Goal: Task Accomplishment & Management: Manage account settings

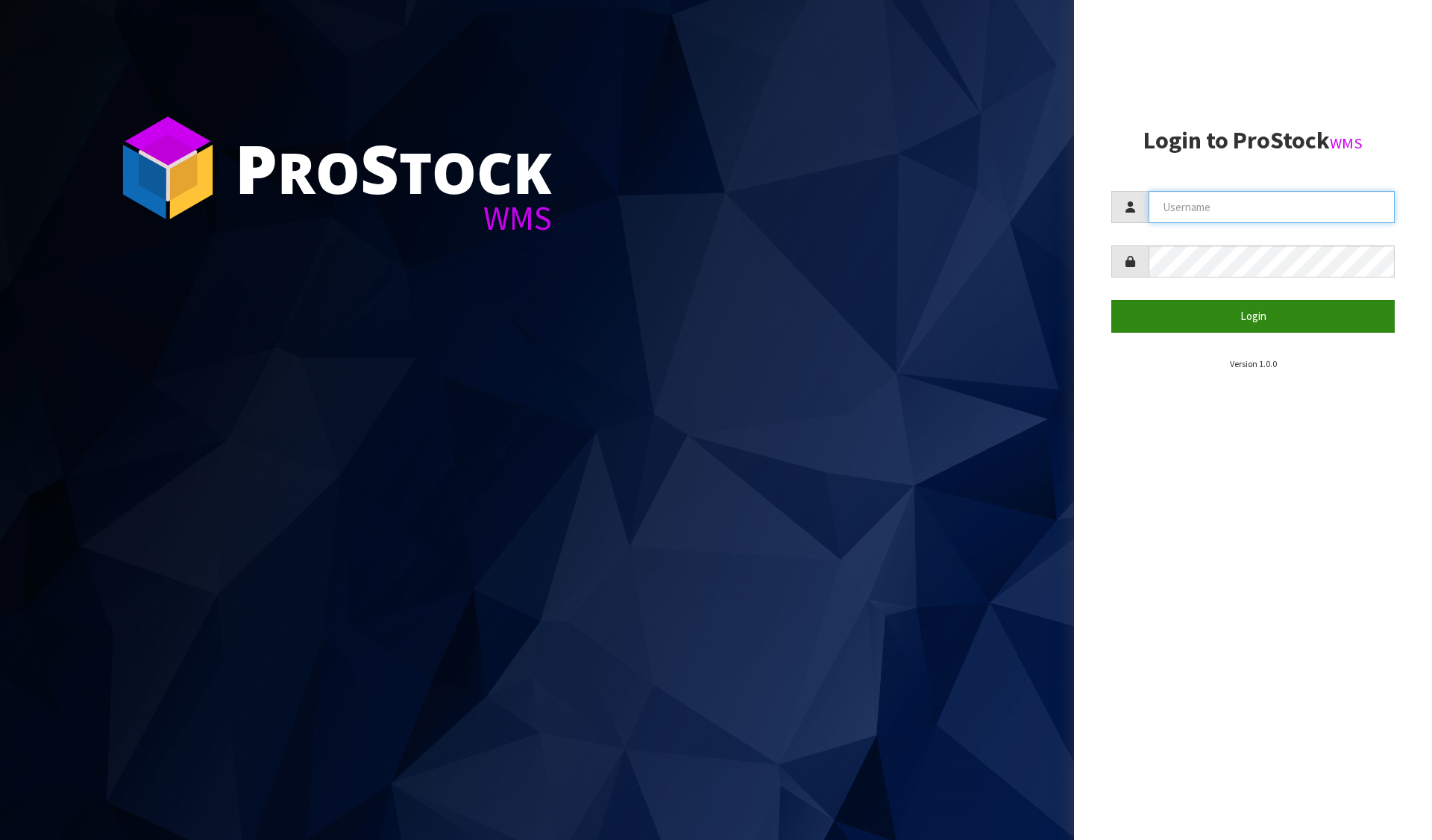
type input "[PERSON_NAME][EMAIL_ADDRESS][DOMAIN_NAME]"
click at [1231, 309] on button "Login" at bounding box center [1253, 316] width 283 height 32
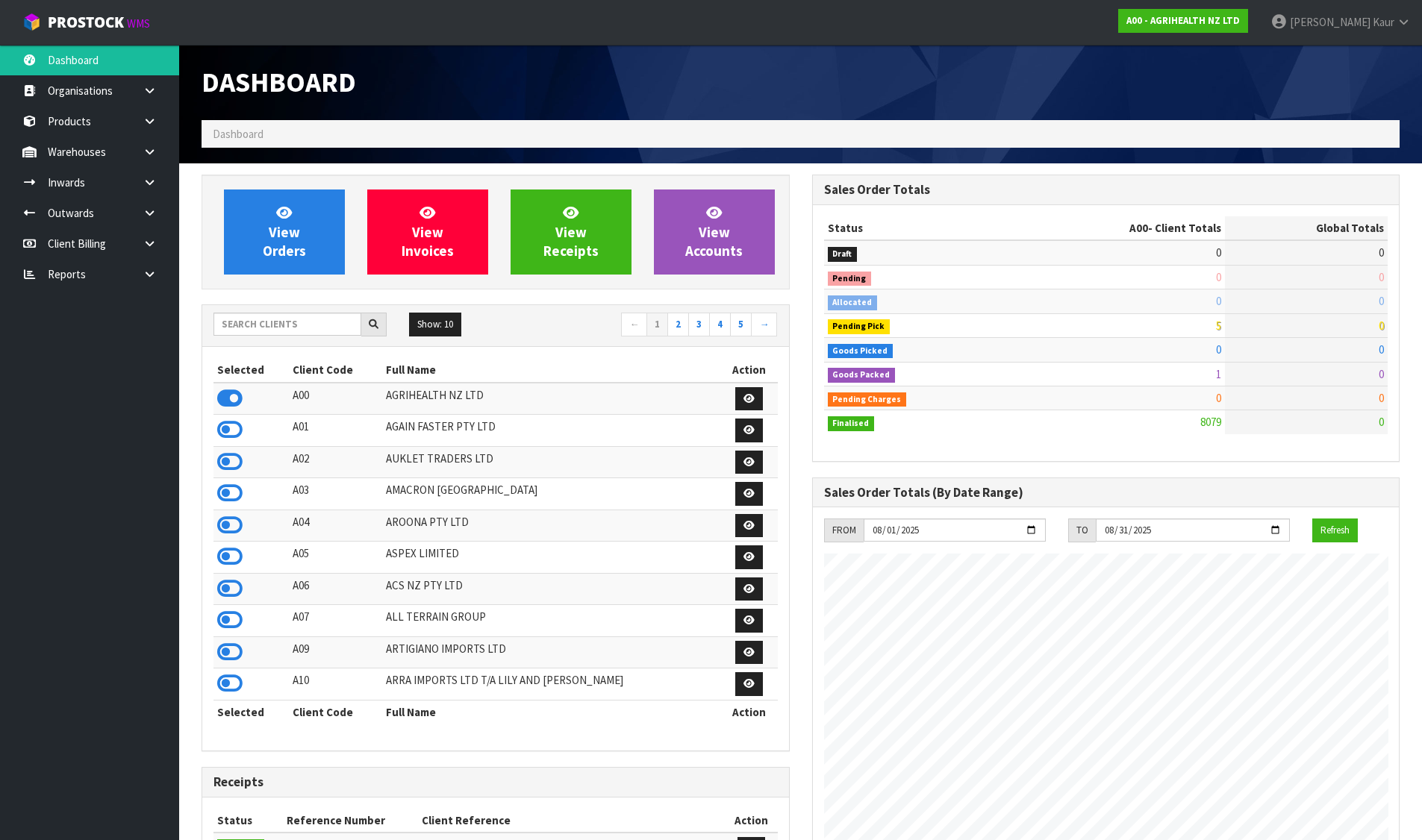
scroll to position [1130, 610]
click at [317, 324] on input "text" at bounding box center [287, 324] width 148 height 23
type input "C11"
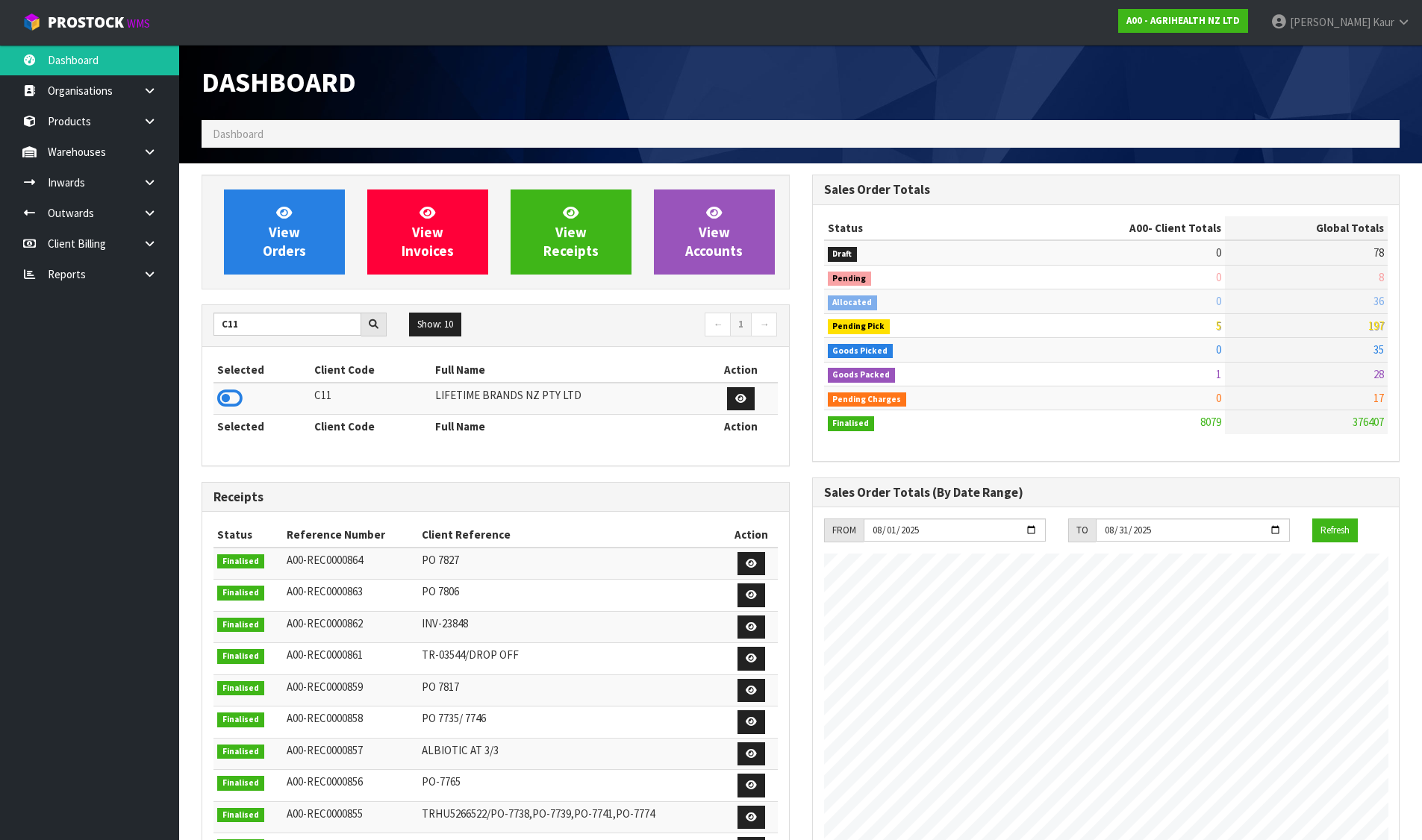
click at [233, 397] on icon at bounding box center [229, 398] width 25 height 22
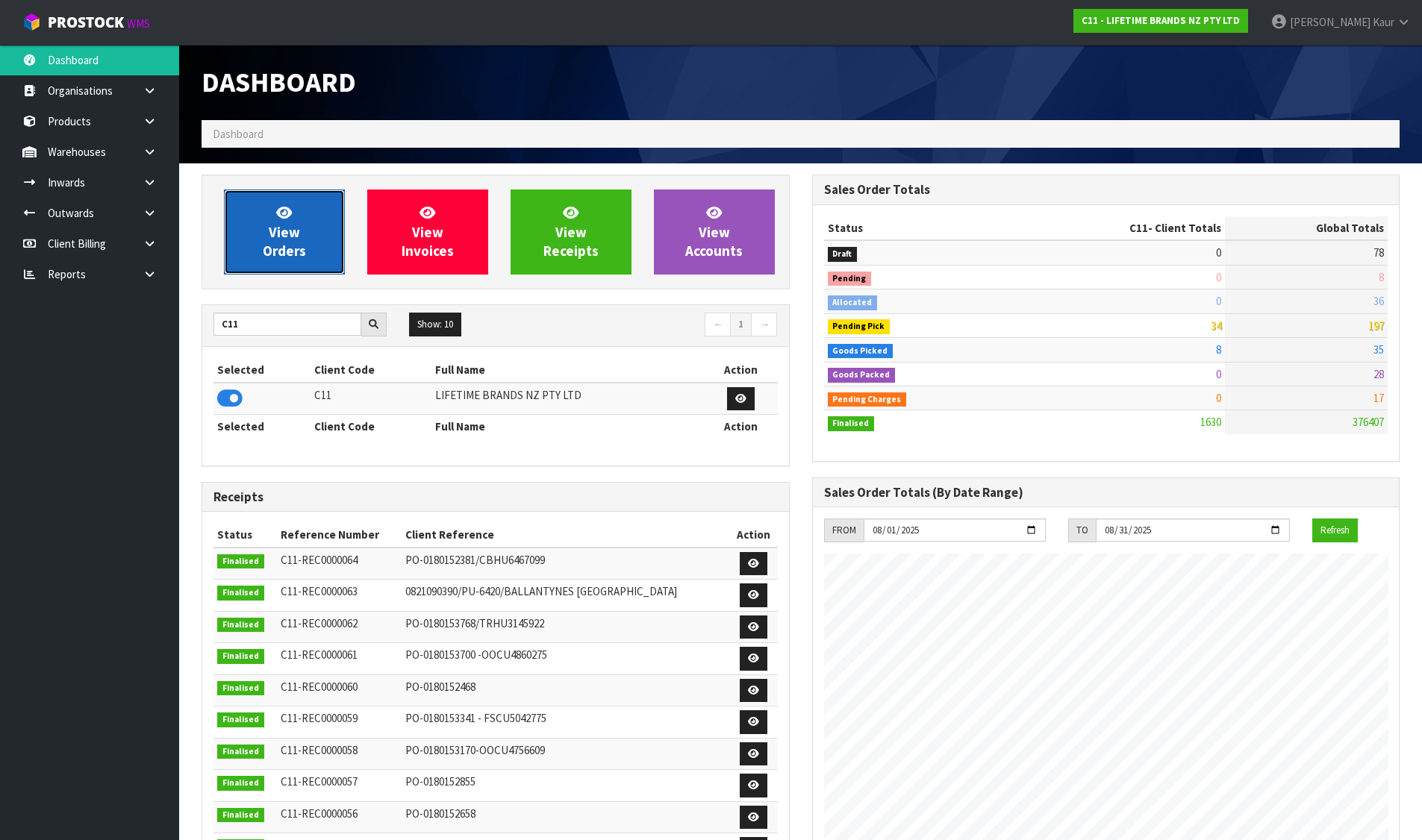
click at [302, 240] on link "View Orders" at bounding box center [284, 231] width 121 height 85
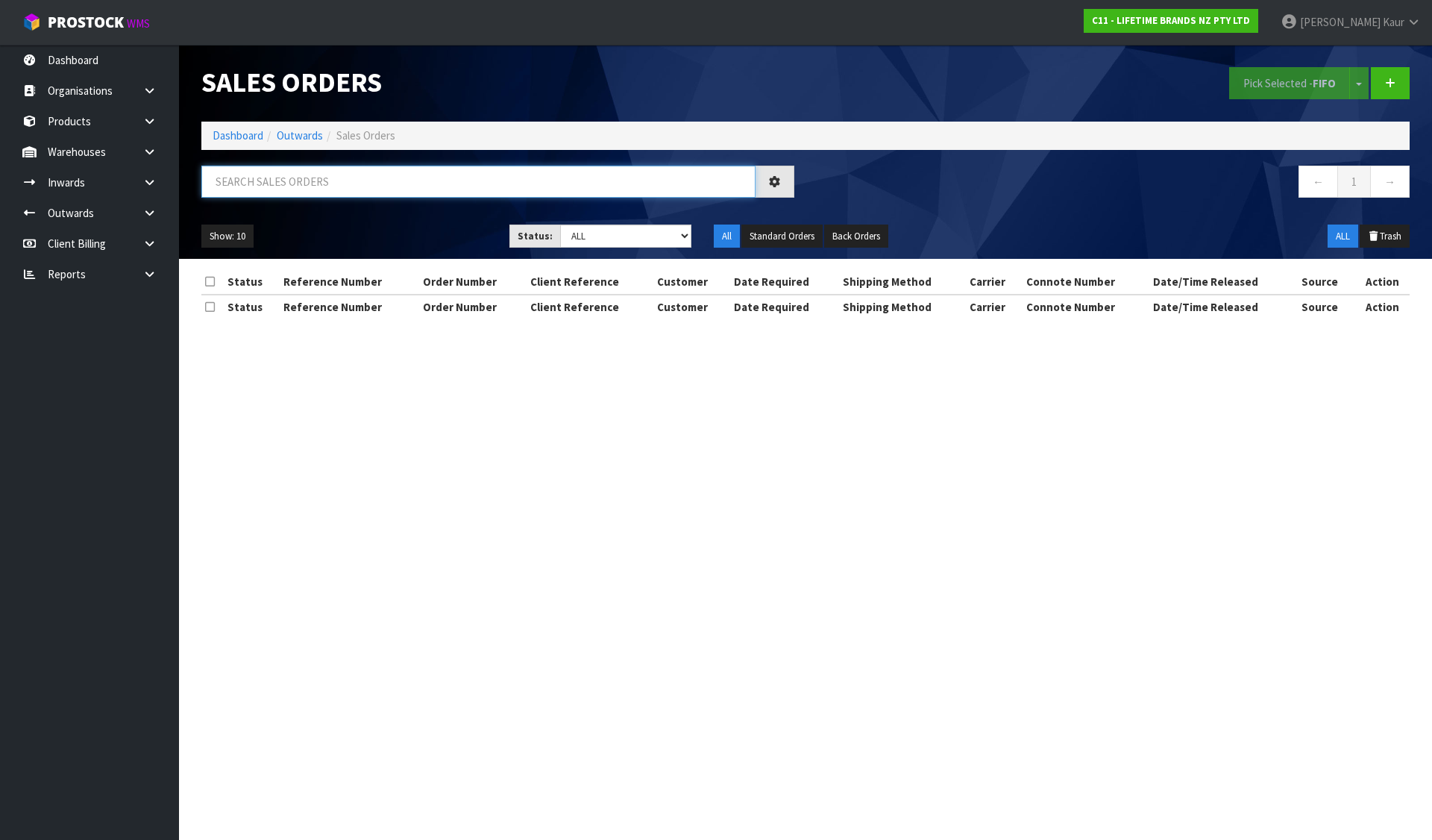
click at [351, 180] on input "text" at bounding box center [479, 181] width 554 height 32
paste input "0821249096"
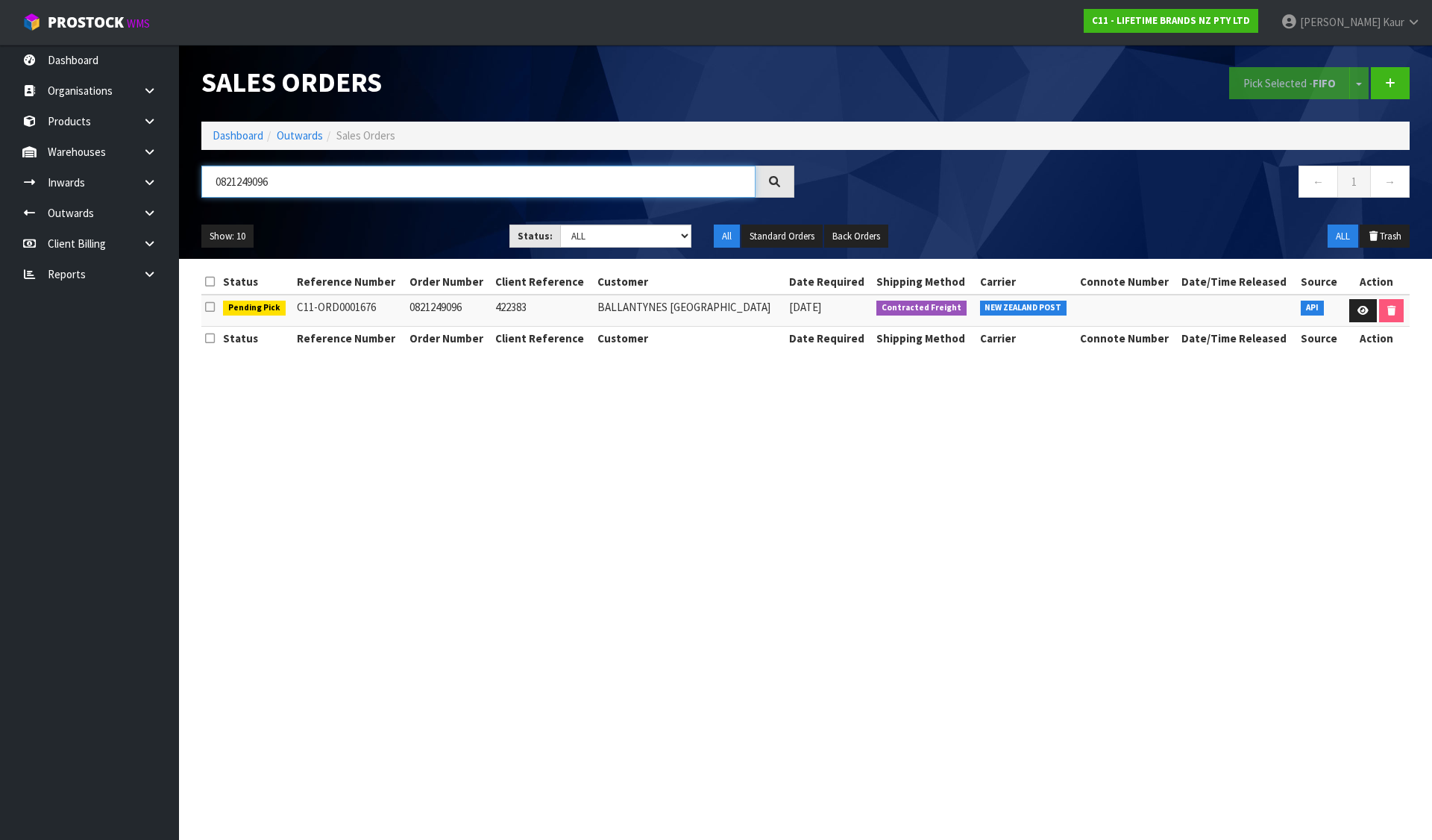
type input "0821249096"
click at [569, 597] on section "Sales Orders Pick Selected - FIFO Split button! FIFO - First In First Out FEFO …" at bounding box center [716, 420] width 1432 height 840
click at [235, 136] on link "Dashboard" at bounding box center [238, 136] width 51 height 15
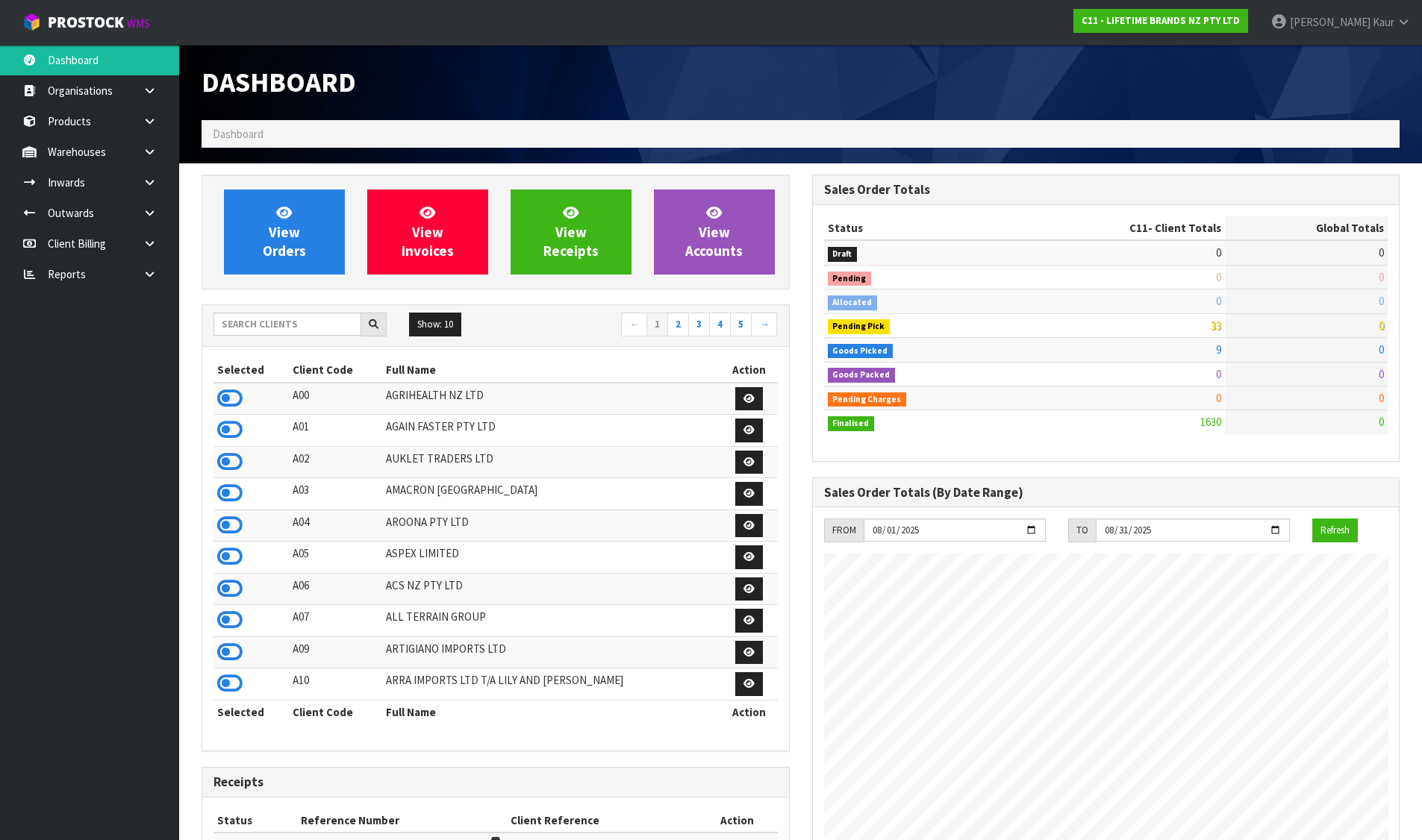
scroll to position [1130, 610]
click at [297, 318] on input "text" at bounding box center [287, 324] width 148 height 23
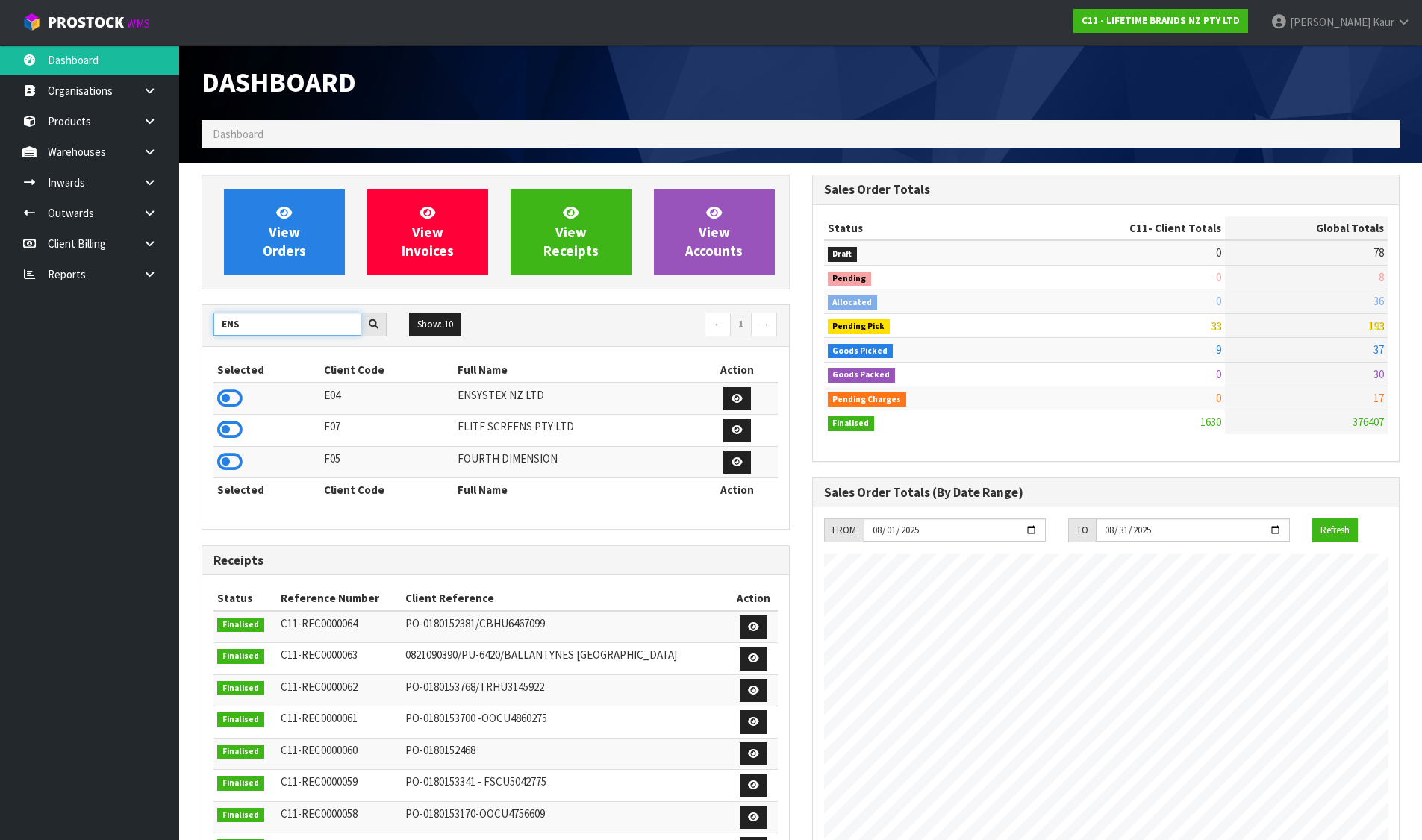
type input "ENS"
click at [234, 397] on icon at bounding box center [229, 398] width 25 height 22
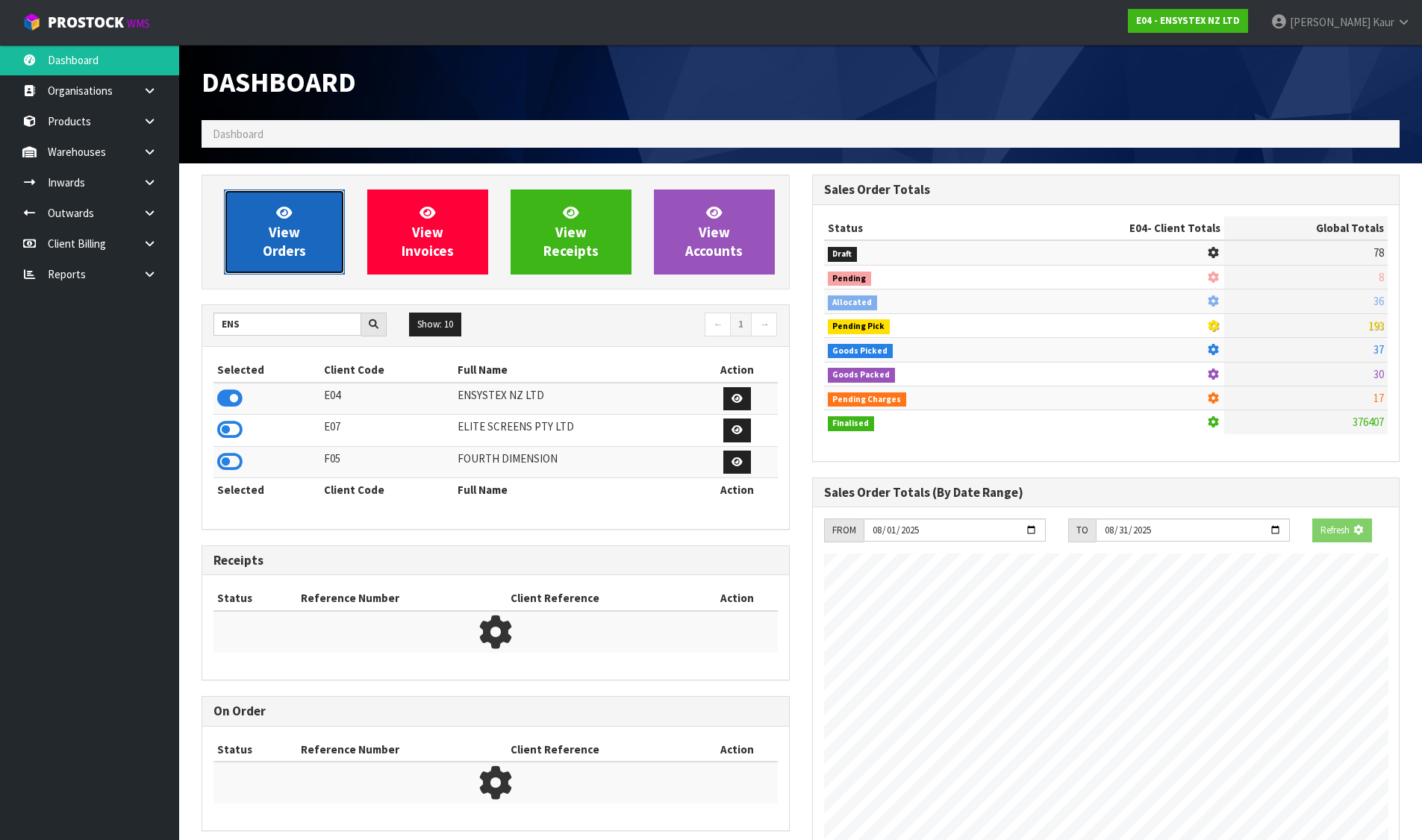
click at [283, 253] on span "View Orders" at bounding box center [284, 231] width 43 height 56
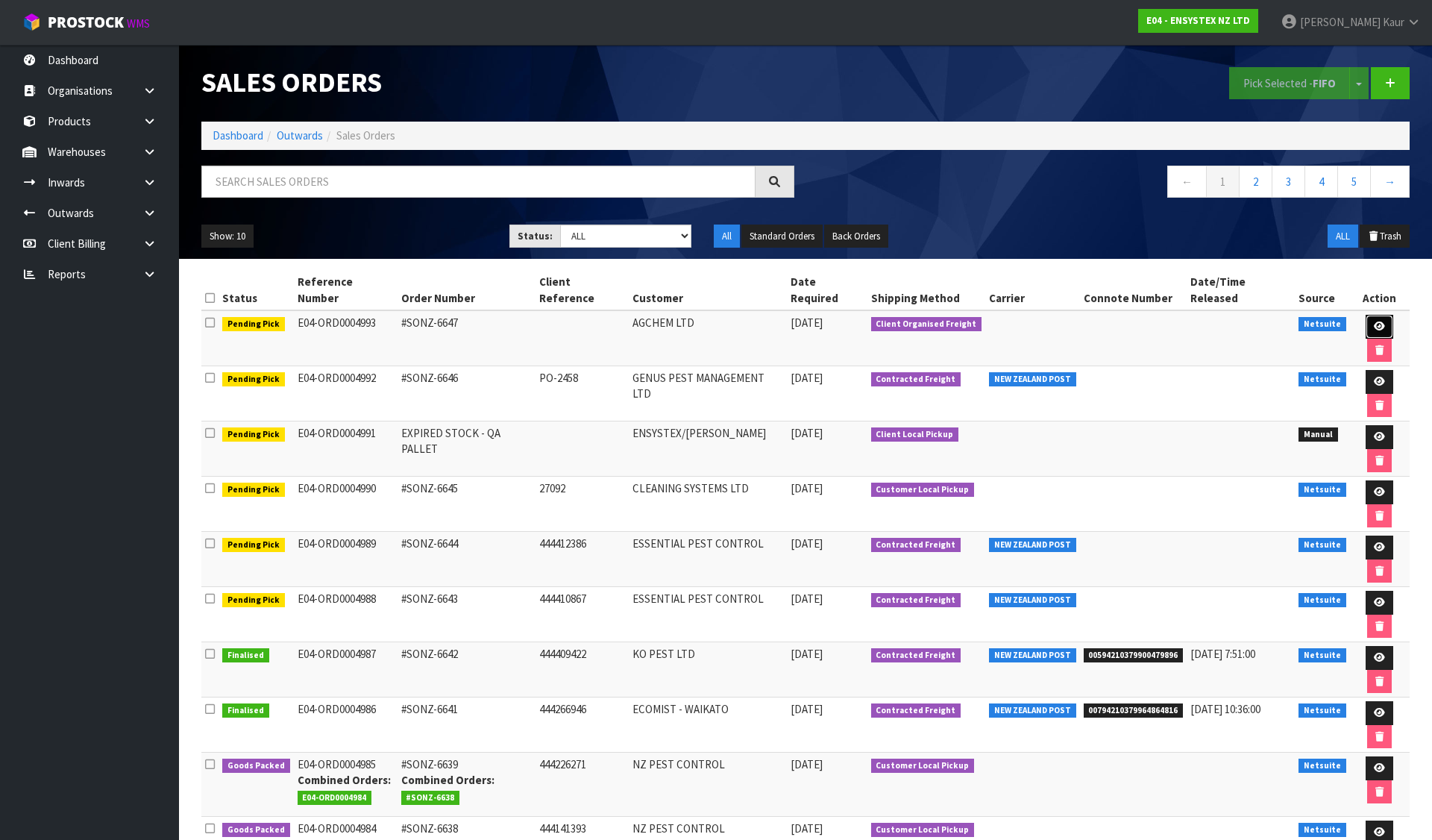
click at [1367, 315] on link at bounding box center [1380, 326] width 28 height 24
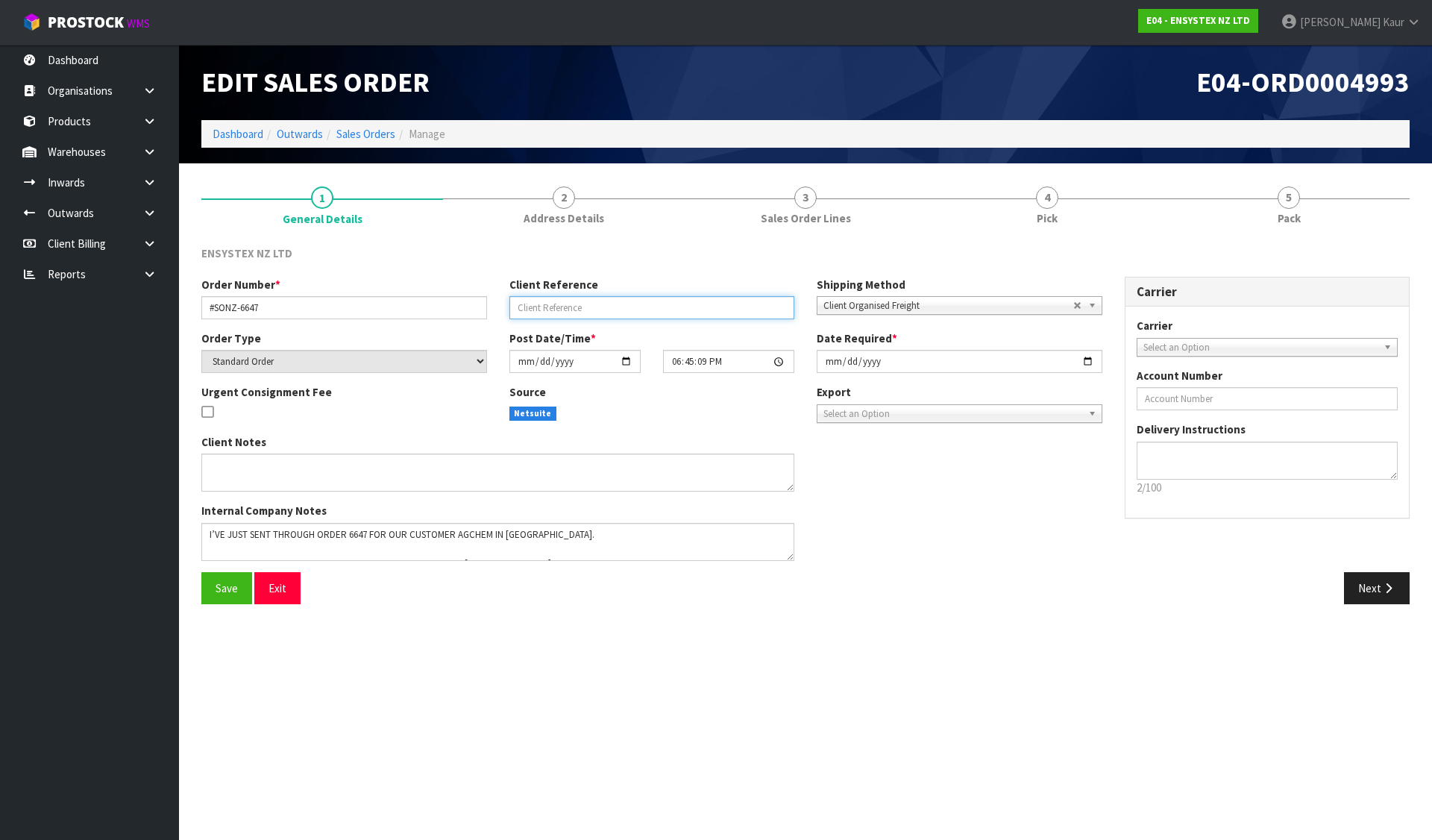
click at [537, 309] on input "text" at bounding box center [652, 308] width 286 height 23
paste input "[GEOGRAPHIC_DATA]"
type input "[GEOGRAPHIC_DATA]"
click at [239, 596] on button "Save" at bounding box center [227, 588] width 51 height 32
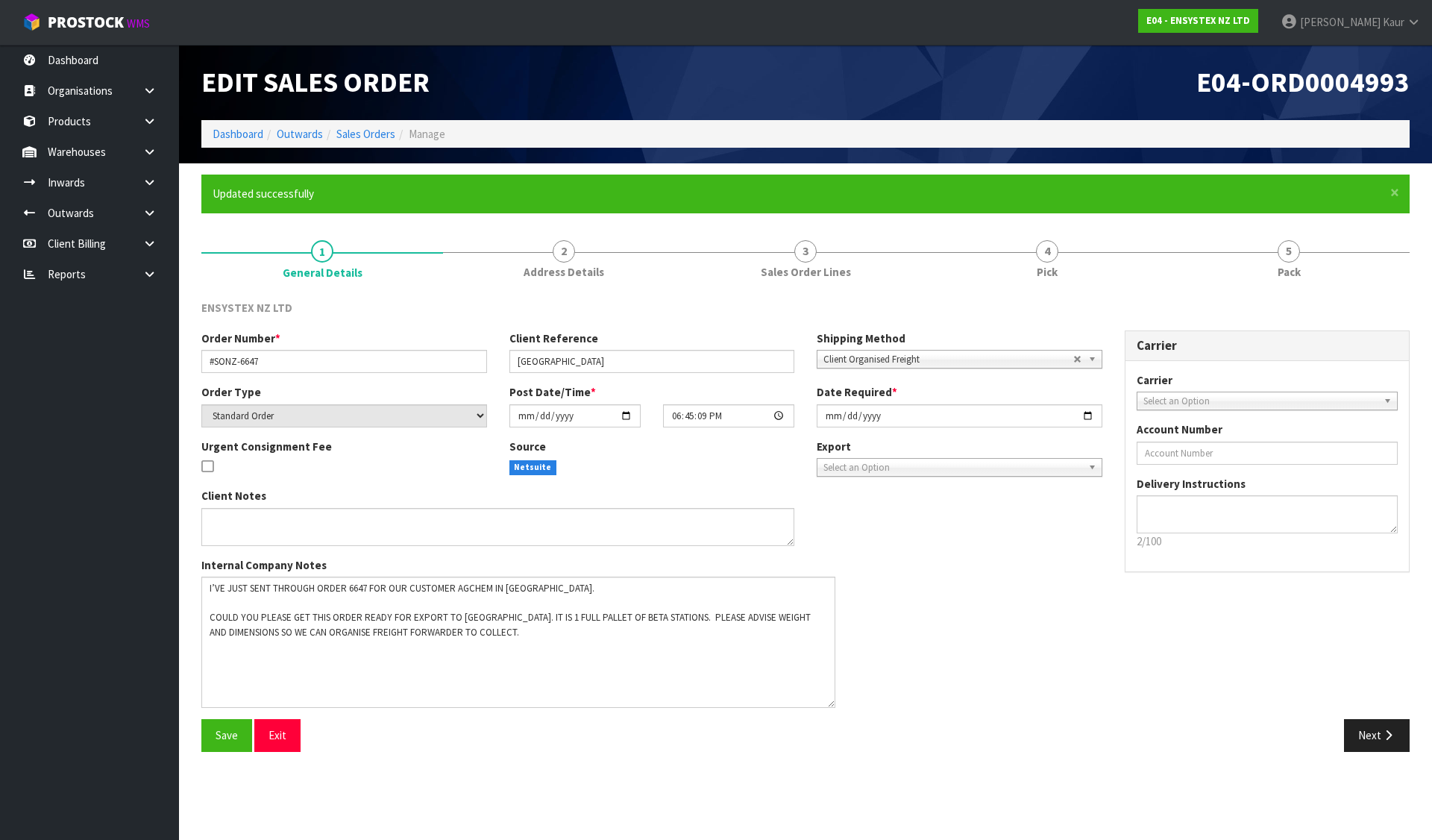
drag, startPoint x: 787, startPoint y: 609, endPoint x: 828, endPoint y: 702, distance: 101.6
click at [828, 702] on textarea at bounding box center [518, 642] width 634 height 131
click at [366, 131] on link "Sales Orders" at bounding box center [365, 134] width 59 height 15
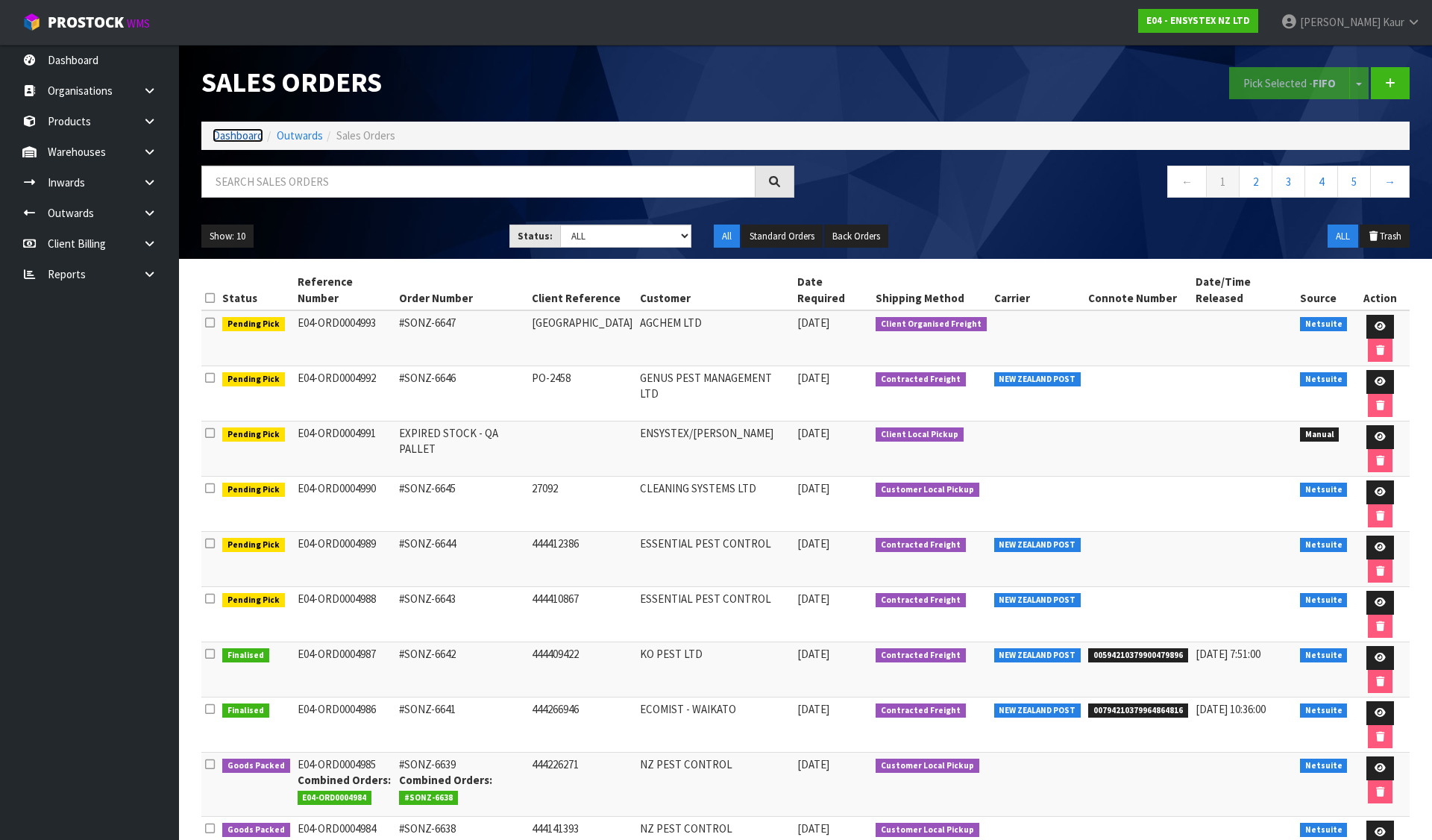
click at [244, 133] on link "Dashboard" at bounding box center [238, 136] width 51 height 15
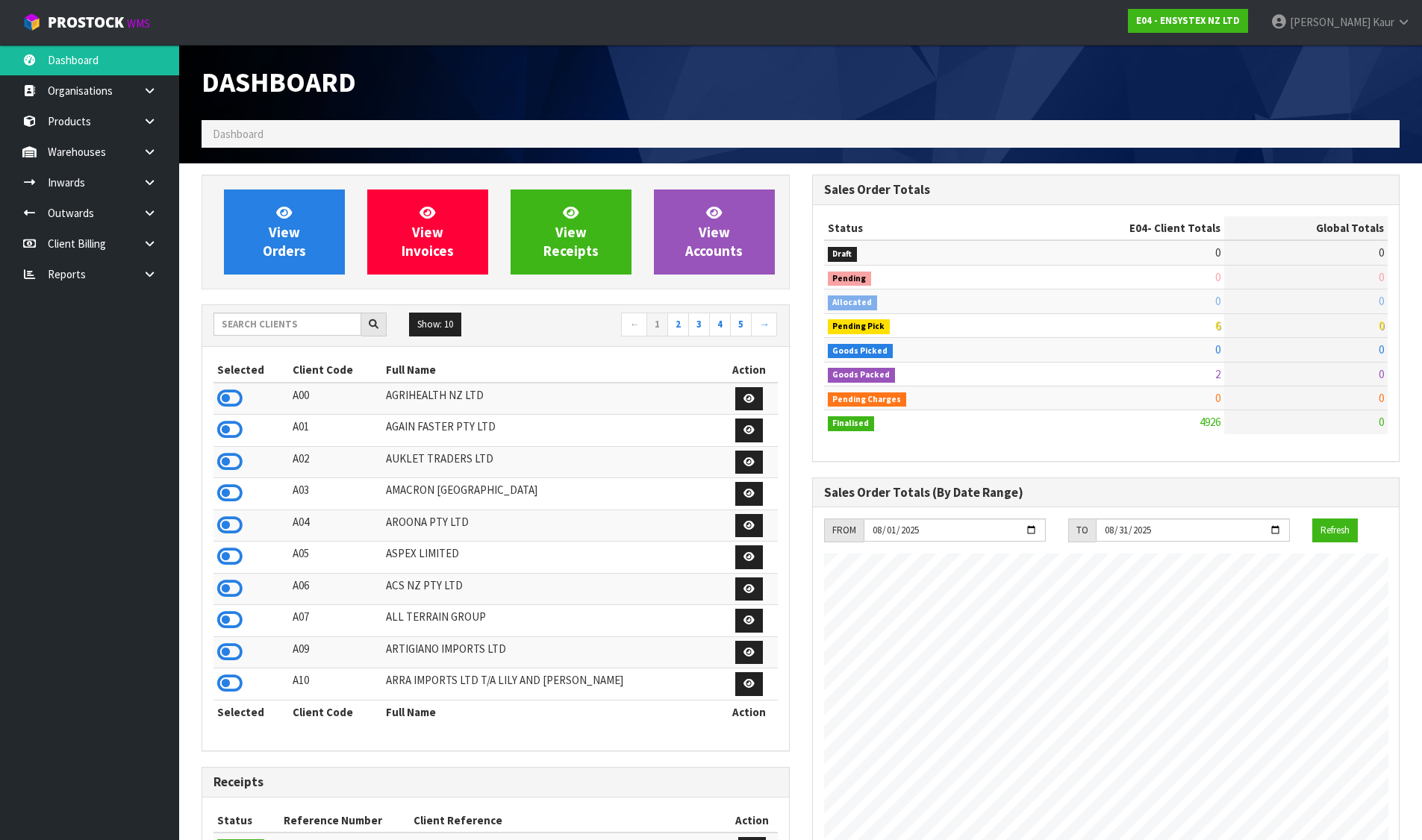
scroll to position [1130, 610]
click at [323, 328] on input "text" at bounding box center [287, 324] width 148 height 23
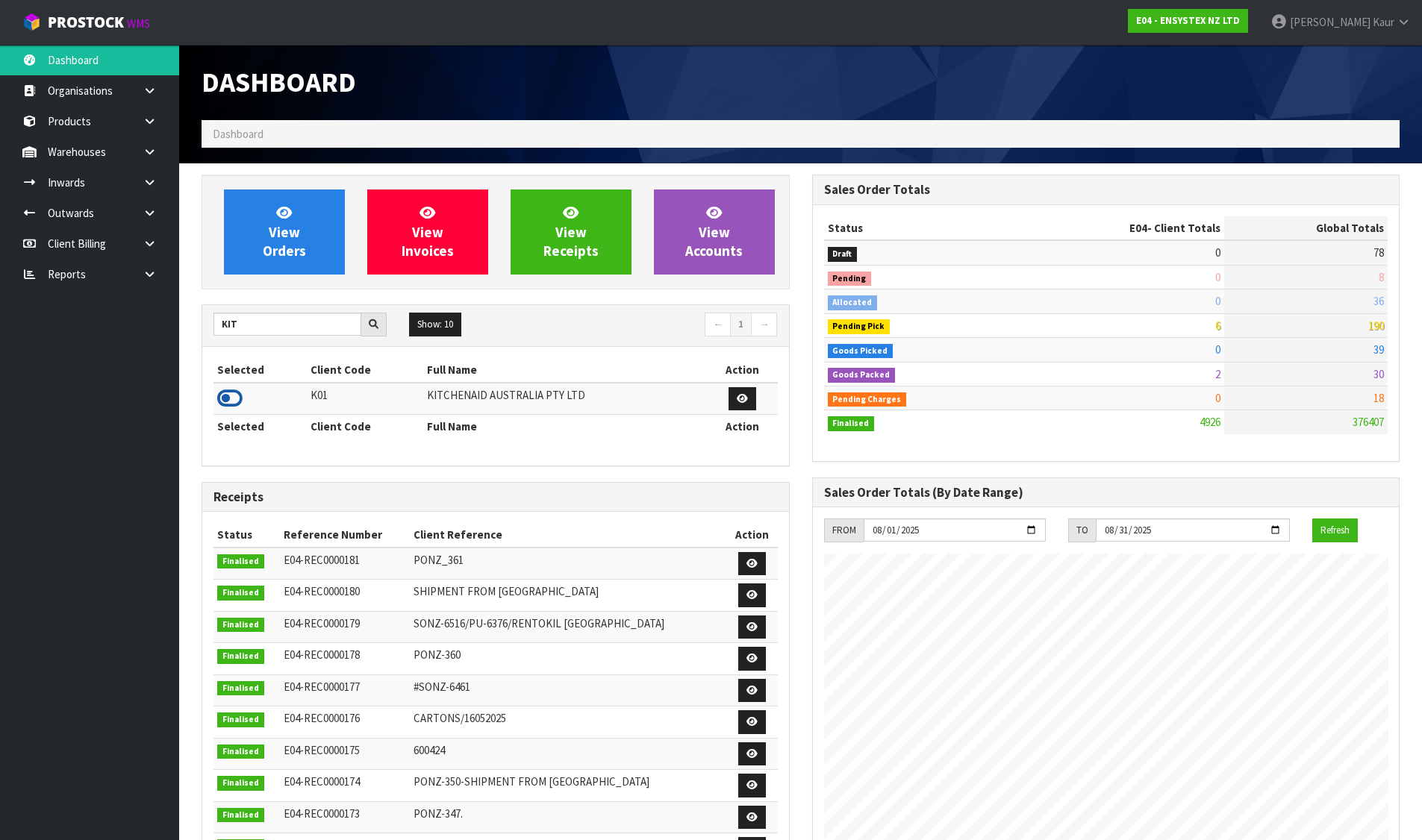
click at [230, 394] on icon at bounding box center [229, 398] width 25 height 22
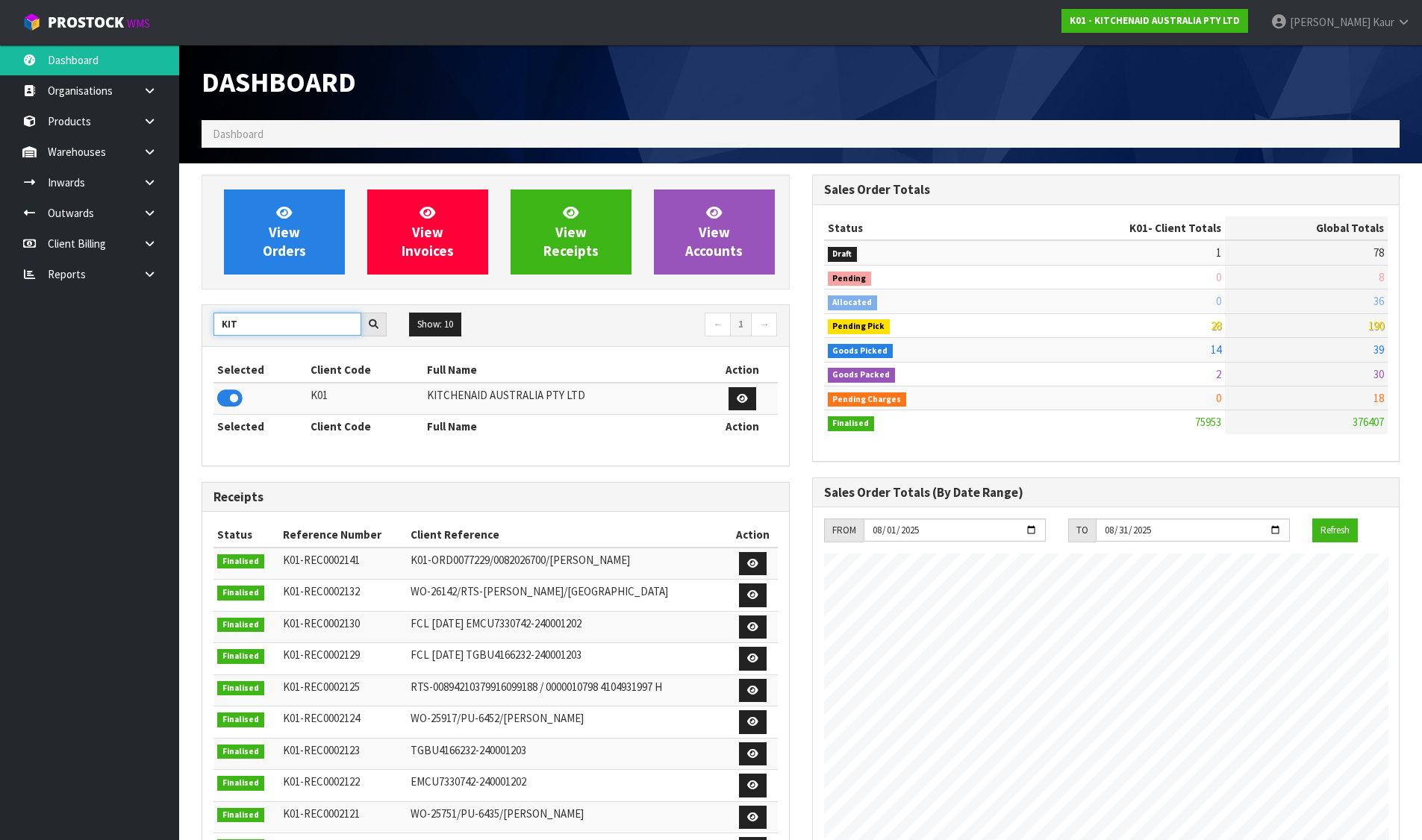
drag, startPoint x: 245, startPoint y: 333, endPoint x: 192, endPoint y: 337, distance: 53.2
click at [192, 337] on div "View Orders View Invoices View Receipts View Accounts KIT Show: 10 5 10 25 50 ←…" at bounding box center [495, 611] width 611 height 874
type input "NERO"
click at [226, 395] on icon at bounding box center [229, 398] width 25 height 22
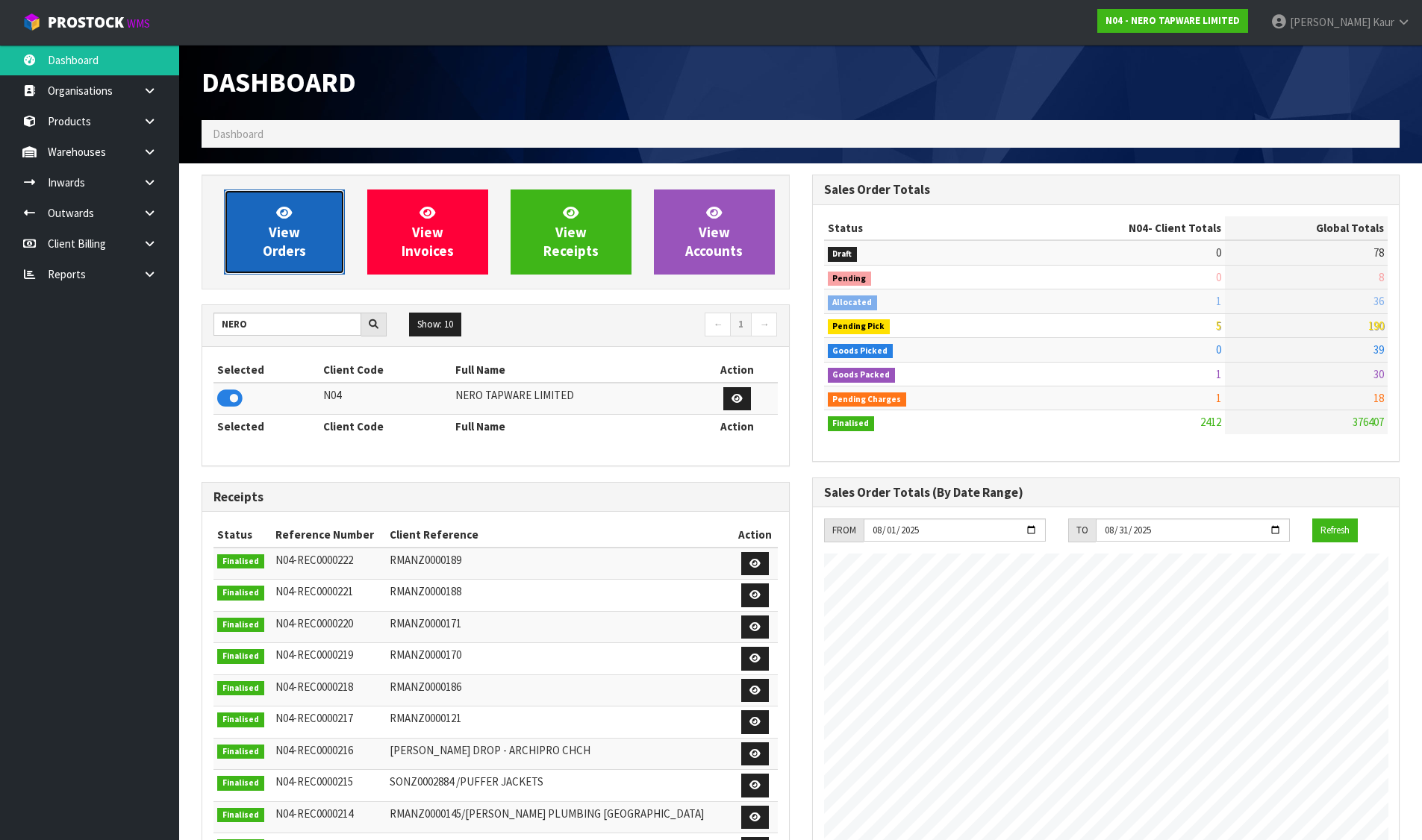
click at [320, 234] on link "View Orders" at bounding box center [284, 231] width 121 height 85
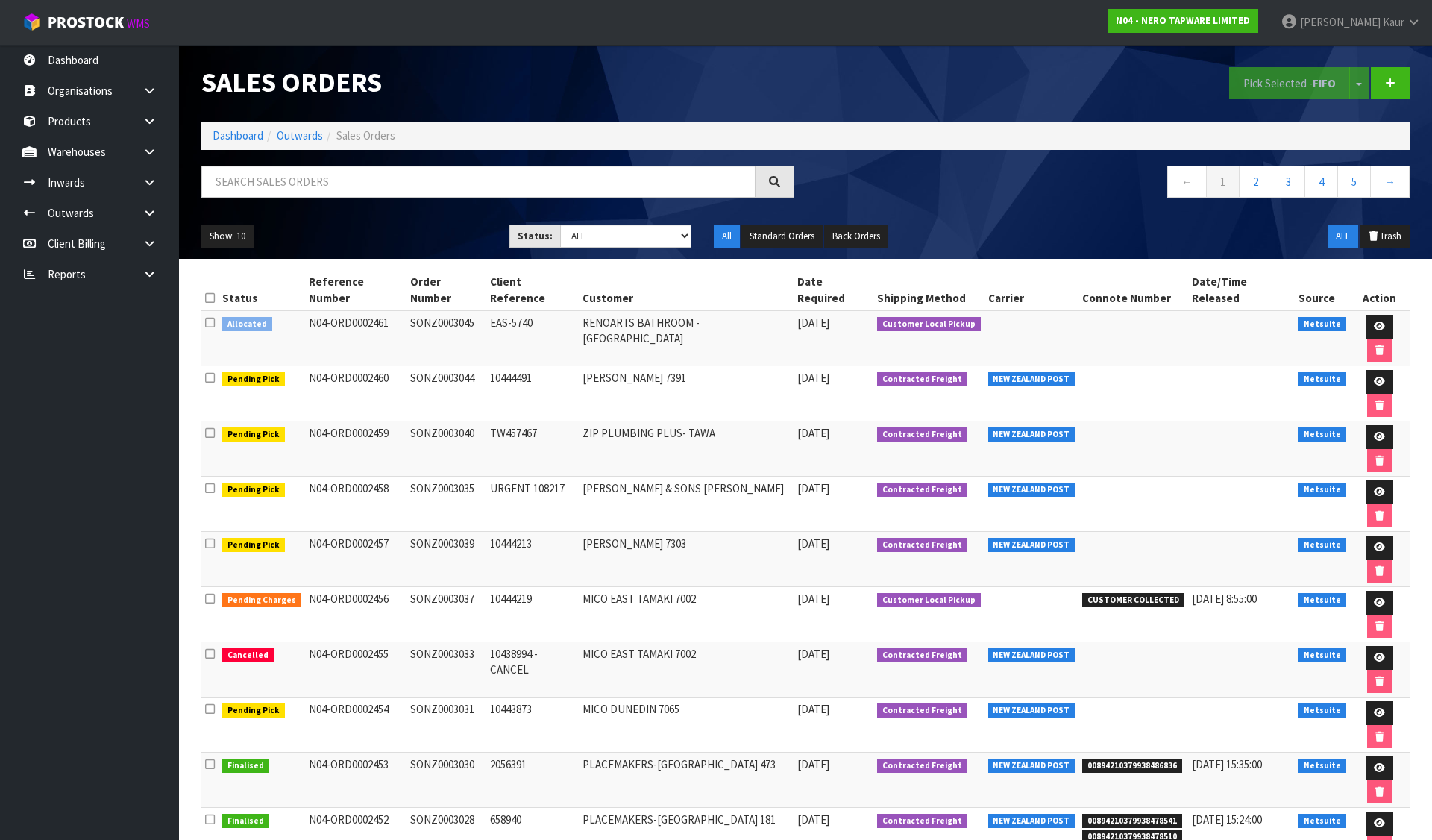
click at [211, 315] on label at bounding box center [210, 322] width 10 height 15
click at [0, 0] on input "checkbox" at bounding box center [0, 0] width 0 height 0
click at [1300, 94] on button "Pick Selected - FIFO" at bounding box center [1290, 83] width 121 height 32
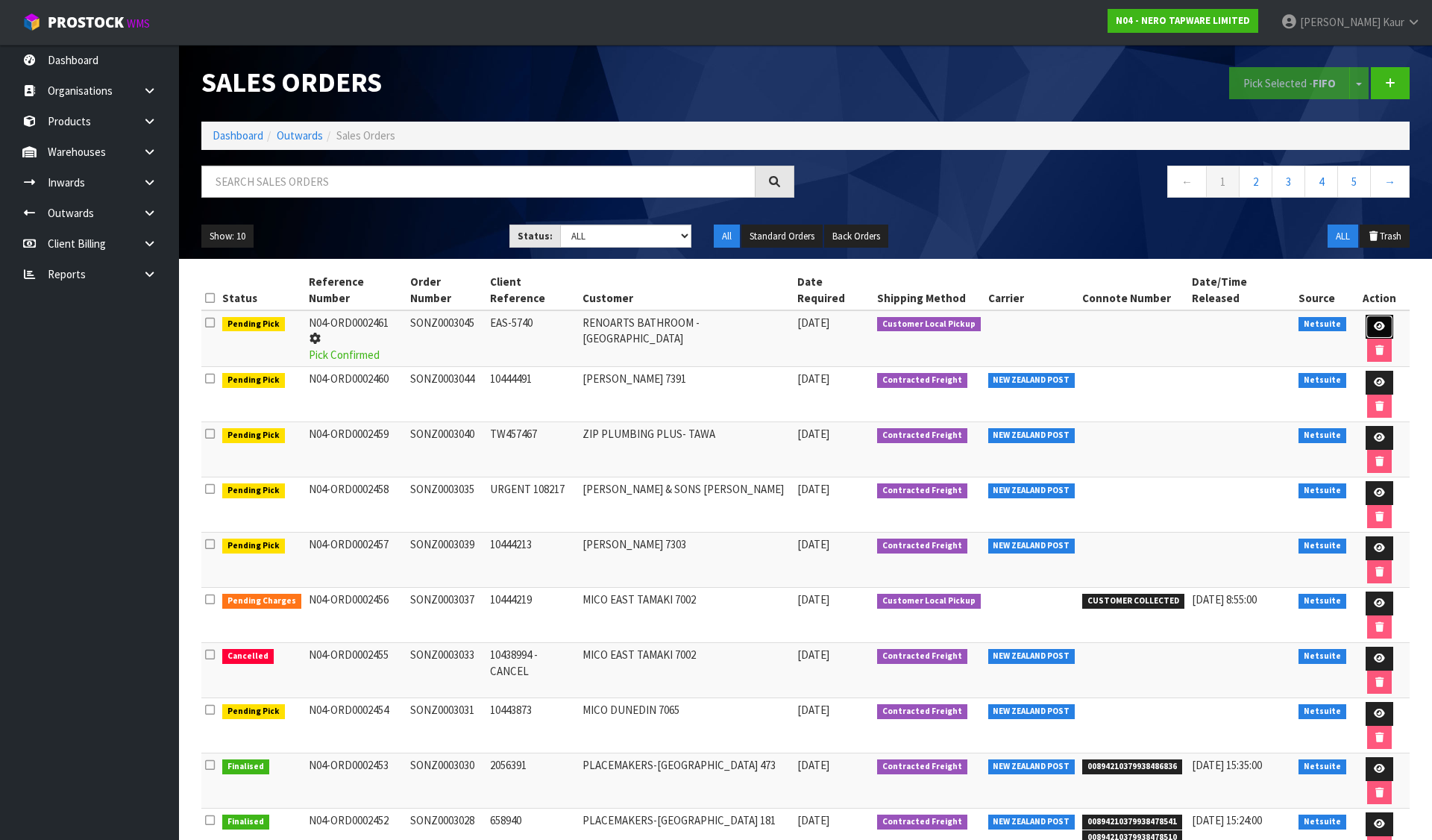
click at [1374, 322] on icon at bounding box center [1379, 326] width 11 height 10
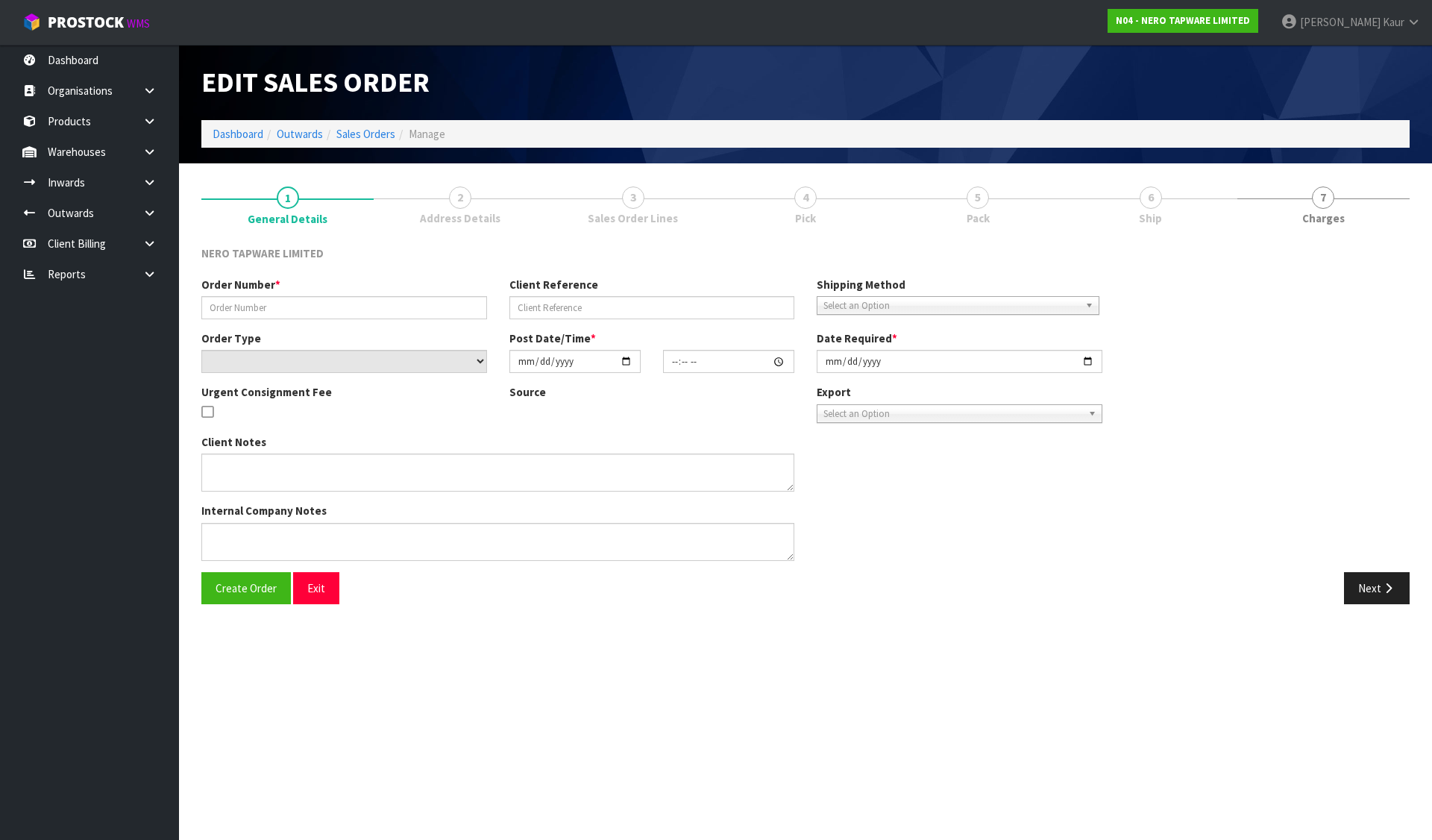
type input "SONZ0003045"
type input "EAS-5740"
select select "number:0"
type input "[DATE]"
type input "08:45:05.000"
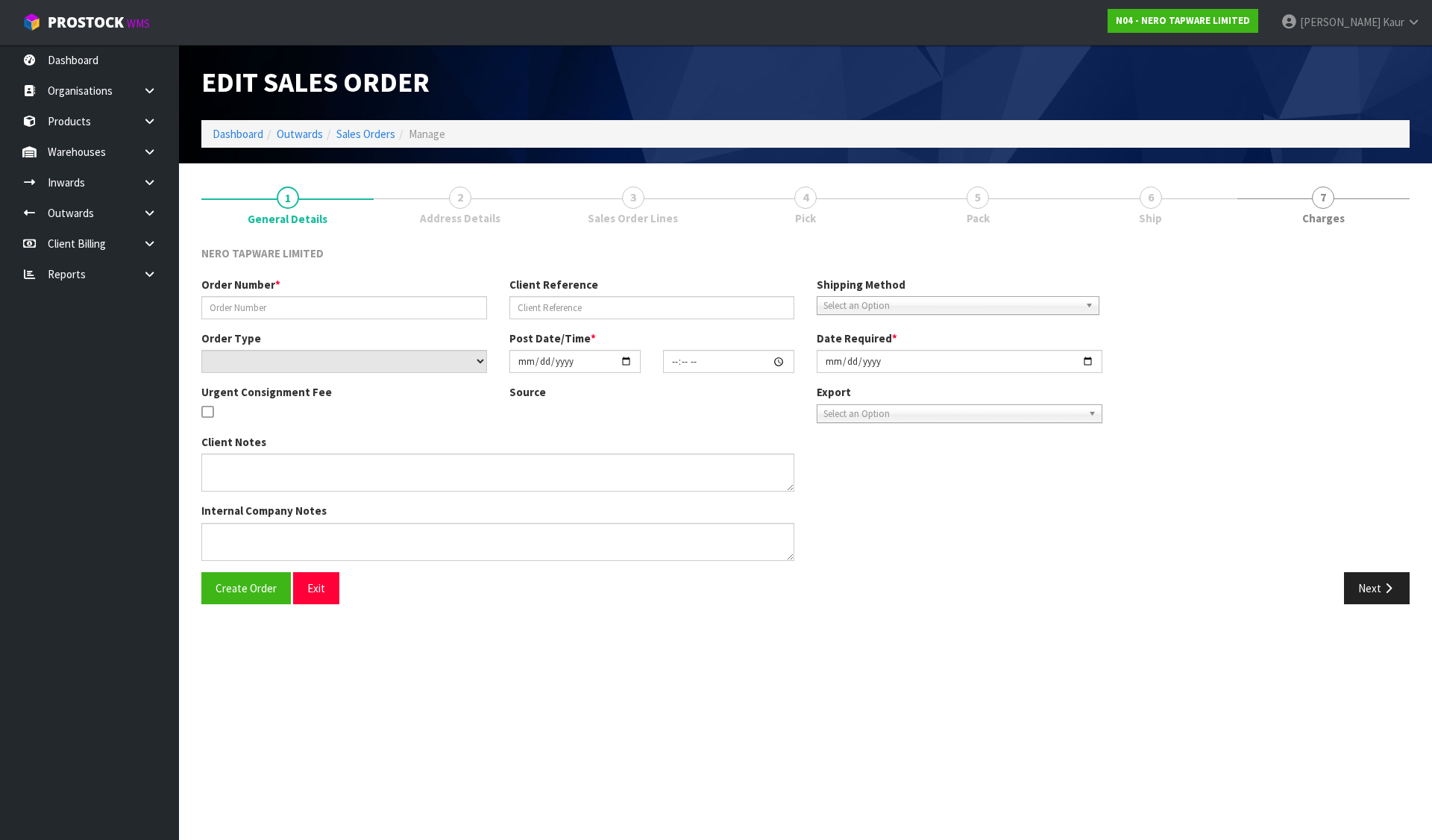
type input "[DATE]"
type textarea "customer pick up"
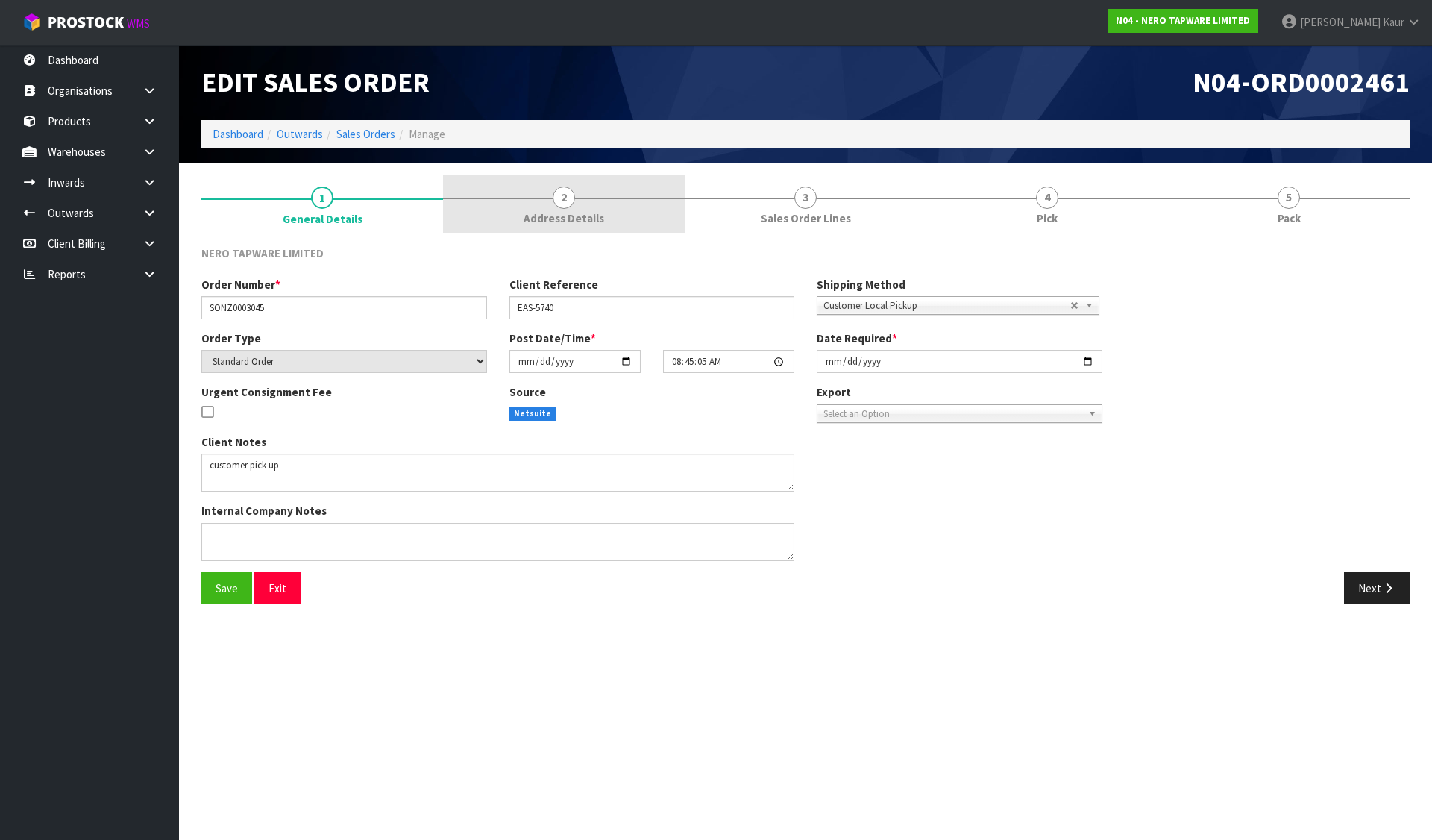
click at [652, 208] on link "2 Address Details" at bounding box center [564, 204] width 242 height 59
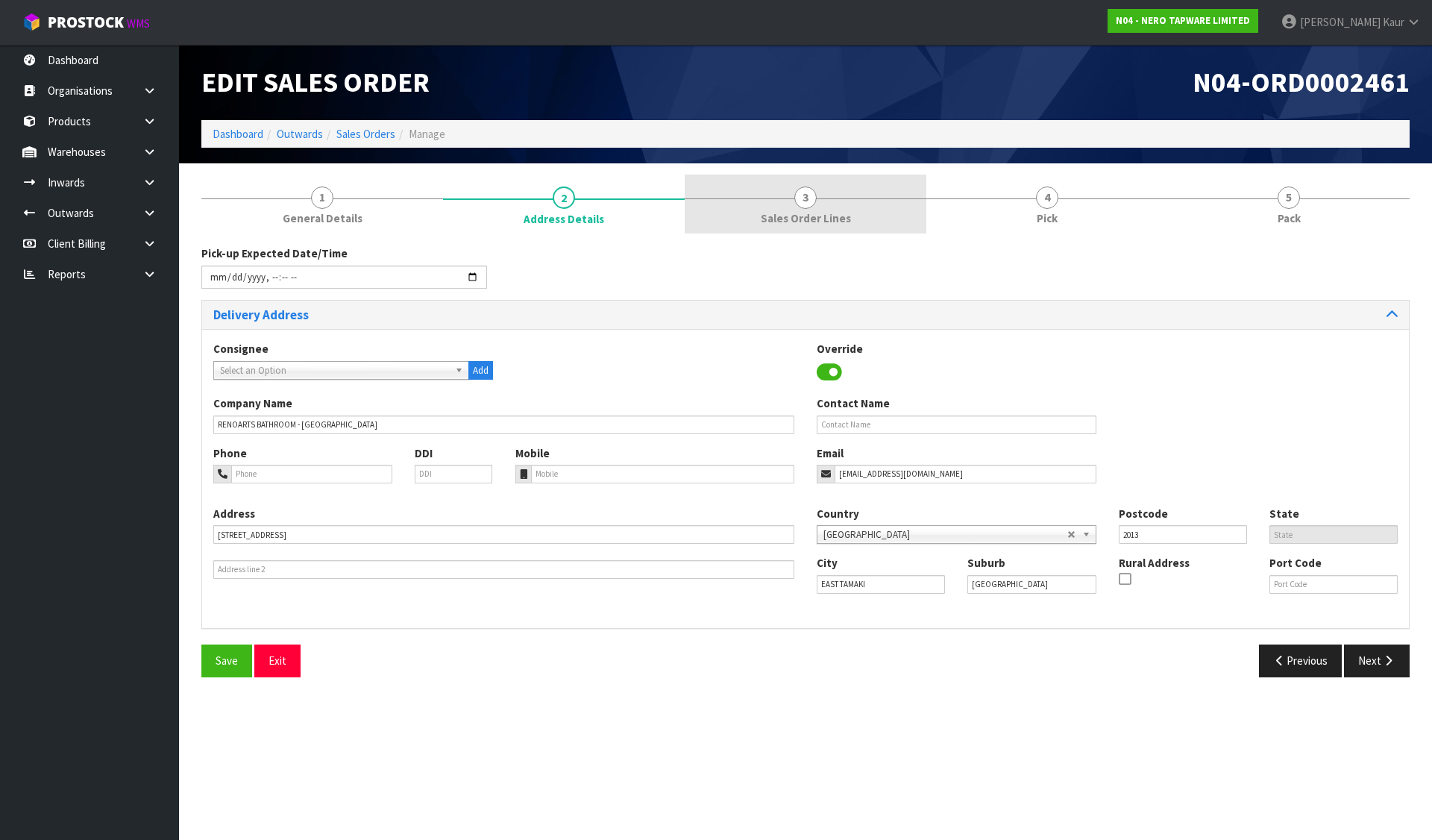
click at [777, 213] on span "Sales Order Lines" at bounding box center [806, 218] width 90 height 15
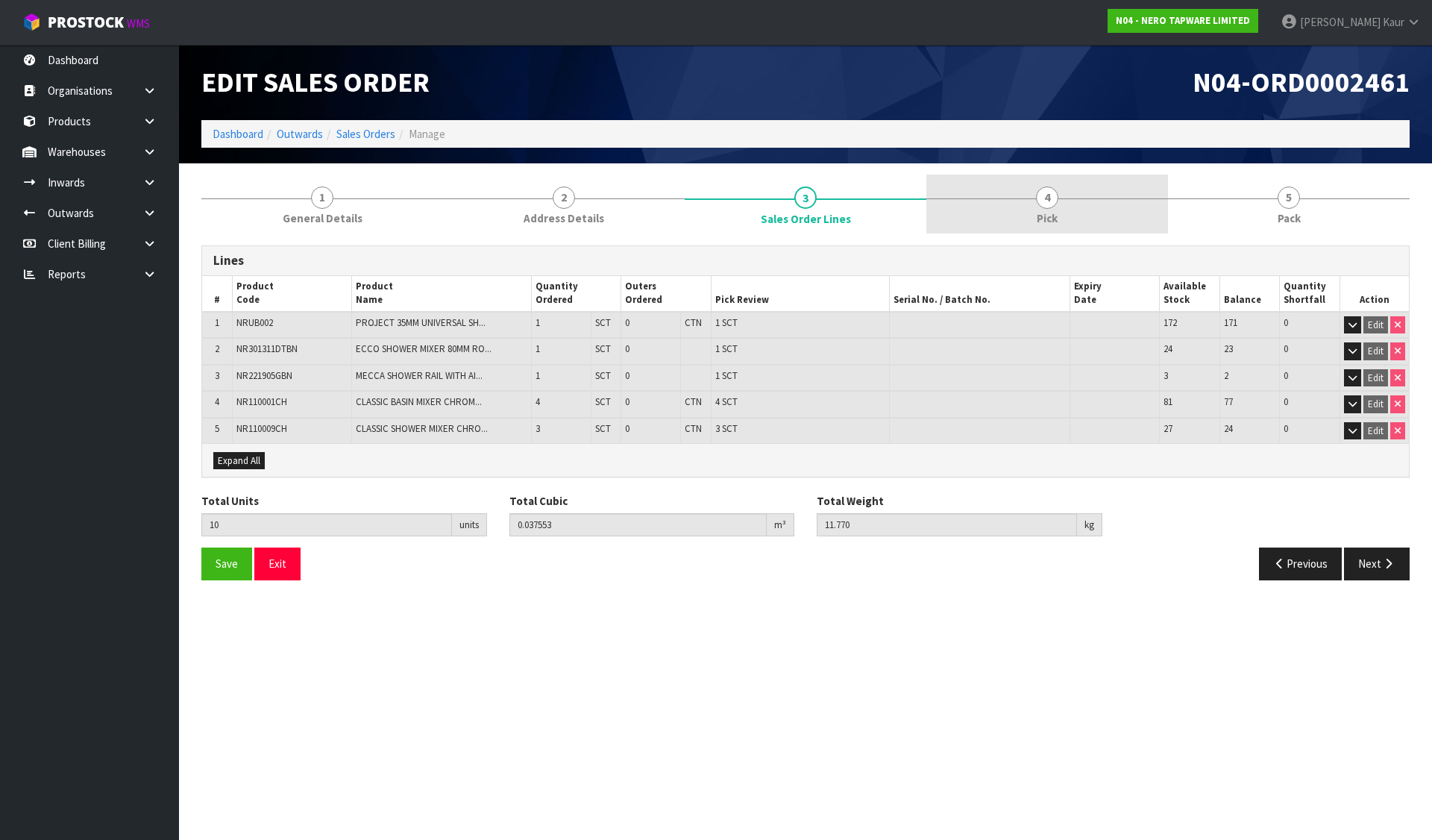
click at [1028, 210] on link "4 Pick" at bounding box center [1048, 204] width 242 height 59
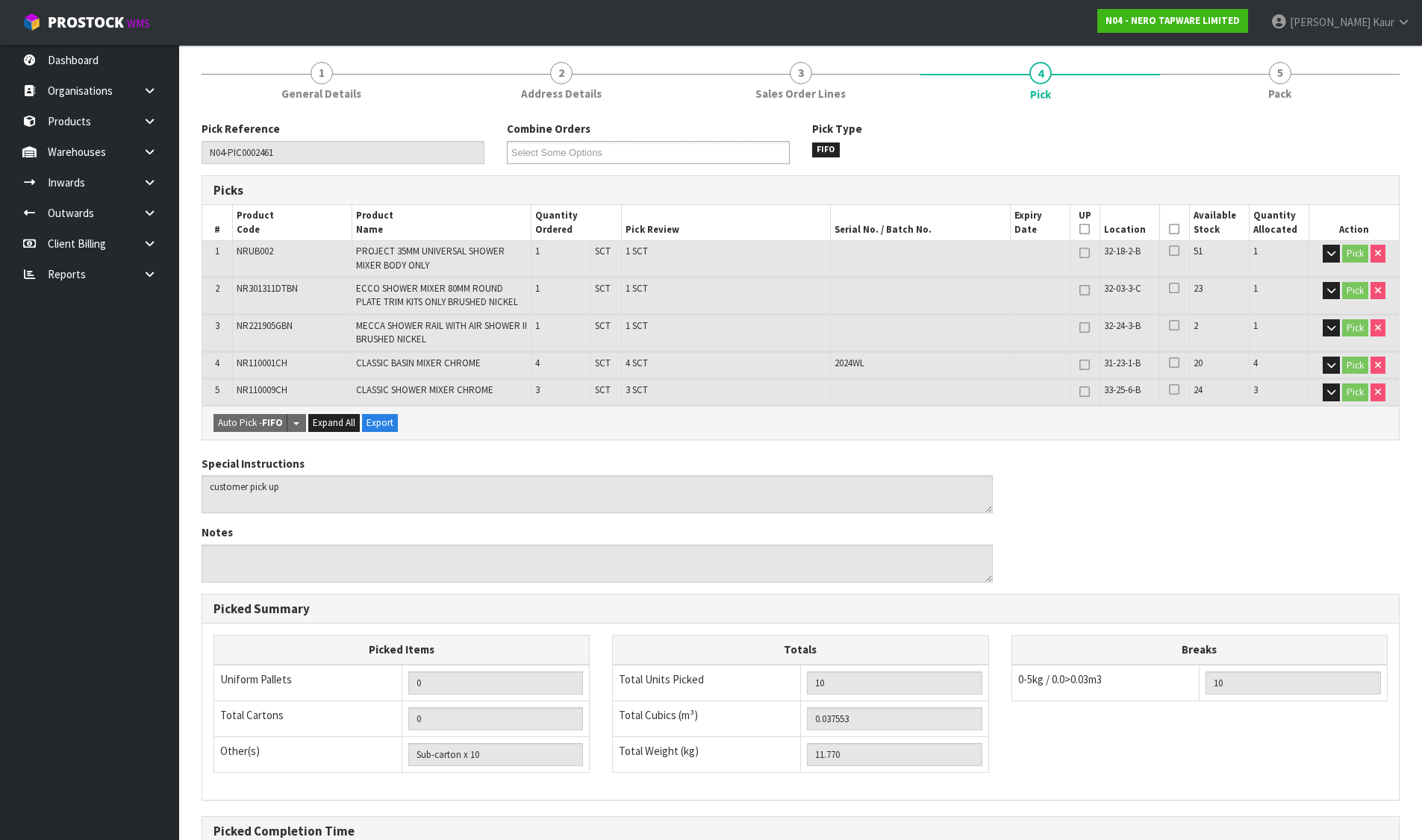
scroll to position [289, 0]
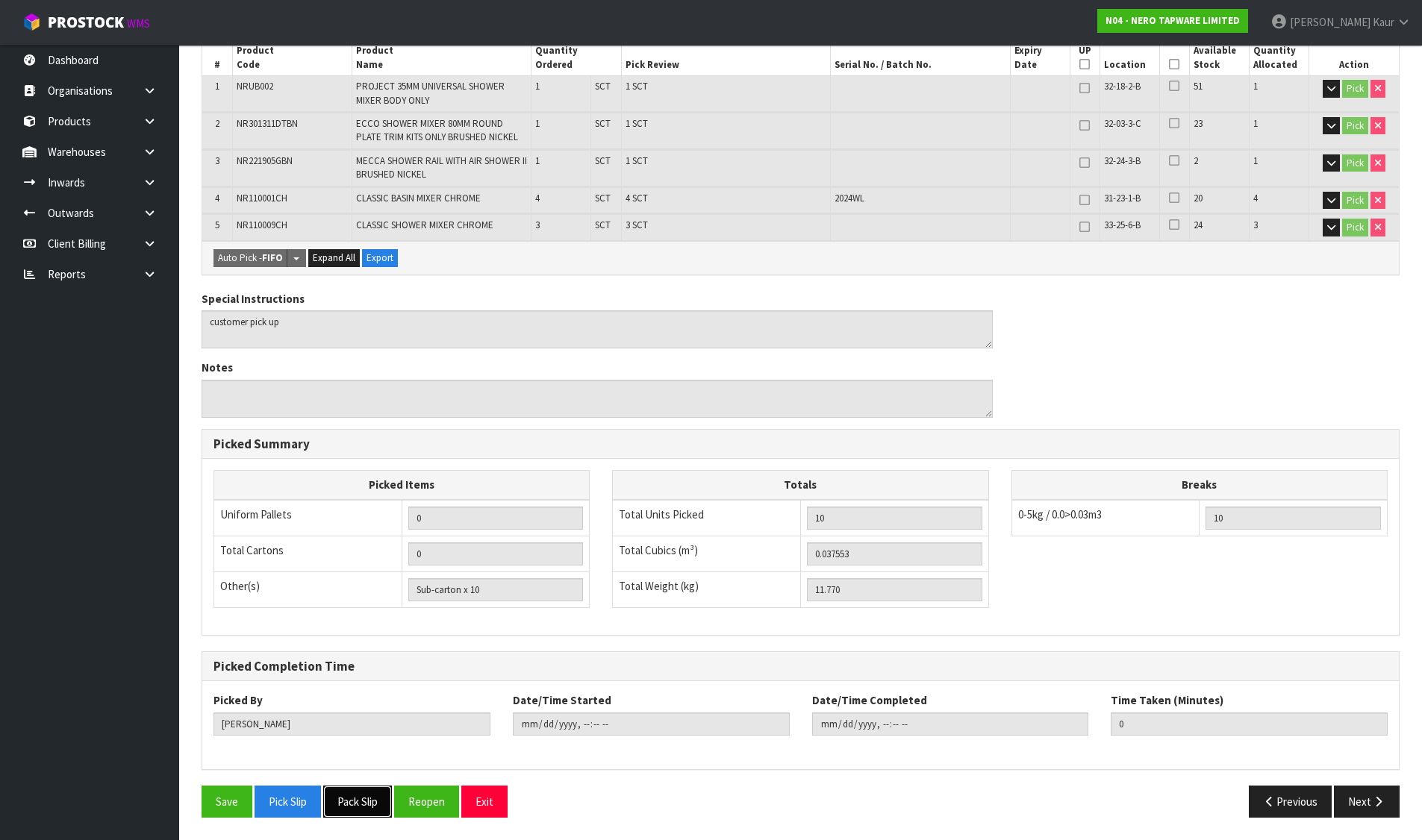
click at [371, 811] on button "Pack Slip" at bounding box center [358, 802] width 69 height 32
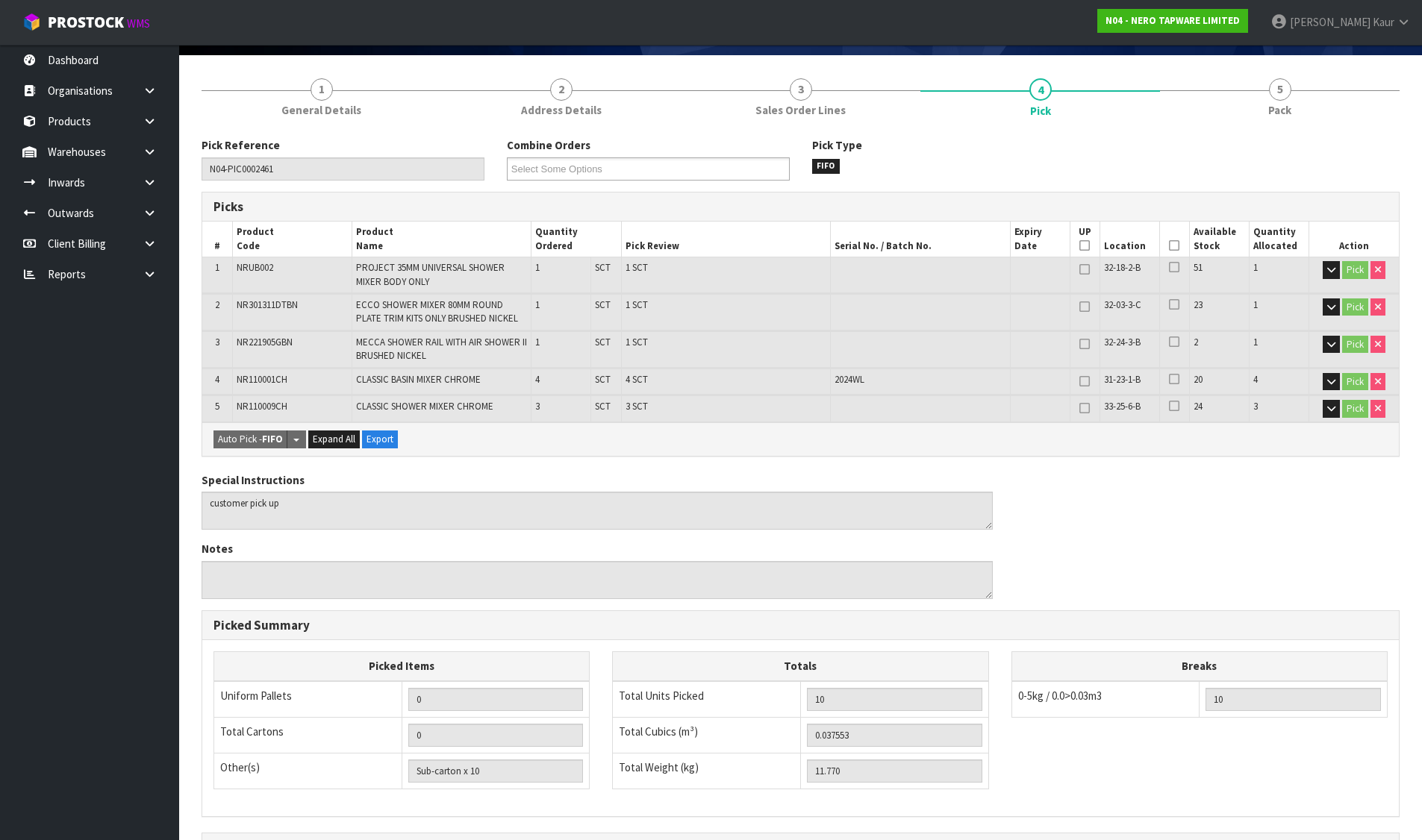
scroll to position [0, 0]
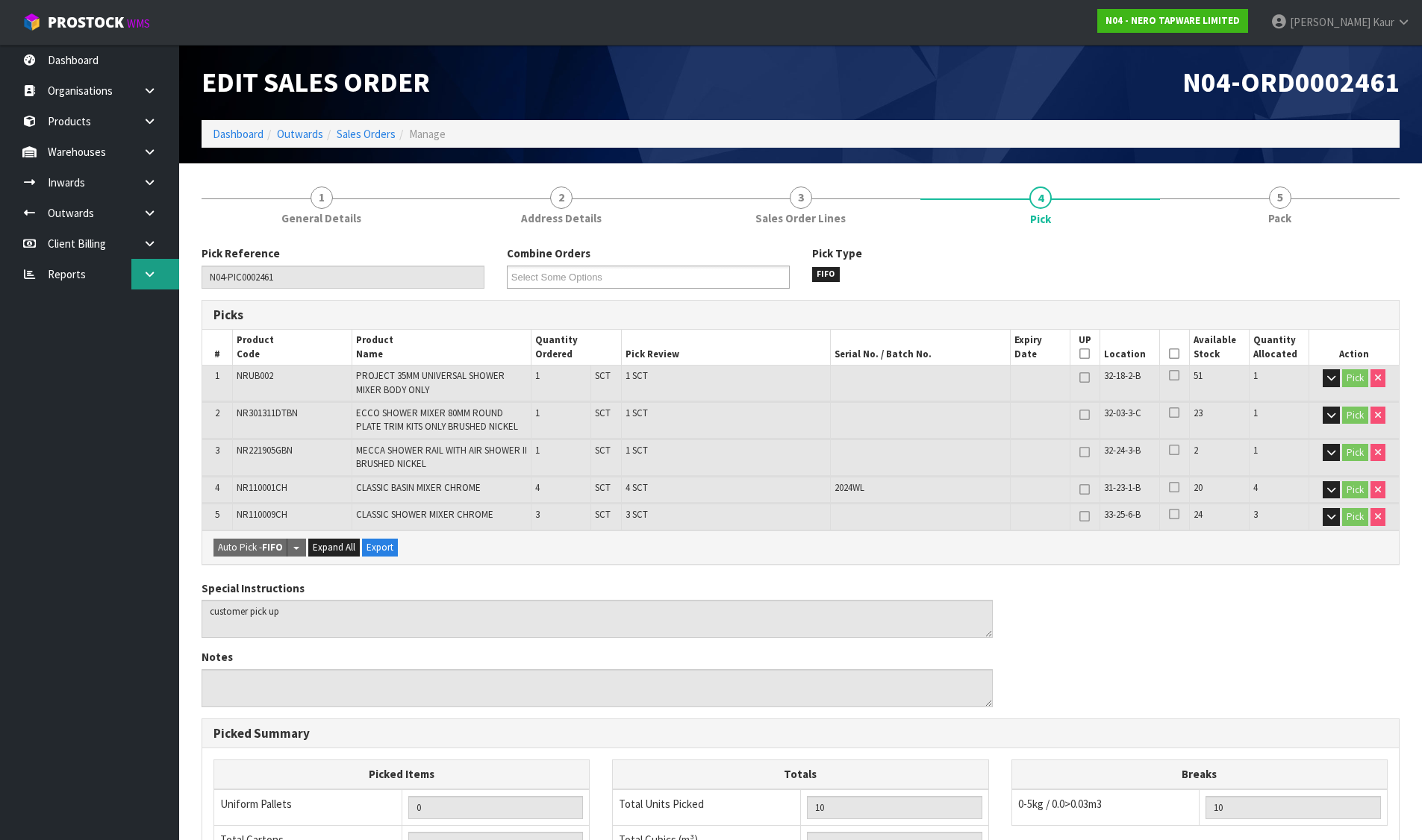
click at [148, 268] on link at bounding box center [155, 274] width 48 height 31
click at [92, 332] on link "CWL" at bounding box center [90, 336] width 179 height 31
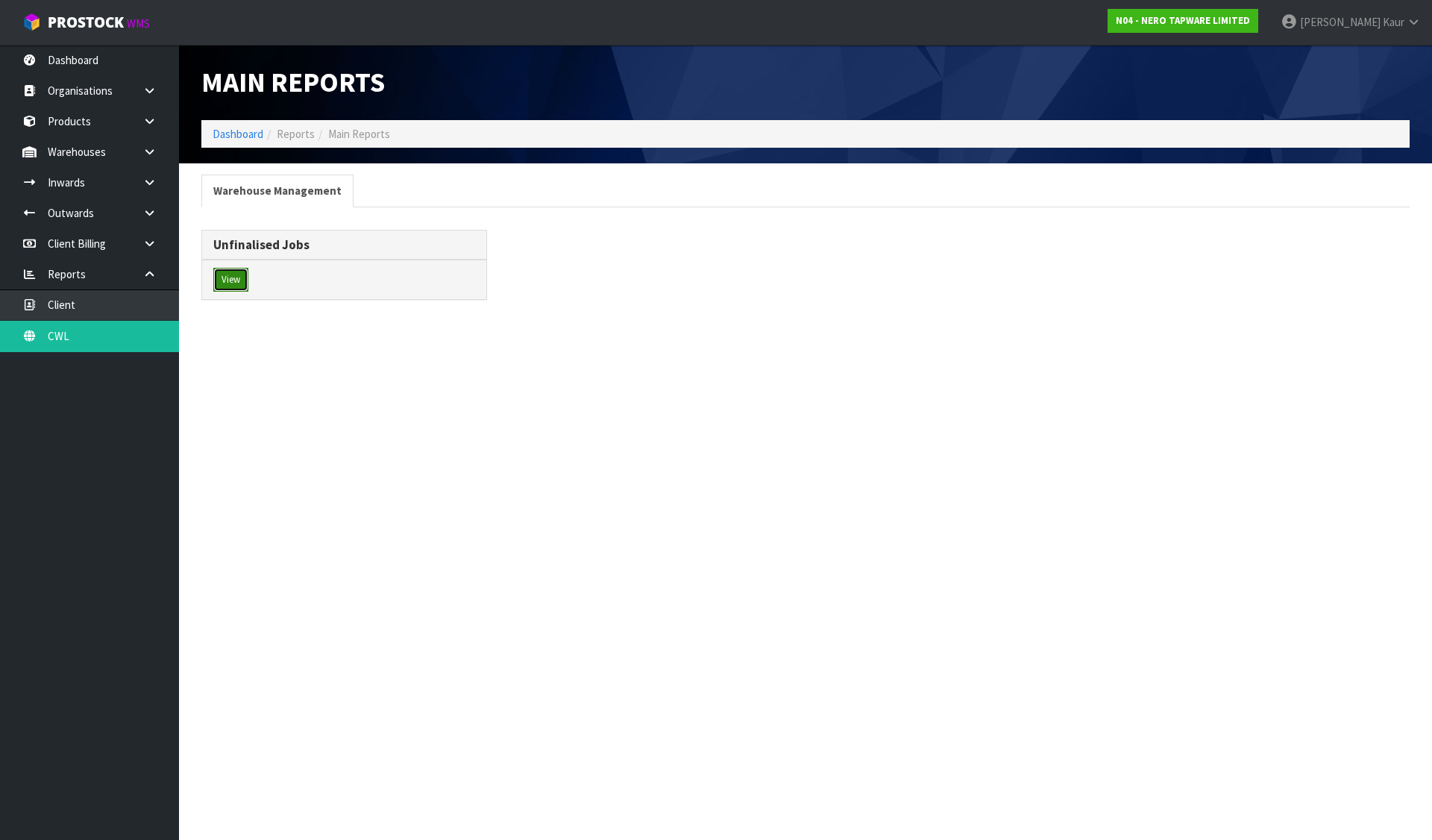
click at [247, 282] on button "View" at bounding box center [231, 279] width 35 height 24
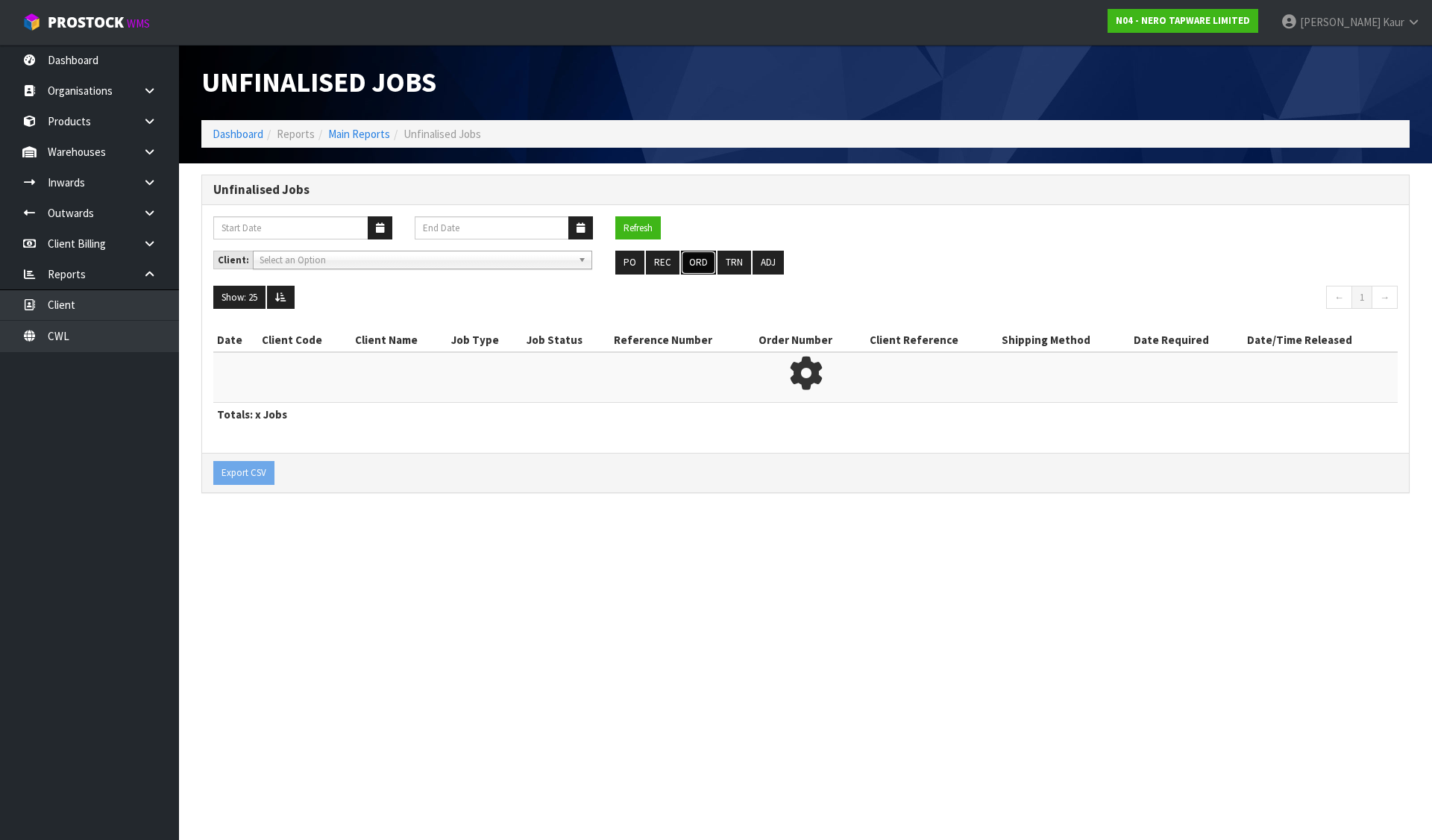
click at [684, 263] on button "ORD" at bounding box center [698, 262] width 35 height 24
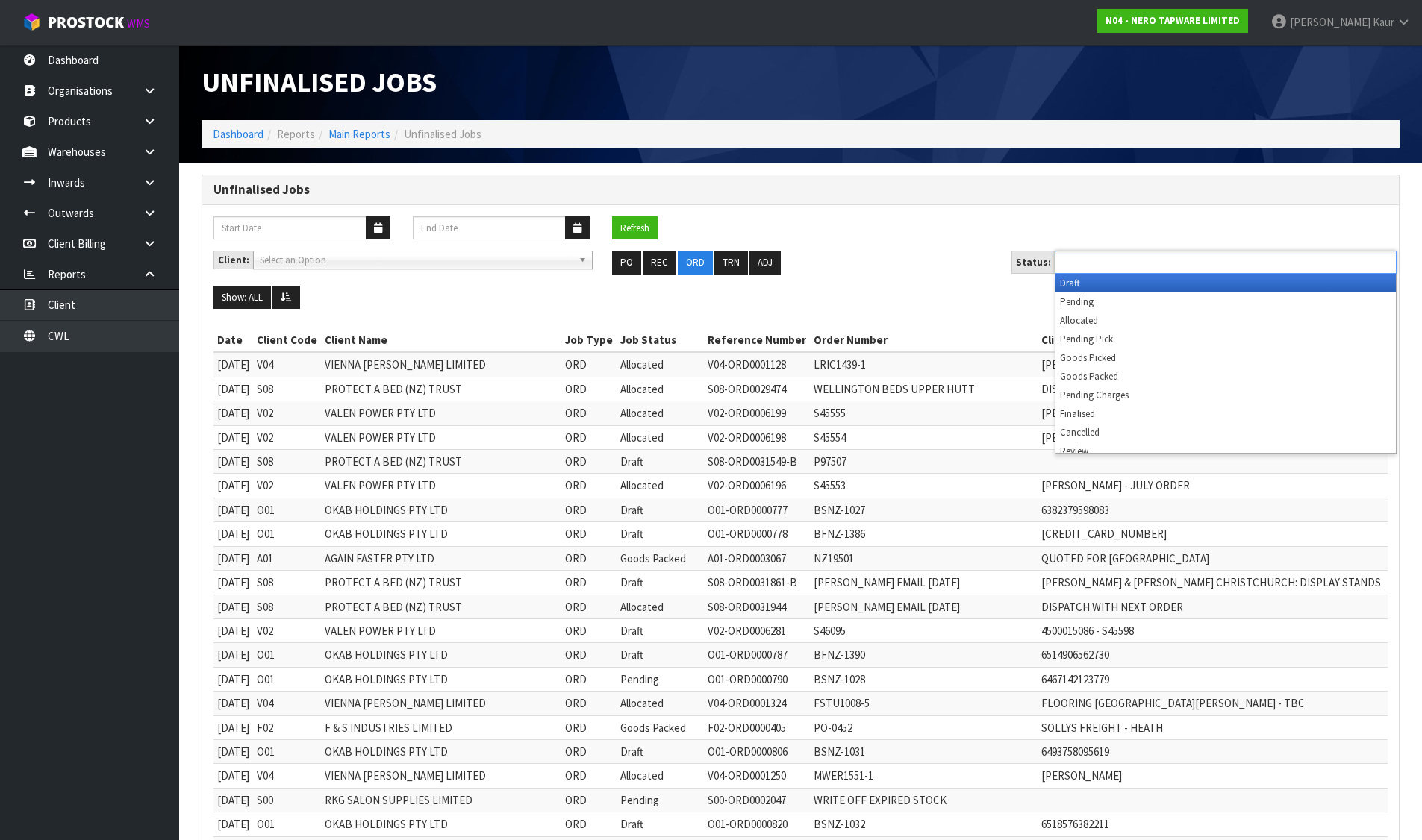
click at [1112, 264] on input "text" at bounding box center [1113, 262] width 110 height 18
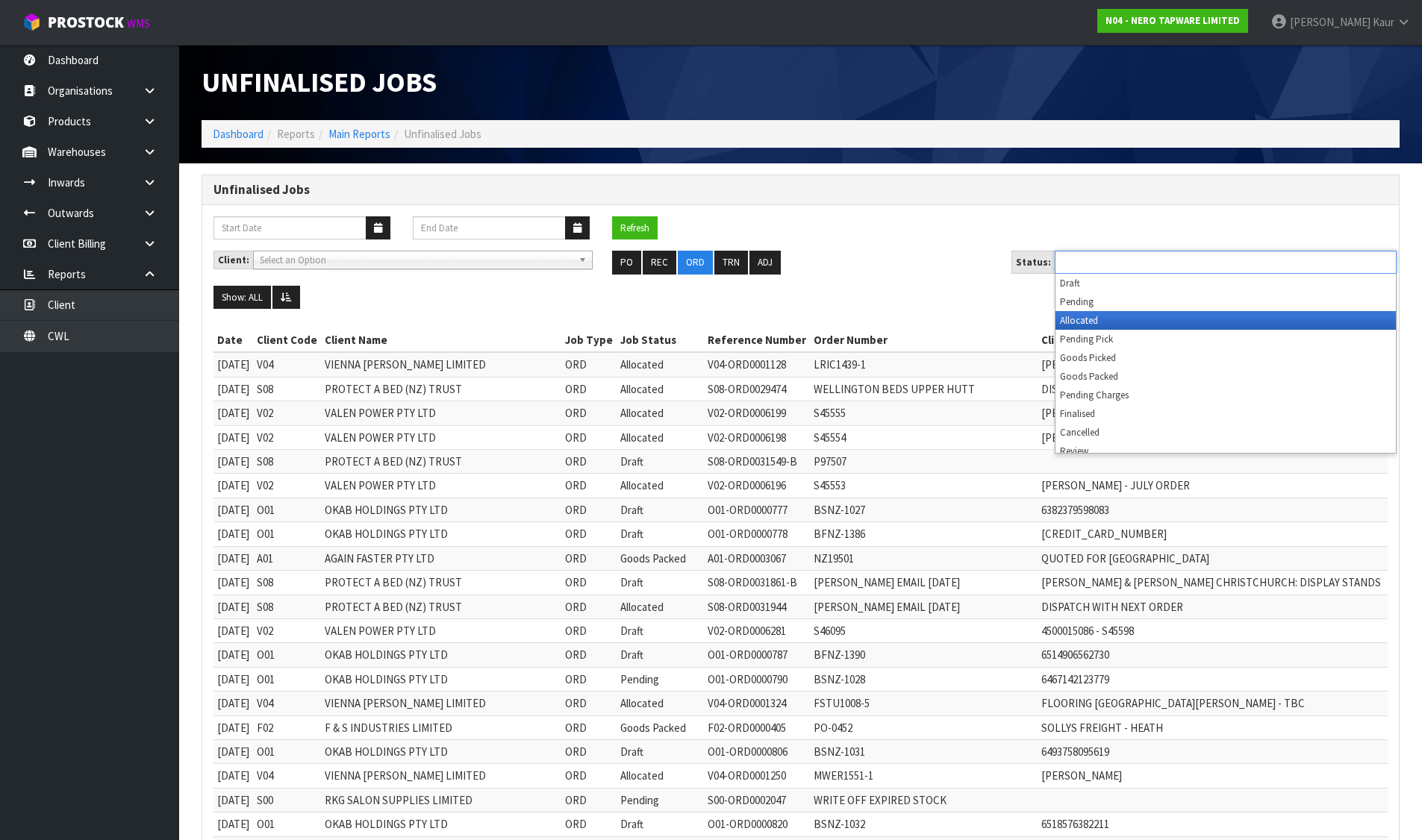
click at [1094, 315] on li "Allocated" at bounding box center [1225, 320] width 340 height 18
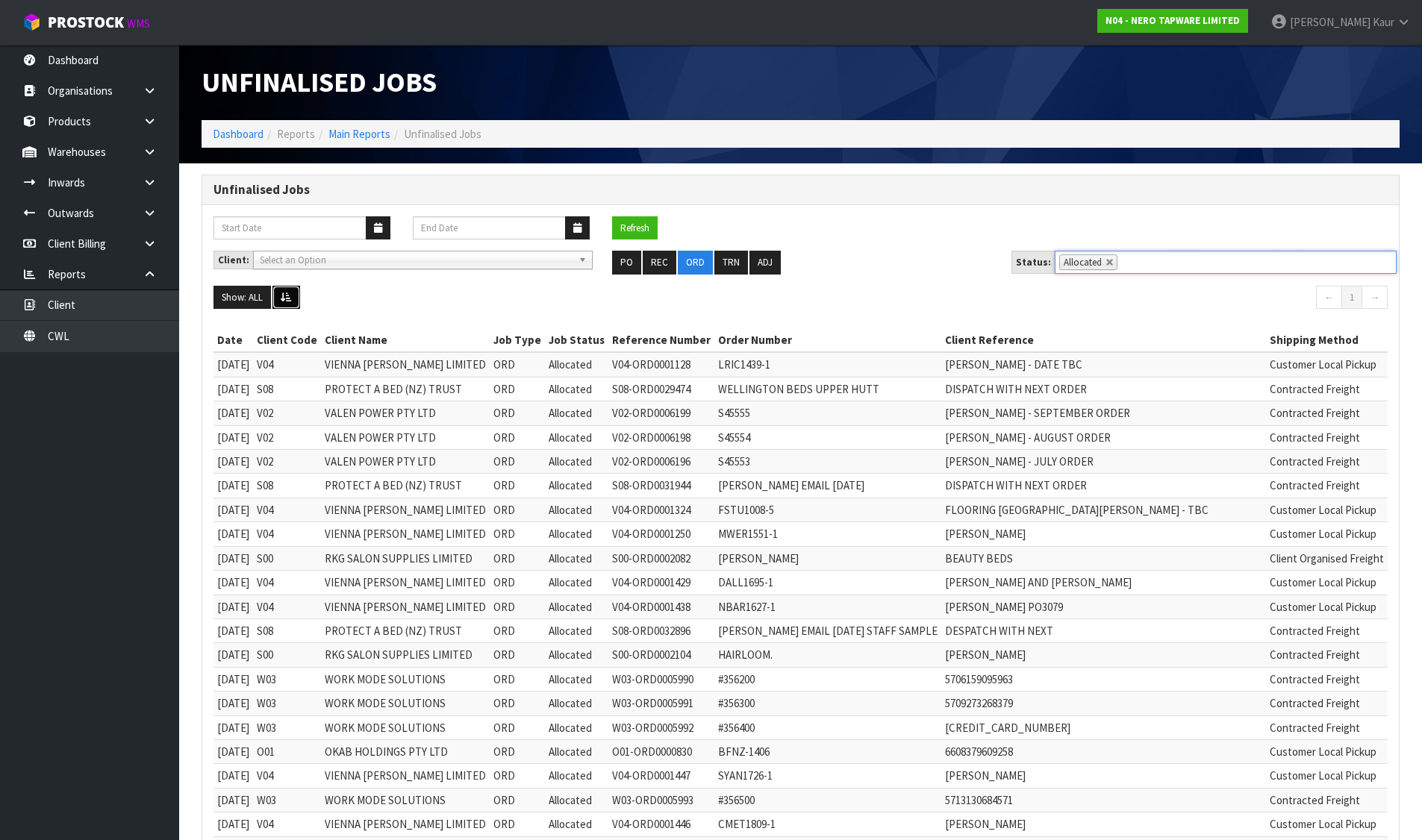
click at [290, 289] on button at bounding box center [287, 297] width 28 height 24
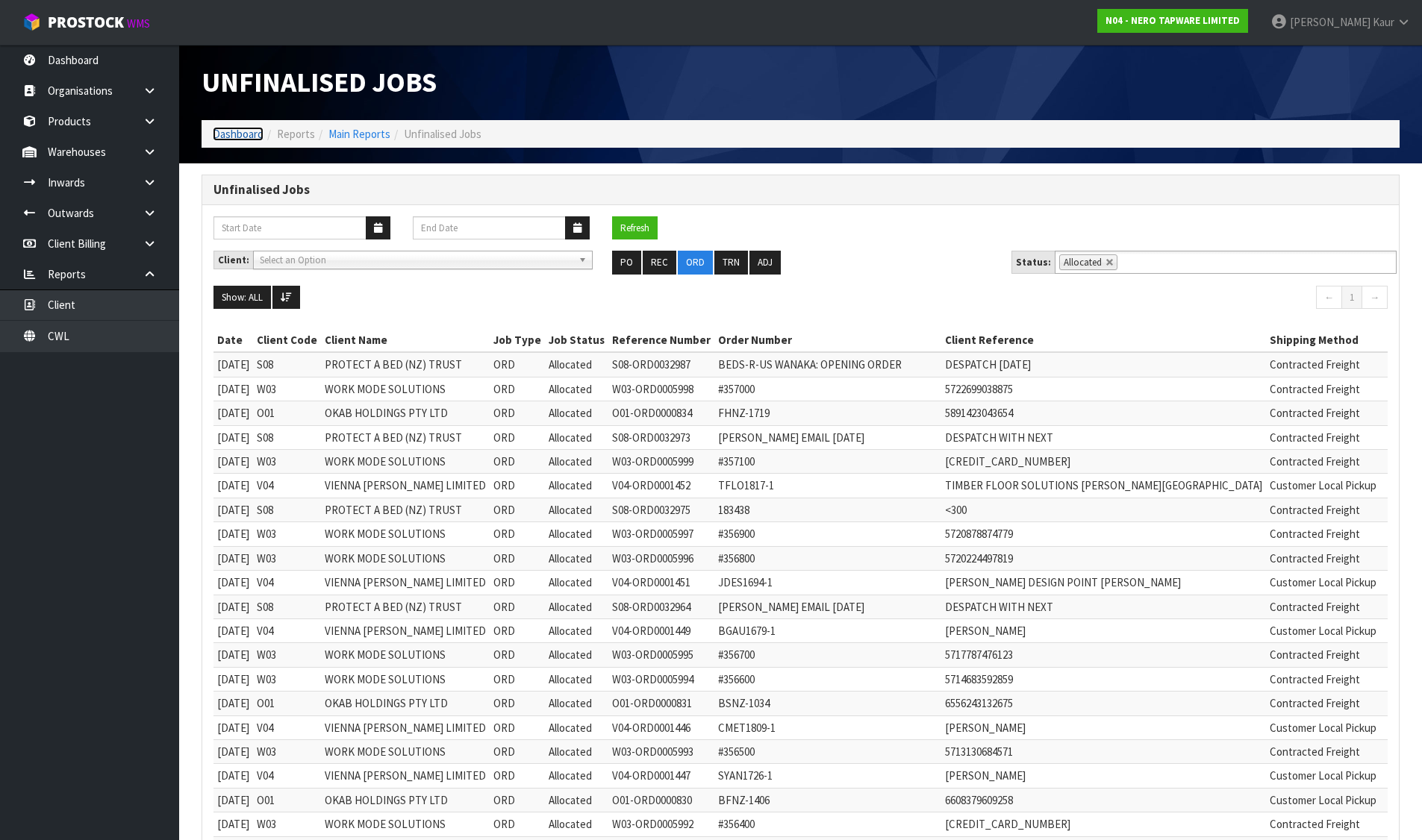
click at [224, 132] on link "Dashboard" at bounding box center [238, 134] width 51 height 15
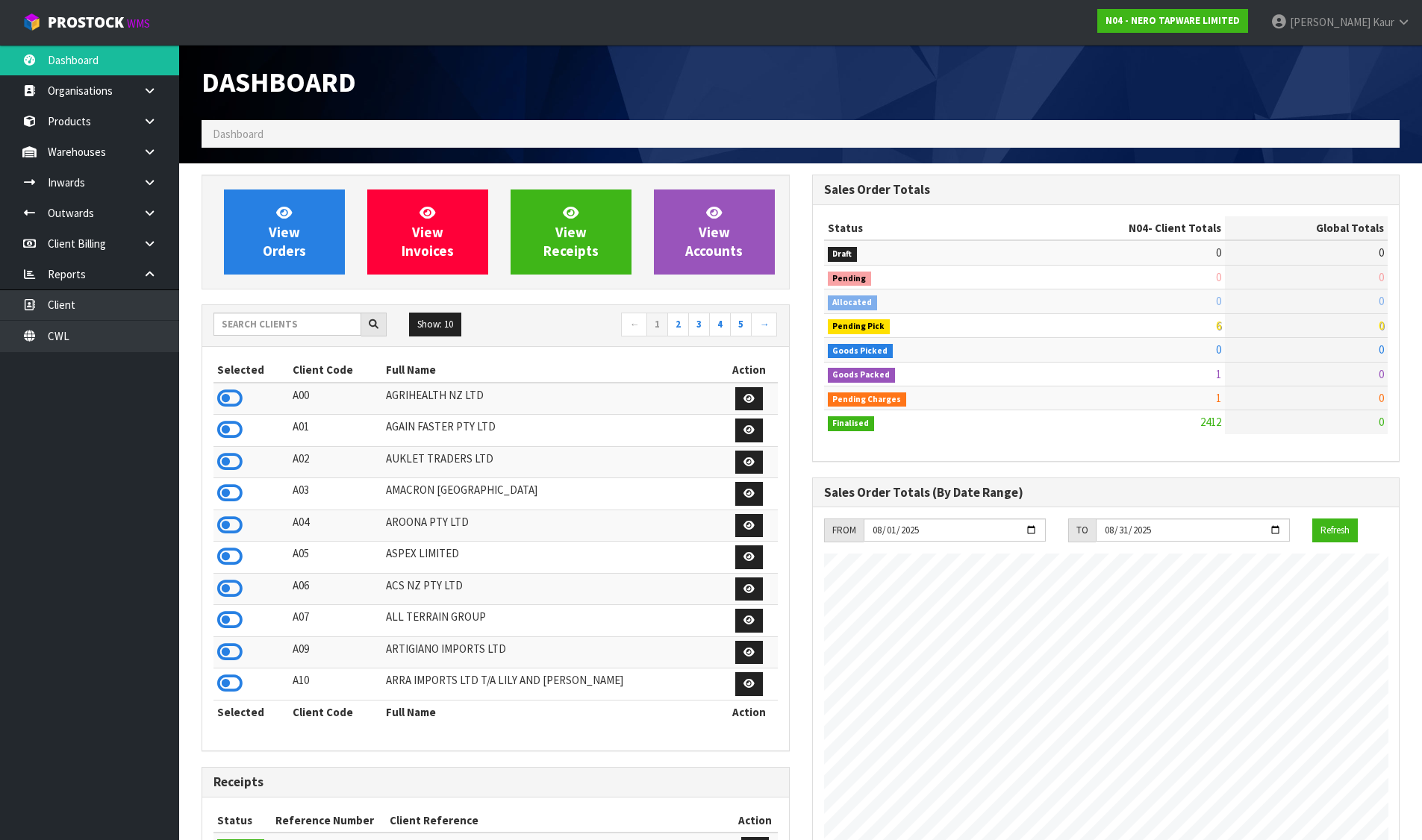
scroll to position [1130, 610]
click at [294, 328] on input "text" at bounding box center [287, 324] width 148 height 23
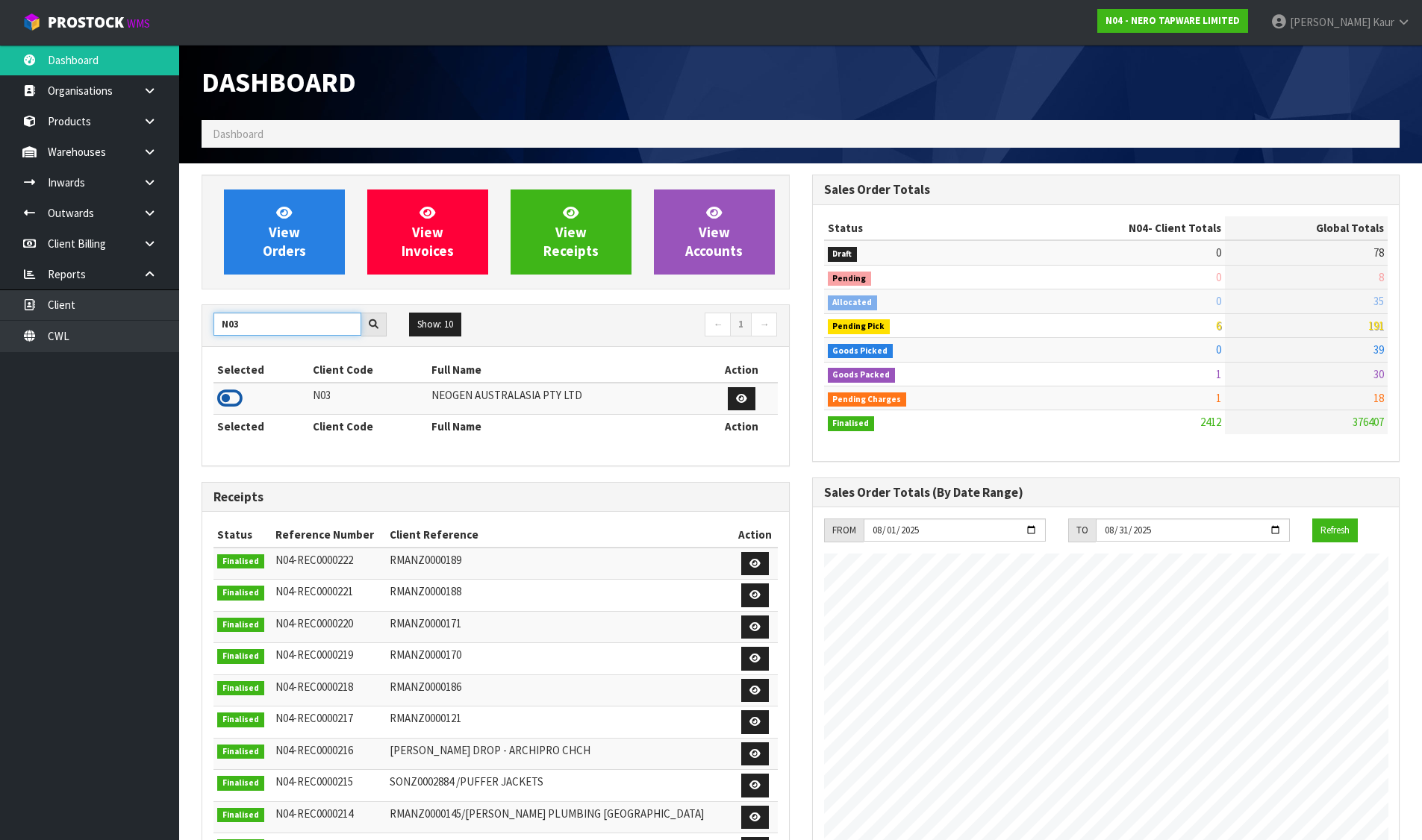
type input "N03"
click at [227, 397] on icon at bounding box center [229, 398] width 25 height 22
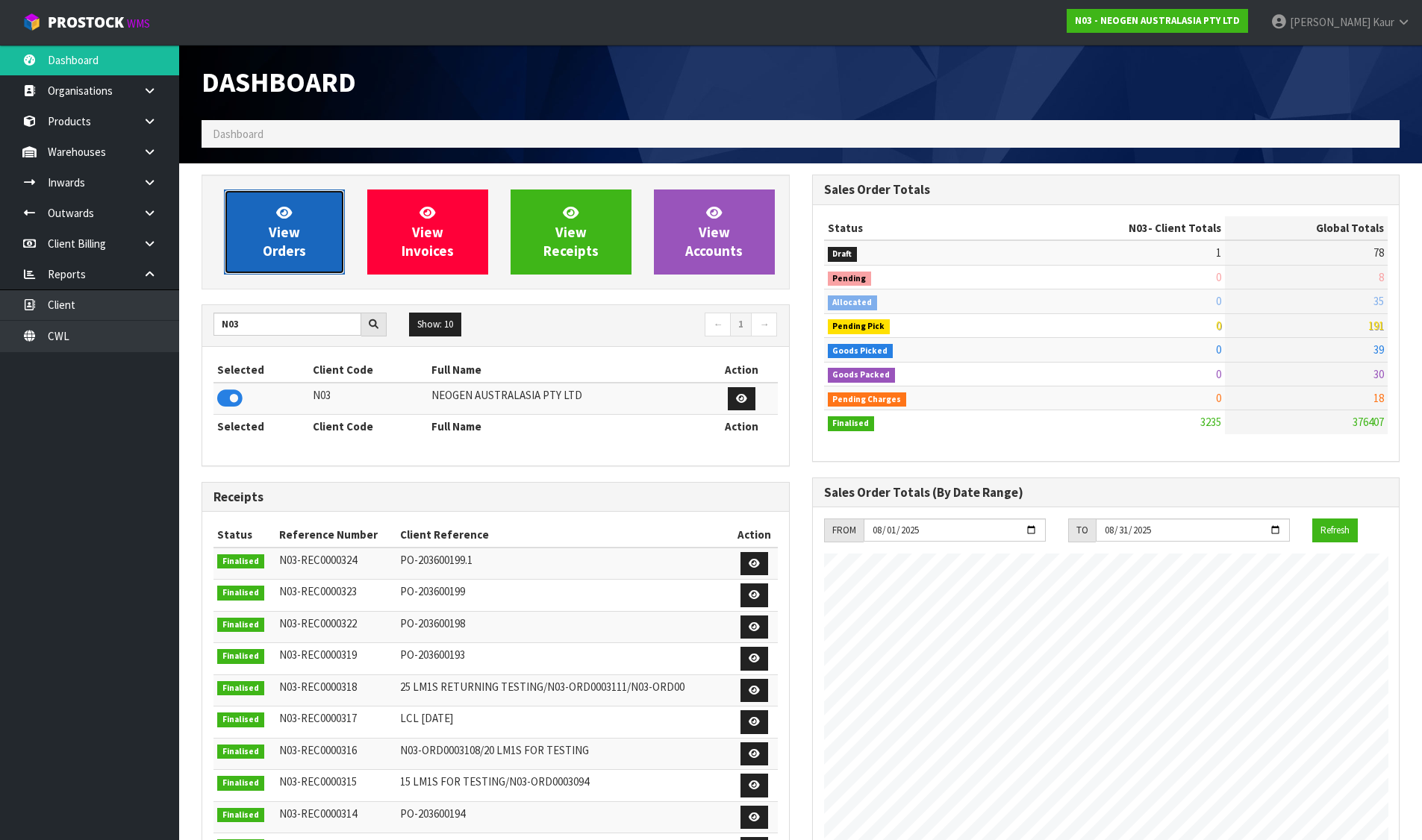
click at [274, 252] on span "View Orders" at bounding box center [284, 231] width 43 height 56
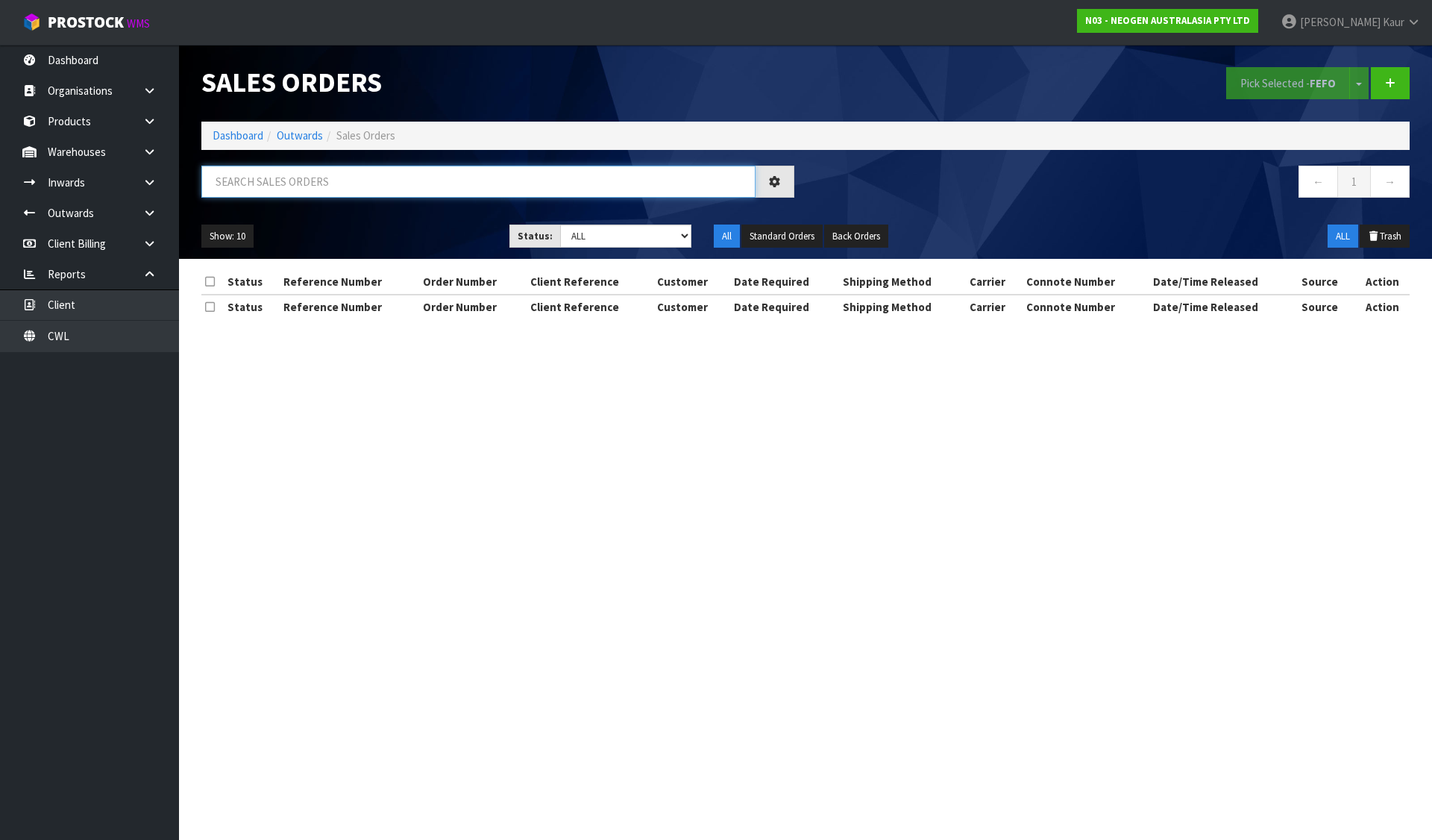
click at [311, 189] on input "text" at bounding box center [479, 181] width 554 height 32
paste input "700002222"
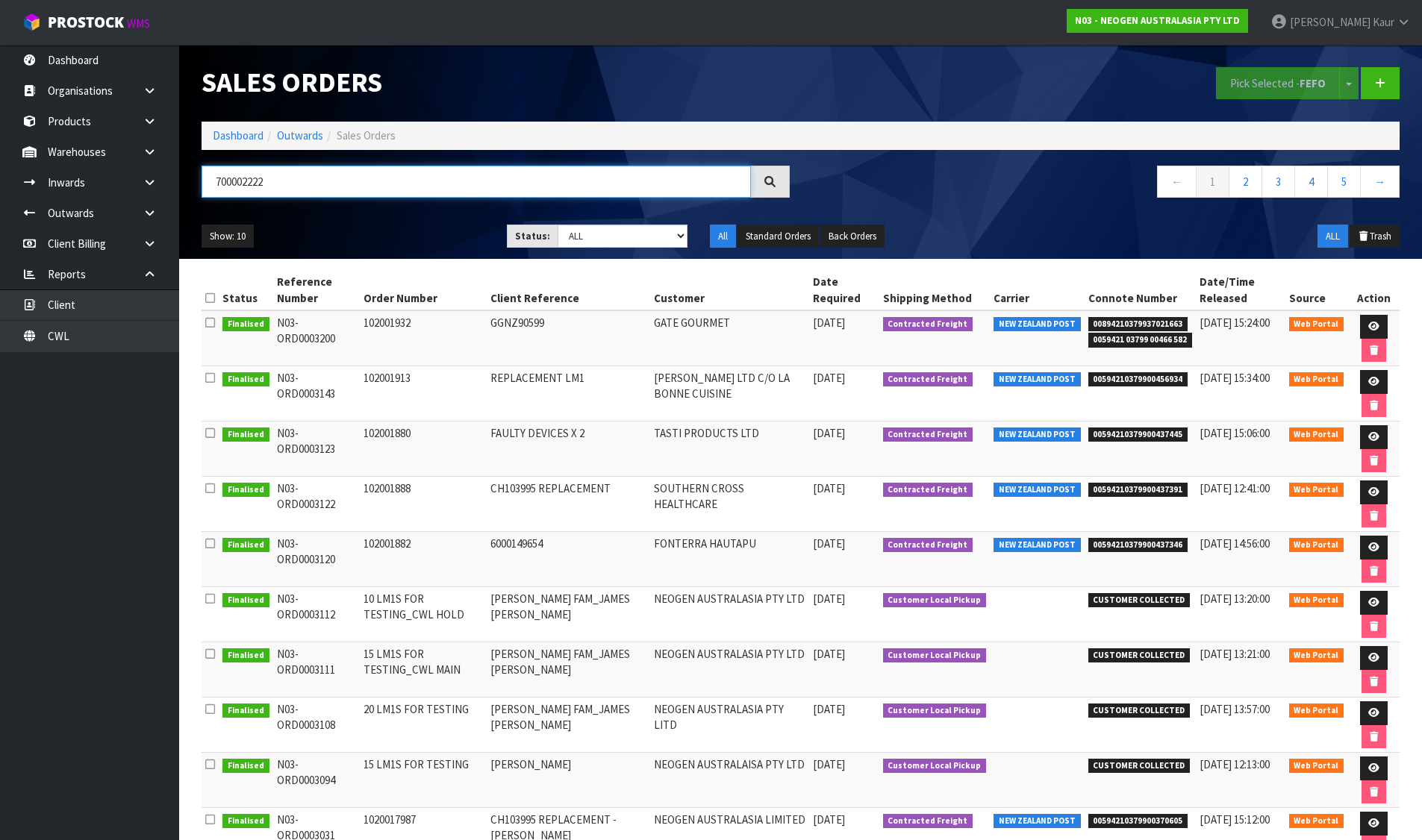
type input "700002222"
click at [247, 133] on link "Dashboard" at bounding box center [238, 136] width 51 height 15
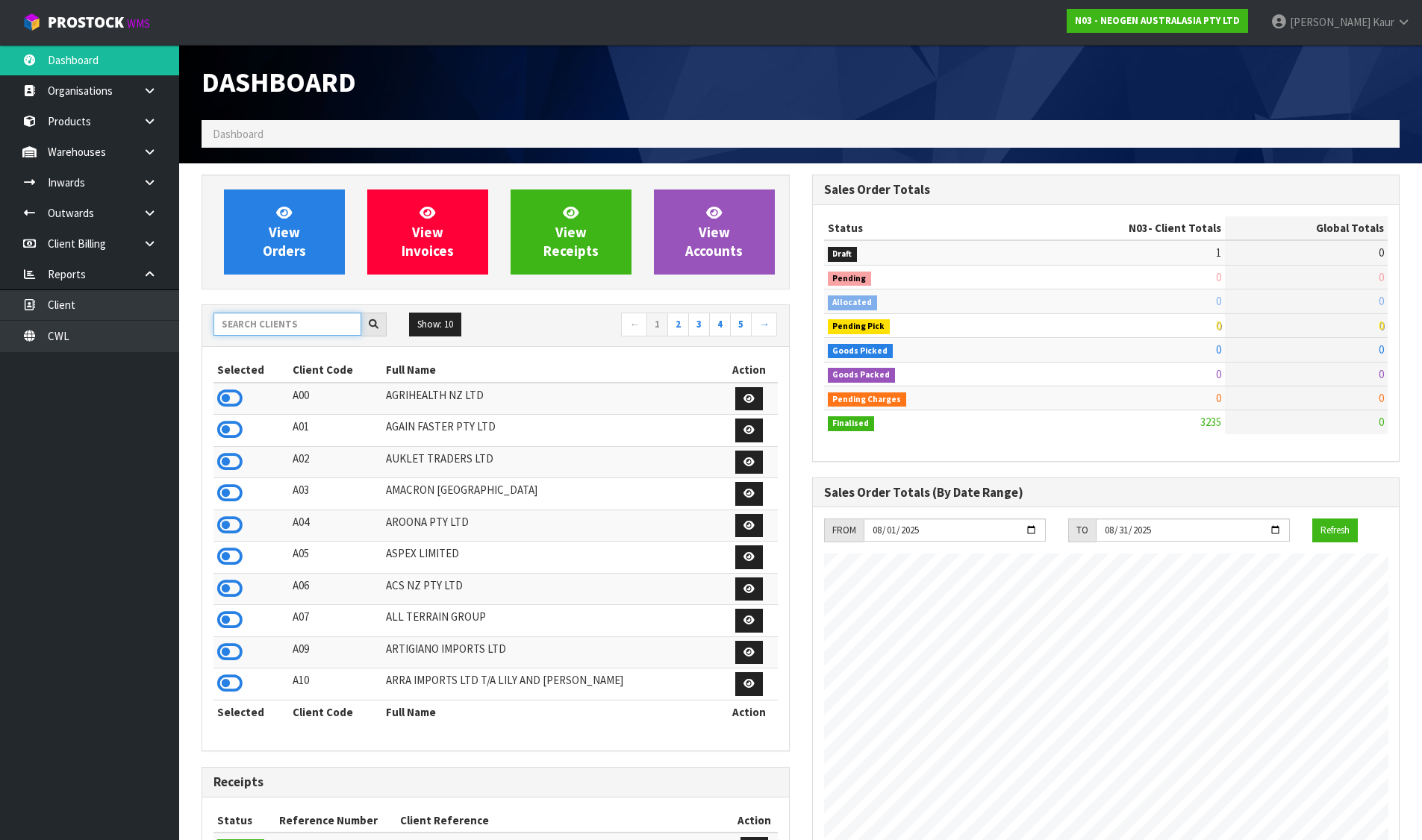
scroll to position [1130, 610]
click at [274, 328] on input "text" at bounding box center [287, 324] width 148 height 23
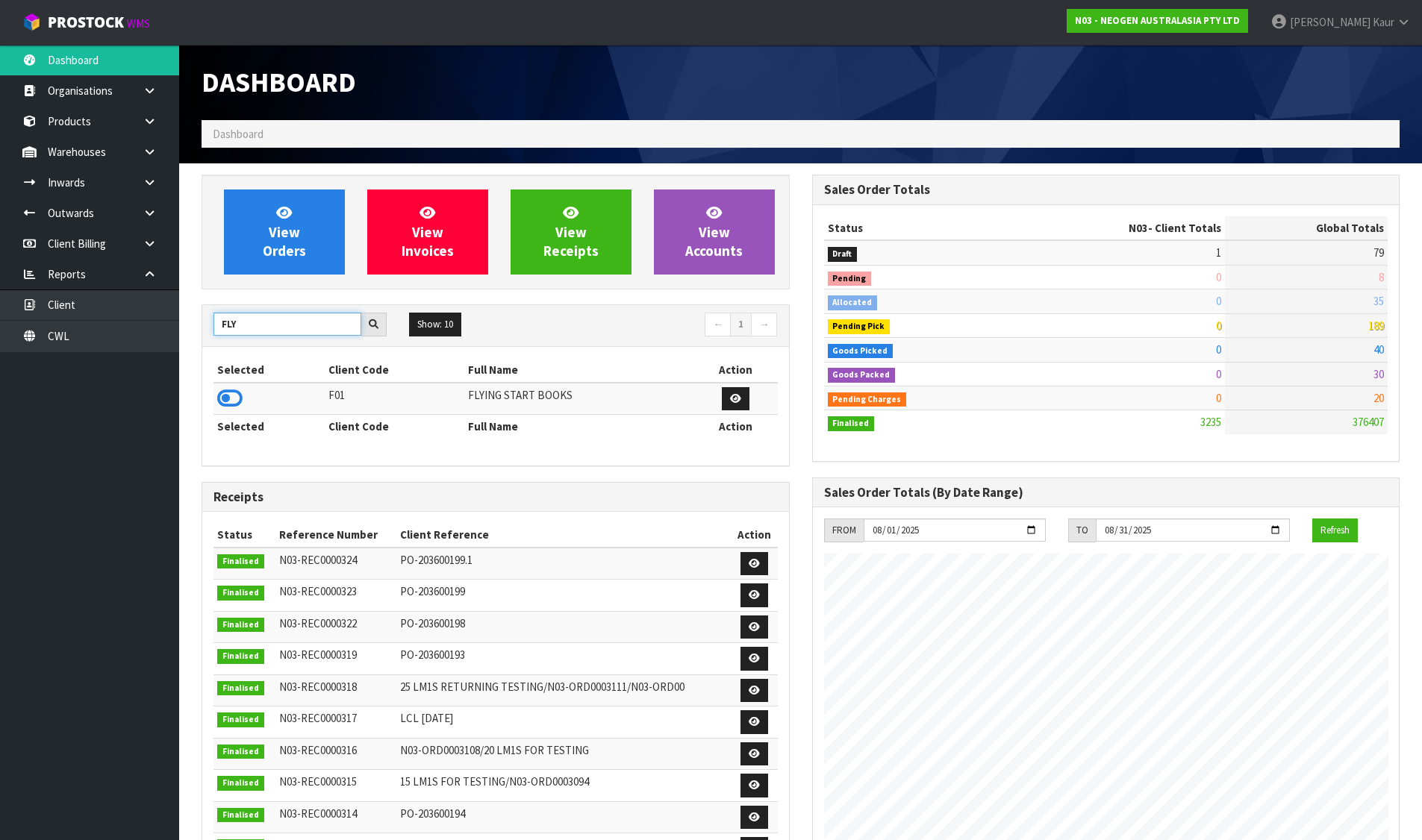
type input "FLY"
click at [218, 396] on icon at bounding box center [229, 398] width 25 height 22
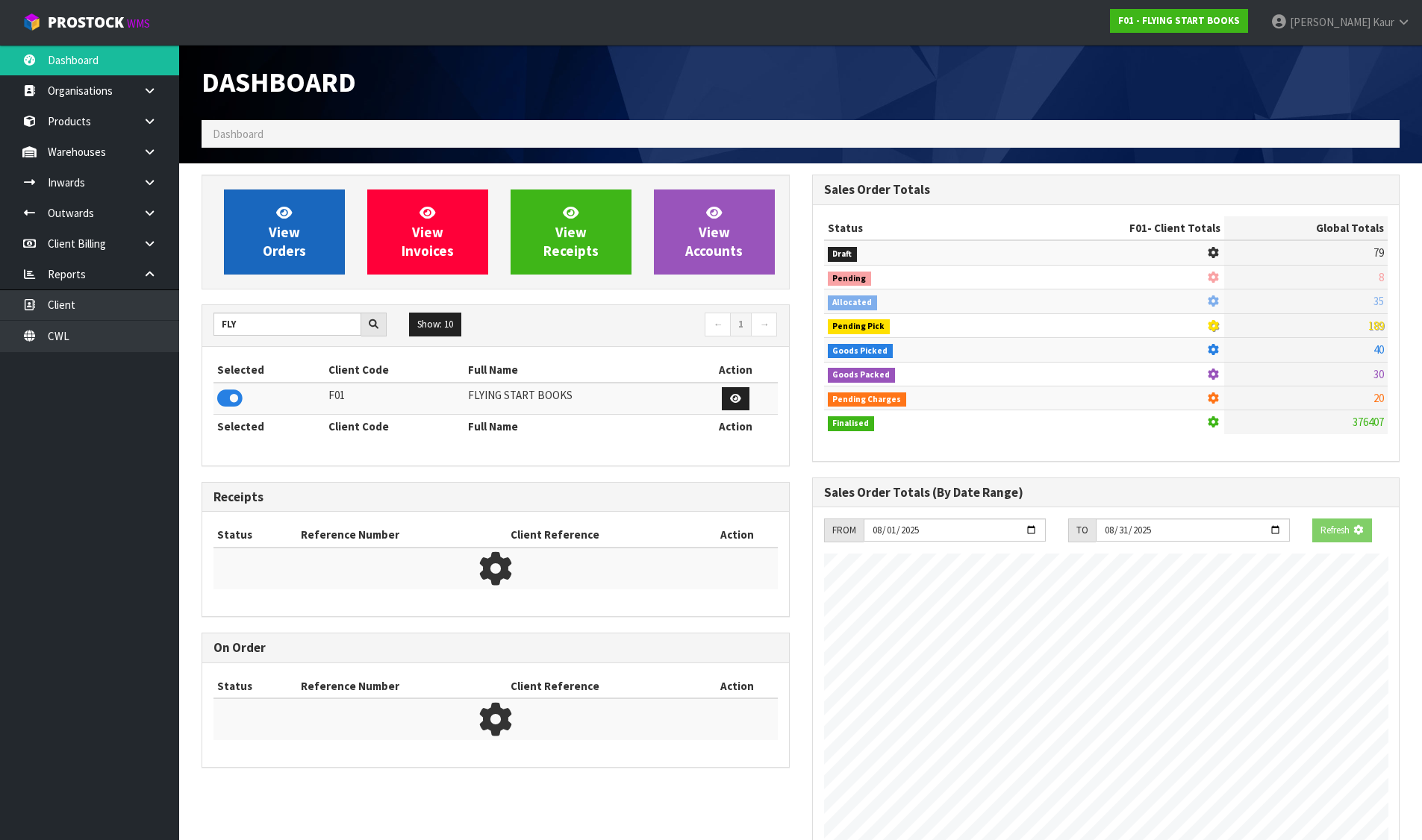
scroll to position [744935, 745682]
click at [299, 211] on link "View Orders" at bounding box center [284, 231] width 121 height 85
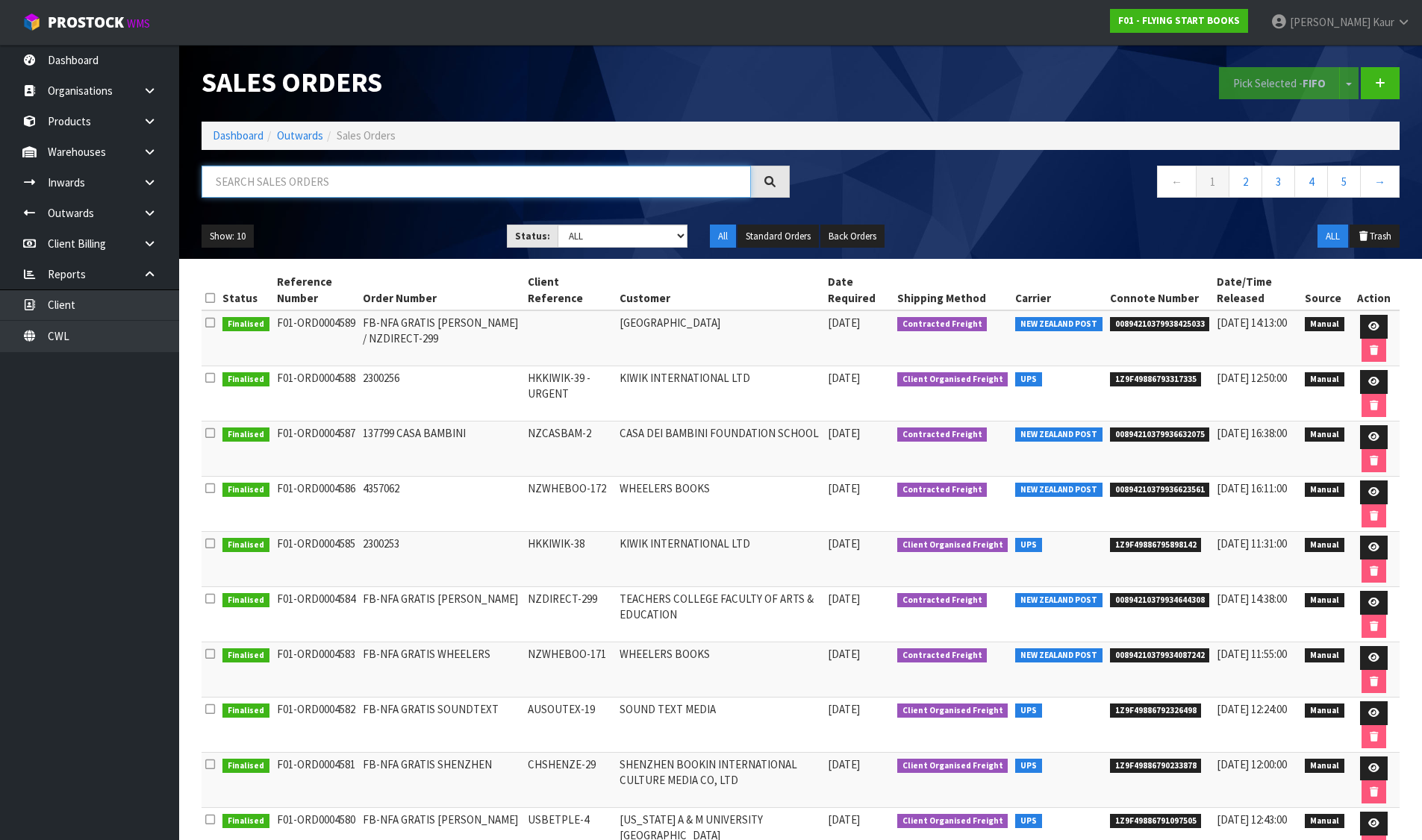
click at [568, 176] on input "text" at bounding box center [476, 181] width 549 height 32
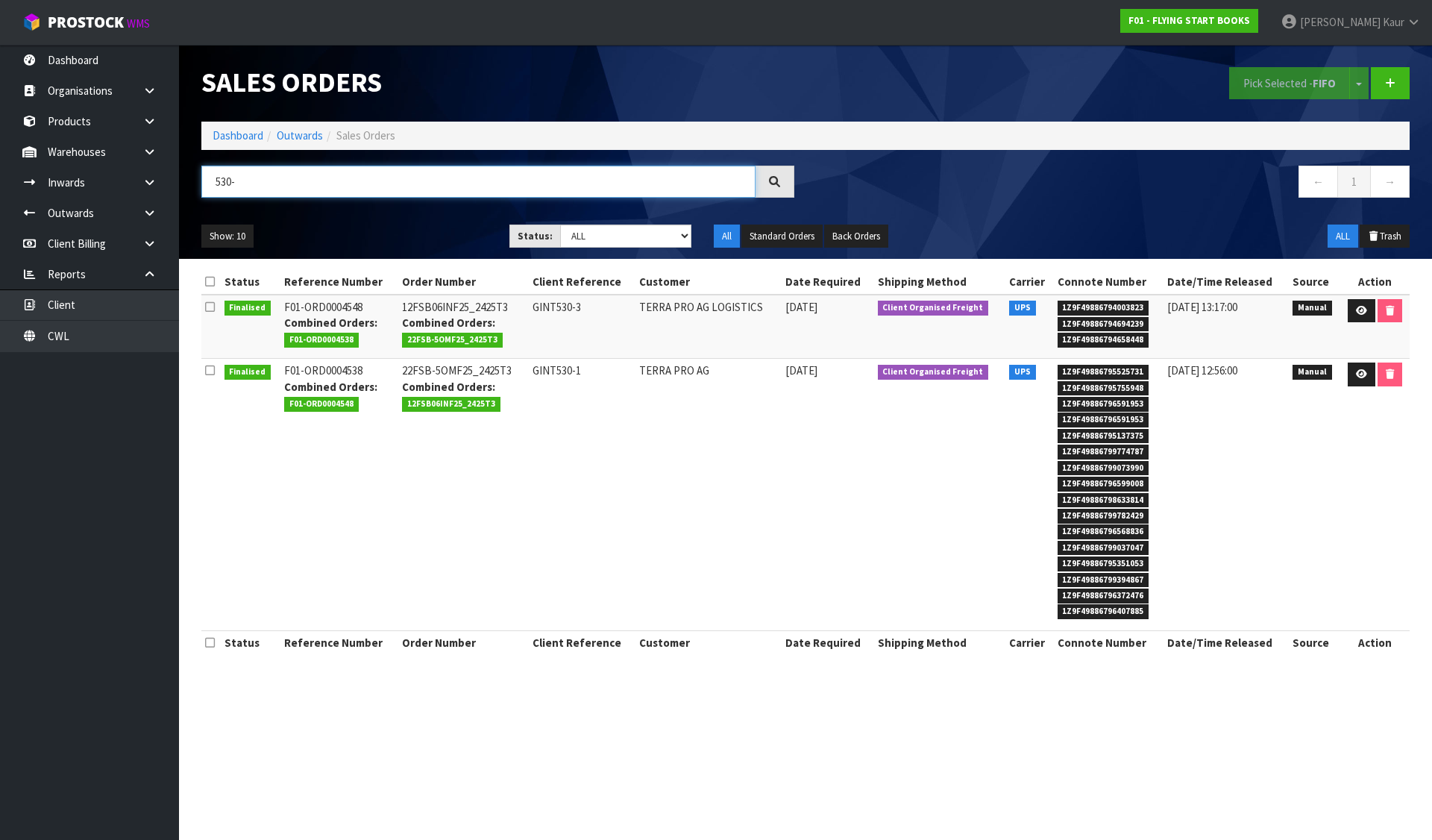
type input "530-"
click at [1113, 302] on span "1Z9F49886794003823" at bounding box center [1103, 308] width 92 height 15
copy span "1Z9F49886794003823"
click at [1354, 372] on link at bounding box center [1362, 374] width 28 height 24
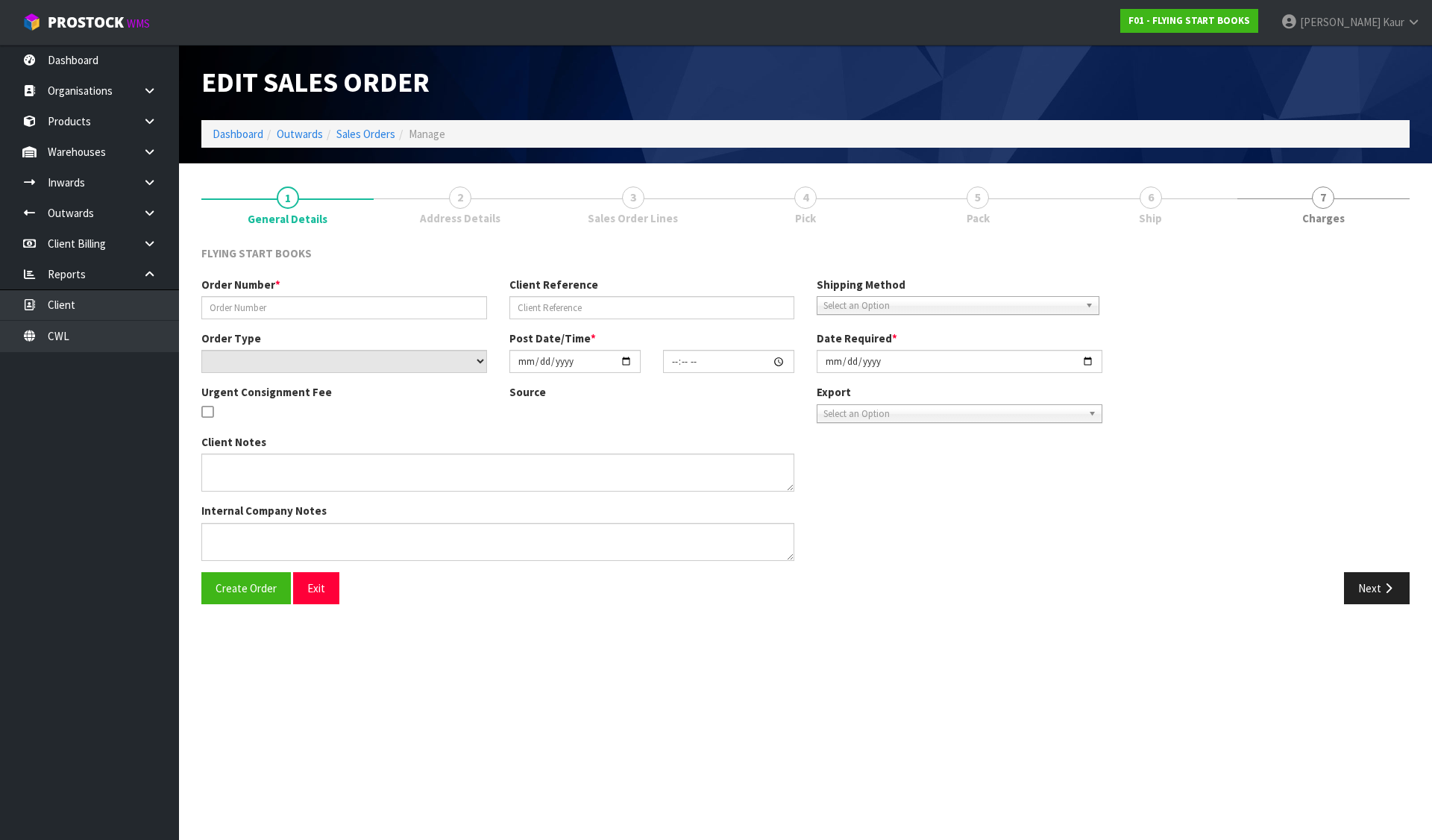
type input "22FSB-5OMF25_2425T3"
type input "GINT530-1"
select select "number:0"
type input "2025-05-27"
type input "13:52:00.000"
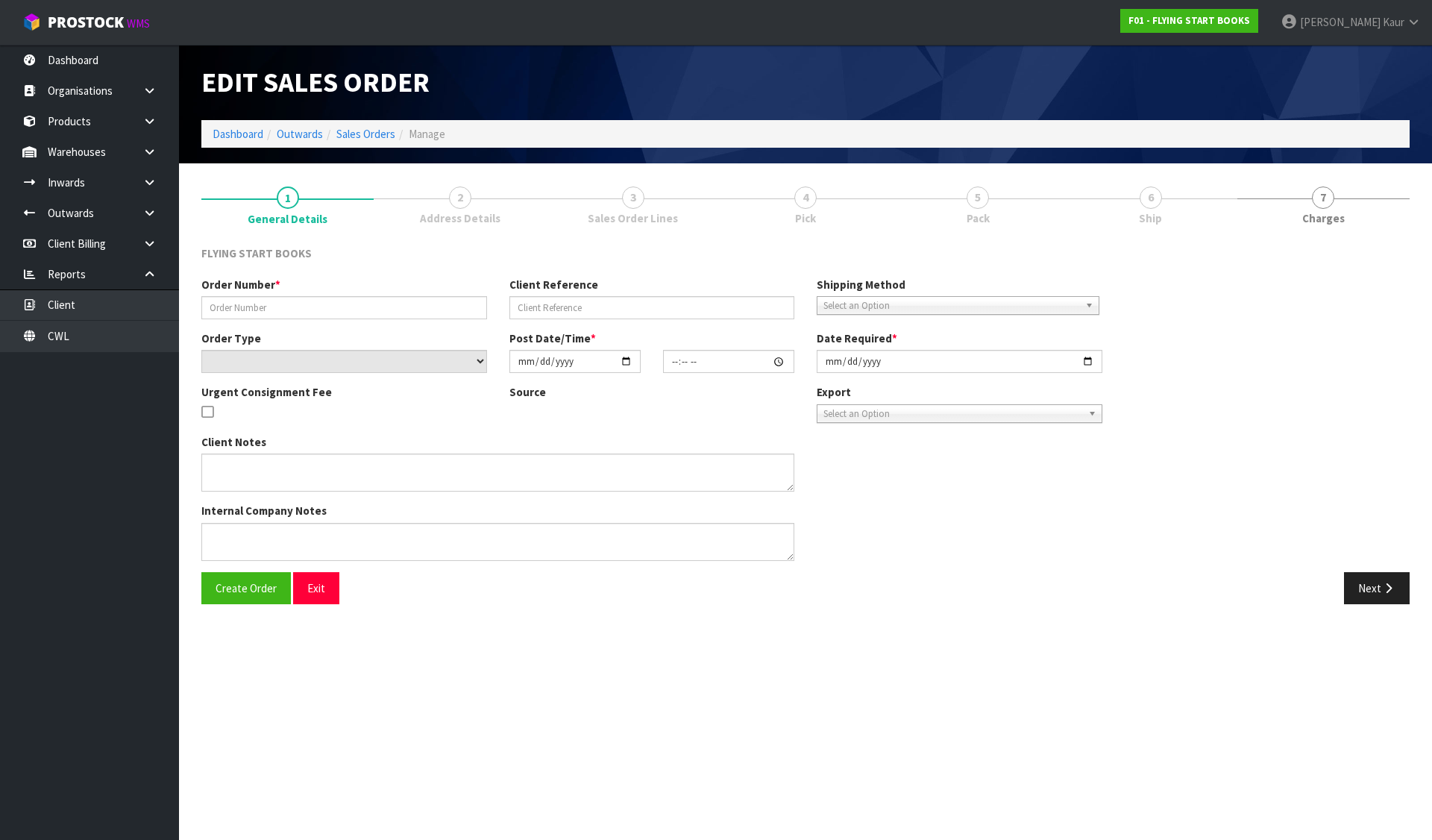
type input "2025-07-07"
type textarea "ATTENTION TO DETAIL IN PICKING AND PACKING THESE BOOKROOMS IS IMPERATIVE. PLEAS…"
type textarea "THE PRODUCT CODE WAS CREATED 9781776930500-TERRA JUS TO USE IN THIS ORDER, BECA…"
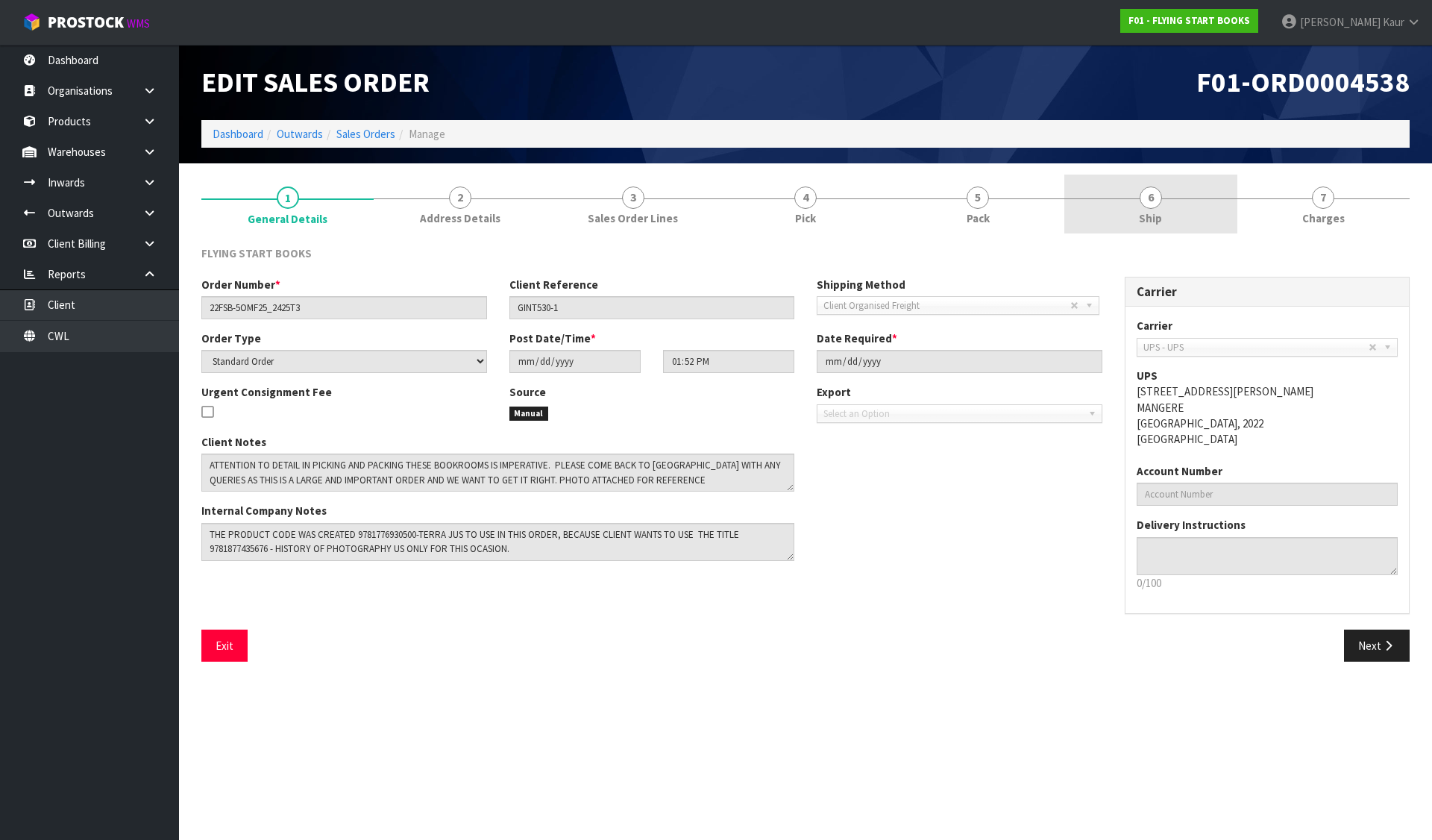
click at [1149, 200] on span "6" at bounding box center [1150, 198] width 22 height 22
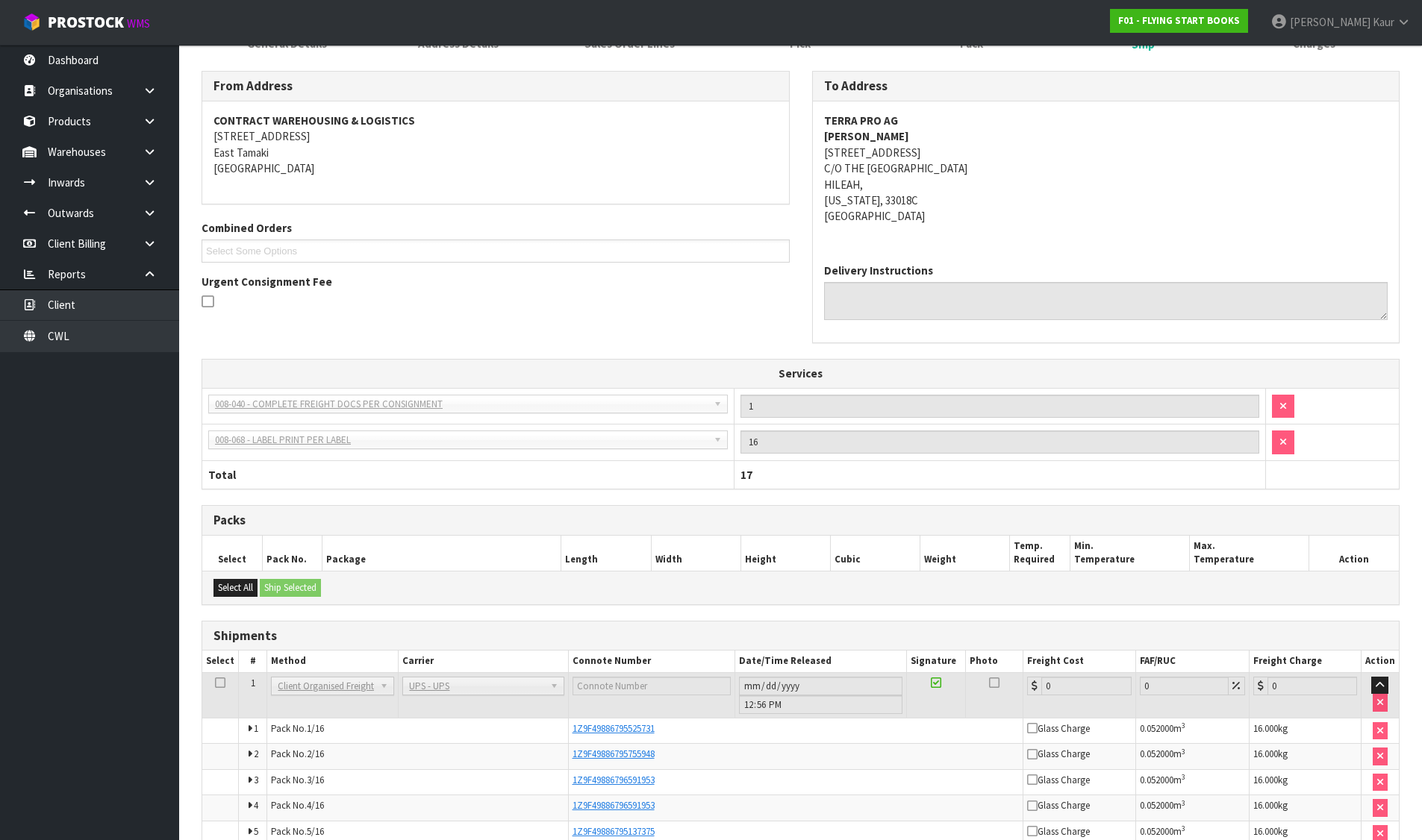
scroll to position [373, 0]
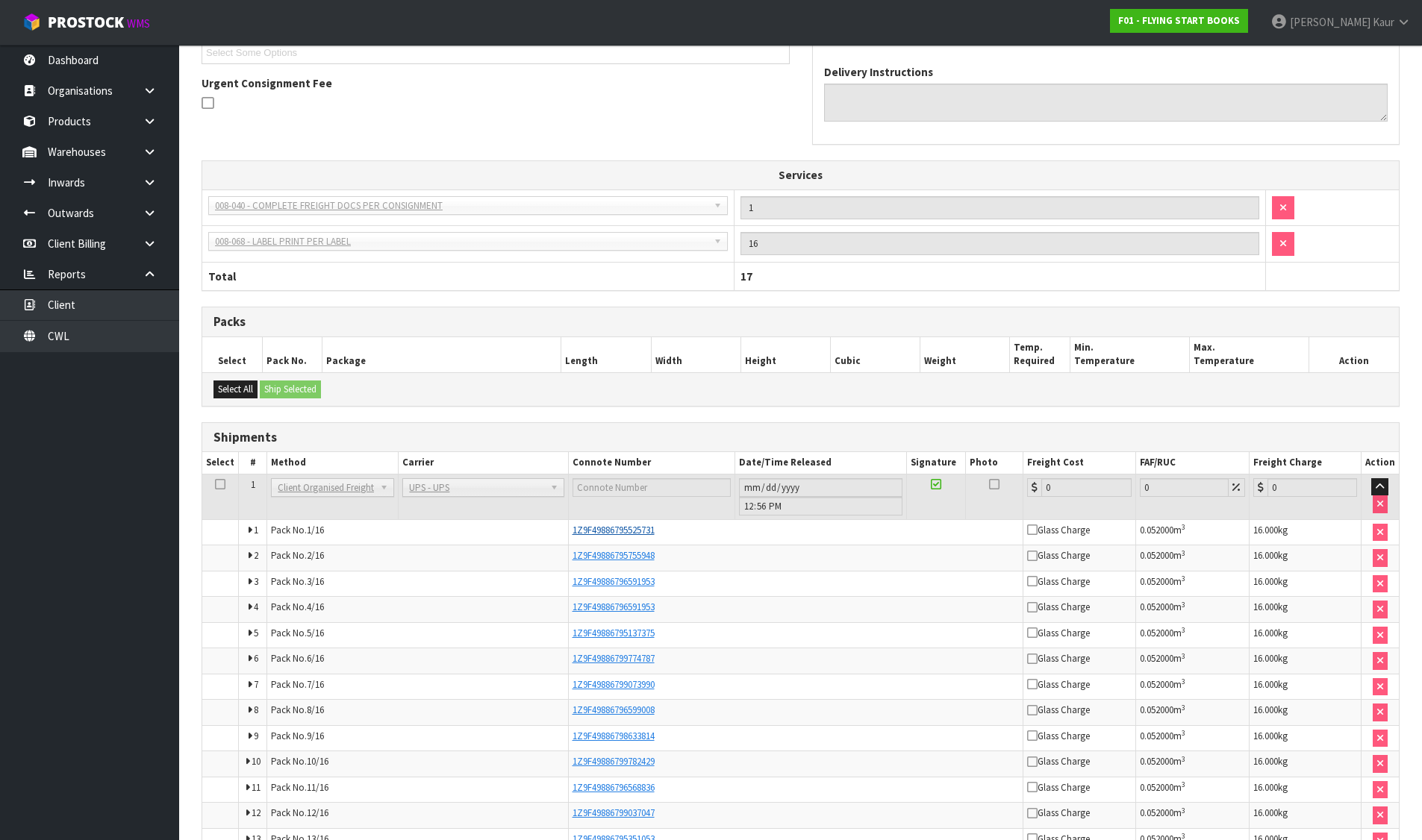
click at [605, 529] on span "1Z9F49886795525731" at bounding box center [613, 530] width 82 height 13
copy span "1Z9F49886795525731"
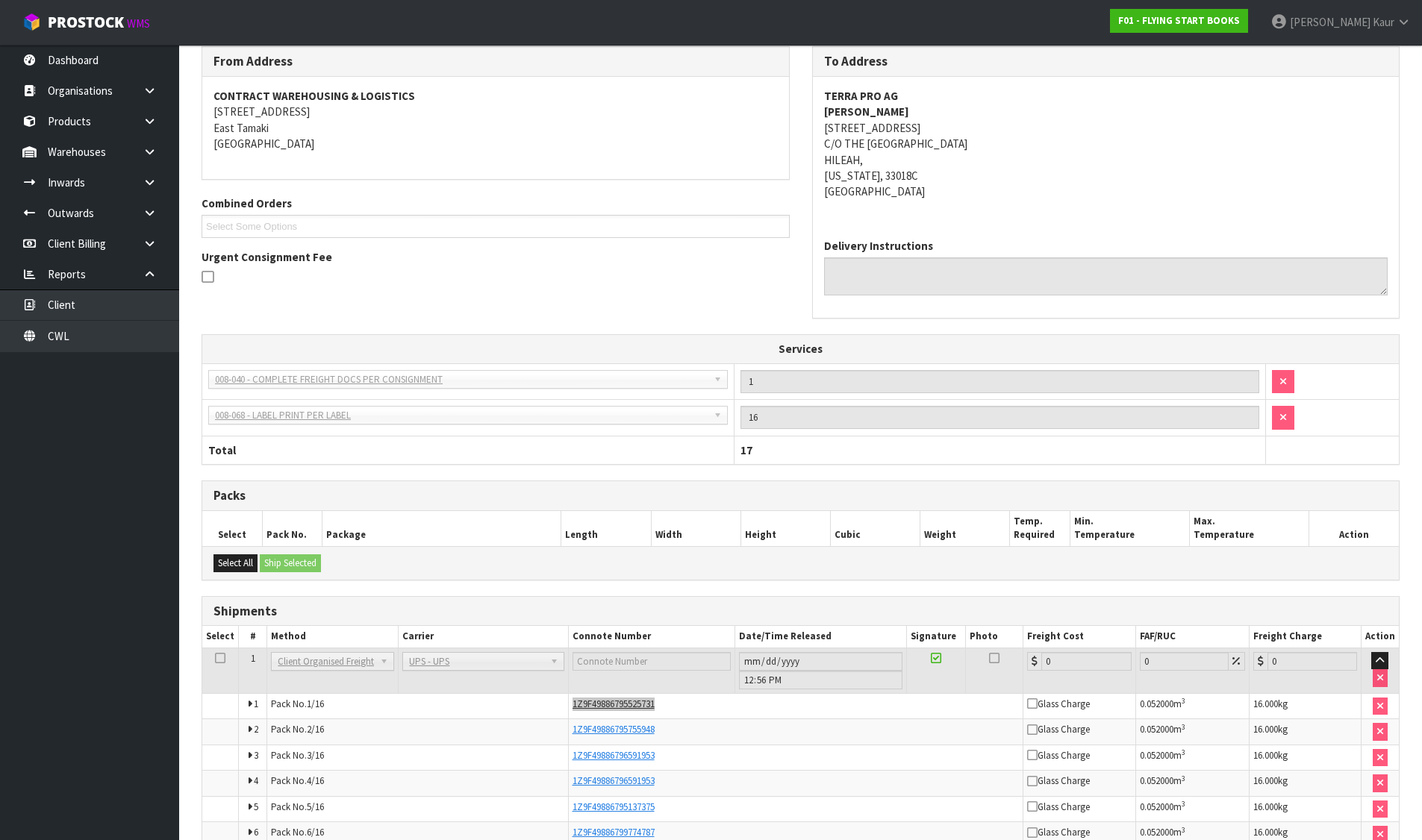
scroll to position [0, 0]
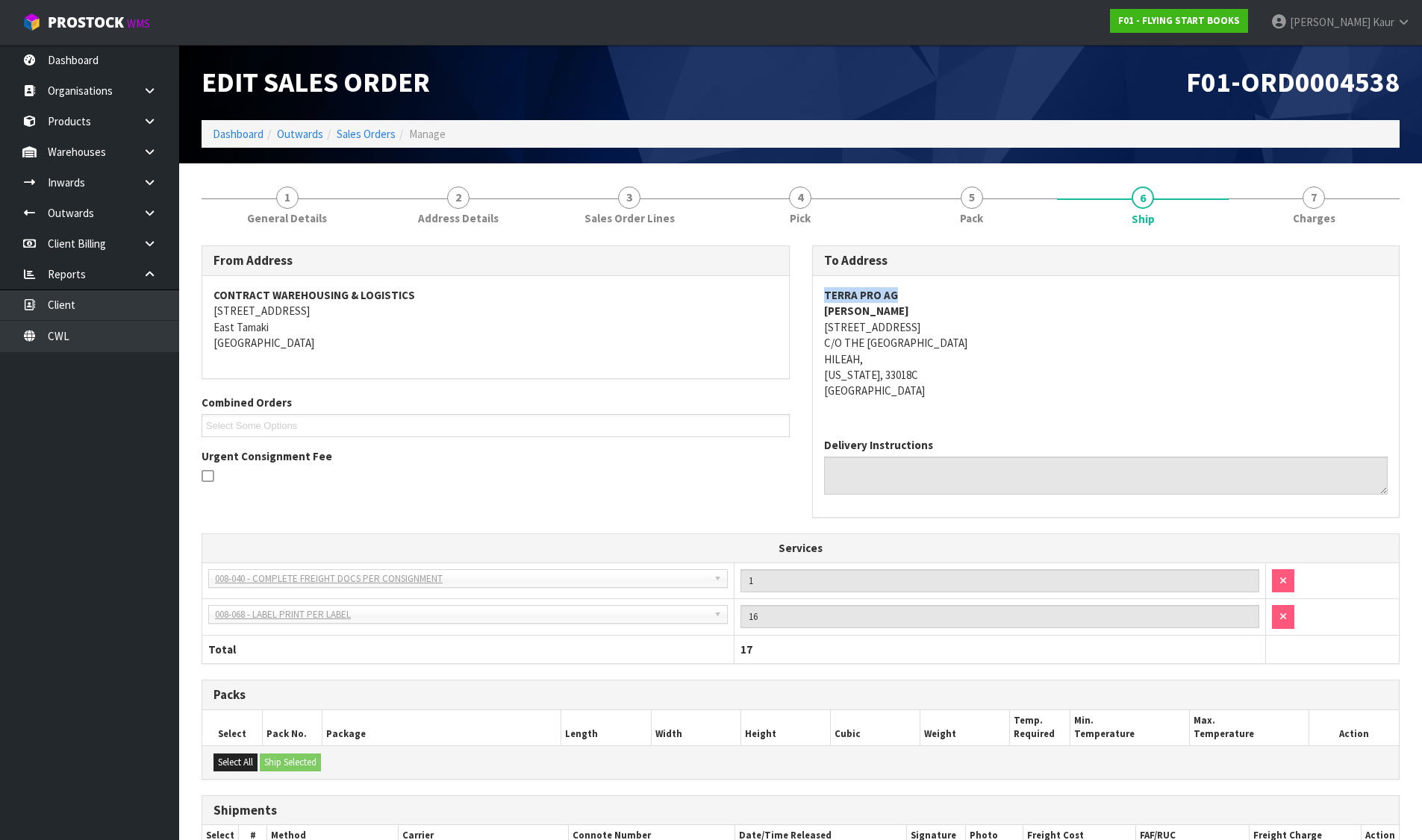
drag, startPoint x: 824, startPoint y: 294, endPoint x: 941, endPoint y: 296, distance: 117.0
click at [941, 296] on address "TERRA PRO AG BEN MENSAH 3741 W. 112 PLACE, UNIT 10 C/O THE GHANA INTERNATIONAL …" at bounding box center [1106, 343] width 564 height 112
click at [250, 132] on link "Dashboard" at bounding box center [238, 134] width 51 height 15
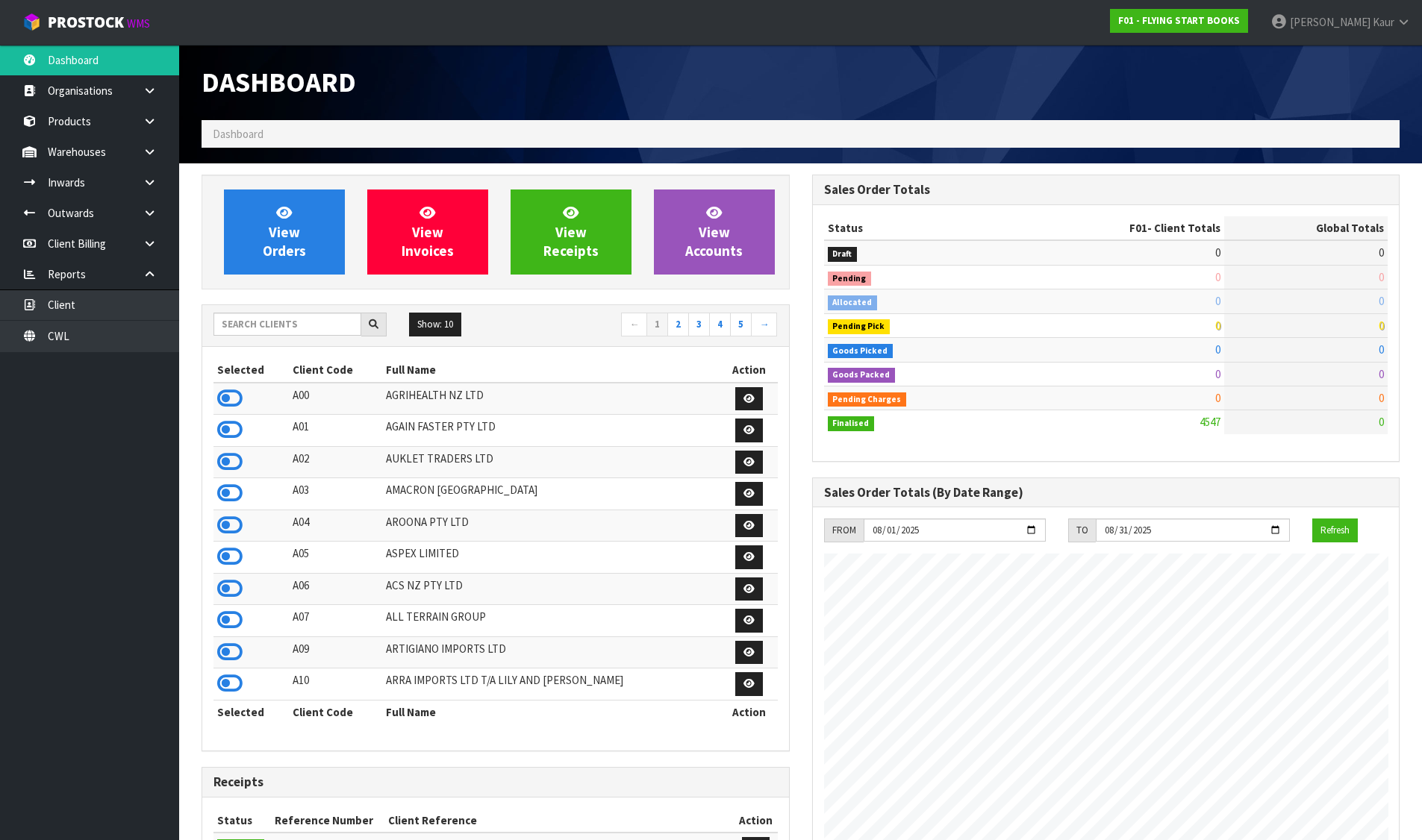
scroll to position [930, 610]
click at [269, 318] on input "text" at bounding box center [287, 324] width 148 height 23
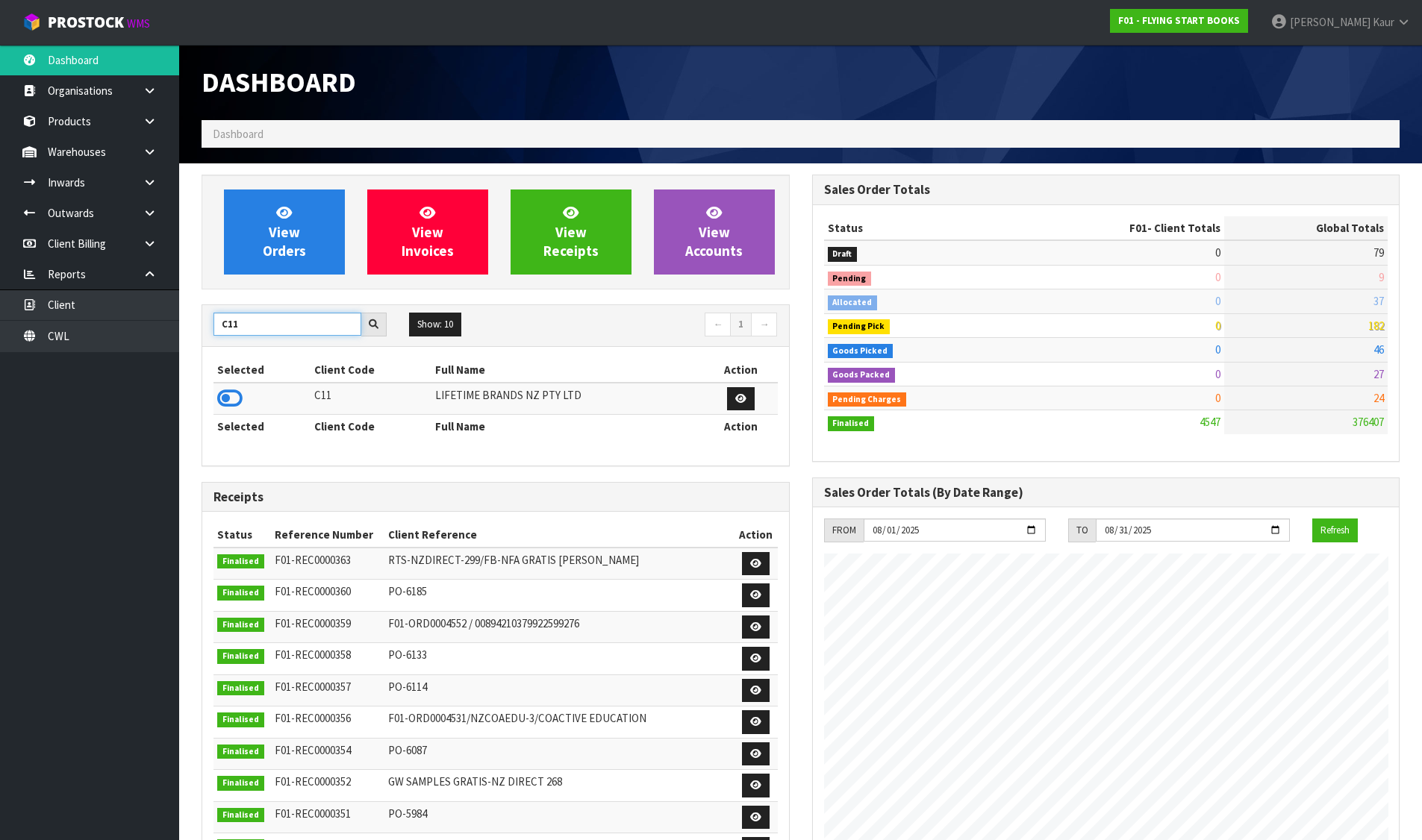
type input "C11"
click at [226, 391] on icon at bounding box center [229, 398] width 25 height 22
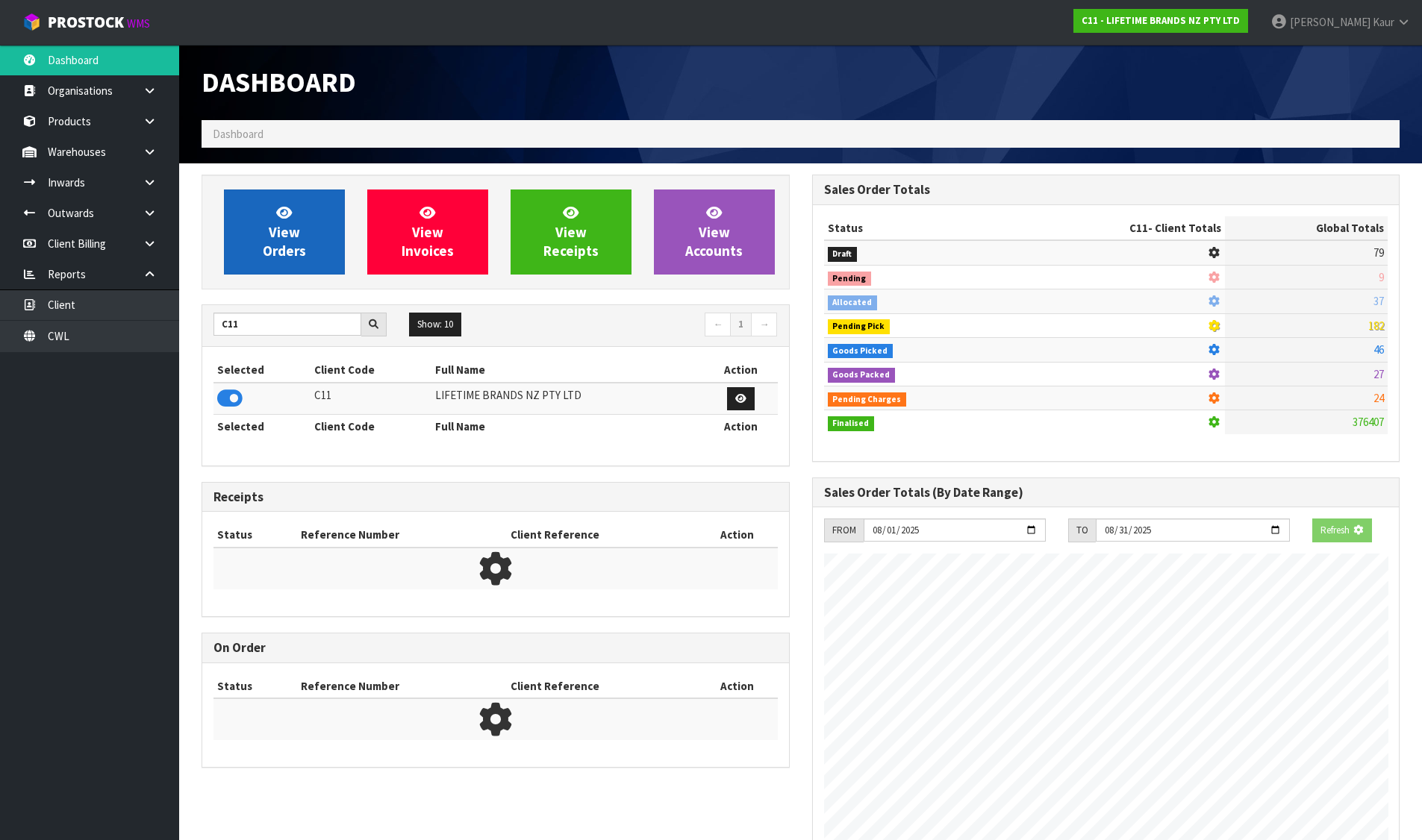
scroll to position [930, 610]
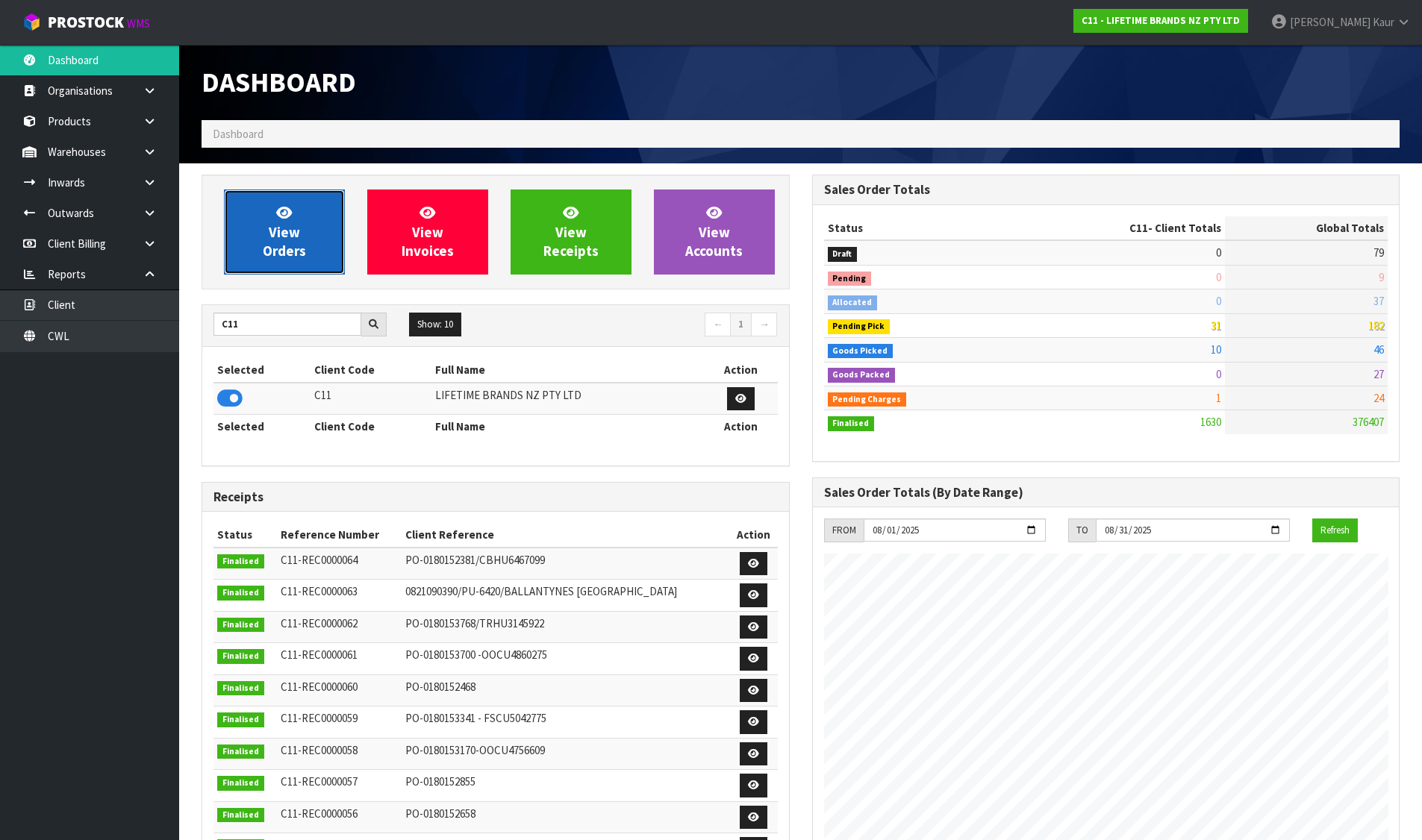
click at [276, 250] on span "View Orders" at bounding box center [284, 231] width 43 height 56
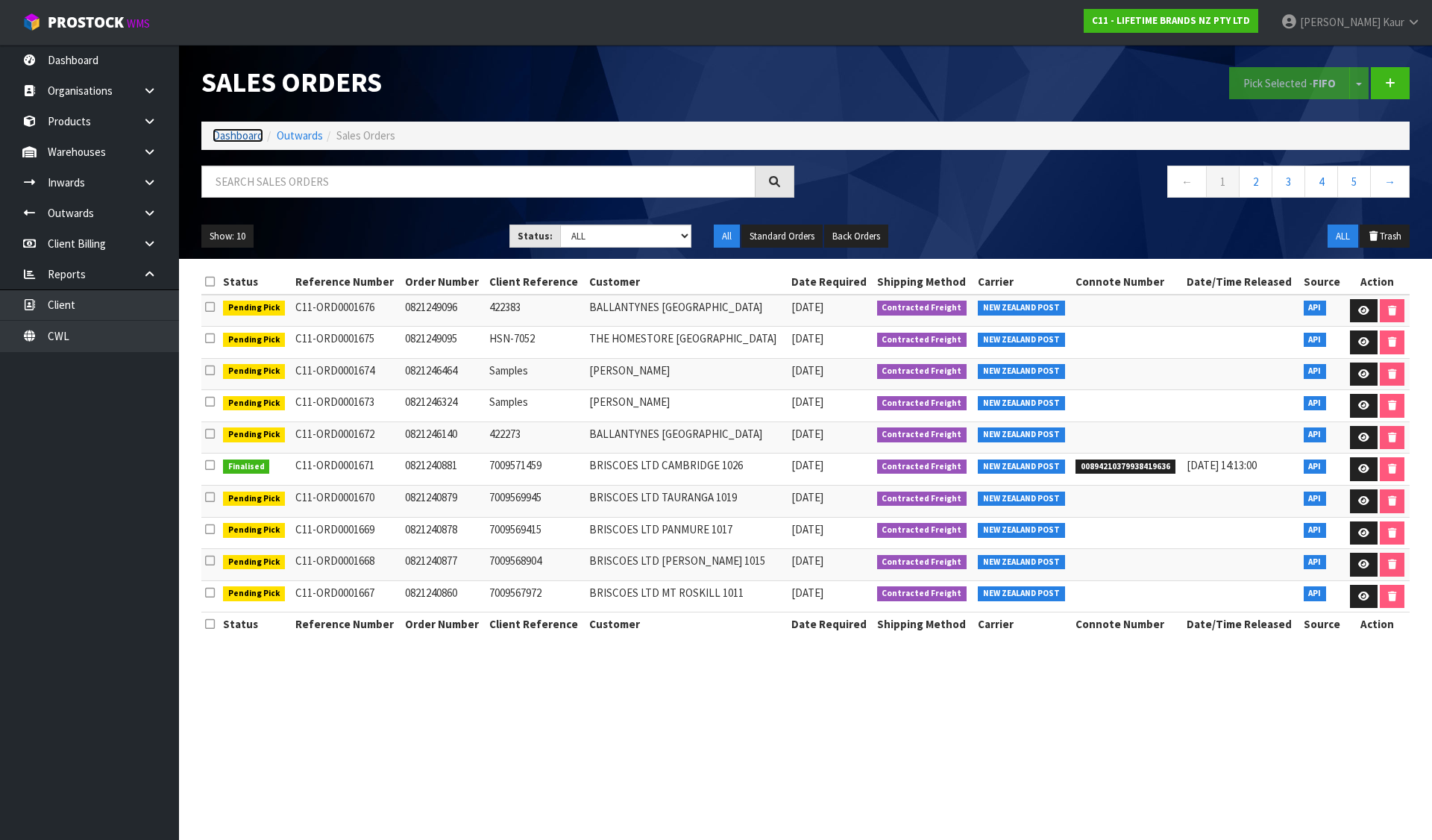
click at [235, 131] on link "Dashboard" at bounding box center [238, 136] width 51 height 15
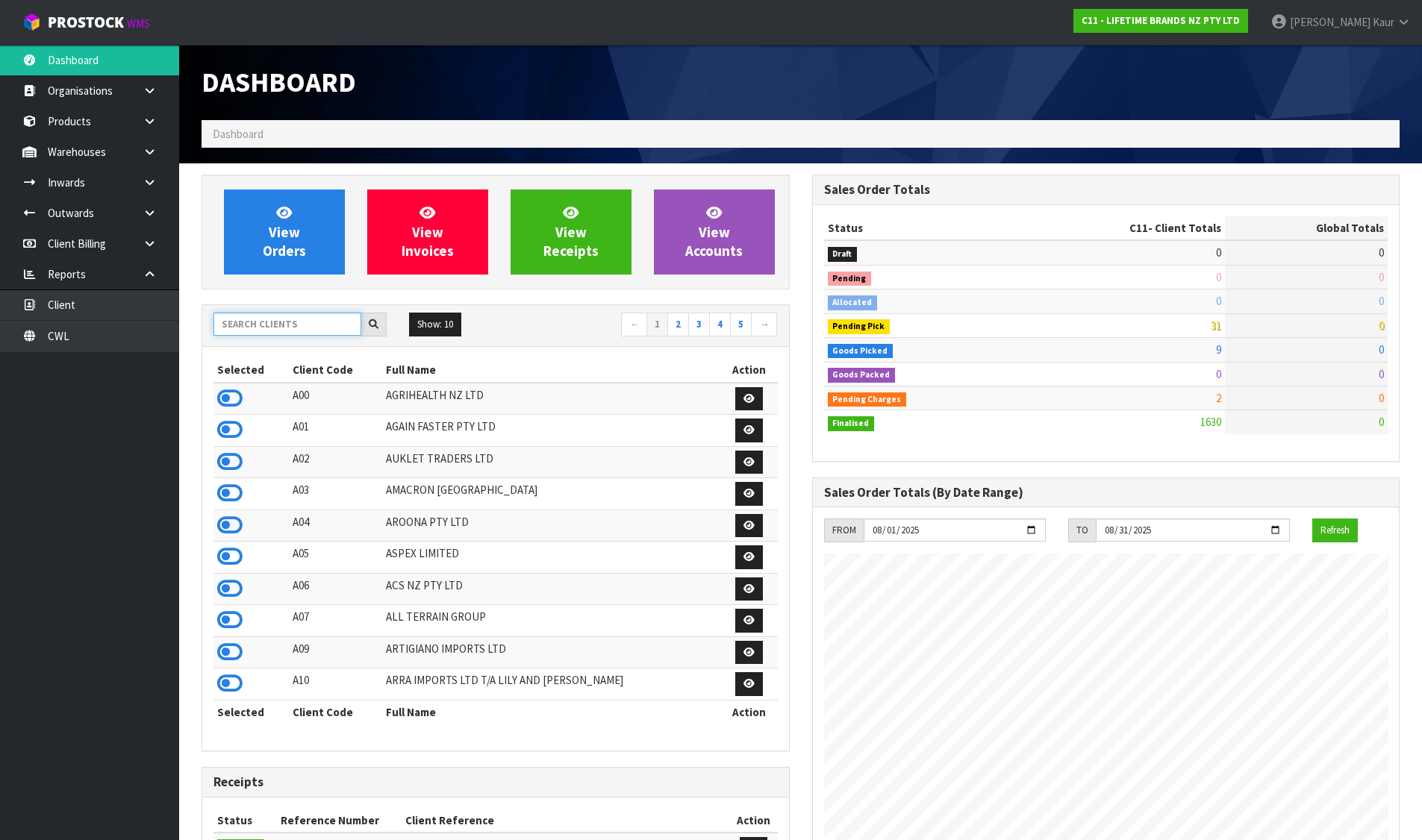
click at [283, 325] on input "text" at bounding box center [287, 324] width 148 height 23
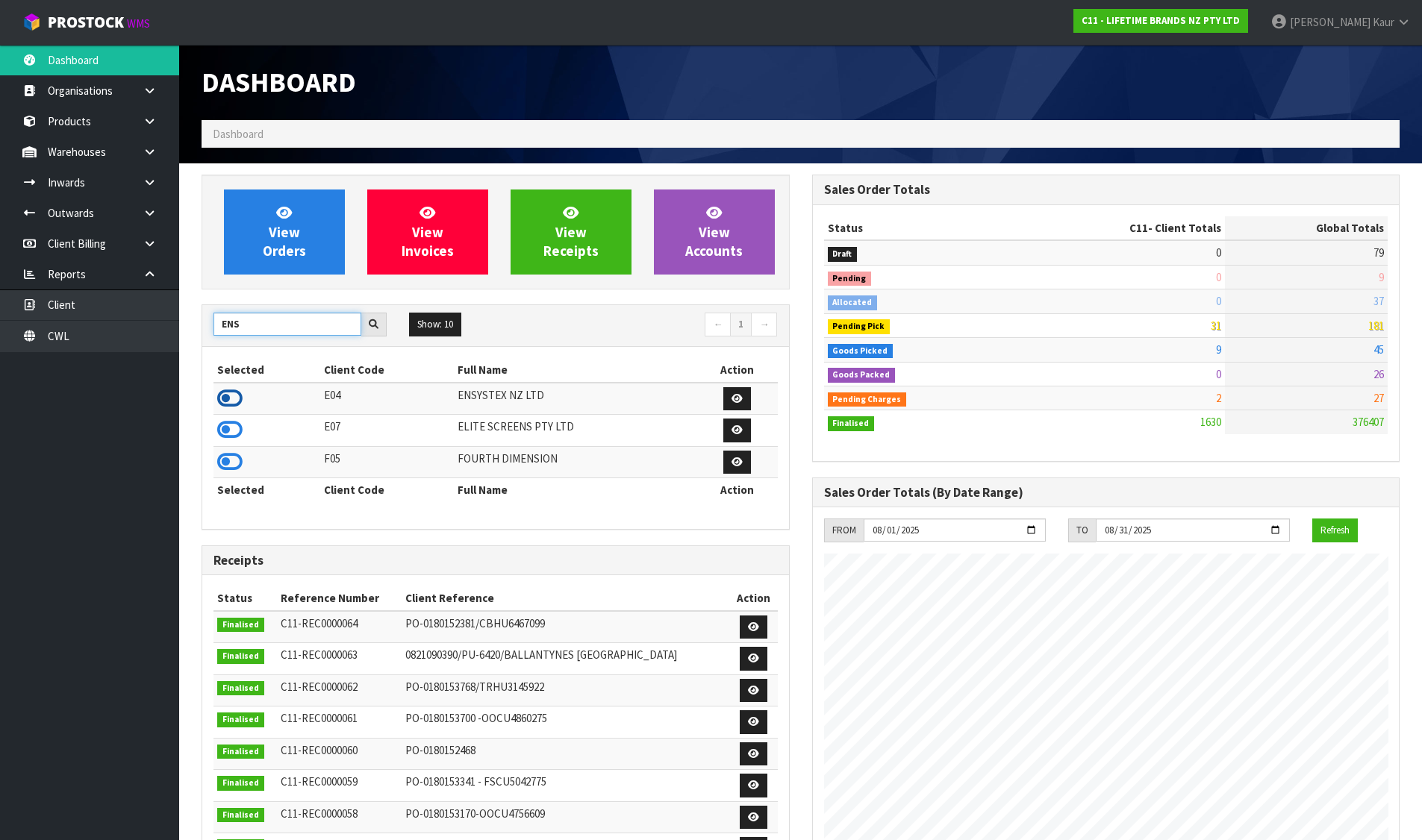
type input "ENS"
click at [231, 390] on icon at bounding box center [229, 398] width 25 height 22
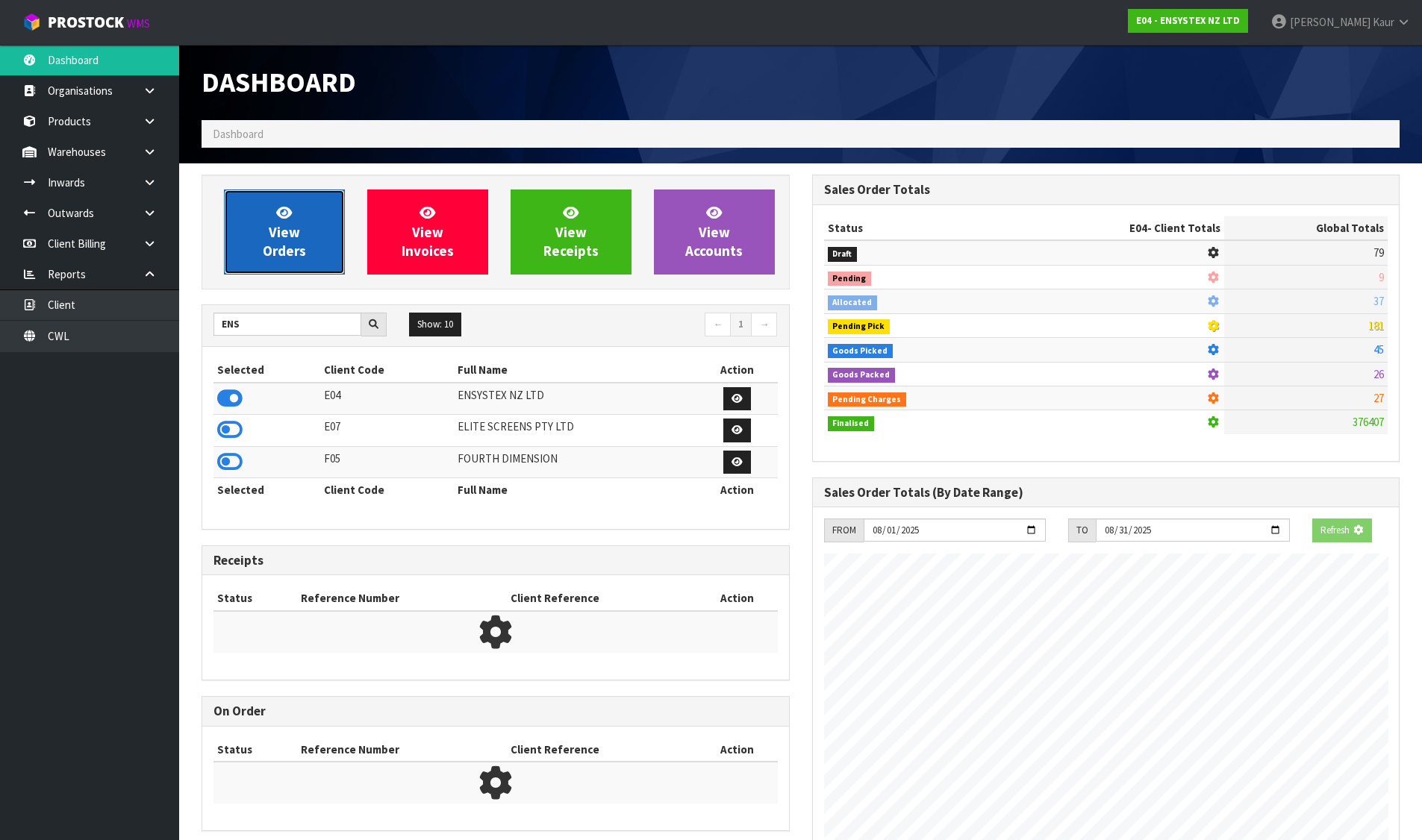
click at [268, 253] on span "View Orders" at bounding box center [284, 231] width 43 height 56
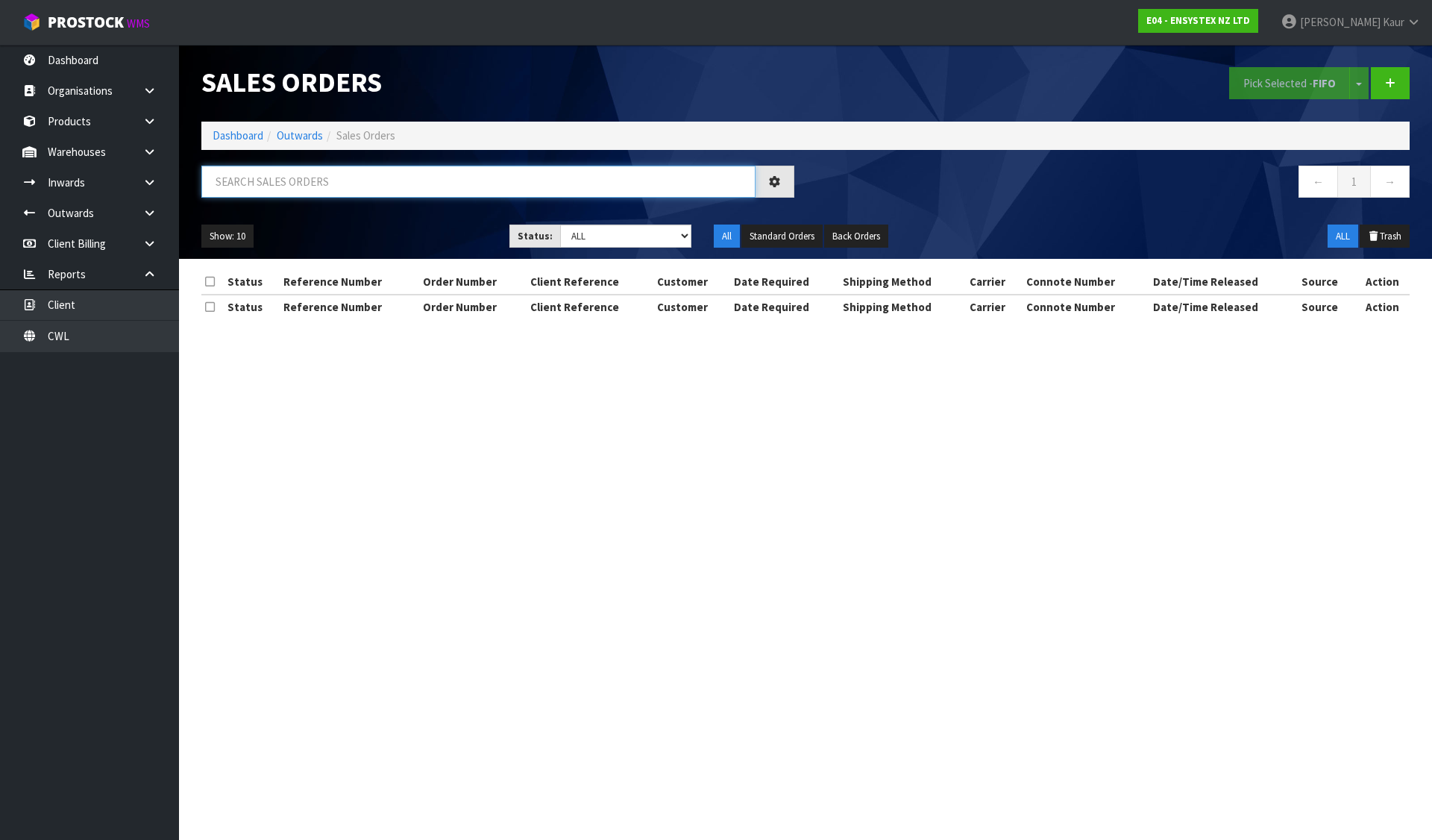
click at [292, 185] on input "text" at bounding box center [479, 181] width 554 height 32
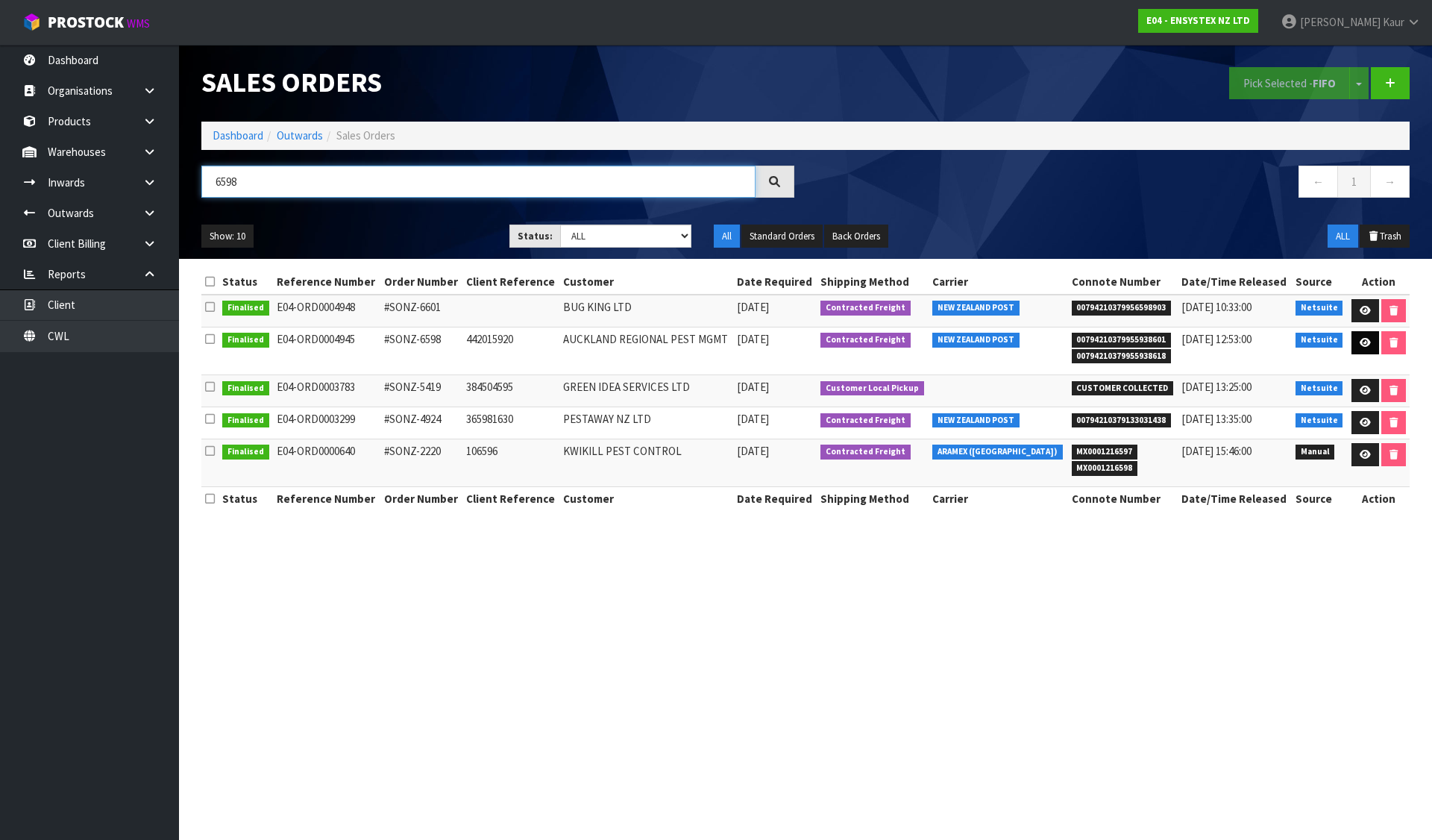
type input "6598"
click at [1360, 345] on icon at bounding box center [1365, 342] width 11 height 10
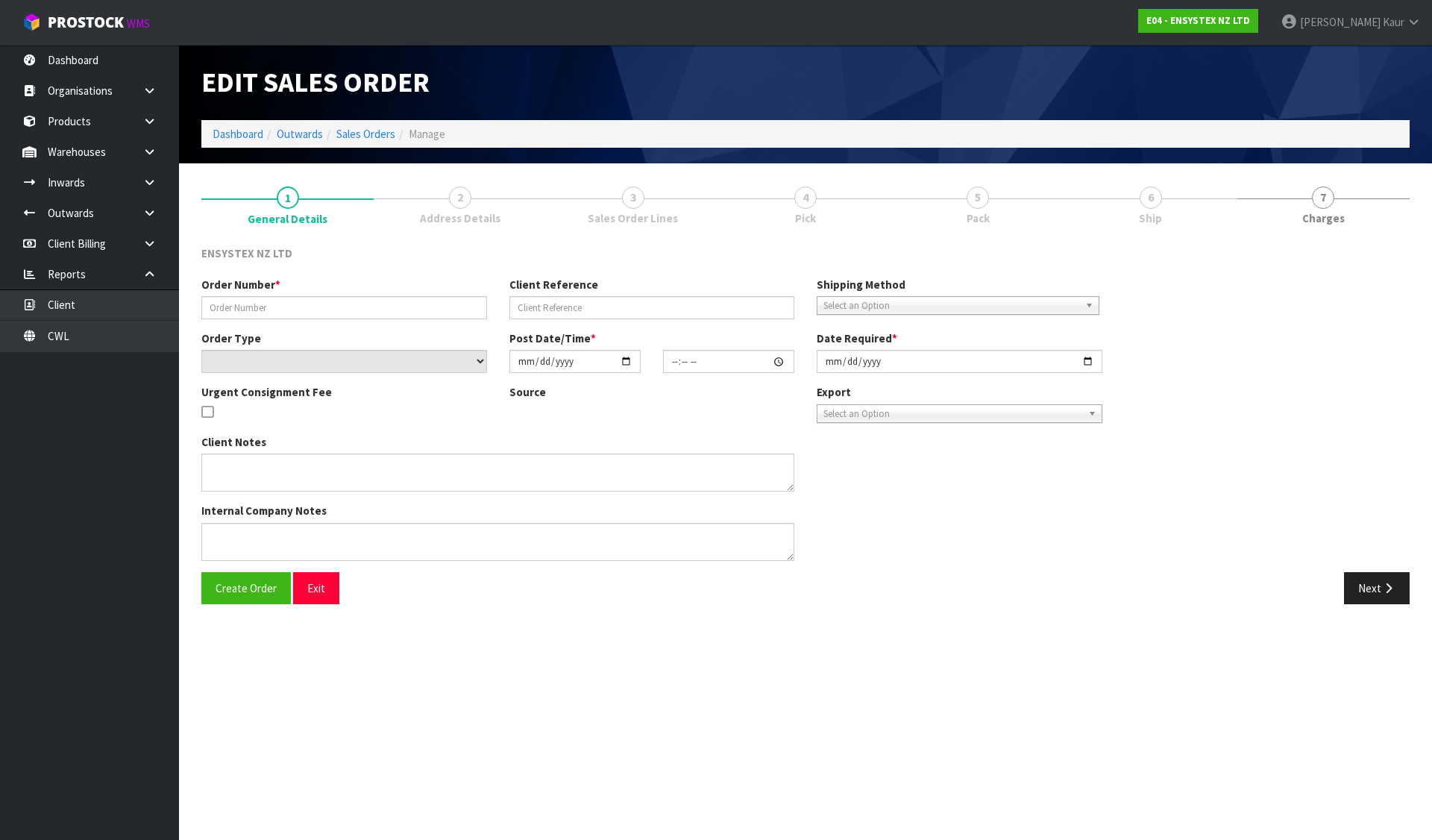
type input "#SONZ-6598"
type input "442015920"
select select "number:0"
type input "2025-07-28"
type input "10:45:09.000"
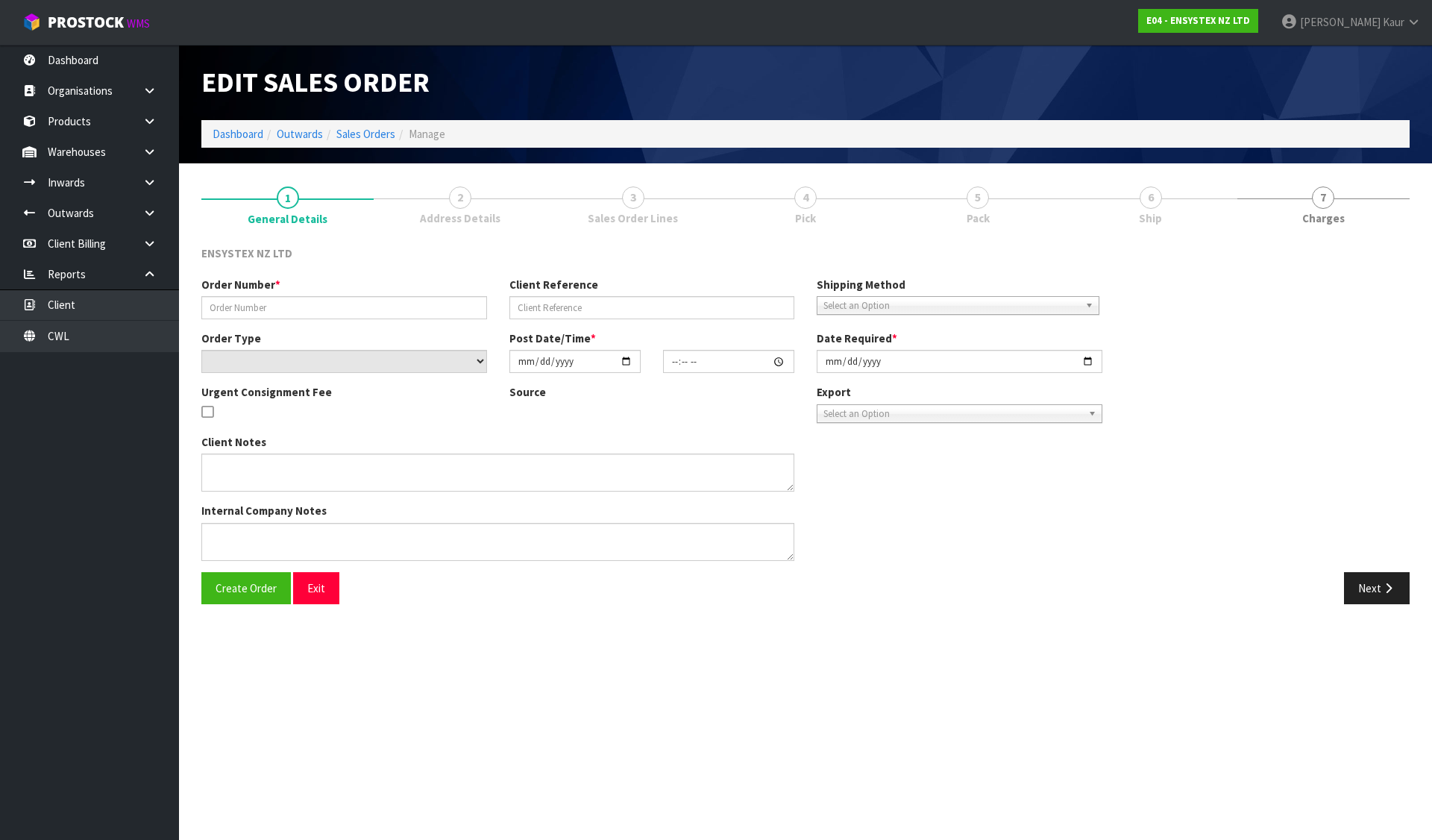
type input "2025-07-28"
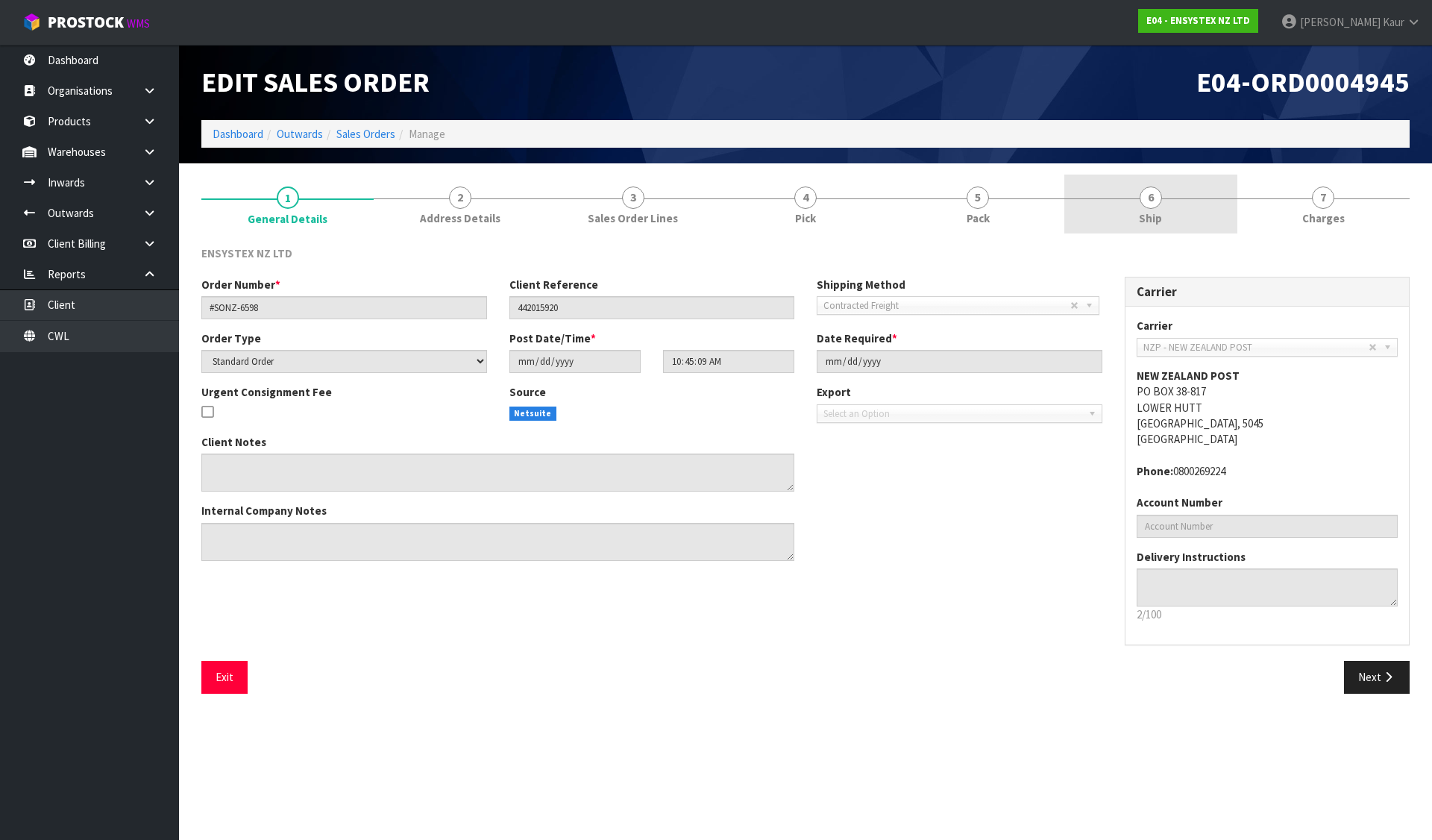
click at [1099, 188] on link "6 Ship" at bounding box center [1150, 204] width 172 height 59
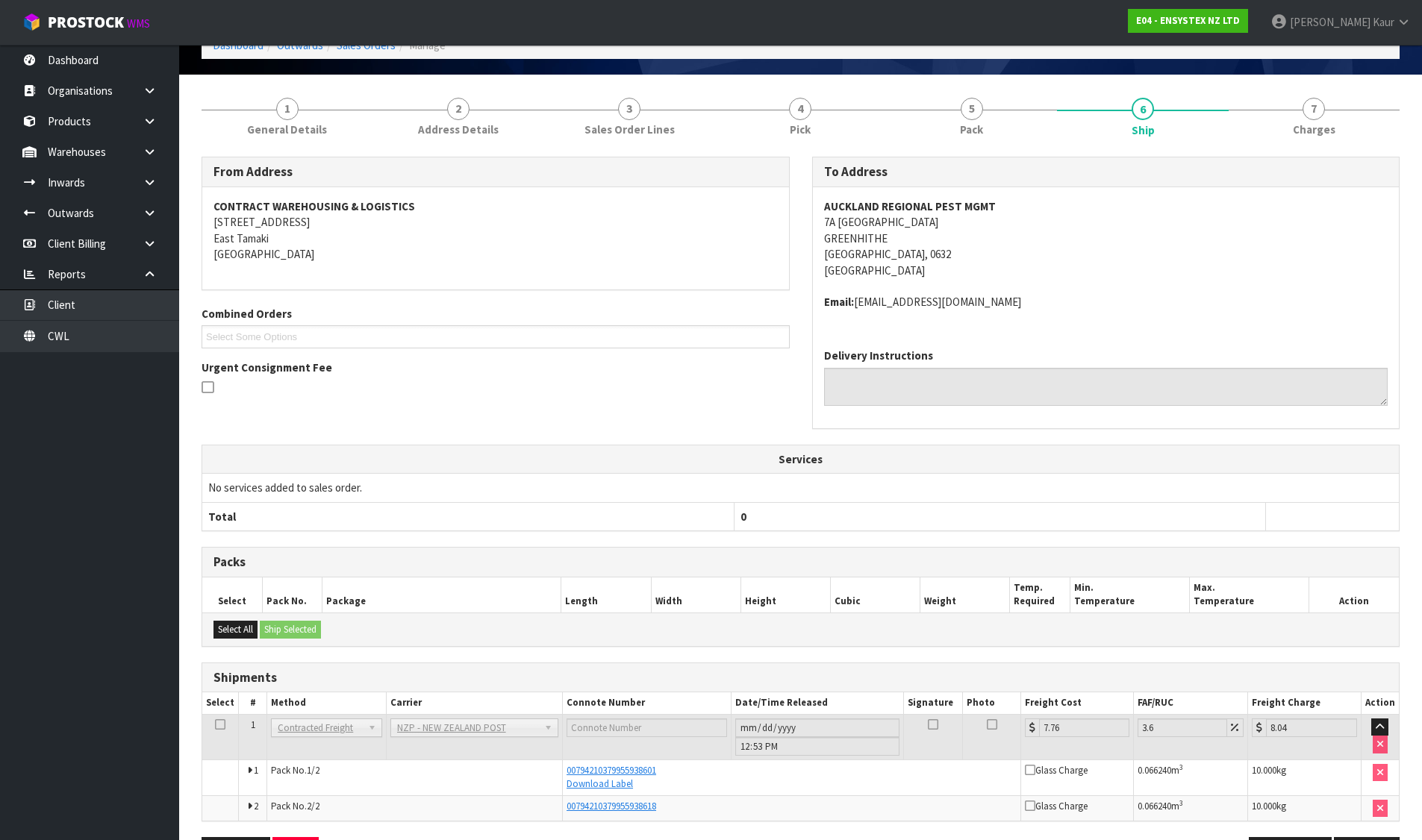
scroll to position [141, 0]
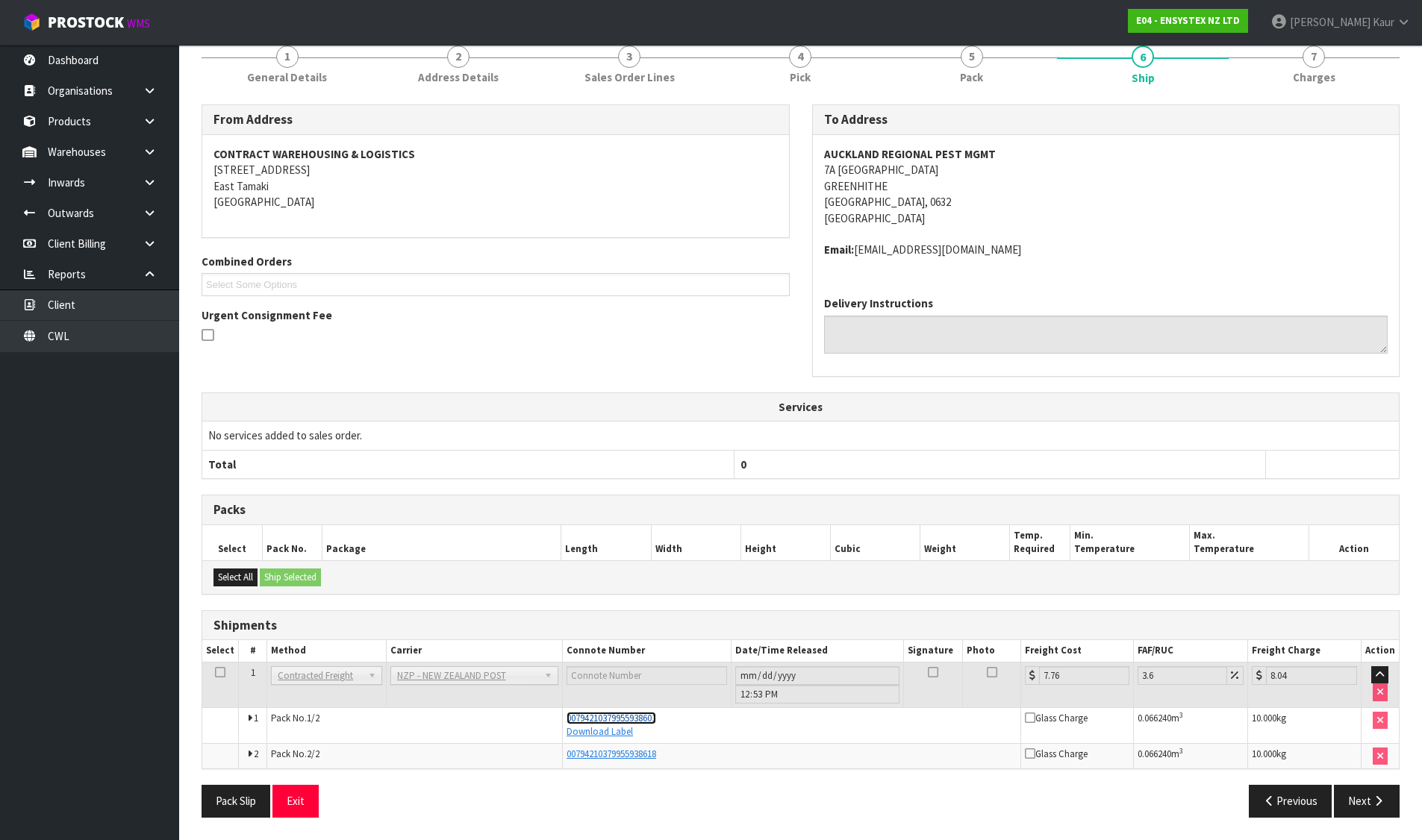
click at [637, 716] on span "00794210379955938601" at bounding box center [611, 717] width 90 height 13
drag, startPoint x: 0, startPoint y: 447, endPoint x: 7, endPoint y: 442, distance: 8.6
click at [0, 447] on ul "Dashboard Organisations Clients Consignees Carriers Products Categories Serial …" at bounding box center [90, 442] width 179 height 795
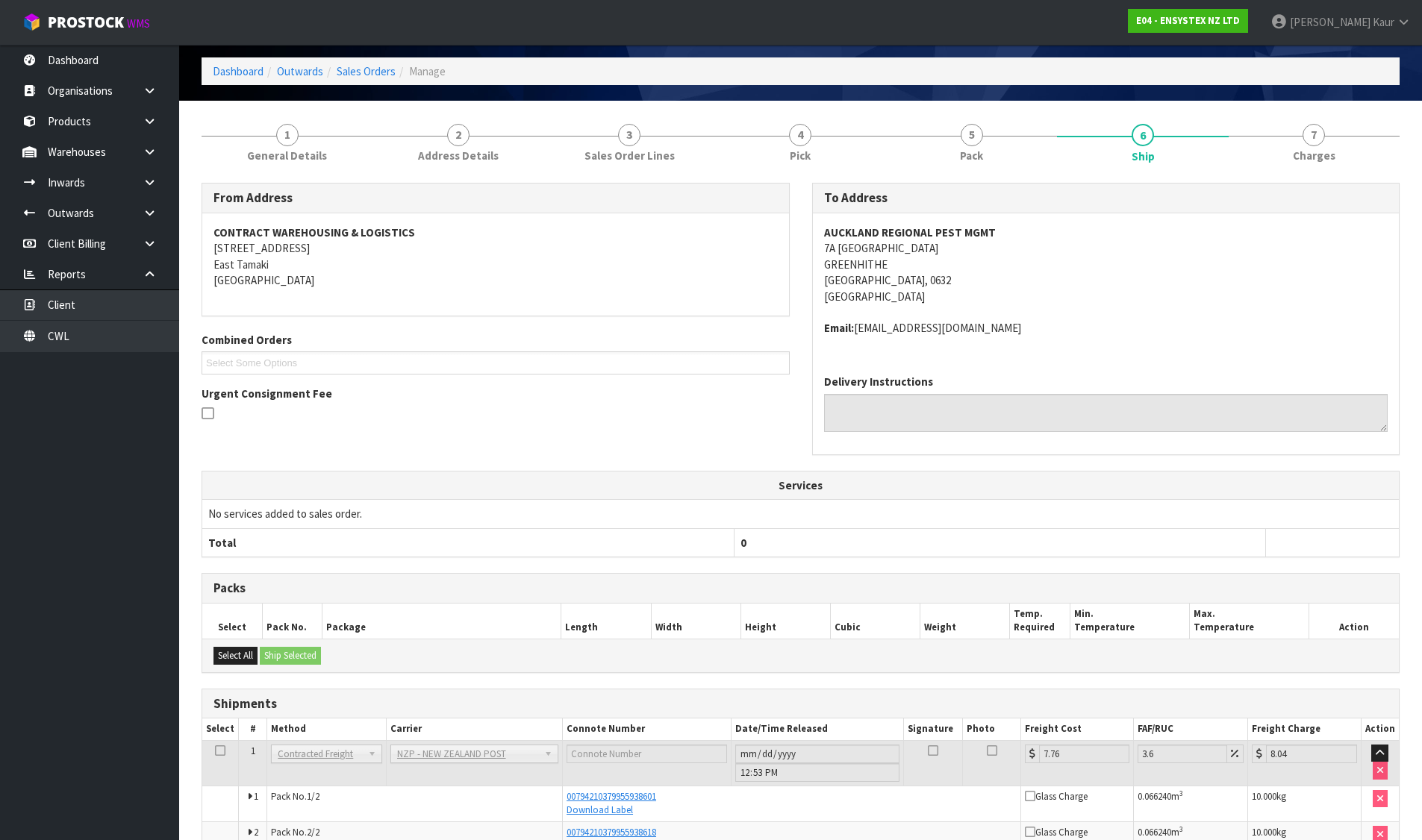
scroll to position [0, 0]
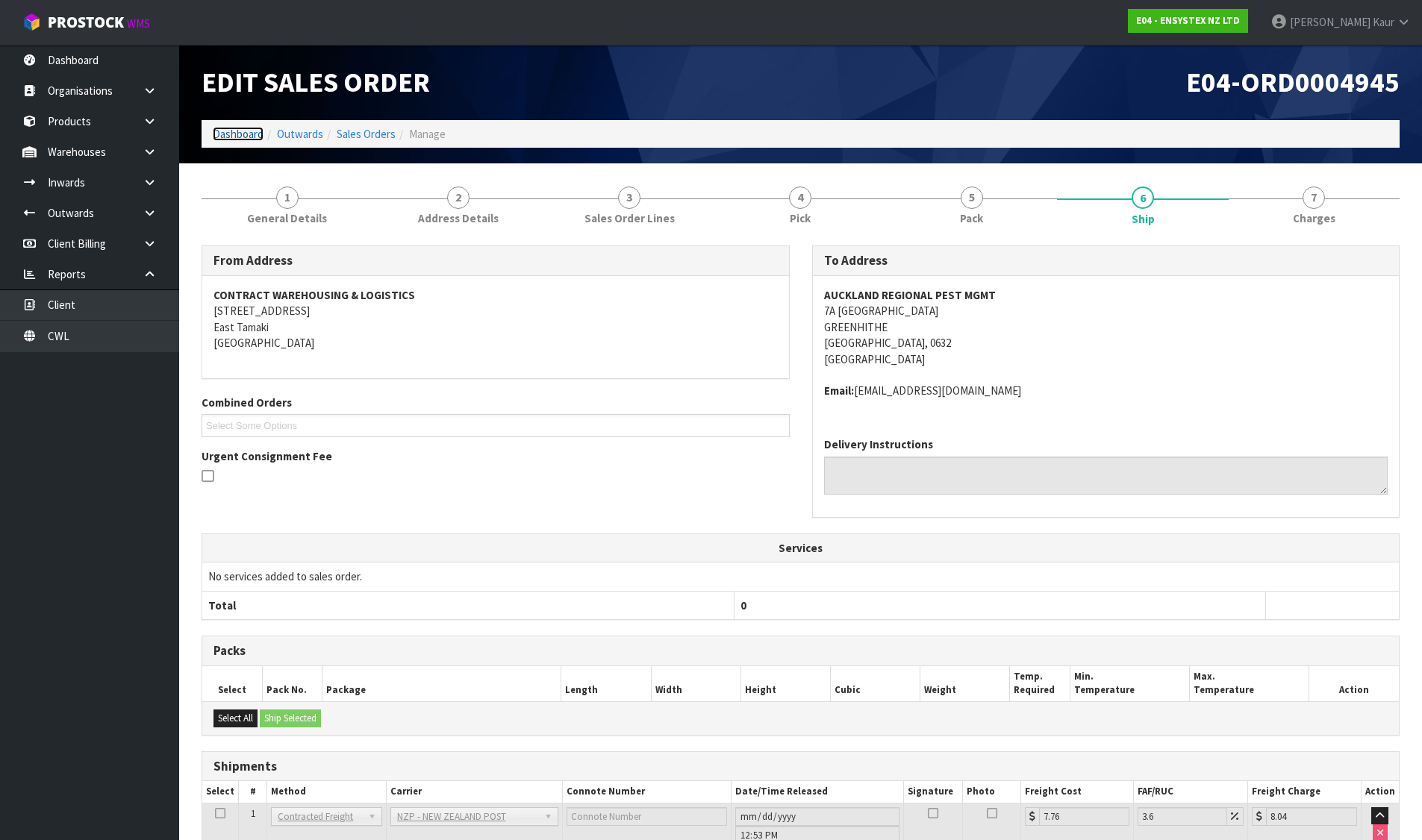
click at [251, 133] on link "Dashboard" at bounding box center [238, 134] width 51 height 15
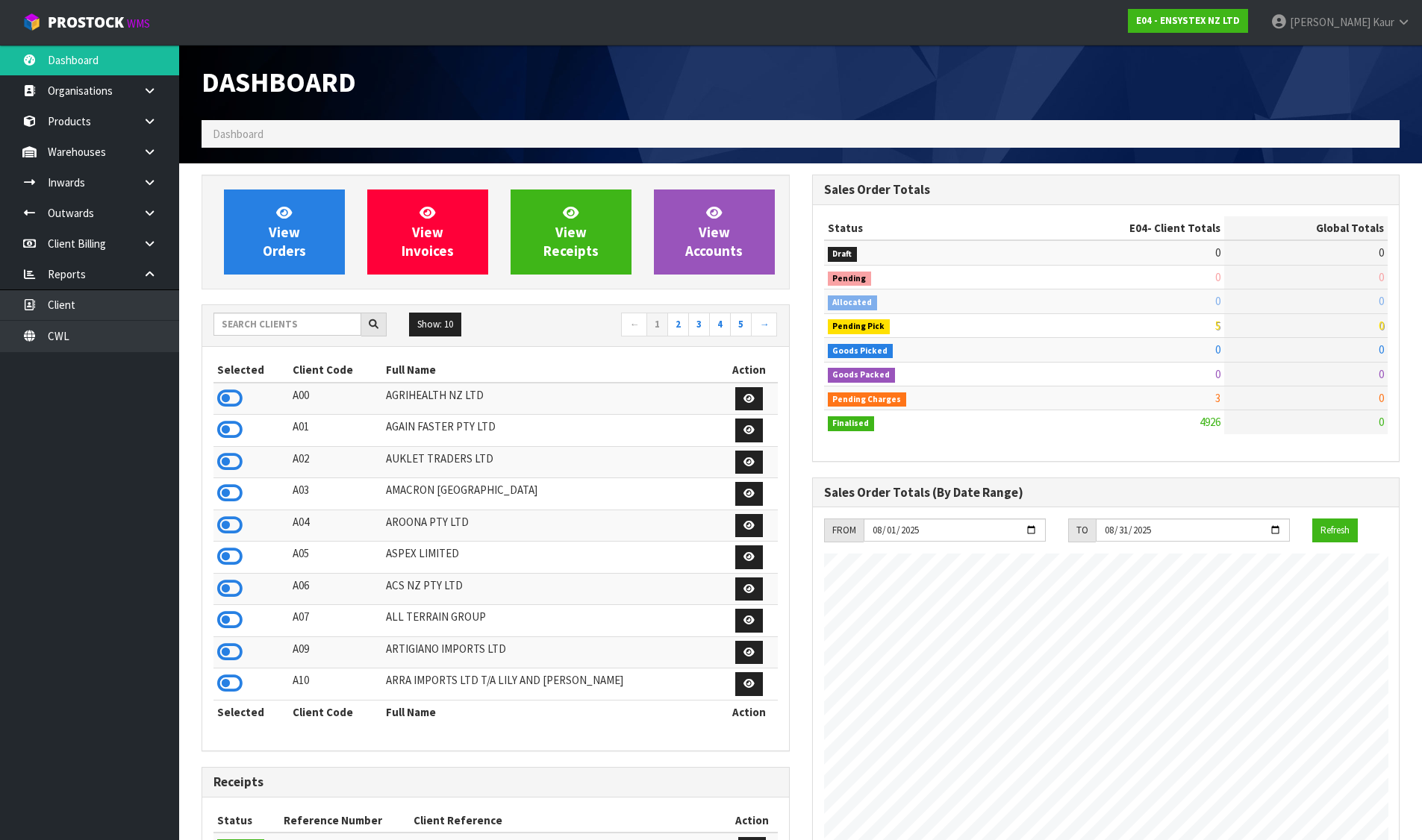
scroll to position [1130, 610]
click at [234, 523] on icon at bounding box center [229, 525] width 25 height 22
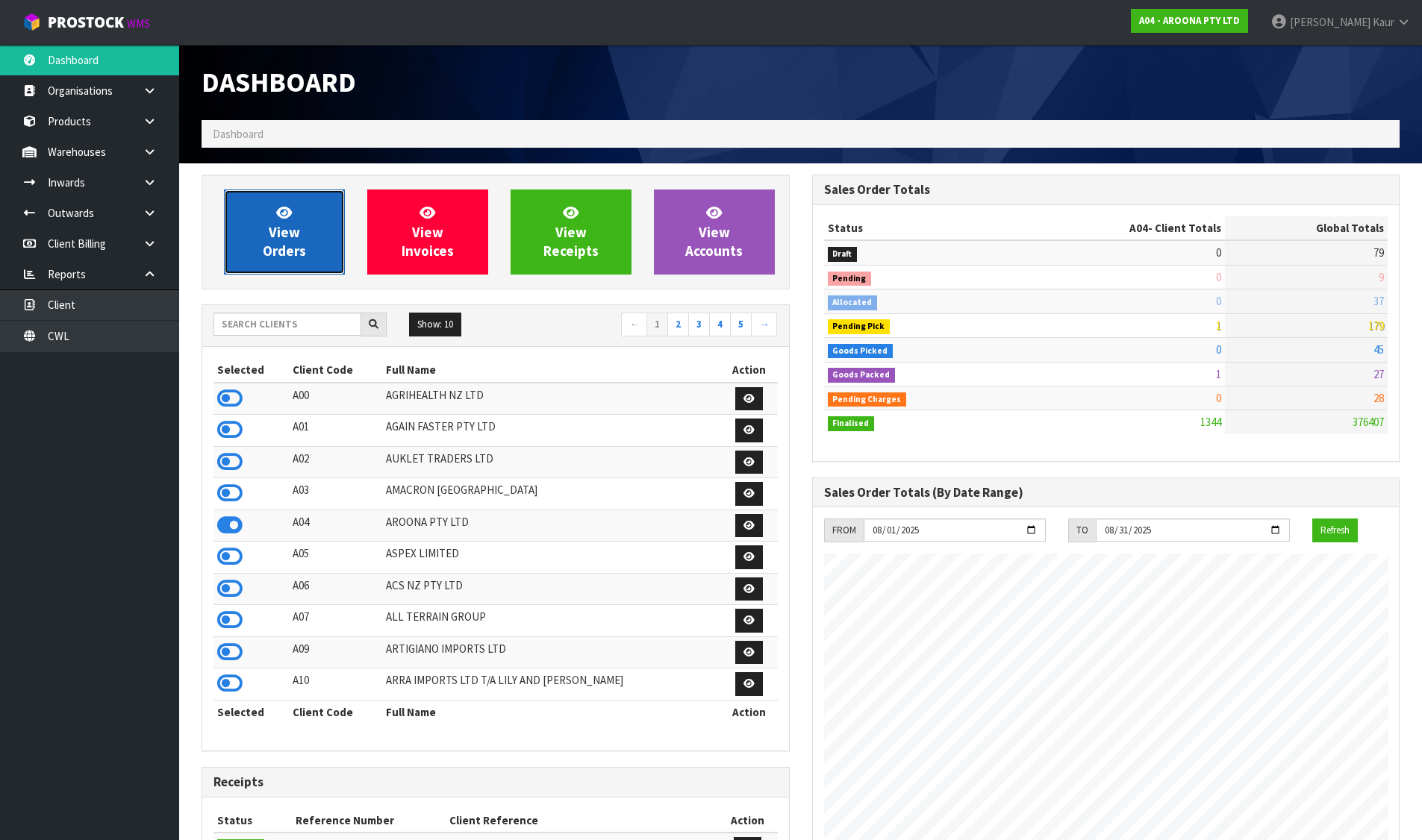
click at [281, 216] on icon at bounding box center [283, 212] width 15 height 15
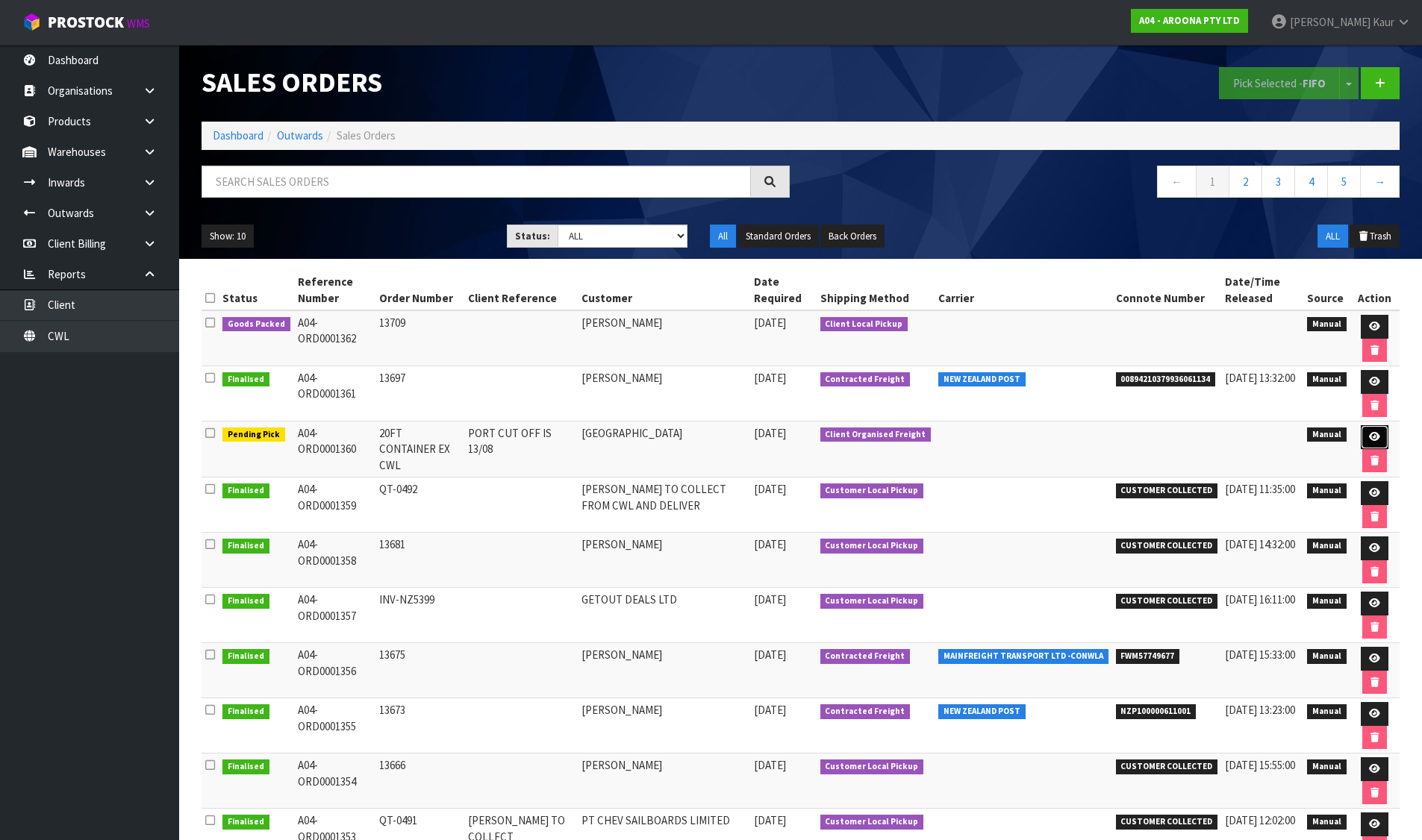
click at [1378, 432] on link at bounding box center [1374, 436] width 28 height 24
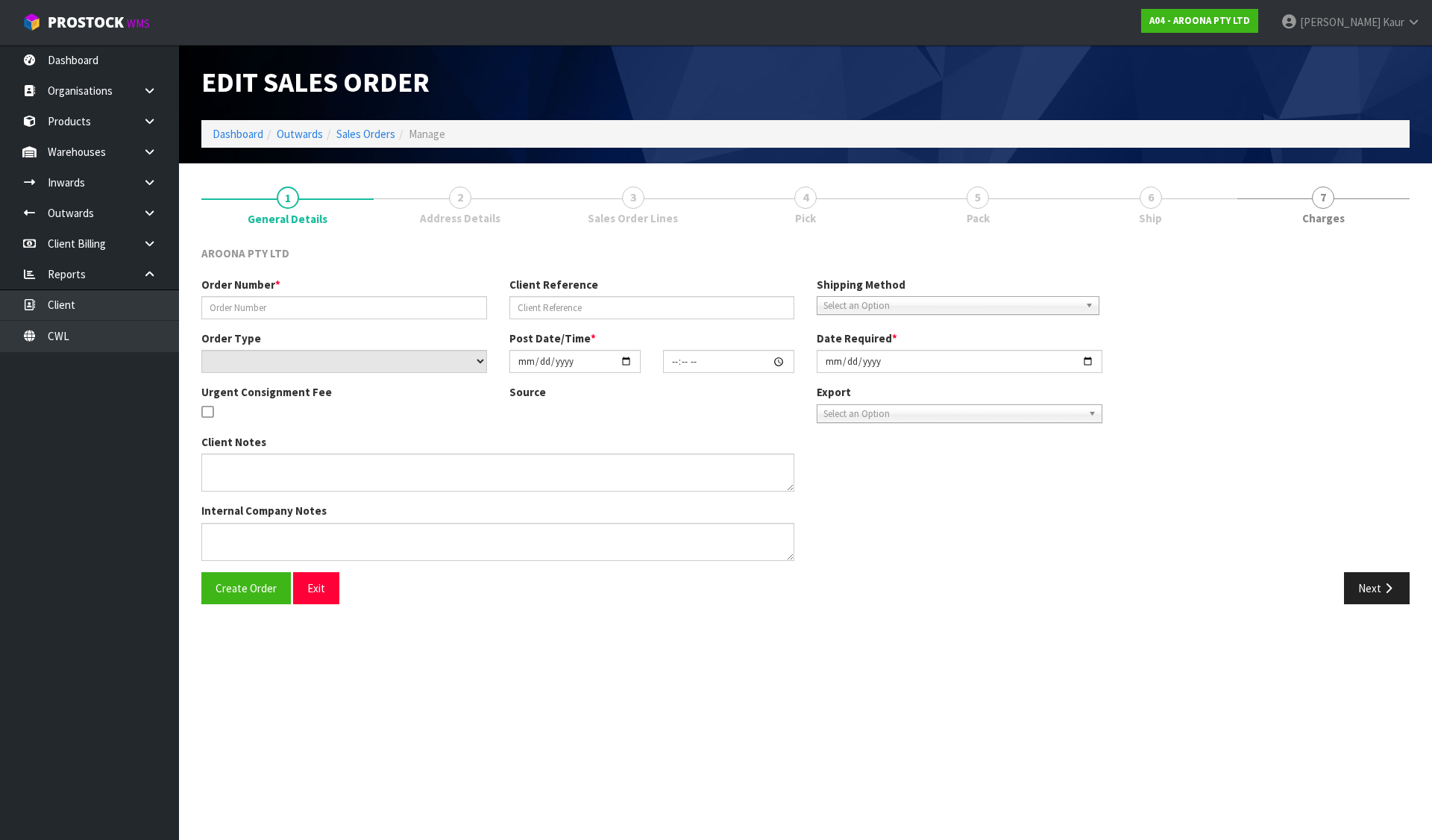
type input "20FT CONTAINER EX CWL"
type input "PORT CUT OFF IS 13/08"
select select "number:0"
type input "2025-07-30"
type input "13:58:00.000"
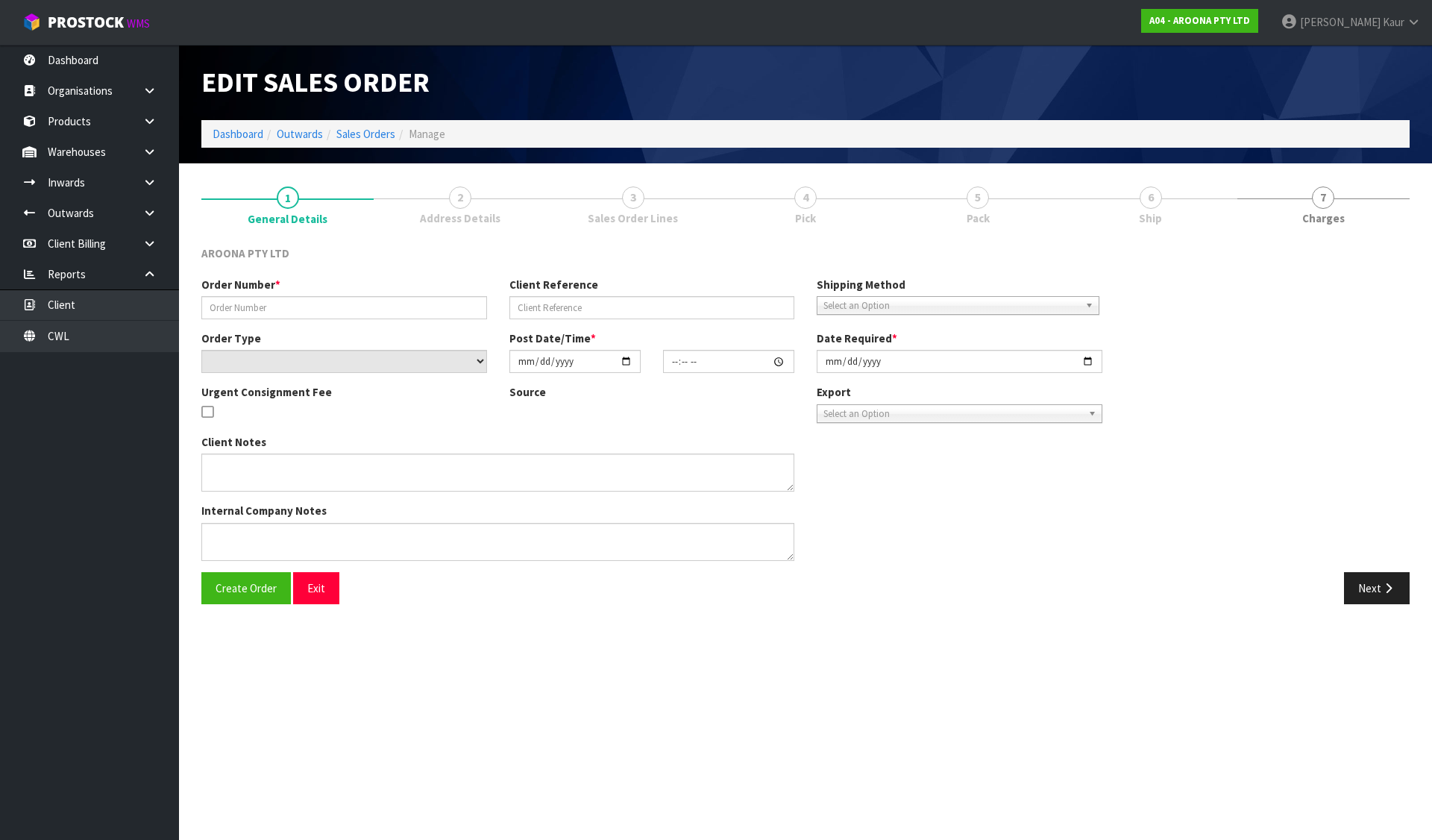
type input "2025-08-06"
type textarea "PACKING INSTRUCTION EMAILED ON 06/08/25 - PLEASE ENSURE BOARDS ARE PACKED ON TH…"
type textarea "COMPLETE THE ATTACHED SLI - SHIPPER LETTER OF INSTRUCTION FORM AND SEND BACK TH…"
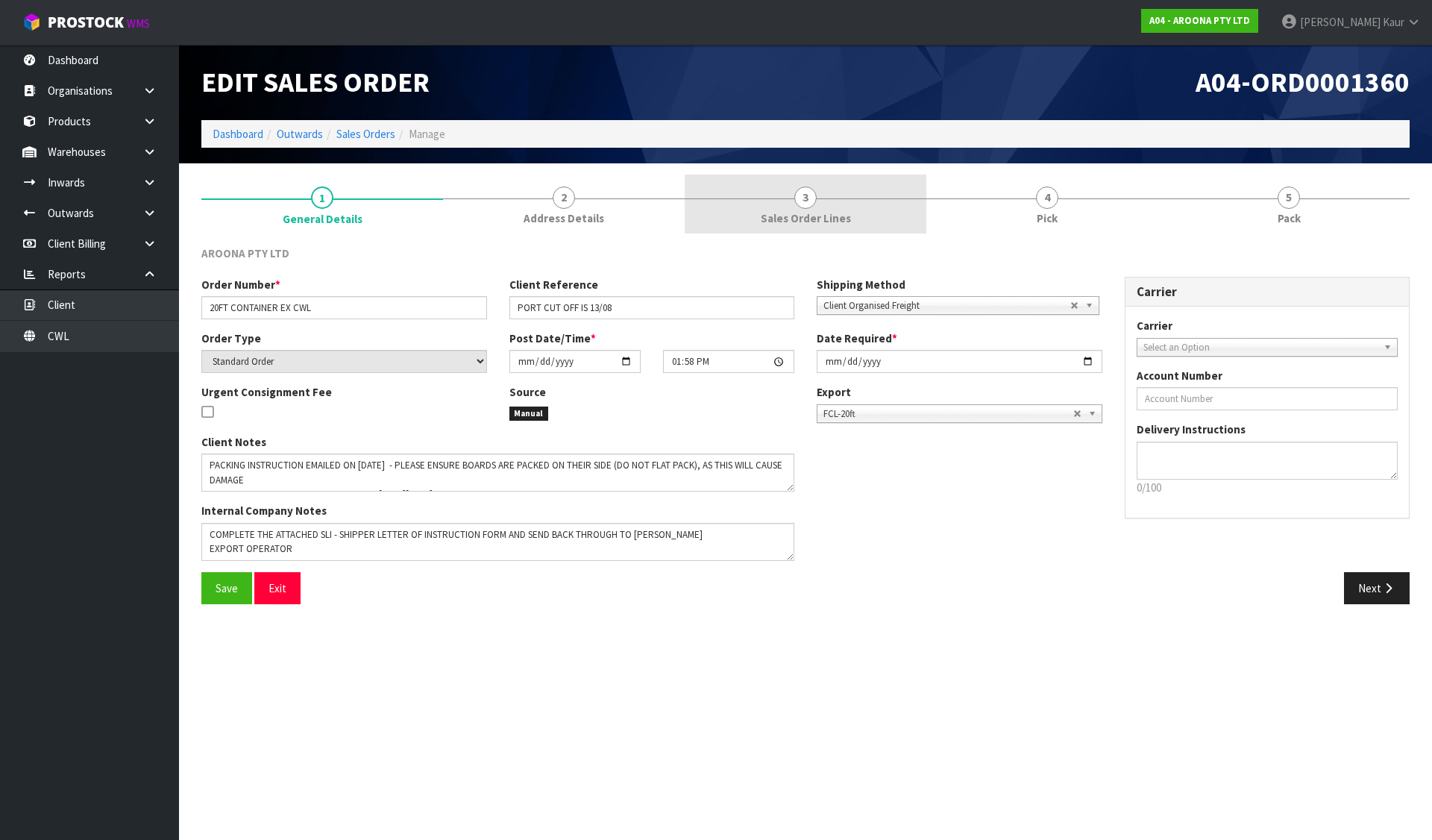
click at [848, 218] on link "3 Sales Order Lines" at bounding box center [806, 204] width 242 height 59
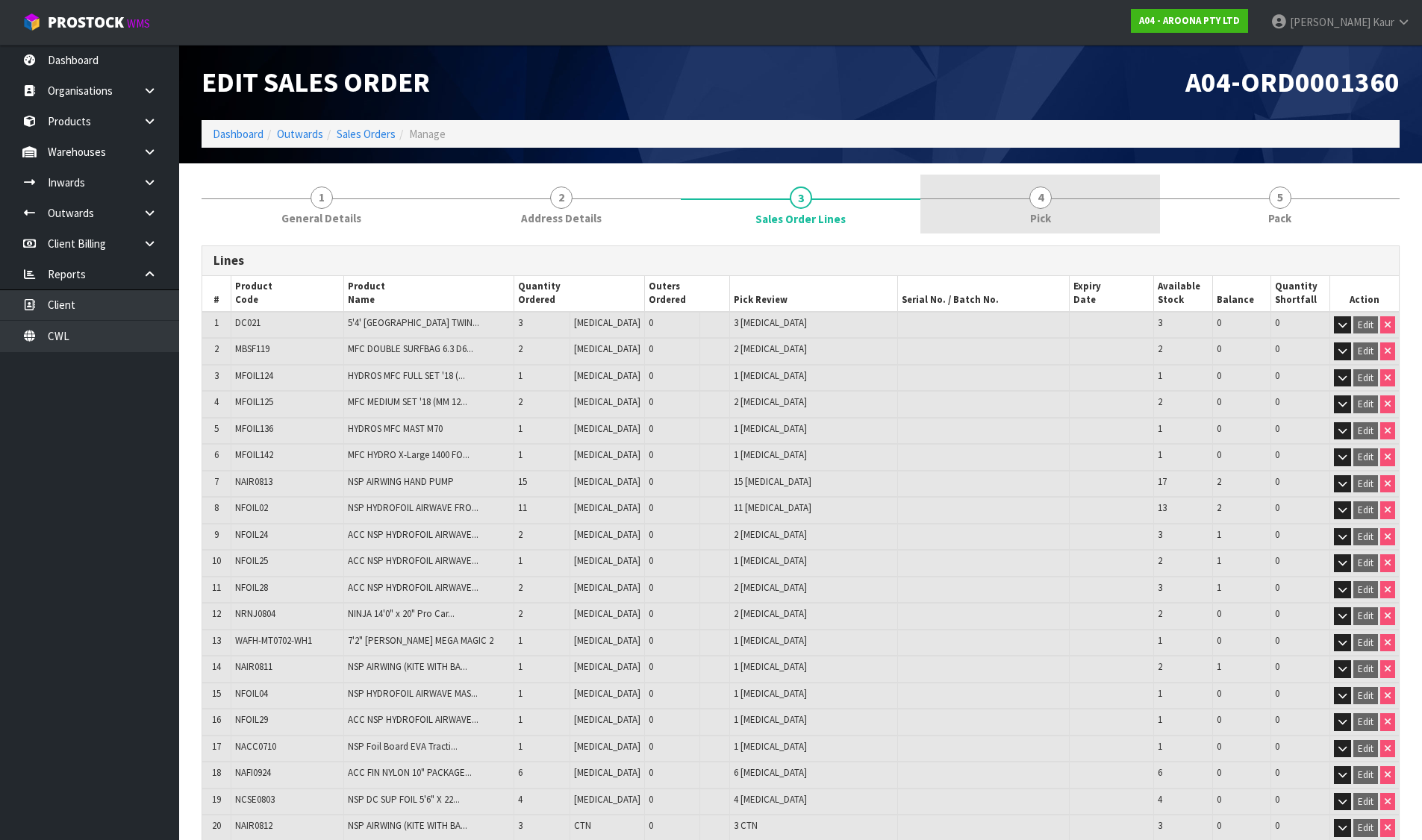
click at [1044, 218] on span "Pick" at bounding box center [1040, 218] width 21 height 15
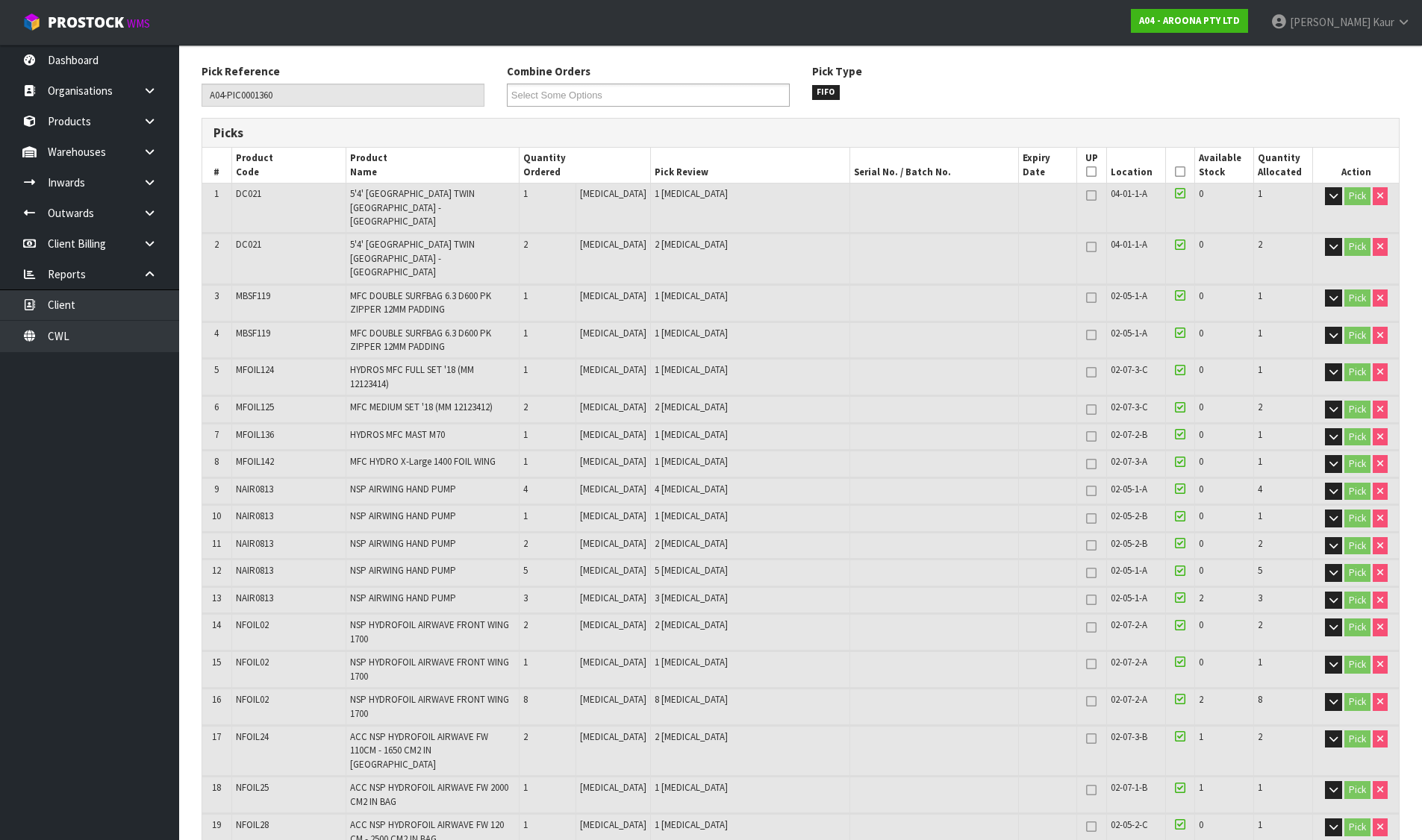
scroll to position [149, 0]
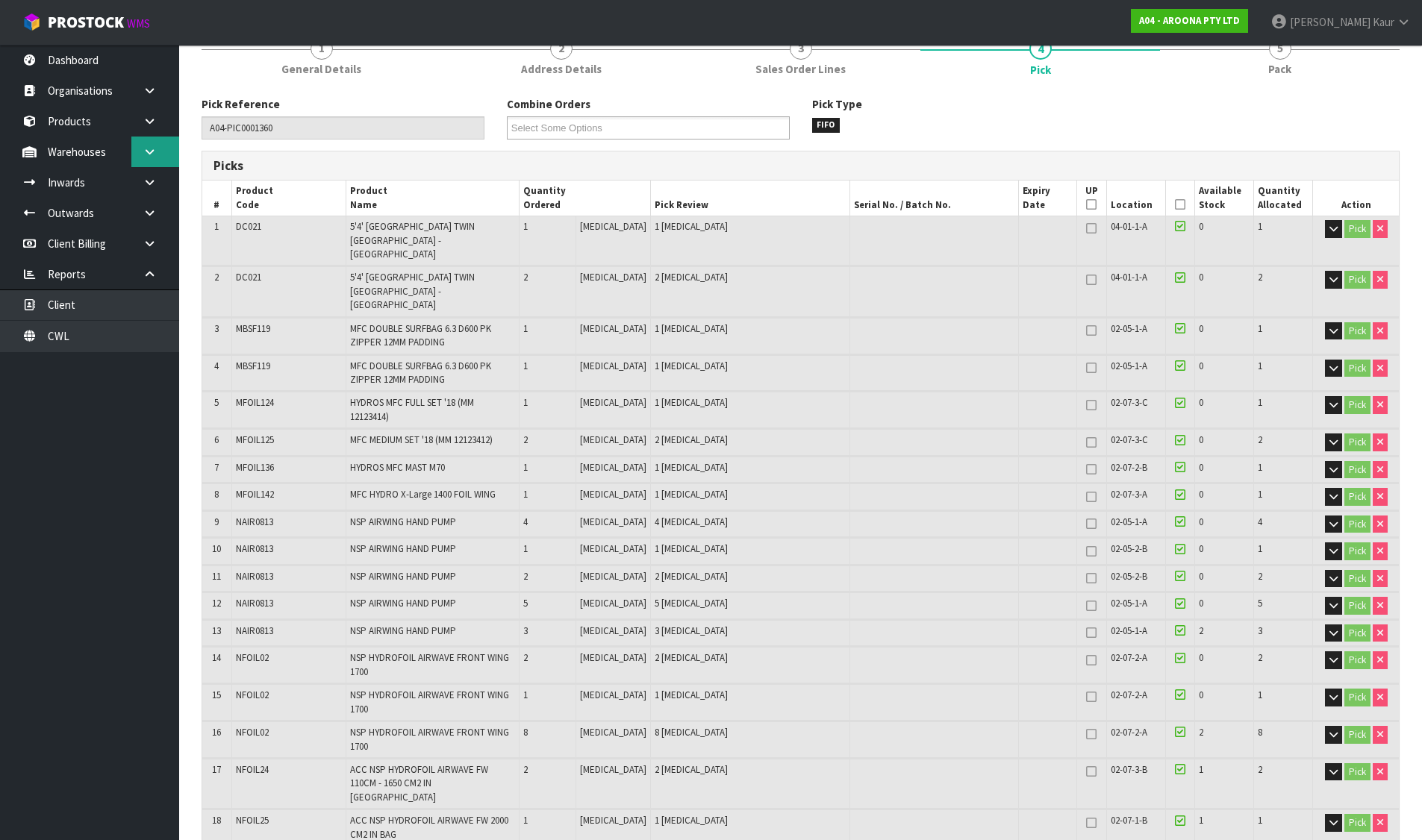
click at [143, 155] on icon at bounding box center [149, 152] width 15 height 11
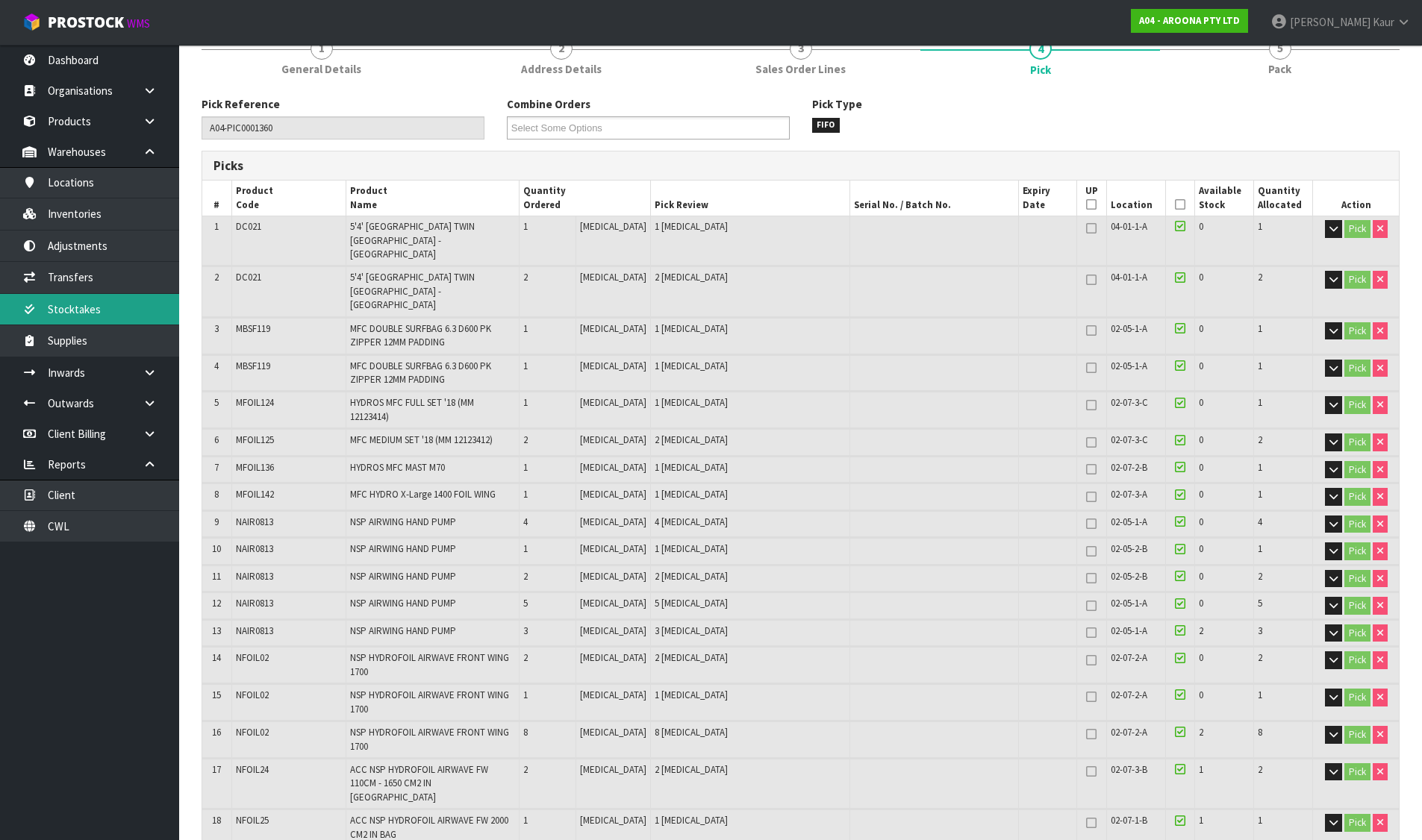
click at [105, 312] on link "Stocktakes" at bounding box center [90, 309] width 179 height 31
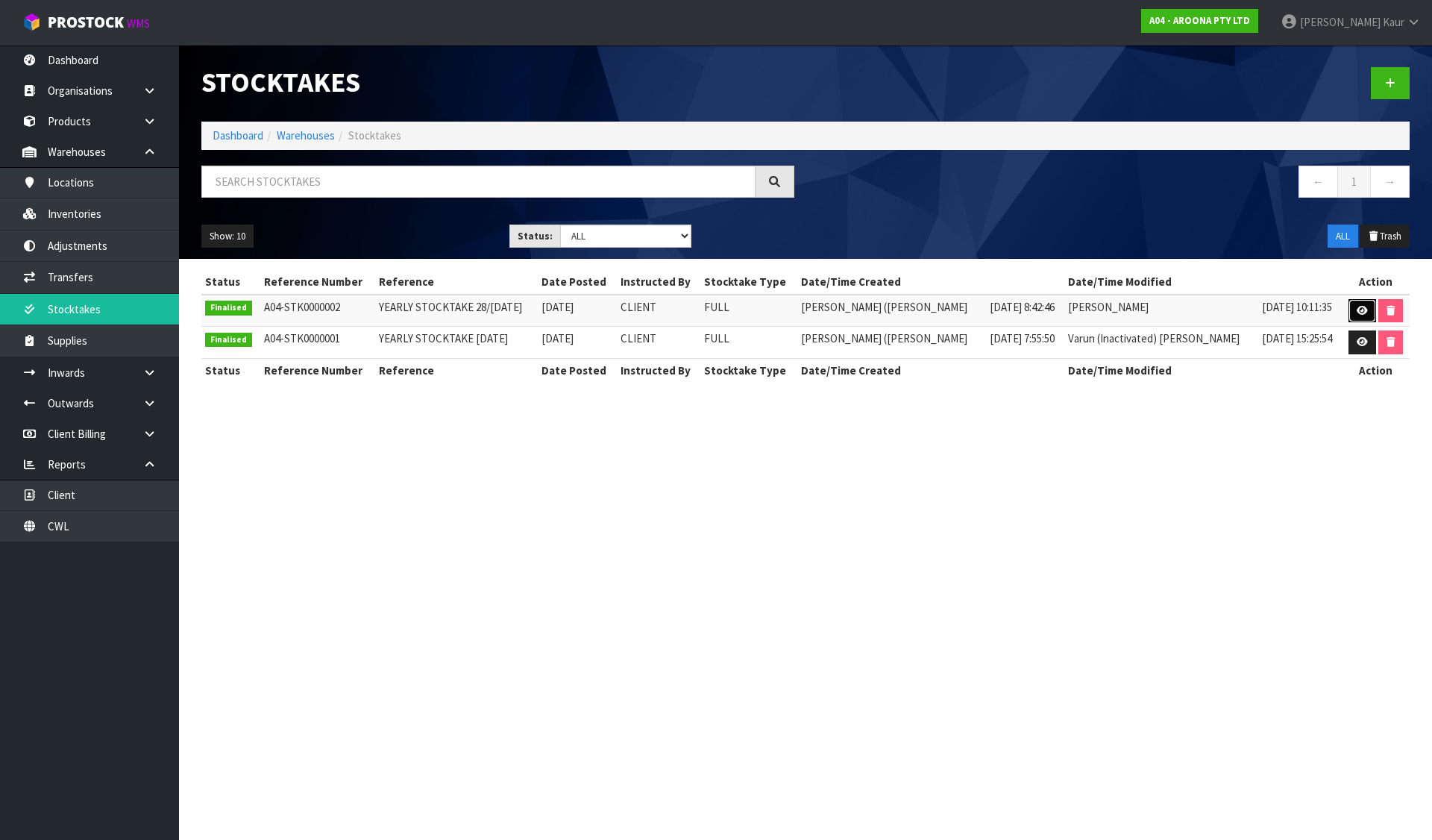
click at [1357, 309] on icon at bounding box center [1362, 310] width 11 height 10
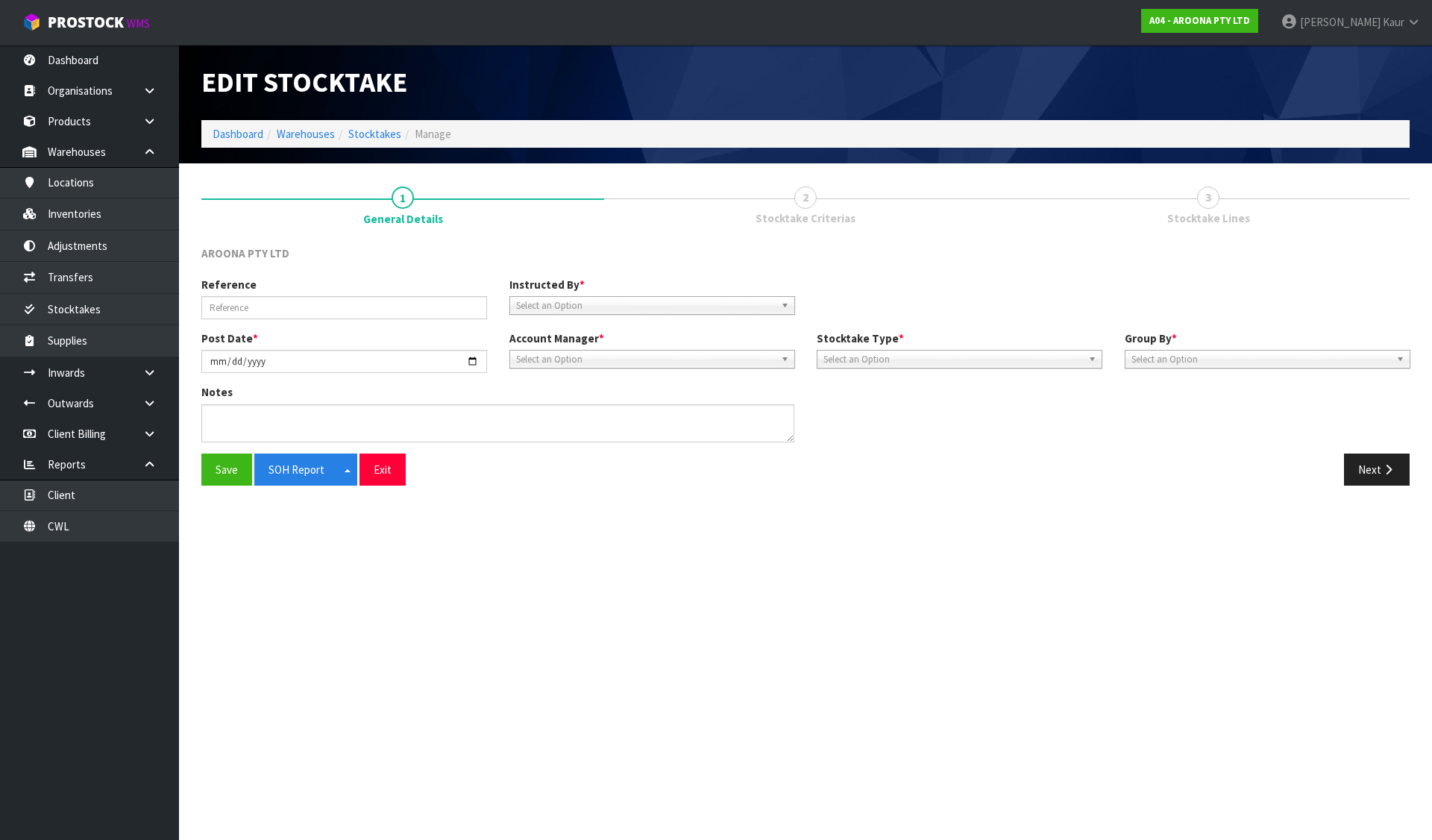
type input "YEARLY STOCKTAKE 28/JANUARY 2025"
type input "2025-01-28"
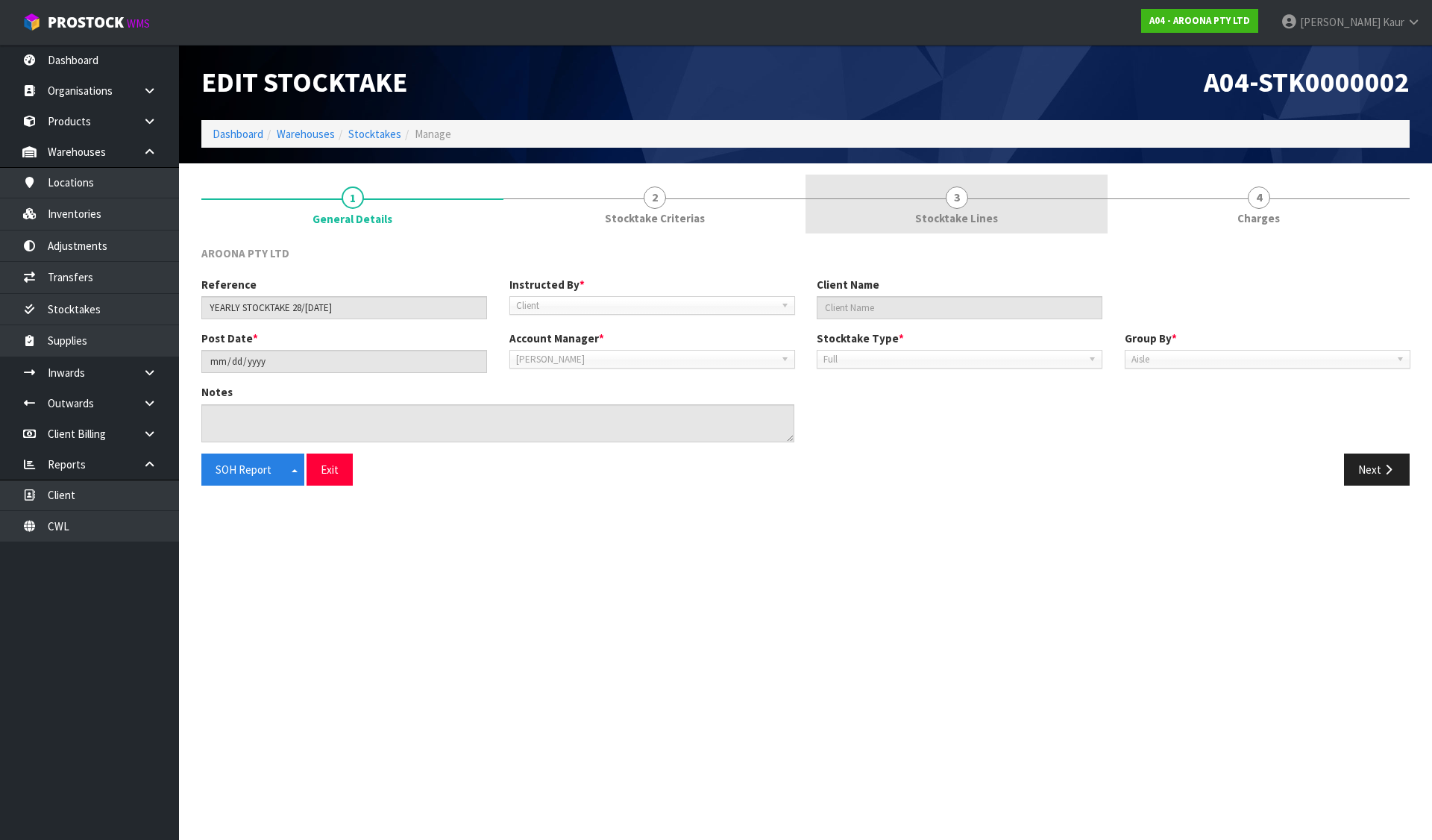
click at [990, 208] on link "3 Stocktake Lines" at bounding box center [956, 204] width 302 height 59
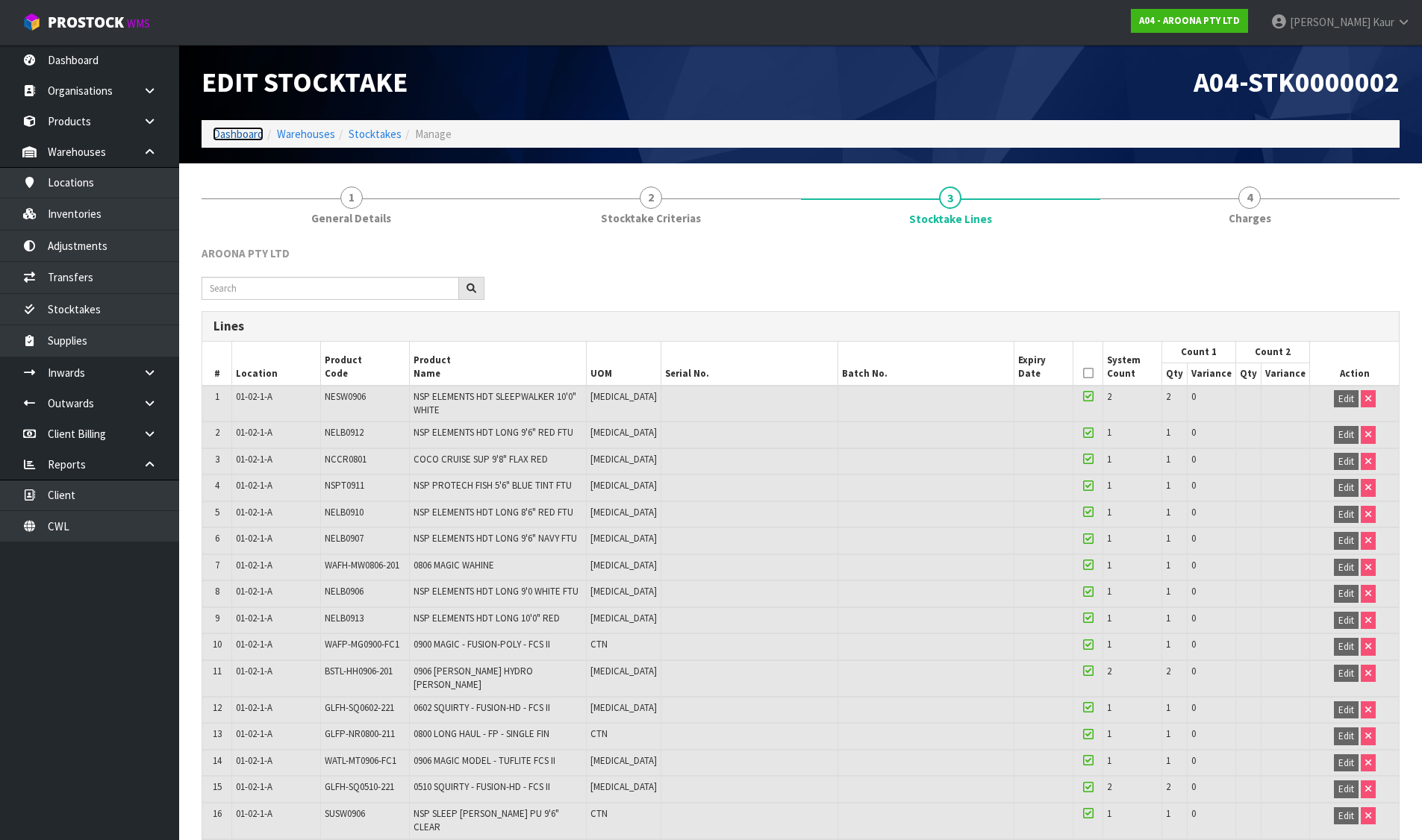
click at [244, 139] on link "Dashboard" at bounding box center [238, 134] width 51 height 15
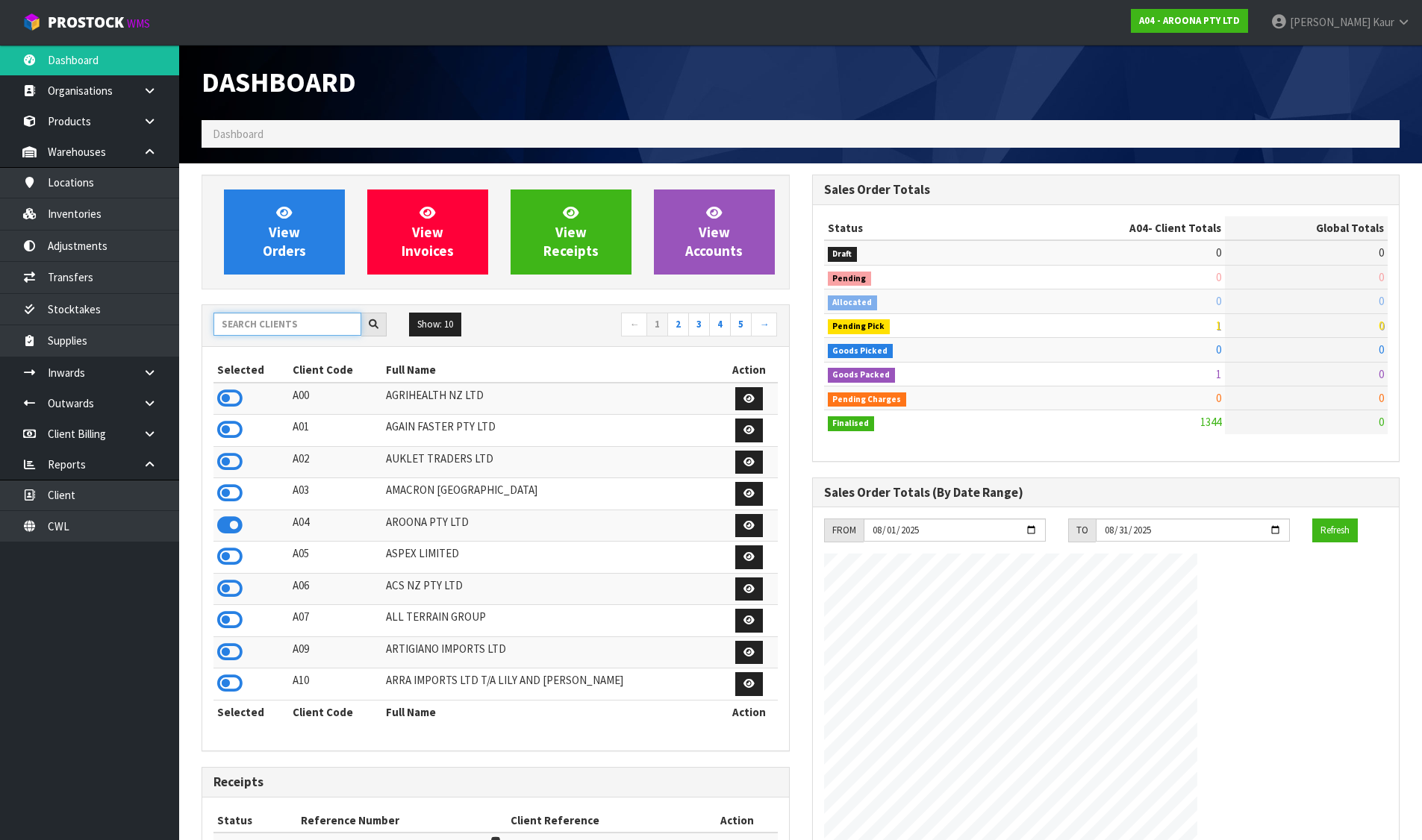
click at [277, 328] on input "text" at bounding box center [287, 324] width 148 height 23
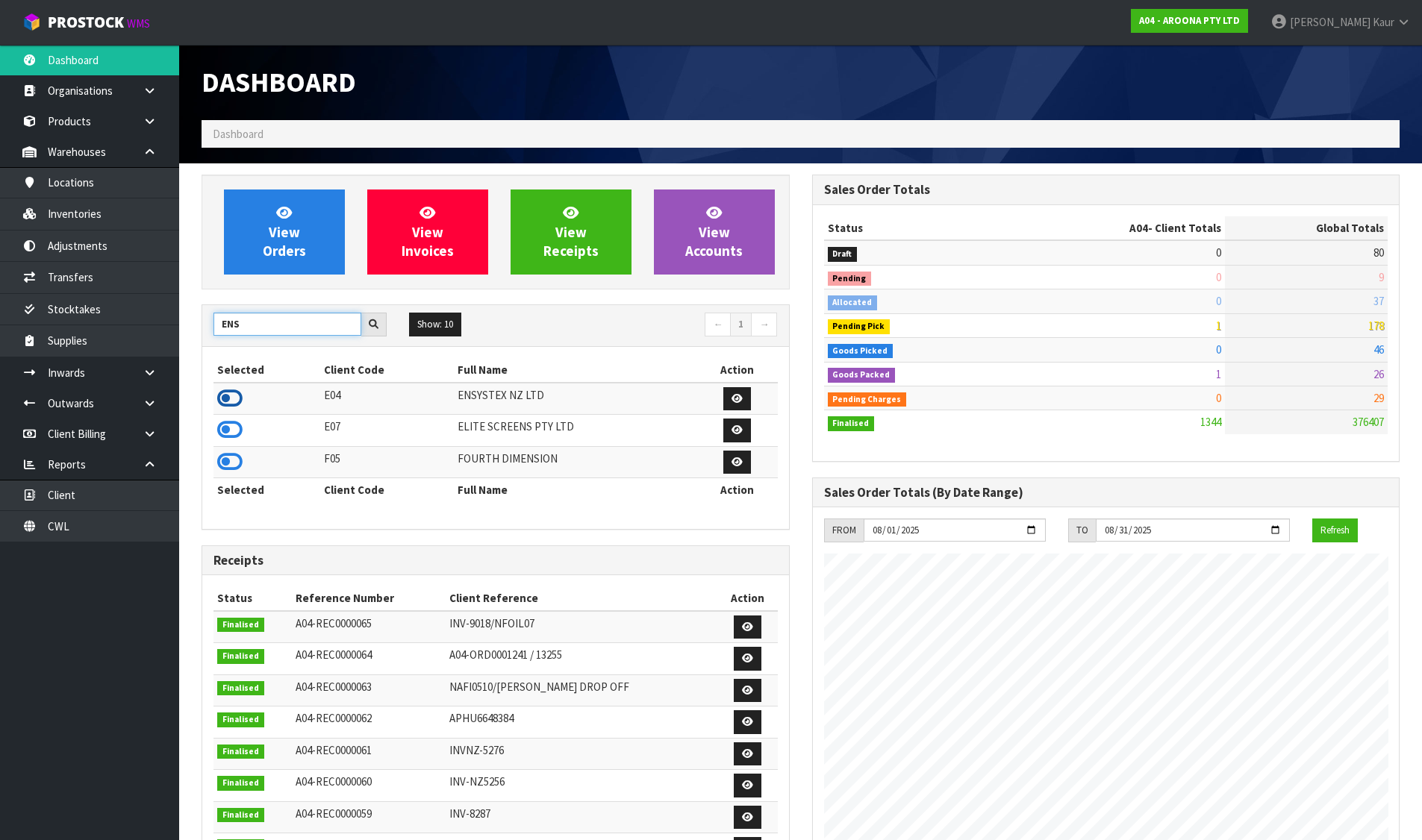
type input "ENS"
drag, startPoint x: 228, startPoint y: 400, endPoint x: 252, endPoint y: 346, distance: 59.1
click at [229, 400] on icon at bounding box center [229, 398] width 25 height 22
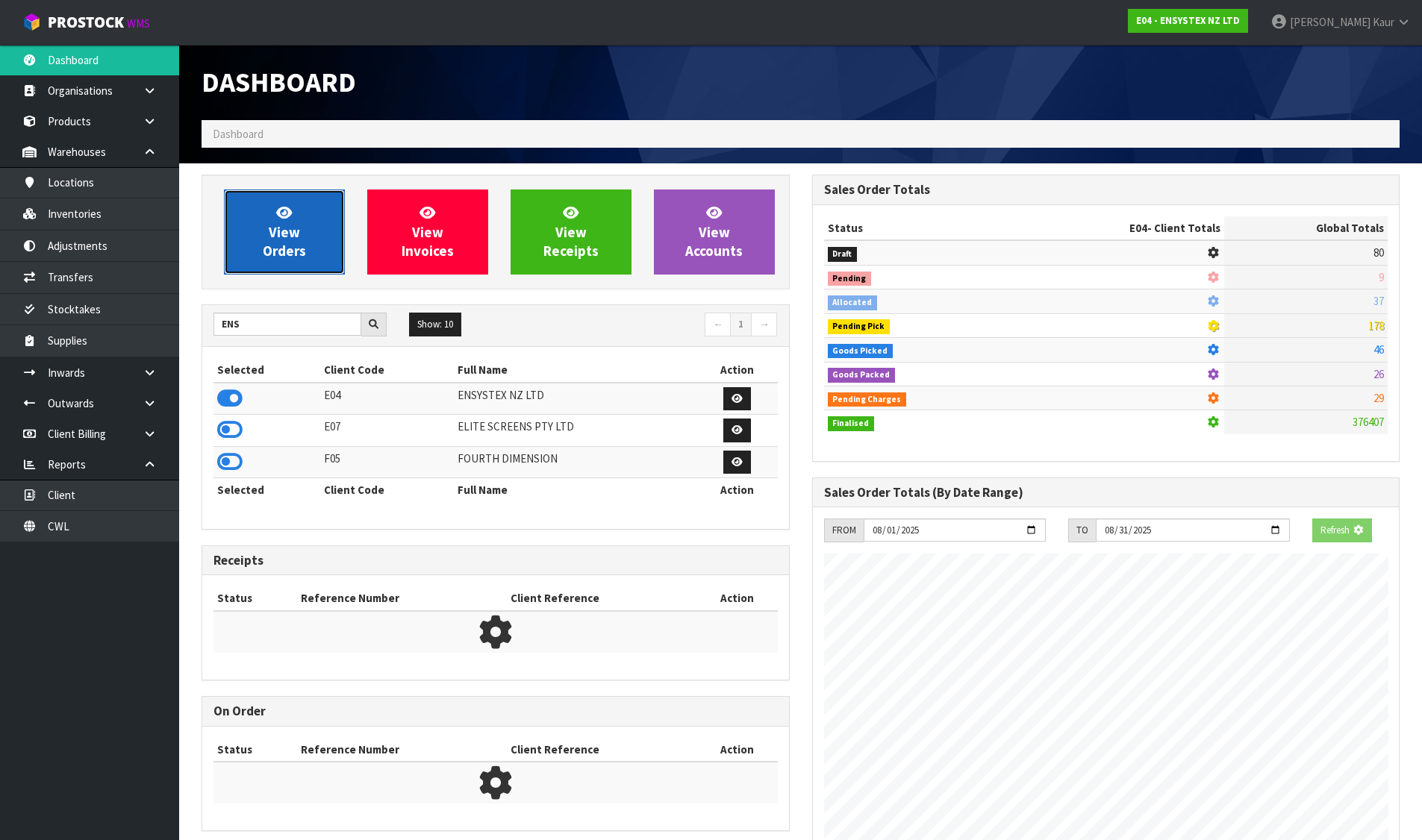
scroll to position [1130, 610]
click at [292, 261] on link "View Orders" at bounding box center [284, 231] width 121 height 85
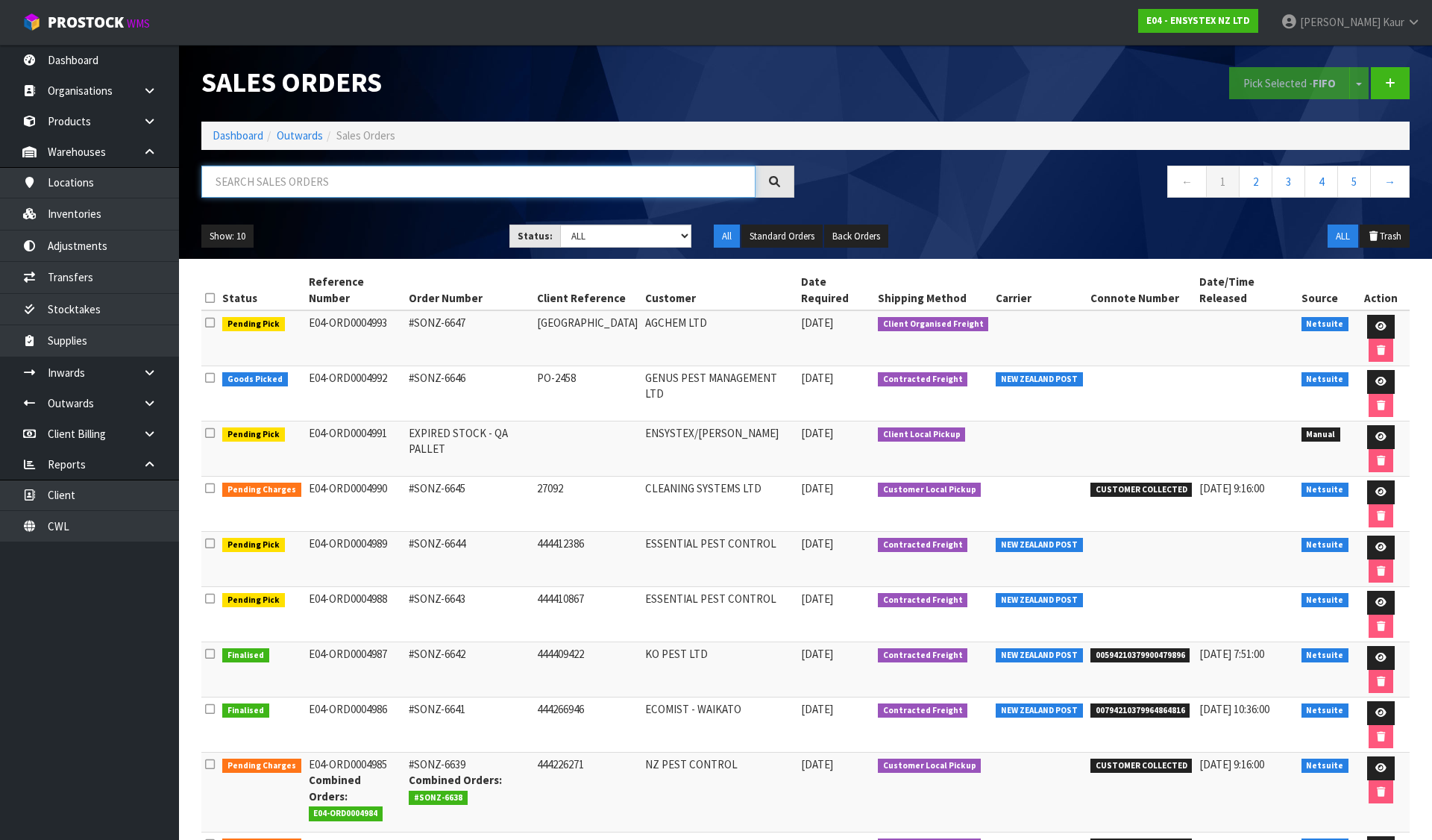
click at [465, 182] on input "text" at bounding box center [479, 181] width 554 height 32
paste input "00794210379955938618"
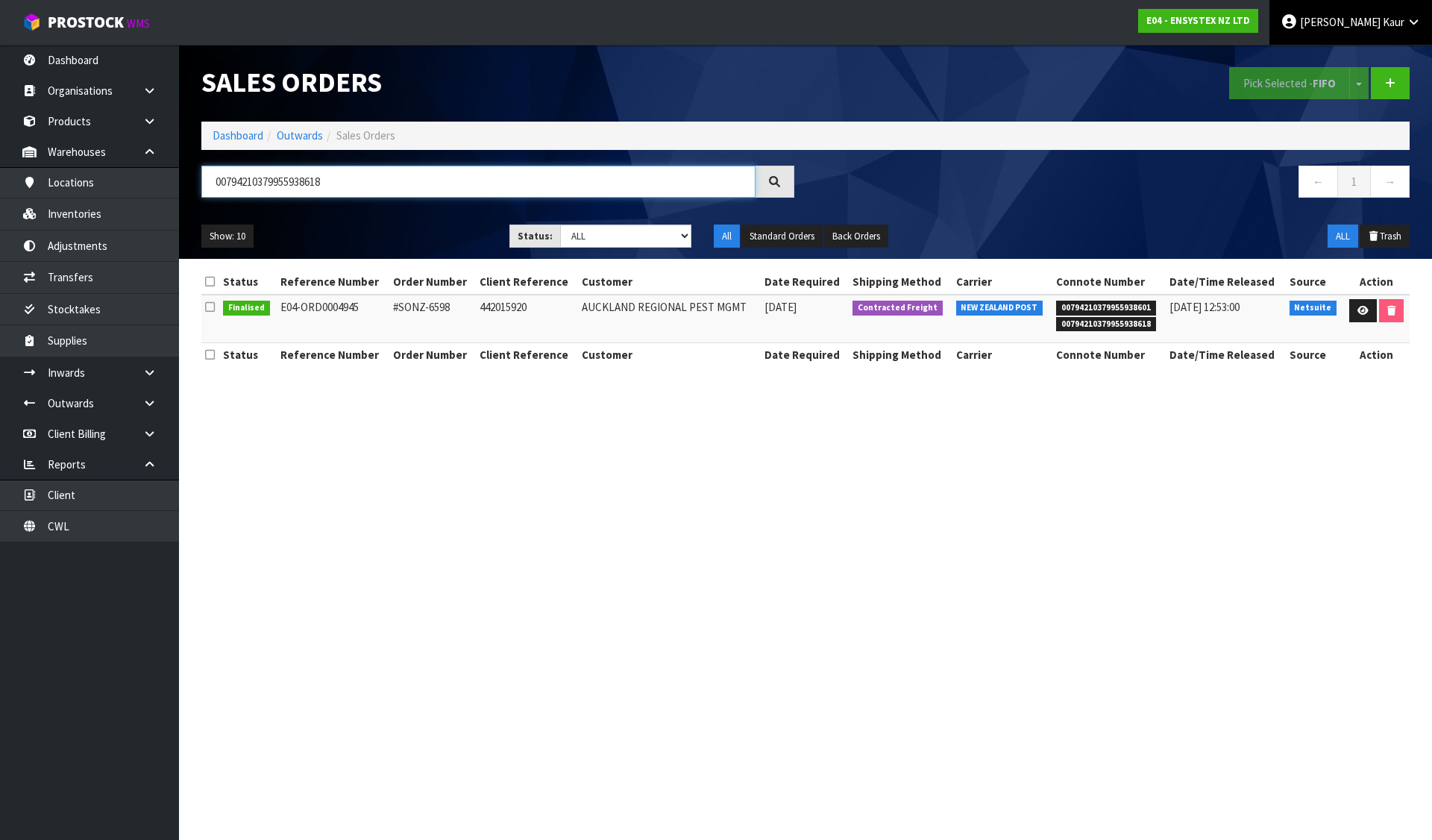
type input "00794210379955938618"
click at [1352, 314] on link at bounding box center [1363, 311] width 28 height 24
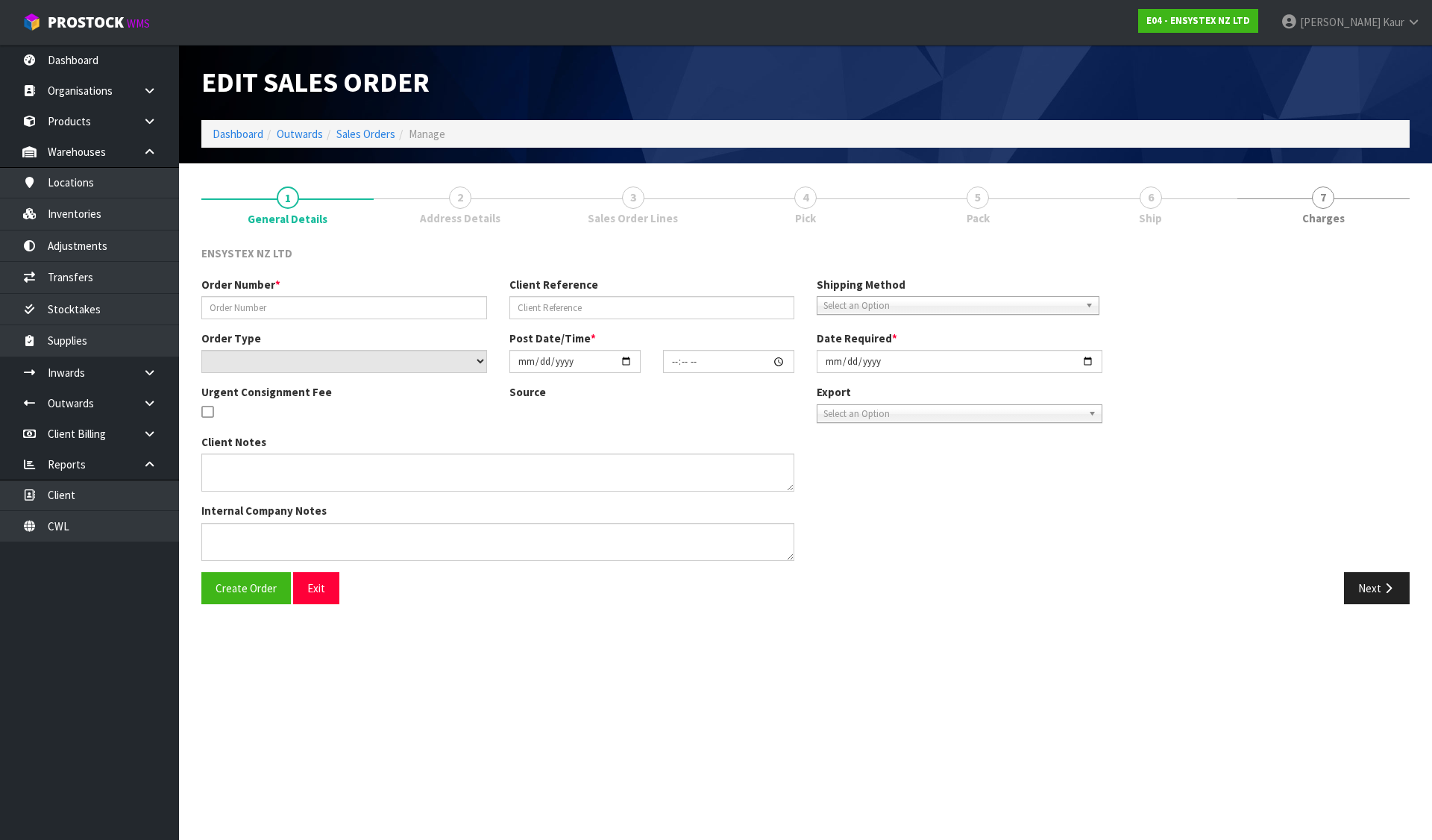
click at [1166, 200] on link "6 Ship" at bounding box center [1150, 204] width 172 height 59
type input "#SONZ-6598"
type input "442015920"
select select "number:0"
type input "2025-07-28"
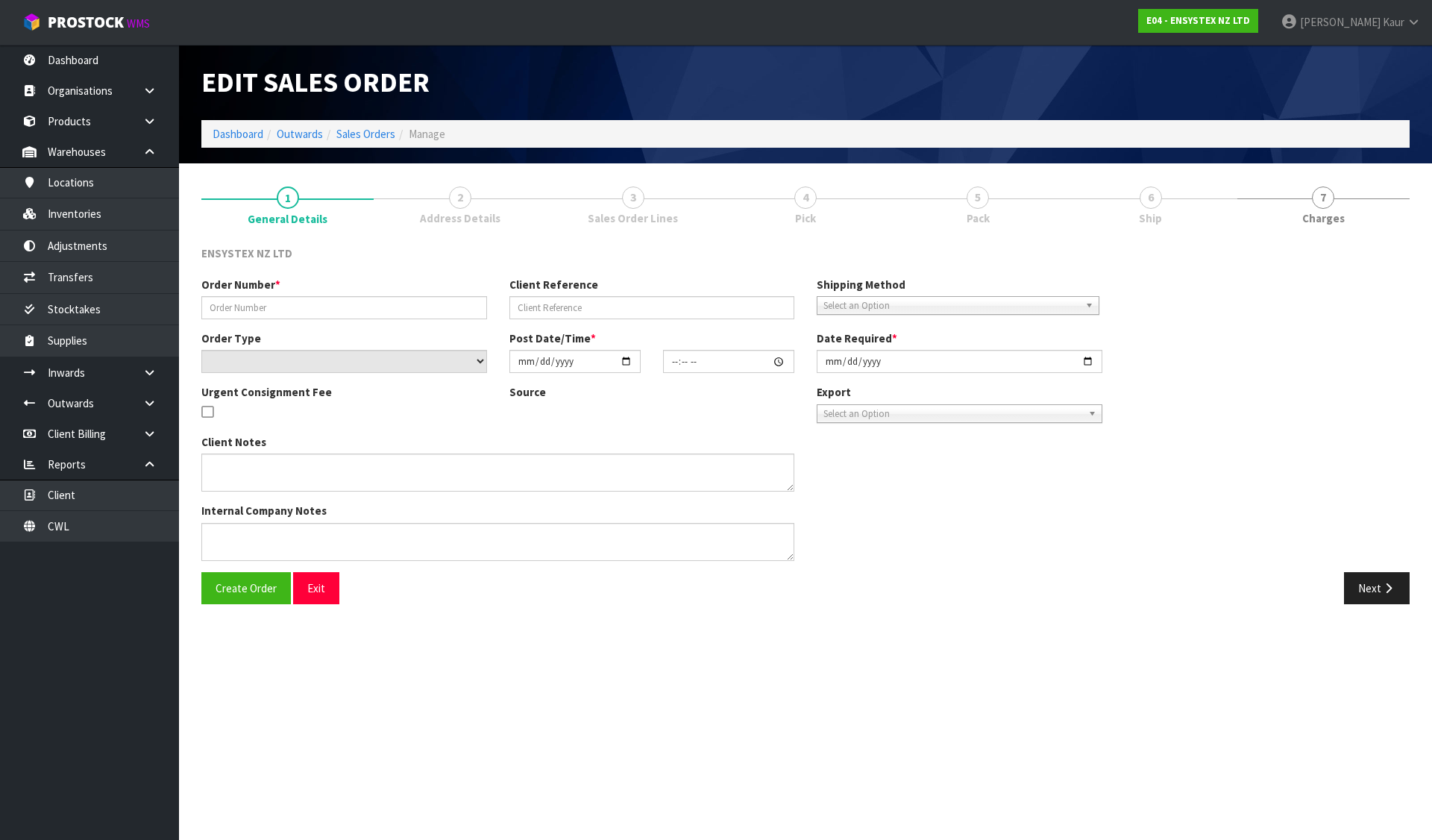
type input "10:45:09.000"
type input "2025-07-28"
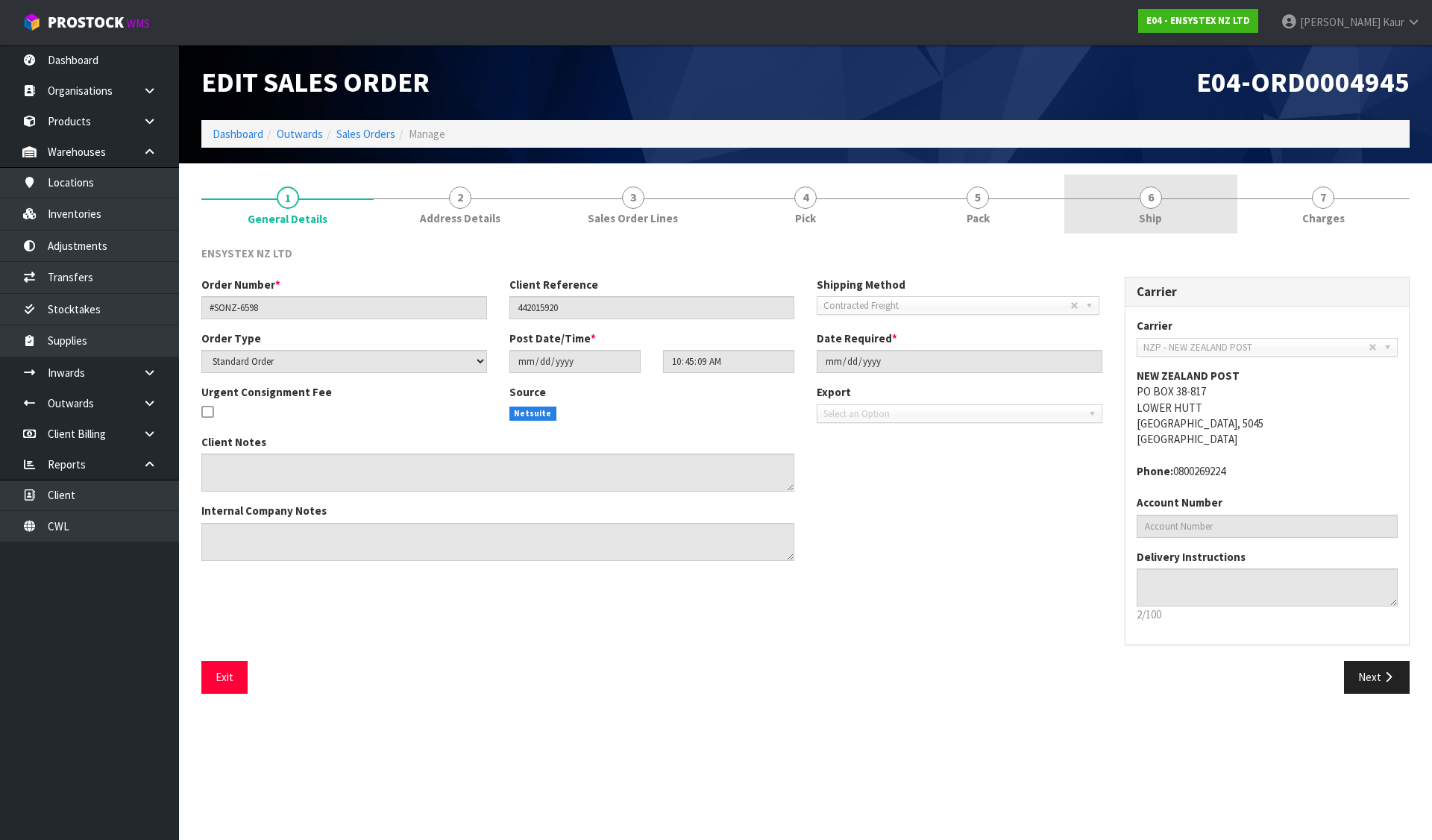
click at [1140, 194] on span "6" at bounding box center [1150, 198] width 22 height 22
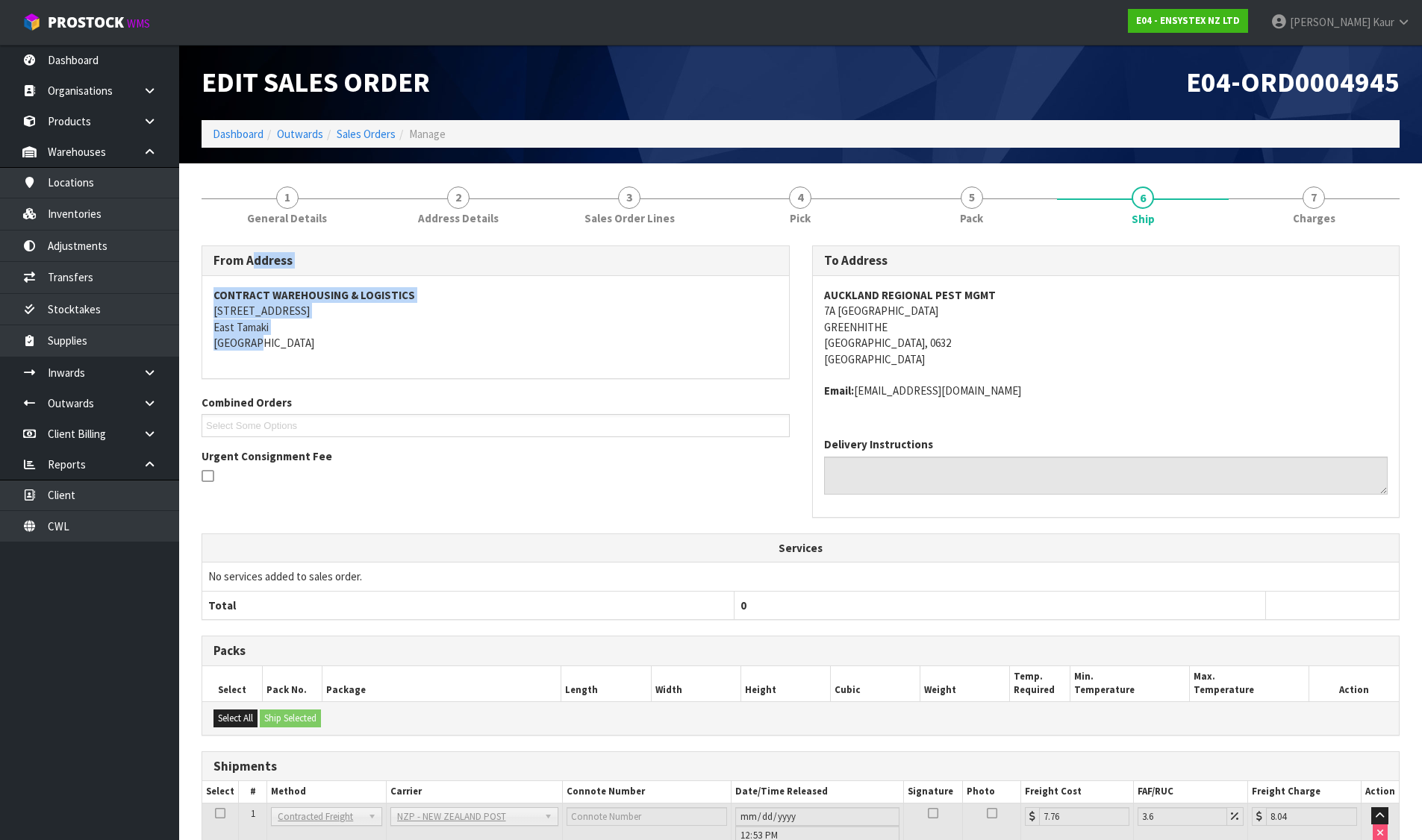
drag, startPoint x: 212, startPoint y: 263, endPoint x: 306, endPoint y: 351, distance: 128.8
click at [306, 351] on div "From Address CONTRACT WAREHOUSING & LOGISTICS 17 Allens Road East Tamaki Auckla…" at bounding box center [496, 311] width 588 height 132
copy div "From Address CONTRACT WAREHOUSING & LOGISTICS 17 Allens Road East Tamaki Auckla…"
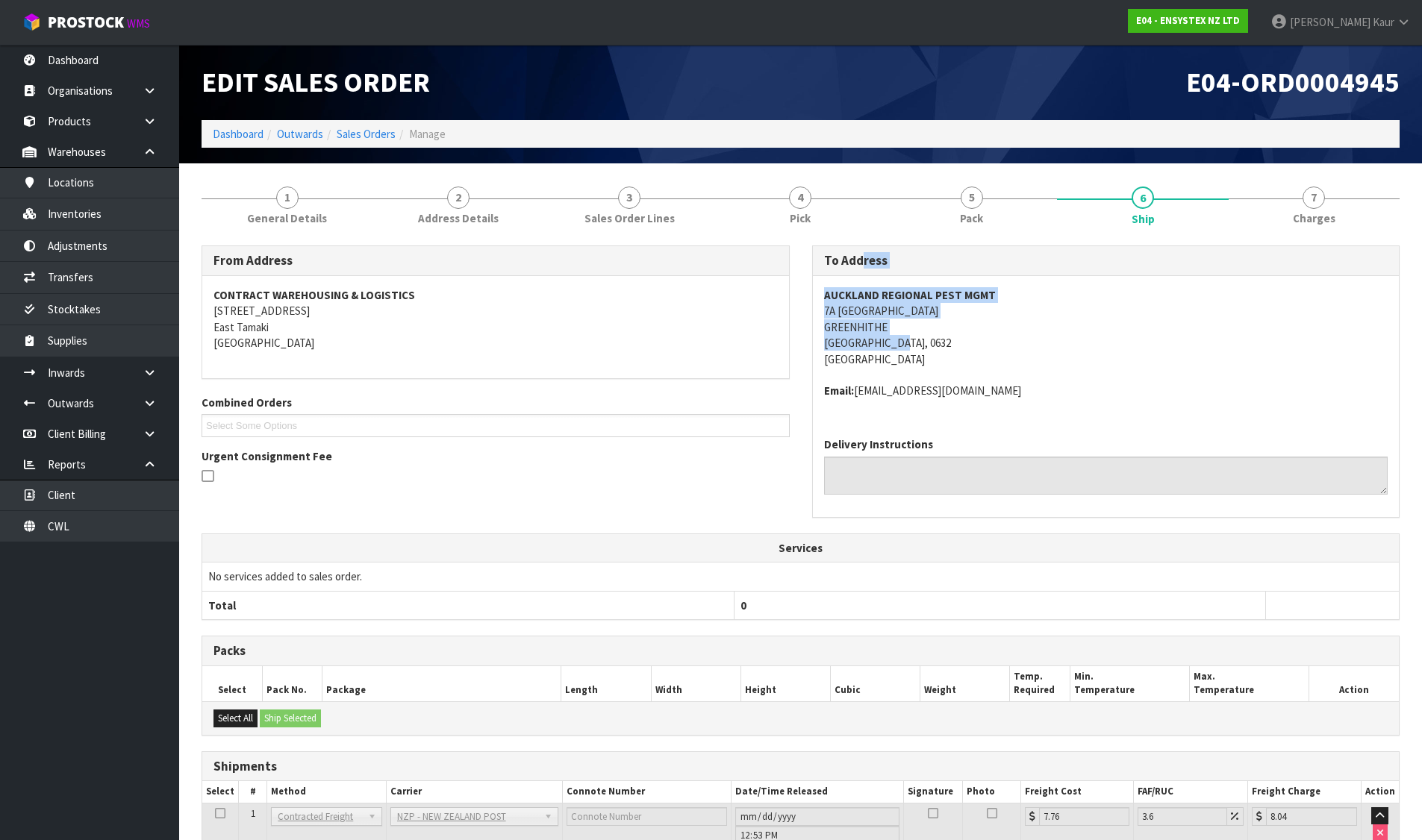
drag, startPoint x: 855, startPoint y: 272, endPoint x: 948, endPoint y: 347, distance: 119.5
click at [948, 347] on div "To Address AUCKLAND REGIONAL PEST MGMT 7A WAINONI HEIGHTS GREENHITHE AUCKLAND, …" at bounding box center [1106, 381] width 588 height 273
copy div "To Address AUCKLAND REGIONAL PEST MGMT 7A WAINONI HEIGHTS GREENHITHE AUCKLAND, …"
click at [806, 196] on span "4" at bounding box center [800, 198] width 22 height 22
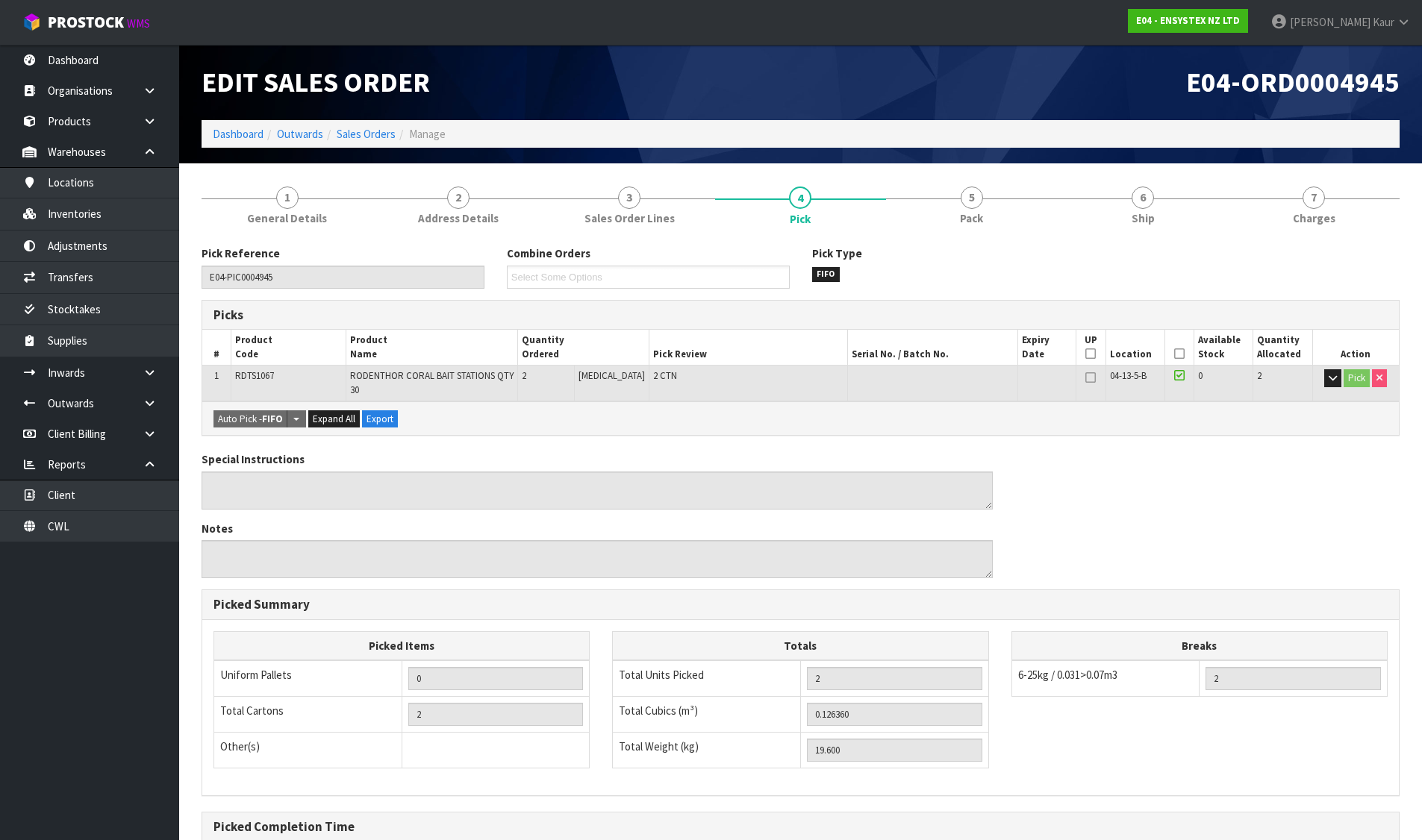
click at [252, 380] on span "RDTS1067" at bounding box center [254, 375] width 39 height 13
click at [361, 364] on th "Product Name" at bounding box center [432, 348] width 172 height 35
drag, startPoint x: 355, startPoint y: 371, endPoint x: 501, endPoint y: 377, distance: 146.1
click at [501, 377] on td "RODENTHOR CORAL BAIT STATIONS QTY 30" at bounding box center [432, 383] width 172 height 36
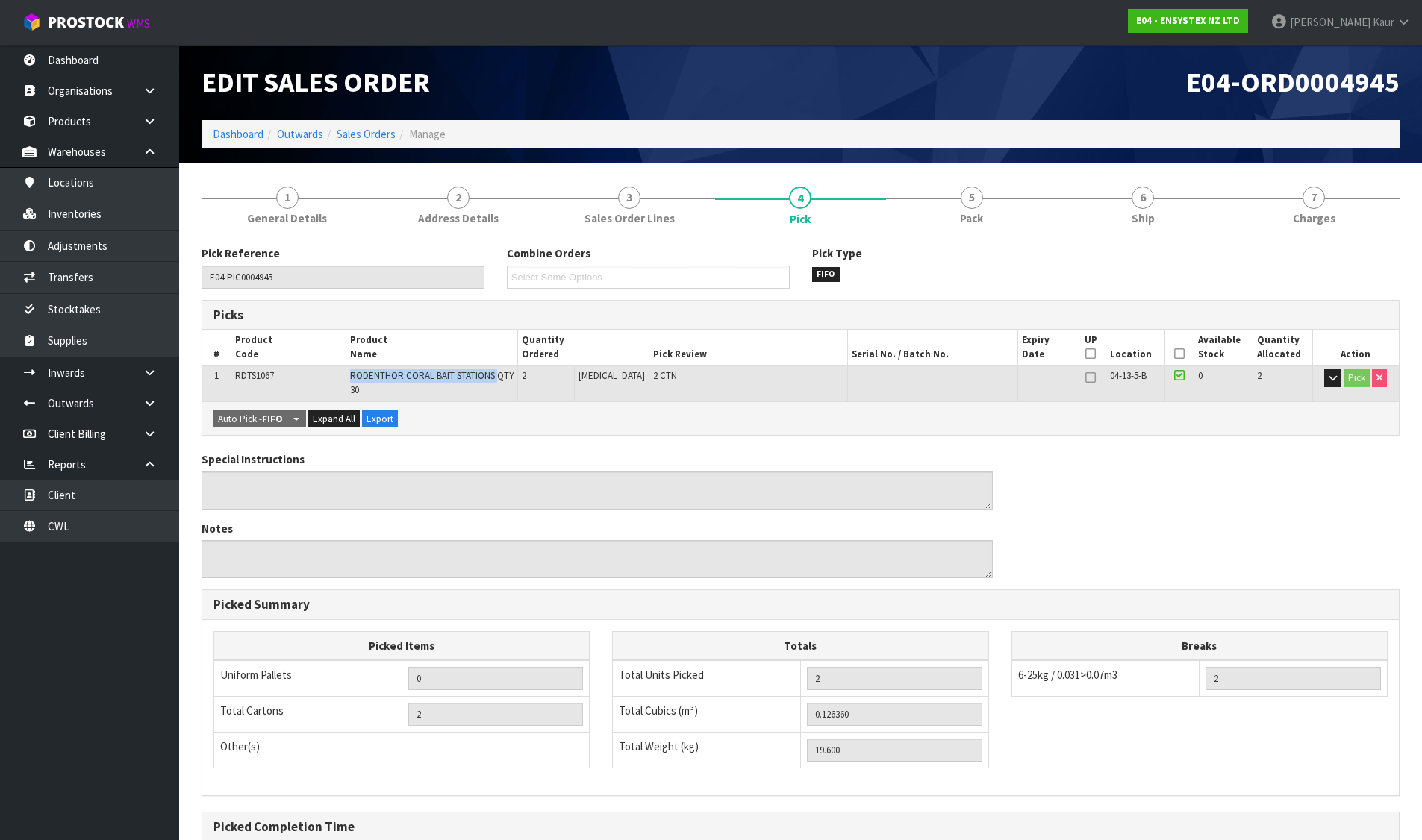
copy span "RODENTHOR CORAL BAIT STATIONS"
click at [968, 199] on span "5" at bounding box center [971, 198] width 22 height 22
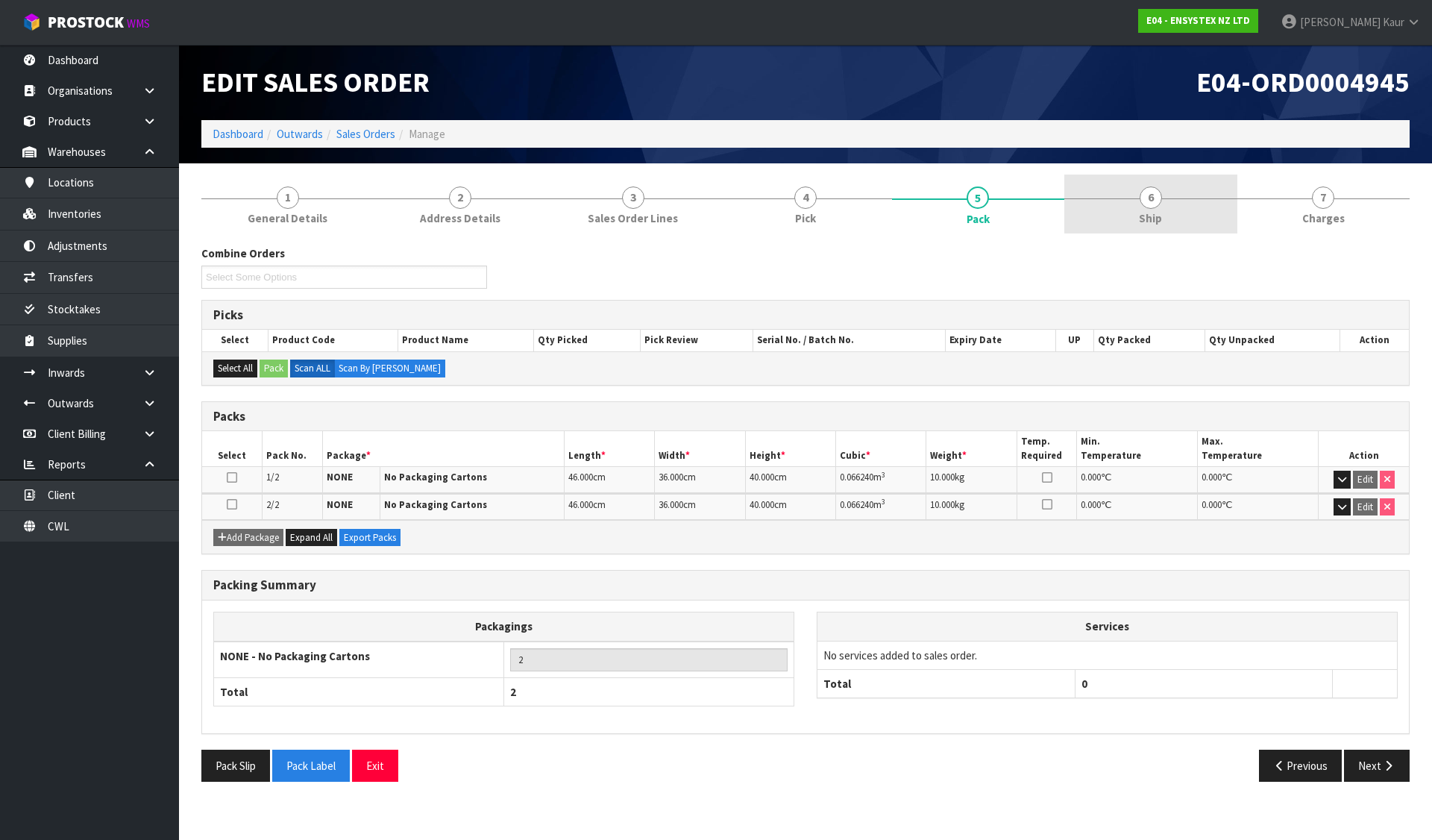
click at [1148, 198] on span "6" at bounding box center [1150, 198] width 22 height 22
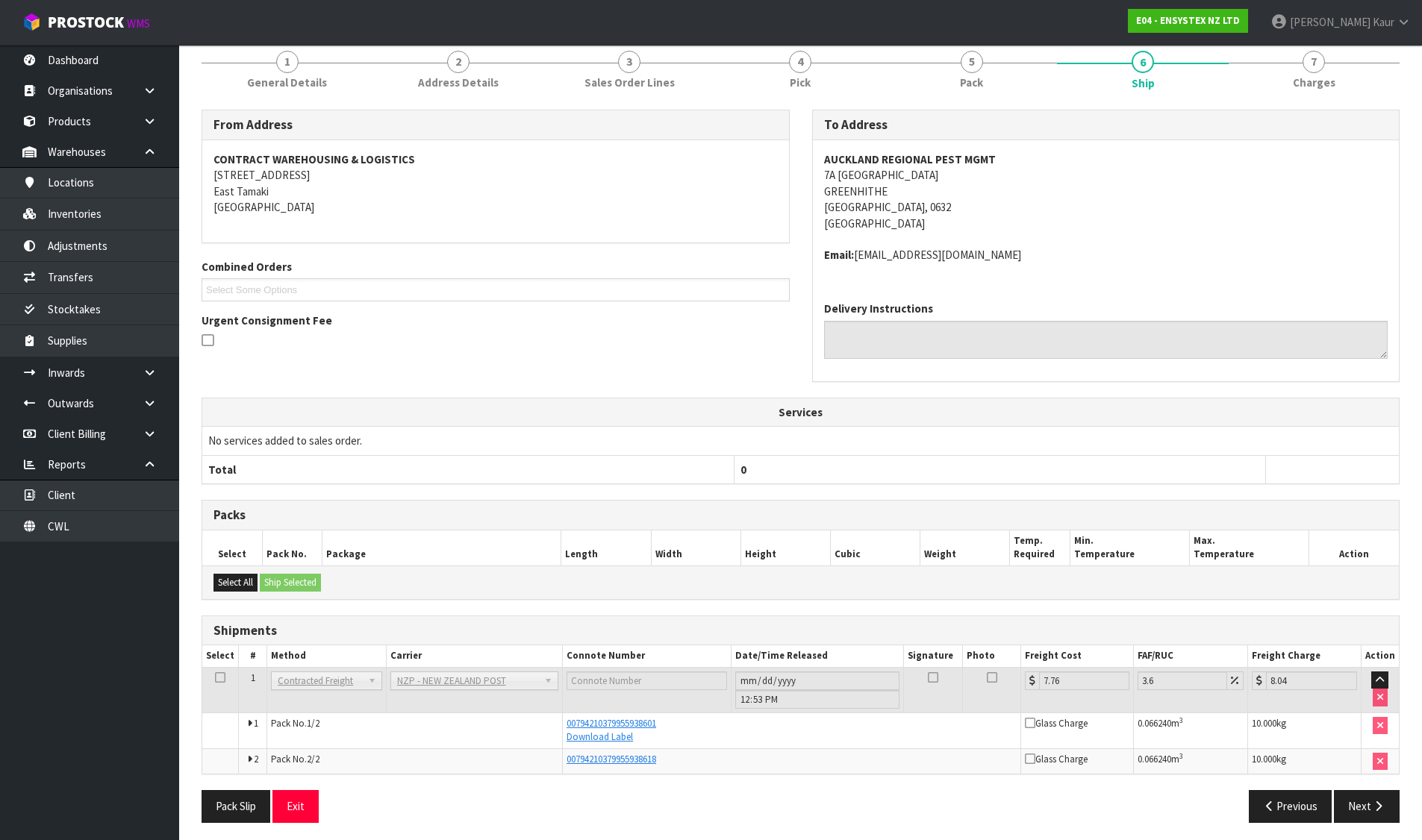
scroll to position [141, 0]
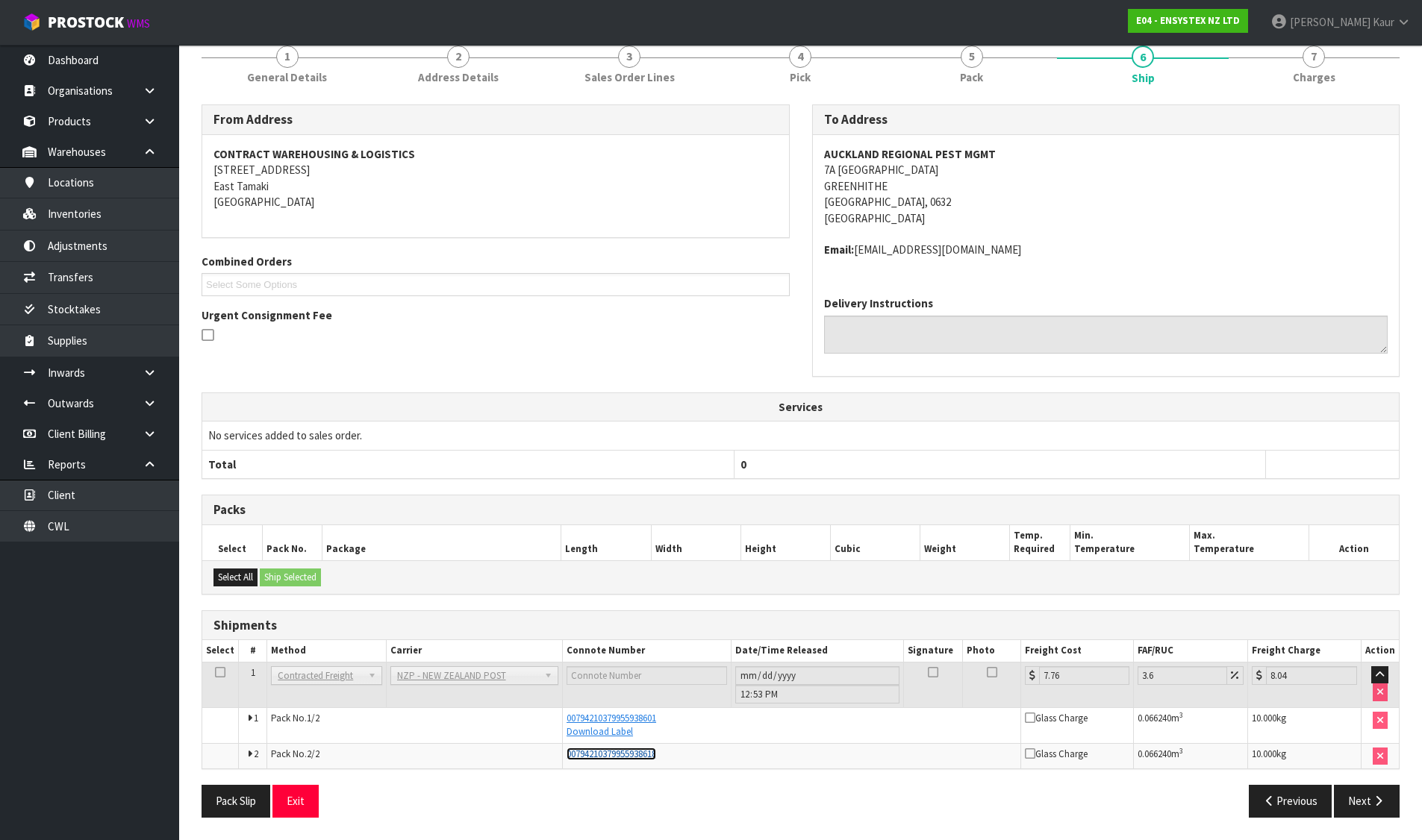
click at [595, 753] on span "00794210379955938618" at bounding box center [611, 753] width 90 height 13
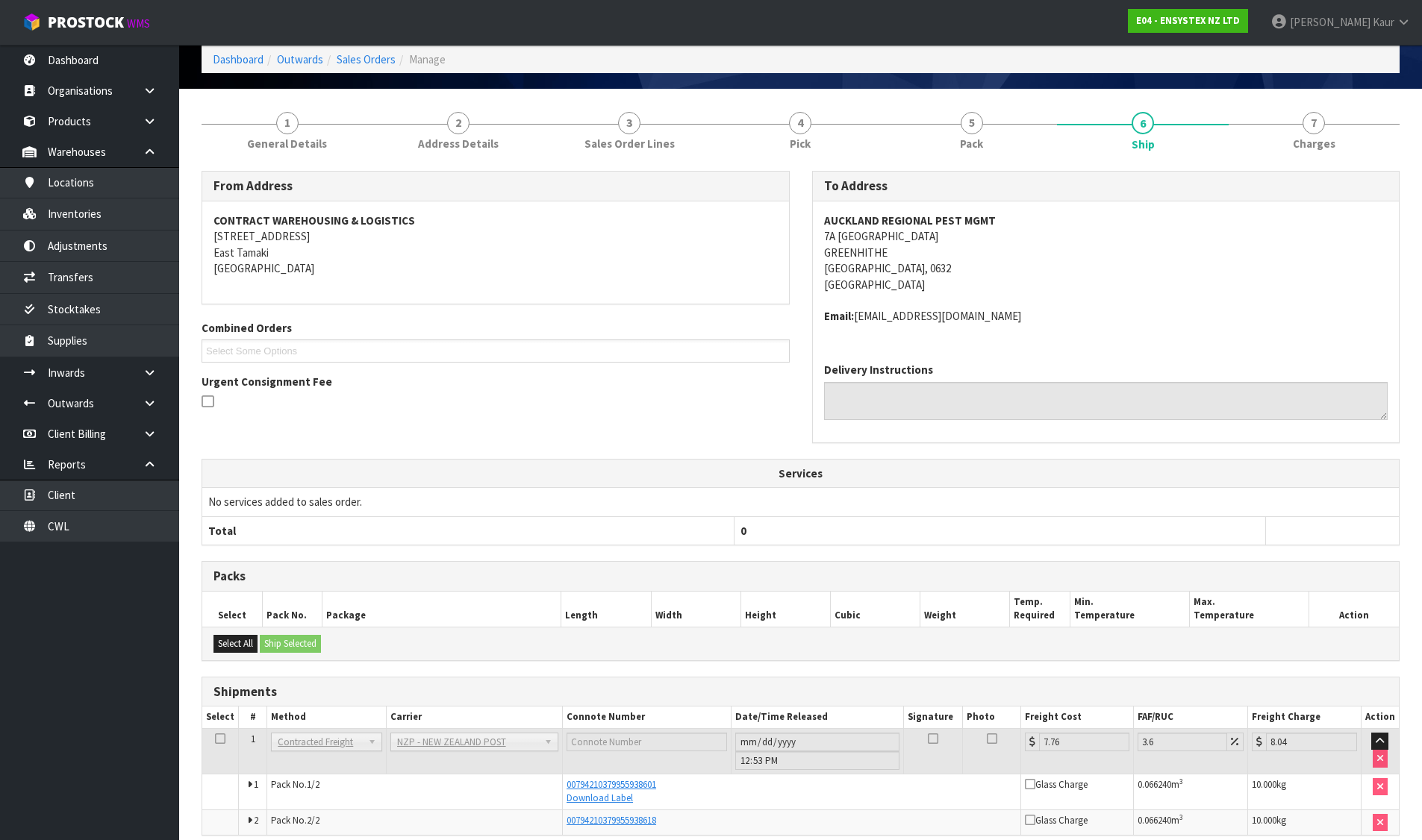
scroll to position [0, 0]
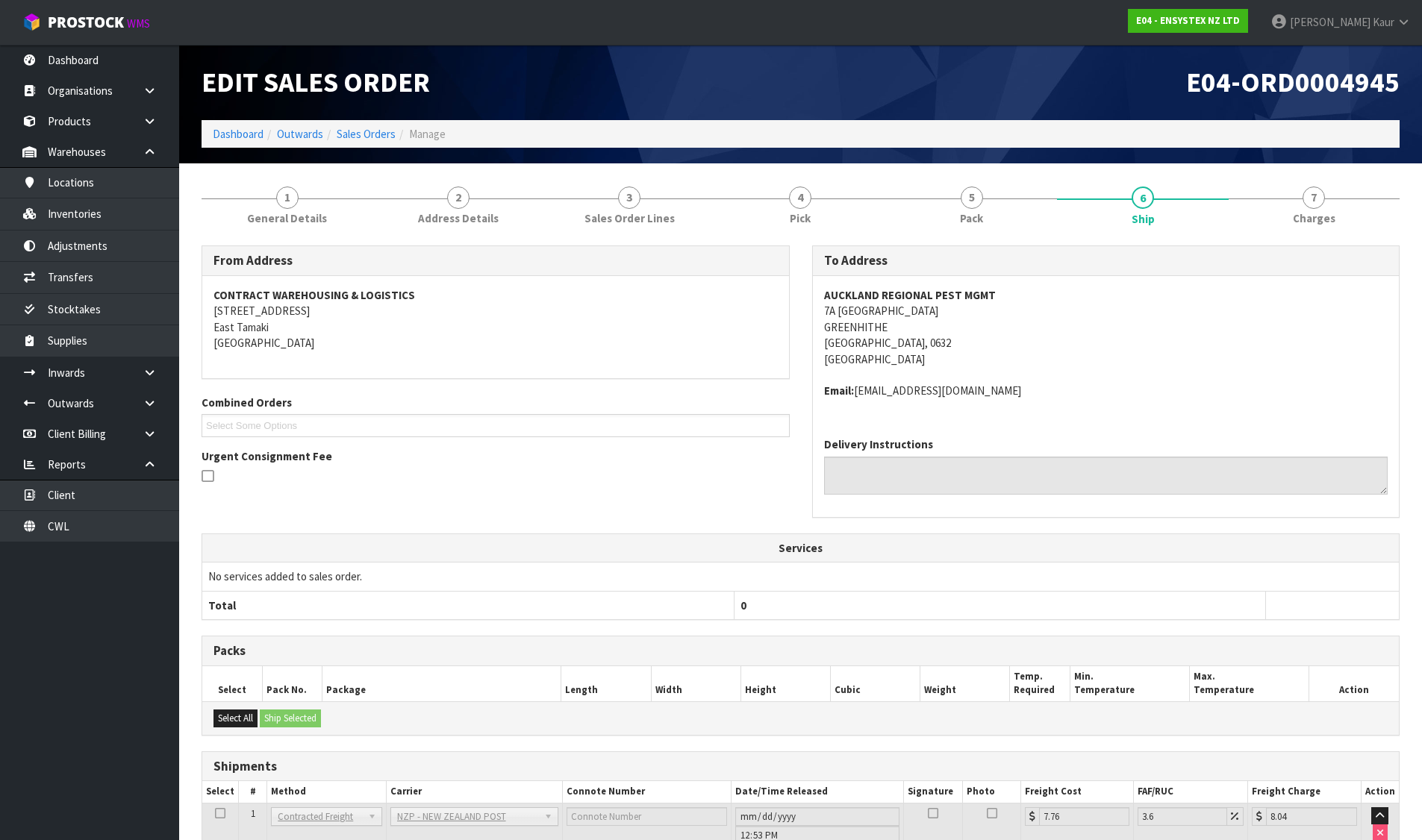
click at [233, 121] on ol "Dashboard Outwards Sales Orders Manage" at bounding box center [800, 134] width 1198 height 28
click at [233, 128] on link "Dashboard" at bounding box center [238, 134] width 51 height 15
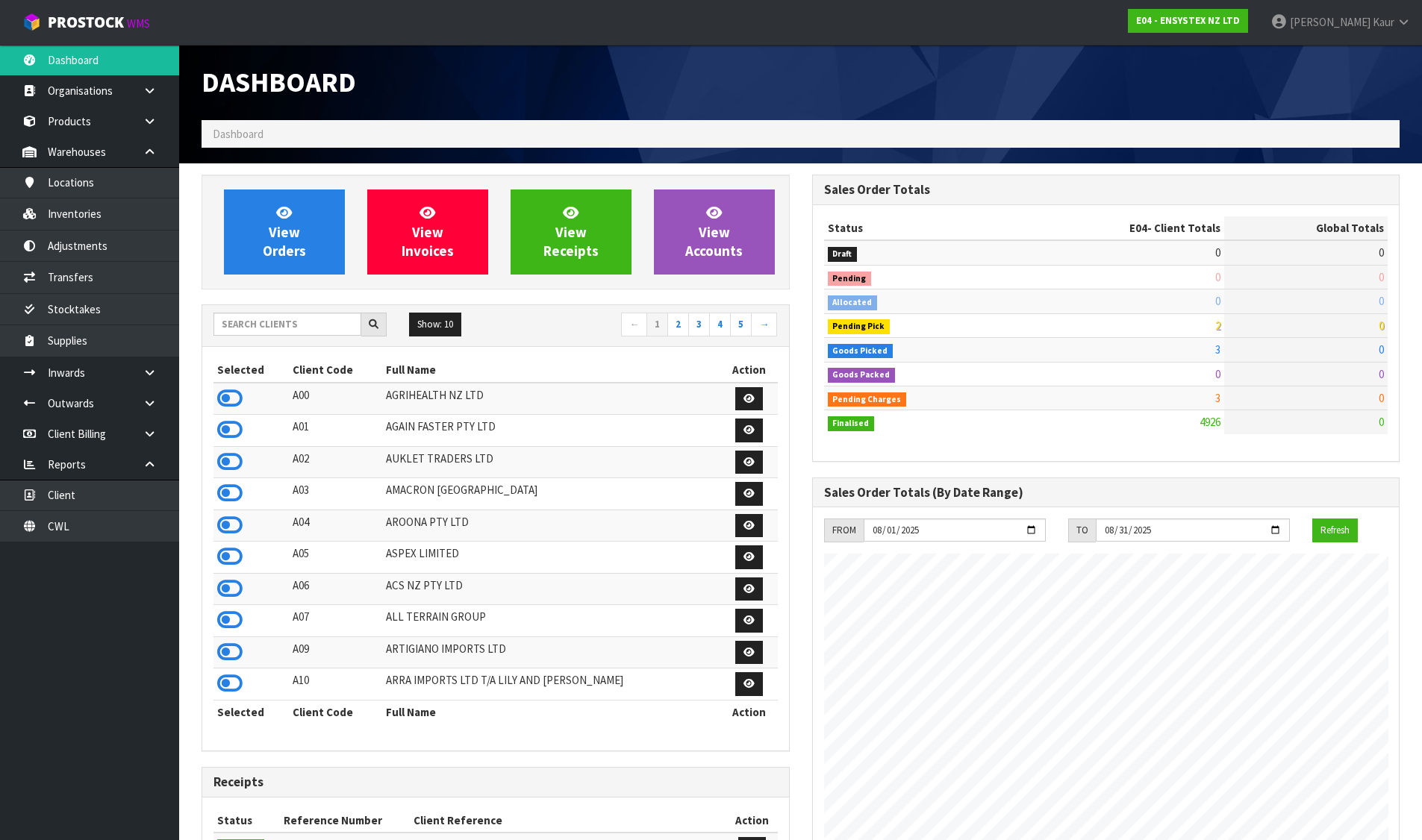
scroll to position [1130, 610]
click at [277, 330] on input "text" at bounding box center [287, 324] width 148 height 23
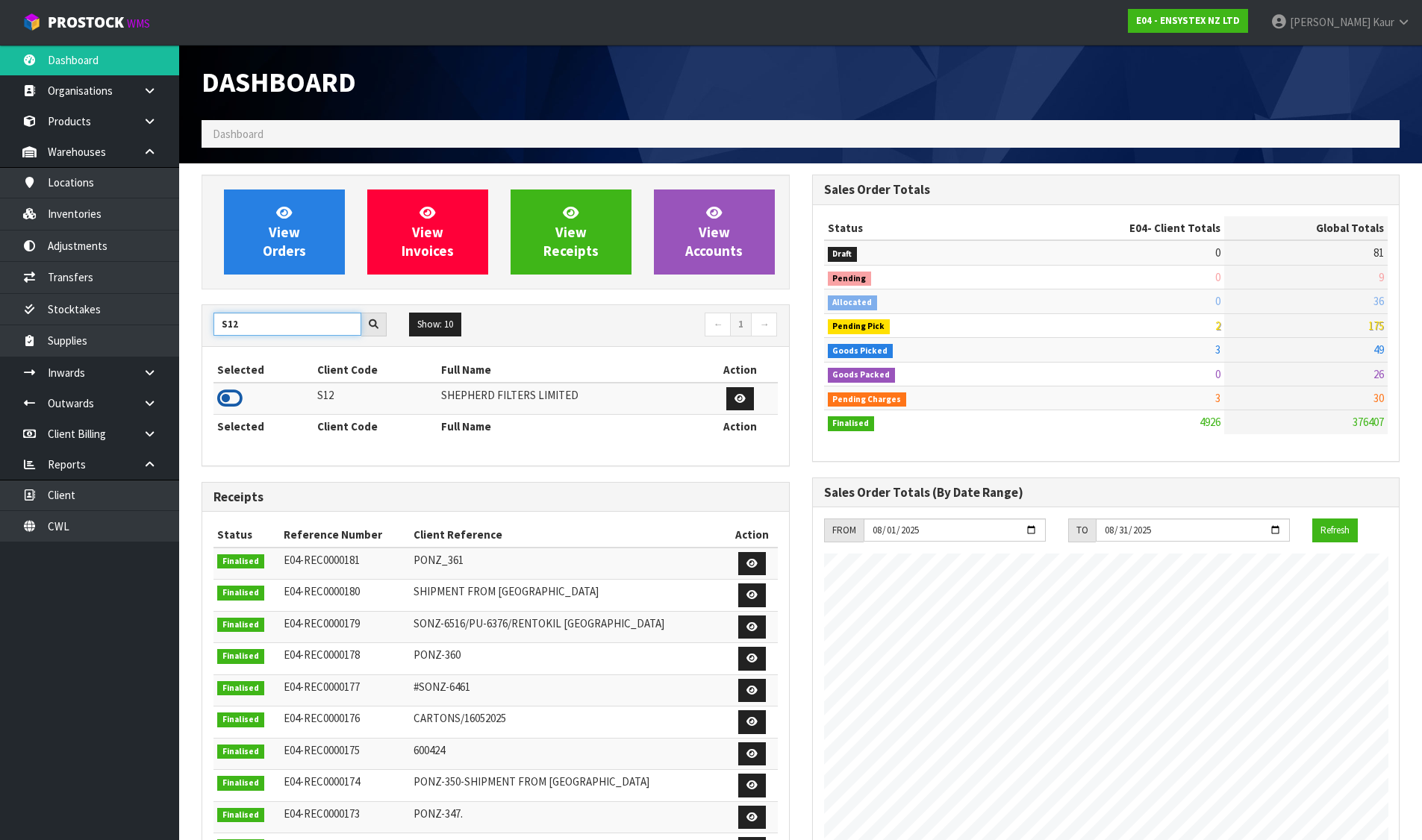
type input "S12"
click at [234, 405] on icon at bounding box center [229, 398] width 25 height 22
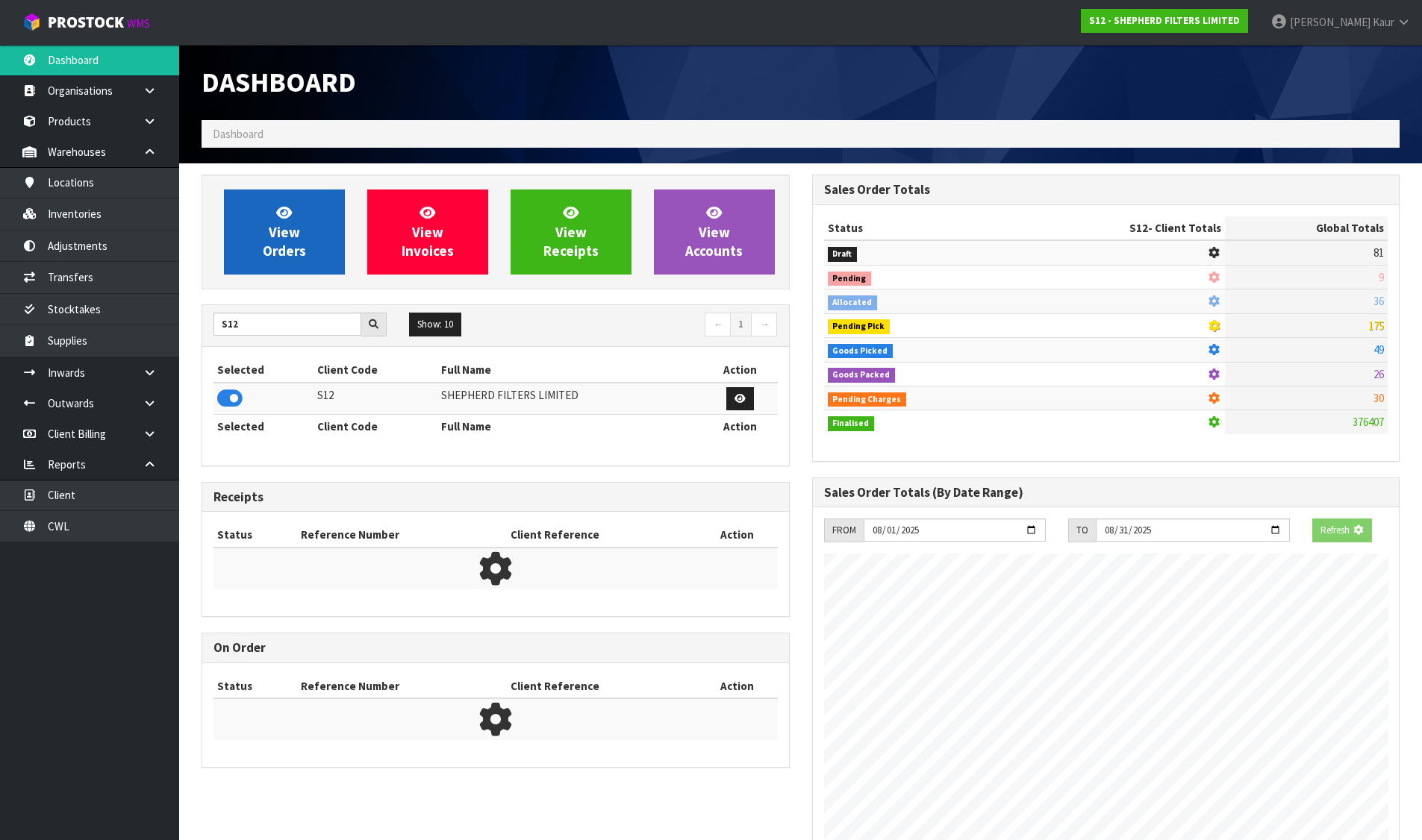
scroll to position [930, 610]
click at [242, 267] on link "View Orders" at bounding box center [284, 231] width 121 height 85
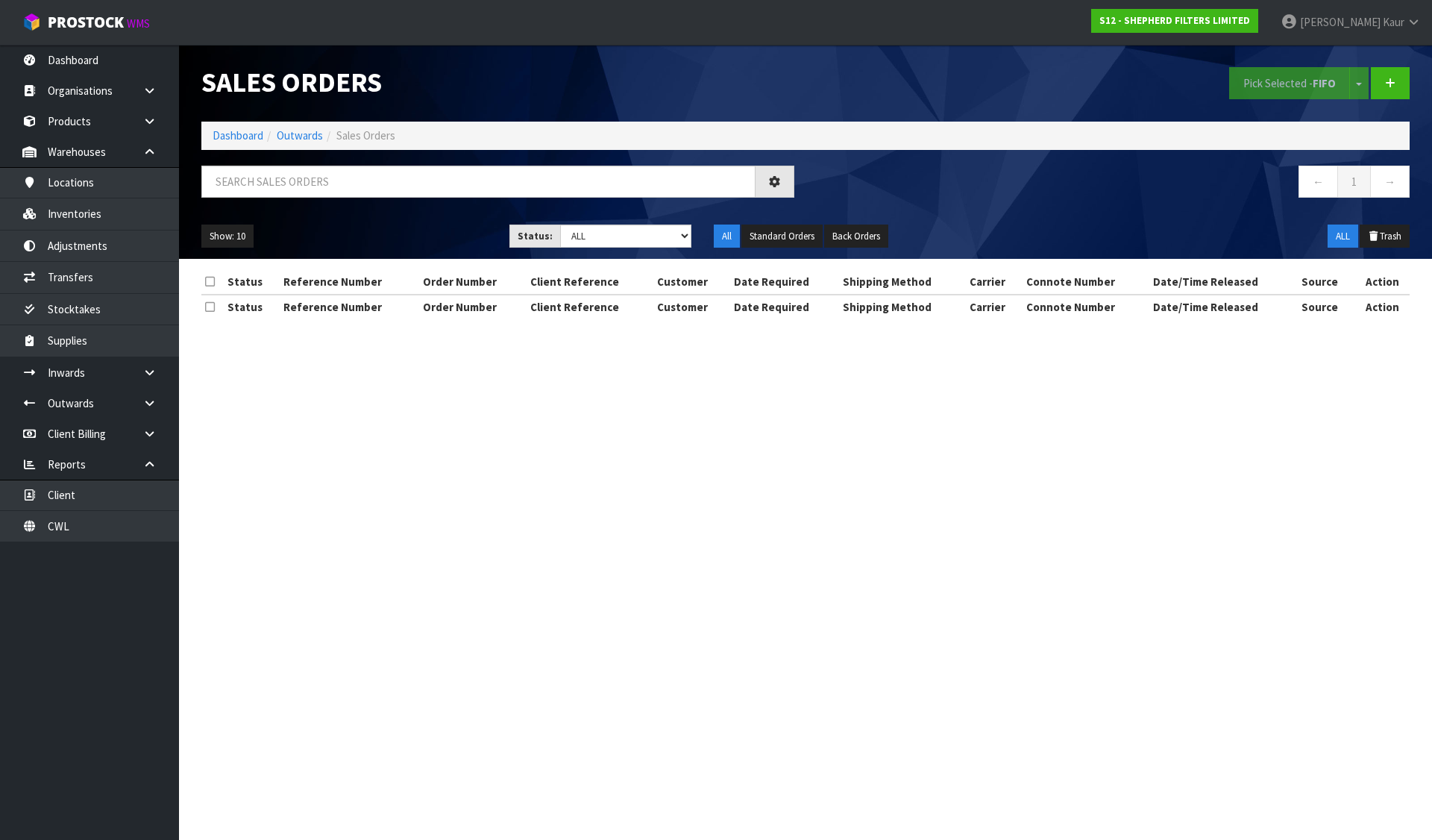
click at [318, 210] on div "← 1 →" at bounding box center [805, 189] width 1231 height 47
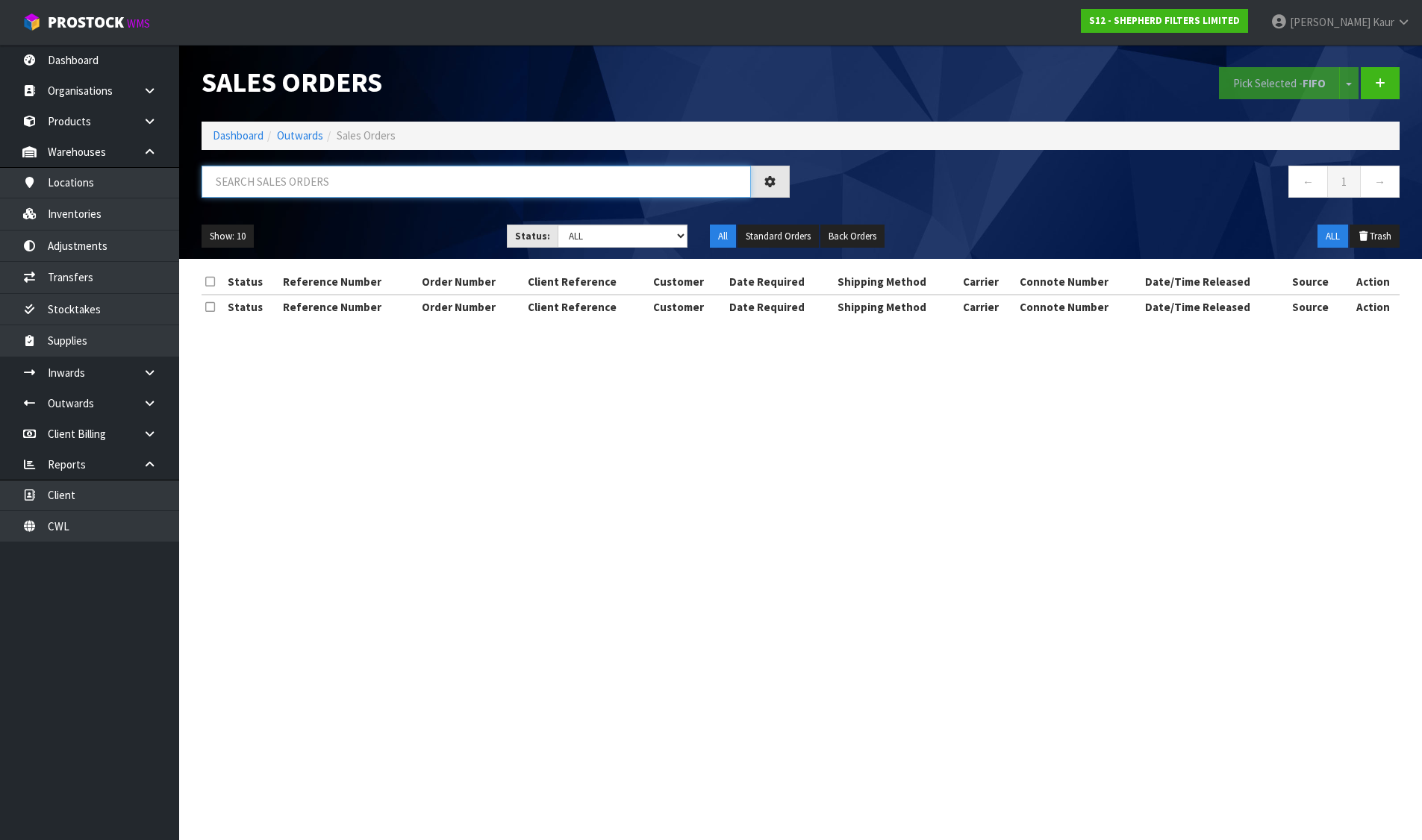
click at [323, 187] on input "text" at bounding box center [476, 181] width 549 height 32
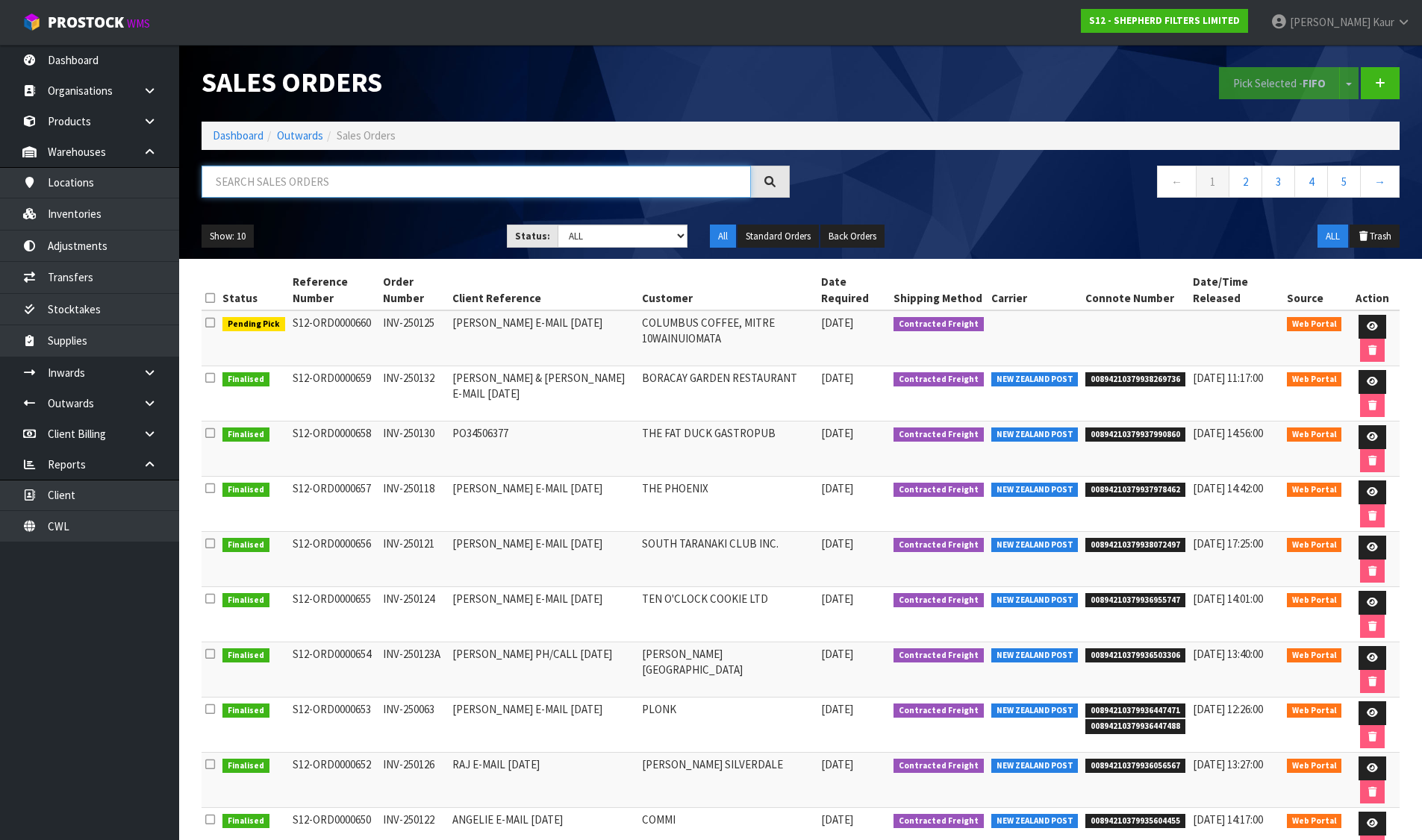
paste input "ORD0000650"
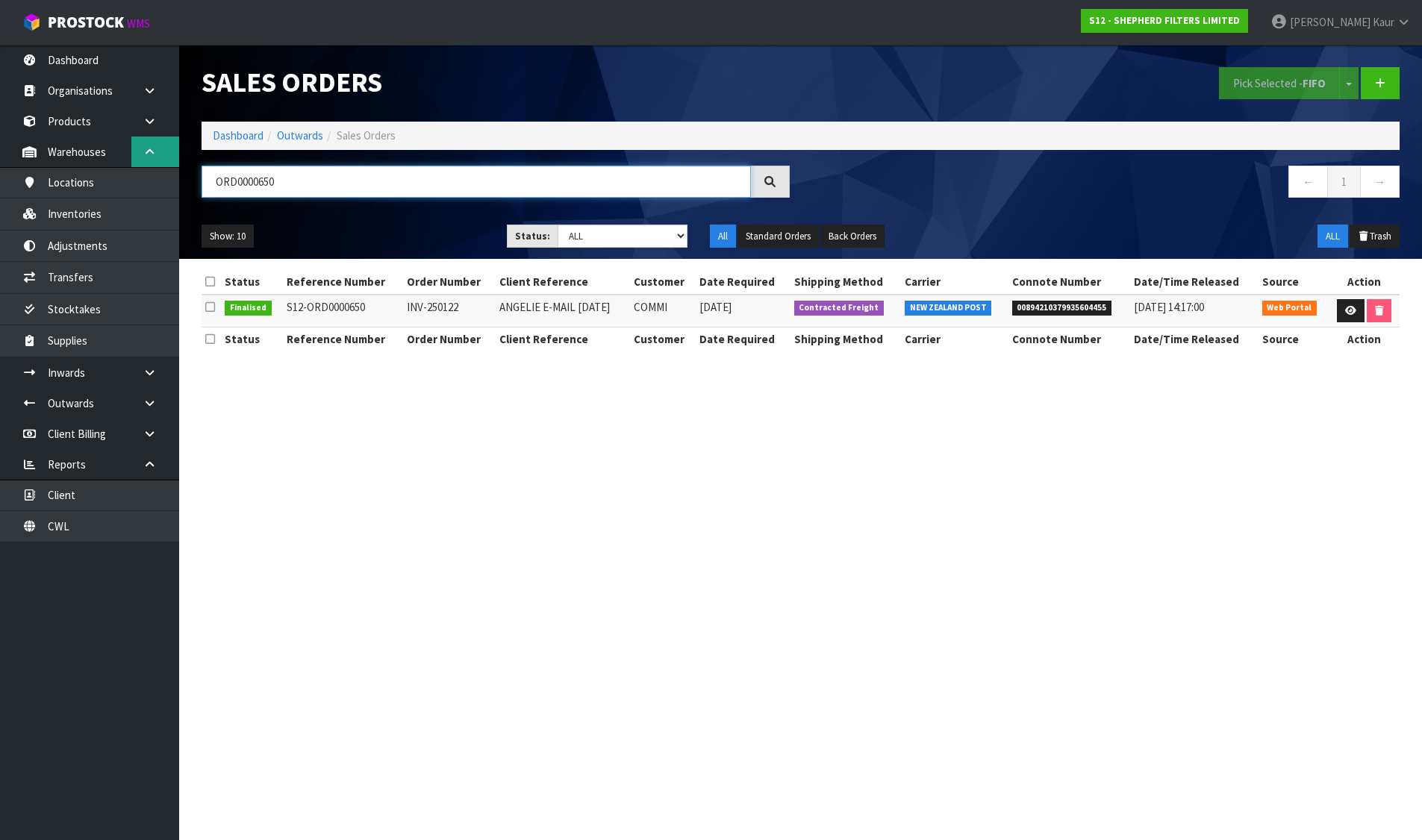
type input "ORD0000650"
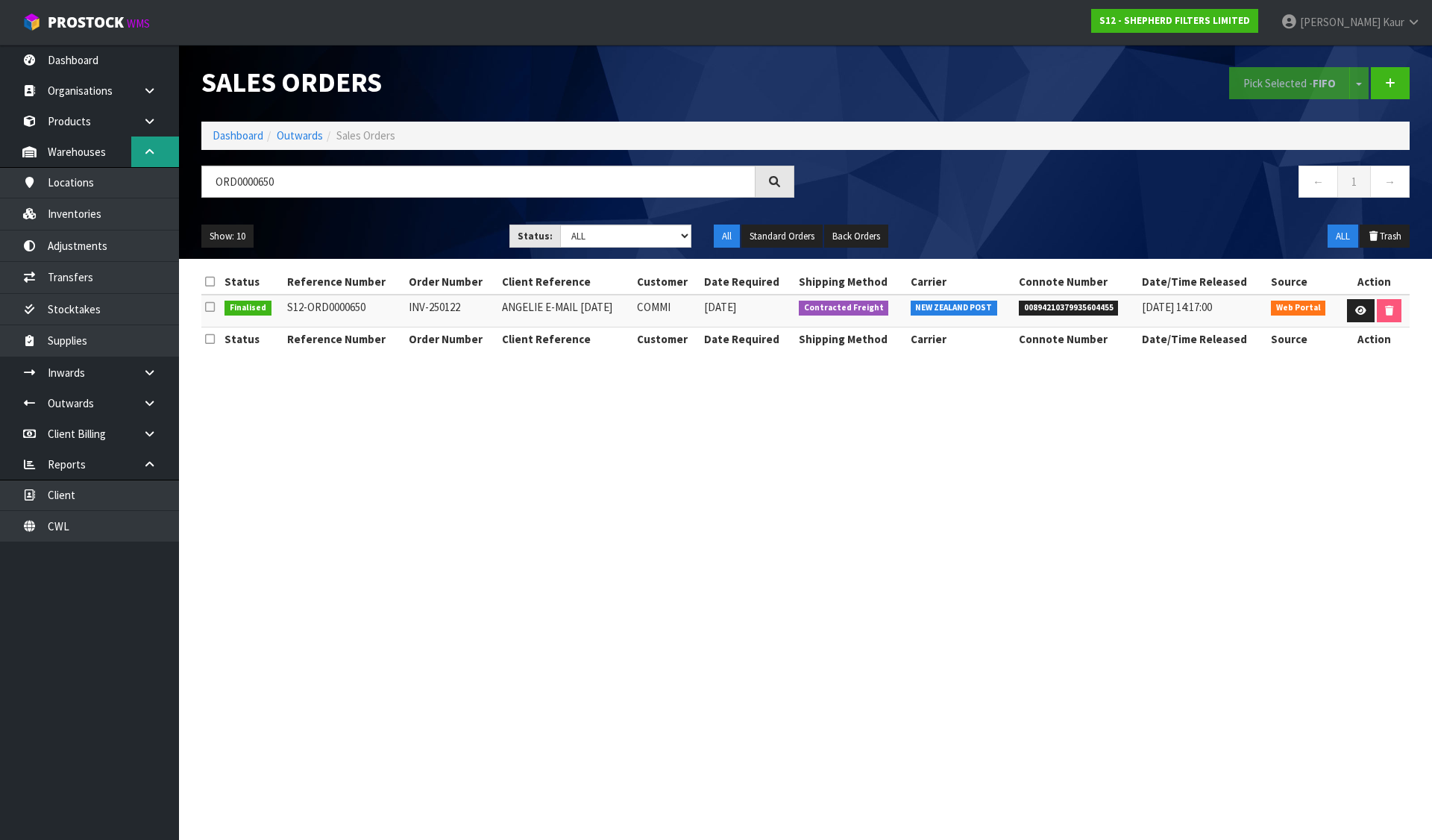
click at [168, 149] on link at bounding box center [155, 152] width 47 height 31
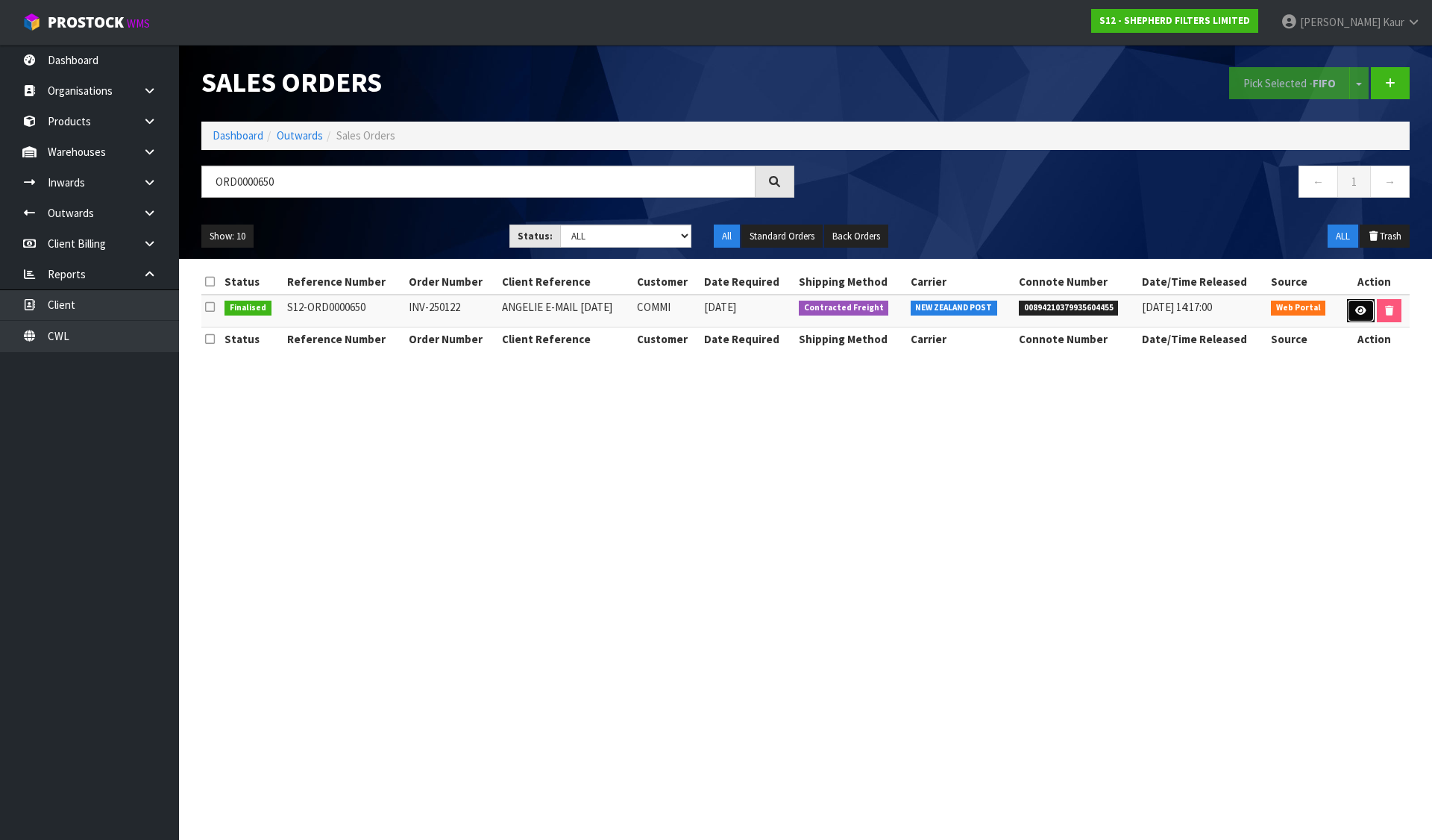
click at [1357, 313] on icon at bounding box center [1361, 310] width 11 height 10
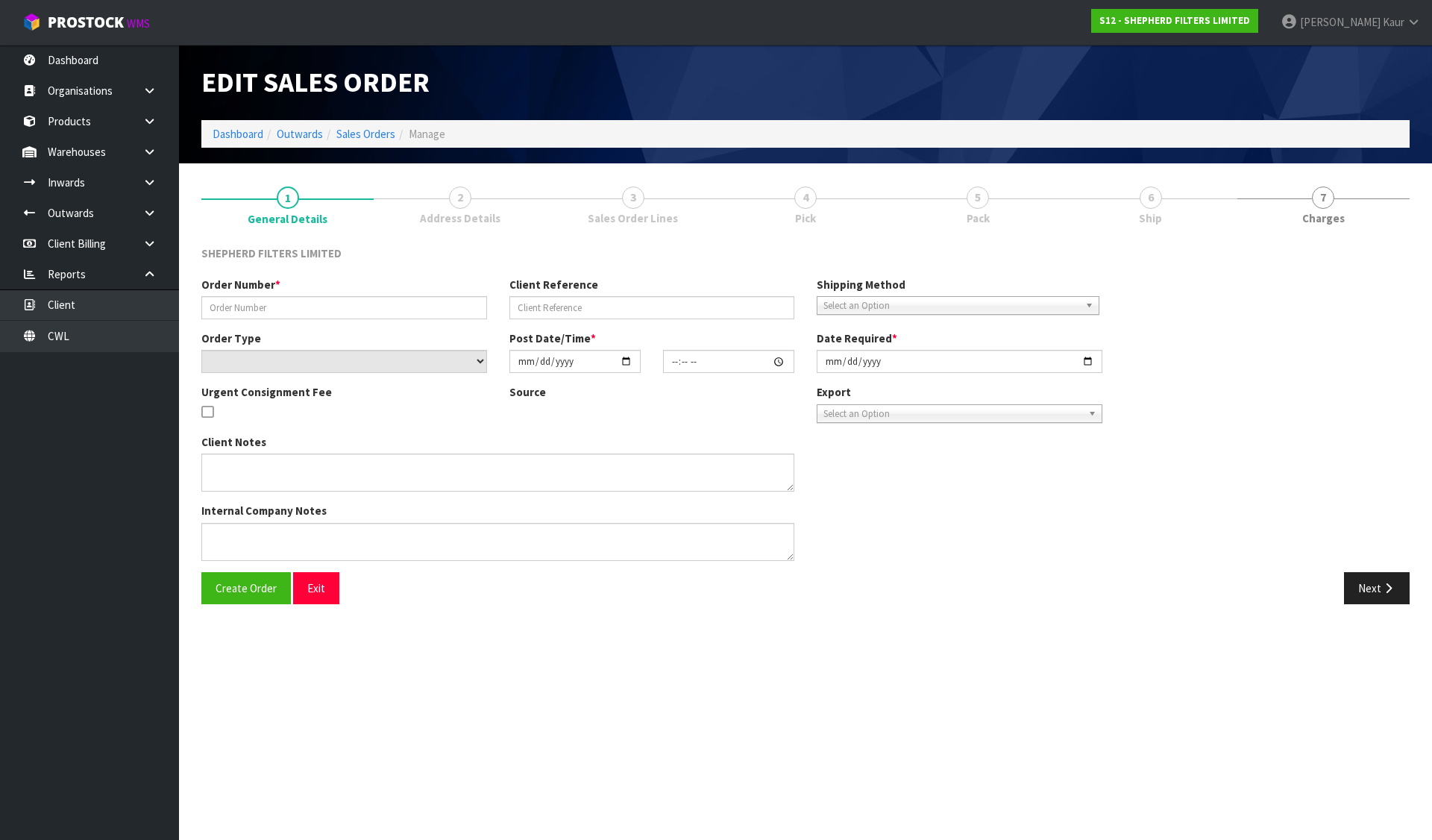
type input "INV-250122"
type input "ANGELIE E-MAIL 03.08.25"
select select "number:0"
type input "2025-08-04"
type input "17:31:00.000"
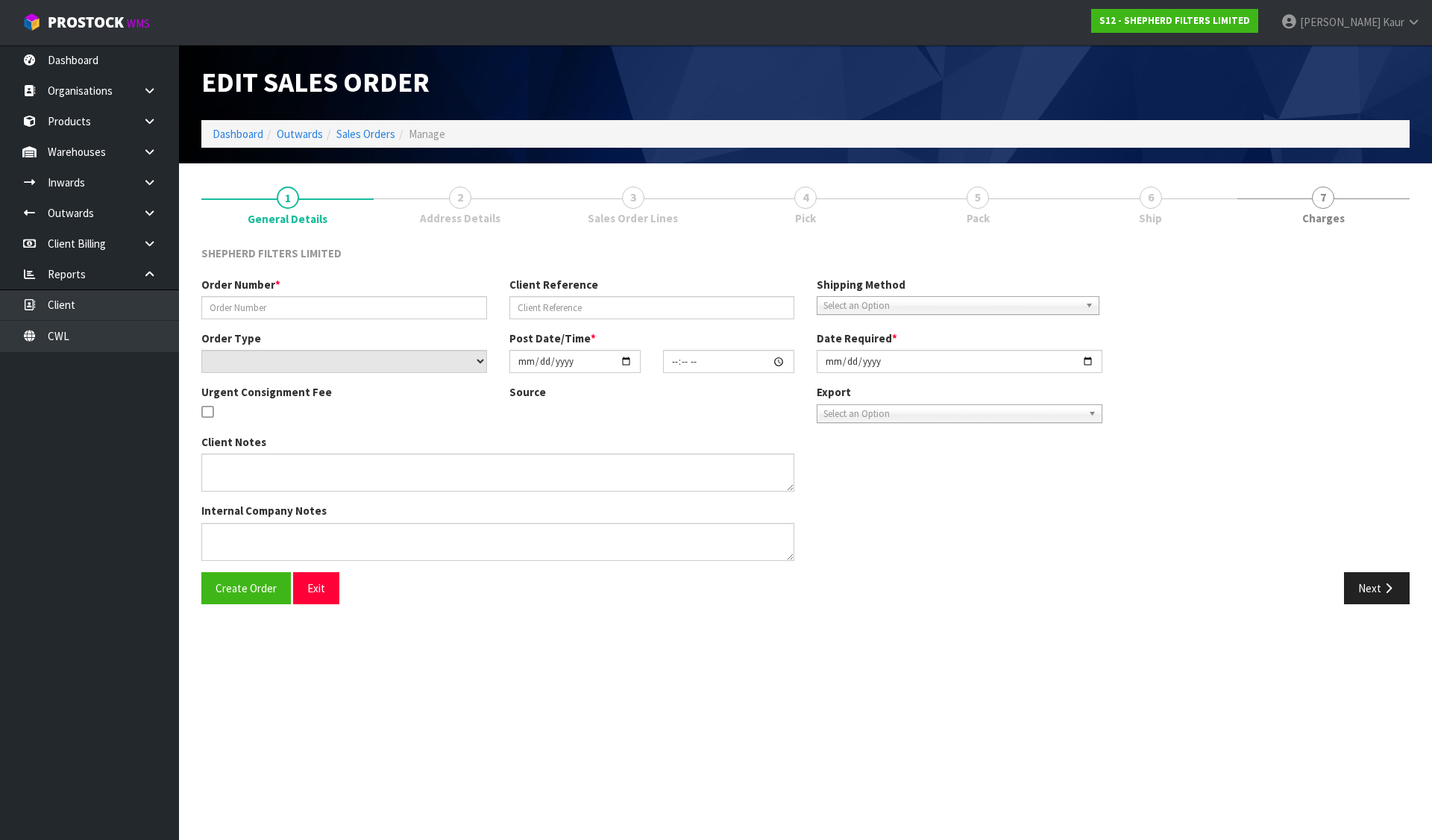
type input "2025-08-04"
click at [1162, 191] on link "6 Ship" at bounding box center [1150, 204] width 172 height 59
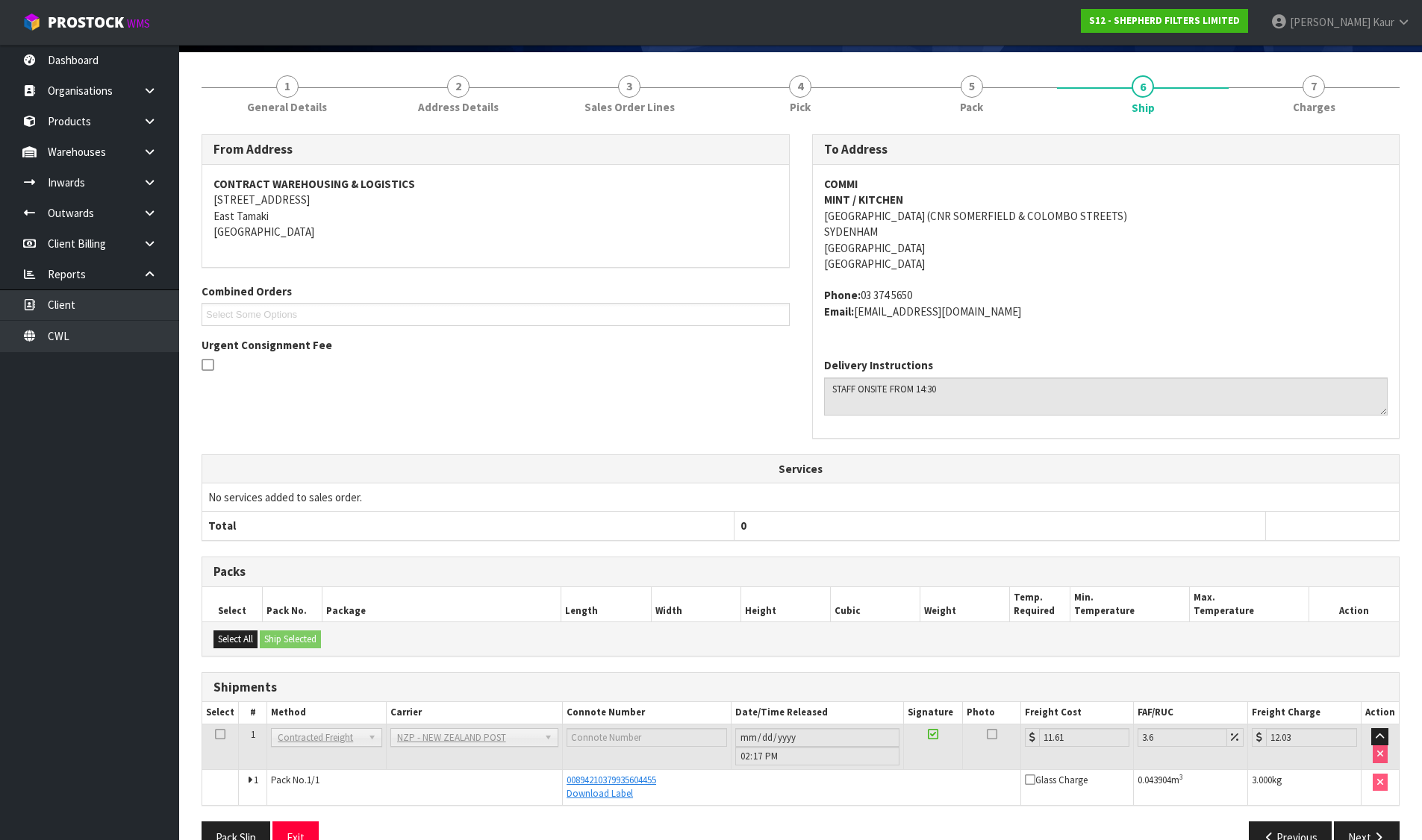
scroll to position [147, 0]
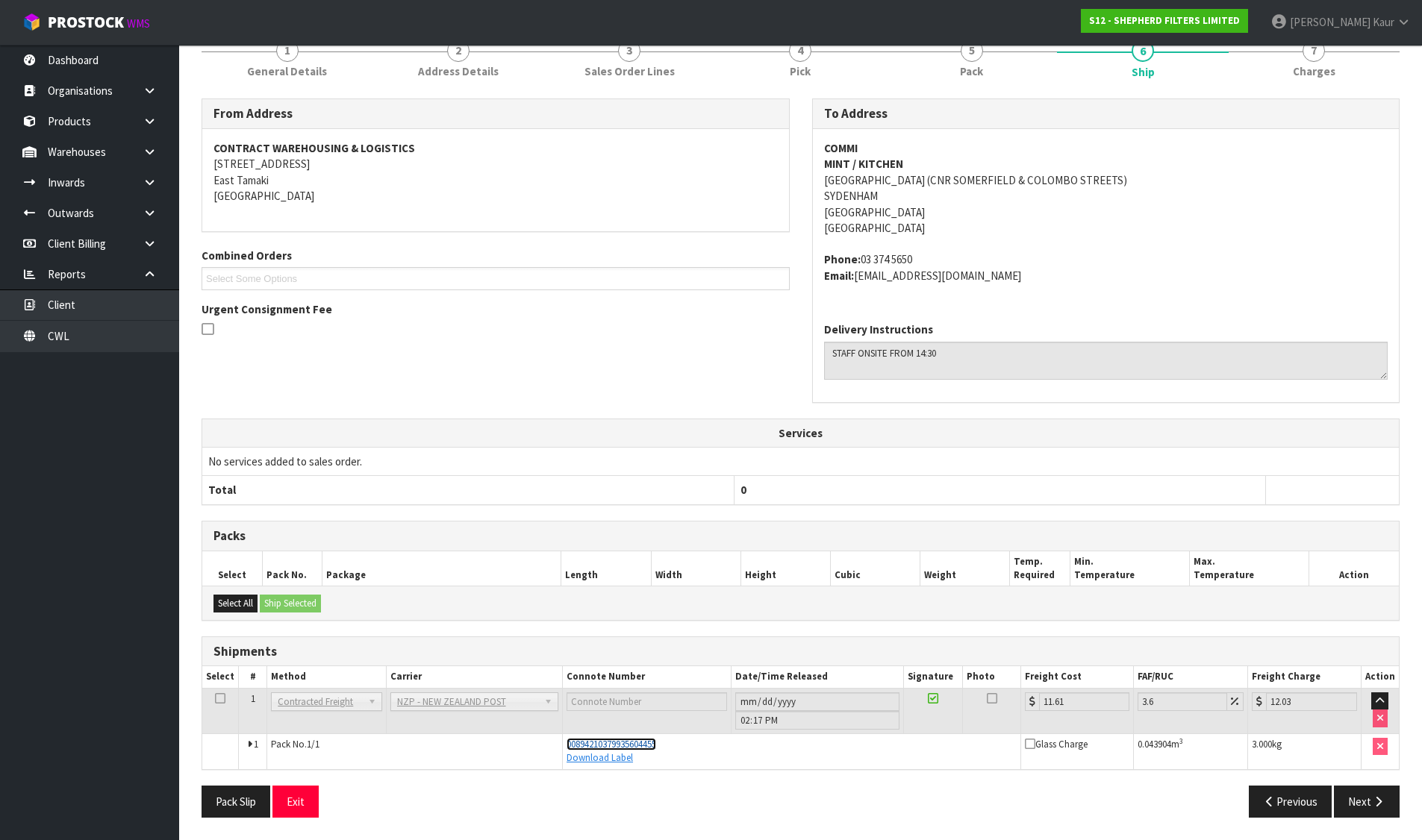
click at [628, 744] on span "00894210379935604455" at bounding box center [611, 744] width 90 height 13
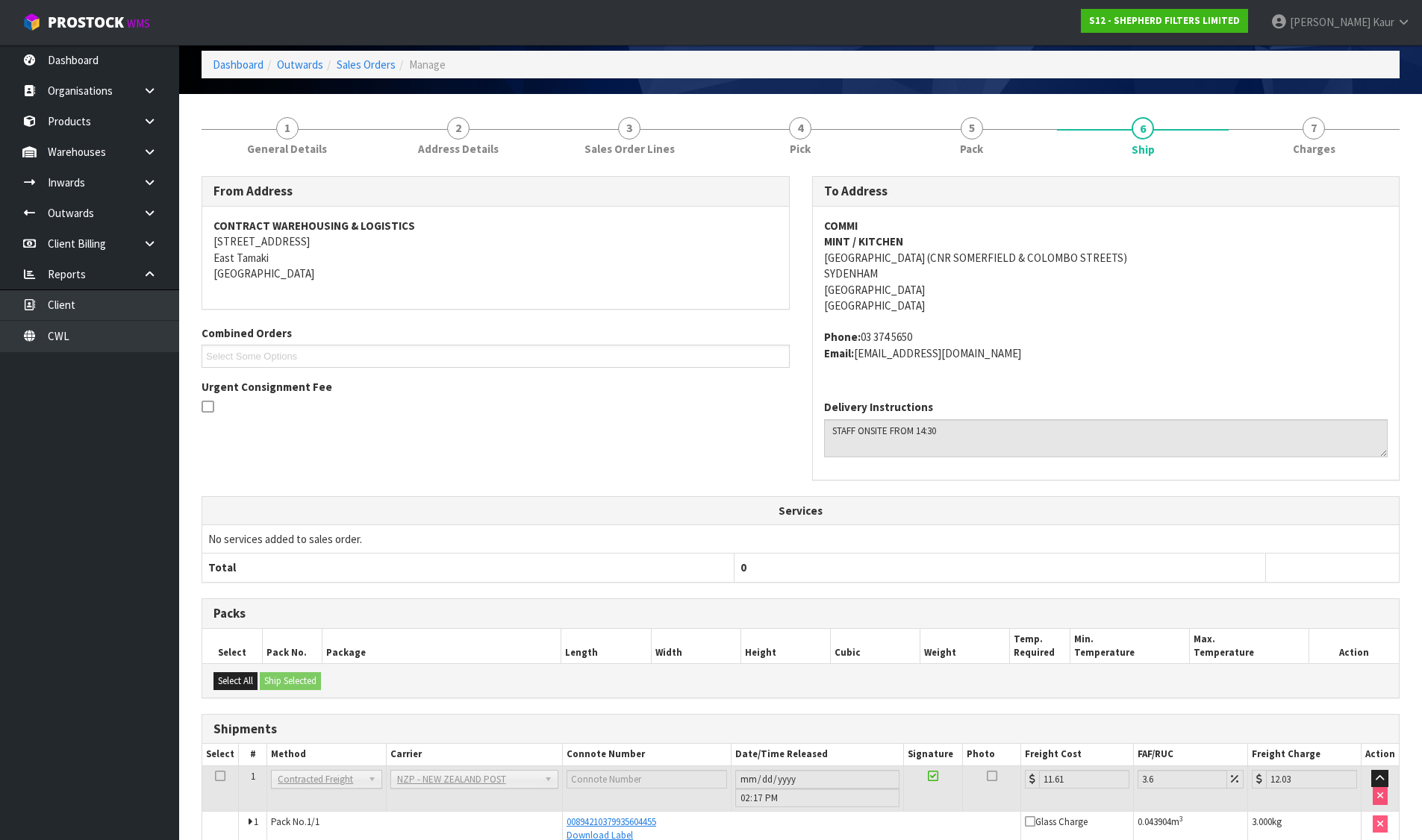
scroll to position [0, 0]
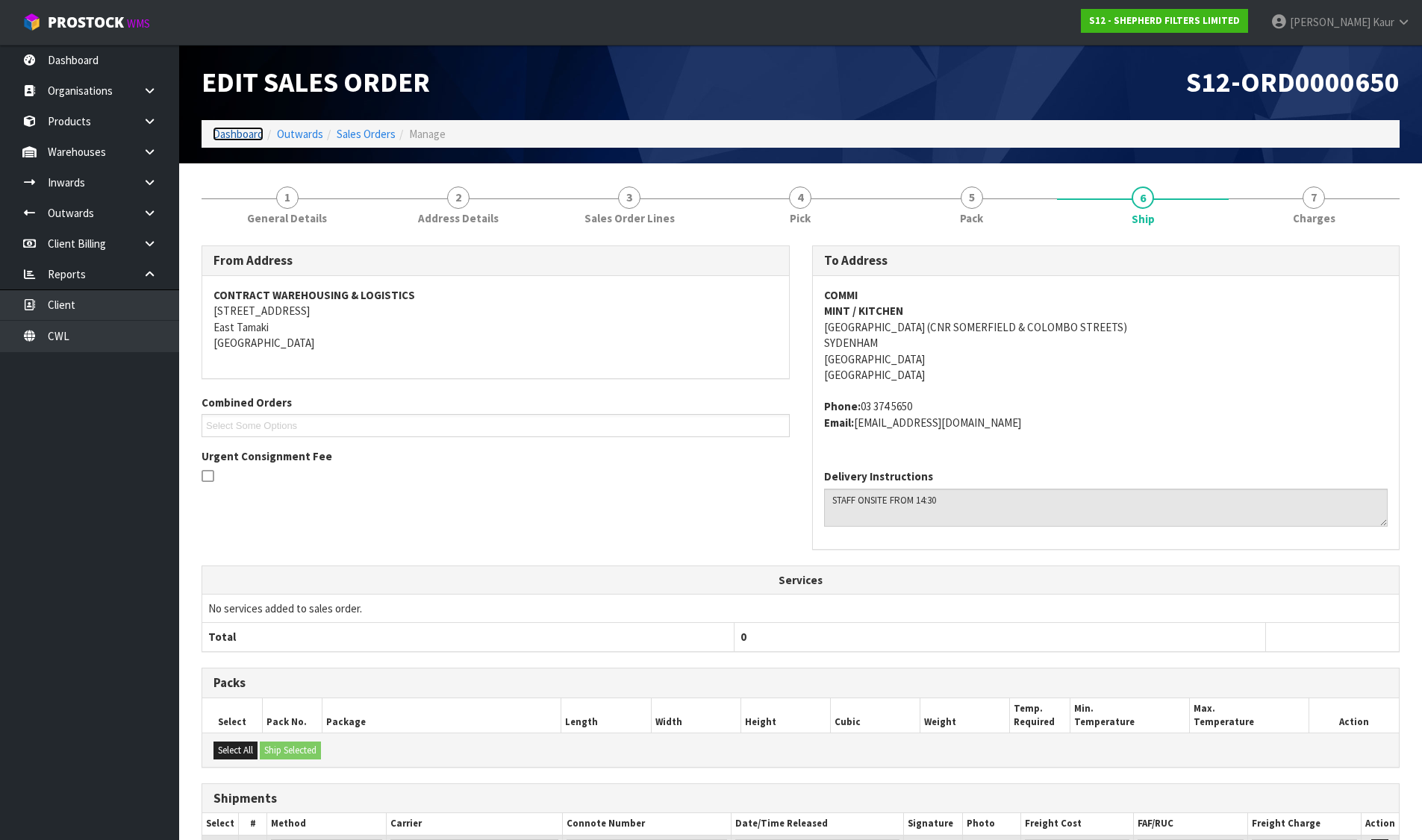
click at [247, 132] on link "Dashboard" at bounding box center [238, 134] width 51 height 15
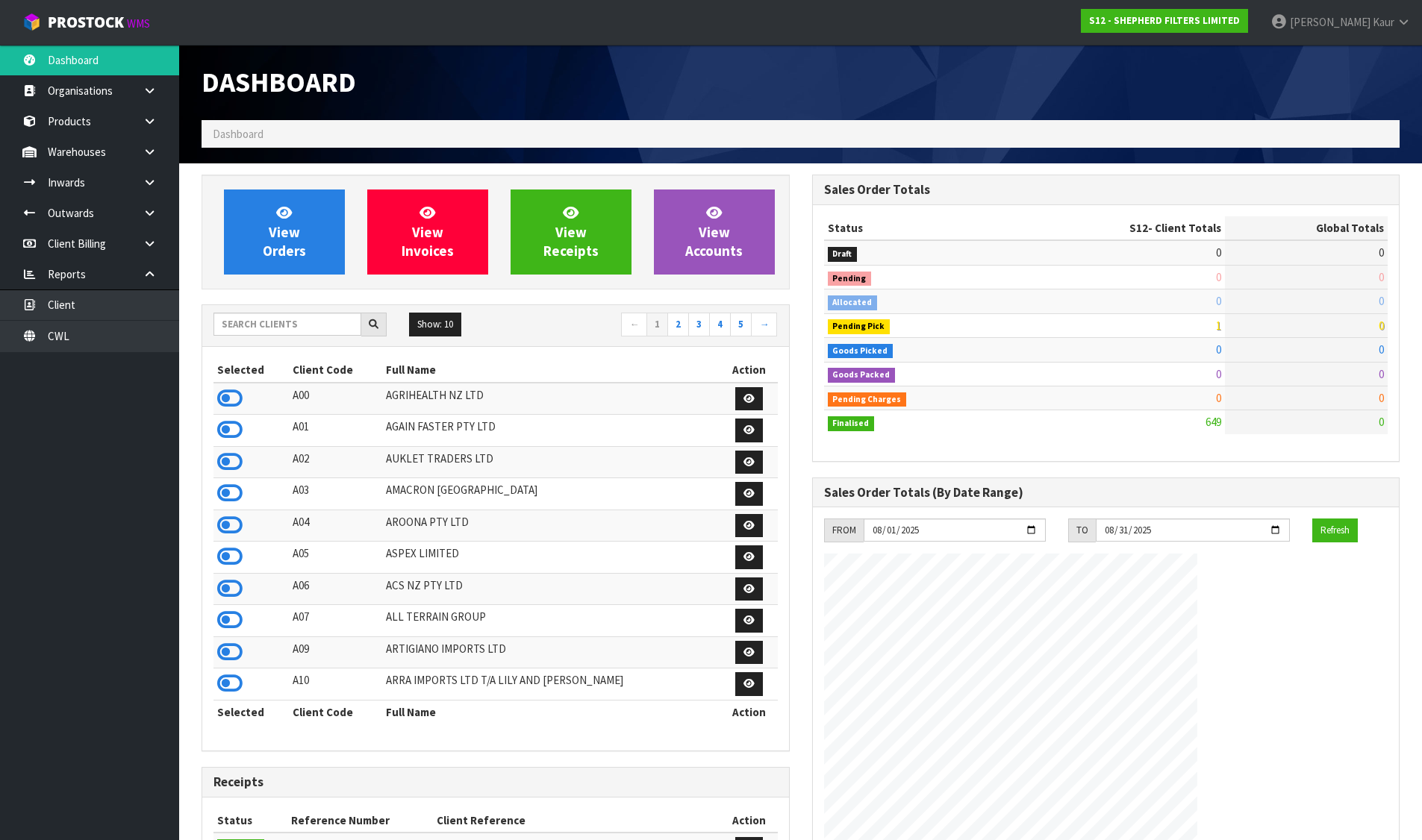
scroll to position [1032, 610]
click at [293, 321] on input "text" at bounding box center [287, 324] width 148 height 23
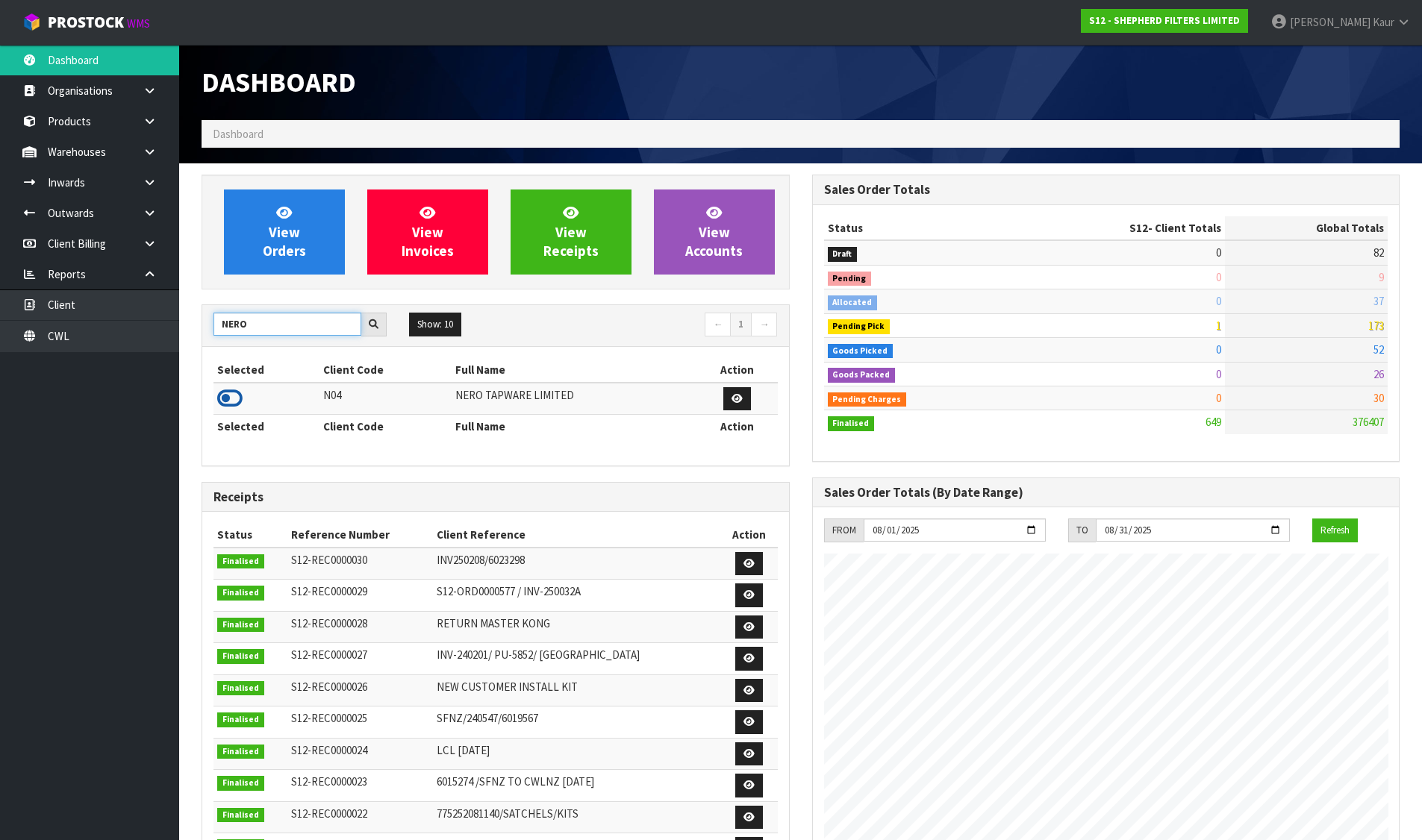
type input "NERO"
click at [236, 391] on icon at bounding box center [229, 398] width 25 height 22
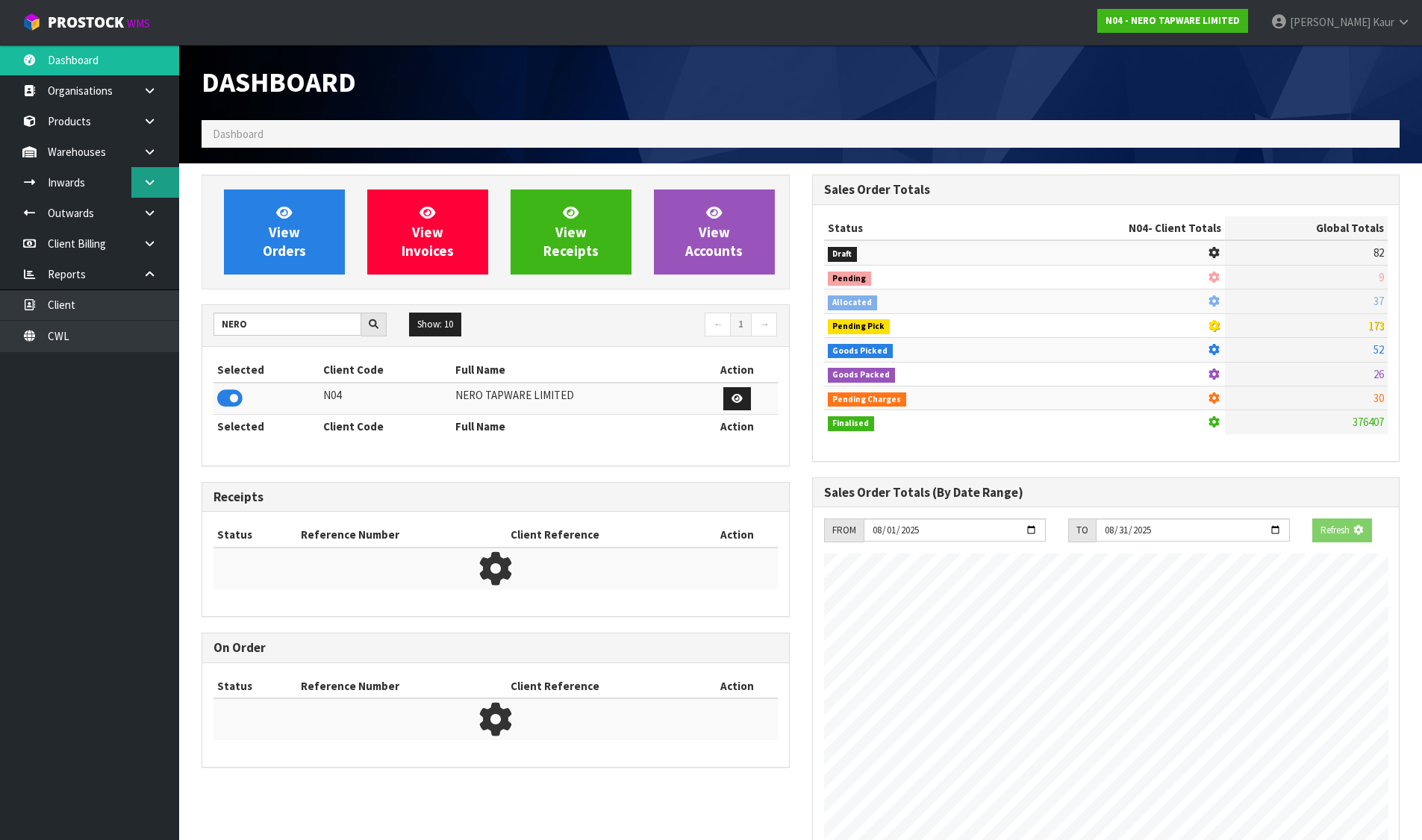
scroll to position [1130, 610]
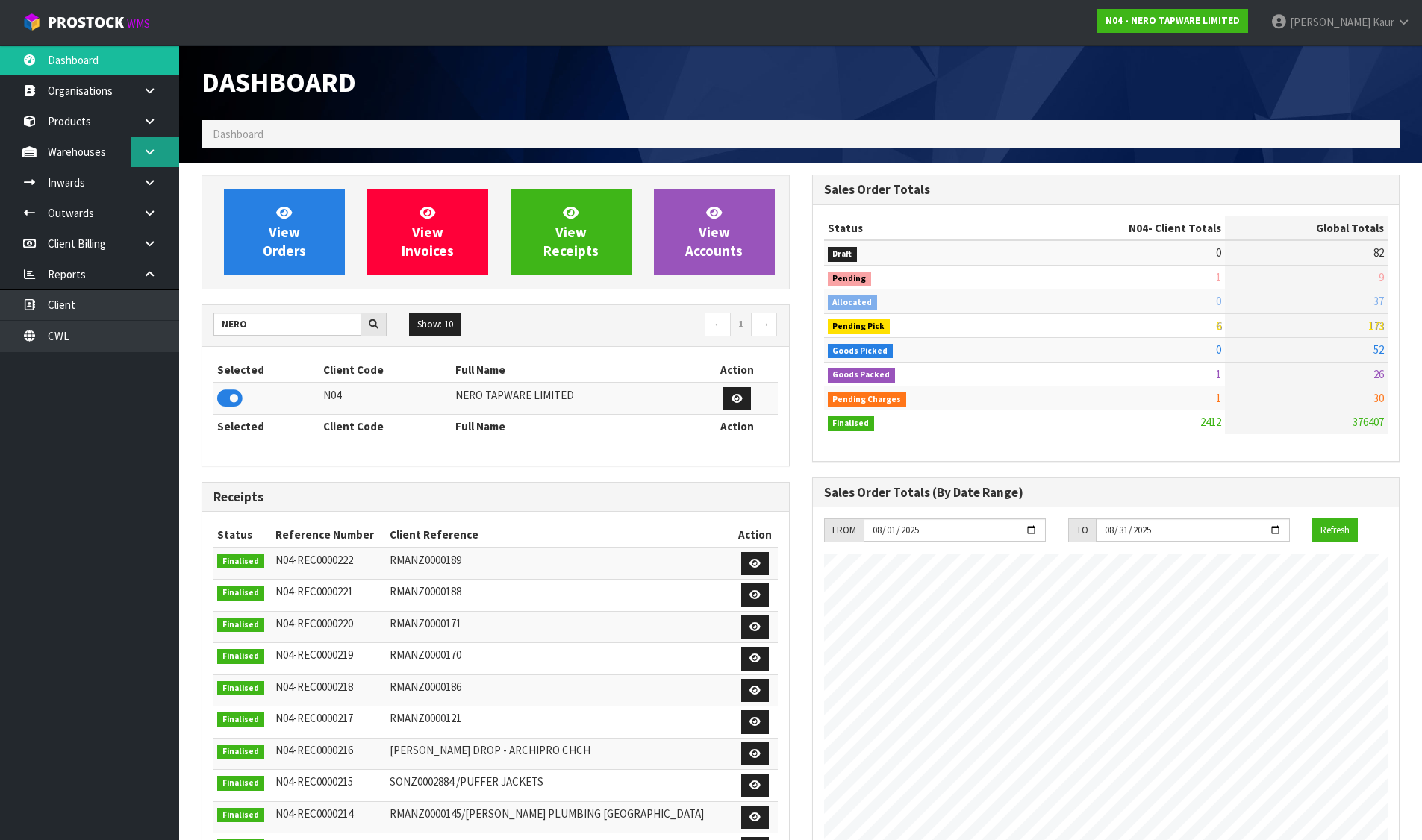
click at [146, 162] on link at bounding box center [155, 152] width 48 height 31
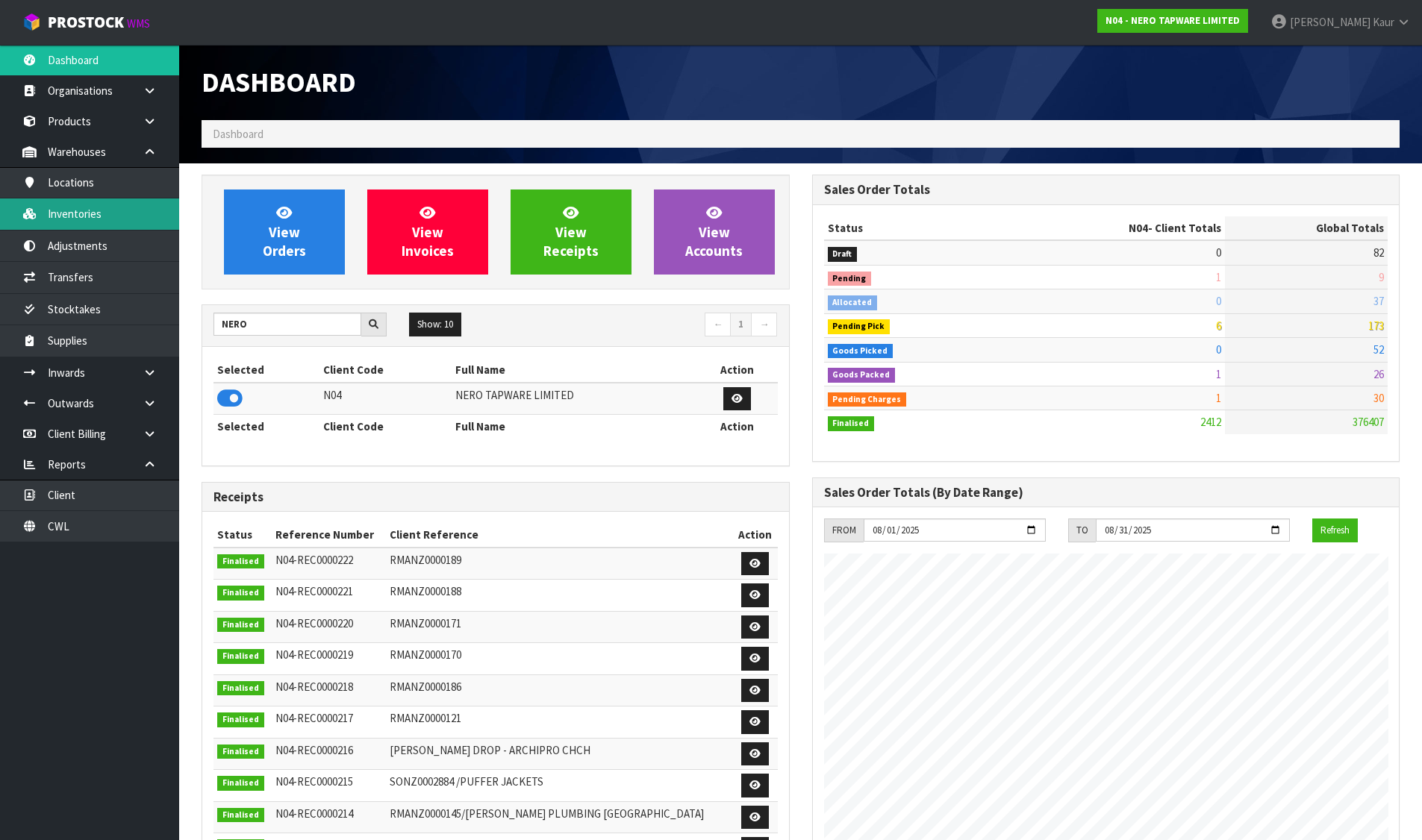
click at [123, 208] on link "Inventories" at bounding box center [90, 214] width 179 height 31
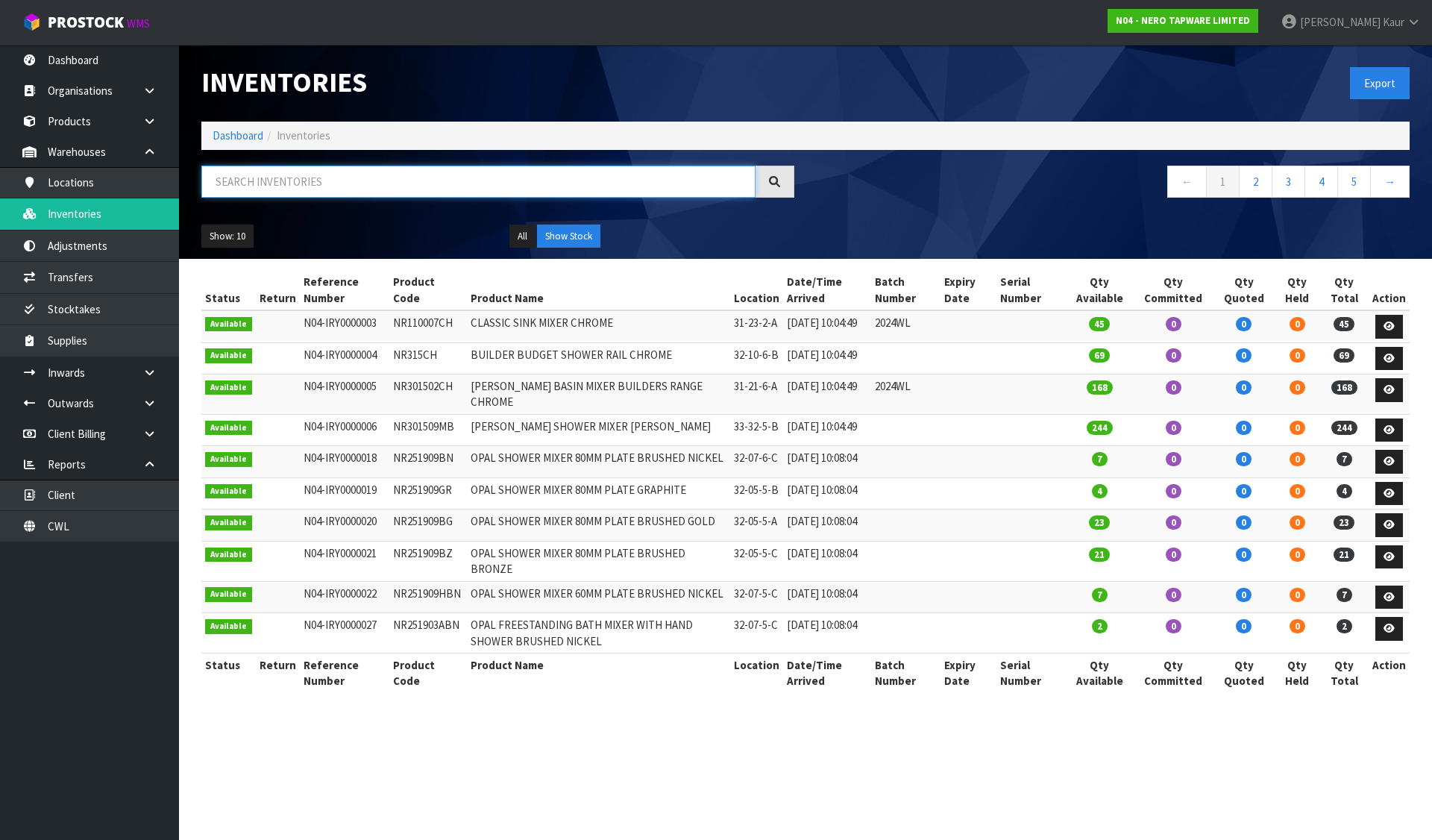
click at [286, 184] on input "text" at bounding box center [479, 181] width 554 height 32
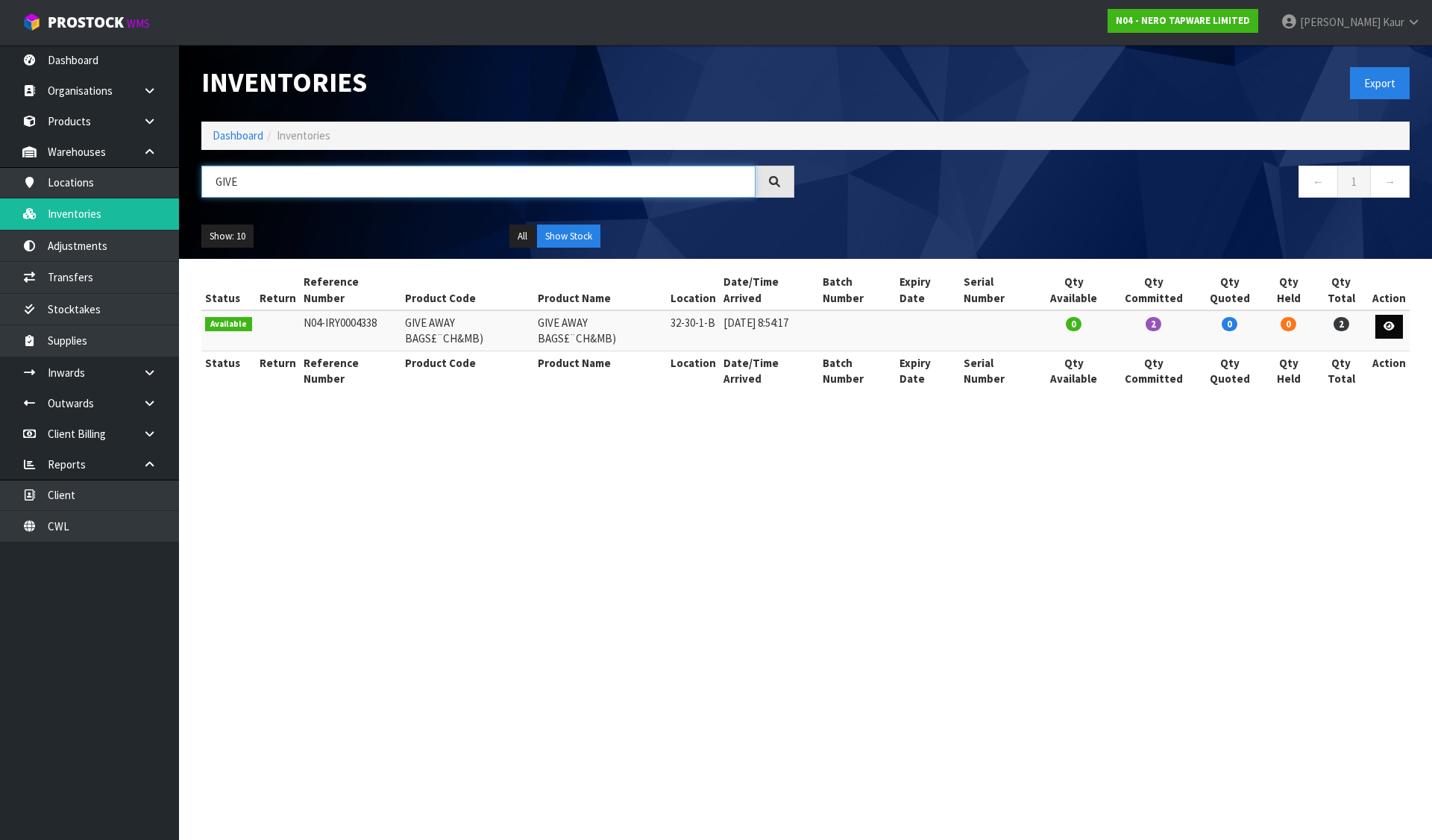
type input "GIVE"
click at [1386, 322] on icon at bounding box center [1389, 326] width 11 height 10
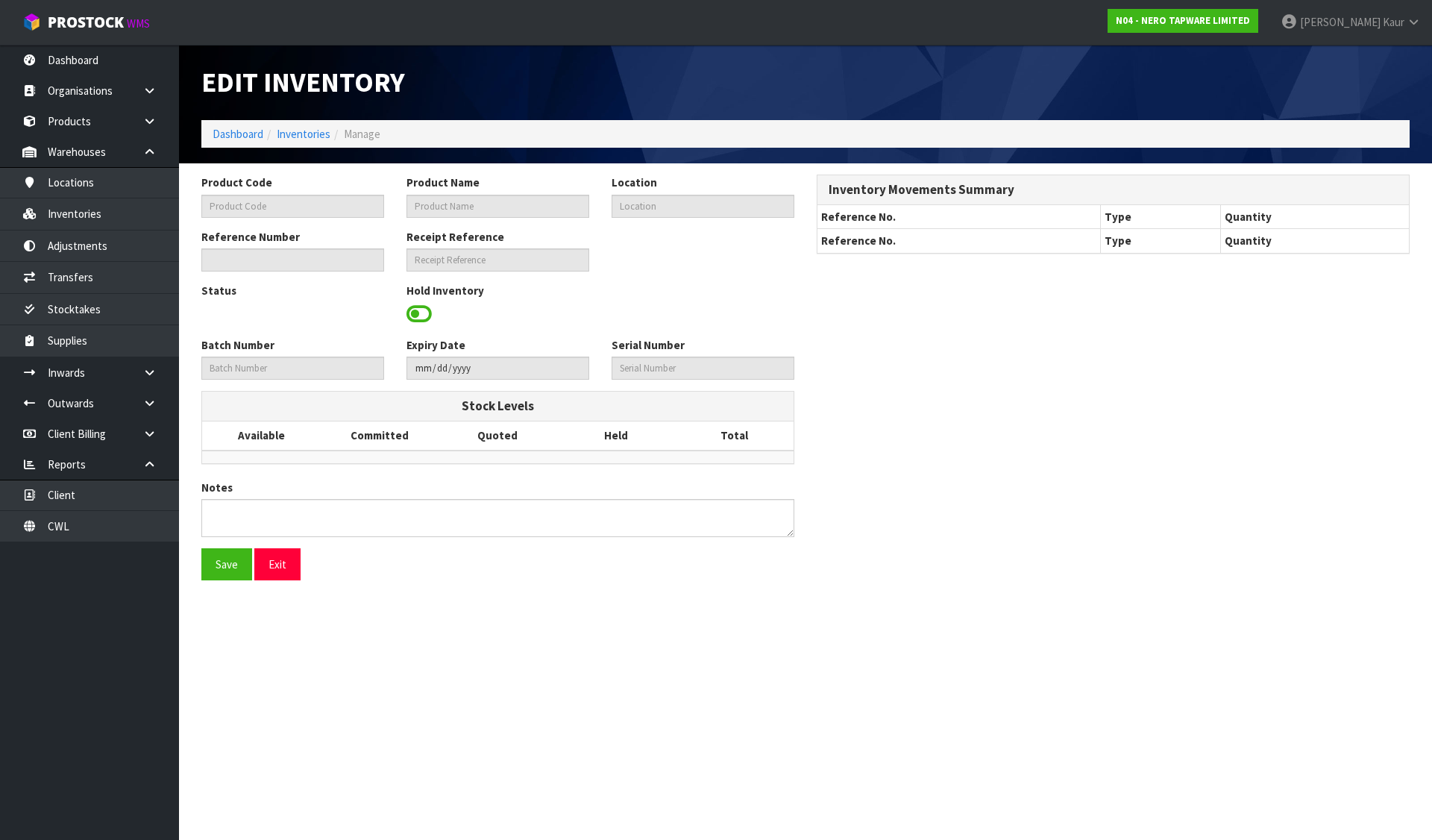
type input "GIVE AWAY BAGS£¨CH&MB)"
type input "32-30-1-B"
type input "N04-IRY0004338"
type input "N04-REC0000194"
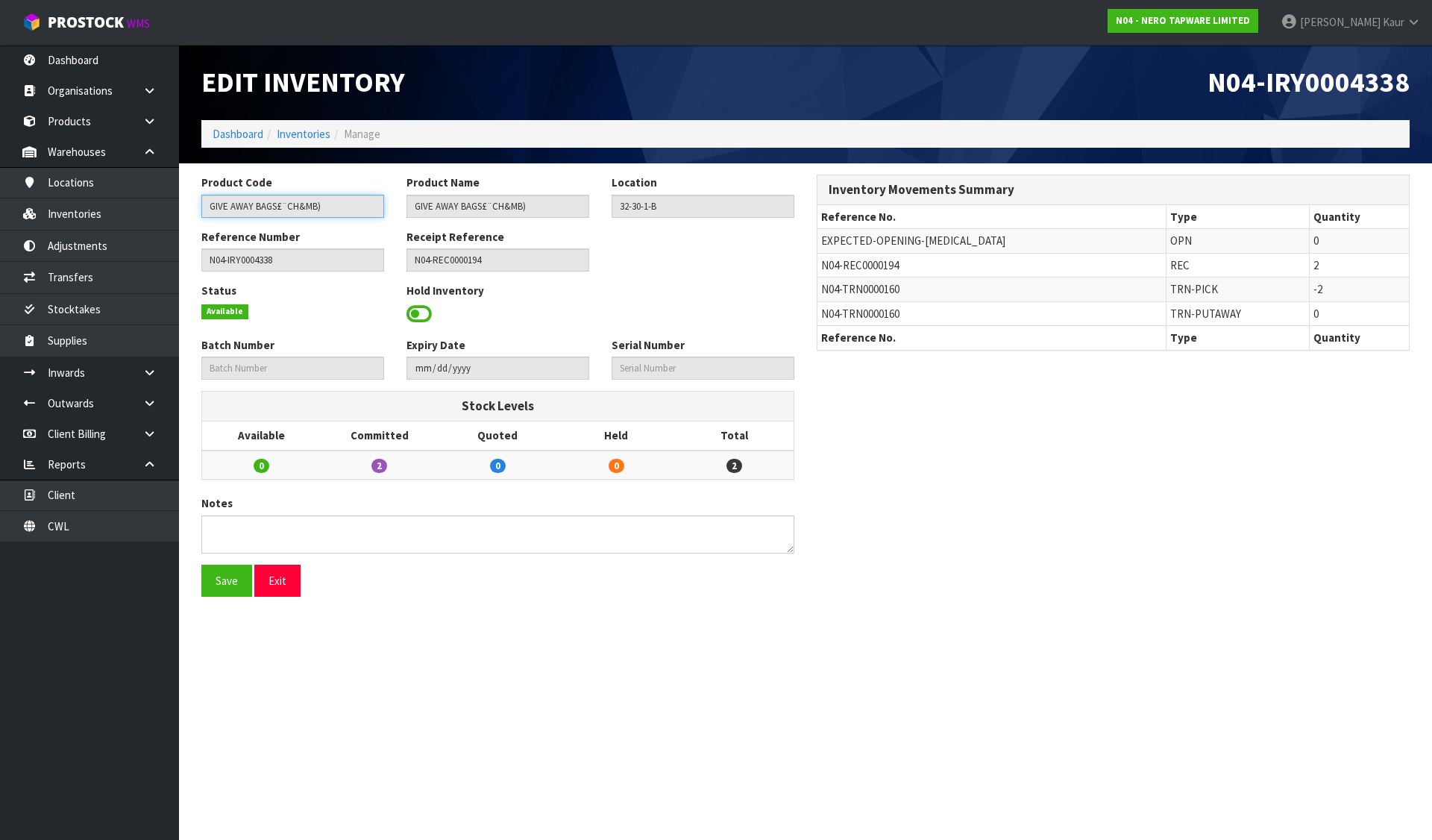
drag, startPoint x: 208, startPoint y: 207, endPoint x: 355, endPoint y: 221, distance: 147.7
click at [355, 221] on div "Product Code GIVE AWAY BAGS£¨CH&MB) Product Name GIVE AWAY BAGS£¨CH&MB) Locatio…" at bounding box center [498, 201] width 616 height 54
click at [57, 120] on link "Products" at bounding box center [90, 121] width 179 height 31
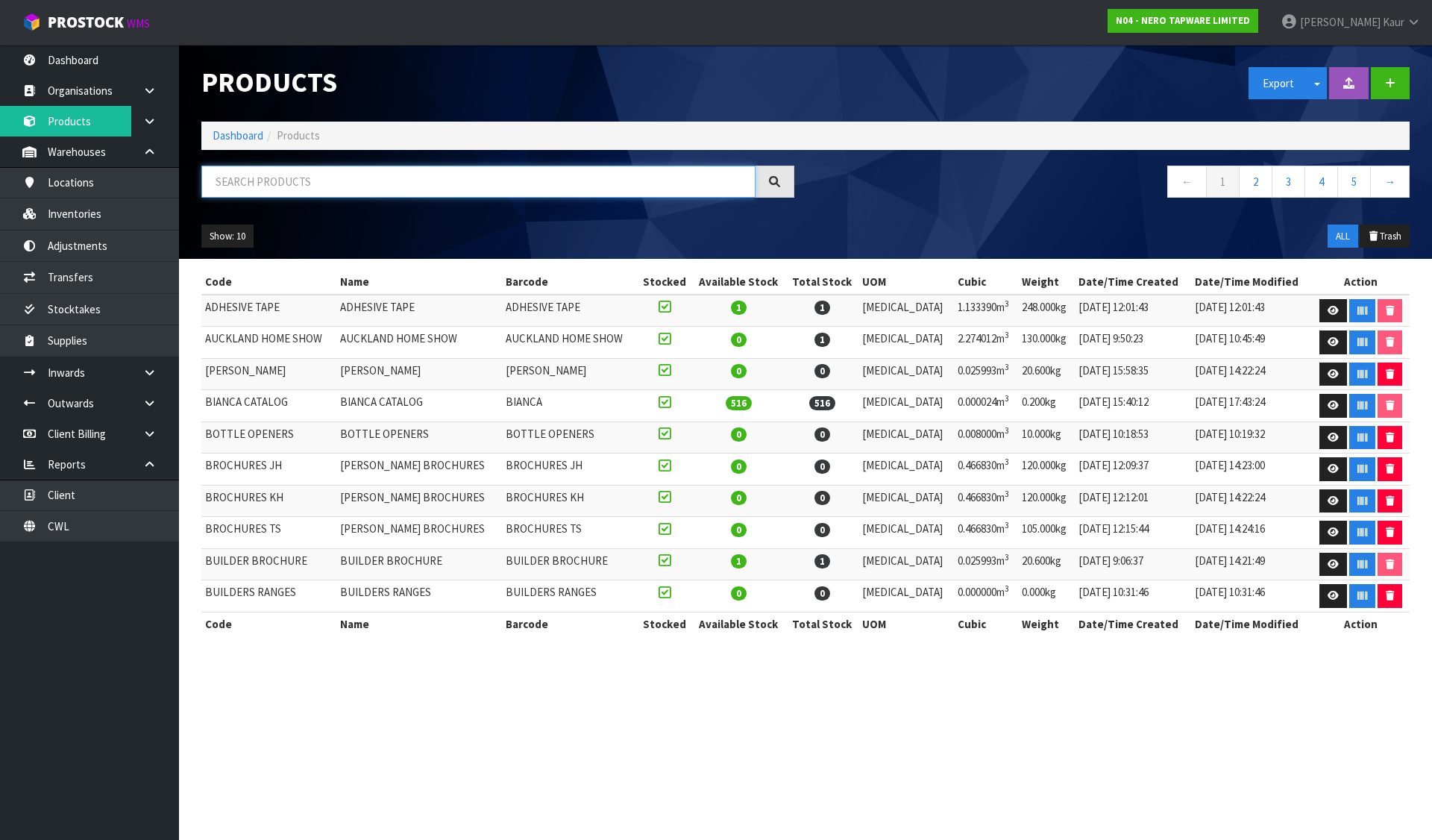
click at [286, 181] on input "text" at bounding box center [479, 181] width 554 height 32
paste input "GIVE AWAY BAGS£¨CH&MB)"
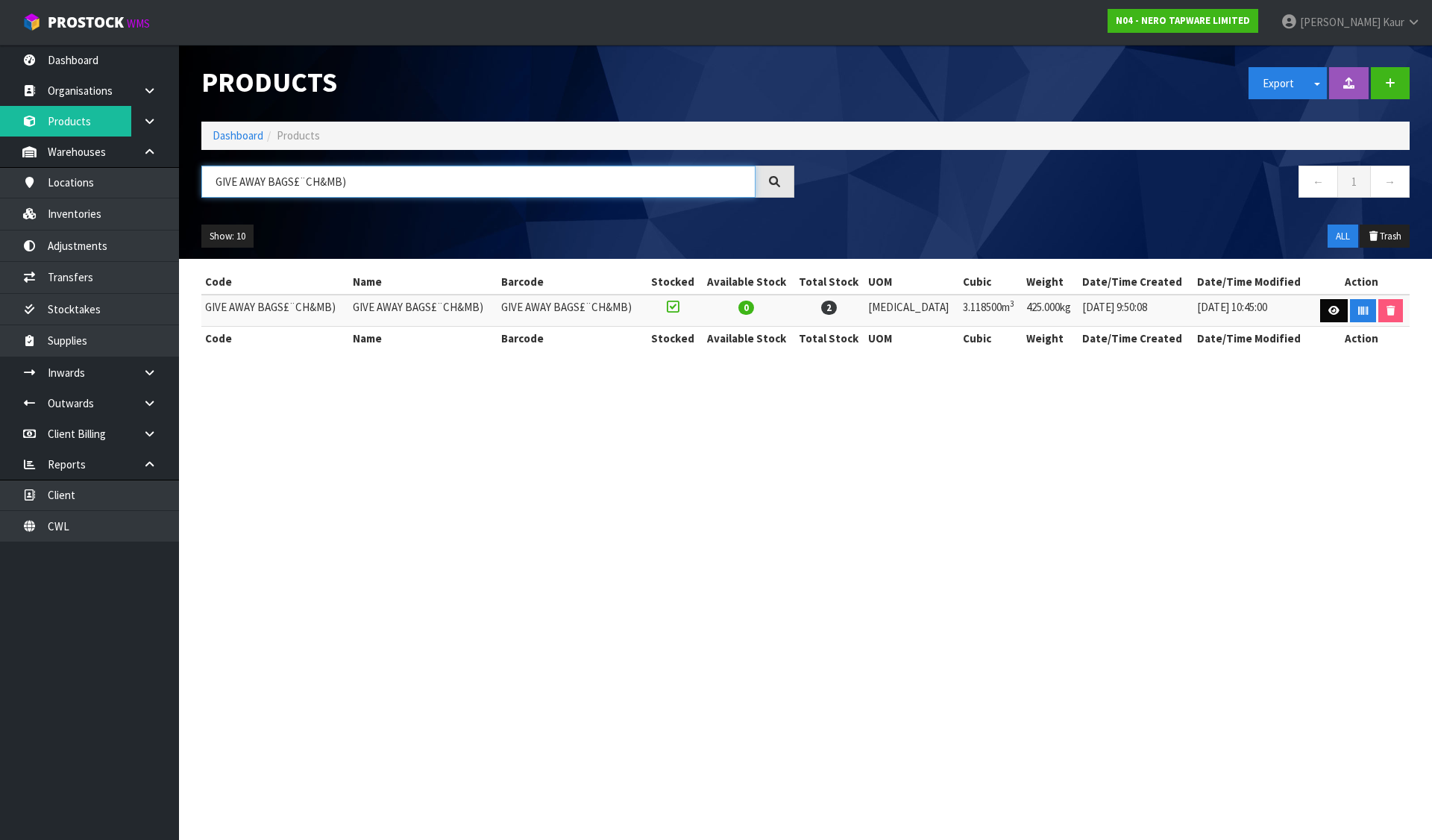
type input "GIVE AWAY BAGS£¨CH&MB)"
click at [1329, 311] on icon at bounding box center [1334, 310] width 11 height 10
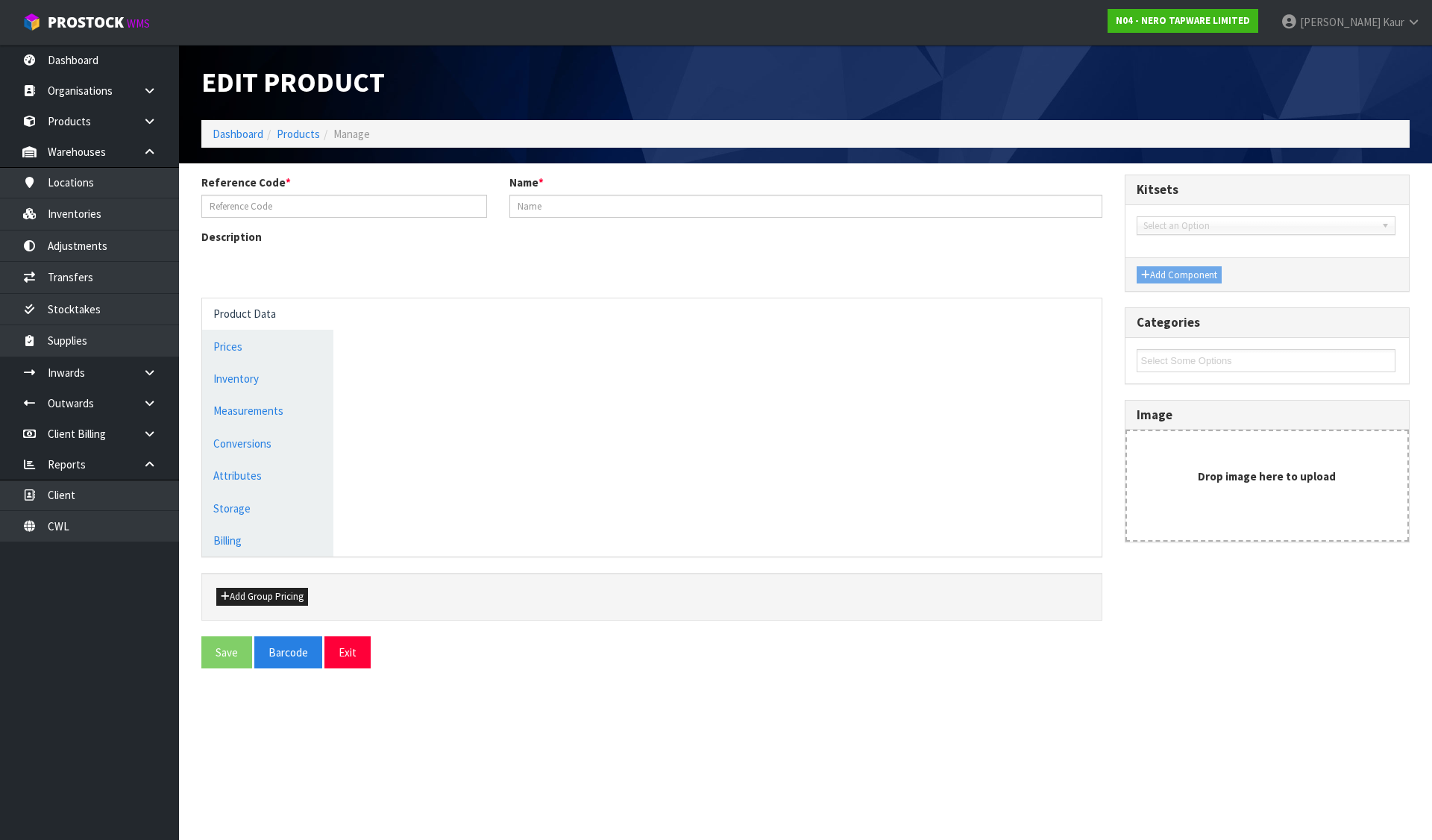
type input "GIVE AWAY BAGS£¨CH&MB)"
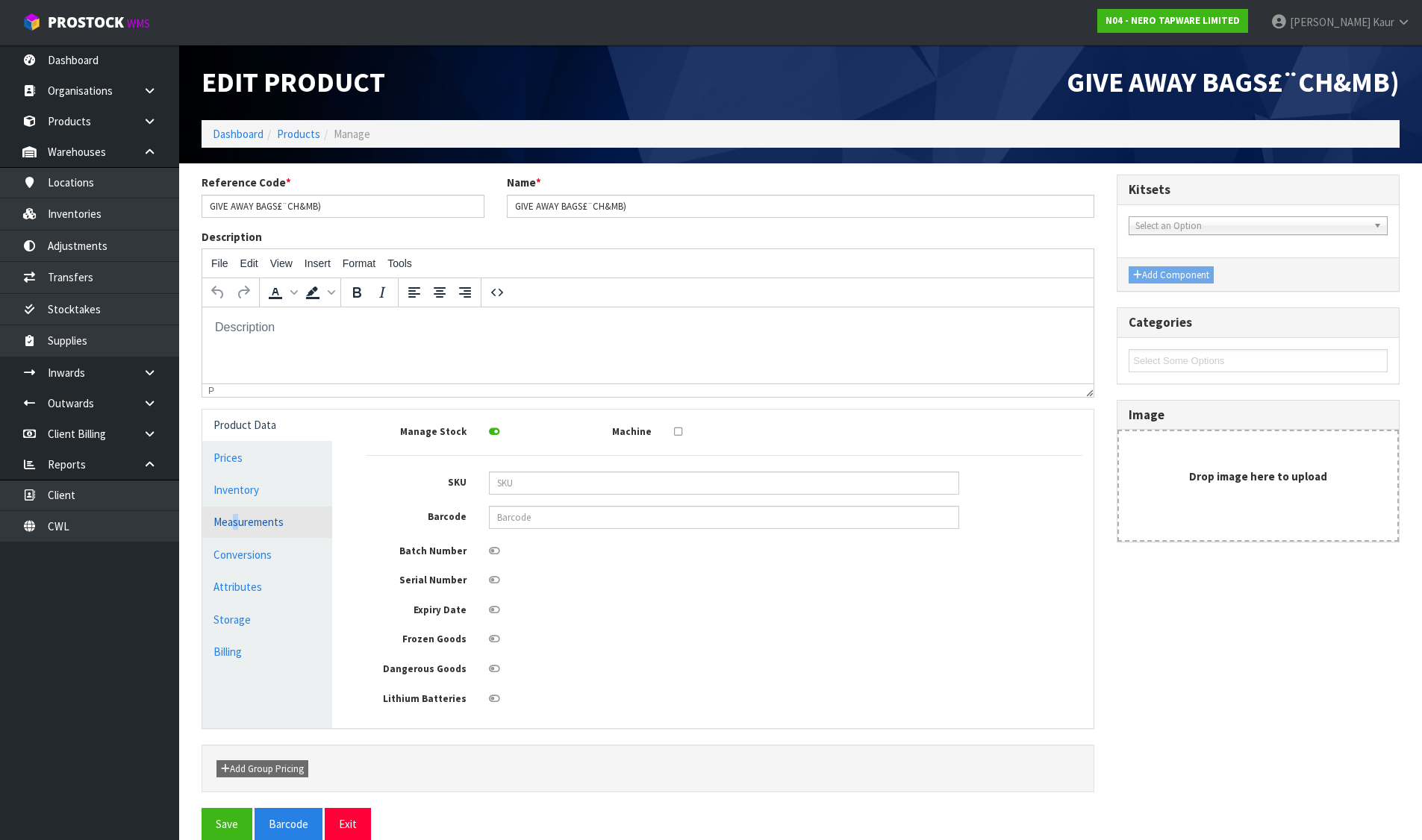
click at [237, 521] on link "Measurements" at bounding box center [267, 521] width 129 height 31
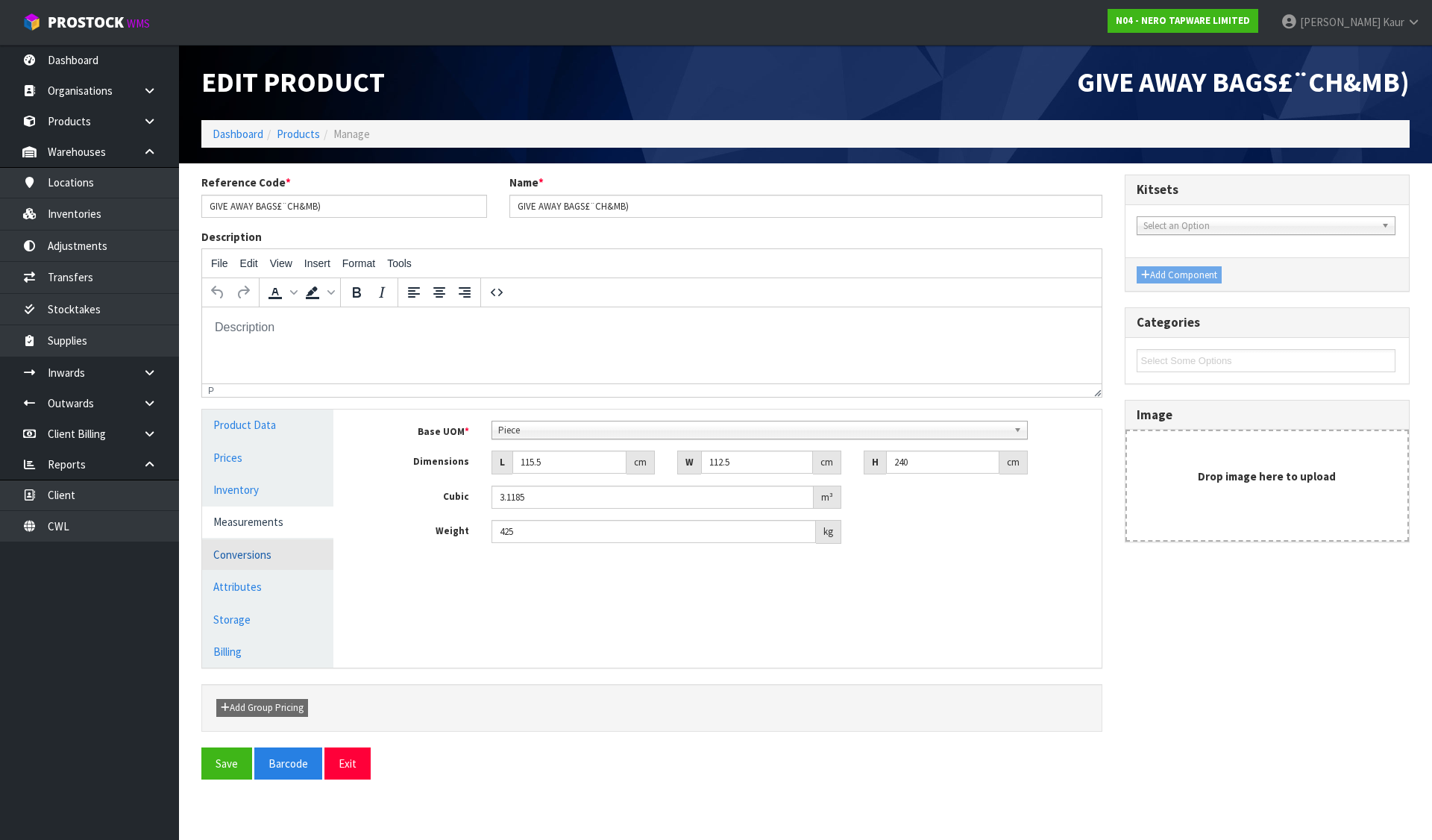
click at [248, 561] on link "Conversions" at bounding box center [267, 554] width 131 height 31
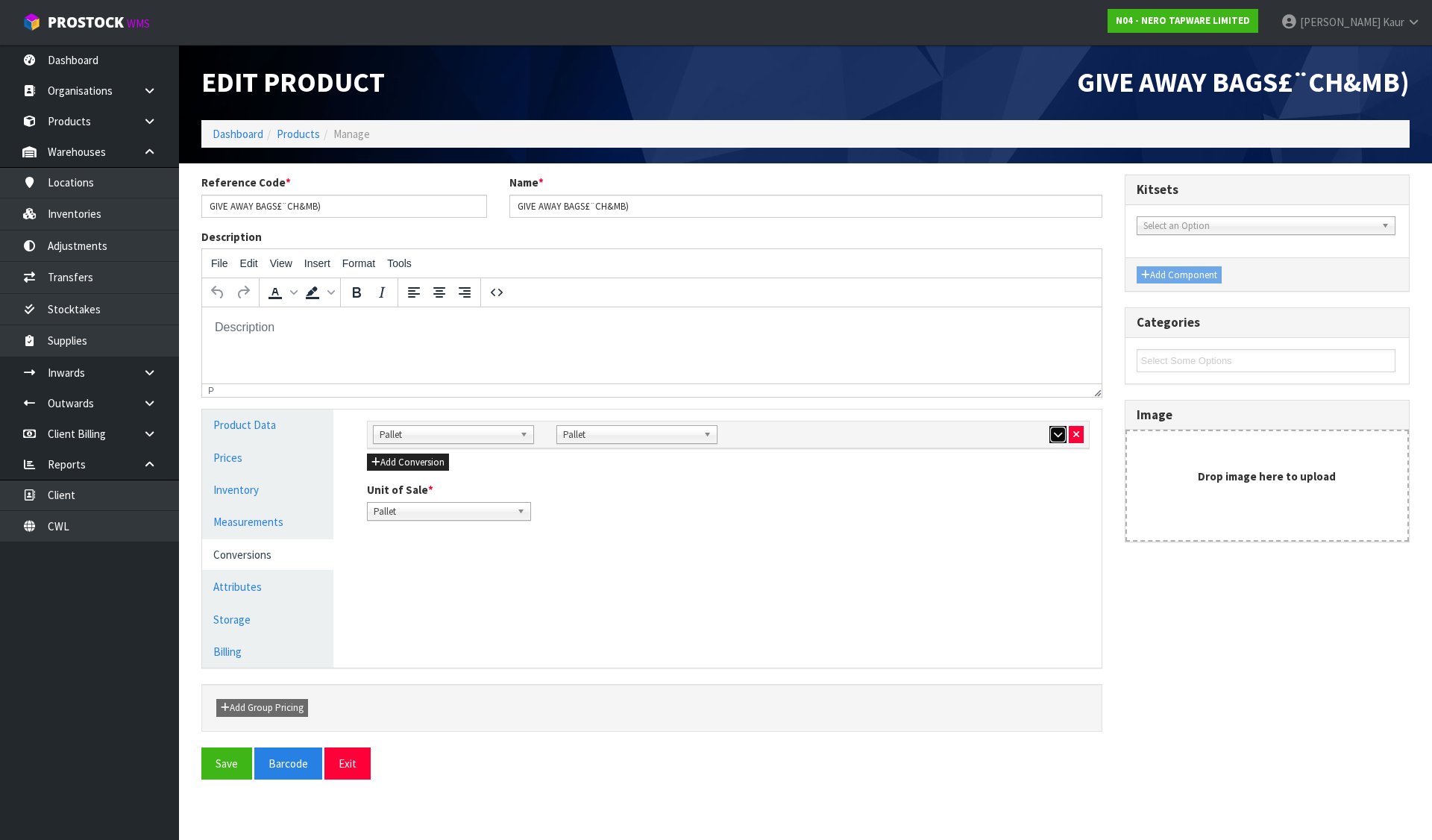
click at [1061, 431] on icon "button" at bounding box center [1058, 434] width 8 height 10
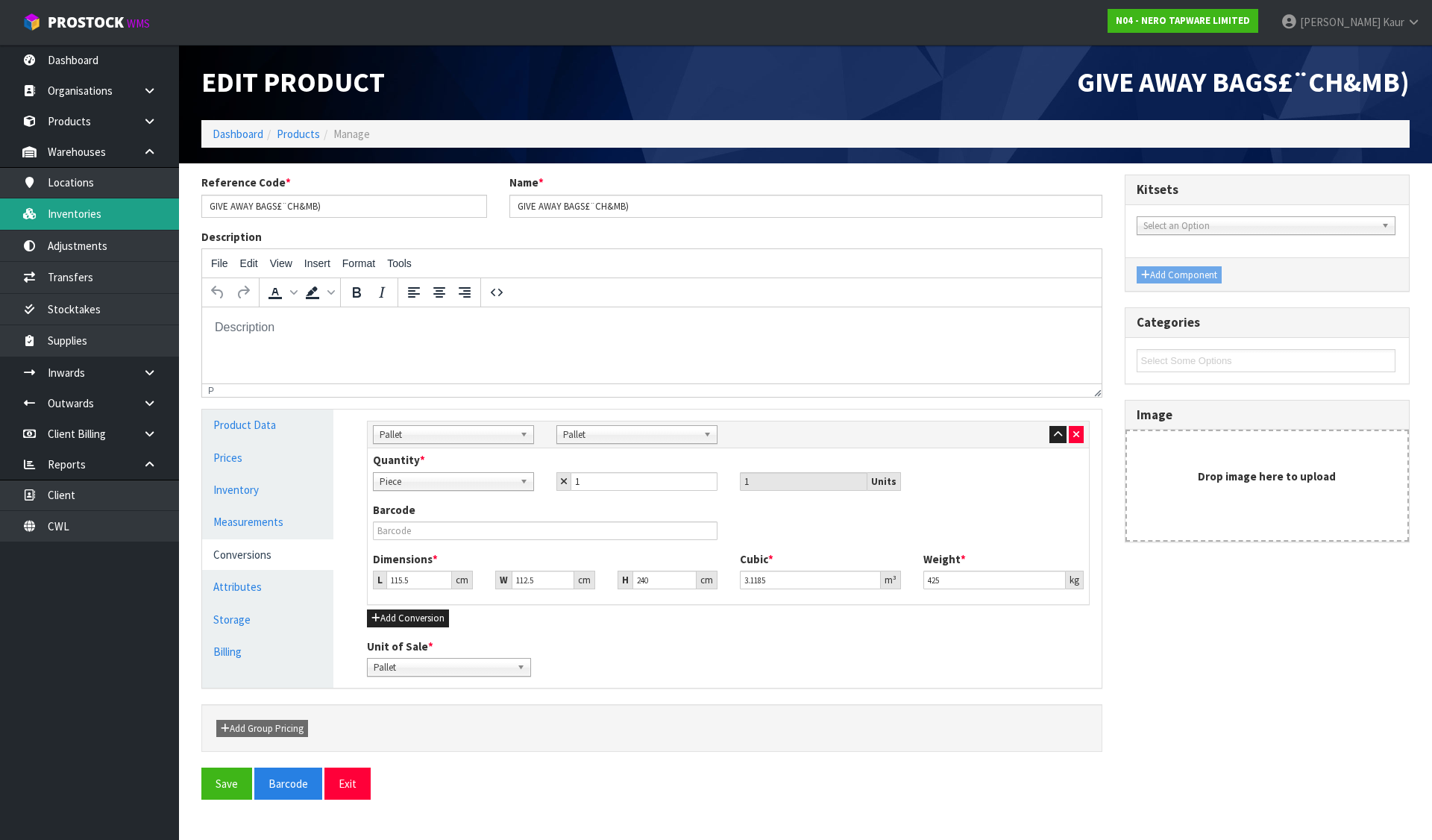
click at [119, 211] on link "Inventories" at bounding box center [90, 214] width 179 height 31
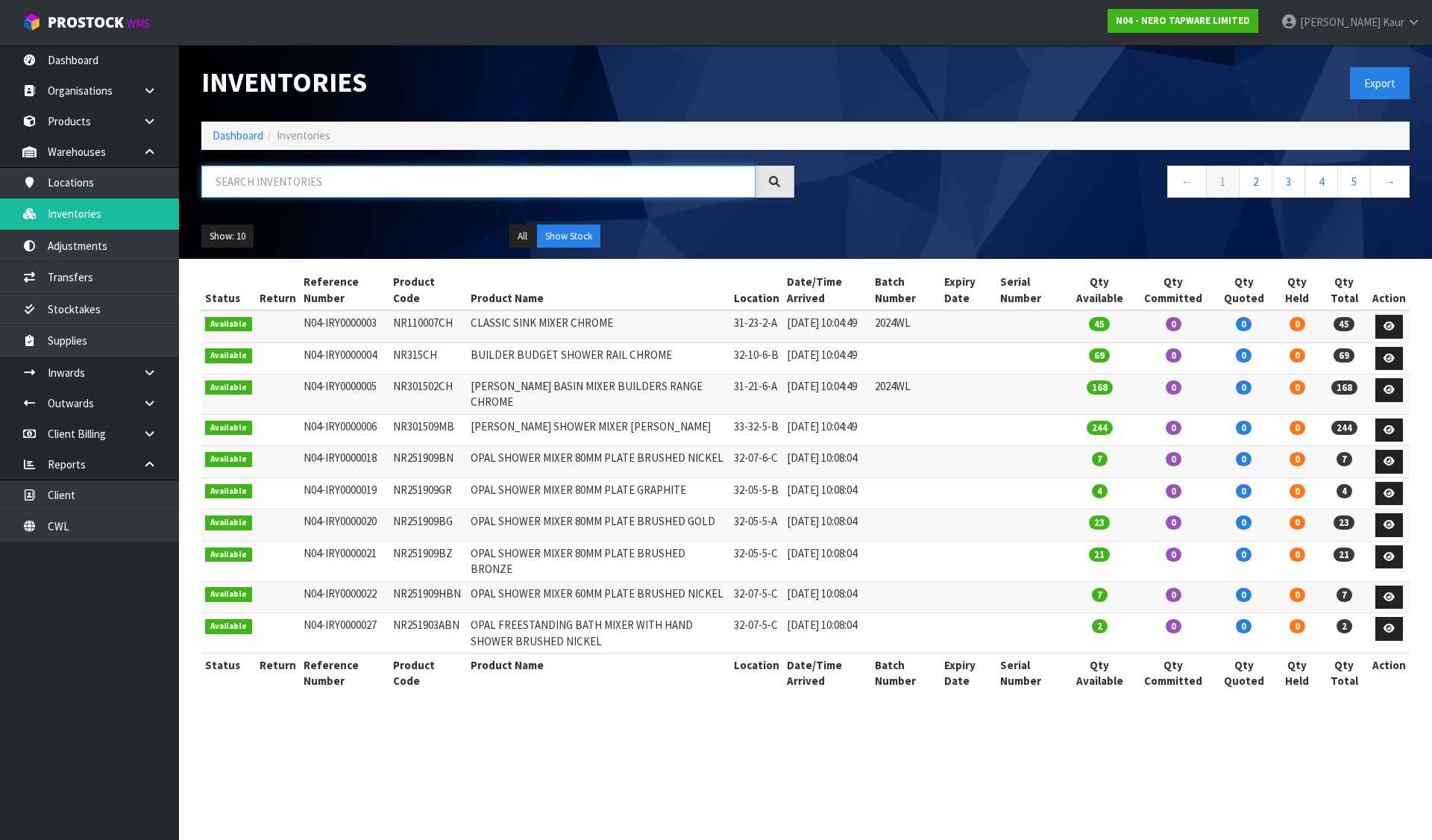
click at [253, 185] on input "text" at bounding box center [479, 181] width 554 height 32
paste input "GIVE AWAY BAGS£¨CH&MB)"
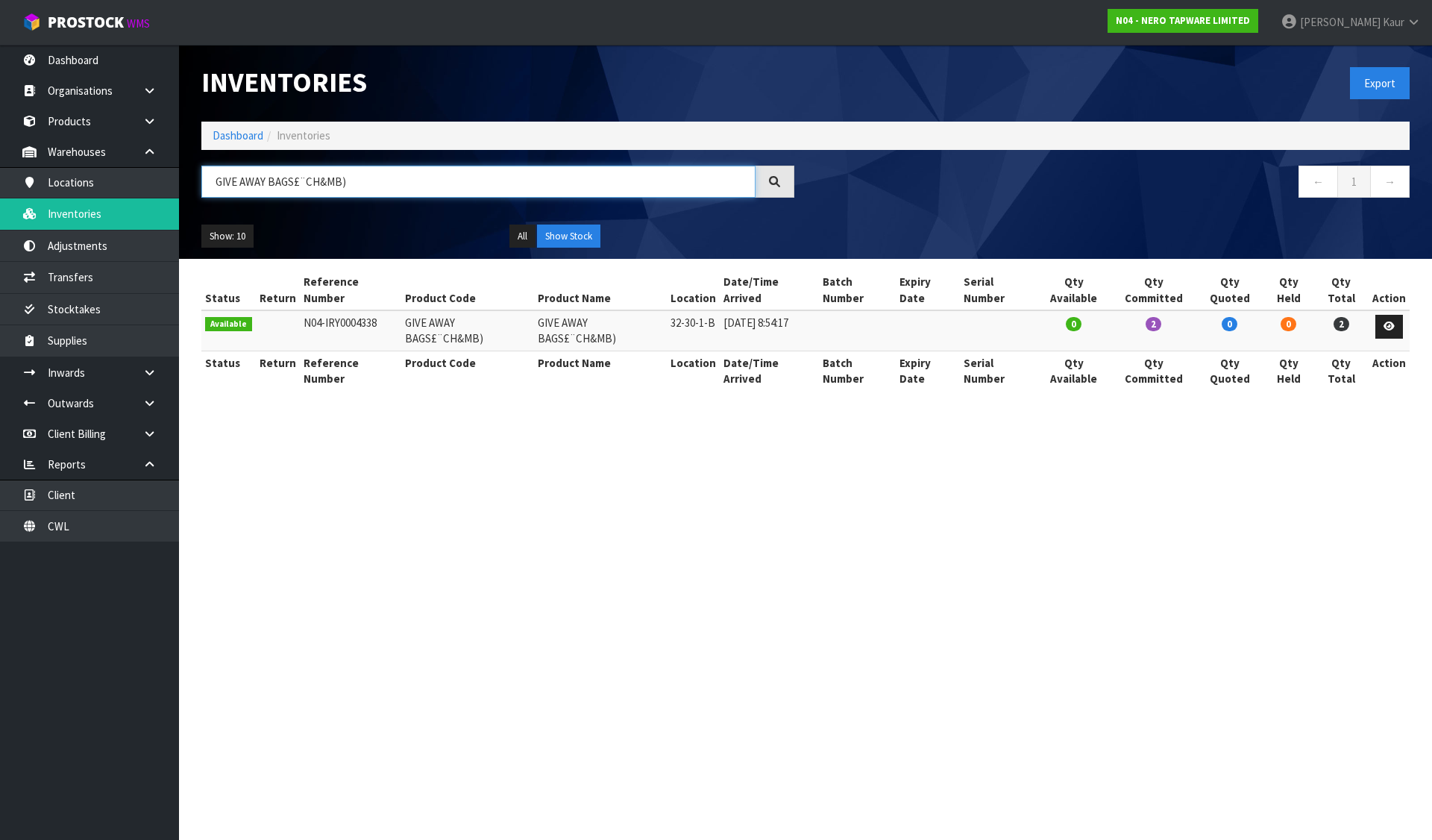
type input "GIVE AWAY BAGS£¨CH&MB)"
click at [898, 580] on section "Inventories Export Dashboard Inventories GIVE AWAY BAGS£¨CH&MB) ← 1 → Show: 10 …" at bounding box center [716, 420] width 1432 height 840
click at [227, 141] on link "Dashboard" at bounding box center [238, 136] width 51 height 15
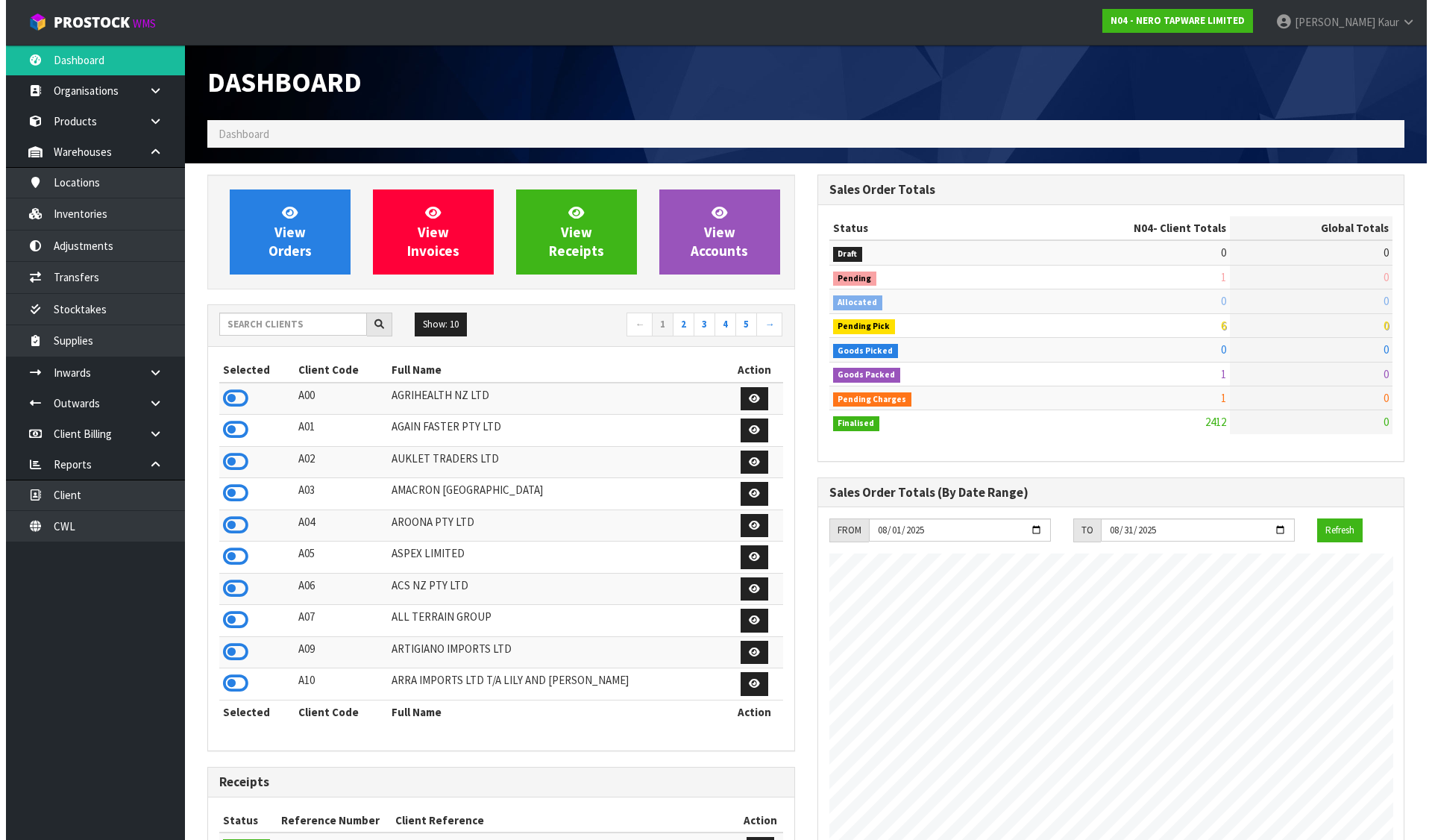
scroll to position [1130, 610]
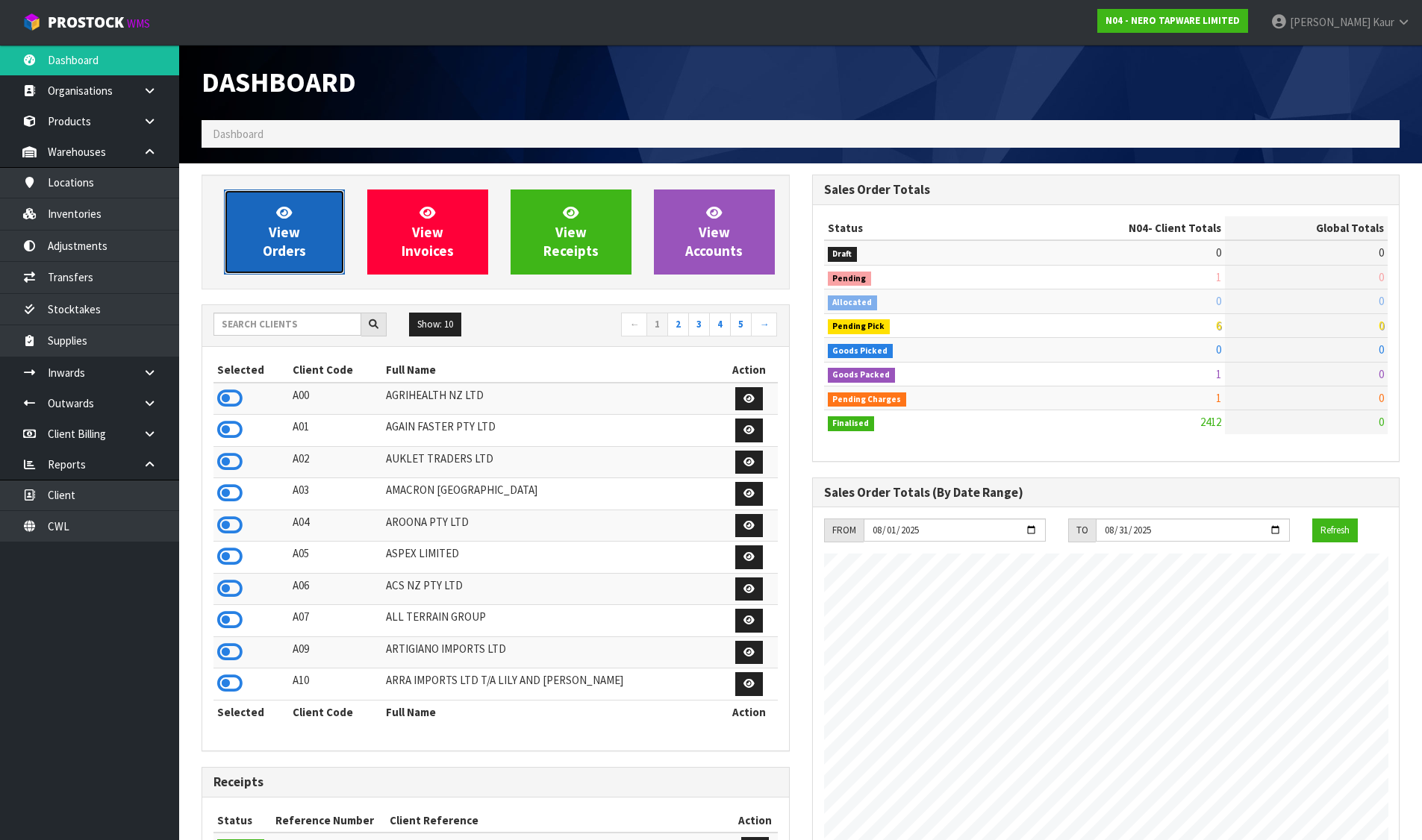
click at [274, 237] on span "View Orders" at bounding box center [284, 231] width 43 height 56
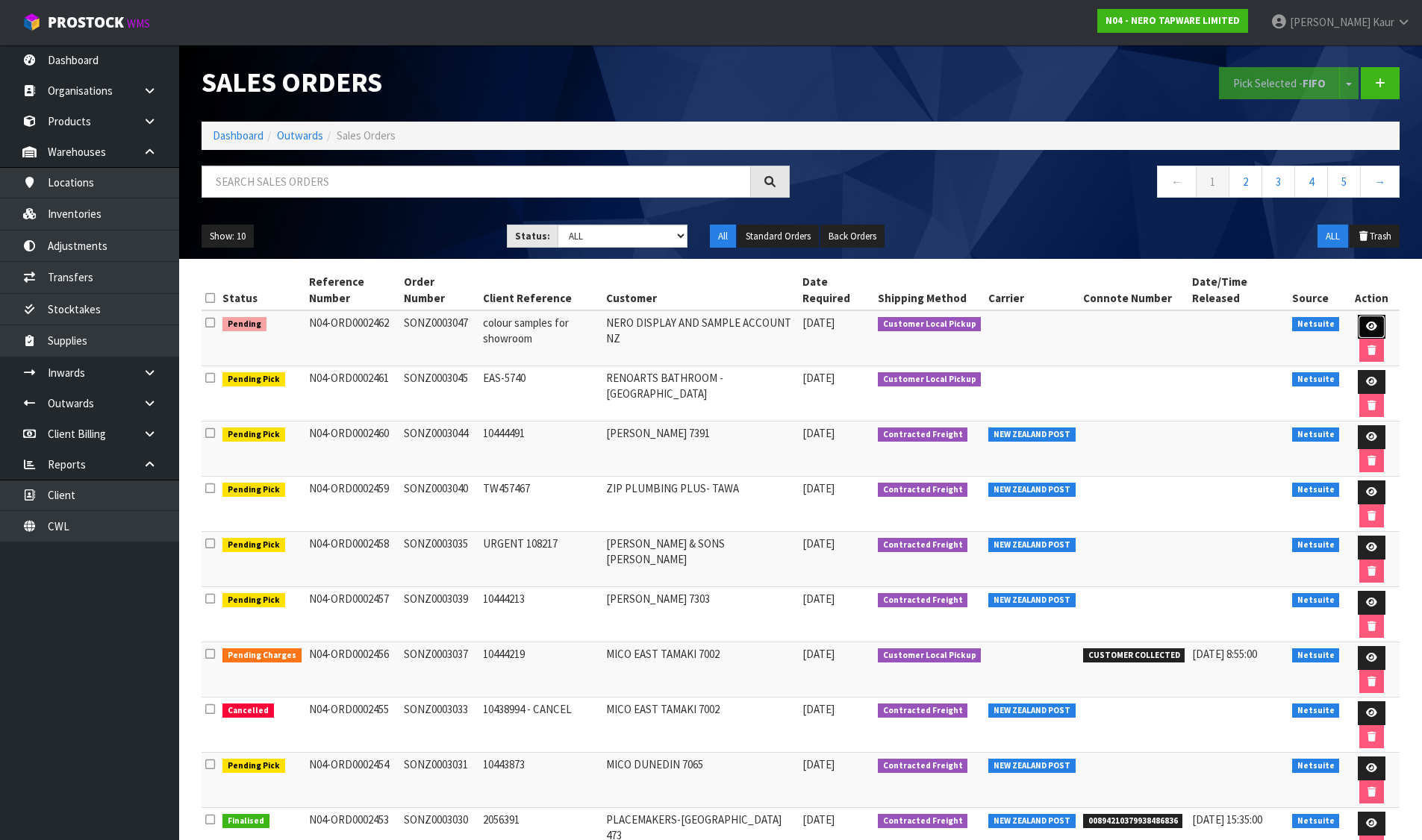
click at [1370, 322] on icon at bounding box center [1371, 326] width 11 height 10
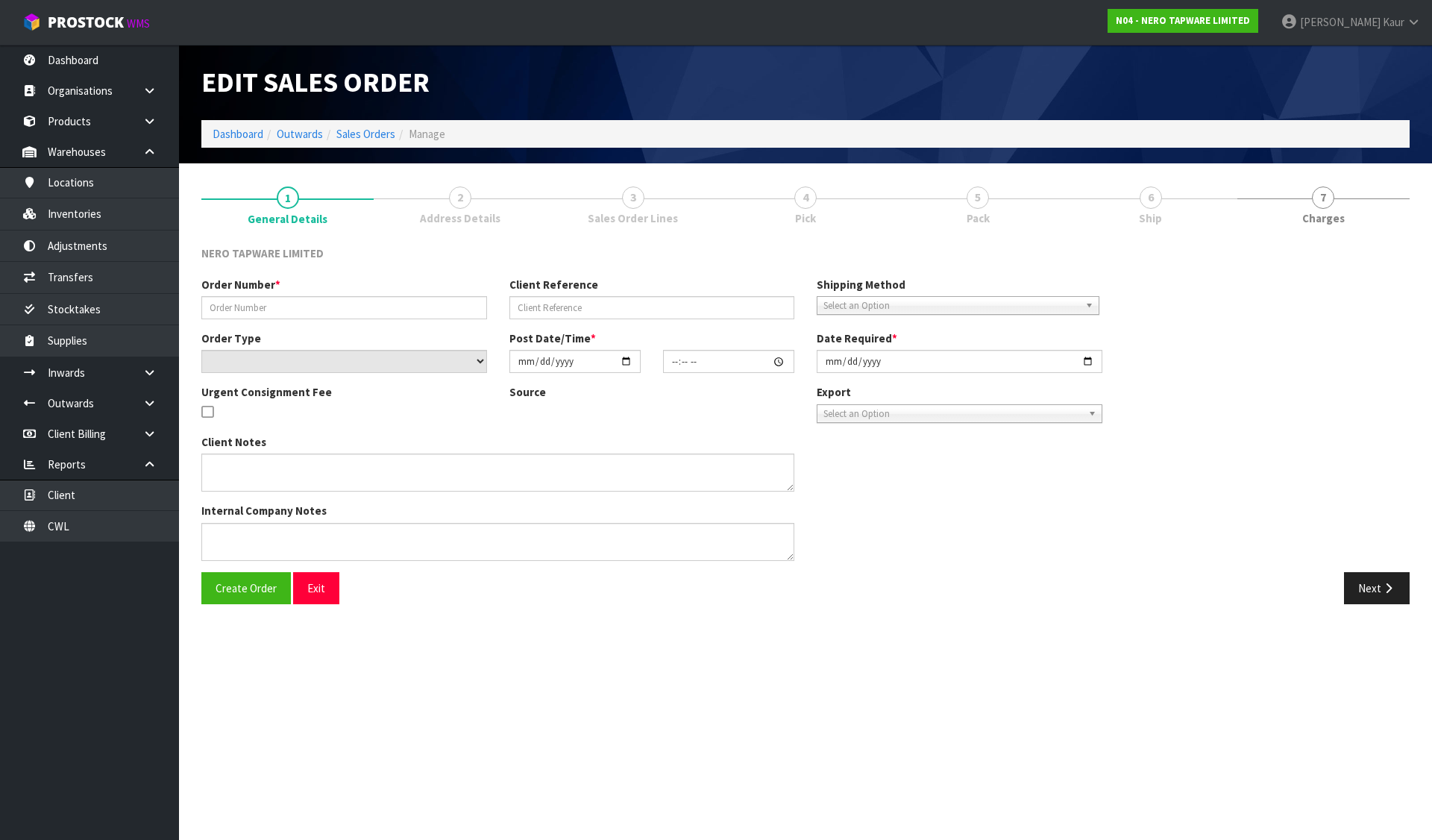
type input "SONZ0003047"
type input "colour samples for showroom"
select select "number:0"
type input "2025-08-13"
type input "09:15:07.000"
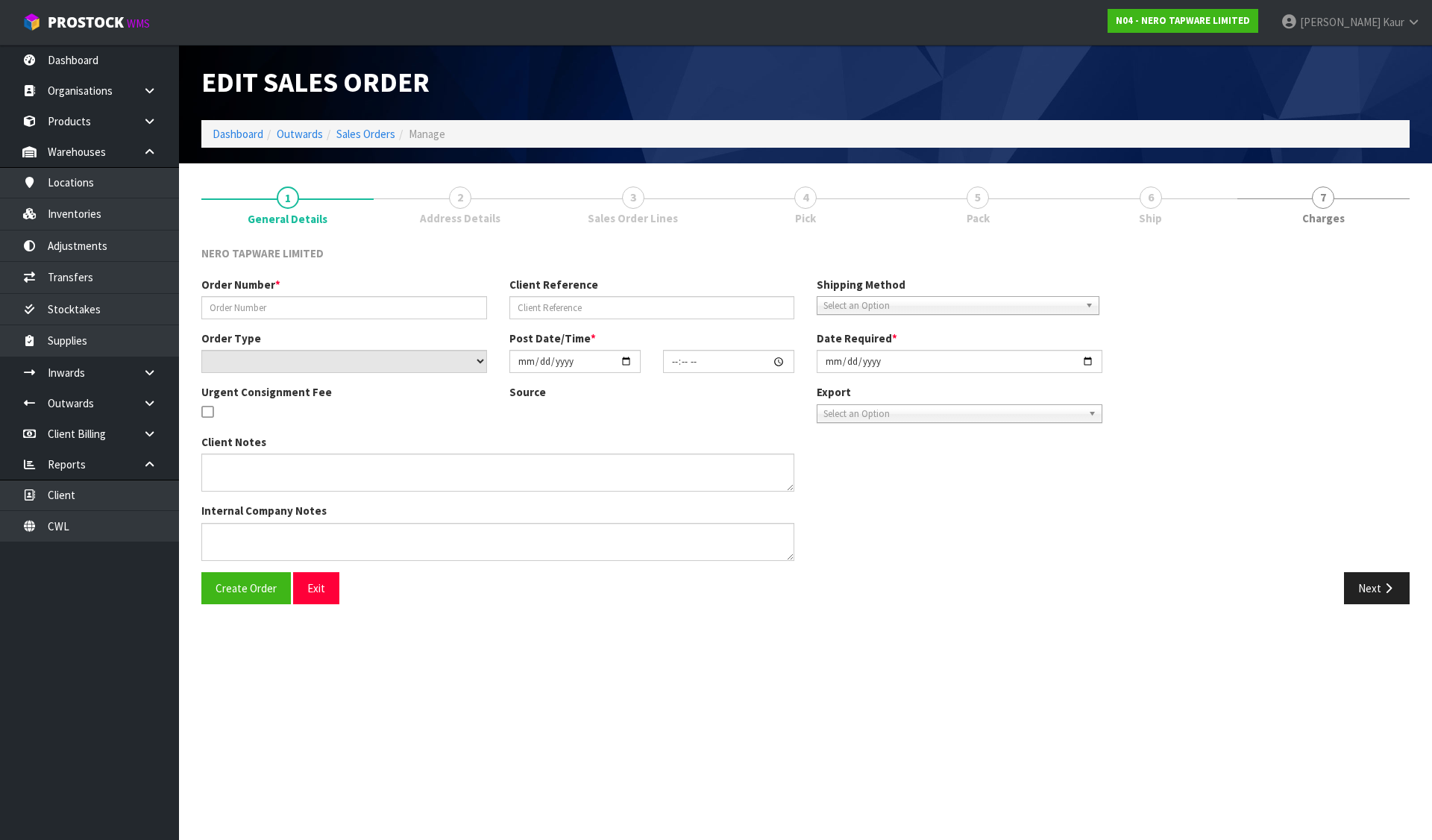
type input "2025-08-13"
type textarea "Tracy pick up 13/08"
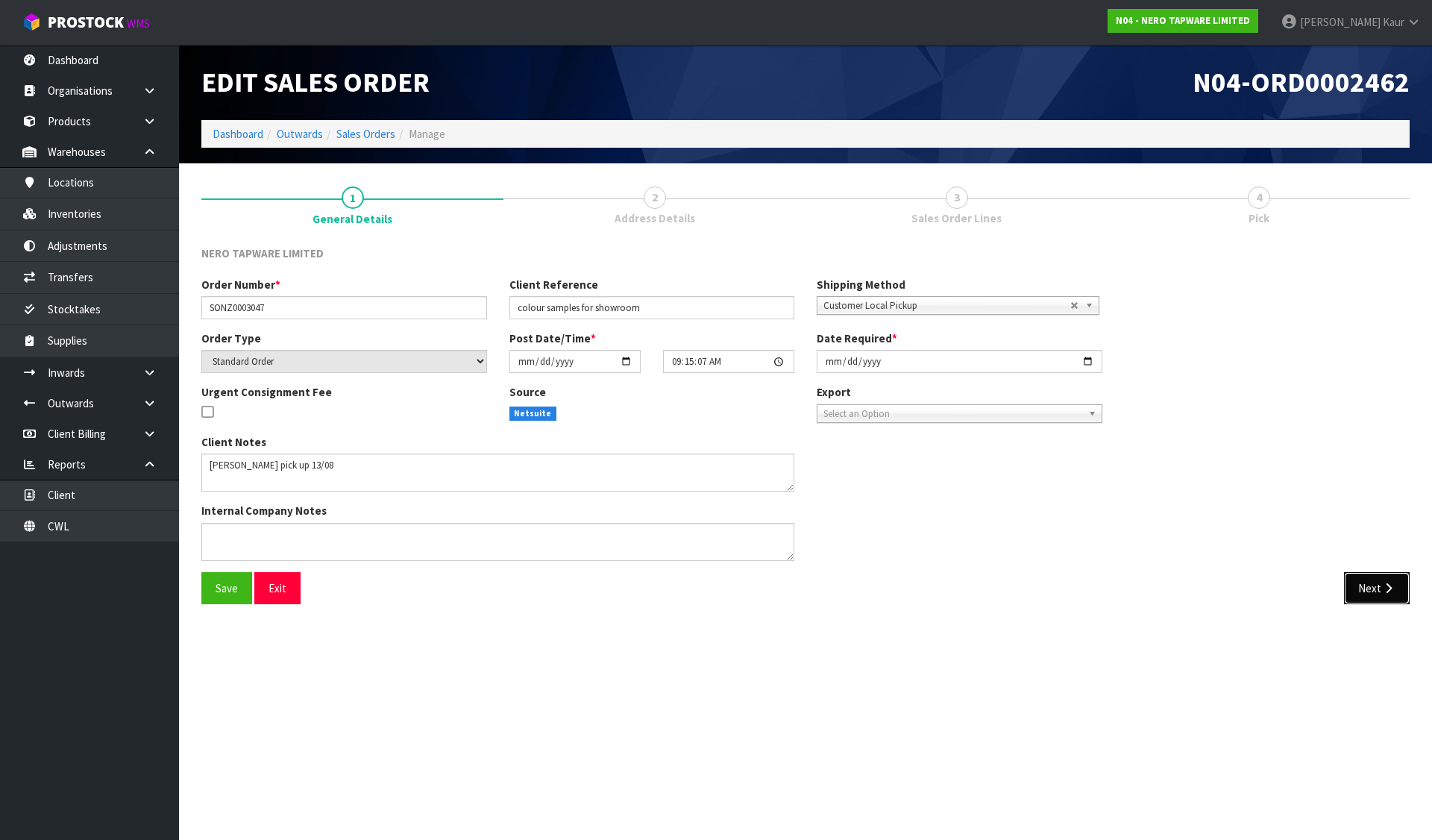
click at [1374, 584] on button "Next" at bounding box center [1377, 588] width 66 height 32
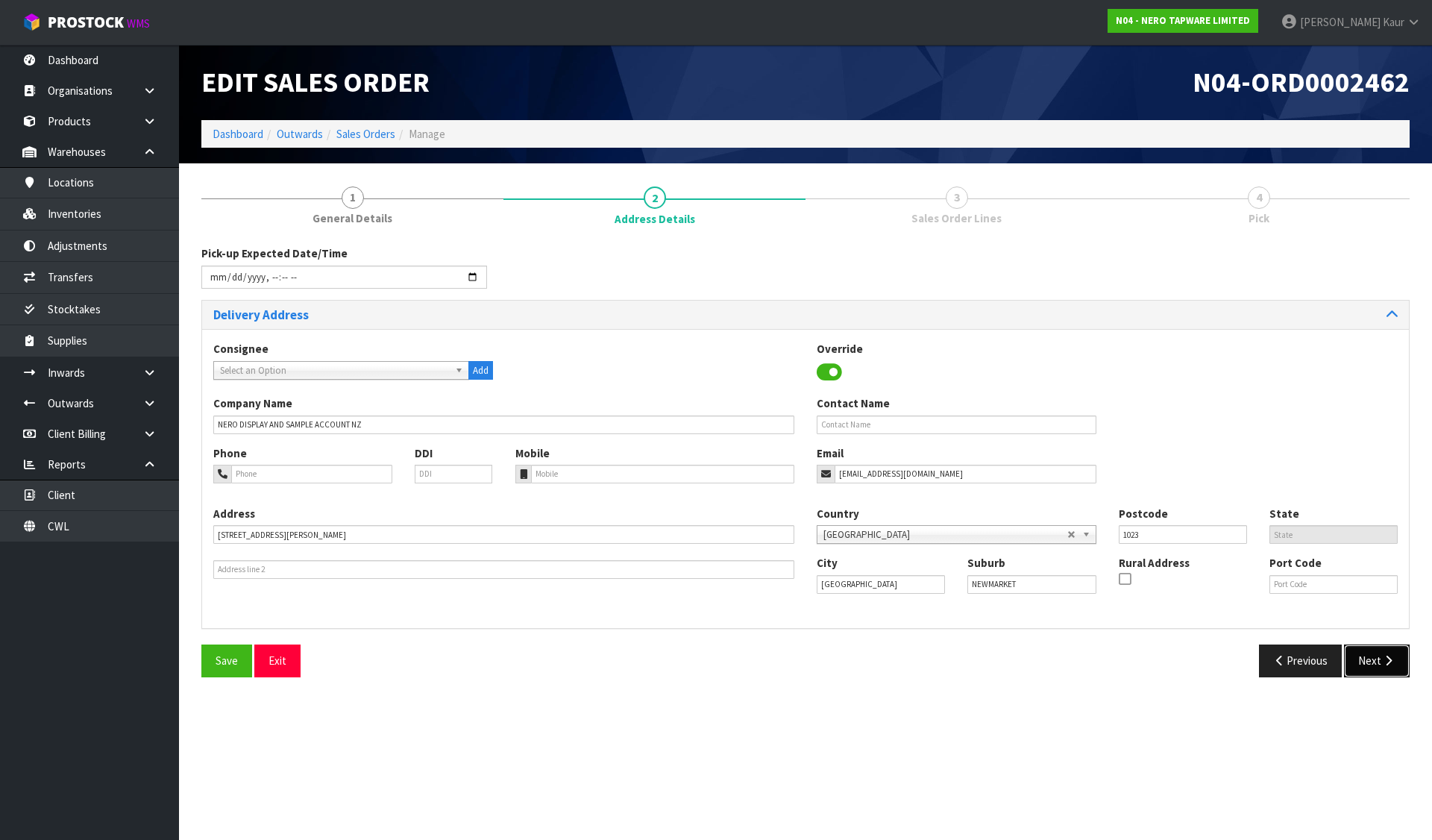
click at [1361, 654] on button "Next" at bounding box center [1377, 661] width 66 height 32
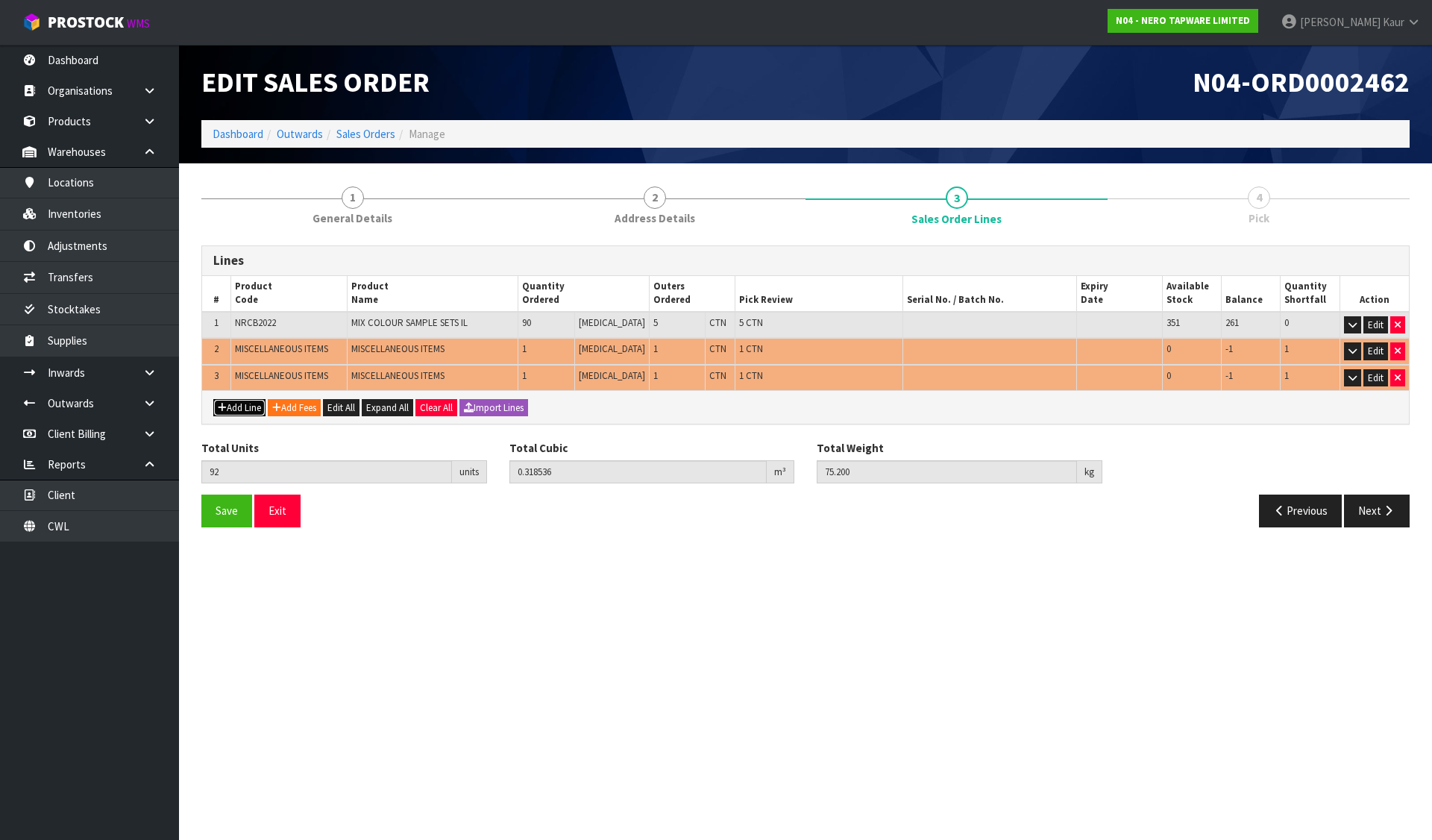
click at [231, 410] on button "Add Line" at bounding box center [240, 407] width 52 height 18
type input "0"
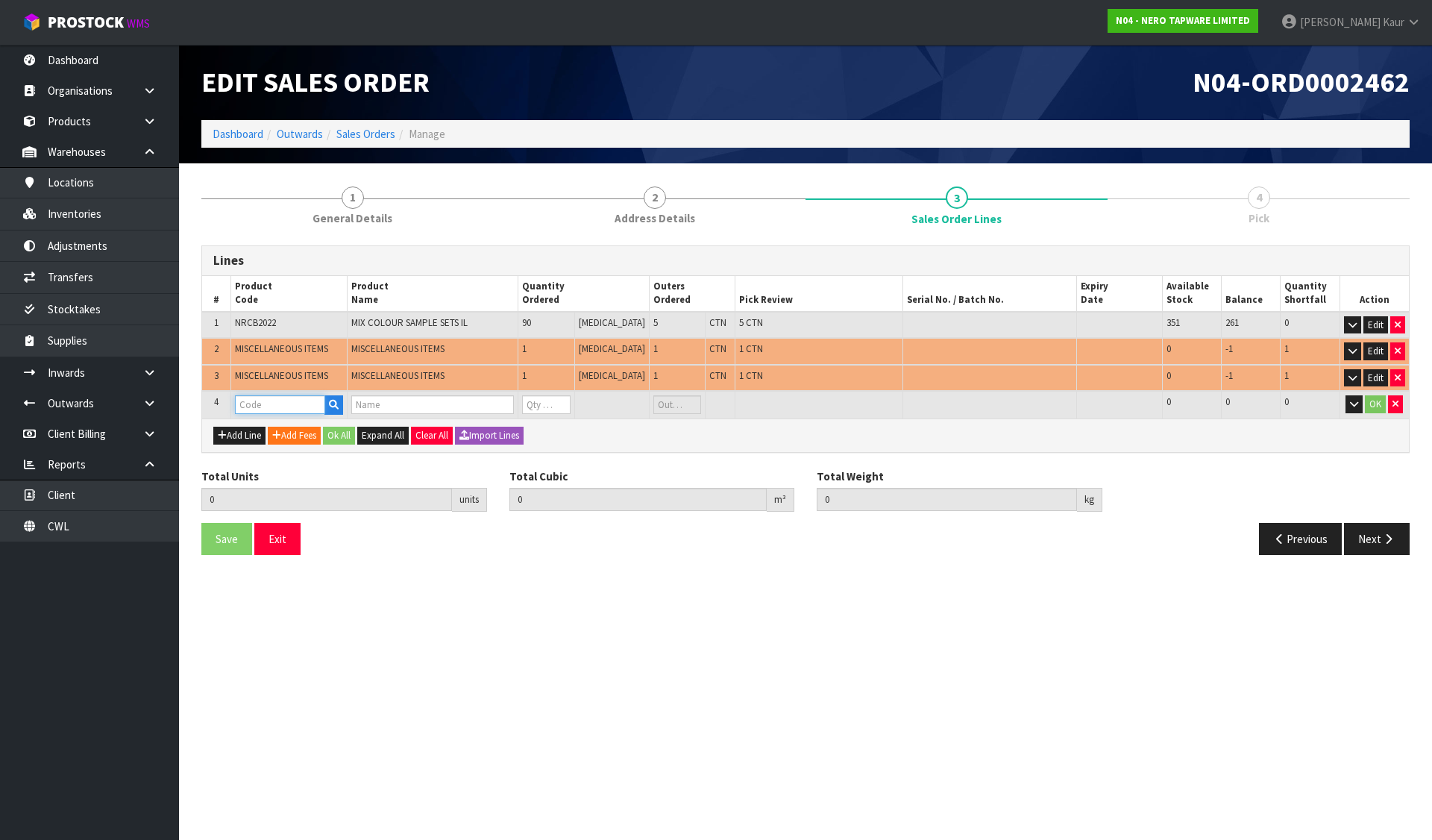
click at [255, 403] on input "text" at bounding box center [280, 404] width 90 height 18
paste input "GIVE AWAY BAGS£¨CH&MB)"
type input "GIVE AWAY BAGS£¨CH&MB)"
type input "92"
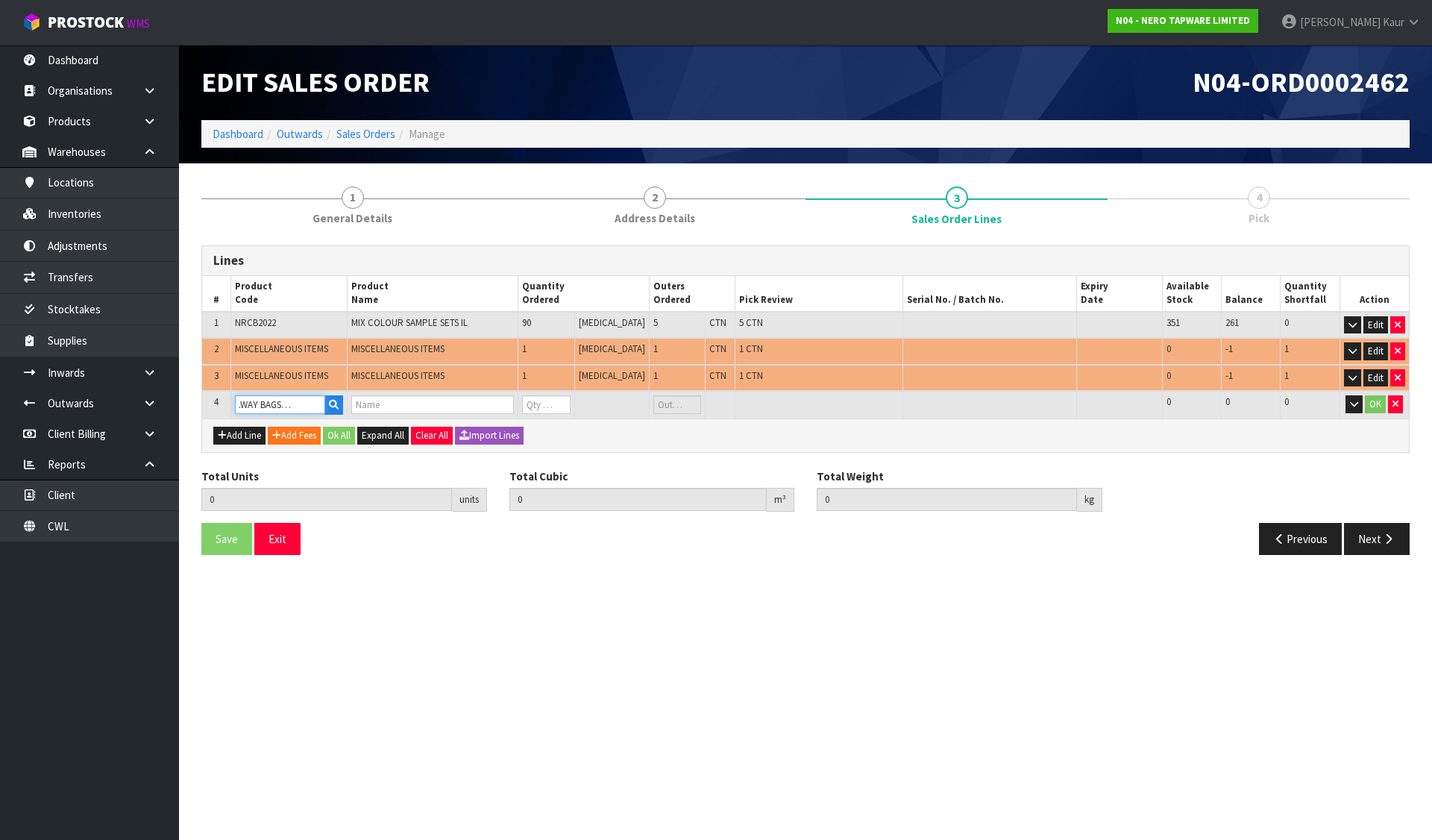
type input "0.318536"
type input "75.2"
type input "GIVE AWAY BAGS£¨CH&MB)"
type input "0"
type input "GIVE AWAY BAGS£¨CH&MB)"
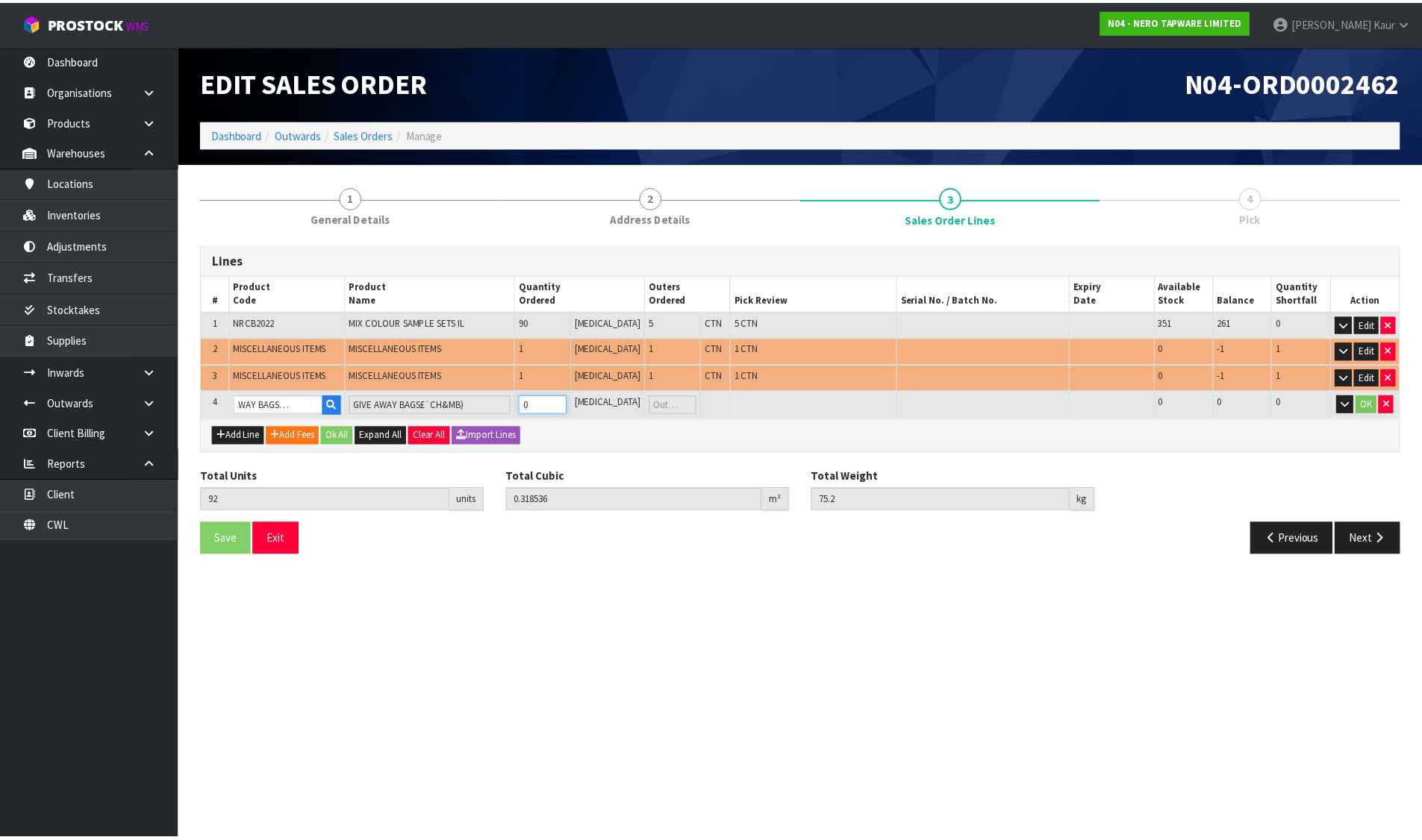
scroll to position [0, 0]
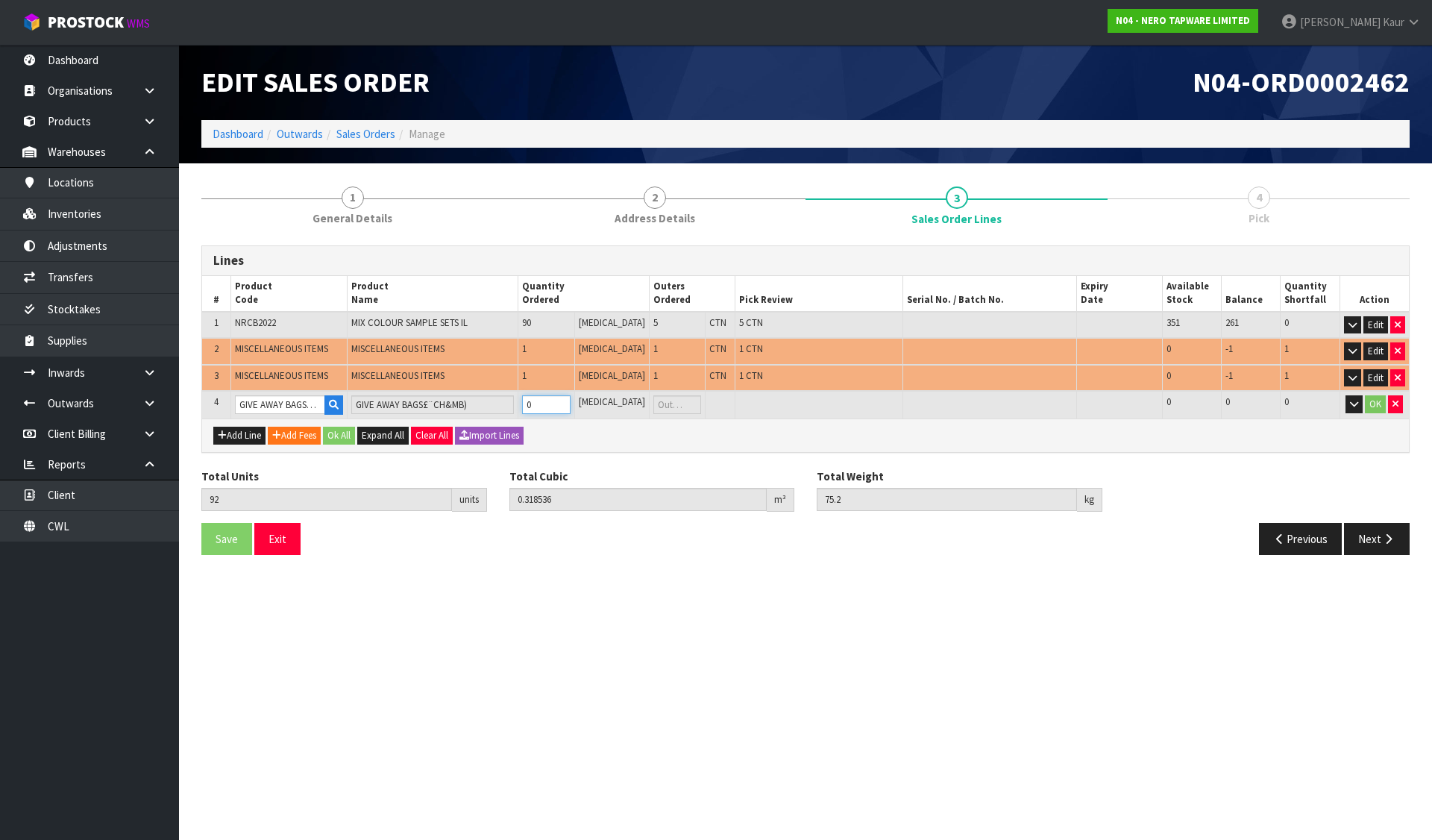
type input "94"
type input "6.555536"
type input "925.2"
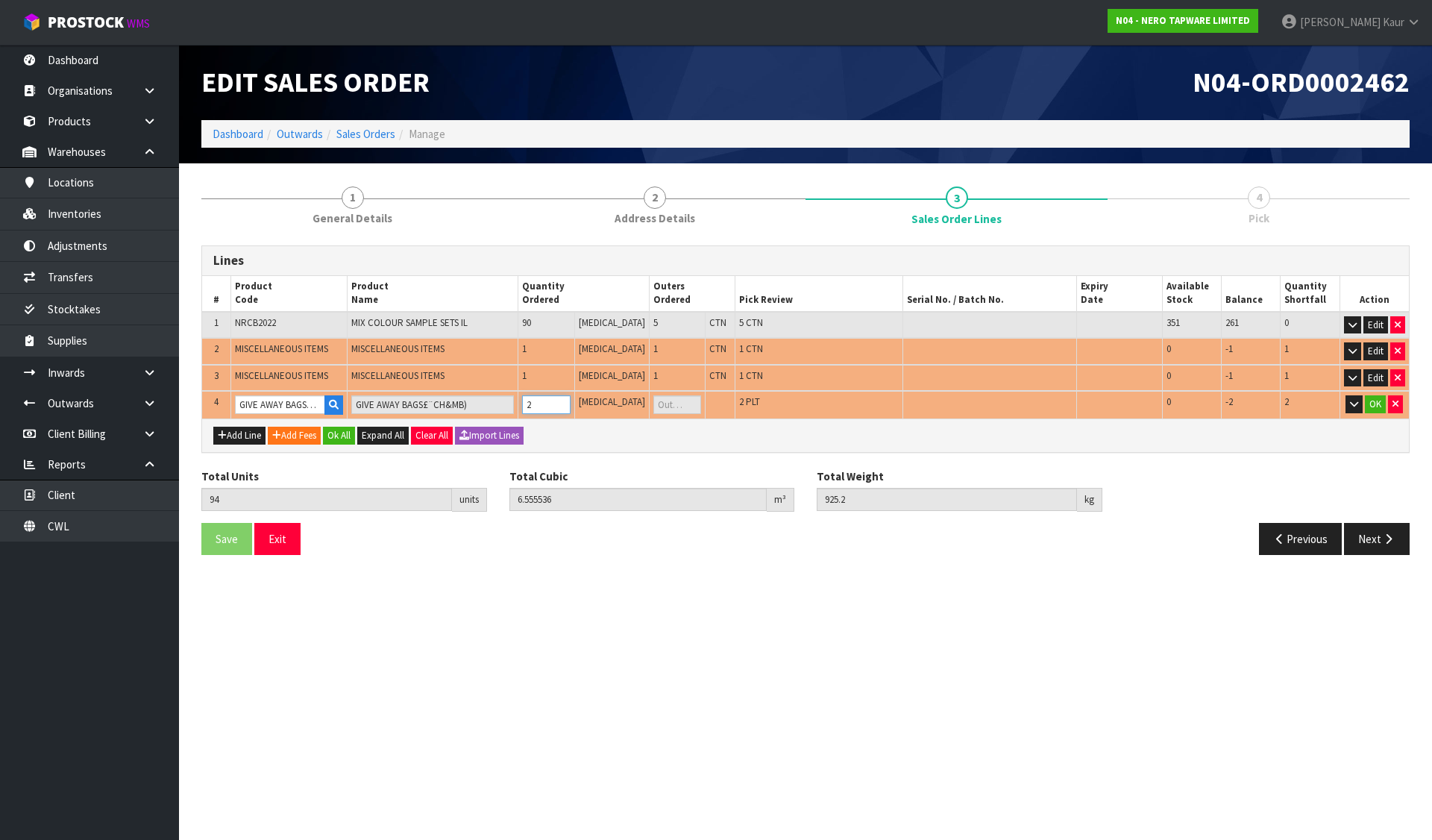
type input "2"
click at [278, 407] on input "GIVE AWAY BAGS£¨CH&MB)" at bounding box center [280, 404] width 90 height 18
click at [278, 407] on input "text" at bounding box center [280, 404] width 90 height 18
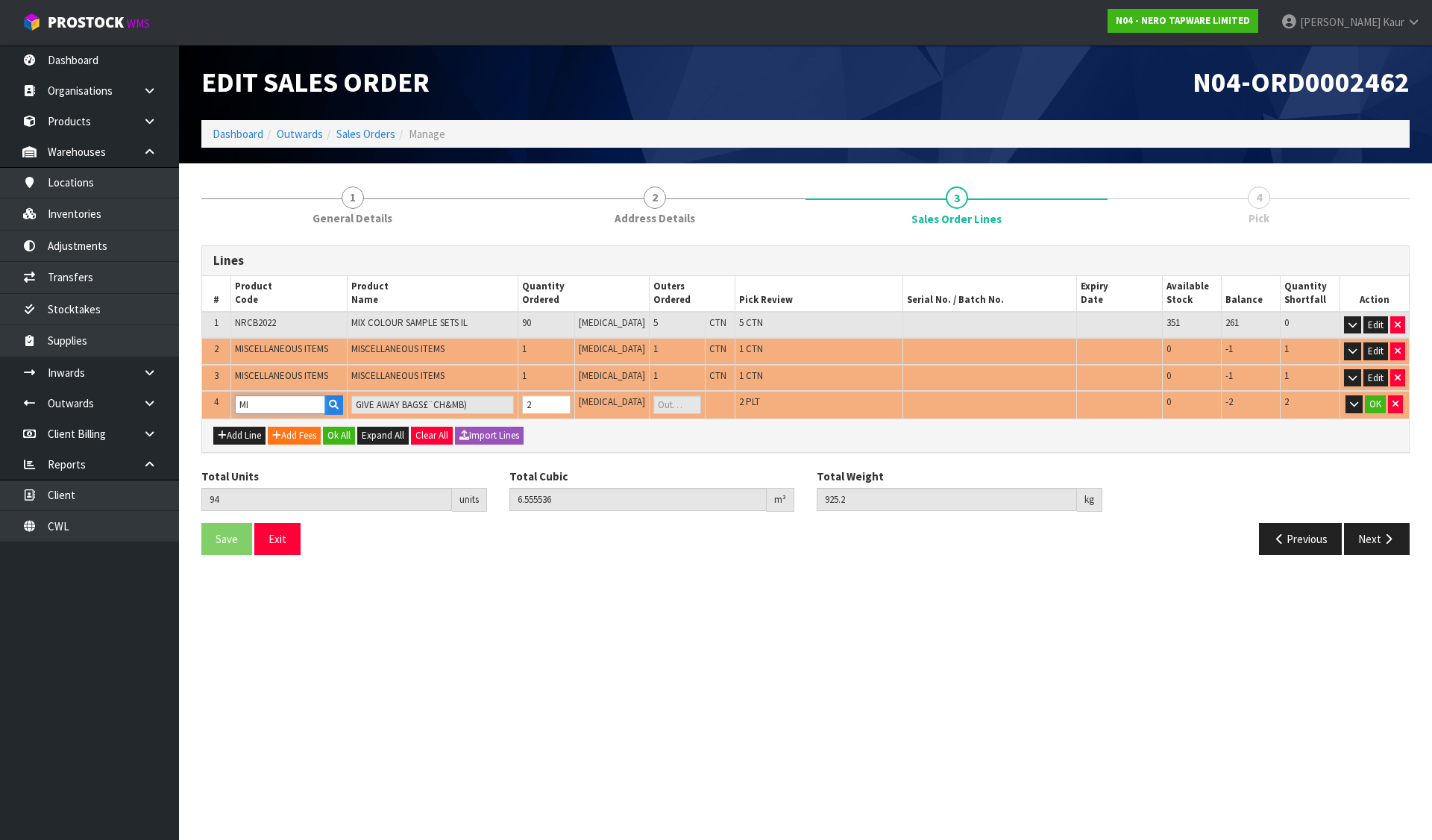
type input "M"
type input "0"
click at [1398, 404] on button "button" at bounding box center [1395, 404] width 15 height 18
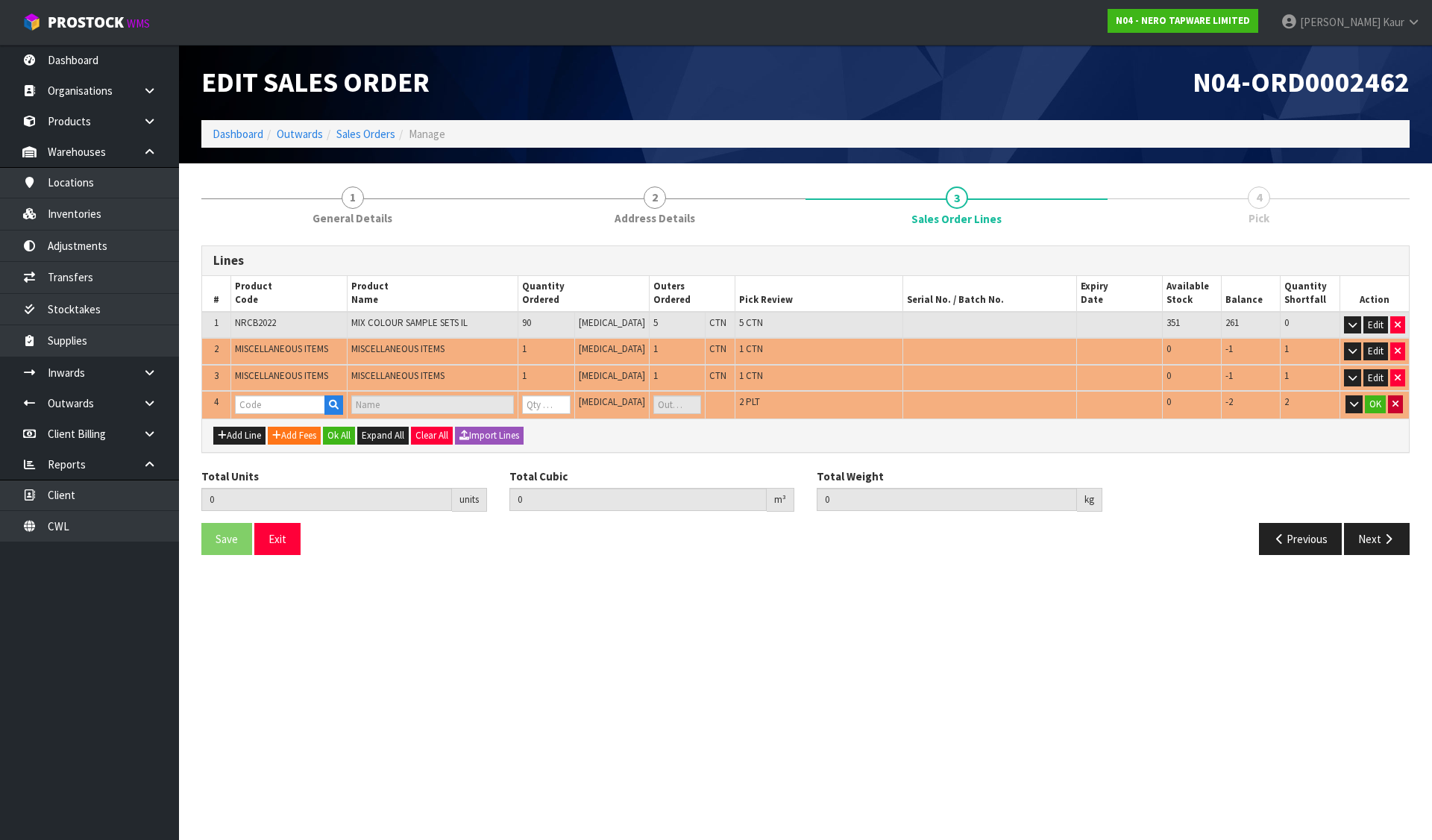
type input "92"
type input "0.318536"
type input "75.2"
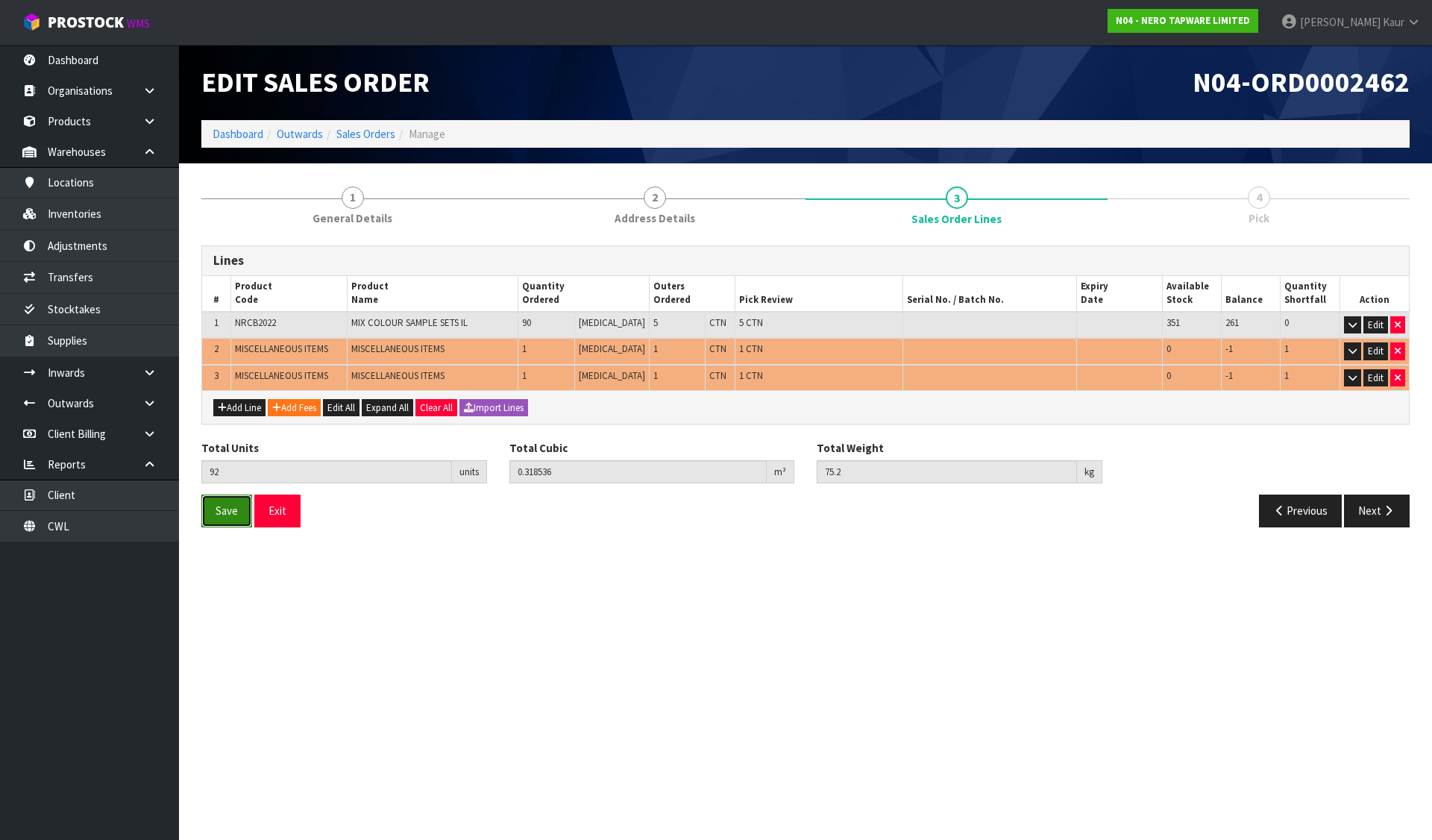
click at [230, 512] on span "Save" at bounding box center [227, 510] width 22 height 15
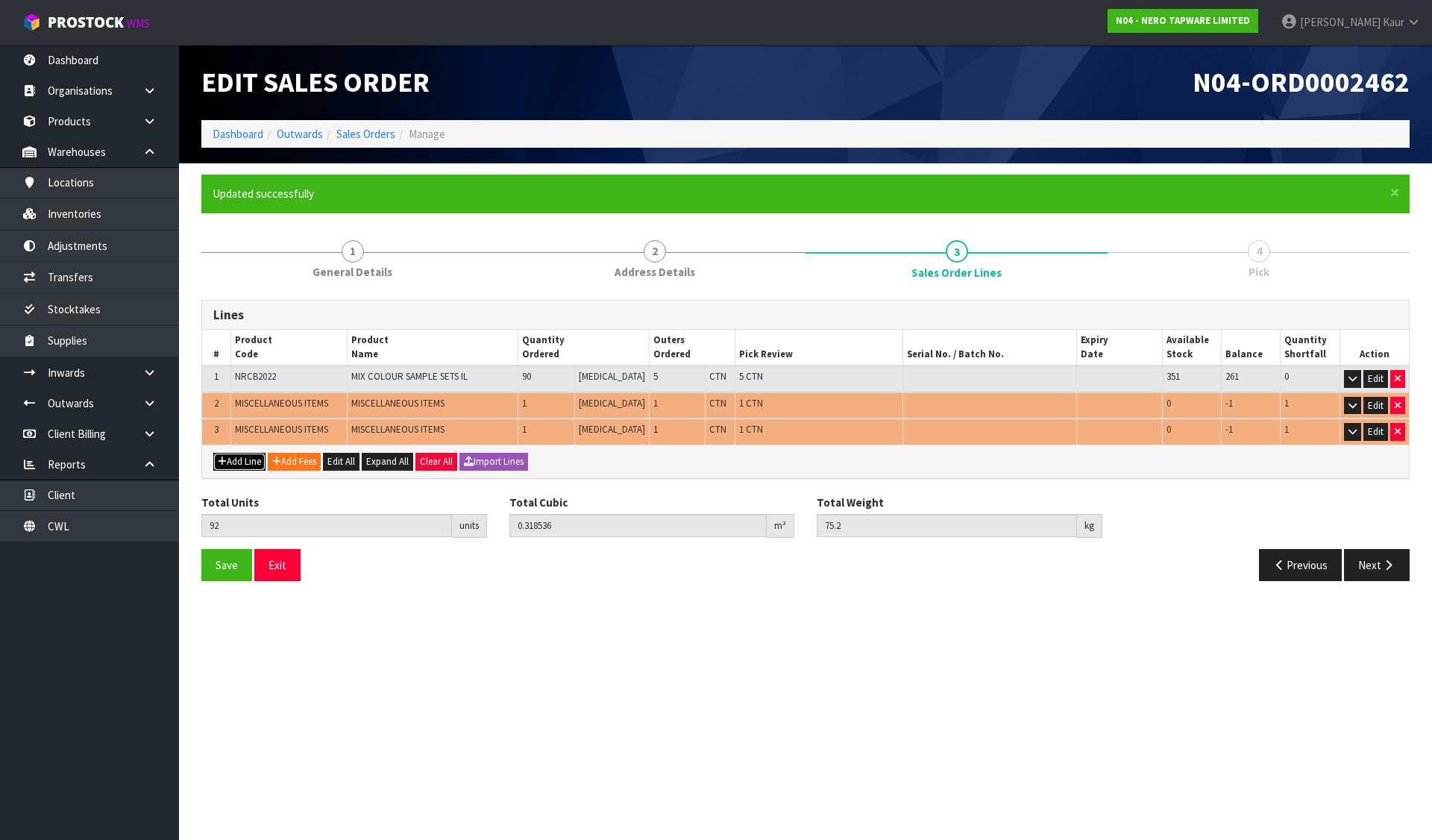
click at [233, 465] on button "Add Line" at bounding box center [240, 461] width 52 height 18
type input "0"
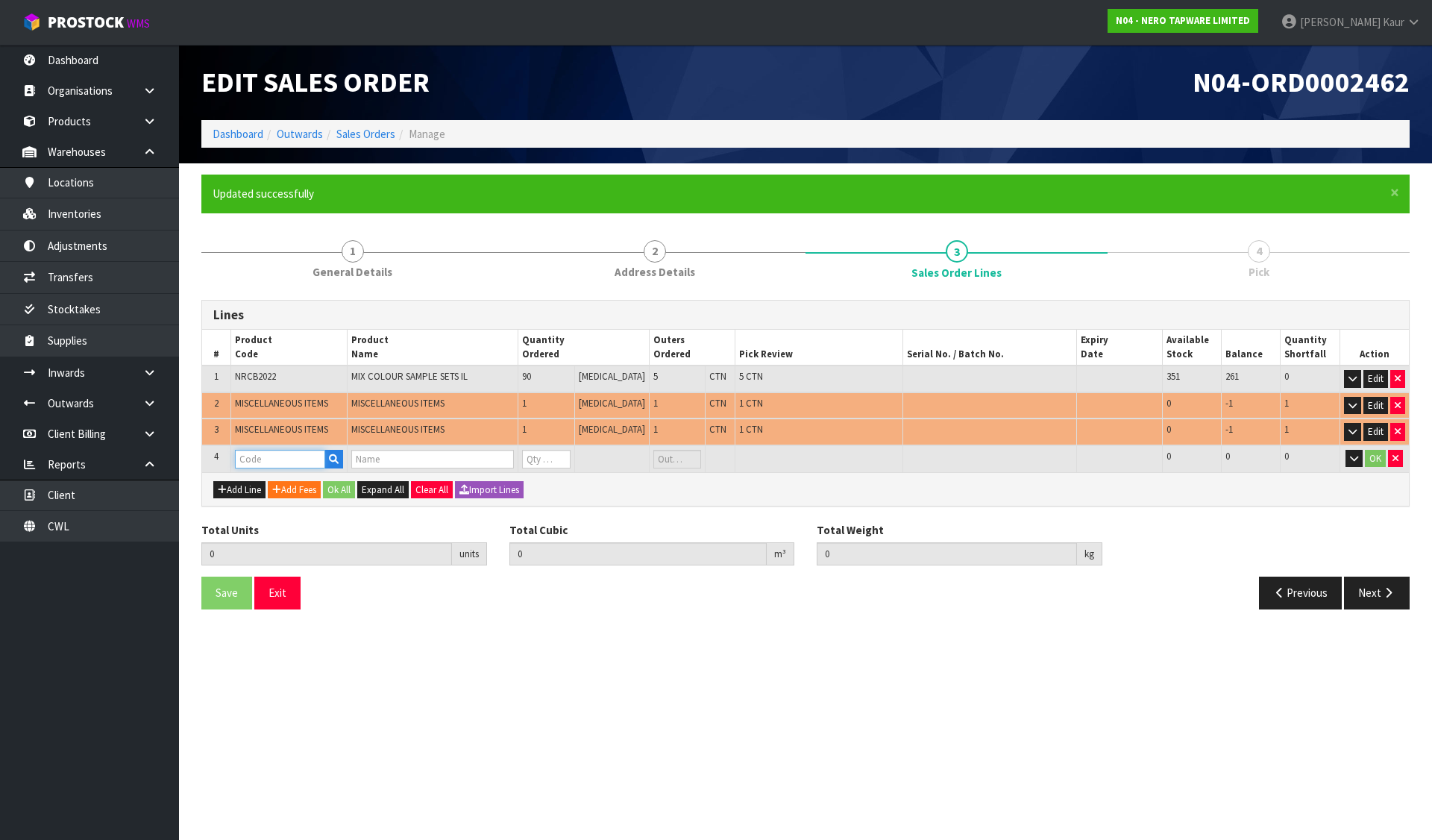
click at [262, 456] on input "text" at bounding box center [280, 459] width 90 height 18
type input "SERENITY BROCHURE"
type input "92"
type input "0.318536"
type input "75.2"
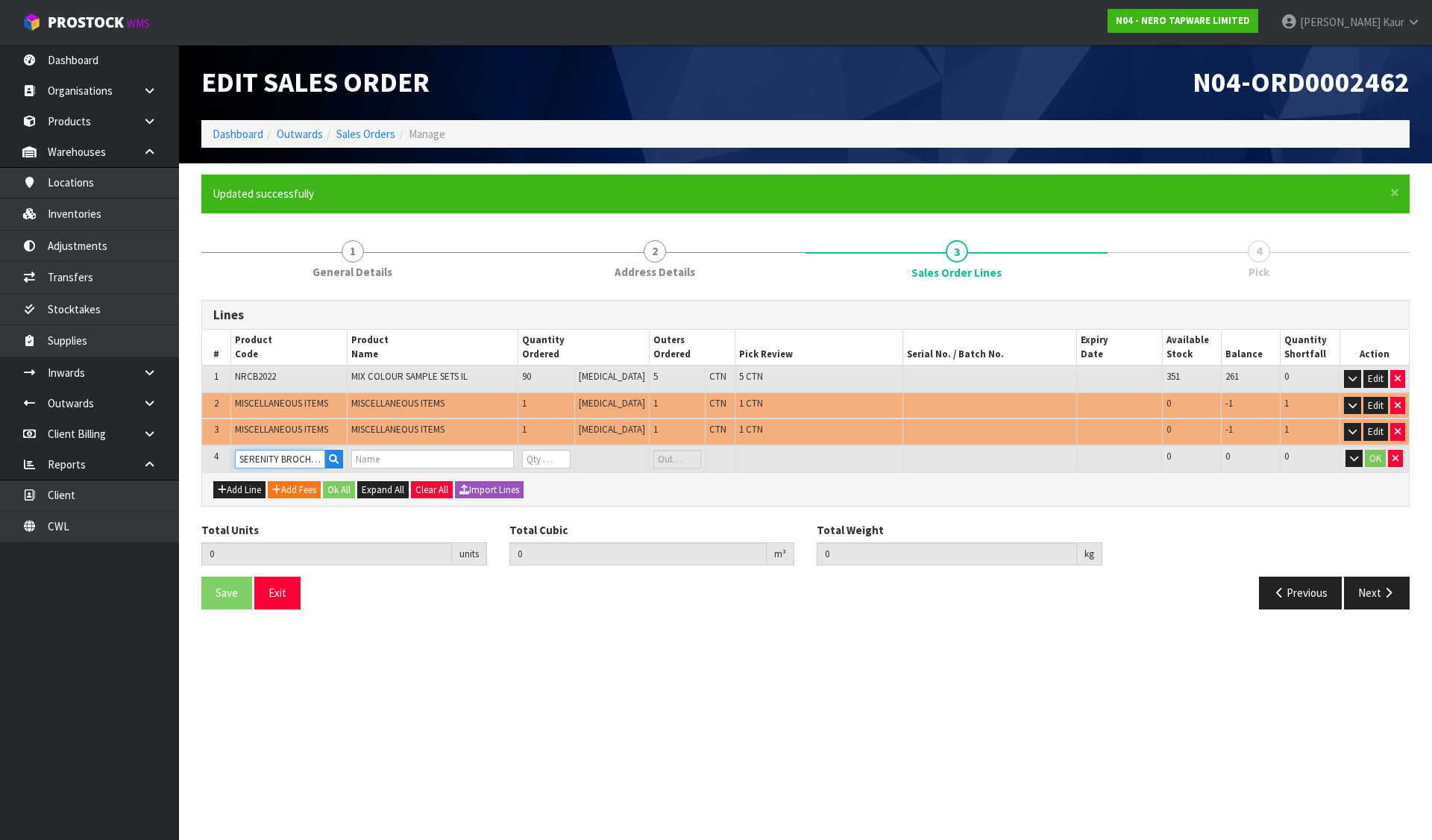
type input "SERENITY BOCHURE"
type input "0"
type input "SERENITY BROCHURE"
type input "93"
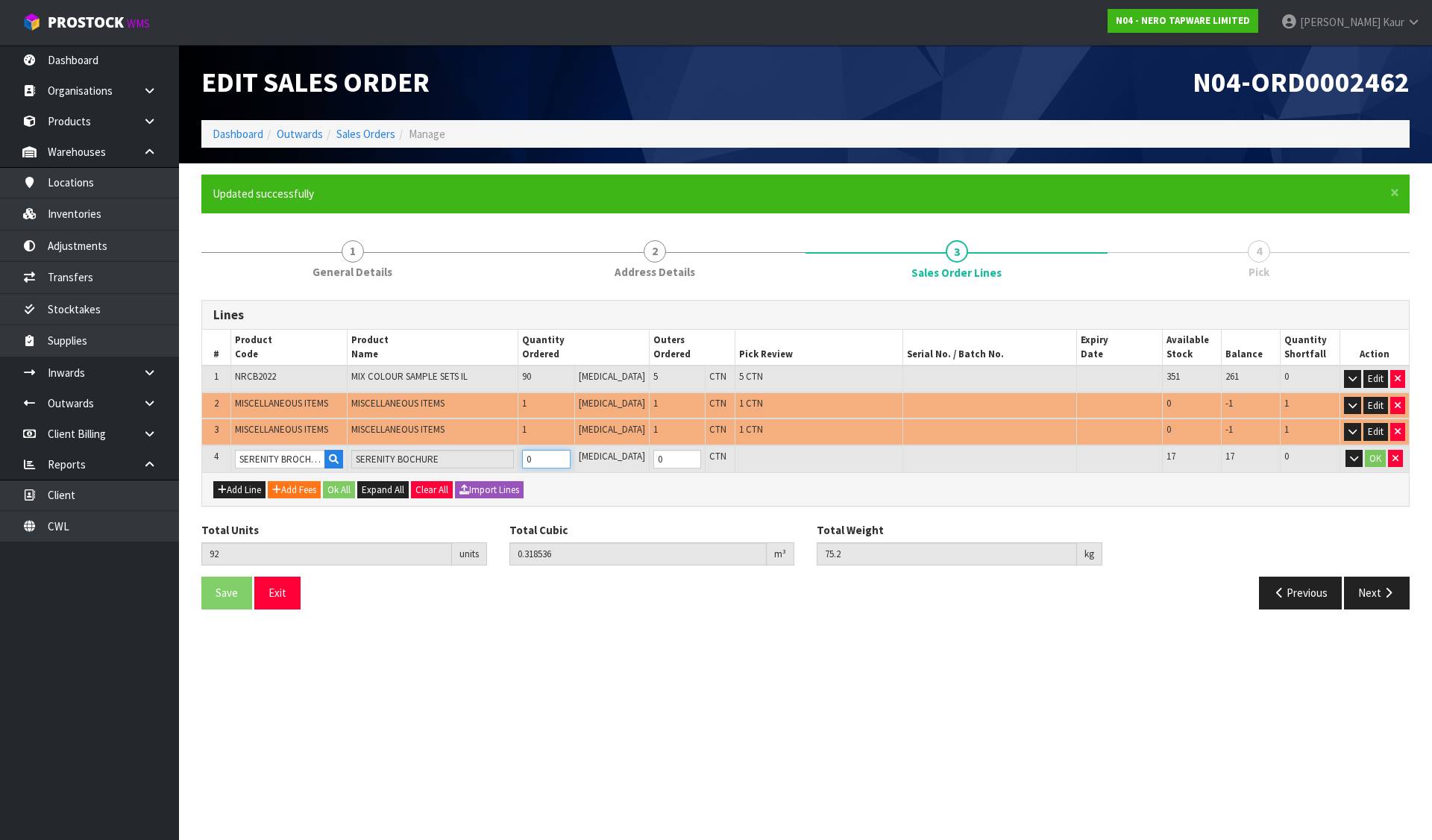
type input "0.335648"
type input "88.8"
type input "1"
click at [253, 495] on button "Add Line" at bounding box center [240, 489] width 52 height 18
type input "0"
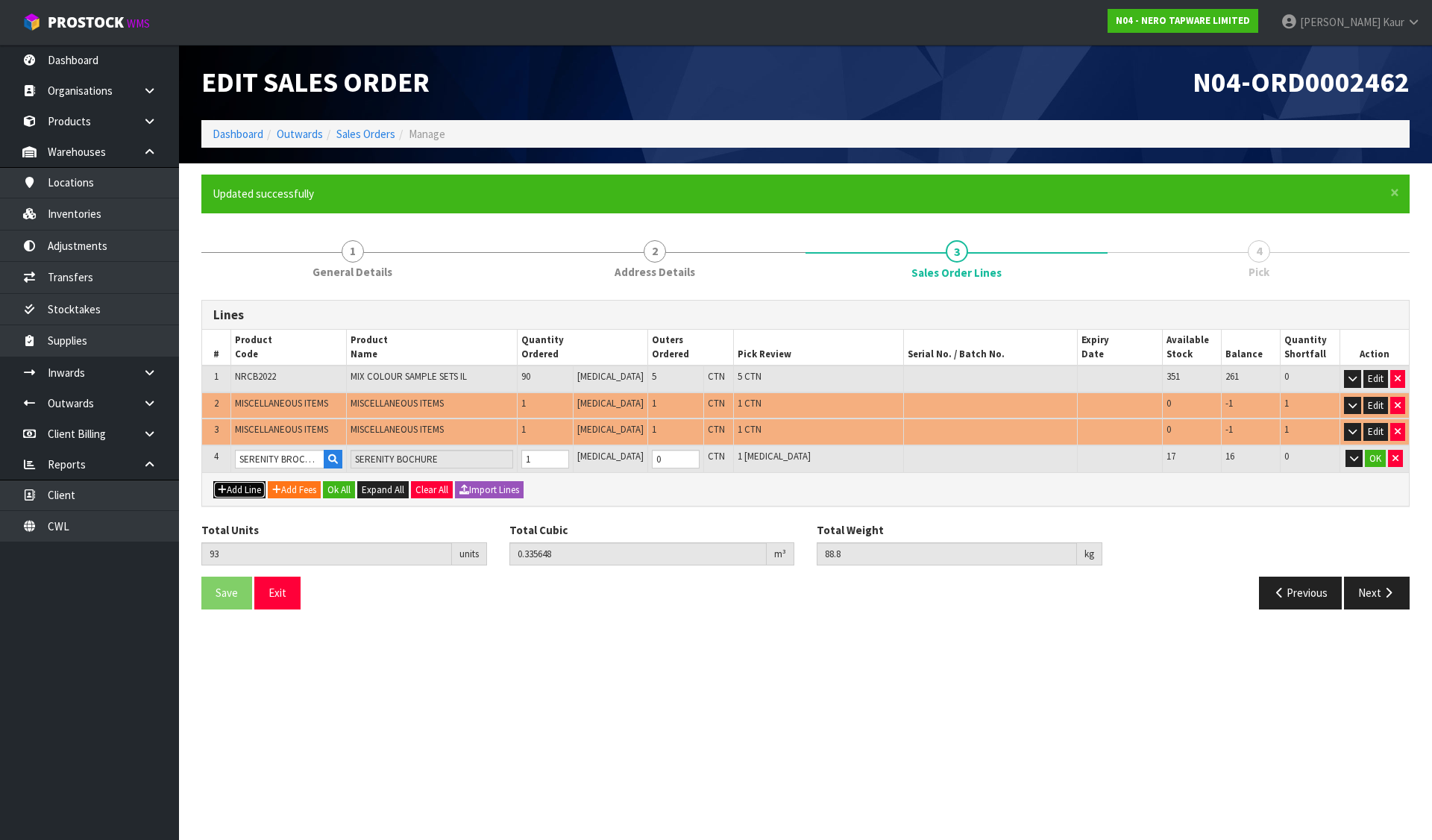
type input "0"
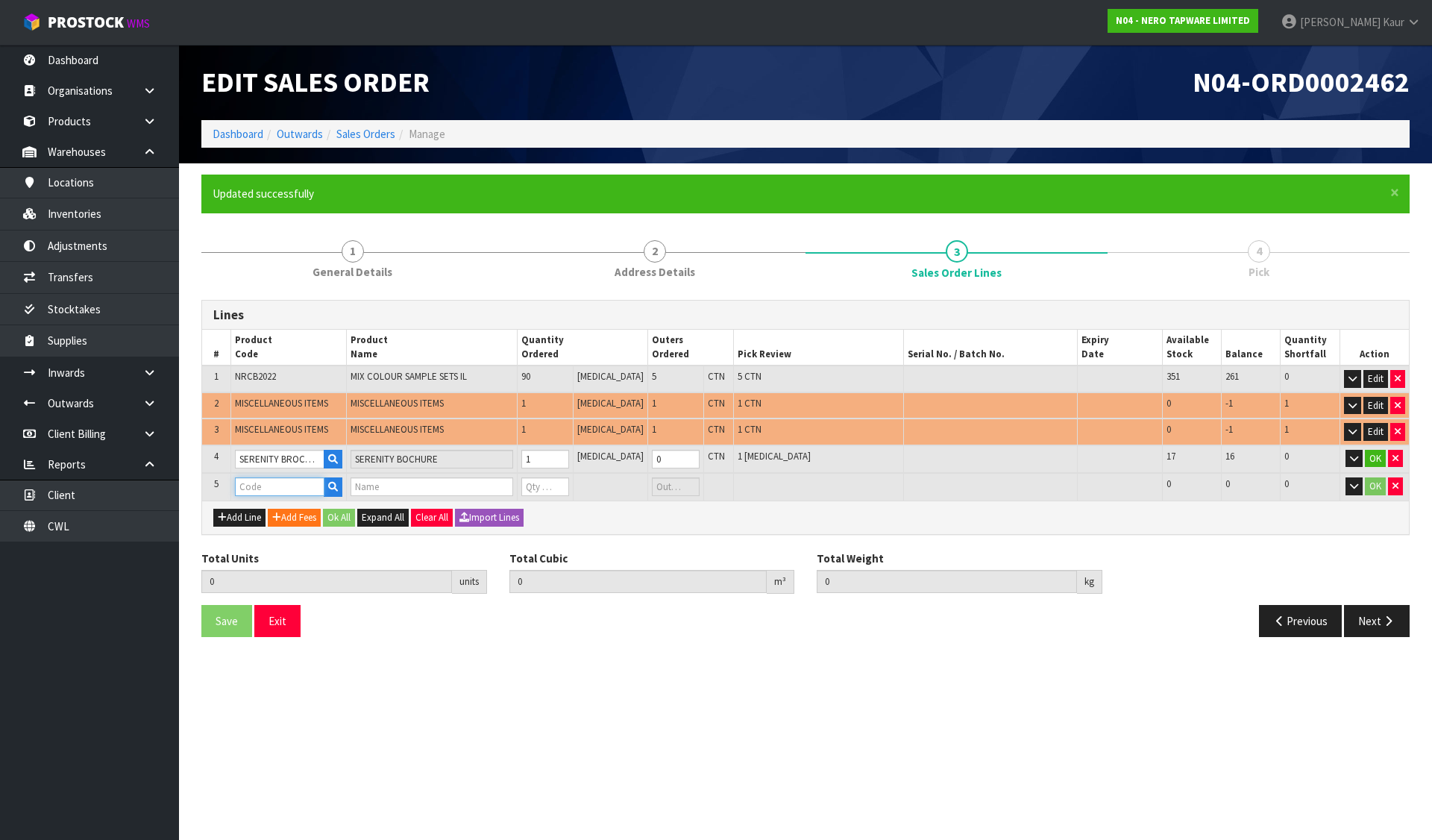
click at [273, 485] on input "text" at bounding box center [280, 486] width 90 height 18
type input "YORK BROCHURE"
type input "93"
type input "0.335648"
type input "88.8"
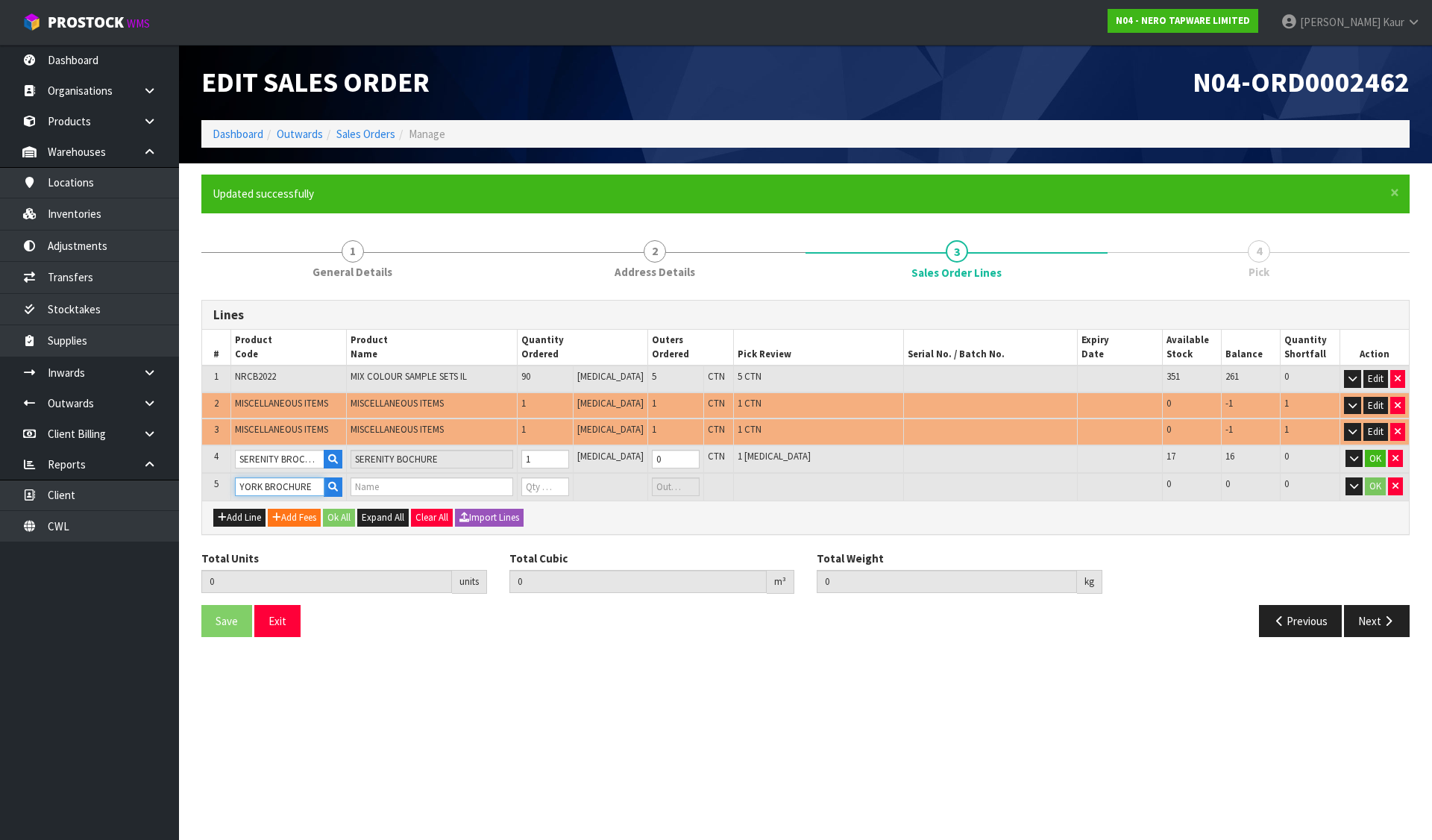
type input "YORK BROCHURE"
type input "0"
type input "YORK BROCHURE"
type input "94"
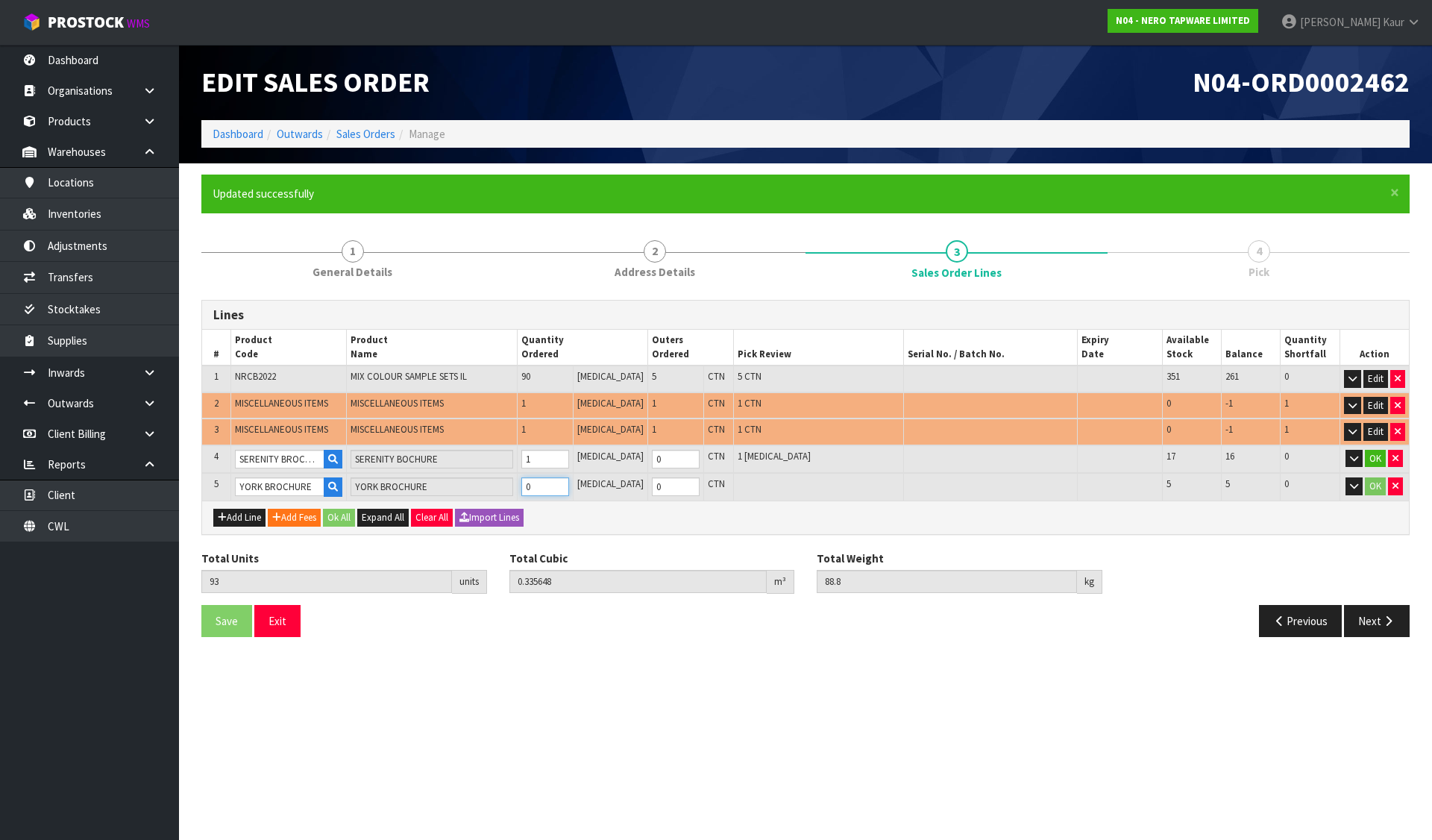
type input "0.360758"
type input "108.35"
type input "1"
click at [1378, 459] on button "OK" at bounding box center [1375, 458] width 21 height 18
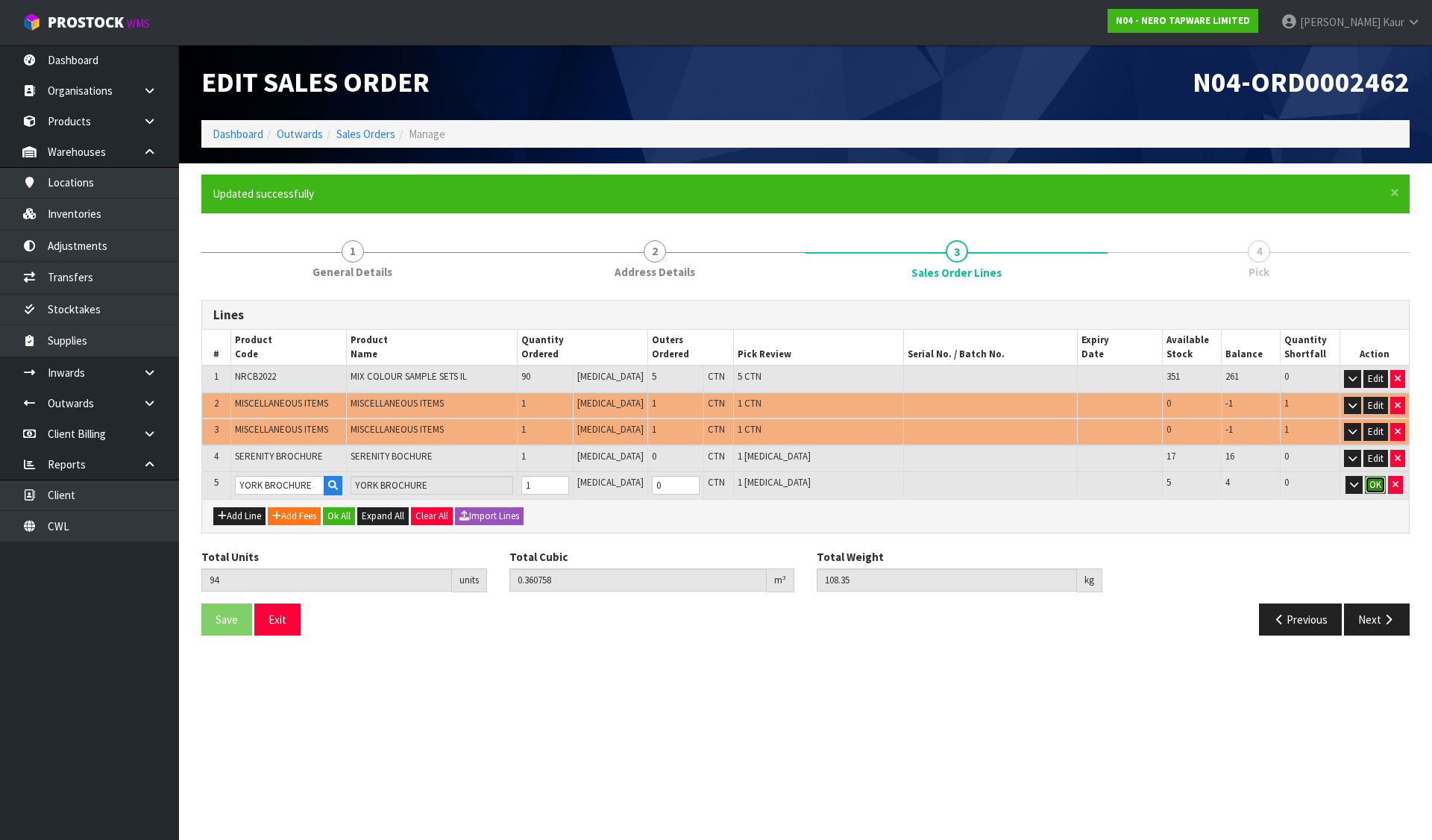
click at [1378, 482] on button "OK" at bounding box center [1375, 484] width 21 height 18
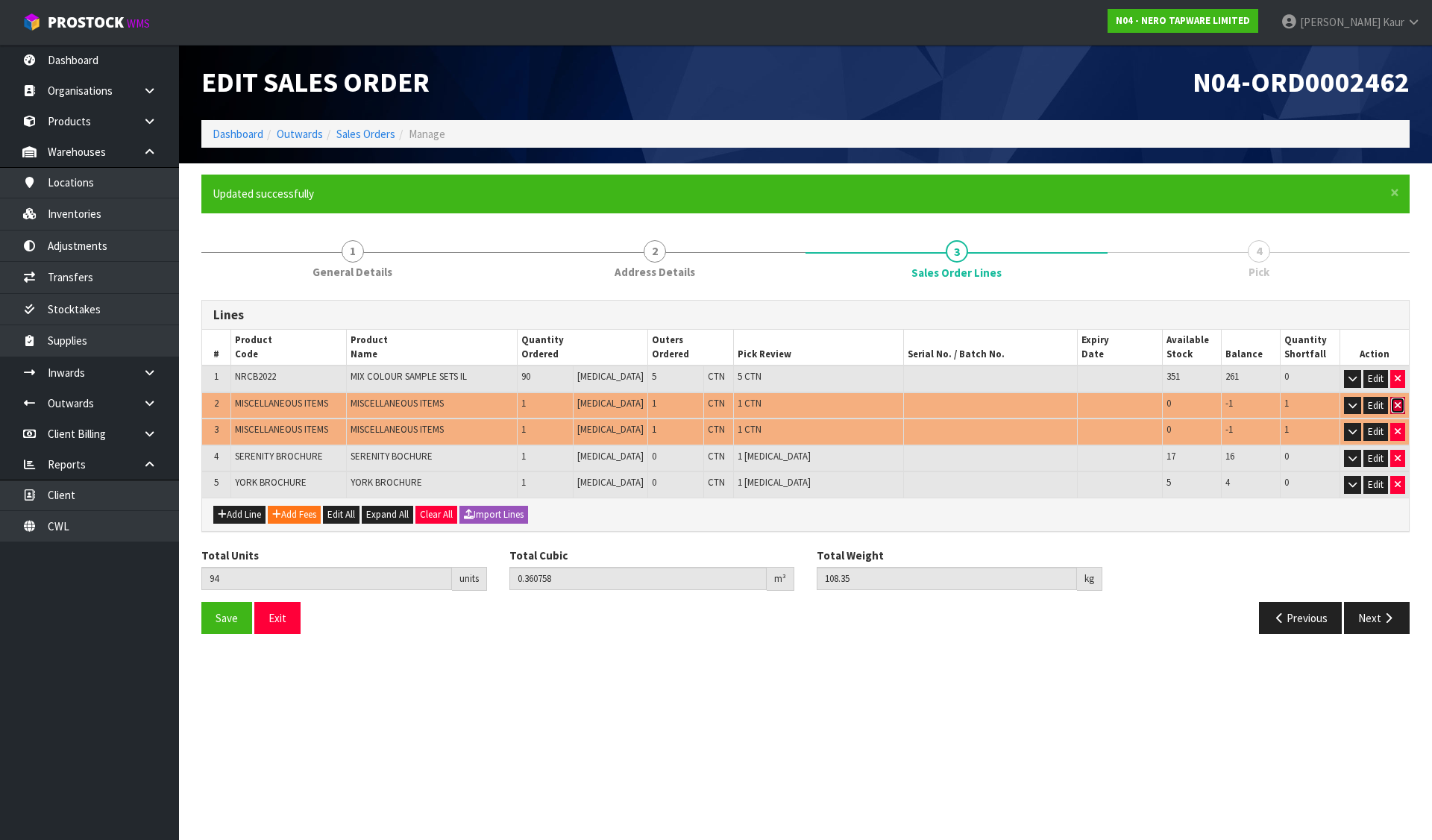
click at [1398, 408] on icon "button" at bounding box center [1398, 405] width 6 height 10
type input "93"
type input "0.27254"
type input "96.2"
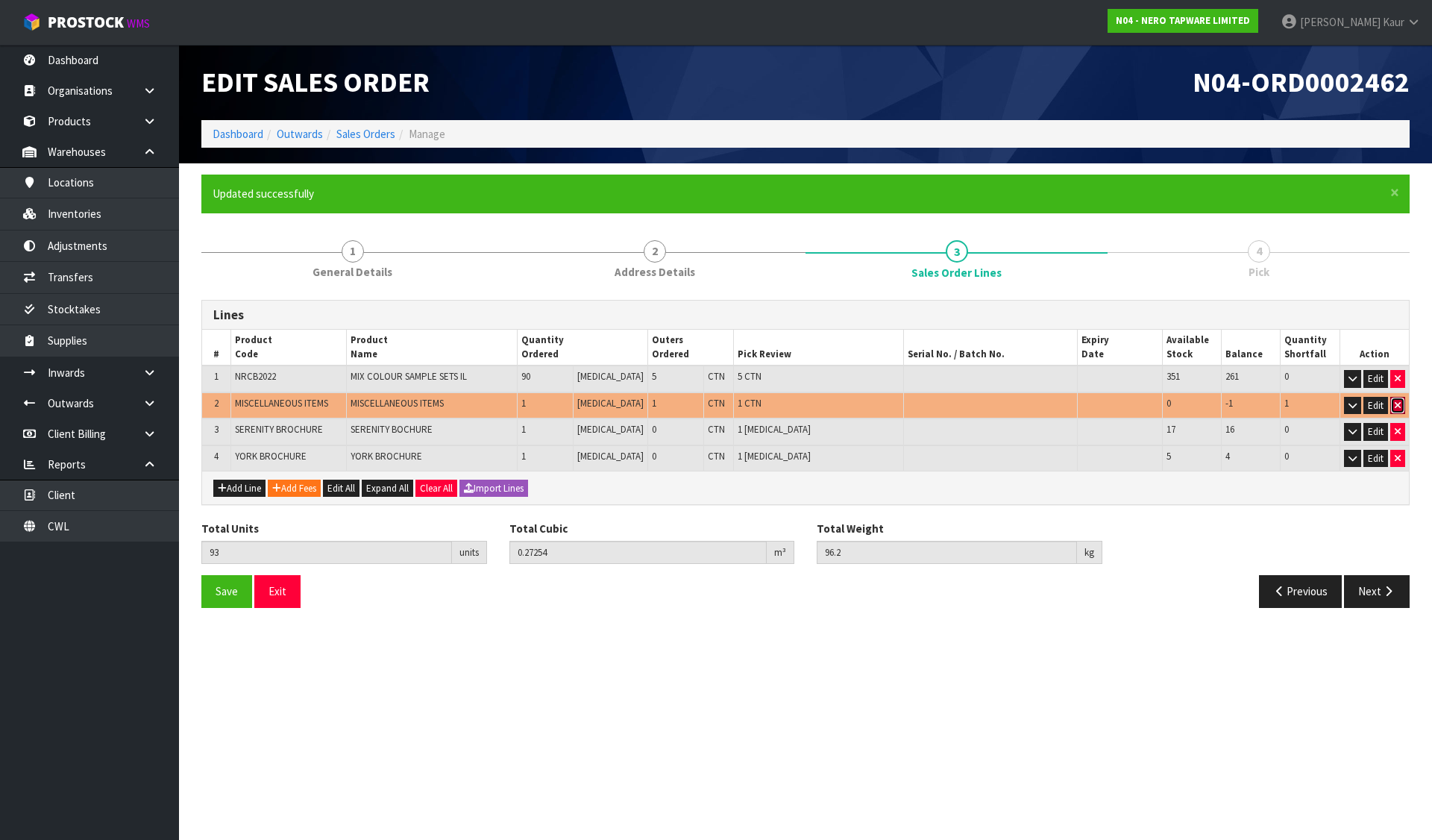
click at [1398, 408] on icon "button" at bounding box center [1398, 405] width 6 height 10
type input "92"
type input "0.184322"
type input "84.05"
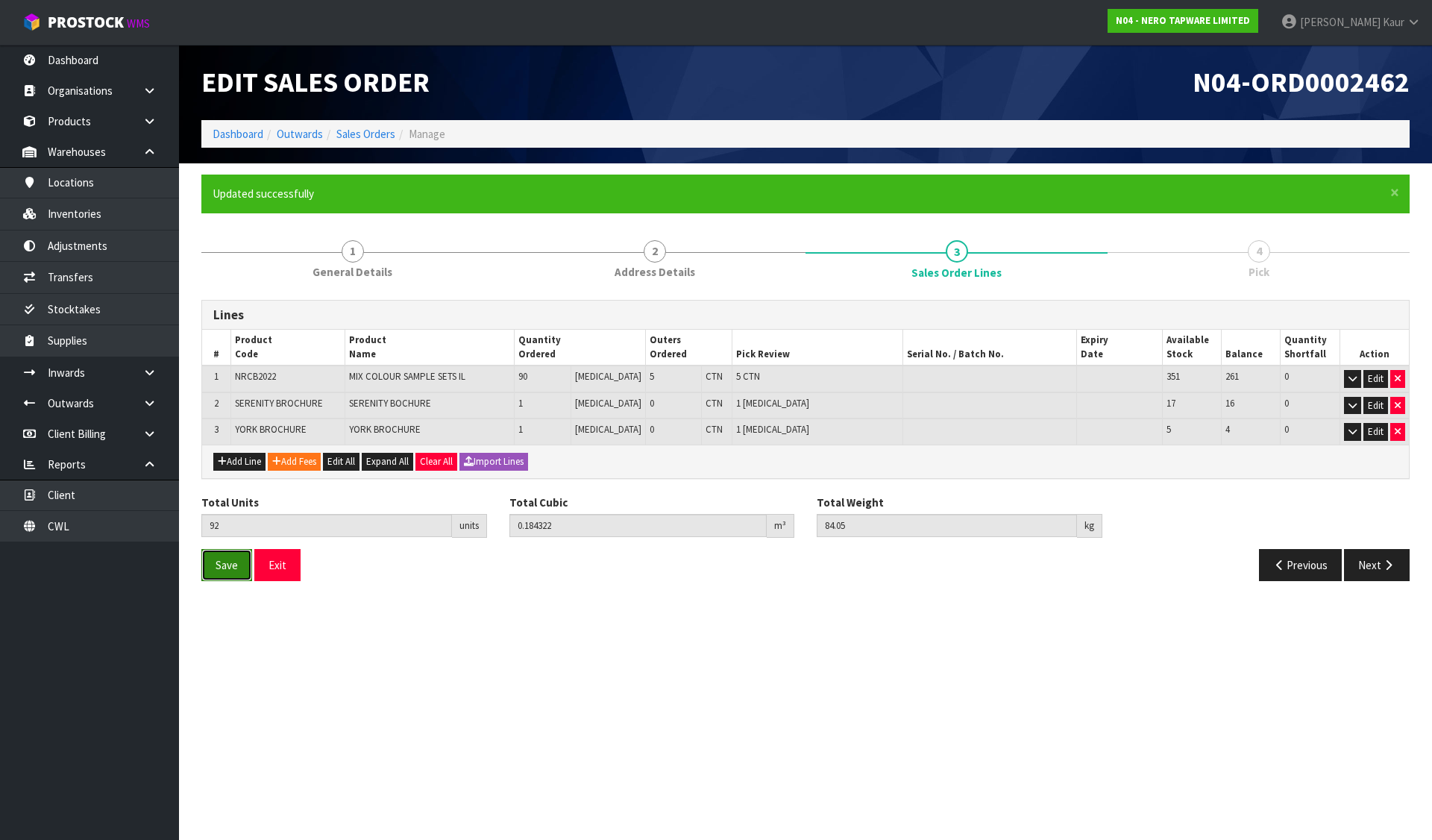
click at [237, 571] on span "Save" at bounding box center [227, 565] width 22 height 15
click at [1399, 571] on button "Next" at bounding box center [1377, 565] width 66 height 32
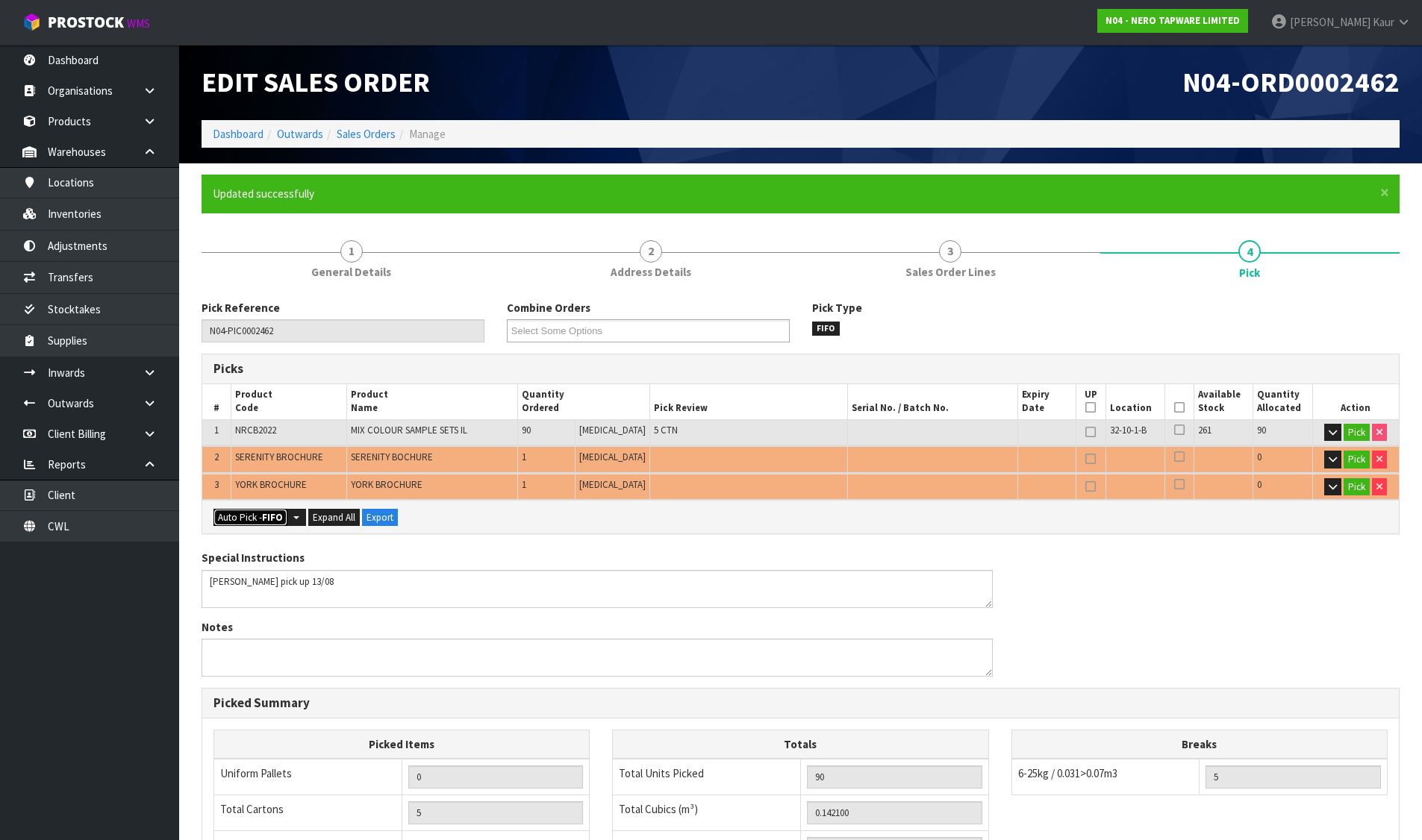
click at [248, 514] on button "Auto Pick - FIFO" at bounding box center [251, 517] width 74 height 18
type input "5"
type input "Piece x 2"
type input "92"
type input "0.184322"
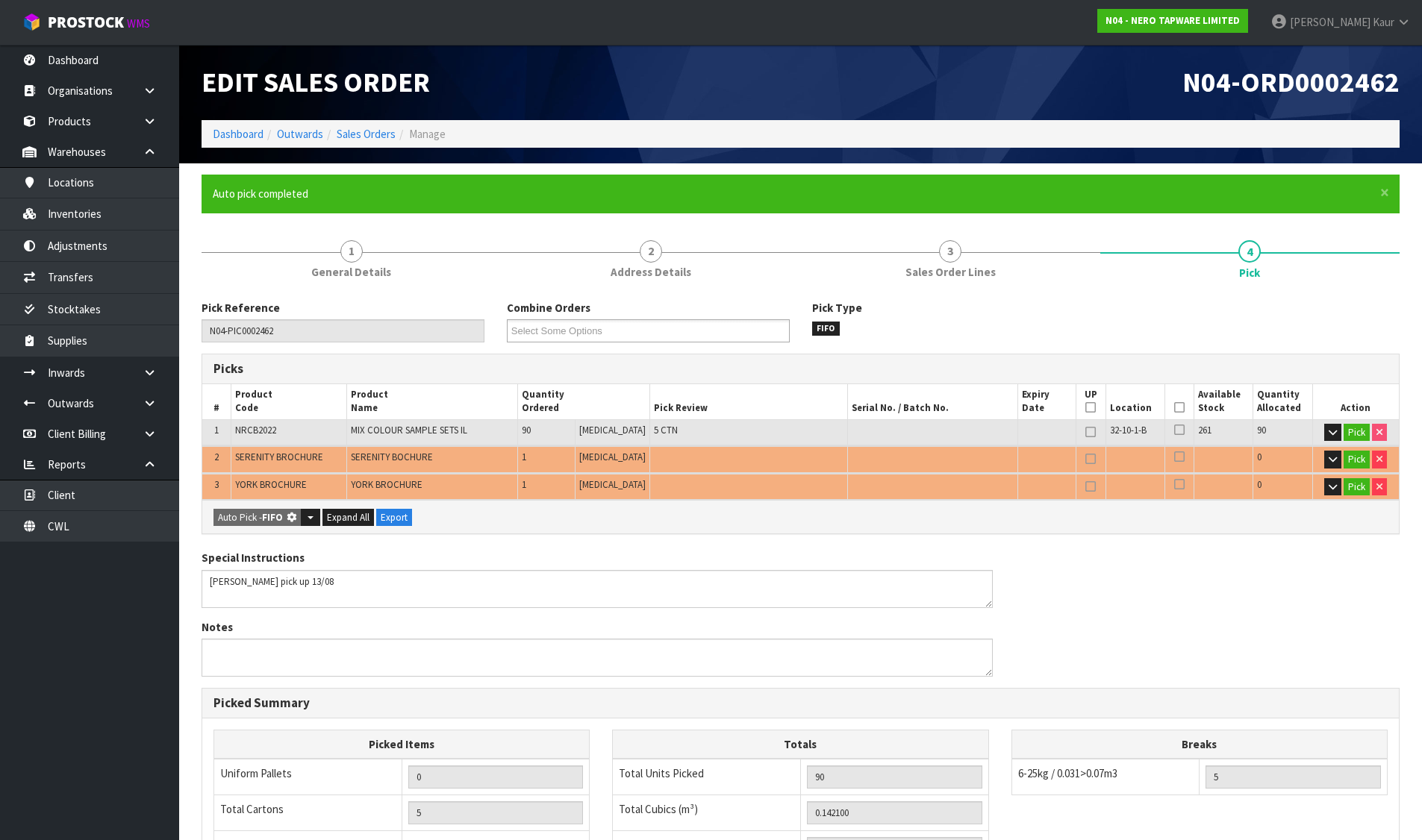
type input "84.050"
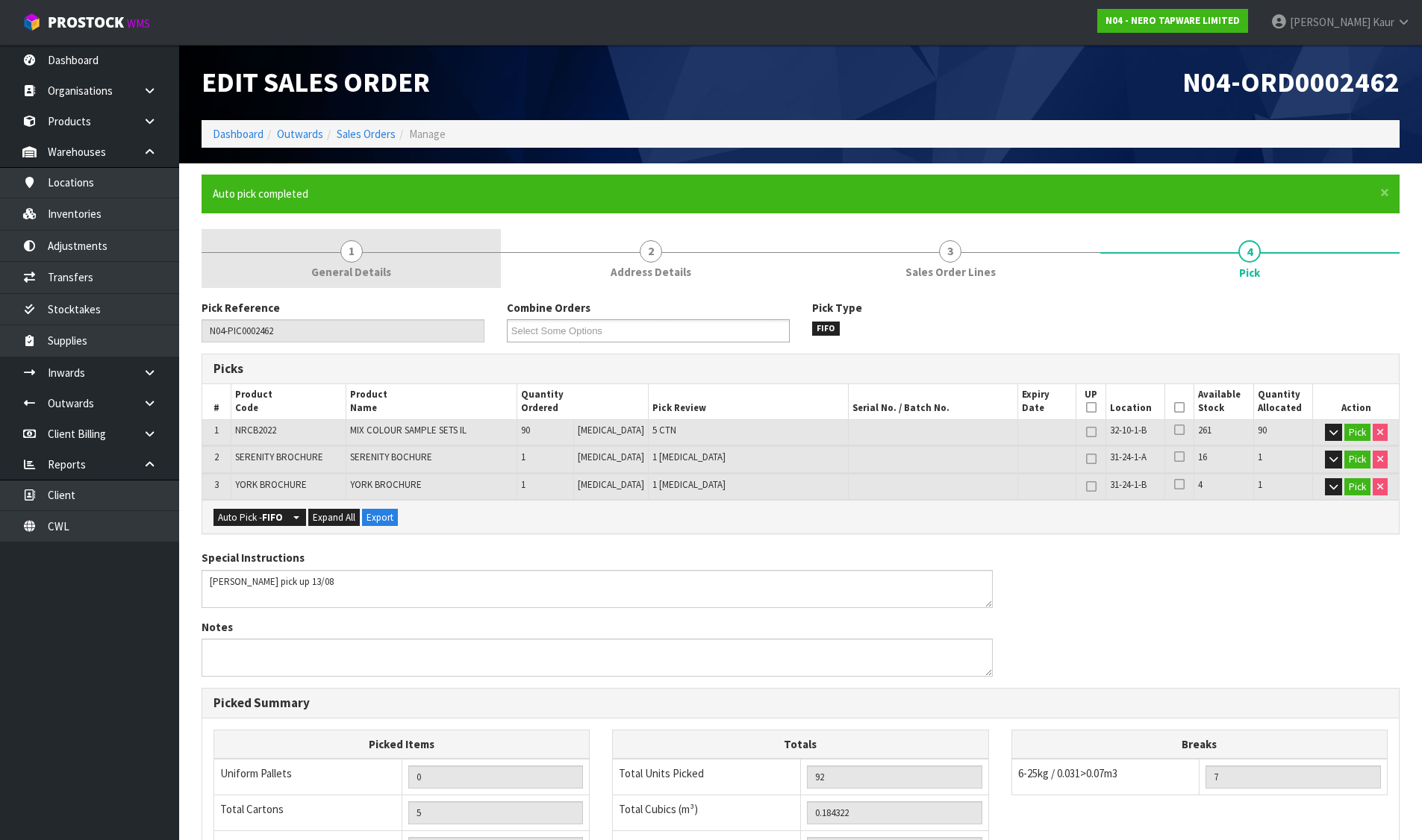
click at [361, 270] on span "General Details" at bounding box center [351, 272] width 80 height 15
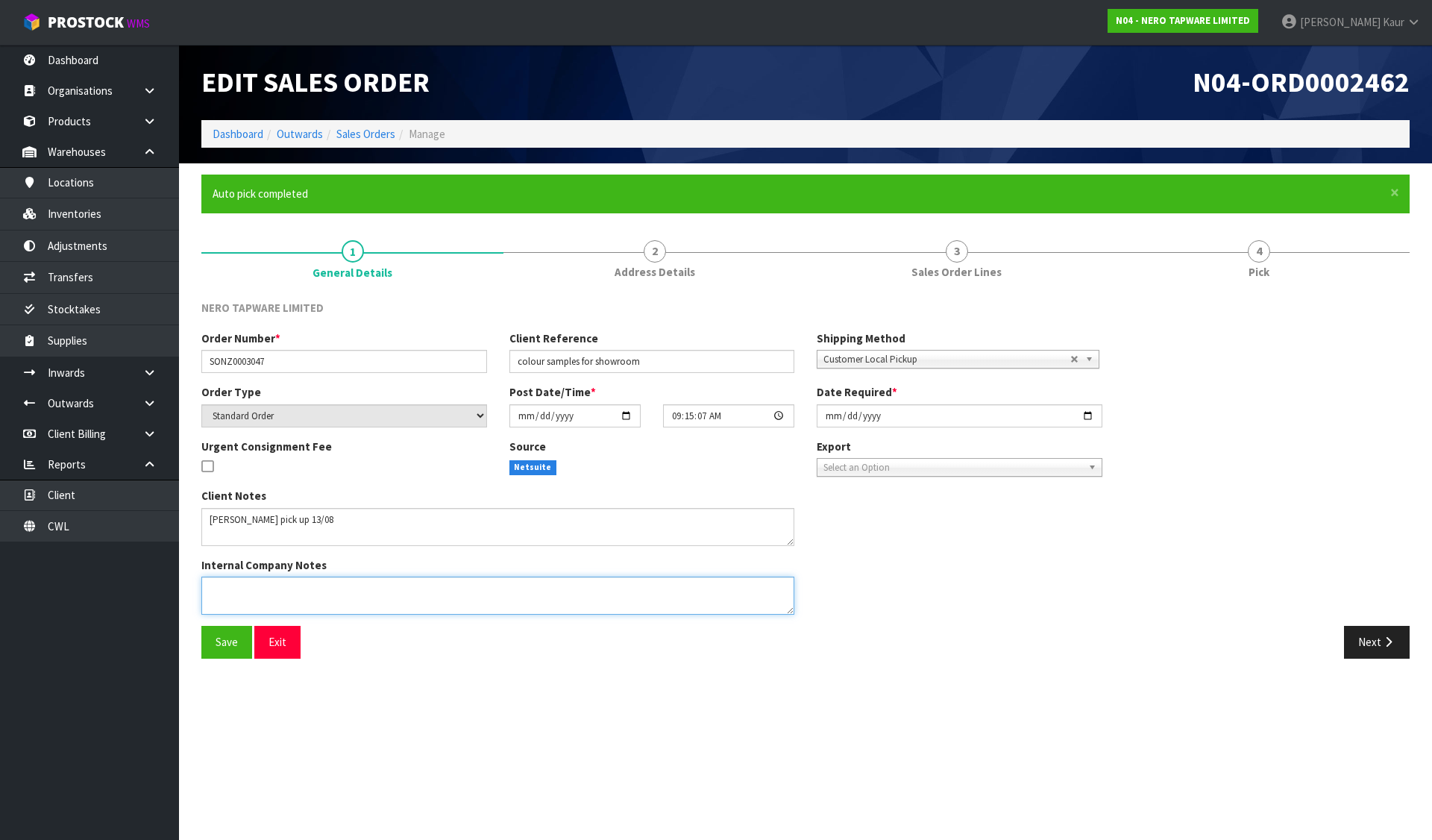
click at [314, 580] on textarea at bounding box center [498, 596] width 593 height 38
type textarea "1 BOX OF SERENITY AND YORK BROCHURE"
click at [220, 649] on span "Save" at bounding box center [227, 642] width 22 height 15
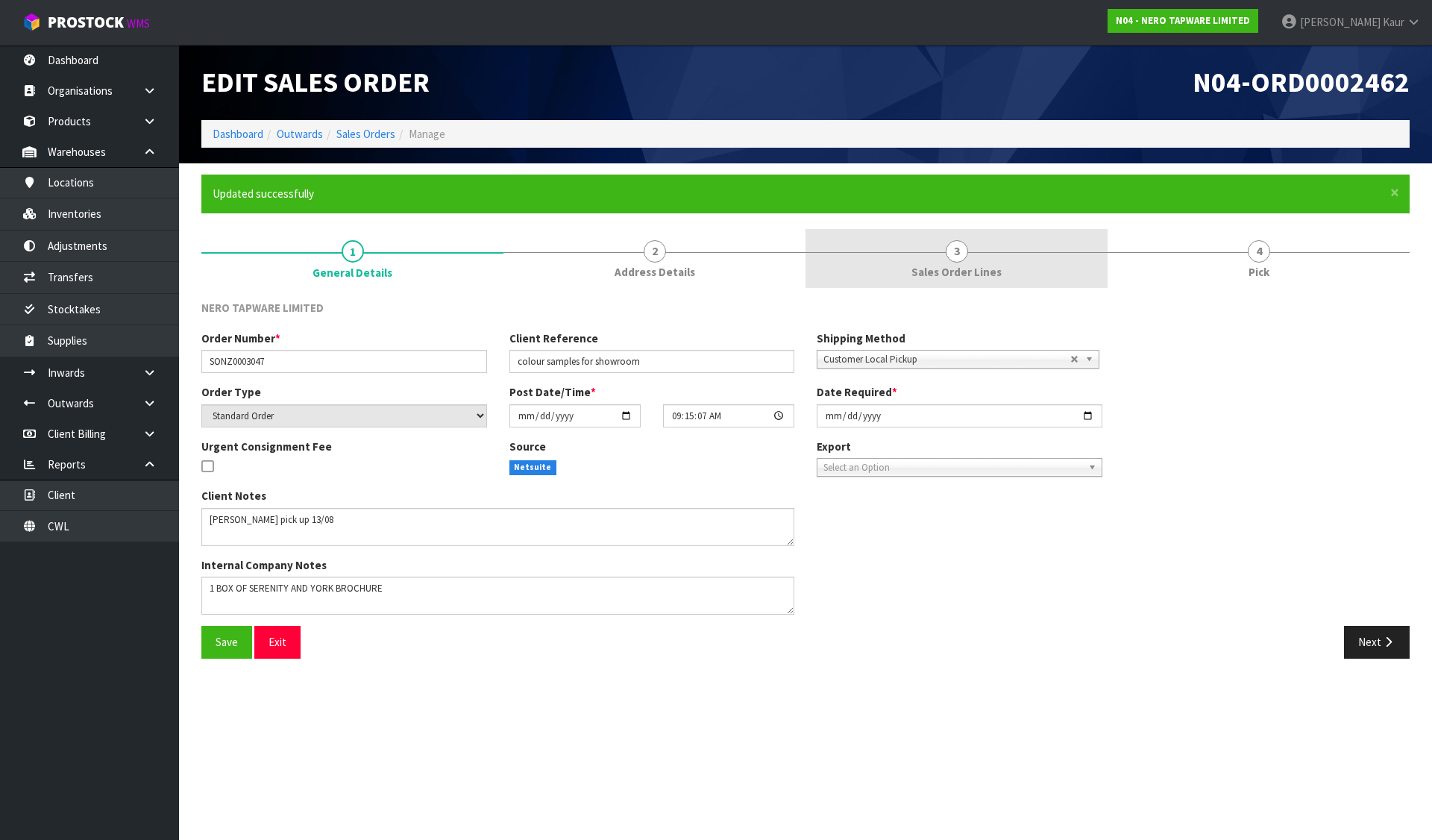
click at [976, 273] on span "Sales Order Lines" at bounding box center [956, 272] width 90 height 15
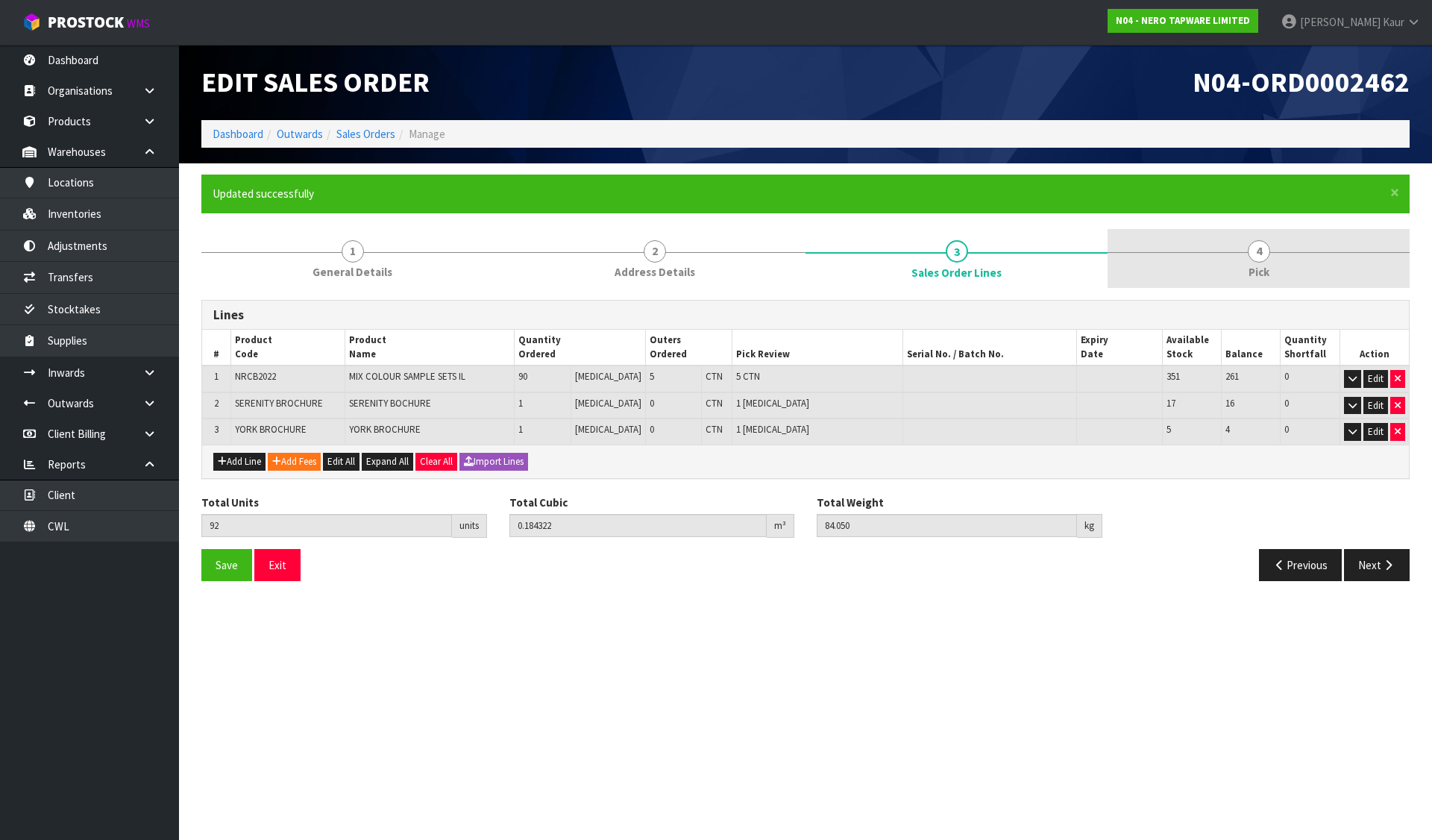
click at [1292, 244] on link "4 Pick" at bounding box center [1258, 258] width 302 height 59
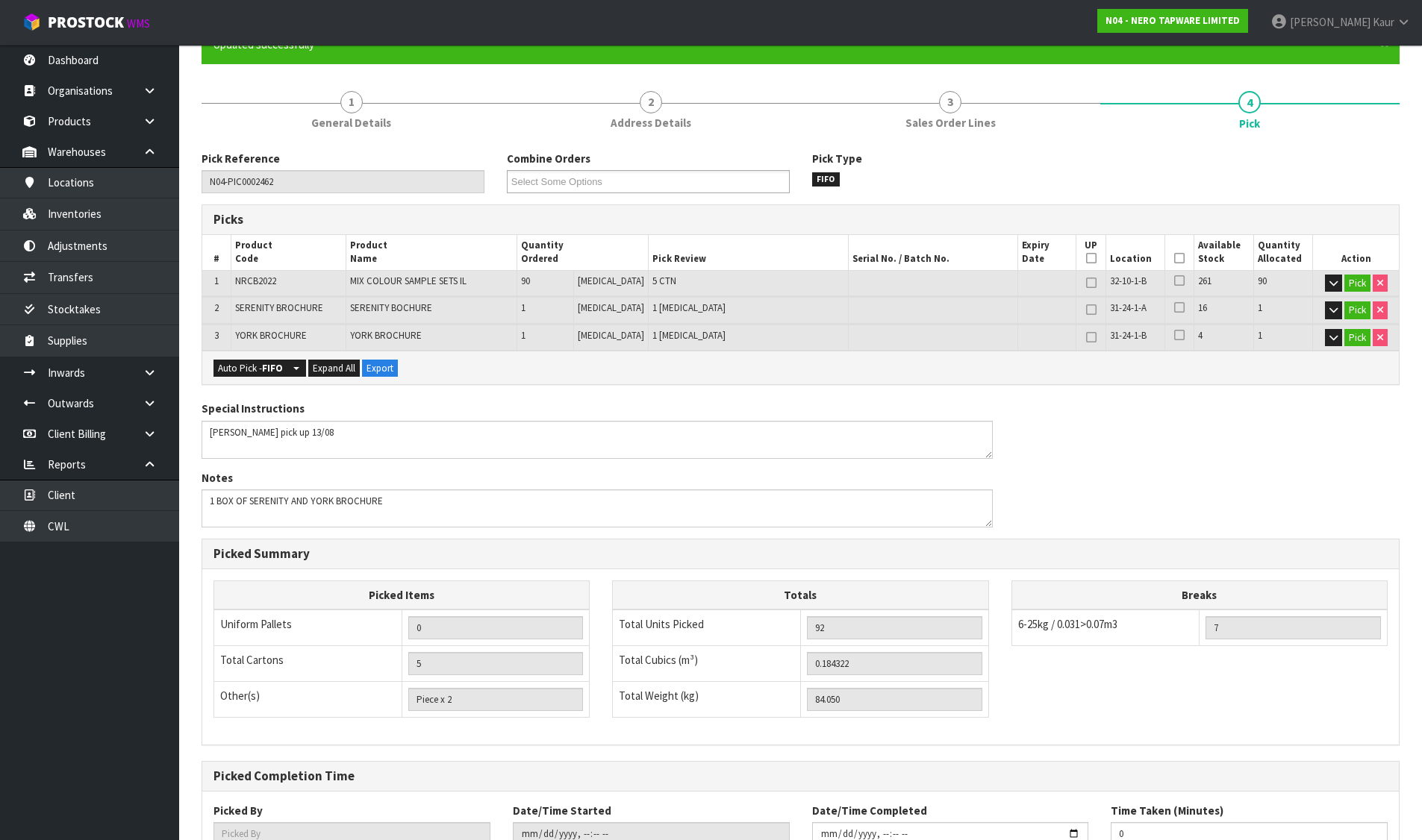
scroll to position [260, 0]
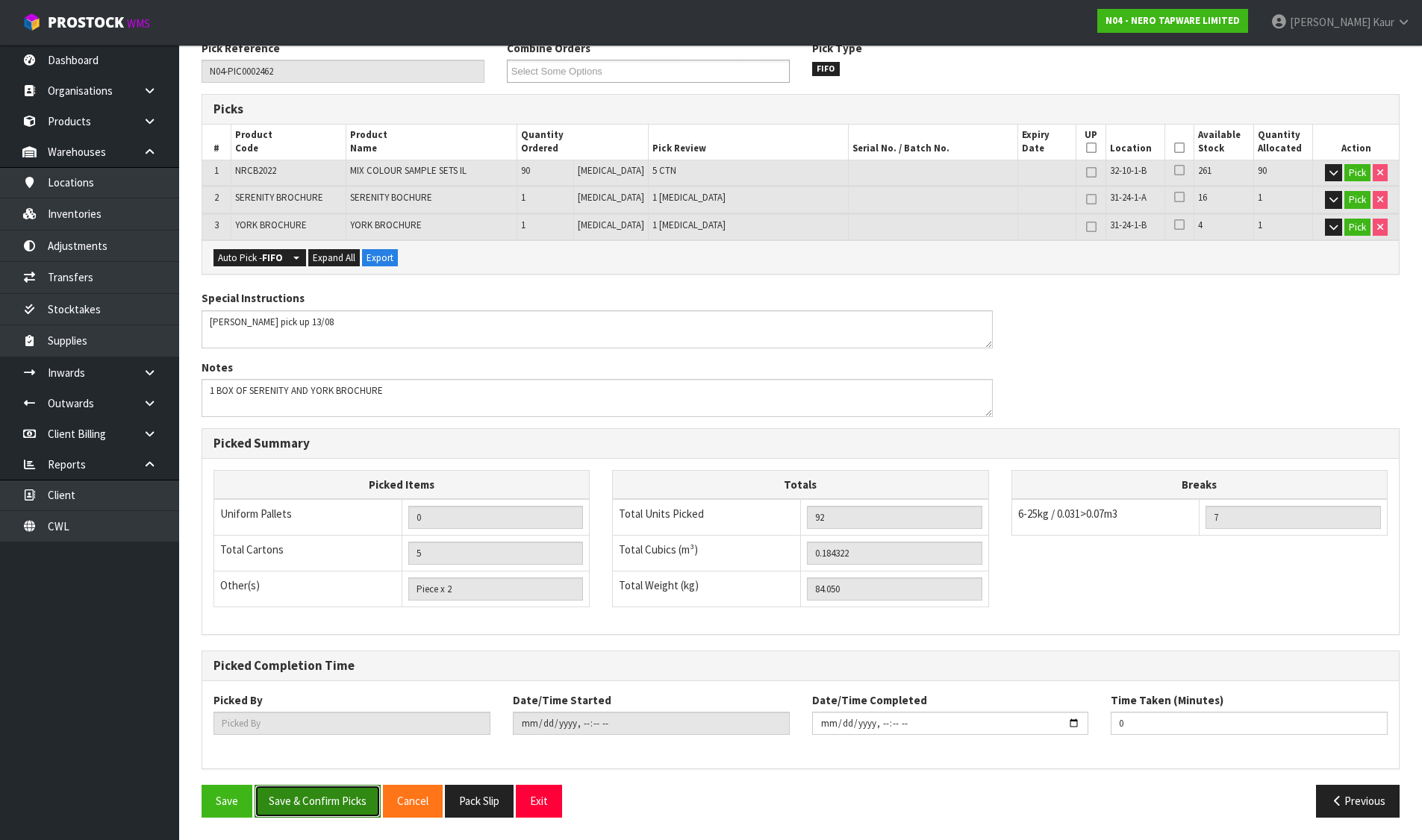
click at [292, 790] on button "Save & Confirm Picks" at bounding box center [317, 801] width 126 height 32
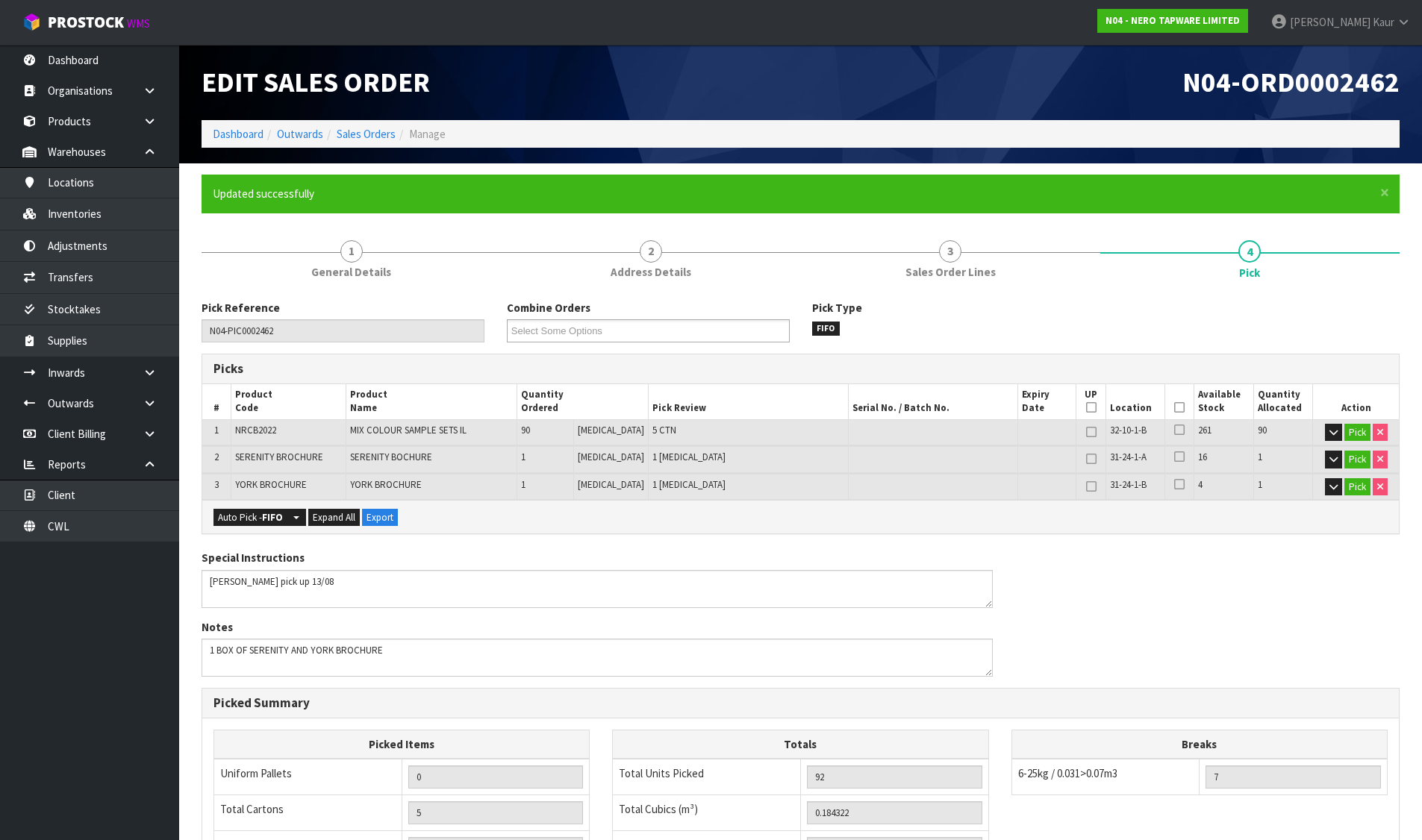
type input "Divjot Kaur"
type input "2025-08-13T09:39:11"
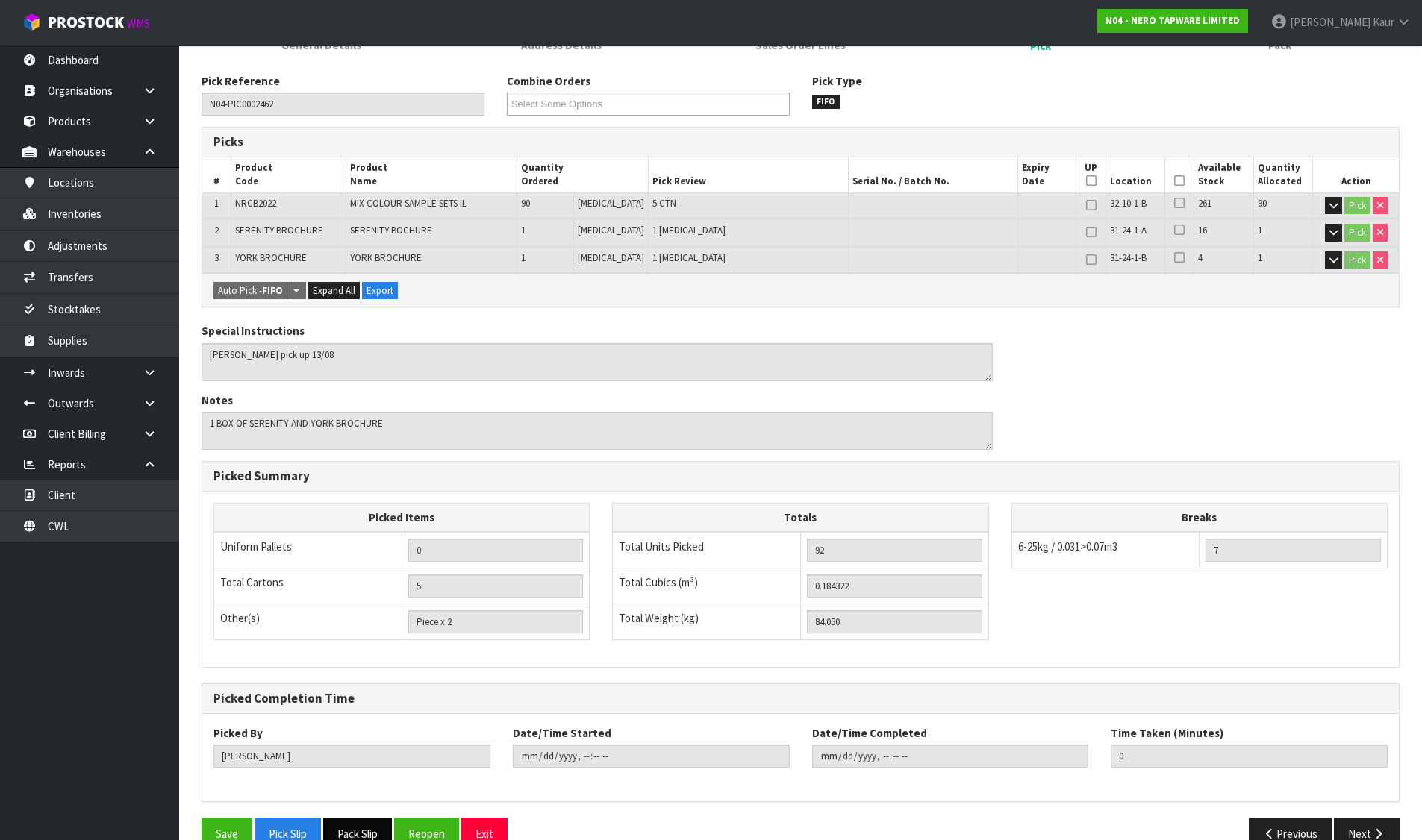
scroll to position [260, 0]
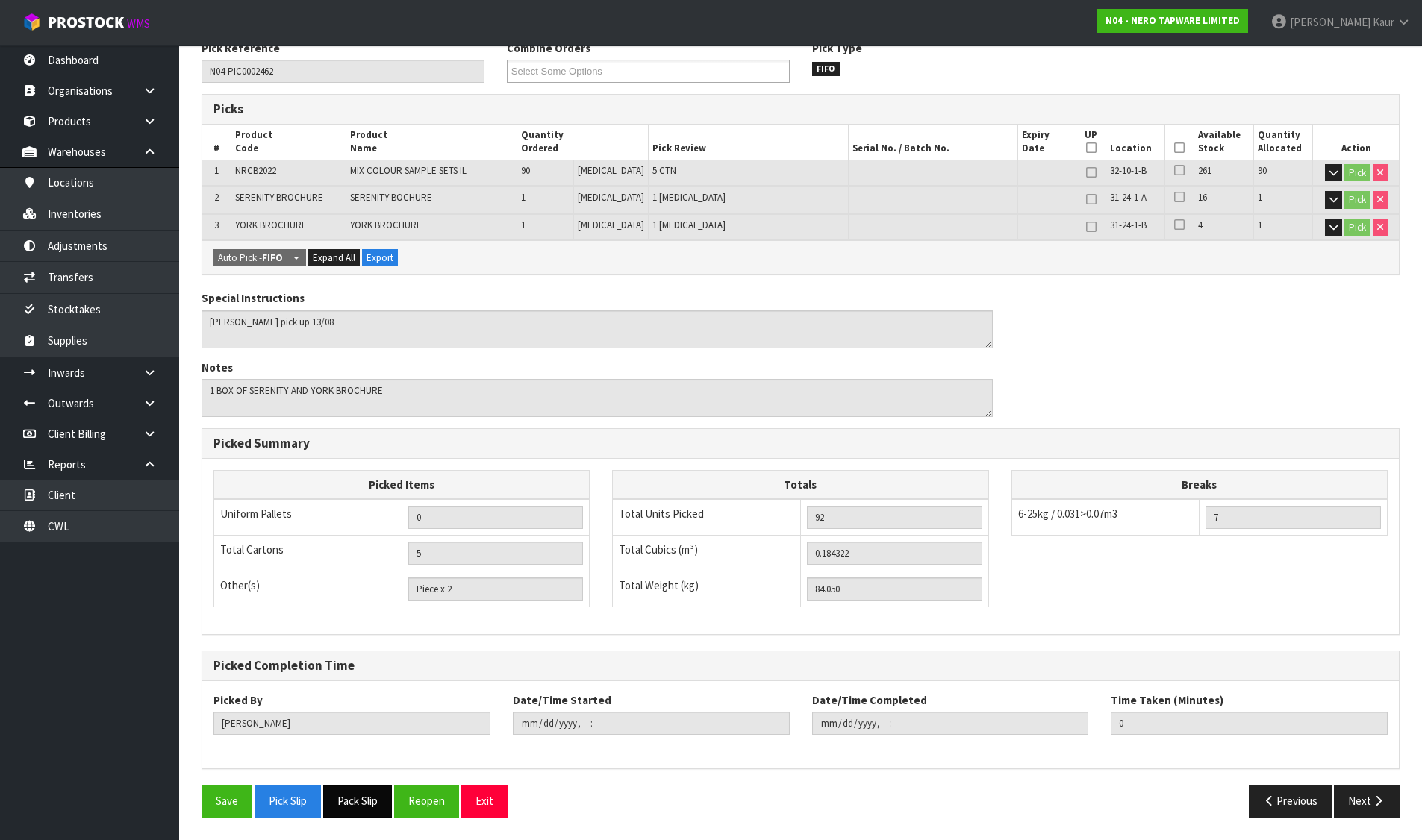
click at [368, 804] on button "Pack Slip" at bounding box center [358, 801] width 69 height 32
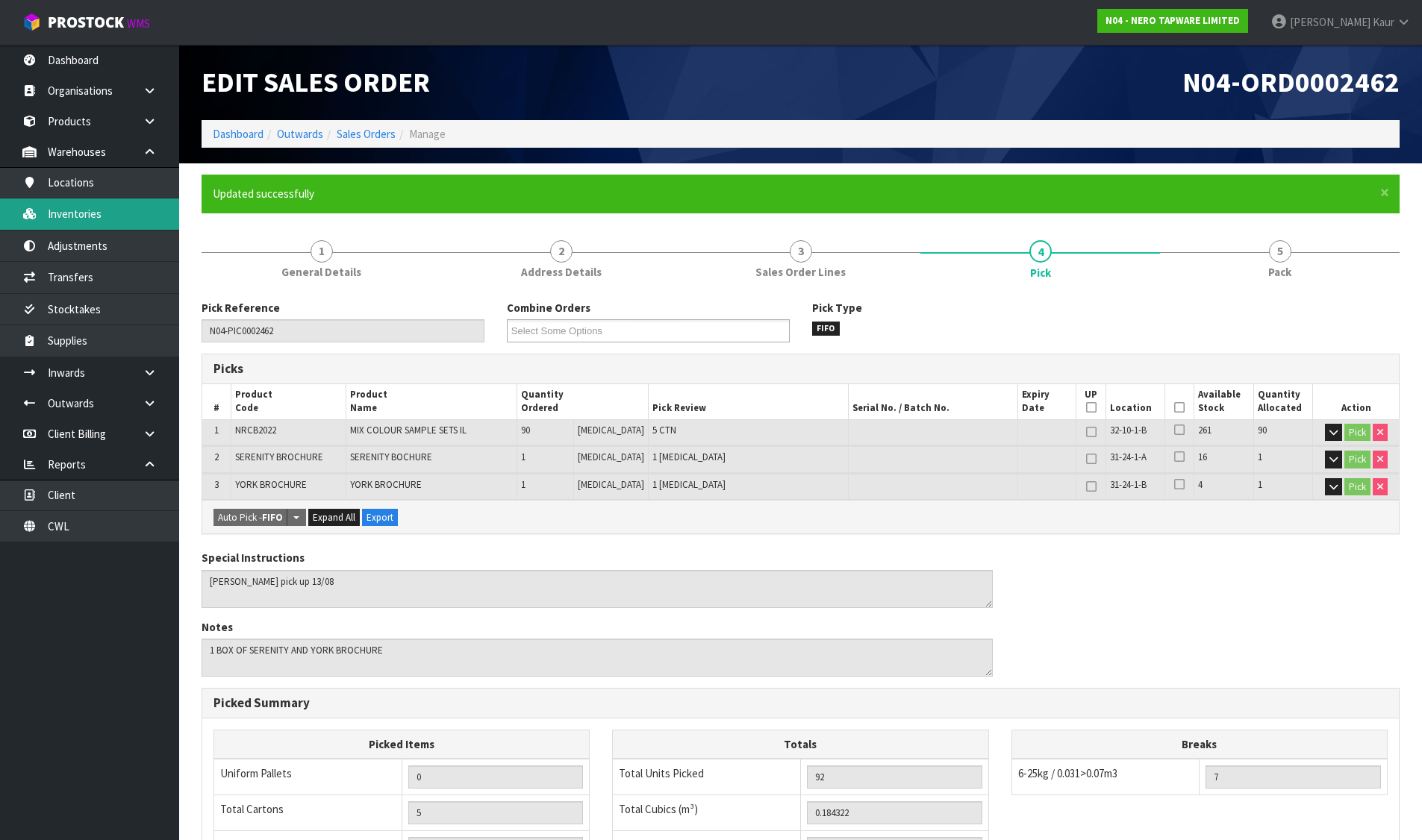
drag, startPoint x: 109, startPoint y: 215, endPoint x: 147, endPoint y: 211, distance: 38.2
click at [109, 215] on link "Inventories" at bounding box center [90, 214] width 179 height 31
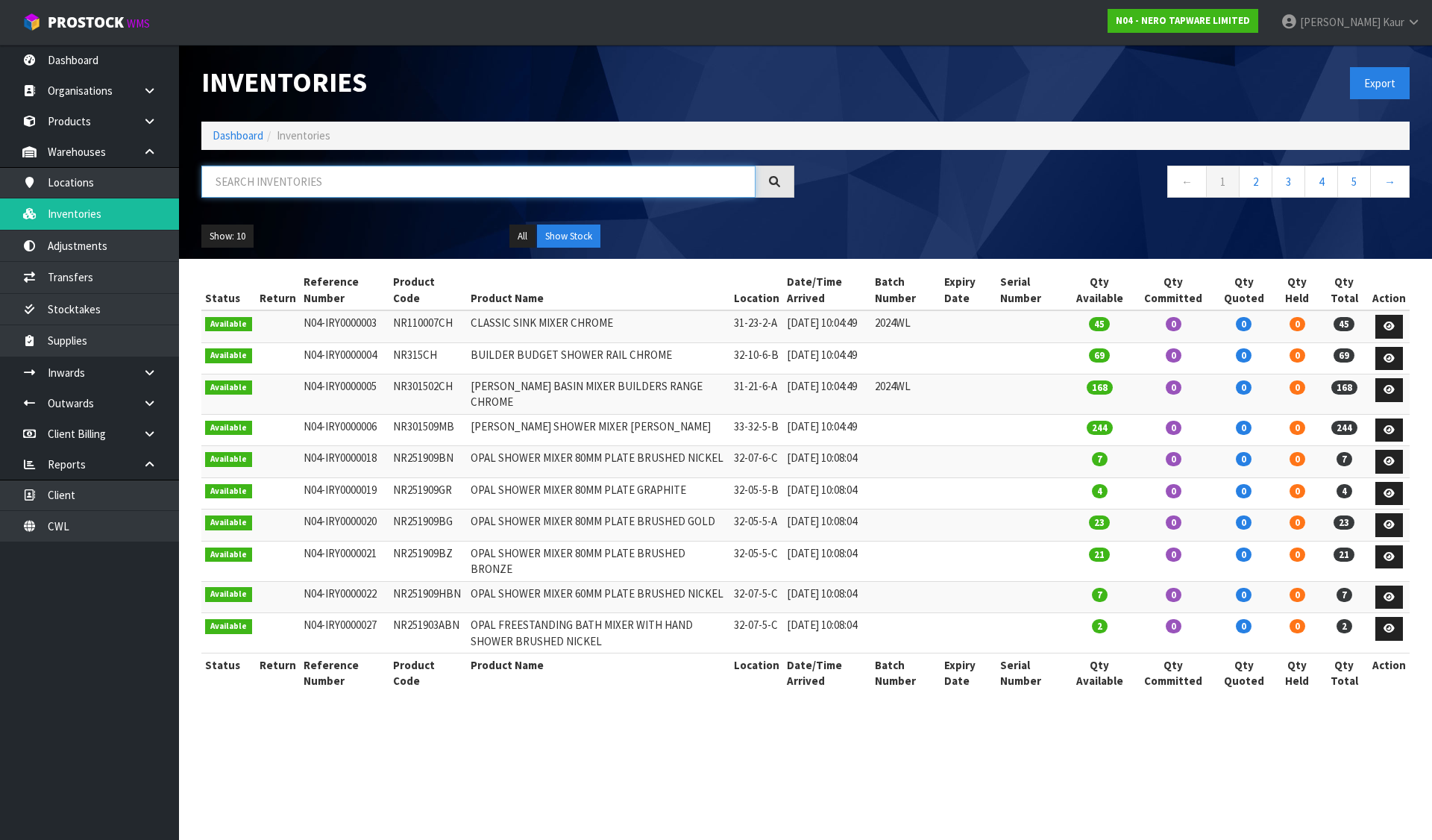
click at [273, 181] on input "text" at bounding box center [479, 181] width 554 height 32
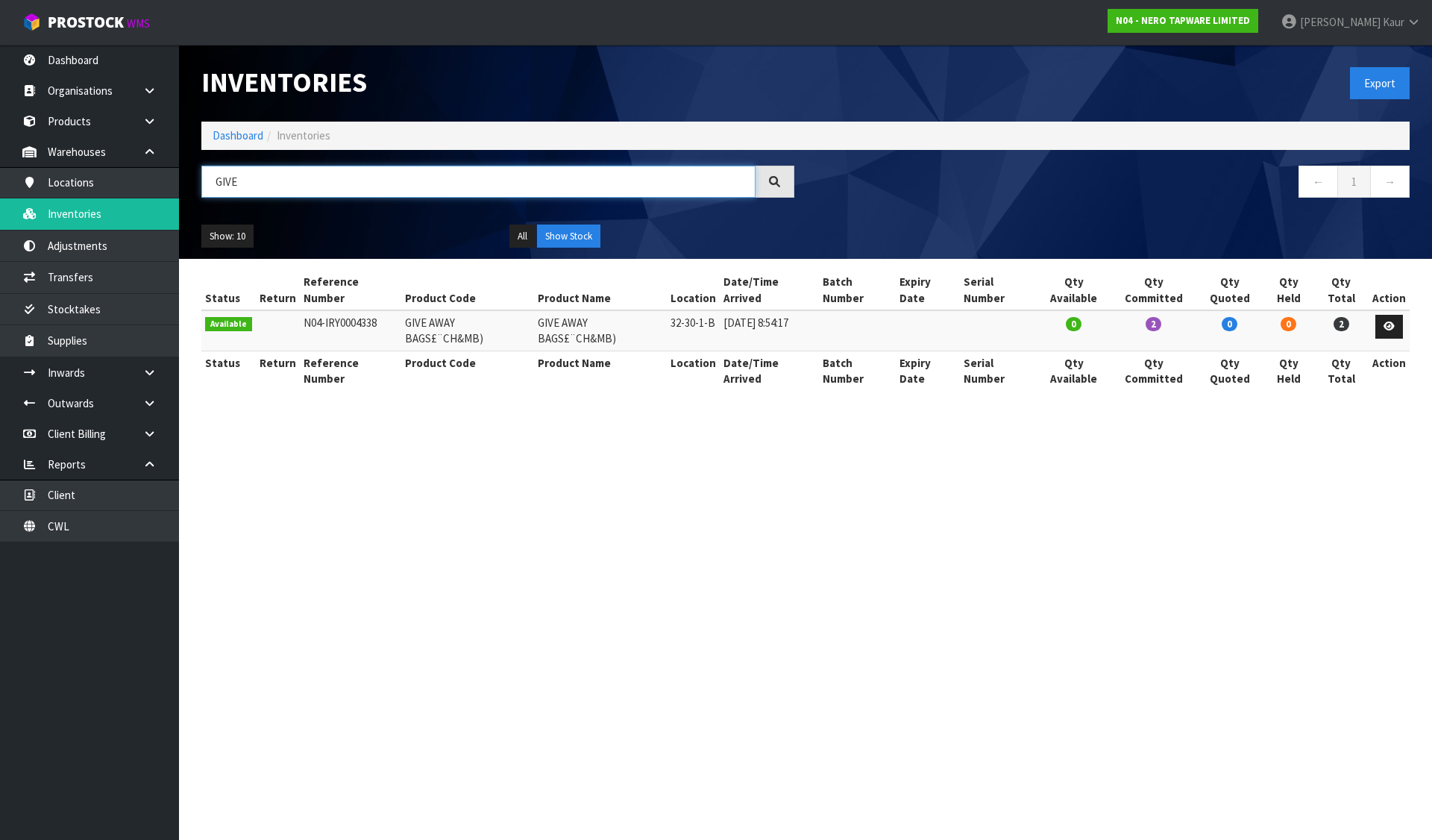
type input "GIVE"
drag, startPoint x: 399, startPoint y: 306, endPoint x: 531, endPoint y: 306, distance: 132.0
click at [531, 310] on td "GIVE AWAY BAGS£¨CH&MB)" at bounding box center [467, 330] width 132 height 41
copy td "GIVE AWAY BAGS£¨CH&MB)"
click at [233, 135] on link "Dashboard" at bounding box center [238, 136] width 51 height 15
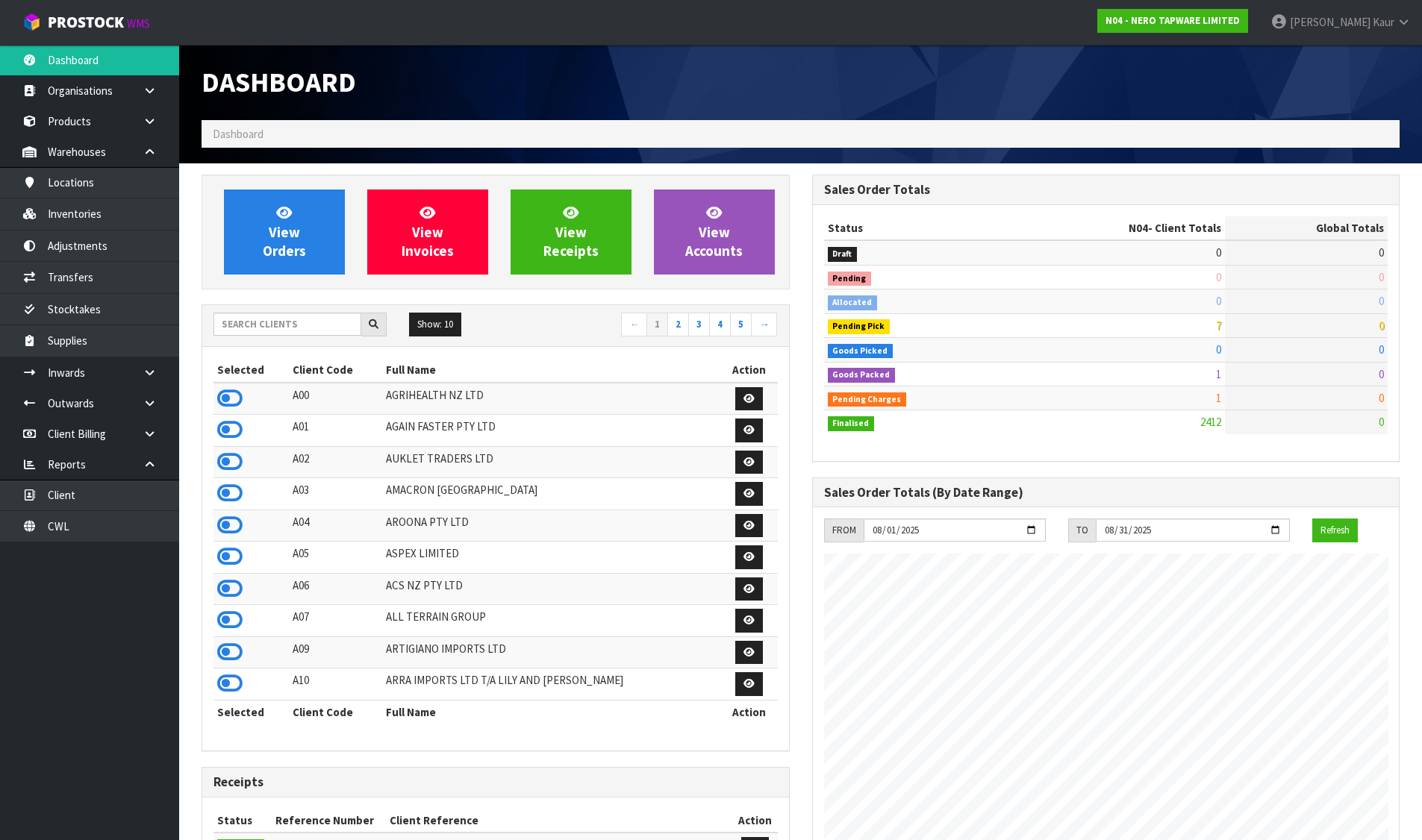
scroll to position [1130, 610]
click at [266, 204] on link "View Orders" at bounding box center [284, 231] width 121 height 85
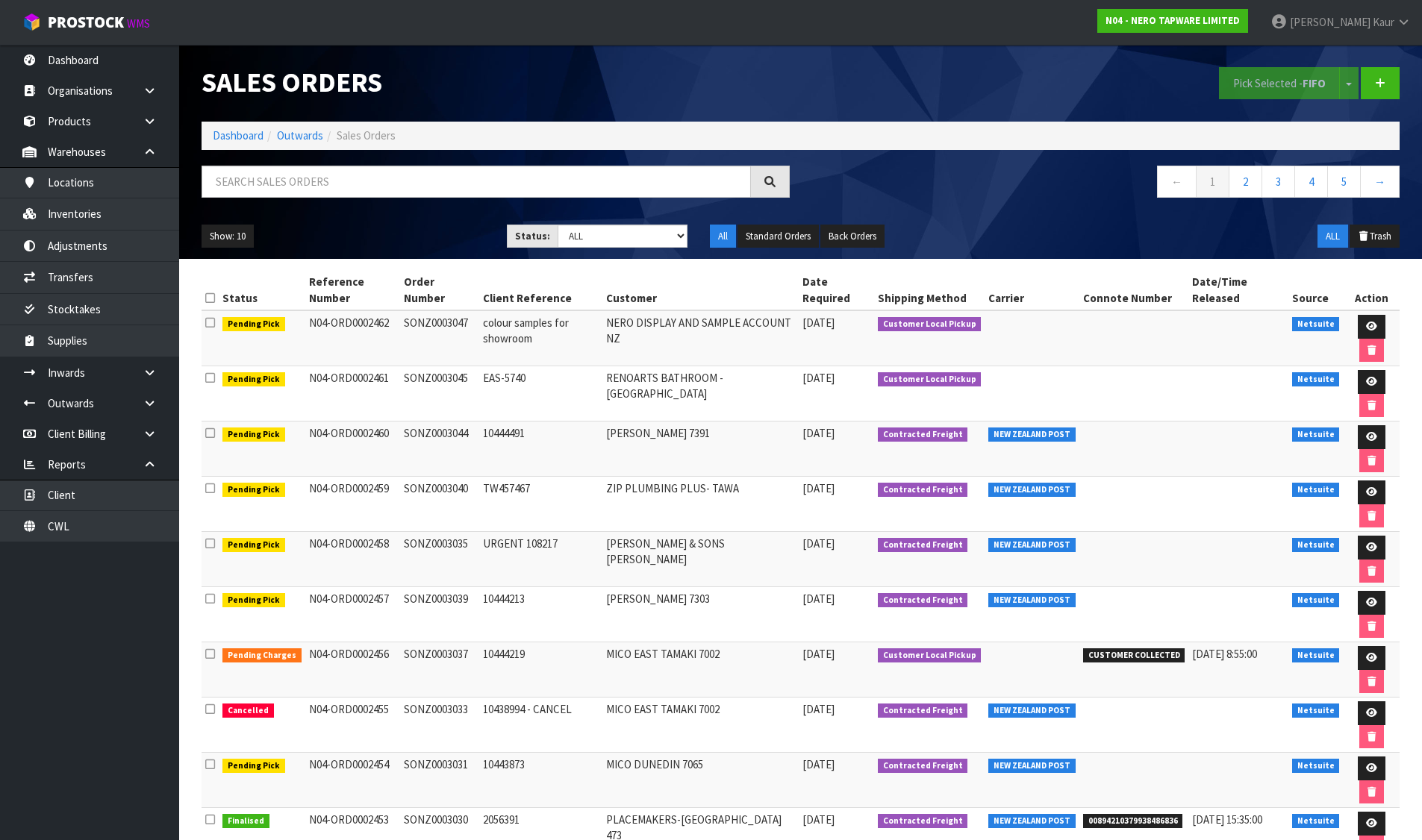
click at [164, 149] on link at bounding box center [155, 152] width 48 height 31
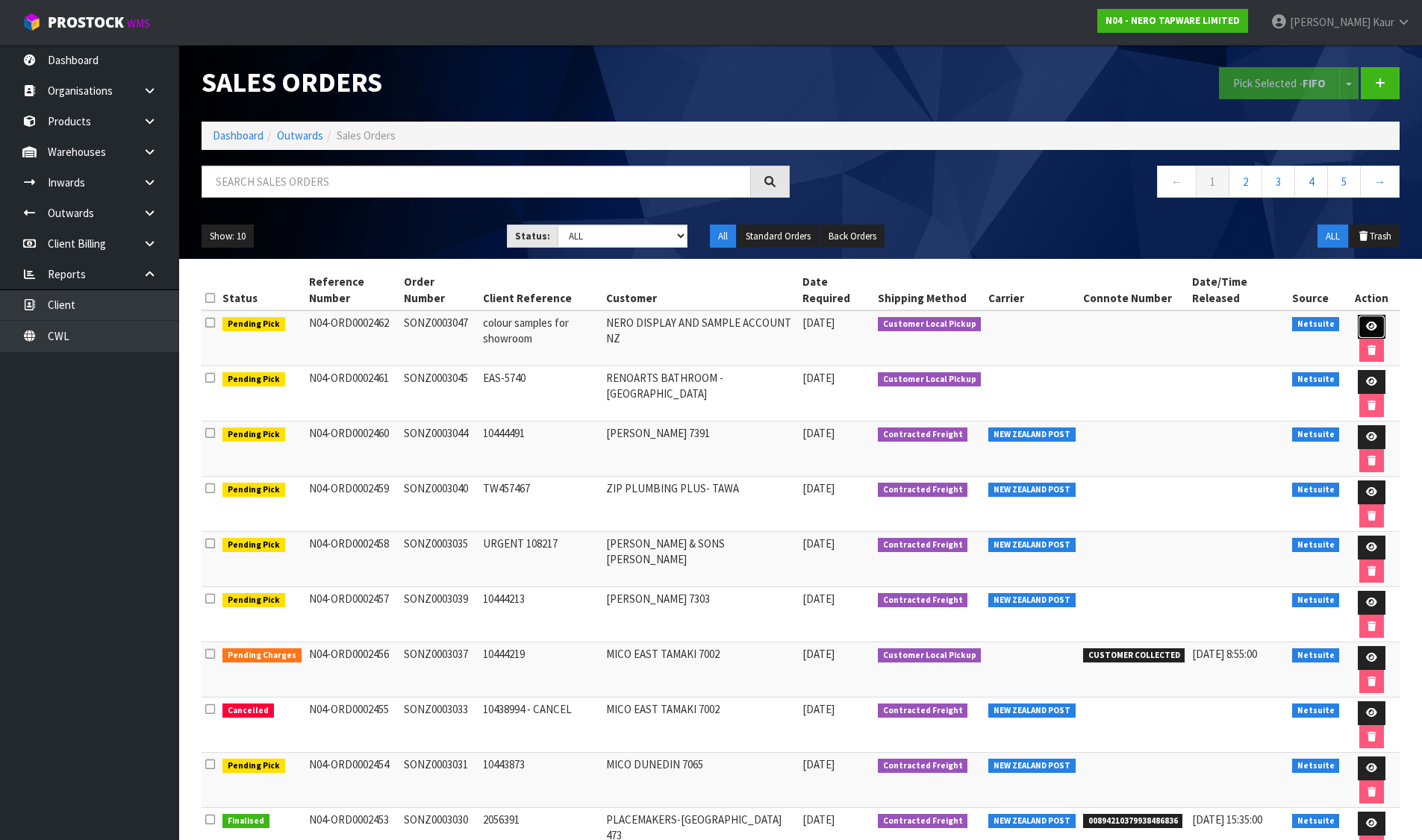
click at [1365, 315] on link at bounding box center [1371, 326] width 28 height 24
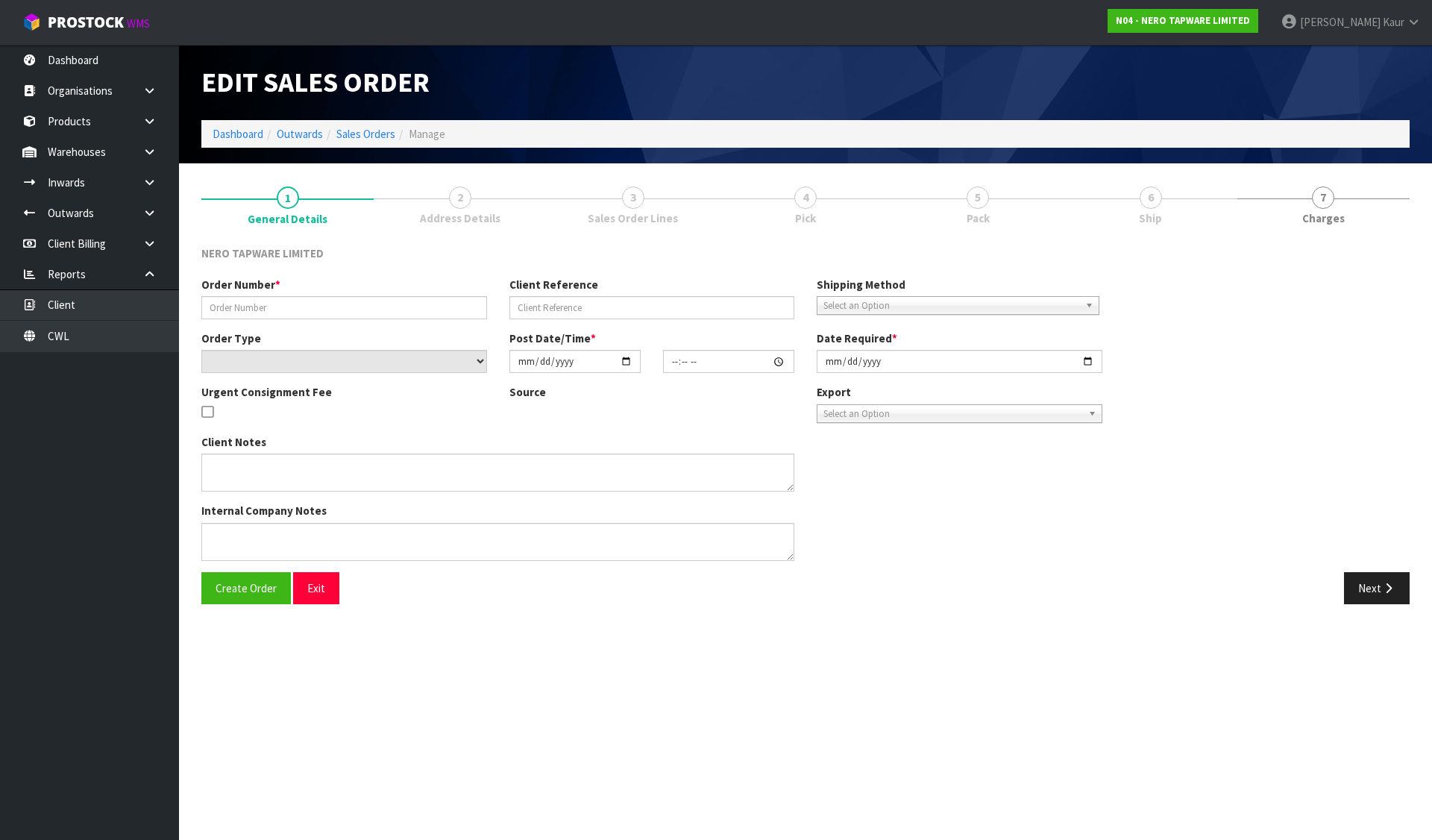
type input "SONZ0003047"
type input "colour samples for showroom"
select select "number:0"
type input "2025-08-13"
type input "09:15:07.000"
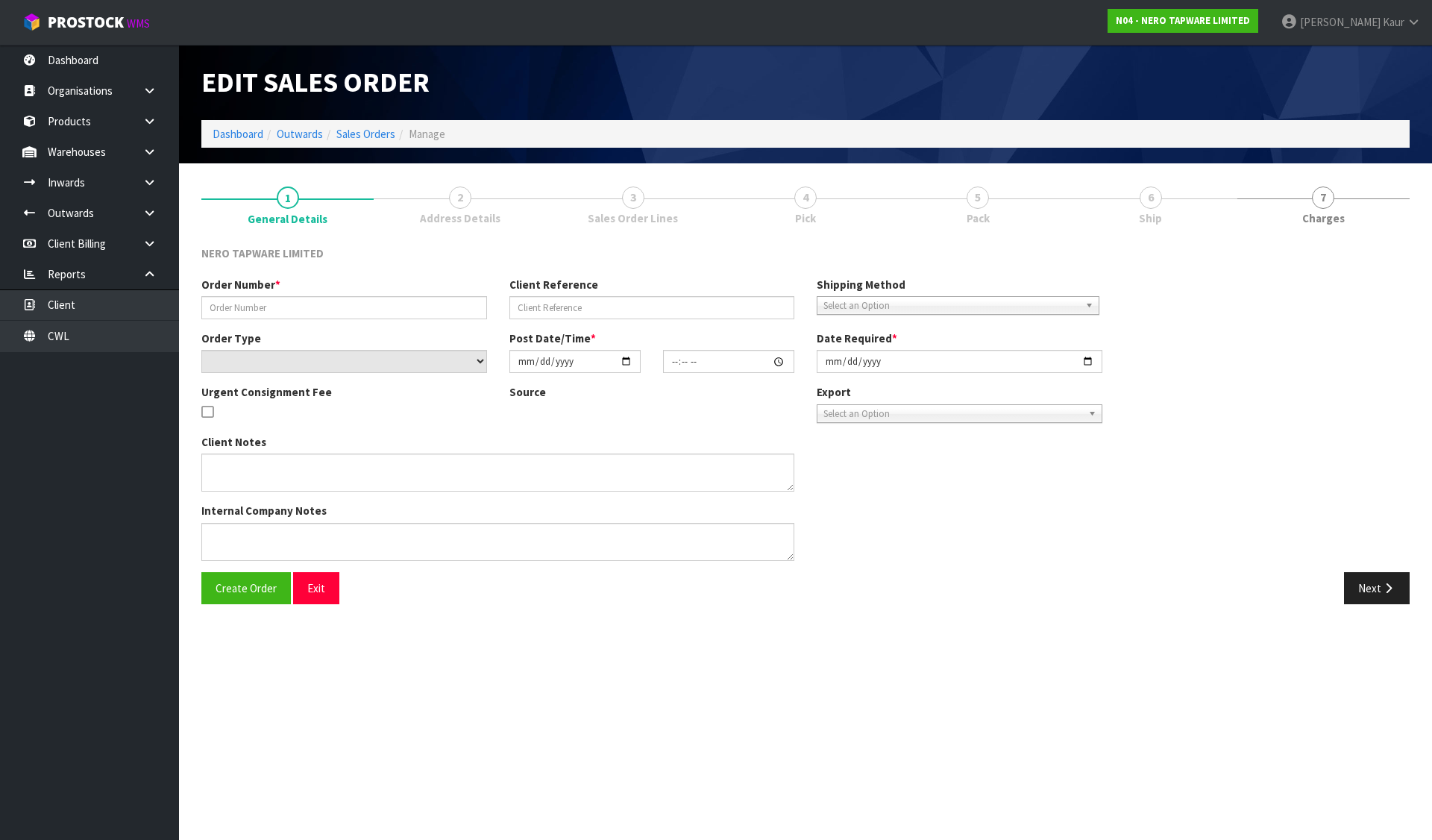
type input "2025-08-13"
type textarea "Tracy pick up 13/08"
type textarea "1 BOX OF SERENITY AND YORK BROCHURE"
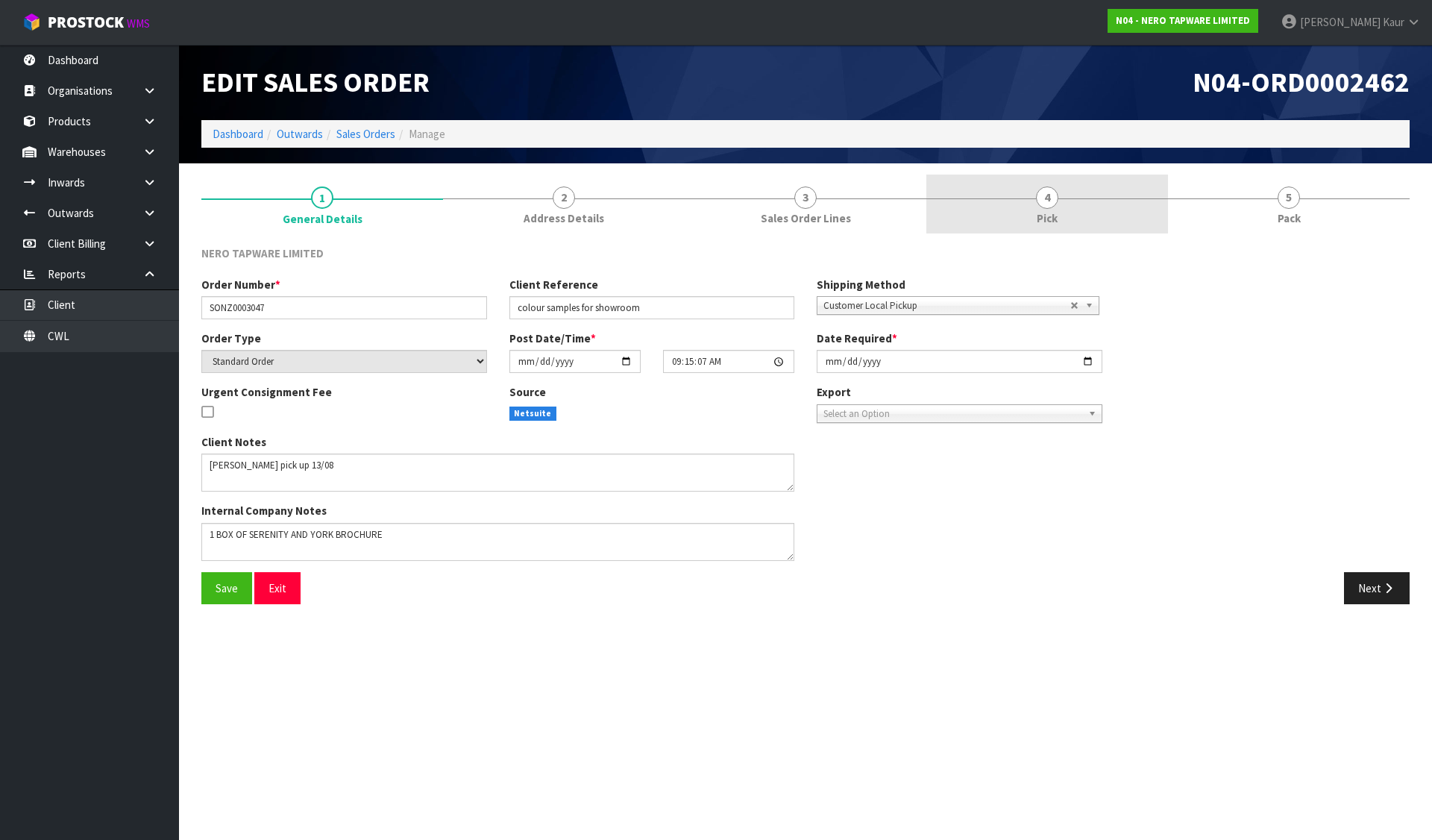
click at [796, 208] on link "3 Sales Order Lines" at bounding box center [806, 204] width 242 height 59
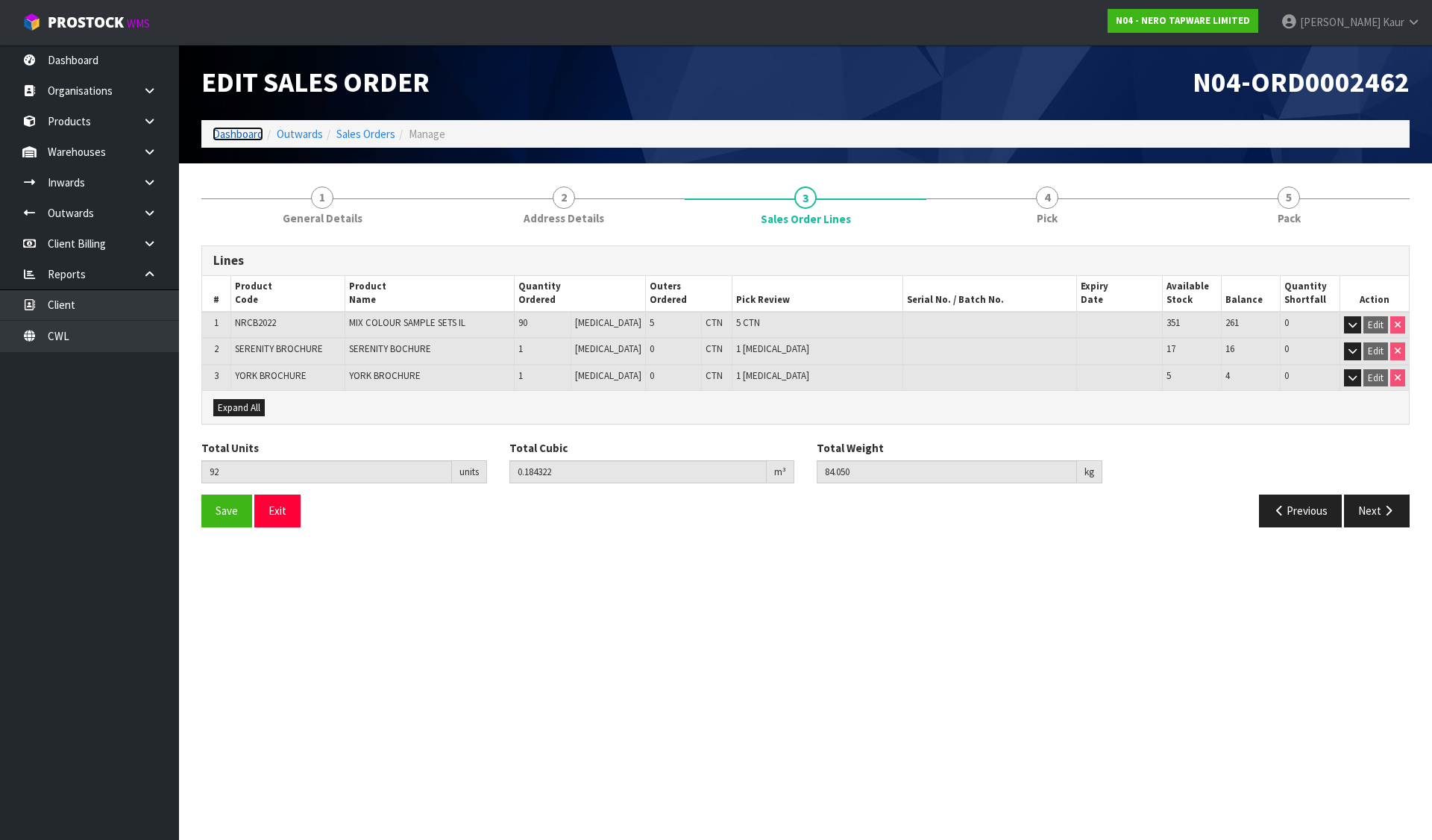
click at [246, 137] on link "Dashboard" at bounding box center [238, 134] width 51 height 15
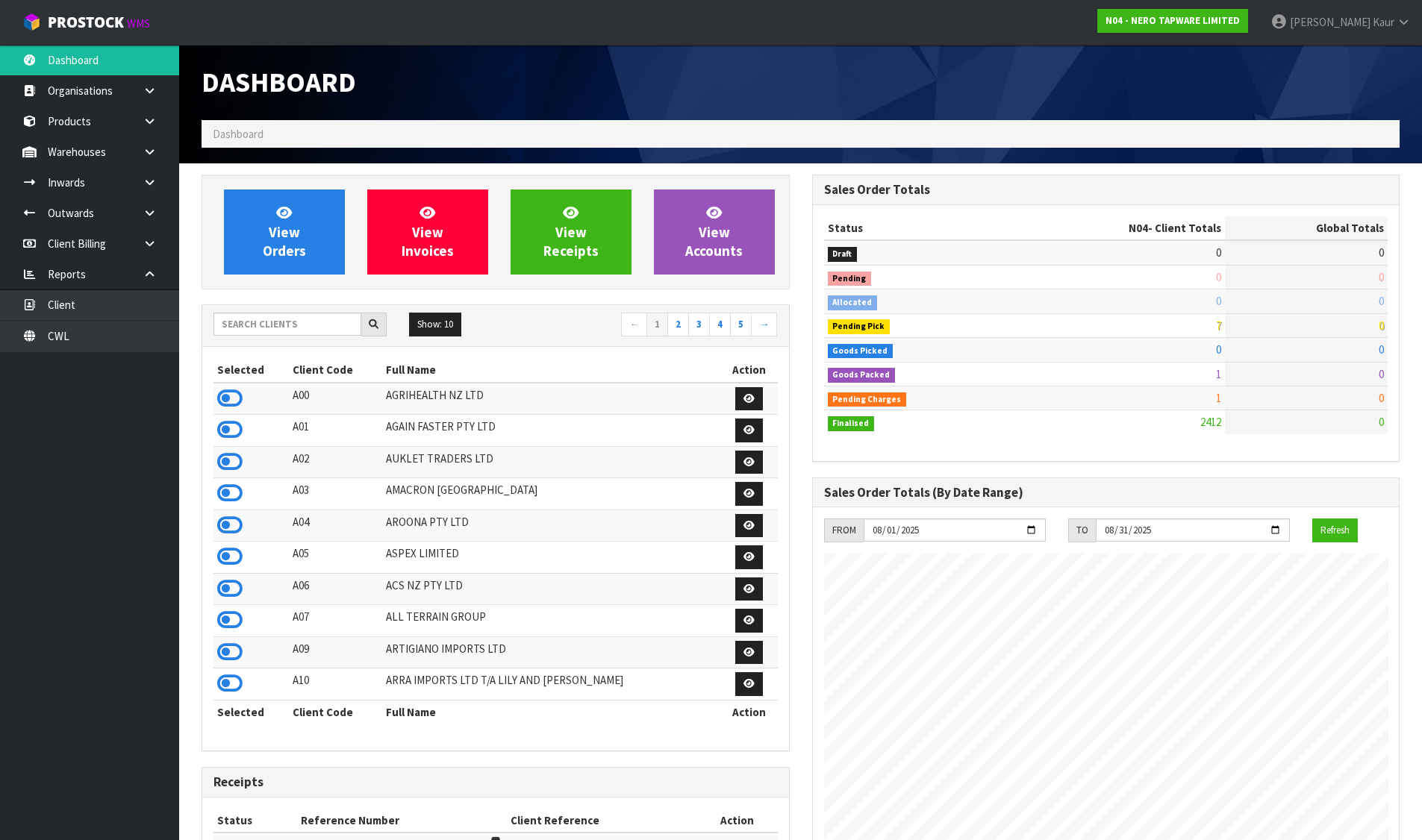
scroll to position [1130, 610]
click at [271, 328] on input "text" at bounding box center [287, 324] width 148 height 23
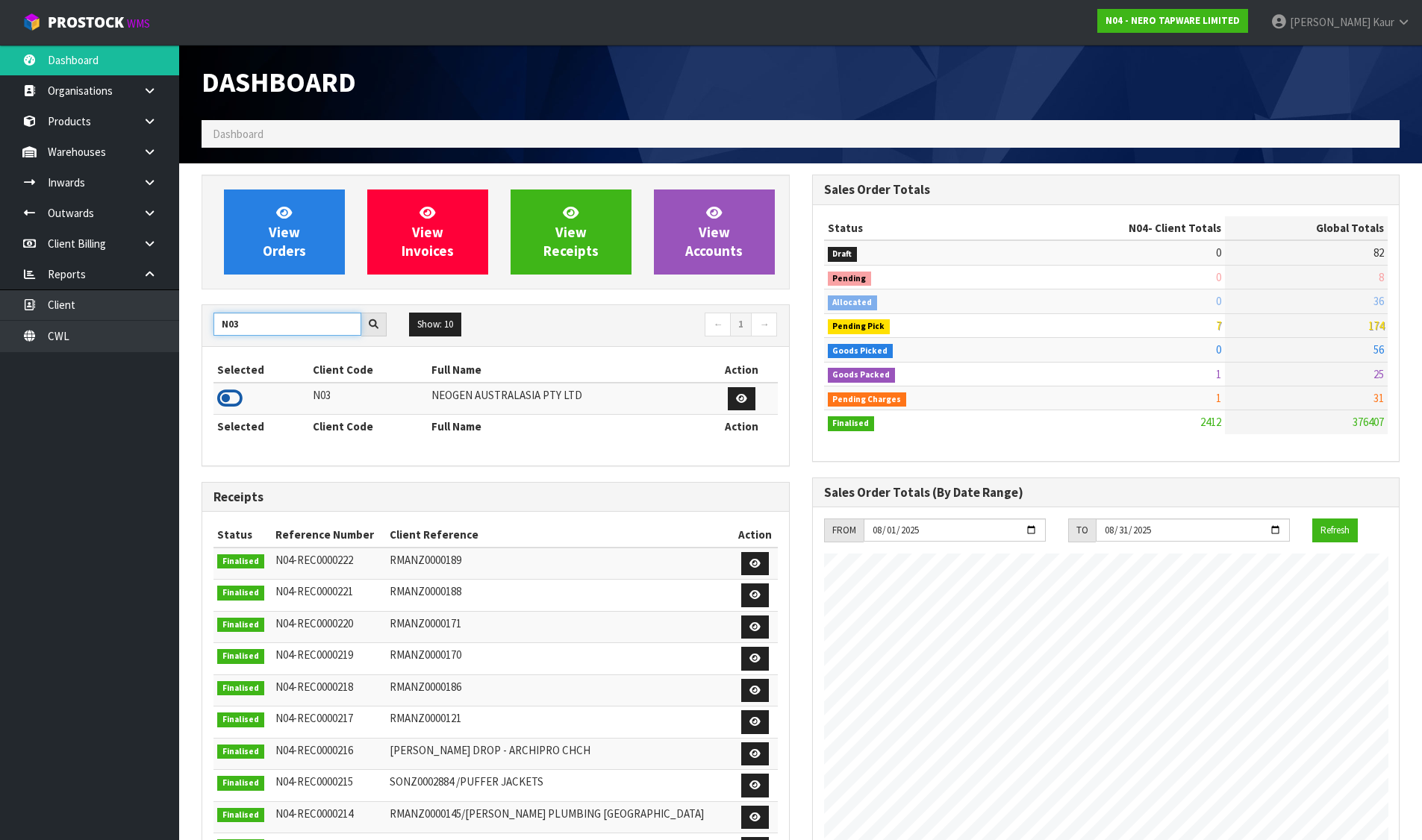
type input "N03"
click at [228, 401] on icon at bounding box center [229, 398] width 25 height 22
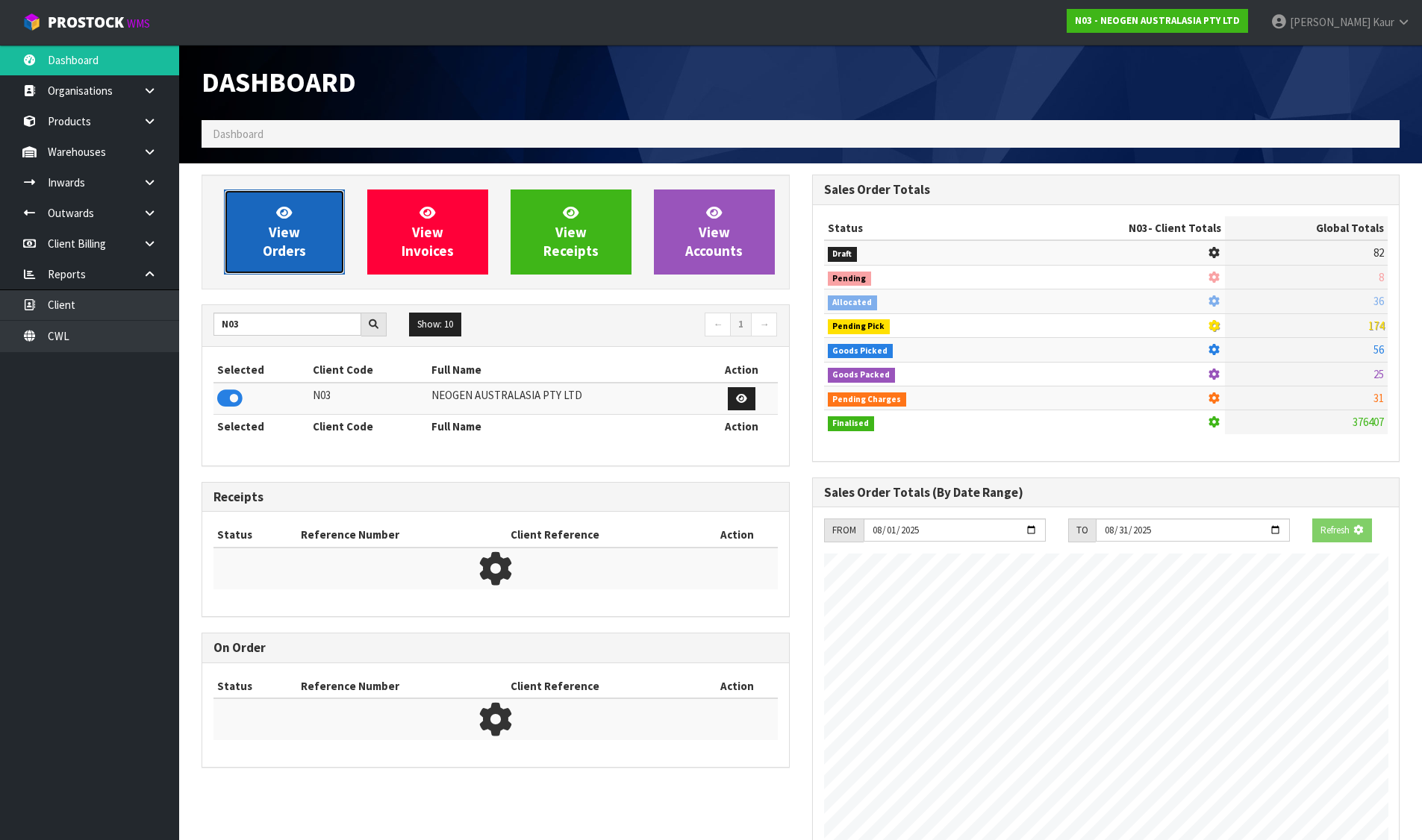
click at [262, 264] on link "View Orders" at bounding box center [284, 231] width 121 height 85
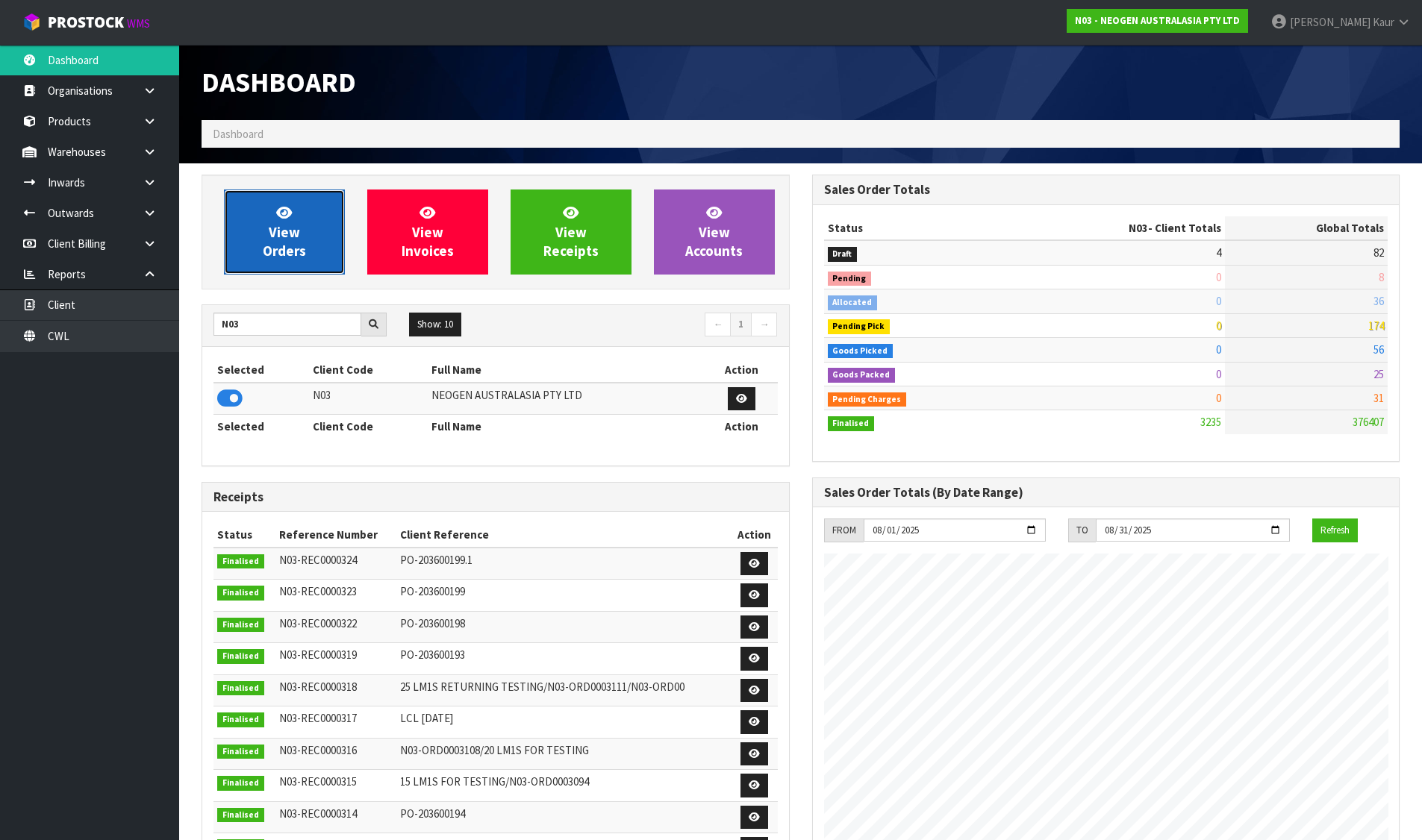
scroll to position [1130, 610]
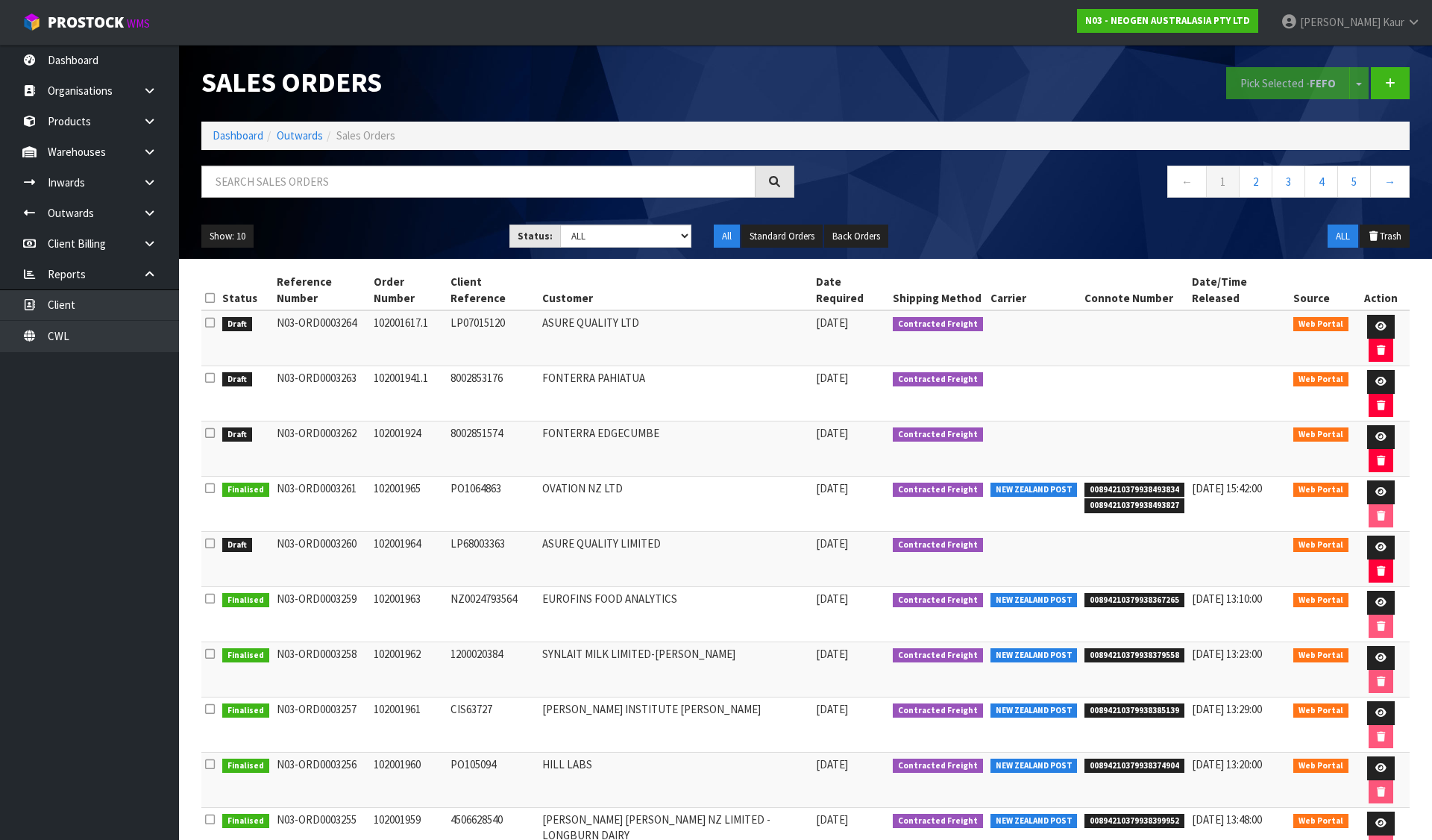
click at [210, 293] on icon at bounding box center [210, 298] width 10 height 11
click at [208, 538] on icon at bounding box center [210, 543] width 10 height 11
click at [0, 0] on input "checkbox" at bounding box center [0, 0] width 0 height 0
click at [1375, 322] on icon at bounding box center [1381, 326] width 11 height 10
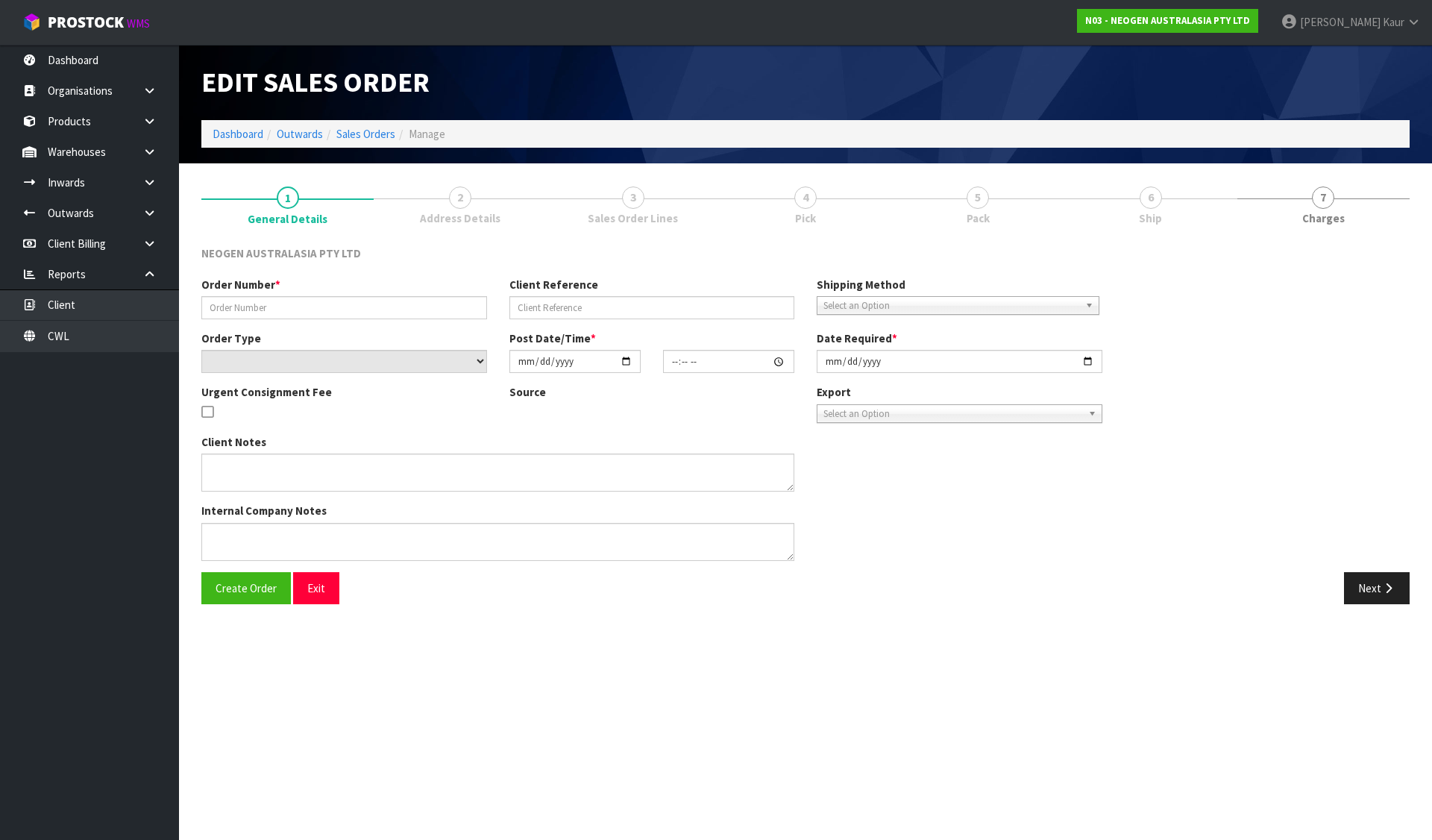
type input "102001617.1"
type input "LP07015120"
select select "number:0"
type input "2025-08-13"
type input "09:38:00.000"
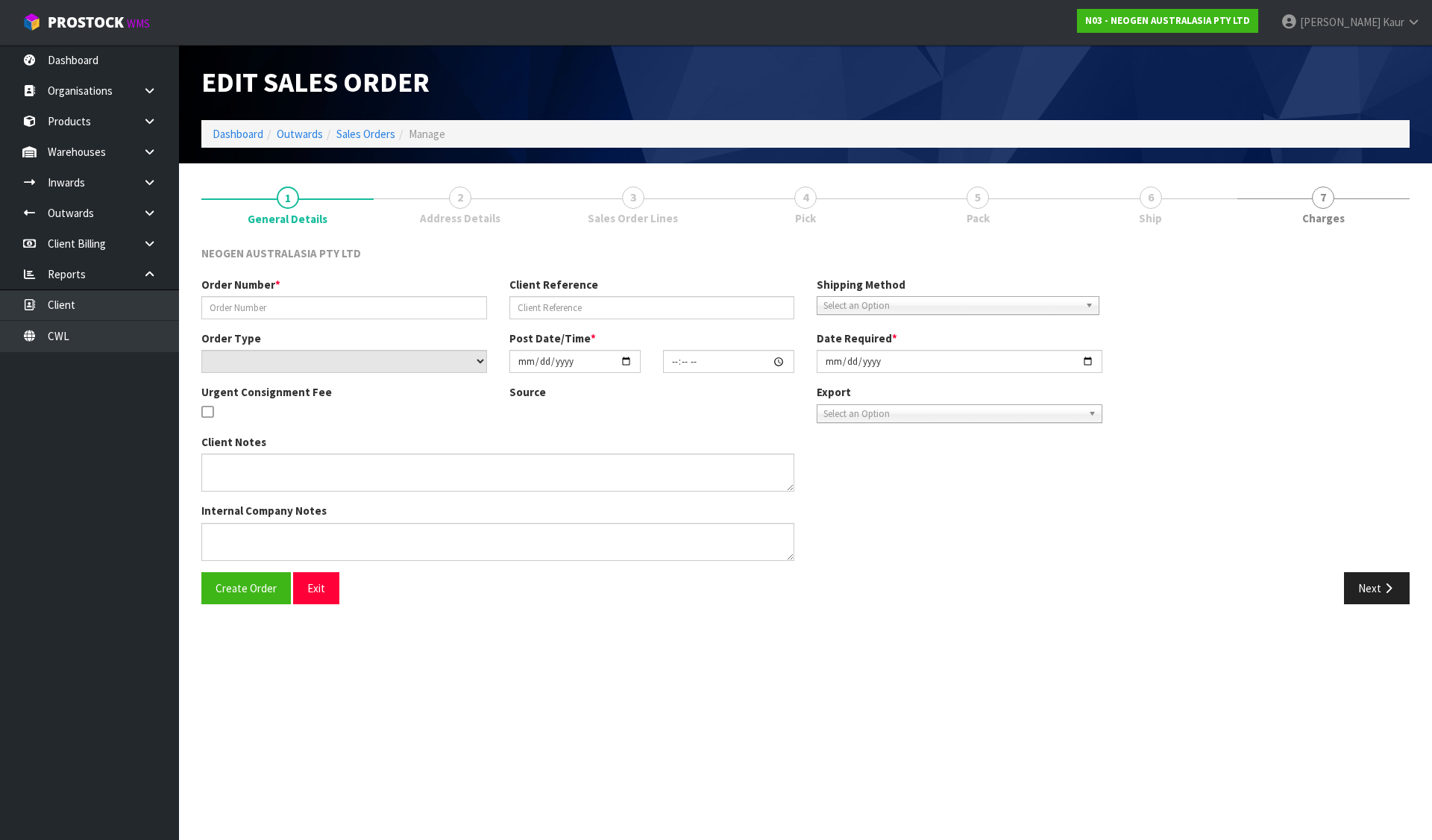
type input "2025-08-13"
type textarea "ATTN: PURCHASING"
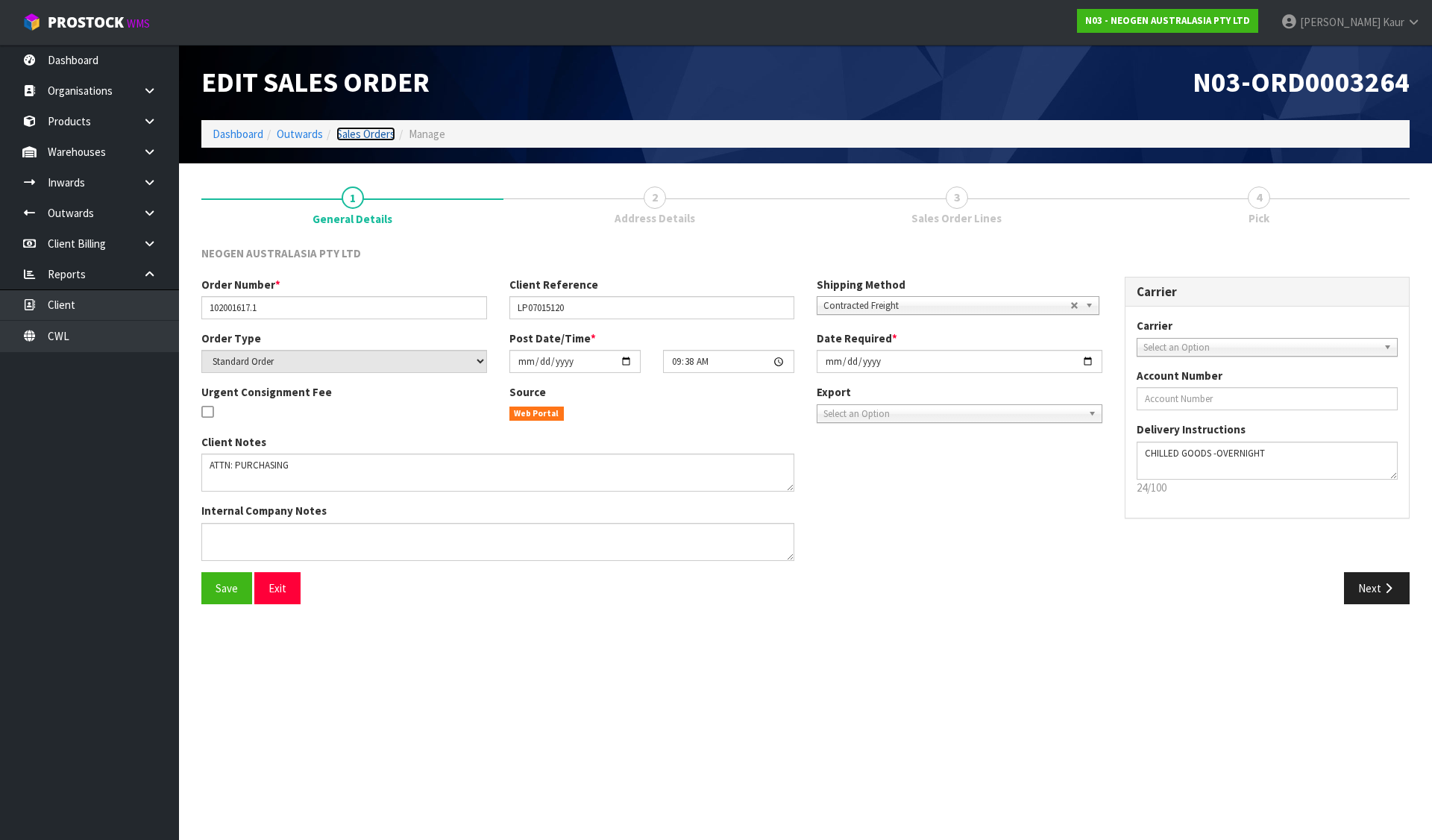
click at [381, 132] on link "Sales Orders" at bounding box center [365, 134] width 59 height 15
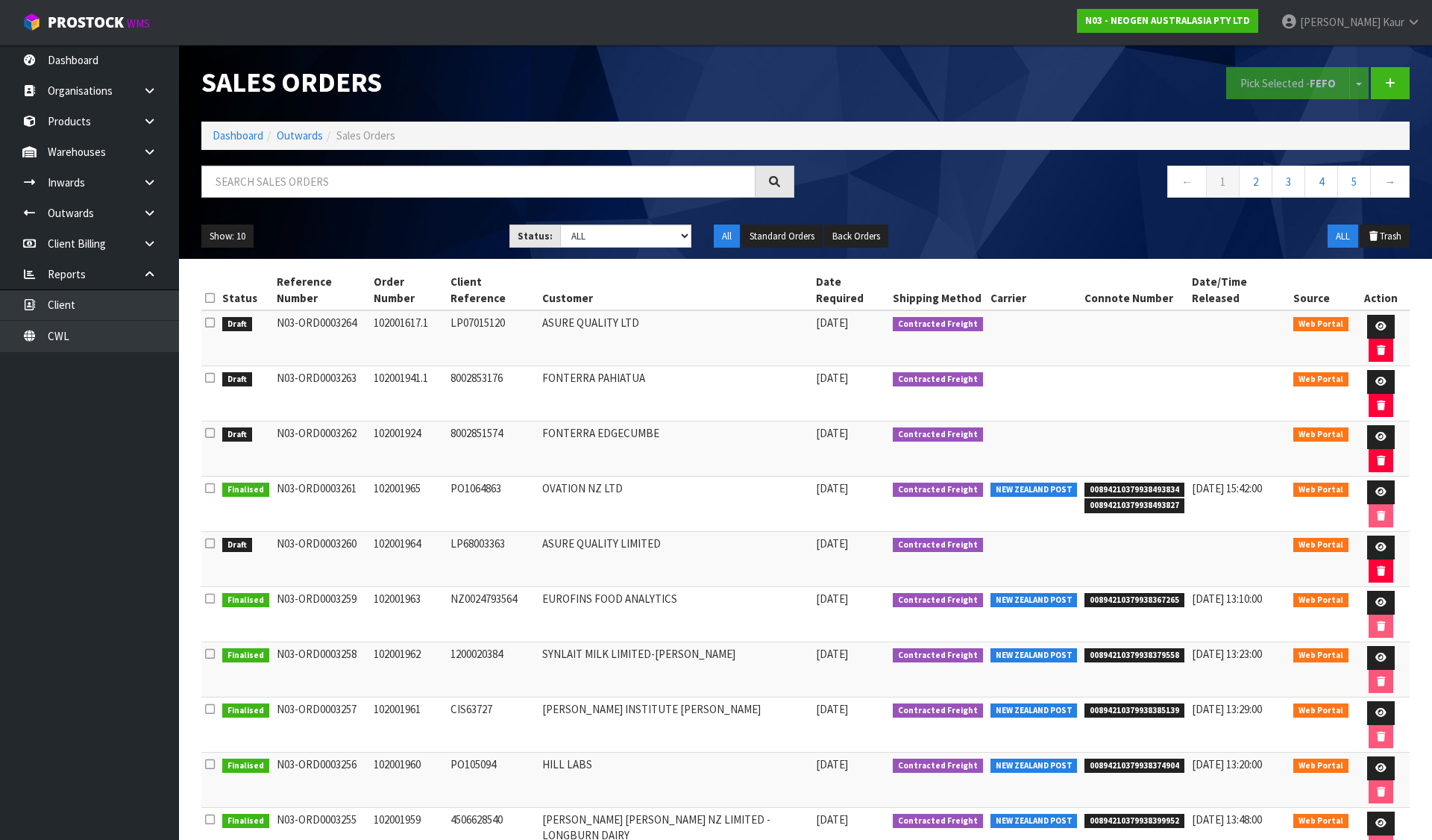
click at [210, 317] on icon at bounding box center [210, 322] width 10 height 11
click at [0, 0] on input "checkbox" at bounding box center [0, 0] width 0 height 0
click at [207, 372] on icon at bounding box center [210, 378] width 10 height 11
click at [0, 0] on input "checkbox" at bounding box center [0, 0] width 0 height 0
click at [212, 427] on icon at bounding box center [210, 433] width 10 height 11
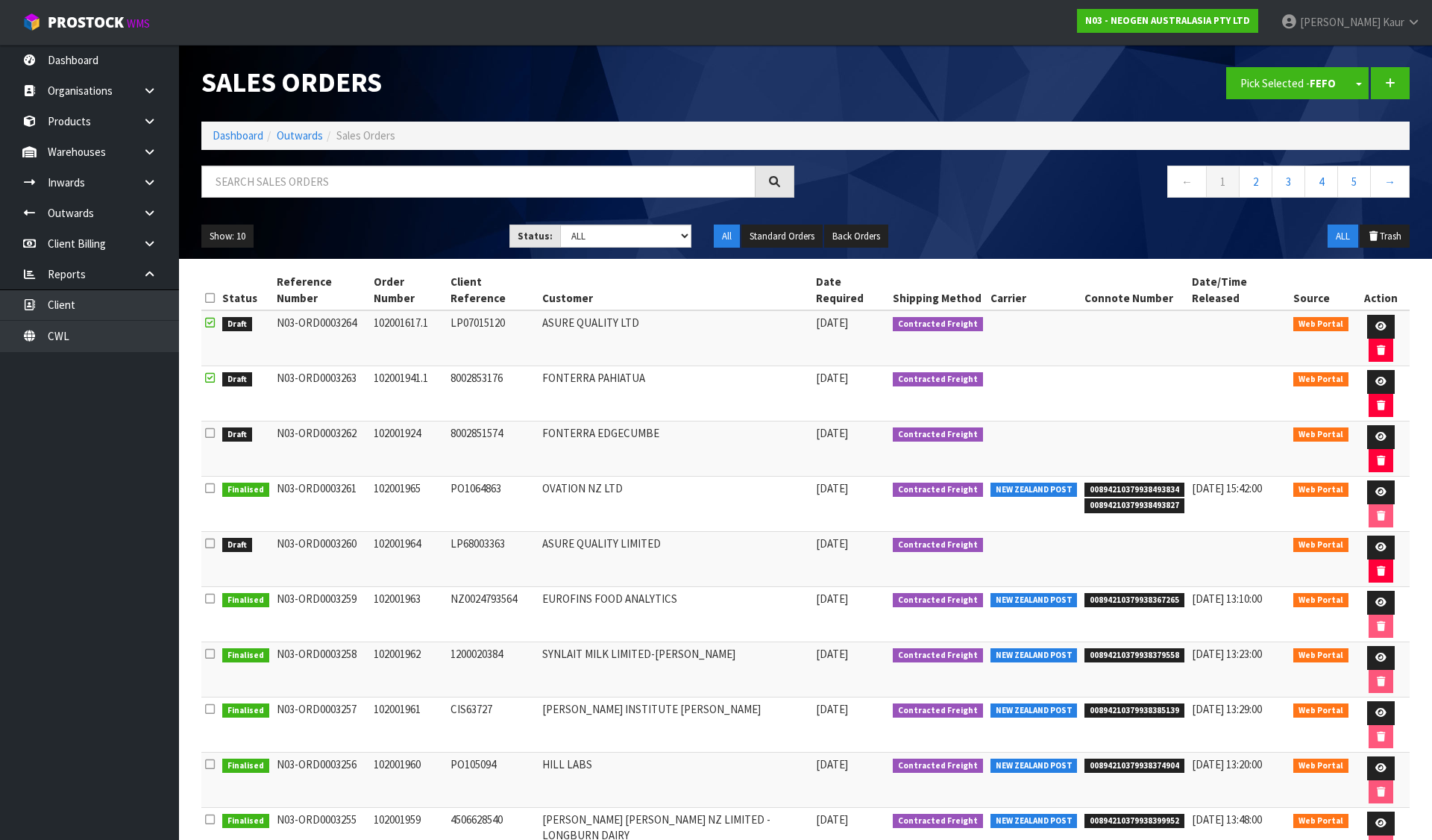
click at [0, 0] on input "checkbox" at bounding box center [0, 0] width 0 height 0
click at [1290, 83] on button "Pick Selected - FEFO" at bounding box center [1288, 83] width 124 height 32
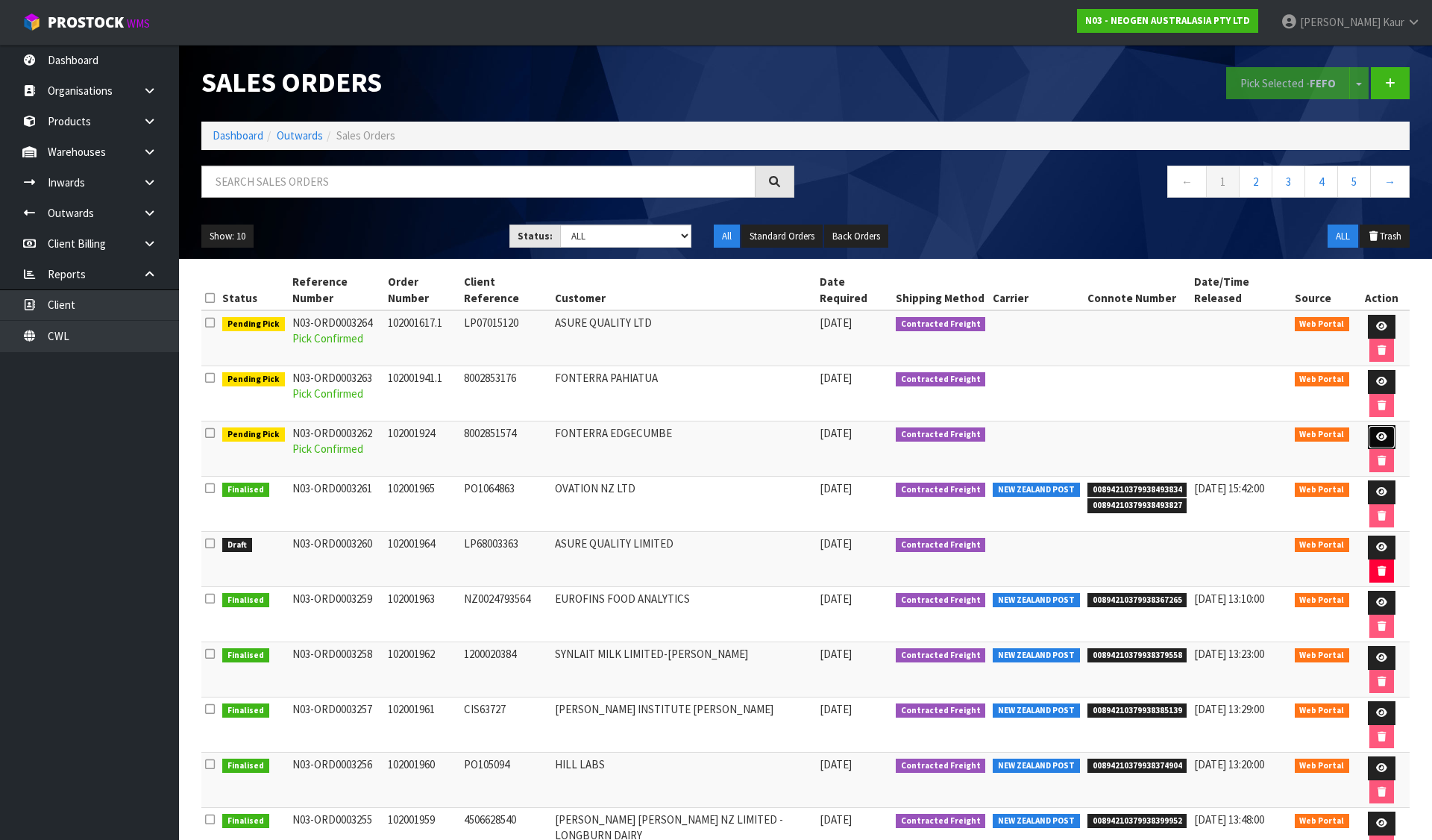
click at [1368, 425] on link at bounding box center [1381, 436] width 28 height 24
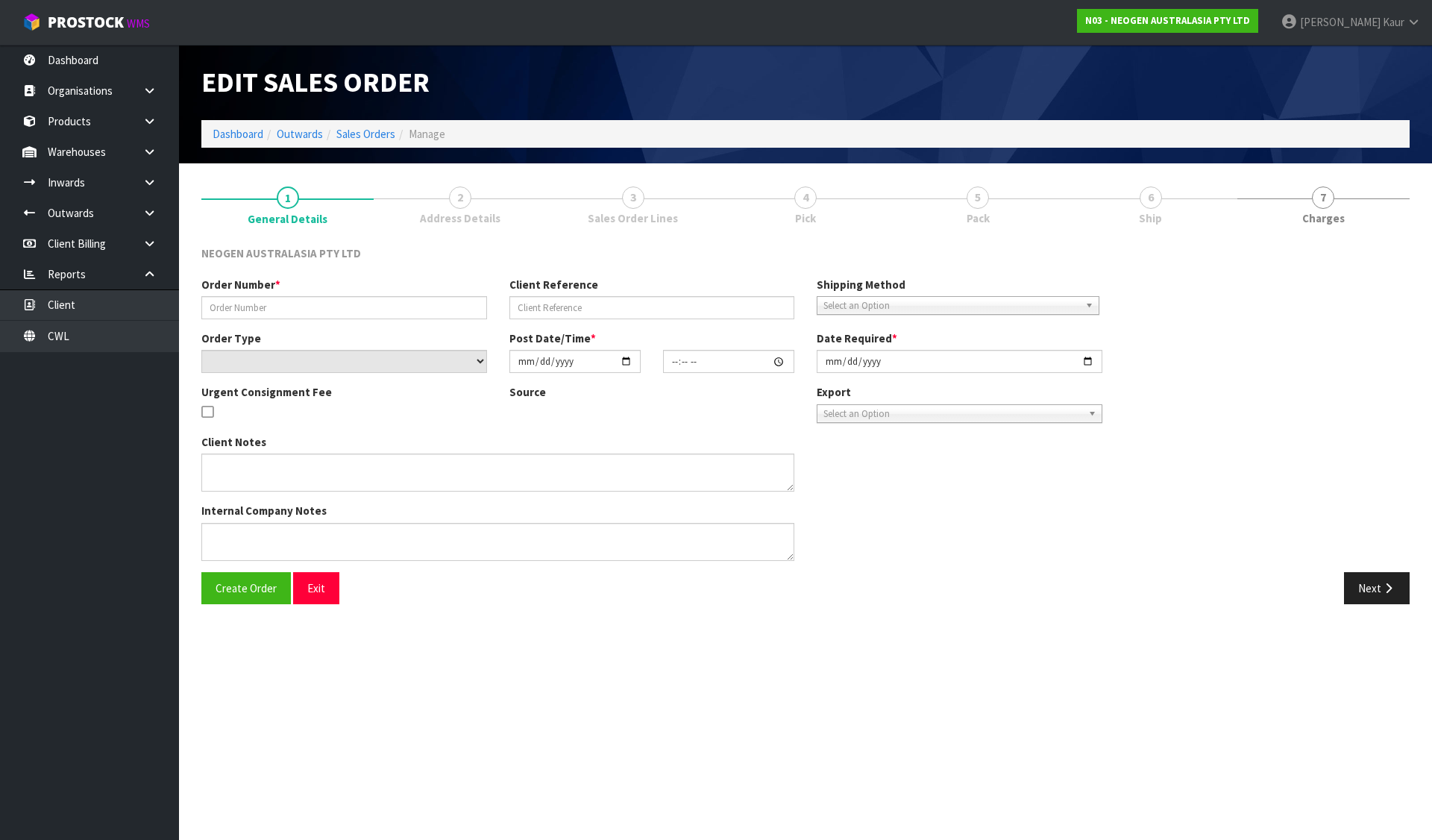
type input "102001924"
type input "8002851574"
select select "number:0"
type input "2025-08-13"
type input "09:32:00.000"
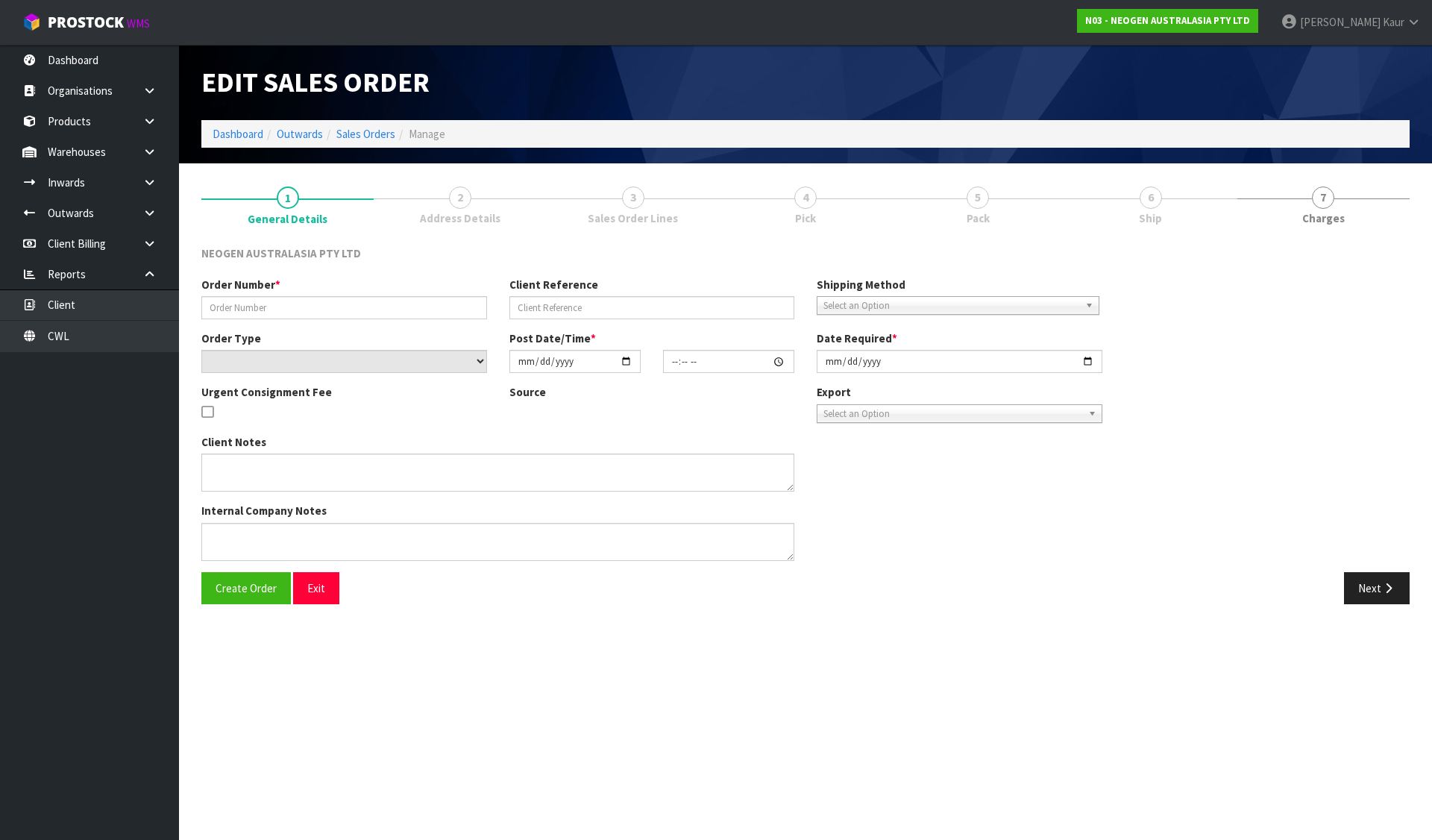
type input "2025-08-13"
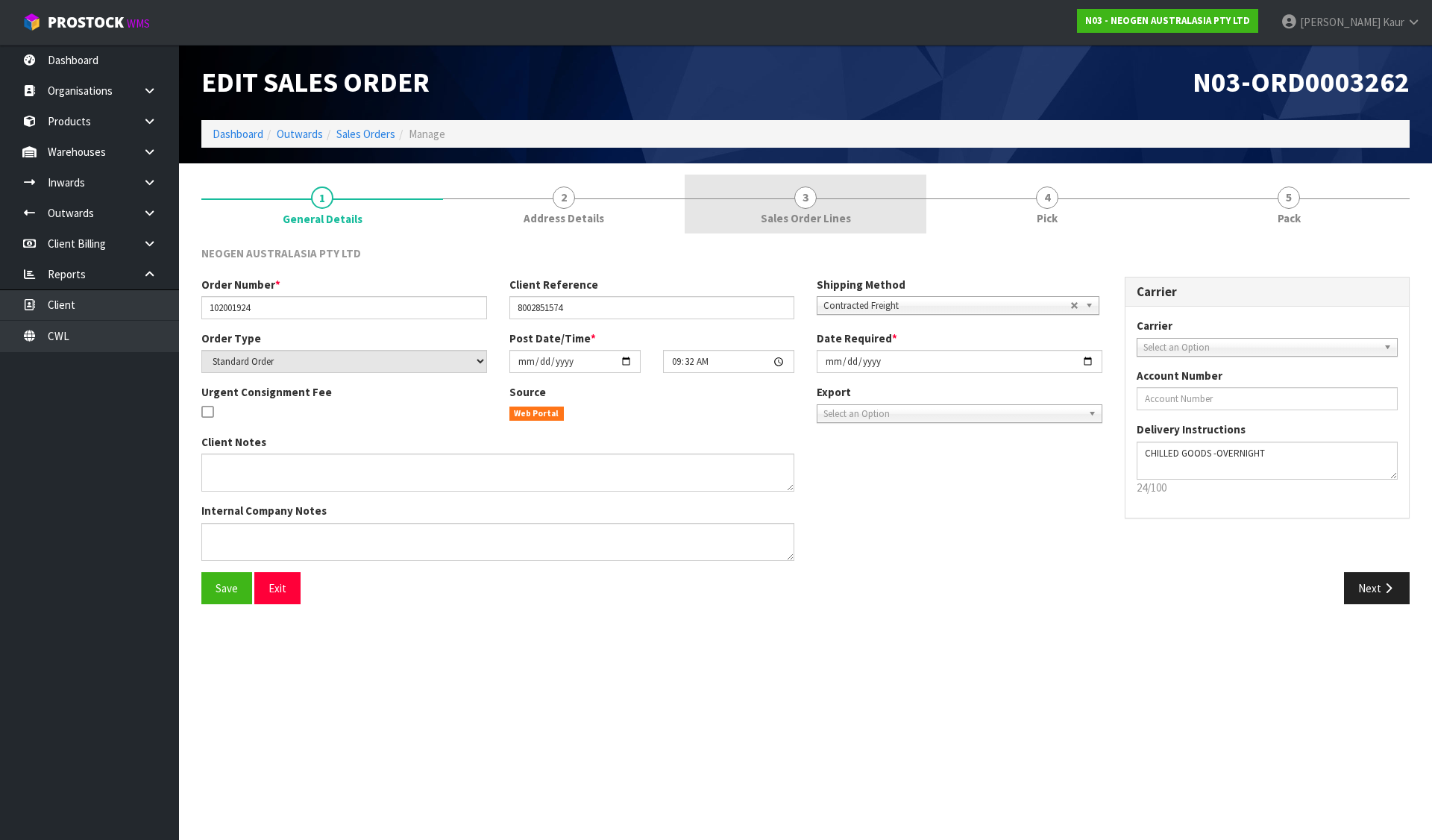
click at [800, 208] on span "3" at bounding box center [805, 198] width 22 height 22
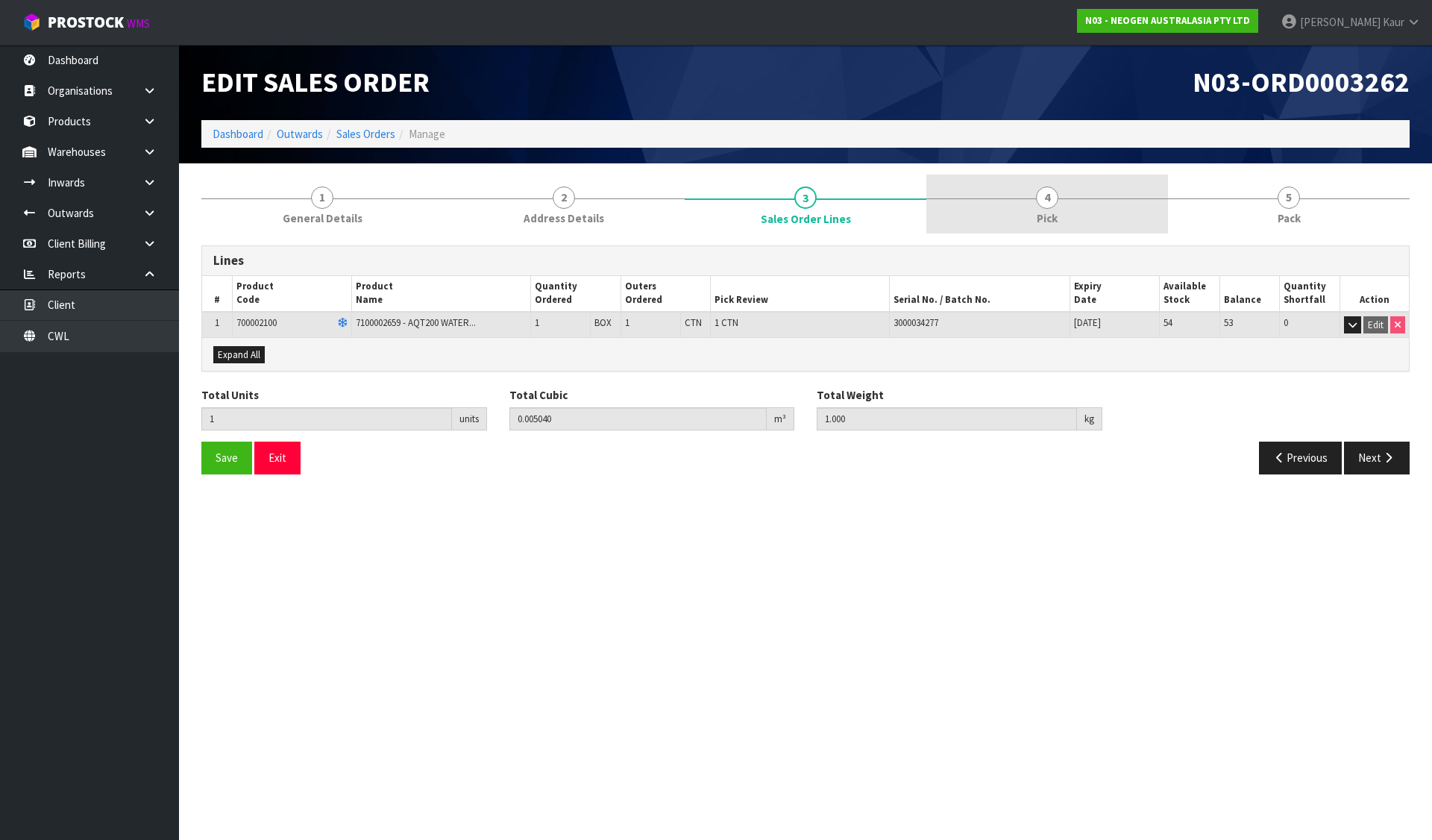
click at [1032, 196] on link "4 Pick" at bounding box center [1048, 204] width 242 height 59
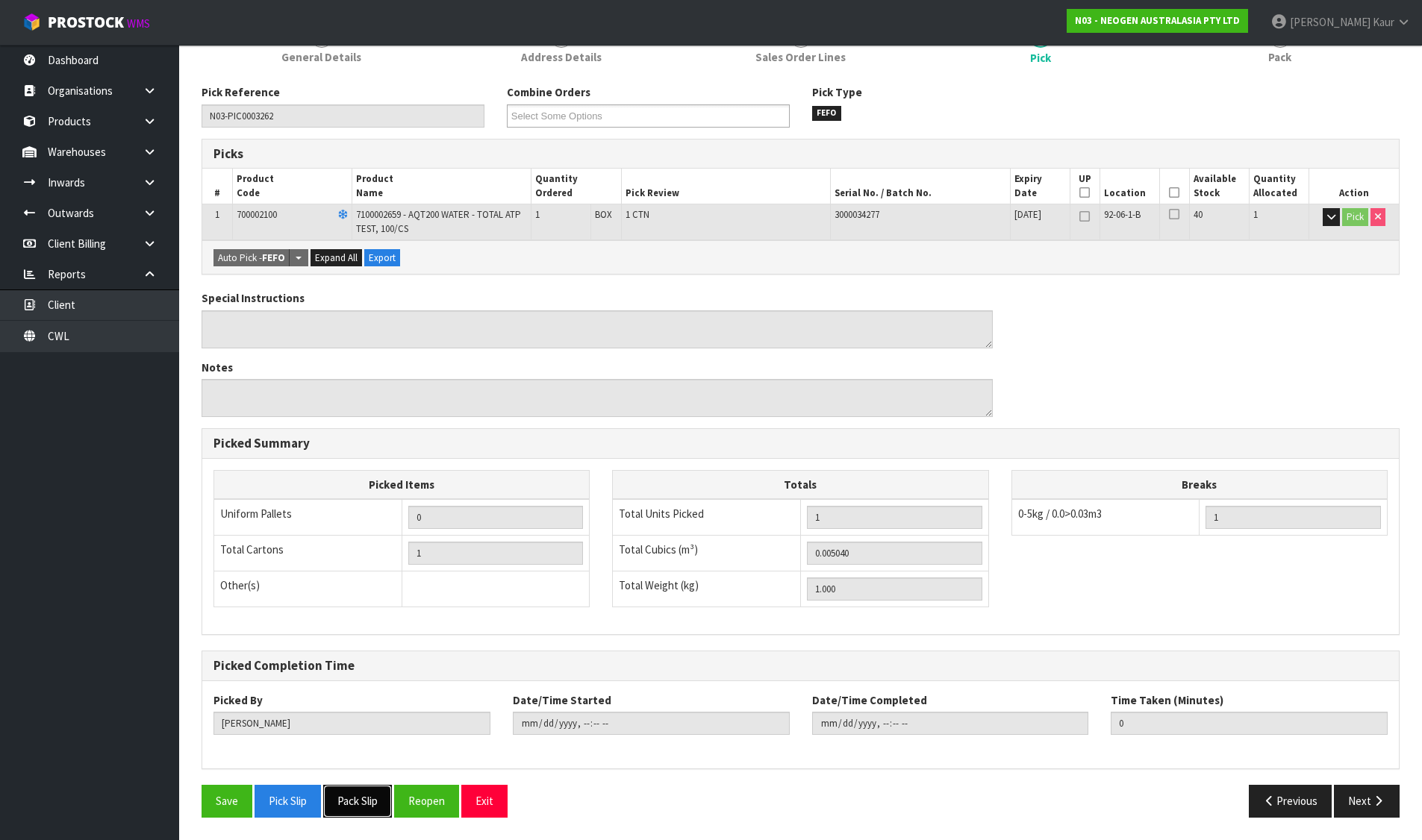
click at [369, 807] on button "Pack Slip" at bounding box center [358, 801] width 69 height 32
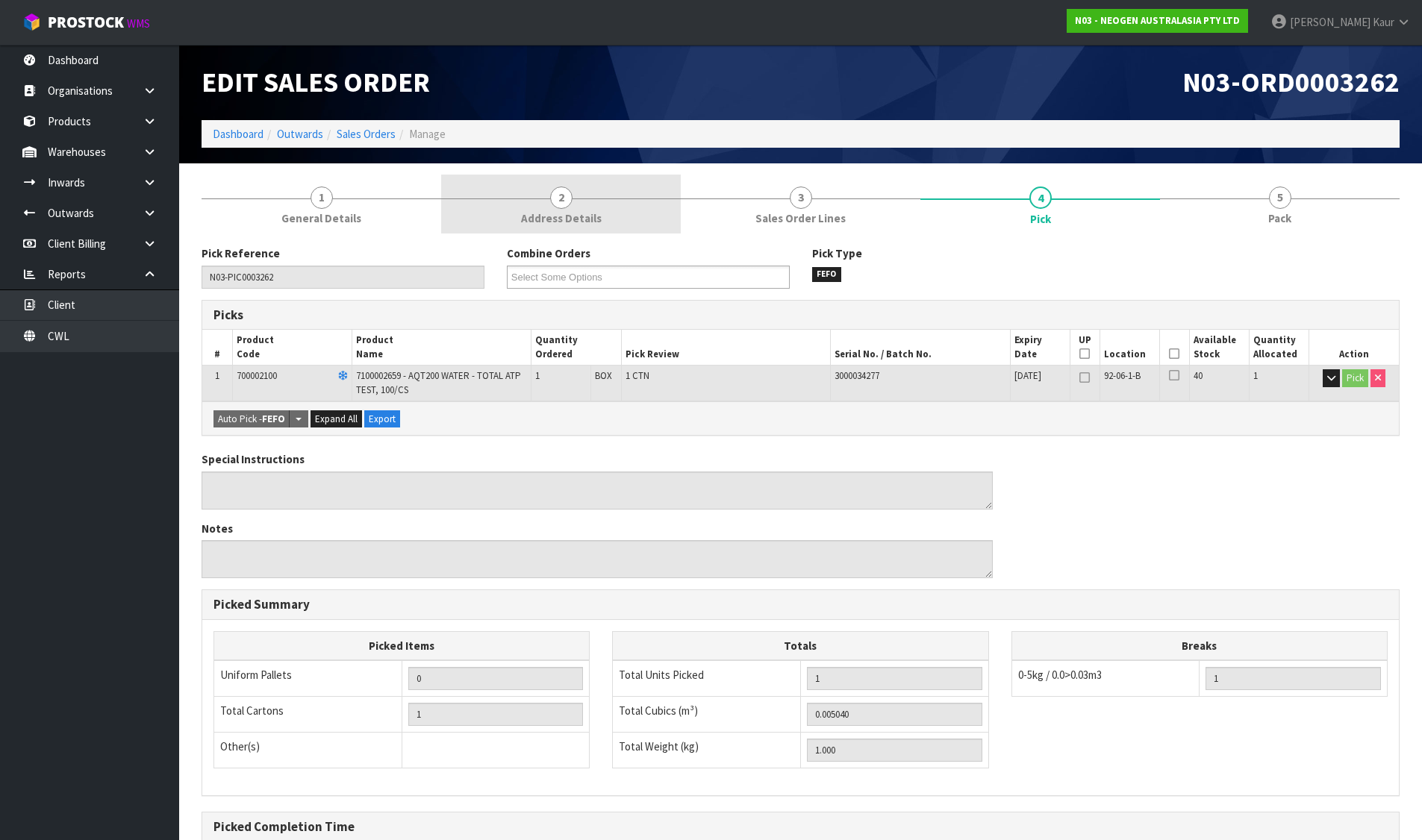
click at [546, 201] on link "2 Address Details" at bounding box center [561, 204] width 240 height 59
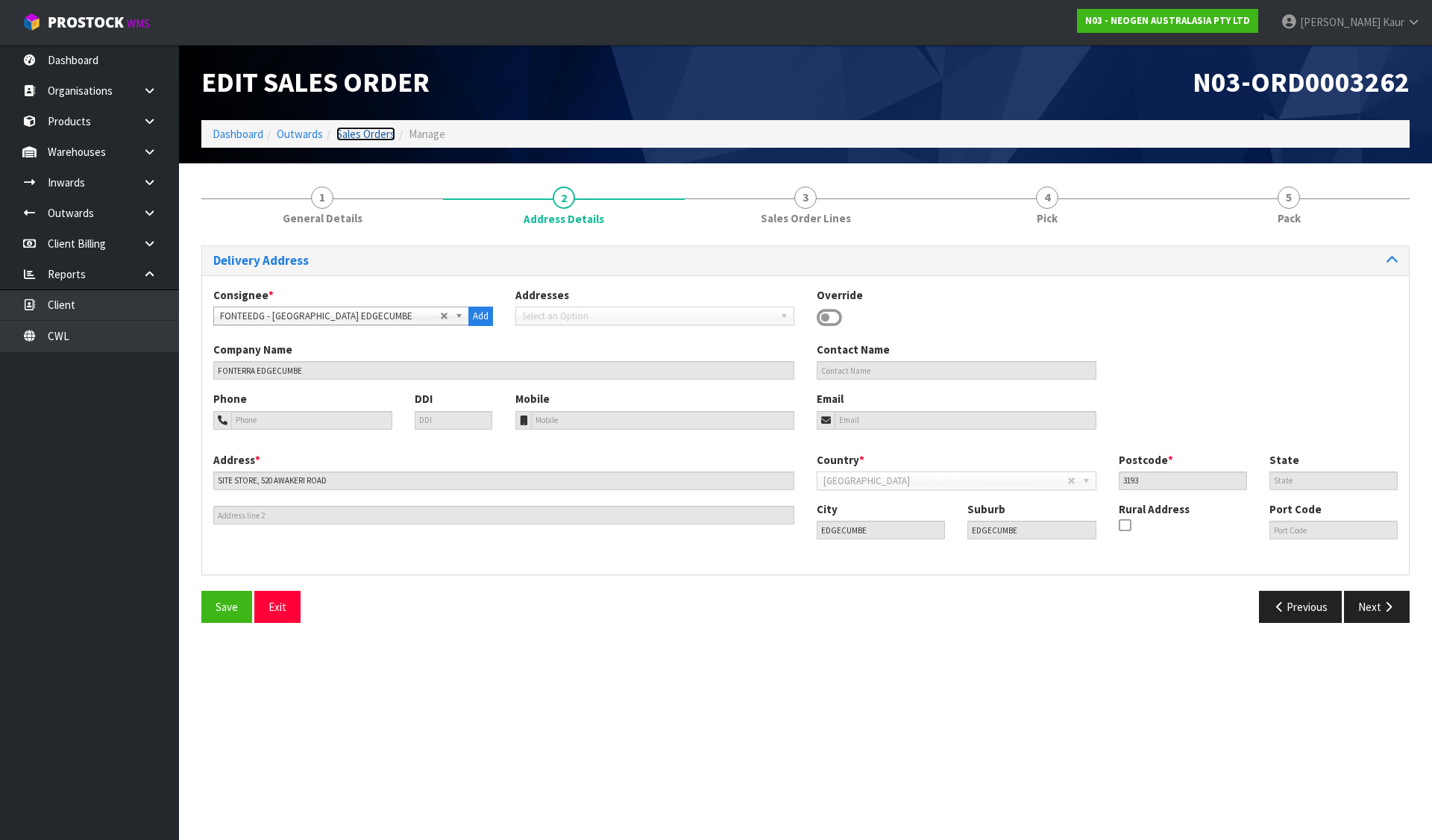
click at [372, 133] on link "Sales Orders" at bounding box center [365, 134] width 59 height 15
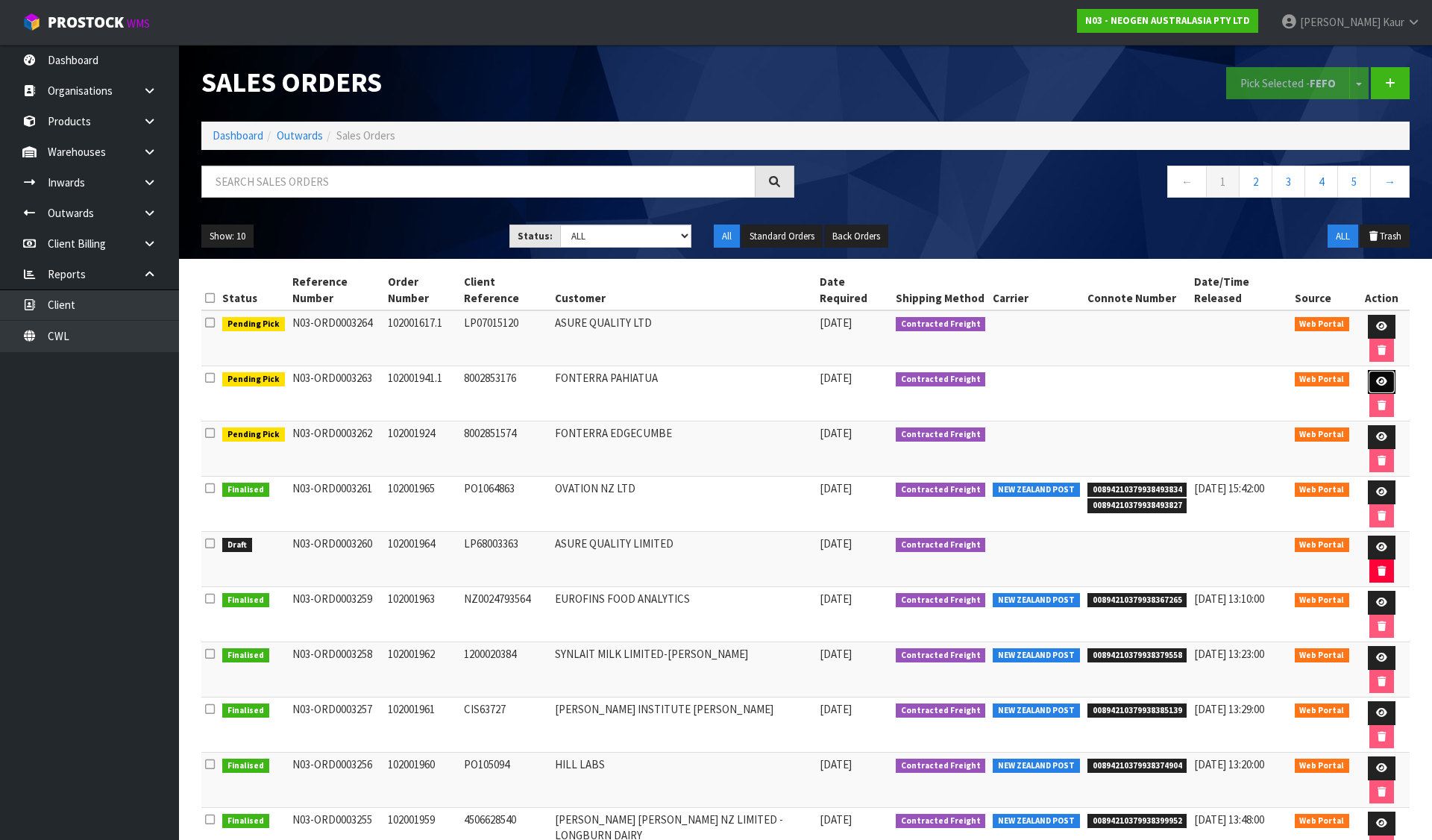
click at [1370, 370] on link at bounding box center [1381, 381] width 28 height 24
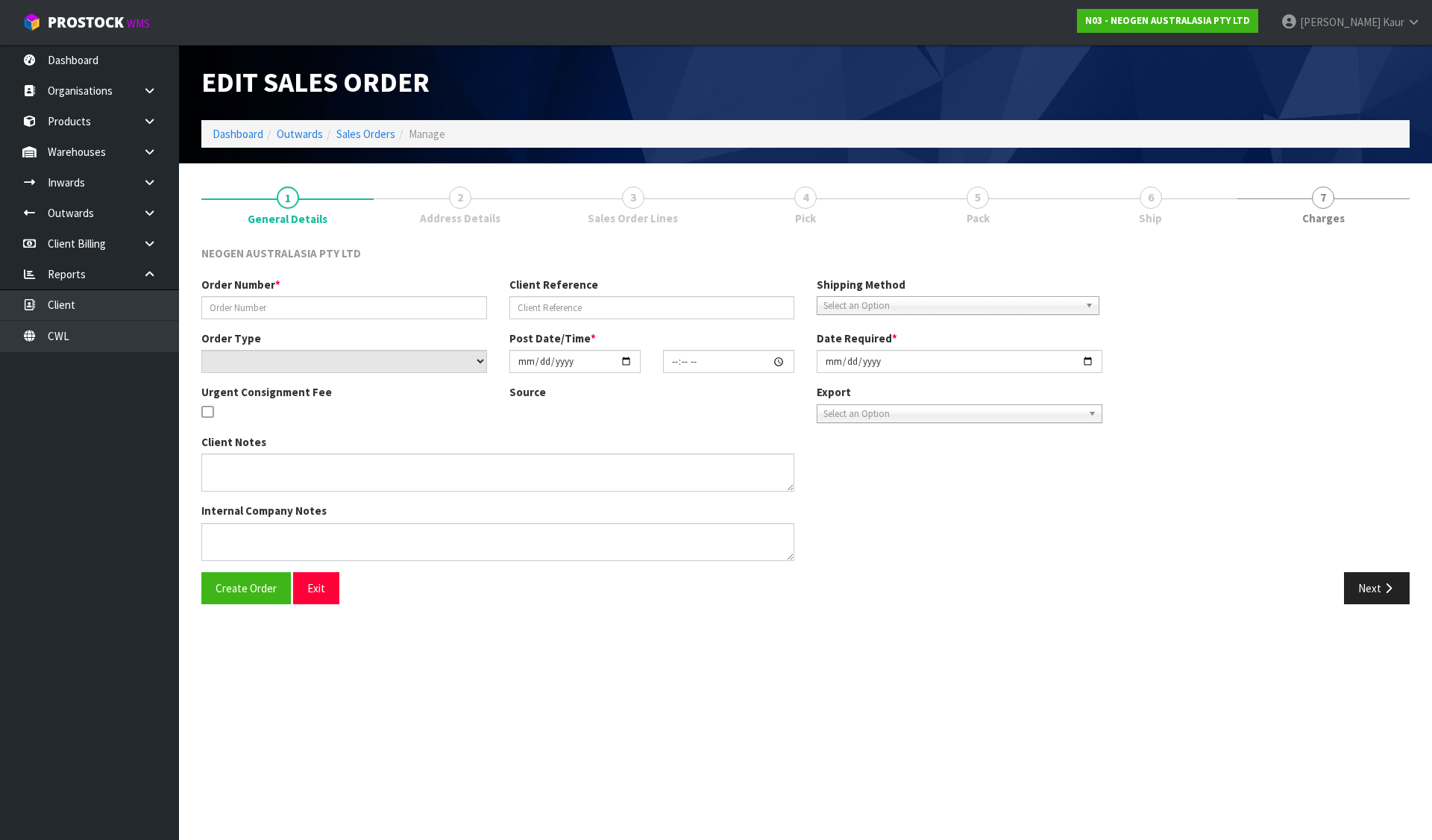
type input "102001941.1"
type input "8002853176"
select select "number:0"
type input "2025-08-13"
type input "09:35:00.000"
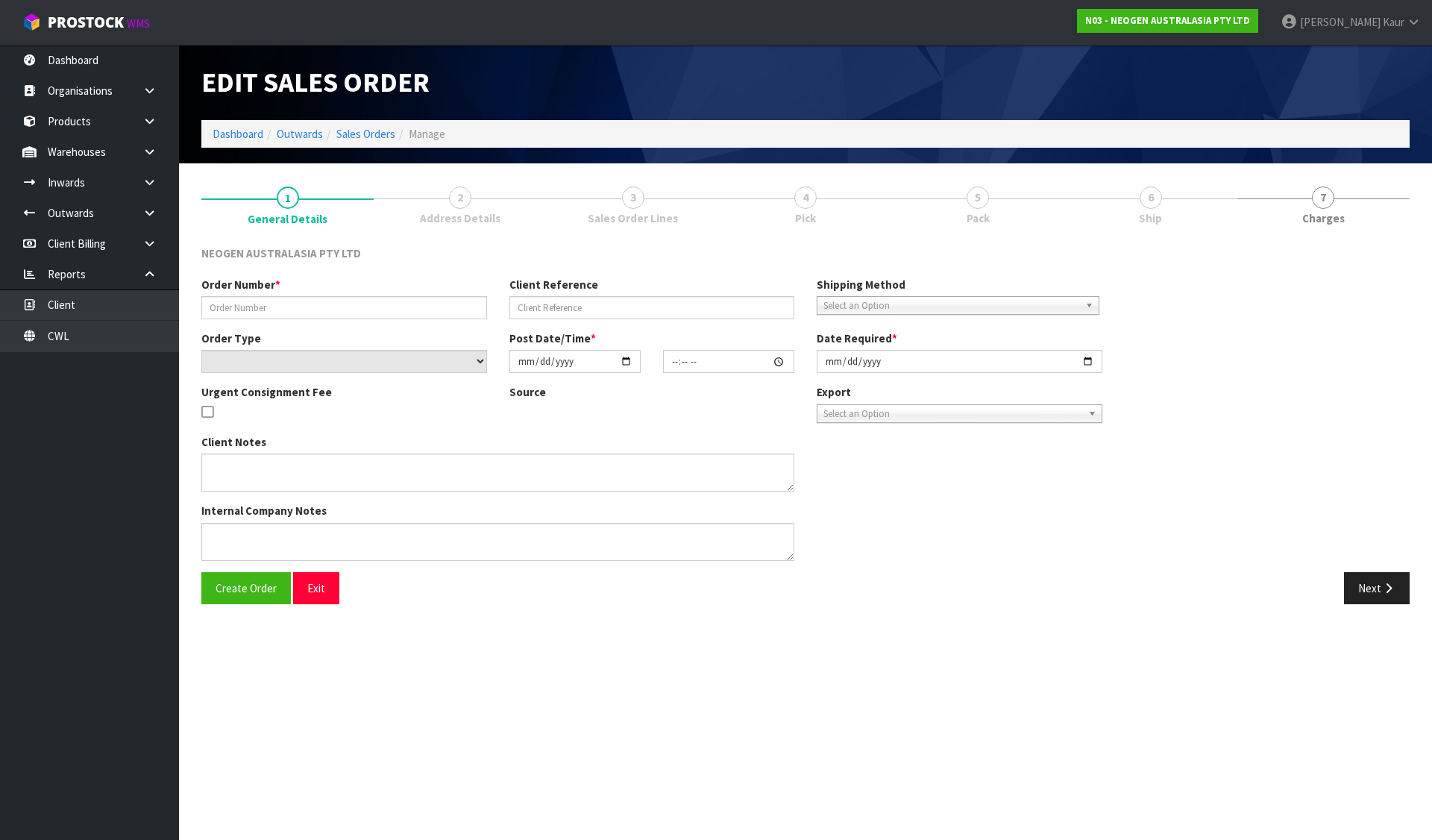
type input "2025-08-13"
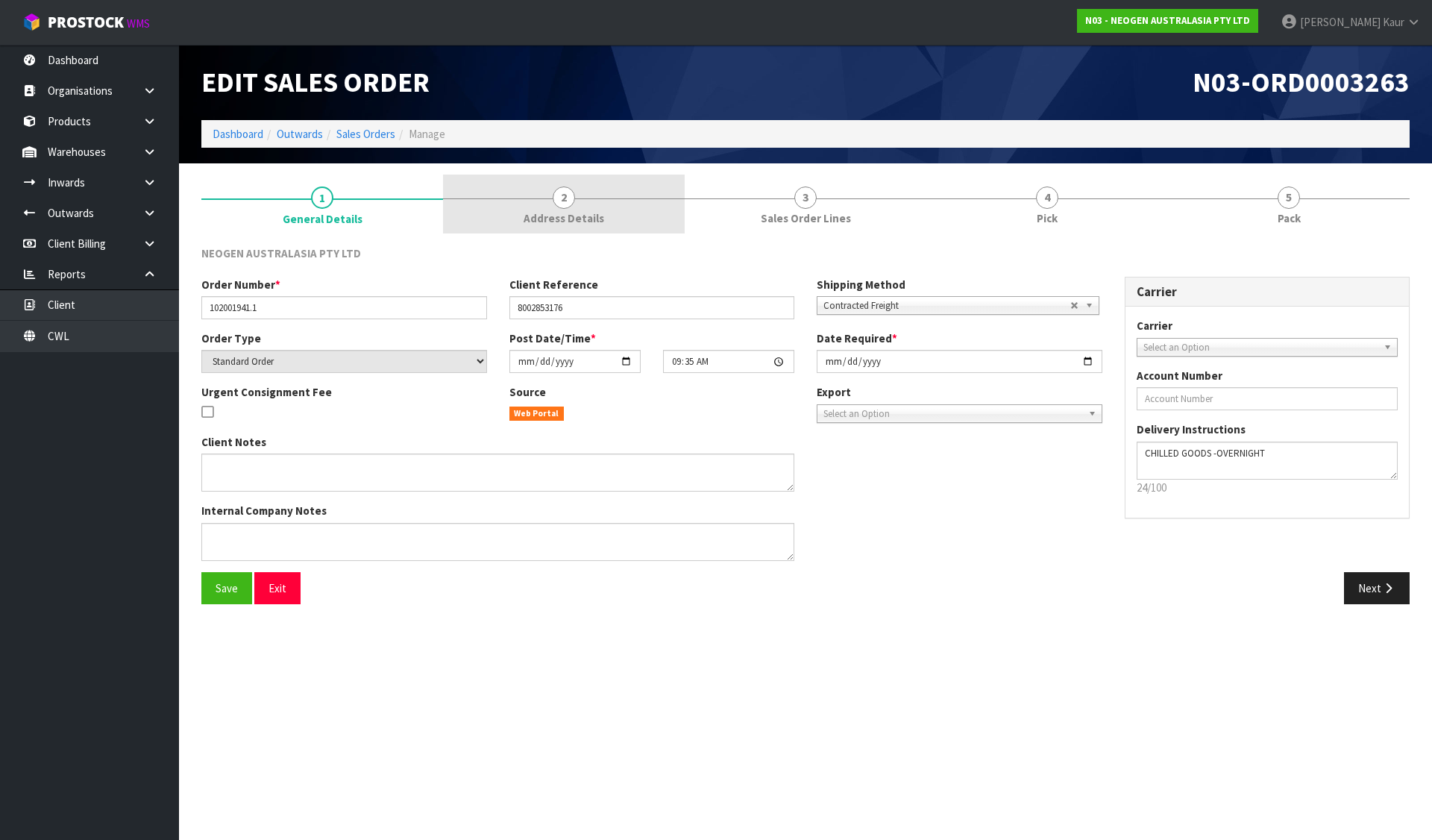
click at [600, 200] on link "2 Address Details" at bounding box center [564, 204] width 242 height 59
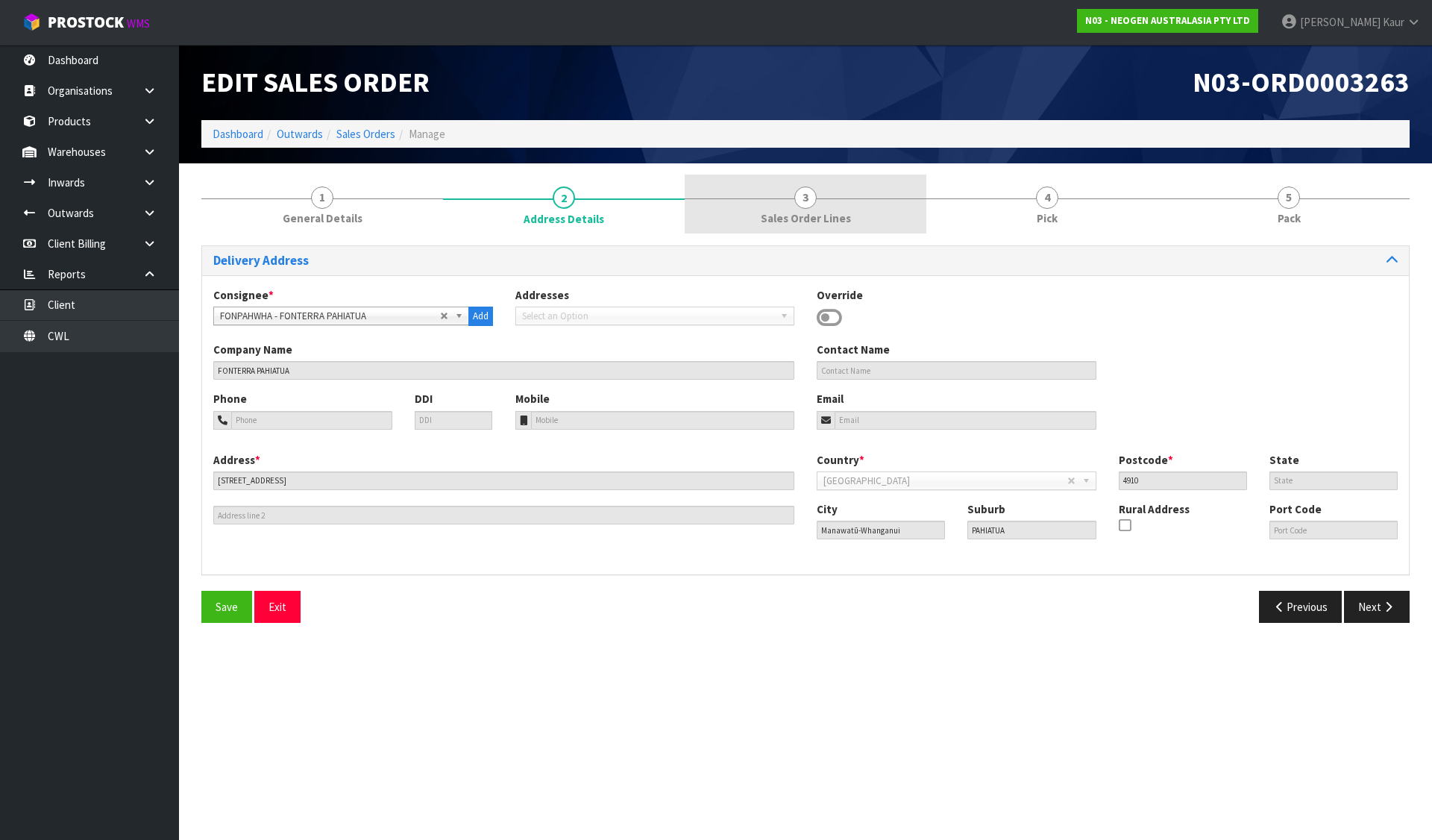
click at [848, 198] on link "3 Sales Order Lines" at bounding box center [806, 204] width 242 height 59
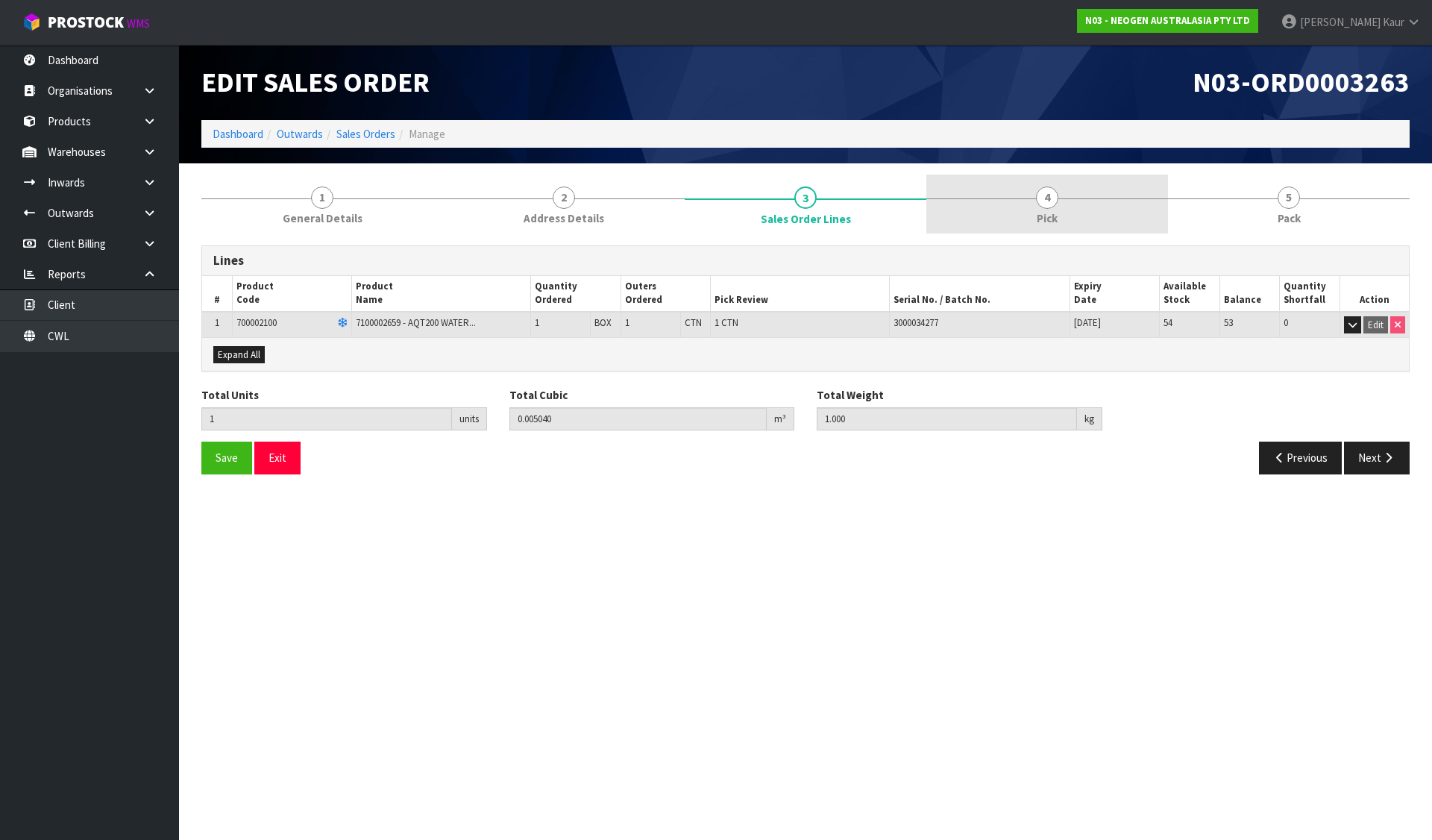
click at [1061, 214] on link "4 Pick" at bounding box center [1048, 204] width 242 height 59
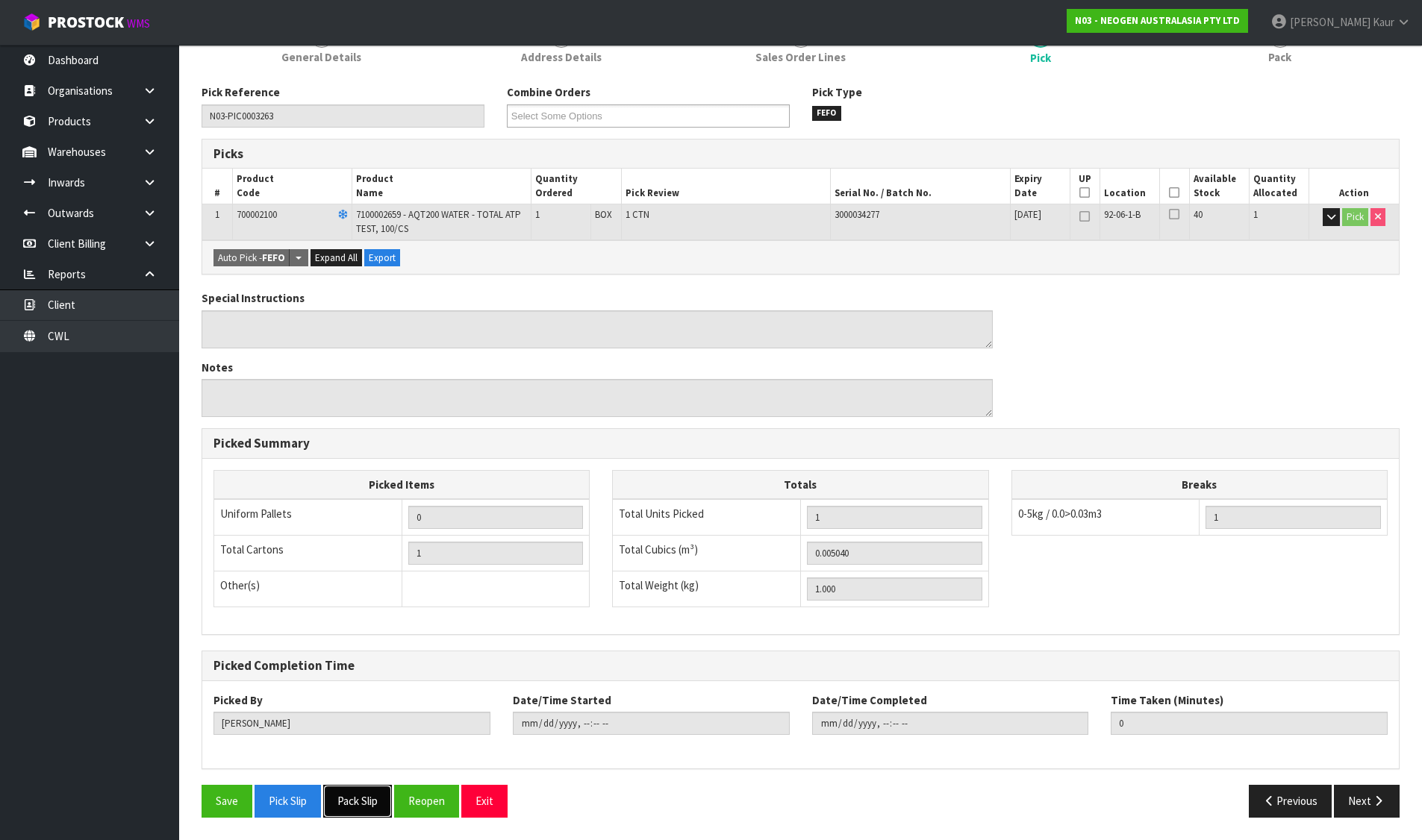
click at [355, 795] on button "Pack Slip" at bounding box center [358, 801] width 69 height 32
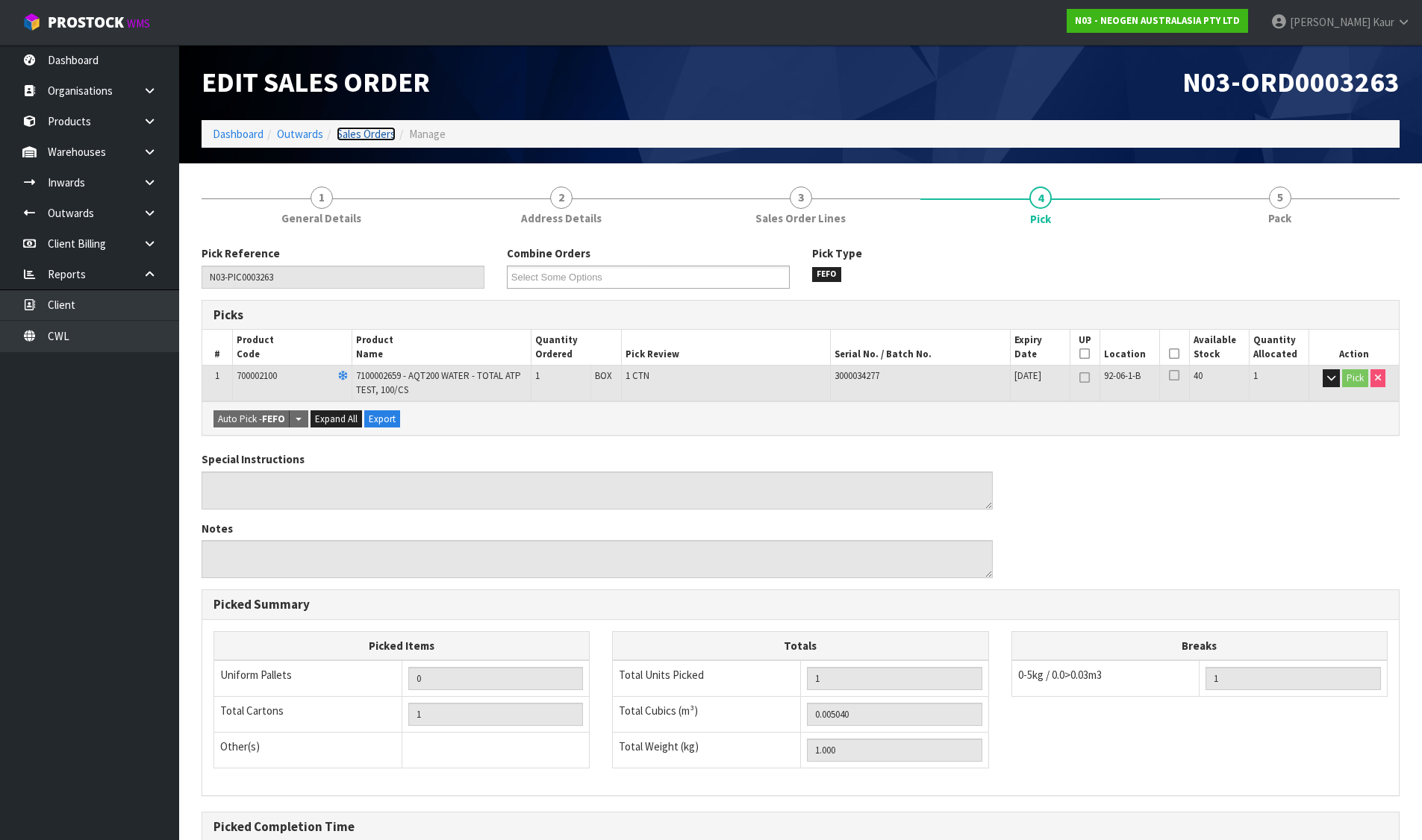
click at [359, 134] on link "Sales Orders" at bounding box center [365, 134] width 59 height 15
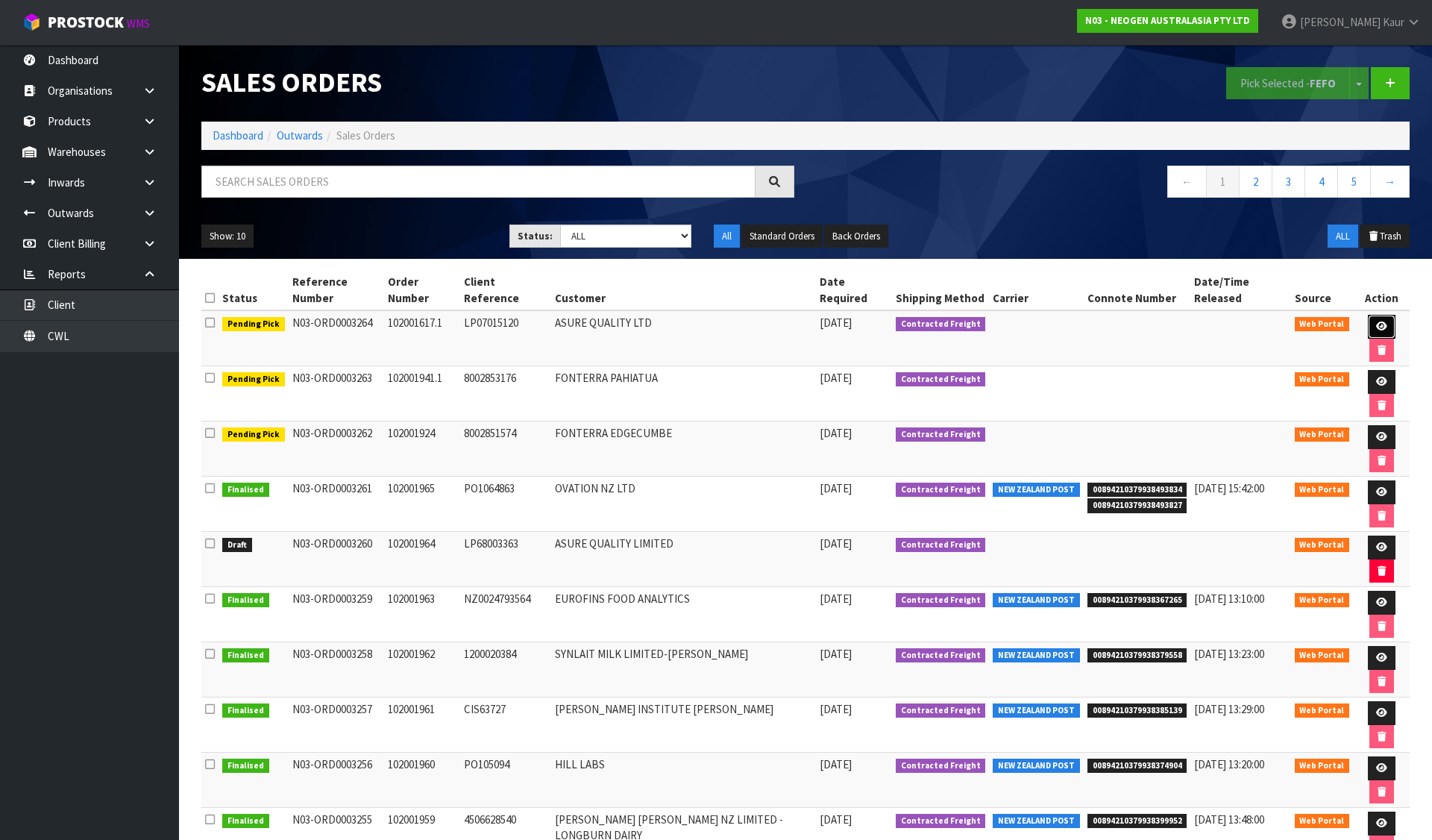
click at [1376, 322] on icon at bounding box center [1381, 326] width 11 height 10
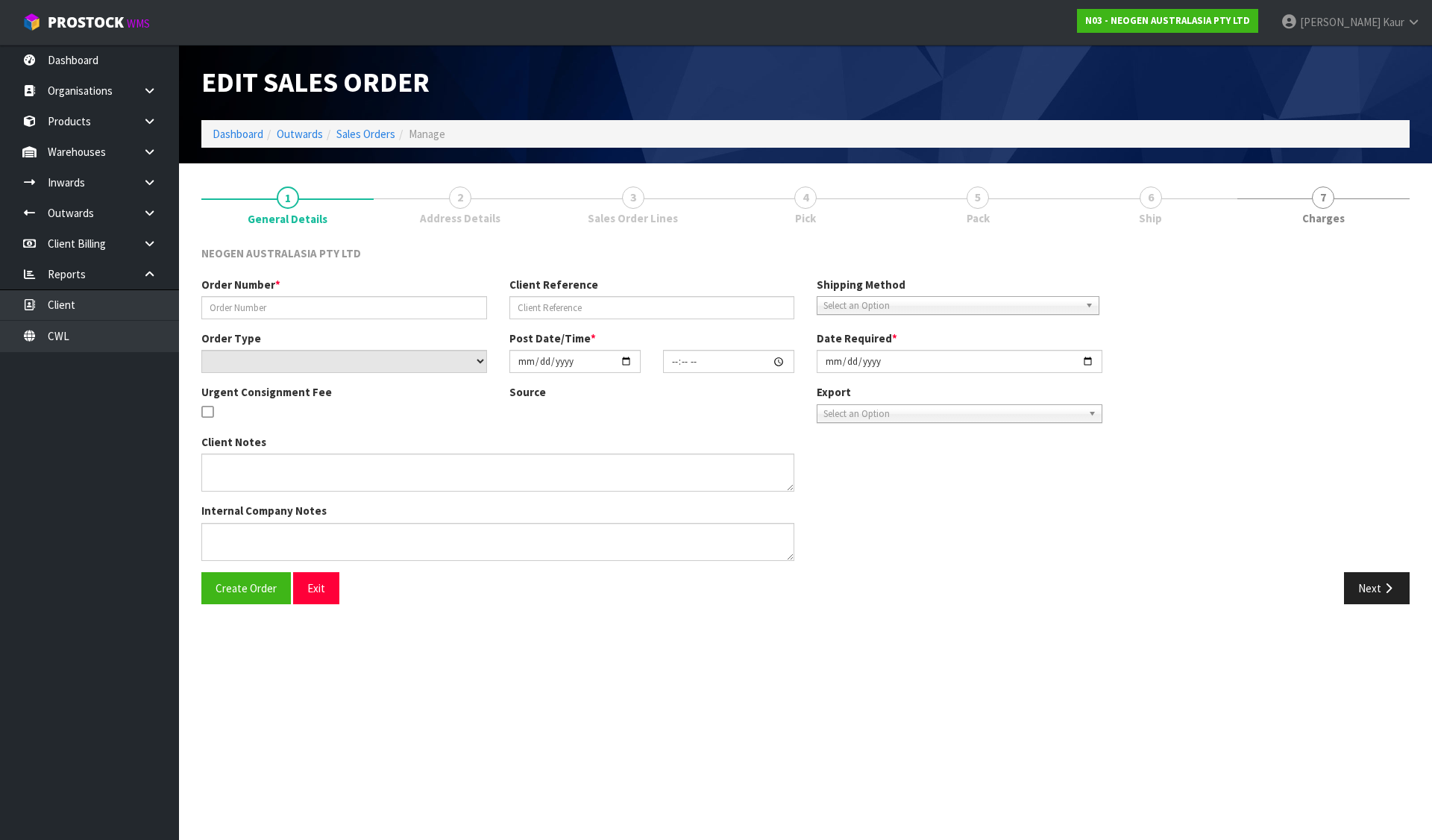
type input "102001617.1"
type input "LP07015120"
select select "number:0"
type input "2025-08-13"
type input "09:38:00.000"
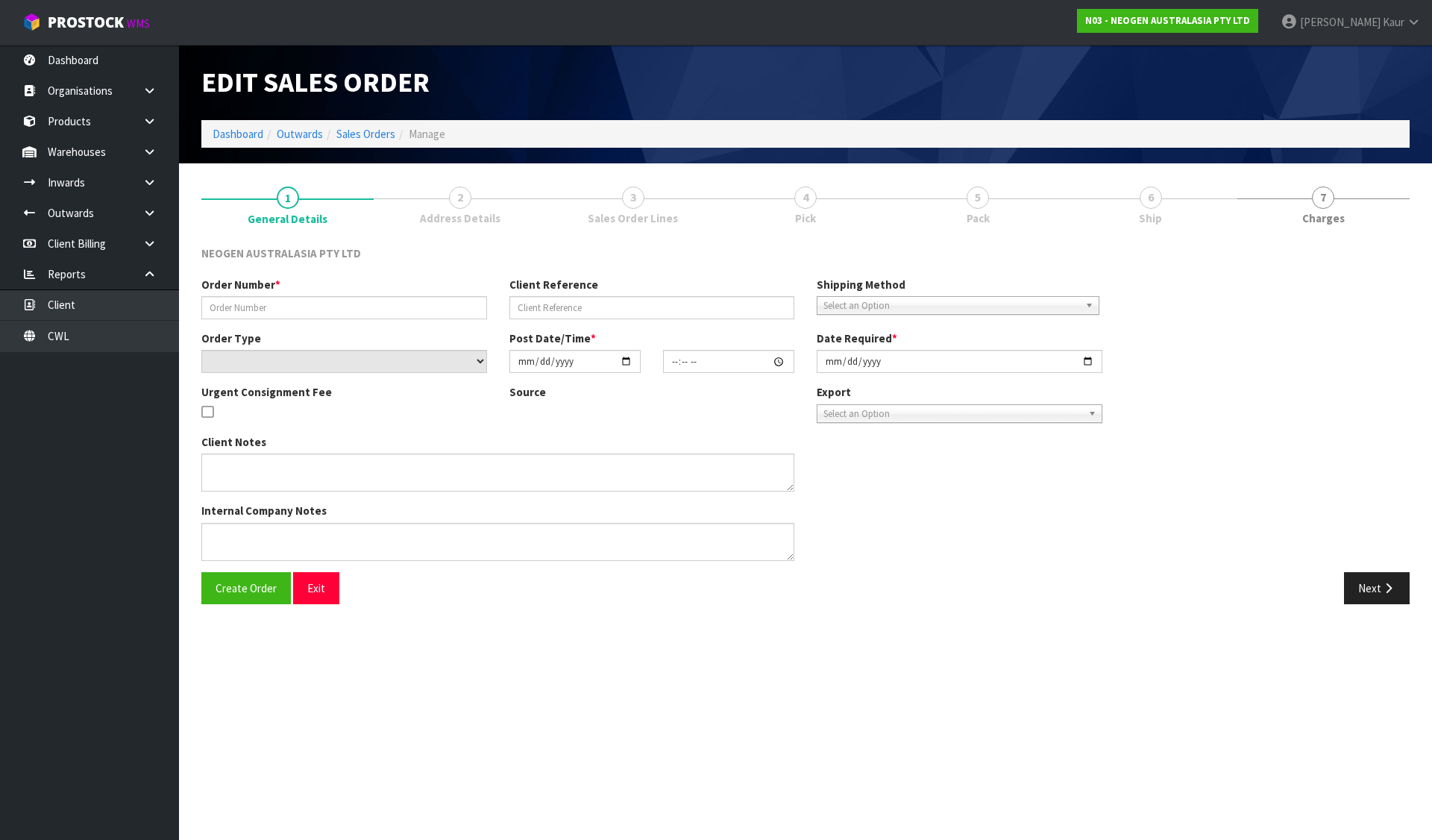
type input "2025-08-13"
type textarea "ATTN: PURCHASING"
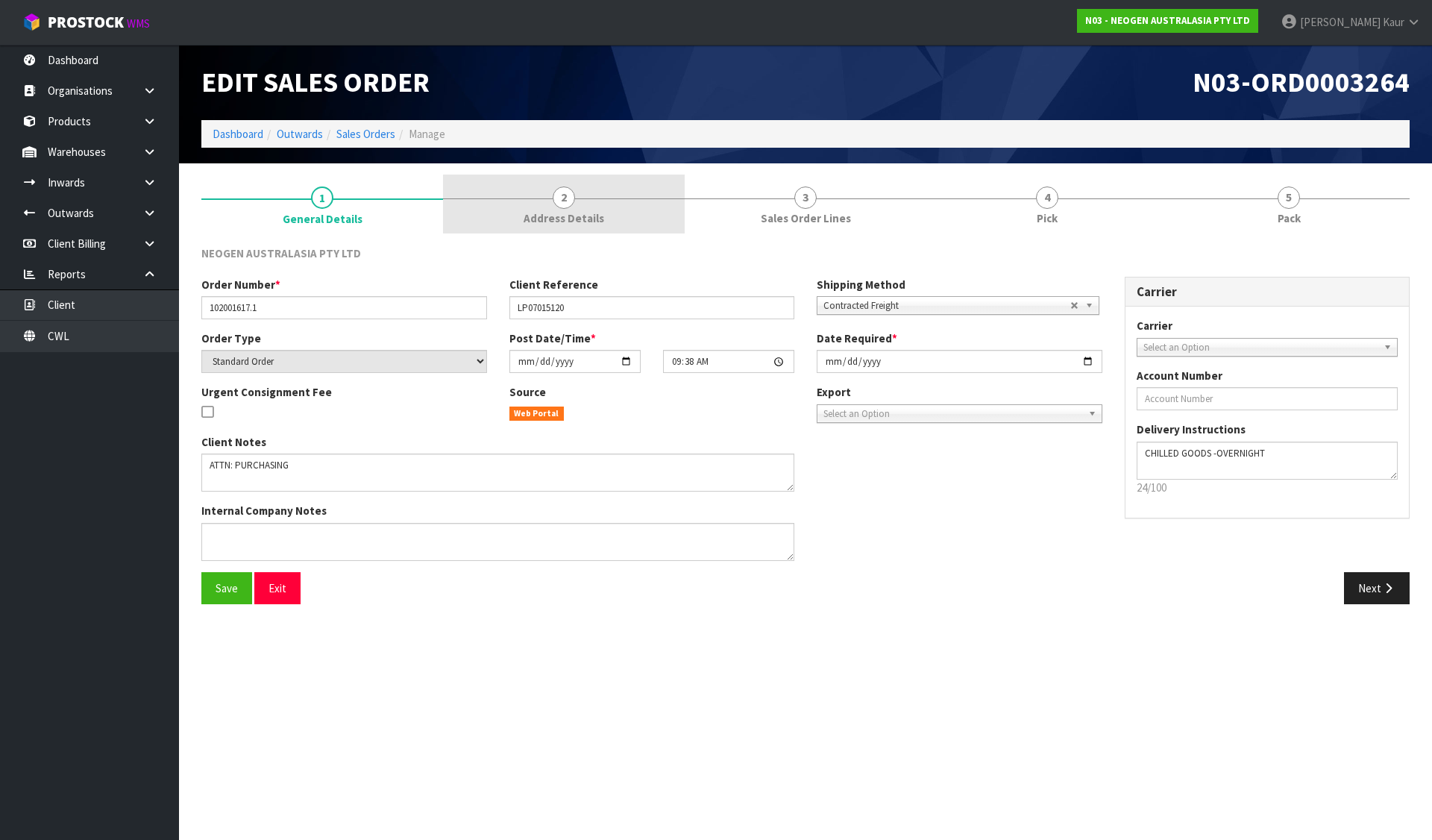
click at [562, 207] on span "2" at bounding box center [564, 198] width 22 height 22
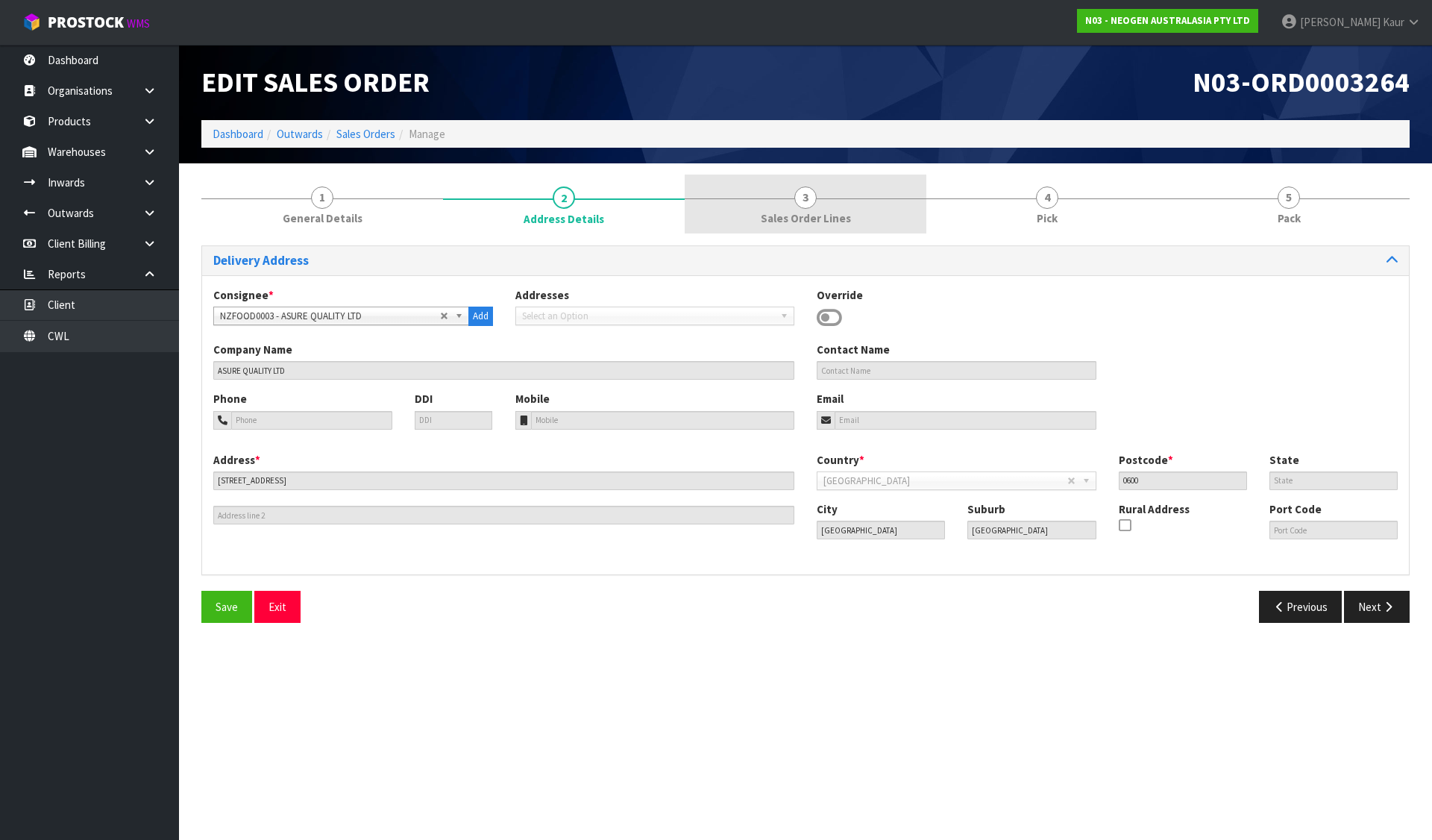
click at [818, 194] on link "3 Sales Order Lines" at bounding box center [806, 204] width 242 height 59
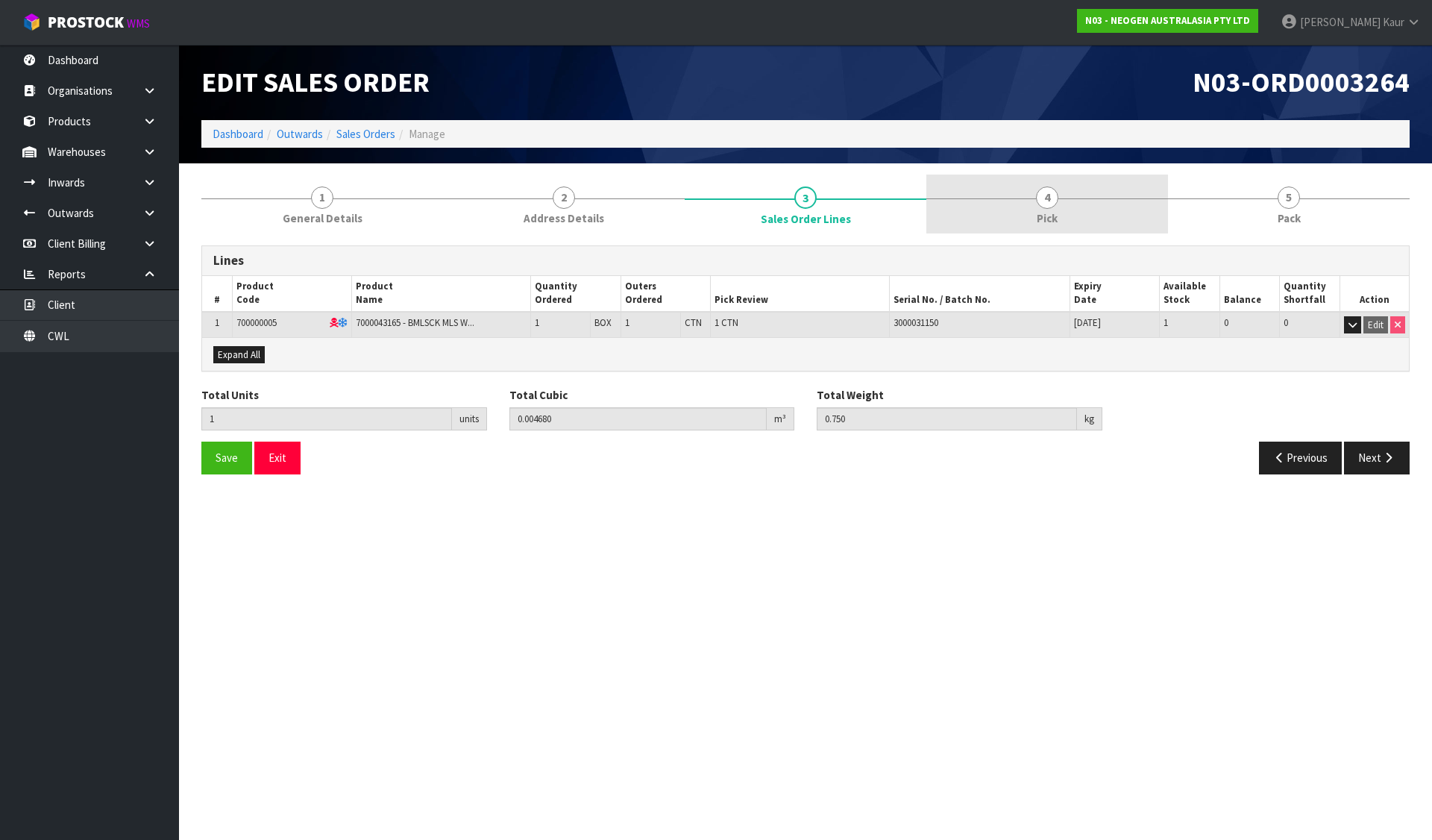
click at [1084, 197] on link "4 Pick" at bounding box center [1048, 204] width 242 height 59
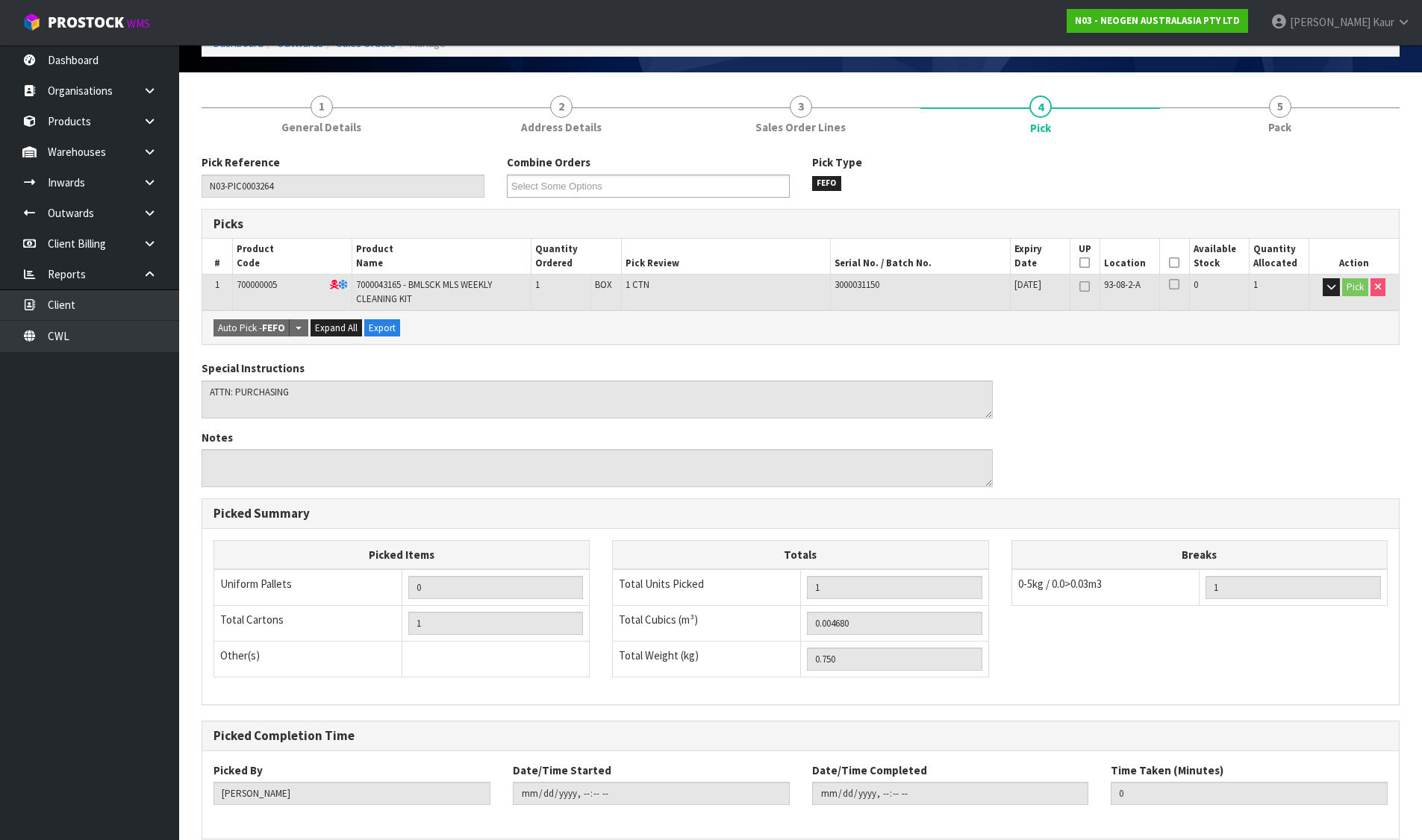
scroll to position [161, 0]
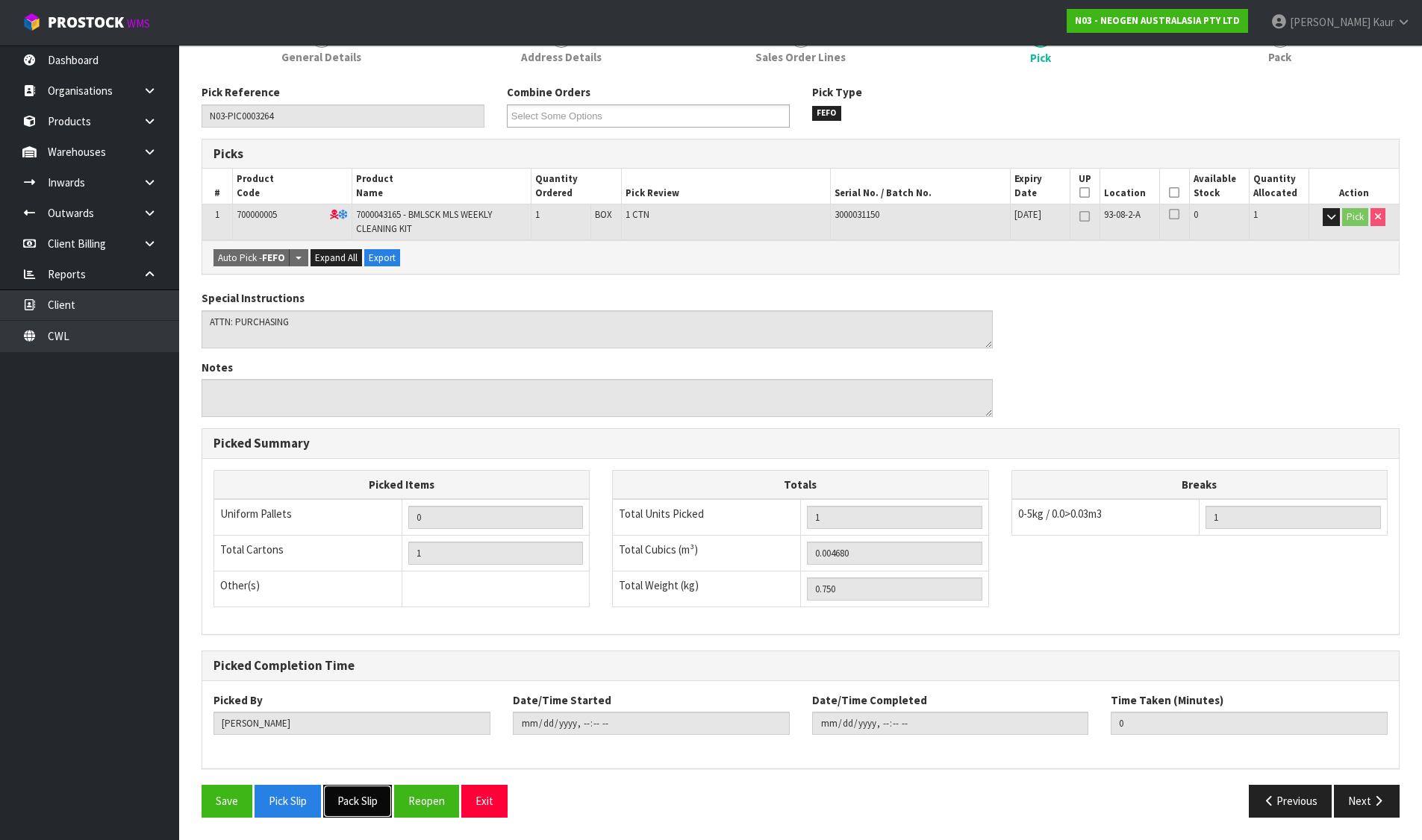
click at [349, 800] on button "Pack Slip" at bounding box center [358, 801] width 69 height 32
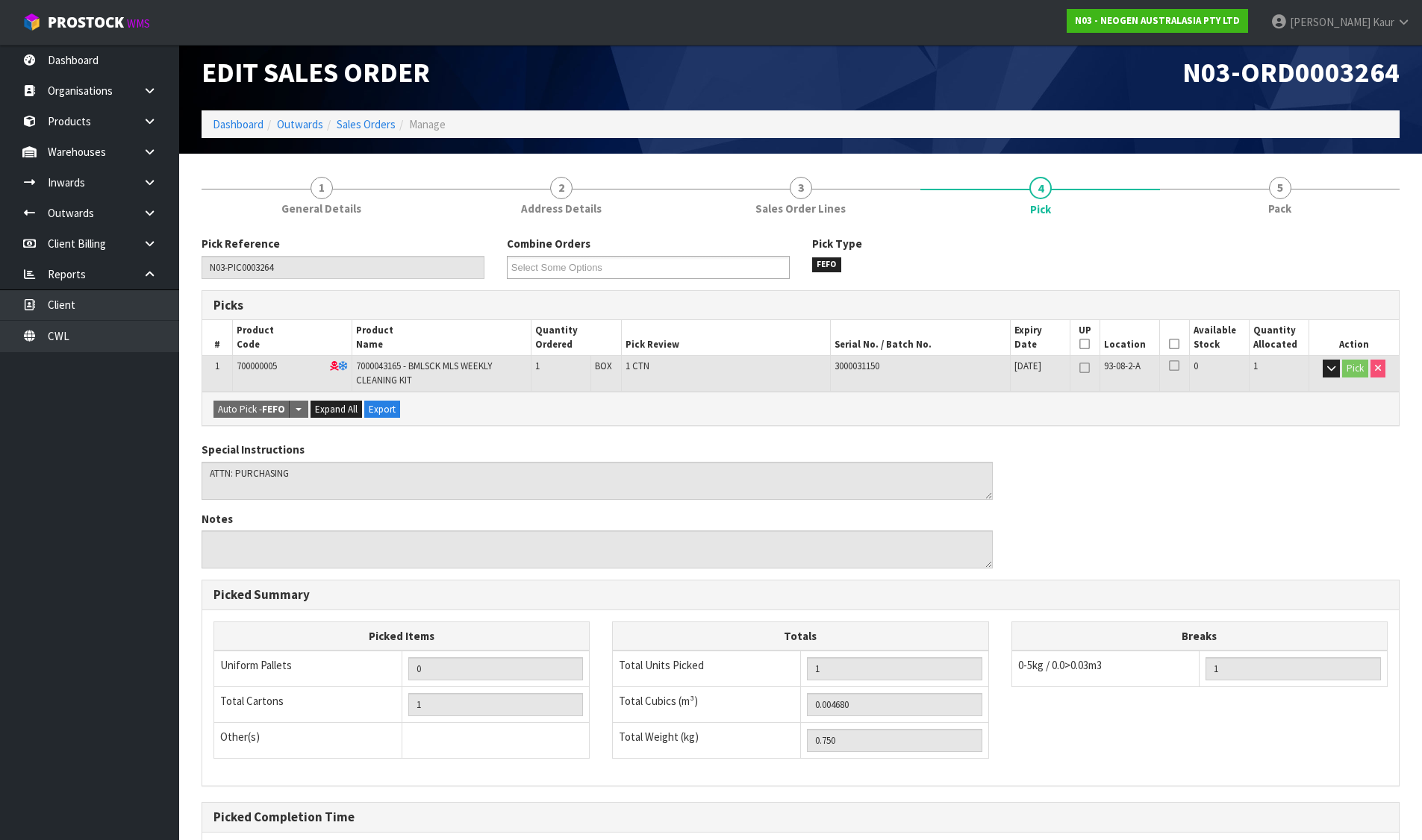
scroll to position [0, 0]
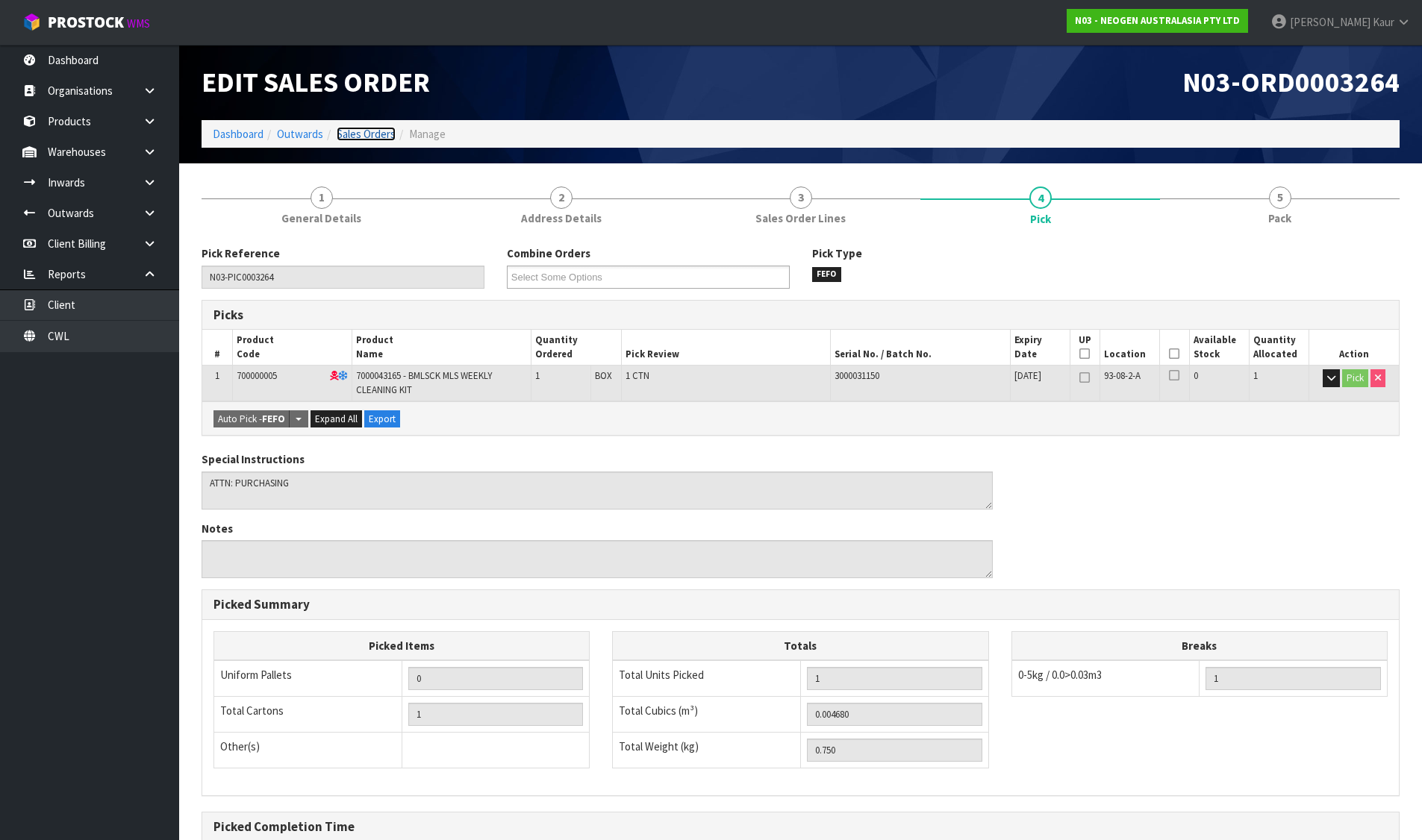
click at [354, 133] on link "Sales Orders" at bounding box center [365, 134] width 59 height 15
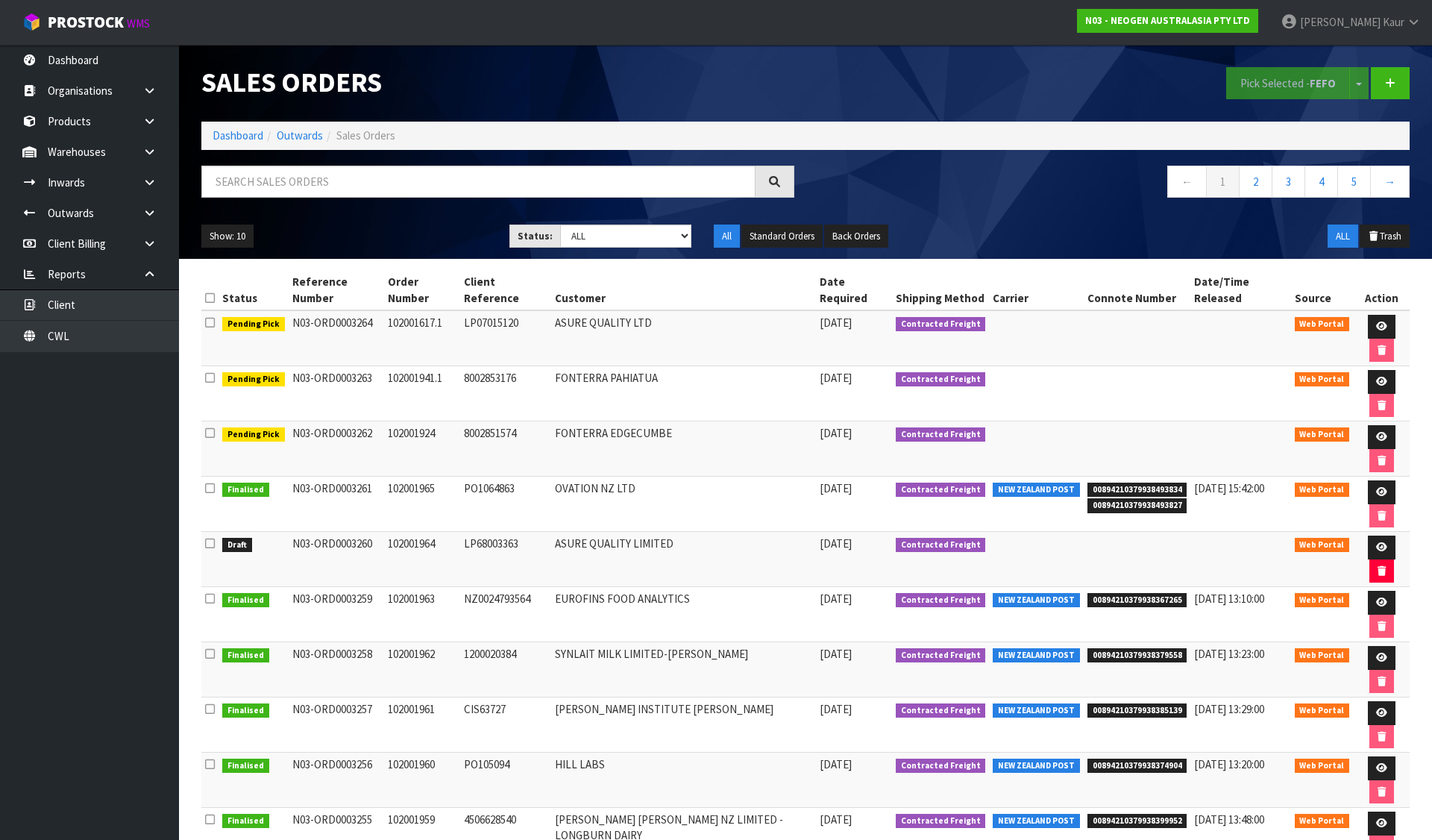
click at [468, 716] on section "Sales Orders Pick Selected - FEFO Split button! FIFO - First In First Out FEFO …" at bounding box center [716, 420] width 1432 height 840
click at [1368, 535] on link at bounding box center [1381, 547] width 28 height 24
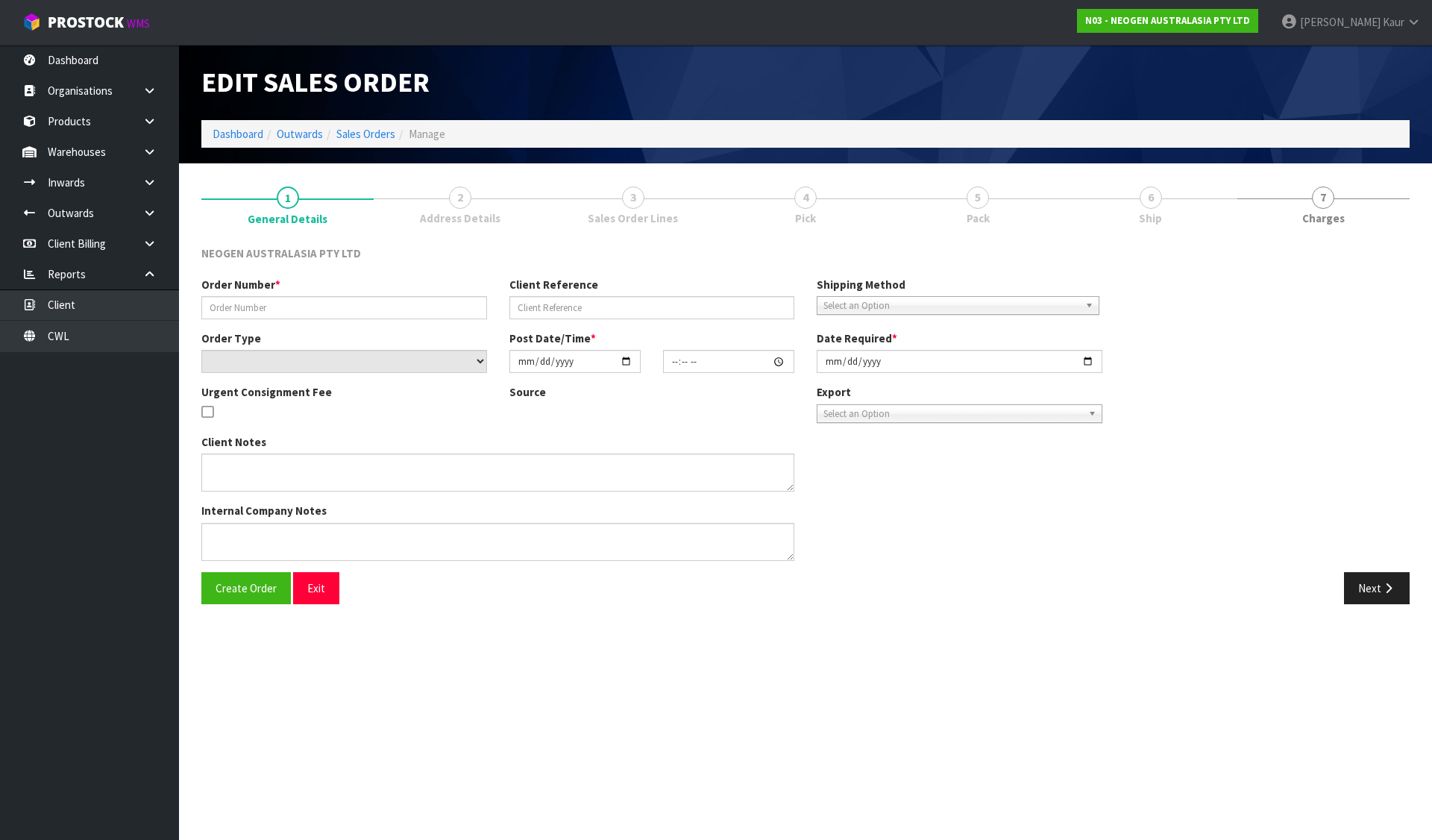
type input "102001964"
type input "LP68003363"
select select "number:0"
type input "2025-08-12"
type input "11:00:00.000"
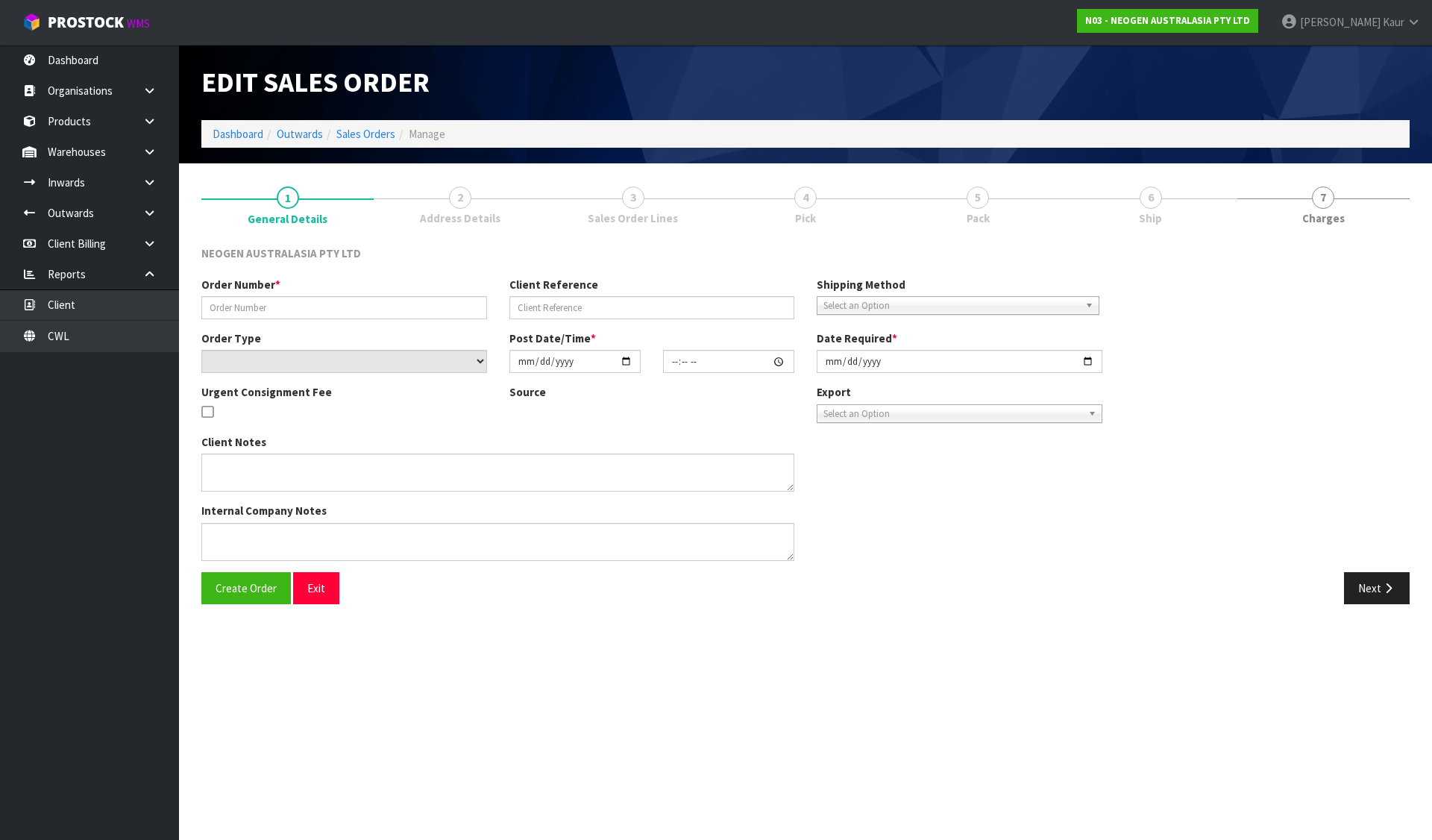
type input "2025-08-12"
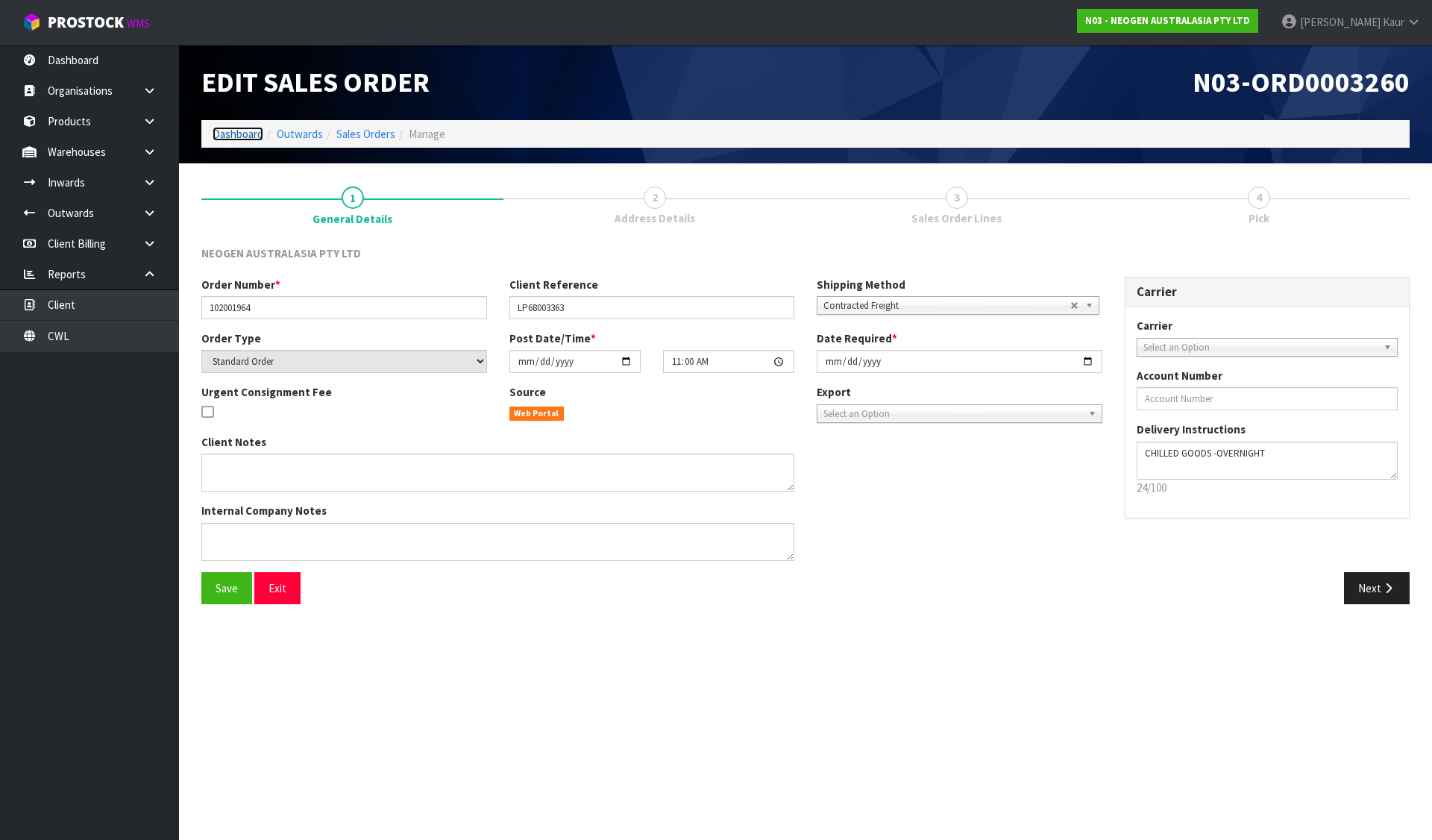
click at [234, 127] on link "Dashboard" at bounding box center [238, 134] width 51 height 15
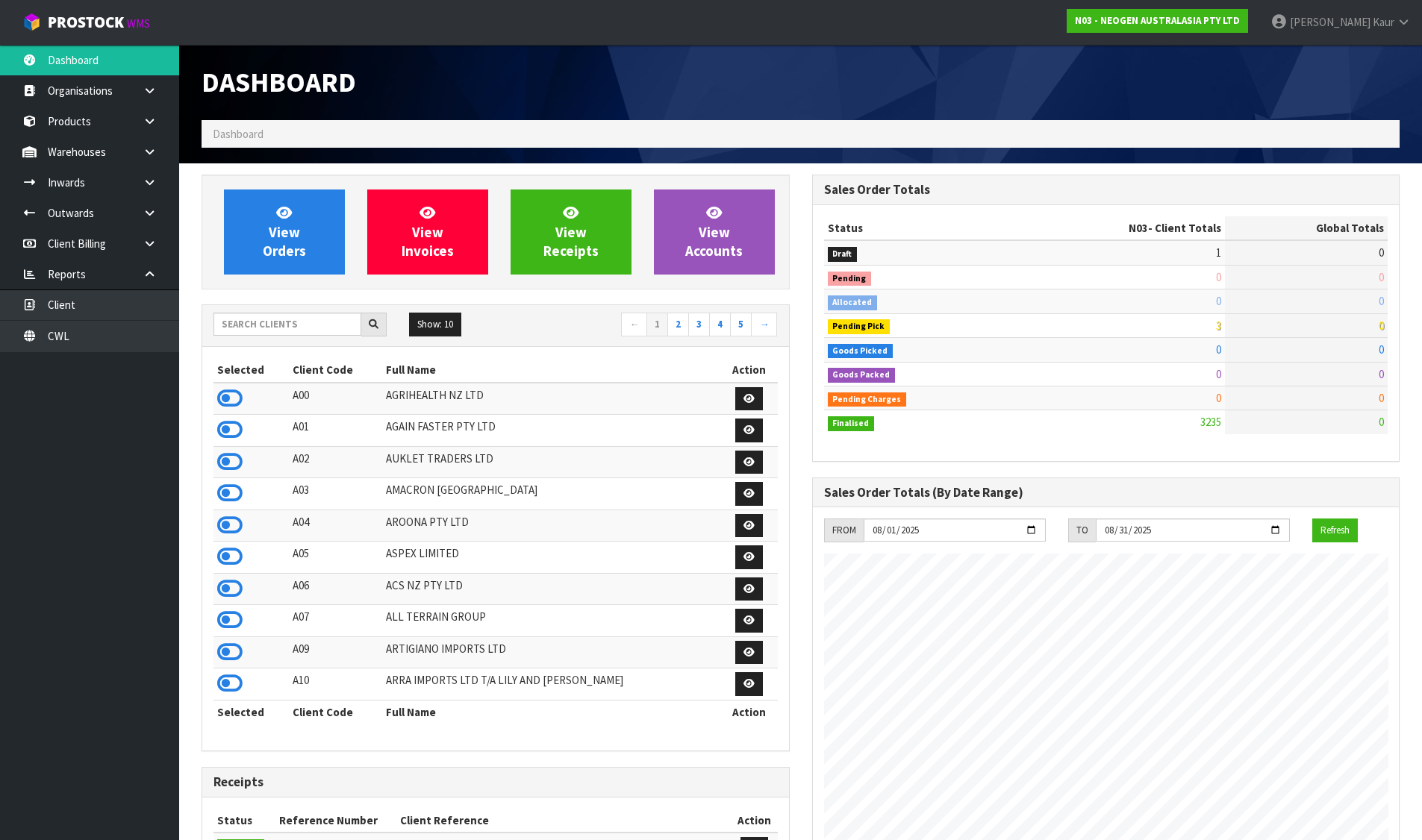
scroll to position [1130, 610]
click at [280, 253] on span "View Orders" at bounding box center [284, 231] width 43 height 56
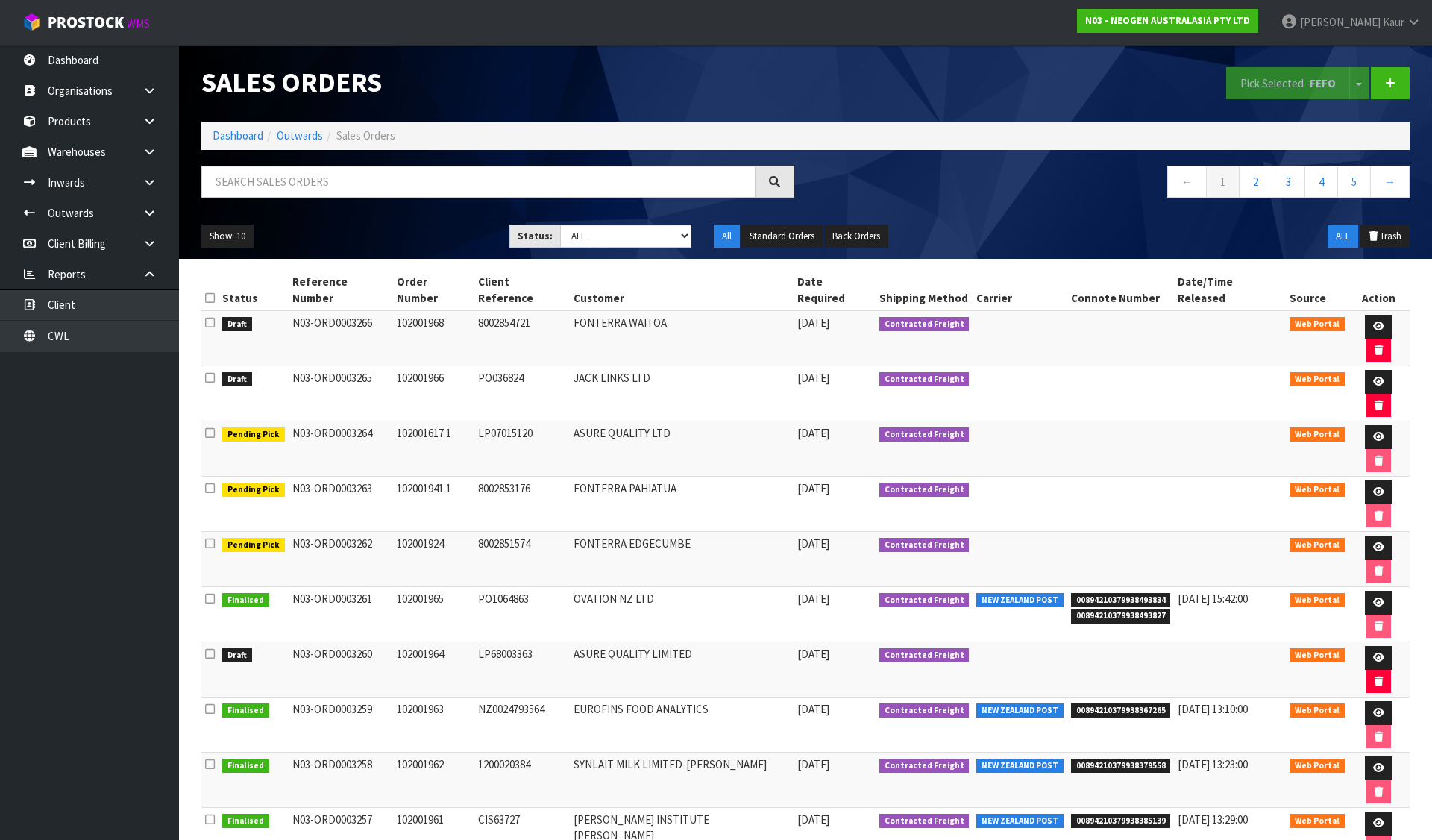
click at [213, 317] on icon at bounding box center [210, 322] width 10 height 11
click at [0, 0] on input "checkbox" at bounding box center [0, 0] width 0 height 0
click at [208, 372] on icon at bounding box center [210, 378] width 10 height 11
click at [0, 0] on input "checkbox" at bounding box center [0, 0] width 0 height 0
click at [1257, 93] on button "Pick Selected - FEFO" at bounding box center [1288, 83] width 124 height 32
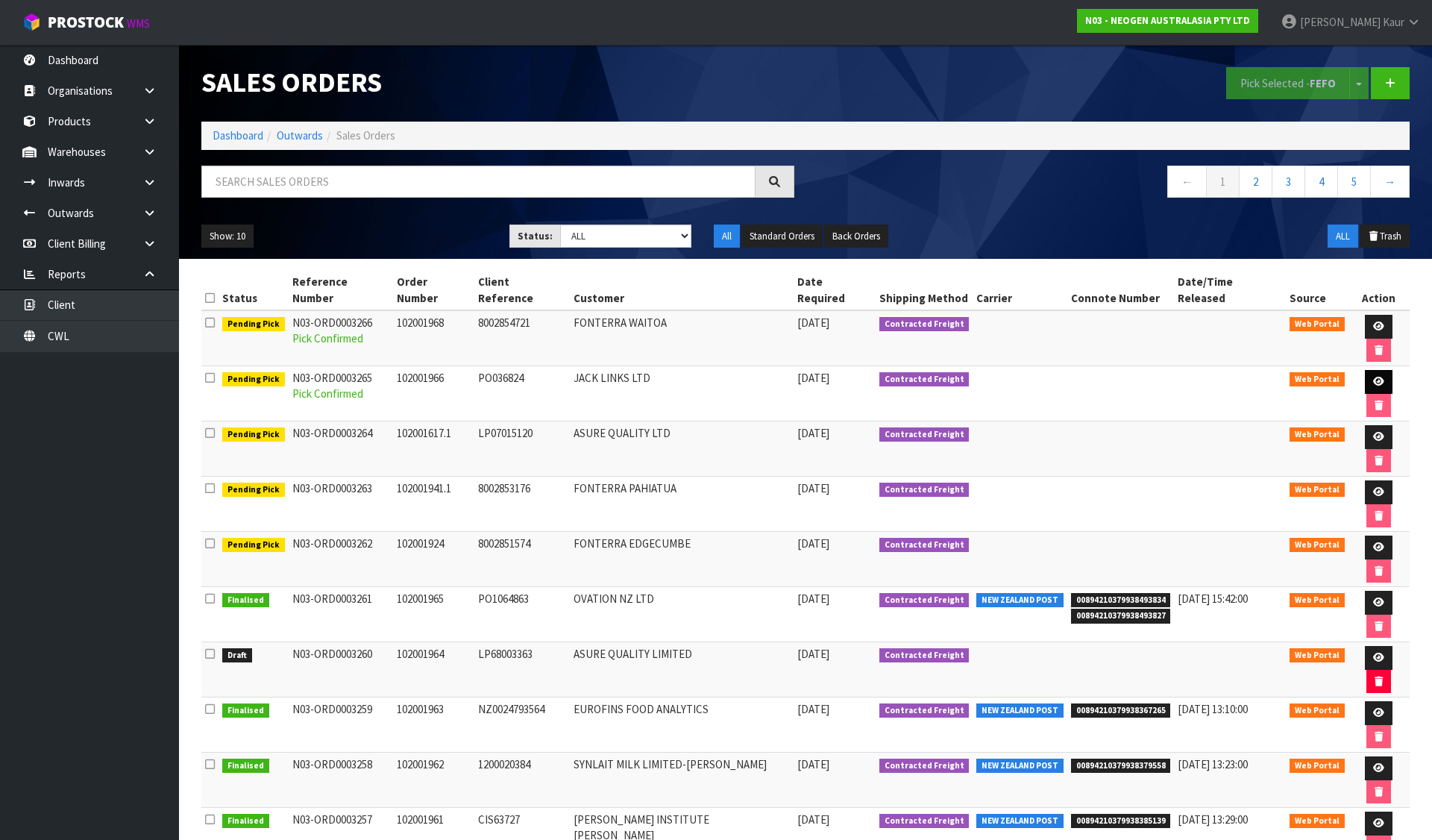
click at [1365, 370] on link at bounding box center [1379, 381] width 28 height 24
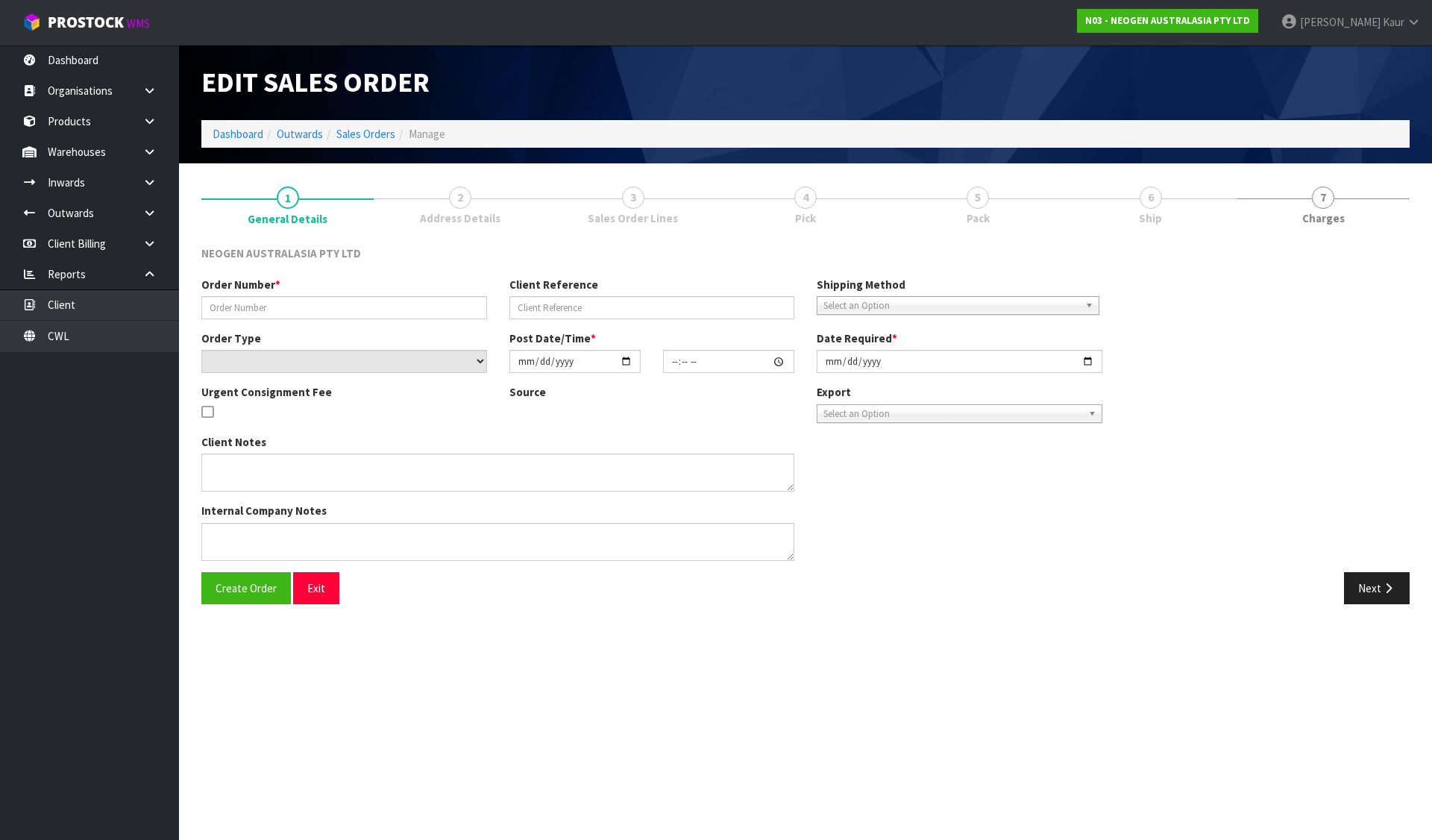
type input "102001966"
type input "PO036824"
select select "number:0"
type input "2025-08-13"
type input "09:41:00.000"
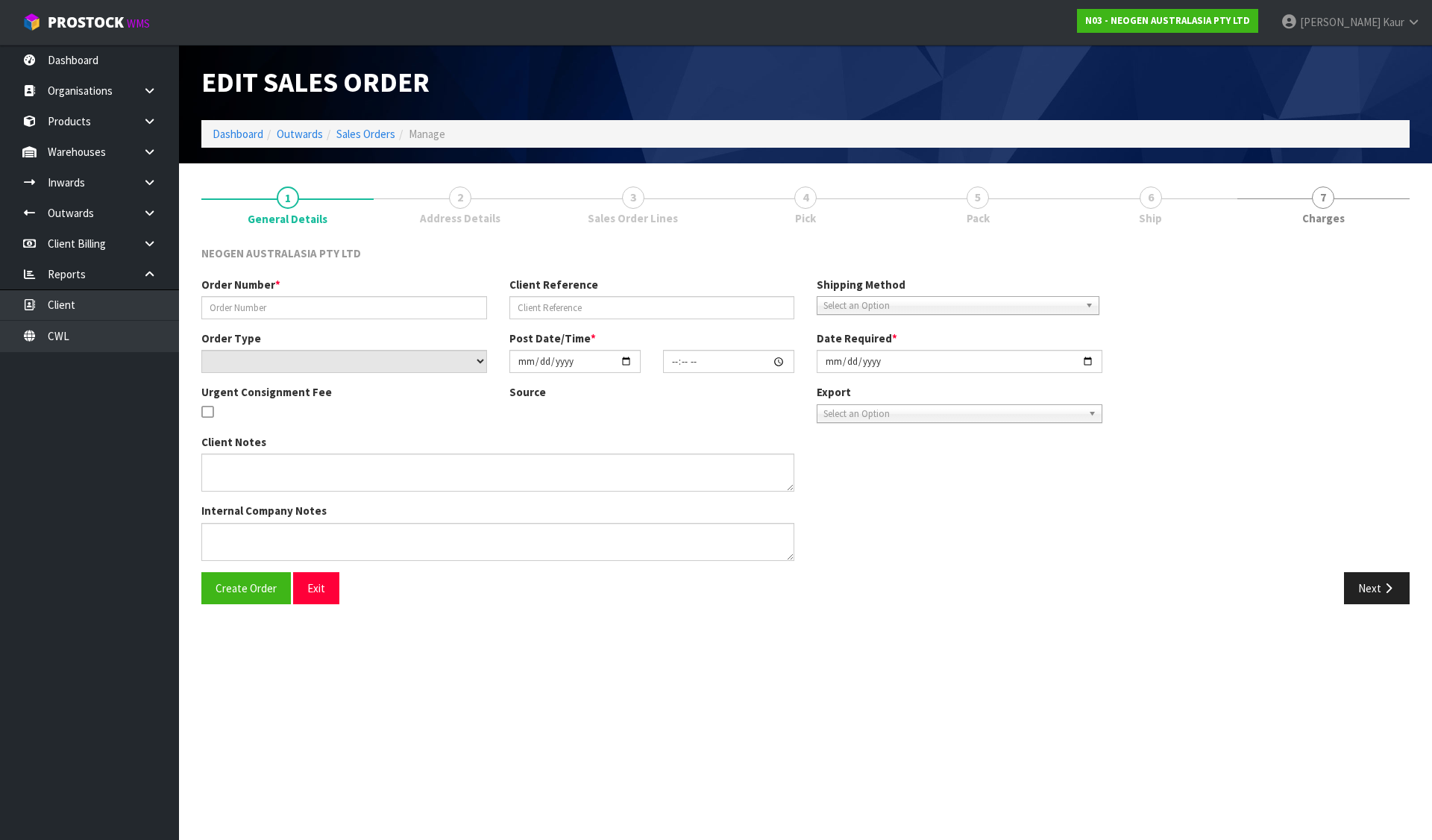
type input "2025-08-13"
type textarea "ATTN: KEN GUO"
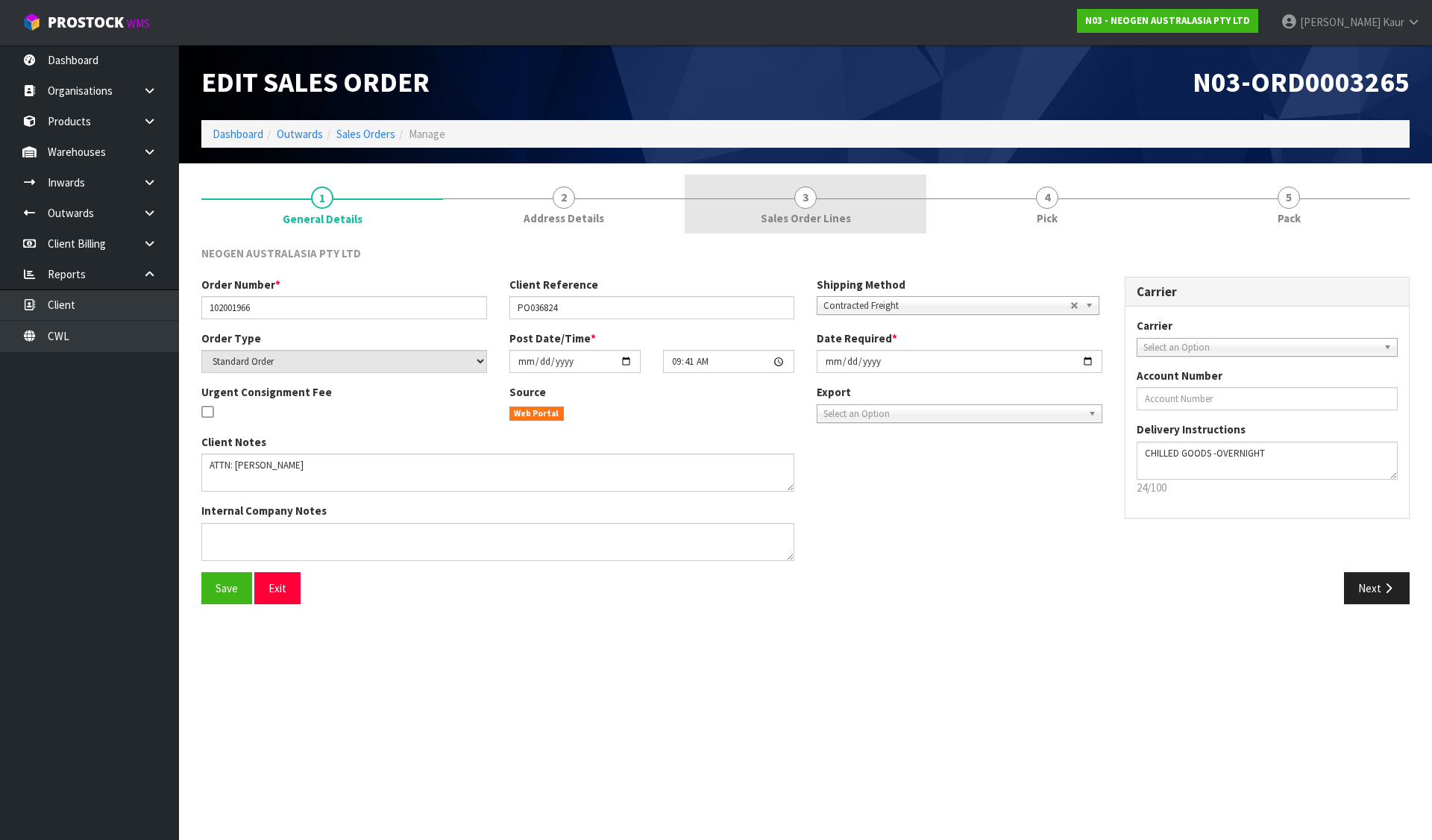
drag, startPoint x: 834, startPoint y: 219, endPoint x: 788, endPoint y: 217, distance: 46.0
click at [834, 219] on span "Sales Order Lines" at bounding box center [806, 218] width 90 height 15
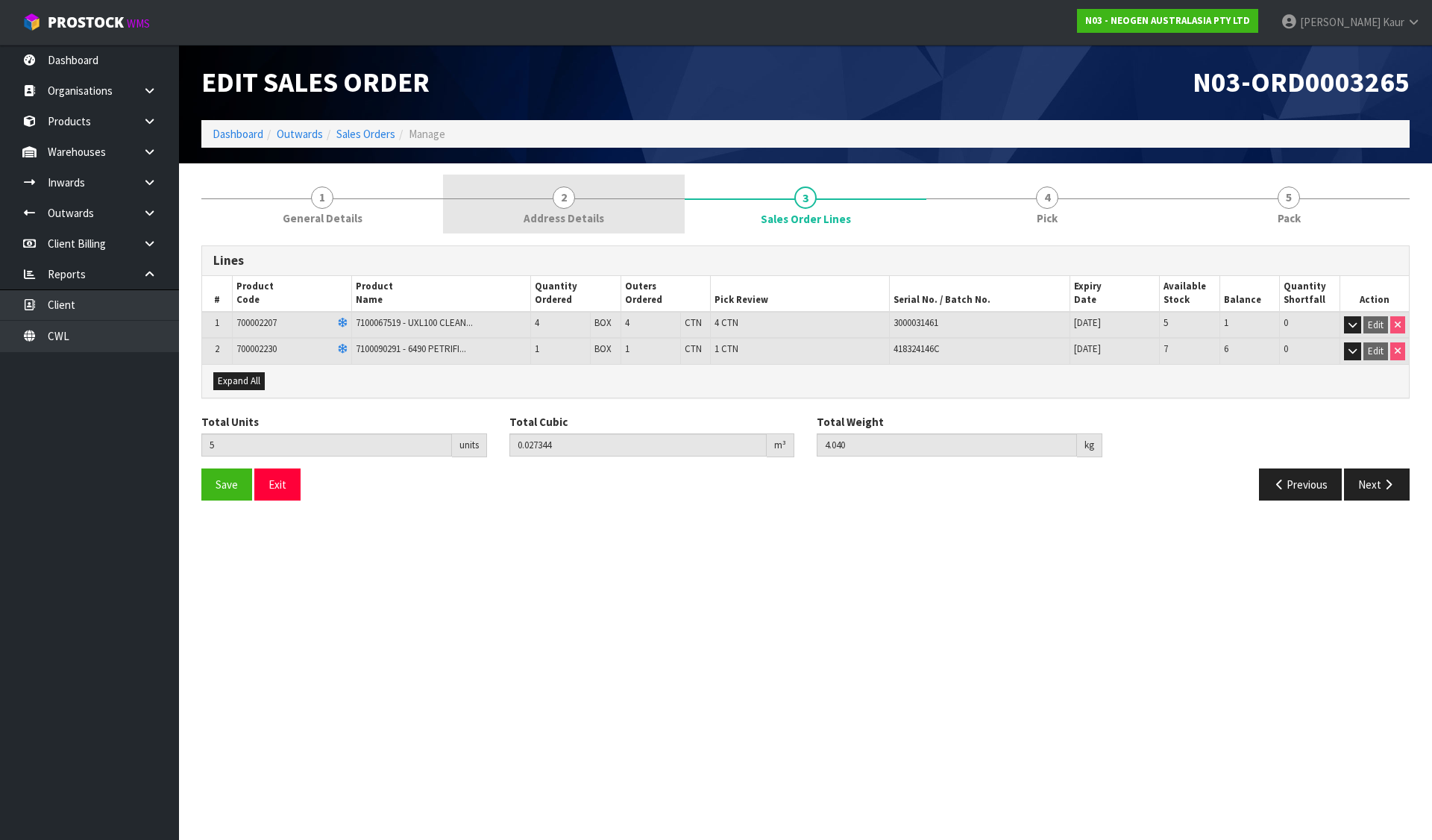
click at [621, 213] on link "2 Address Details" at bounding box center [564, 204] width 242 height 59
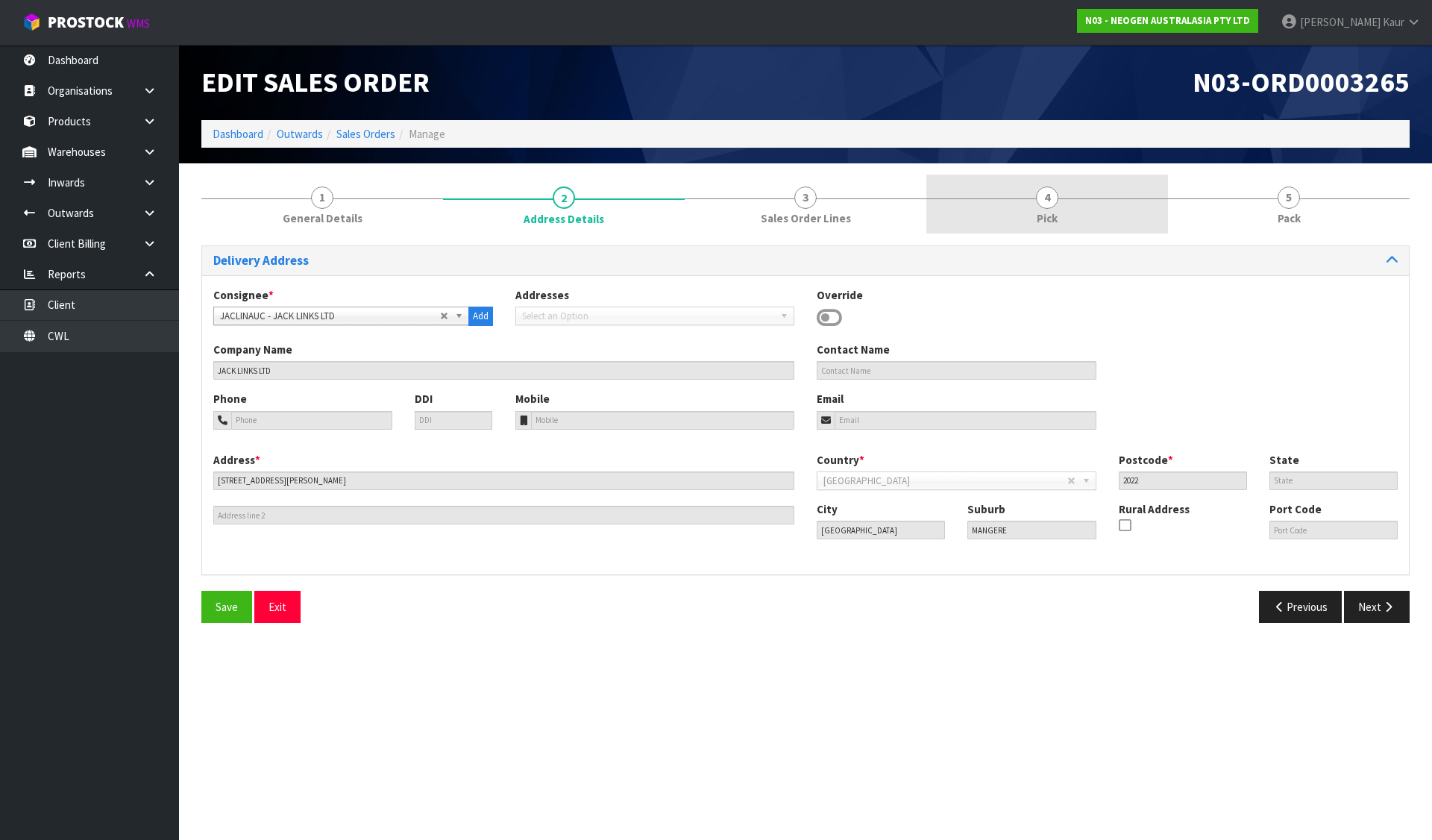
click at [1092, 208] on link "4 Pick" at bounding box center [1048, 204] width 242 height 59
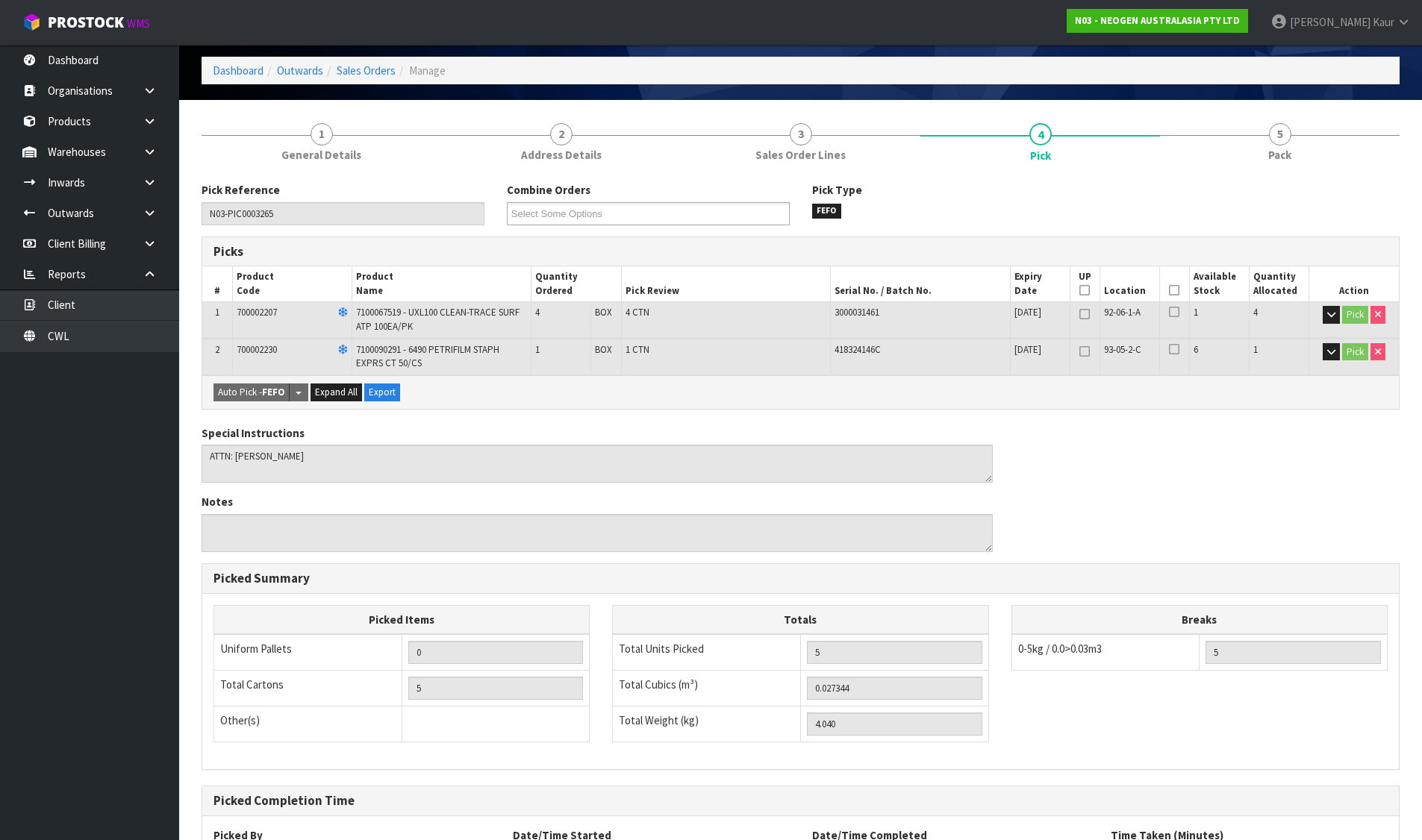
scroll to position [198, 0]
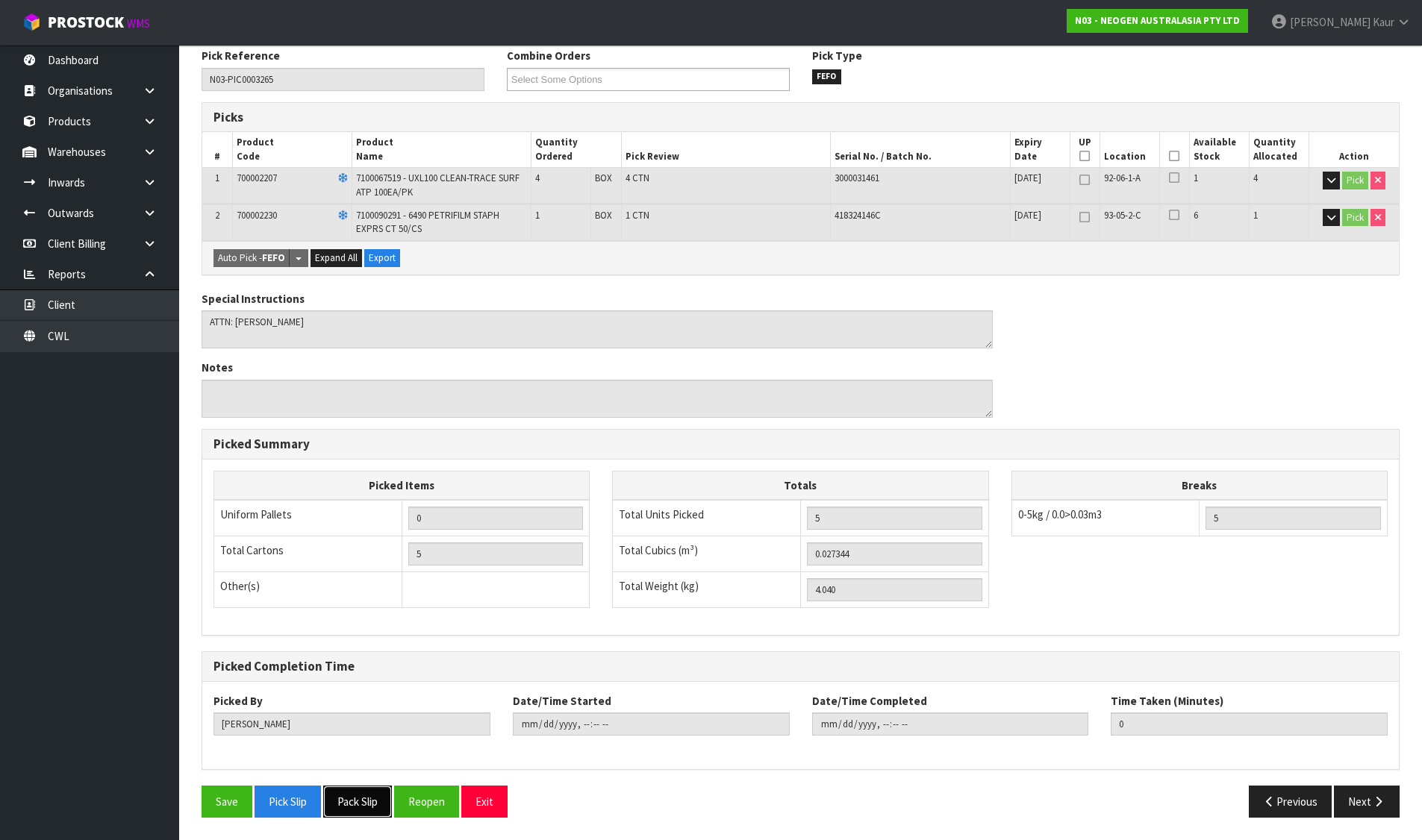
click at [362, 794] on button "Pack Slip" at bounding box center [358, 802] width 69 height 32
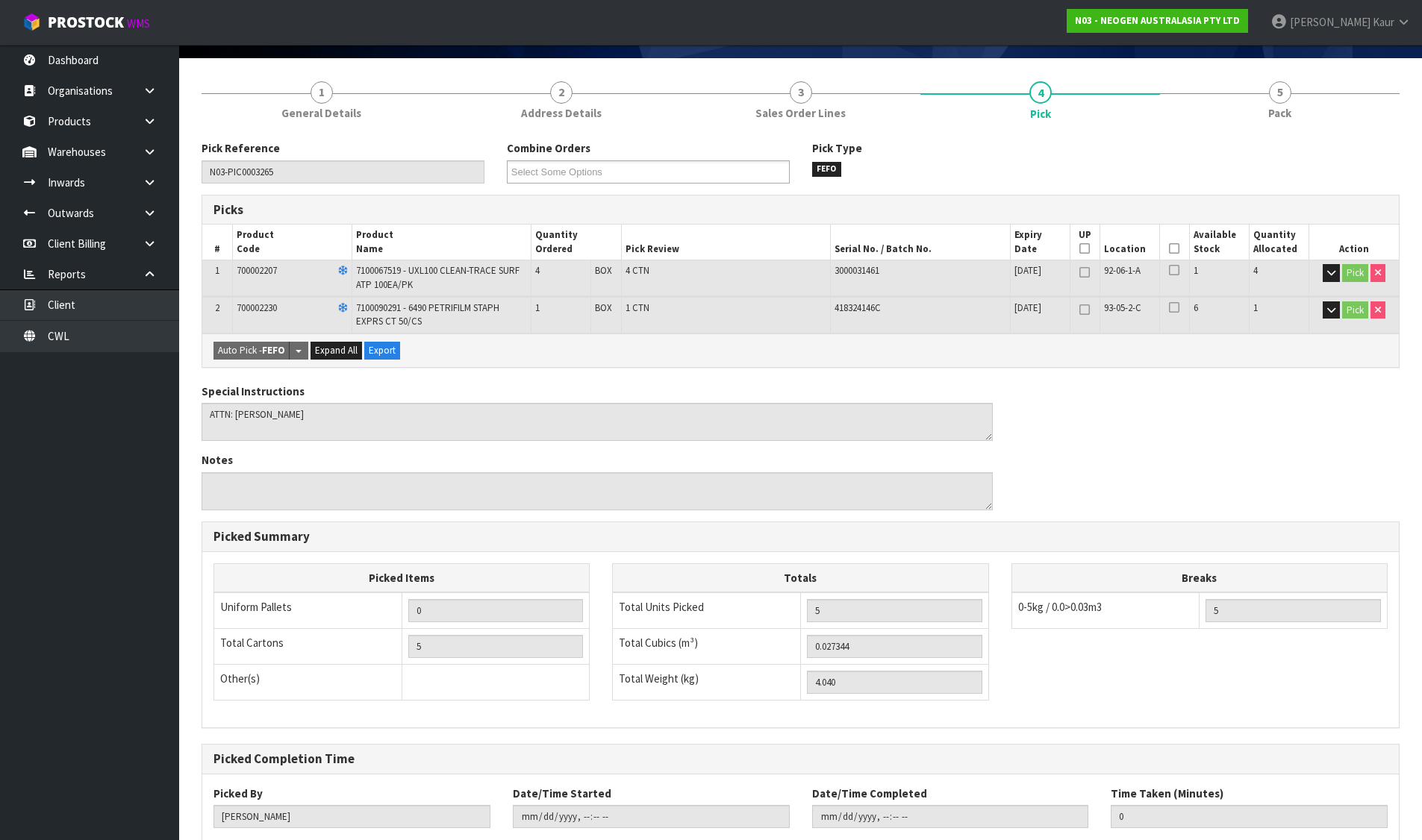
scroll to position [0, 0]
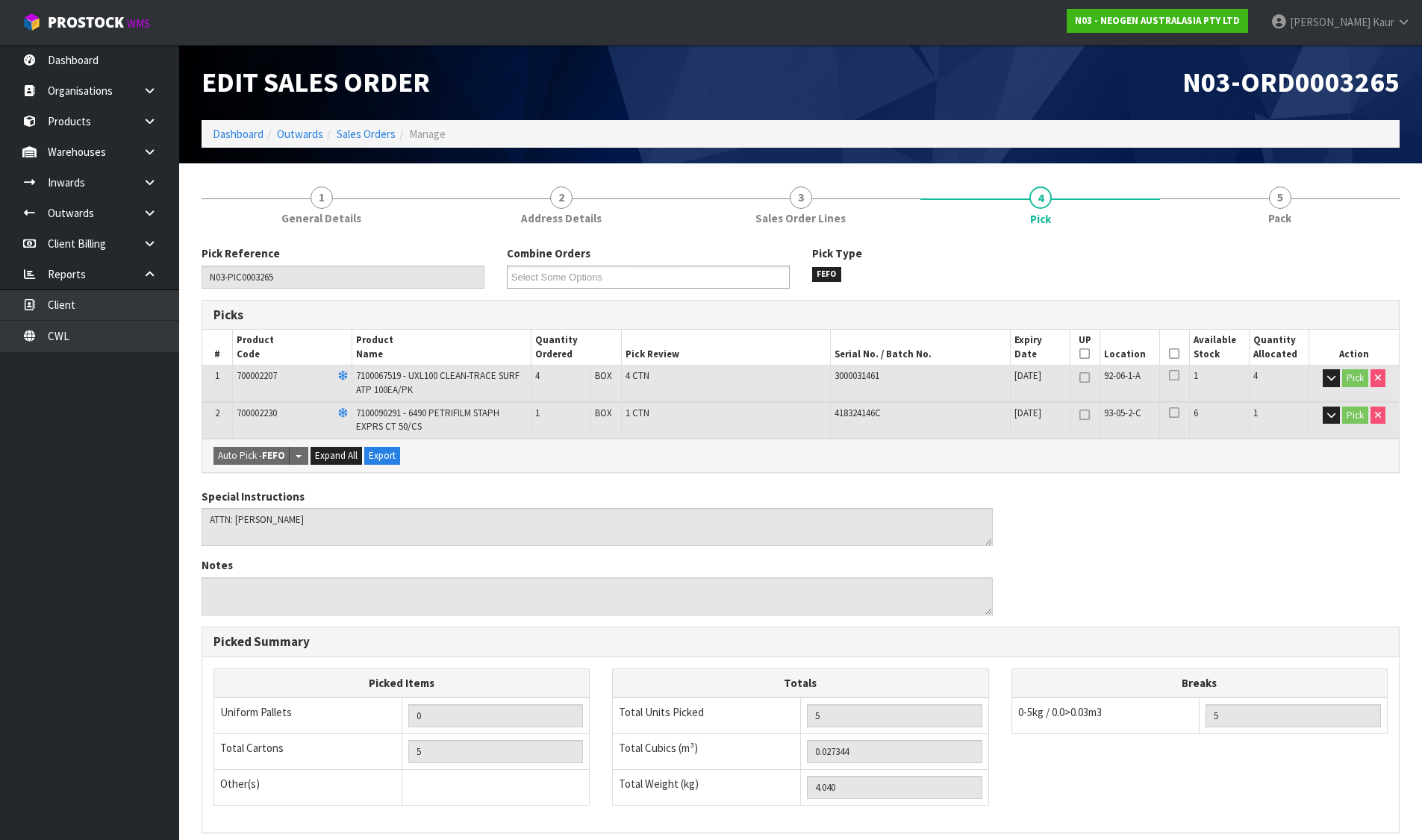
click at [367, 124] on ol "Dashboard Outwards Sales Orders Manage" at bounding box center [800, 134] width 1198 height 28
click at [364, 126] on li "Sales Orders" at bounding box center [359, 134] width 72 height 15
click at [362, 133] on link "Sales Orders" at bounding box center [365, 134] width 59 height 15
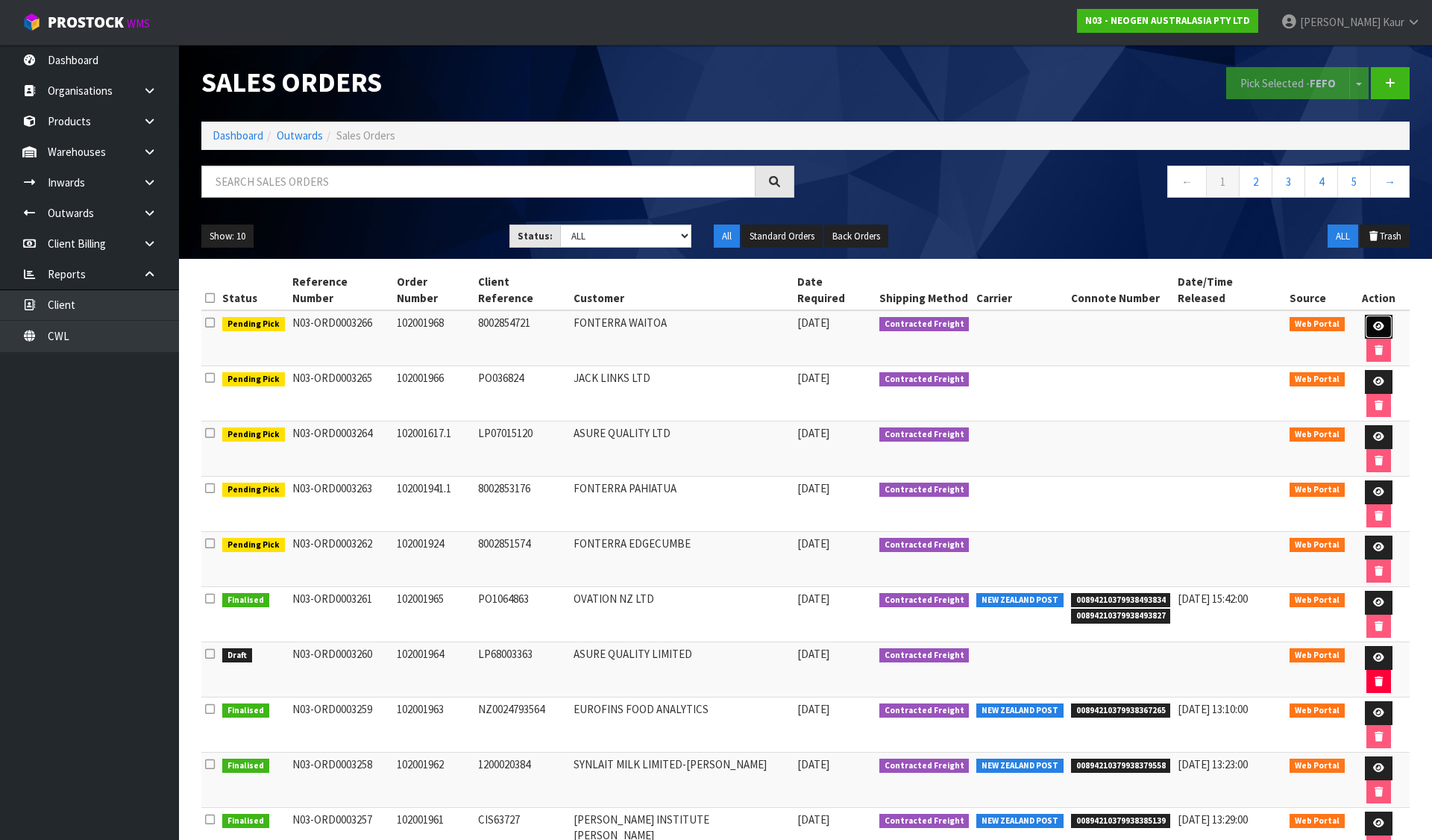
click at [1373, 322] on icon at bounding box center [1378, 326] width 11 height 10
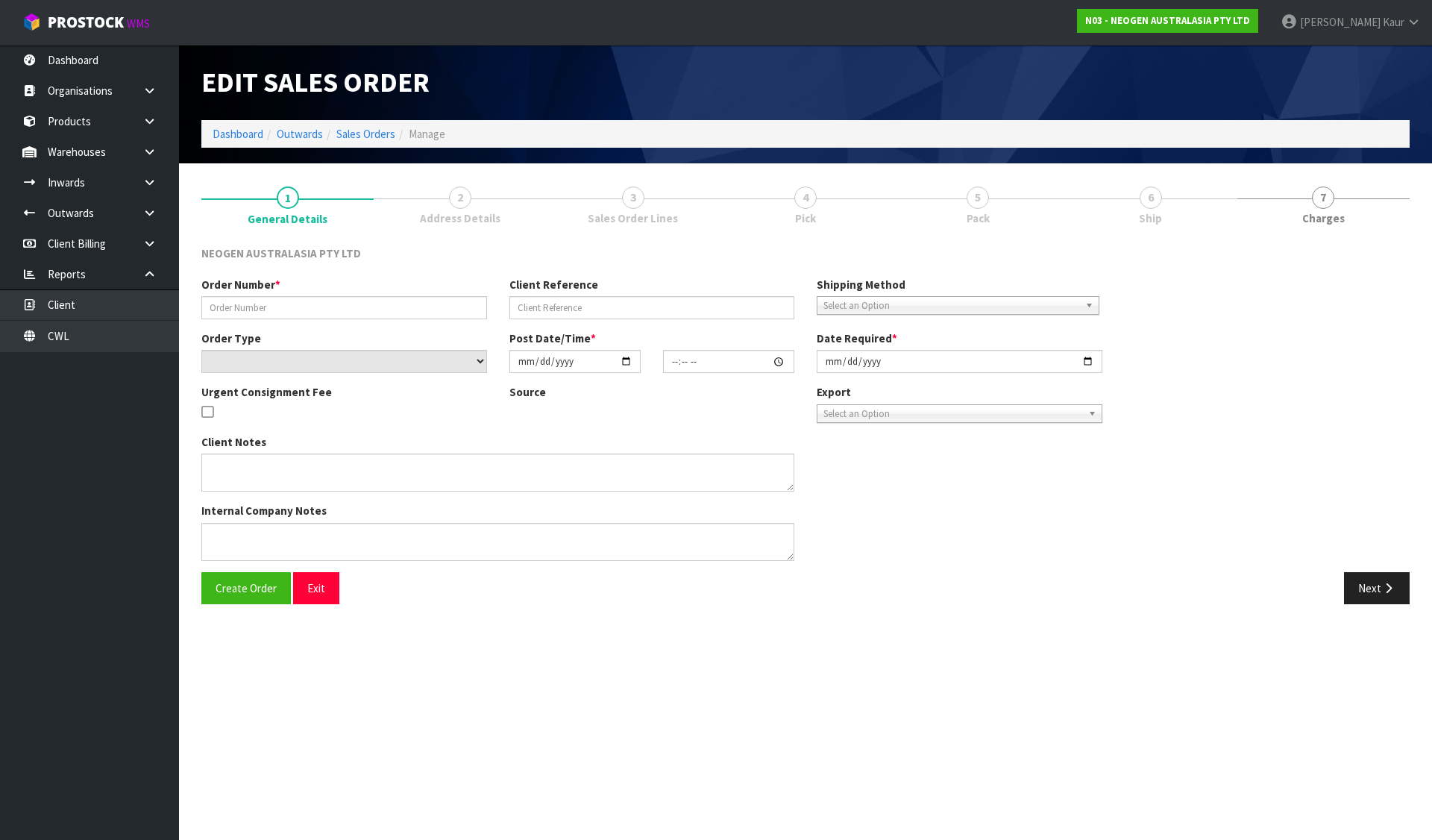
type input "102001968"
type input "8002854721"
select select "number:0"
type input "2025-08-13"
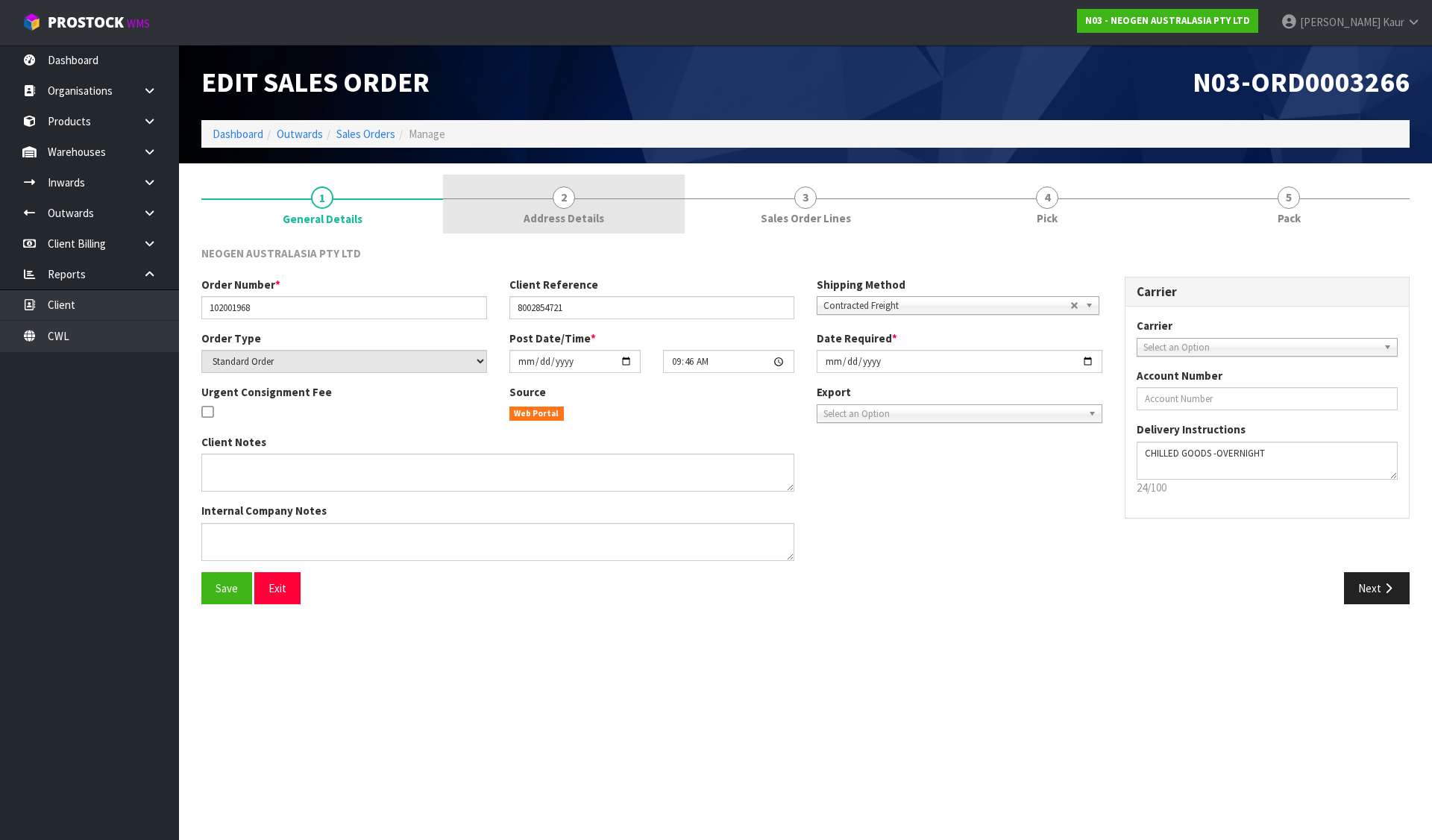
click at [590, 214] on span "Address Details" at bounding box center [564, 218] width 80 height 15
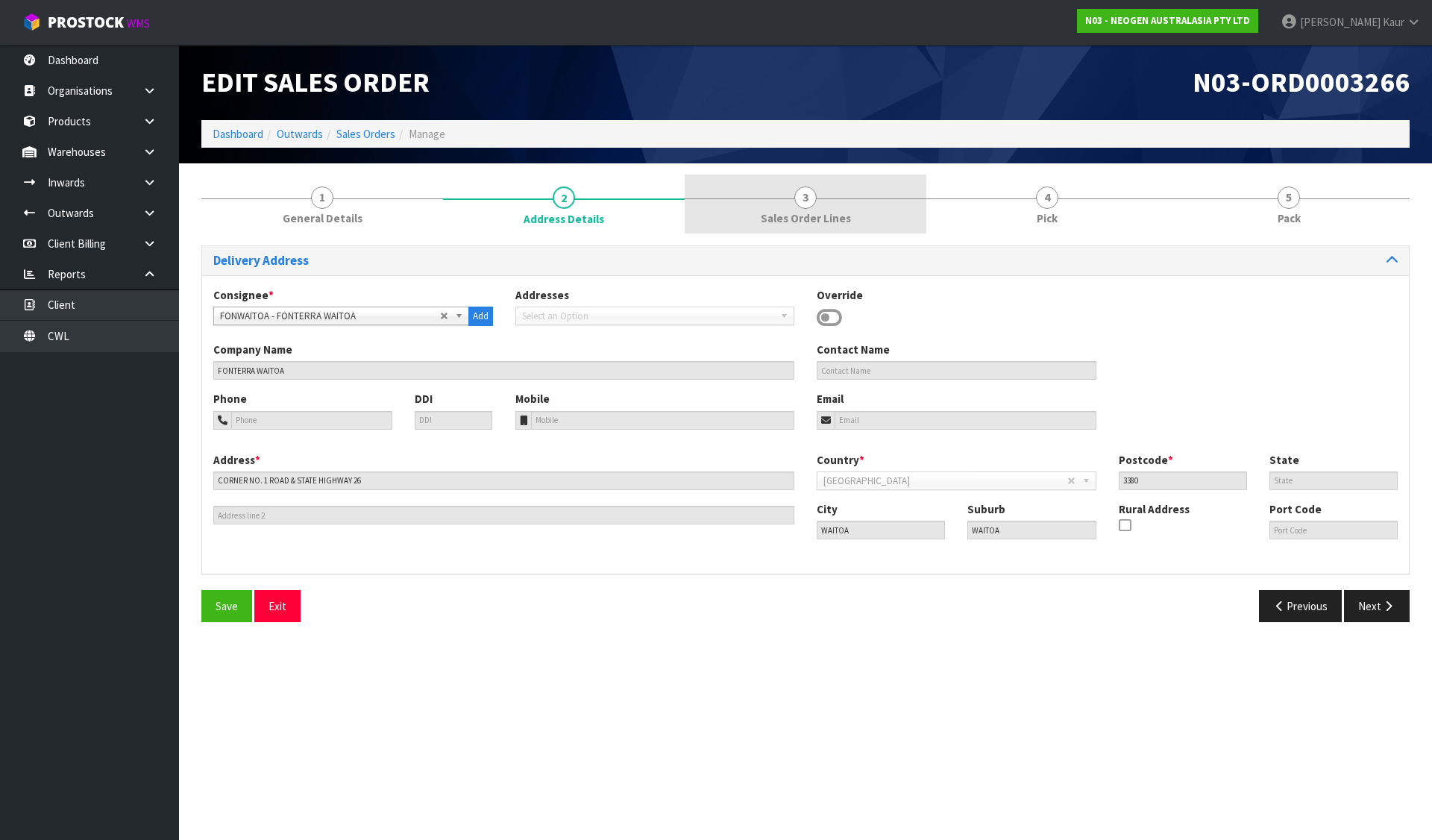
click at [785, 205] on link "3 Sales Order Lines" at bounding box center [806, 204] width 242 height 59
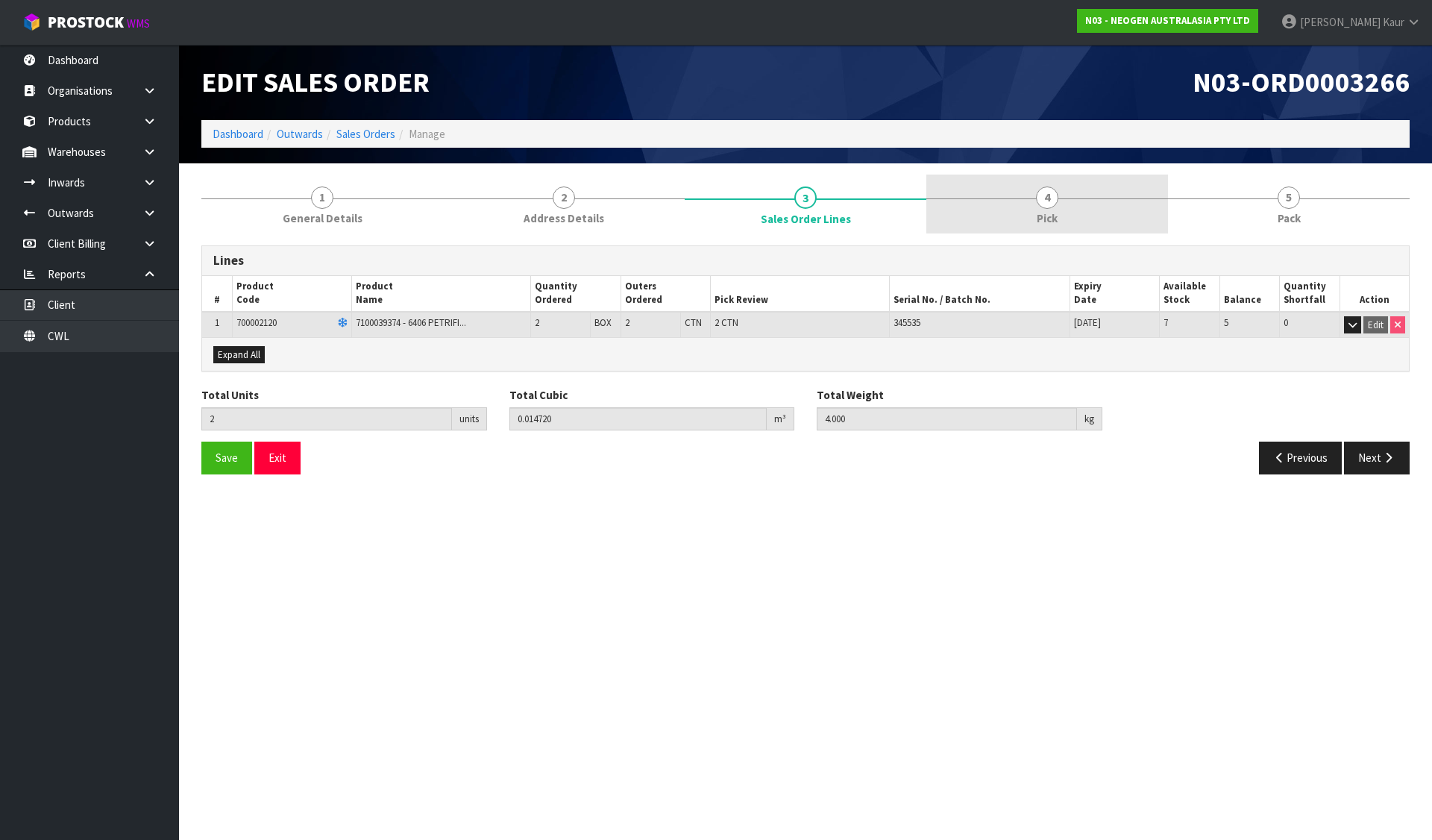
click at [1100, 199] on link "4 Pick" at bounding box center [1048, 204] width 242 height 59
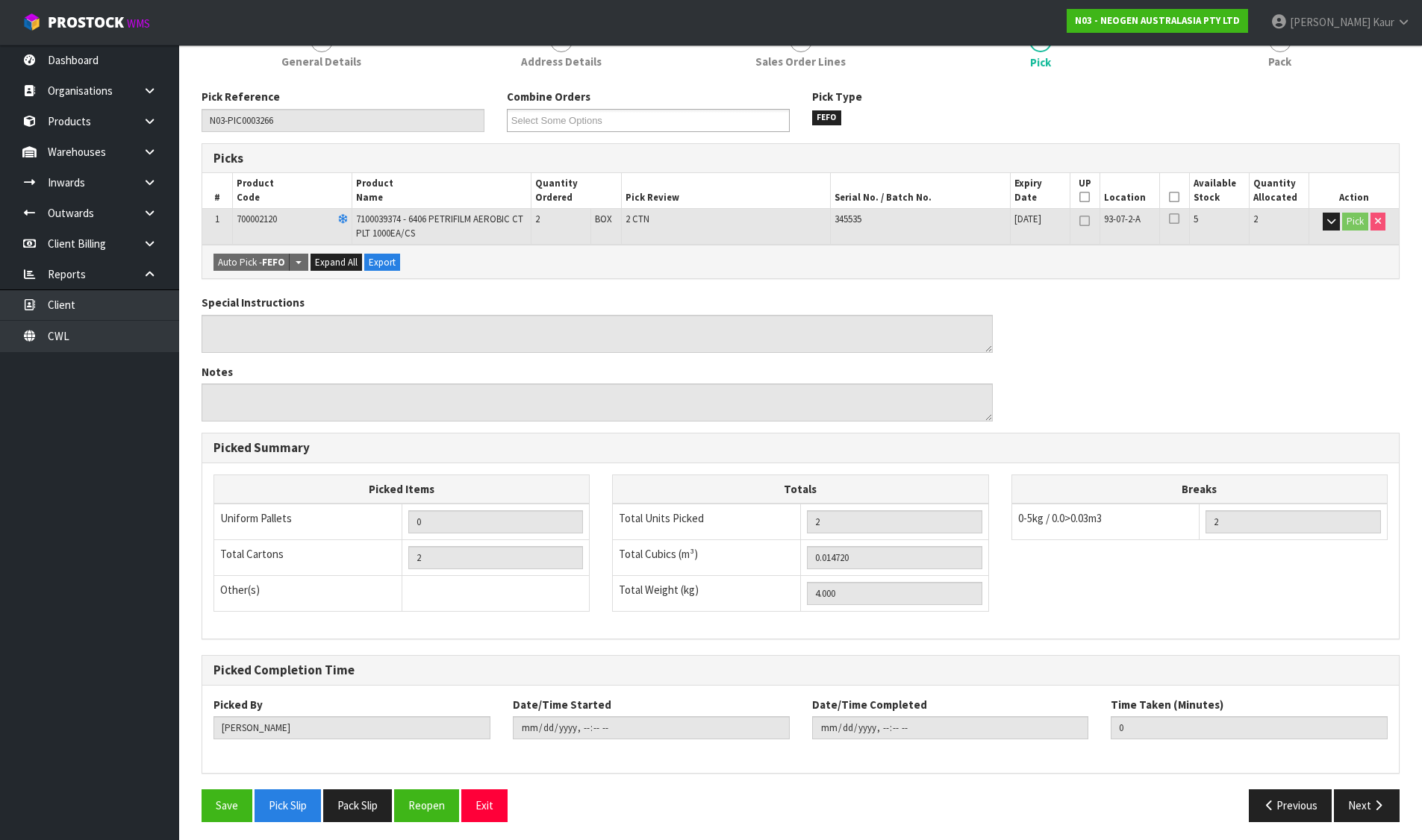
scroll to position [161, 0]
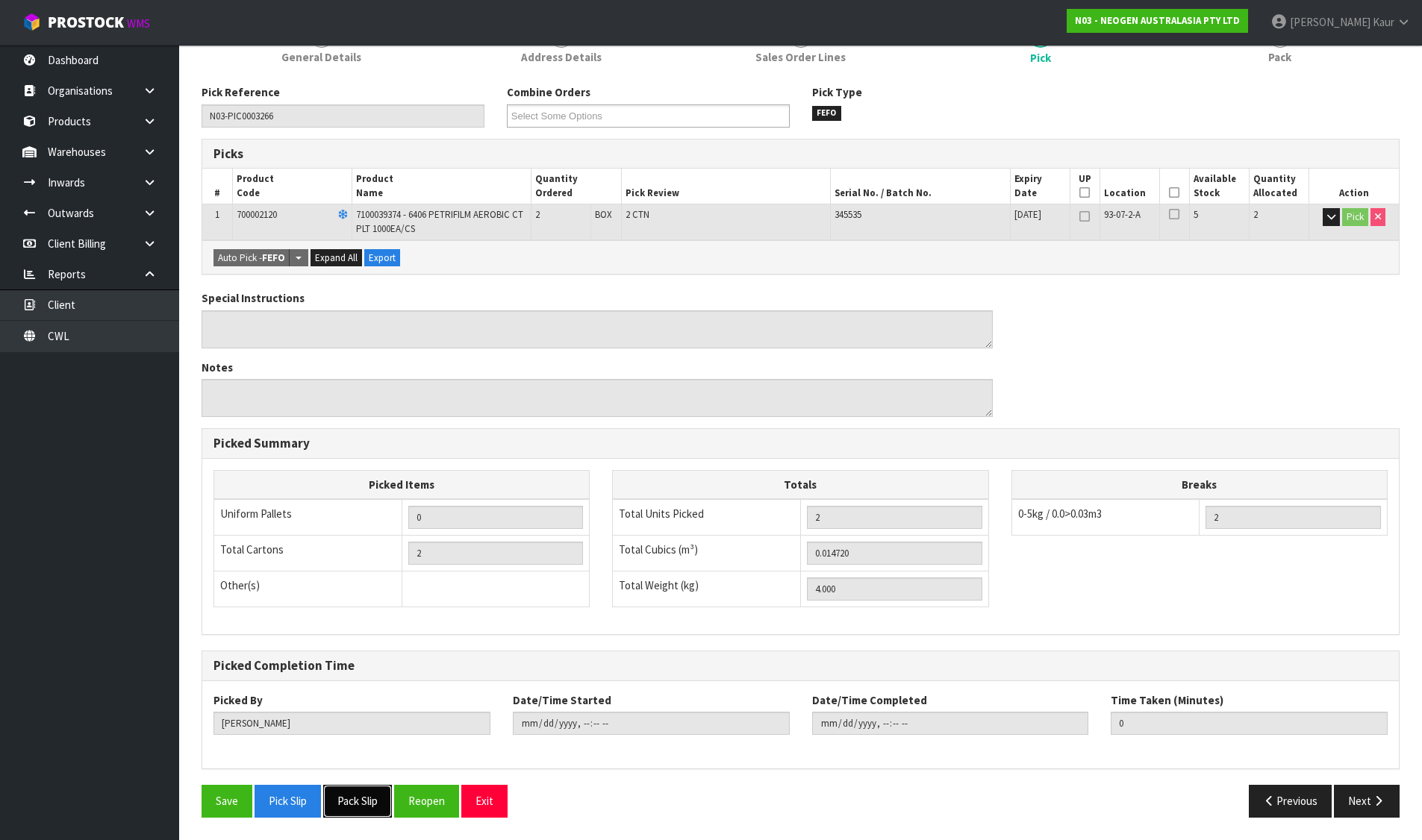
click at [355, 809] on button "Pack Slip" at bounding box center [358, 801] width 69 height 32
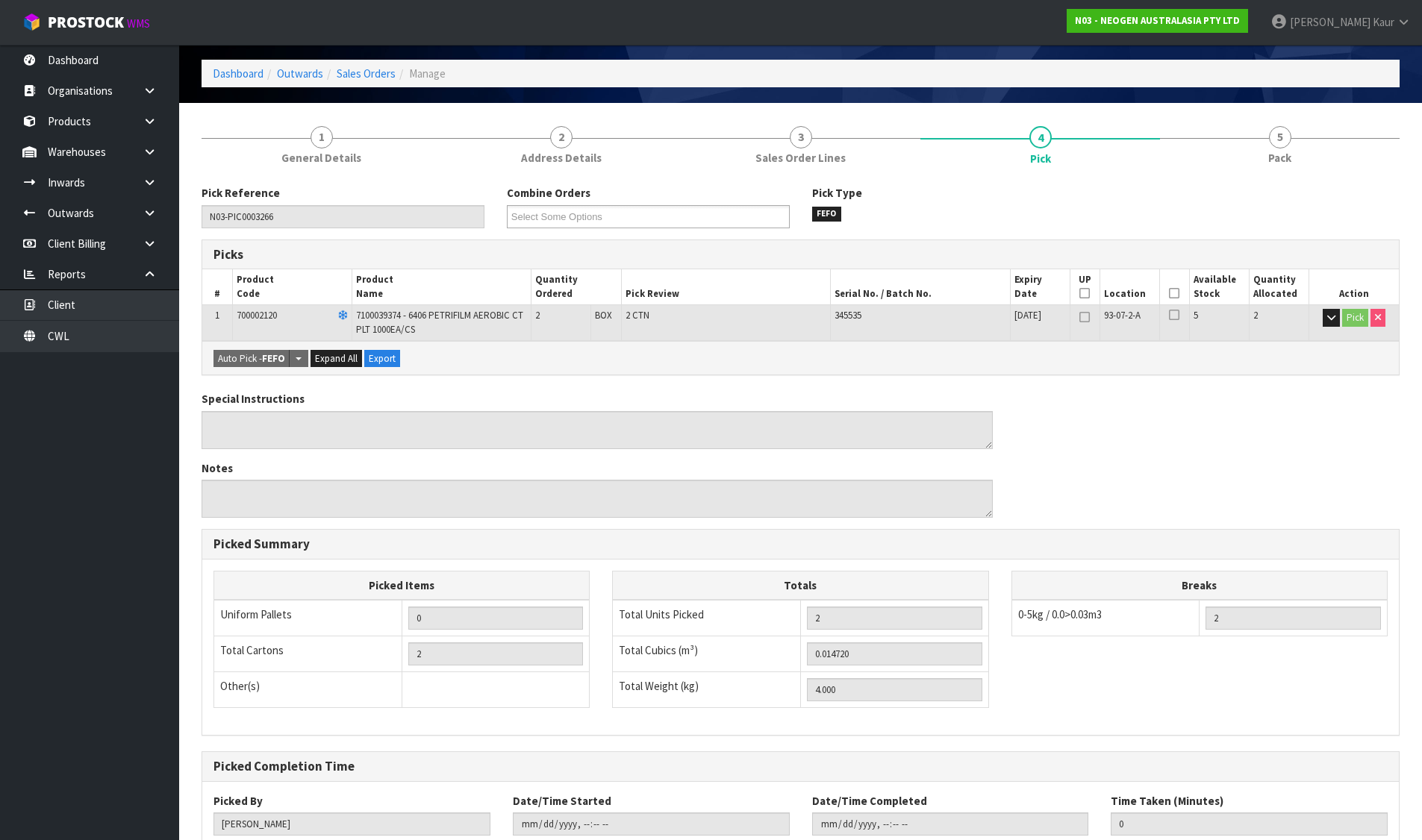
scroll to position [0, 0]
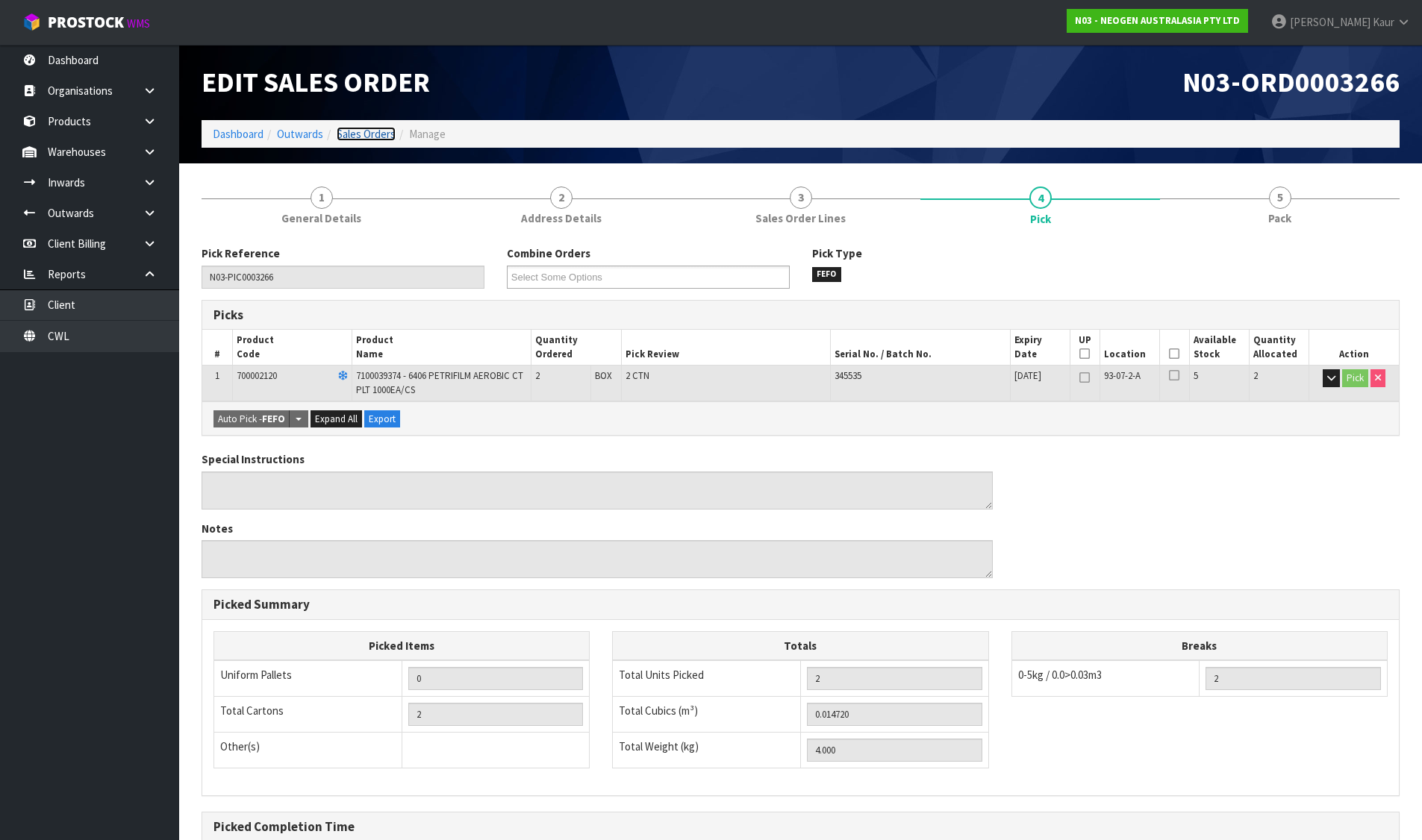
click at [362, 132] on link "Sales Orders" at bounding box center [365, 134] width 59 height 15
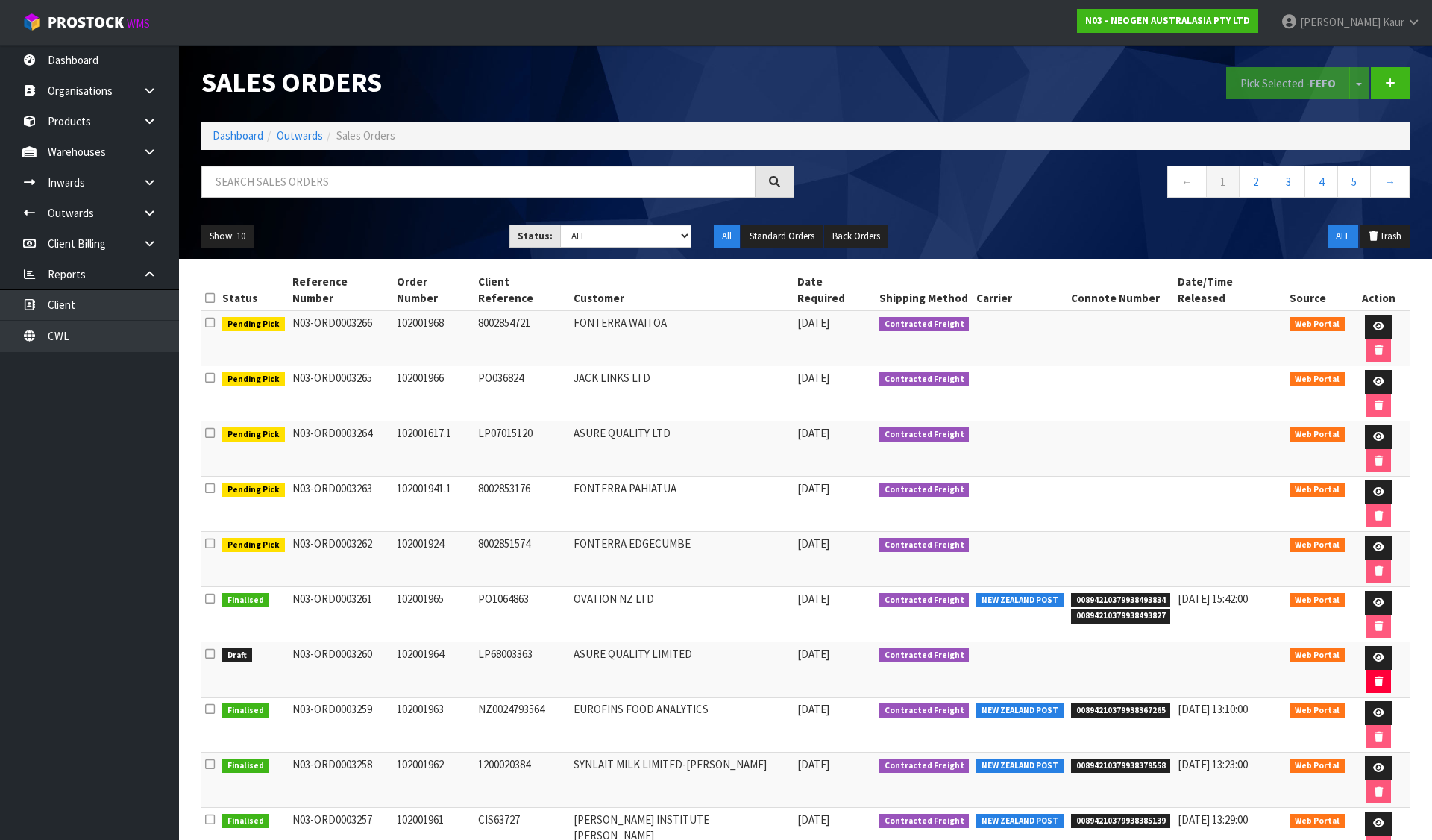
click at [239, 145] on ol "Dashboard Outwards Sales Orders" at bounding box center [806, 136] width 1208 height 28
click at [239, 129] on link "Dashboard" at bounding box center [238, 136] width 51 height 15
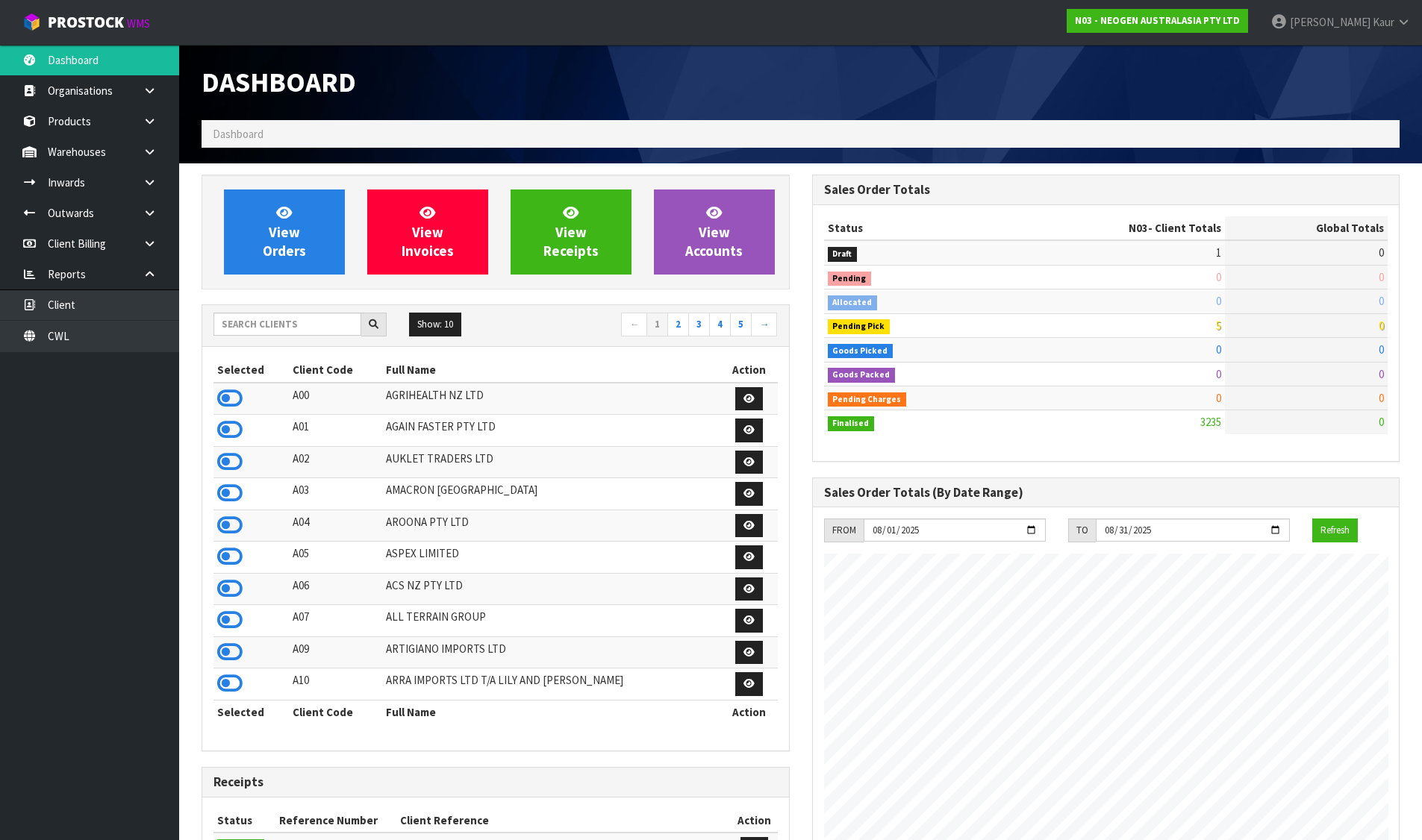
scroll to position [1130, 610]
click at [280, 321] on input "text" at bounding box center [287, 324] width 148 height 23
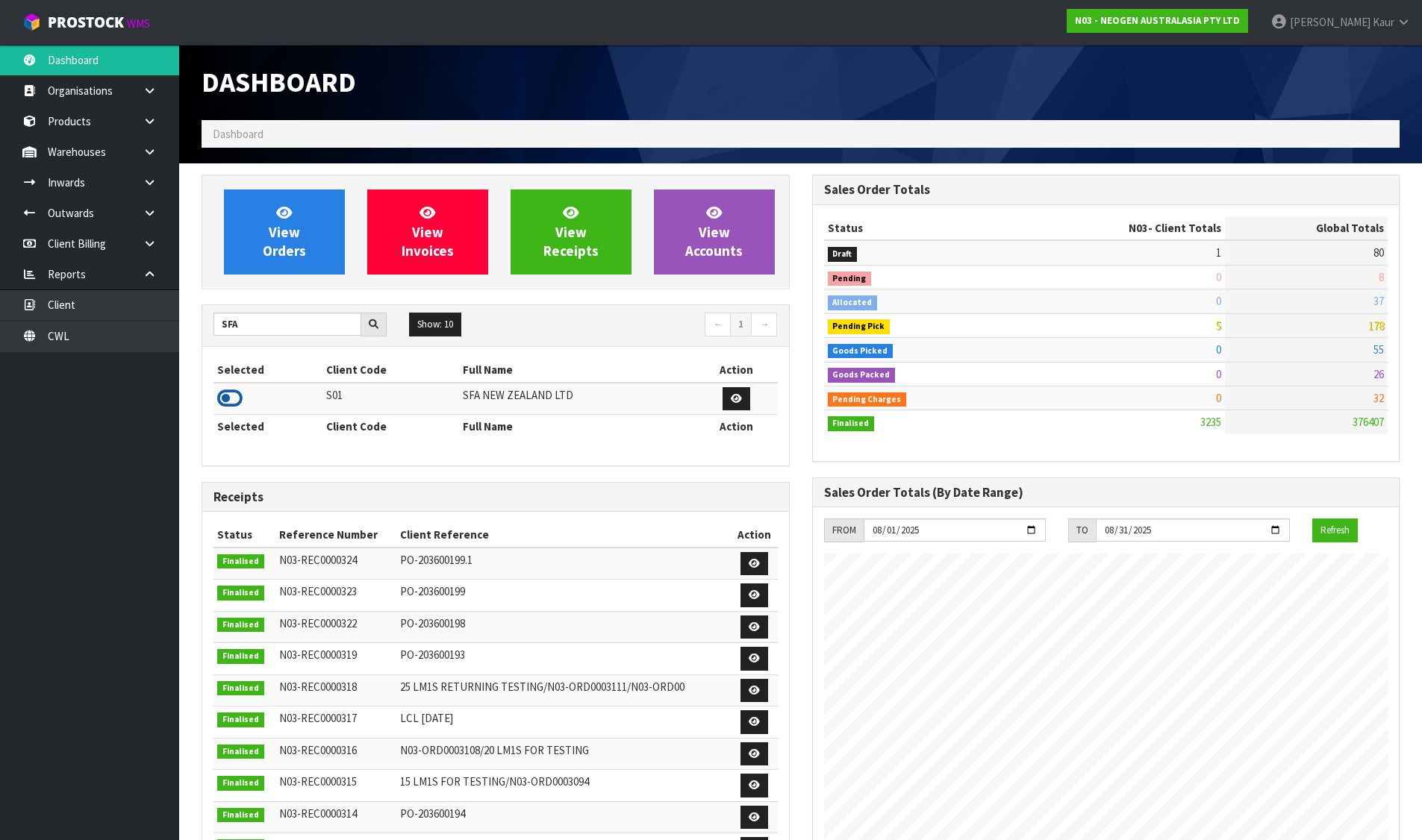
click at [224, 390] on icon at bounding box center [229, 398] width 25 height 22
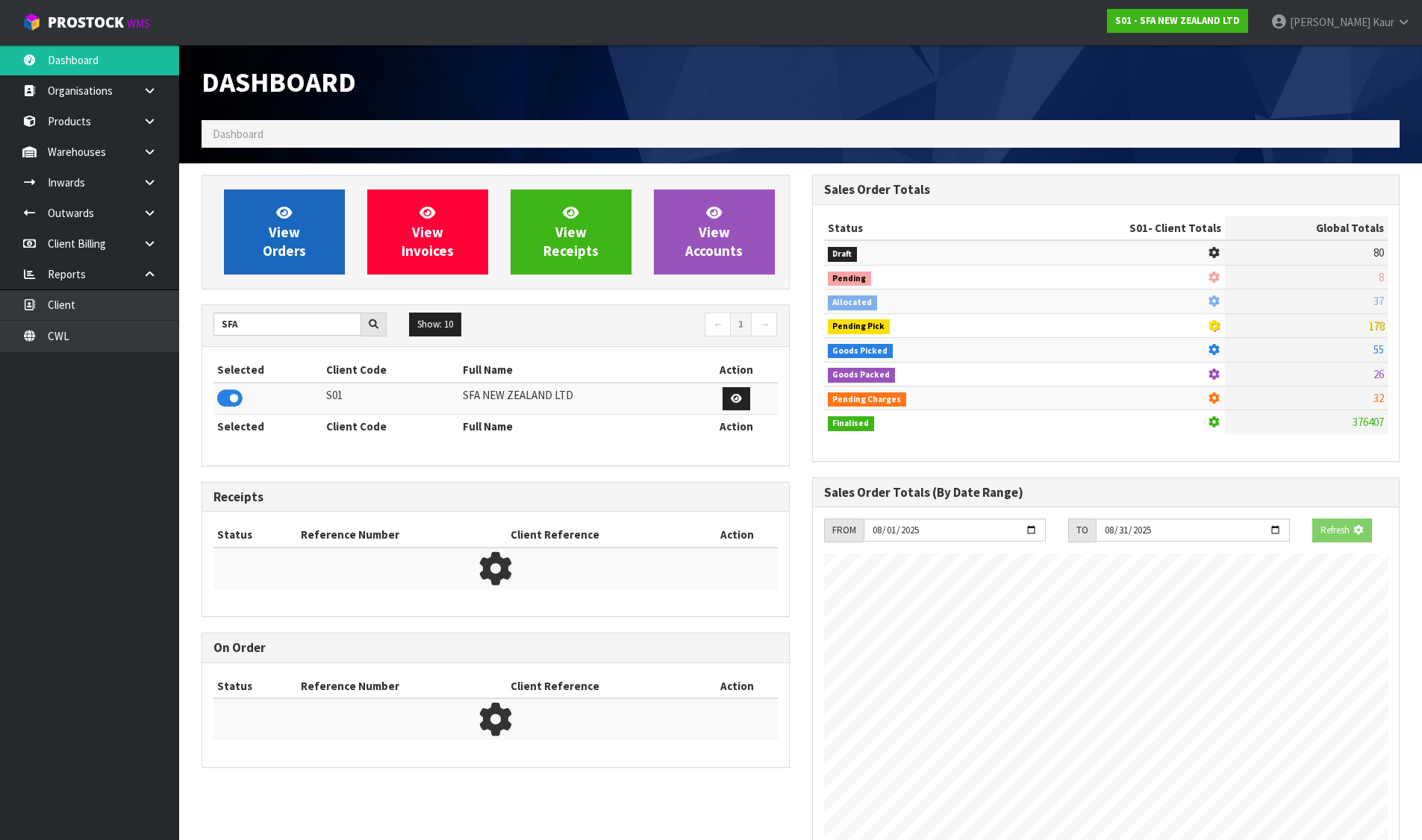
scroll to position [930, 610]
click at [280, 231] on span "View Orders" at bounding box center [284, 231] width 43 height 56
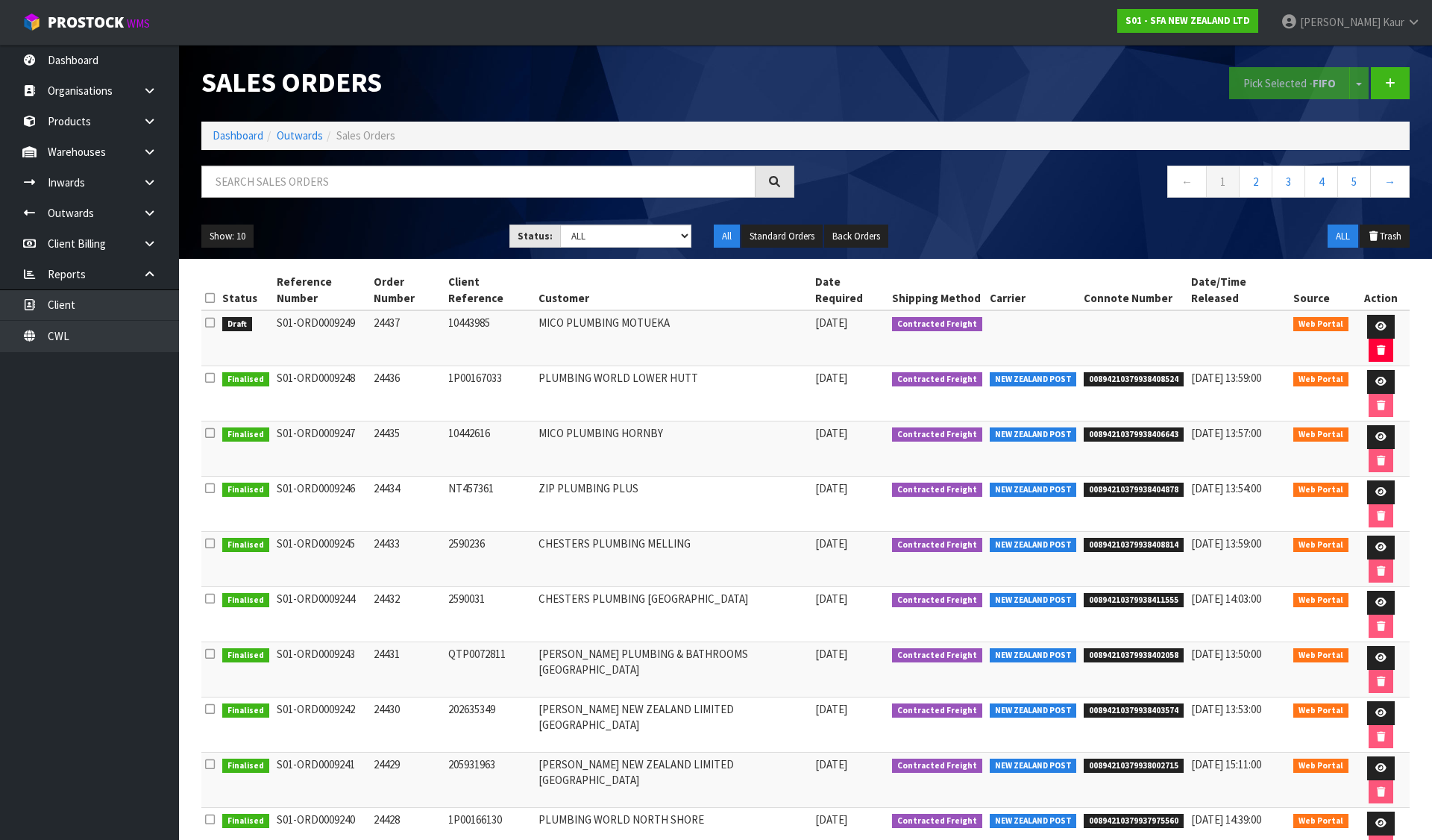
click at [212, 317] on icon at bounding box center [210, 322] width 10 height 11
click at [0, 0] on input "checkbox" at bounding box center [0, 0] width 0 height 0
click at [1242, 77] on button "Pick Selected - FIFO" at bounding box center [1290, 83] width 121 height 32
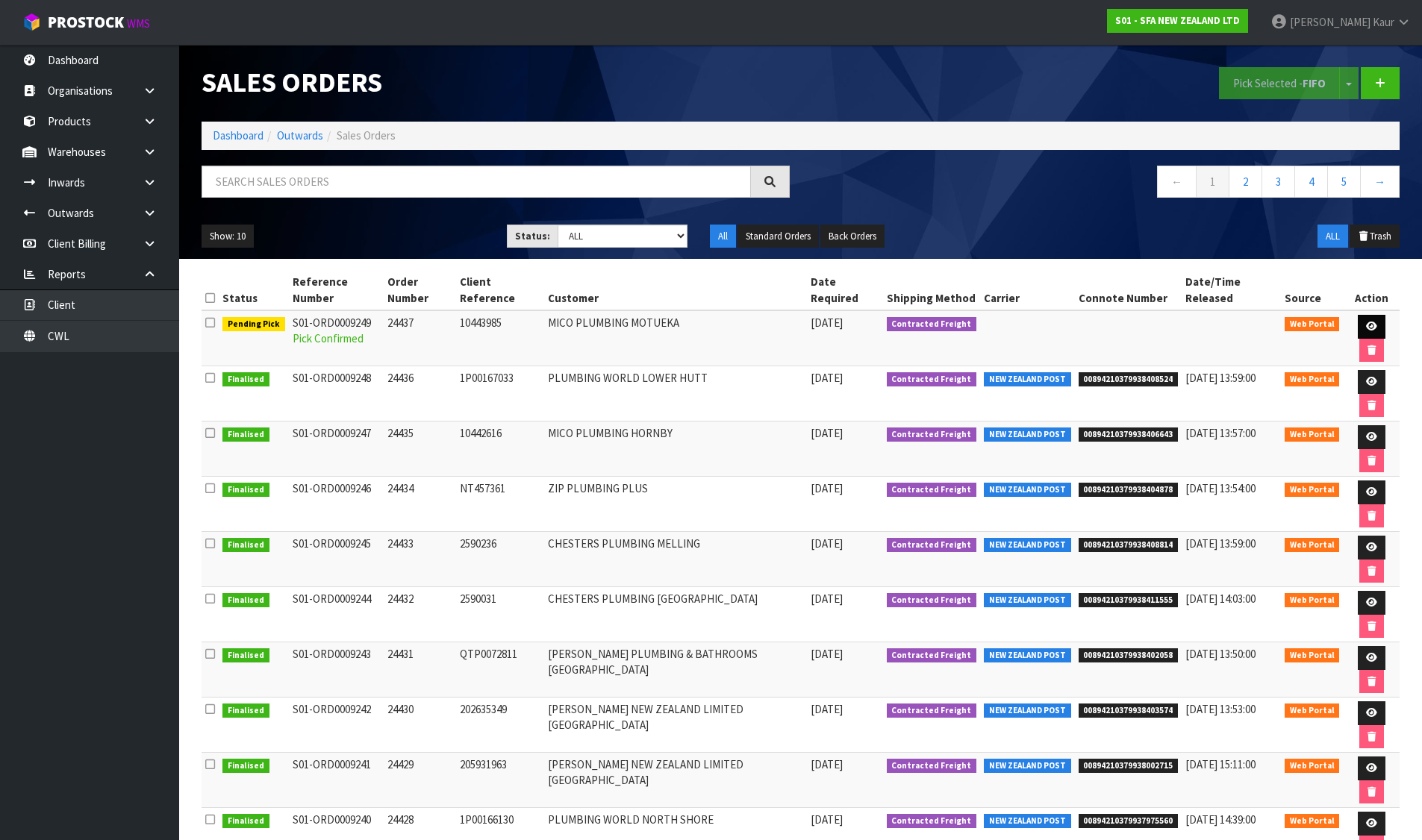
click at [1374, 327] on icon at bounding box center [1371, 326] width 11 height 10
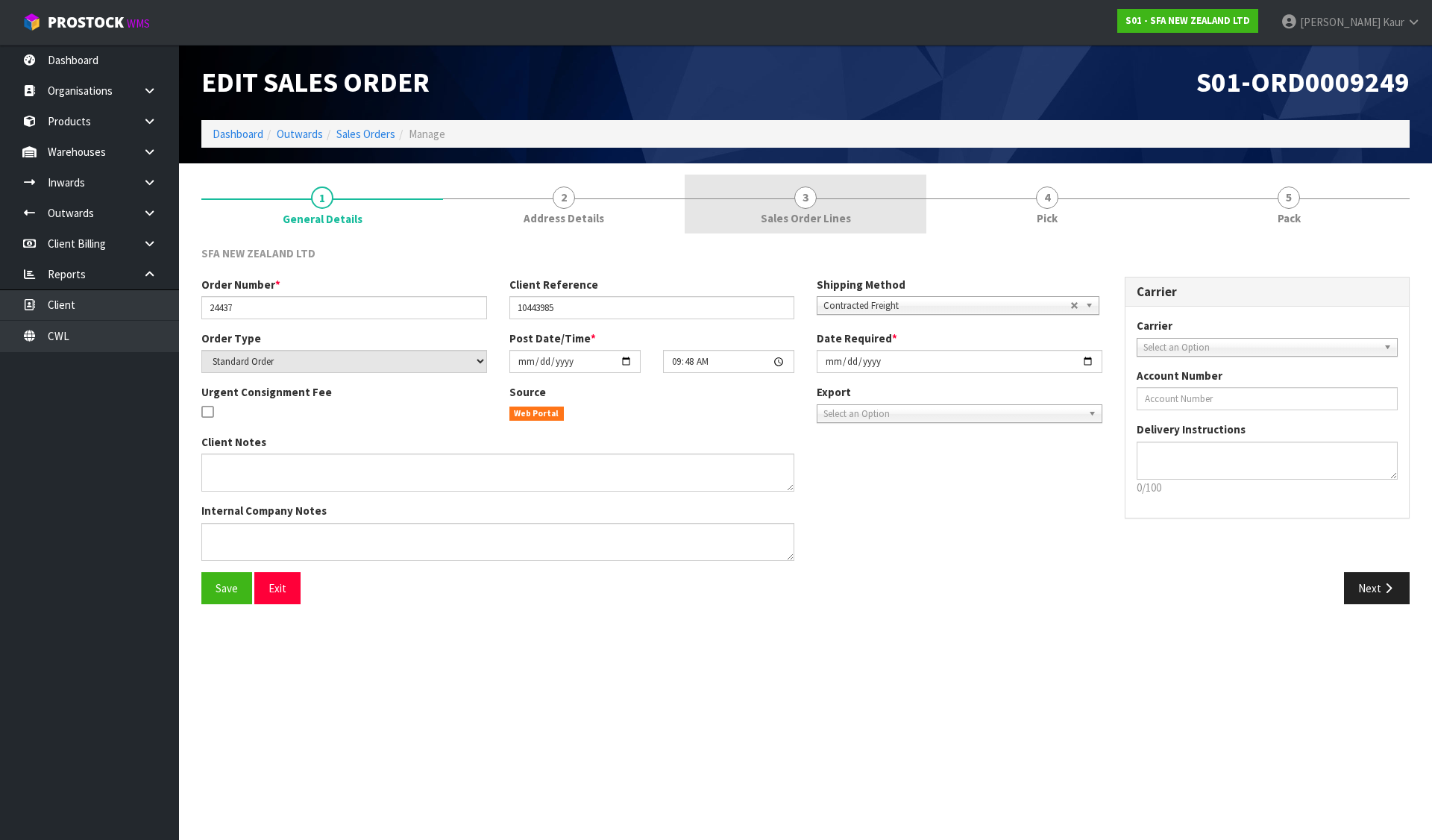
click at [823, 221] on span "Sales Order Lines" at bounding box center [806, 218] width 90 height 15
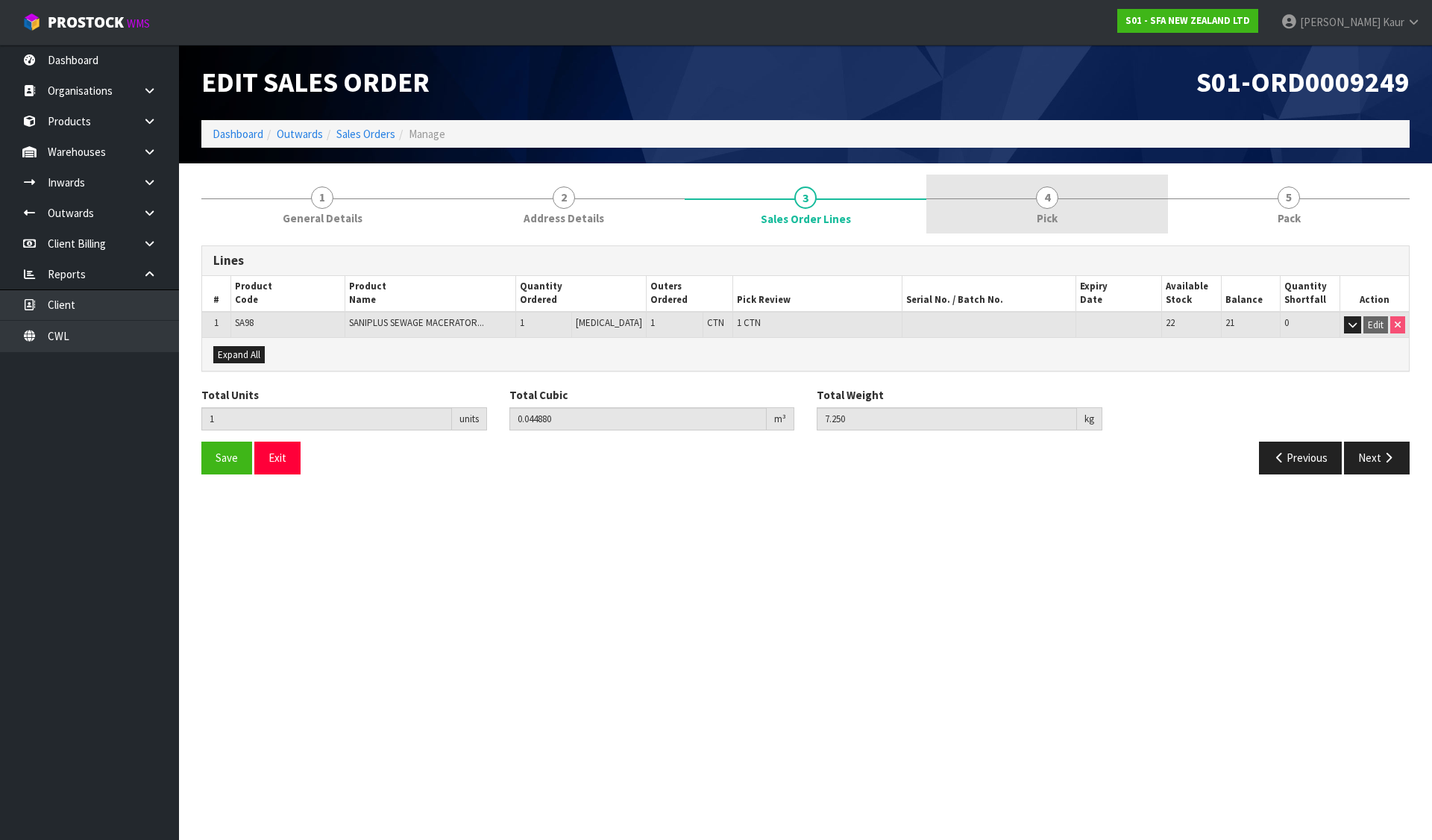
click at [1021, 198] on link "4 Pick" at bounding box center [1048, 204] width 242 height 59
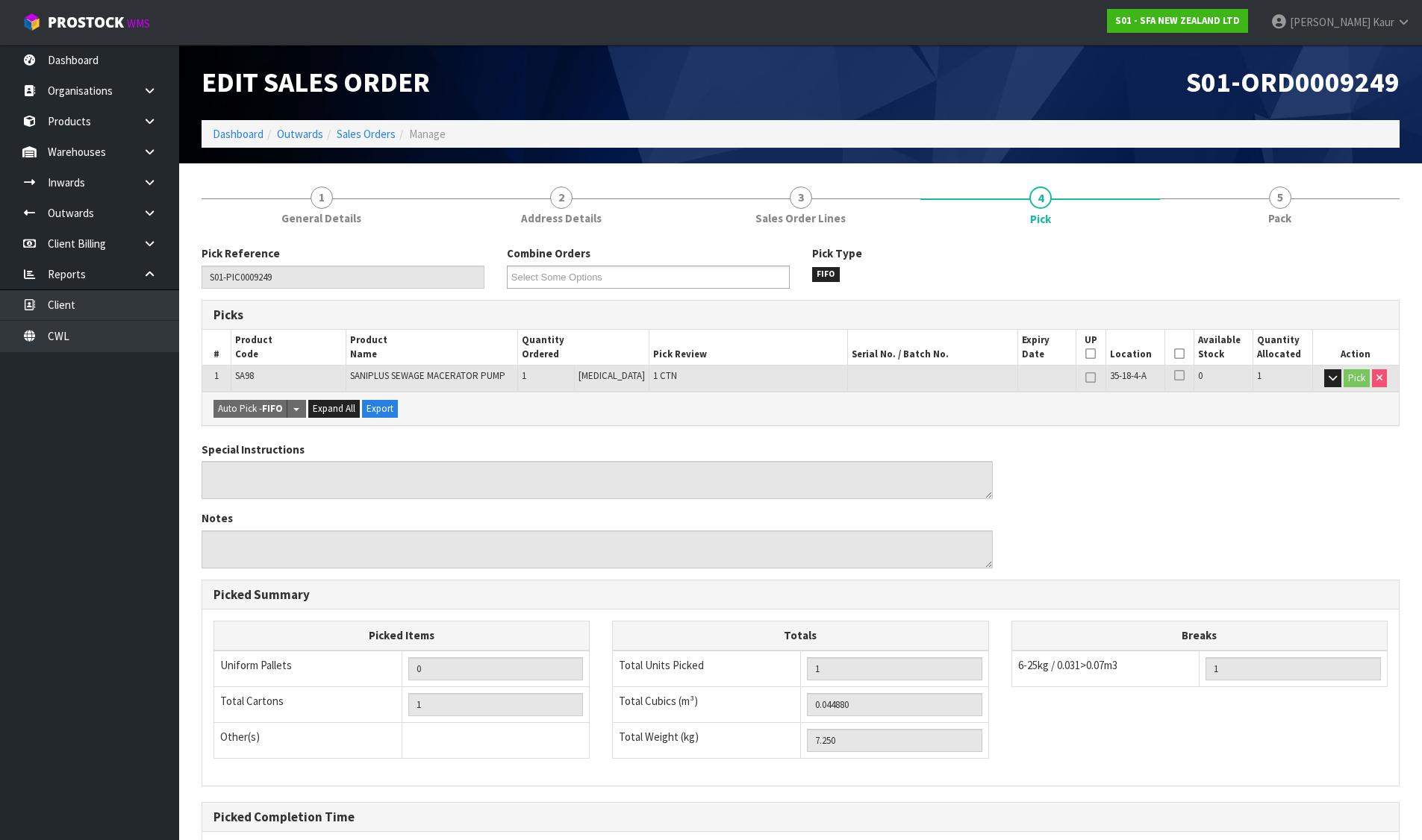
scroll to position [151, 0]
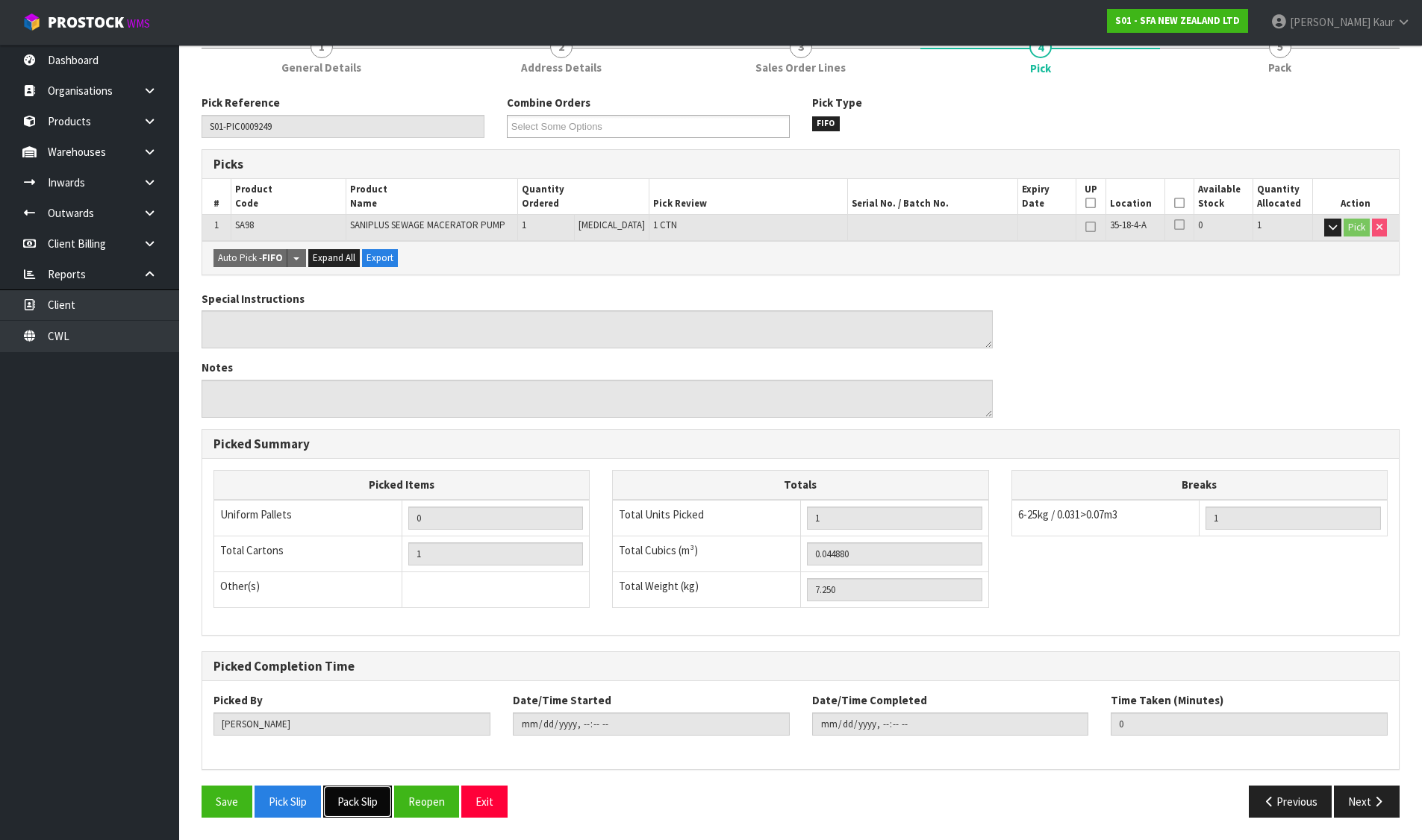
click at [369, 798] on button "Pack Slip" at bounding box center [358, 802] width 69 height 32
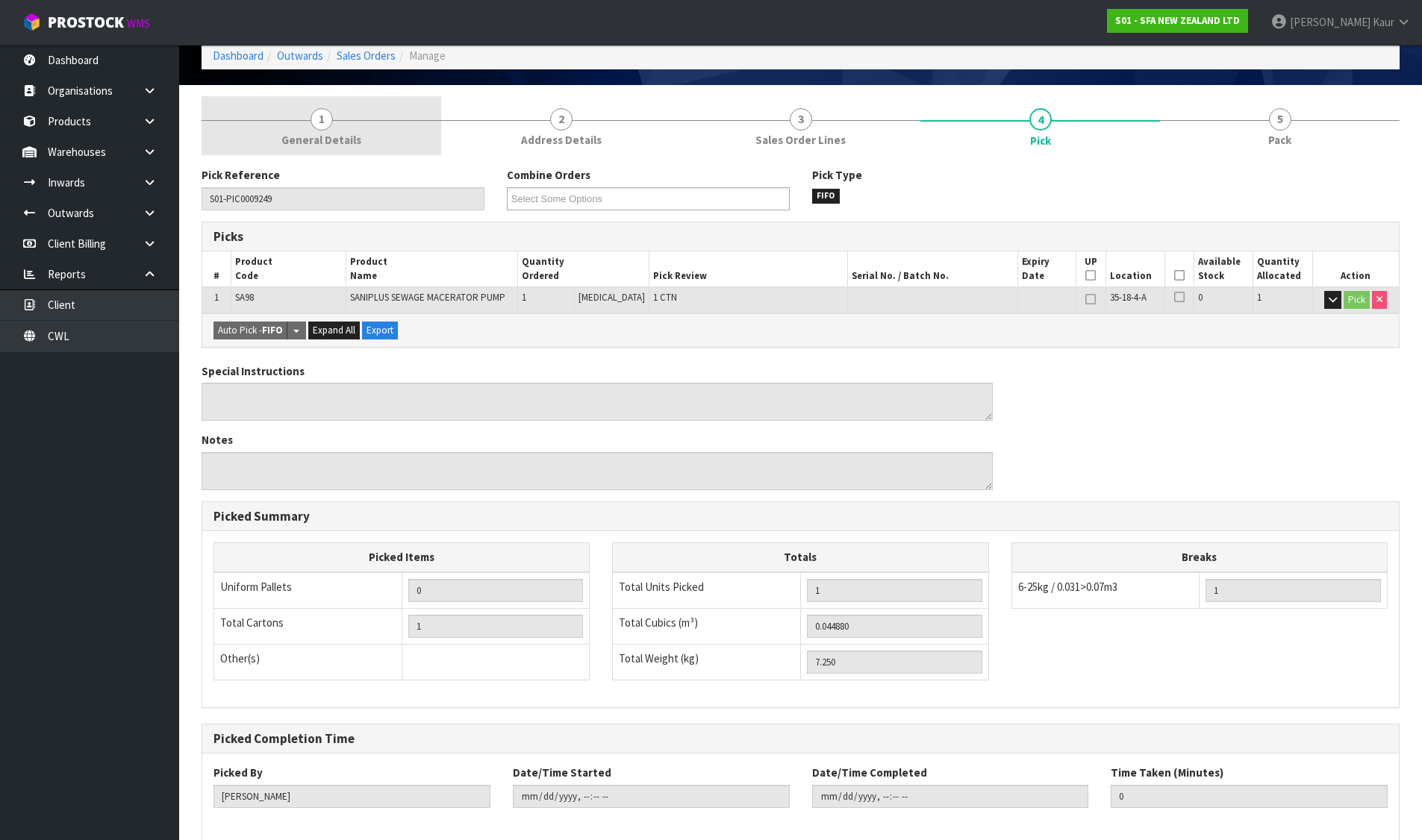
scroll to position [0, 0]
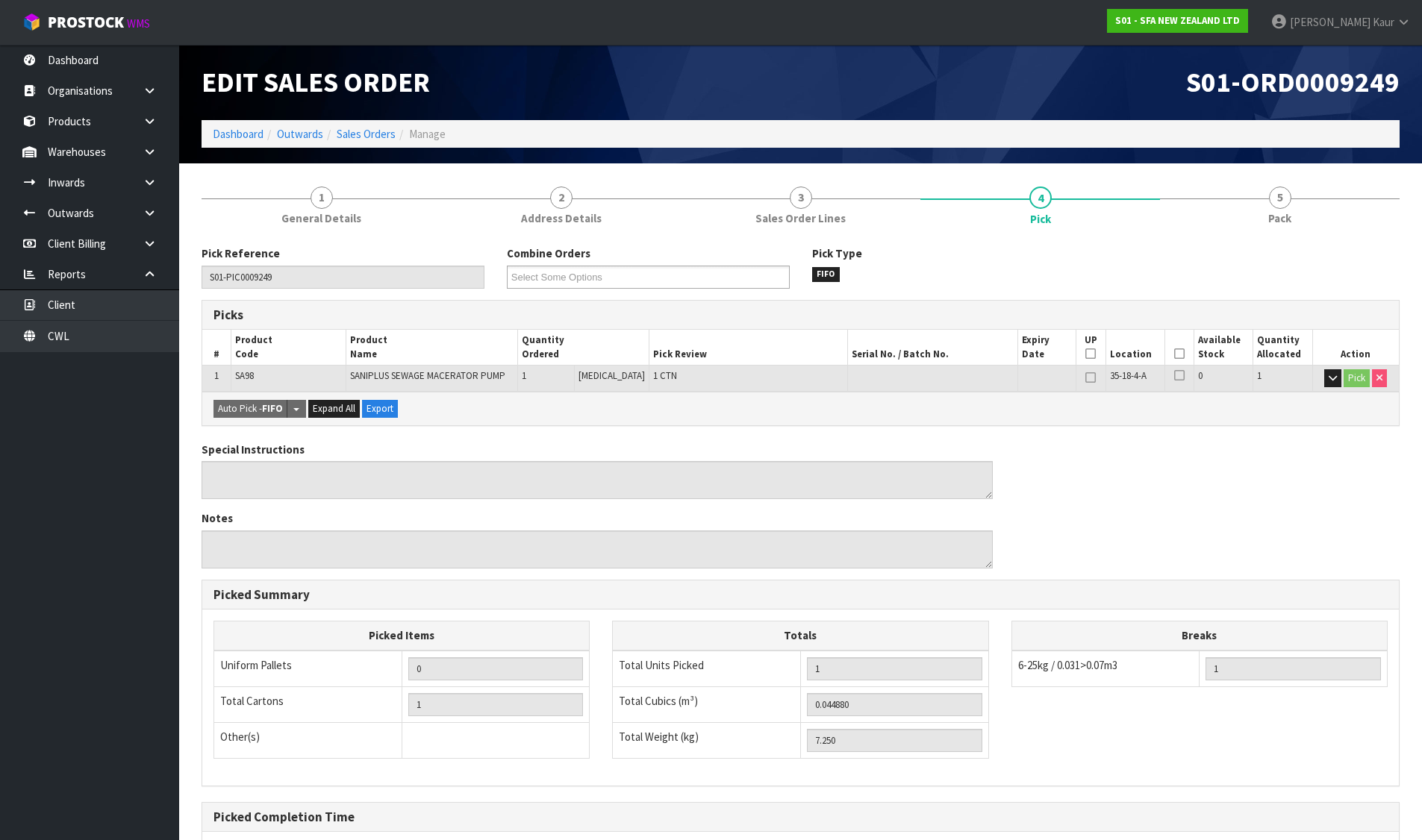
click at [377, 124] on ol "Dashboard Outwards Sales Orders Manage" at bounding box center [800, 134] width 1198 height 28
drag, startPoint x: 377, startPoint y: 125, endPoint x: 369, endPoint y: 135, distance: 12.8
click at [375, 129] on ol "Dashboard Outwards Sales Orders Manage" at bounding box center [800, 134] width 1198 height 28
click at [369, 135] on link "Sales Orders" at bounding box center [365, 134] width 59 height 15
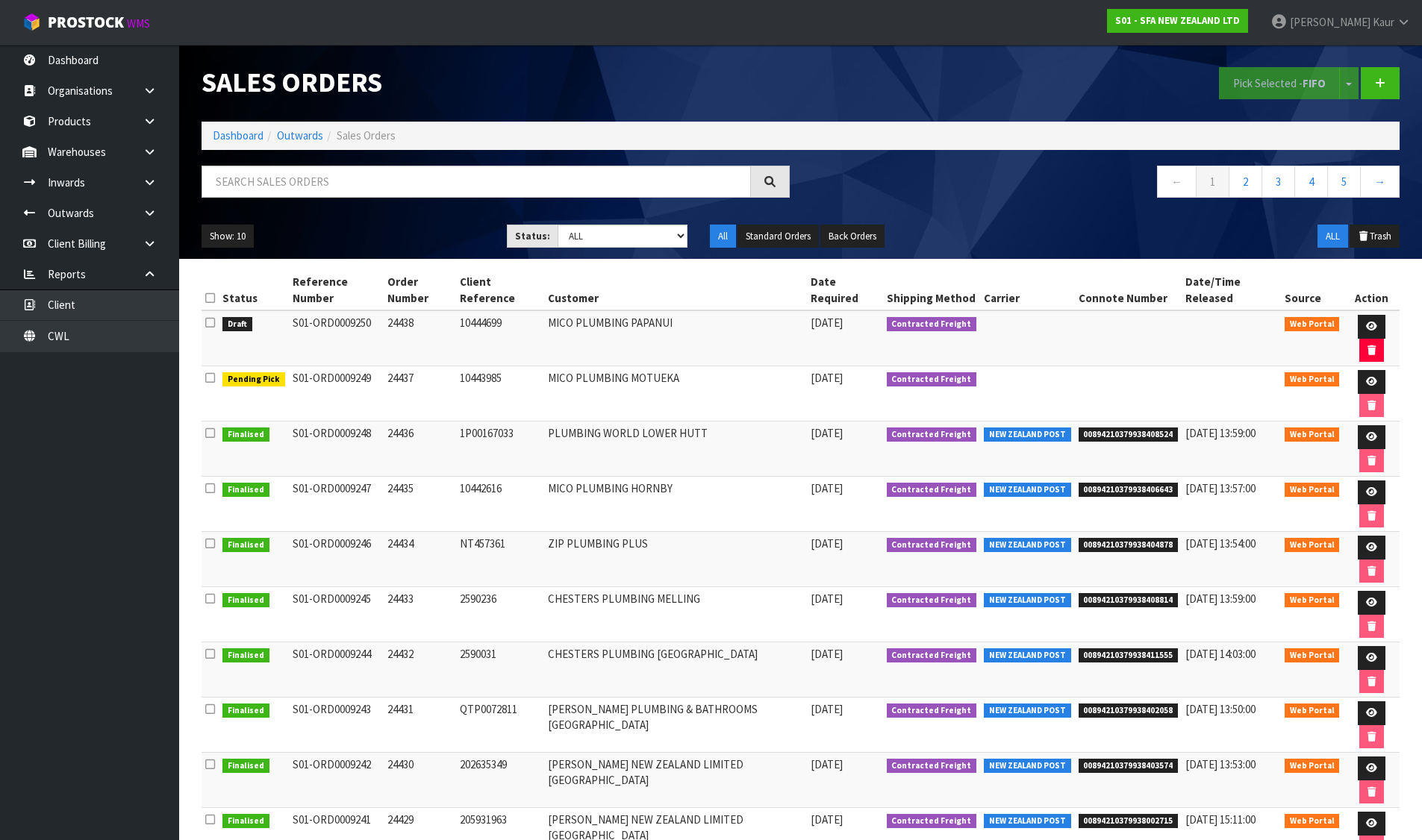
click at [206, 319] on icon at bounding box center [210, 322] width 10 height 11
click at [0, 0] on input "checkbox" at bounding box center [0, 0] width 0 height 0
click at [1293, 87] on button "Pick Selected - FIFO" at bounding box center [1279, 83] width 121 height 32
click at [1374, 319] on link at bounding box center [1371, 326] width 28 height 24
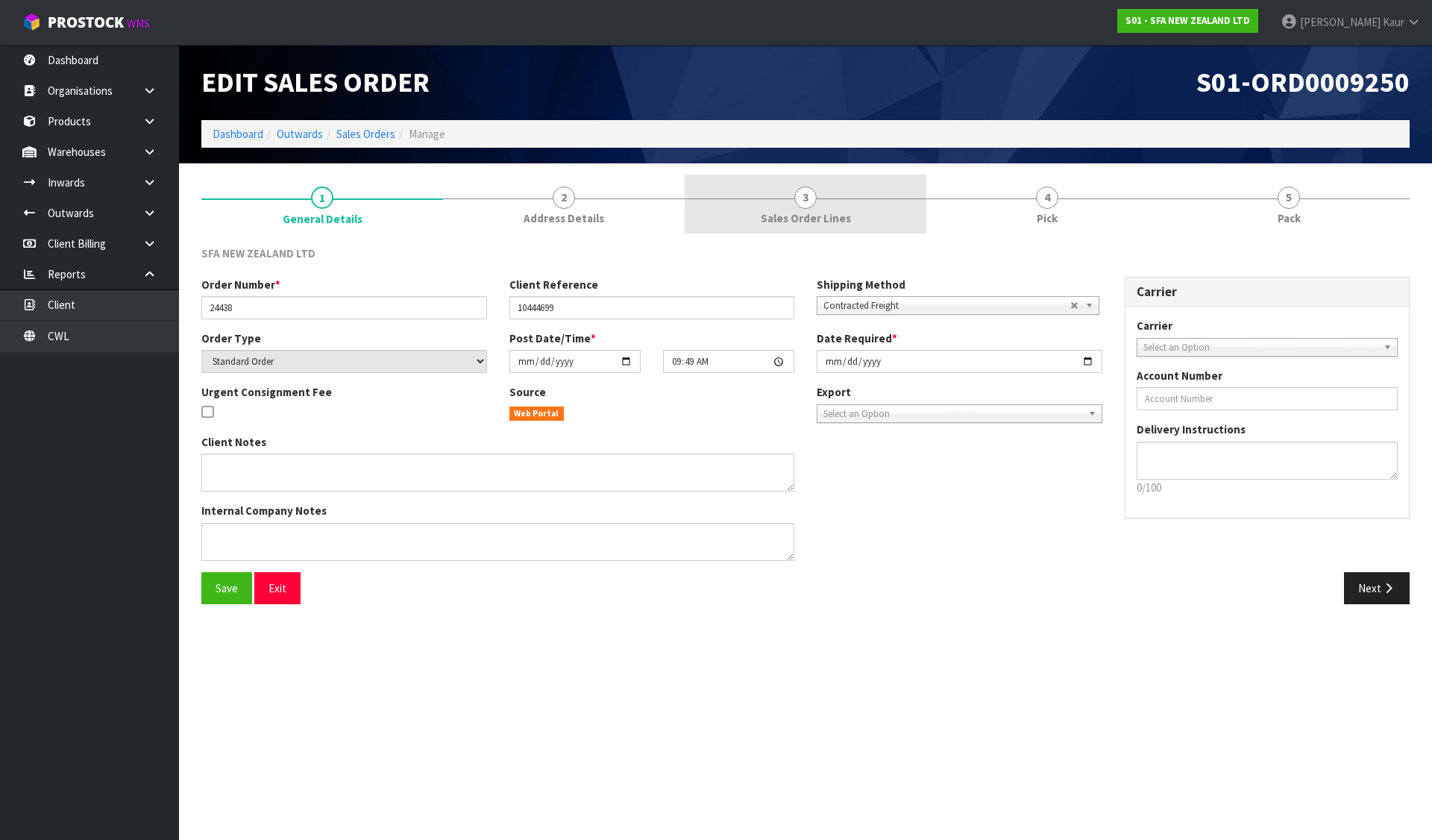
drag, startPoint x: 956, startPoint y: 200, endPoint x: 911, endPoint y: 206, distance: 45.4
click at [956, 200] on link "4 Pick" at bounding box center [1048, 204] width 242 height 59
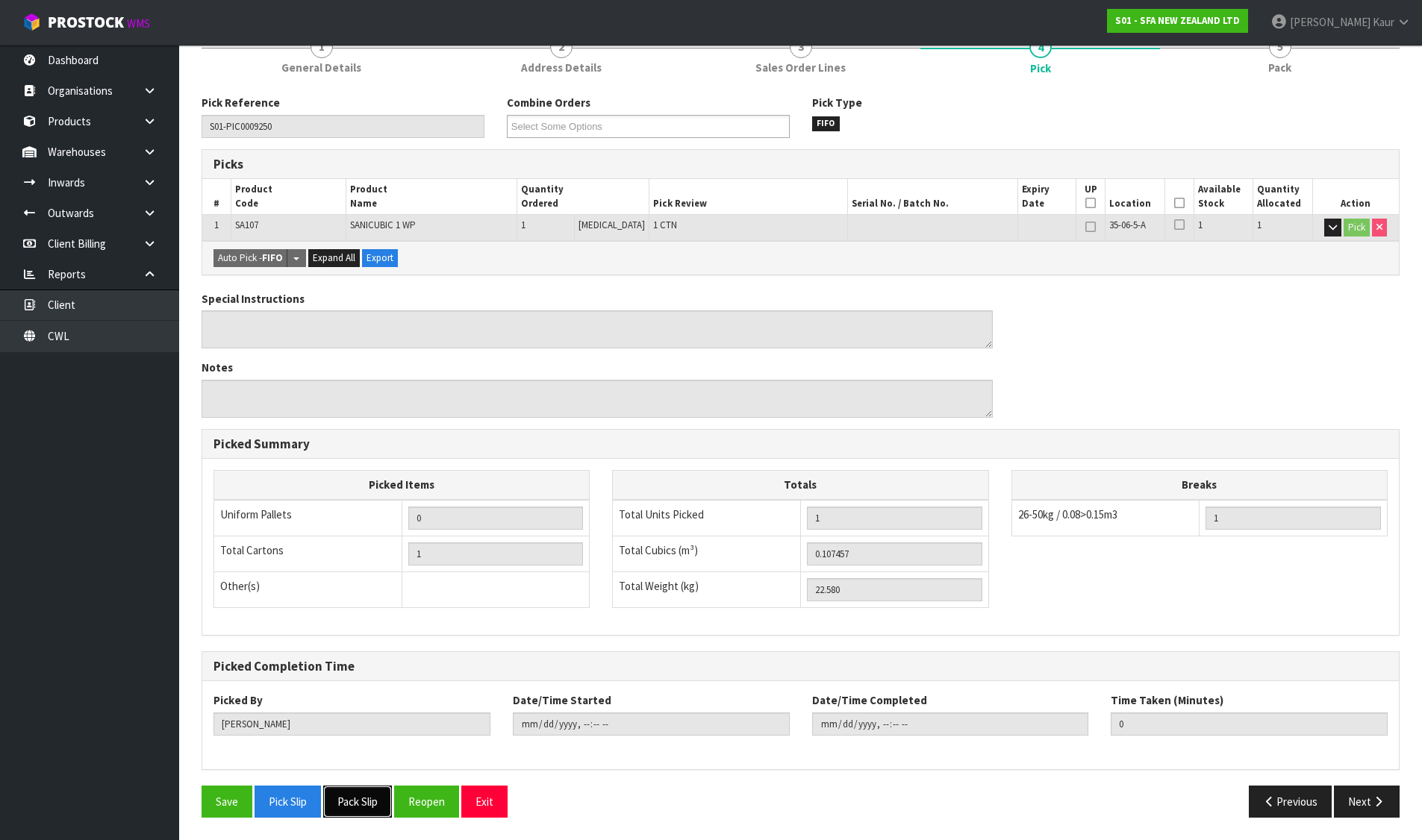
click at [372, 809] on button "Pack Slip" at bounding box center [358, 802] width 69 height 32
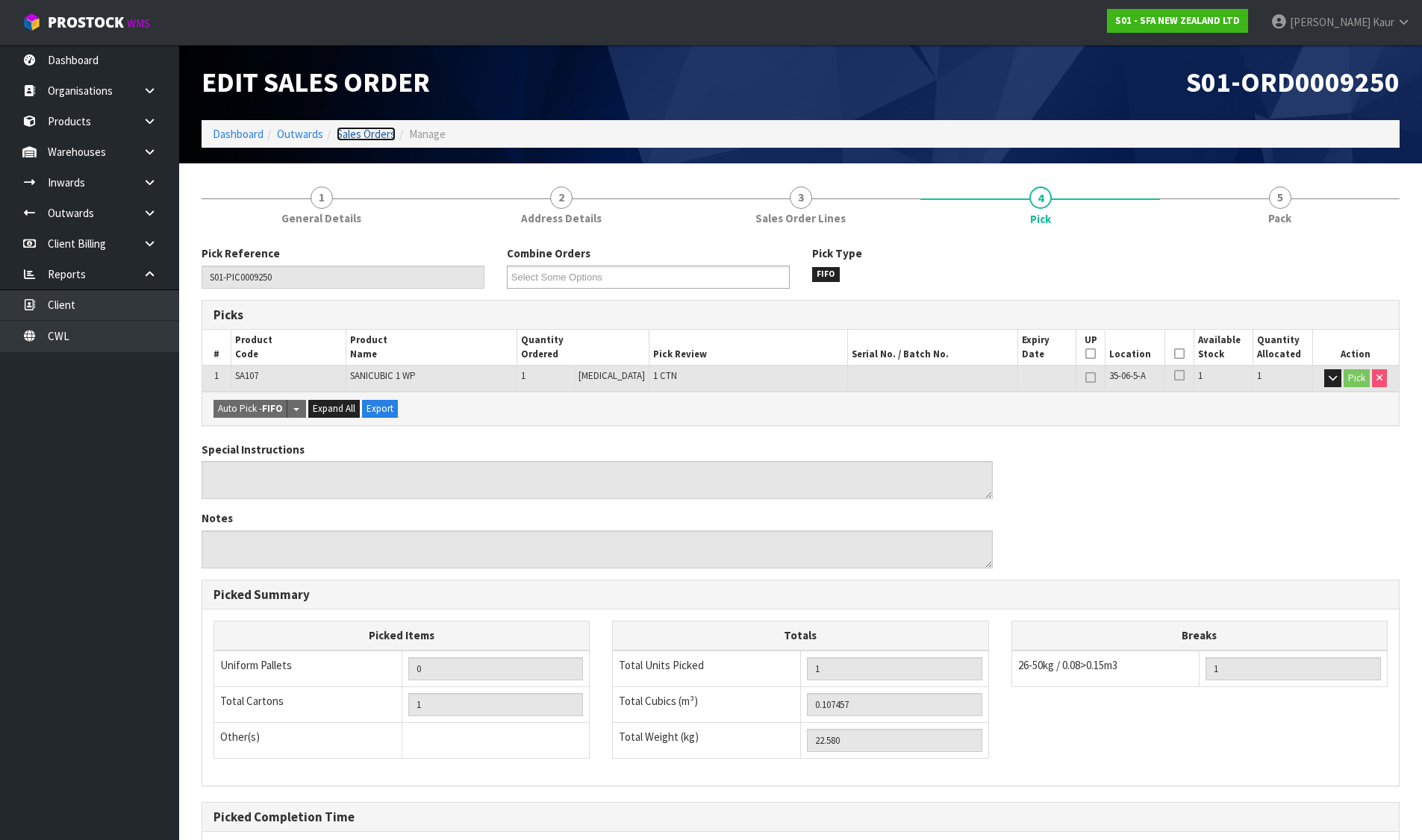
click at [369, 127] on link "Sales Orders" at bounding box center [365, 134] width 59 height 15
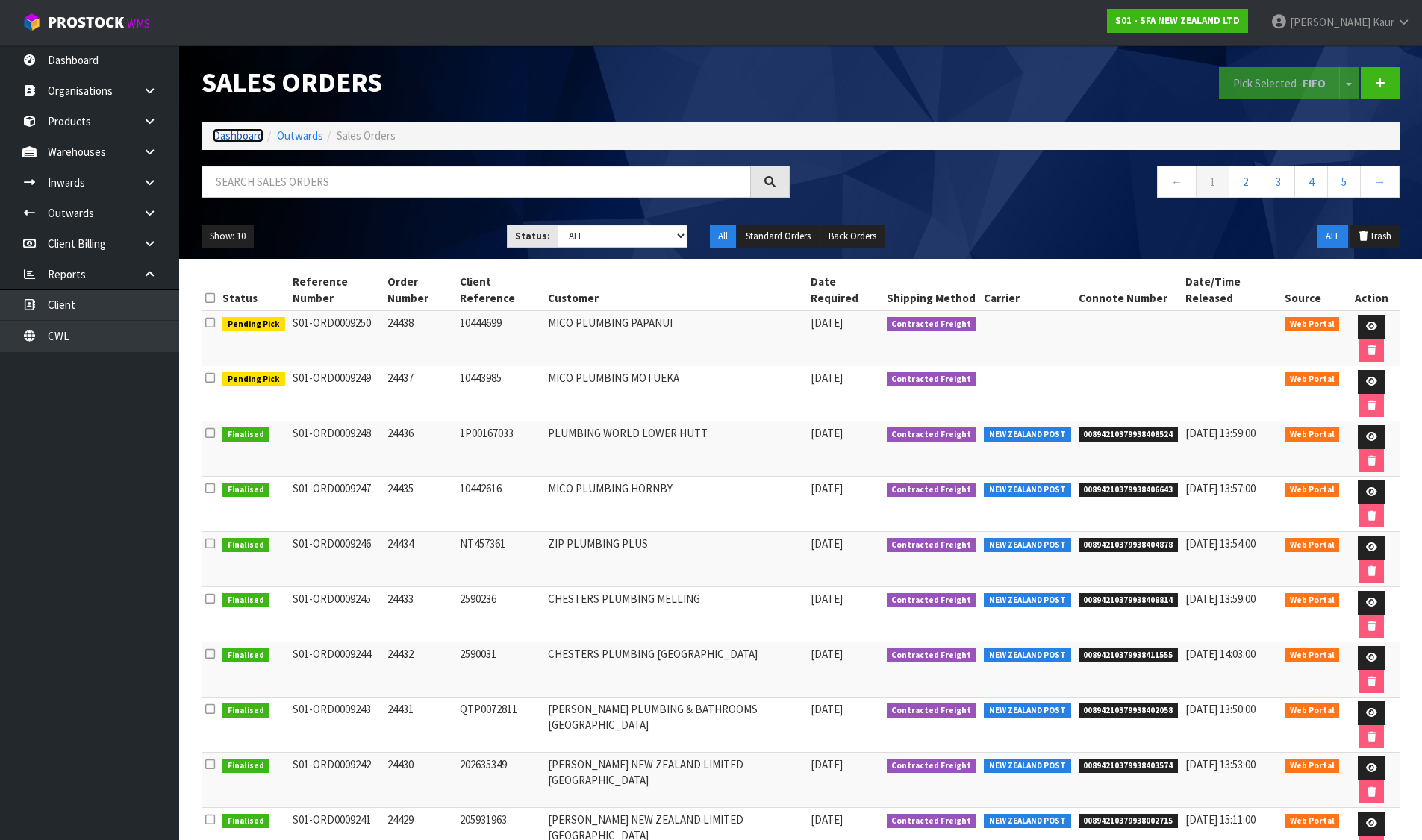
click at [234, 130] on link "Dashboard" at bounding box center [238, 136] width 51 height 15
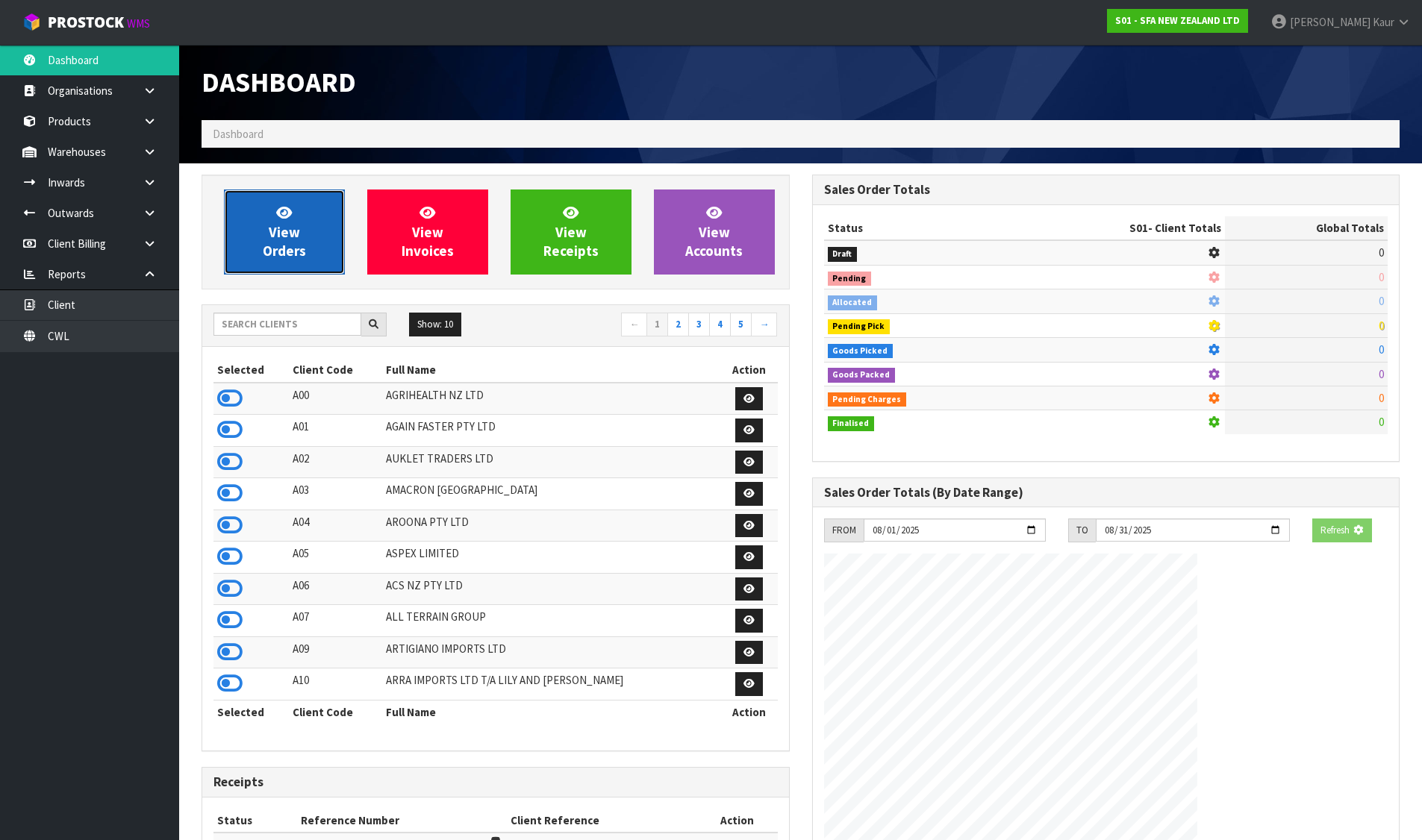
click at [252, 222] on link "View Orders" at bounding box center [284, 231] width 121 height 85
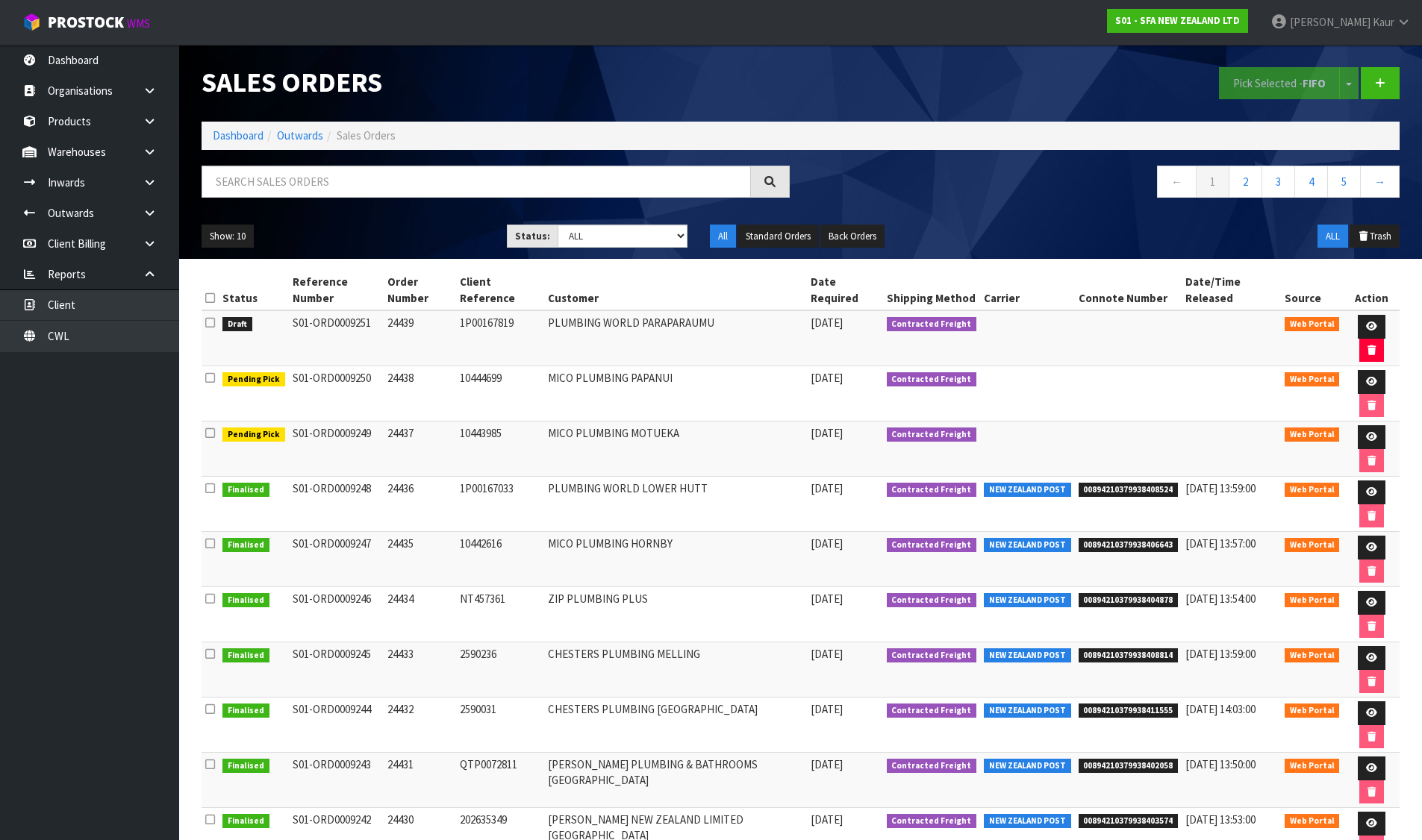
click at [211, 323] on icon at bounding box center [210, 322] width 10 height 11
click at [0, 0] on input "checkbox" at bounding box center [0, 0] width 0 height 0
click at [1288, 91] on button "Pick Selected - FIFO" at bounding box center [1279, 83] width 121 height 32
click at [1374, 323] on link at bounding box center [1371, 326] width 28 height 24
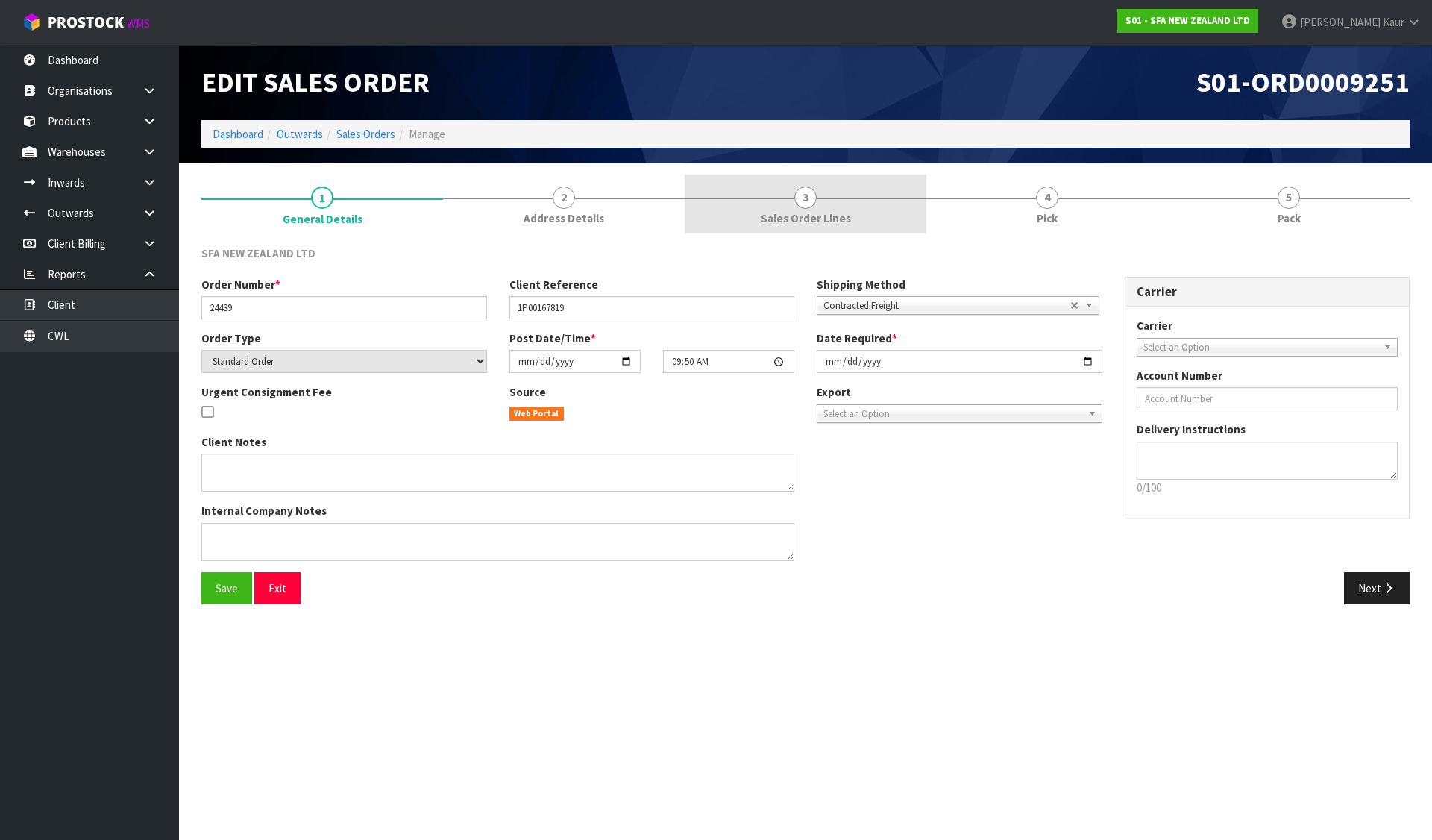
drag, startPoint x: 832, startPoint y: 204, endPoint x: 913, endPoint y: 204, distance: 81.0
click at [832, 204] on link "3 Sales Order Lines" at bounding box center [806, 204] width 242 height 59
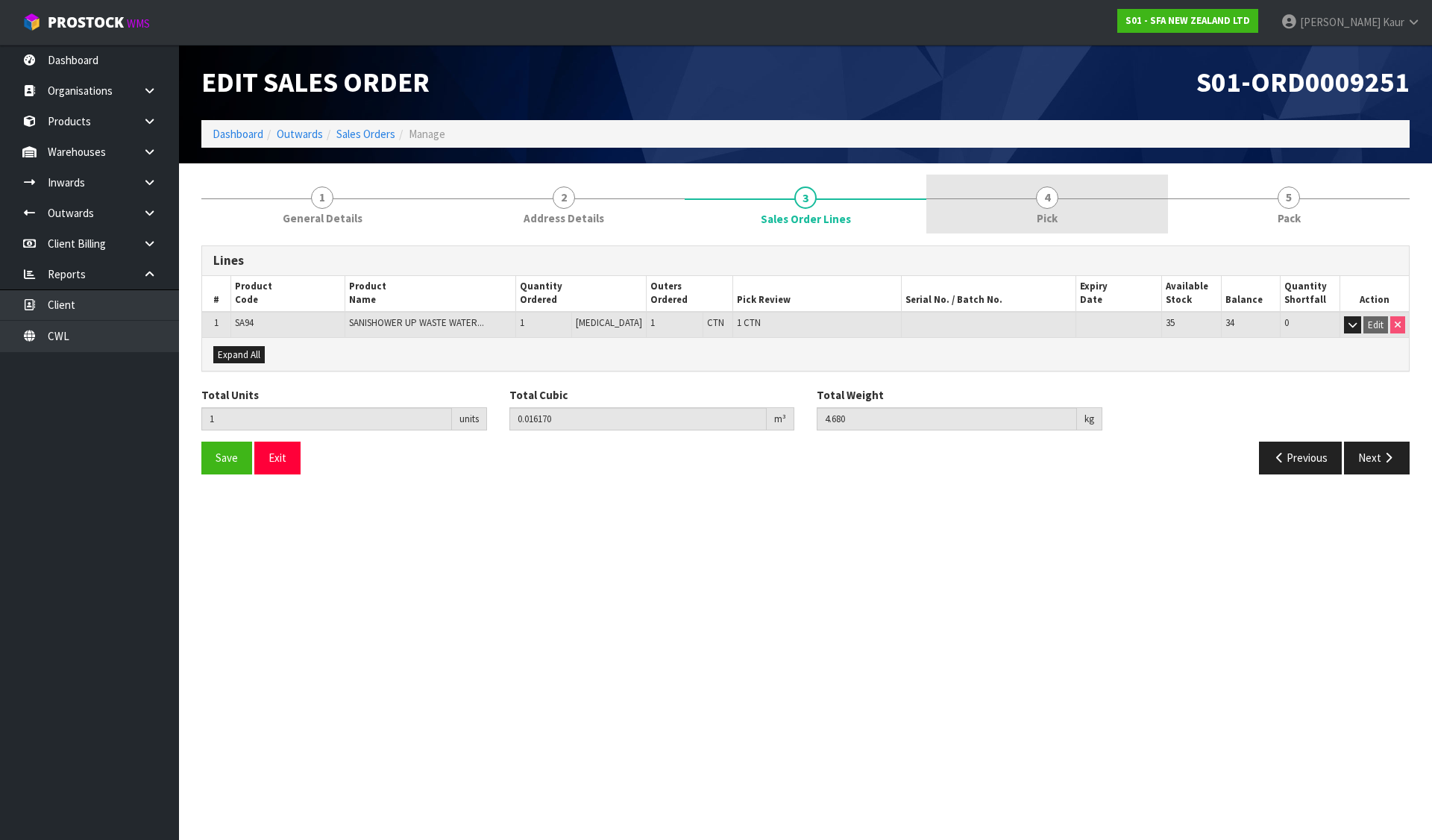
click at [1027, 199] on link "4 Pick" at bounding box center [1048, 204] width 242 height 59
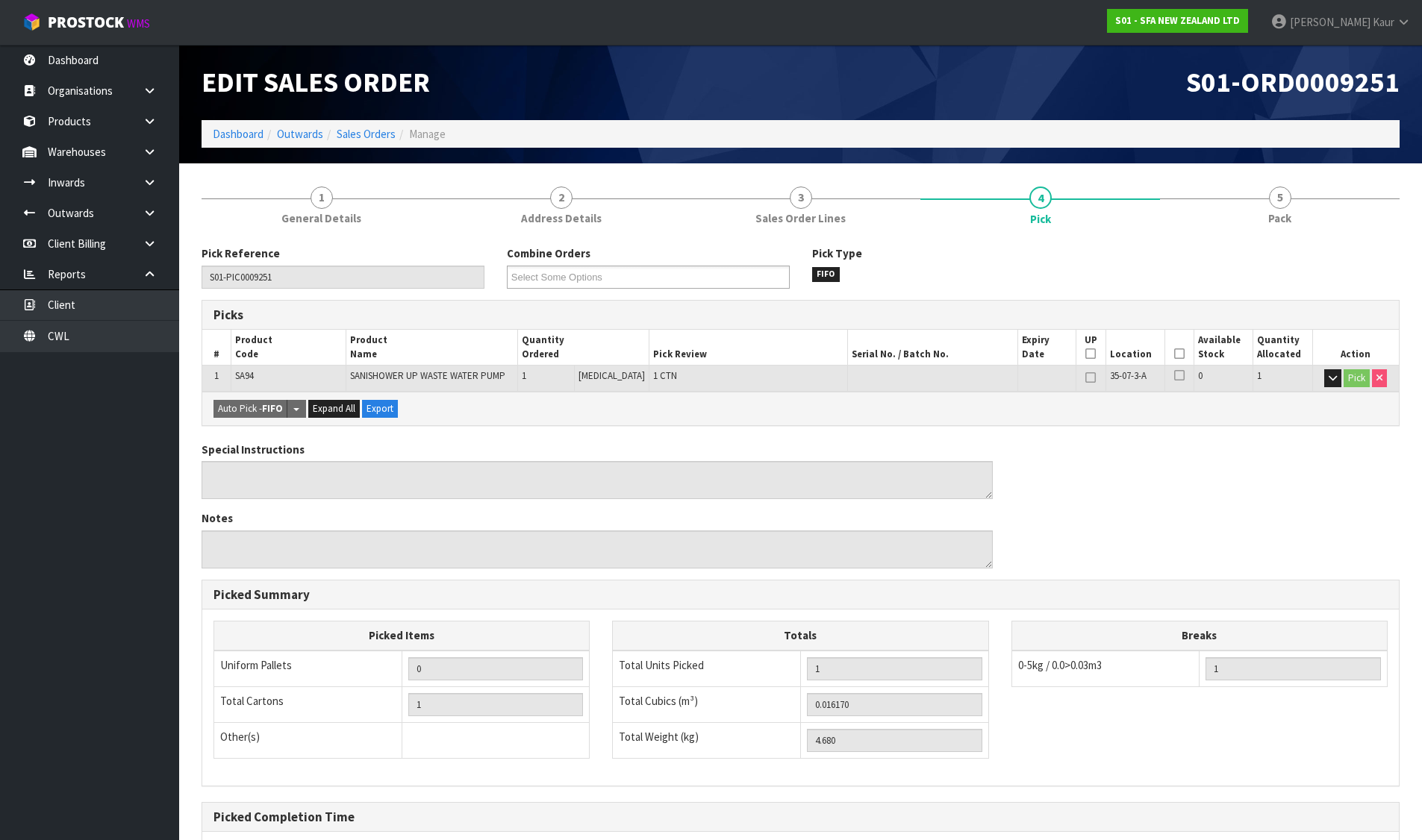
scroll to position [151, 0]
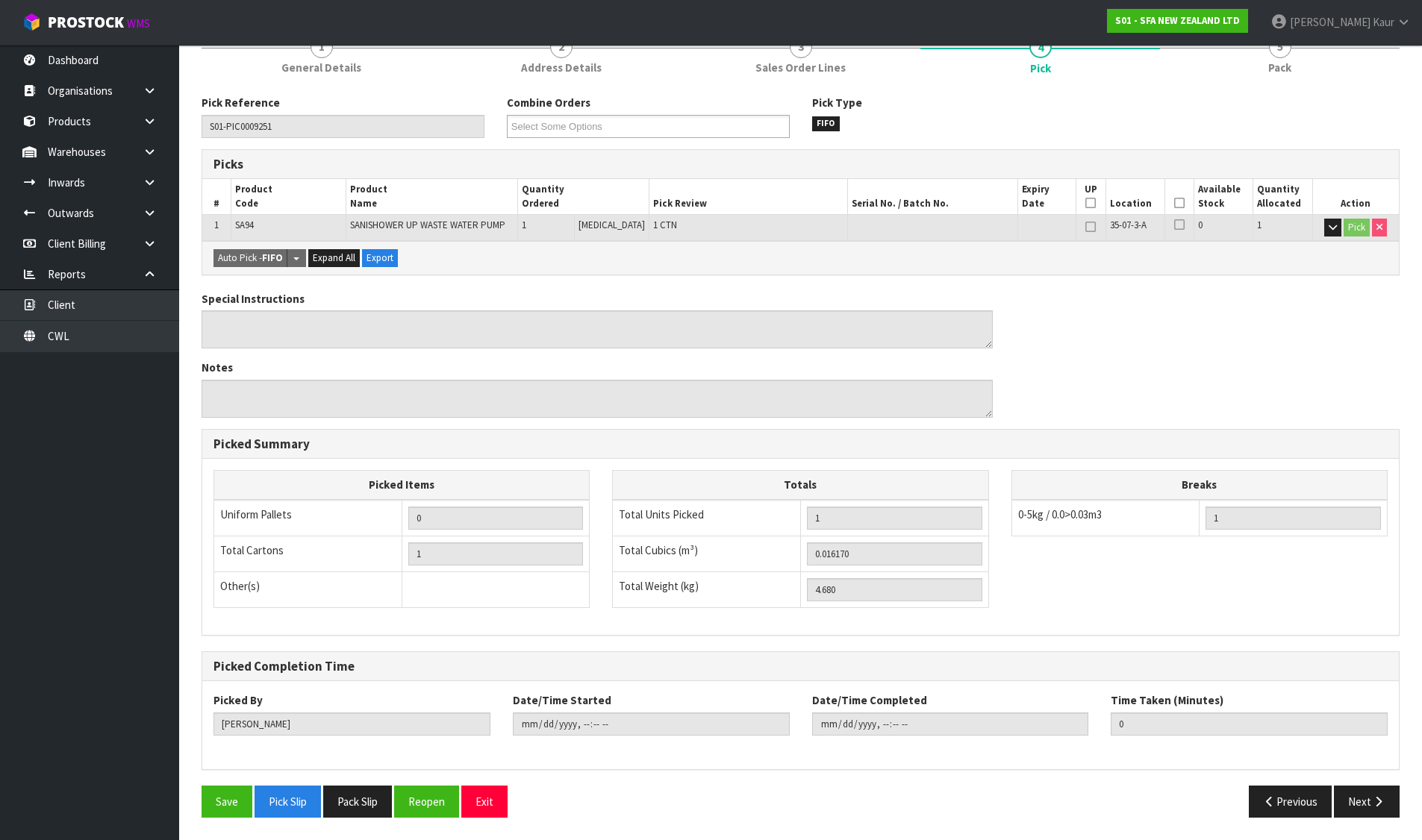
click at [323, 809] on div "Save Pick Slip Pack Slip Reopen Exit" at bounding box center [495, 802] width 611 height 32
click at [348, 804] on button "Pack Slip" at bounding box center [358, 802] width 69 height 32
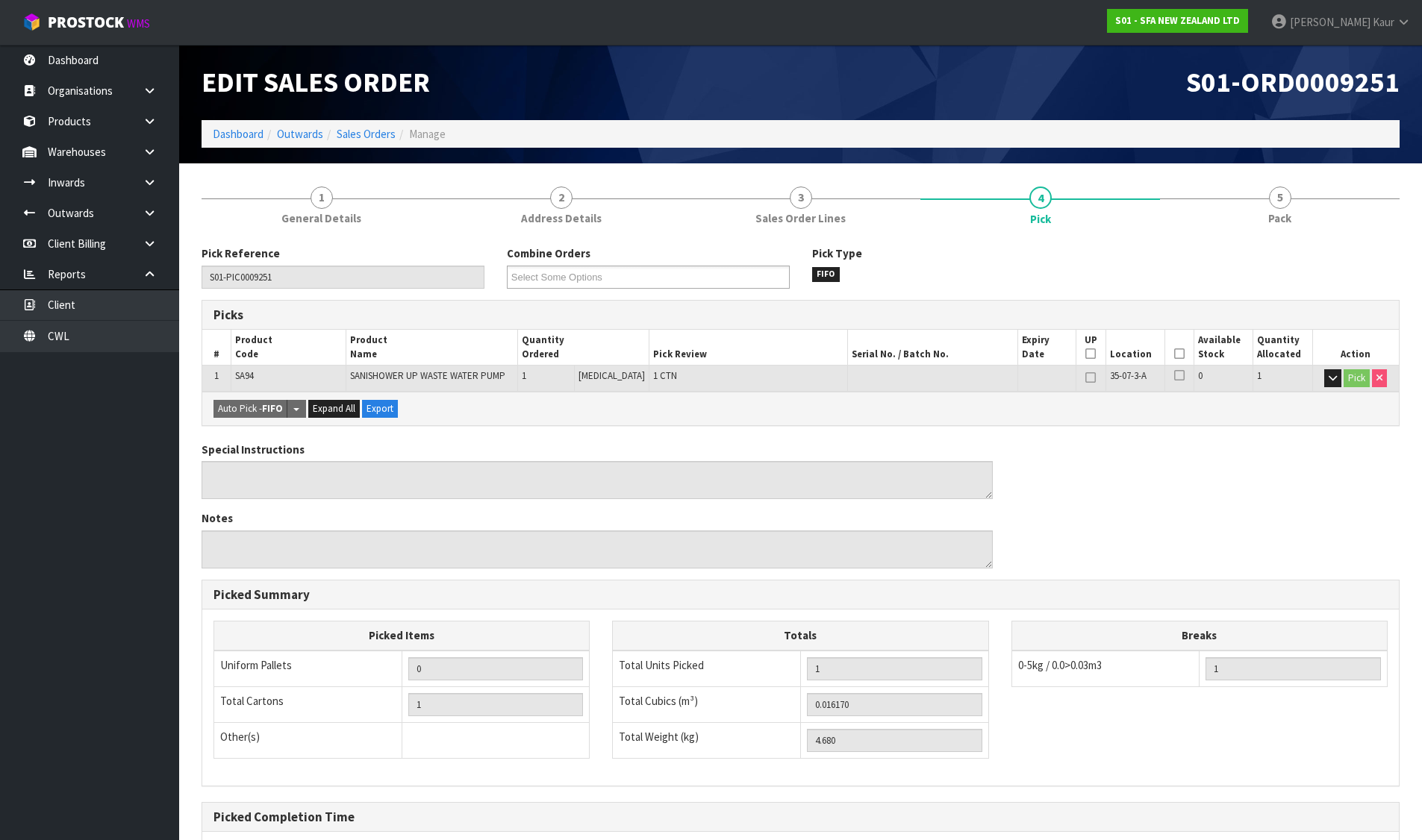
click at [335, 130] on li "Sales Orders" at bounding box center [359, 134] width 72 height 15
click at [356, 135] on link "Sales Orders" at bounding box center [365, 134] width 59 height 15
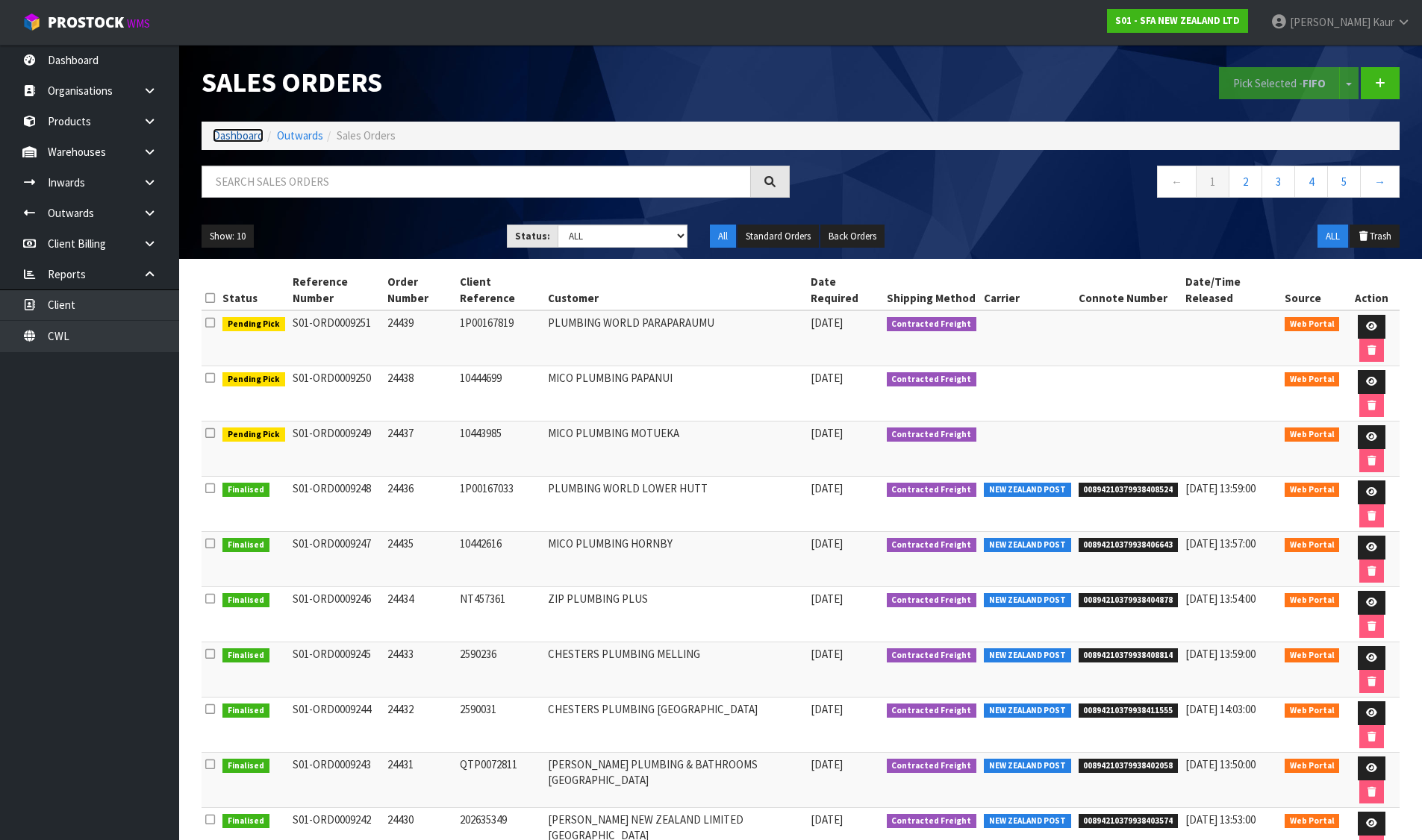
drag, startPoint x: 241, startPoint y: 132, endPoint x: 241, endPoint y: 152, distance: 20.0
click at [241, 132] on link "Dashboard" at bounding box center [238, 136] width 51 height 15
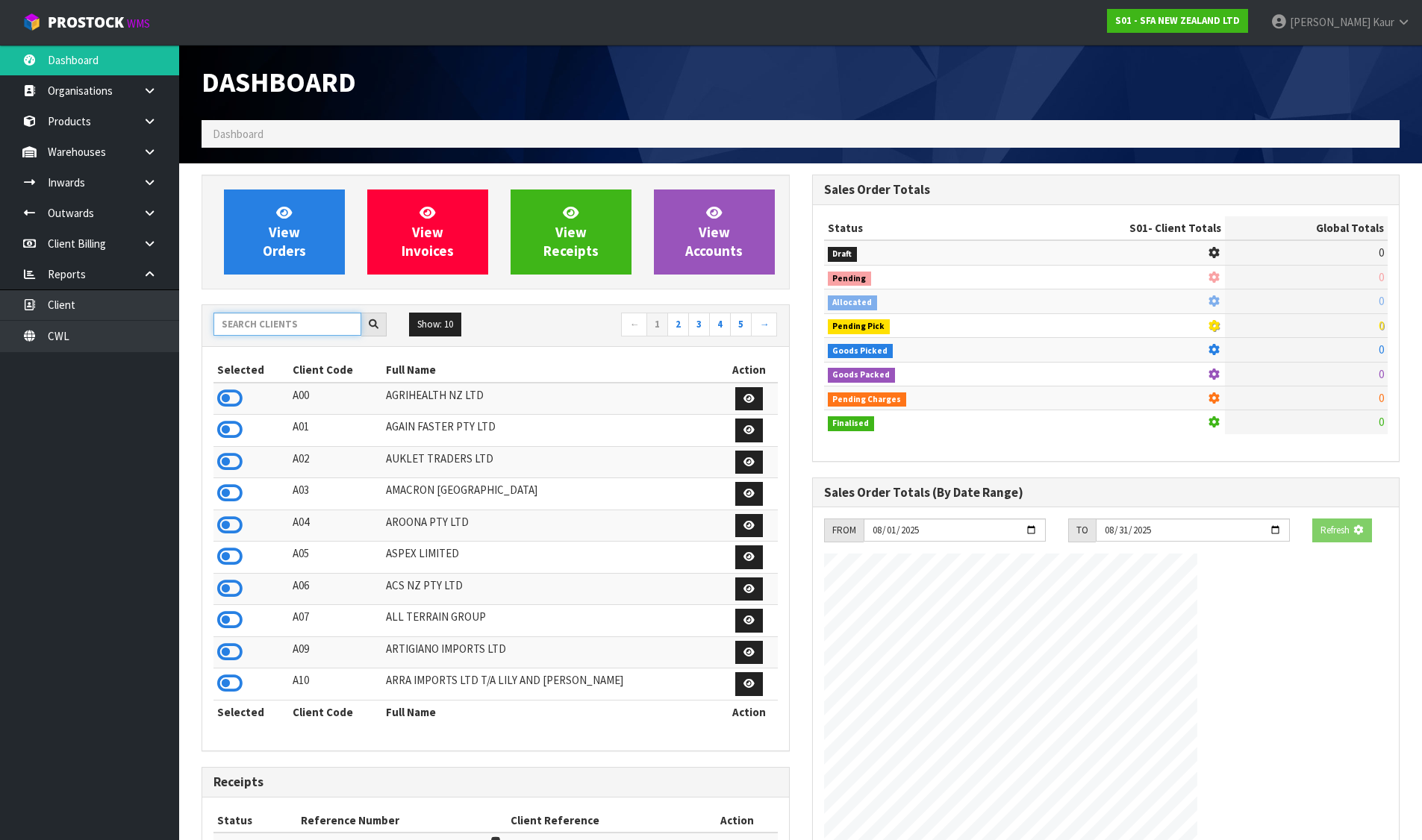
click at [281, 321] on input "text" at bounding box center [287, 324] width 148 height 23
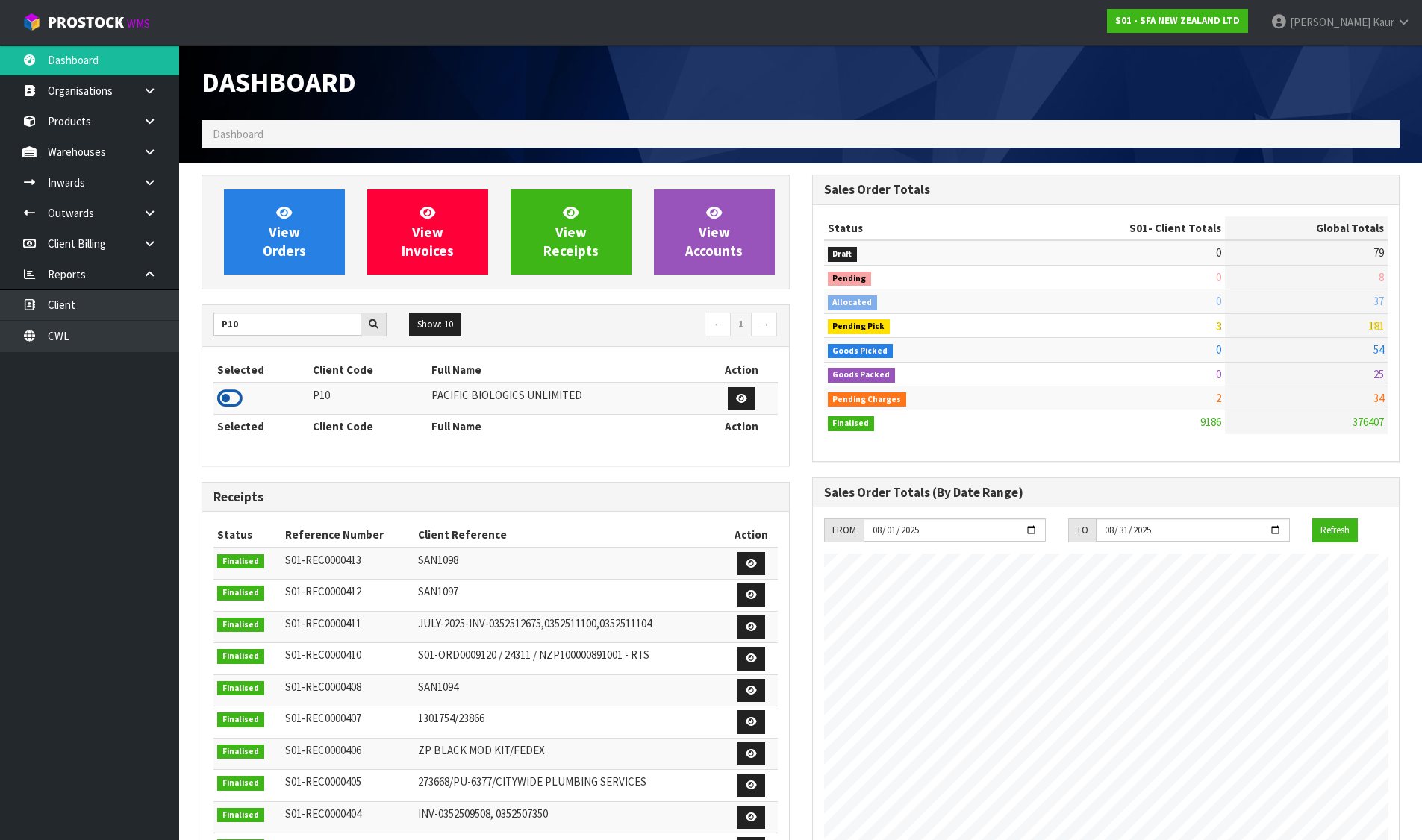
click at [221, 393] on icon at bounding box center [229, 398] width 25 height 22
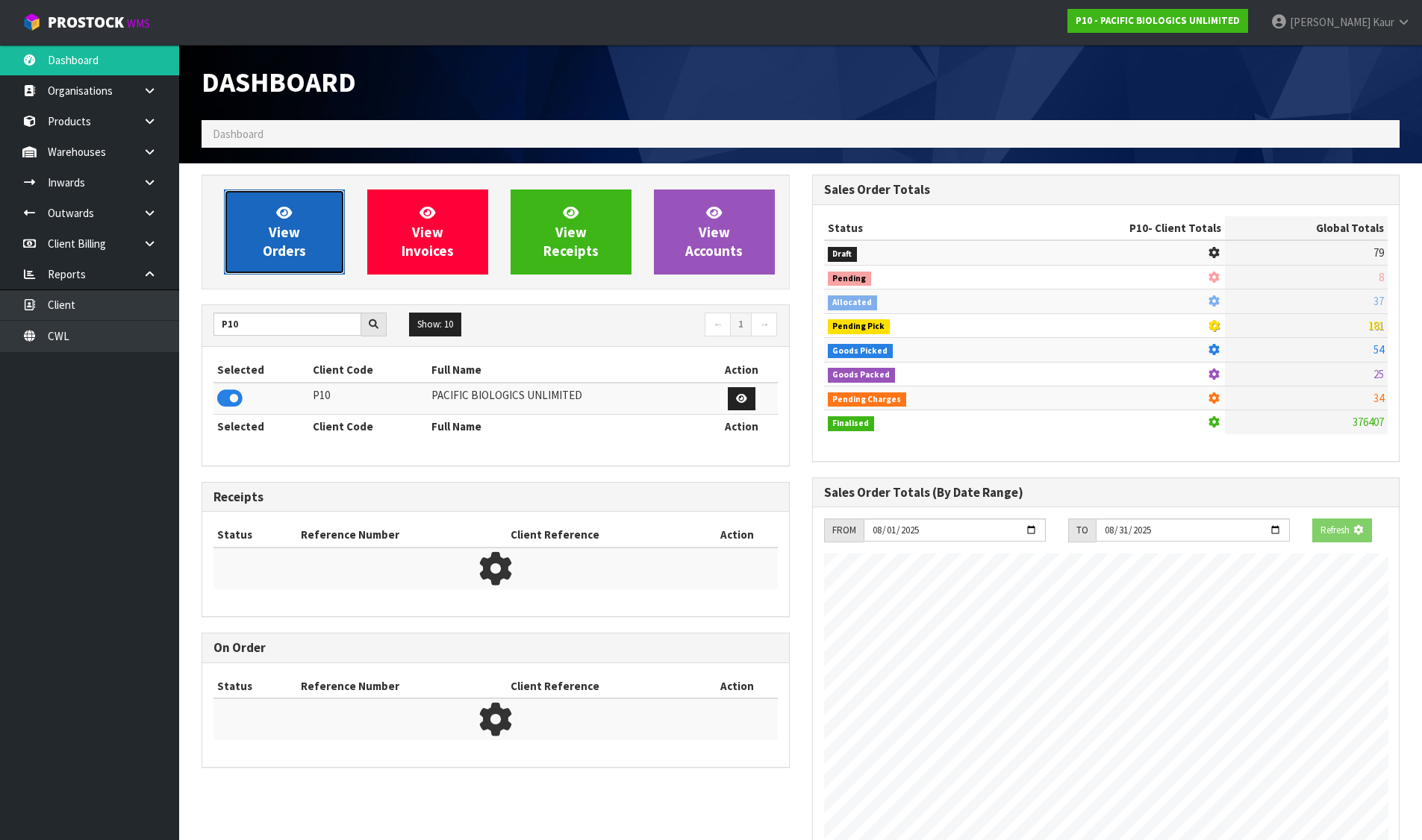
click at [295, 240] on span "View Orders" at bounding box center [284, 231] width 43 height 56
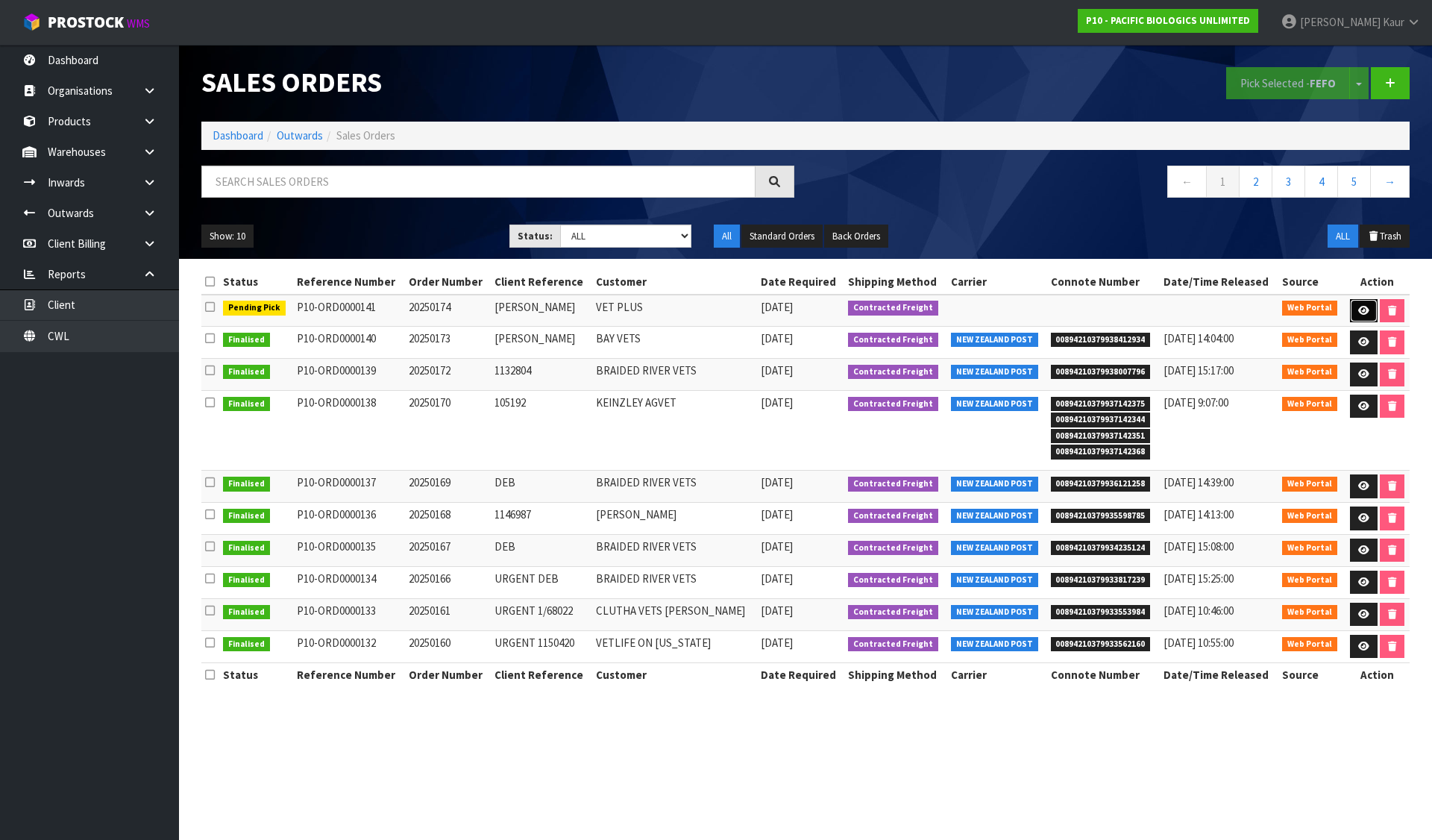
click at [1358, 302] on link at bounding box center [1364, 311] width 28 height 24
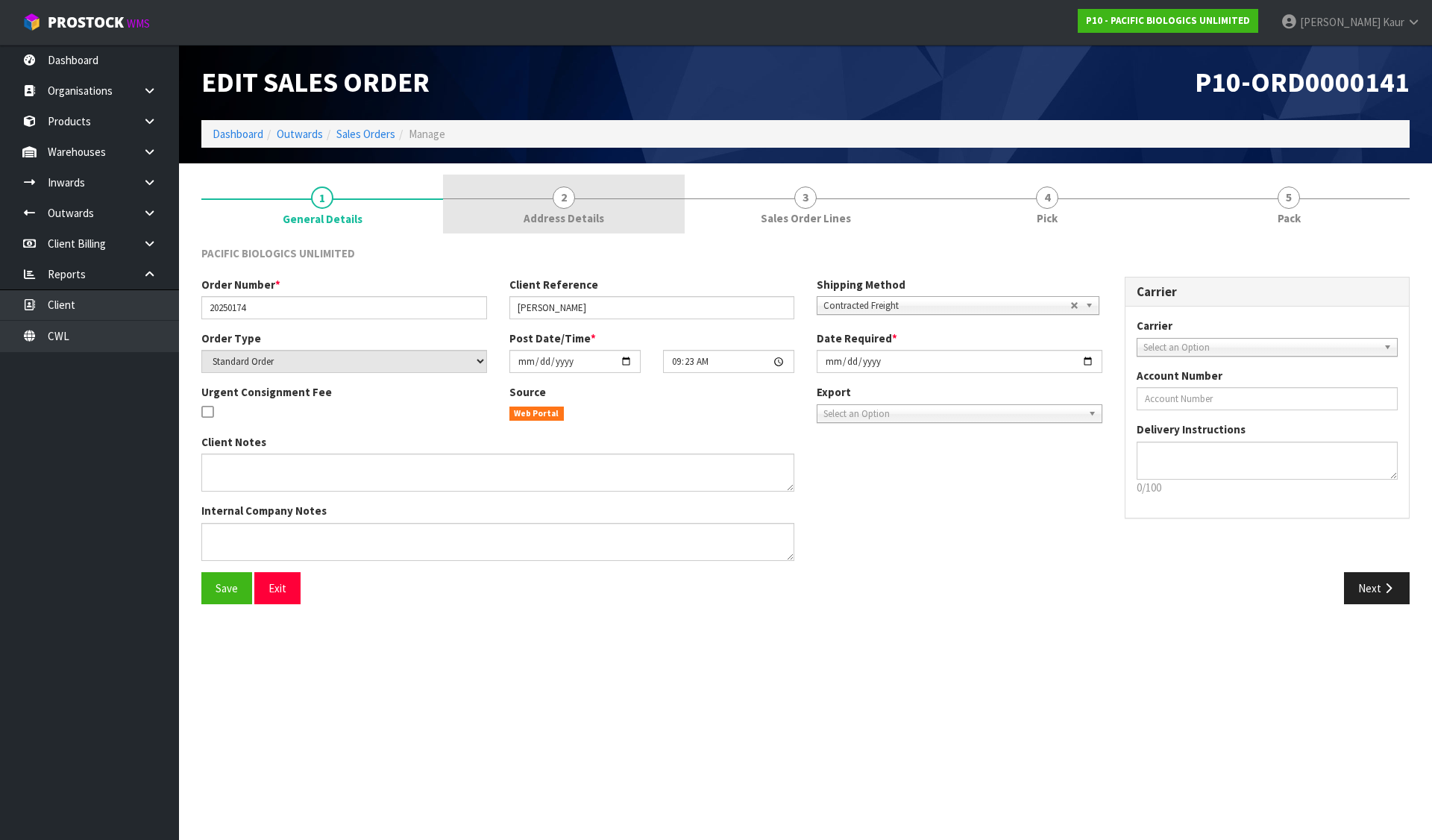
click at [557, 203] on span "2" at bounding box center [564, 198] width 22 height 22
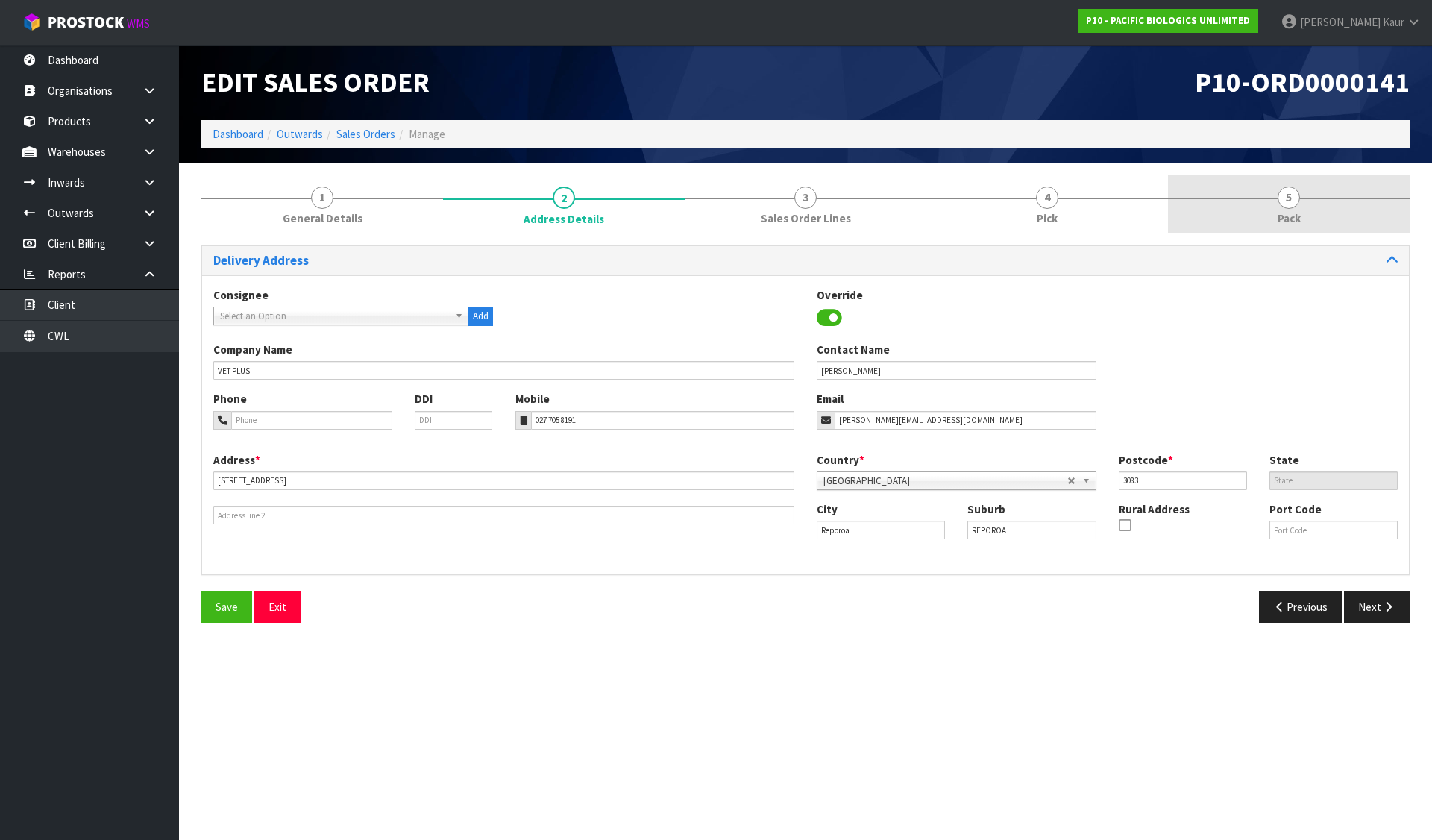
click at [1280, 183] on link "5 Pack" at bounding box center [1289, 204] width 242 height 59
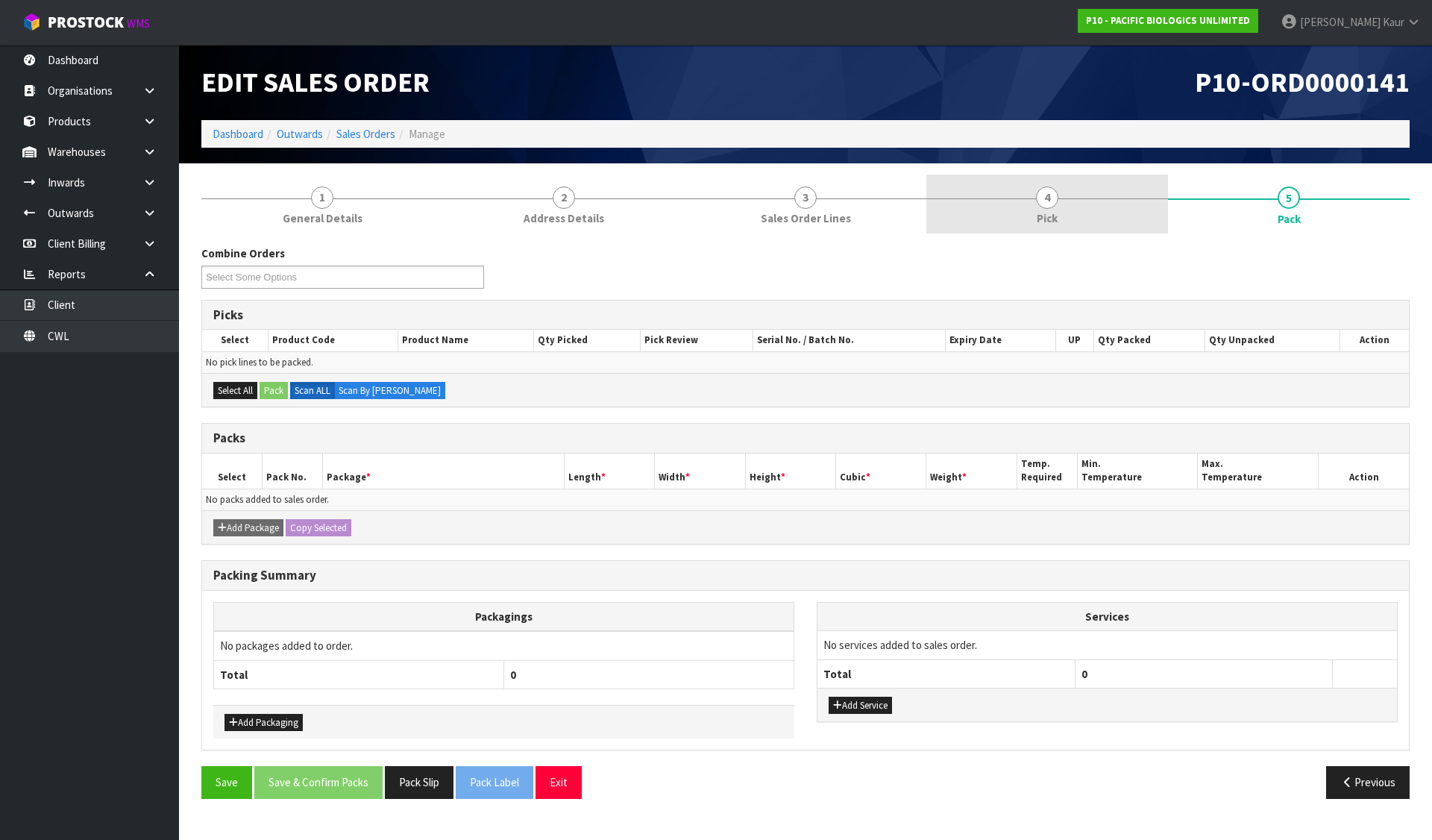
click at [996, 223] on link "4 Pick" at bounding box center [1048, 204] width 242 height 59
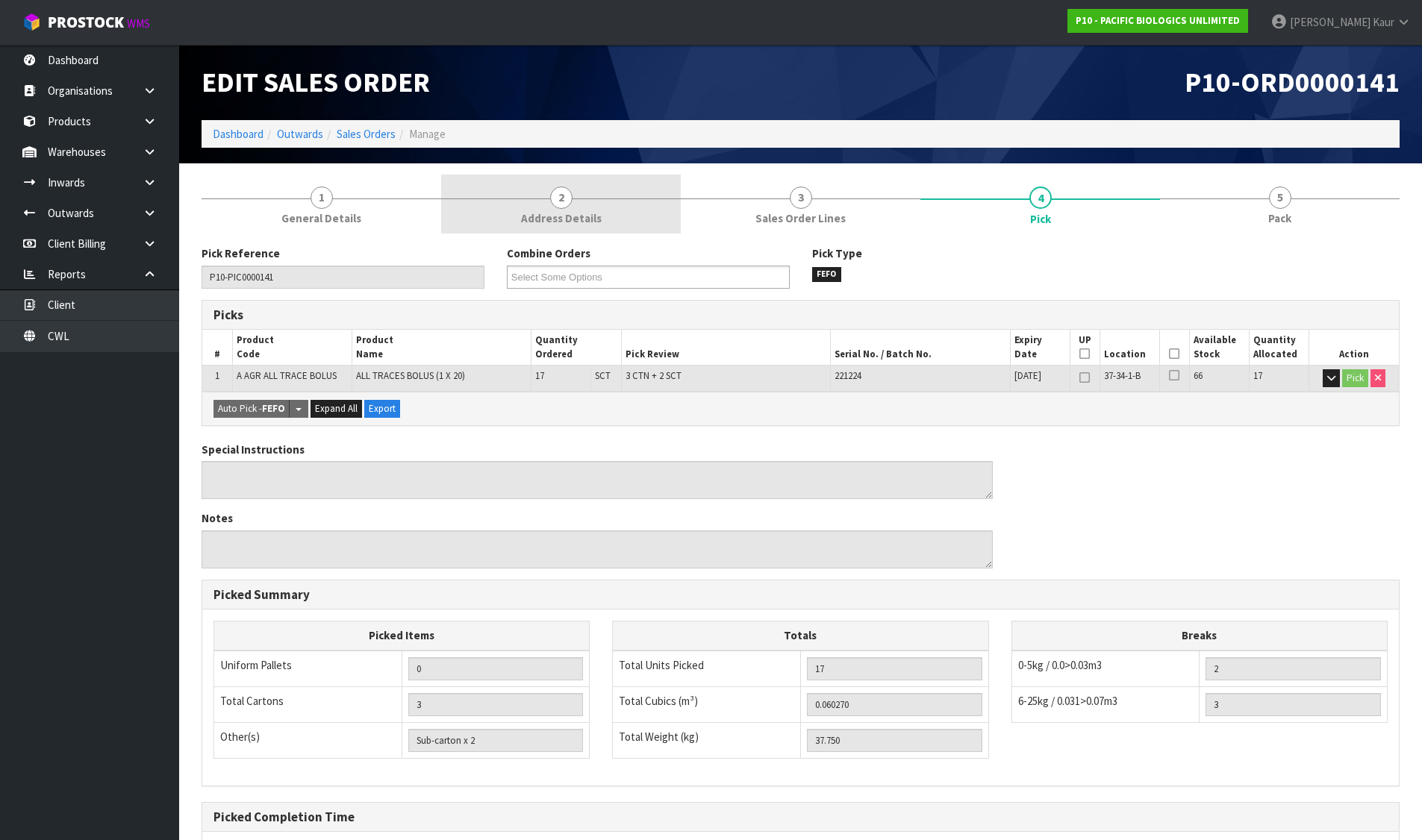
click at [565, 193] on span "2" at bounding box center [561, 198] width 22 height 22
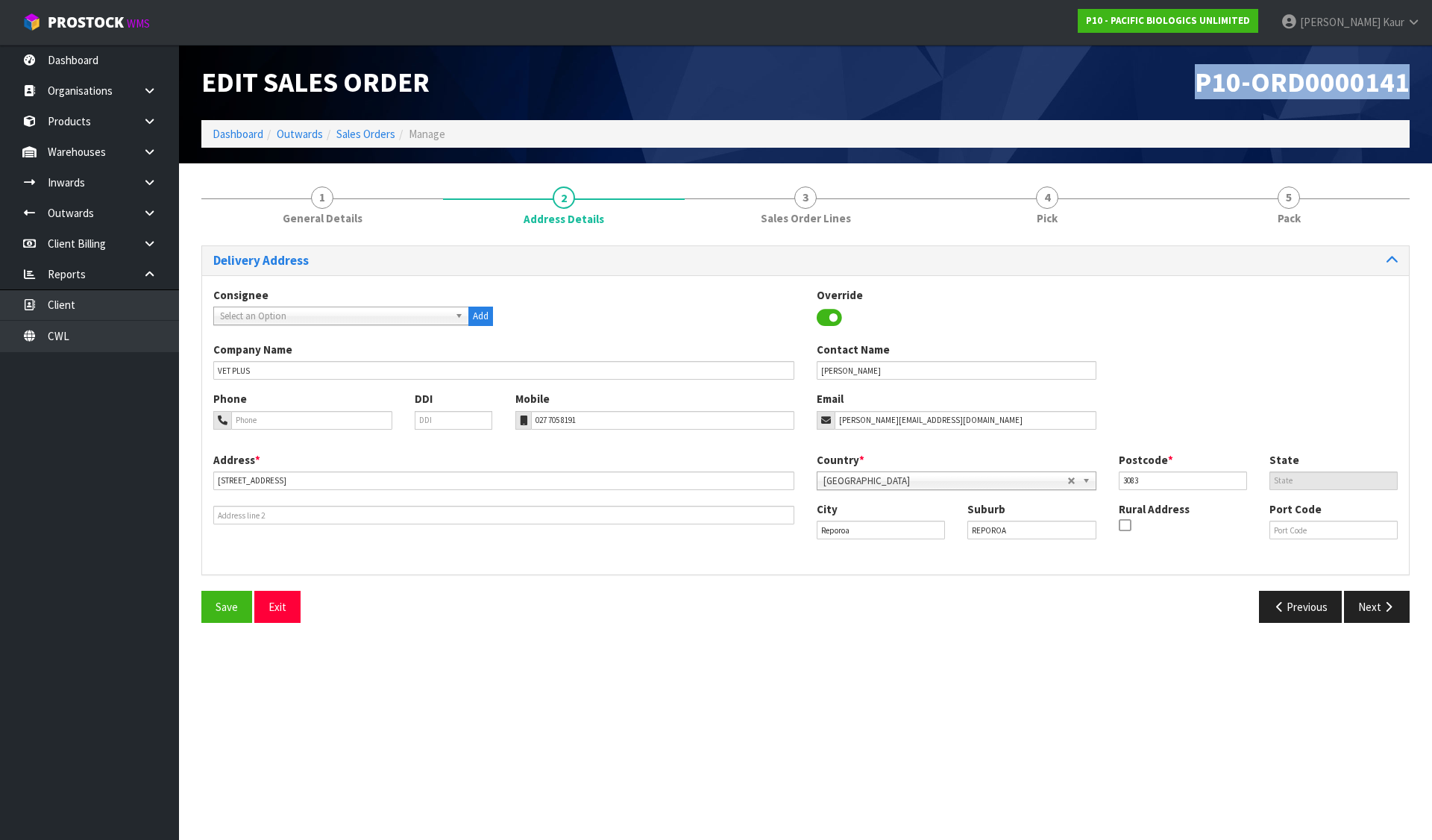
drag, startPoint x: 1202, startPoint y: 77, endPoint x: 1422, endPoint y: 85, distance: 220.1
click at [1422, 85] on header "Edit Sales Order P10-ORD0000141 Dashboard Outwards Sales Orders Manage" at bounding box center [806, 103] width 1253 height 119
copy span "P10-ORD0000141"
click at [375, 127] on link "Sales Orders" at bounding box center [365, 134] width 59 height 15
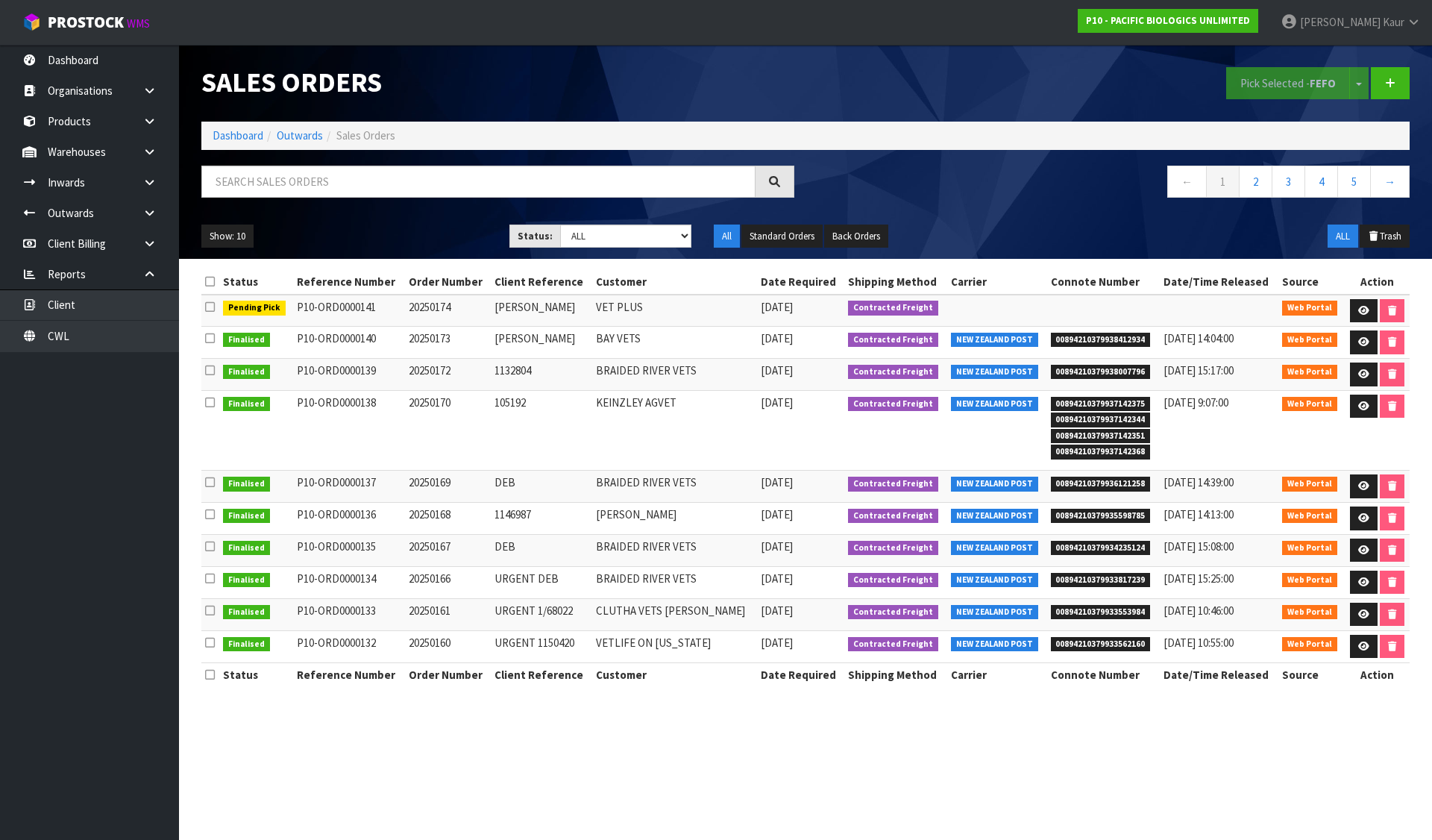
drag, startPoint x: 27, startPoint y: 420, endPoint x: 250, endPoint y: 302, distance: 252.3
click at [27, 420] on ul "Dashboard Organisations Clients Consignees Carriers Products Categories Serial …" at bounding box center [90, 442] width 179 height 795
click at [254, 130] on link "Dashboard" at bounding box center [238, 136] width 51 height 15
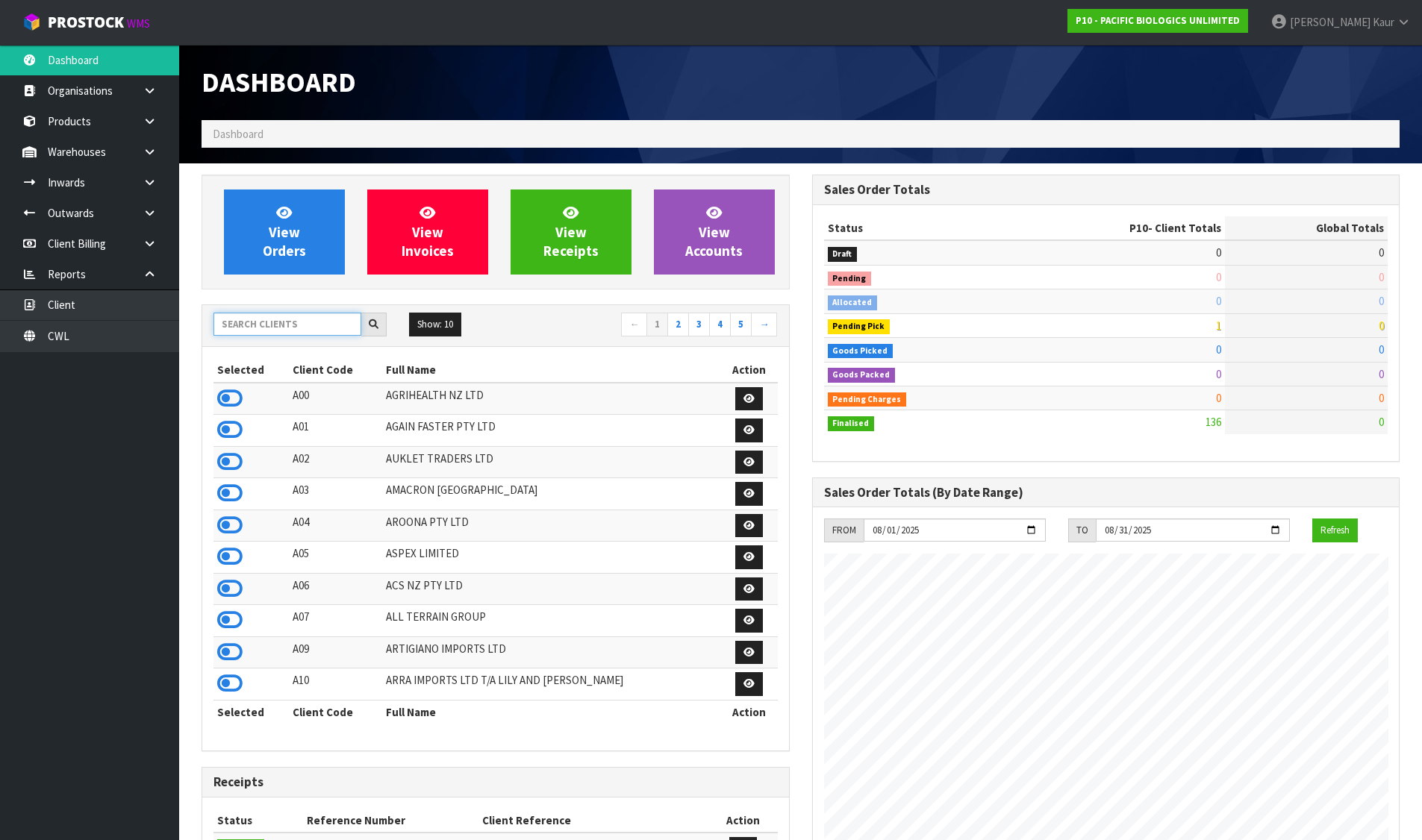
scroll to position [961, 610]
click at [288, 333] on input "text" at bounding box center [287, 324] width 148 height 23
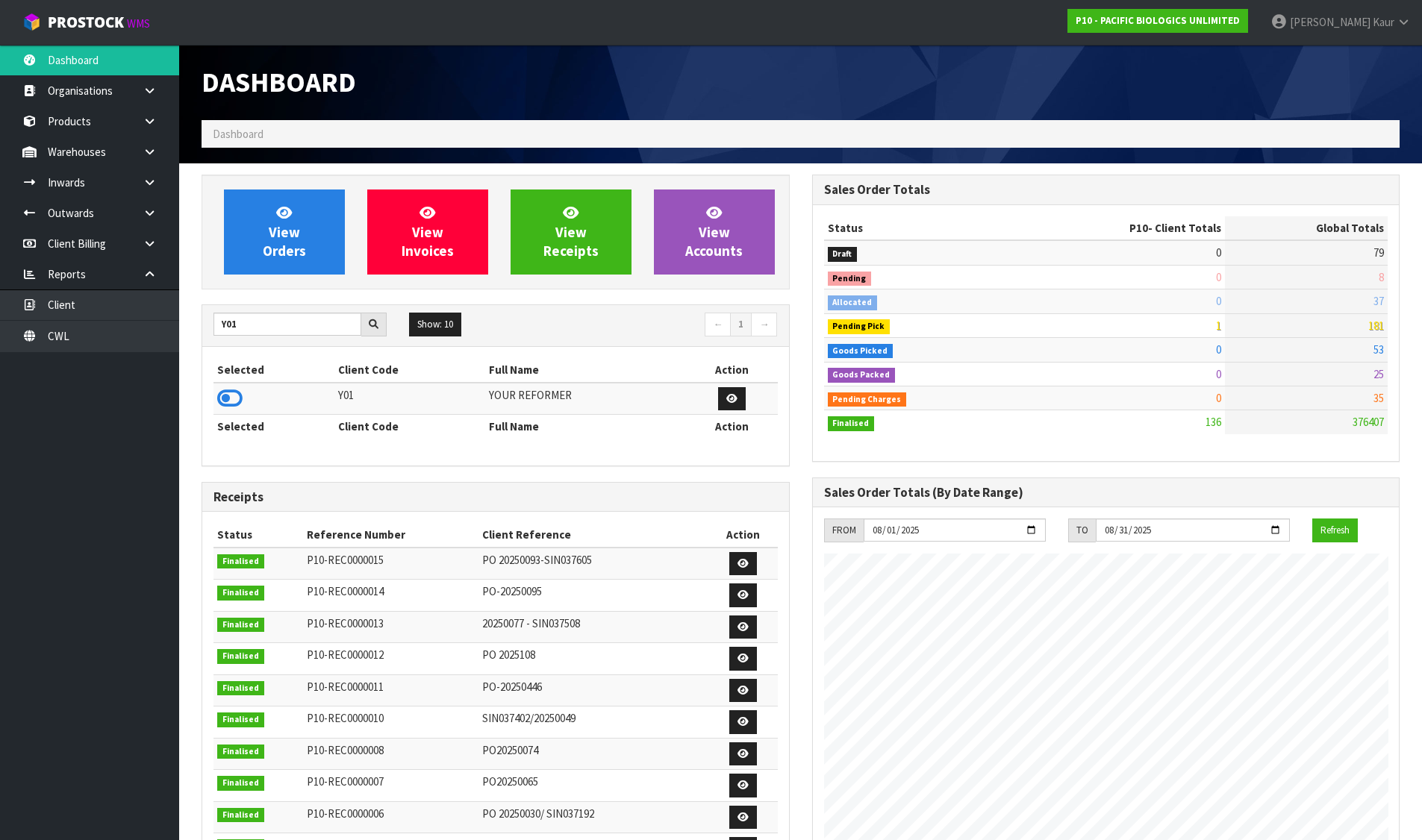
click at [241, 394] on icon at bounding box center [229, 398] width 25 height 22
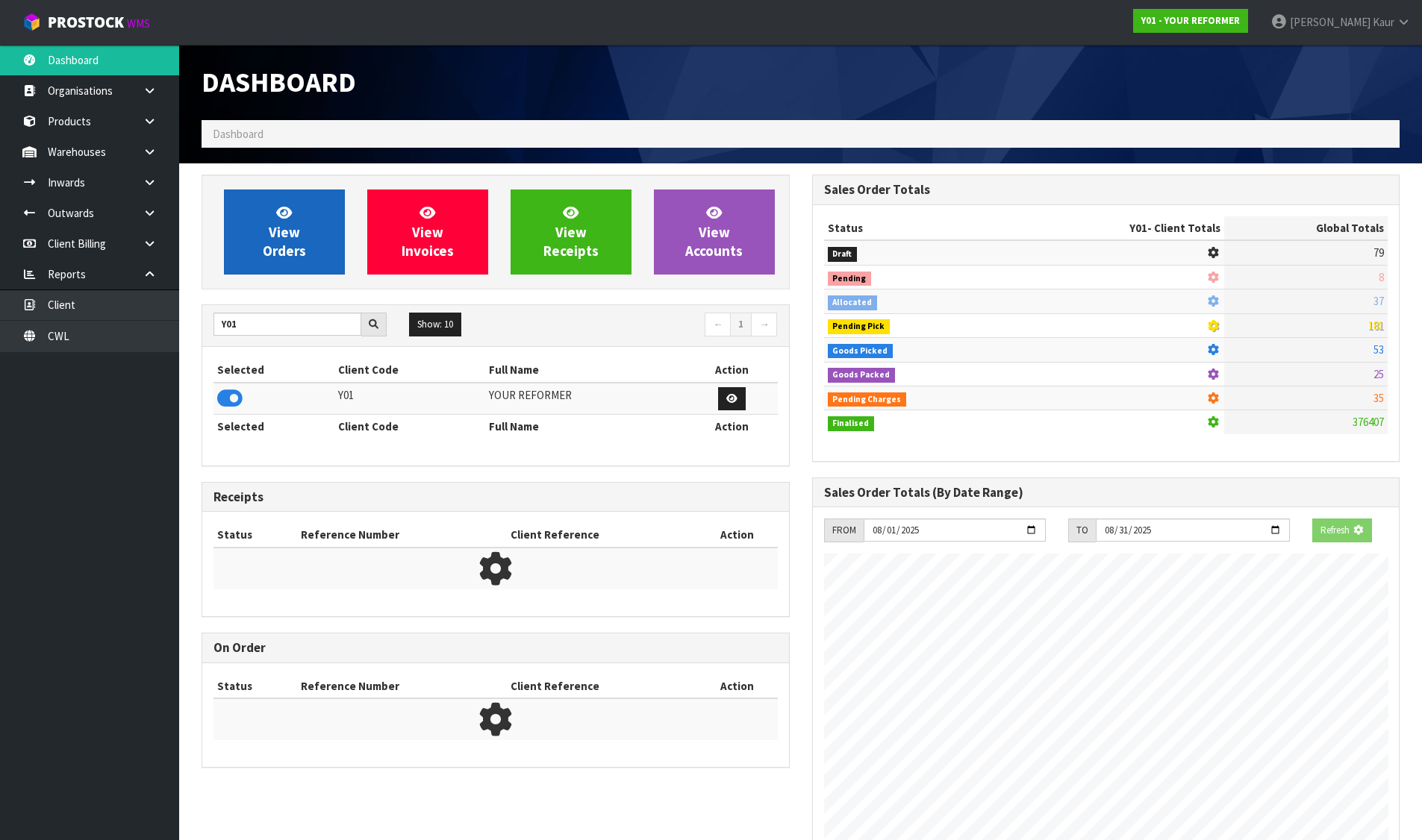
scroll to position [930, 610]
click at [274, 244] on span "View Orders" at bounding box center [284, 231] width 43 height 56
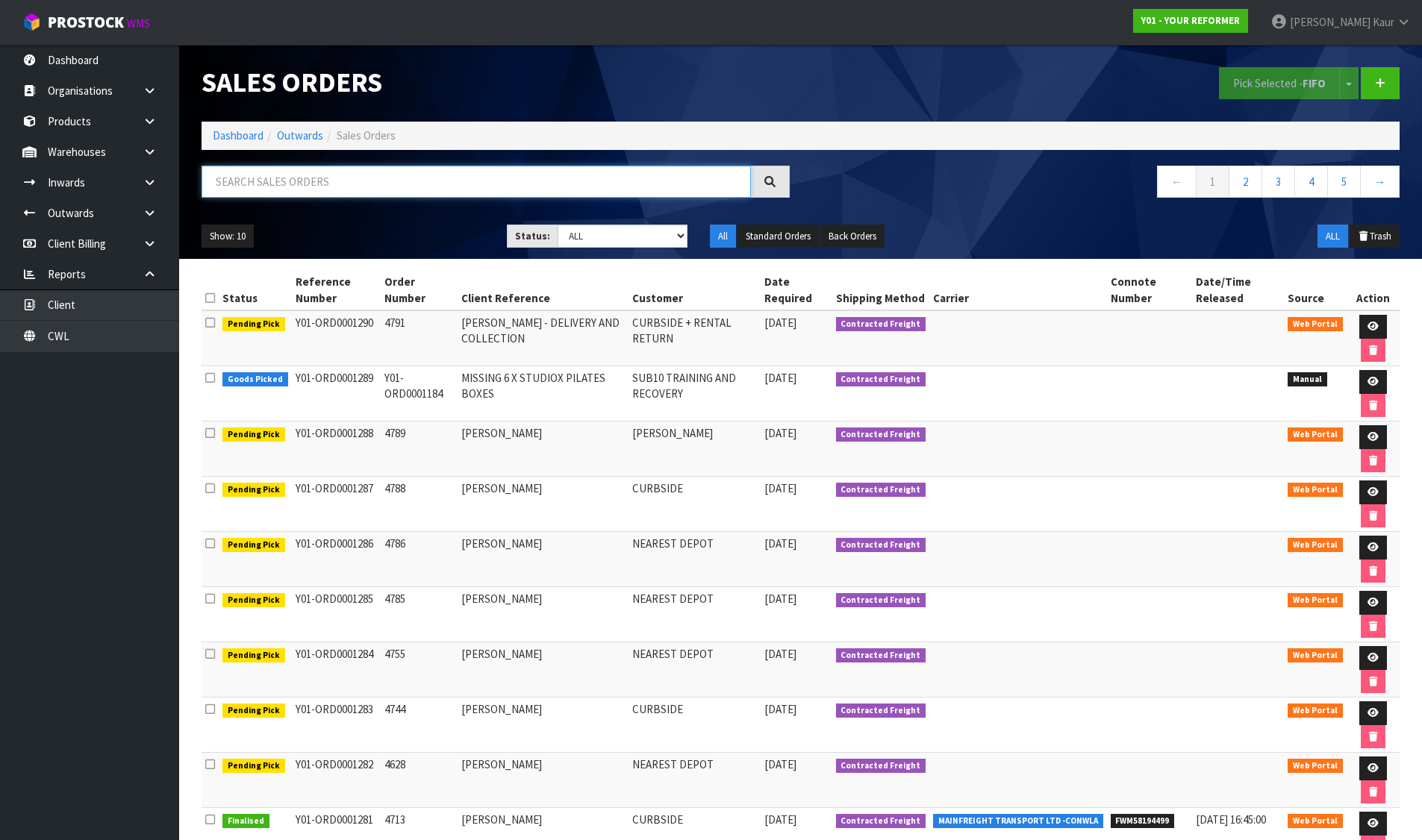
click at [308, 189] on input "text" at bounding box center [476, 181] width 549 height 32
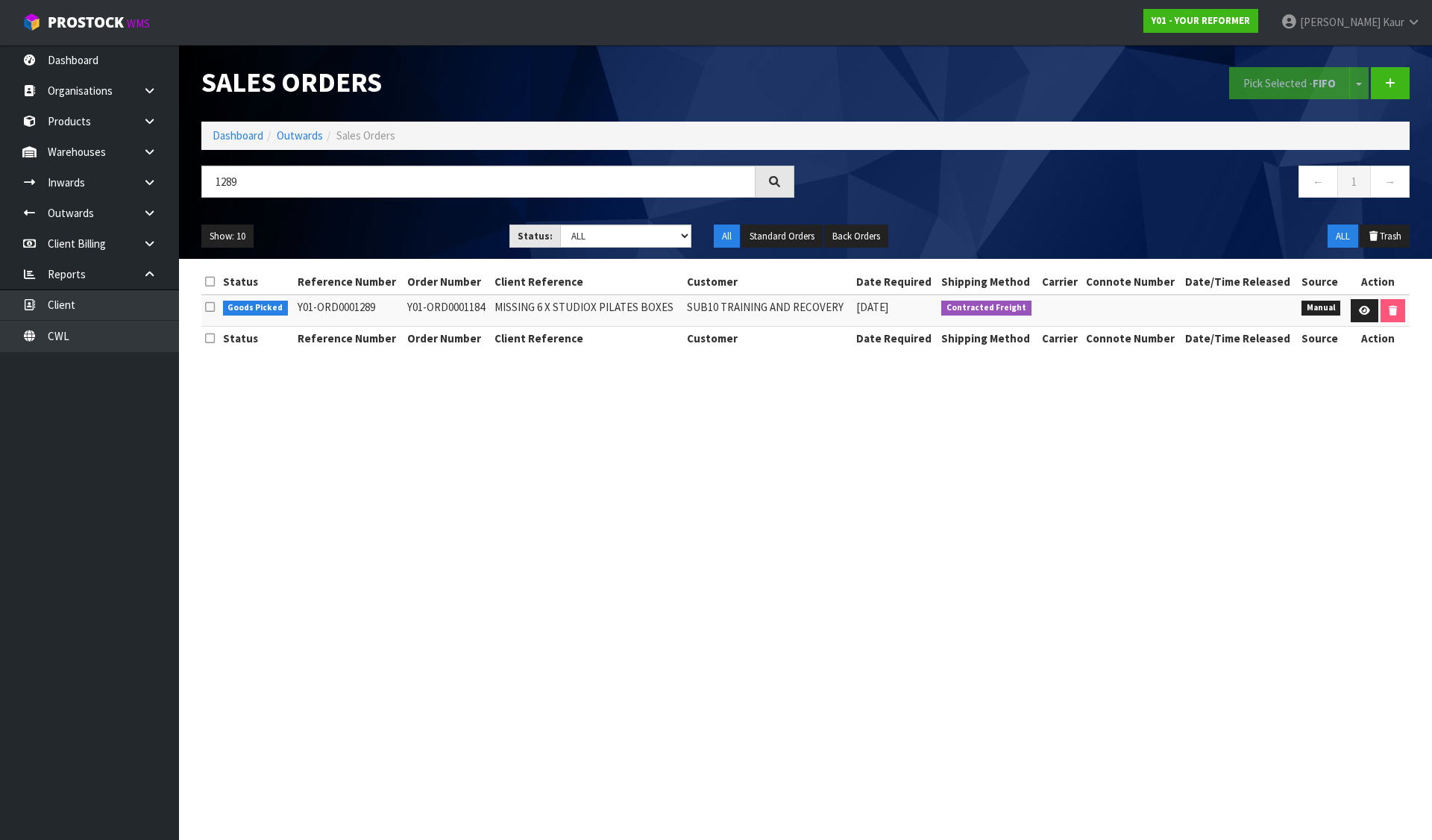
click at [351, 305] on td "Y01-ORD0001289" at bounding box center [348, 311] width 109 height 32
copy td "ORD0001289"
drag, startPoint x: 287, startPoint y: 309, endPoint x: 294, endPoint y: 304, distance: 8.6
click at [287, 309] on td "Goods Picked" at bounding box center [257, 311] width 75 height 32
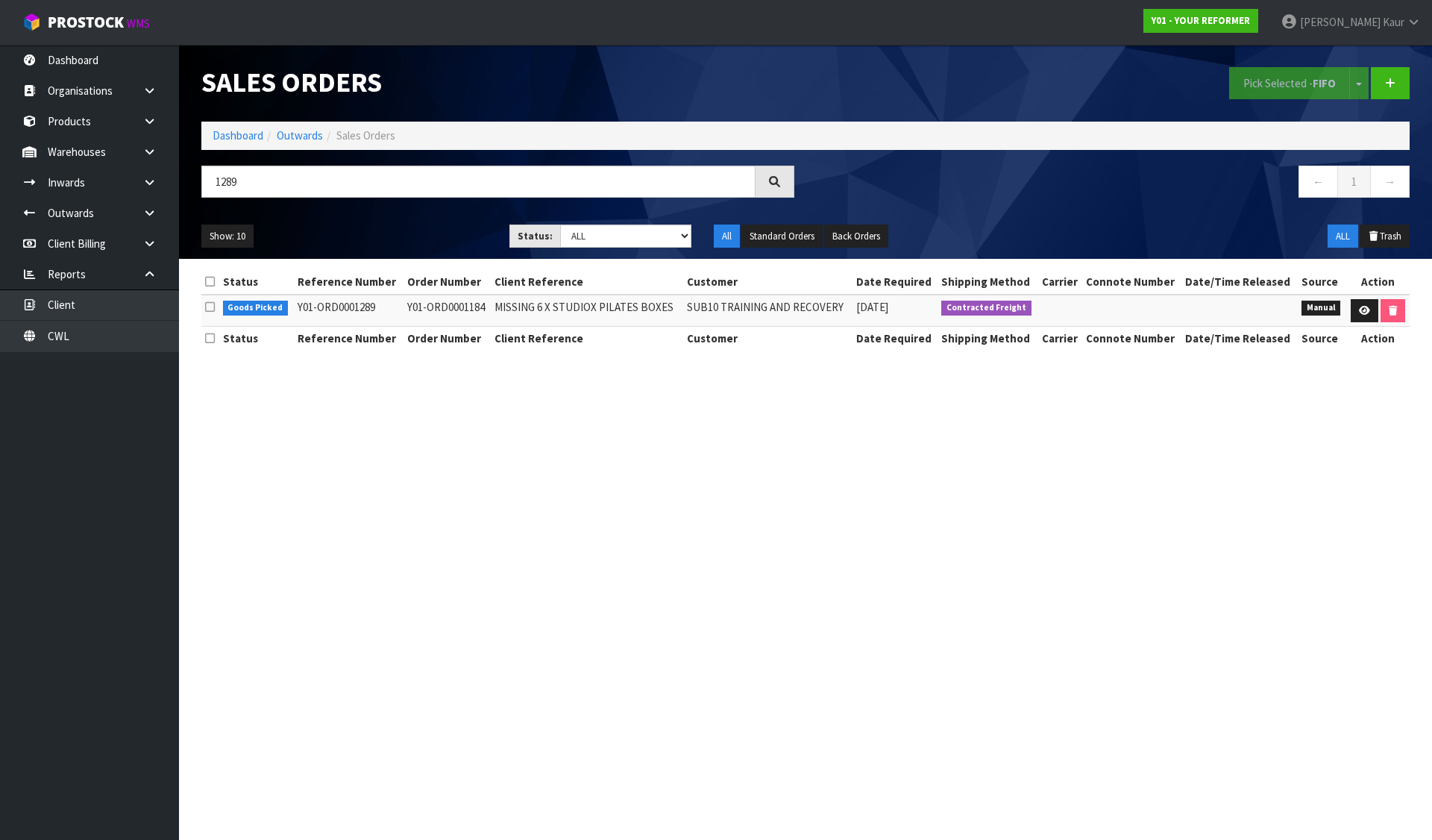
drag, startPoint x: 294, startPoint y: 304, endPoint x: 391, endPoint y: 302, distance: 97.0
click at [391, 302] on td "Y01-ORD0001289" at bounding box center [348, 311] width 109 height 32
click at [463, 309] on td "Y01-ORD0001184" at bounding box center [447, 311] width 88 height 32
copy td "ORD0001184"
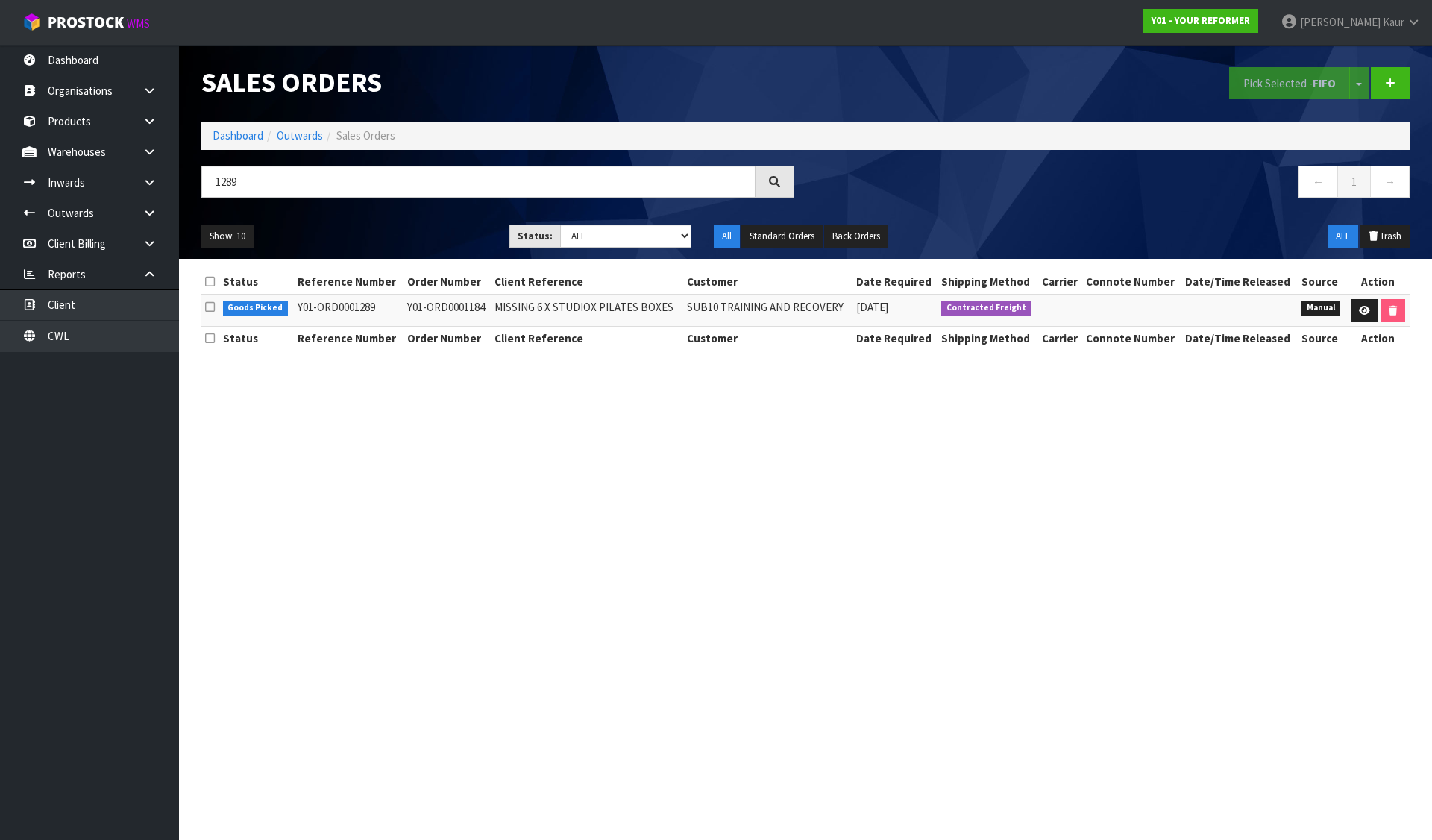
click at [737, 585] on section "Sales Orders Pick Selected - FIFO Split button! FIFO - First In First Out FEFO …" at bounding box center [716, 420] width 1432 height 840
drag, startPoint x: 440, startPoint y: 613, endPoint x: 331, endPoint y: 450, distance: 196.1
click at [439, 613] on section "Sales Orders Pick Selected - FIFO Split button! FIFO - First In First Out FEFO …" at bounding box center [716, 420] width 1432 height 840
drag, startPoint x: 296, startPoint y: 307, endPoint x: 387, endPoint y: 306, distance: 91.0
click at [387, 306] on td "Y01-ORD0001289" at bounding box center [348, 311] width 109 height 32
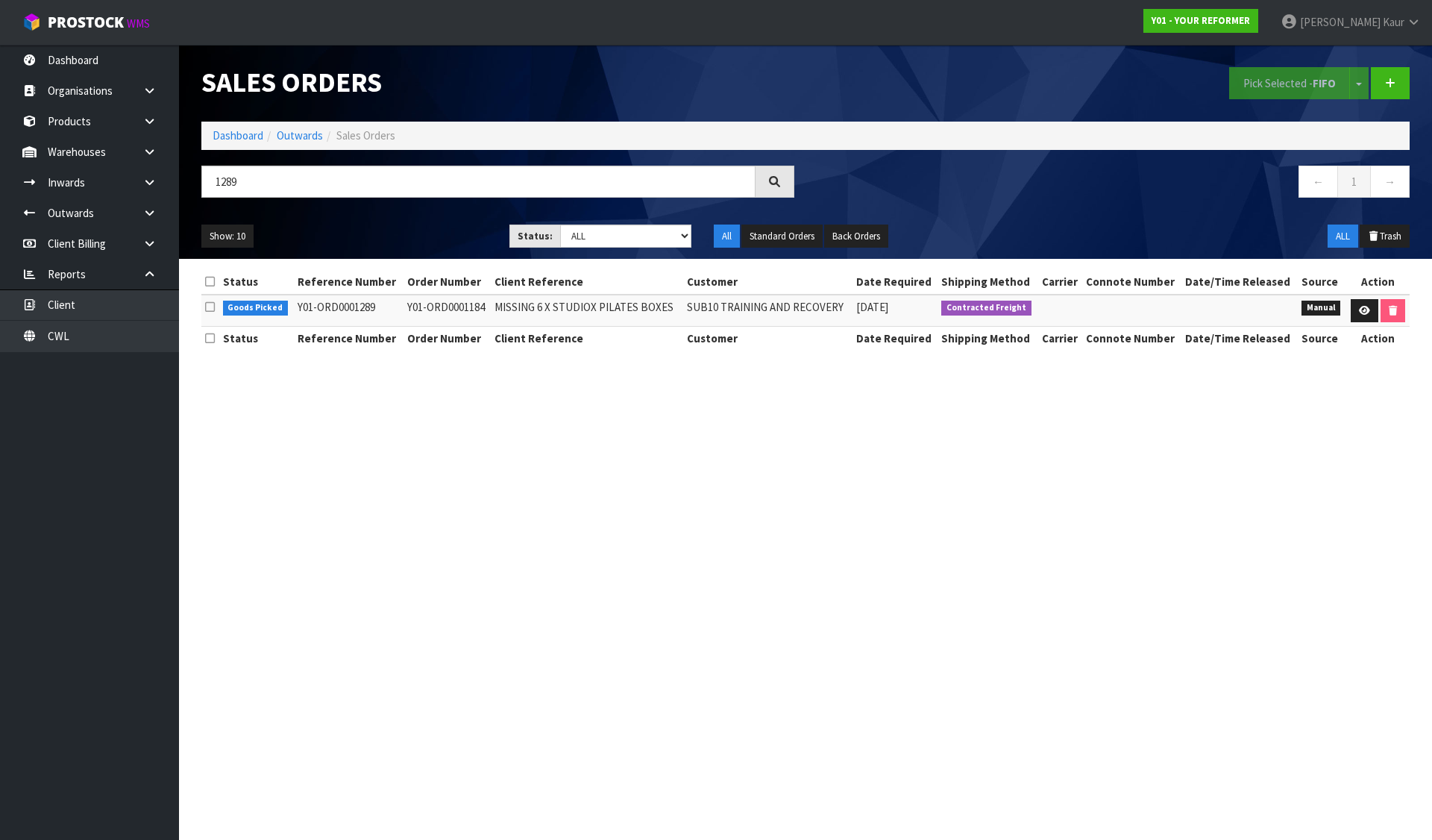
copy td "Y01-ORD0001289"
click at [253, 138] on link "Dashboard" at bounding box center [238, 136] width 51 height 15
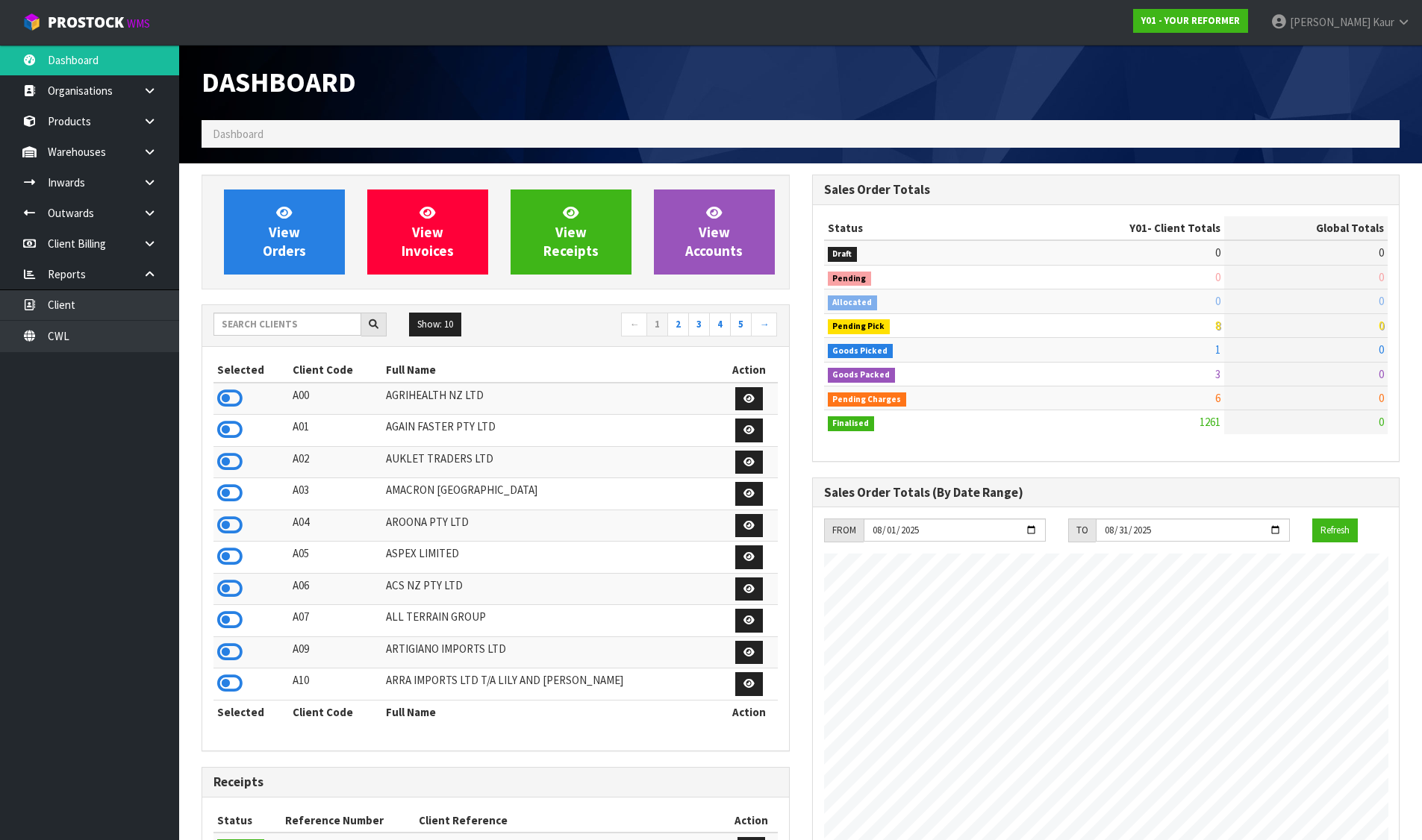
scroll to position [1130, 610]
click at [259, 333] on input "text" at bounding box center [287, 324] width 148 height 23
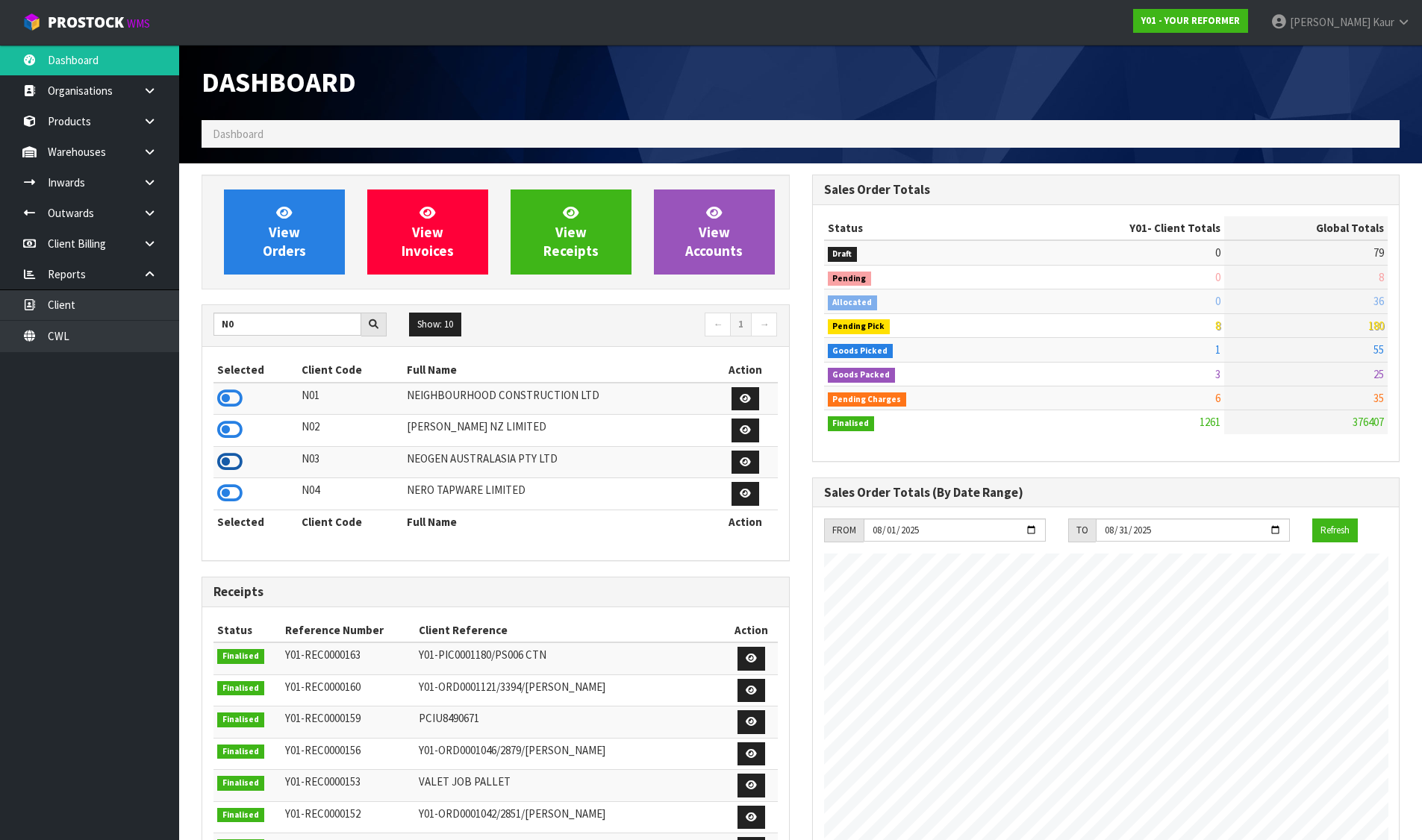
click at [232, 458] on icon at bounding box center [229, 461] width 25 height 22
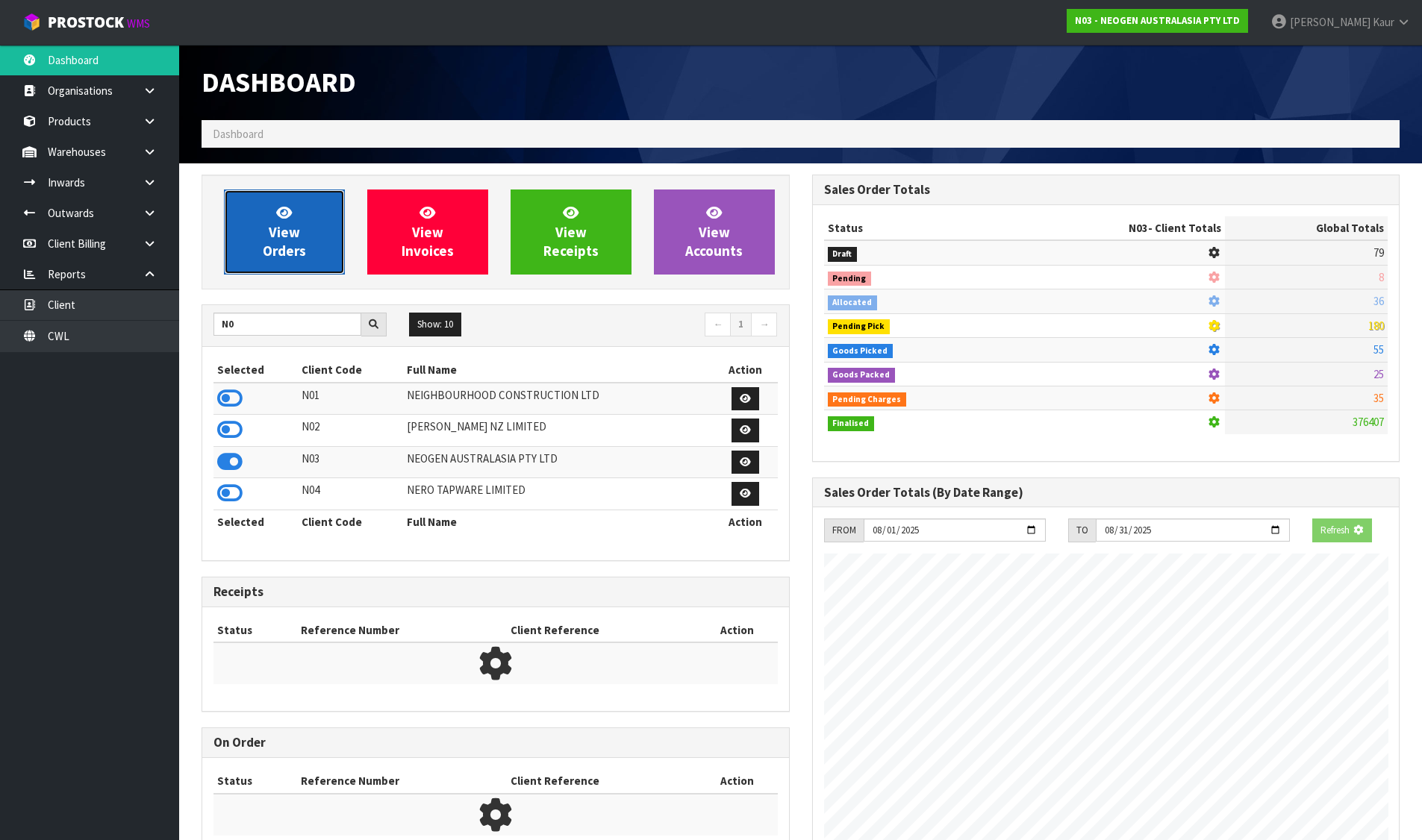
click at [290, 240] on span "View Orders" at bounding box center [284, 231] width 43 height 56
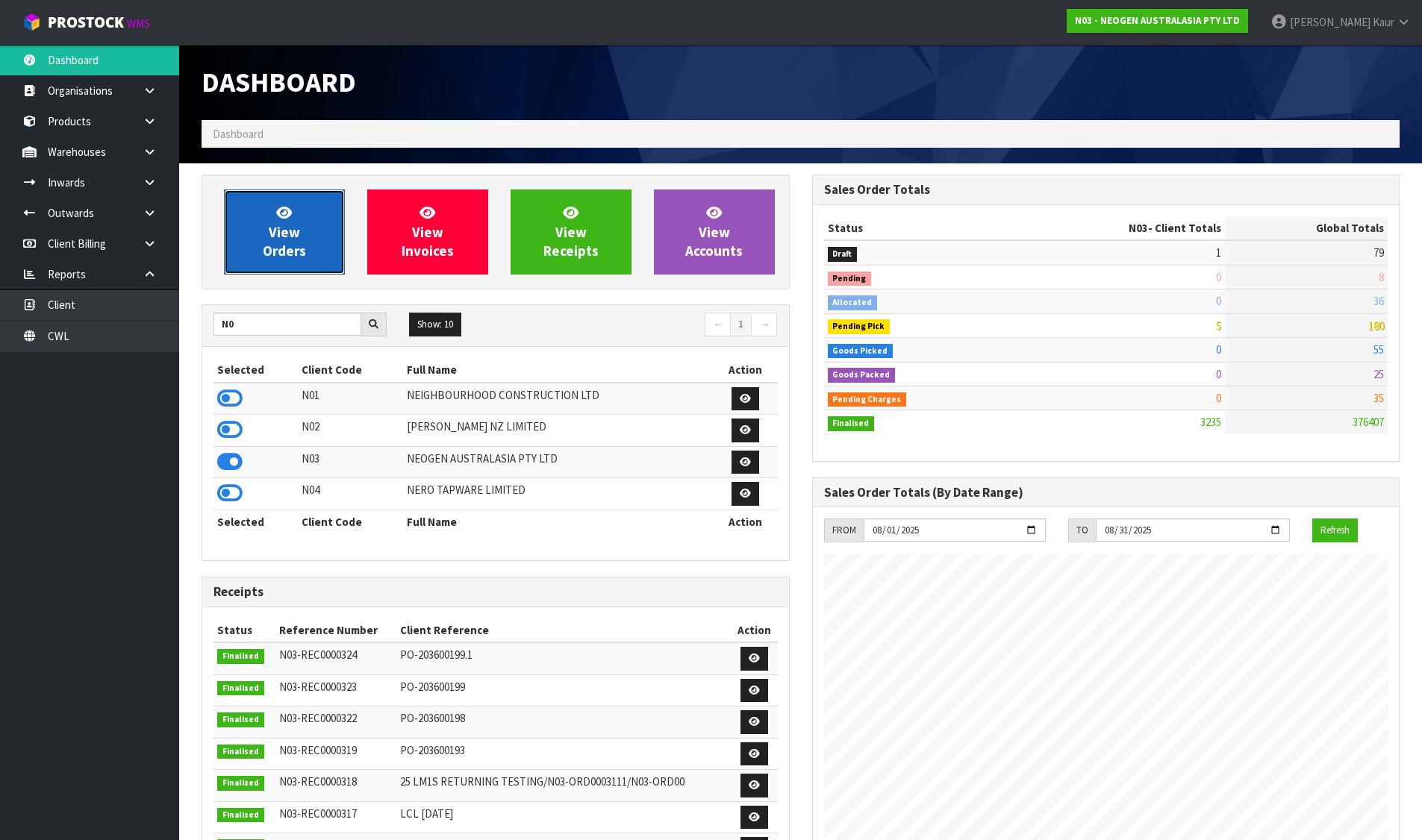
scroll to position [1130, 610]
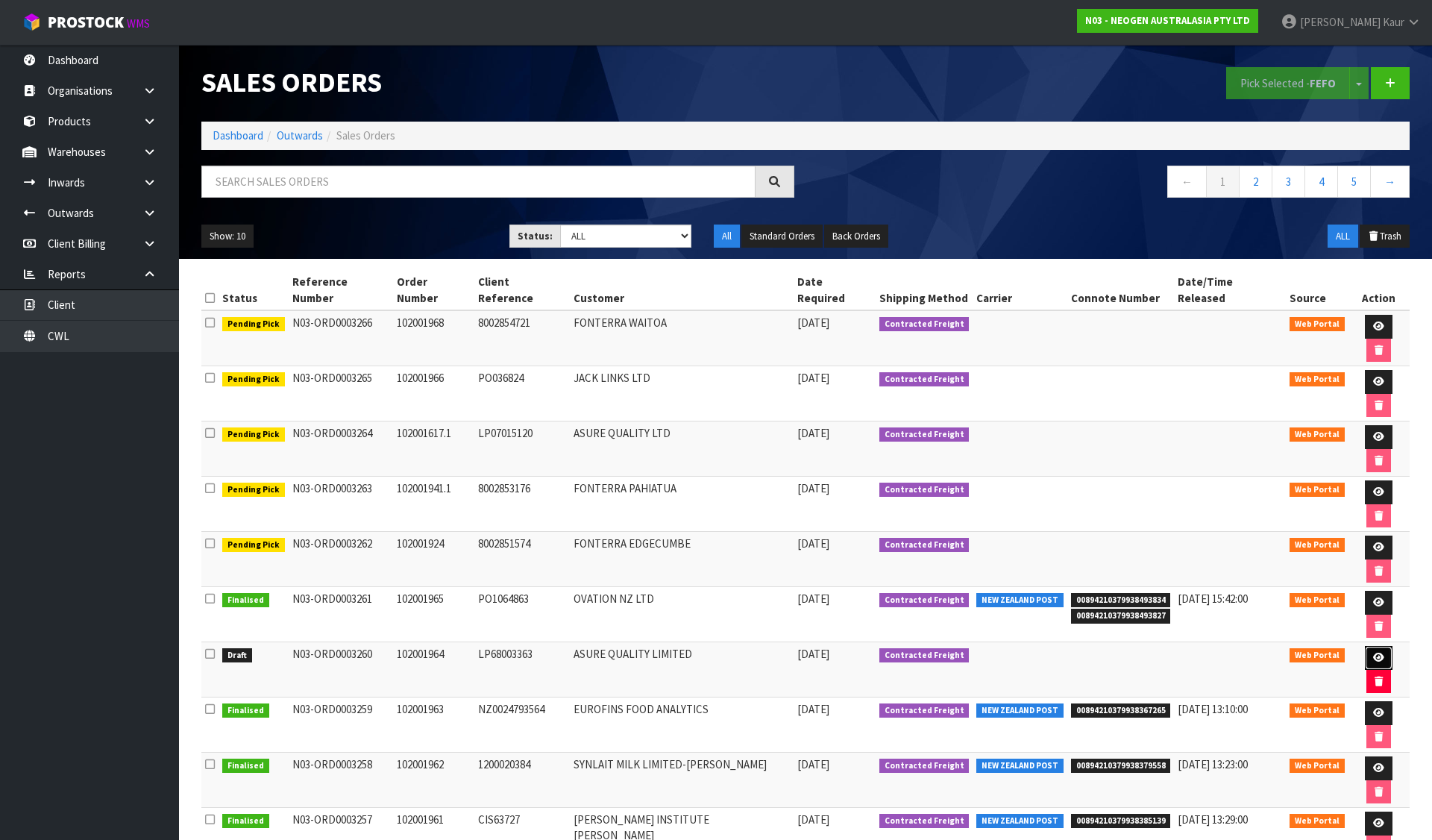
click at [1373, 652] on icon at bounding box center [1378, 657] width 11 height 10
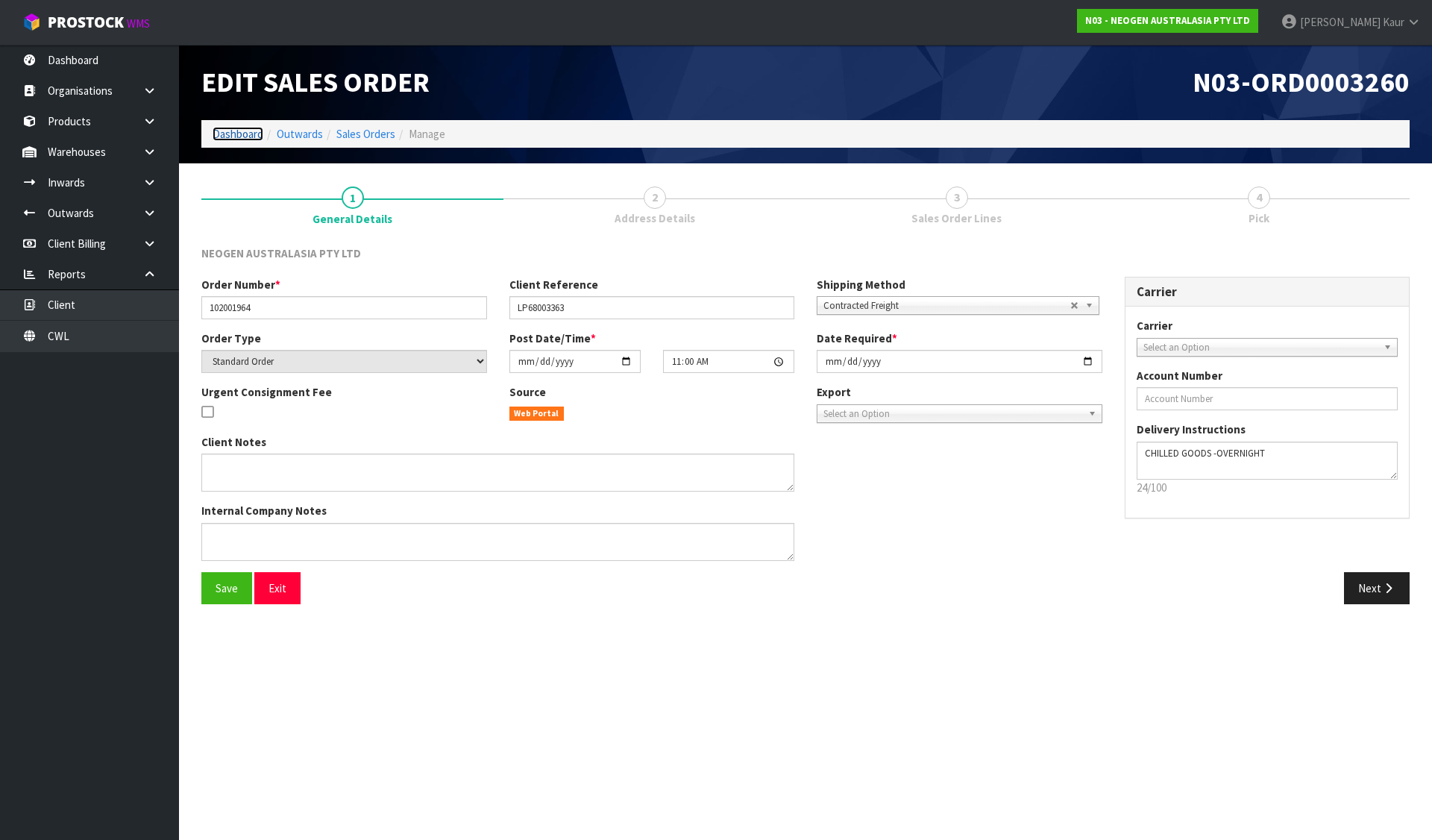
click at [253, 132] on link "Dashboard" at bounding box center [238, 134] width 51 height 15
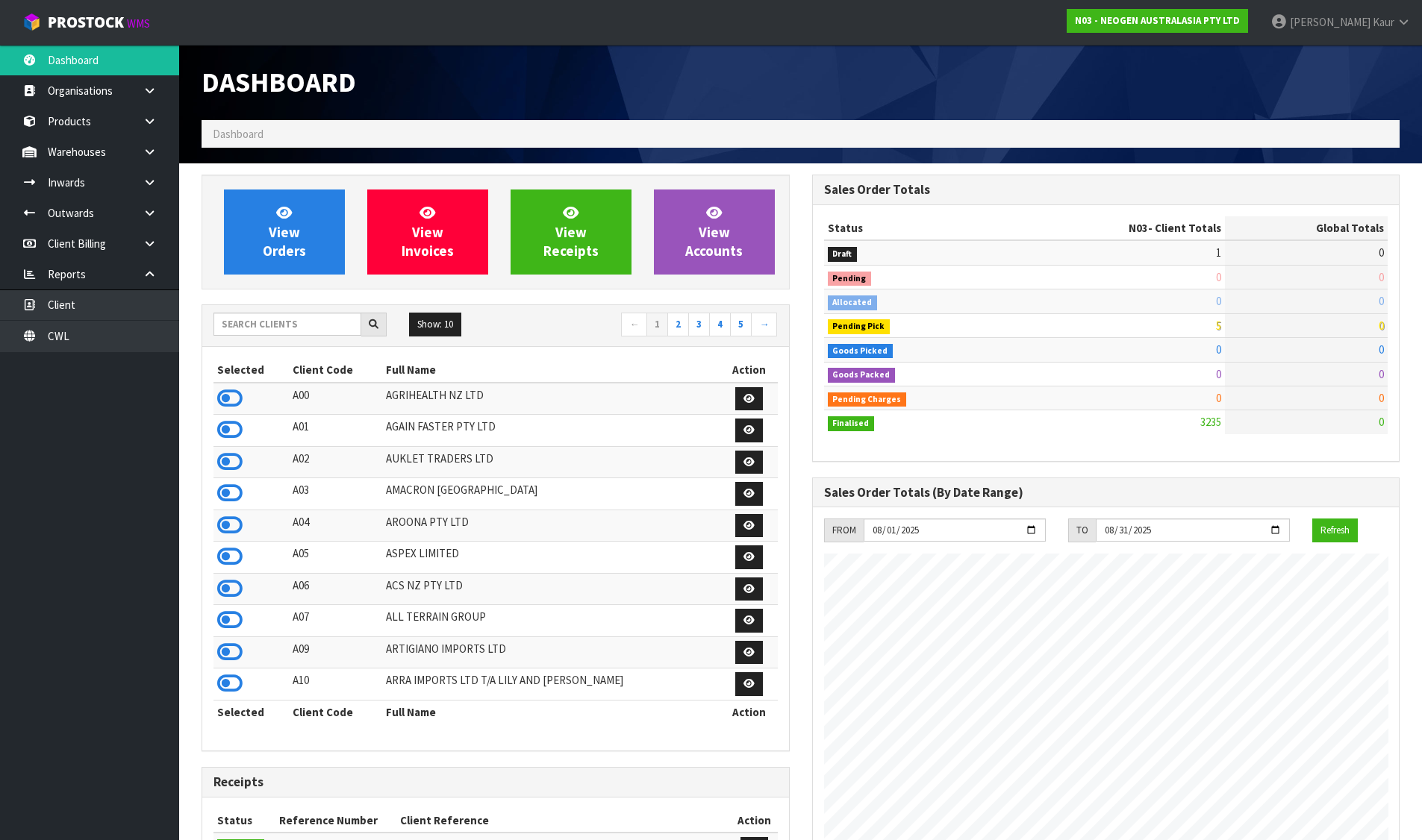
scroll to position [1130, 610]
click at [274, 321] on input "text" at bounding box center [287, 324] width 148 height 23
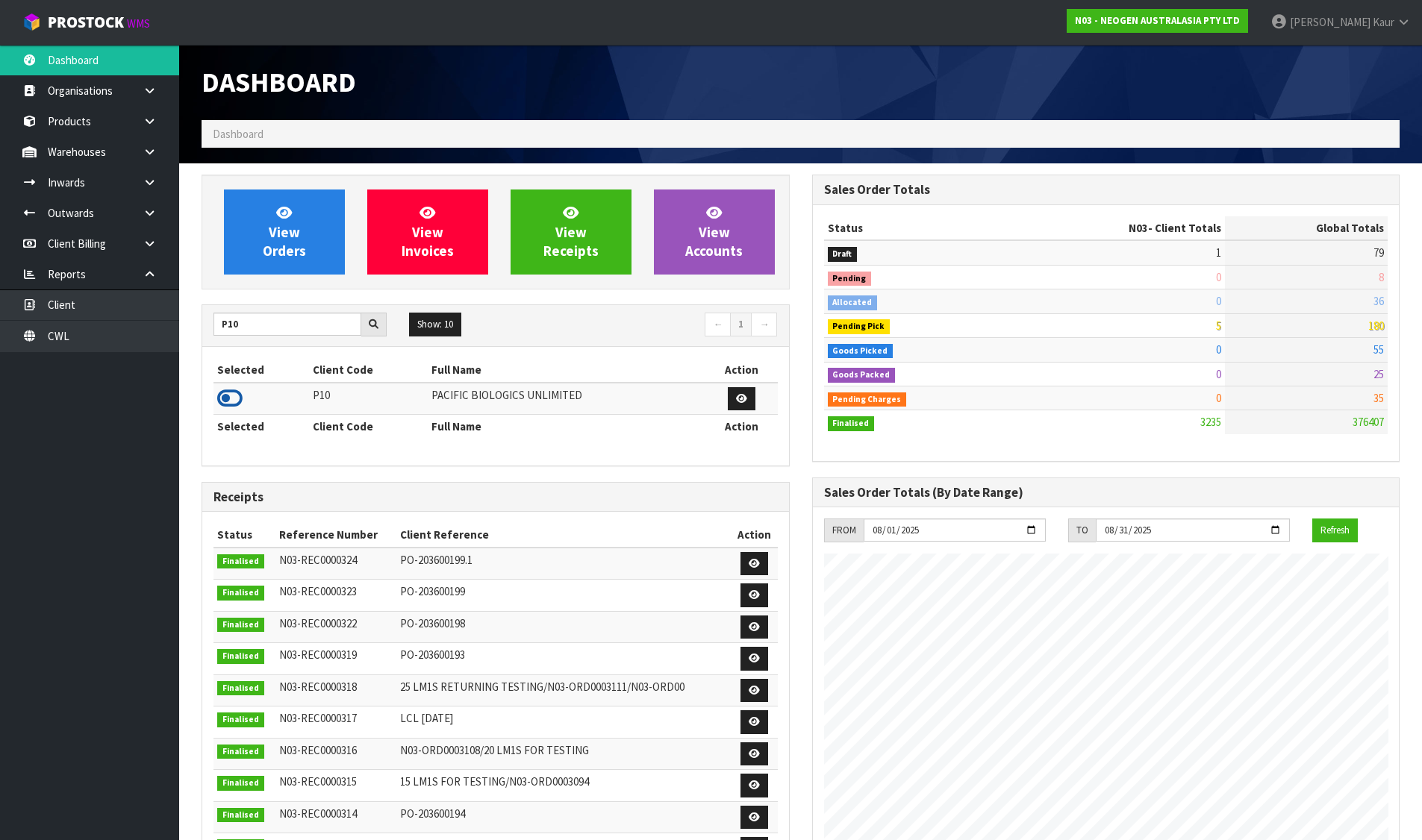
click at [218, 405] on icon at bounding box center [229, 398] width 25 height 22
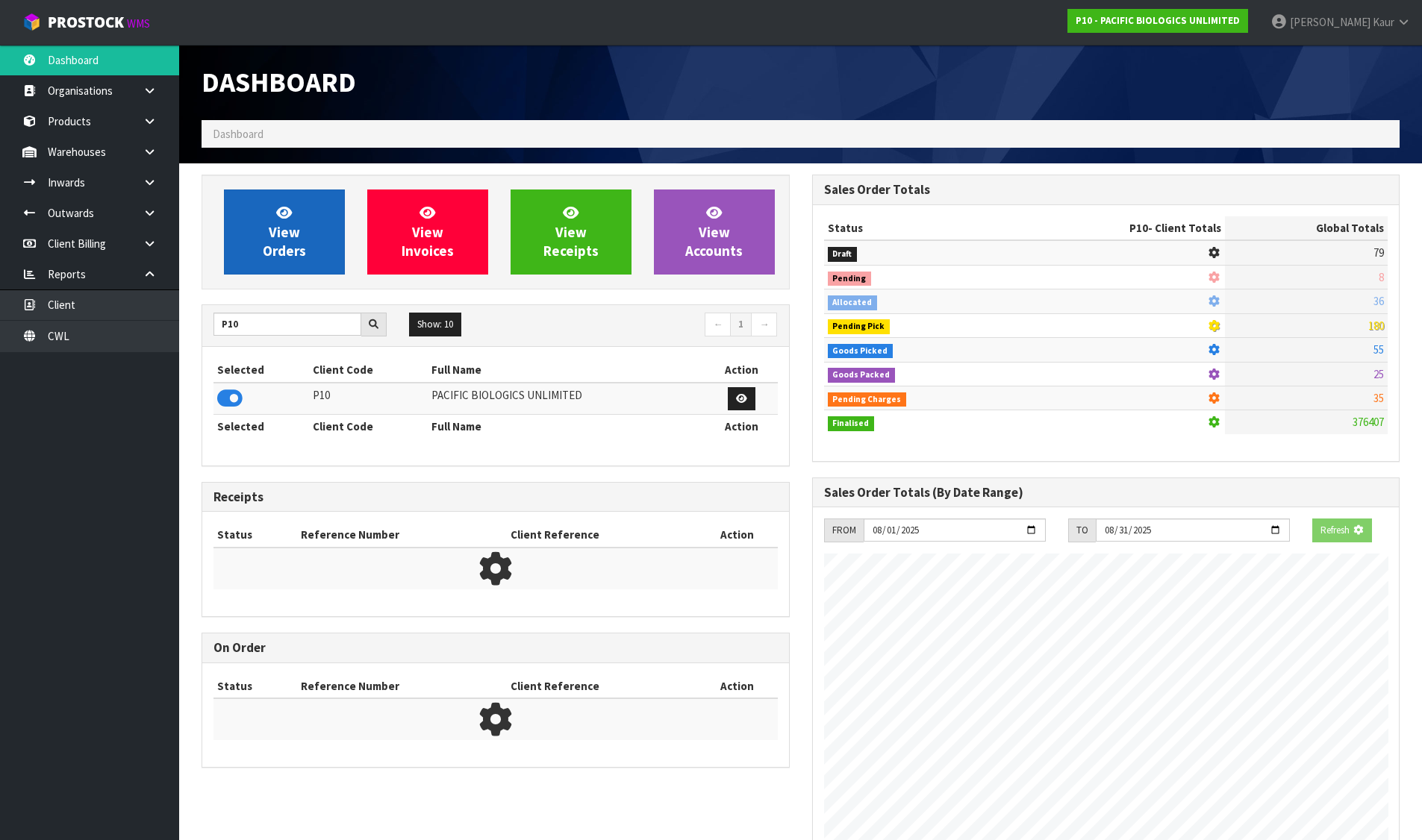
scroll to position [930, 610]
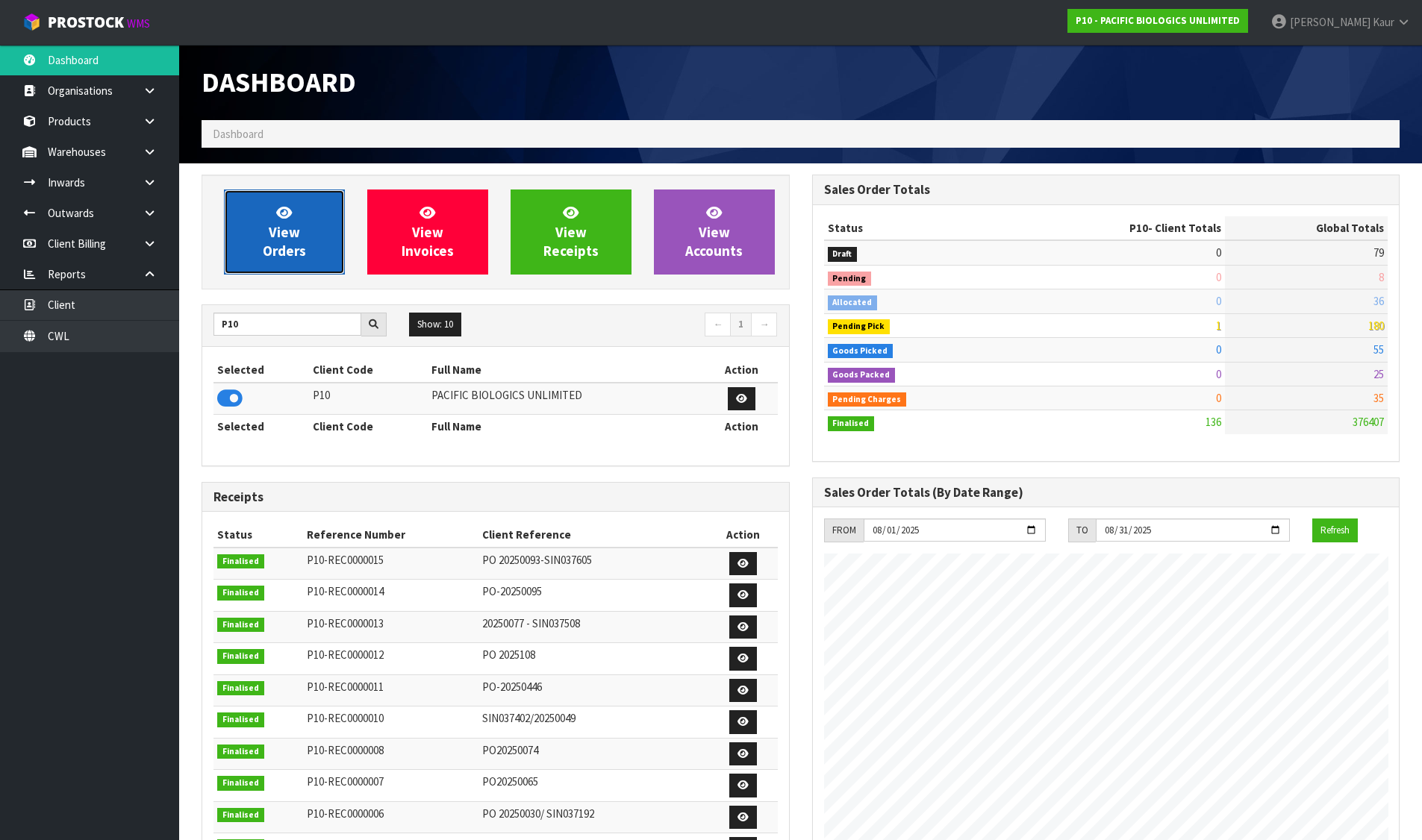
click at [264, 258] on span "View Orders" at bounding box center [284, 231] width 43 height 56
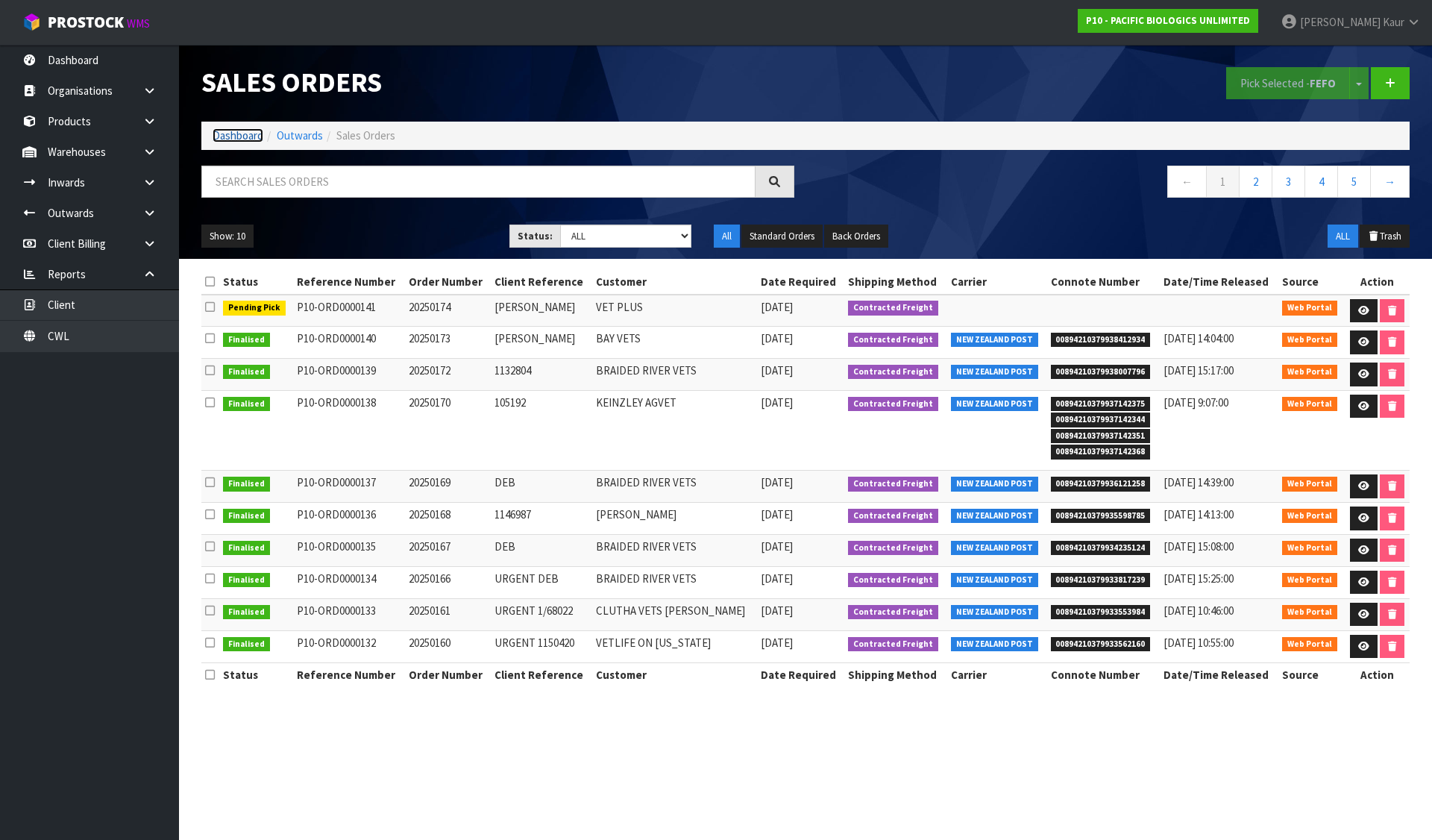
click at [253, 134] on link "Dashboard" at bounding box center [238, 136] width 51 height 15
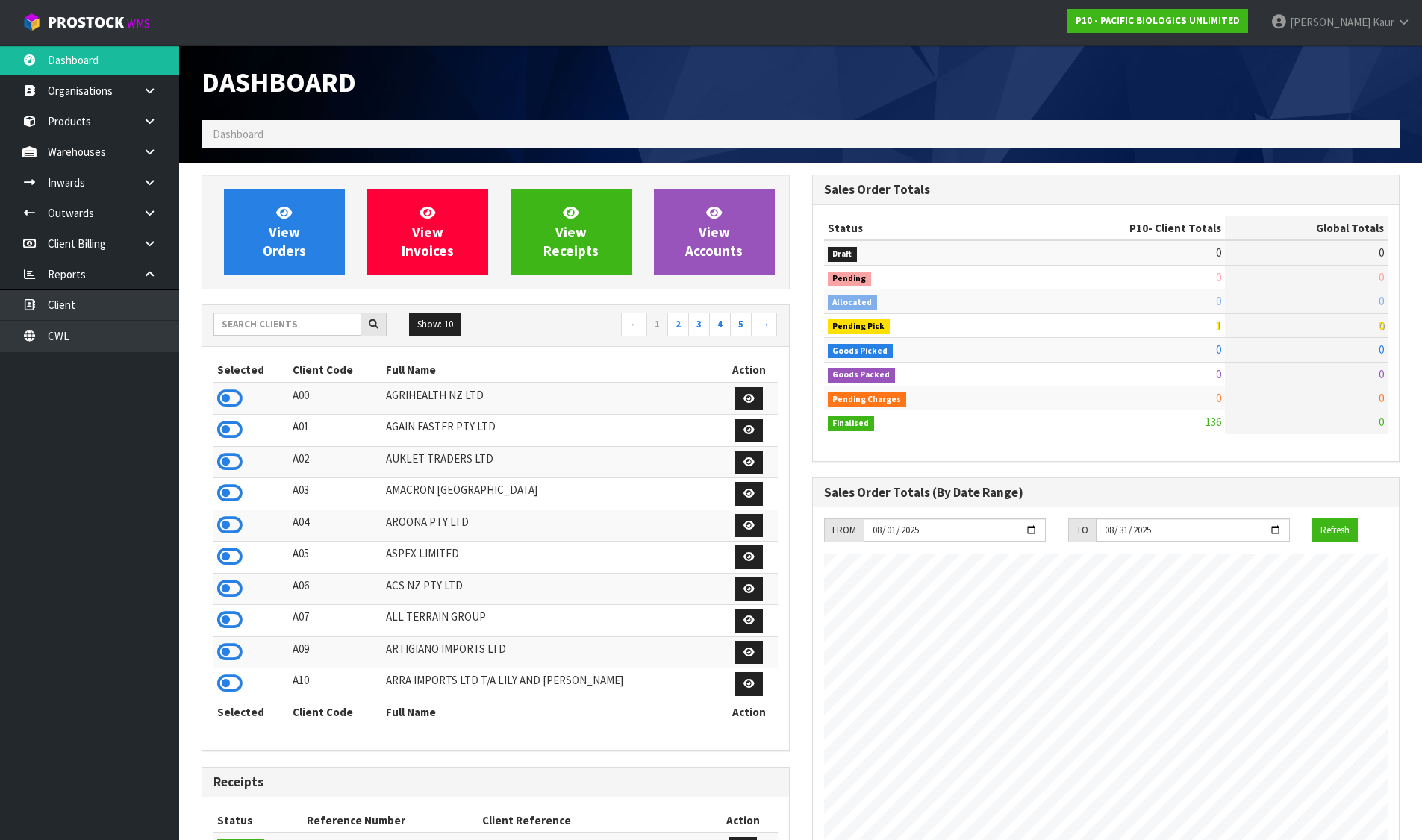
scroll to position [961, 610]
click at [269, 324] on input "text" at bounding box center [287, 324] width 148 height 23
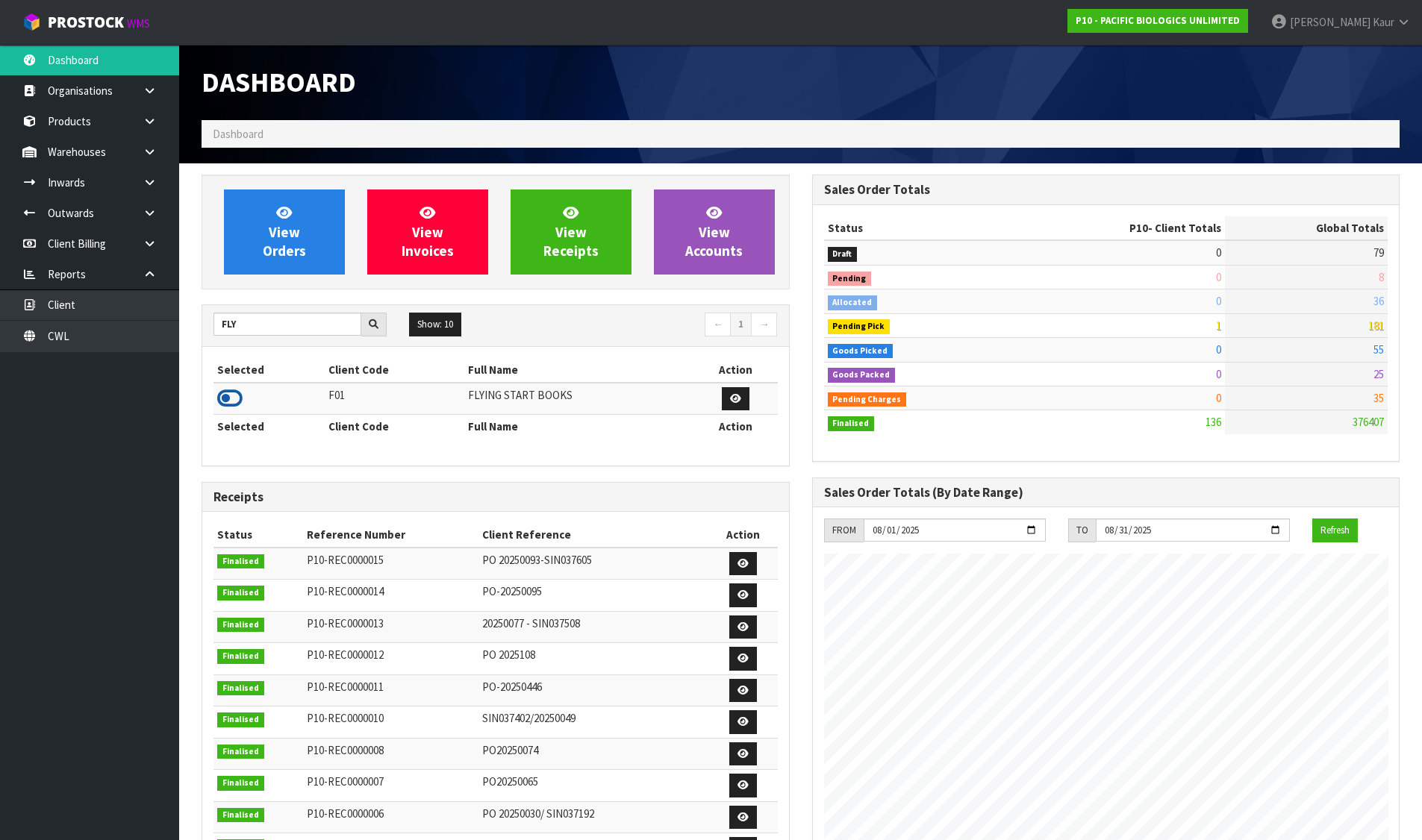
click at [232, 400] on icon at bounding box center [229, 398] width 25 height 22
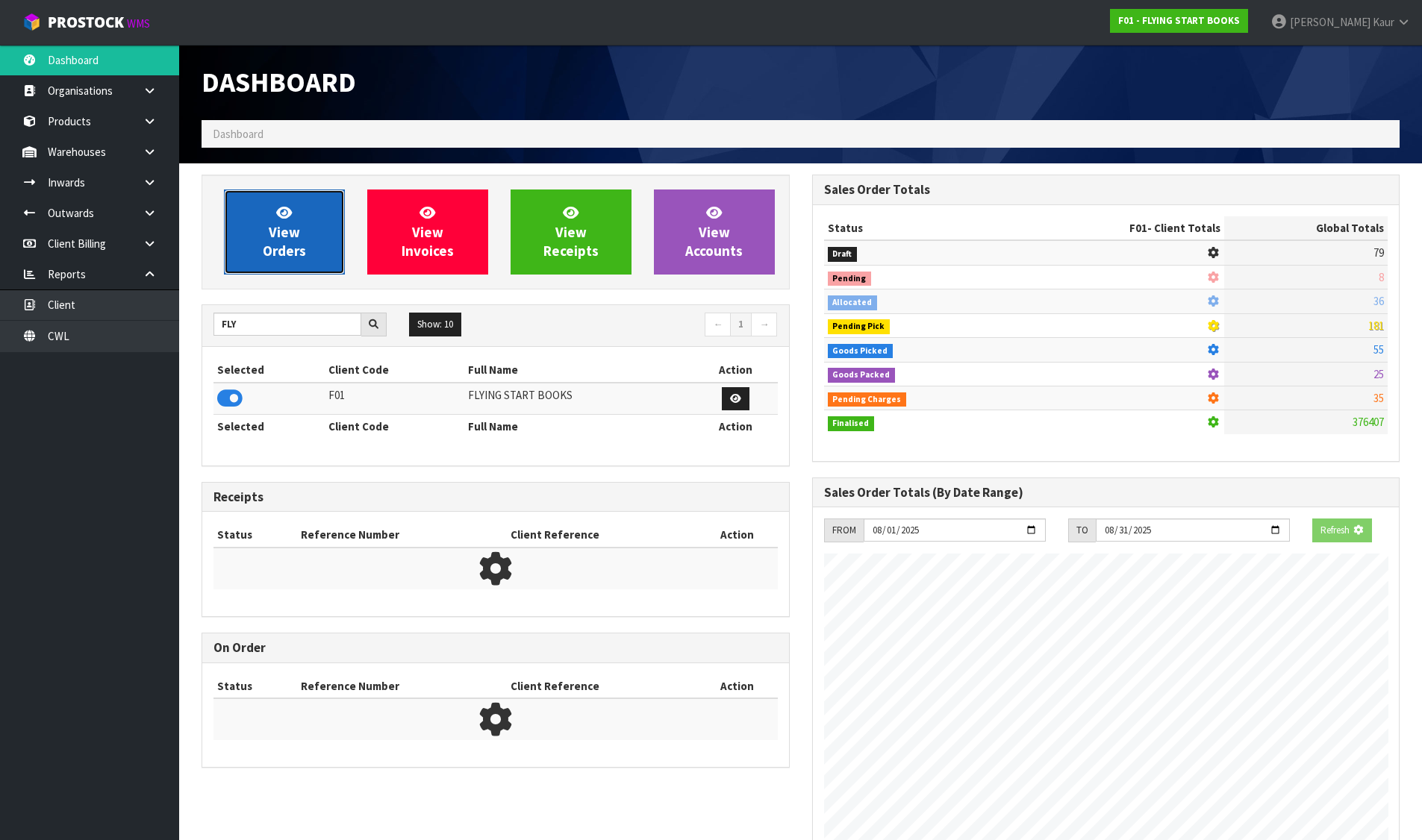
click at [305, 223] on link "View Orders" at bounding box center [284, 231] width 121 height 85
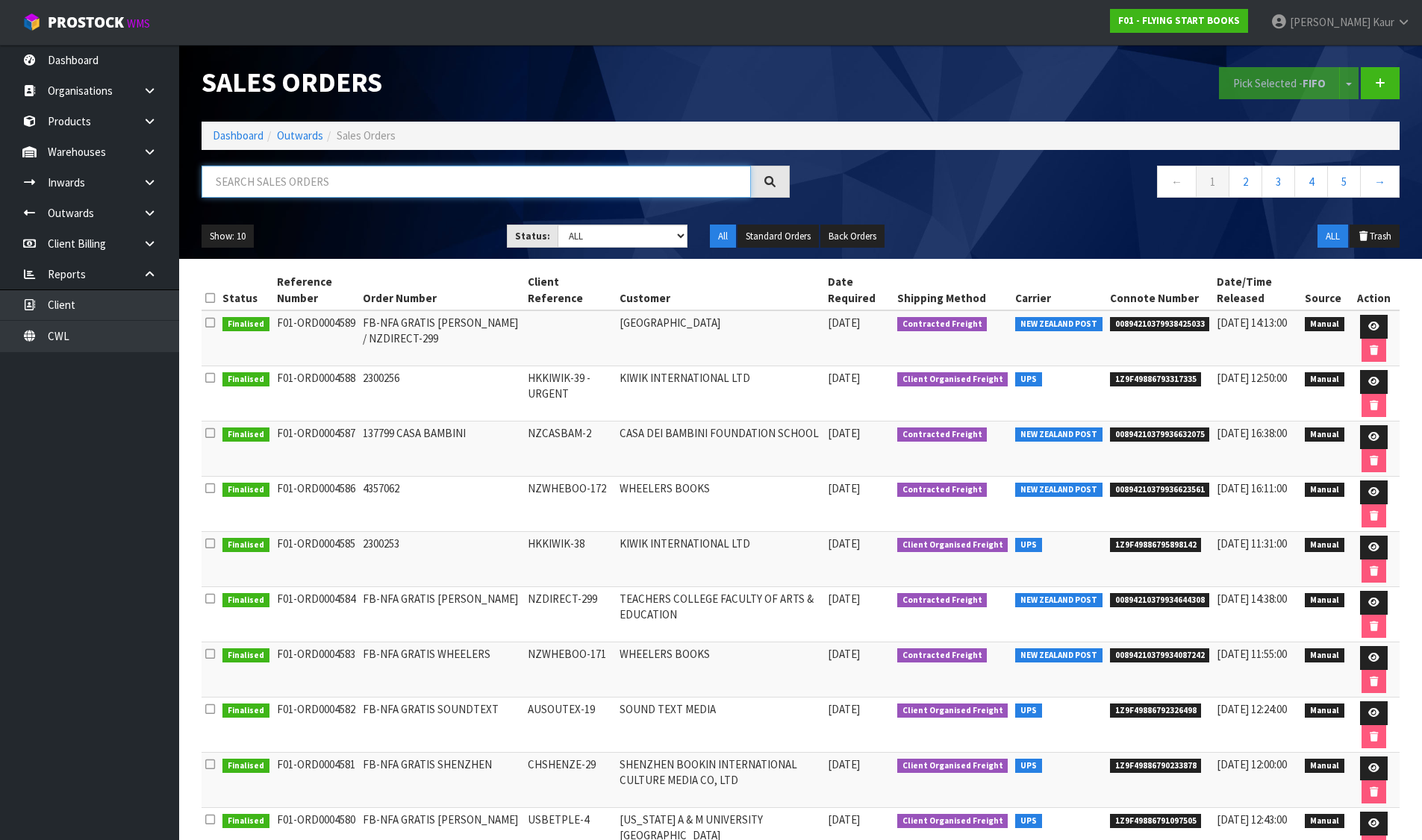
click at [587, 188] on input "text" at bounding box center [476, 181] width 549 height 32
click at [1142, 601] on span "00894210379934644308" at bounding box center [1159, 600] width 100 height 15
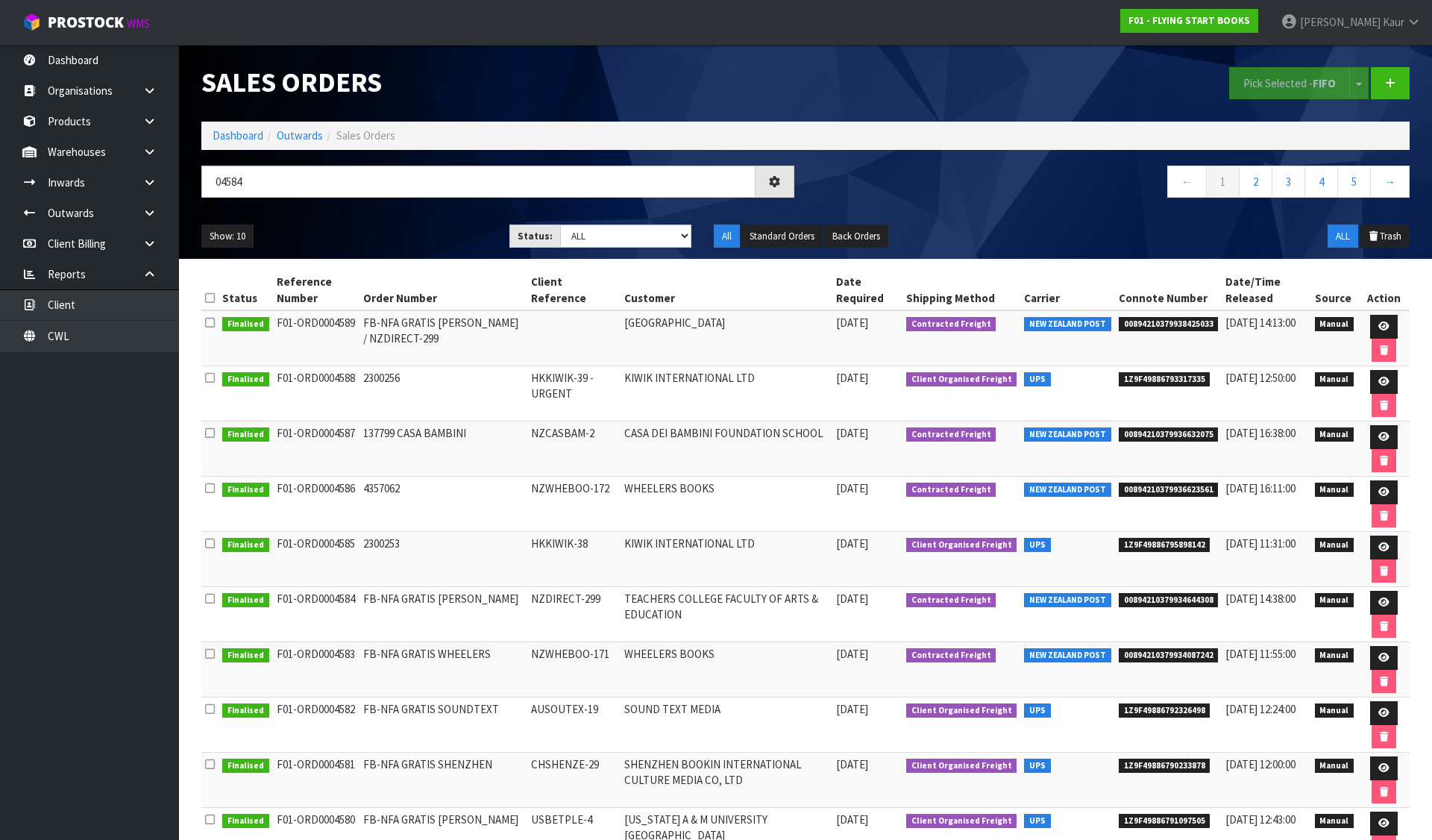
click at [1175, 602] on section "Sales Orders Pick Selected - FIFO Split button! FIFO - First In First Out FEFO …" at bounding box center [716, 420] width 1432 height 840
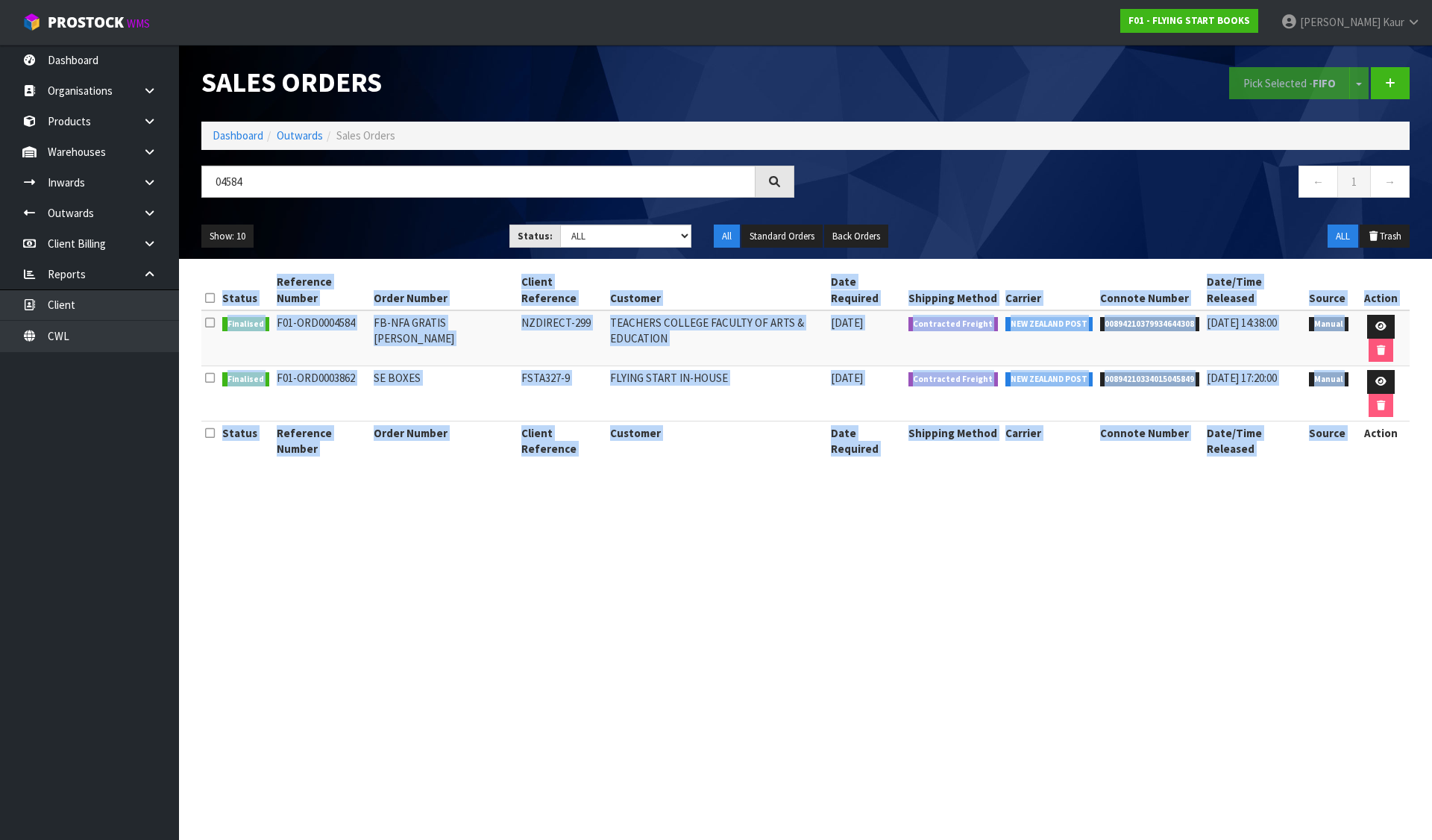
click at [1175, 602] on section "Sales Orders Pick Selected - FIFO Split button! FIFO - First In First Out FEFO …" at bounding box center [716, 420] width 1432 height 840
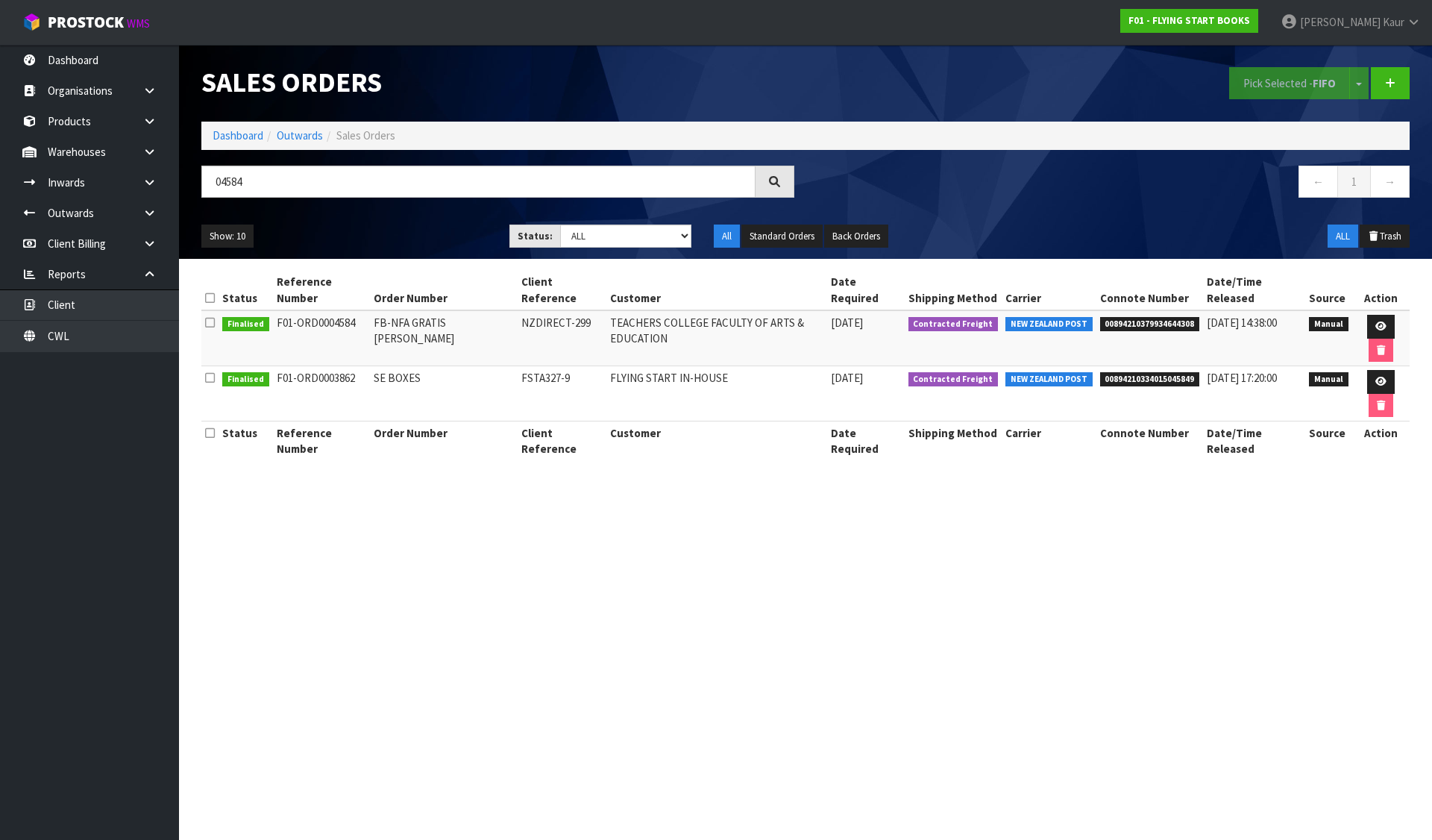
click at [1136, 317] on span "00894210379934644308" at bounding box center [1150, 324] width 100 height 15
click at [1372, 315] on link at bounding box center [1381, 326] width 28 height 24
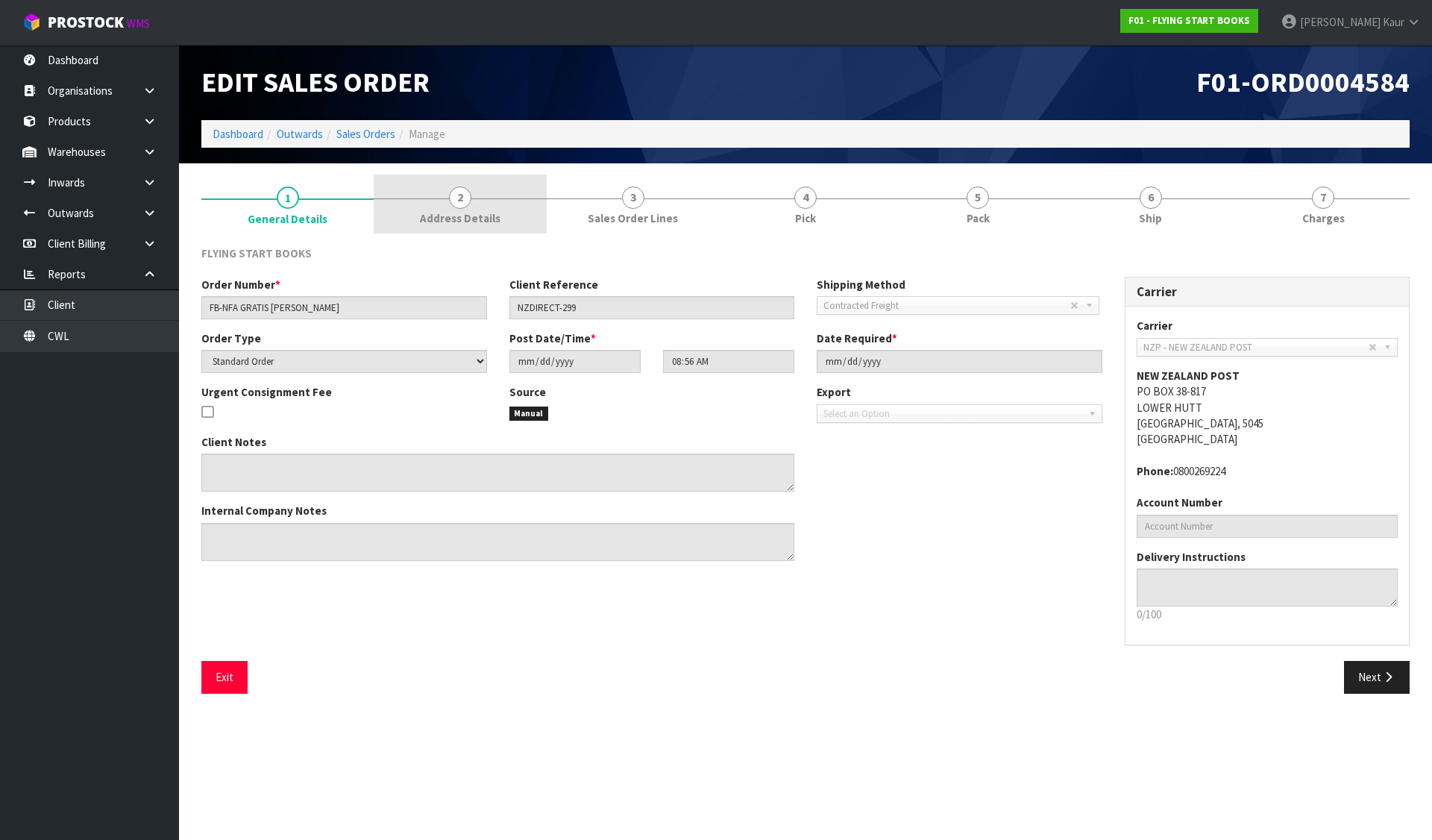
click at [468, 204] on span "2" at bounding box center [459, 198] width 22 height 22
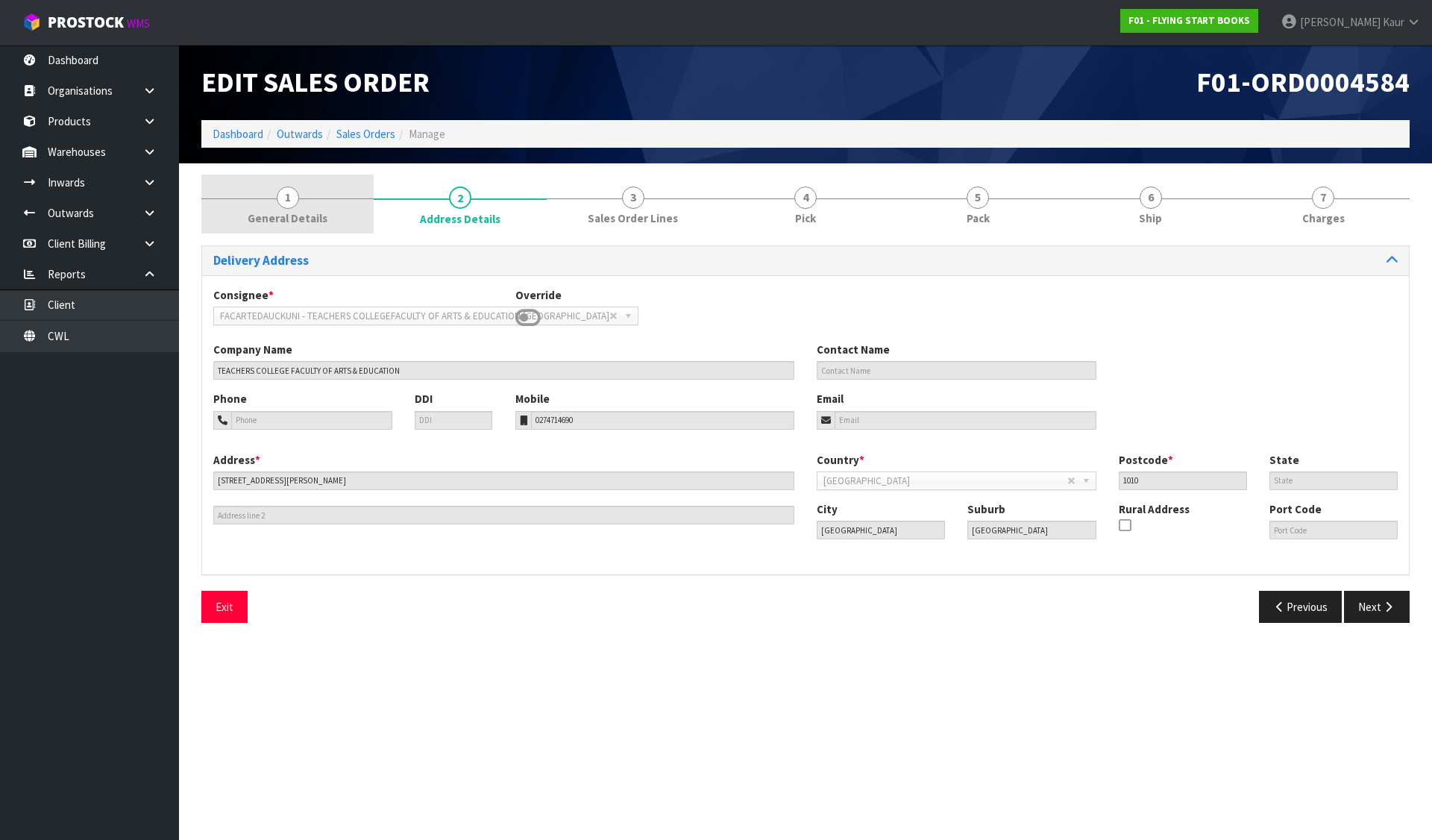
click at [307, 212] on span "General Details" at bounding box center [287, 218] width 80 height 15
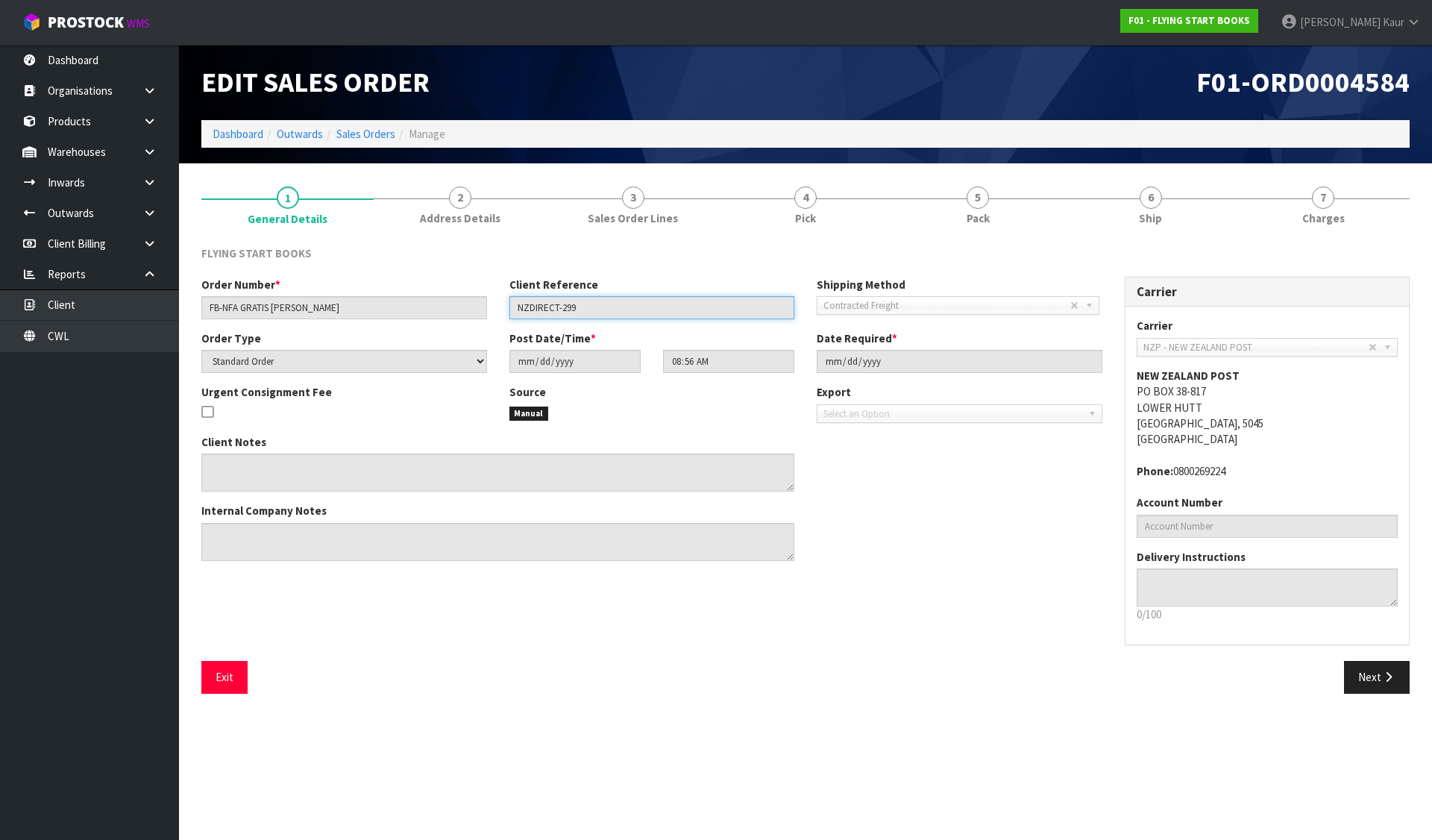
drag, startPoint x: 601, startPoint y: 306, endPoint x: 488, endPoint y: 310, distance: 113.1
click at [488, 310] on div "Order Number * FB-NFA GRATIS JESSEN Client Reference NZDIRECT-299 Shipping Meth…" at bounding box center [652, 303] width 924 height 54
click at [352, 135] on link "Sales Orders" at bounding box center [365, 134] width 59 height 15
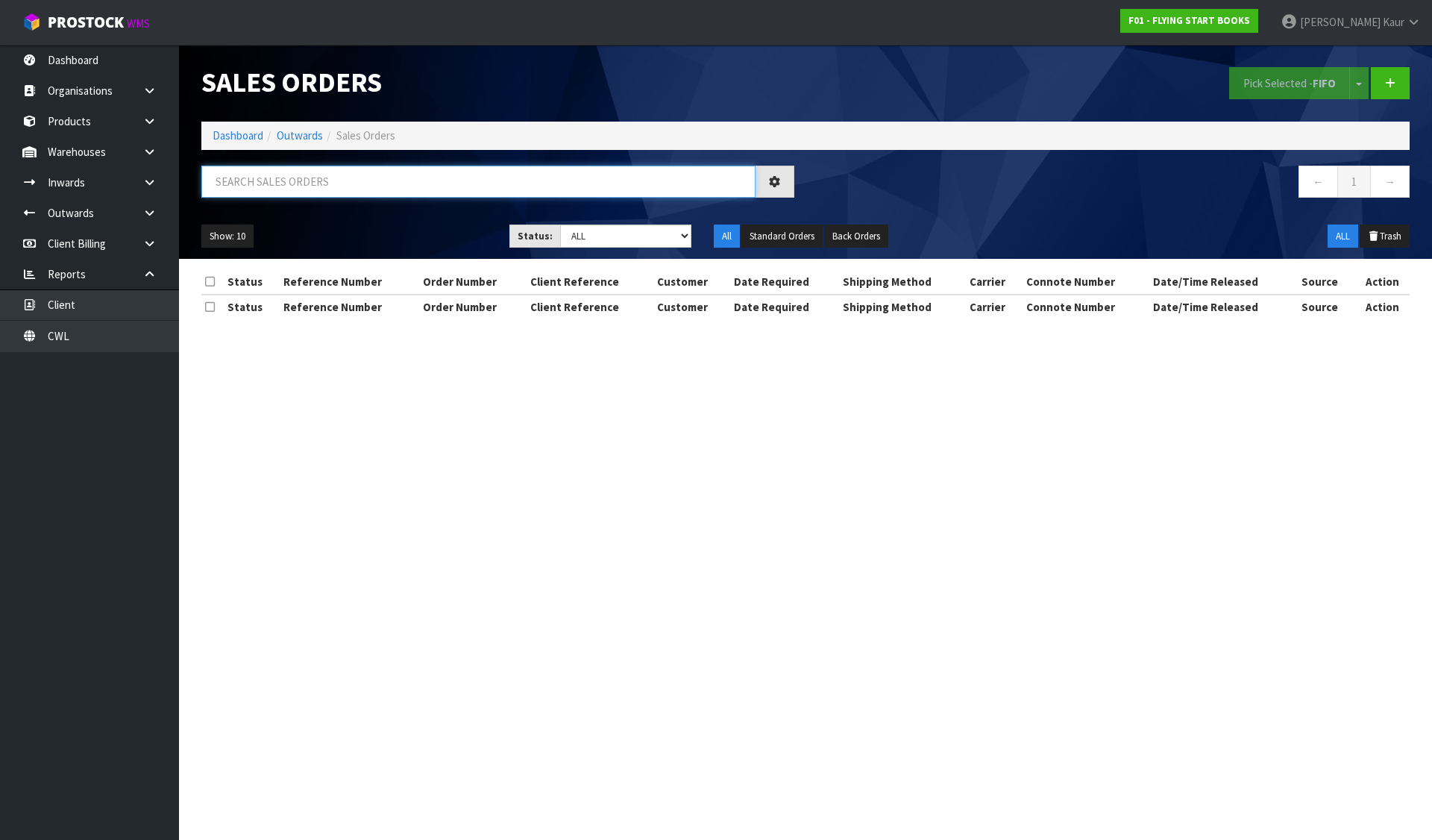
click at [391, 181] on input "text" at bounding box center [479, 181] width 554 height 32
paste input "NZDIRECT-299"
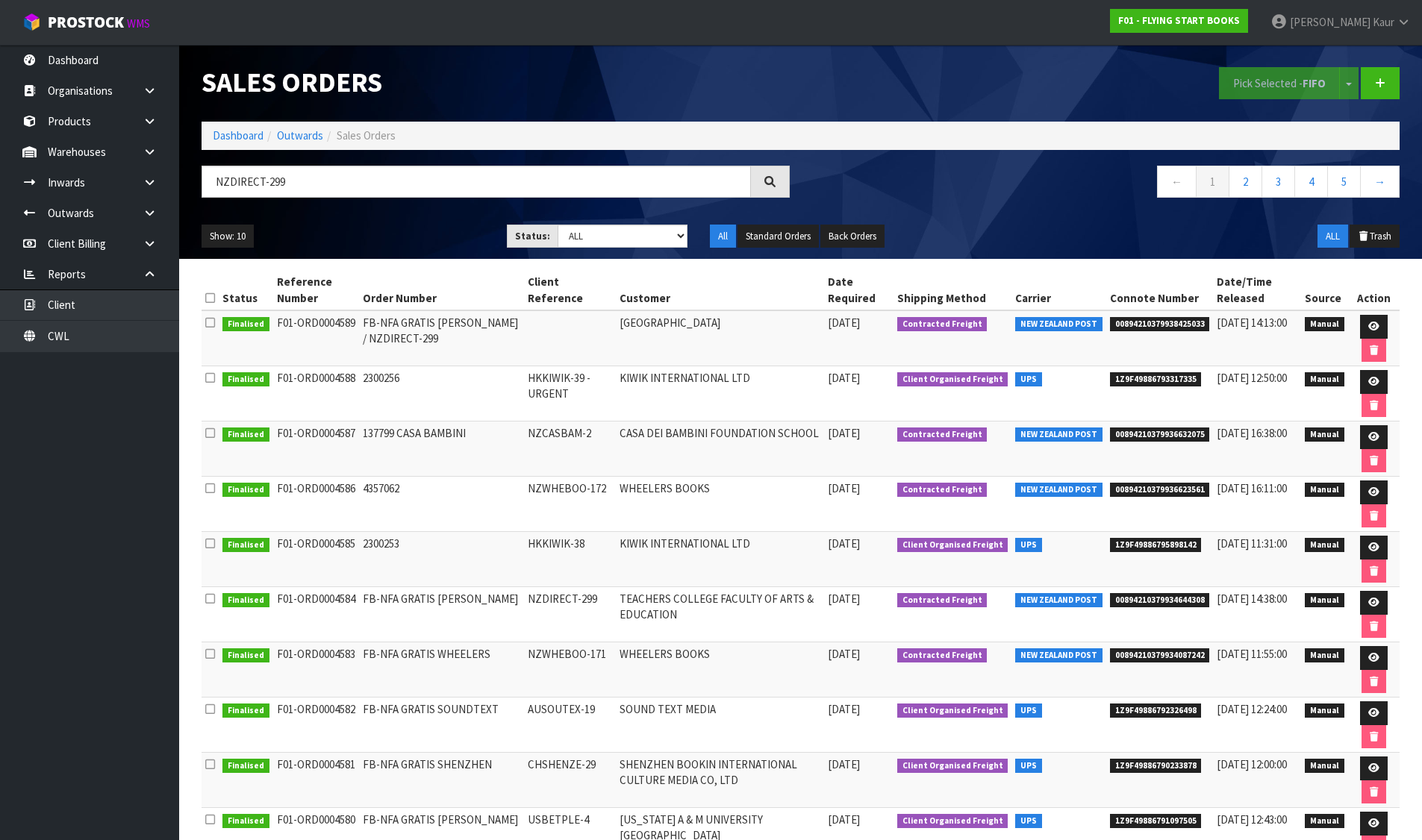
click at [1181, 325] on span "00894210379938425033" at bounding box center [1159, 324] width 100 height 15
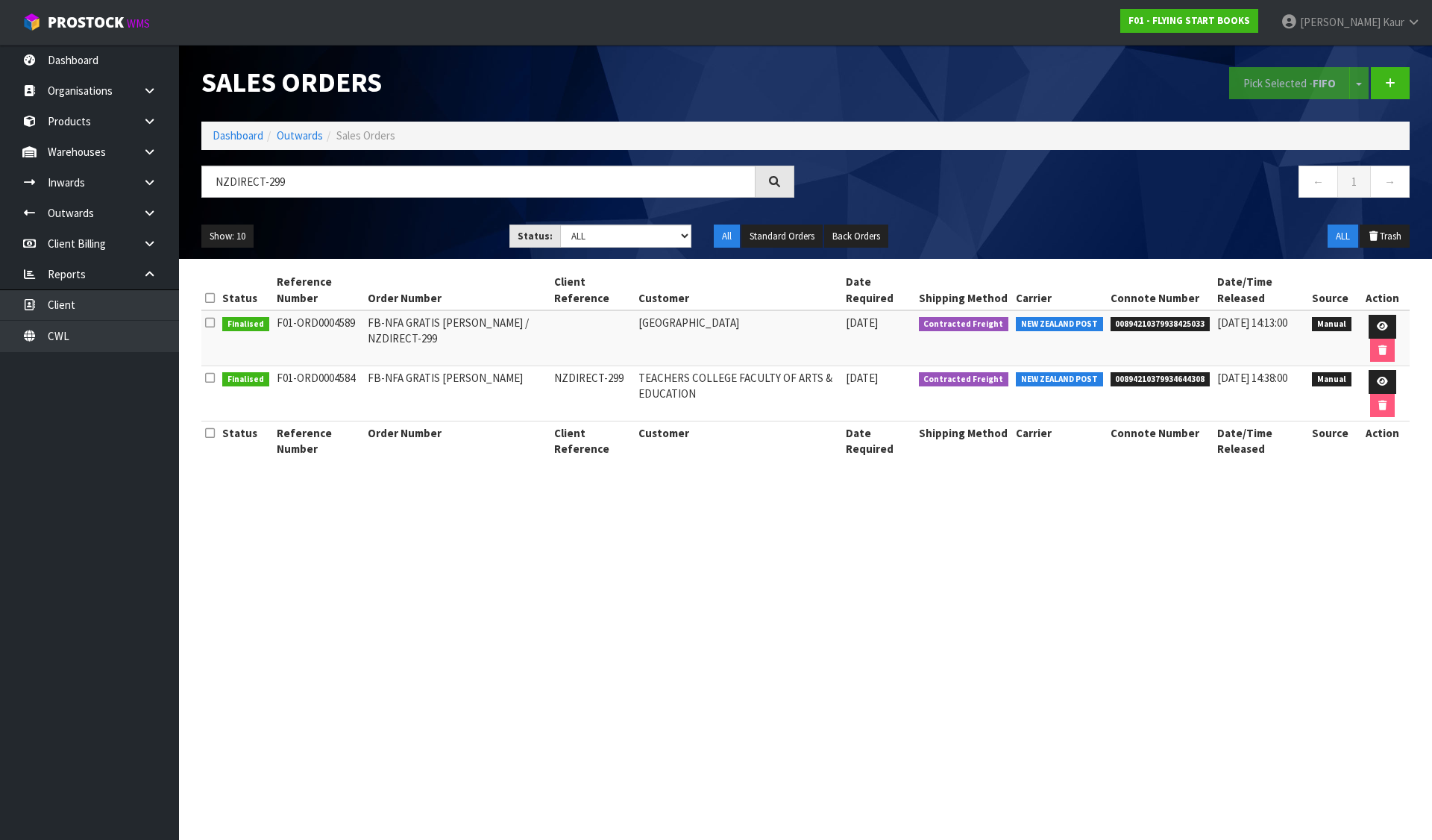
click at [1134, 325] on span "00894210379938425033" at bounding box center [1160, 324] width 100 height 15
click at [1381, 317] on link at bounding box center [1382, 326] width 28 height 24
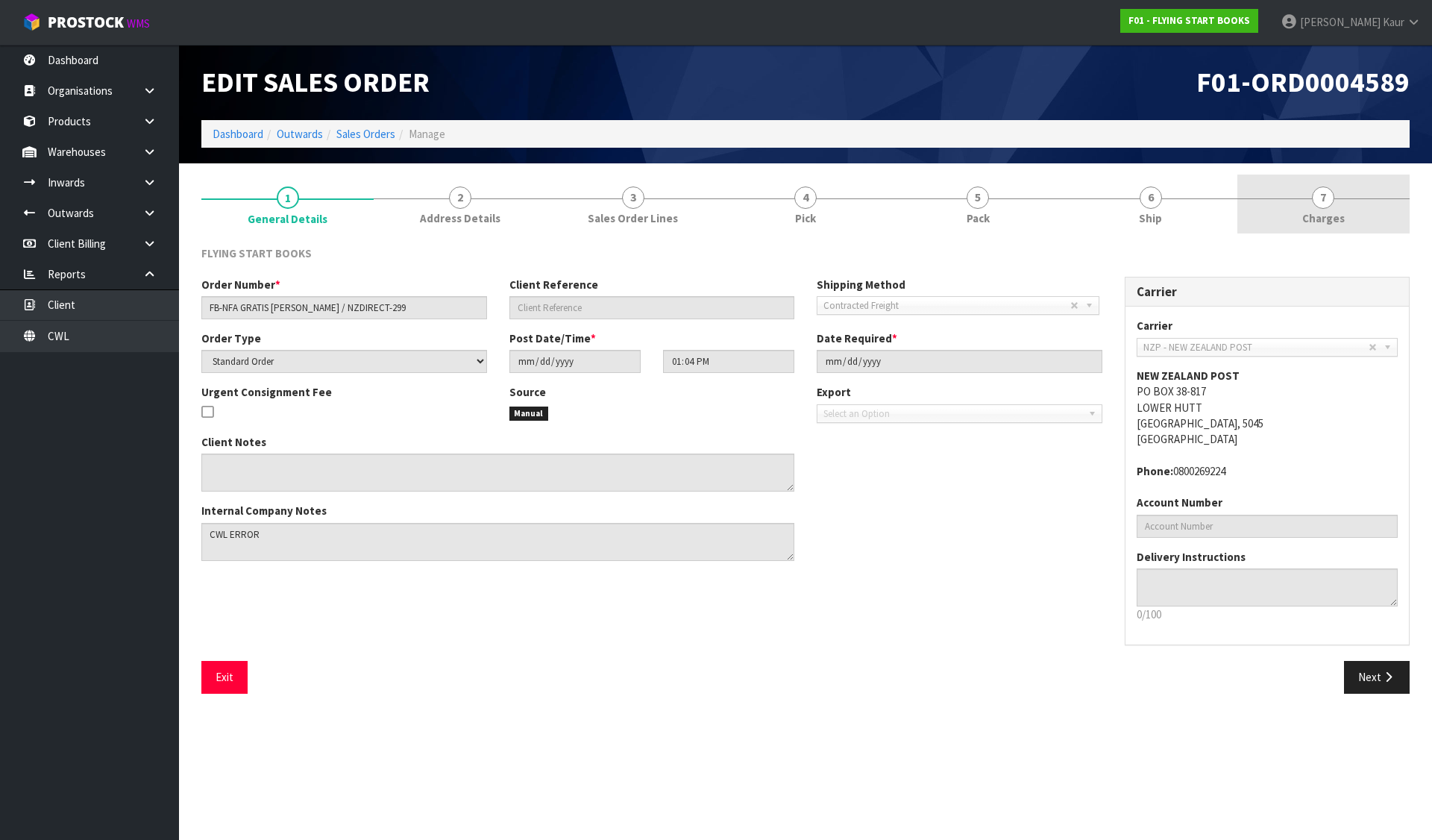
click at [1339, 216] on span "Charges" at bounding box center [1324, 218] width 43 height 15
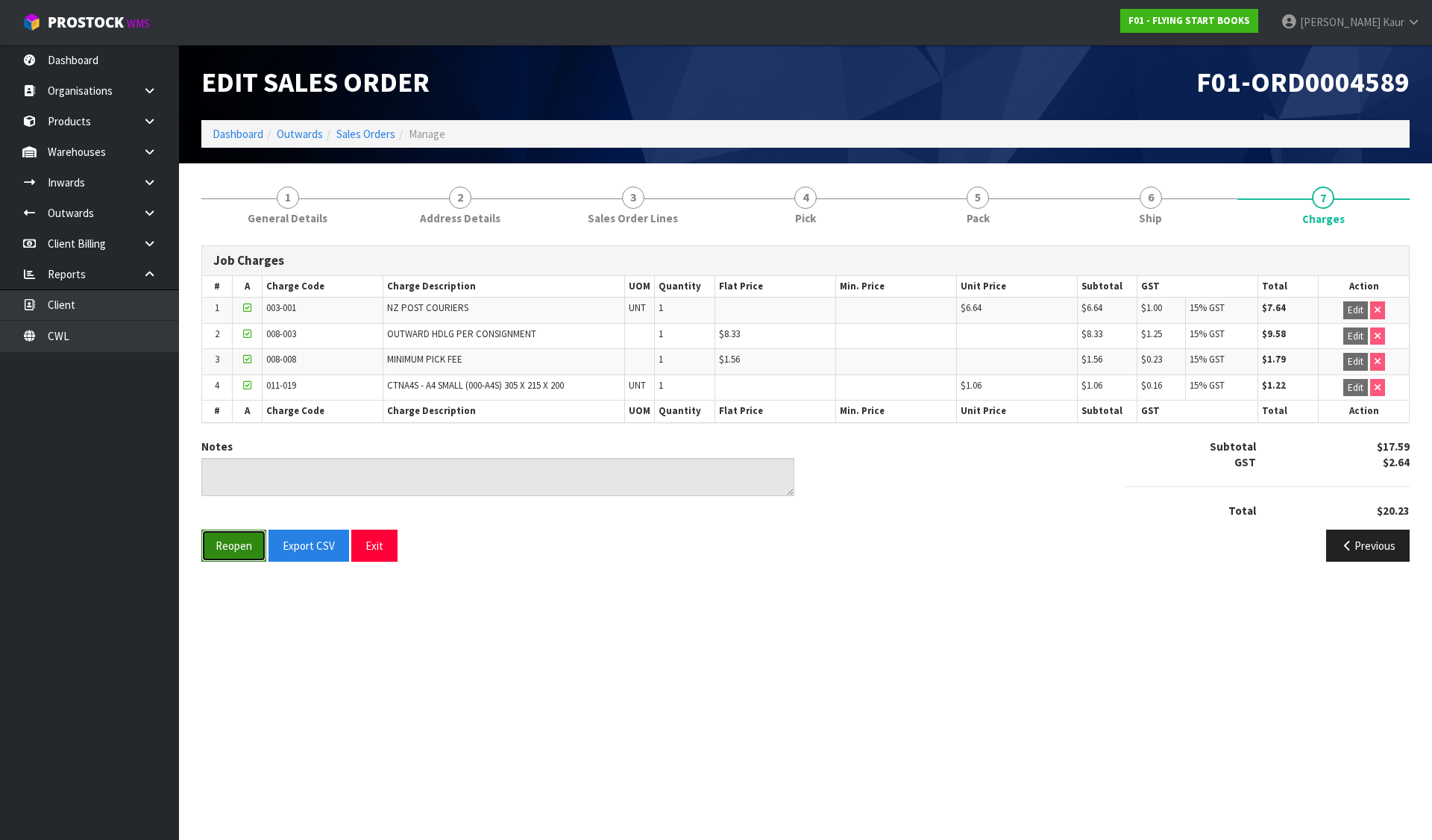
click at [245, 535] on button "Reopen" at bounding box center [234, 546] width 65 height 32
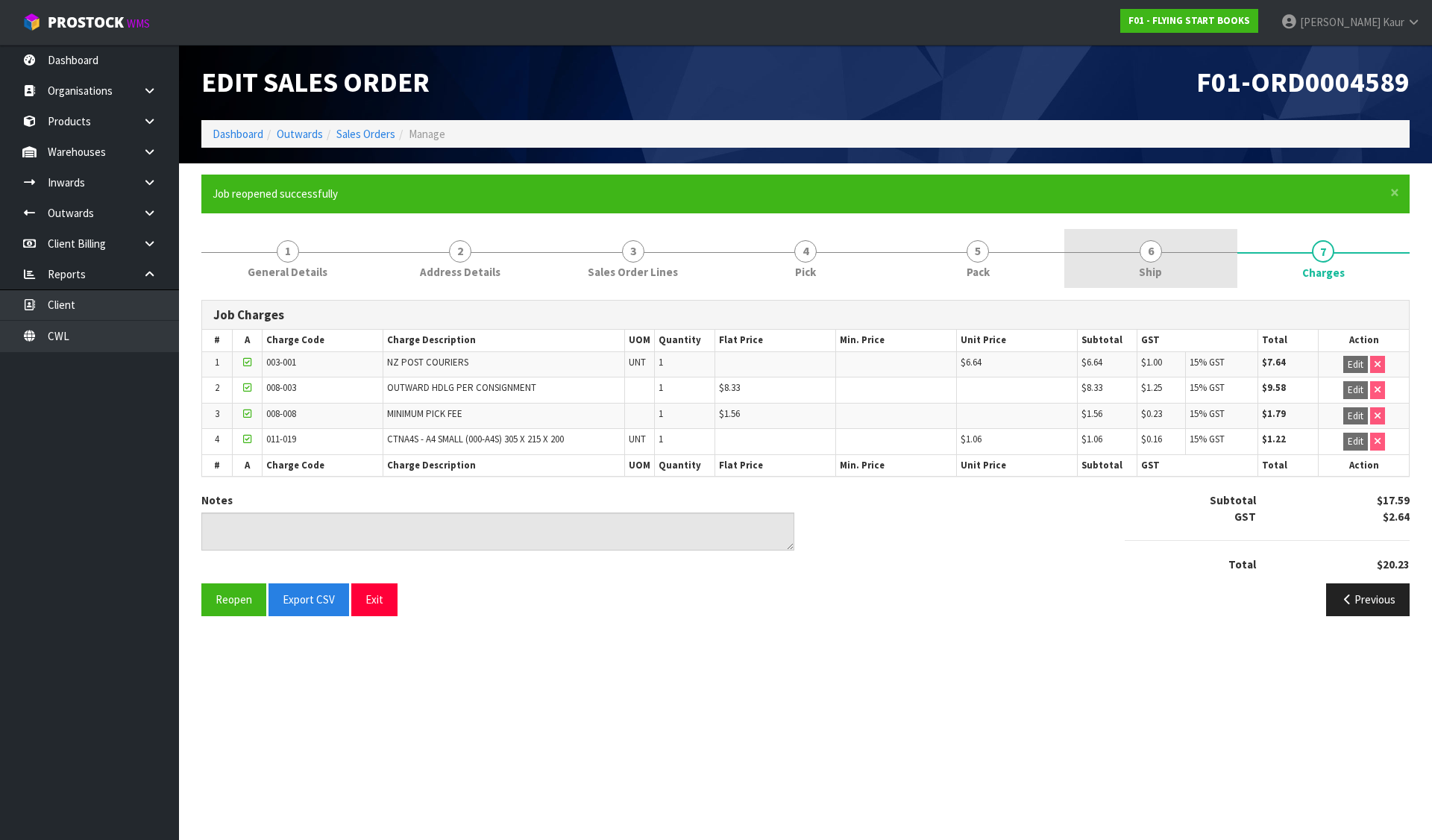
click at [1171, 251] on link "6 Ship" at bounding box center [1150, 258] width 172 height 59
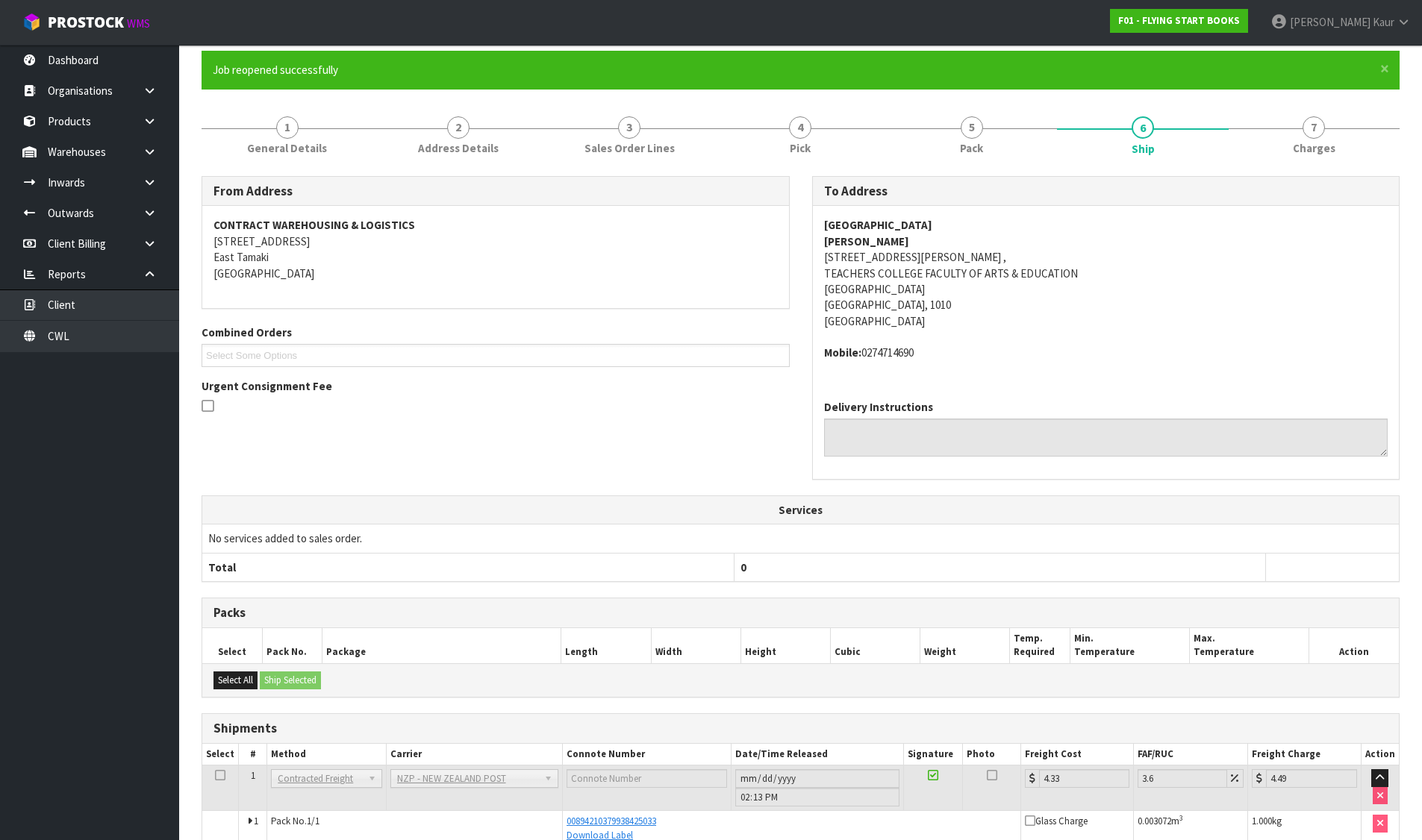
scroll to position [201, 0]
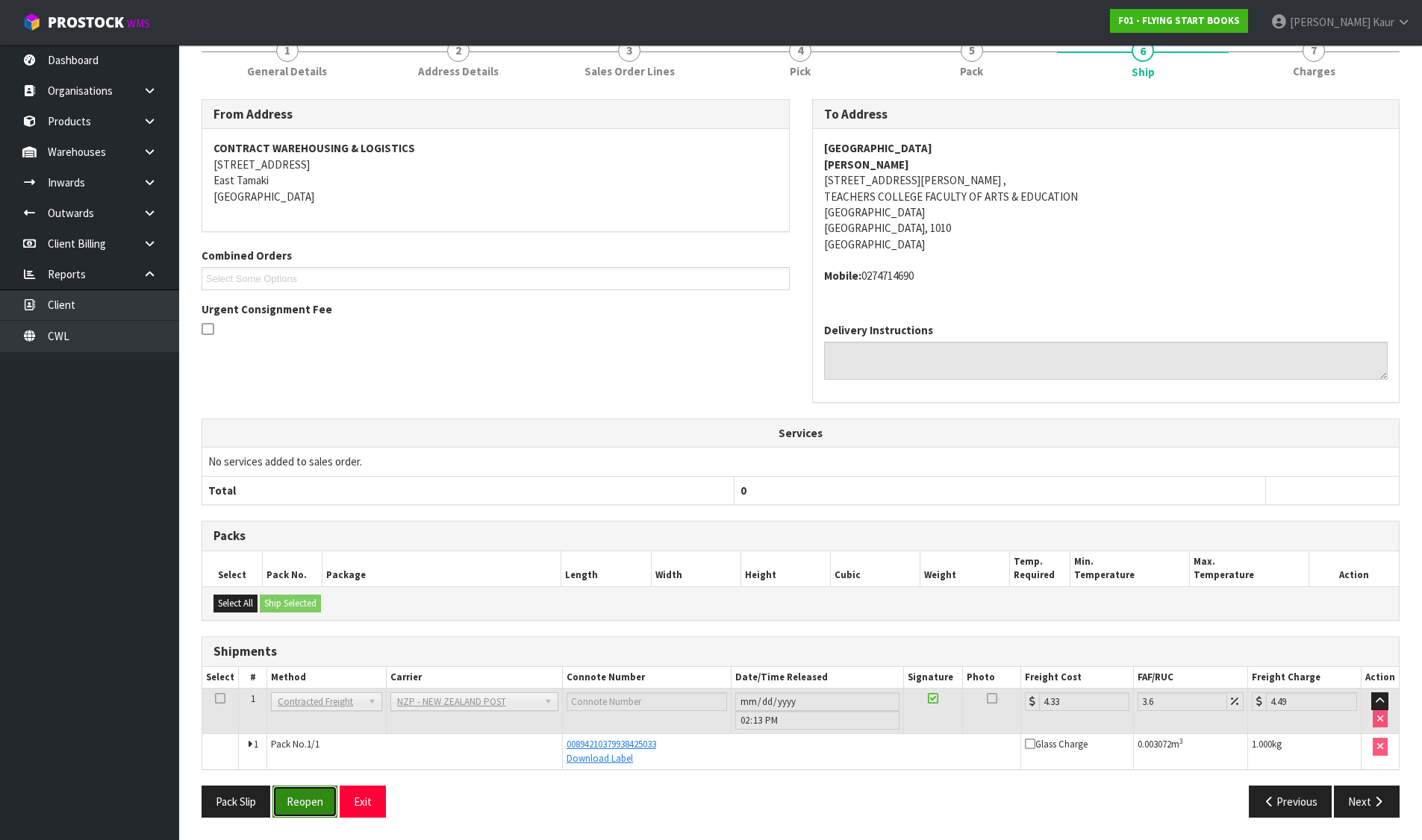
click at [297, 801] on button "Reopen" at bounding box center [305, 802] width 65 height 32
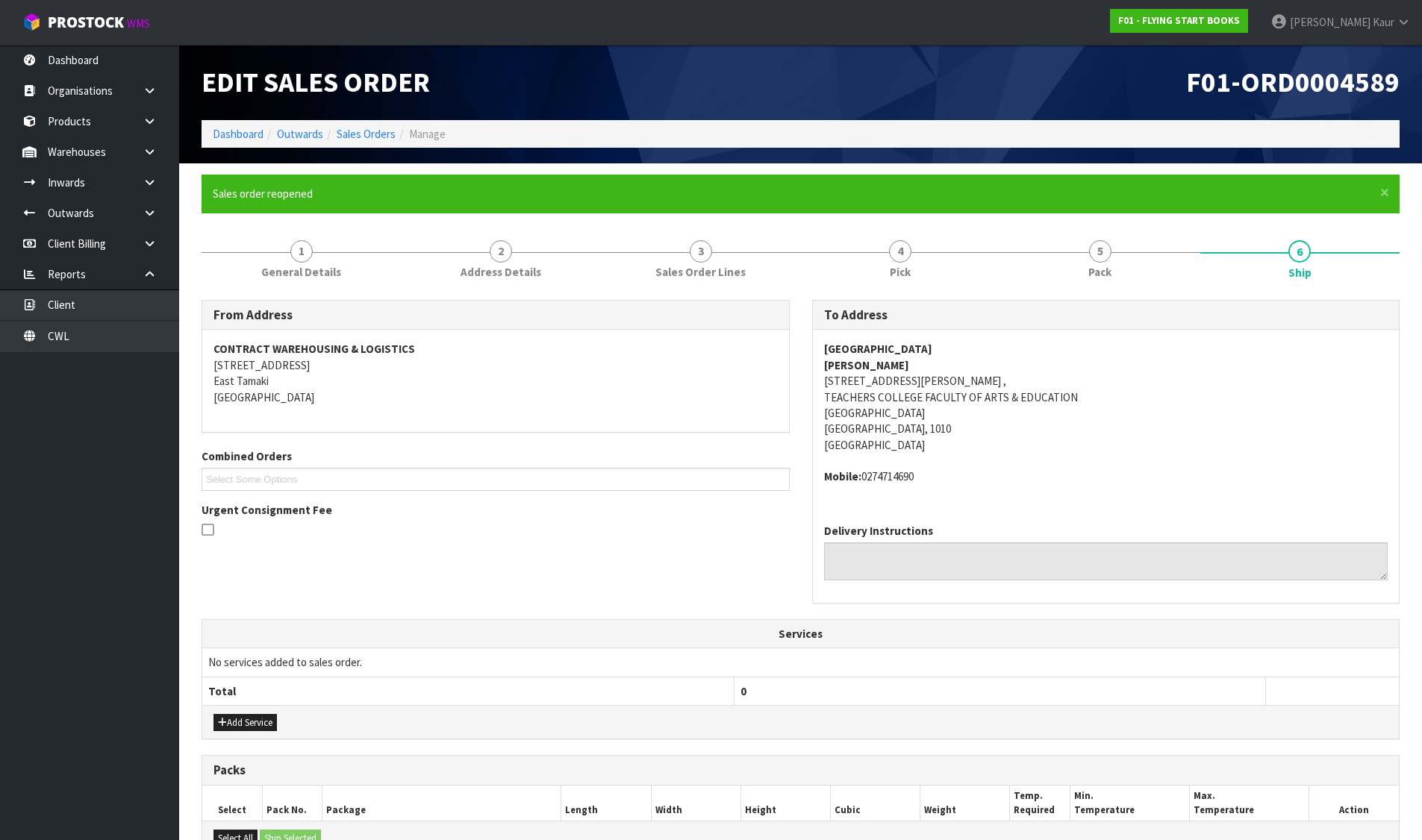
drag, startPoint x: 822, startPoint y: 382, endPoint x: 1123, endPoint y: 381, distance: 301.0
click at [1123, 381] on div "AUCKLAND UNIVERSITY REBECCA JESSEN 5TH FLOOR, BUILDING 201, ROOM 523, 10 SYMOND…" at bounding box center [1106, 420] width 587 height 181
click at [311, 256] on span "1" at bounding box center [301, 251] width 22 height 22
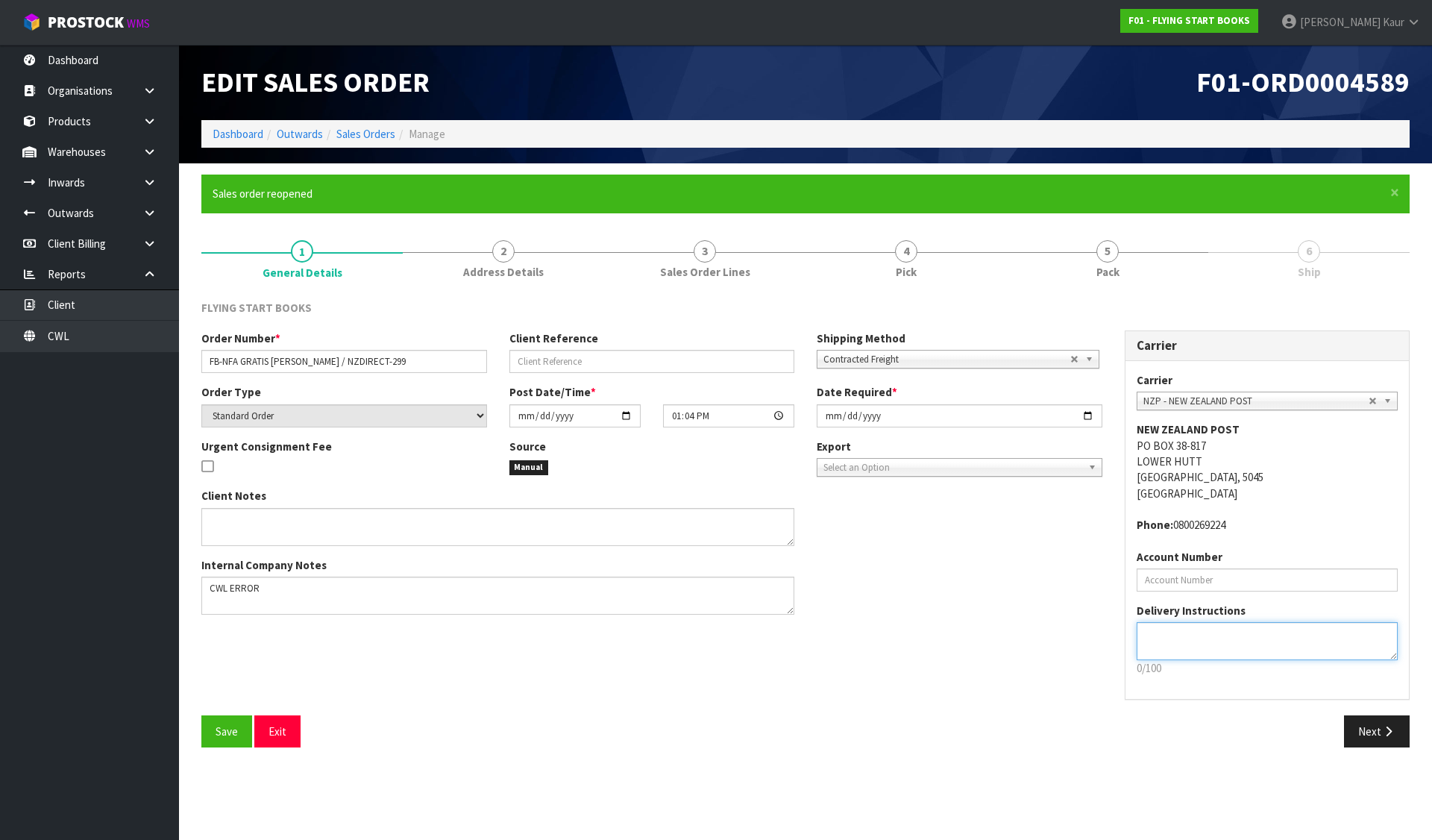
click at [1183, 646] on textarea at bounding box center [1267, 641] width 262 height 38
paste textarea "5TH FLOOR, BUILDING 201, ROOM 523, 10 SYMONDS STREET ,"
drag, startPoint x: 1317, startPoint y: 633, endPoint x: 1397, endPoint y: 633, distance: 80.0
click at [1397, 633] on textarea at bounding box center [1267, 641] width 262 height 38
click at [1312, 637] on textarea at bounding box center [1267, 641] width 262 height 38
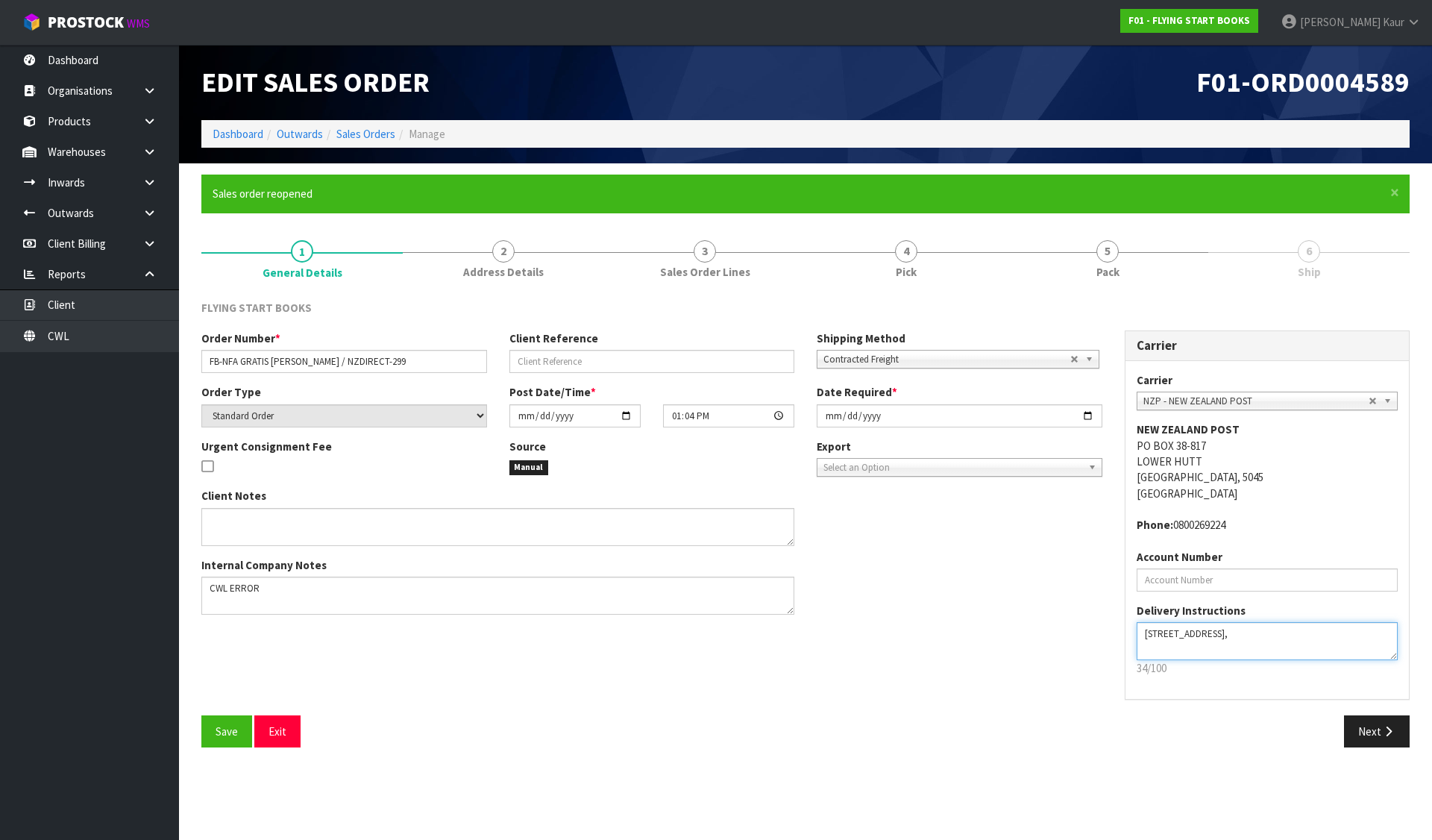
paste textarea "10 SYMONDS STREET"
click at [216, 726] on span "Save" at bounding box center [227, 731] width 22 height 15
click at [217, 728] on span "Save" at bounding box center [227, 731] width 22 height 15
click at [1119, 257] on link "5 Pack" at bounding box center [1107, 258] width 201 height 59
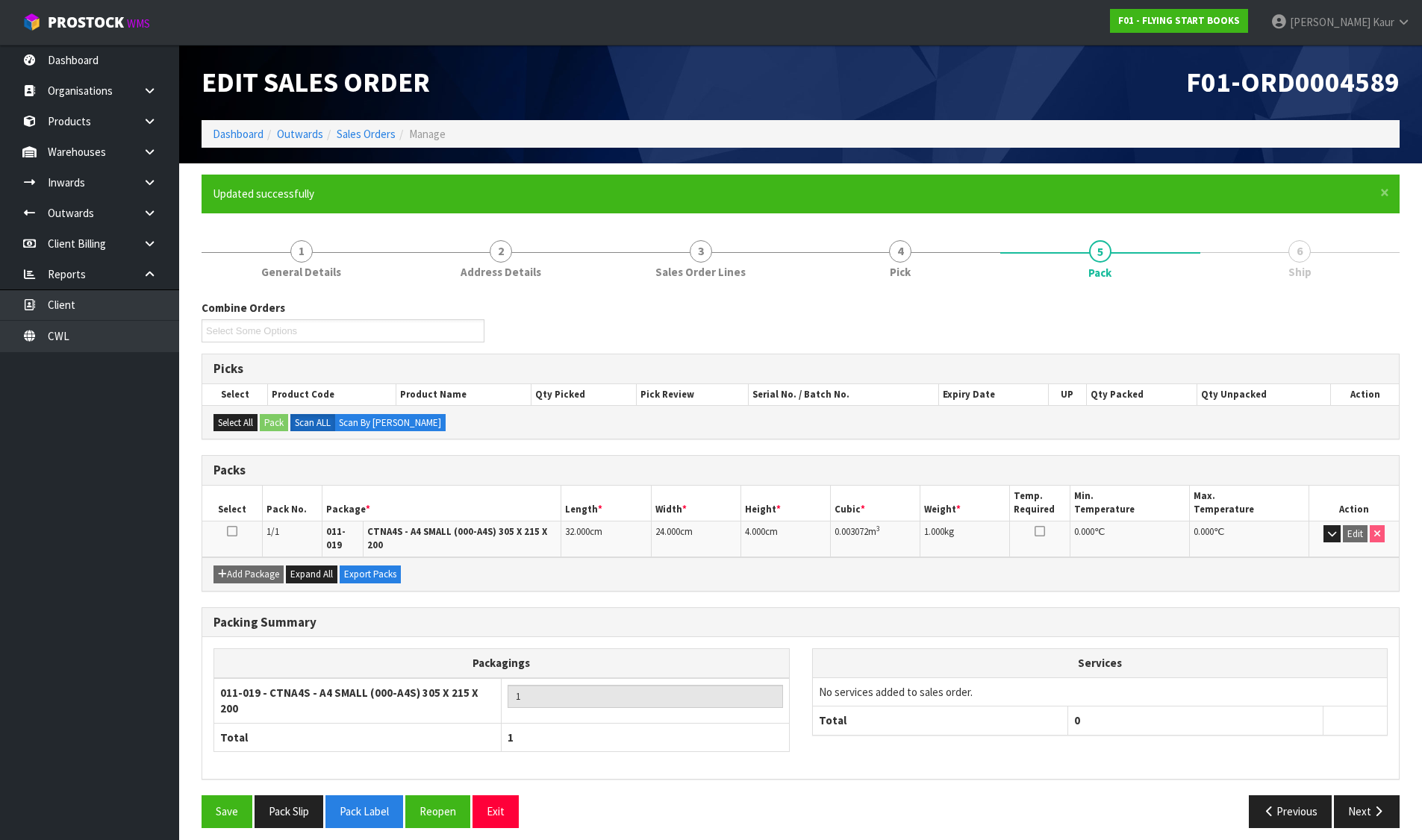
scroll to position [2, 0]
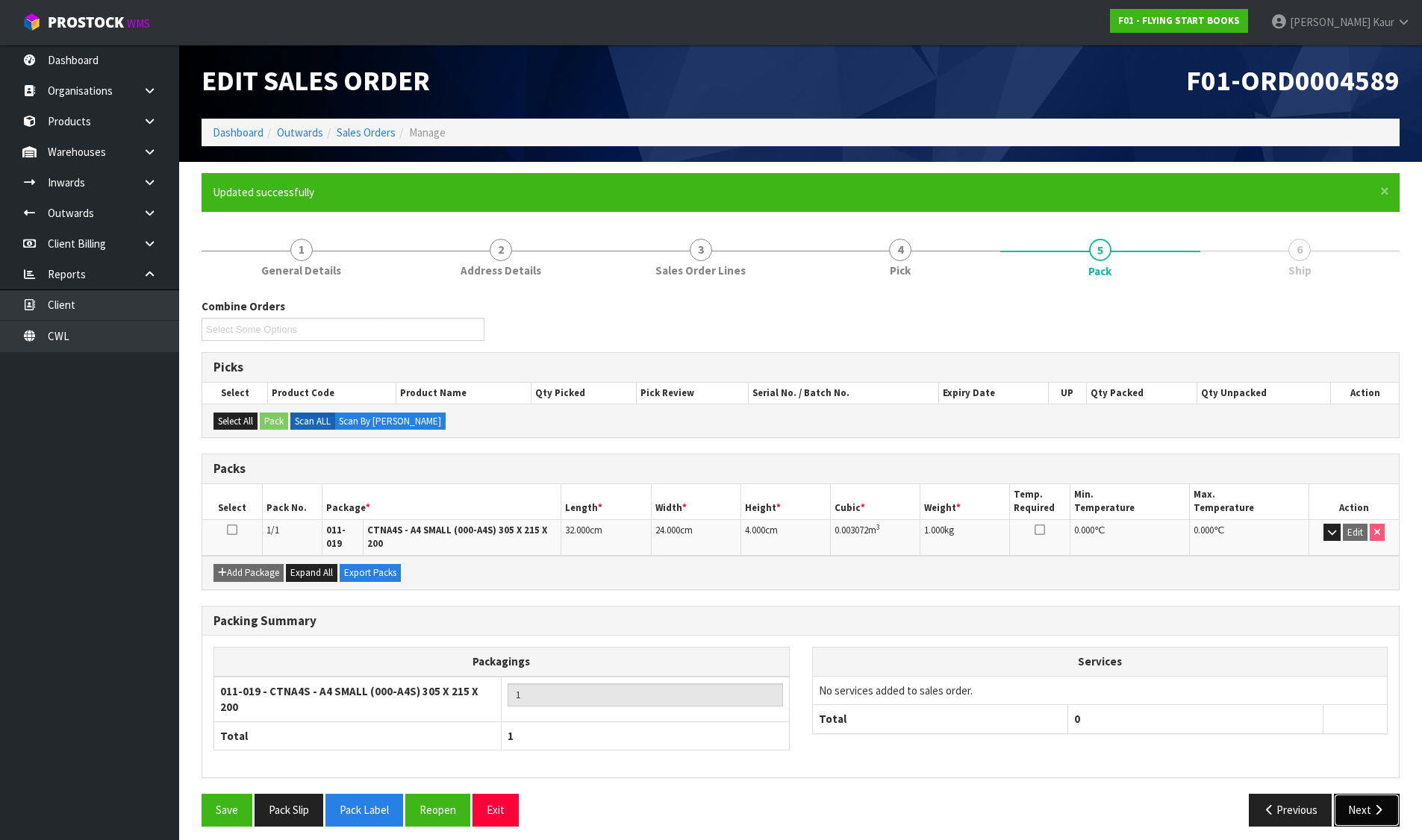
click at [1361, 797] on button "Next" at bounding box center [1367, 809] width 66 height 32
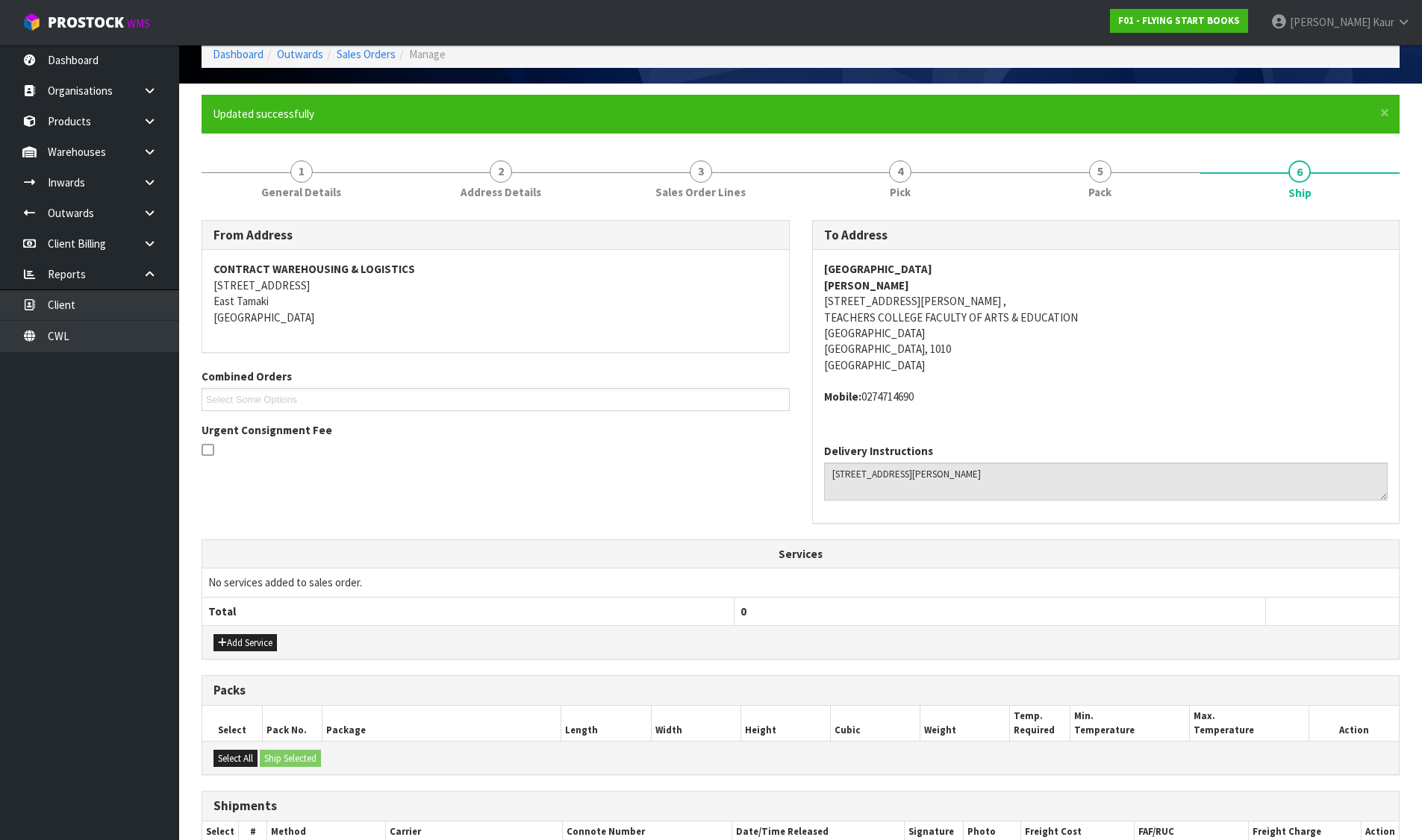
scroll to position [243, 0]
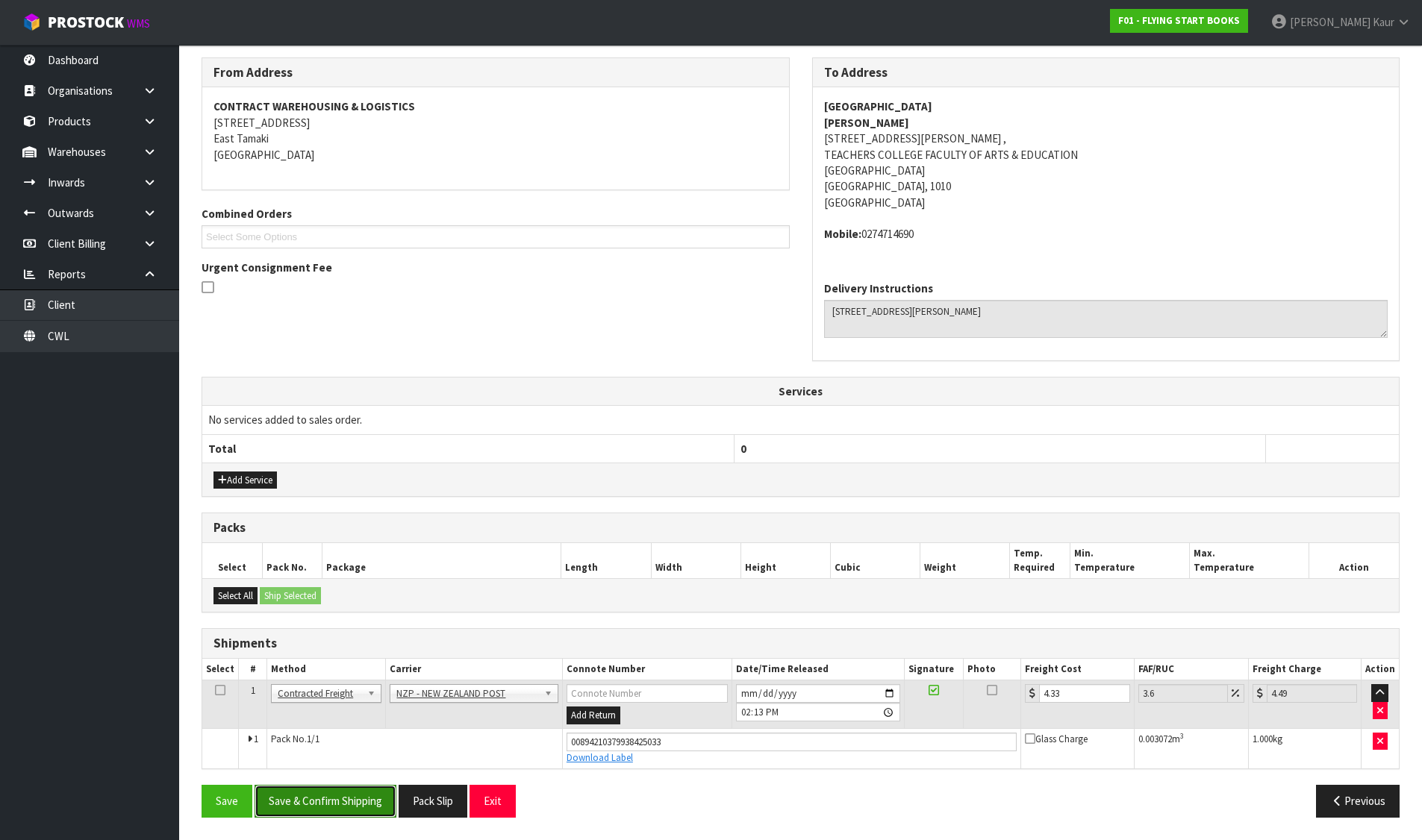
click at [352, 798] on button "Save & Confirm Shipping" at bounding box center [325, 801] width 142 height 32
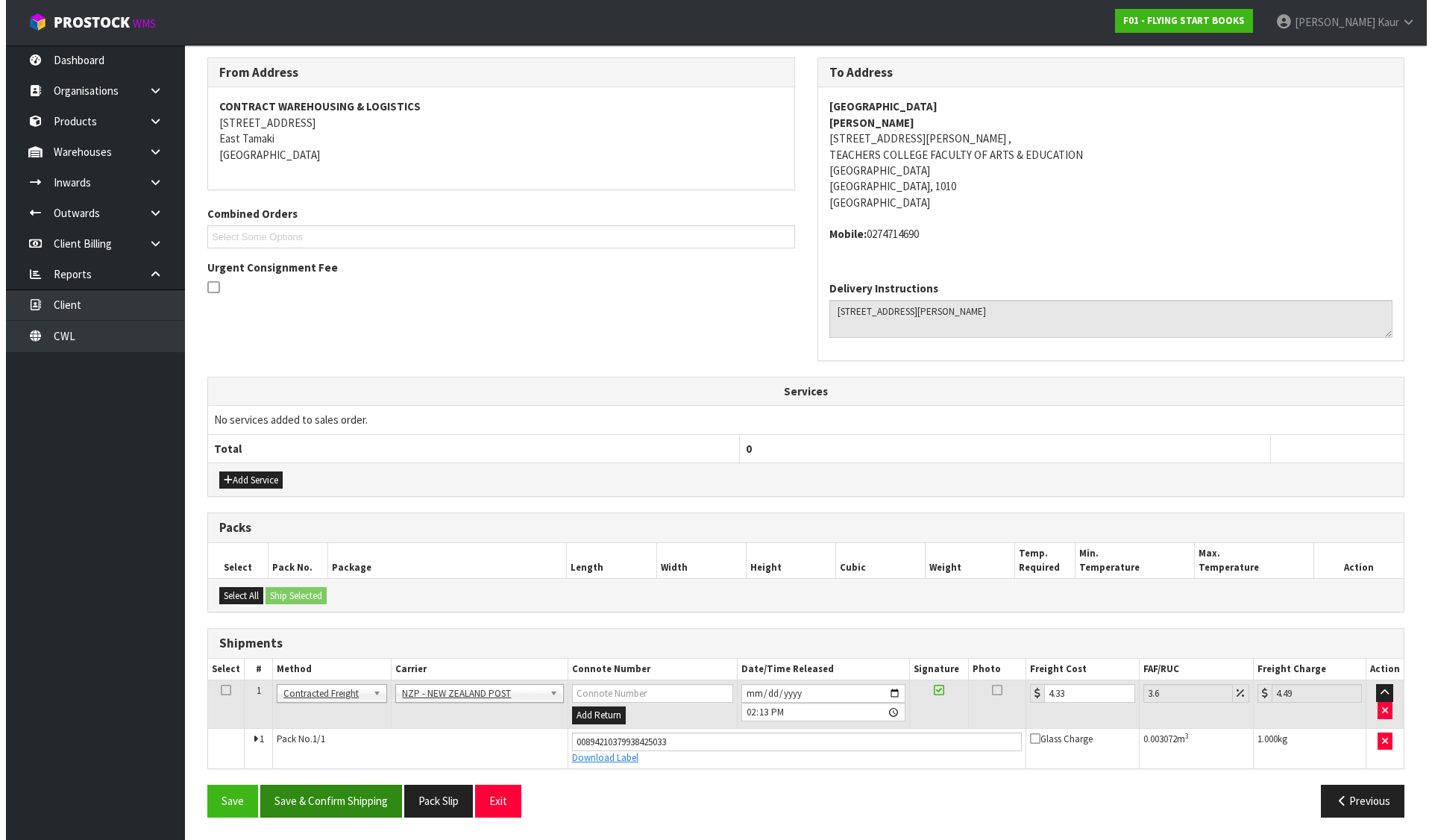
scroll to position [0, 0]
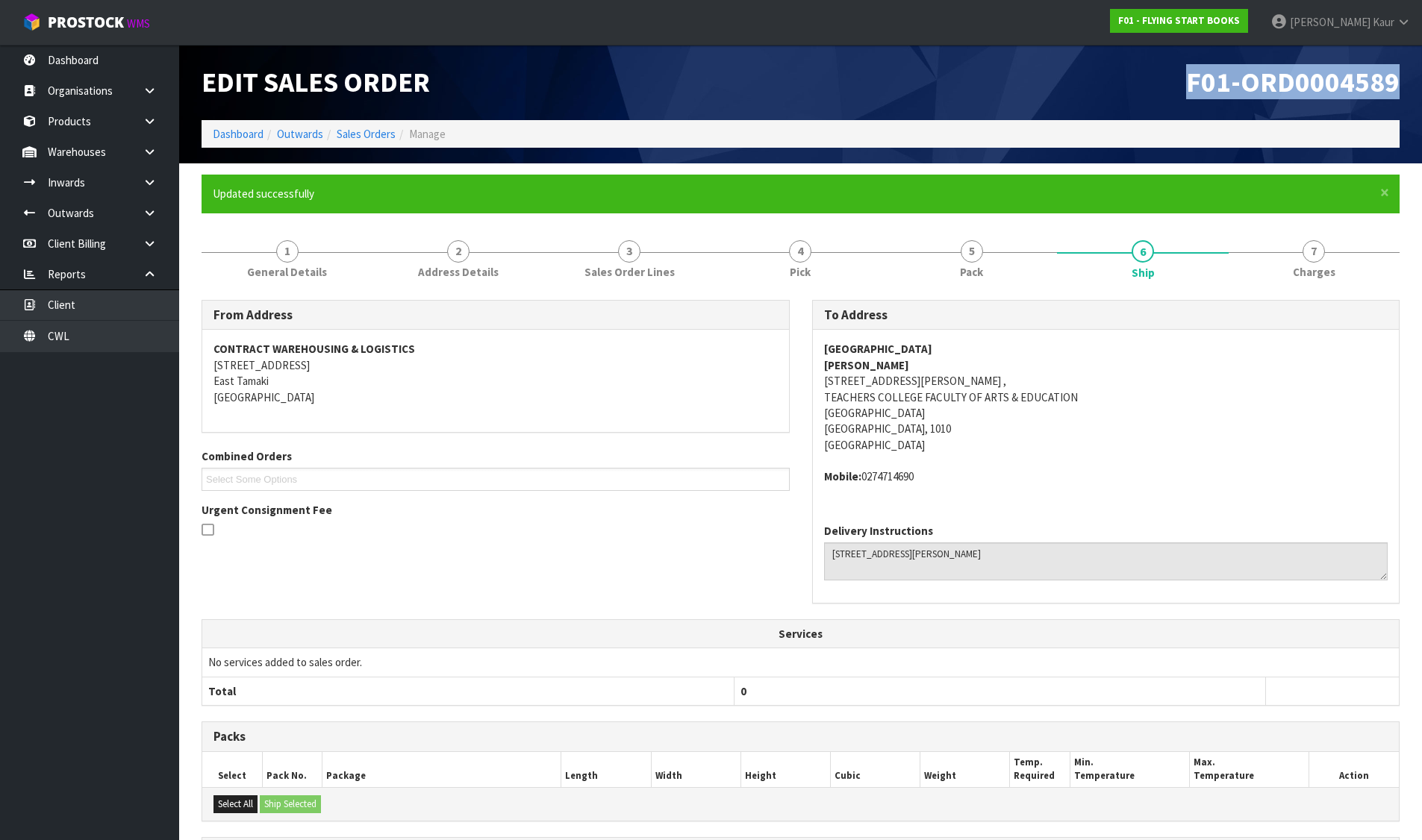
drag, startPoint x: 1182, startPoint y: 76, endPoint x: 1403, endPoint y: 83, distance: 221.1
click at [1403, 83] on div "F01-ORD0004589" at bounding box center [1106, 82] width 611 height 75
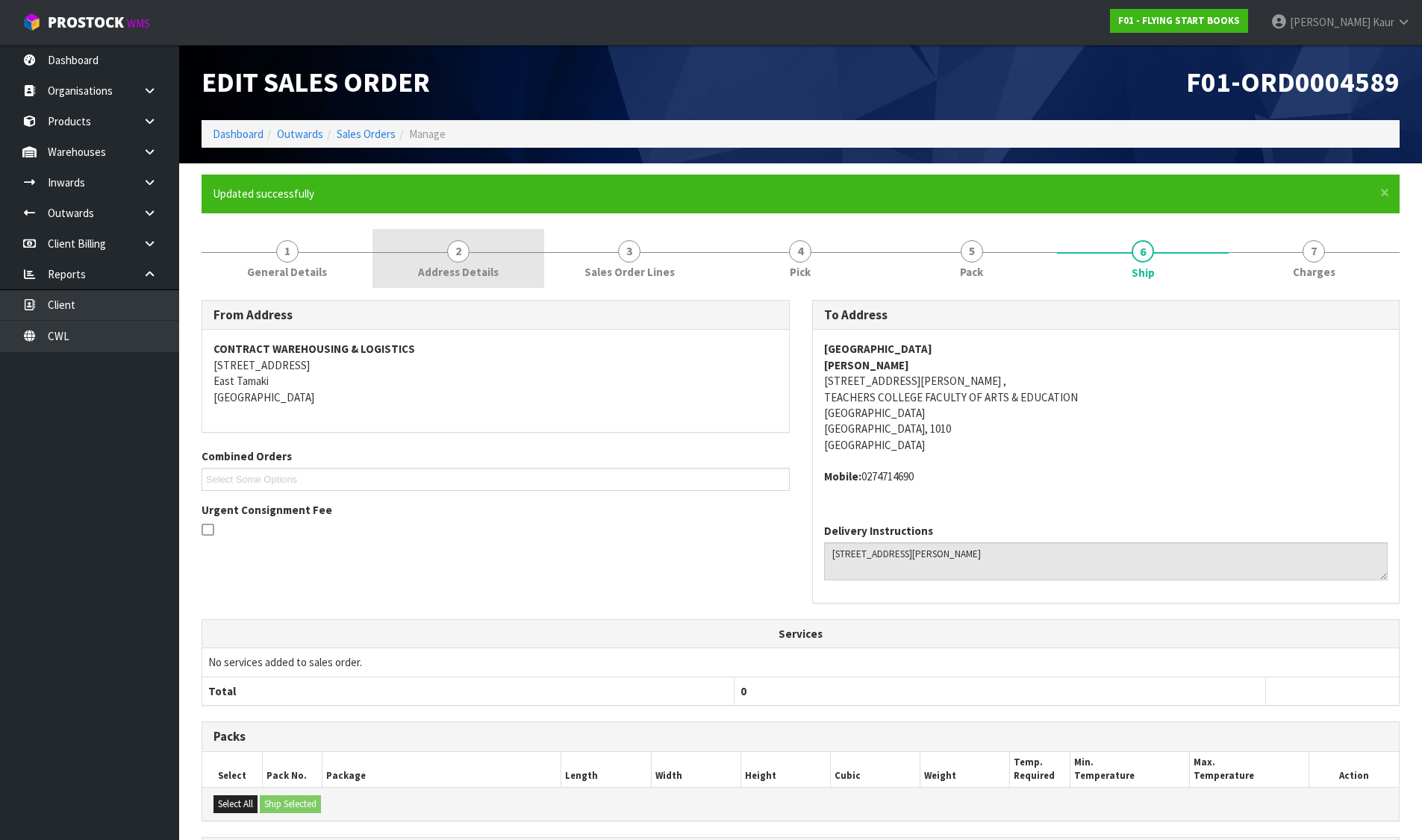
click at [504, 261] on link "2 Address Details" at bounding box center [457, 258] width 171 height 59
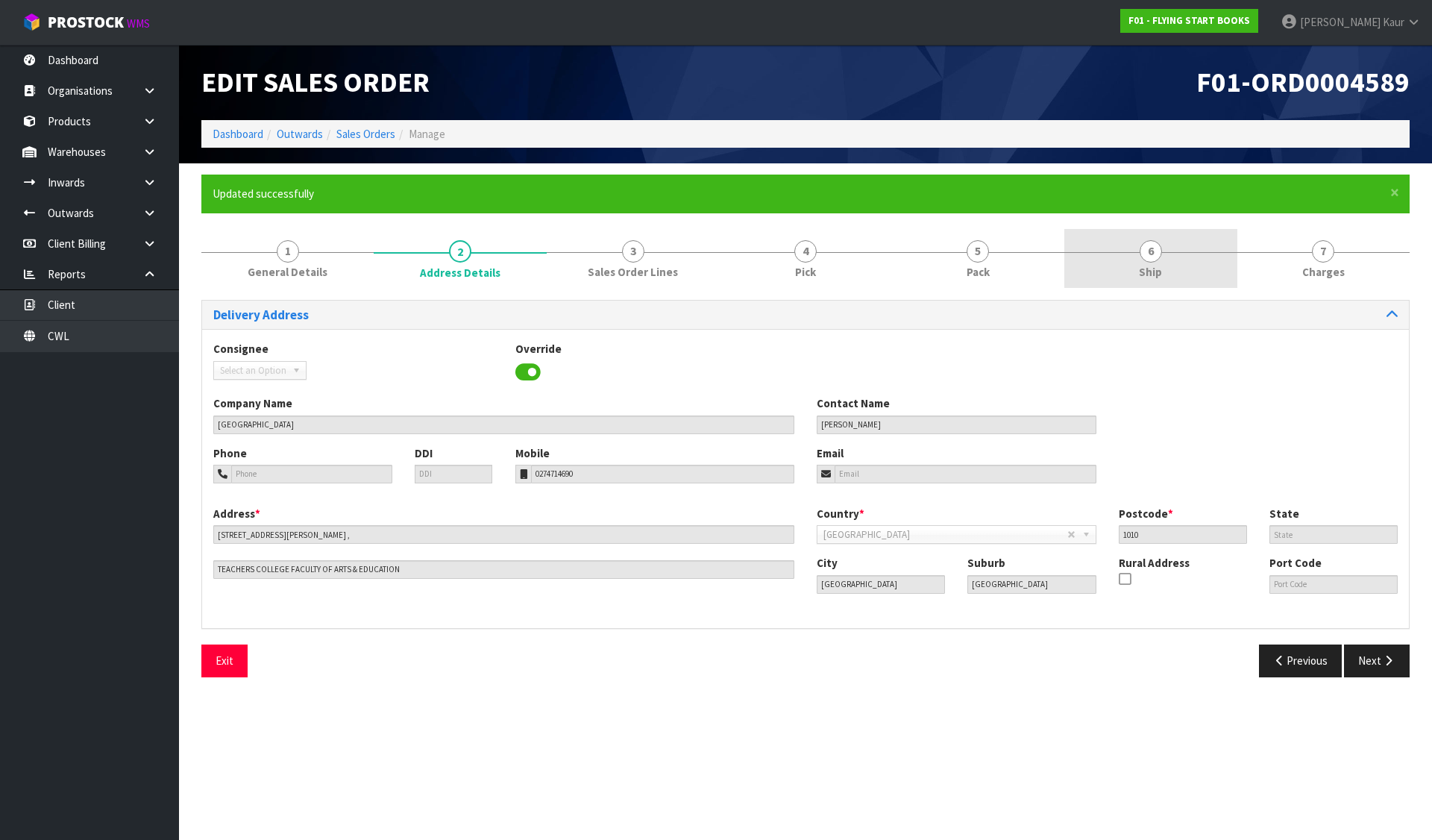
click at [1147, 242] on span "6" at bounding box center [1150, 251] width 22 height 22
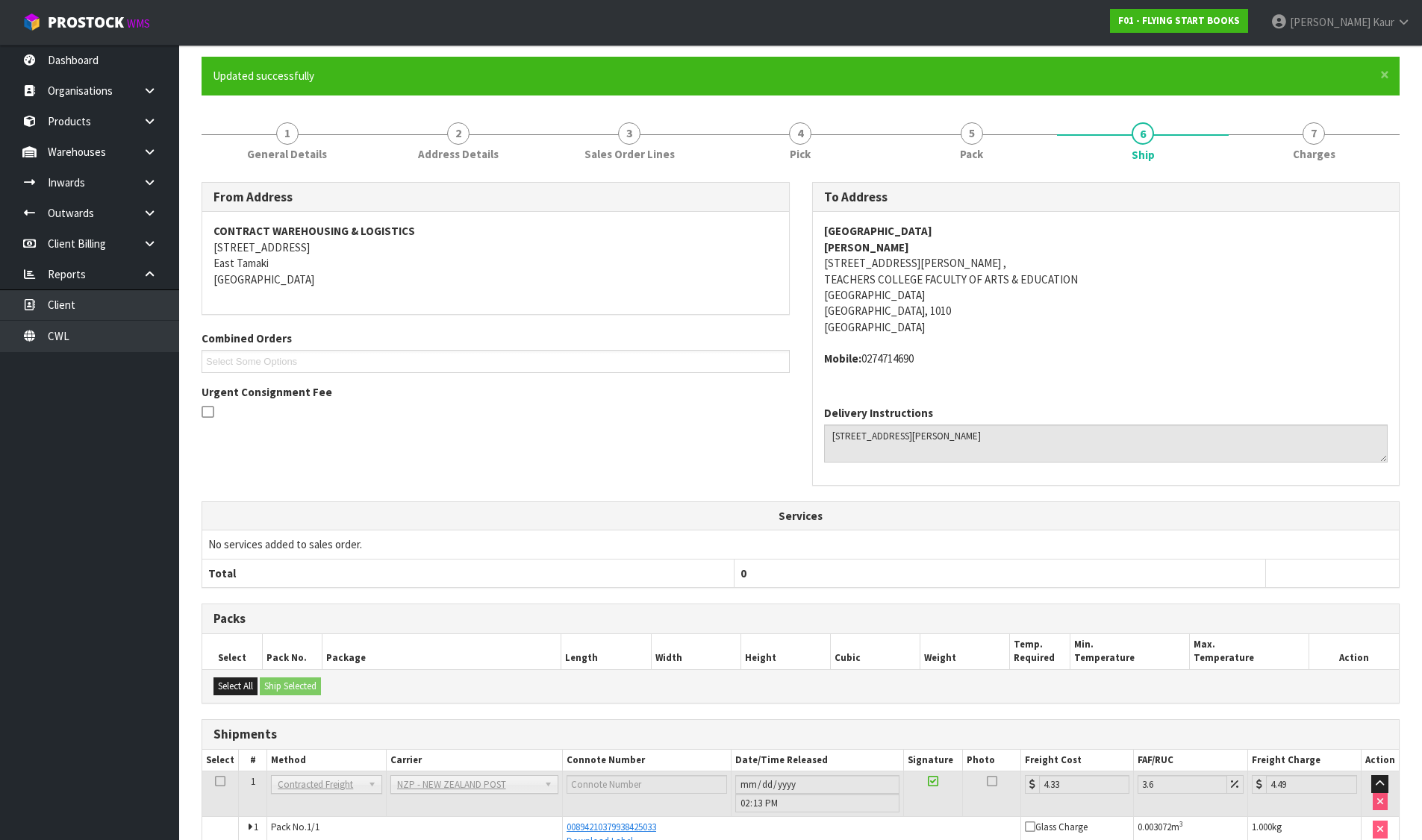
scroll to position [201, 0]
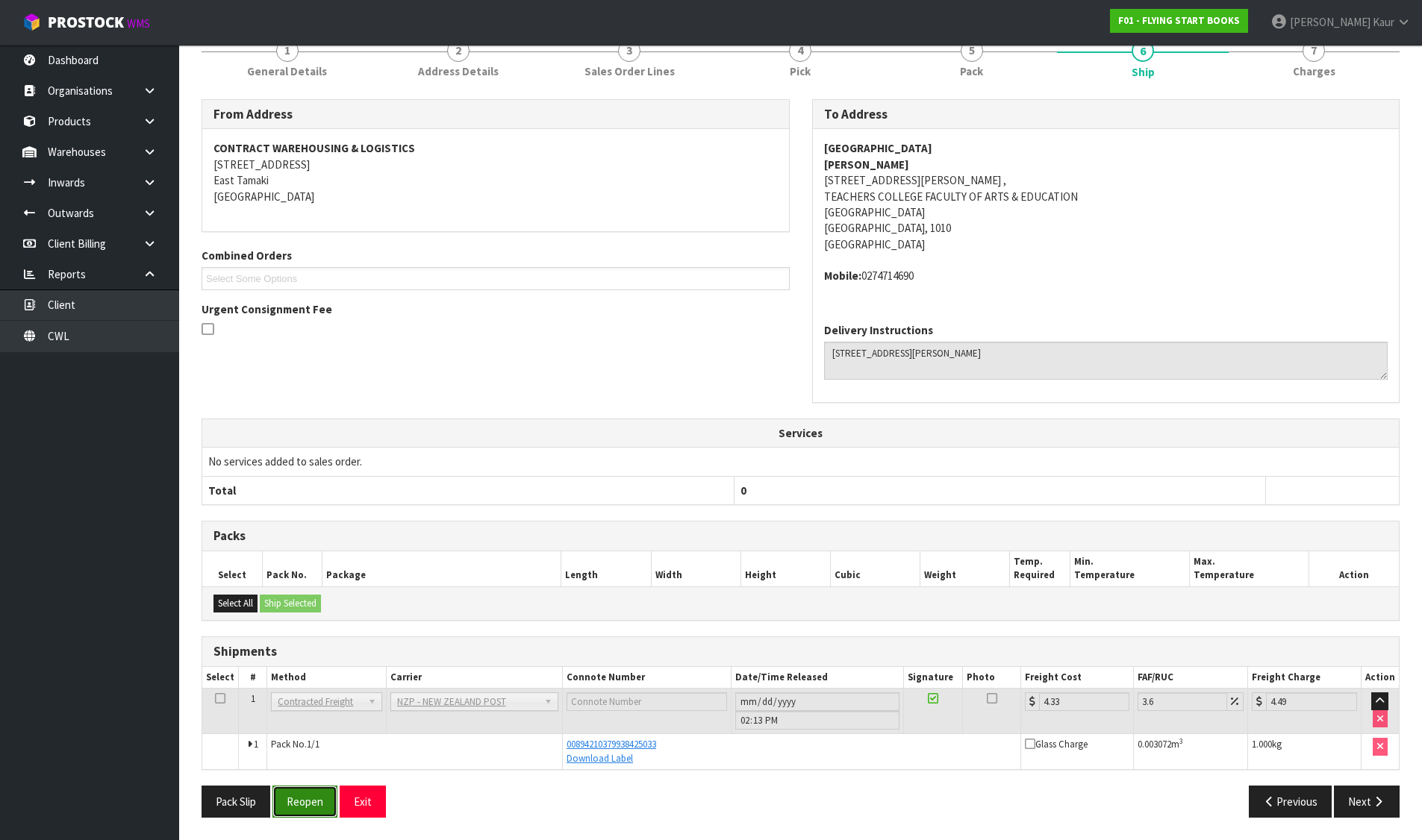
click at [309, 799] on button "Reopen" at bounding box center [305, 802] width 65 height 32
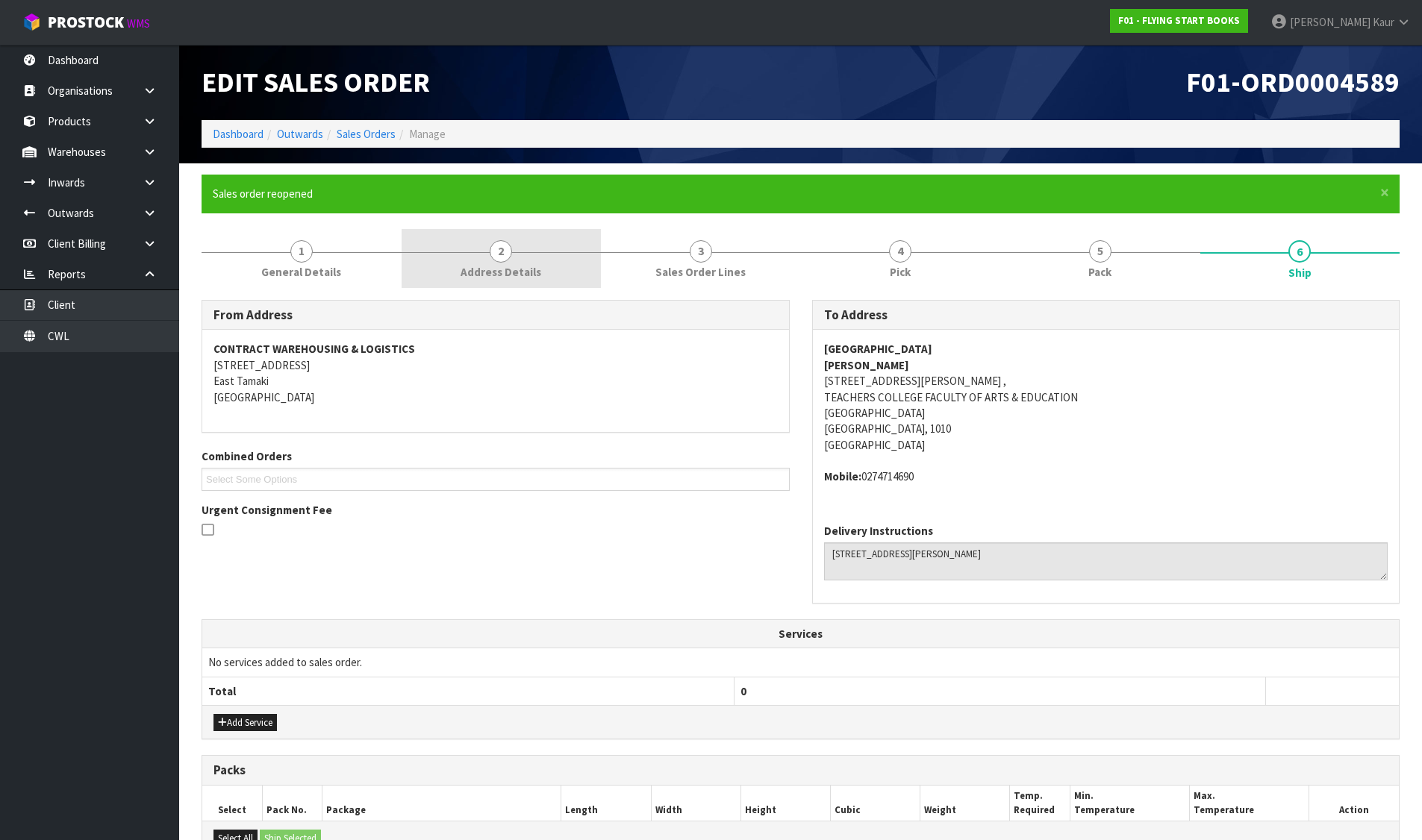
click at [483, 263] on link "2 Address Details" at bounding box center [501, 258] width 200 height 59
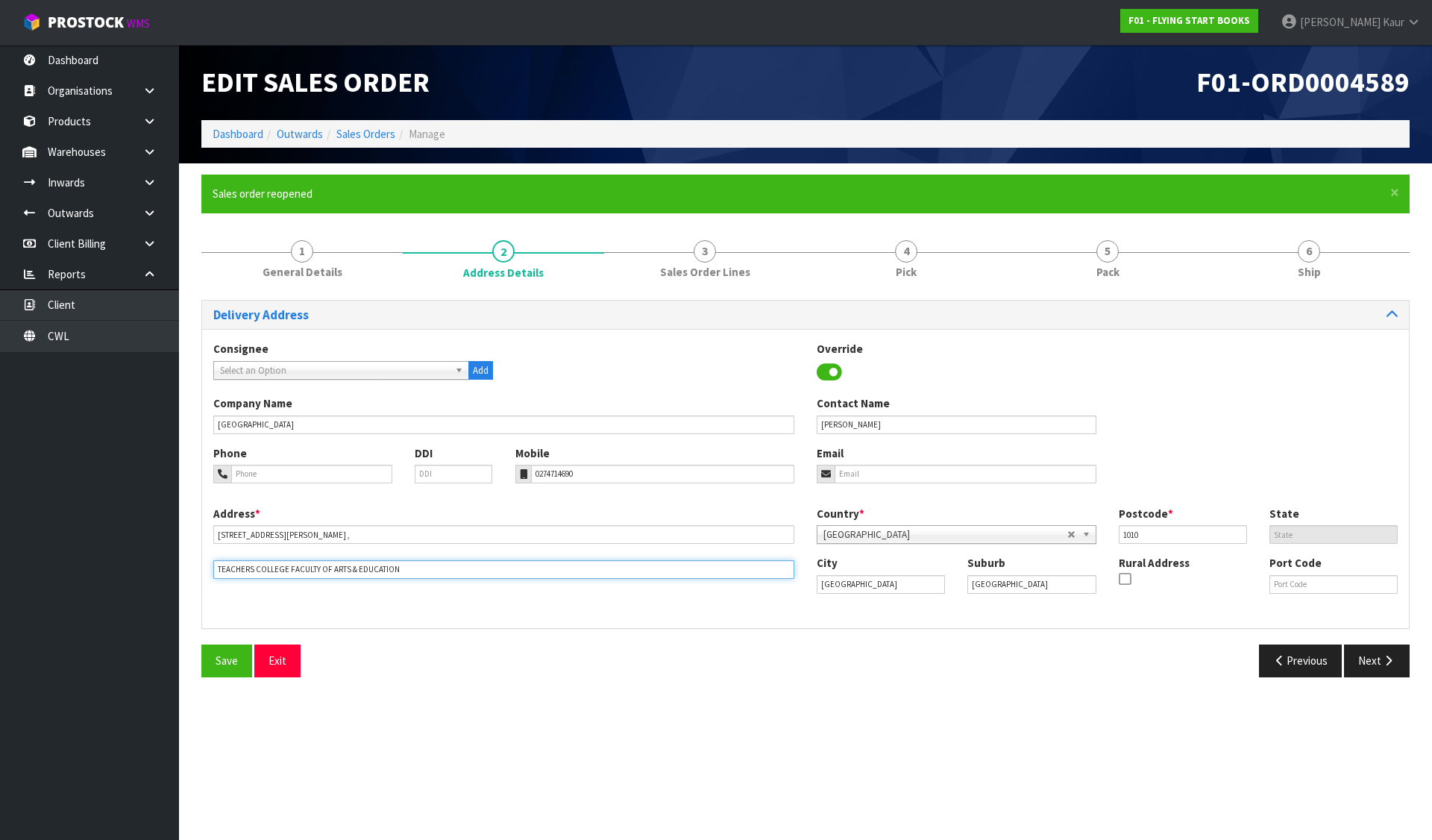
drag, startPoint x: 436, startPoint y: 574, endPoint x: 179, endPoint y: 573, distance: 257.0
click at [179, 573] on section "× Close Sales order reopened 1 General Details 2 Address Details 3 Sales Order …" at bounding box center [806, 430] width 1253 height 535
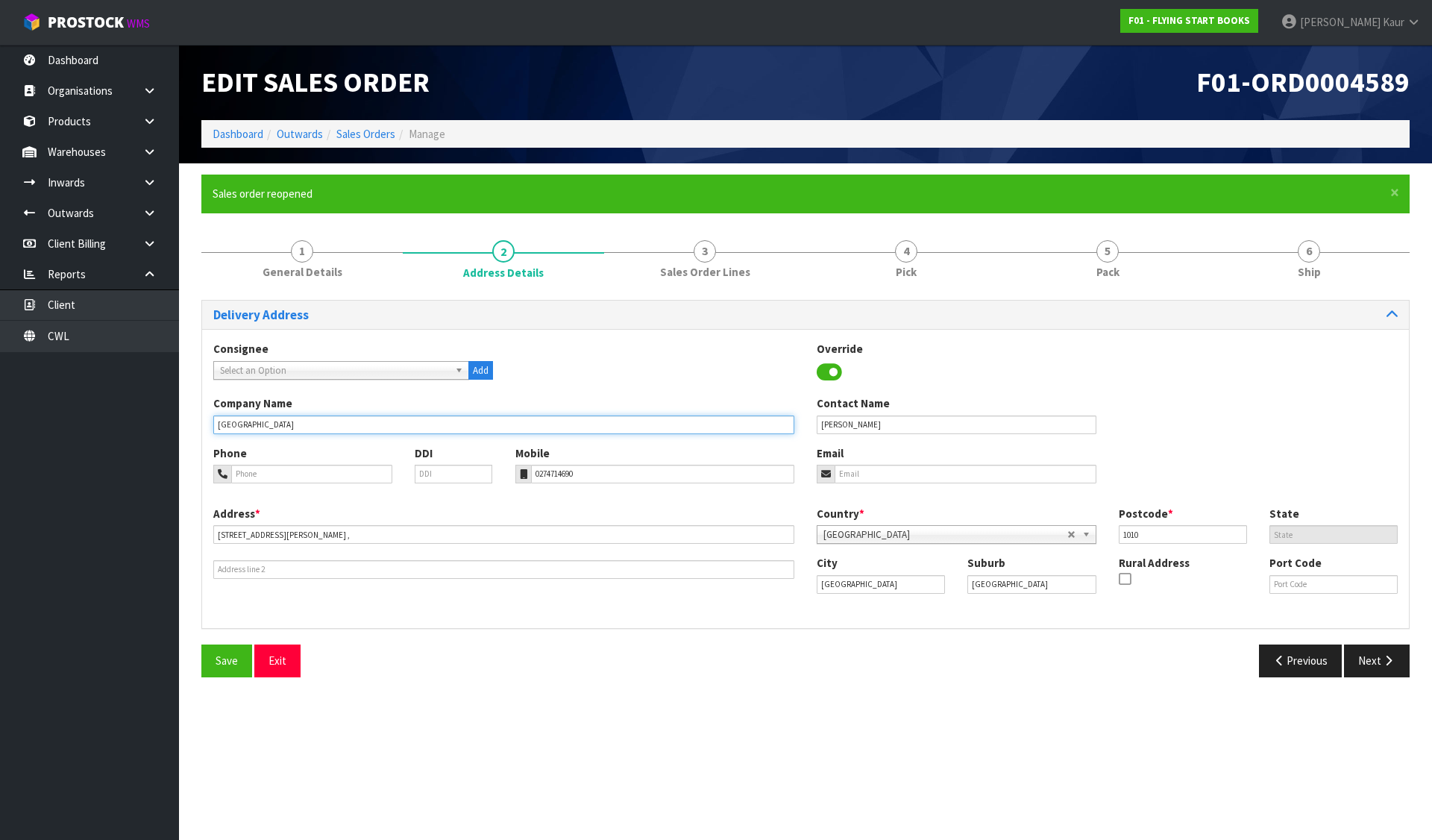
click at [338, 426] on input "AUCKLAND UNIVERSITY" at bounding box center [504, 425] width 581 height 18
paste input "TEACHERS COLLEGE FACULTY OF ARTS & EDUCATION"
type input "AUCKLAND UNIVERSITY - TEACHERS COLLEGE FACULTY OF ARTS & EDUCATION"
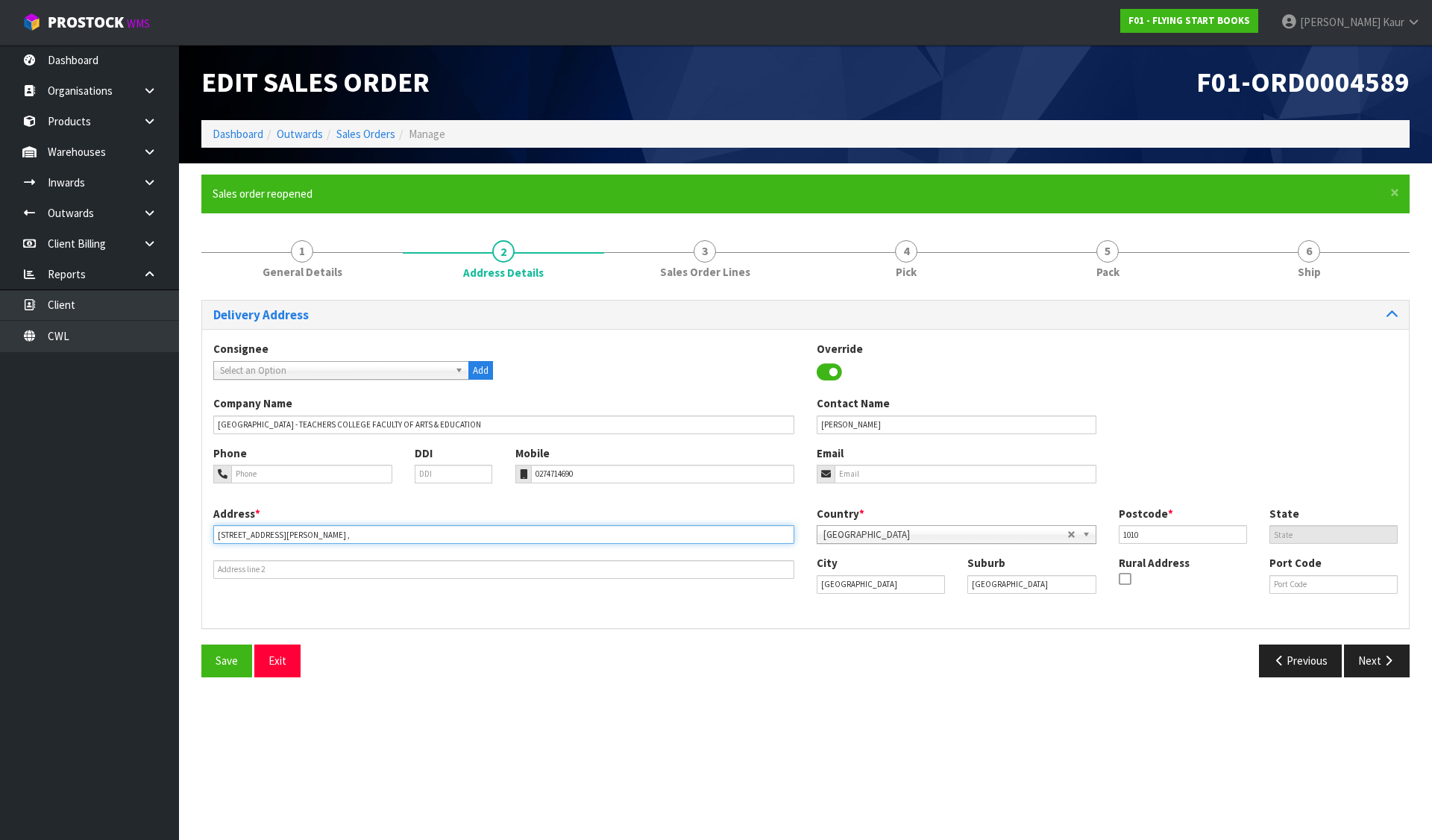
click at [310, 535] on input "5TH FLOOR, BUILDING 201, ROOM 523, 10 SYMONDS STREET ," at bounding box center [504, 534] width 581 height 18
drag, startPoint x: 349, startPoint y: 536, endPoint x: 208, endPoint y: 528, distance: 141.2
click at [208, 528] on div "Address * 5TH FLOOR, BUILDING 201, ROOM 523, 10 SYMONDS STREET ," at bounding box center [504, 541] width 603 height 73
type input "10 SYMONDS STREET ,"
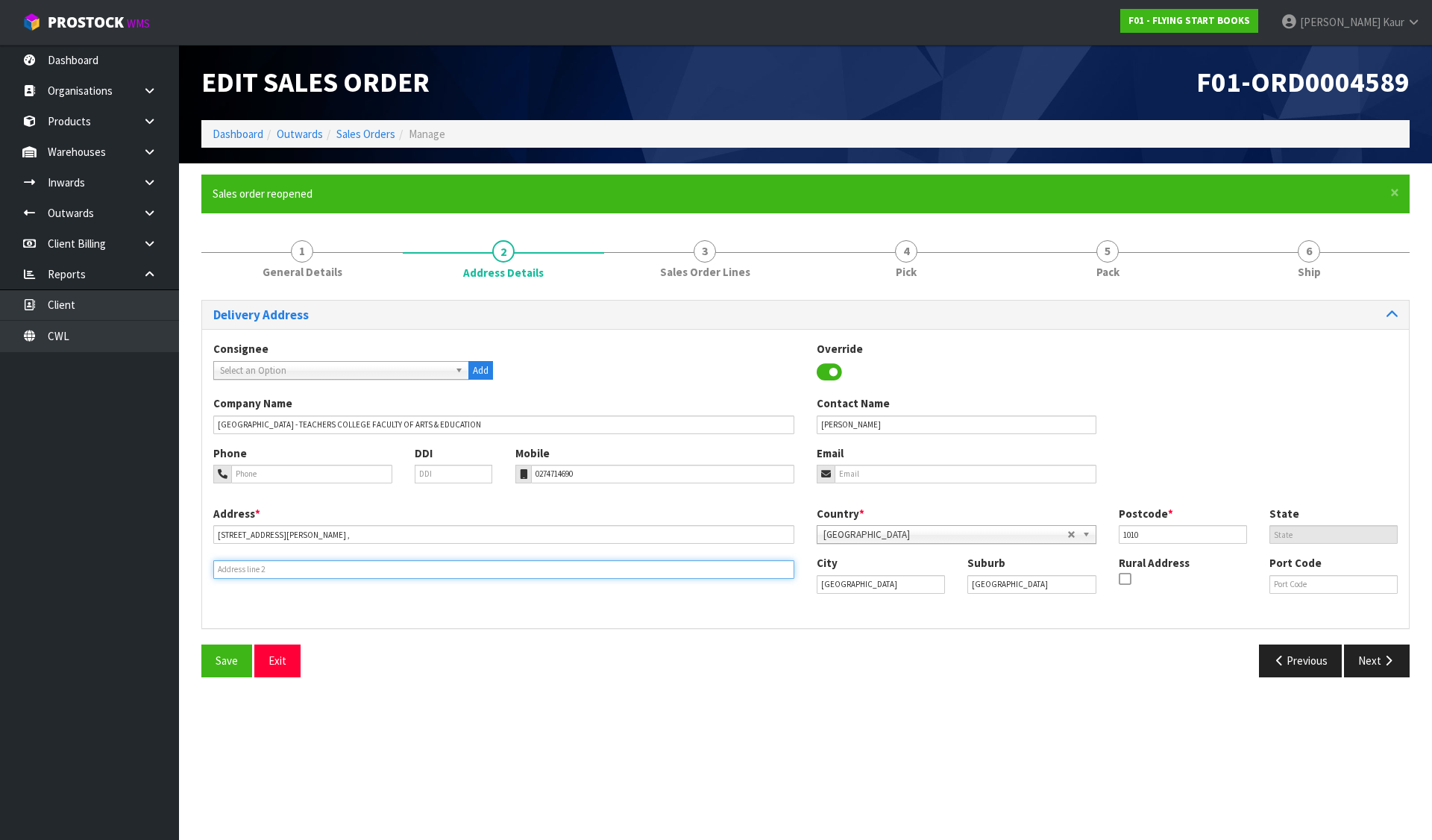
click at [224, 569] on input "text" at bounding box center [504, 570] width 581 height 18
paste input "5TH FLOOR, BUILDING 201, ROOM 523,"
type input "5TH FLOOR, BUILDING 201, ROOM 523,"
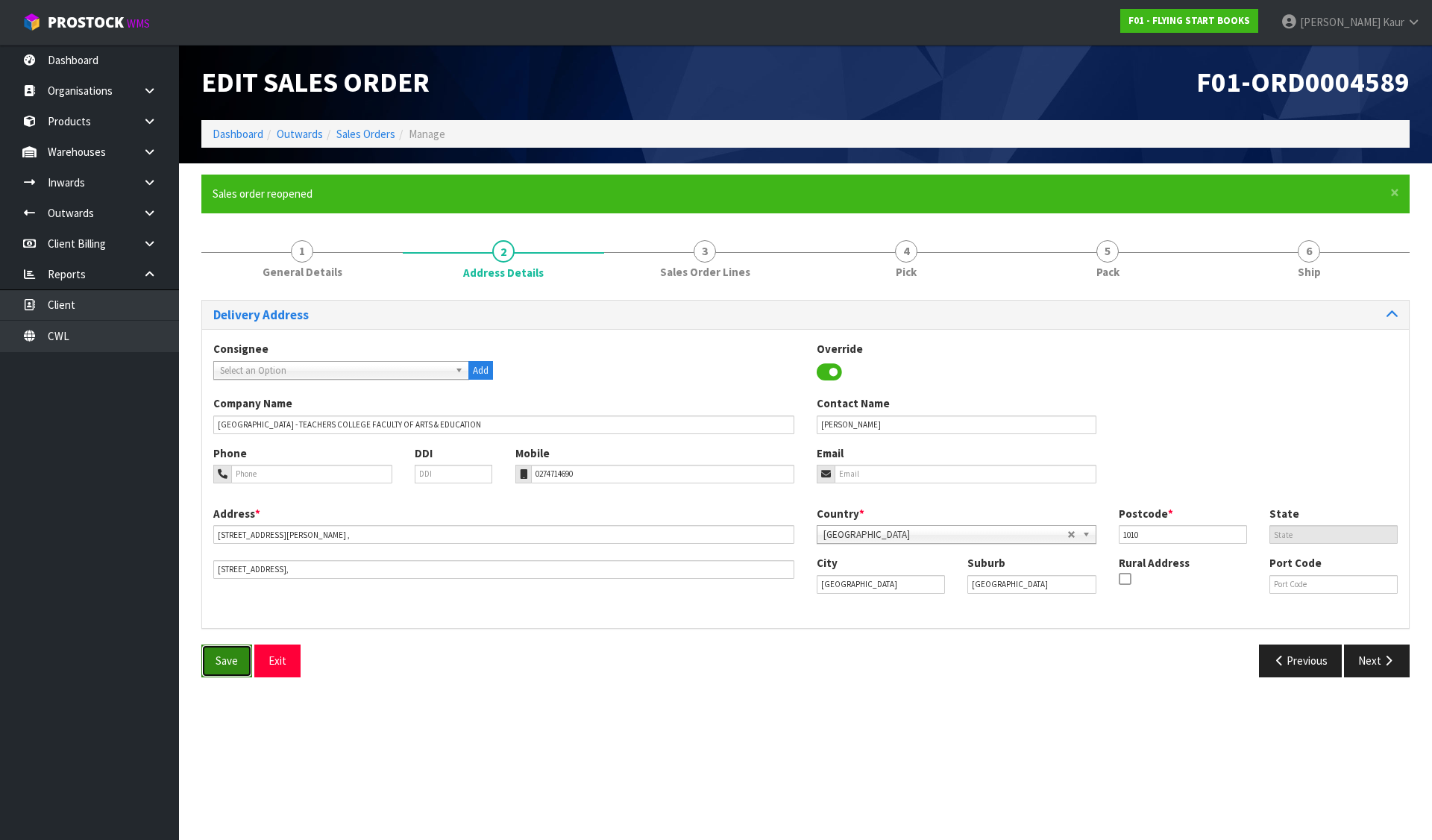
click at [227, 664] on span "Save" at bounding box center [227, 660] width 22 height 15
click at [1114, 251] on span "5" at bounding box center [1107, 251] width 22 height 22
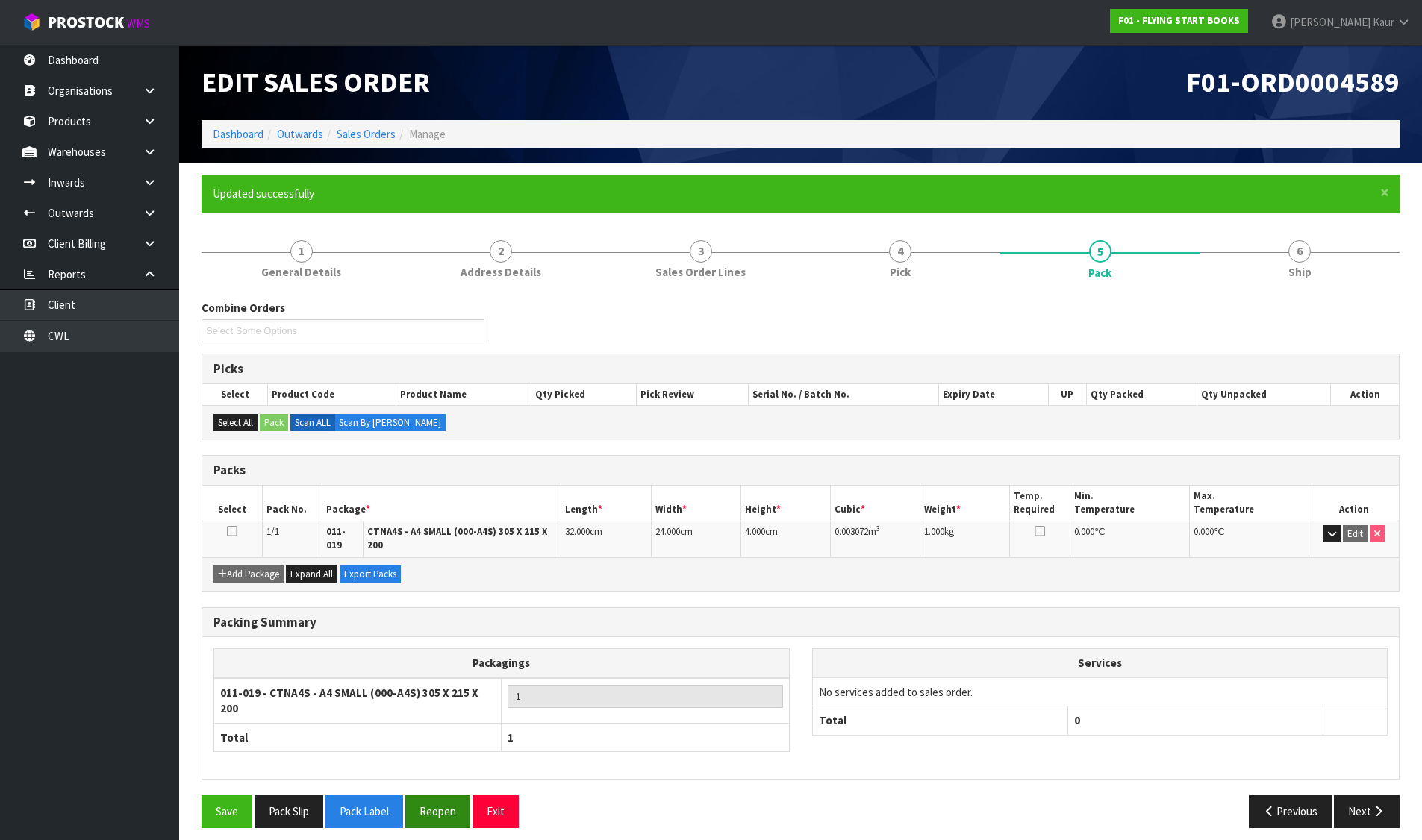
scroll to position [2, 0]
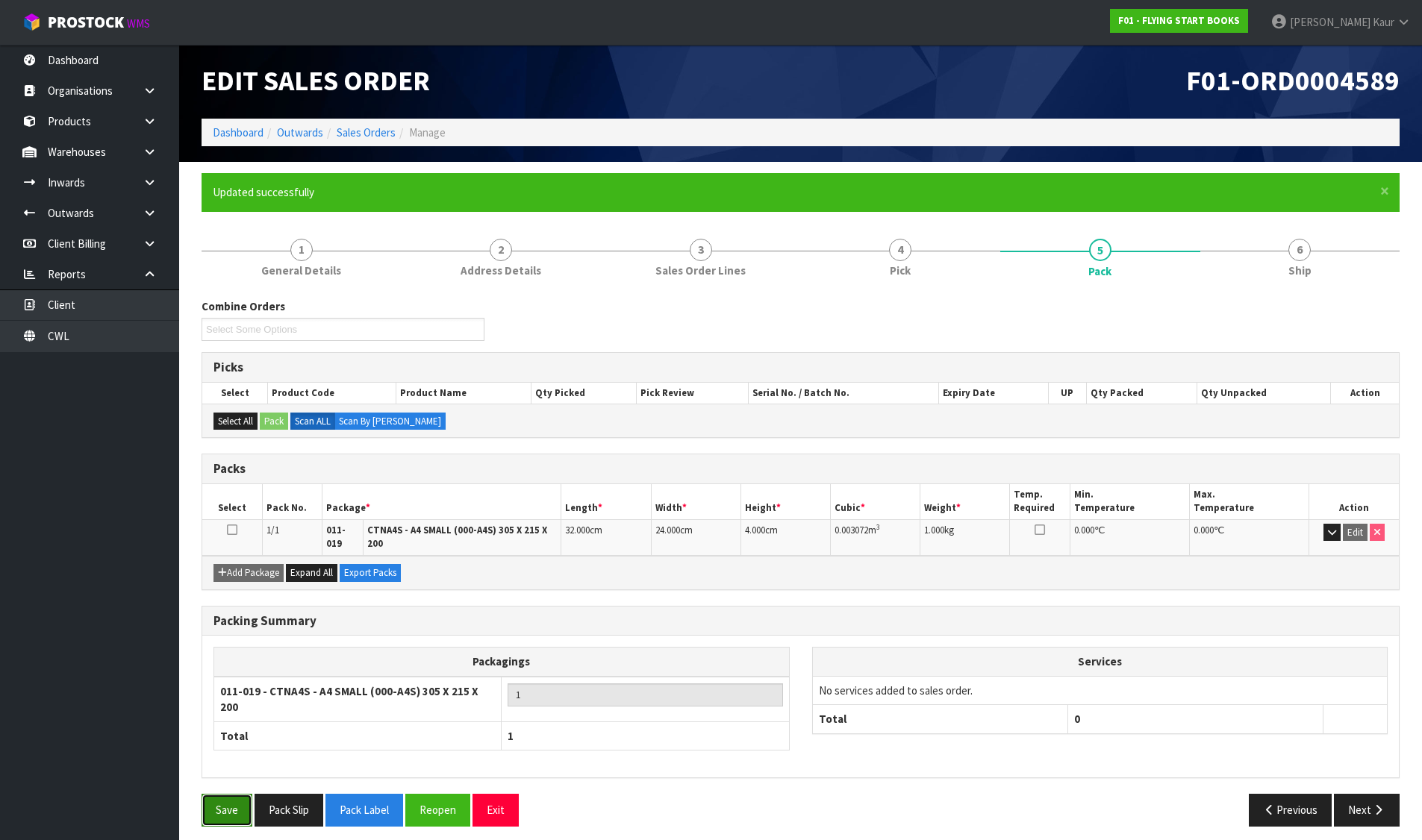
click at [242, 802] on button "Save" at bounding box center [227, 809] width 51 height 32
drag, startPoint x: 1188, startPoint y: 77, endPoint x: 1400, endPoint y: 77, distance: 212.0
click at [1400, 77] on div "F01-ORD0004589" at bounding box center [1106, 80] width 611 height 75
copy span "F01-ORD0004589"
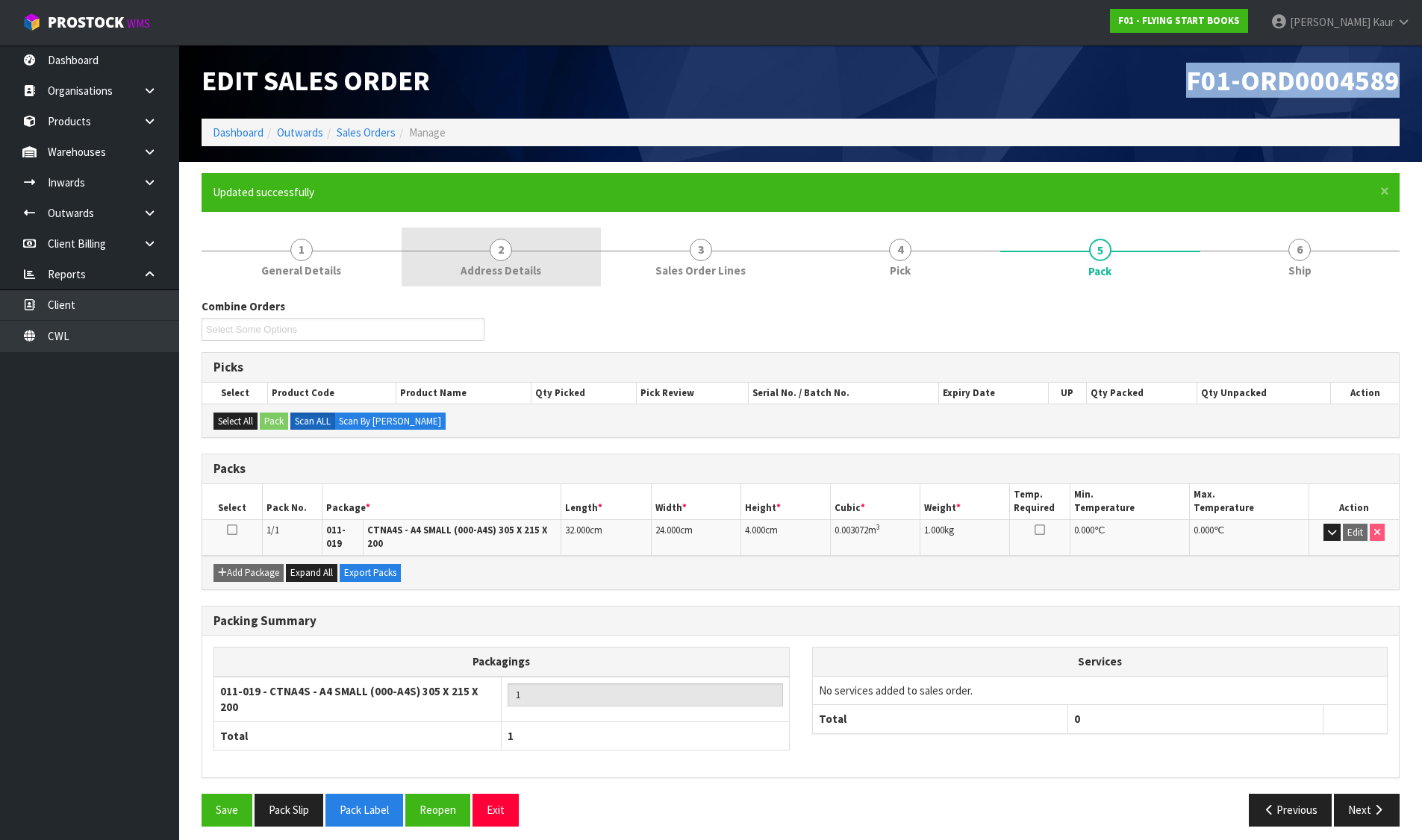
click at [501, 247] on span "2" at bounding box center [500, 250] width 22 height 22
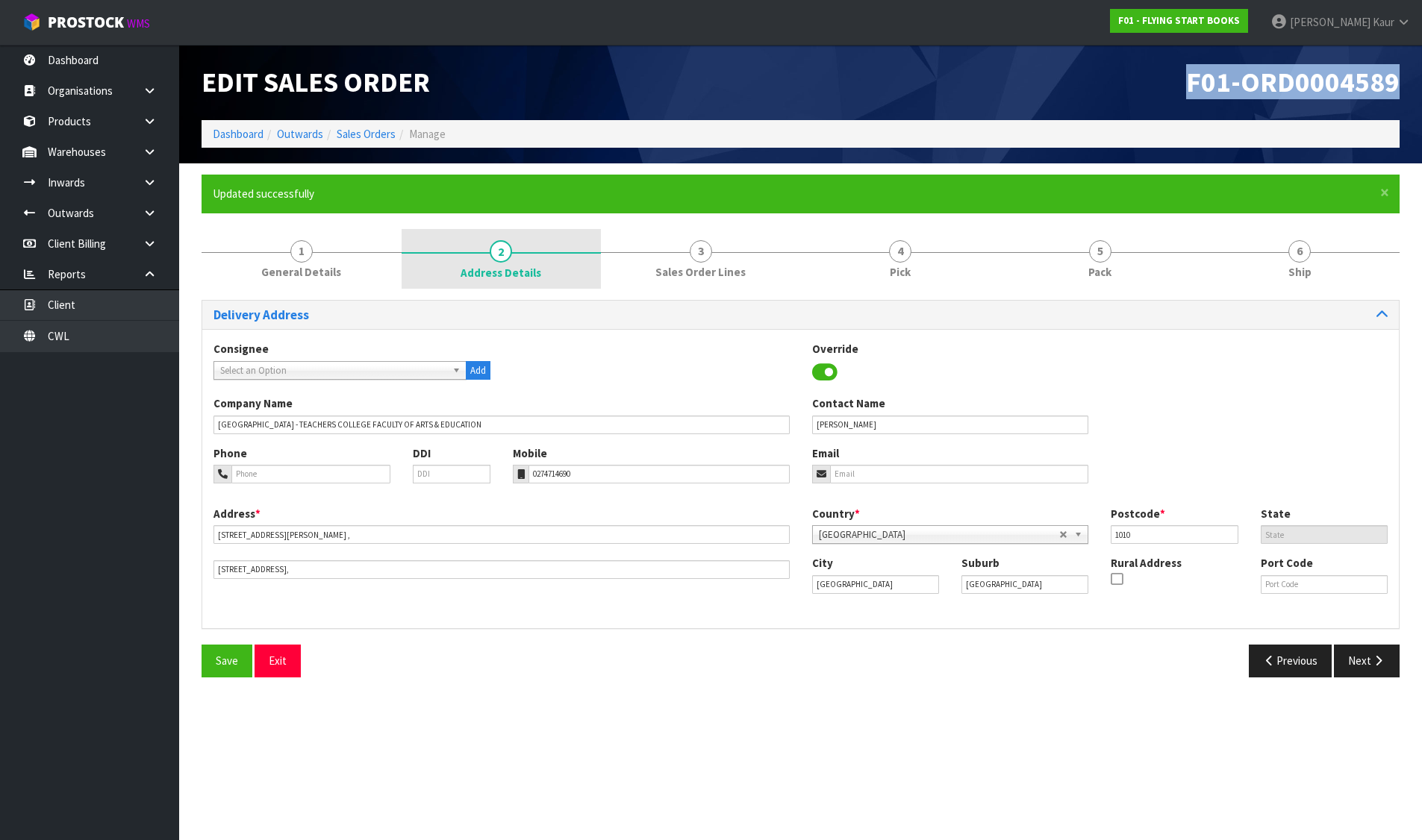
scroll to position [0, 0]
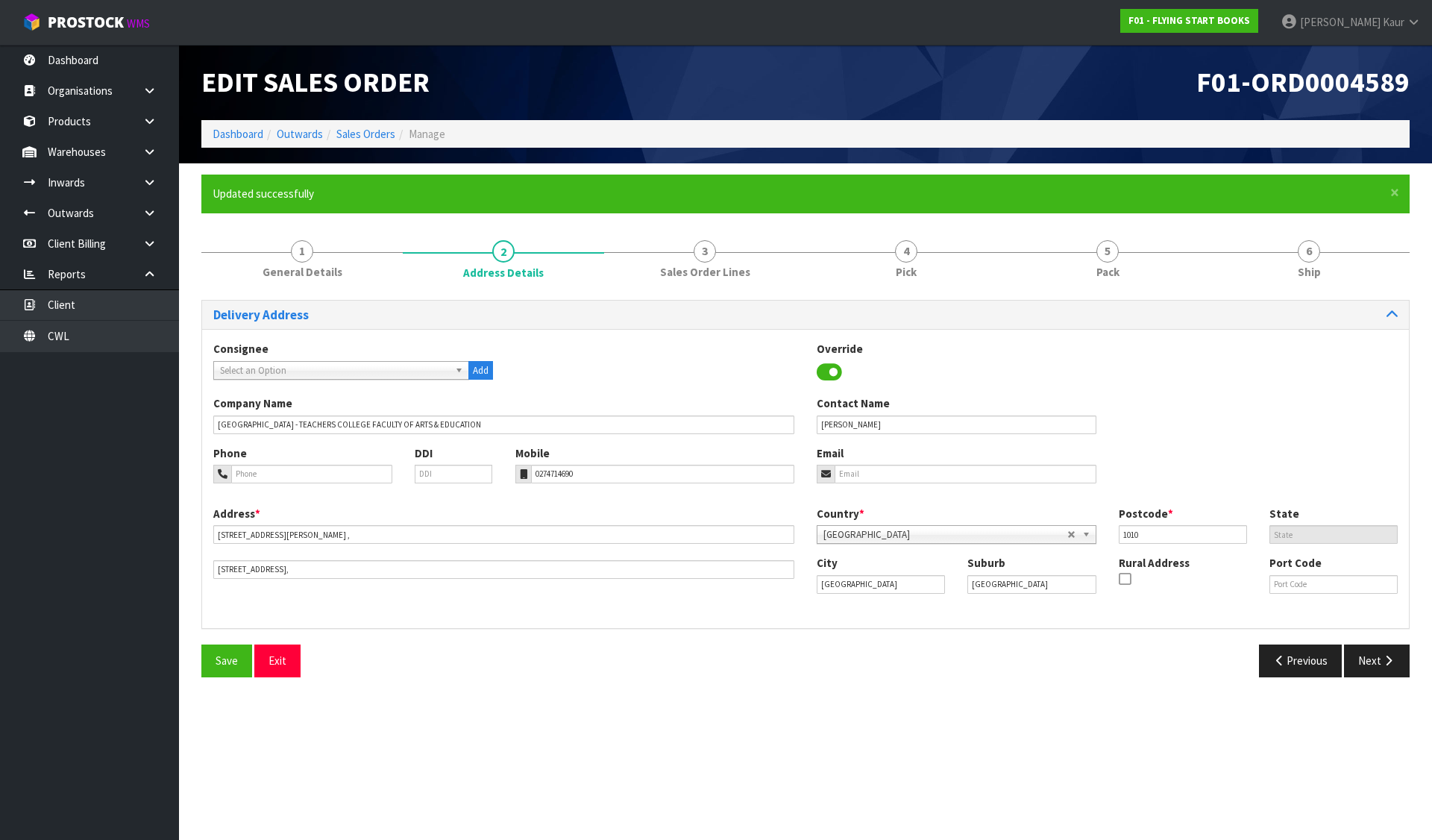
drag, startPoint x: 495, startPoint y: 754, endPoint x: 401, endPoint y: 291, distance: 472.4
click at [495, 754] on section "Edit Sales Order F01-ORD0004589 Dashboard Outwards Sales Orders Manage × Close …" at bounding box center [716, 420] width 1432 height 840
click at [315, 253] on link "1 General Details" at bounding box center [302, 258] width 201 height 59
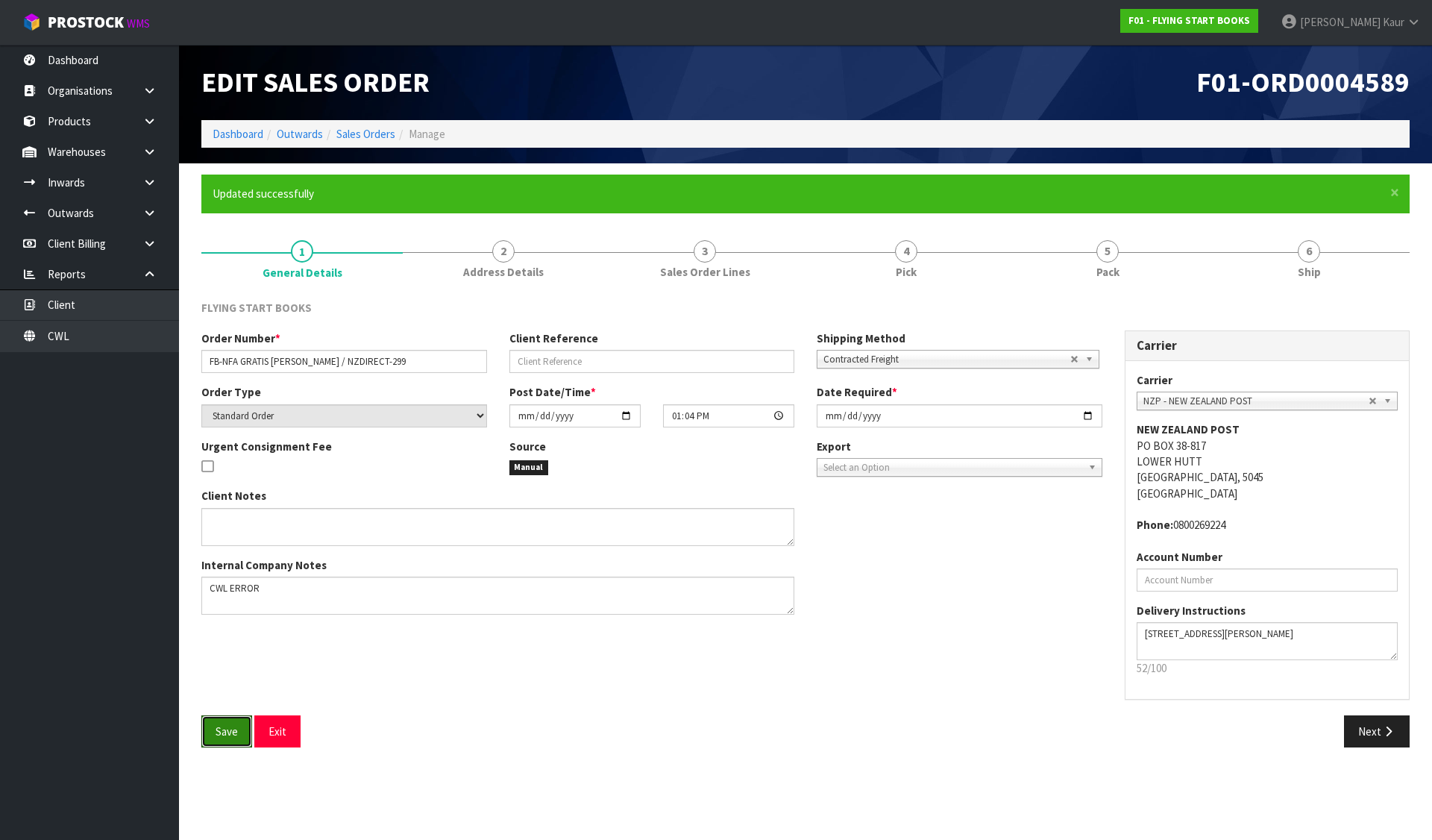
drag, startPoint x: 219, startPoint y: 731, endPoint x: 219, endPoint y: 711, distance: 20.0
click at [219, 731] on span "Save" at bounding box center [227, 731] width 22 height 15
click at [1279, 244] on link "6 Ship" at bounding box center [1309, 258] width 201 height 59
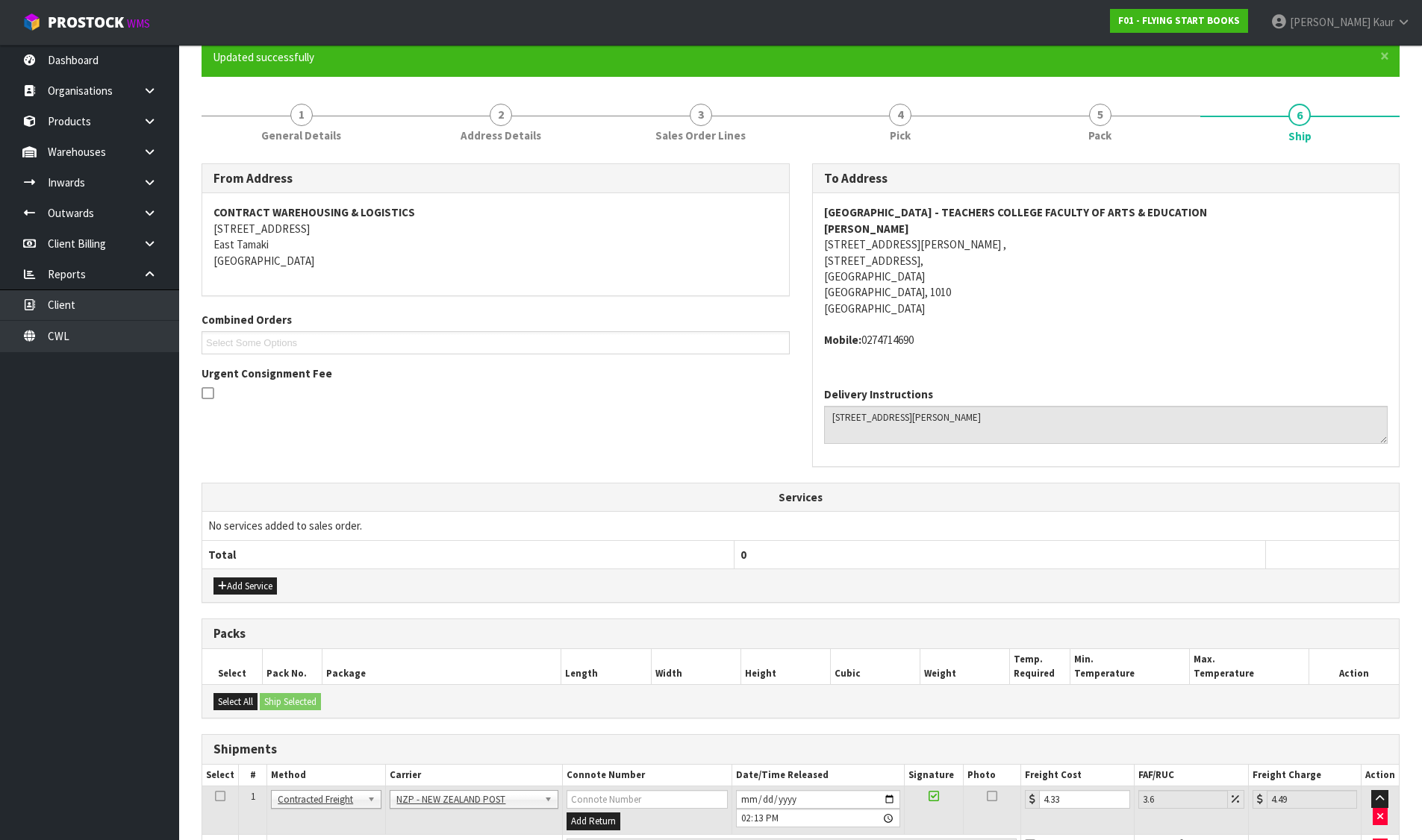
scroll to position [243, 0]
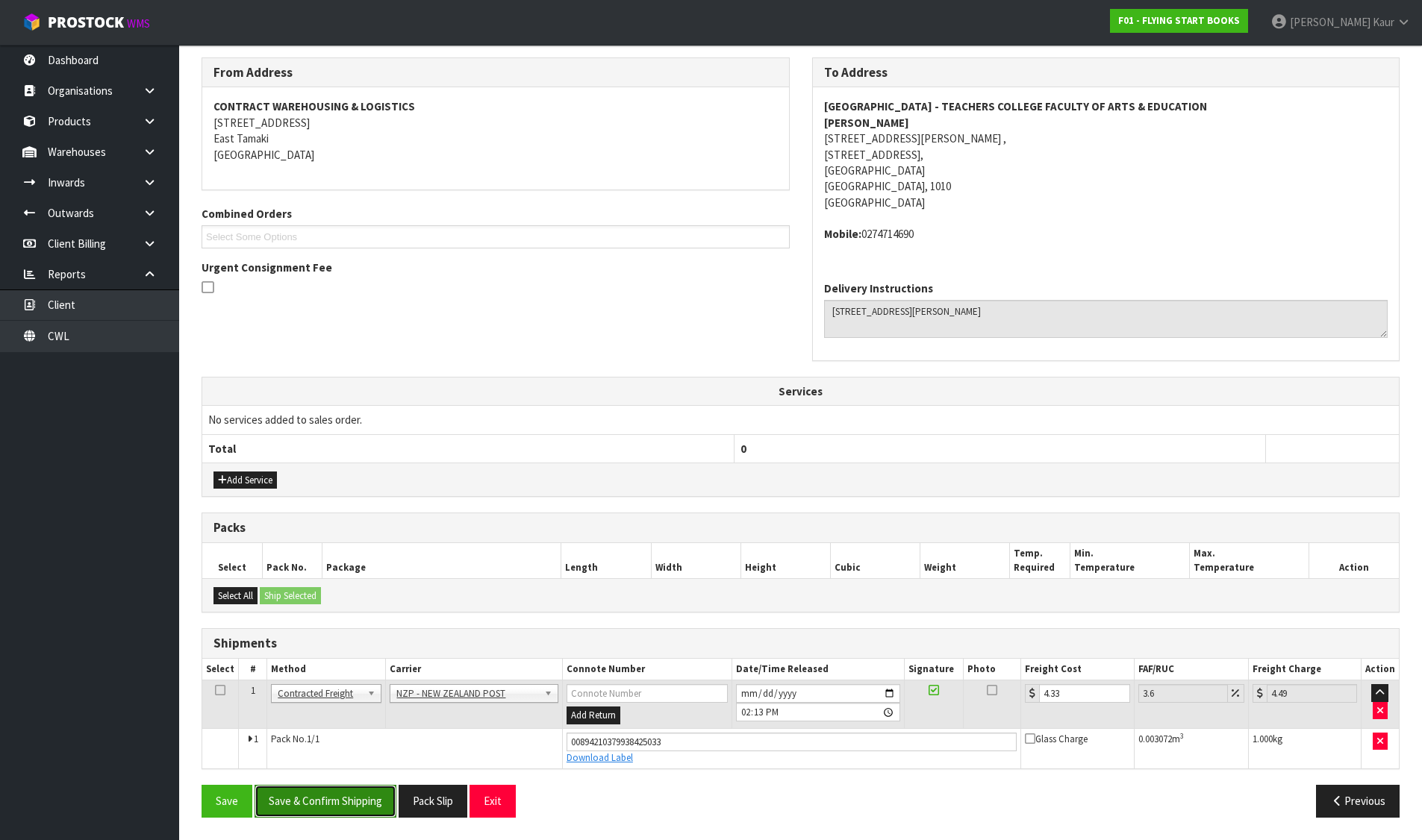
click at [299, 805] on button "Save & Confirm Shipping" at bounding box center [325, 801] width 142 height 32
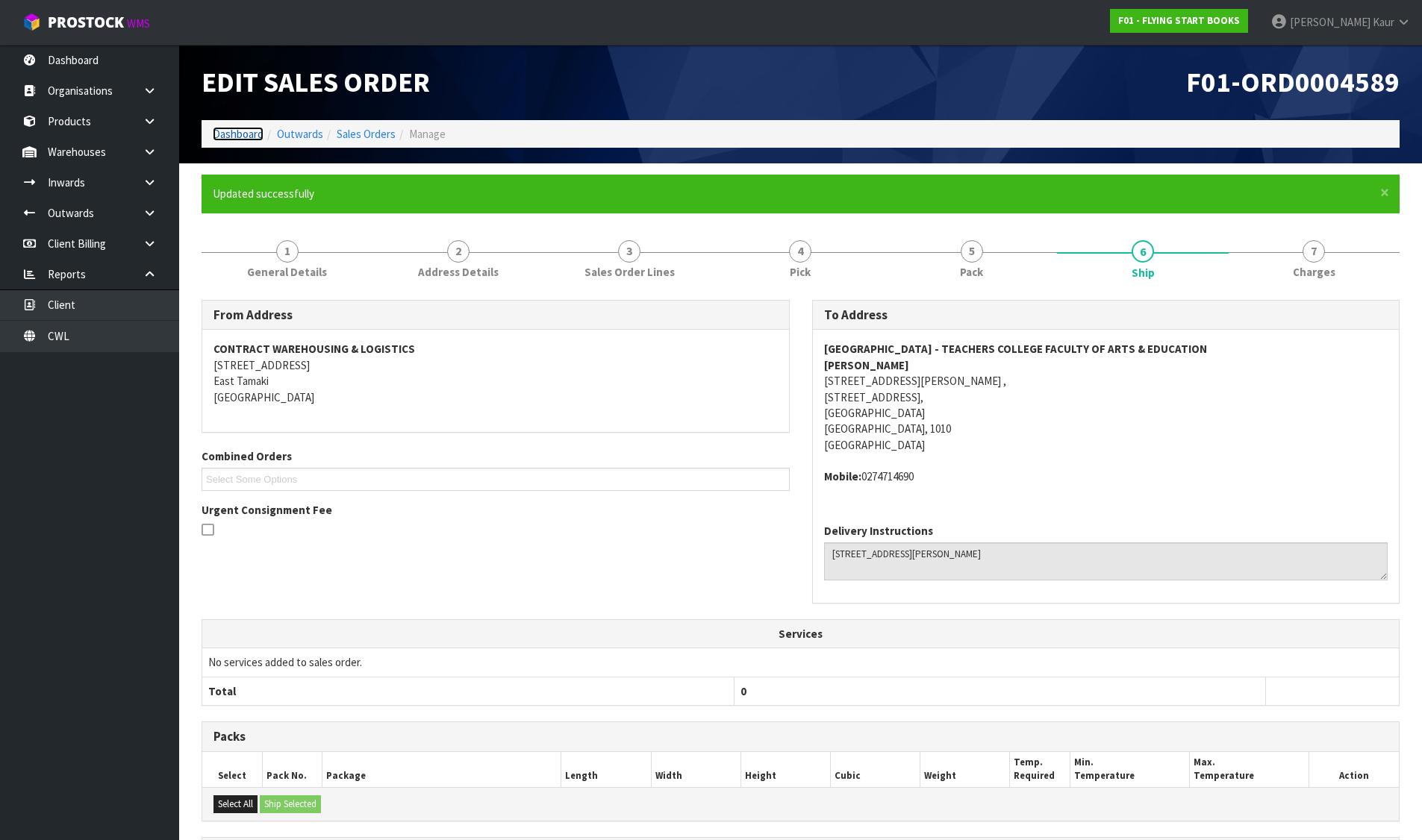
click at [231, 129] on link "Dashboard" at bounding box center [238, 134] width 51 height 15
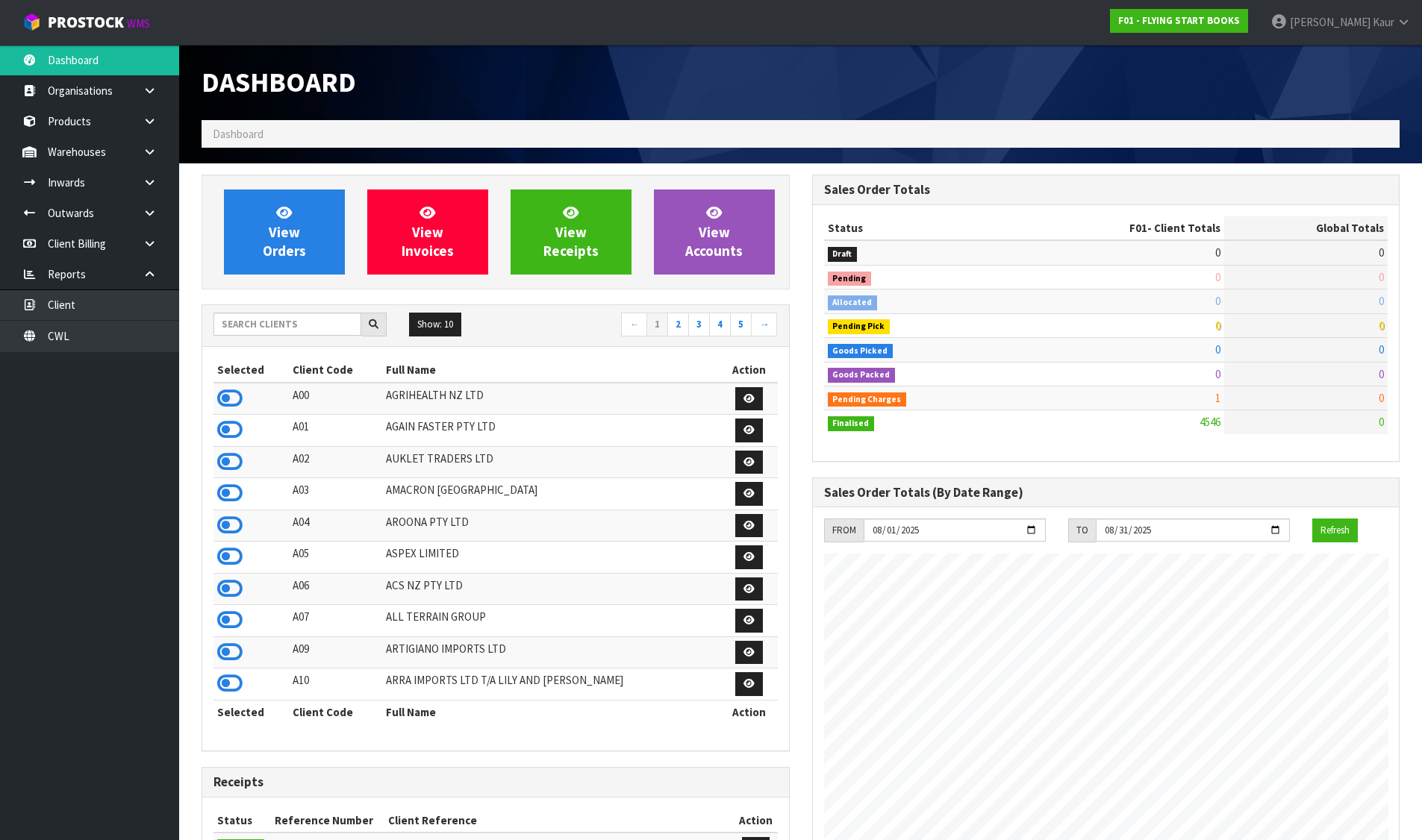
scroll to position [961, 610]
click at [248, 325] on input "text" at bounding box center [287, 324] width 148 height 23
type input "SFA"
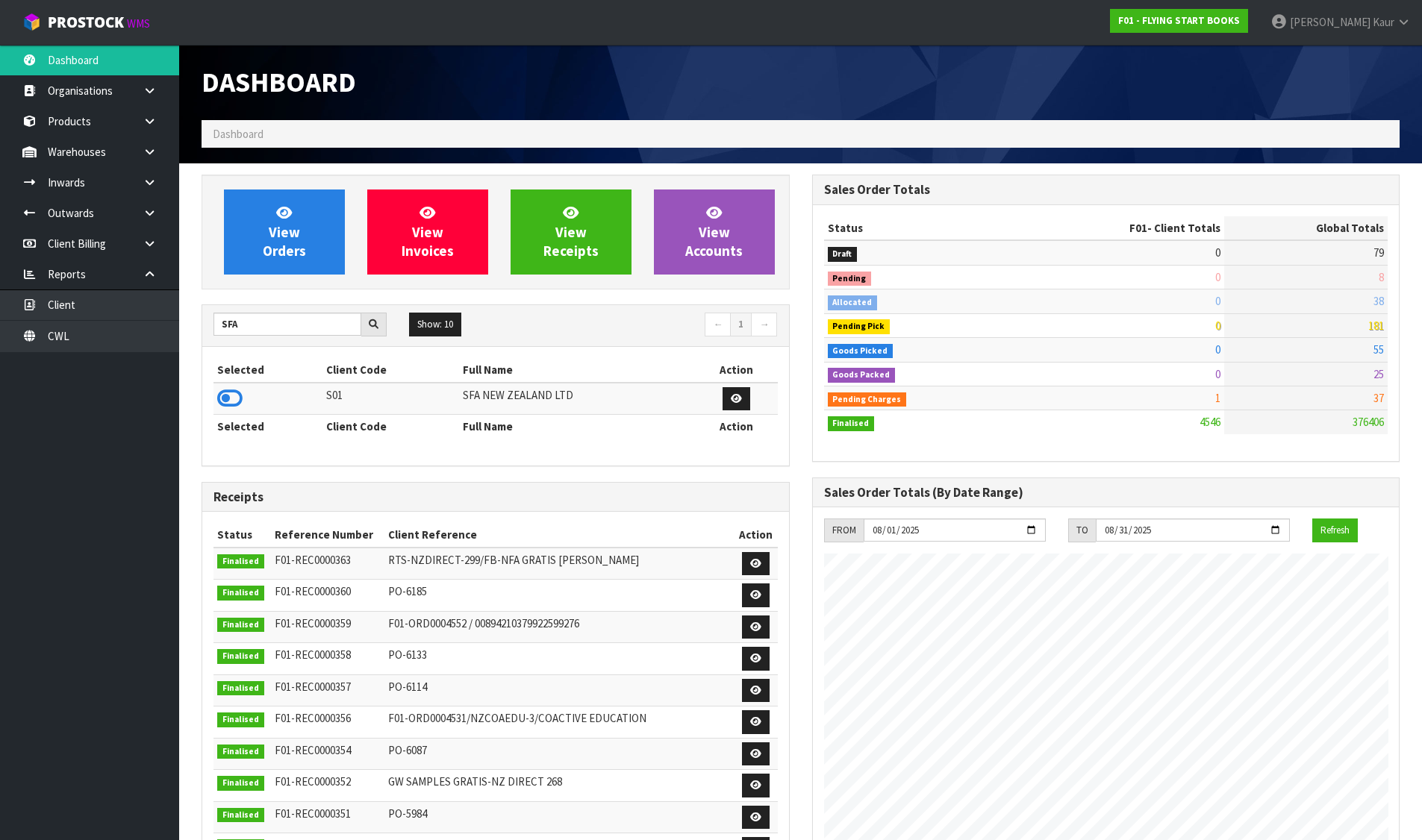
click at [225, 401] on icon at bounding box center [229, 398] width 25 height 22
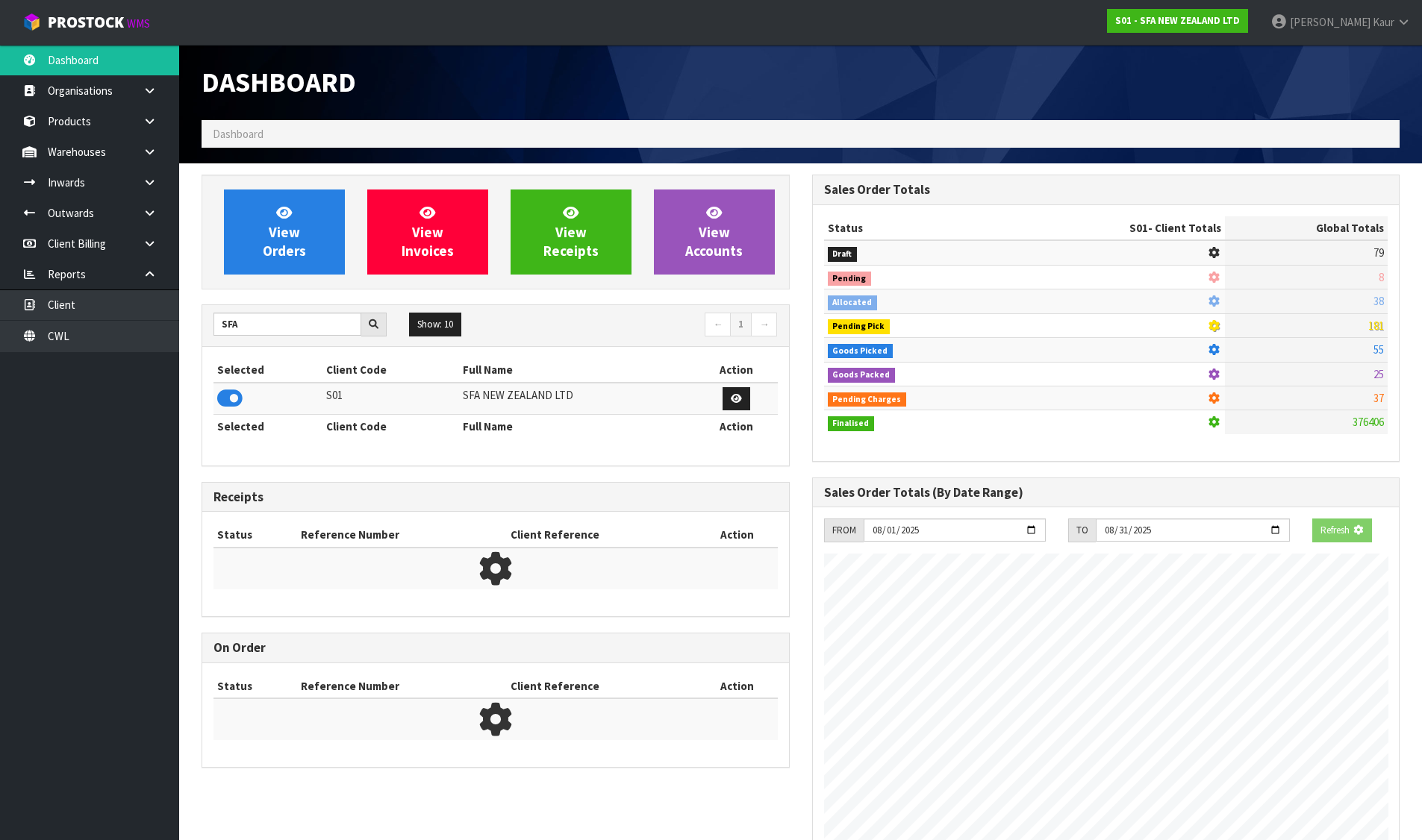
scroll to position [930, 610]
click at [297, 206] on link "View Orders" at bounding box center [284, 231] width 121 height 85
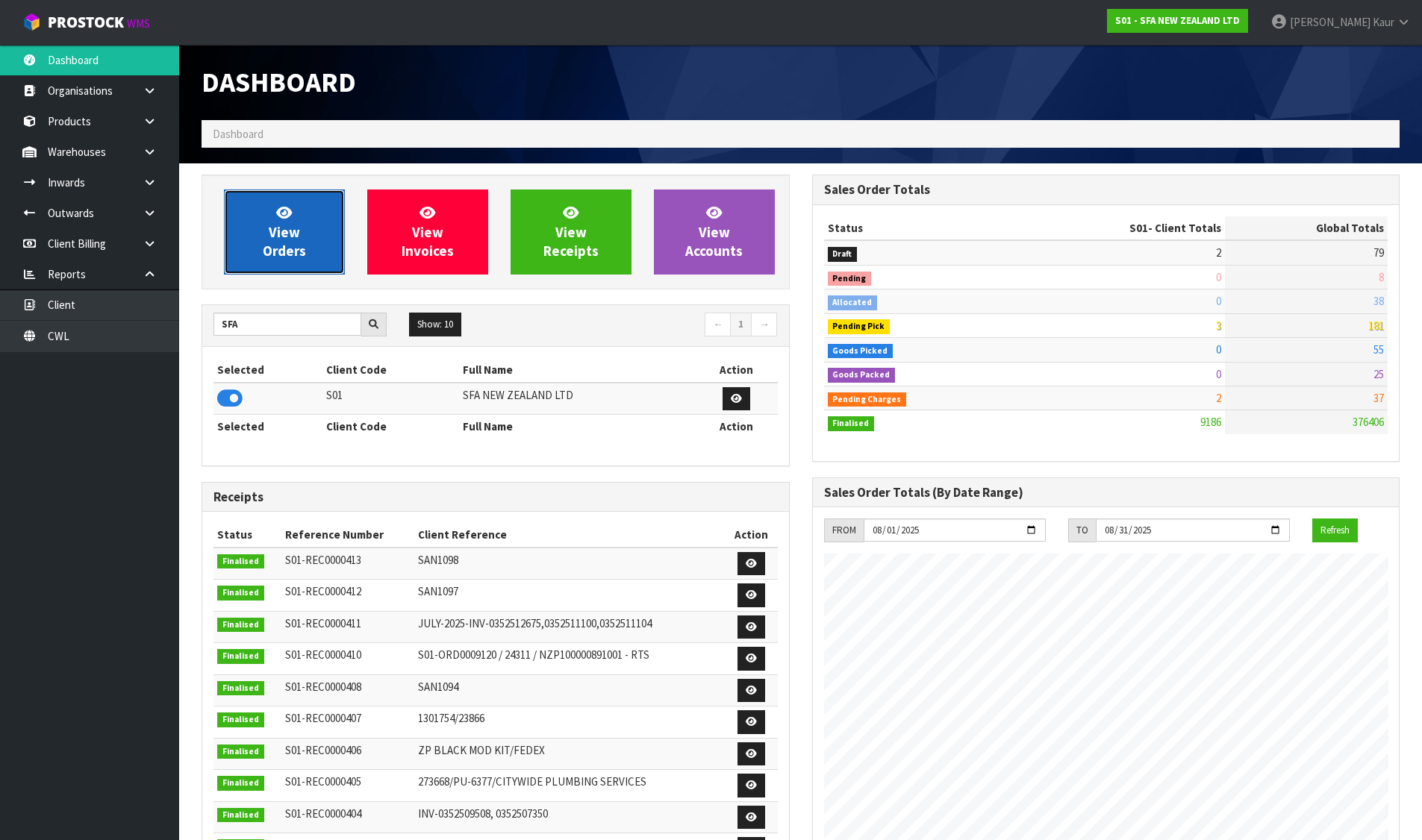
scroll to position [1130, 610]
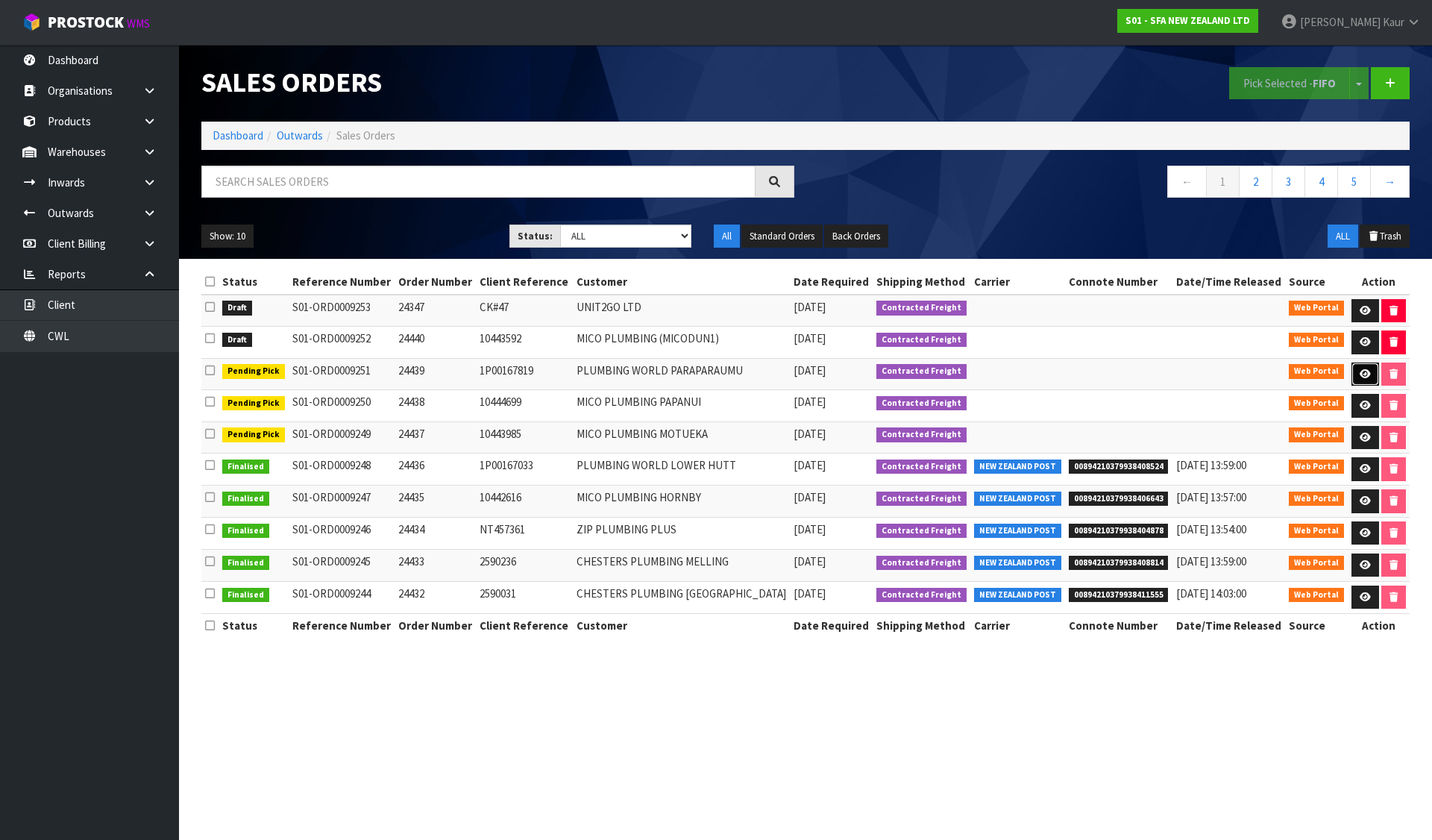
click at [1366, 371] on icon at bounding box center [1365, 374] width 11 height 10
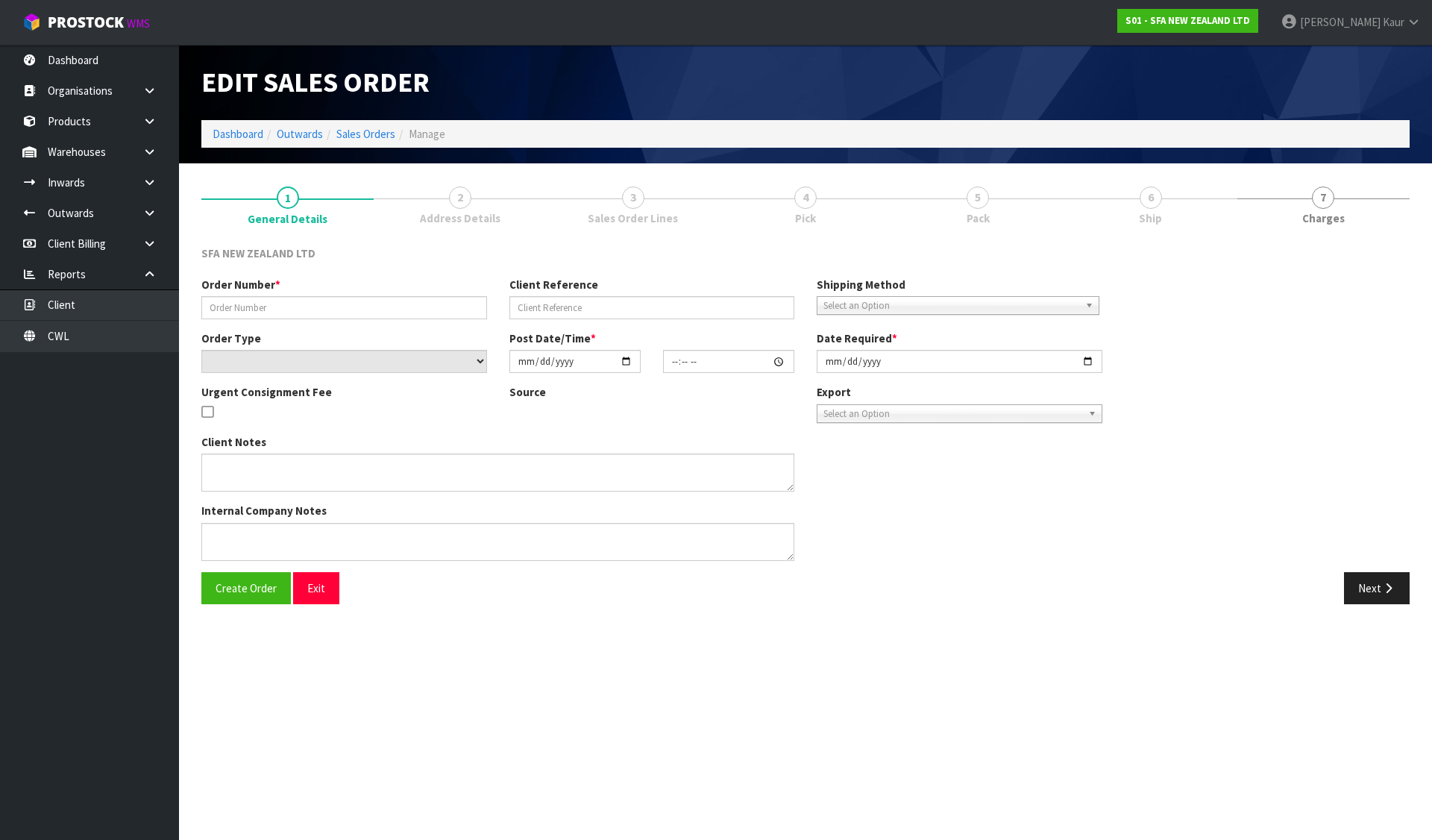
type input "24439"
type input "1P00167819"
select select "number:0"
type input "2025-08-13"
type input "09:50:00.000"
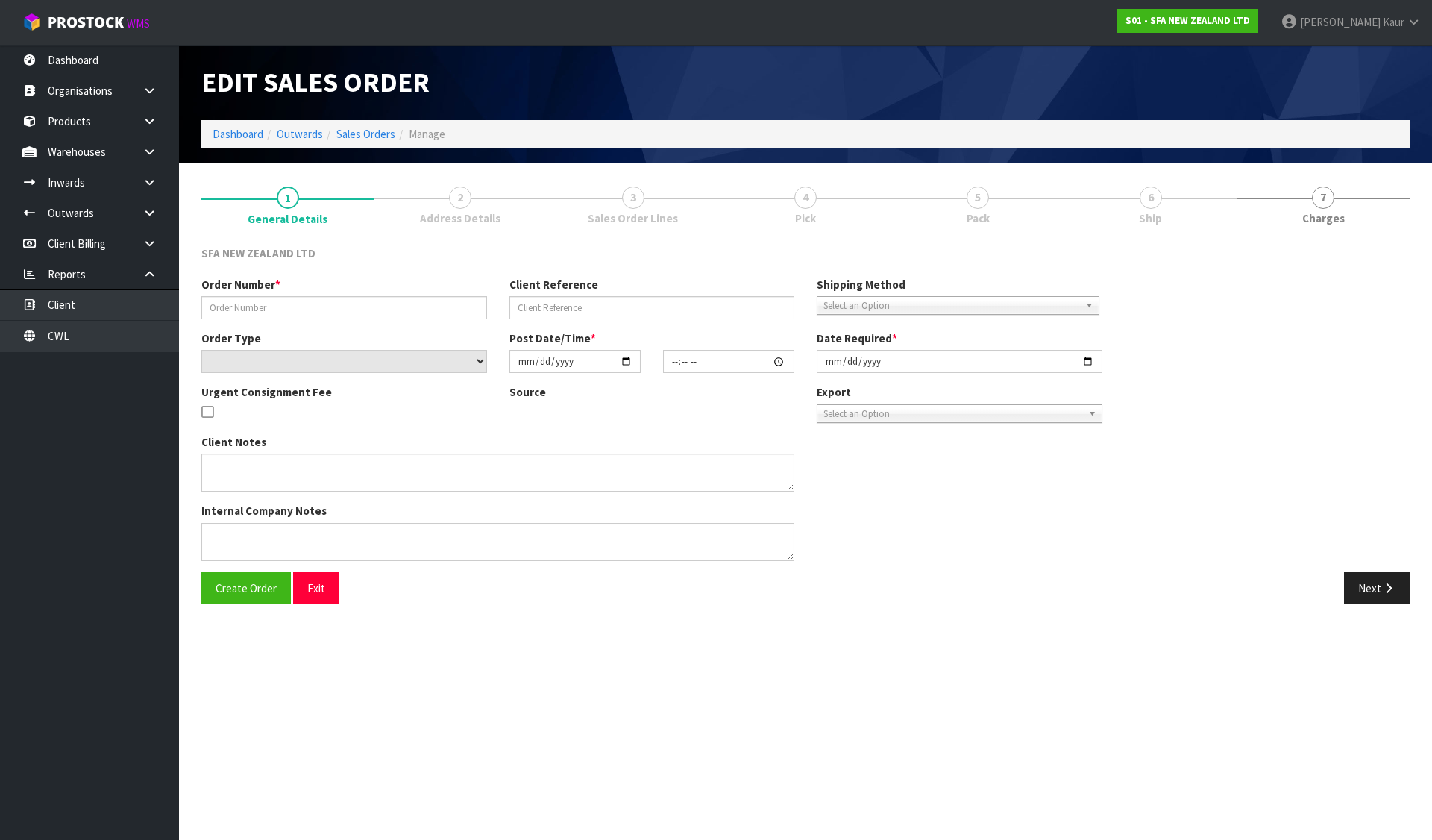
type input "2025-08-13"
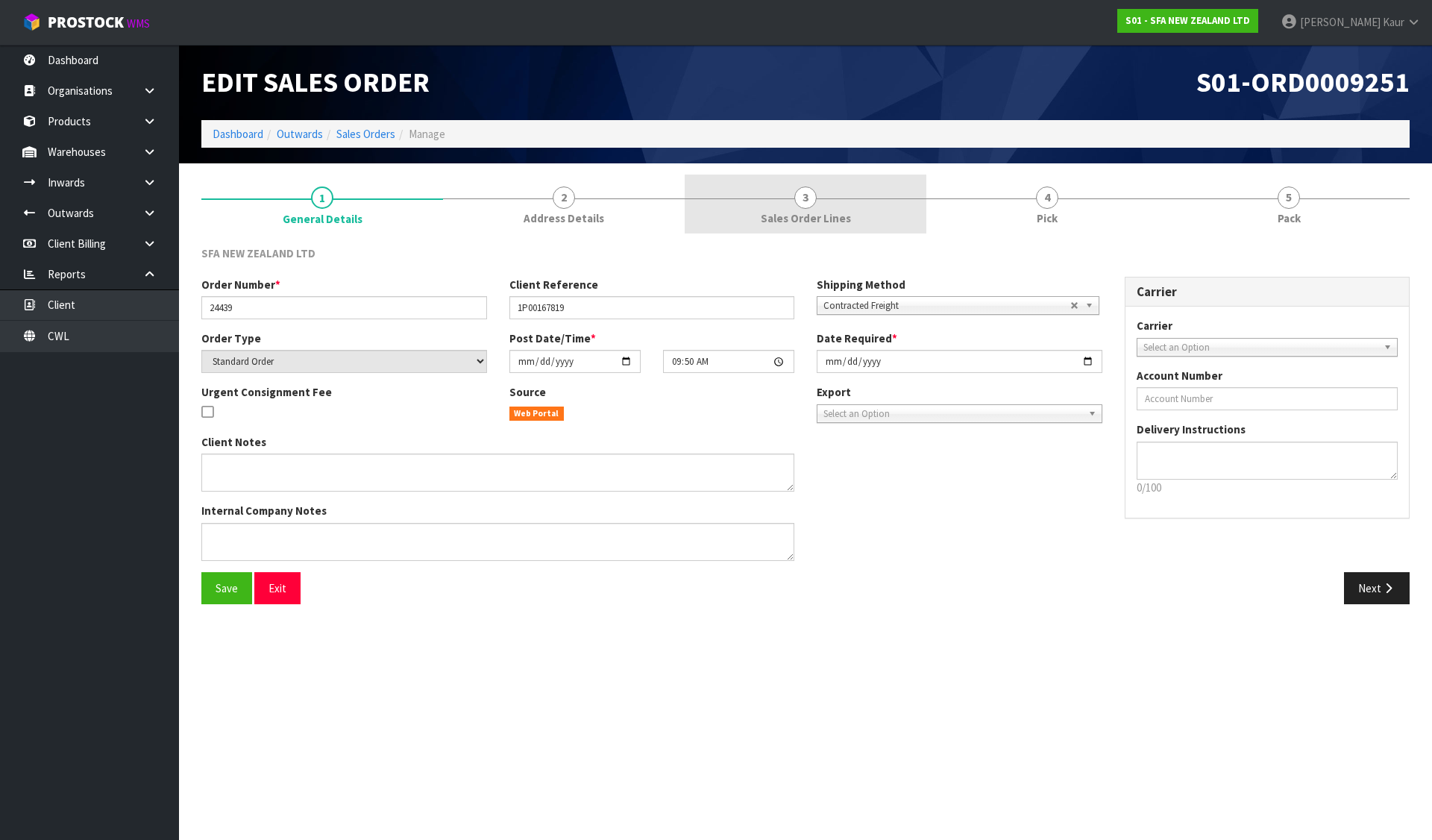
click at [840, 190] on link "3 Sales Order Lines" at bounding box center [806, 204] width 242 height 59
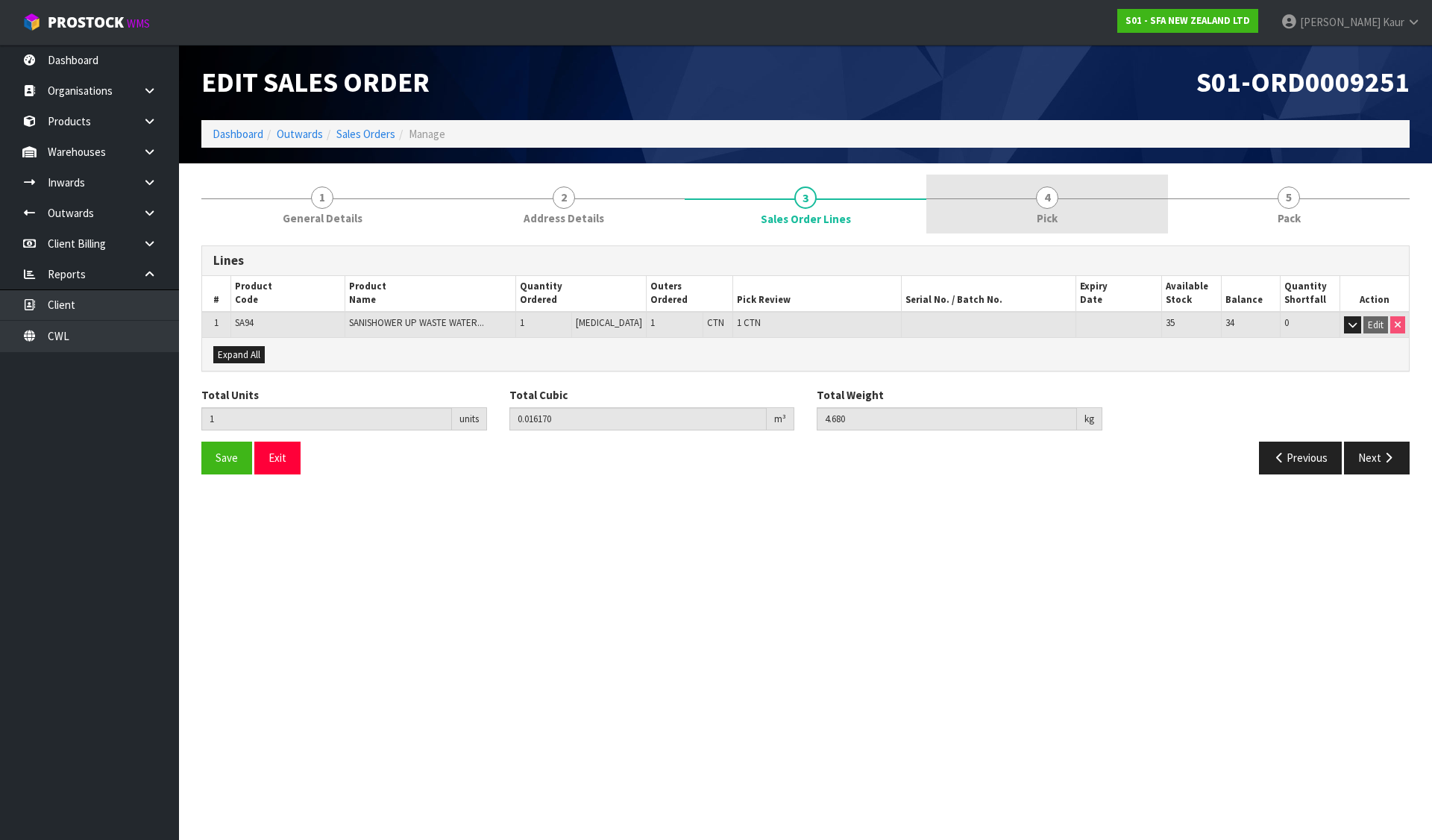
click at [1019, 199] on link "4 Pick" at bounding box center [1048, 204] width 242 height 59
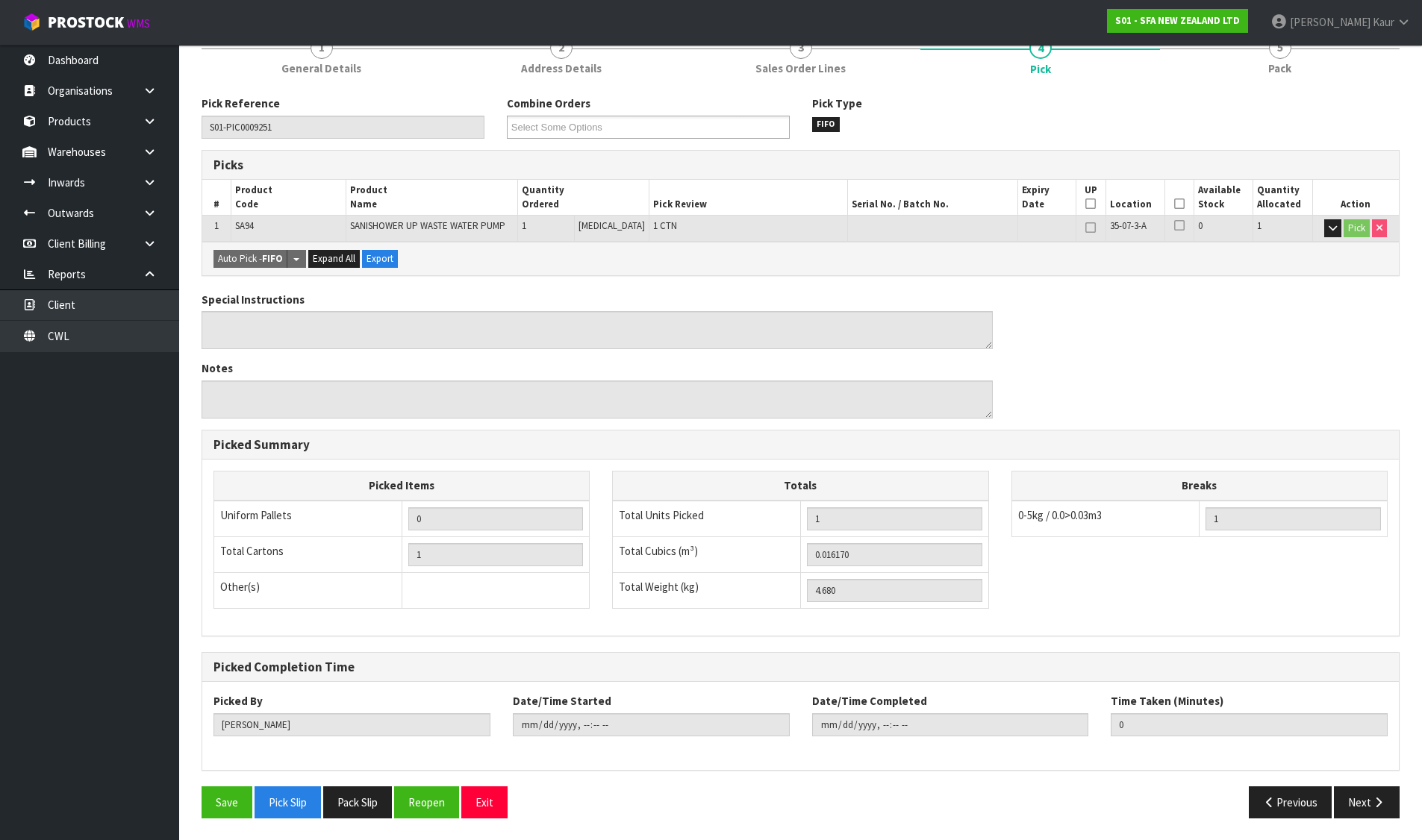
scroll to position [151, 0]
click at [435, 784] on div "Pick Reference S01-PIC0009251 Combine Orders S01-ORD0009249 S01-ORD0009250 S01-…" at bounding box center [800, 462] width 1198 height 734
click at [437, 792] on button "Reopen" at bounding box center [426, 802] width 65 height 32
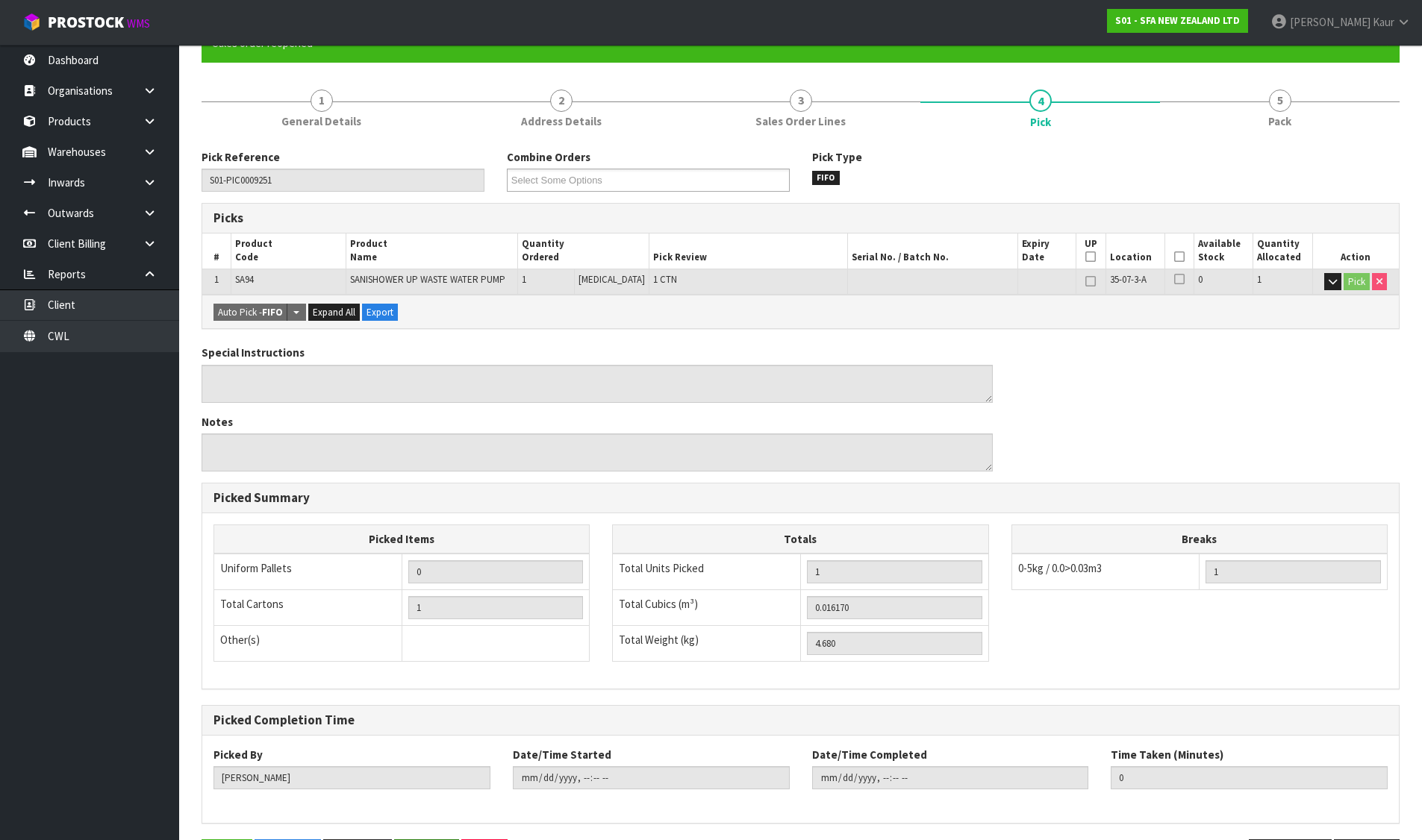
scroll to position [0, 0]
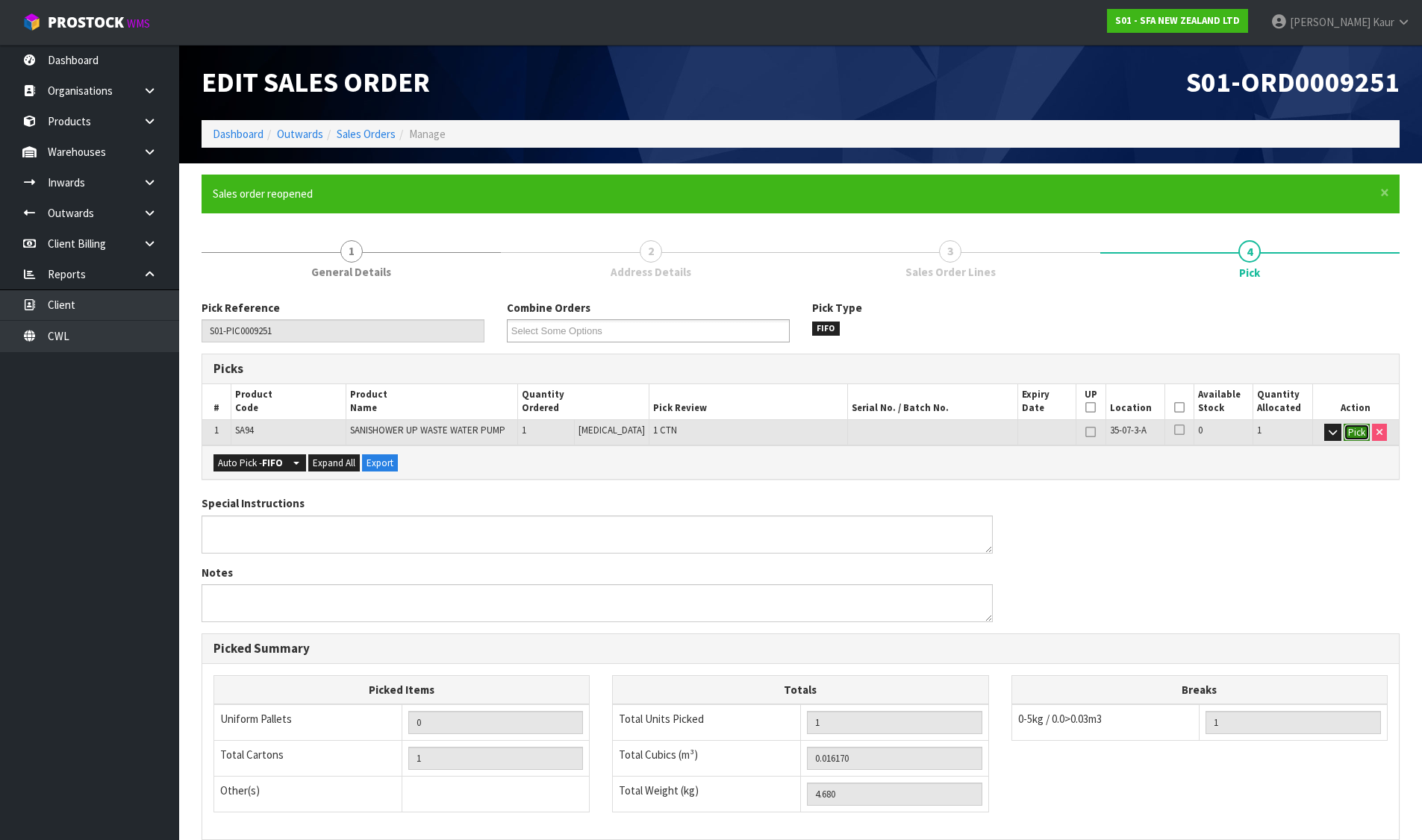
click at [1352, 433] on button "Pick" at bounding box center [1356, 432] width 26 height 18
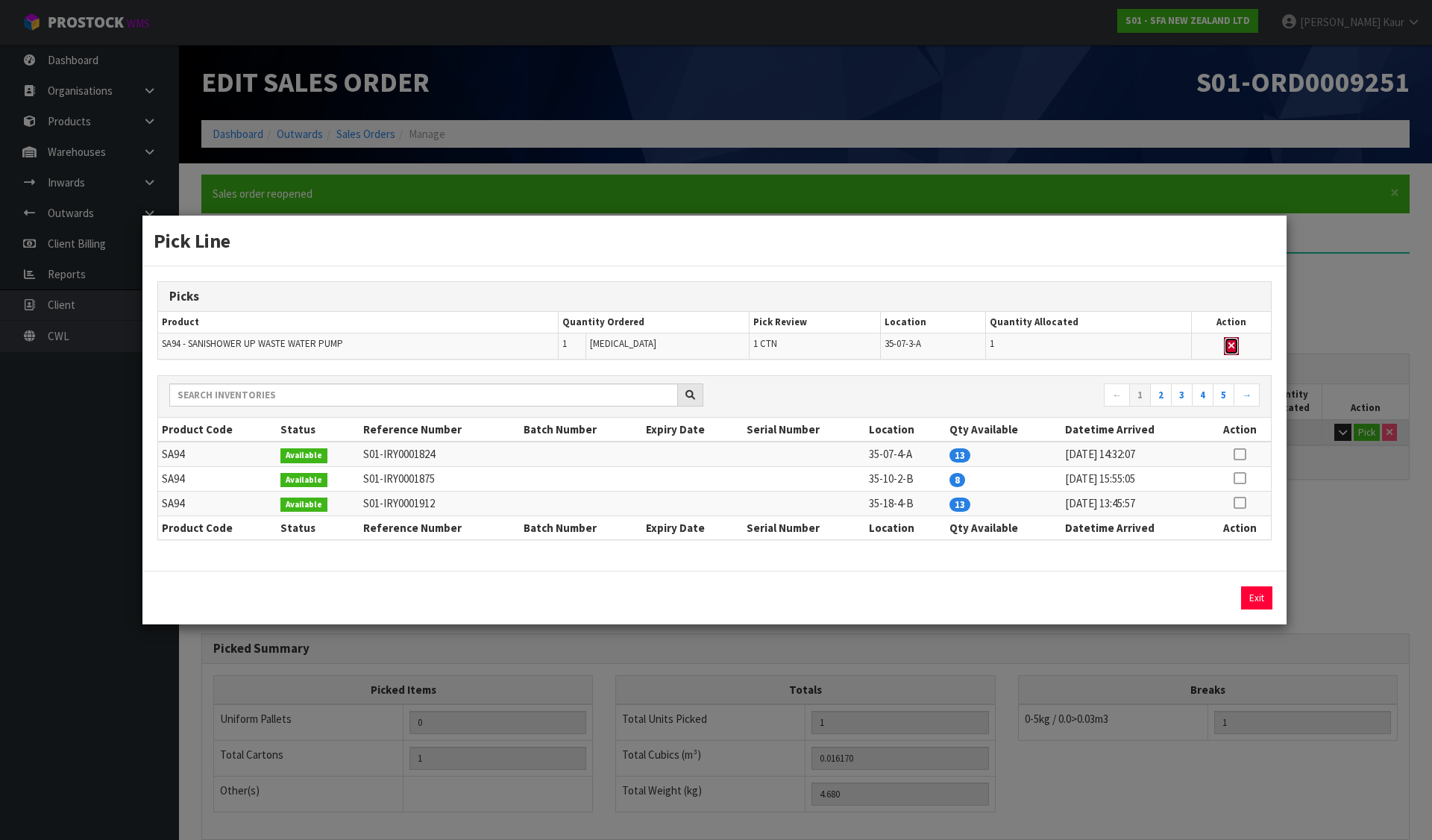
drag, startPoint x: 1233, startPoint y: 344, endPoint x: 1221, endPoint y: 512, distance: 168.4
click at [1232, 344] on icon "button" at bounding box center [1231, 345] width 6 height 10
type input "0"
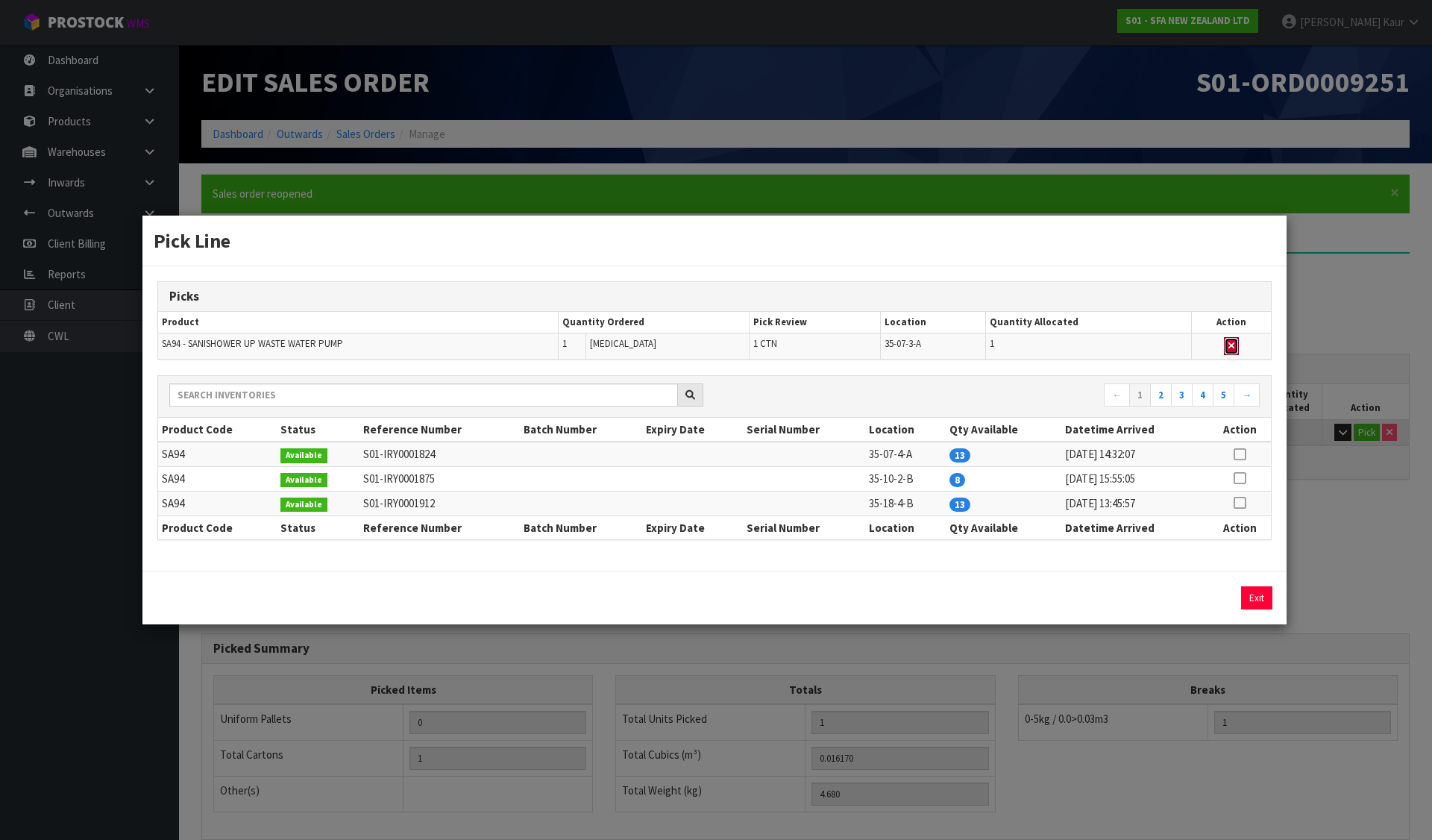
type input "0"
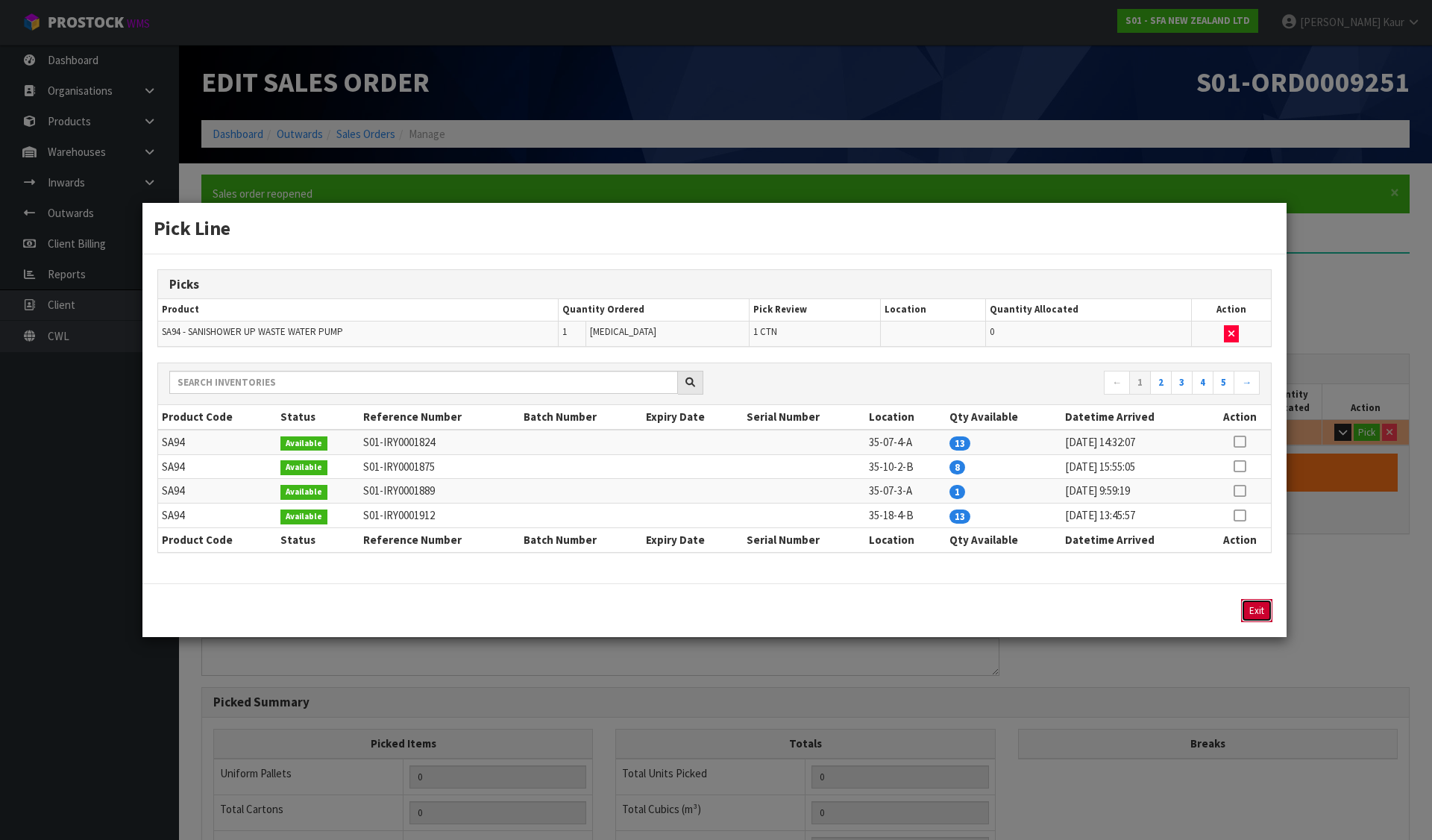
click at [1254, 607] on button "Exit" at bounding box center [1257, 610] width 31 height 23
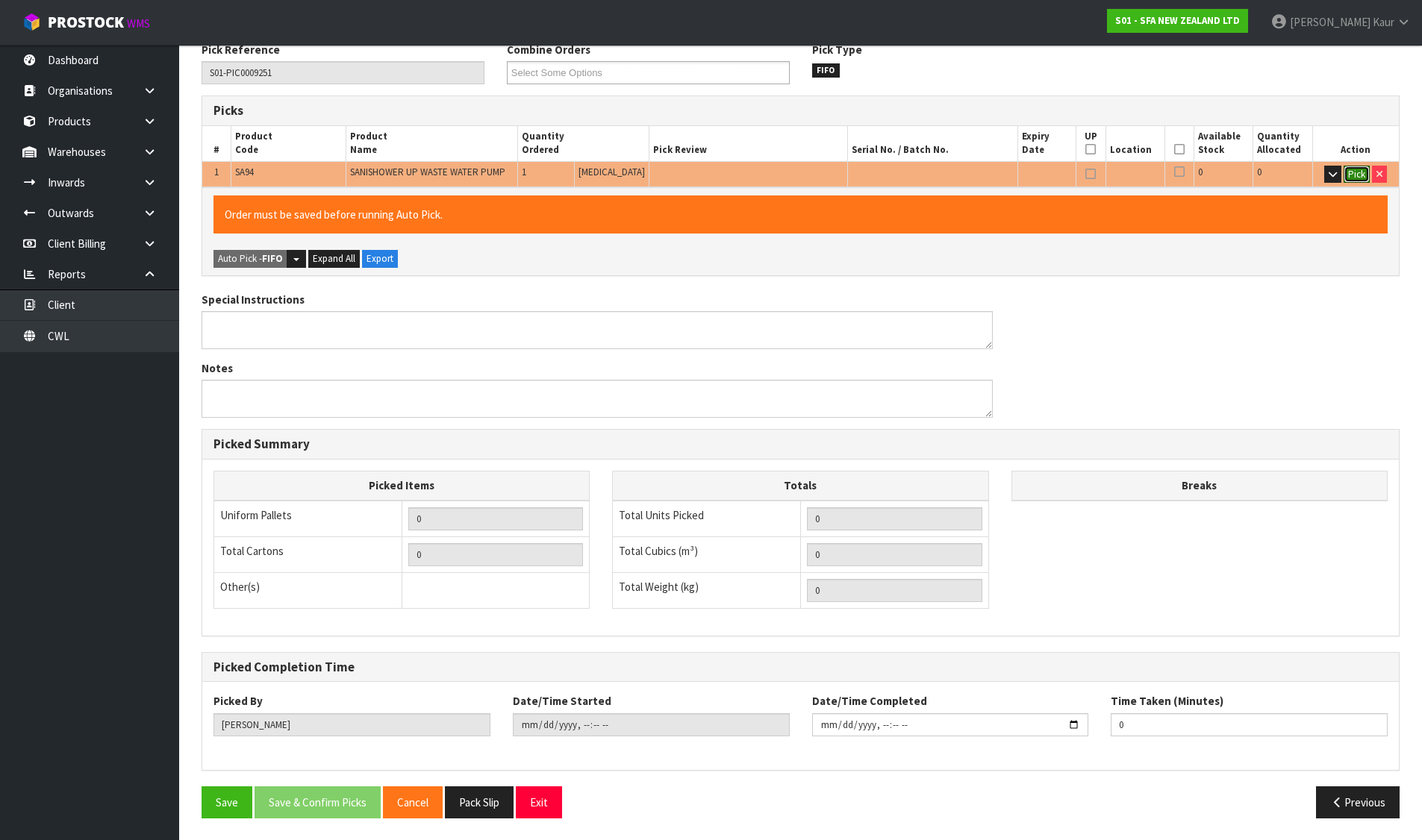
scroll to position [259, 0]
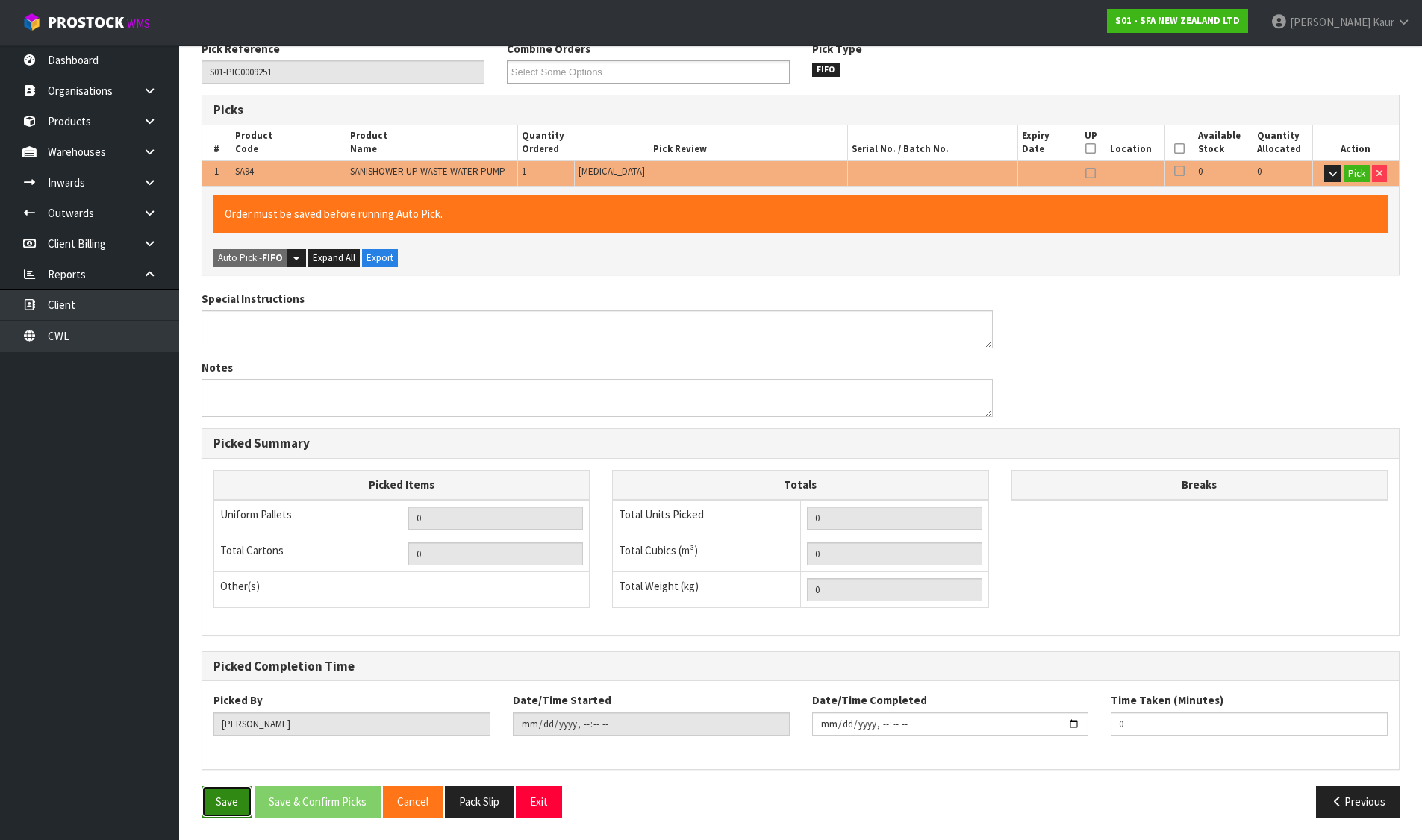
click at [230, 806] on button "Save" at bounding box center [227, 802] width 51 height 32
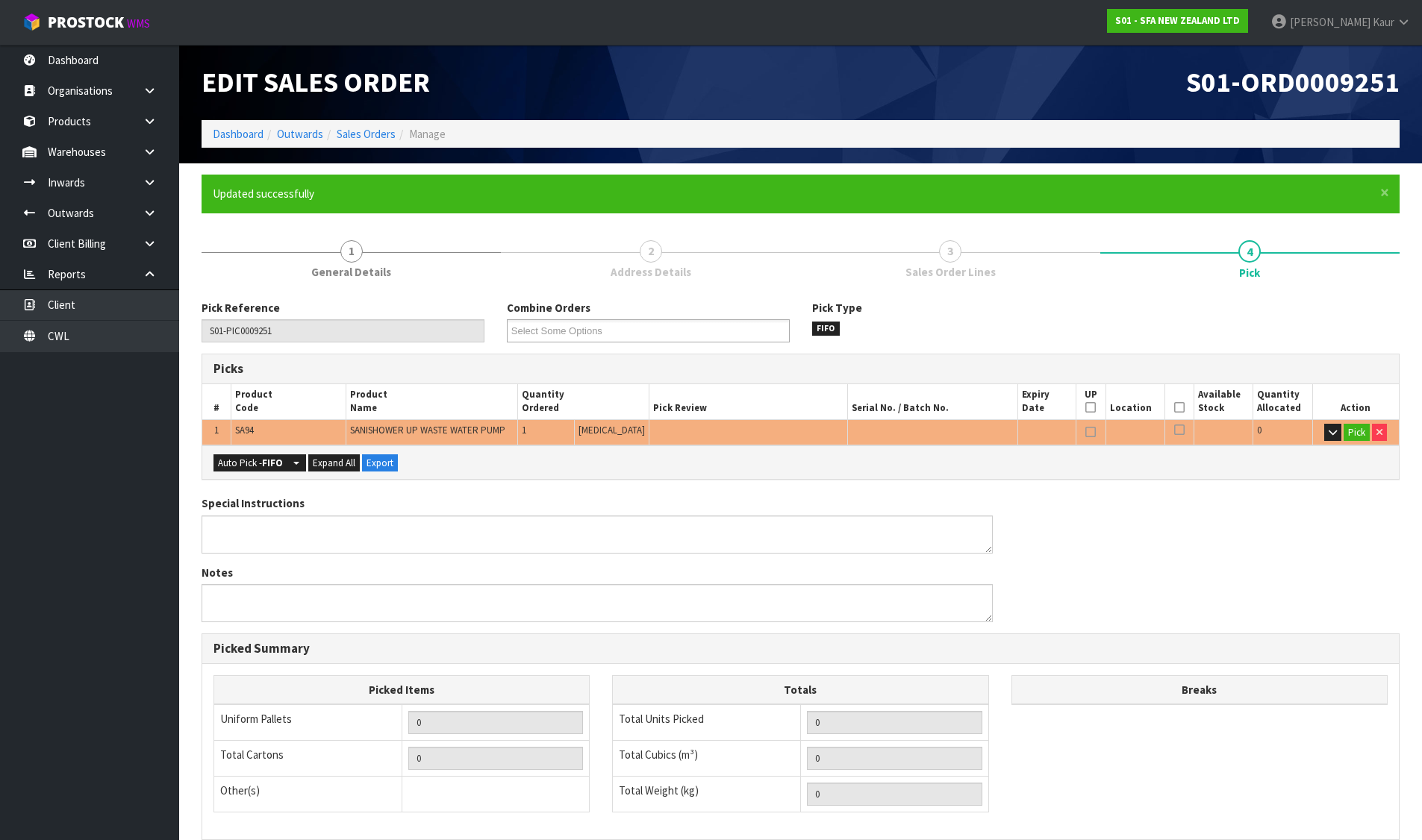
scroll to position [205, 0]
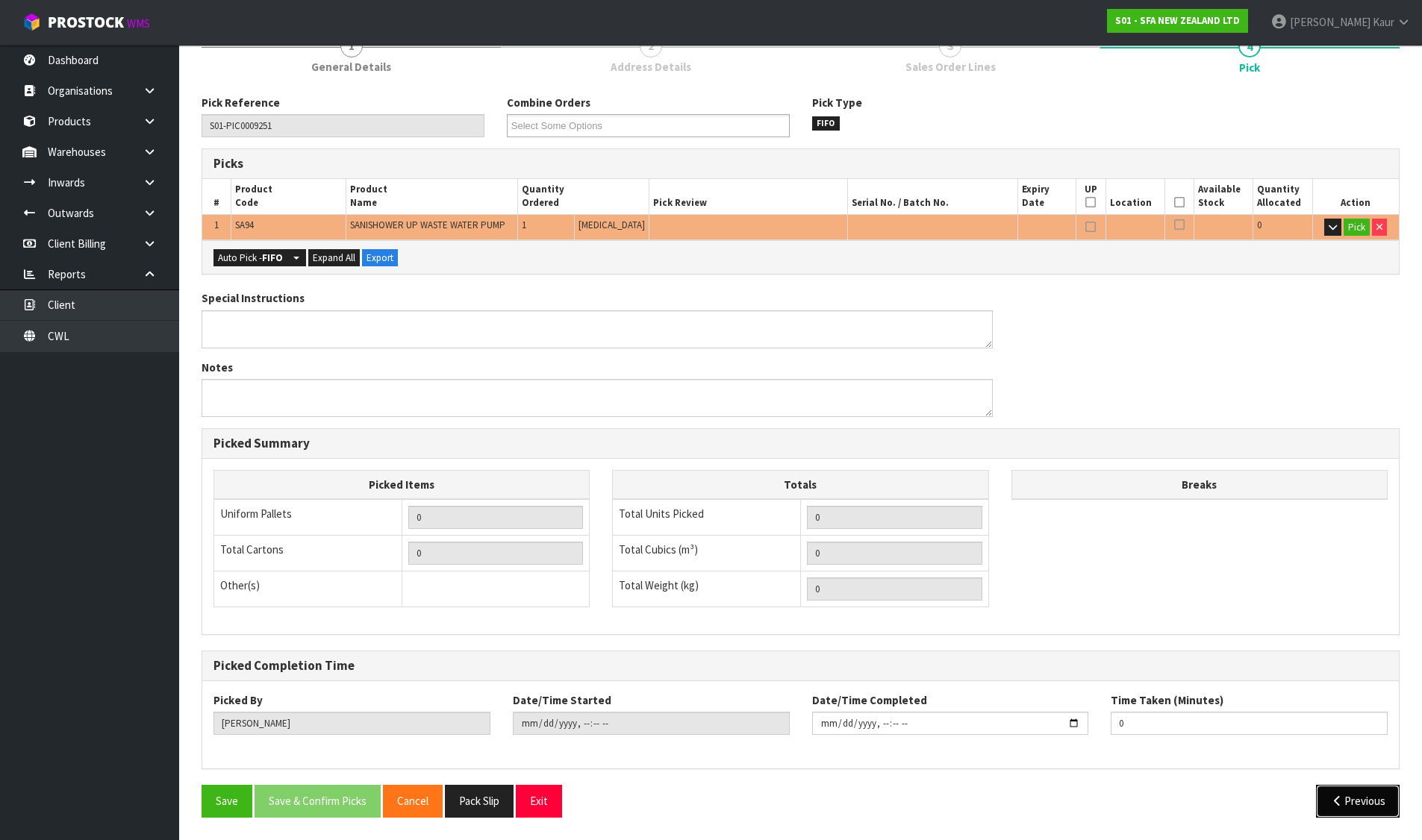
click at [1349, 805] on button "Previous" at bounding box center [1357, 801] width 84 height 32
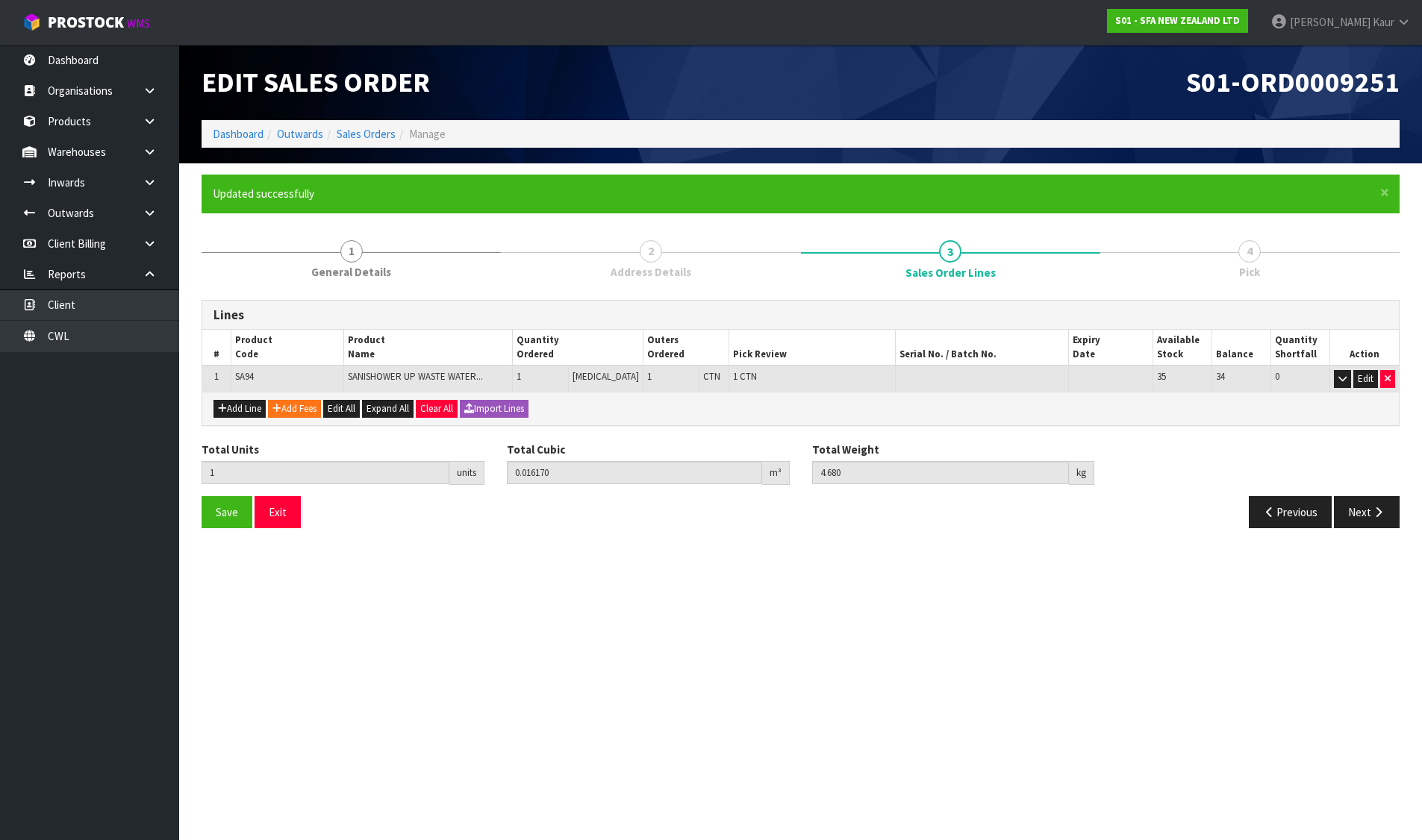
scroll to position [0, 0]
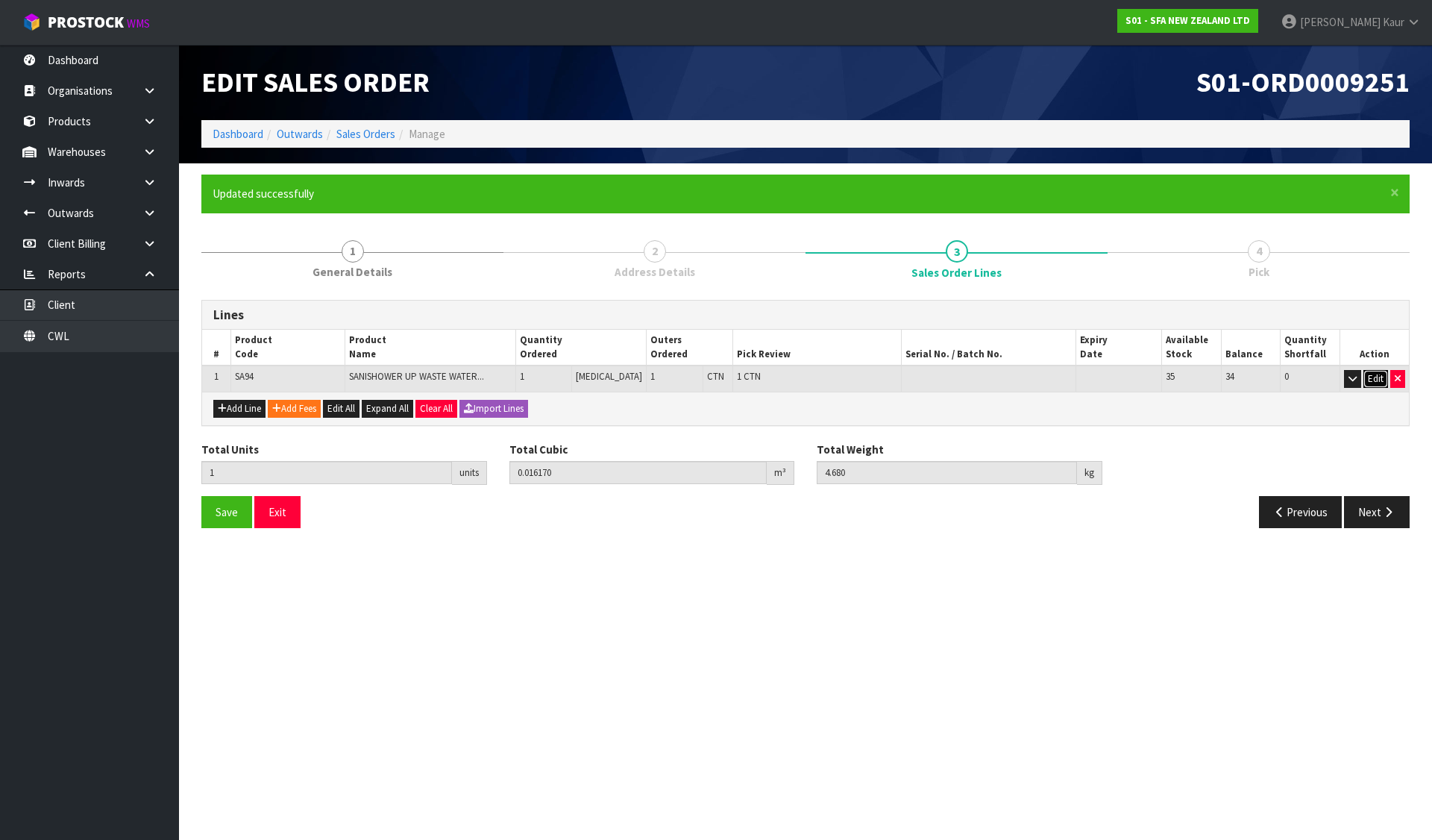
click at [1376, 384] on button "Edit" at bounding box center [1376, 378] width 25 height 18
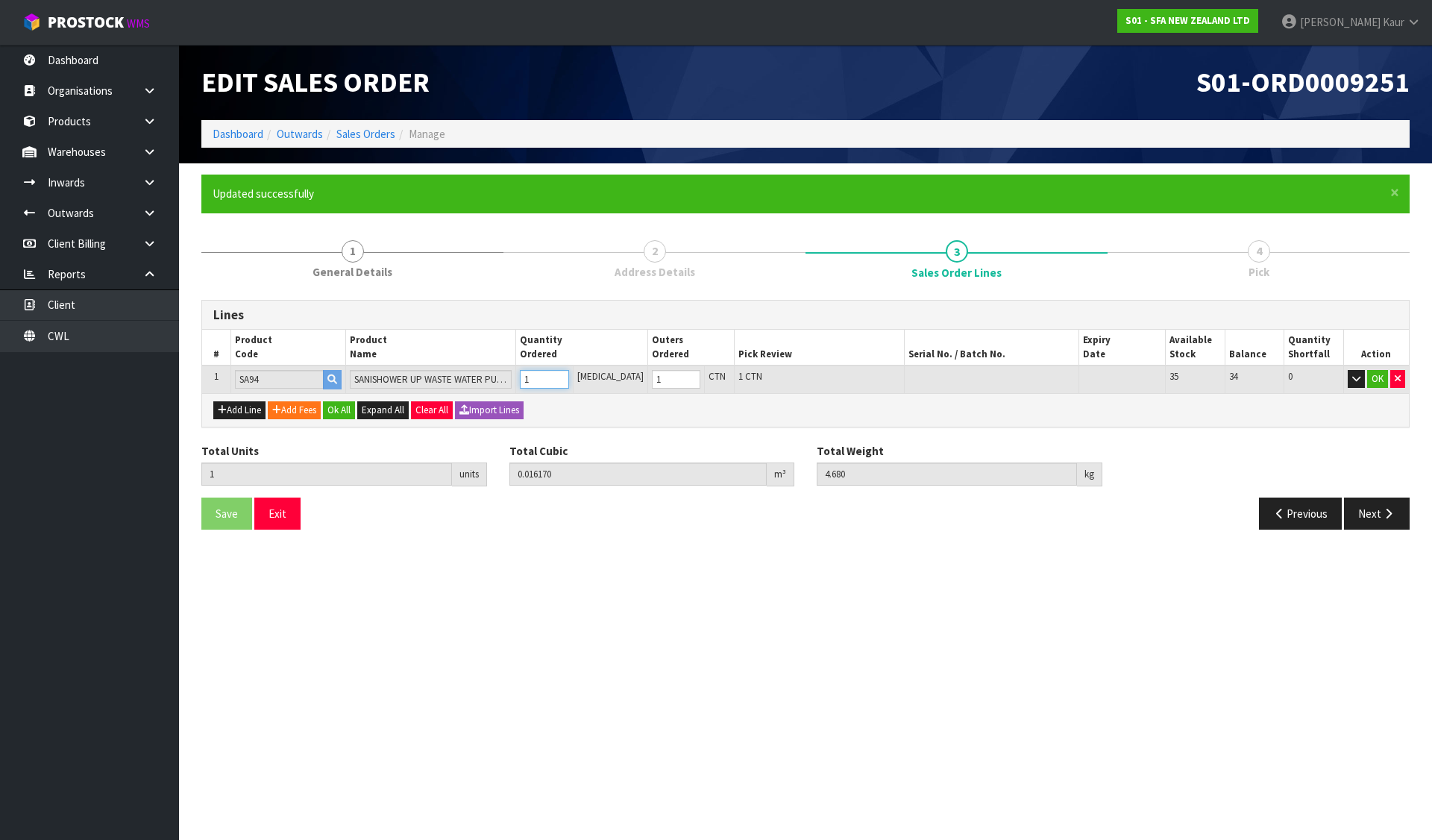
drag, startPoint x: 557, startPoint y: 387, endPoint x: 532, endPoint y: 387, distance: 25.0
click at [532, 387] on td "1" at bounding box center [544, 379] width 57 height 28
type input "3"
type input "0.04851"
type input "14.04"
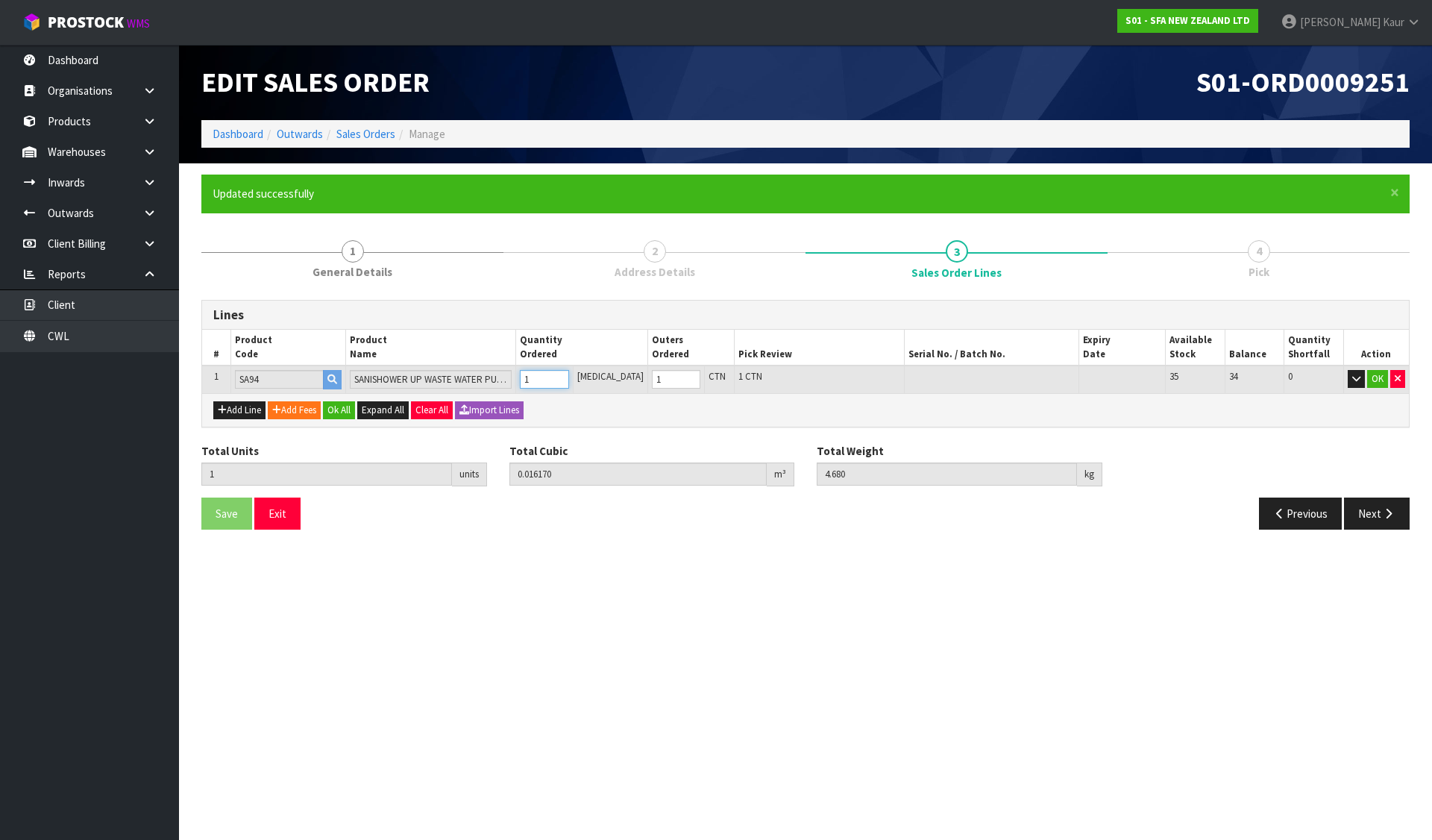
type input "3"
click at [351, 407] on button "Ok All" at bounding box center [339, 410] width 32 height 18
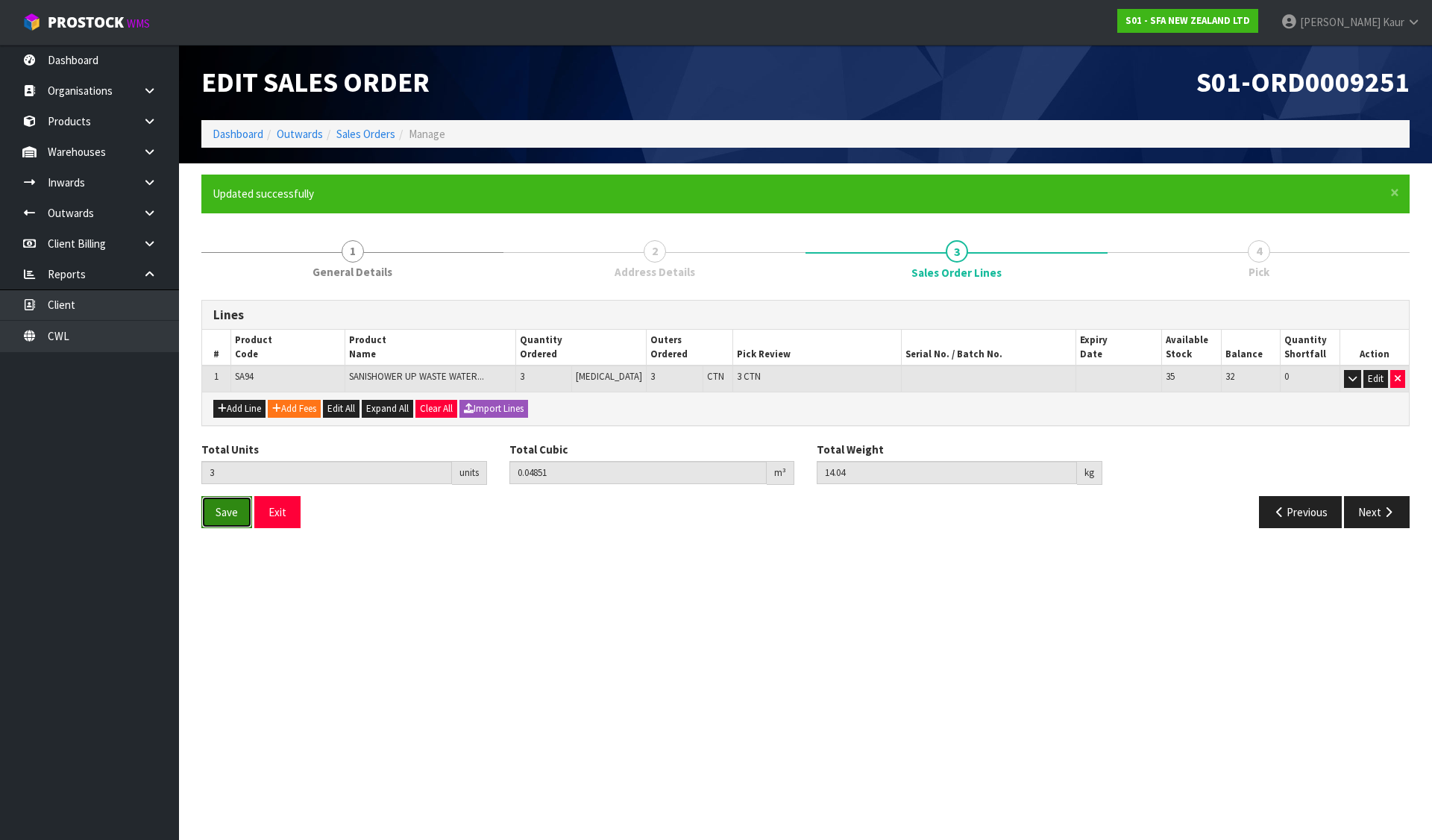
click at [224, 505] on span "Save" at bounding box center [227, 512] width 22 height 15
click at [1368, 517] on button "Next" at bounding box center [1377, 512] width 66 height 32
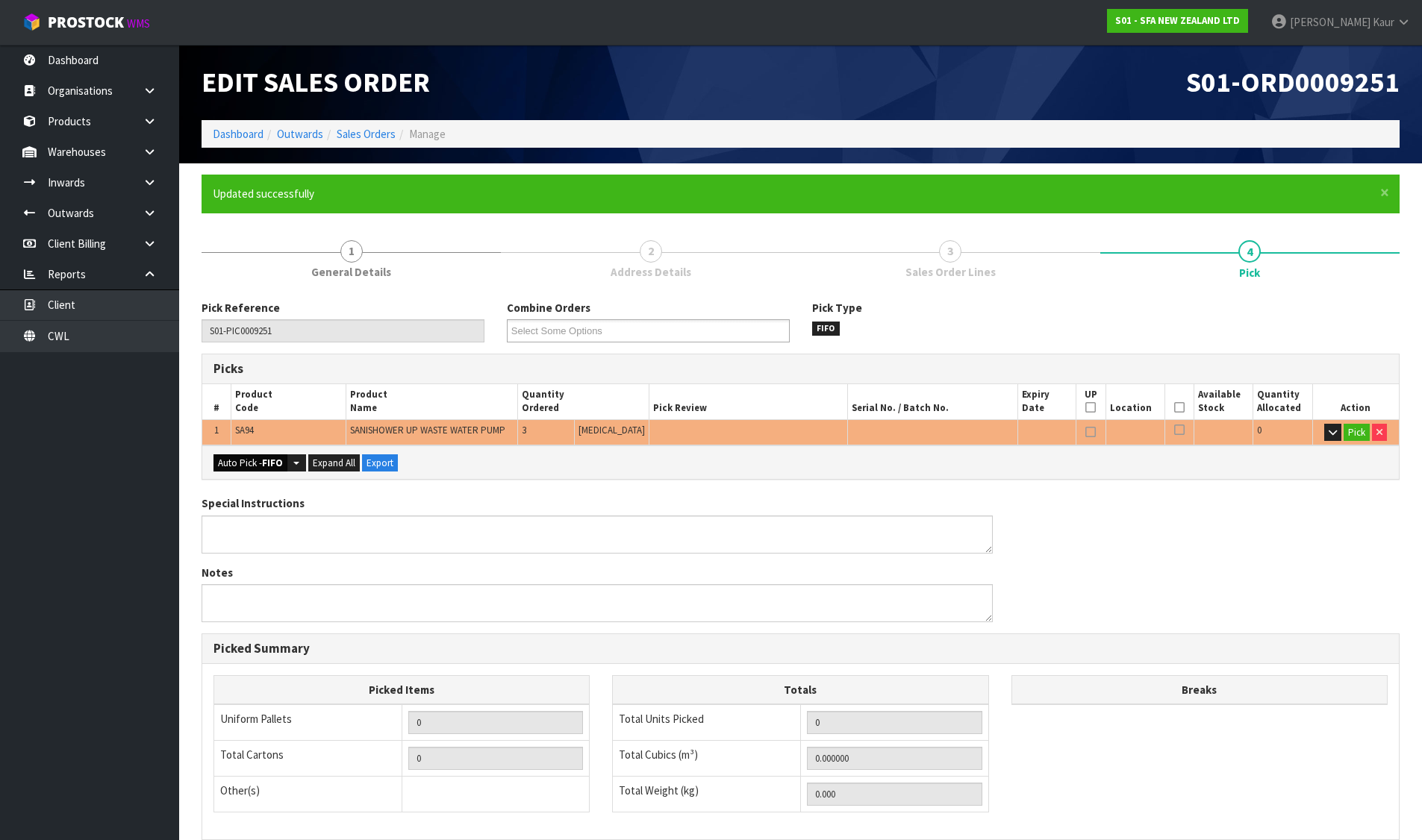
drag, startPoint x: 246, startPoint y: 449, endPoint x: 245, endPoint y: 459, distance: 10.0
click at [245, 449] on div "Auto Pick - FIFO Split button! FIFO - First In First Out FEFO - First Expired F…" at bounding box center [800, 462] width 1196 height 34
click at [245, 459] on button "Auto Pick - FIFO" at bounding box center [251, 462] width 74 height 18
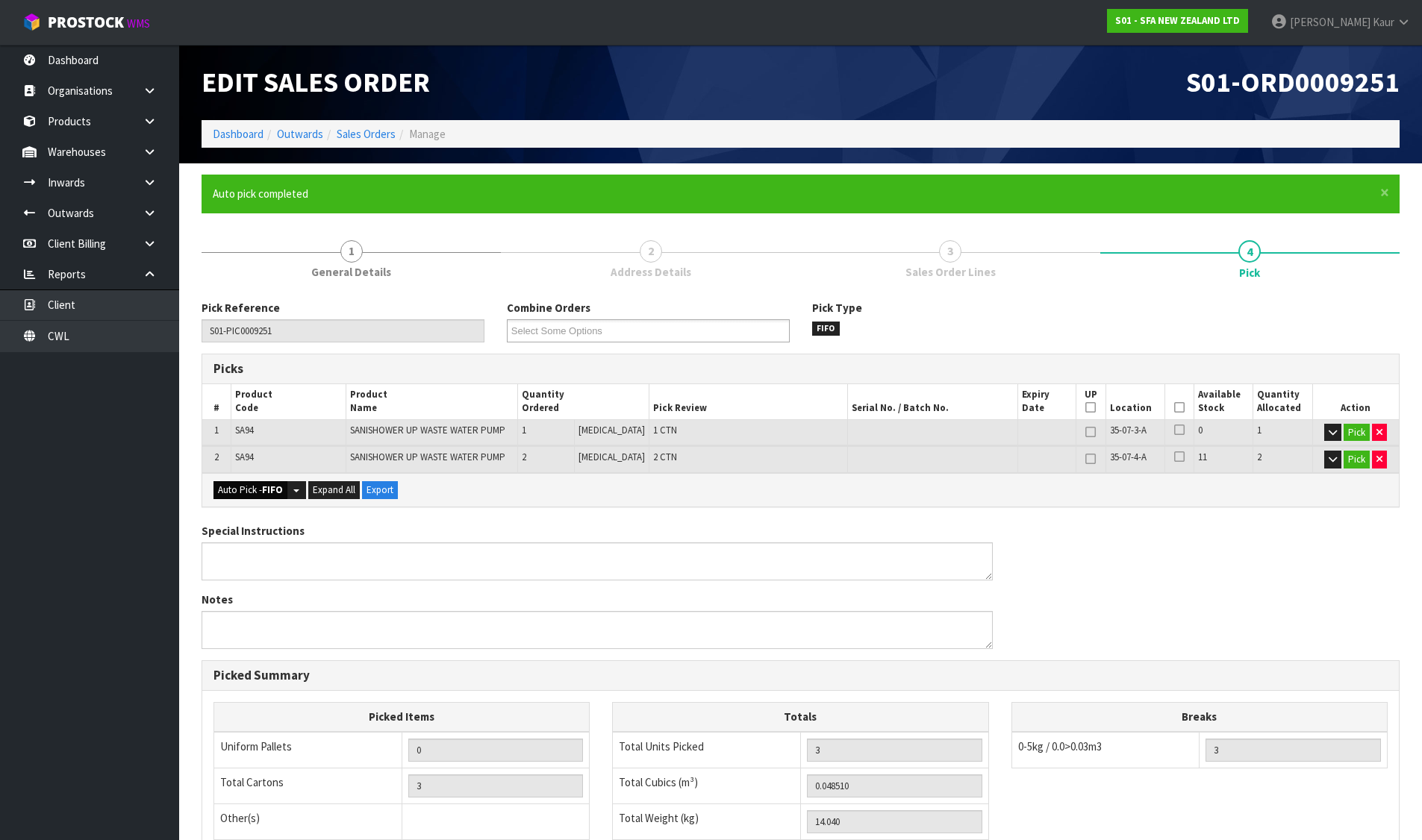
type input "3"
type input "0.048510"
type input "14.040"
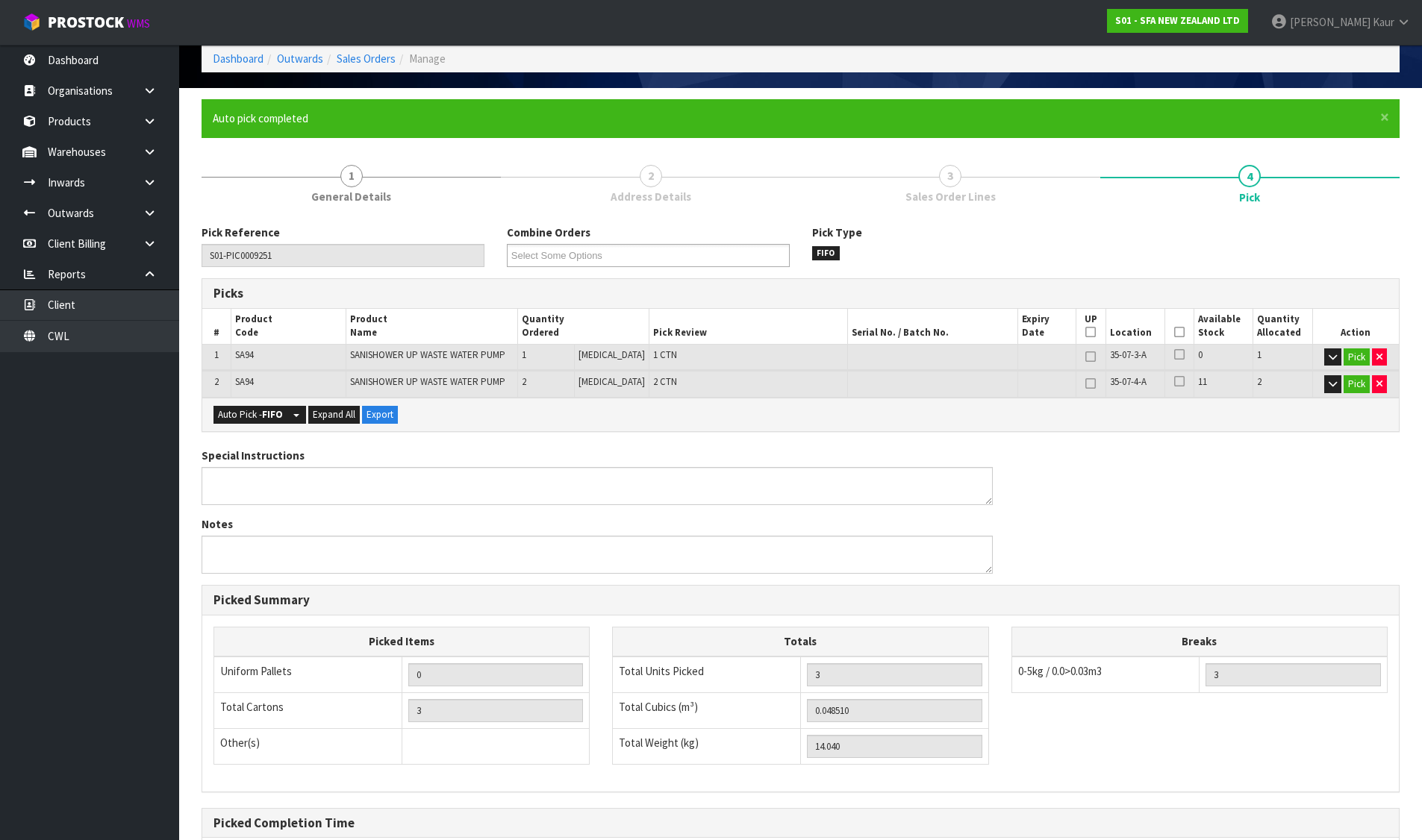
scroll to position [232, 0]
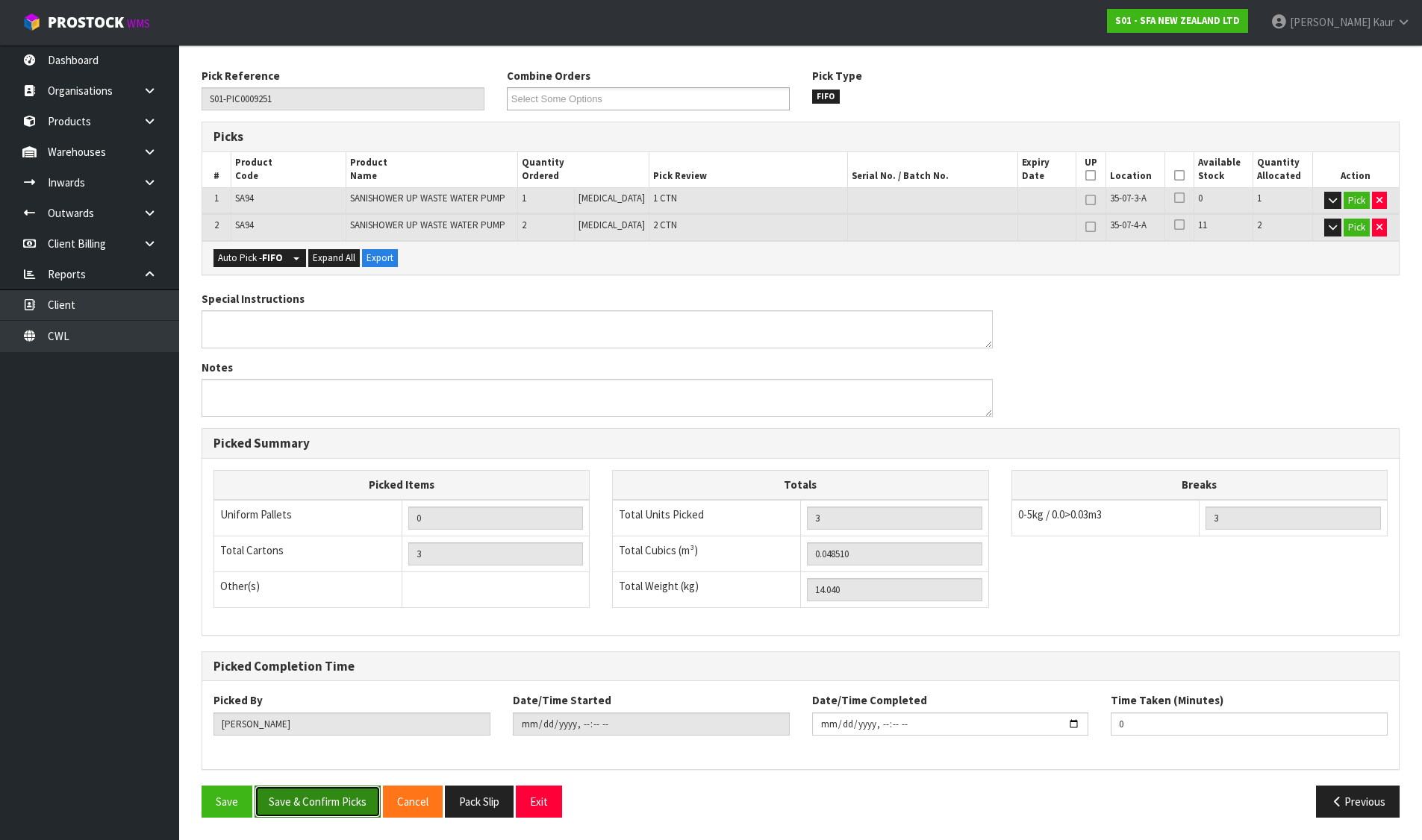
click at [356, 803] on button "Save & Confirm Picks" at bounding box center [317, 802] width 126 height 32
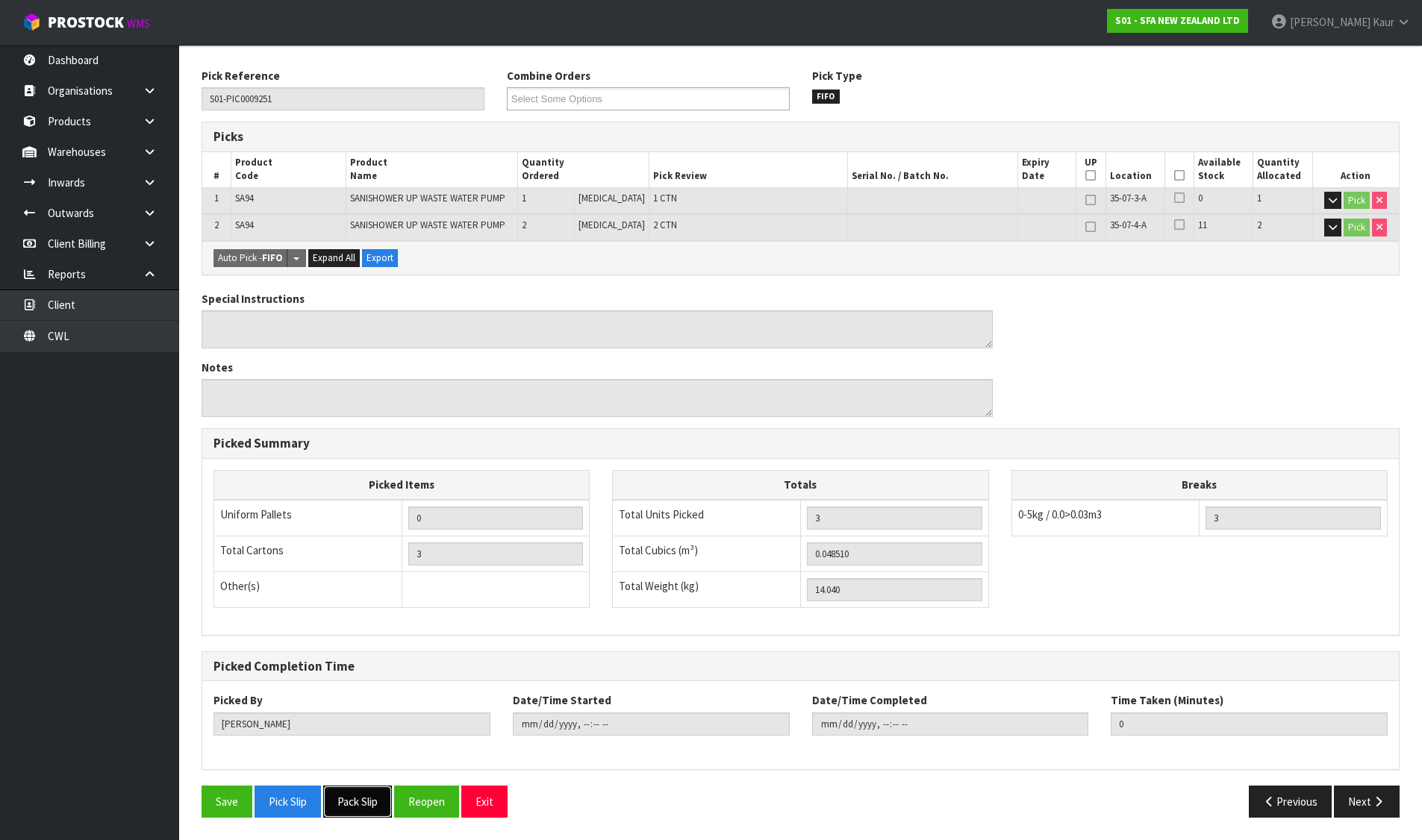
click at [355, 805] on button "Pack Slip" at bounding box center [358, 802] width 69 height 32
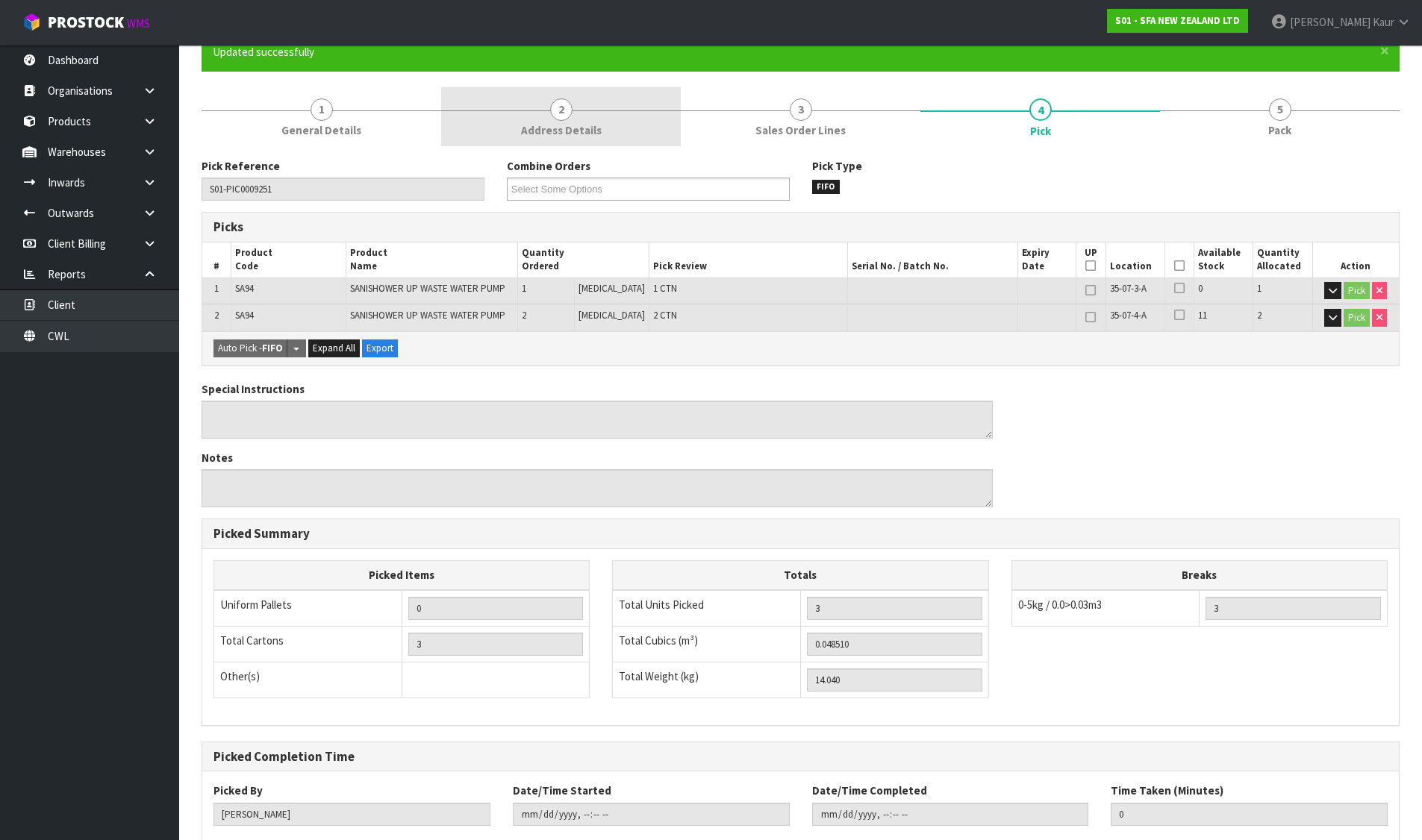
scroll to position [0, 0]
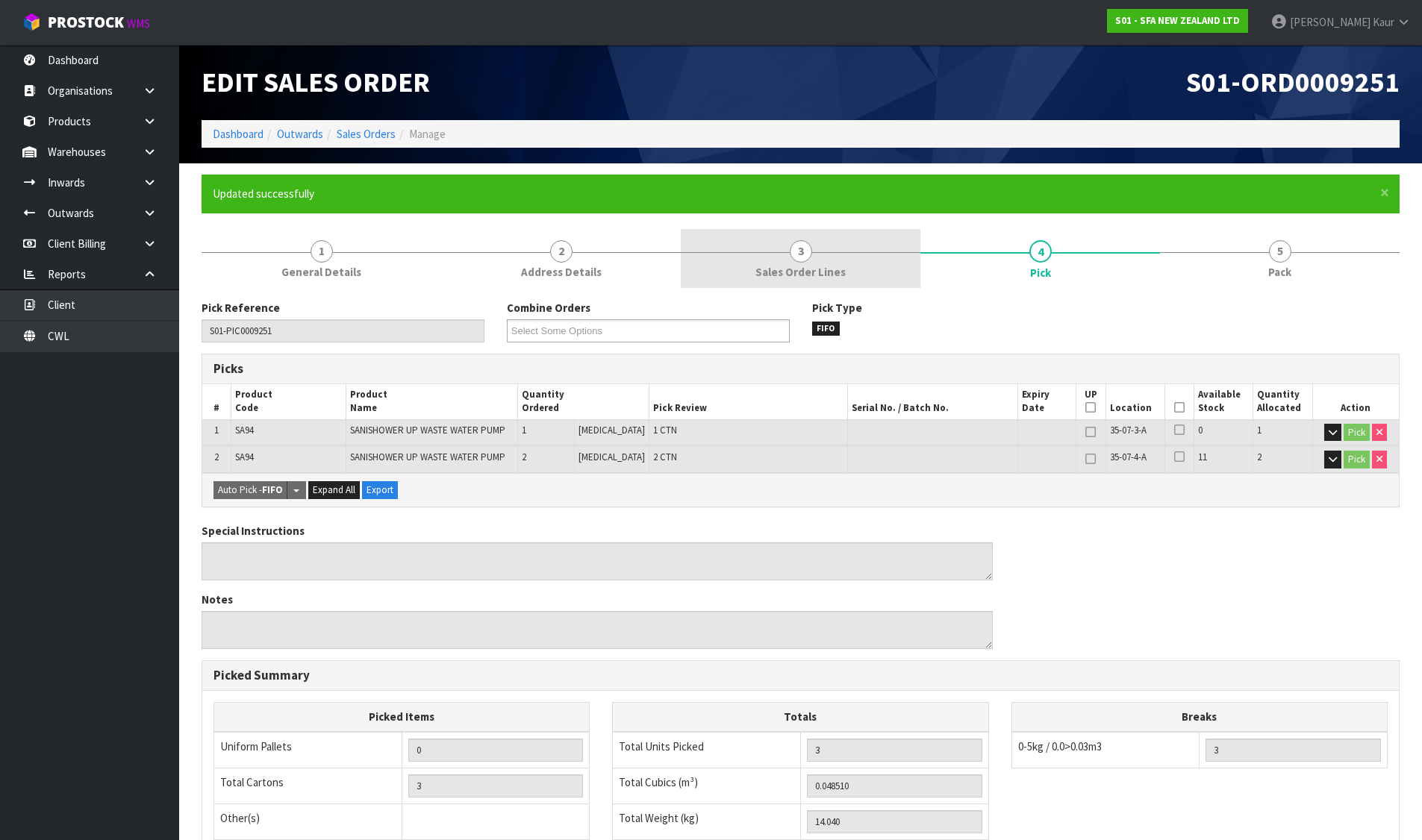
click at [838, 244] on link "3 Sales Order Lines" at bounding box center [800, 258] width 240 height 59
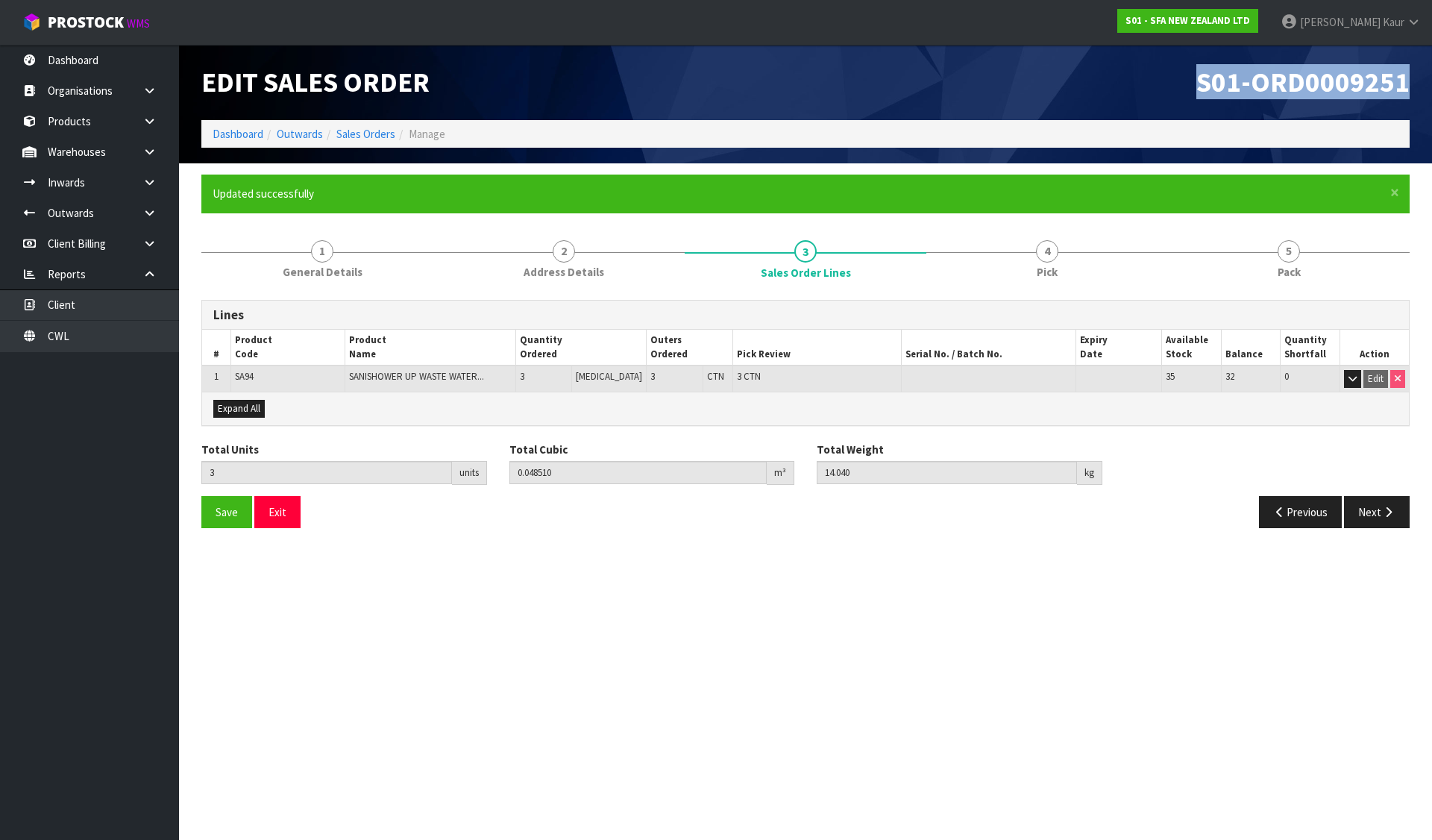
drag, startPoint x: 1225, startPoint y: 83, endPoint x: 1414, endPoint y: 75, distance: 189.2
click at [1414, 75] on div "S01-ORD0009251" at bounding box center [1113, 82] width 616 height 75
copy span "S01-ORD0009251"
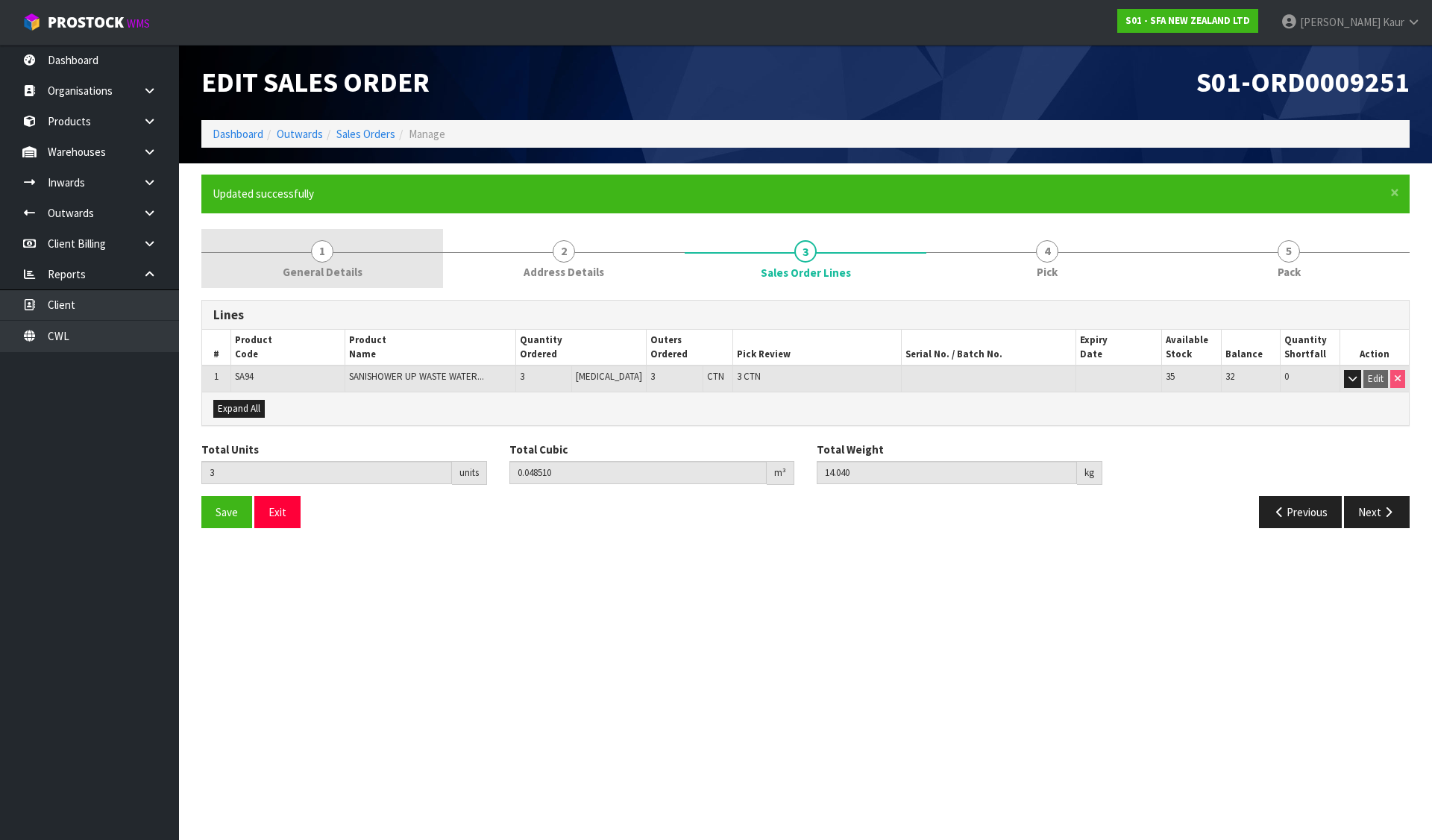
click at [328, 271] on span "General Details" at bounding box center [322, 272] width 80 height 15
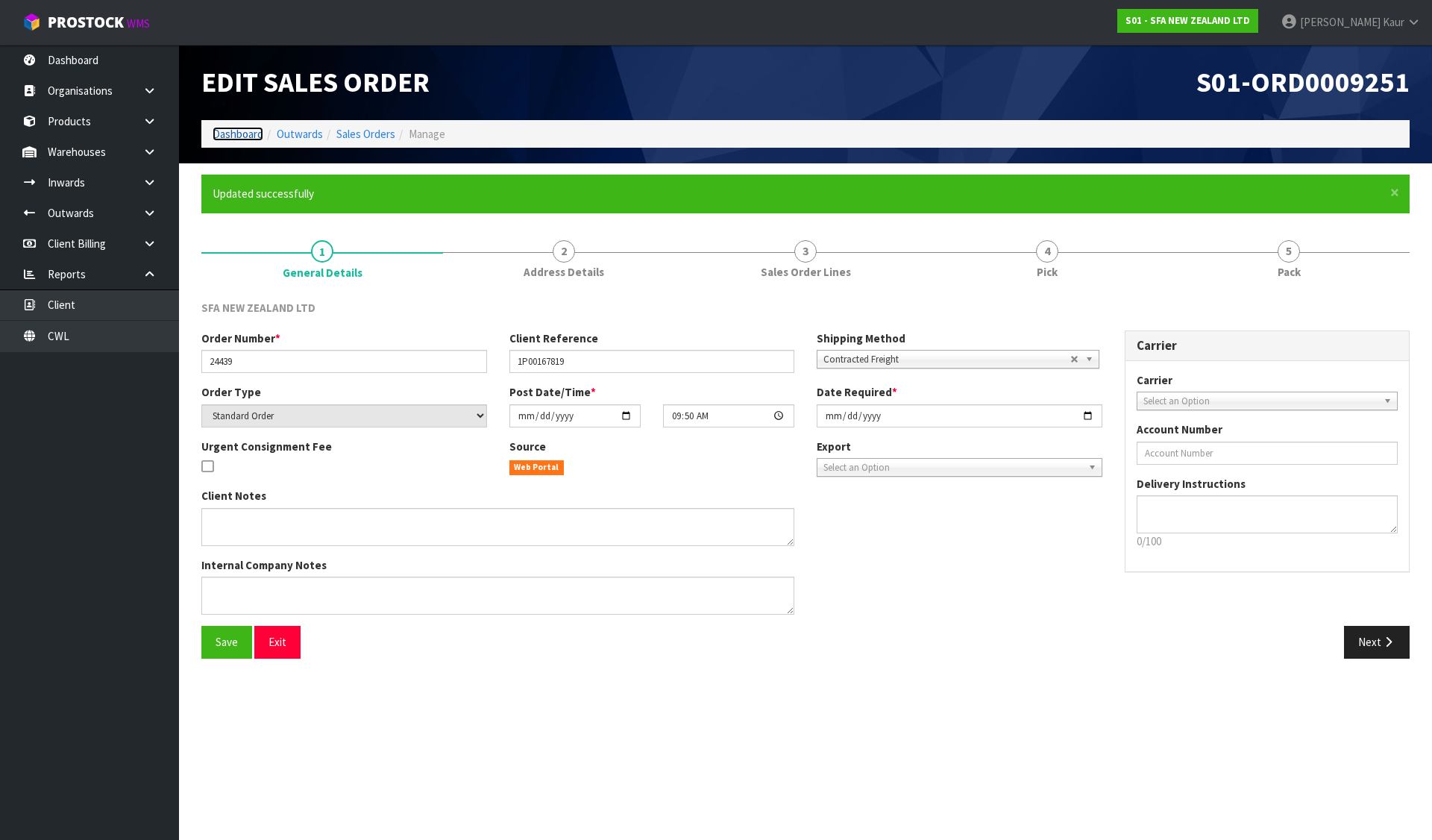
click at [223, 129] on link "Dashboard" at bounding box center [238, 134] width 51 height 15
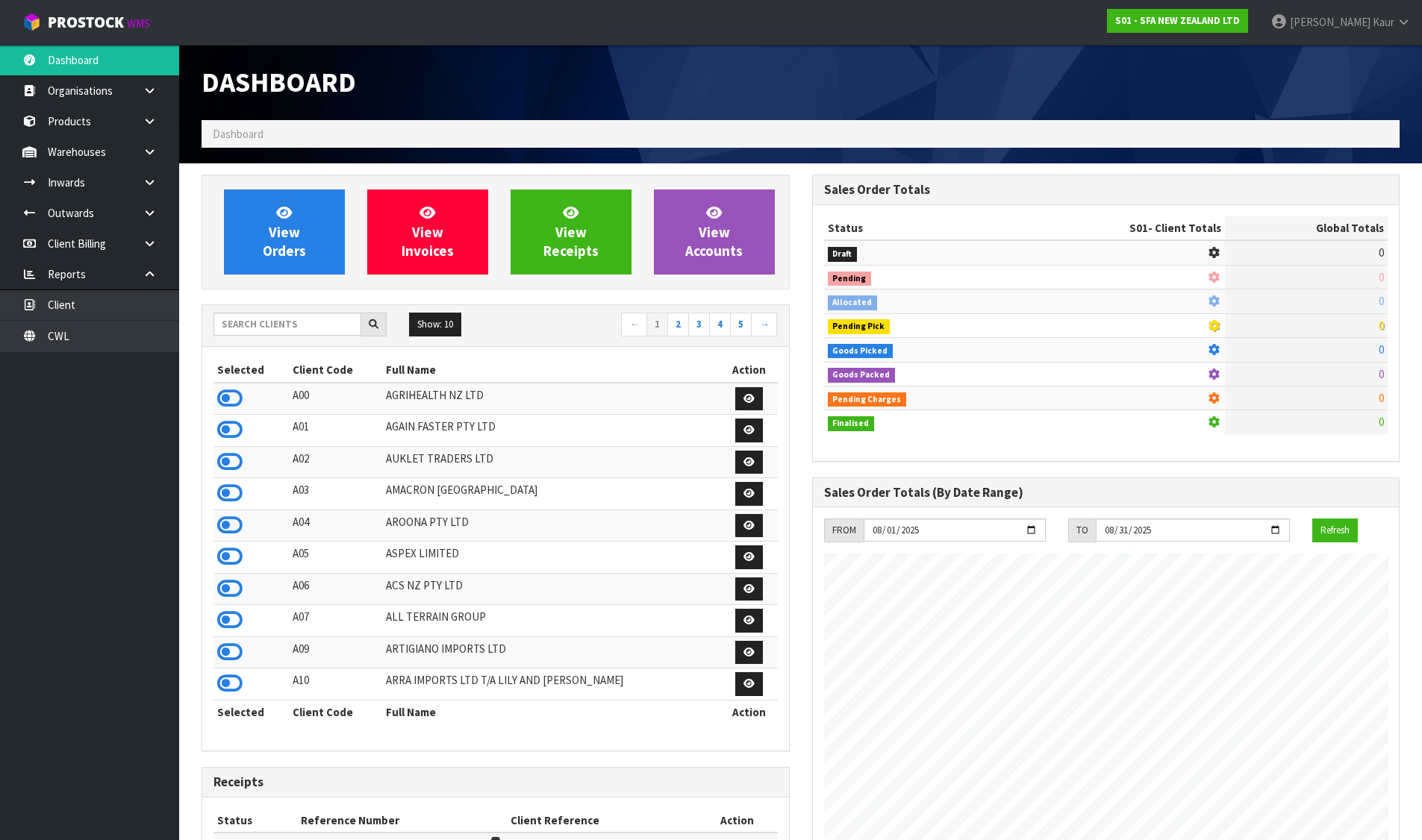
scroll to position [1130, 610]
click at [274, 331] on input "text" at bounding box center [287, 324] width 148 height 23
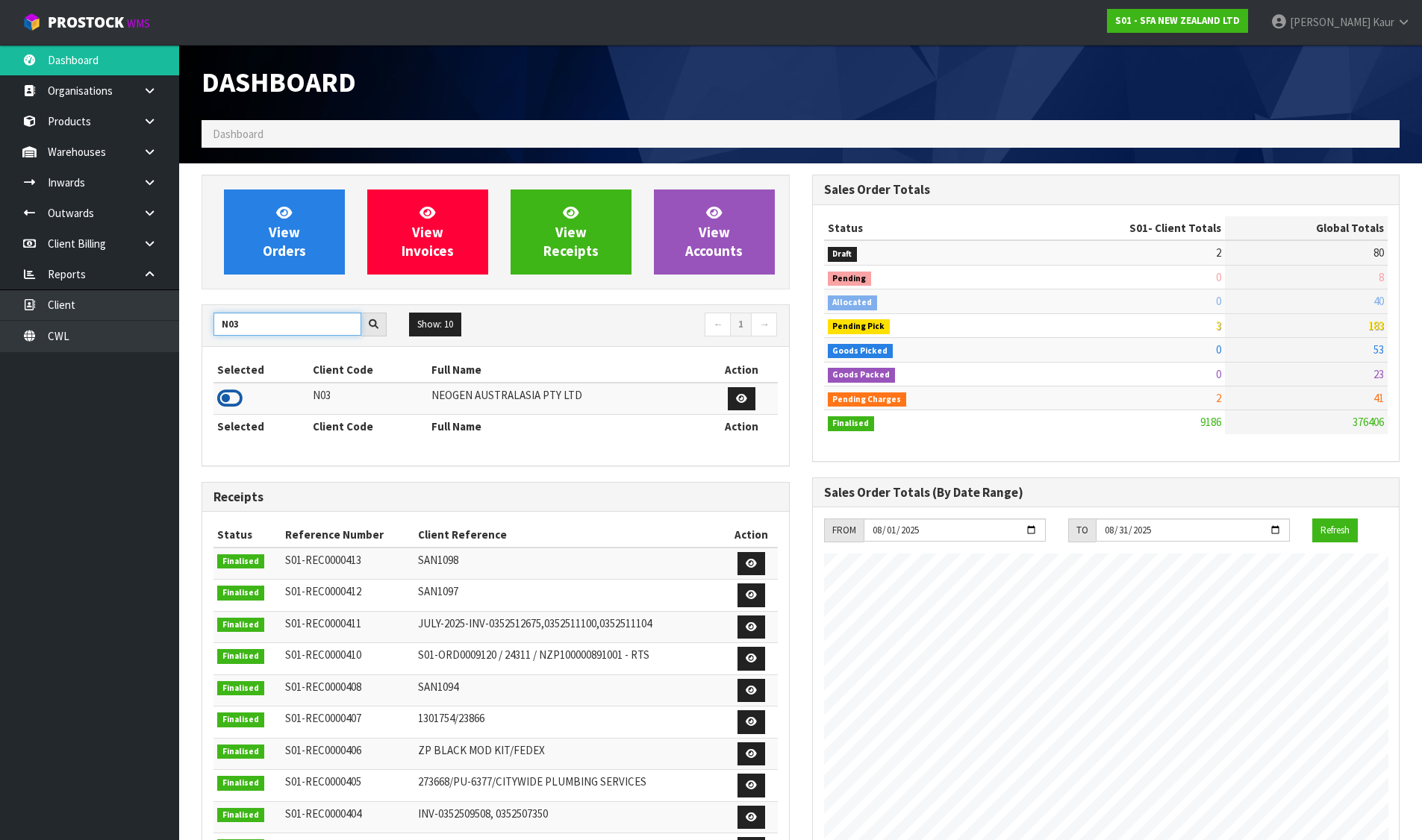
type input "N03"
click at [218, 394] on icon at bounding box center [229, 398] width 25 height 22
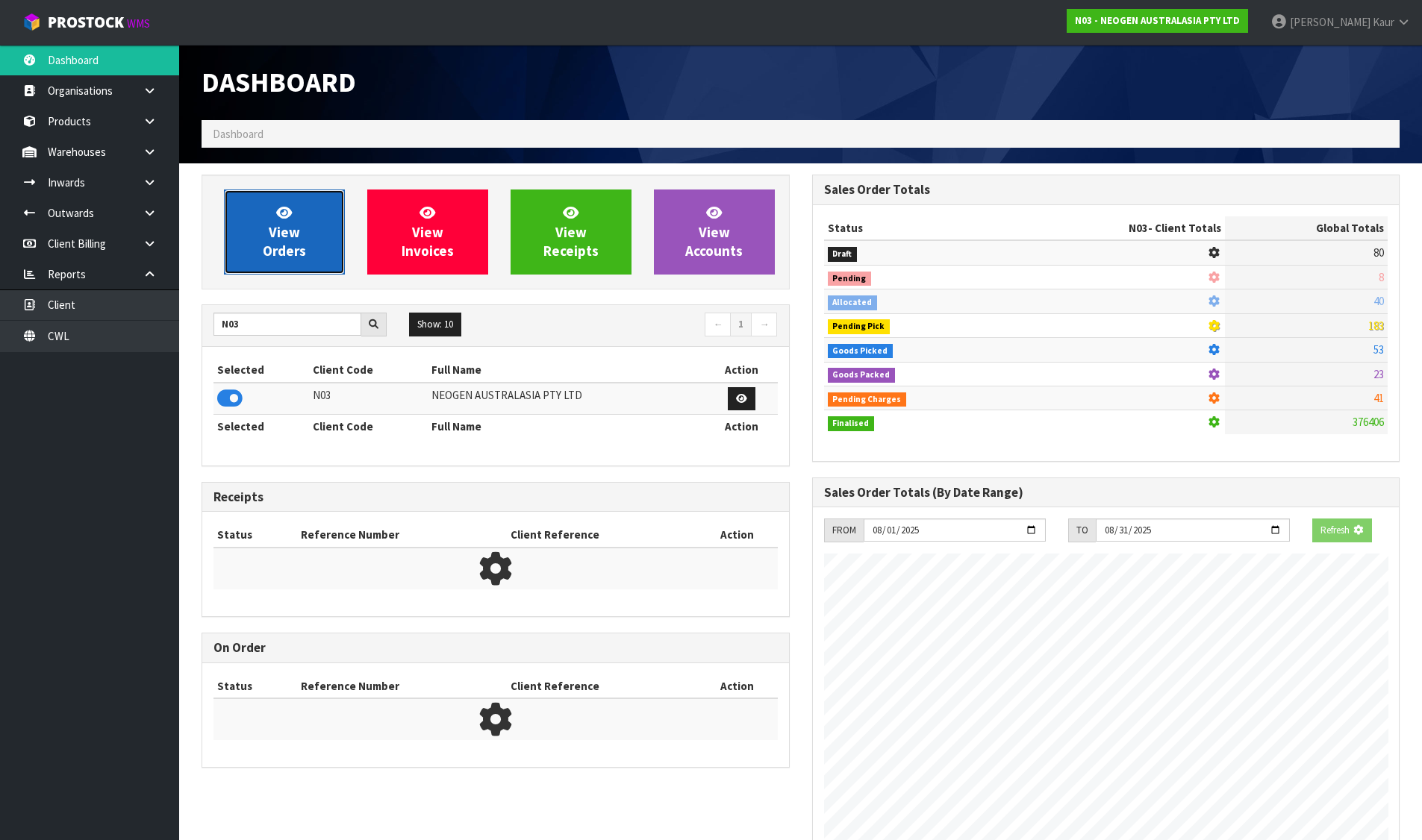
click at [274, 257] on span "View Orders" at bounding box center [284, 231] width 43 height 56
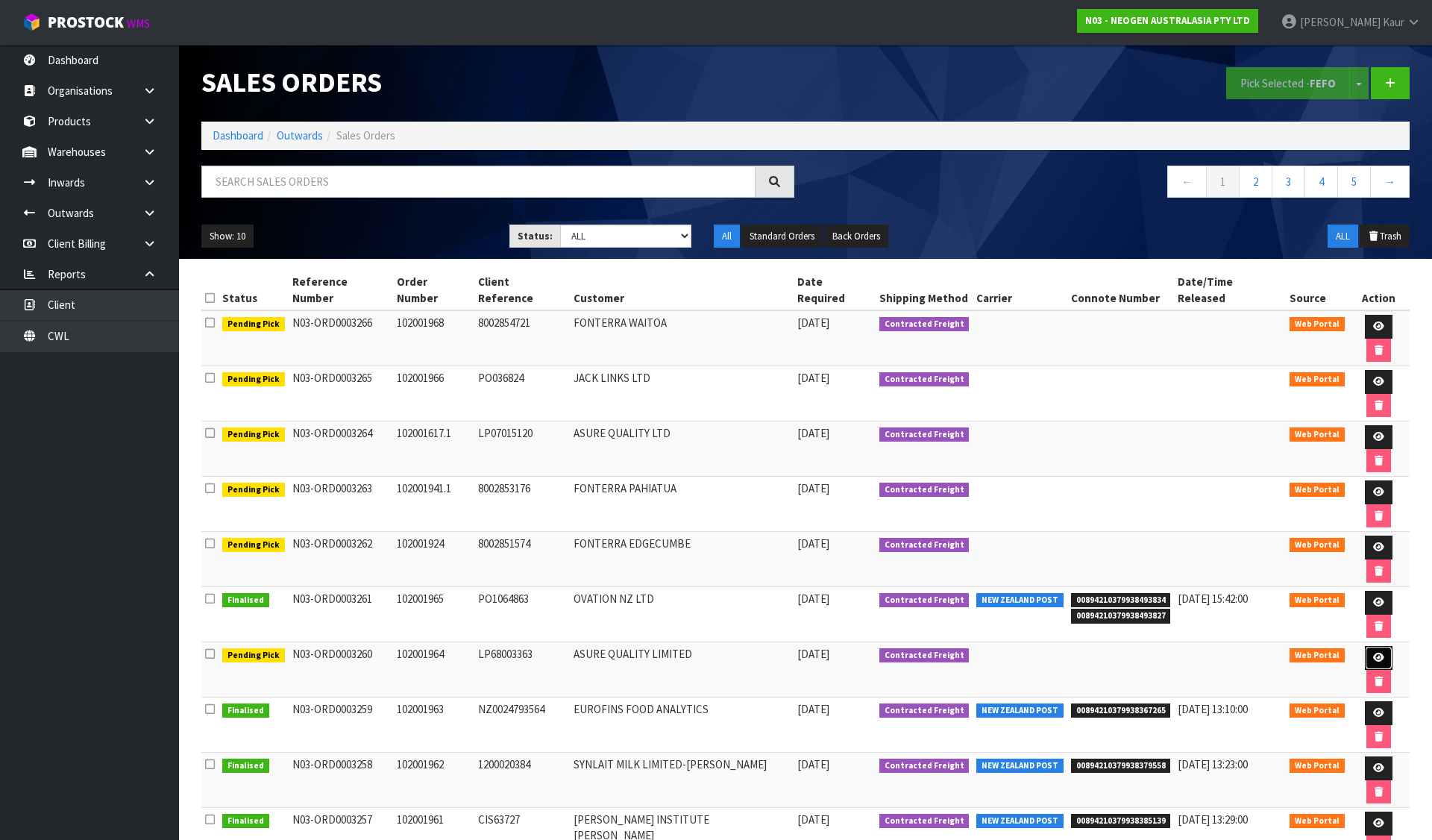
click at [1365, 646] on link at bounding box center [1379, 658] width 28 height 24
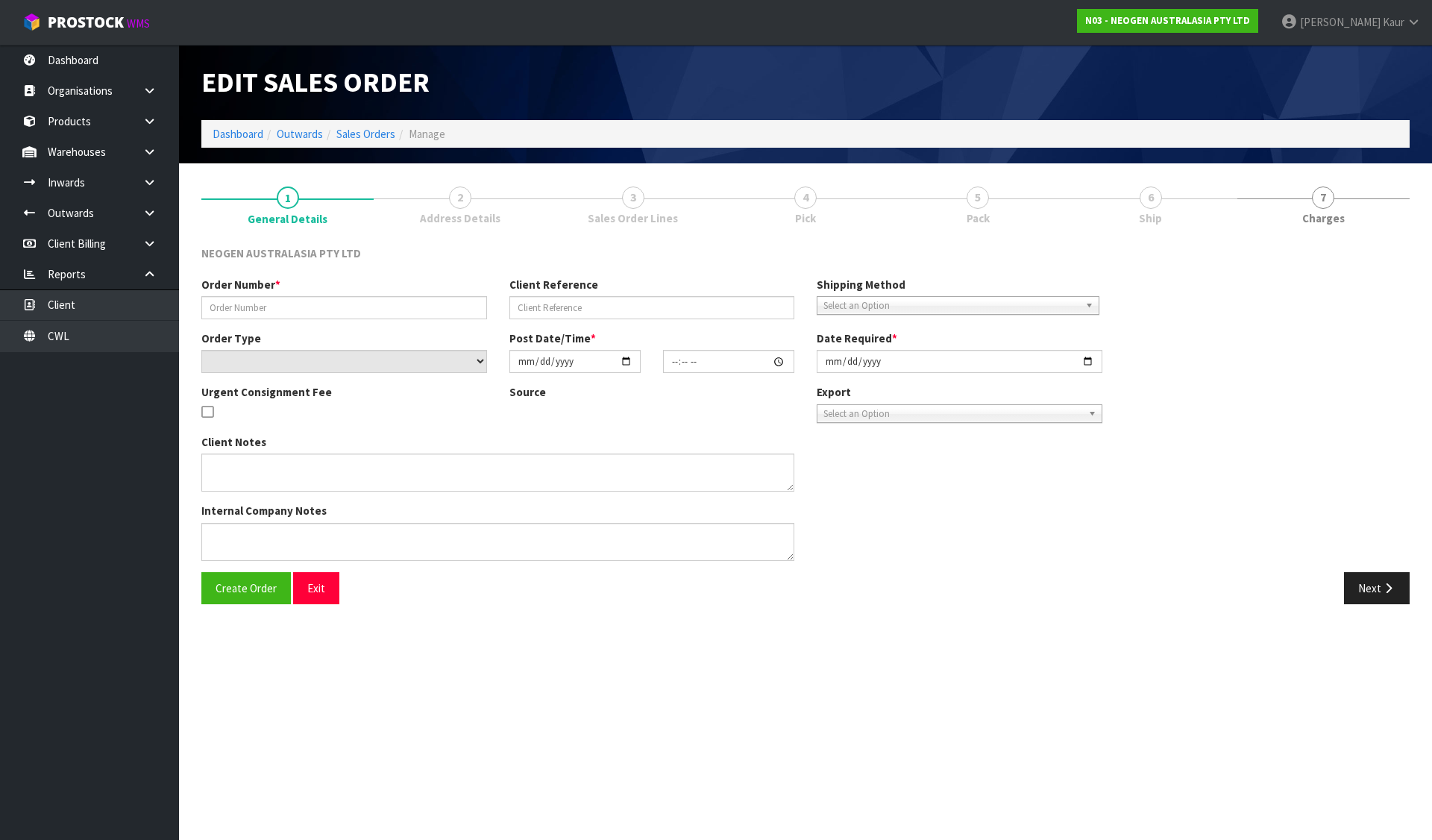
type input "102001964"
type input "LP68003363"
select select "number:0"
type input "2025-08-12"
type input "11:00:00.000"
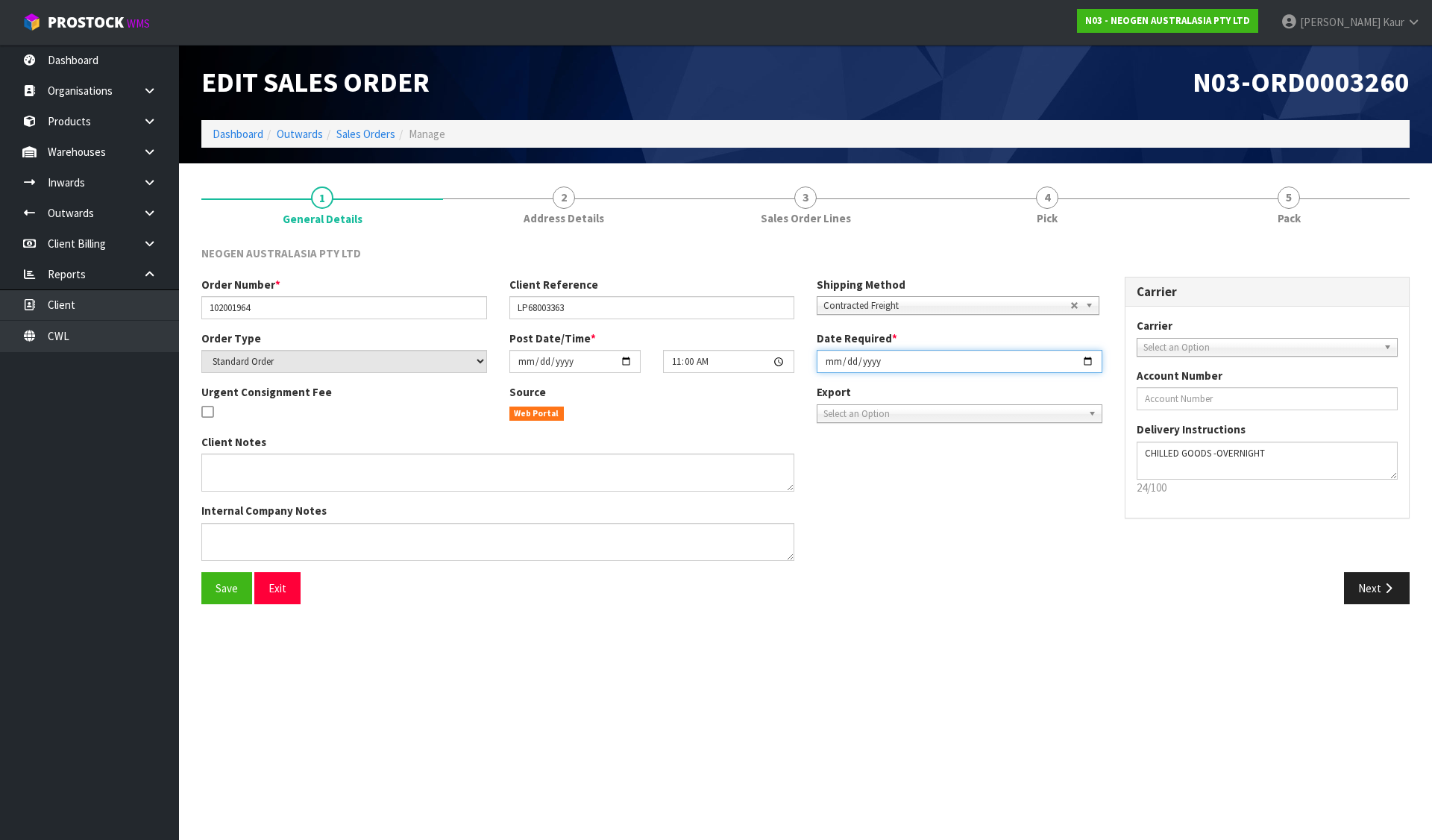
click at [829, 362] on input "2025-08-12" at bounding box center [960, 361] width 286 height 23
type input "2025-08-13"
click at [208, 596] on button "Save" at bounding box center [227, 588] width 51 height 32
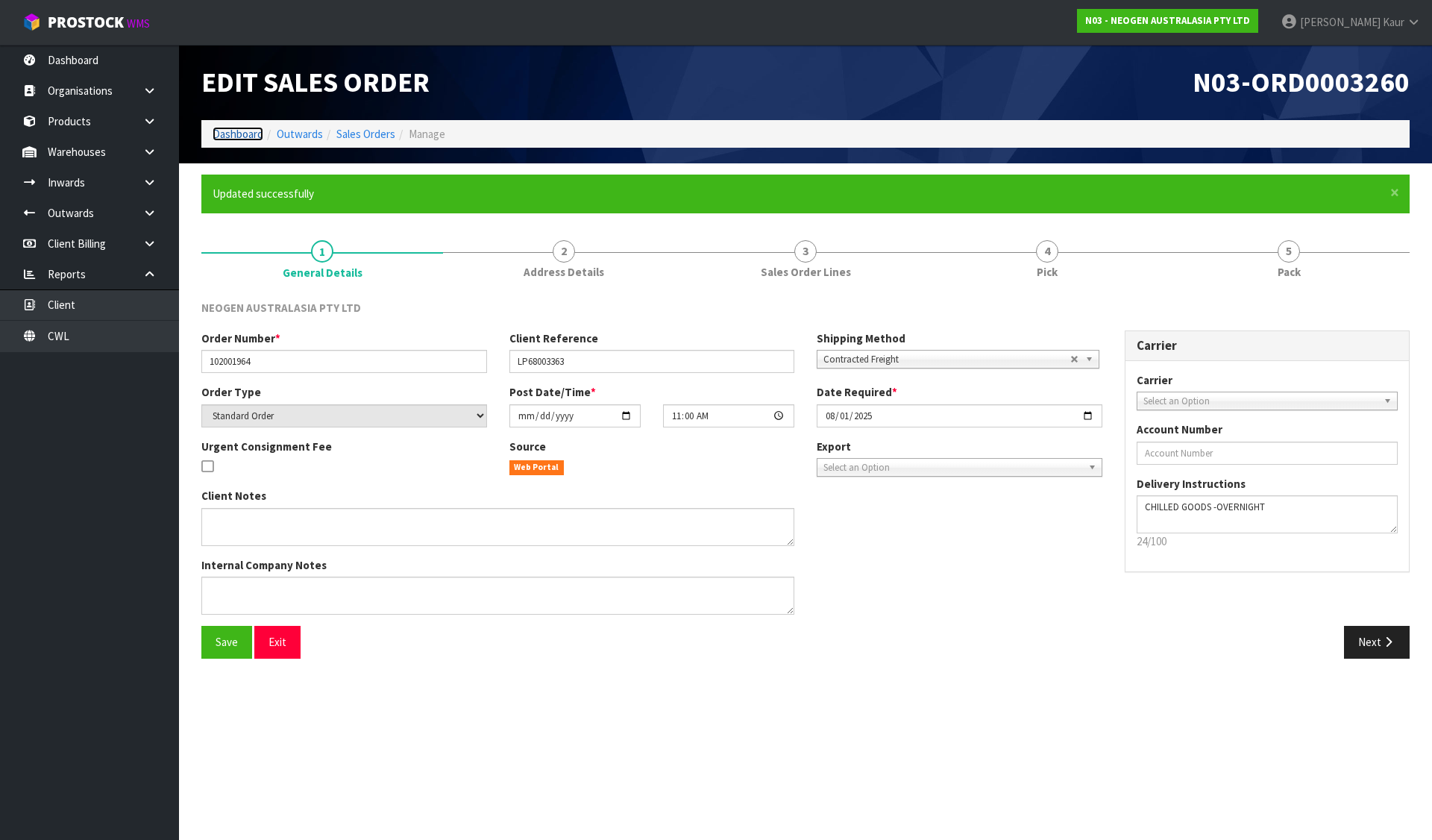
click at [251, 129] on link "Dashboard" at bounding box center [238, 134] width 51 height 15
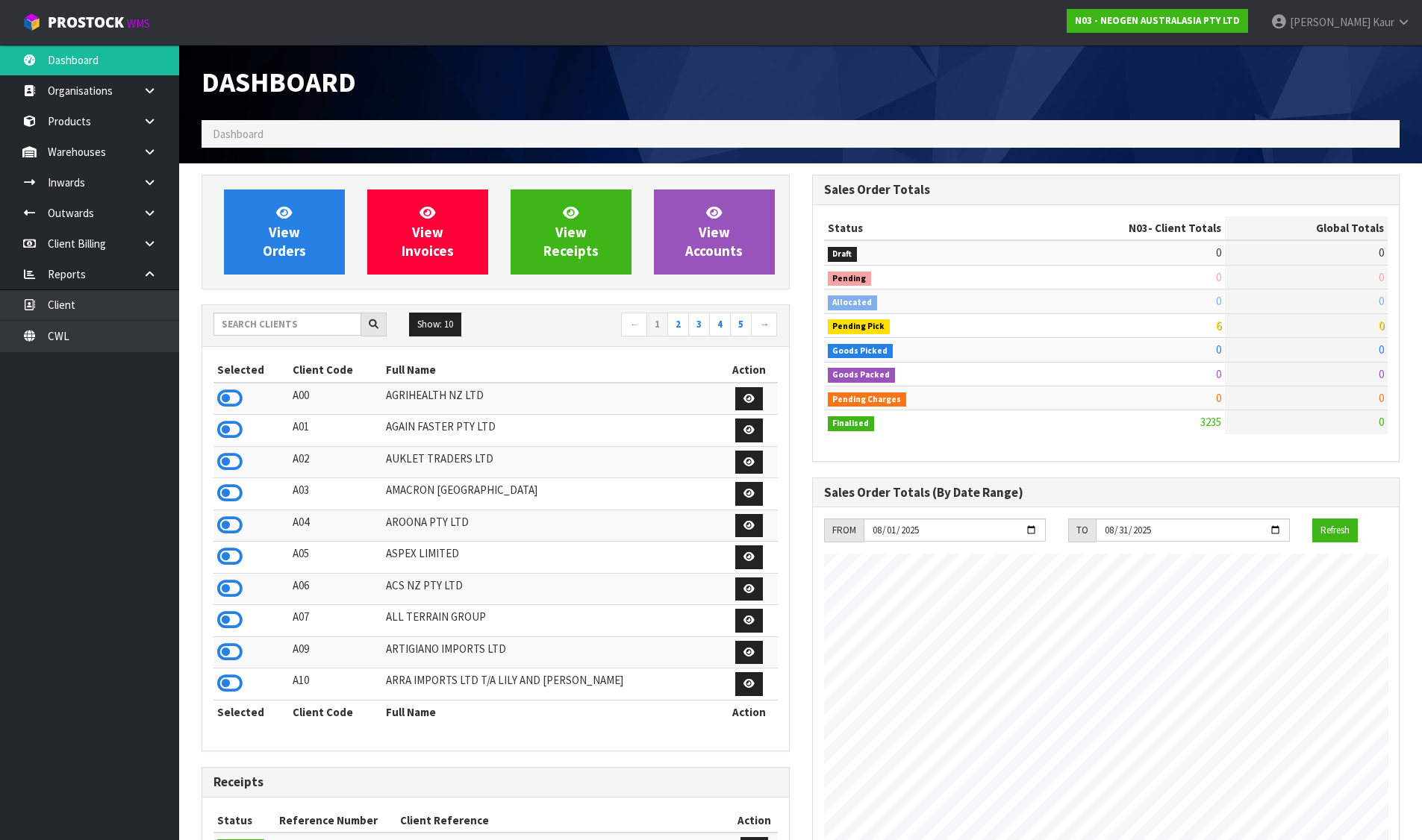
scroll to position [1130, 610]
click at [260, 327] on input "text" at bounding box center [287, 324] width 148 height 23
click at [244, 322] on input "text" at bounding box center [287, 324] width 148 height 23
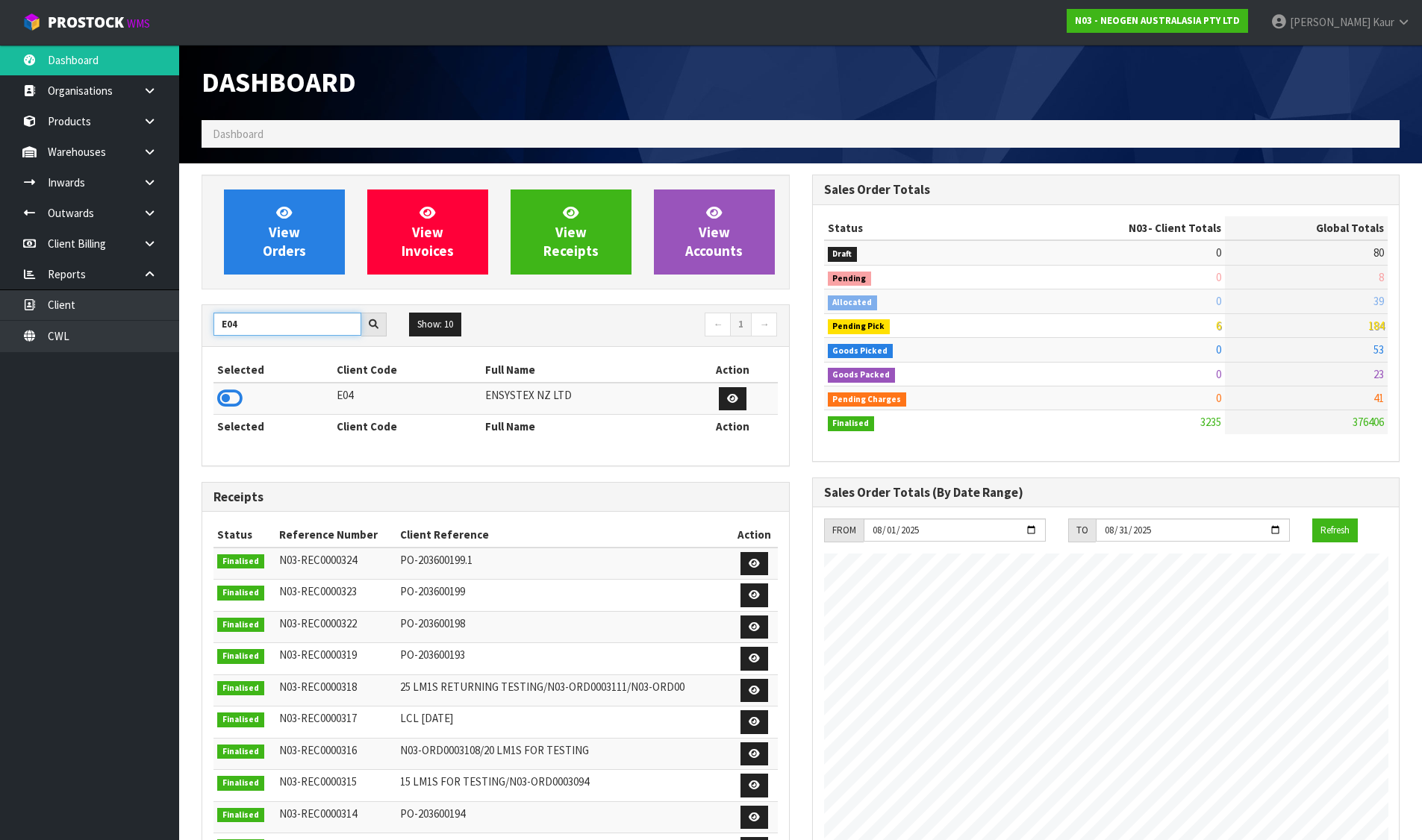
type input "E04"
click at [220, 400] on icon at bounding box center [229, 398] width 25 height 22
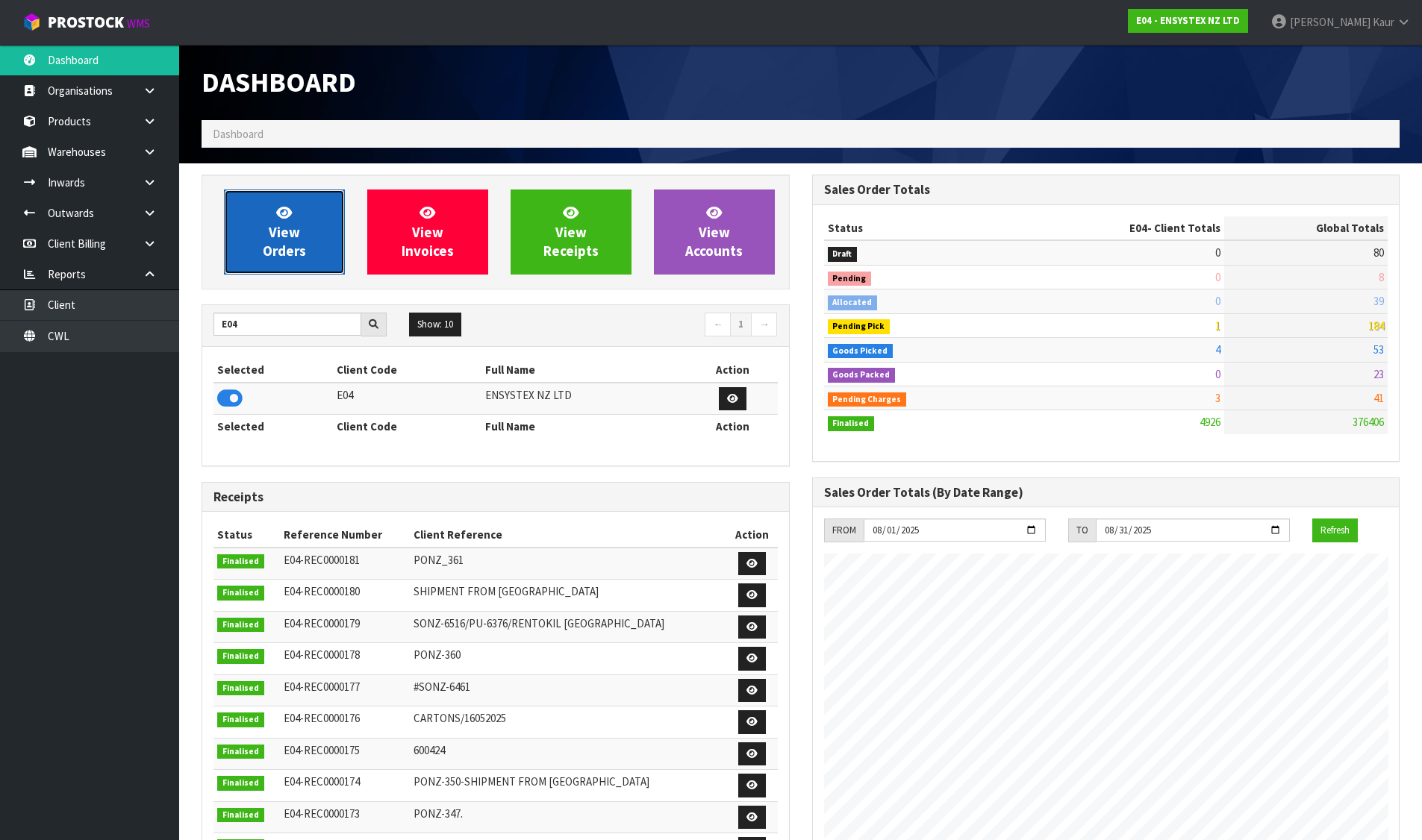
click at [279, 250] on span "View Orders" at bounding box center [284, 231] width 43 height 56
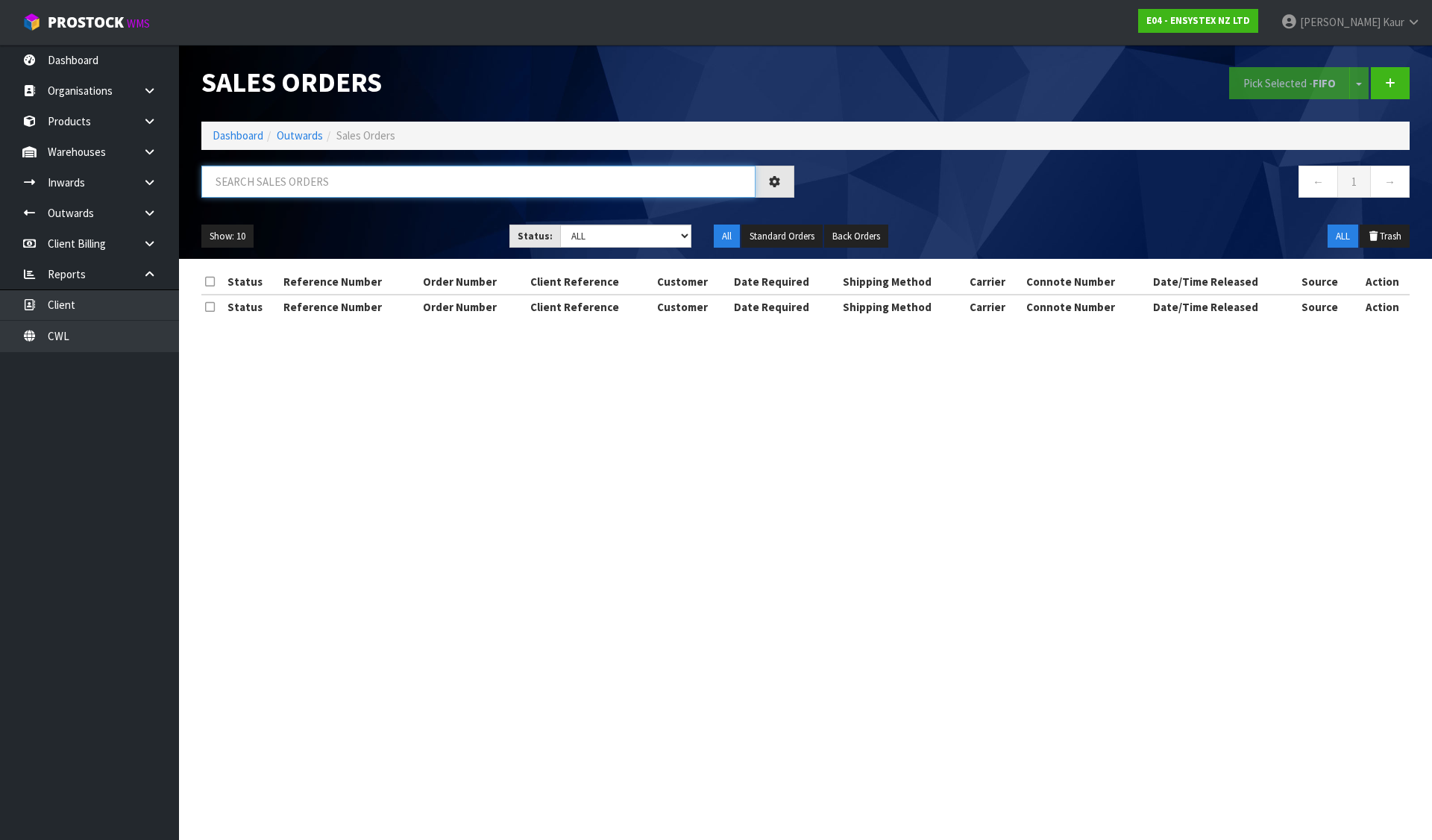
click at [273, 191] on input "text" at bounding box center [479, 181] width 554 height 32
paste input "00794210379955938618"
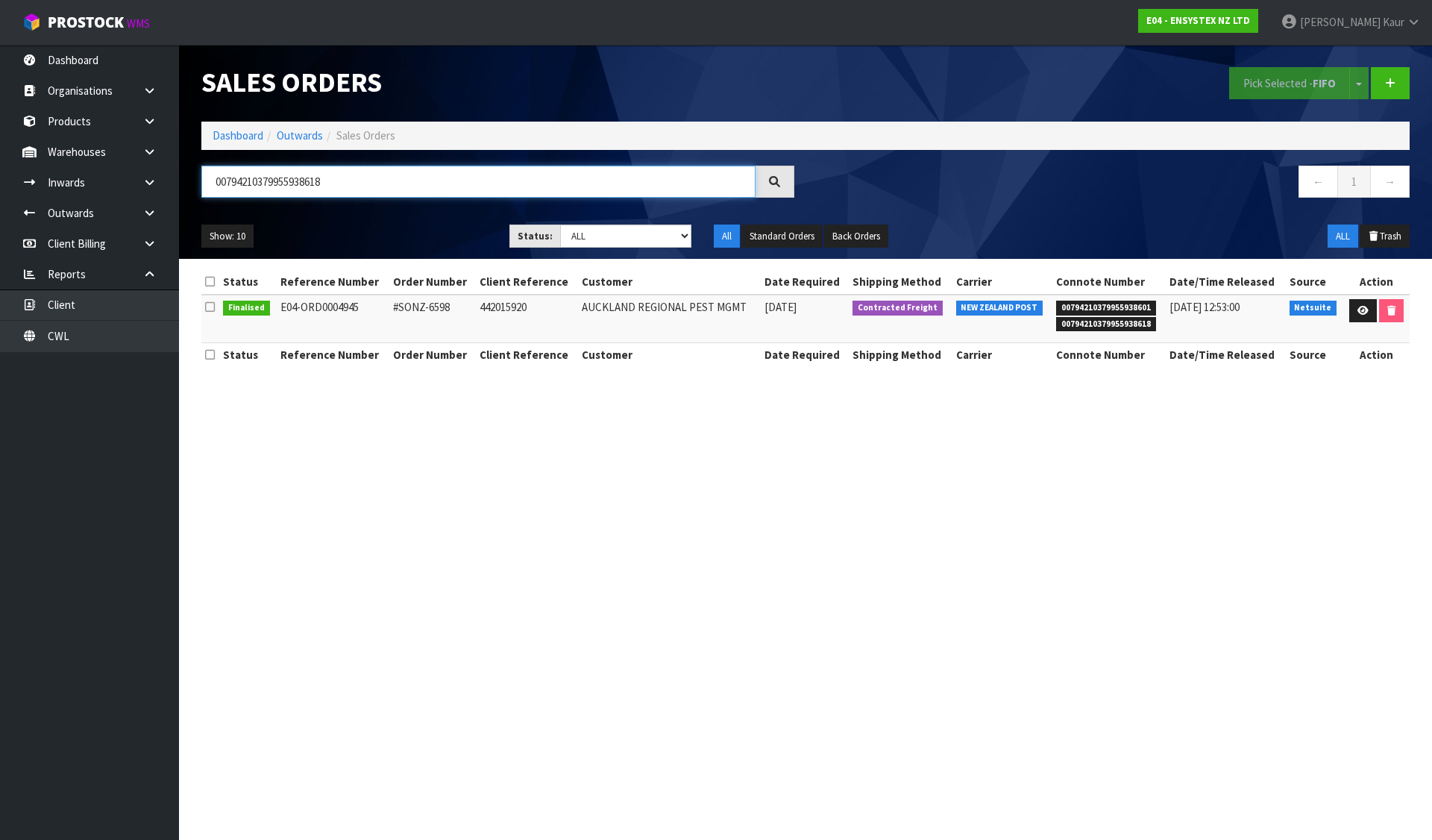
type input "00794210379955938618"
click at [238, 129] on link "Dashboard" at bounding box center [238, 136] width 51 height 15
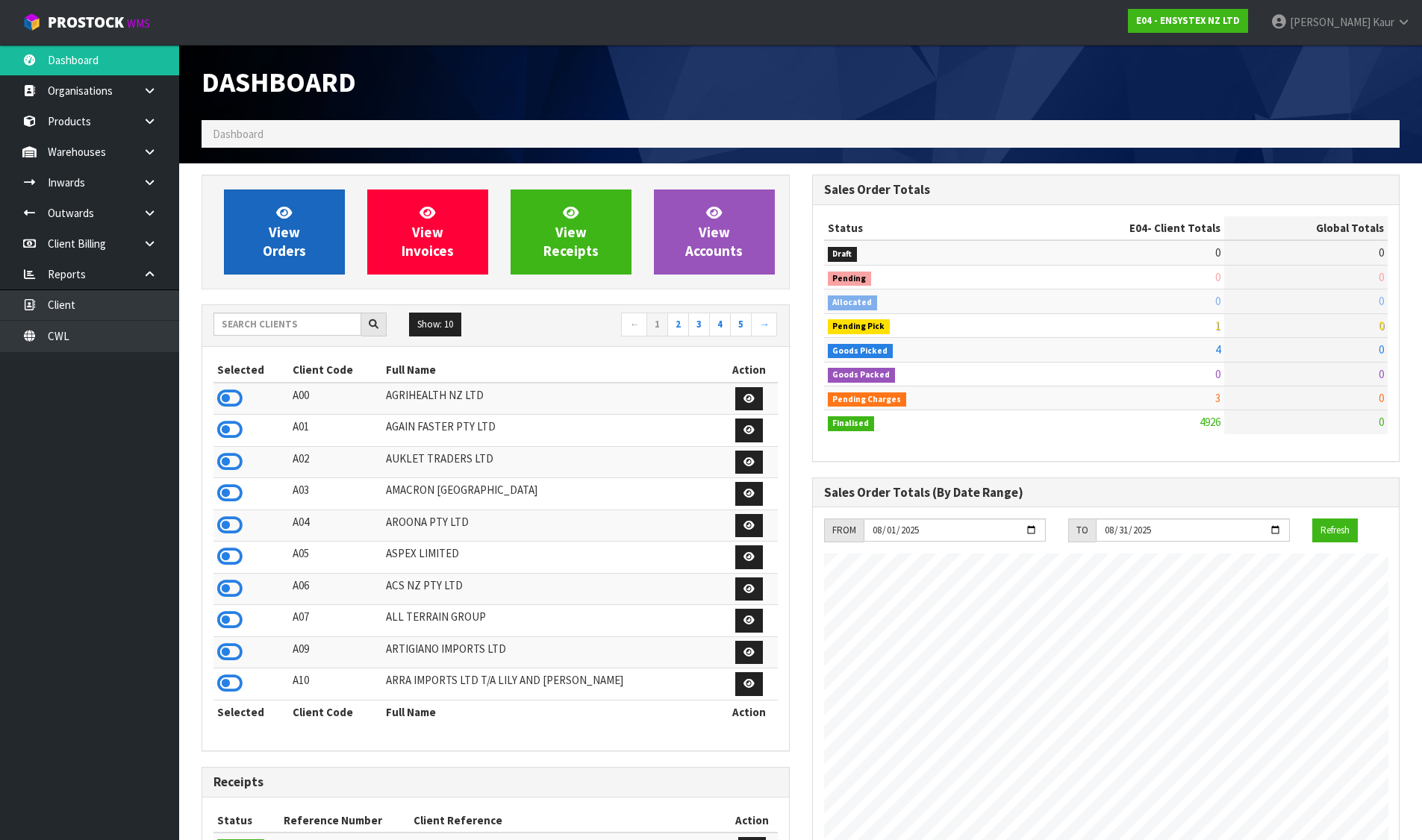
scroll to position [1130, 610]
click at [278, 326] on input "text" at bounding box center [287, 324] width 148 height 23
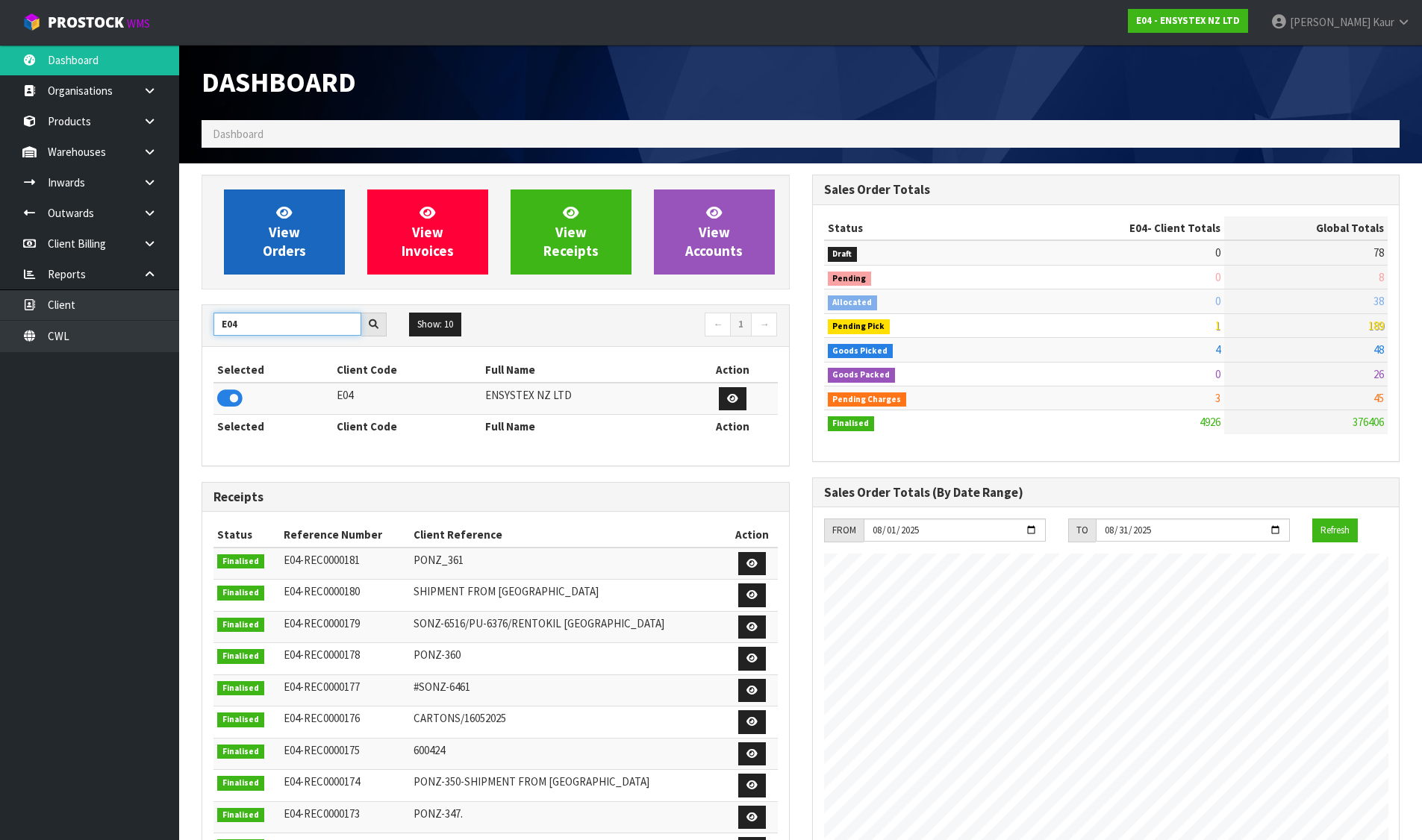
type input "E04"
click at [265, 244] on span "View Orders" at bounding box center [284, 231] width 43 height 56
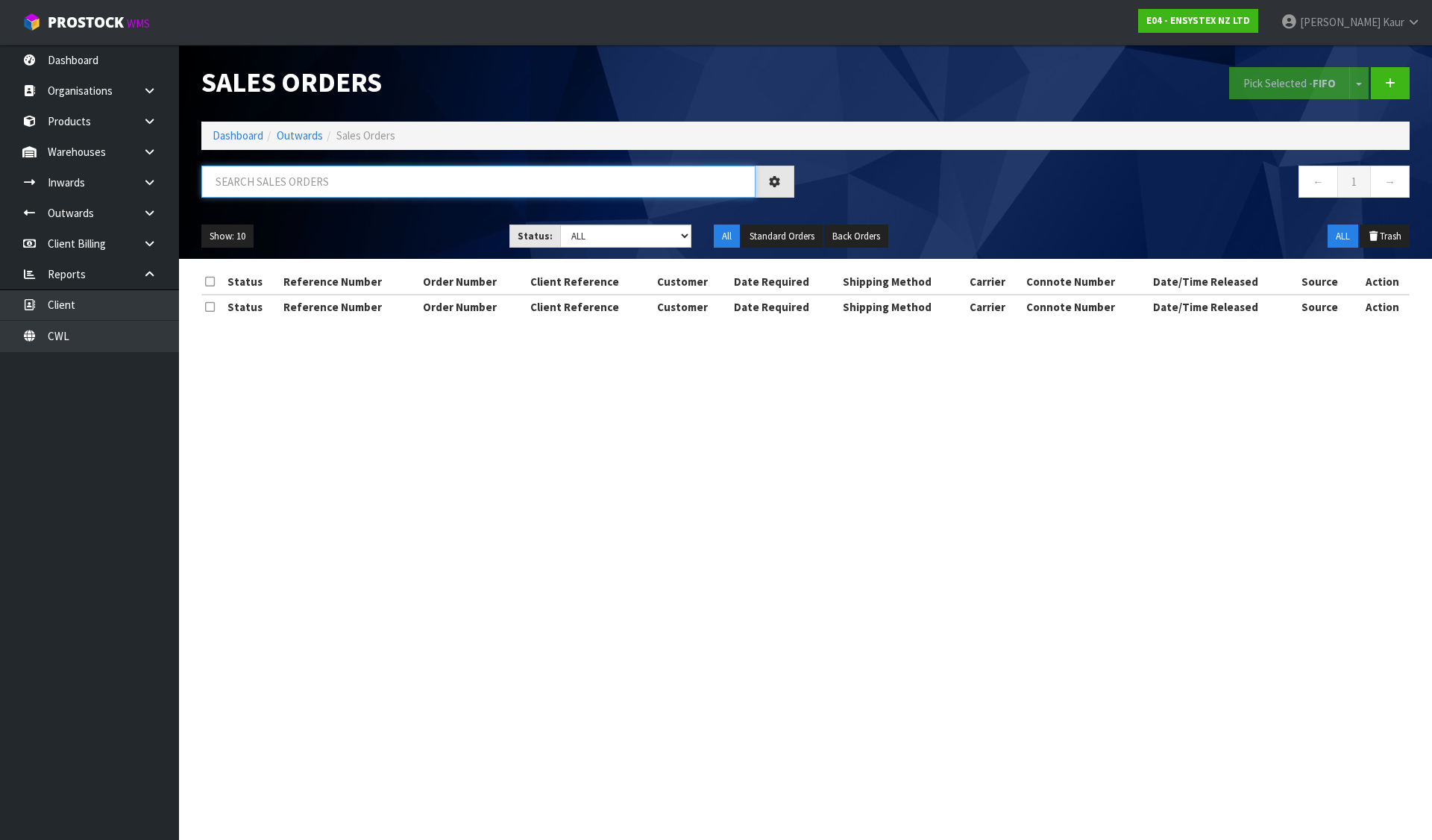
click at [302, 168] on input "text" at bounding box center [479, 181] width 554 height 32
paste input "03174"
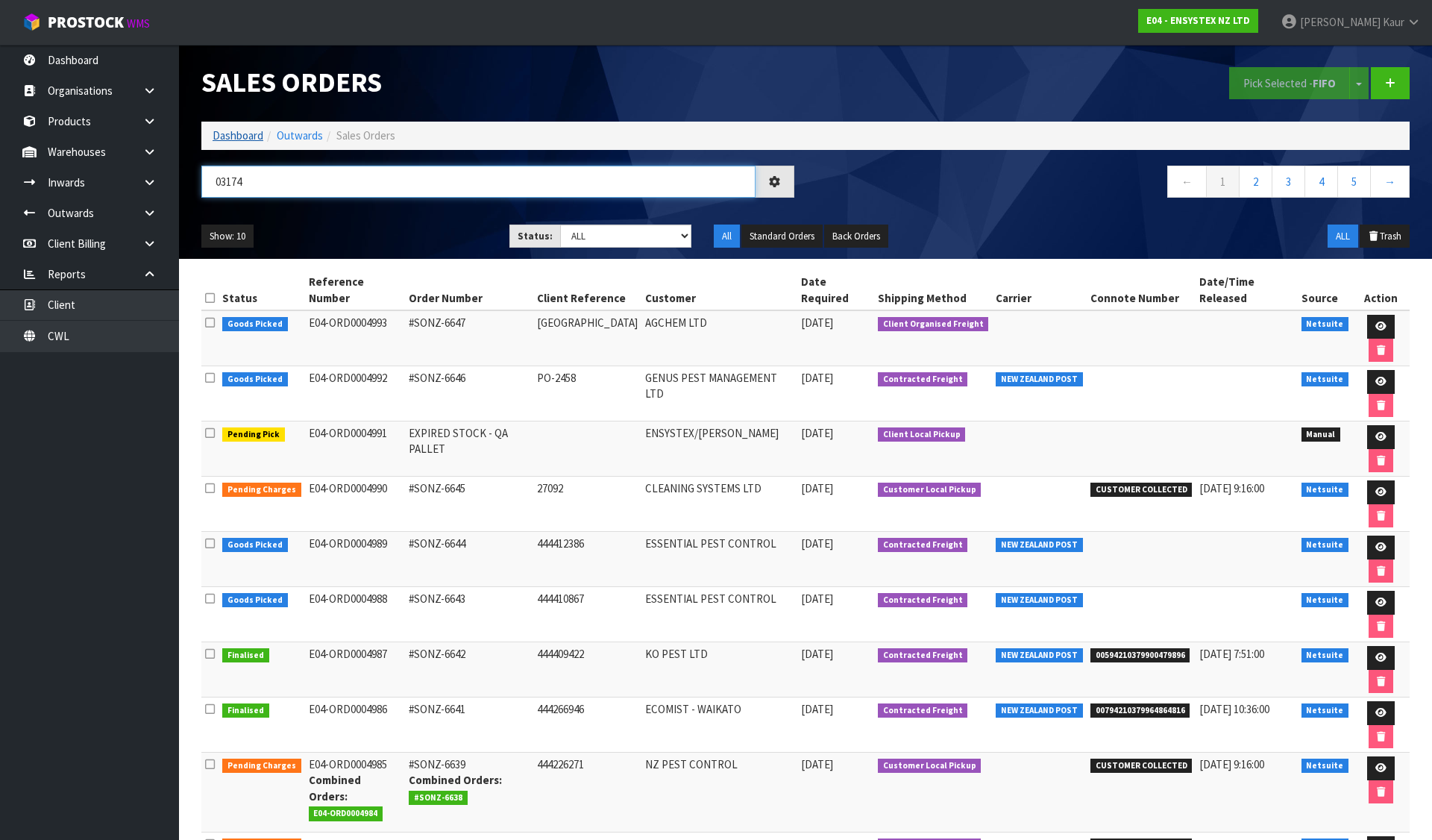
type input "03174"
click at [227, 135] on link "Dashboard" at bounding box center [238, 136] width 51 height 15
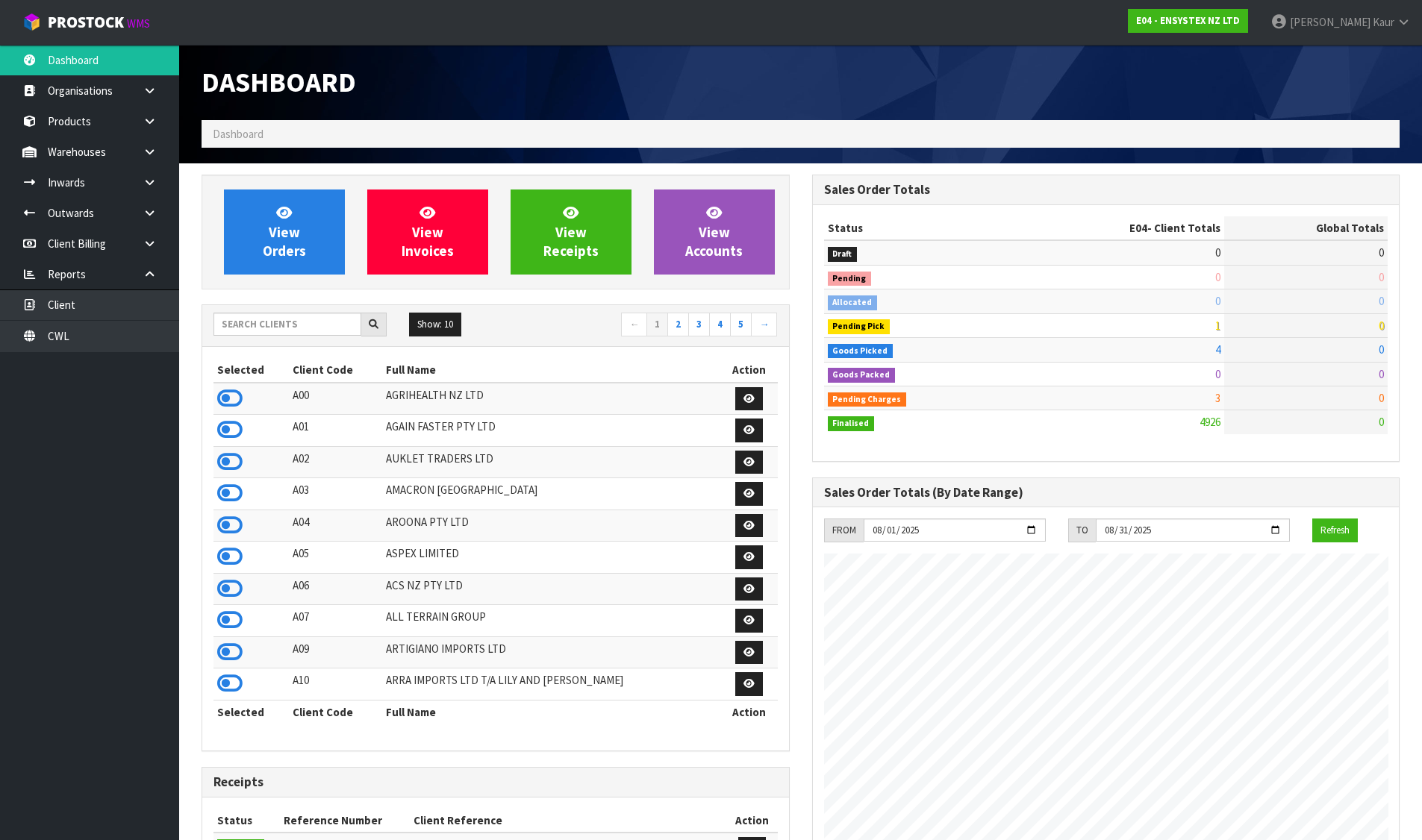
scroll to position [1130, 610]
click at [269, 321] on input "text" at bounding box center [287, 324] width 148 height 23
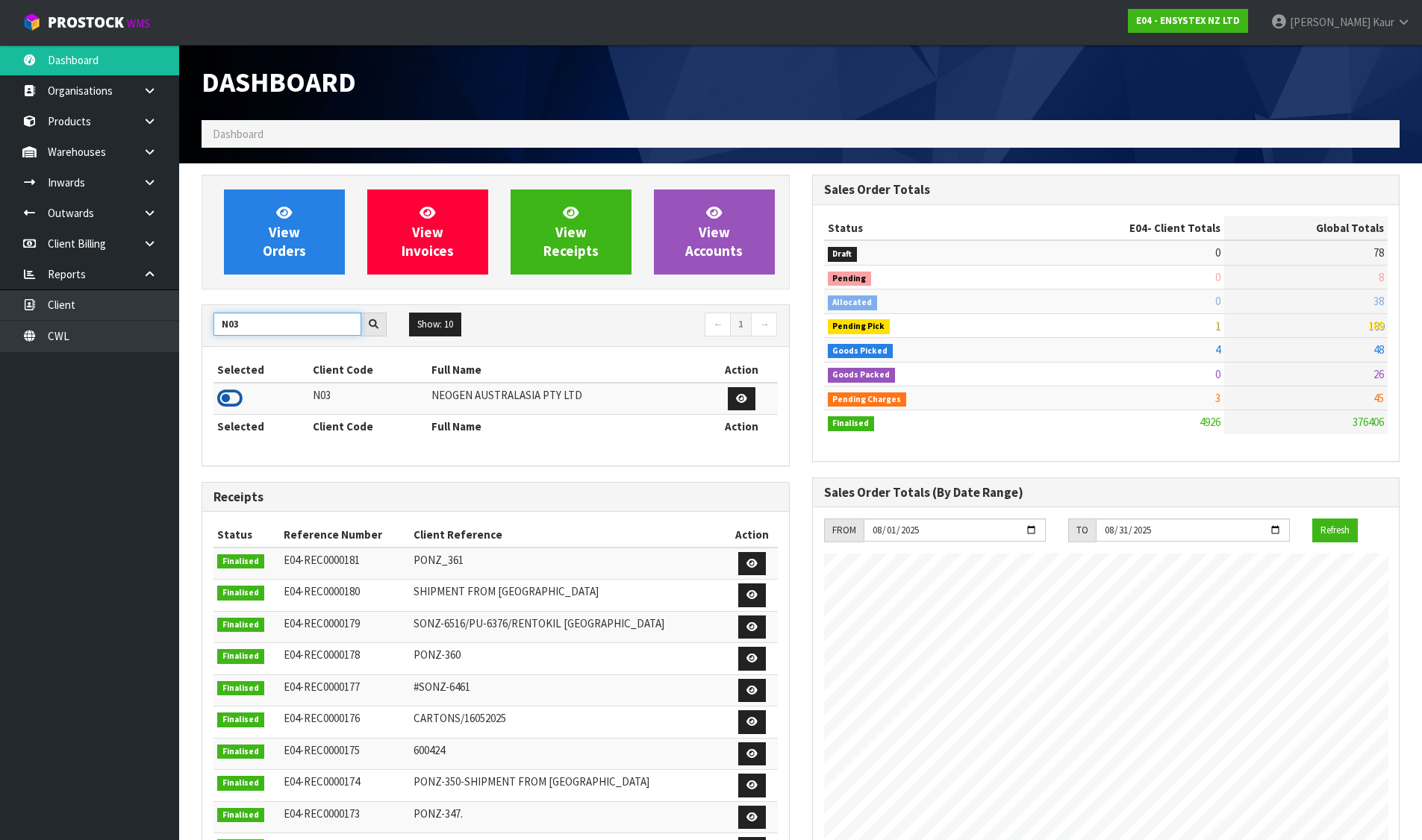
type input "N03"
click at [228, 397] on icon at bounding box center [229, 398] width 25 height 22
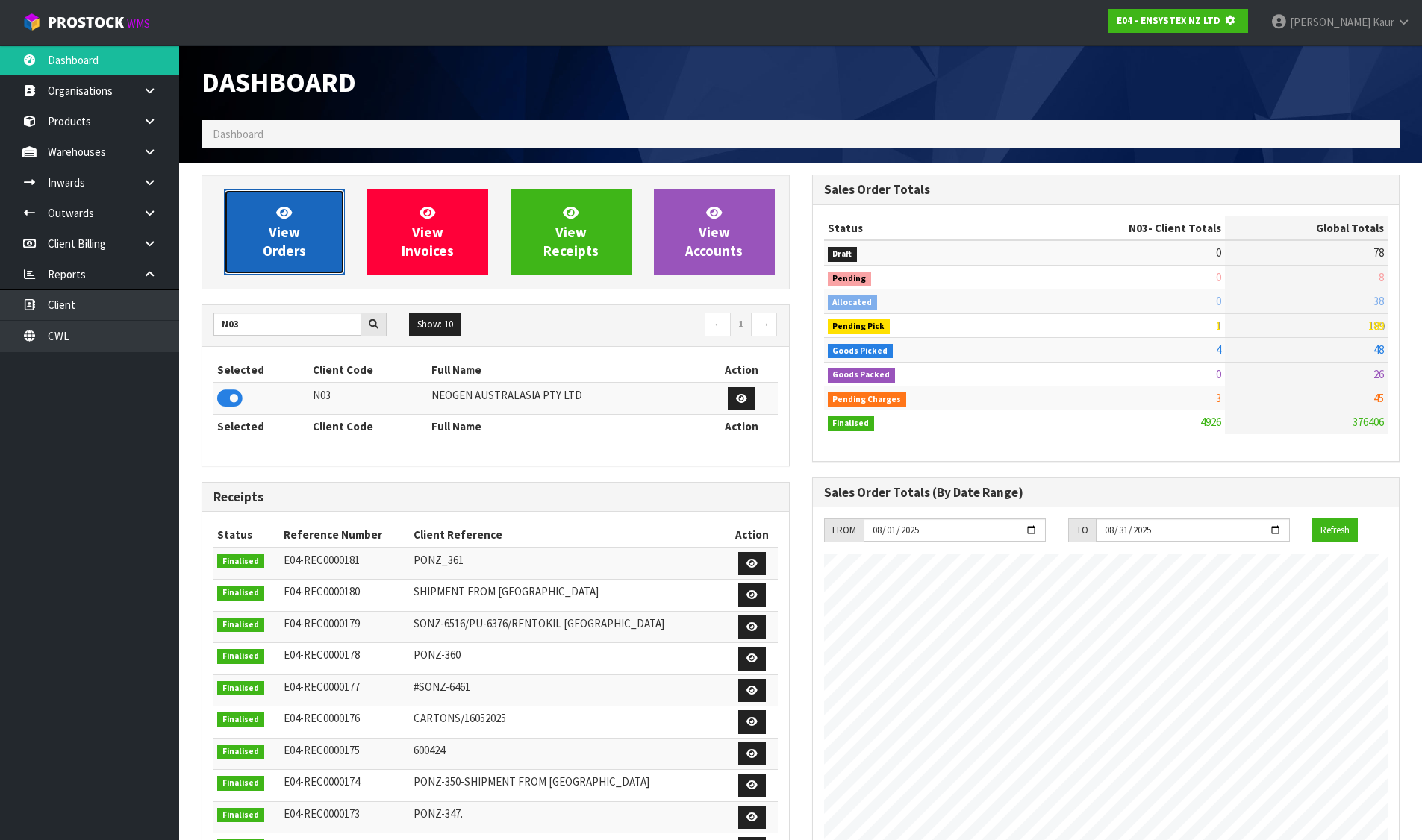
scroll to position [744935, 745682]
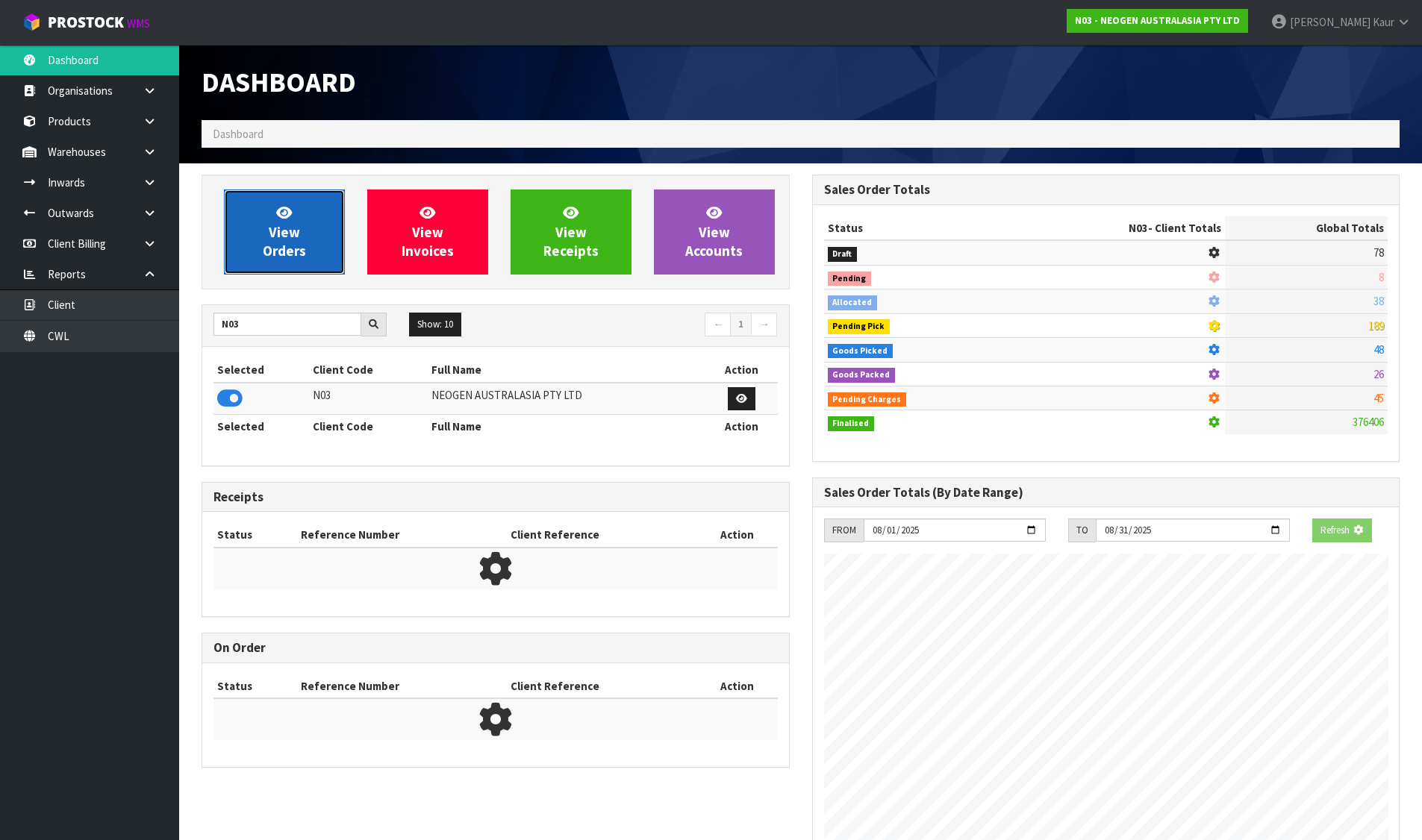
click at [293, 227] on span "View Orders" at bounding box center [284, 231] width 43 height 56
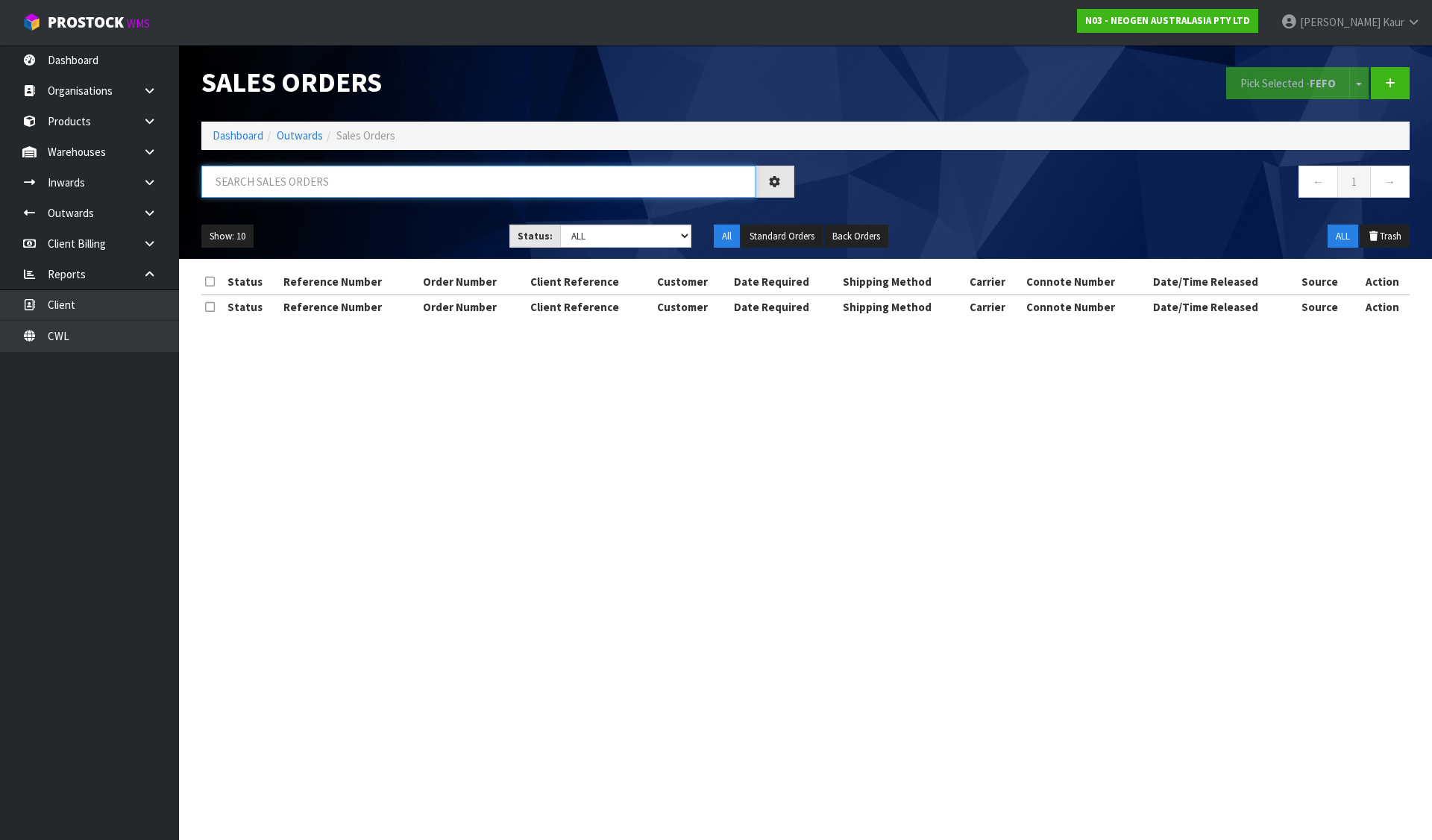
click at [318, 185] on input "text" at bounding box center [479, 181] width 554 height 32
paste input "03174"
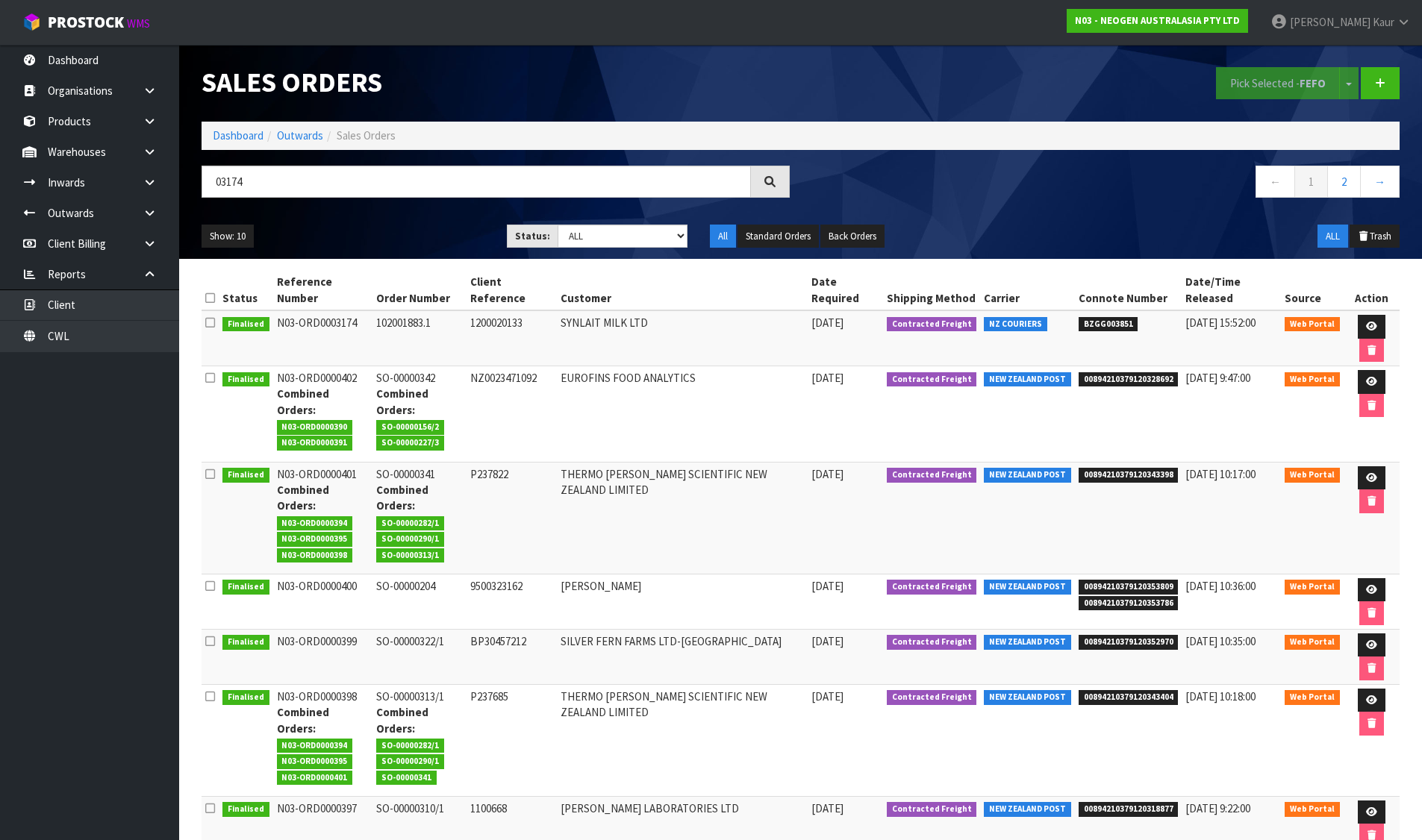
click at [1107, 317] on span "BZGG003851" at bounding box center [1109, 324] width 60 height 15
copy span "BZGG003851"
click at [1121, 188] on nav "← 1 2 →" at bounding box center [1106, 184] width 588 height 37
drag, startPoint x: 274, startPoint y: 308, endPoint x: 355, endPoint y: 308, distance: 81.0
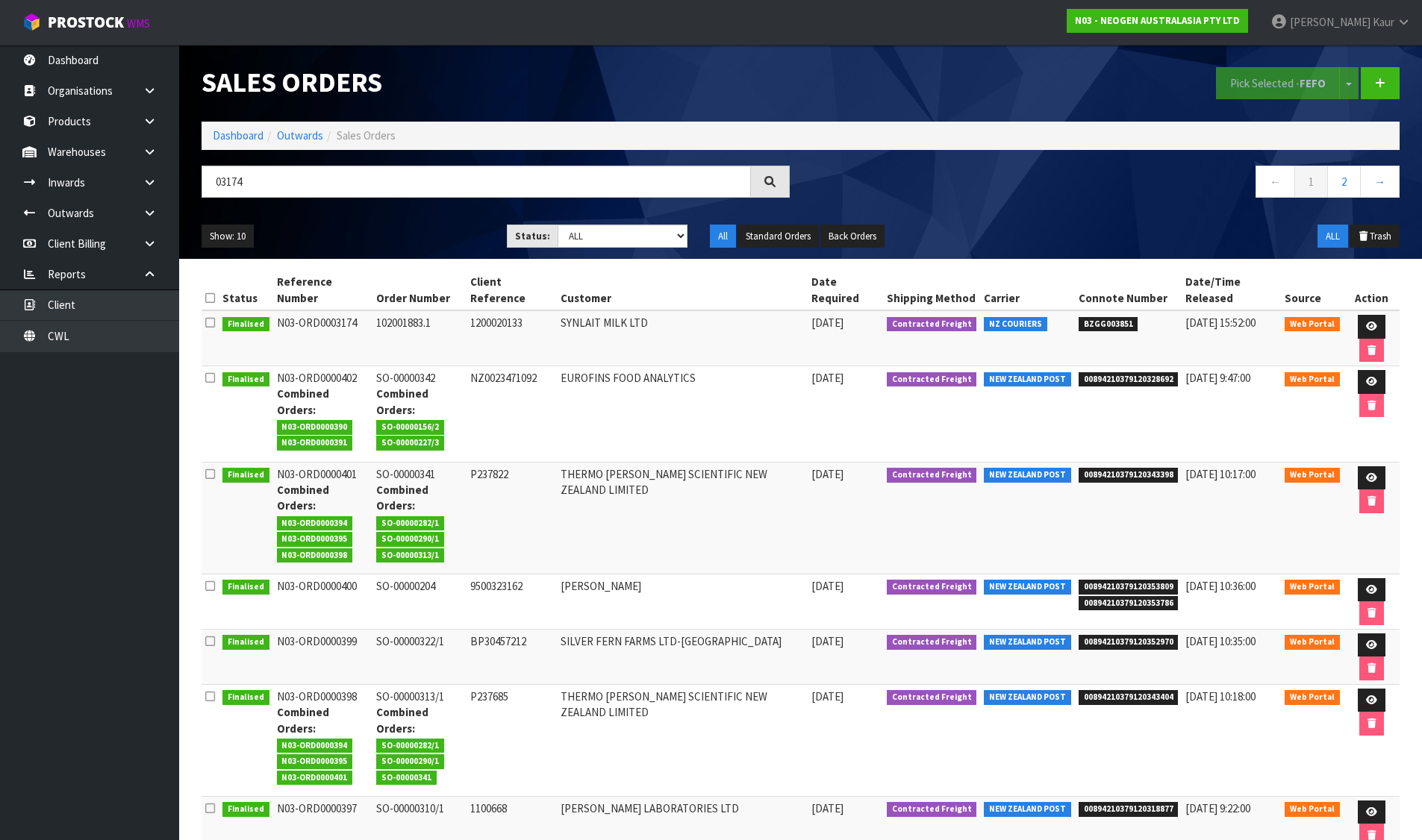
click at [355, 310] on td "N03-ORD0003174" at bounding box center [323, 338] width 100 height 56
copy td "N03-ORD0003174"
drag, startPoint x: 396, startPoint y: 185, endPoint x: 186, endPoint y: 191, distance: 210.1
click at [186, 191] on header "Sales Orders Pick Selected - FEFO Split button! FIFO - First In First Out FEFO …" at bounding box center [801, 152] width 1243 height 214
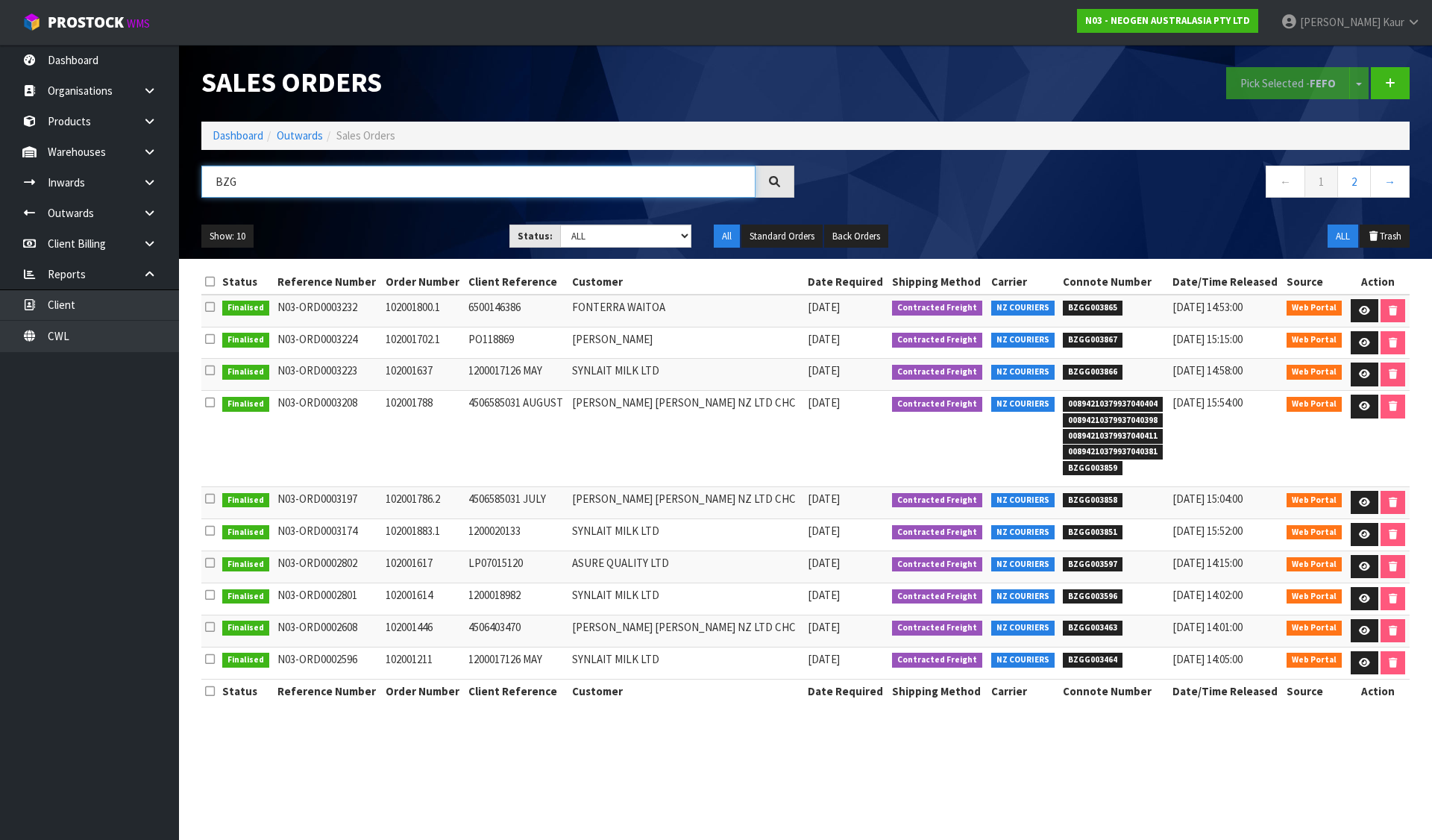
type input "BZG"
click at [1066, 377] on span "BZGG003866" at bounding box center [1093, 371] width 60 height 15
copy span "BZGG003866"
click at [1076, 338] on span "BZGG003867" at bounding box center [1093, 339] width 60 height 15
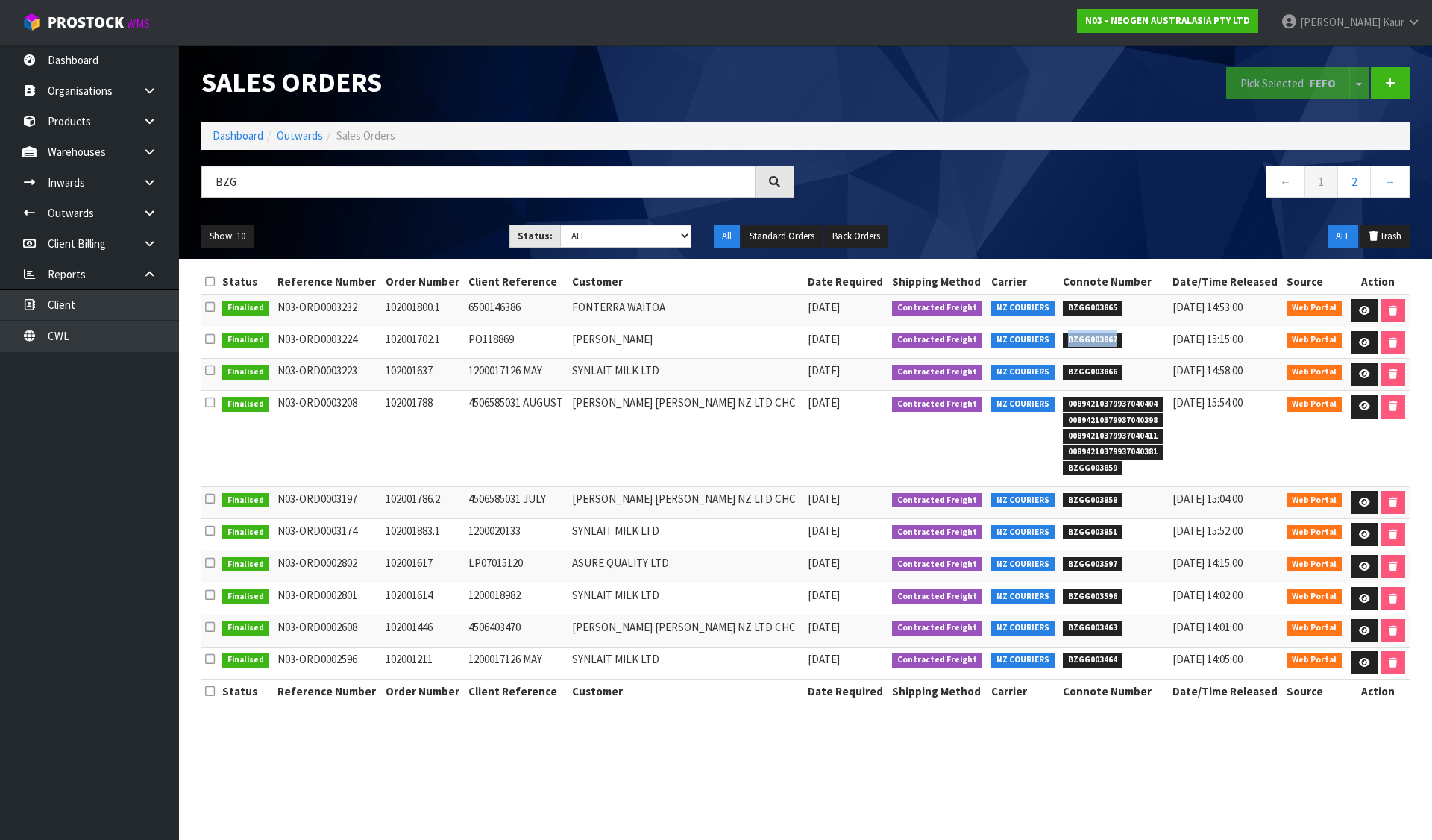
click at [1076, 338] on span "BZGG003867" at bounding box center [1093, 339] width 60 height 15
copy span "BZGG003867"
click at [1063, 306] on span "BZGG003865" at bounding box center [1093, 308] width 60 height 15
copy span "BZGG003865"
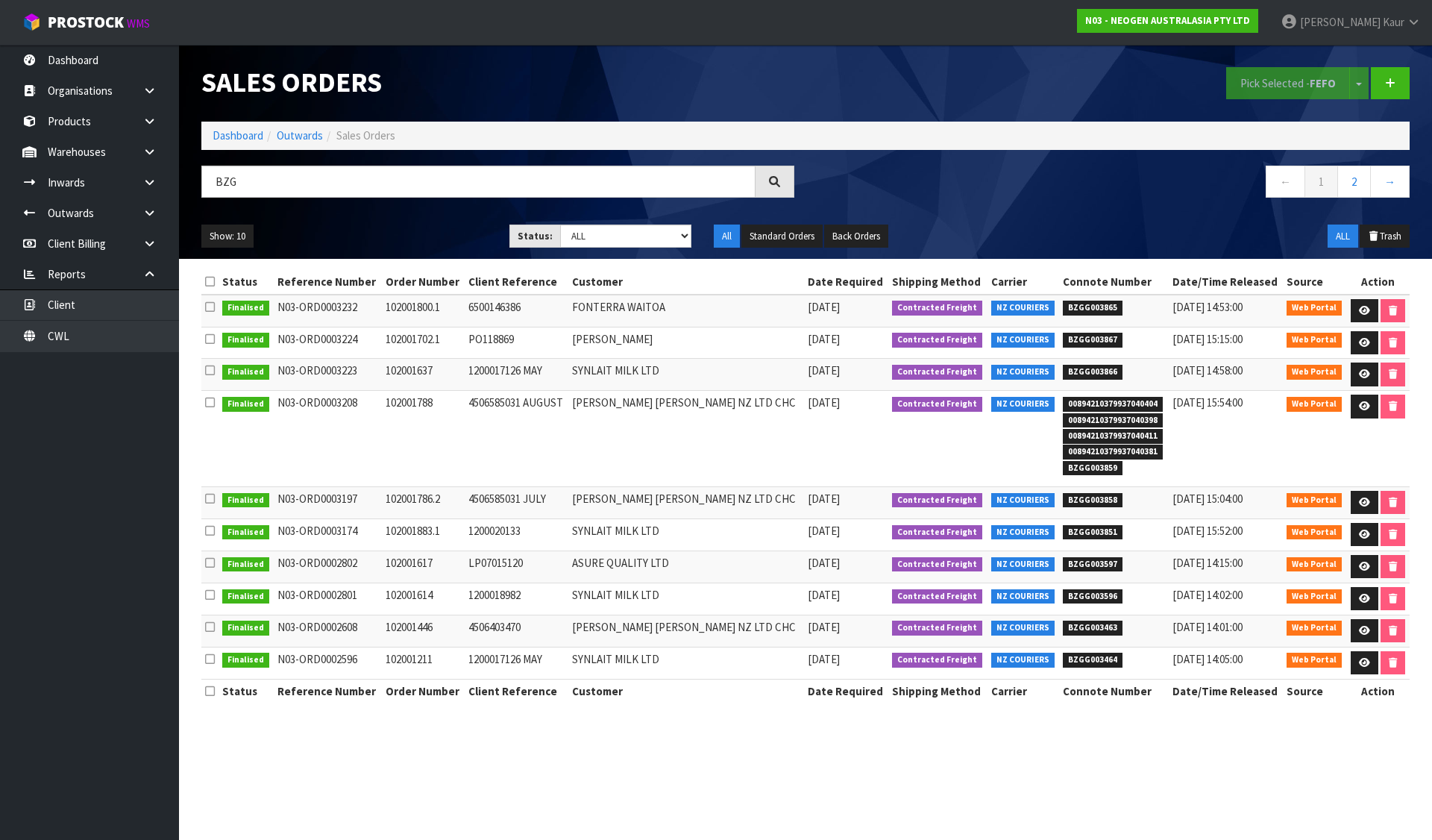
click at [1106, 380] on td "BZGG003866" at bounding box center [1113, 375] width 109 height 32
click at [1361, 373] on icon at bounding box center [1365, 374] width 11 height 10
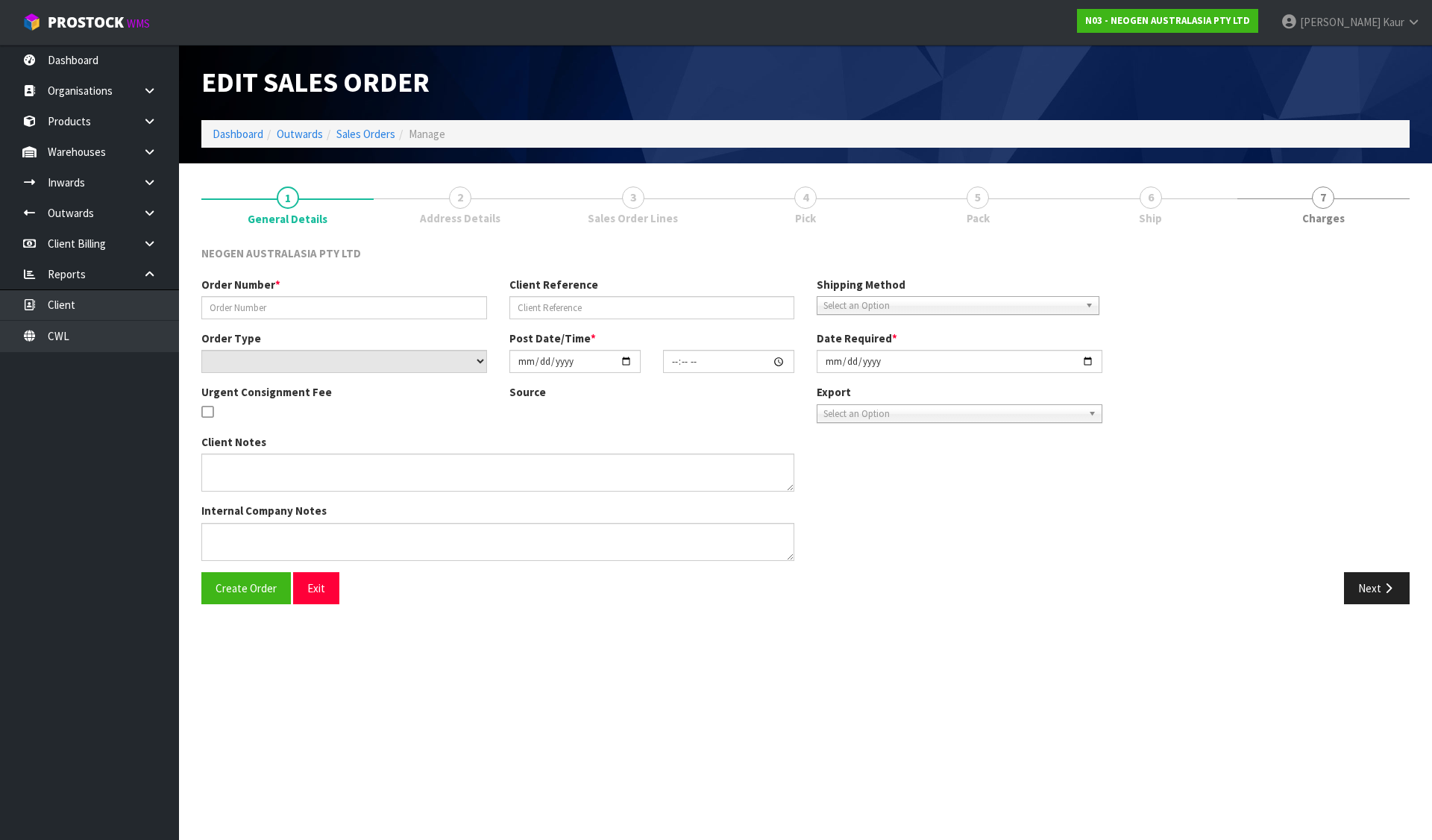
type input "102001637"
type input "1200017126 MAY"
select select "number:0"
type input "2025-08-11"
type input "09:40:00.000"
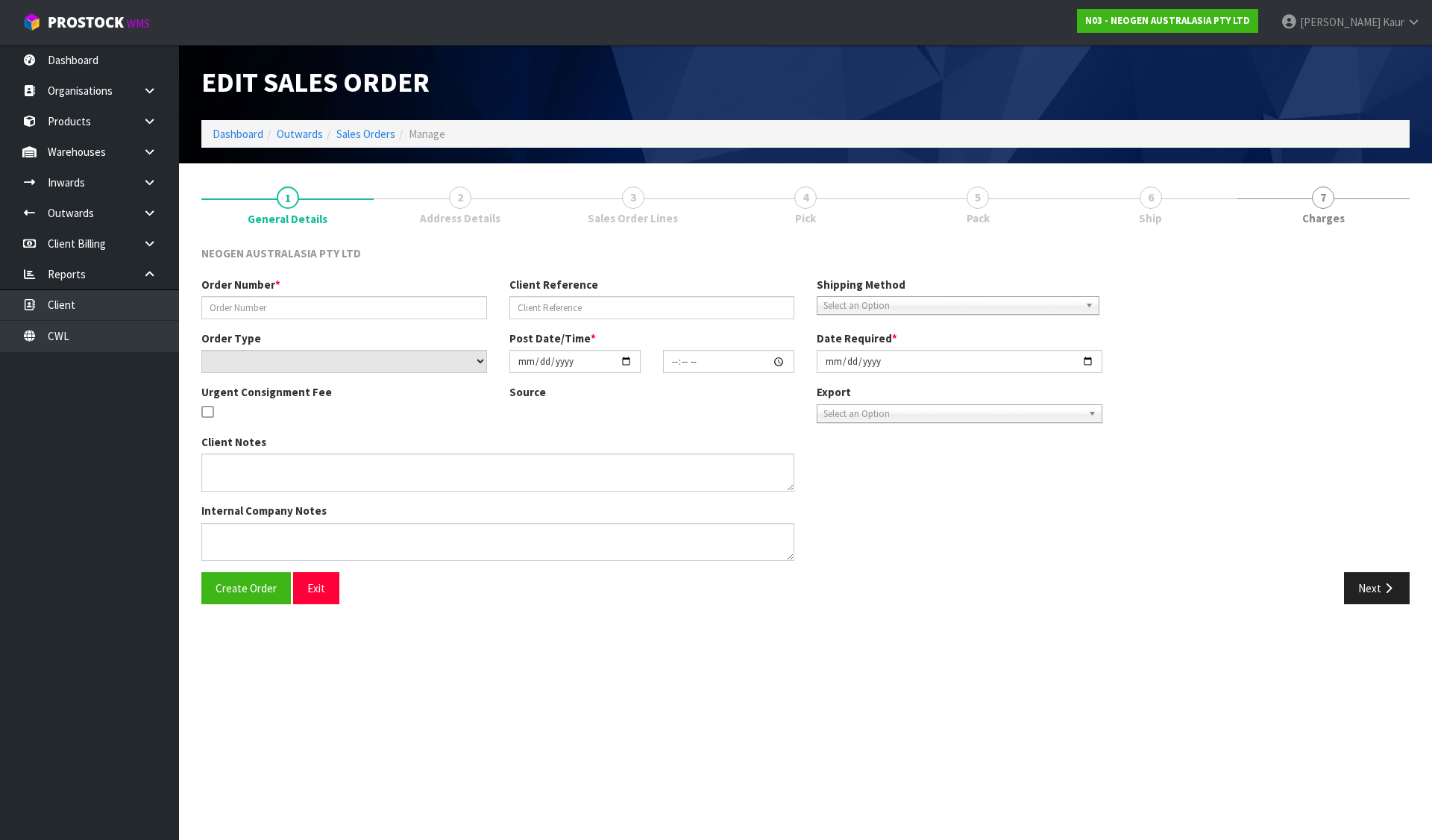
type input "2025-08-11"
type textarea "ATTN: JULIETH SANTA HERRERA"
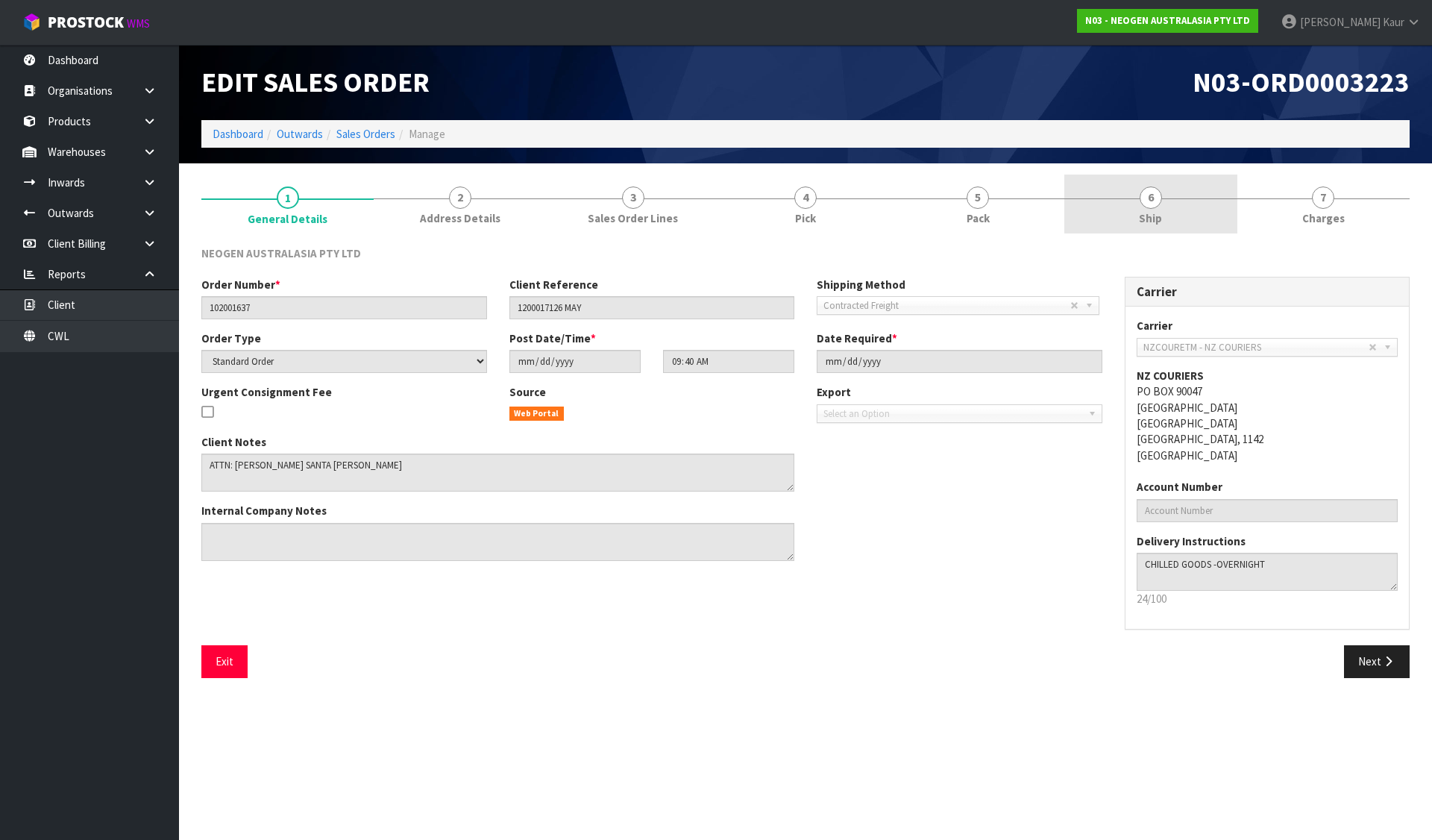
click at [1169, 208] on link "6 Ship" at bounding box center [1150, 204] width 172 height 59
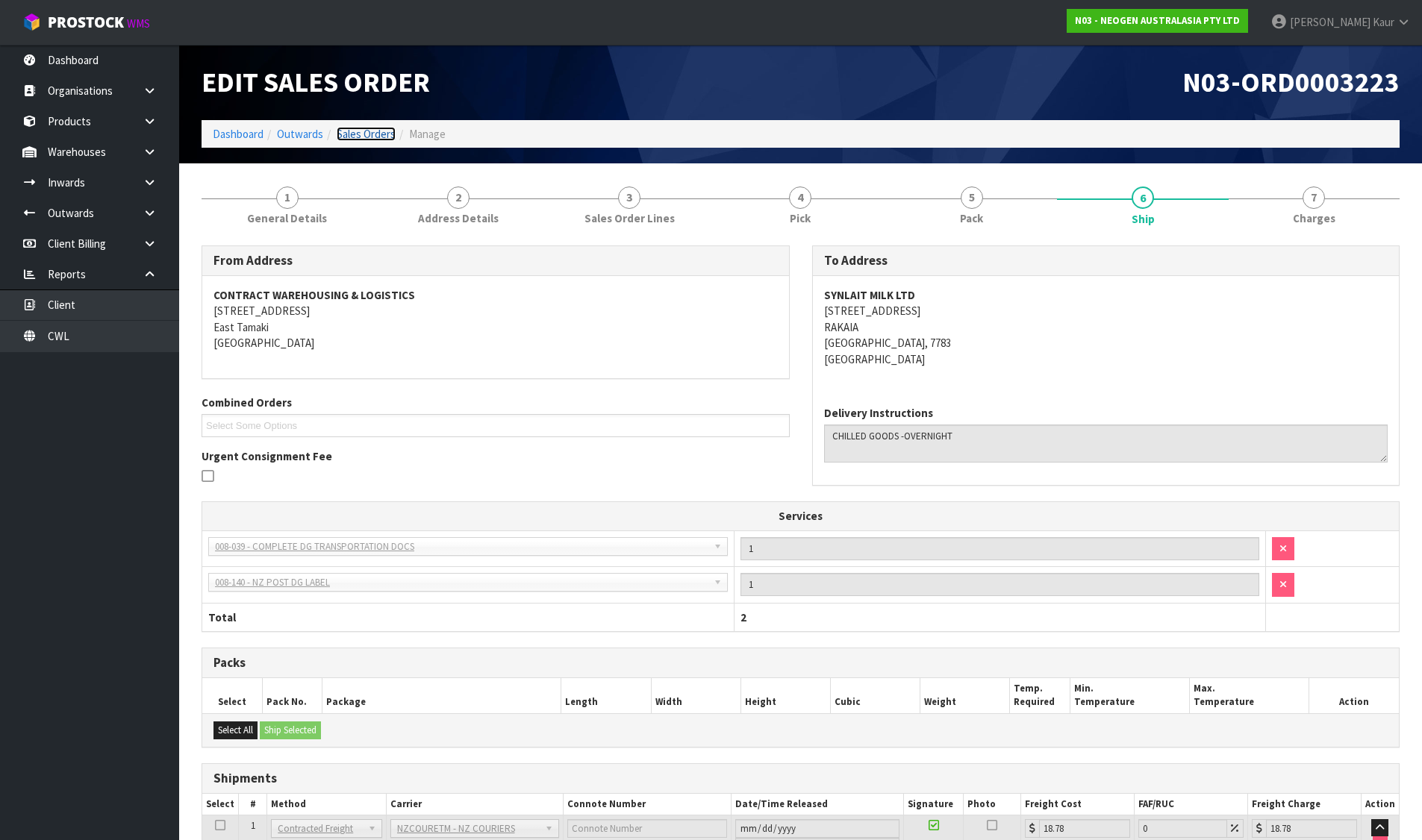
click at [370, 132] on link "Sales Orders" at bounding box center [365, 134] width 59 height 15
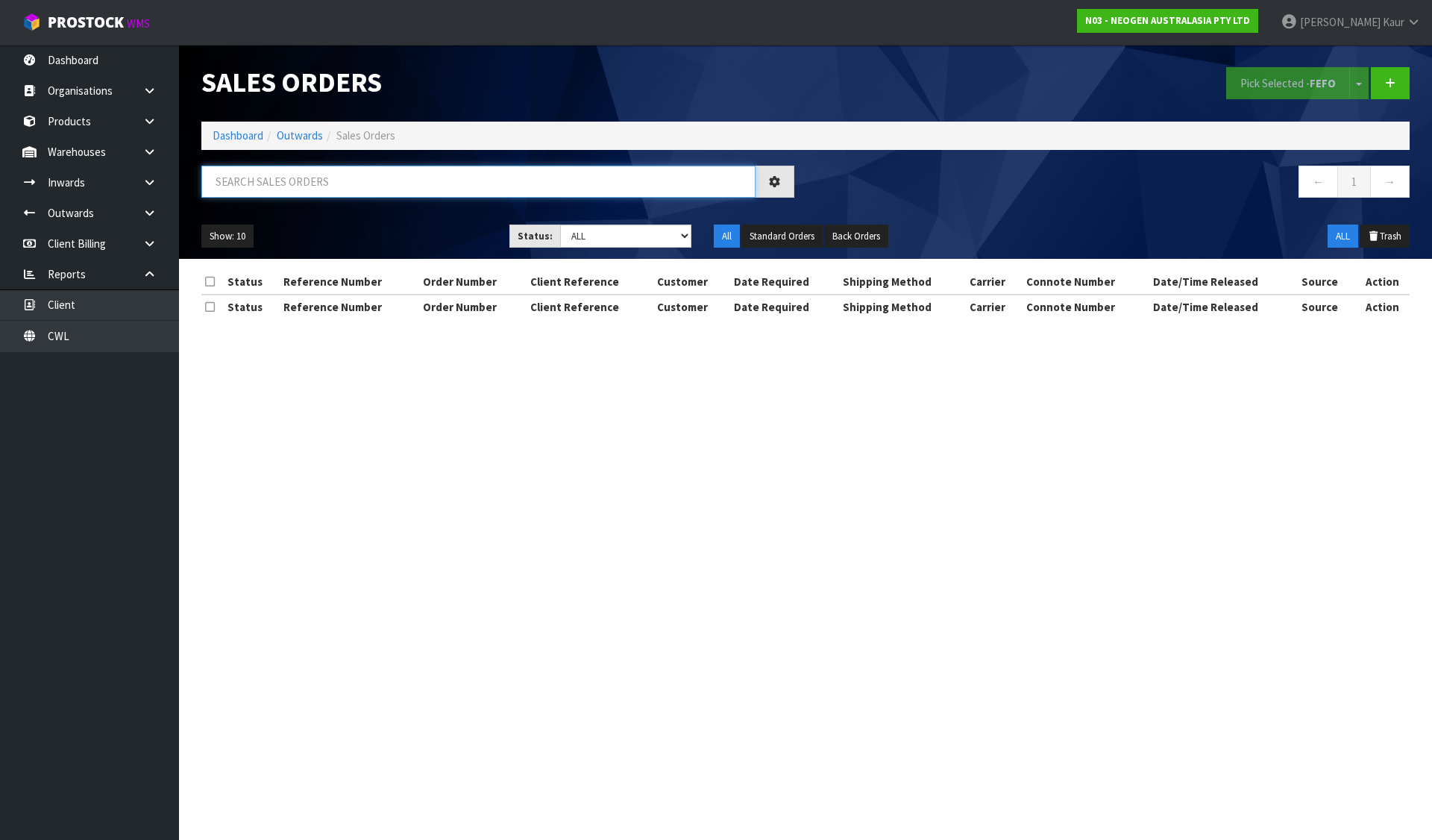
click at [411, 184] on input "text" at bounding box center [479, 181] width 554 height 32
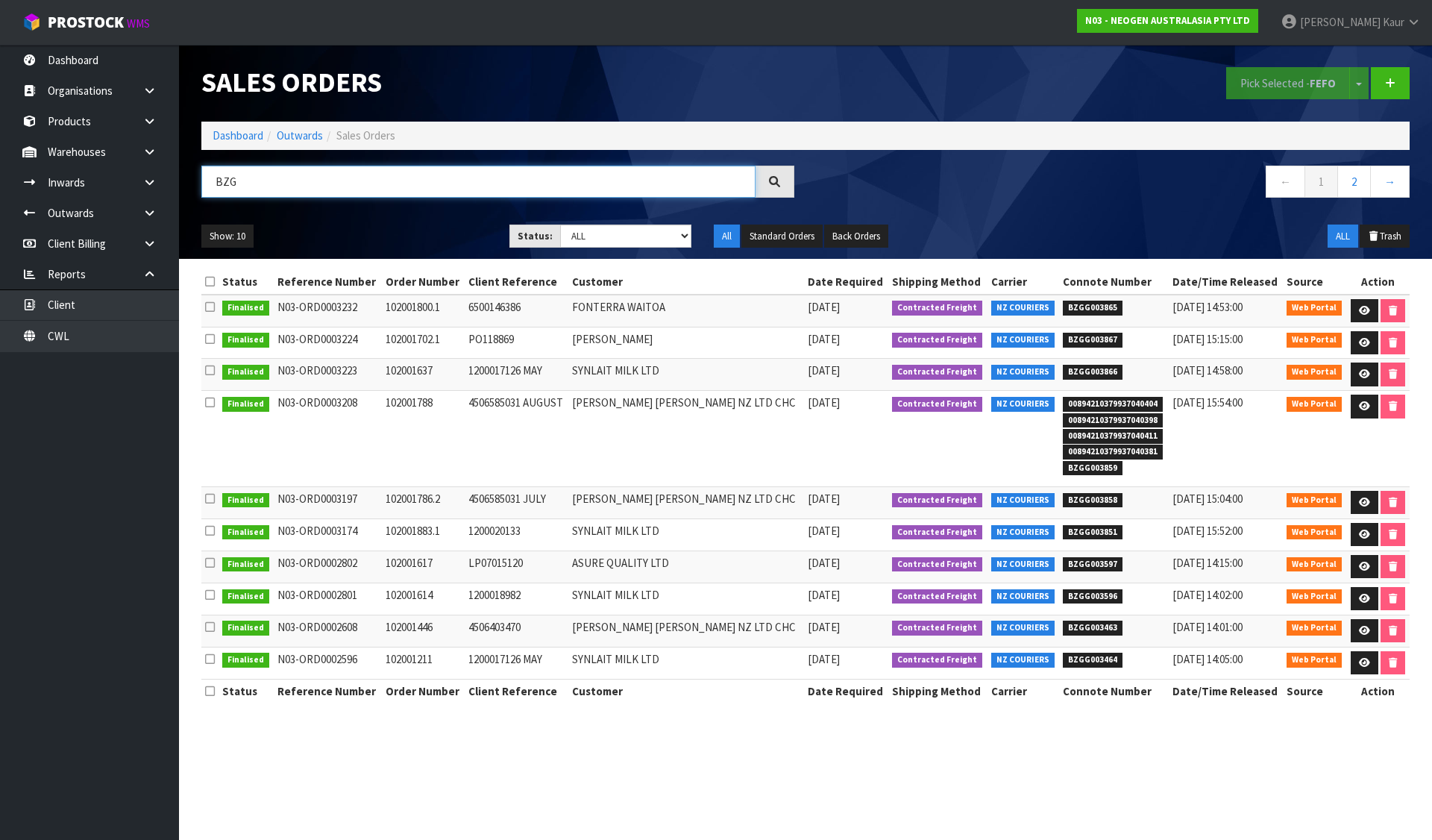
type input "BZG"
drag, startPoint x: 1037, startPoint y: 190, endPoint x: 812, endPoint y: 190, distance: 225.0
click at [1037, 190] on nav "← 1 2 →" at bounding box center [1113, 184] width 593 height 37
click at [244, 132] on link "Dashboard" at bounding box center [238, 136] width 51 height 15
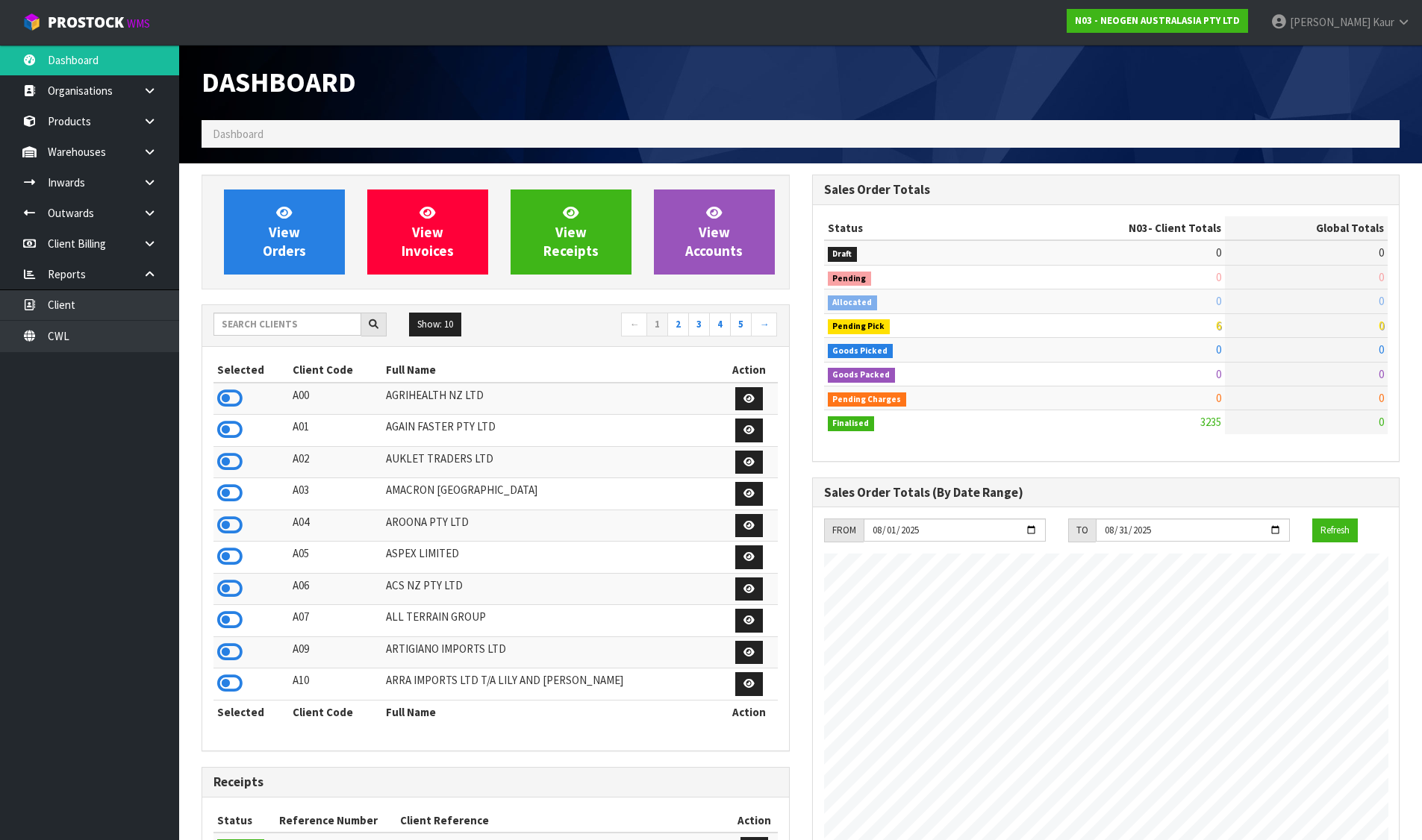
scroll to position [1130, 610]
click at [233, 397] on icon at bounding box center [229, 398] width 25 height 22
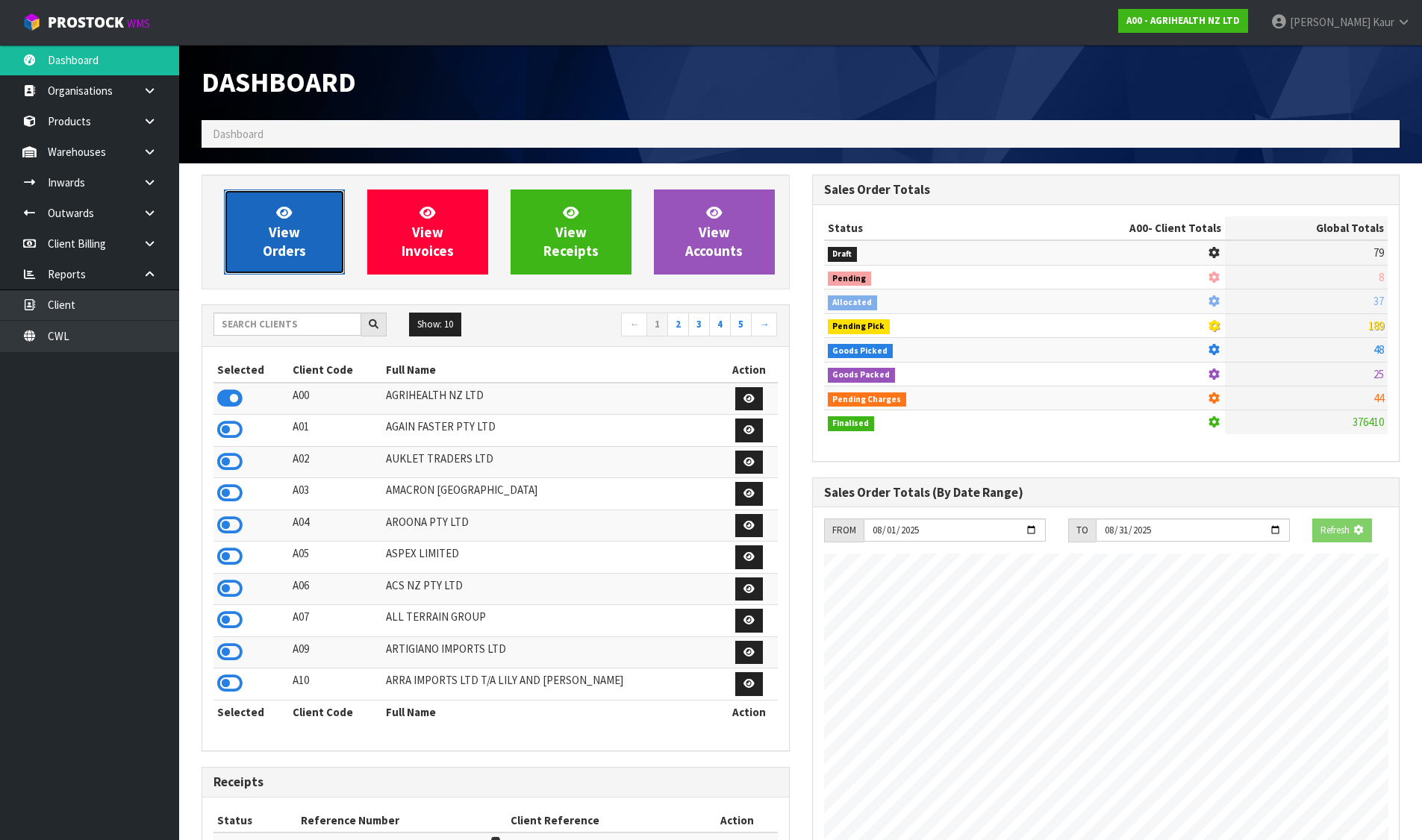
click at [238, 255] on link "View Orders" at bounding box center [284, 231] width 121 height 85
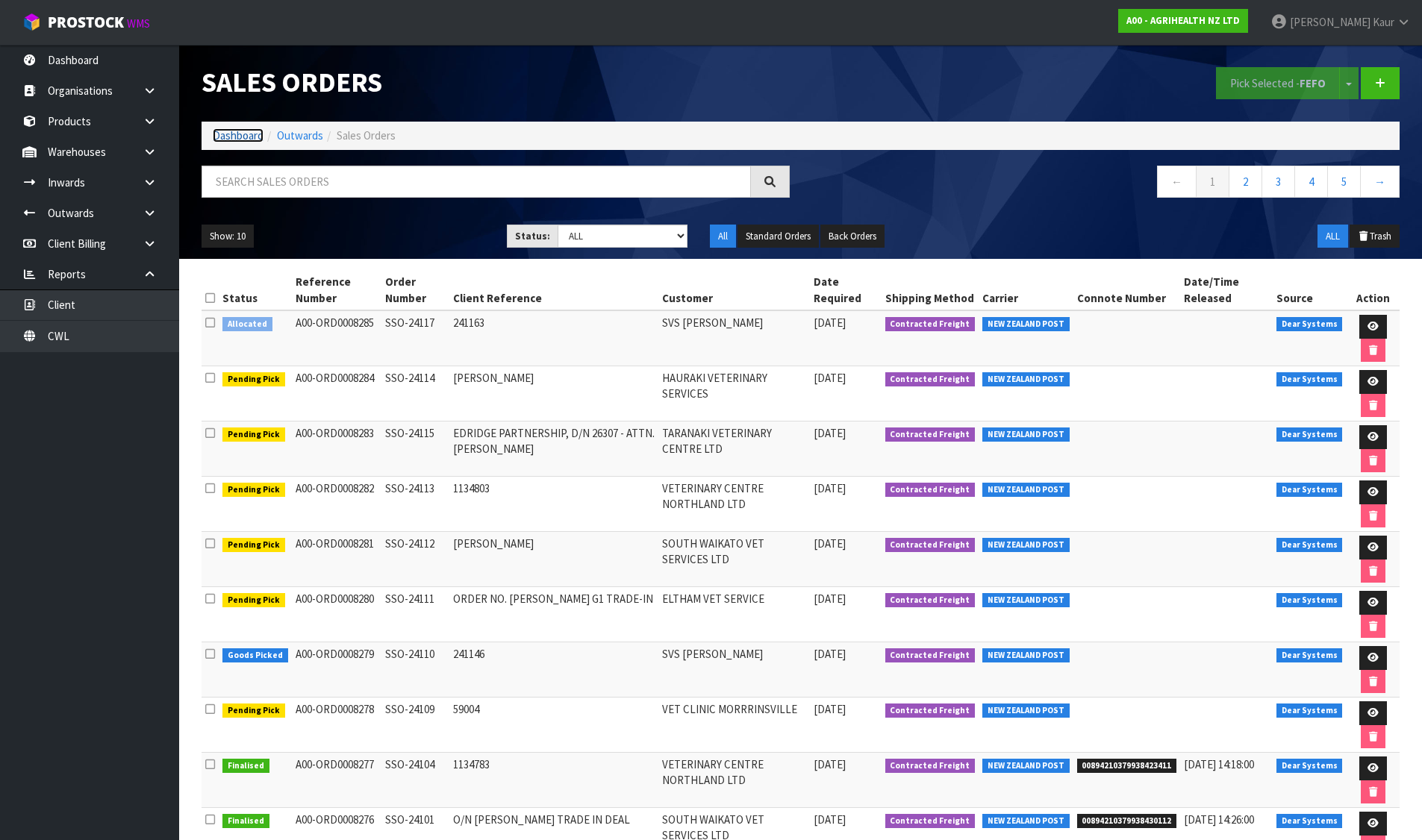
click at [231, 136] on link "Dashboard" at bounding box center [238, 136] width 51 height 15
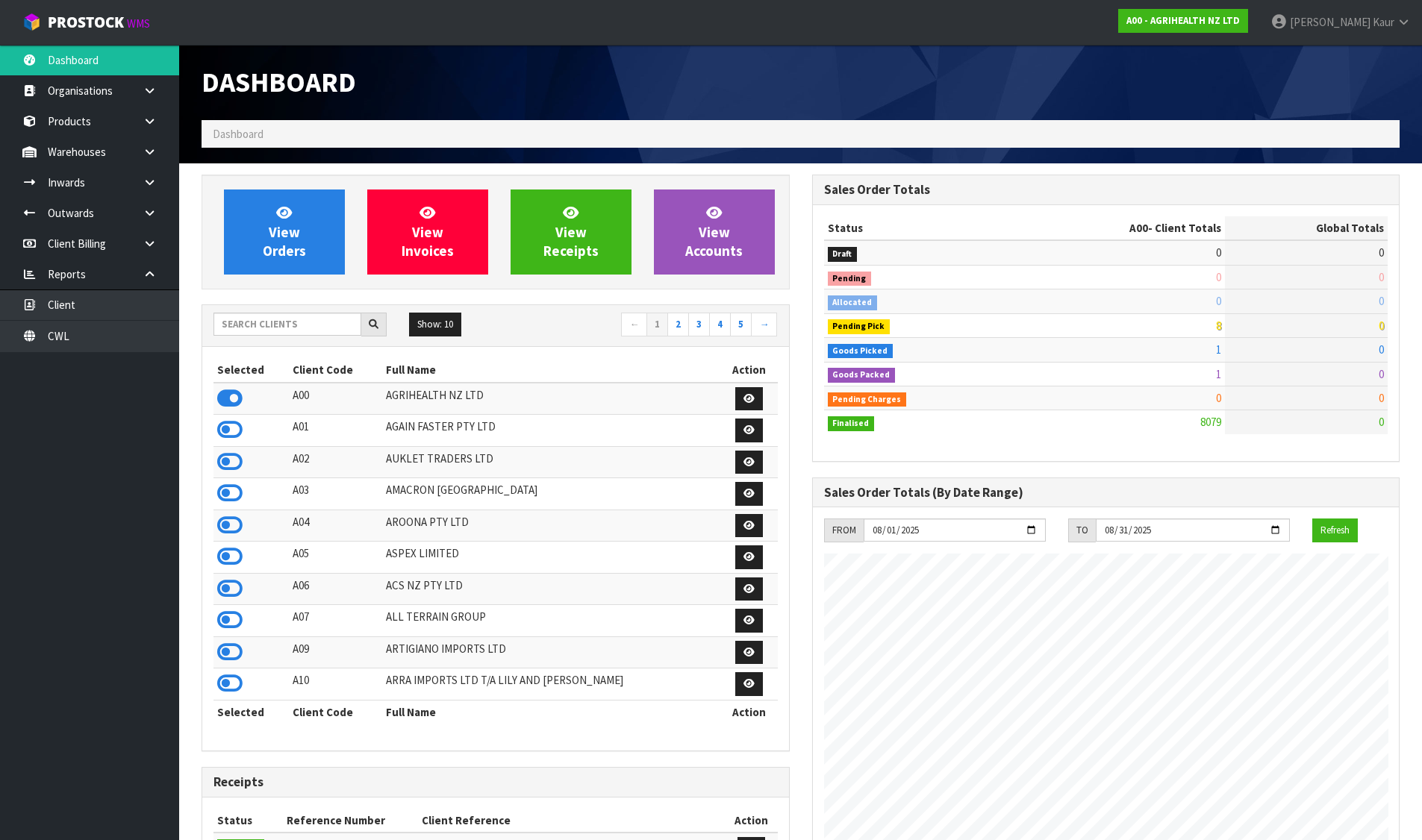
scroll to position [1130, 610]
drag, startPoint x: 237, startPoint y: 525, endPoint x: 245, endPoint y: 487, distance: 38.8
click at [237, 525] on icon at bounding box center [229, 525] width 25 height 22
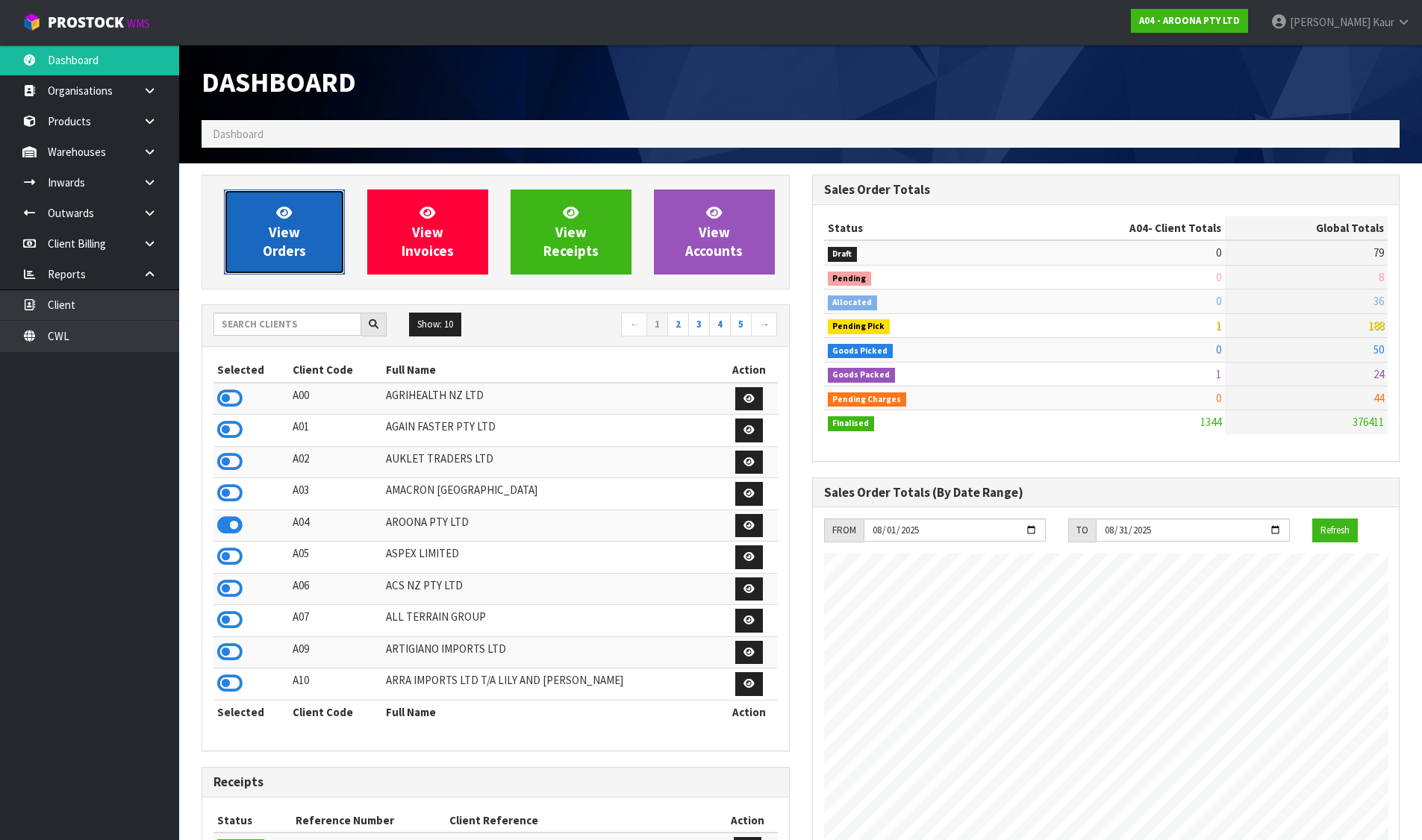
click at [277, 214] on icon at bounding box center [283, 212] width 15 height 15
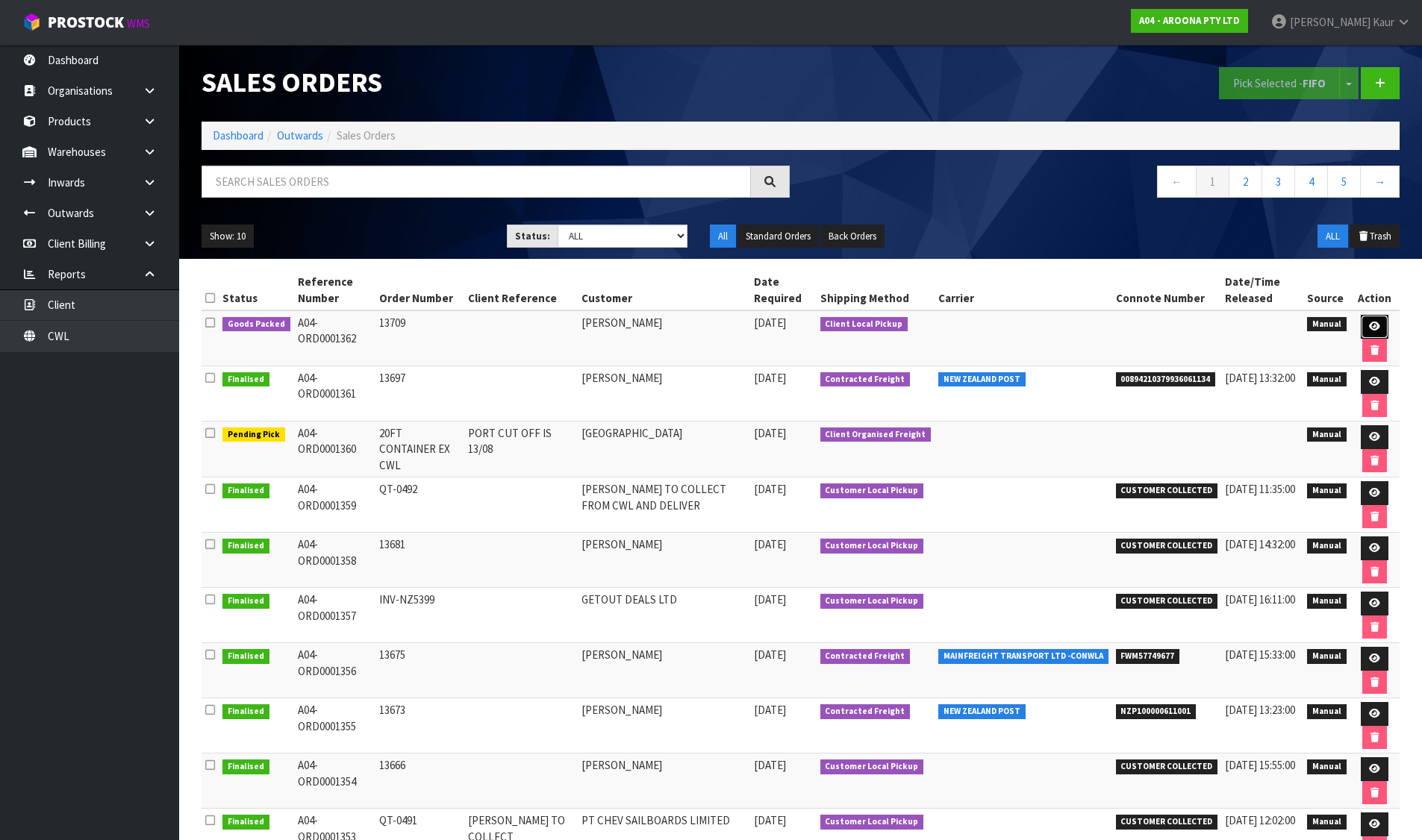
click at [1374, 320] on link at bounding box center [1374, 326] width 28 height 24
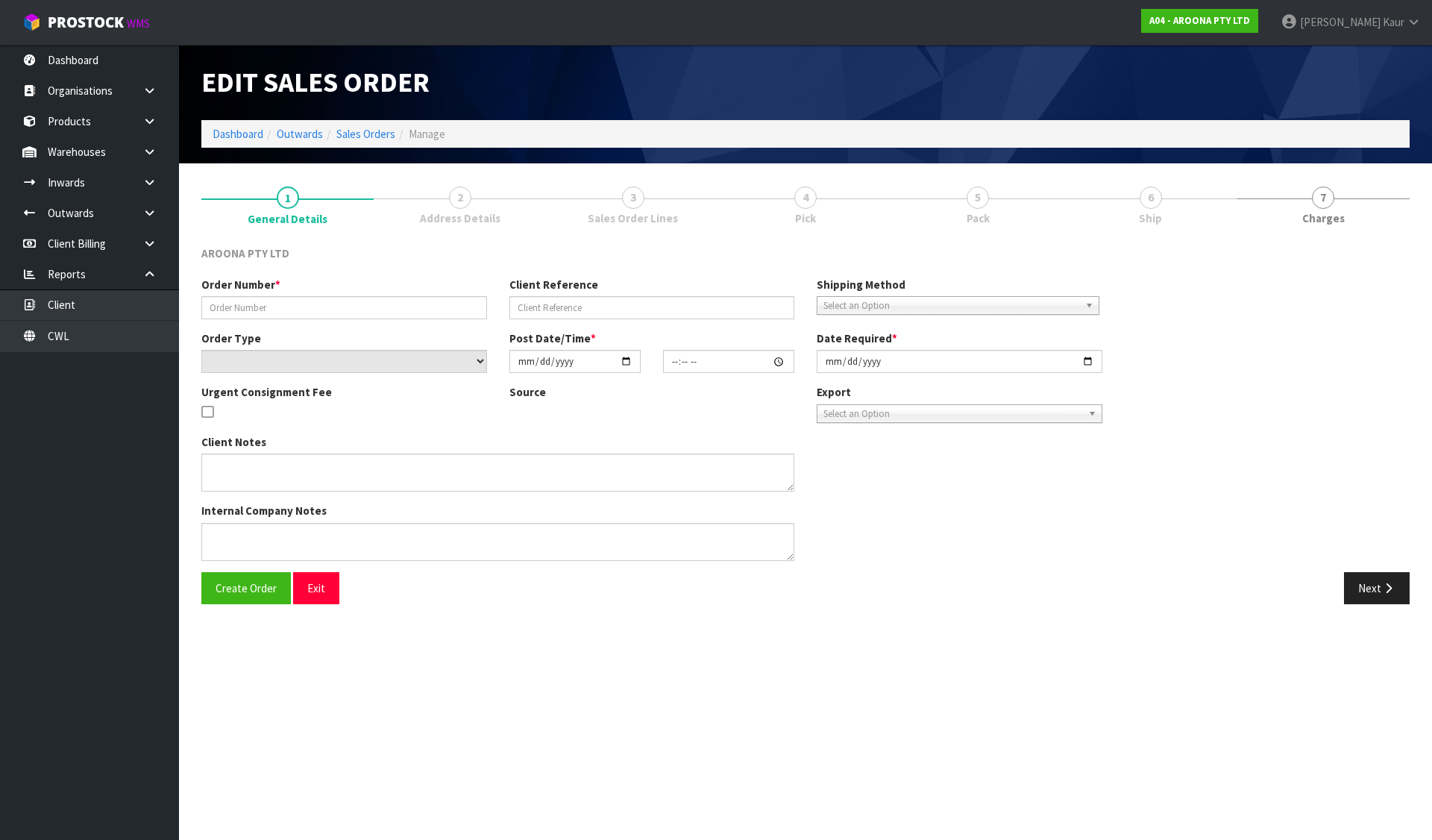
type input "13709"
select select "number:0"
type input "2025-08-05"
type input "12:35:00.000"
type input "2025-08-05"
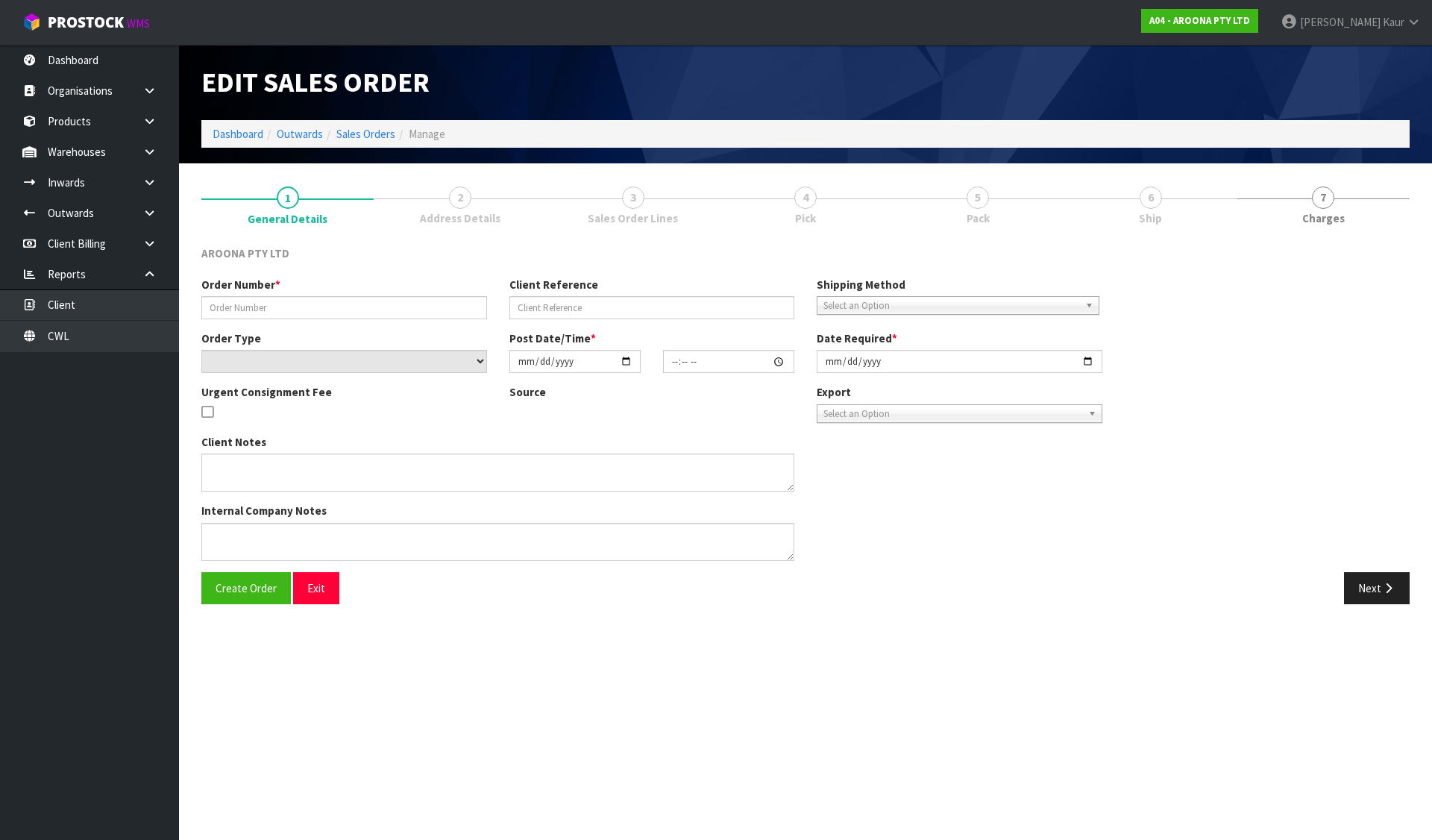
type textarea "CWL COLLECTION"
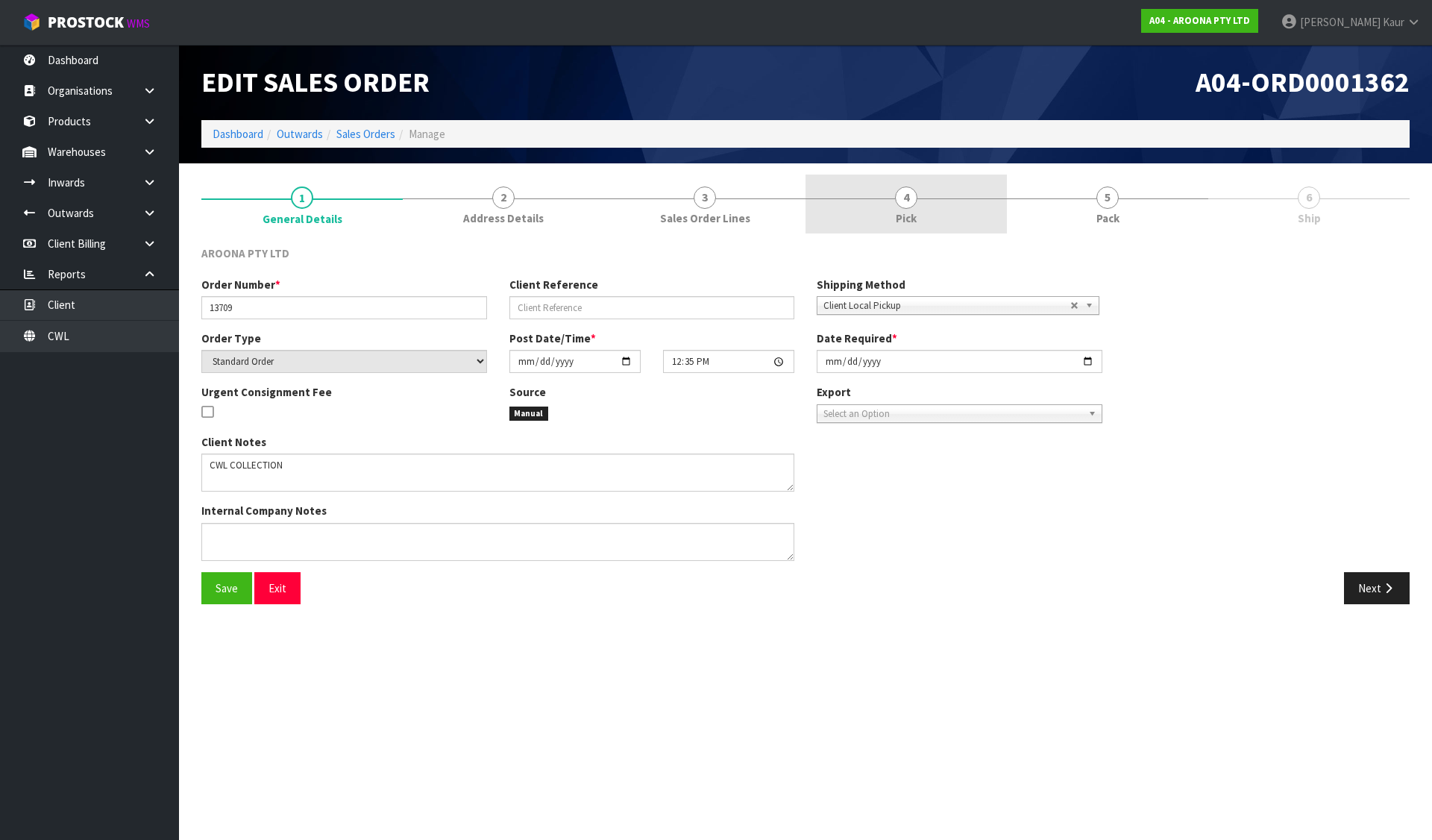
click at [848, 199] on link "4 Pick" at bounding box center [906, 204] width 201 height 59
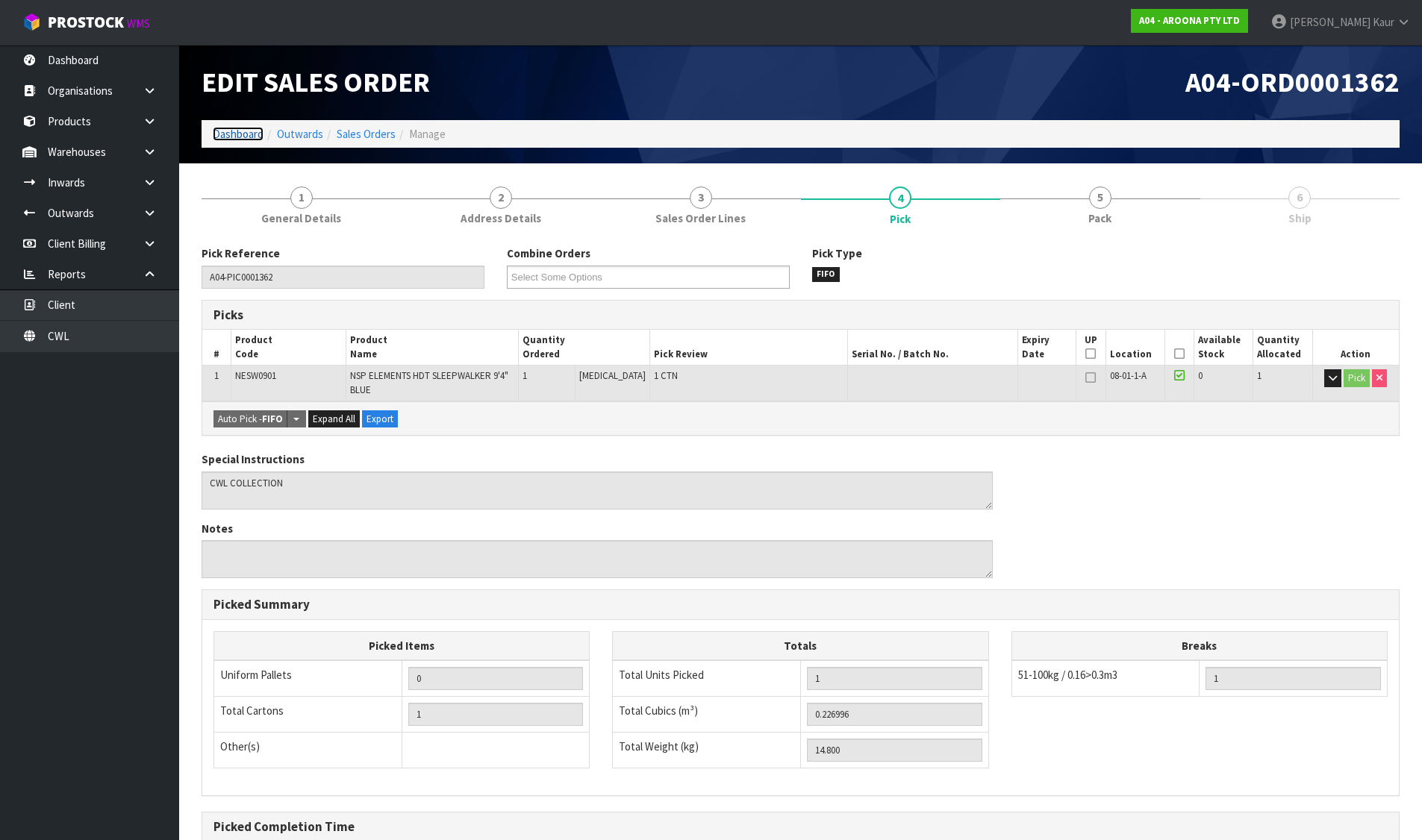
click at [224, 132] on link "Dashboard" at bounding box center [238, 134] width 51 height 15
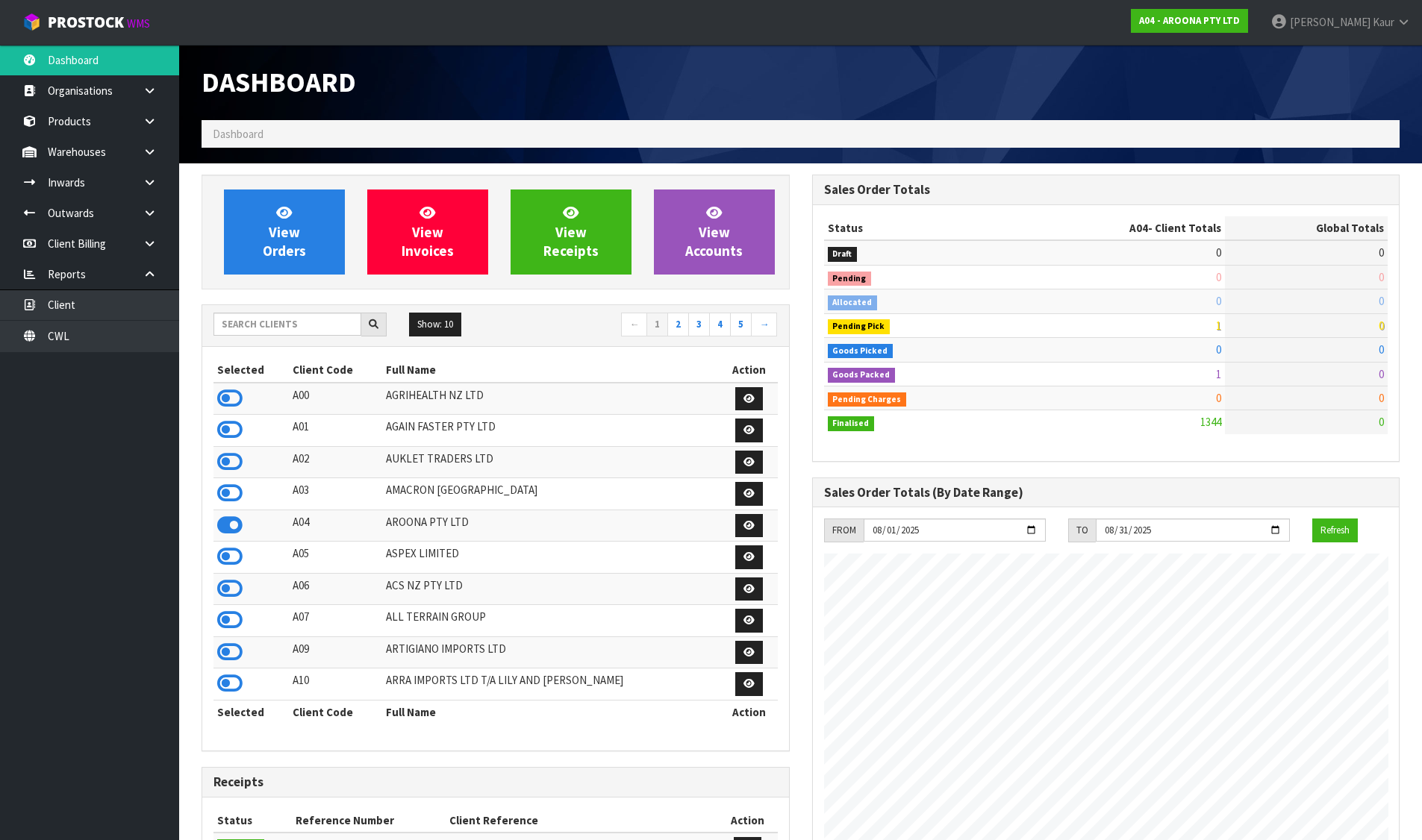
scroll to position [912, 610]
click at [281, 319] on input "text" at bounding box center [287, 324] width 148 height 23
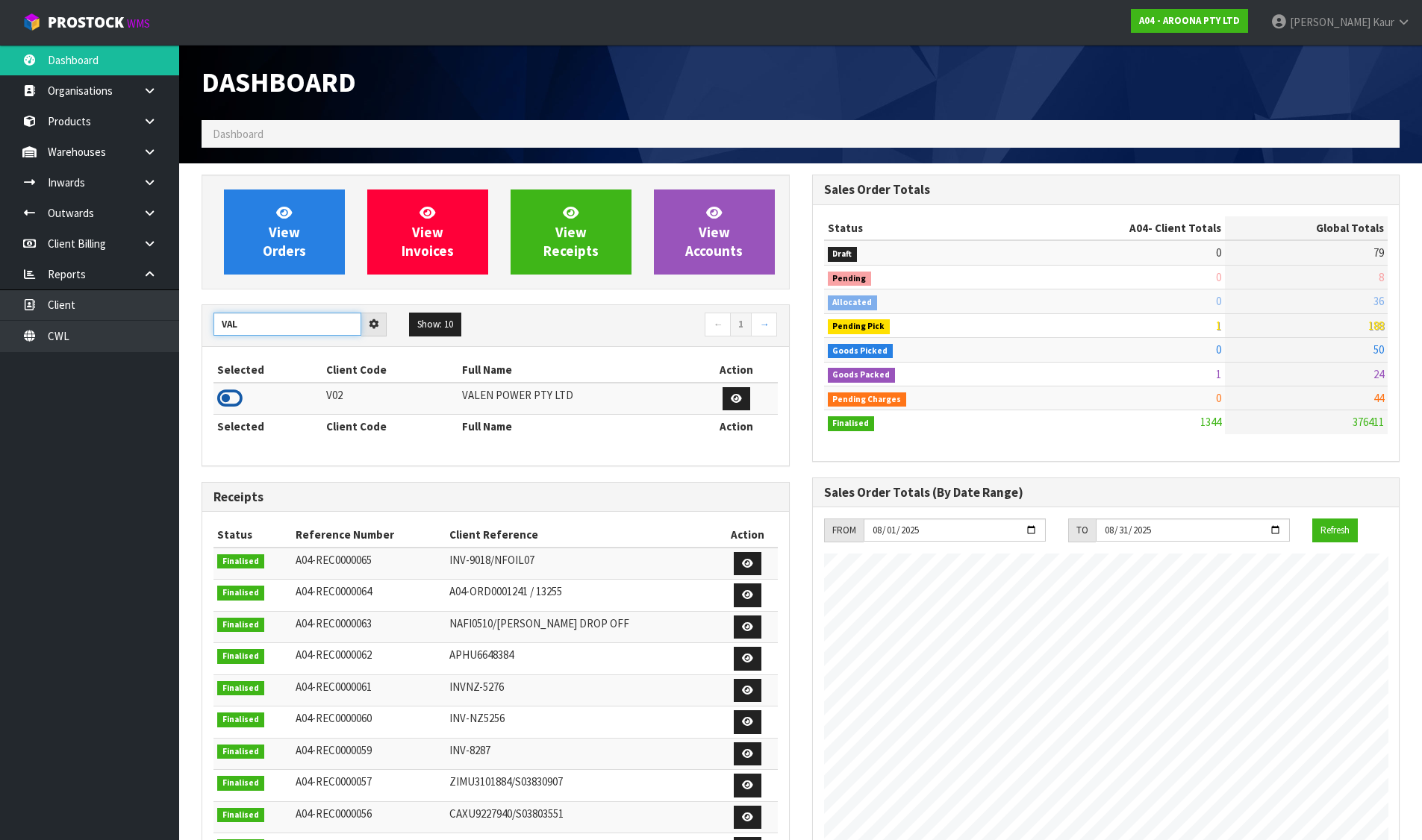
type input "VAL"
click at [231, 397] on icon at bounding box center [229, 398] width 25 height 22
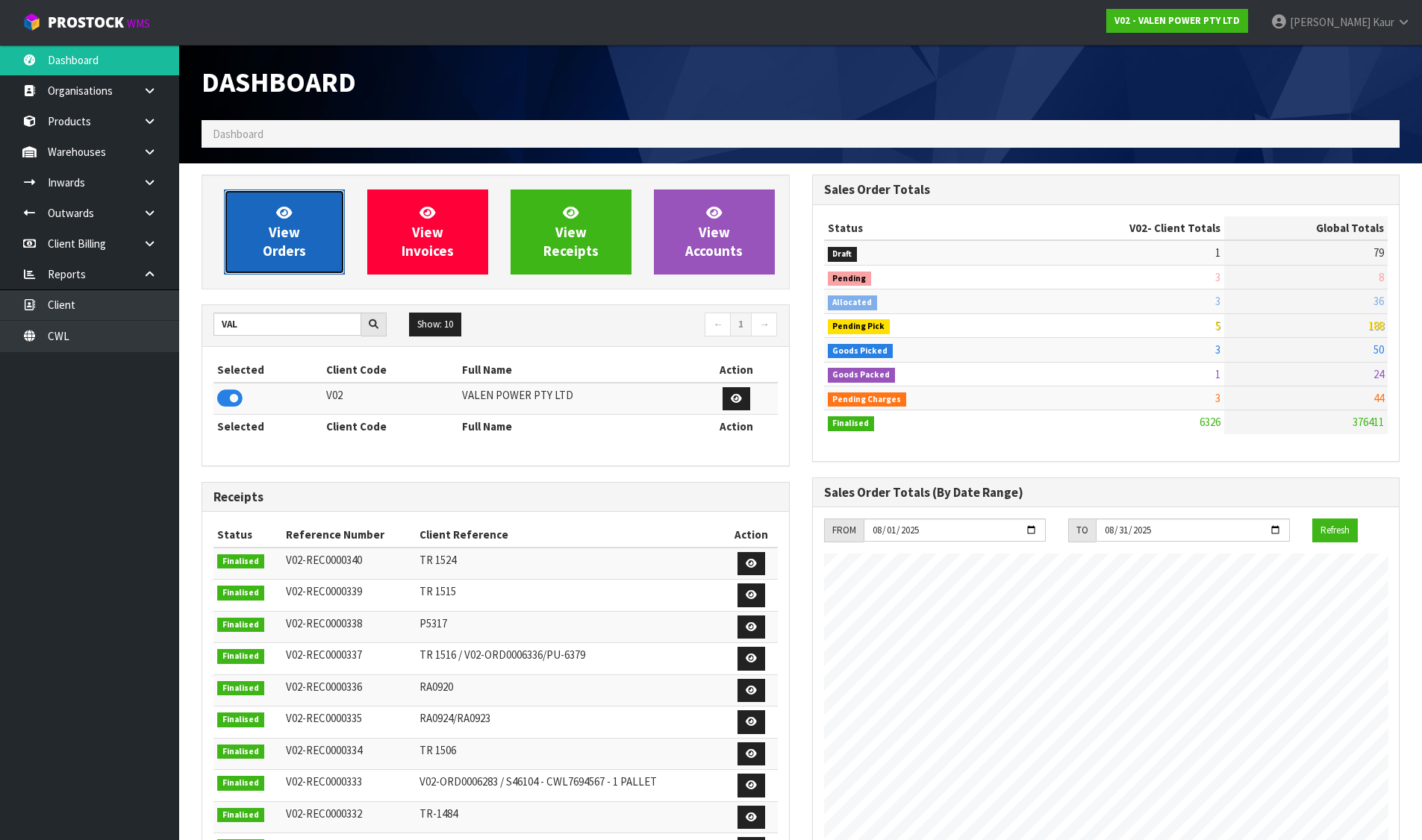
scroll to position [1130, 610]
click at [283, 246] on span "View Orders" at bounding box center [284, 231] width 43 height 56
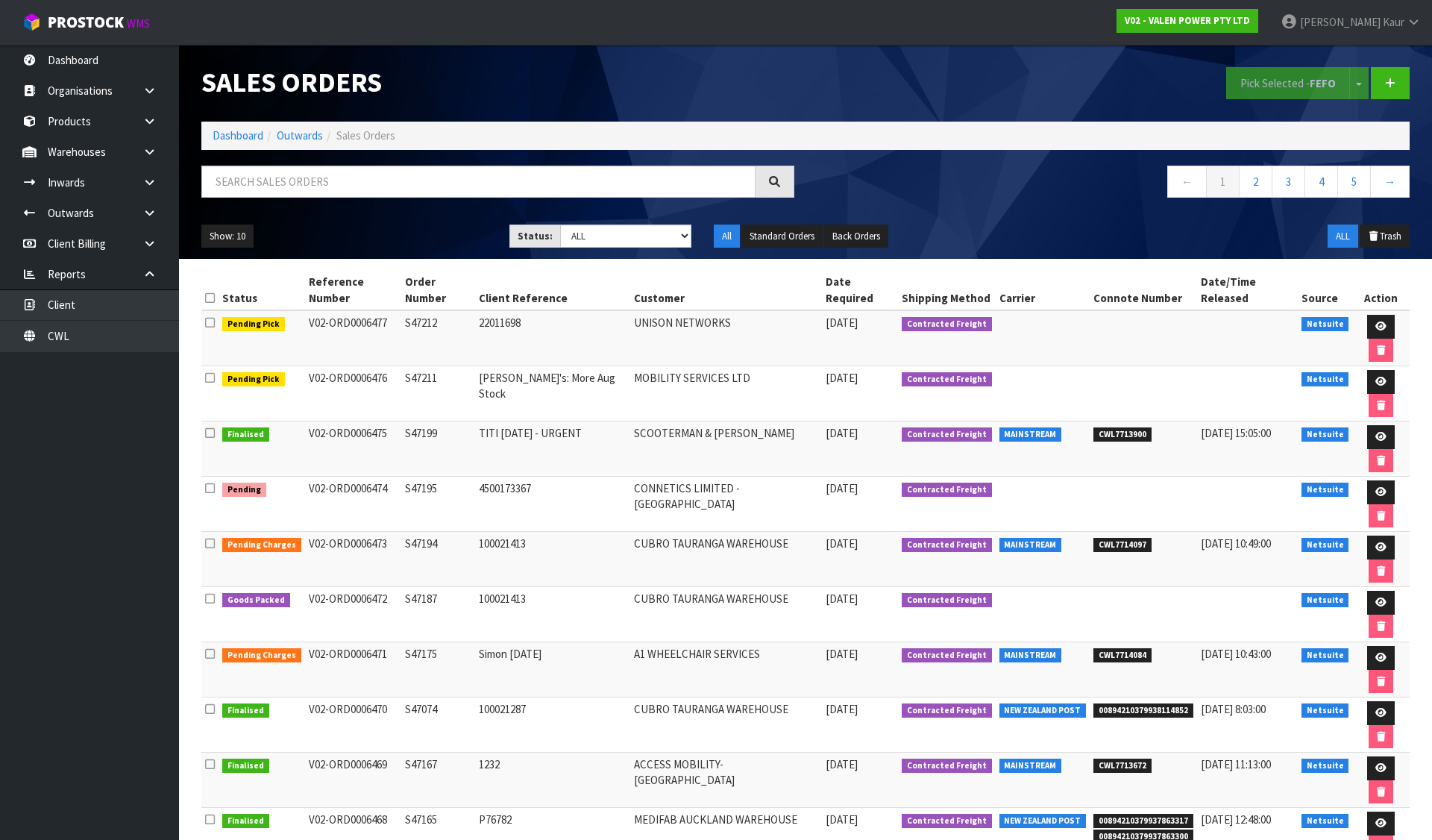
click at [407, 532] on td "S47194" at bounding box center [438, 560] width 74 height 55
drag, startPoint x: 401, startPoint y: 433, endPoint x: 450, endPoint y: 439, distance: 49.4
click at [450, 532] on tr "Pending Charges V02-ORD0006473 S47194 100021413 CUBRO TAURANGA WAREHOUSE 12/08/…" at bounding box center [806, 560] width 1208 height 55
click at [450, 532] on td "S47194" at bounding box center [438, 560] width 74 height 55
drag, startPoint x: 451, startPoint y: 436, endPoint x: 416, endPoint y: 436, distance: 35.0
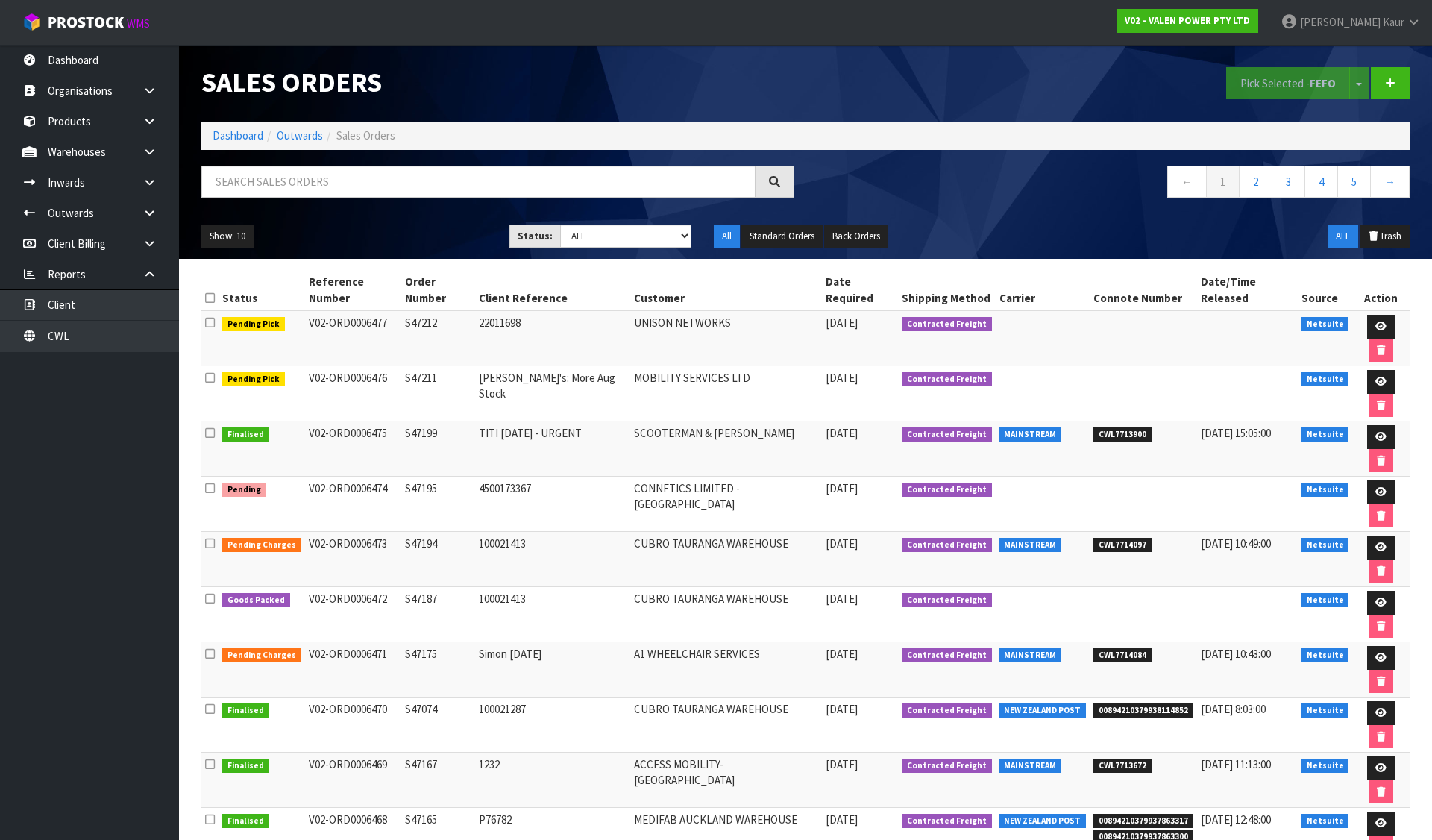
click at [416, 532] on td "S47194" at bounding box center [438, 560] width 74 height 55
click at [424, 587] on td "S47187" at bounding box center [438, 615] width 74 height 55
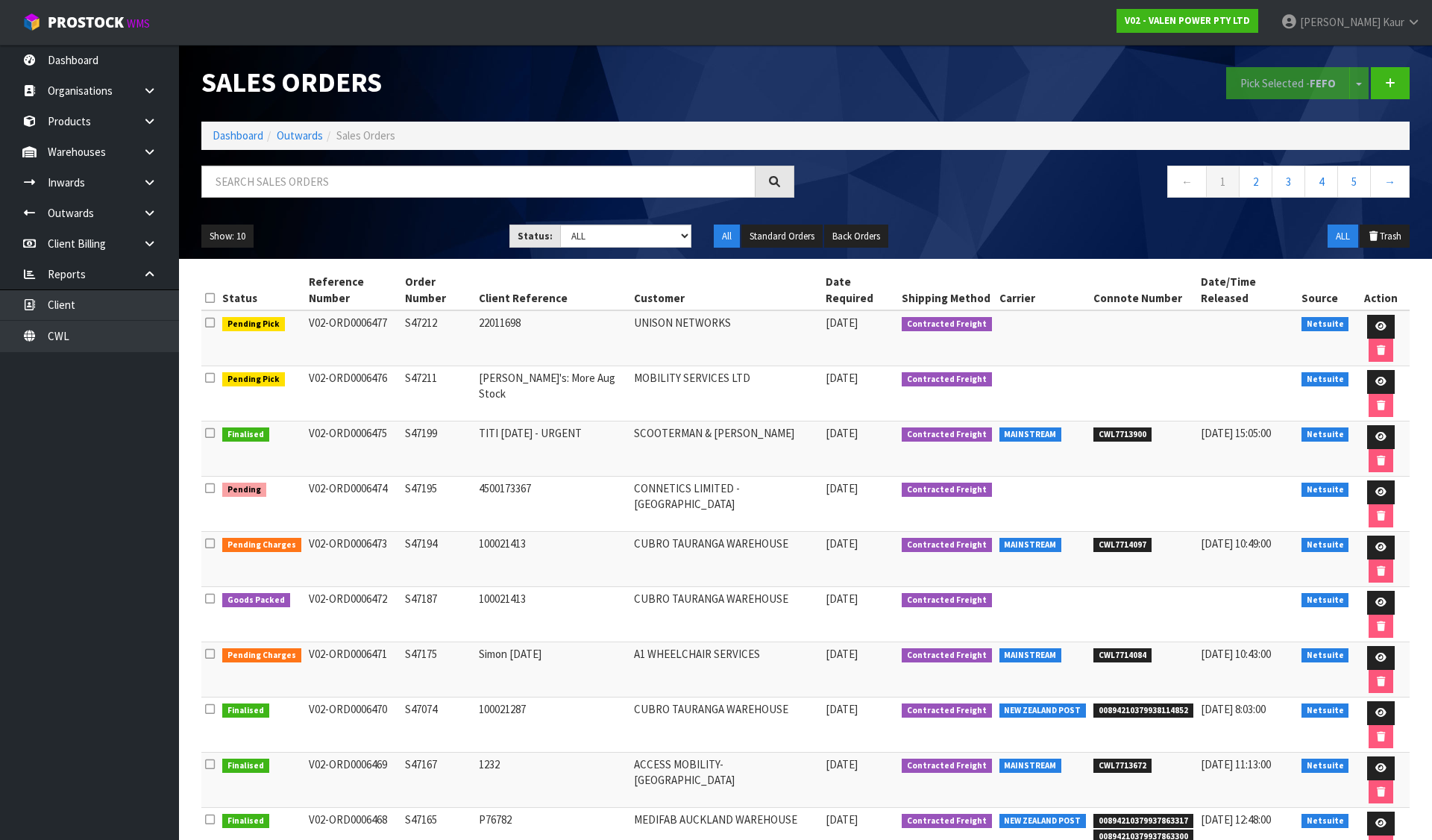
copy td "S47187"
click at [511, 532] on td "100021413" at bounding box center [553, 560] width 156 height 55
drag, startPoint x: 727, startPoint y: 775, endPoint x: 855, endPoint y: 837, distance: 142.2
click at [727, 775] on section "Sales Orders Pick Selected - FEFO Split button! FIFO - First In First Out FEFO …" at bounding box center [716, 420] width 1432 height 840
click at [1048, 366] on td at bounding box center [1043, 394] width 95 height 55
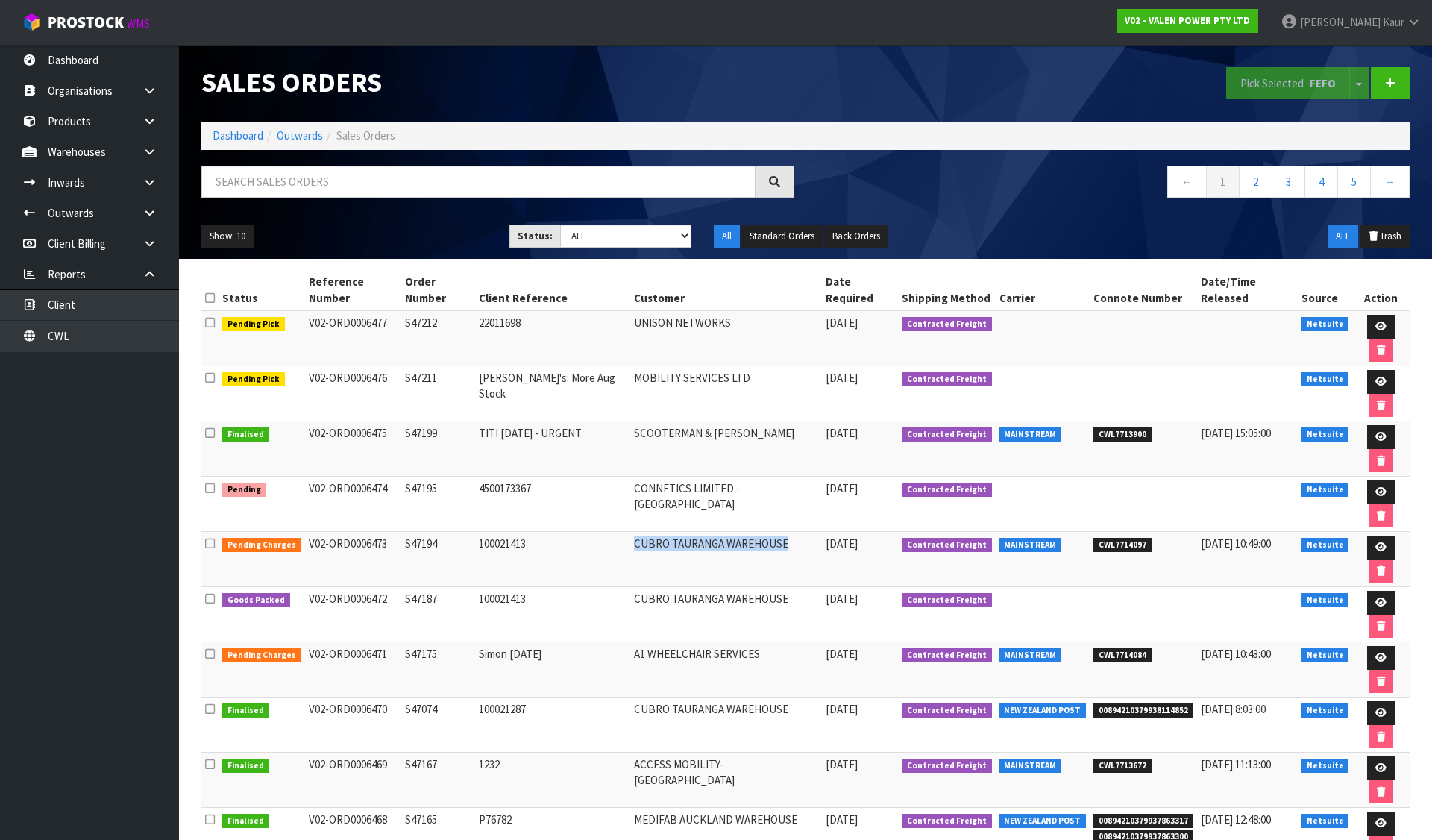
drag, startPoint x: 616, startPoint y: 437, endPoint x: 773, endPoint y: 434, distance: 157.0
click at [773, 532] on td "CUBRO TAURANGA WAREHOUSE" at bounding box center [725, 560] width 191 height 55
copy td "CUBRO TAURANGA WAREHOUSE"
click at [236, 132] on link "Dashboard" at bounding box center [238, 136] width 51 height 15
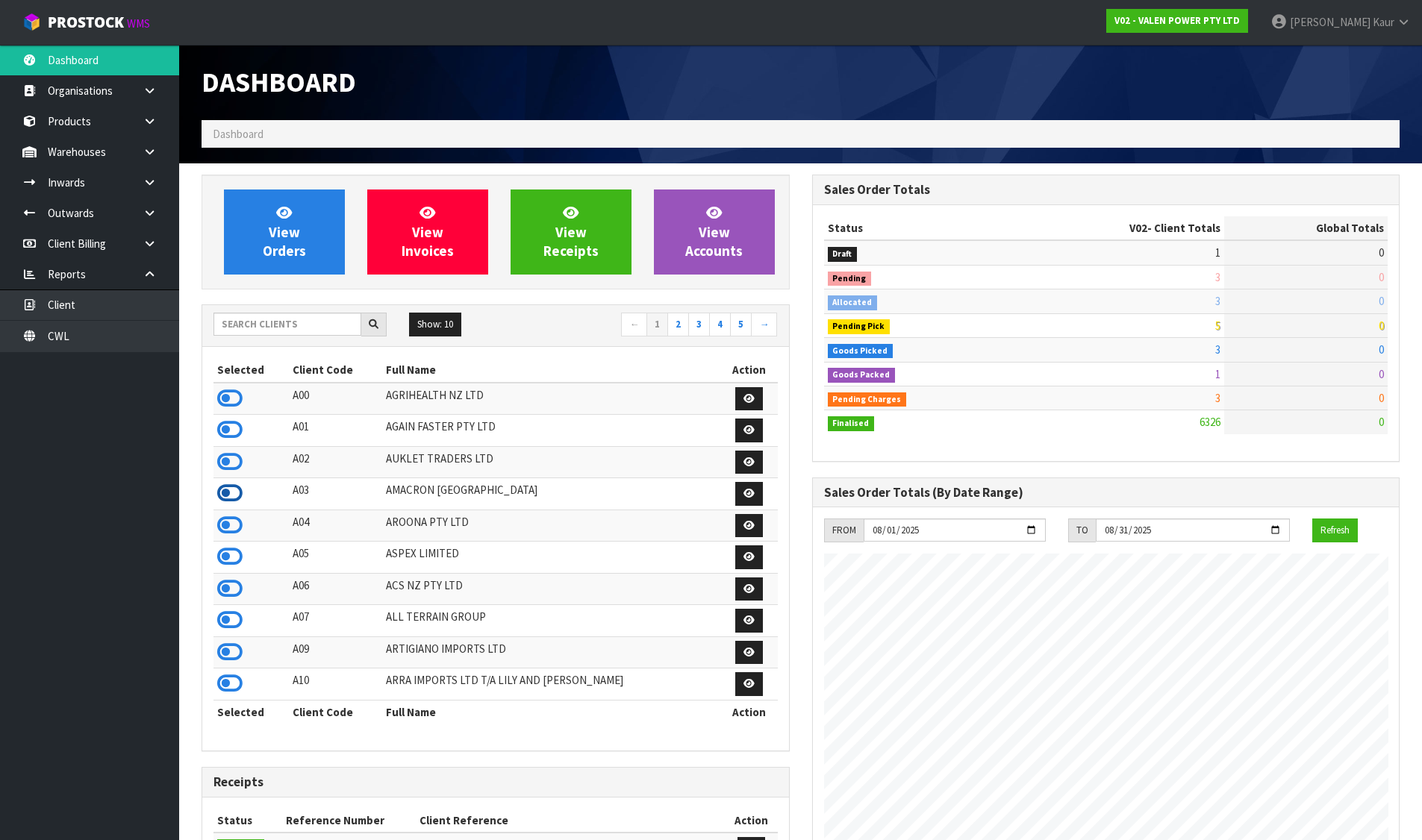
scroll to position [744735, 745682]
click at [226, 489] on icon at bounding box center [229, 492] width 25 height 22
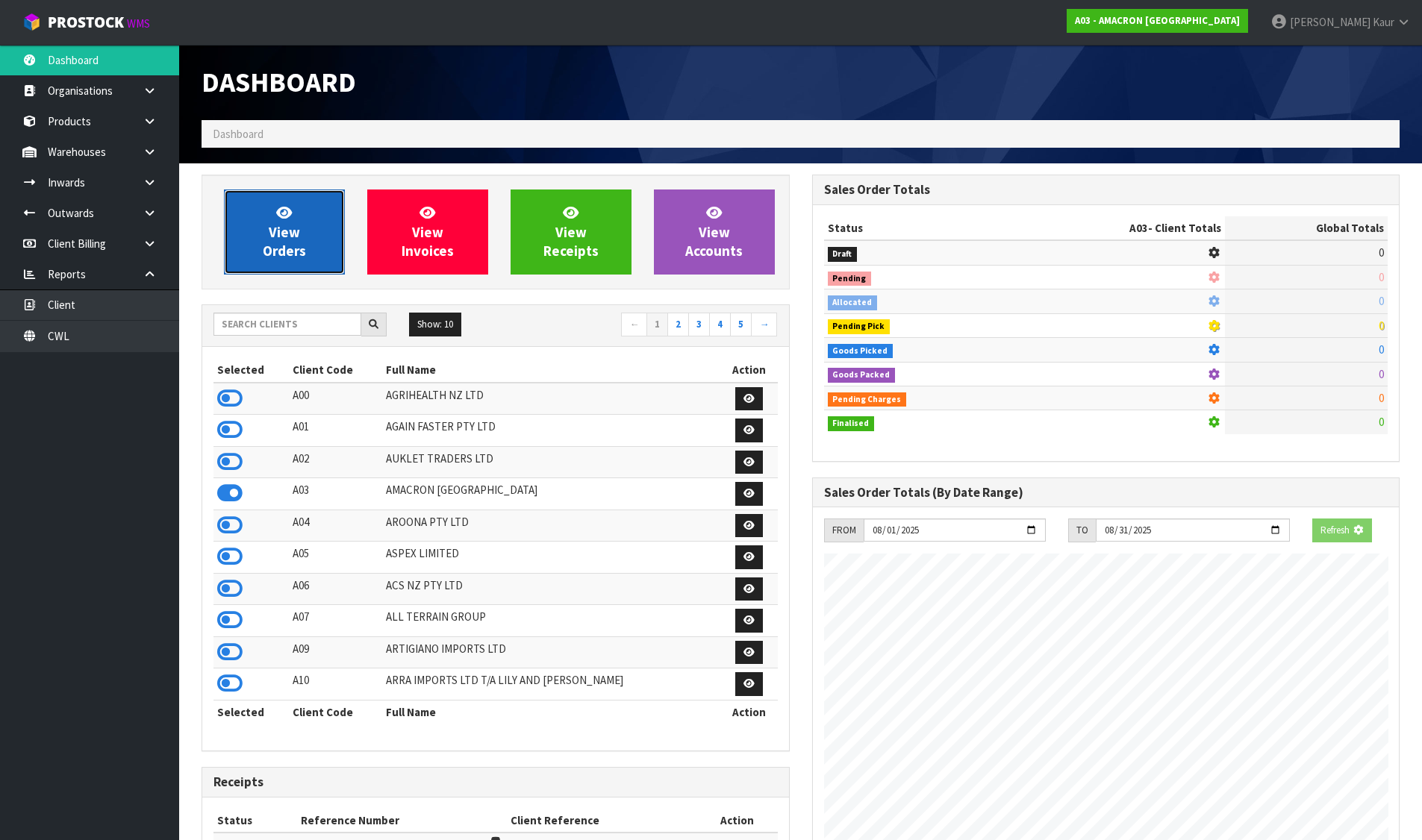
click at [287, 232] on span "View Orders" at bounding box center [284, 231] width 43 height 56
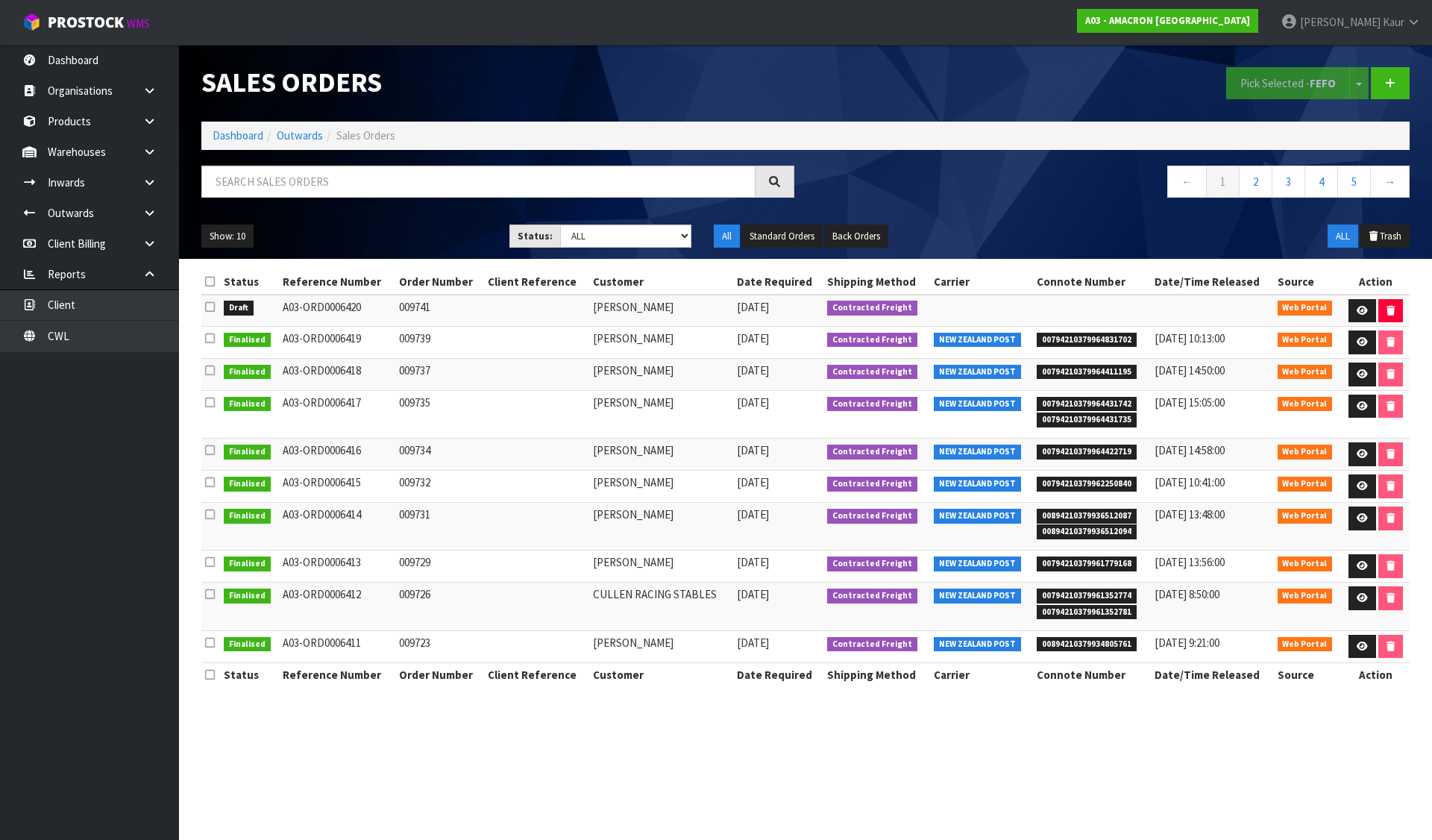
click at [217, 306] on td at bounding box center [211, 311] width 18 height 32
click at [212, 305] on icon at bounding box center [210, 307] width 10 height 11
click at [0, 0] on input "checkbox" at bounding box center [0, 0] width 0 height 0
click at [1287, 70] on button "Pick Selected - FEFO" at bounding box center [1288, 83] width 124 height 32
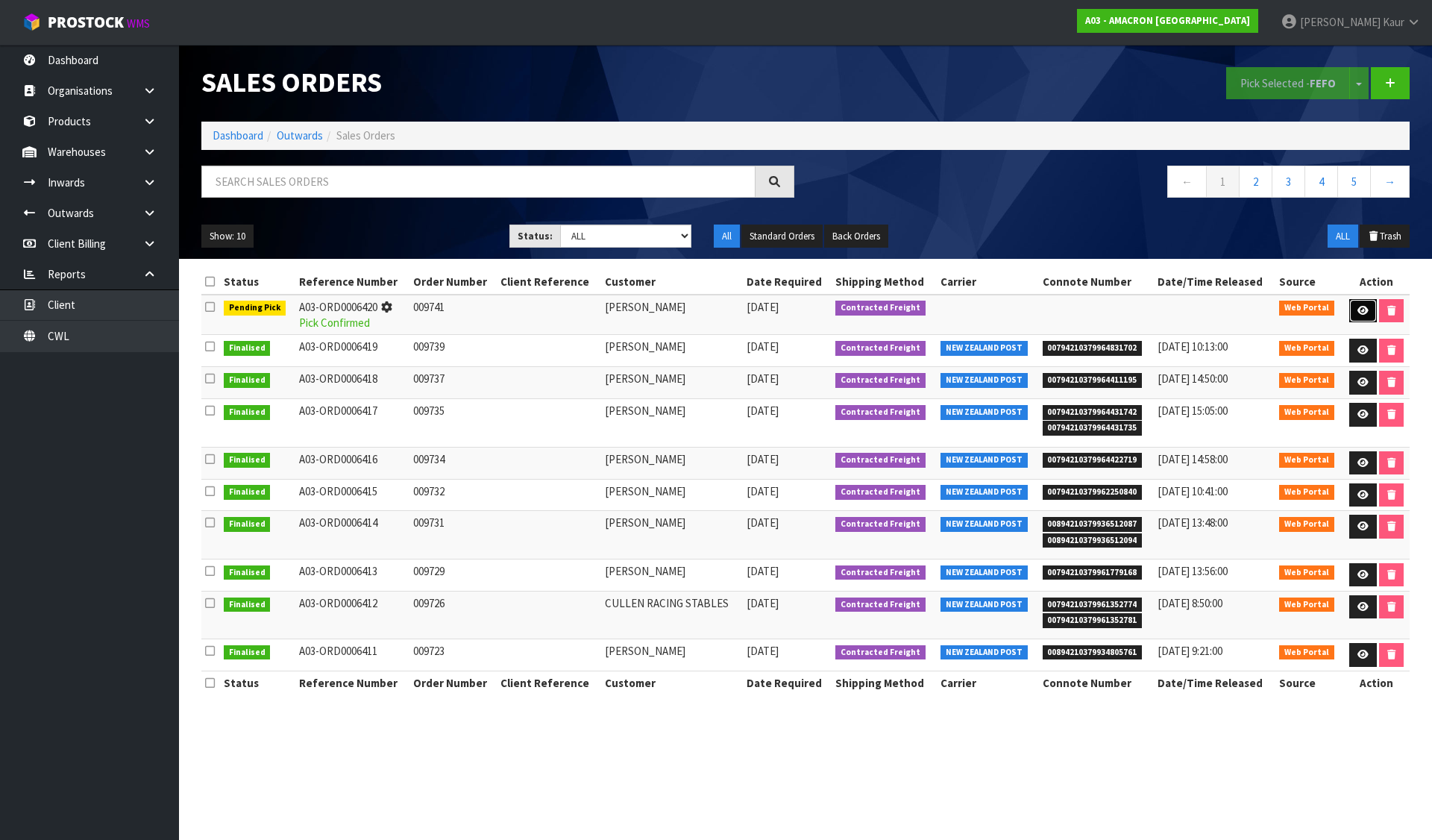
click at [1358, 309] on icon at bounding box center [1363, 310] width 11 height 10
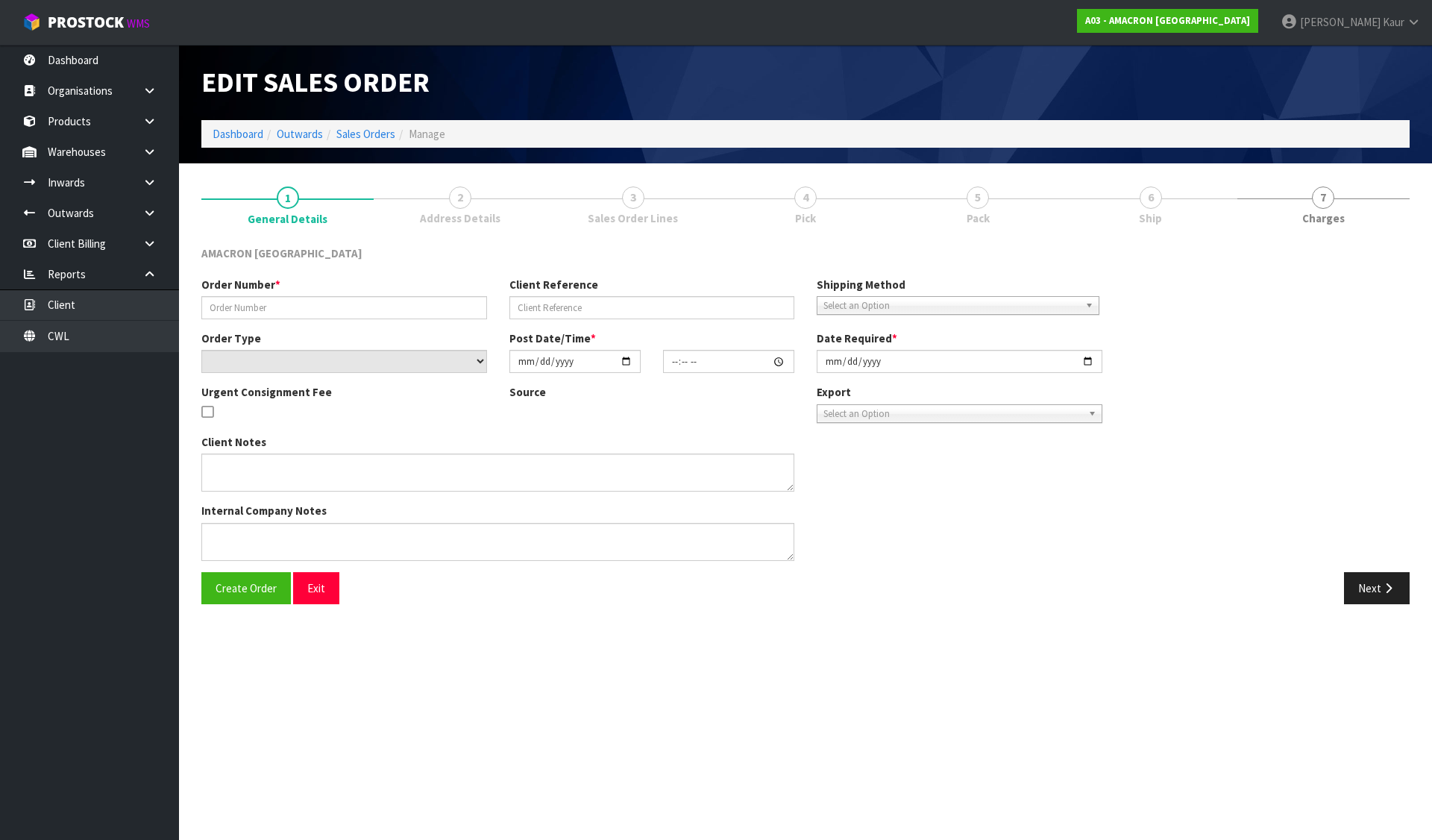
type input "009741"
select select "number:0"
type input "2025-08-13"
type input "10:52:00.000"
type input "2025-08-13"
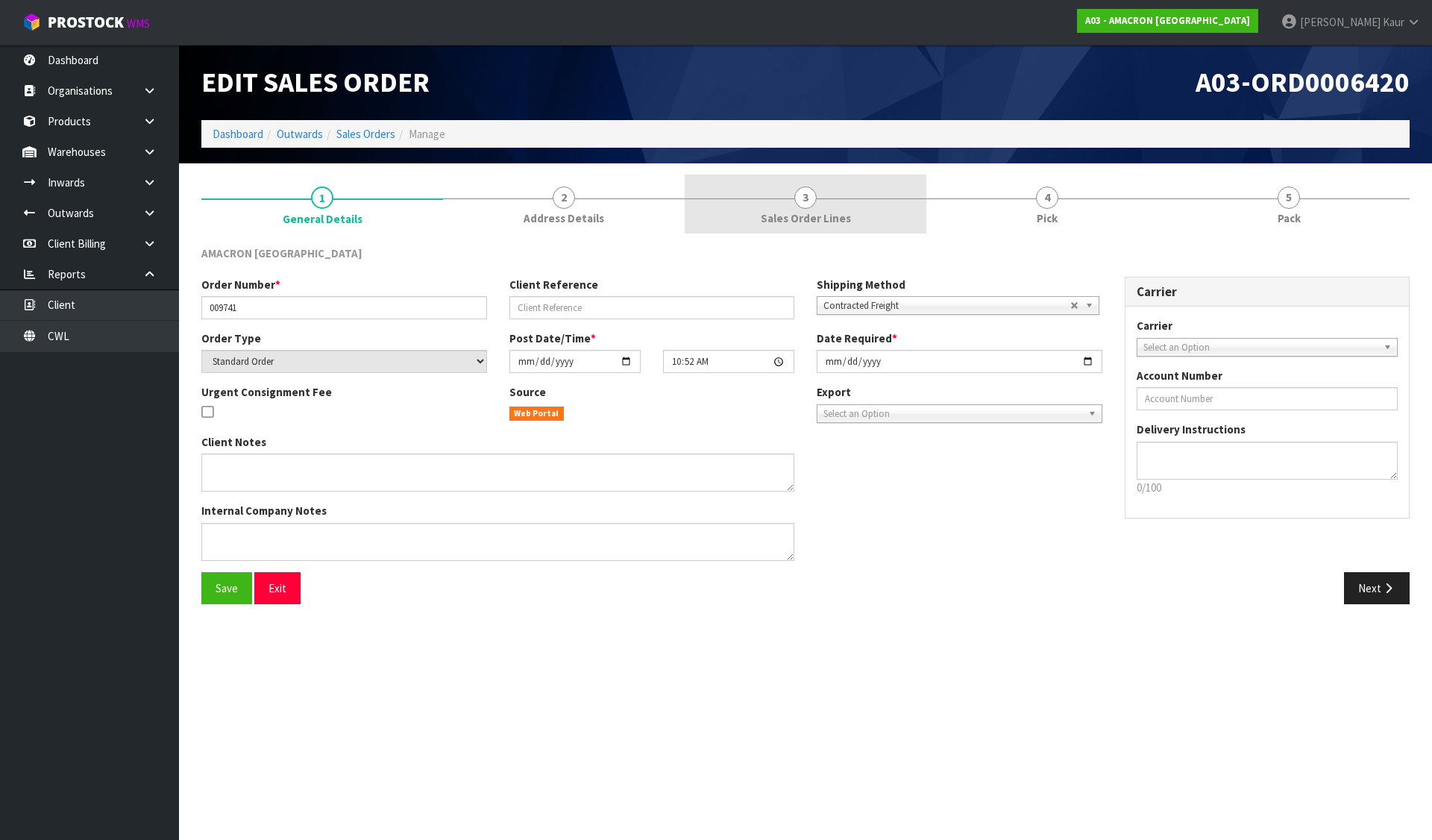
drag, startPoint x: 839, startPoint y: 194, endPoint x: 913, endPoint y: 191, distance: 74.1
click at [839, 194] on link "3 Sales Order Lines" at bounding box center [806, 204] width 242 height 59
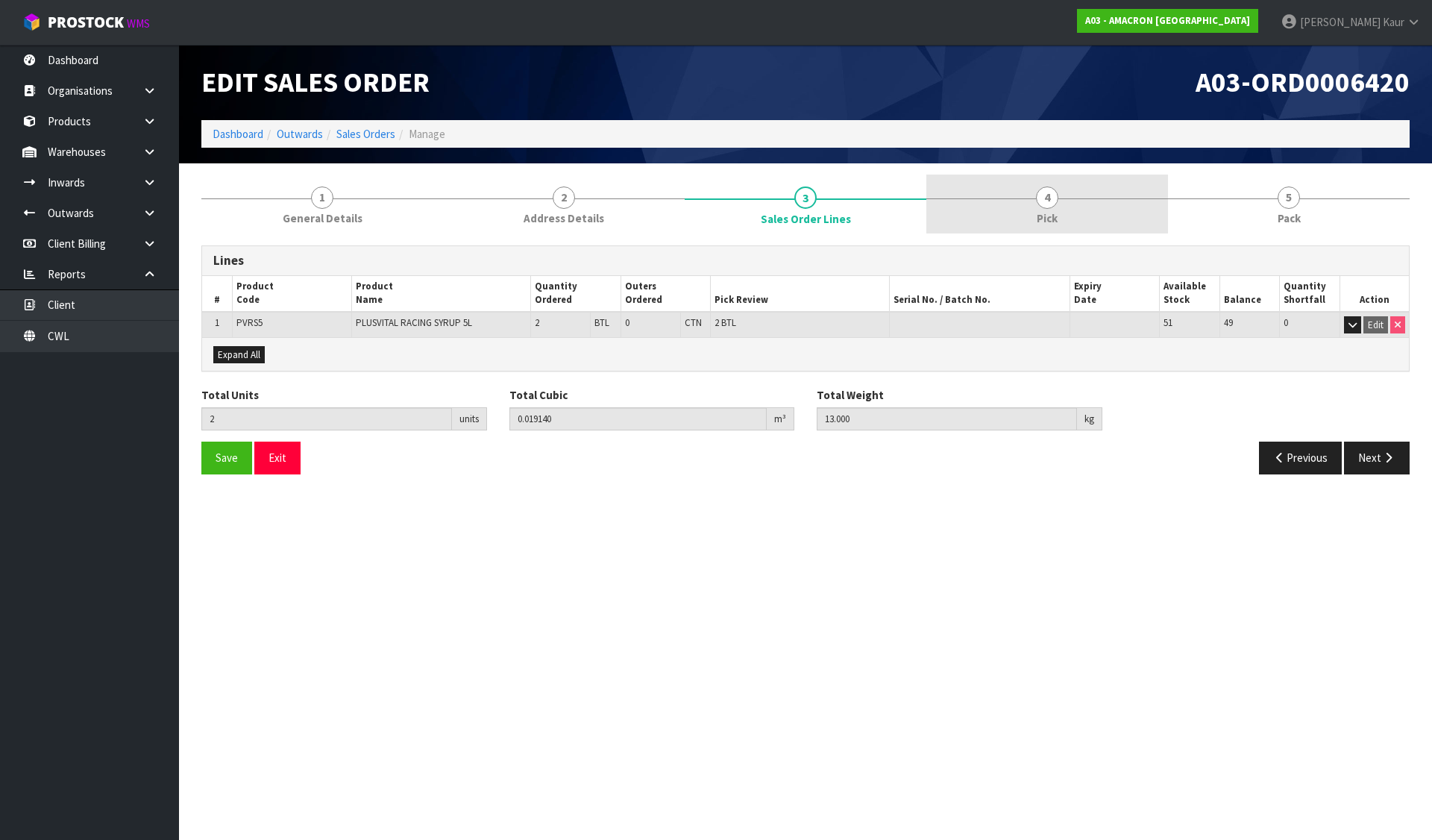
click at [1092, 199] on link "4 Pick" at bounding box center [1048, 204] width 242 height 59
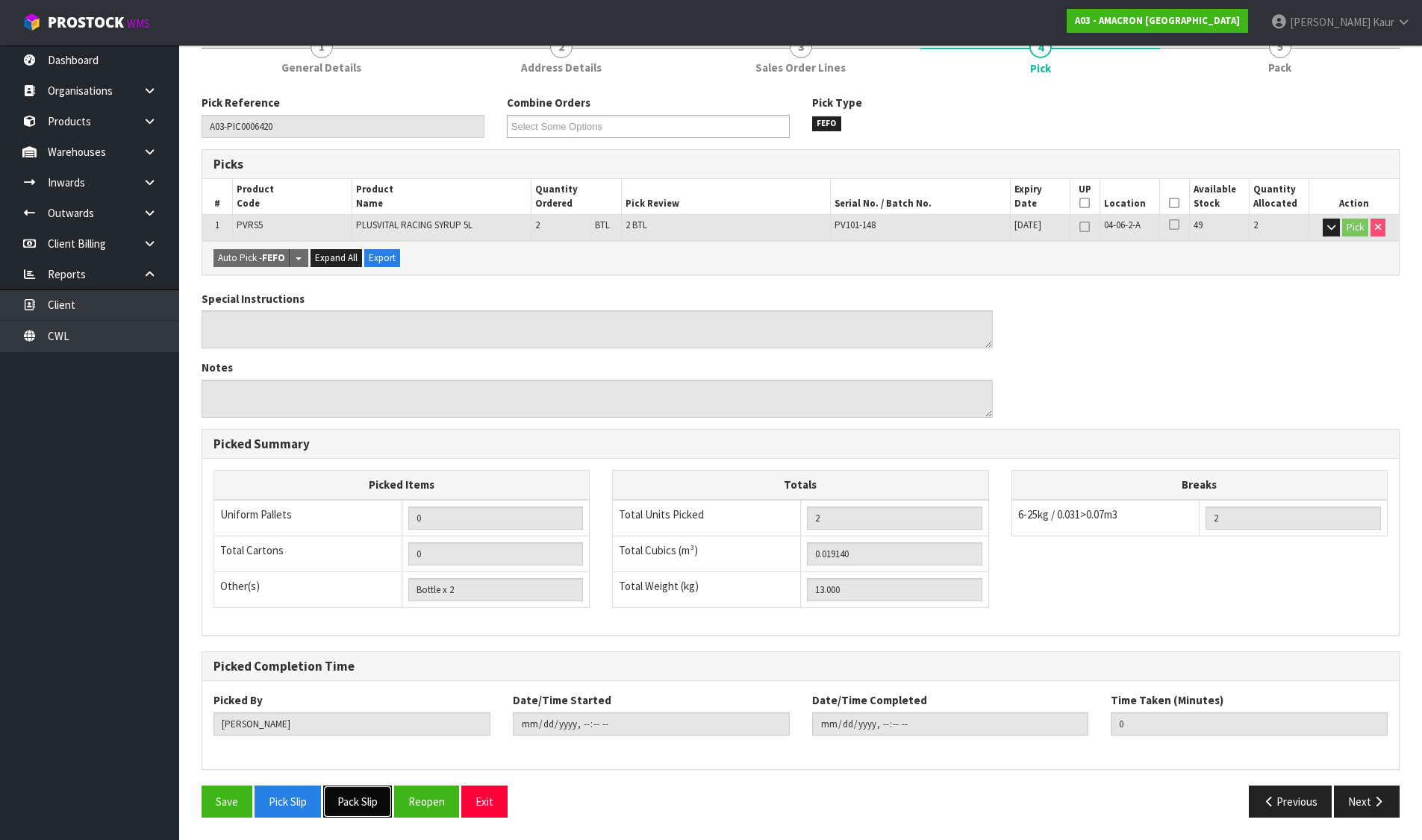
click at [368, 791] on button "Pack Slip" at bounding box center [358, 802] width 69 height 32
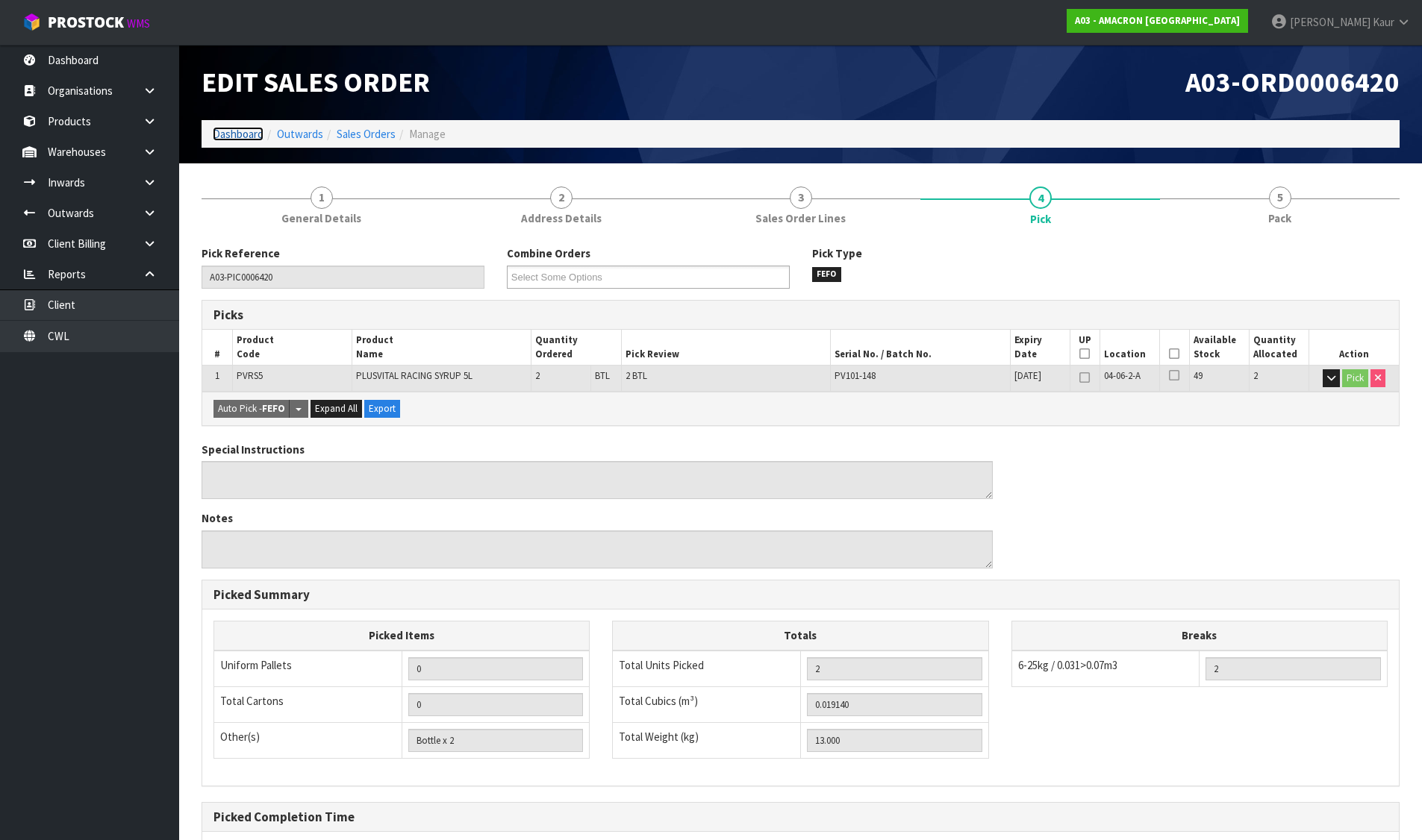
click at [228, 139] on link "Dashboard" at bounding box center [238, 134] width 51 height 15
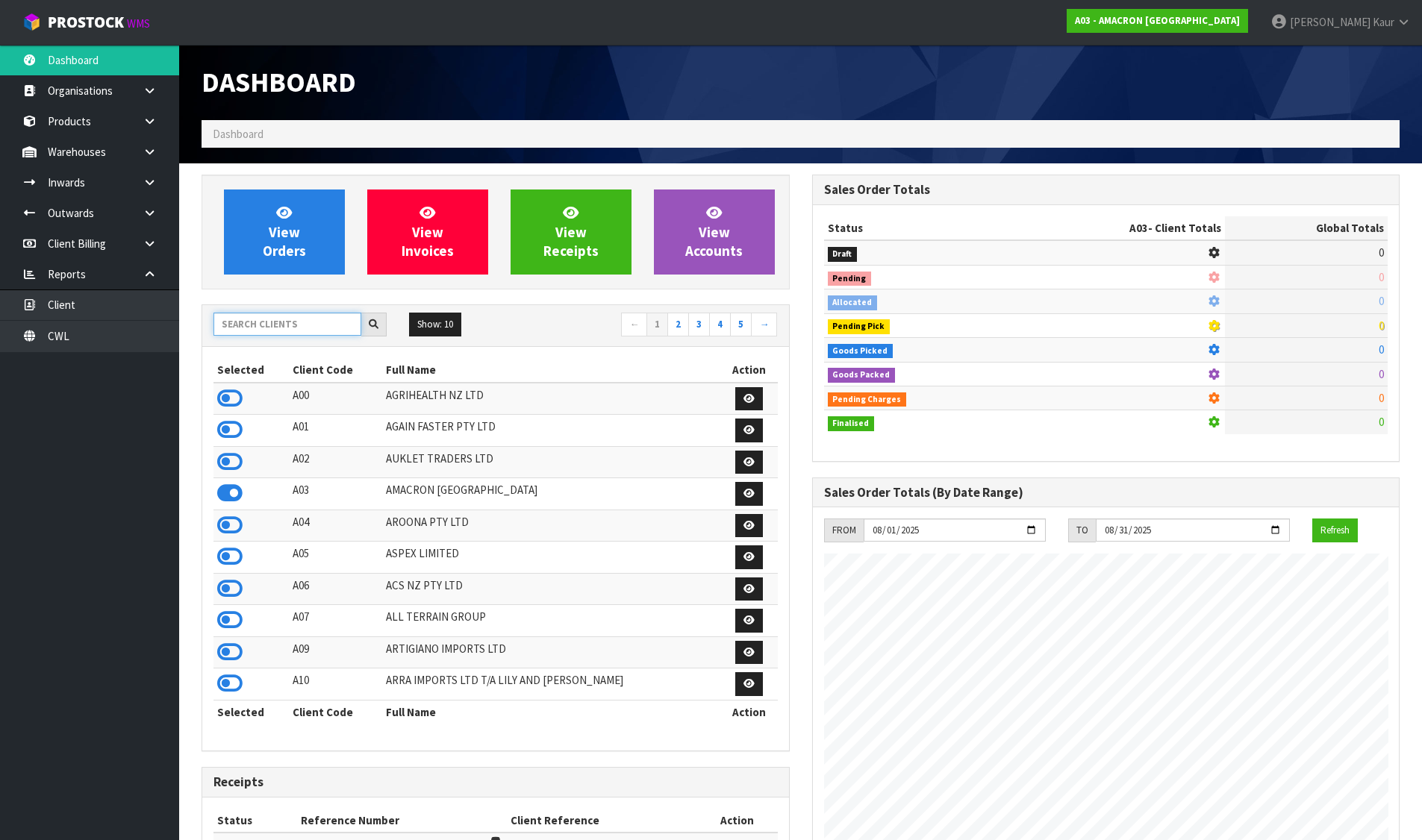
click at [275, 316] on input "text" at bounding box center [287, 324] width 148 height 23
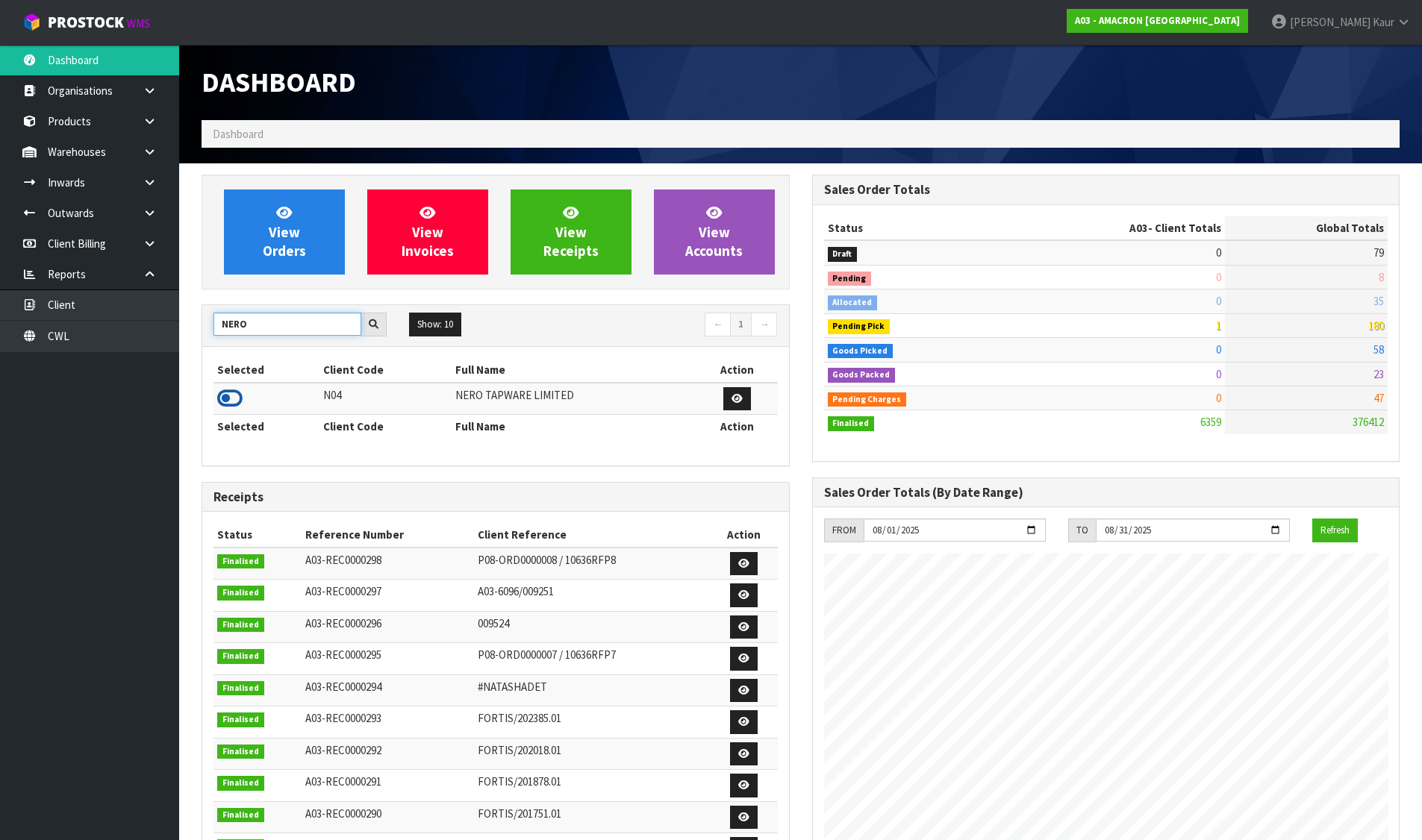
type input "NERO"
click at [221, 401] on icon at bounding box center [229, 398] width 25 height 22
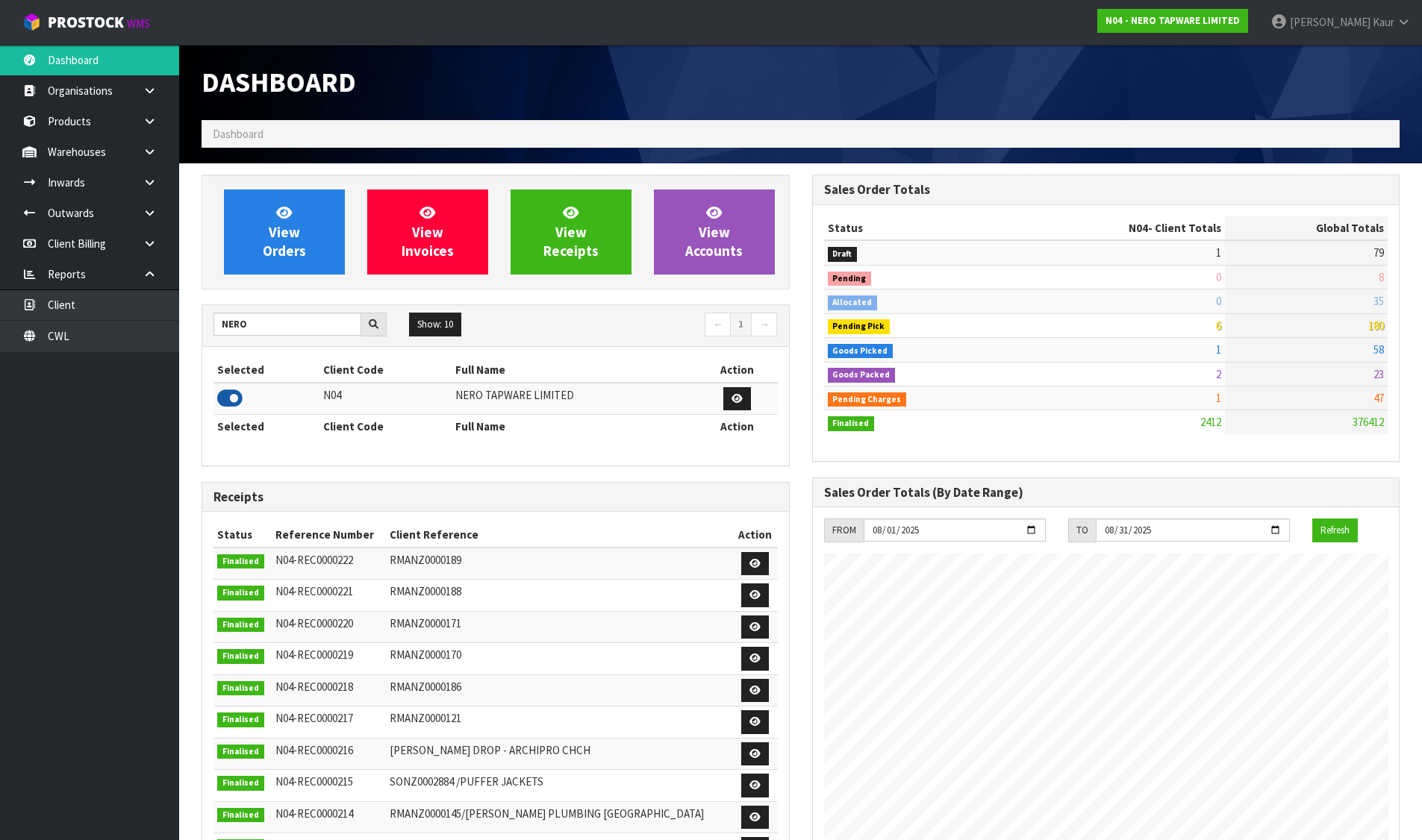
scroll to position [1130, 610]
click at [288, 234] on span "View Orders" at bounding box center [284, 231] width 43 height 56
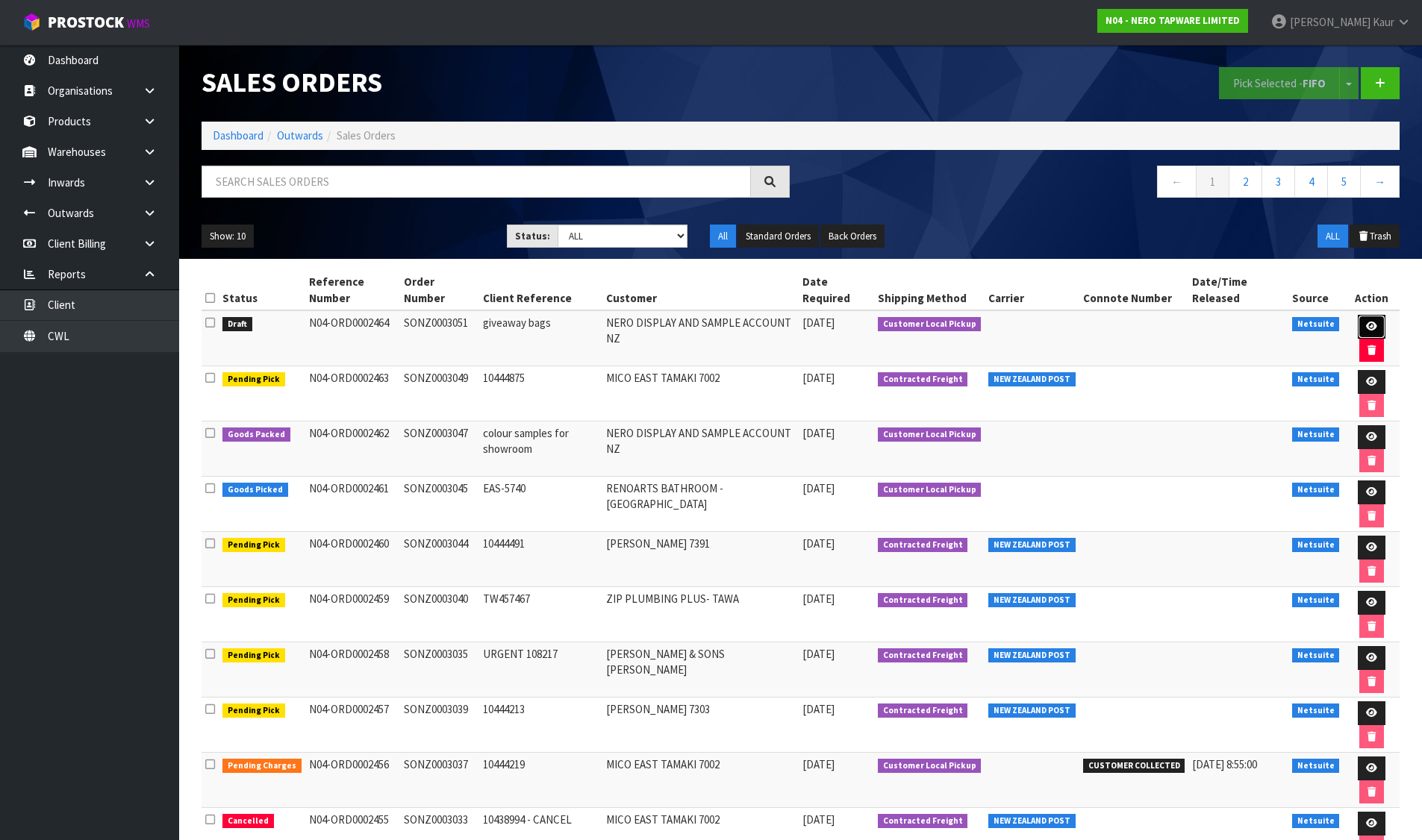
click at [1366, 322] on icon at bounding box center [1371, 326] width 11 height 10
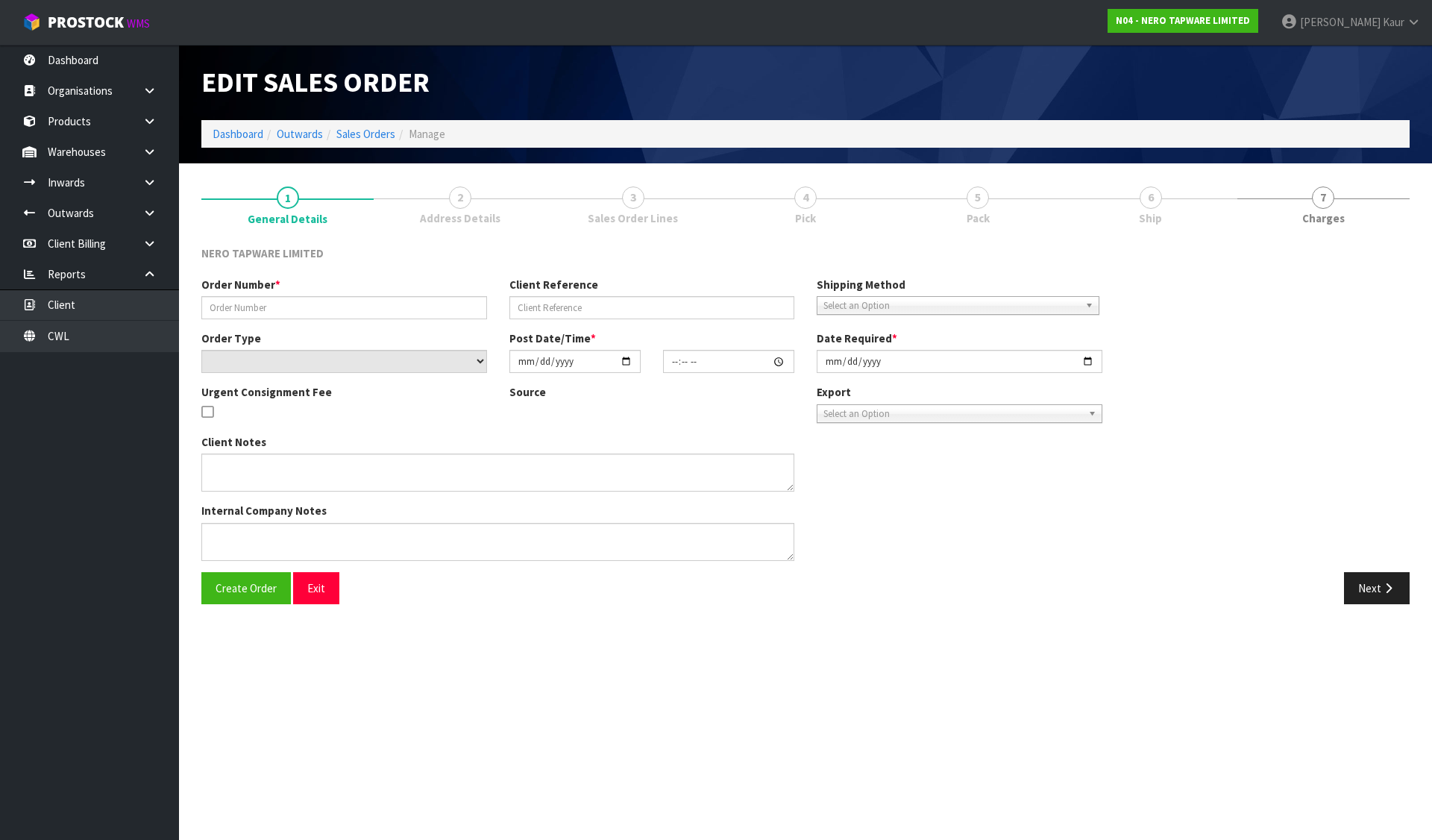
type input "SONZ0003051"
type input "giveaway bags"
select select "number:0"
type input "2025-08-13"
type input "10:30:05.000"
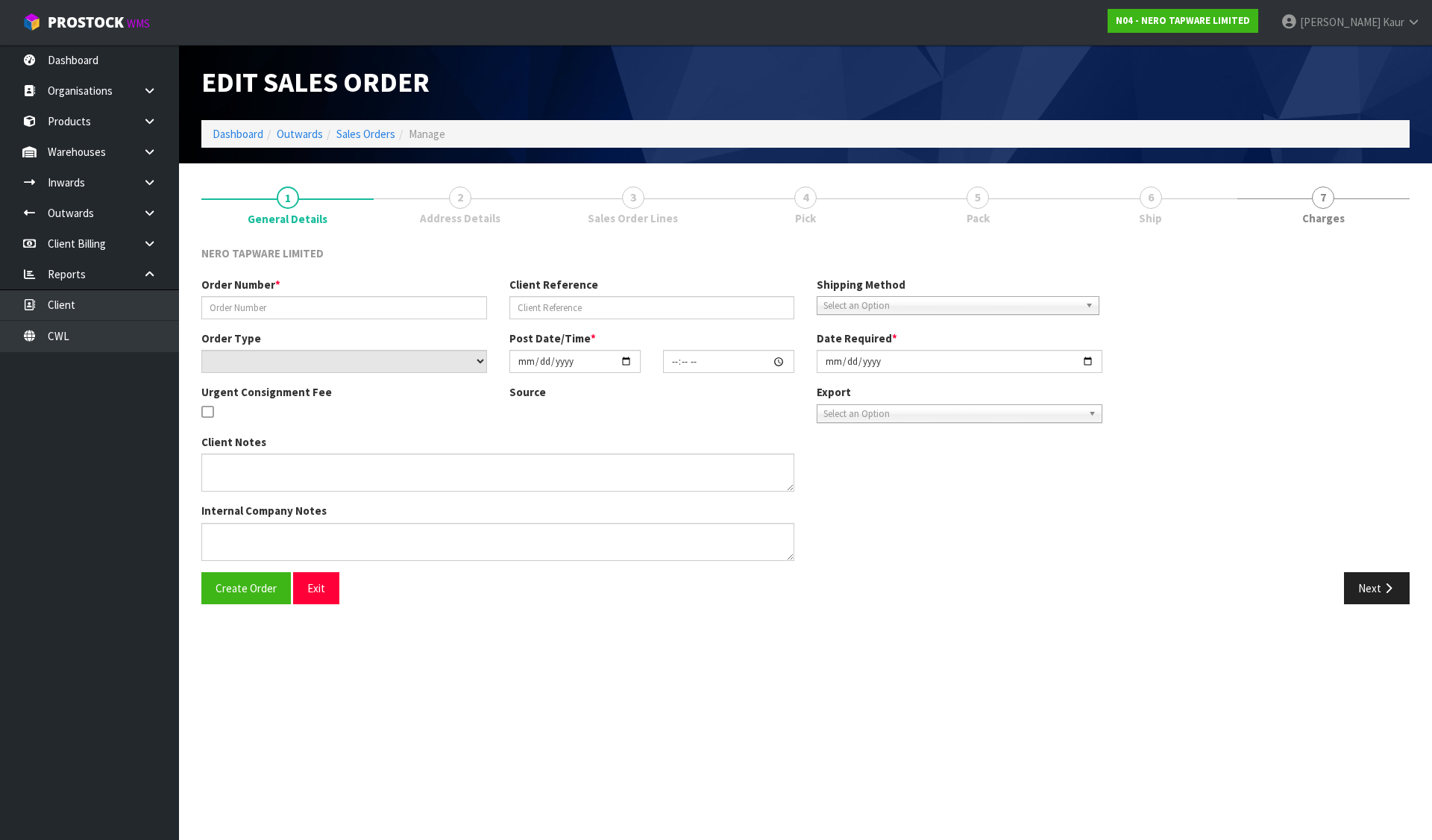
type input "2025-08-13"
type textarea "Tracy to pick up"
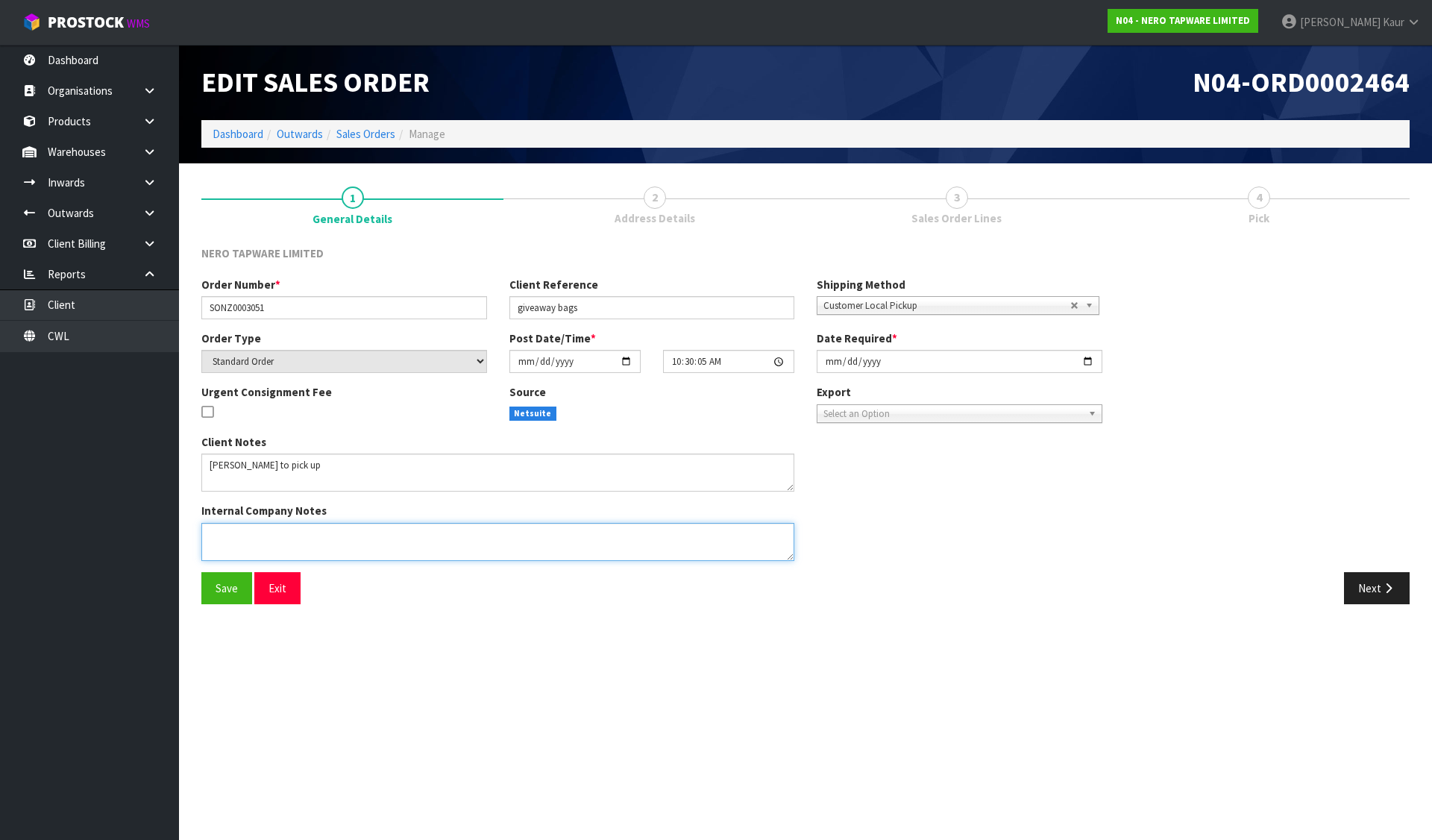
click at [256, 534] on textarea at bounding box center [498, 542] width 593 height 38
type textarea "PICKING 2 CARTONS OUT OF PALLET"
click at [227, 588] on span "Save" at bounding box center [227, 588] width 22 height 15
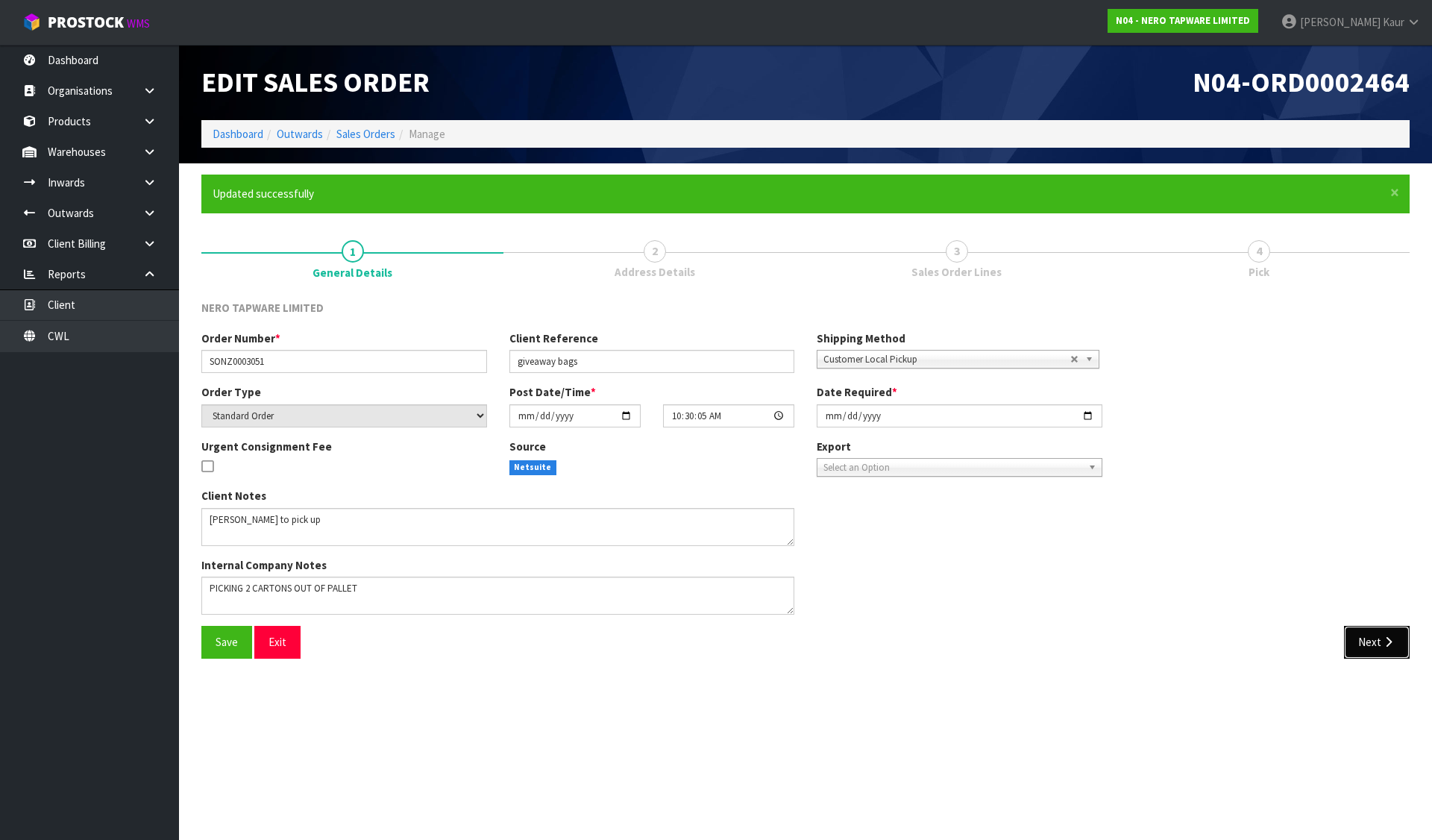
click at [1364, 637] on button "Next" at bounding box center [1377, 642] width 66 height 32
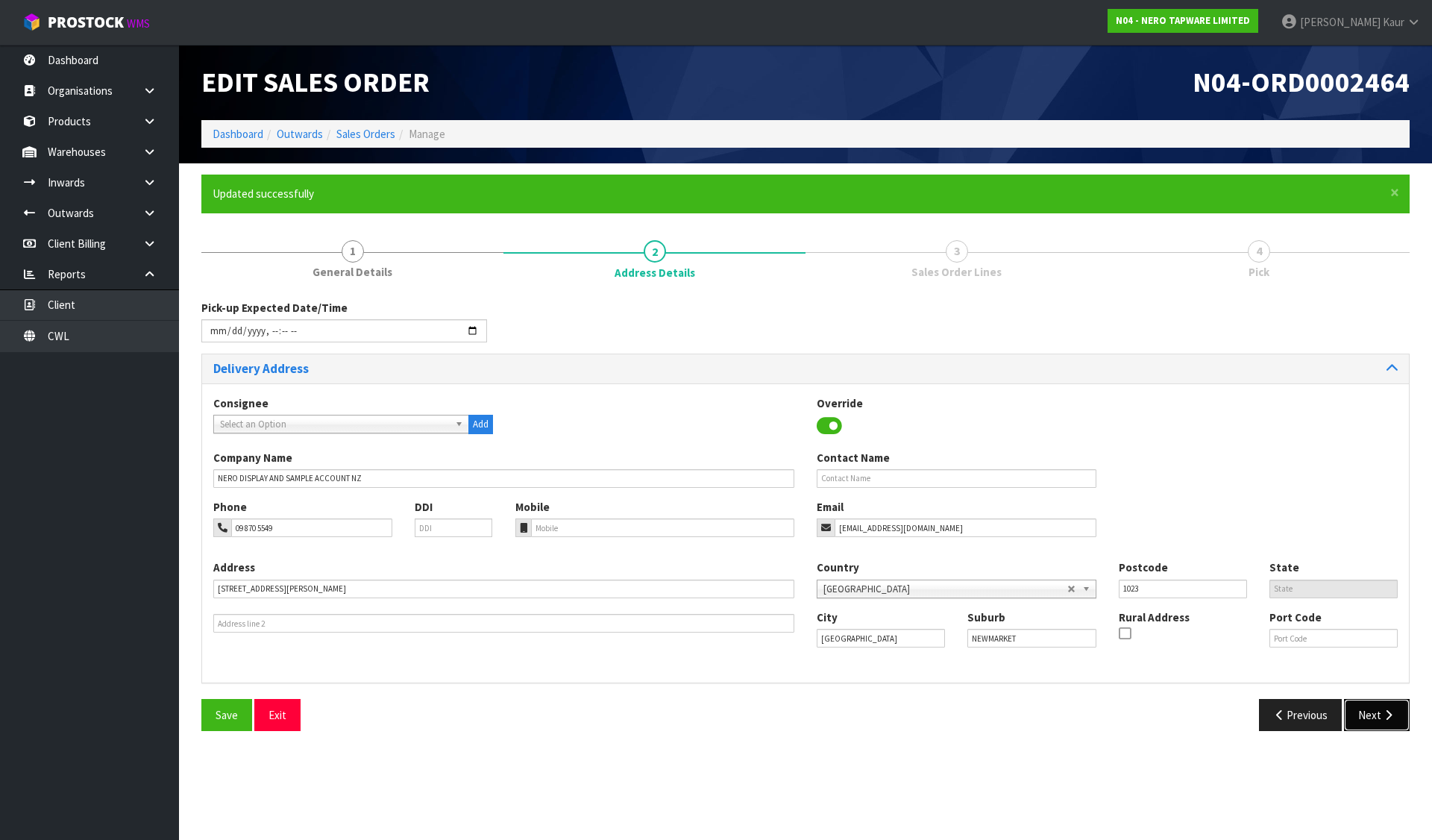
click at [1391, 714] on icon "button" at bounding box center [1388, 714] width 15 height 11
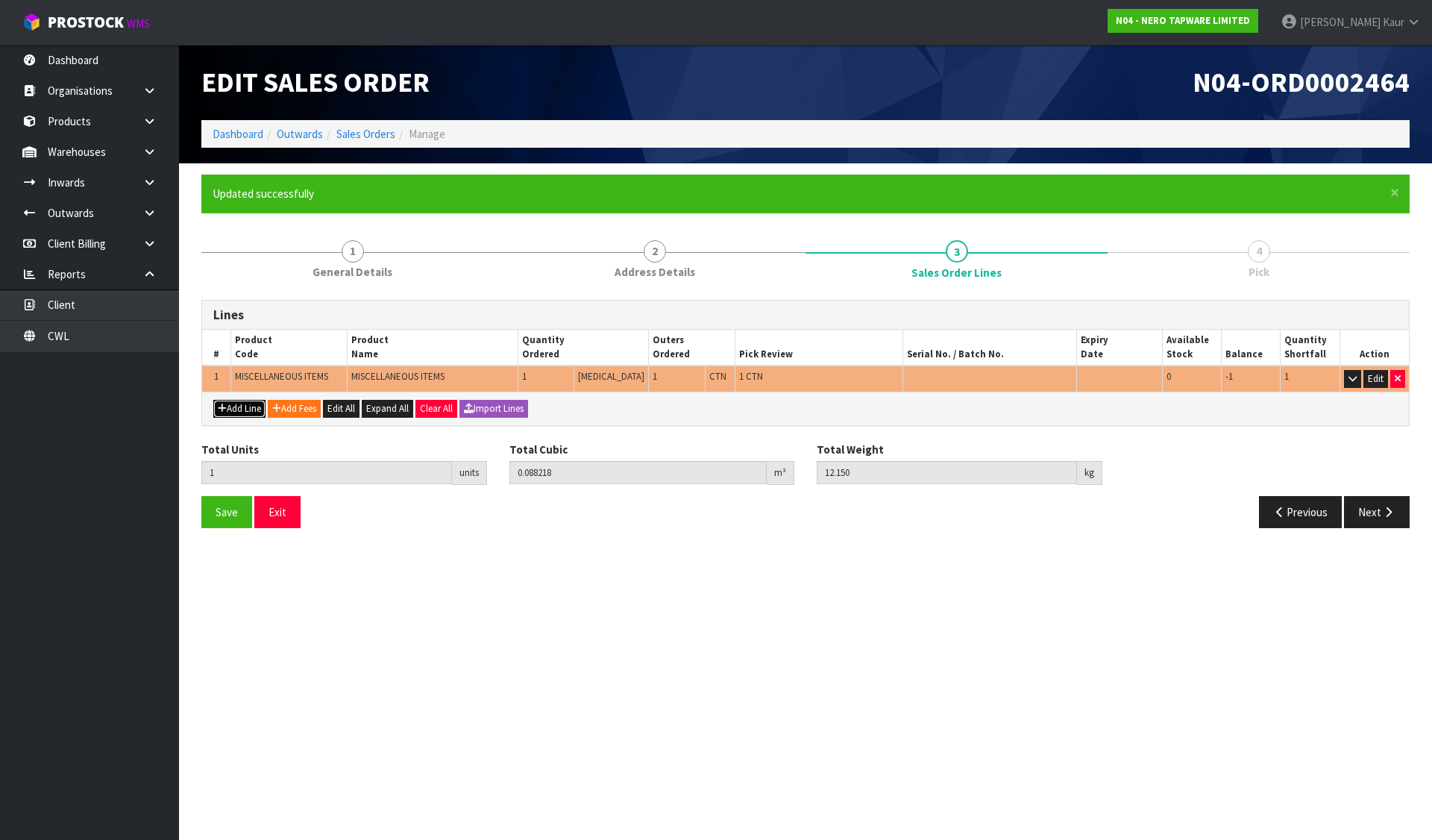
click at [256, 410] on button "Add Line" at bounding box center [240, 408] width 52 height 18
type input "0"
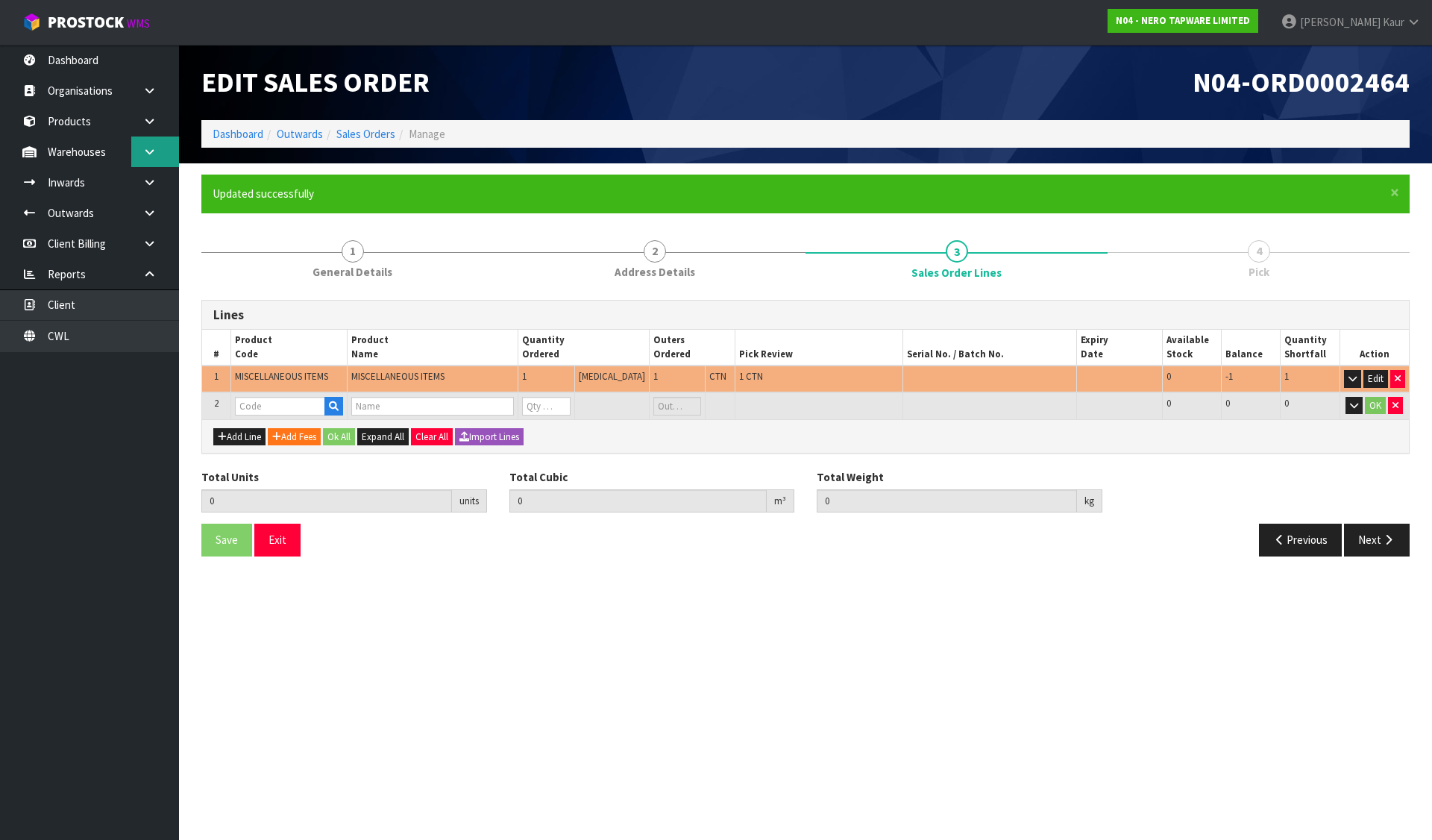
click at [157, 154] on link at bounding box center [155, 152] width 47 height 31
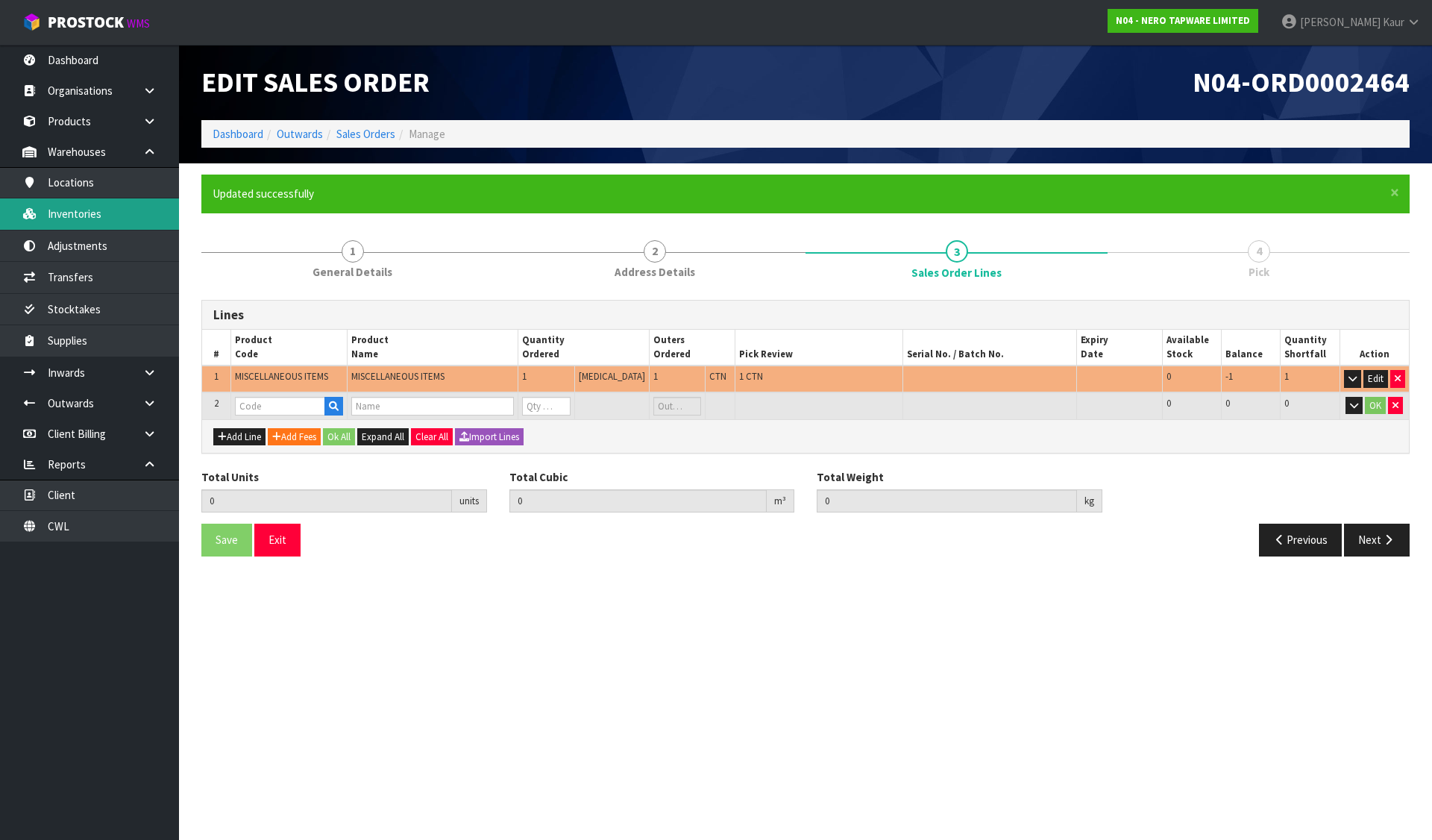
click at [129, 219] on link "Inventories" at bounding box center [90, 214] width 179 height 31
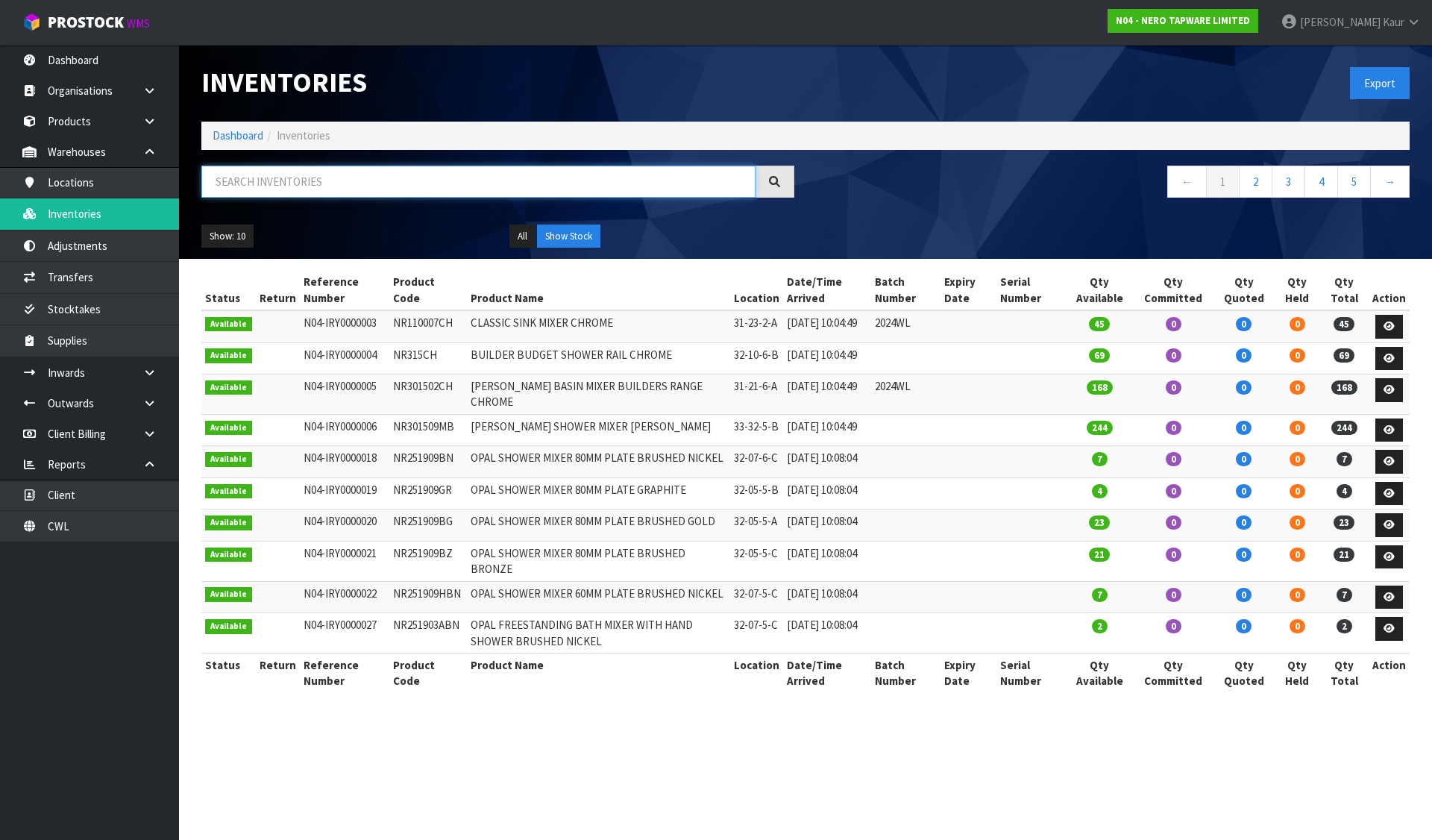
click at [237, 183] on input "text" at bounding box center [479, 181] width 554 height 32
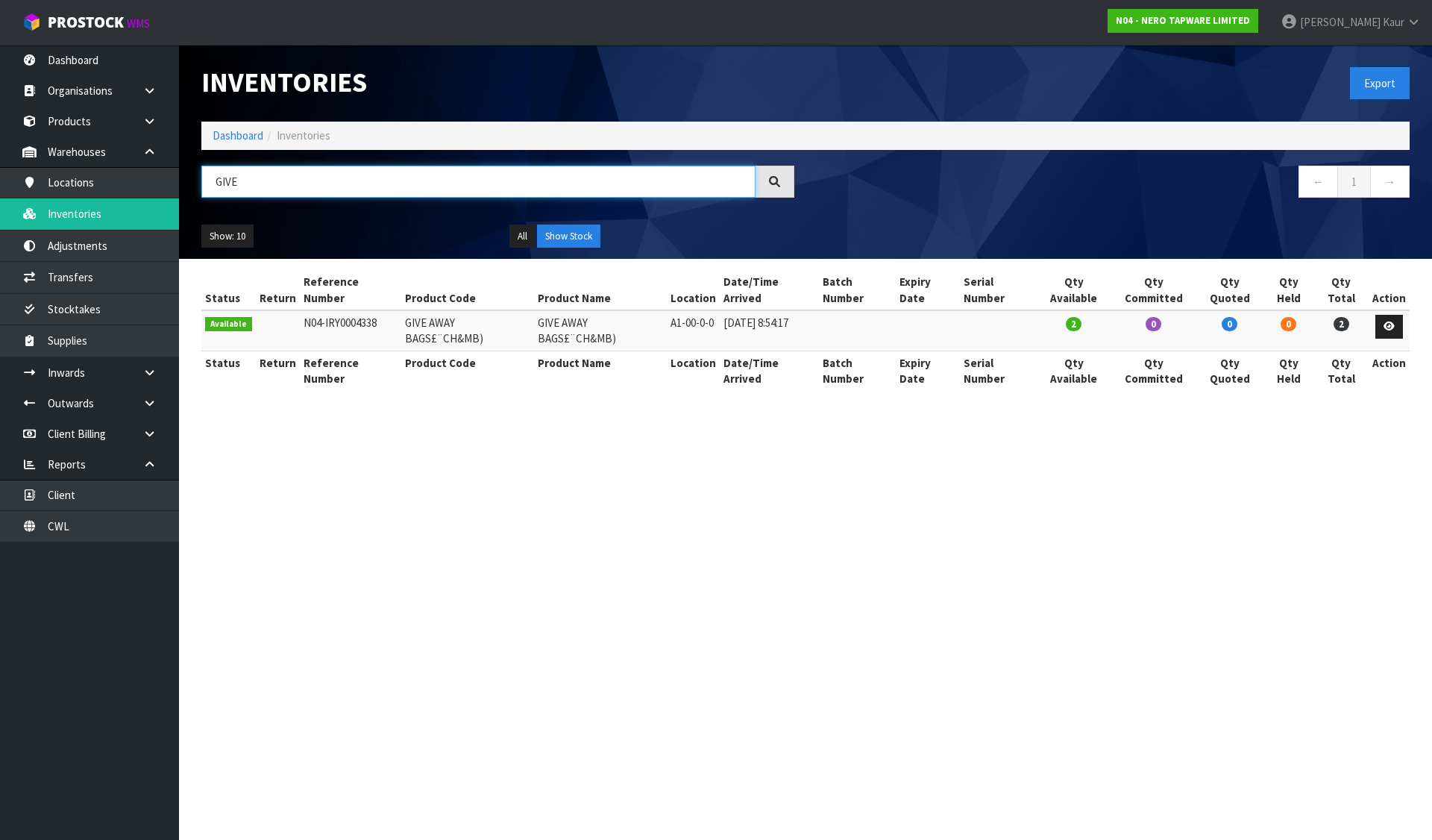
type input "GIVE"
drag, startPoint x: 399, startPoint y: 312, endPoint x: 533, endPoint y: 309, distance: 134.0
click at [533, 310] on tr "Available N04-IRY0004338 GIVE AWAY BAGS£¨CH&MB) GIVE AWAY BAGS£¨CH&MB) A1-00-0-…" at bounding box center [806, 330] width 1208 height 41
copy tr "GIVE AWAY BAGS£¨CH&MB)"
click at [246, 133] on link "Dashboard" at bounding box center [238, 136] width 51 height 15
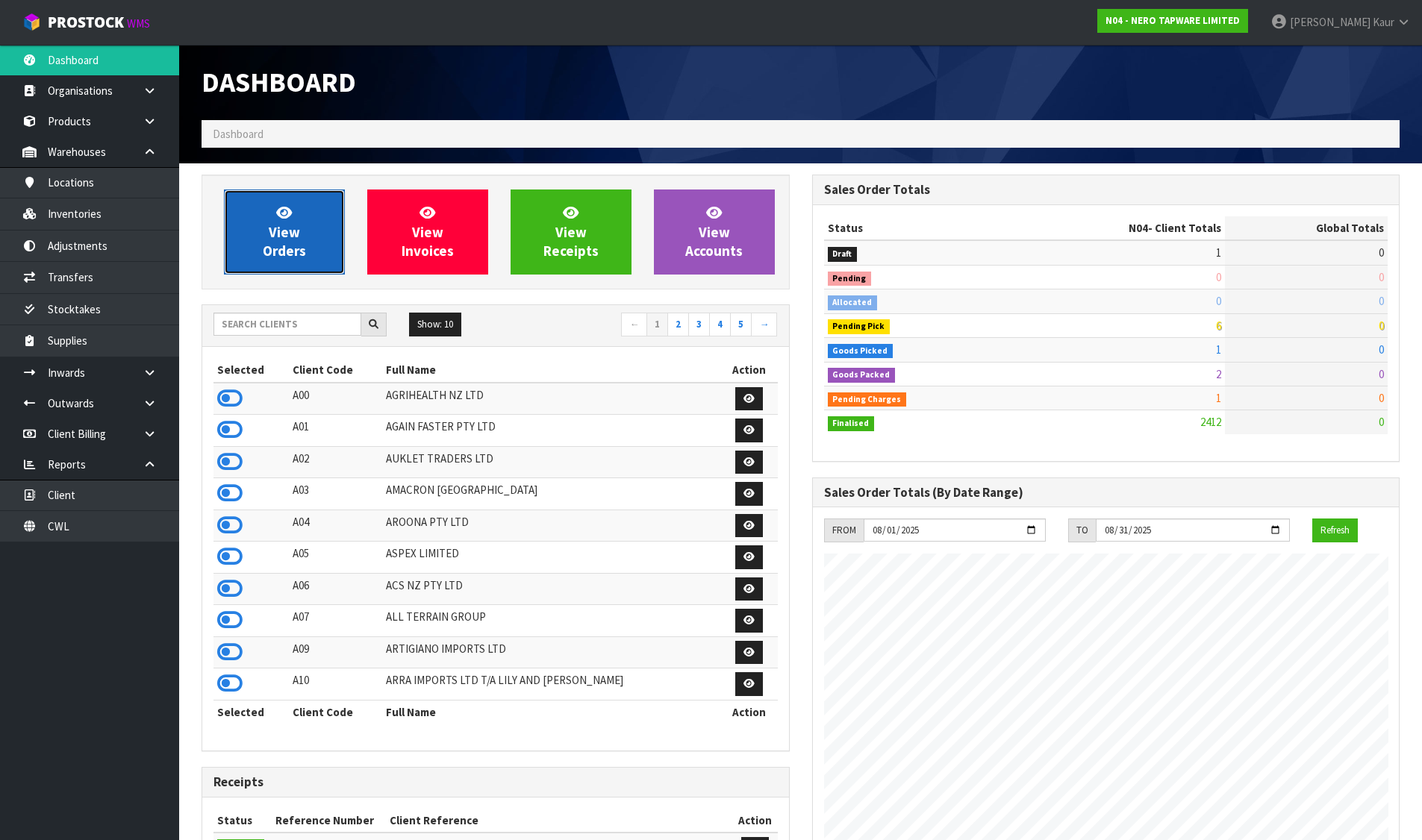
click at [270, 218] on link "View Orders" at bounding box center [284, 231] width 121 height 85
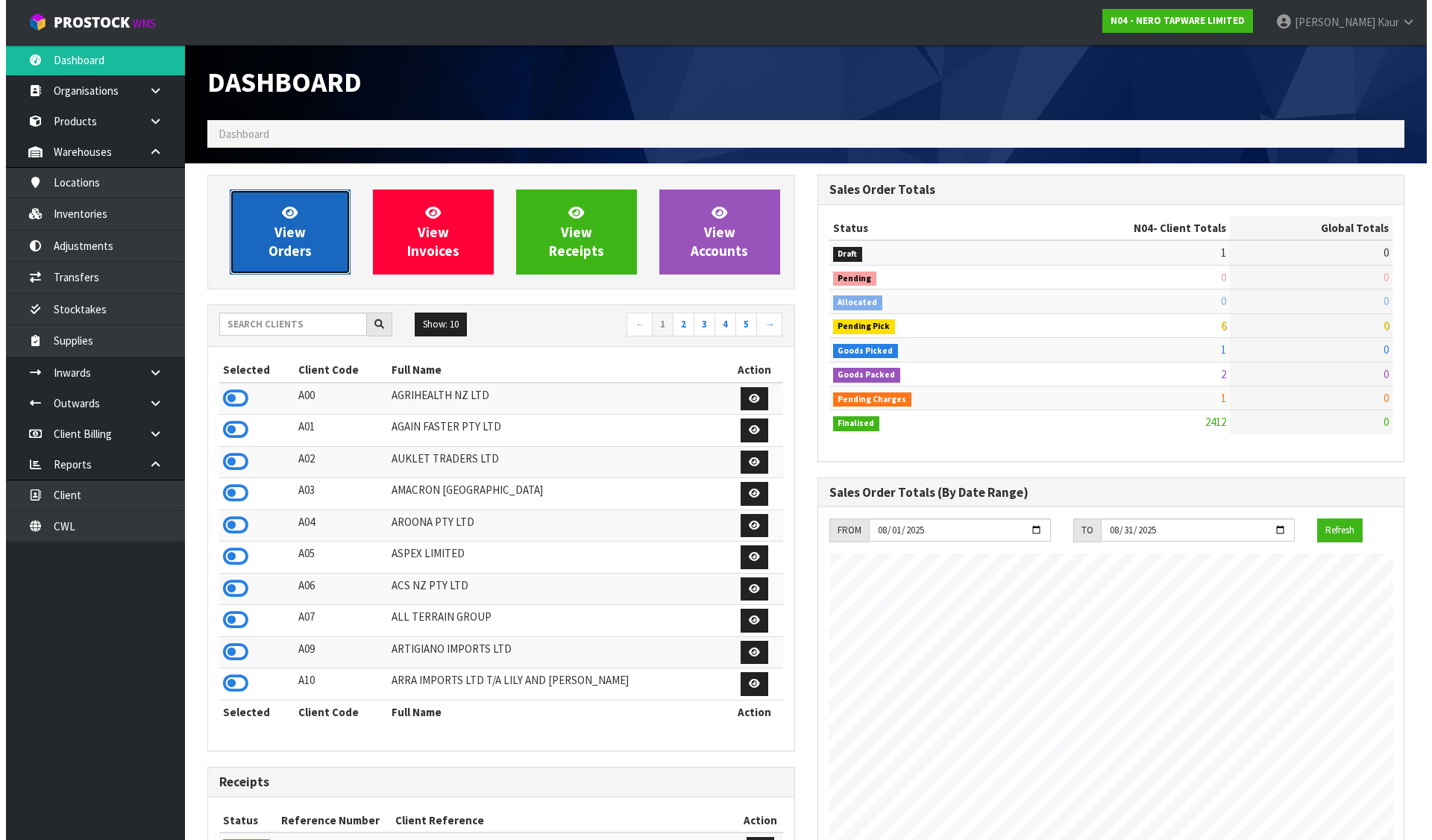
scroll to position [1162, 610]
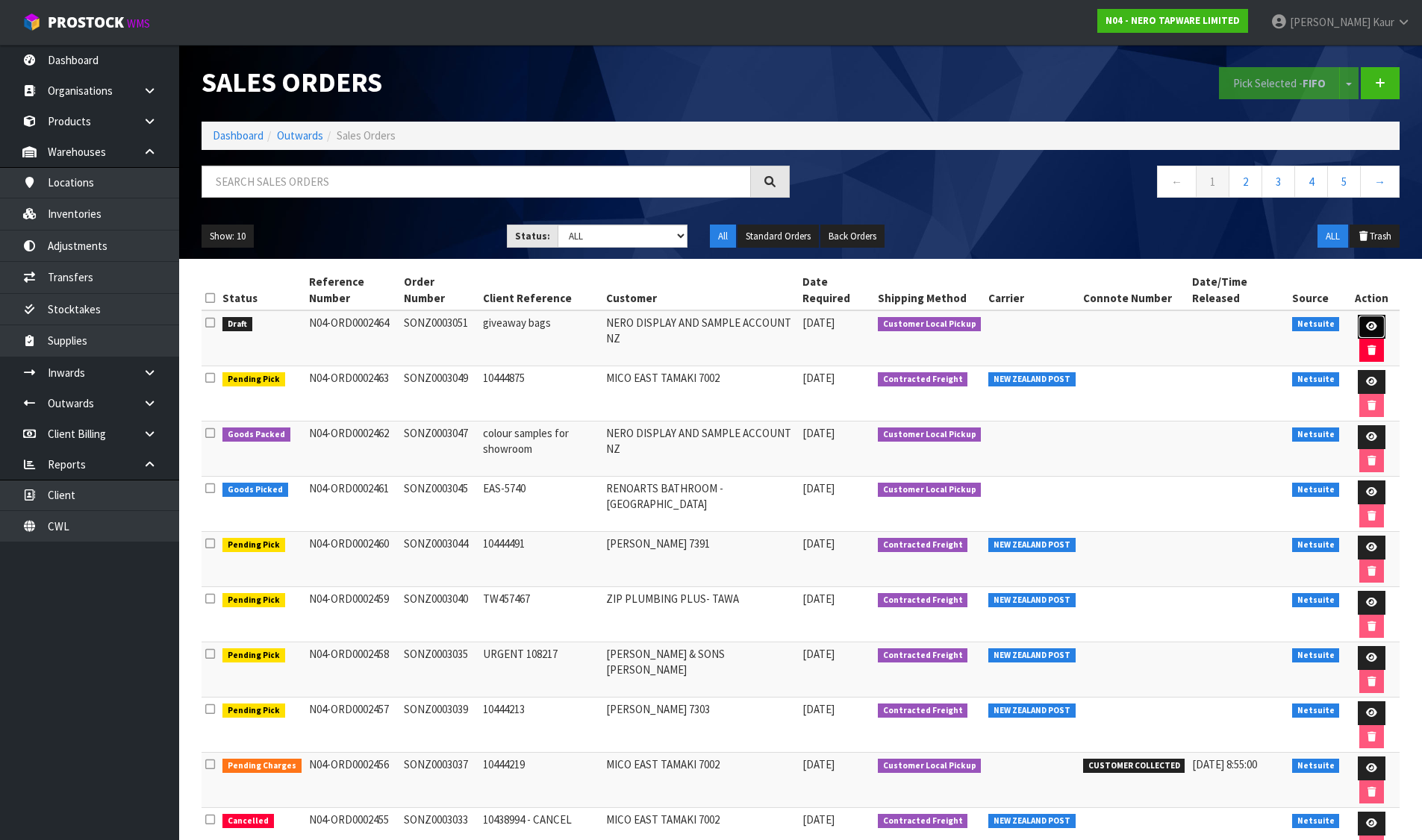
click at [1368, 326] on icon at bounding box center [1371, 326] width 11 height 10
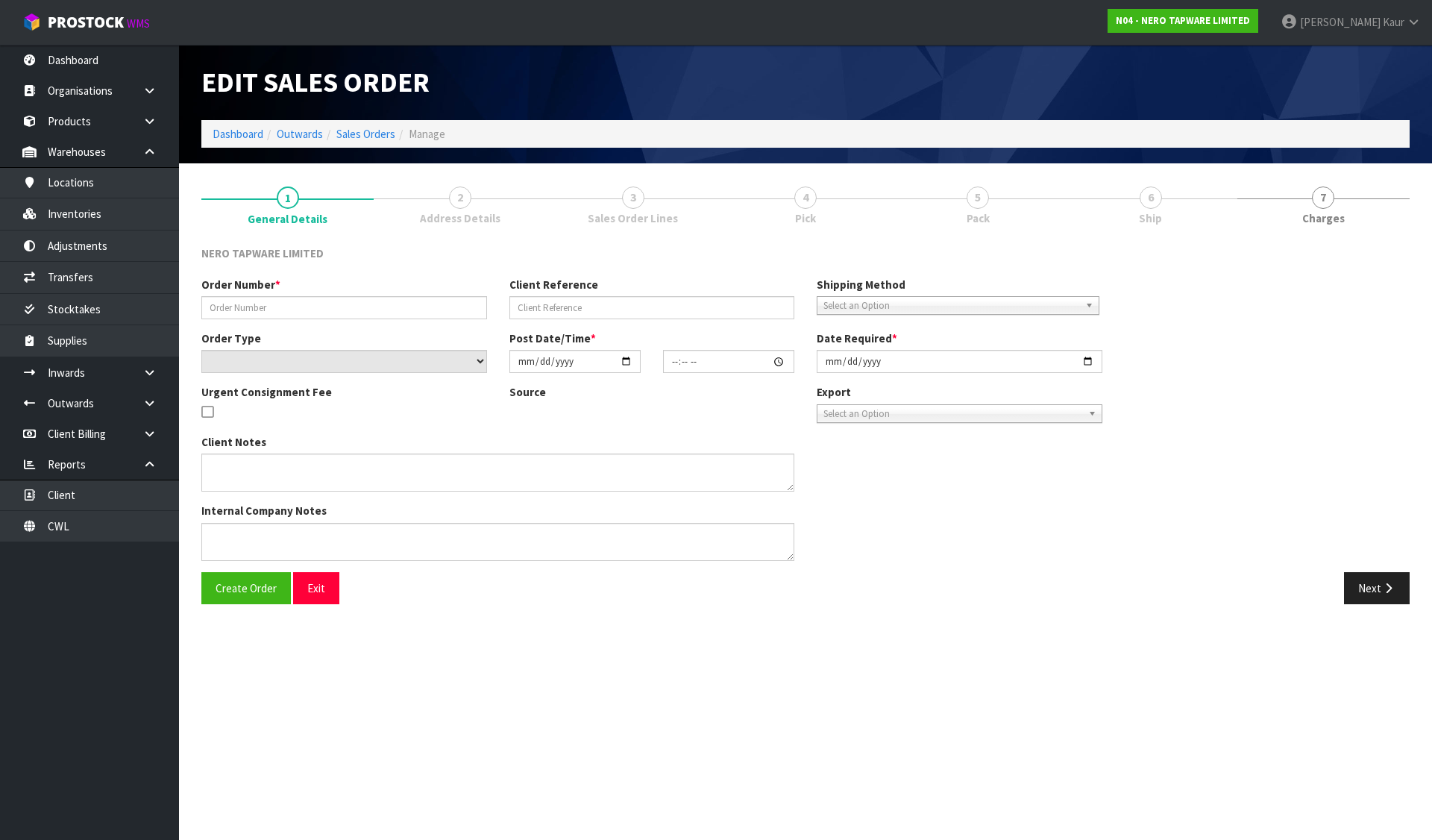
type input "SONZ0003051"
type input "giveaway bags"
select select "number:0"
type input "2025-08-13"
type input "10:30:05.000"
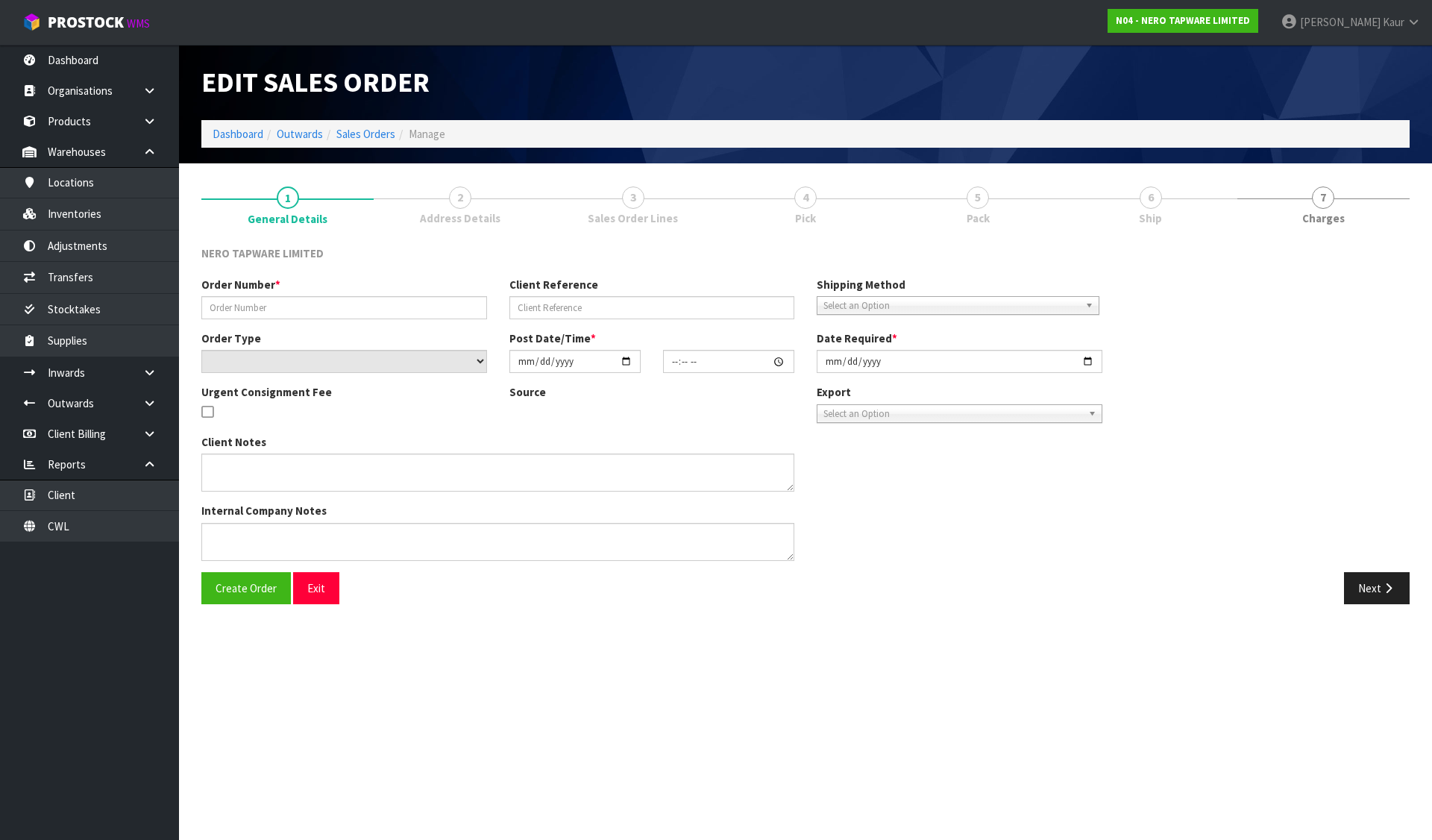
type input "2025-08-13"
type textarea "Tracy to pick up"
type textarea "PICKING 2 CARTONS OUT OF PALLET"
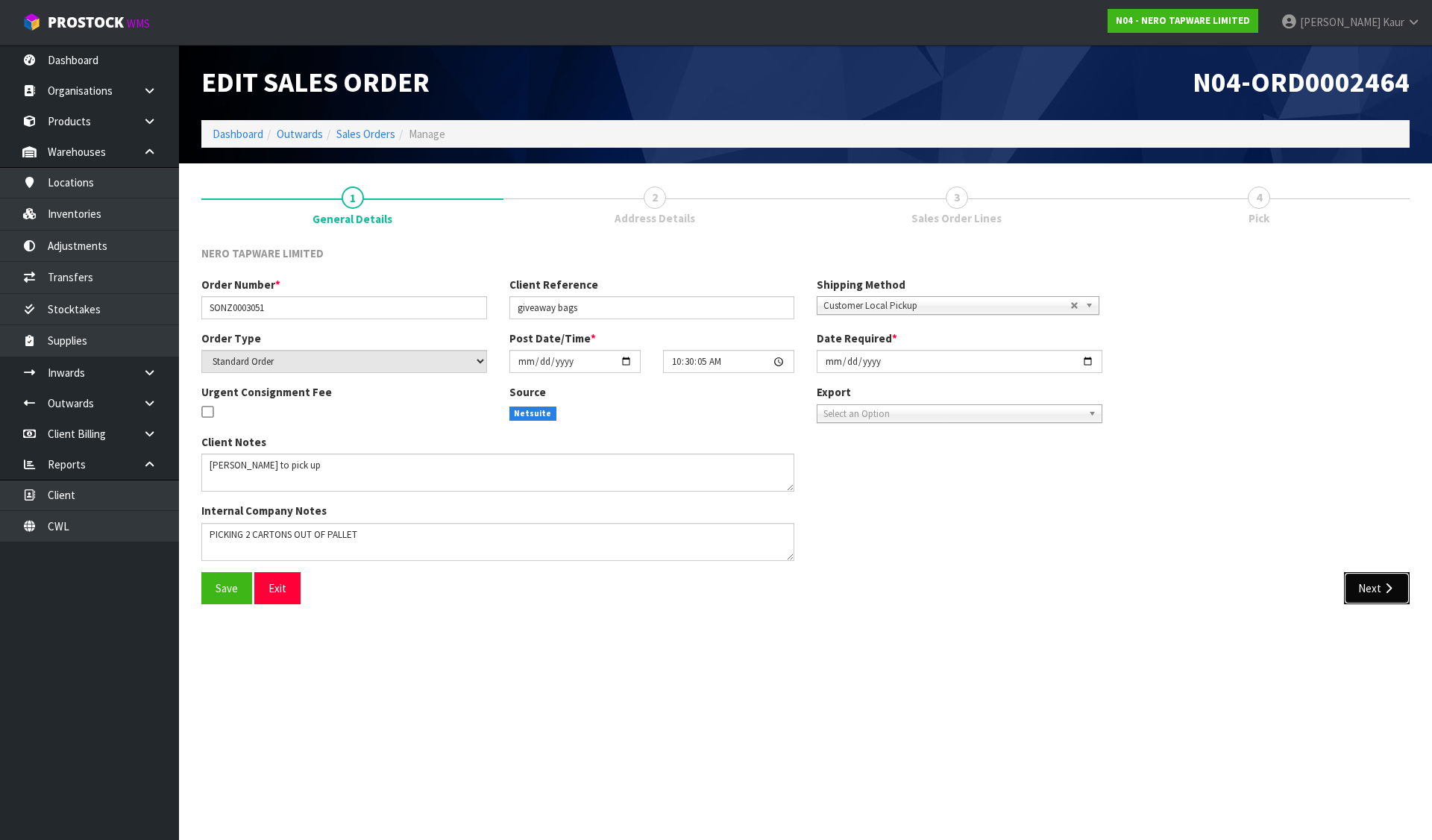
click at [1373, 581] on button "Next" at bounding box center [1377, 588] width 66 height 32
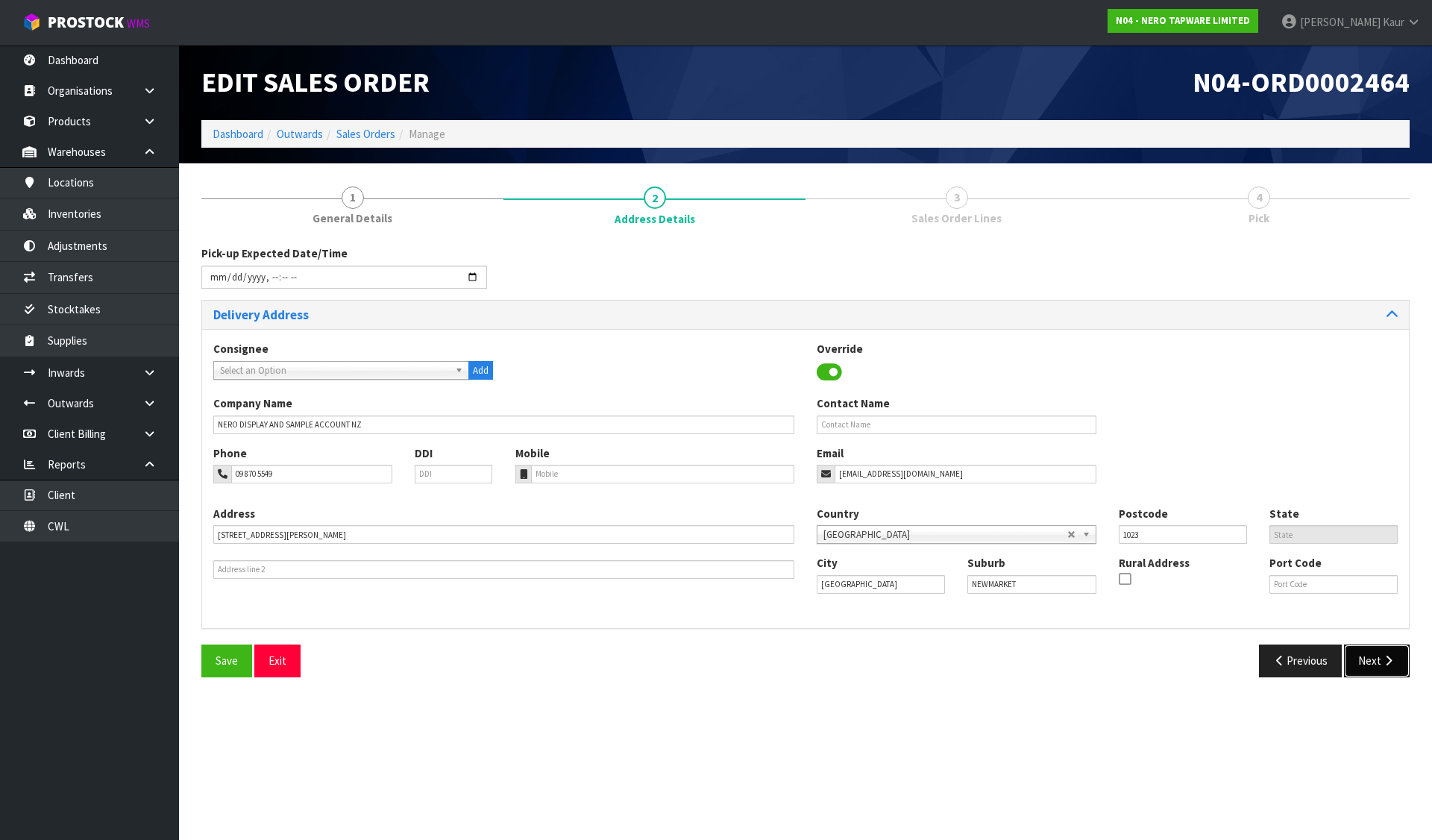
click at [1394, 674] on button "Next" at bounding box center [1377, 661] width 66 height 32
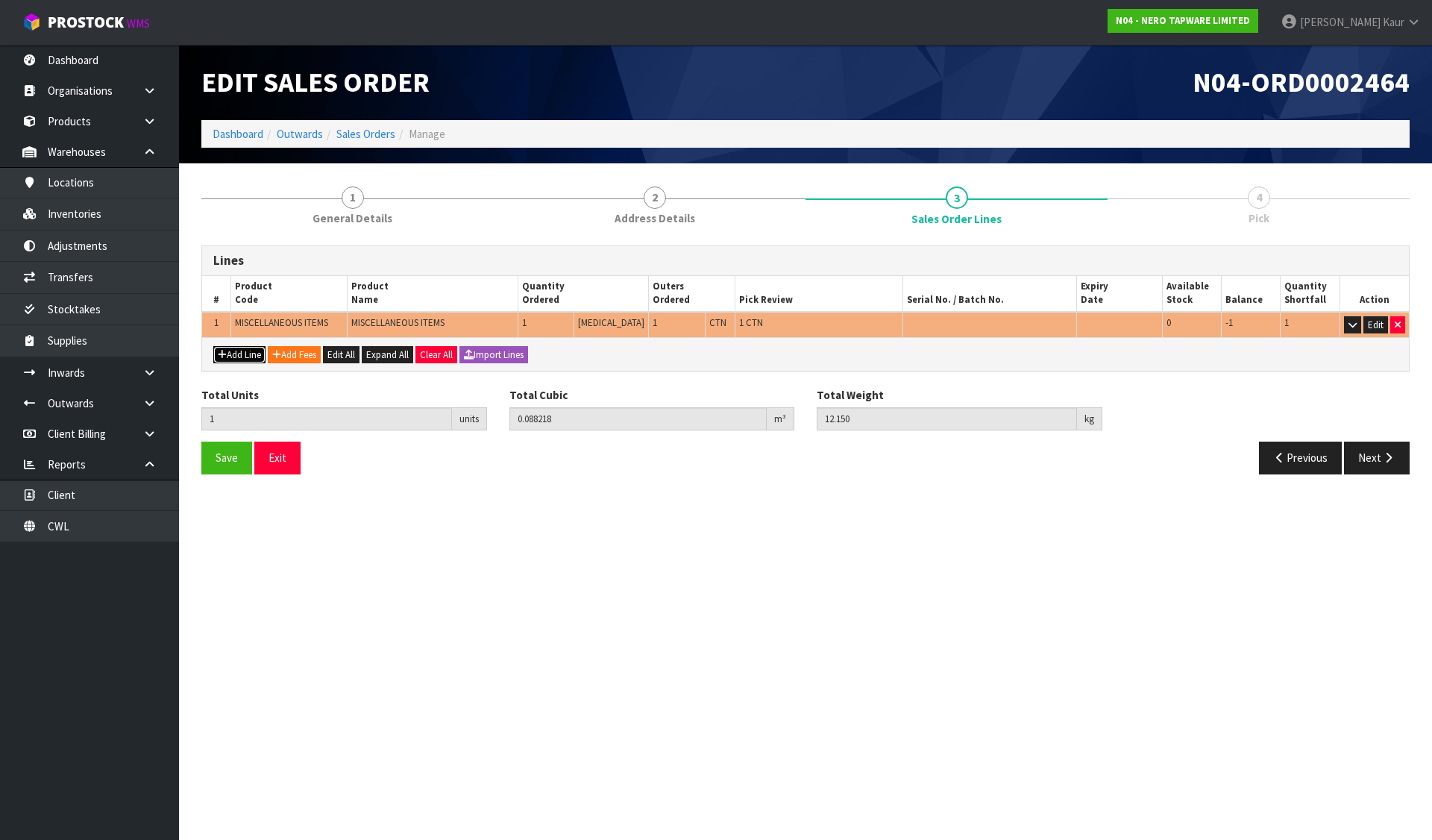
click at [266, 351] on button "Add Line" at bounding box center [240, 355] width 52 height 18
type input "0"
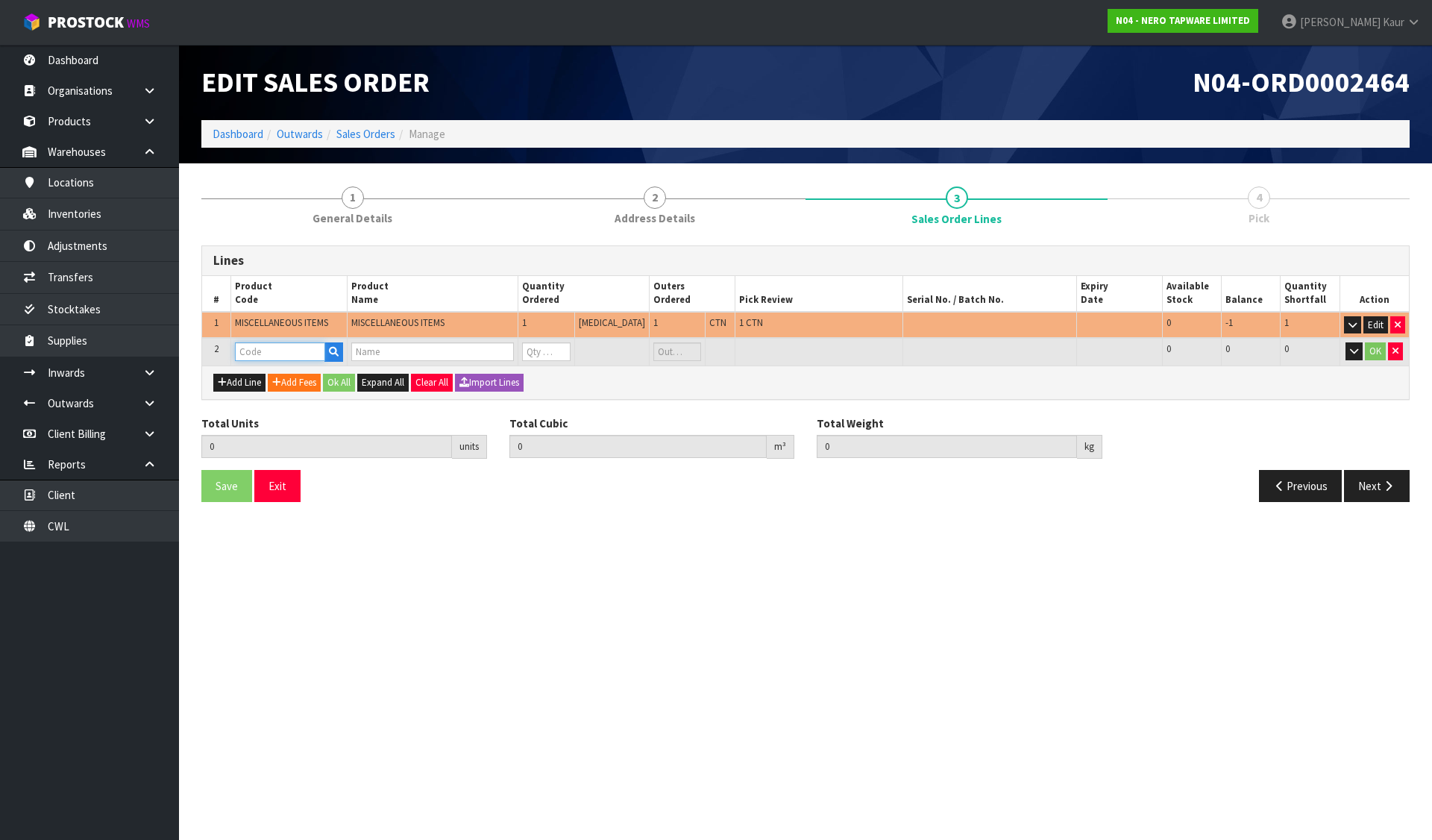
click at [260, 351] on input "text" at bounding box center [280, 351] width 90 height 18
paste input "GIVE AWAY BAGS£¨CH&MB)"
type input "GIVE AWAY BAGS£¨CH&MB)"
type input "1"
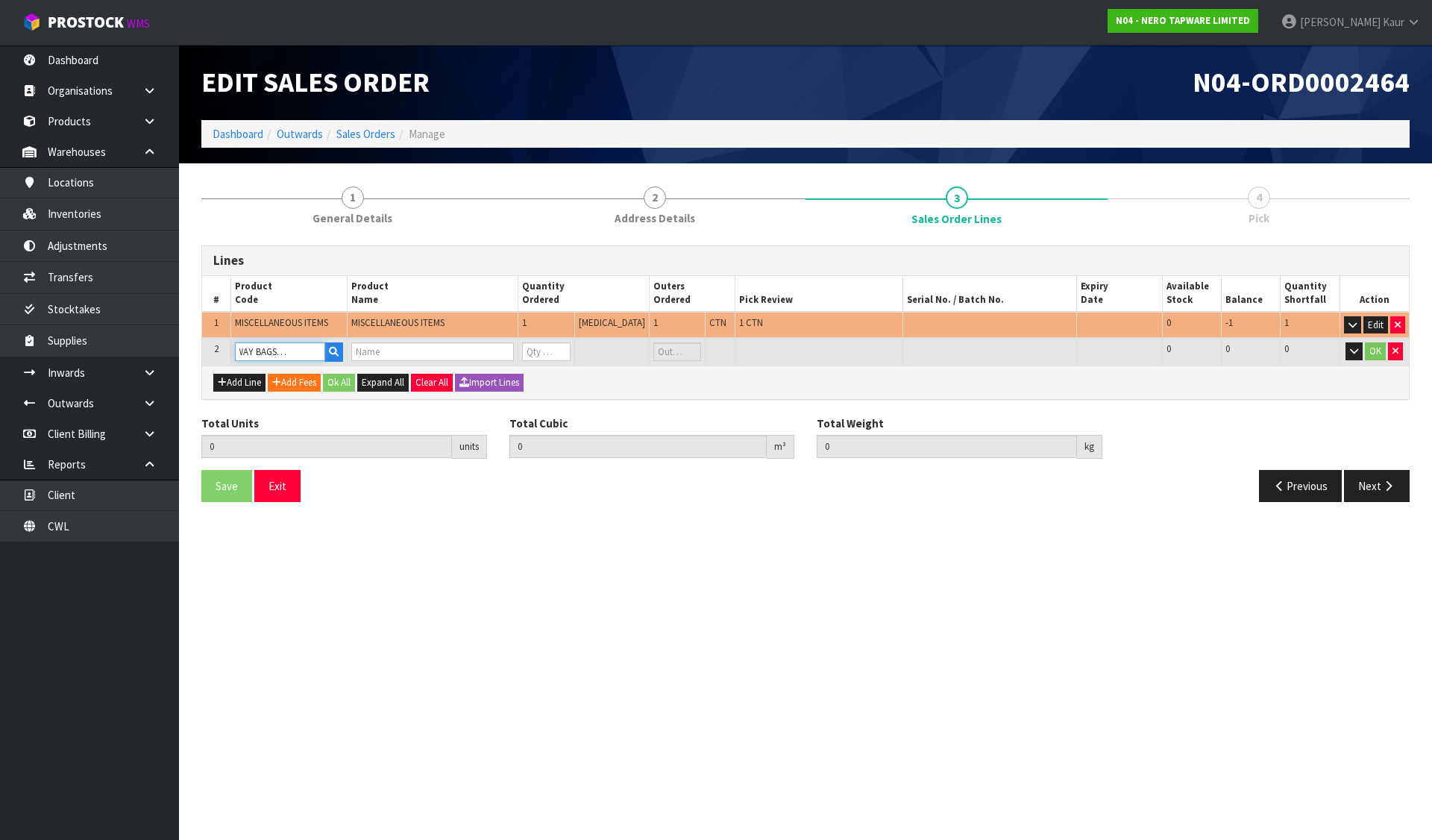
type input "0.088218"
type input "12.15"
type input "GIVE AWAY BAGS£¨CH&MB)"
type input "0"
type input "GIVE AWAY BAGS£¨CH&MB)"
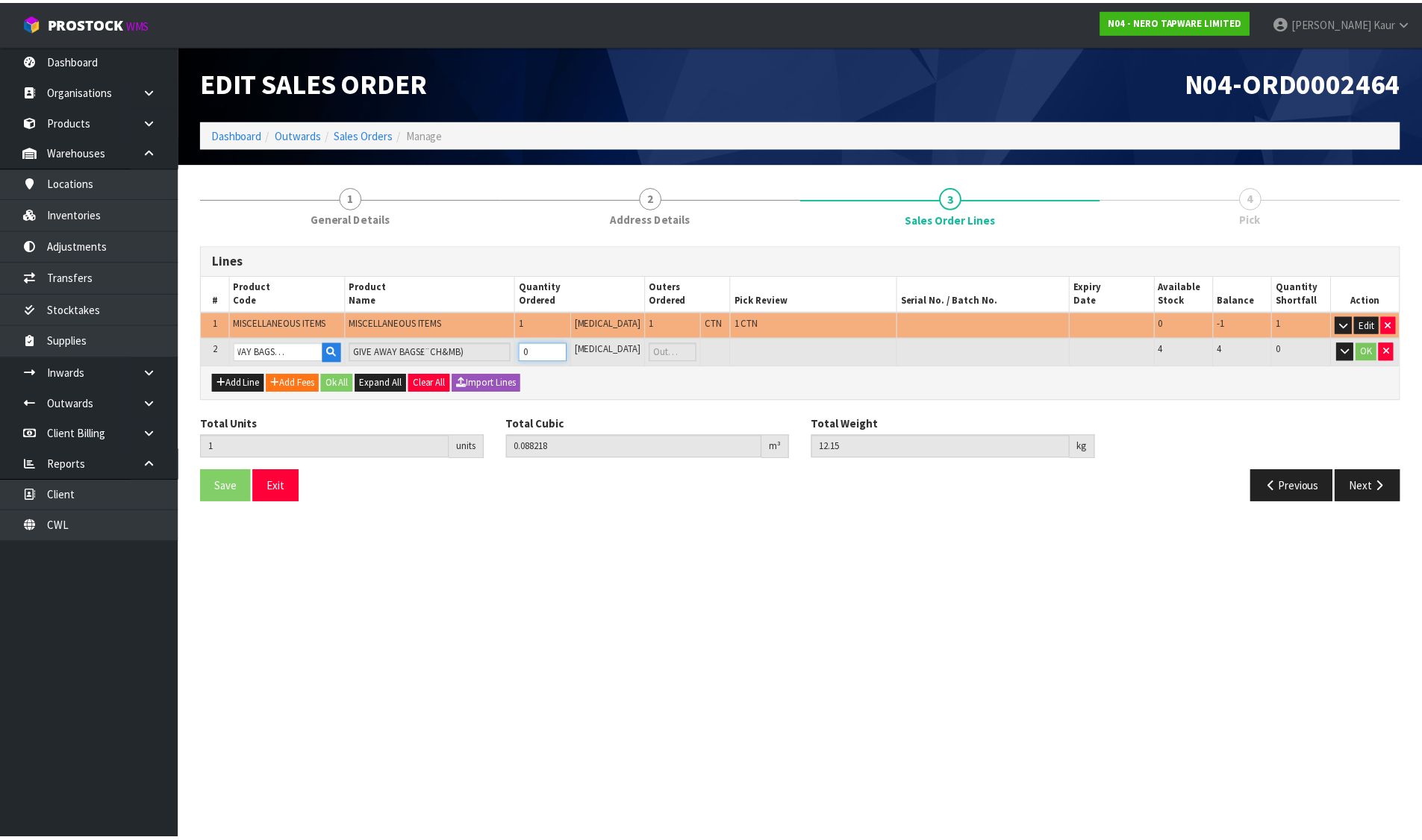
scroll to position [0, 0]
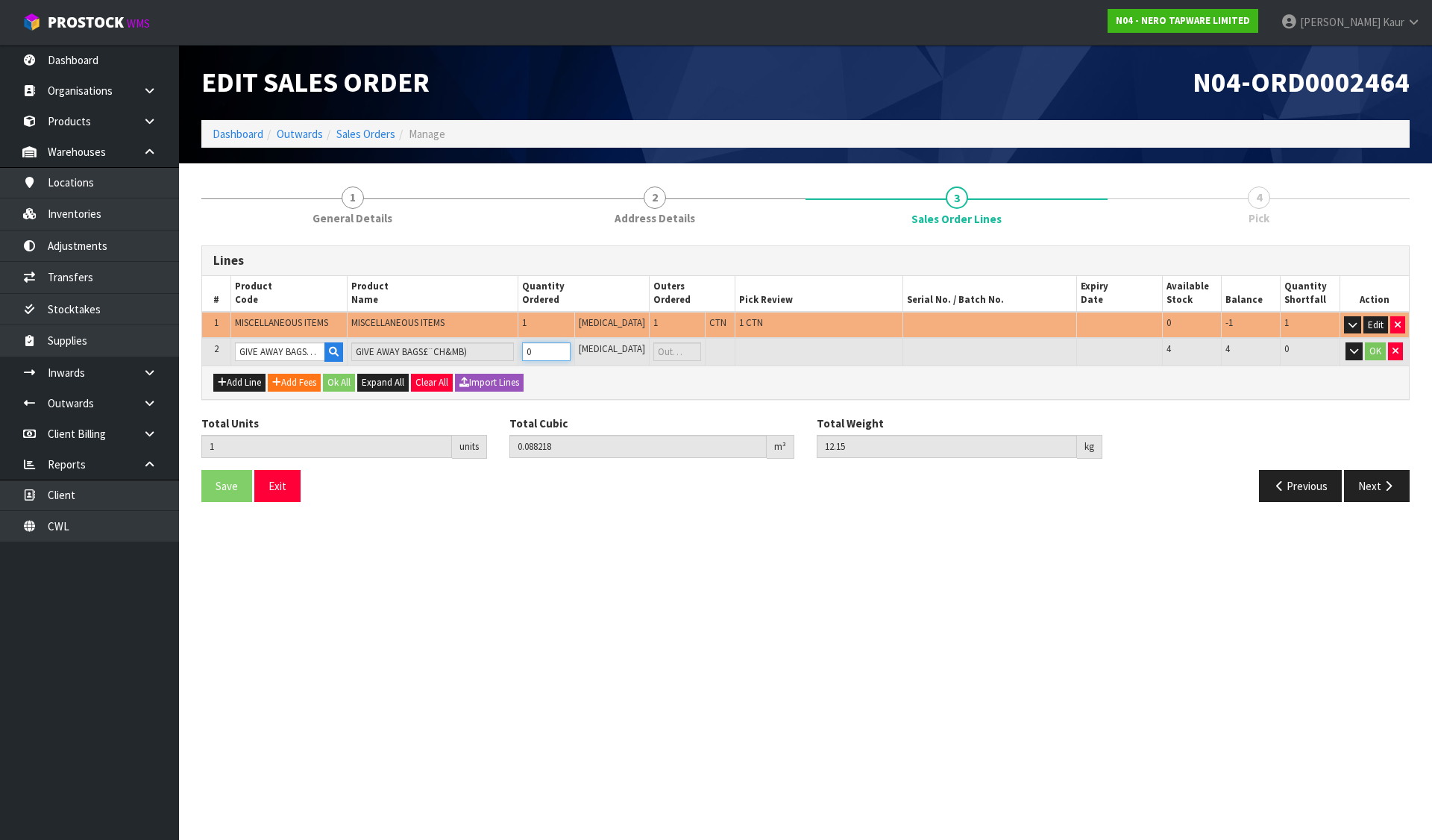
click at [518, 352] on tr "2 GIVE AWAY BAGS£¨CH&MB) GIVE AWAY BAGS£¨CH&MB) 0 PCE 4 4 0 OK" at bounding box center [806, 351] width 1207 height 28
type input "3"
type input "6.325218"
type input "862.15"
type input "2"
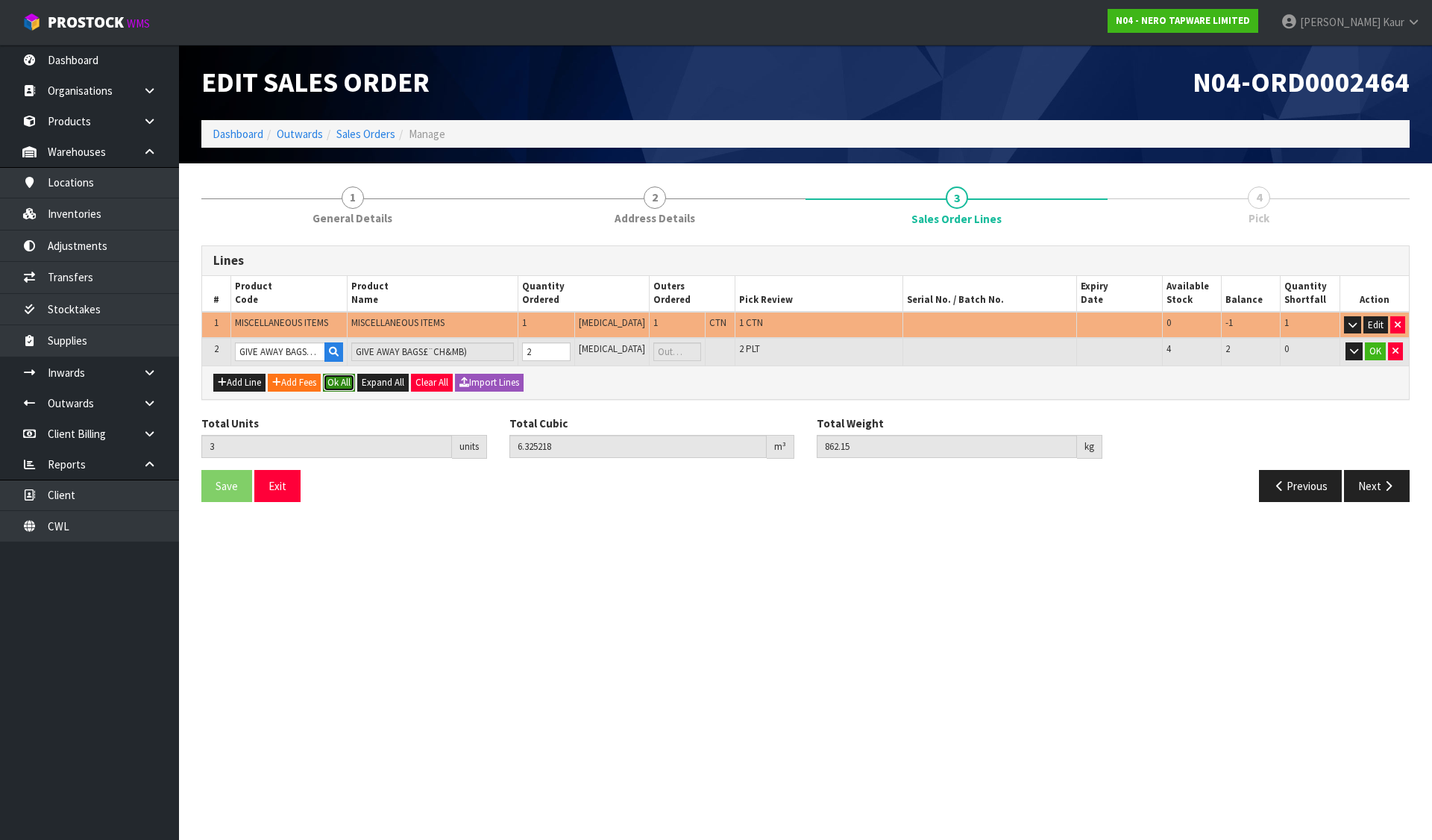
click at [342, 381] on button "Ok All" at bounding box center [339, 382] width 32 height 18
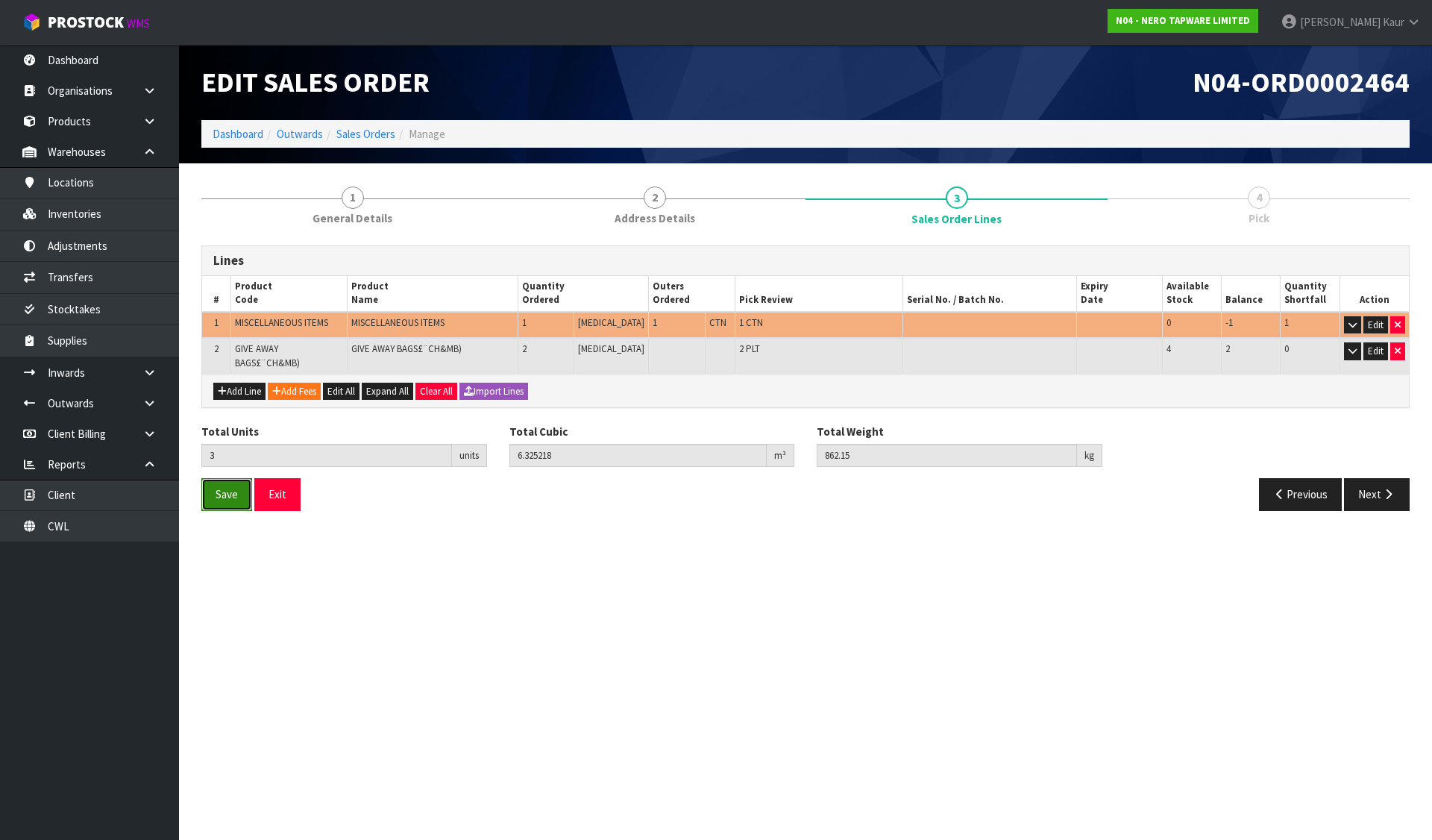
click at [212, 483] on button "Save" at bounding box center [227, 494] width 51 height 32
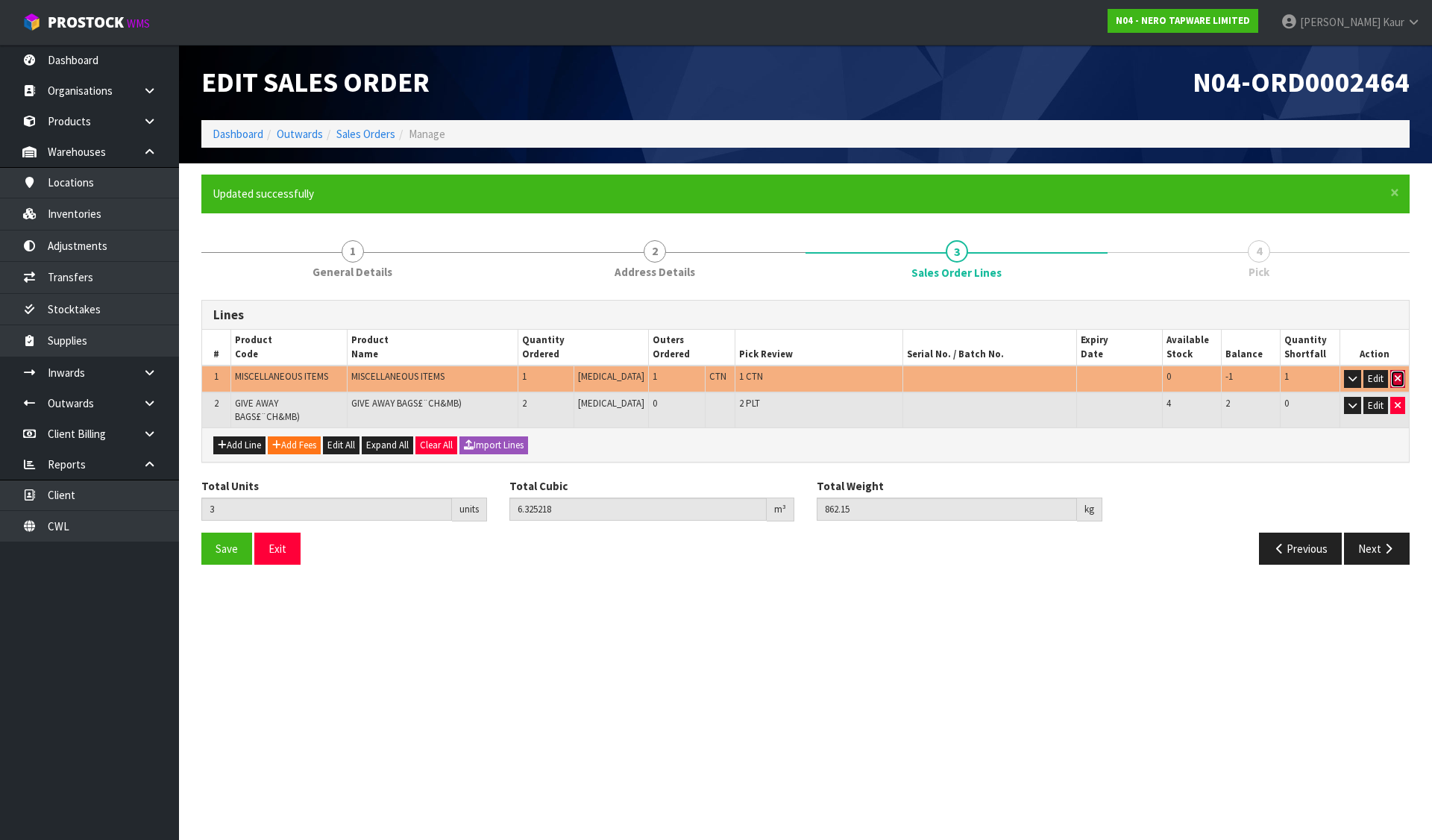
click at [1398, 376] on icon "button" at bounding box center [1398, 378] width 6 height 10
type input "2"
type input "6.237"
type input "850"
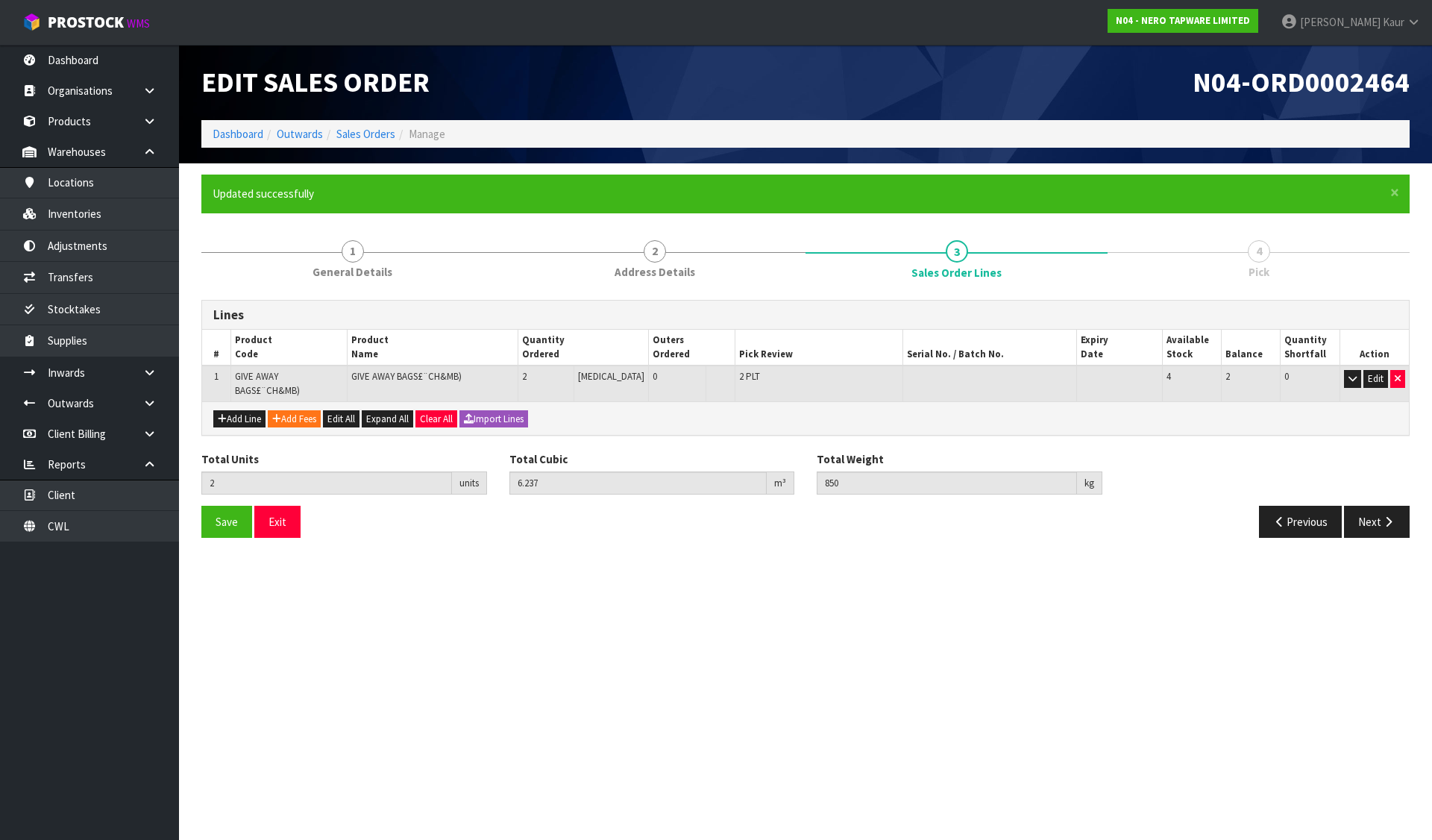
click at [1371, 534] on div "Save Exit Previous Next" at bounding box center [805, 527] width 1231 height 43
click at [1376, 505] on button "Next" at bounding box center [1377, 521] width 66 height 32
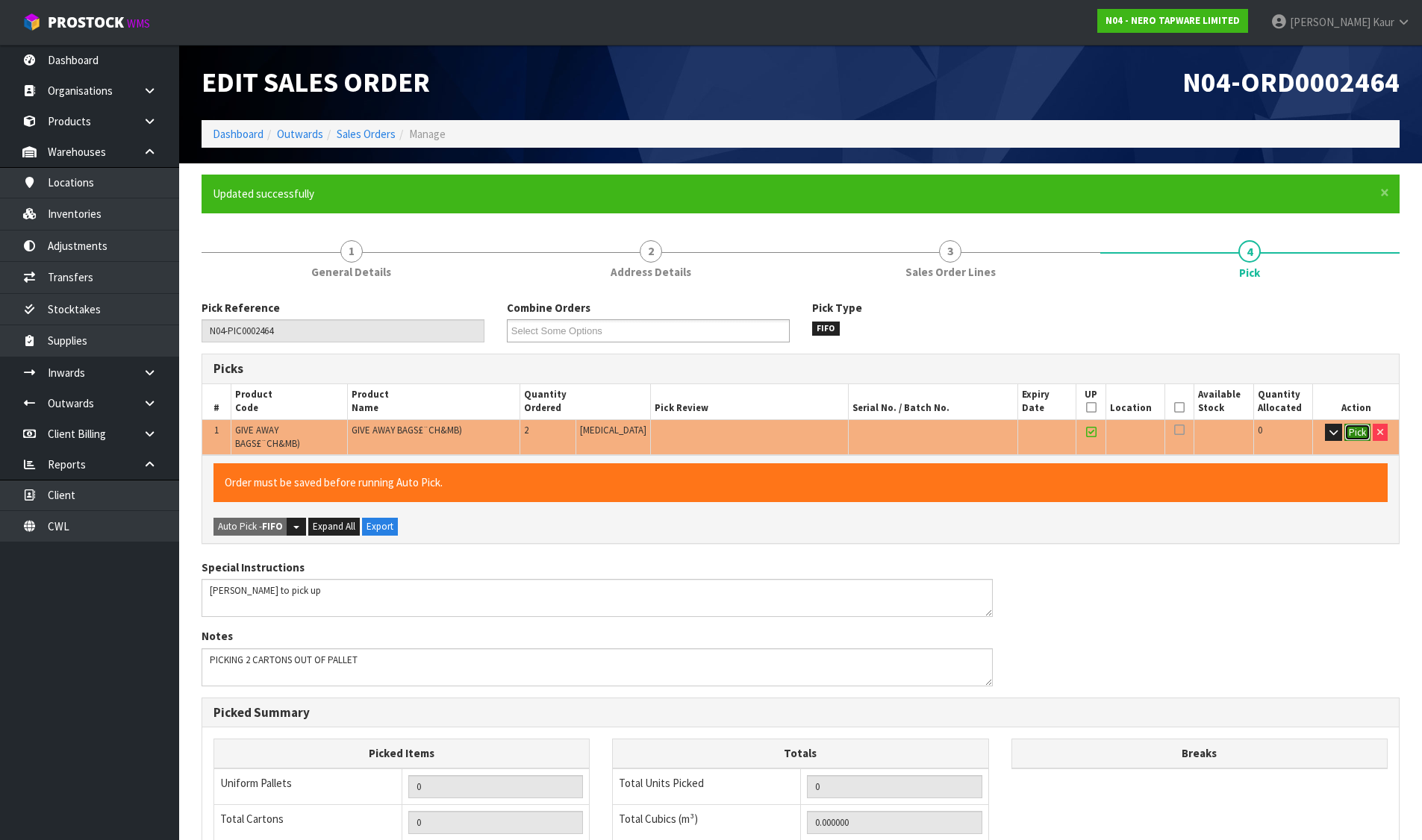
click at [1355, 435] on button "Pick" at bounding box center [1357, 432] width 26 height 18
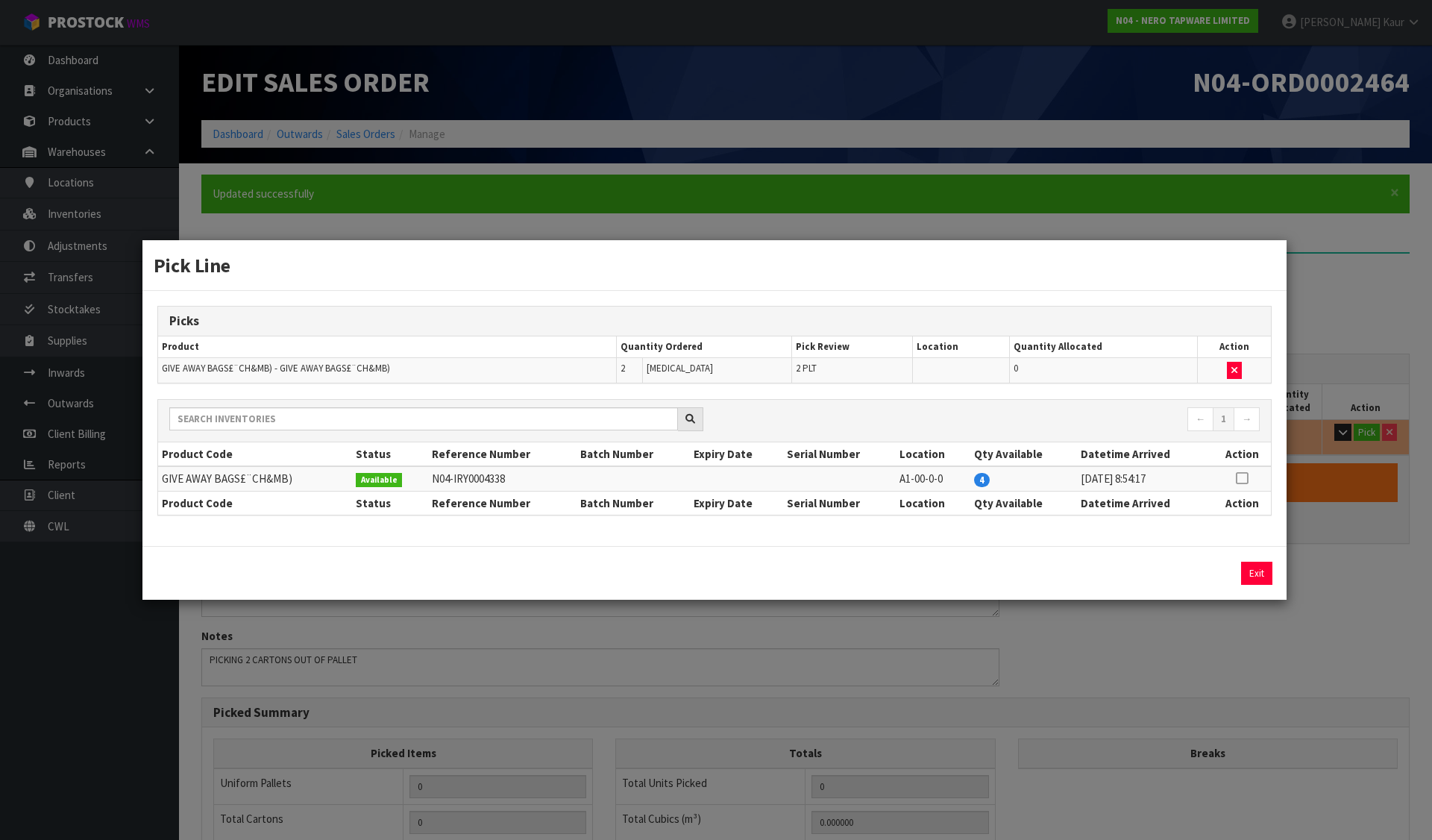
click at [1244, 478] on icon at bounding box center [1242, 478] width 12 height 1
click at [1203, 581] on button "Assign Pick" at bounding box center [1206, 573] width 61 height 23
type input "2"
type input "6.237"
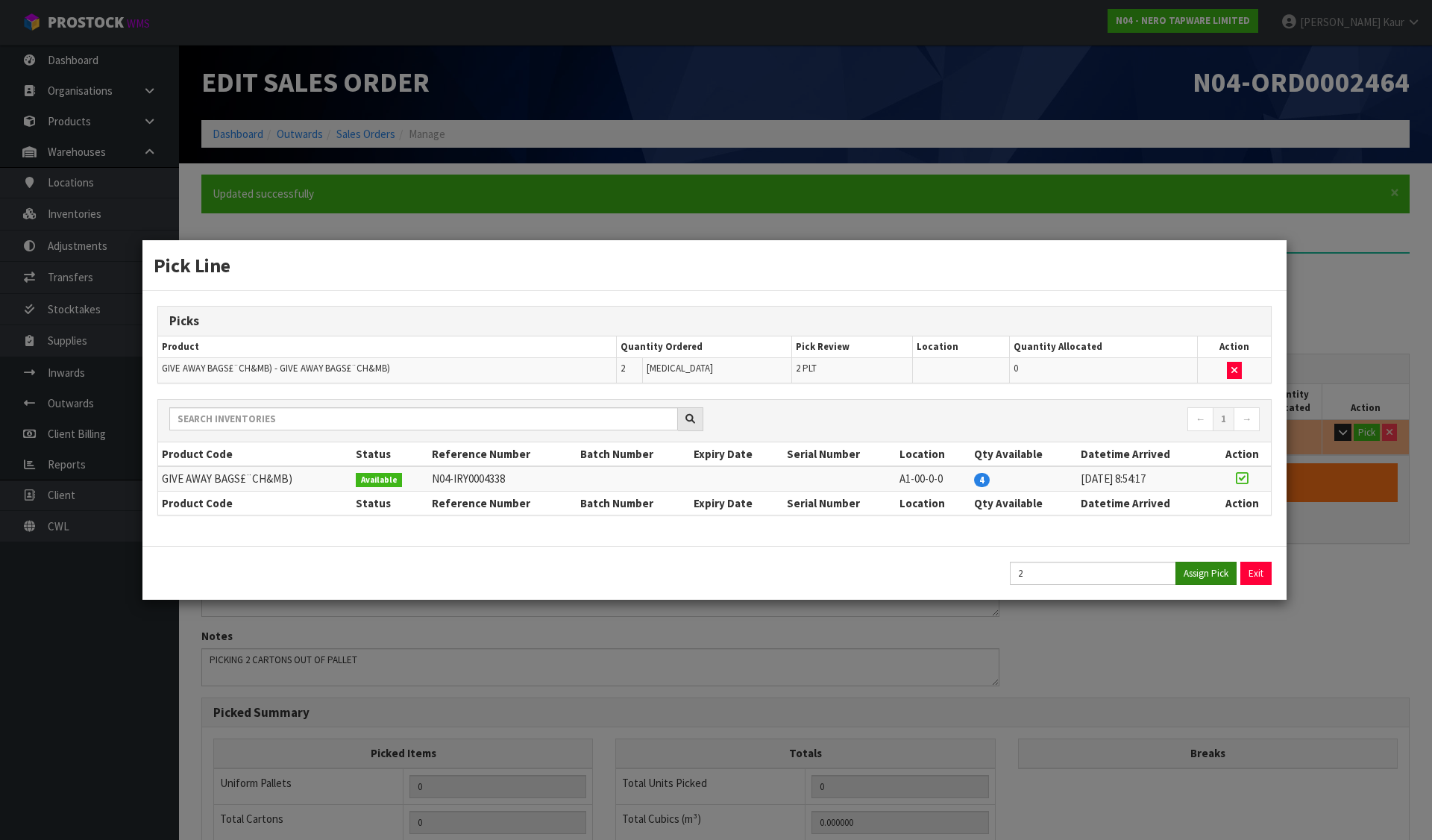
type input "850"
click at [1245, 565] on button "Exit" at bounding box center [1257, 573] width 31 height 23
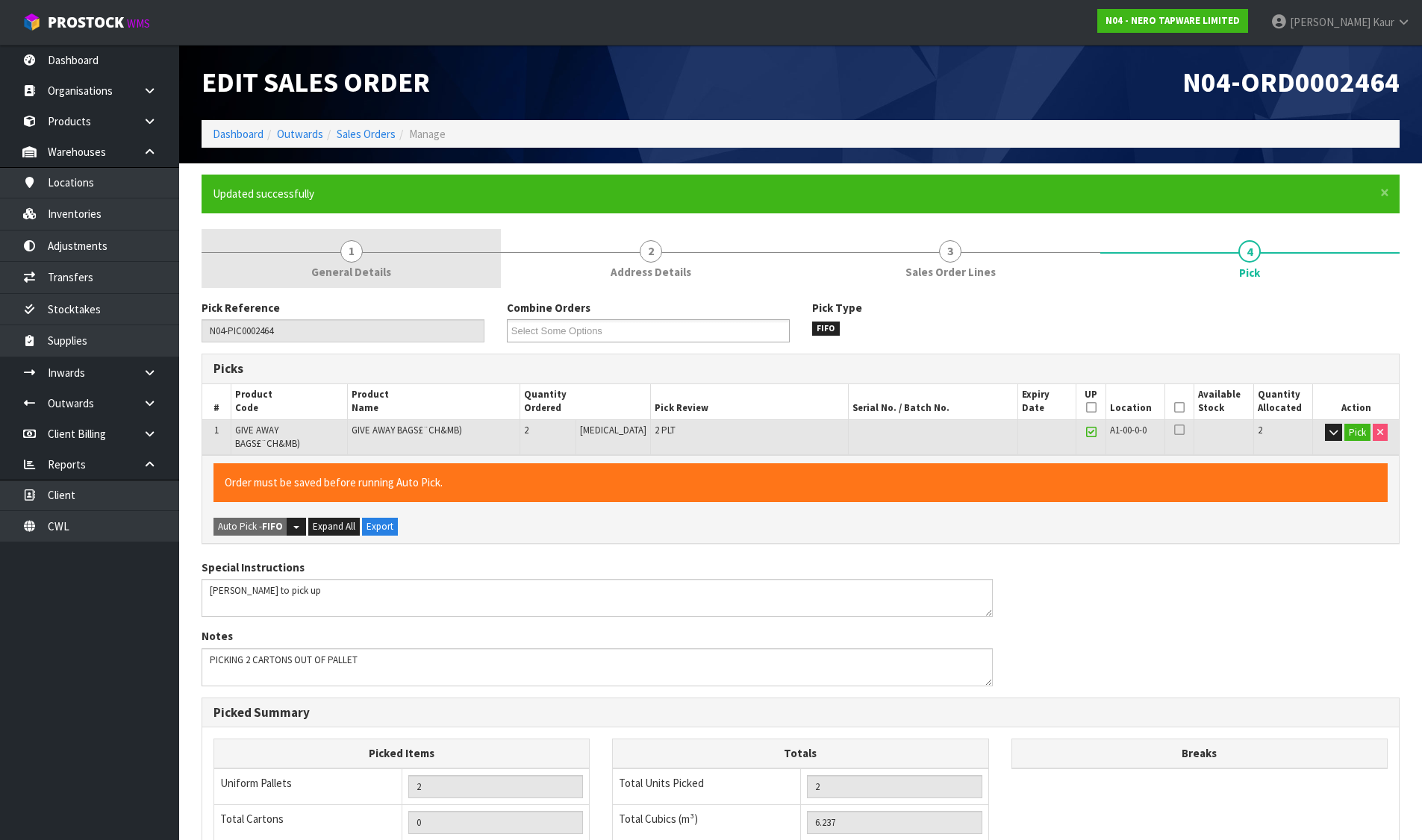
click at [367, 255] on link "1 General Details" at bounding box center [351, 258] width 300 height 59
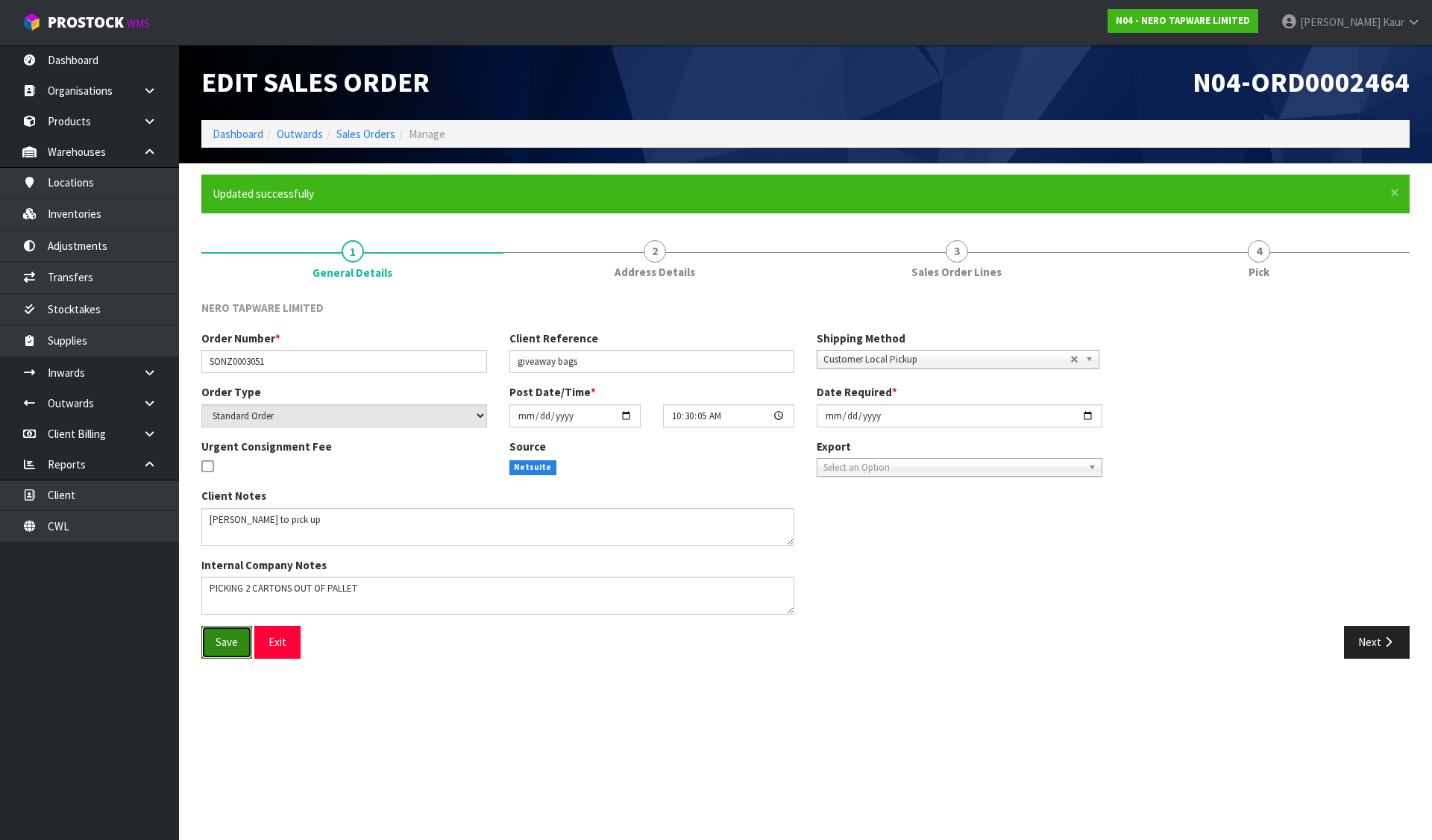
click at [221, 654] on button "Save" at bounding box center [227, 642] width 51 height 32
click at [247, 590] on textarea at bounding box center [498, 596] width 593 height 38
type textarea "PICKING ONLY 2 CARTONS OUT OF PALLET"
click at [211, 639] on button "Save" at bounding box center [227, 642] width 51 height 32
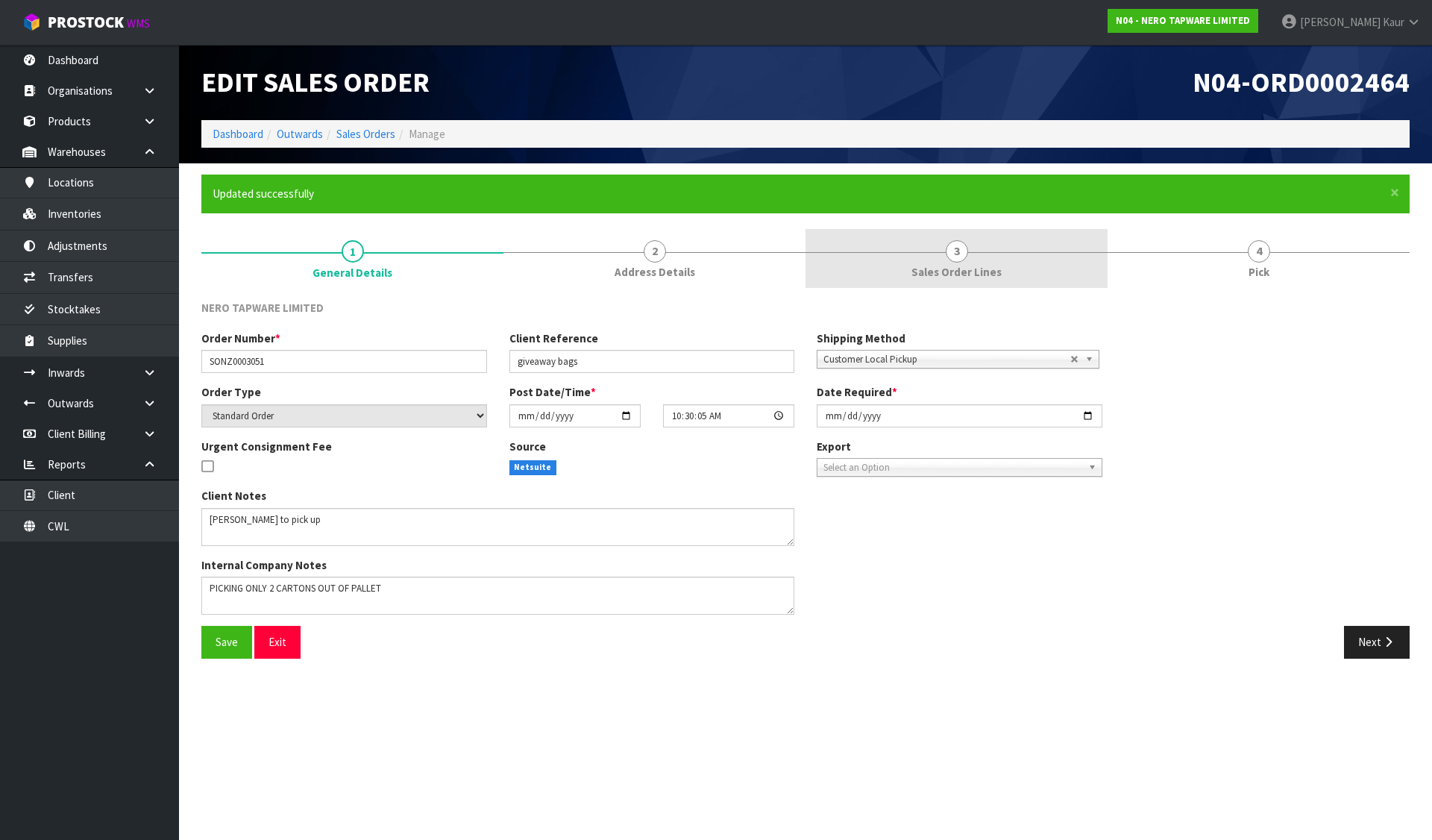
click at [987, 261] on link "3 Sales Order Lines" at bounding box center [956, 258] width 302 height 59
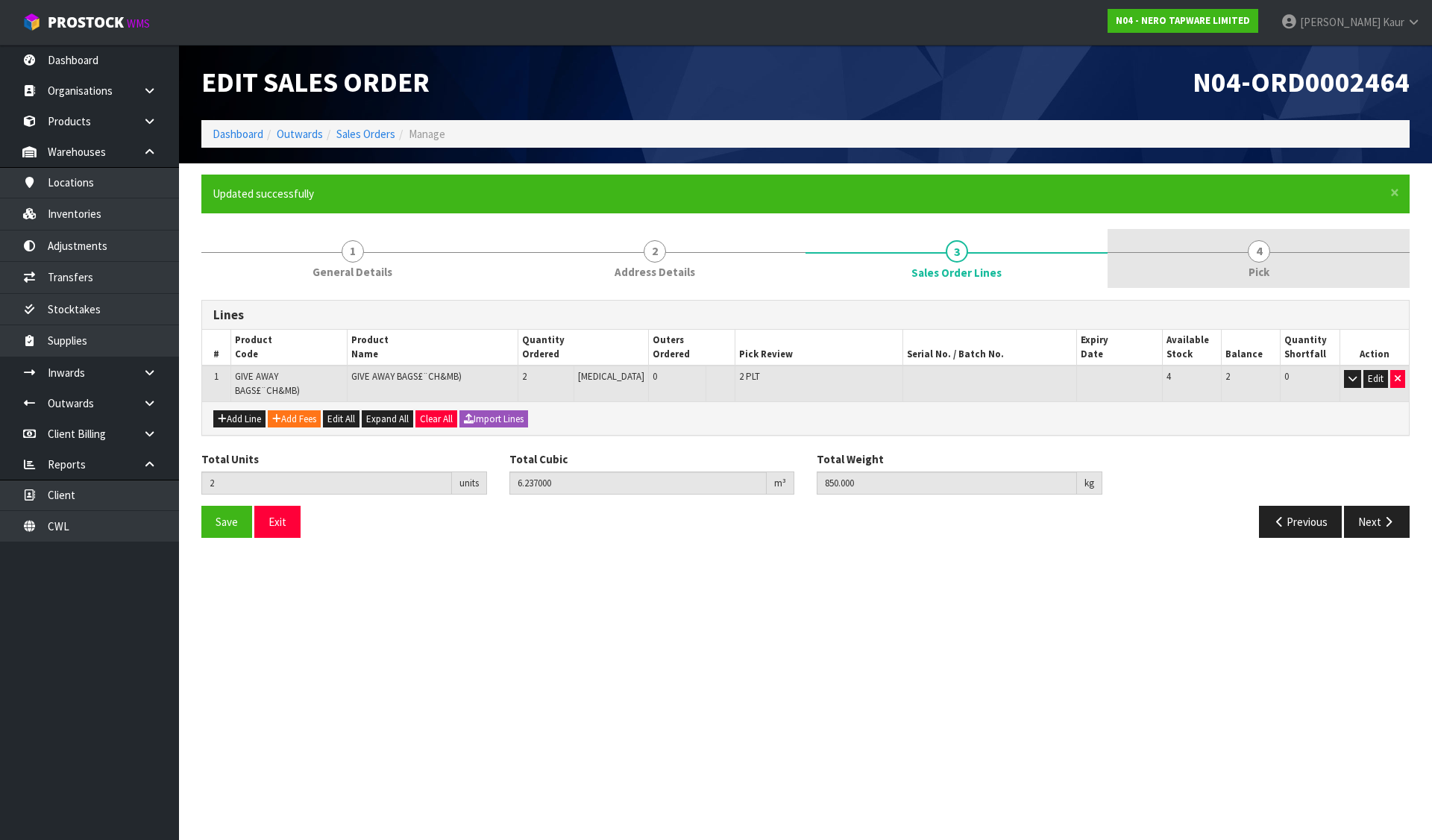
click at [1236, 238] on link "4 Pick" at bounding box center [1258, 258] width 302 height 59
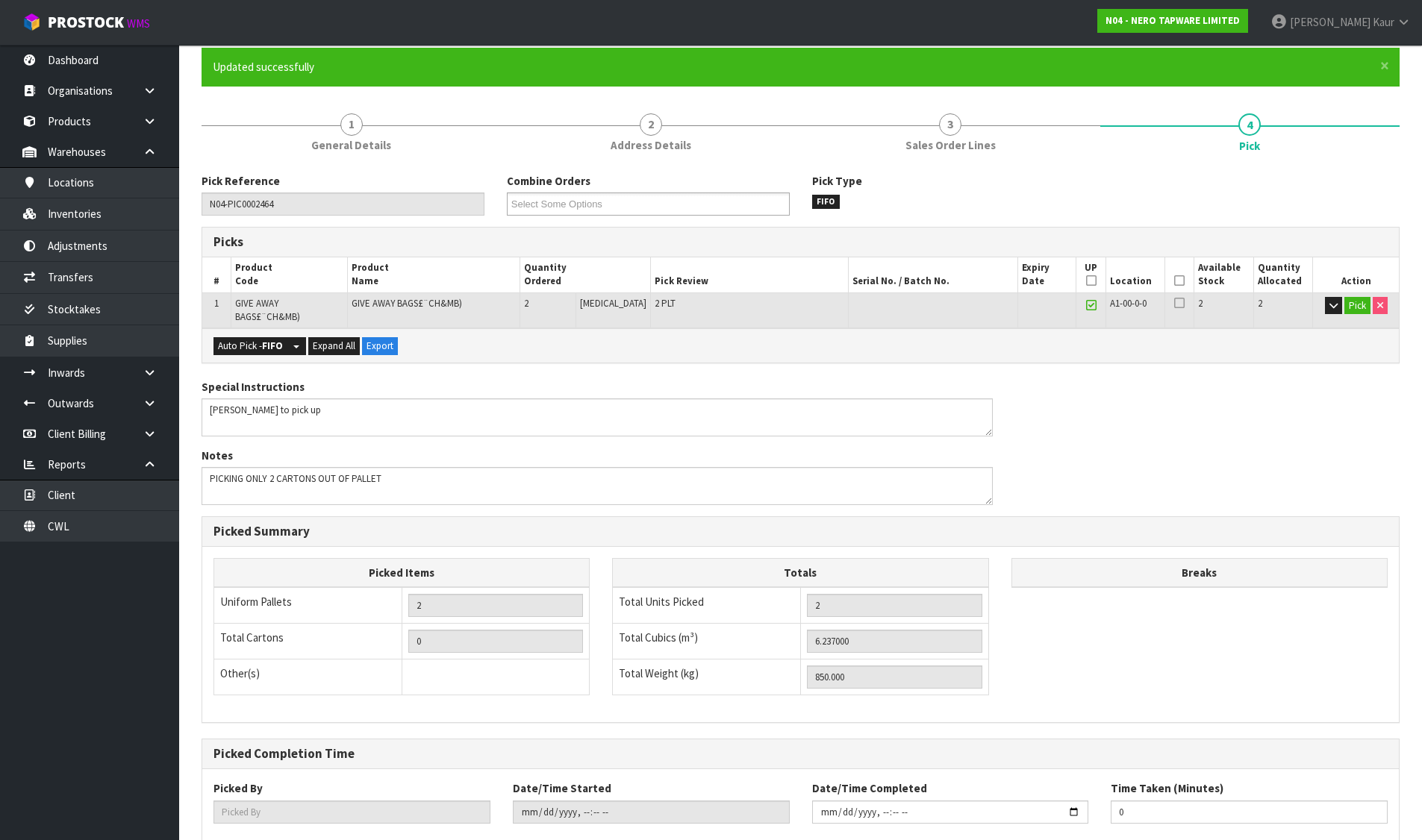
scroll to position [205, 0]
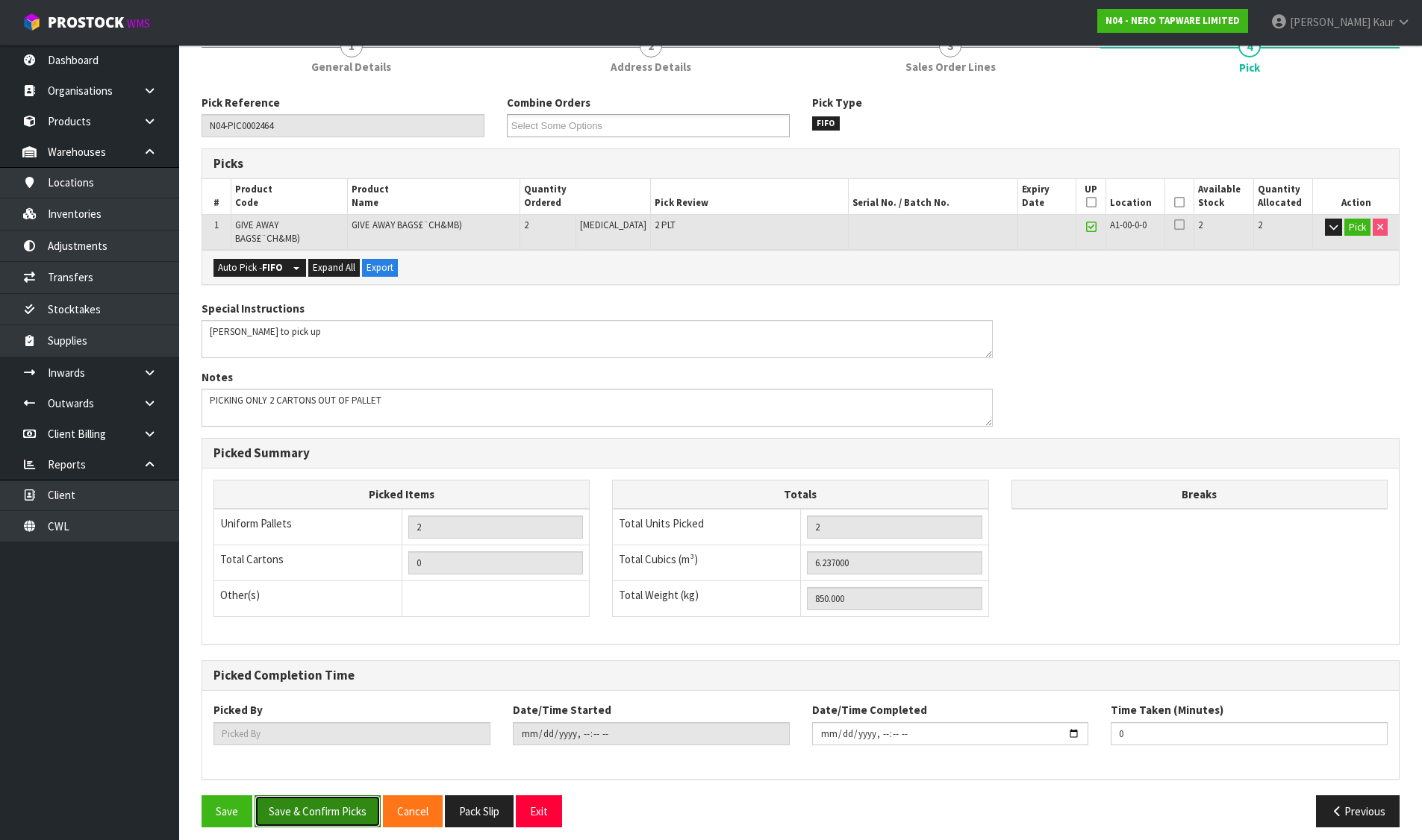
click at [362, 795] on button "Save & Confirm Picks" at bounding box center [317, 811] width 126 height 32
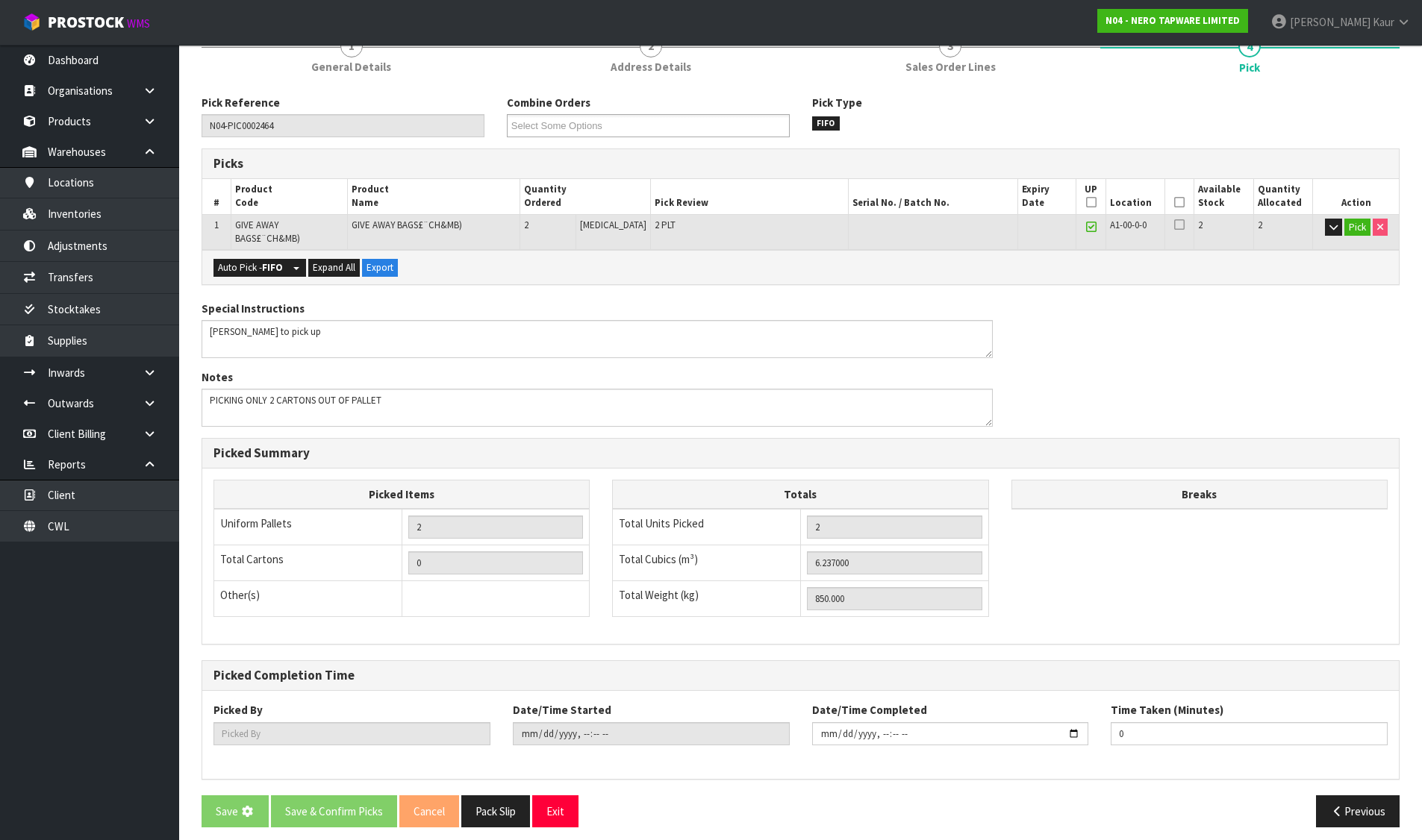
scroll to position [0, 0]
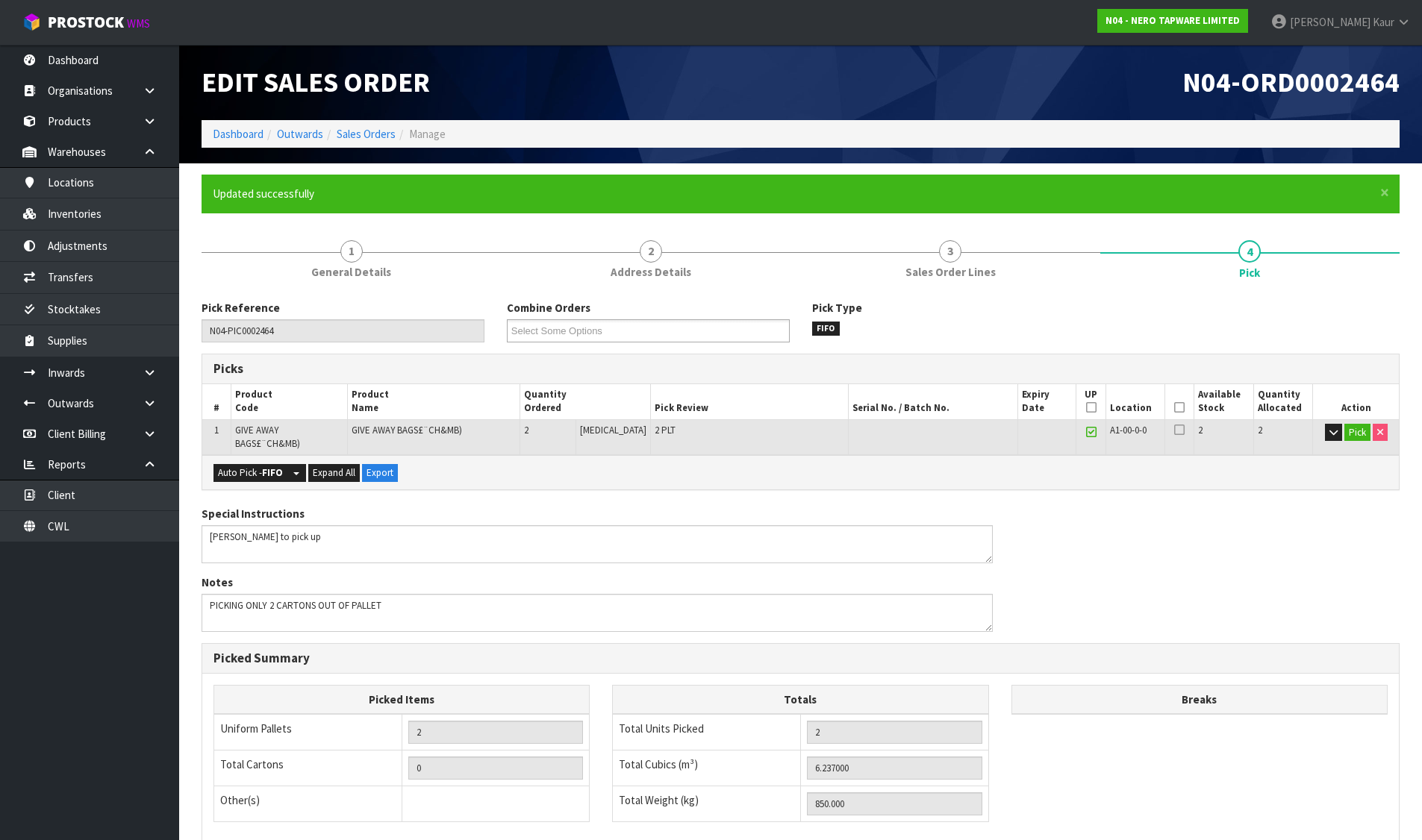
type input "Divjot Kaur"
type input "2025-08-13T10:58:32"
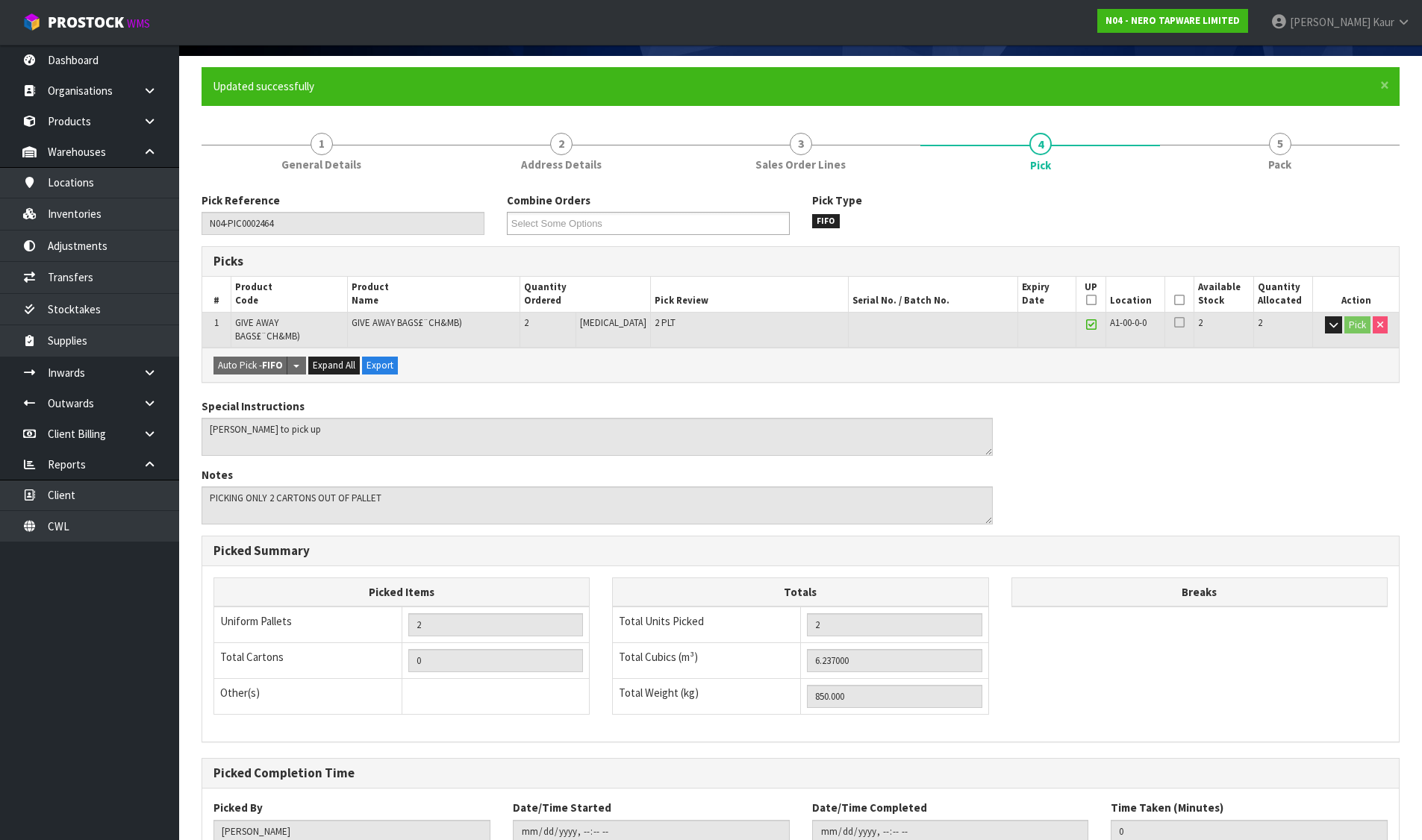
scroll to position [205, 0]
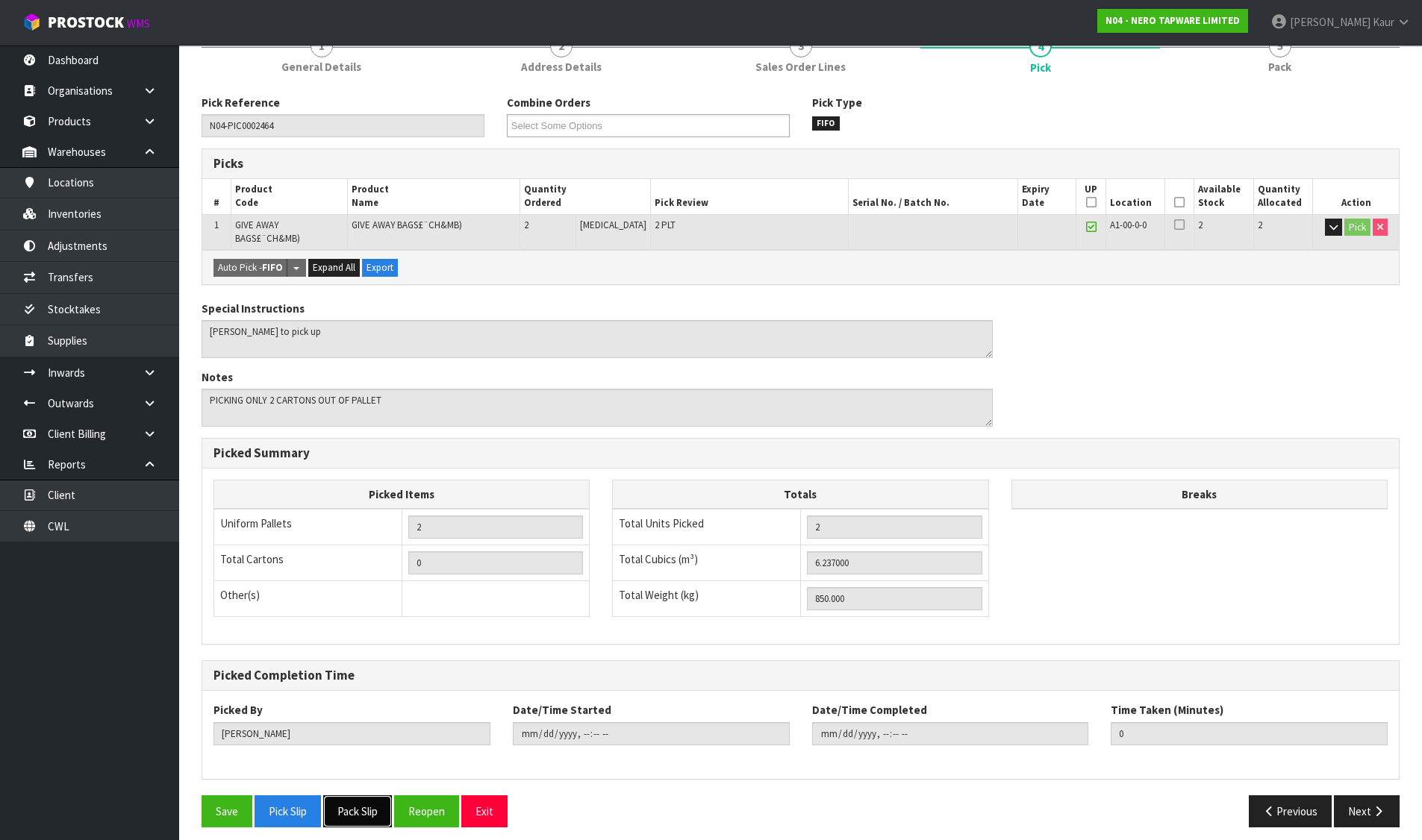
click at [354, 799] on button "Pack Slip" at bounding box center [358, 811] width 69 height 32
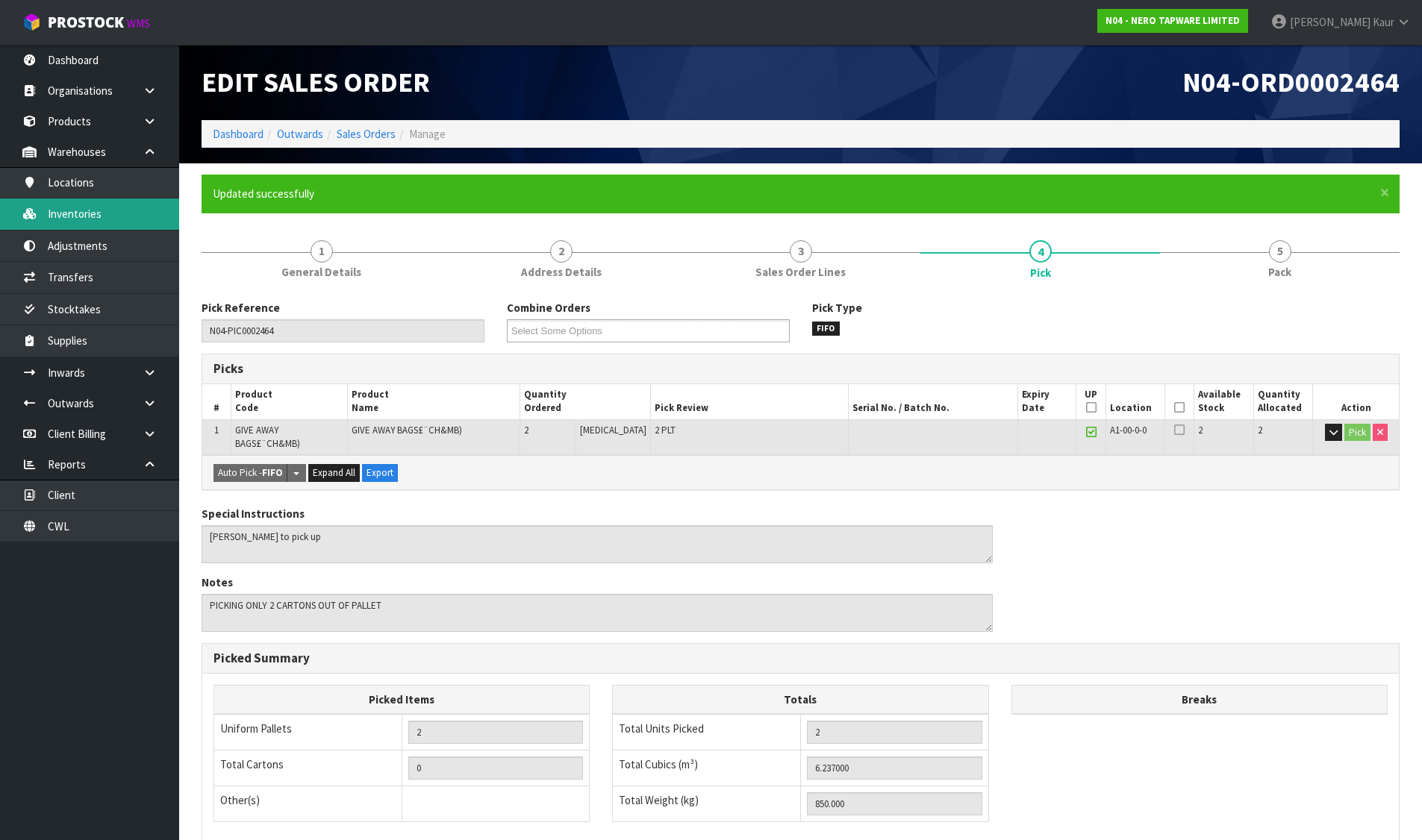
click at [97, 211] on link "Inventories" at bounding box center [90, 214] width 179 height 31
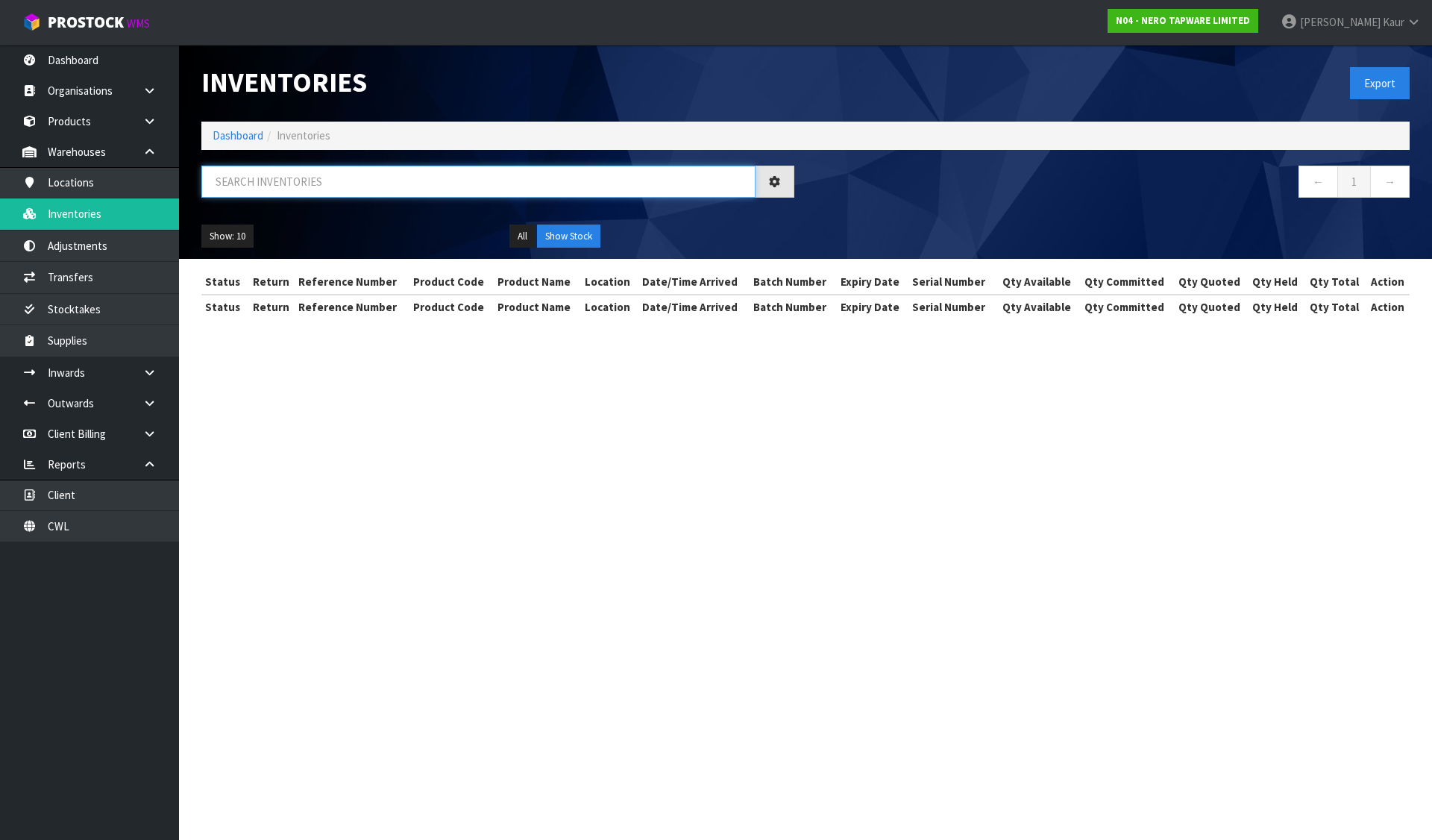
click at [261, 192] on input "text" at bounding box center [479, 181] width 554 height 32
paste input "GIVE AWAY BAGS£¨CH&MB)"
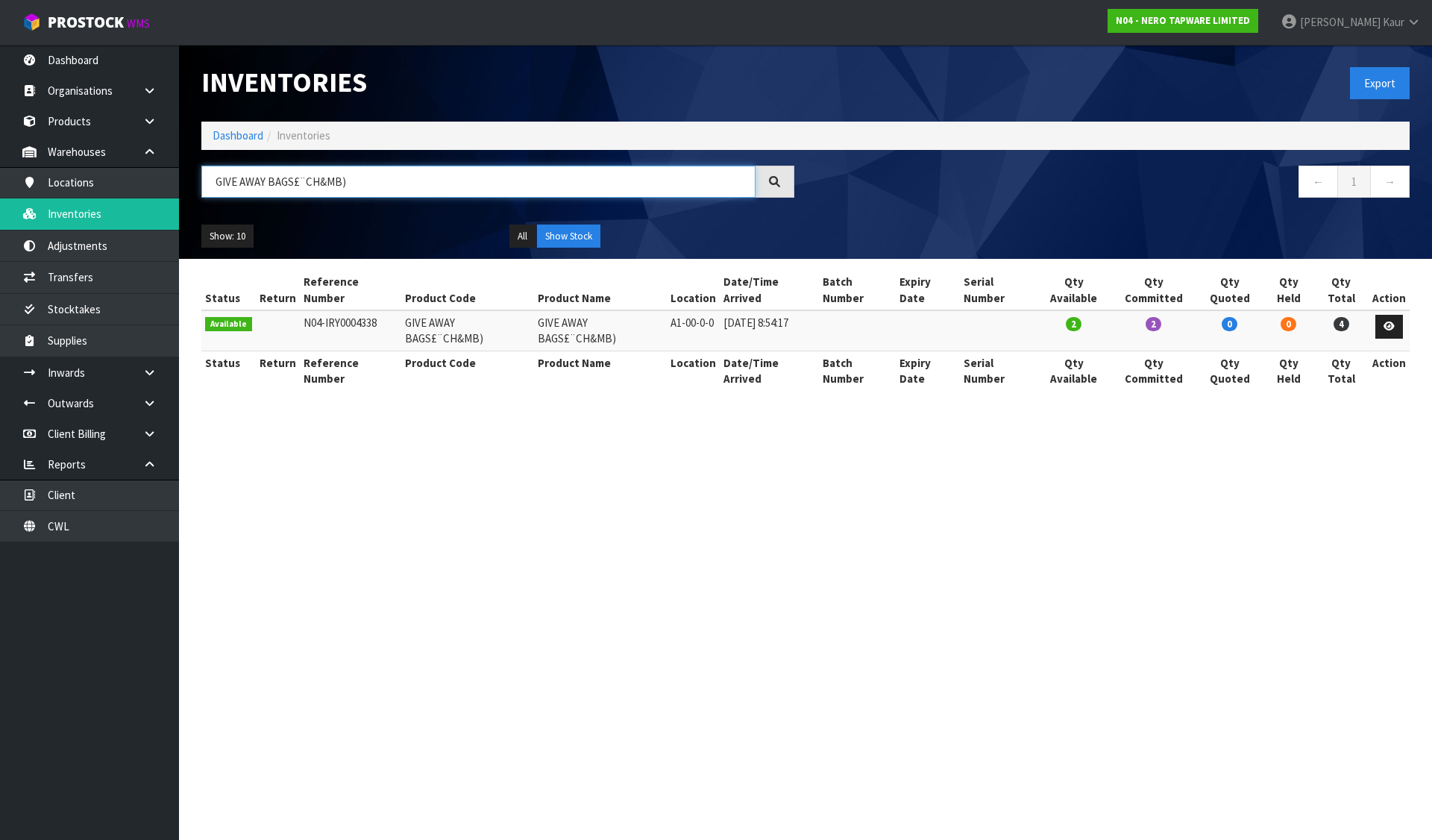
type input "GIVE AWAY BAGS£¨CH&MB)"
click at [258, 132] on link "Dashboard" at bounding box center [238, 136] width 51 height 15
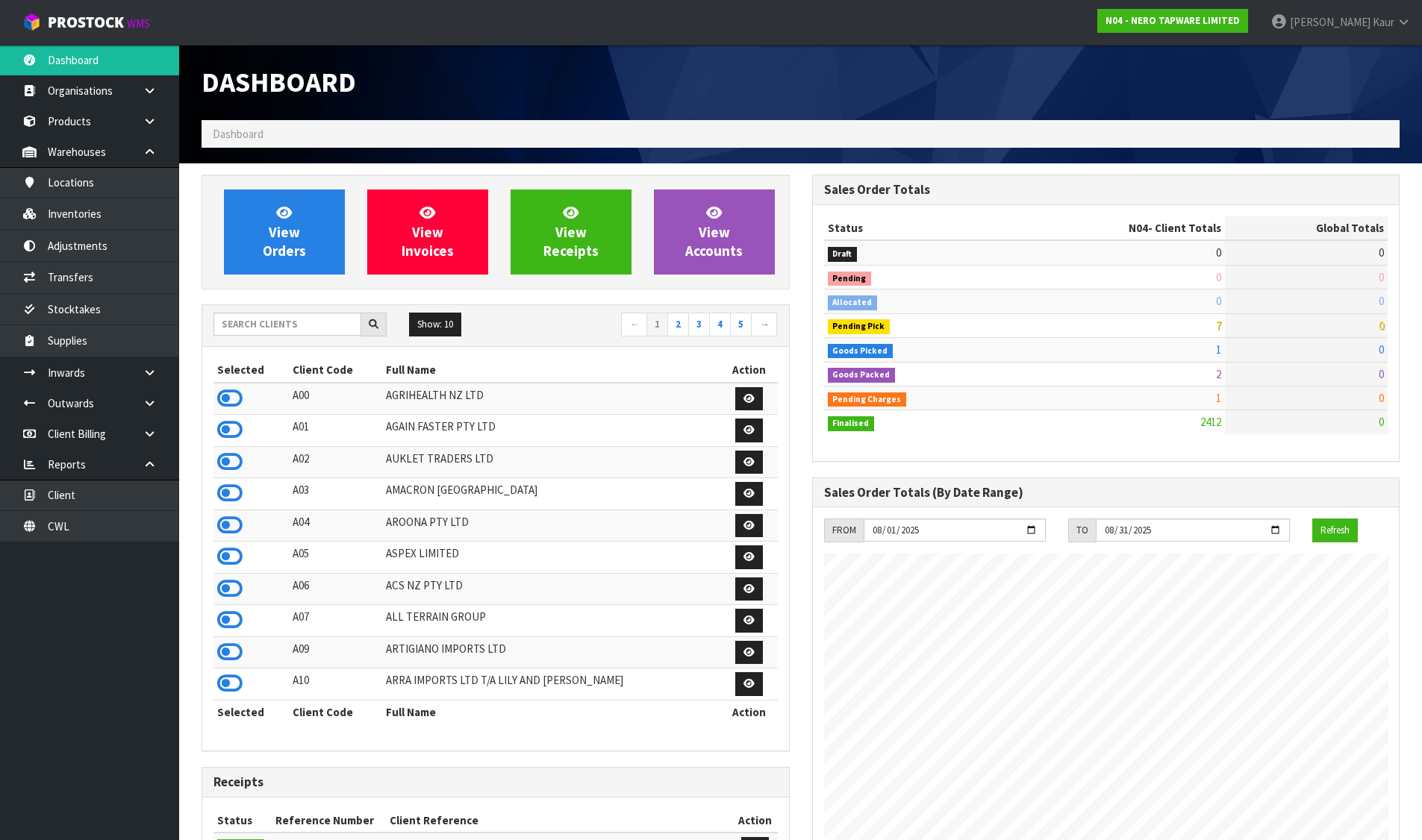
scroll to position [1130, 610]
click at [162, 155] on link at bounding box center [155, 152] width 48 height 31
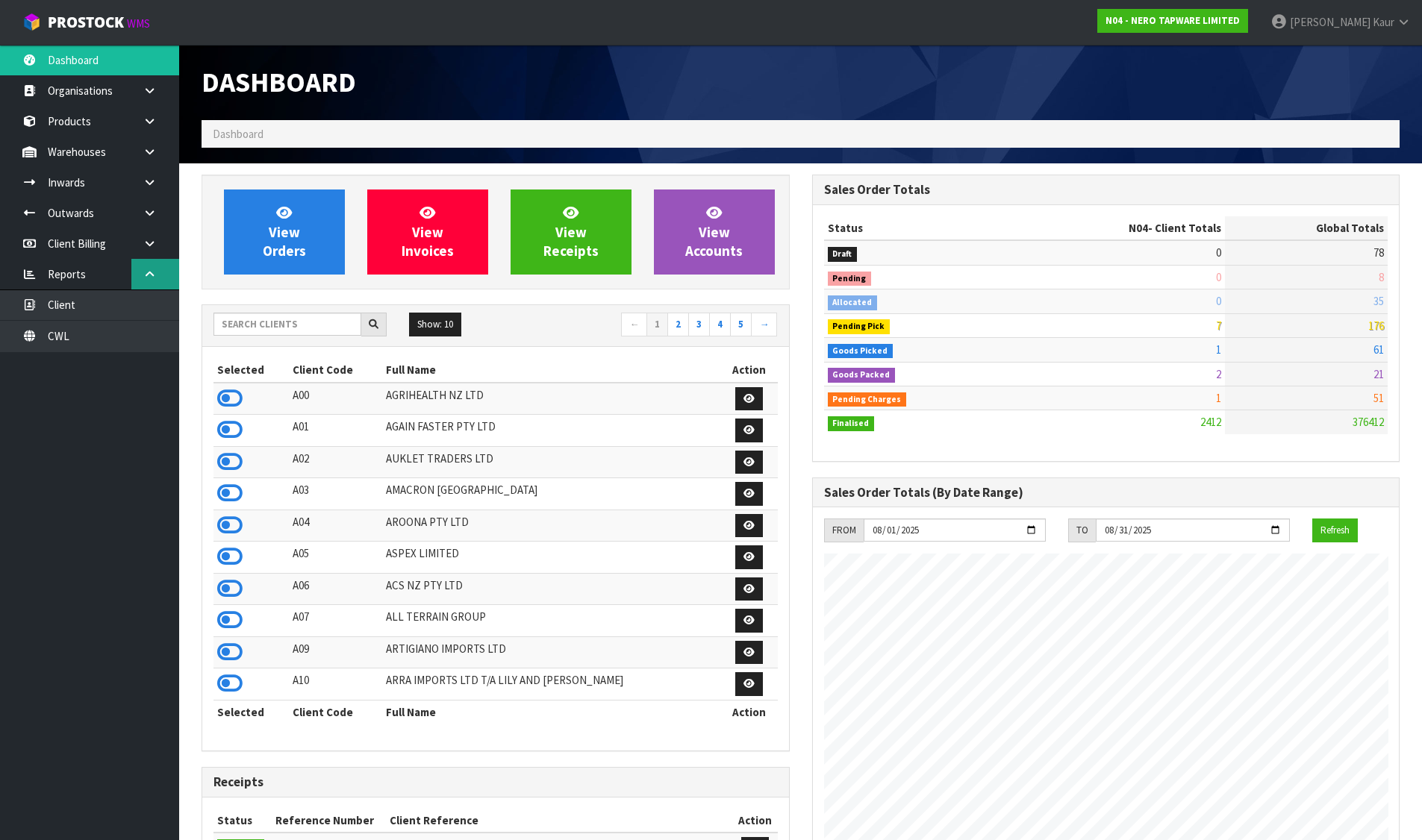
click at [153, 279] on icon at bounding box center [149, 274] width 15 height 11
click at [319, 331] on input "text" at bounding box center [287, 324] width 148 height 23
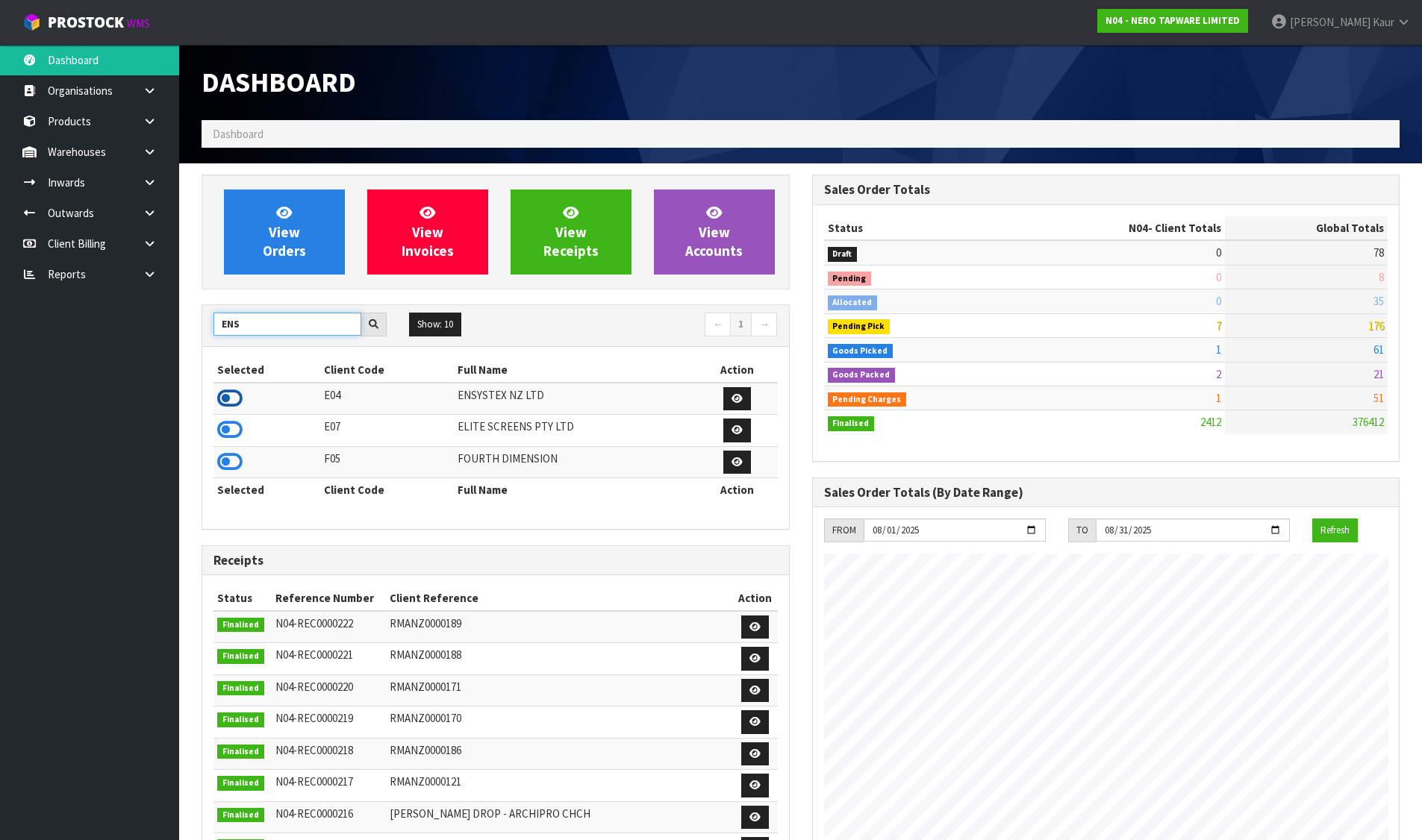
type input "ENS"
click at [229, 392] on icon at bounding box center [229, 398] width 25 height 22
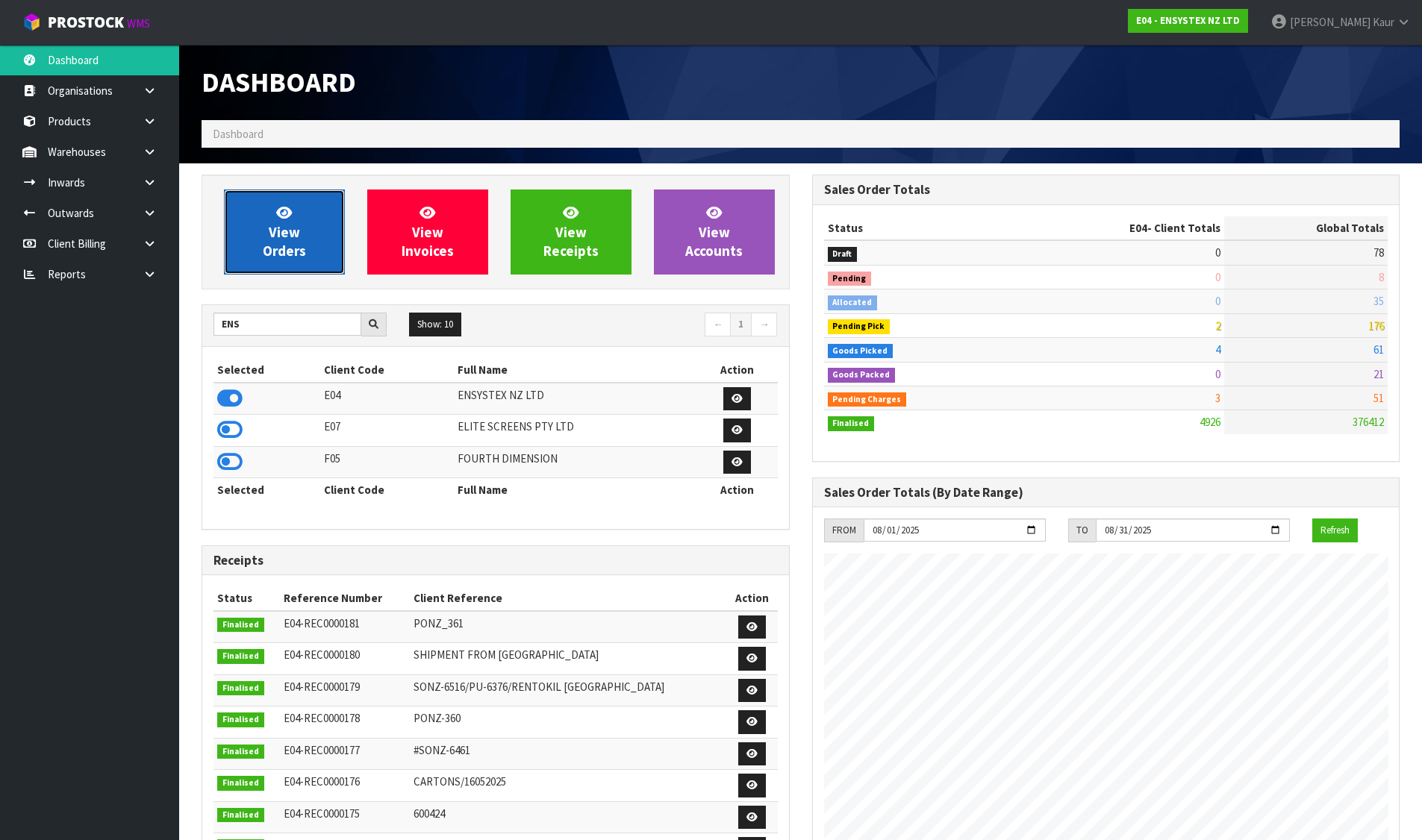
click at [262, 257] on link "View Orders" at bounding box center [284, 231] width 121 height 85
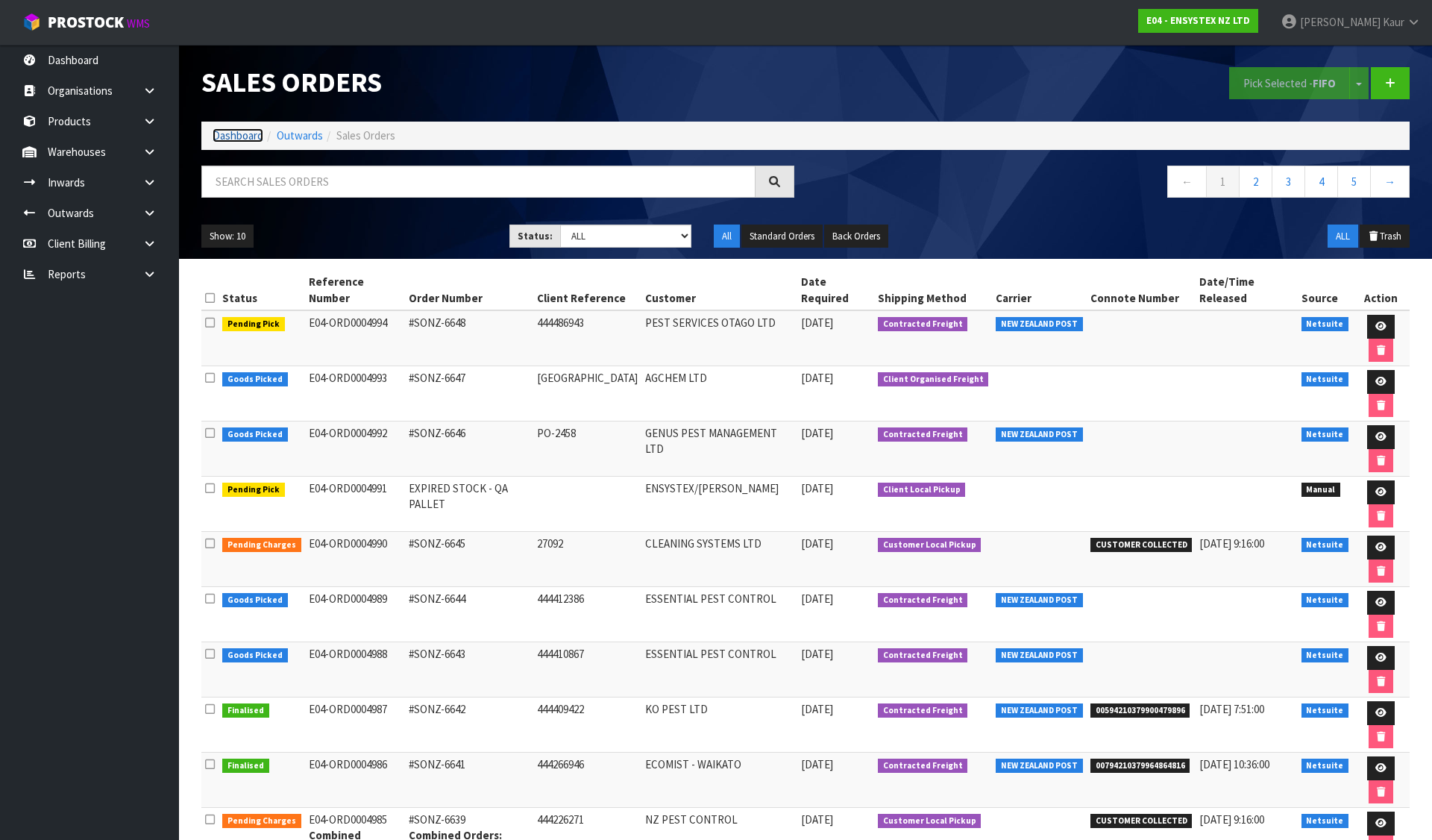
click at [227, 138] on link "Dashboard" at bounding box center [238, 136] width 51 height 15
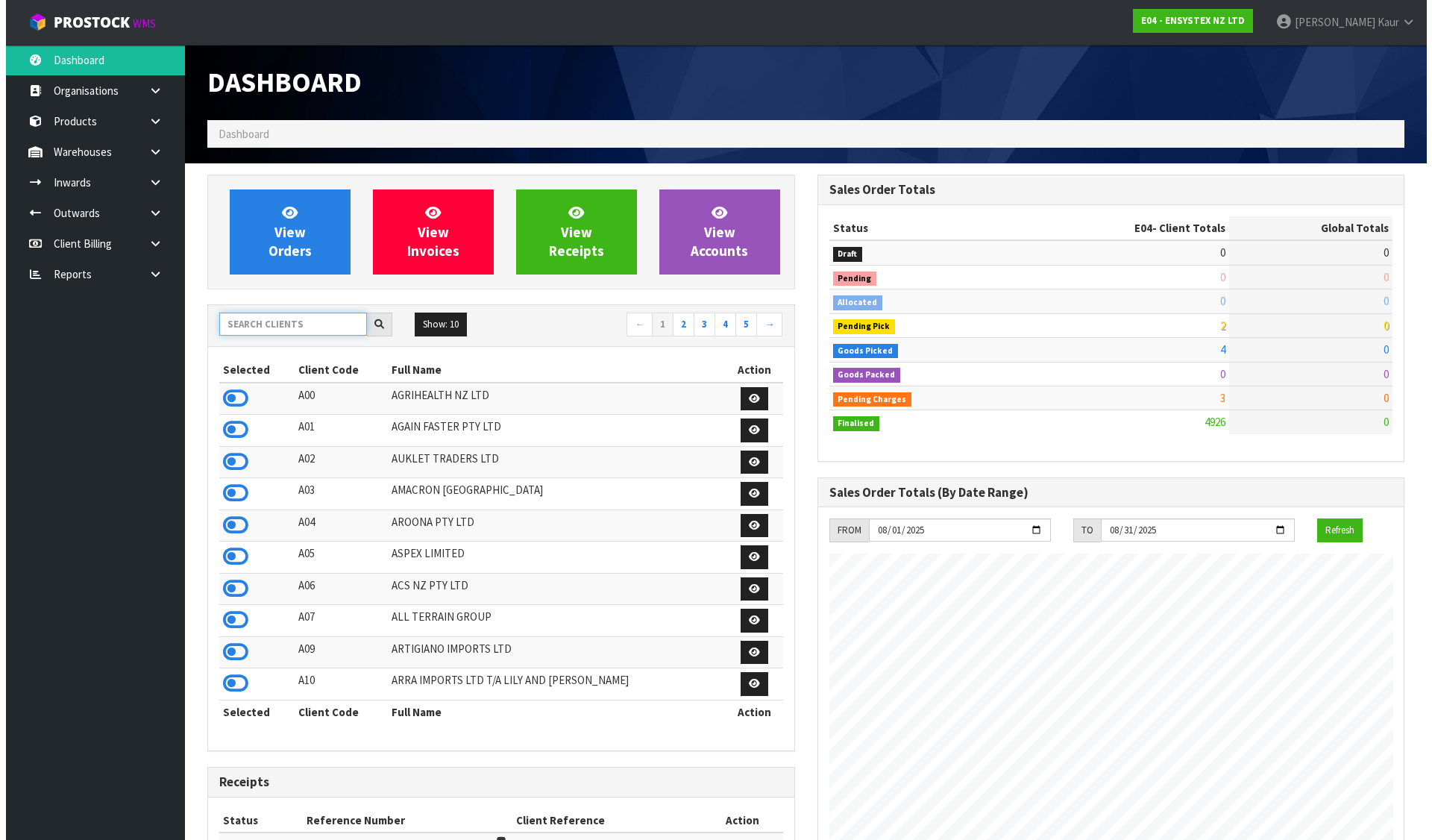
scroll to position [1130, 610]
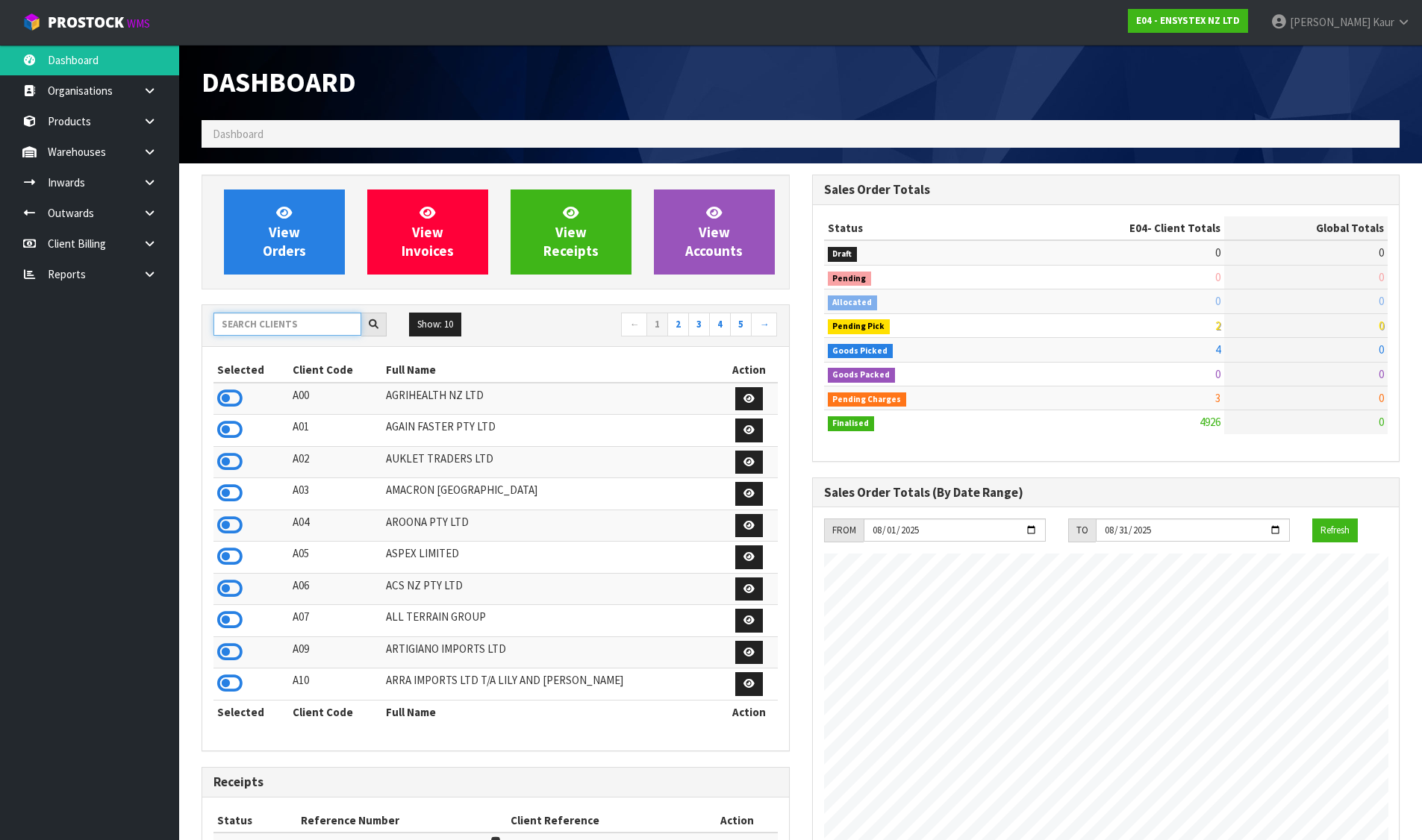
click at [262, 329] on input "text" at bounding box center [287, 324] width 148 height 23
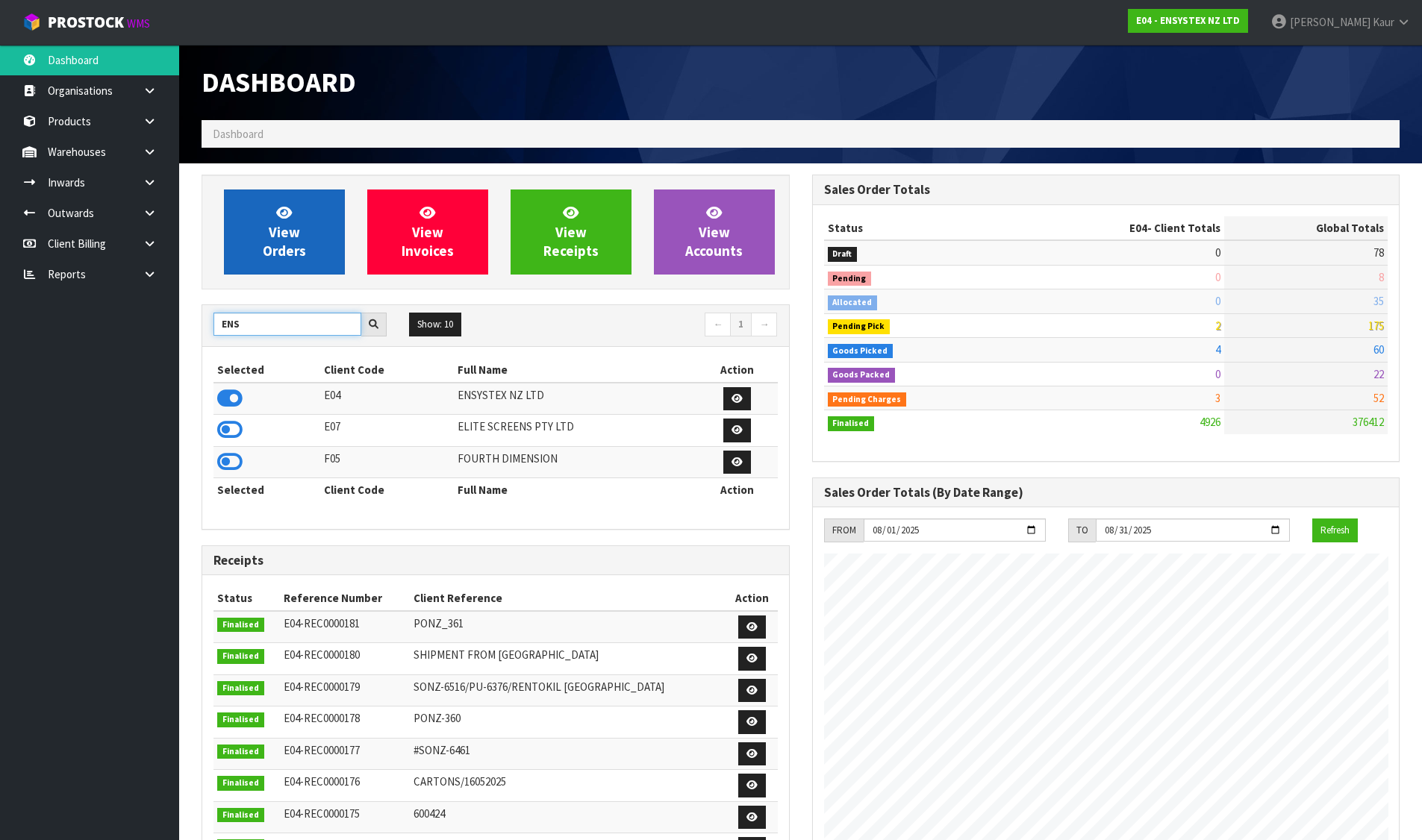
type input "ENS"
click at [257, 250] on link "View Orders" at bounding box center [284, 231] width 121 height 85
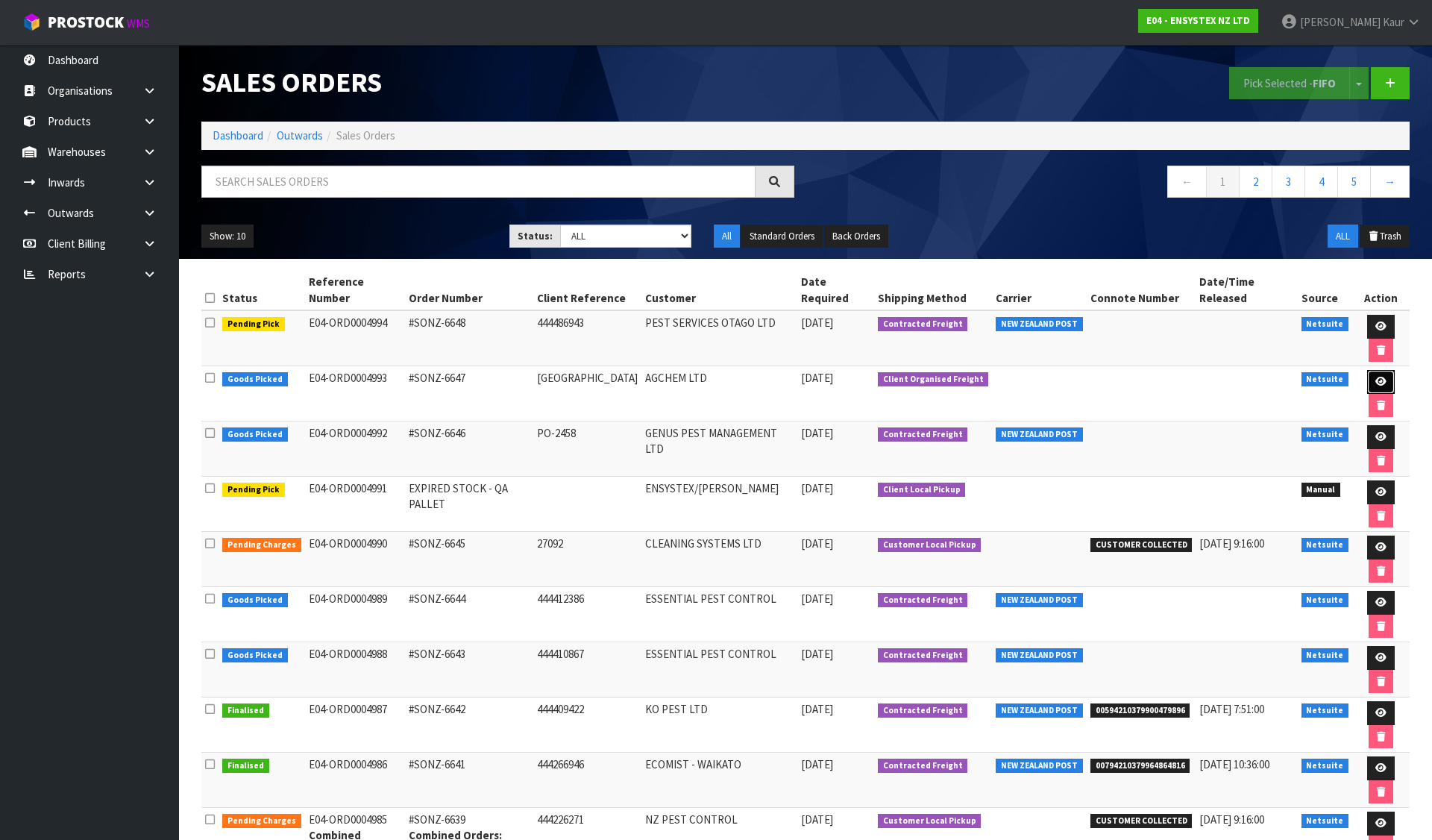
click at [1375, 377] on icon at bounding box center [1381, 381] width 11 height 10
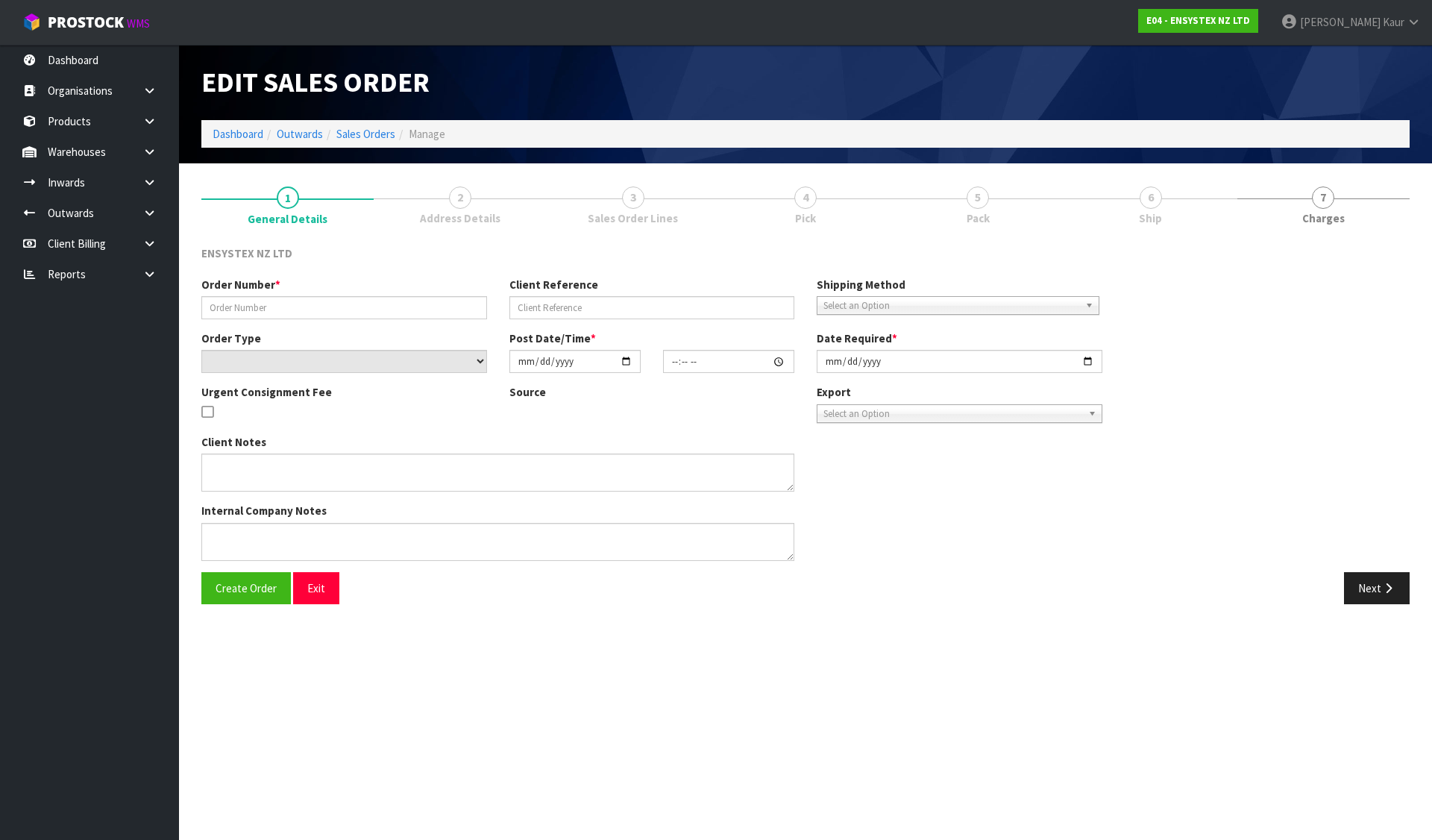
type input "#SONZ-6647"
type input "FIJI"
select select "number:0"
type input "2025-08-12"
type input "18:45:09.000"
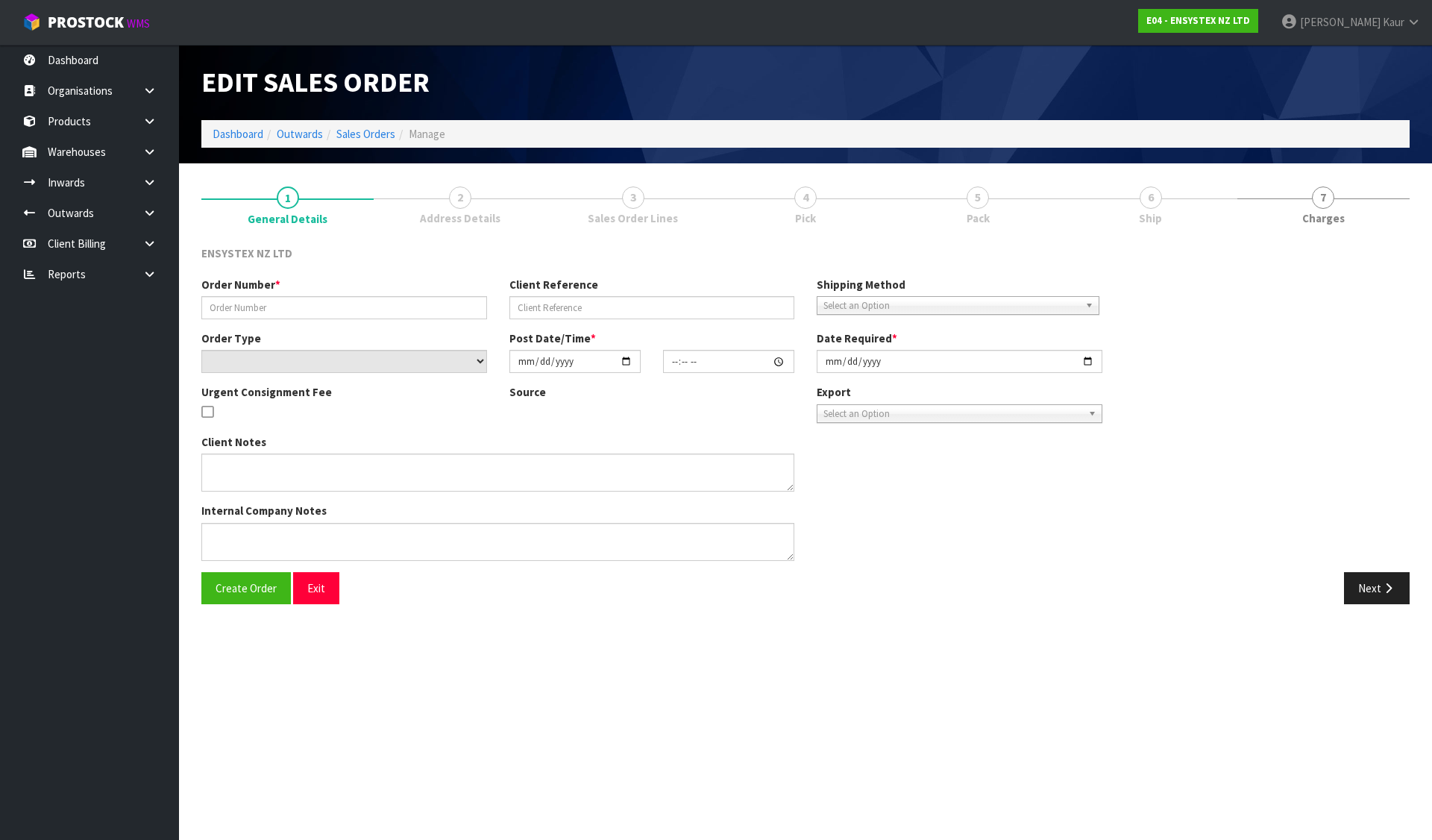
type input "2025-08-13"
type textarea "I’VE JUST SENT THROUGH ORDER 6647 FOR OUR CUSTOMER AGCHEM IN FIJI. COULD YOU PL…"
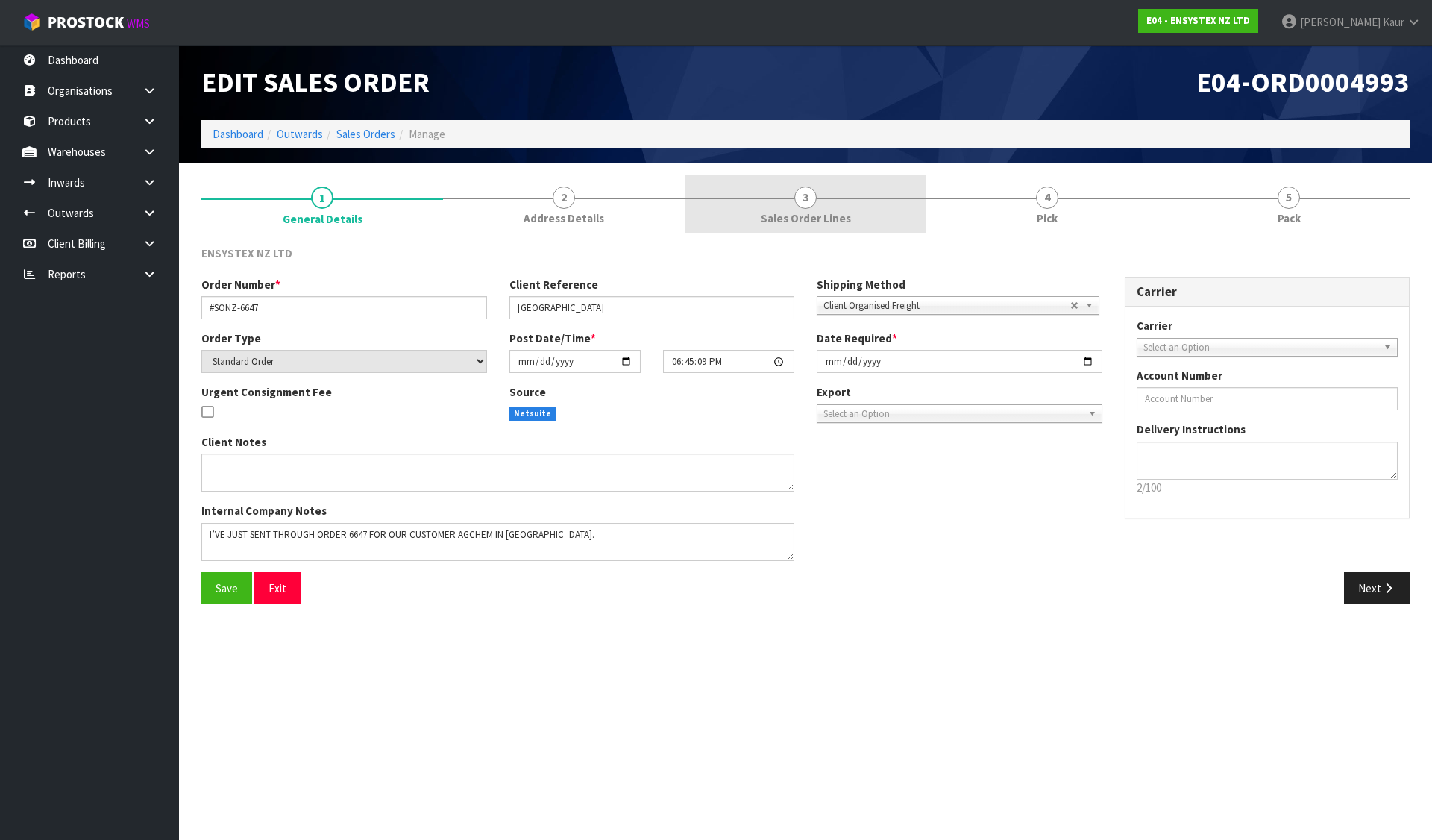
click at [808, 204] on span "3" at bounding box center [805, 198] width 22 height 22
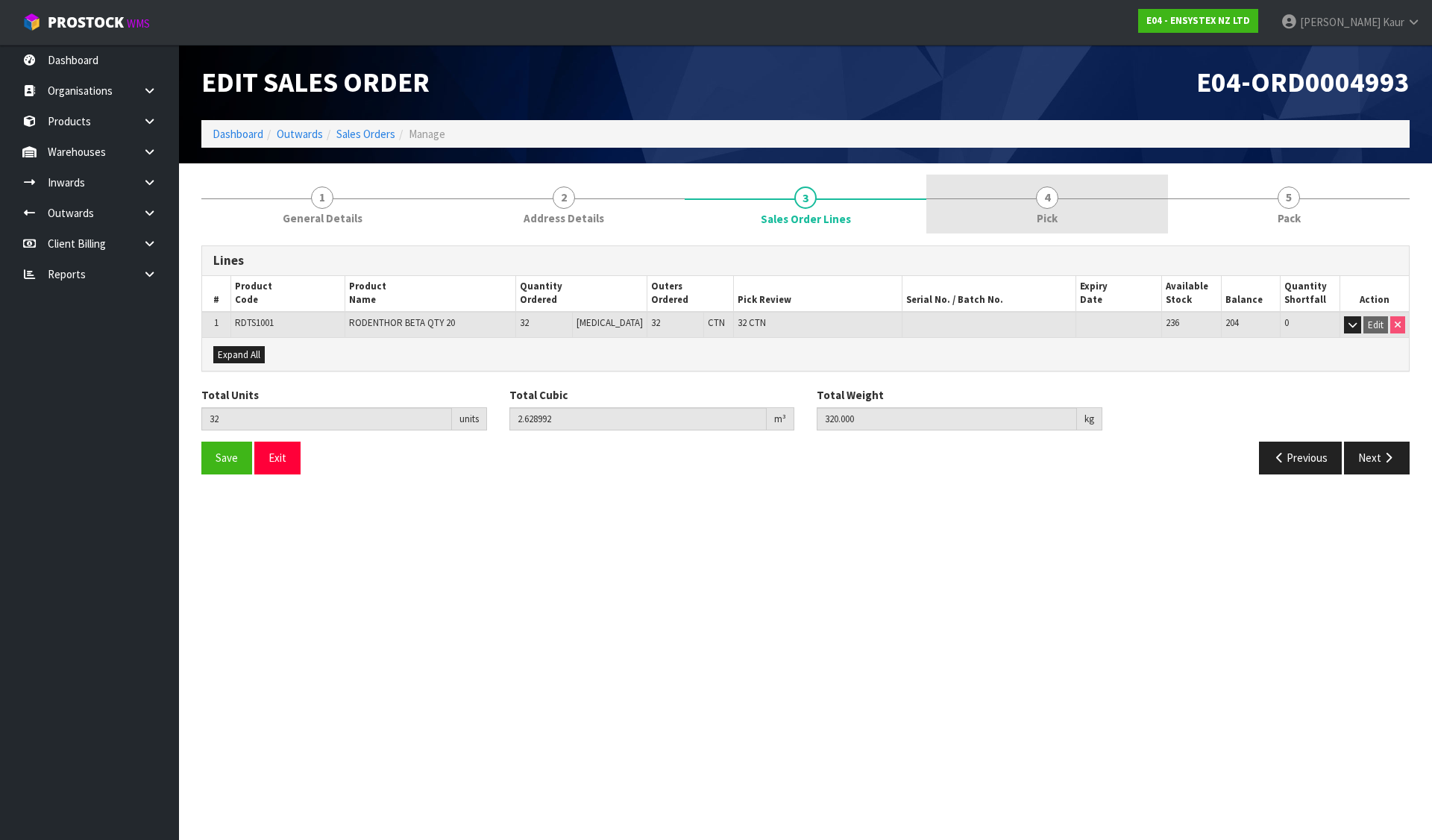
click at [1021, 196] on link "4 Pick" at bounding box center [1048, 204] width 242 height 59
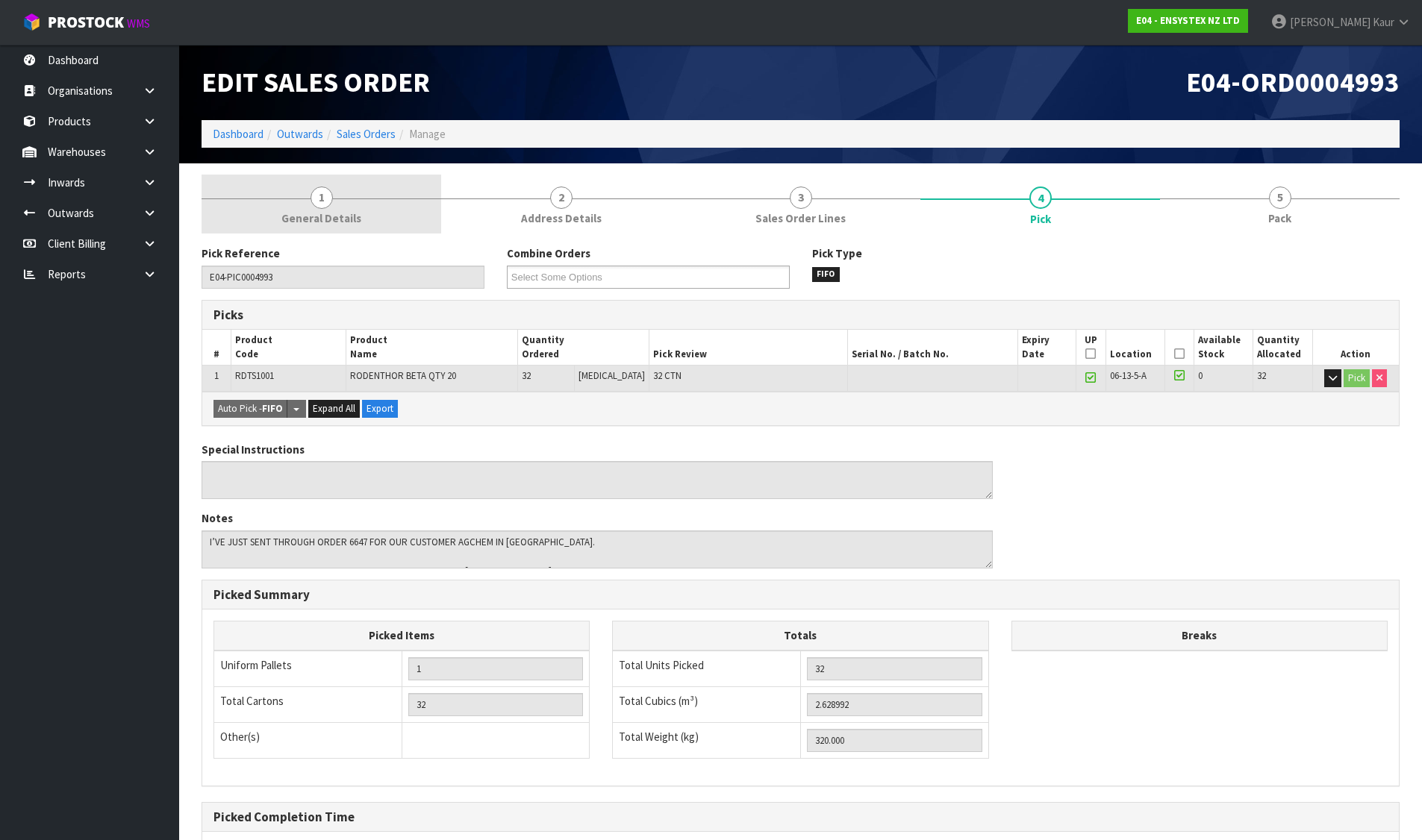
click at [349, 208] on link "1 General Details" at bounding box center [321, 204] width 240 height 59
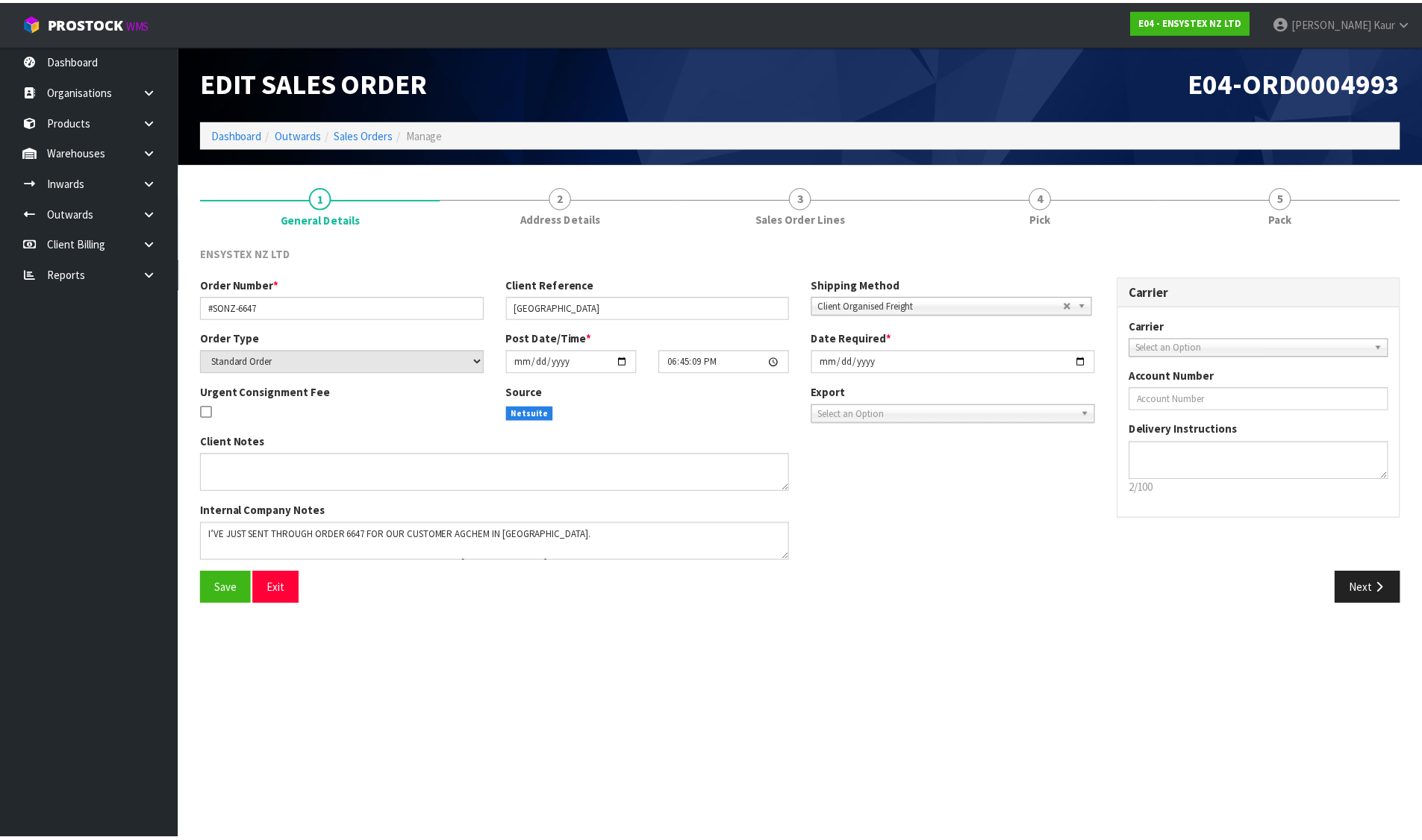
scroll to position [29, 0]
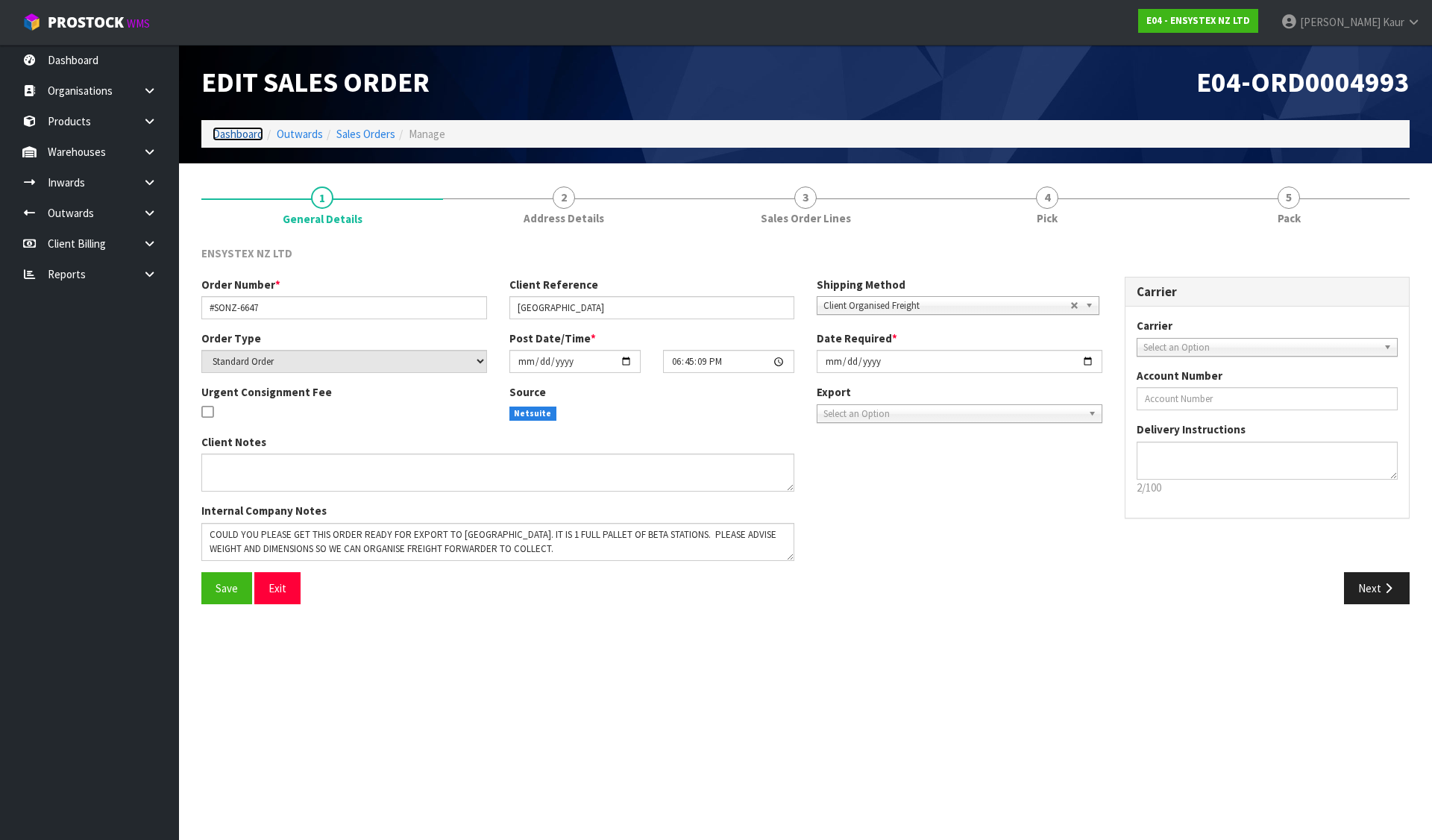
click at [241, 132] on link "Dashboard" at bounding box center [238, 134] width 51 height 15
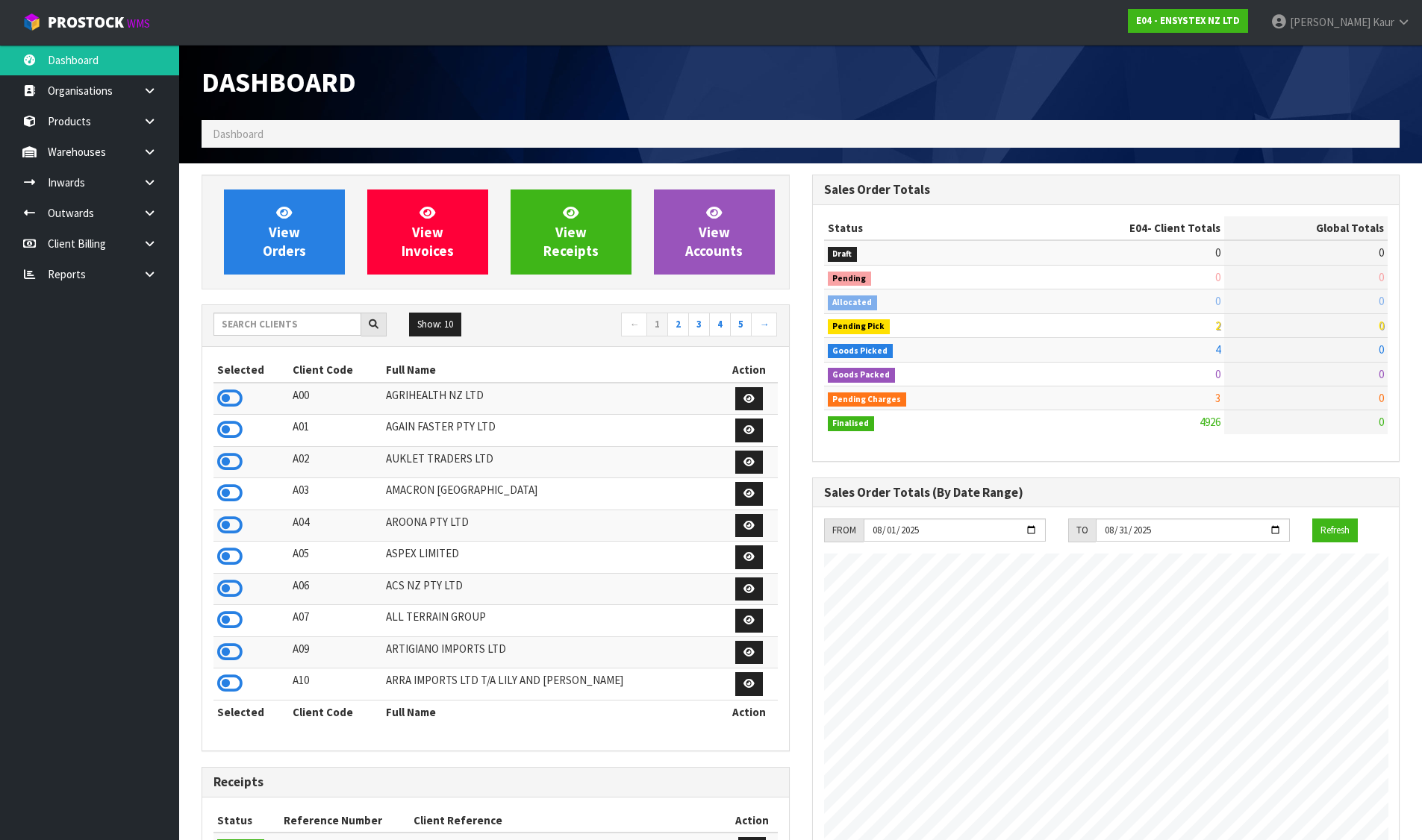
scroll to position [1130, 610]
click at [316, 315] on input "text" at bounding box center [287, 324] width 148 height 23
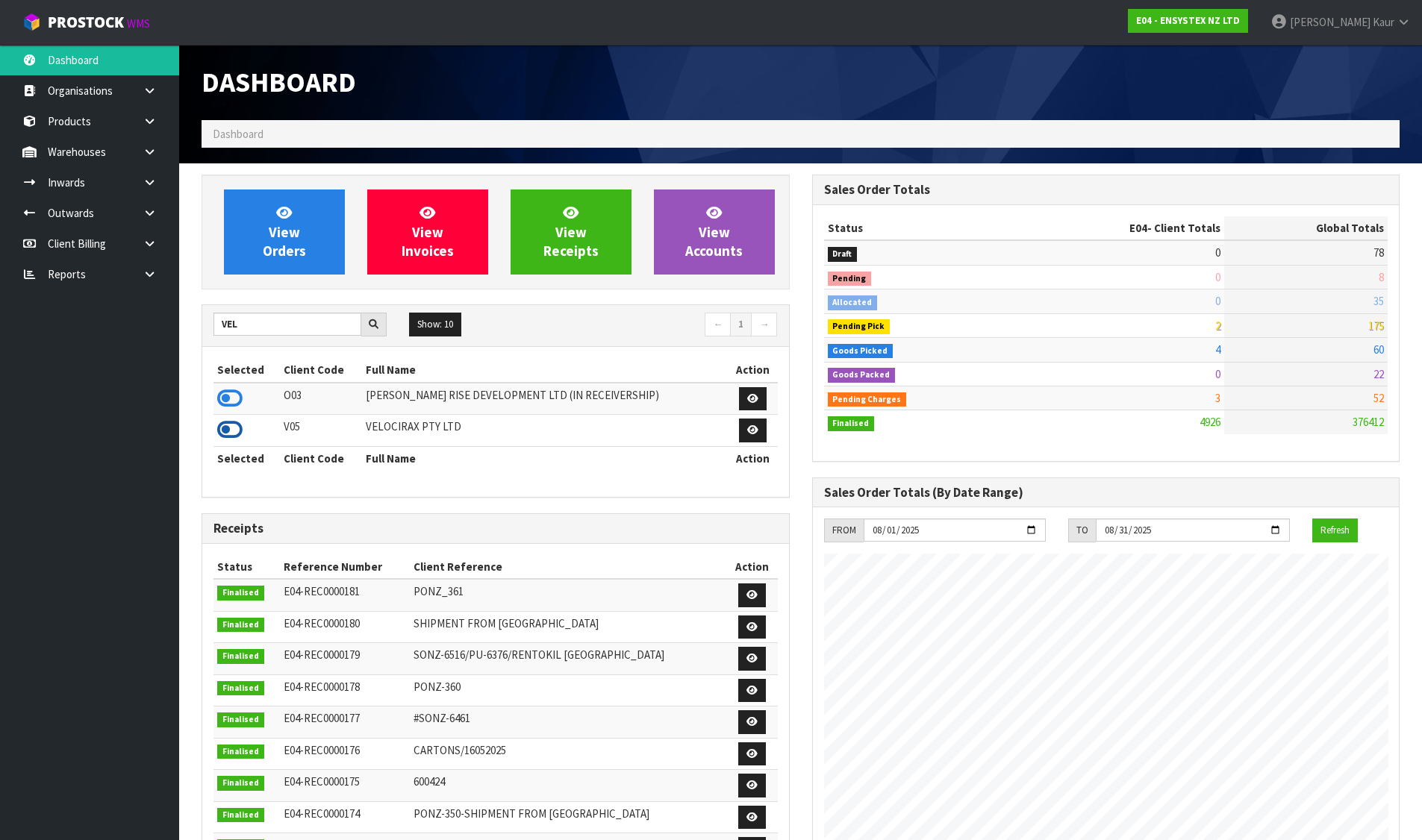
click at [227, 431] on icon at bounding box center [229, 429] width 25 height 22
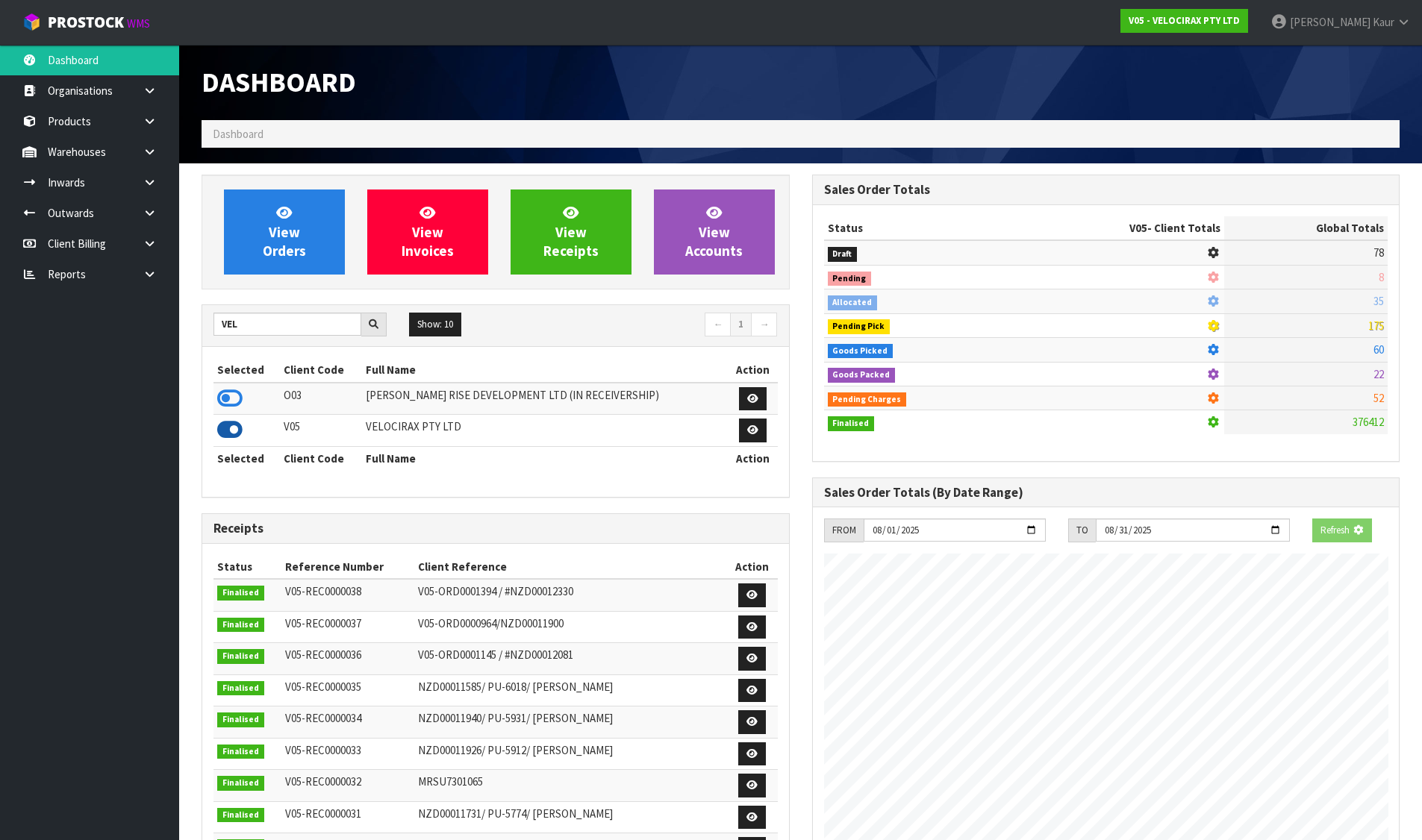
scroll to position [1162, 610]
drag, startPoint x: 204, startPoint y: 321, endPoint x: 164, endPoint y: 315, distance: 40.4
click at [164, 315] on body "Toggle navigation ProStock WMS V05 - VELOCIRAX PTY LTD Divjot Kaur Logout Dashb…" at bounding box center [711, 420] width 1422 height 840
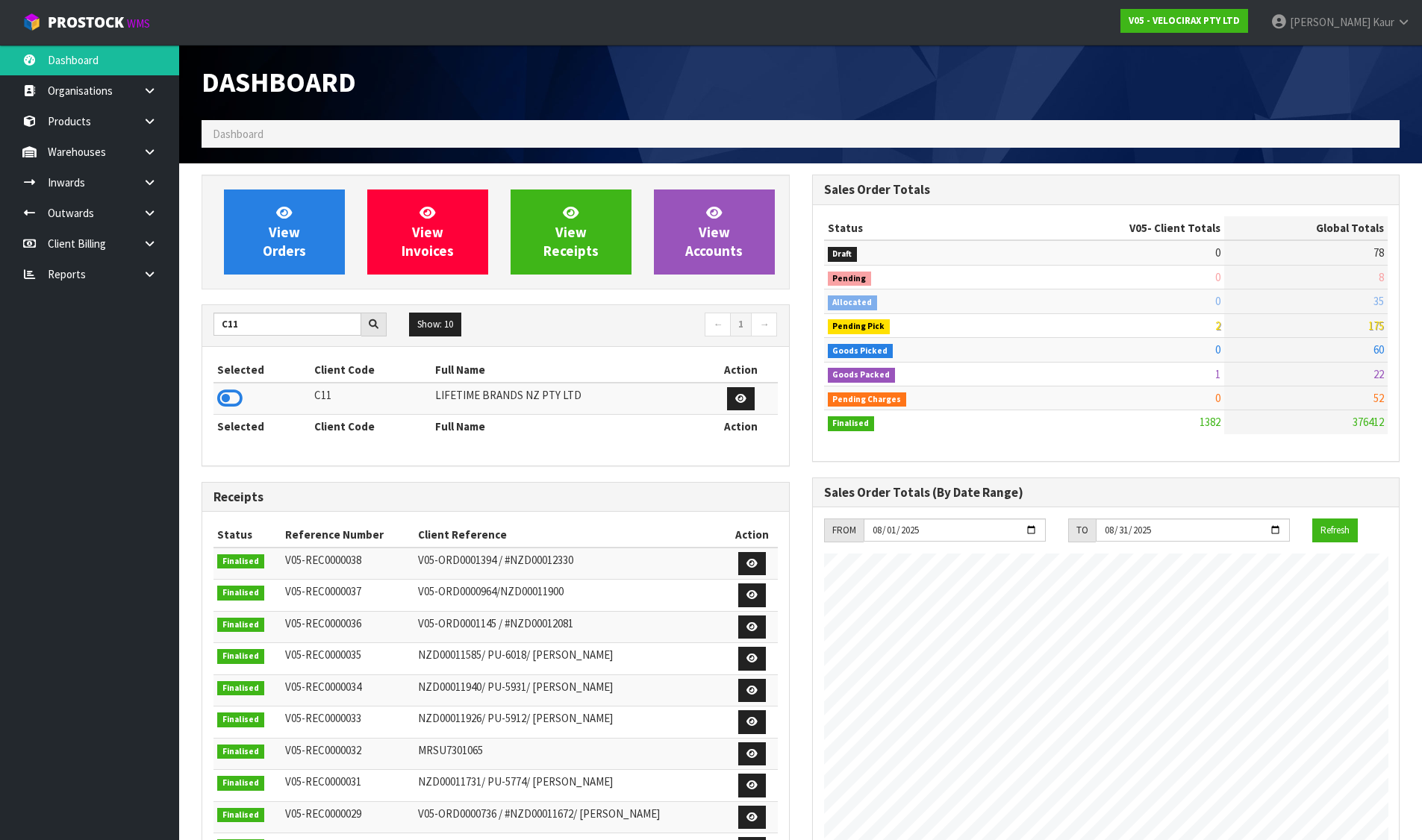
click at [242, 403] on icon at bounding box center [229, 398] width 25 height 22
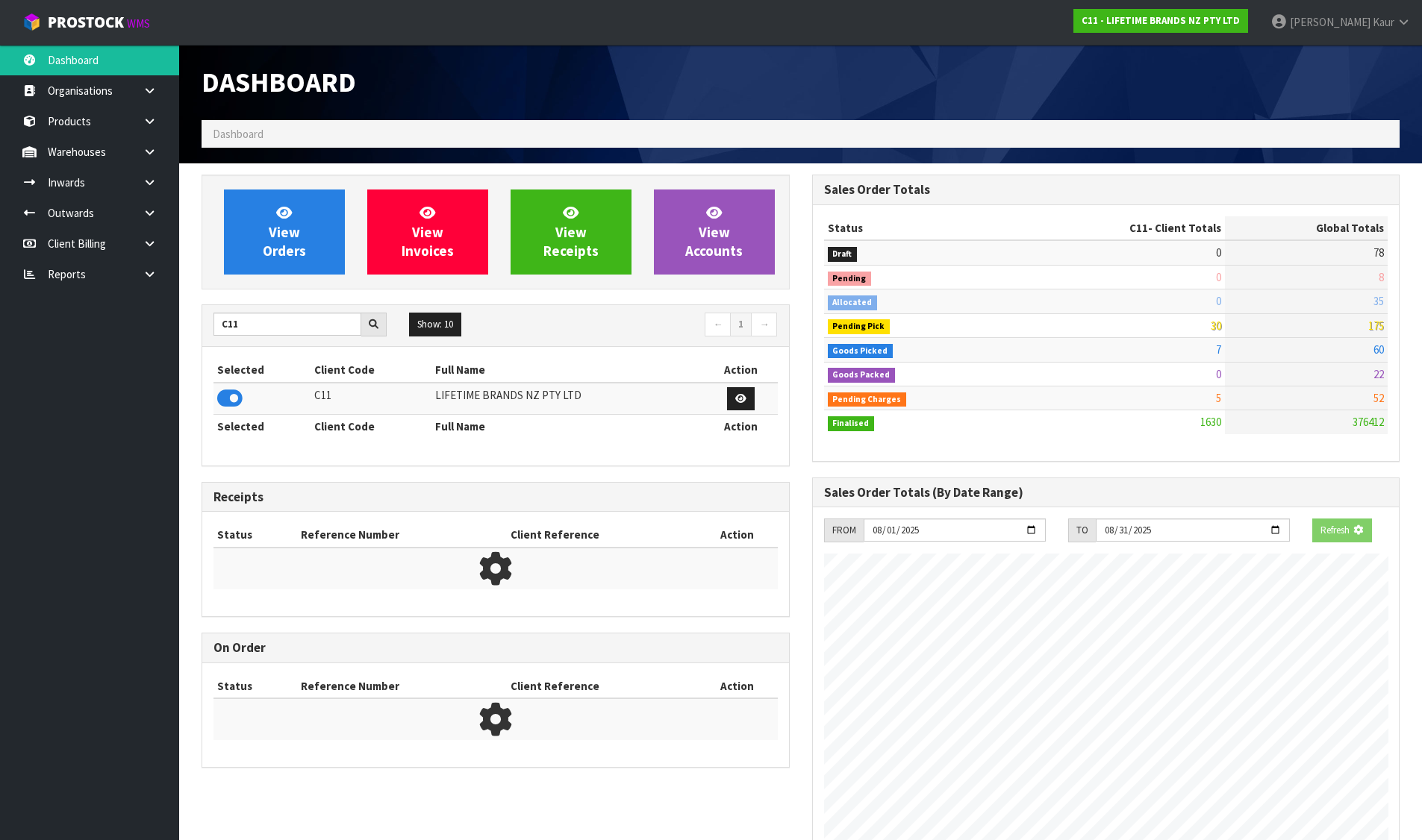
scroll to position [1130, 610]
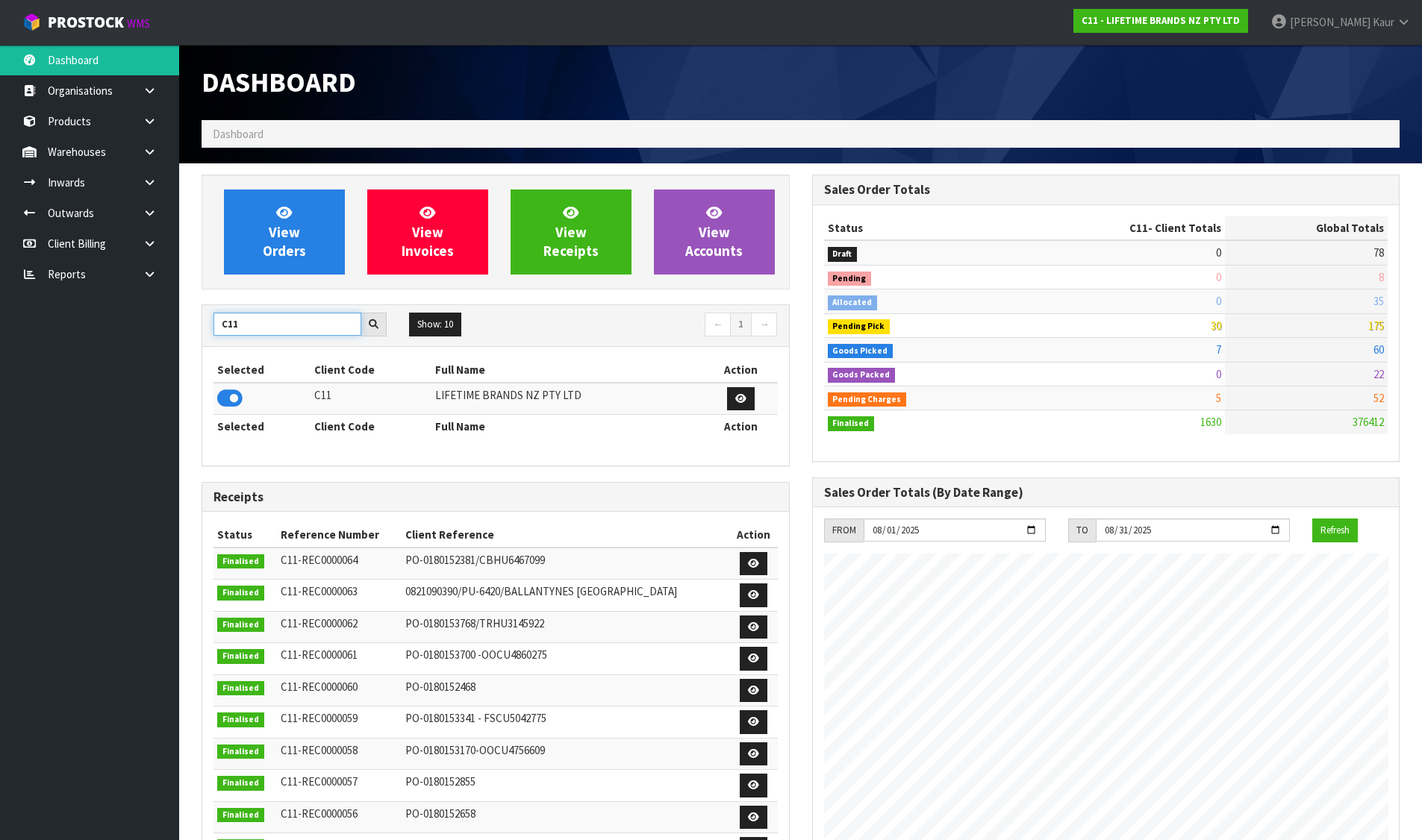
drag, startPoint x: 257, startPoint y: 331, endPoint x: 212, endPoint y: 334, distance: 45.1
click at [212, 334] on div "C11" at bounding box center [300, 324] width 195 height 24
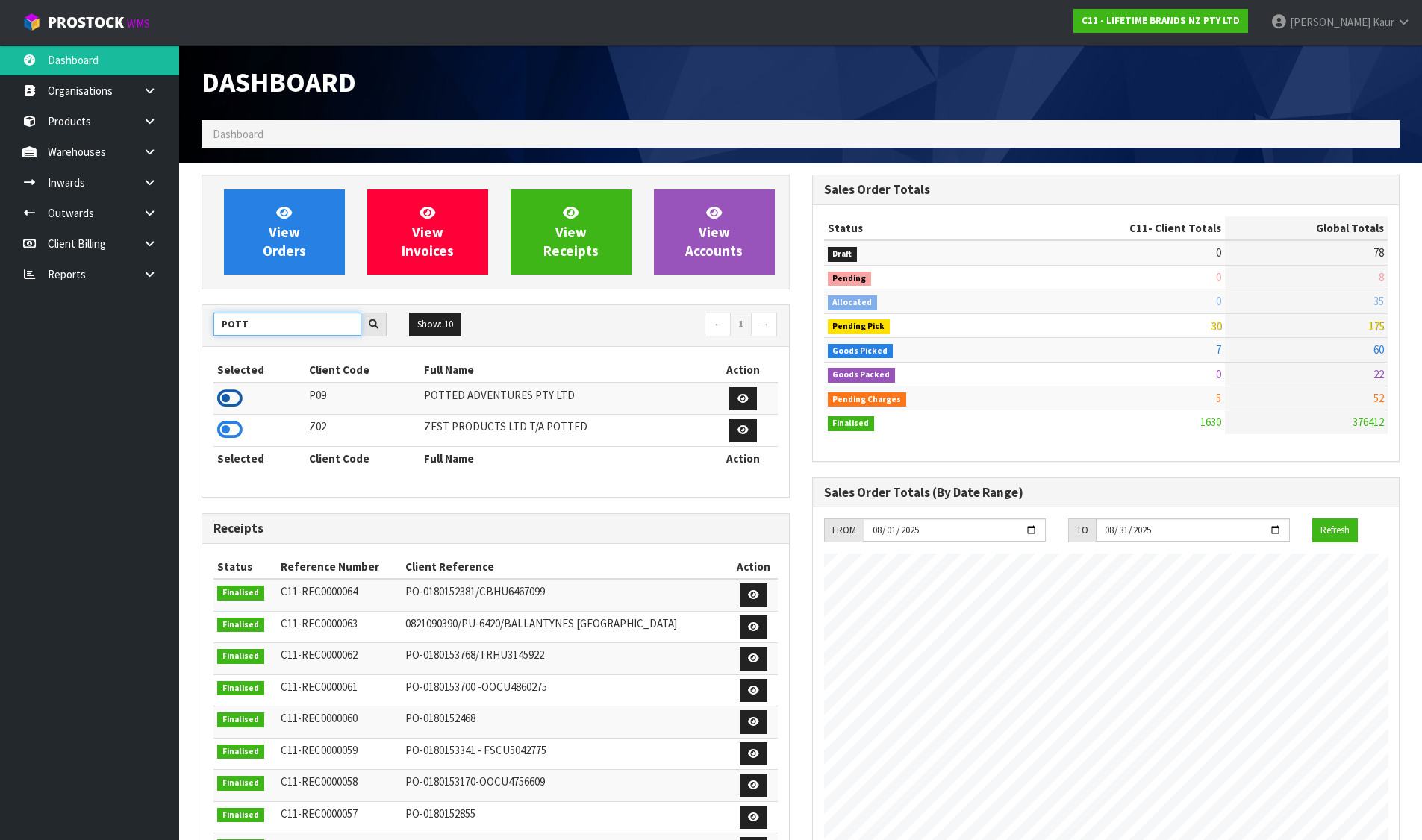
type input "POTT"
click at [236, 396] on icon at bounding box center [229, 398] width 25 height 22
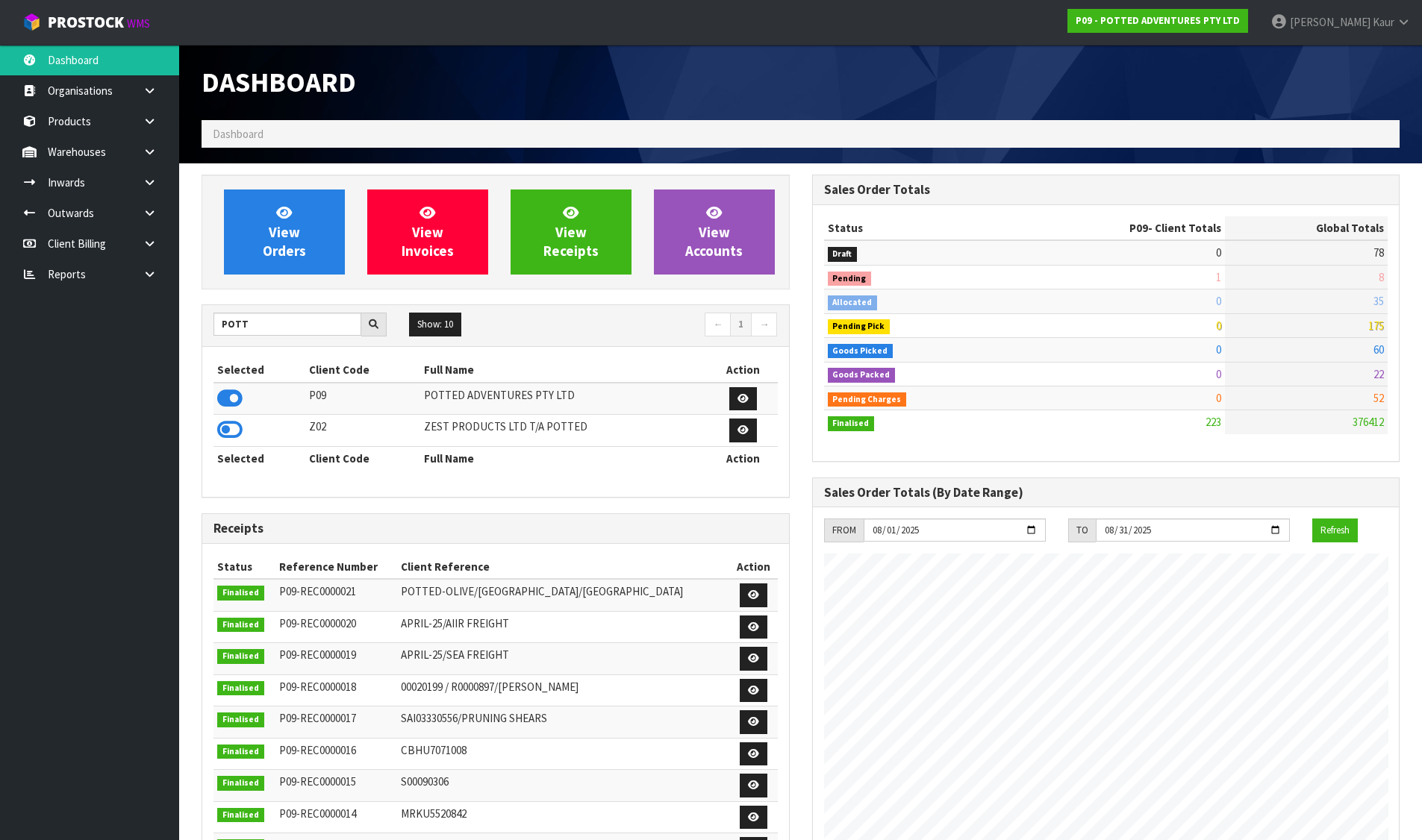
drag, startPoint x: 274, startPoint y: 289, endPoint x: 274, endPoint y: 275, distance: 14.0
click at [274, 289] on div "View Orders View Invoices View Receipts View Accounts" at bounding box center [496, 232] width 588 height 115
click at [277, 251] on span "View Orders" at bounding box center [284, 231] width 43 height 56
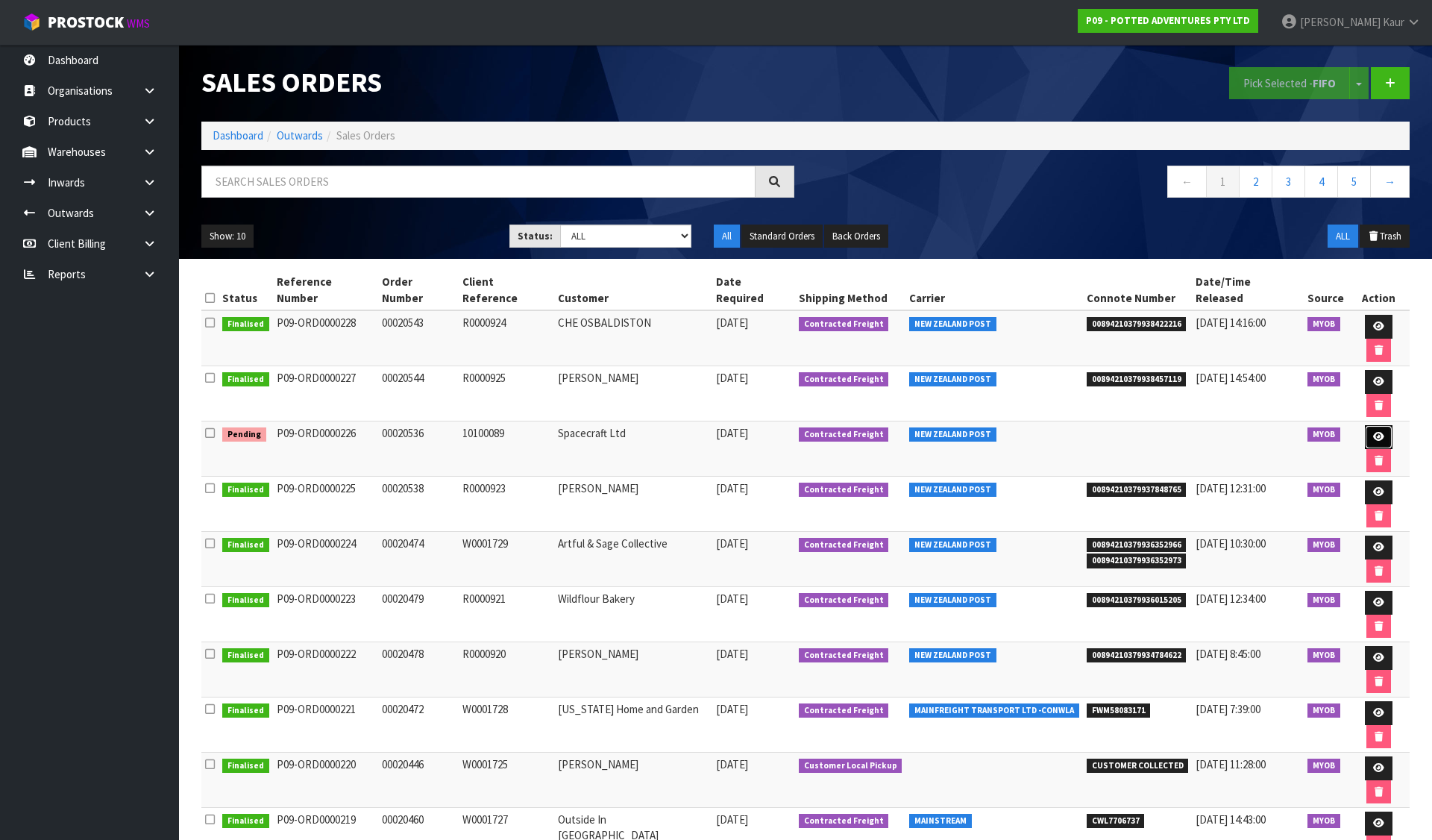
click at [1373, 432] on icon at bounding box center [1378, 436] width 11 height 10
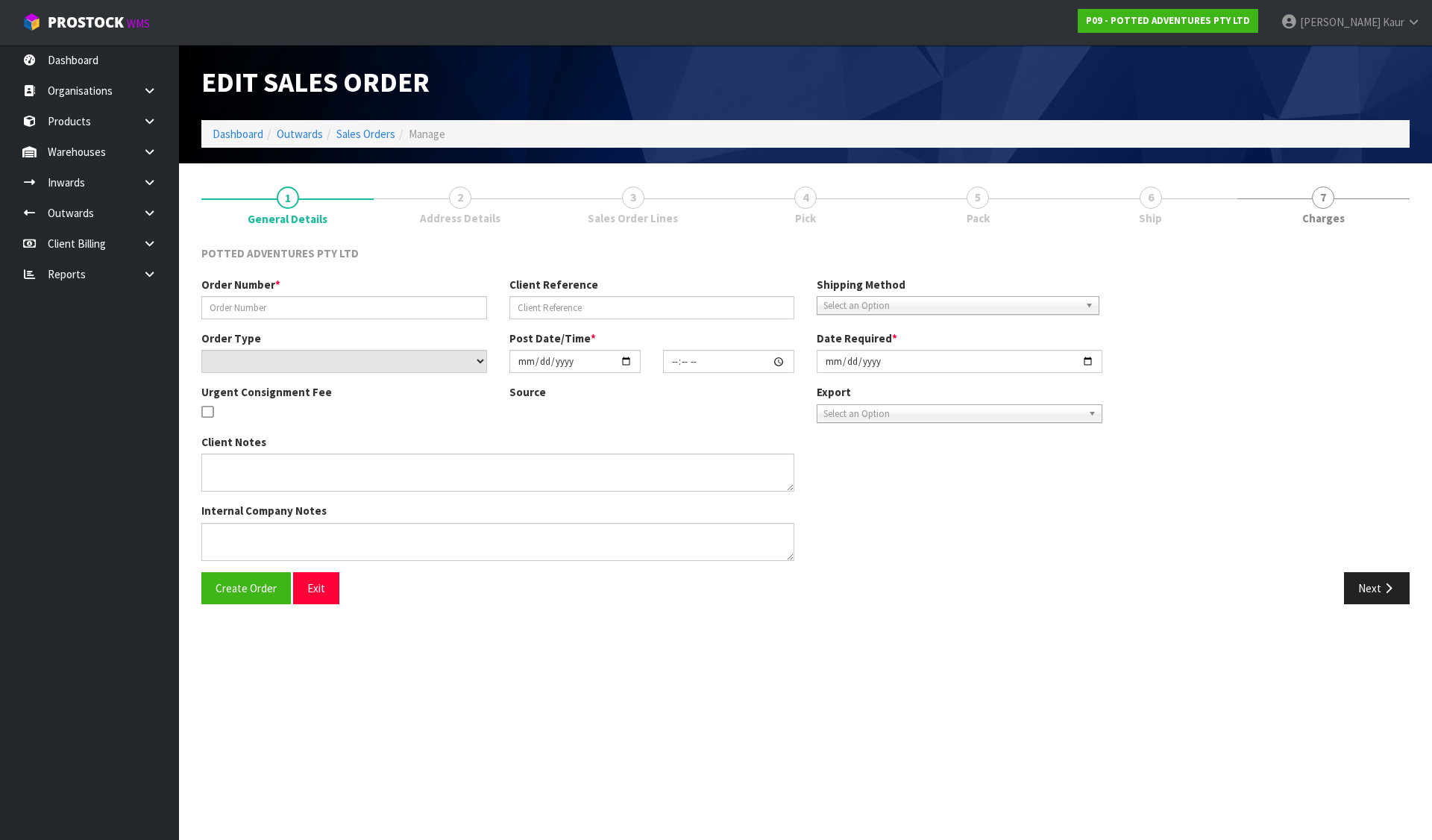
type input "00020536"
type input "10100089"
select select "number:0"
type input "2025-08-11"
type input "18:30:10.000"
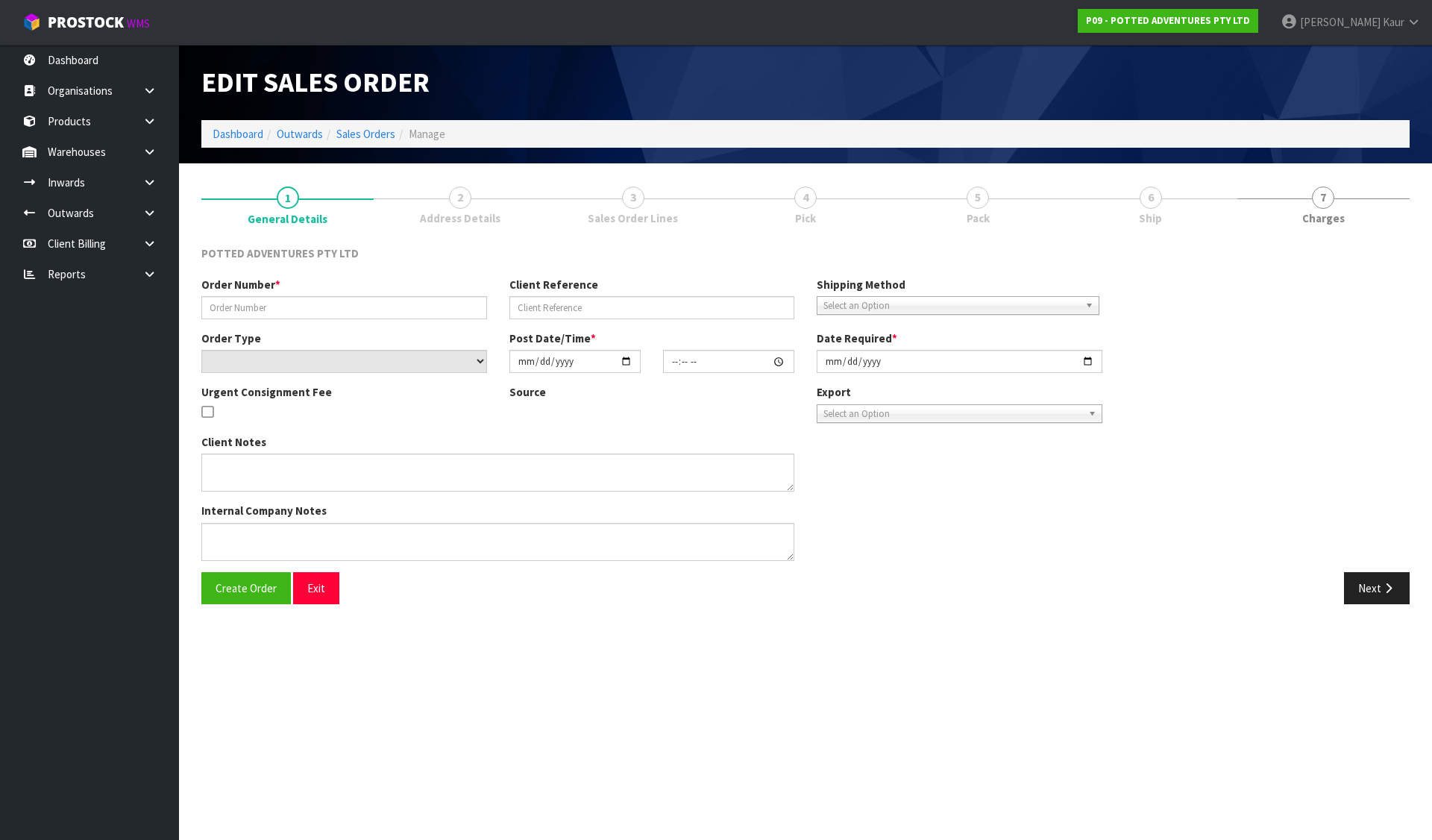
type input "2025-08-11"
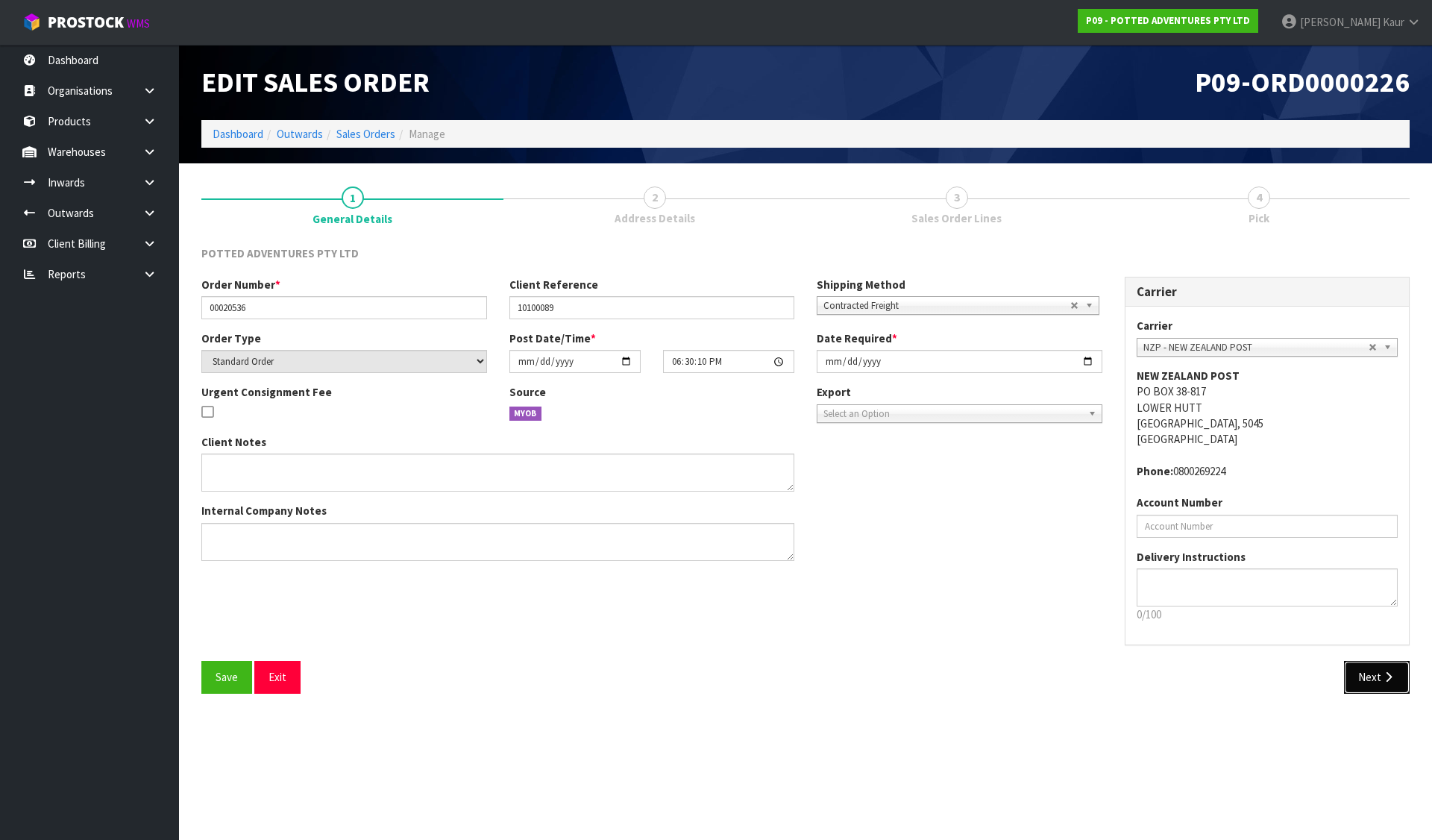
click at [1380, 676] on button "Next" at bounding box center [1377, 677] width 66 height 32
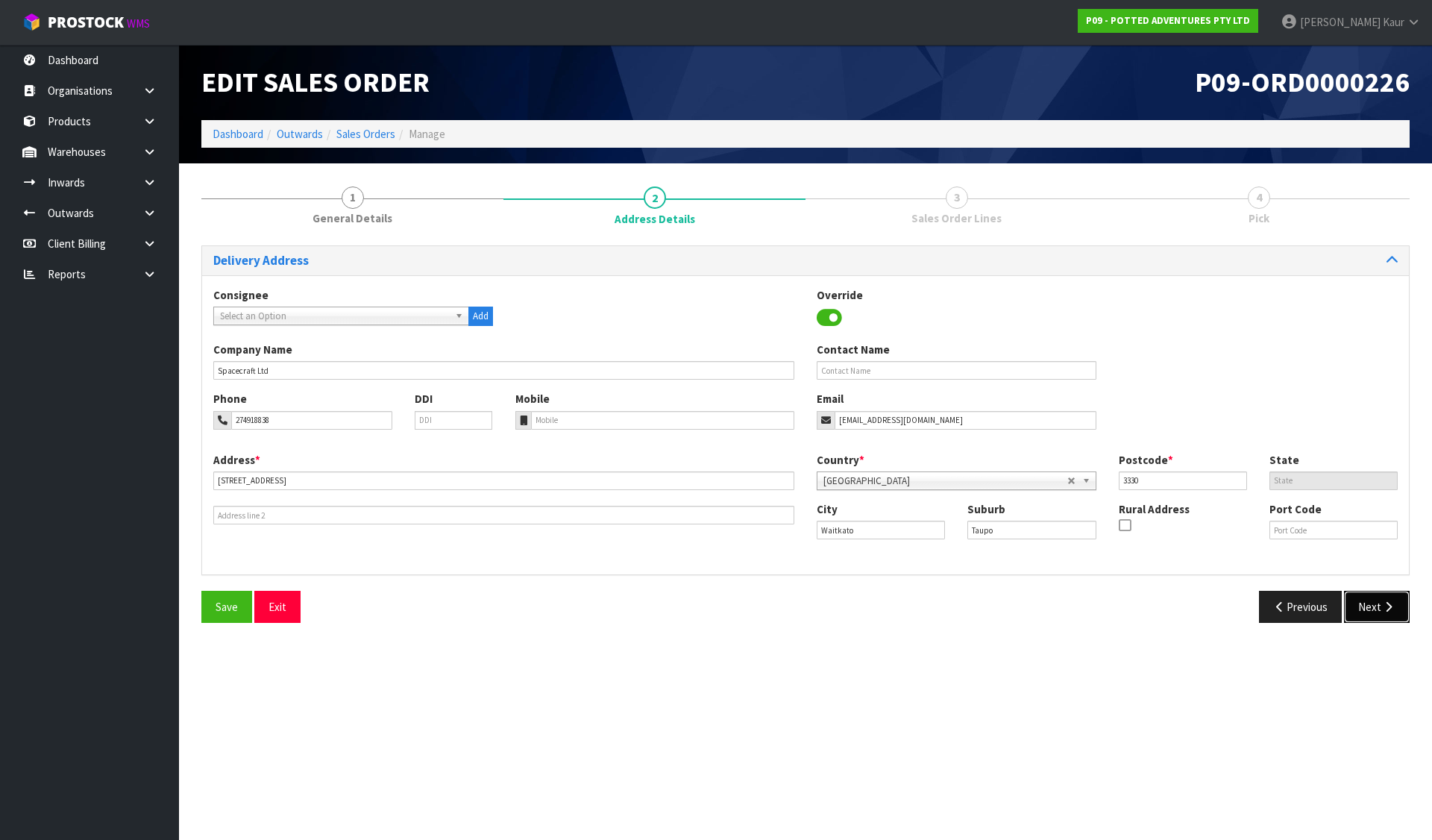
click at [1368, 600] on button "Next" at bounding box center [1377, 606] width 66 height 32
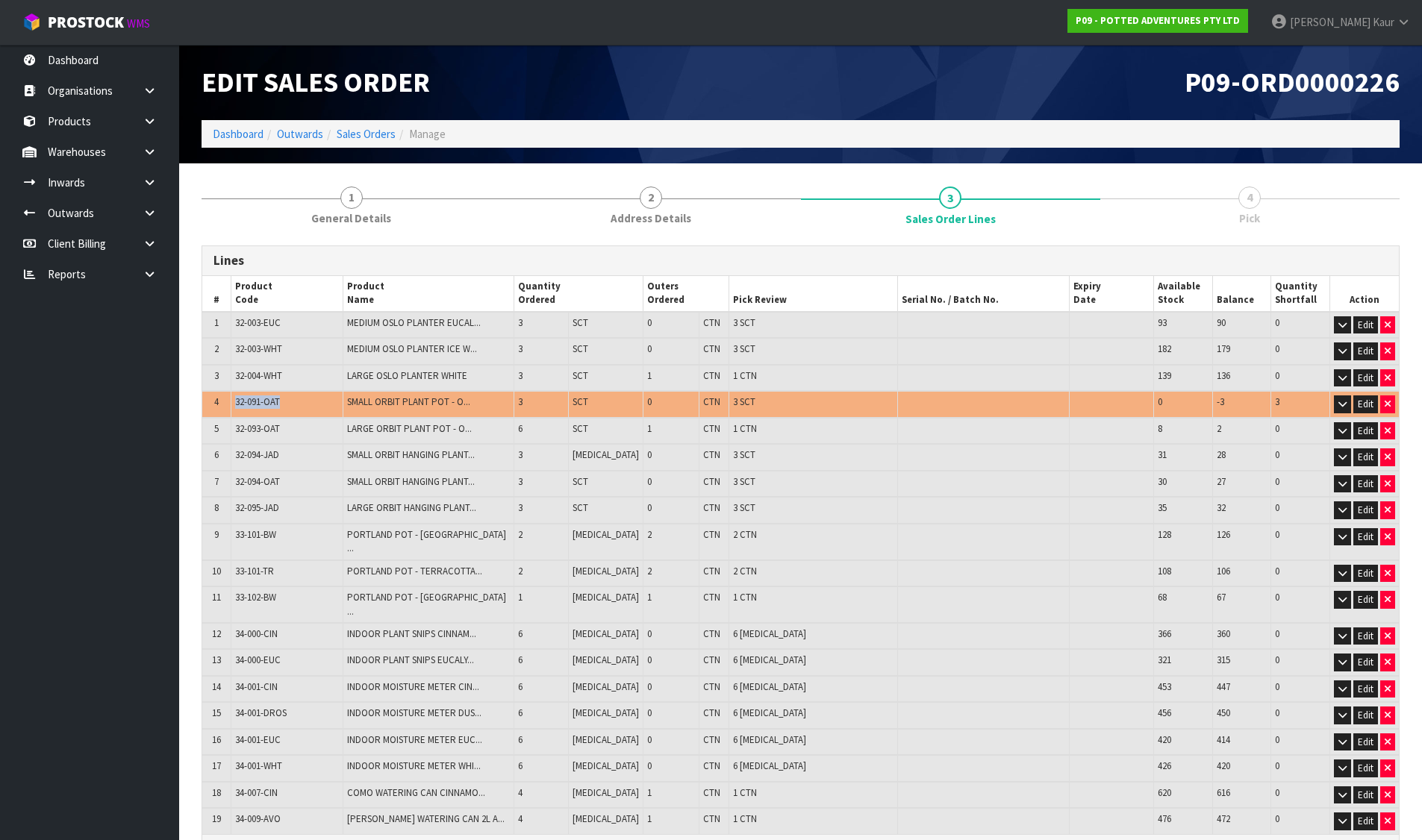
drag, startPoint x: 232, startPoint y: 401, endPoint x: 302, endPoint y: 399, distance: 70.0
click at [302, 399] on td "32-091-OAT" at bounding box center [287, 404] width 112 height 27
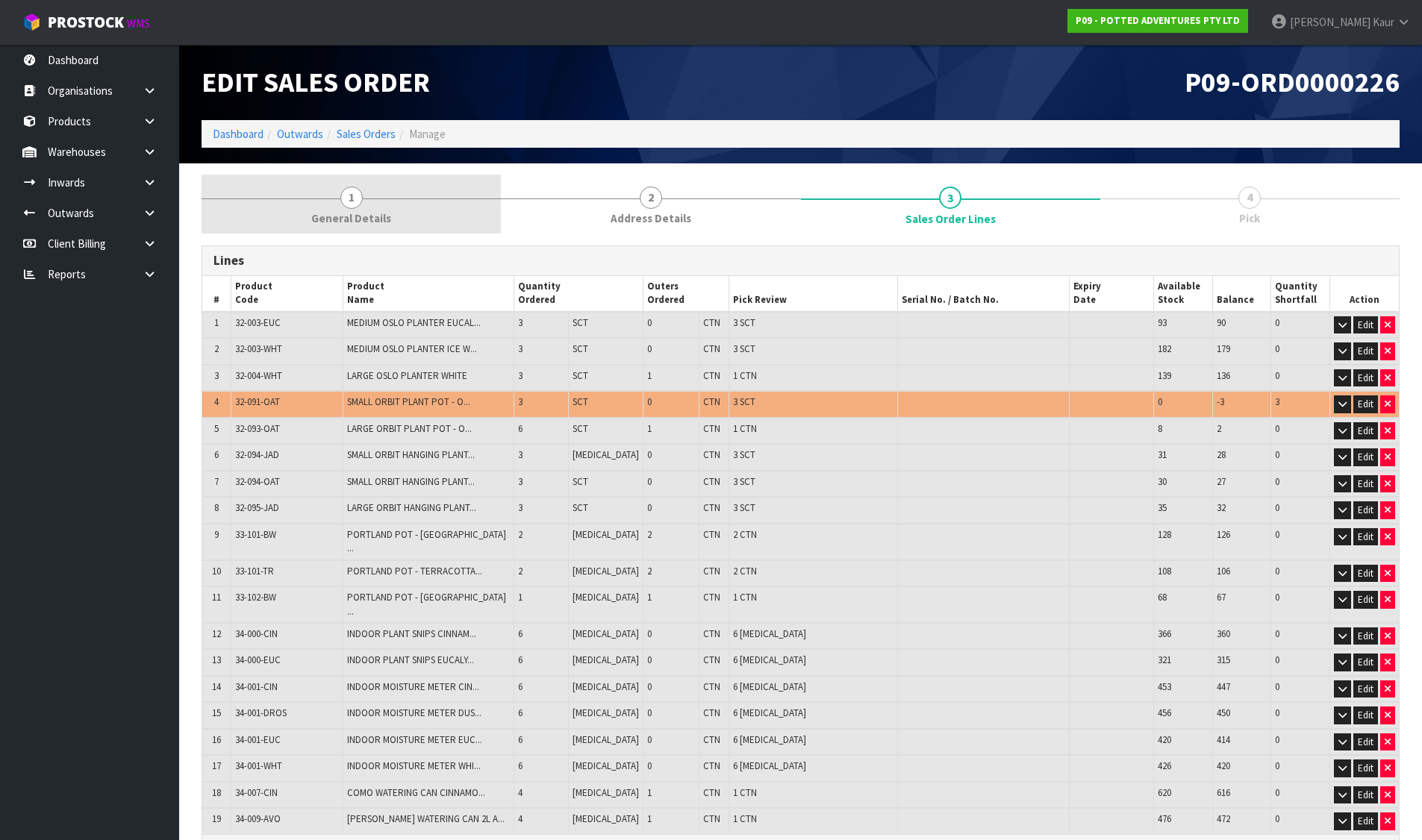
click at [369, 201] on link "1 General Details" at bounding box center [351, 204] width 300 height 59
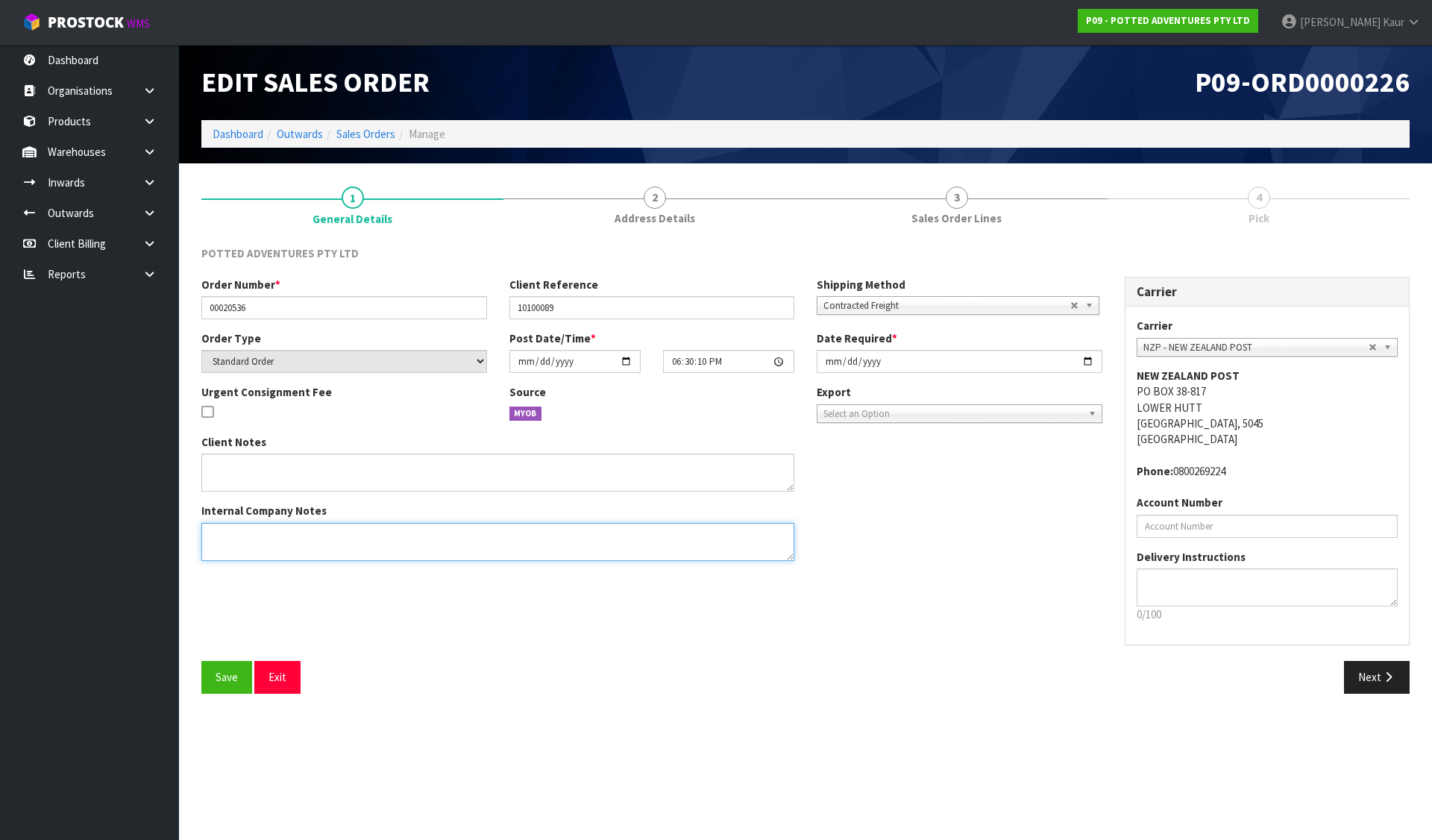
click at [289, 552] on textarea at bounding box center [498, 542] width 593 height 38
paste textarea "32-091-OAT"
type textarea "REMOVED 32-091-OAT X 3"
click at [233, 680] on span "Save" at bounding box center [227, 677] width 22 height 15
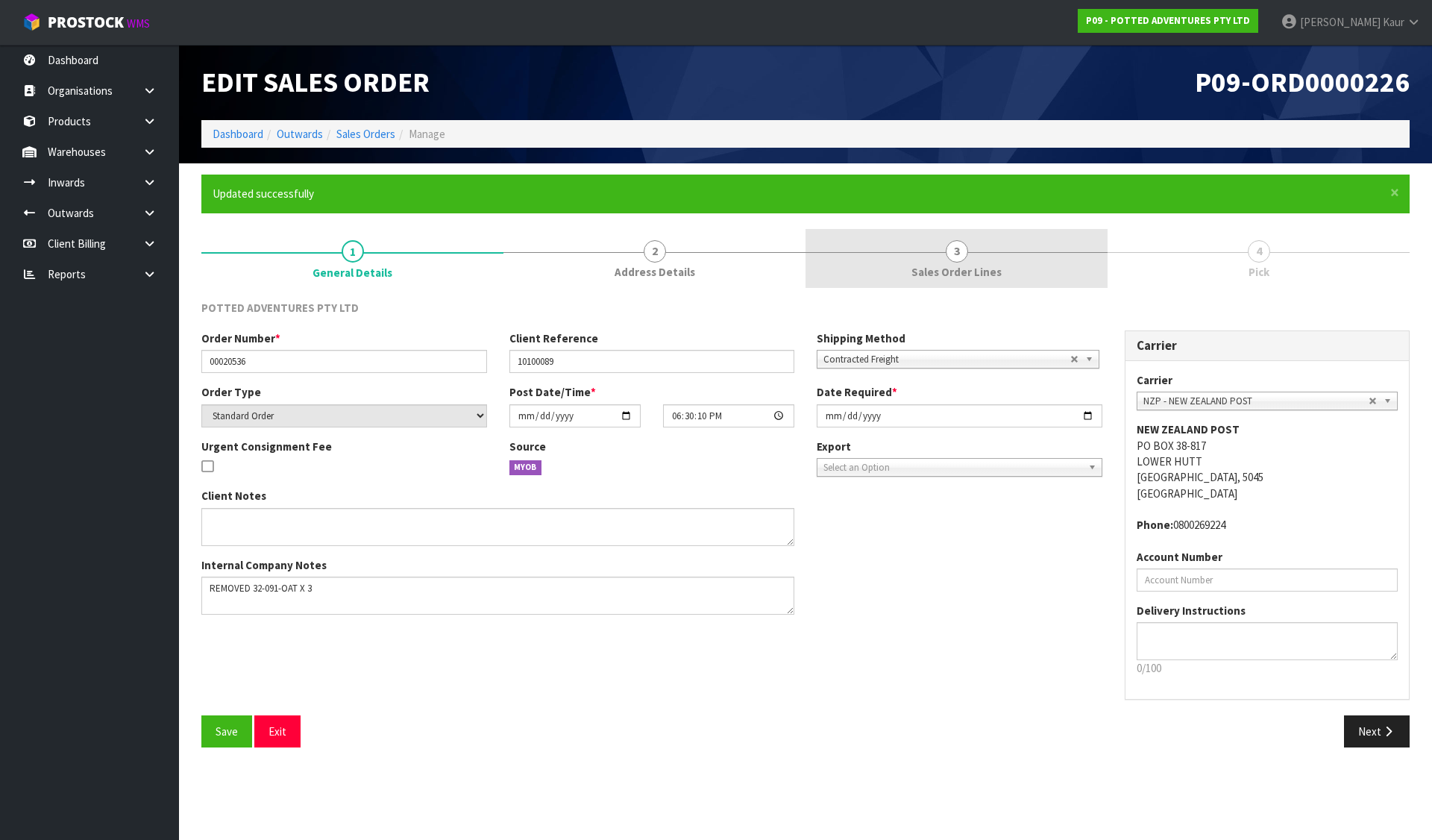
click at [962, 263] on link "3 Sales Order Lines" at bounding box center [956, 258] width 302 height 59
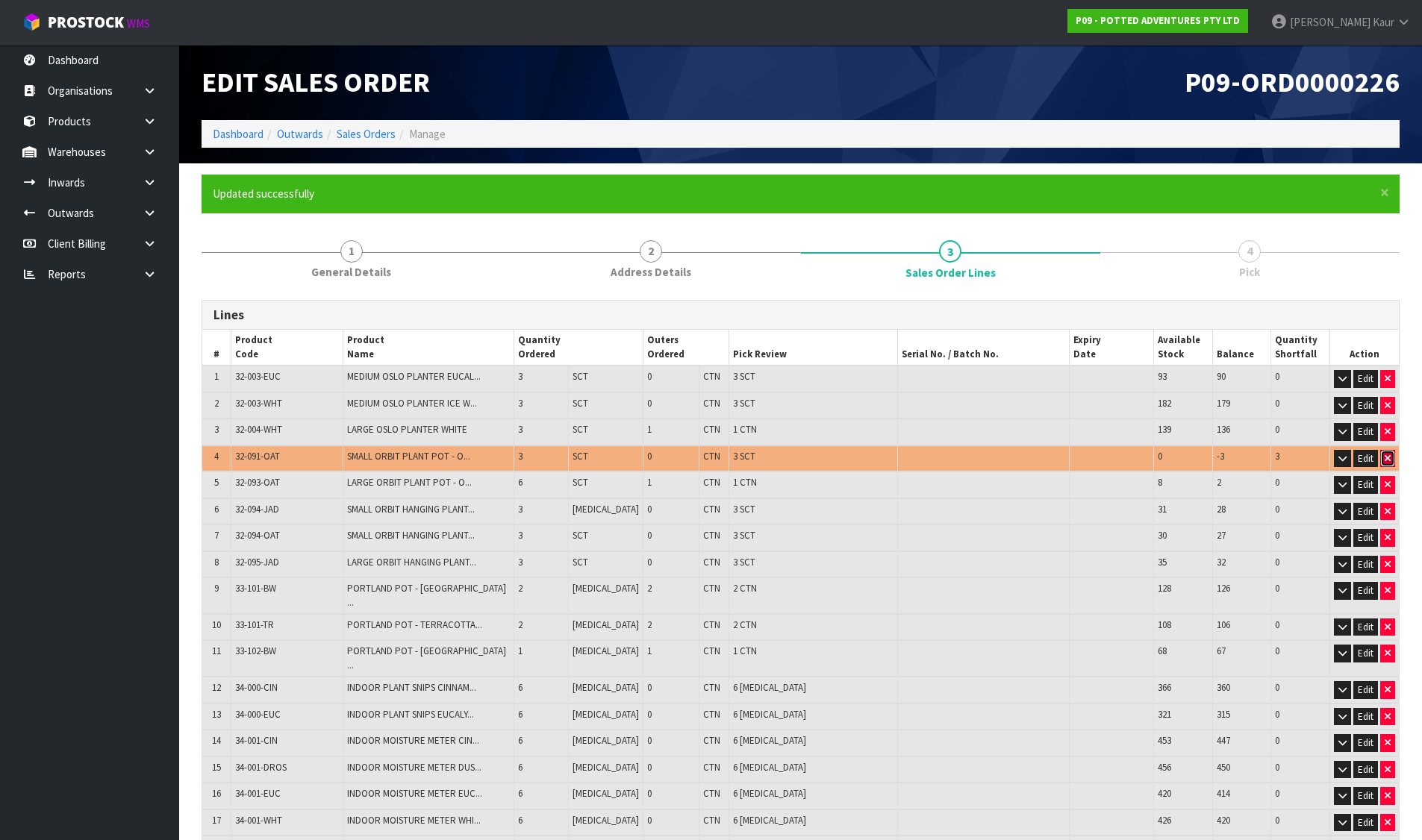
click at [1384, 457] on icon "button" at bounding box center [1388, 458] width 6 height 10
type input "73"
type input "0.457866"
type input "81.02"
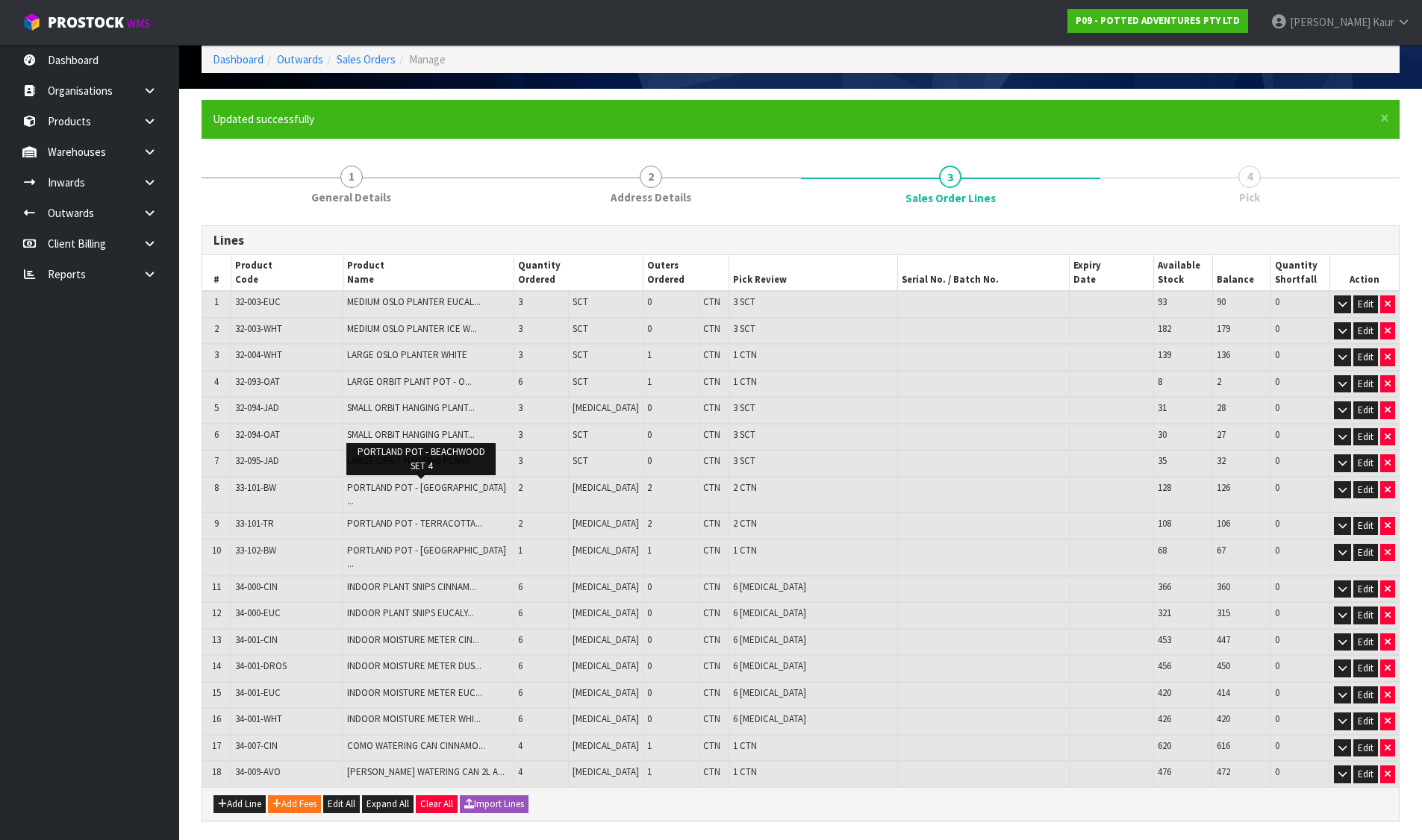
scroll to position [161, 0]
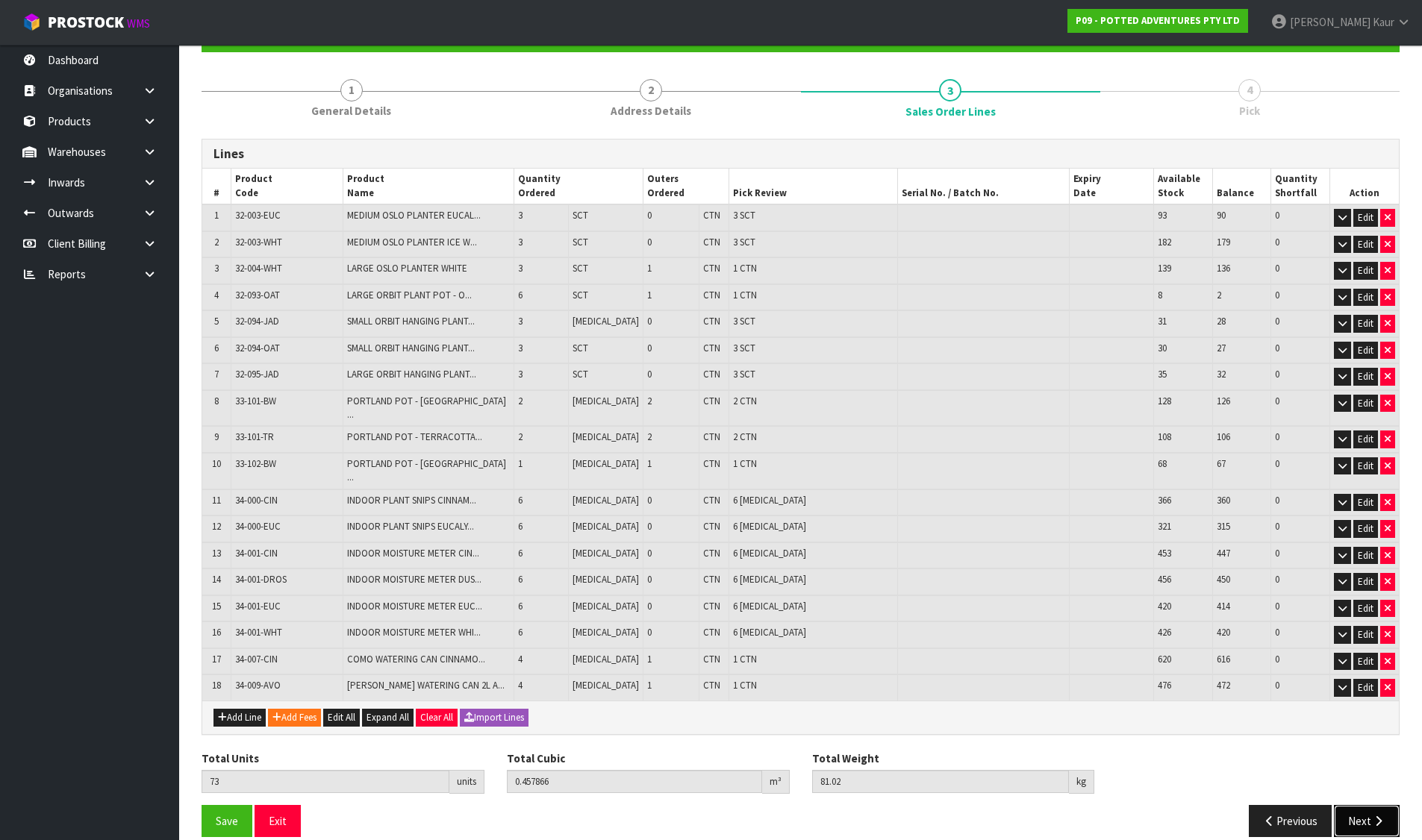
click at [1379, 815] on icon "button" at bounding box center [1378, 821] width 15 height 11
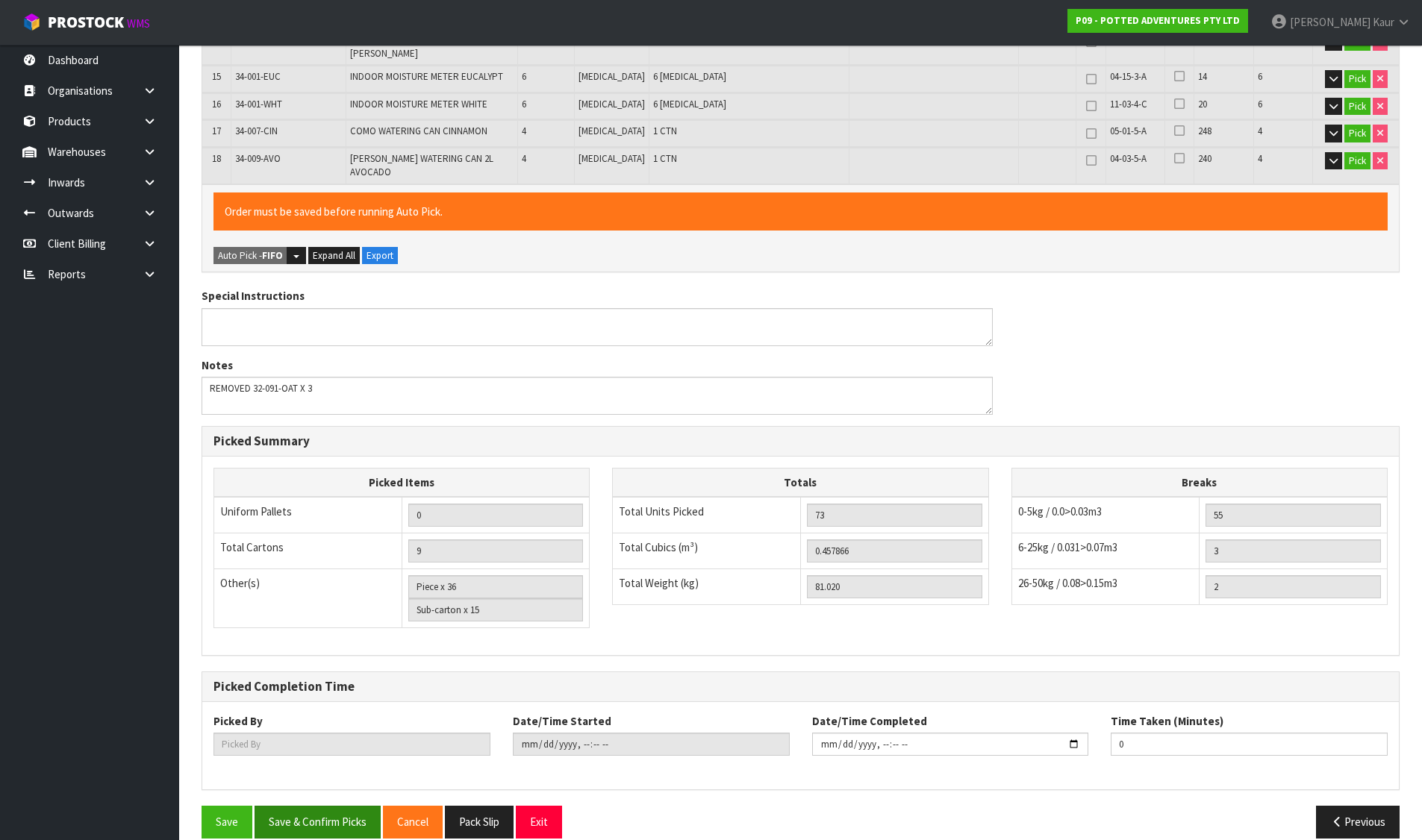
scroll to position [755, 0]
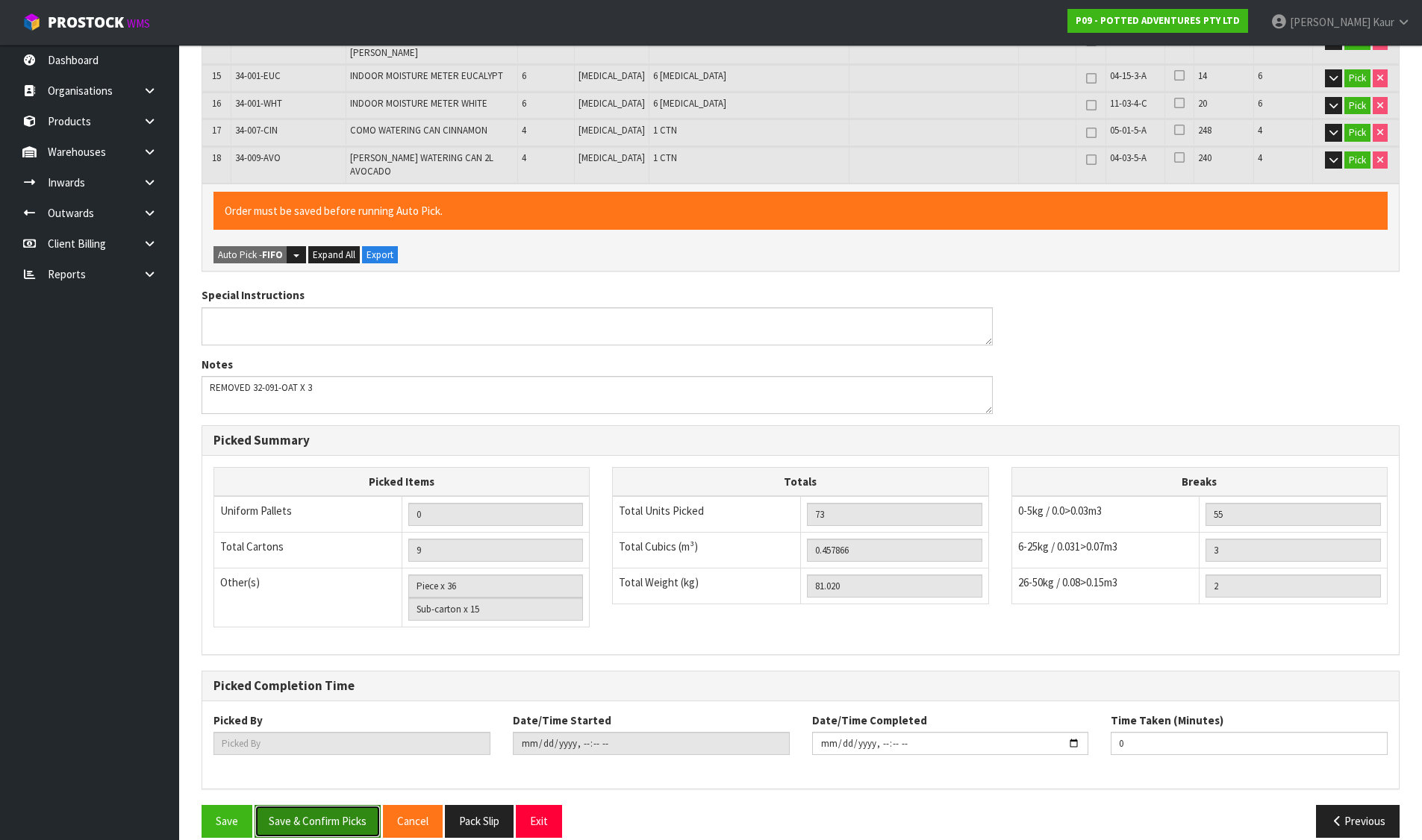
click at [313, 805] on button "Save & Confirm Picks" at bounding box center [317, 821] width 126 height 32
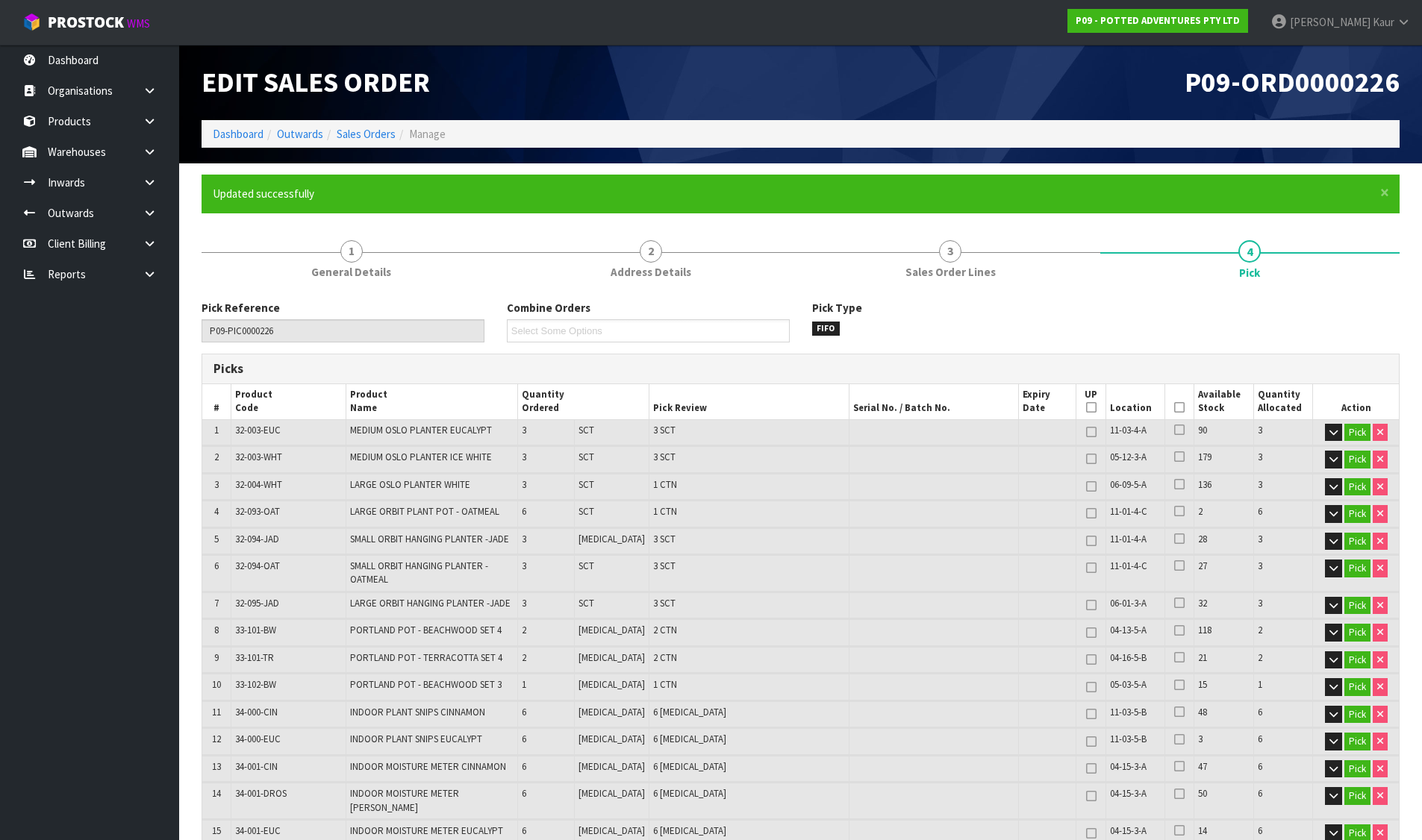
type input "Divjot Kaur"
type input "2025-08-13T11:06:39"
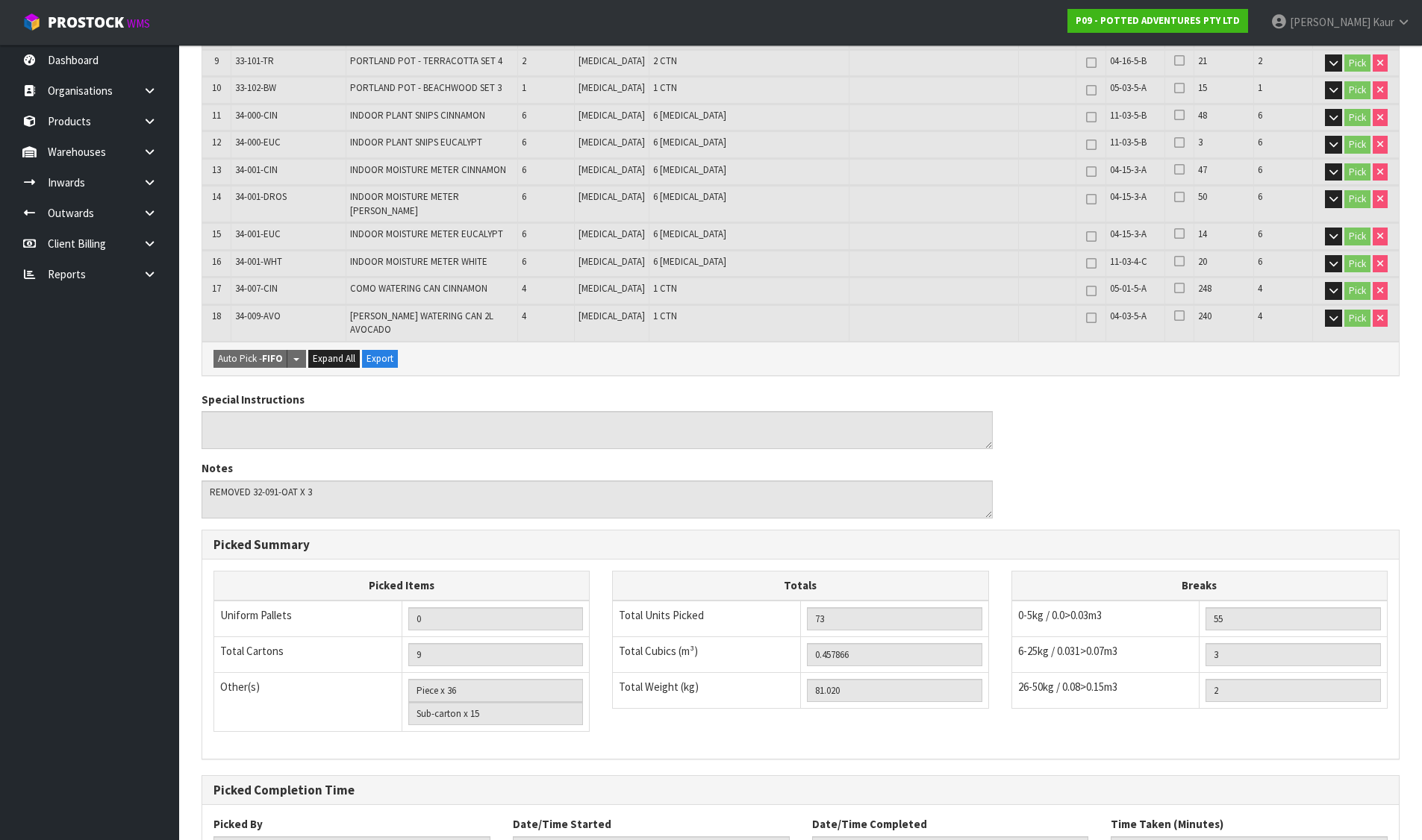
scroll to position [701, 0]
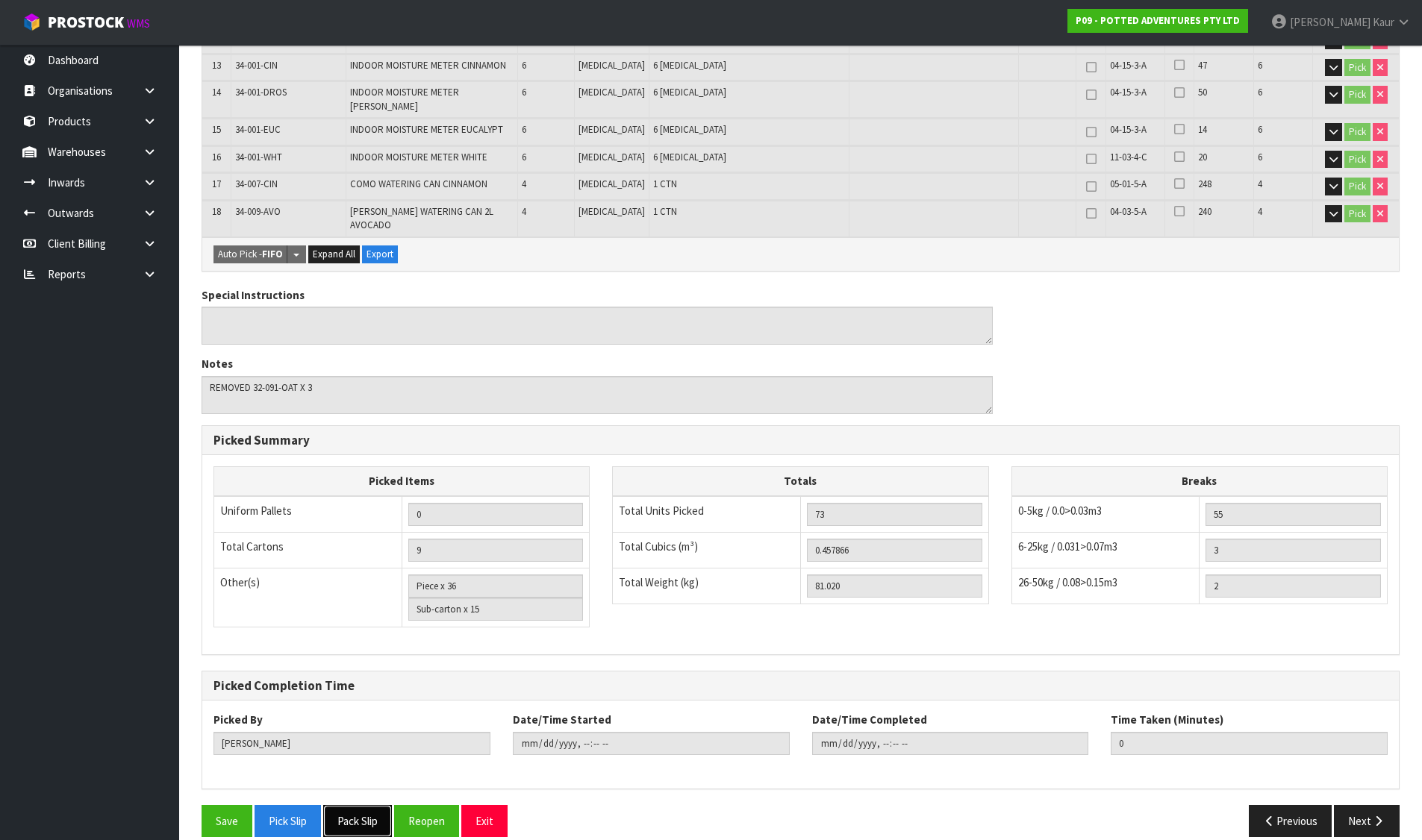
click at [372, 805] on button "Pack Slip" at bounding box center [358, 821] width 69 height 32
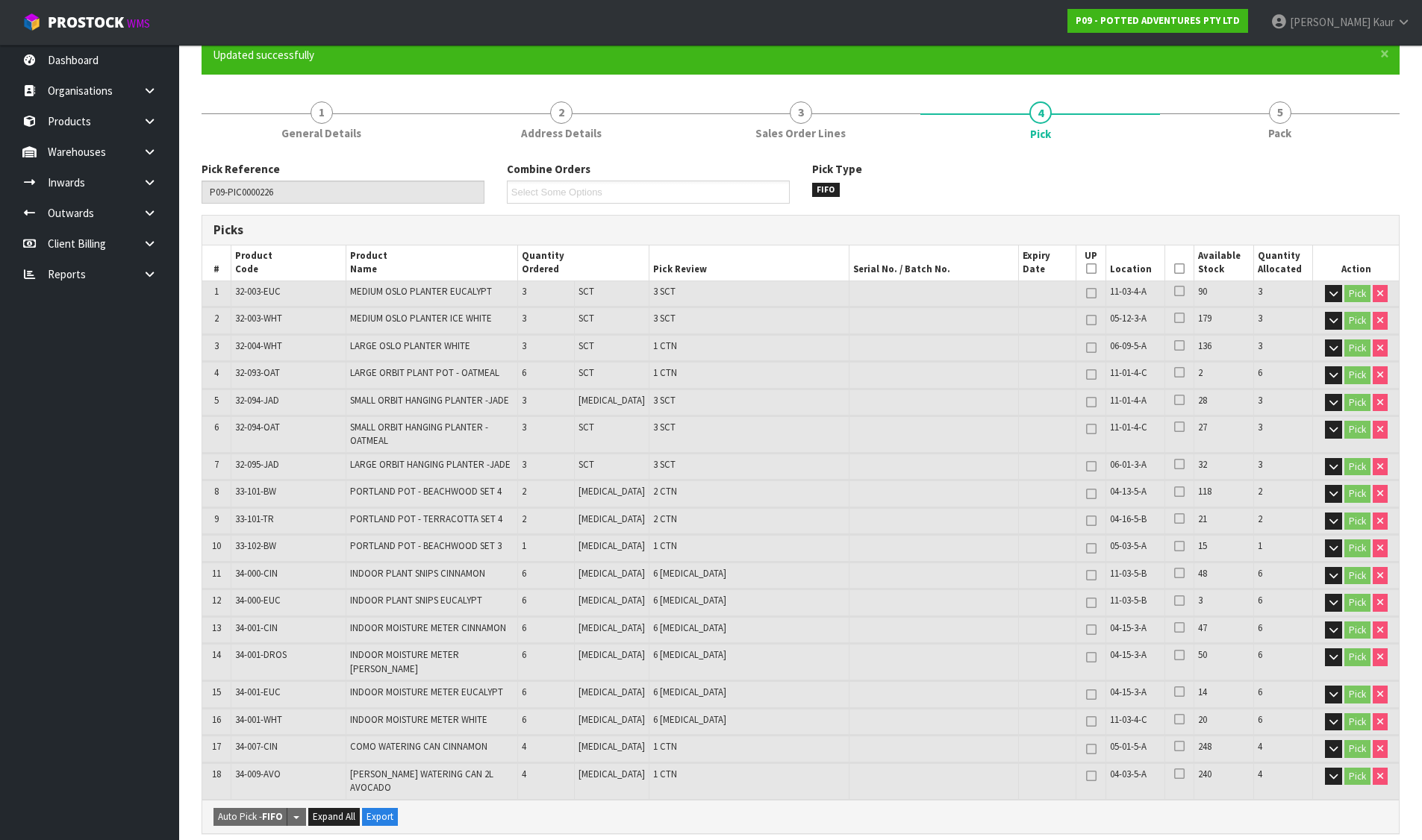
scroll to position [0, 0]
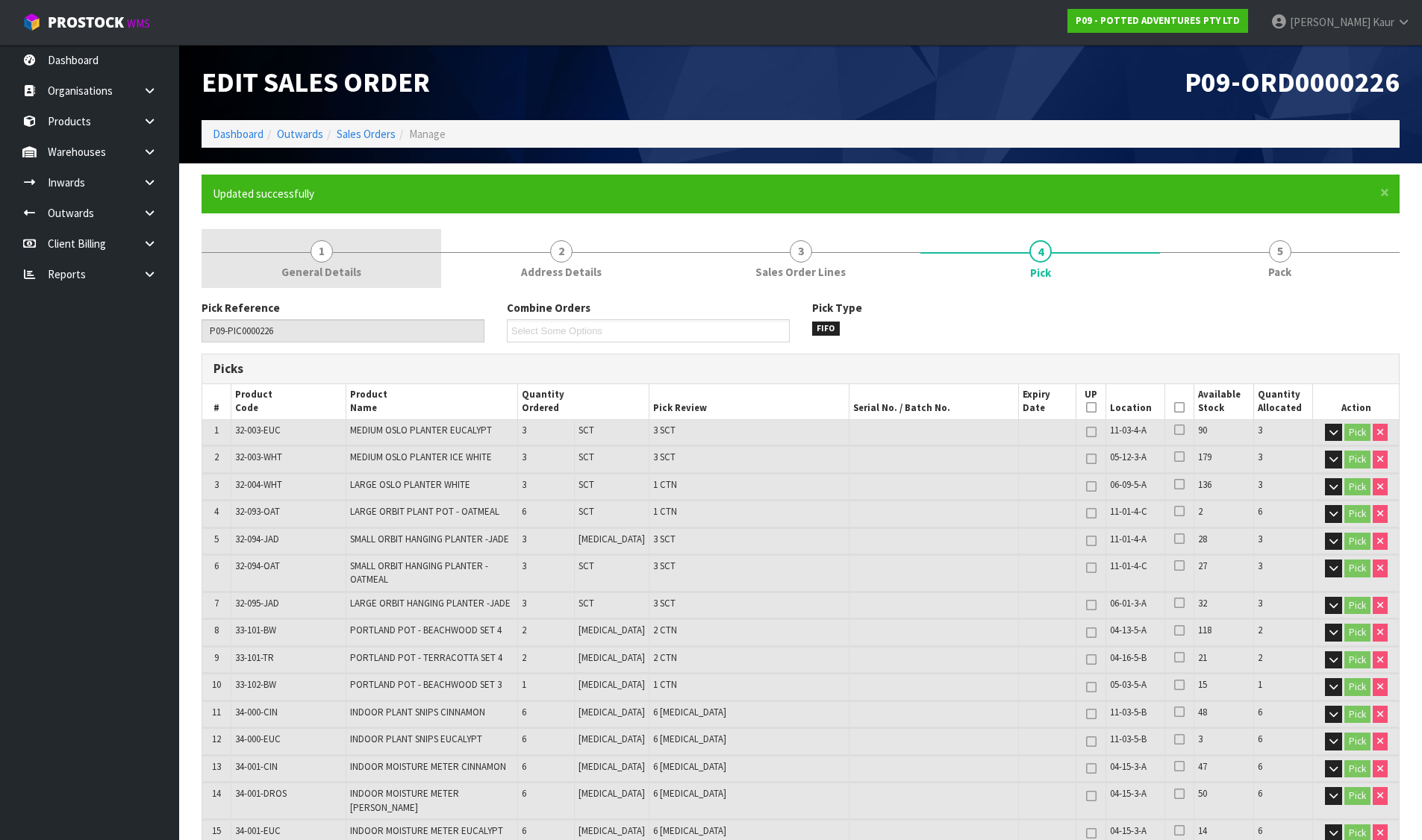
click at [342, 261] on link "1 General Details" at bounding box center [321, 258] width 240 height 59
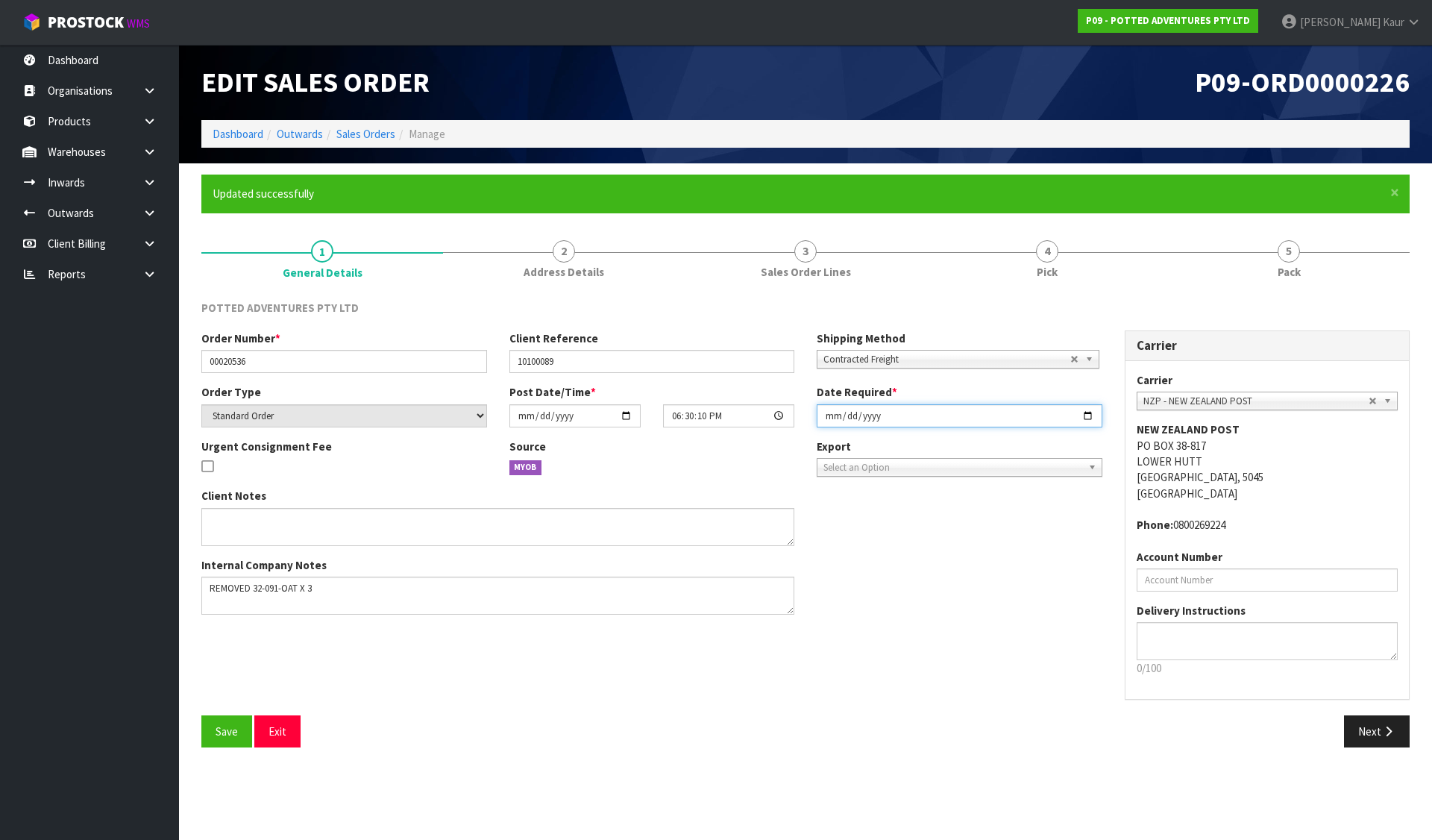
click at [827, 418] on input "2025-08-11" at bounding box center [960, 416] width 286 height 23
type input "2025-08-13"
click at [258, 587] on textarea at bounding box center [498, 596] width 593 height 38
drag, startPoint x: 250, startPoint y: 590, endPoint x: 328, endPoint y: 587, distance: 78.1
click at [328, 587] on textarea at bounding box center [498, 596] width 593 height 38
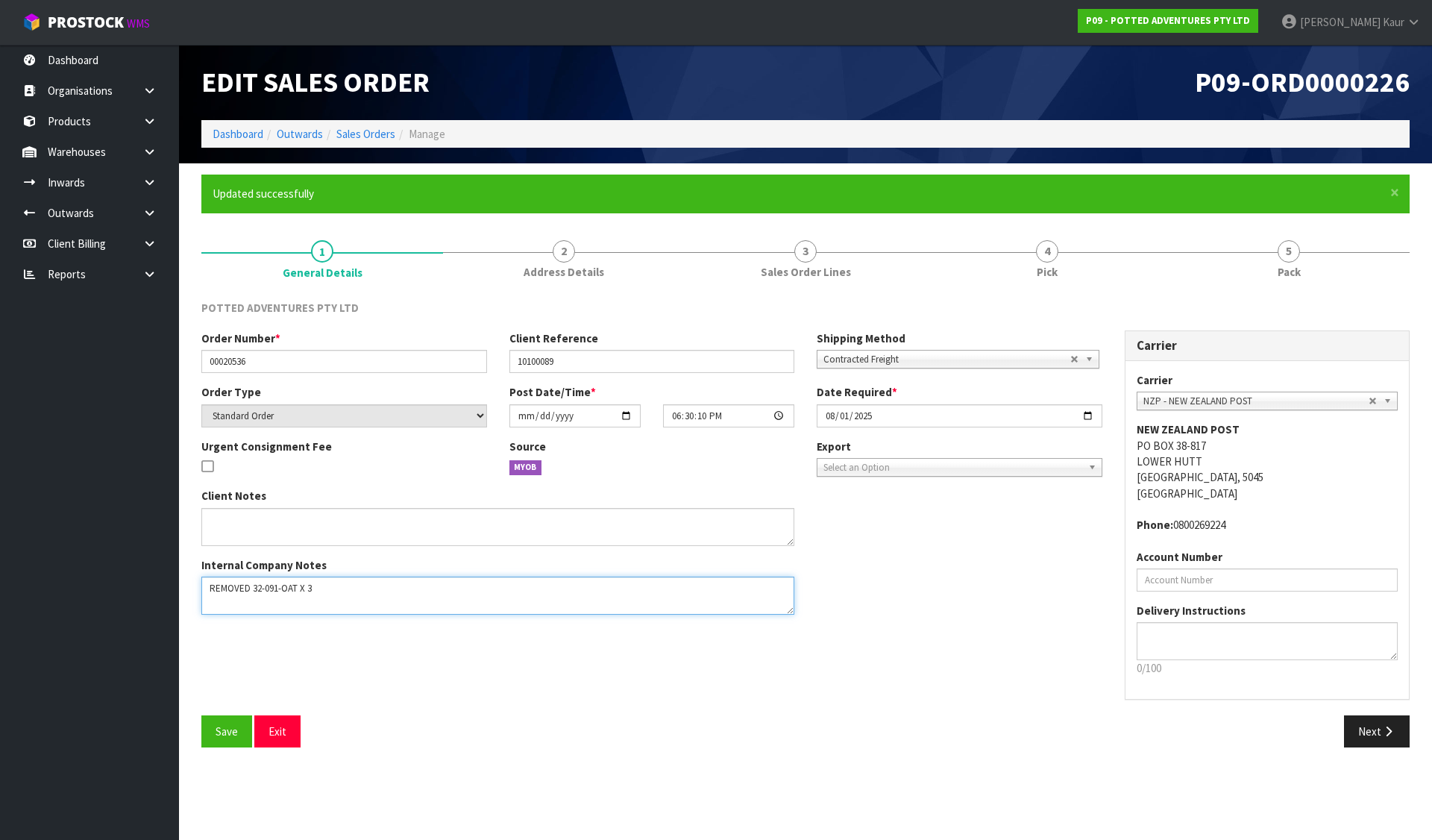
click at [298, 588] on textarea at bounding box center [498, 596] width 593 height 38
drag, startPoint x: 297, startPoint y: 588, endPoint x: 257, endPoint y: 582, distance: 40.4
click at [257, 582] on textarea at bounding box center [498, 596] width 593 height 38
click at [224, 730] on span "Save" at bounding box center [227, 731] width 22 height 15
click at [81, 125] on link "Products" at bounding box center [90, 121] width 179 height 31
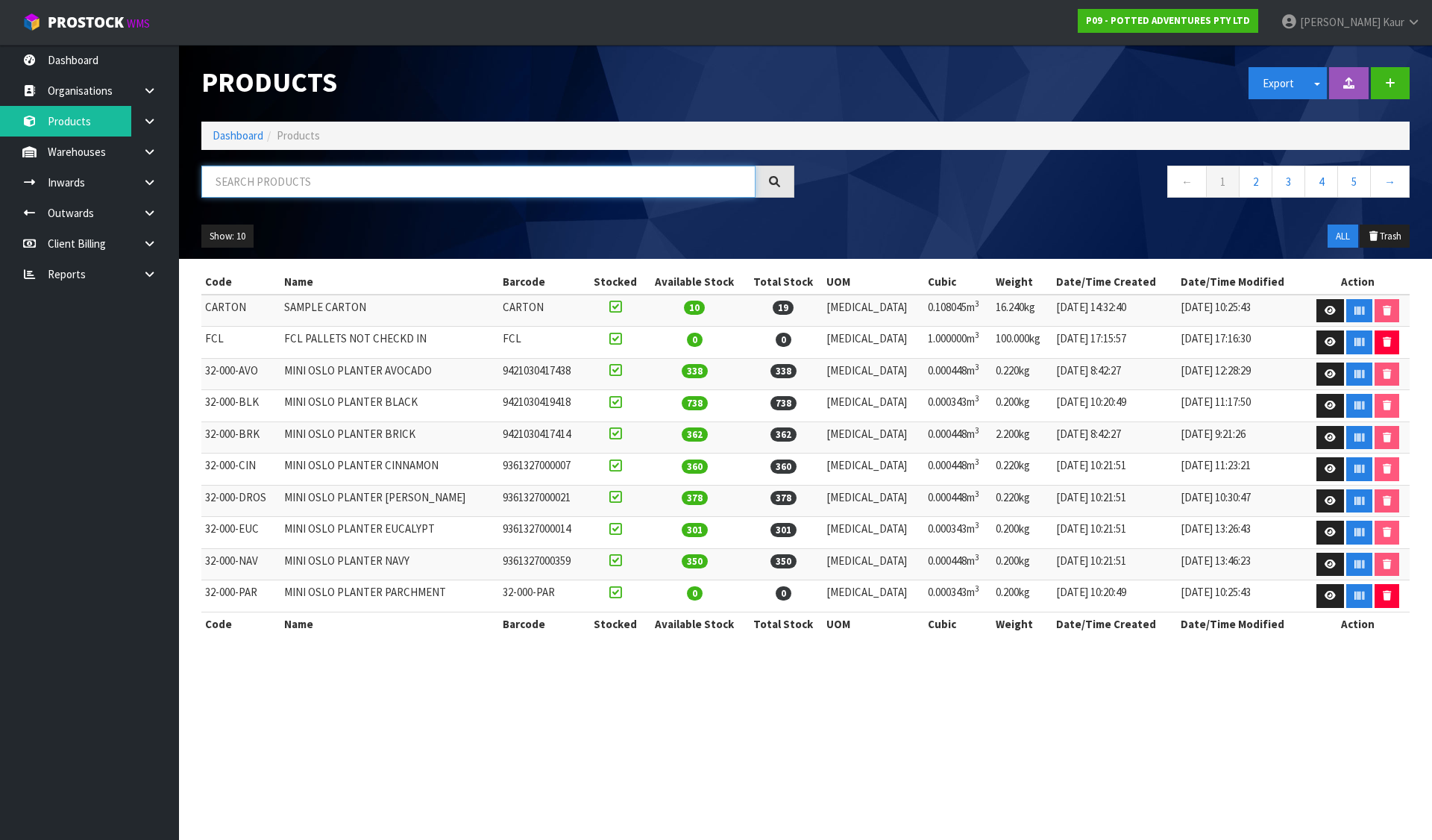
click at [254, 187] on input "text" at bounding box center [479, 181] width 554 height 32
paste input "32-091-OAT"
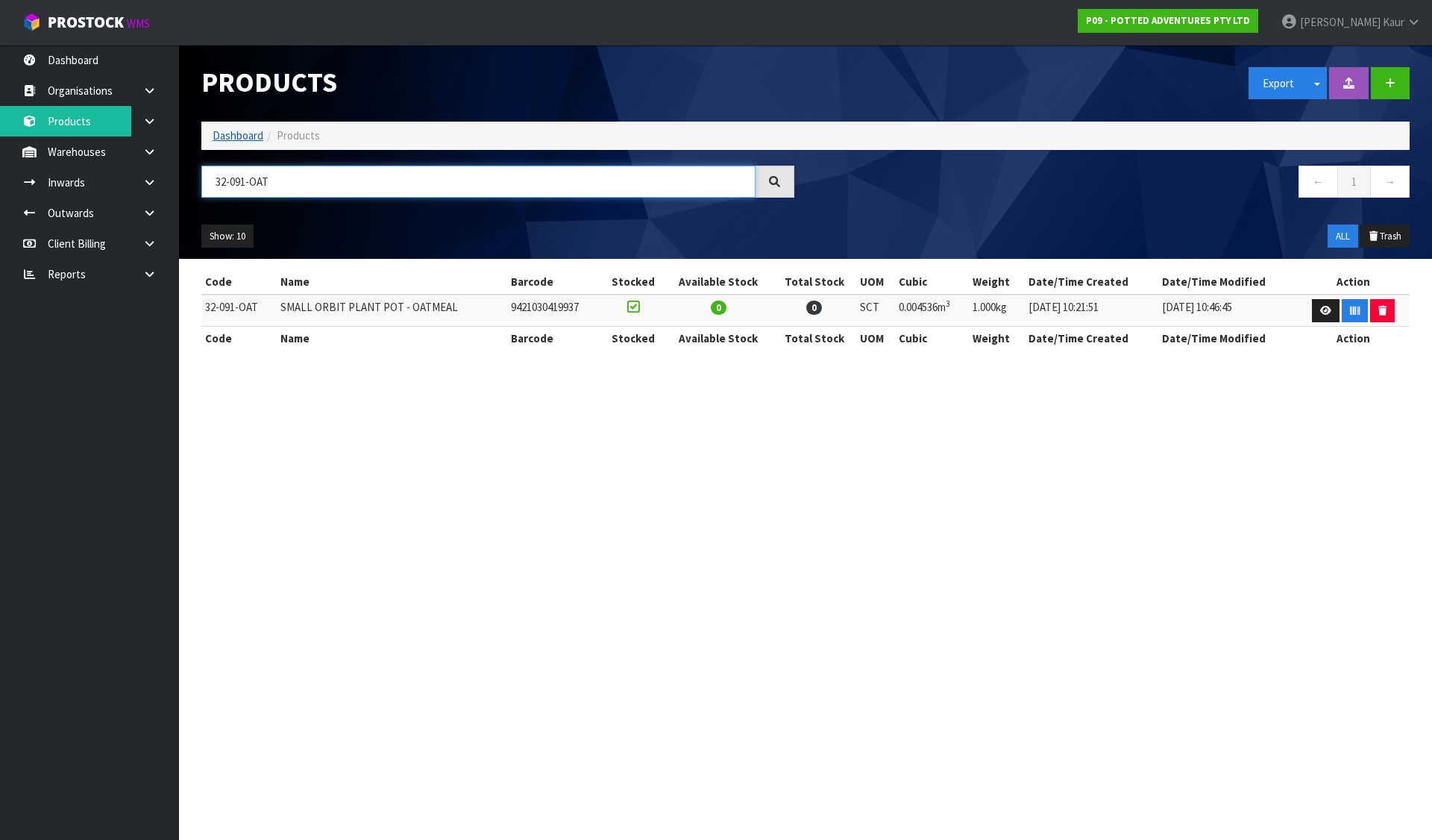
type input "32-091-OAT"
click at [239, 138] on link "Dashboard" at bounding box center [238, 136] width 51 height 15
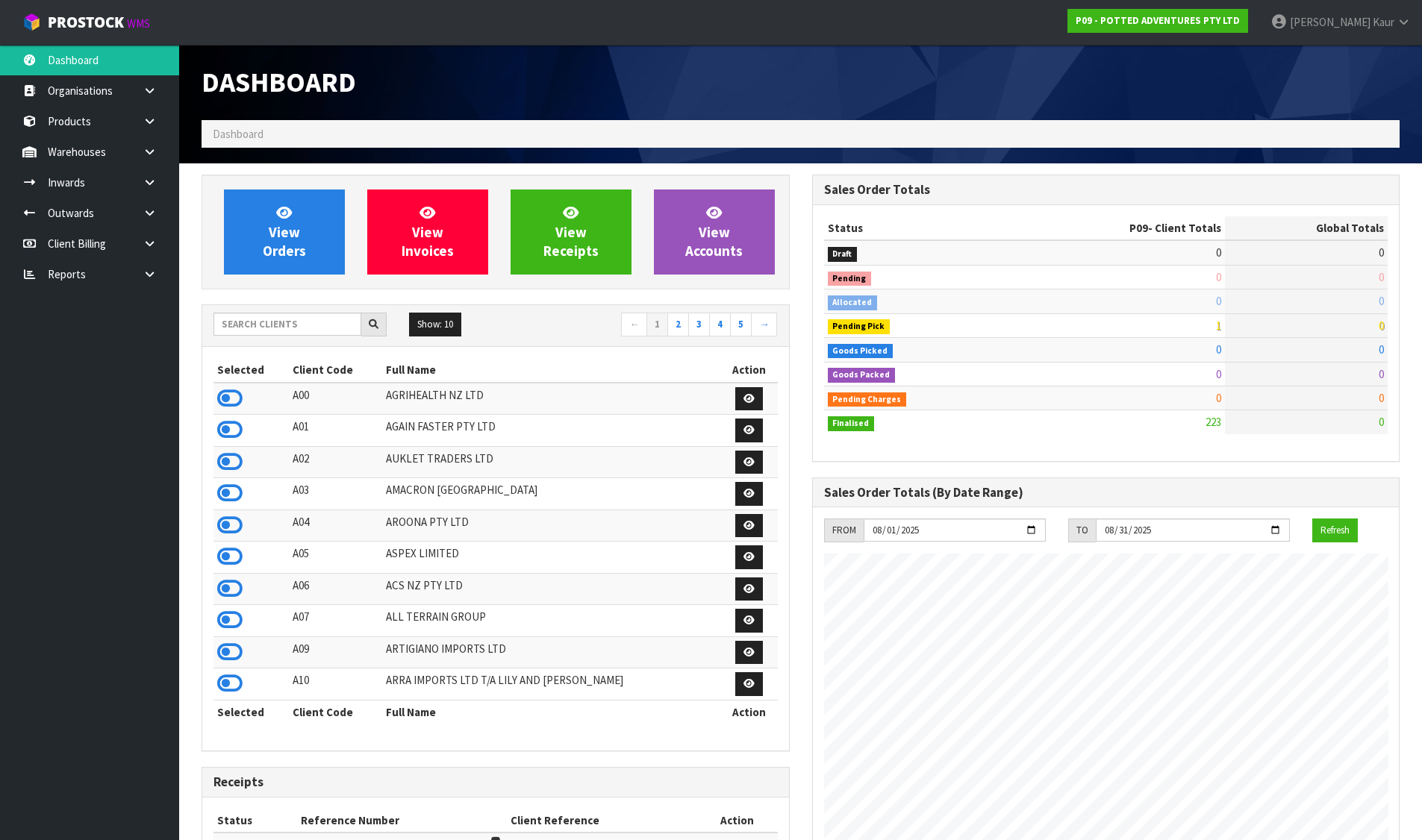
scroll to position [1130, 610]
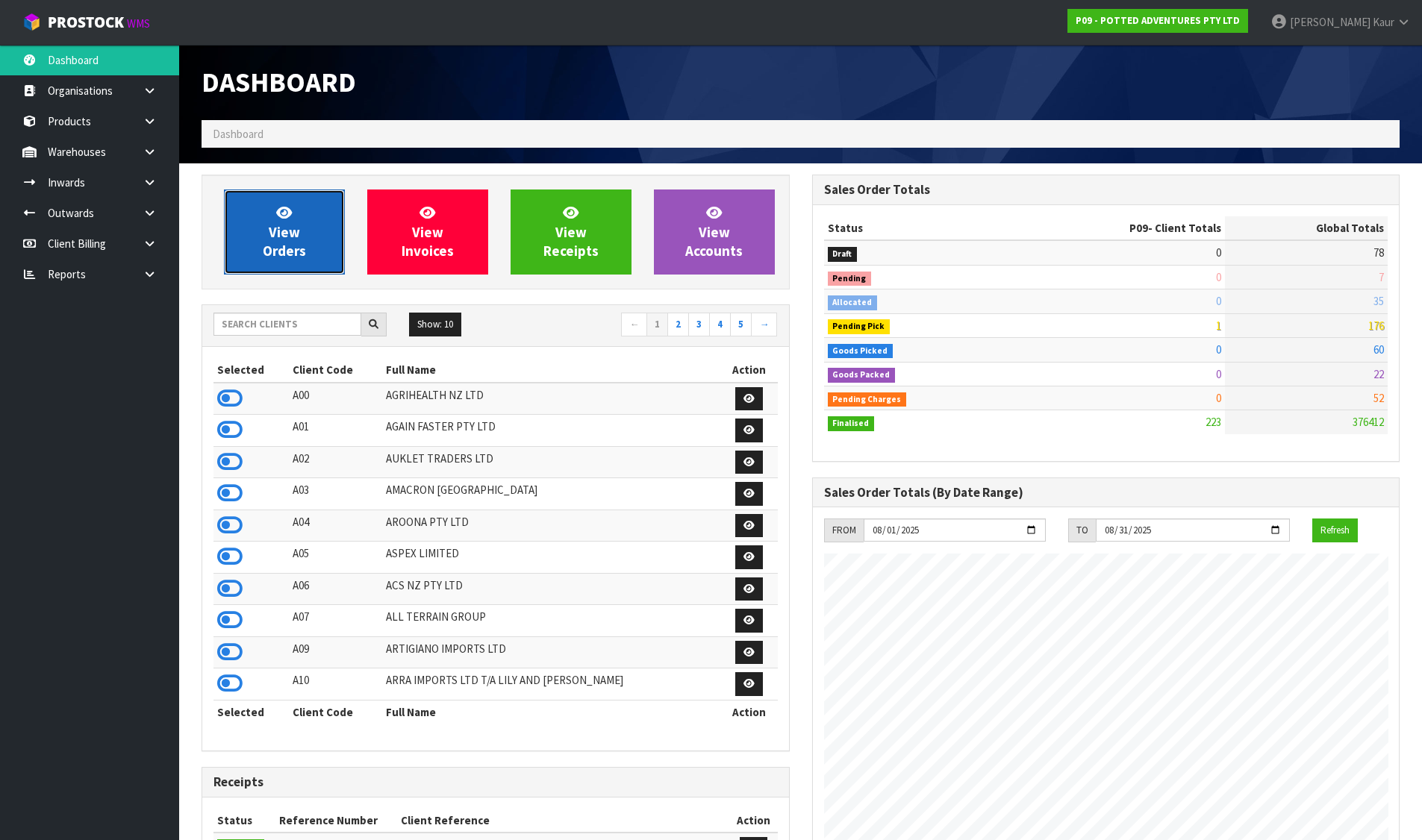
click at [298, 243] on span "View Orders" at bounding box center [284, 231] width 43 height 56
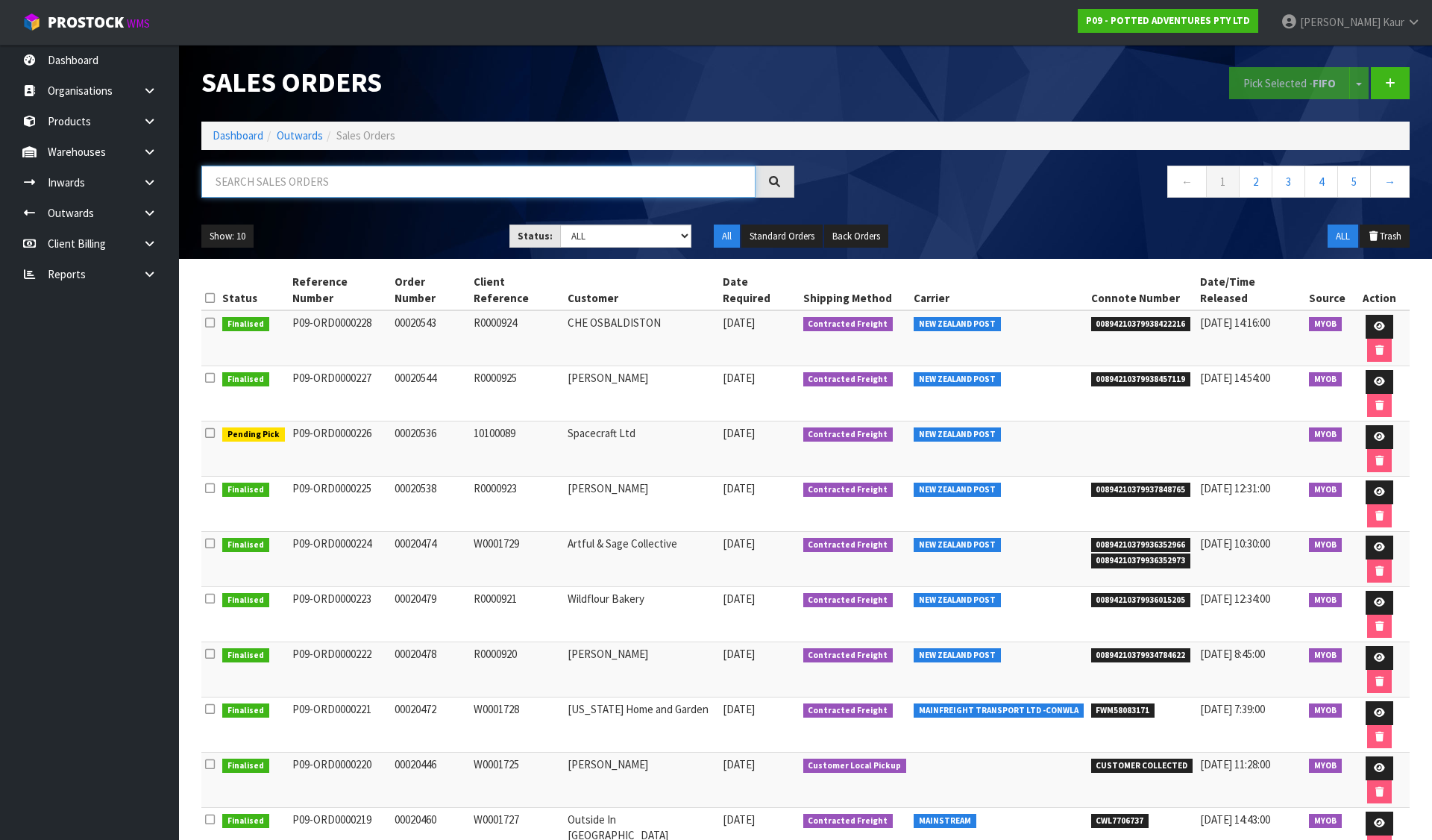
click at [320, 180] on input "text" at bounding box center [479, 181] width 554 height 32
drag, startPoint x: 292, startPoint y: 370, endPoint x: 374, endPoint y: 367, distance: 82.1
click at [374, 421] on td "P09-ORD0000226" at bounding box center [340, 449] width 103 height 55
click at [397, 421] on td "00020536" at bounding box center [430, 449] width 79 height 55
click at [396, 421] on td "00020536" at bounding box center [430, 449] width 79 height 55
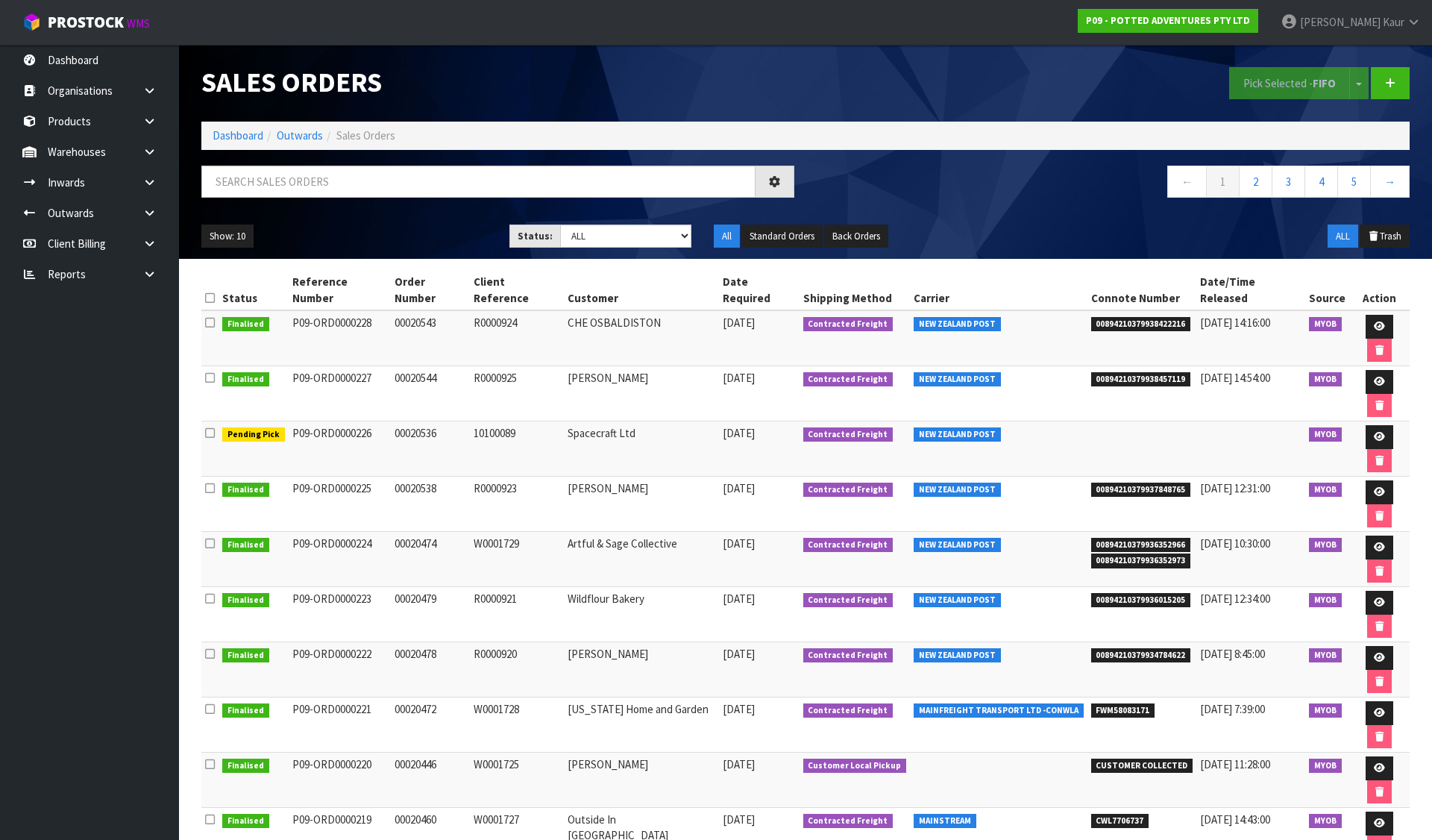
drag, startPoint x: 397, startPoint y: 370, endPoint x: 665, endPoint y: 367, distance: 268.0
click at [665, 421] on tr "Pending Pick P09-ORD0000226 00020536 10100089 Spacecraft Ltd 13/08/2025 Contrac…" at bounding box center [806, 449] width 1208 height 55
click at [65, 122] on link "Products" at bounding box center [90, 121] width 179 height 31
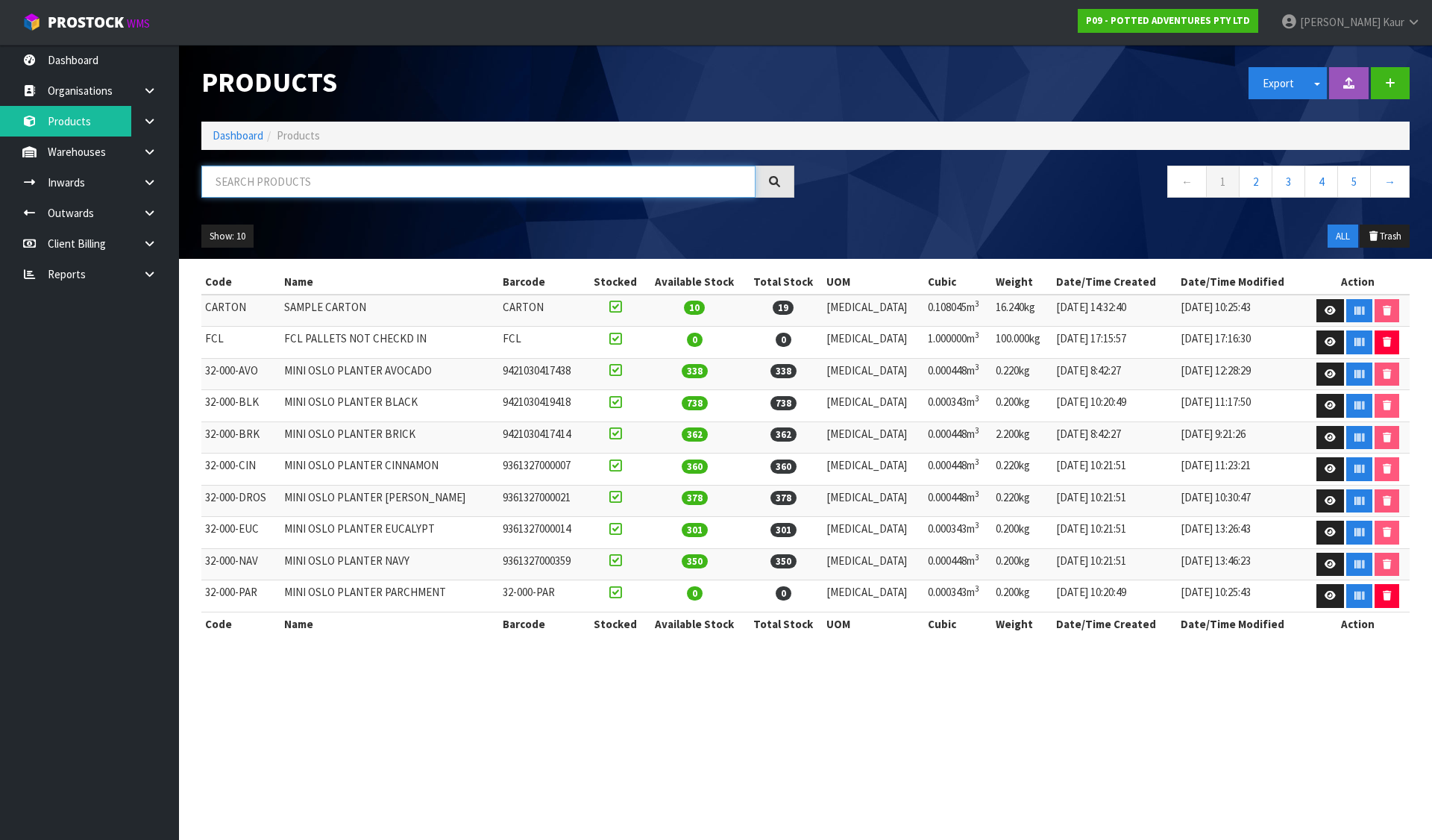
click at [270, 185] on input "text" at bounding box center [479, 181] width 554 height 32
paste input "32-091-OAT"
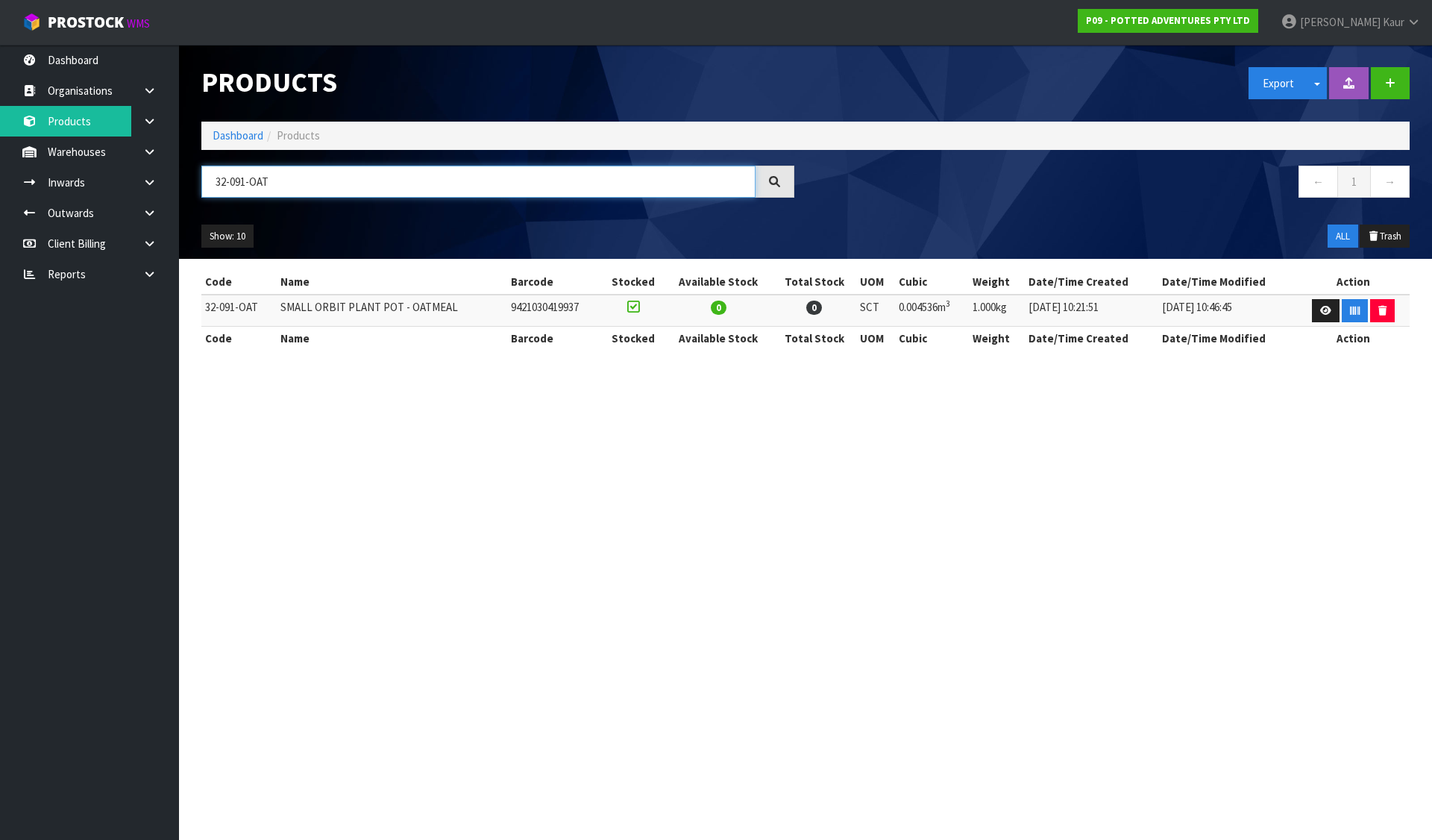
type input "32-091-OAT"
click at [1003, 499] on section "Products Export Split button! SOH Summary Measurements Dangerous Goods Import P…" at bounding box center [716, 420] width 1432 height 840
click at [221, 130] on link "Dashboard" at bounding box center [238, 136] width 51 height 15
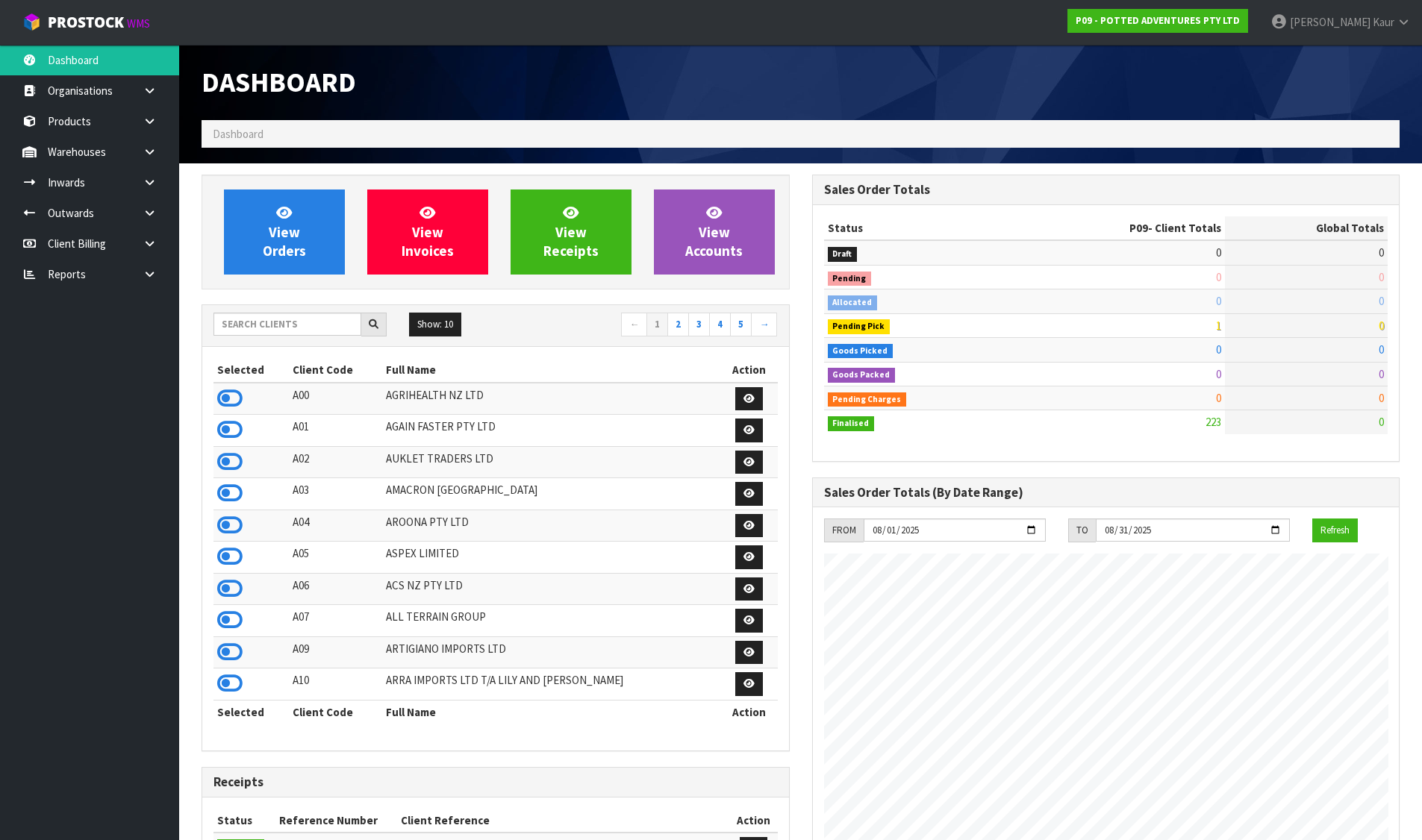
scroll to position [1130, 610]
click at [260, 198] on link "View Orders" at bounding box center [284, 231] width 121 height 85
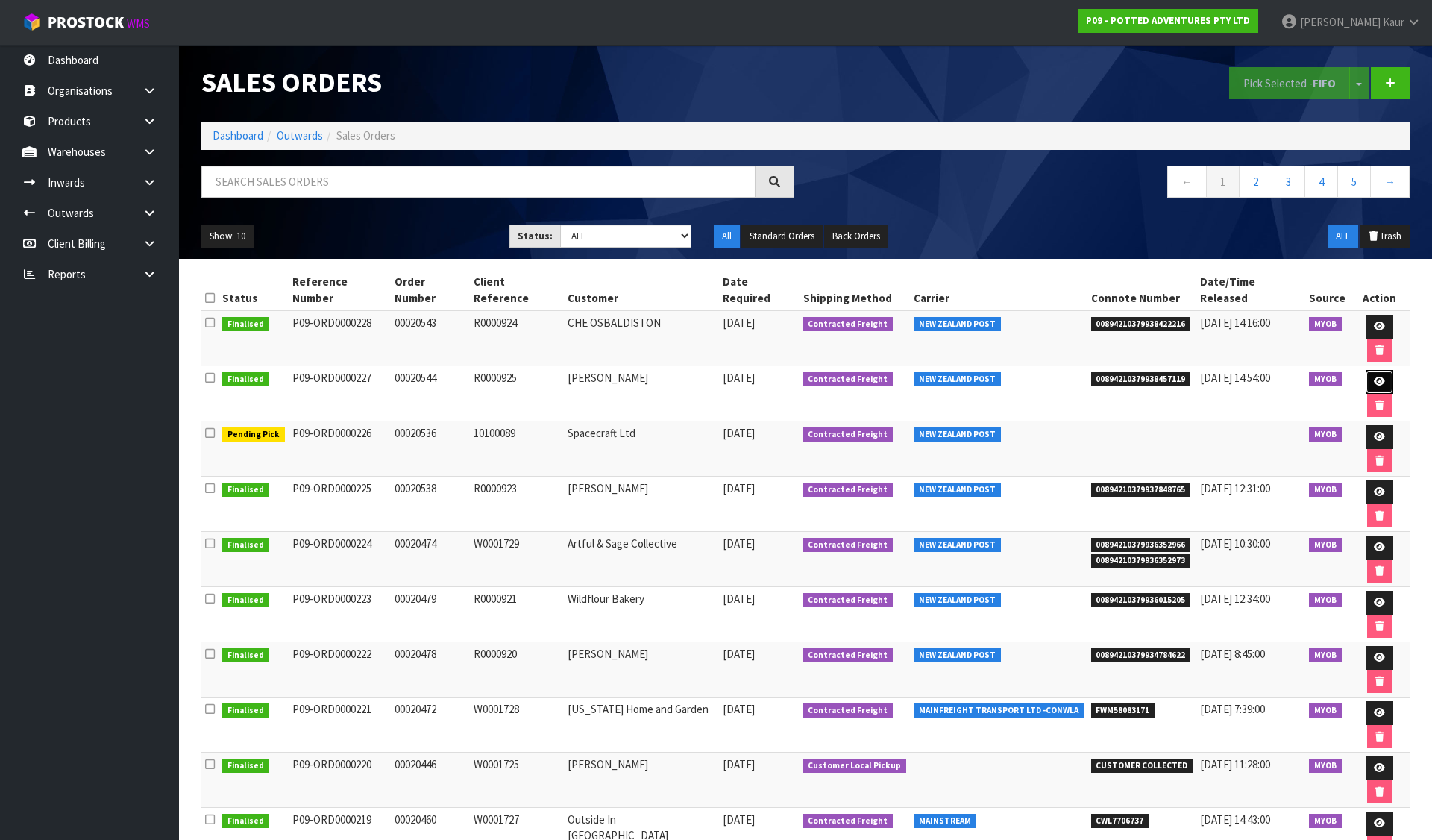
click at [1373, 370] on link at bounding box center [1380, 381] width 28 height 24
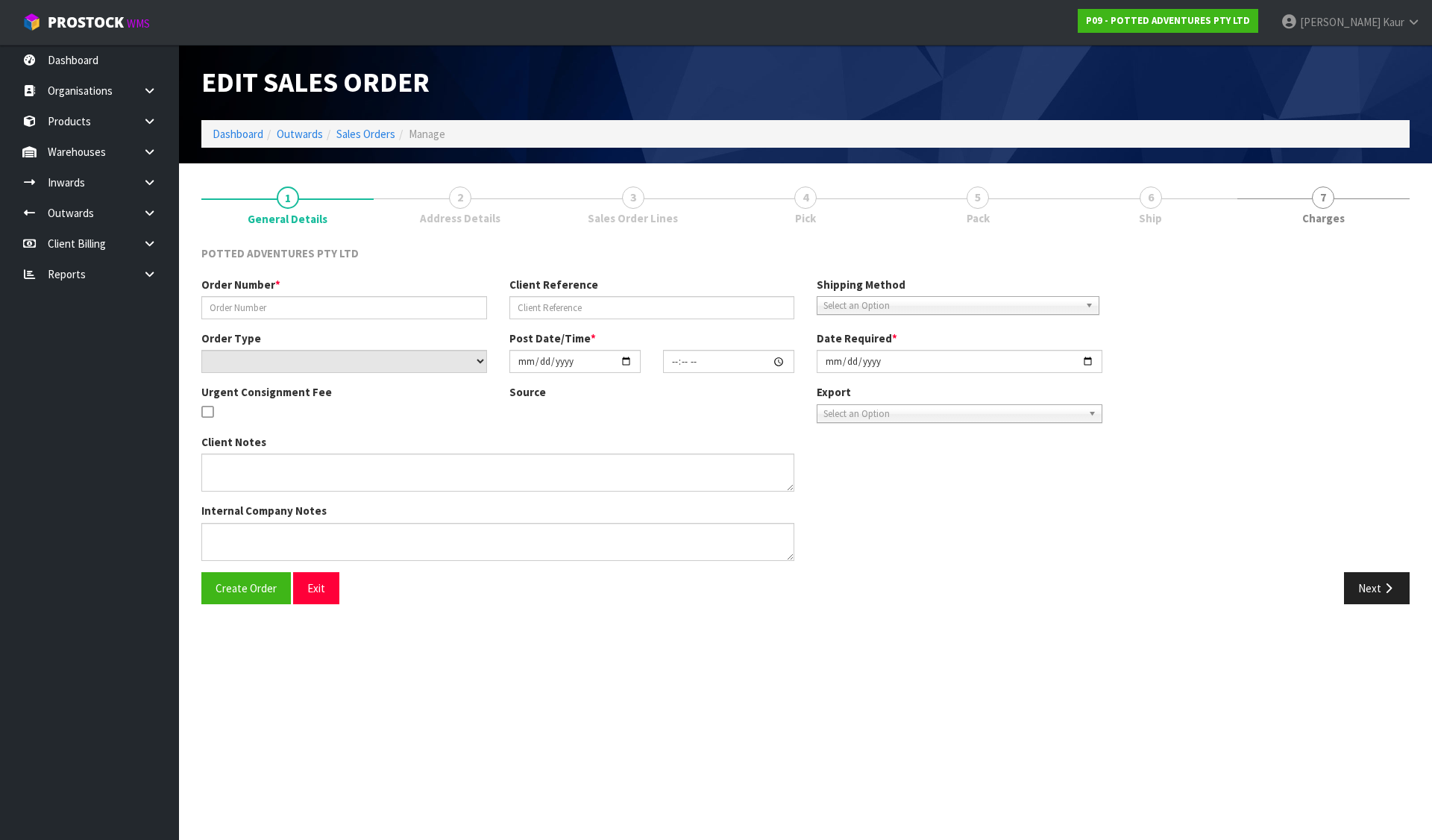
type input "00020544"
type input "R0000925"
select select "number:0"
type input "2025-08-12"
type input "07:00:13.000"
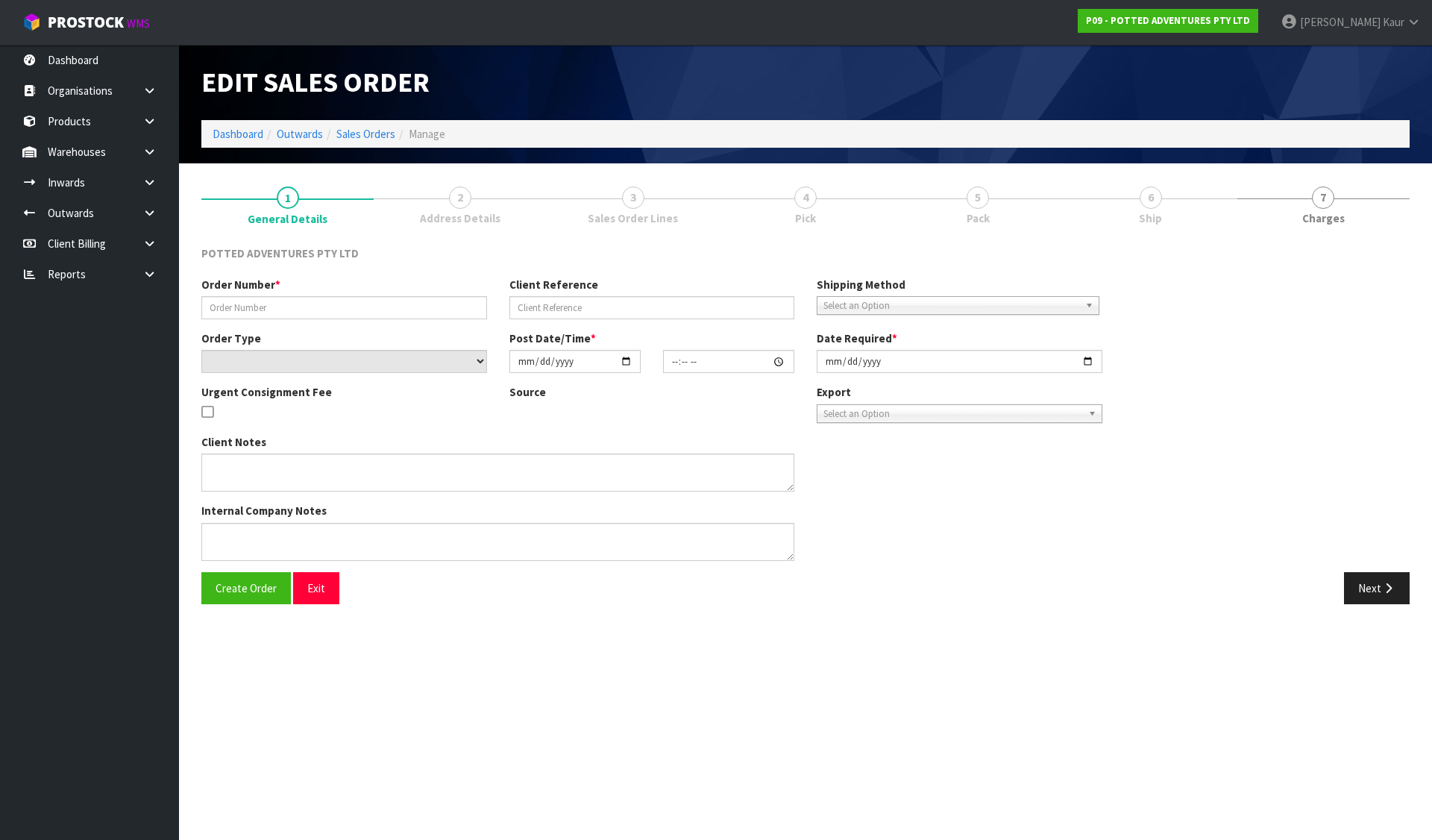
type input "2025-08-12"
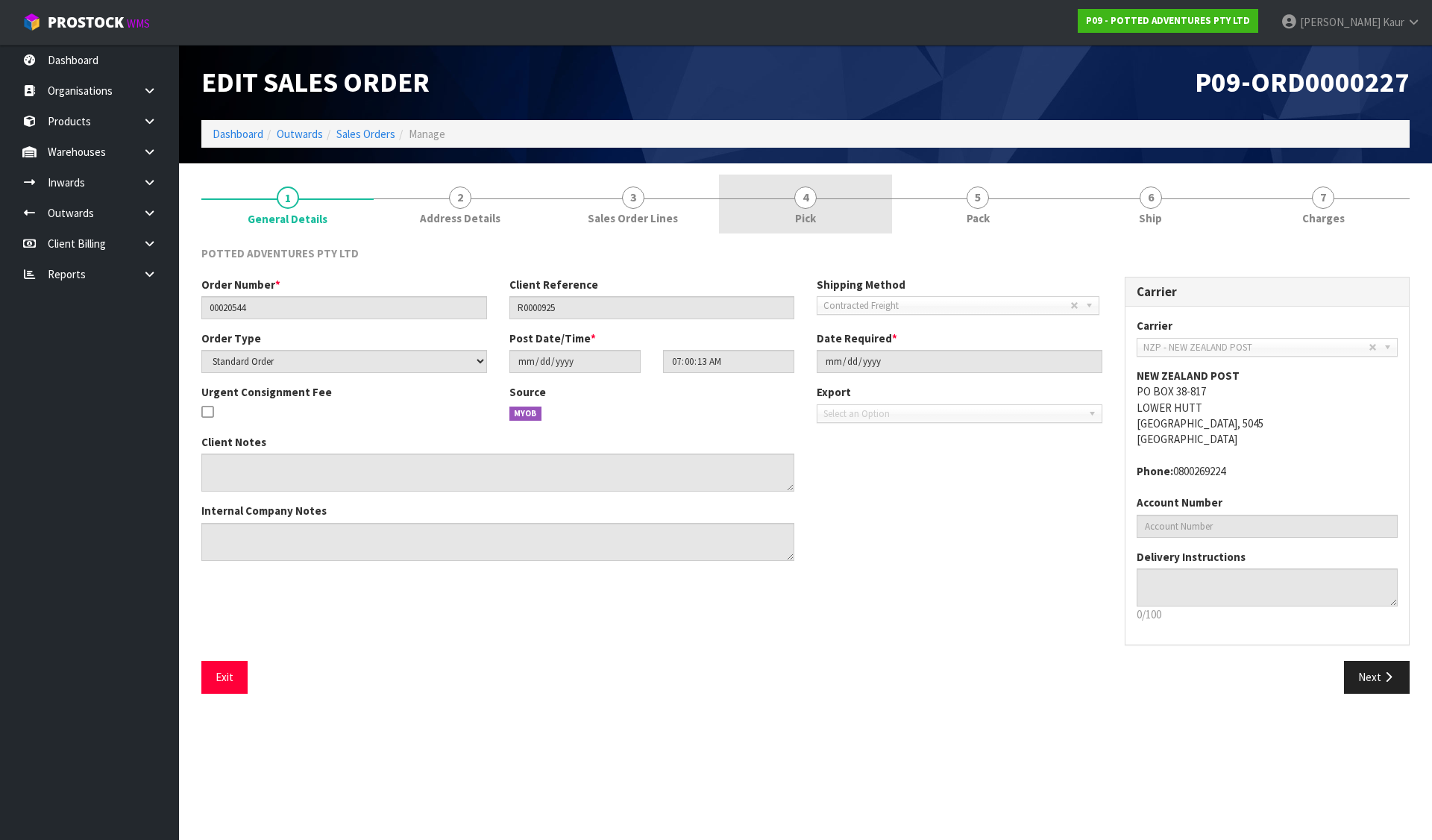
click at [871, 199] on link "4 Pick" at bounding box center [805, 204] width 172 height 59
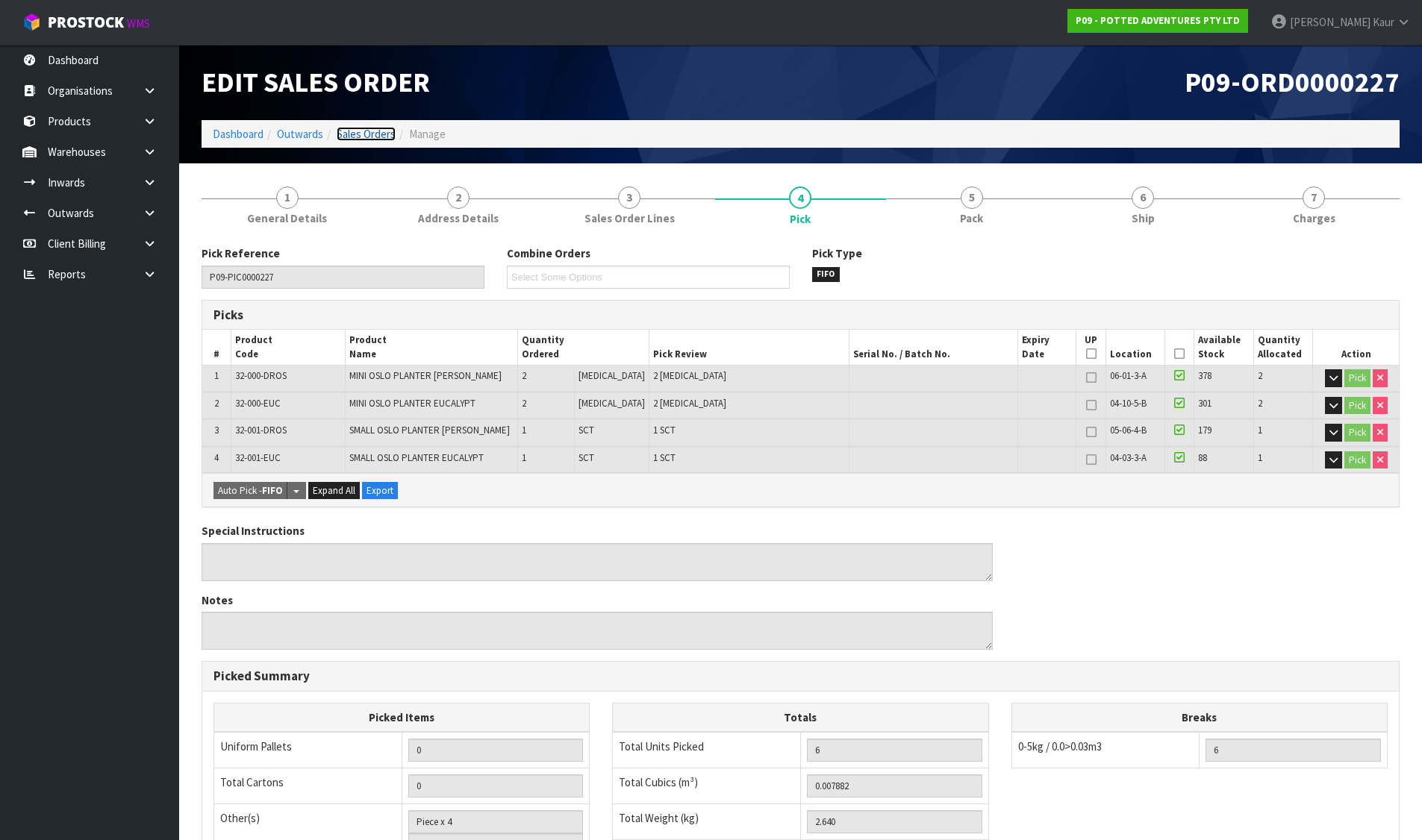
click at [375, 130] on link "Sales Orders" at bounding box center [365, 134] width 59 height 15
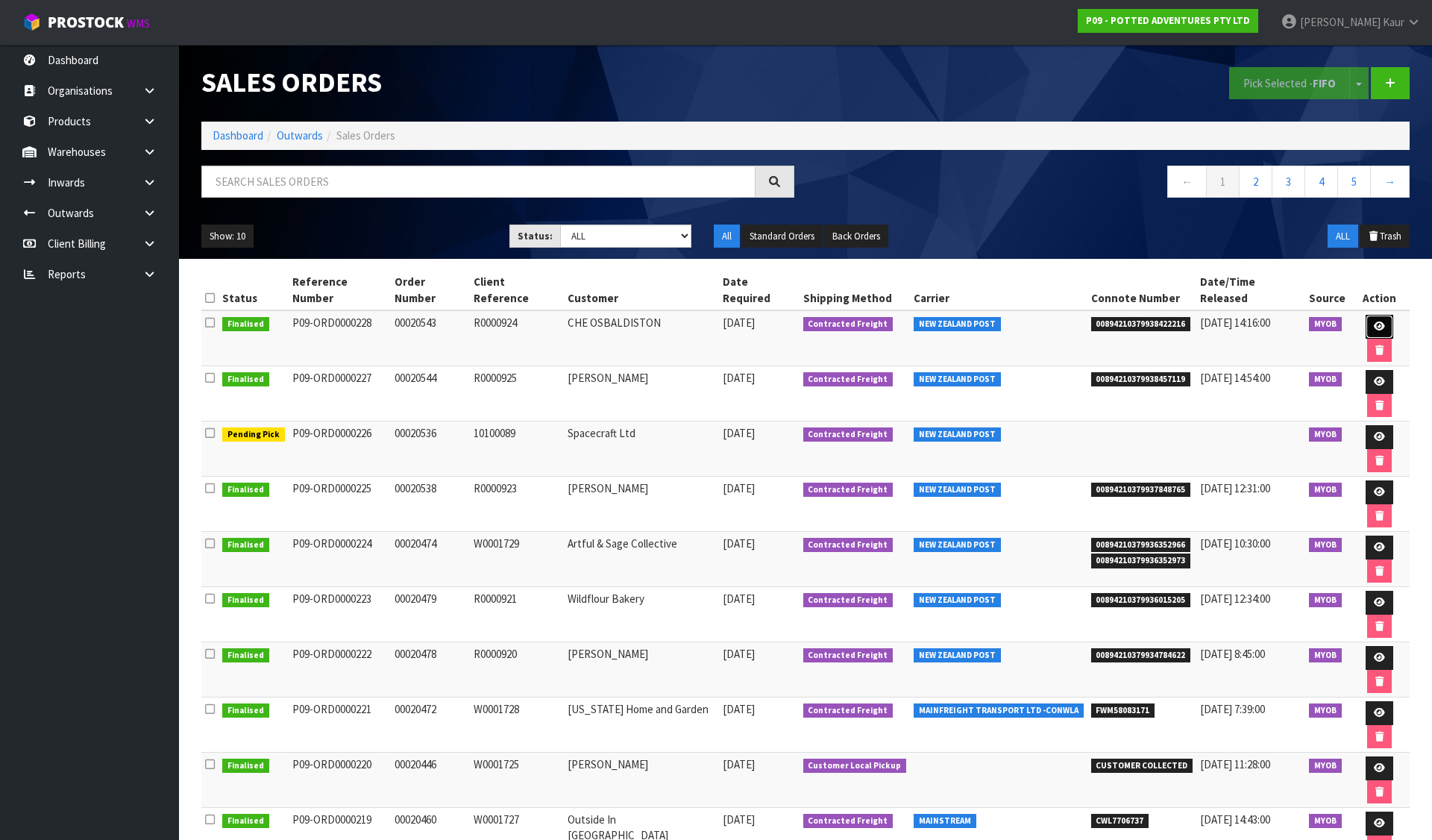
click at [1374, 322] on icon at bounding box center [1379, 326] width 11 height 10
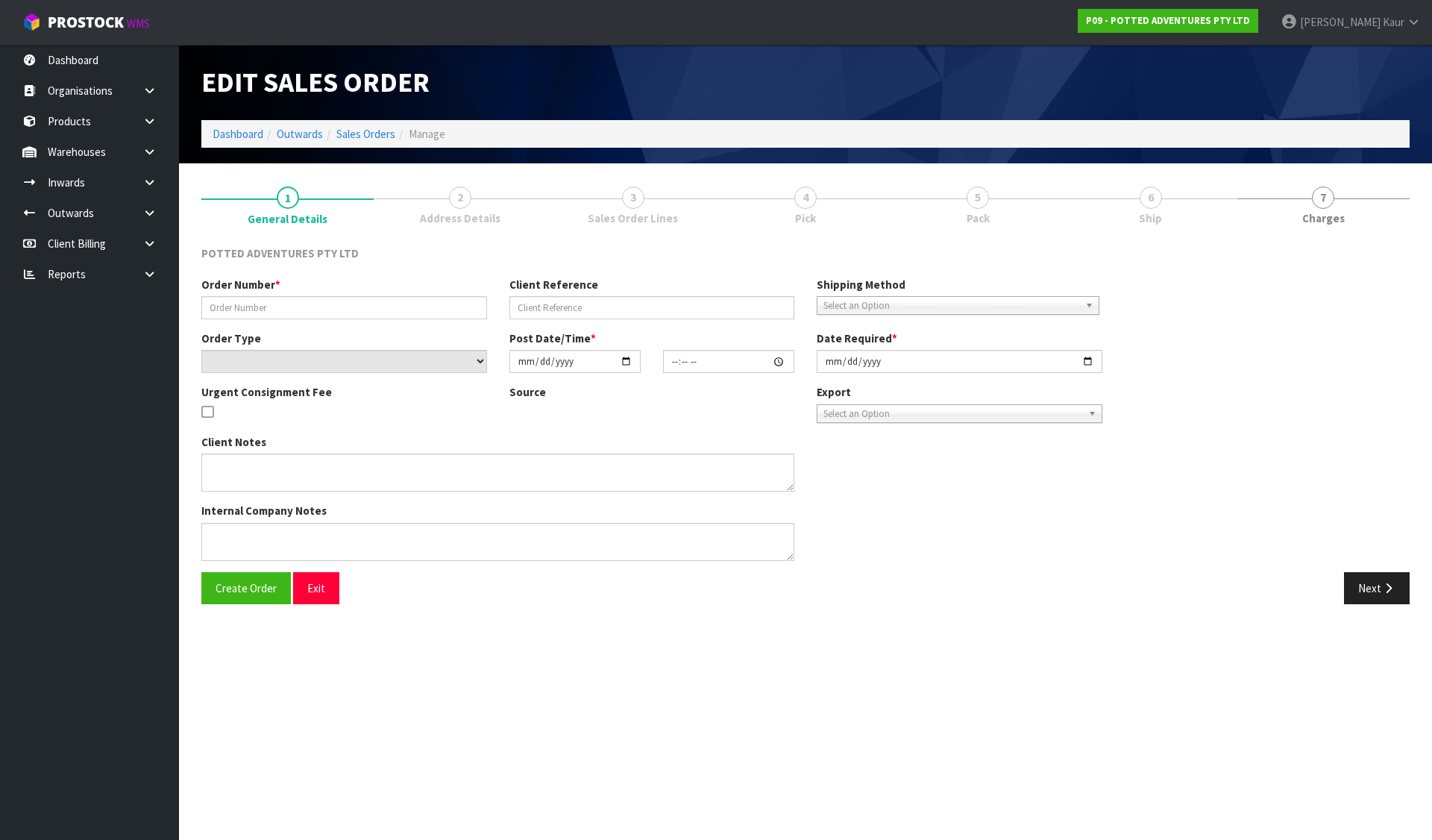
type input "00020543"
type input "R0000924"
select select "number:0"
type input "2025-08-12"
type input "07:00:13.000"
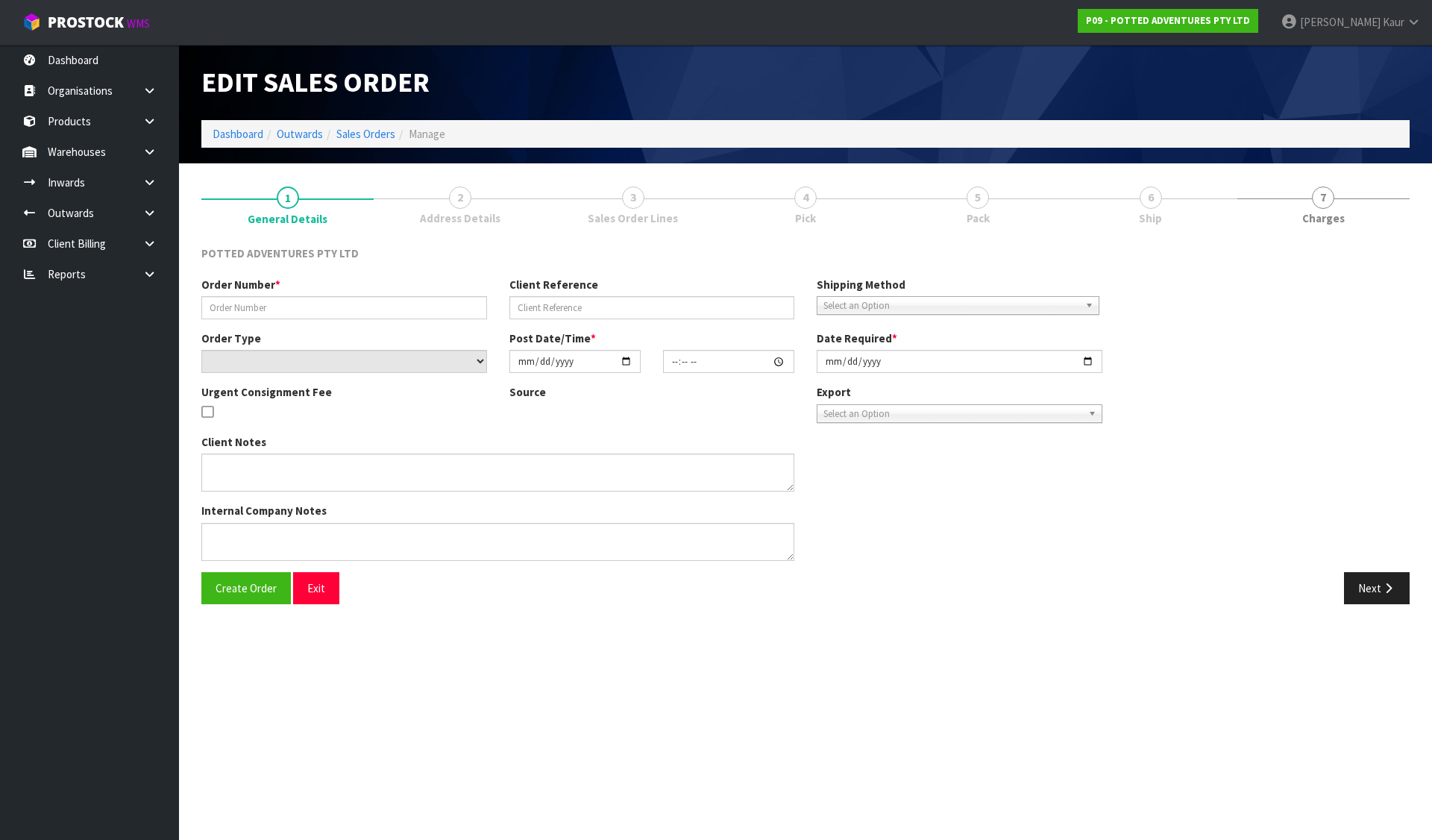
type input "2025-08-12"
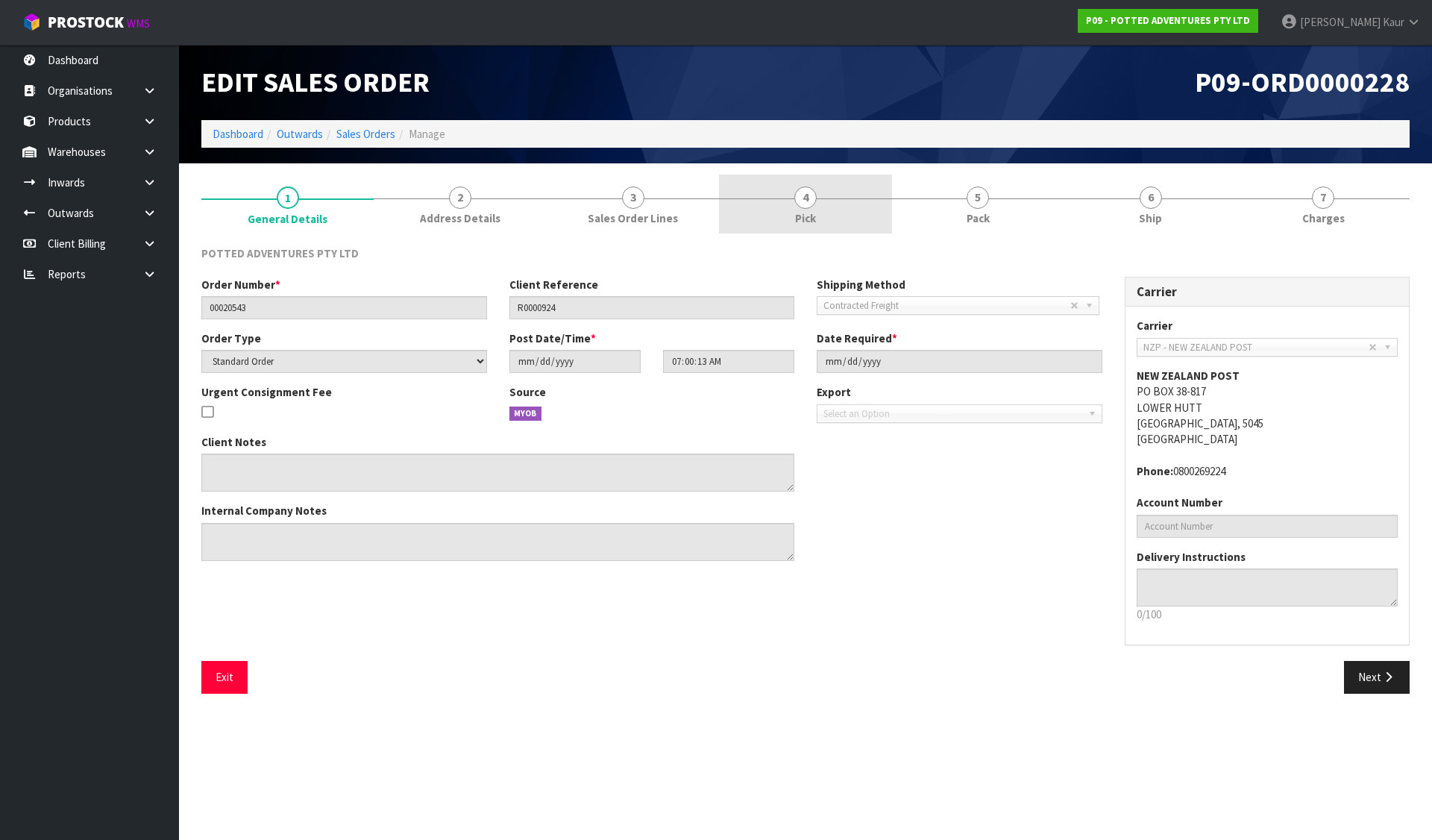
click at [804, 206] on span "4" at bounding box center [805, 198] width 22 height 22
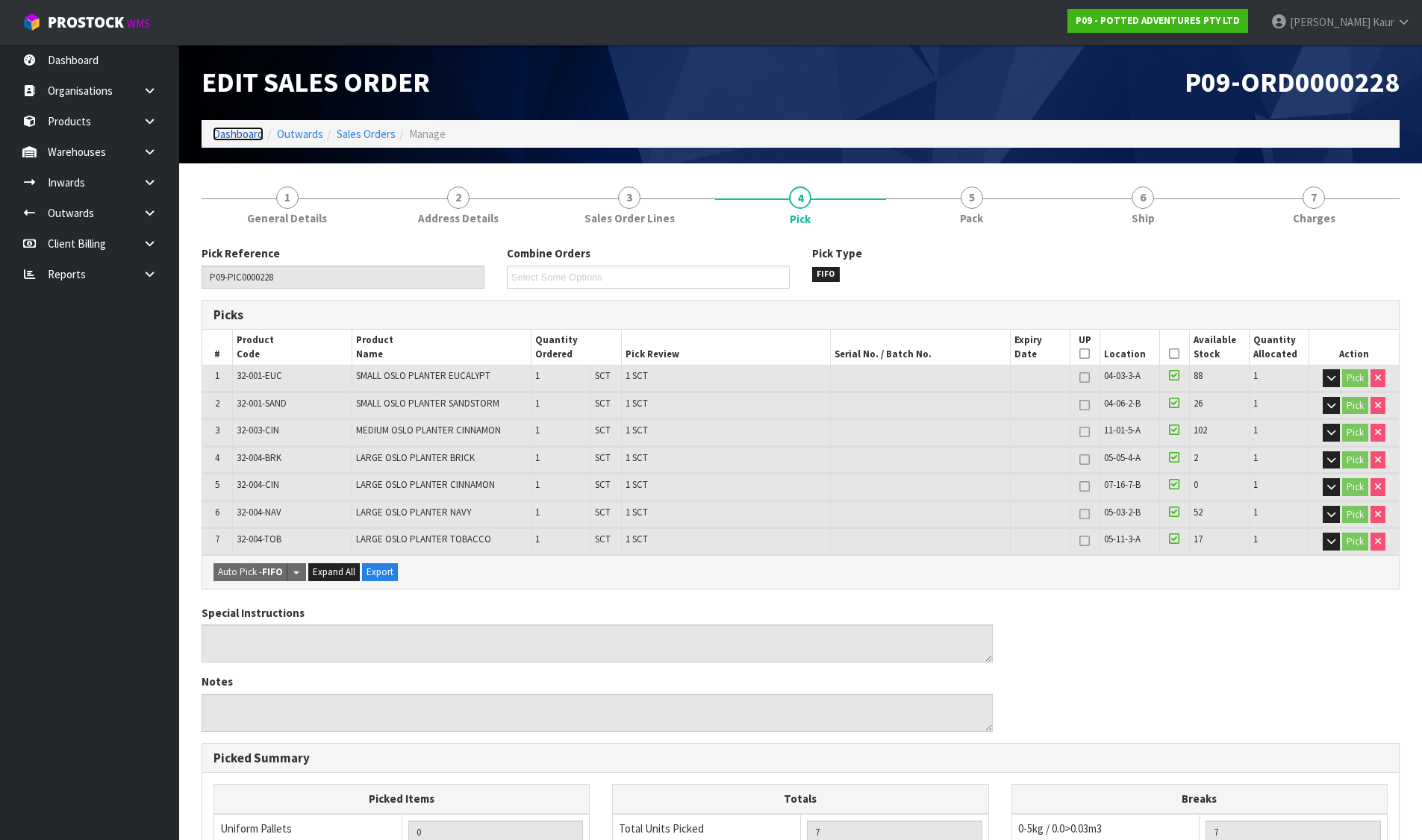
click at [229, 136] on link "Dashboard" at bounding box center [238, 134] width 51 height 15
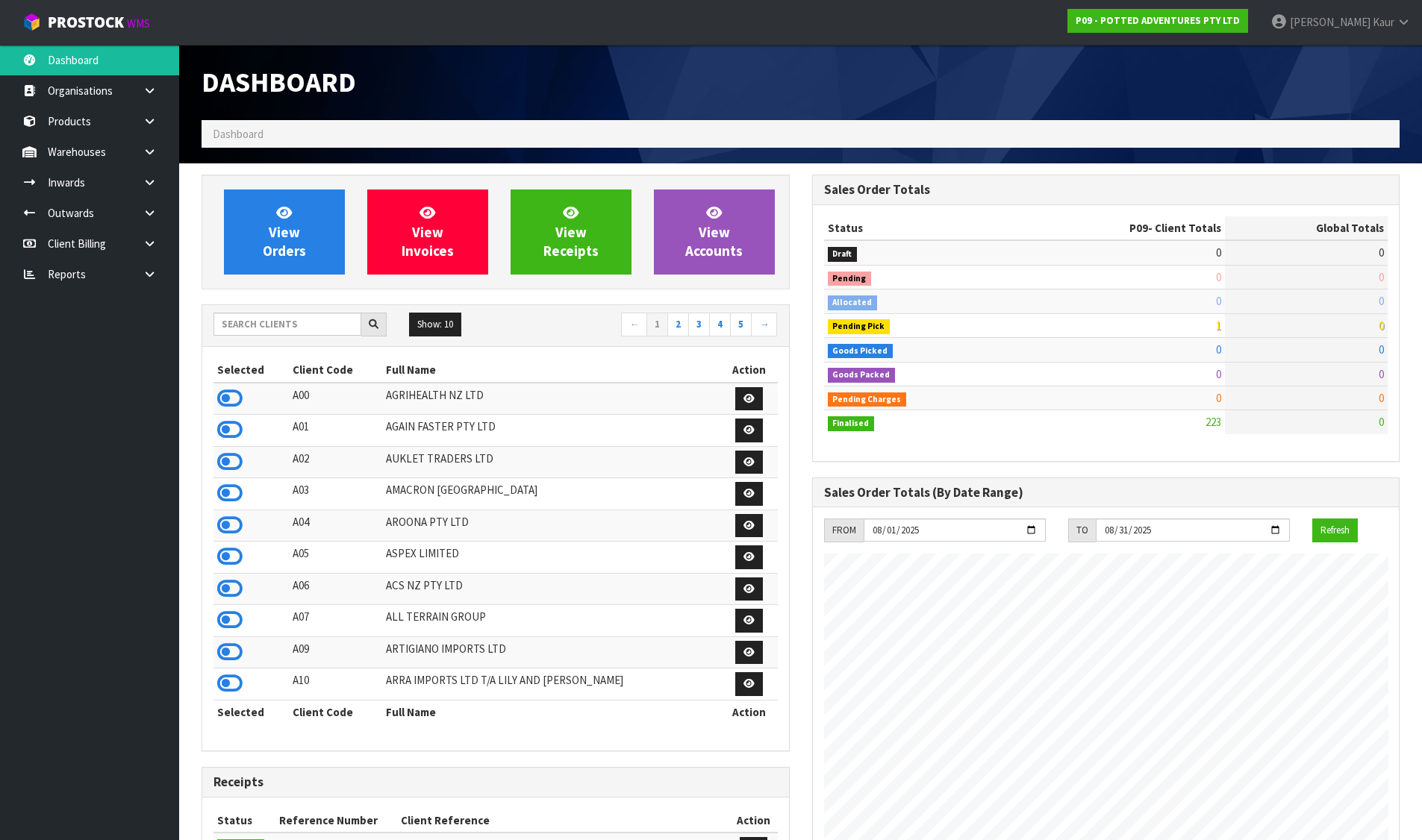
scroll to position [1130, 610]
click at [229, 325] on input "text" at bounding box center [287, 324] width 148 height 23
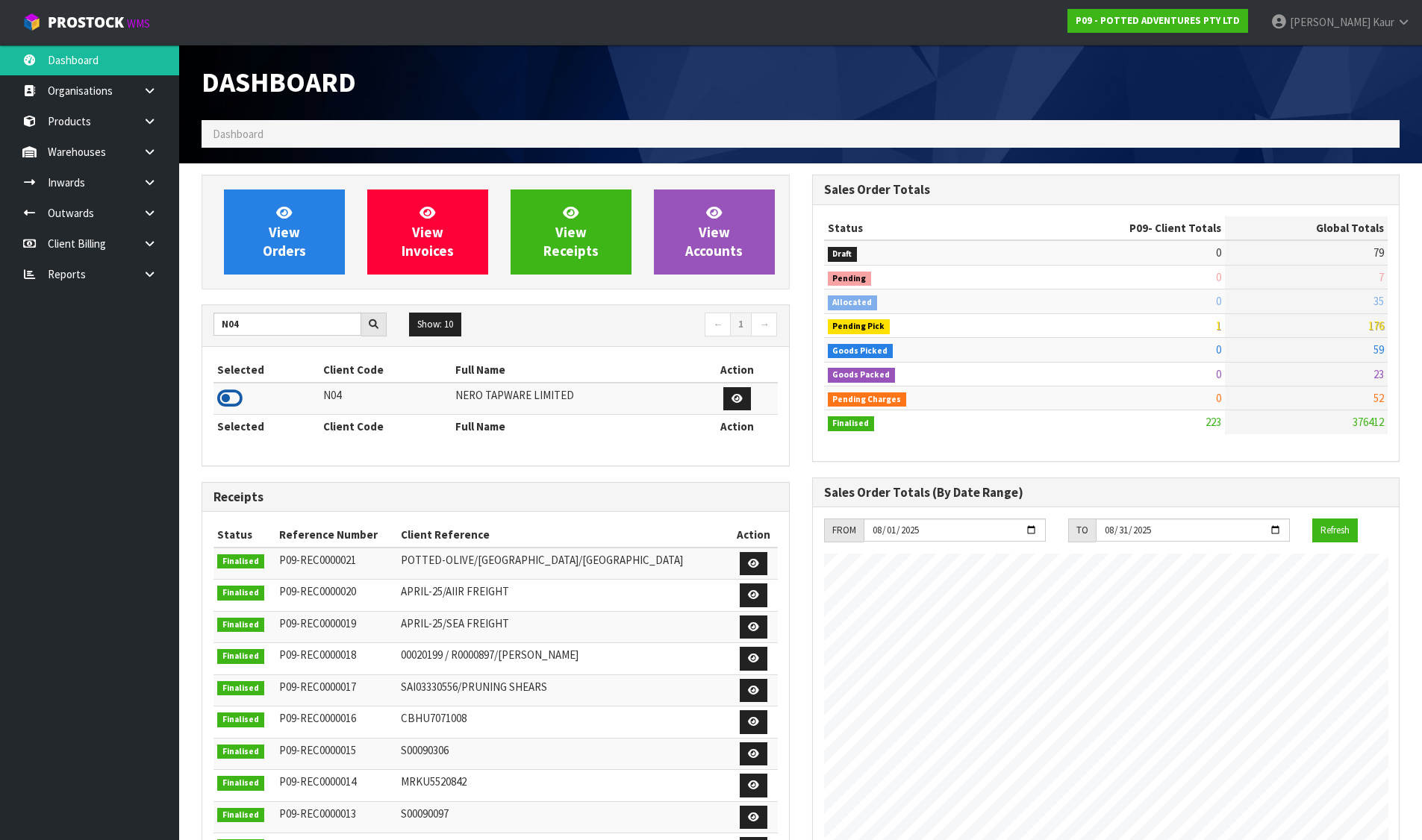
click at [232, 399] on icon at bounding box center [229, 398] width 25 height 22
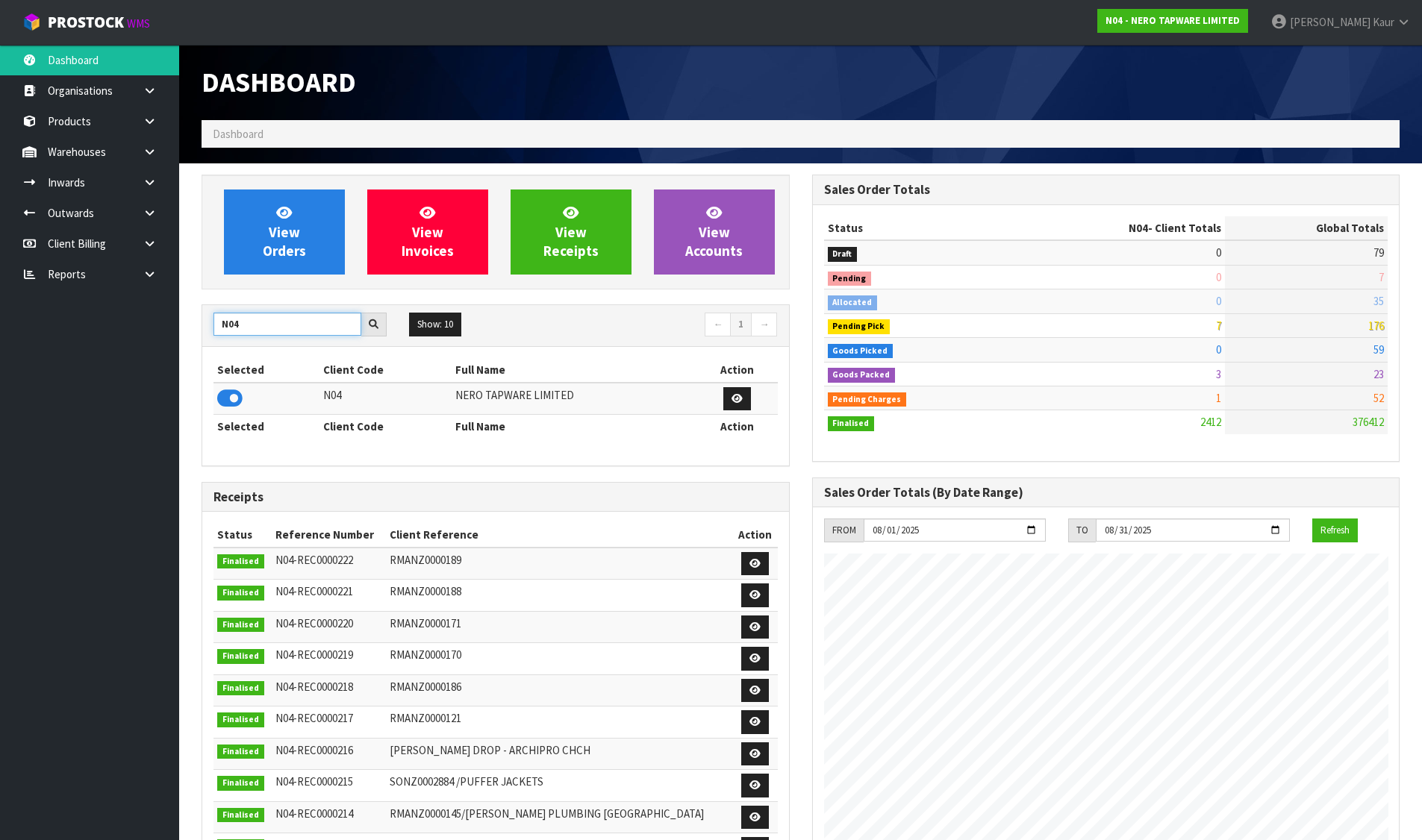
drag, startPoint x: 185, startPoint y: 322, endPoint x: 168, endPoint y: 322, distance: 17.0
click at [168, 322] on body "Toggle navigation ProStock WMS N04 - NERO TAPWARE LIMITED Divjot Kaur Logout Da…" at bounding box center [711, 420] width 1422 height 840
type input "OKA"
click at [223, 394] on icon at bounding box center [229, 398] width 25 height 22
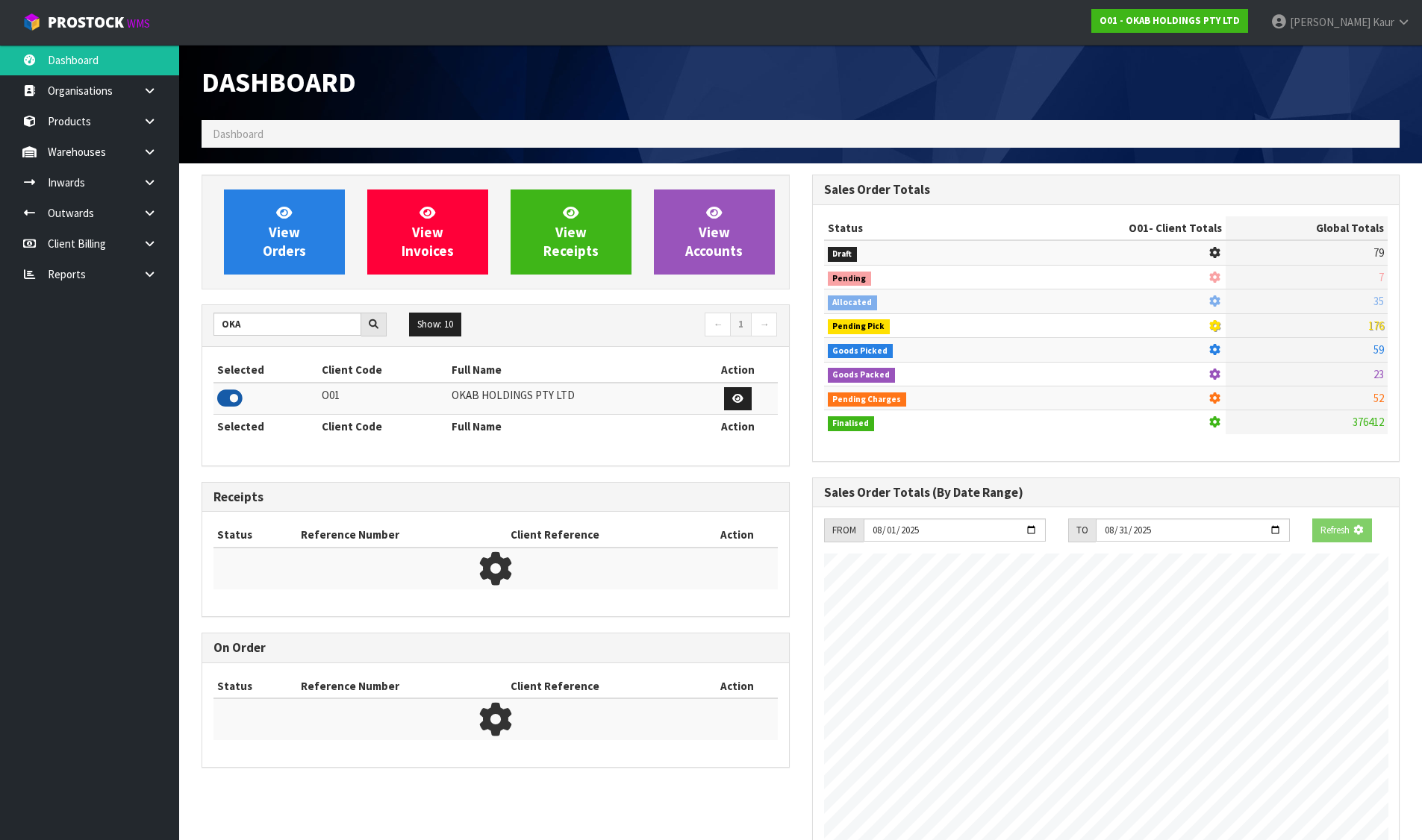
scroll to position [1032, 610]
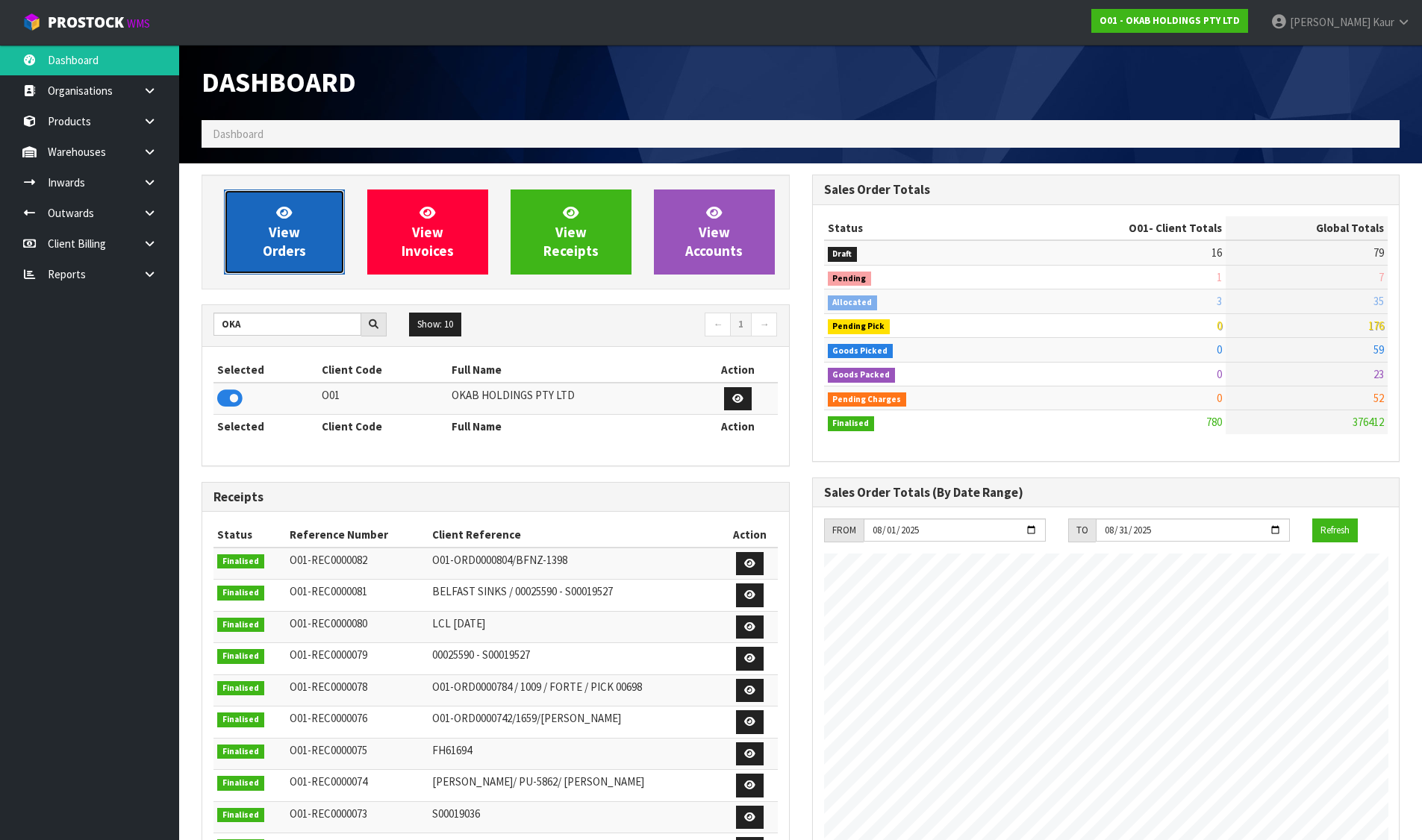
click at [291, 230] on span "View Orders" at bounding box center [284, 231] width 43 height 56
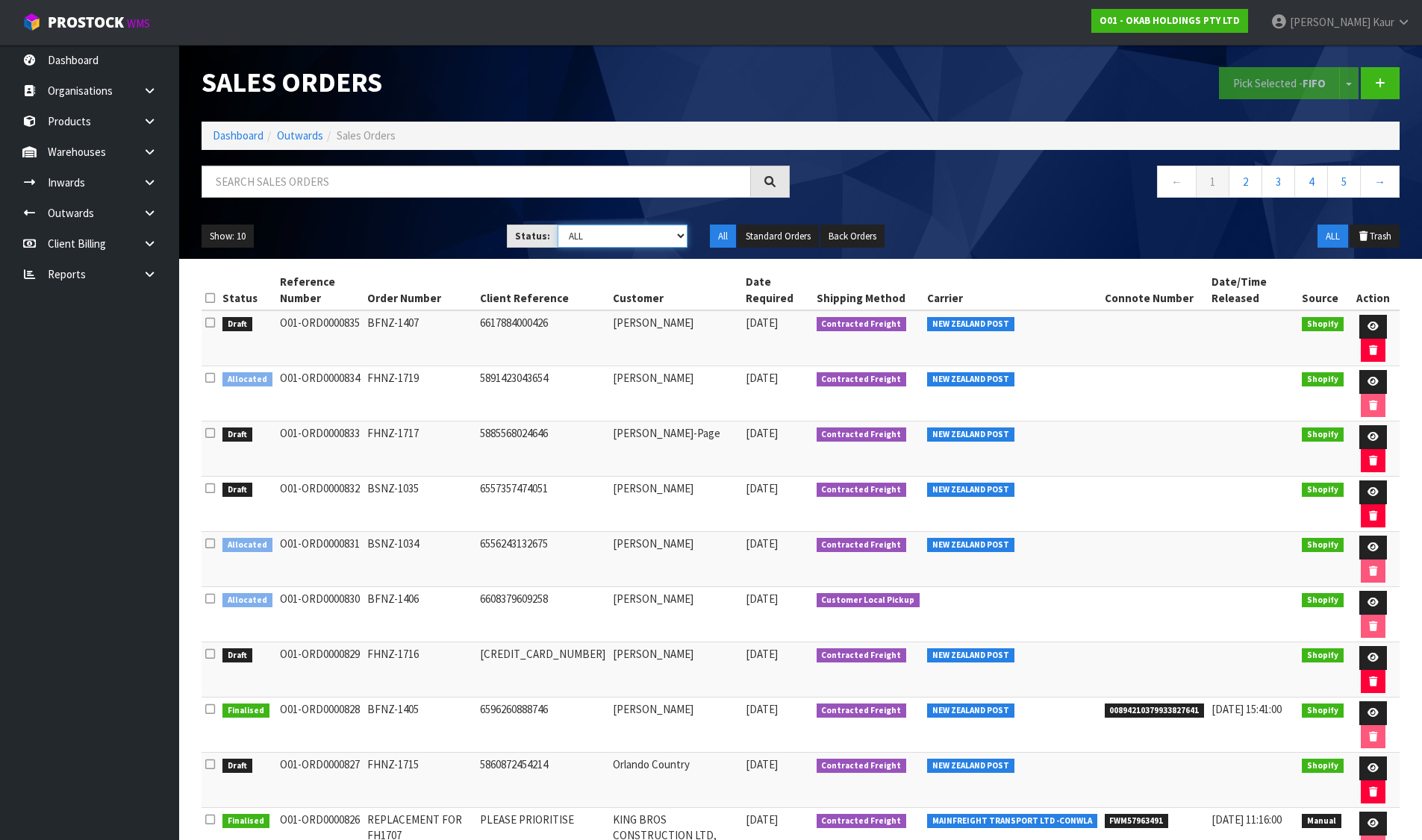
click at [593, 230] on select "Draft Pending Allocated Pending Pick Goods Picked Goods Packed Pending Charges …" at bounding box center [622, 236] width 129 height 23
select select "string:0"
click at [558, 224] on select "Draft Pending Allocated Pending Pick Goods Picked Goods Packed Pending Charges …" at bounding box center [622, 236] width 129 height 23
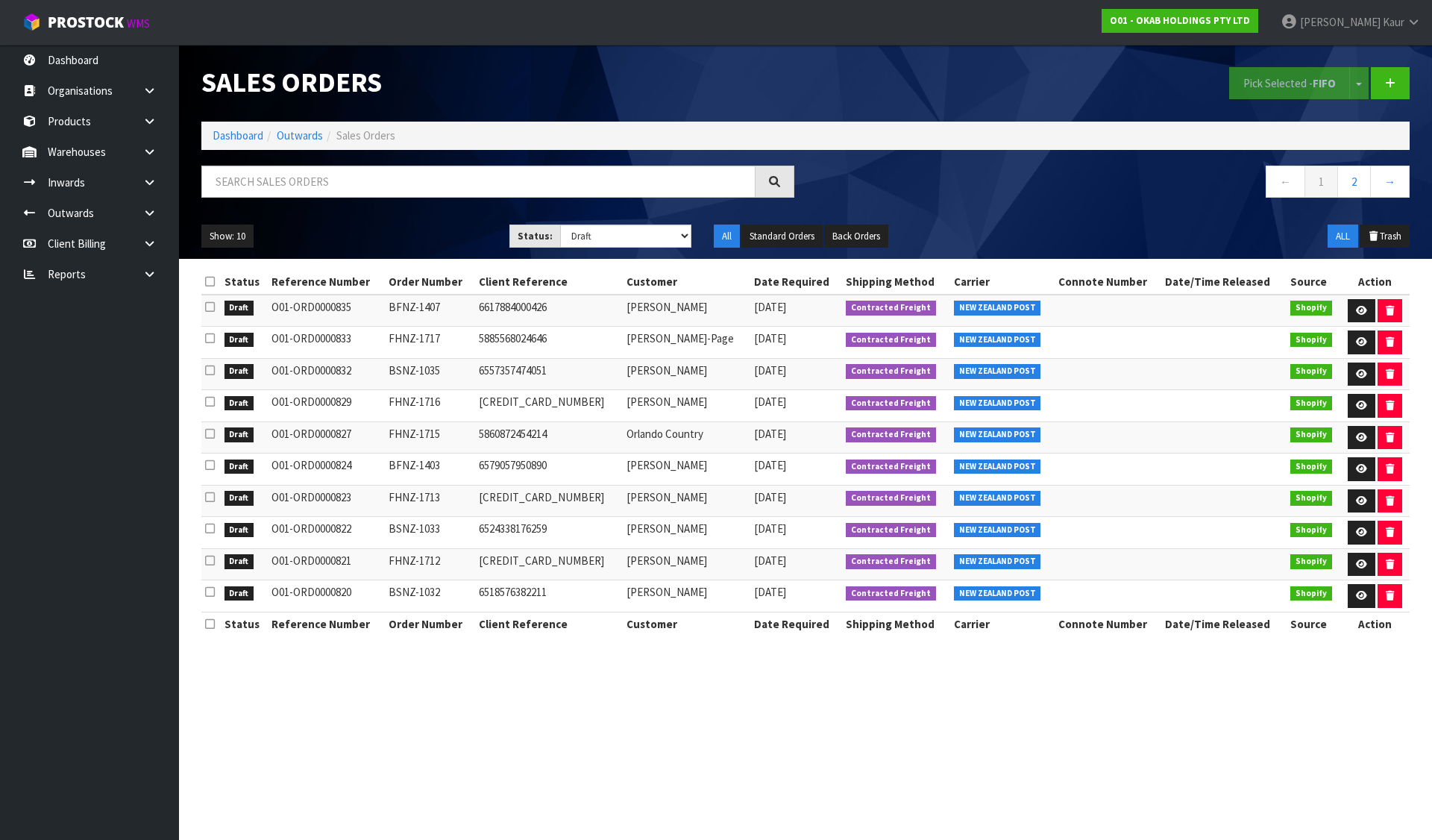
click at [210, 278] on icon at bounding box center [210, 281] width 10 height 11
click at [1287, 80] on button "Pick Selected - FIFO" at bounding box center [1290, 83] width 121 height 32
click at [231, 133] on link "Dashboard" at bounding box center [238, 136] width 51 height 15
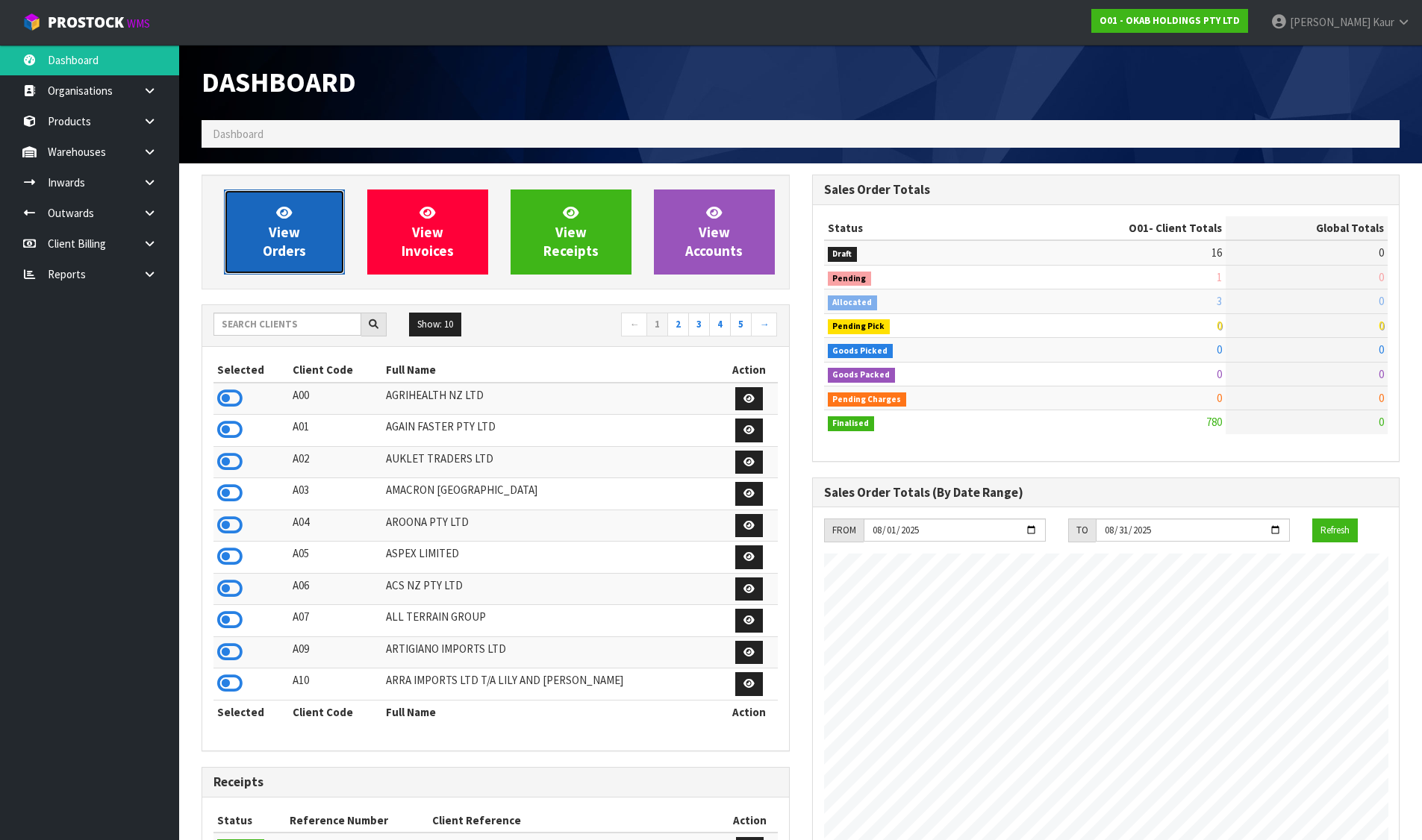
scroll to position [1032, 610]
click at [272, 211] on link "View Orders" at bounding box center [284, 231] width 121 height 85
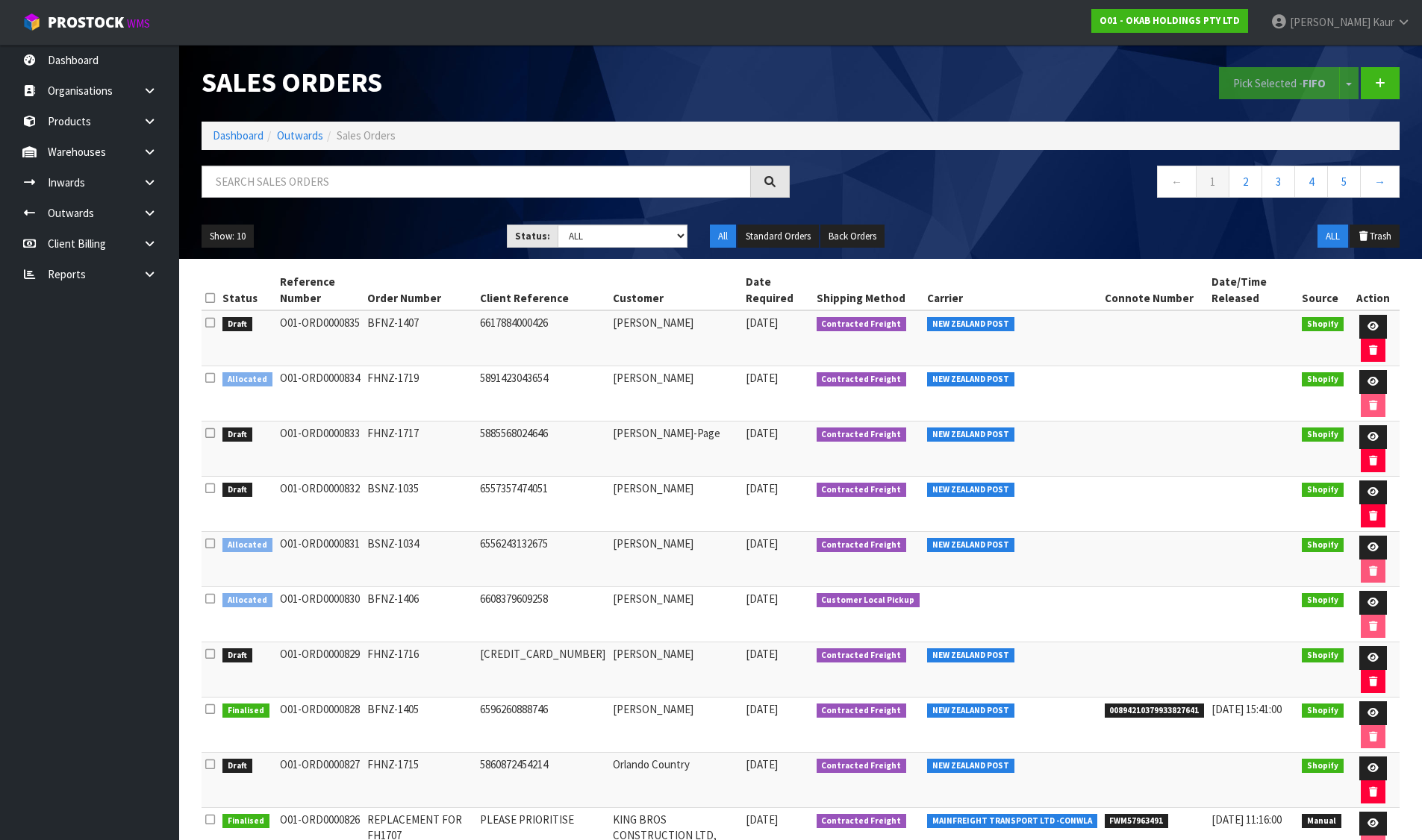
click at [952, 181] on nav "← 1 2 3 4 5 →" at bounding box center [1106, 184] width 588 height 37
click at [255, 129] on link "Dashboard" at bounding box center [238, 136] width 51 height 15
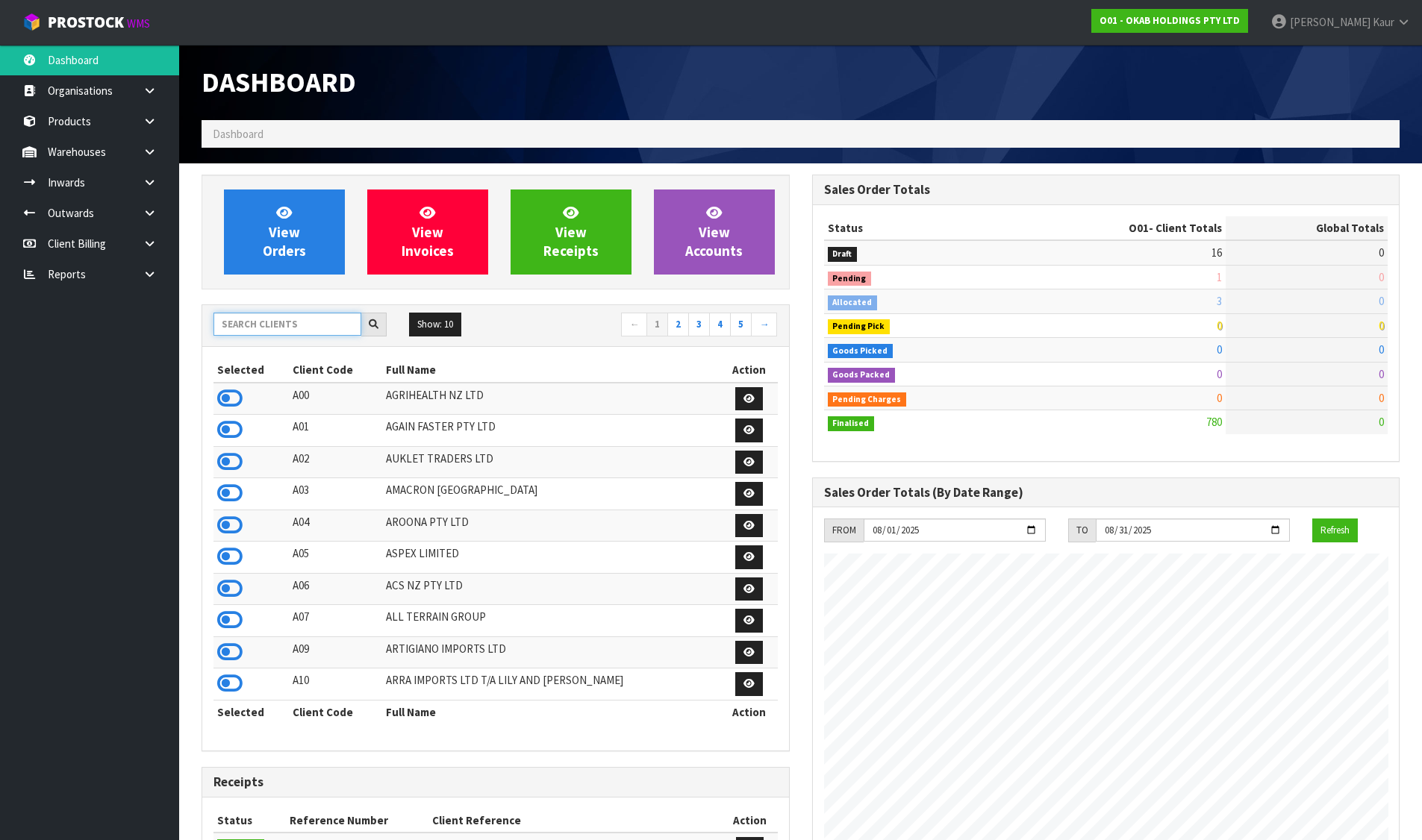
click at [294, 328] on input "text" at bounding box center [287, 324] width 148 height 23
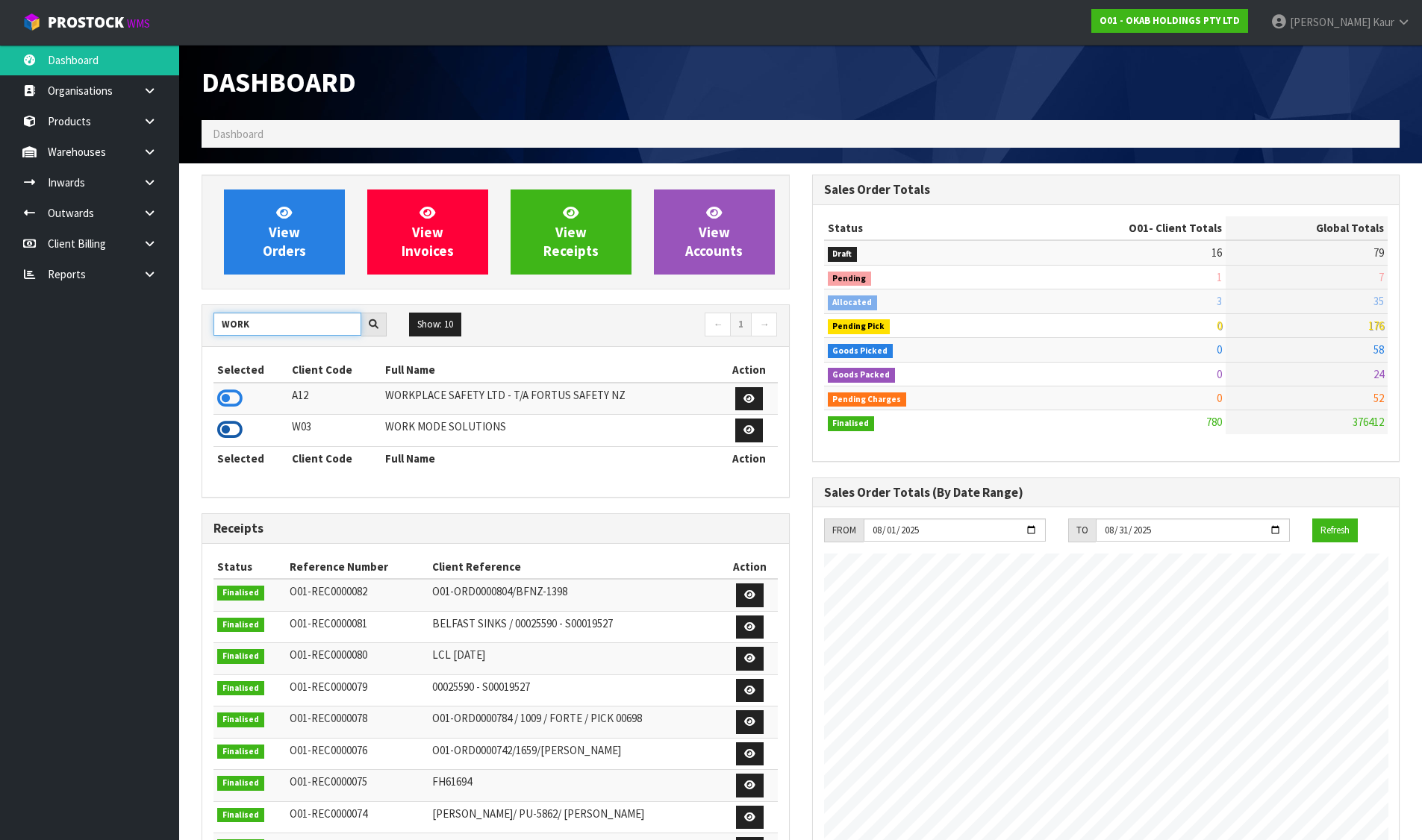
type input "WORK"
click at [228, 428] on icon at bounding box center [229, 429] width 25 height 22
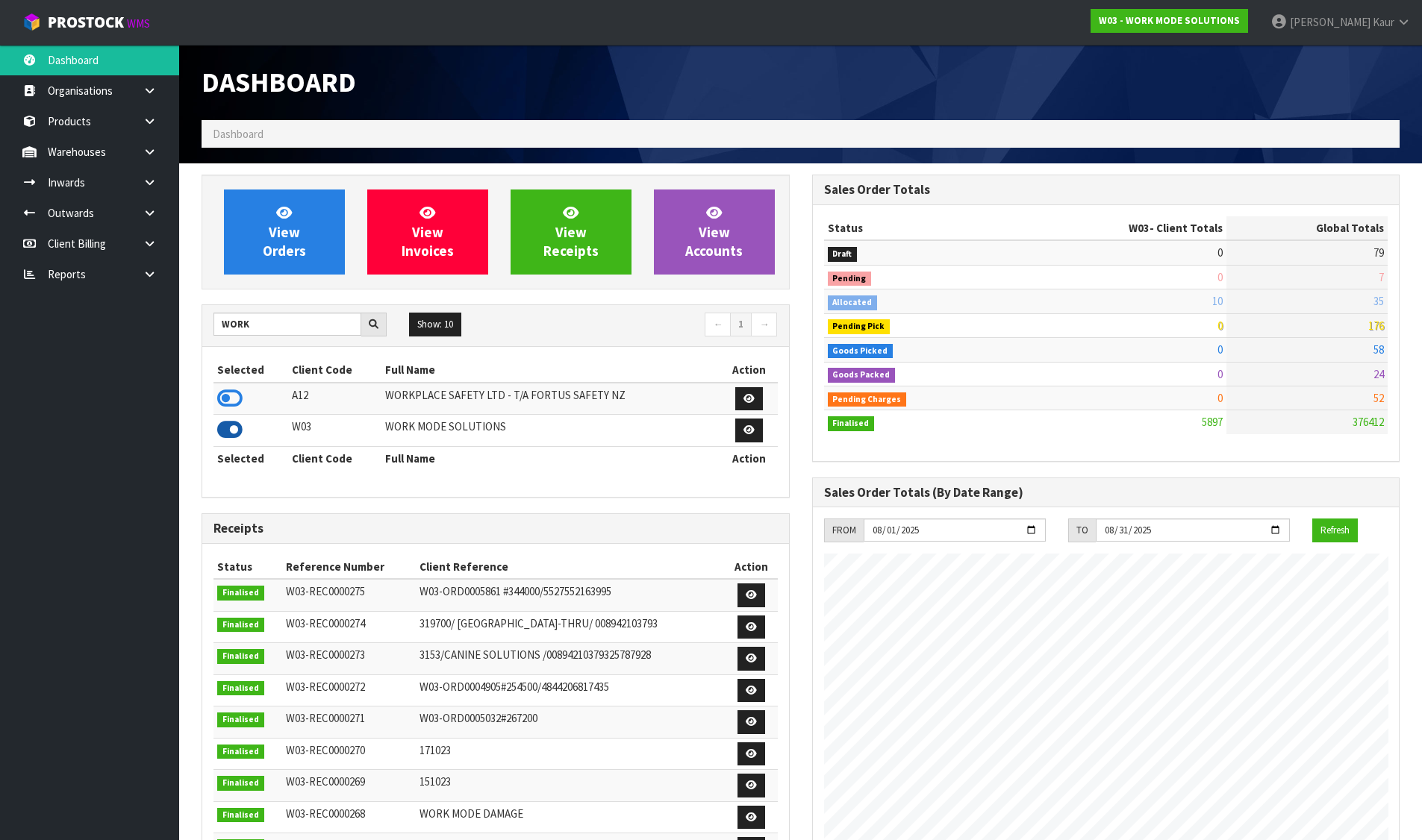
scroll to position [1081, 610]
click at [290, 228] on span "View Orders" at bounding box center [284, 231] width 43 height 56
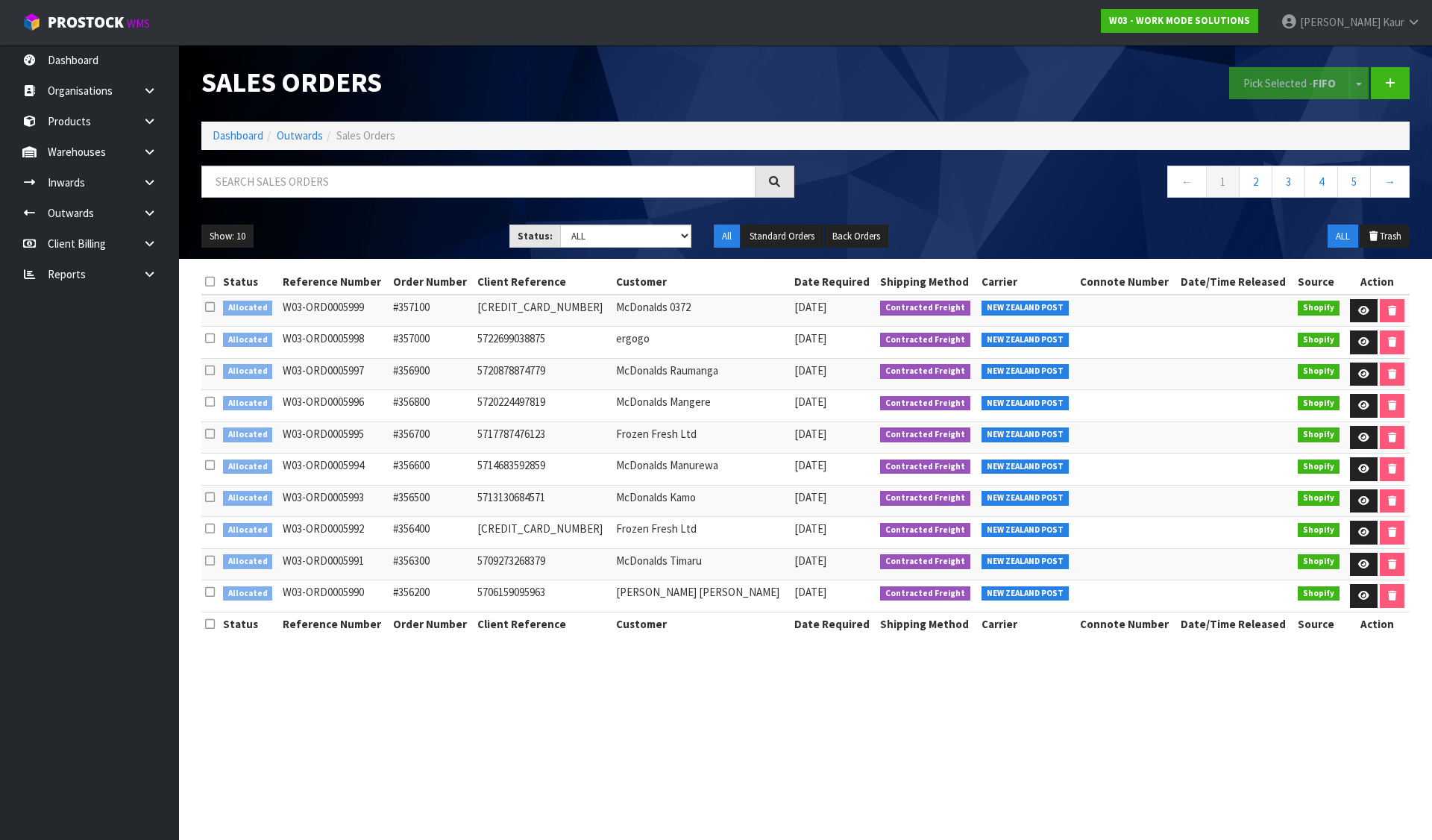
click at [597, 796] on section "Sales Orders Pick Selected - FIFO Split button! FIFO - First In First Out FEFO …" at bounding box center [716, 420] width 1432 height 840
click at [239, 133] on link "Dashboard" at bounding box center [238, 136] width 51 height 15
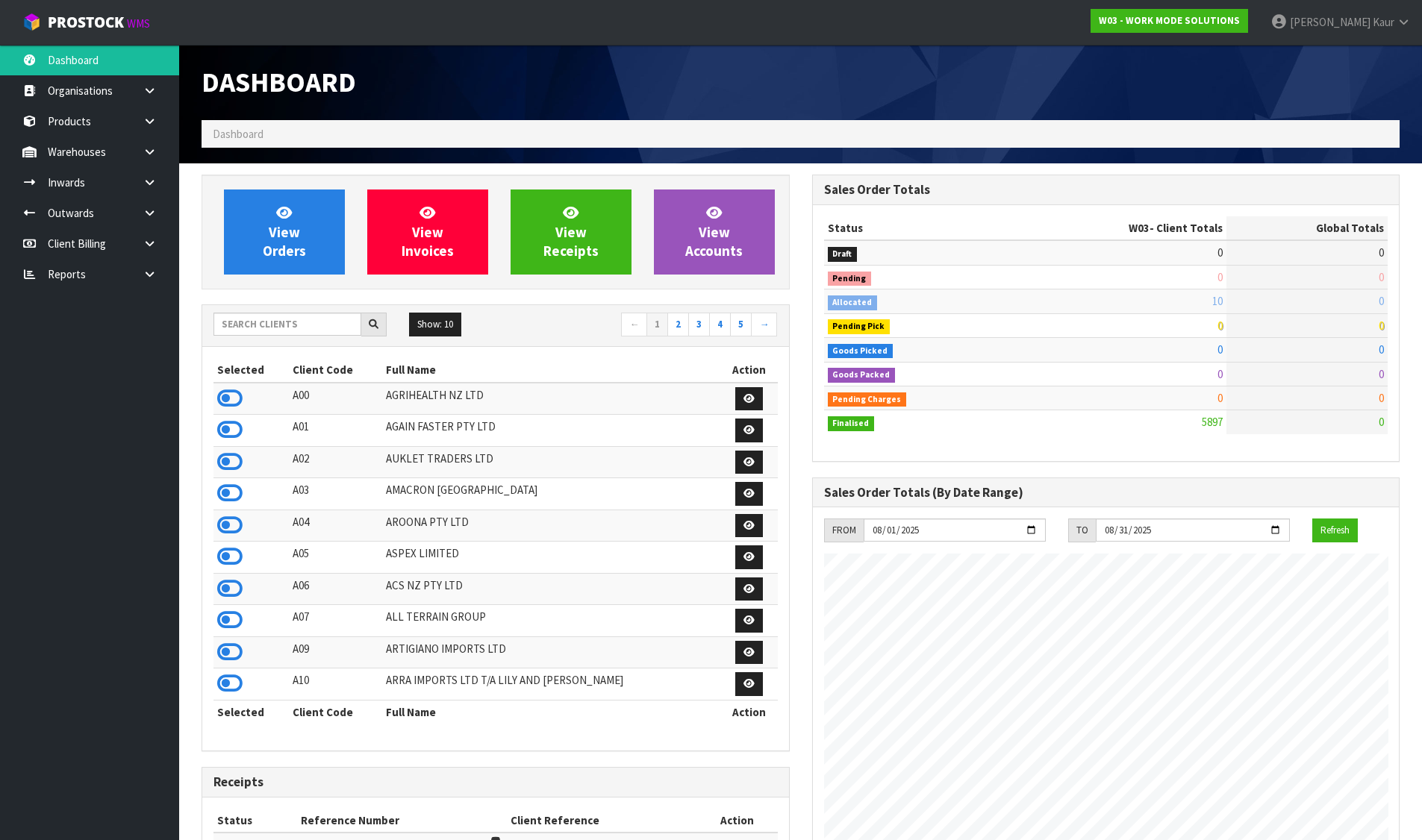
scroll to position [1081, 610]
click at [235, 319] on input "text" at bounding box center [287, 324] width 148 height 23
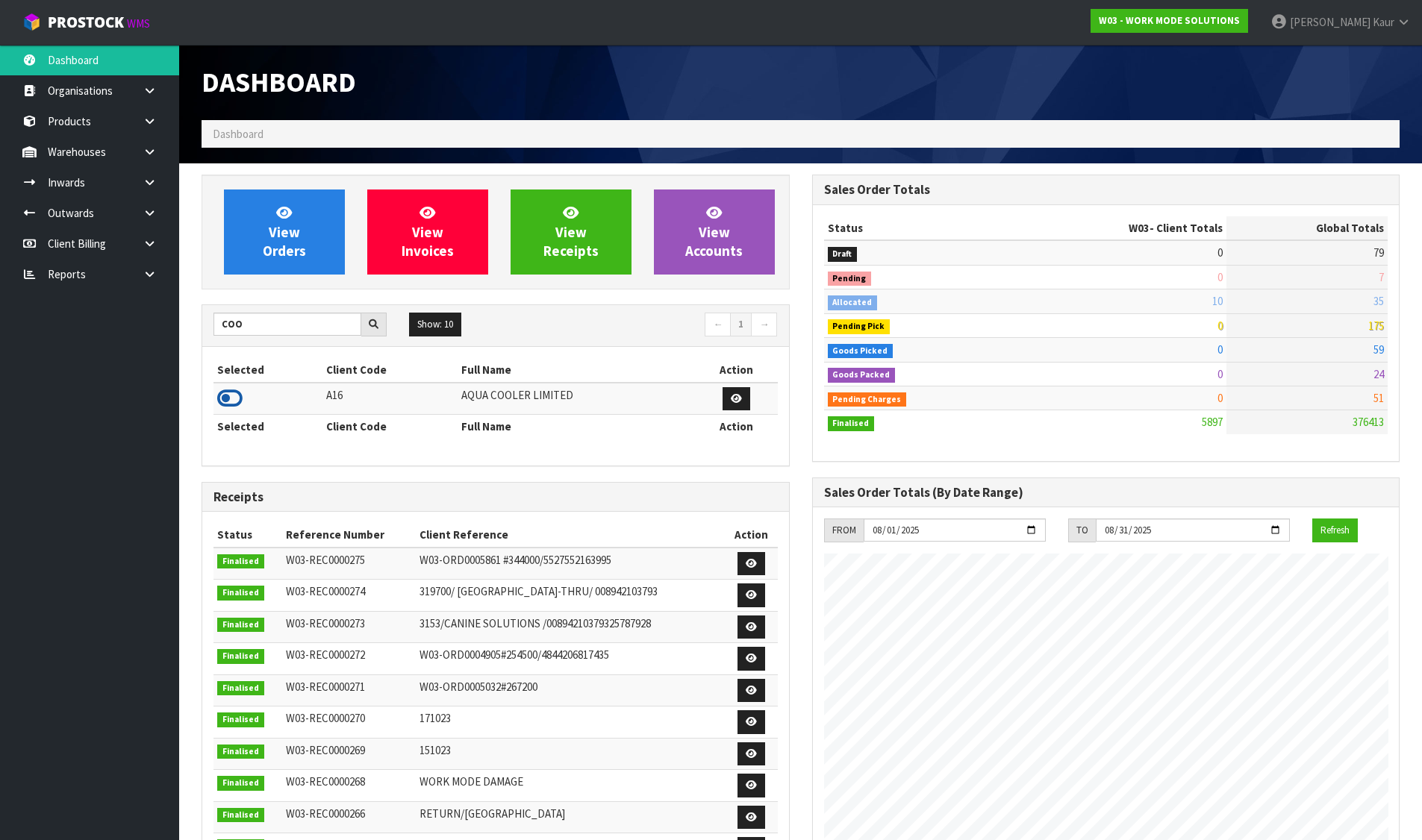
click at [232, 396] on icon at bounding box center [229, 398] width 25 height 22
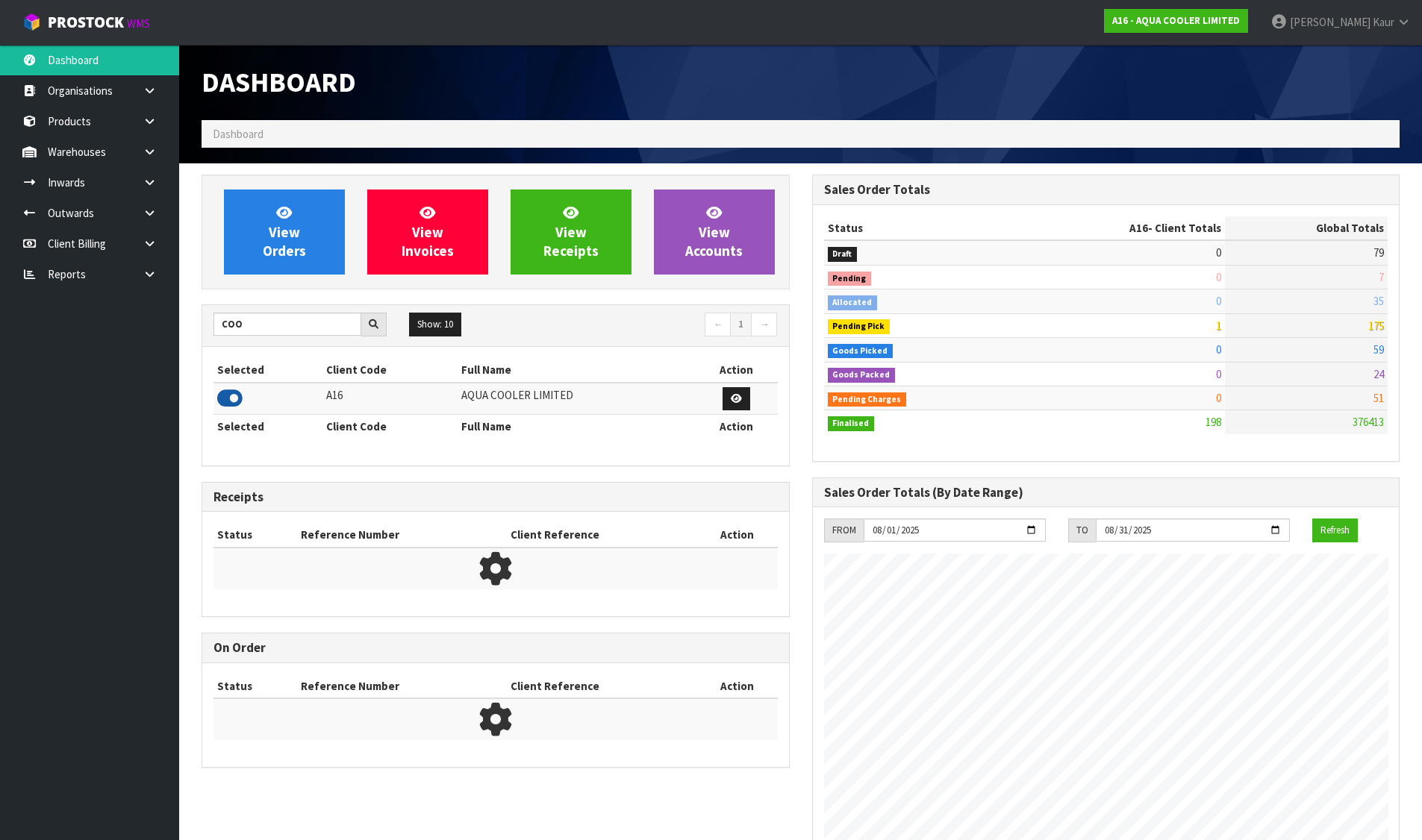
scroll to position [936, 610]
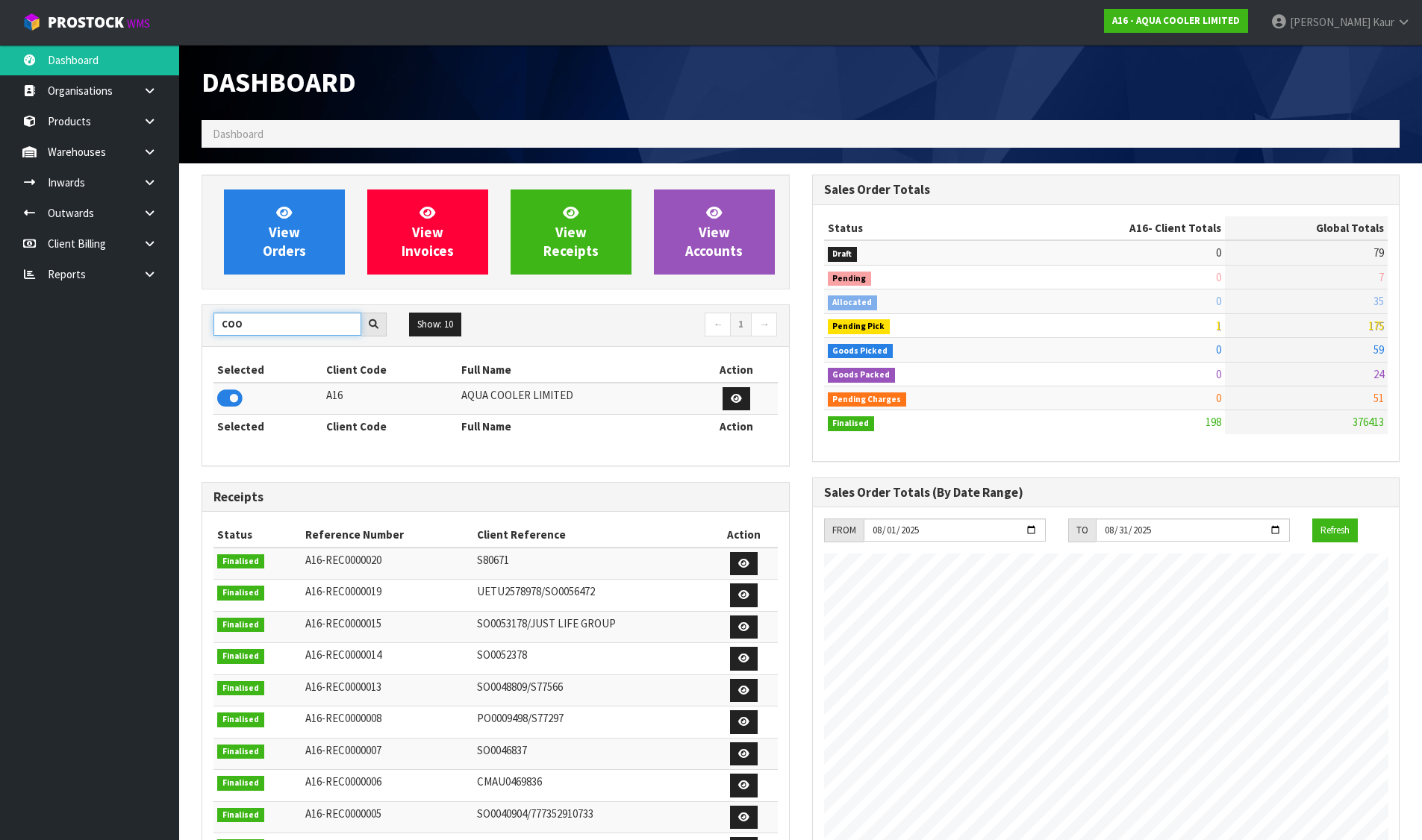
drag, startPoint x: 259, startPoint y: 320, endPoint x: 164, endPoint y: 311, distance: 95.4
click at [164, 311] on body "Toggle navigation ProStock WMS A16 - AQUA COOLER LIMITED Divjot Kaur Logout Das…" at bounding box center [711, 420] width 1422 height 840
click at [221, 394] on icon at bounding box center [229, 398] width 25 height 22
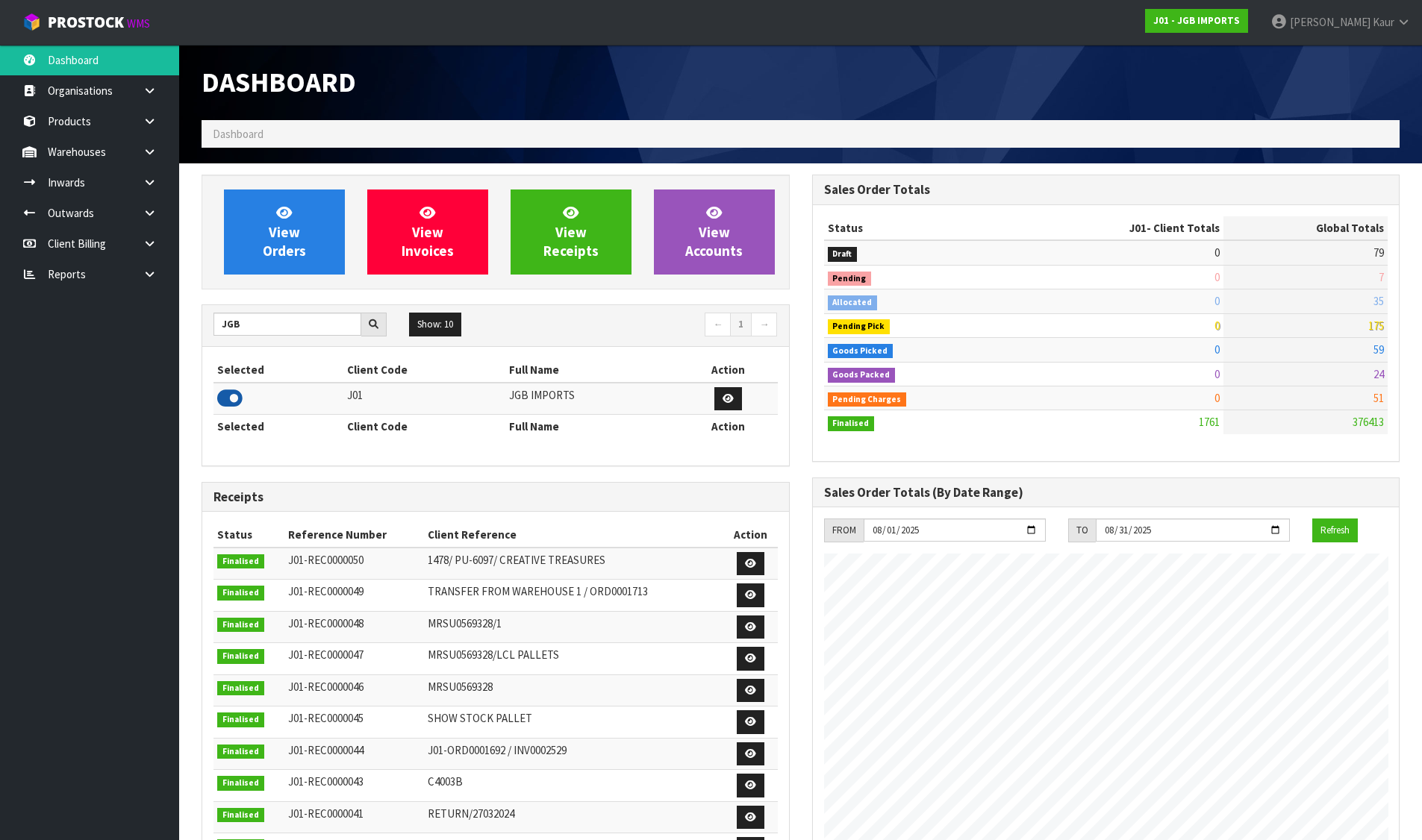
scroll to position [912, 610]
click at [185, 332] on section "View Orders View Invoices View Receipts View Accounts JGB Show: 10 5 10 25 50 ←…" at bounding box center [801, 630] width 1243 height 935
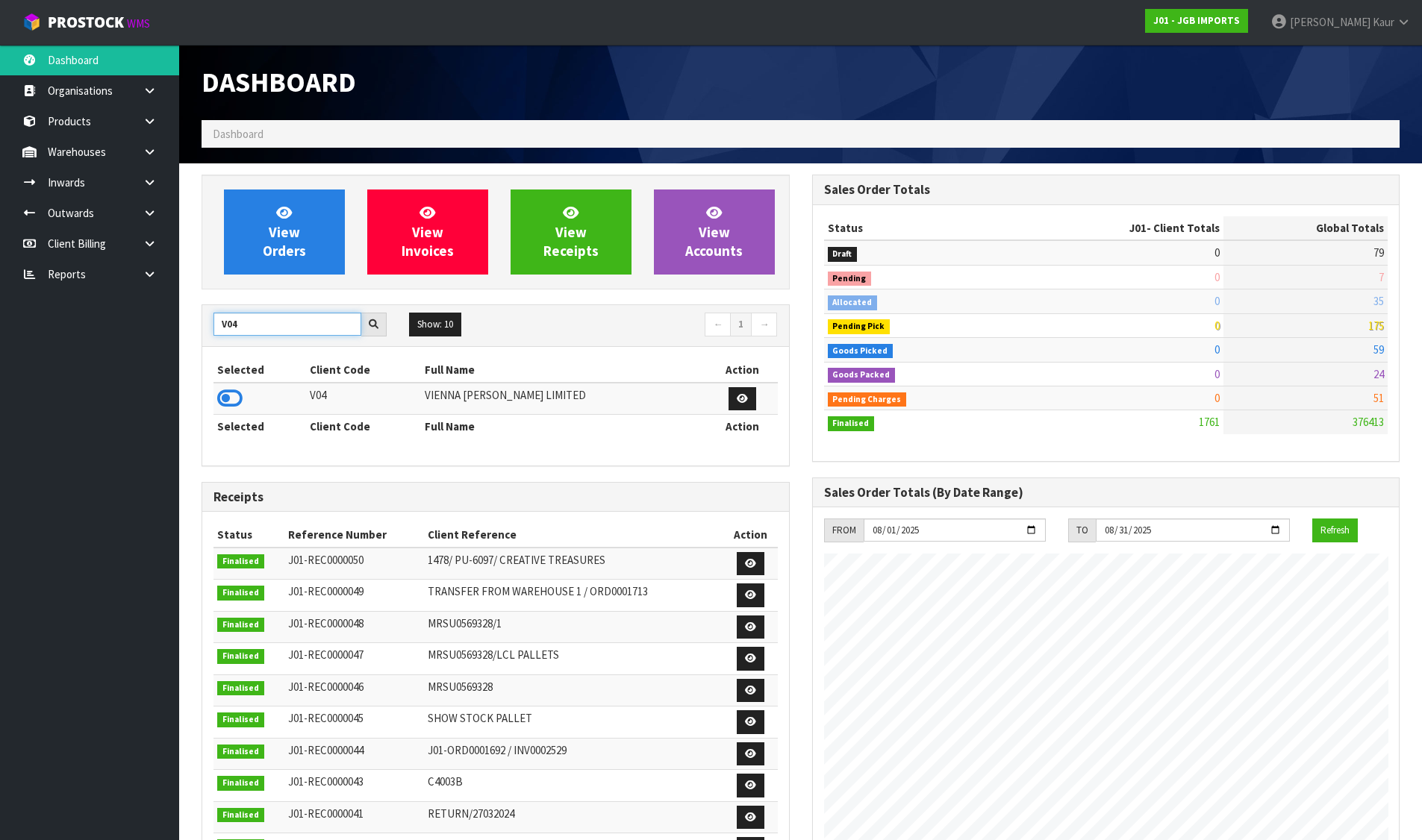
type input "V04"
click at [243, 396] on td at bounding box center [260, 399] width 93 height 32
click at [231, 397] on icon at bounding box center [229, 398] width 25 height 22
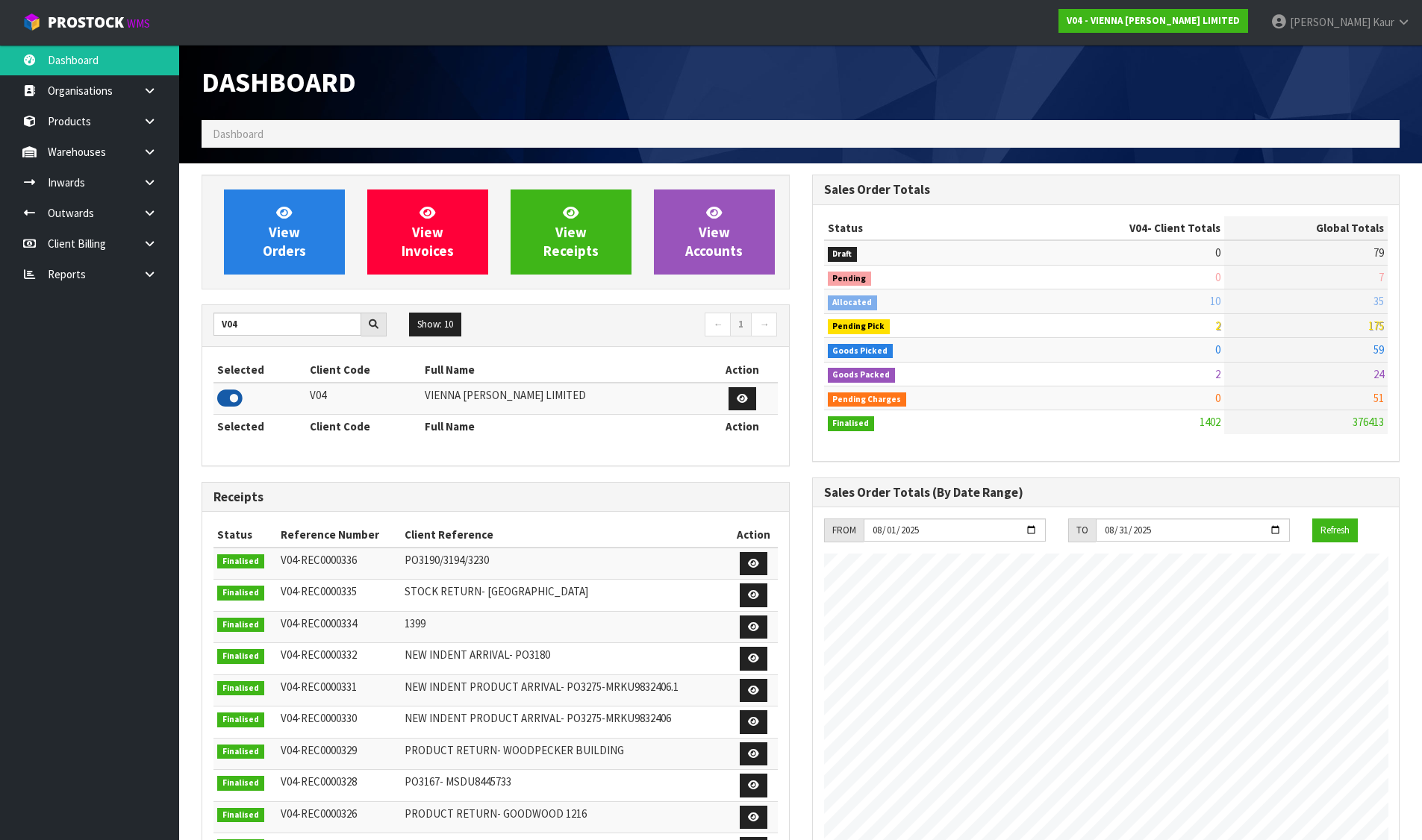
scroll to position [1185, 610]
click at [313, 244] on link "View Orders" at bounding box center [284, 231] width 121 height 85
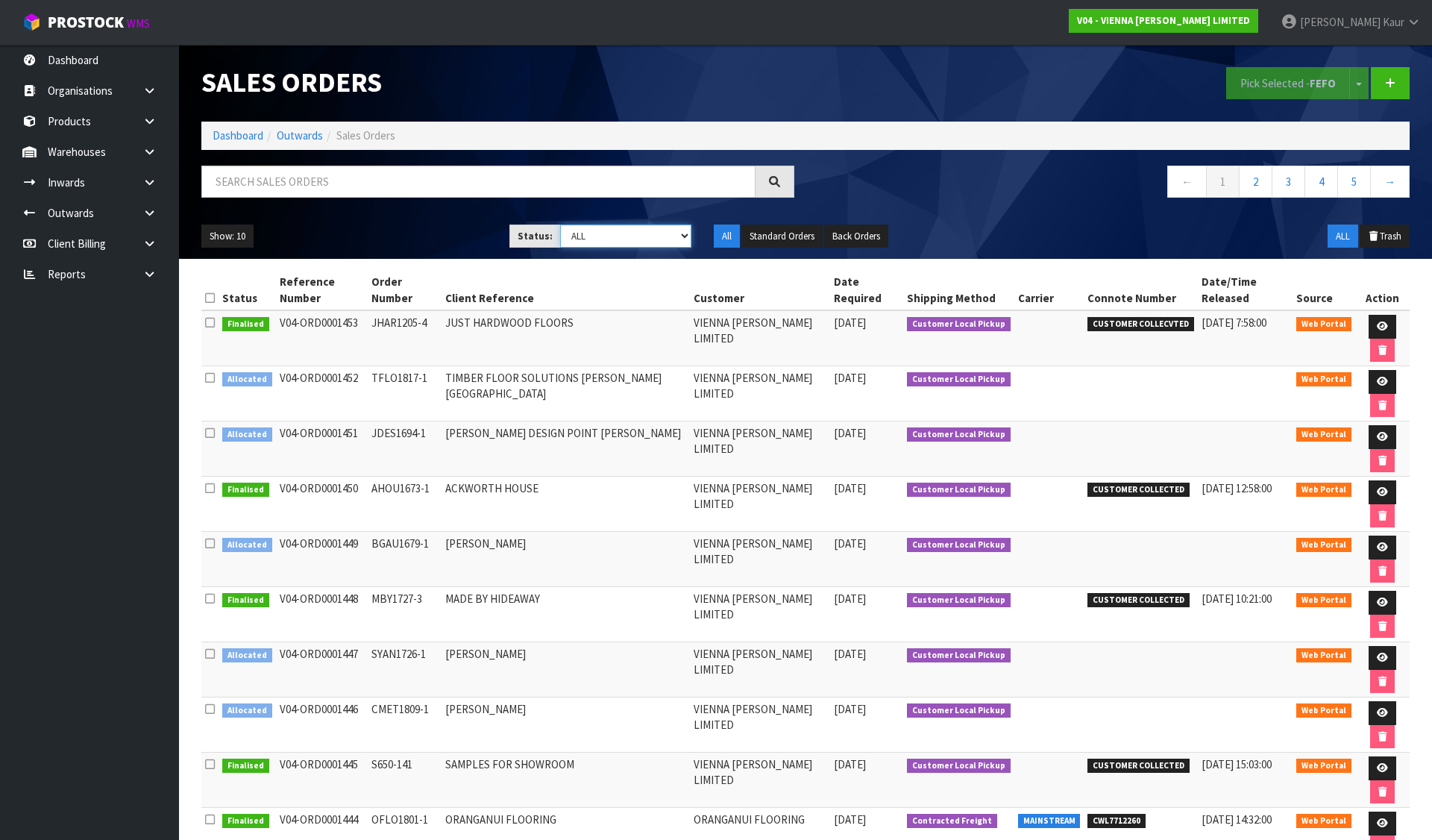
click at [592, 231] on select "Draft Pending Allocated Pending Pick Goods Picked Goods Packed Pending Charges …" at bounding box center [626, 236] width 132 height 23
select select "string:2"
click at [561, 224] on select "Draft Pending Allocated Pending Pick Goods Picked Goods Packed Pending Charges …" at bounding box center [626, 236] width 132 height 23
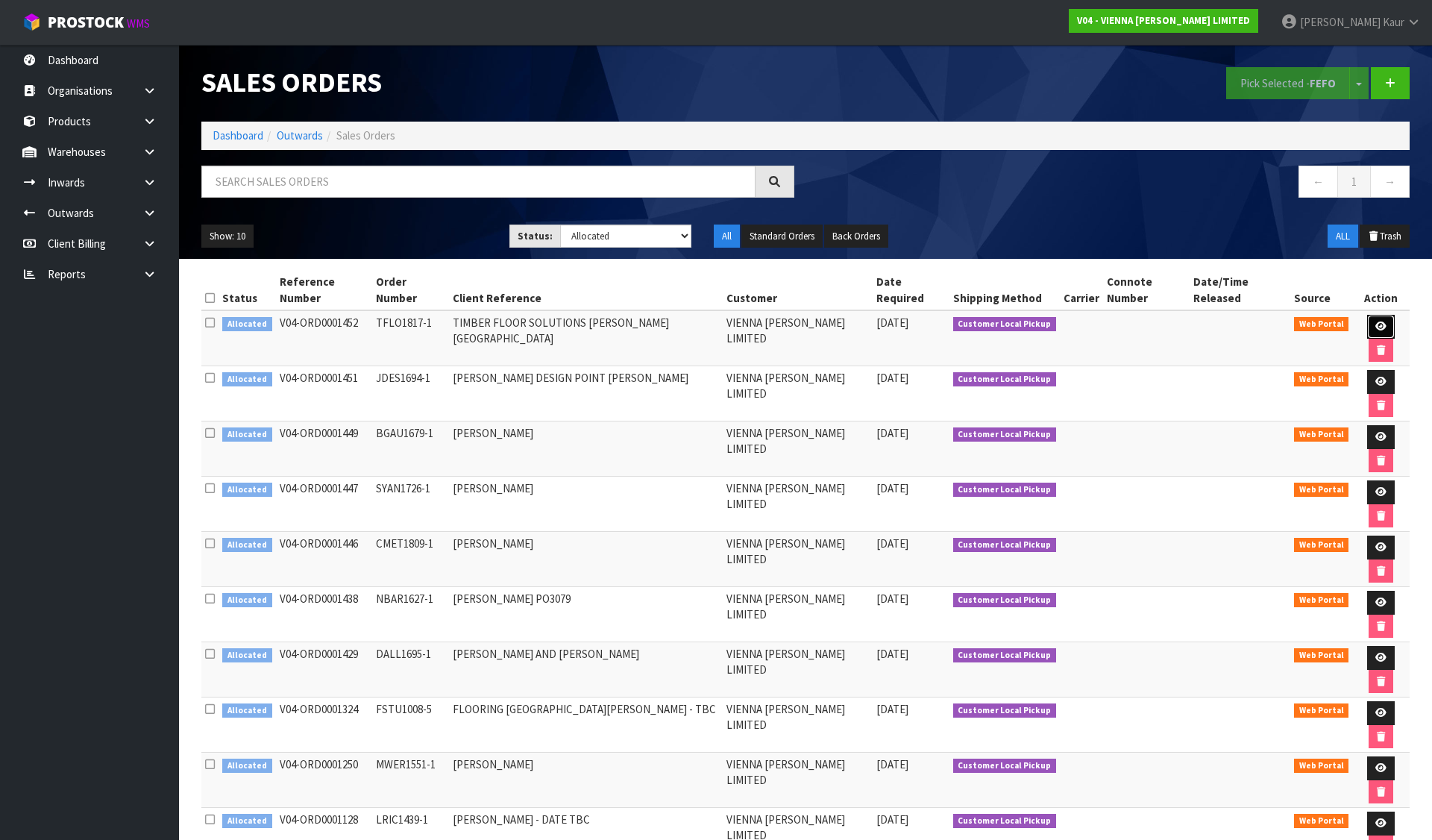
click at [1372, 315] on link at bounding box center [1381, 326] width 28 height 24
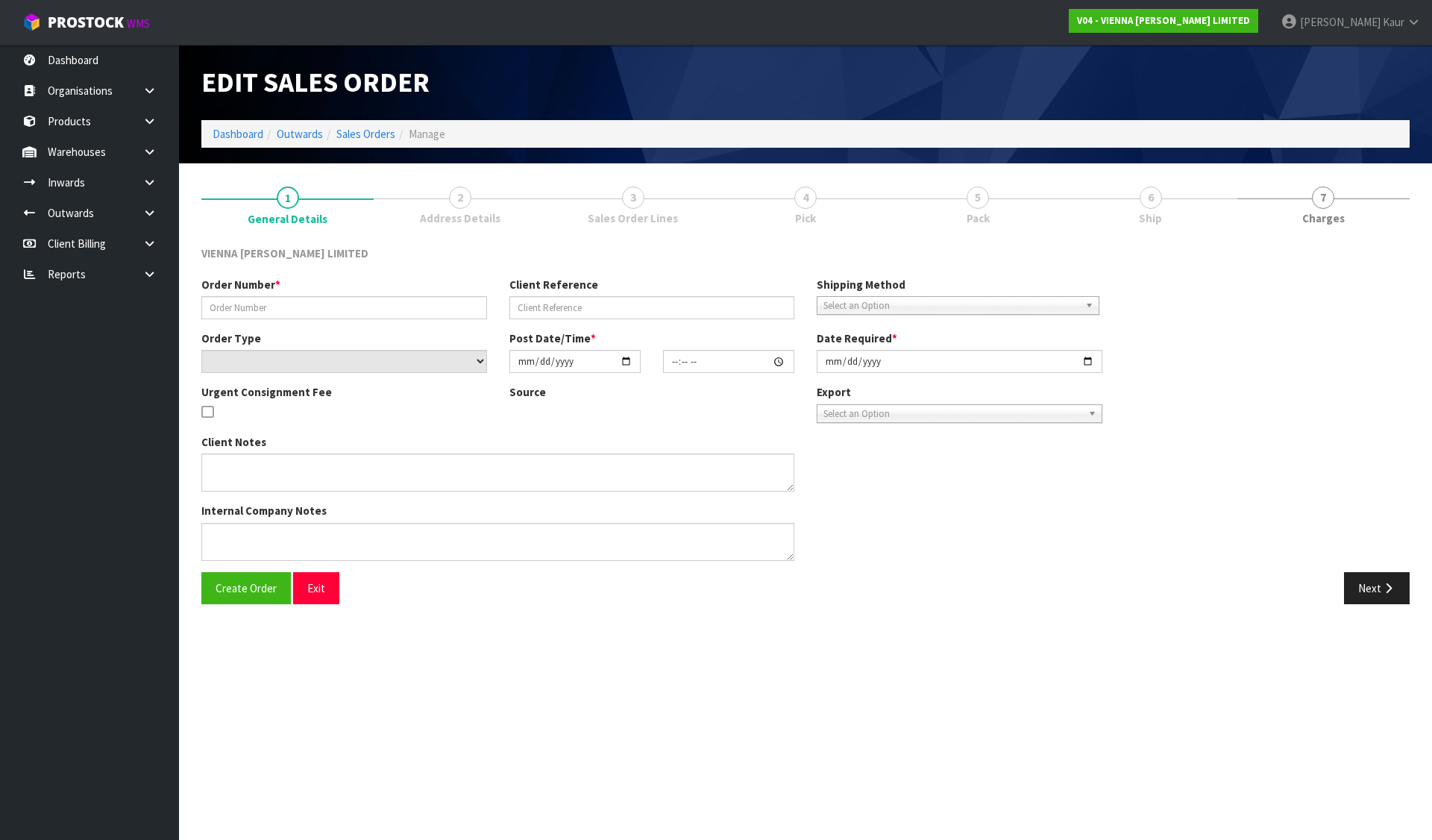
type input "TFLO1817-1"
type input "TIMBER FLOOR SOLUTIONS [PERSON_NAME][GEOGRAPHIC_DATA]"
select select "number:0"
type input "2025-08-11"
type input "13:58:00.000"
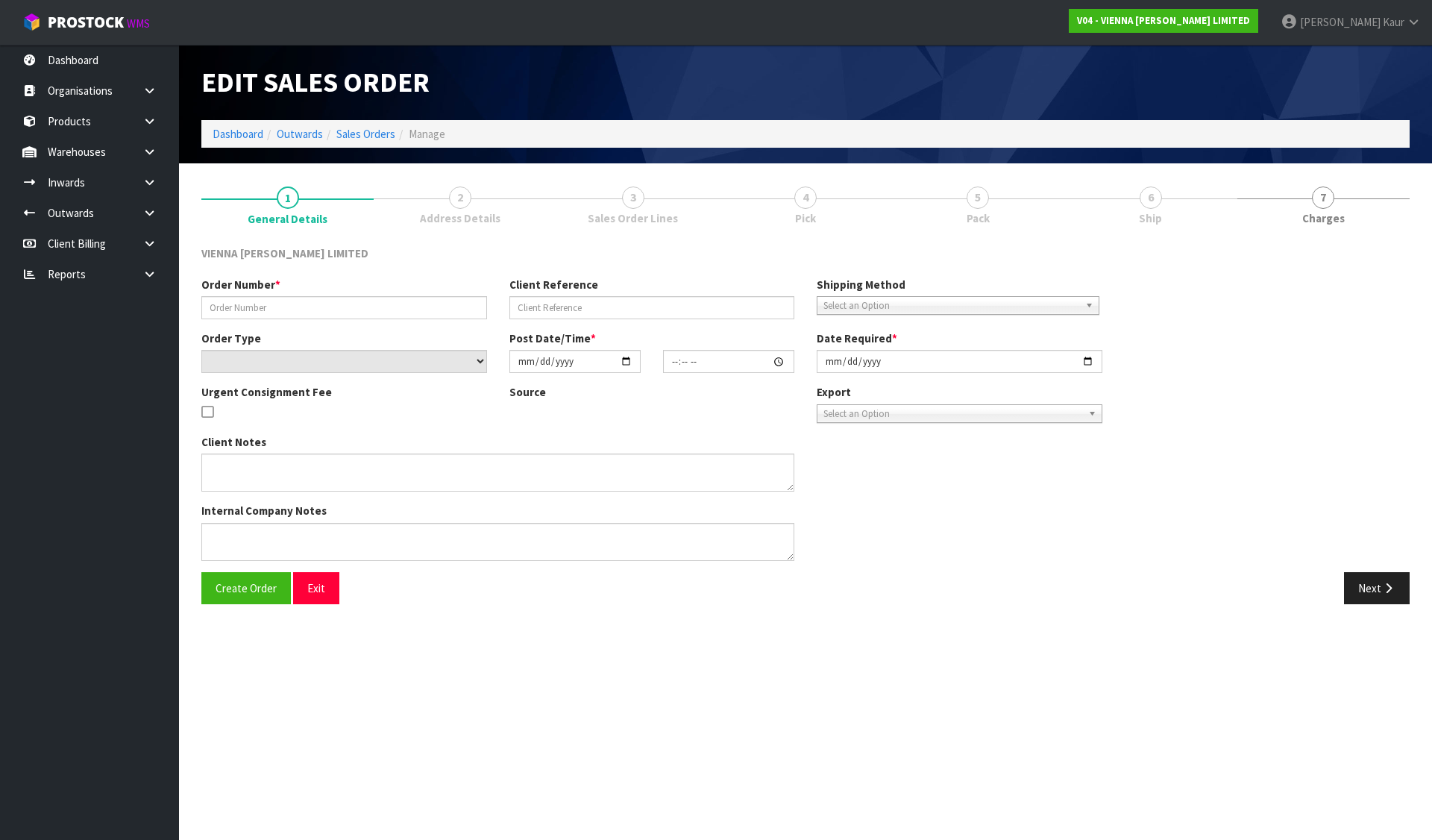
type input "2025-08-25"
type textarea "HERBERT STREET"
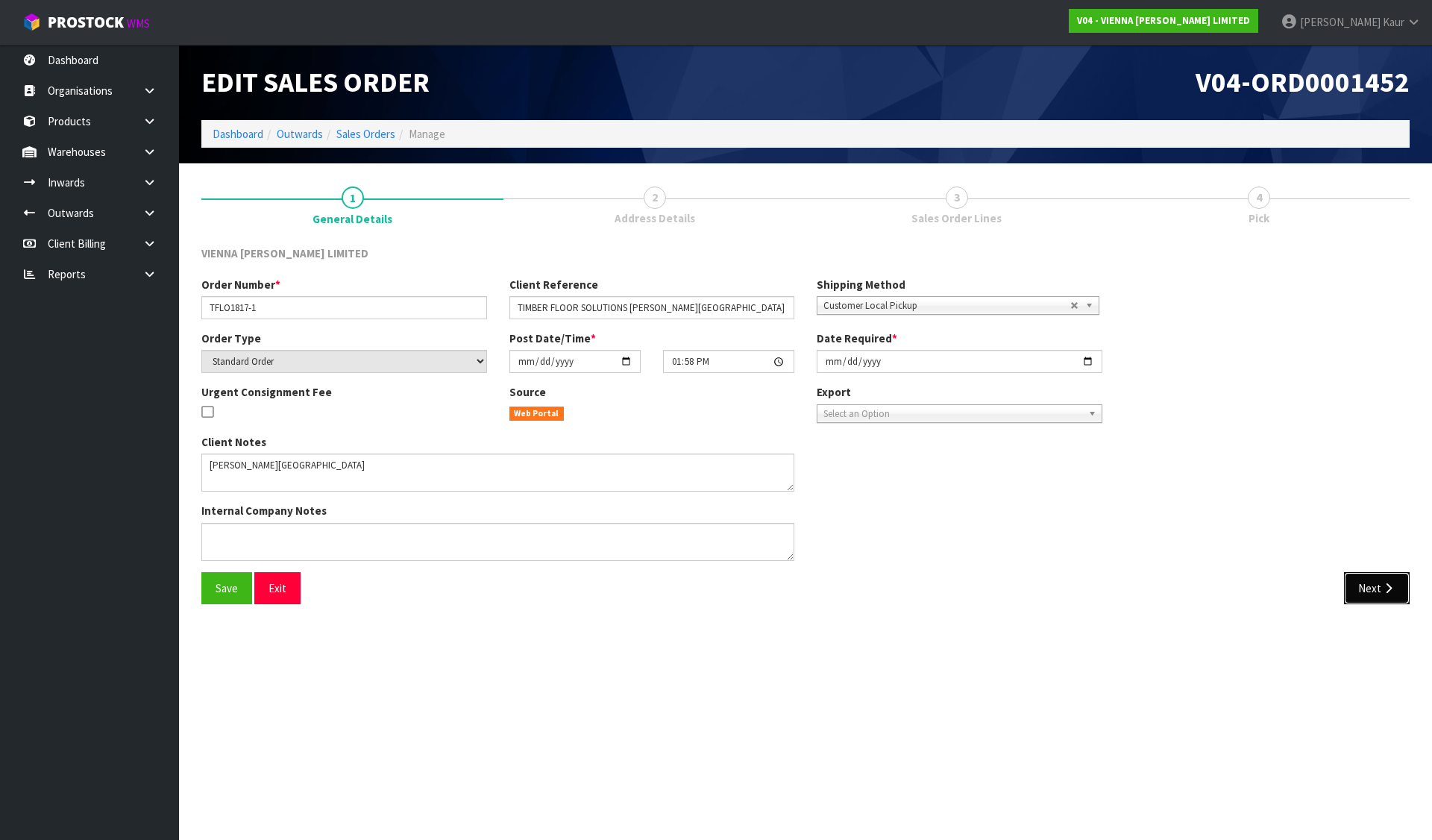
click at [1371, 579] on button "Next" at bounding box center [1377, 588] width 66 height 32
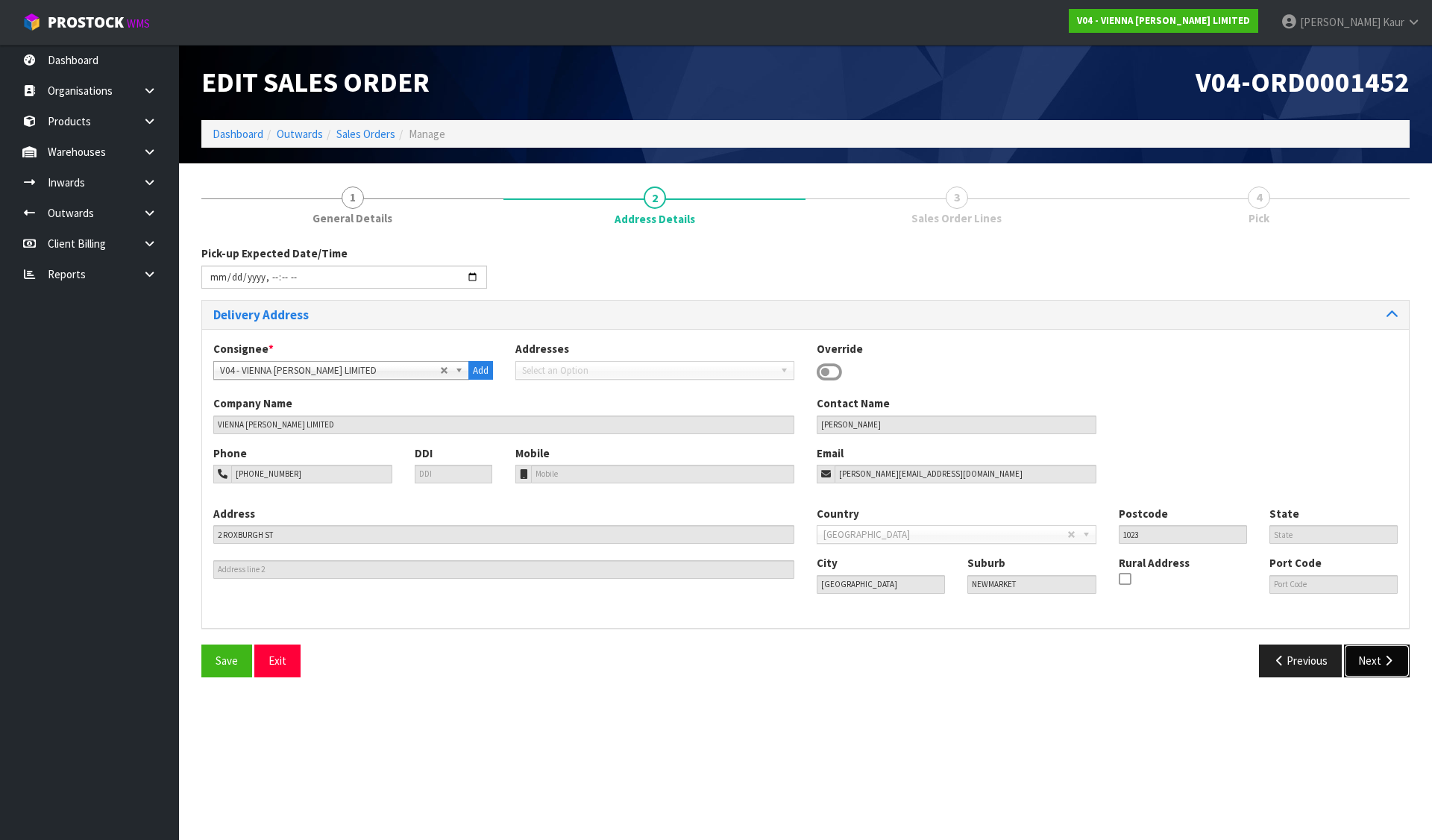
click at [1391, 655] on icon "button" at bounding box center [1388, 660] width 15 height 11
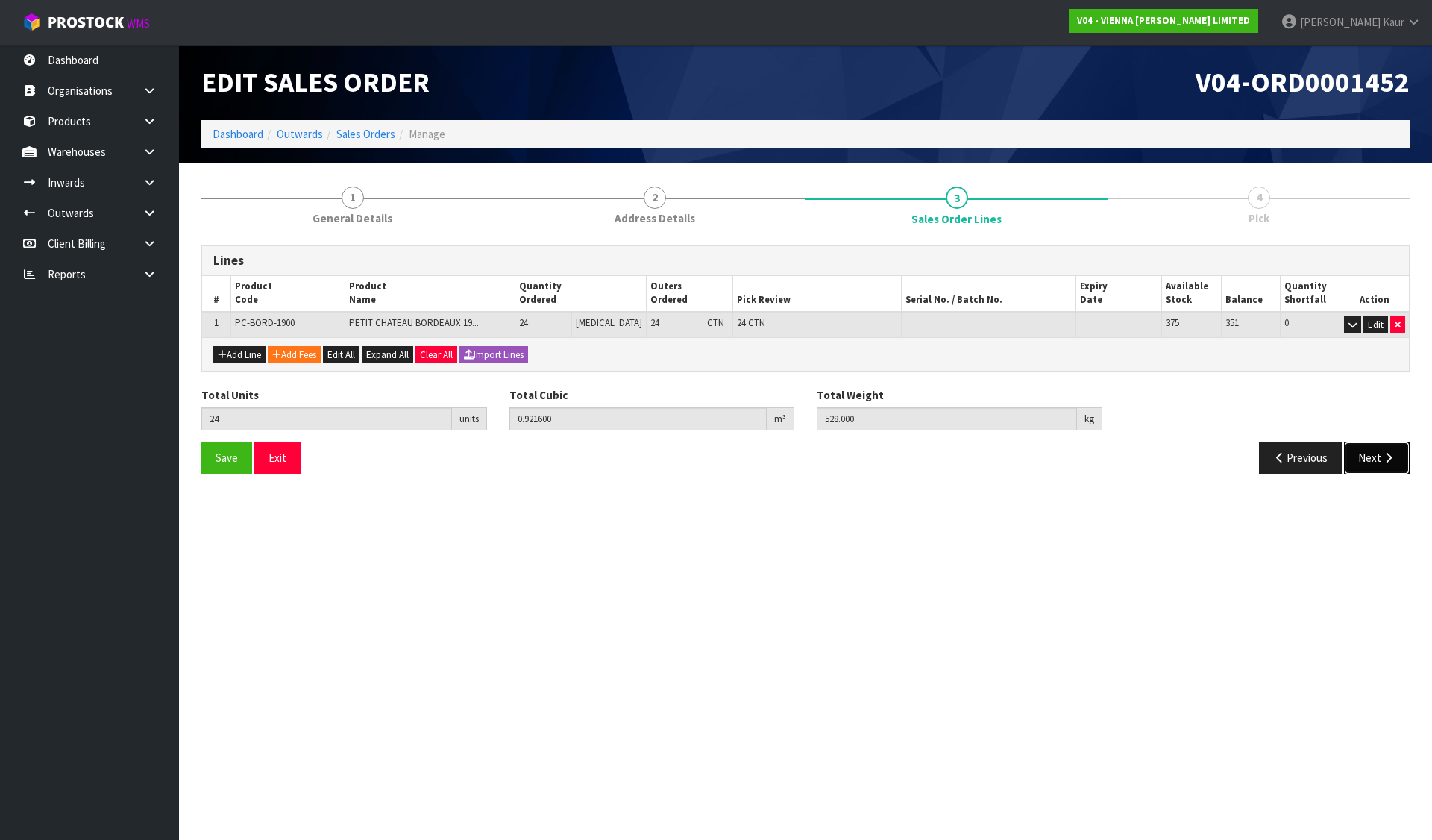
click at [1375, 464] on button "Next" at bounding box center [1377, 458] width 66 height 32
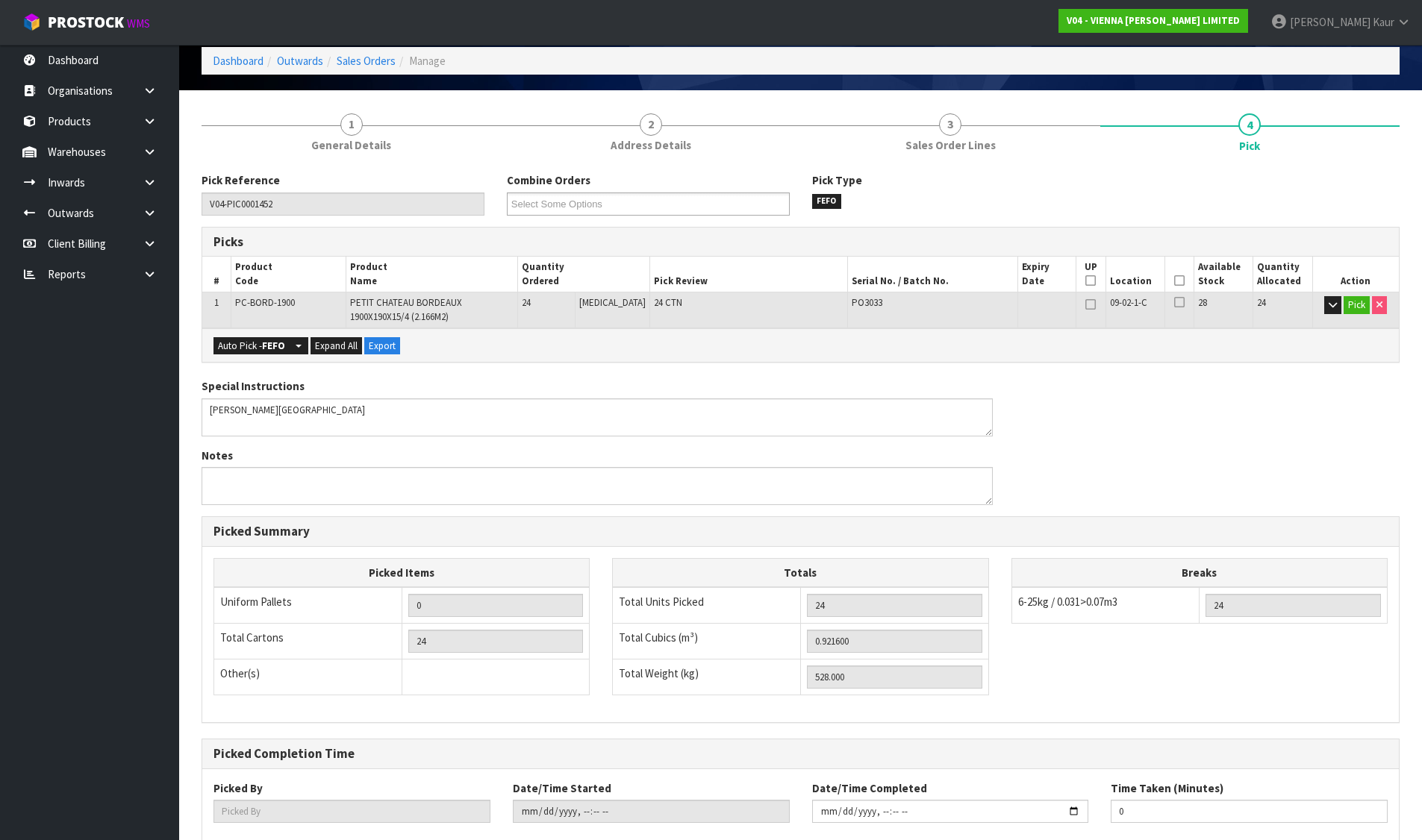
scroll to position [161, 0]
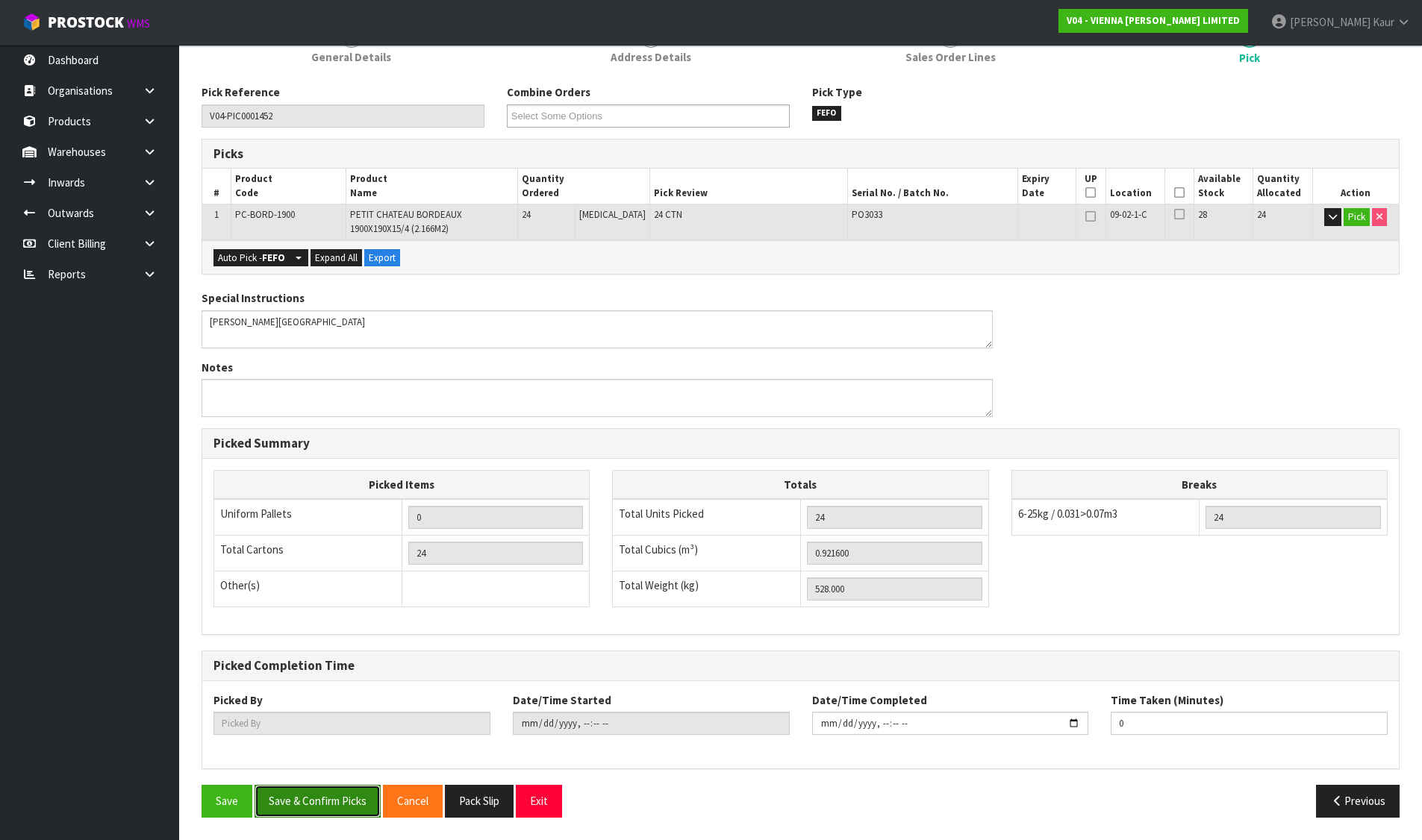
click at [322, 806] on button "Save & Confirm Picks" at bounding box center [317, 801] width 126 height 32
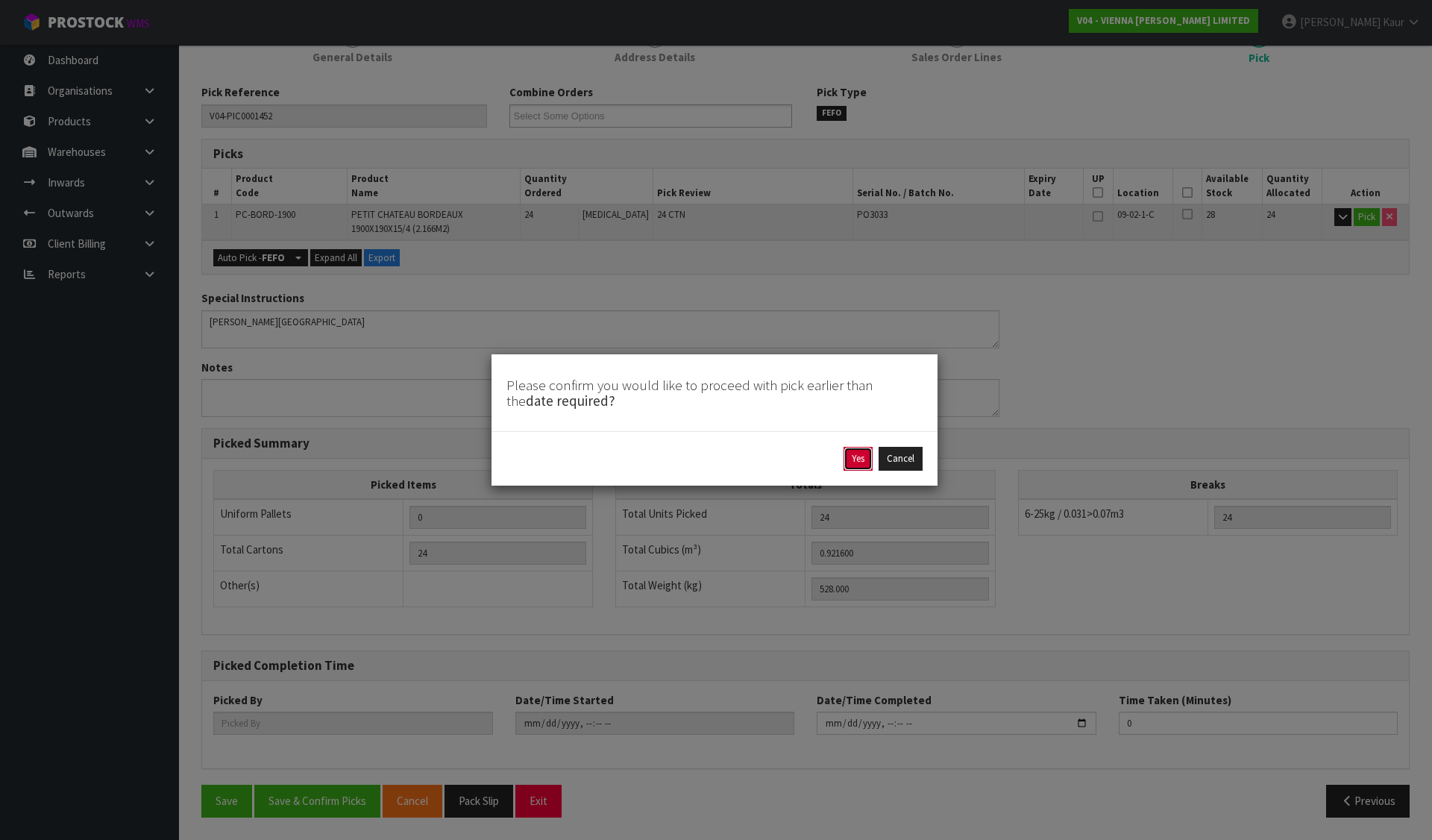
click at [859, 458] on button "Yes" at bounding box center [858, 458] width 29 height 24
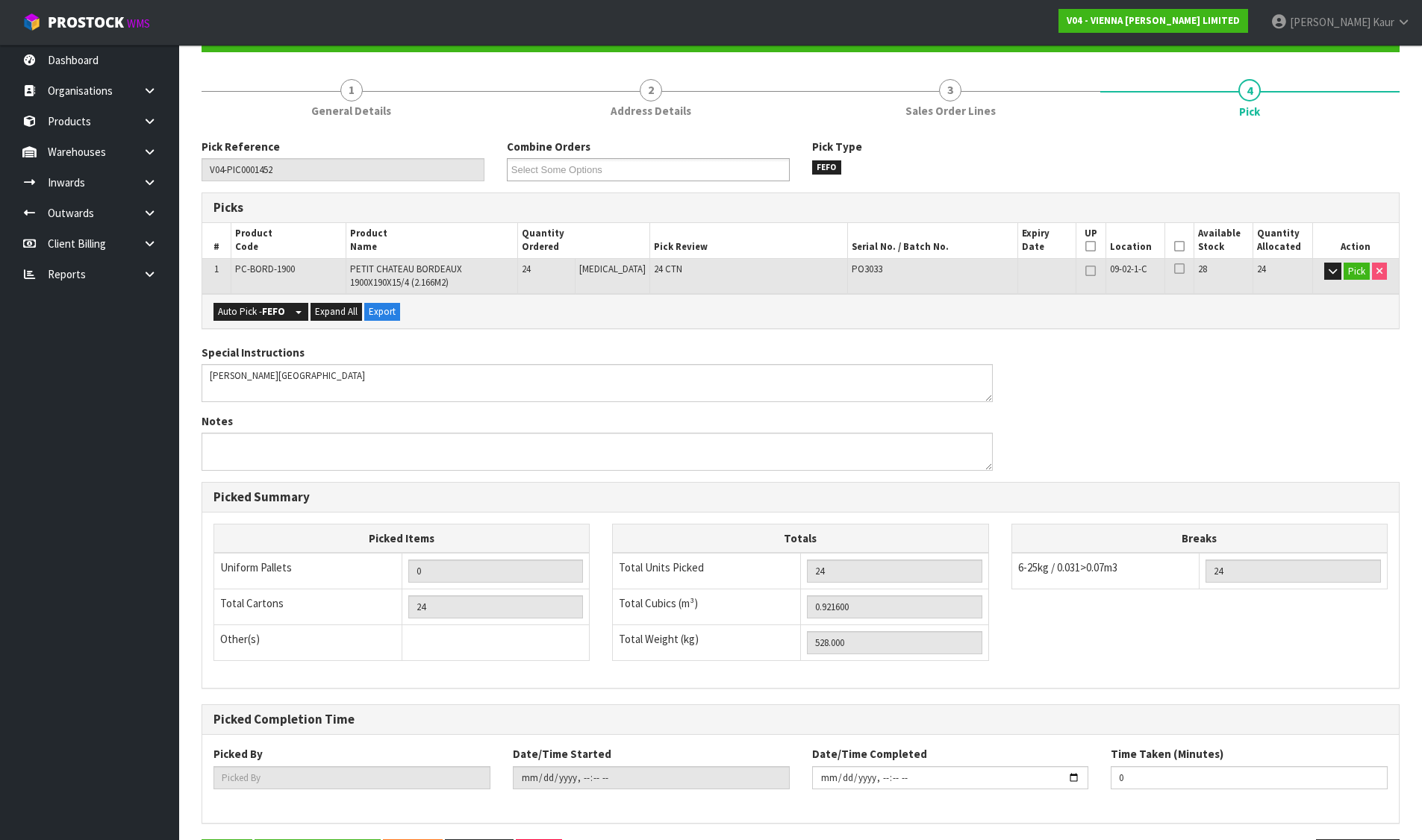
scroll to position [0, 0]
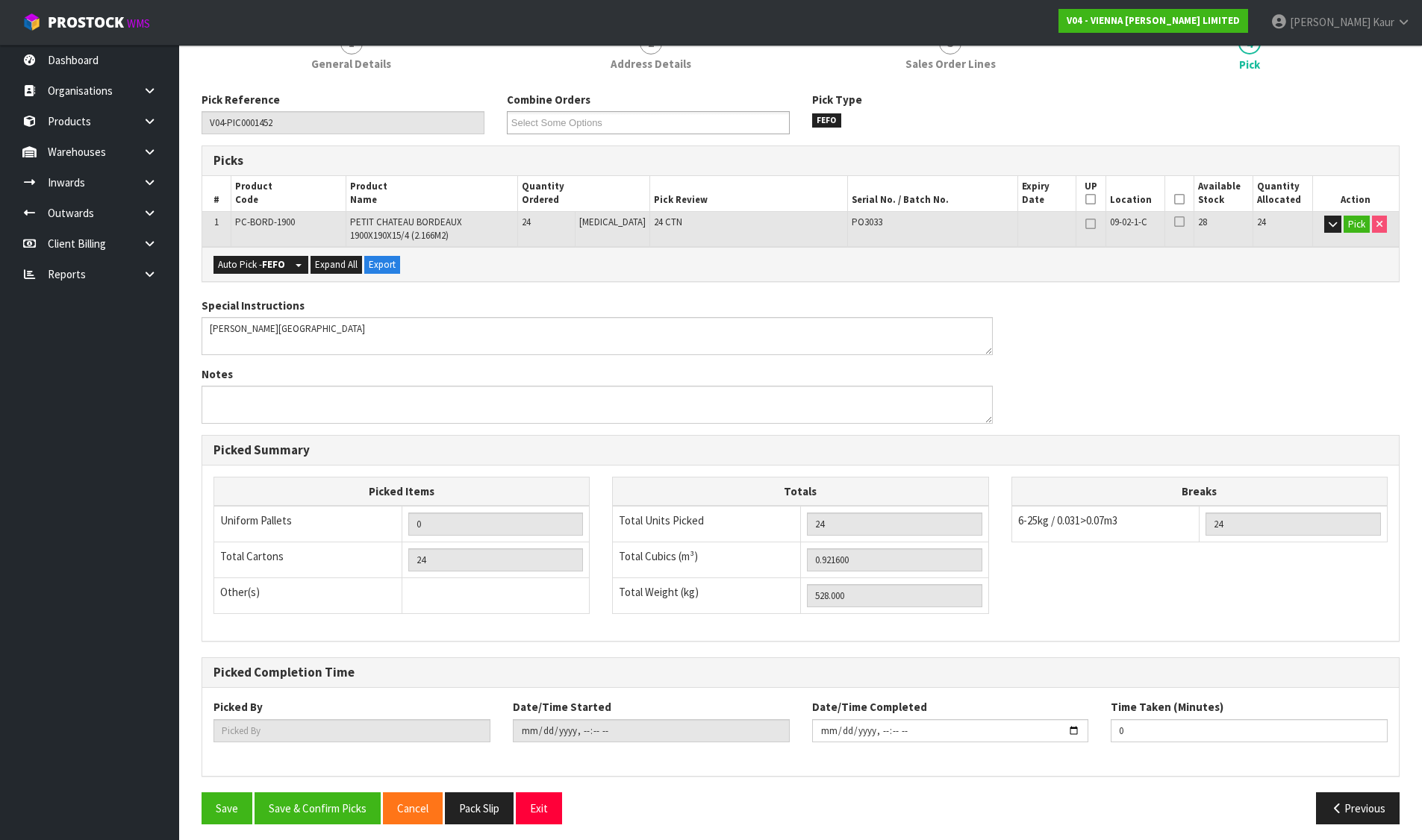
type input "Divjot Kaur"
type input "2025-08-13T11:13:18"
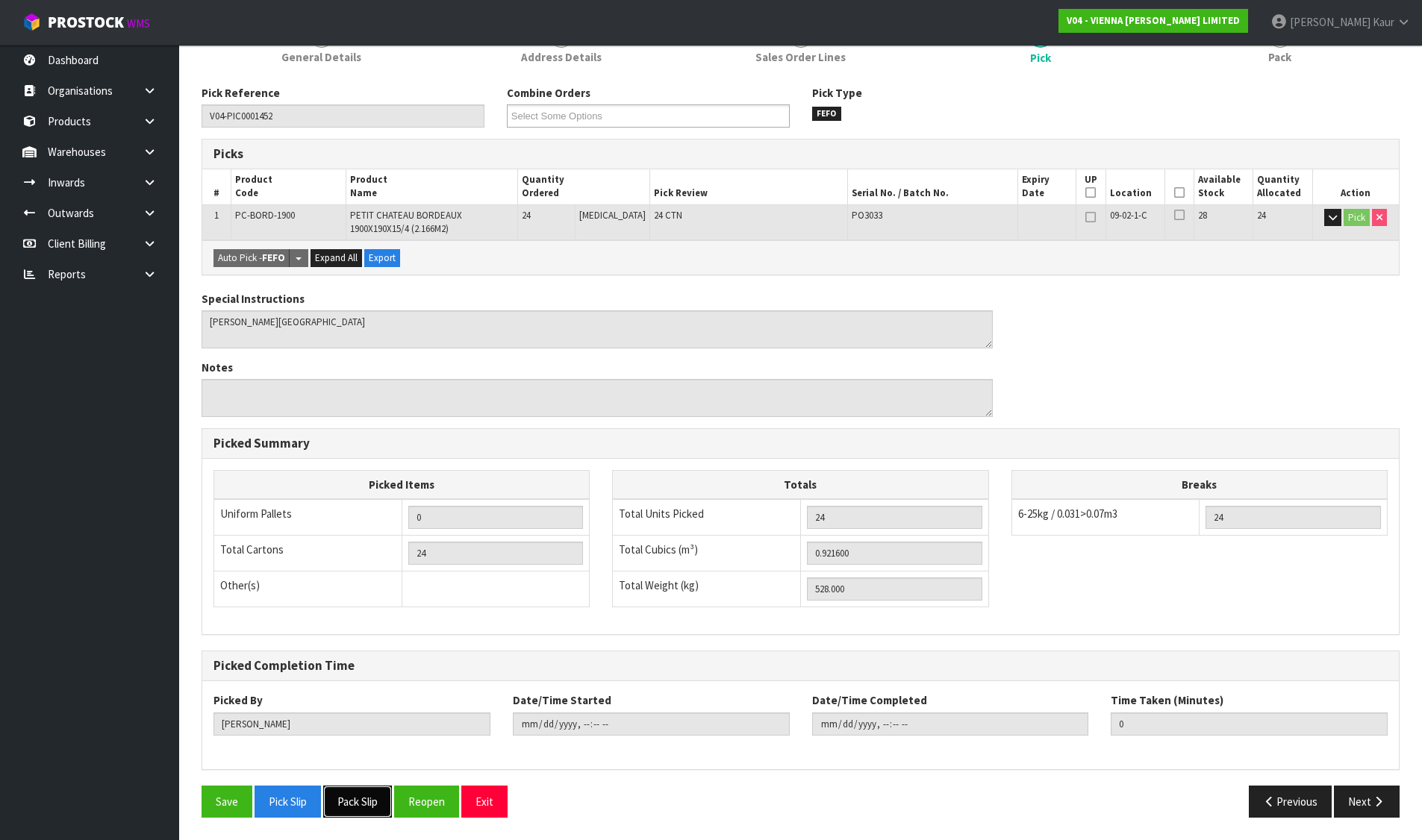
click at [369, 791] on button "Pack Slip" at bounding box center [358, 802] width 69 height 32
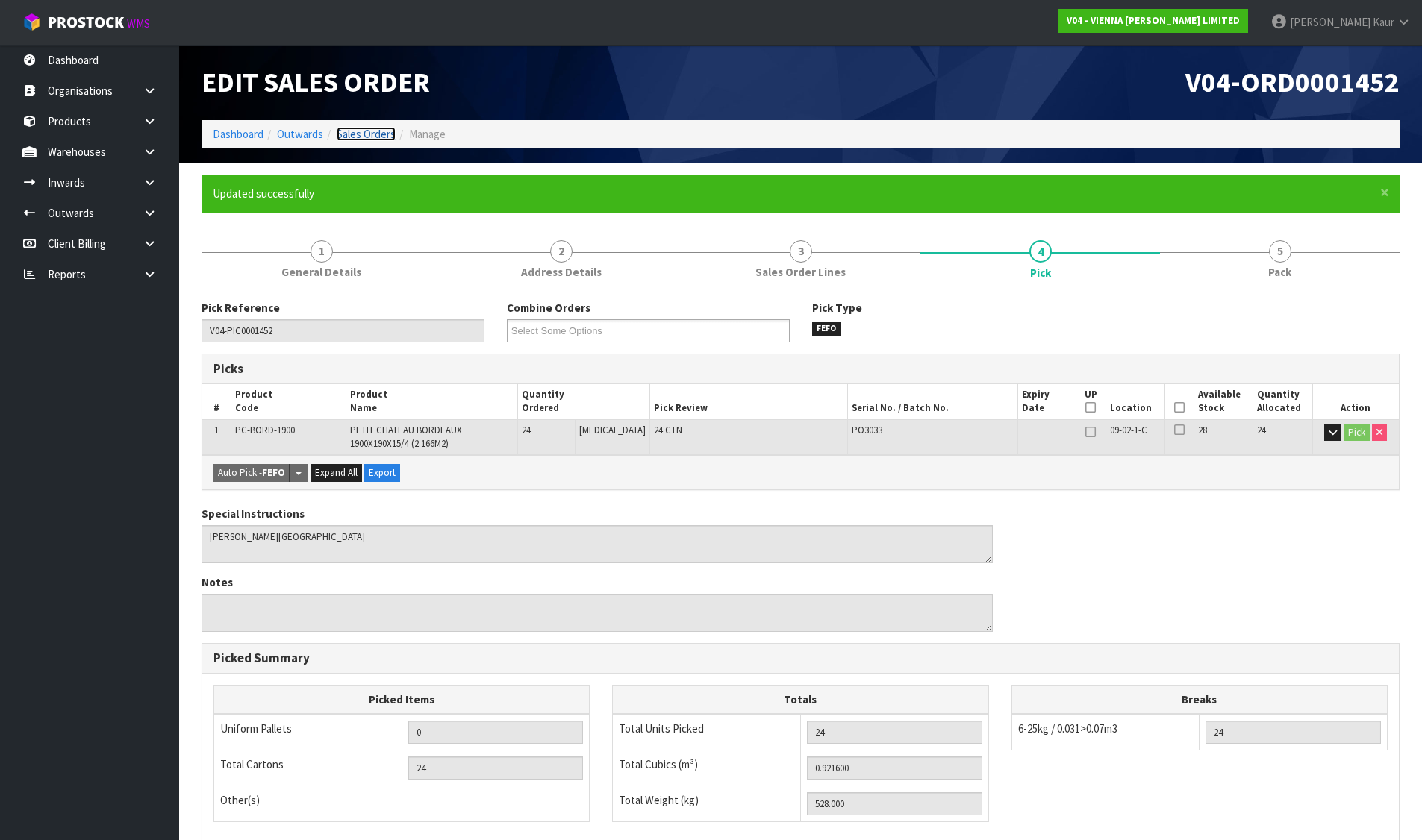
click at [361, 136] on link "Sales Orders" at bounding box center [365, 134] width 59 height 15
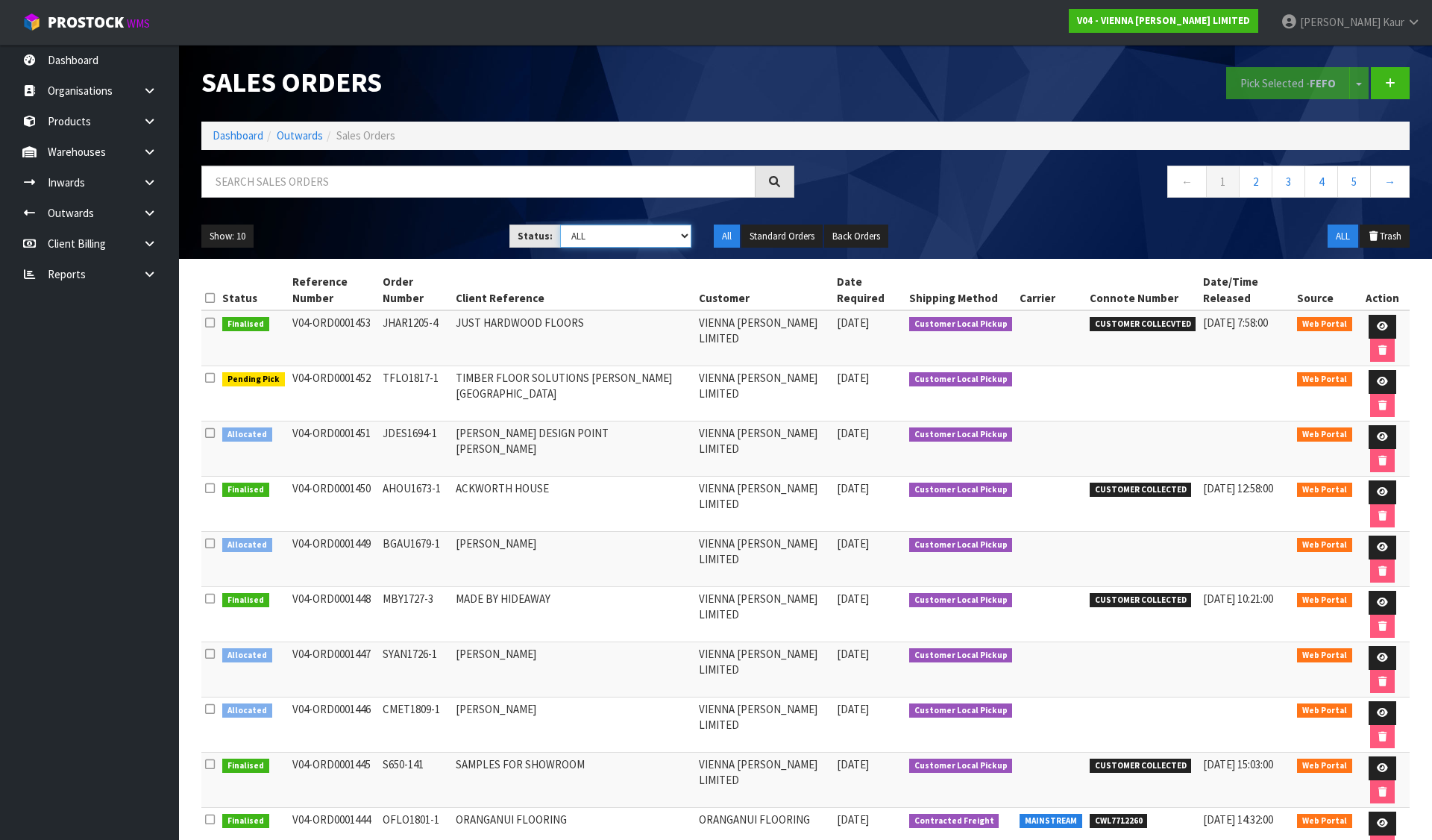
click at [597, 228] on select "Draft Pending Allocated Pending Pick Goods Picked Goods Packed Pending Charges …" at bounding box center [626, 236] width 132 height 23
select select "string:2"
click at [561, 224] on select "Draft Pending Allocated Pending Pick Goods Picked Goods Packed Pending Charges …" at bounding box center [626, 236] width 132 height 23
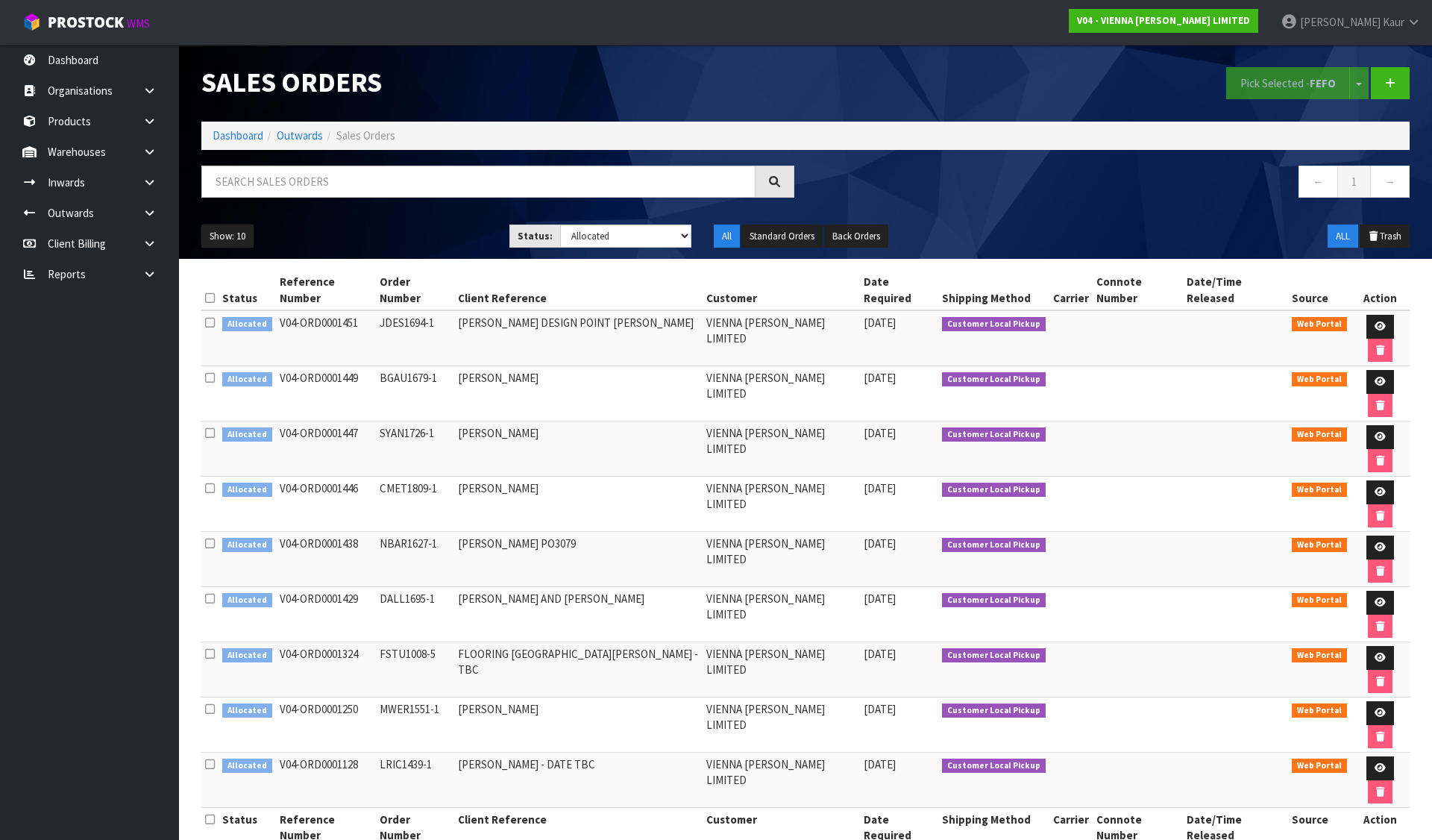
click at [1351, 476] on td at bounding box center [1380, 504] width 59 height 55
click at [1366, 480] on link at bounding box center [1380, 492] width 28 height 24
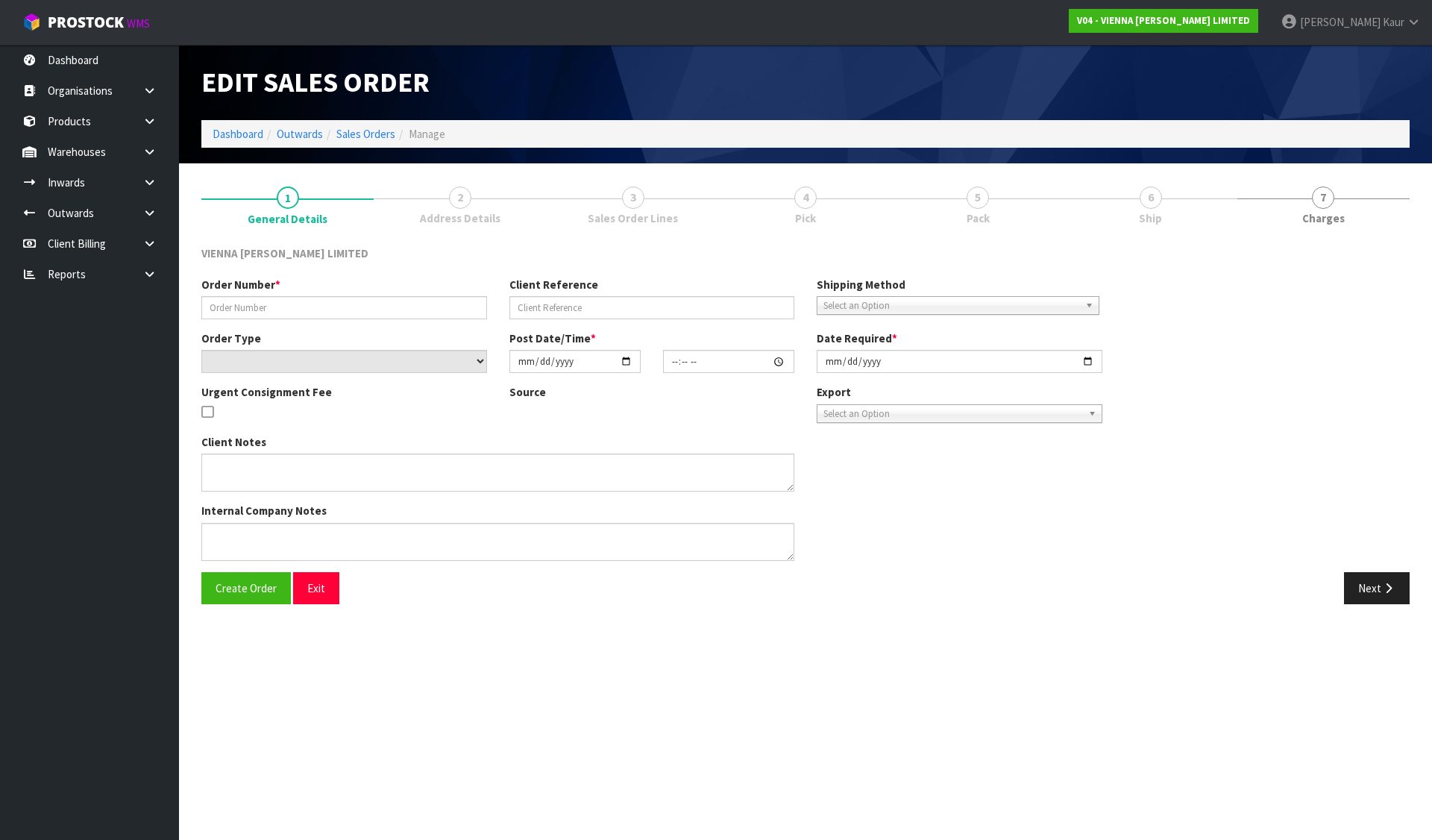
type input "CMET1809-1"
type input "[PERSON_NAME]"
select select "number:0"
type input "2025-08-05"
type input "13:48:00.000"
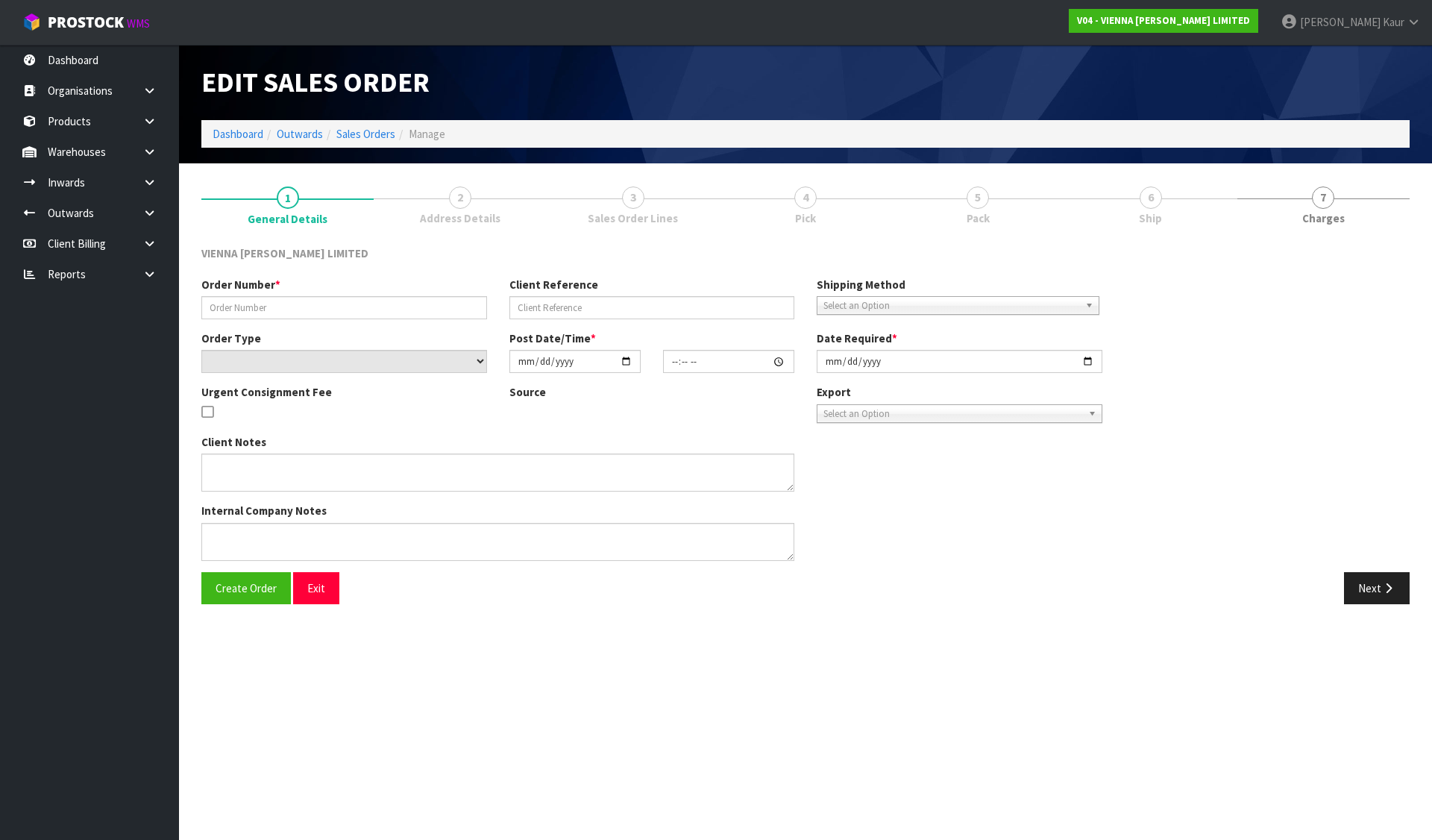
type input "2025-08-30"
type textarea "[PERSON_NAME]"
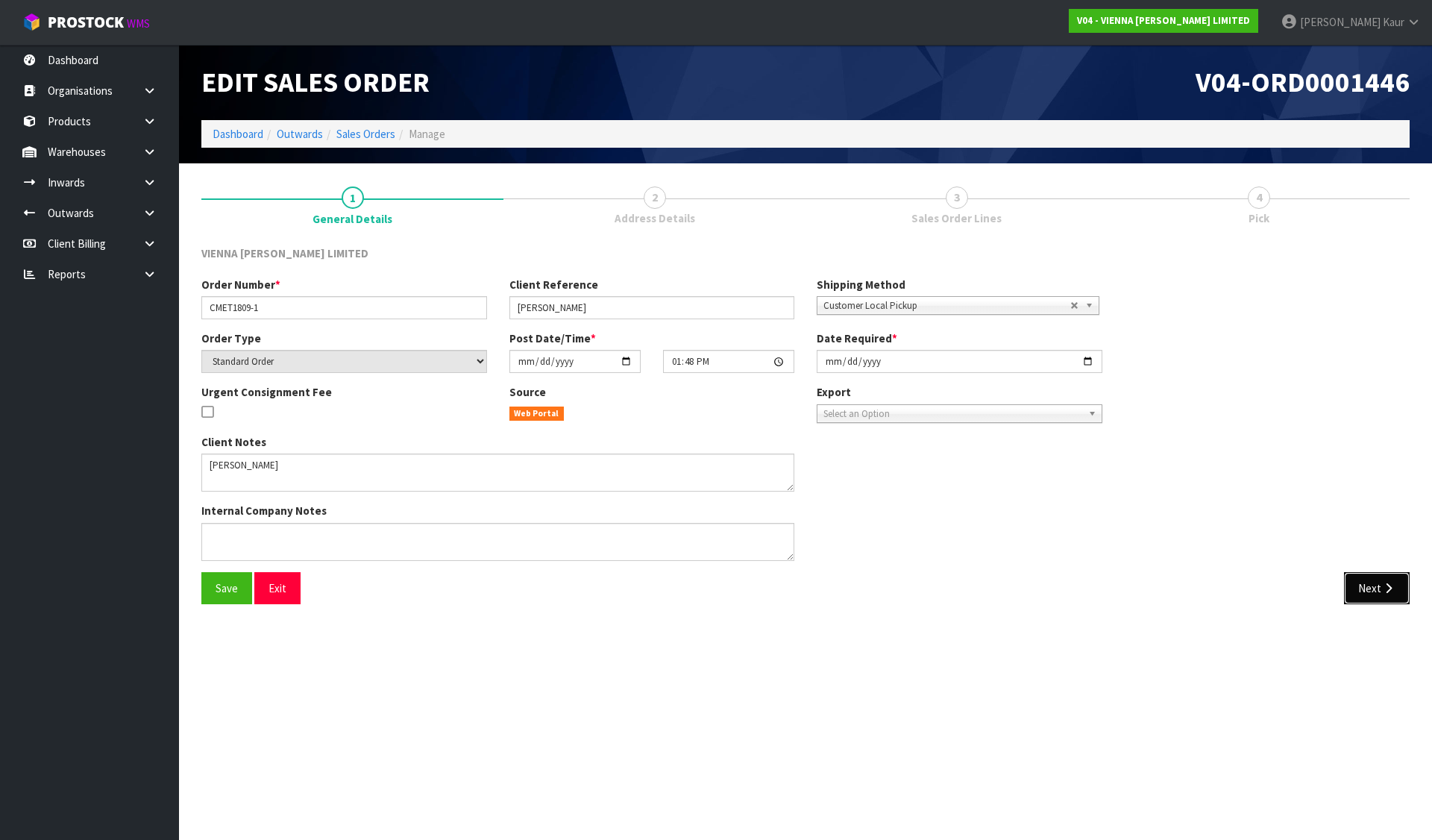
click at [1385, 590] on icon "button" at bounding box center [1388, 588] width 15 height 11
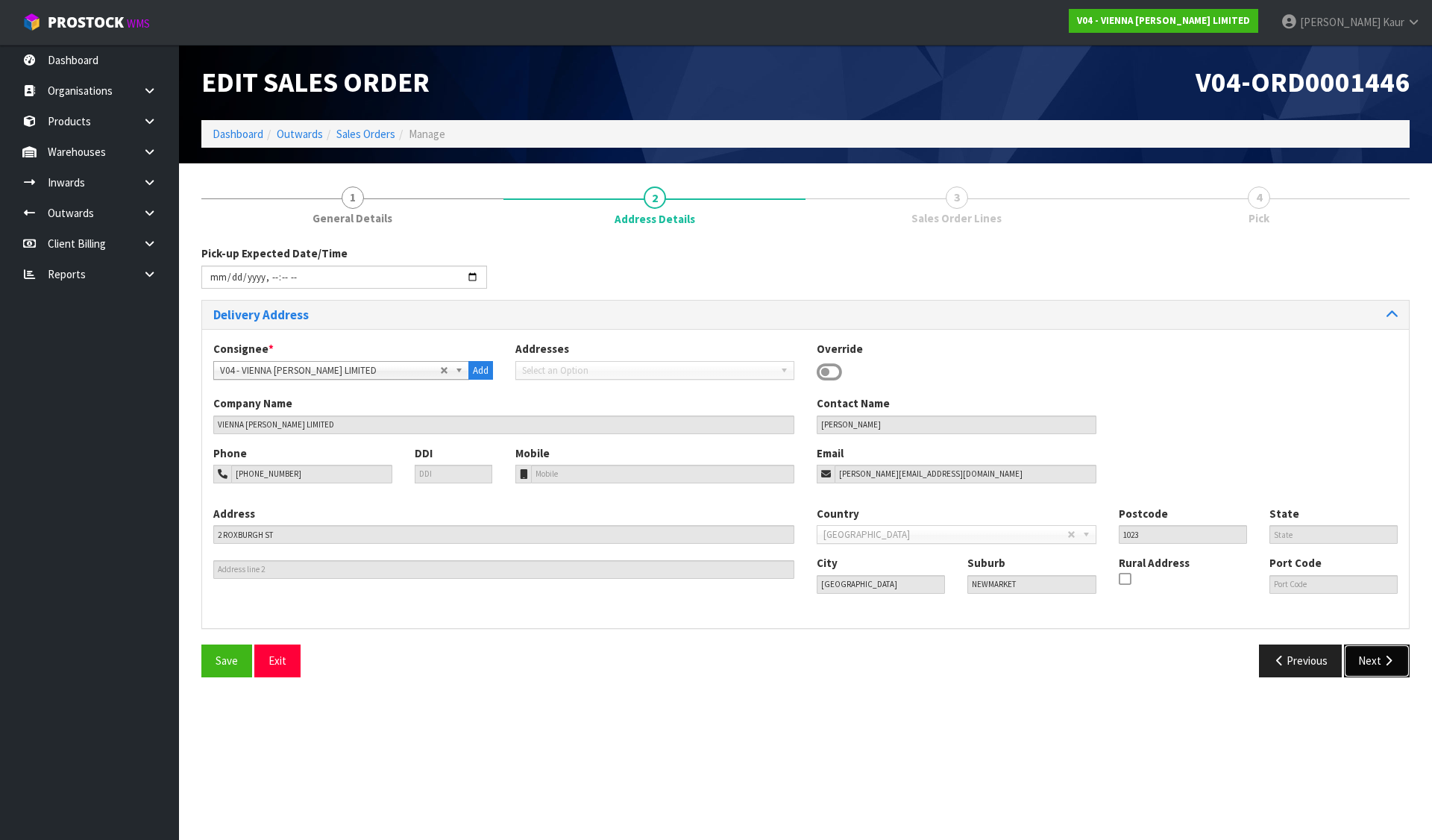
click at [1381, 655] on icon "button" at bounding box center [1388, 660] width 15 height 11
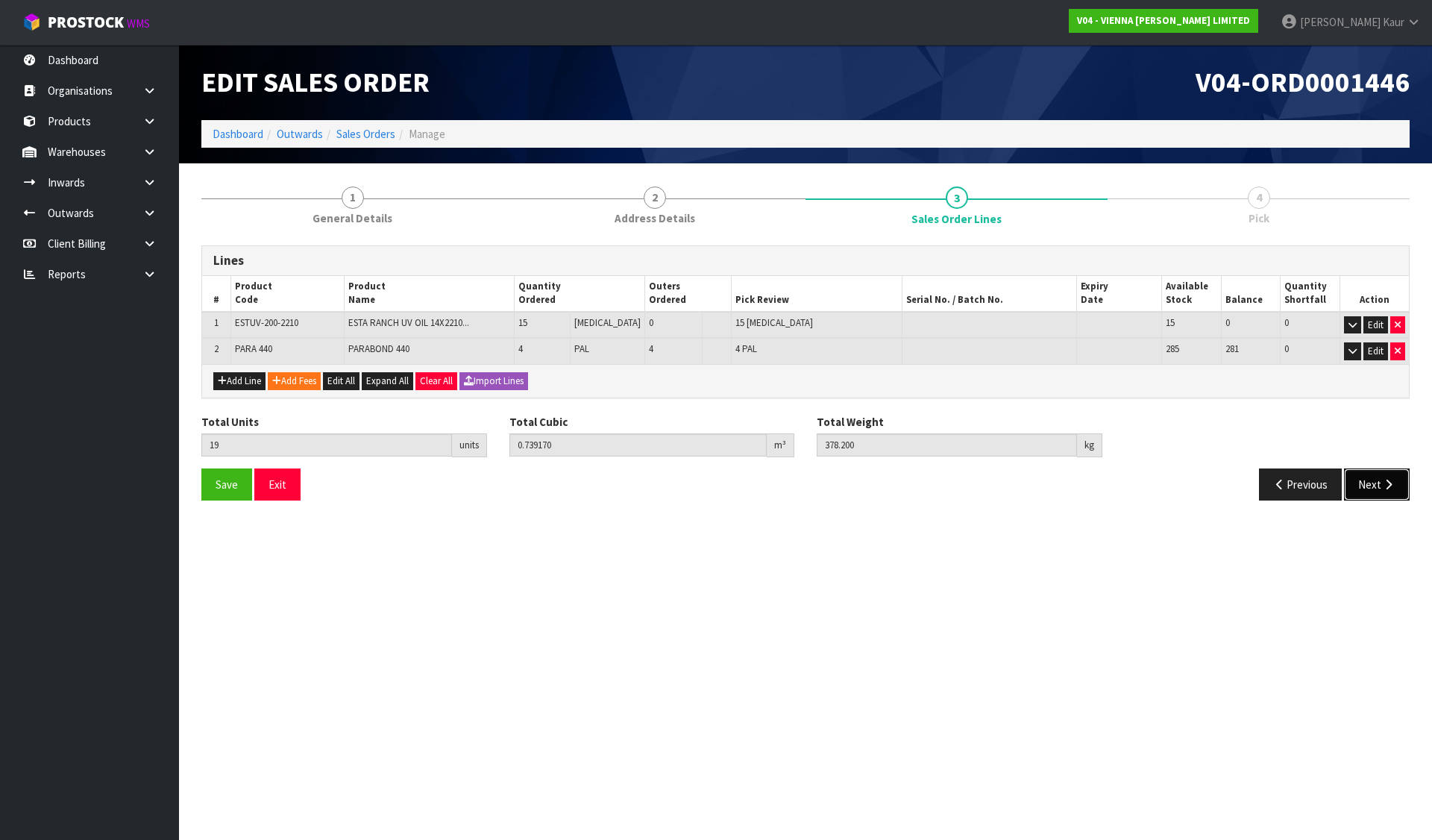
click at [1376, 487] on button "Next" at bounding box center [1377, 485] width 66 height 32
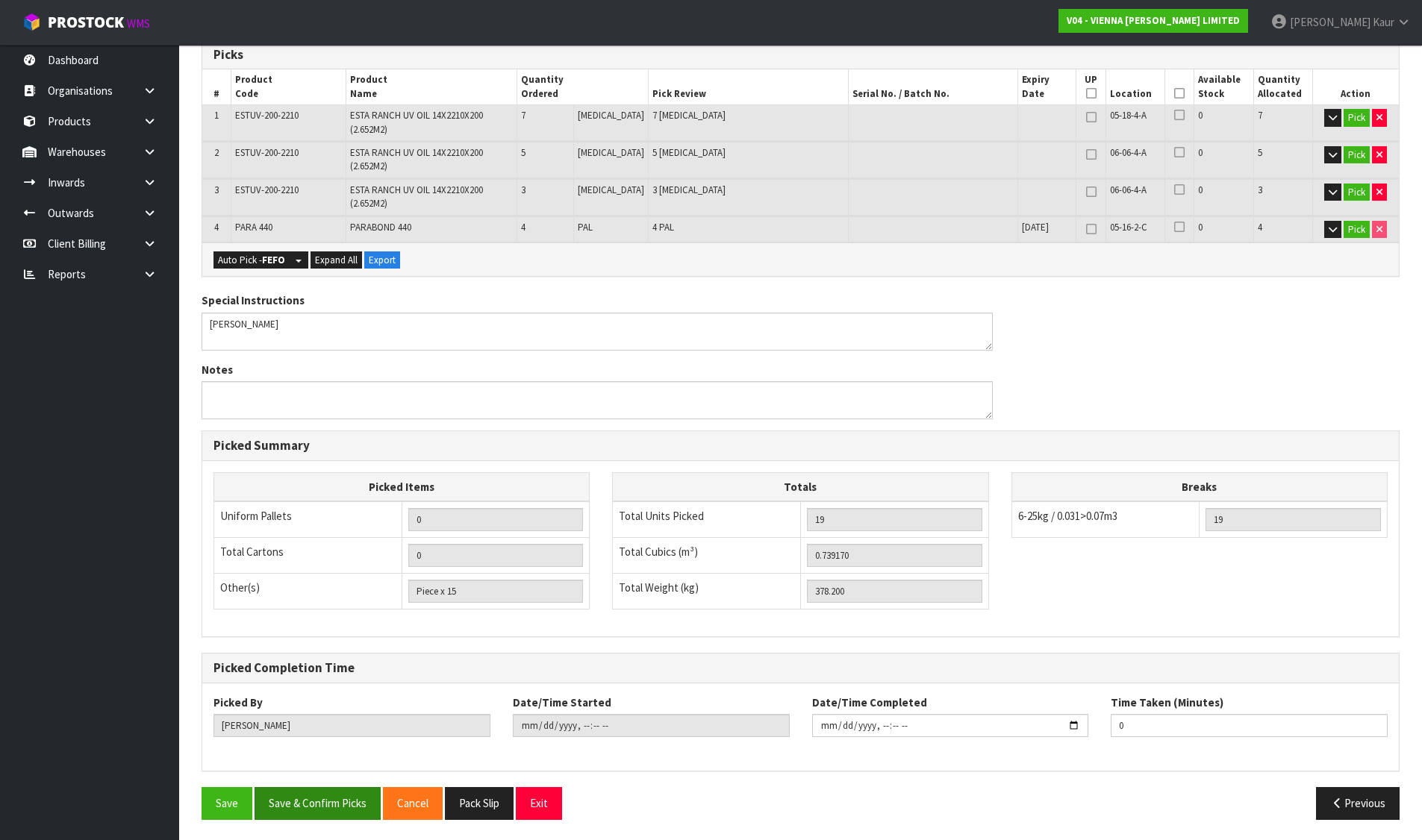
scroll to position [263, 0]
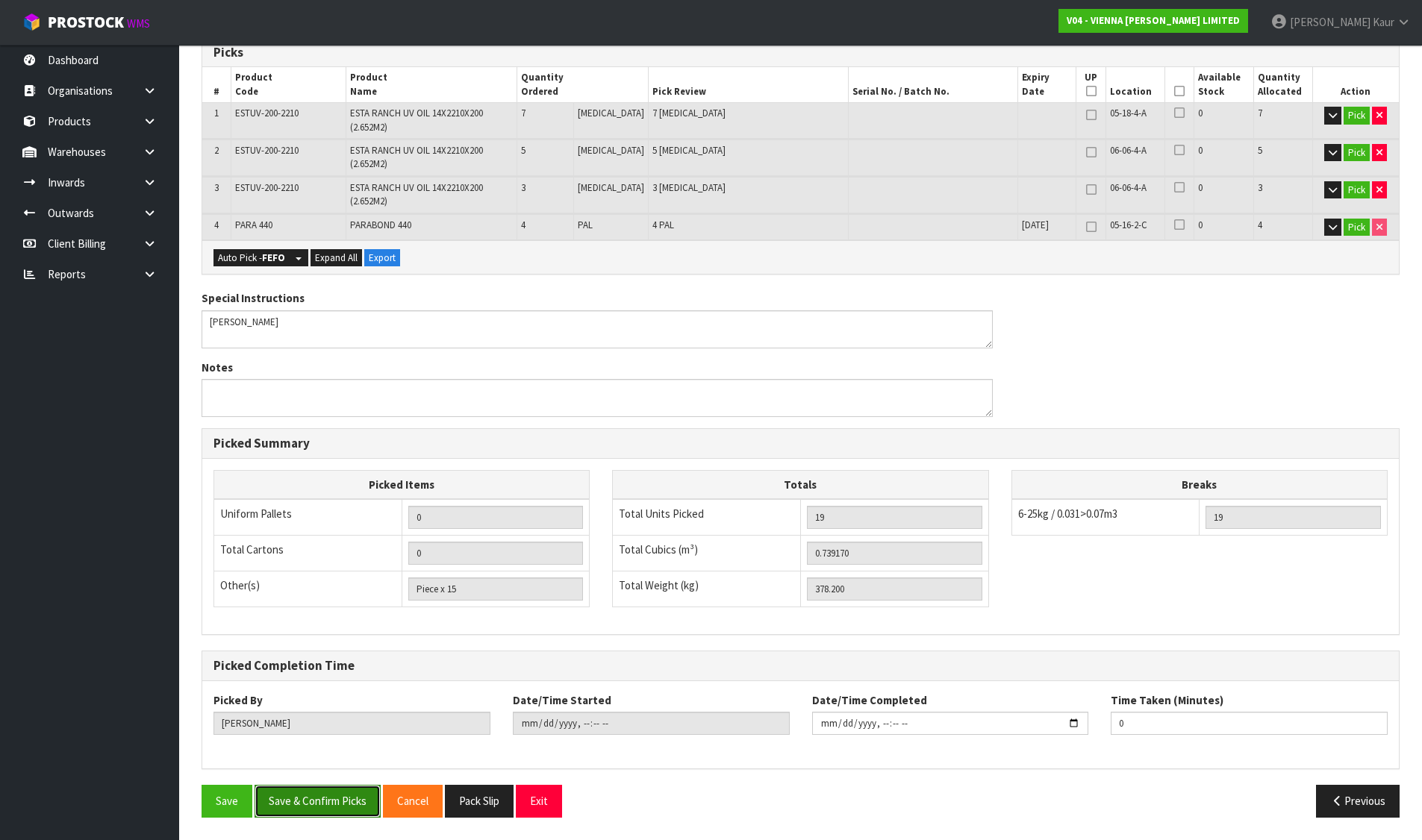
click at [331, 802] on button "Save & Confirm Picks" at bounding box center [317, 801] width 126 height 32
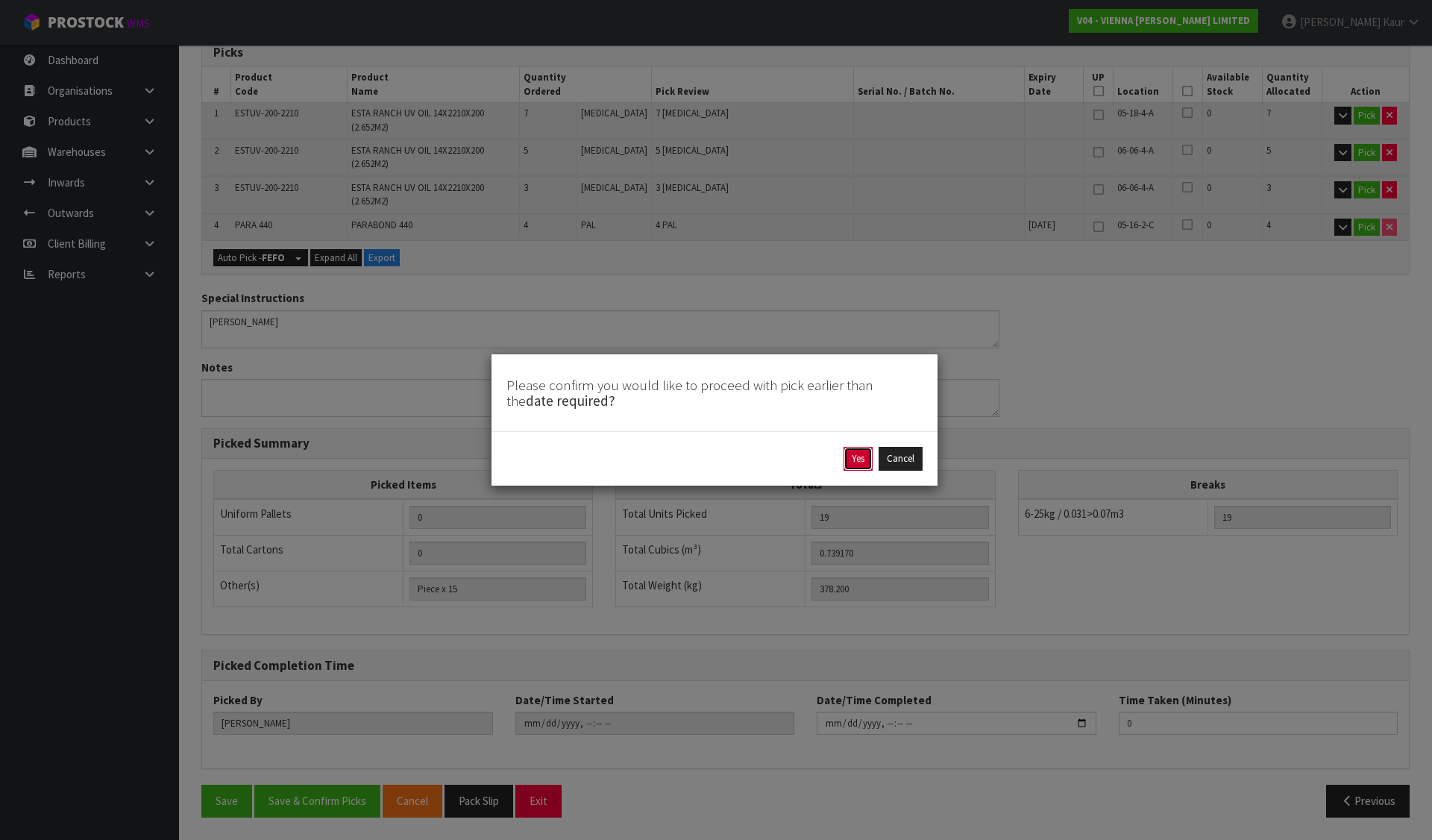
click at [861, 458] on button "Yes" at bounding box center [858, 458] width 29 height 24
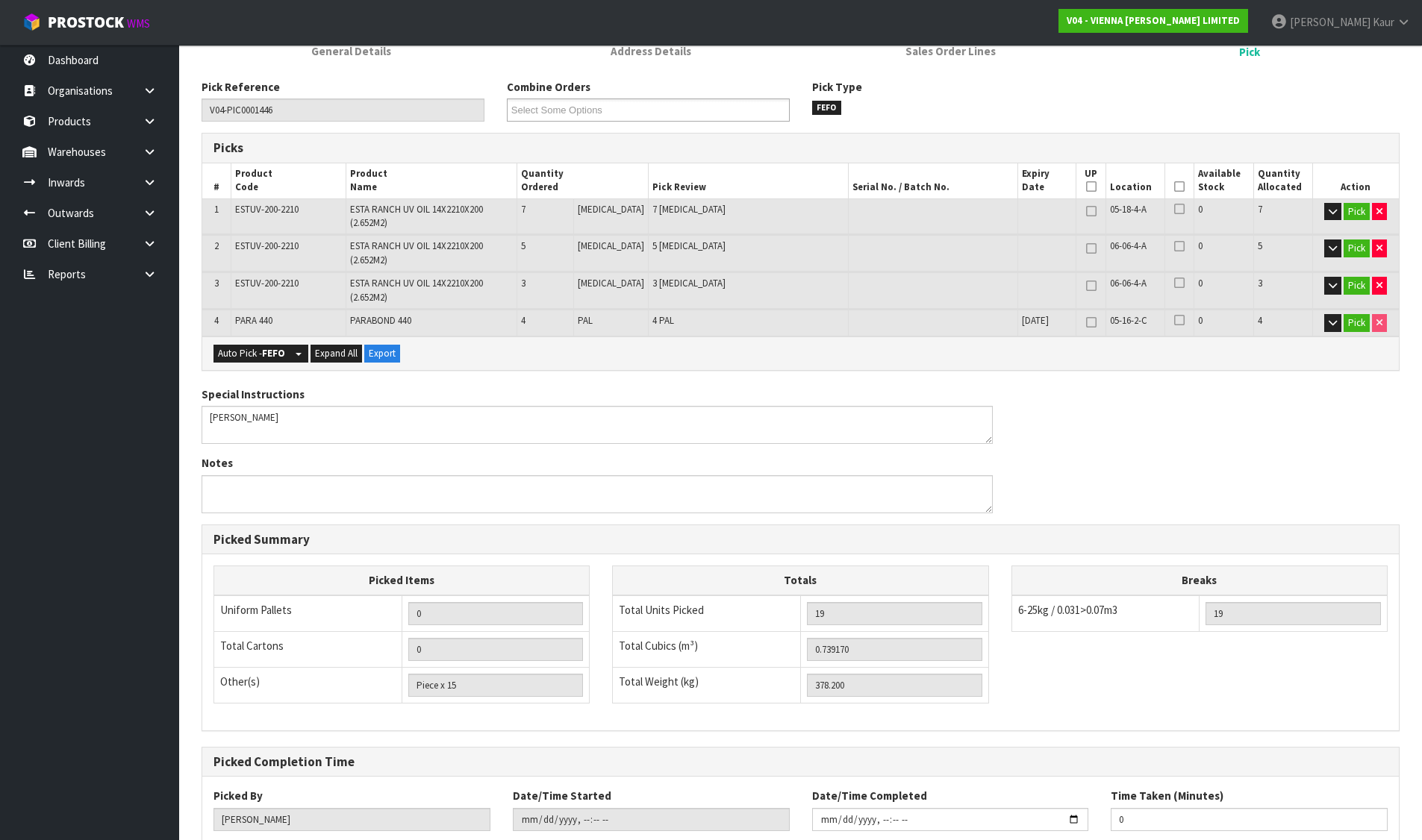
scroll to position [316, 0]
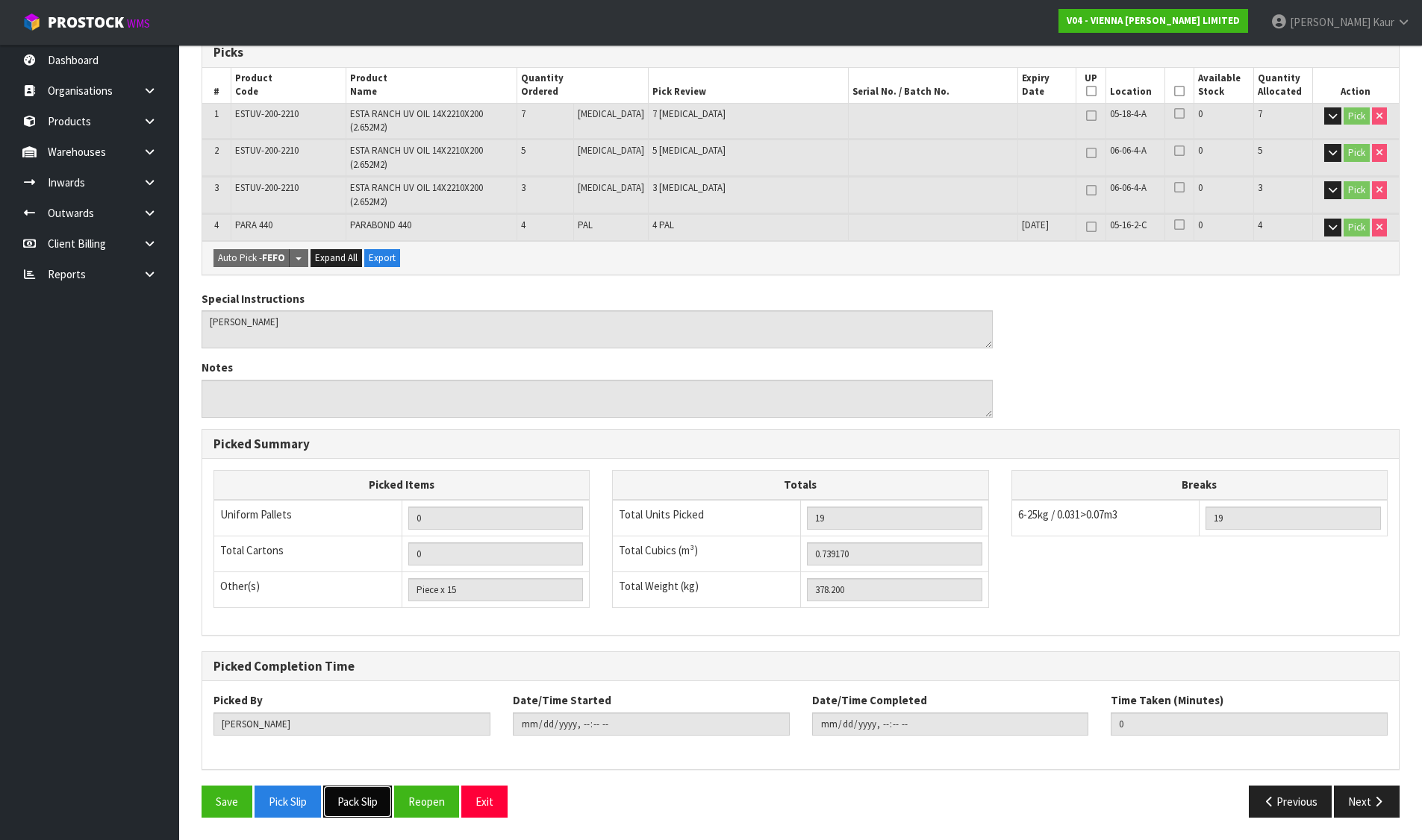
click at [375, 794] on button "Pack Slip" at bounding box center [358, 802] width 69 height 32
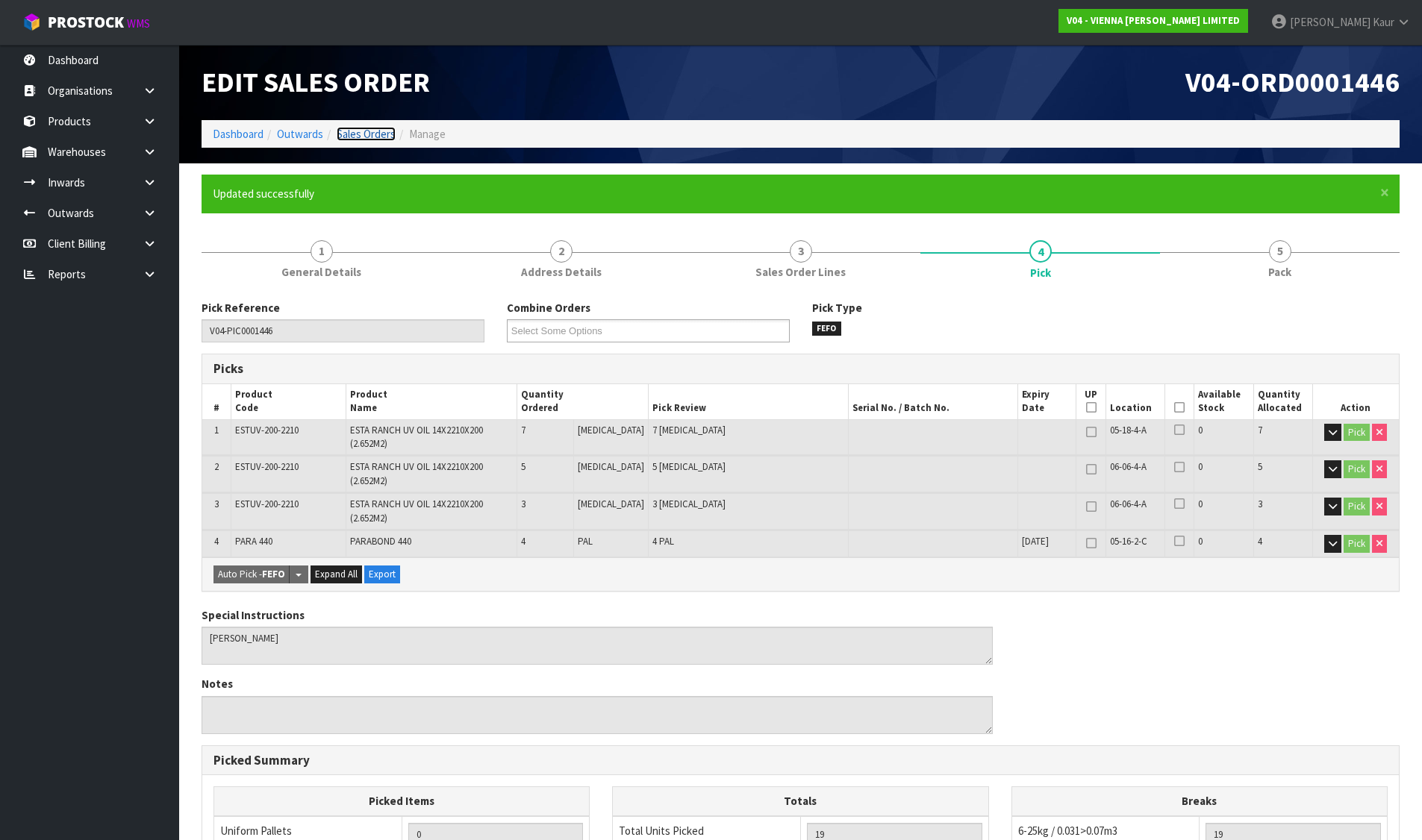
click at [359, 129] on link "Sales Orders" at bounding box center [365, 134] width 59 height 15
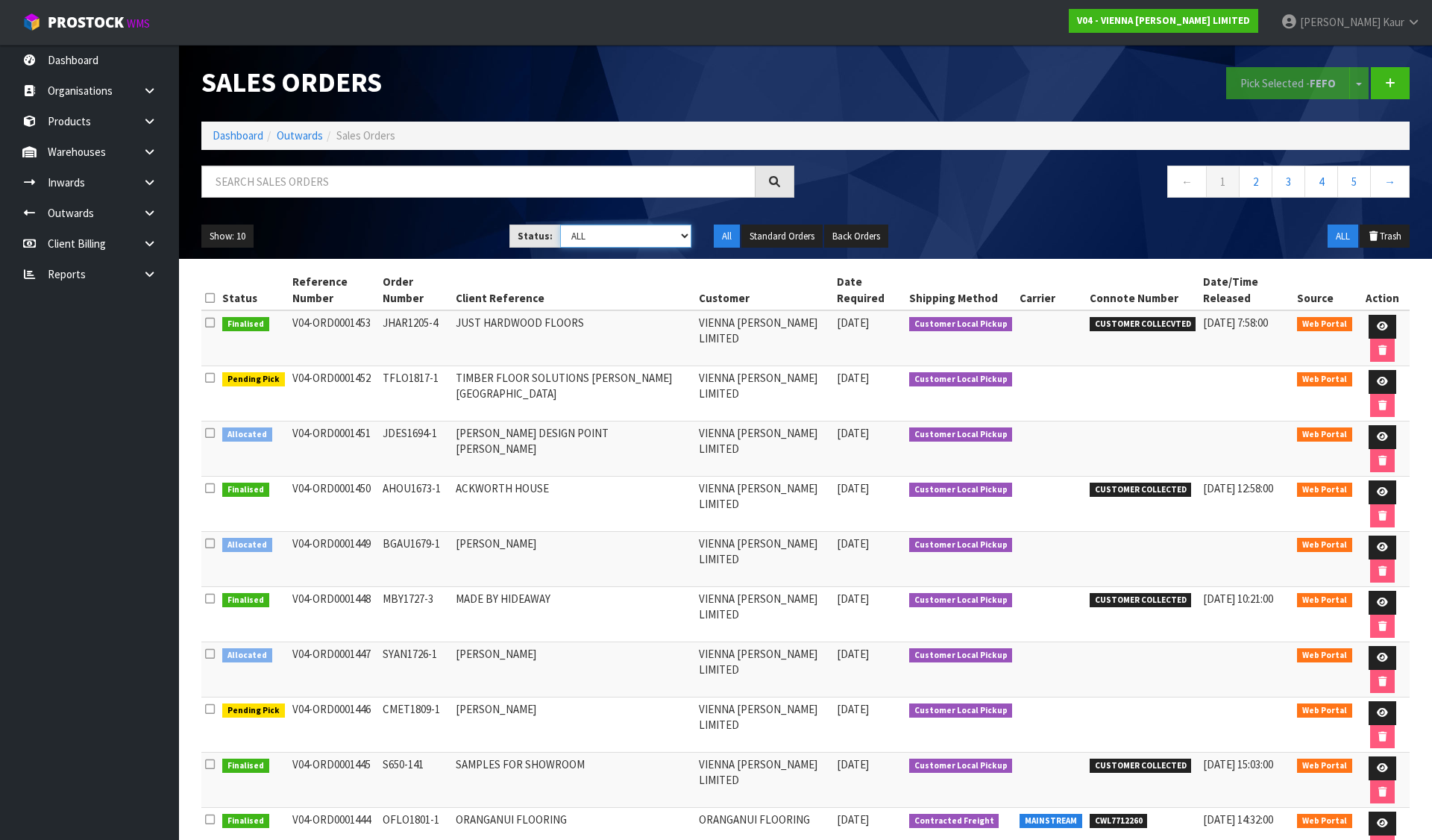
click at [592, 235] on select "Draft Pending Allocated Pending Pick Goods Picked Goods Packed Pending Charges …" at bounding box center [626, 236] width 132 height 23
select select "string:2"
click at [561, 224] on select "Draft Pending Allocated Pending Pick Goods Picked Goods Packed Pending Charges …" at bounding box center [626, 236] width 132 height 23
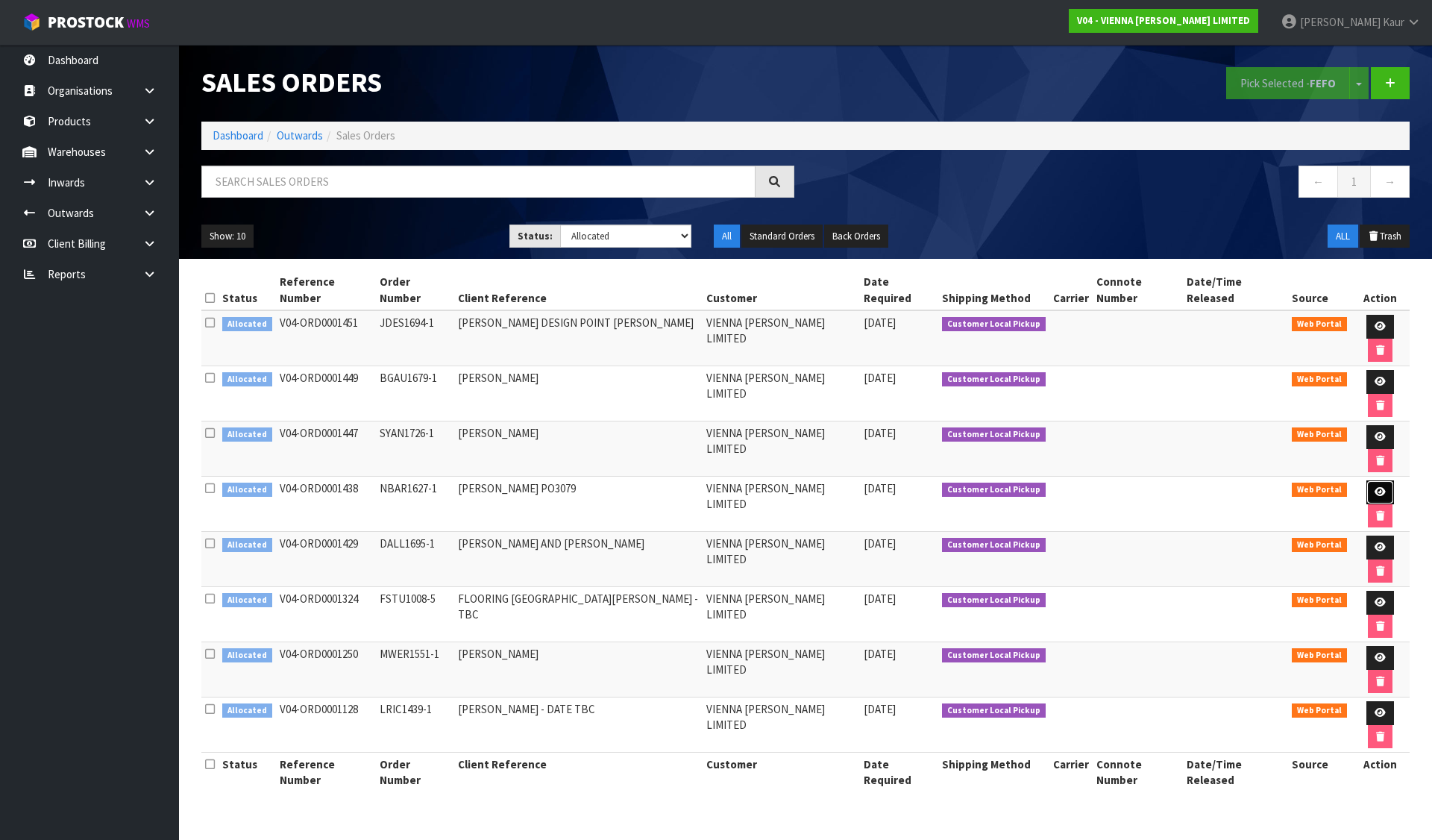
click at [1375, 487] on icon at bounding box center [1380, 492] width 11 height 10
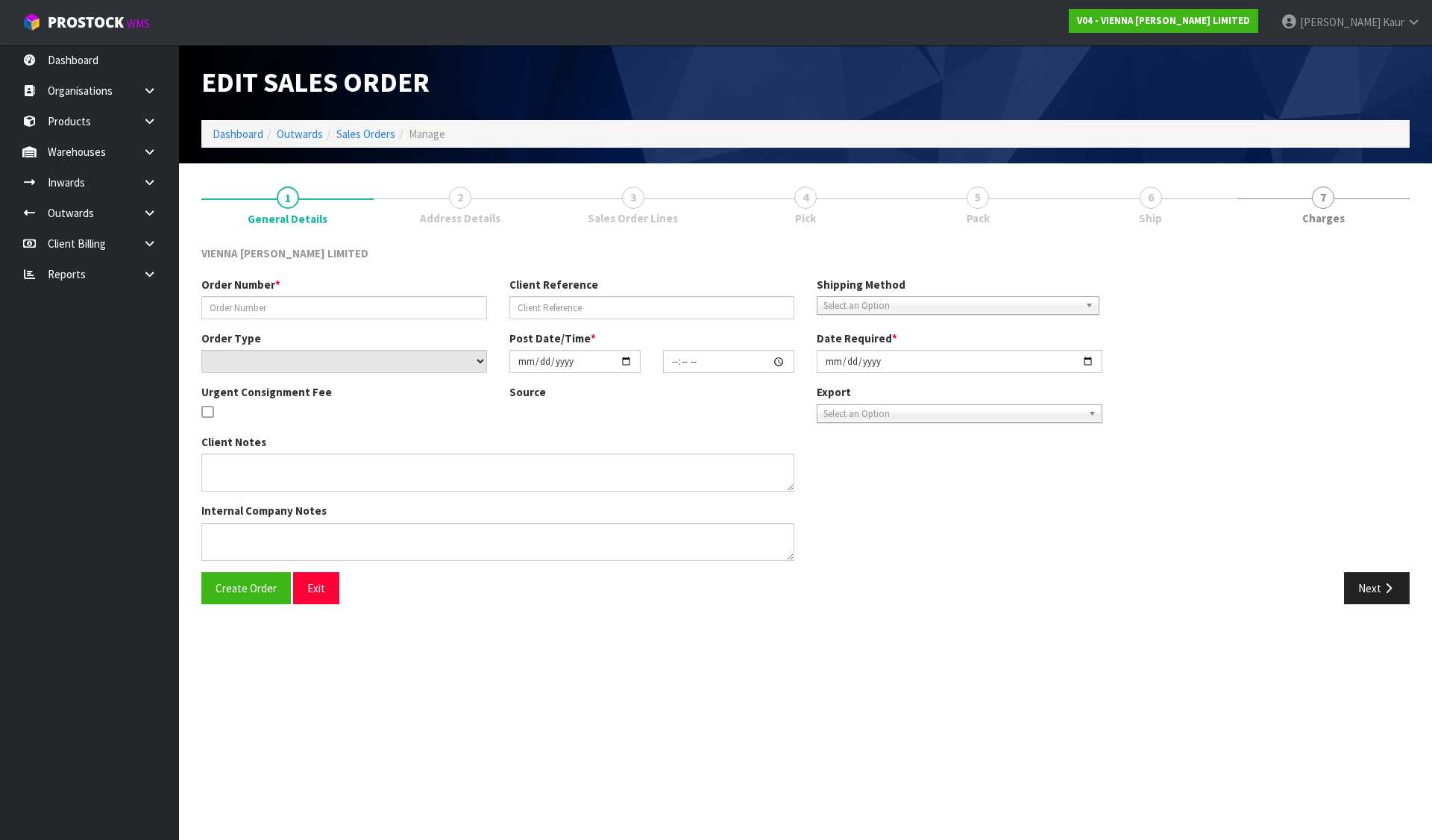
type input "NBAR1627-1"
type input "[PERSON_NAME] PO3079"
select select "number:0"
type input "2025-07-30"
type input "10:10:00.000"
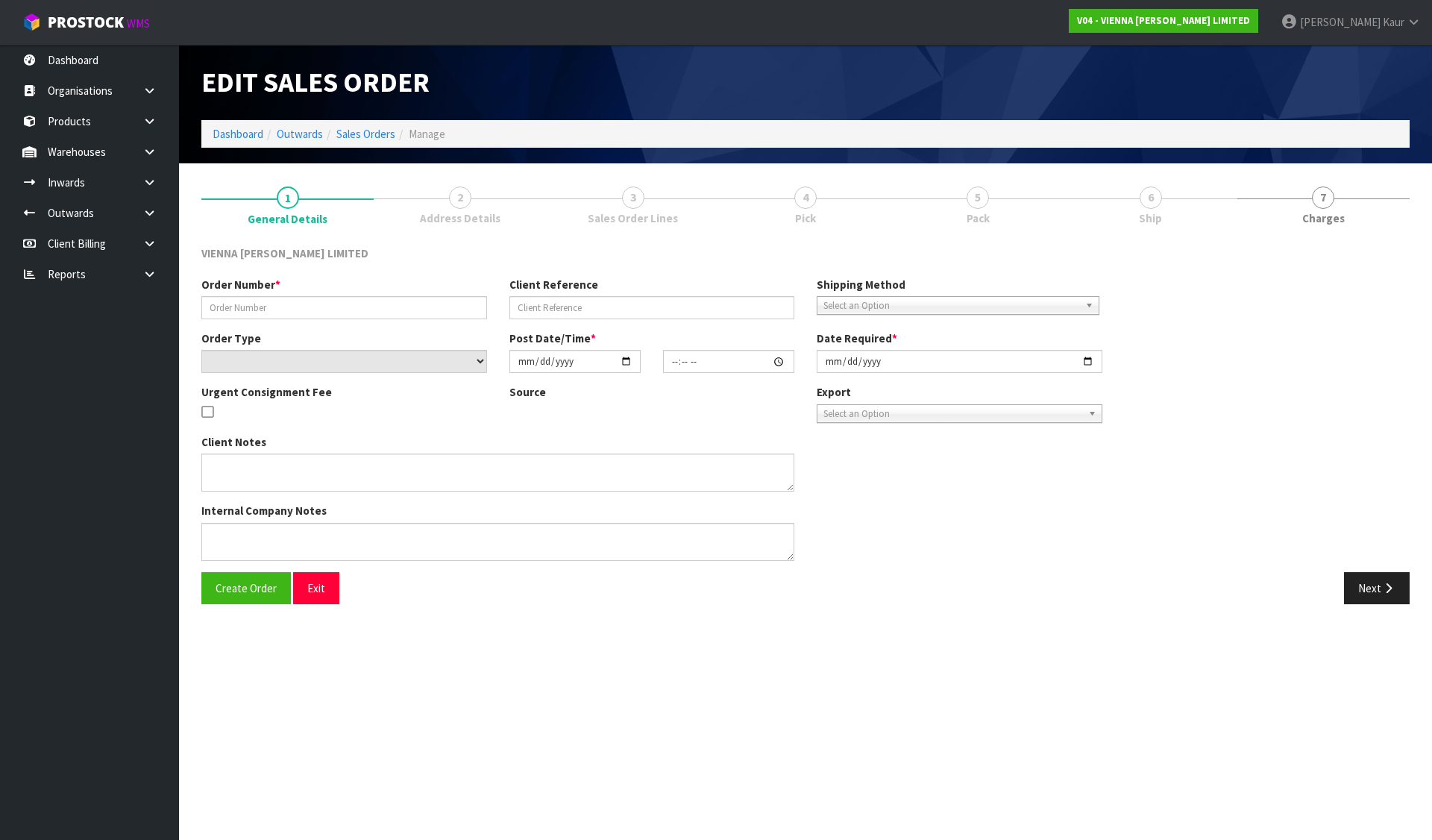
type input "2025-08-25"
type textarea "[PERSON_NAME] PO3079"
type textarea "THIS ORDER RELATES TO PO3079, WAS THIS KEPT ON THE PALLETS OR HAS THIS INDENT S…"
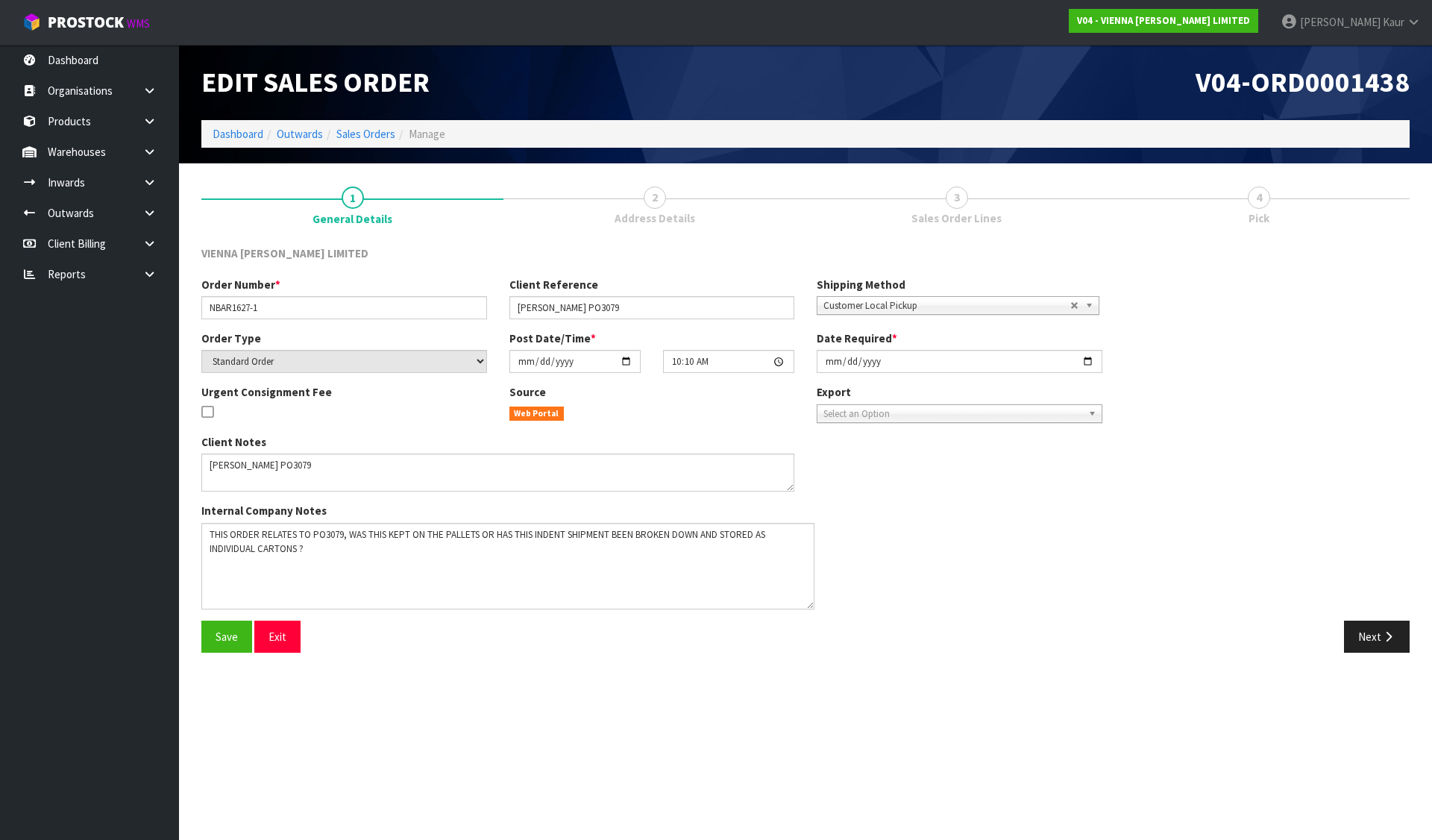
drag, startPoint x: 788, startPoint y: 559, endPoint x: 808, endPoint y: 607, distance: 52.0
click at [808, 607] on textarea at bounding box center [508, 566] width 613 height 87
click at [1366, 639] on button "Next" at bounding box center [1377, 636] width 66 height 32
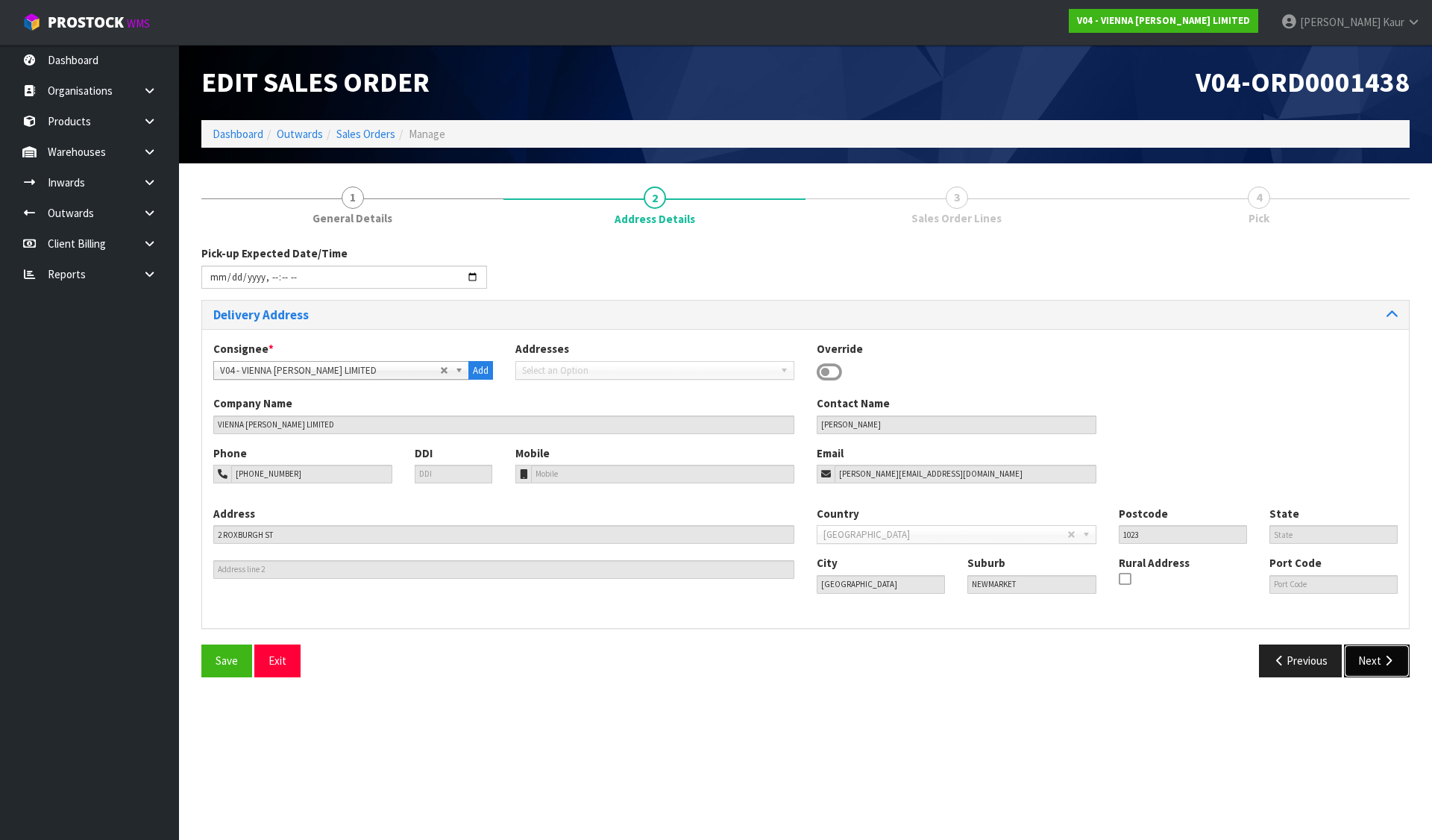
click at [1378, 647] on button "Next" at bounding box center [1377, 661] width 66 height 32
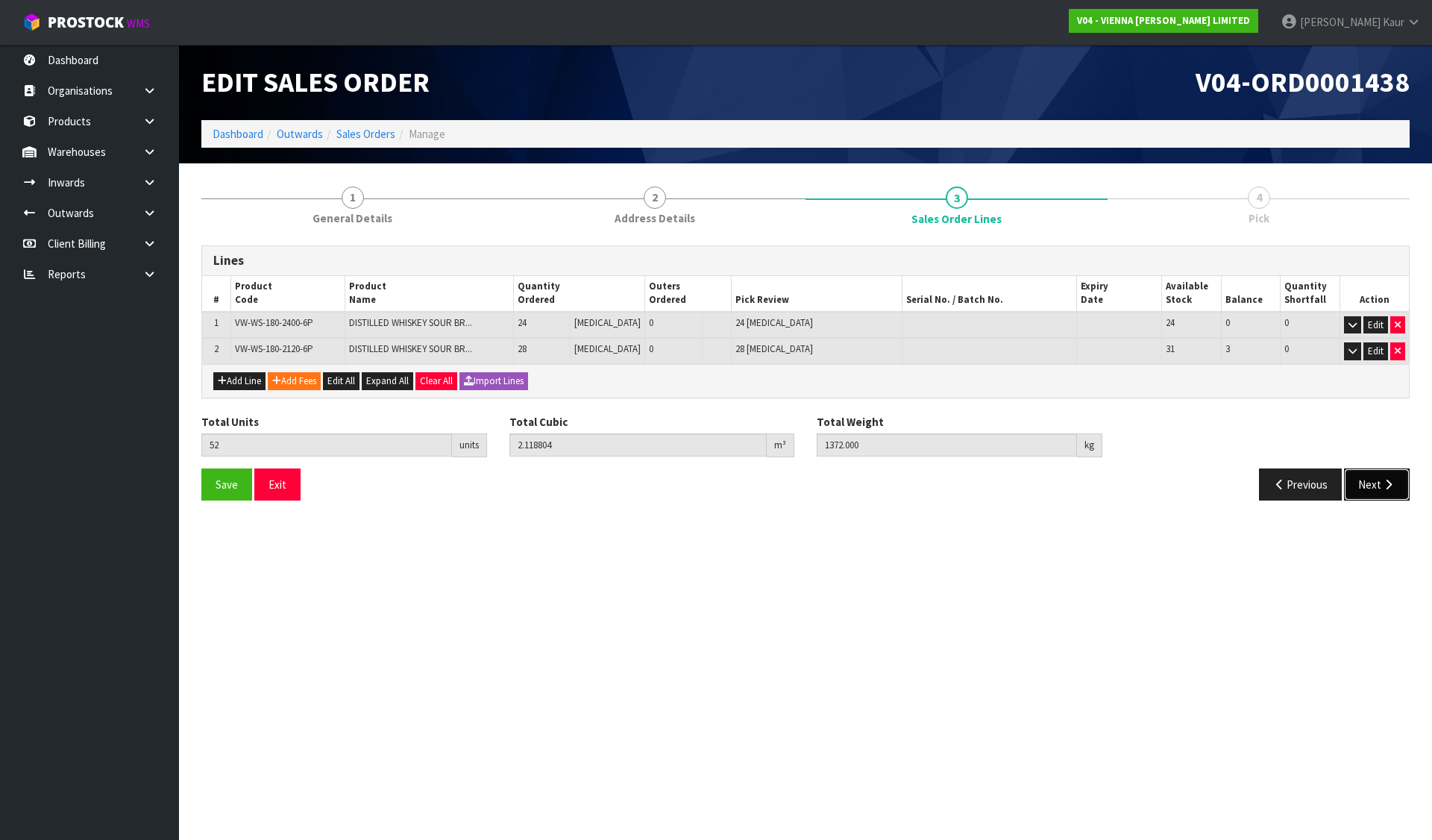
click at [1390, 481] on icon "button" at bounding box center [1388, 484] width 15 height 11
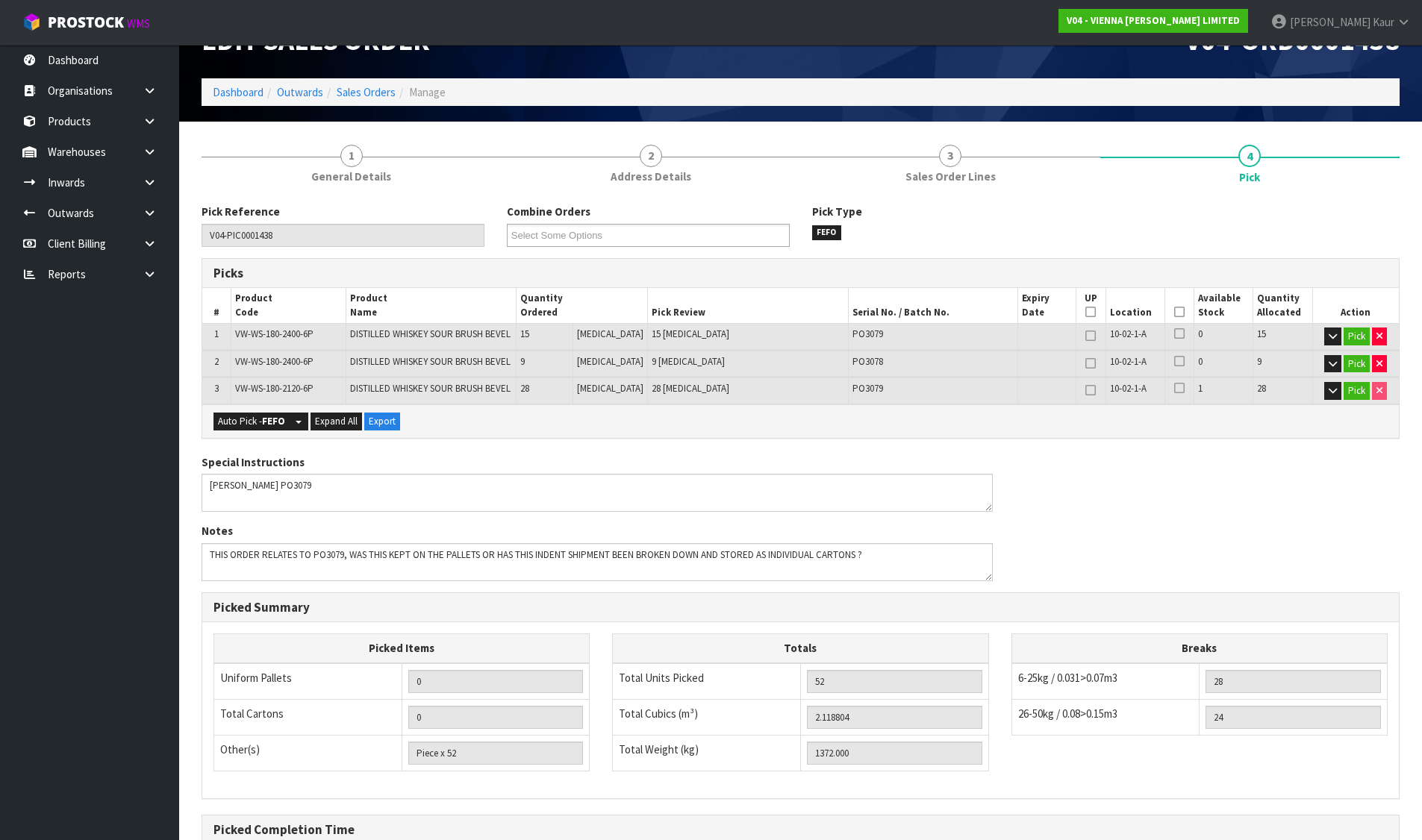
scroll to position [205, 0]
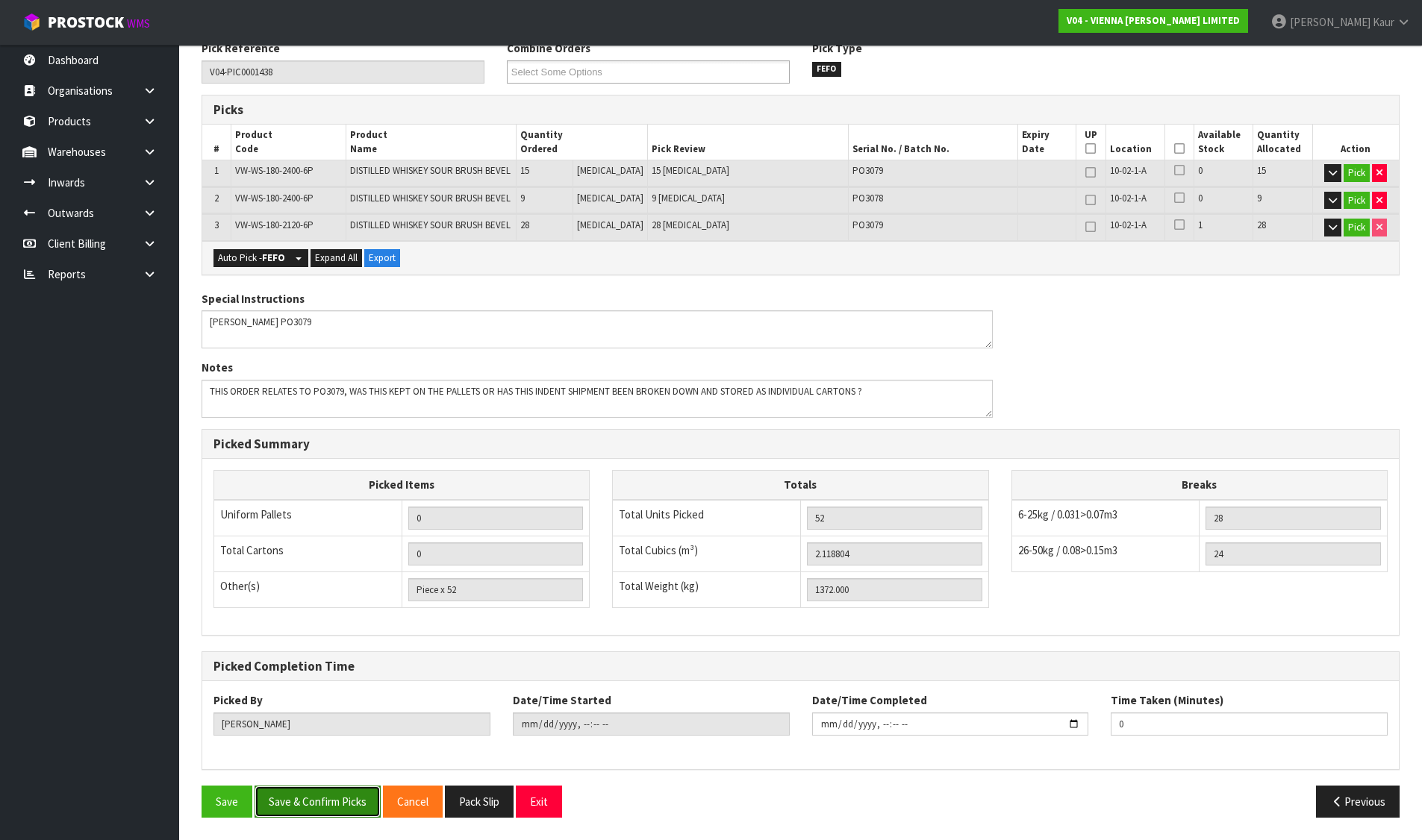
click at [339, 792] on button "Save & Confirm Picks" at bounding box center [317, 802] width 126 height 32
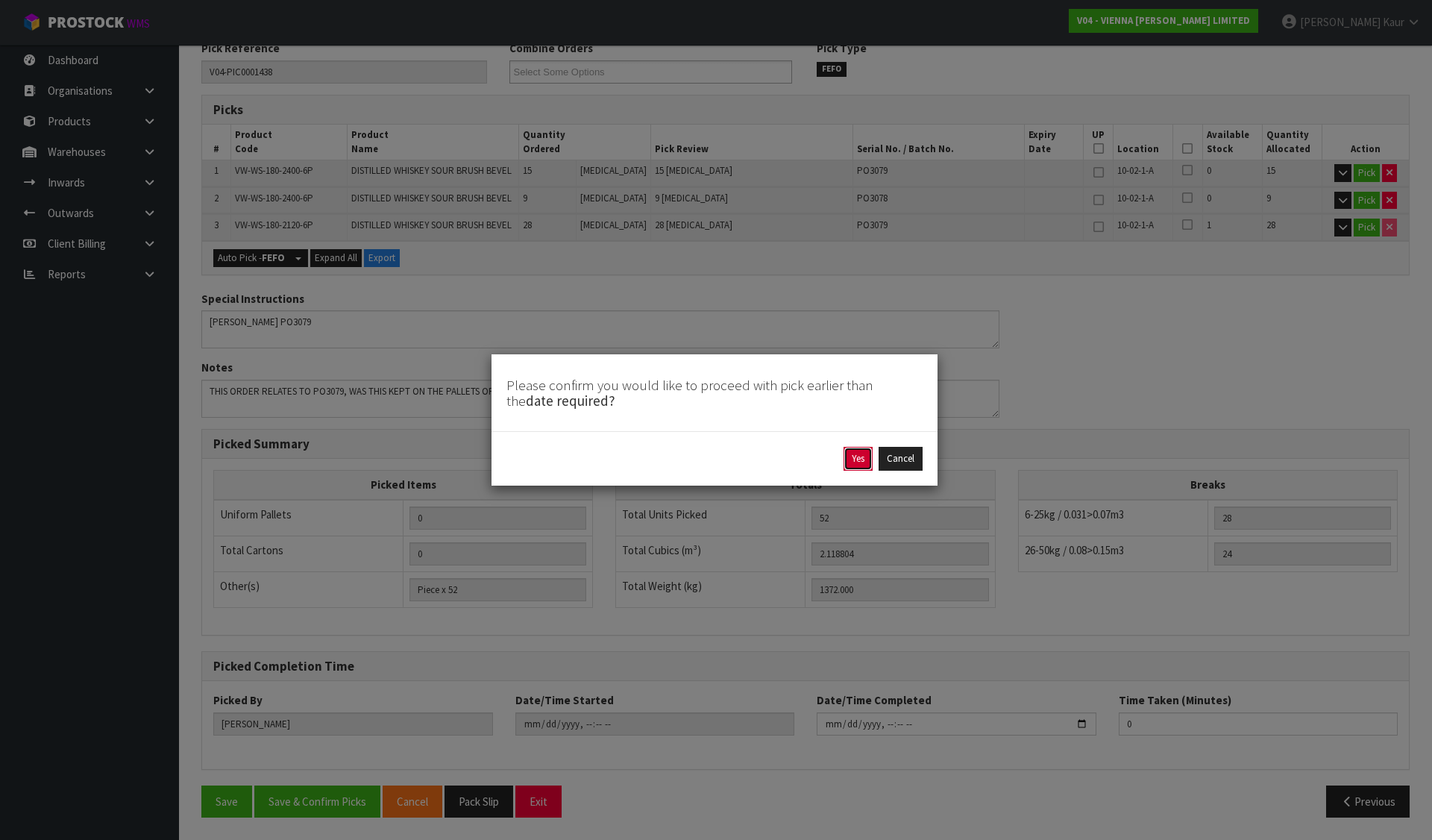
click at [858, 456] on button "Yes" at bounding box center [858, 458] width 29 height 24
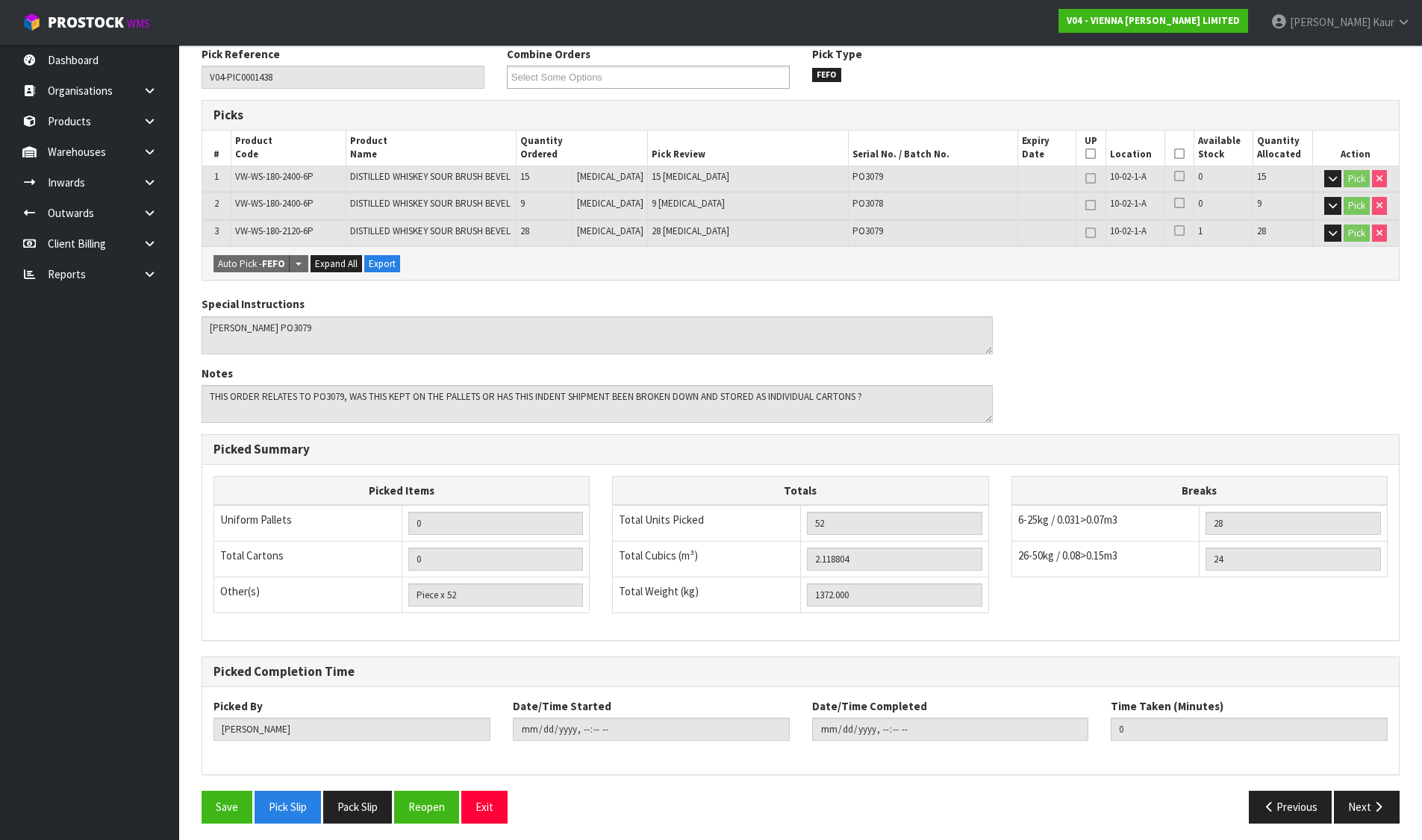
scroll to position [260, 0]
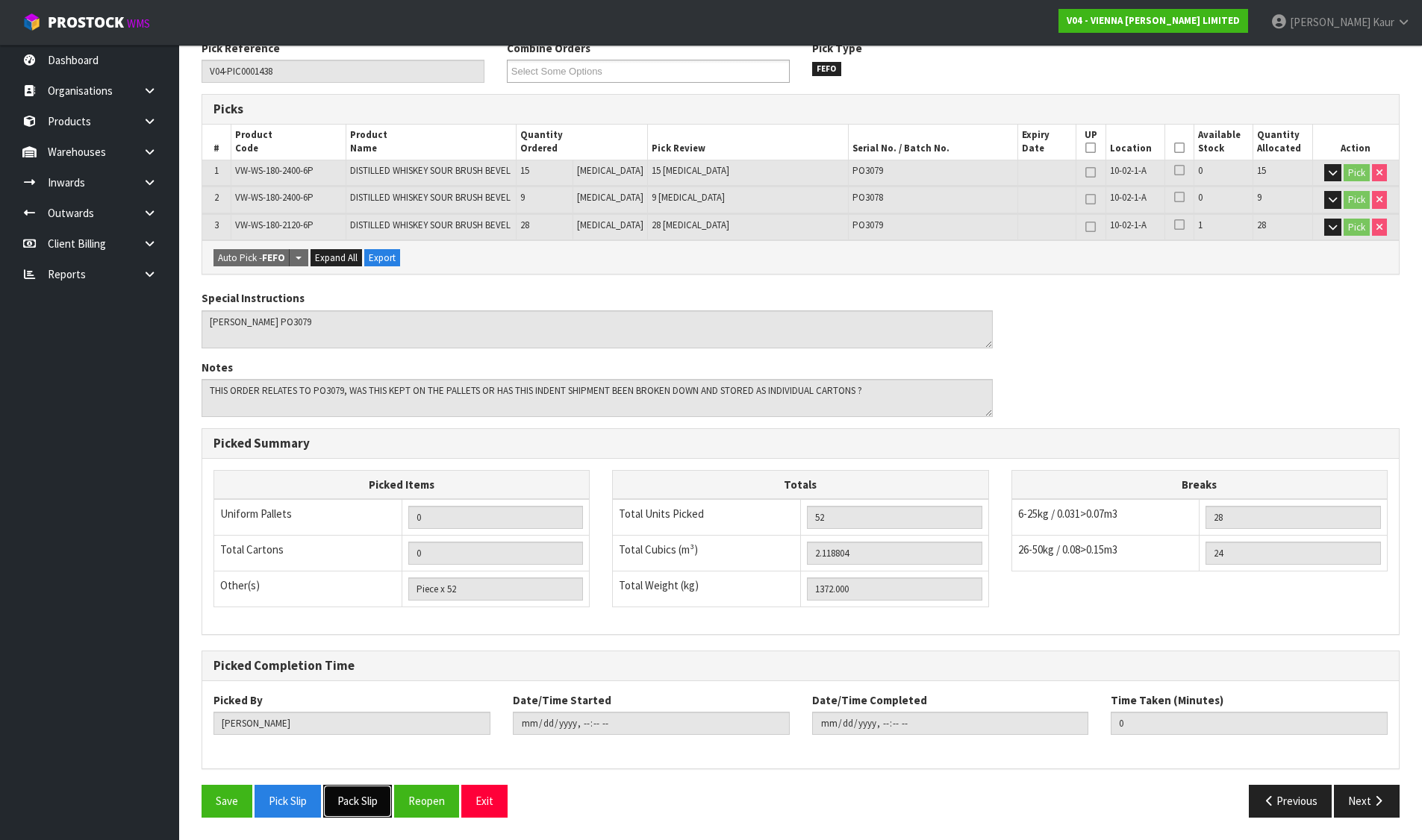
click at [384, 812] on button "Pack Slip" at bounding box center [358, 801] width 69 height 32
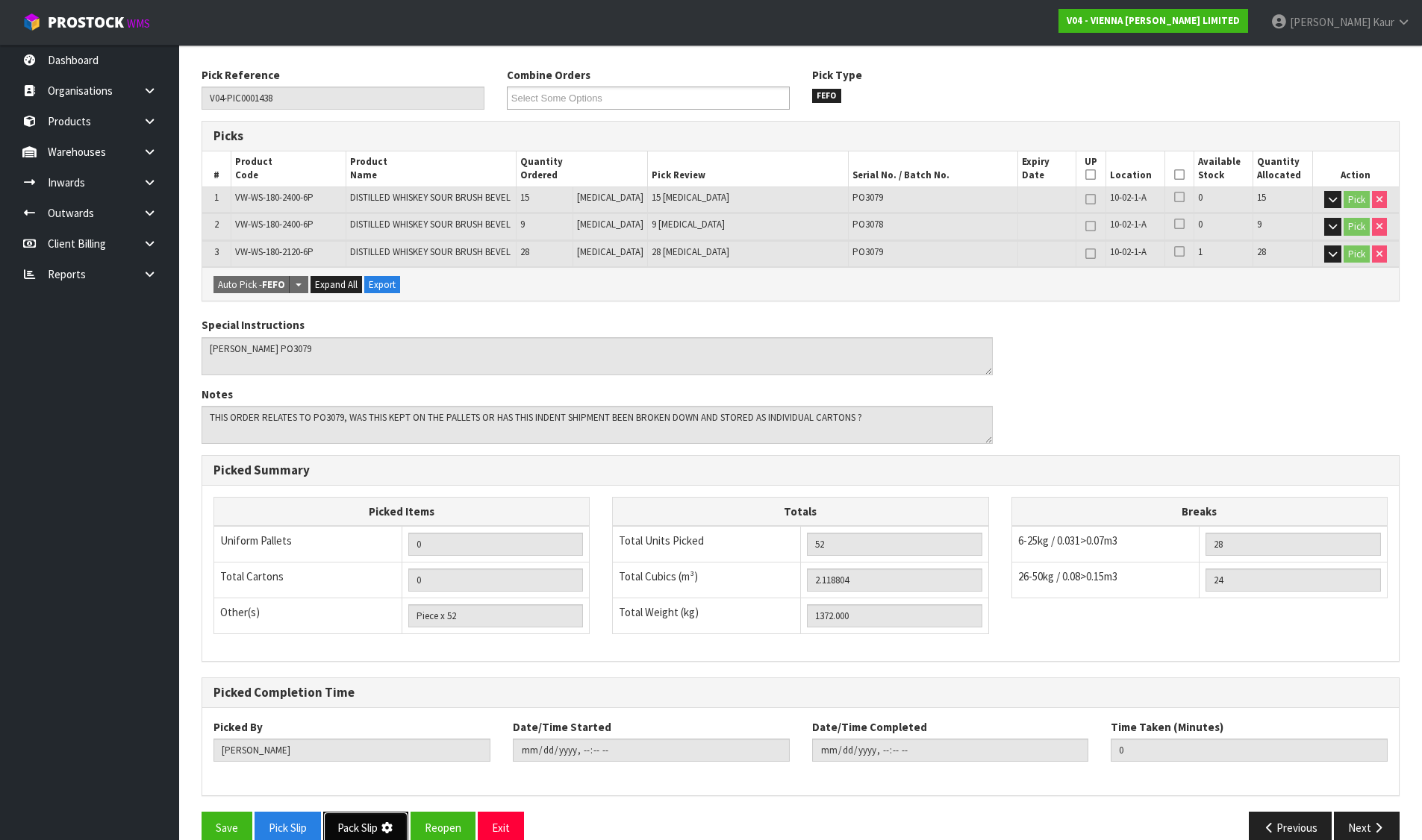
scroll to position [0, 0]
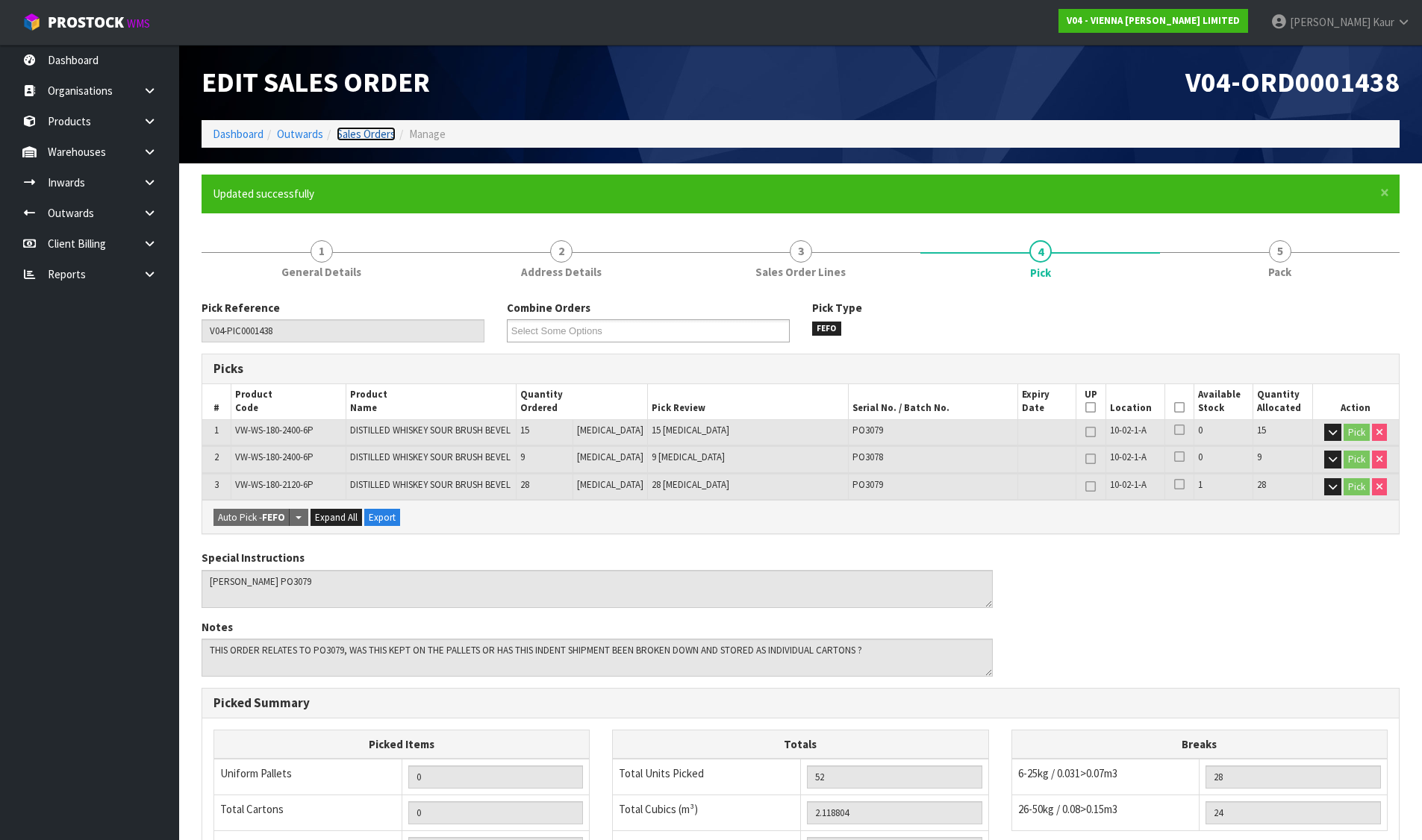
click at [368, 129] on link "Sales Orders" at bounding box center [365, 134] width 59 height 15
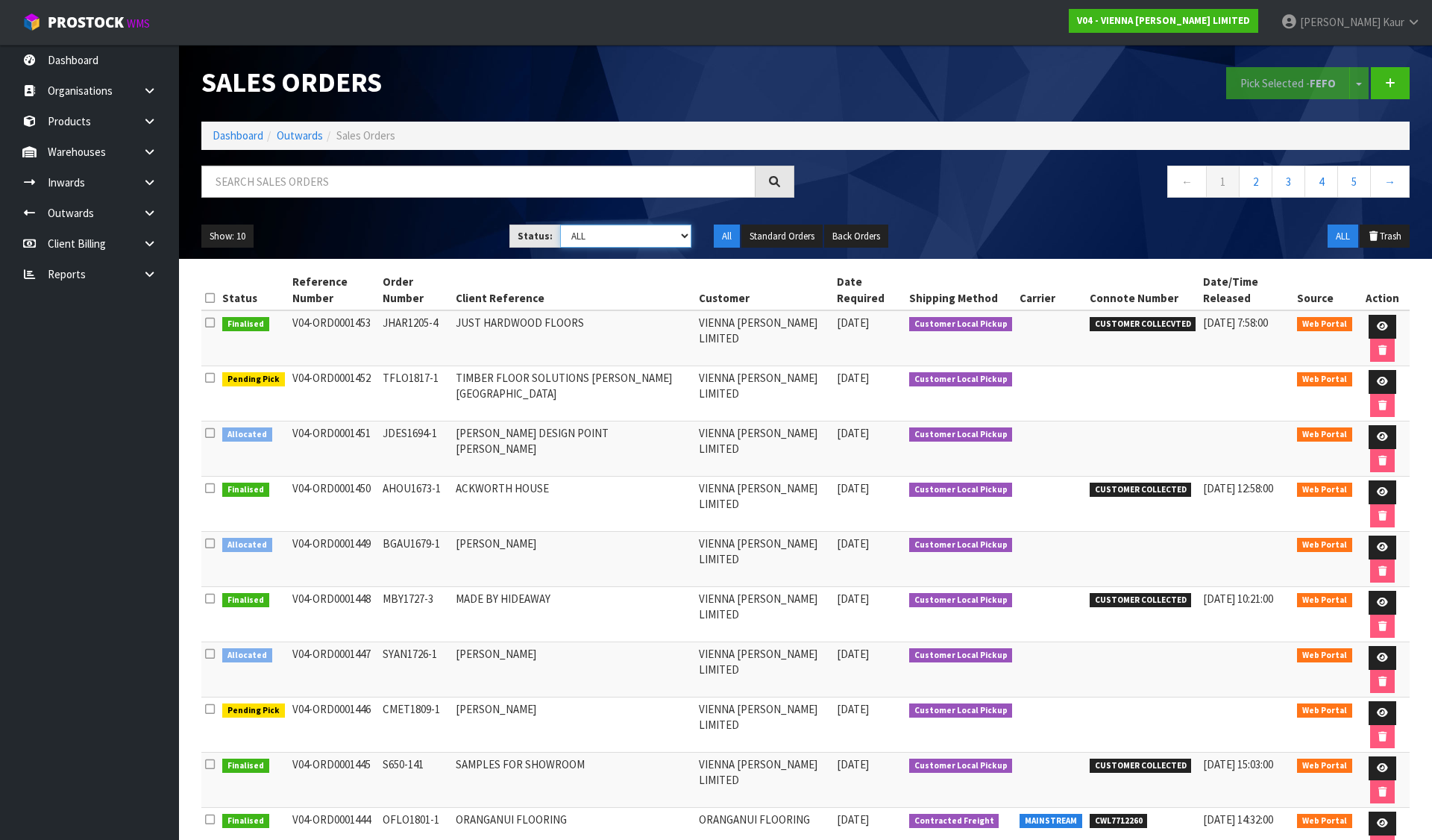
click at [597, 239] on select "Draft Pending Allocated Pending Pick Goods Picked Goods Packed Pending Charges …" at bounding box center [626, 236] width 132 height 23
click at [561, 224] on select "Draft Pending Allocated Pending Pick Goods Picked Goods Packed Pending Charges …" at bounding box center [626, 236] width 132 height 23
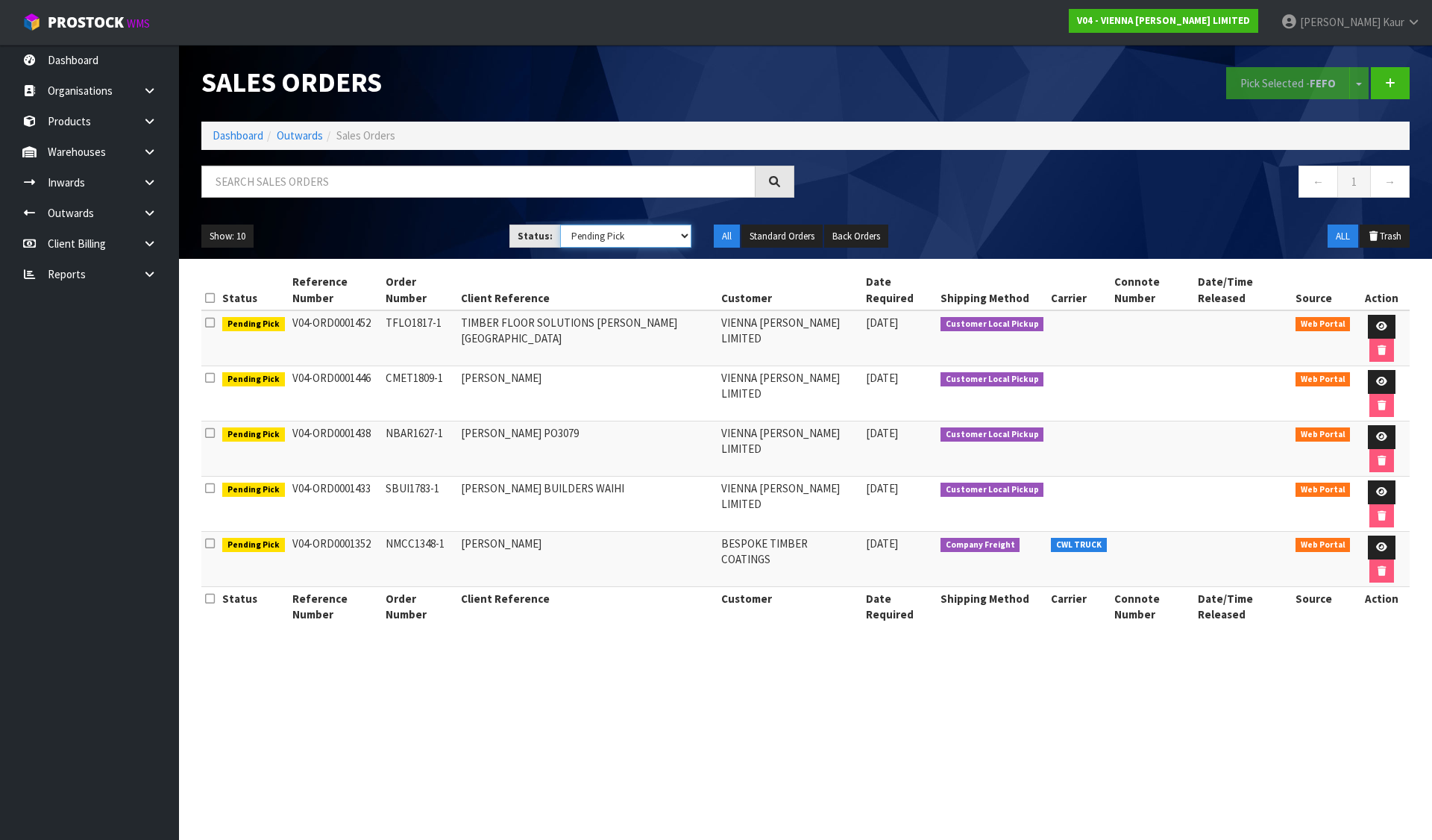
click at [602, 227] on select "Draft Pending Allocated Pending Pick Goods Picked Goods Packed Pending Charges …" at bounding box center [626, 236] width 132 height 23
select select "string:2"
click at [561, 224] on select "Draft Pending Allocated Pending Pick Goods Picked Goods Packed Pending Charges …" at bounding box center [626, 236] width 132 height 23
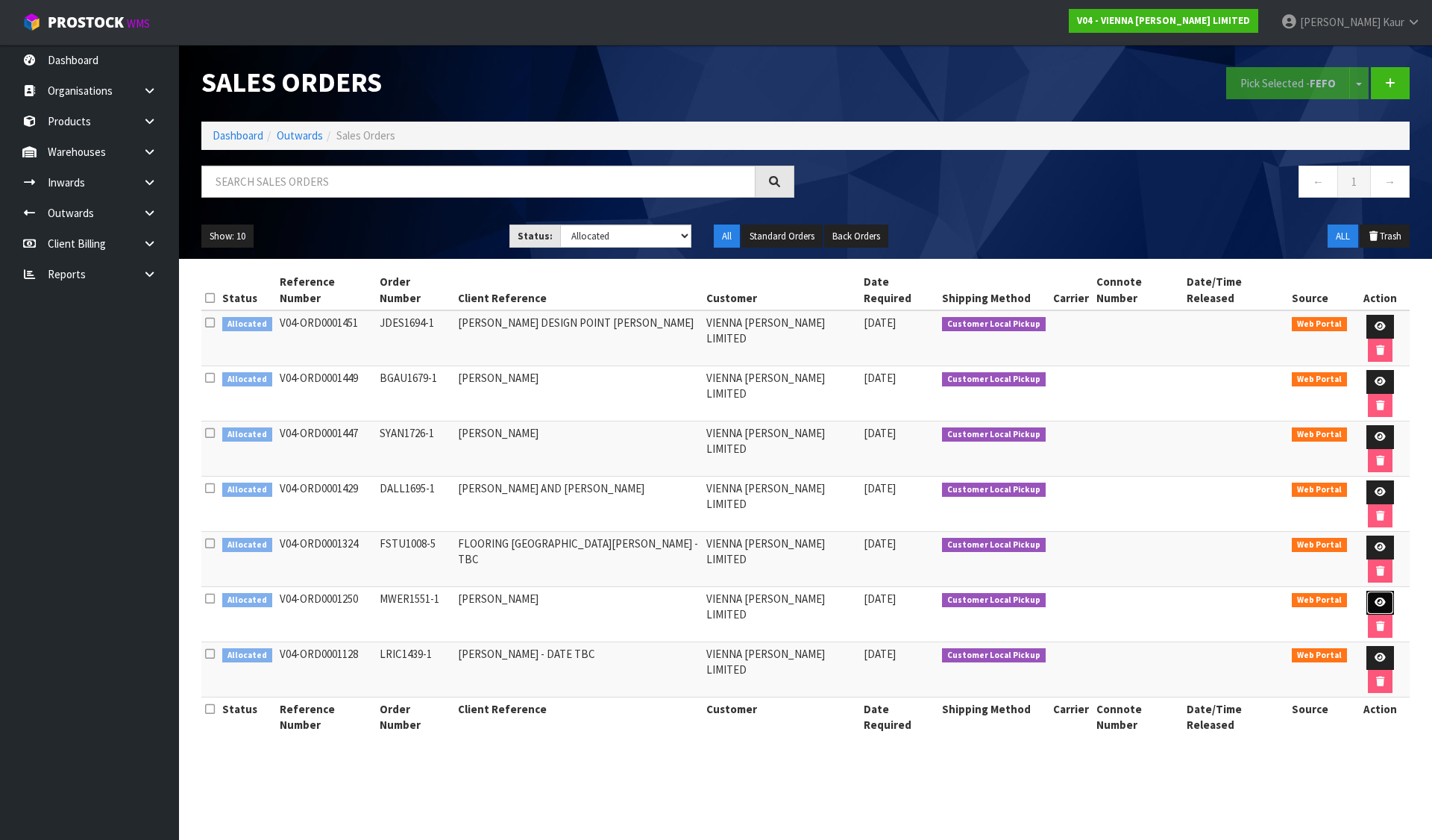
click at [1375, 597] on icon at bounding box center [1380, 602] width 11 height 10
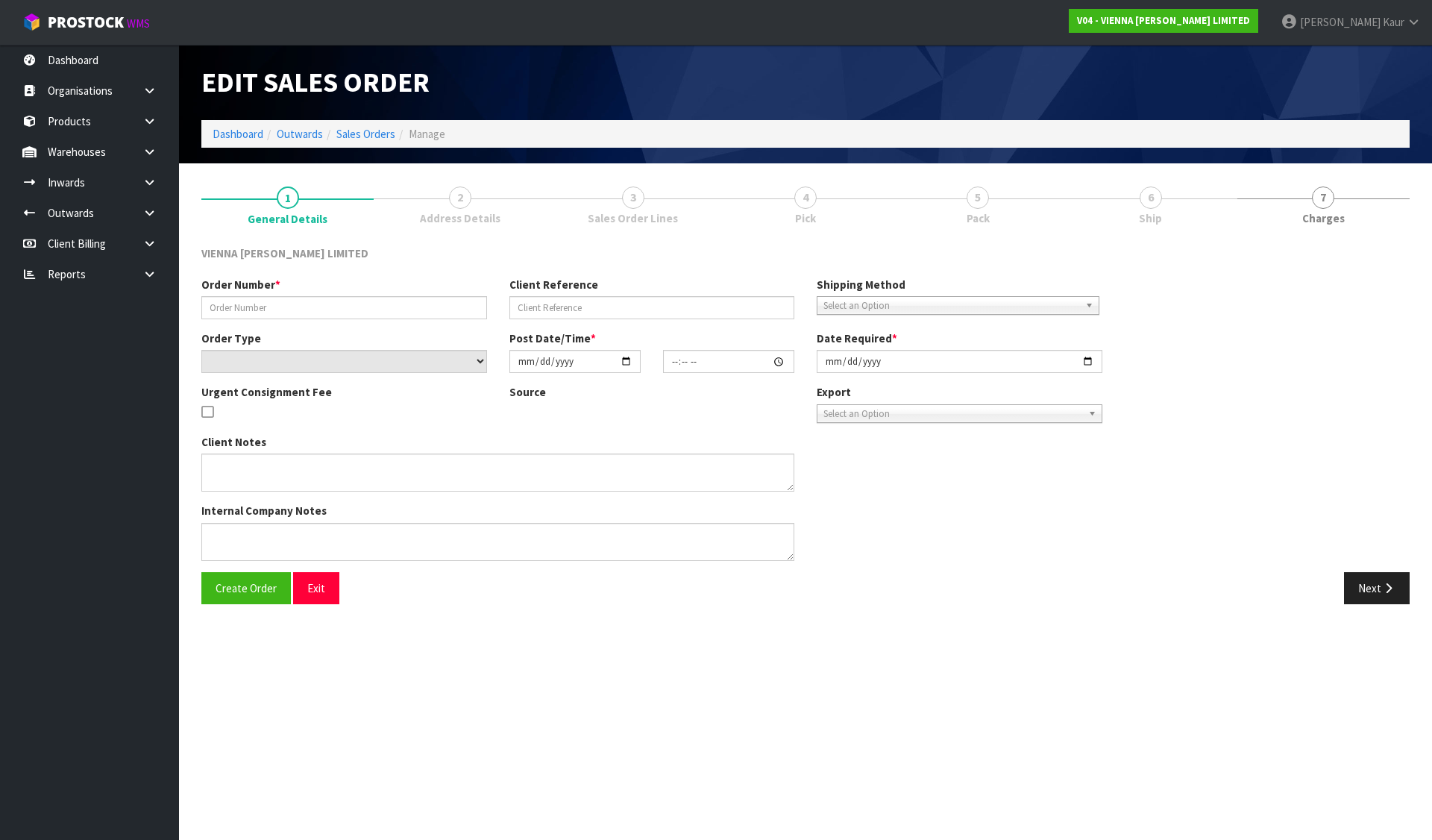
type input "MWER1551-1"
type input "[PERSON_NAME]"
select select "number:0"
type input "2025-03-06"
type input "15:39:00.000"
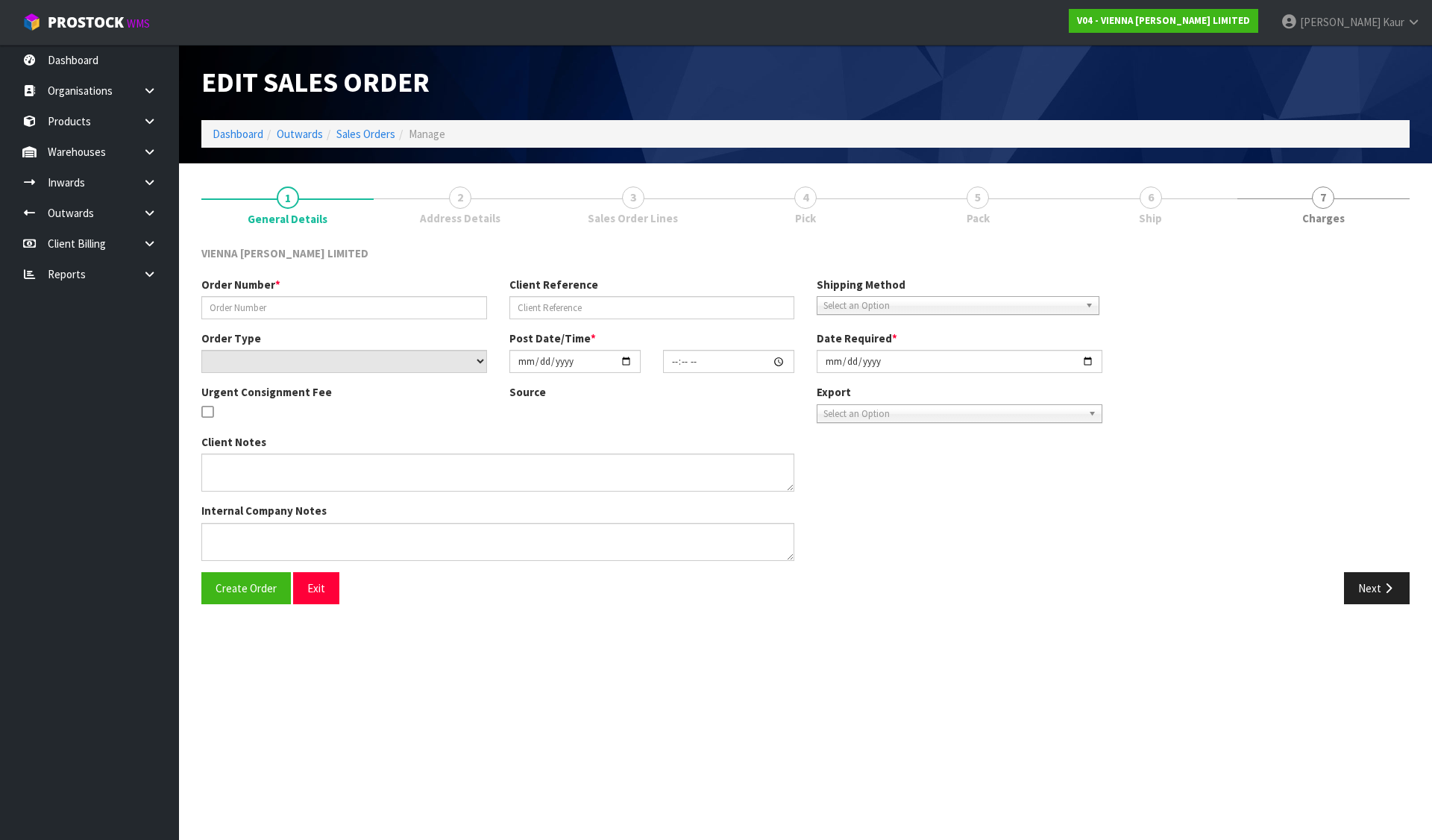
type input "2025-08-21"
type textarea "MARK WERMAN THIS ORDER HAS BEEN DELAYED UNTIL 15 AUGUST, TBC."
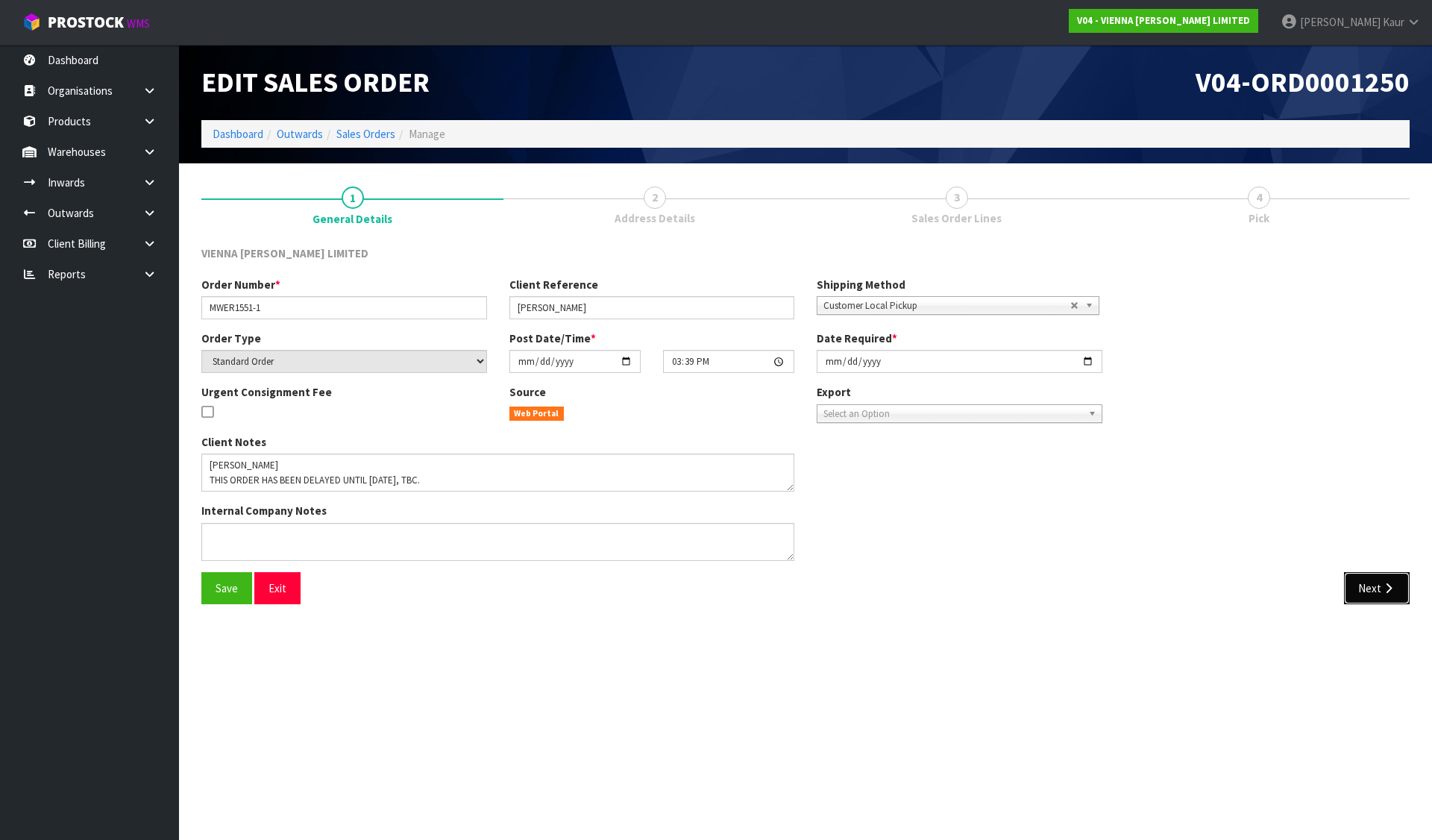
click at [1381, 591] on icon "button" at bounding box center [1388, 588] width 15 height 11
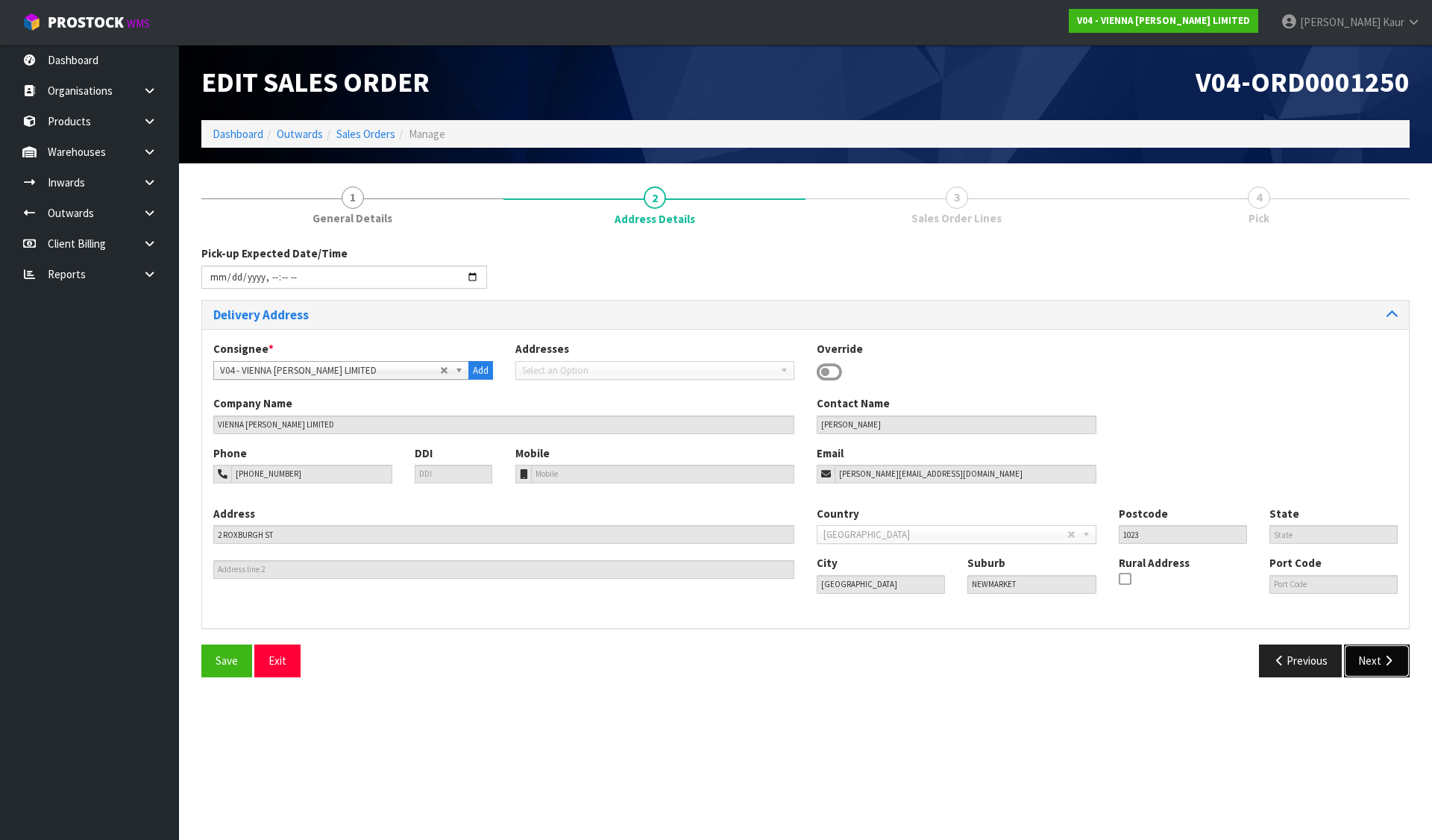
click at [1389, 652] on button "Next" at bounding box center [1377, 661] width 66 height 32
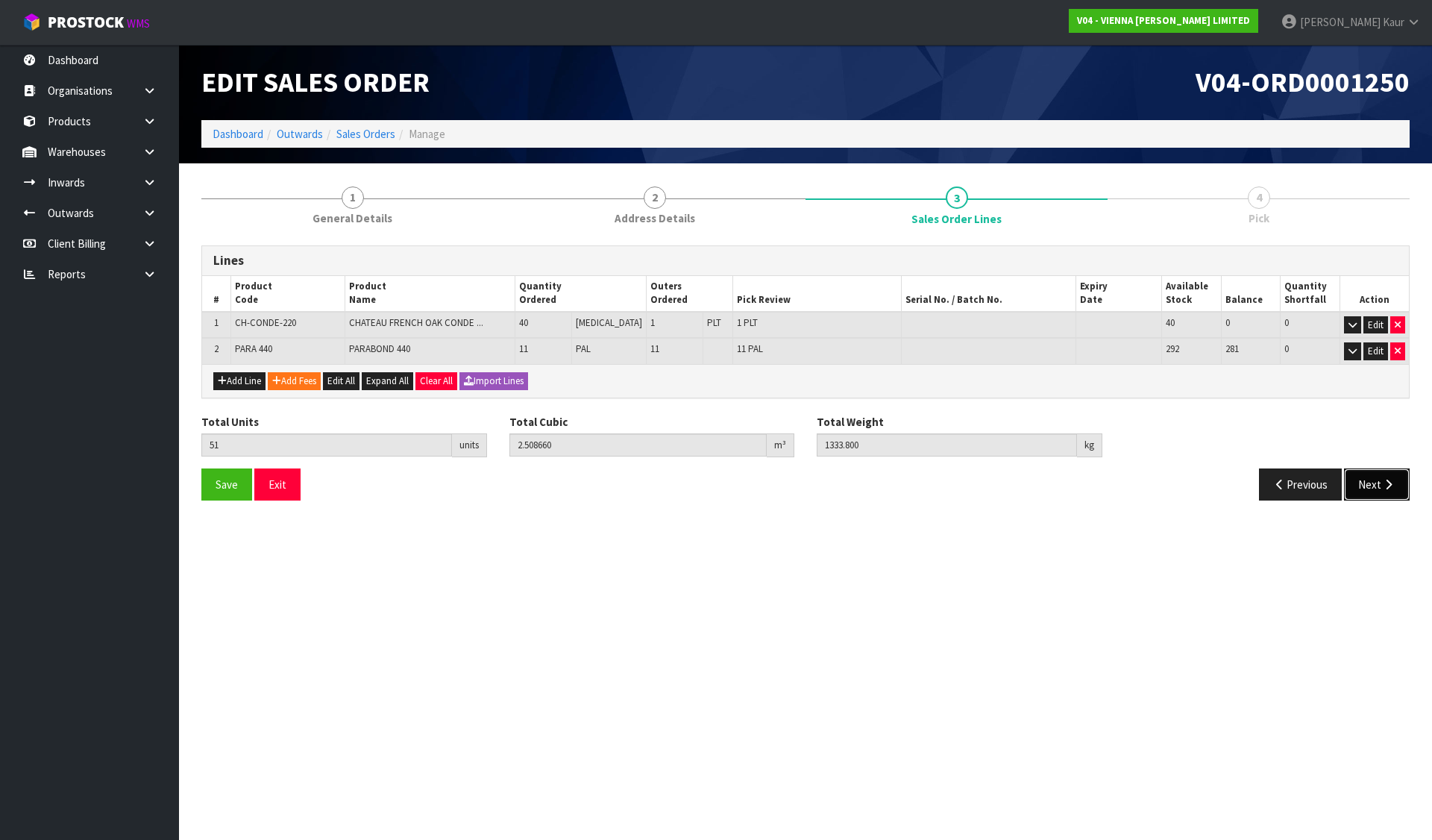
click at [1398, 488] on button "Next" at bounding box center [1377, 485] width 66 height 32
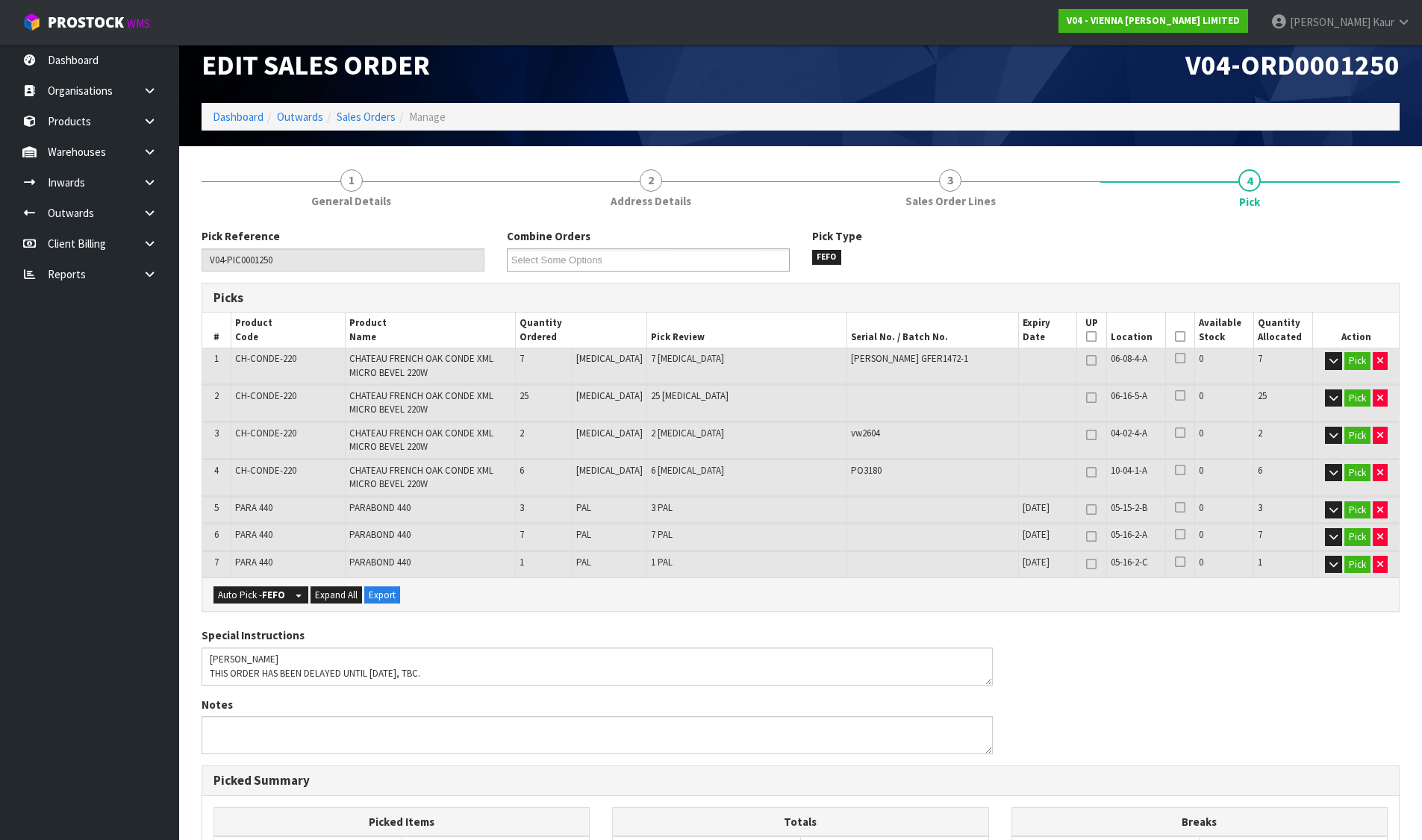
scroll to position [355, 0]
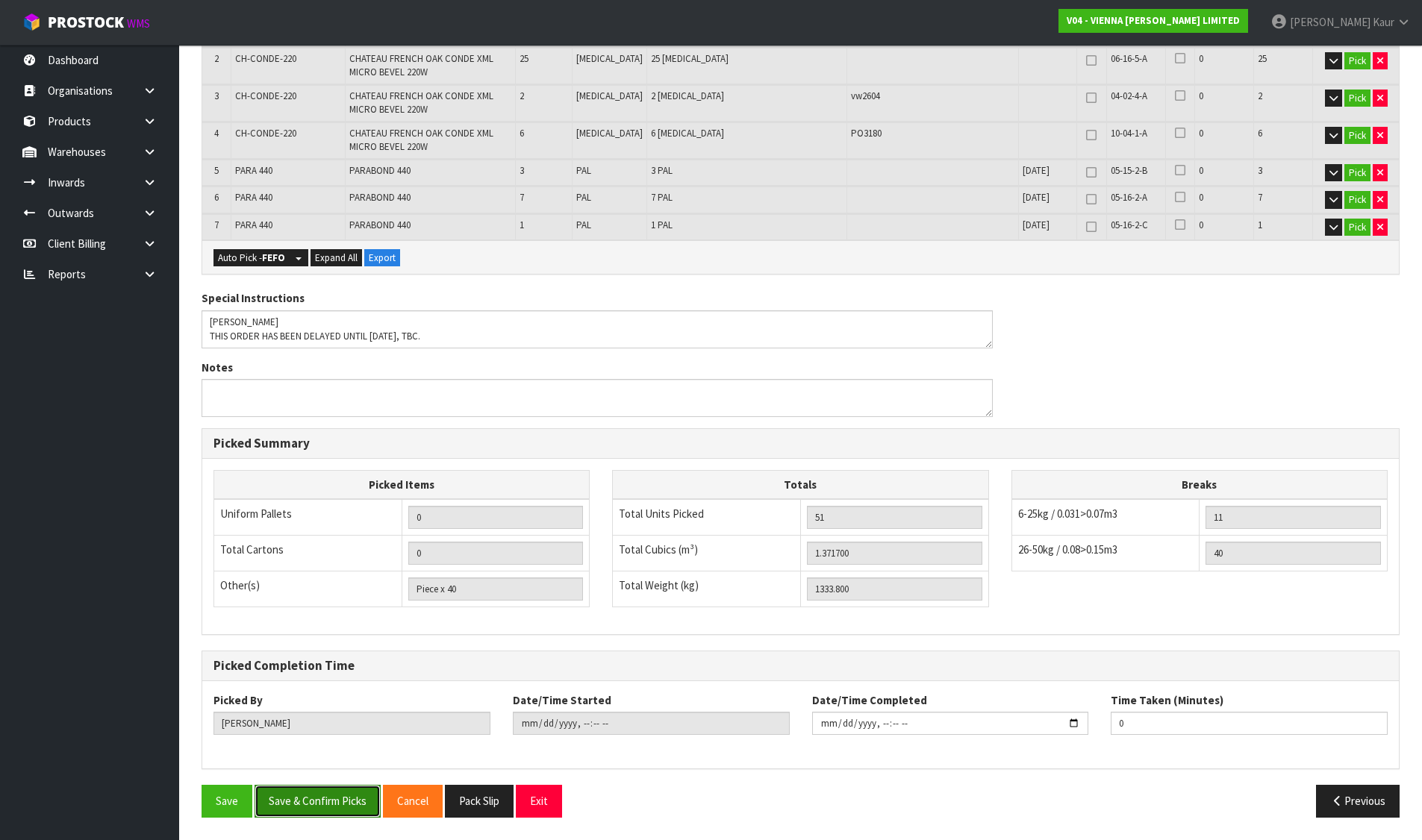
click at [330, 805] on button "Save & Confirm Picks" at bounding box center [317, 801] width 126 height 32
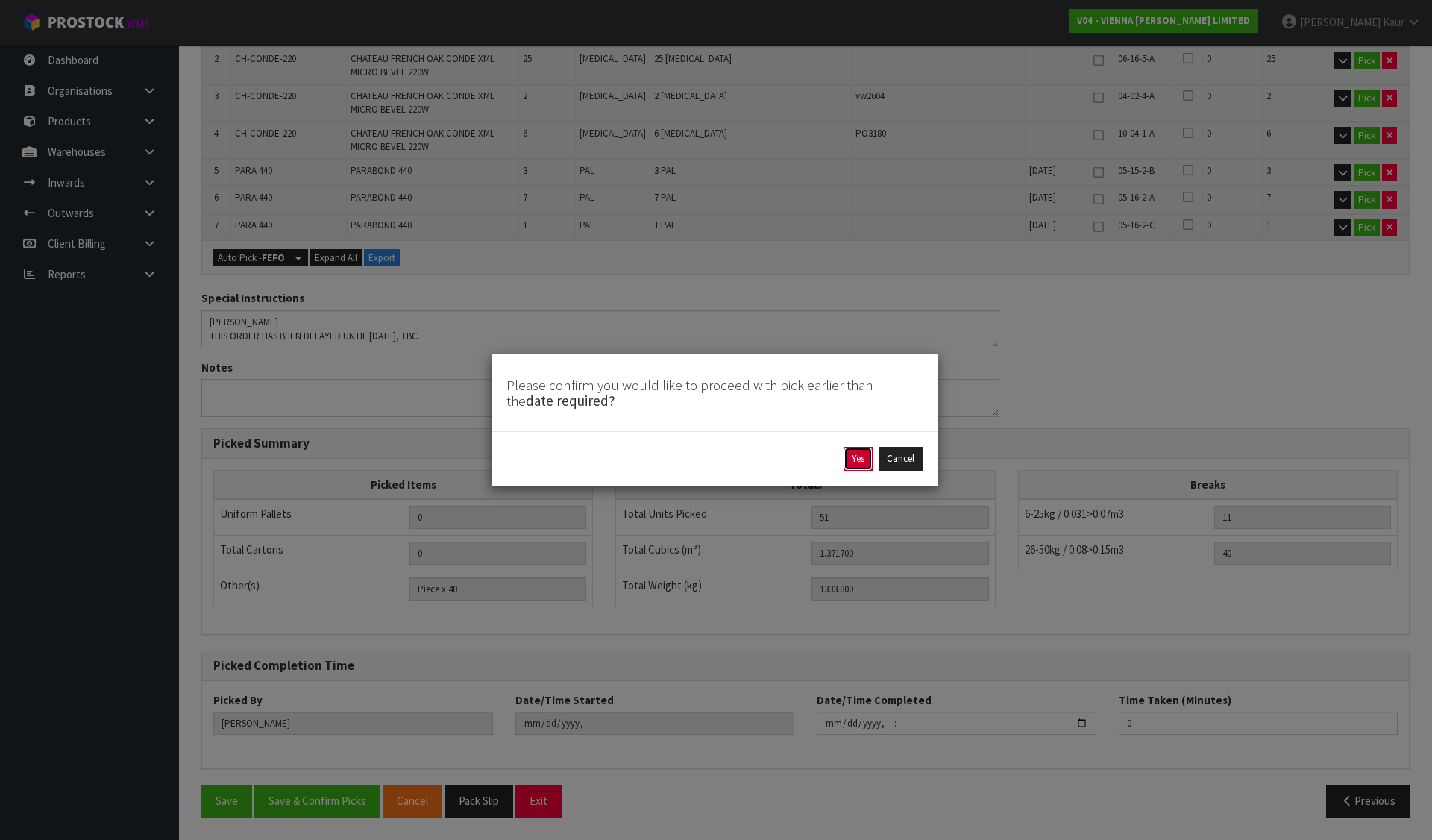
click at [855, 462] on button "Yes" at bounding box center [858, 458] width 29 height 24
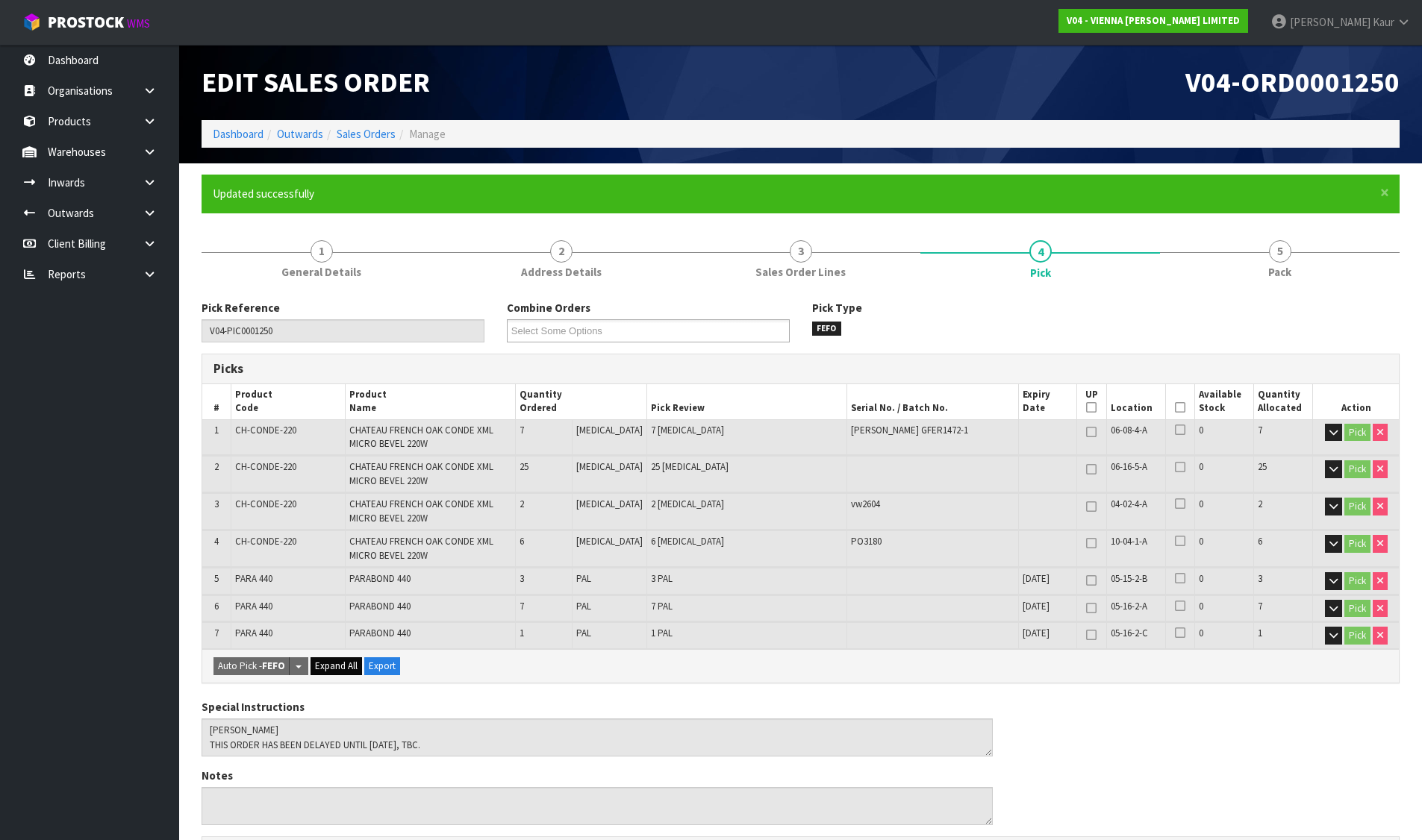
scroll to position [408, 0]
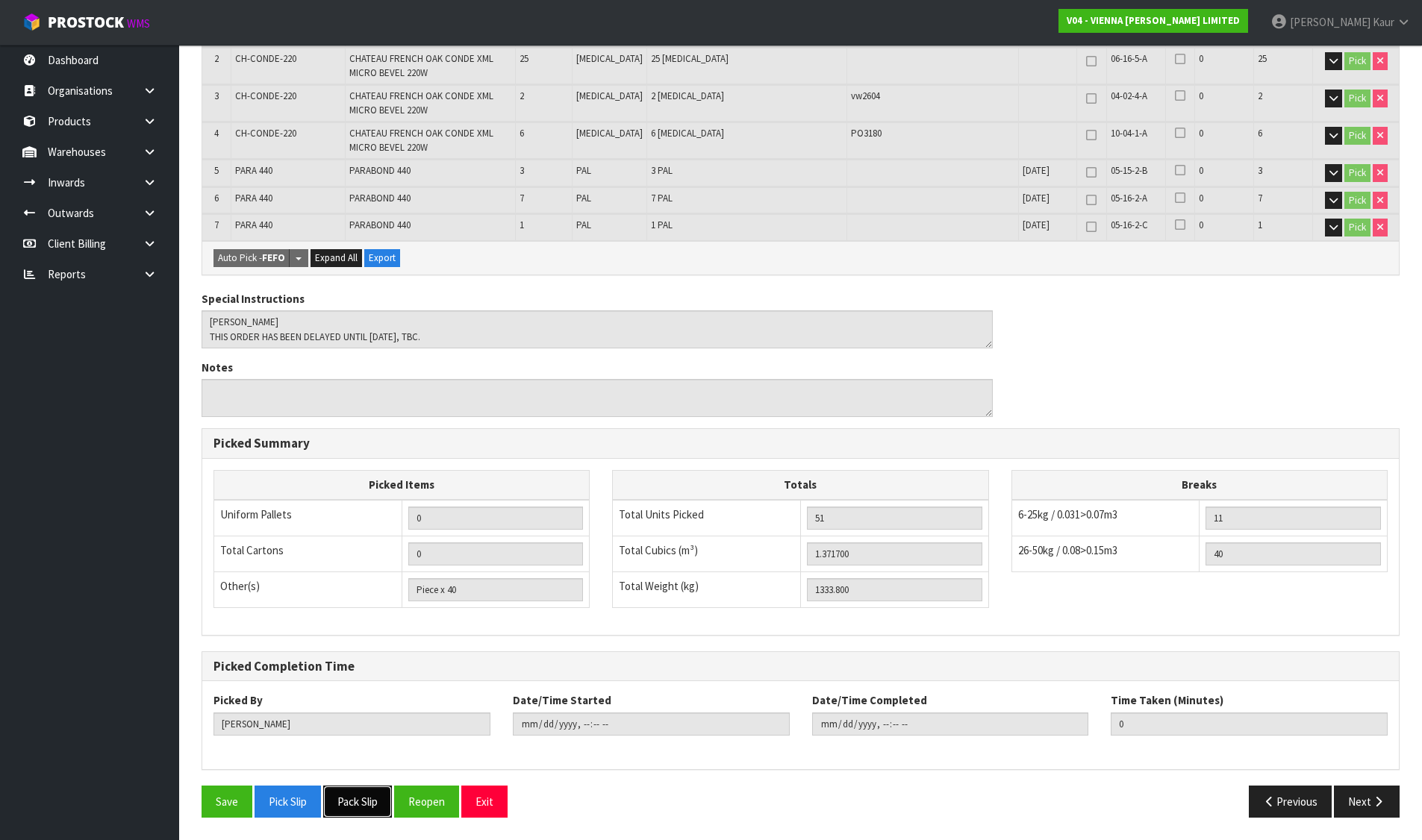
click at [366, 803] on button "Pack Slip" at bounding box center [358, 802] width 69 height 32
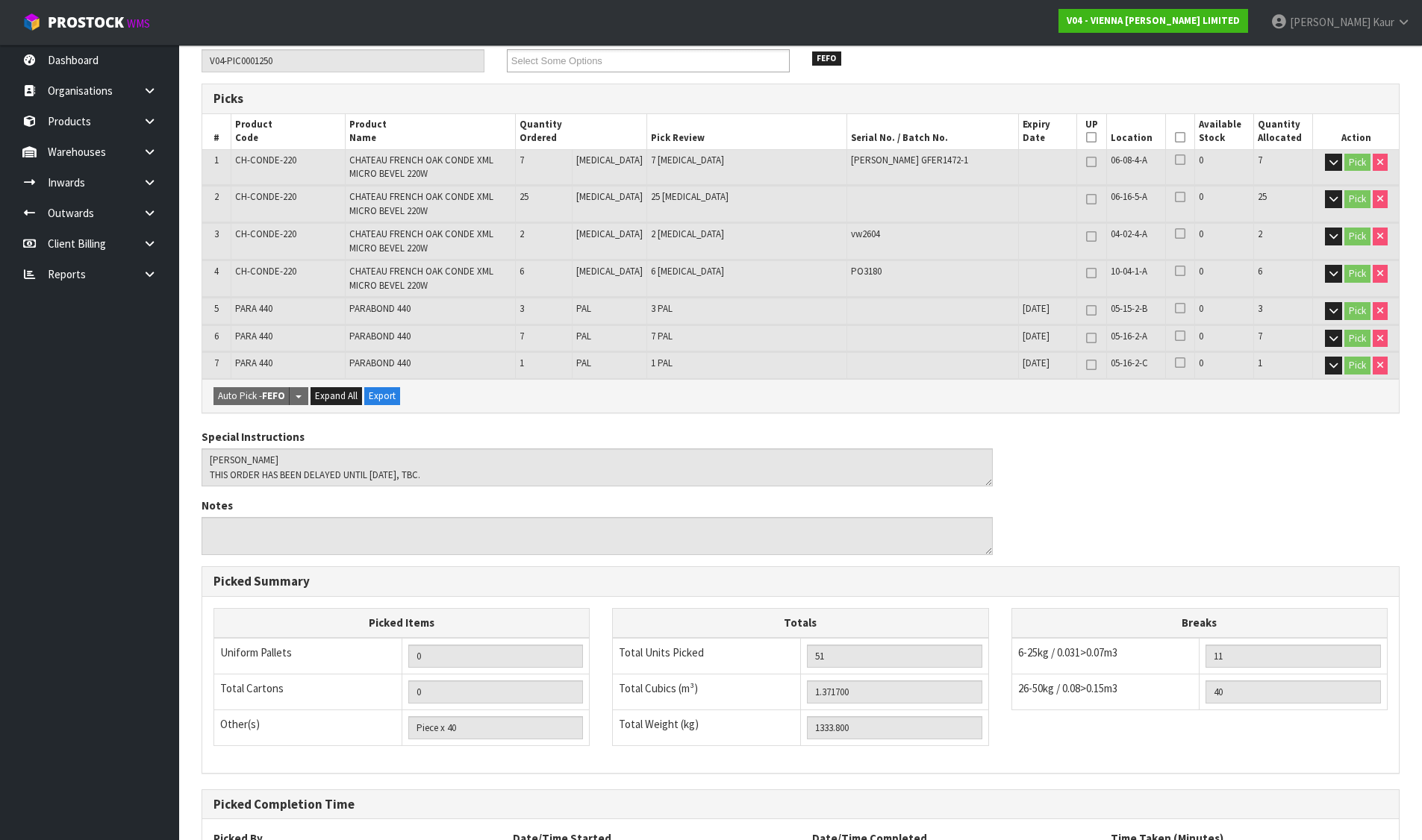
scroll to position [0, 0]
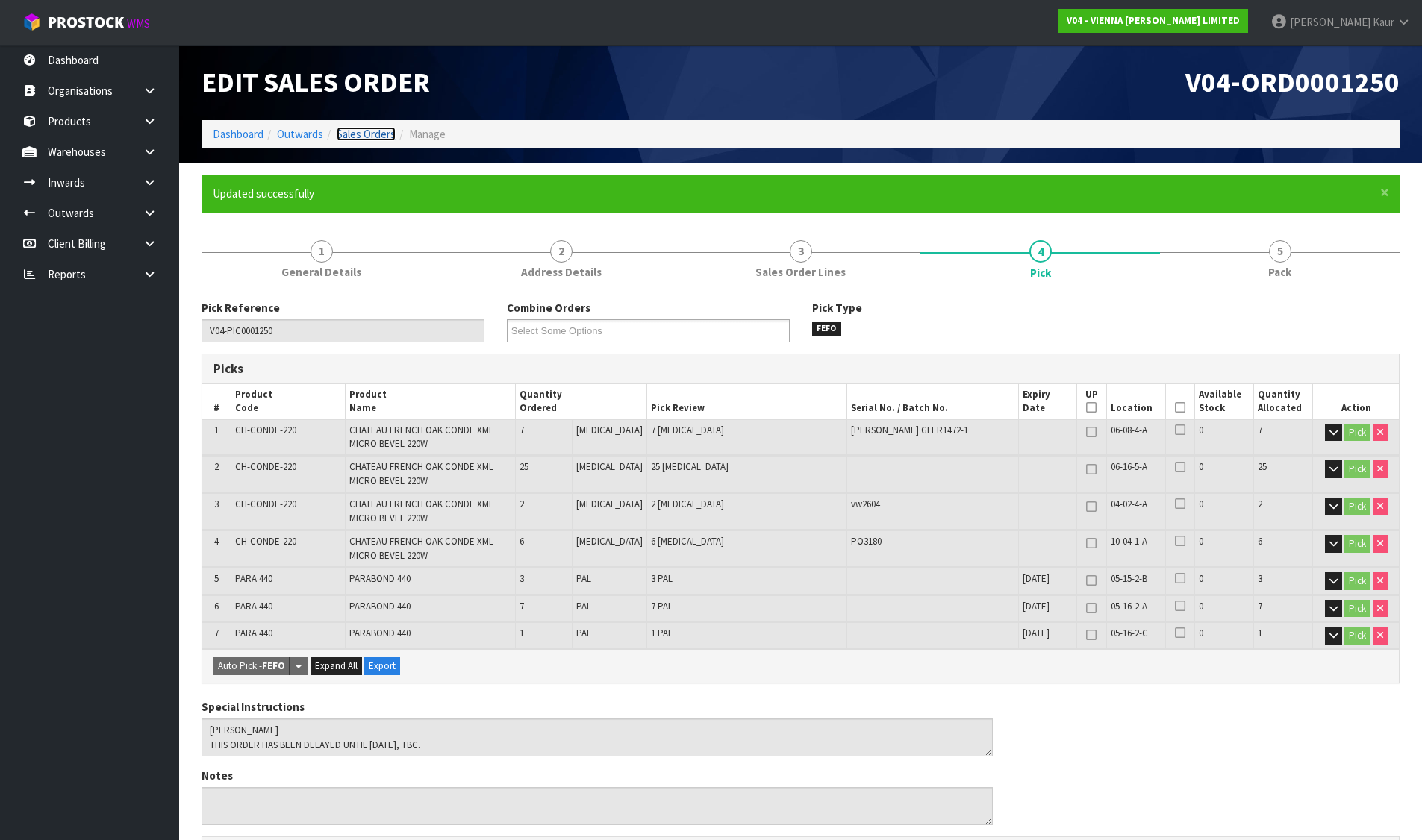
click at [374, 137] on link "Sales Orders" at bounding box center [365, 134] width 59 height 15
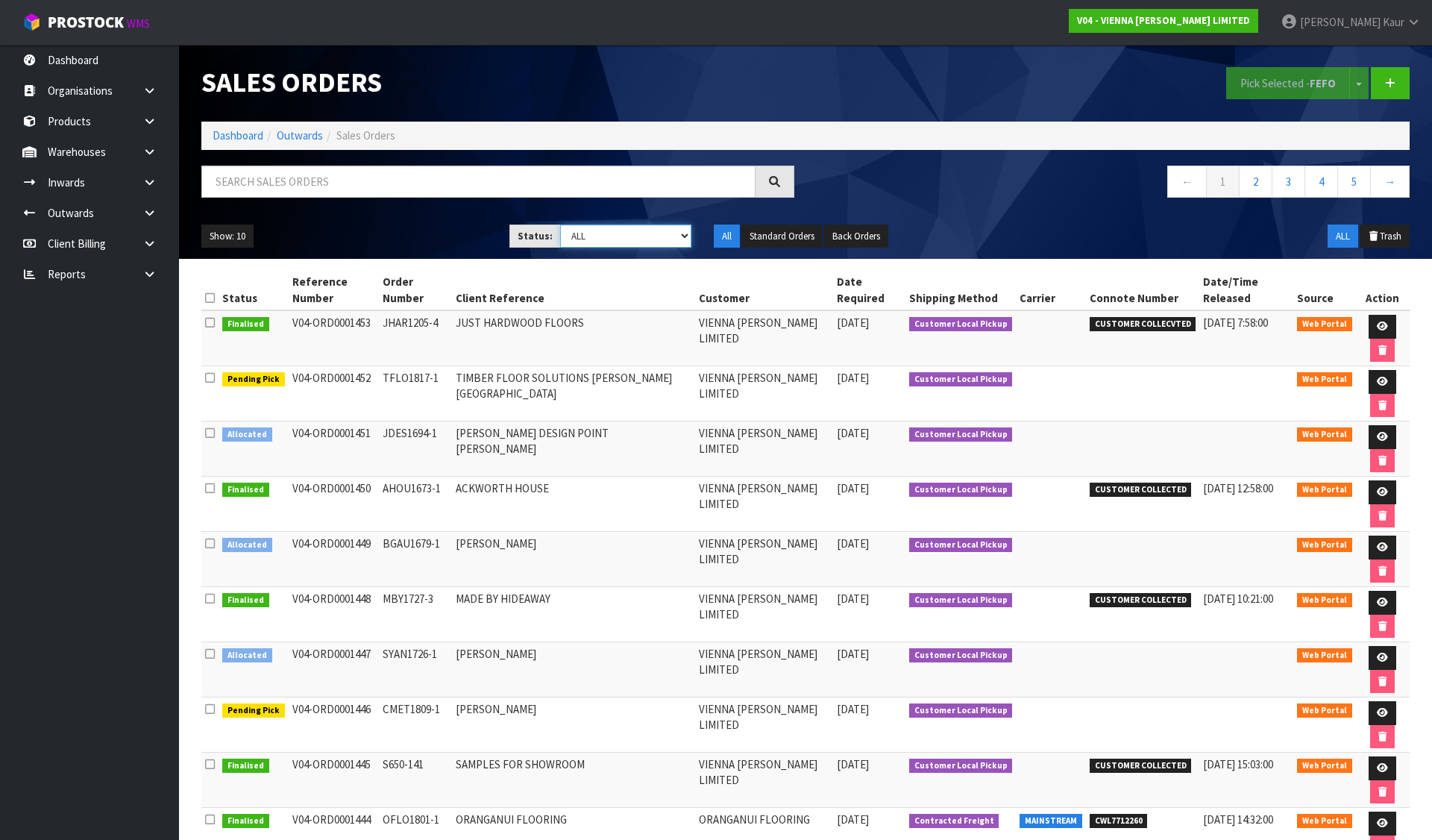
click at [603, 240] on select "Draft Pending Allocated Pending Pick Goods Picked Goods Packed Pending Charges …" at bounding box center [626, 236] width 132 height 23
select select "string:2"
click at [561, 224] on select "Draft Pending Allocated Pending Pick Goods Picked Goods Packed Pending Charges …" at bounding box center [626, 236] width 132 height 23
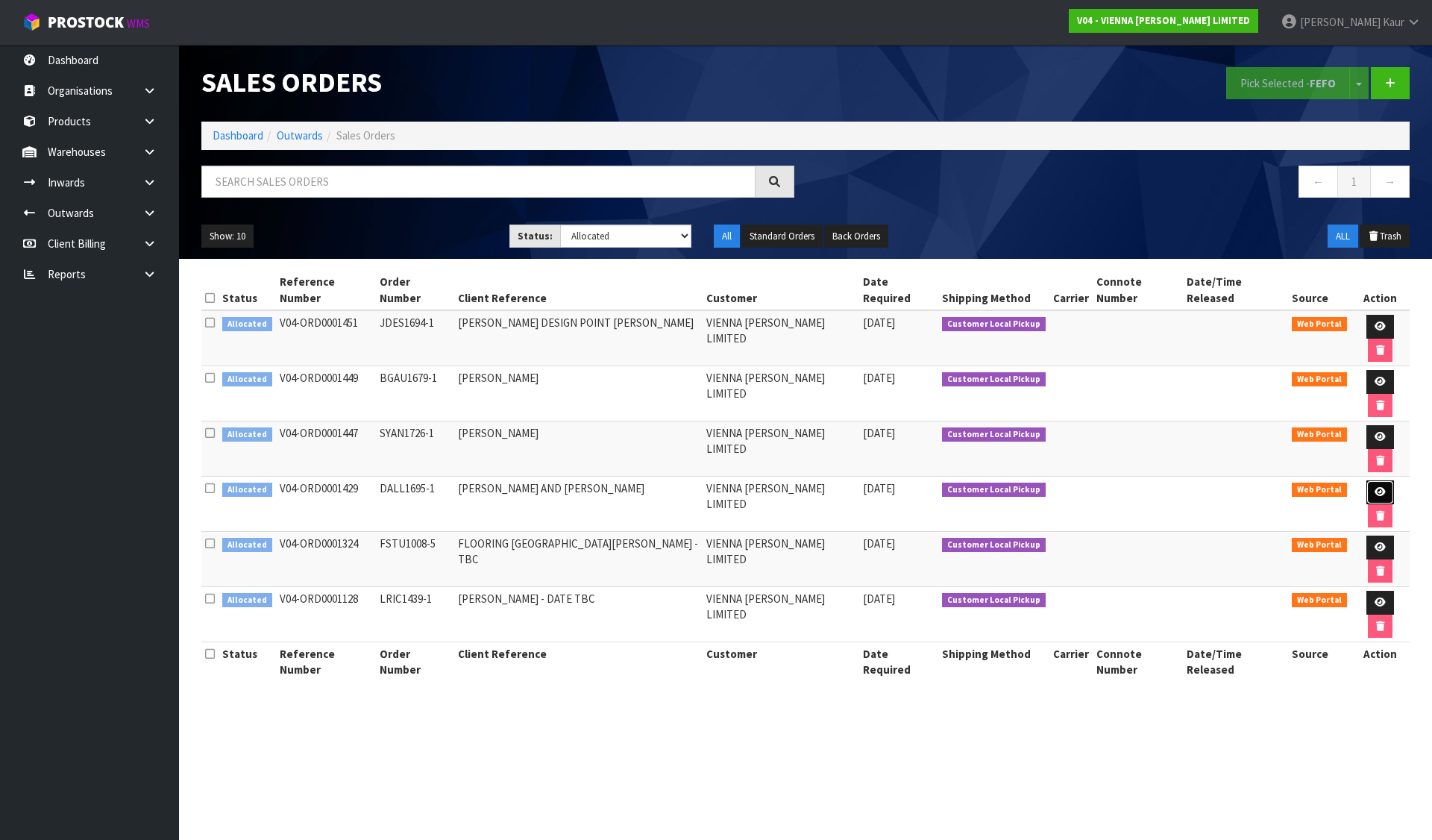
click at [1375, 487] on icon at bounding box center [1380, 492] width 11 height 10
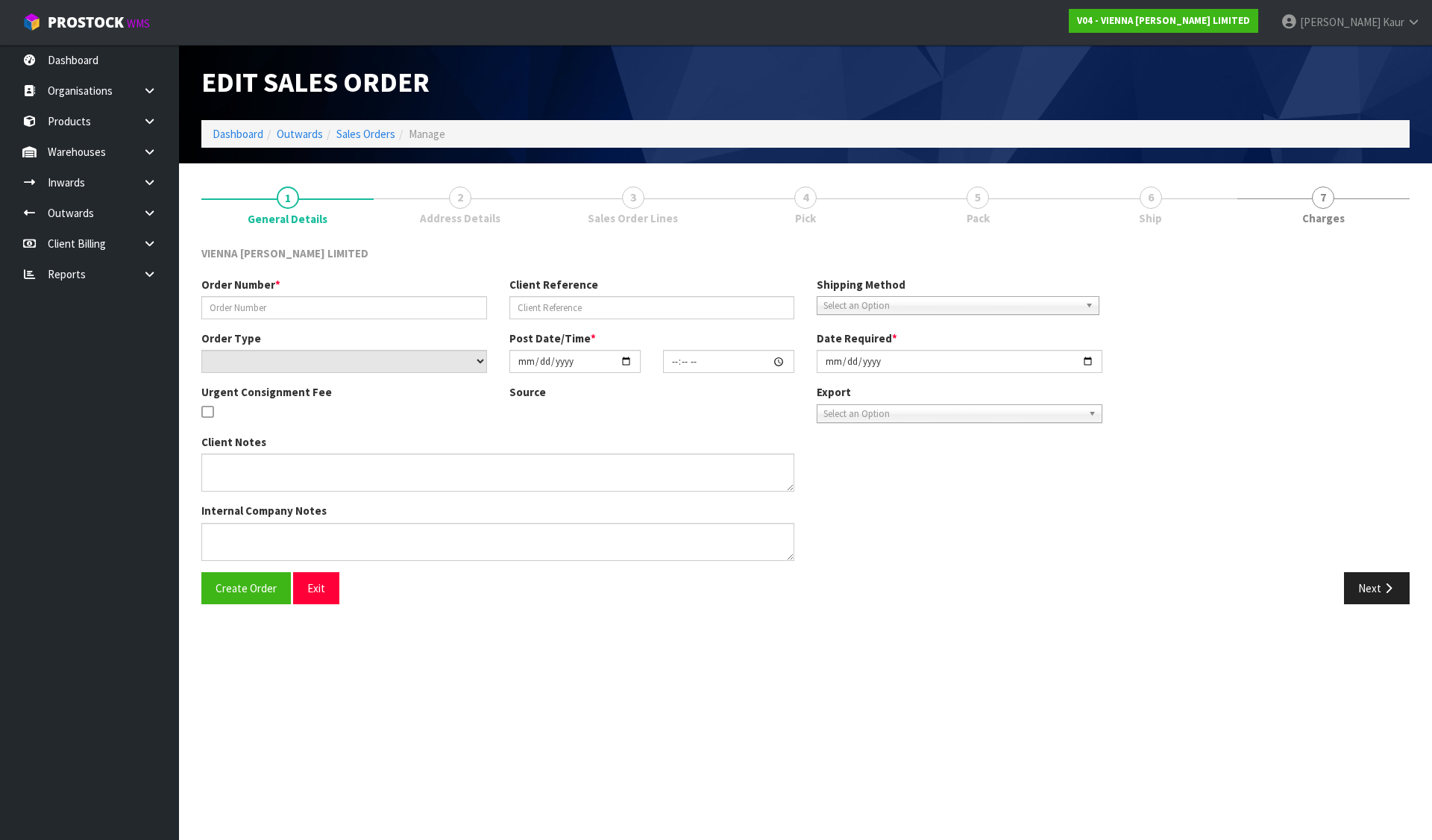
type input "DALL1695-1"
type input "[PERSON_NAME] AND [PERSON_NAME]"
select select "number:0"
type input "2025-07-22"
type input "14:49:00.000"
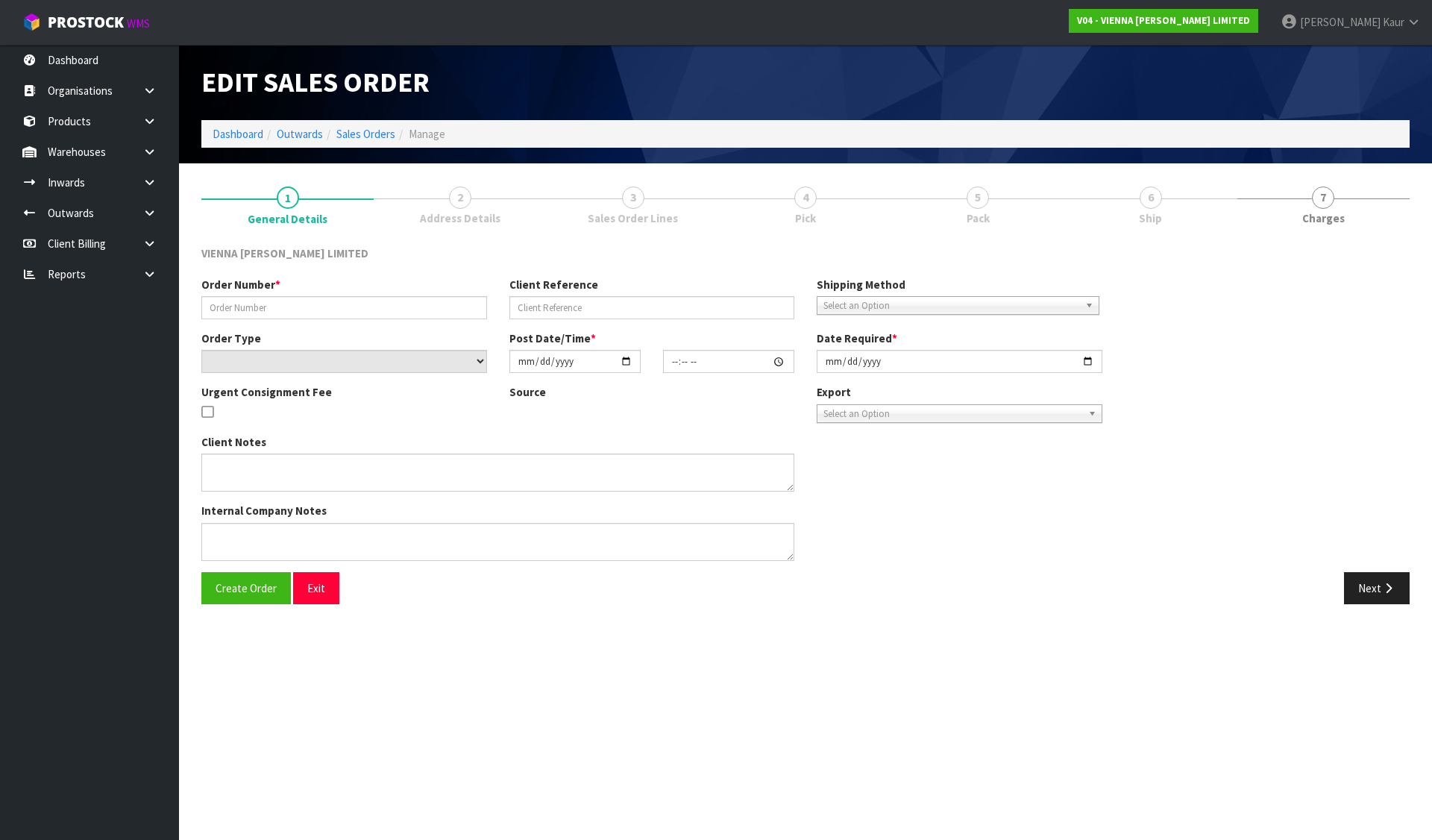
type input "2025-08-31"
type textarea "DAVID ALLAN"
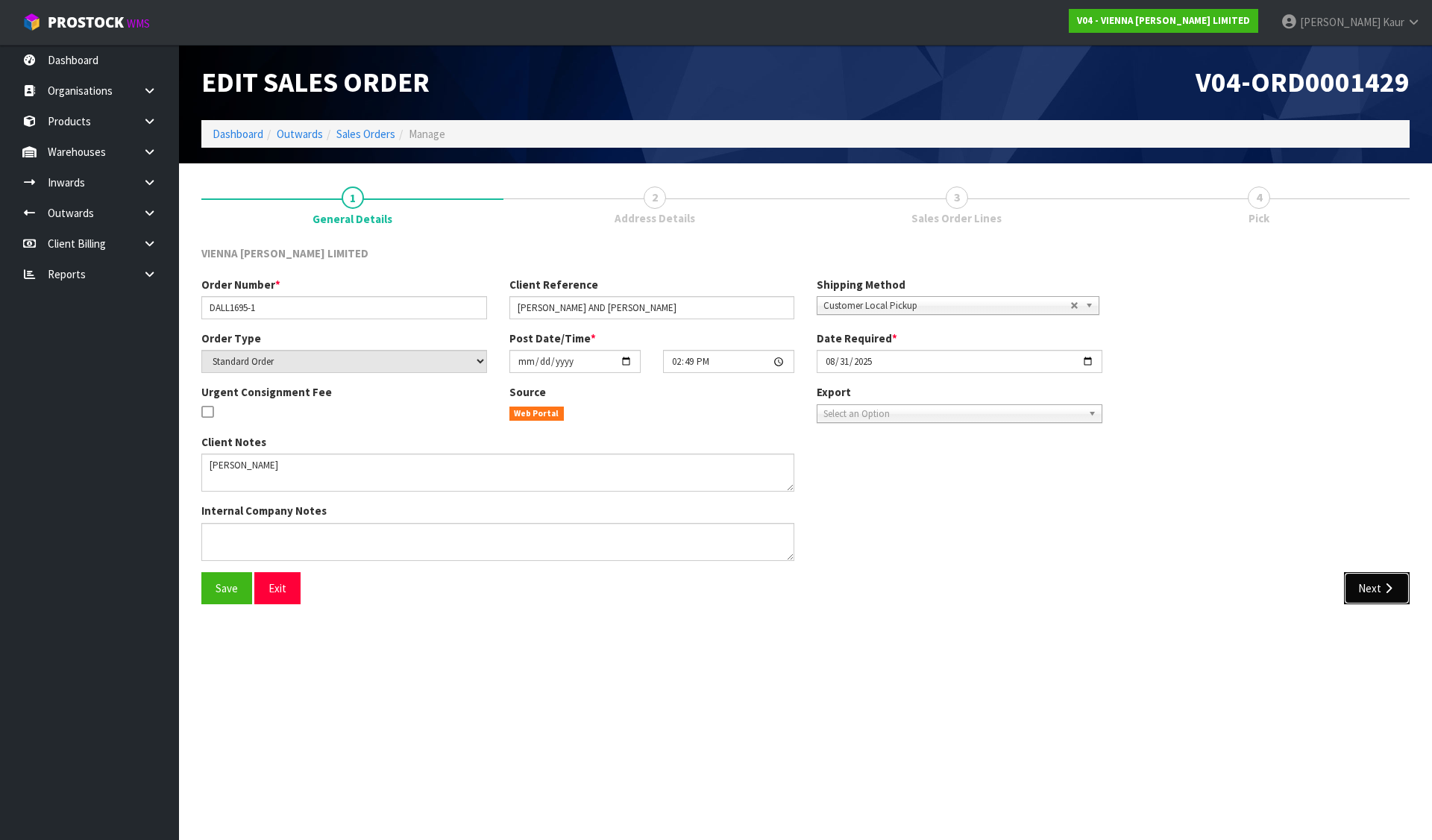
click at [1360, 588] on button "Next" at bounding box center [1377, 588] width 66 height 32
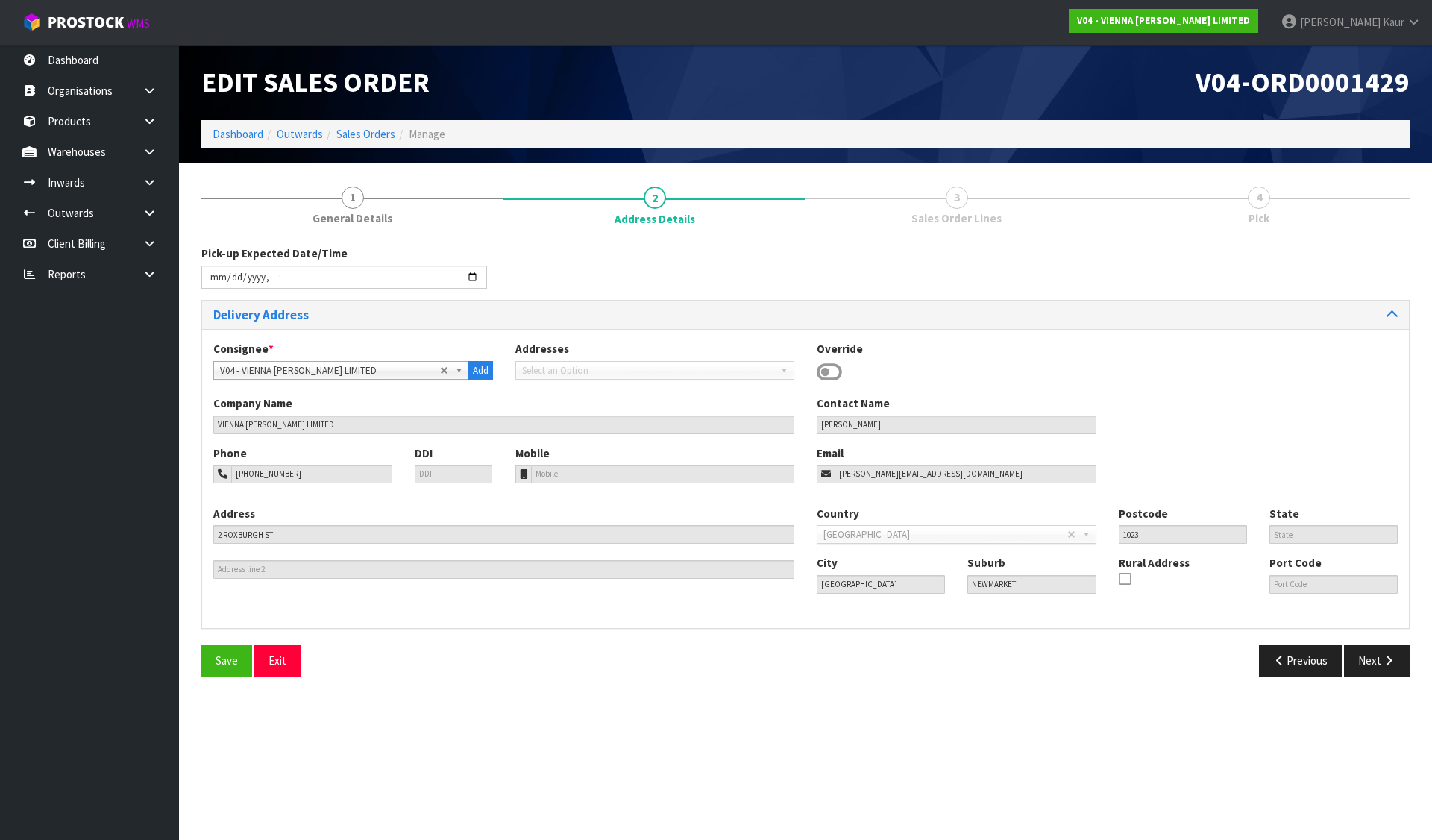
click at [1366, 644] on div "Pick-up Expected Date/Time Delivery Address Consignee * 000001.BAY MECHANICS - …" at bounding box center [806, 466] width 1208 height 443
click at [1366, 650] on button "Next" at bounding box center [1377, 661] width 66 height 32
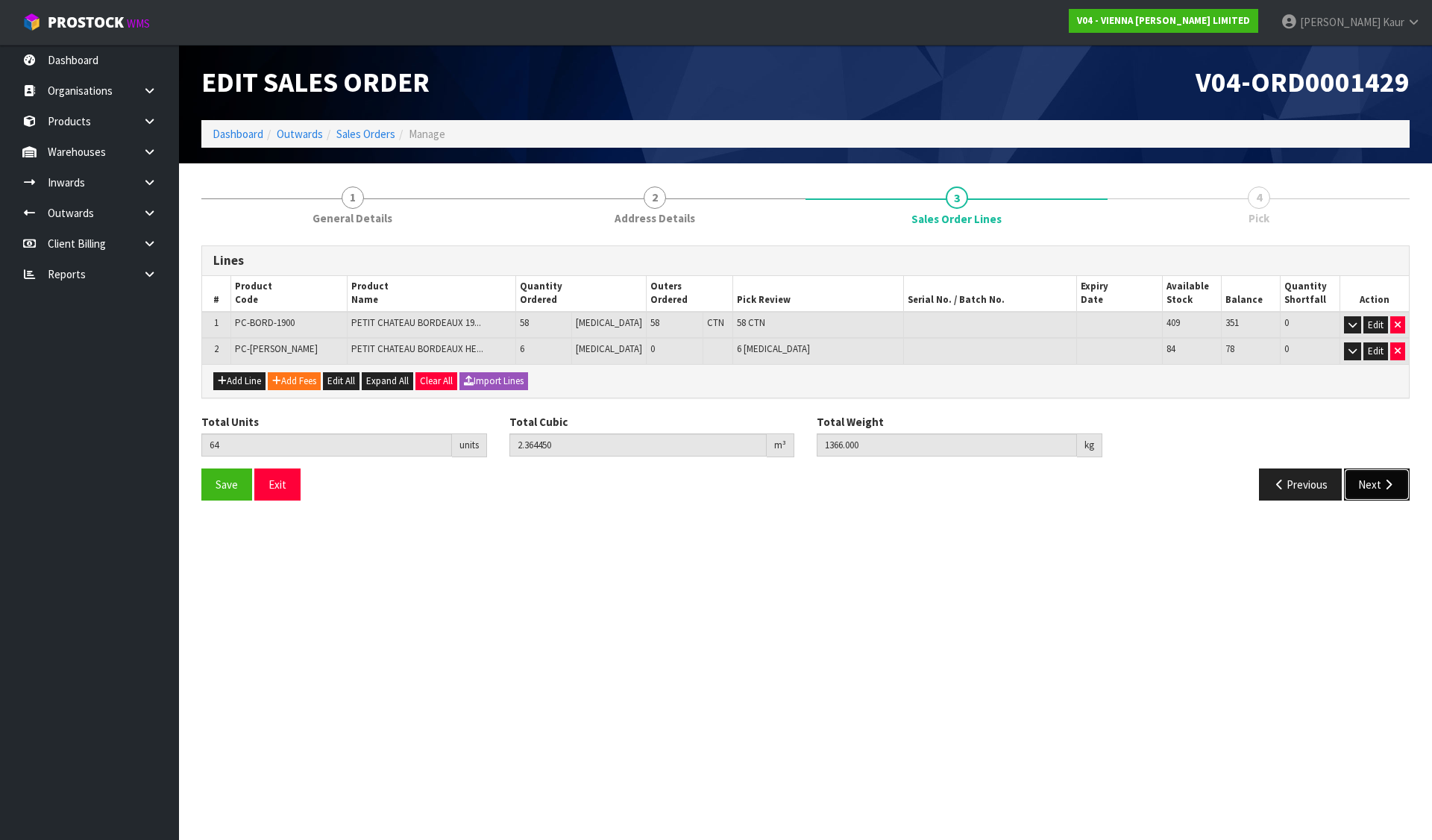
click at [1373, 485] on button "Next" at bounding box center [1377, 485] width 66 height 32
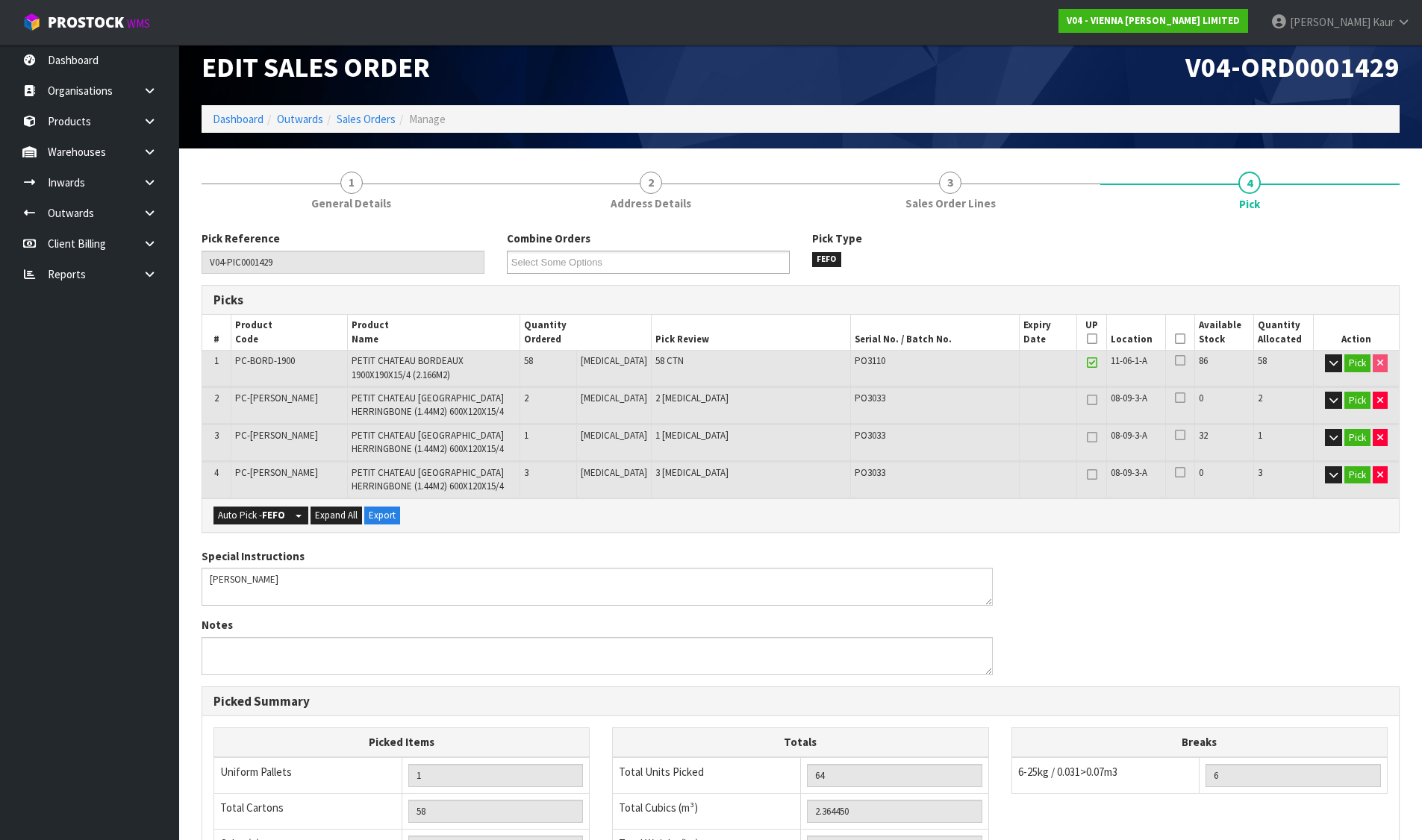
scroll to position [273, 0]
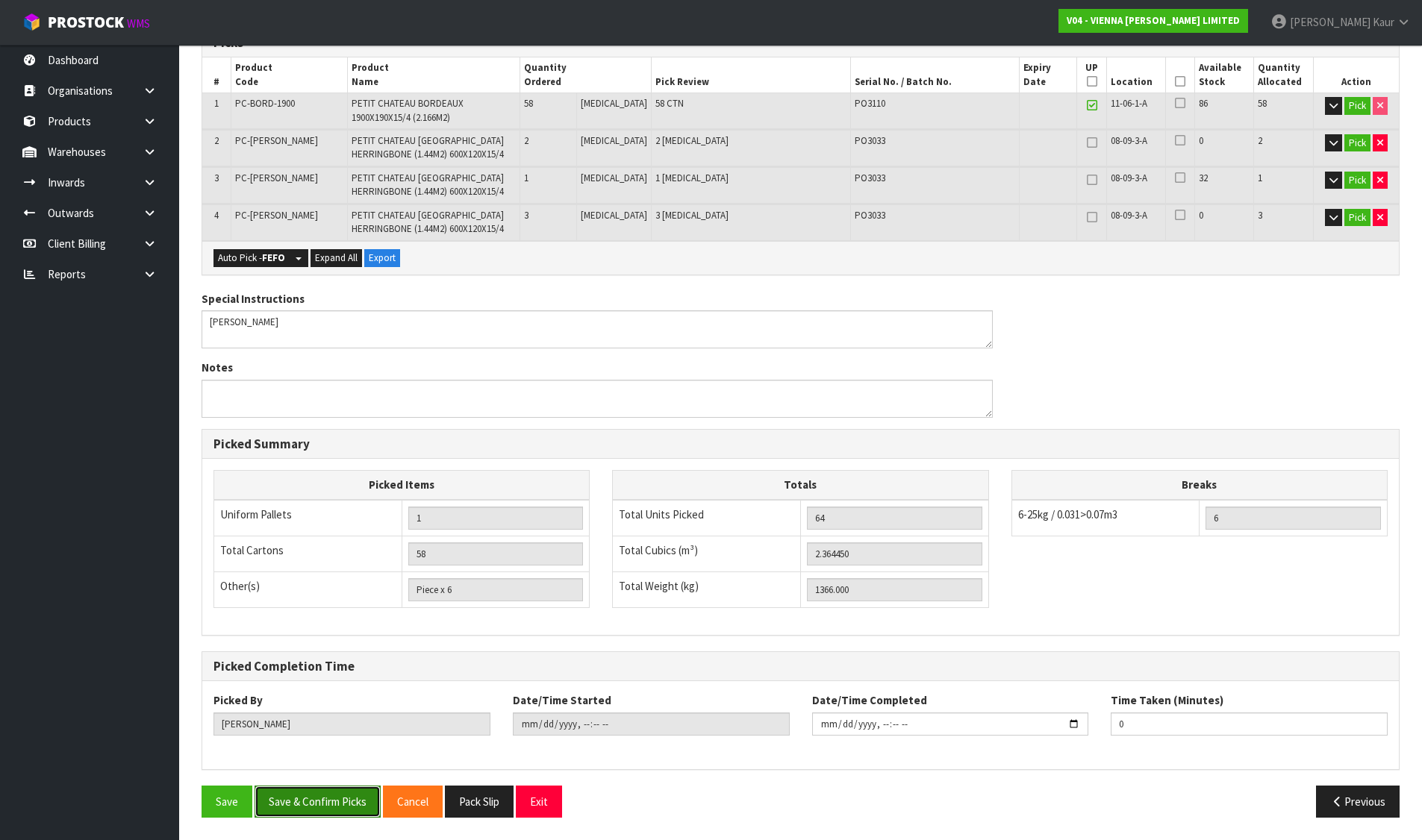
click at [319, 804] on button "Save & Confirm Picks" at bounding box center [317, 802] width 126 height 32
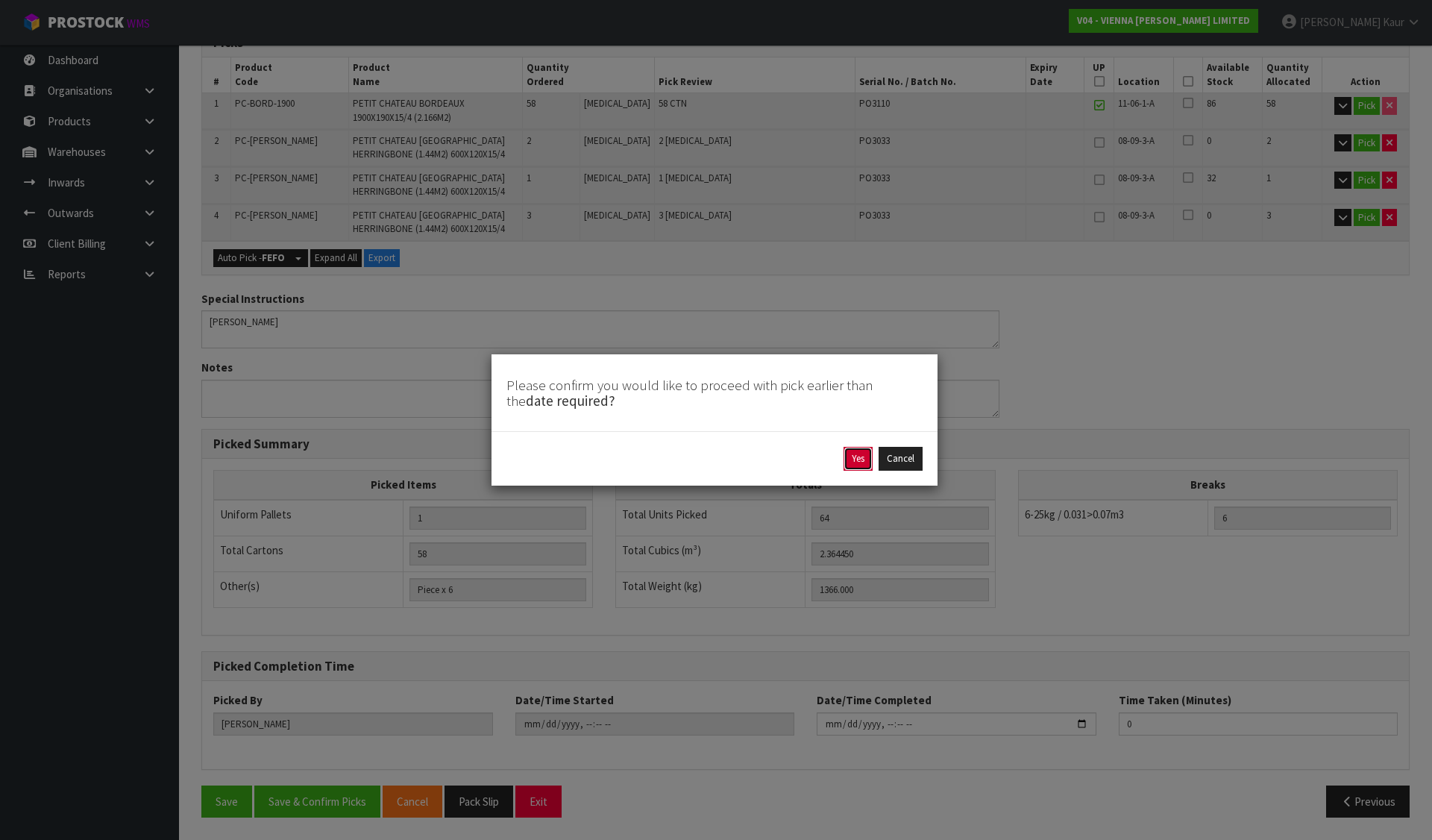
click at [862, 456] on button "Yes" at bounding box center [858, 458] width 29 height 24
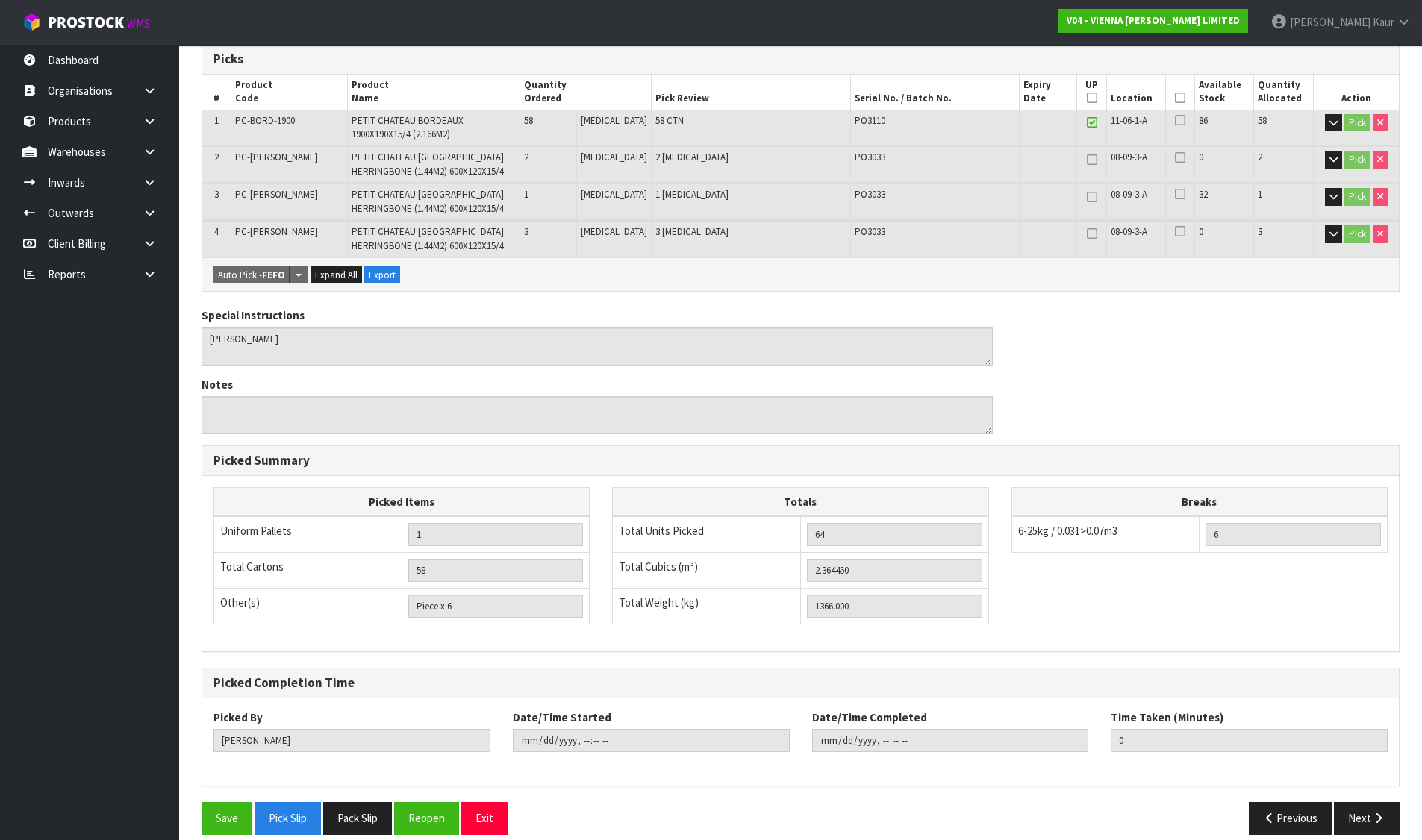
scroll to position [327, 0]
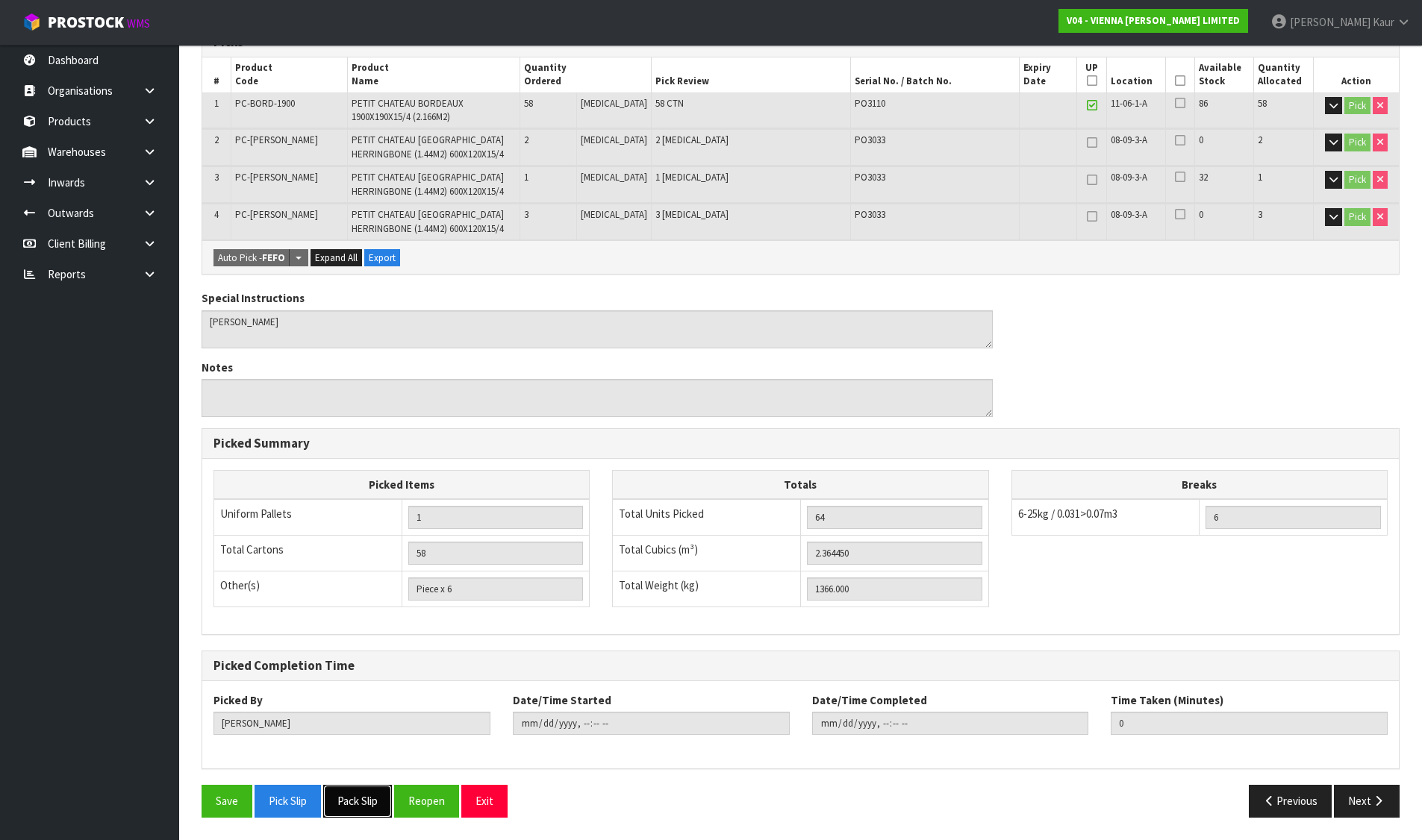
click at [354, 809] on button "Pack Slip" at bounding box center [358, 801] width 69 height 32
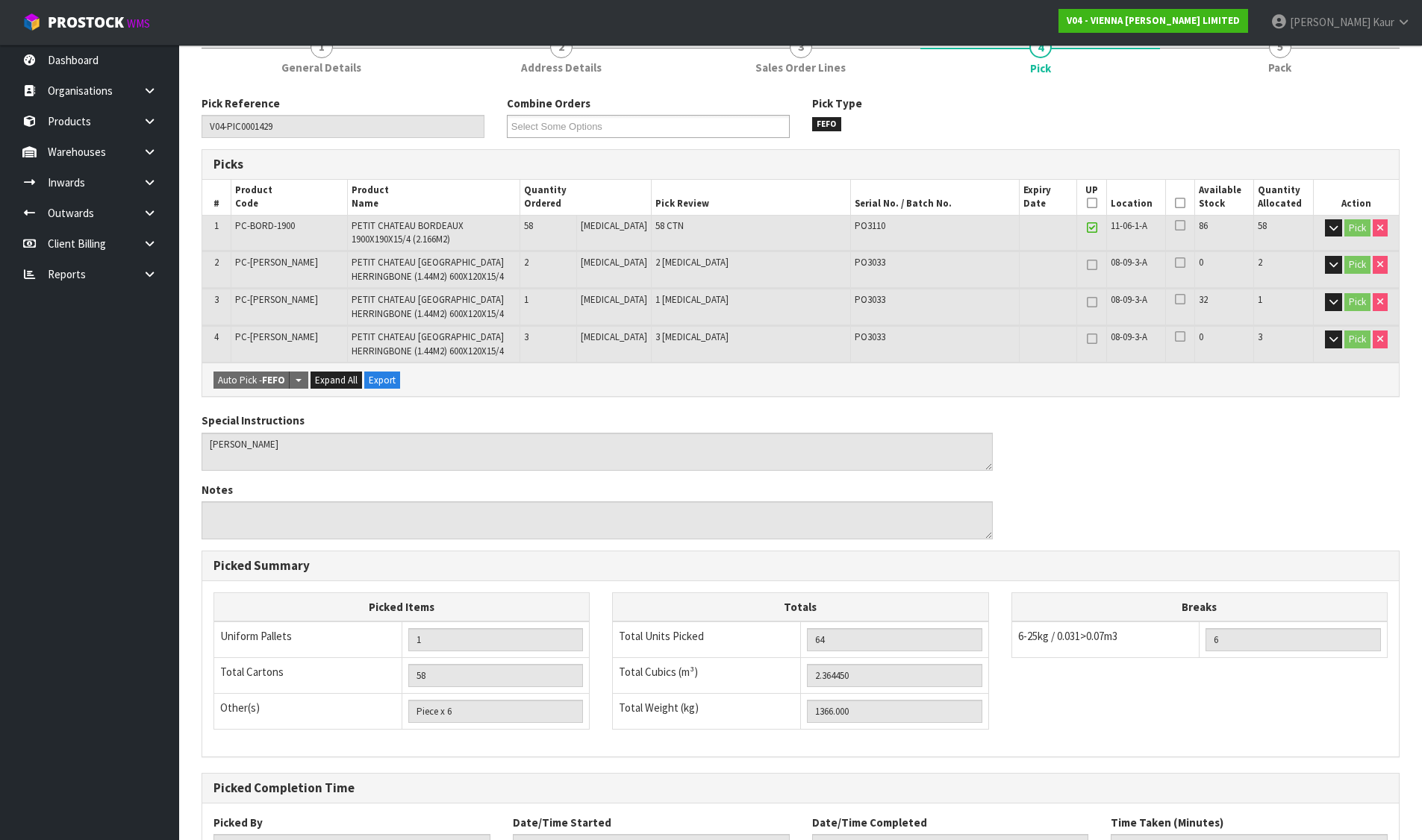
scroll to position [0, 0]
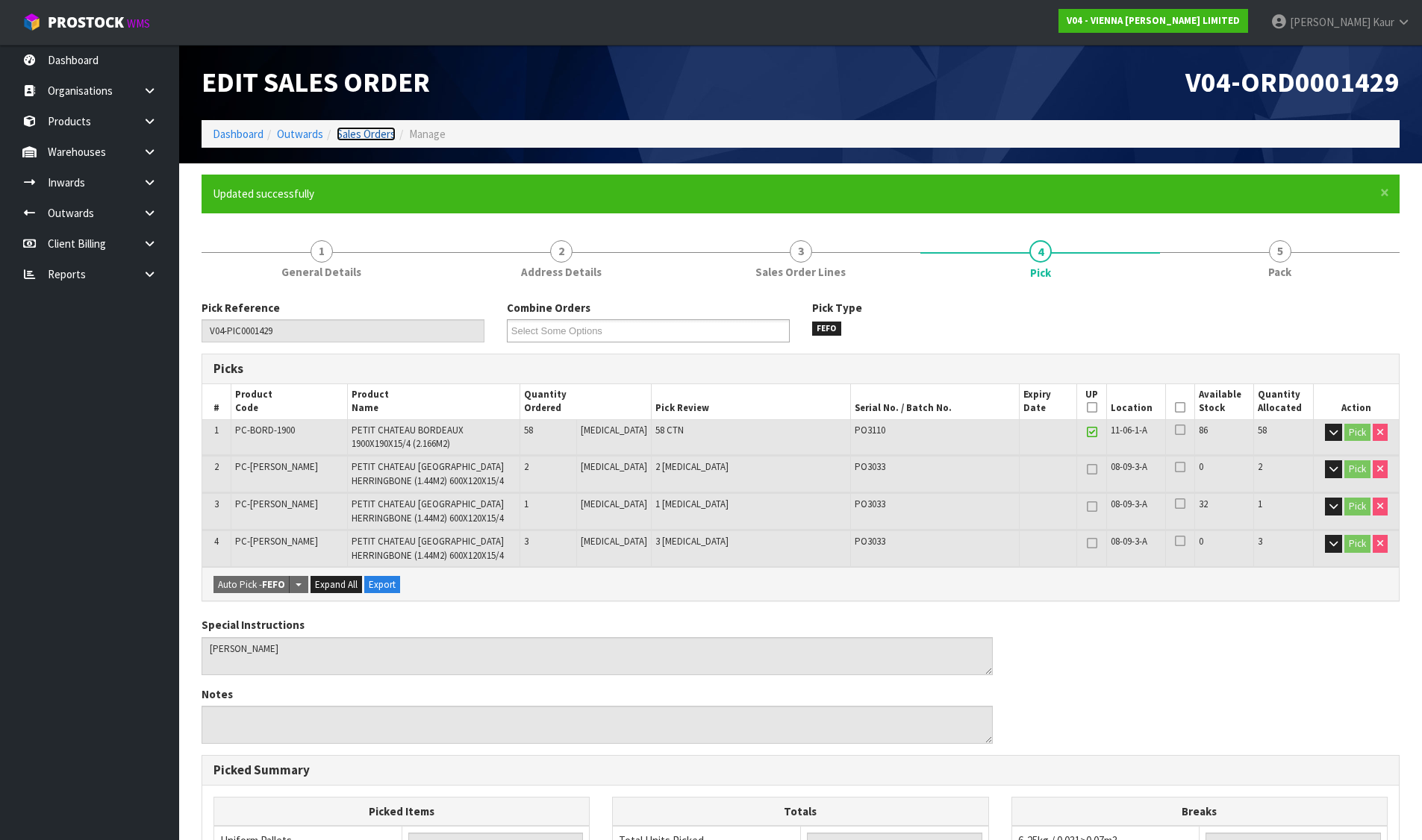
click at [365, 139] on link "Sales Orders" at bounding box center [365, 134] width 59 height 15
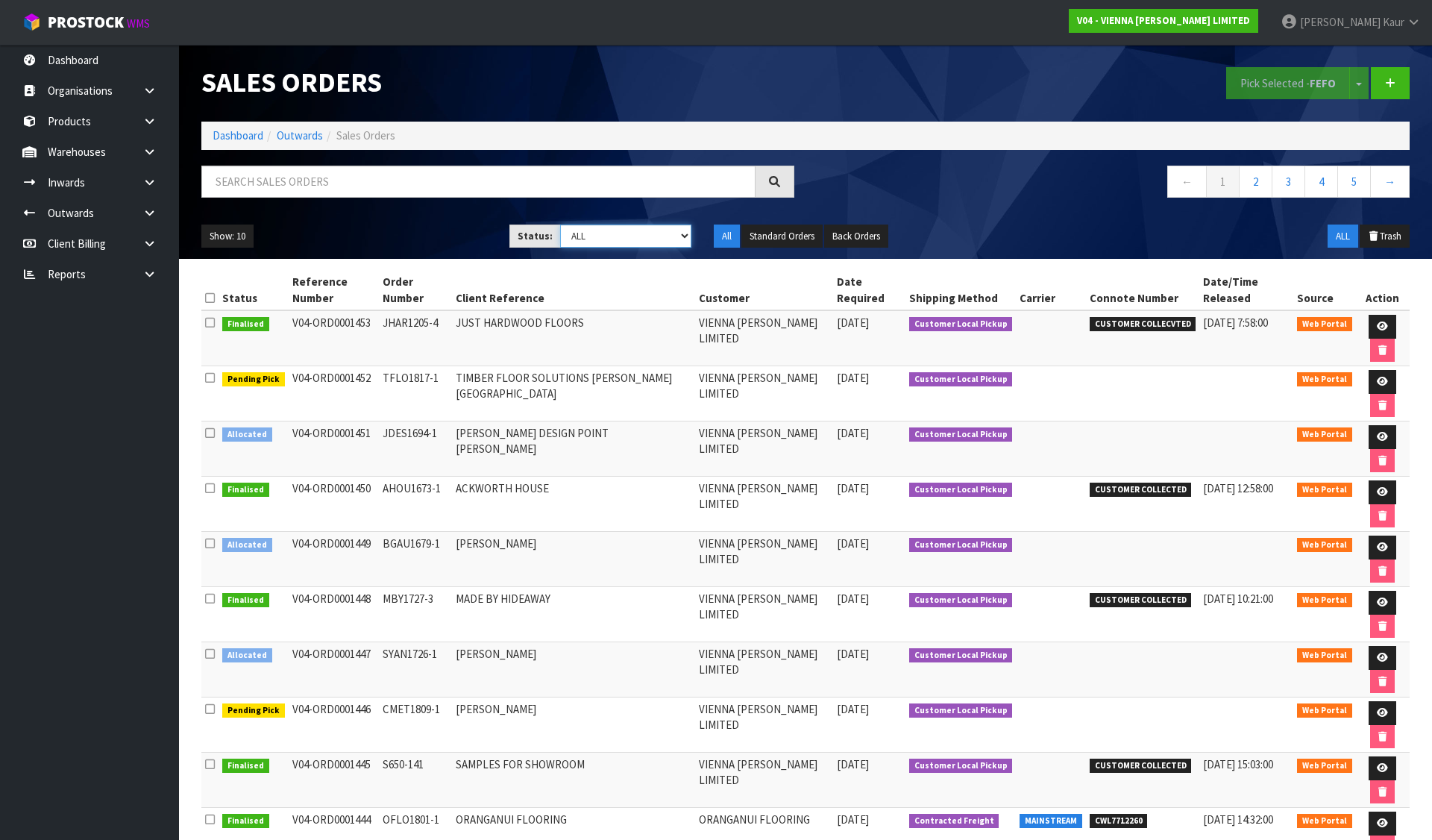
click at [621, 227] on select "Draft Pending Allocated Pending Pick Goods Picked Goods Packed Pending Charges …" at bounding box center [626, 236] width 132 height 23
click at [561, 224] on select "Draft Pending Allocated Pending Pick Goods Picked Goods Packed Pending Charges …" at bounding box center [626, 236] width 132 height 23
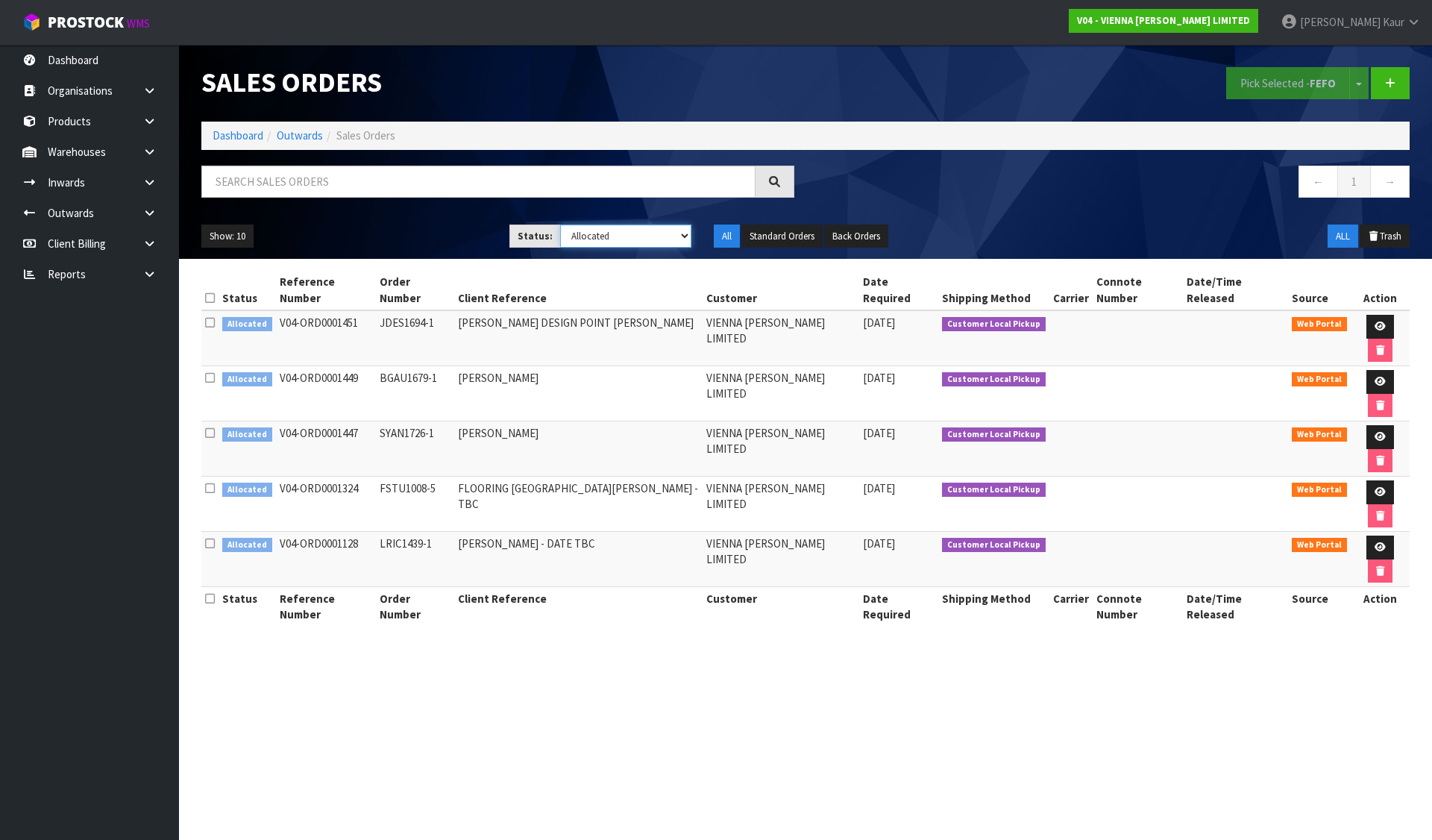
click at [587, 236] on select "Draft Pending Allocated Pending Pick Goods Picked Goods Packed Pending Charges …" at bounding box center [626, 236] width 132 height 23
select select "string:3"
click at [561, 224] on select "Draft Pending Allocated Pending Pick Goods Picked Goods Packed Pending Charges …" at bounding box center [626, 236] width 132 height 23
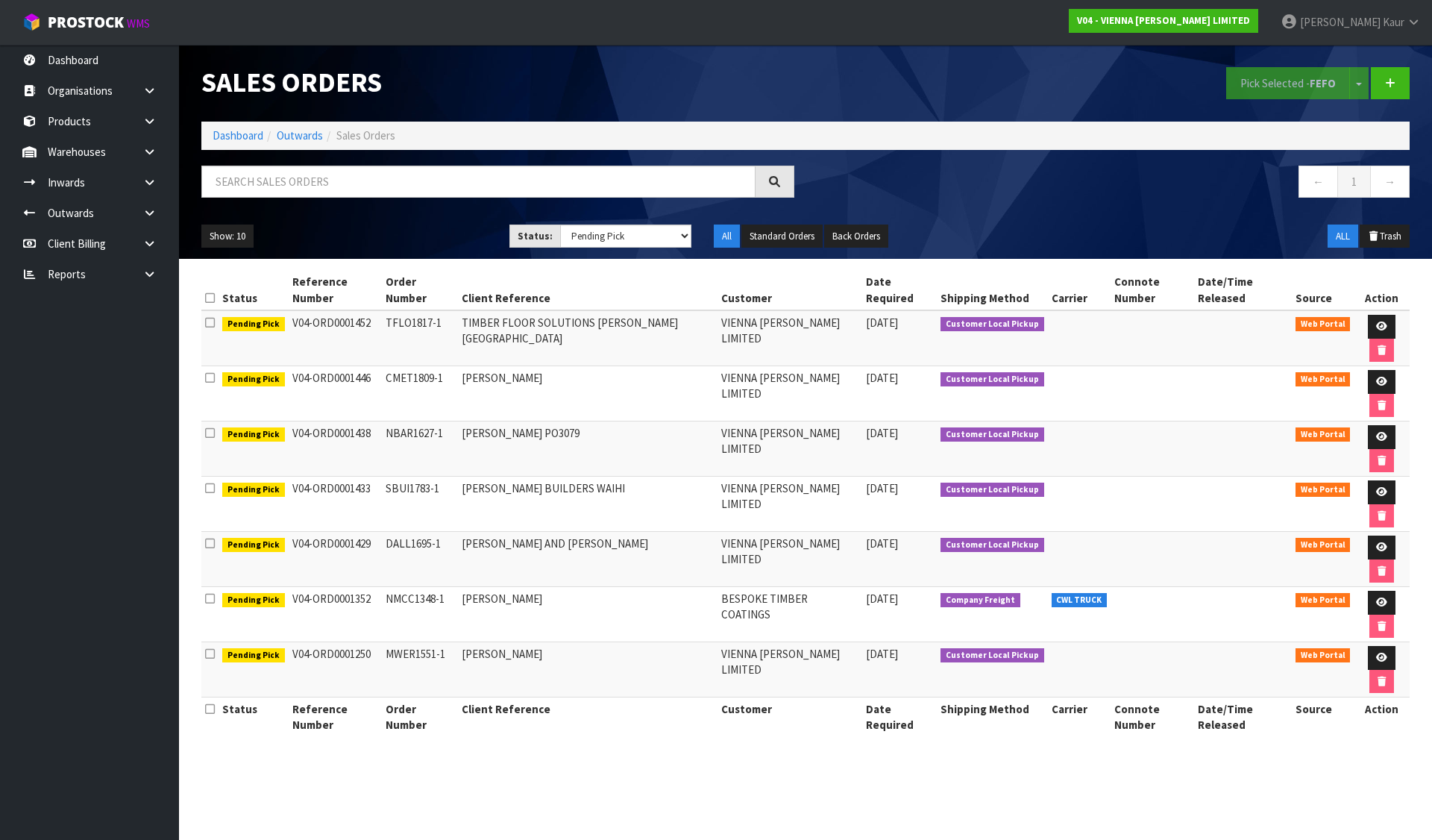
click at [1039, 215] on div "Show: 10 5 10 25 50 Status: Draft Pending Allocated Pending Pick Goods Picked G…" at bounding box center [805, 237] width 1231 height 46
click at [244, 136] on link "Dashboard" at bounding box center [238, 136] width 51 height 15
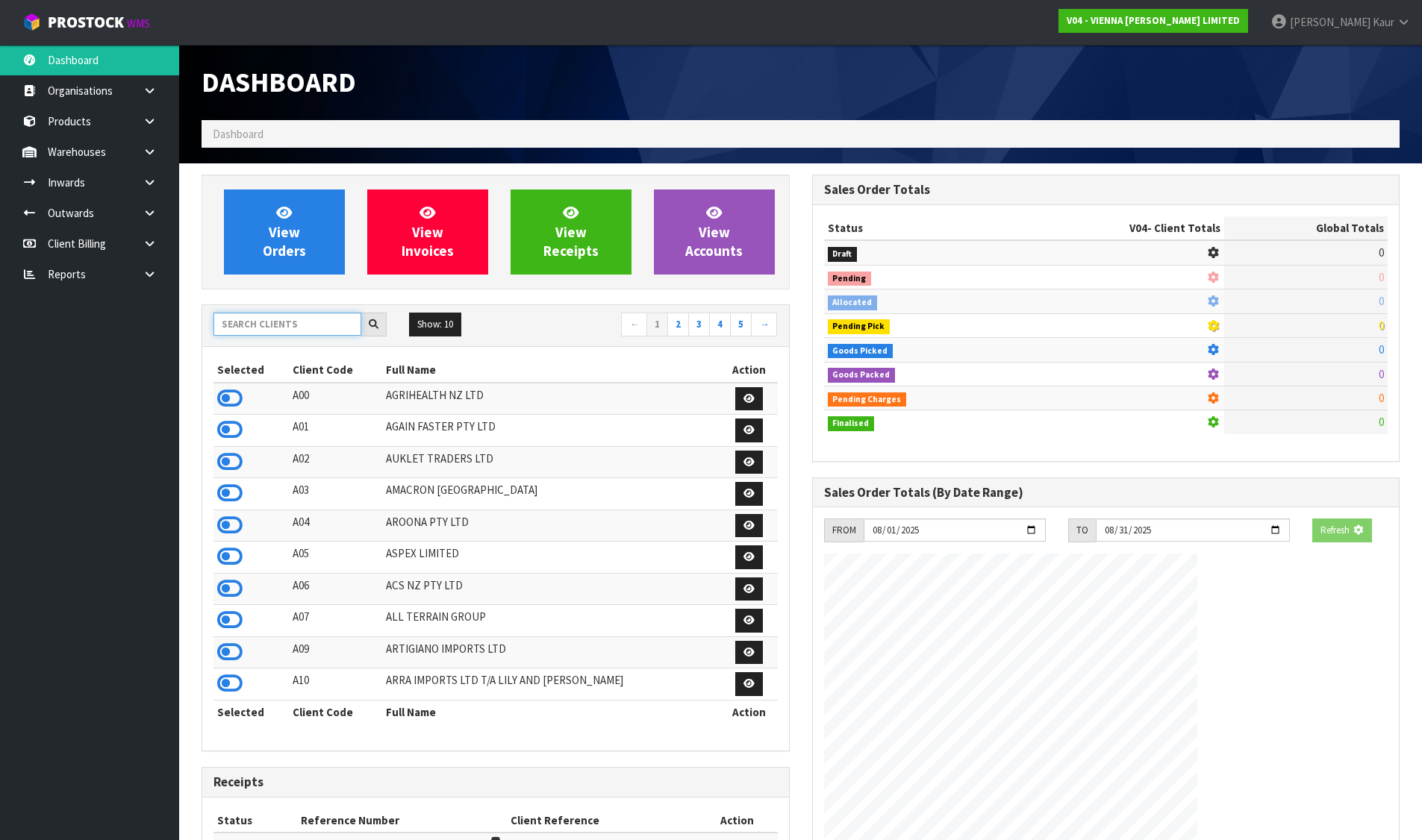
click at [295, 321] on input "text" at bounding box center [287, 324] width 148 height 23
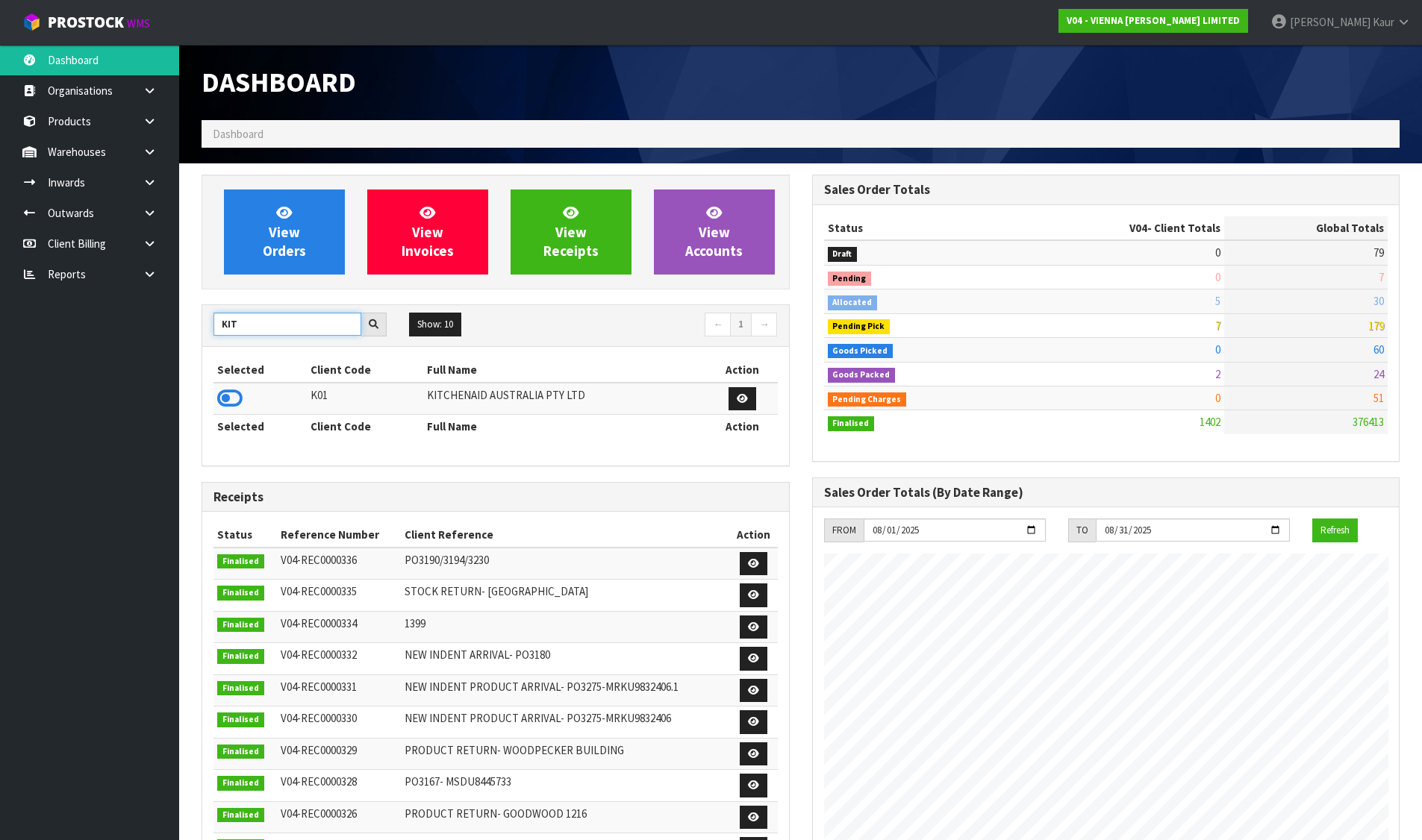
type input "KIT"
click at [238, 400] on icon at bounding box center [229, 398] width 25 height 22
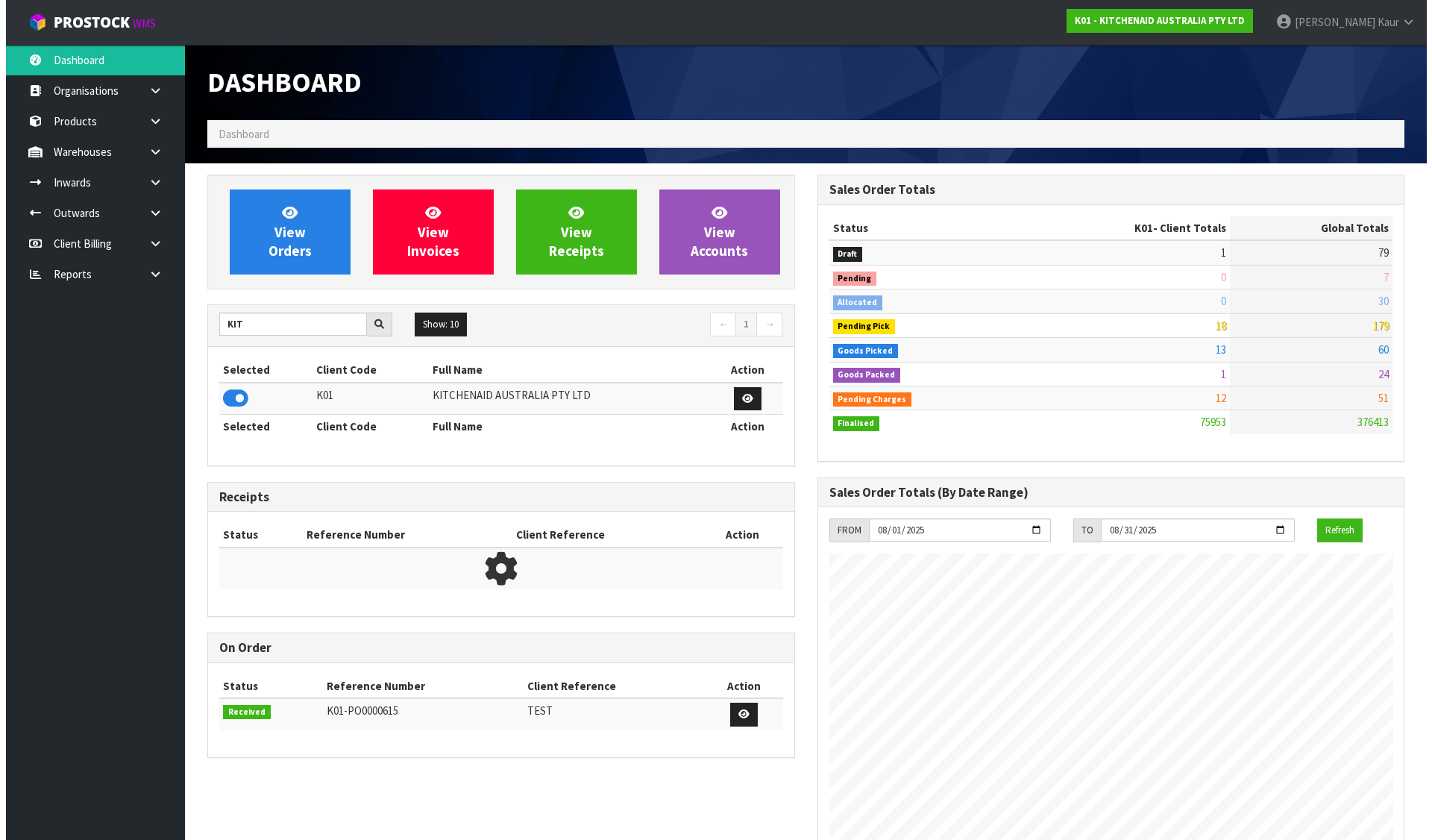
scroll to position [1130, 610]
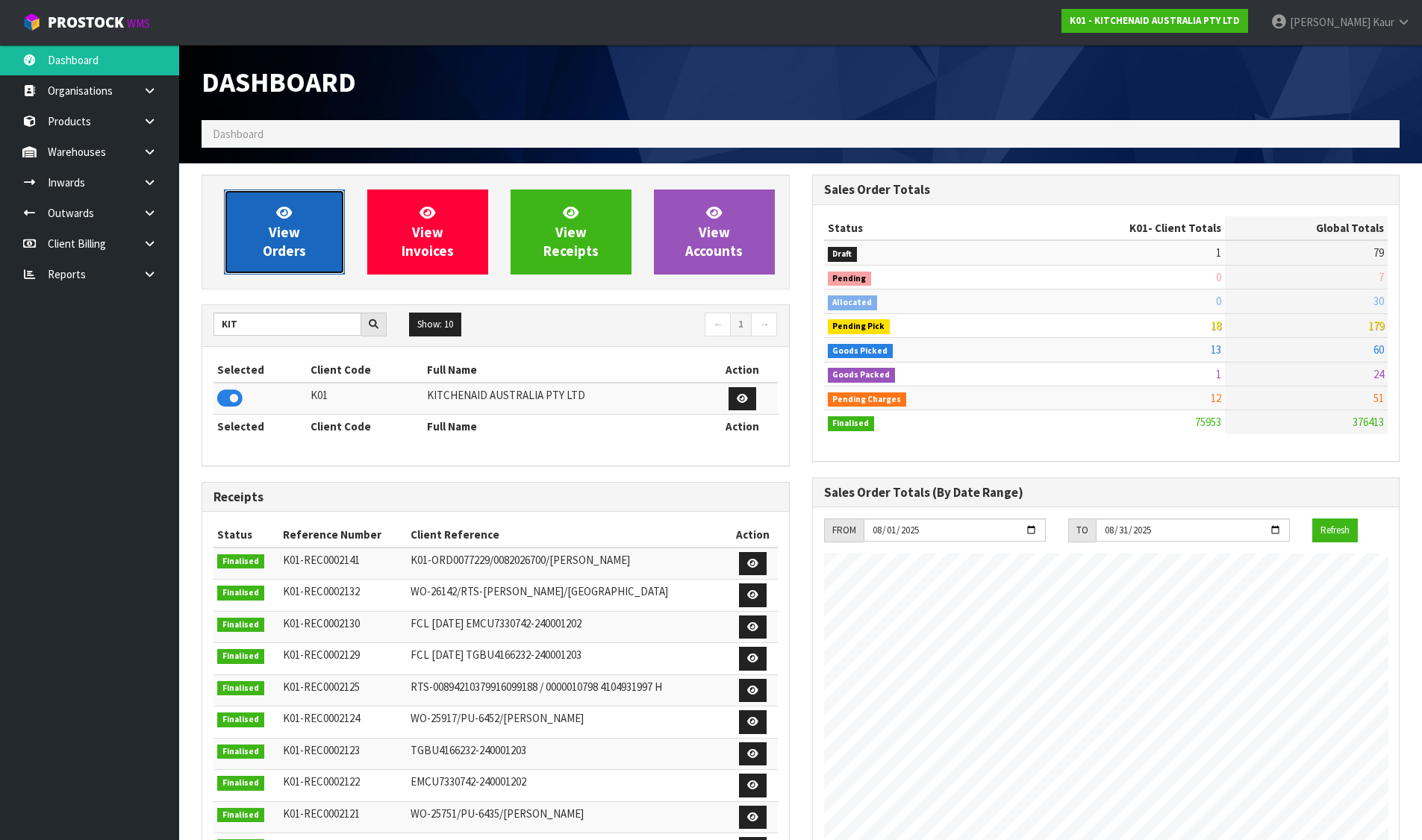
click at [267, 234] on link "View Orders" at bounding box center [284, 231] width 121 height 85
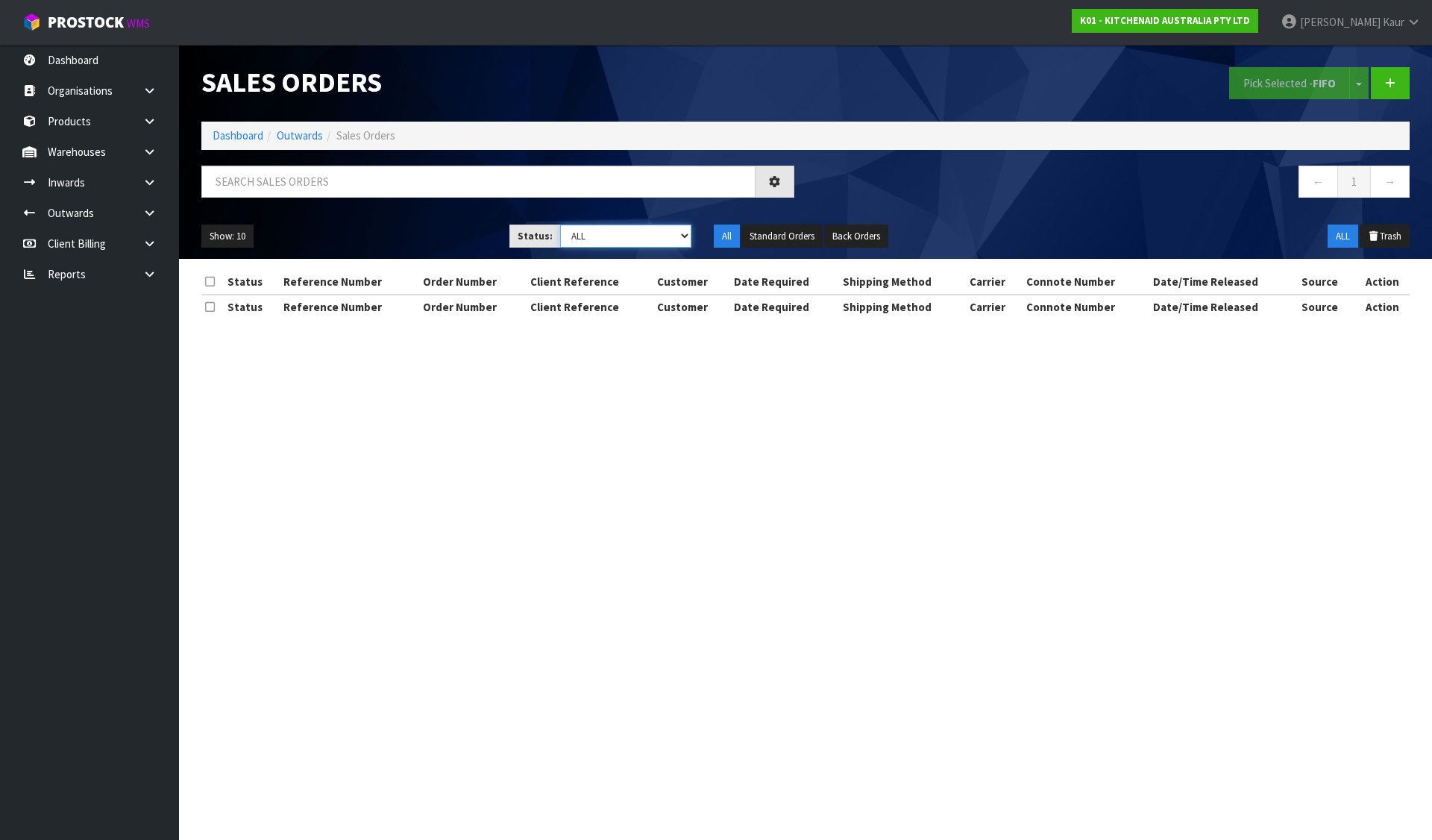
click at [656, 240] on select "Draft Pending Allocated Pending Pick Goods Picked Goods Packed Pending Charges …" at bounding box center [626, 236] width 132 height 23
select select "string:6"
click at [561, 224] on select "Draft Pending Allocated Pending Pick Goods Picked Goods Packed Pending Charges …" at bounding box center [626, 236] width 132 height 23
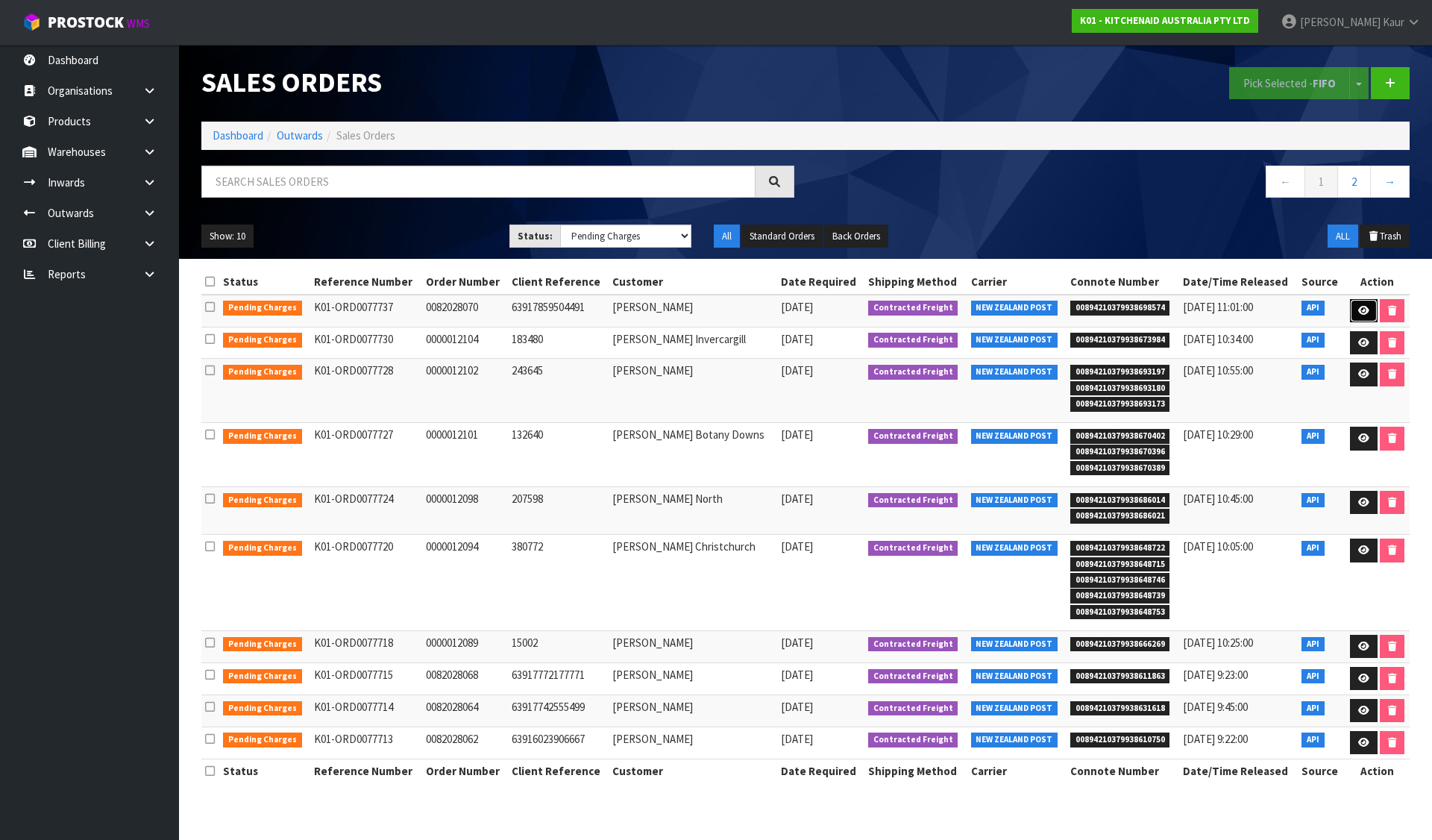
click at [1358, 306] on icon at bounding box center [1364, 310] width 11 height 10
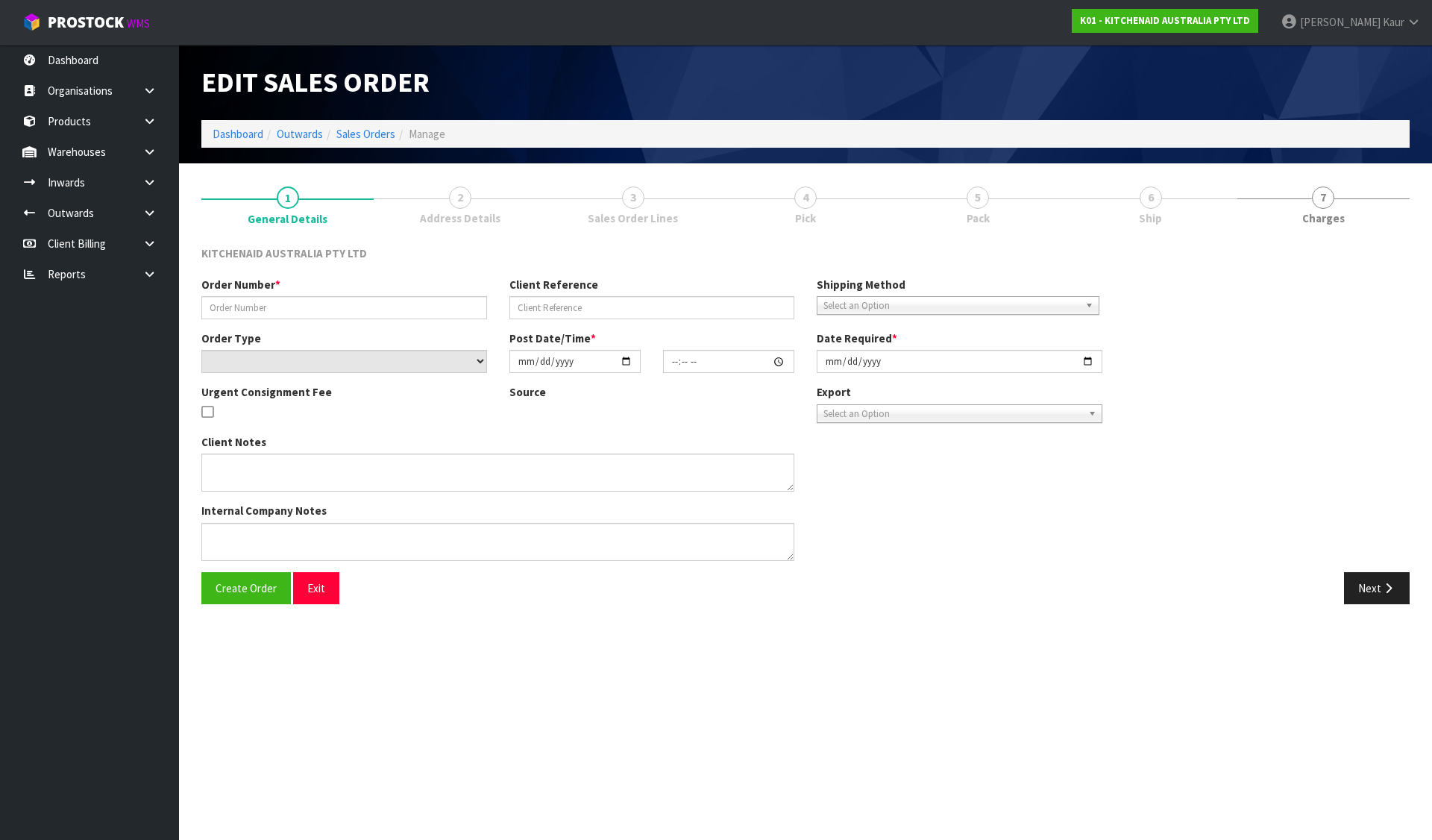
type input "0082028070"
type input "63917859504491"
select select "number:0"
type input "2025-08-12"
type input "13:37:38.000"
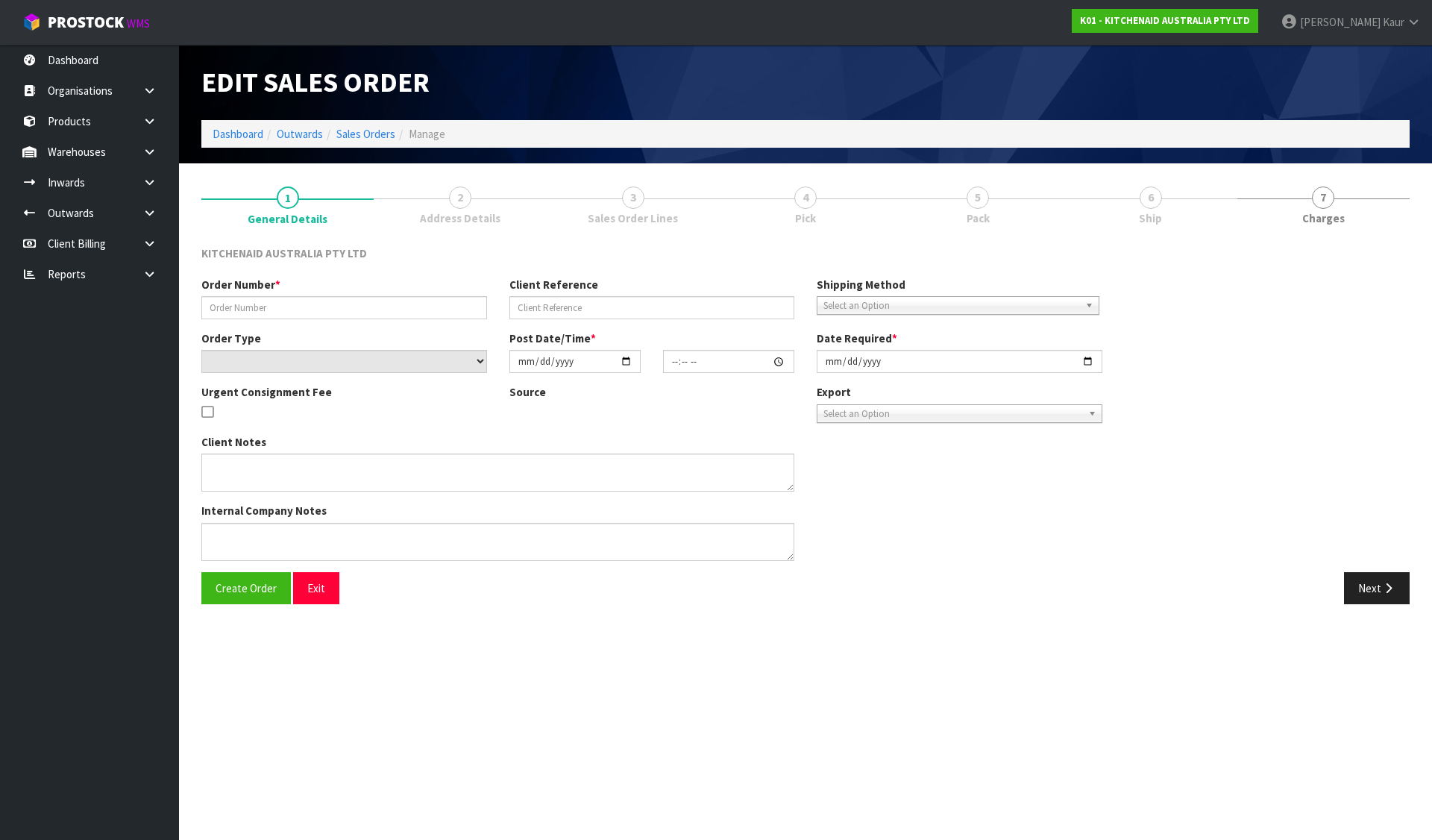
type input "2025-08-12"
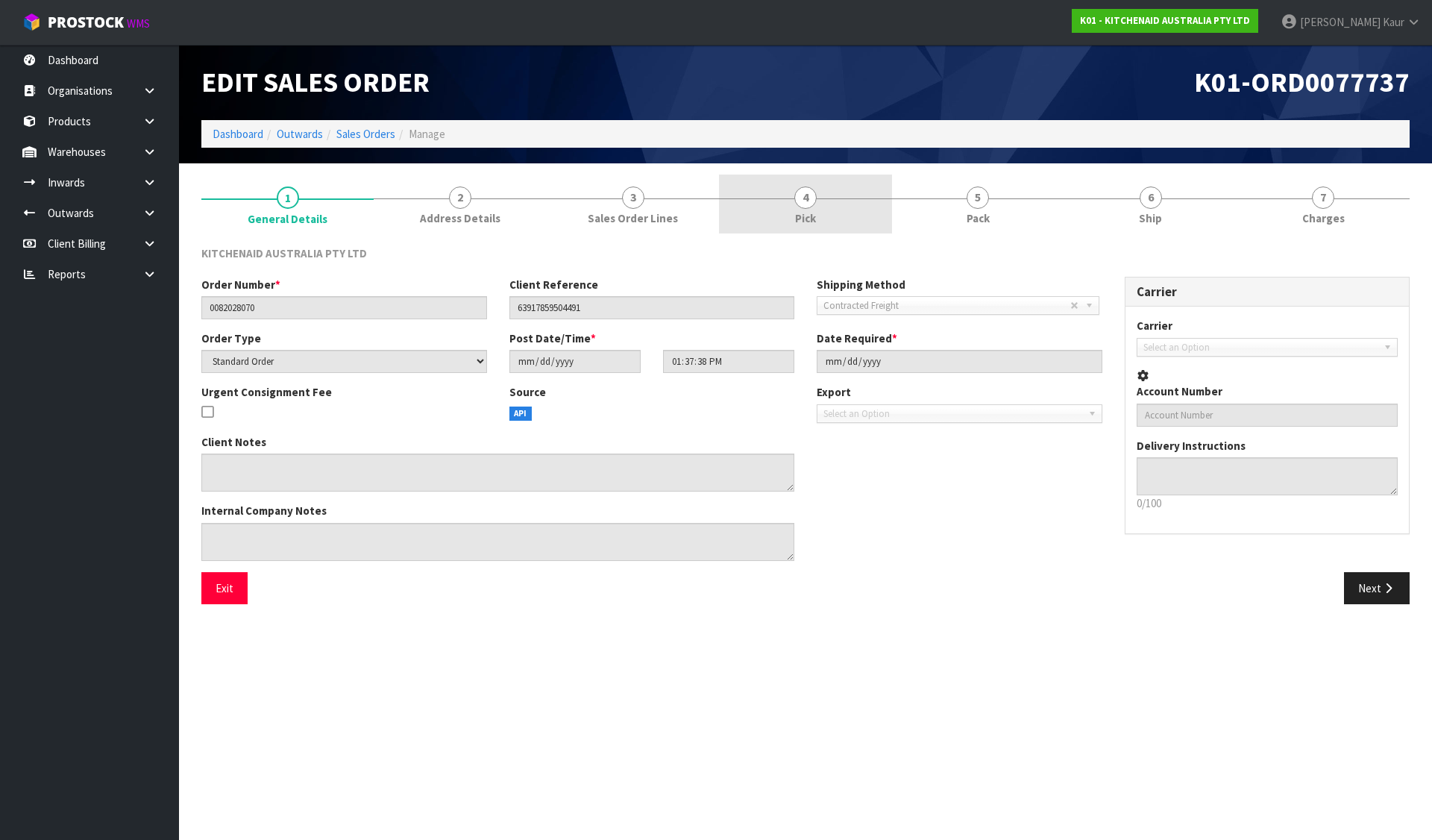
click at [818, 198] on div at bounding box center [805, 198] width 172 height 1
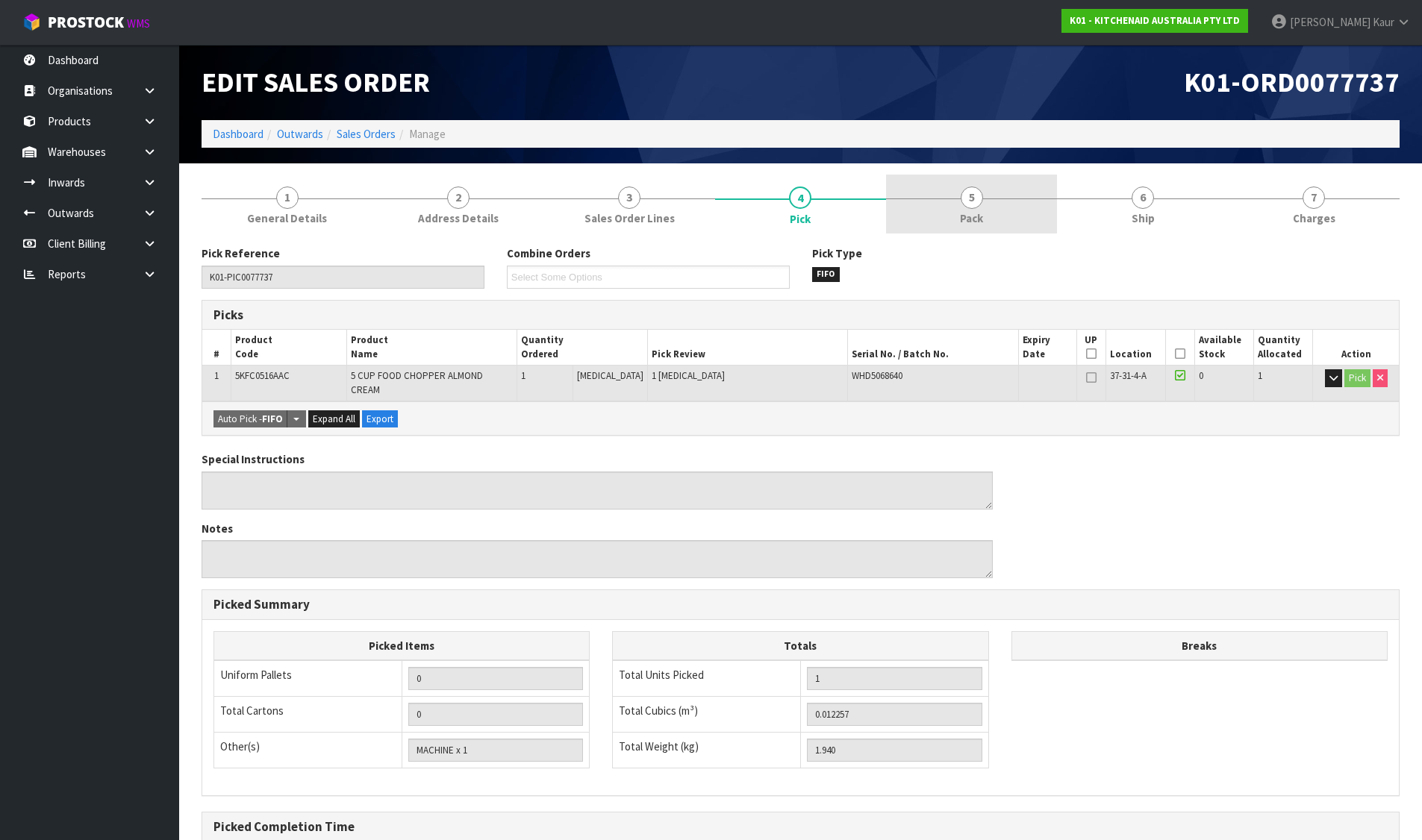
click at [988, 193] on link "5 Pack" at bounding box center [971, 204] width 171 height 59
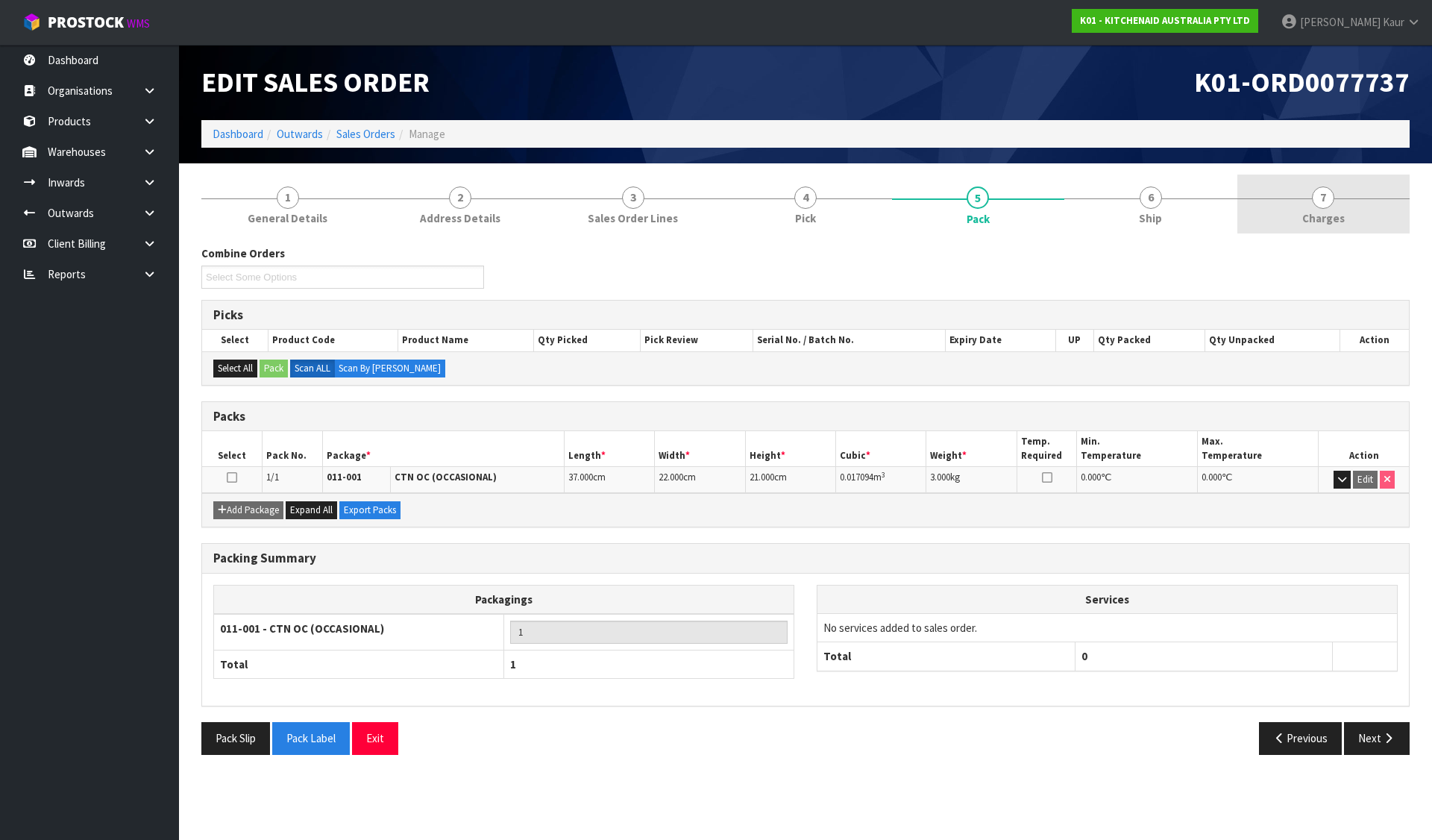
click at [1323, 180] on link "7 Charges" at bounding box center [1323, 204] width 172 height 59
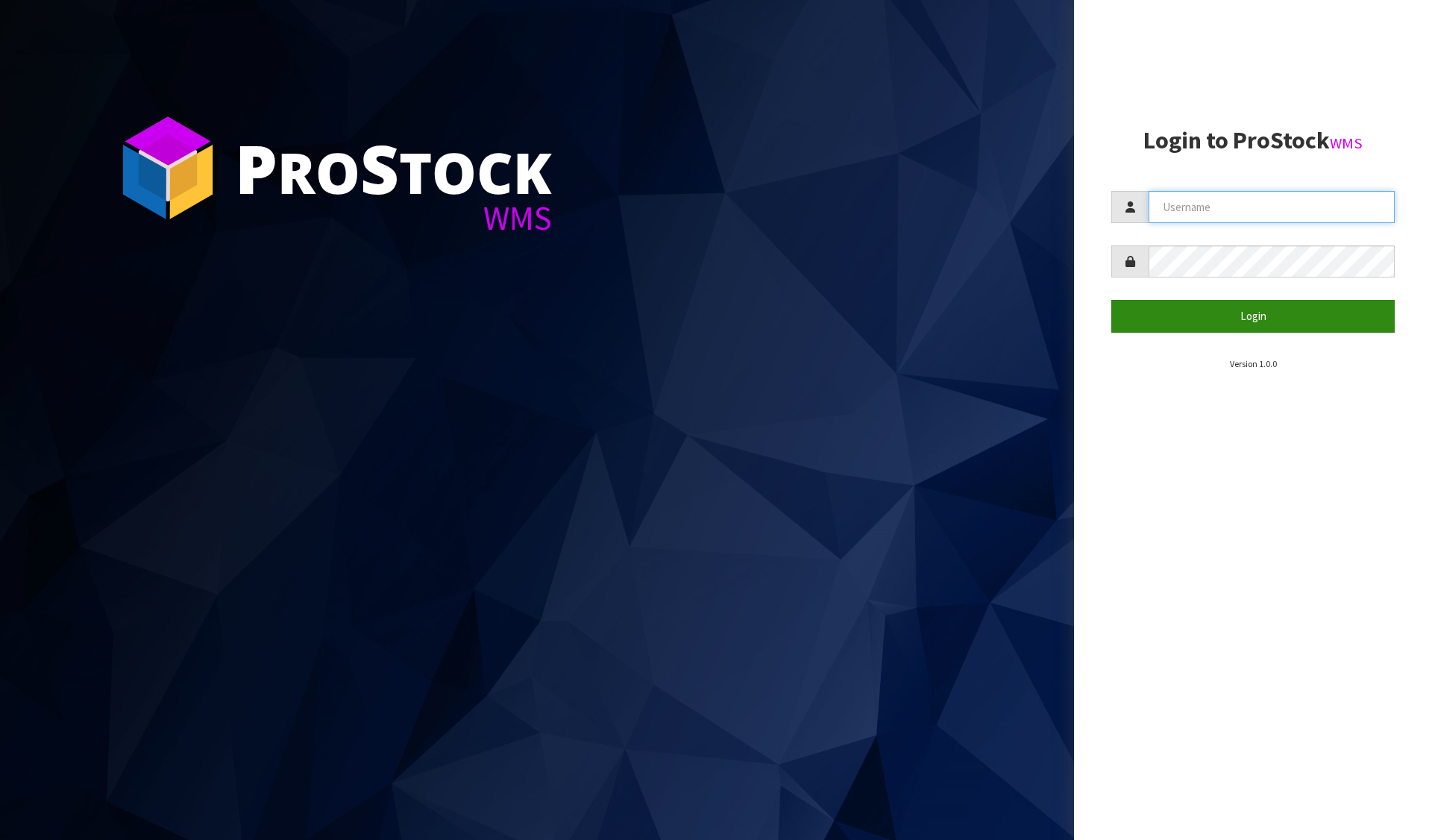
type input "[PERSON_NAME][EMAIL_ADDRESS][DOMAIN_NAME]"
click at [1205, 314] on button "Login" at bounding box center [1253, 316] width 283 height 32
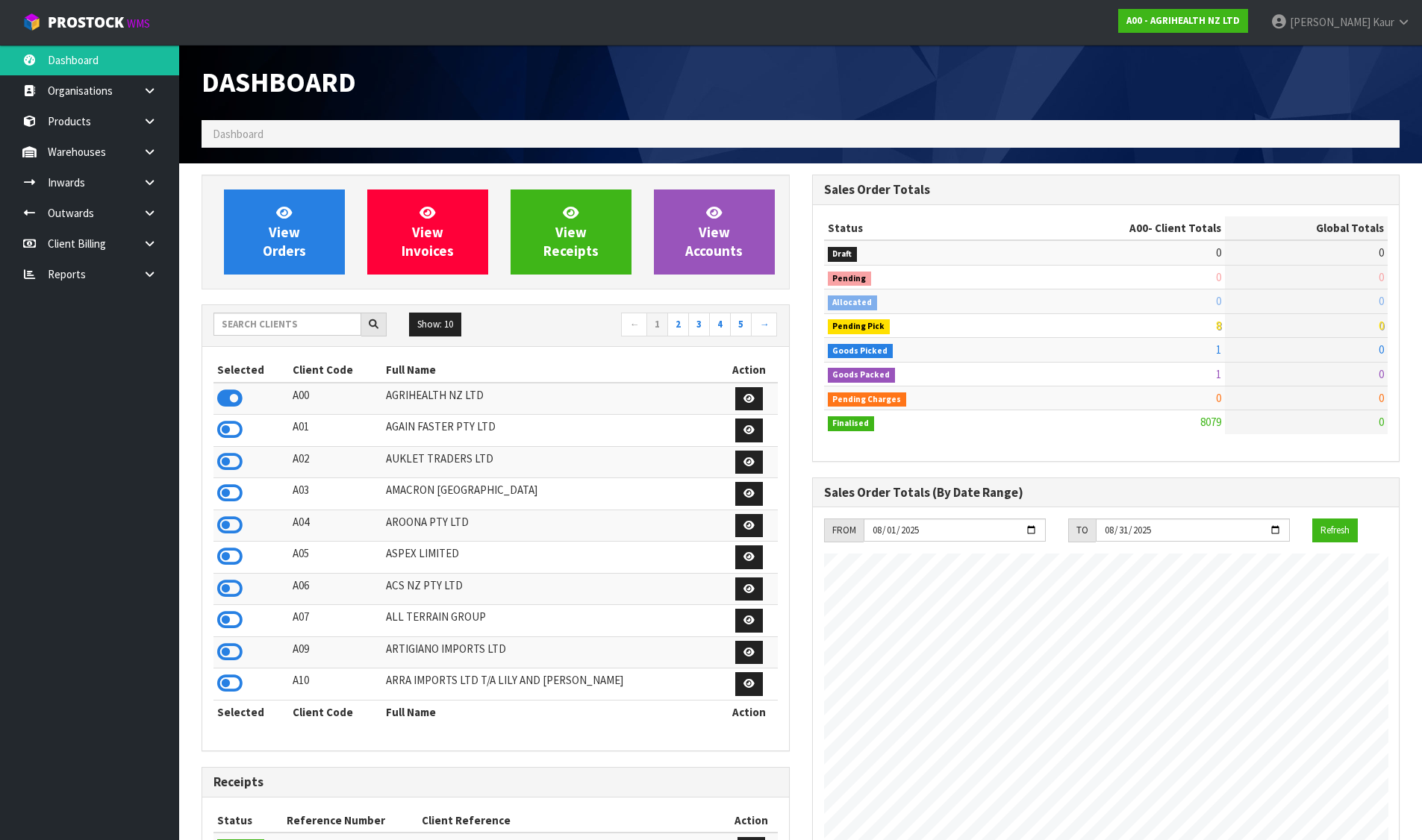
scroll to position [1130, 610]
click at [316, 322] on input "text" at bounding box center [287, 324] width 148 height 23
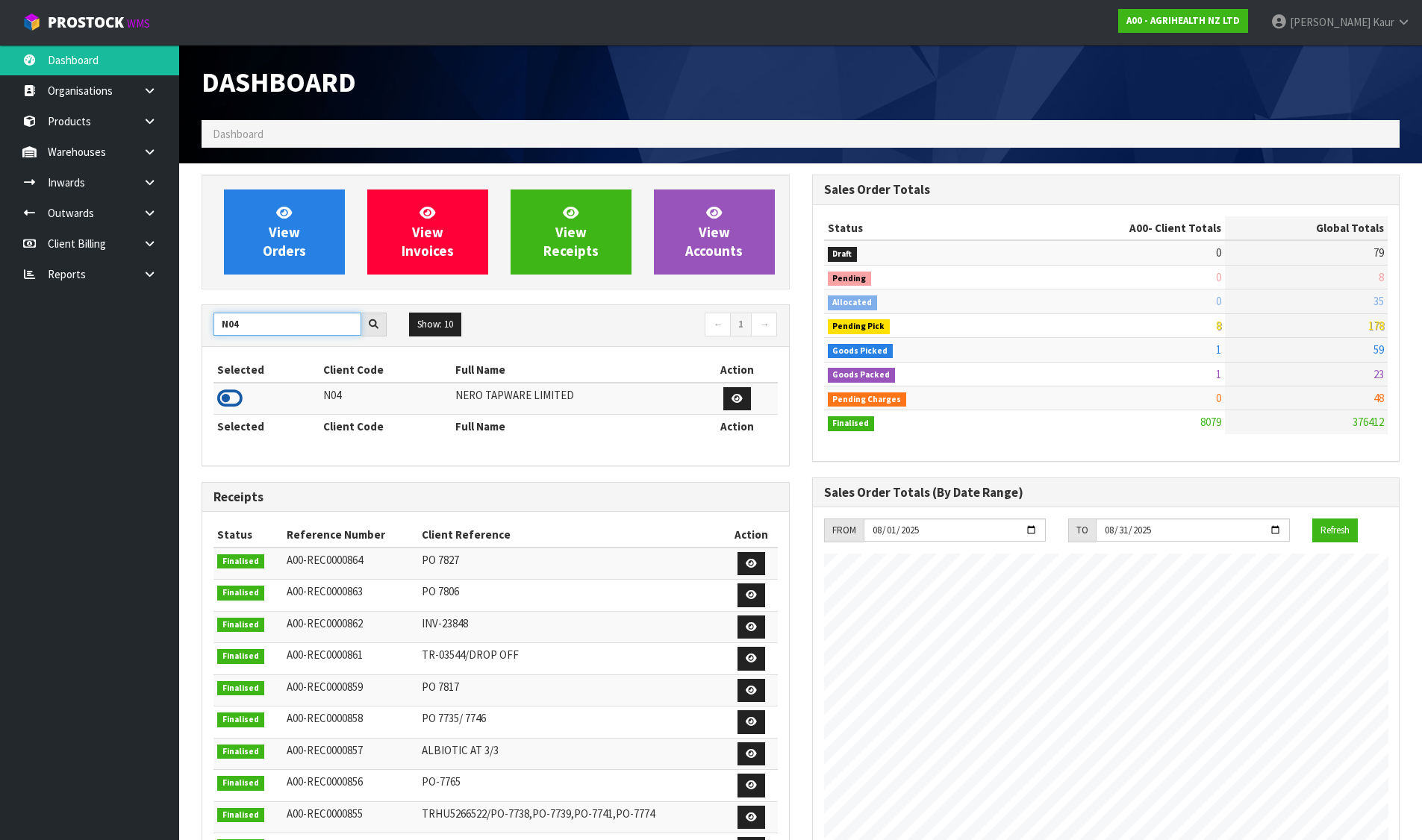
type input "N04"
click at [229, 394] on icon at bounding box center [229, 398] width 25 height 22
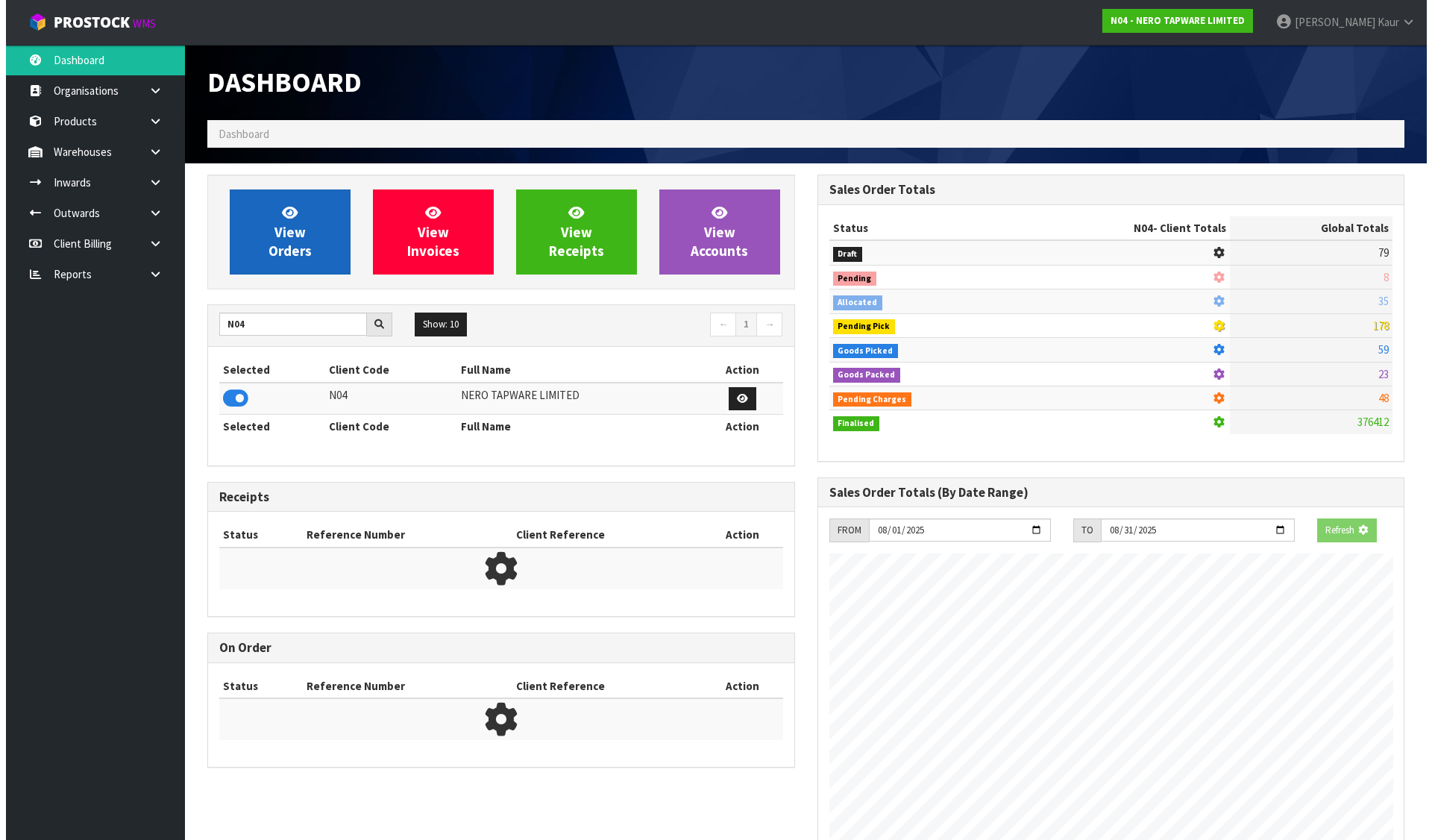
scroll to position [744935, 745304]
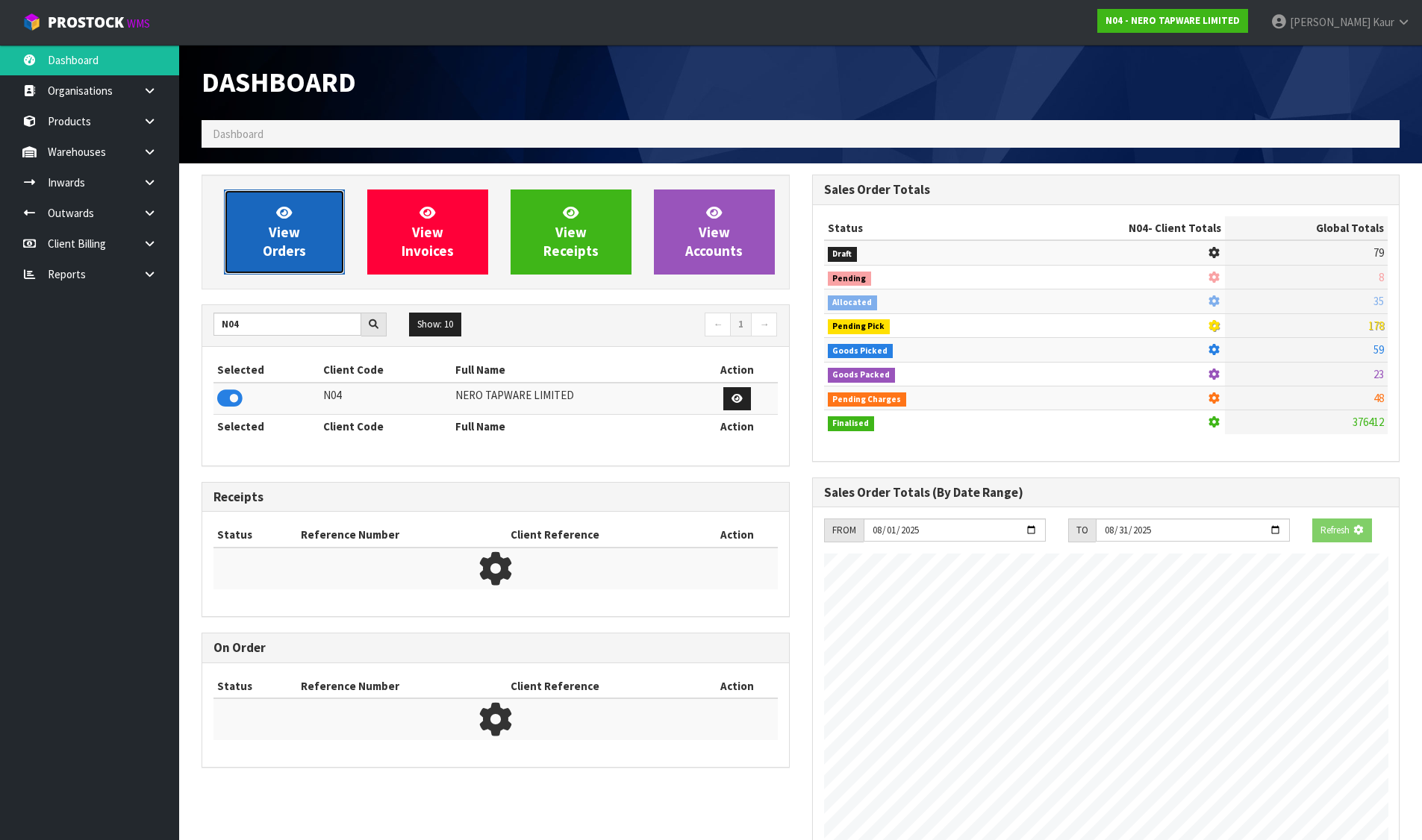
click at [244, 256] on link "View Orders" at bounding box center [284, 231] width 121 height 85
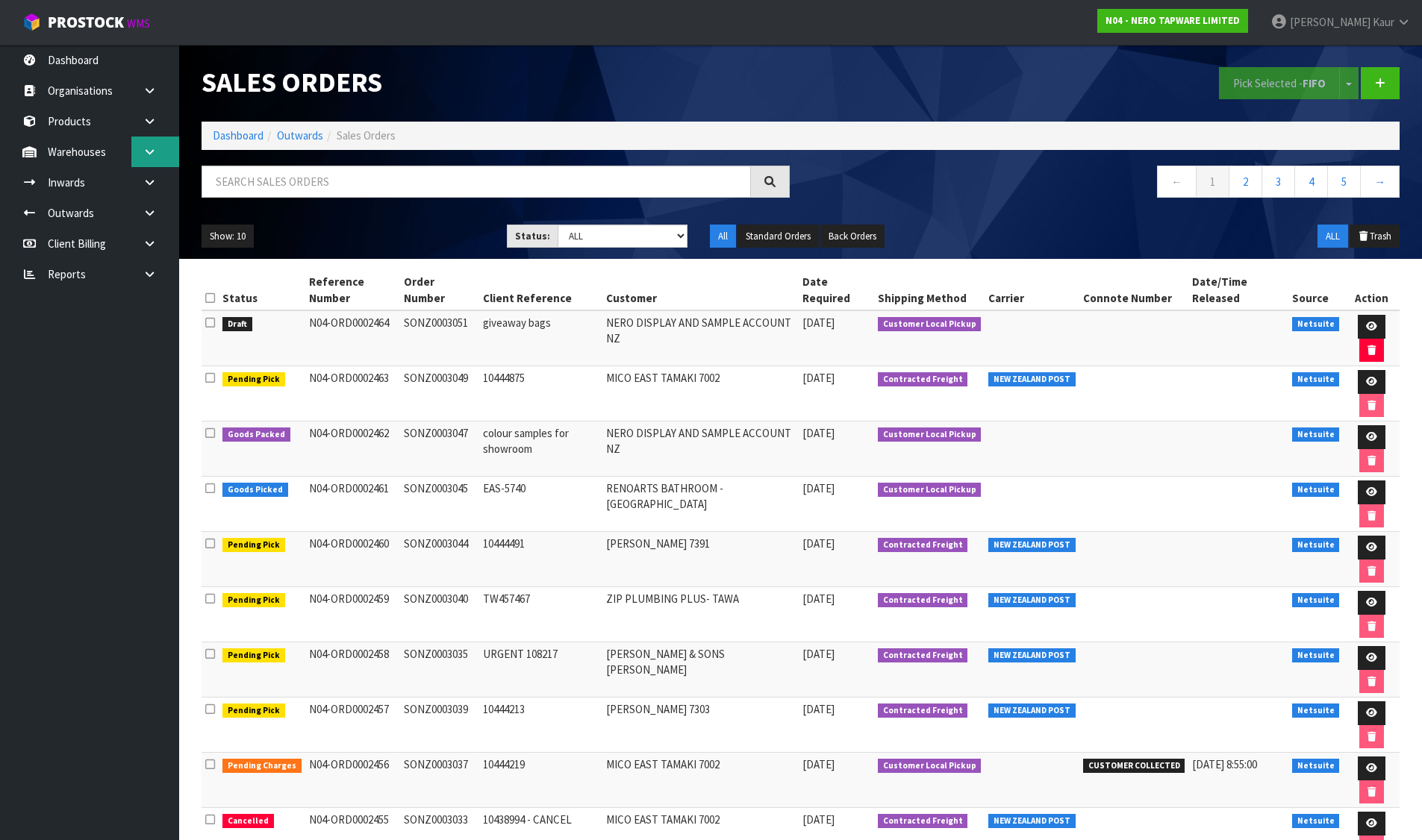
click at [148, 151] on icon at bounding box center [149, 152] width 15 height 11
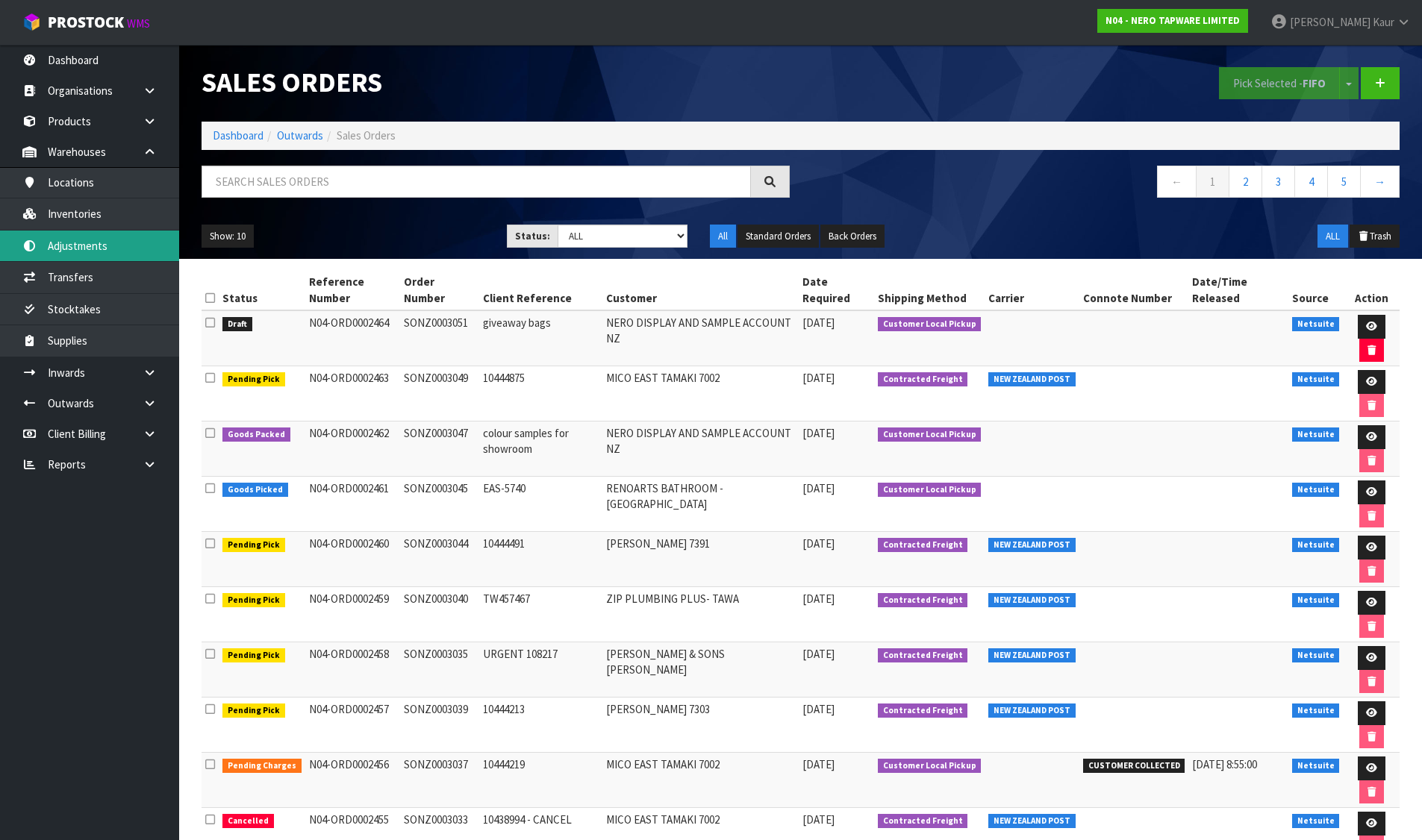
click at [97, 250] on link "Adjustments" at bounding box center [90, 246] width 179 height 31
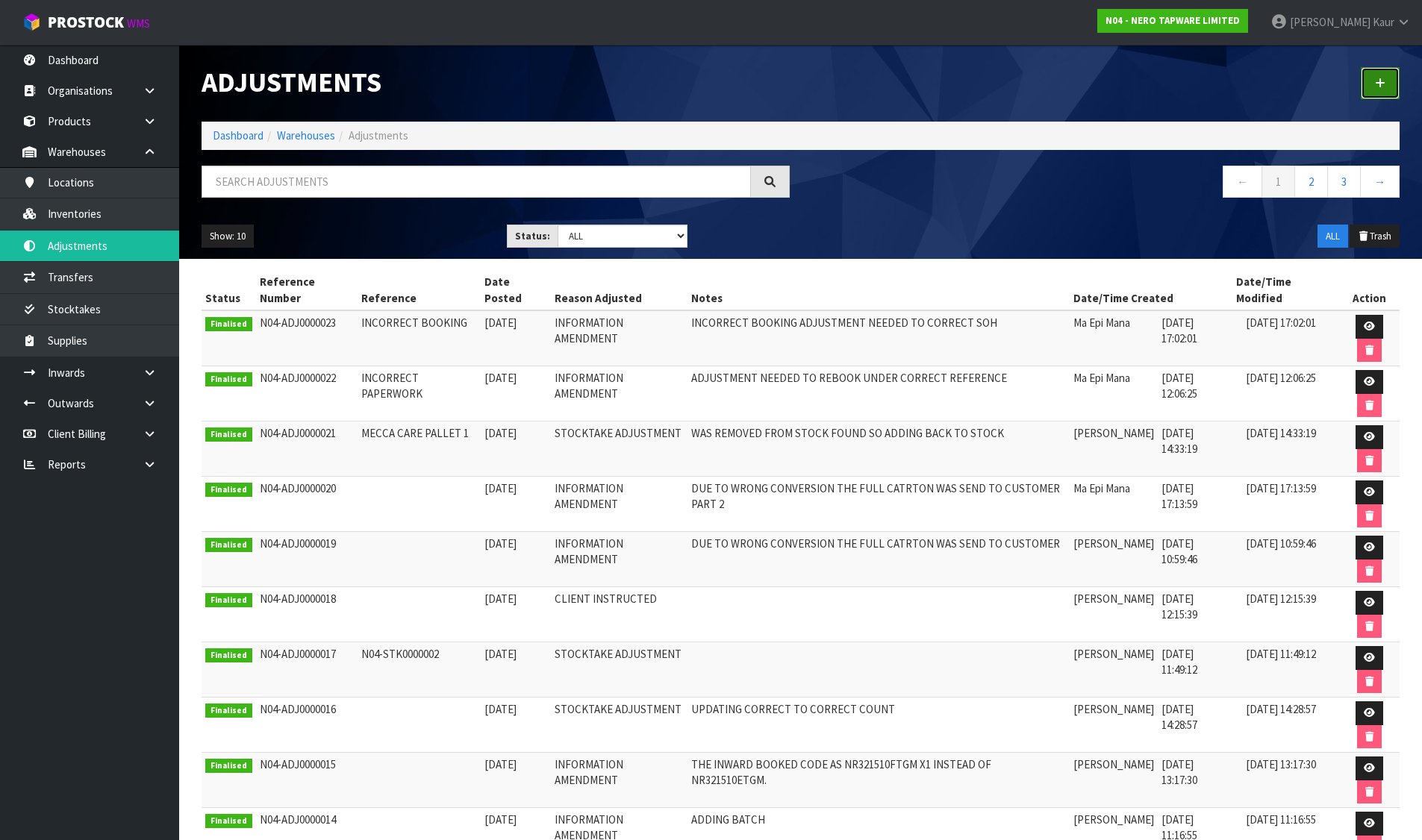
click at [1391, 80] on link at bounding box center [1380, 83] width 39 height 32
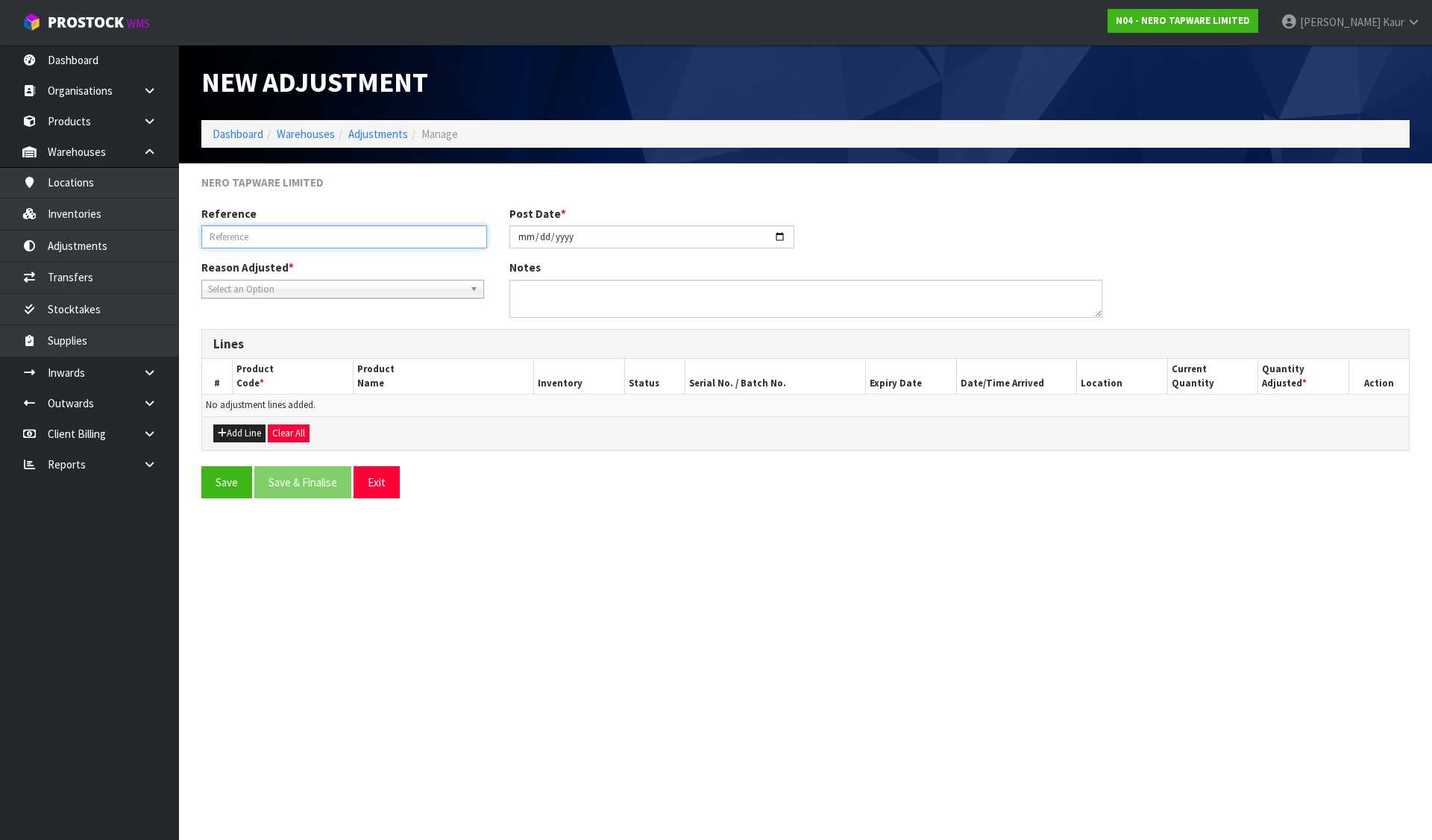
click at [358, 237] on input "text" at bounding box center [344, 237] width 286 height 23
paste input "GIVE AWAY BAGS£¨CH&MB)"
type input "GIVE AWAY BAGS - 2 CARTONS"
click at [290, 288] on span "Select an Option" at bounding box center [336, 289] width 256 height 18
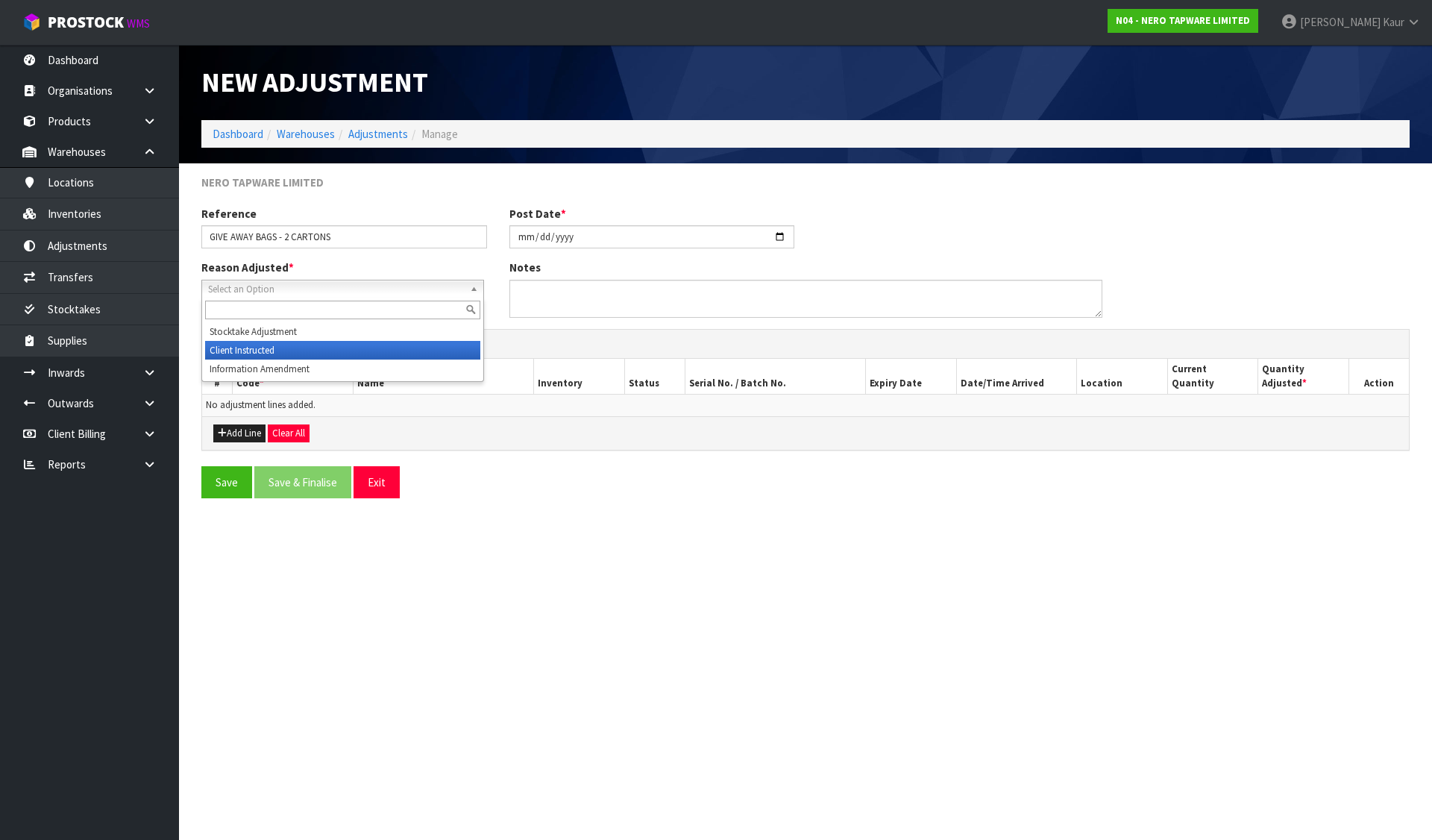
click at [265, 341] on li "Client Instructed" at bounding box center [342, 350] width 275 height 18
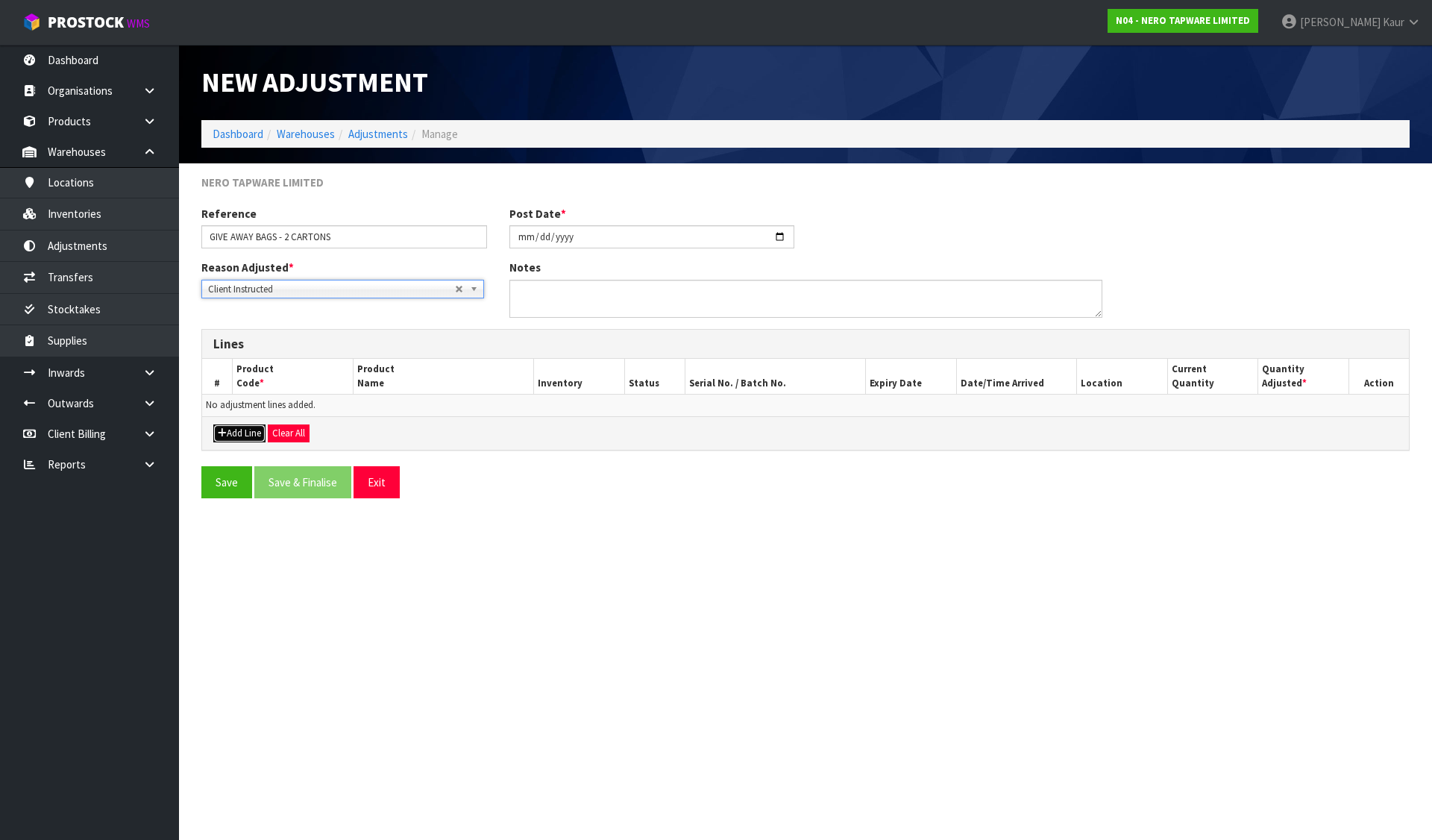
click at [250, 440] on button "Add Line" at bounding box center [240, 433] width 52 height 18
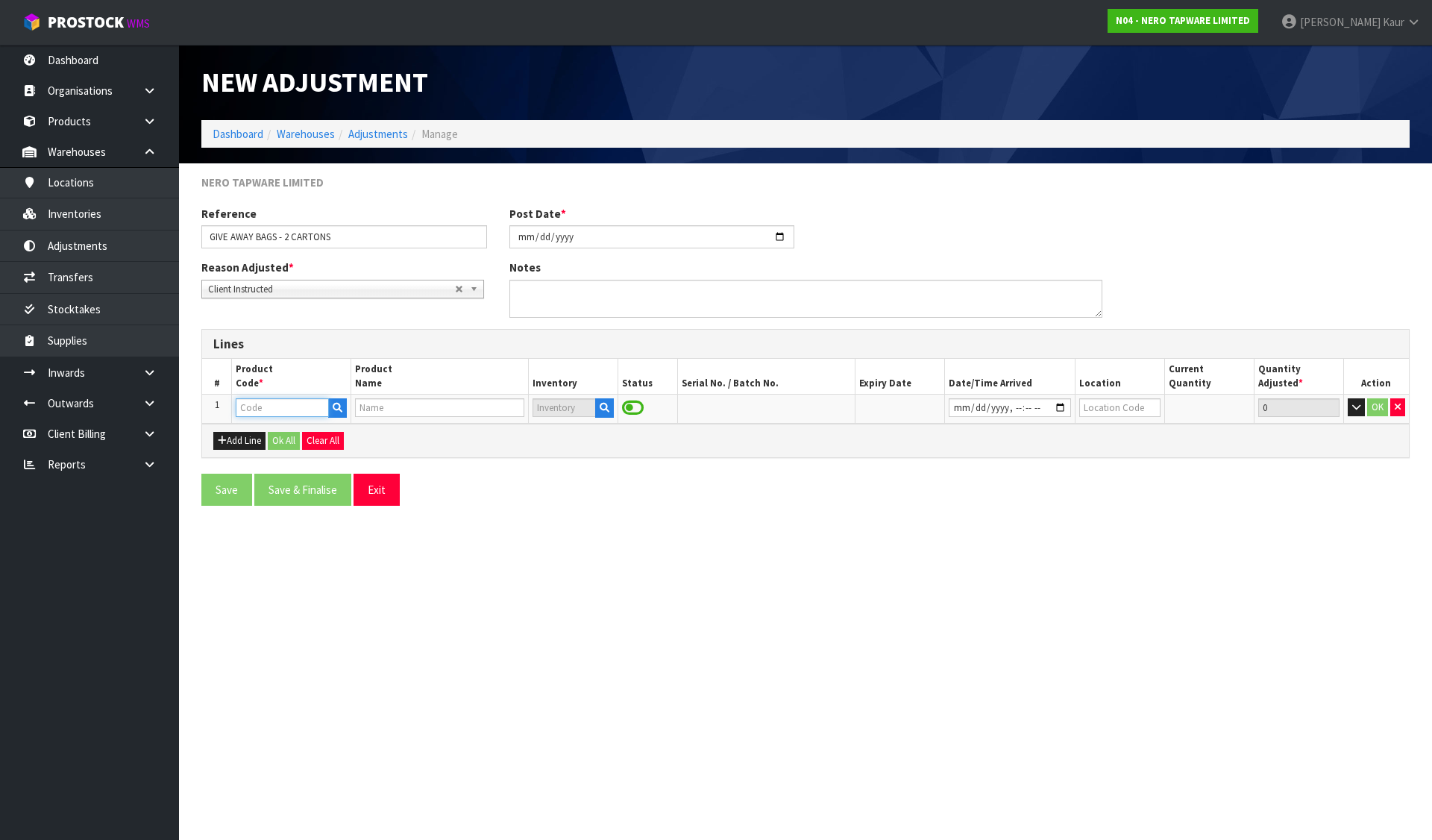
click at [261, 412] on input "text" at bounding box center [282, 407] width 93 height 18
paste input "GIVE AWAY BAGS£¨CH&MB)"
type input "GIVE AWAY BAGS£¨CH&MB)"
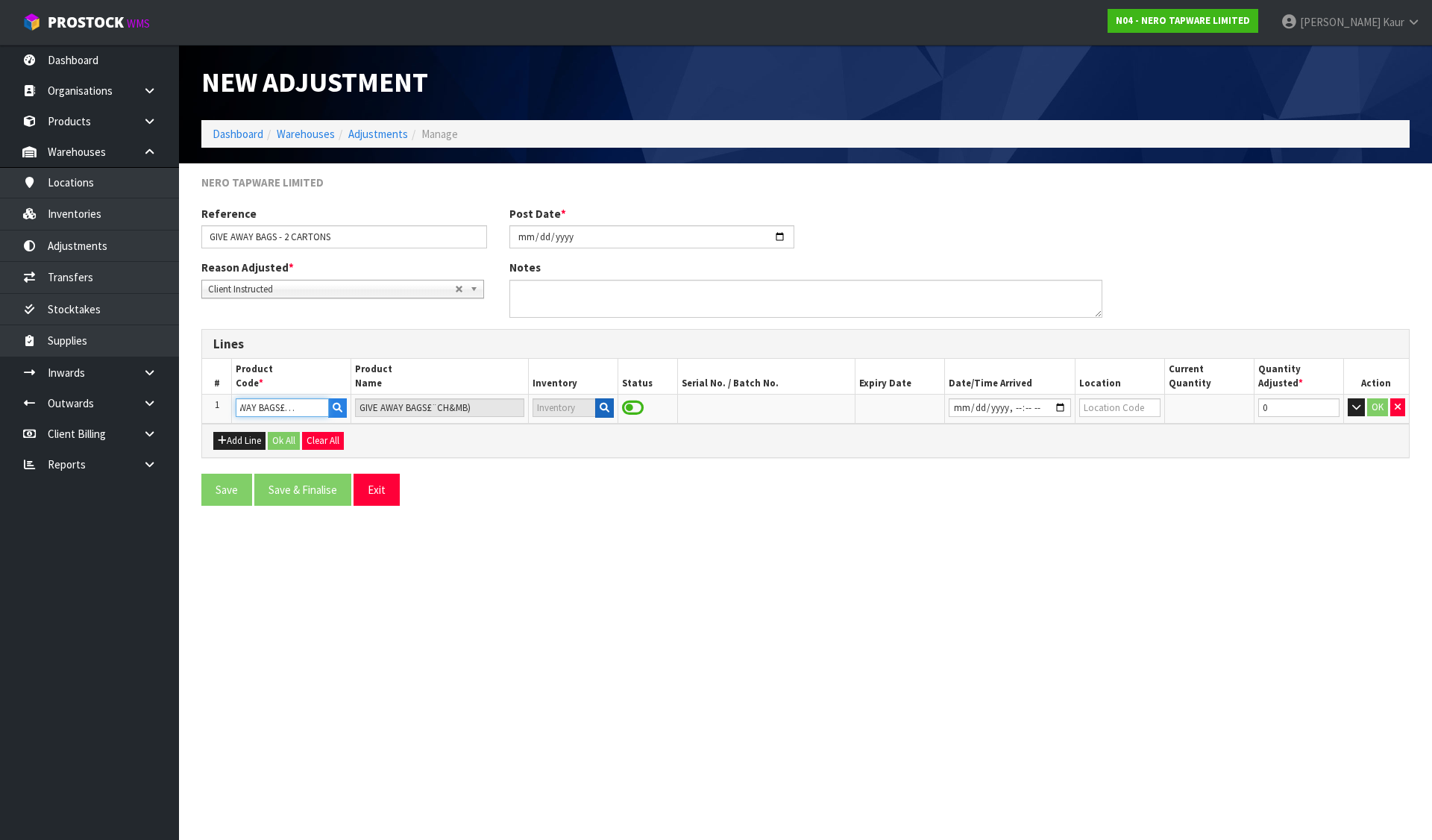
type input "GIVE AWAY BAGS£¨CH&MB)"
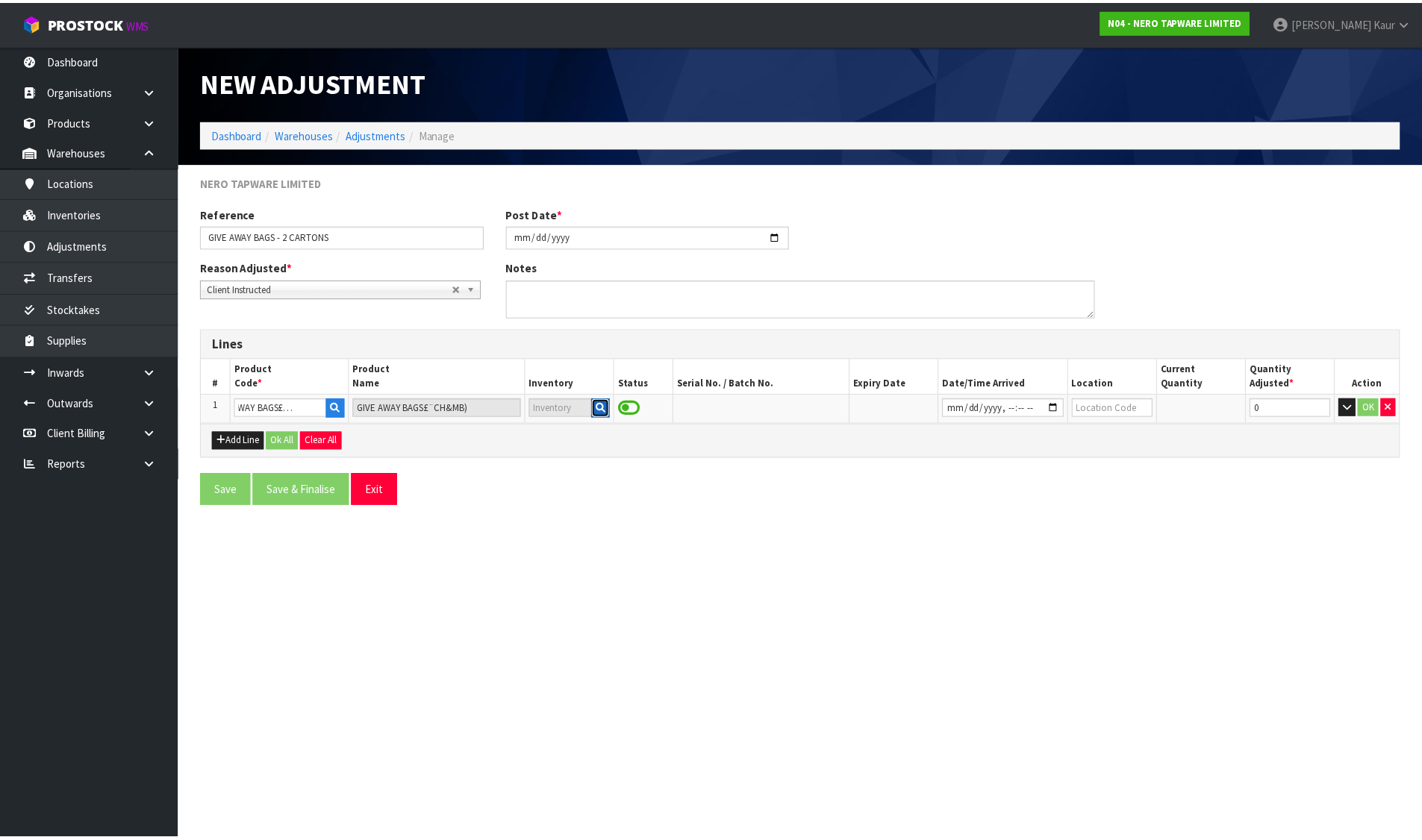
scroll to position [0, 0]
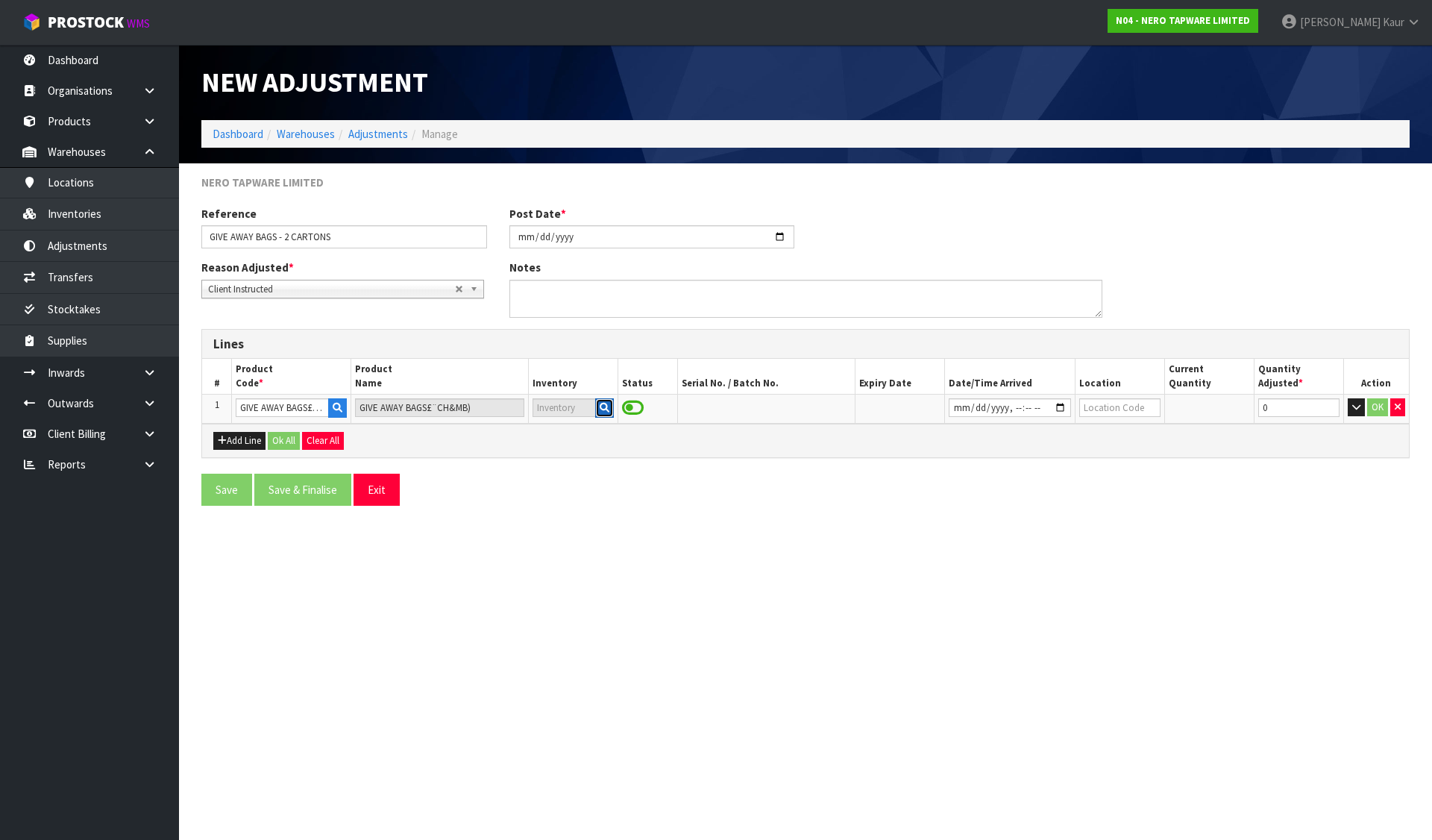
click at [599, 401] on button "button" at bounding box center [604, 407] width 18 height 19
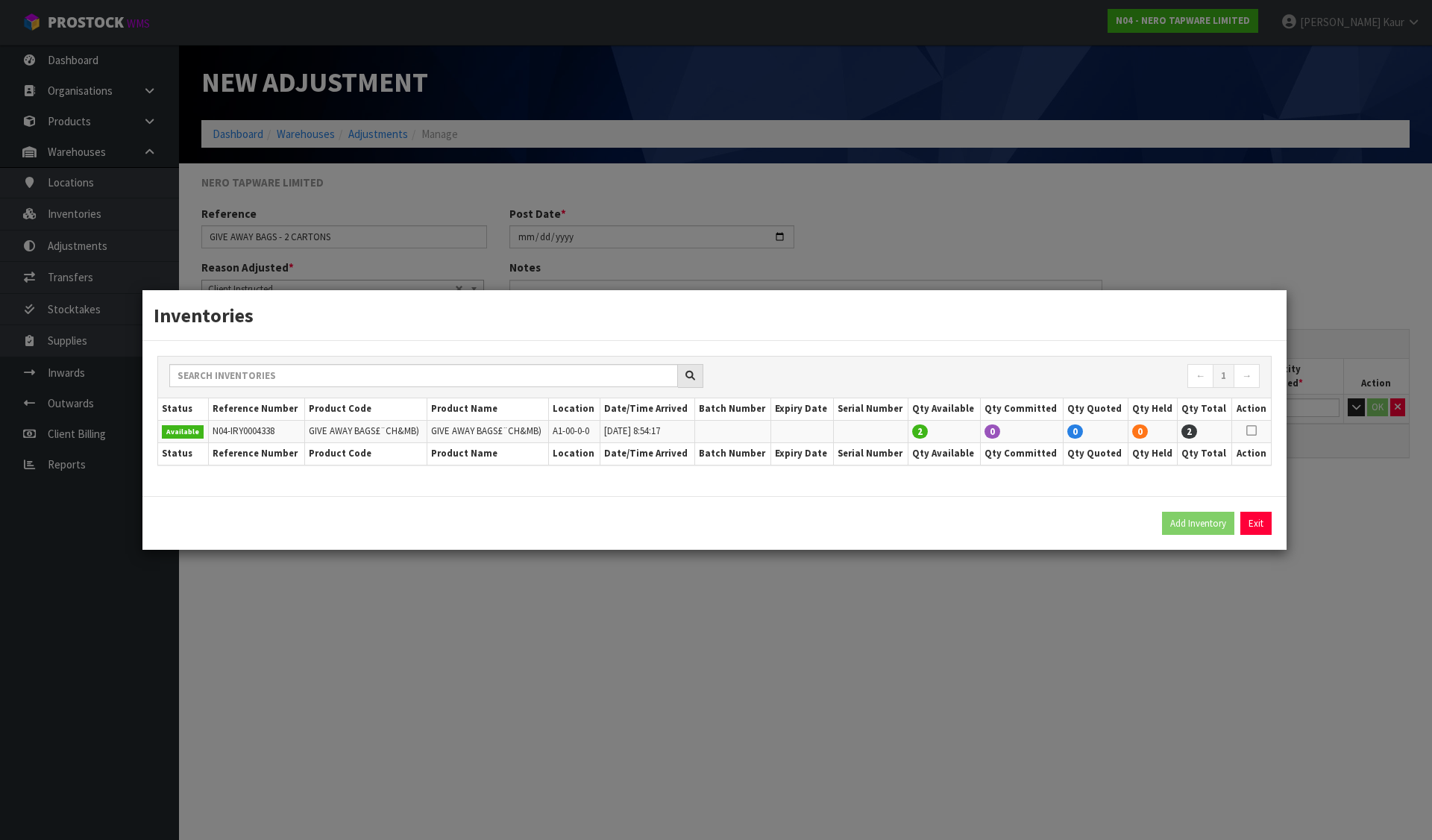
click at [1254, 430] on icon at bounding box center [1252, 430] width 11 height 1
click at [1207, 519] on button "Add Inventory" at bounding box center [1198, 523] width 72 height 24
type input "N04-IRY0004338"
type input "2025-08-01T08:54:17"
type input "A1-00-0-0"
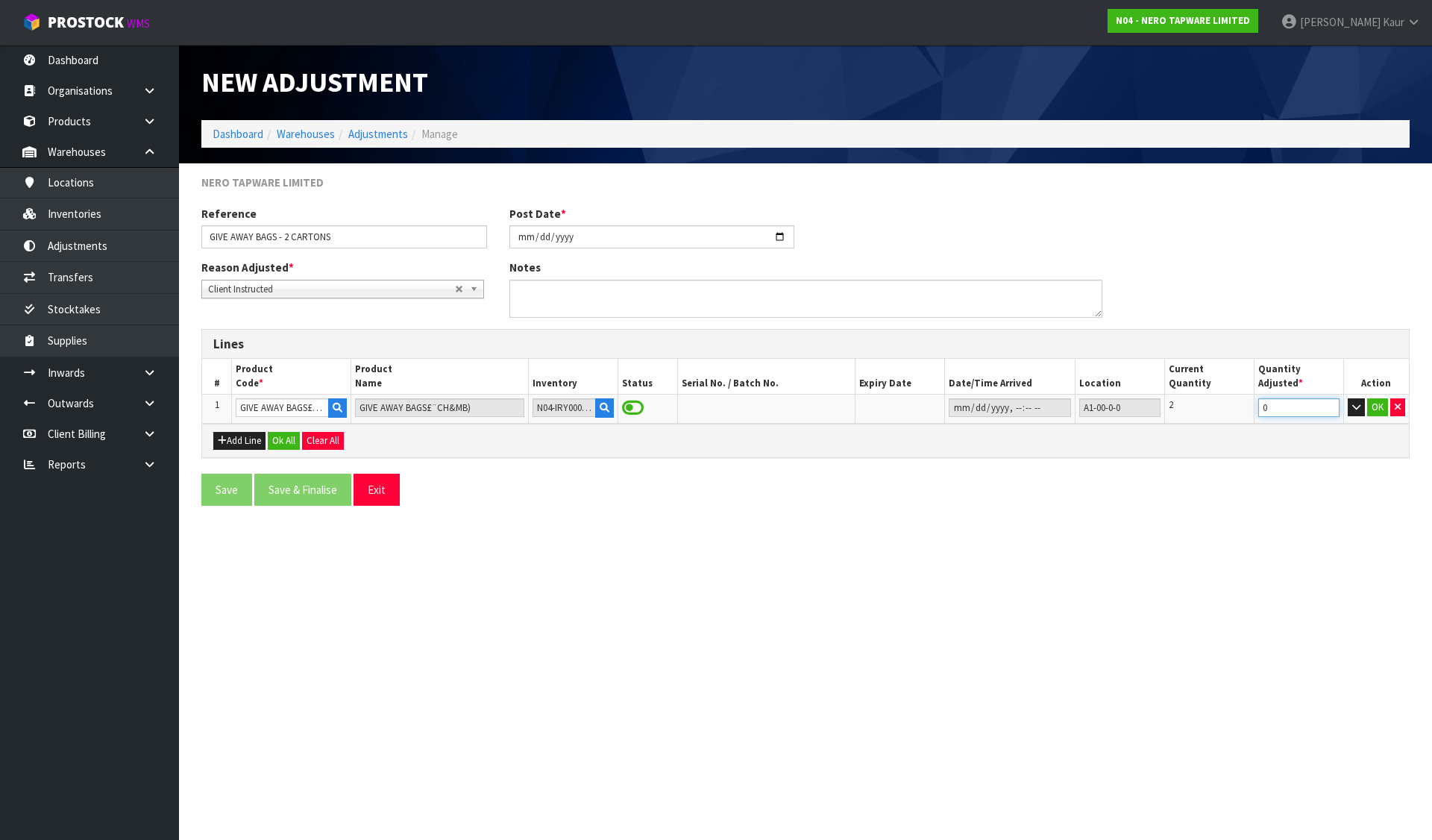
drag, startPoint x: 1248, startPoint y: 409, endPoint x: 1219, endPoint y: 404, distance: 29.4
click at [1244, 409] on tr "1 GIVE AWAY BAGS£¨CH&MB) GIVE AWAY BAGS£¨CH&MB) N04-IRY0004338 A1-00-0-0 2 0 OK" at bounding box center [806, 408] width 1207 height 28
type input "2"
click at [1369, 404] on button "OK" at bounding box center [1377, 407] width 21 height 18
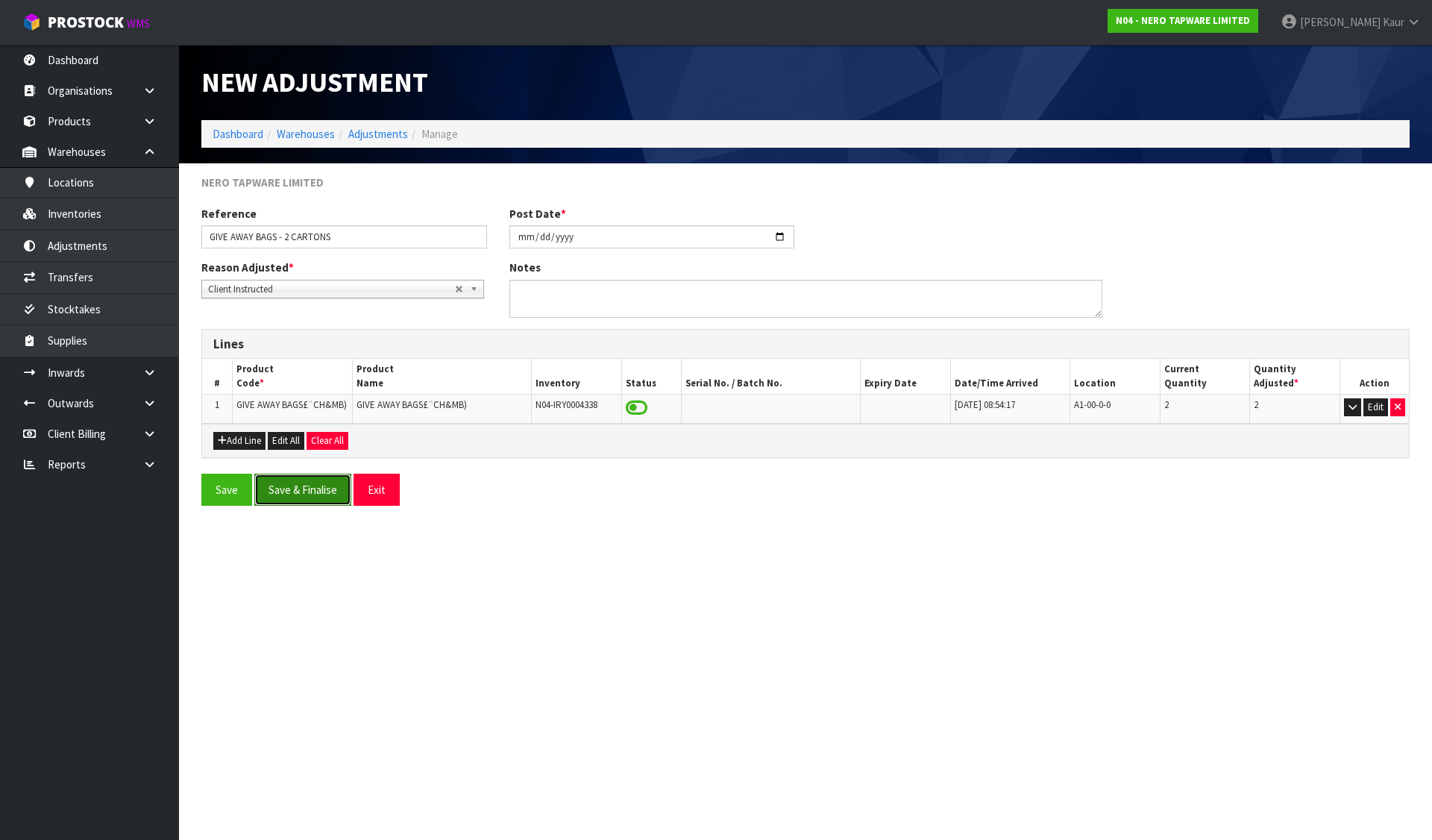
click at [301, 490] on button "Save & Finalise" at bounding box center [302, 490] width 97 height 32
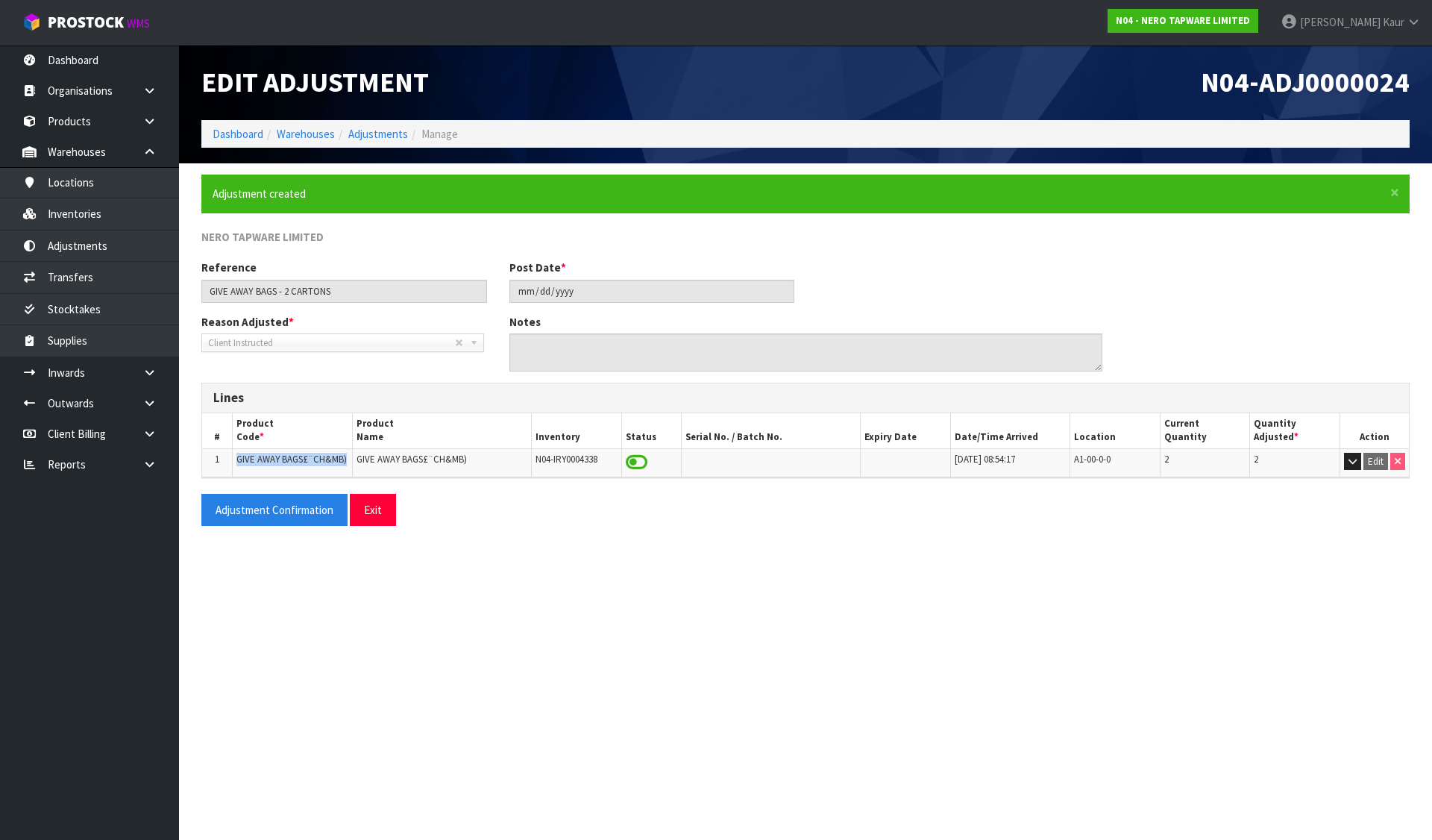
drag, startPoint x: 234, startPoint y: 464, endPoint x: 346, endPoint y: 455, distance: 112.4
click at [346, 455] on td "GIVE AWAY BAGS£¨CH&MB)" at bounding box center [292, 462] width 120 height 28
copy span "GIVE AWAY BAGS£¨CH&MB)"
click at [257, 132] on link "Dashboard" at bounding box center [238, 134] width 51 height 15
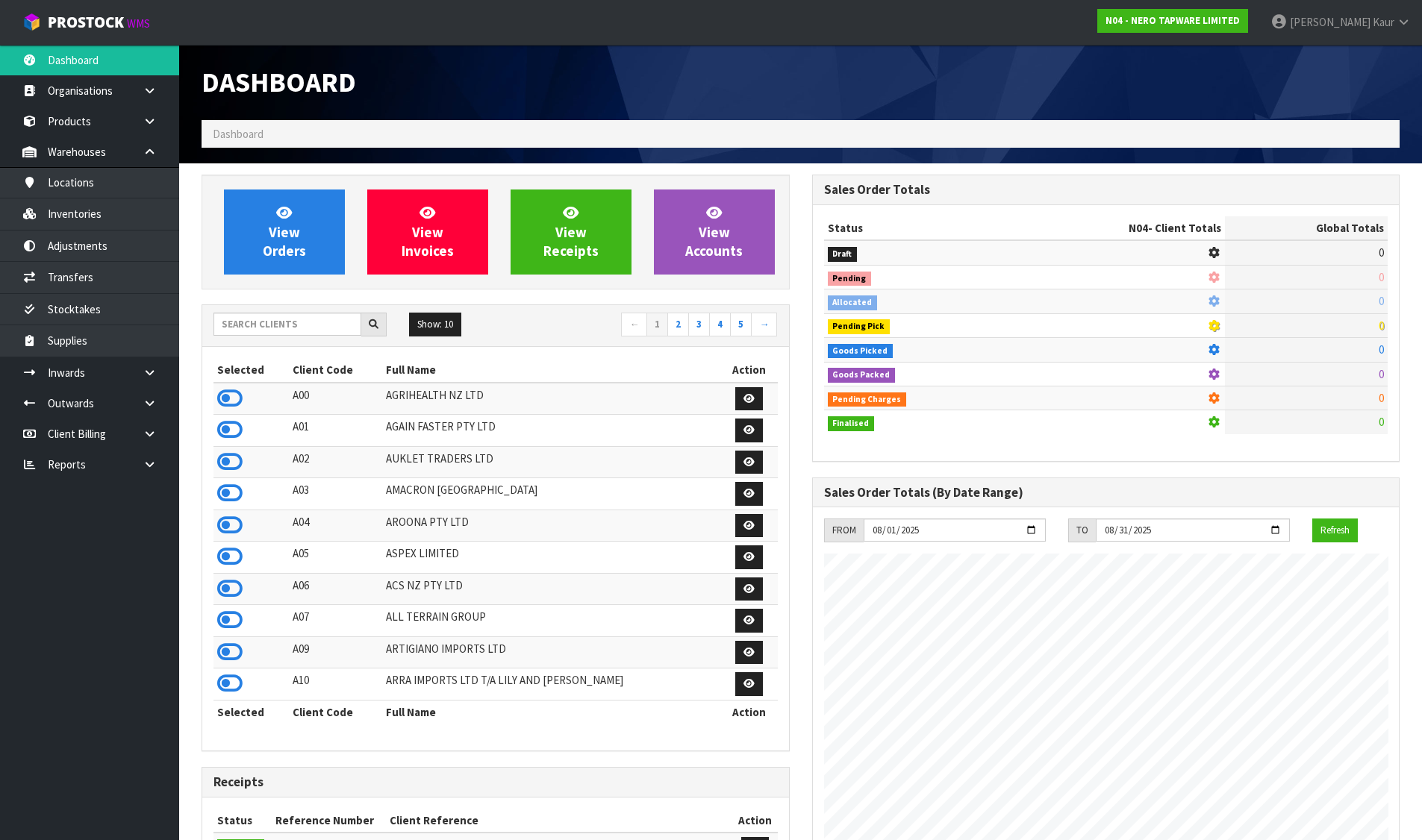
scroll to position [1130, 610]
click at [159, 155] on link at bounding box center [155, 152] width 48 height 31
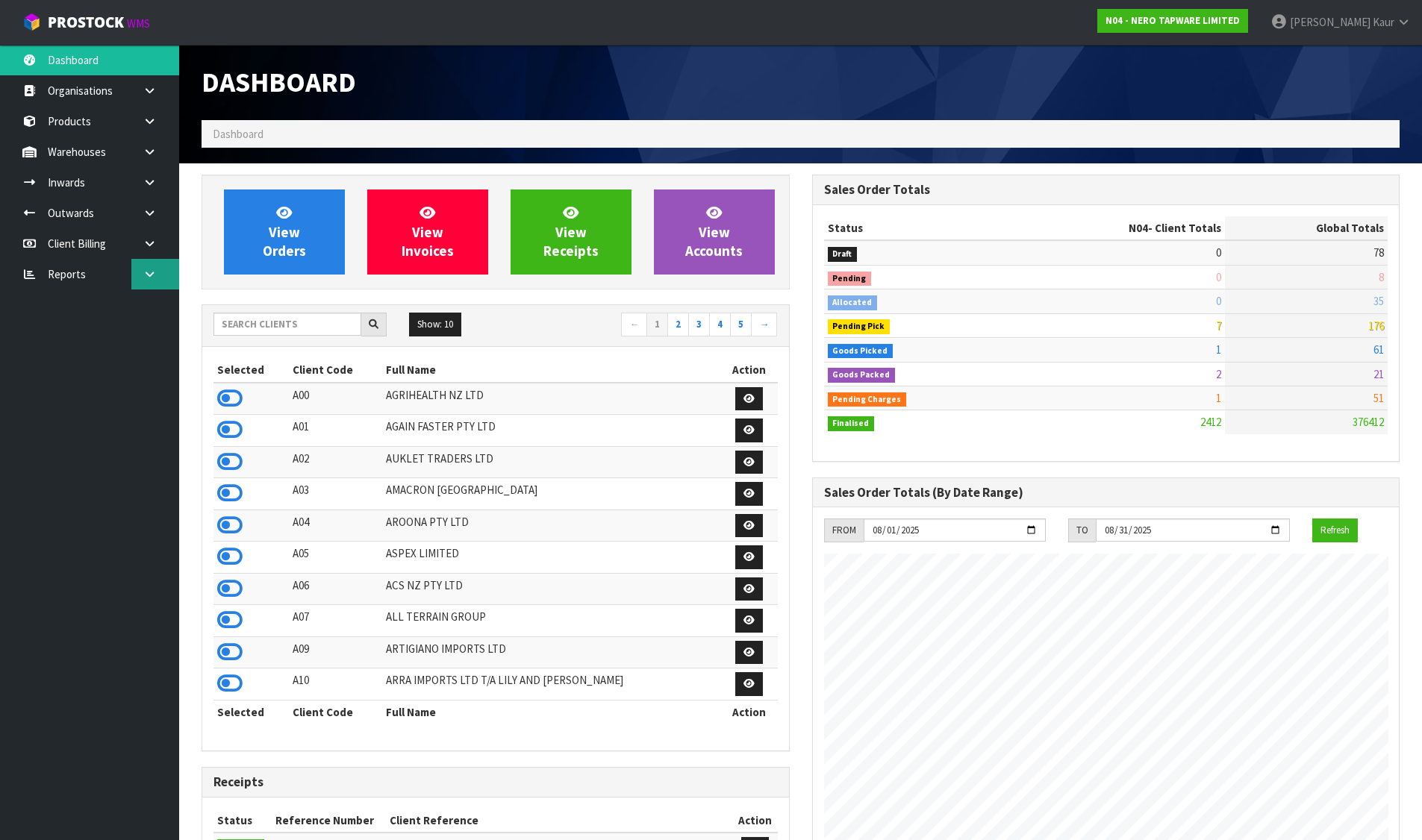
click at [153, 284] on link at bounding box center [155, 274] width 48 height 31
click at [71, 336] on link "CWL" at bounding box center [90, 336] width 179 height 31
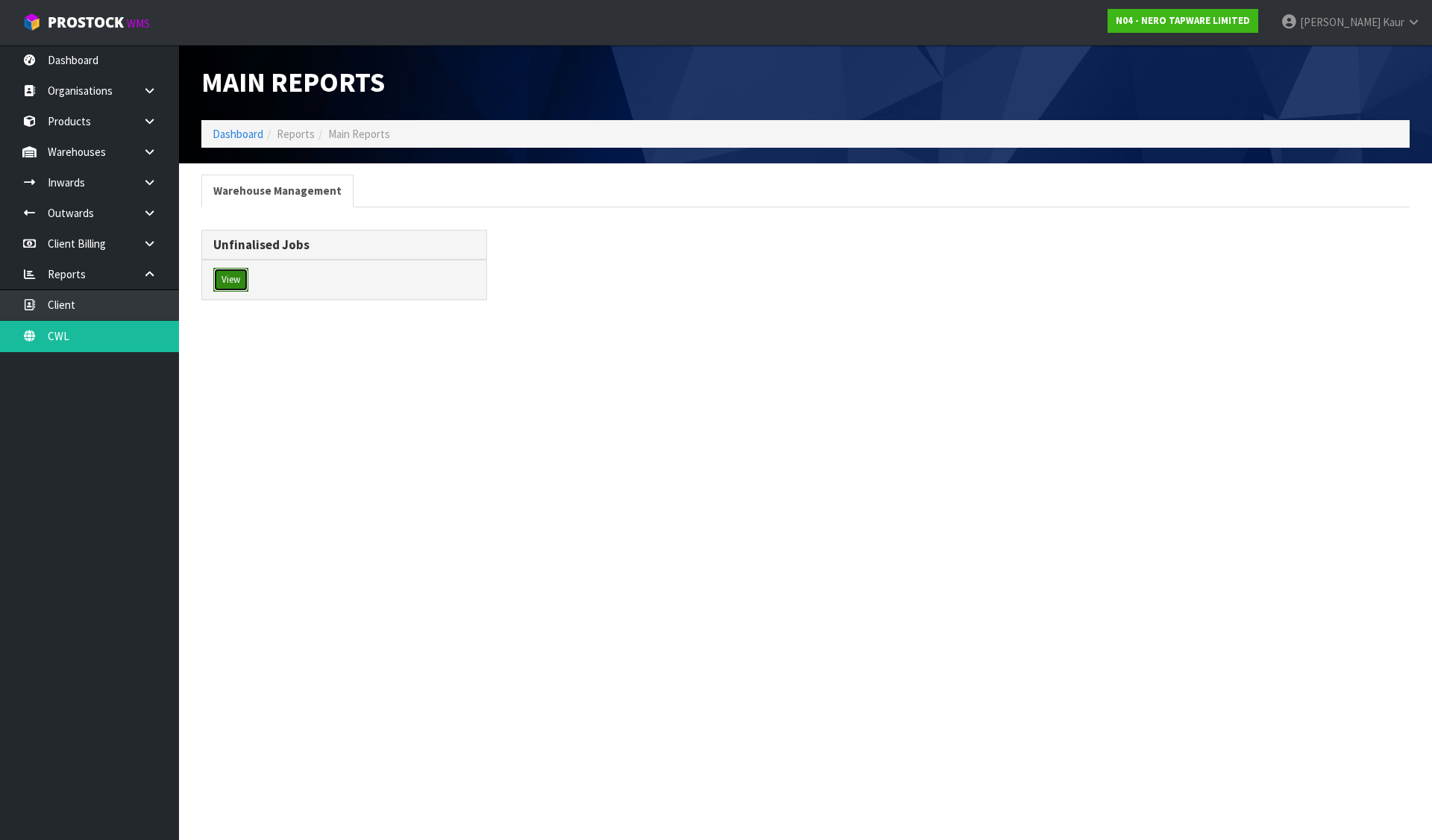
click at [230, 279] on button "View" at bounding box center [231, 279] width 35 height 24
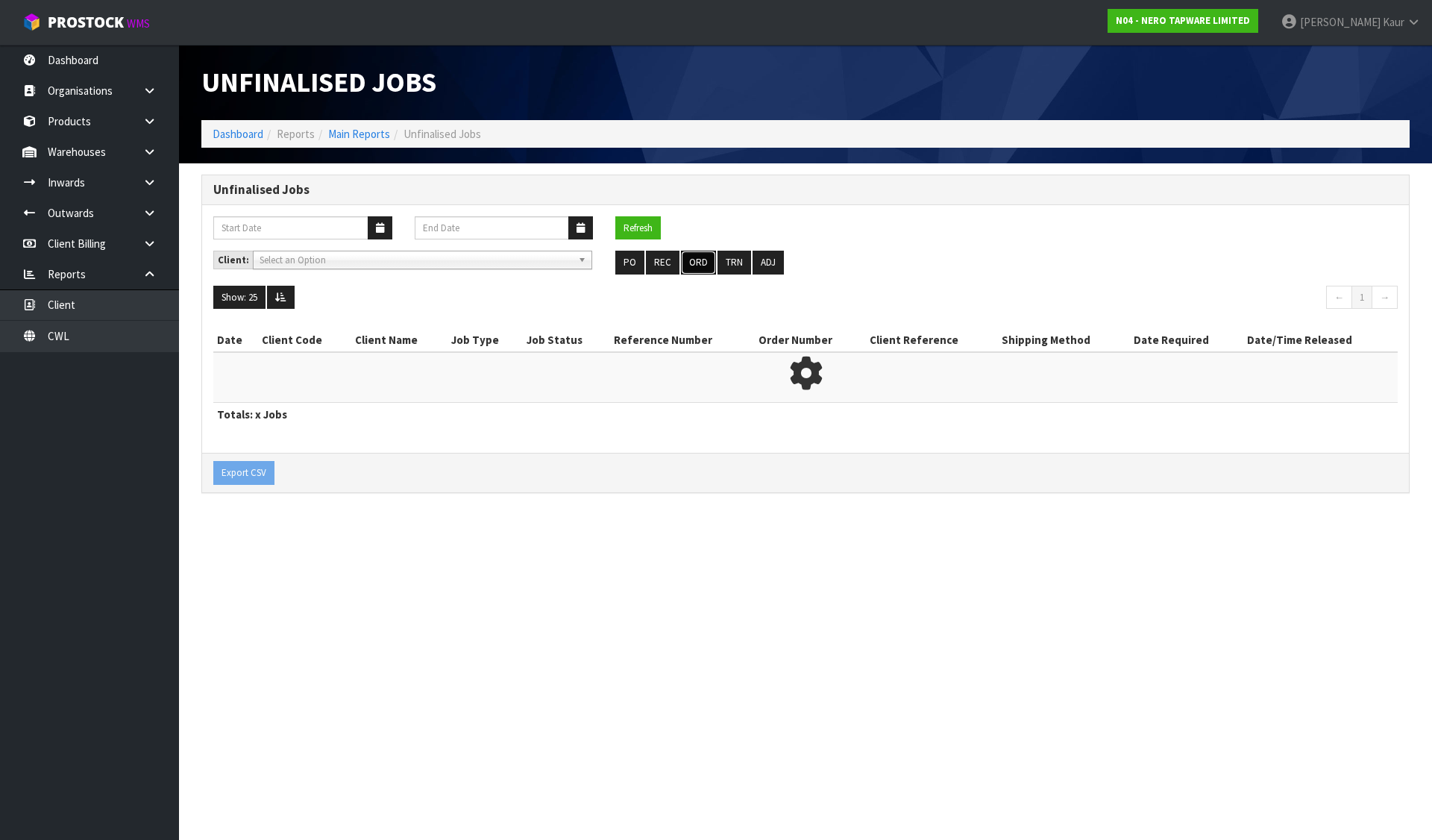
click at [696, 260] on button "ORD" at bounding box center [698, 262] width 35 height 24
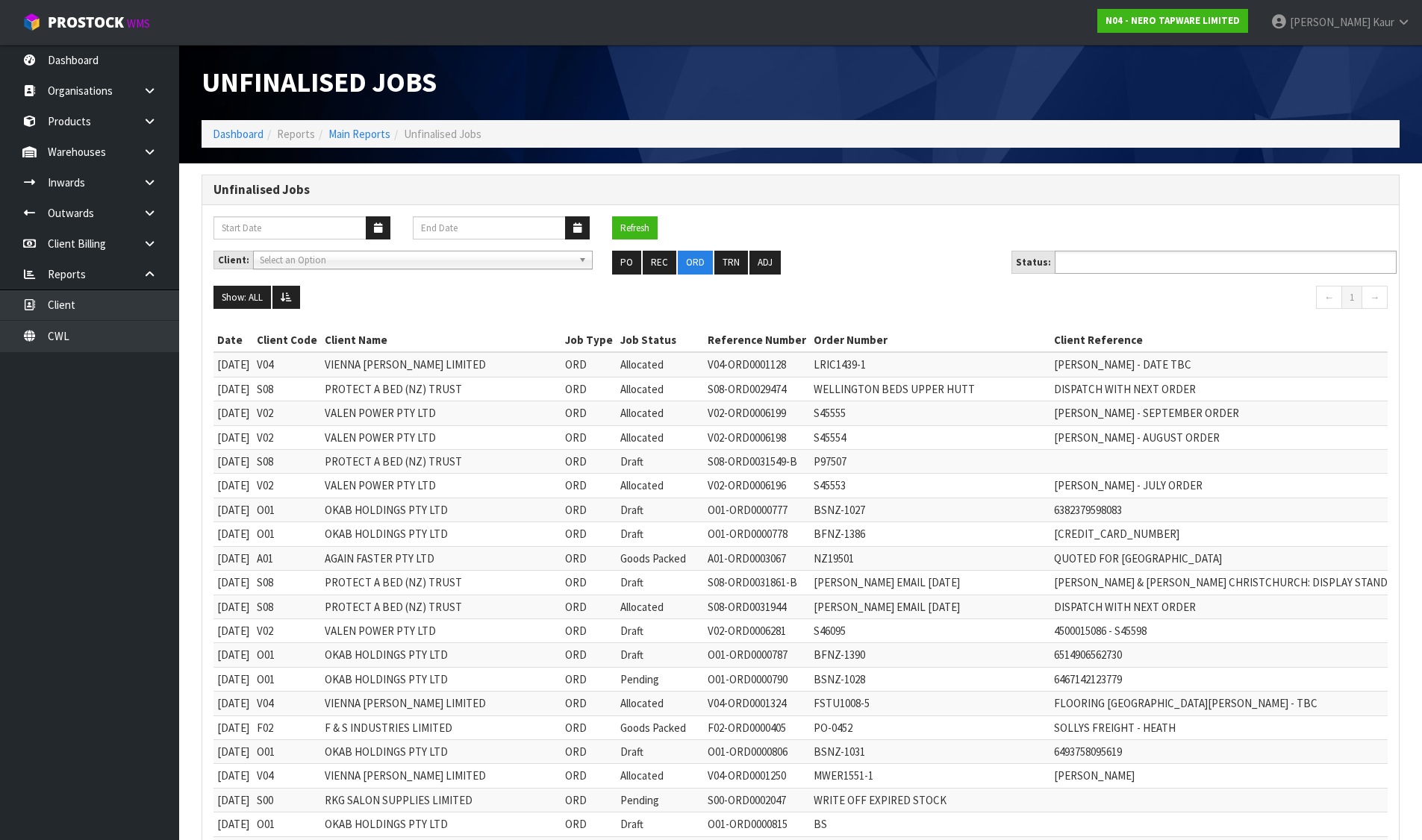
click at [1083, 258] on input "text" at bounding box center [1113, 262] width 110 height 18
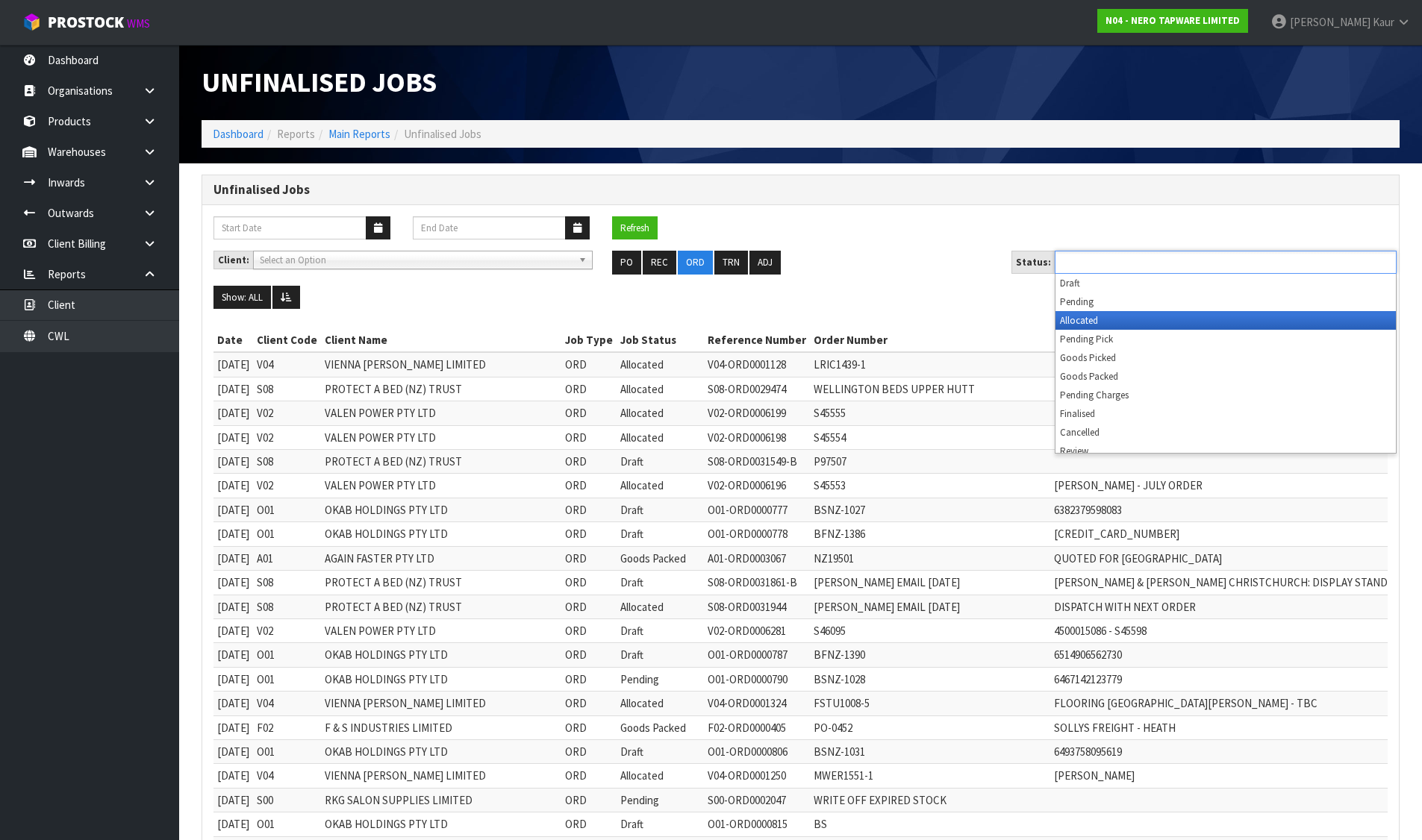
click at [1082, 318] on li "Allocated" at bounding box center [1225, 320] width 340 height 18
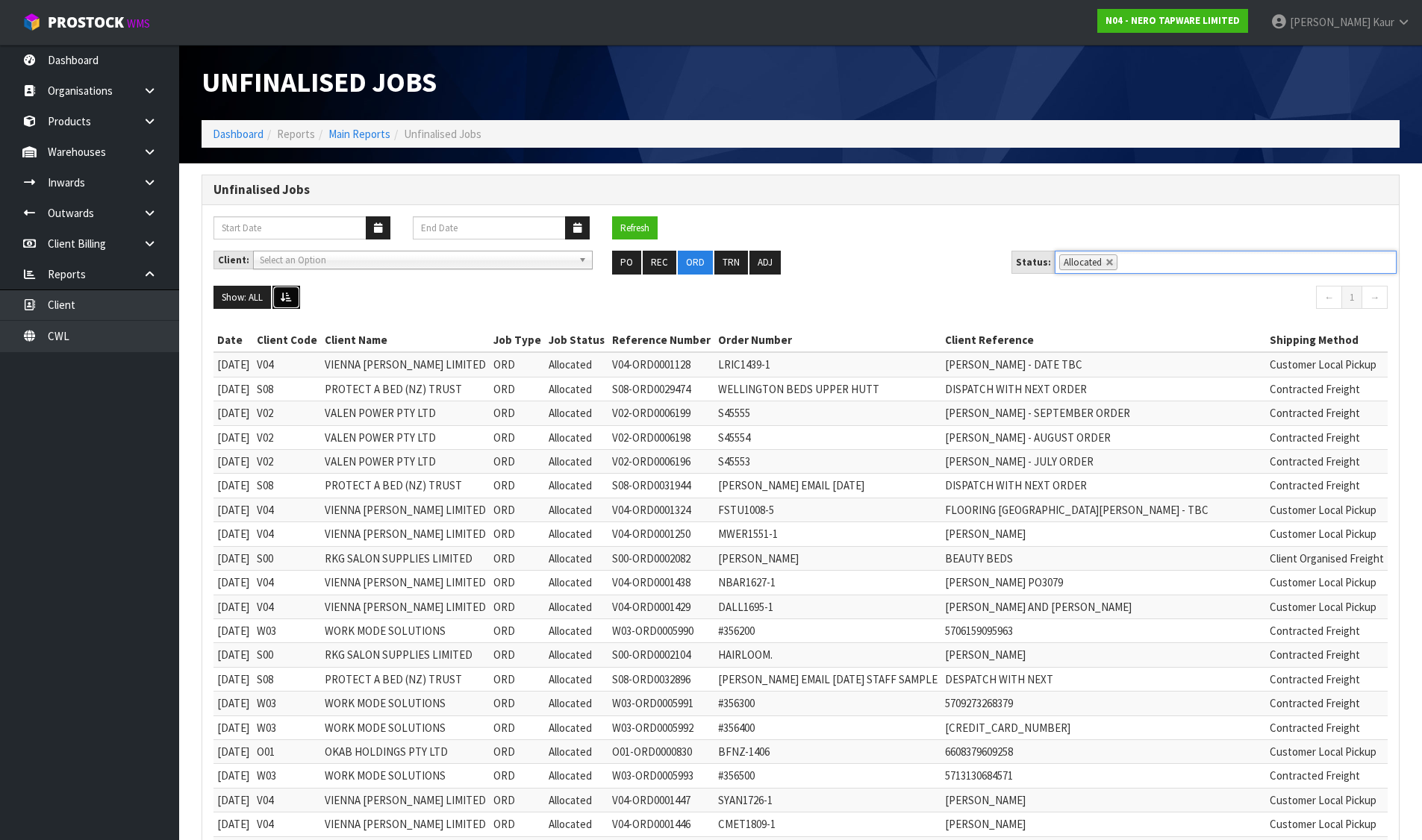
click at [283, 293] on icon at bounding box center [286, 297] width 11 height 10
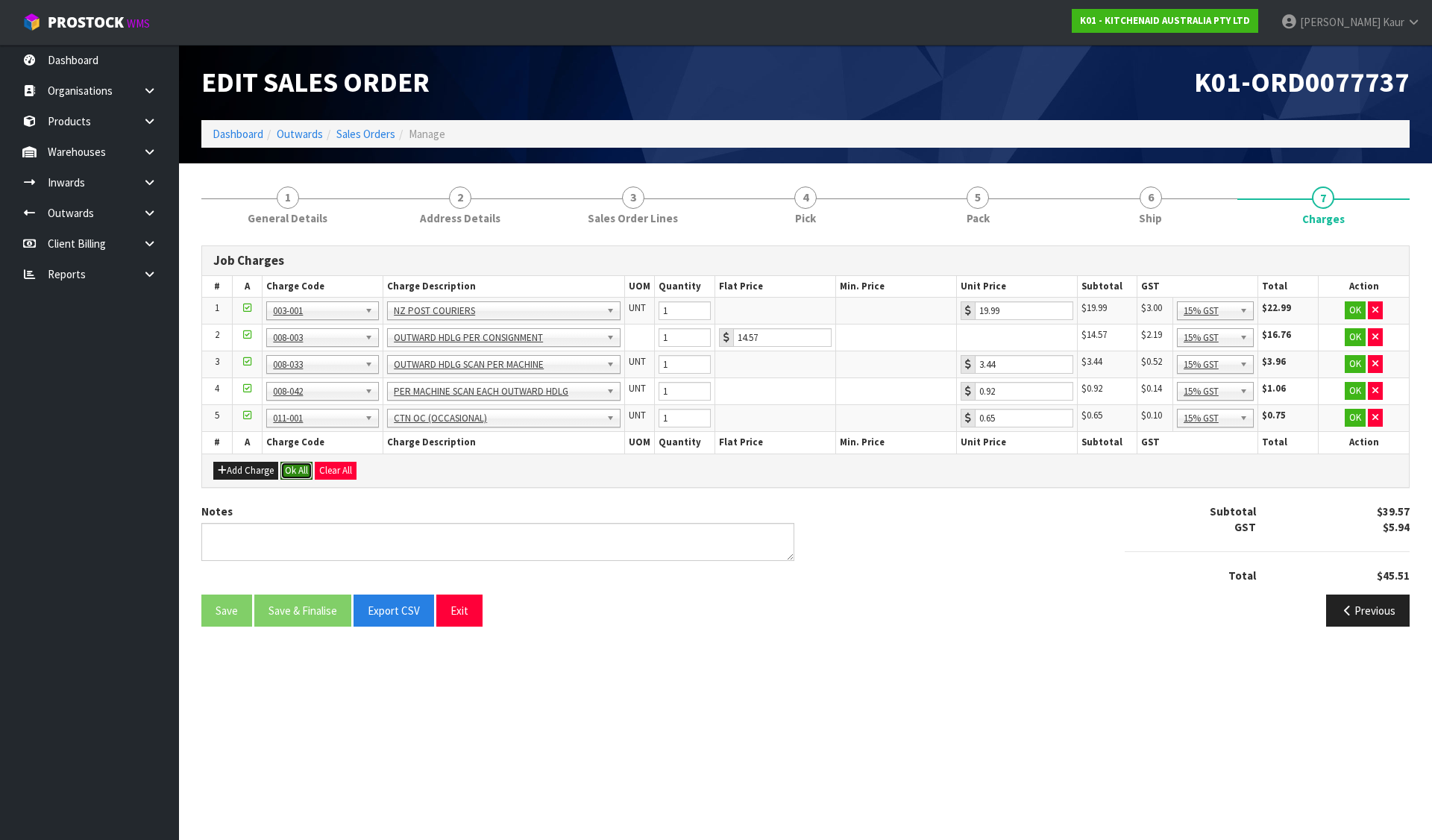
click at [302, 473] on button "Ok All" at bounding box center [296, 470] width 32 height 18
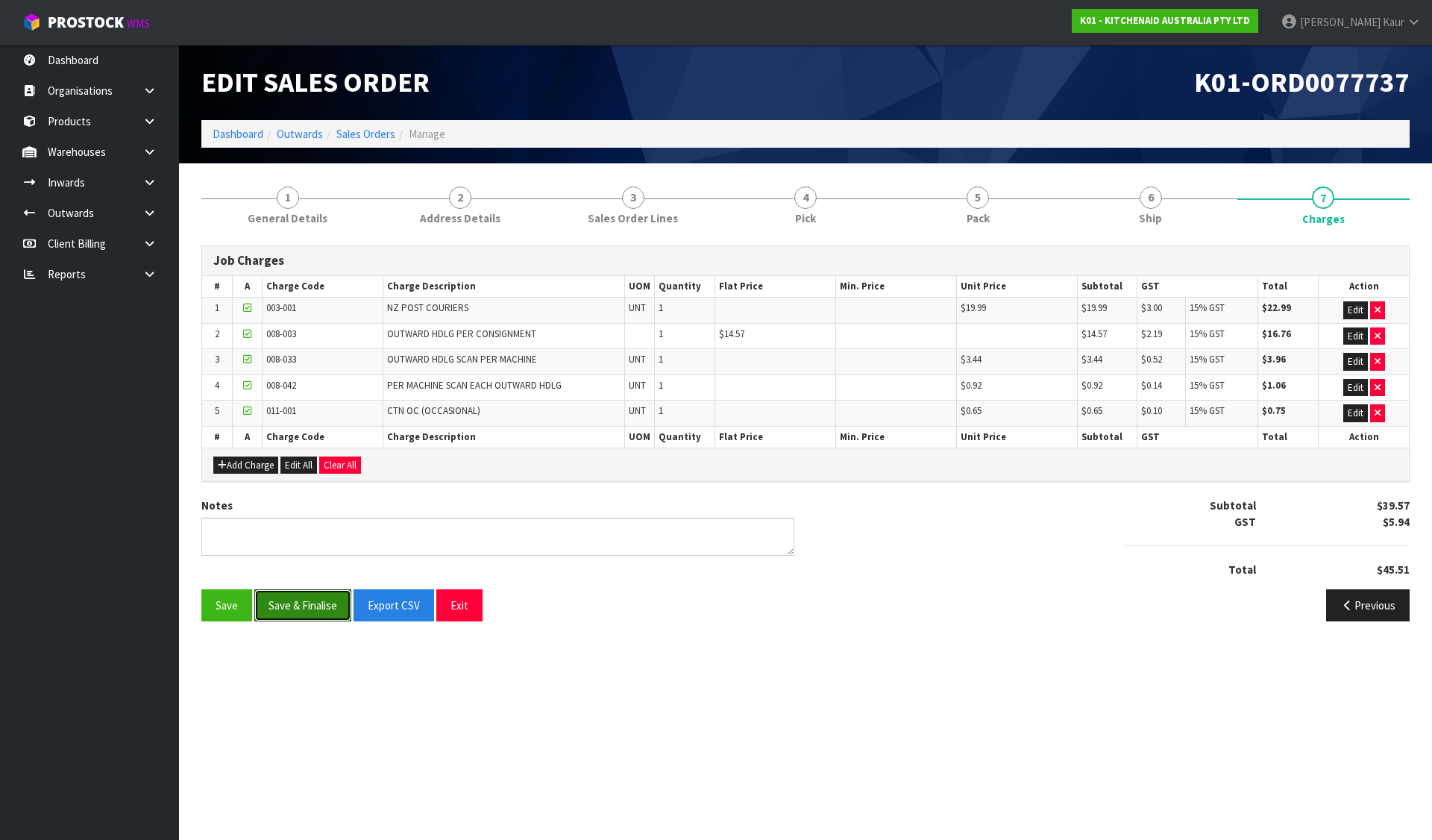
drag, startPoint x: 298, startPoint y: 597, endPoint x: 304, endPoint y: 586, distance: 12.5
click at [299, 598] on button "Save & Finalise" at bounding box center [302, 606] width 97 height 32
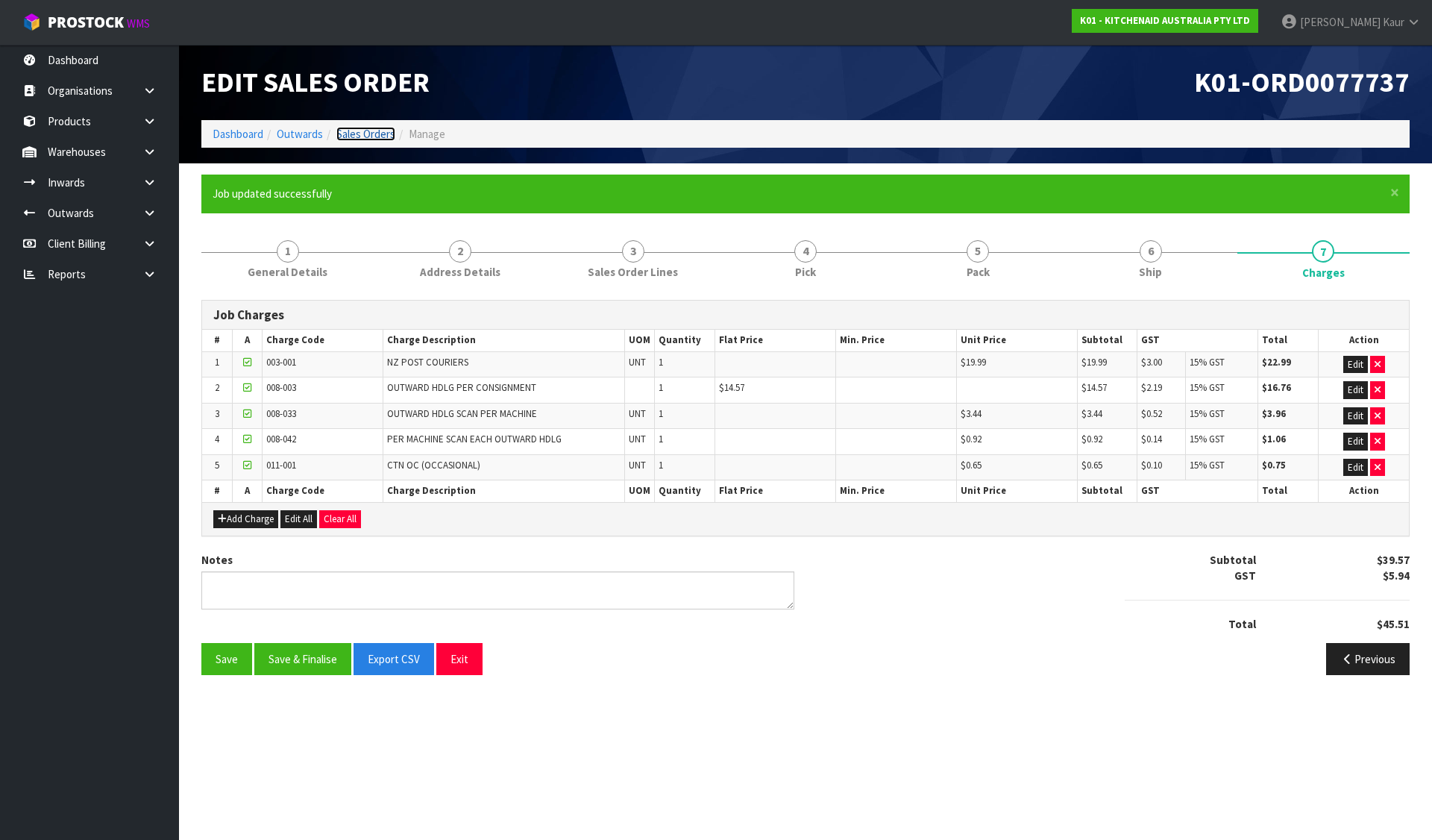
click at [381, 129] on link "Sales Orders" at bounding box center [365, 134] width 59 height 15
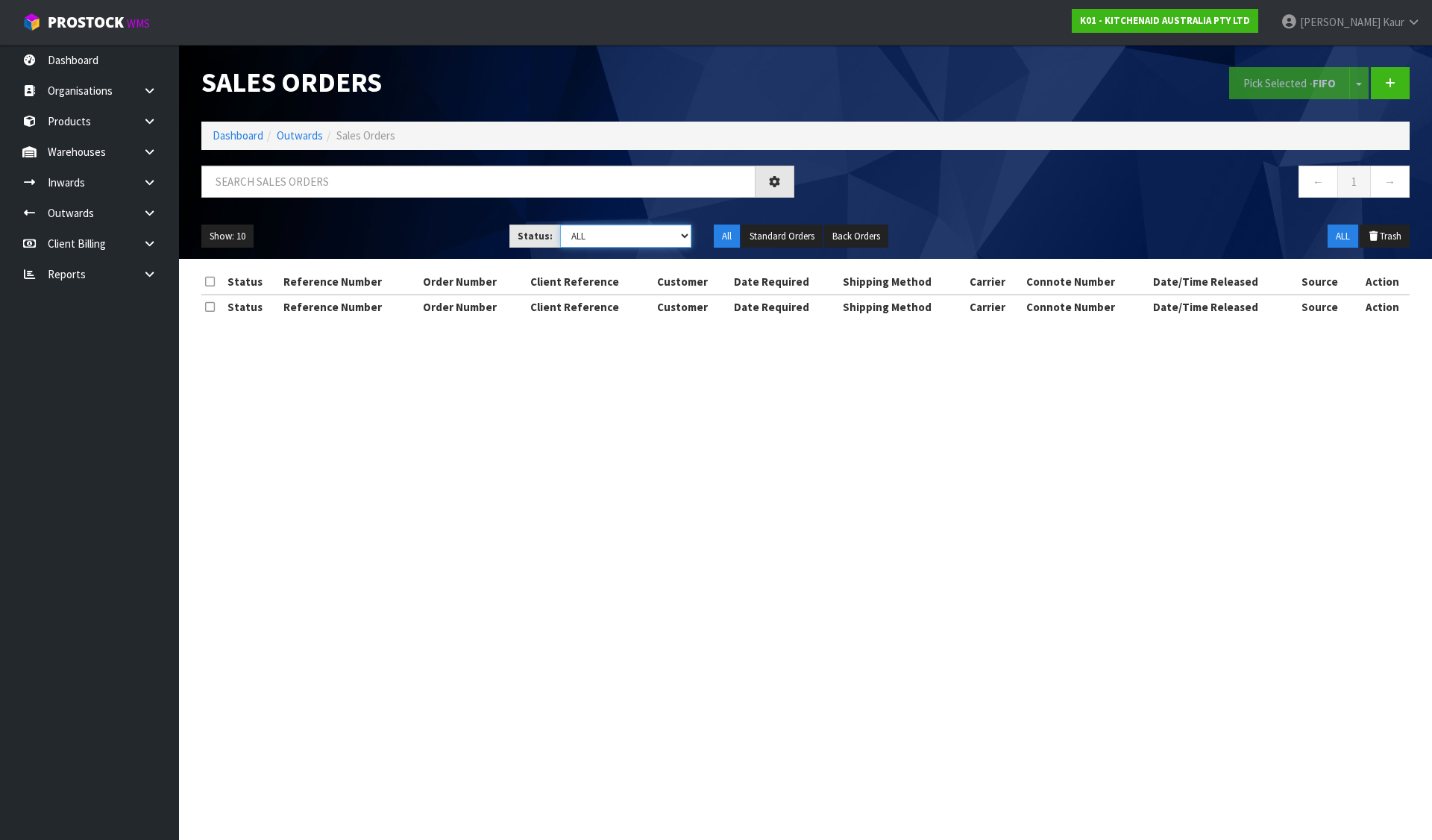
click at [642, 241] on select "Draft Pending Allocated Pending Pick Goods Picked Goods Packed Pending Charges …" at bounding box center [626, 236] width 132 height 23
select select "string:6"
click at [561, 224] on select "Draft Pending Allocated Pending Pick Goods Picked Goods Packed Pending Charges …" at bounding box center [626, 236] width 132 height 23
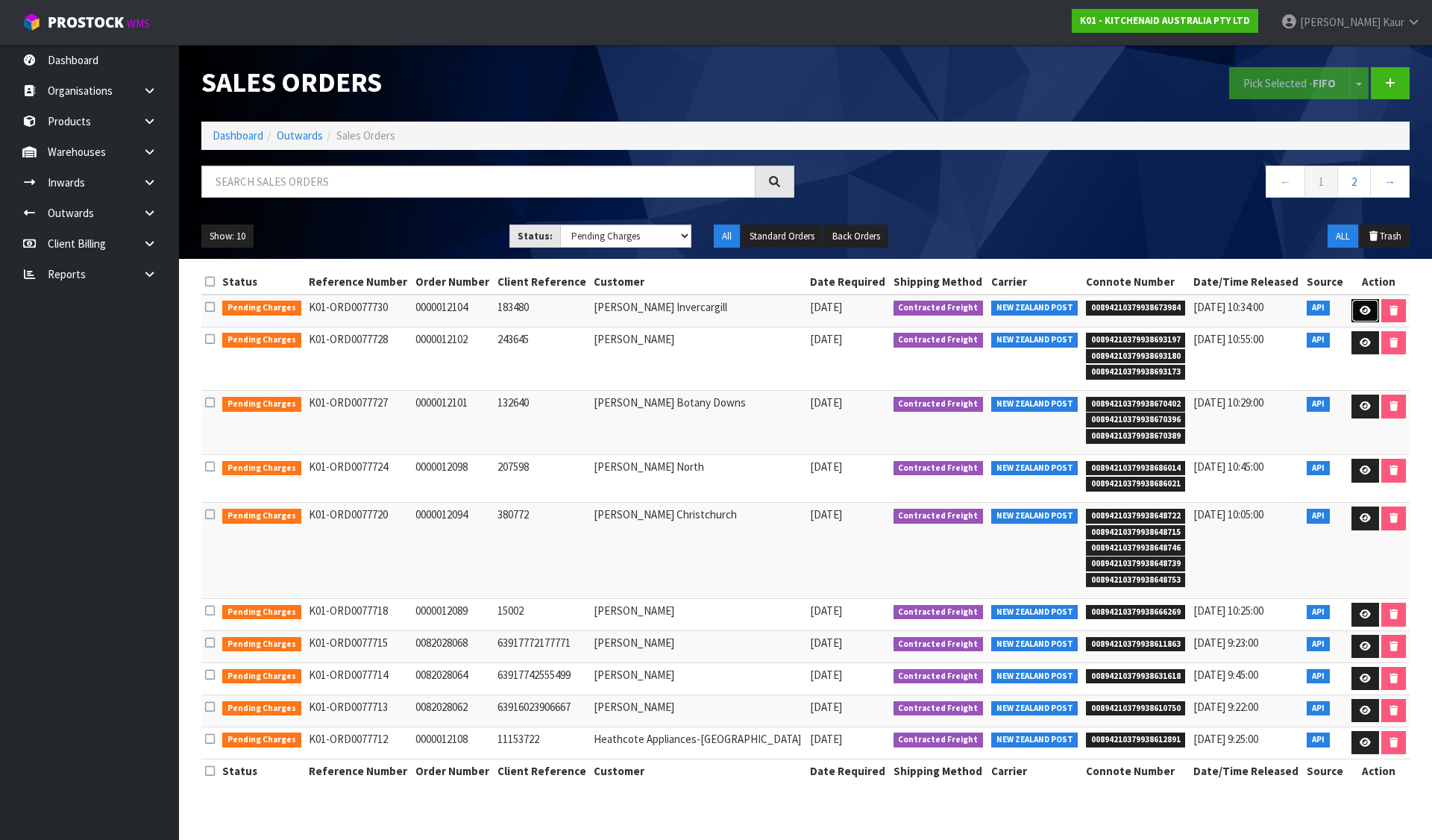
click at [1369, 309] on link at bounding box center [1365, 311] width 28 height 24
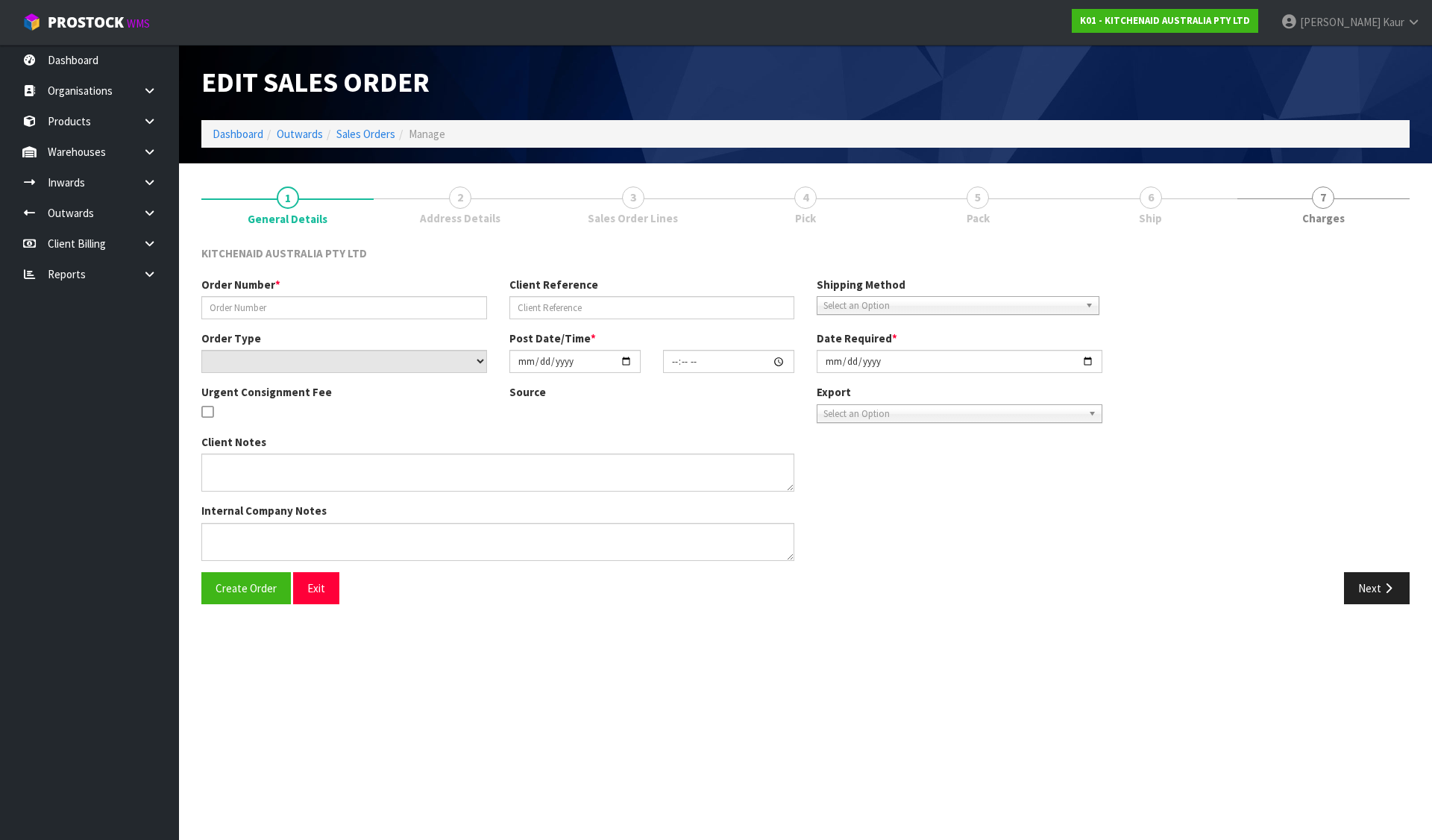
type input "0000012104"
type input "183480"
select select "number:0"
type input "[DATE]"
type input "13:32:34.000"
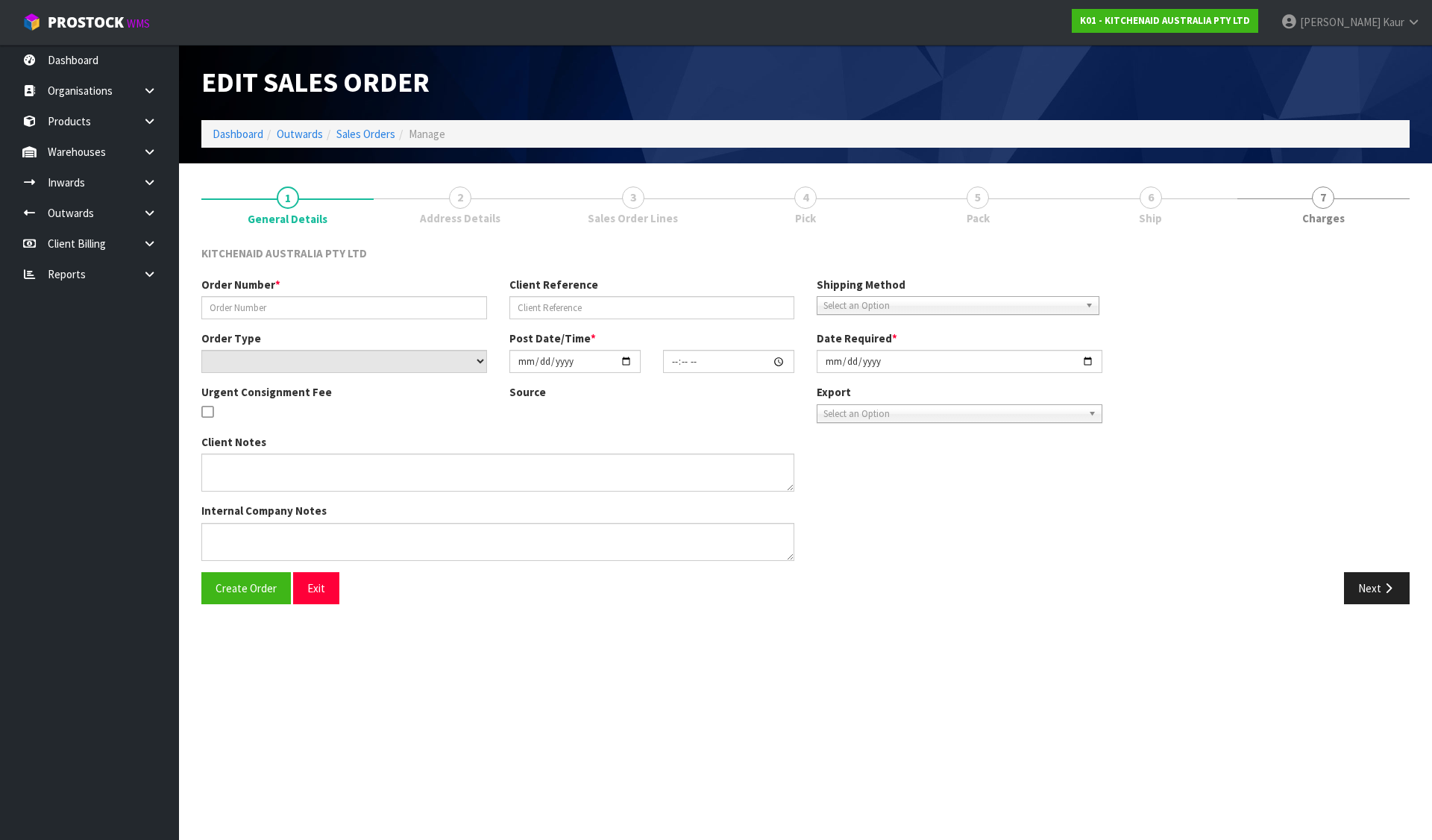
type input "[DATE]"
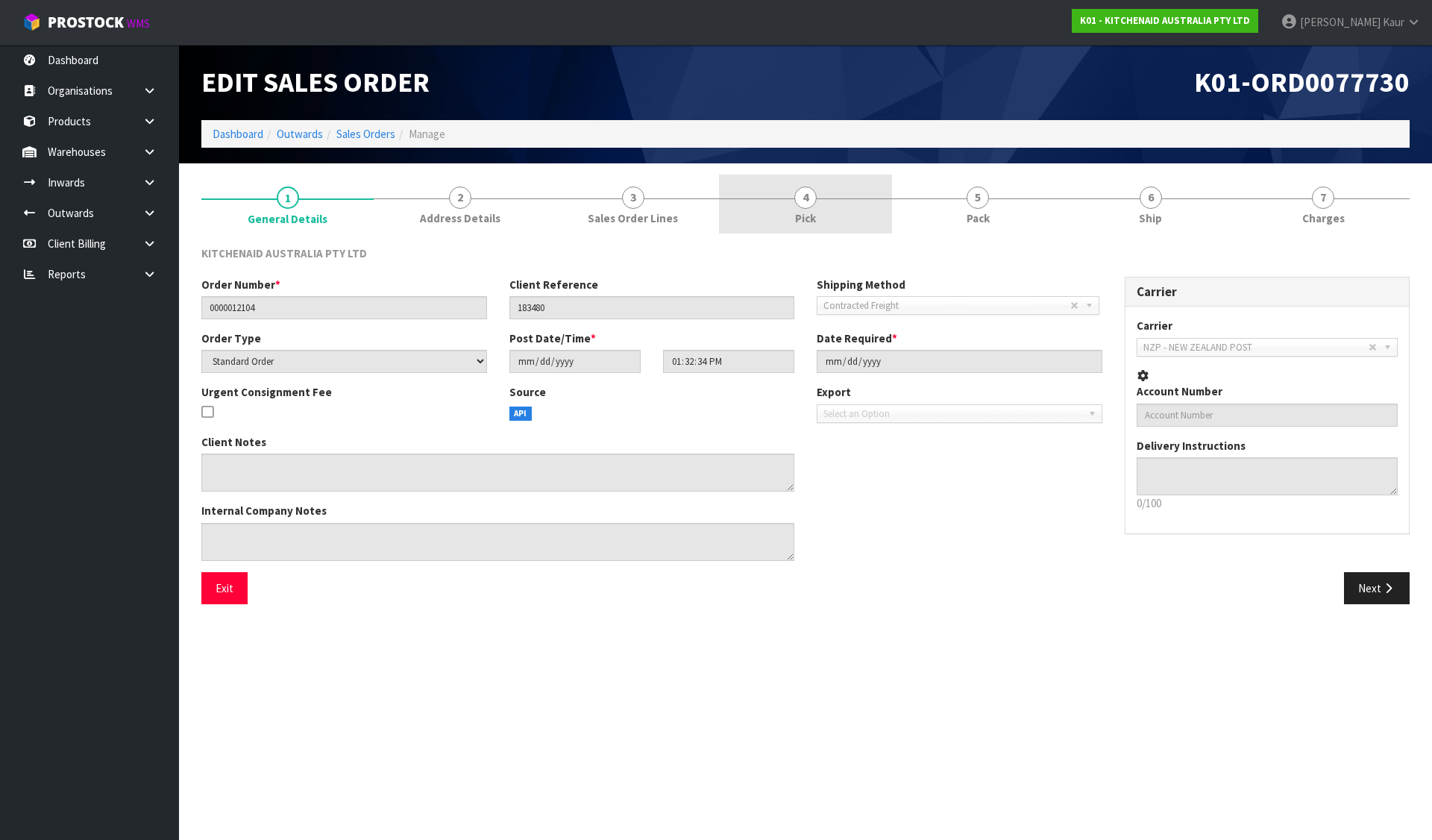
click at [799, 198] on span "4" at bounding box center [805, 198] width 22 height 22
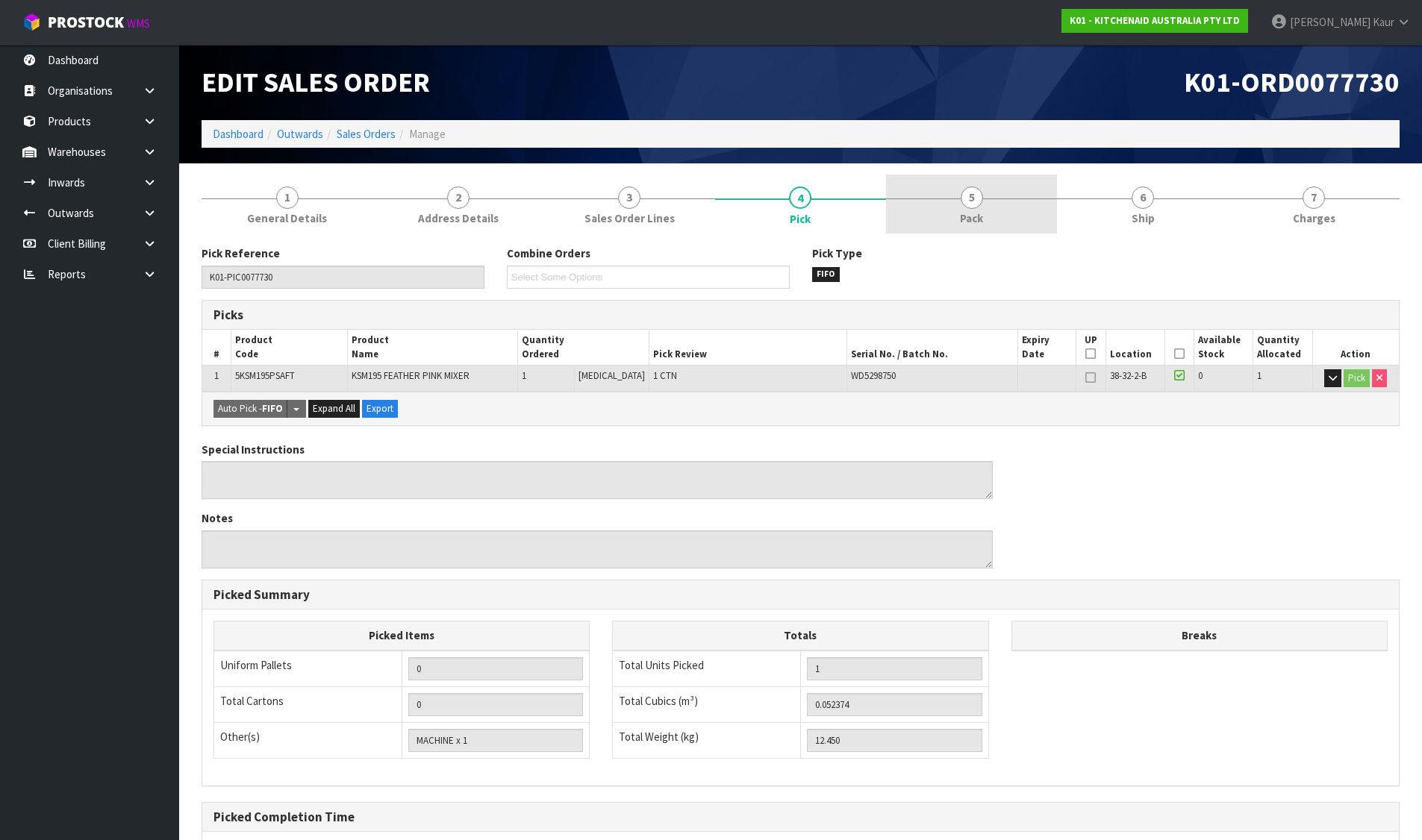
click at [978, 188] on span "5" at bounding box center [971, 198] width 22 height 22
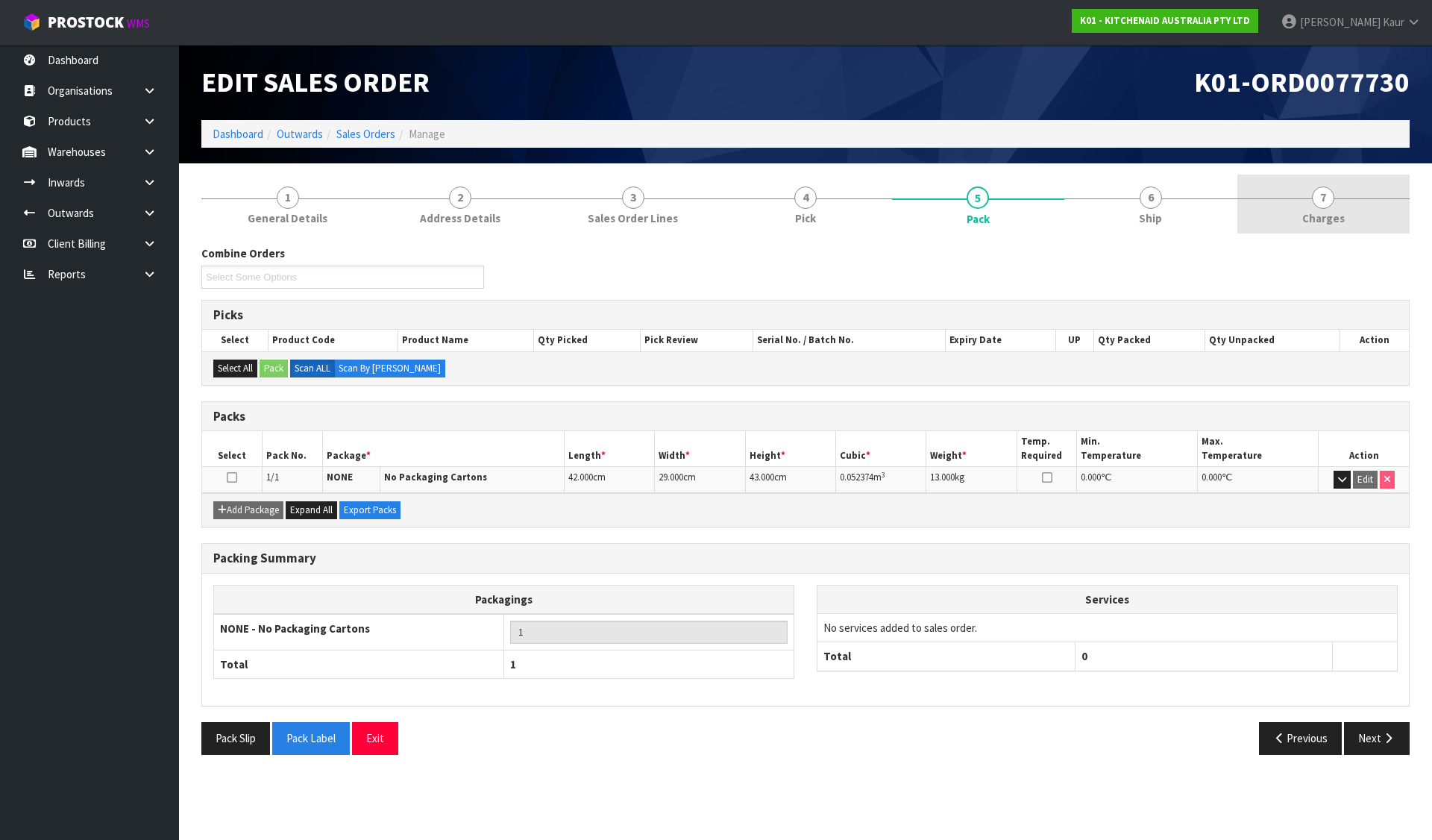
click at [1321, 191] on span "7" at bounding box center [1322, 198] width 22 height 22
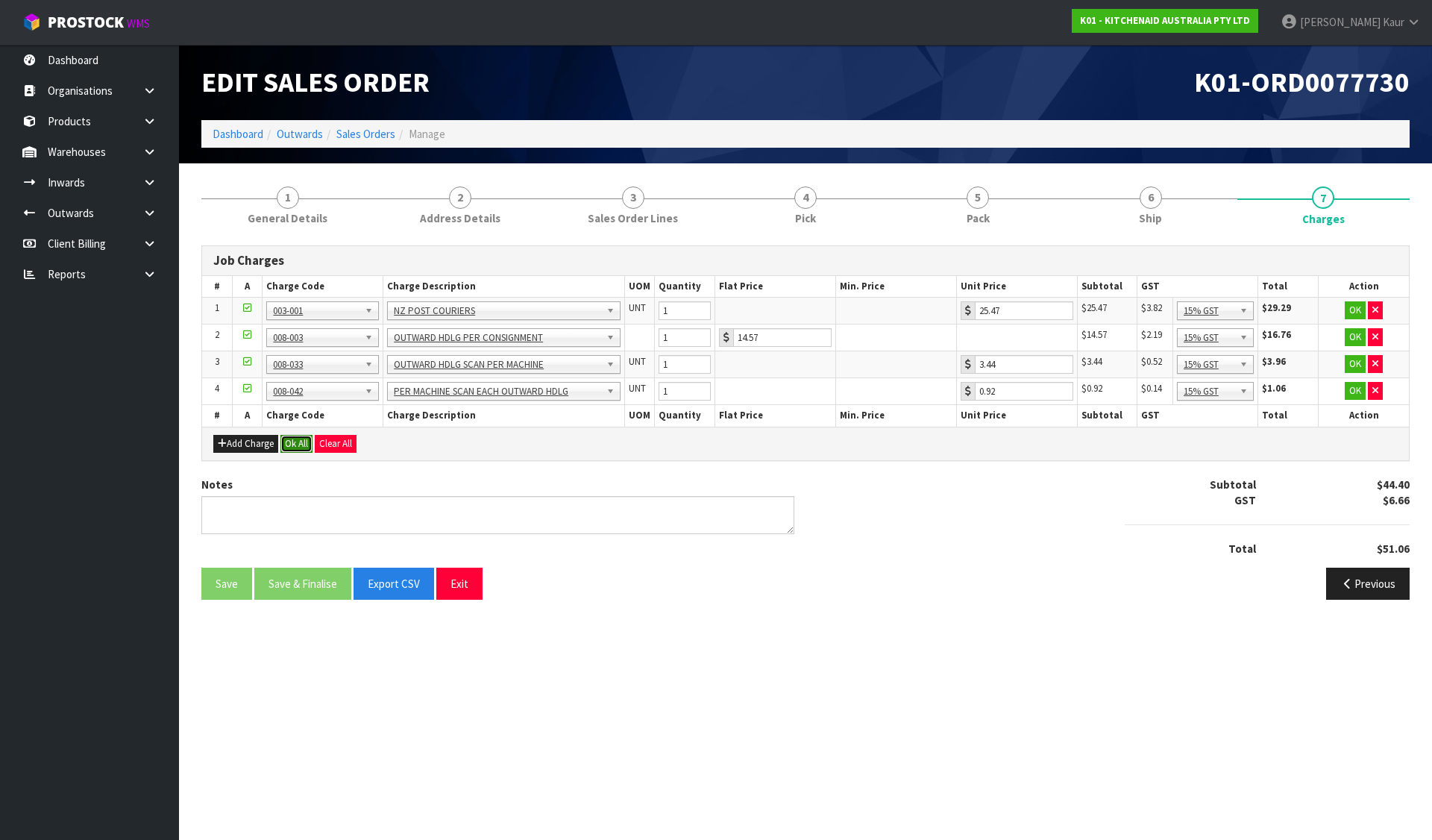
click at [302, 443] on button "Ok All" at bounding box center [296, 443] width 32 height 18
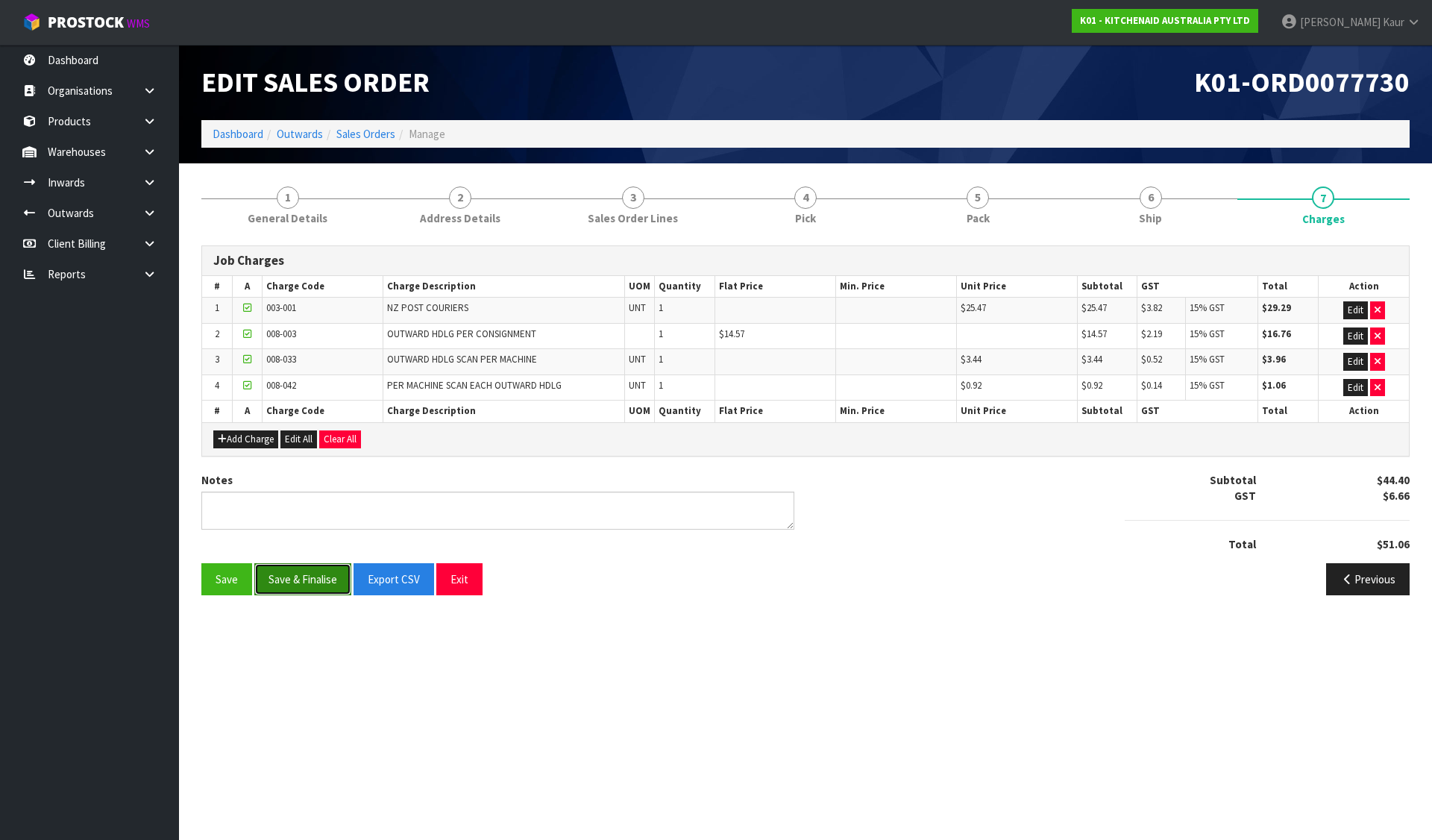
click at [293, 578] on button "Save & Finalise" at bounding box center [302, 579] width 97 height 32
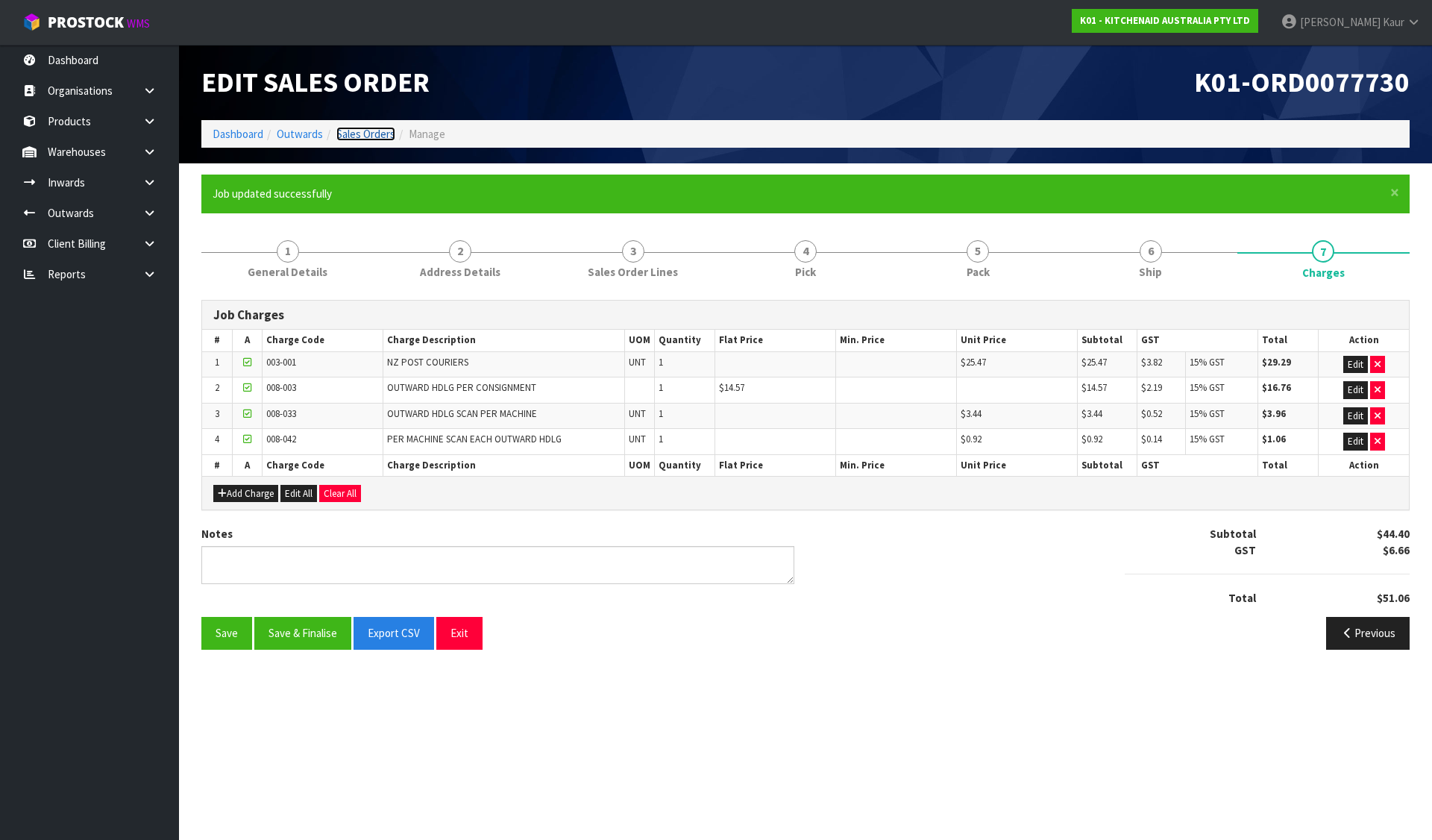
click at [361, 135] on link "Sales Orders" at bounding box center [365, 134] width 59 height 15
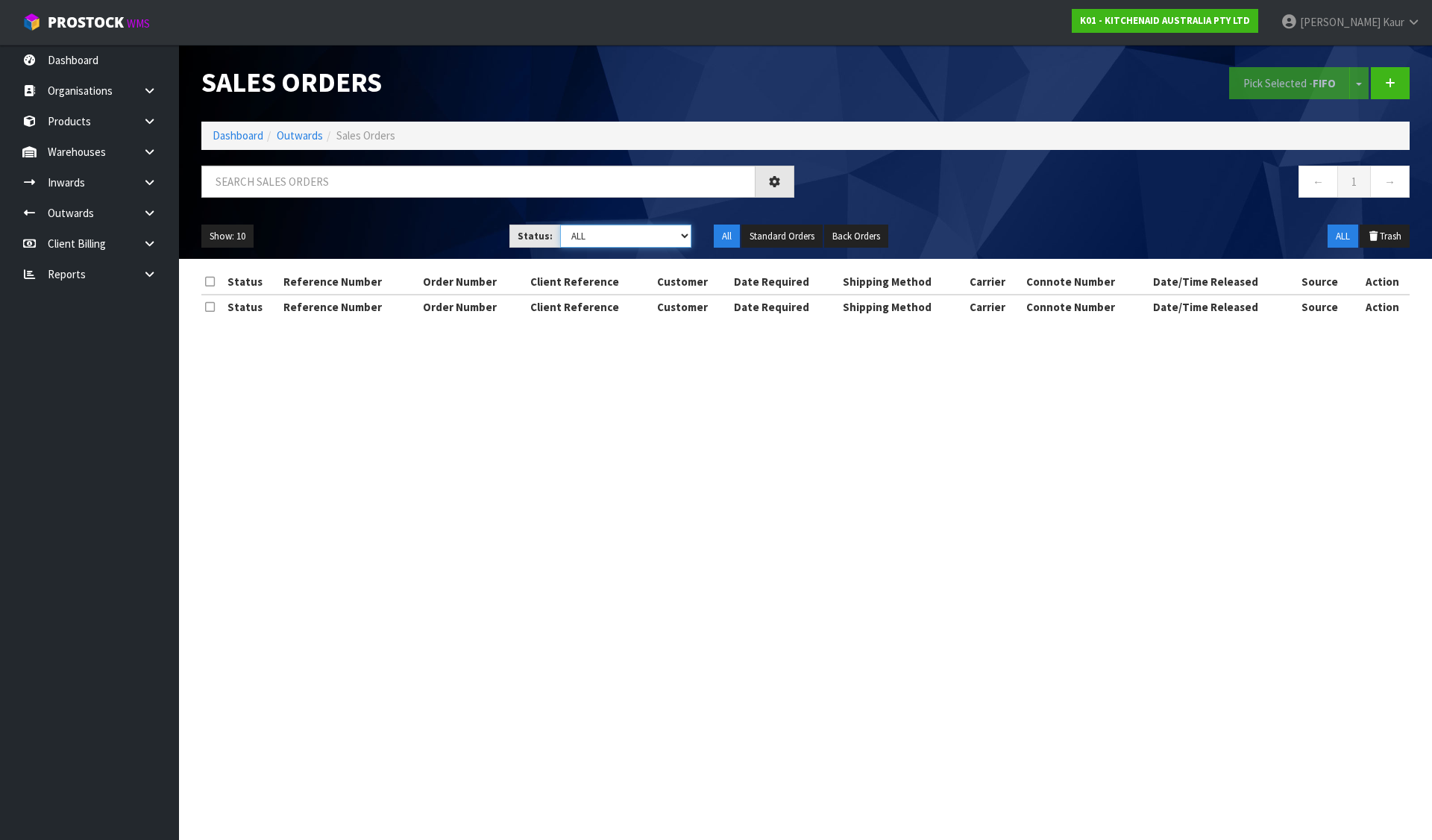
drag, startPoint x: 634, startPoint y: 234, endPoint x: 632, endPoint y: 245, distance: 11.2
click at [634, 234] on select "Draft Pending Allocated Pending Pick Goods Picked Goods Packed Pending Charges …" at bounding box center [626, 236] width 132 height 23
select select "string:6"
click at [561, 224] on select "Draft Pending Allocated Pending Pick Goods Picked Goods Packed Pending Charges …" at bounding box center [626, 236] width 132 height 23
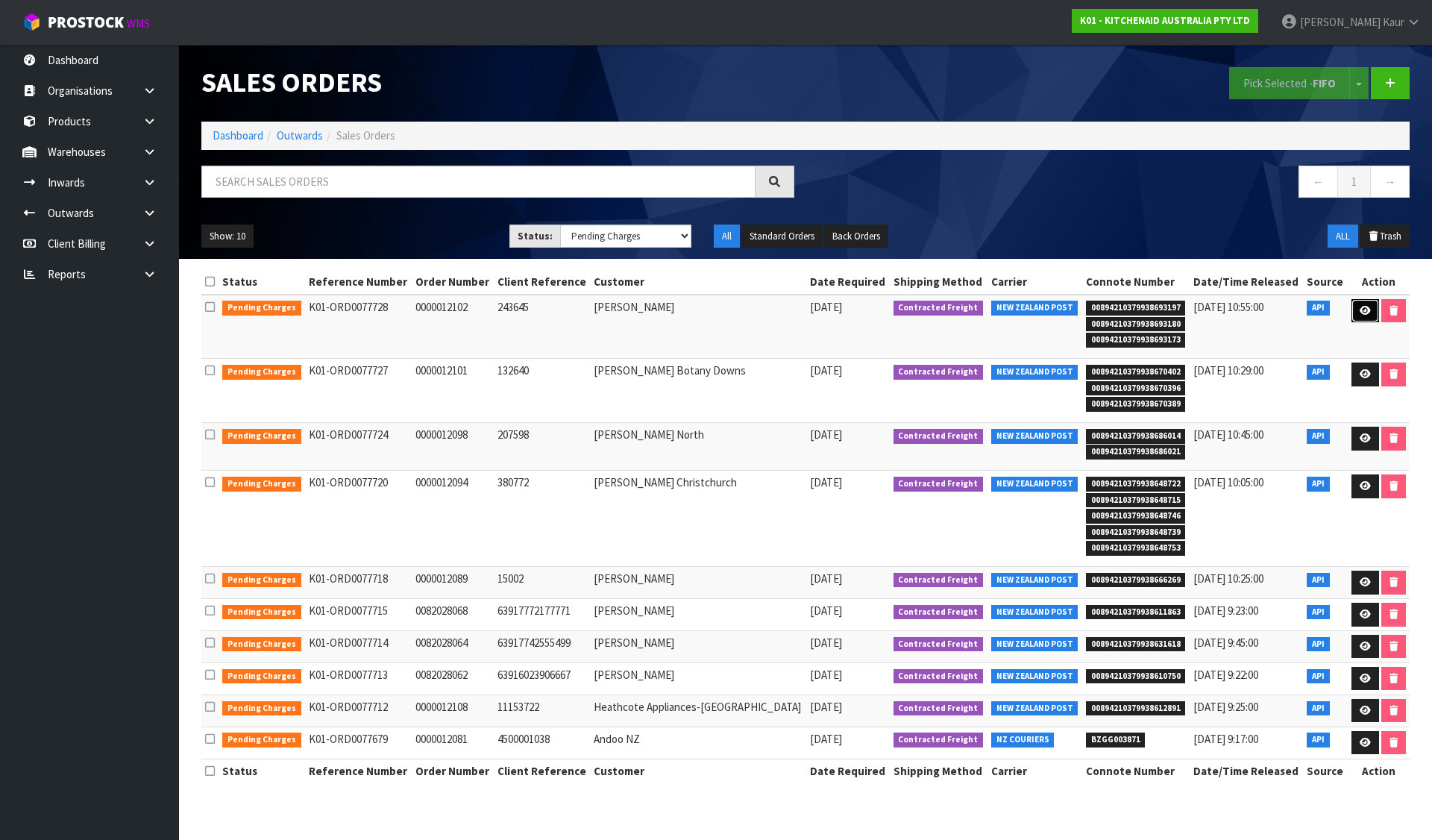
click at [1364, 309] on icon at bounding box center [1365, 310] width 11 height 10
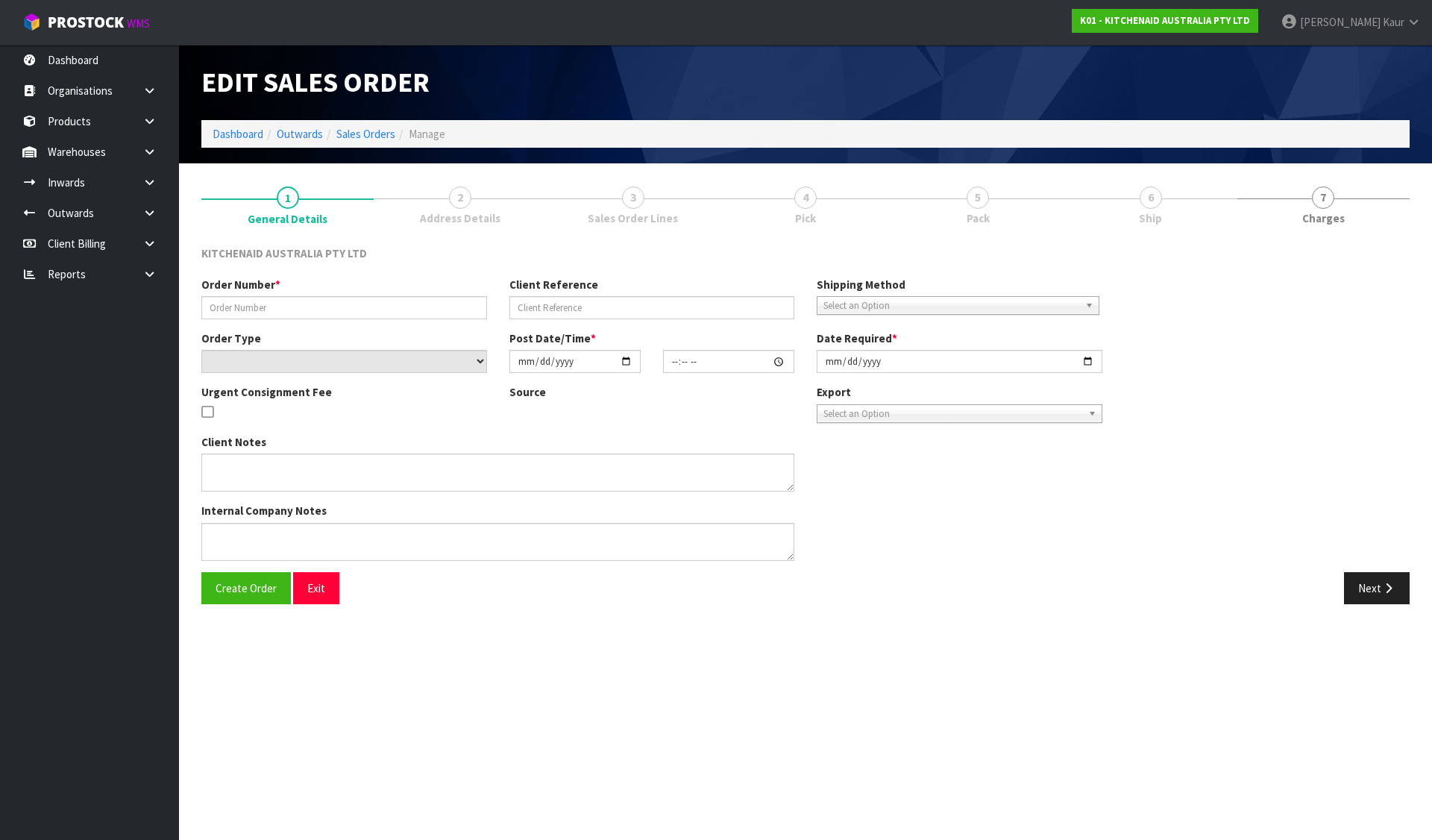
type input "0000012102"
type input "243645"
select select "number:0"
type input "[DATE]"
type input "13:32:31.000"
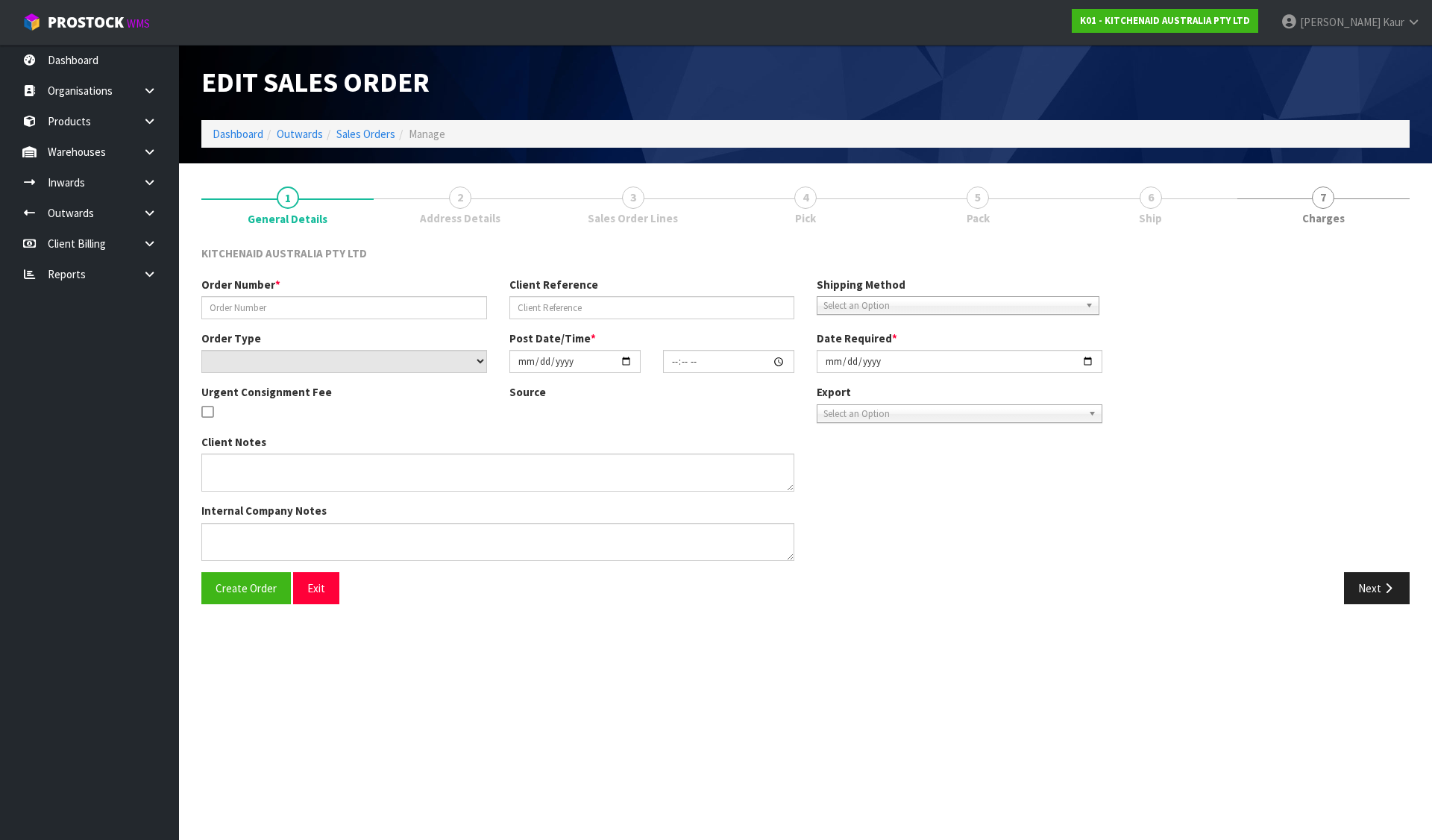
type input "[DATE]"
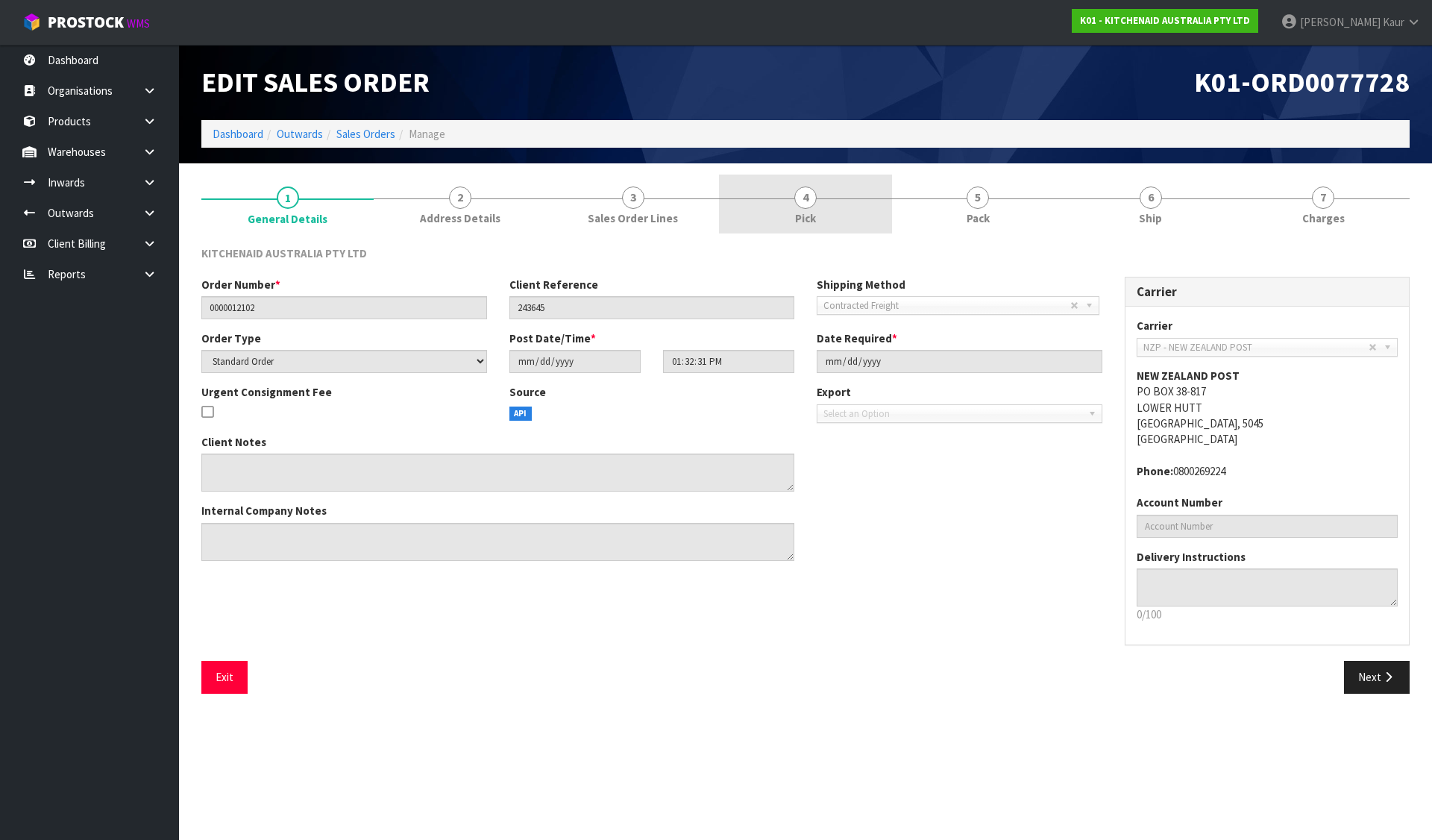
click at [812, 192] on span "4" at bounding box center [805, 198] width 22 height 22
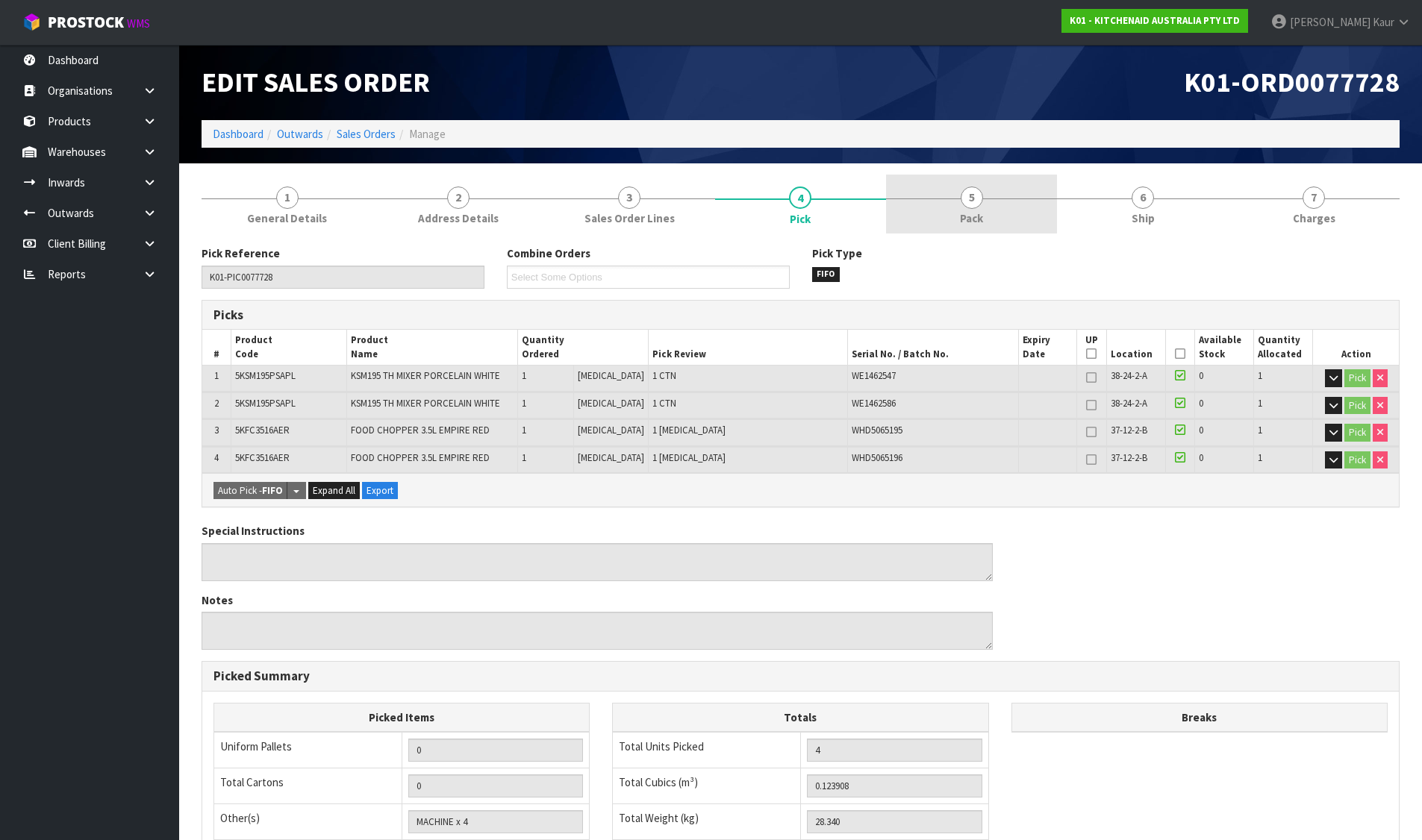
click at [948, 191] on link "5 Pack" at bounding box center [971, 204] width 171 height 59
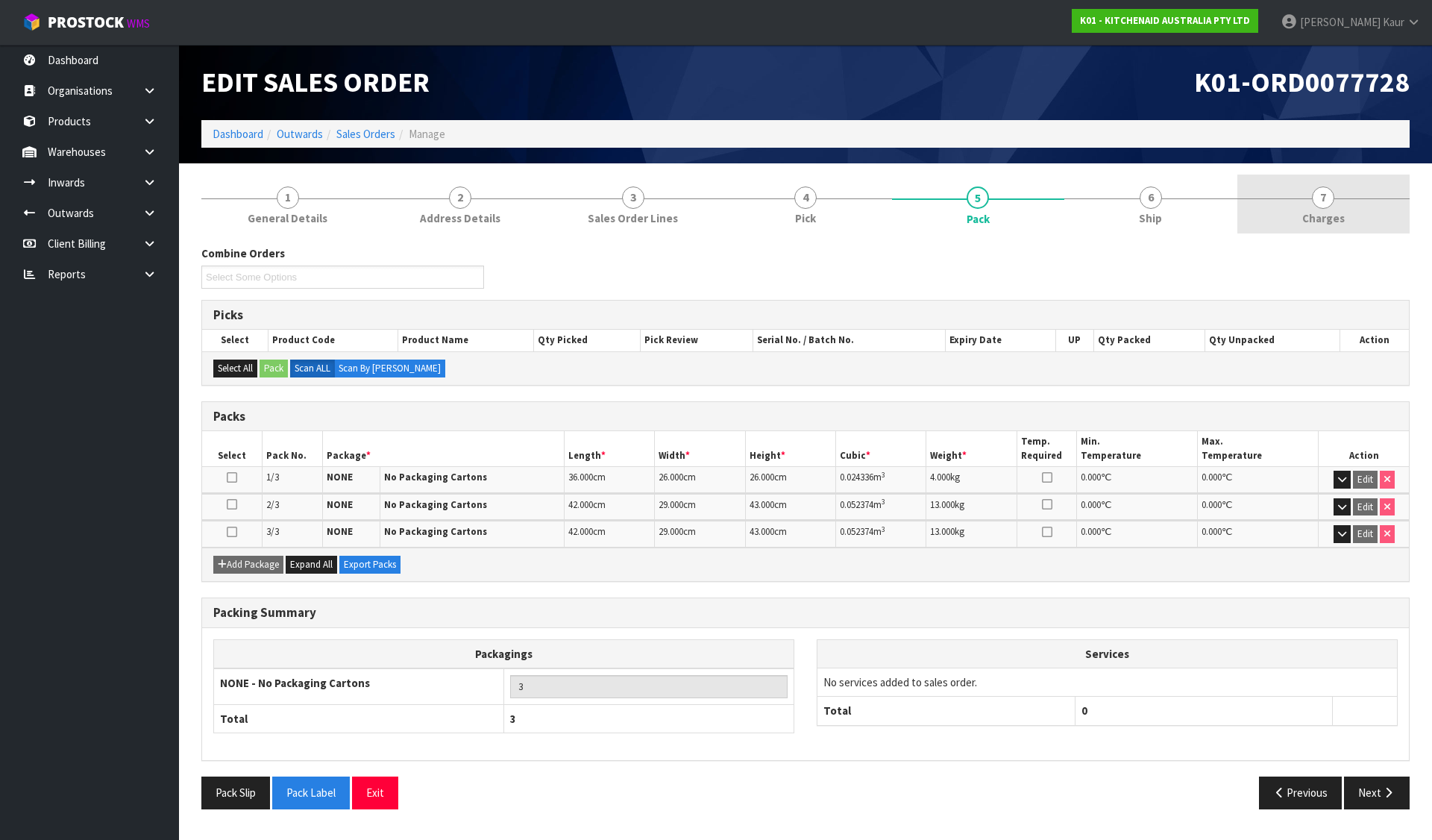
click at [1358, 201] on link "7 [GEOGRAPHIC_DATA]" at bounding box center [1323, 204] width 172 height 59
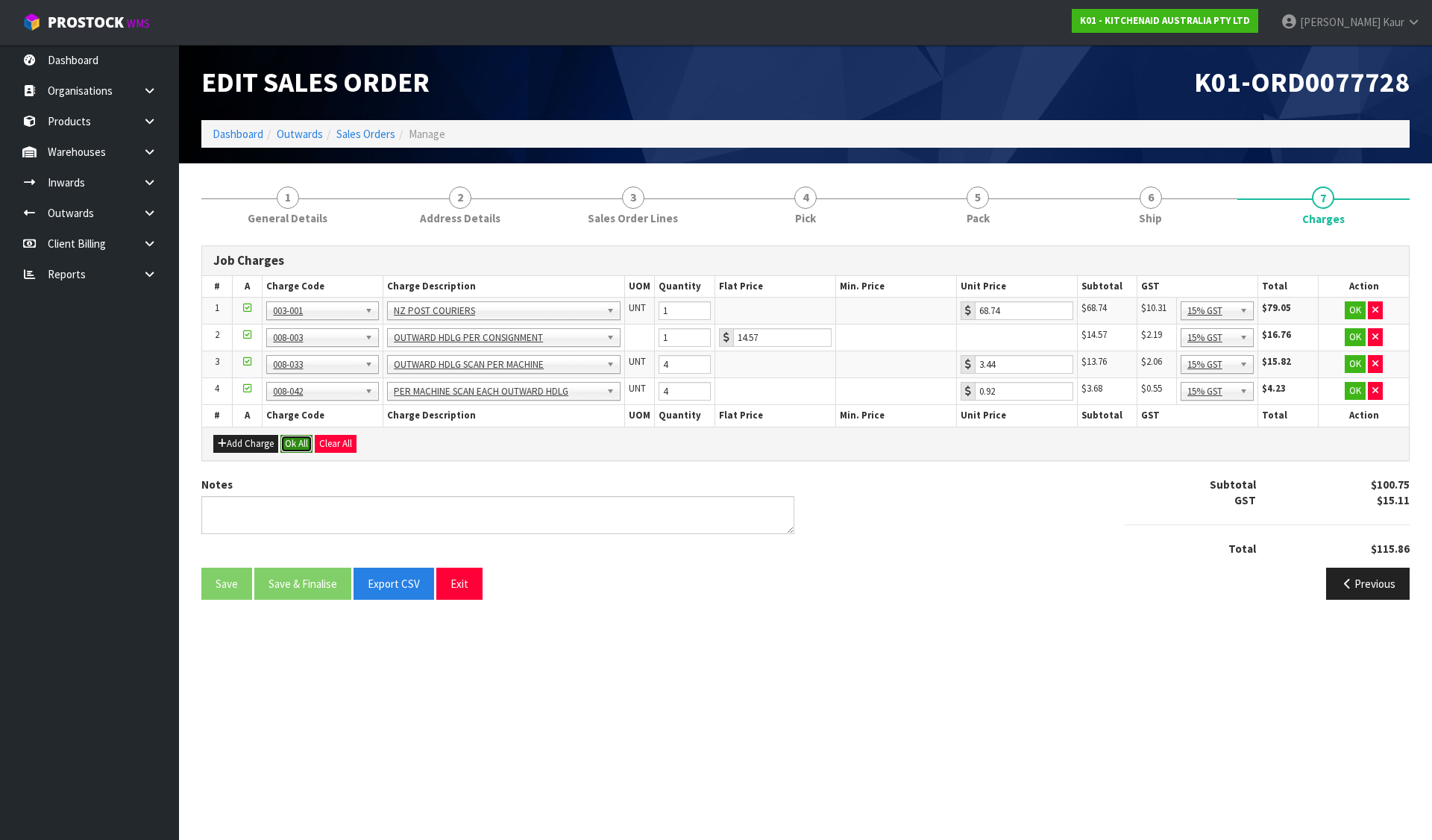
click at [299, 447] on button "Ok All" at bounding box center [296, 443] width 32 height 18
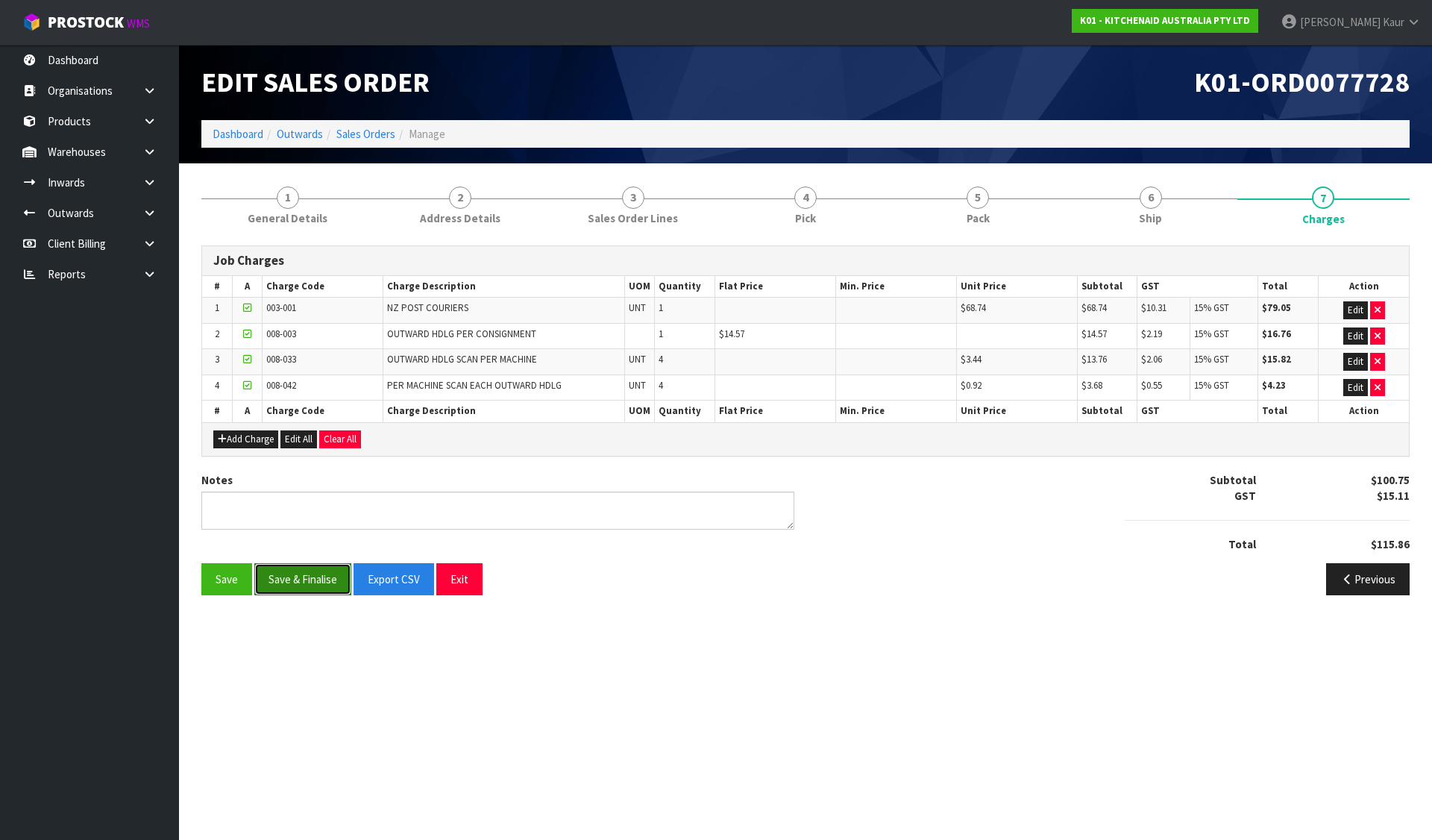
click at [302, 574] on button "Save & Finalise" at bounding box center [302, 579] width 97 height 32
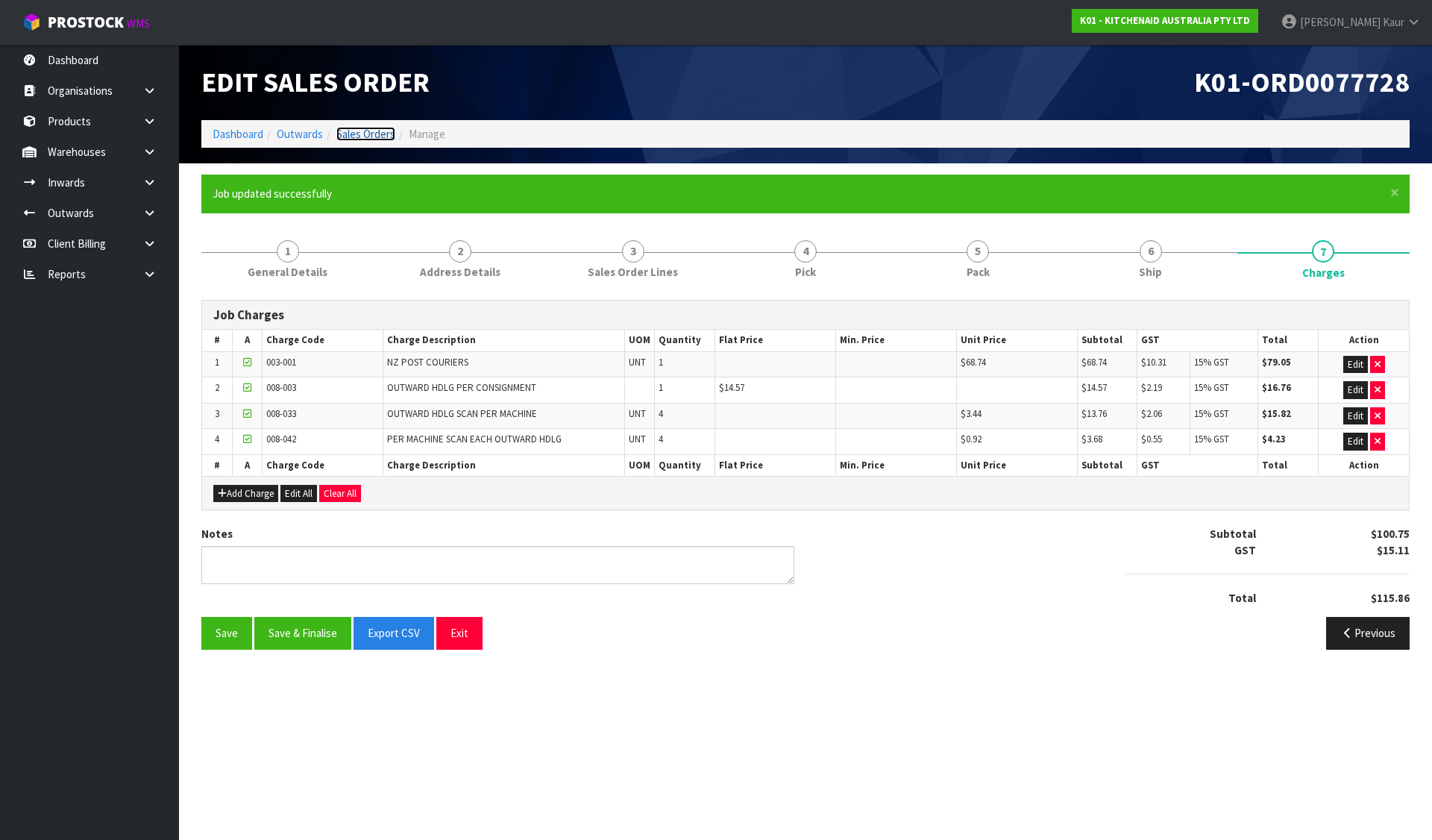
click at [367, 131] on link "Sales Orders" at bounding box center [365, 134] width 59 height 15
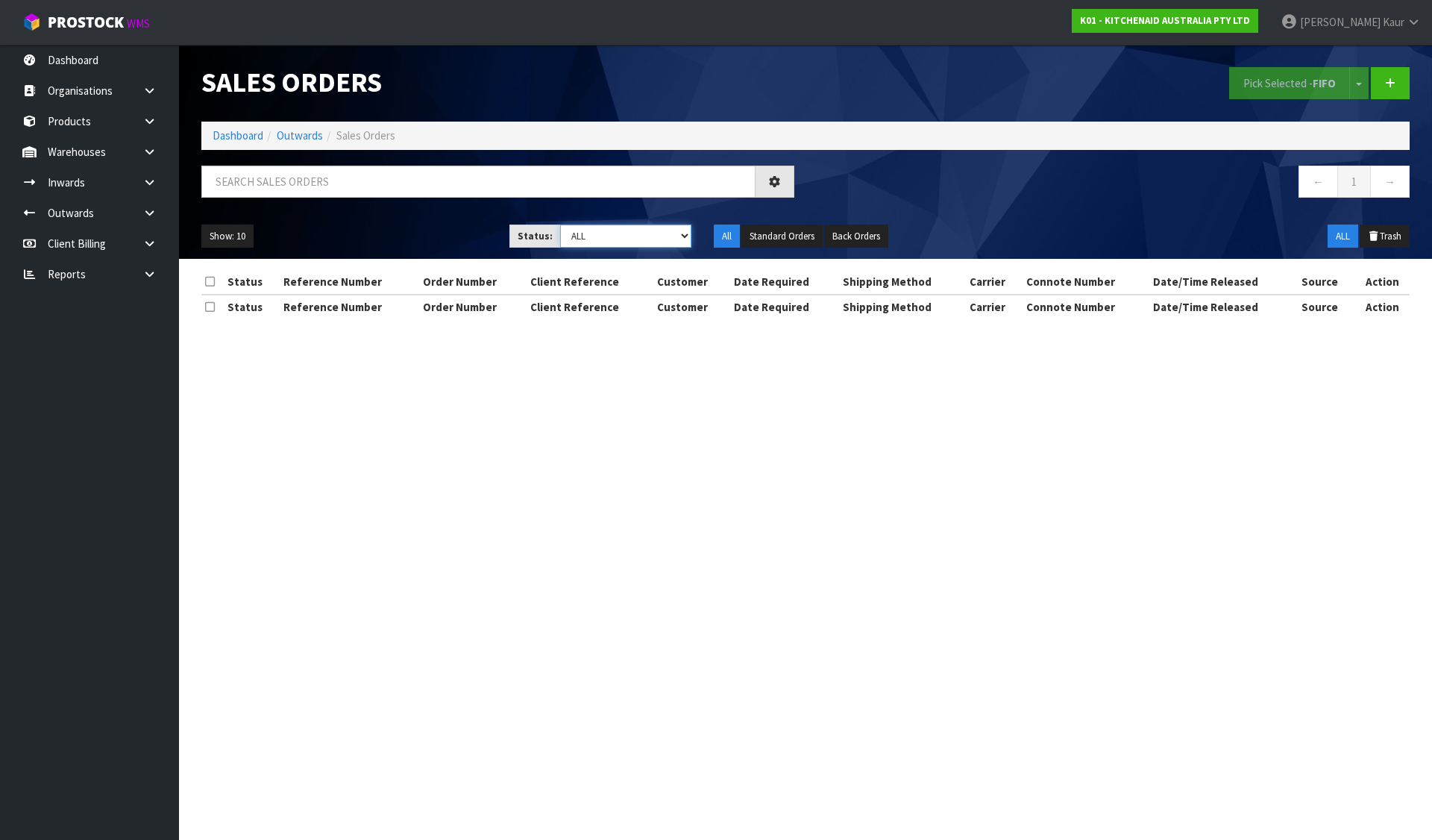
click at [621, 234] on select "Draft Pending Allocated Pending Pick Goods Picked Goods Packed Pending Charges …" at bounding box center [626, 236] width 132 height 23
select select "string:6"
click at [561, 224] on select "Draft Pending Allocated Pending Pick Goods Picked Goods Packed Pending Charges …" at bounding box center [626, 236] width 132 height 23
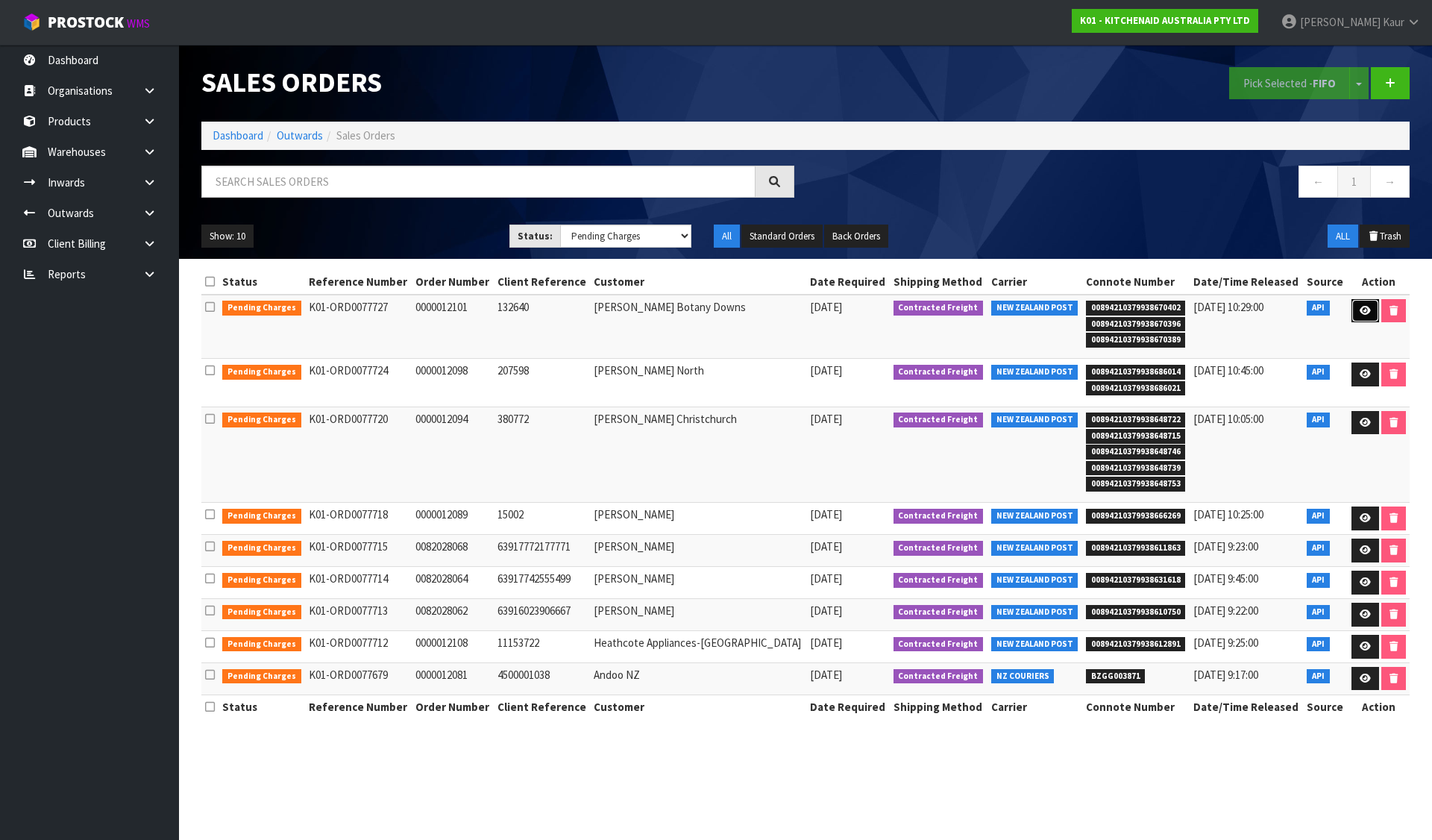
click at [1366, 312] on icon at bounding box center [1365, 310] width 11 height 10
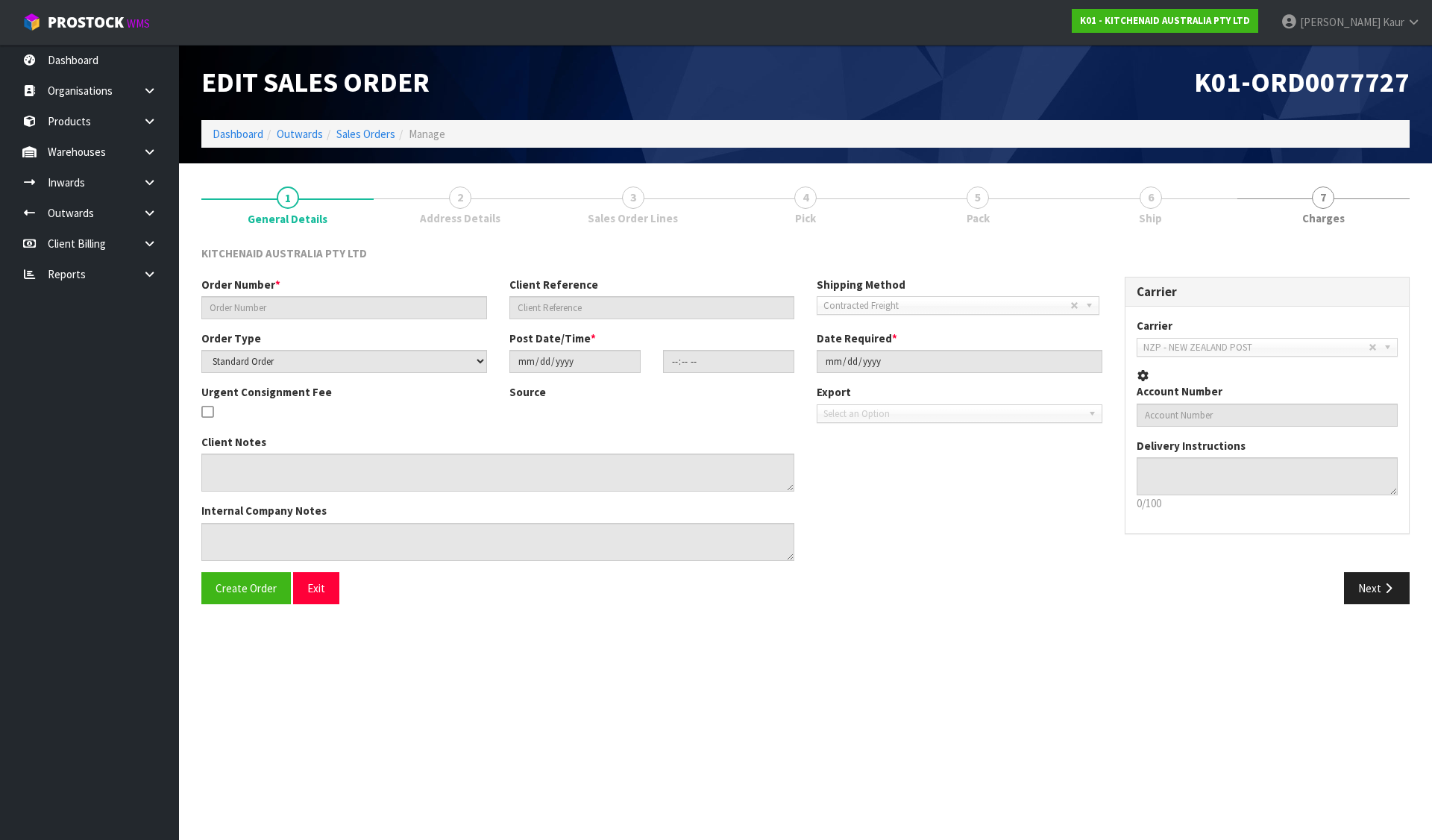
type input "0000012101"
type input "132640"
select select "number:0"
type input "[DATE]"
type input "13:32:28.000"
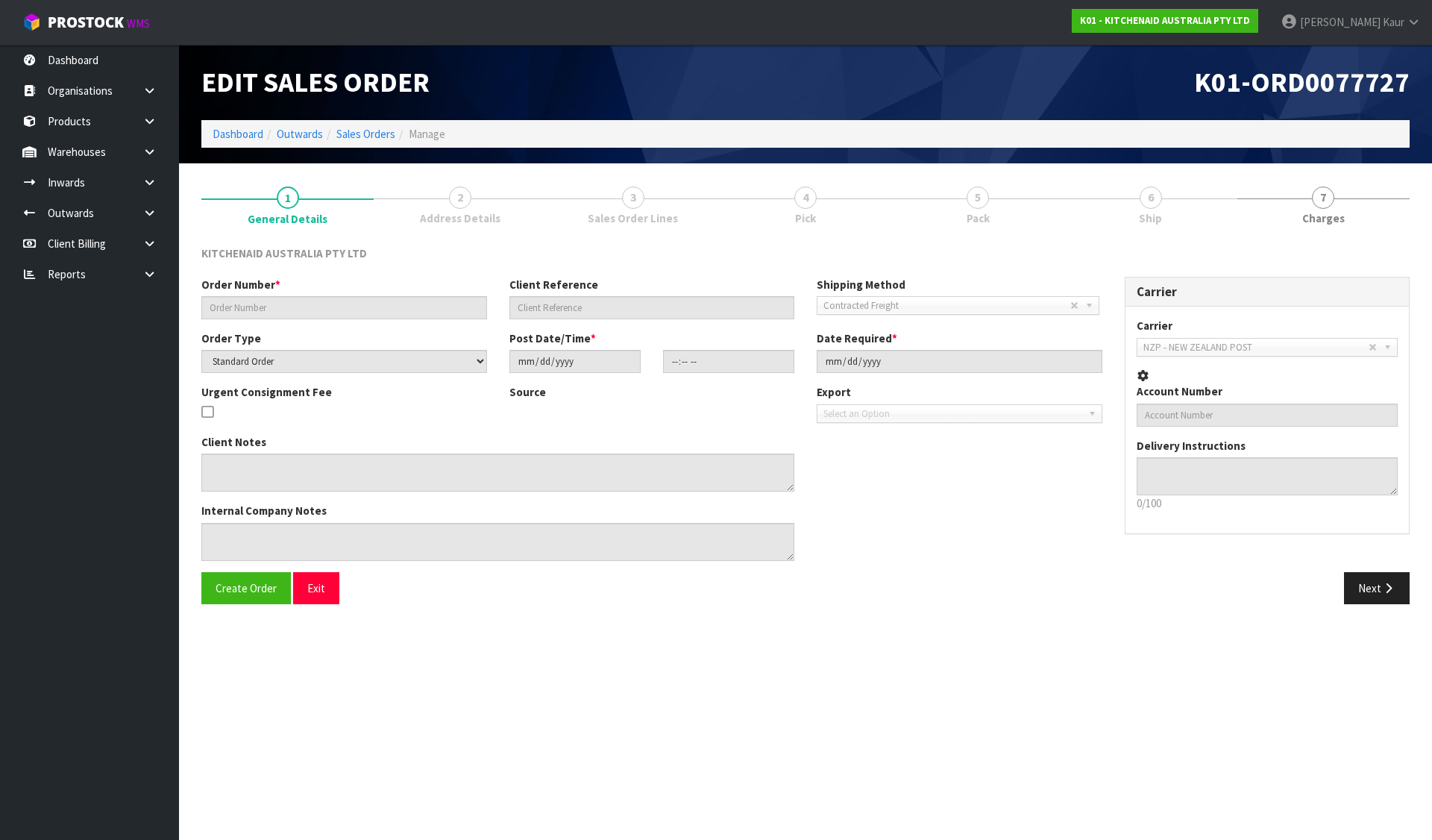
type input "[DATE]"
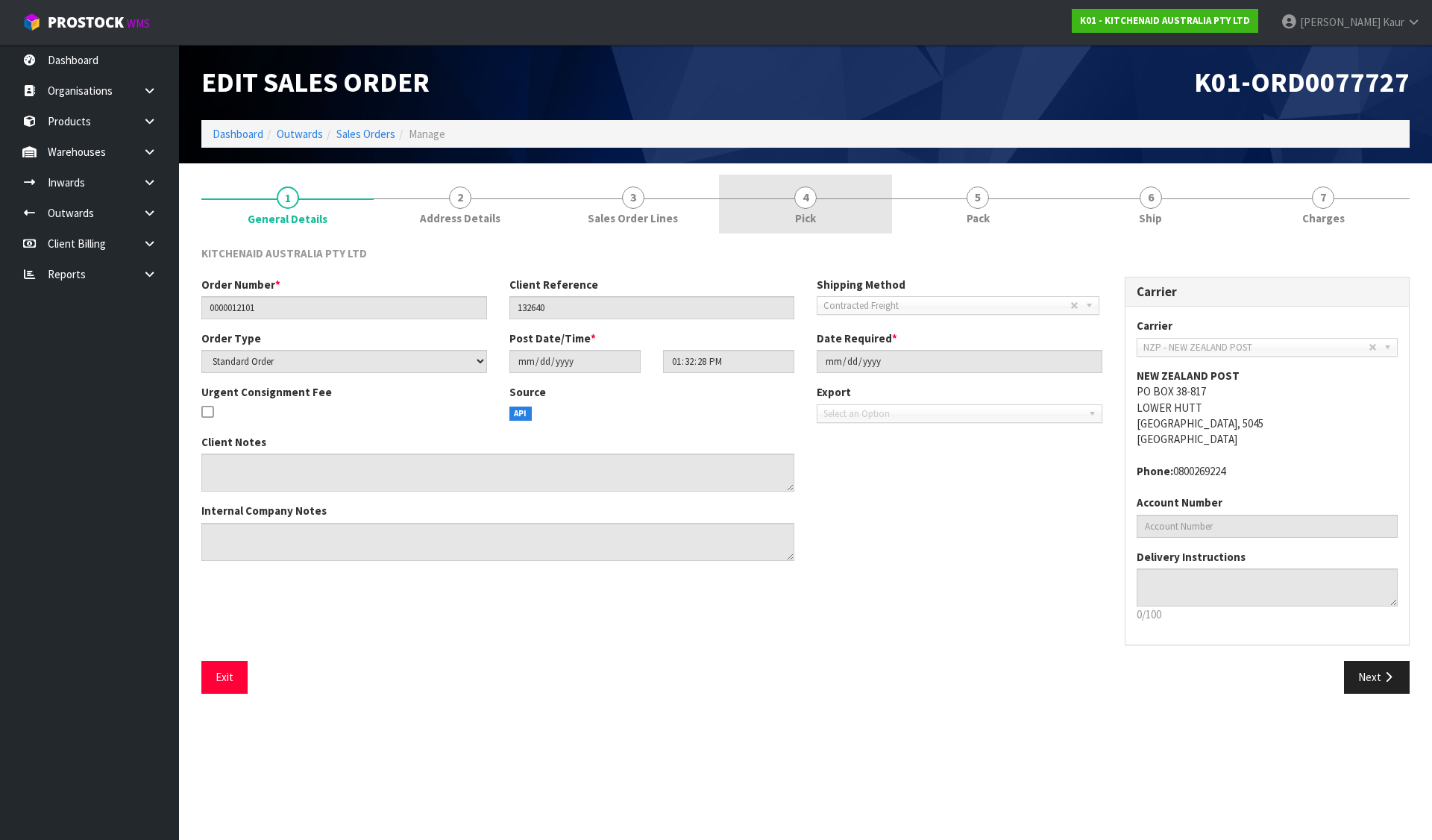
click at [819, 201] on link "4 Pick" at bounding box center [805, 204] width 172 height 59
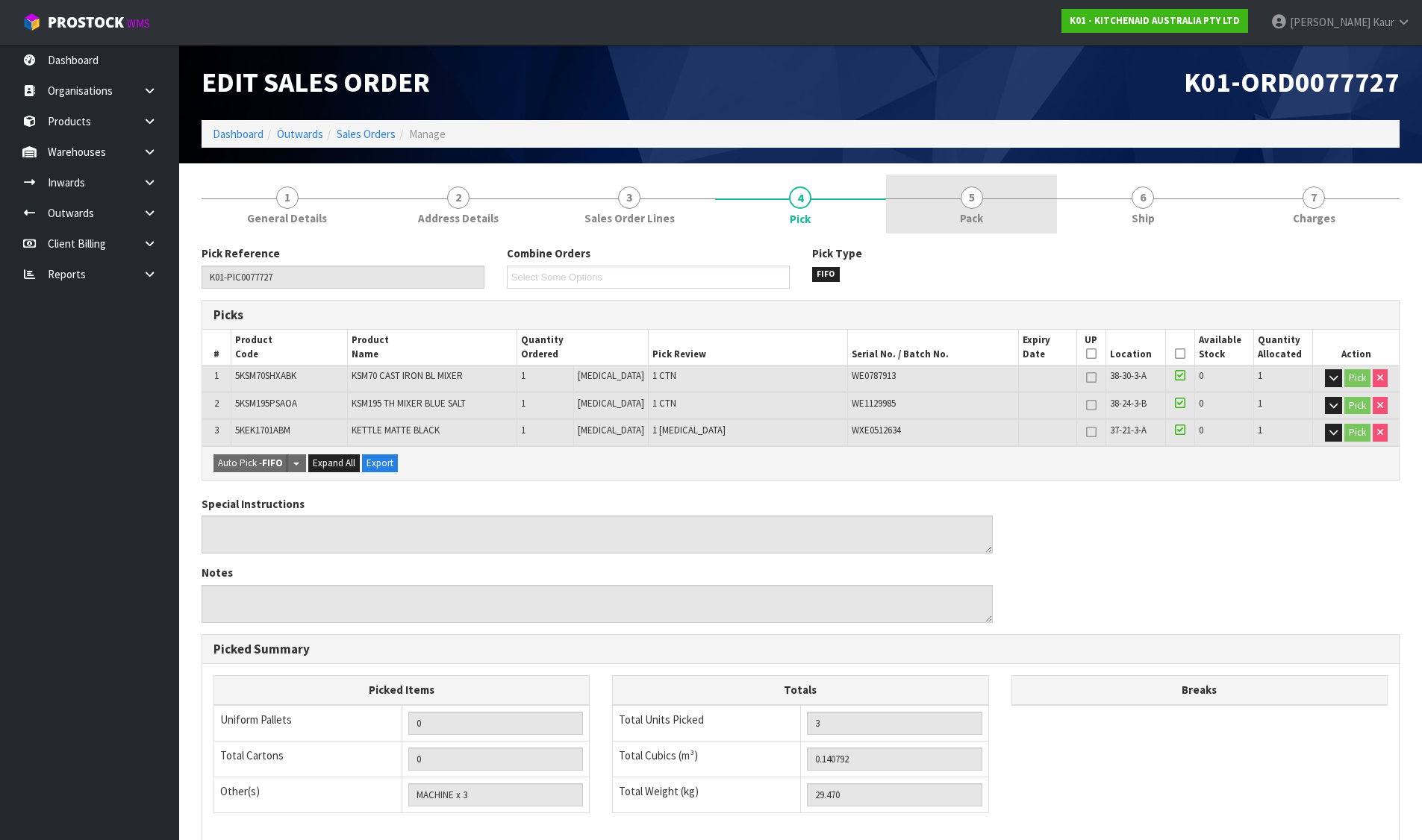
click at [995, 199] on link "5 Pack" at bounding box center [971, 204] width 171 height 59
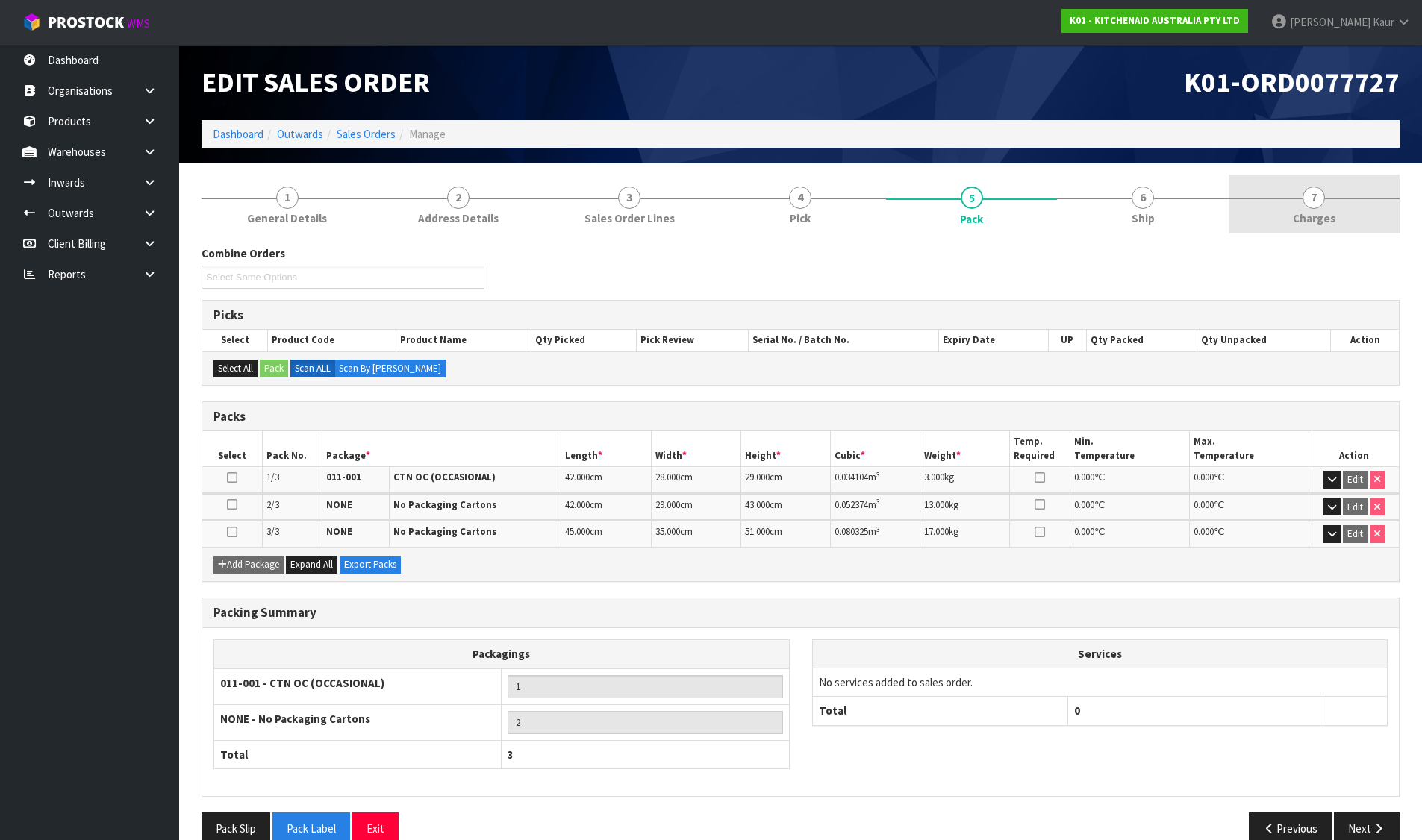
click at [1273, 199] on link "7 [GEOGRAPHIC_DATA]" at bounding box center [1313, 204] width 171 height 59
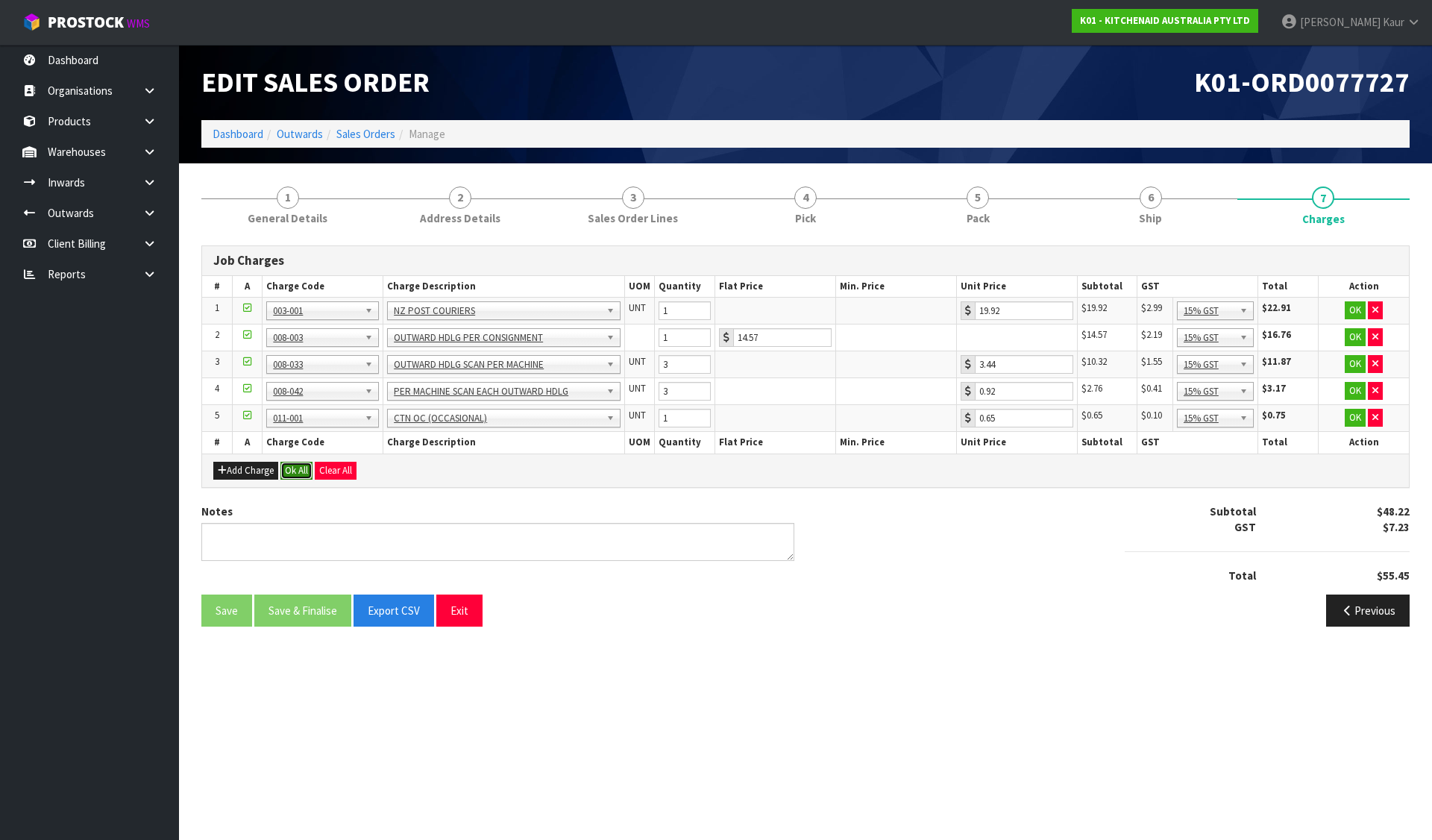
click at [301, 467] on button "Ok All" at bounding box center [296, 470] width 32 height 18
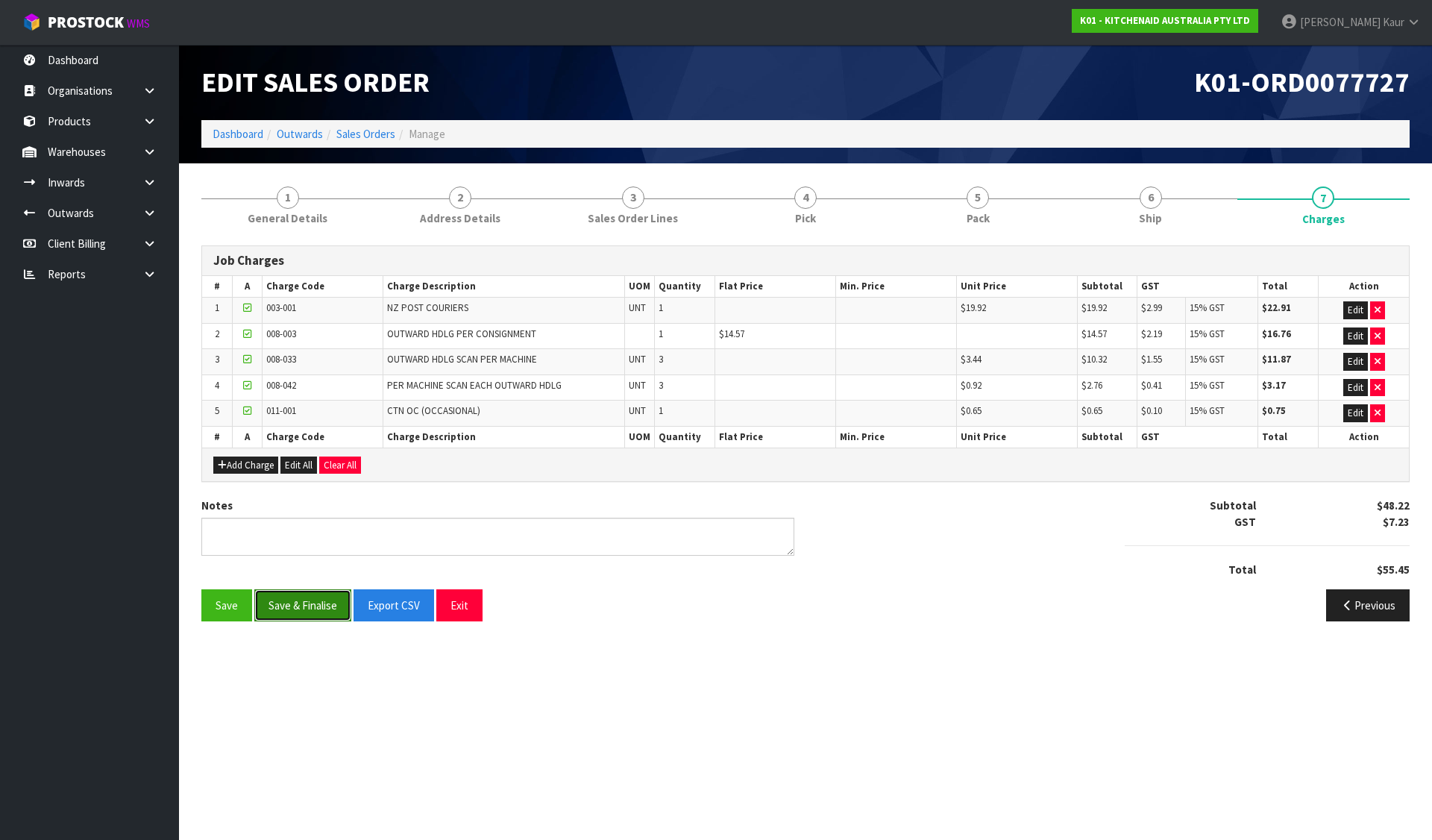
click at [324, 615] on button "Save & Finalise" at bounding box center [302, 606] width 97 height 32
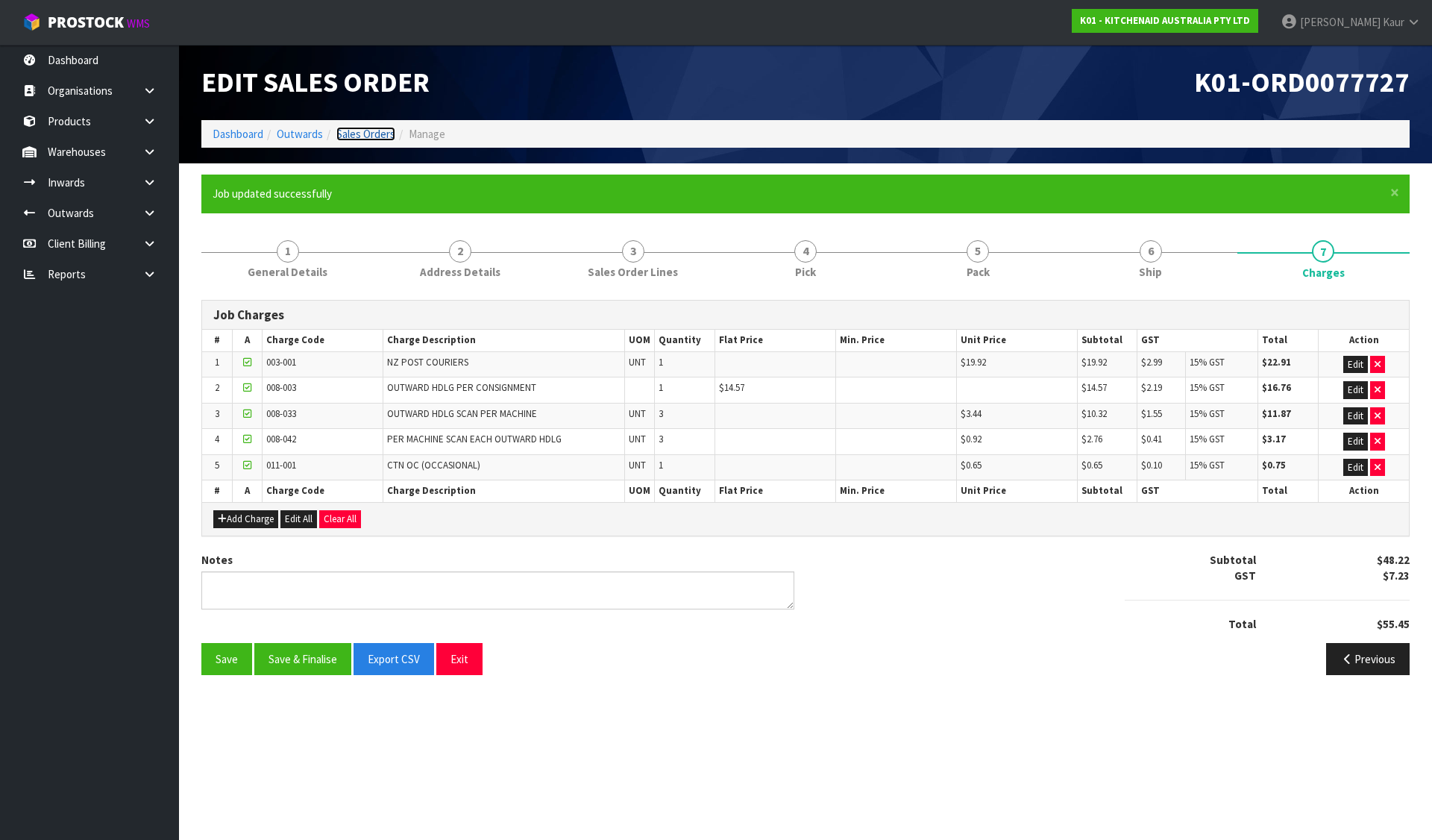
click at [385, 132] on link "Sales Orders" at bounding box center [365, 134] width 59 height 15
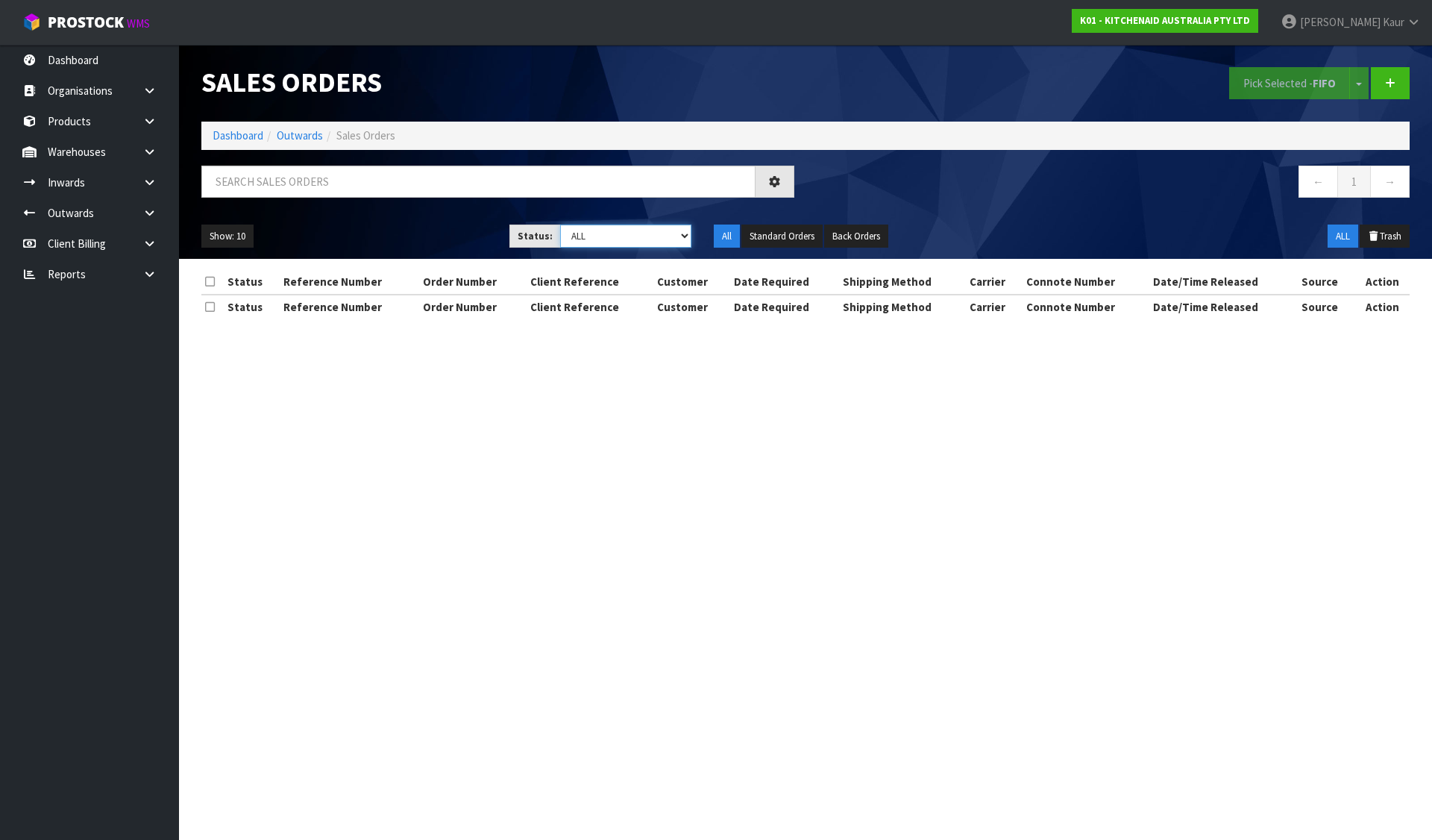
click at [629, 236] on select "Draft Pending Allocated Pending Pick Goods Picked Goods Packed Pending Charges …" at bounding box center [626, 236] width 132 height 23
select select "string:6"
click at [561, 224] on select "Draft Pending Allocated Pending Pick Goods Picked Goods Packed Pending Charges …" at bounding box center [626, 236] width 132 height 23
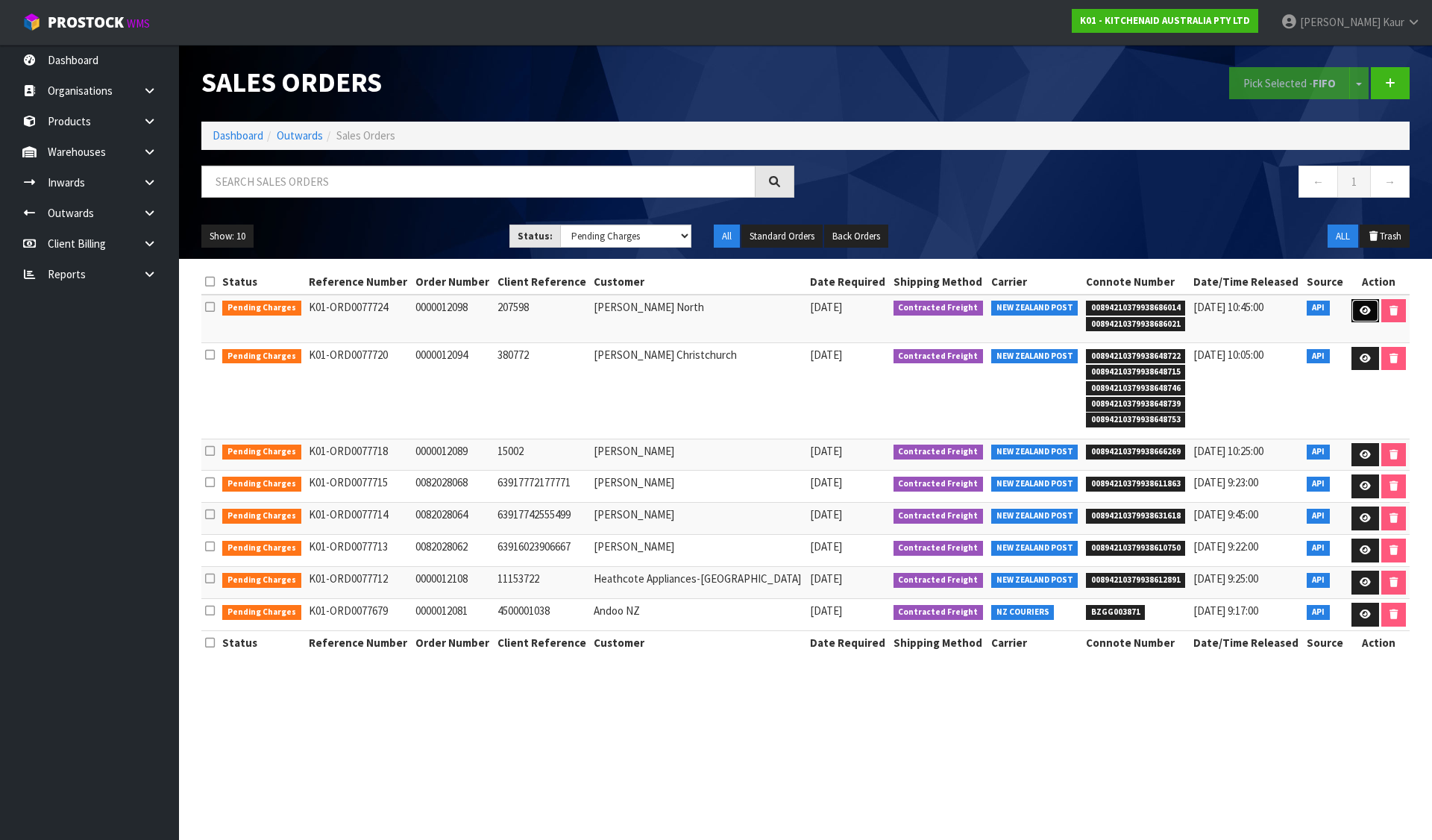
click at [1368, 300] on link at bounding box center [1365, 311] width 28 height 24
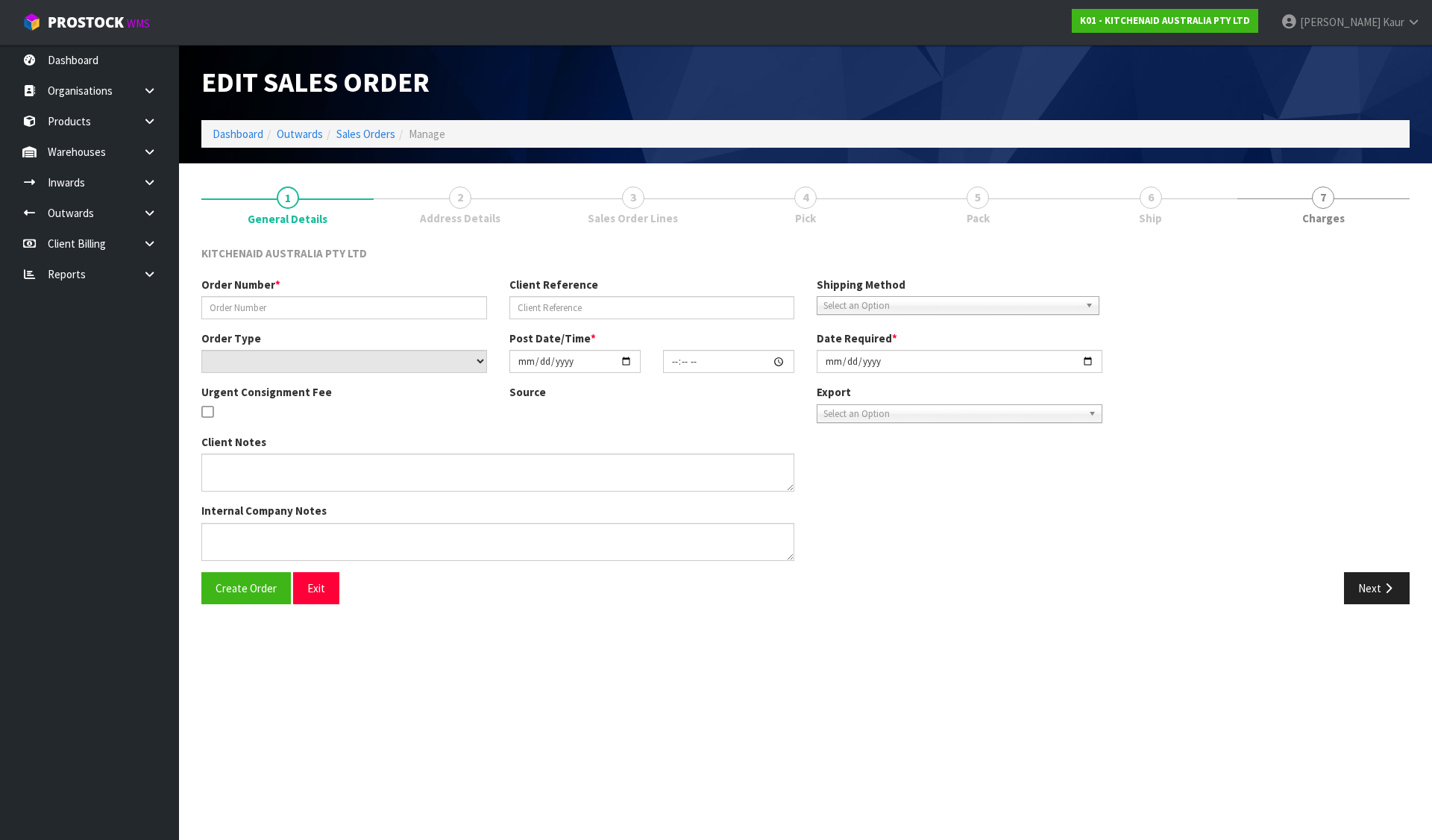
type input "0000012098"
type input "207598"
select select "number:0"
type input "[DATE]"
type input "13:32:23.000"
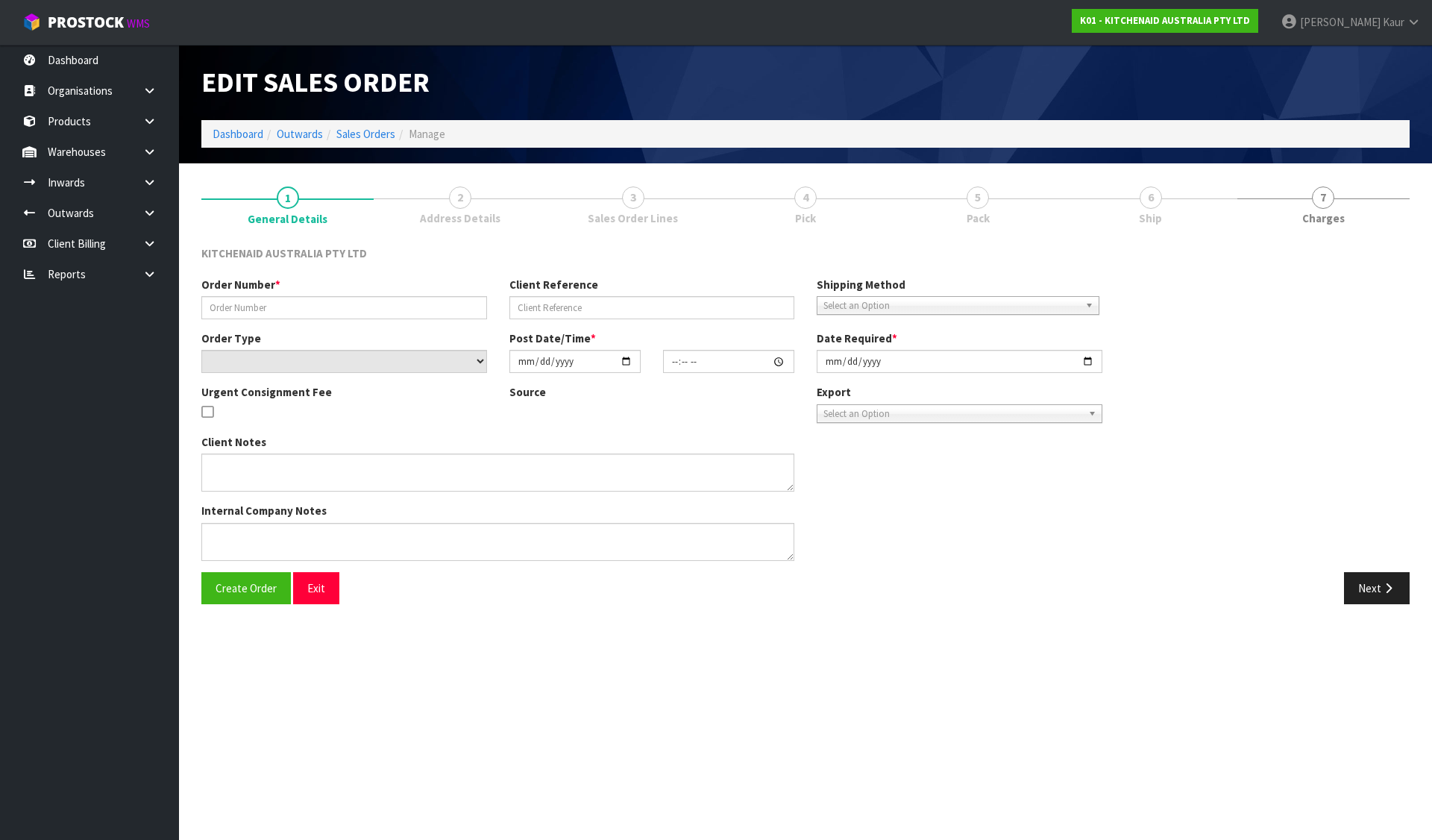
type input "[DATE]"
click at [815, 208] on link "4 Pick" at bounding box center [805, 204] width 172 height 59
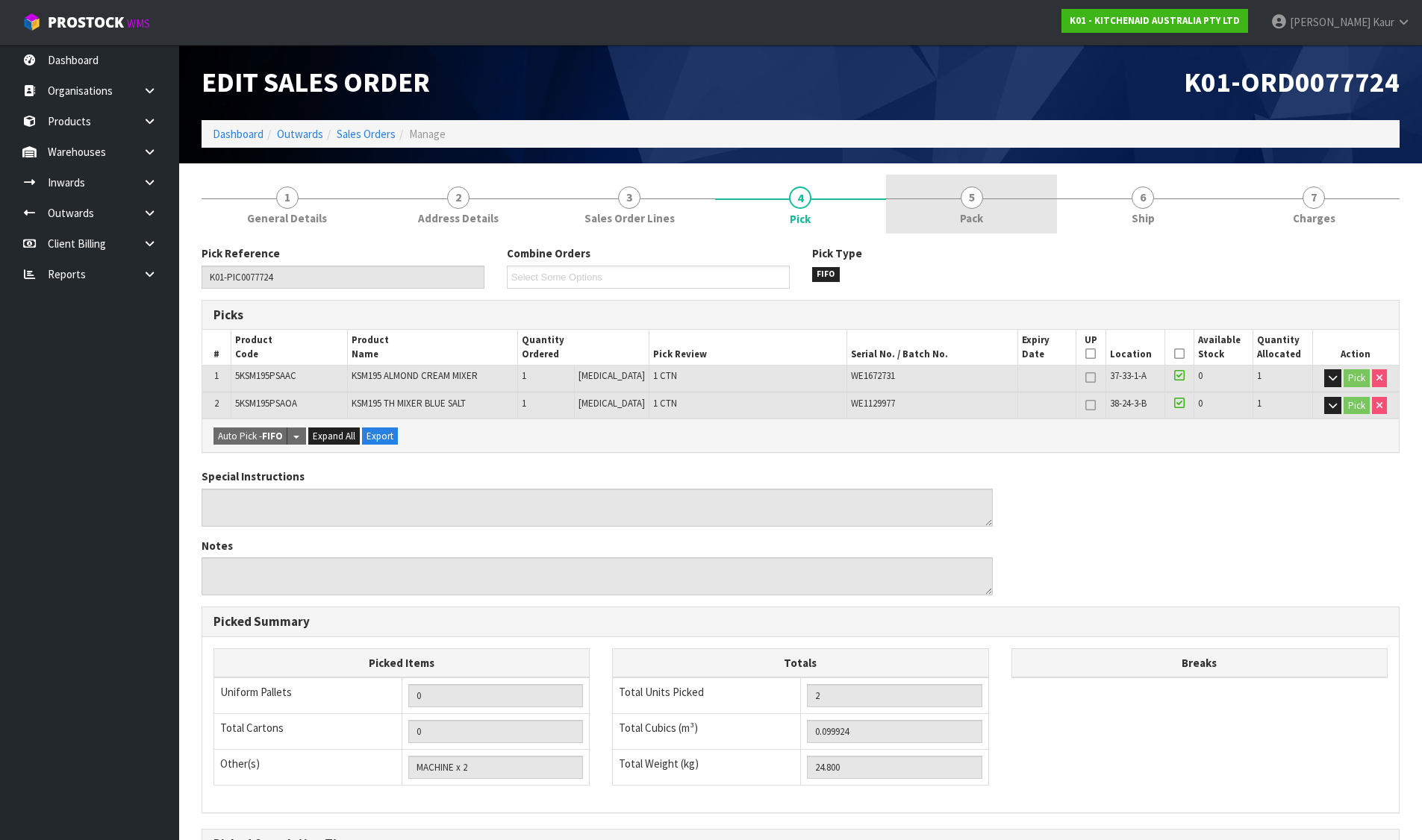
click at [978, 202] on span "5" at bounding box center [971, 198] width 22 height 22
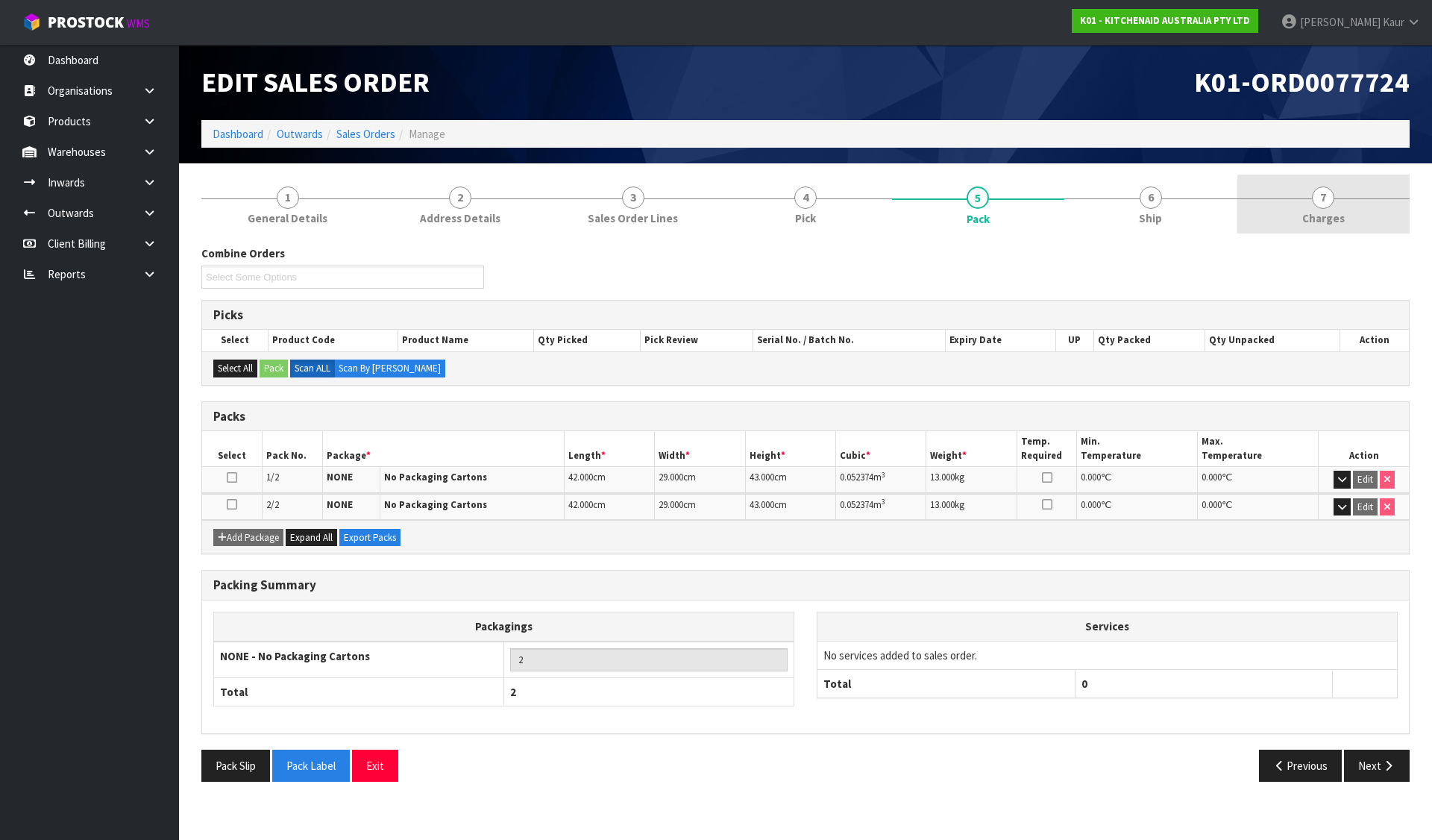
click at [1342, 200] on link "7 [GEOGRAPHIC_DATA]" at bounding box center [1323, 204] width 172 height 59
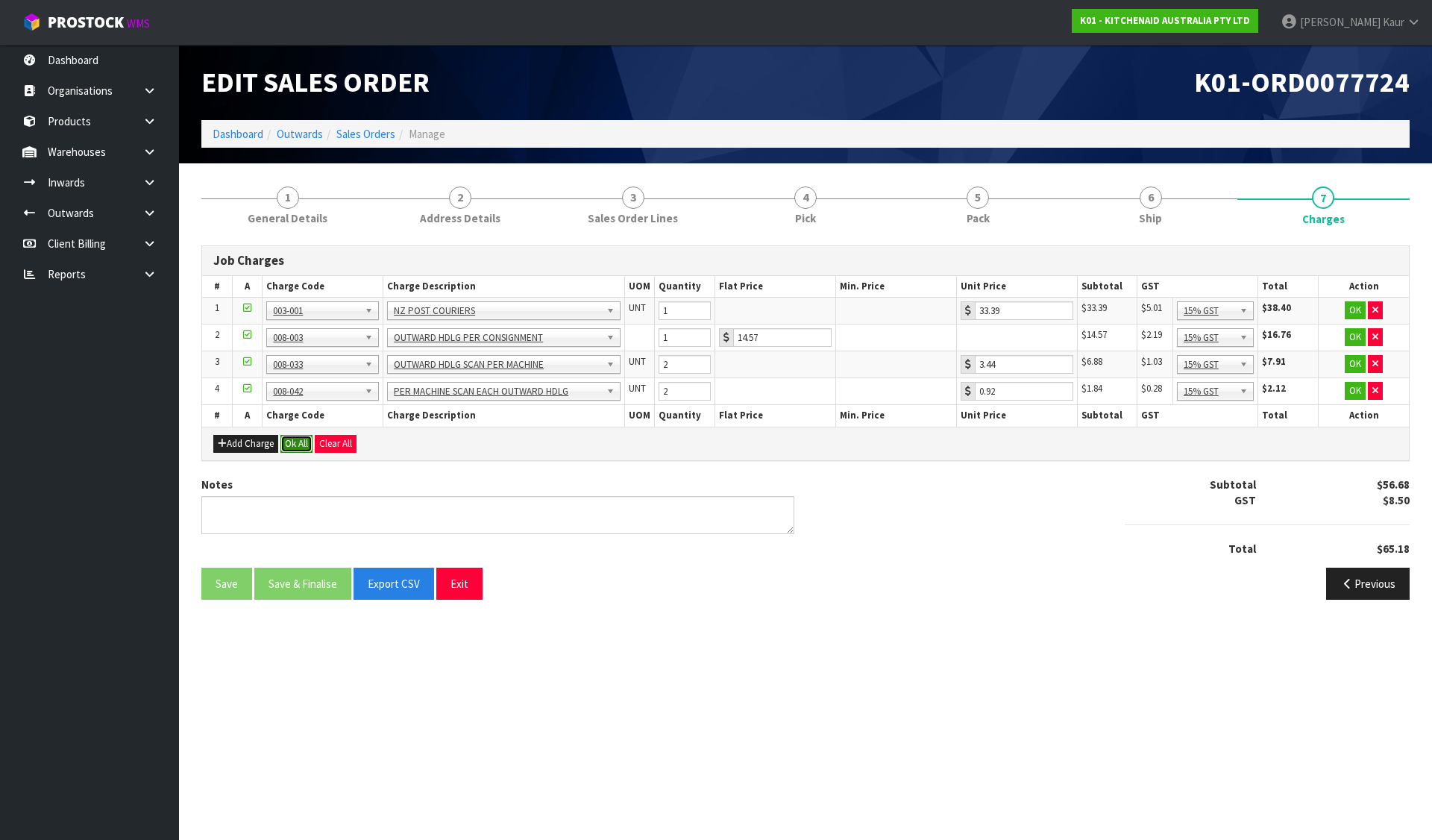
click at [297, 444] on button "Ok All" at bounding box center [296, 443] width 32 height 18
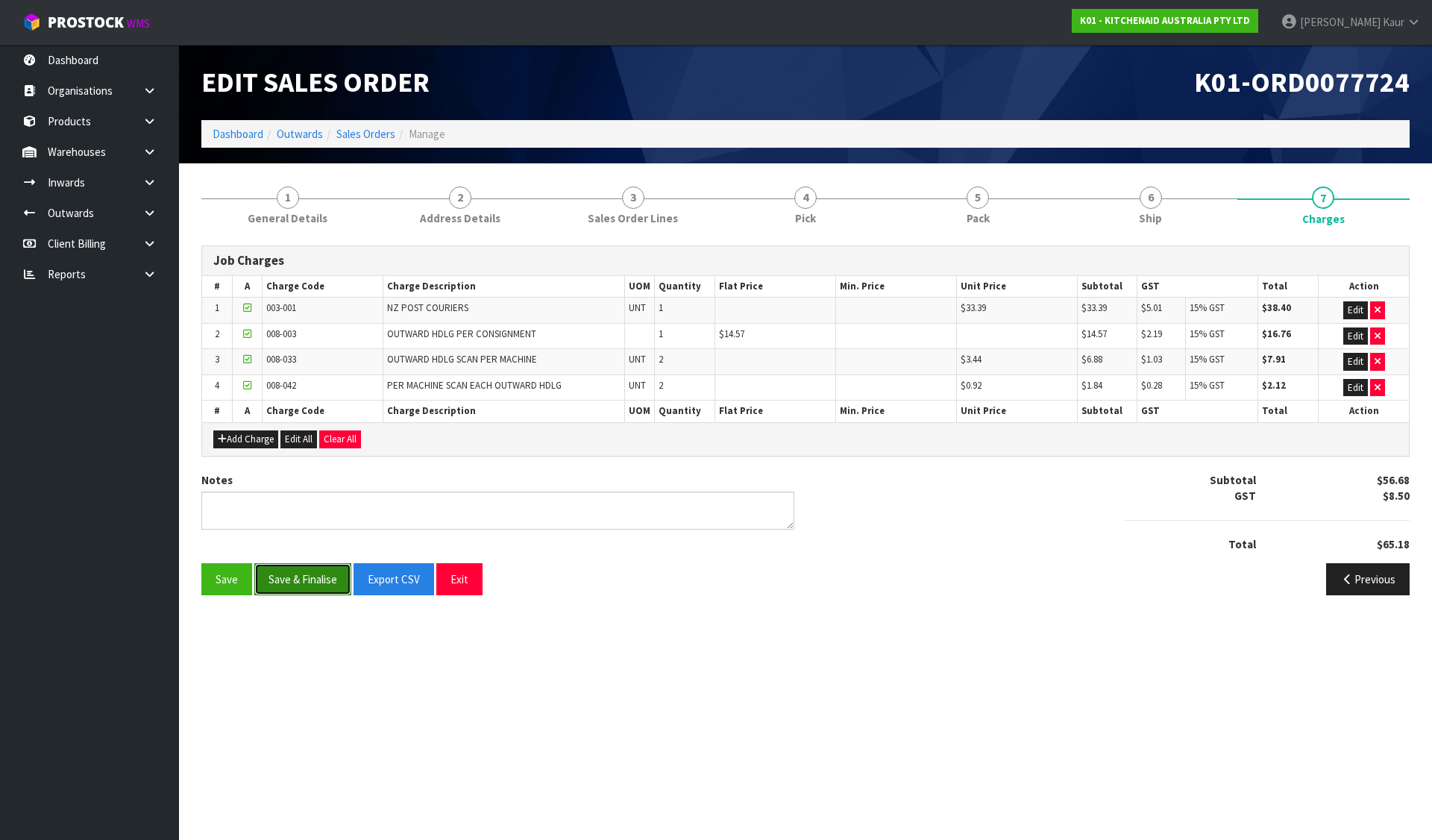
drag, startPoint x: 280, startPoint y: 583, endPoint x: 295, endPoint y: 240, distance: 343.3
click at [281, 582] on button "Save & Finalise" at bounding box center [302, 579] width 97 height 32
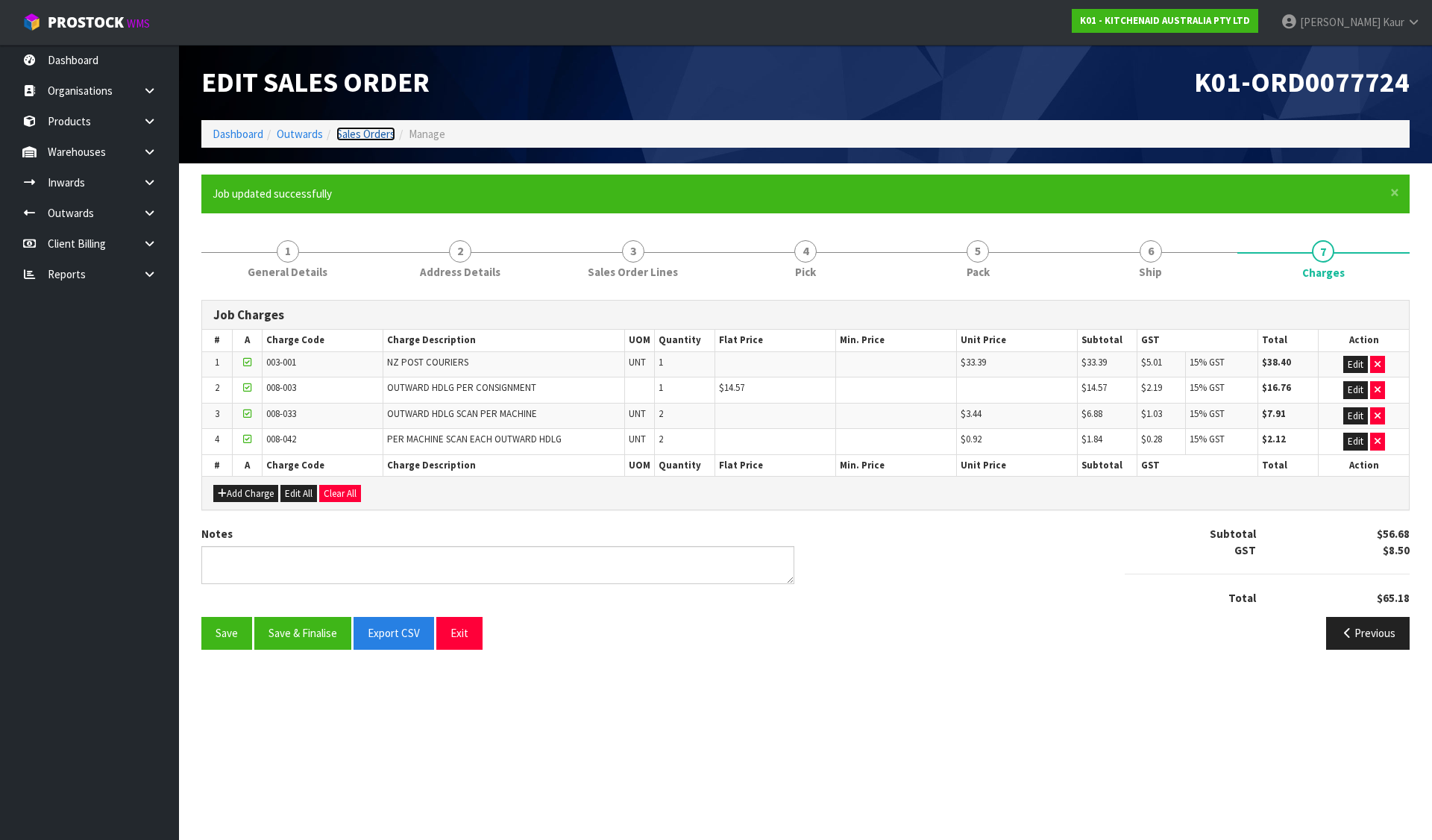
click at [374, 139] on link "Sales Orders" at bounding box center [365, 134] width 59 height 15
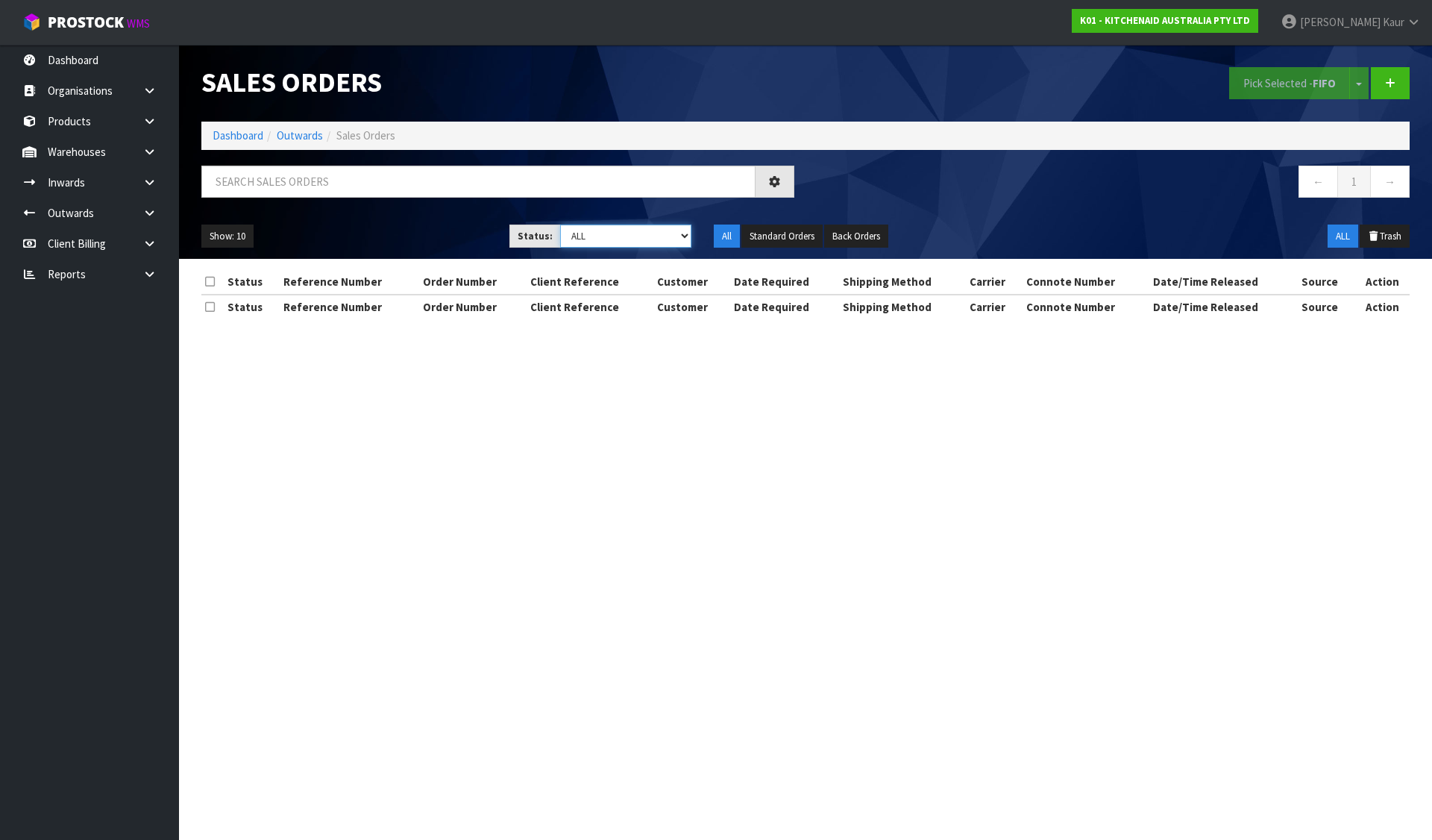
click at [629, 239] on select "Draft Pending Allocated Pending Pick Goods Picked Goods Packed Pending Charges …" at bounding box center [626, 236] width 132 height 23
select select "string:6"
click at [561, 224] on select "Draft Pending Allocated Pending Pick Goods Picked Goods Packed Pending Charges …" at bounding box center [626, 236] width 132 height 23
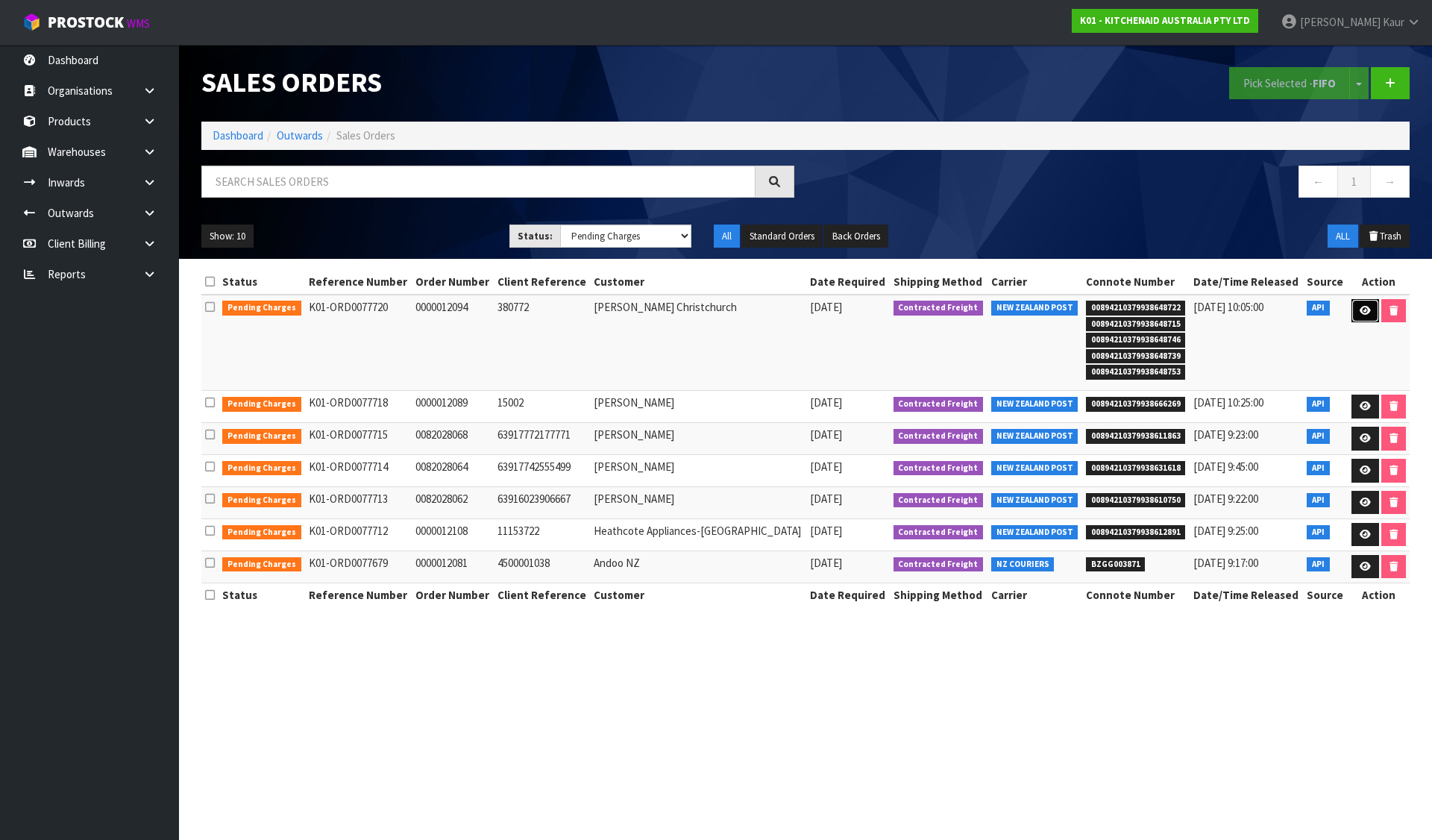
click at [1362, 314] on icon at bounding box center [1365, 310] width 11 height 10
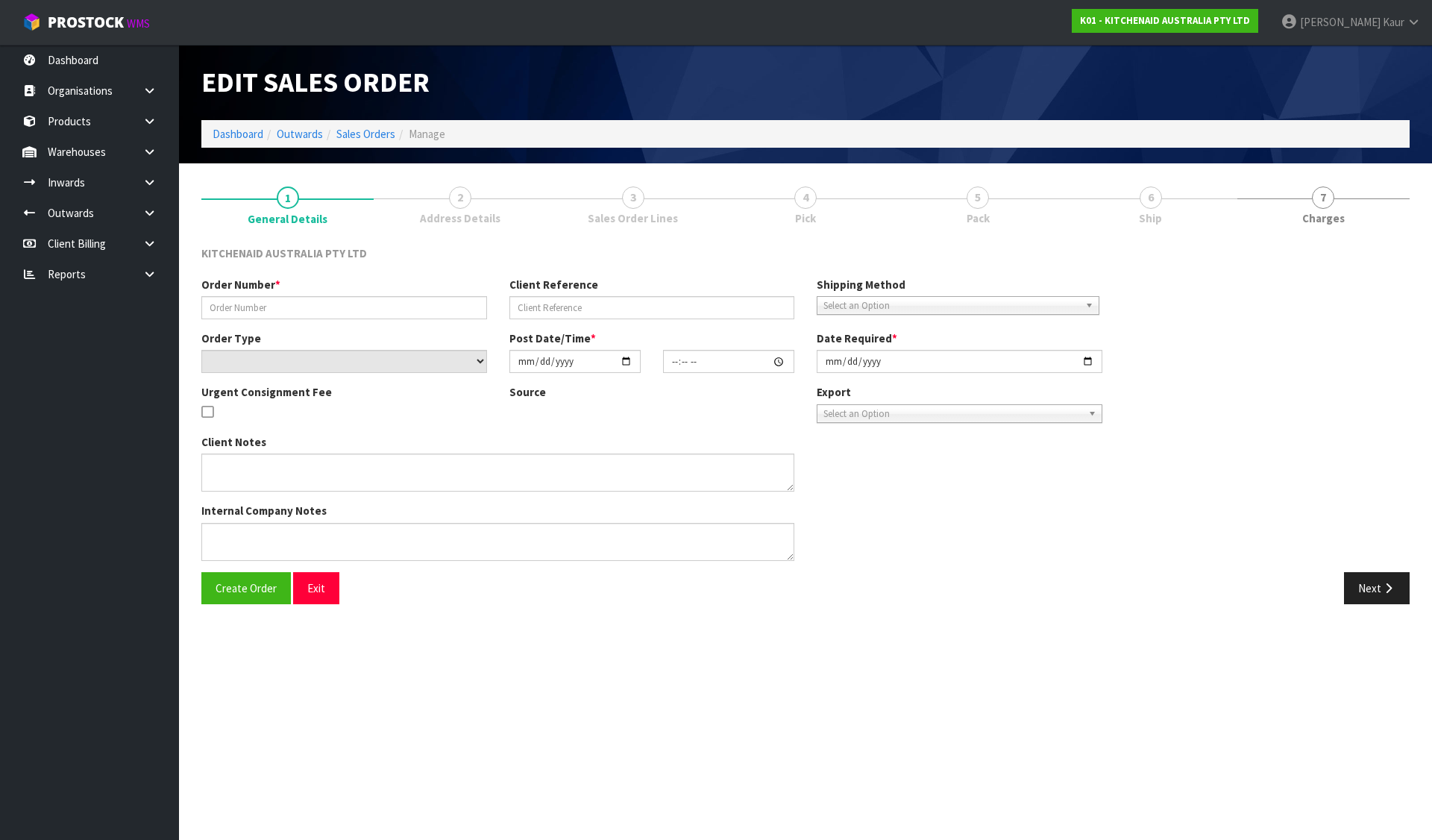
type input "0000012094"
type input "380772"
select select "number:0"
type input "[DATE]"
type input "13:32:15.000"
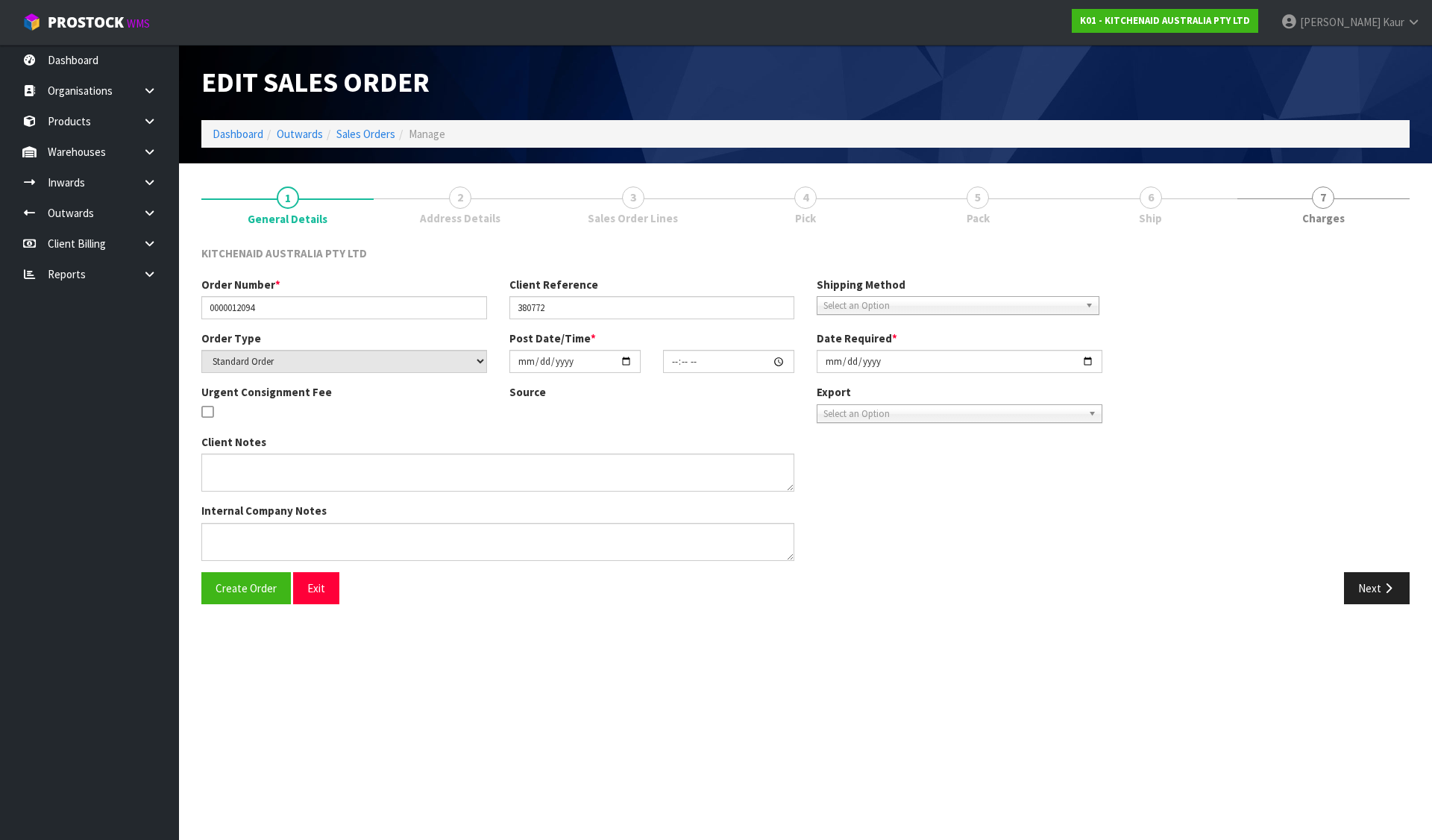
type input "[DATE]"
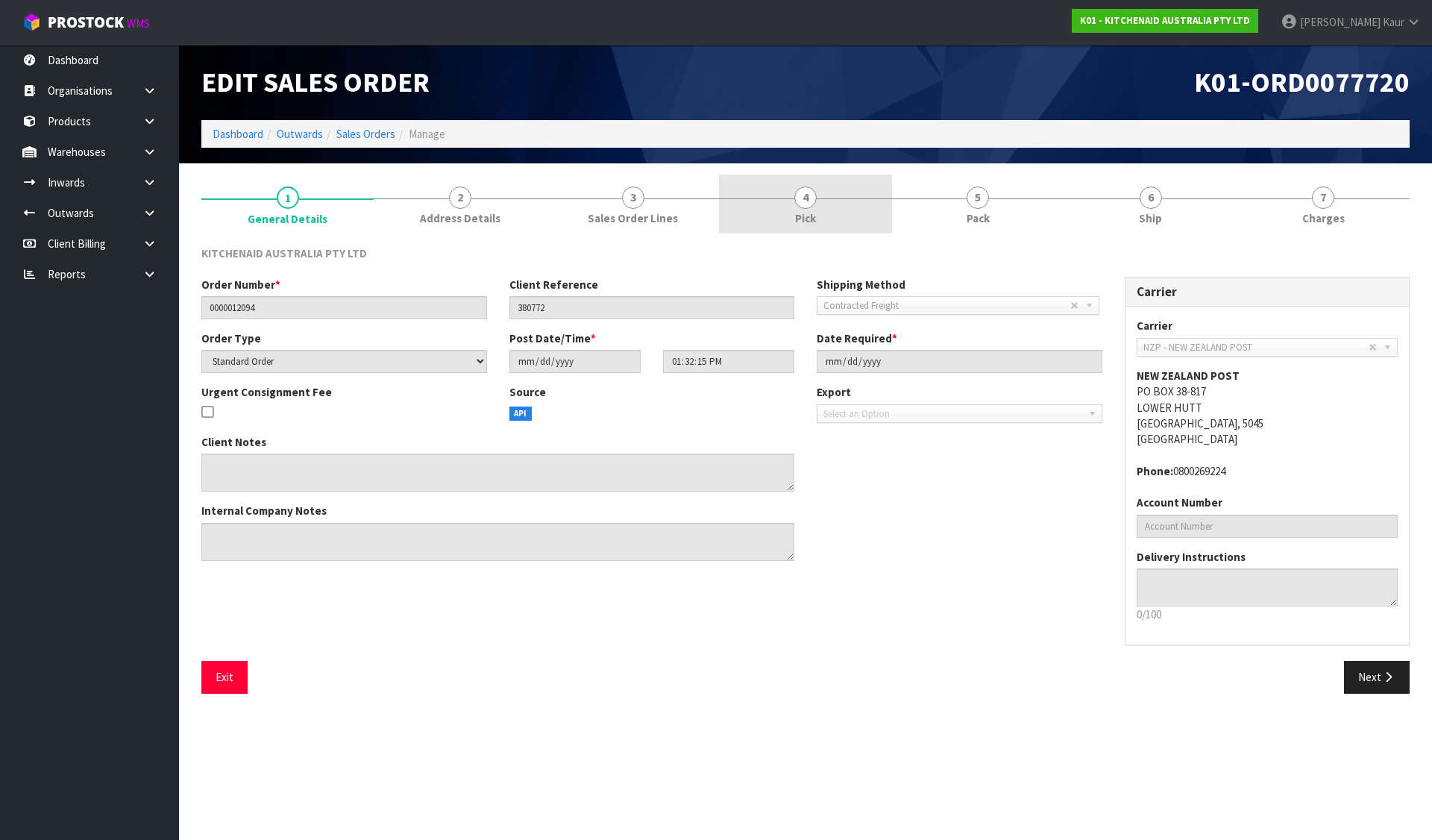
click at [808, 205] on span "4" at bounding box center [805, 198] width 22 height 22
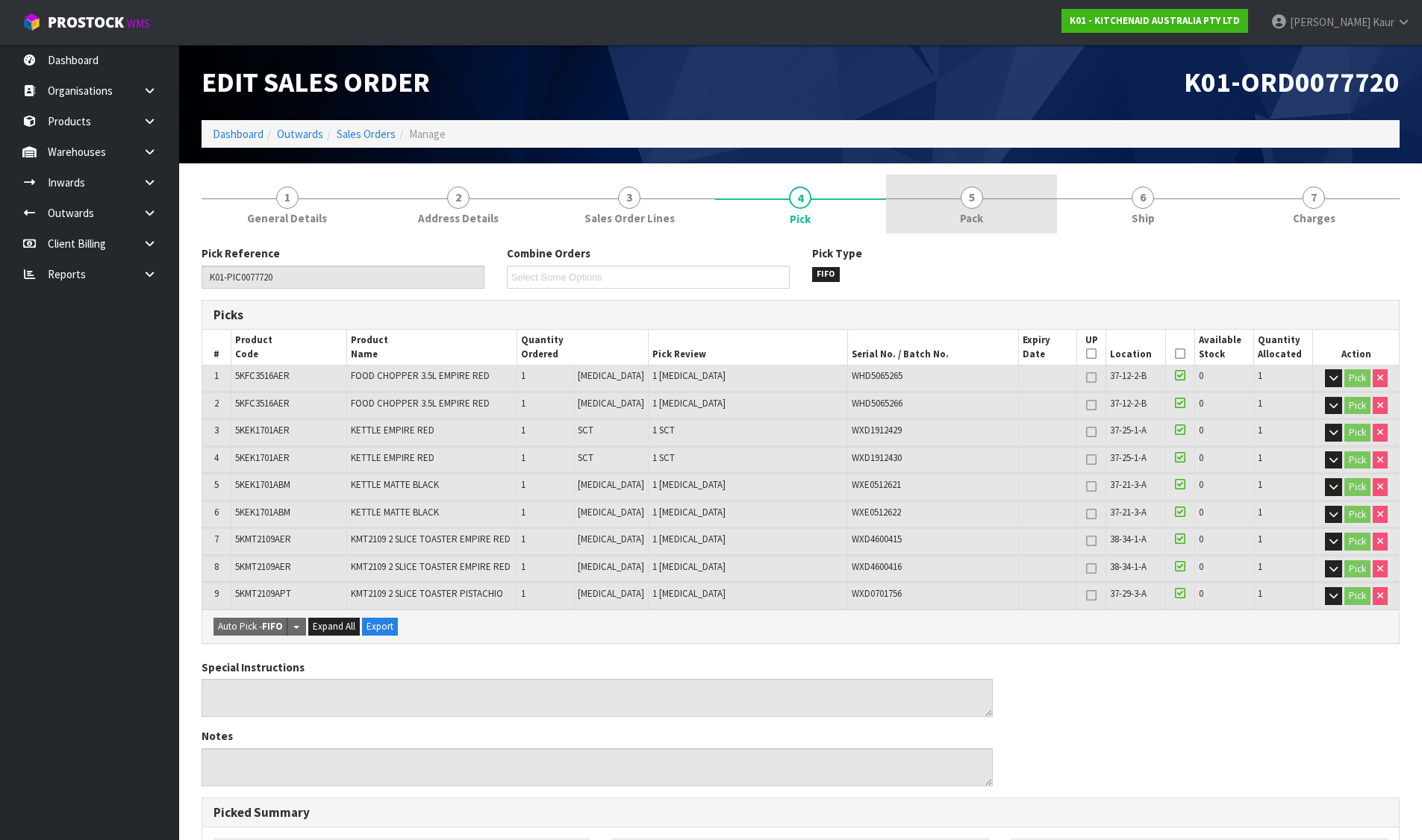
click at [991, 215] on link "5 Pack" at bounding box center [971, 204] width 171 height 59
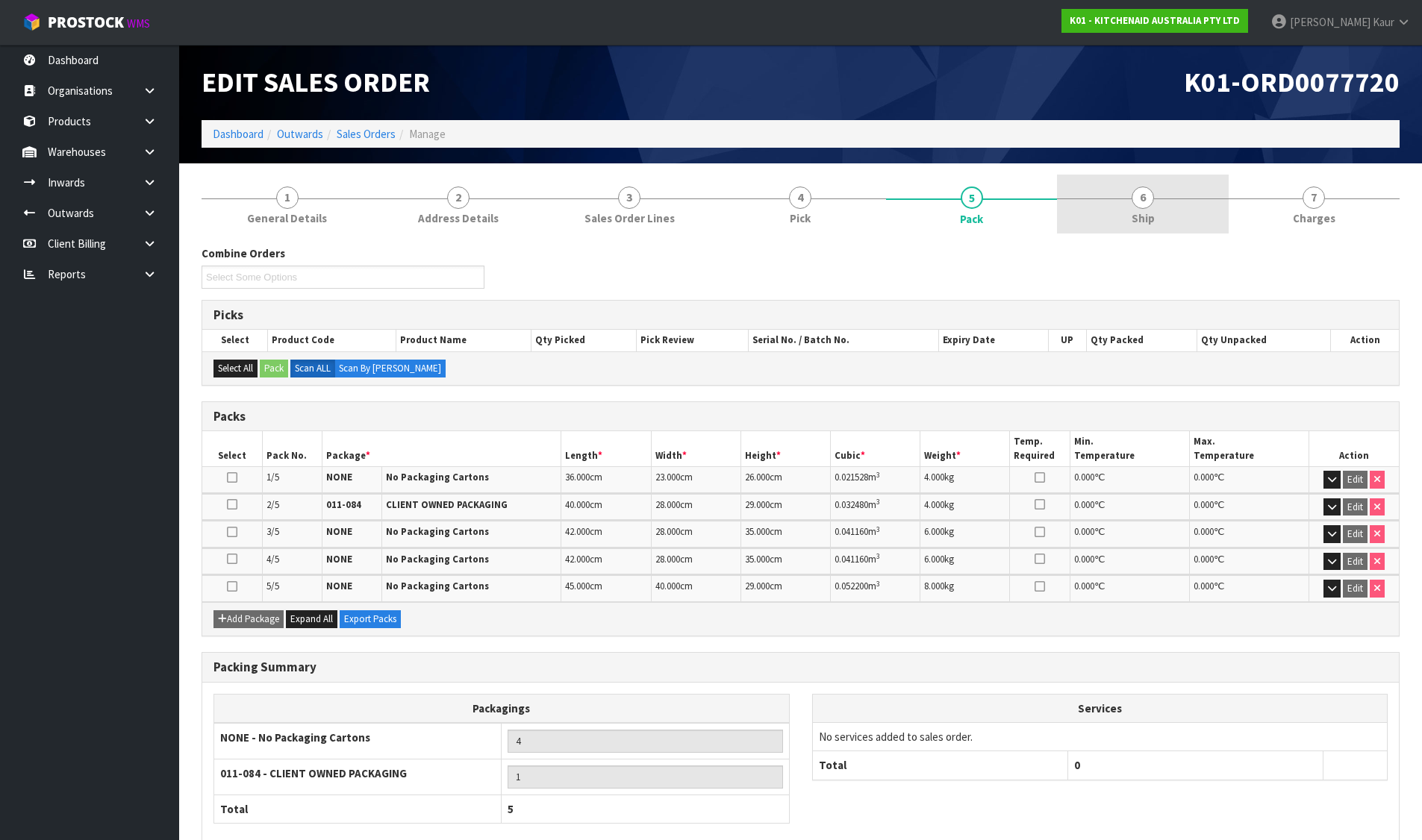
click at [1139, 199] on span "6" at bounding box center [1142, 198] width 22 height 22
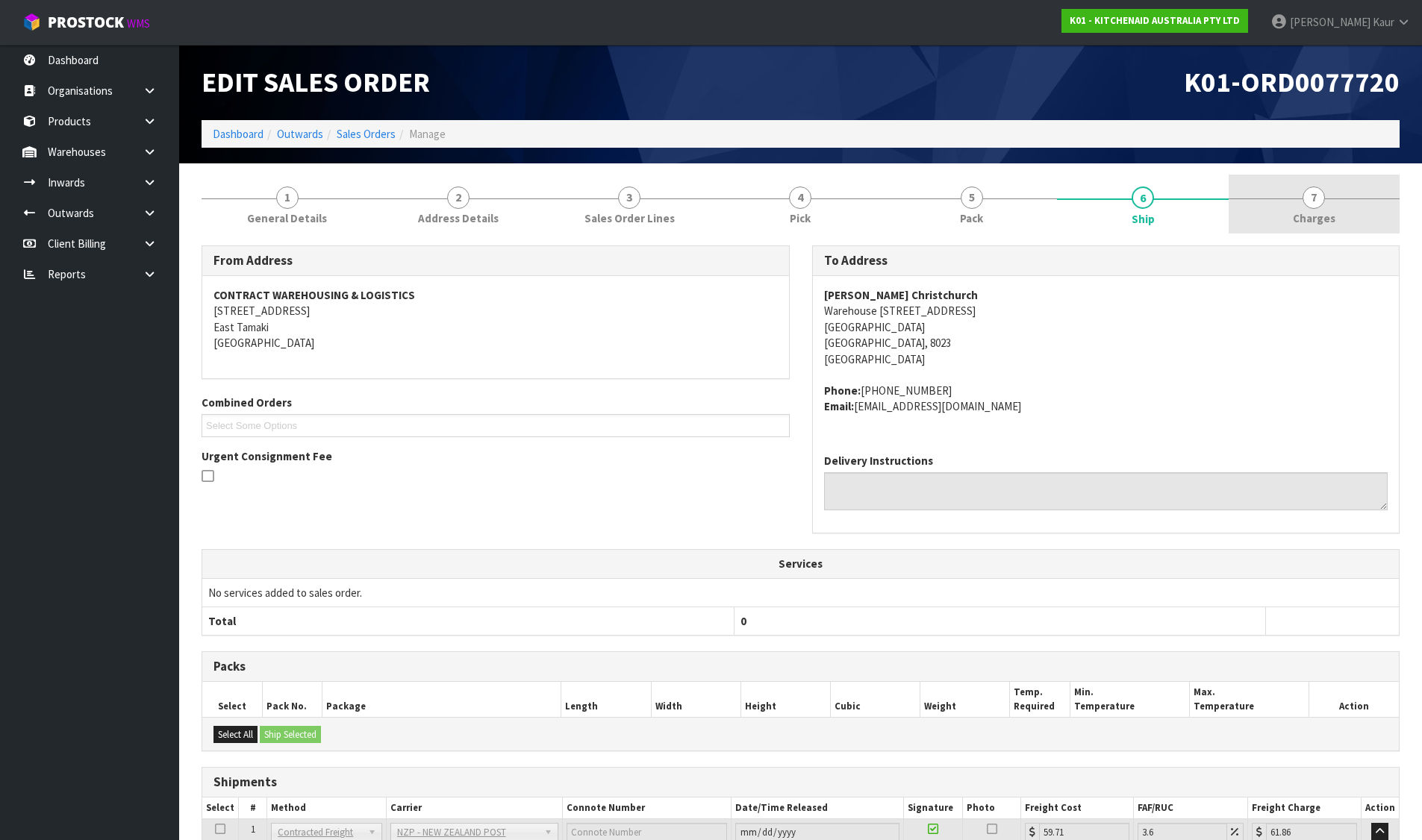
click at [1319, 208] on link "7 [GEOGRAPHIC_DATA]" at bounding box center [1313, 204] width 171 height 59
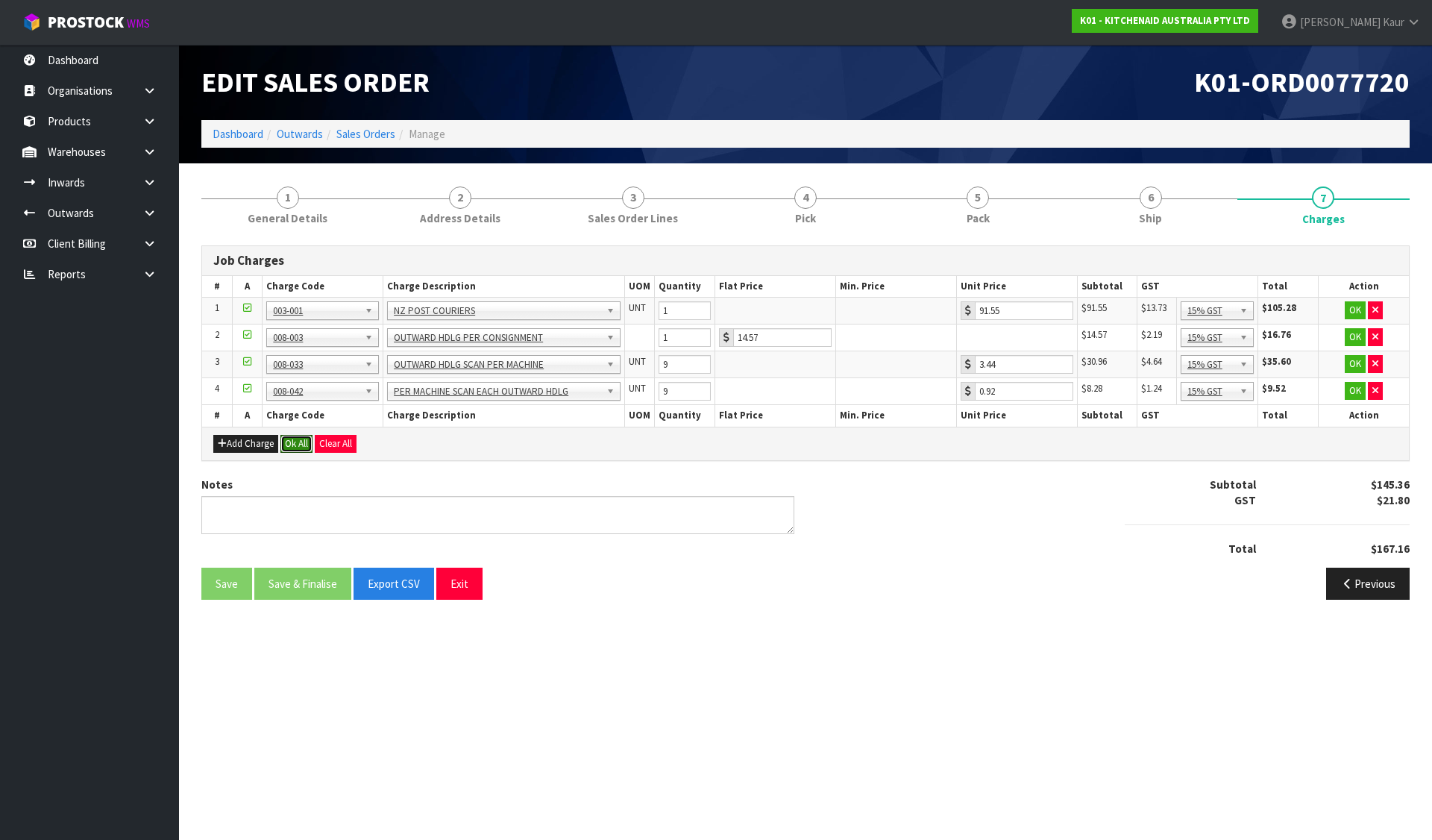
drag, startPoint x: 303, startPoint y: 440, endPoint x: 299, endPoint y: 484, distance: 44.2
click at [302, 440] on button "Ok All" at bounding box center [296, 443] width 32 height 18
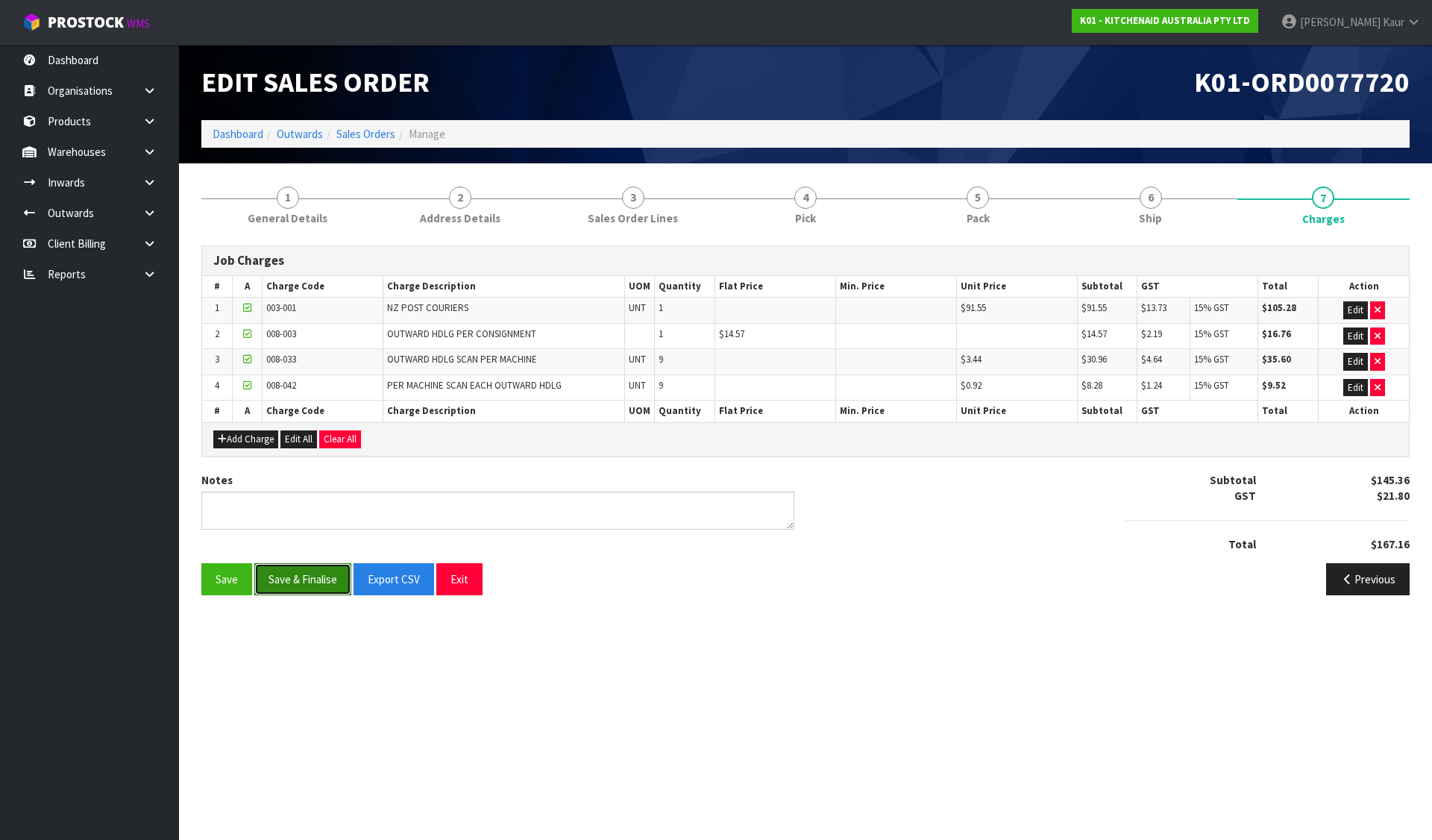
click at [301, 574] on button "Save & Finalise" at bounding box center [302, 579] width 97 height 32
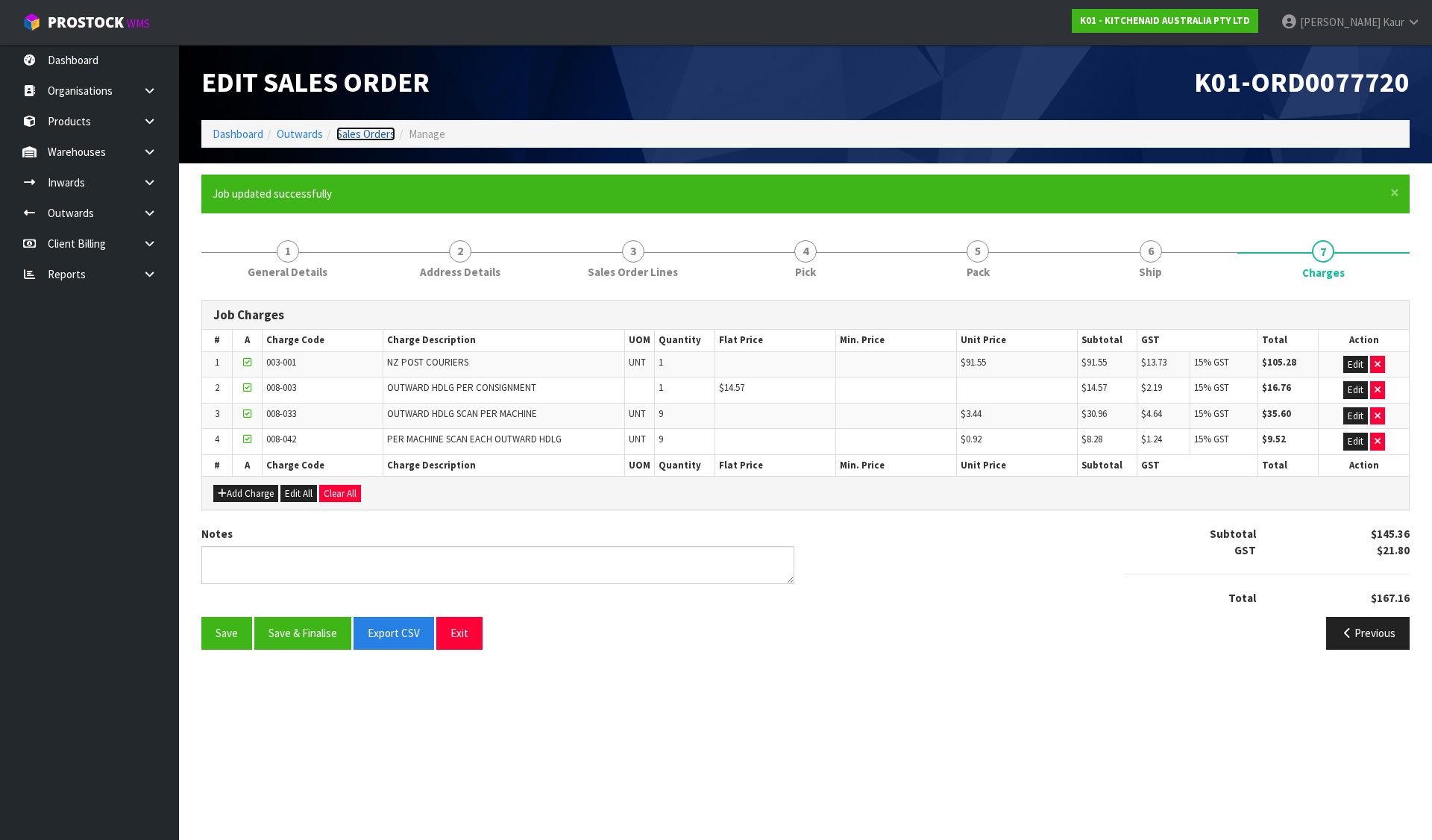
click at [364, 132] on link "Sales Orders" at bounding box center [365, 134] width 59 height 15
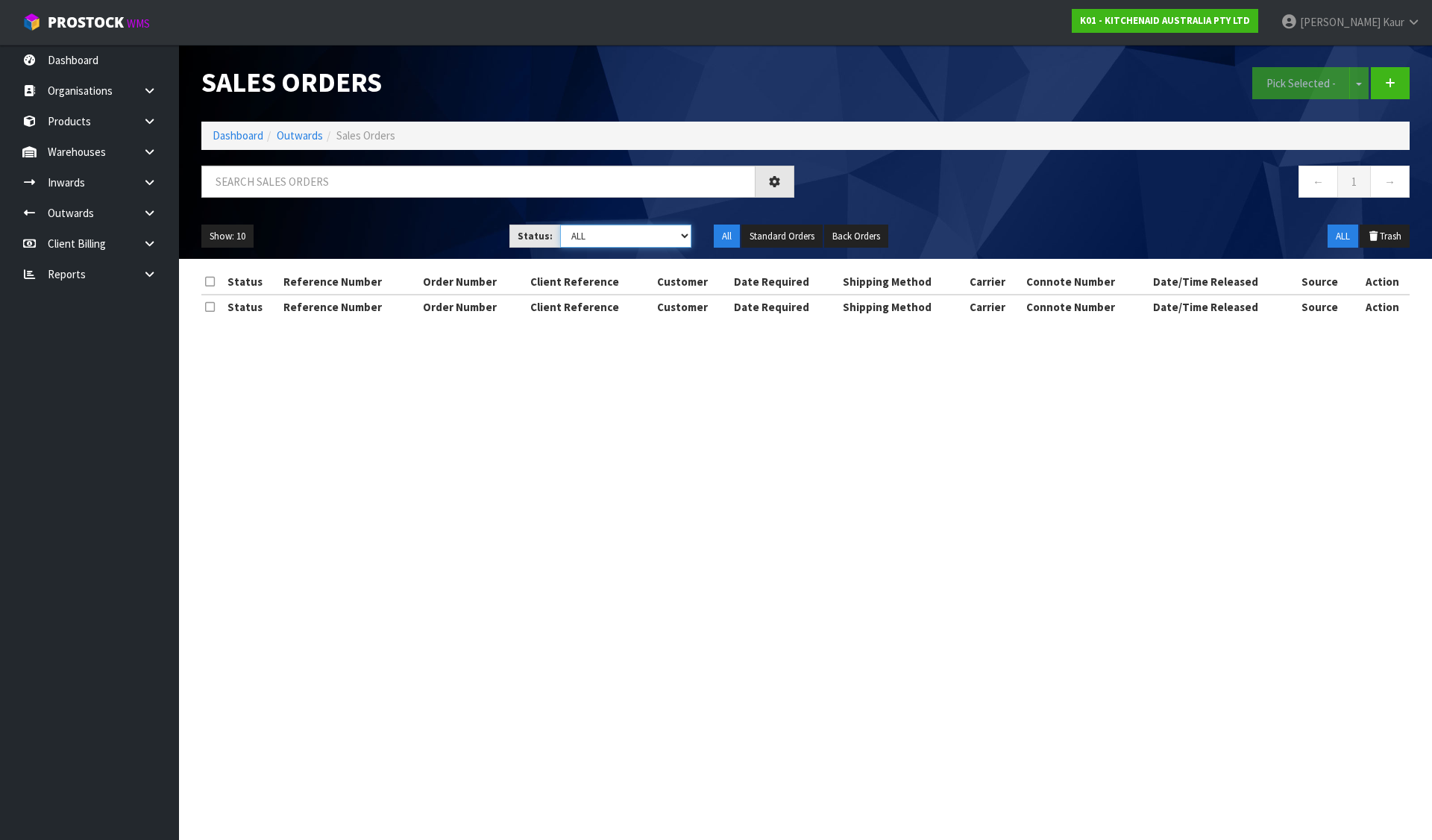
click at [622, 236] on select "Draft Pending Allocated Pending Pick Goods Picked Goods Packed Pending Charges …" at bounding box center [626, 236] width 132 height 23
select select "string:6"
click at [561, 224] on select "Draft Pending Allocated Pending Pick Goods Picked Goods Packed Pending Charges …" at bounding box center [626, 236] width 132 height 23
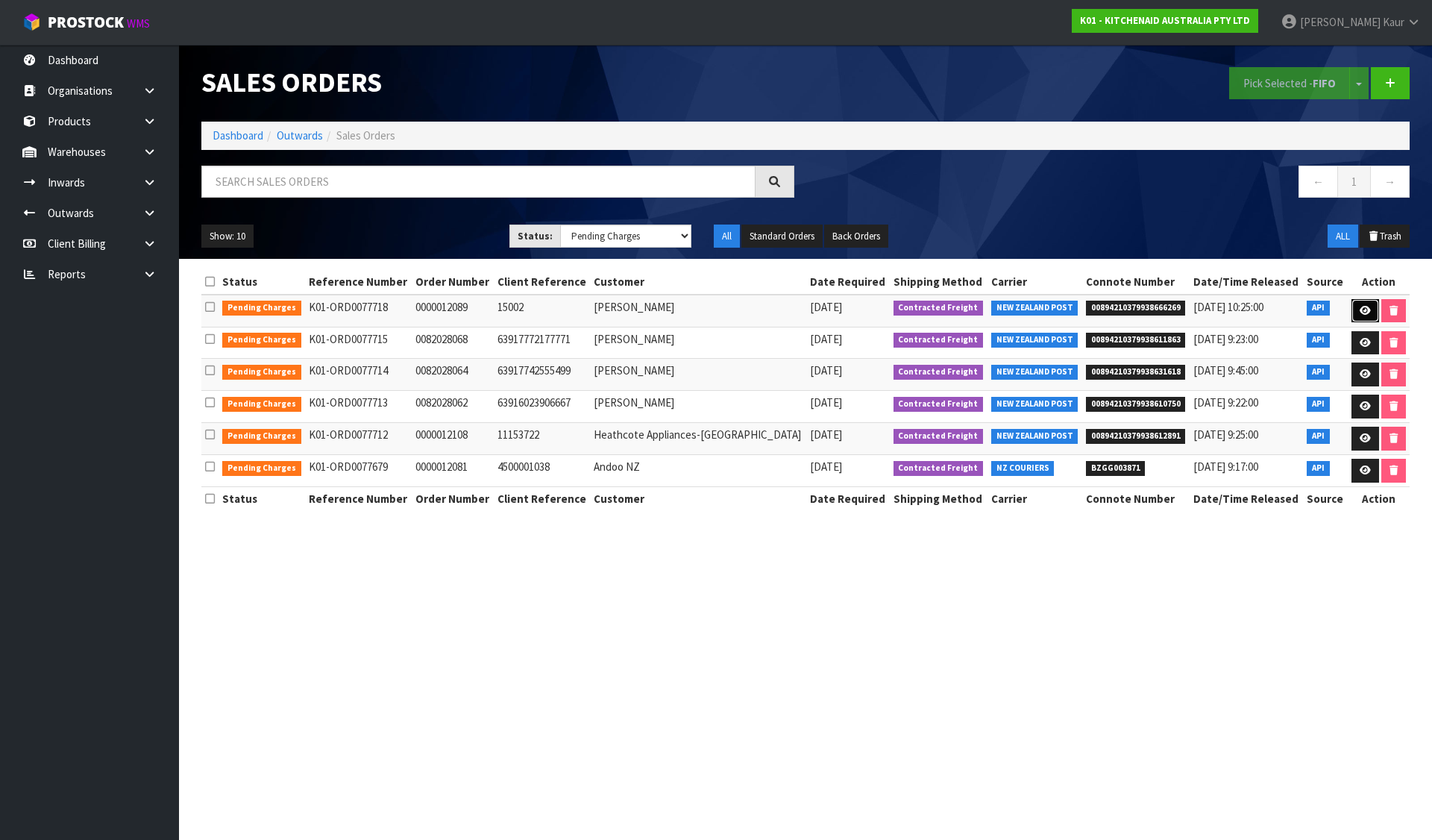
click at [1360, 307] on icon at bounding box center [1365, 310] width 11 height 10
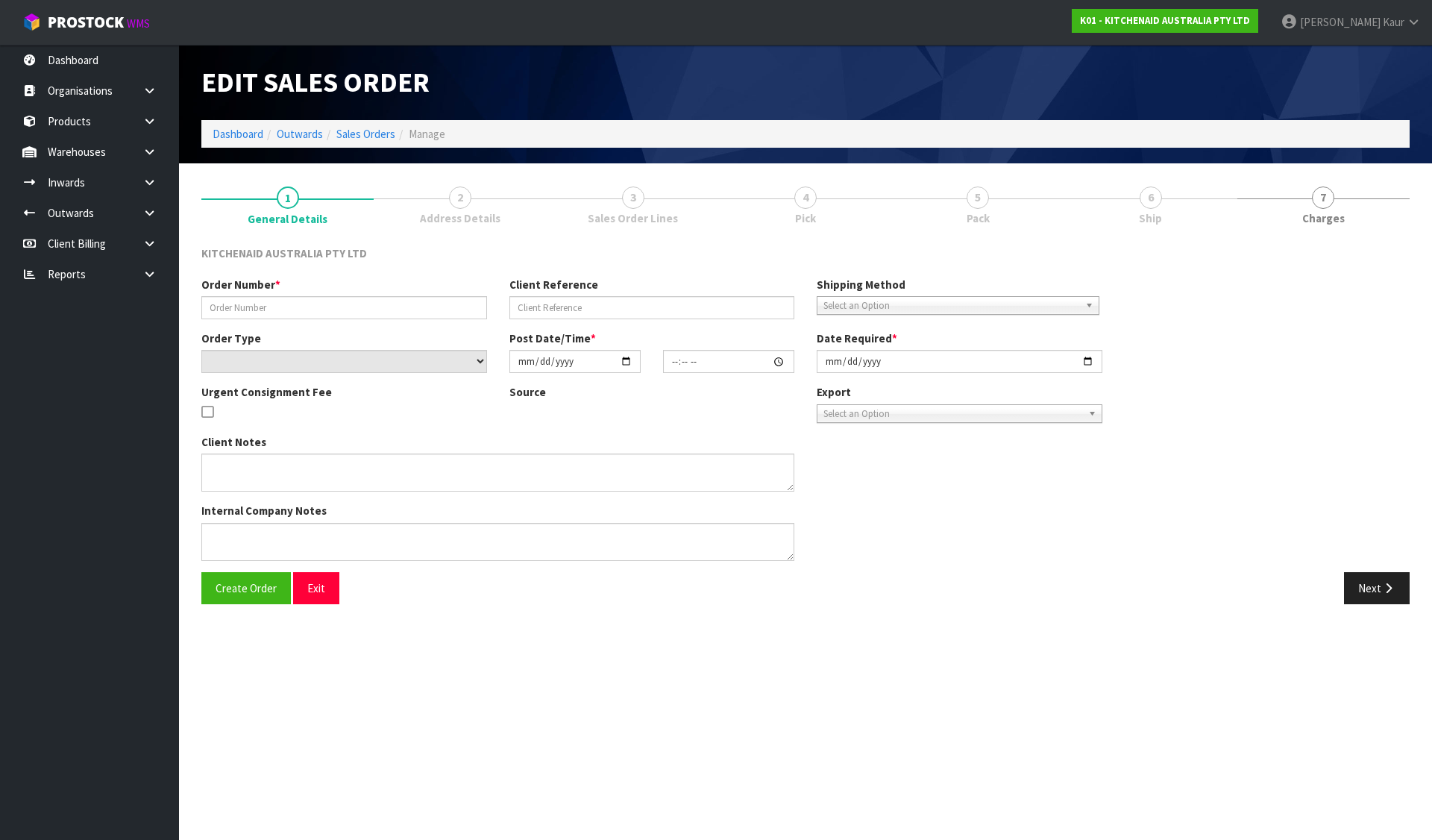
type input "0000012089"
type input "15002"
select select "number:0"
type input "[DATE]"
type input "13:32:12.000"
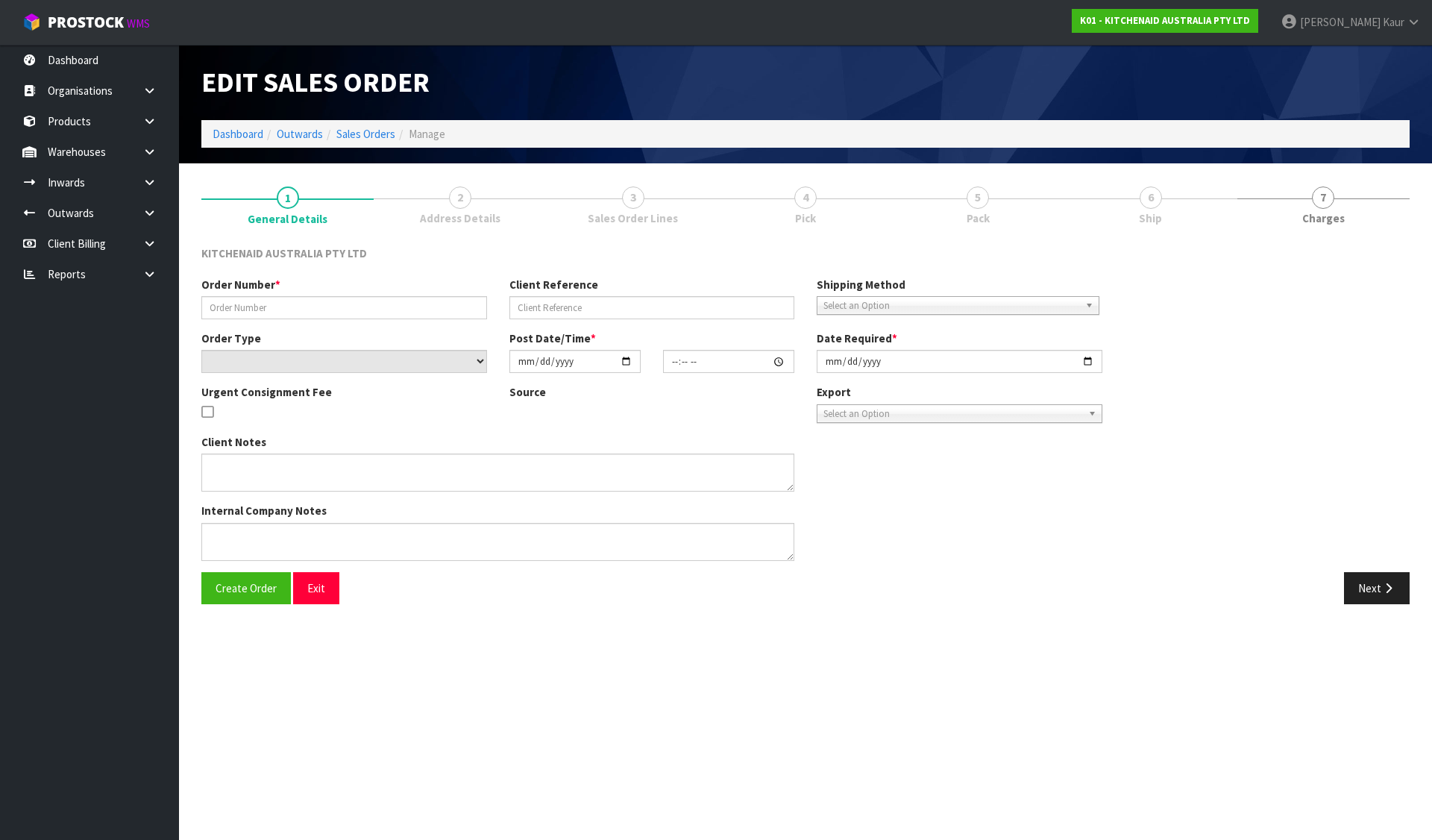
type input "[DATE]"
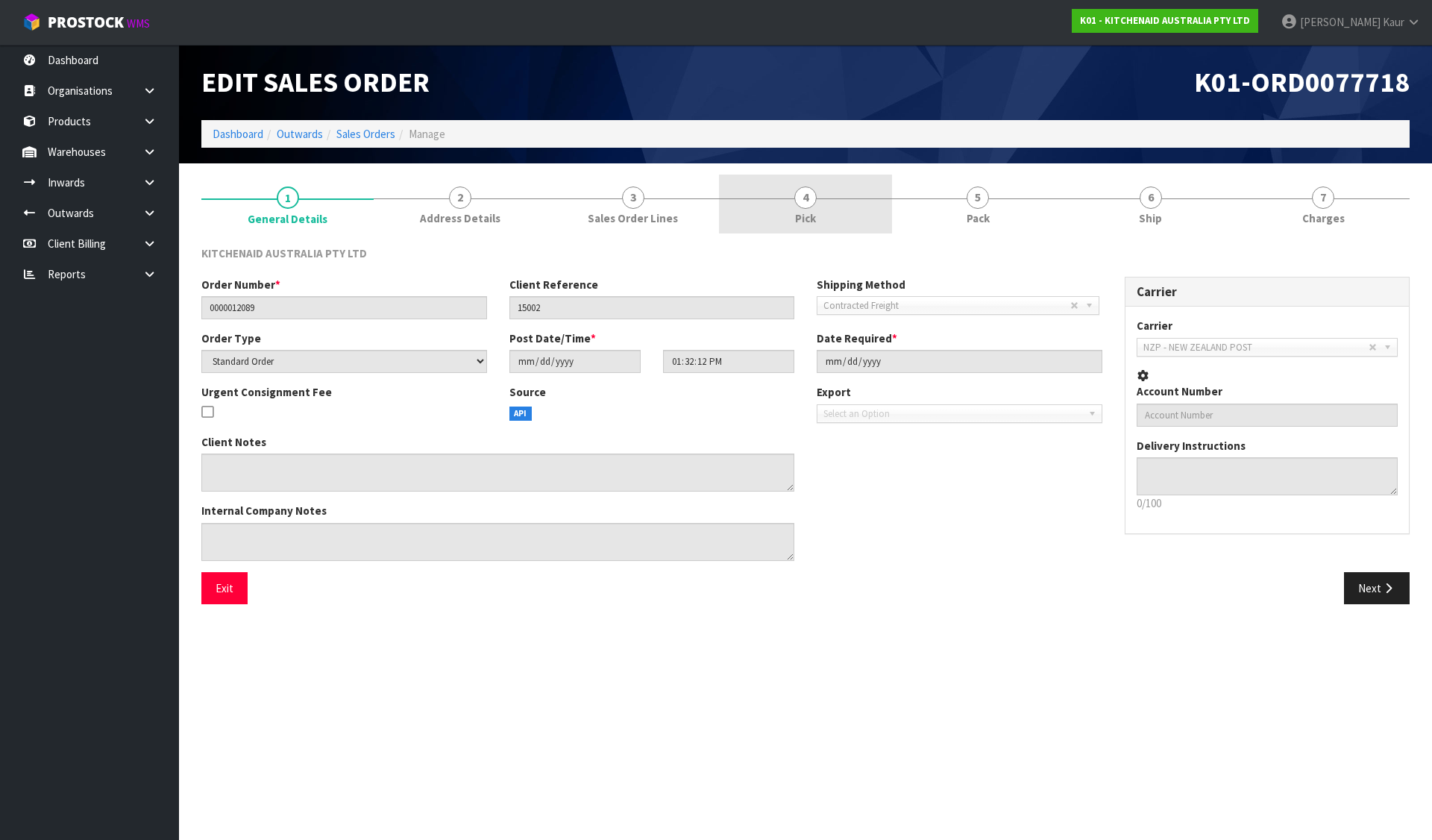
click at [809, 187] on span "4" at bounding box center [805, 198] width 22 height 22
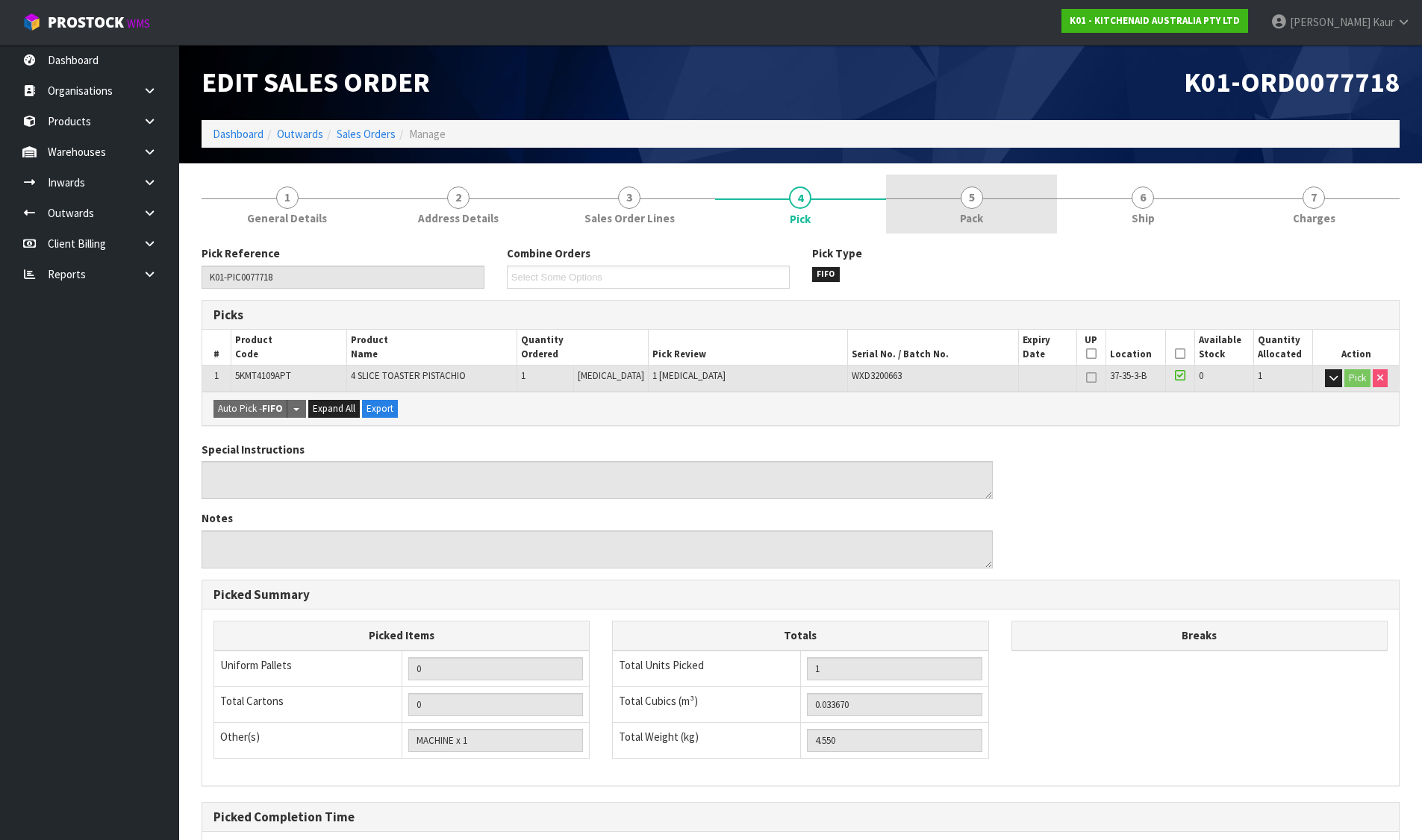
click at [981, 198] on span "5" at bounding box center [971, 198] width 22 height 22
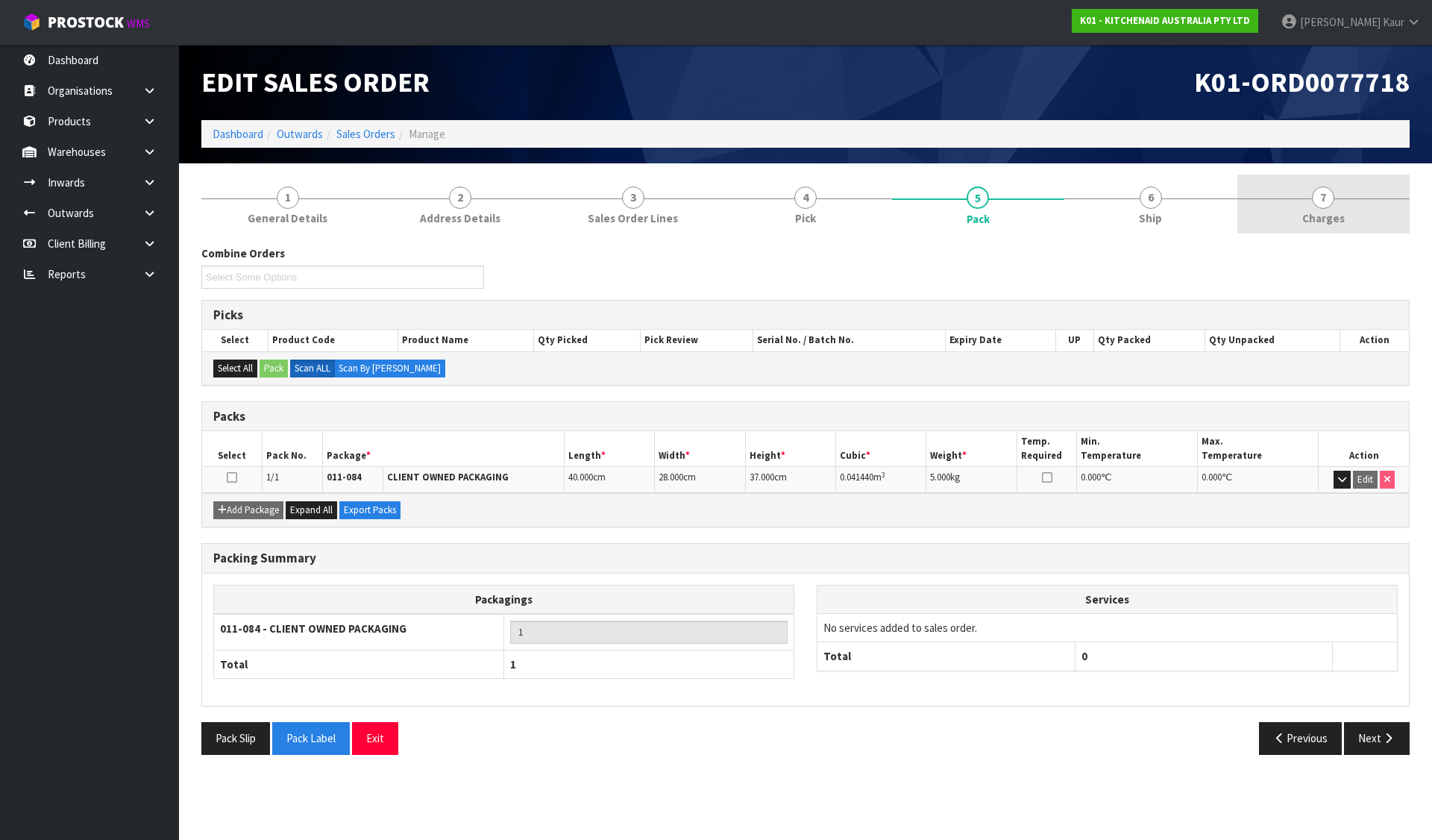
click at [1345, 206] on link "7 [GEOGRAPHIC_DATA]" at bounding box center [1323, 204] width 172 height 59
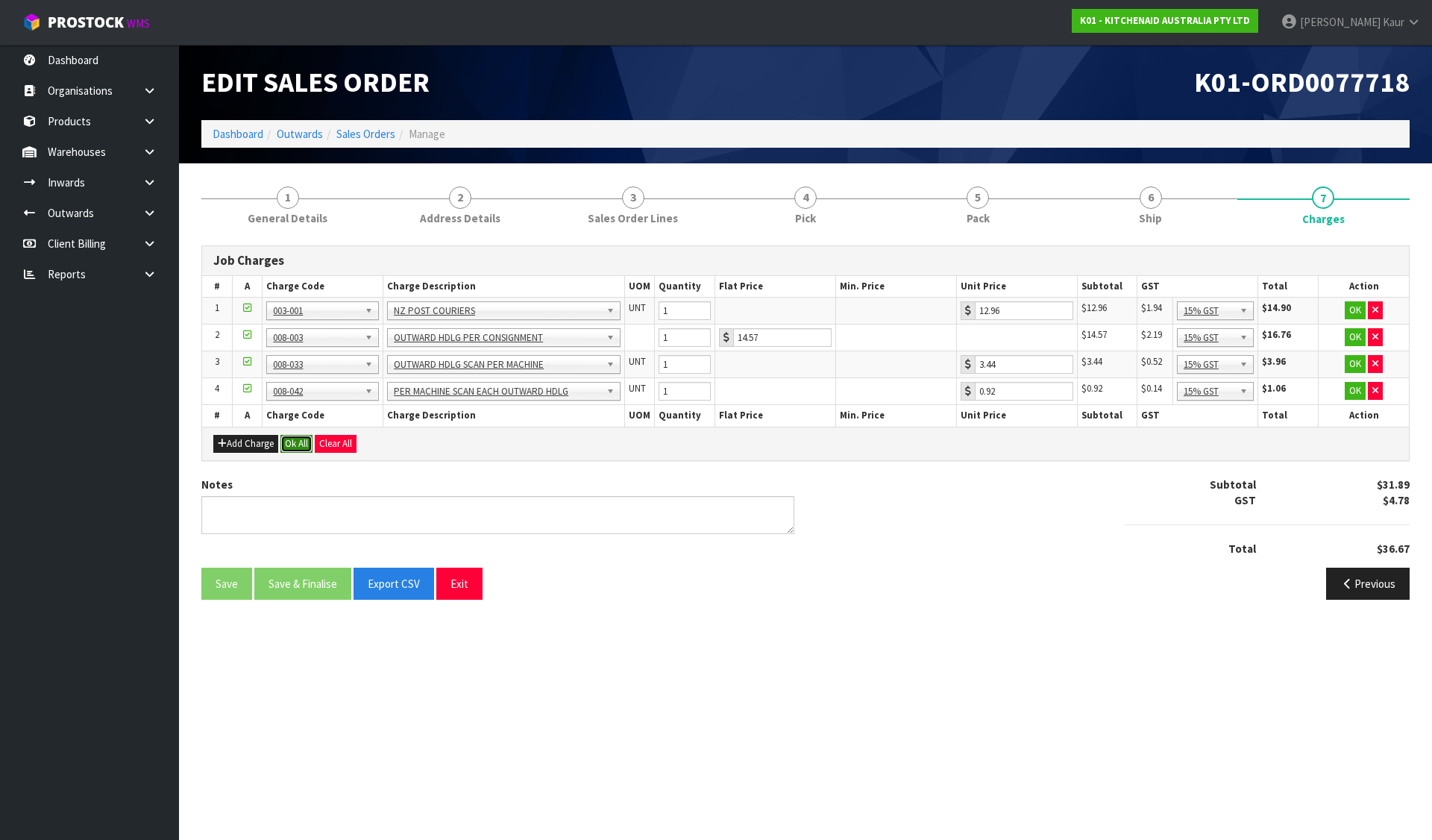
click at [308, 441] on button "Ok All" at bounding box center [296, 443] width 32 height 18
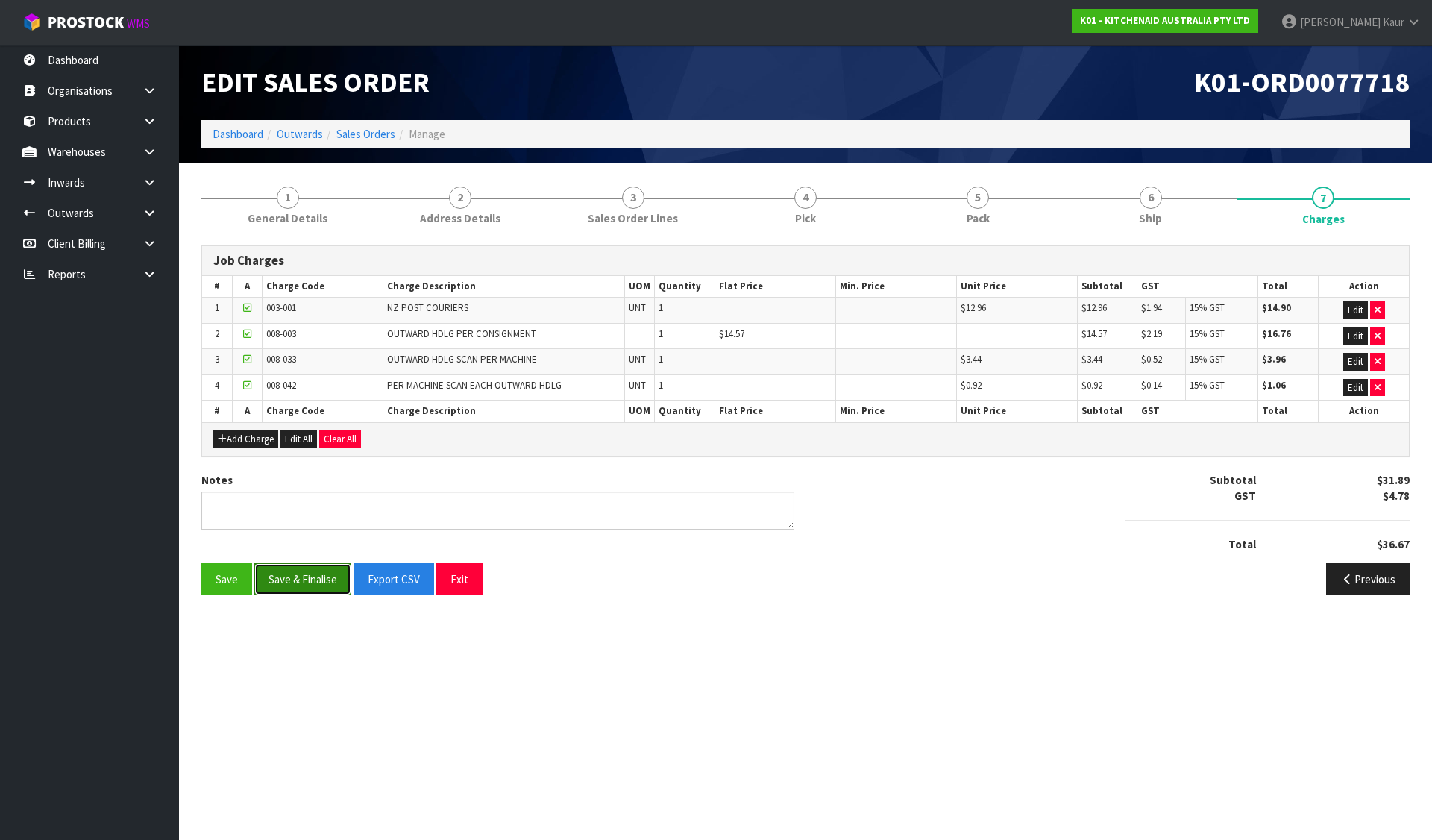
drag, startPoint x: 302, startPoint y: 575, endPoint x: 305, endPoint y: 541, distance: 34.1
click at [302, 574] on button "Save & Finalise" at bounding box center [302, 579] width 97 height 32
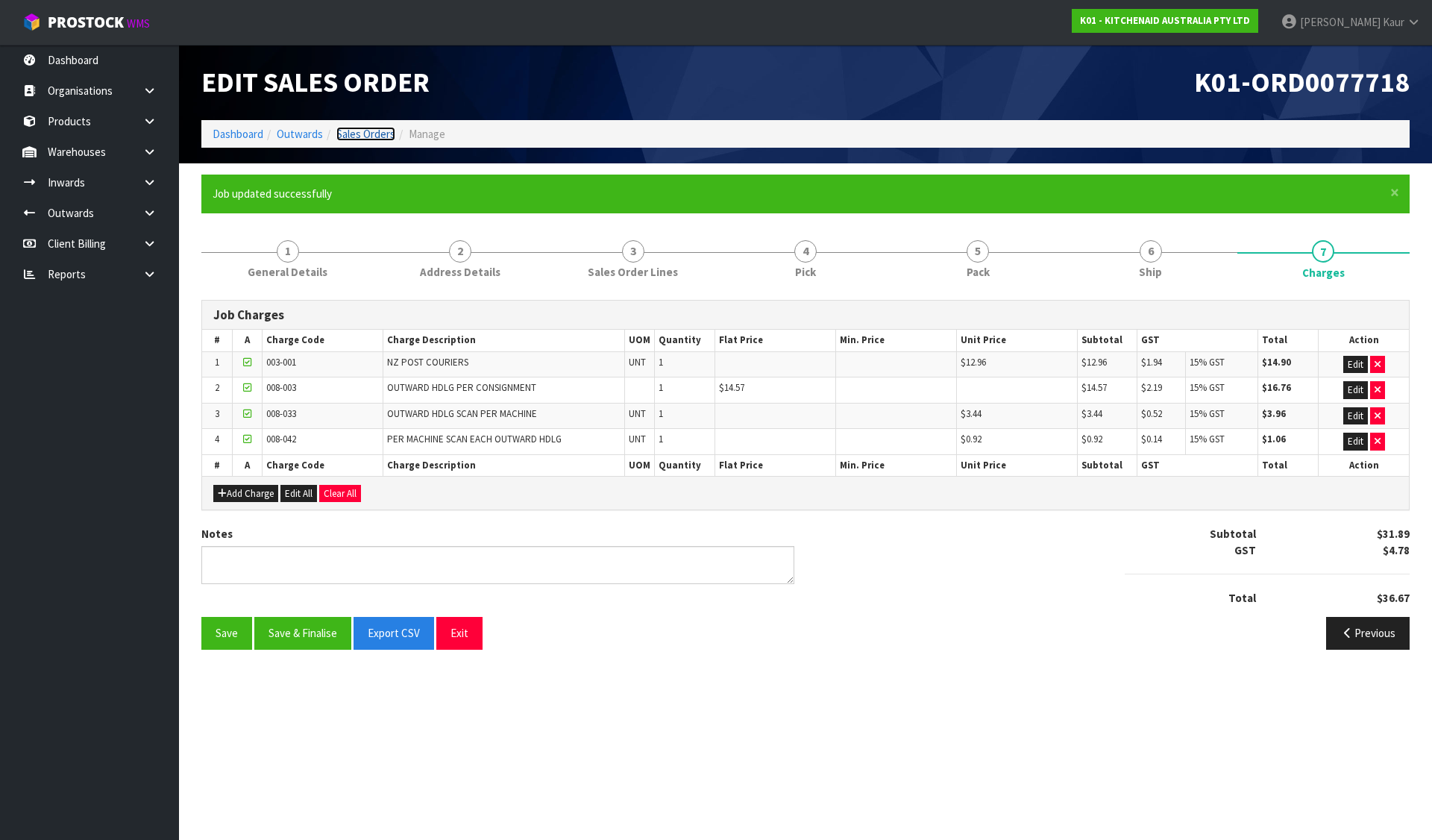
click at [363, 132] on link "Sales Orders" at bounding box center [365, 134] width 59 height 15
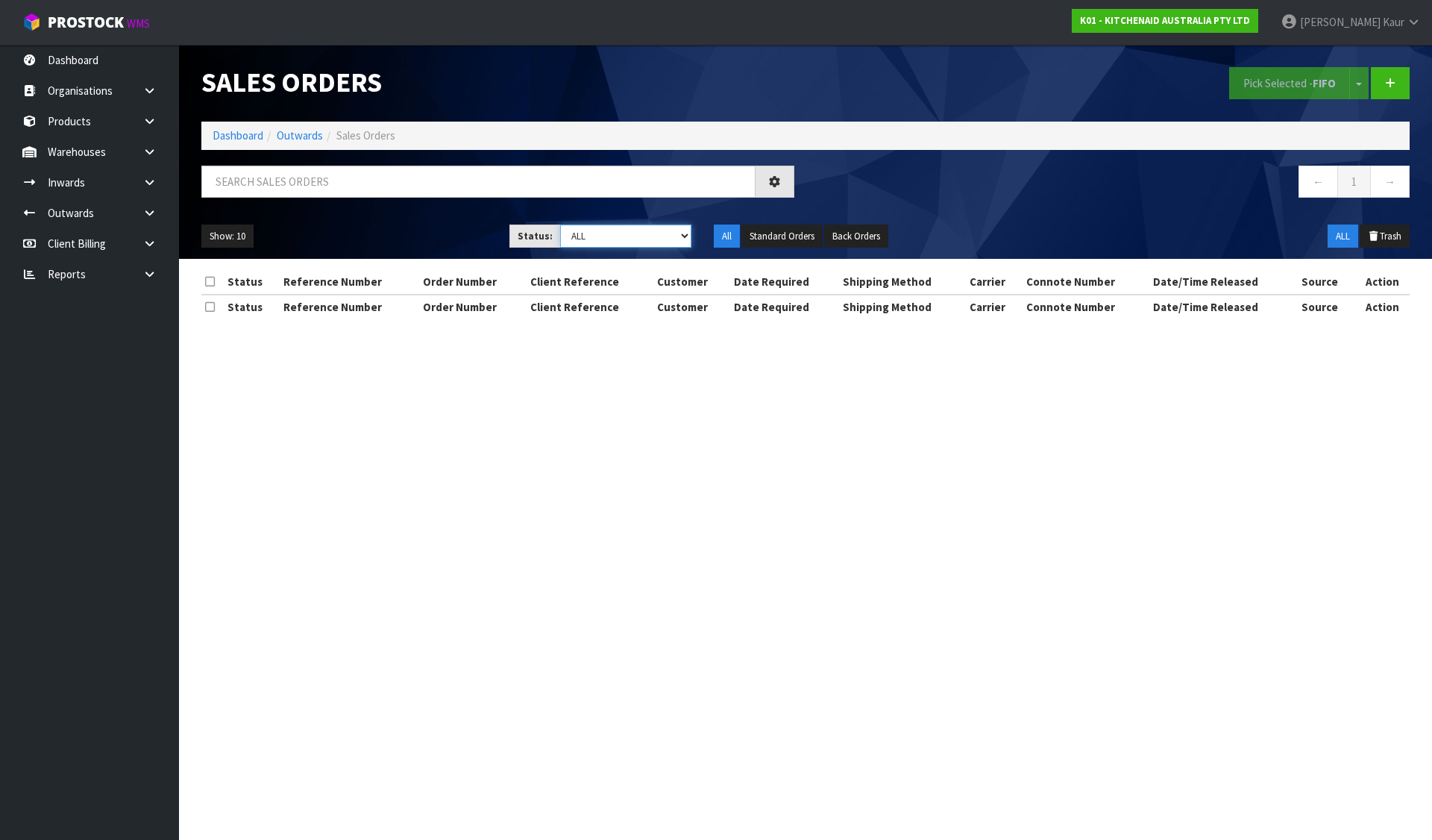
drag, startPoint x: 636, startPoint y: 237, endPoint x: 633, endPoint y: 247, distance: 10.4
click at [636, 237] on select "Draft Pending Allocated Pending Pick Goods Picked Goods Packed Pending Charges …" at bounding box center [626, 236] width 132 height 23
select select "string:6"
click at [561, 224] on select "Draft Pending Allocated Pending Pick Goods Picked Goods Packed Pending Charges …" at bounding box center [626, 236] width 132 height 23
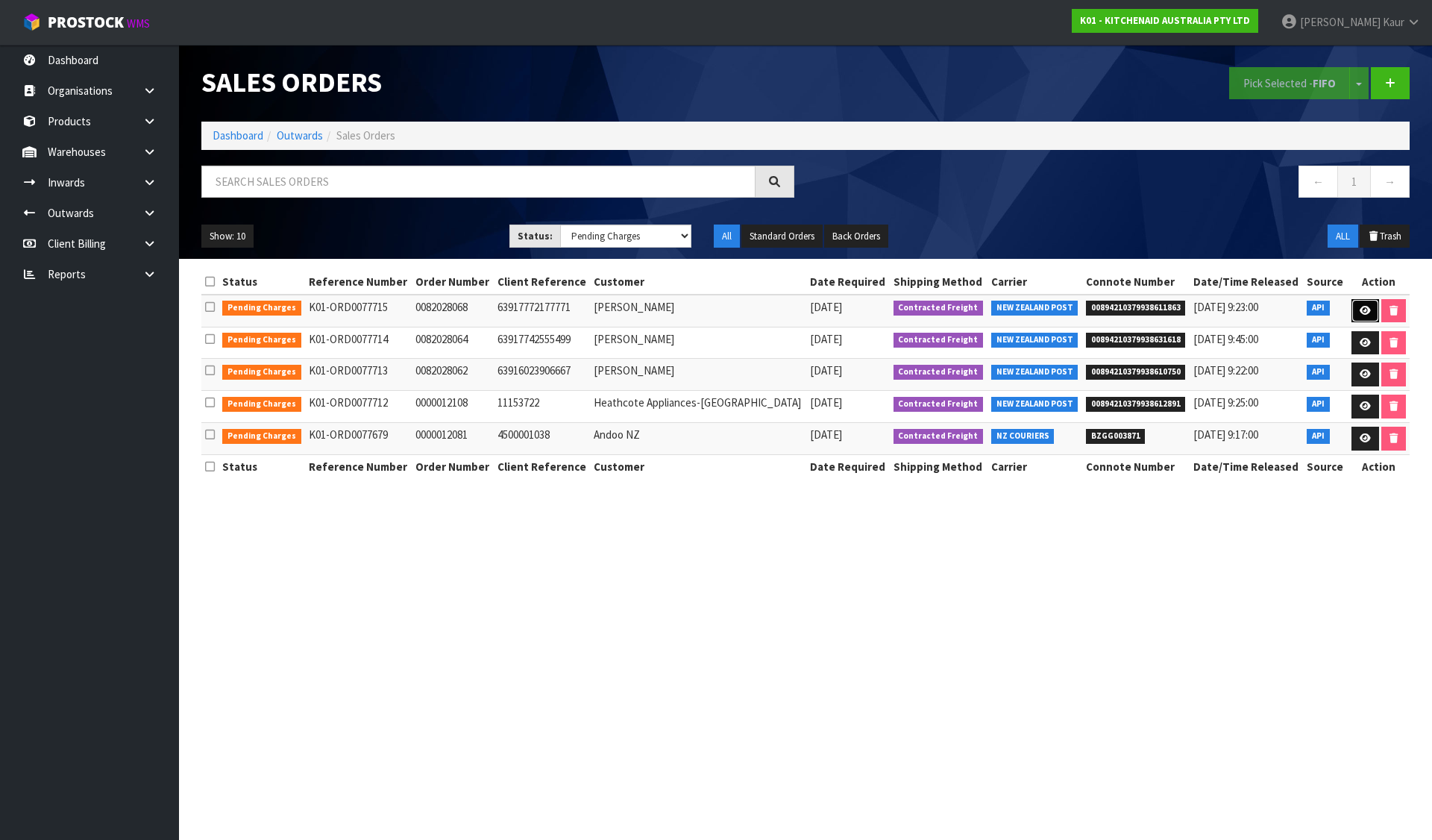
click at [1363, 306] on icon at bounding box center [1365, 310] width 11 height 10
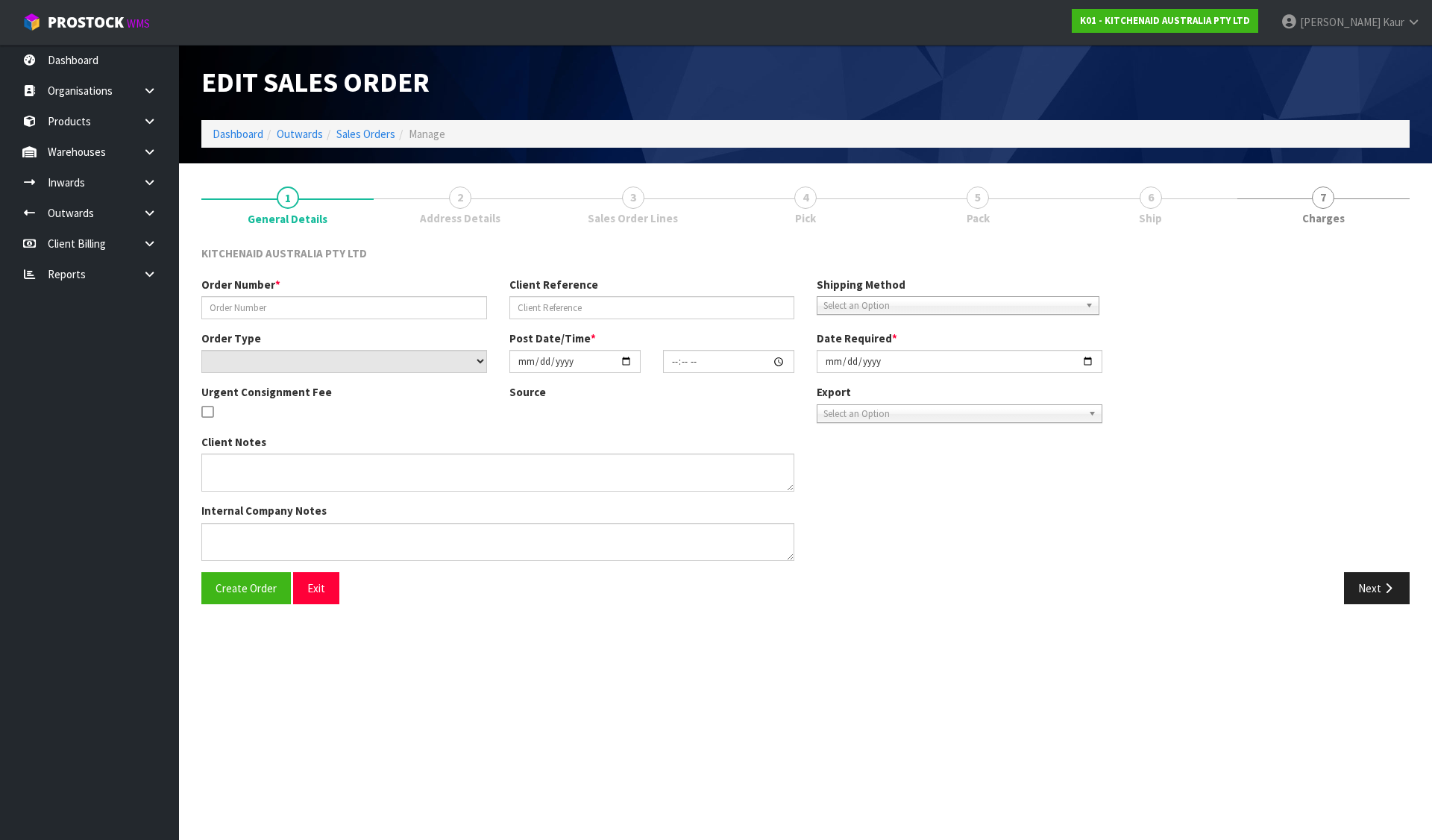
type input "0082028068"
type input "63917772177771"
select select "number:0"
type input "[DATE]"
type input "11:36:42.000"
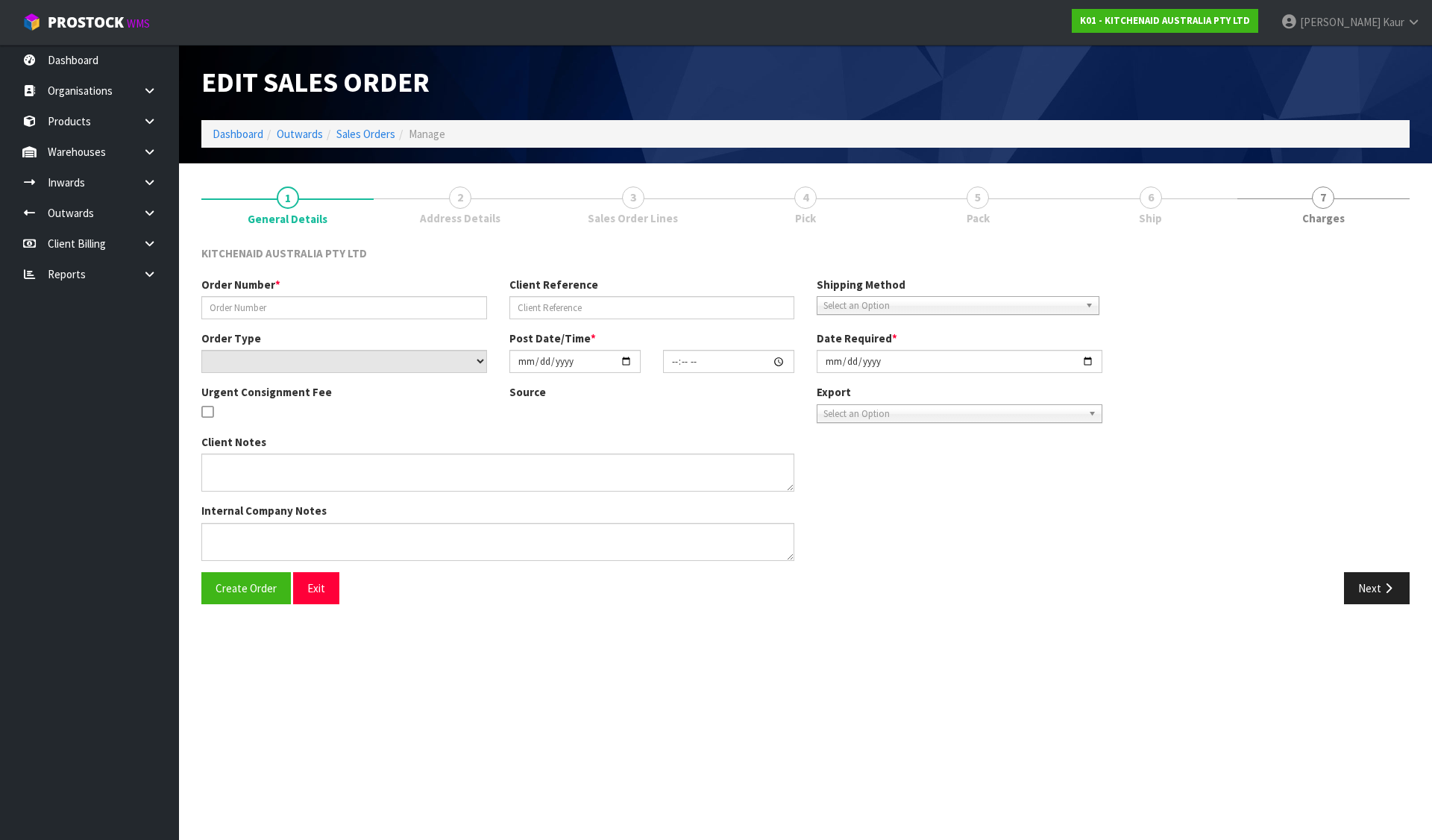
type input "[DATE]"
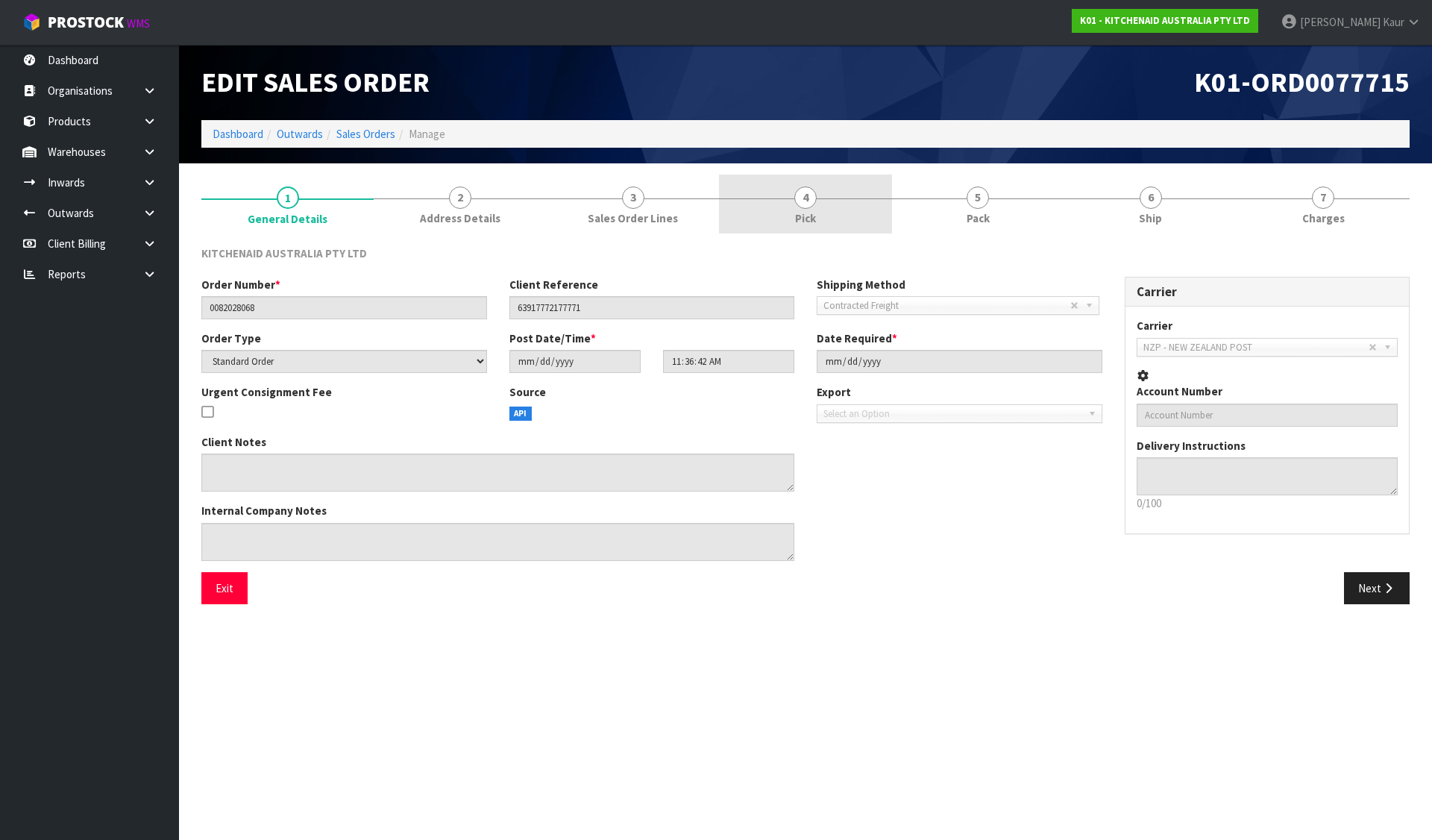
click at [797, 181] on link "4 Pick" at bounding box center [805, 204] width 172 height 59
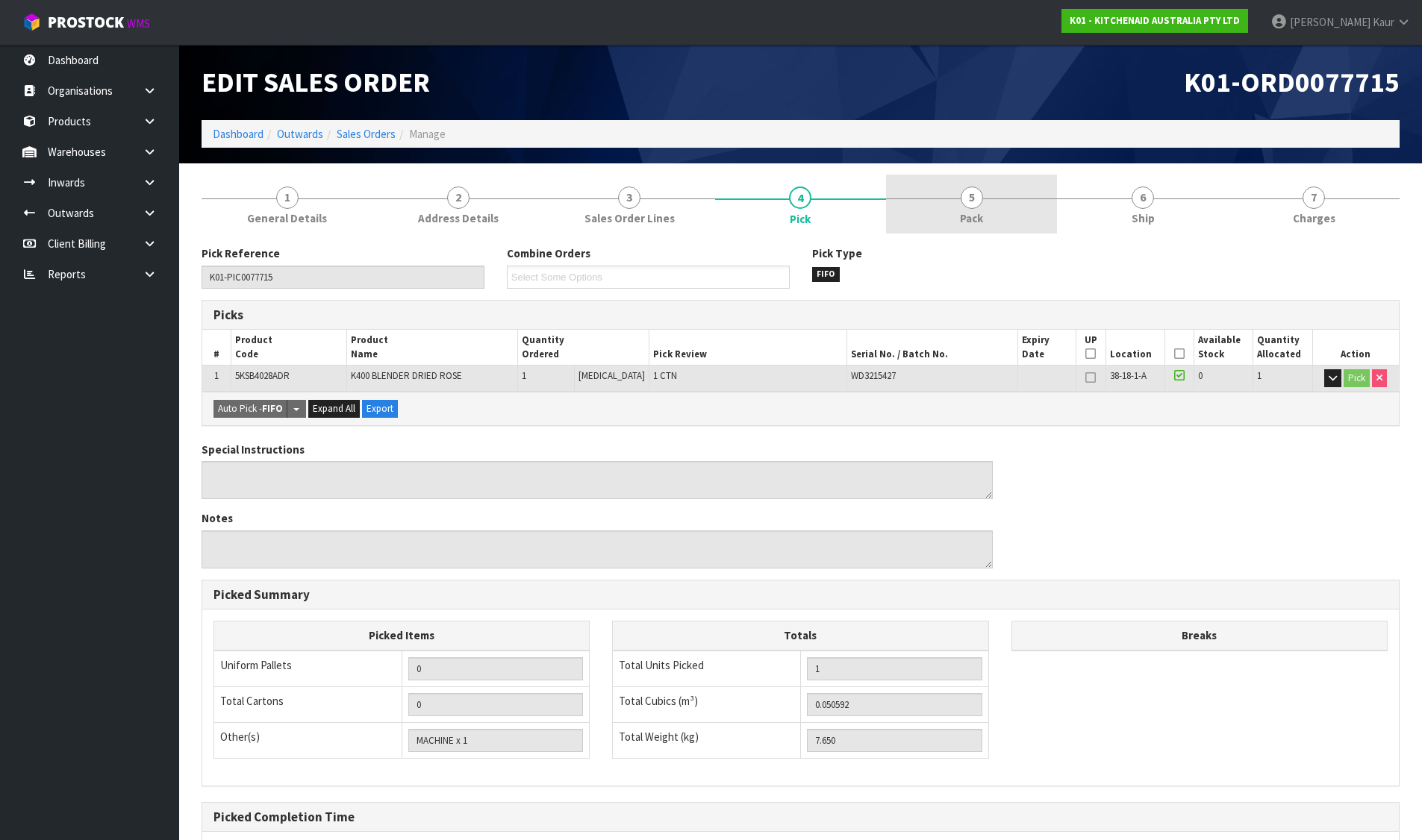
click at [962, 201] on span "5" at bounding box center [971, 198] width 22 height 22
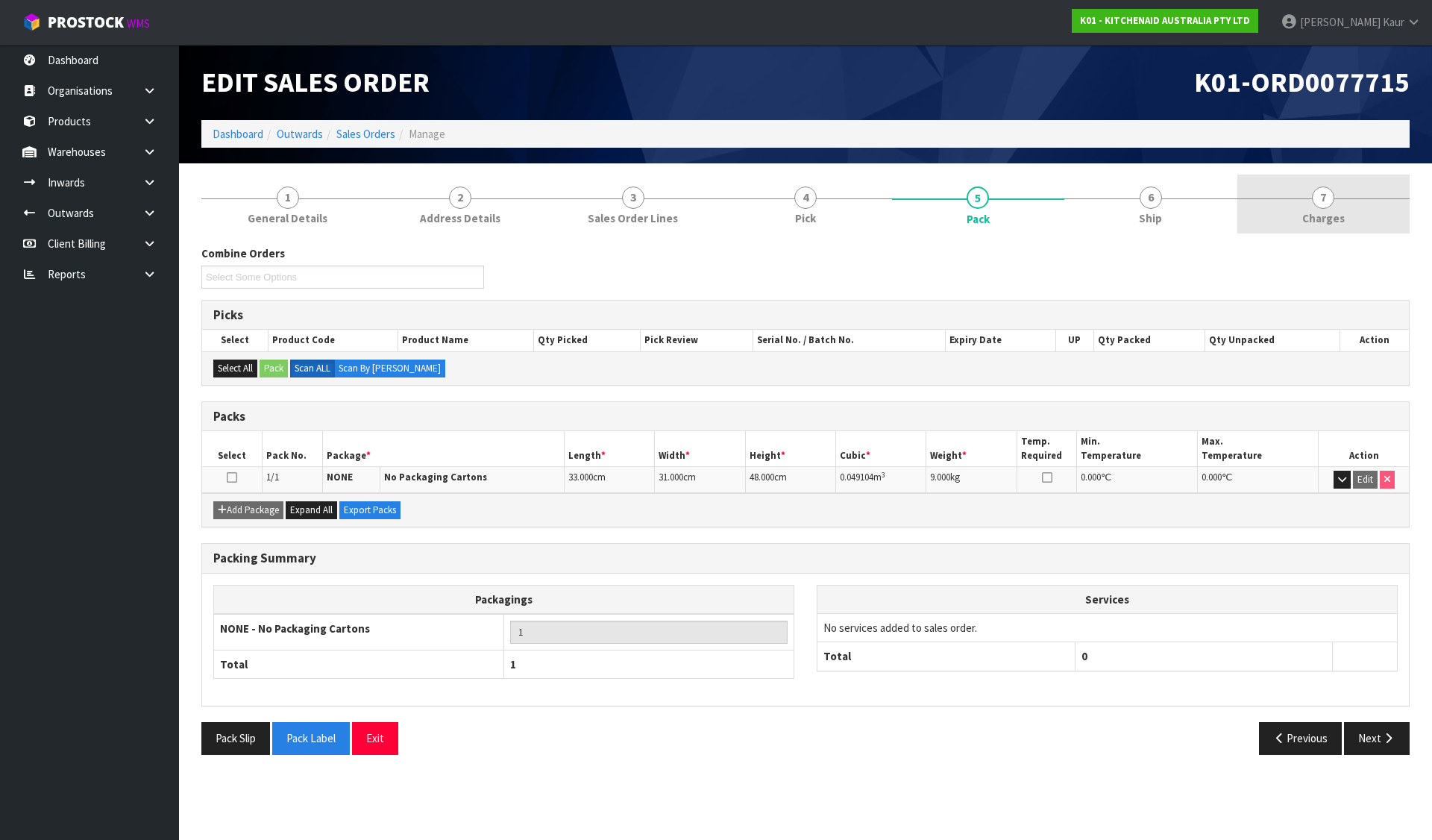
click at [1332, 198] on span "7" at bounding box center [1322, 198] width 22 height 22
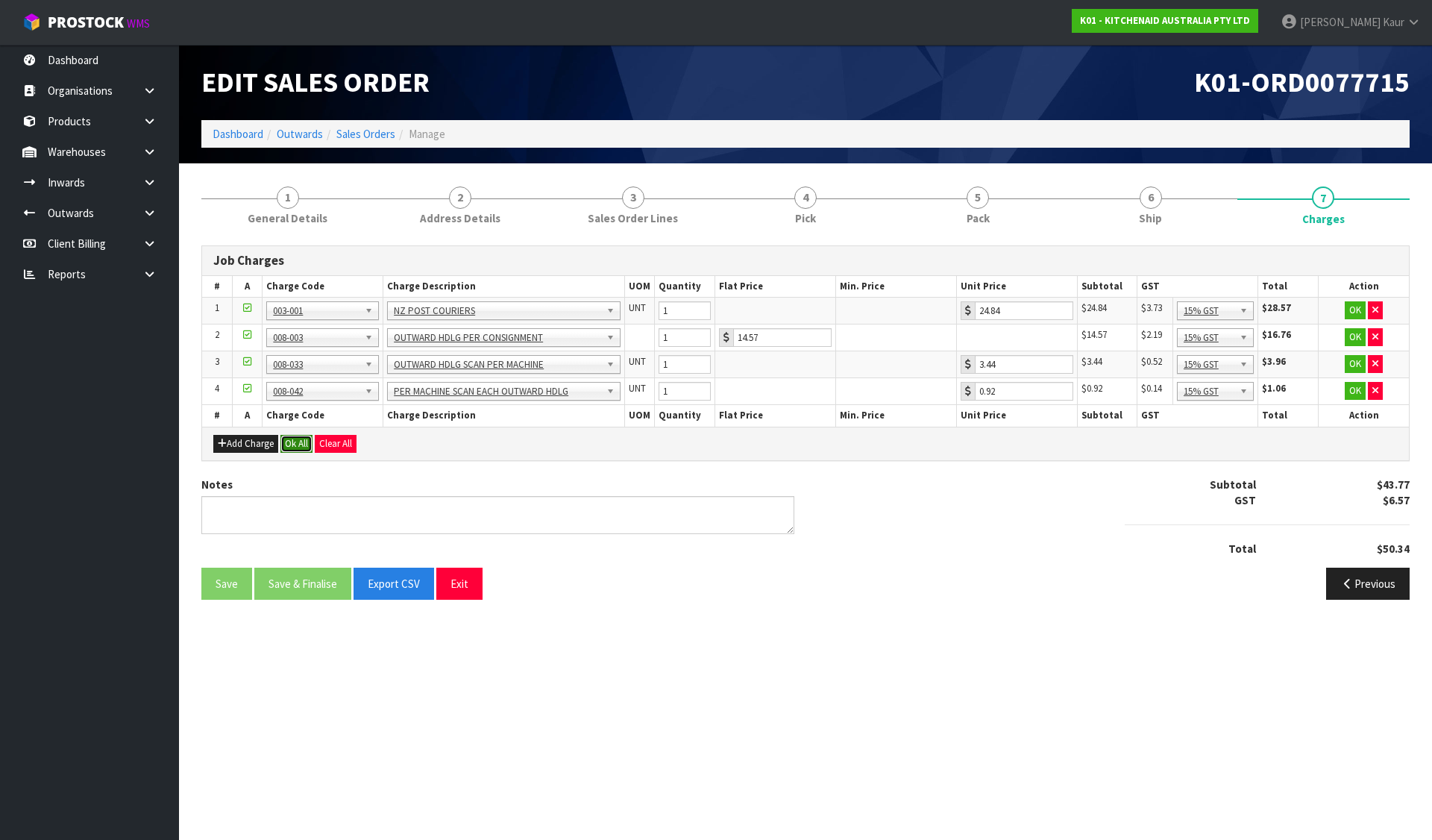
click at [291, 441] on button "Ok All" at bounding box center [296, 443] width 32 height 18
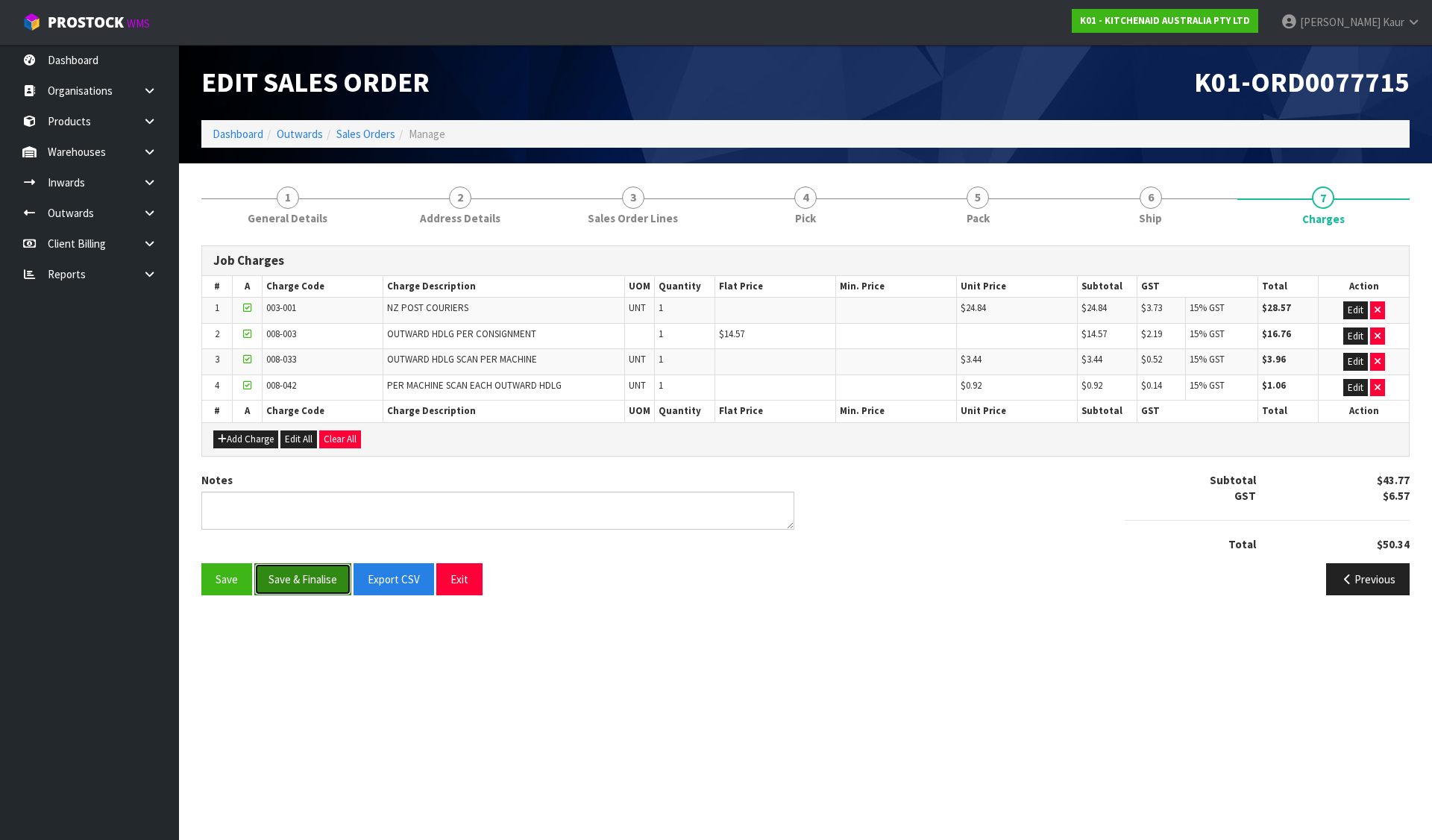
click at [282, 570] on button "Save & Finalise" at bounding box center [302, 579] width 97 height 32
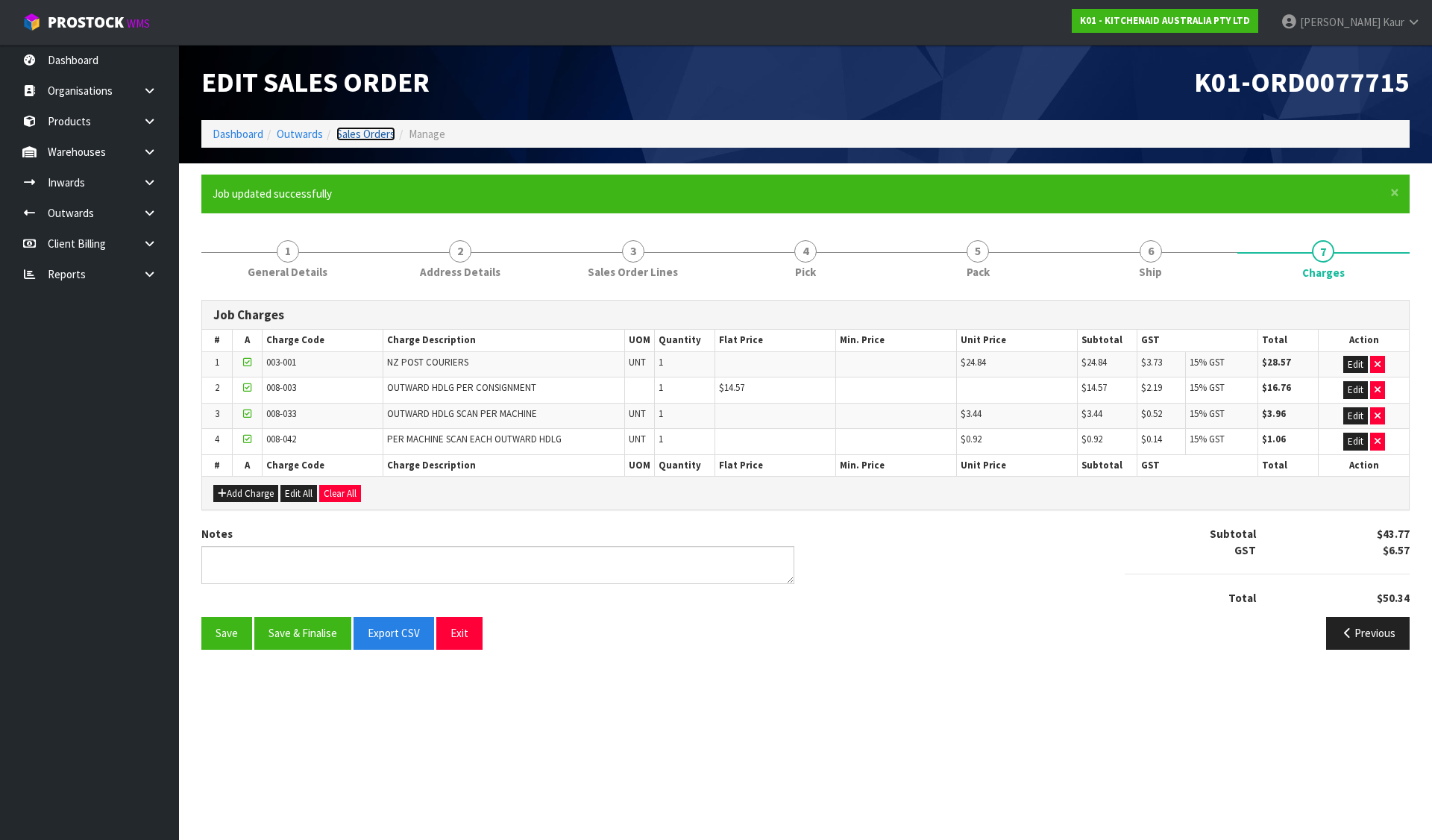
click at [358, 132] on link "Sales Orders" at bounding box center [365, 134] width 59 height 15
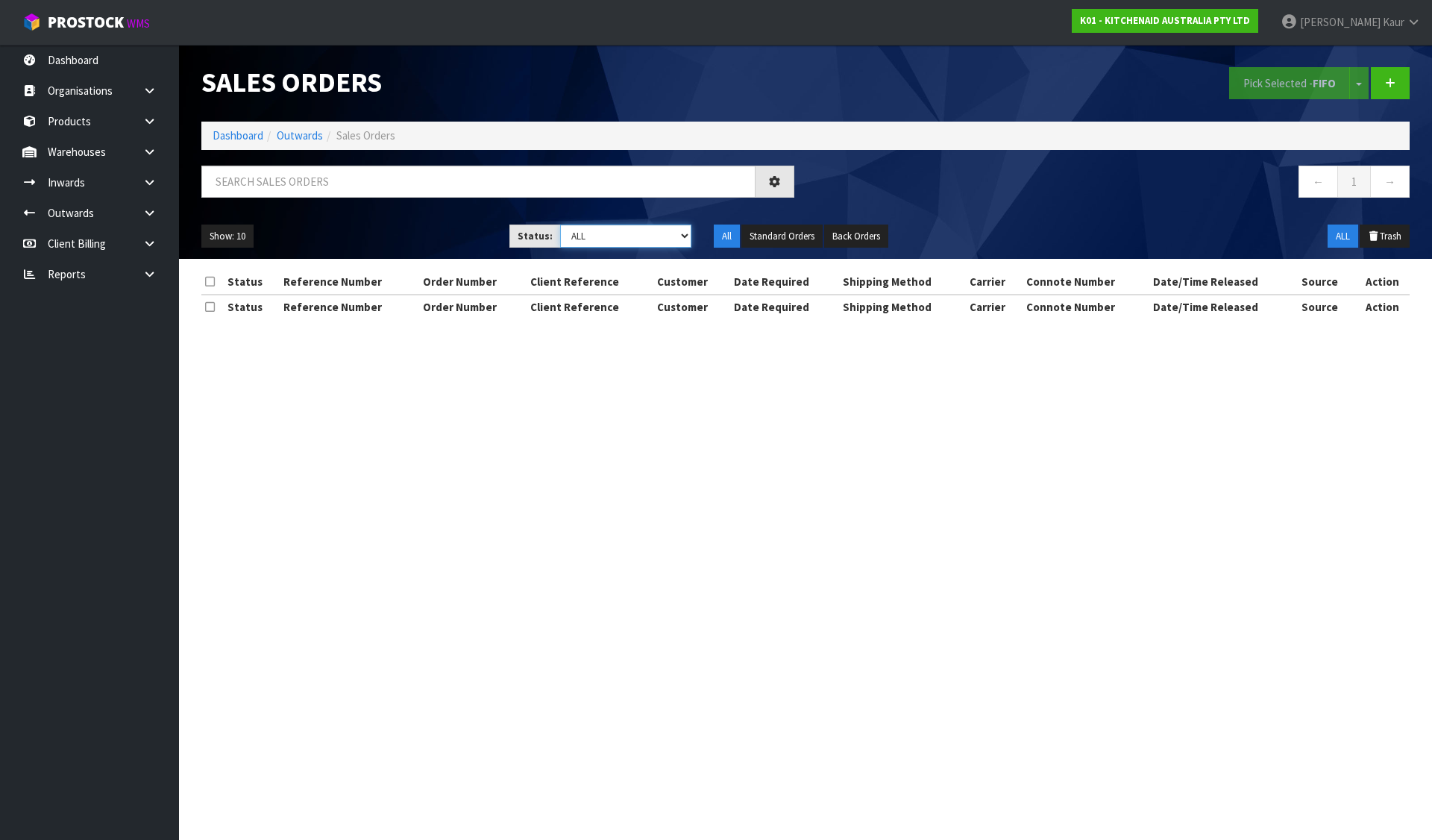
drag, startPoint x: 588, startPoint y: 232, endPoint x: 589, endPoint y: 242, distance: 10.0
click at [588, 232] on select "Draft Pending Allocated Pending Pick Goods Picked Goods Packed Pending Charges …" at bounding box center [626, 236] width 132 height 23
select select "string:6"
click at [561, 224] on select "Draft Pending Allocated Pending Pick Goods Picked Goods Packed Pending Charges …" at bounding box center [626, 236] width 132 height 23
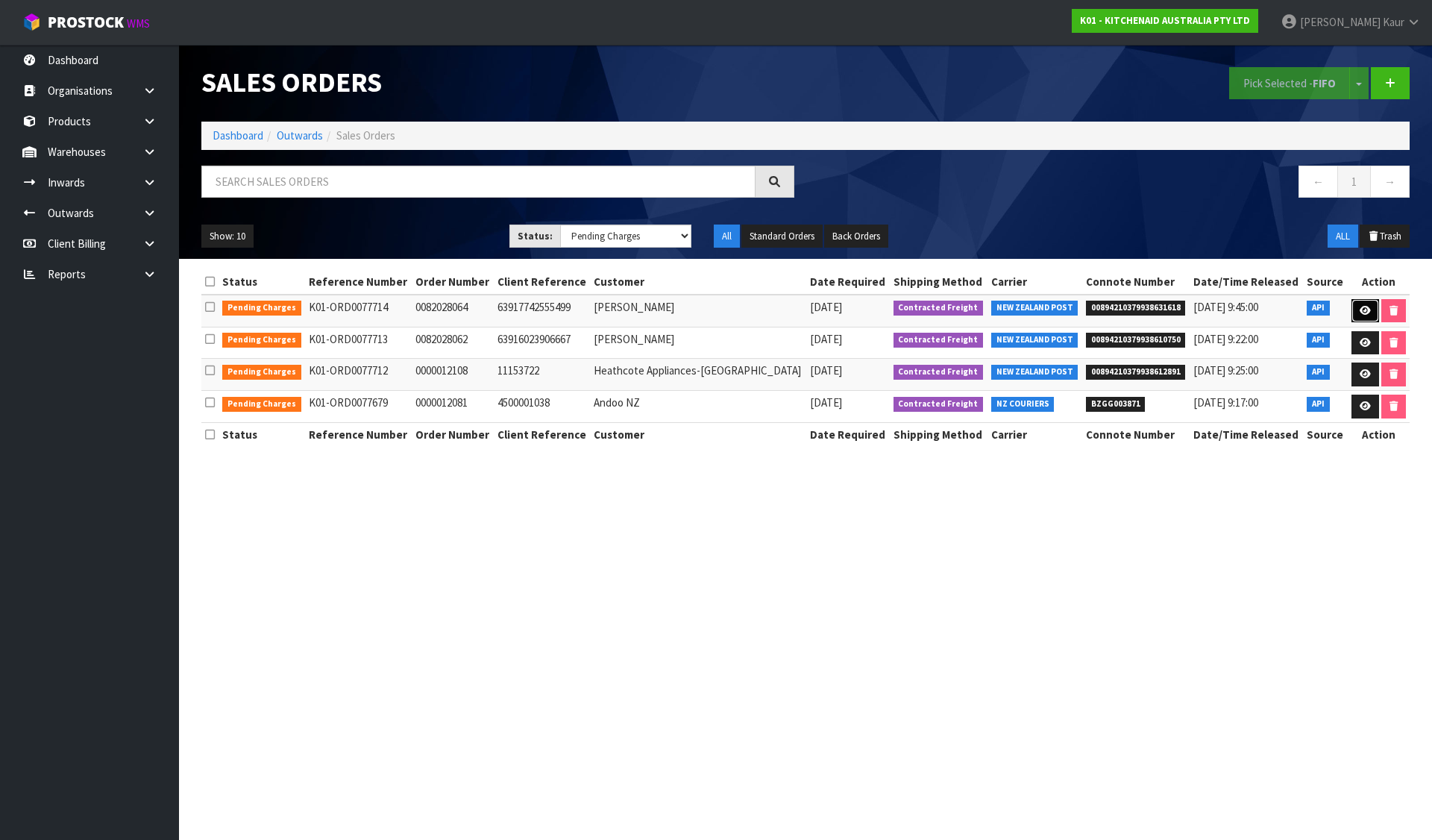
click at [1360, 309] on icon at bounding box center [1365, 310] width 11 height 10
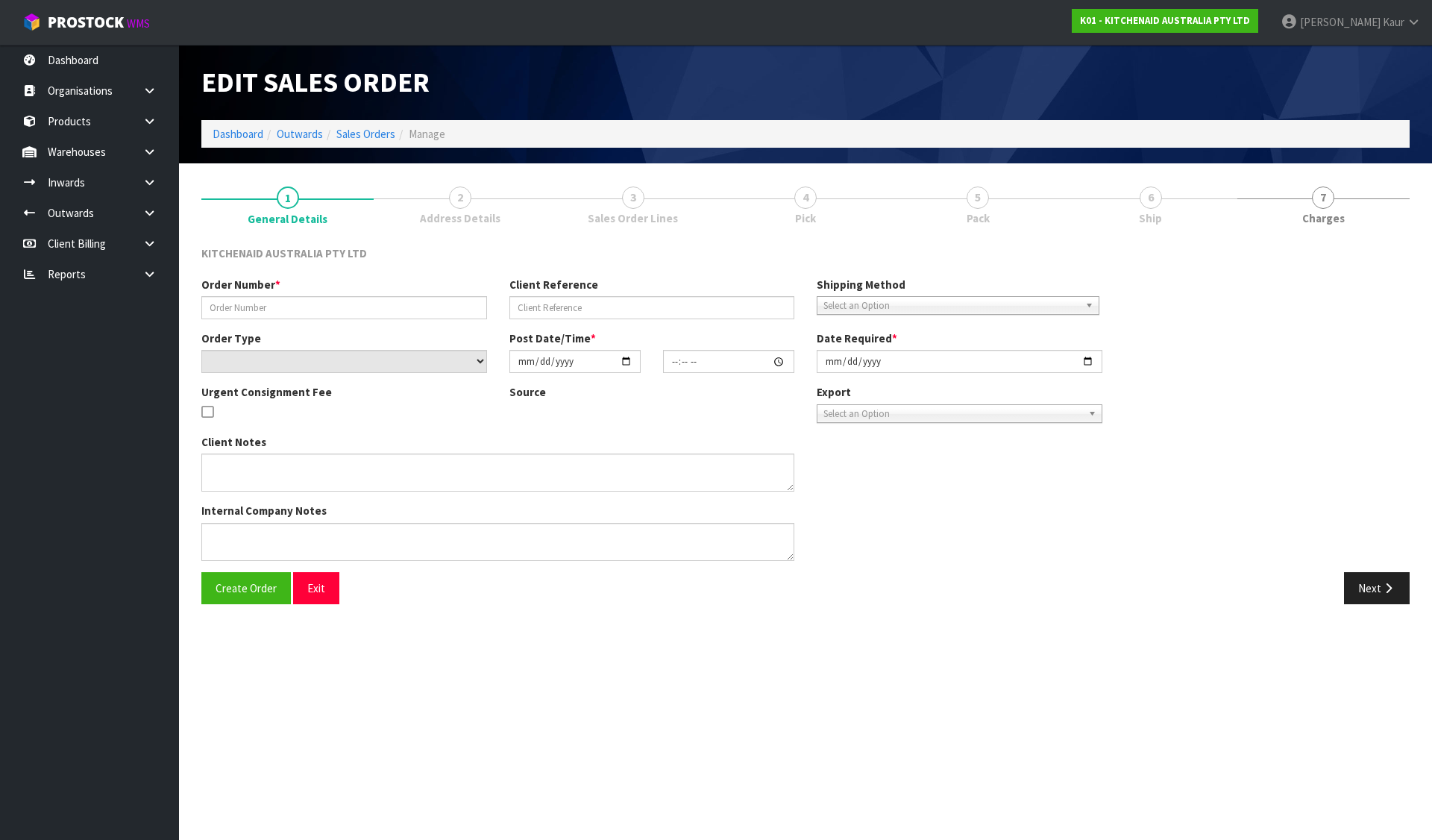
type input "0082028064"
type input "63917742555499"
select select "number:0"
type input "[DATE]"
type input "11:36:40.000"
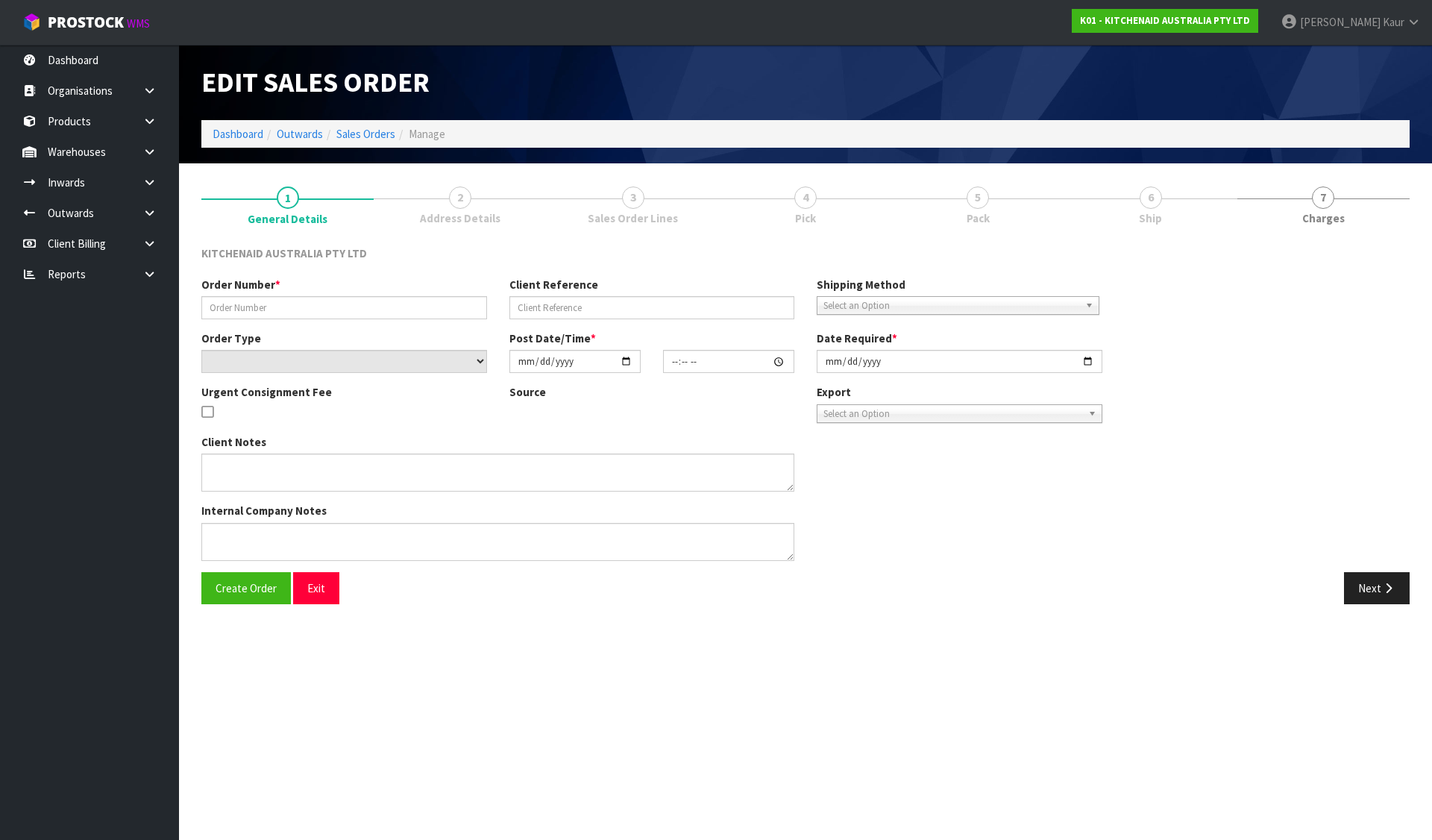
type input "[DATE]"
click at [810, 200] on span "4" at bounding box center [805, 198] width 22 height 22
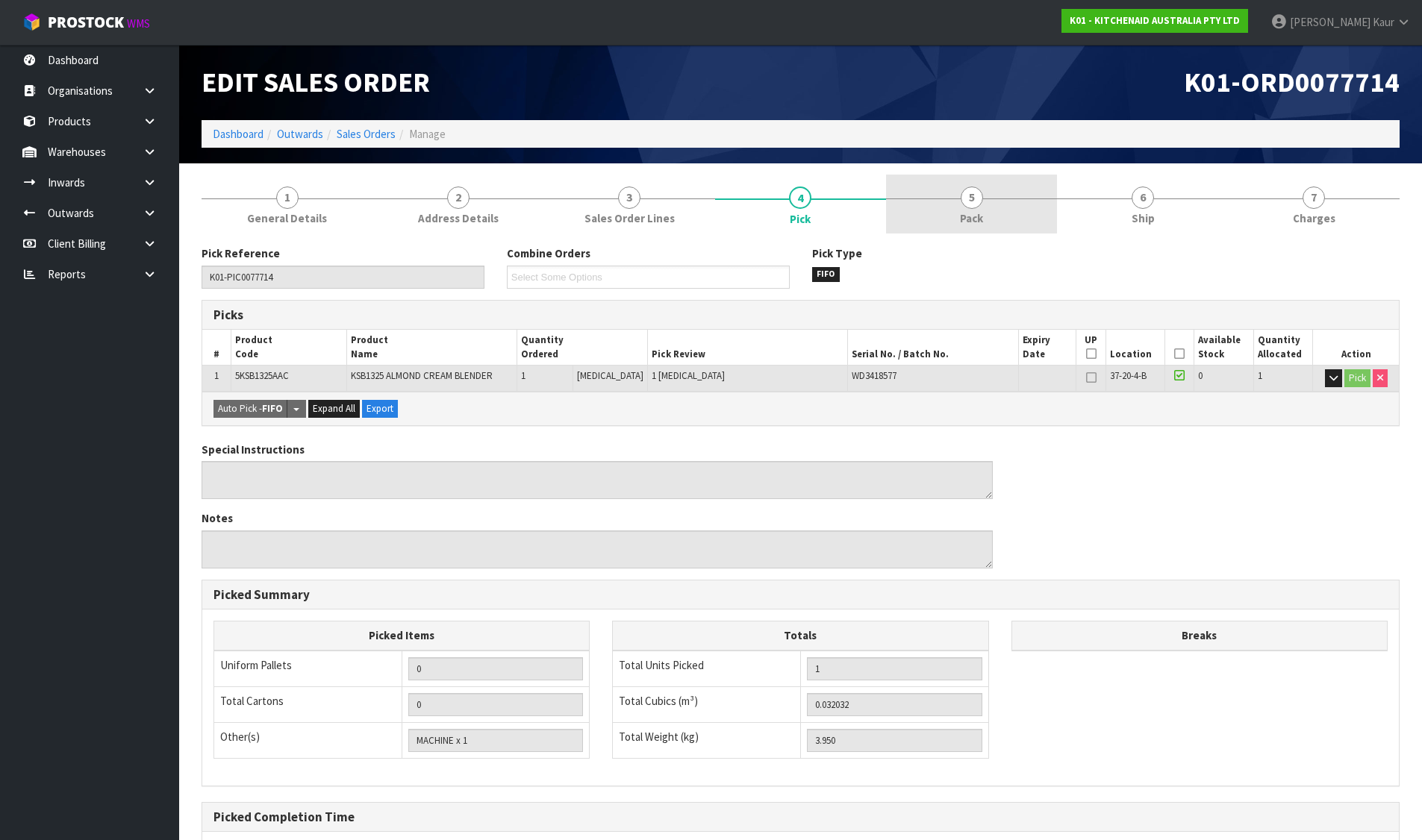
click at [984, 190] on link "5 Pack" at bounding box center [971, 204] width 171 height 59
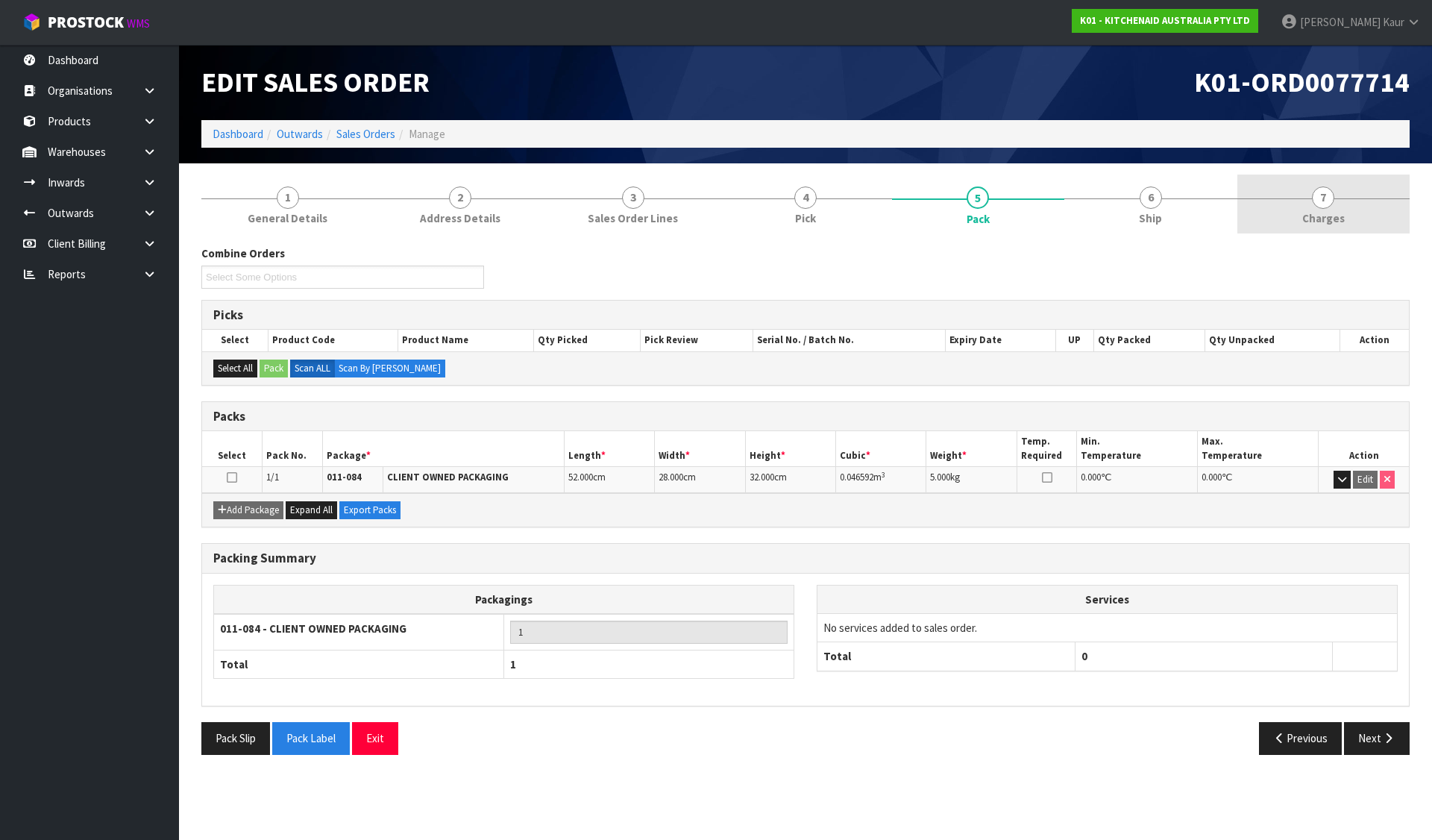
click at [1355, 191] on link "7 [GEOGRAPHIC_DATA]" at bounding box center [1323, 204] width 172 height 59
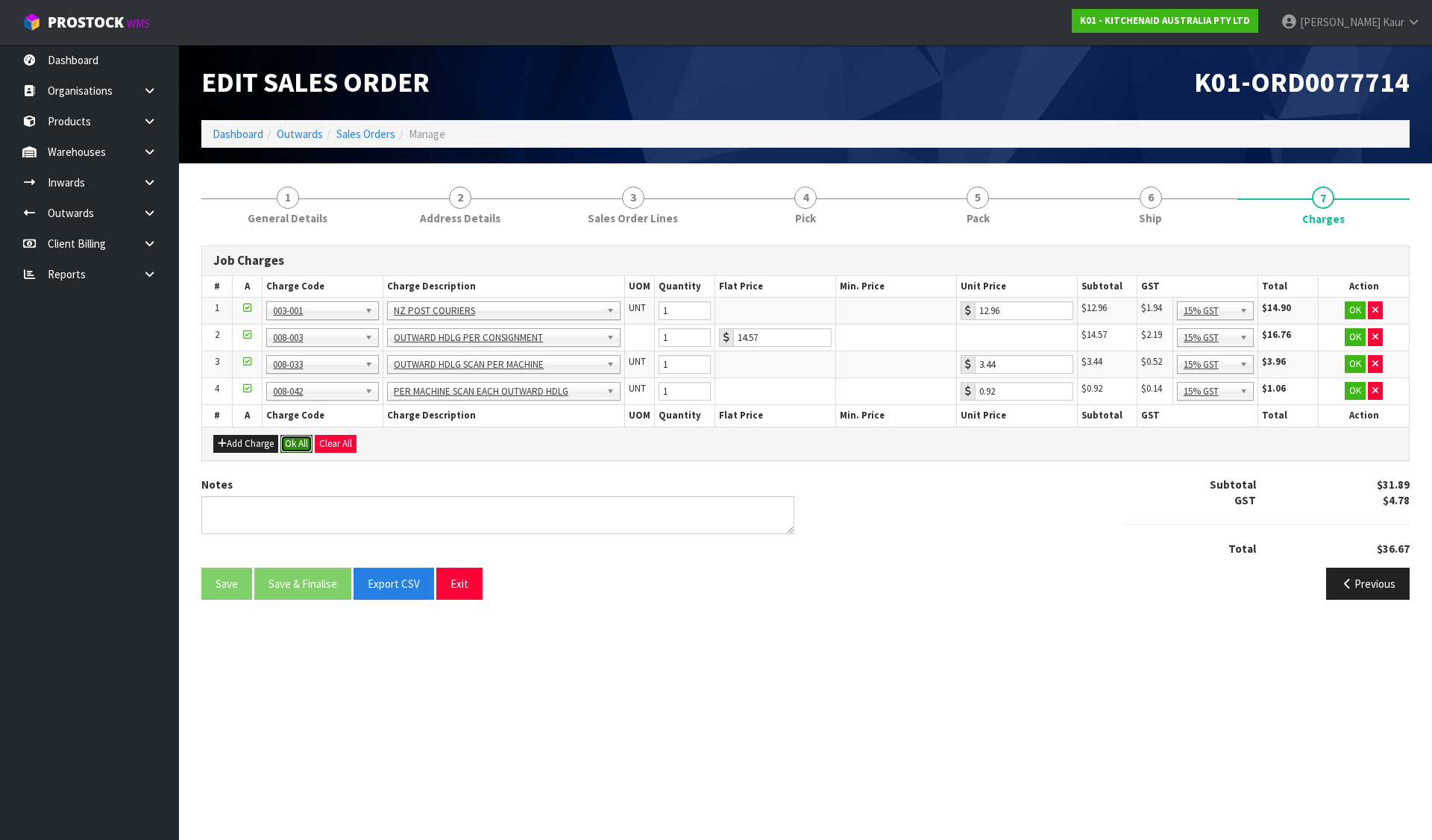
drag, startPoint x: 299, startPoint y: 443, endPoint x: 294, endPoint y: 457, distance: 14.9
click at [297, 443] on button "Ok All" at bounding box center [296, 443] width 32 height 18
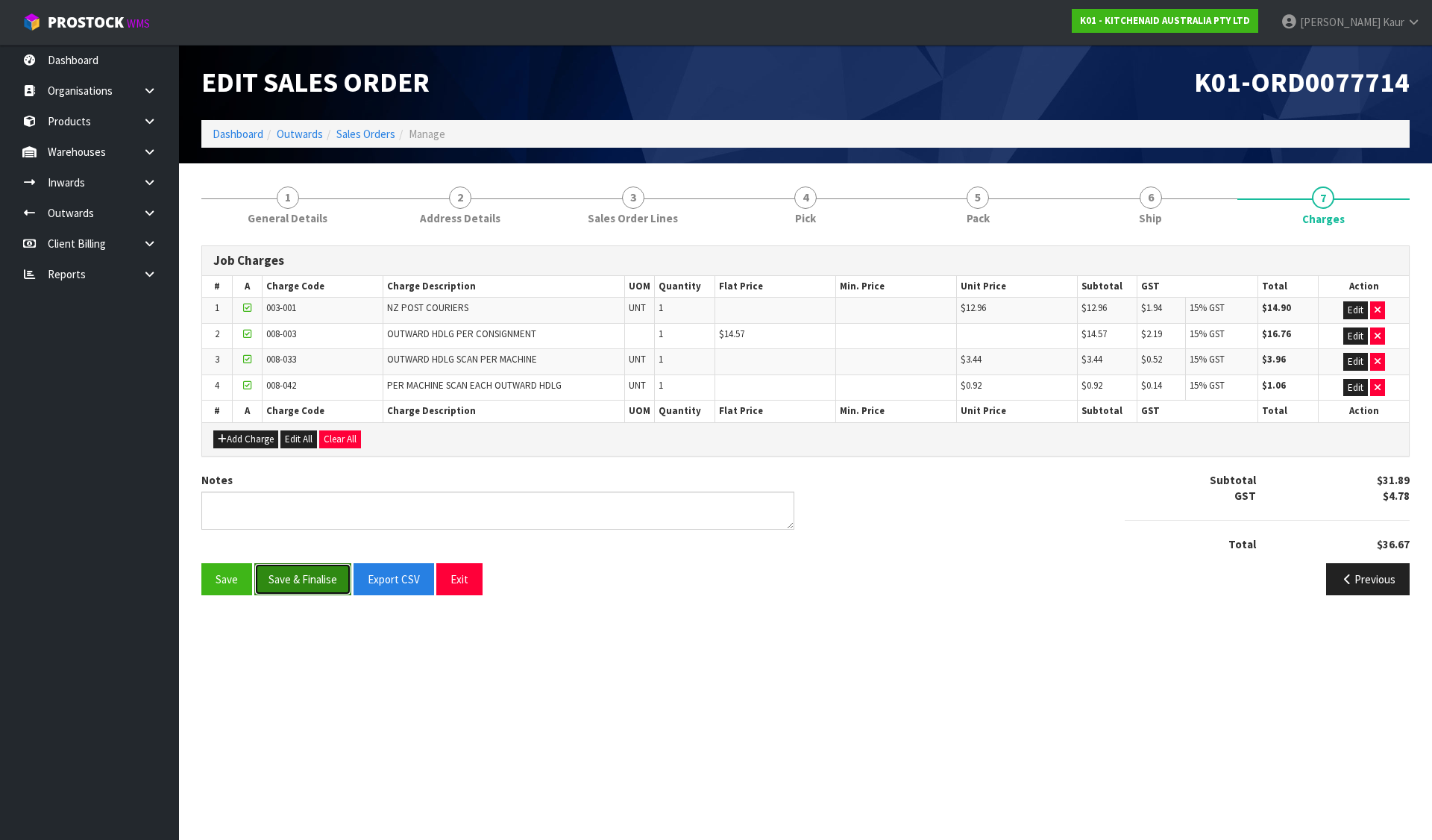
click at [312, 583] on button "Save & Finalise" at bounding box center [302, 579] width 97 height 32
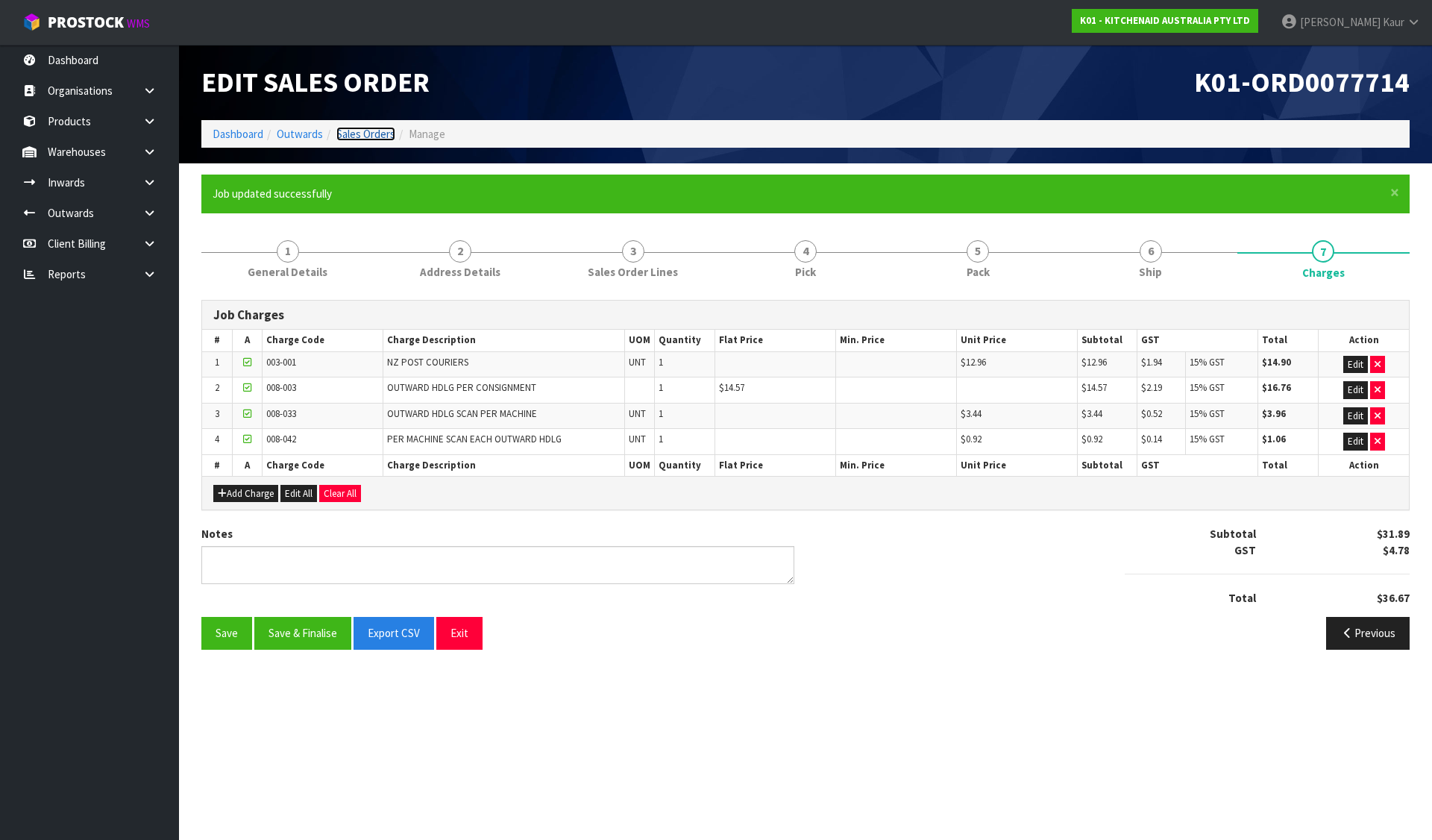
click at [387, 132] on link "Sales Orders" at bounding box center [365, 134] width 59 height 15
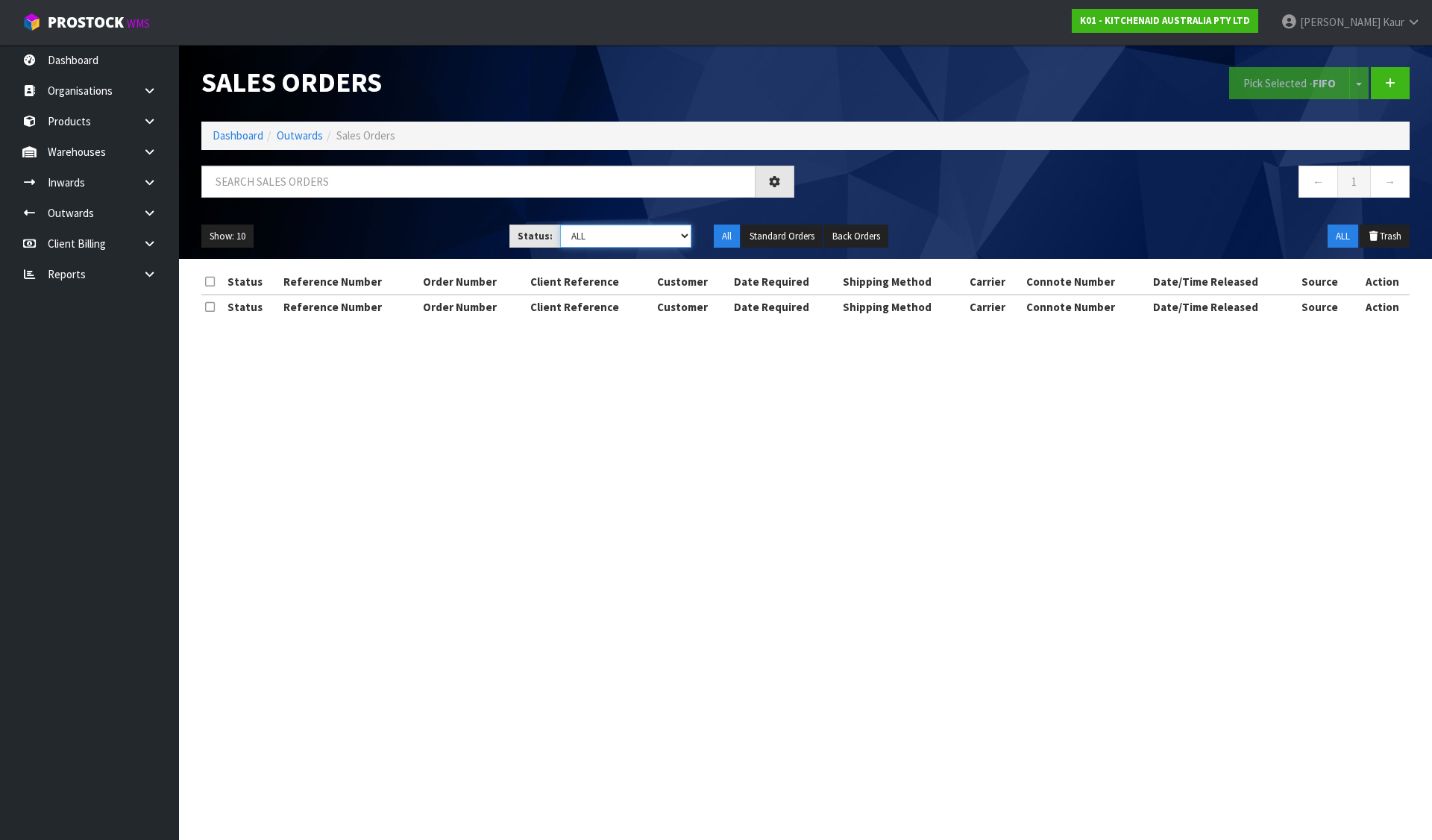
click at [657, 240] on select "Draft Pending Allocated Pending Pick Goods Picked Goods Packed Pending Charges …" at bounding box center [626, 236] width 132 height 23
select select "string:6"
click at [561, 224] on select "Draft Pending Allocated Pending Pick Goods Picked Goods Packed Pending Charges …" at bounding box center [626, 236] width 132 height 23
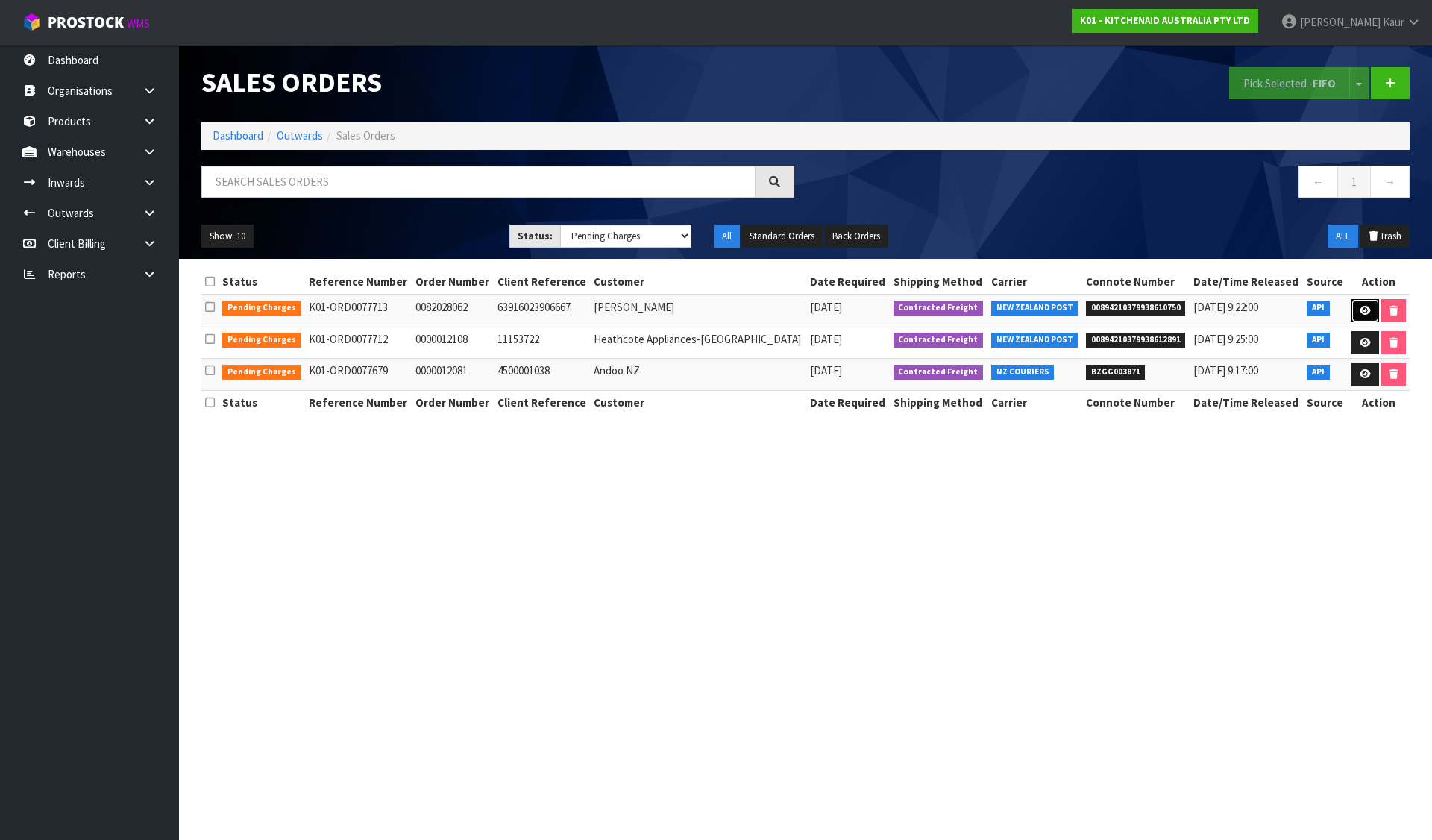
click at [1363, 314] on icon at bounding box center [1365, 310] width 11 height 10
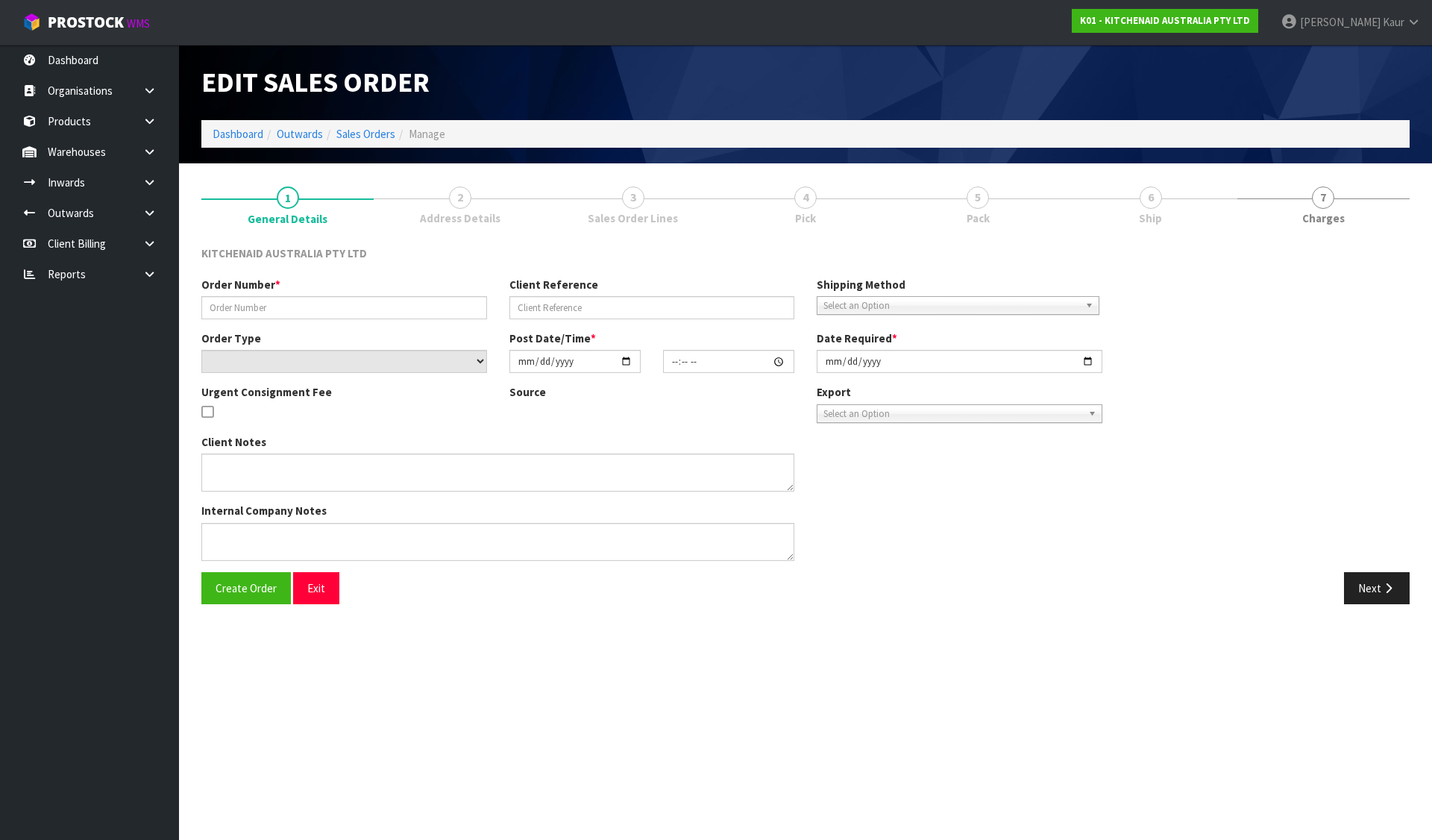
type input "0082028062"
type input "63916023906667"
select select "number:0"
type input "[DATE]"
type input "11:36:39.000"
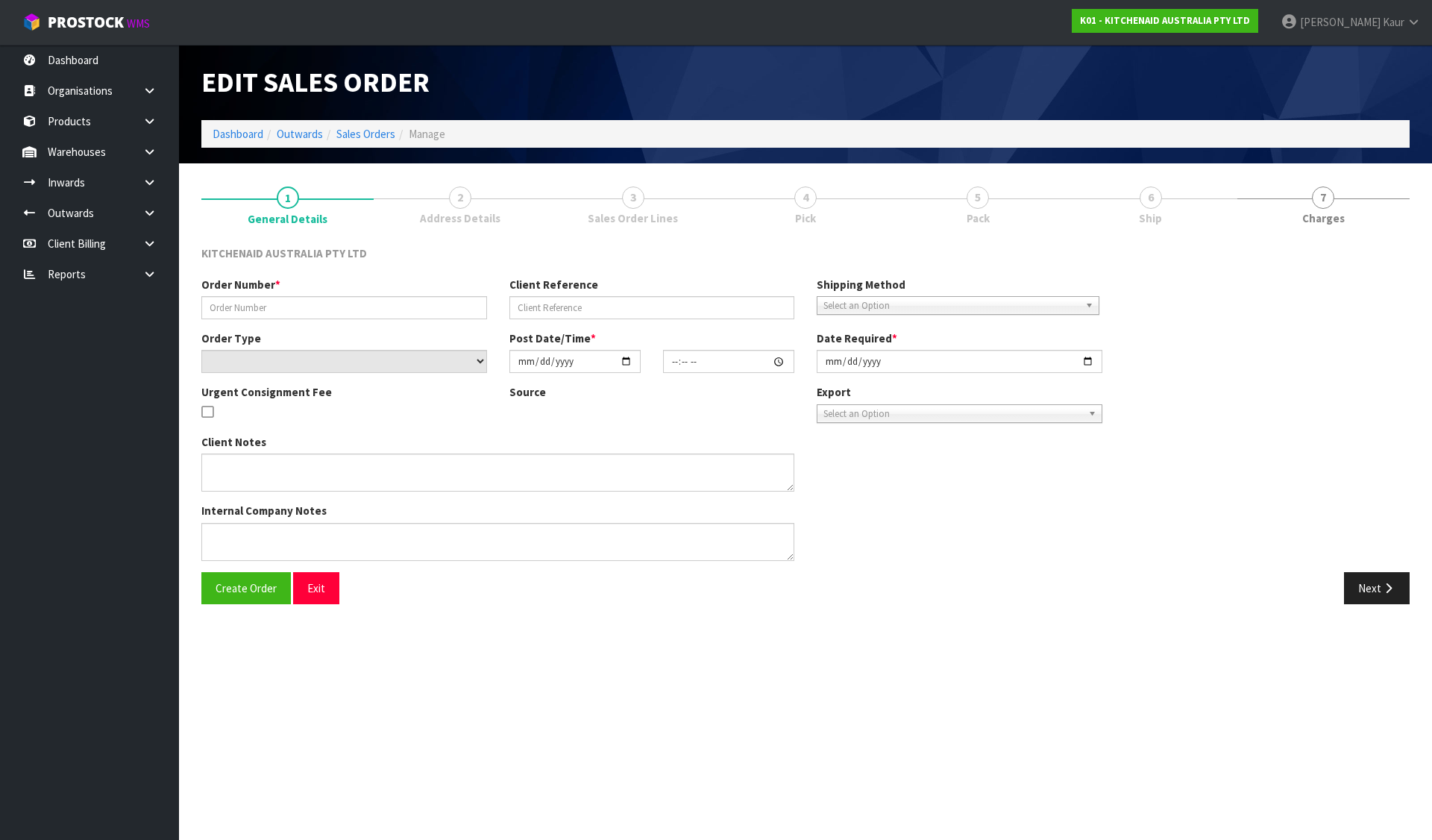
type input "[DATE]"
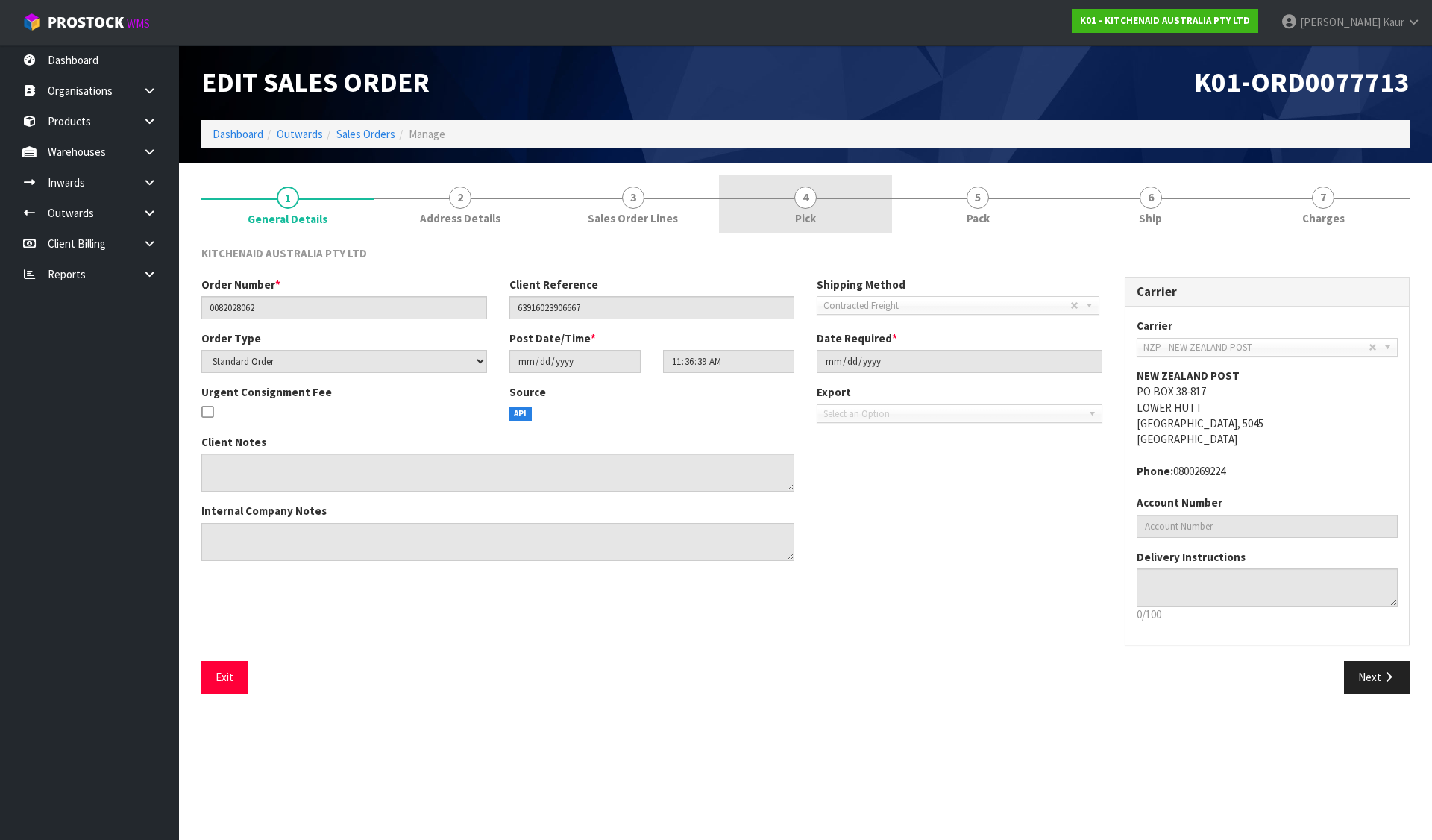
click at [803, 182] on link "4 Pick" at bounding box center [805, 204] width 172 height 59
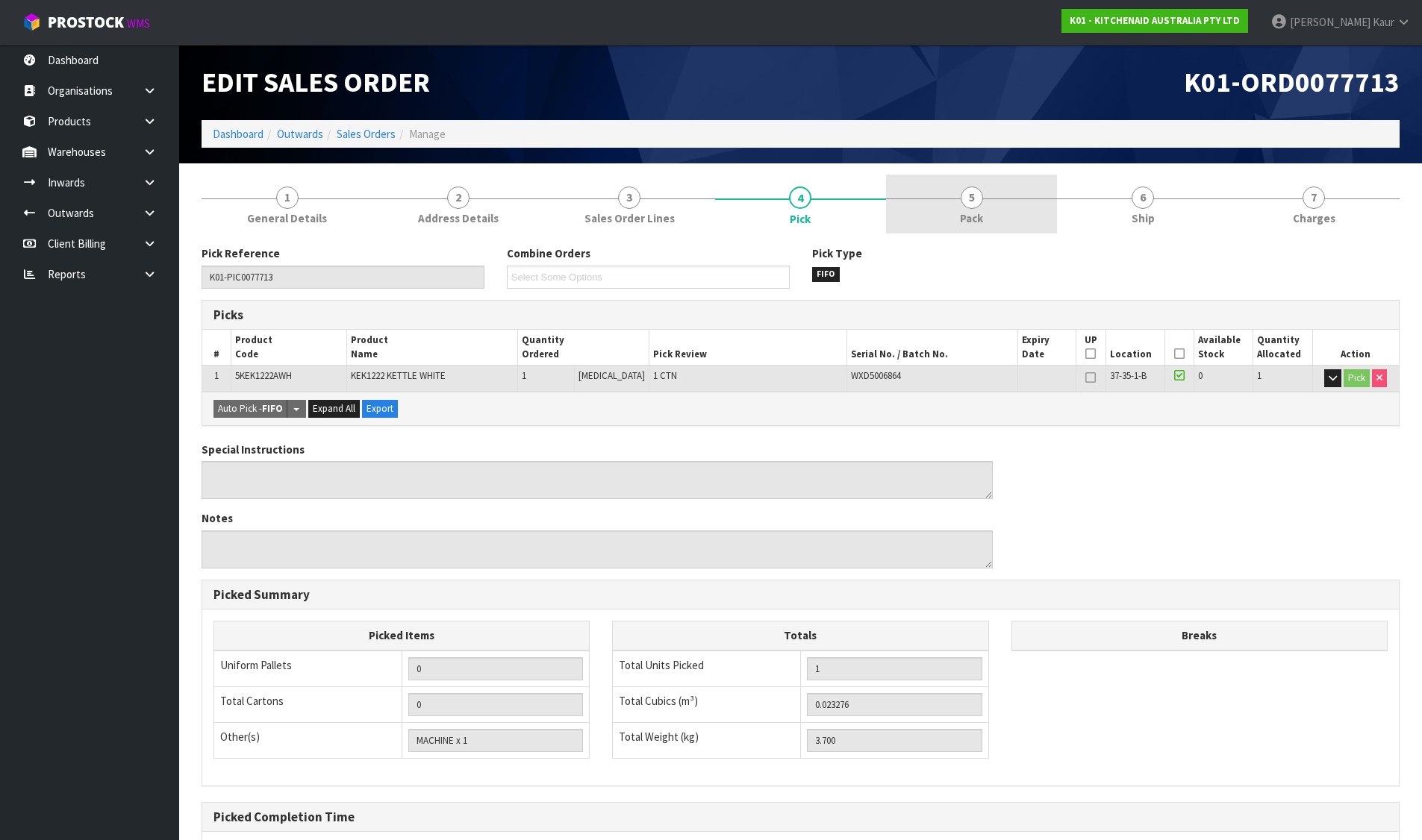
click at [955, 189] on link "5 Pack" at bounding box center [971, 204] width 171 height 59
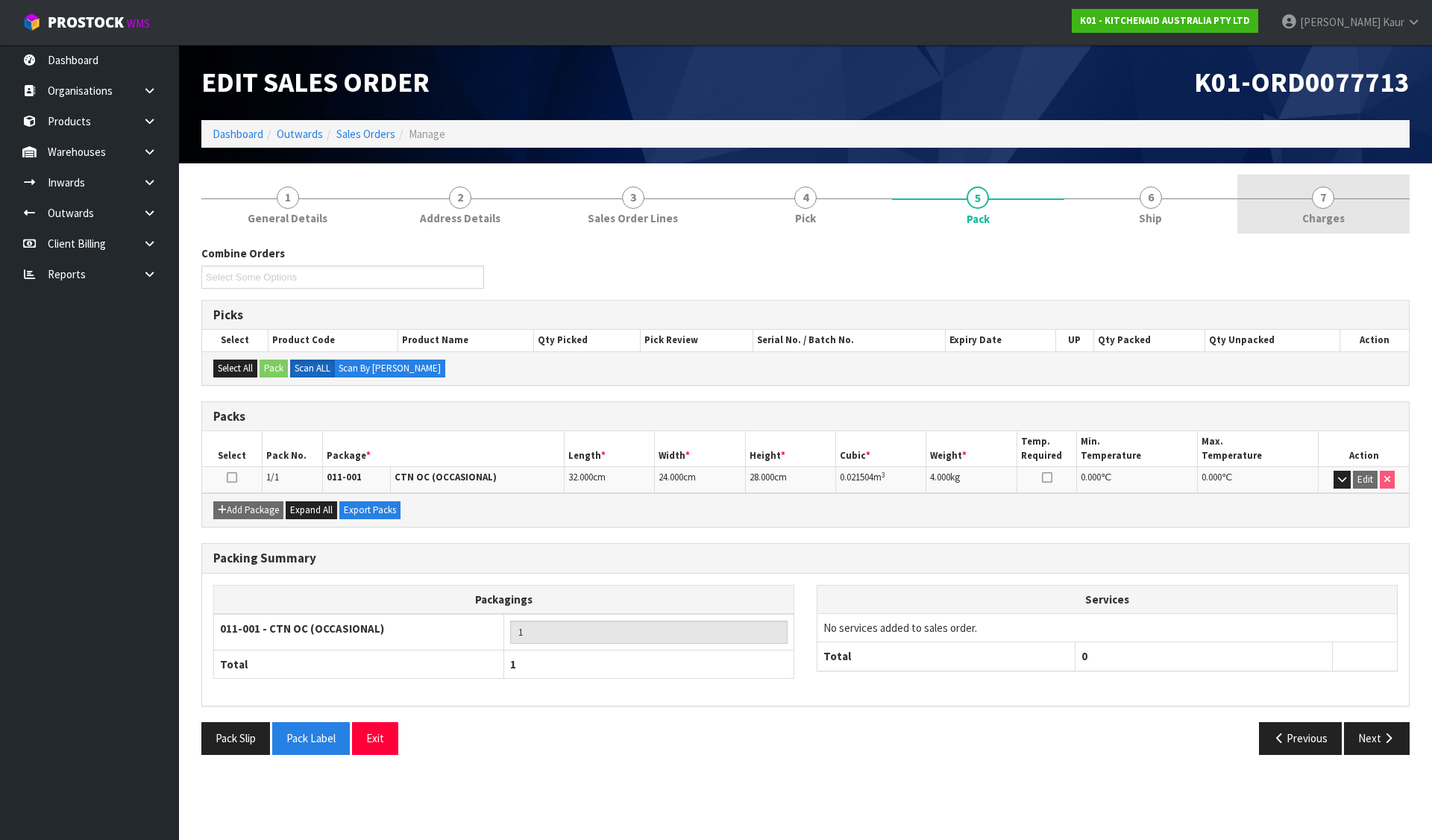
click at [1318, 189] on span "7" at bounding box center [1322, 198] width 22 height 22
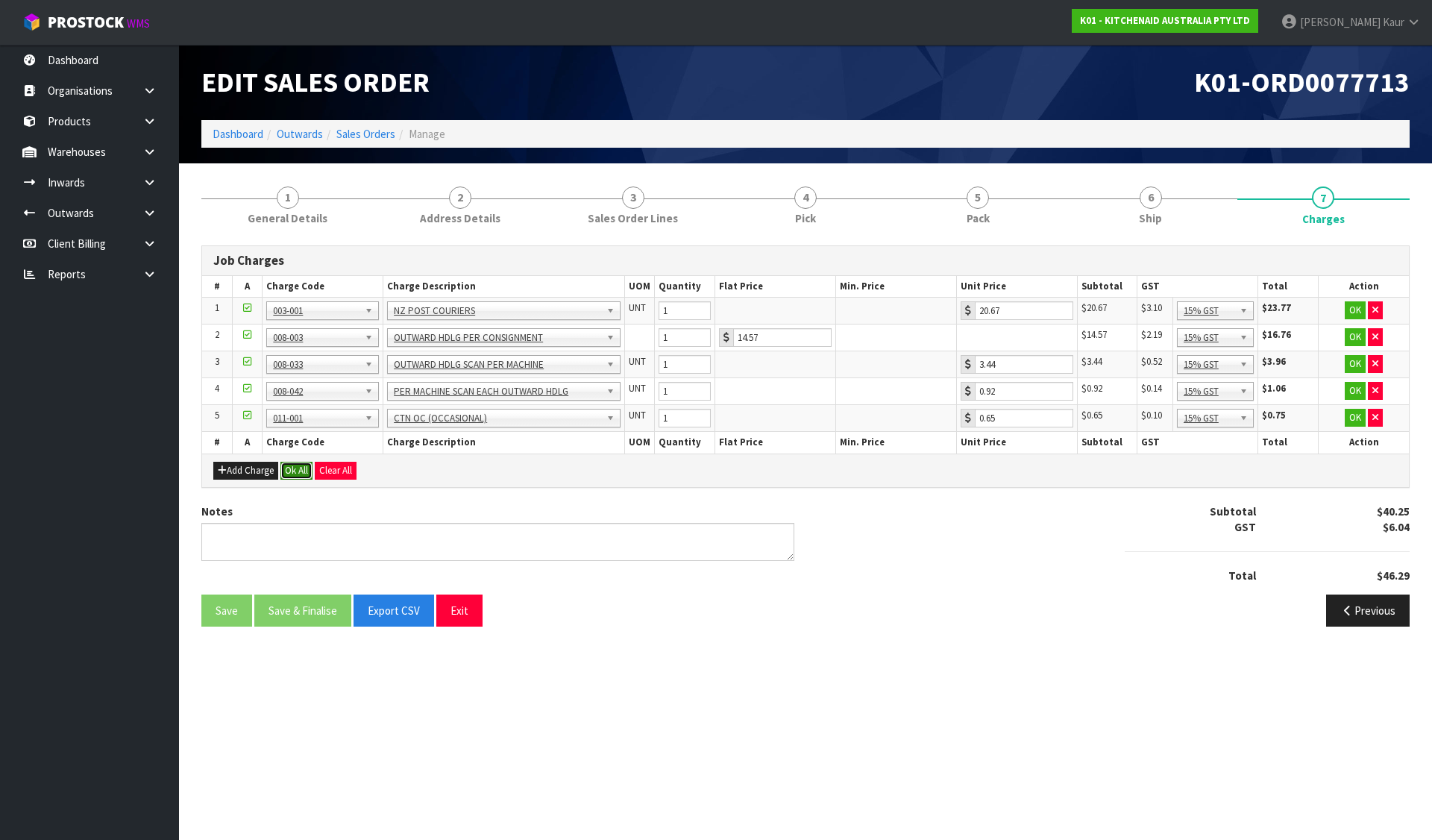
drag, startPoint x: 304, startPoint y: 470, endPoint x: 301, endPoint y: 579, distance: 109.0
click at [303, 471] on button "Ok All" at bounding box center [296, 470] width 32 height 18
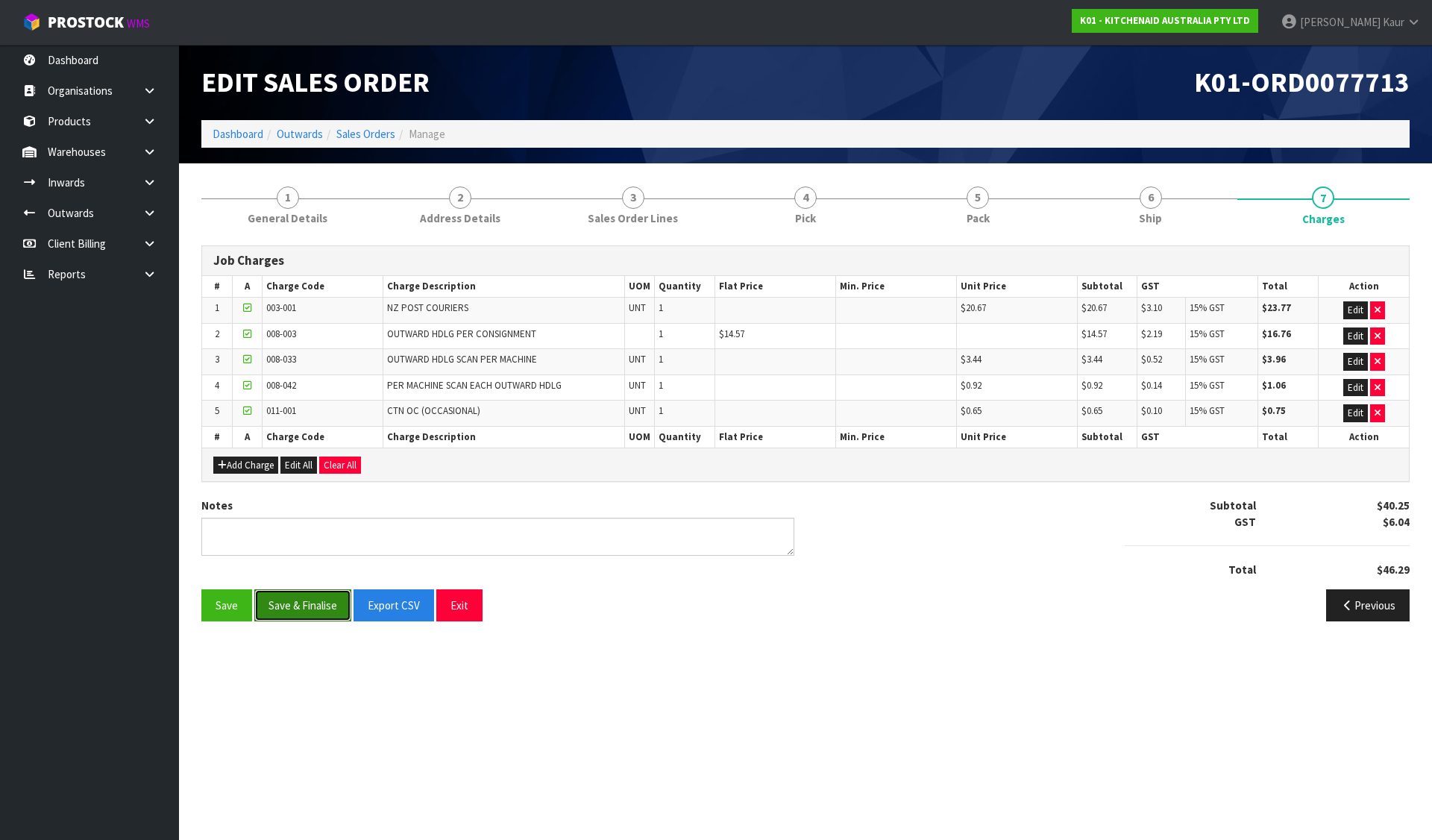
click at [306, 616] on button "Save & Finalise" at bounding box center [302, 606] width 97 height 32
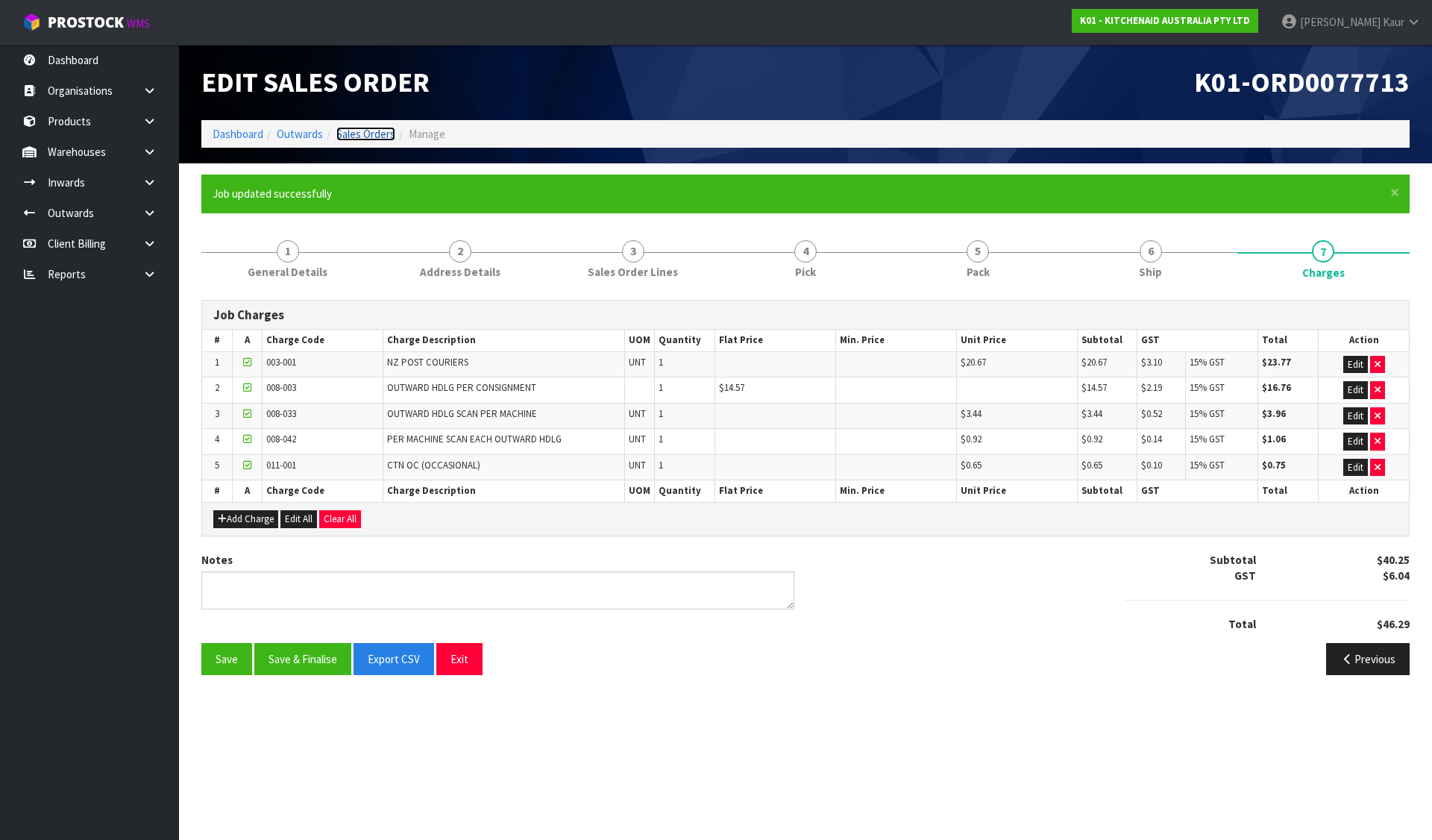
click at [376, 136] on link "Sales Orders" at bounding box center [365, 134] width 59 height 15
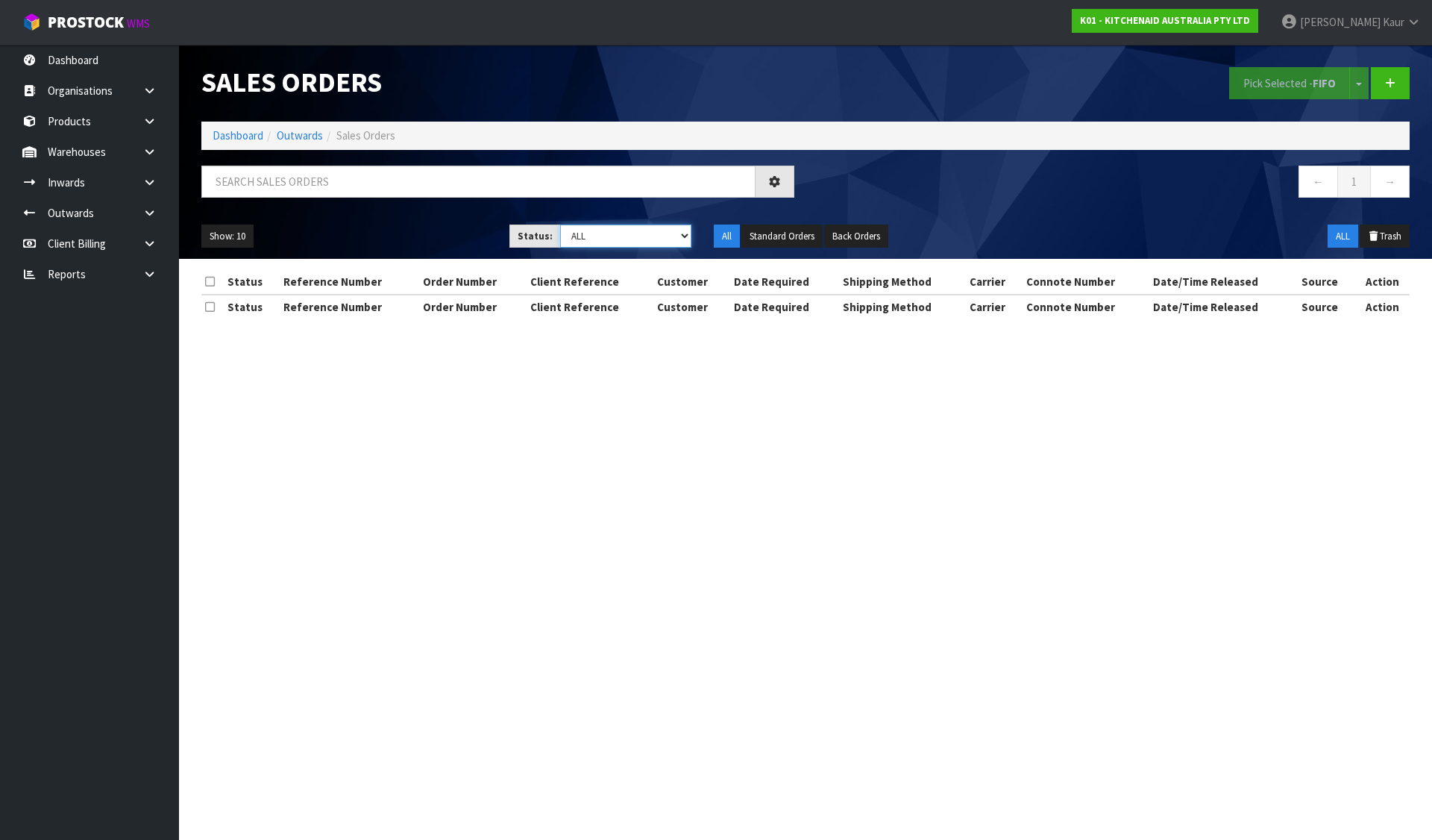
click at [624, 235] on select "Draft Pending Allocated Pending Pick Goods Picked Goods Packed Pending Charges …" at bounding box center [626, 236] width 132 height 23
select select "string:6"
click at [561, 224] on select "Draft Pending Allocated Pending Pick Goods Picked Goods Packed Pending Charges …" at bounding box center [626, 236] width 132 height 23
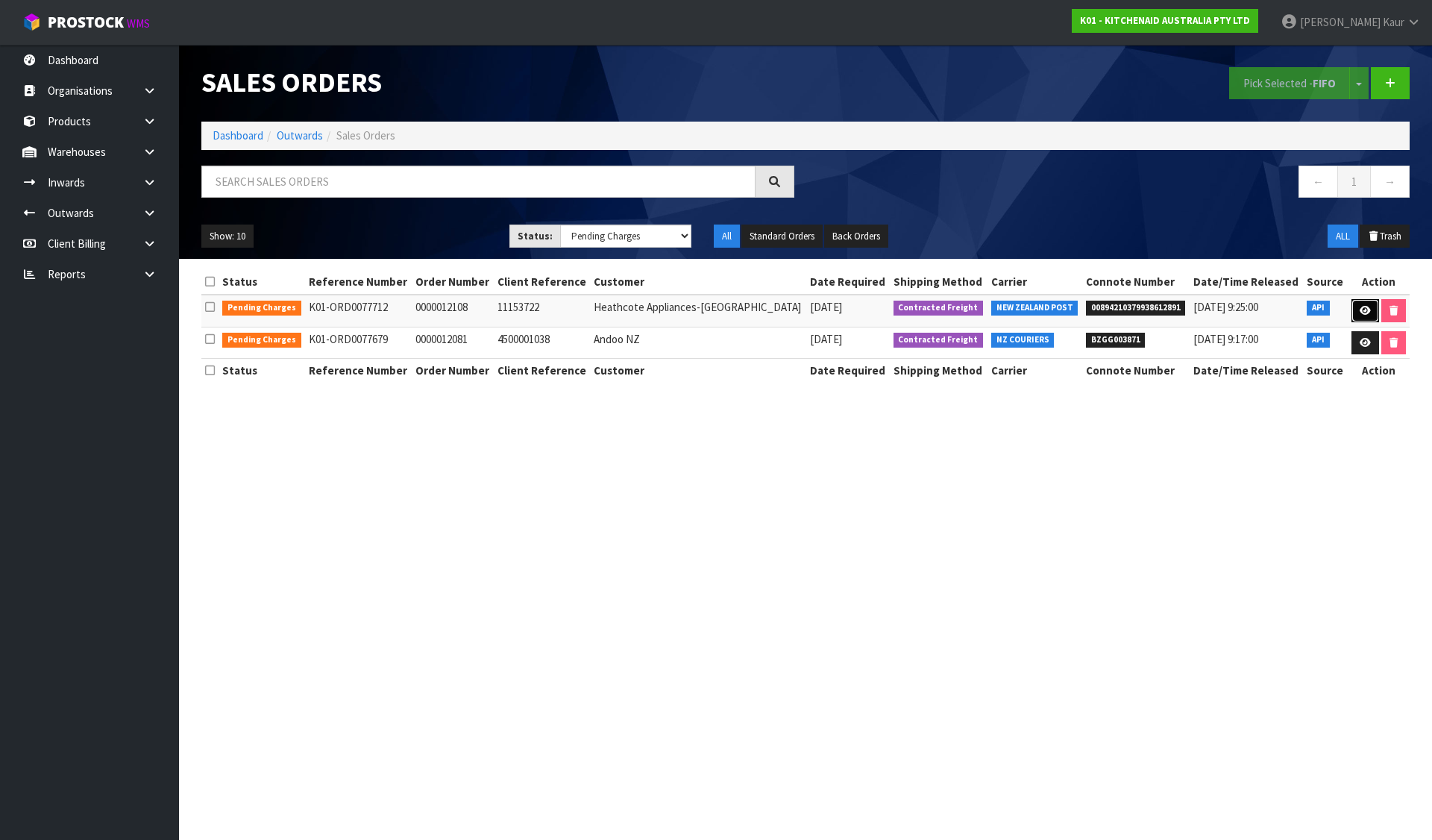
click at [1365, 309] on icon at bounding box center [1365, 310] width 11 height 10
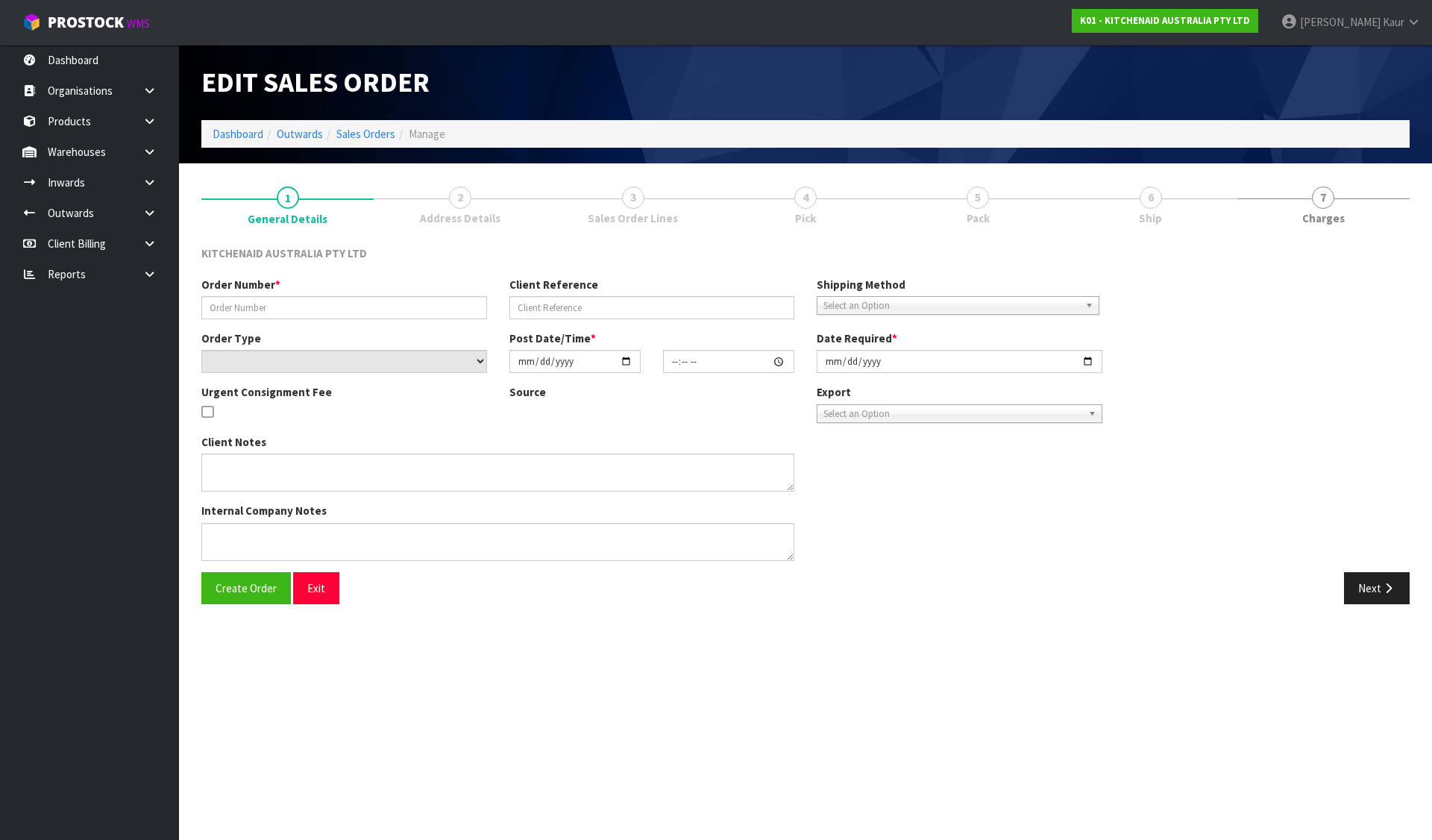
type input "0000012108"
type input "11153722"
select select "number:0"
type input "[DATE]"
type input "11:32:16.000"
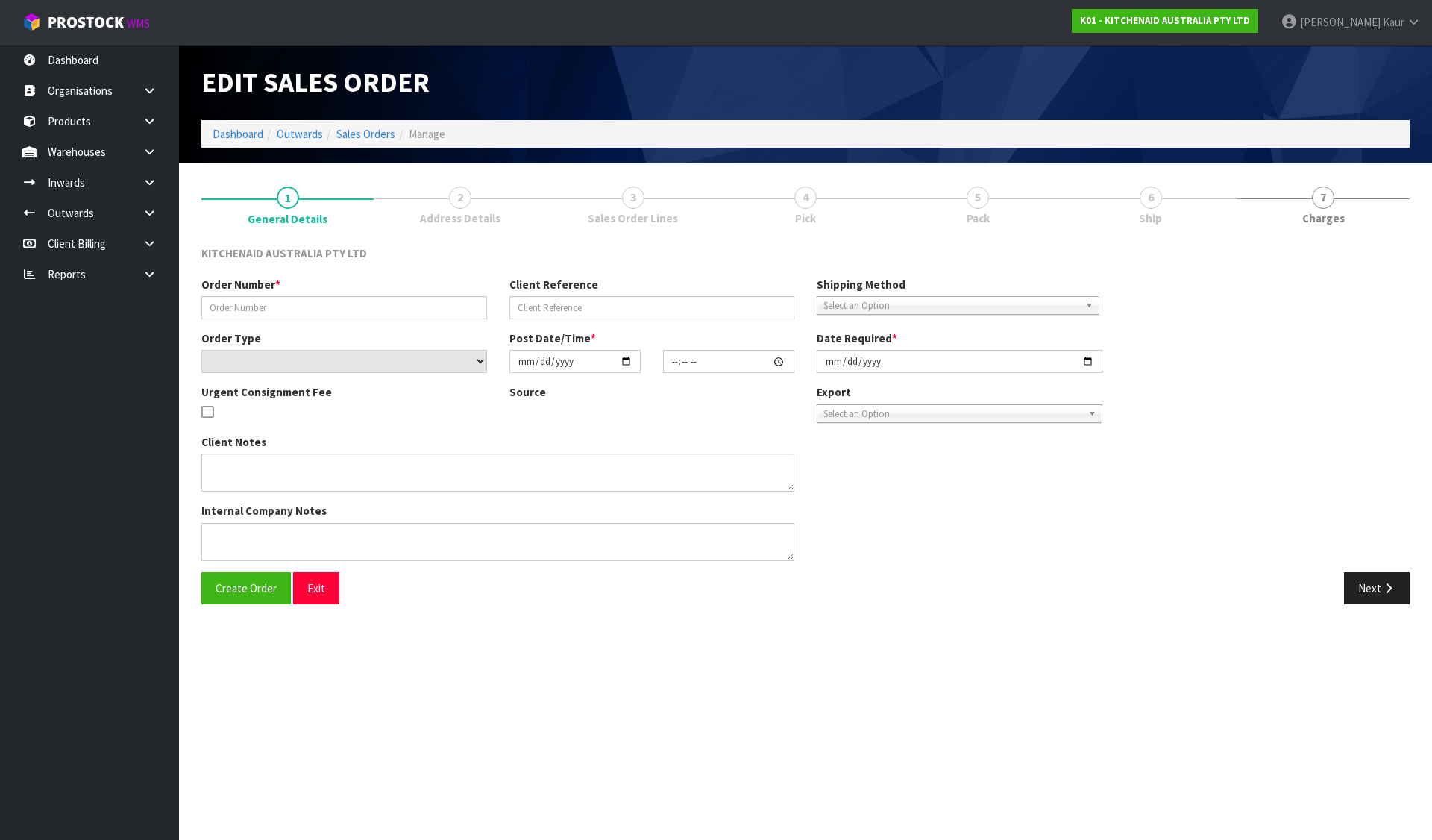
type input "[DATE]"
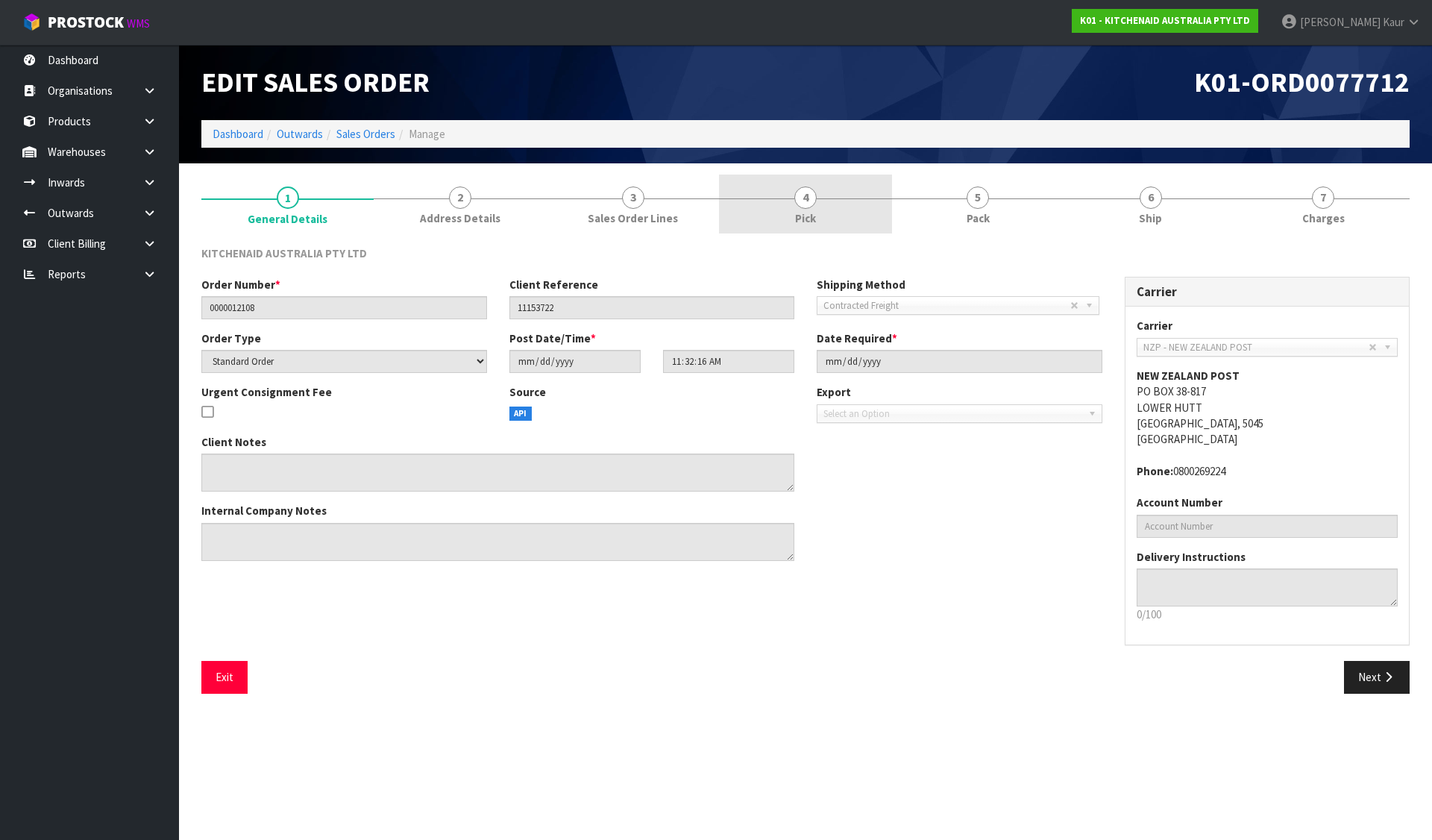
click at [806, 198] on span "4" at bounding box center [805, 198] width 22 height 22
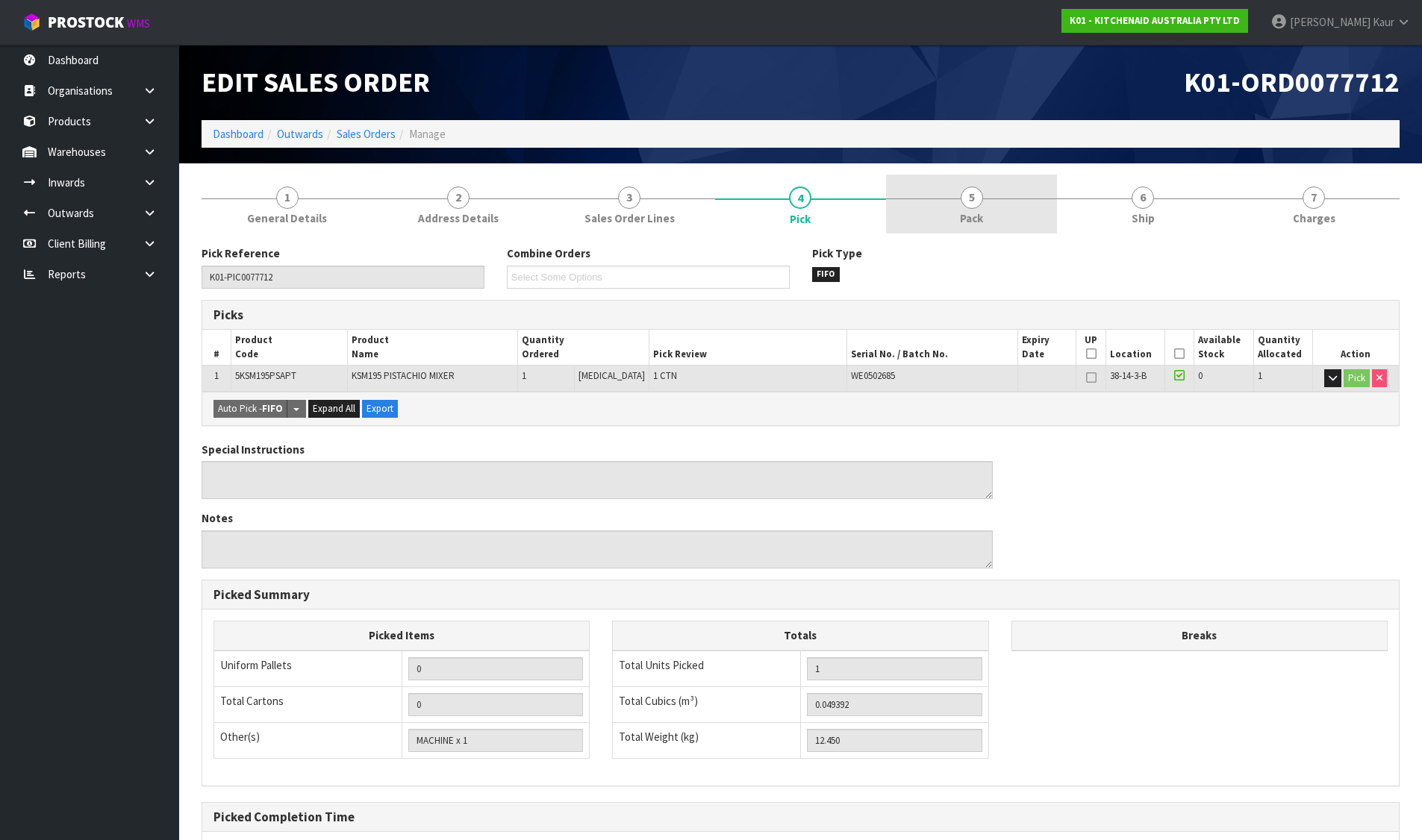
click at [974, 195] on span "5" at bounding box center [971, 198] width 22 height 22
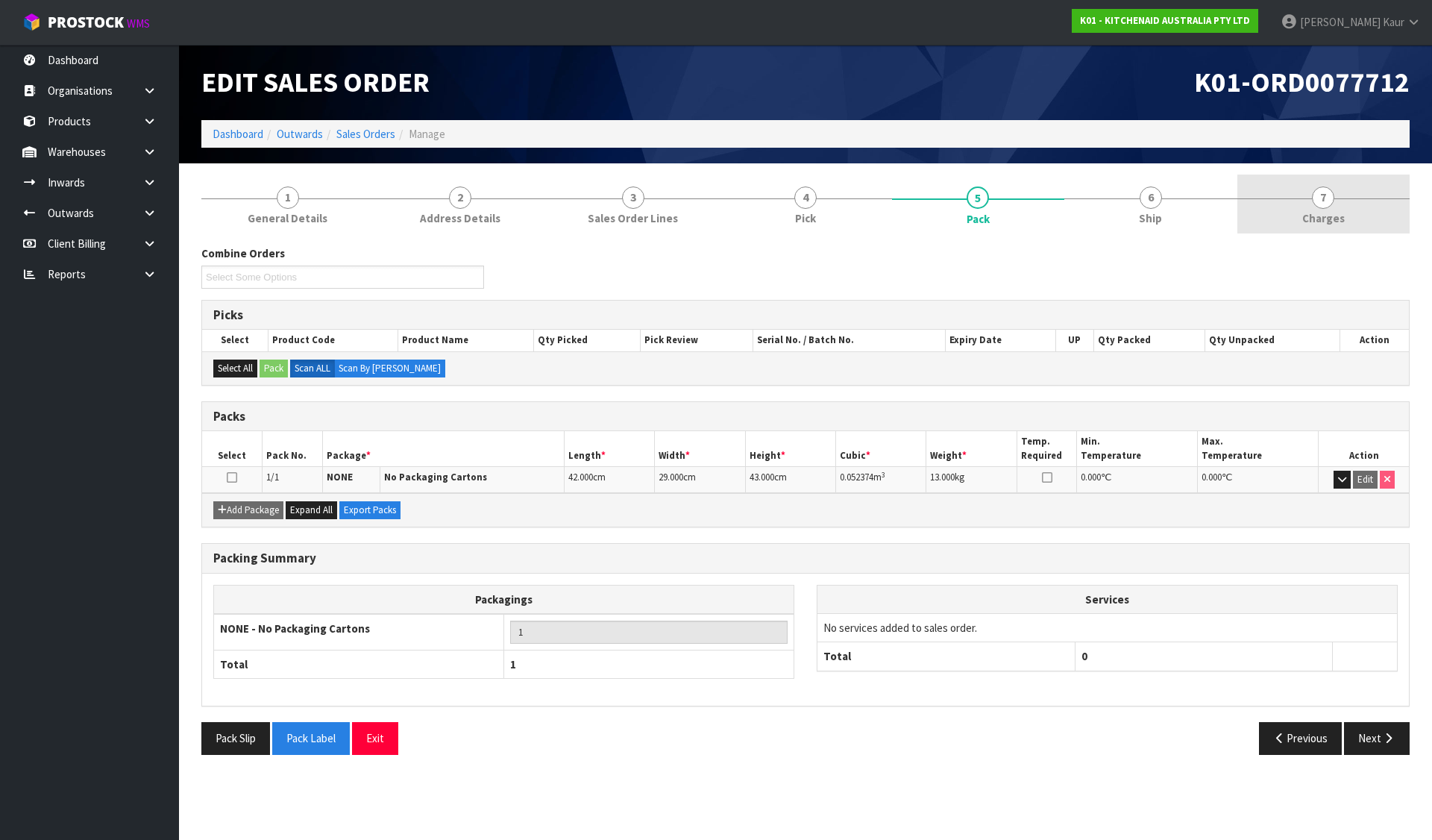
click at [1355, 200] on link "7 [GEOGRAPHIC_DATA]" at bounding box center [1323, 204] width 172 height 59
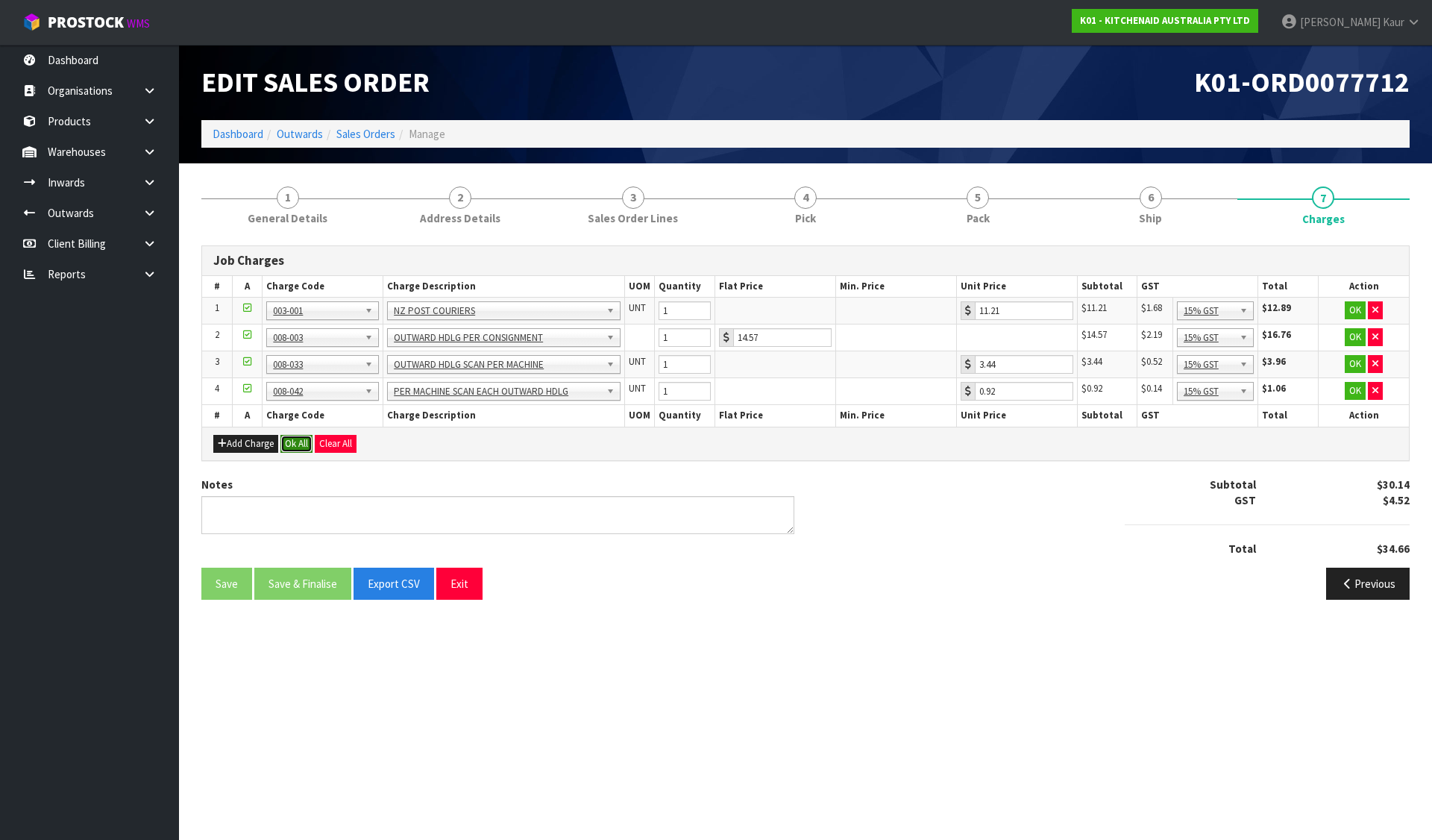
click at [295, 440] on button "Ok All" at bounding box center [296, 443] width 32 height 18
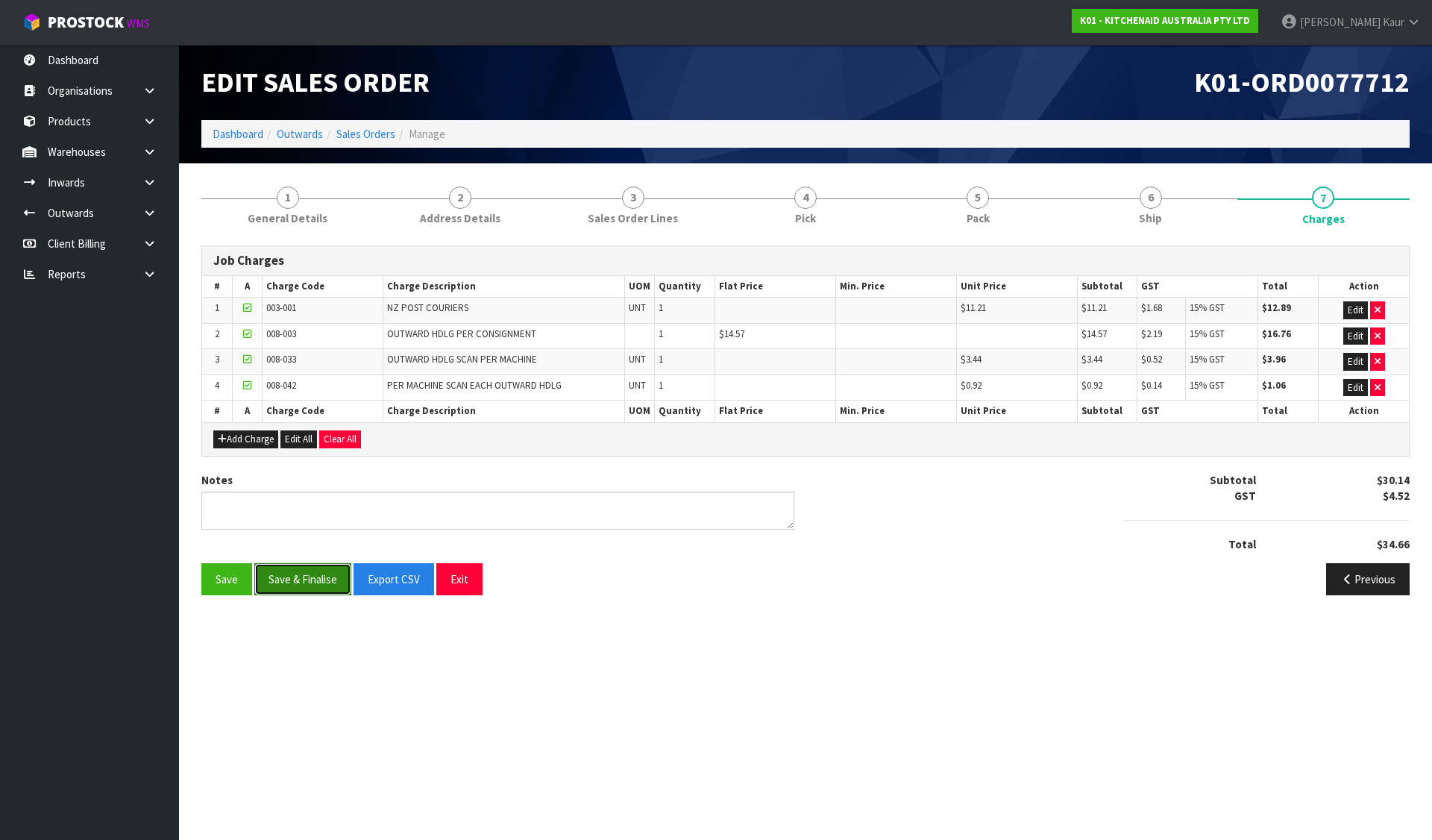
click at [309, 583] on button "Save & Finalise" at bounding box center [302, 579] width 97 height 32
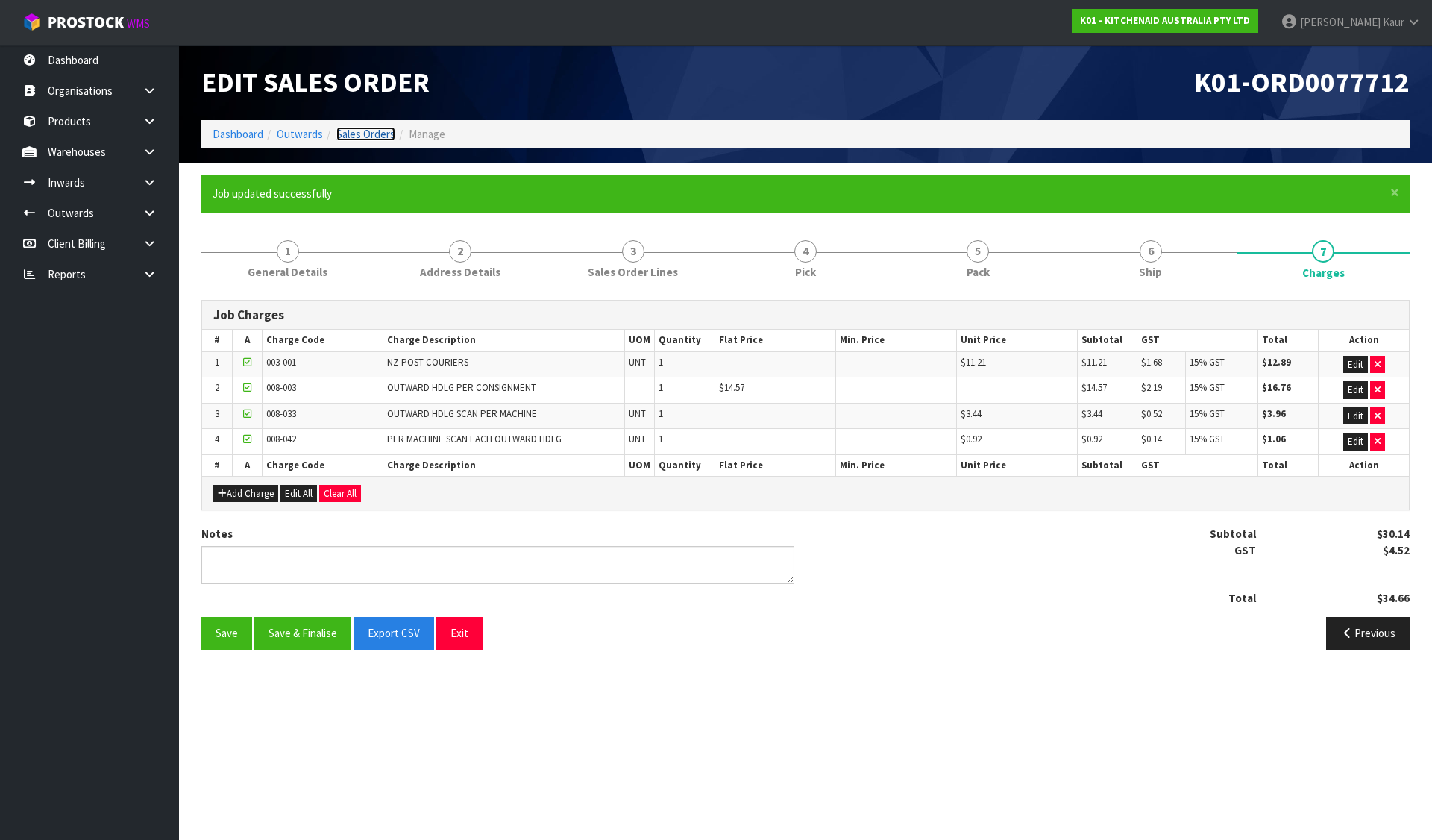
click at [377, 135] on link "Sales Orders" at bounding box center [365, 134] width 59 height 15
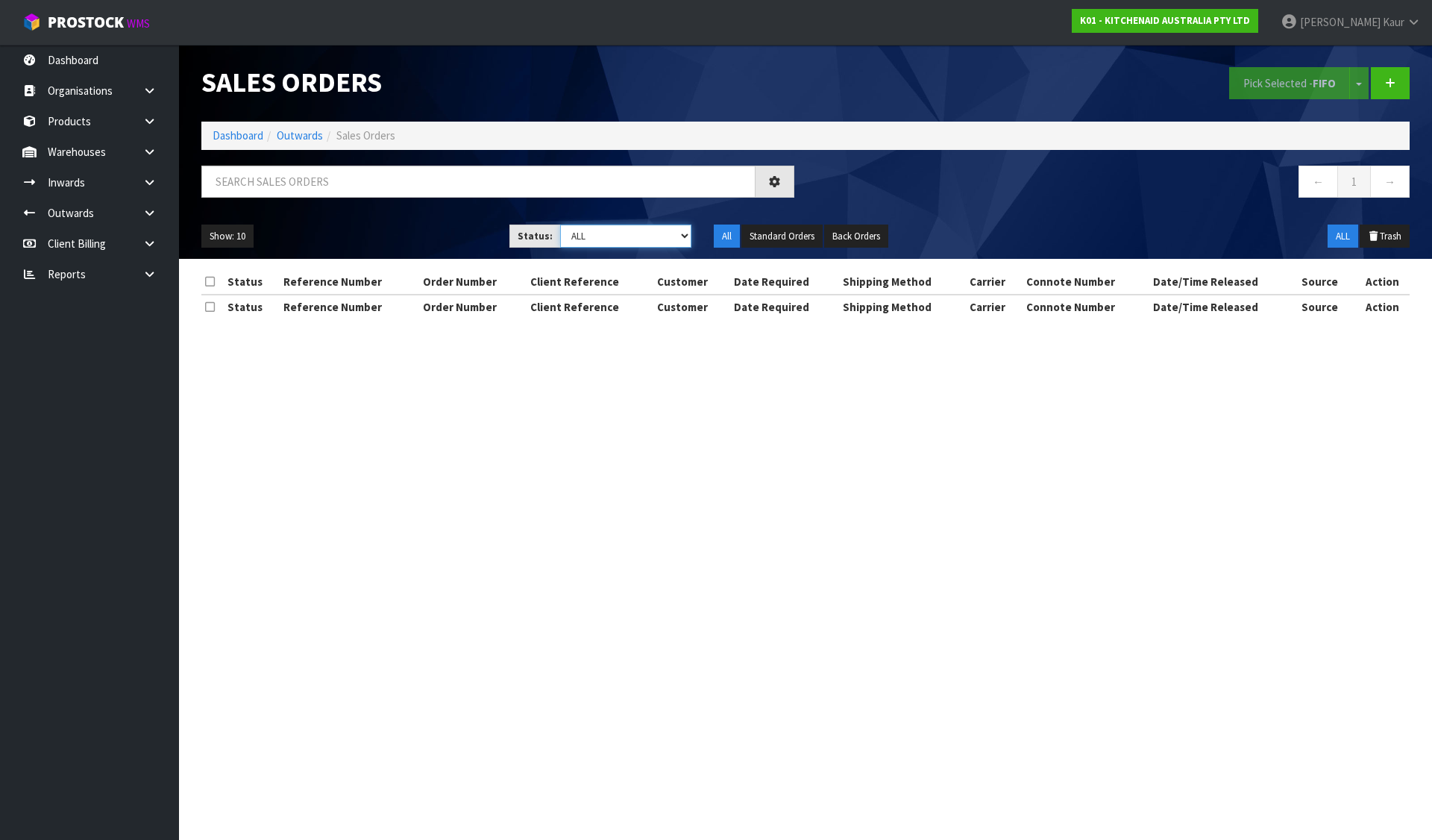
click at [609, 235] on select "Draft Pending Allocated Pending Pick Goods Picked Goods Packed Pending Charges …" at bounding box center [626, 236] width 132 height 23
select select "string:6"
click at [561, 224] on select "Draft Pending Allocated Pending Pick Goods Picked Goods Packed Pending Charges …" at bounding box center [626, 236] width 132 height 23
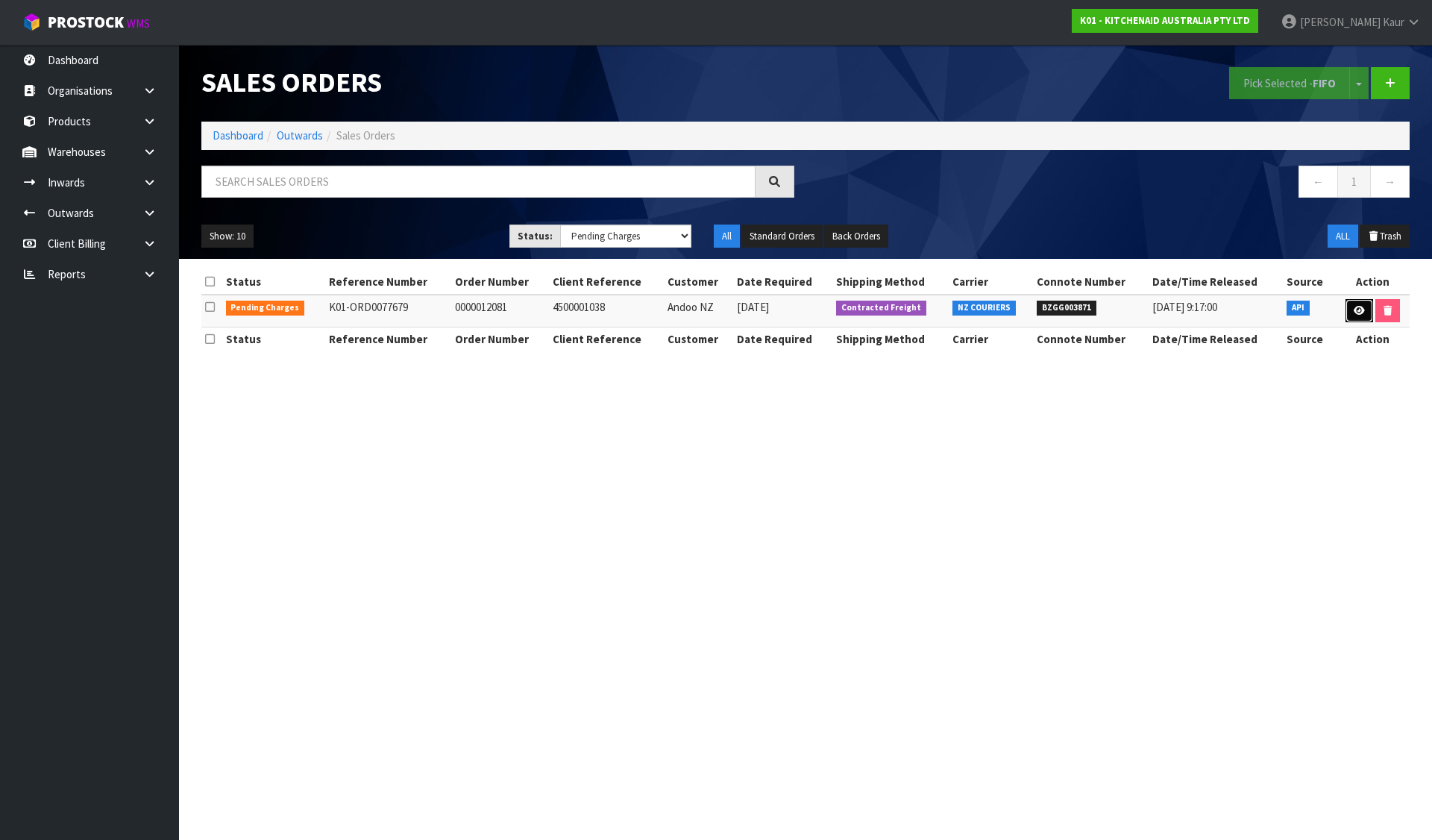
click at [1366, 309] on link at bounding box center [1359, 311] width 28 height 24
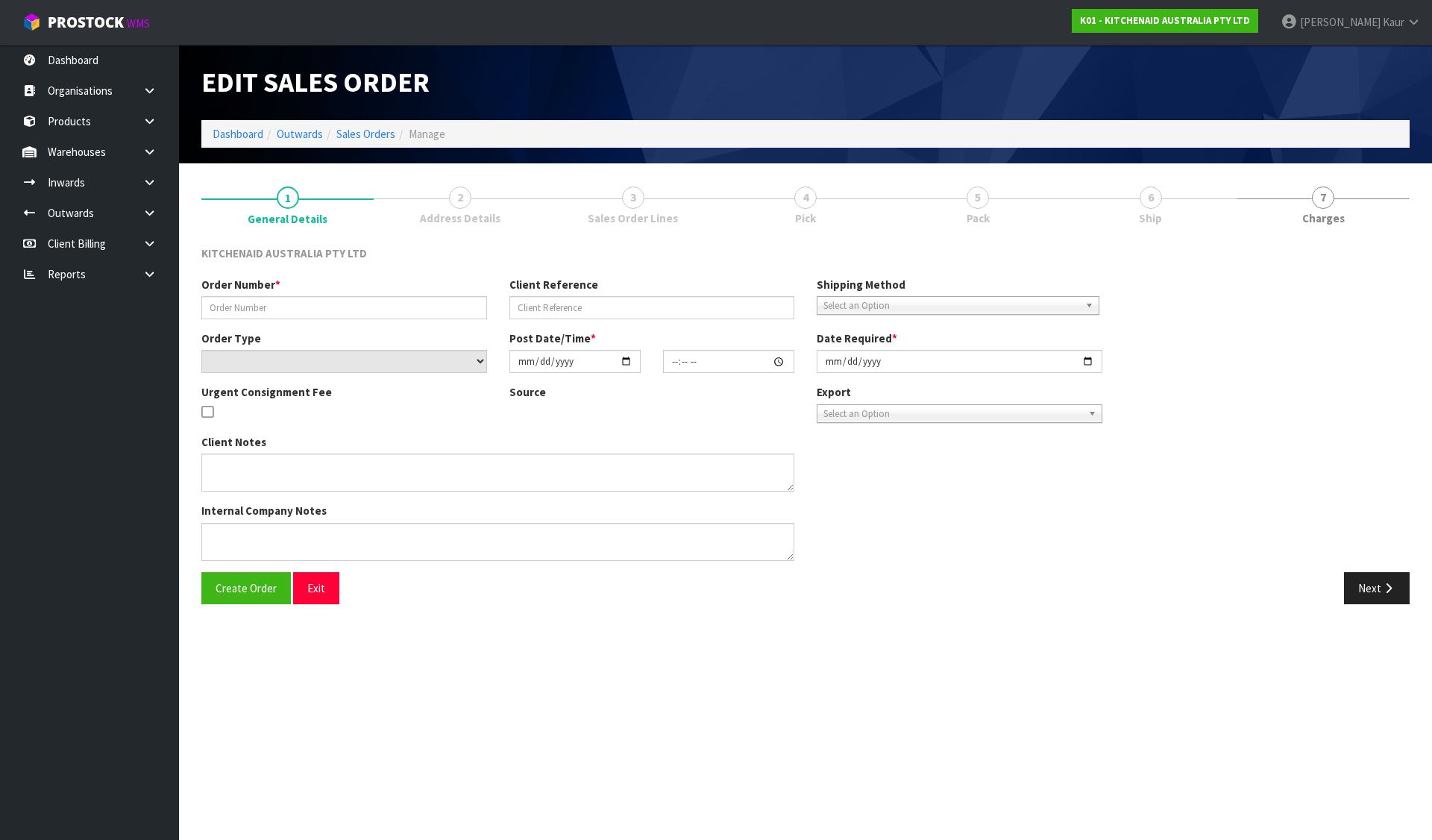
type input "0000012081"
type input "4500001038"
select select "number:0"
type input "2025-08-11"
type input "09:32:10.000"
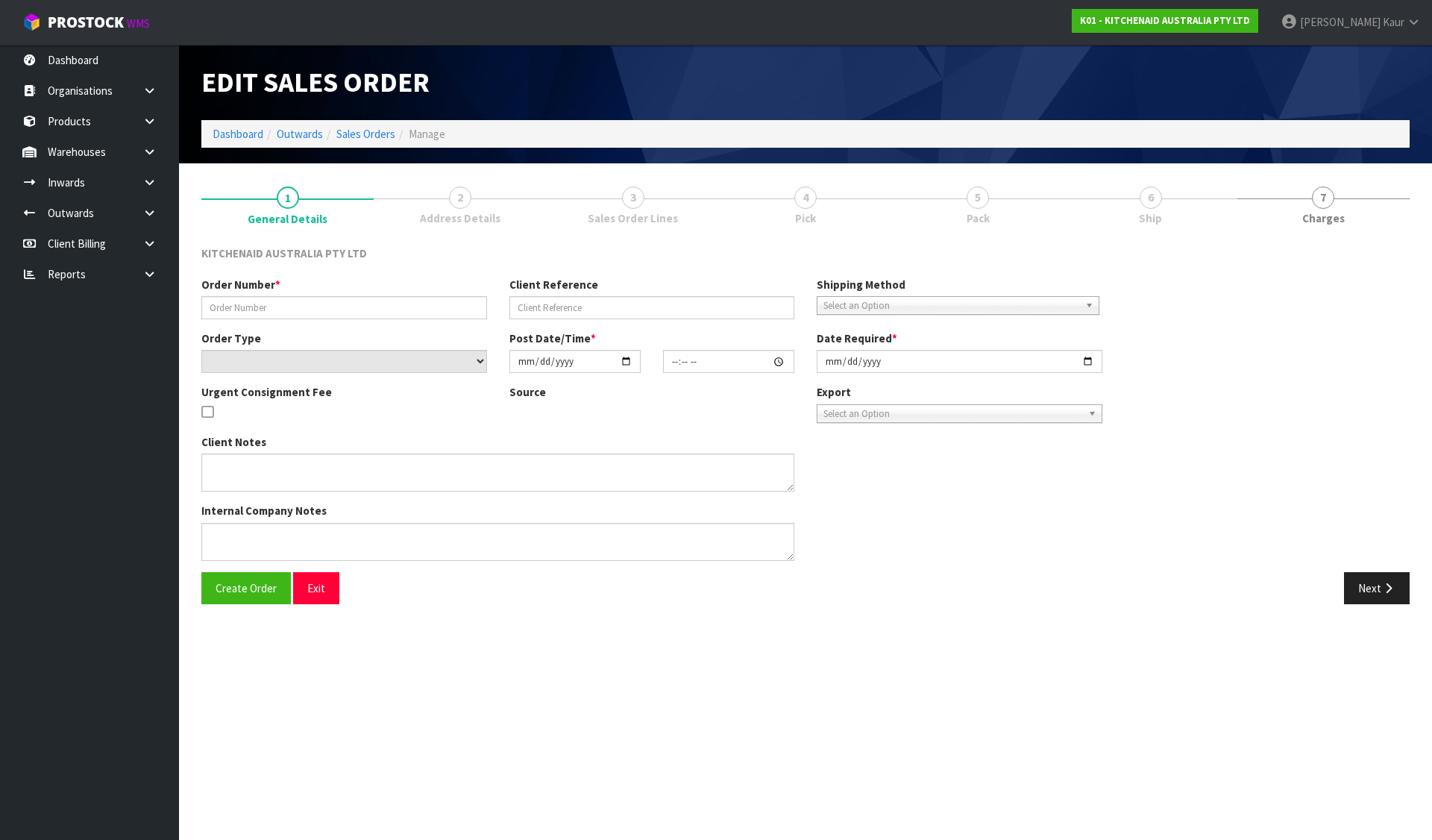
type input "2025-08-11"
type textarea "VIA NZ COURIERS"
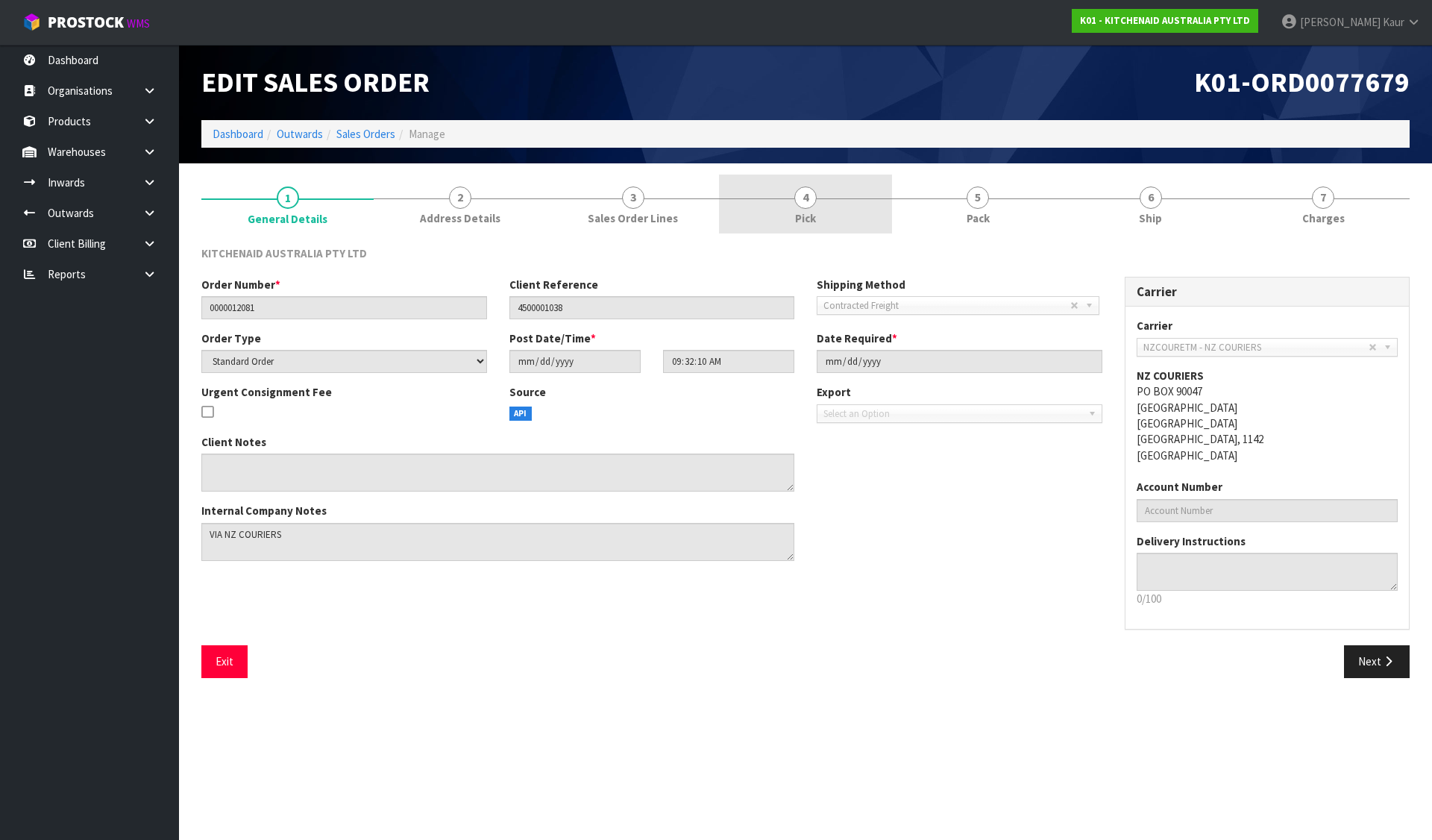
click at [811, 199] on span "4" at bounding box center [805, 198] width 22 height 22
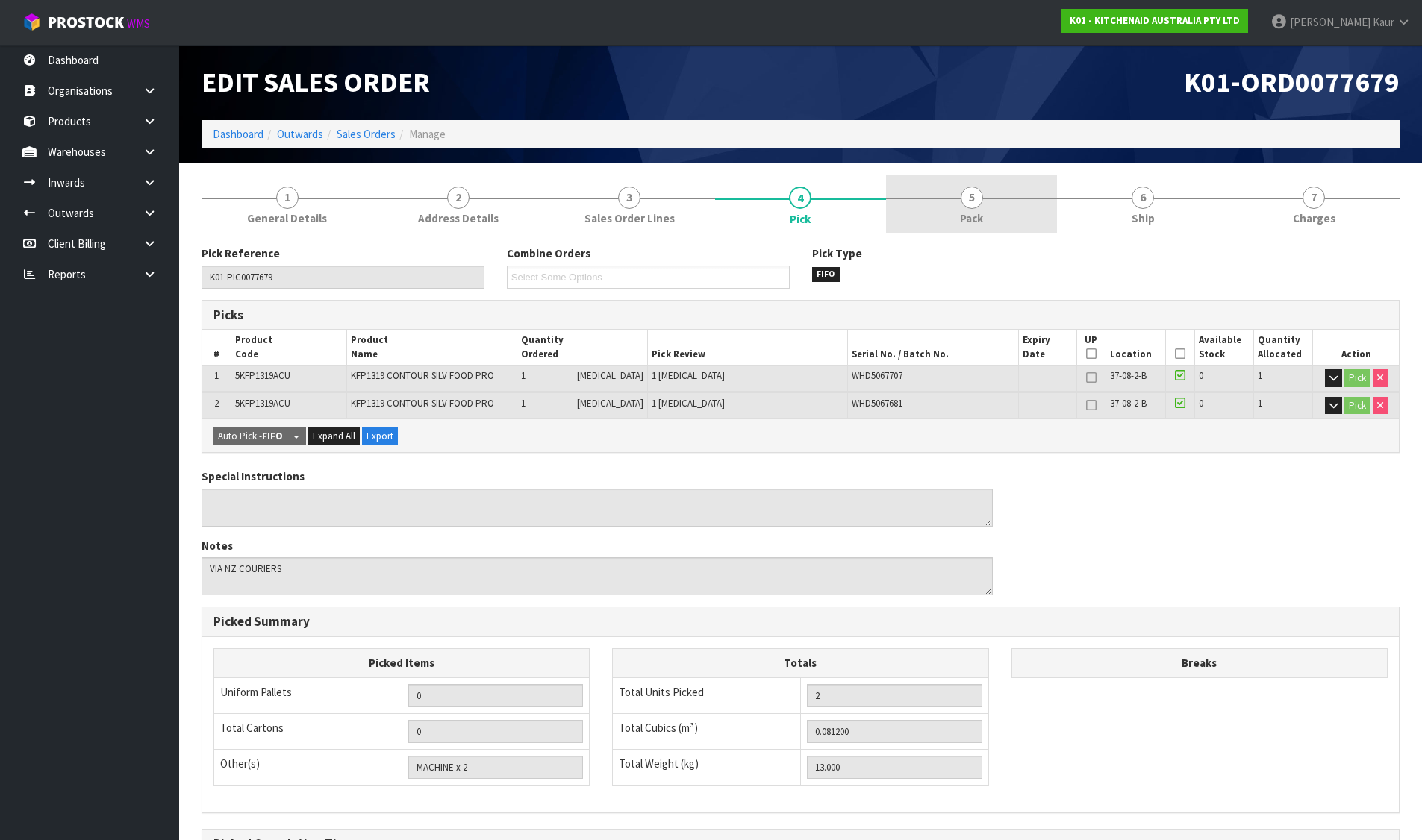
click at [955, 201] on link "5 Pack" at bounding box center [971, 204] width 171 height 59
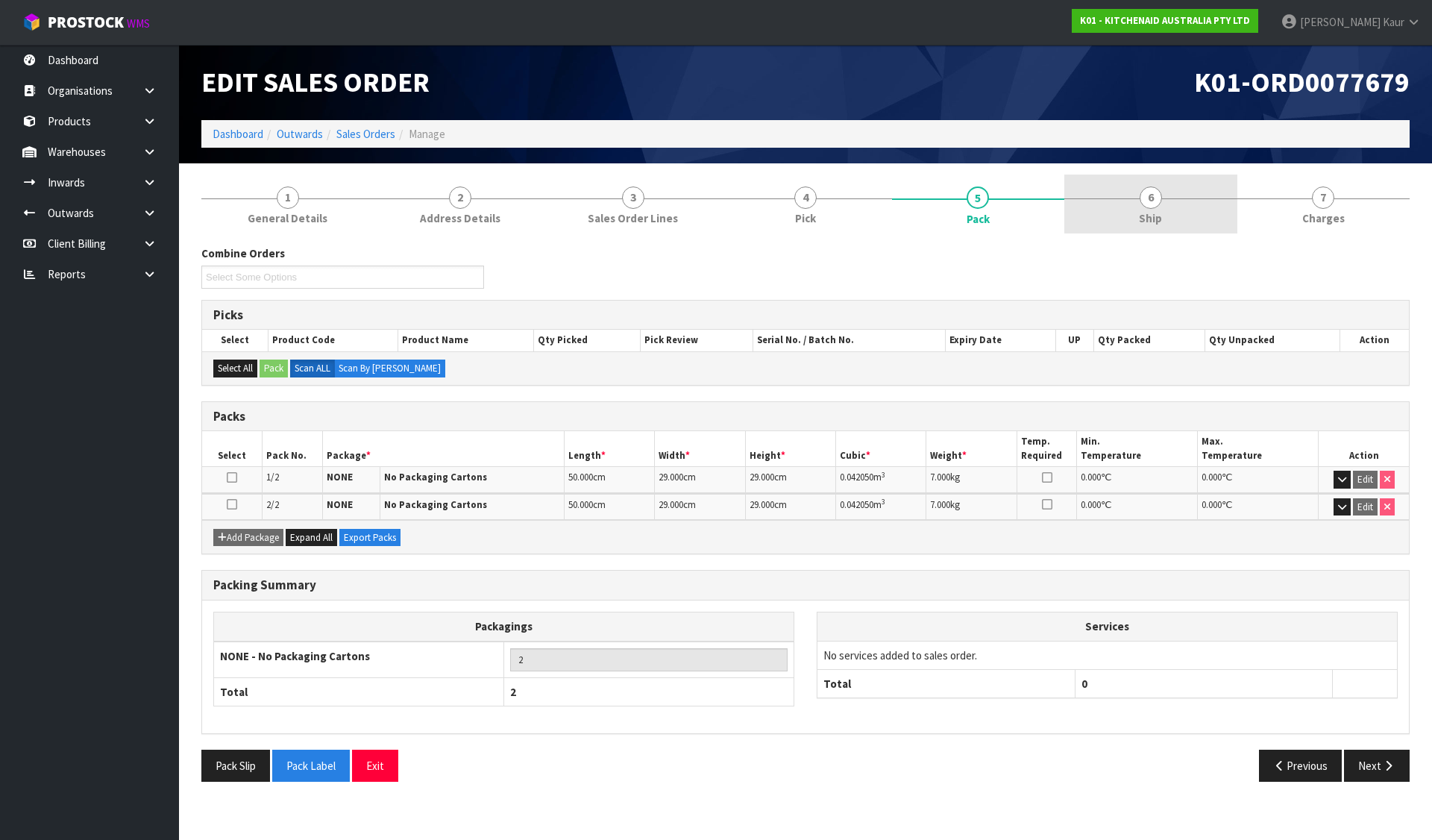
click at [1105, 201] on link "6 Ship" at bounding box center [1150, 204] width 172 height 59
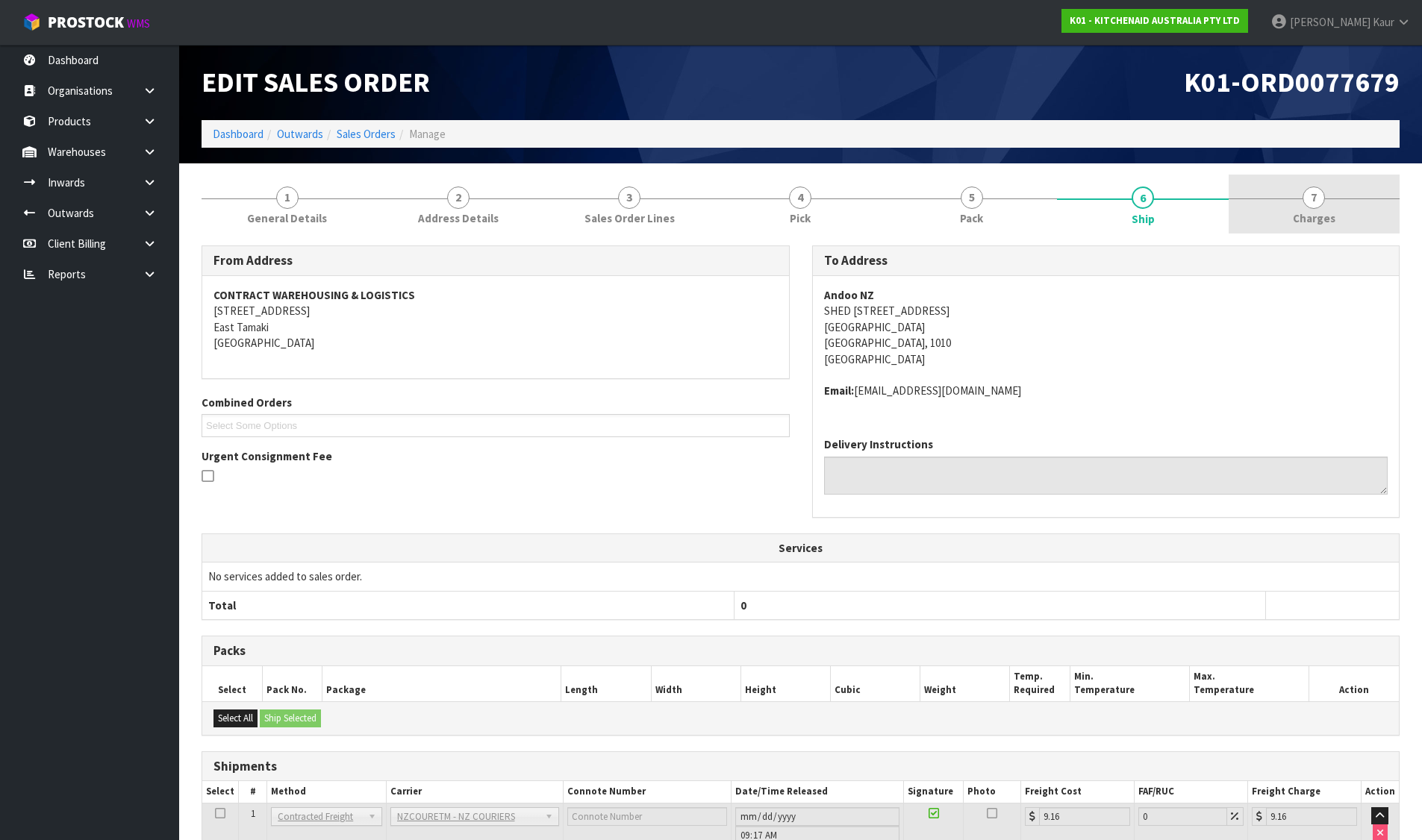
click at [1328, 209] on link "7 [GEOGRAPHIC_DATA]" at bounding box center [1313, 204] width 171 height 59
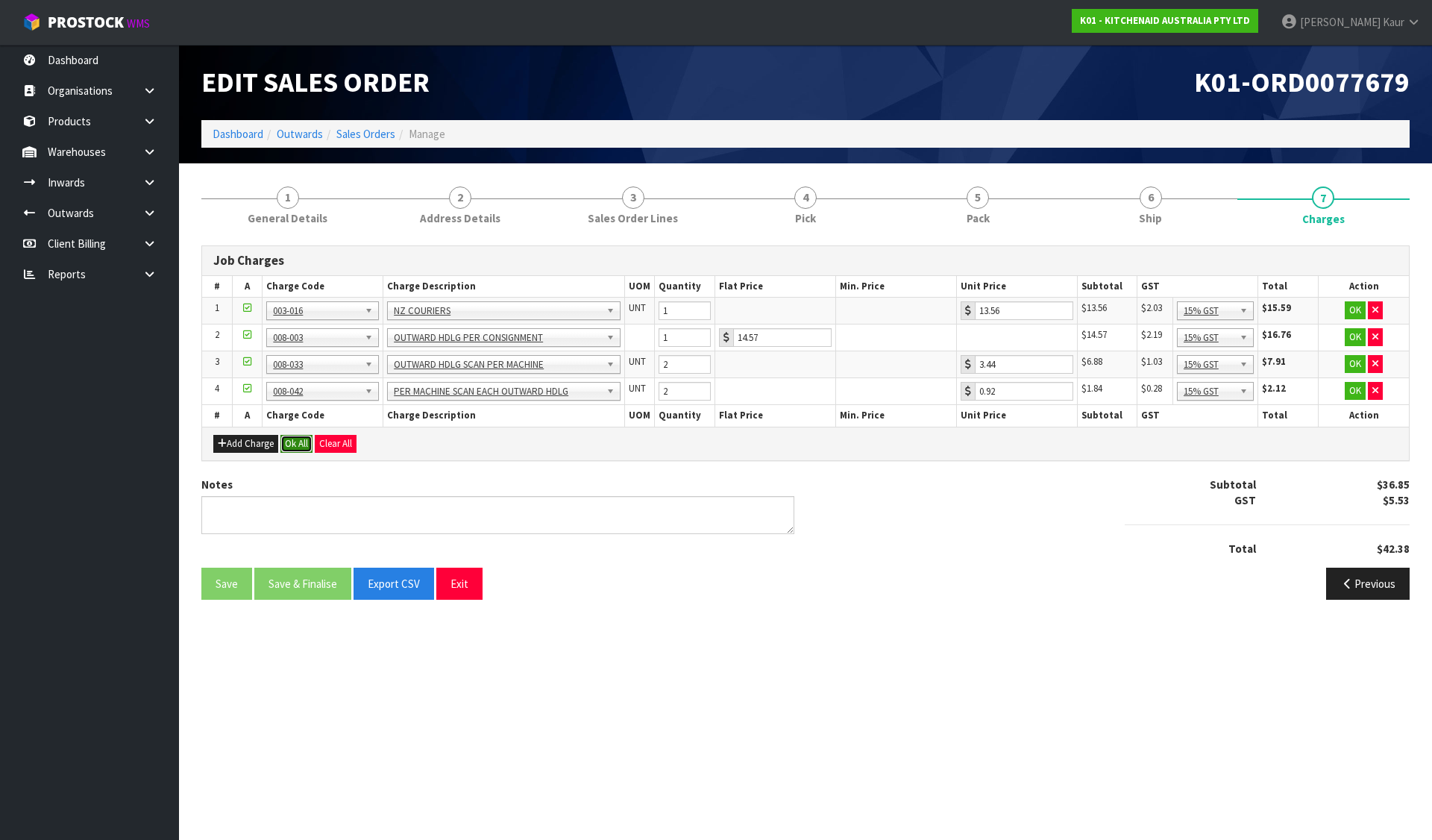
click at [298, 442] on button "Ok All" at bounding box center [296, 443] width 32 height 18
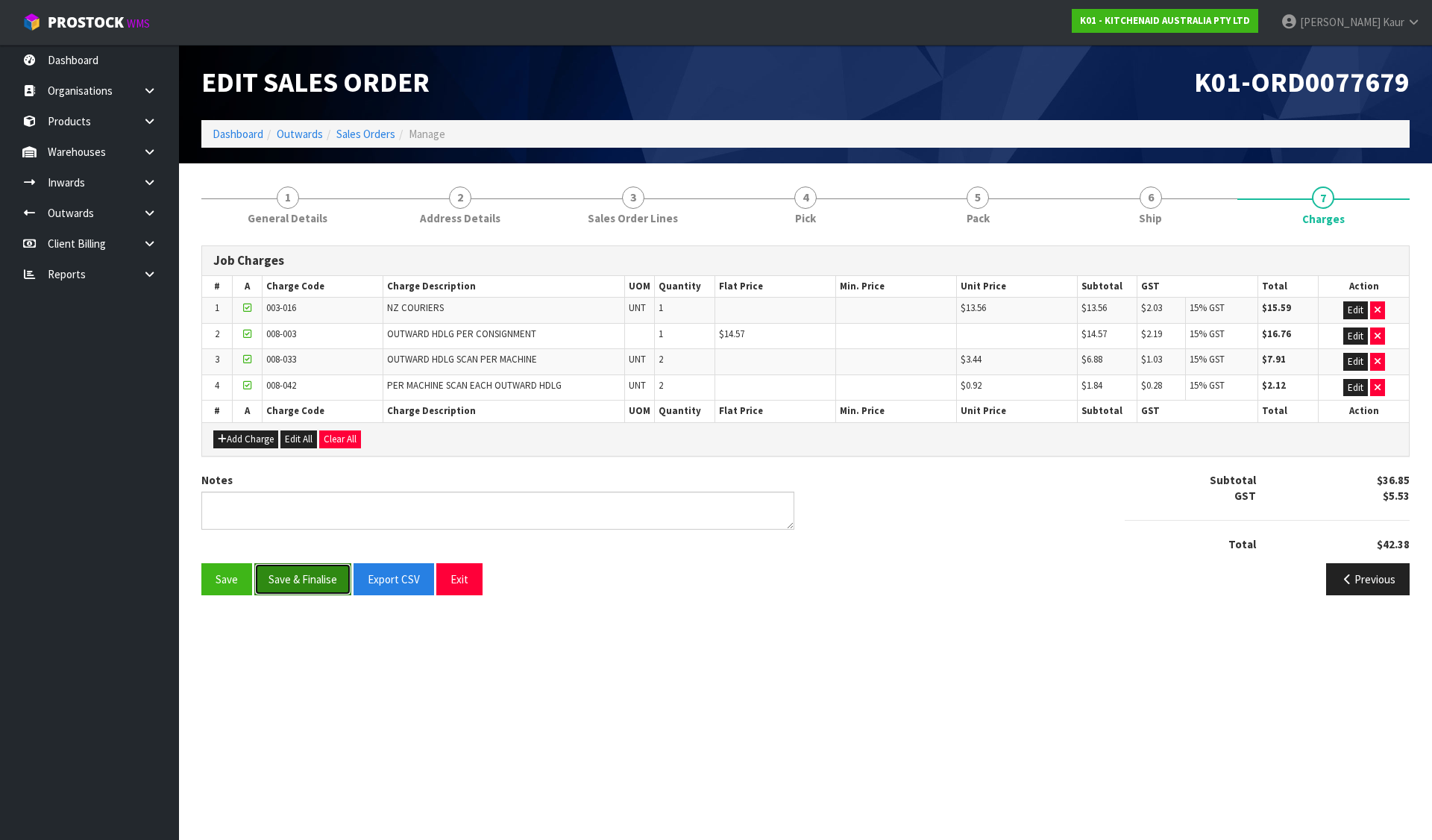
click at [302, 577] on button "Save & Finalise" at bounding box center [302, 579] width 97 height 32
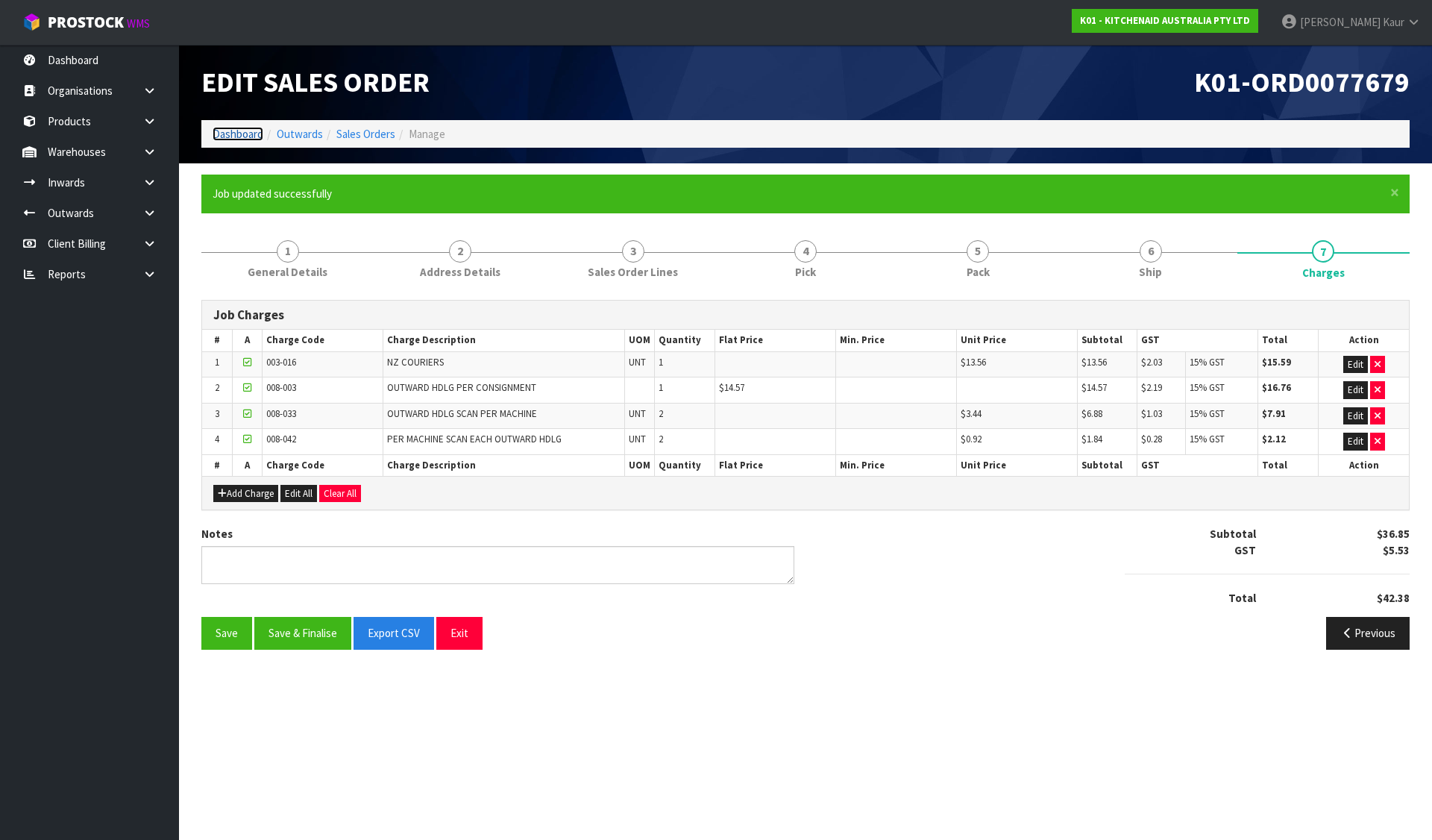
click at [216, 130] on link "Dashboard" at bounding box center [238, 134] width 51 height 15
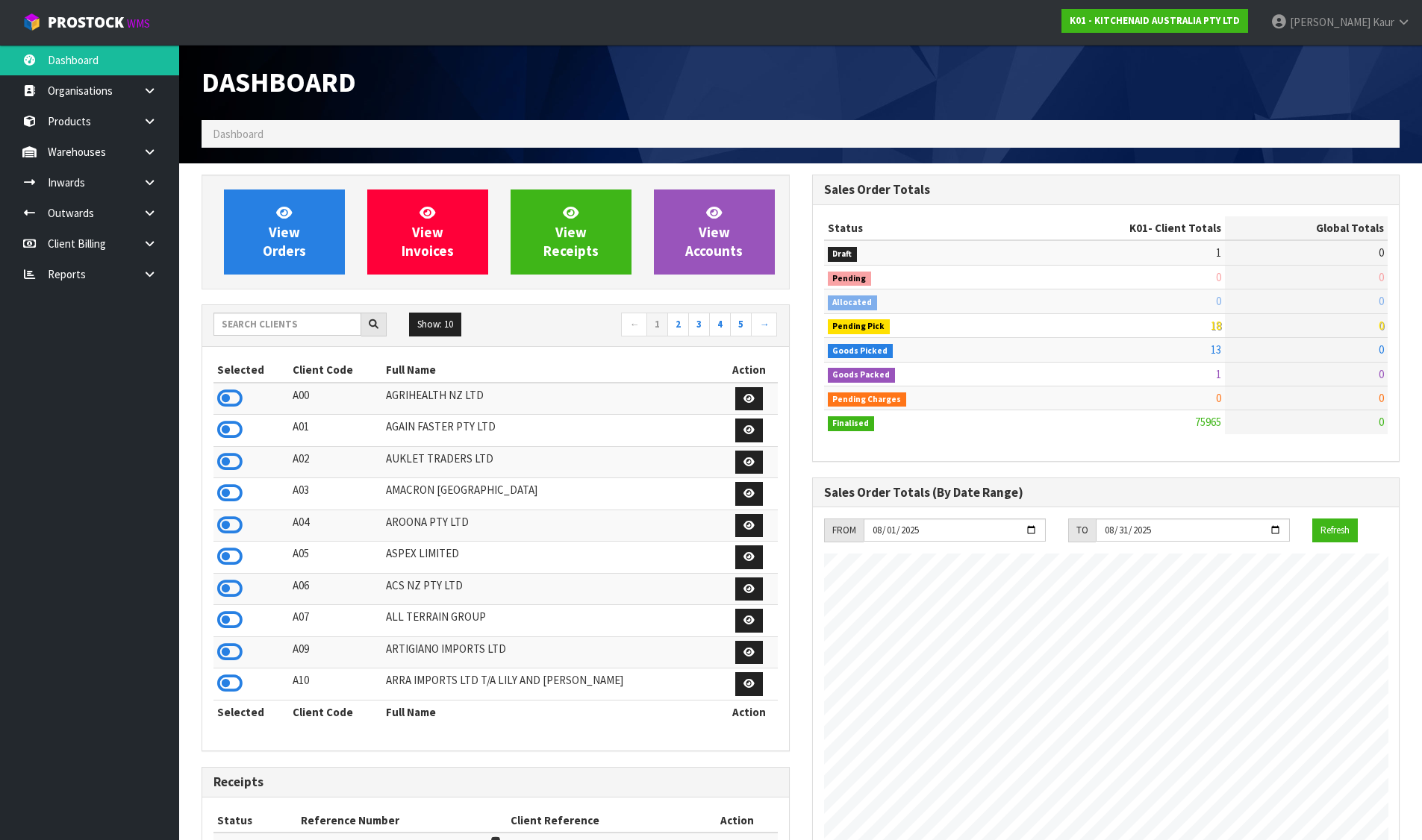
scroll to position [1130, 610]
click at [251, 323] on input "text" at bounding box center [287, 324] width 148 height 23
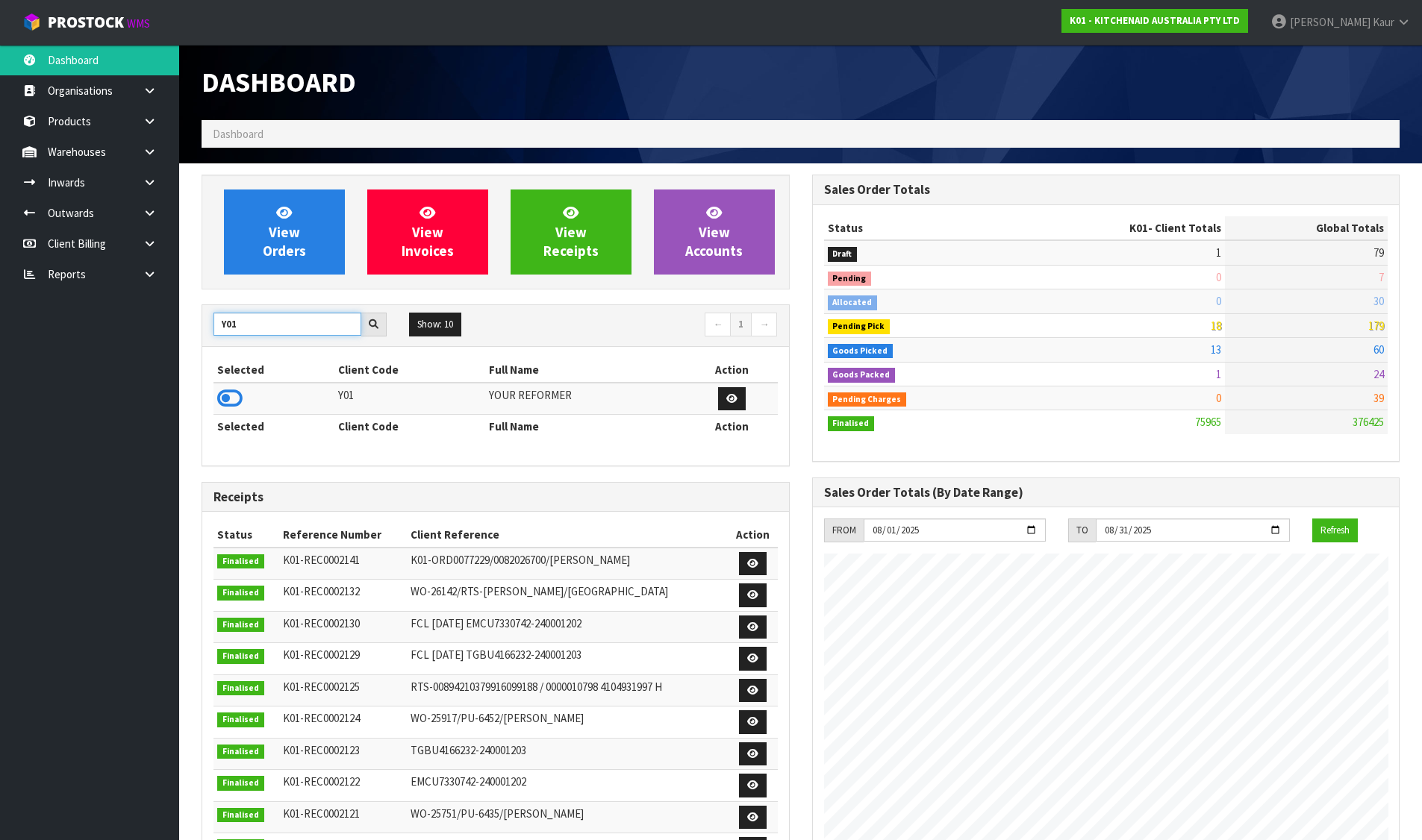
type input "Y01"
click at [231, 404] on icon at bounding box center [229, 398] width 25 height 22
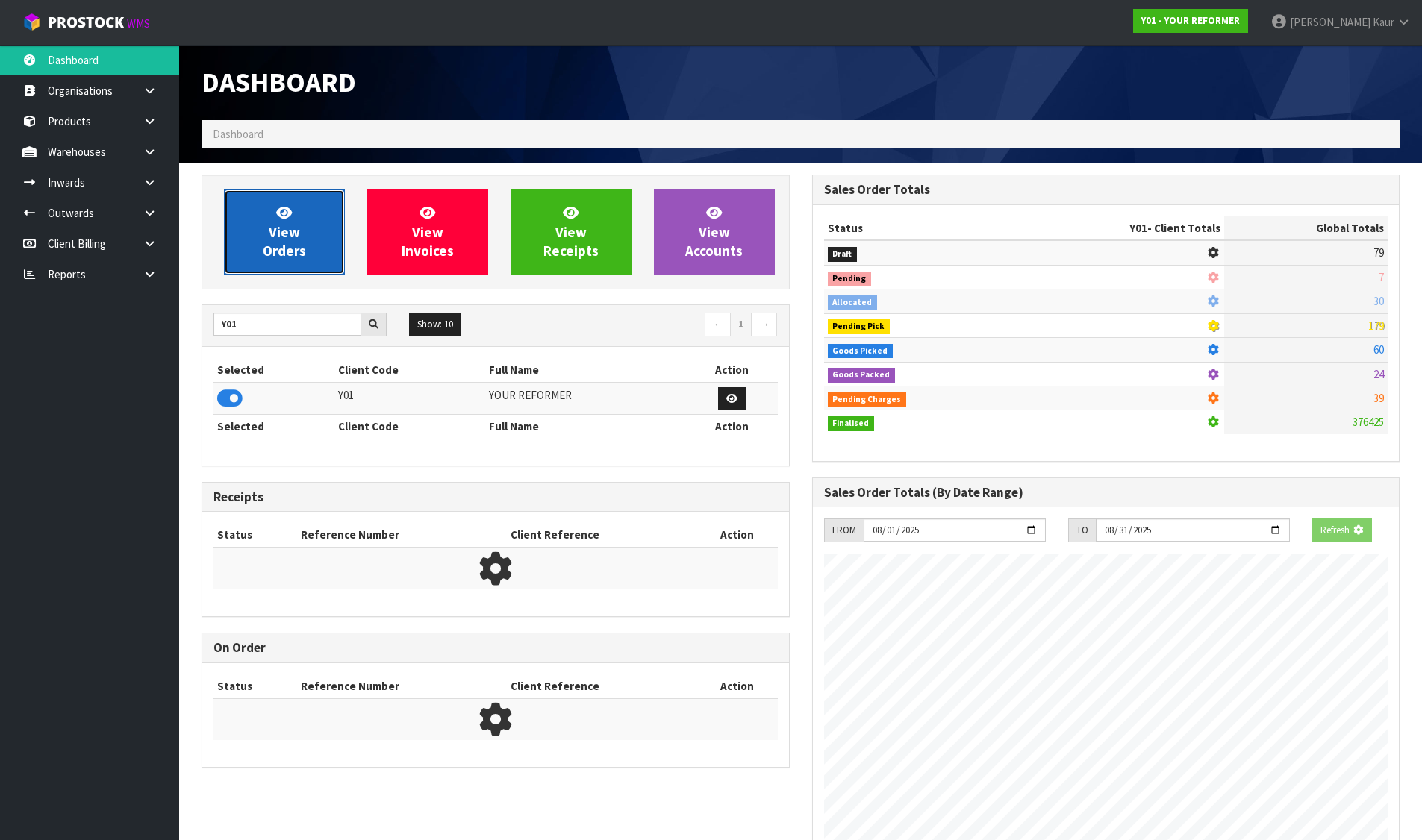
click at [300, 222] on link "View Orders" at bounding box center [284, 231] width 121 height 85
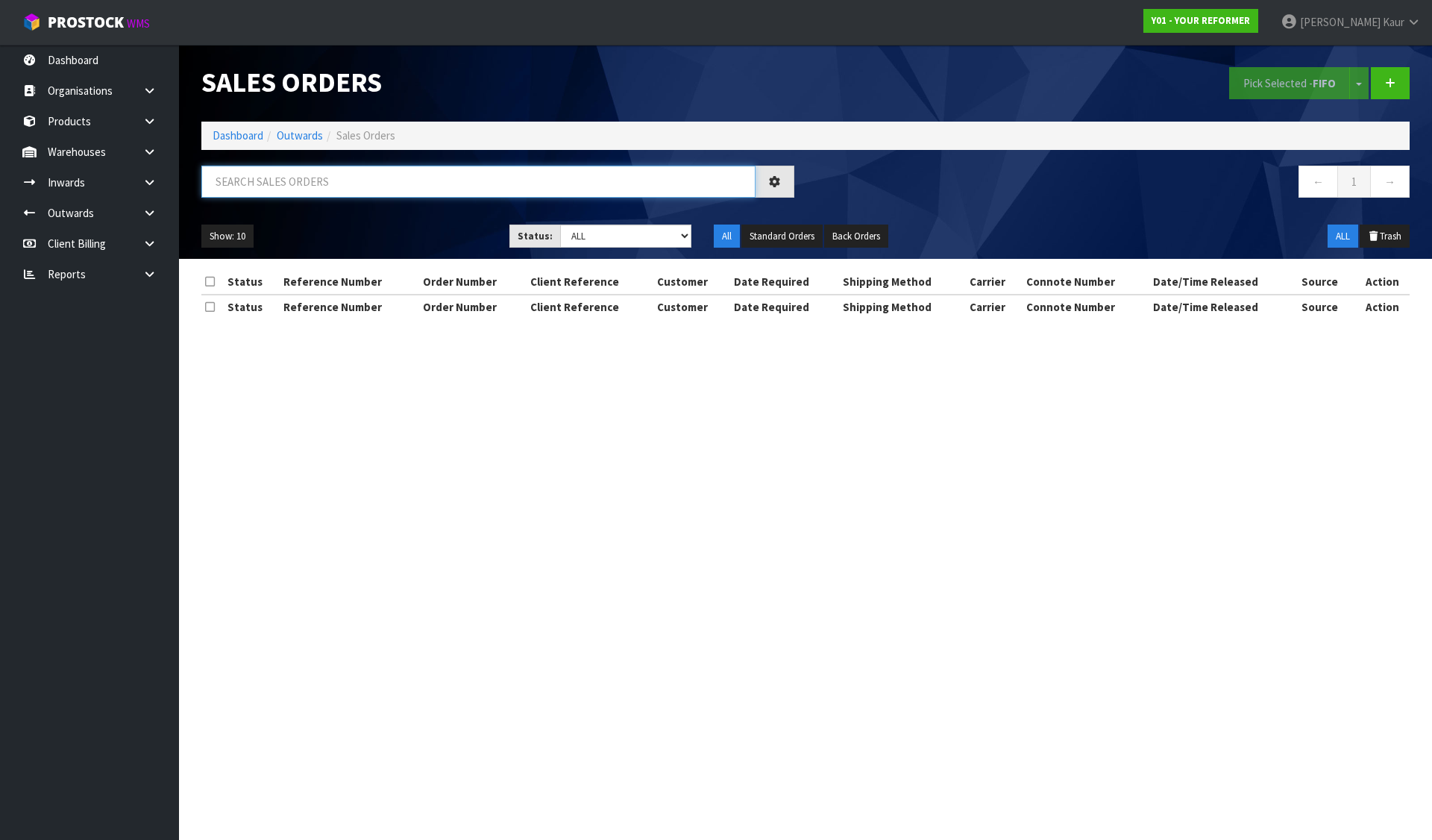
click at [296, 182] on input "text" at bounding box center [479, 181] width 554 height 32
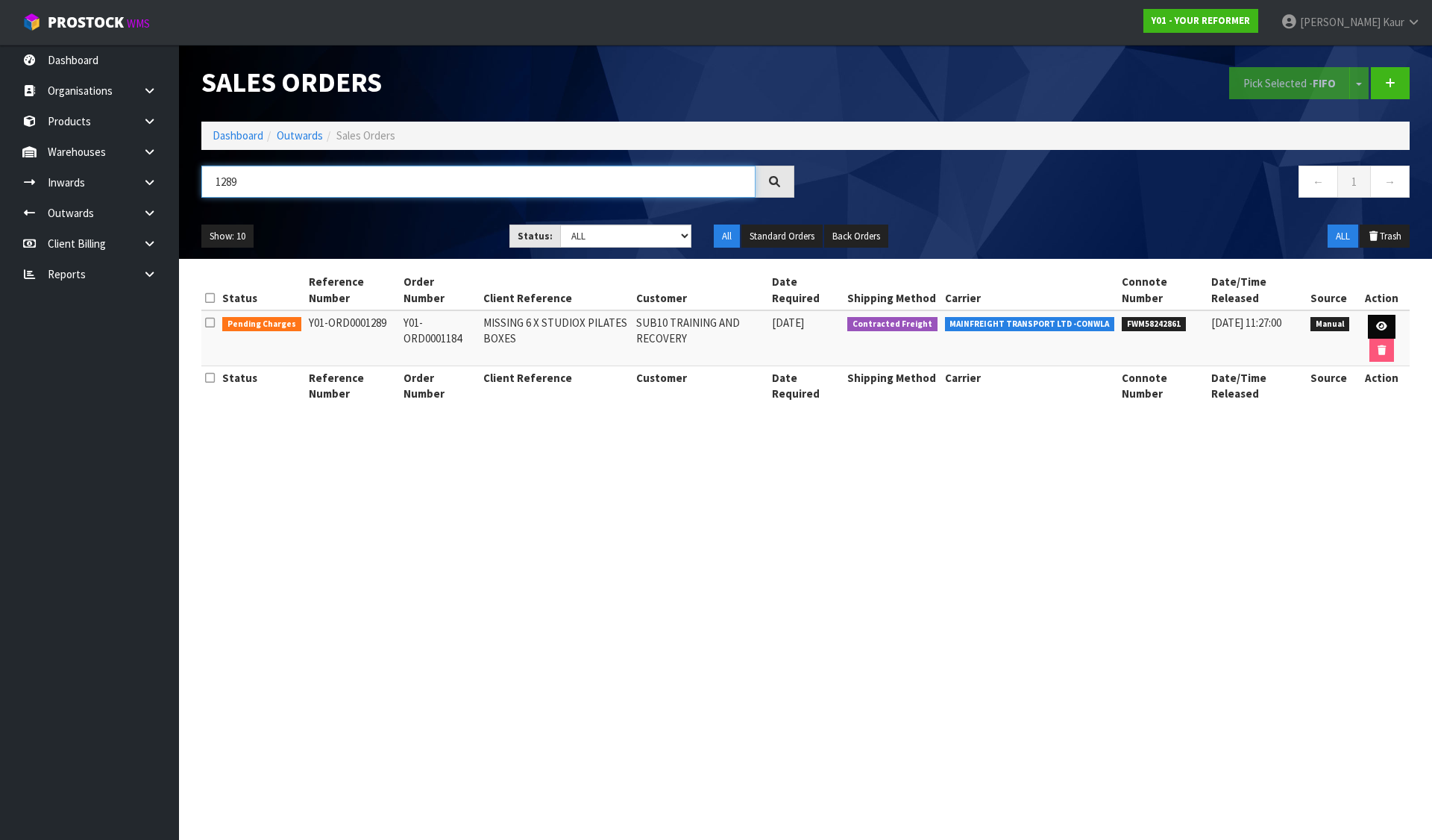
type input "1289"
click at [1386, 319] on link at bounding box center [1381, 326] width 28 height 24
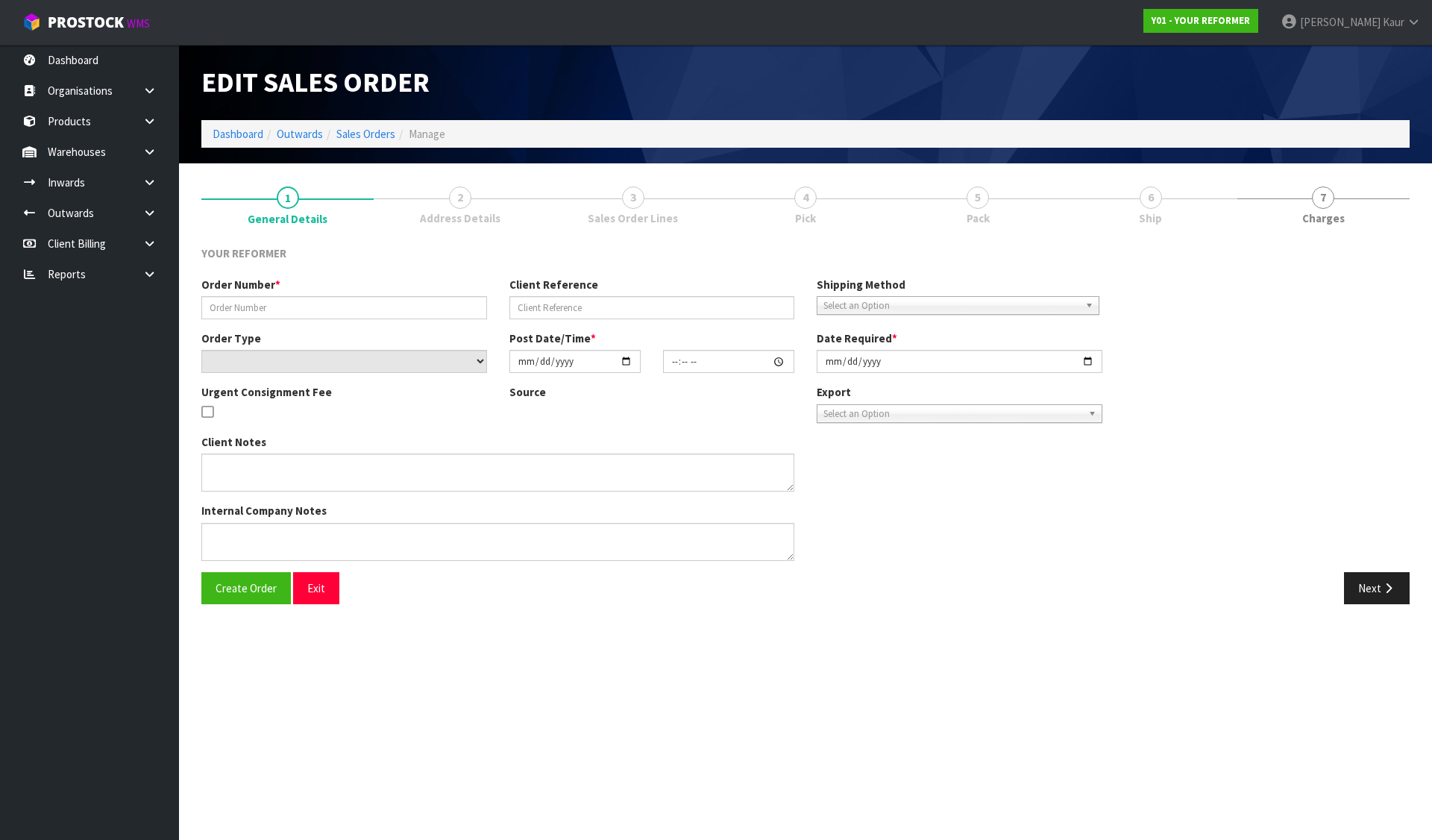
type input "Y01-ORD0001184"
type input "MISSING 6 X STUDIOX PILATES BOXES"
select select "number:0"
type input "2025-08-11"
type input "16:15:00.000"
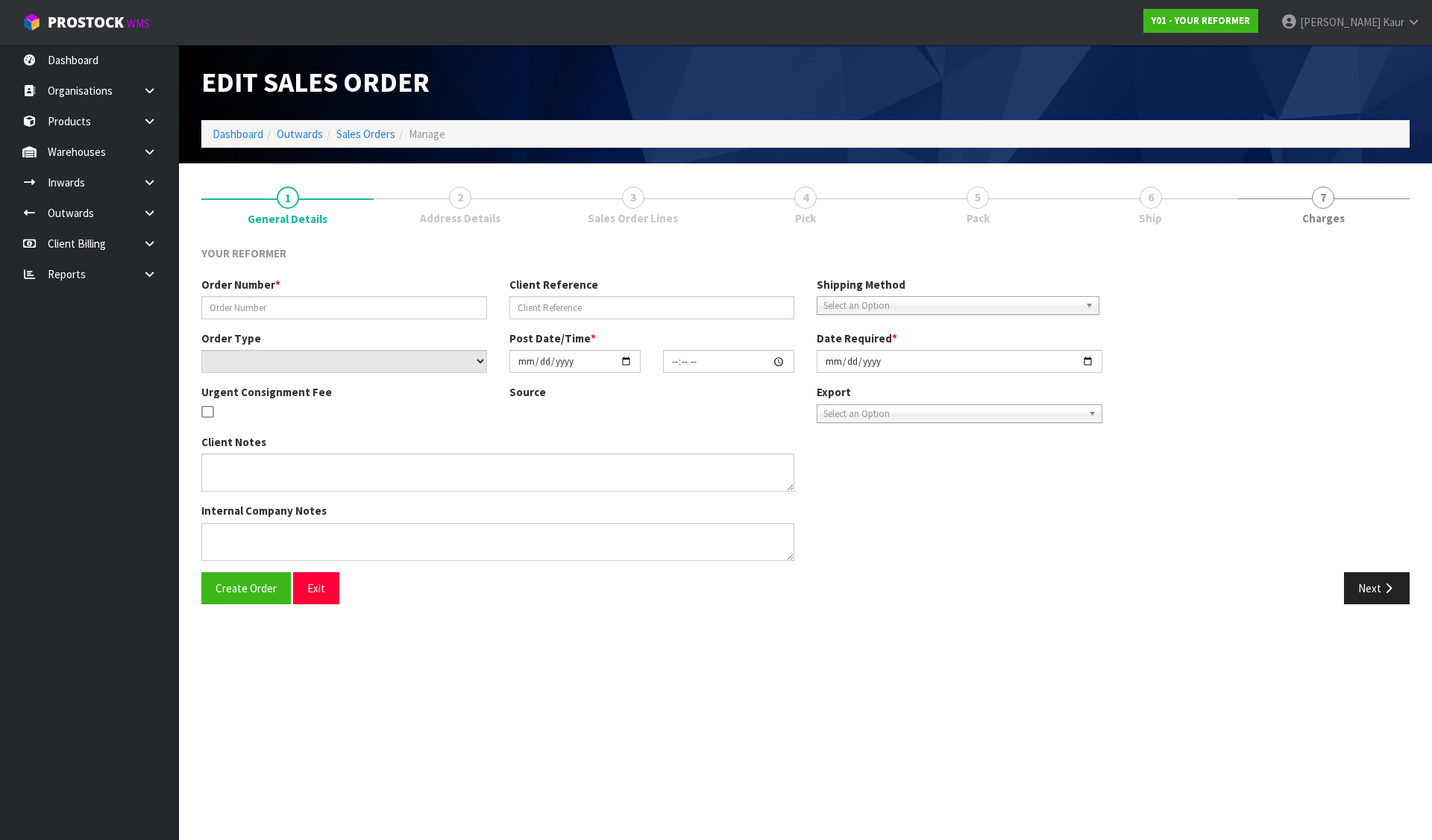
type input "2025-08-12"
type textarea "CAN WE PLEASE HAVE 6X STUDIOX BLACK PILATES BOXES TO THIS CUSTOMER, IT WAS MISS…"
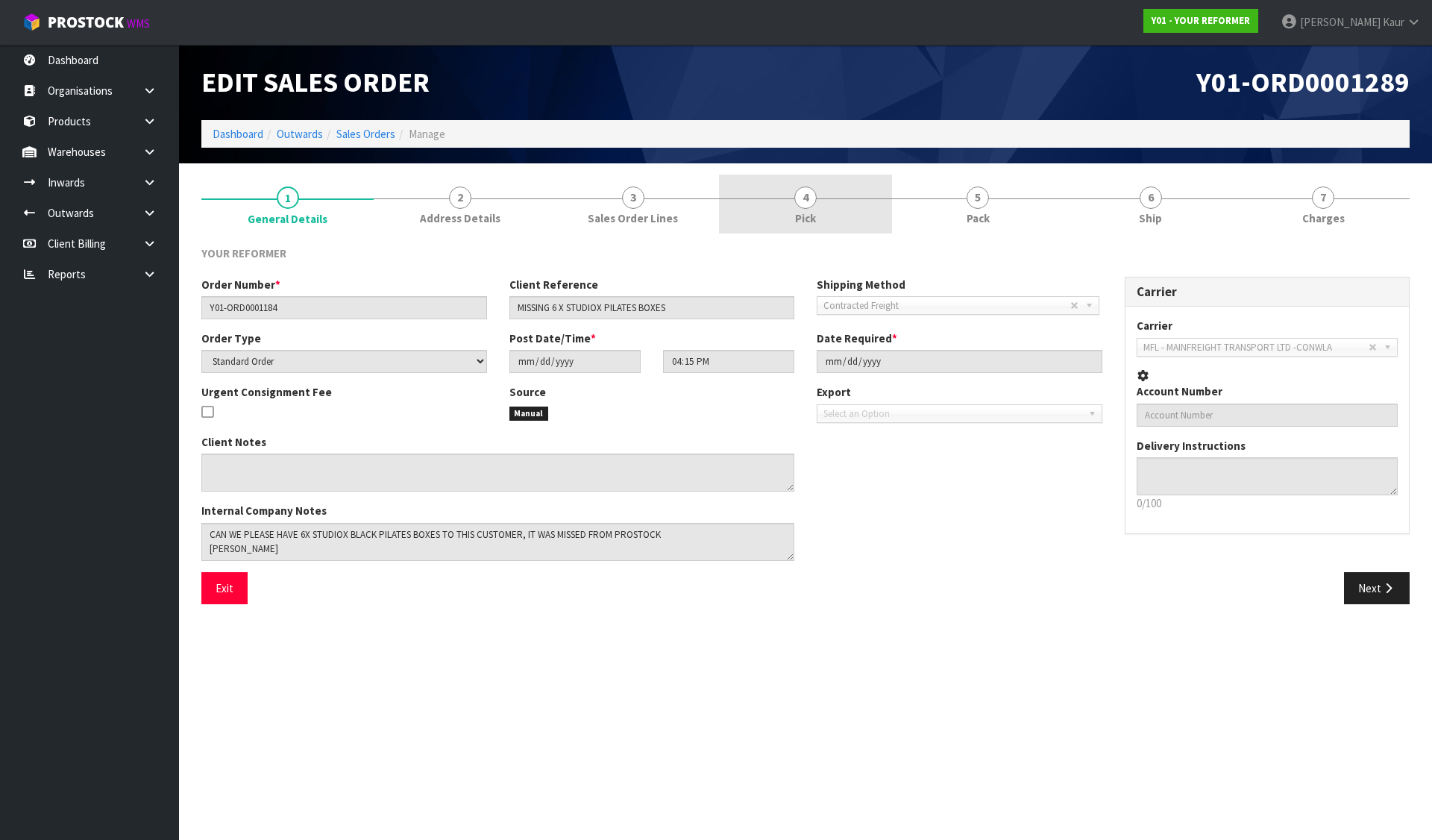
click at [814, 195] on span "4" at bounding box center [805, 198] width 22 height 22
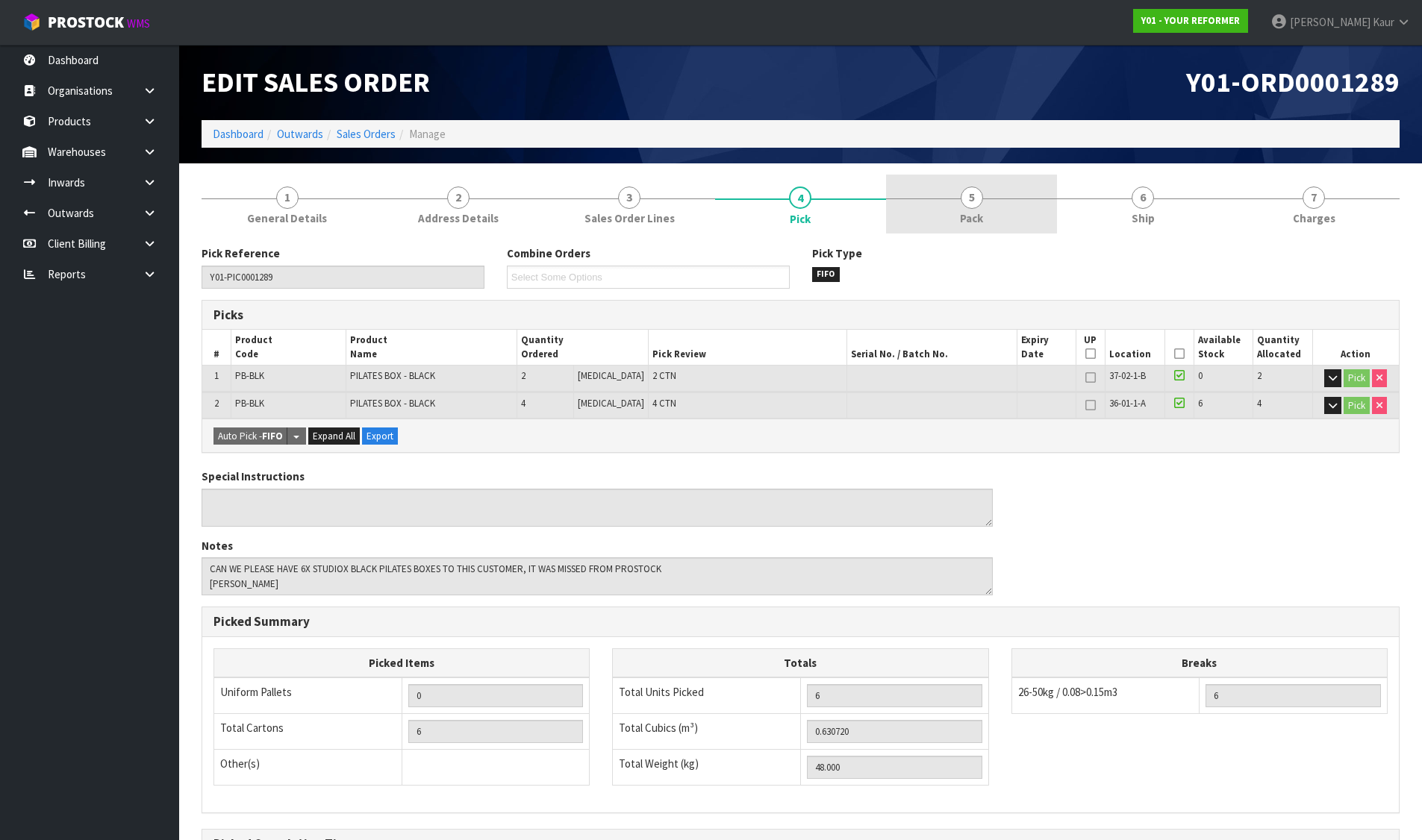
click at [945, 182] on link "5 Pack" at bounding box center [971, 204] width 171 height 59
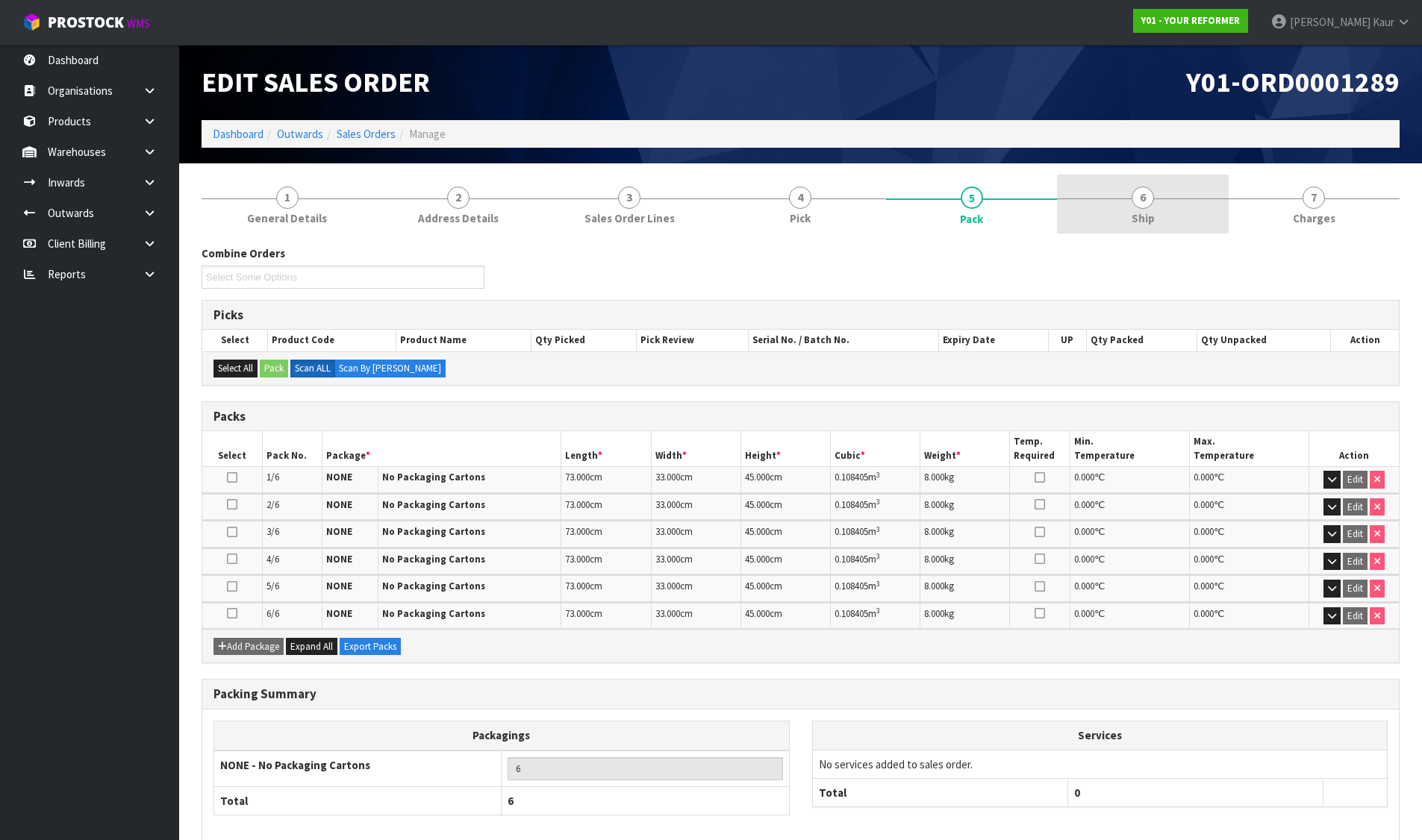
click at [1135, 192] on span "6" at bounding box center [1142, 198] width 22 height 22
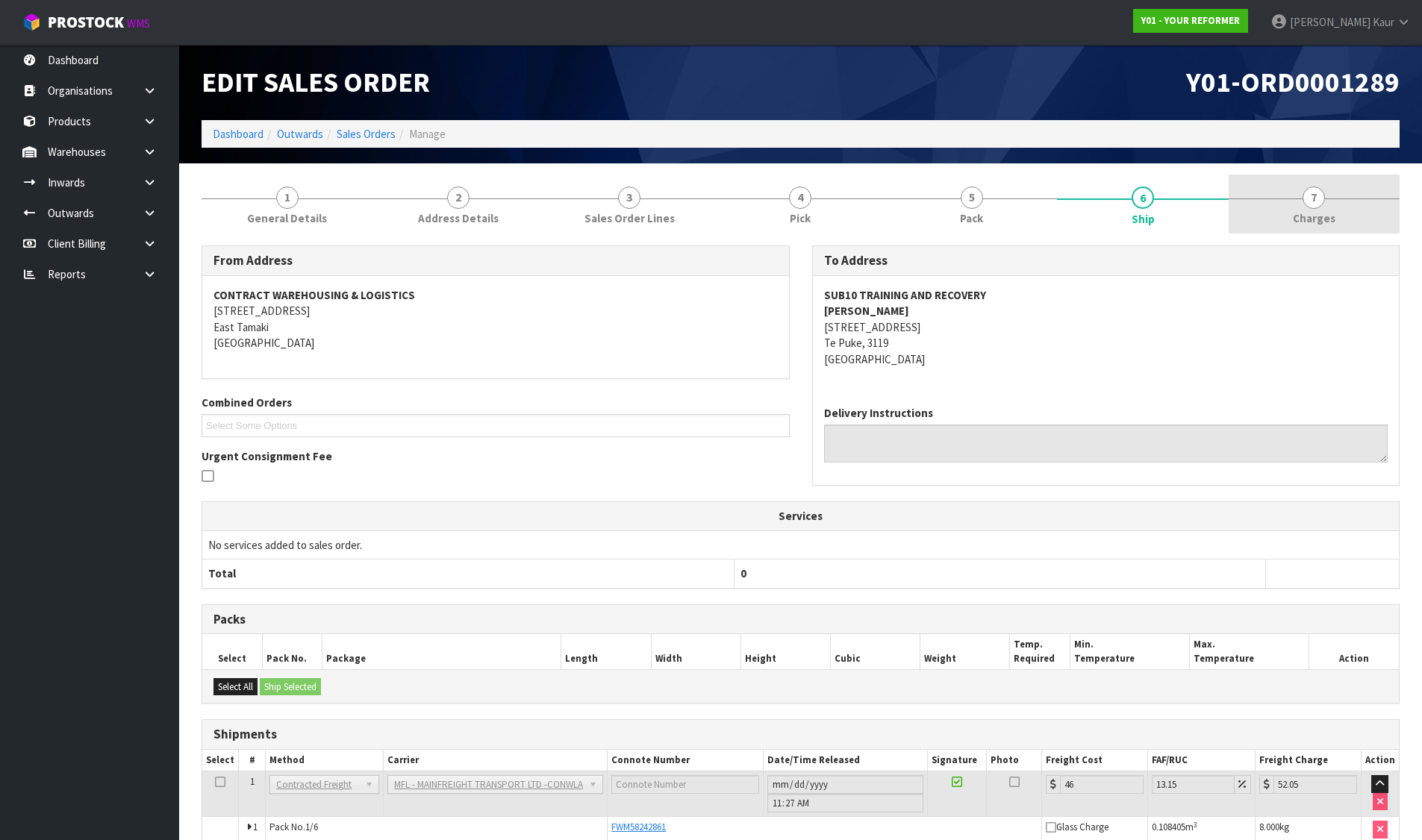
click at [1309, 194] on span "7" at bounding box center [1313, 198] width 22 height 22
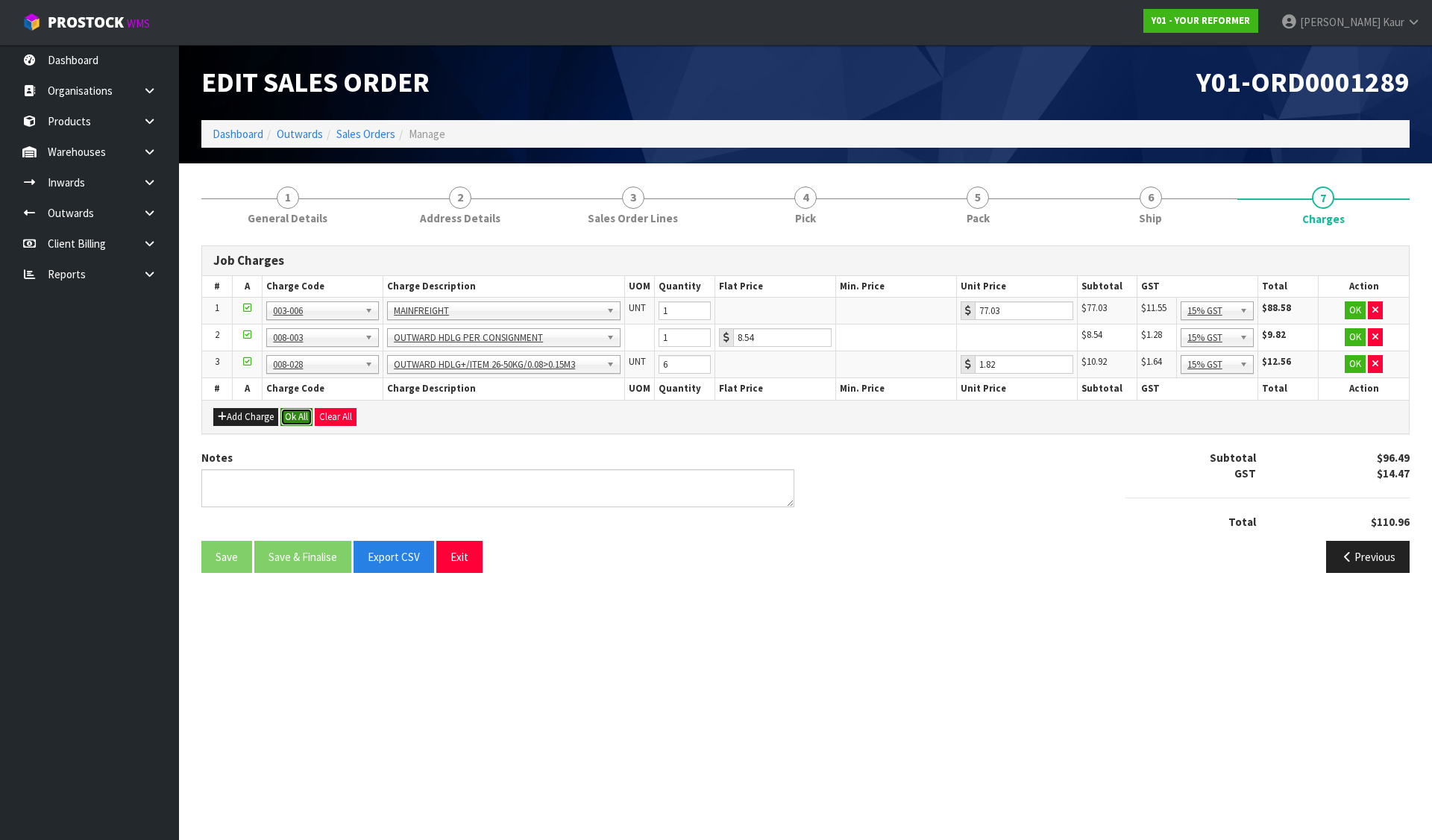
click at [302, 423] on button "Ok All" at bounding box center [296, 417] width 32 height 18
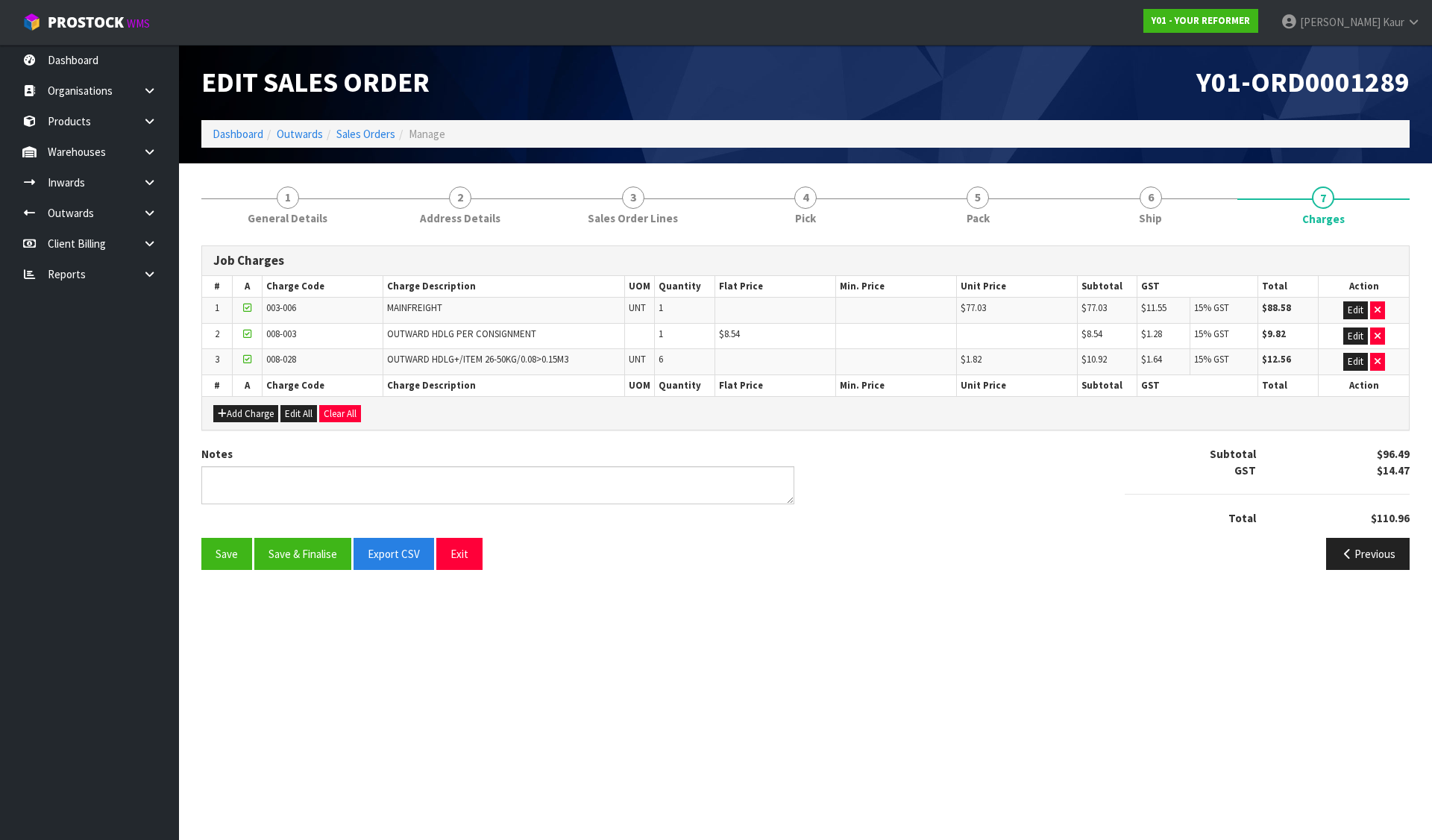
drag, startPoint x: 302, startPoint y: 533, endPoint x: 301, endPoint y: 551, distance: 18.0
click at [302, 534] on div "Notes Subtotal $96.49 GST $14.47 Total $110.96" at bounding box center [805, 491] width 1231 height 91
click at [301, 551] on button "Save & Finalise" at bounding box center [302, 554] width 97 height 32
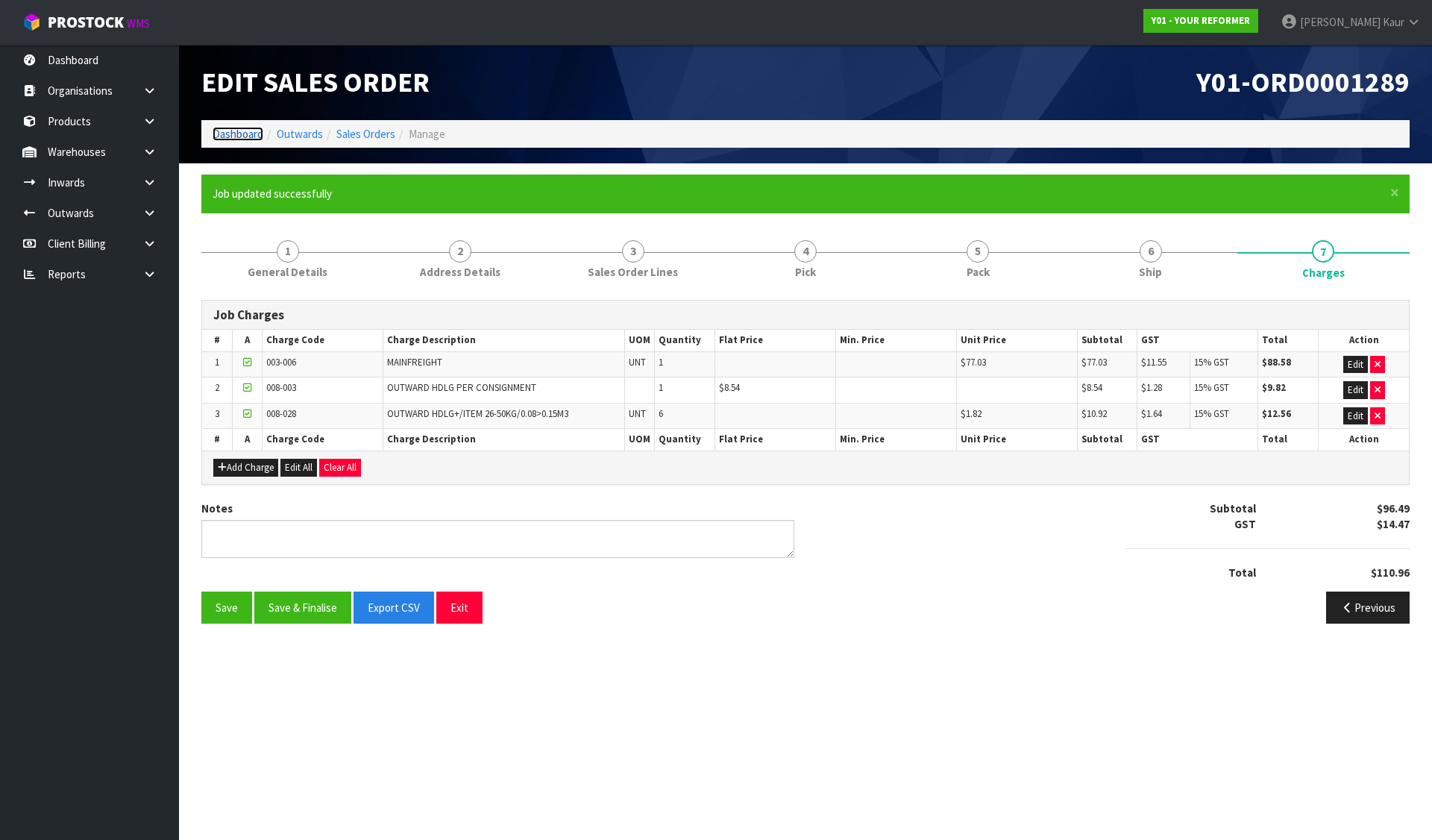
click at [227, 132] on link "Dashboard" at bounding box center [238, 134] width 51 height 15
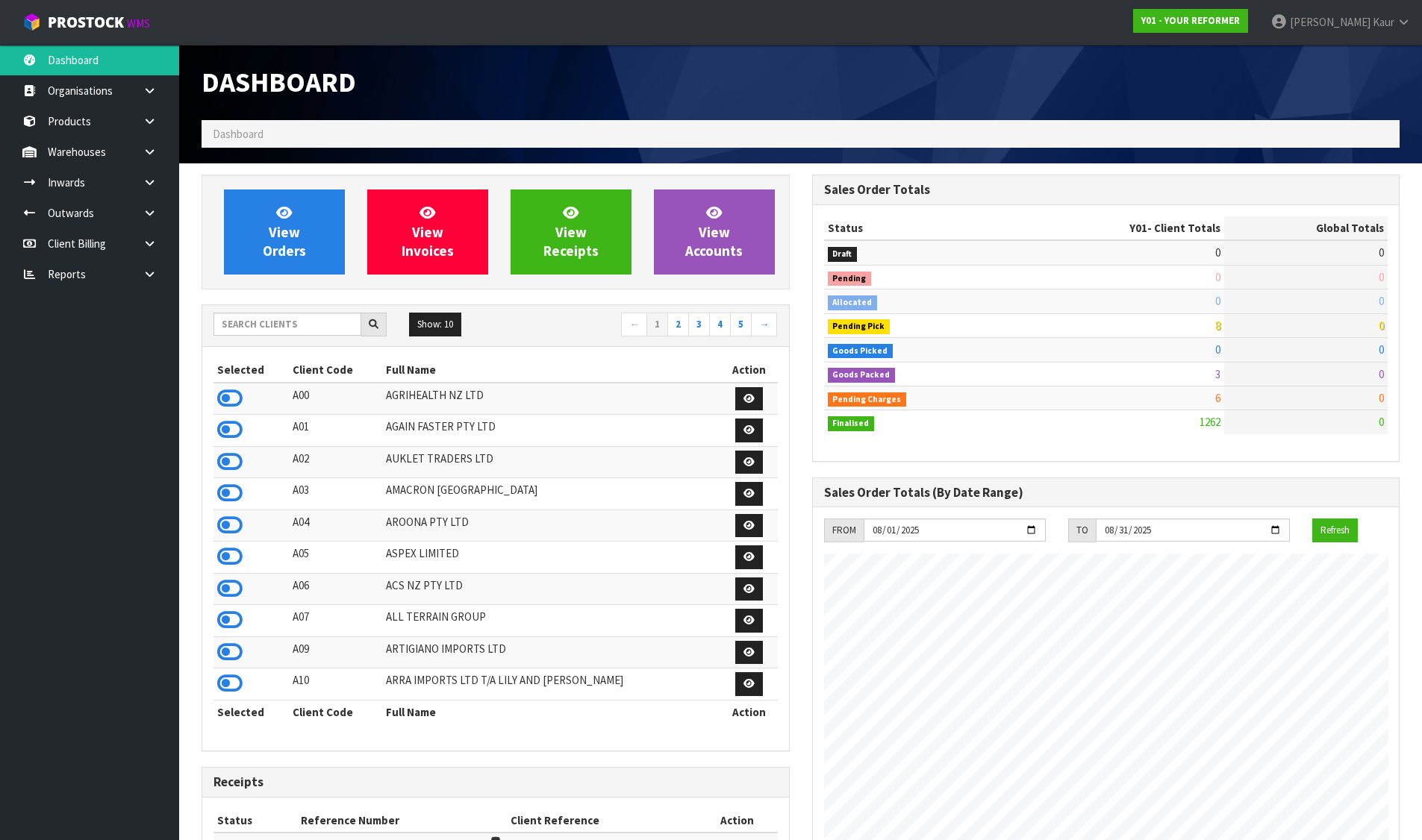
scroll to position [1130, 610]
click at [290, 320] on input "text" at bounding box center [287, 324] width 148 height 23
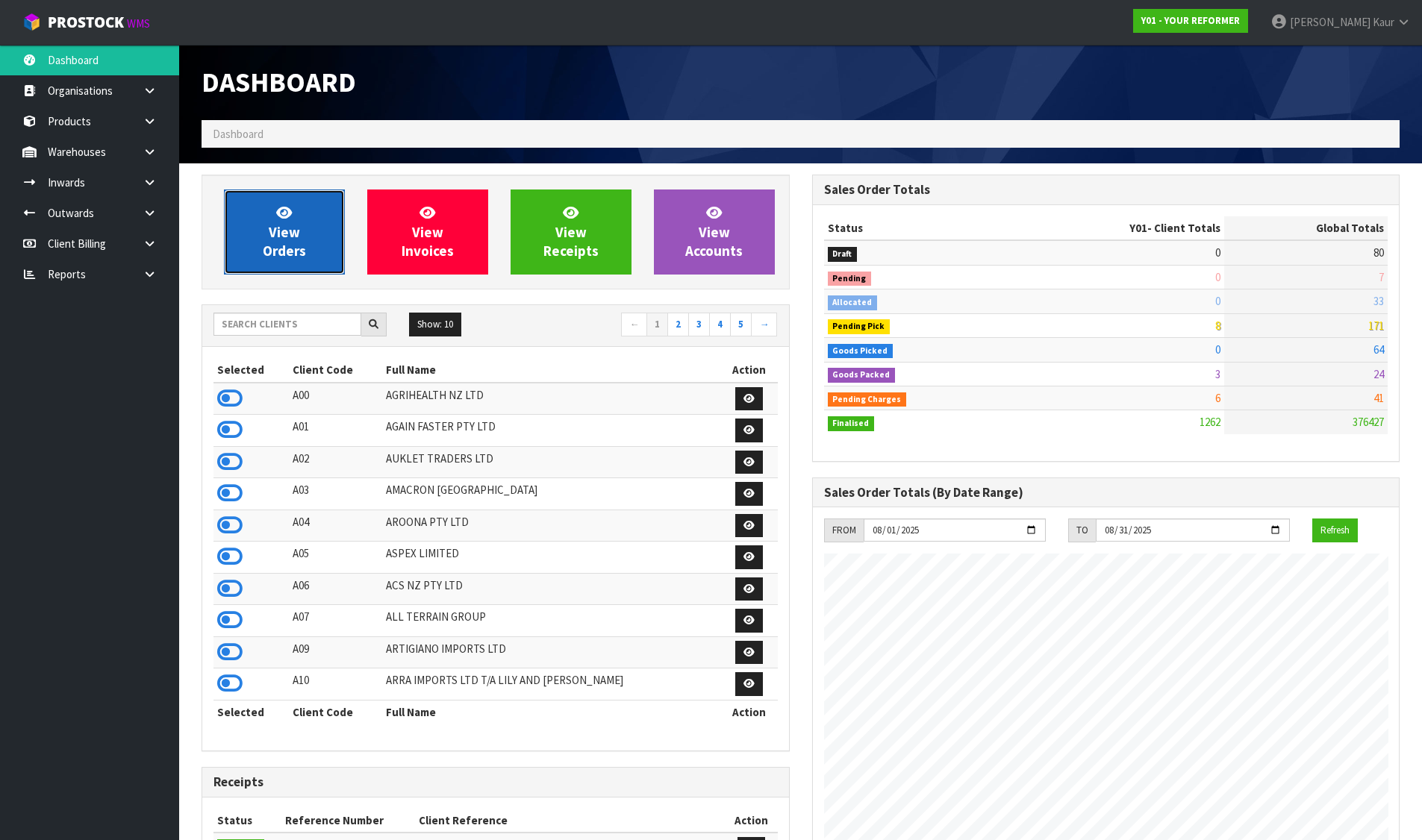
click at [313, 247] on link "View Orders" at bounding box center [284, 231] width 121 height 85
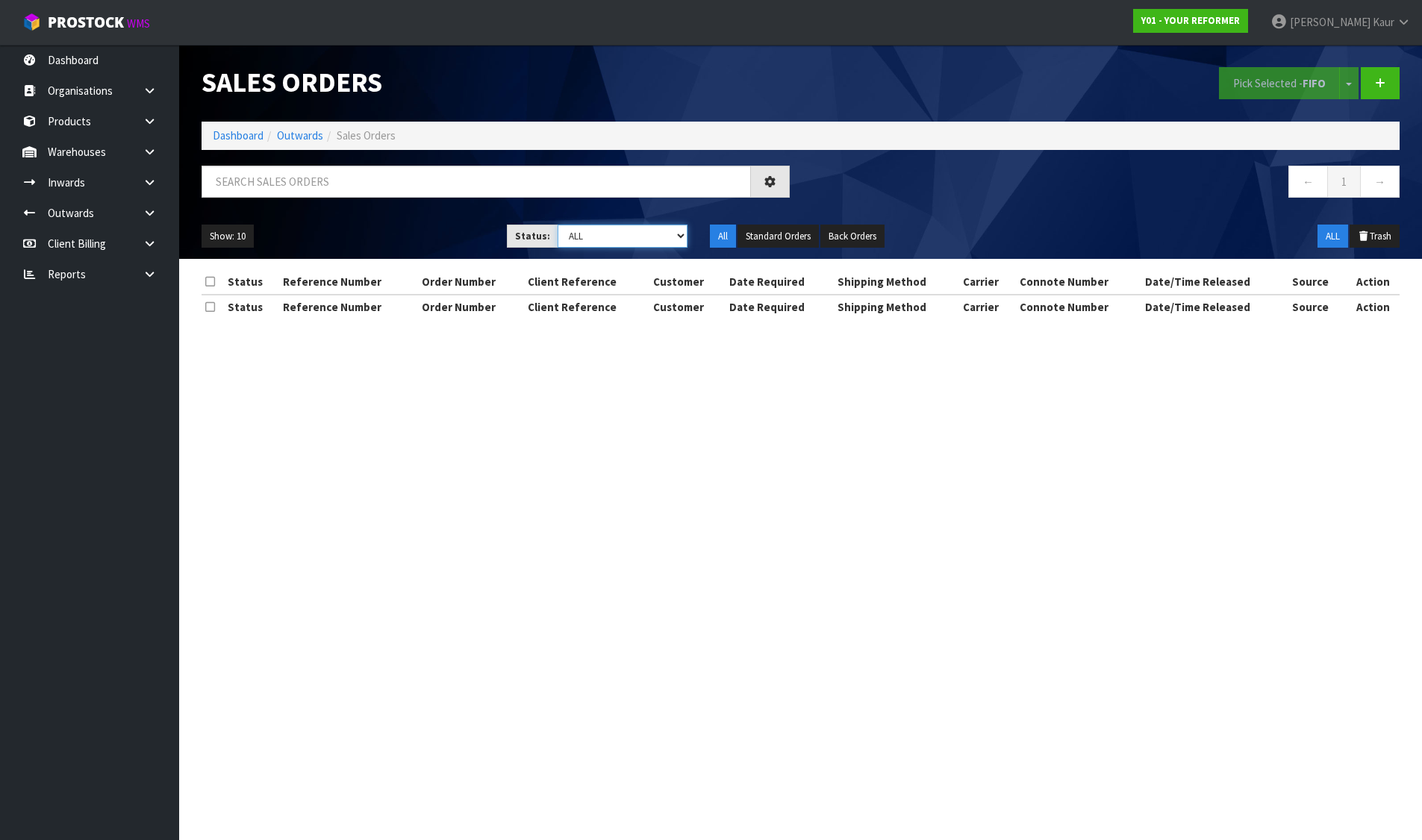
click at [586, 238] on select "Draft Pending Allocated Pending Pick Goods Picked Goods Packed Pending Charges …" at bounding box center [622, 236] width 129 height 23
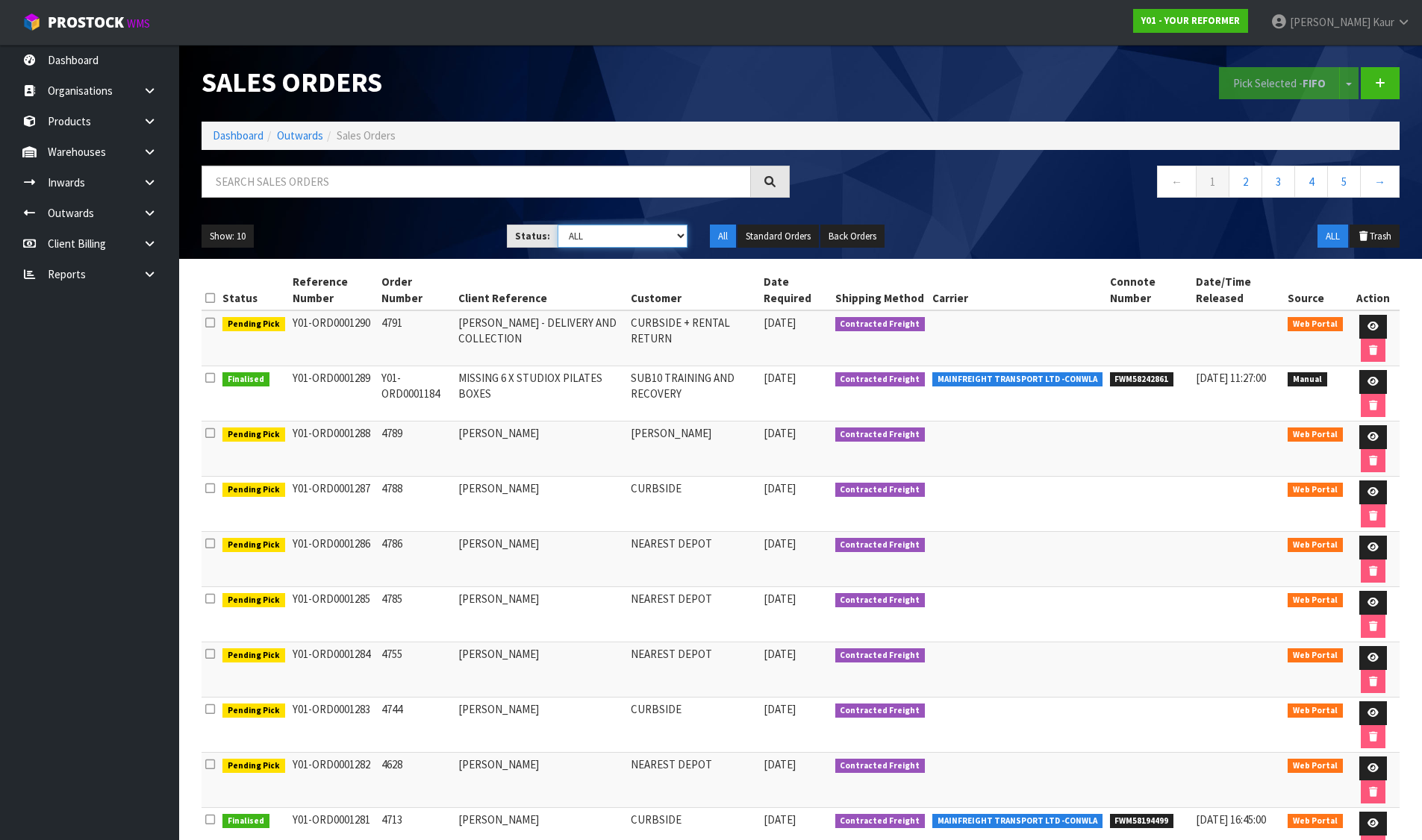
select select "string:6"
click at [558, 224] on select "Draft Pending Allocated Pending Pick Goods Picked Goods Packed Pending Charges …" at bounding box center [622, 236] width 129 height 23
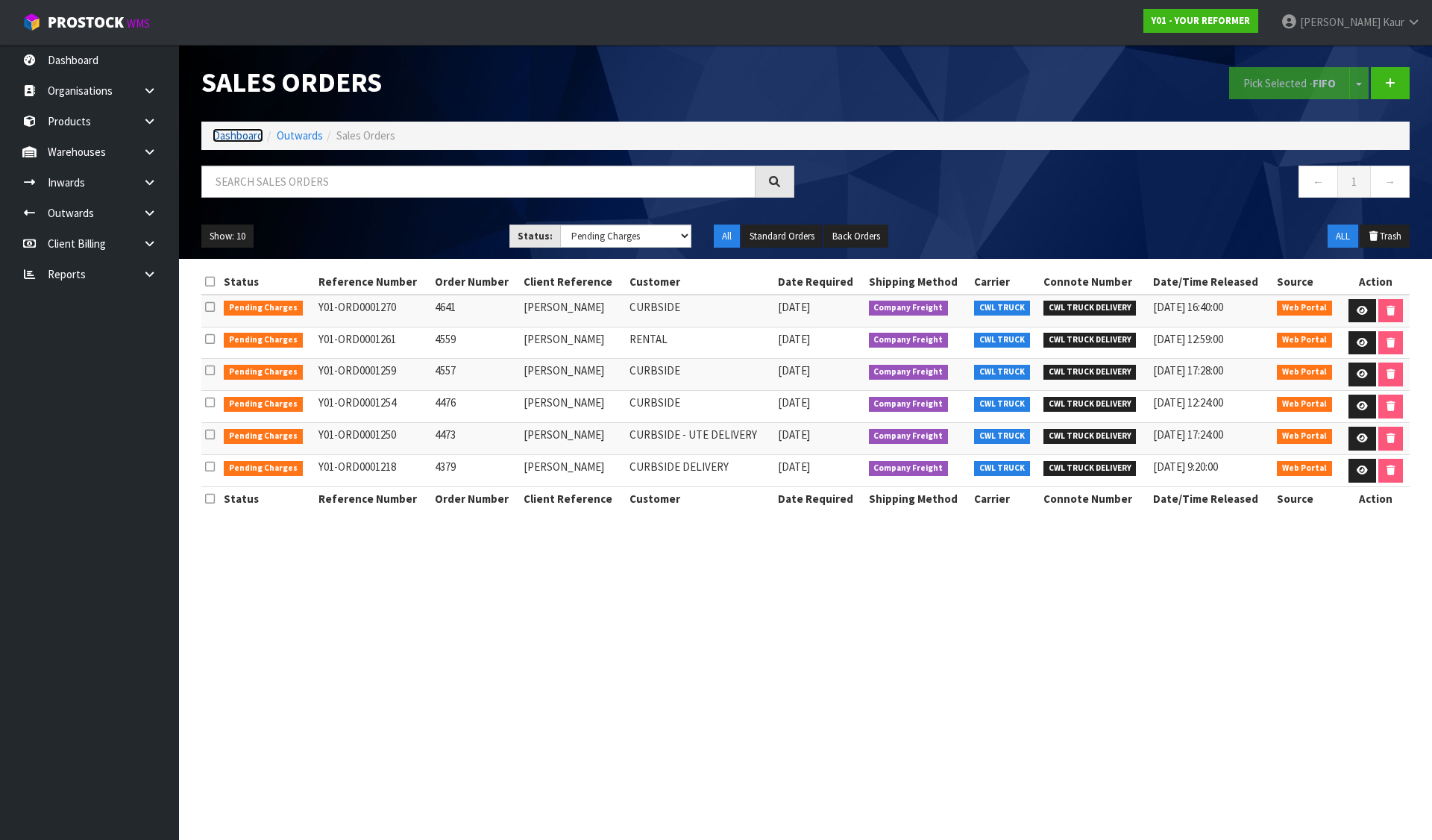
click at [231, 136] on link "Dashboard" at bounding box center [238, 136] width 51 height 15
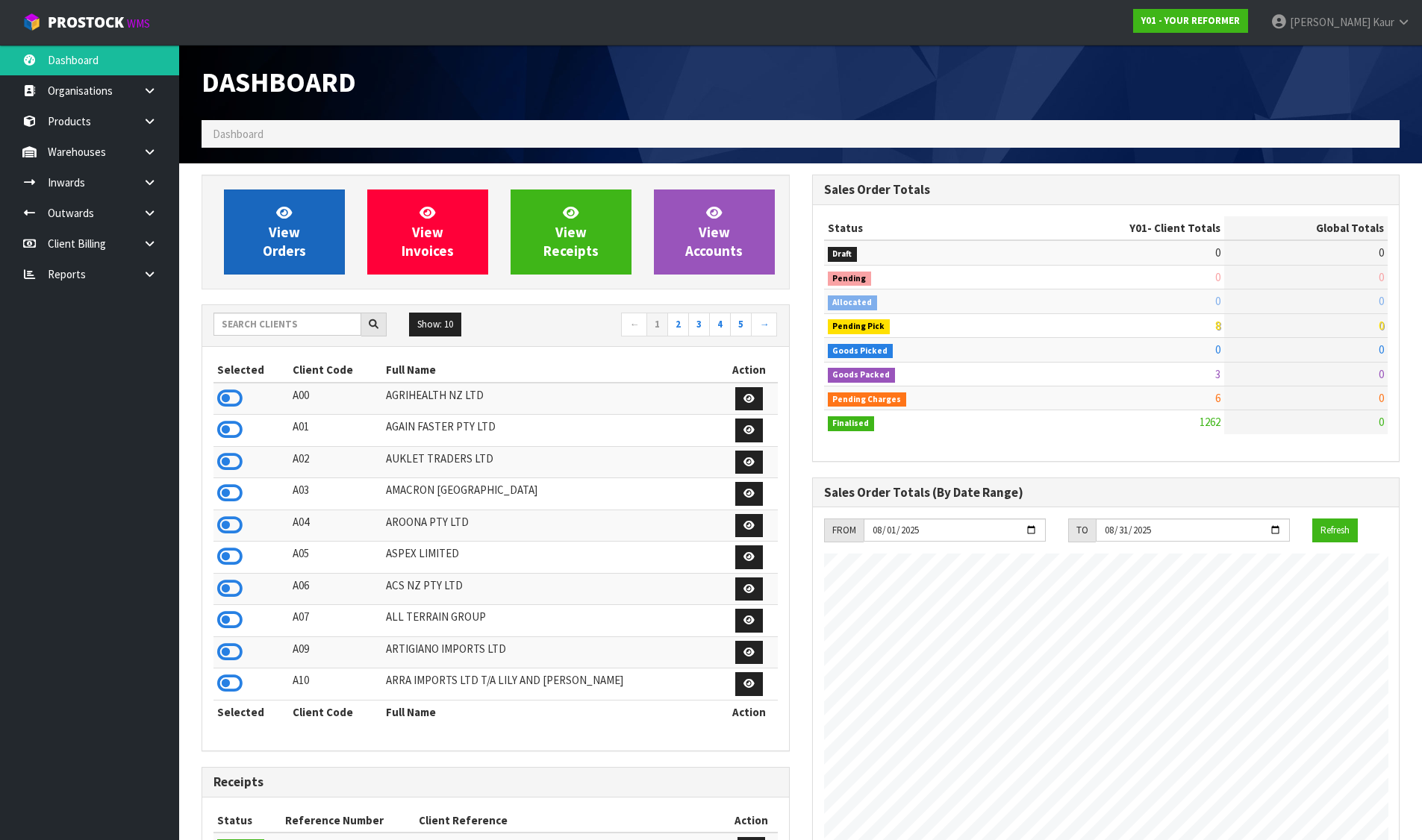
scroll to position [1130, 610]
click at [222, 395] on icon at bounding box center [229, 398] width 25 height 22
click at [232, 427] on icon at bounding box center [229, 429] width 25 height 22
click at [224, 493] on icon at bounding box center [229, 492] width 25 height 22
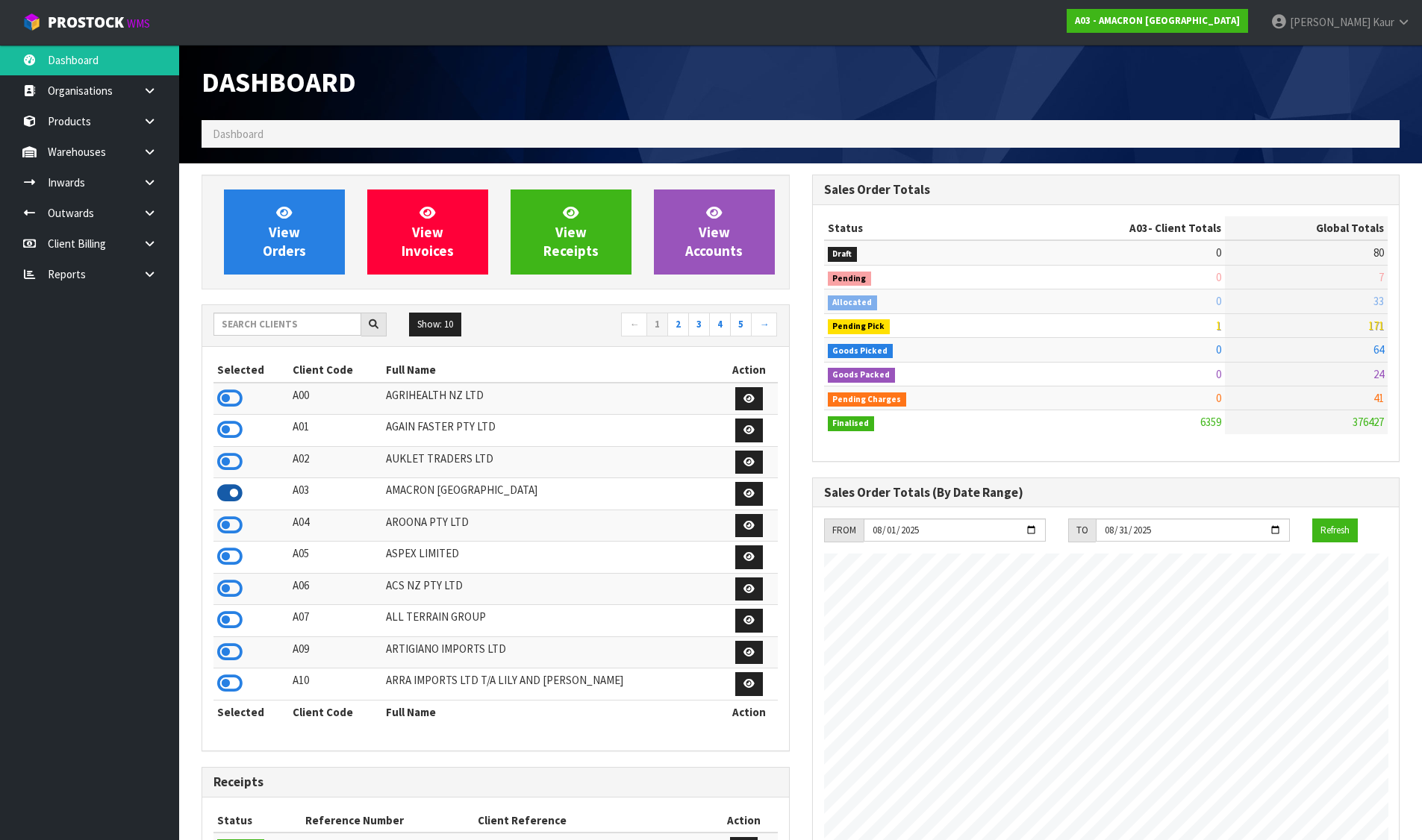
scroll to position [985, 610]
click at [232, 523] on icon at bounding box center [229, 525] width 25 height 22
click at [228, 582] on icon at bounding box center [229, 588] width 25 height 22
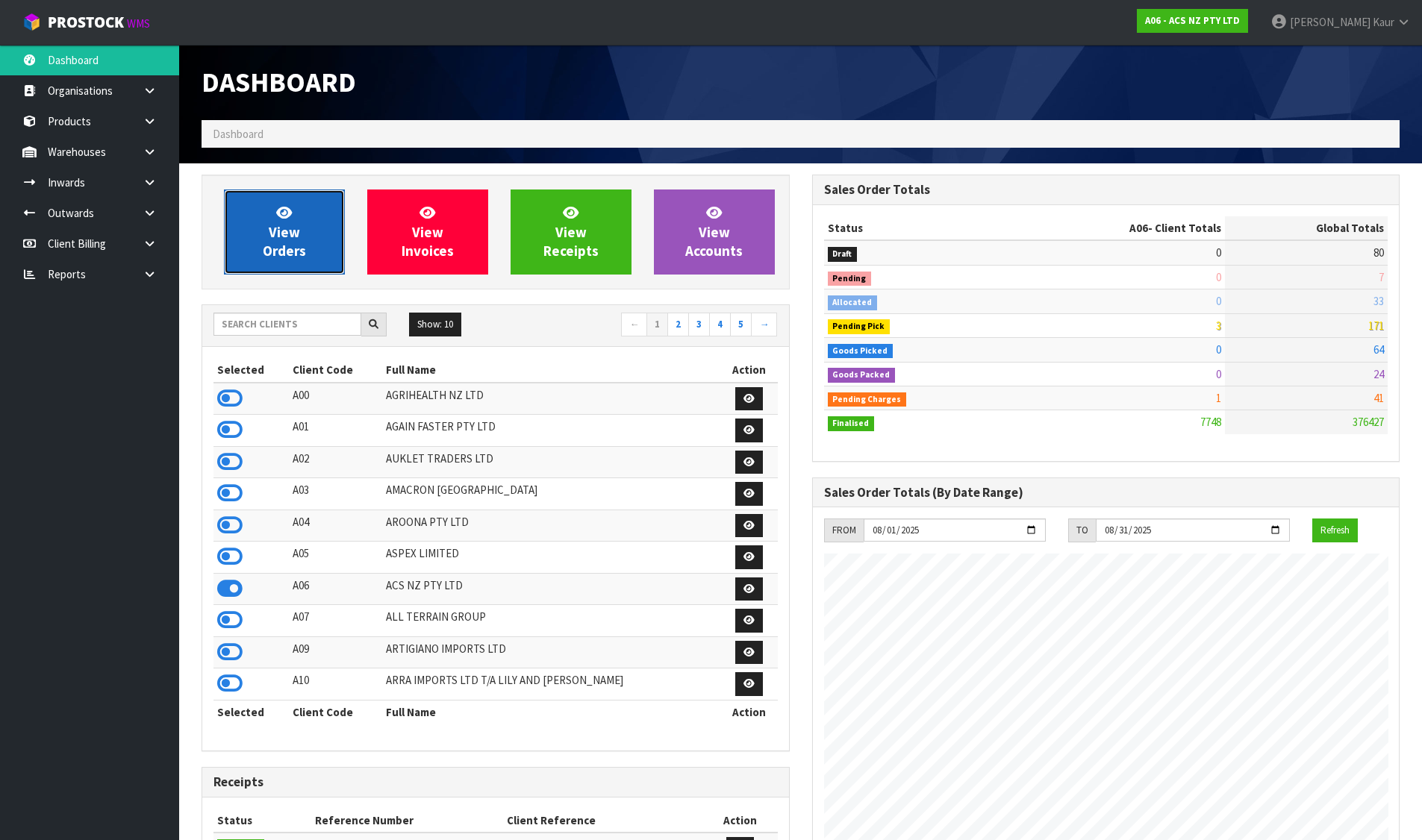
click at [313, 237] on link "View Orders" at bounding box center [284, 231] width 121 height 85
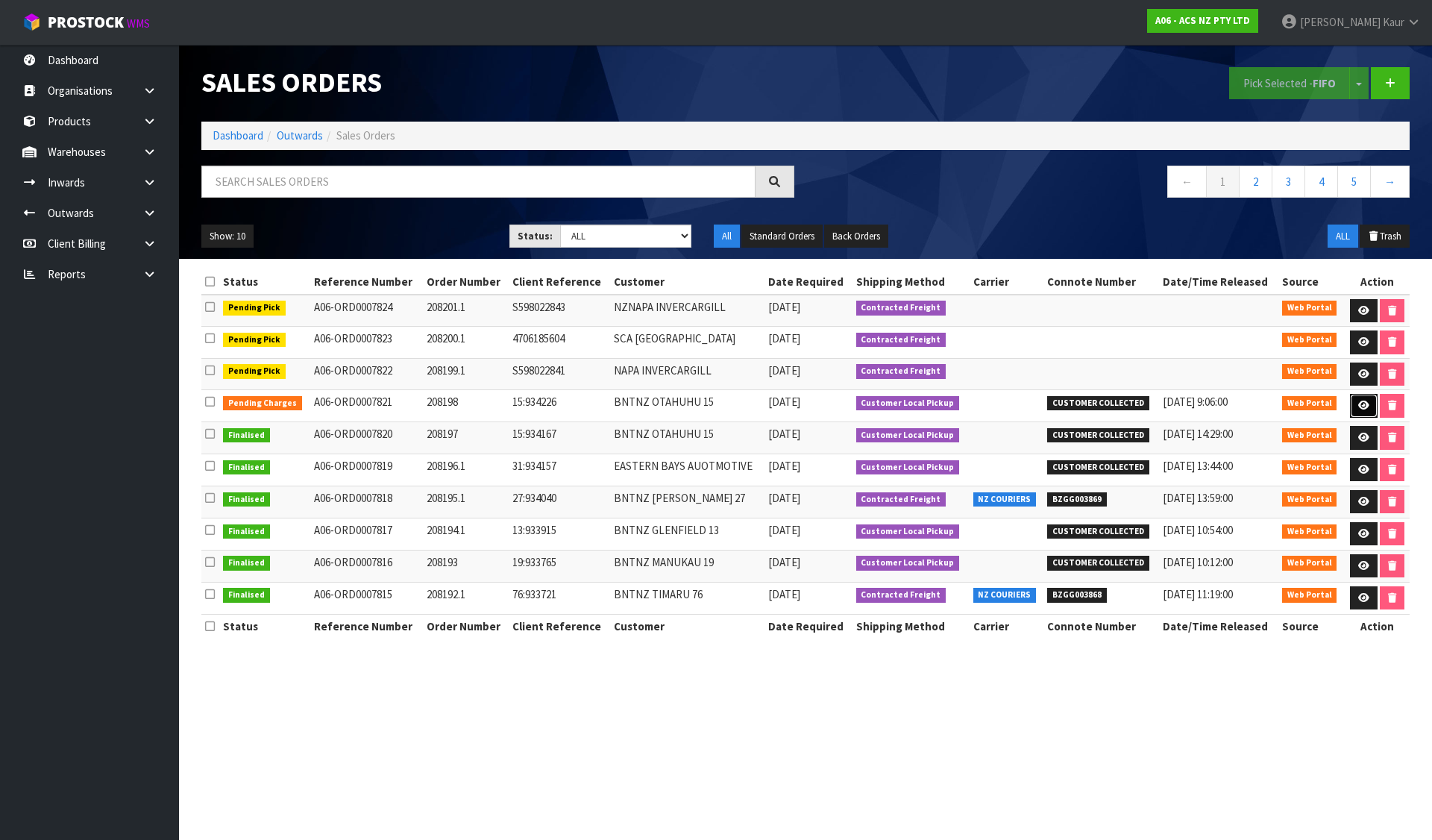
click at [1358, 398] on link at bounding box center [1364, 405] width 28 height 24
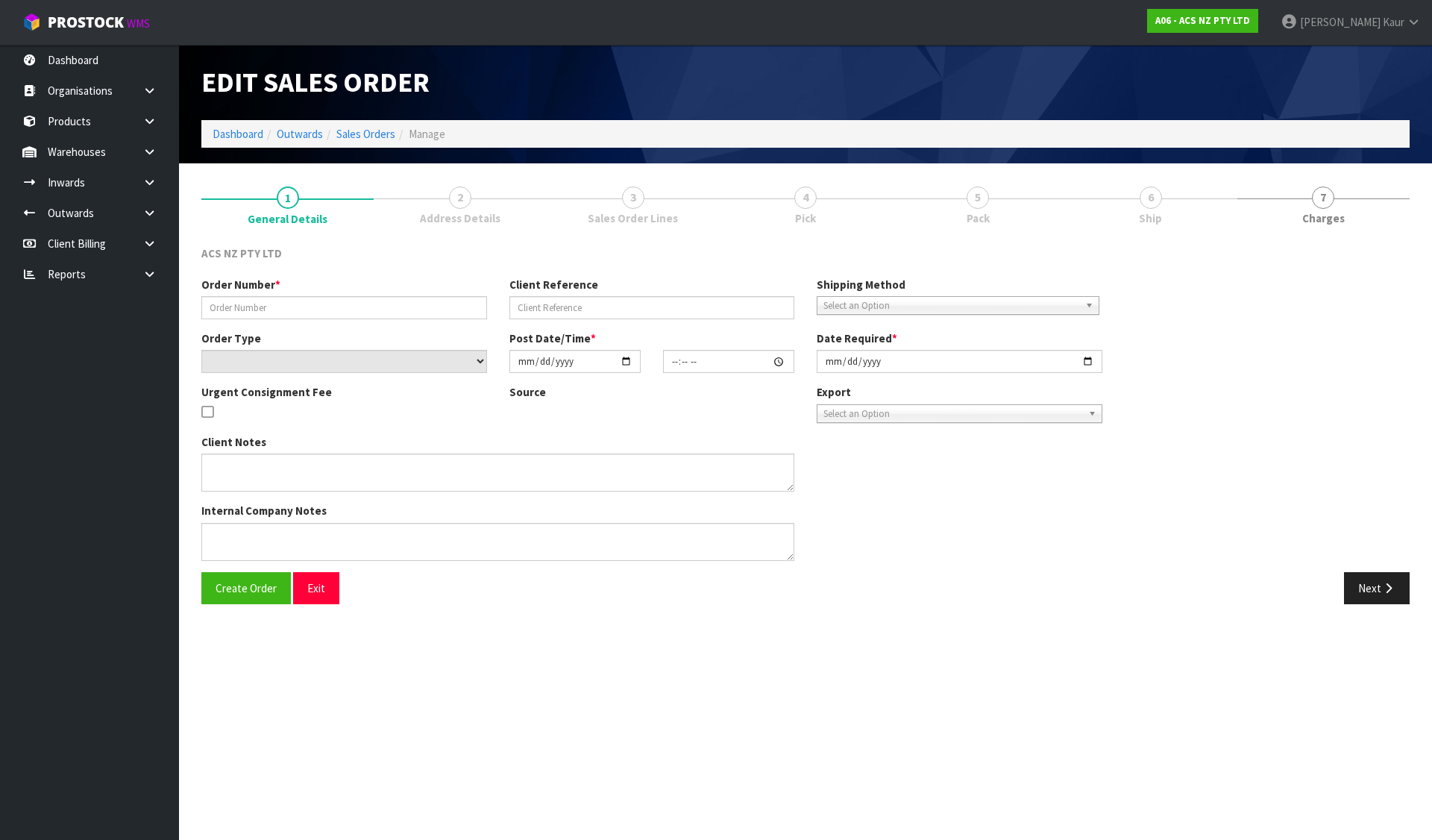
type input "208198"
type input "15:934226"
select select "number:0"
type input "2025-08-12"
type input "14:28:00.000"
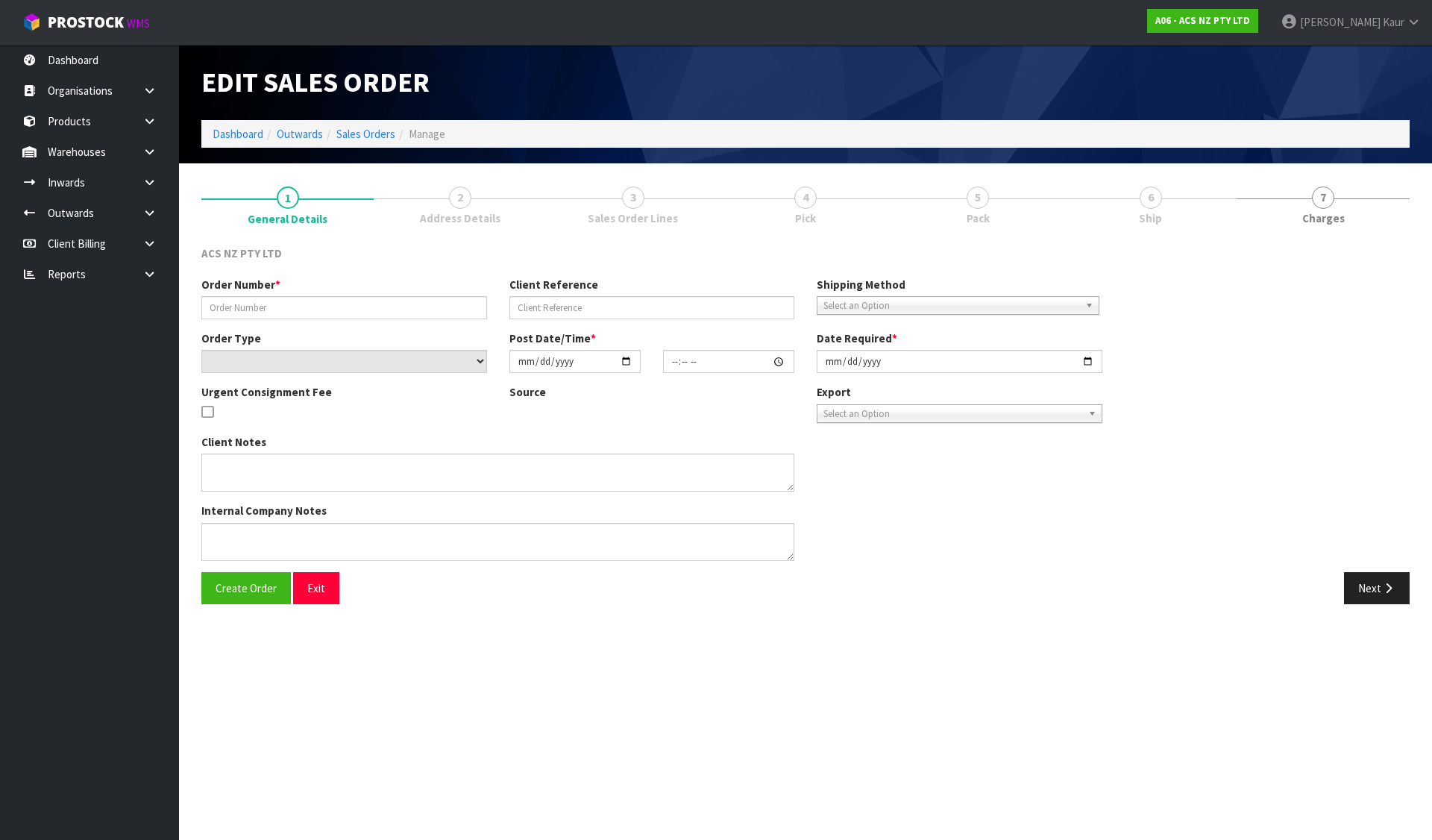
type input "2025-08-13"
type textarea "BRANCH WILL COLLECT"
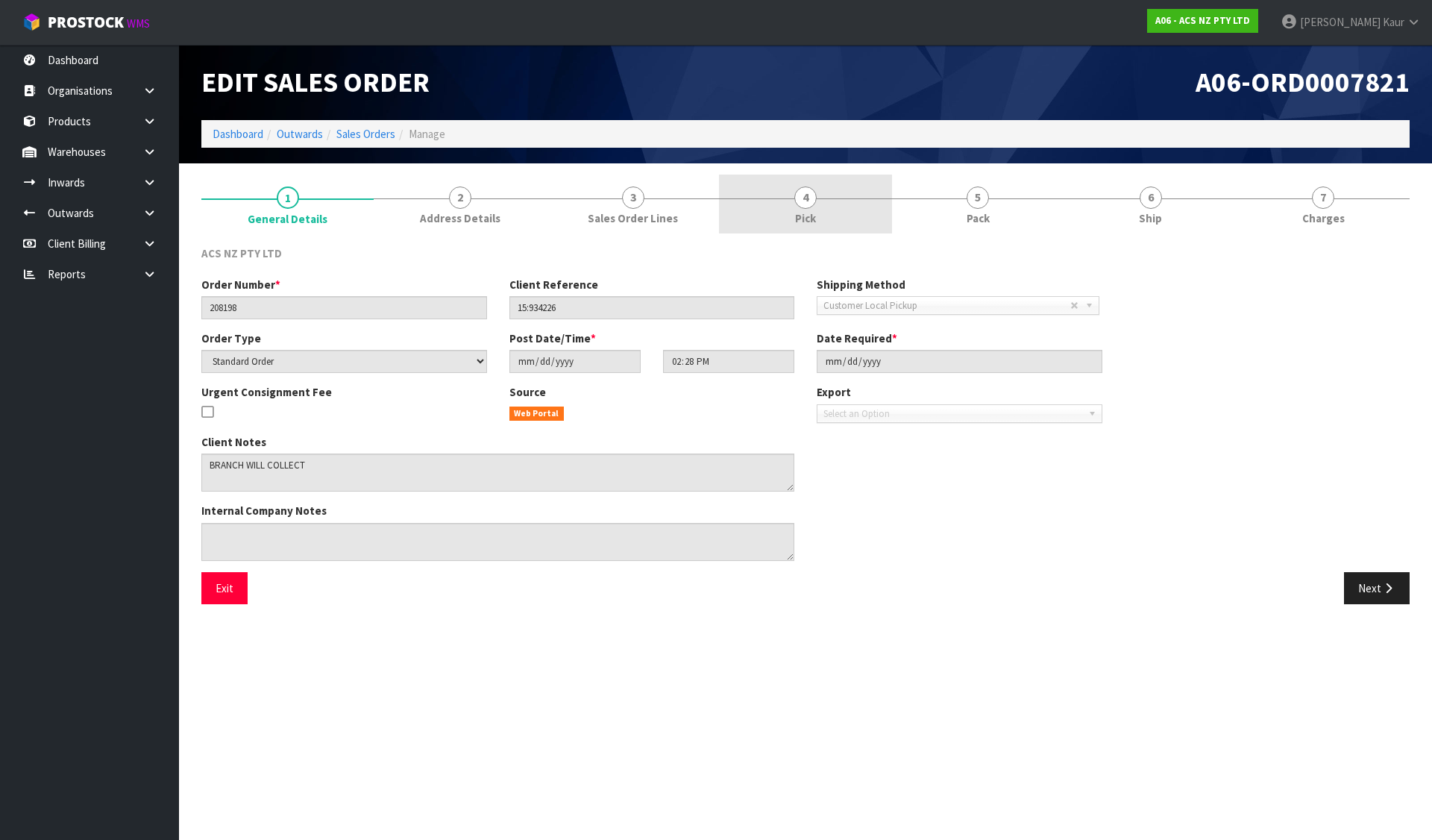
click at [828, 198] on link "4 Pick" at bounding box center [805, 204] width 172 height 59
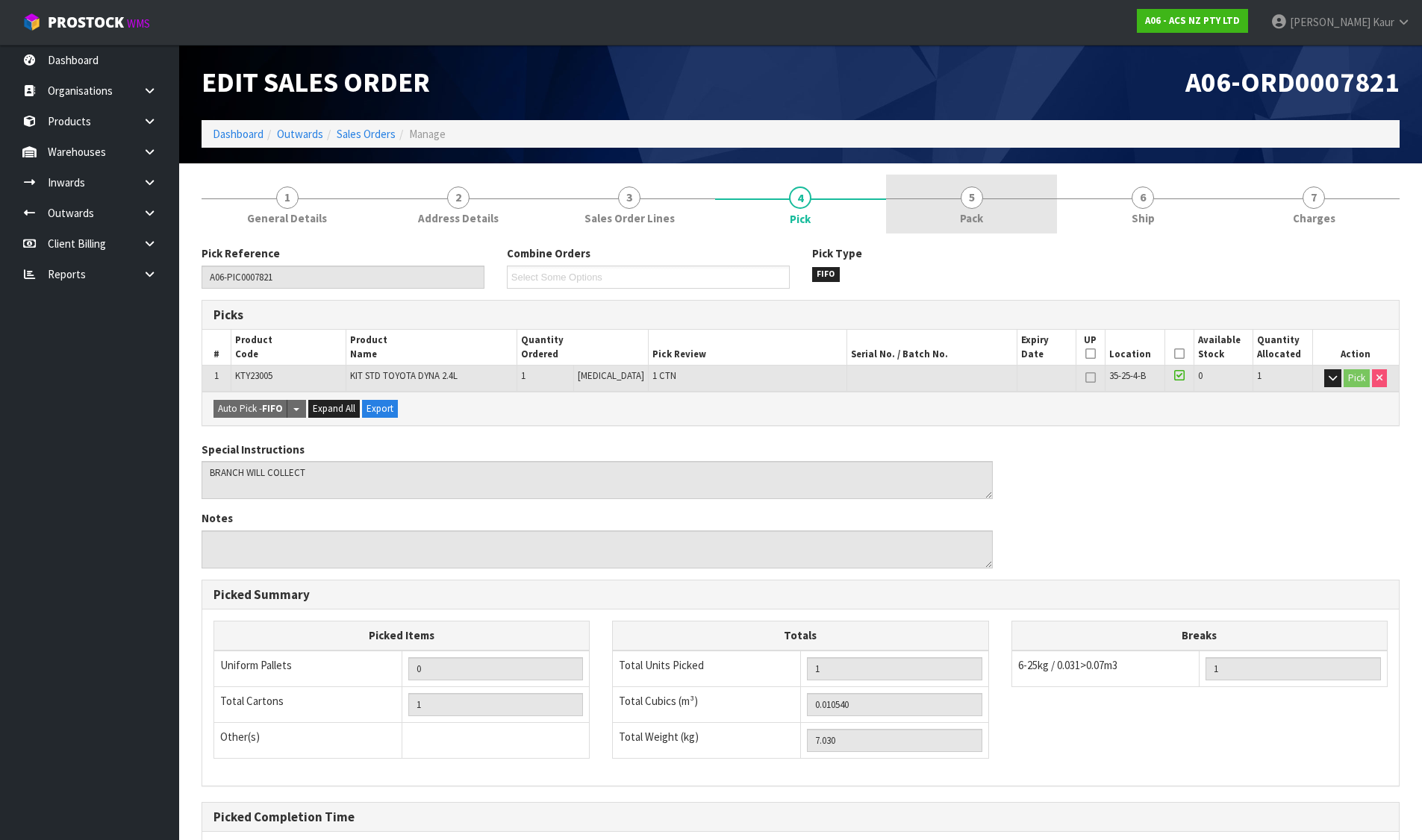
click at [1015, 202] on link "5 Pack" at bounding box center [971, 204] width 171 height 59
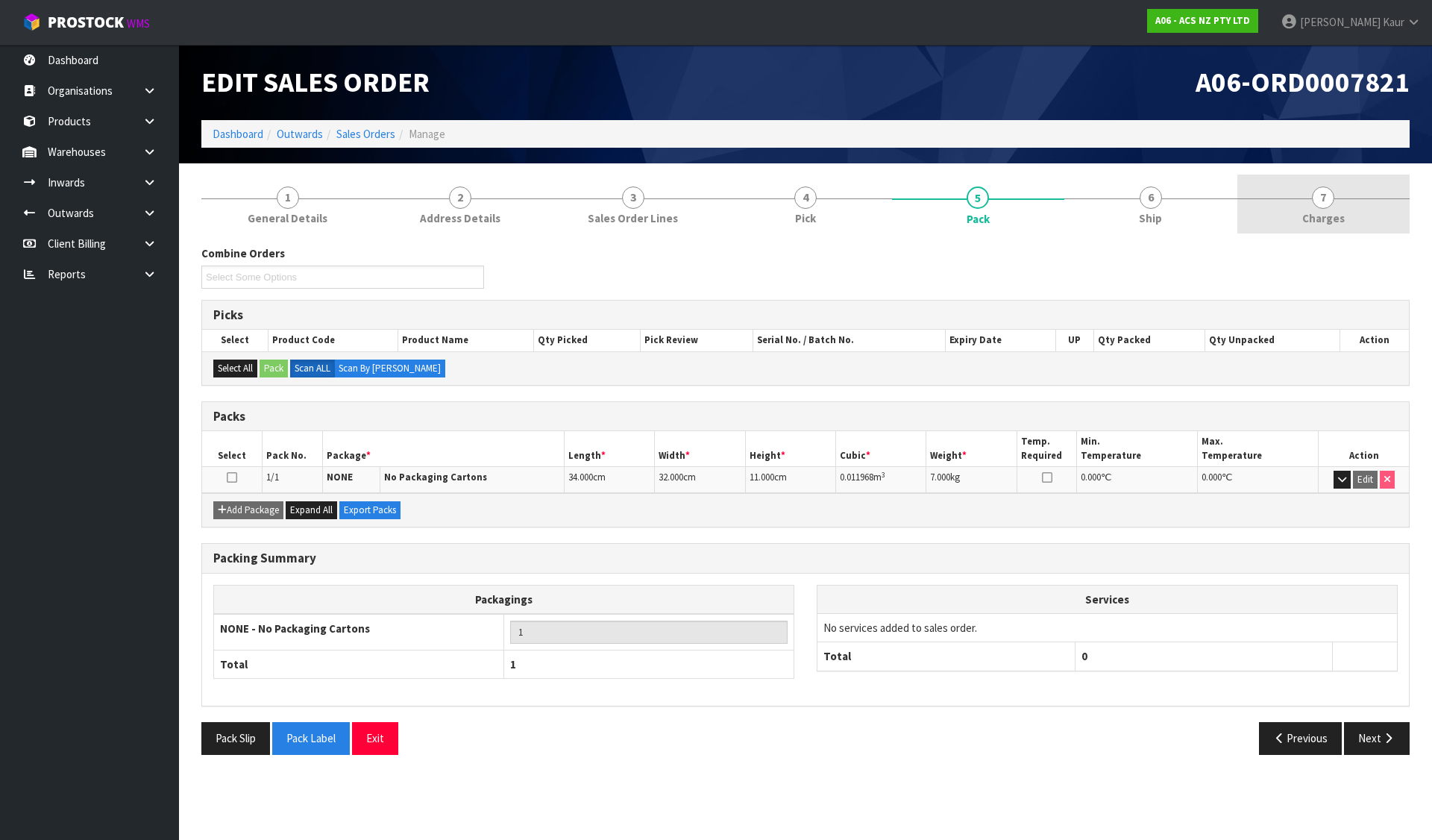
click at [1306, 183] on link "7 Charges" at bounding box center [1323, 204] width 172 height 59
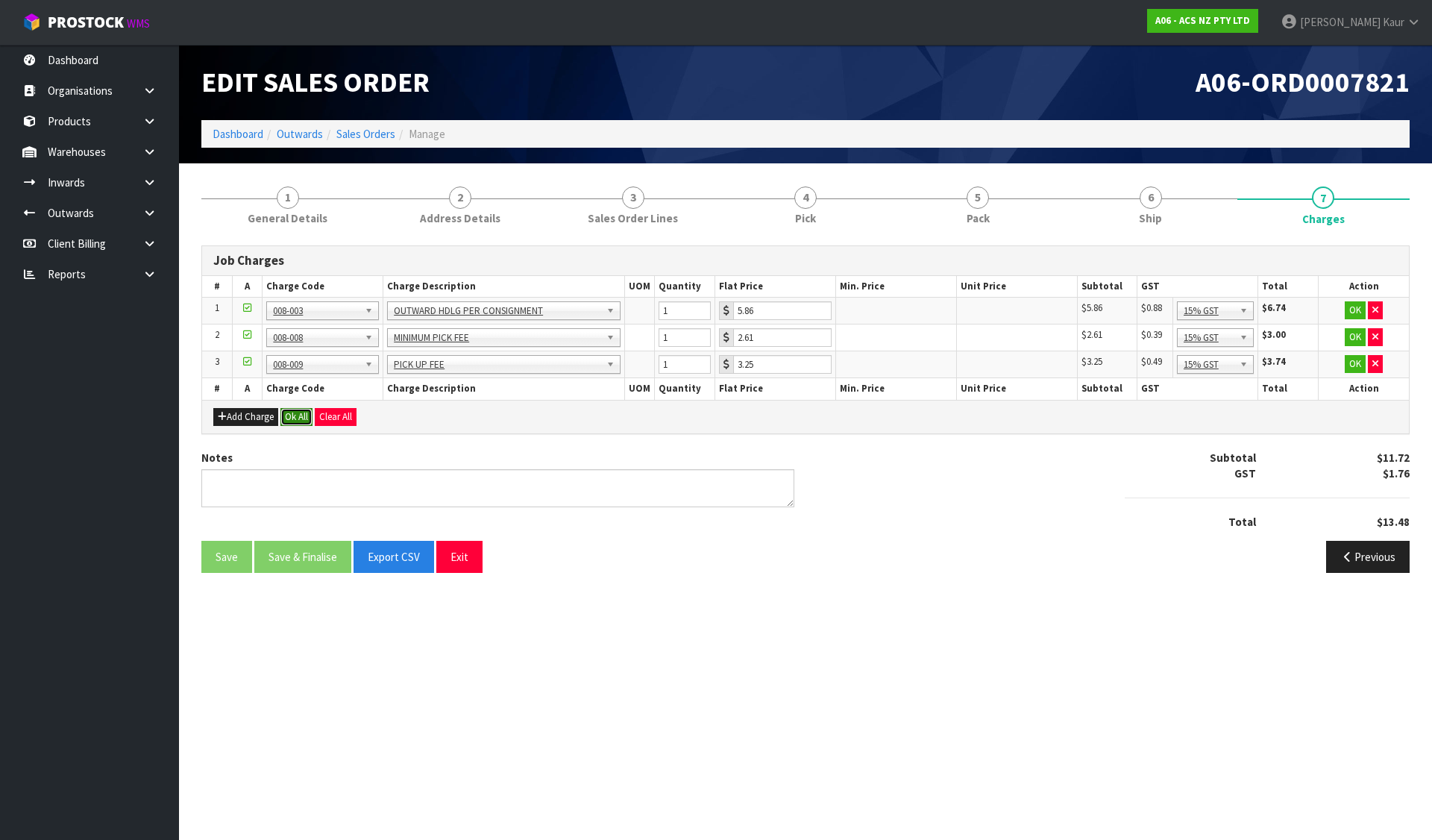
click at [307, 421] on button "Ok All" at bounding box center [296, 417] width 32 height 18
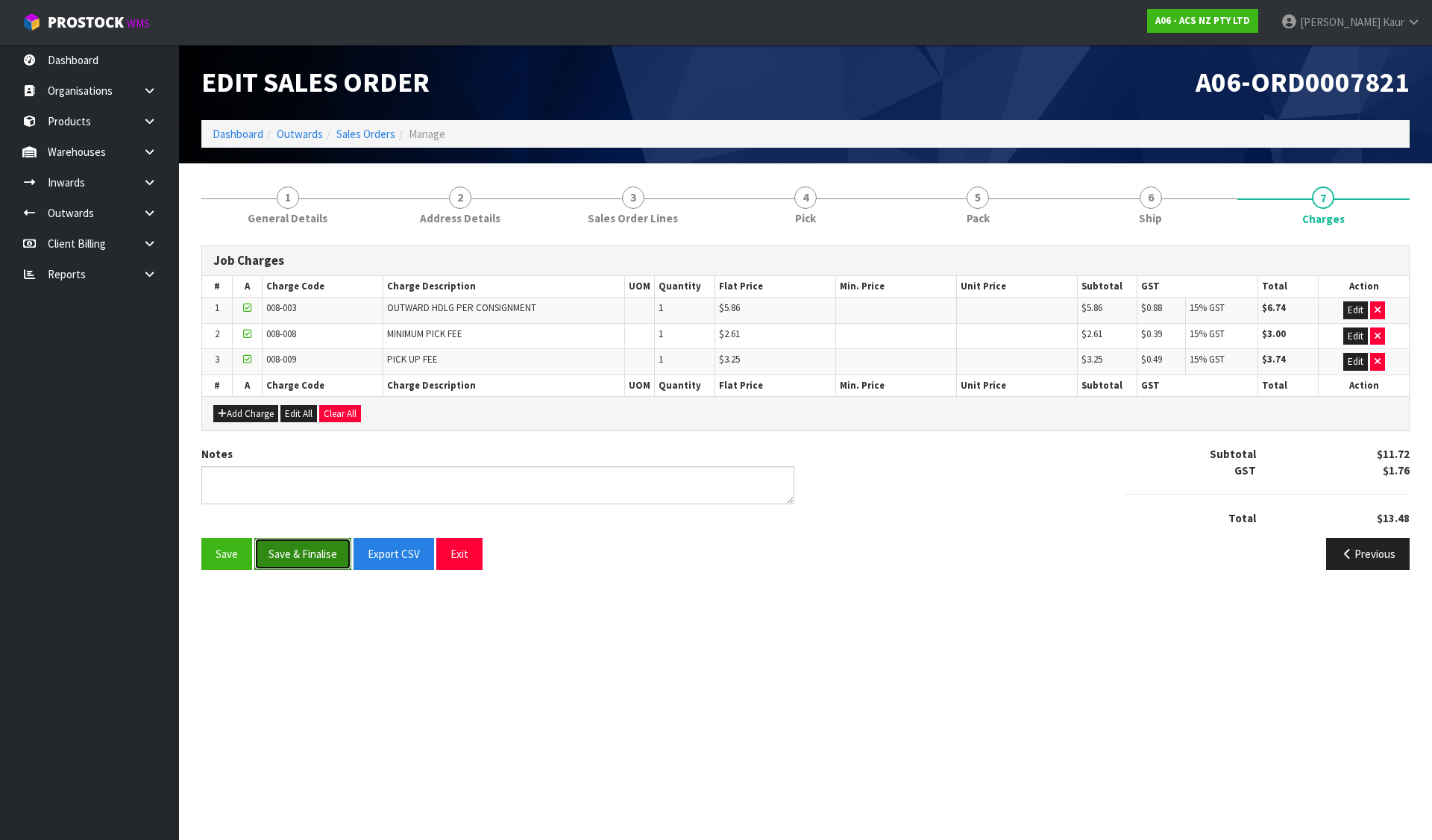
click at [283, 542] on button "Save & Finalise" at bounding box center [302, 554] width 97 height 32
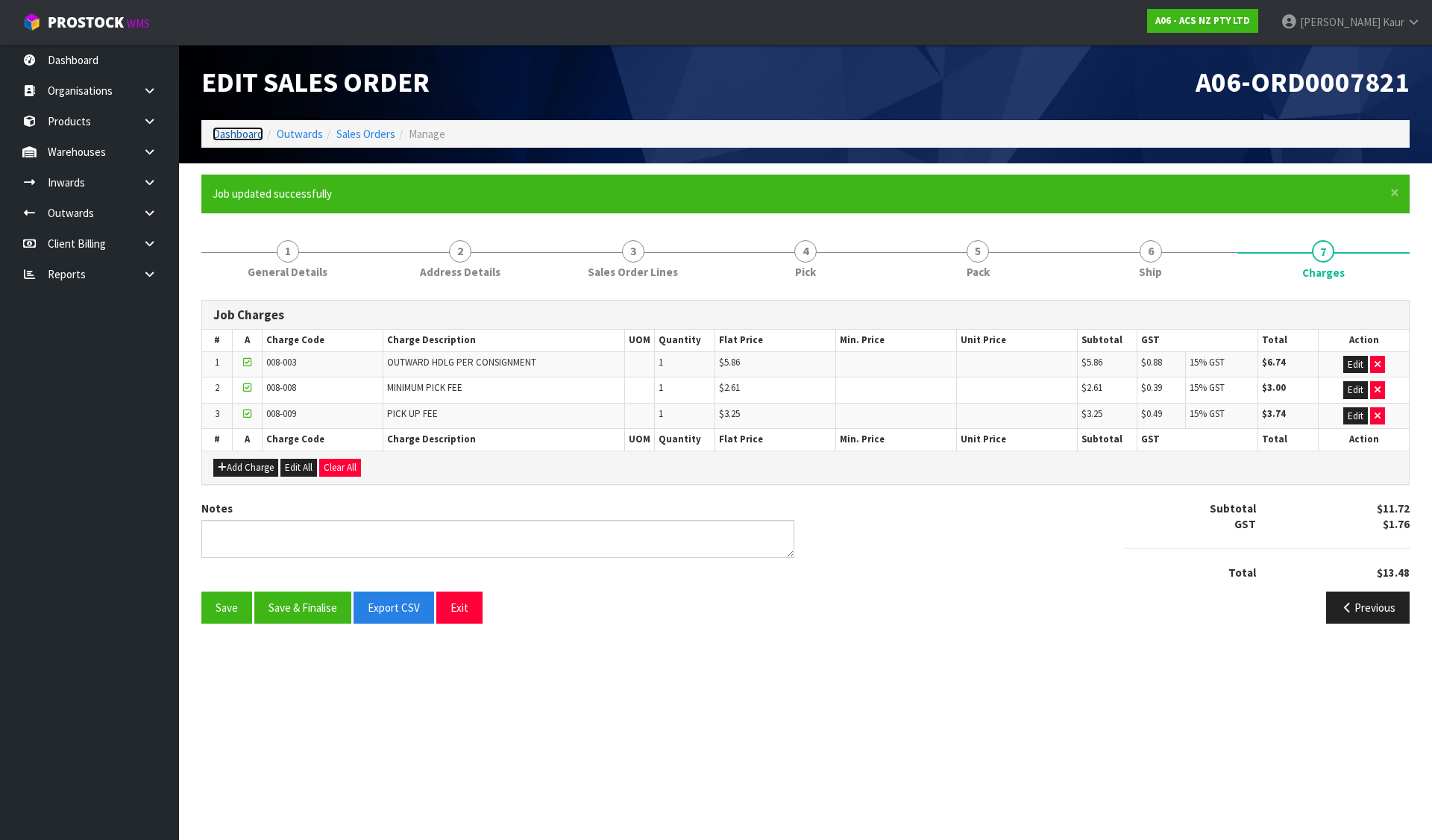
click at [245, 129] on link "Dashboard" at bounding box center [238, 134] width 51 height 15
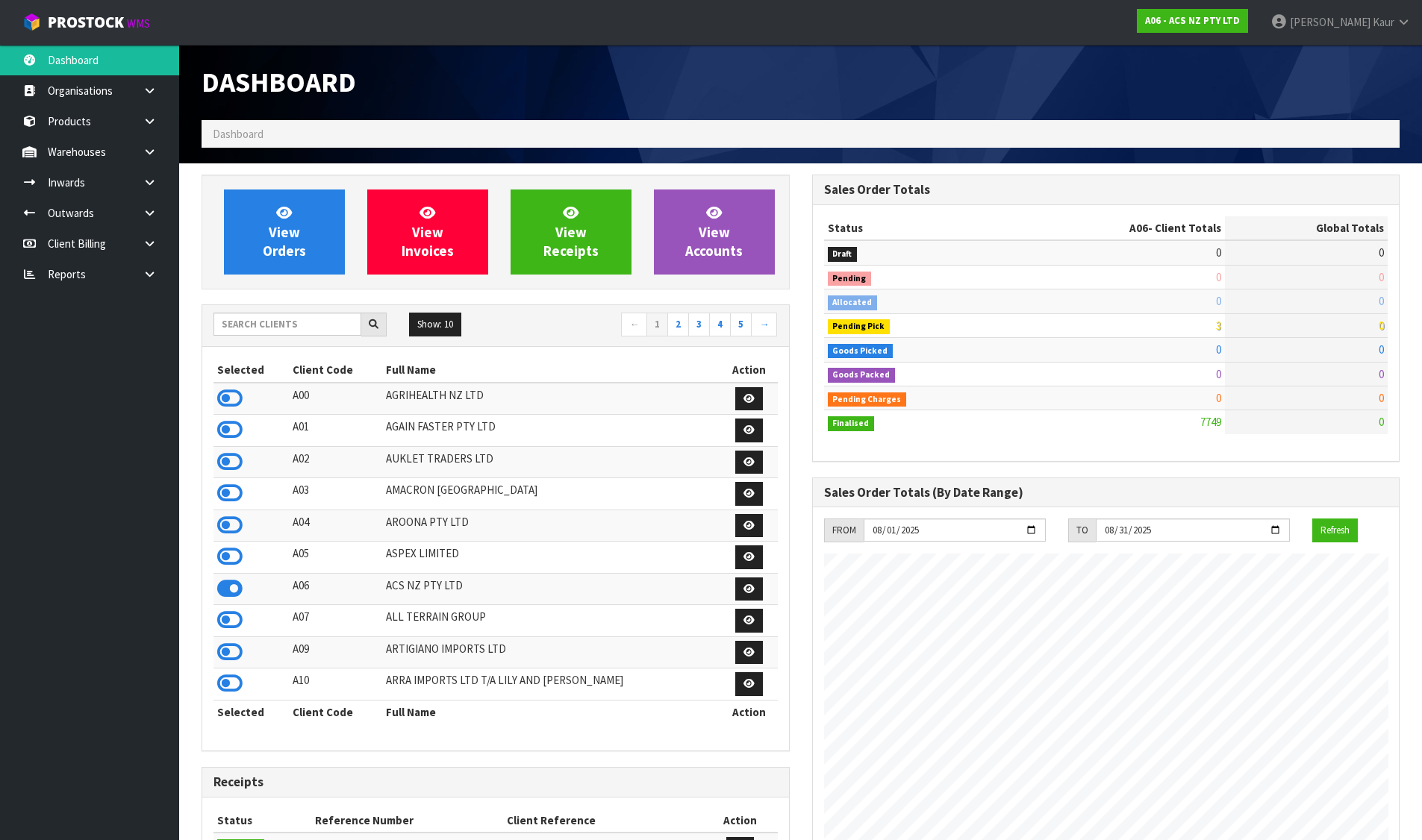
scroll to position [1130, 610]
click at [279, 332] on input "text" at bounding box center [287, 324] width 148 height 23
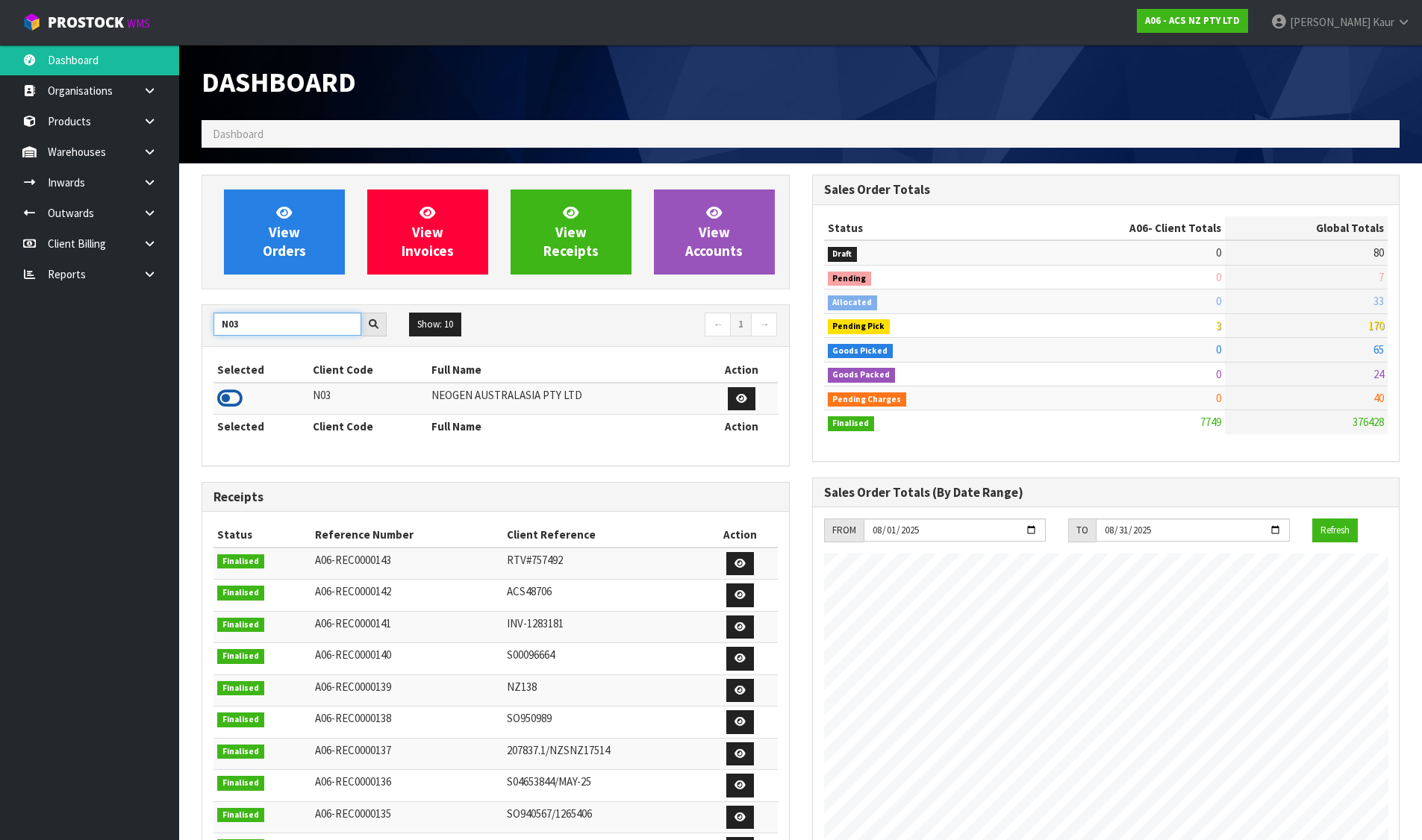
type input "N03"
click at [236, 397] on icon at bounding box center [229, 398] width 25 height 22
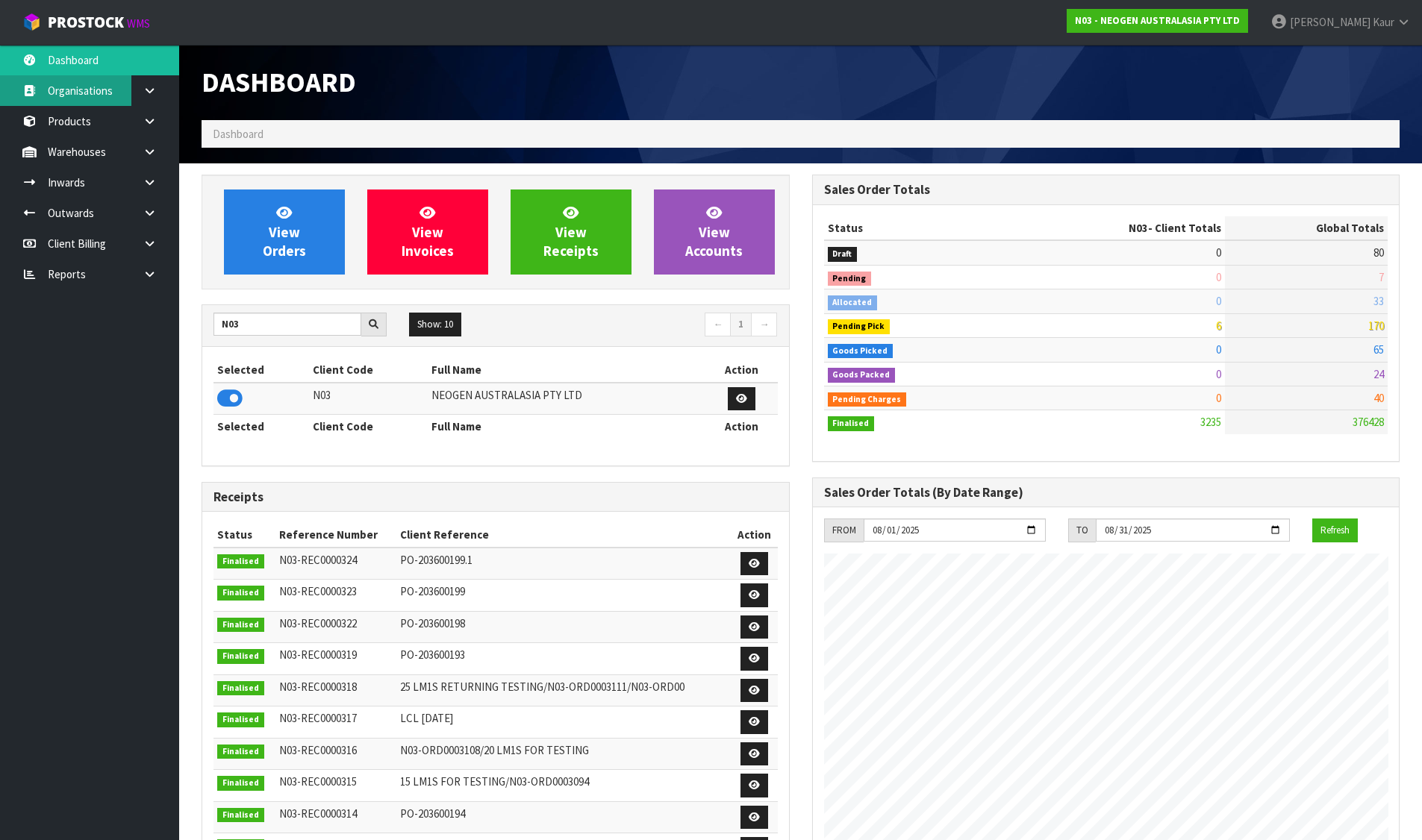
click at [104, 97] on link "Organisations" at bounding box center [90, 90] width 179 height 31
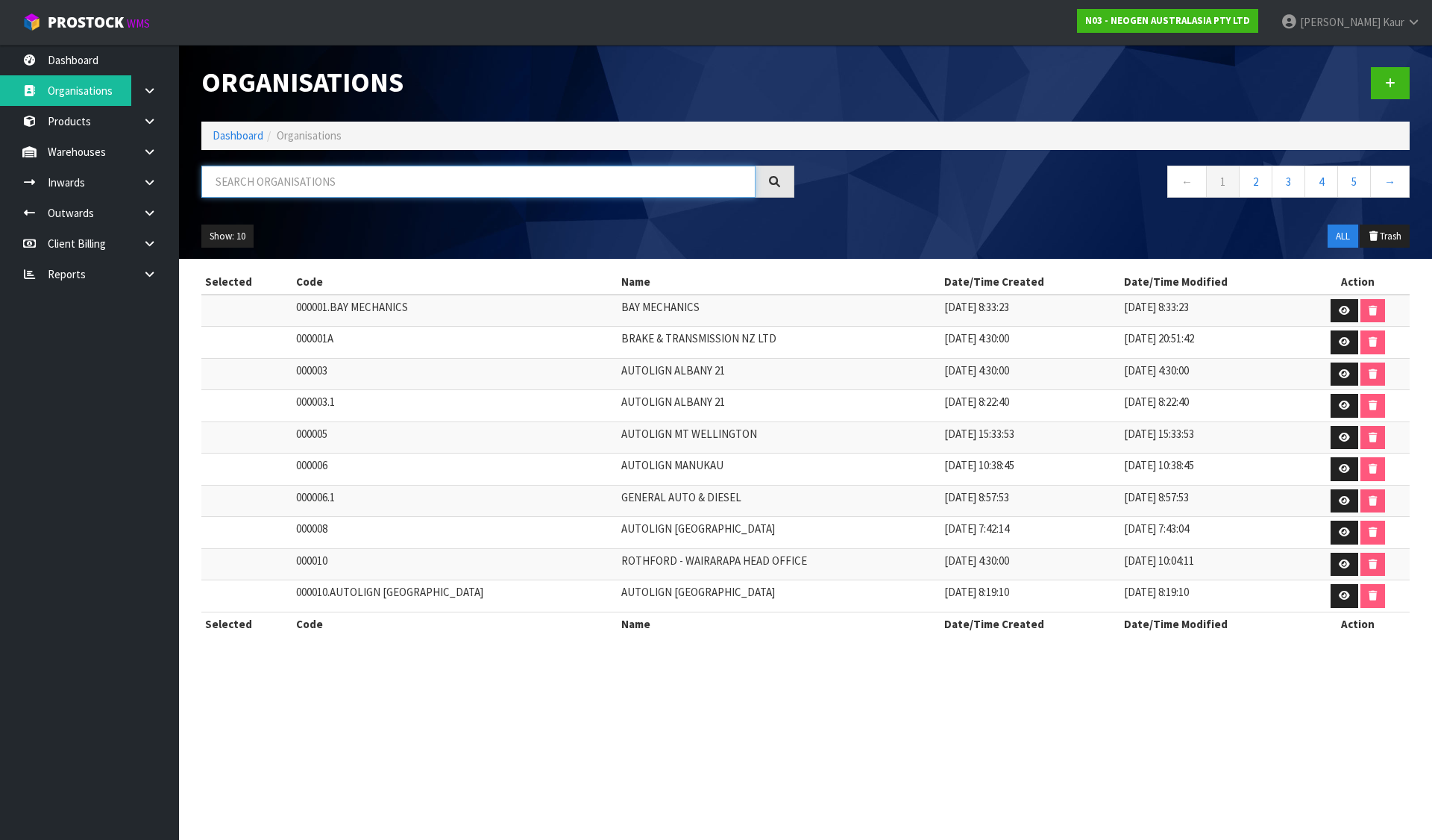
click at [275, 176] on input "text" at bounding box center [479, 181] width 554 height 32
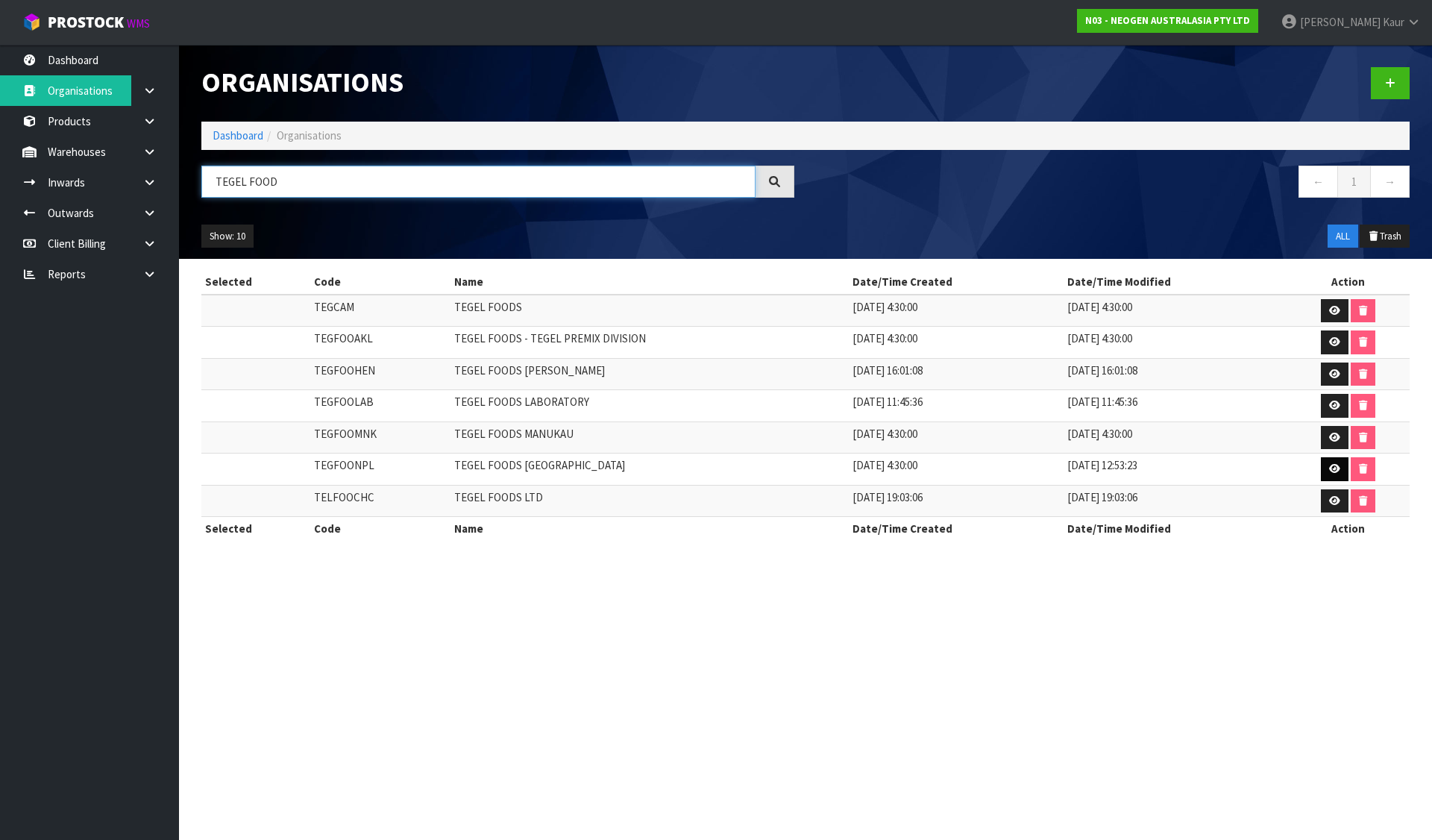
type input "TEGEL FOOD"
click at [1326, 462] on link at bounding box center [1335, 469] width 28 height 24
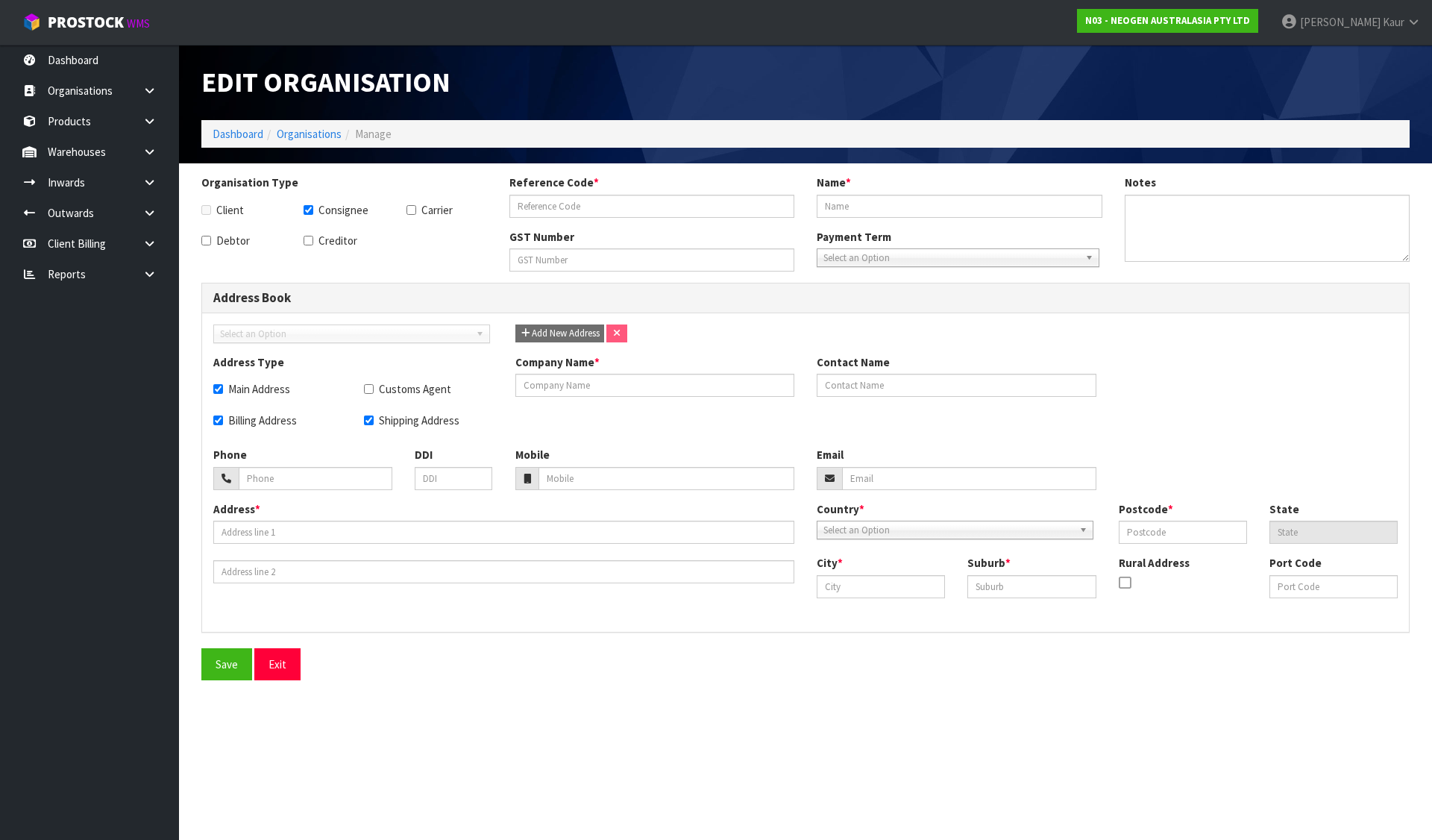
checkbox input "true"
type input "TEGFOONPL"
type input "TEGEL FOODS NEW PLYMOUTH"
checkbox input "true"
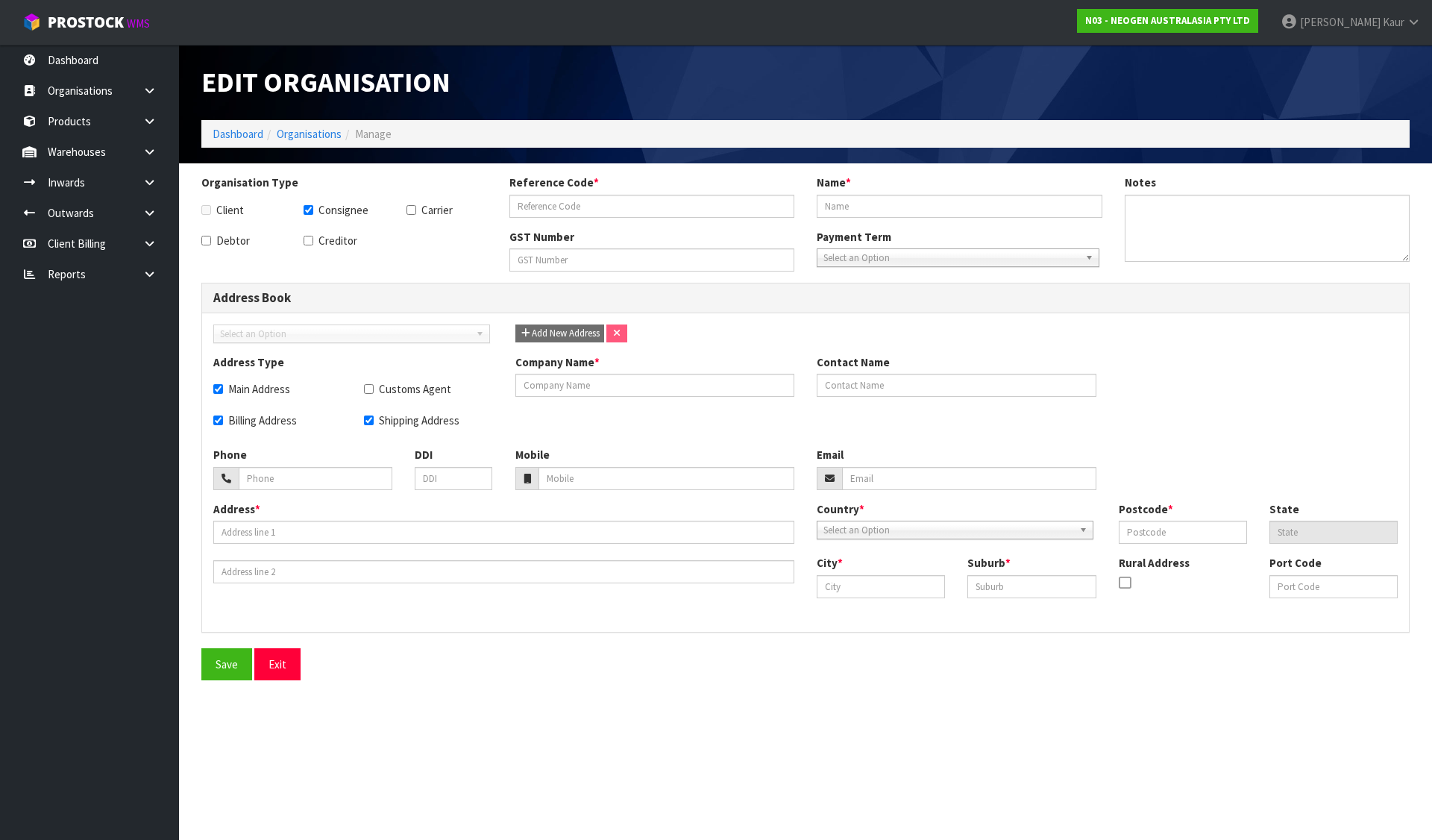
checkbox input "true"
type input "TEGEL FOODS NEW PLYMOUTH"
type input "067698726"
type input "47 PARAITE ROAD"
type input "4342"
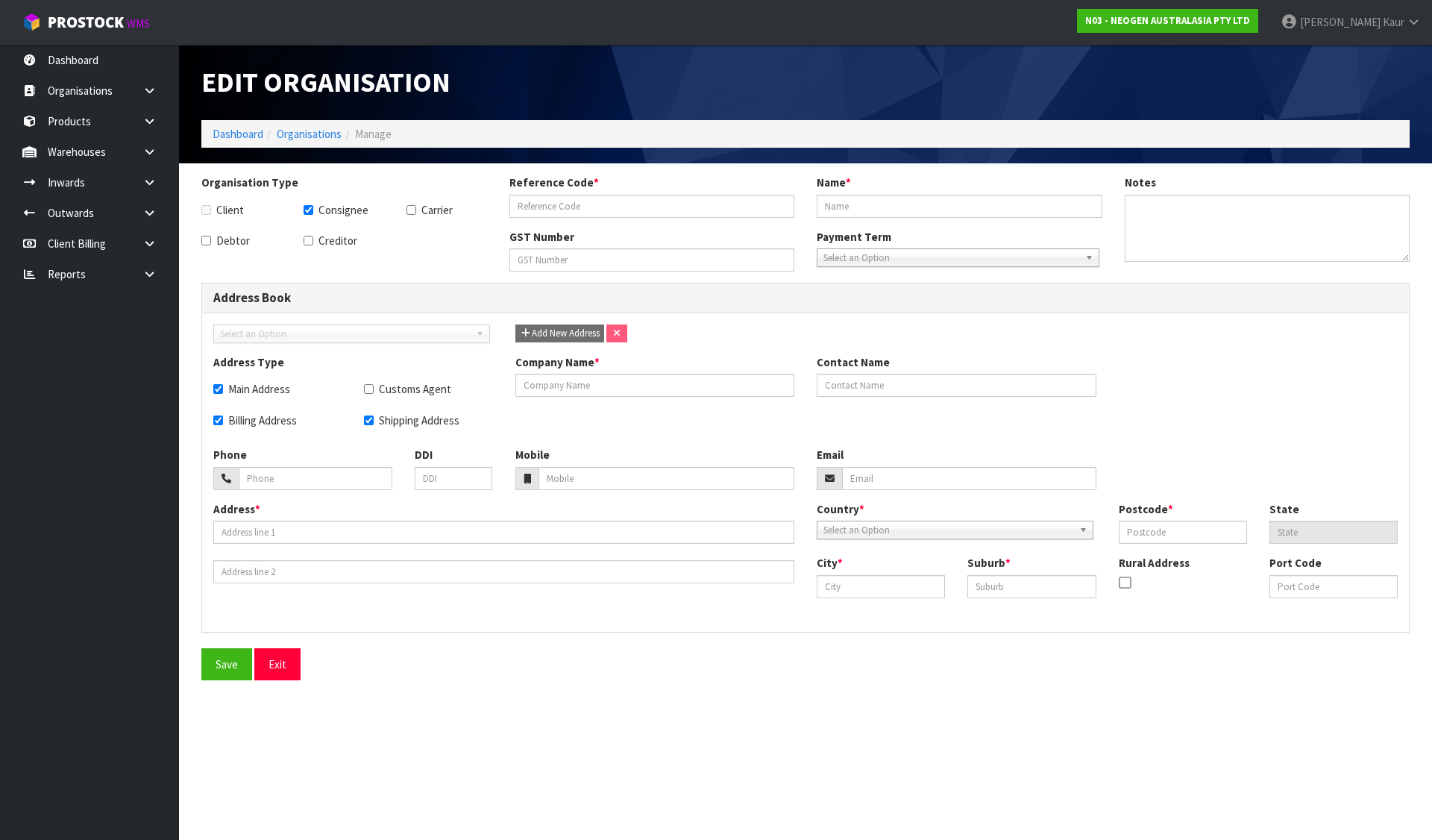
type input "TKI"
type input "NEW PLYMOUTH"
type input "BELL BLOCK"
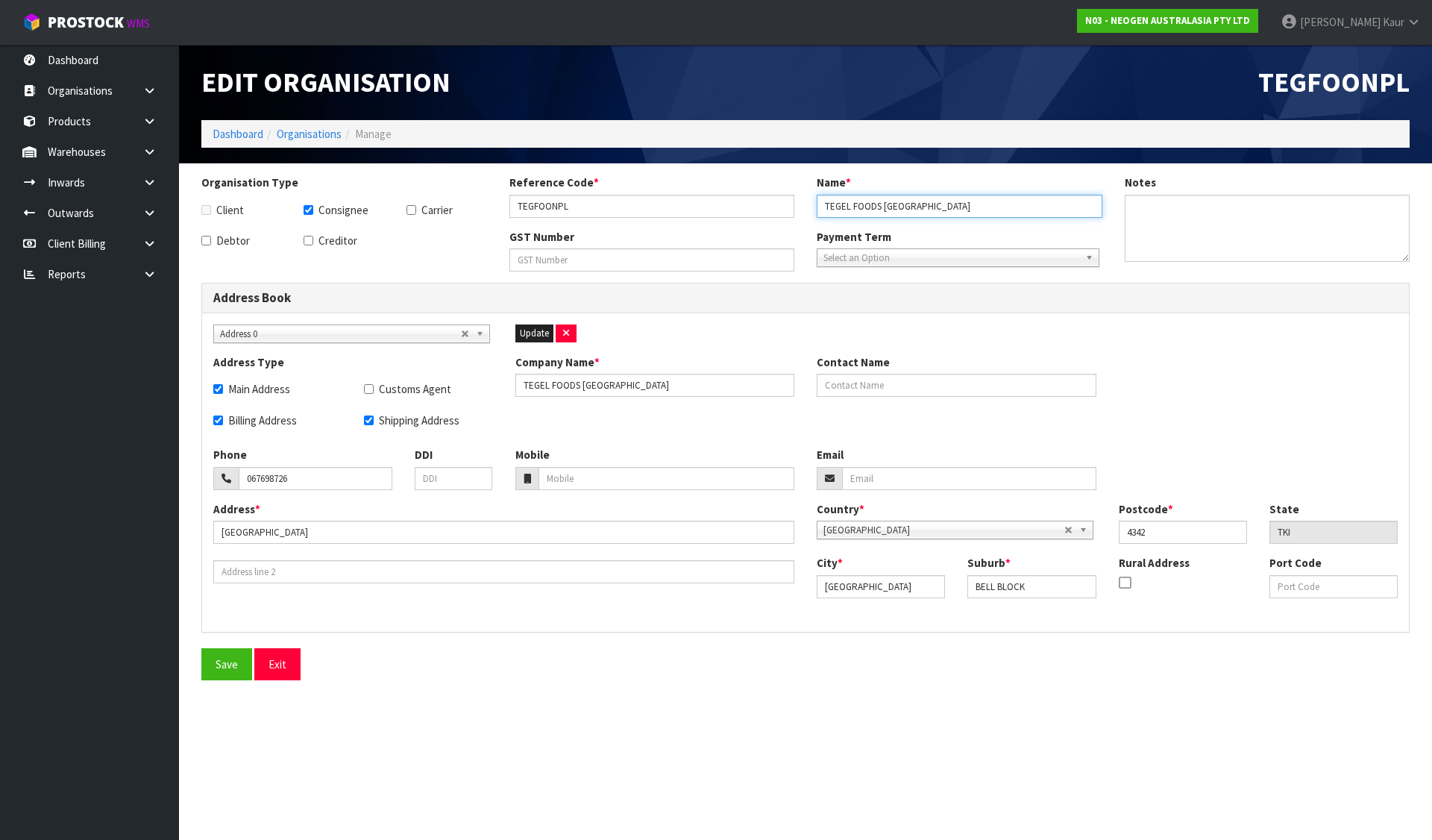
drag, startPoint x: 822, startPoint y: 204, endPoint x: 877, endPoint y: 208, distance: 55.1
click at [877, 208] on input "TEGEL FOODS NEW PLYMOUTH" at bounding box center [960, 206] width 286 height 23
click at [74, 93] on link "Organisations" at bounding box center [90, 90] width 179 height 31
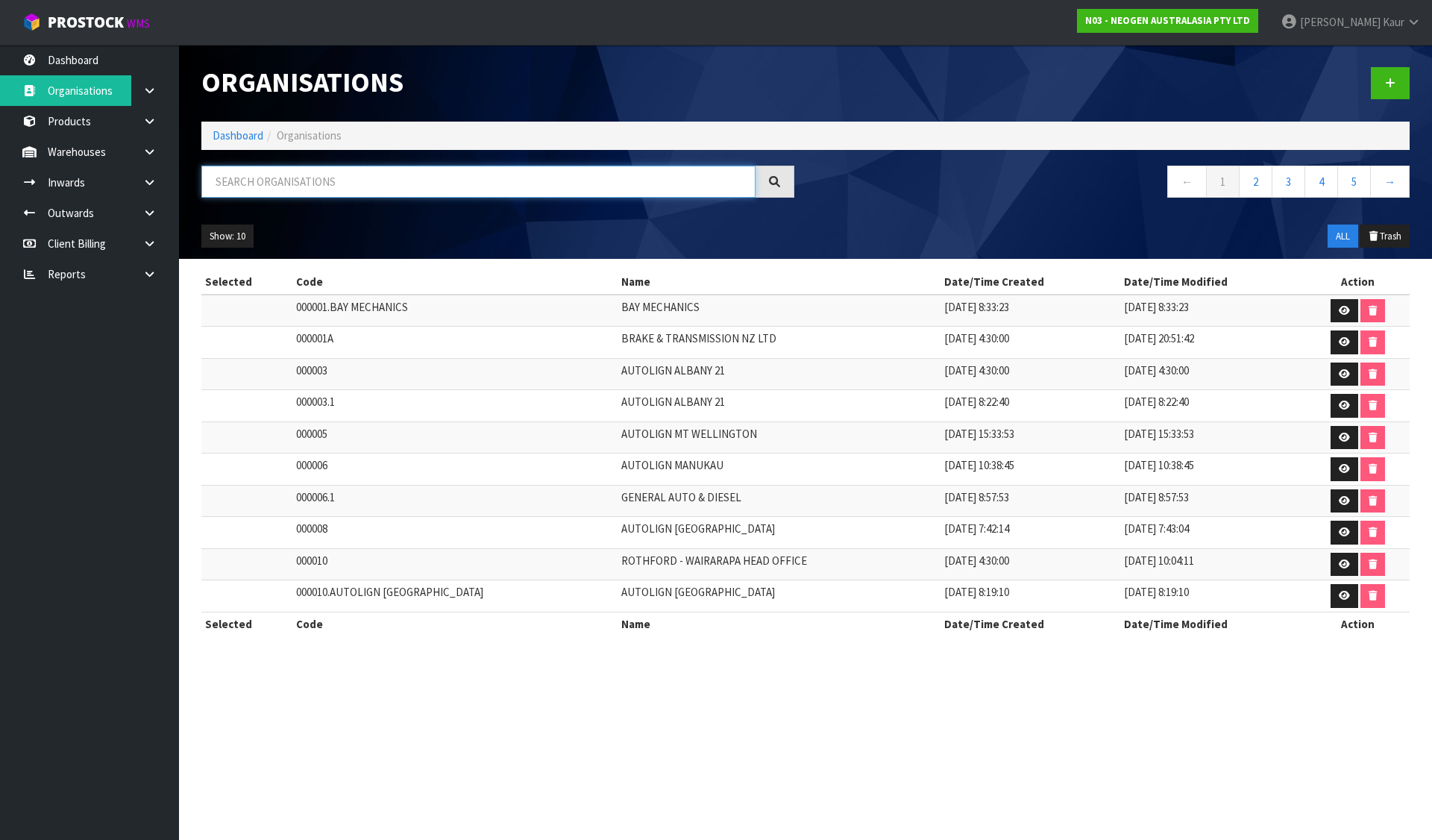
click at [253, 183] on input "text" at bounding box center [479, 181] width 554 height 32
paste input "TEGEL FOOD"
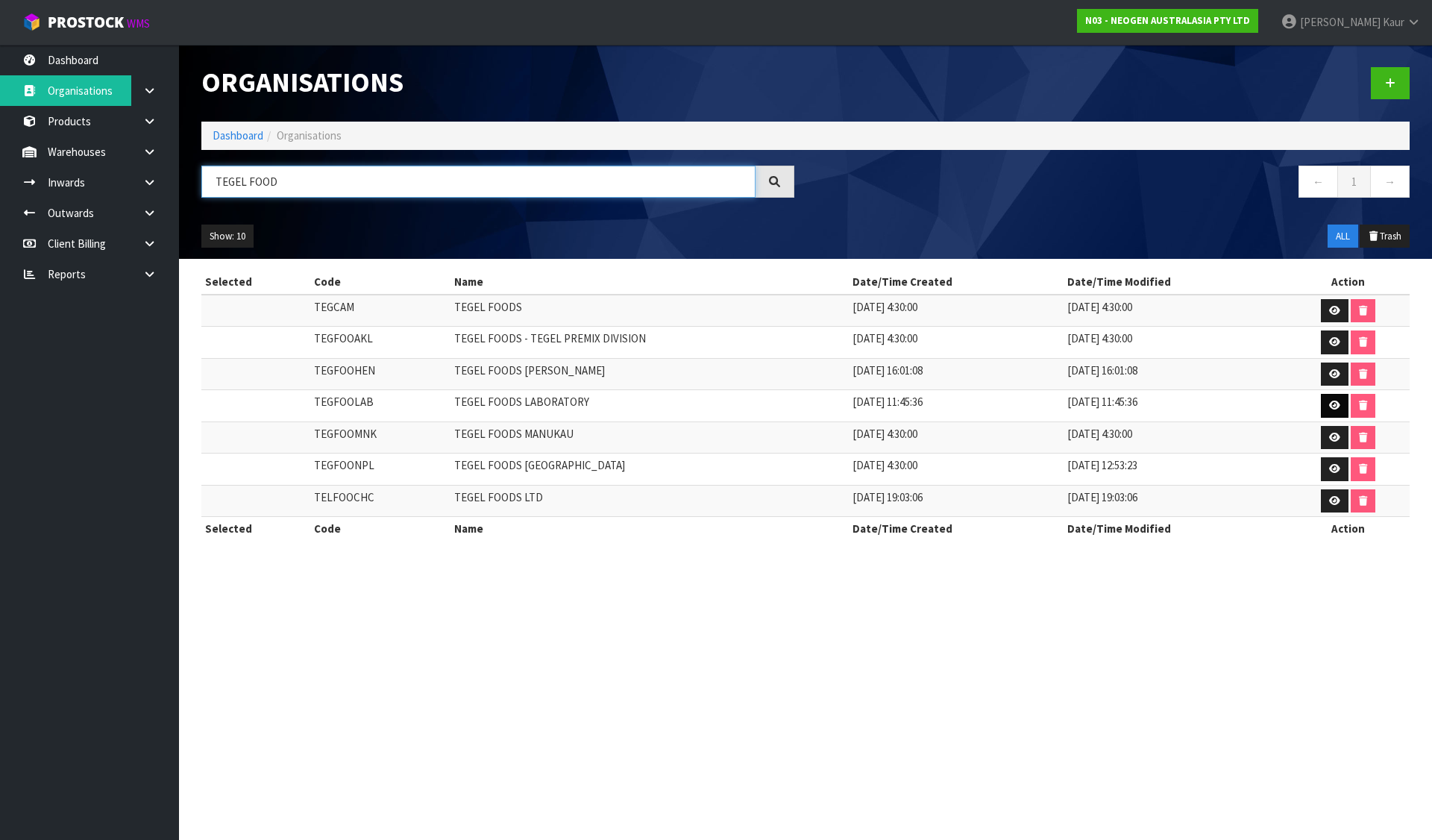
type input "TEGEL FOOD"
click at [1329, 400] on icon at bounding box center [1335, 405] width 11 height 10
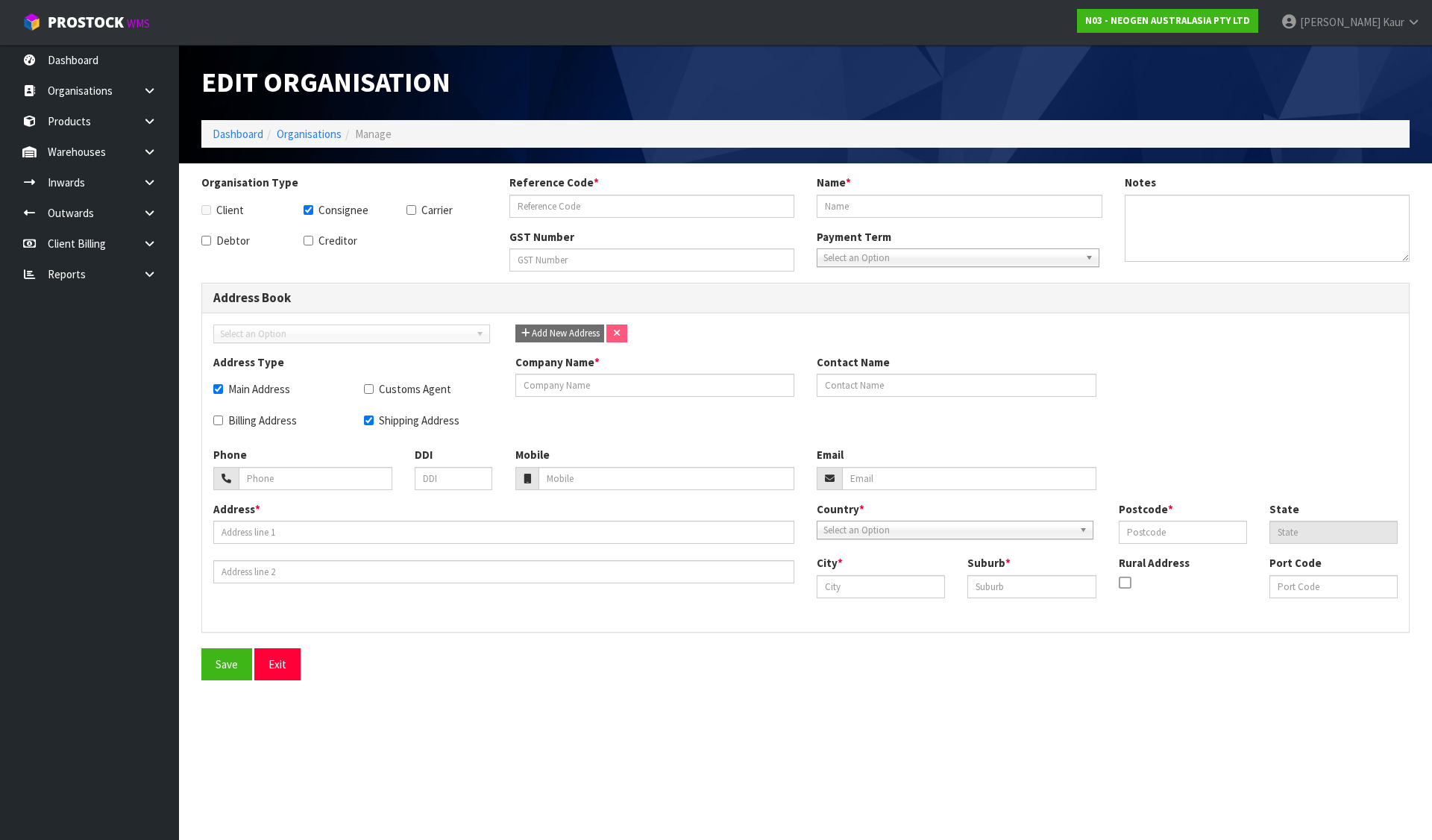
checkbox input "true"
type input "TEGFOOLAB"
type input "TEGEL FOODS LABORATORY"
checkbox input "true"
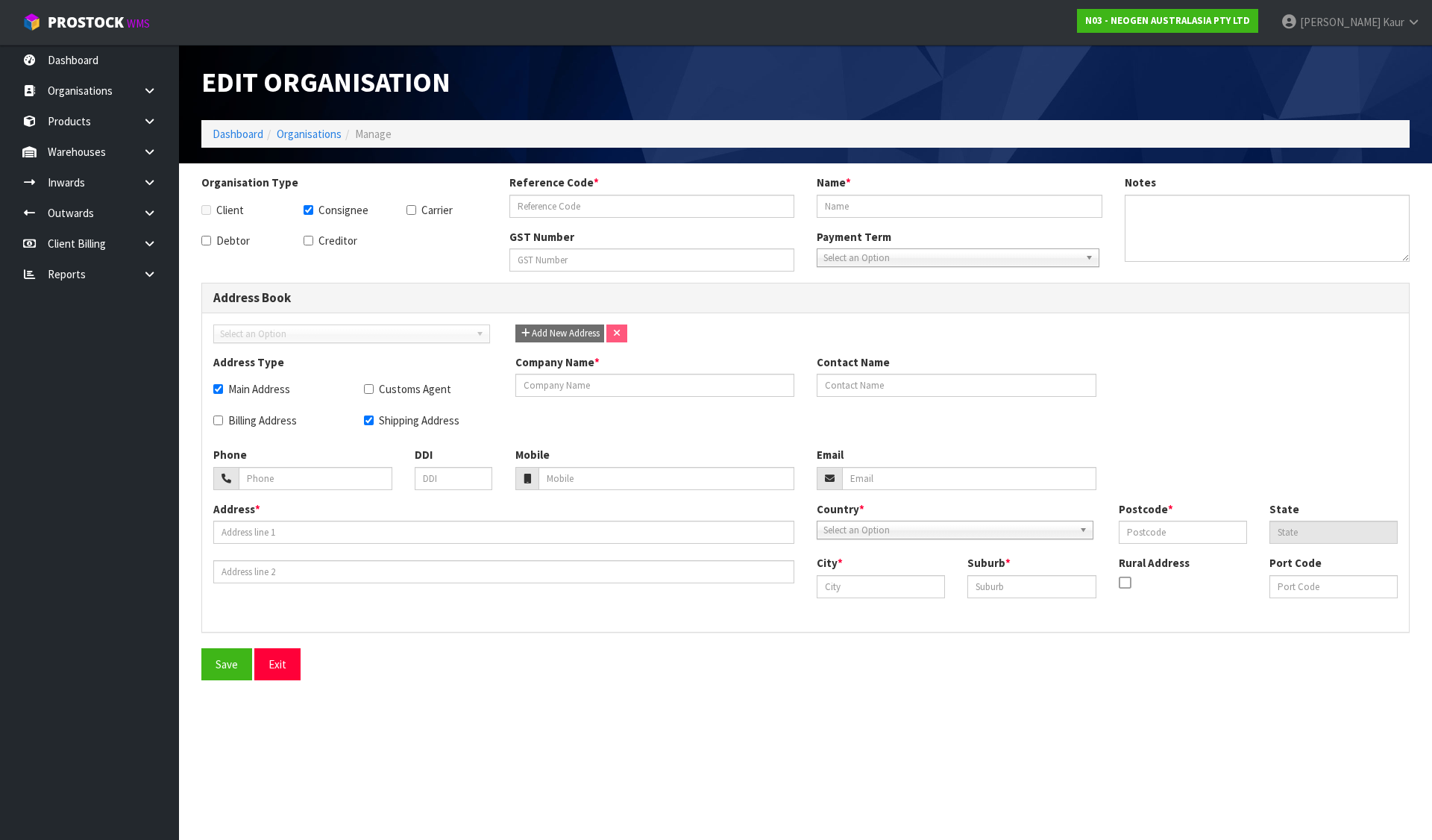
type input "TEGEL FOODS LABORATORY"
type input "95 PARAITE ROAD,"
type input "4342"
type input "BELL BLOCK"
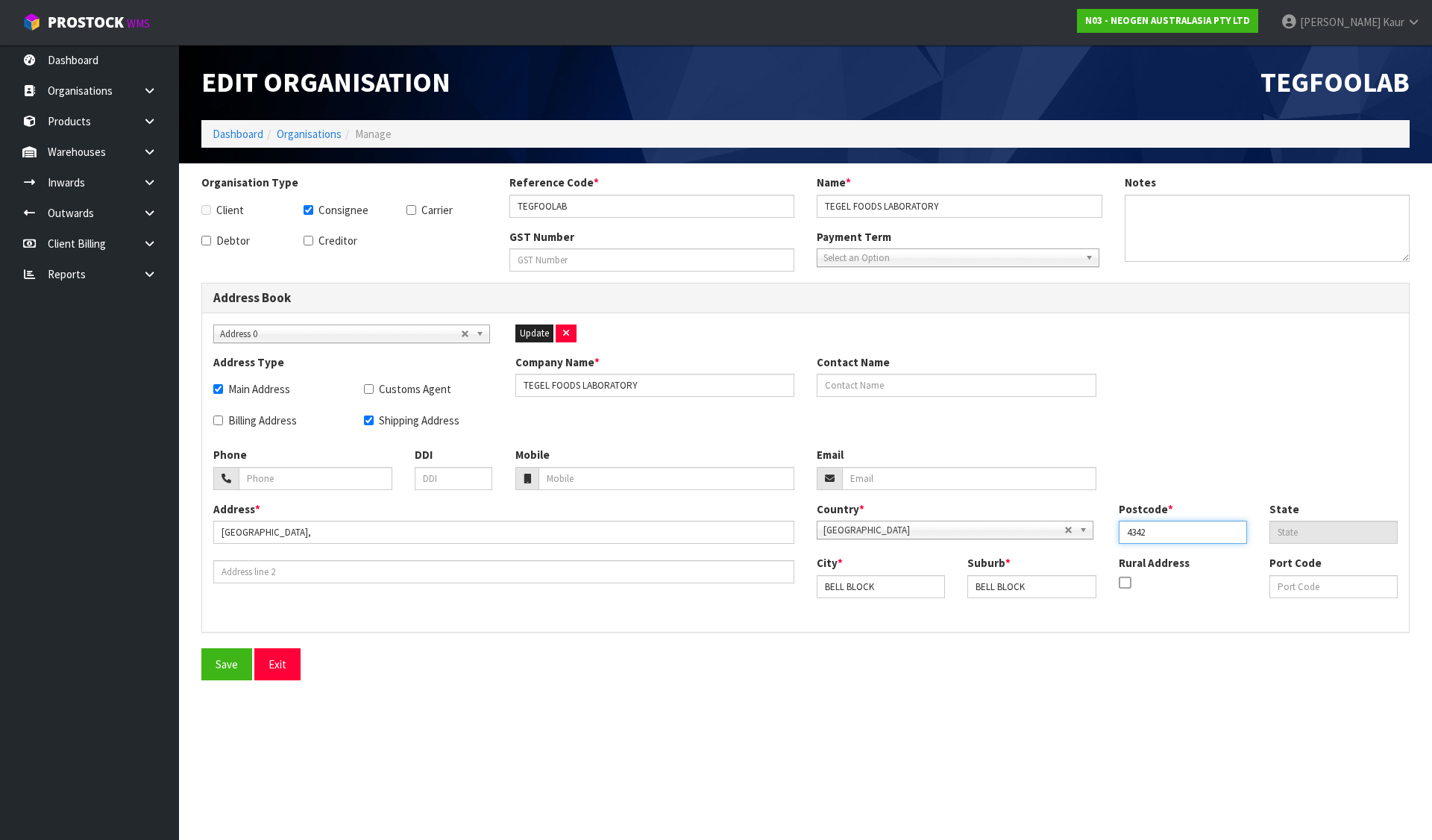
drag, startPoint x: 1162, startPoint y: 532, endPoint x: 1103, endPoint y: 533, distance: 59.0
click at [1103, 533] on div "Country * Afghanistan Aland Islands Albania Algeria American Samoa Andorra Ango…" at bounding box center [1107, 528] width 603 height 54
type input "4312"
click at [318, 482] on input "tel" at bounding box center [315, 479] width 154 height 23
type input "067698726"
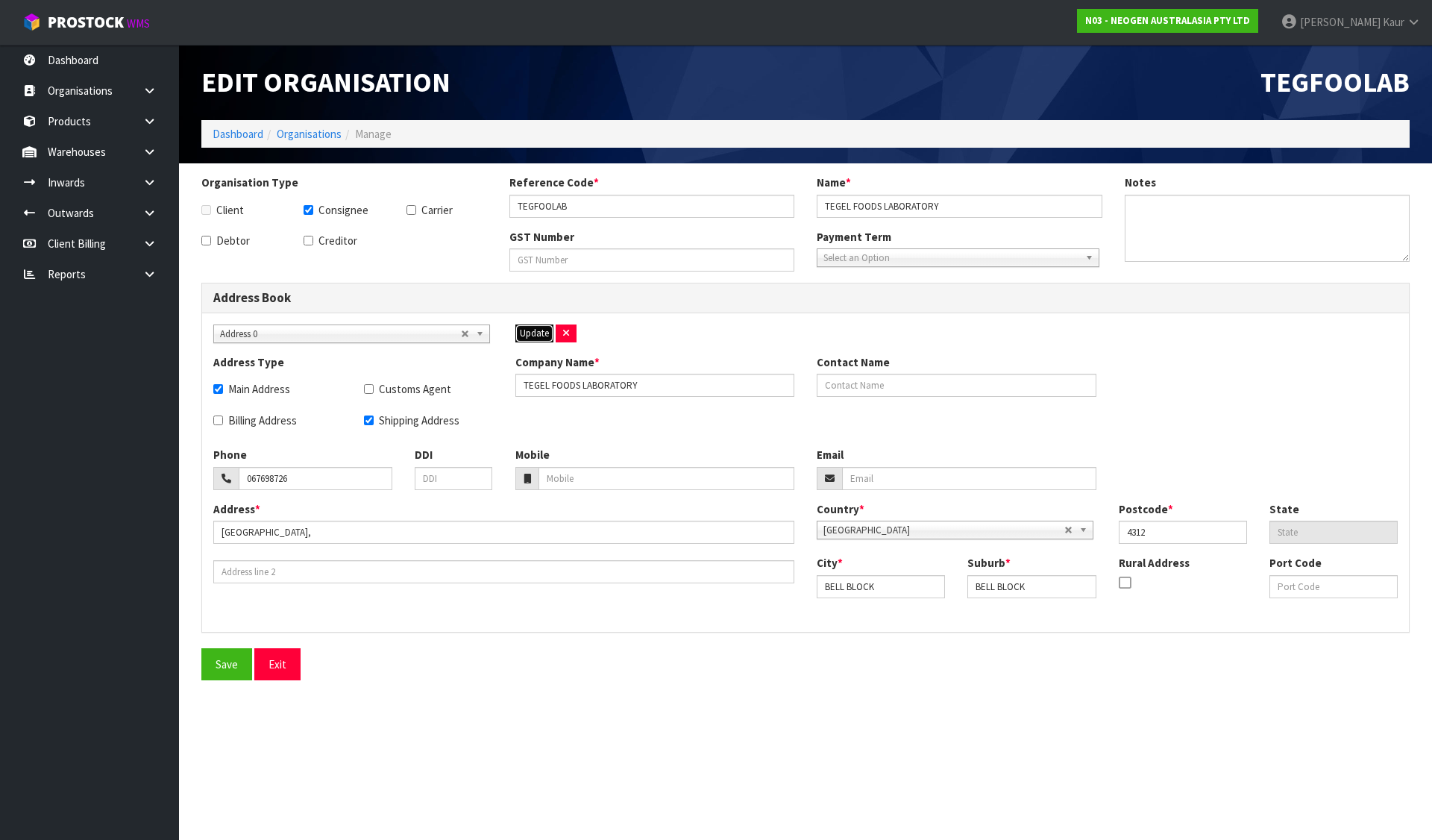
click at [515, 328] on button "Update" at bounding box center [535, 333] width 38 height 18
checkbox input "false"
click at [227, 660] on button "Save" at bounding box center [227, 664] width 51 height 32
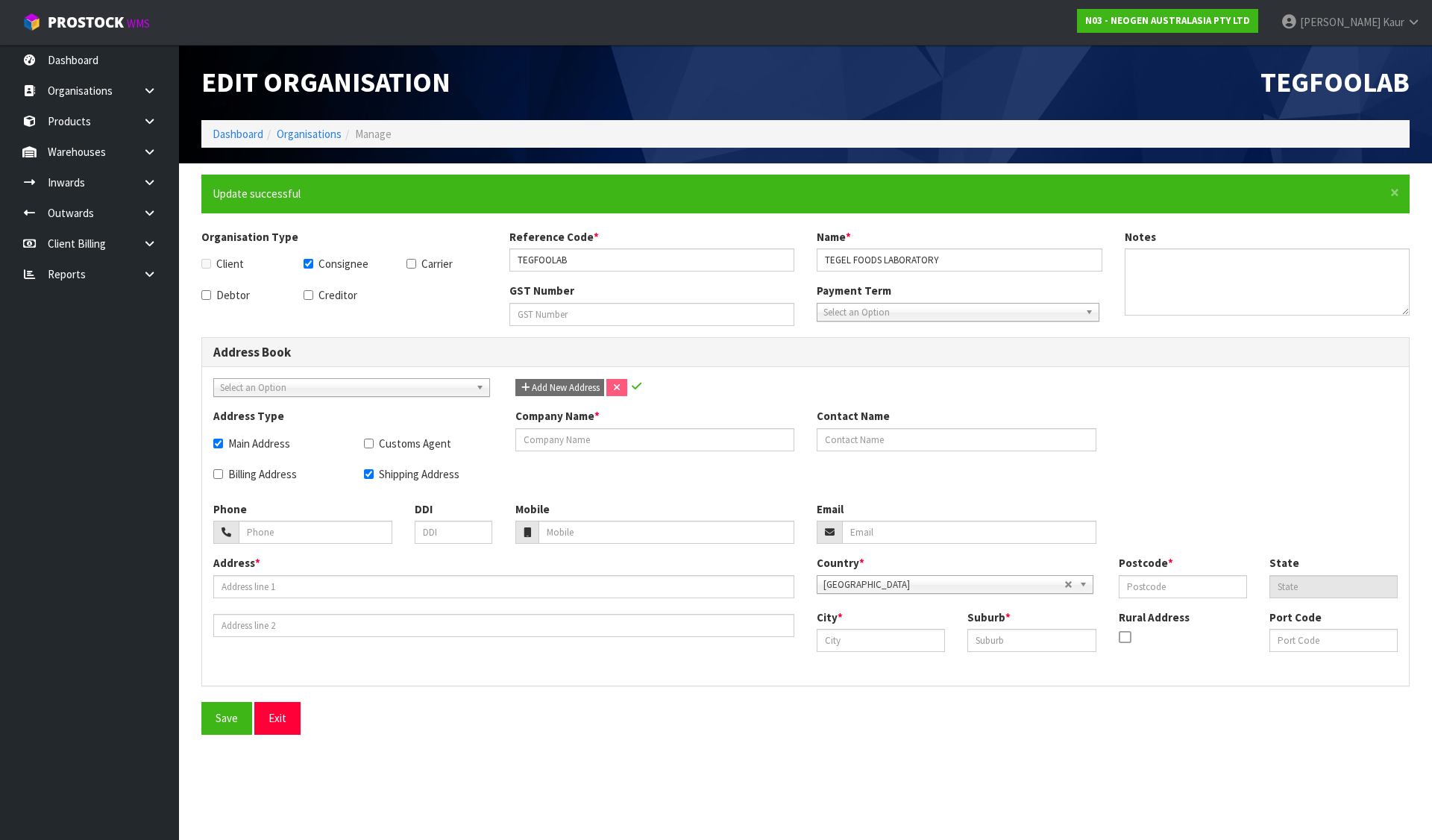
checkbox input "true"
type input "TEGEL FOODS LABORATORY"
type input "067698726"
type input "95 PARAITE ROAD,"
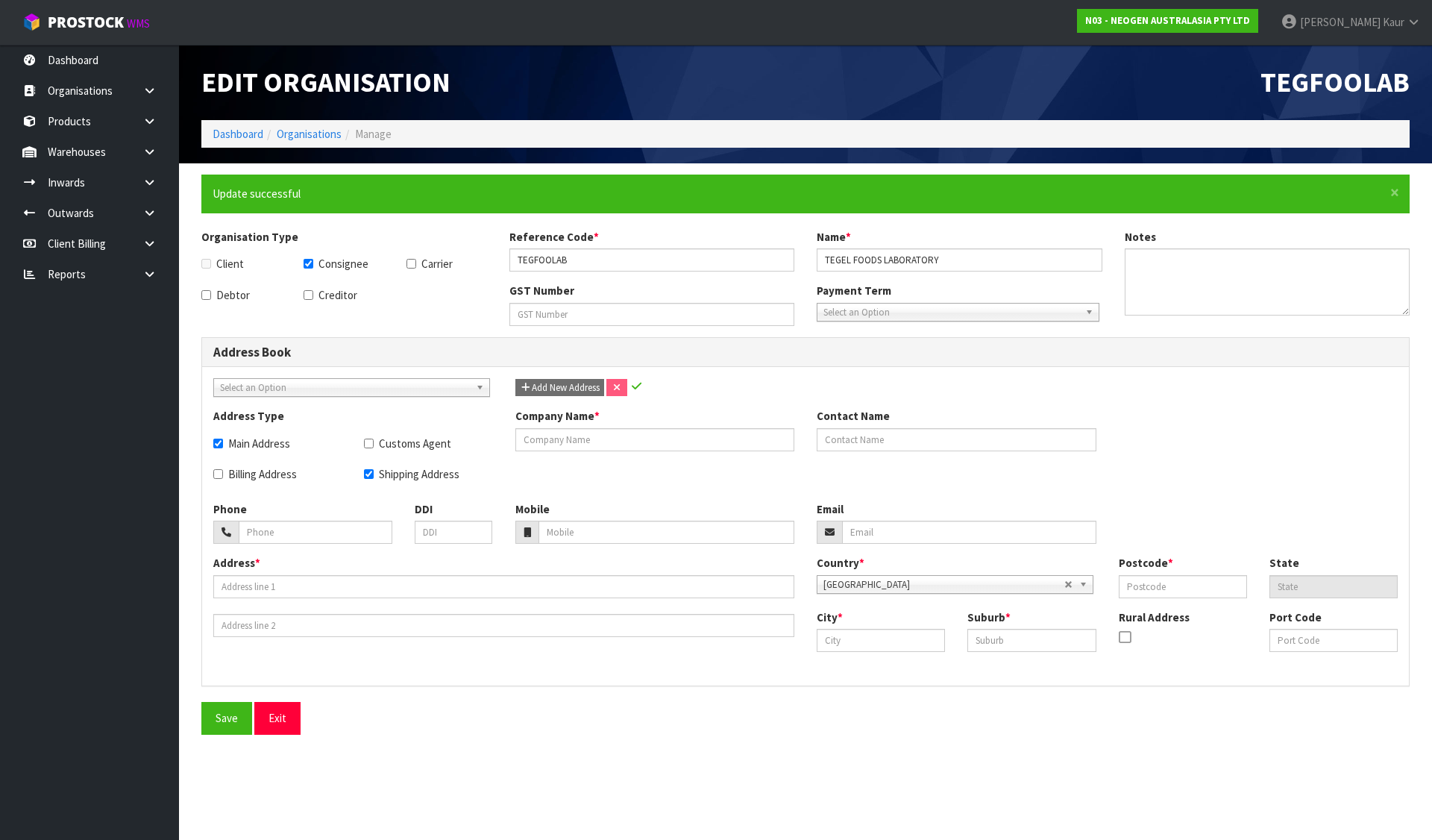
type input "4312"
type input "BELL BLOCK"
click at [242, 136] on link "Dashboard" at bounding box center [238, 134] width 51 height 15
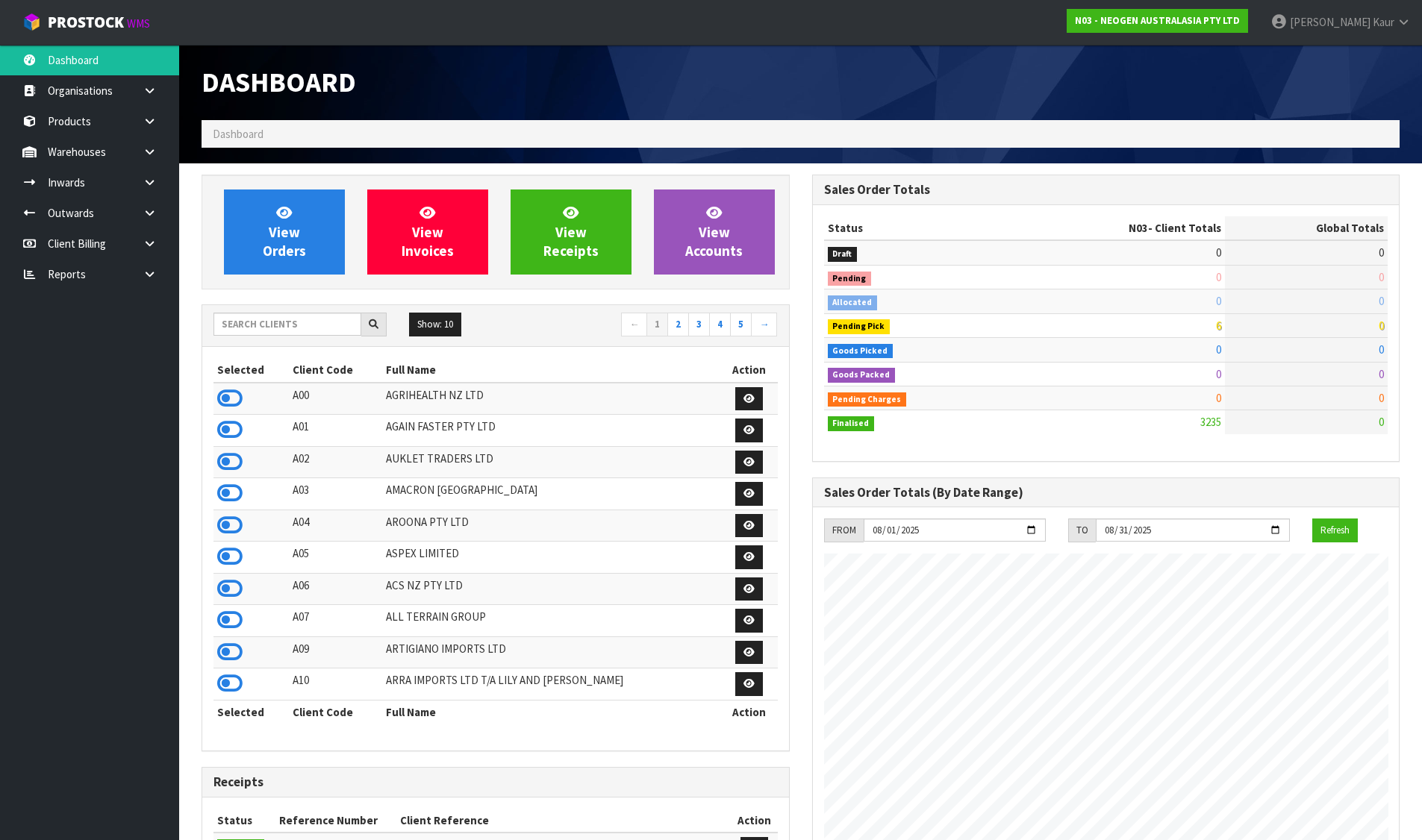
scroll to position [1130, 610]
click at [229, 319] on input "text" at bounding box center [287, 324] width 148 height 23
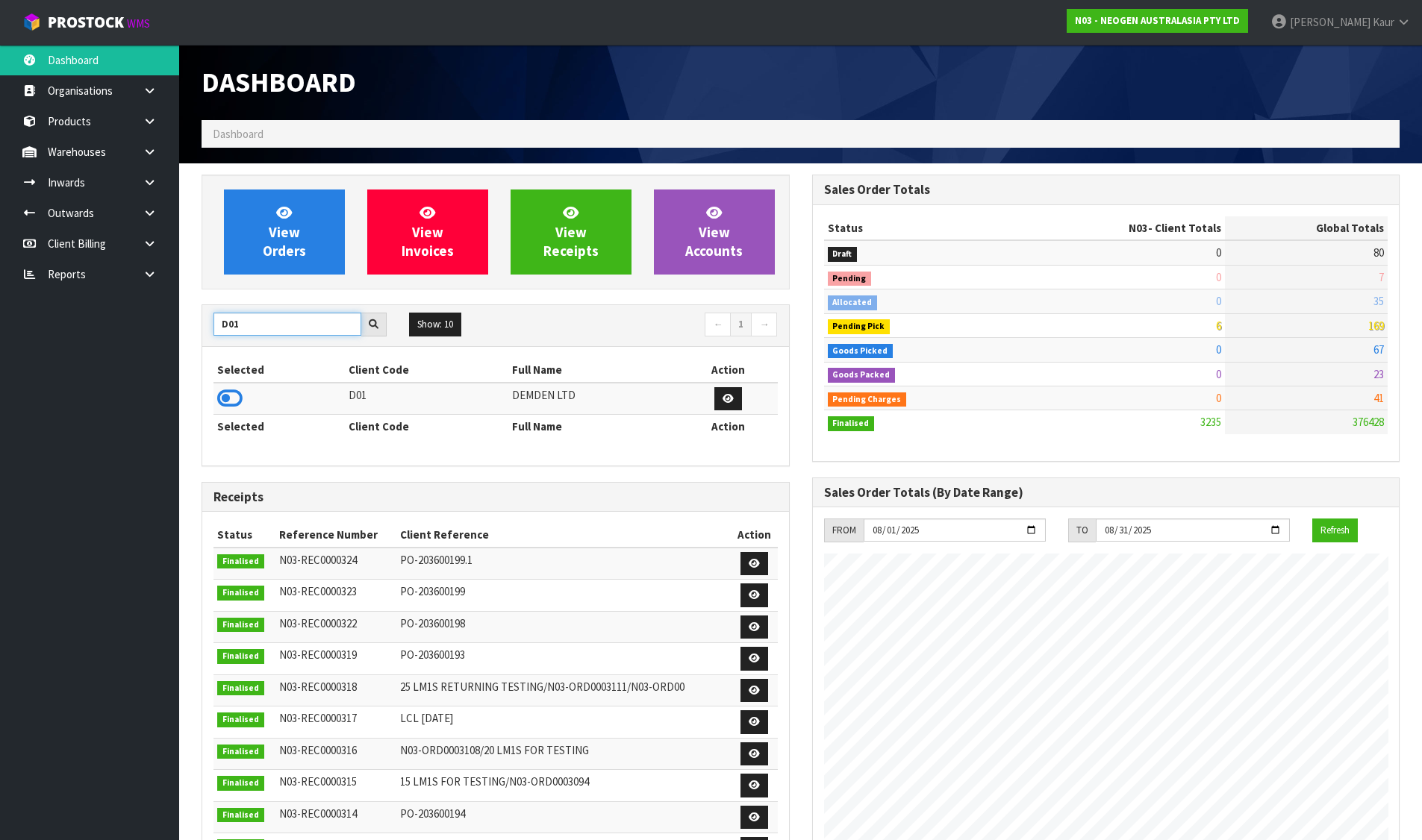
type input "D01"
click at [228, 390] on icon at bounding box center [229, 398] width 25 height 22
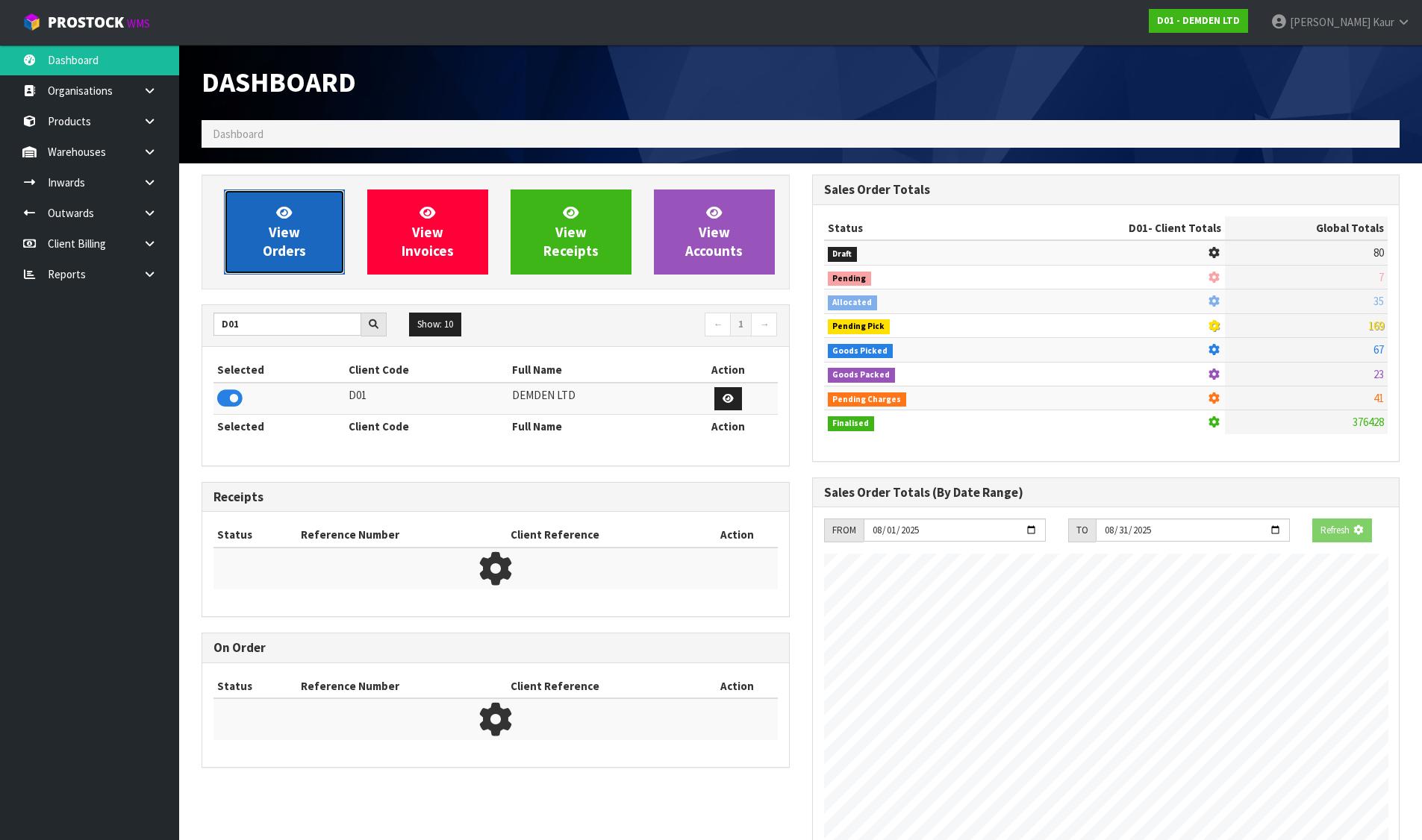
click at [289, 202] on link "View Orders" at bounding box center [284, 231] width 121 height 85
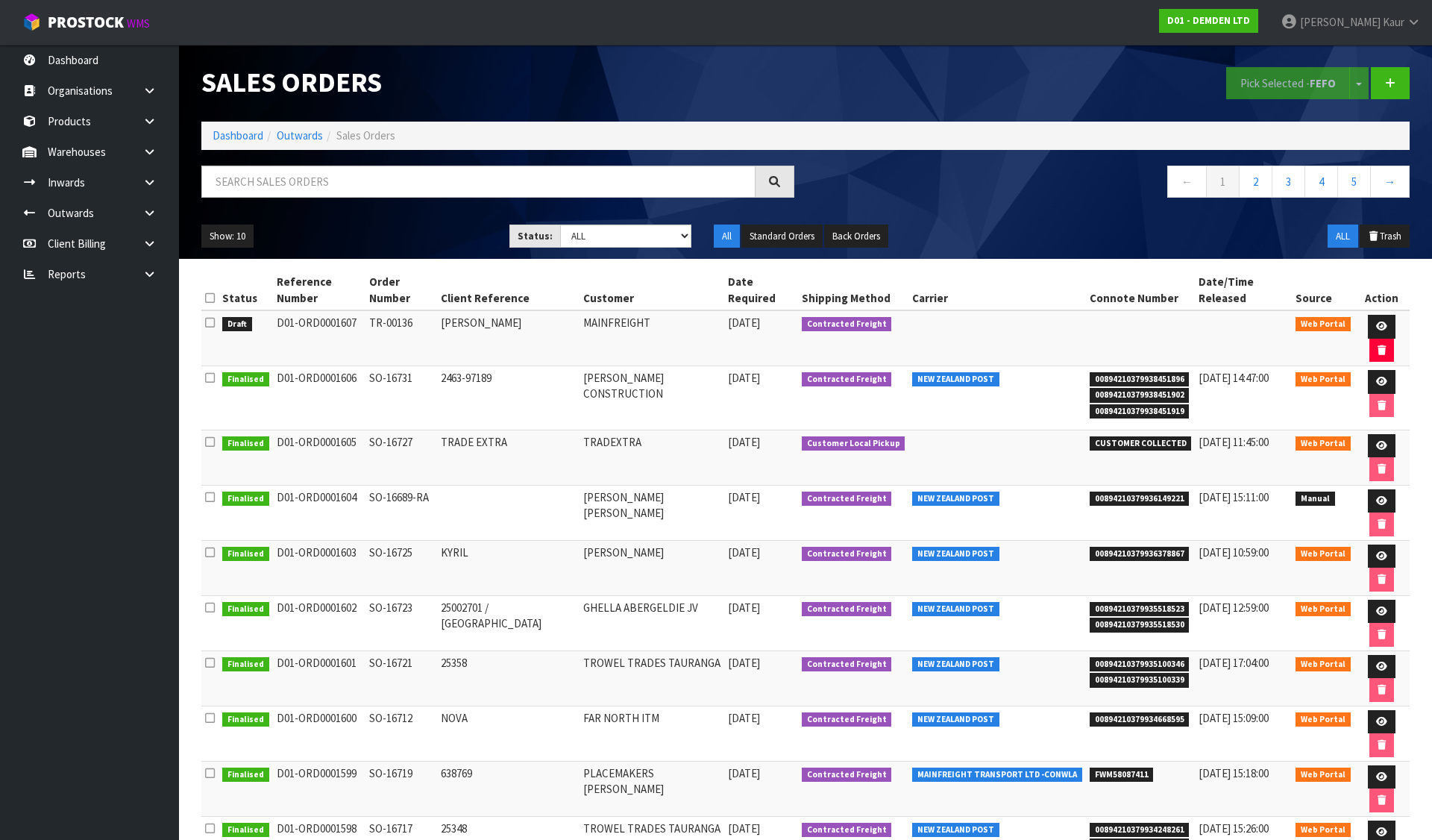
click at [211, 317] on icon at bounding box center [210, 322] width 10 height 11
click at [0, 0] on input "checkbox" at bounding box center [0, 0] width 0 height 0
click at [1275, 83] on button "Pick Selected - FEFO" at bounding box center [1288, 83] width 124 height 32
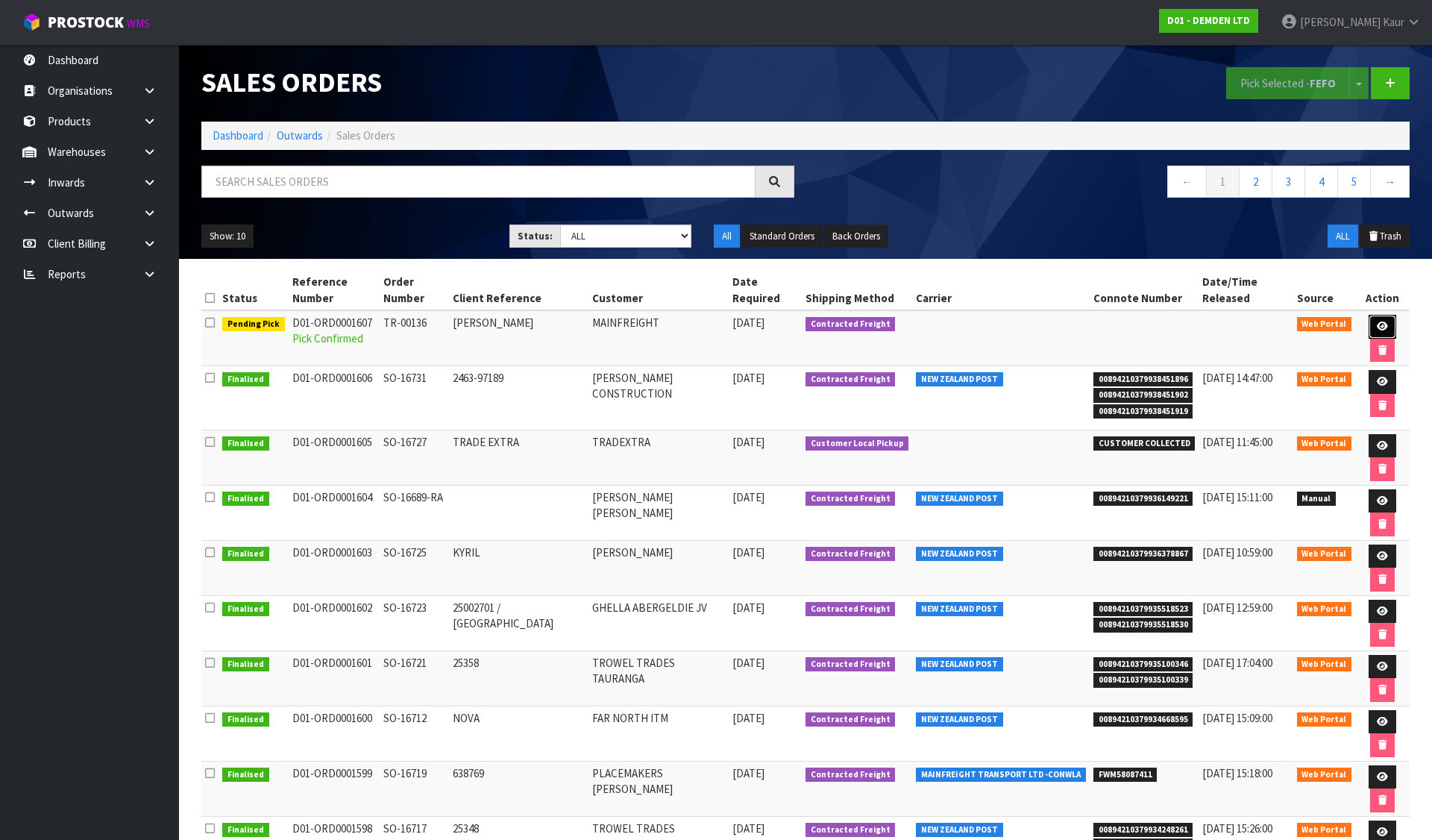
click at [1377, 322] on icon at bounding box center [1382, 326] width 11 height 10
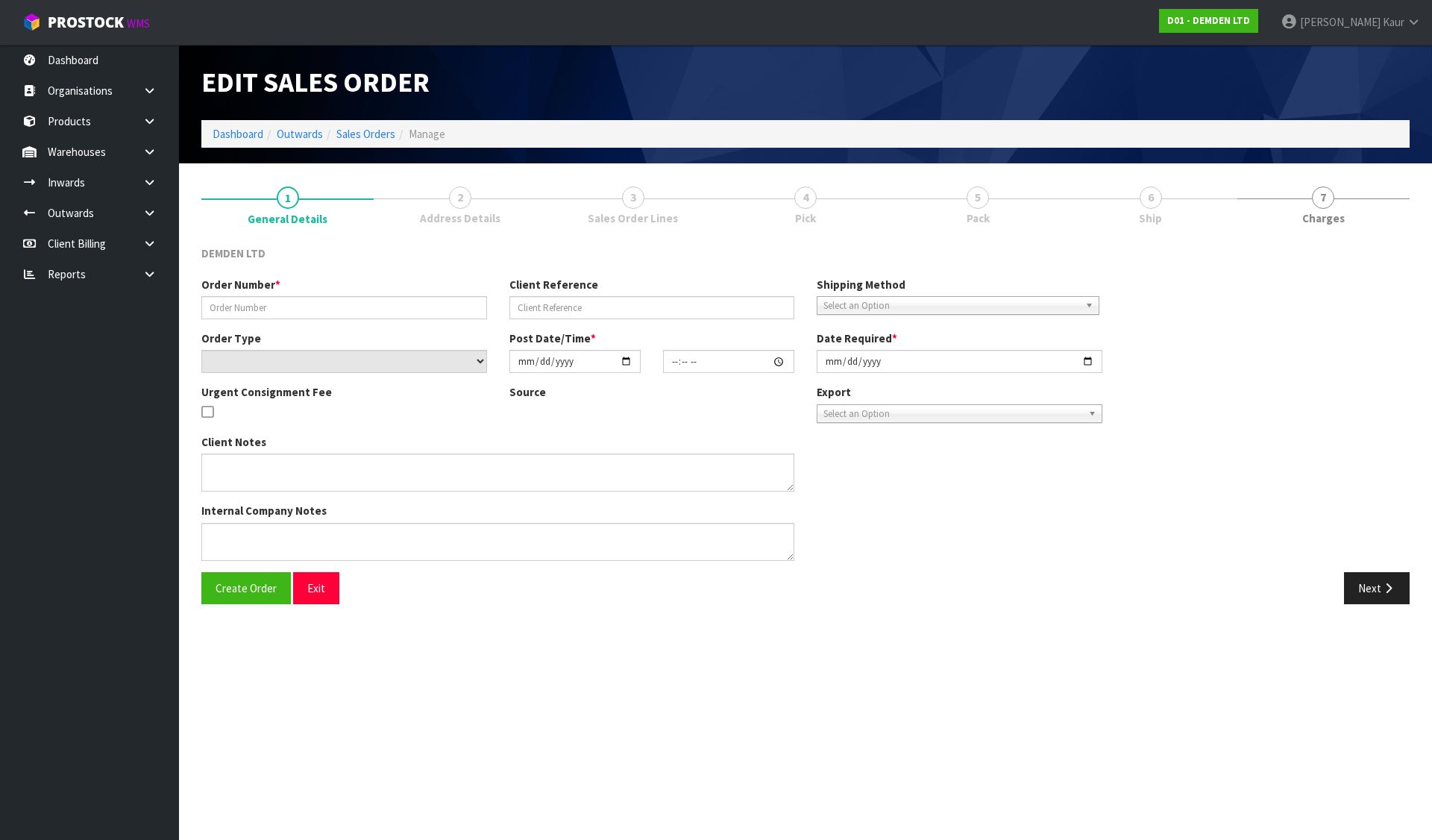
type input "TR-00136"
type input "ANN - DEMDEN"
select select "number:0"
type input "2025-08-13"
type input "11:32:00.000"
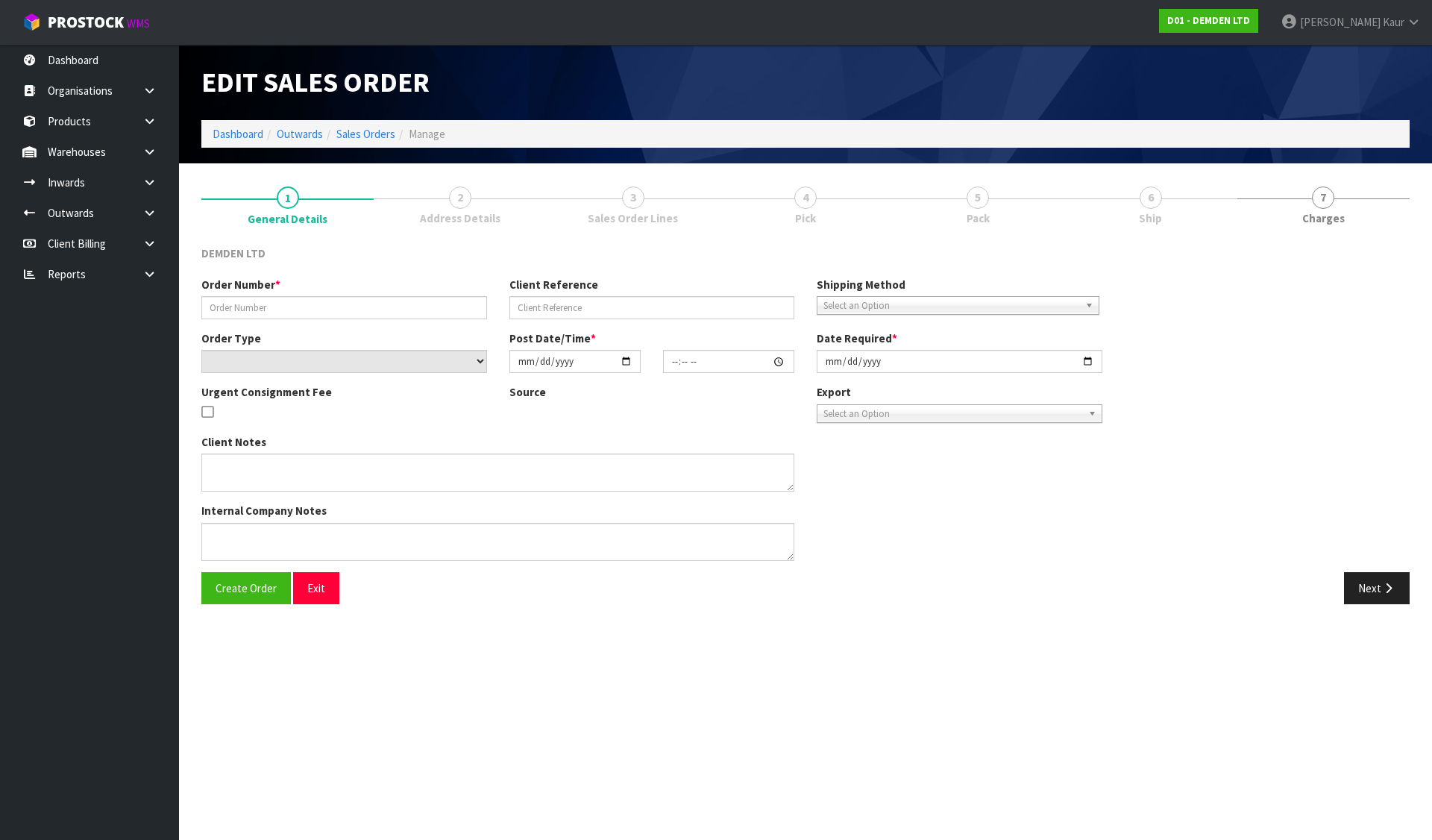
type input "2025-08-13"
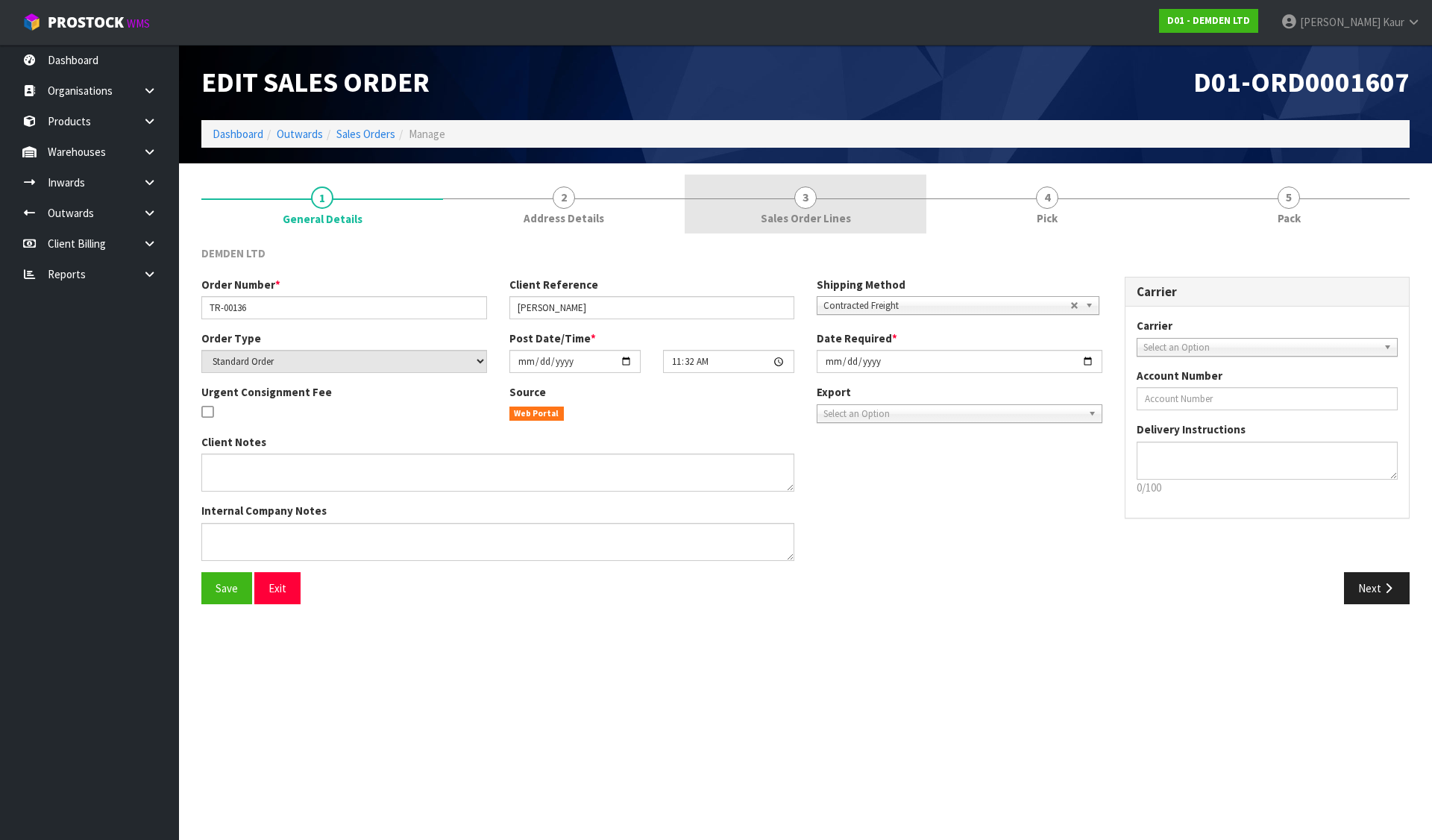
click at [777, 205] on link "3 Sales Order Lines" at bounding box center [806, 204] width 242 height 59
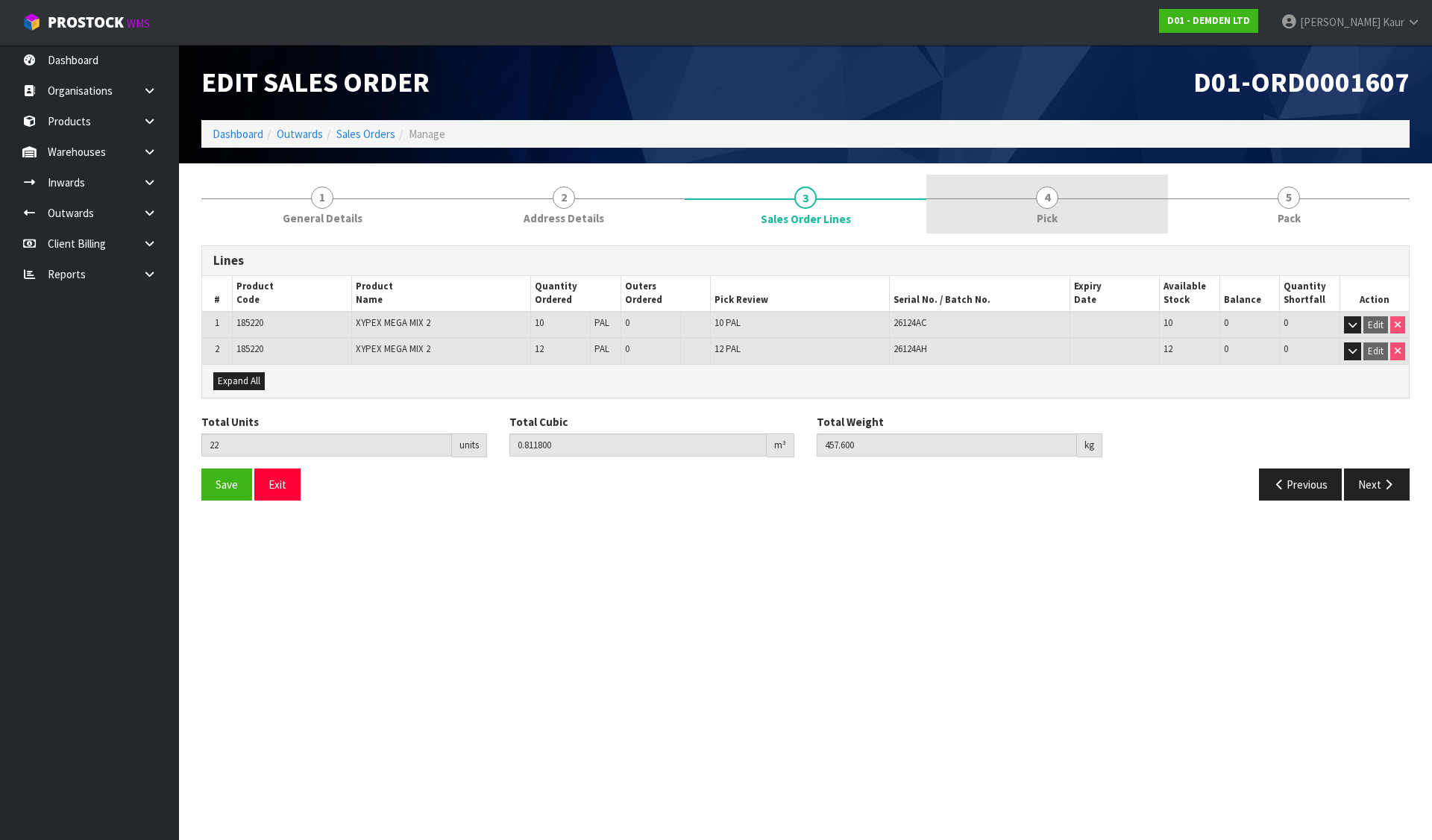
click at [1018, 194] on link "4 Pick" at bounding box center [1048, 204] width 242 height 59
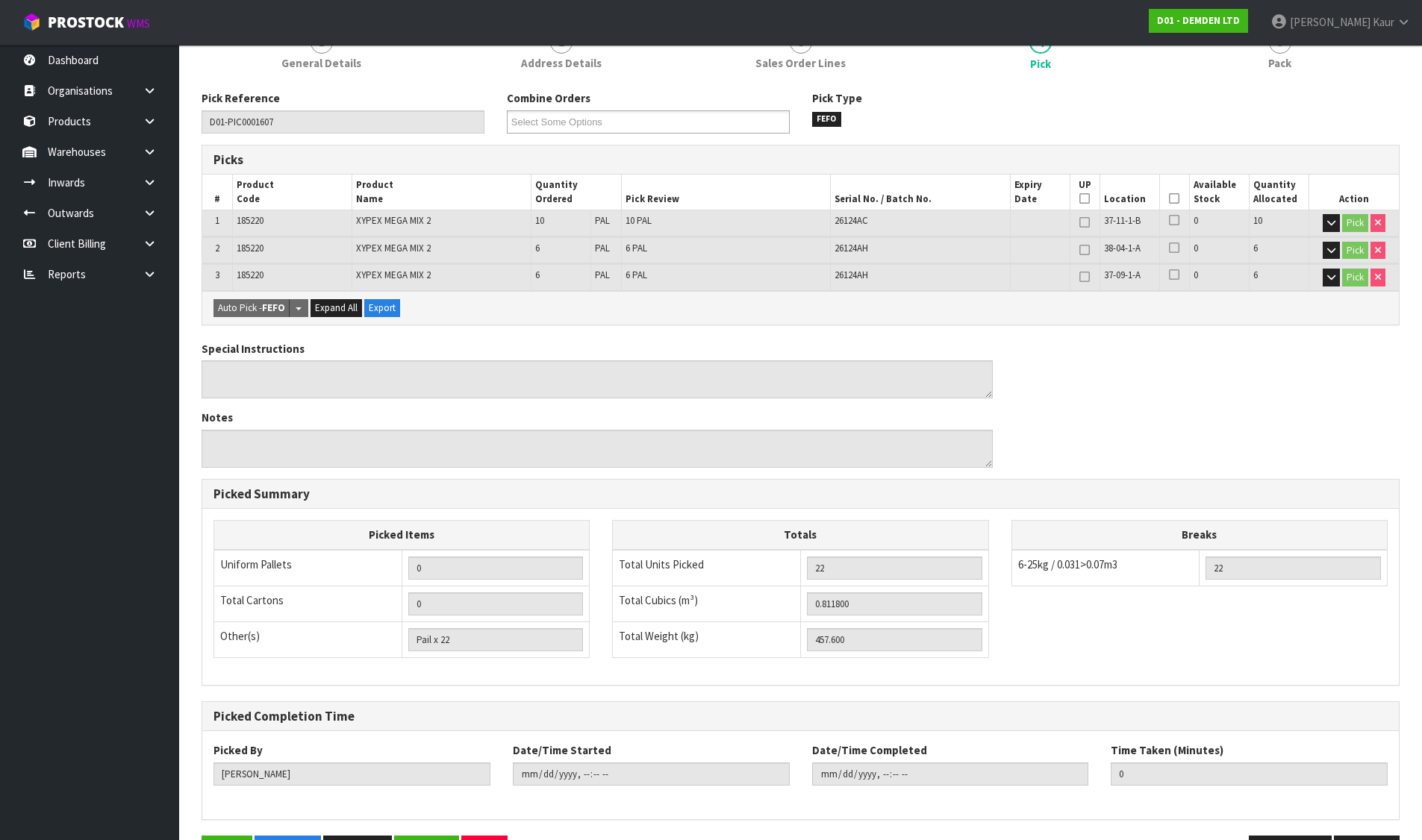
scroll to position [205, 0]
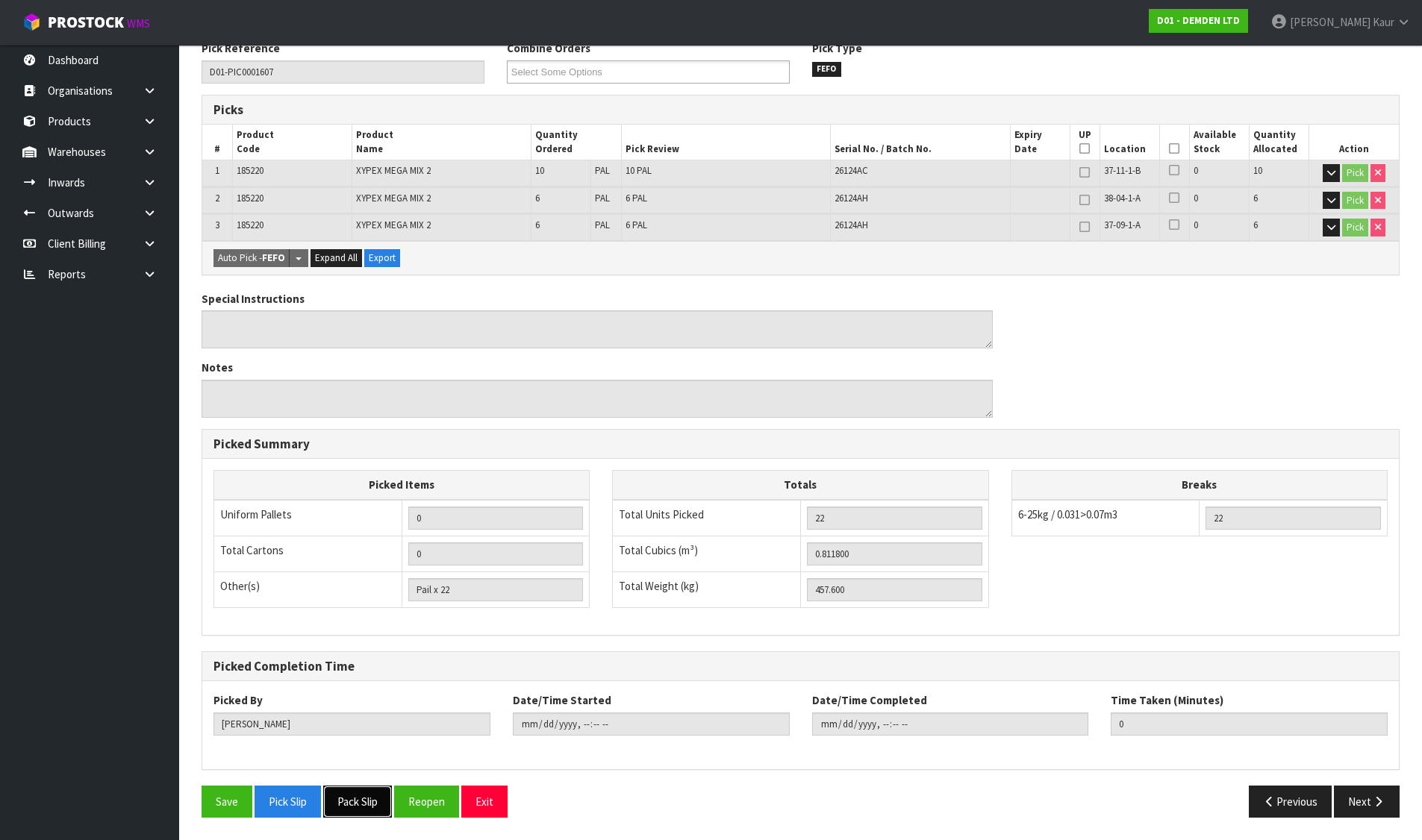
click at [383, 806] on button "Pack Slip" at bounding box center [358, 802] width 69 height 32
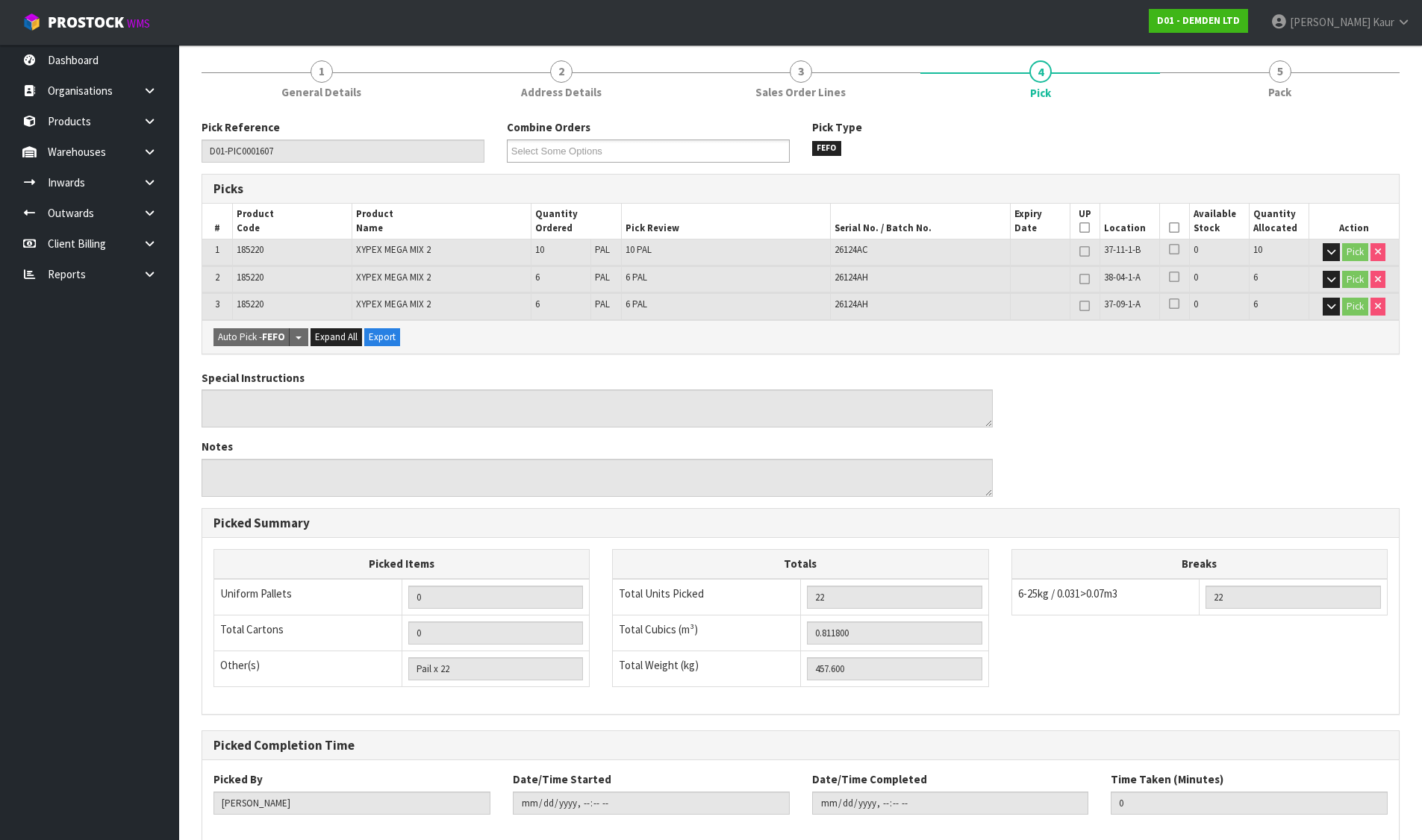
scroll to position [0, 0]
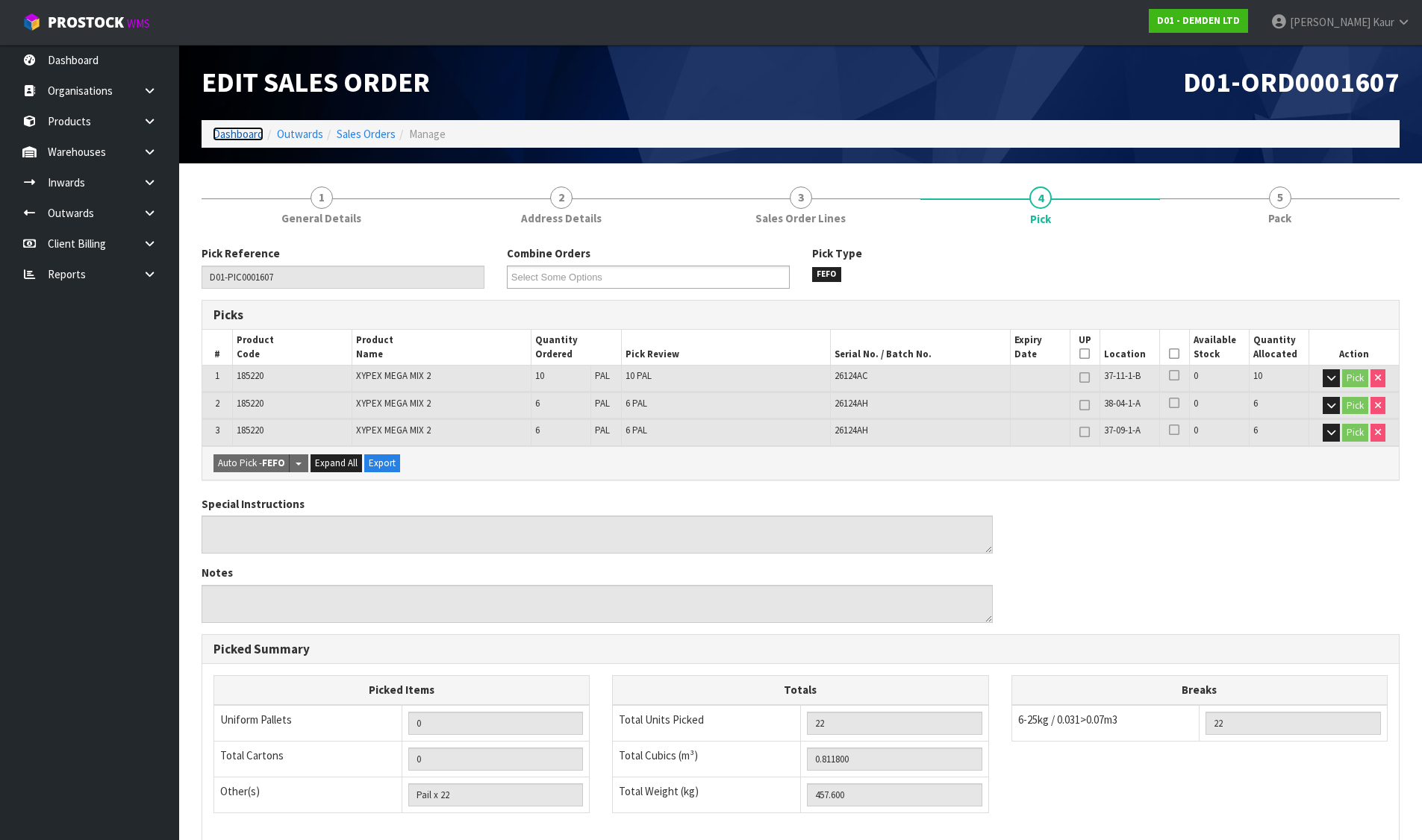
click at [228, 132] on link "Dashboard" at bounding box center [238, 134] width 51 height 15
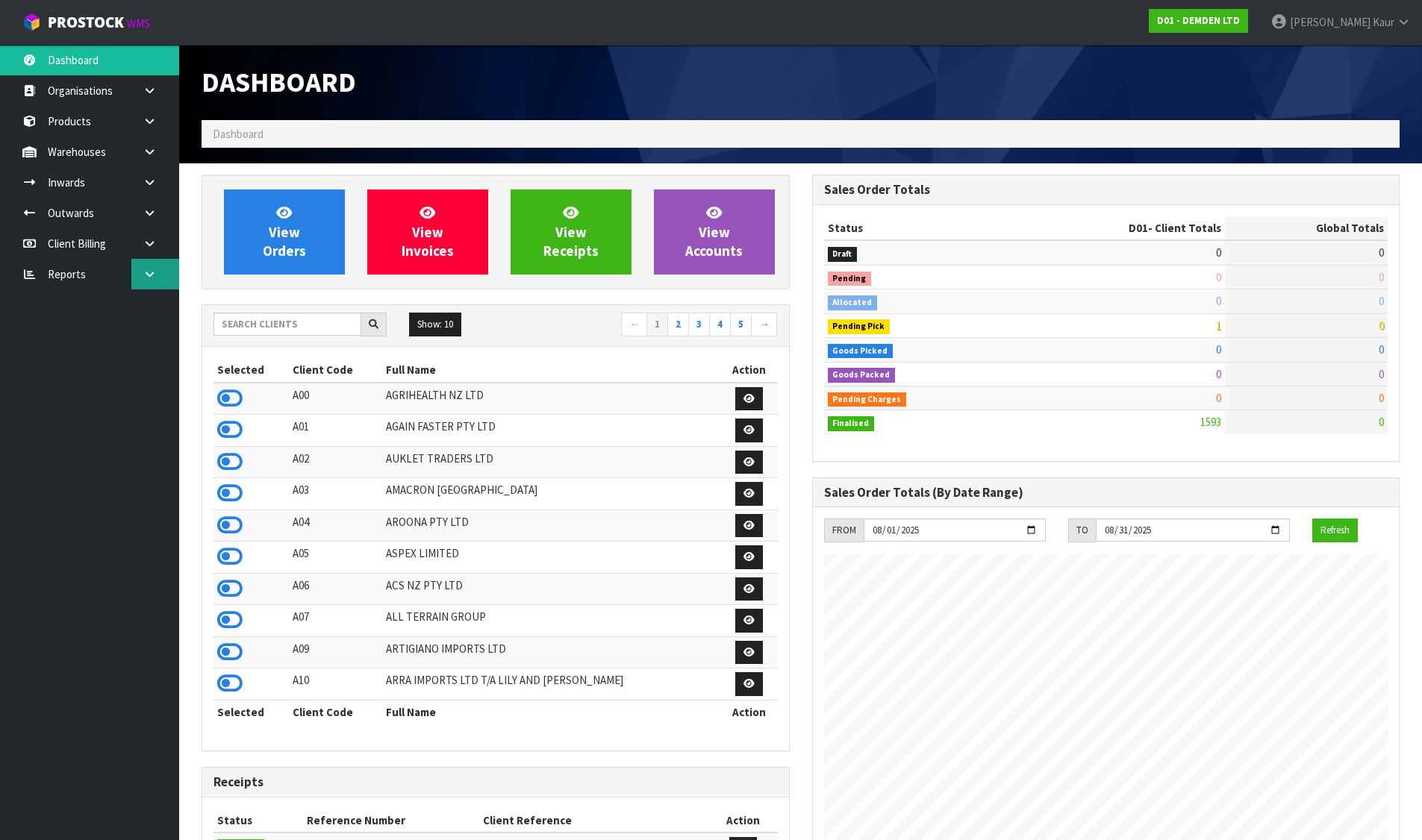
scroll to position [961, 610]
click at [146, 270] on icon at bounding box center [149, 274] width 15 height 11
click at [90, 328] on link "CWL" at bounding box center [90, 336] width 179 height 31
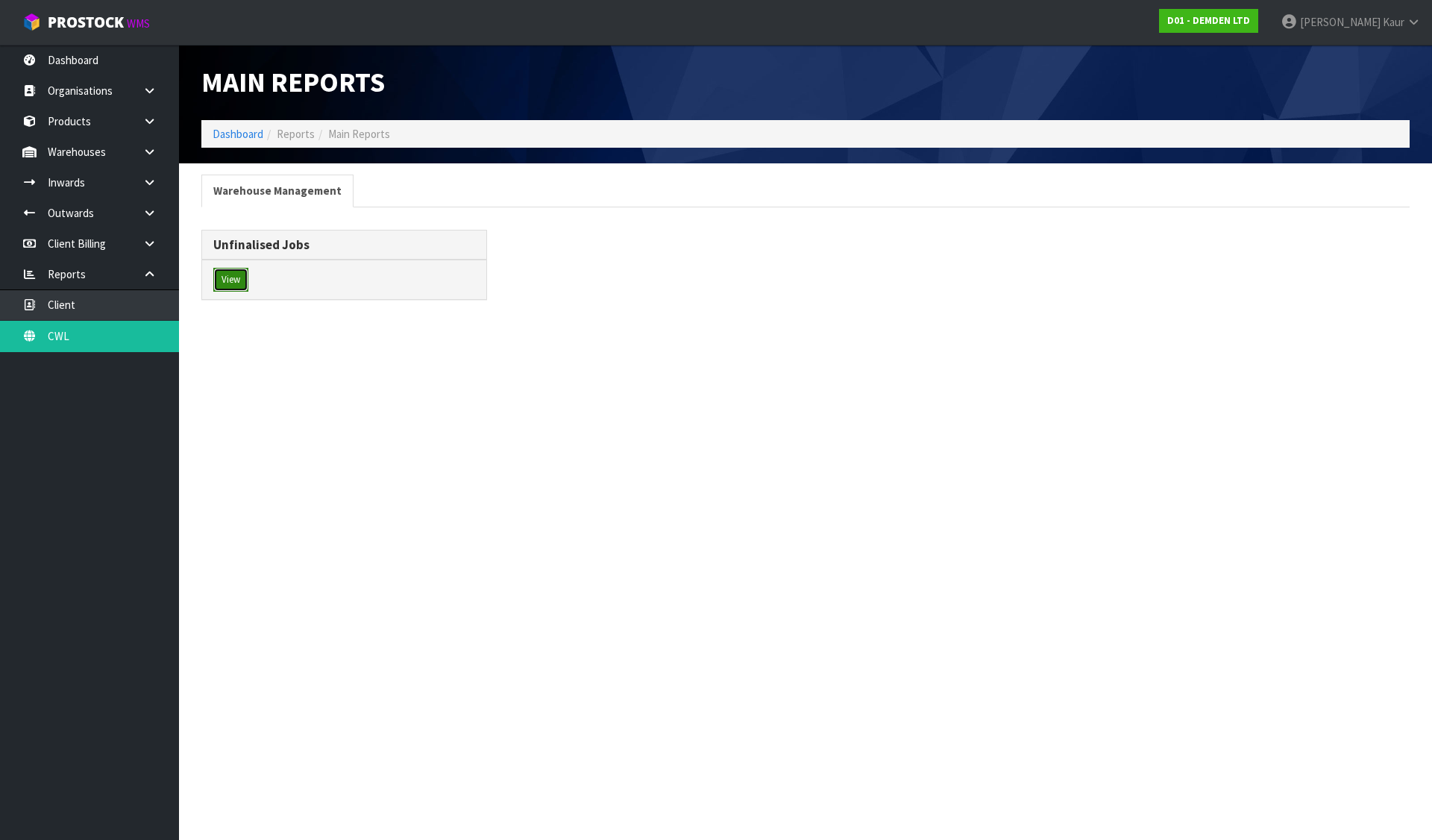
click at [244, 283] on button "View" at bounding box center [231, 279] width 35 height 24
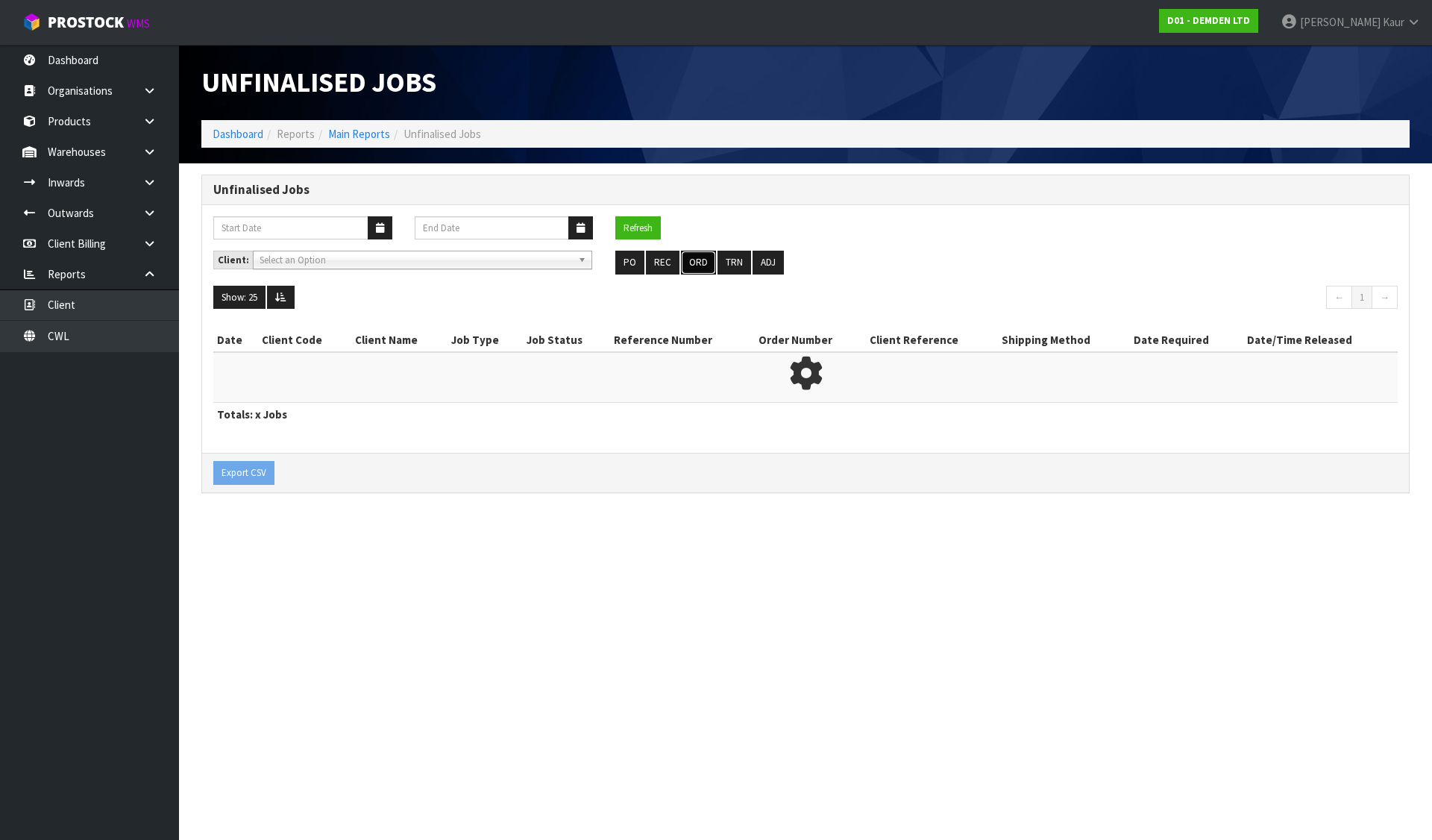
click at [705, 254] on button "ORD" at bounding box center [698, 262] width 35 height 24
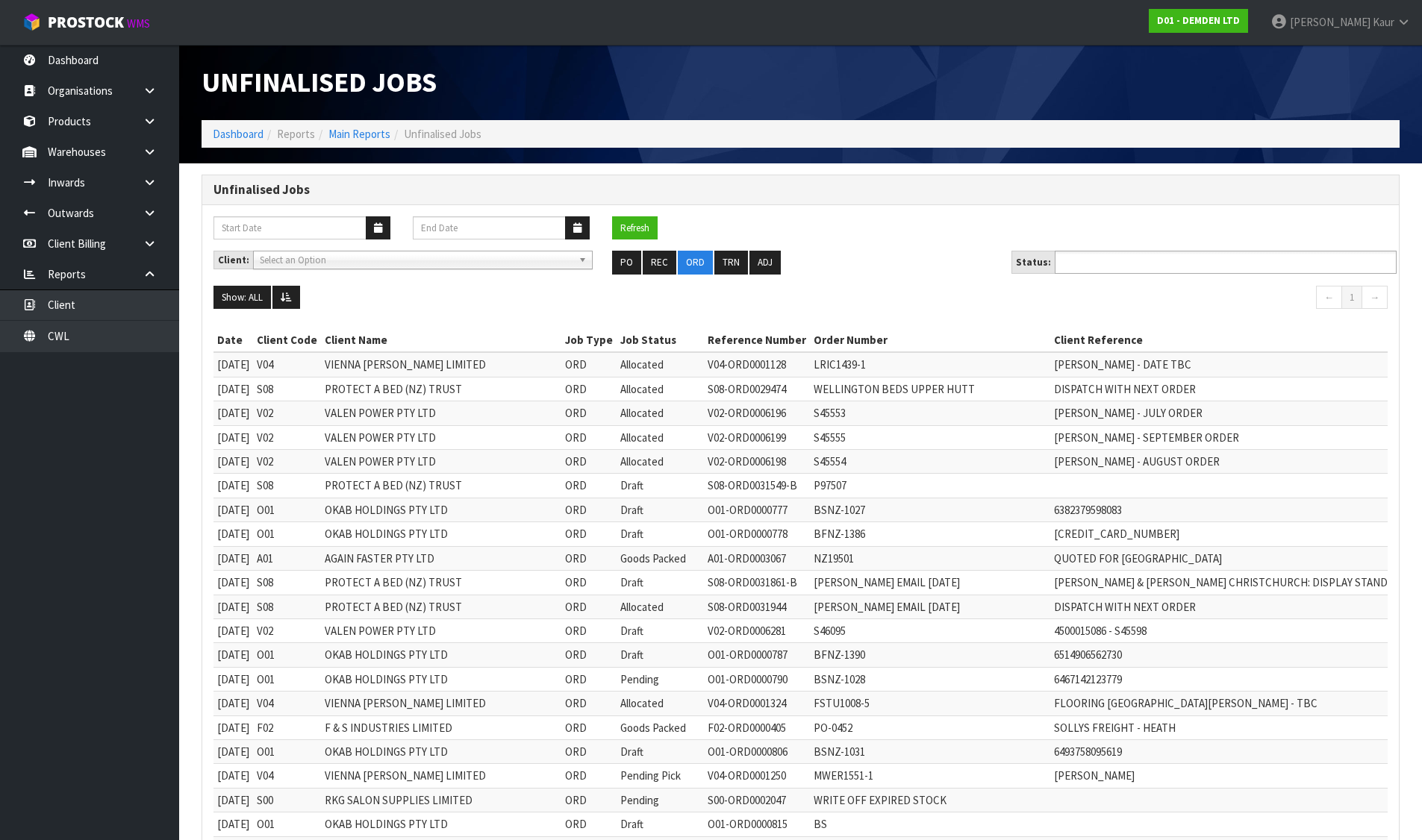
click at [1129, 263] on input "text" at bounding box center [1113, 262] width 110 height 18
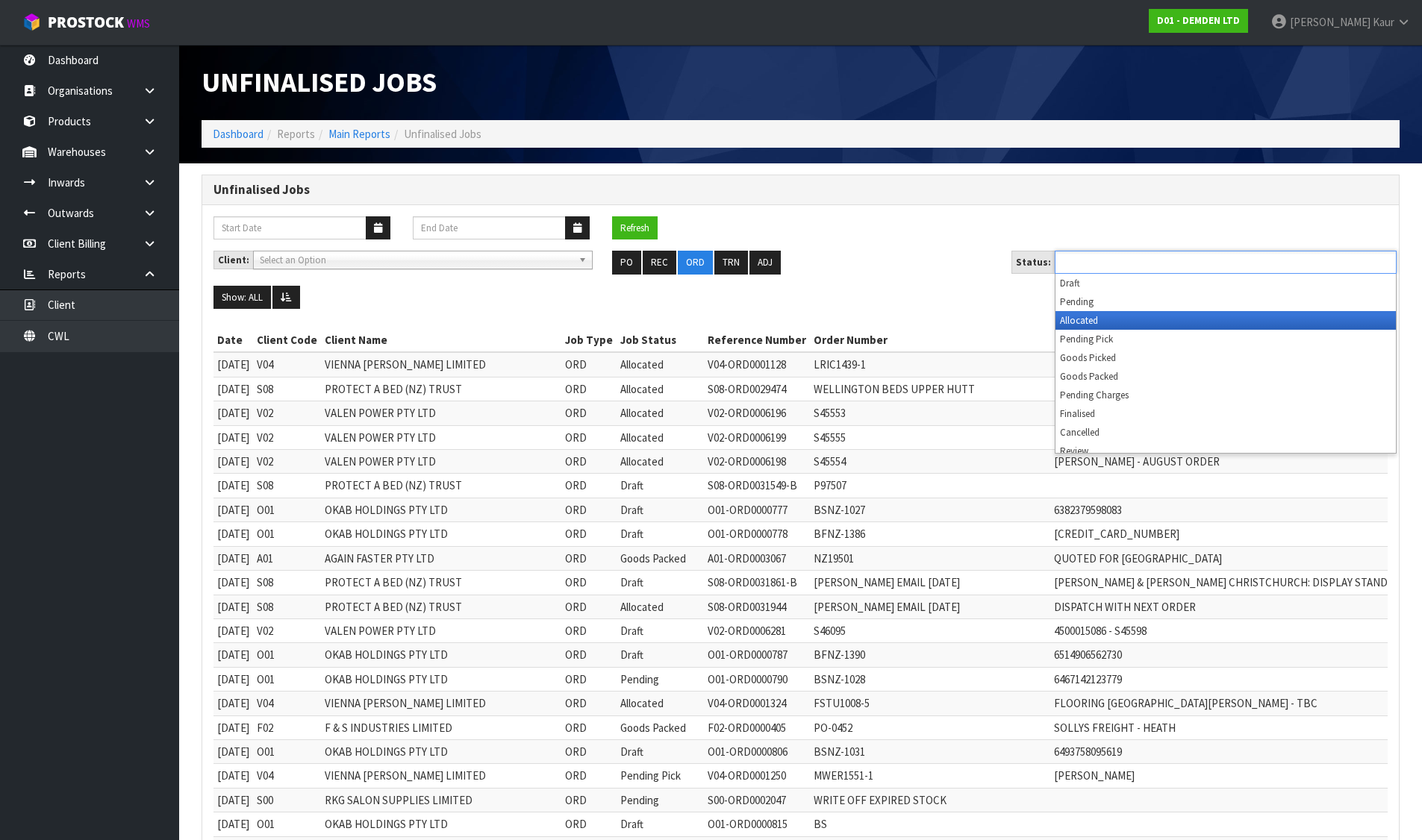
click at [1103, 321] on li "Allocated" at bounding box center [1225, 320] width 340 height 18
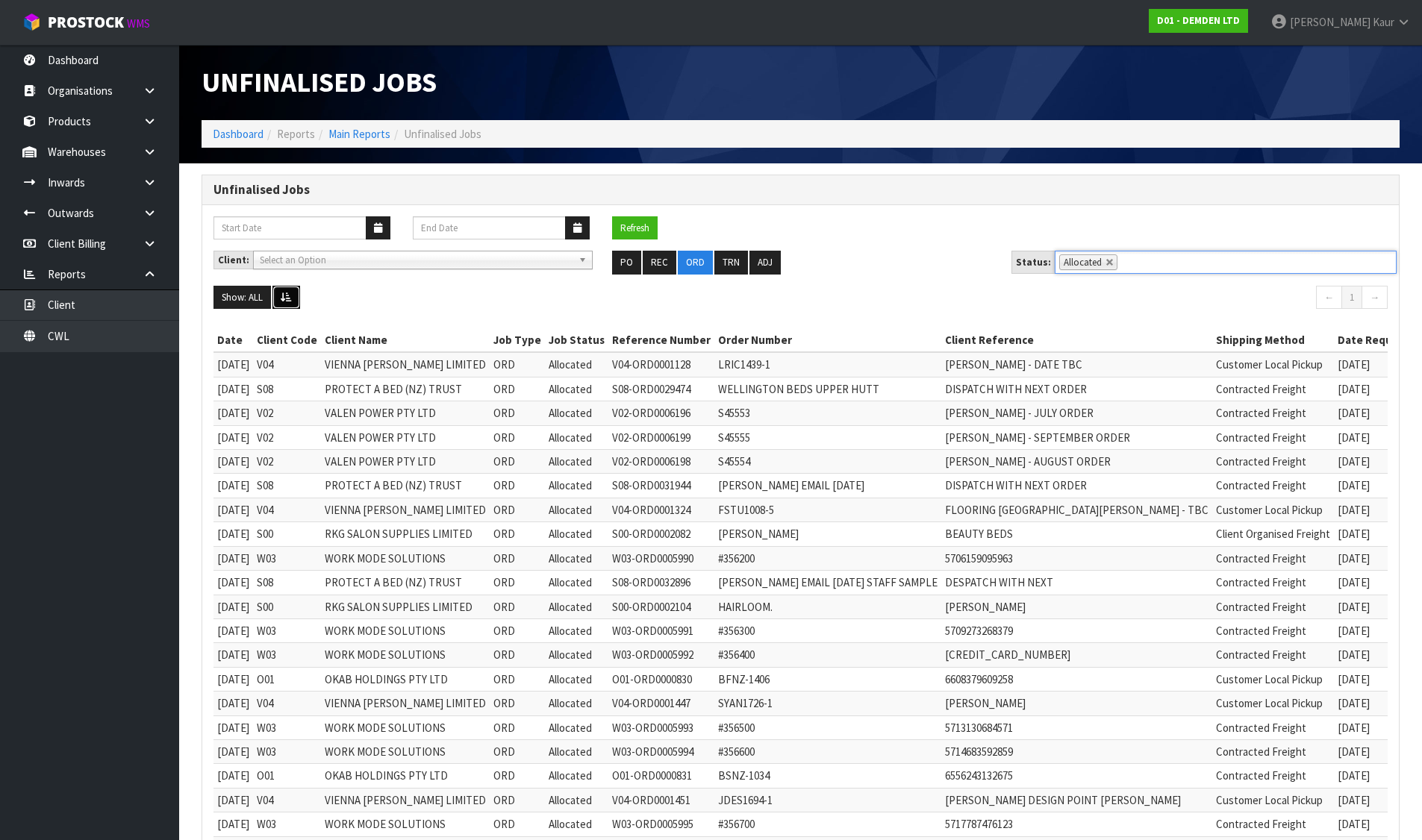
click at [283, 289] on button at bounding box center [287, 297] width 28 height 24
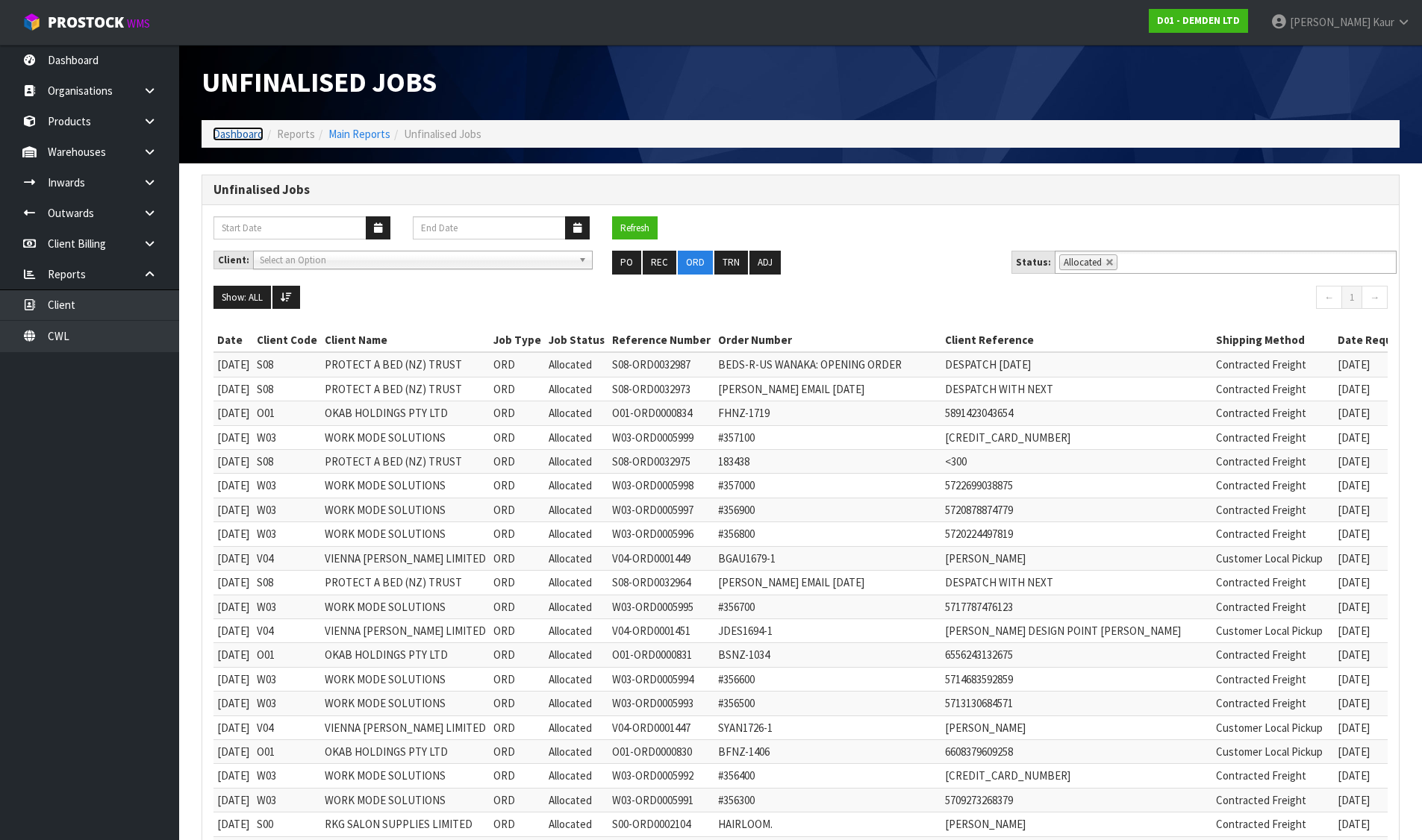
click at [225, 132] on link "Dashboard" at bounding box center [238, 134] width 51 height 15
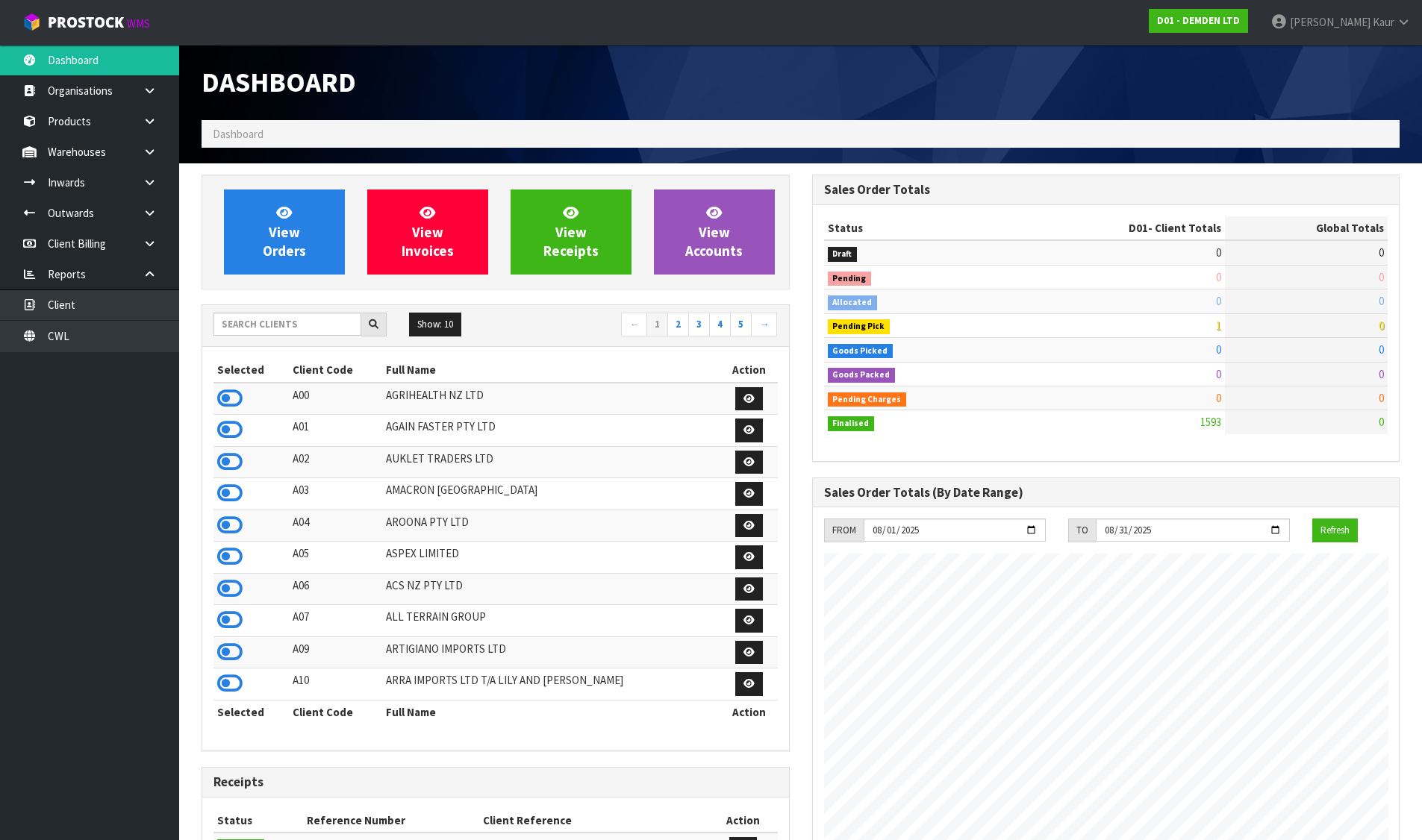
scroll to position [961, 610]
click at [296, 322] on input "text" at bounding box center [287, 324] width 148 height 23
type input "KIT"
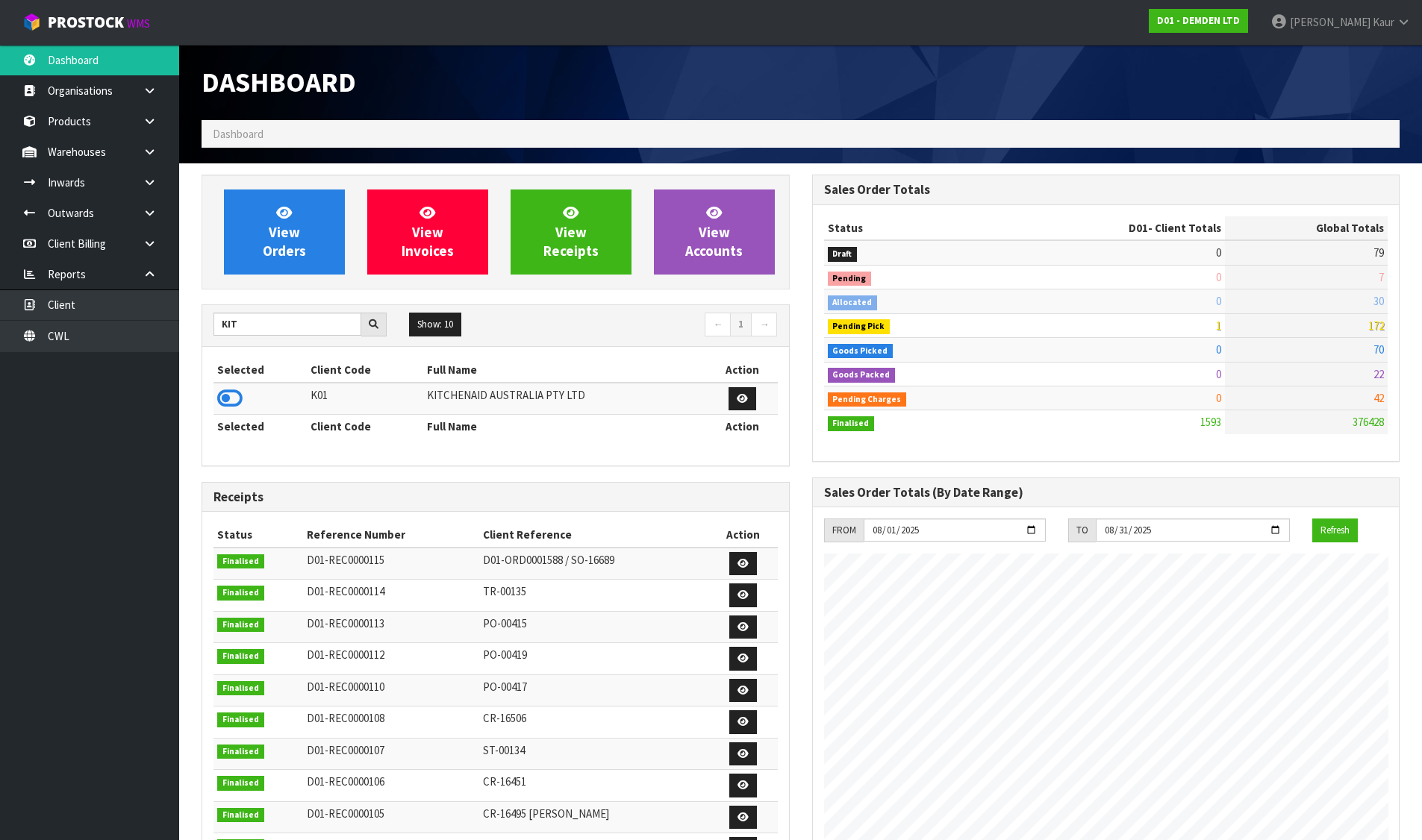
click at [228, 396] on icon at bounding box center [229, 398] width 25 height 22
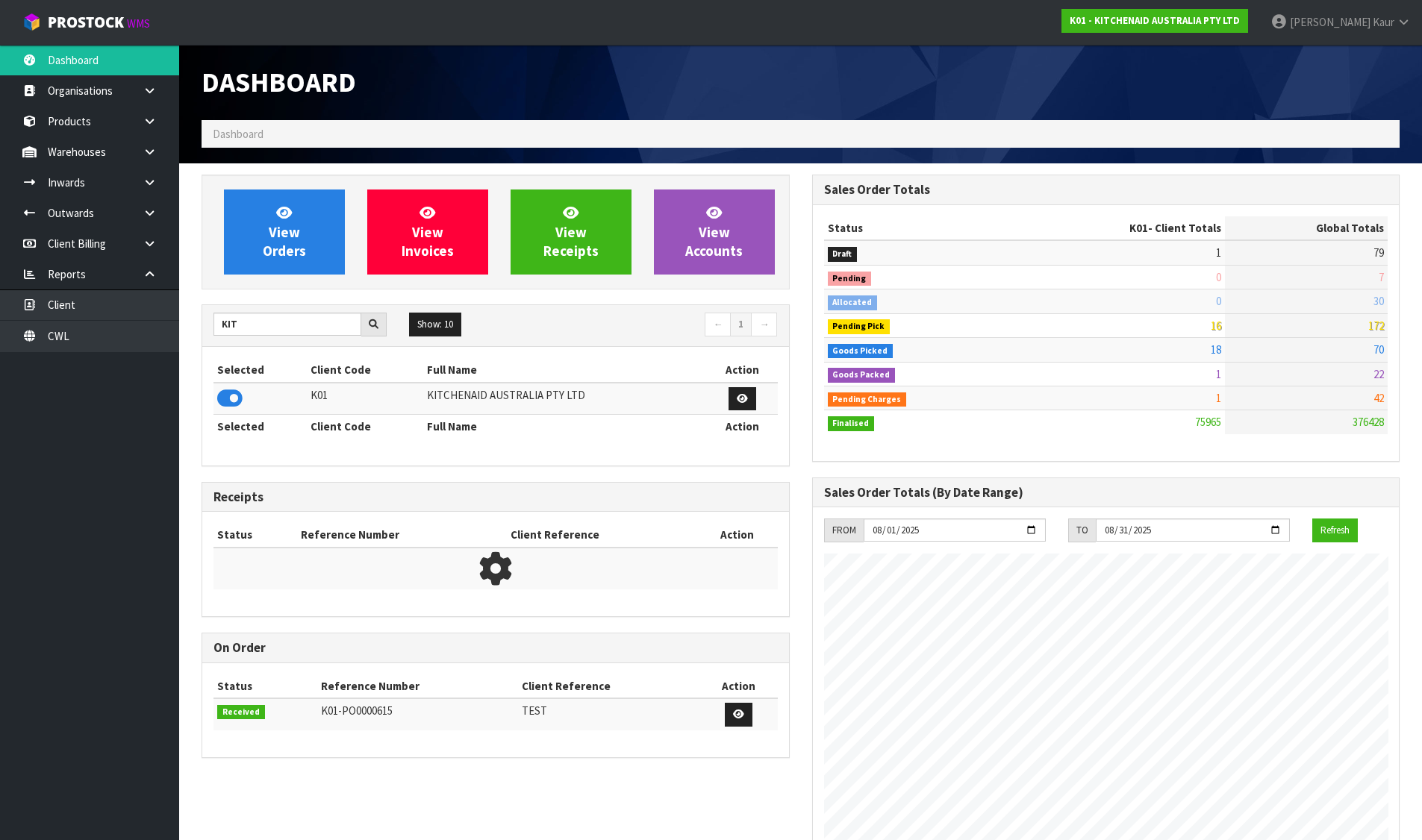
scroll to position [1130, 610]
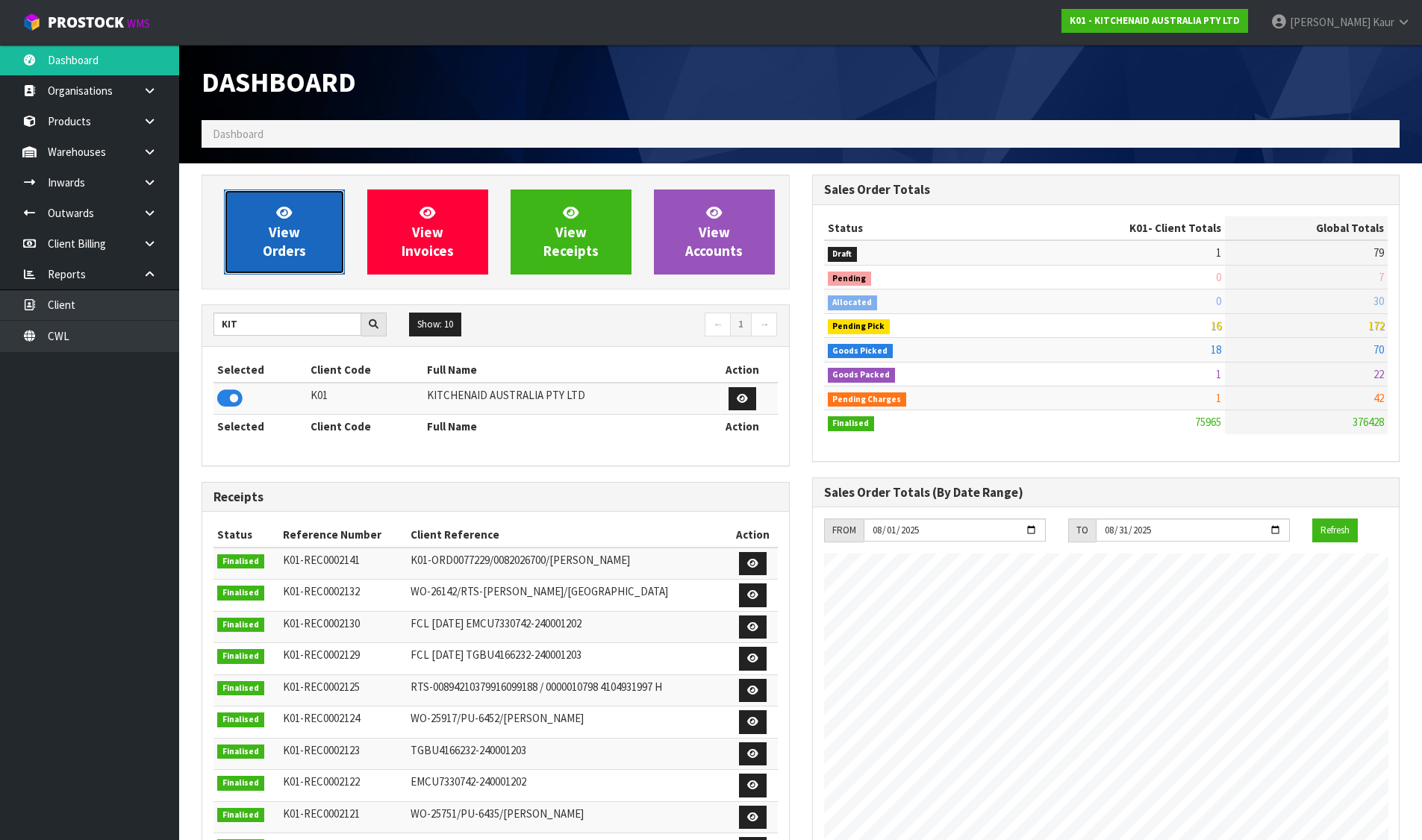
click at [290, 224] on span "View Orders" at bounding box center [284, 231] width 43 height 56
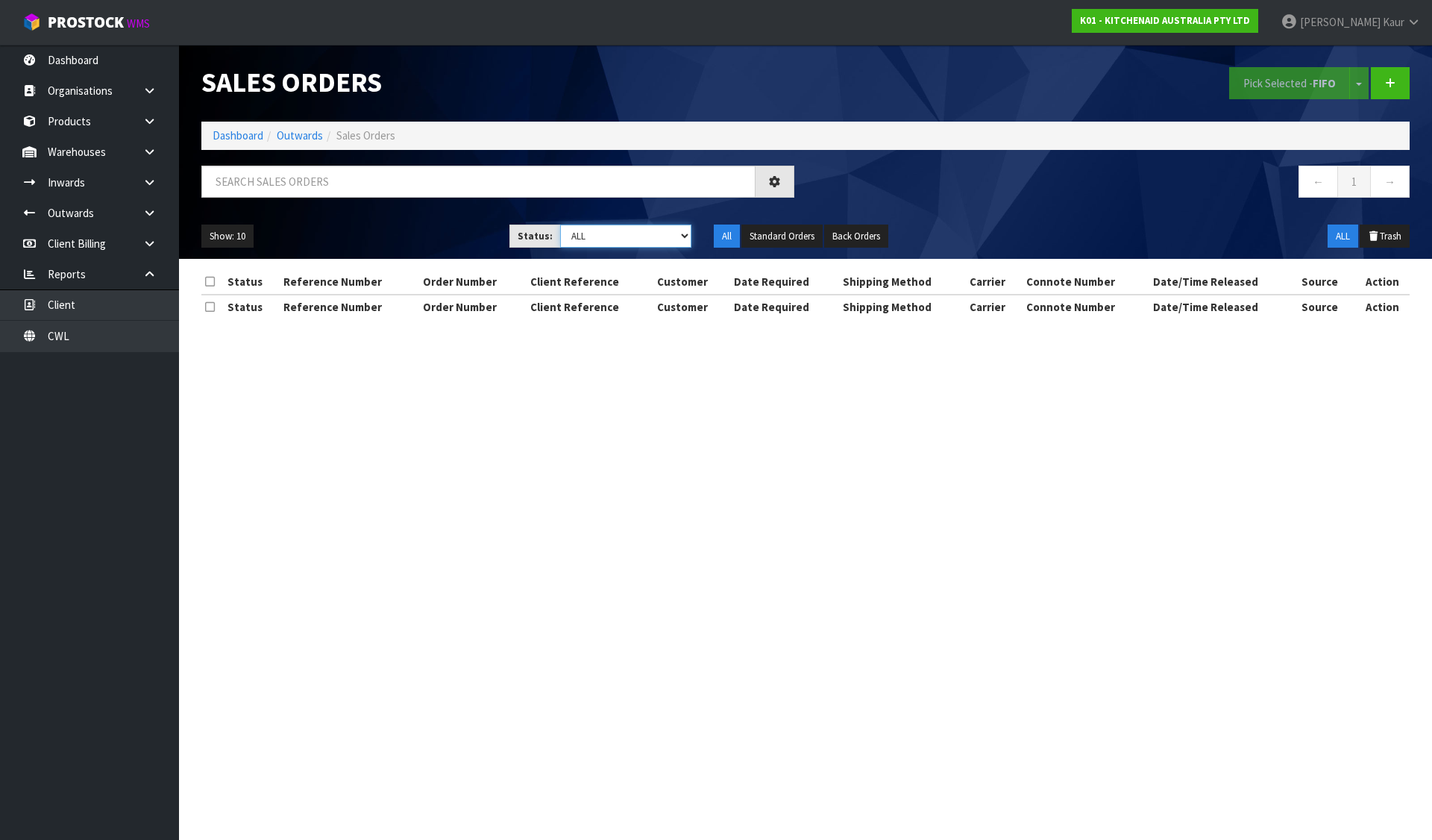
click at [611, 237] on select "Draft Pending Allocated Pending Pick Goods Picked Goods Packed Pending Charges …" at bounding box center [626, 236] width 132 height 23
select select "string:6"
click at [561, 224] on select "Draft Pending Allocated Pending Pick Goods Picked Goods Packed Pending Charges …" at bounding box center [626, 236] width 132 height 23
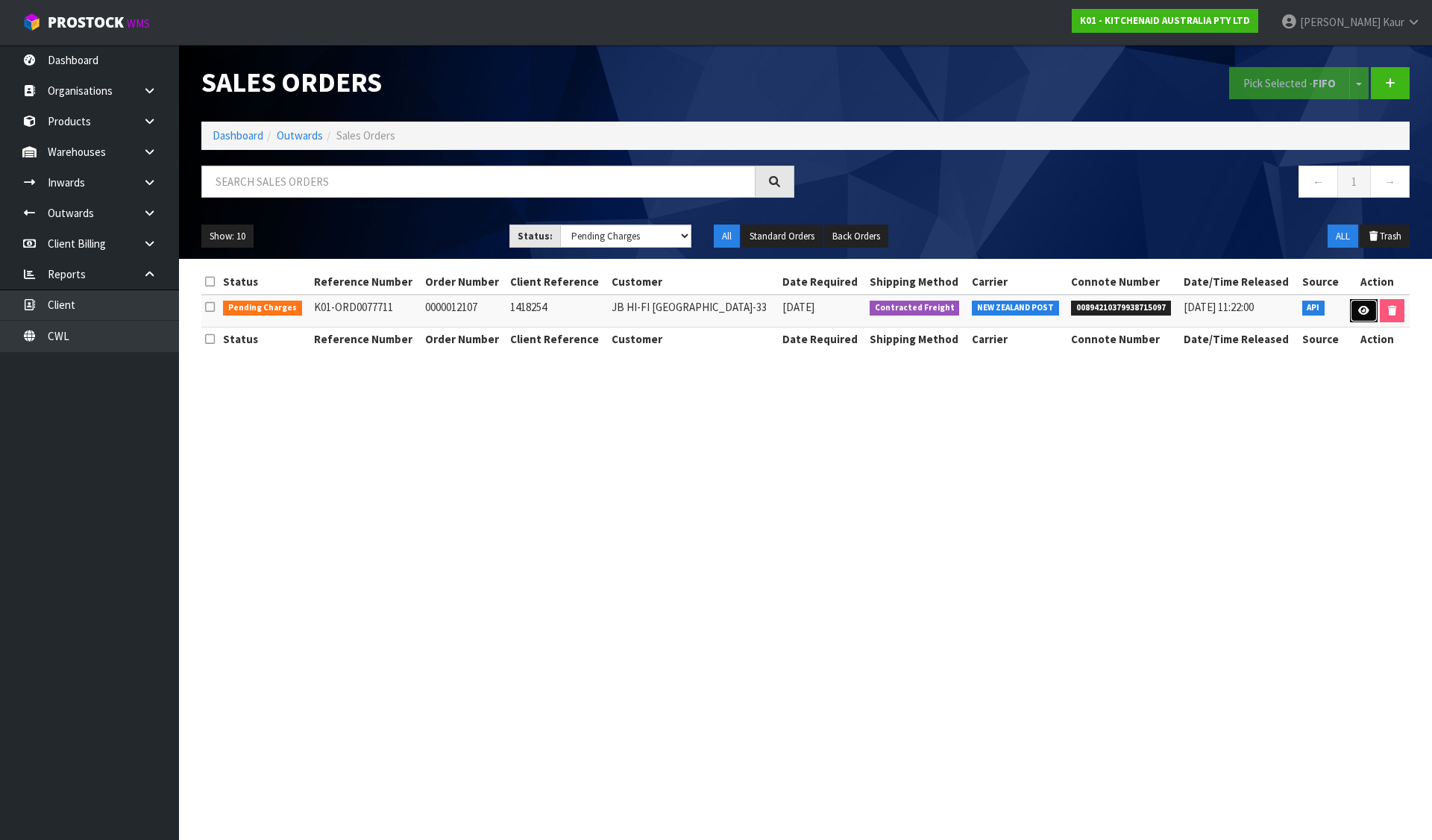
click at [1359, 315] on icon at bounding box center [1364, 310] width 11 height 10
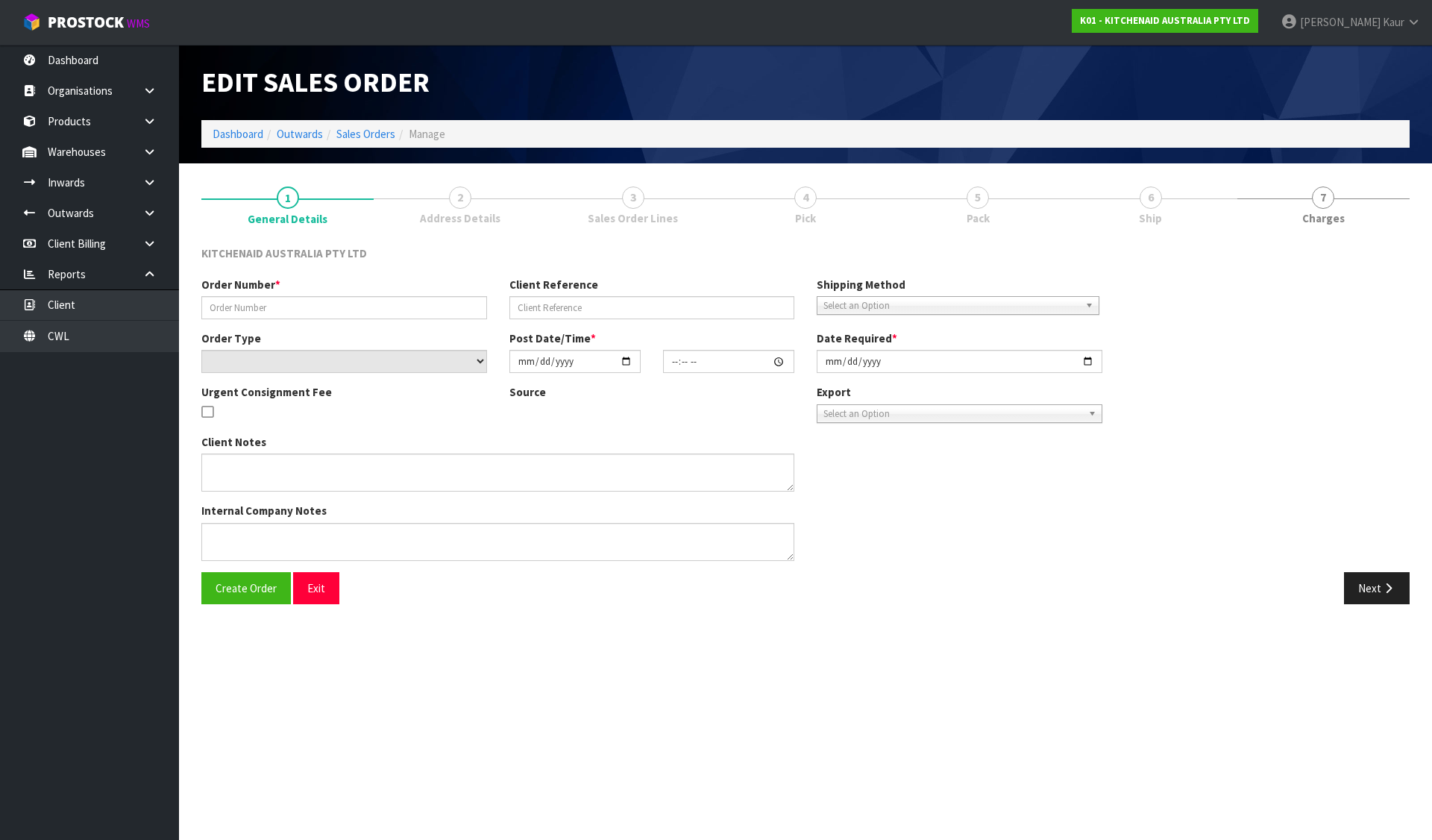
click at [831, 201] on link "4 Pick" at bounding box center [805, 204] width 172 height 59
type input "0000012107"
type input "1418254"
select select "number:0"
type input "2025-08-12"
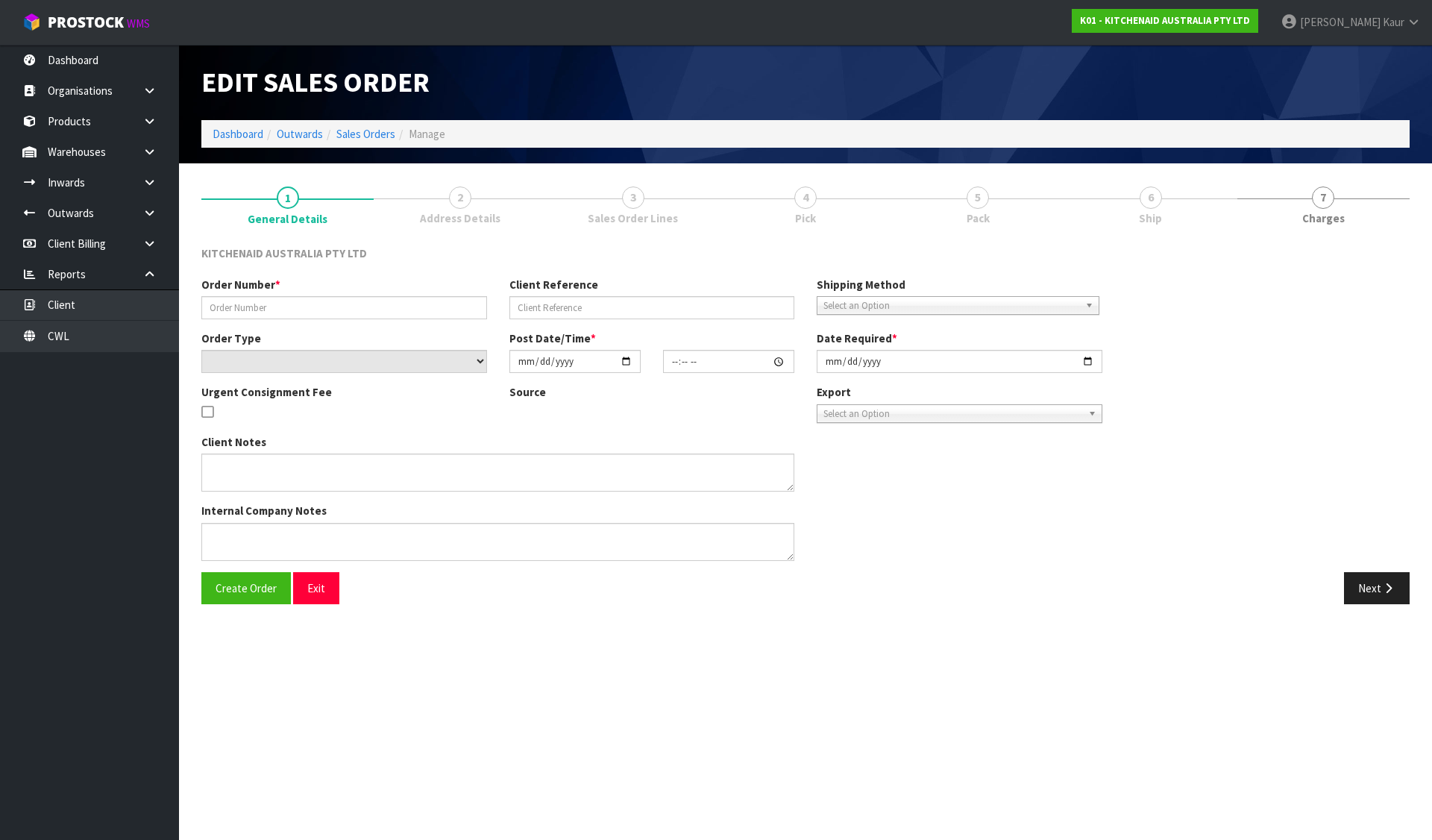
type input "11:32:14.000"
type input "2025-08-12"
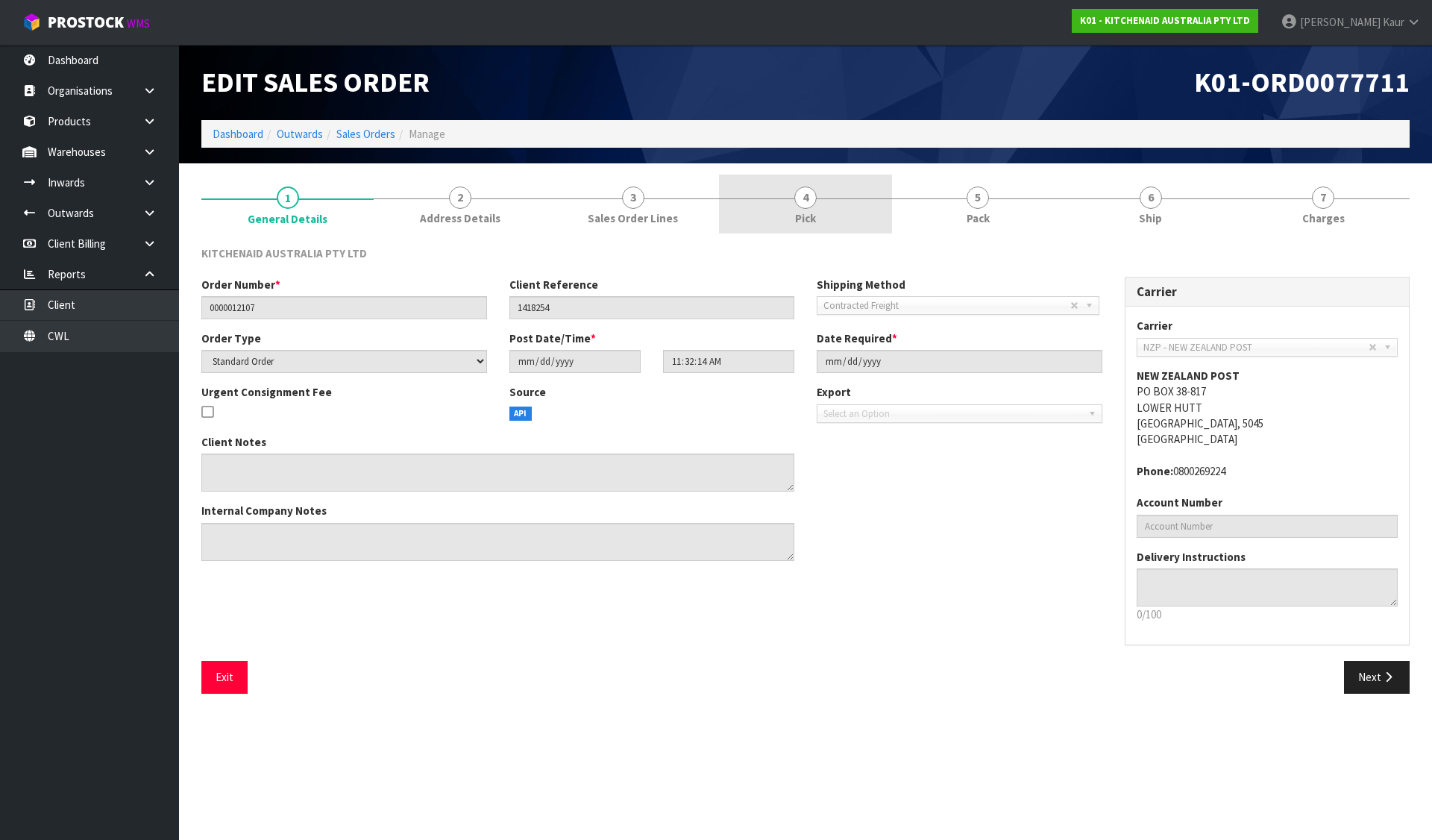
click at [831, 201] on link "4 Pick" at bounding box center [805, 204] width 172 height 59
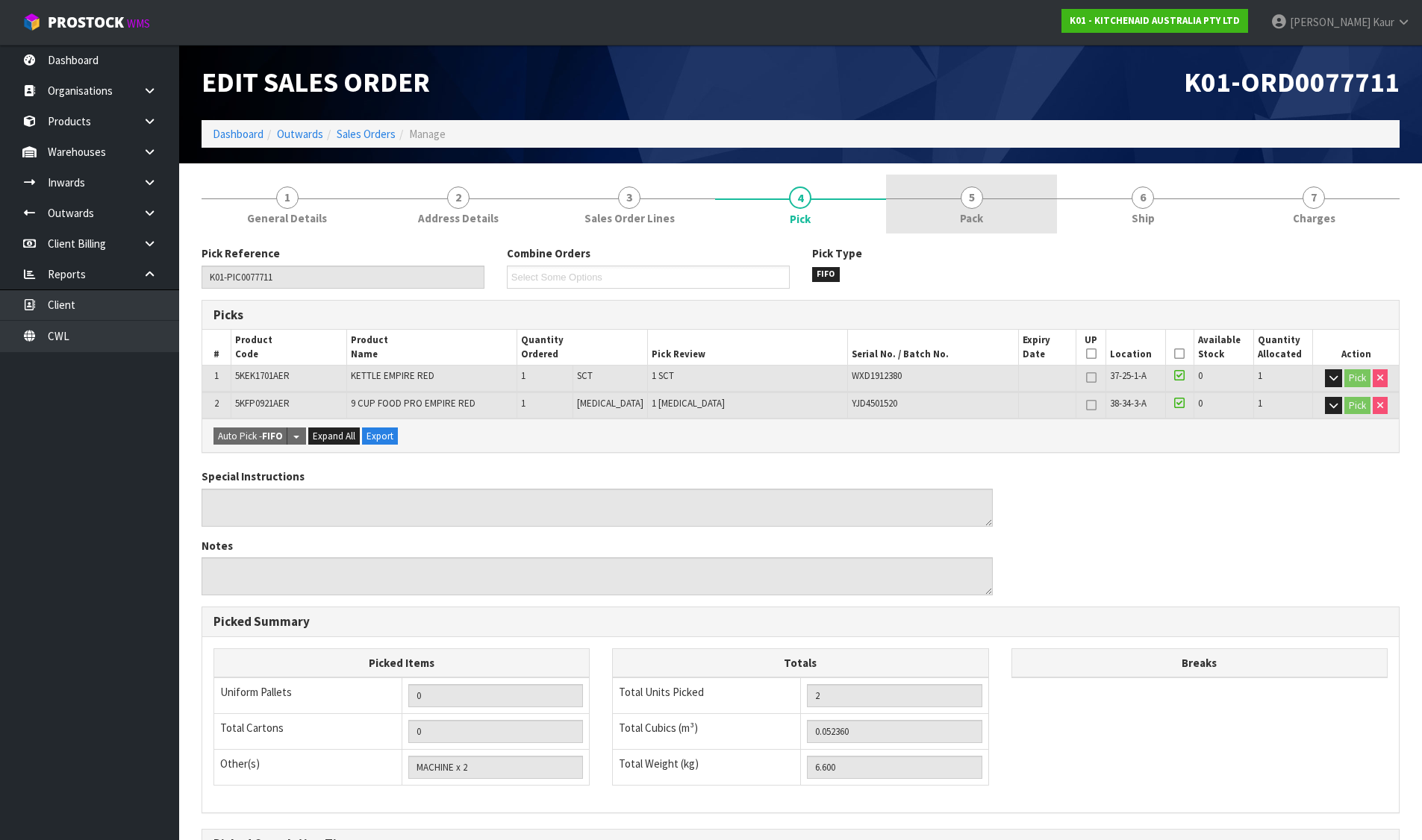
click at [987, 212] on link "5 Pack" at bounding box center [971, 204] width 171 height 59
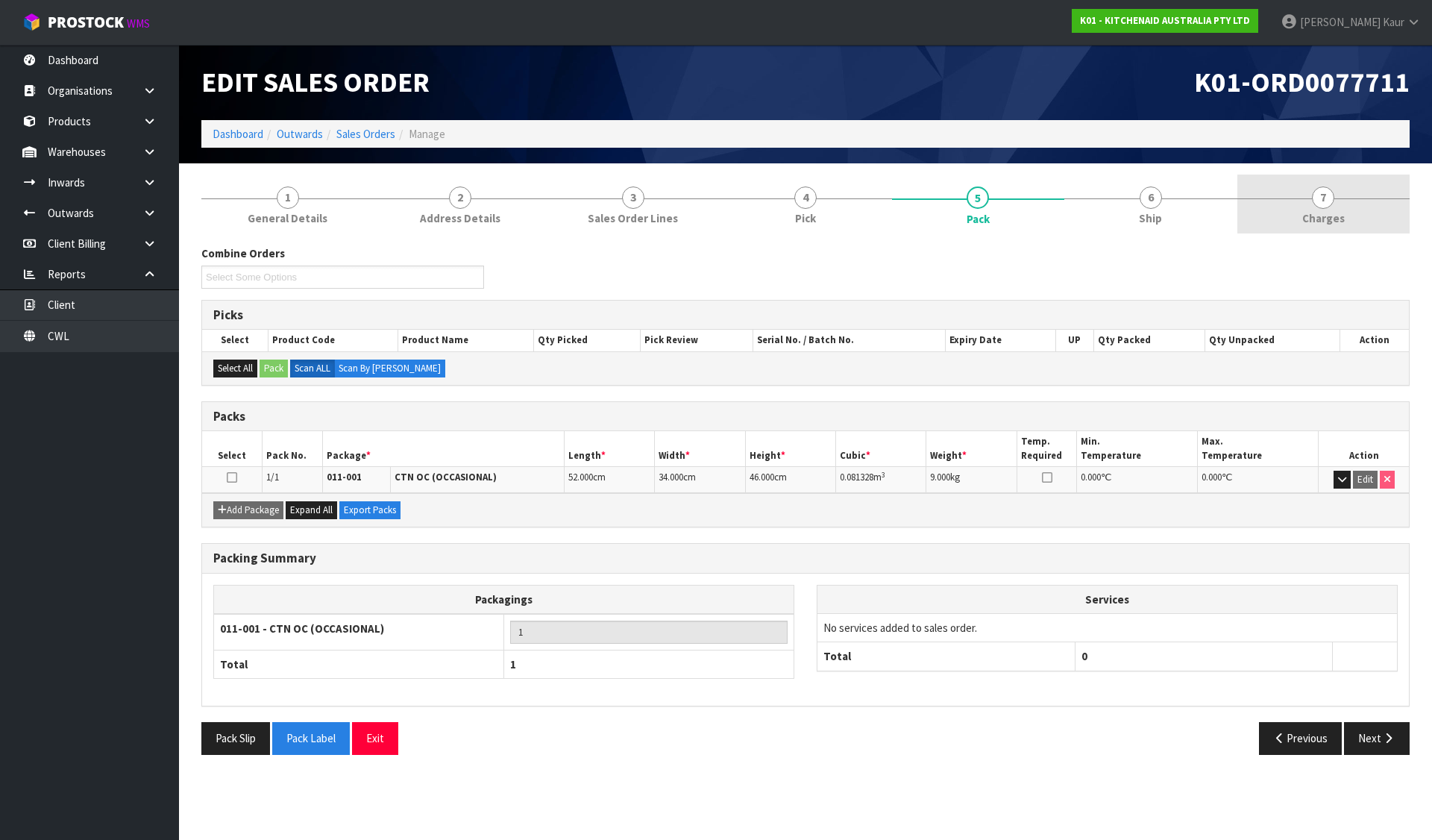
click at [1316, 228] on link "7 Charges" at bounding box center [1323, 204] width 172 height 59
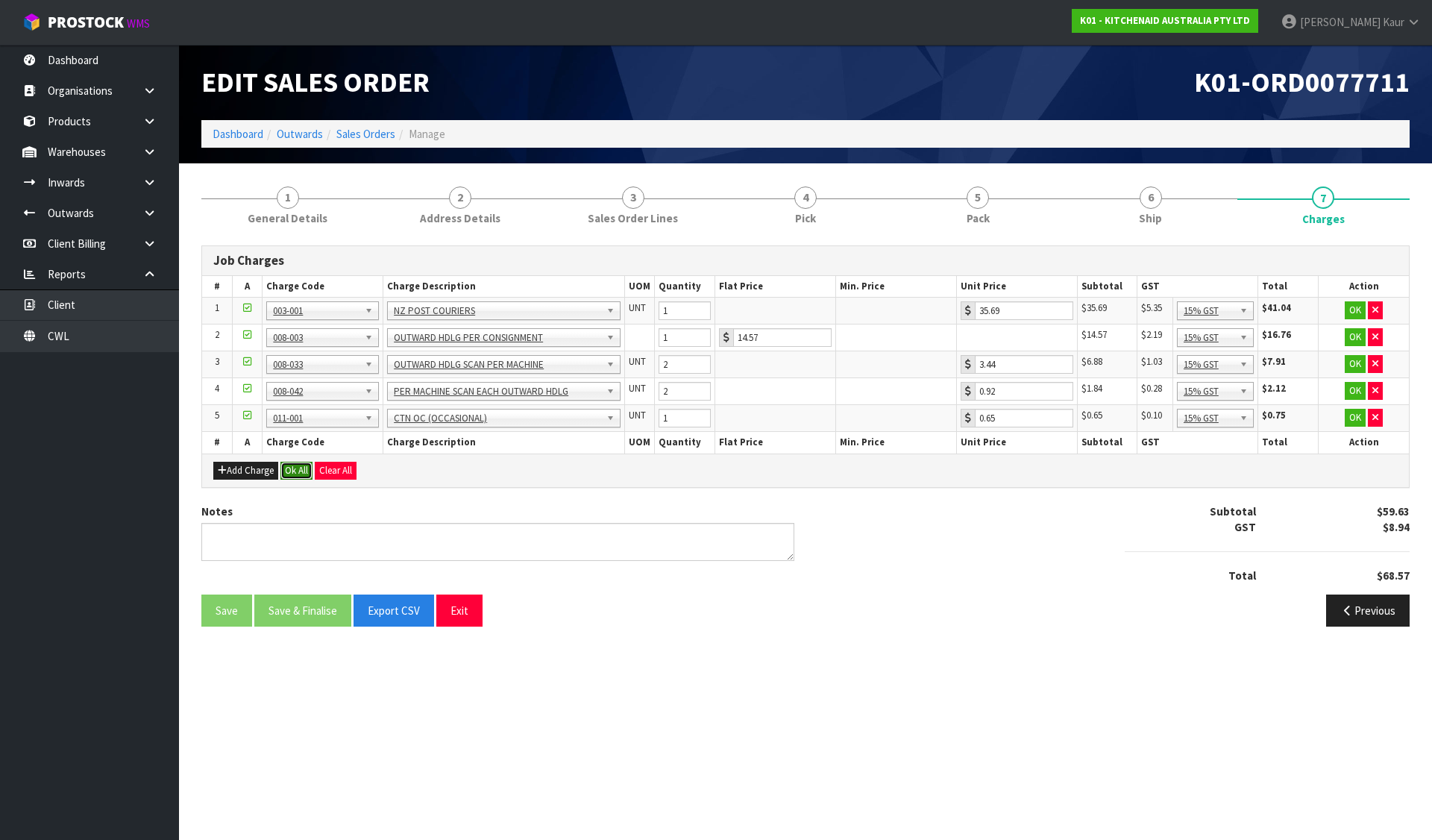
click at [302, 472] on button "Ok All" at bounding box center [296, 470] width 32 height 18
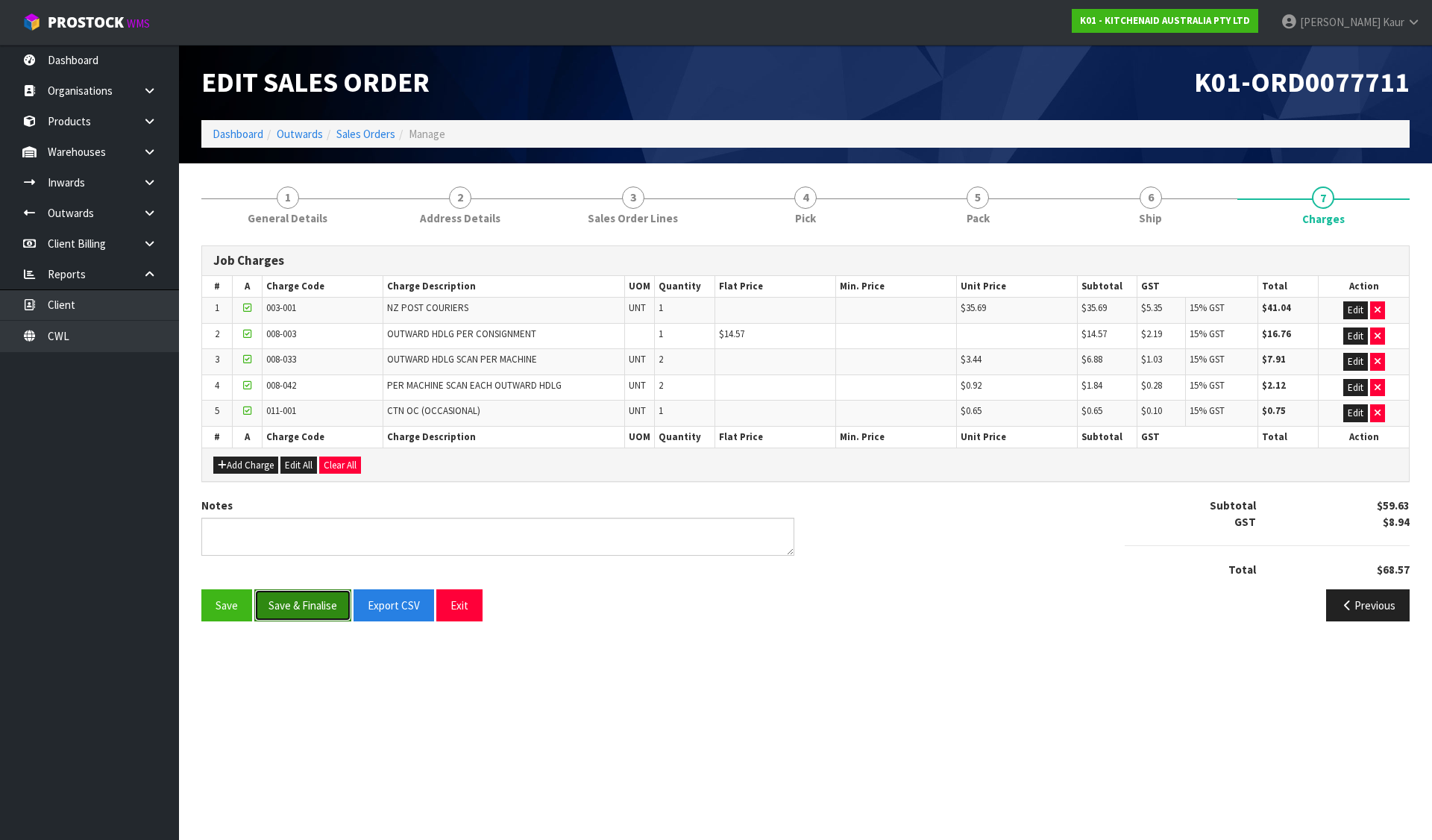
click at [299, 600] on button "Save & Finalise" at bounding box center [302, 606] width 97 height 32
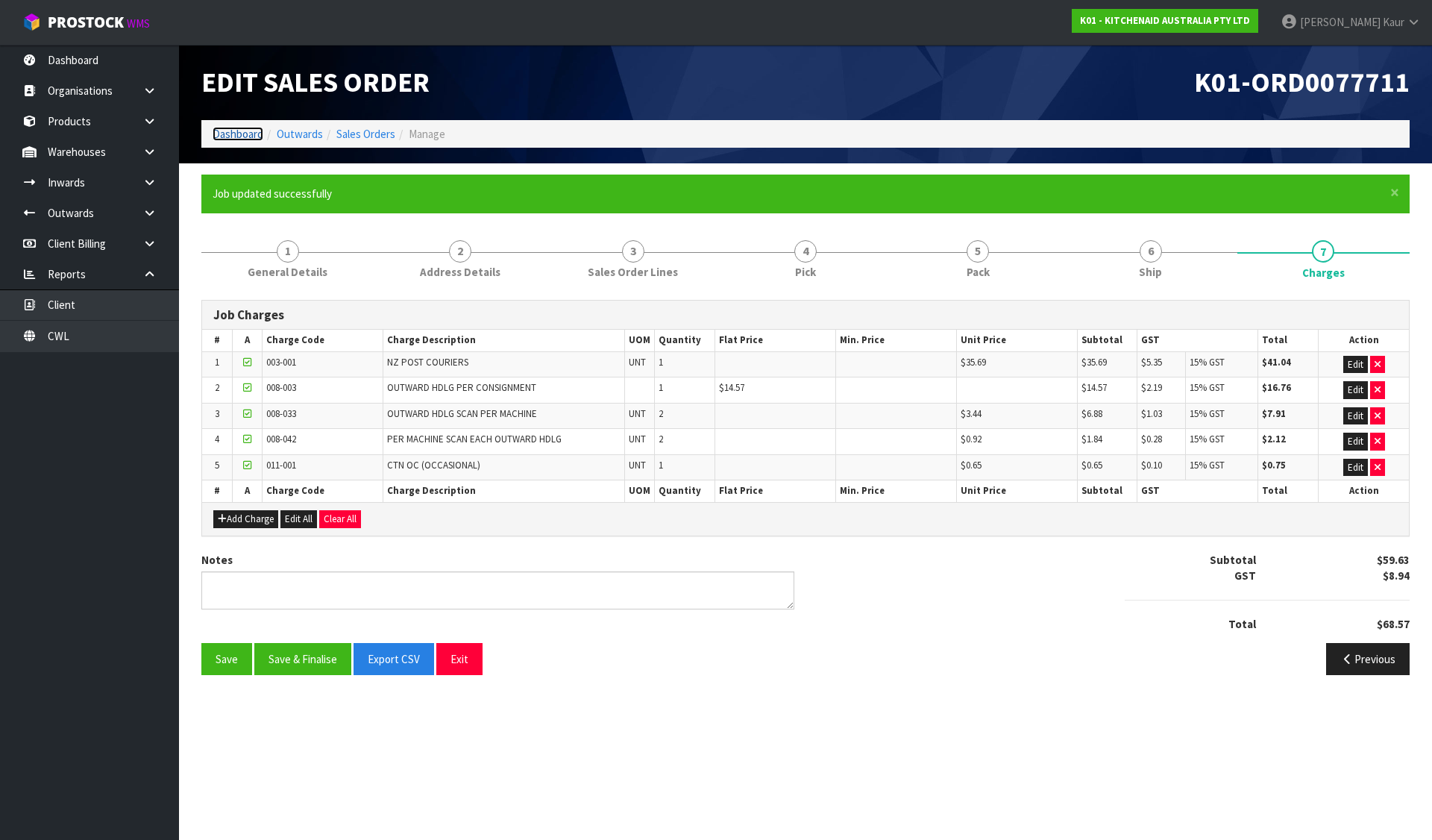
click at [237, 129] on link "Dashboard" at bounding box center [238, 134] width 51 height 15
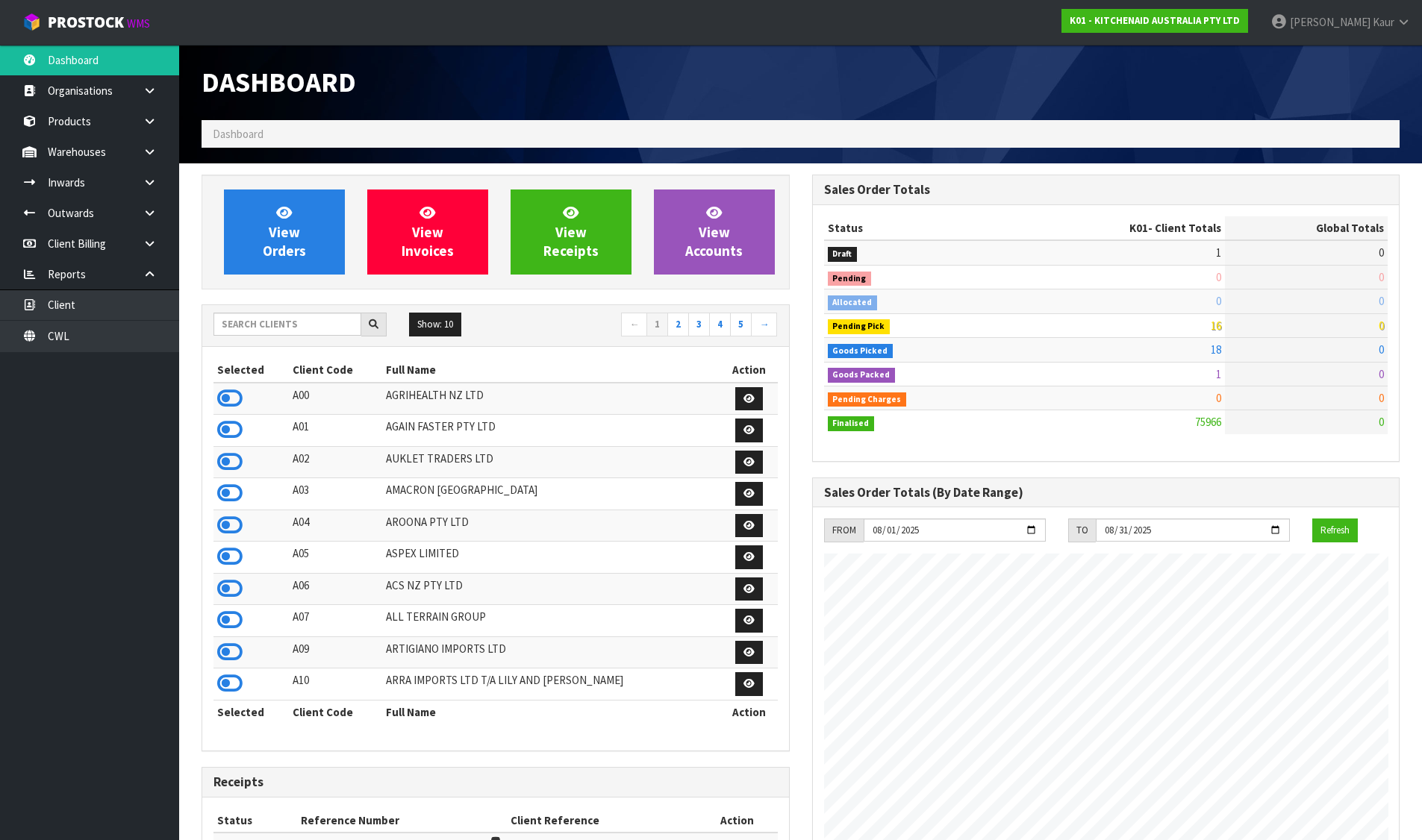
scroll to position [1130, 610]
click at [279, 315] on input "text" at bounding box center [287, 324] width 148 height 23
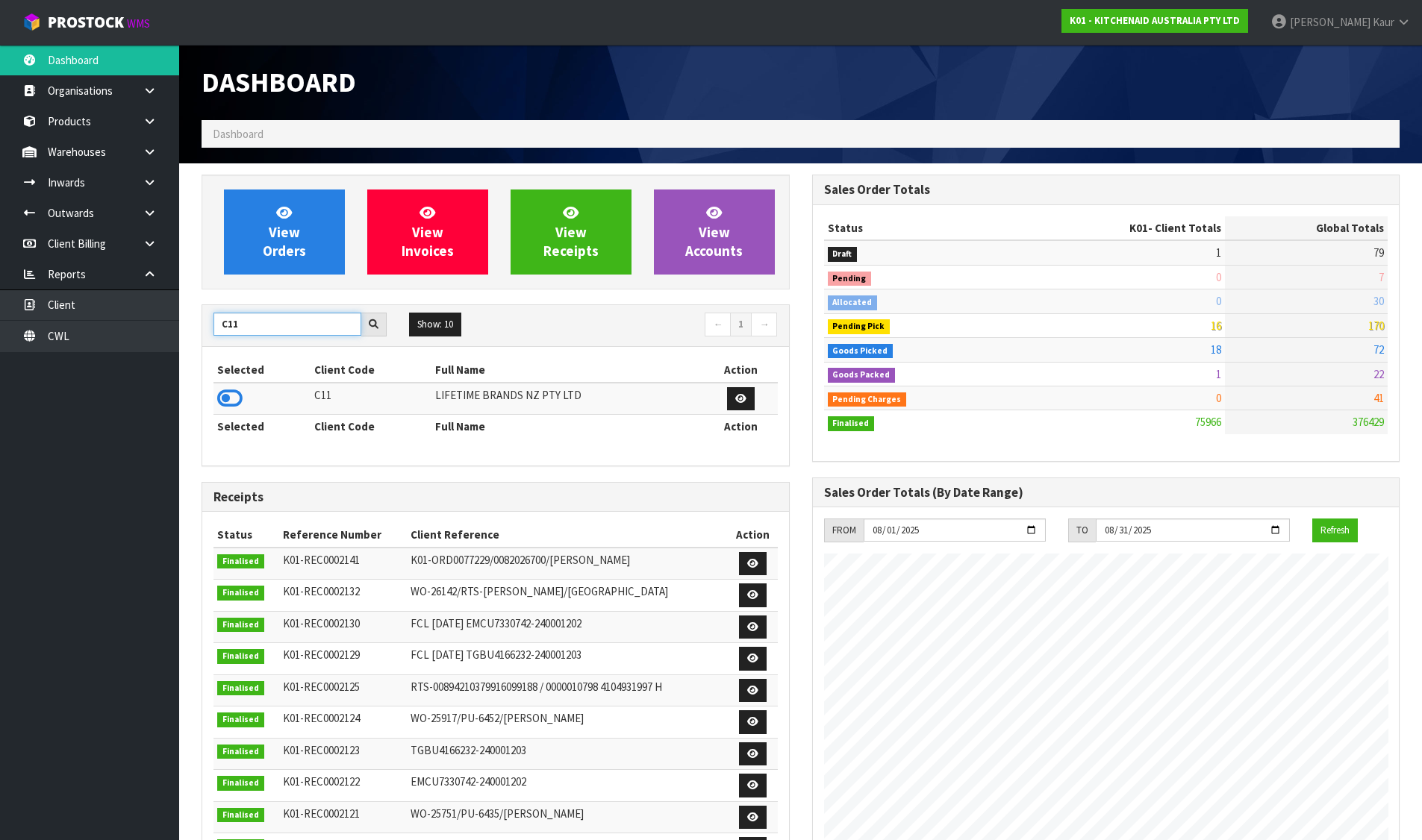
type input "C11"
click at [229, 410] on td at bounding box center [262, 399] width 97 height 32
click at [225, 393] on icon at bounding box center [229, 398] width 25 height 22
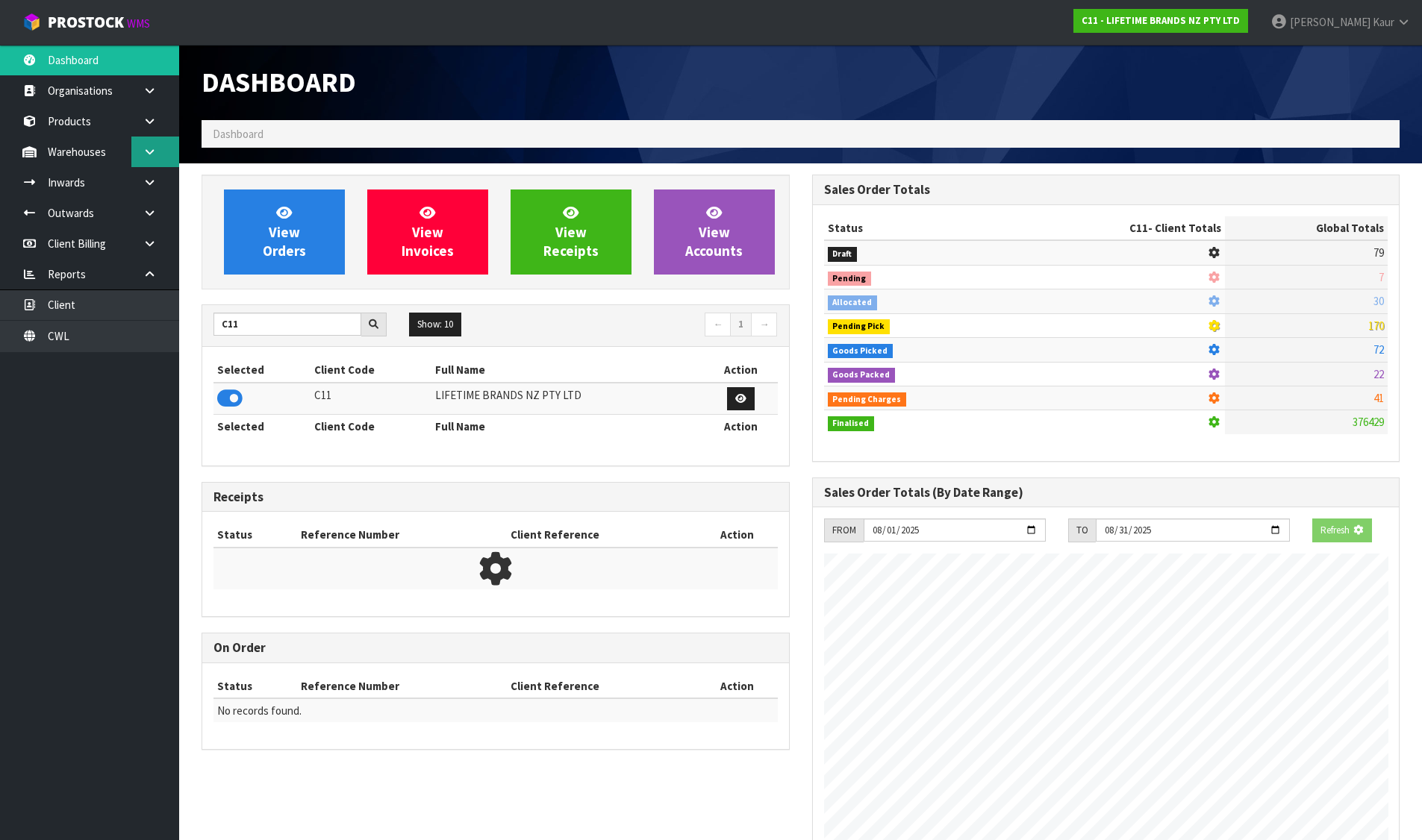
click at [150, 160] on link at bounding box center [155, 152] width 48 height 31
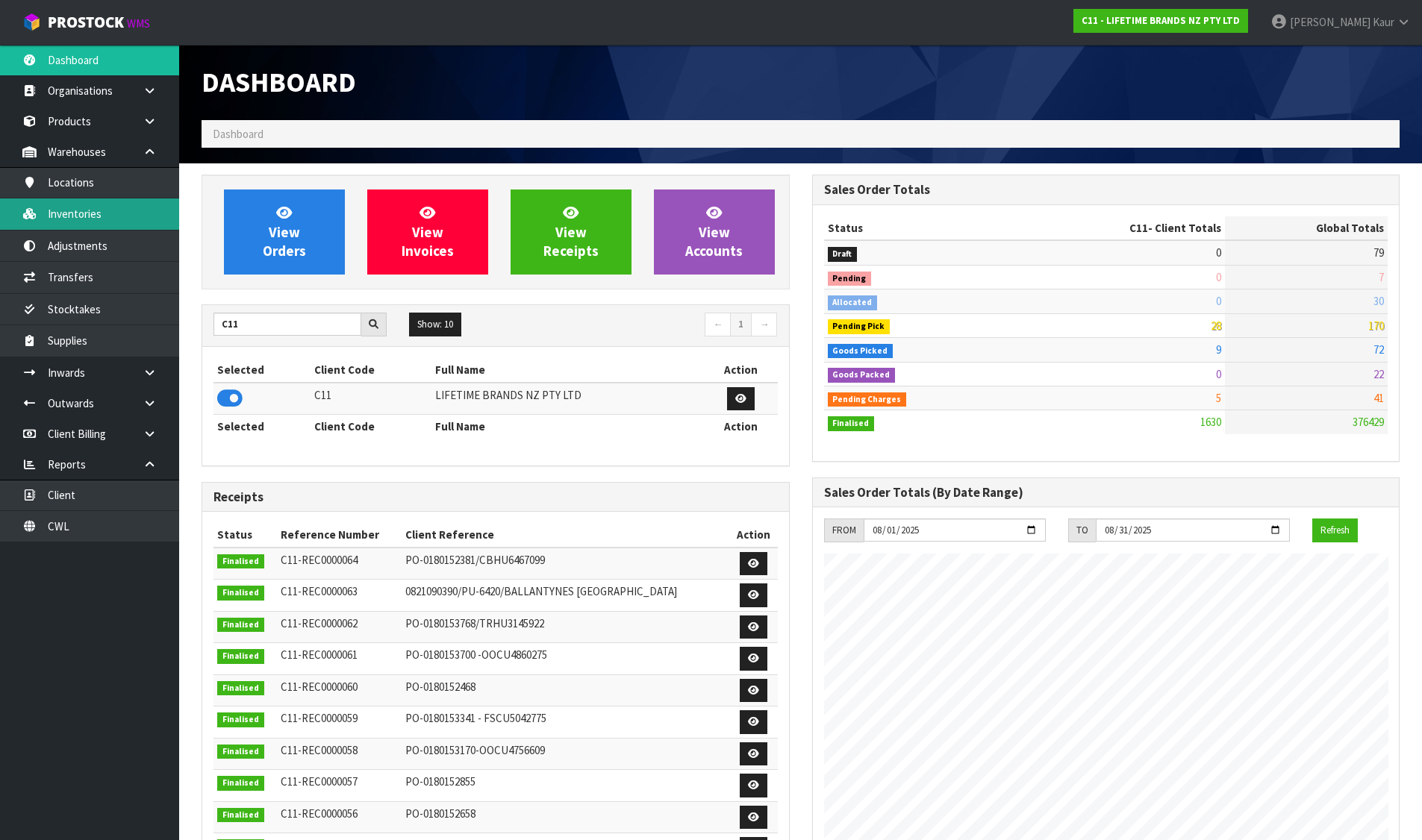
click at [99, 204] on link "Inventories" at bounding box center [90, 214] width 179 height 31
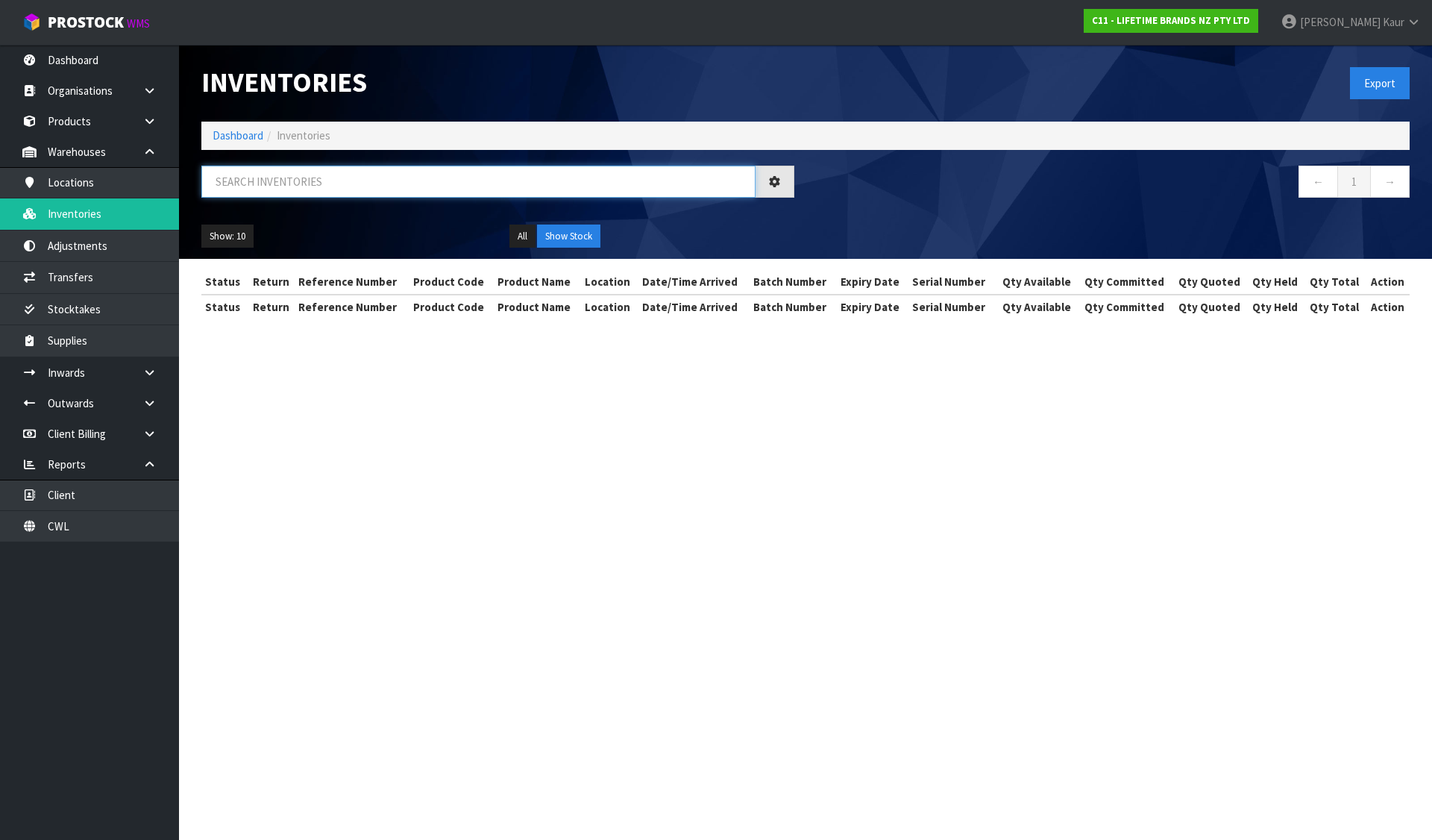
click at [221, 187] on input "text" at bounding box center [479, 181] width 554 height 32
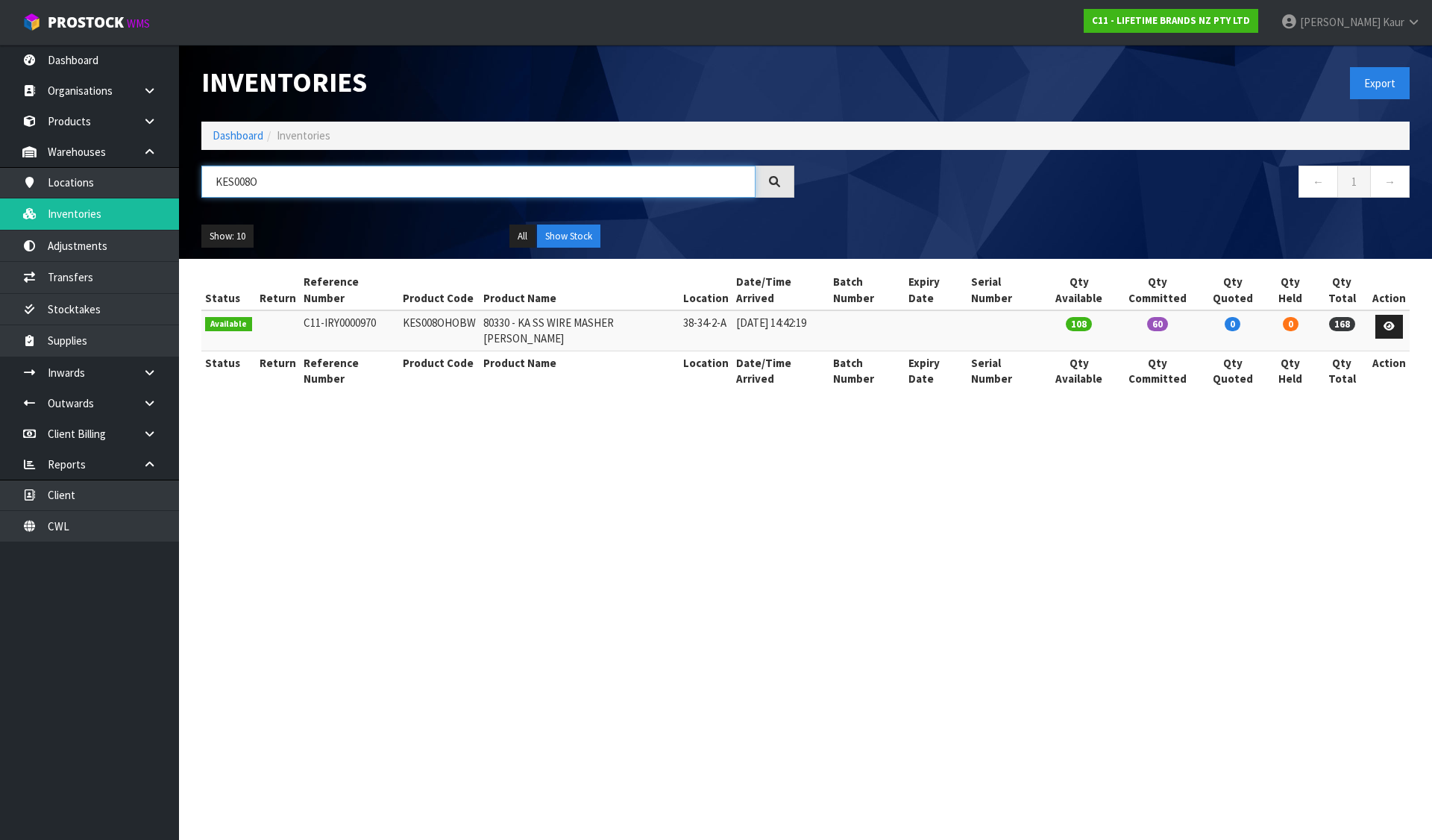
type input "KES008O"
click at [433, 313] on td "KES008OHOBW" at bounding box center [439, 330] width 80 height 41
copy td "KES008OHOBW"
click at [245, 137] on link "Dashboard" at bounding box center [238, 136] width 51 height 15
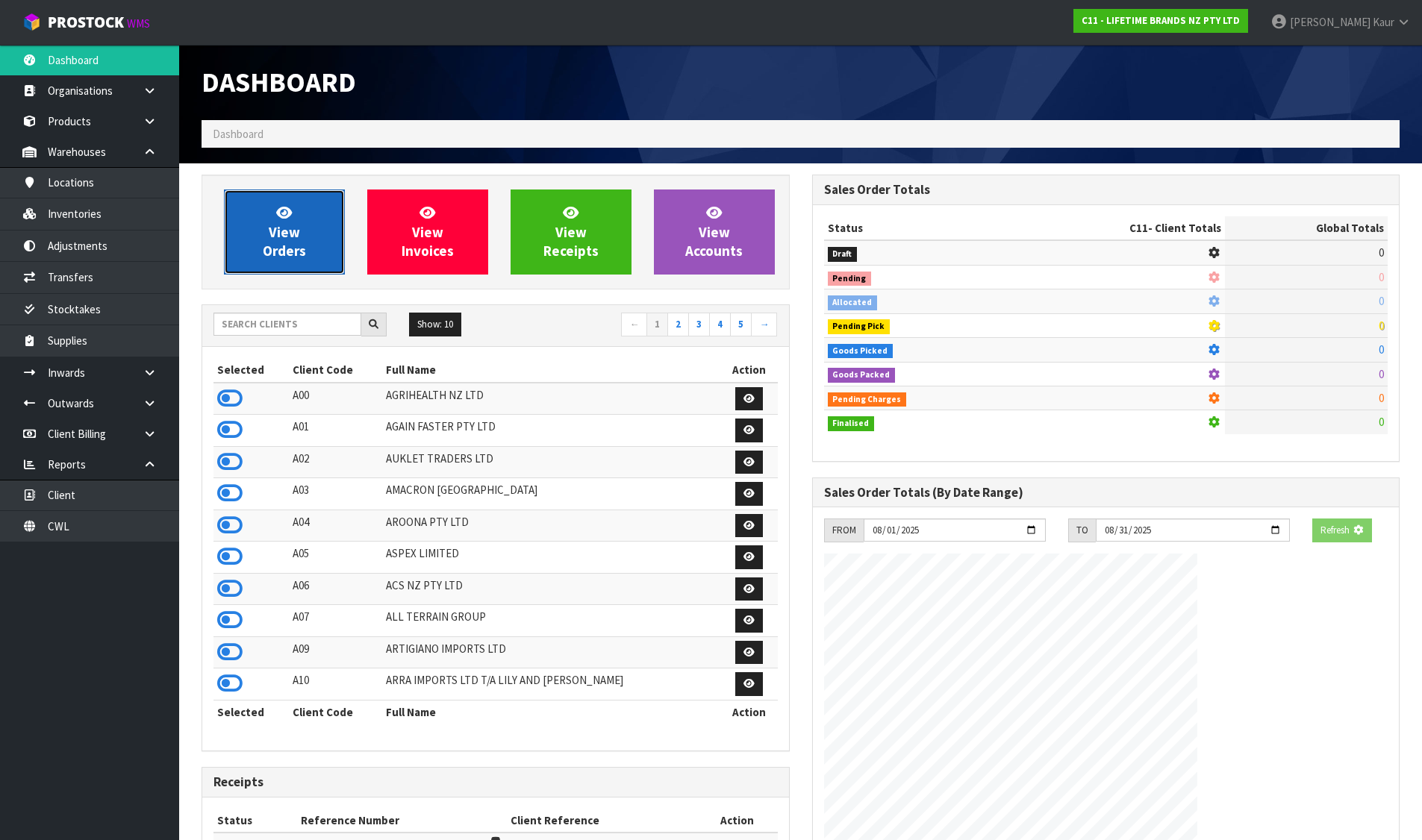
click at [267, 250] on span "View Orders" at bounding box center [284, 231] width 43 height 56
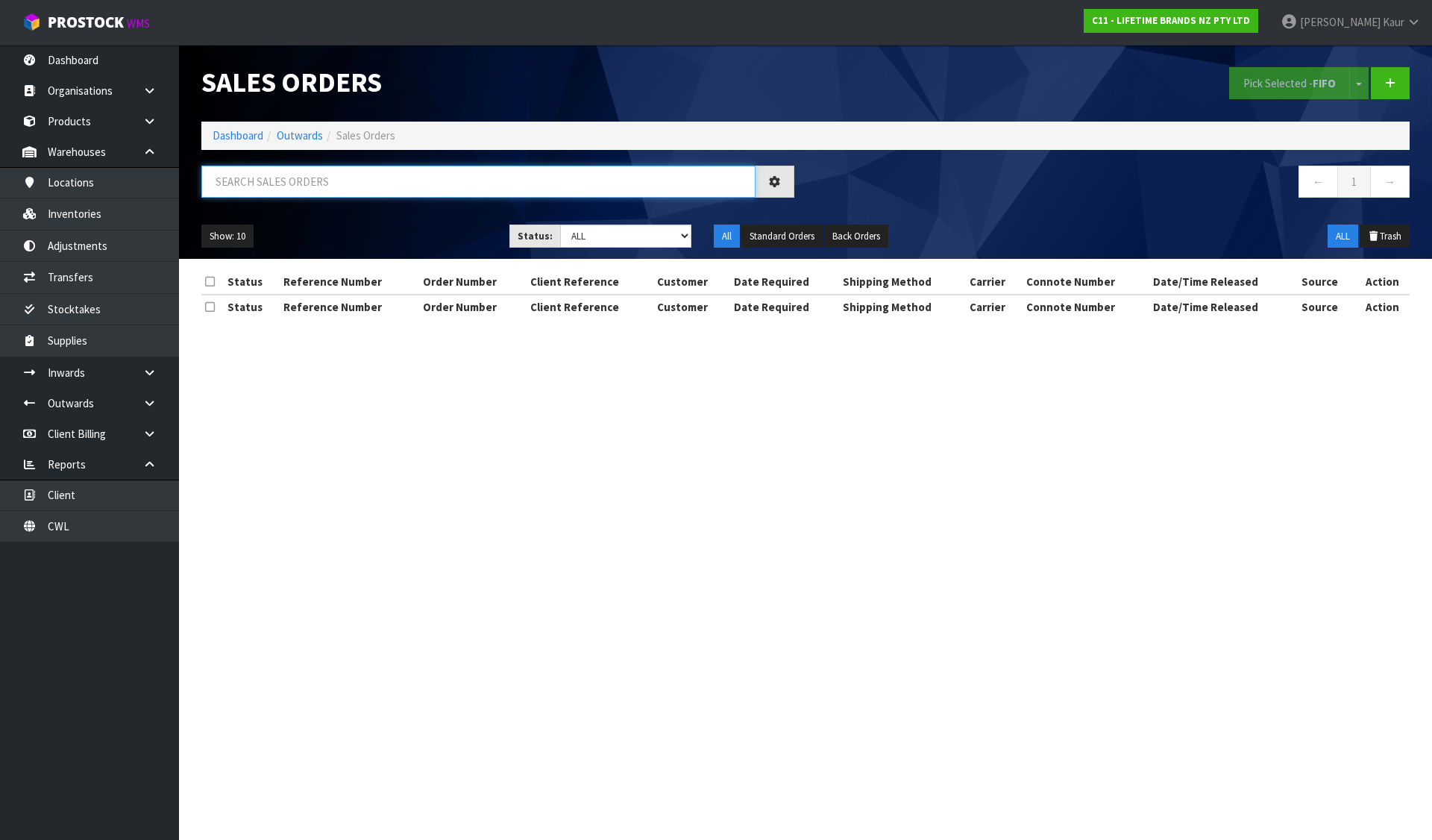
click at [292, 193] on input "text" at bounding box center [479, 181] width 554 height 32
paste input "KES008OHOBW"
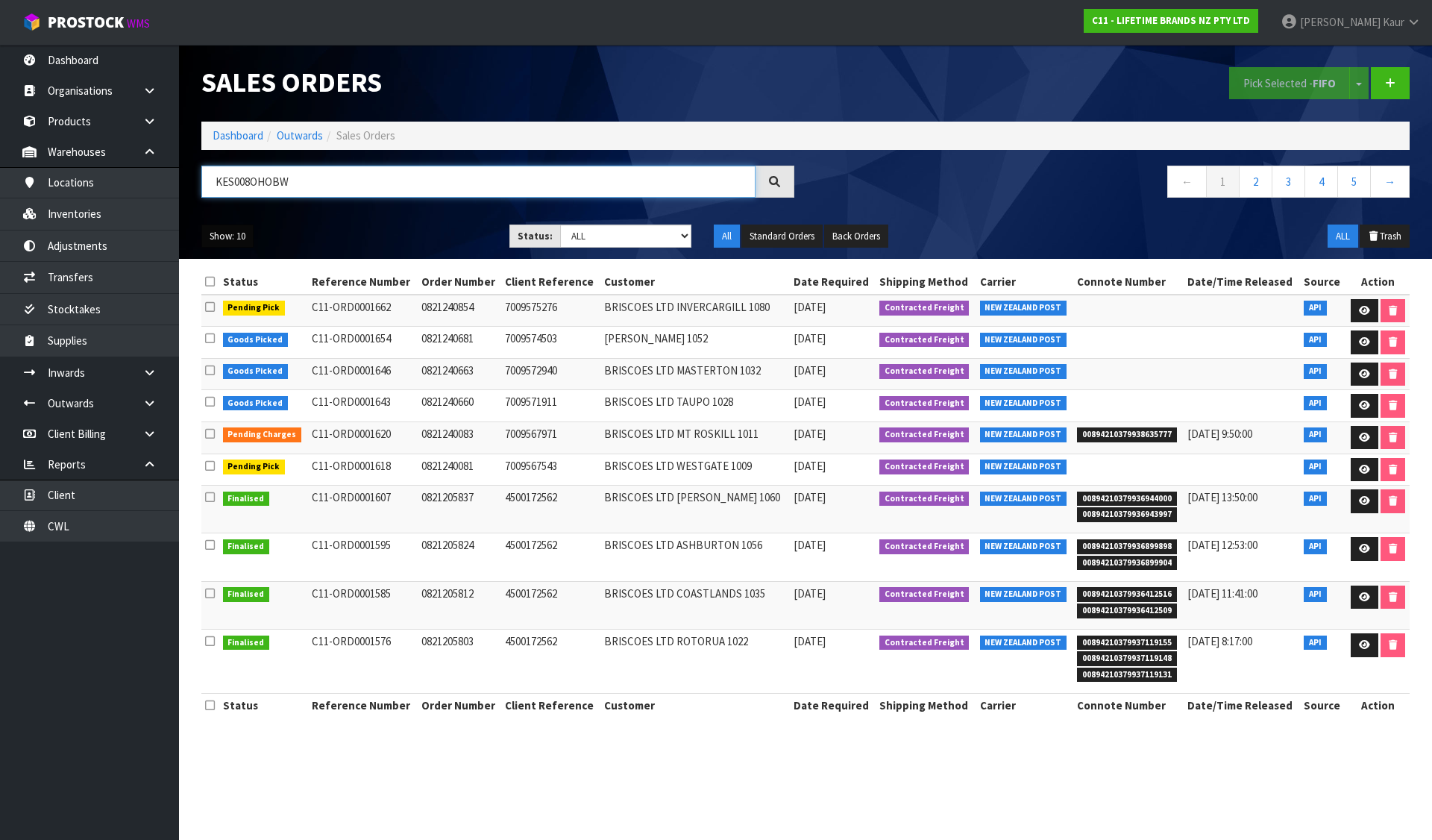
type input "KES008OHOBW"
click at [220, 232] on button "Show: 10" at bounding box center [227, 236] width 52 height 24
click at [233, 320] on link "50" at bounding box center [261, 325] width 118 height 20
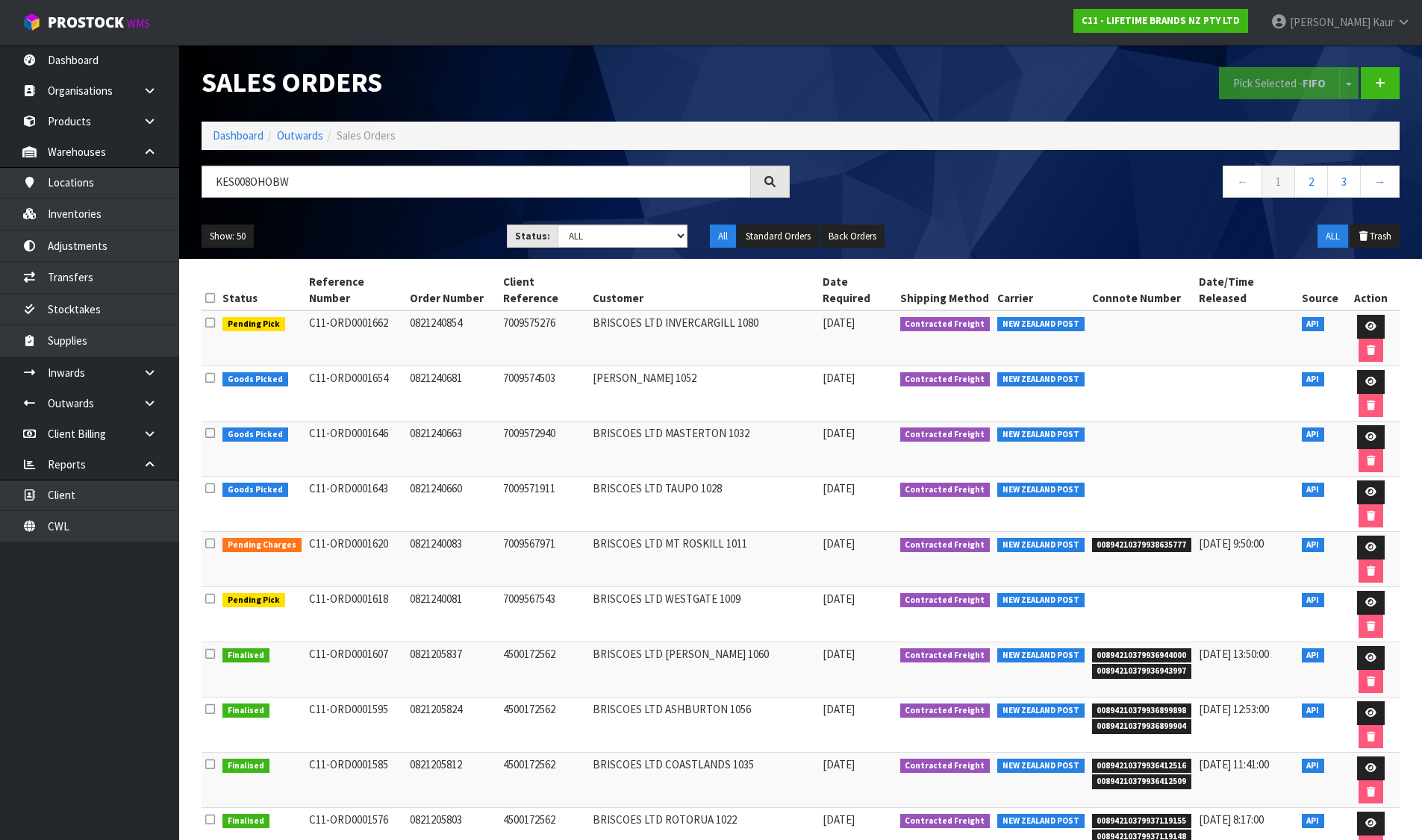
click at [210, 135] on ol "Dashboard Outwards Sales Orders" at bounding box center [800, 136] width 1198 height 28
click at [239, 134] on link "Dashboard" at bounding box center [238, 136] width 51 height 15
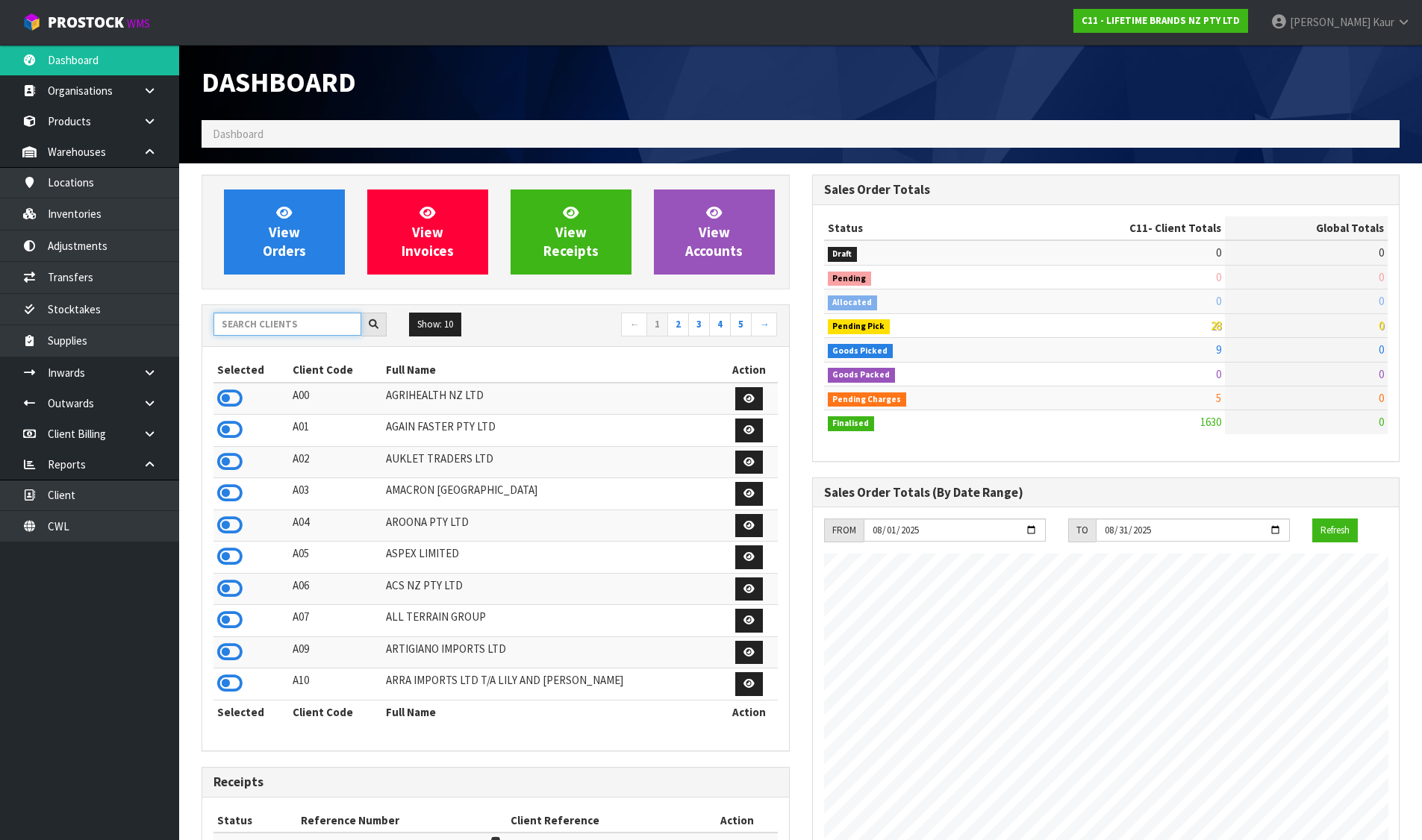
scroll to position [1130, 610]
click at [277, 328] on input "text" at bounding box center [287, 324] width 148 height 23
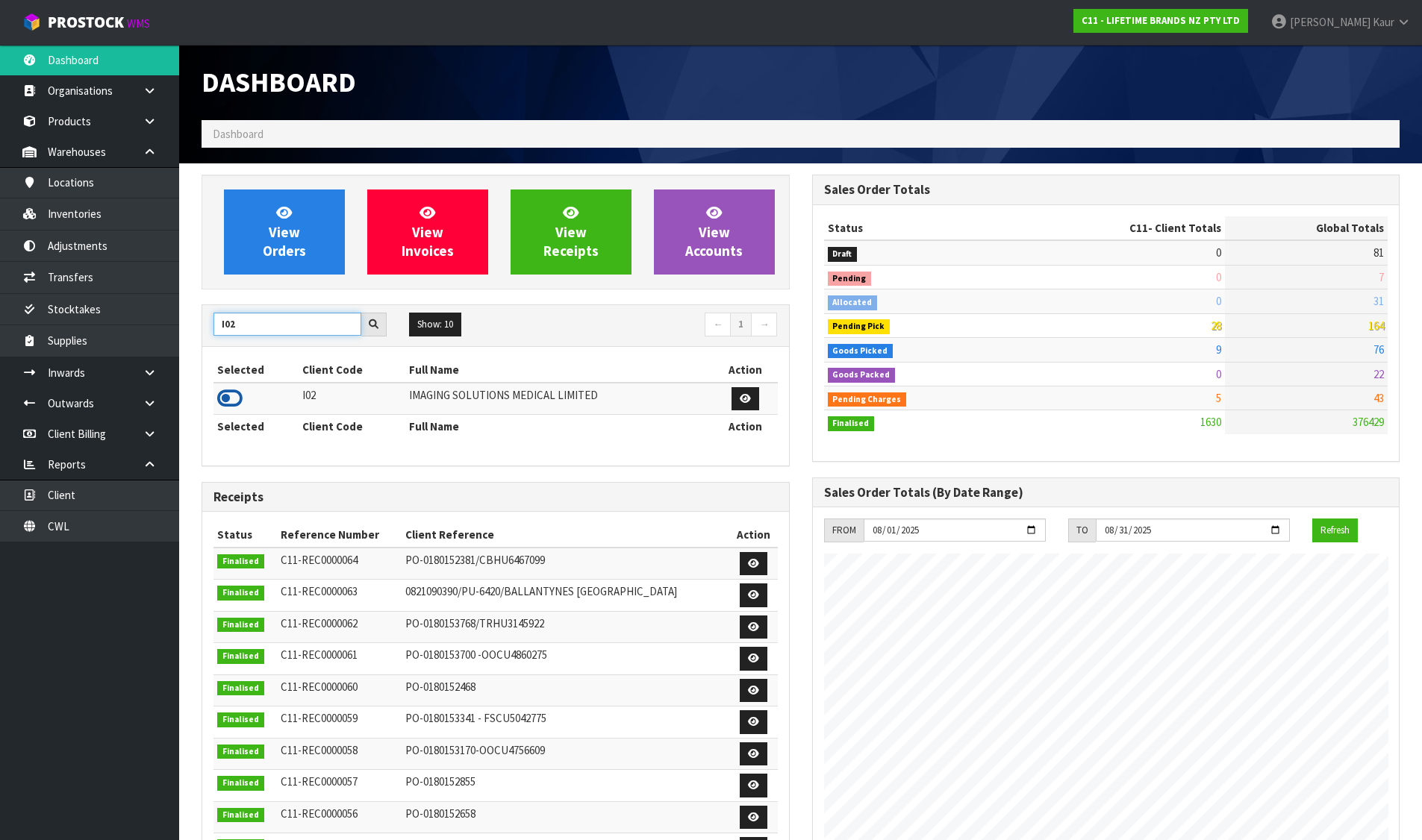
type input "I02"
click at [232, 399] on icon at bounding box center [229, 398] width 25 height 22
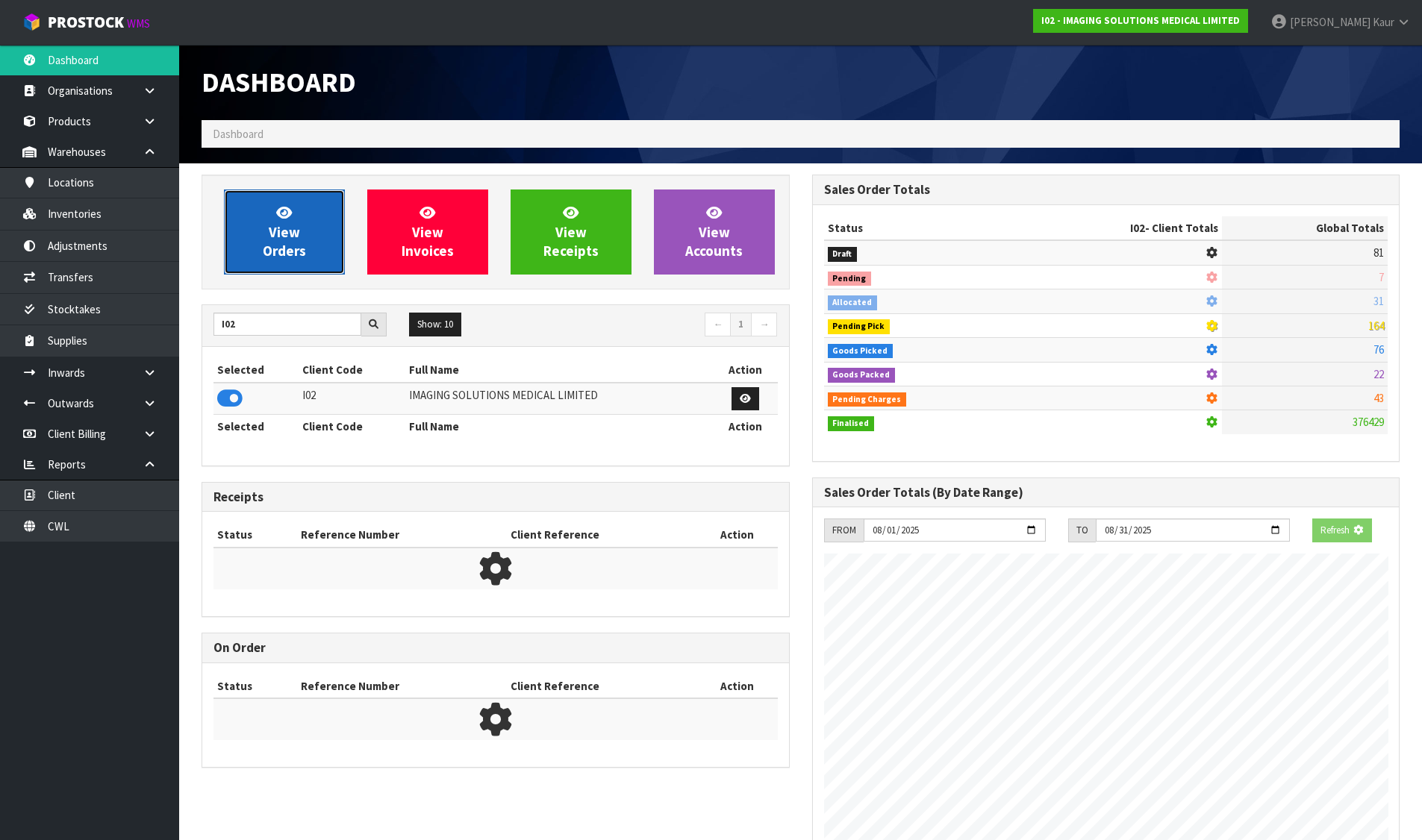
click at [304, 253] on span "View Orders" at bounding box center [284, 231] width 43 height 56
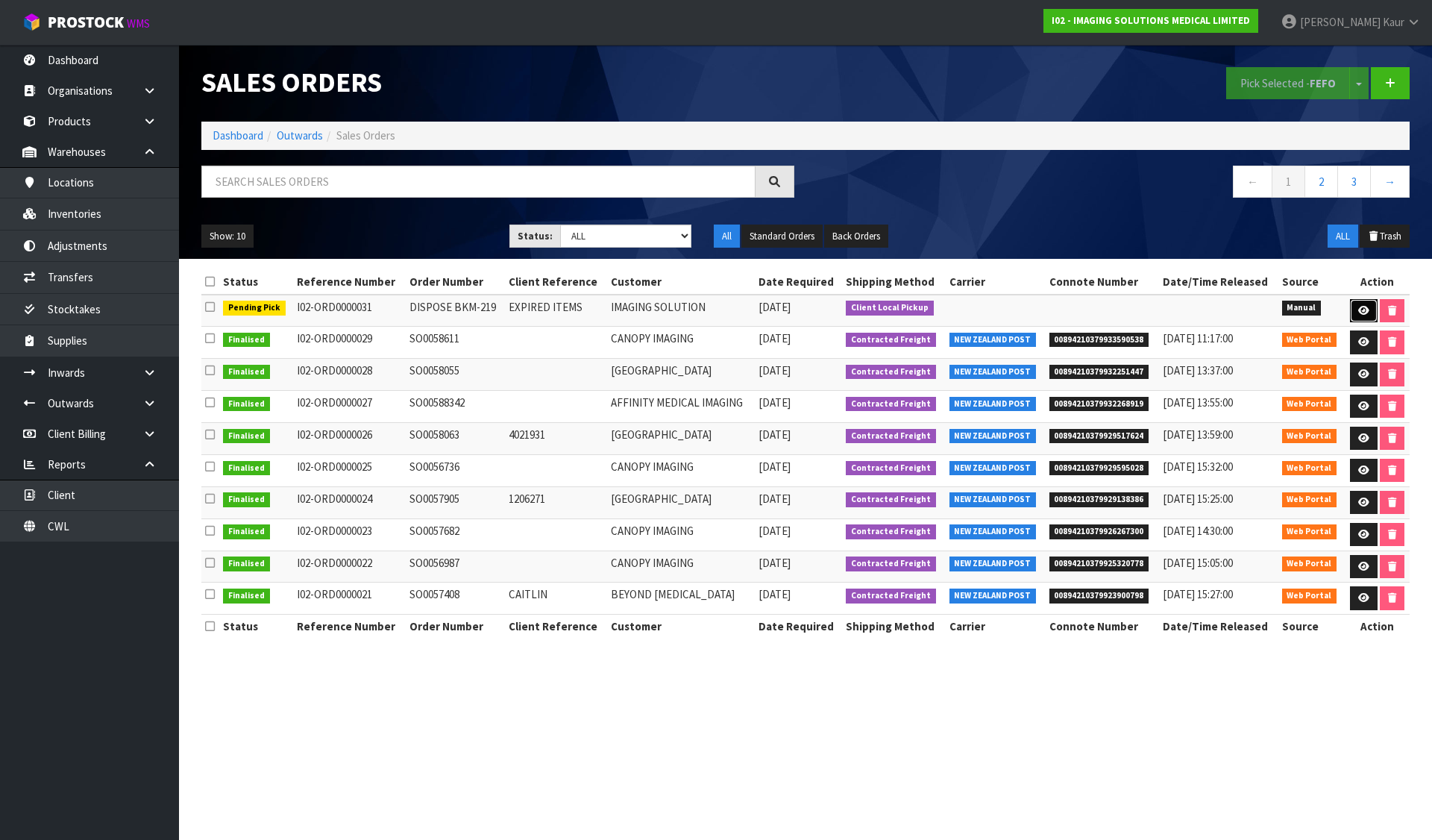
click at [1361, 307] on icon at bounding box center [1364, 310] width 11 height 10
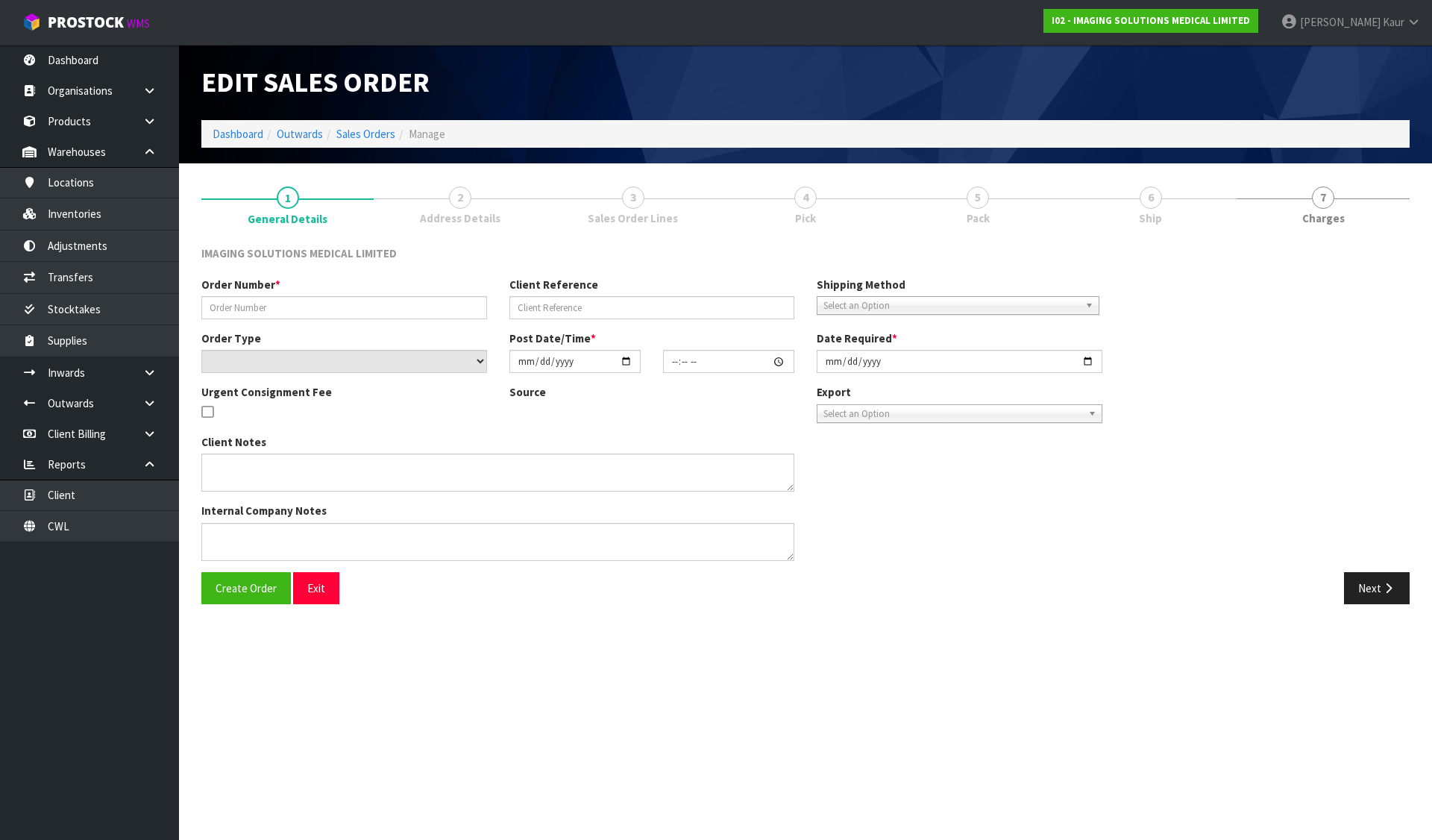
type input "DISPOSE BKM-219"
type input "EXPIRED ITEMS"
select select "number:0"
type input "2025-08-12"
type input "20:39:00.000"
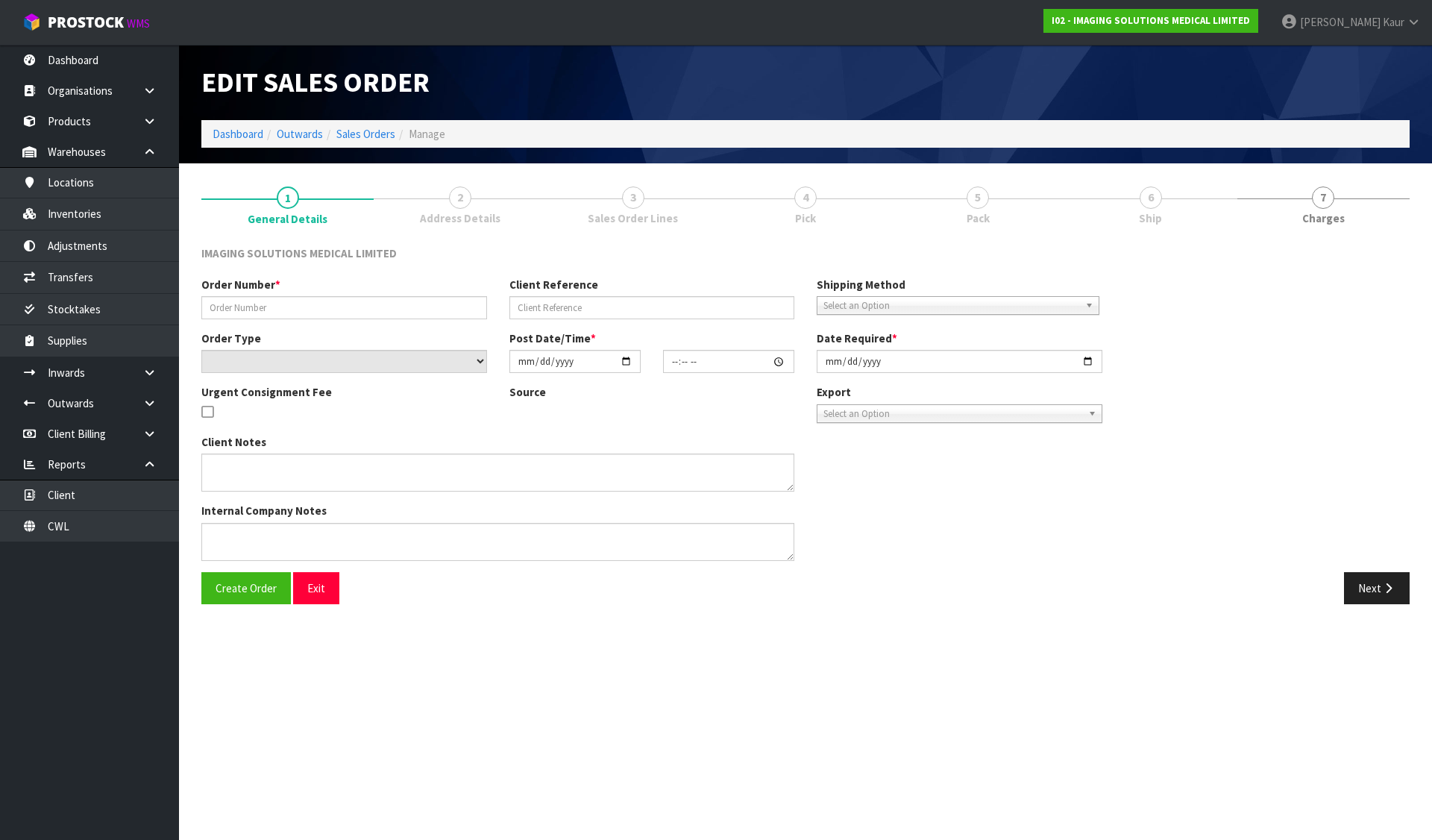
type input "2025-08-12"
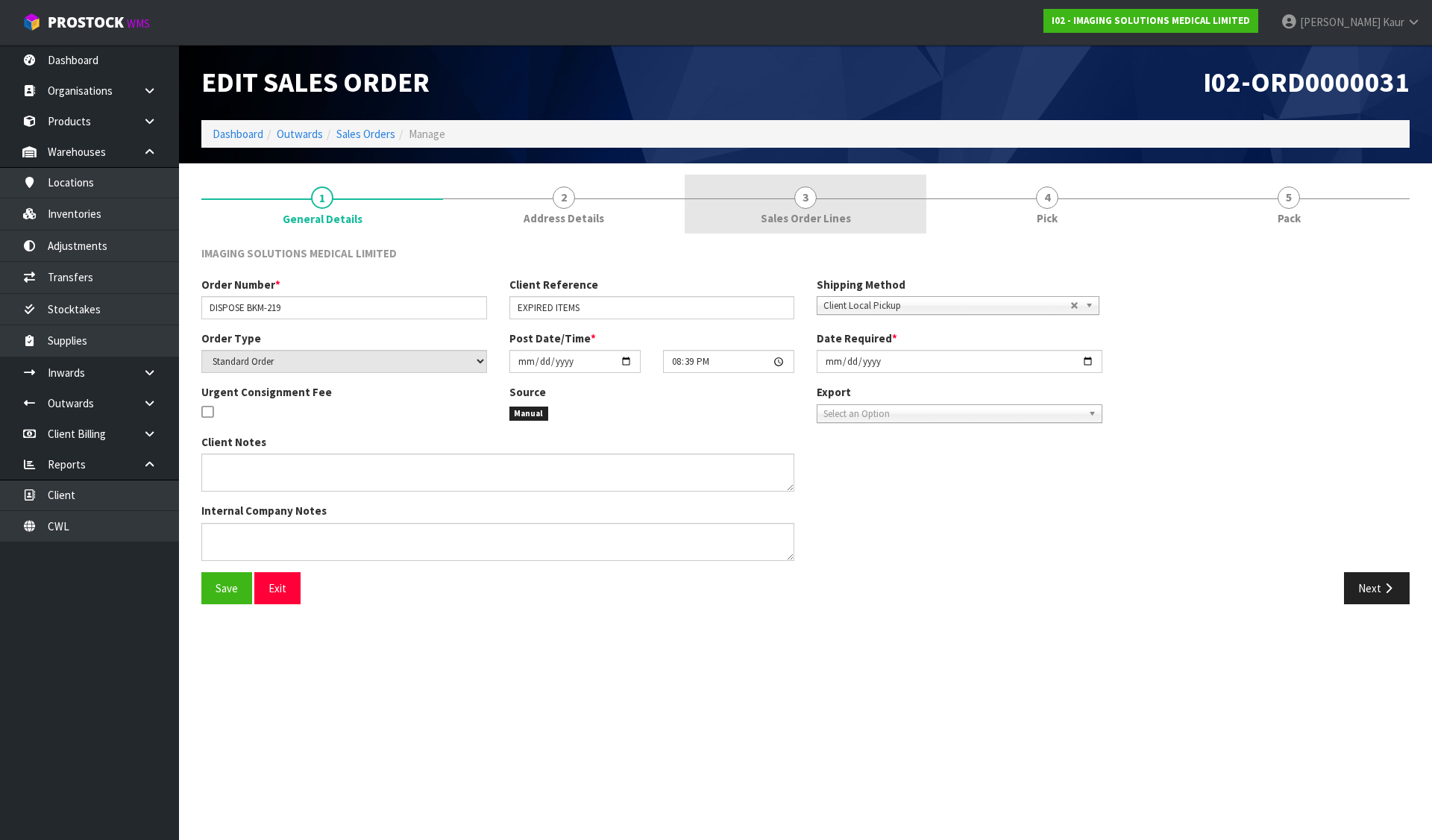
click at [796, 203] on span "3" at bounding box center [805, 198] width 22 height 22
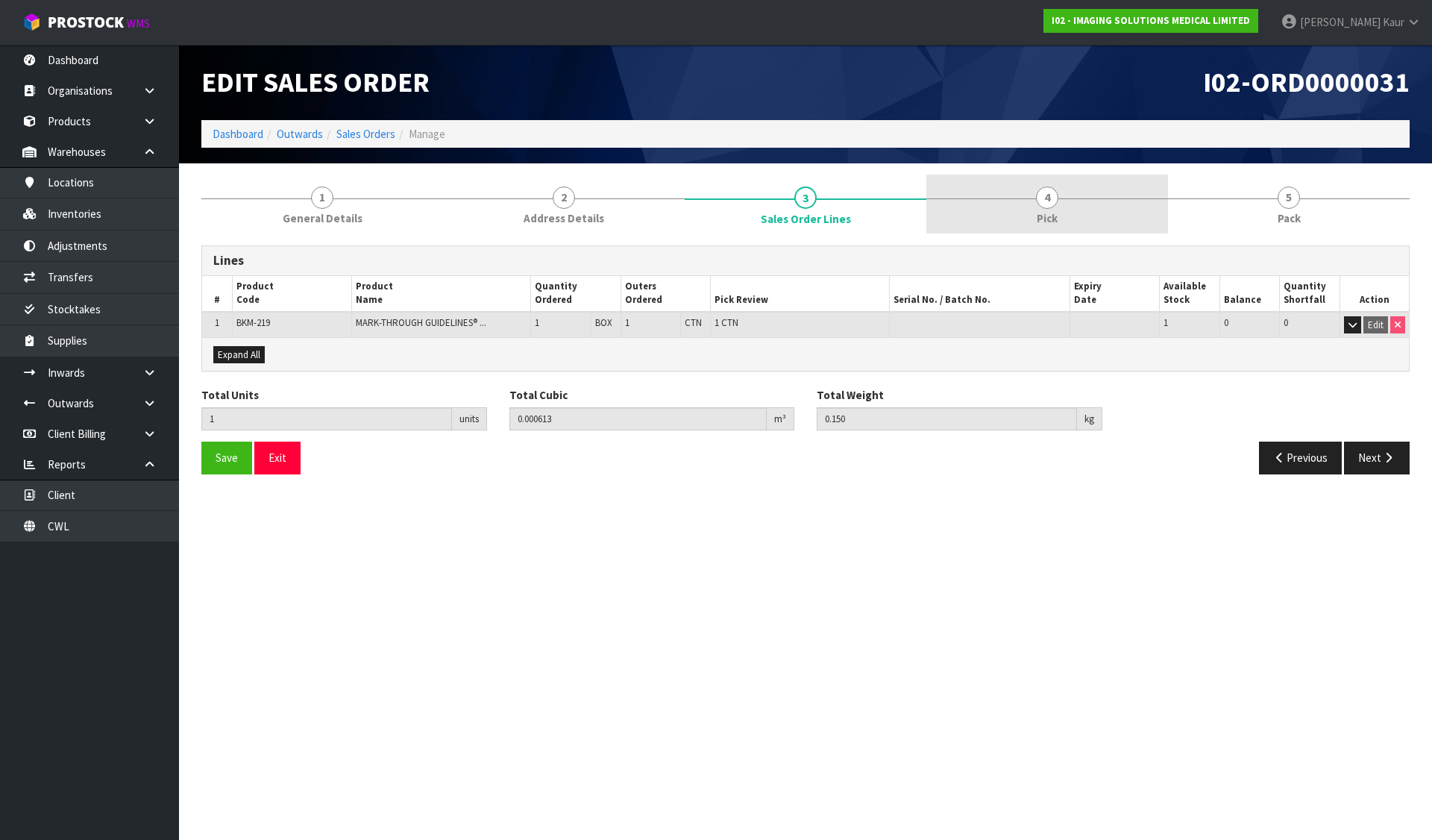
click at [1079, 191] on link "4 Pick" at bounding box center [1048, 204] width 242 height 59
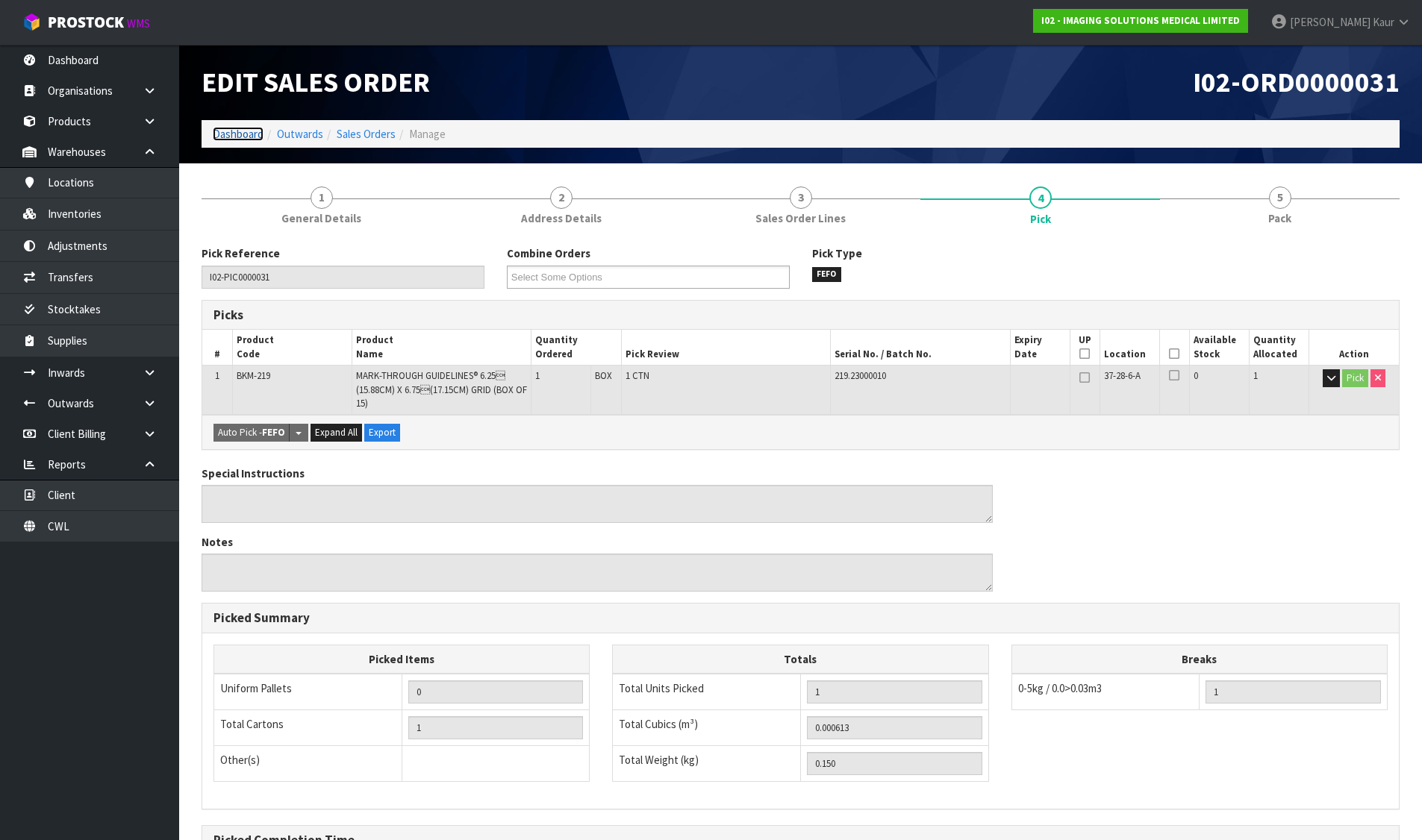
click at [235, 129] on link "Dashboard" at bounding box center [238, 134] width 51 height 15
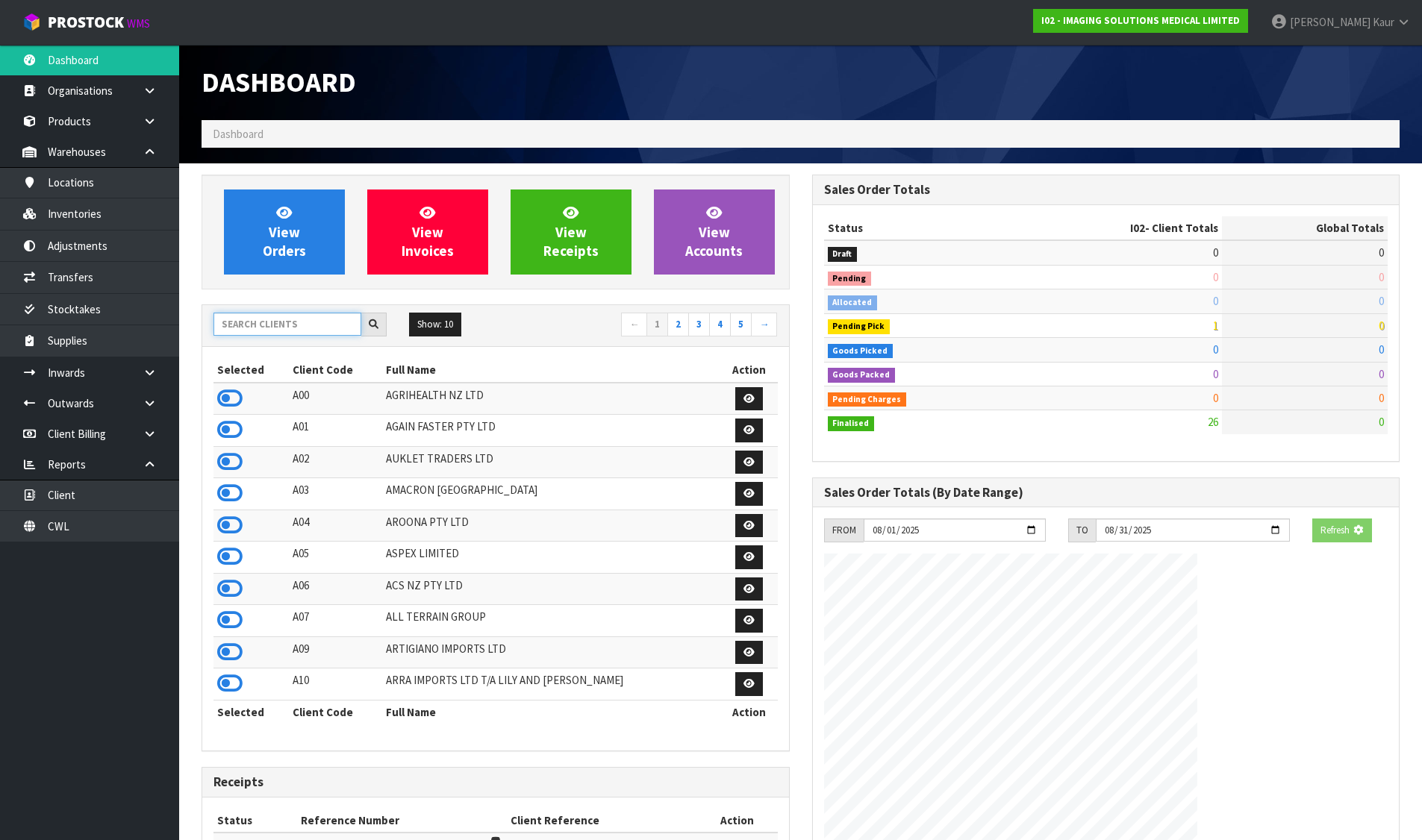
click at [282, 331] on input "text" at bounding box center [287, 324] width 148 height 23
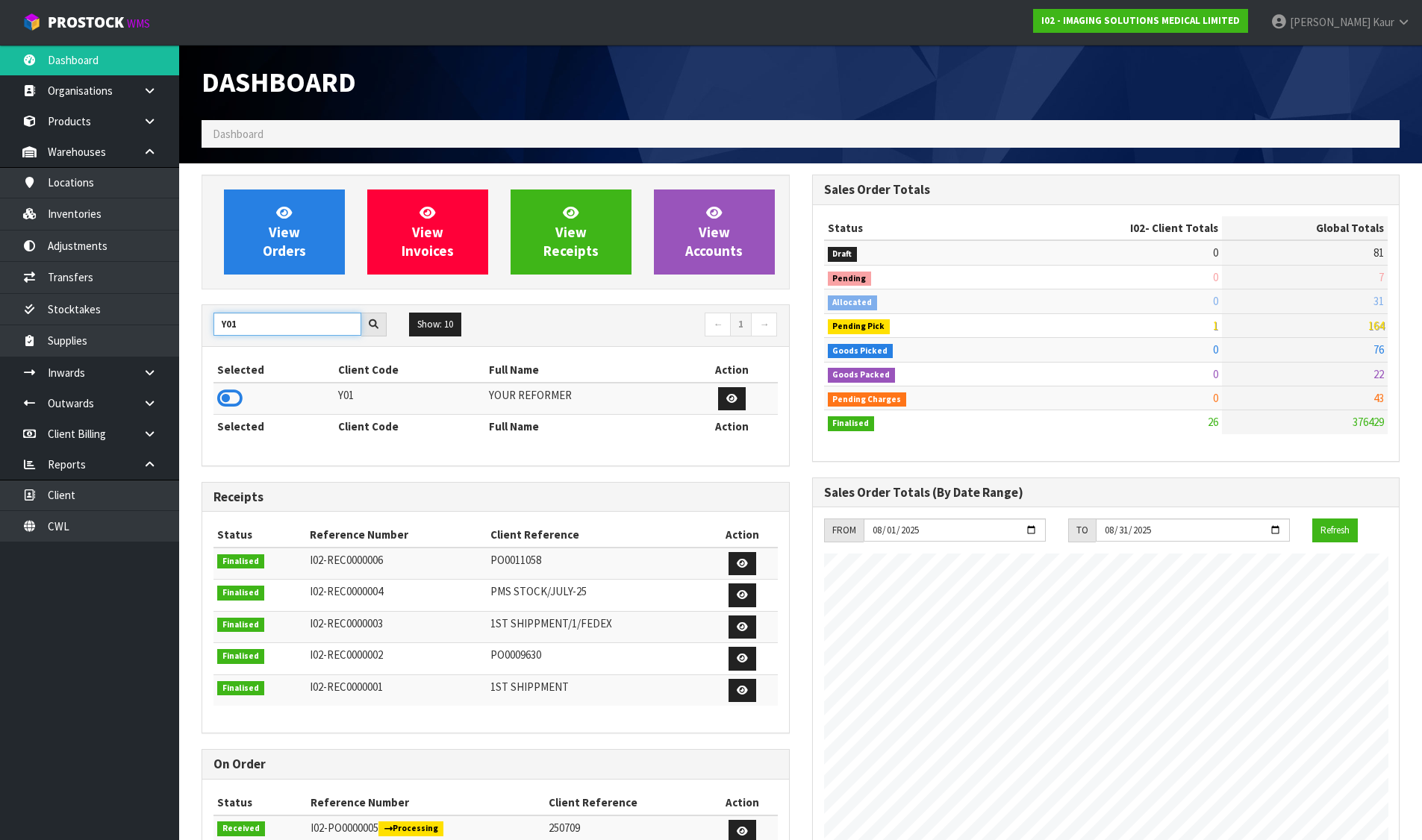
type input "Y01"
click at [237, 400] on icon at bounding box center [229, 398] width 25 height 22
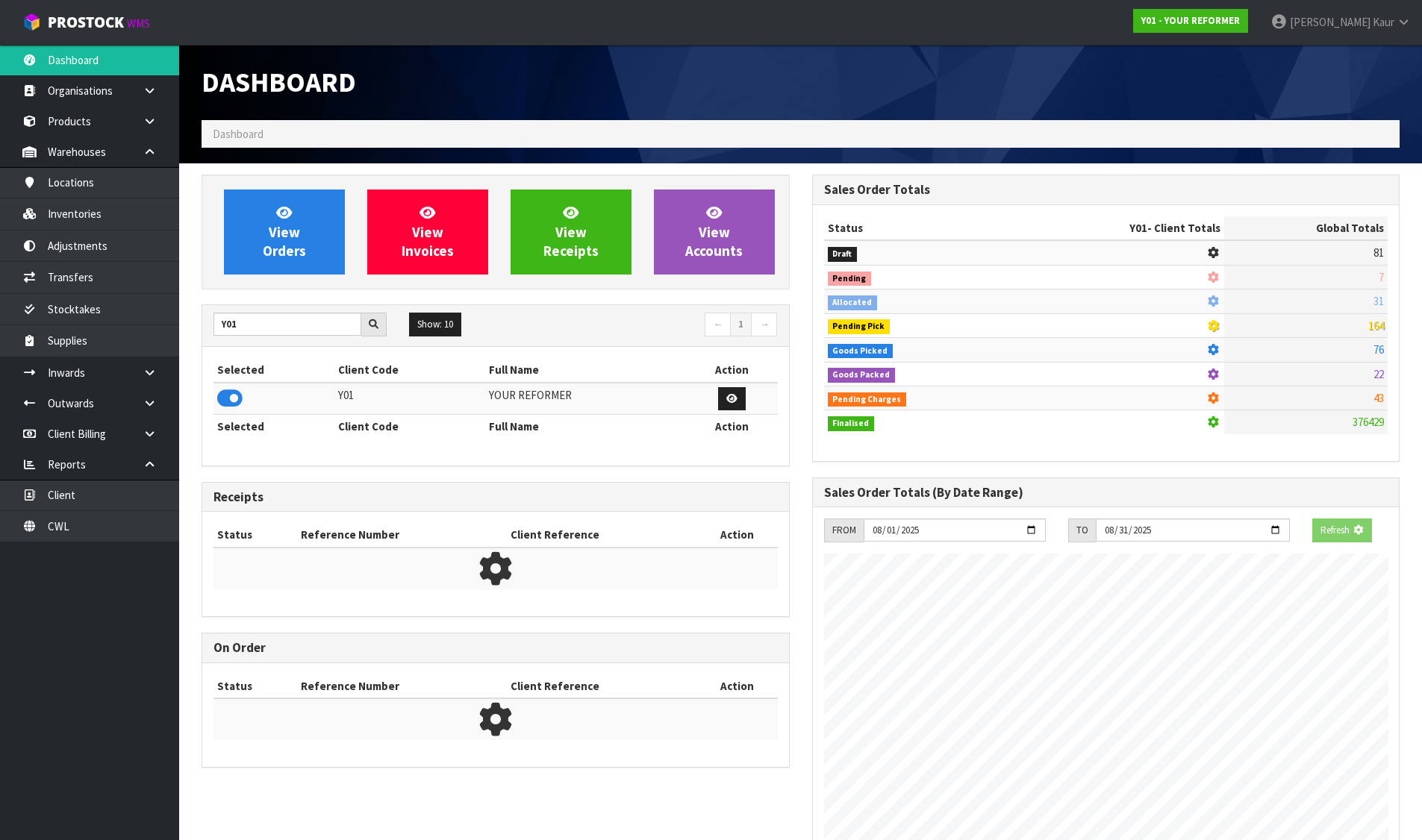
scroll to position [930, 610]
click at [267, 236] on link "View Orders" at bounding box center [284, 231] width 121 height 85
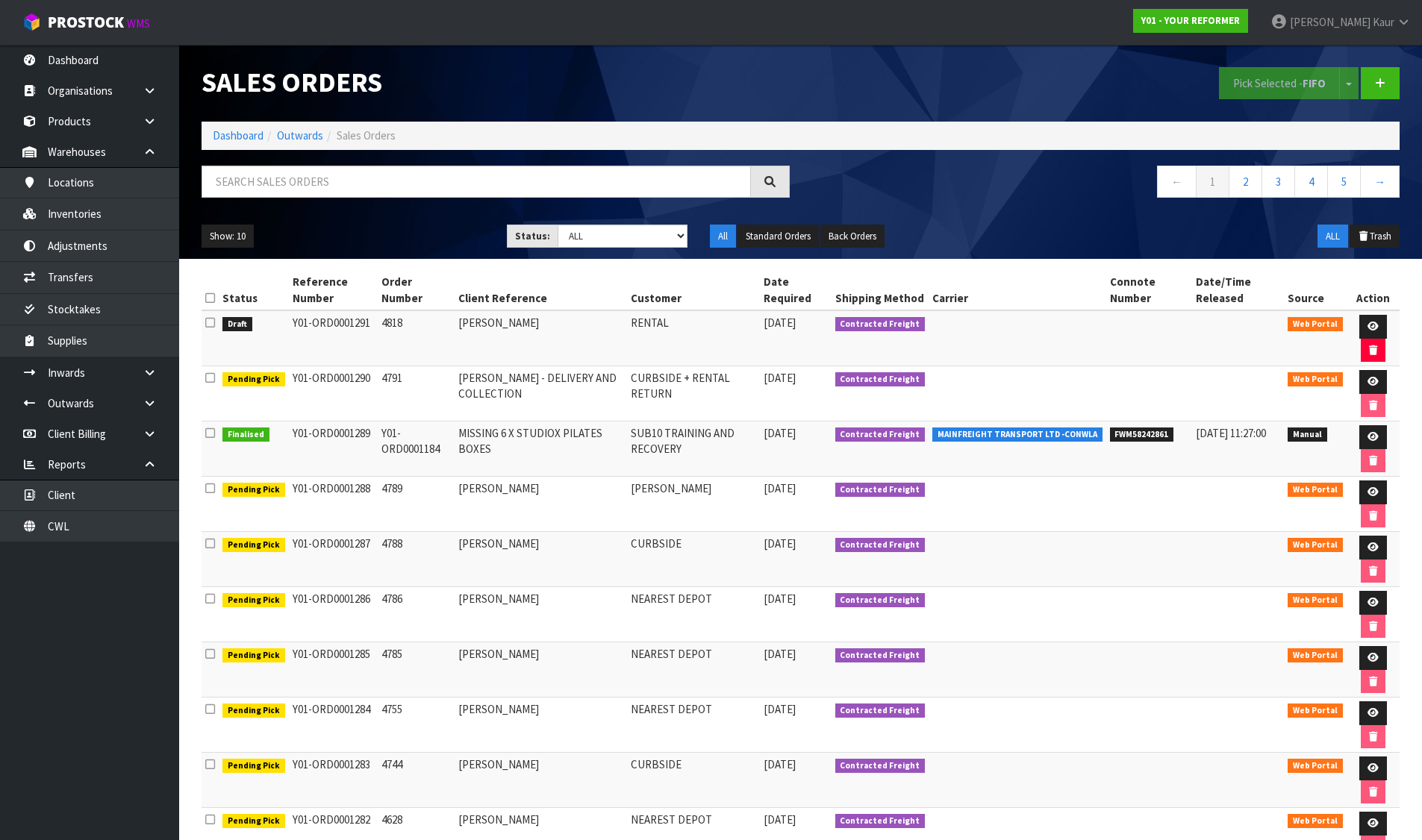
click at [209, 322] on icon at bounding box center [210, 322] width 10 height 11
click at [0, 0] on input "checkbox" at bounding box center [0, 0] width 0 height 0
click at [1269, 80] on button "Pick Selected - FIFO" at bounding box center [1279, 83] width 121 height 32
click at [1362, 325] on link at bounding box center [1373, 326] width 28 height 24
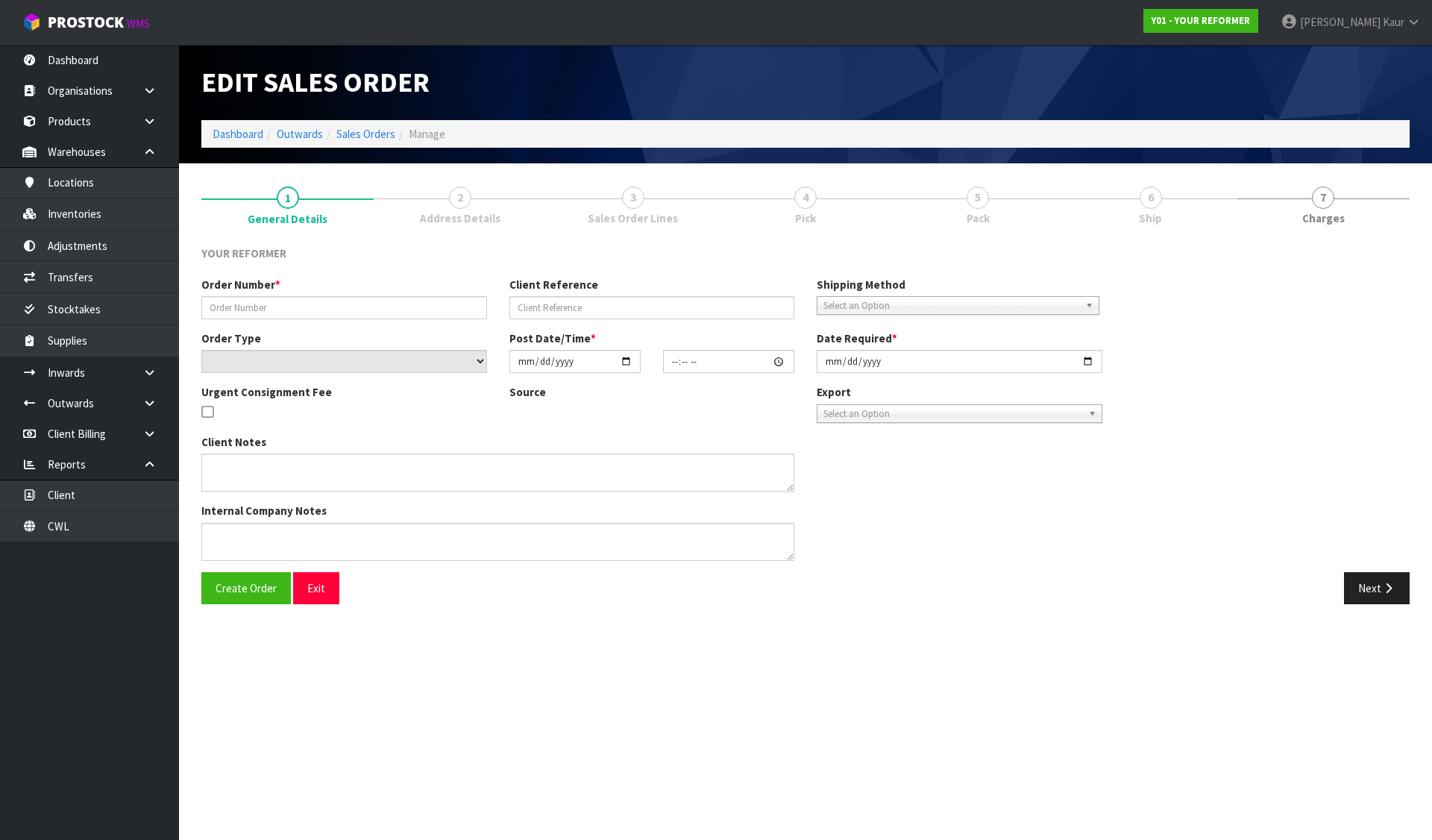
type input "4818"
type input "ANGELA MOON"
select select "number:0"
type input "2025-08-13"
type input "11:53:00.000"
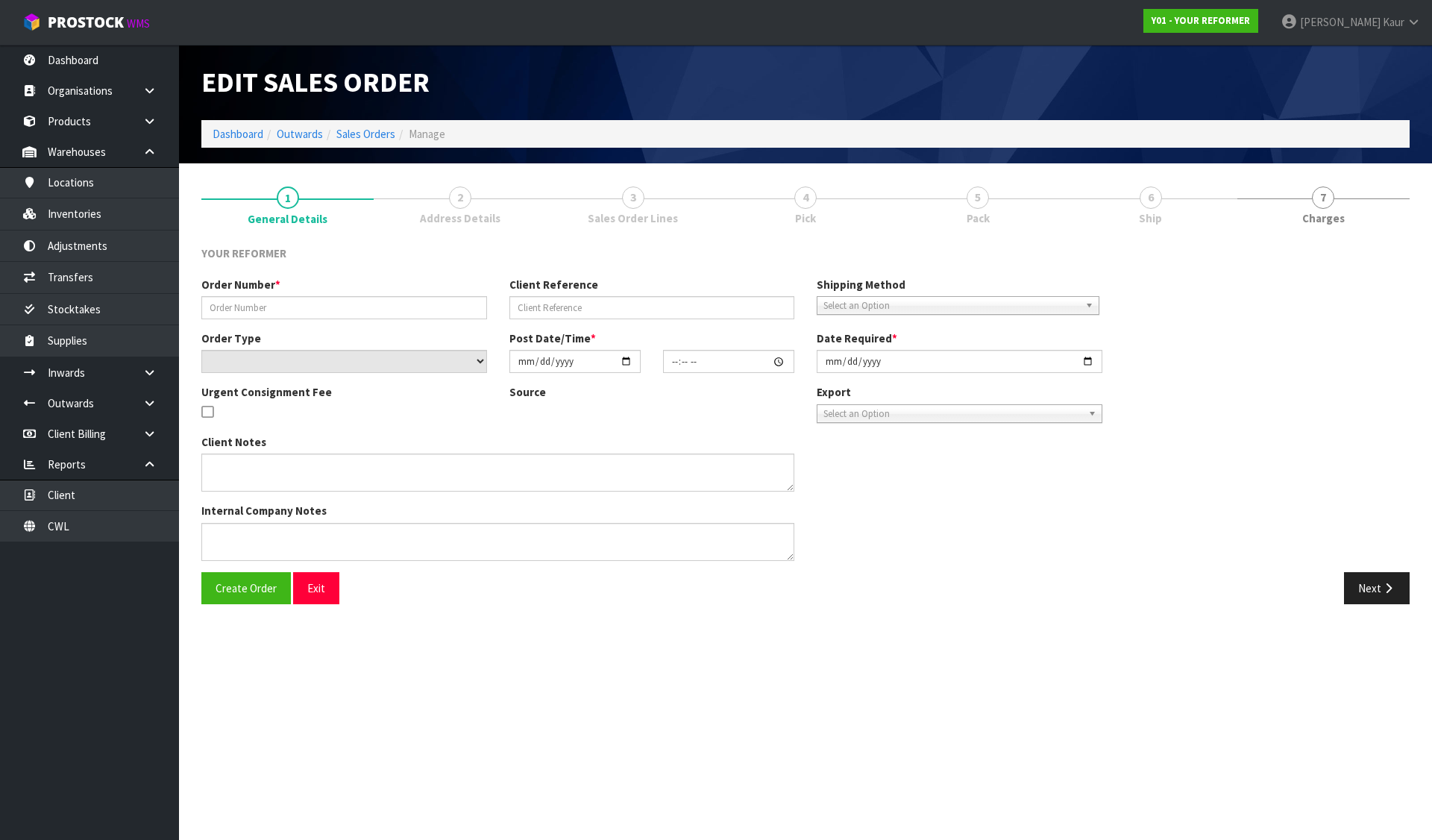
type input "2025-08-13"
type textarea "ANGELA MOON 55A HARBOUR VIEW ROAD POINT CHEVALIER AUK AUCKLAND 1022 NEW ZEALAND…"
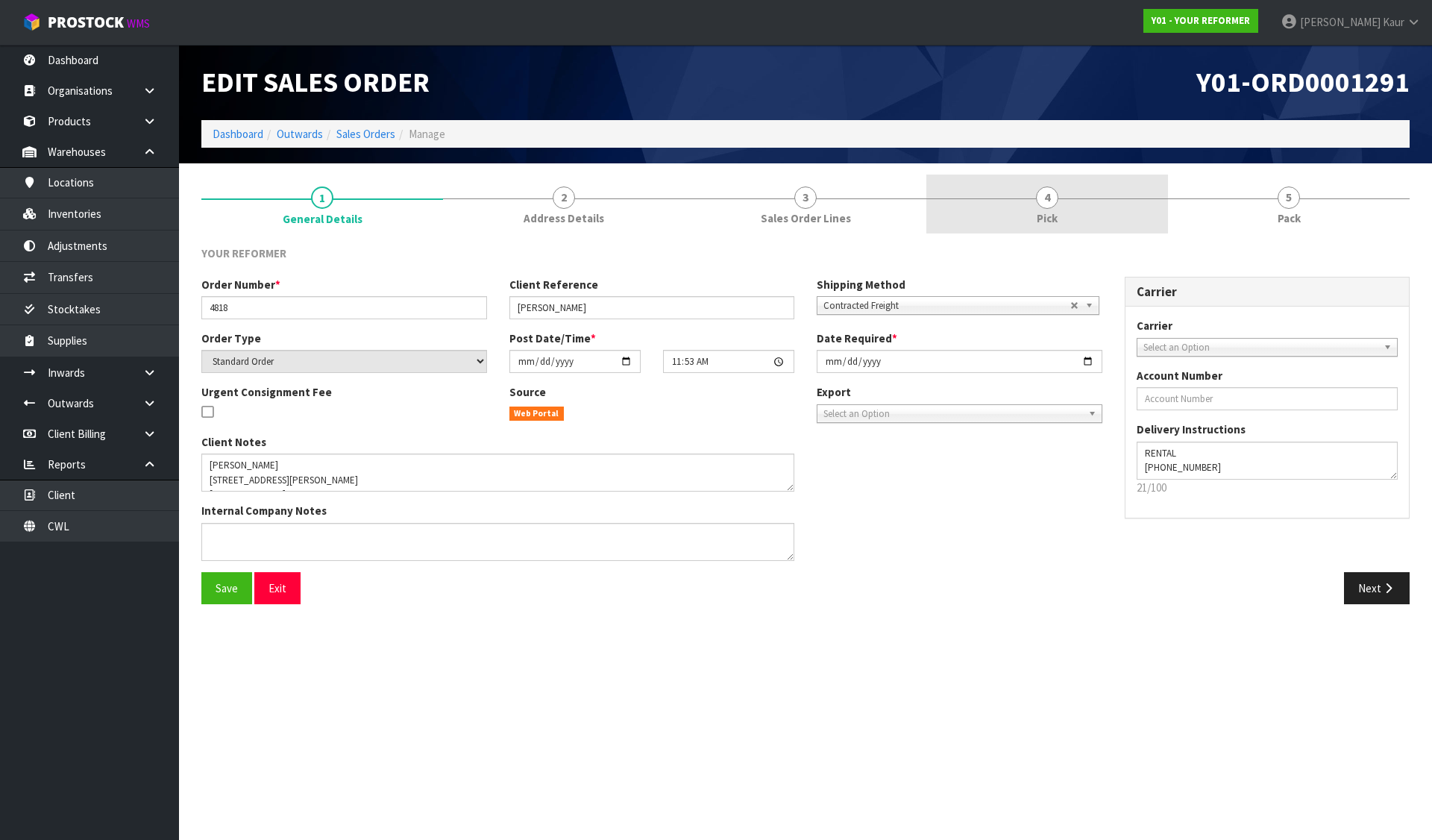
click at [971, 195] on link "4 Pick" at bounding box center [1048, 204] width 242 height 59
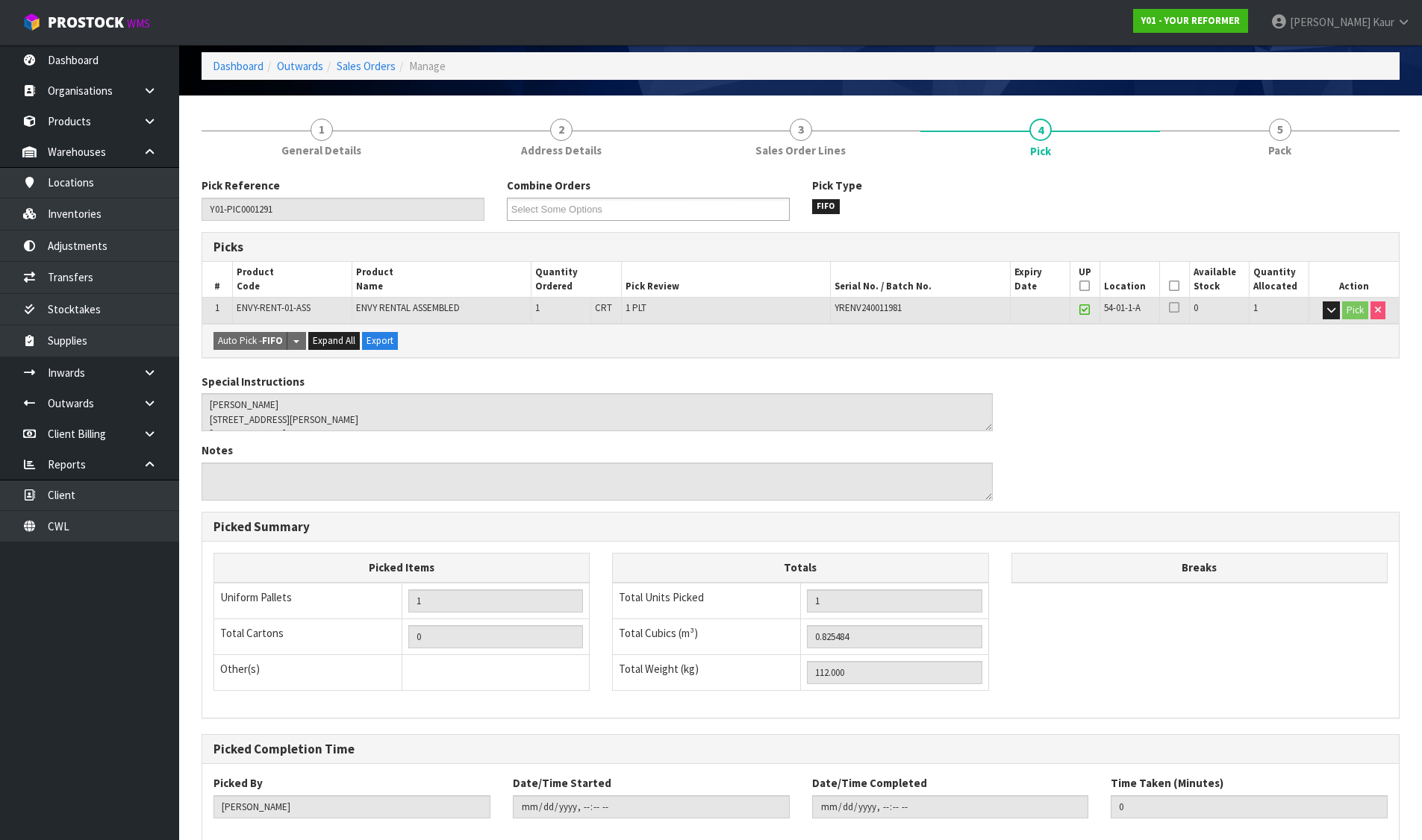
scroll to position [151, 0]
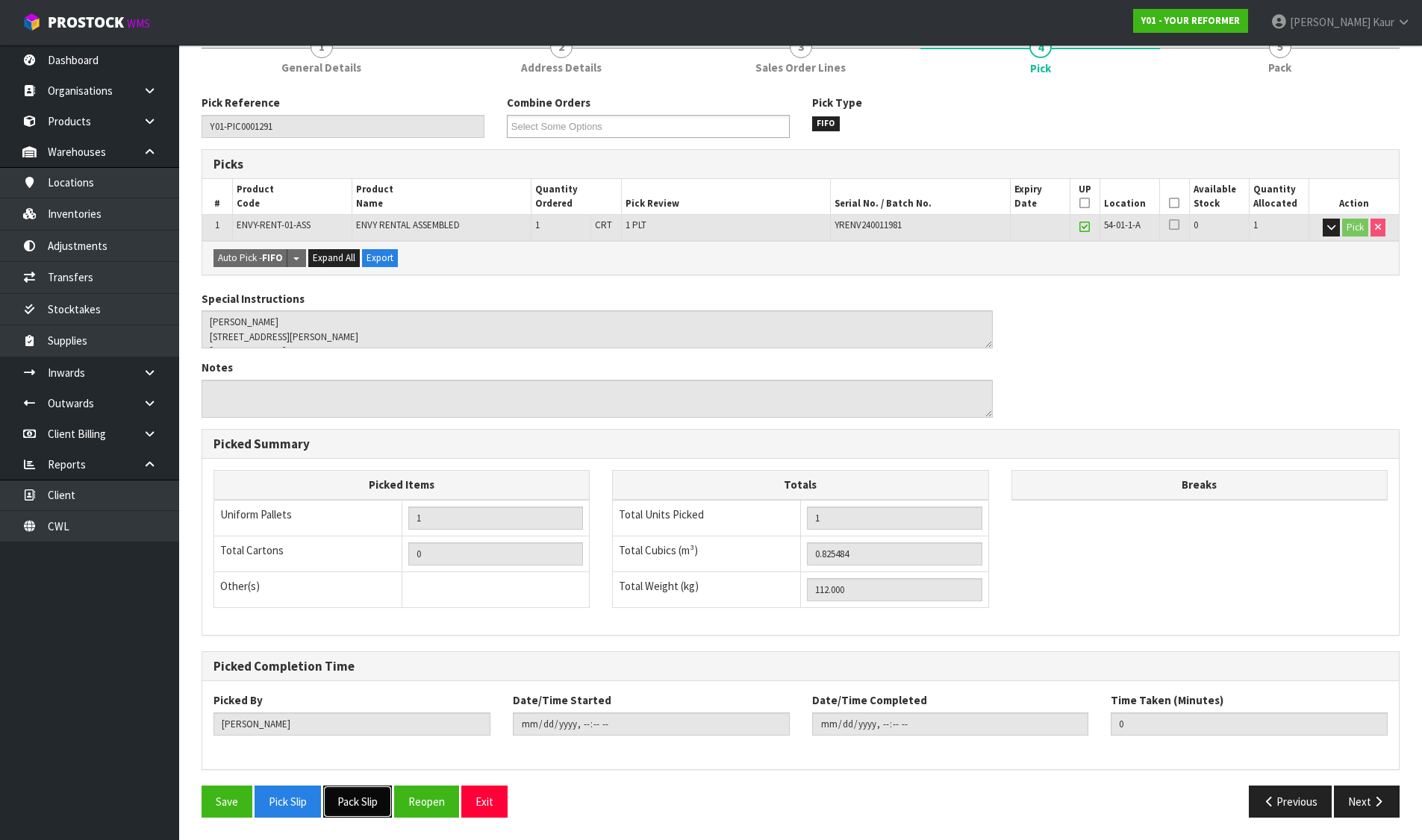
click at [364, 793] on button "Pack Slip" at bounding box center [358, 802] width 69 height 32
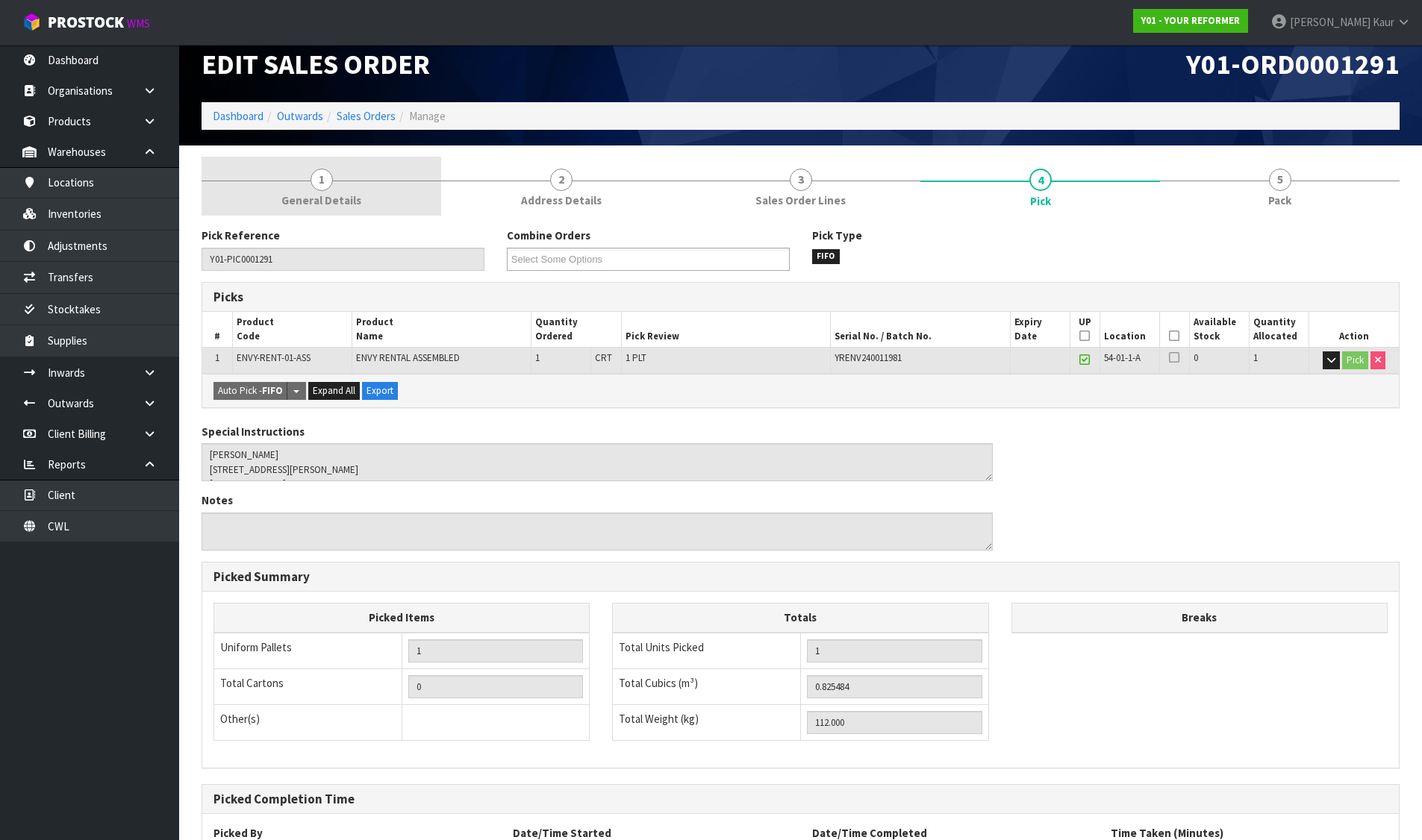
scroll to position [0, 0]
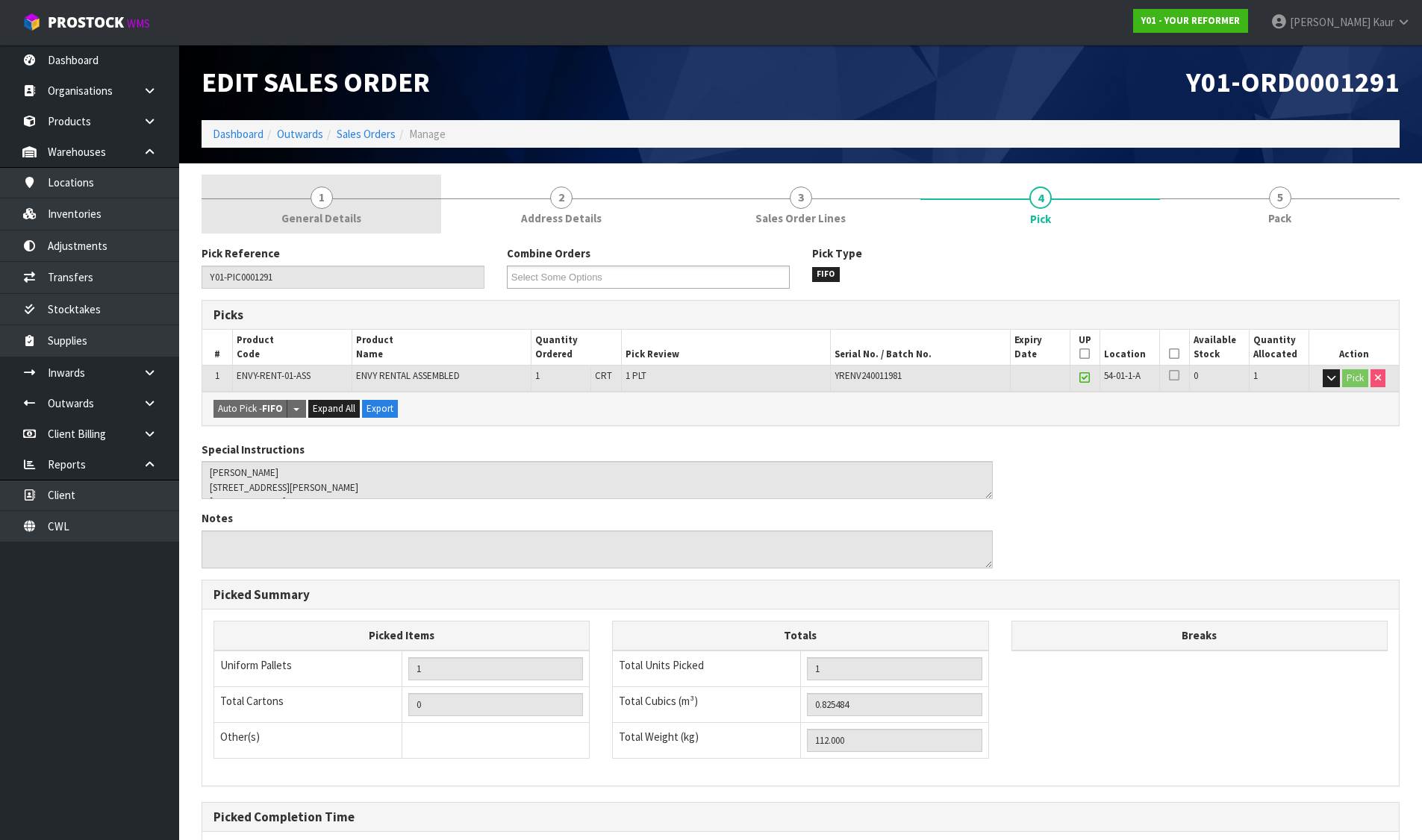
click at [356, 219] on span "General Details" at bounding box center [321, 218] width 80 height 15
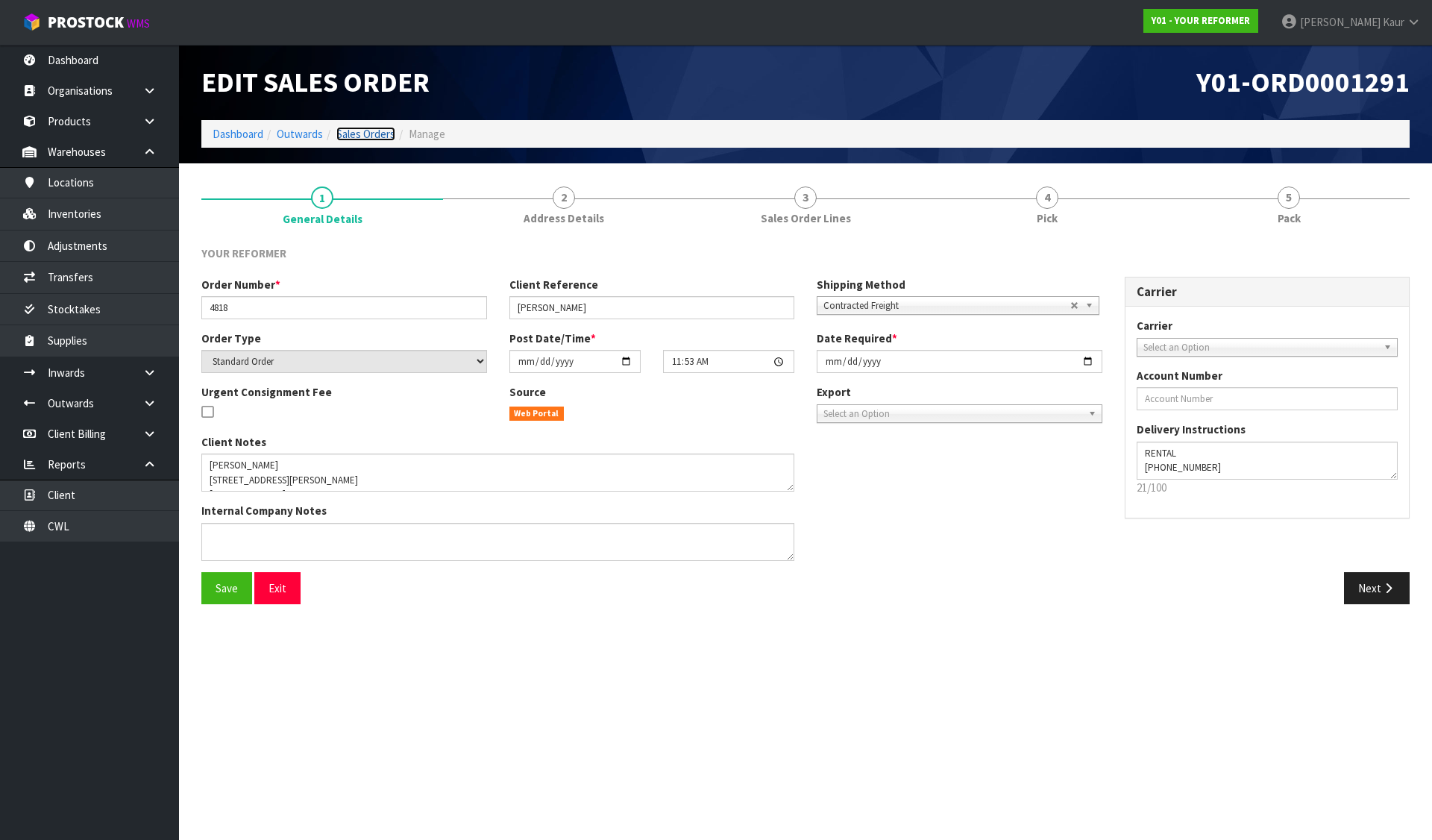
click at [355, 133] on link "Sales Orders" at bounding box center [365, 134] width 59 height 15
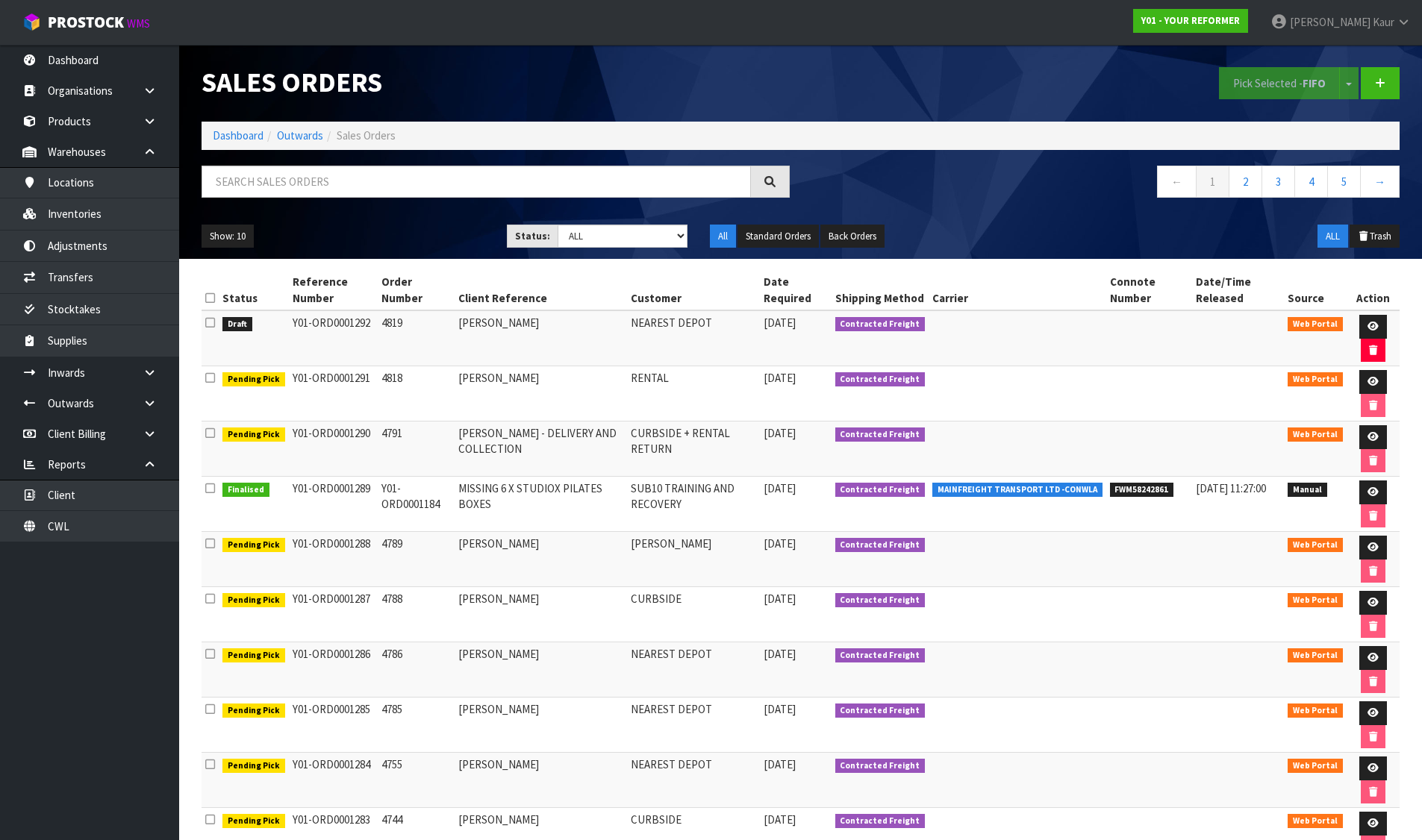
drag, startPoint x: 288, startPoint y: 324, endPoint x: 378, endPoint y: 325, distance: 90.0
click at [369, 325] on td "Y01-ORD0001292" at bounding box center [333, 338] width 90 height 56
copy td "Y01-ORD0001292"
click at [376, 181] on input "text" at bounding box center [476, 181] width 549 height 32
paste input "Y01-ORD0001292"
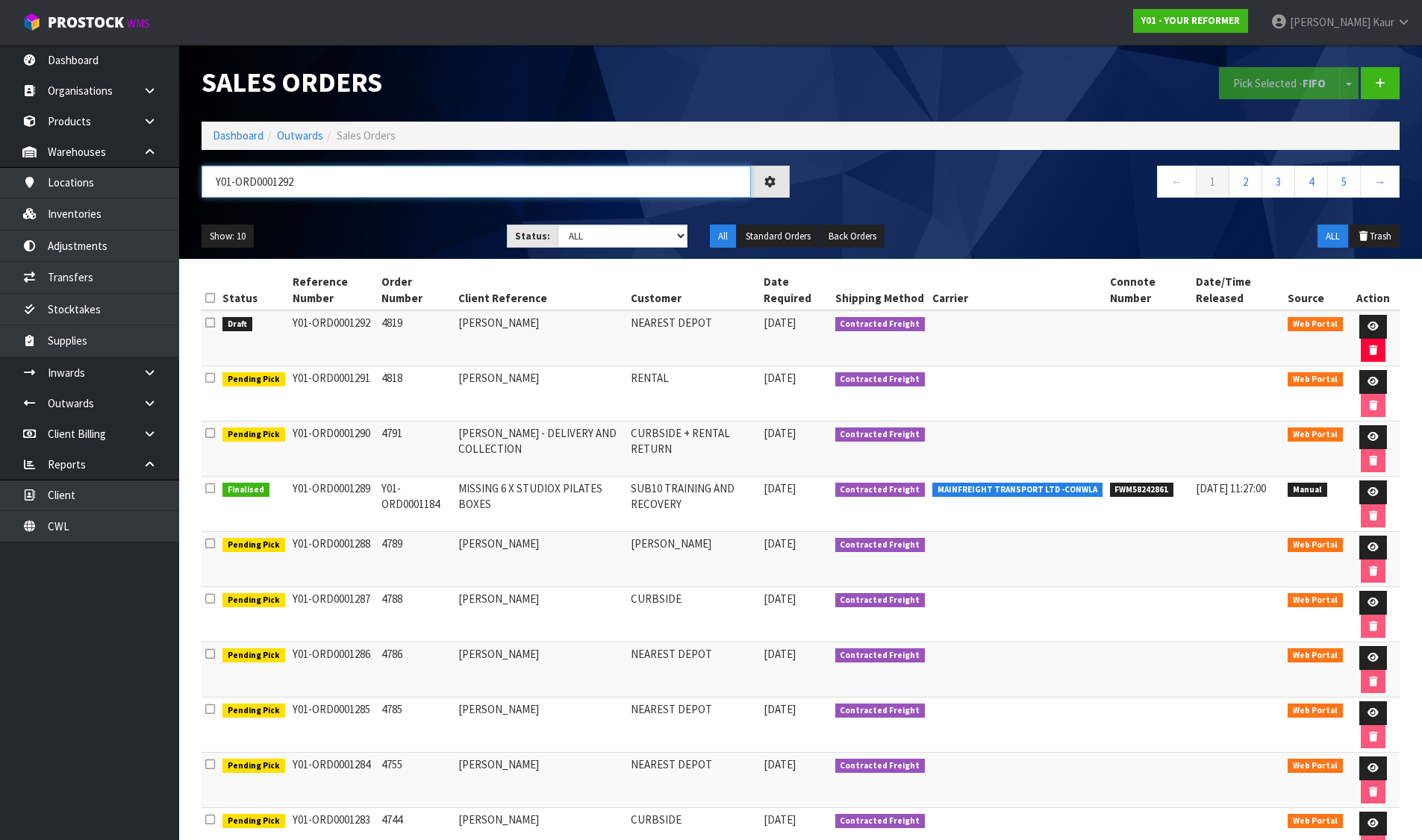
drag, startPoint x: 376, startPoint y: 181, endPoint x: 185, endPoint y: 177, distance: 191.0
click at [185, 177] on header "Sales Orders Pick Selected - FIFO Split button! FIFO - First In First Out FEFO …" at bounding box center [801, 152] width 1243 height 214
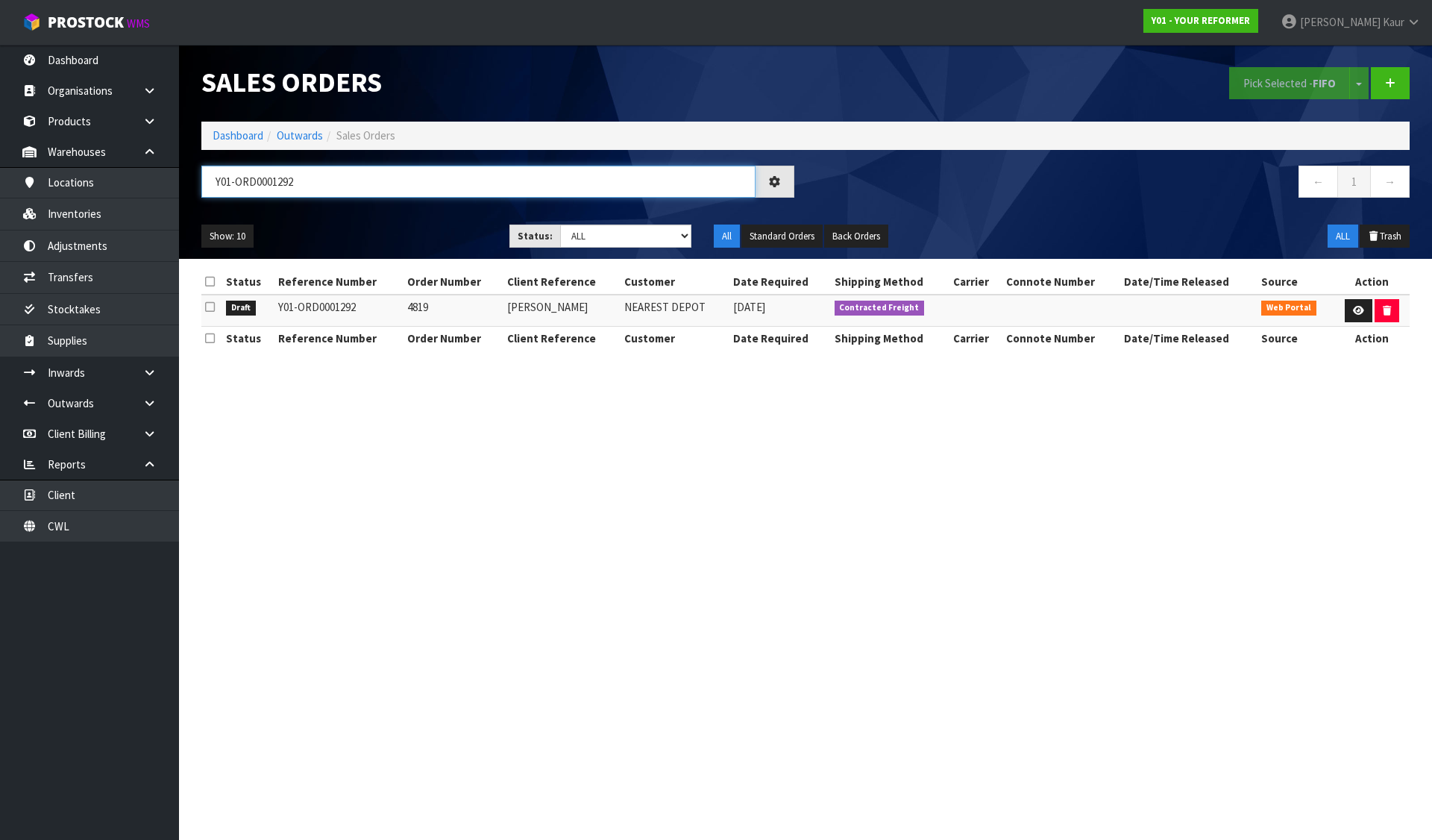
type input "Y01-ORD0001292"
click at [234, 134] on link "Dashboard" at bounding box center [238, 136] width 51 height 15
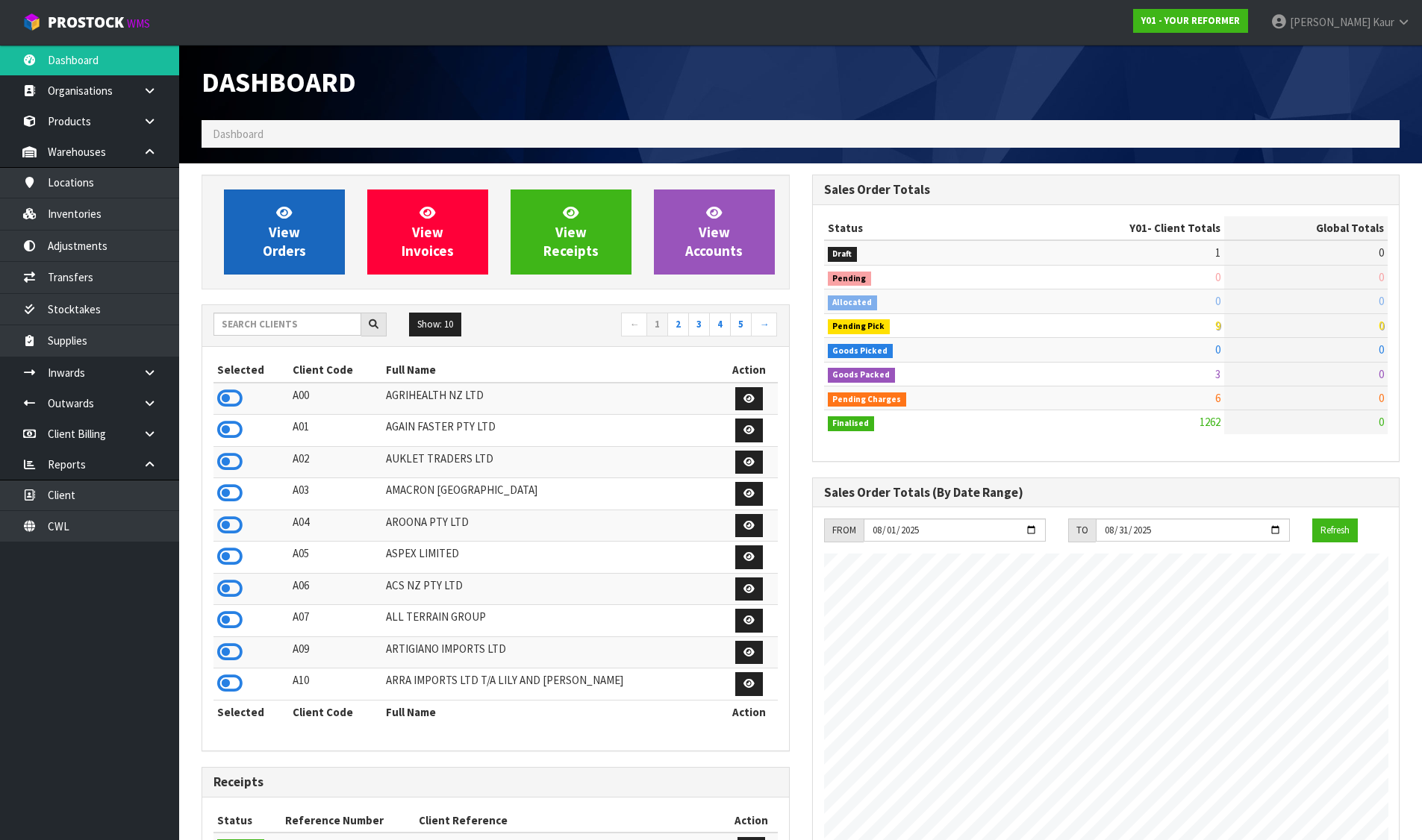
scroll to position [1130, 610]
click at [318, 246] on link "View Orders" at bounding box center [284, 231] width 121 height 85
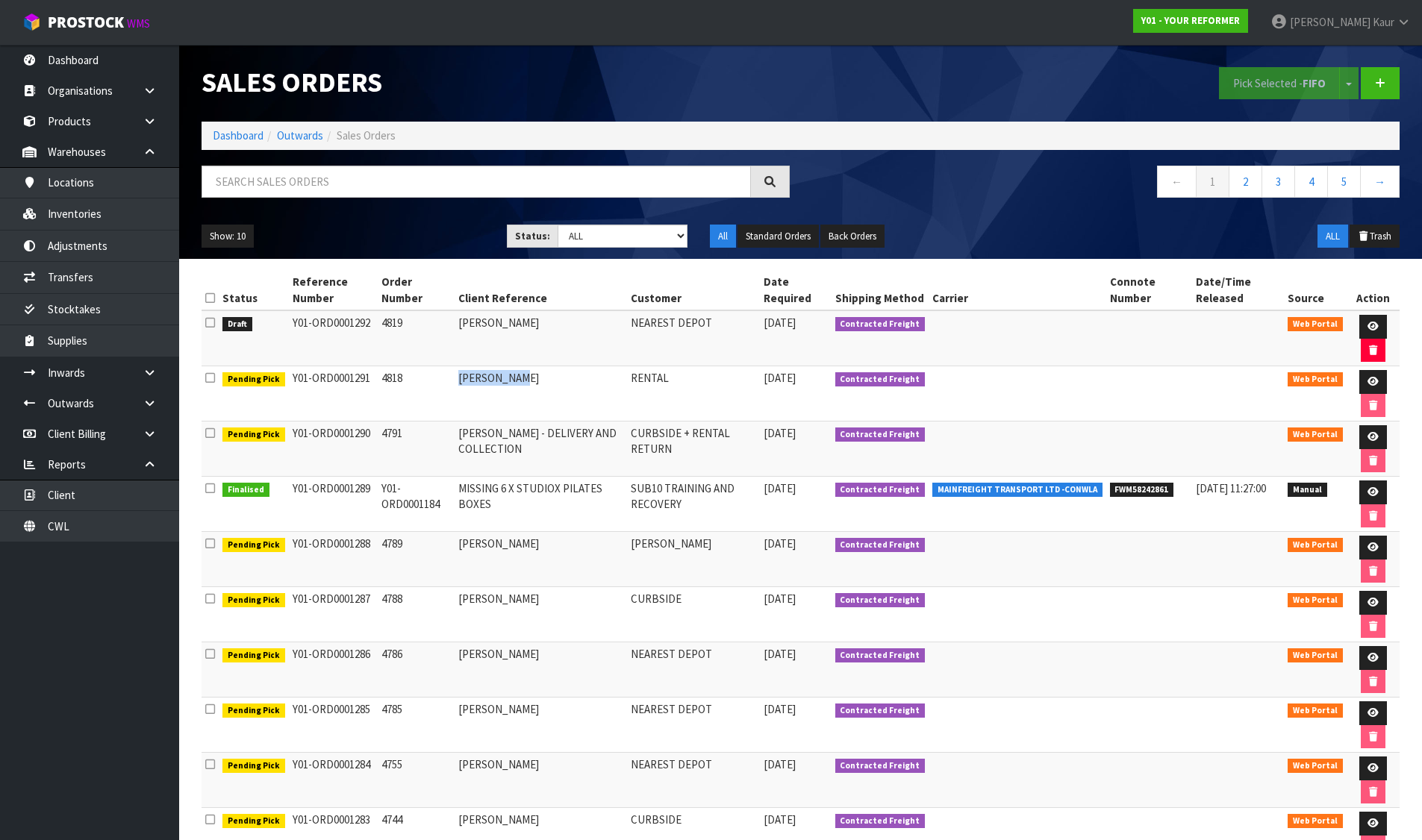
drag, startPoint x: 463, startPoint y: 385, endPoint x: 544, endPoint y: 381, distance: 81.1
click at [544, 381] on td "ANGELA MOON" at bounding box center [540, 394] width 172 height 55
copy td "ANGELA MOON"
click at [1367, 376] on link at bounding box center [1373, 381] width 28 height 24
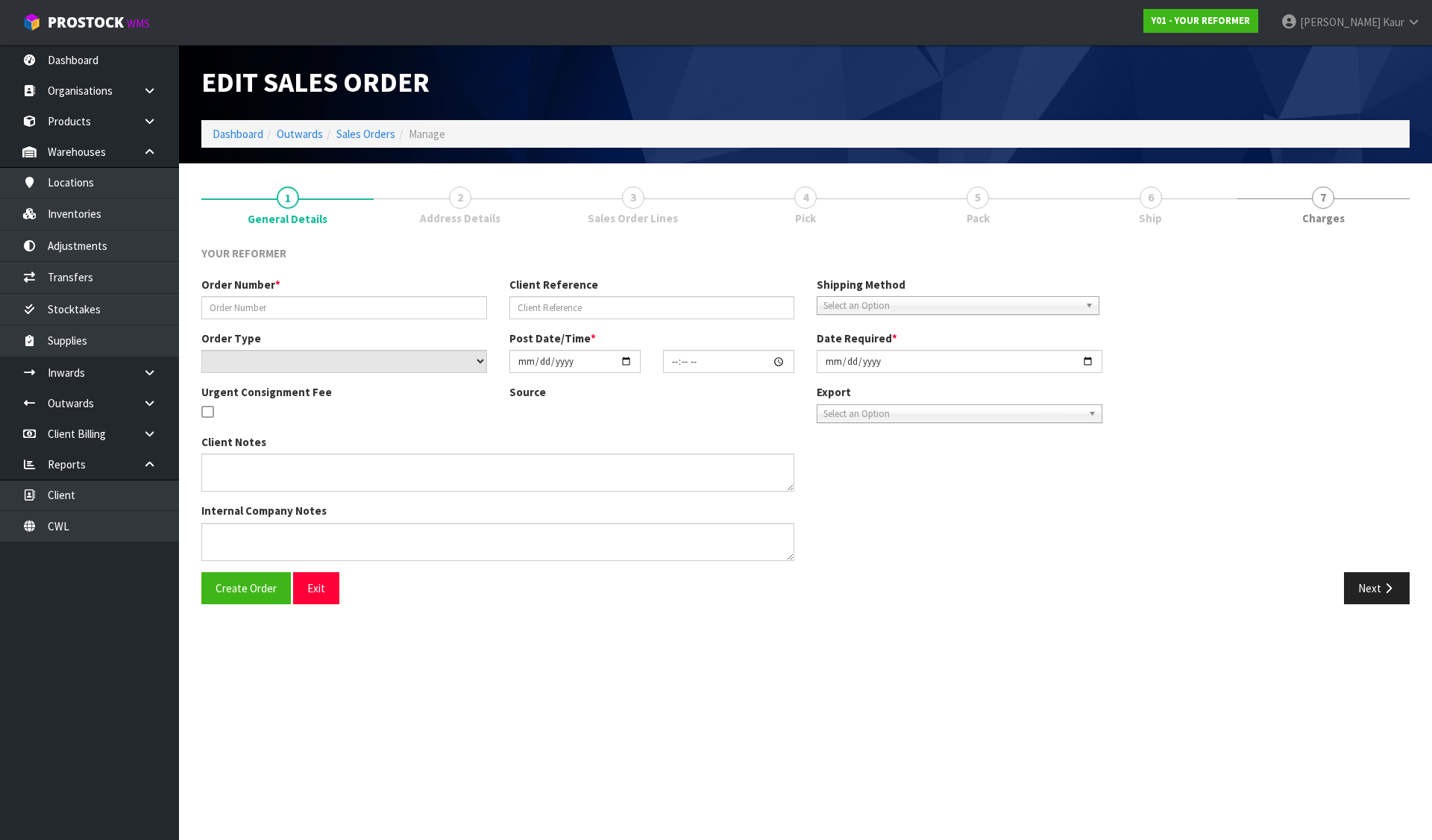
type input "4818"
type input "ANGELA MOON"
select select "number:0"
type input "2025-08-13"
type input "11:53:00.000"
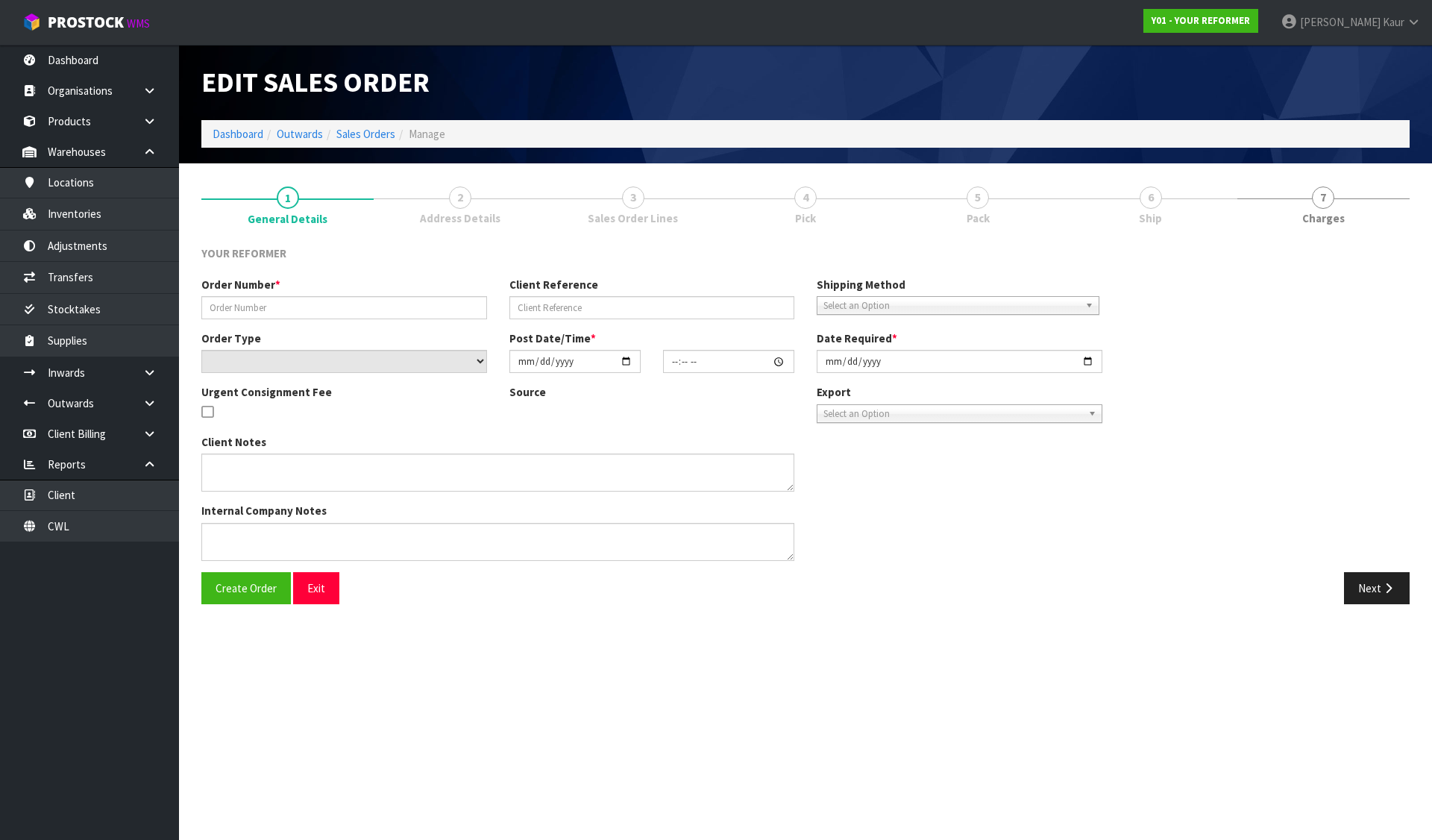
type input "2025-08-13"
type textarea "ANGELA MOON 55A HARBOUR VIEW ROAD POINT CHEVALIER AUK AUCKLAND 1022 NEW ZEALAND…"
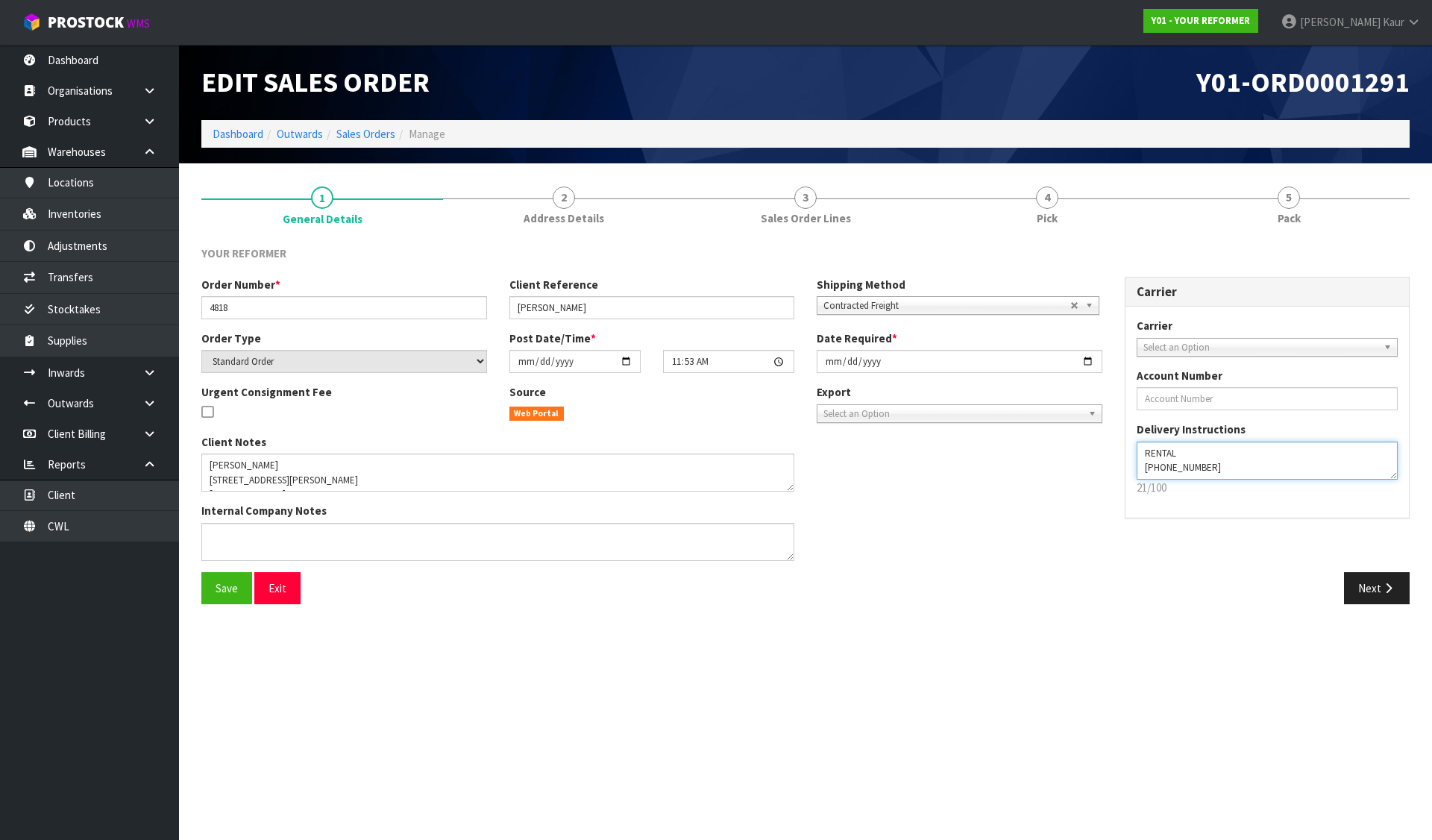
drag, startPoint x: 1232, startPoint y: 475, endPoint x: 1135, endPoint y: 476, distance: 97.0
click at [1135, 476] on div "Carrier ANGEL - ANGEL TRANSPORT CONROY - CONROY REMOVALS DEAEXPAKL - DEADLINE E…" at bounding box center [1267, 412] width 284 height 211
click at [361, 128] on link "Sales Orders" at bounding box center [365, 134] width 59 height 15
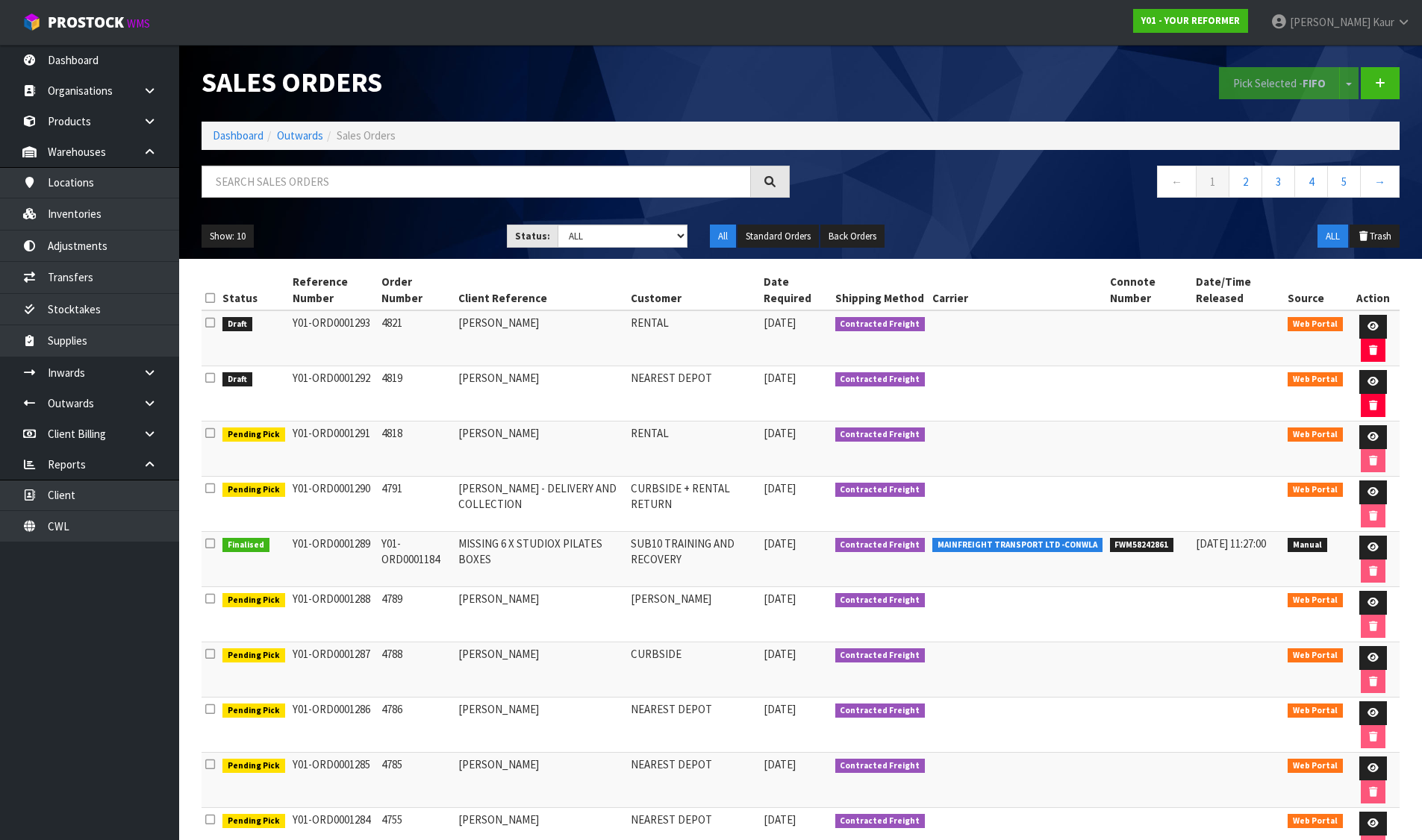
drag, startPoint x: 365, startPoint y: 327, endPoint x: 289, endPoint y: 325, distance: 76.0
click at [289, 325] on td "Y01-ORD0001293" at bounding box center [333, 338] width 90 height 56
drag, startPoint x: 457, startPoint y: 325, endPoint x: 531, endPoint y: 329, distance: 74.1
click at [531, 329] on tr "Draft Y01-ORD0001293 4821 MAREE LEITH RENTAL 13/08/2025 Contracted Freight Web …" at bounding box center [800, 338] width 1198 height 56
copy tr "MAREE LEITH"
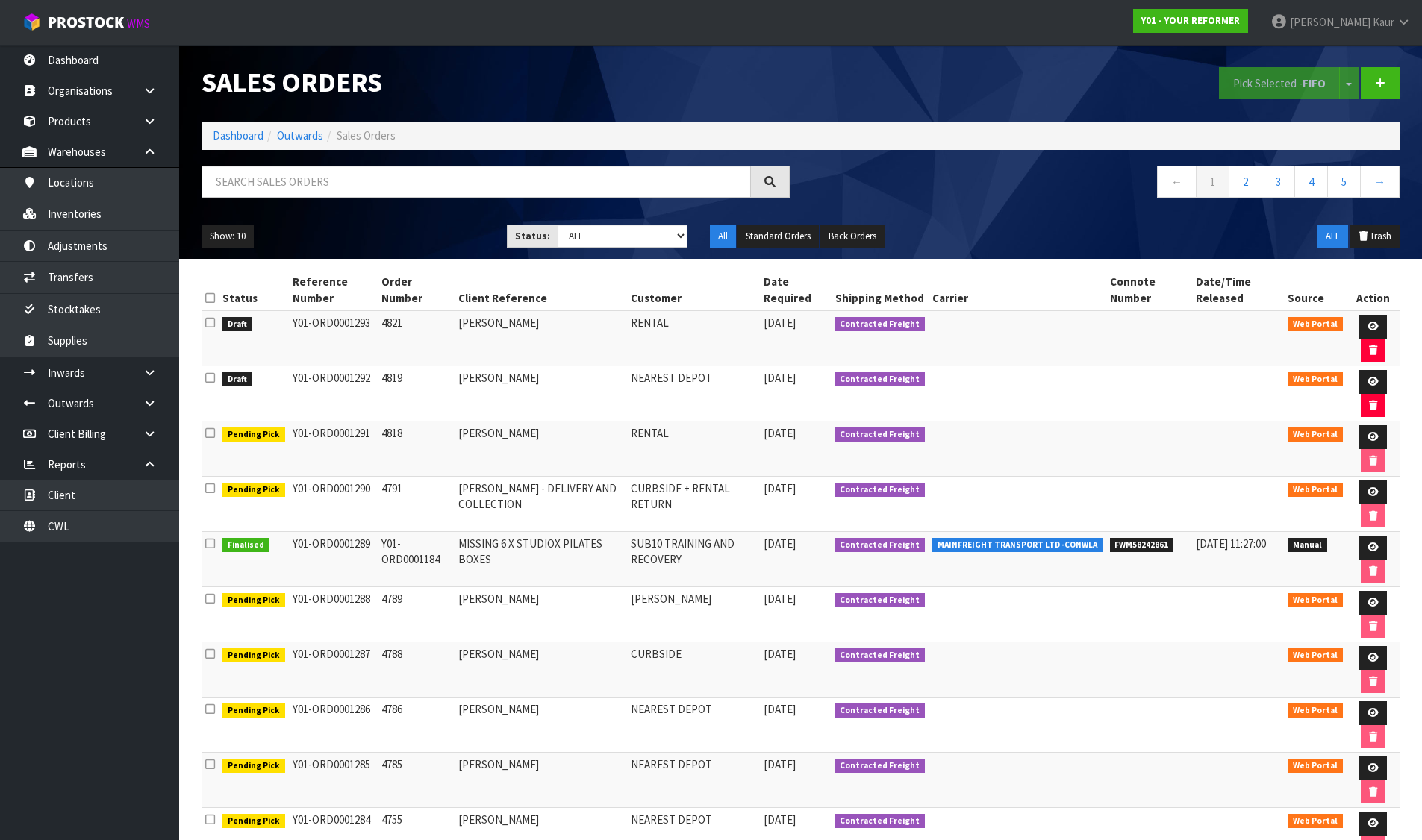
click at [663, 319] on td "RENTAL" at bounding box center [693, 338] width 133 height 56
copy td "RENTAL"
click at [1367, 323] on icon at bounding box center [1372, 326] width 11 height 10
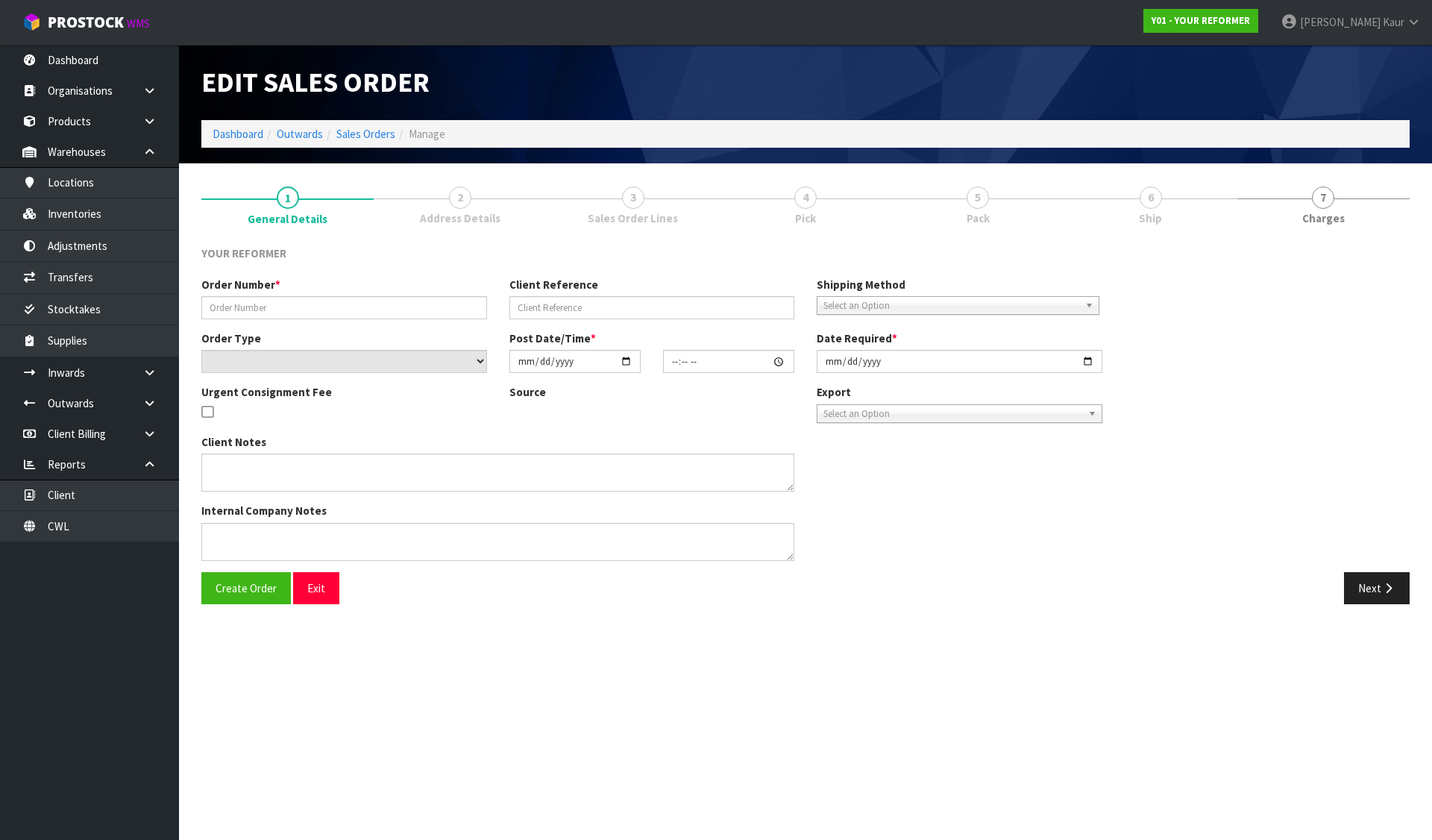
type input "4821"
type input "MAREE LEITH"
select select "number:0"
type input "2025-08-13"
type input "11:59:00.000"
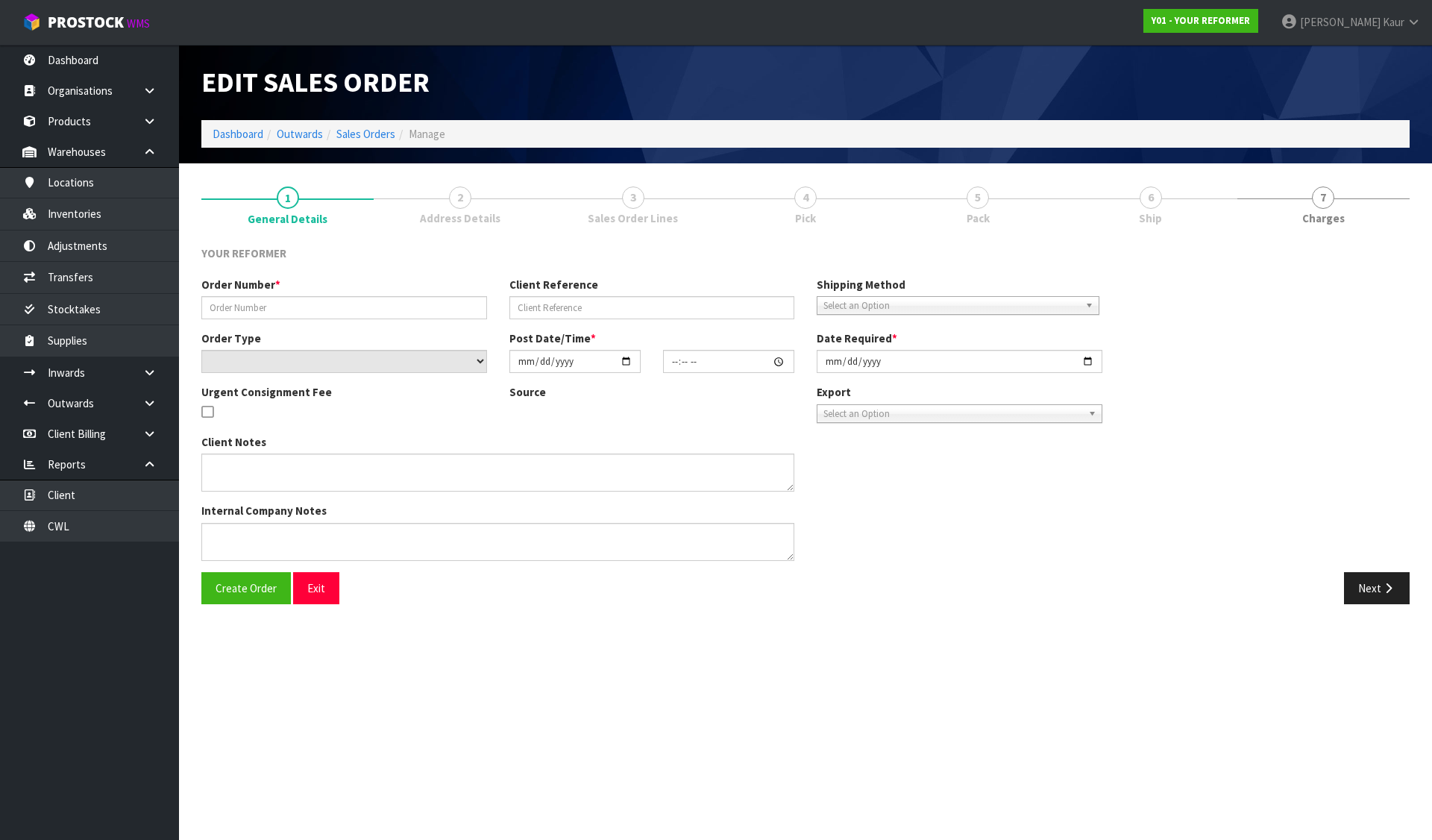
type input "2025-08-13"
type textarea "MAREE LEITH 138 BRIGHTSIDE ROAD STANMORE BAY AUK WHANGAPARĀOA 0932 NEW ZEALAND …"
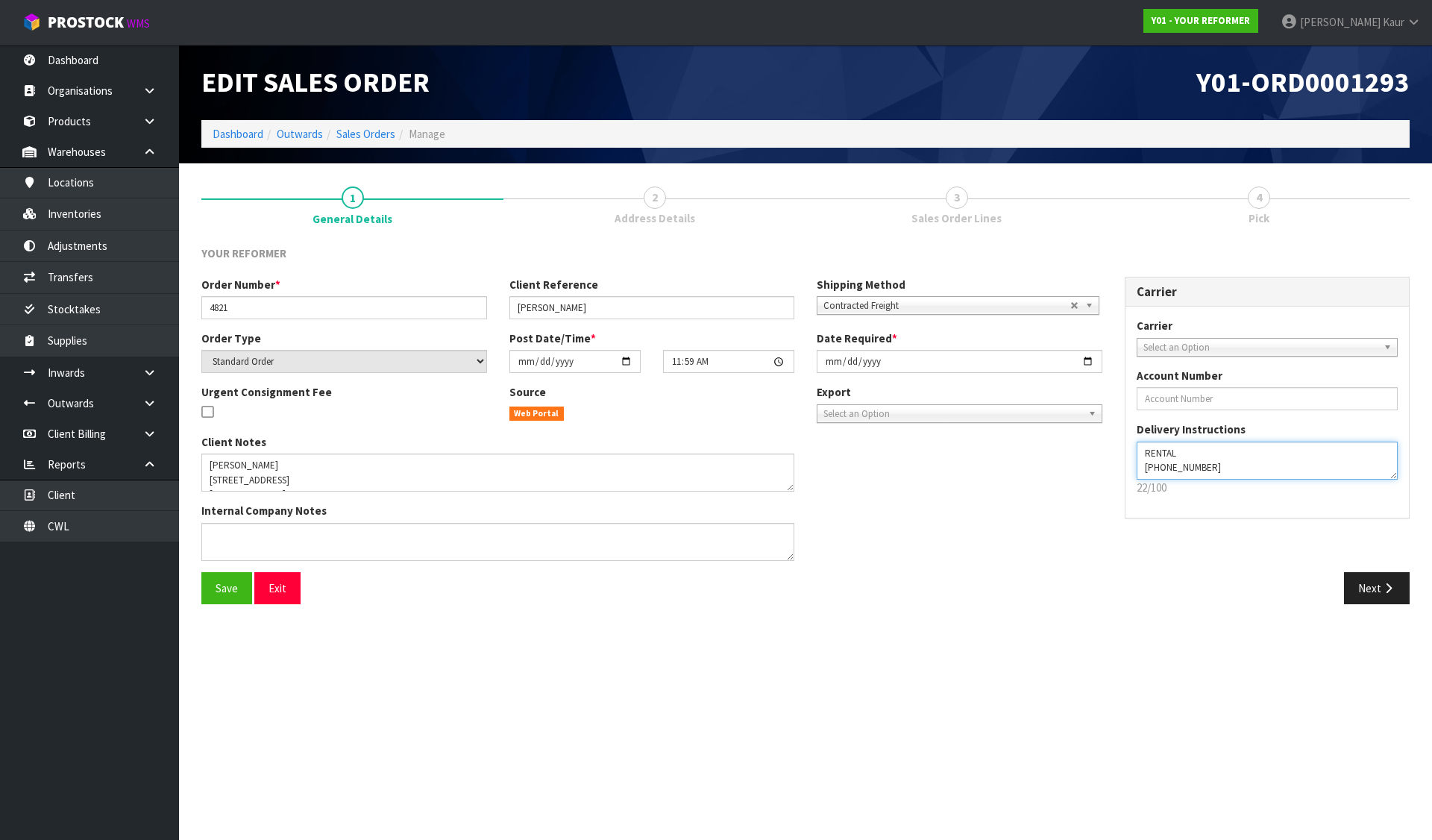
drag, startPoint x: 1137, startPoint y: 466, endPoint x: 1210, endPoint y: 462, distance: 73.1
click at [1210, 462] on textarea at bounding box center [1267, 461] width 262 height 38
drag, startPoint x: 206, startPoint y: 587, endPoint x: 360, endPoint y: 581, distance: 154.1
click at [206, 587] on button "Save" at bounding box center [227, 588] width 51 height 32
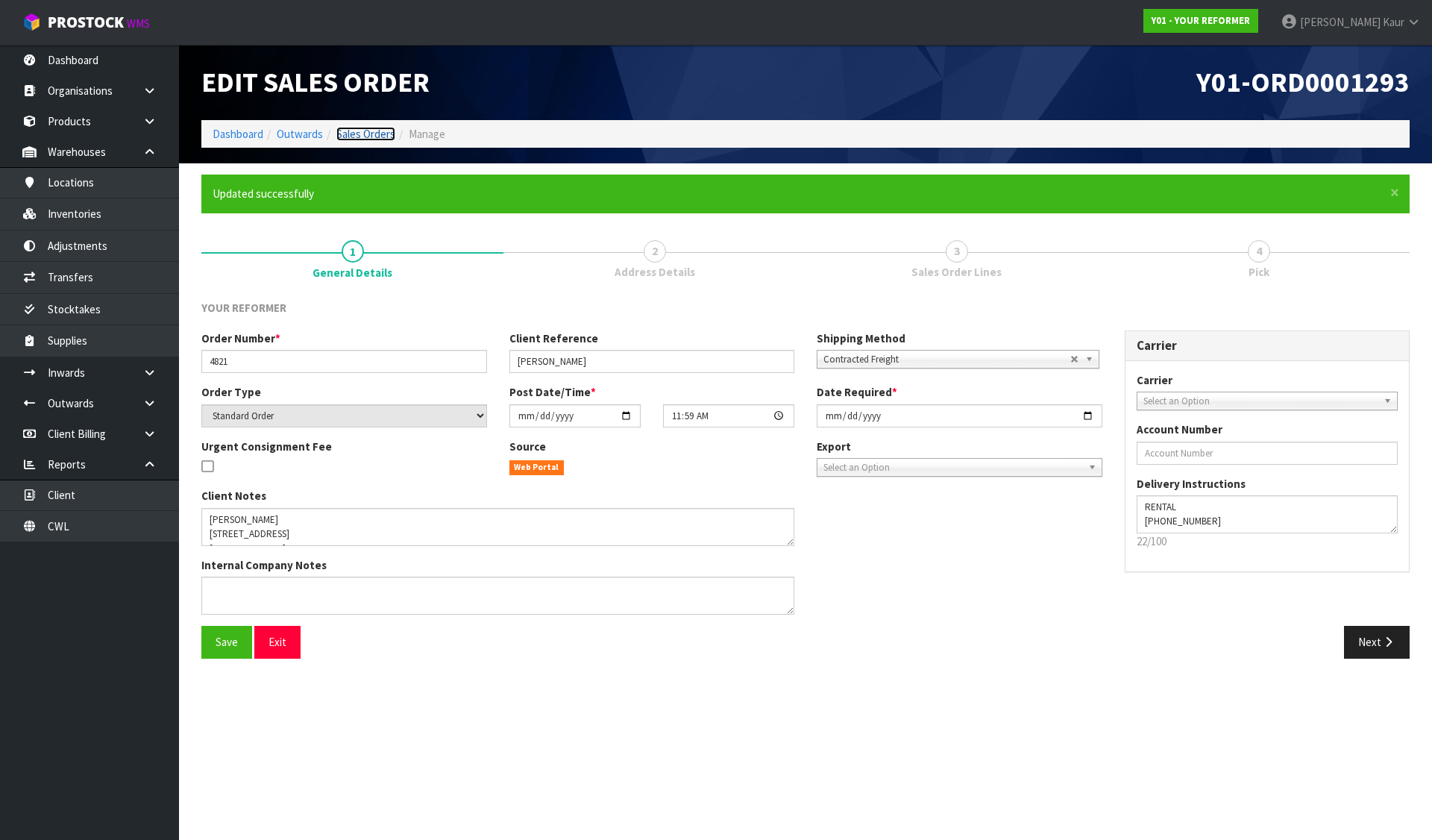
click at [371, 130] on link "Sales Orders" at bounding box center [365, 134] width 59 height 15
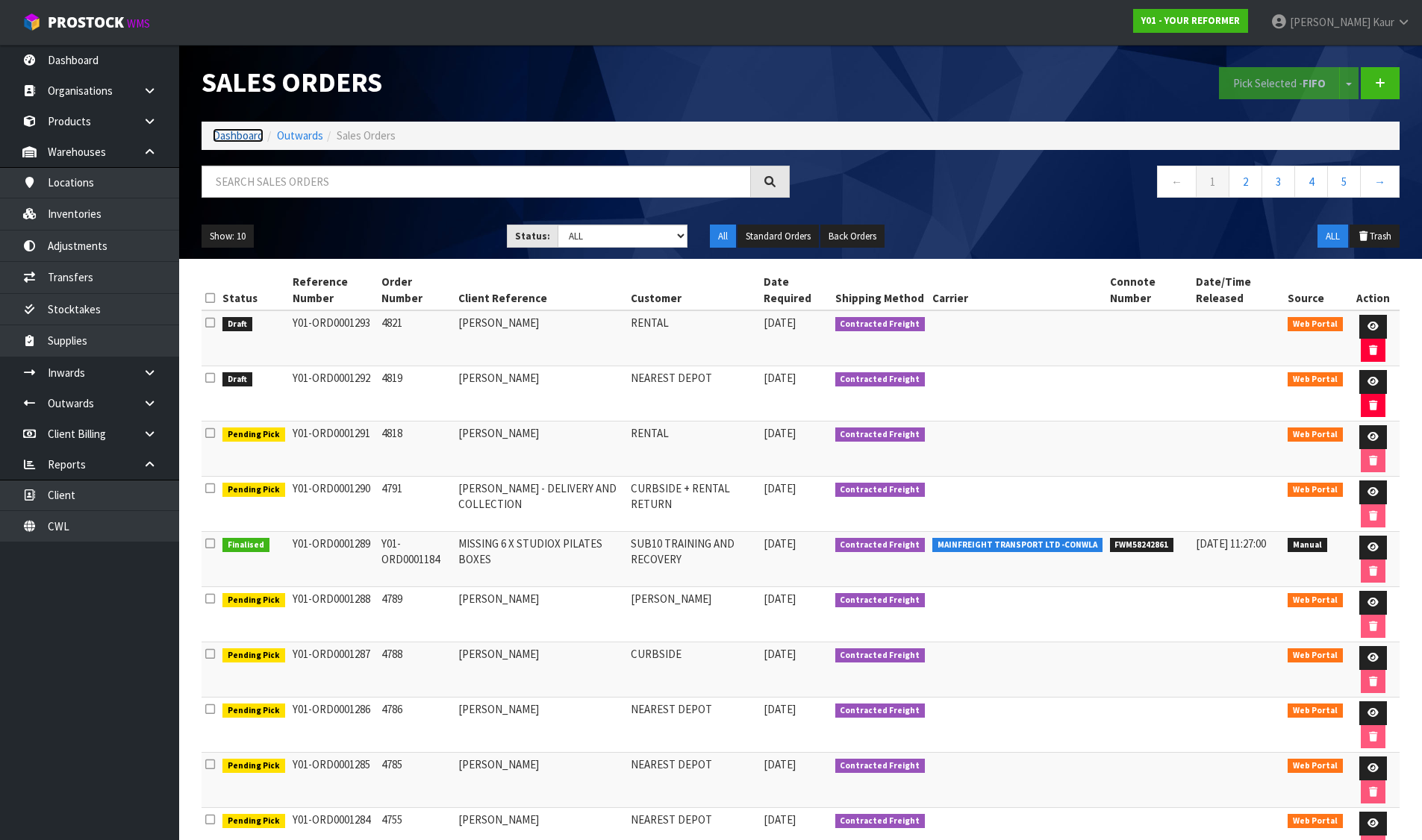
click at [235, 138] on link "Dashboard" at bounding box center [238, 136] width 51 height 15
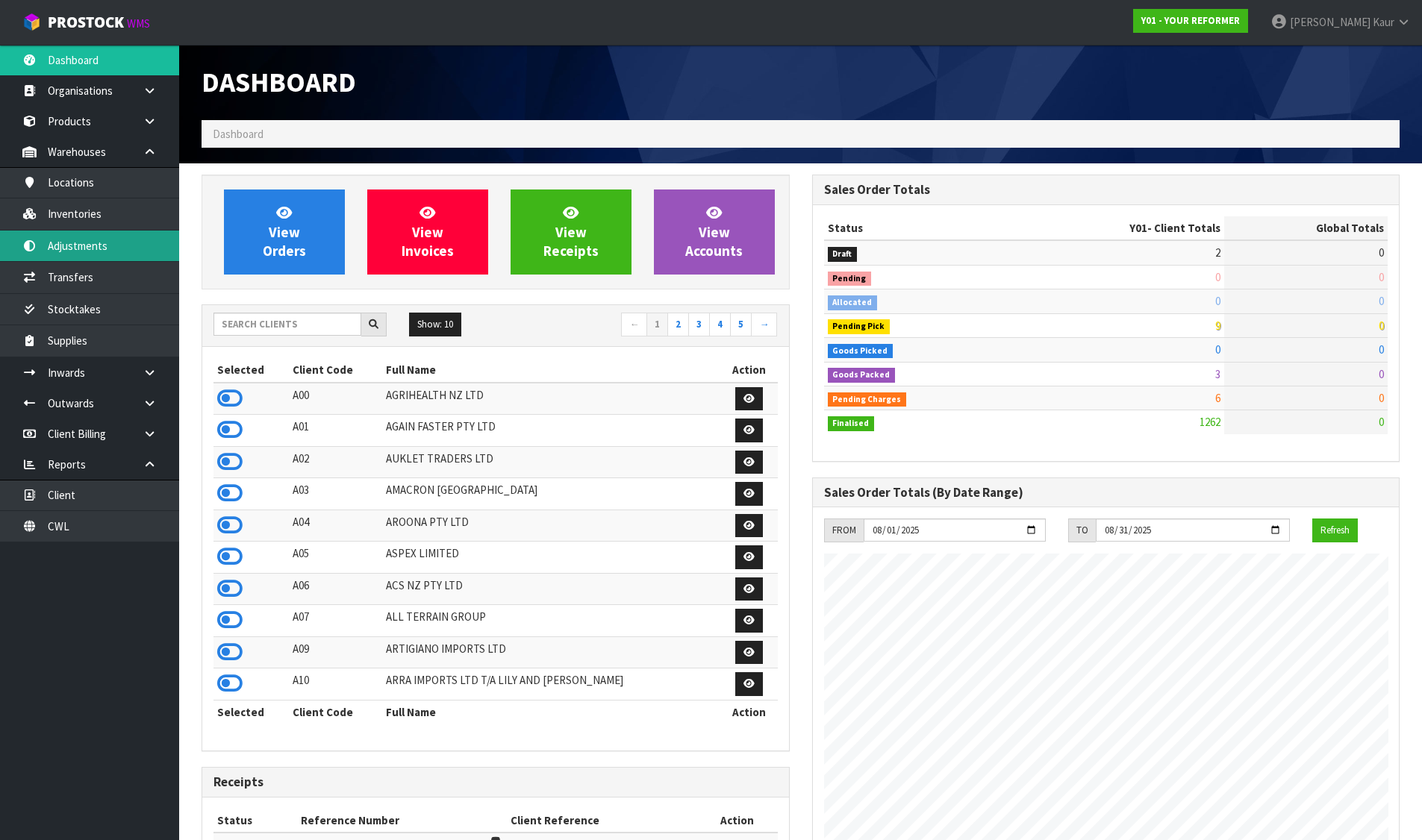
scroll to position [1130, 610]
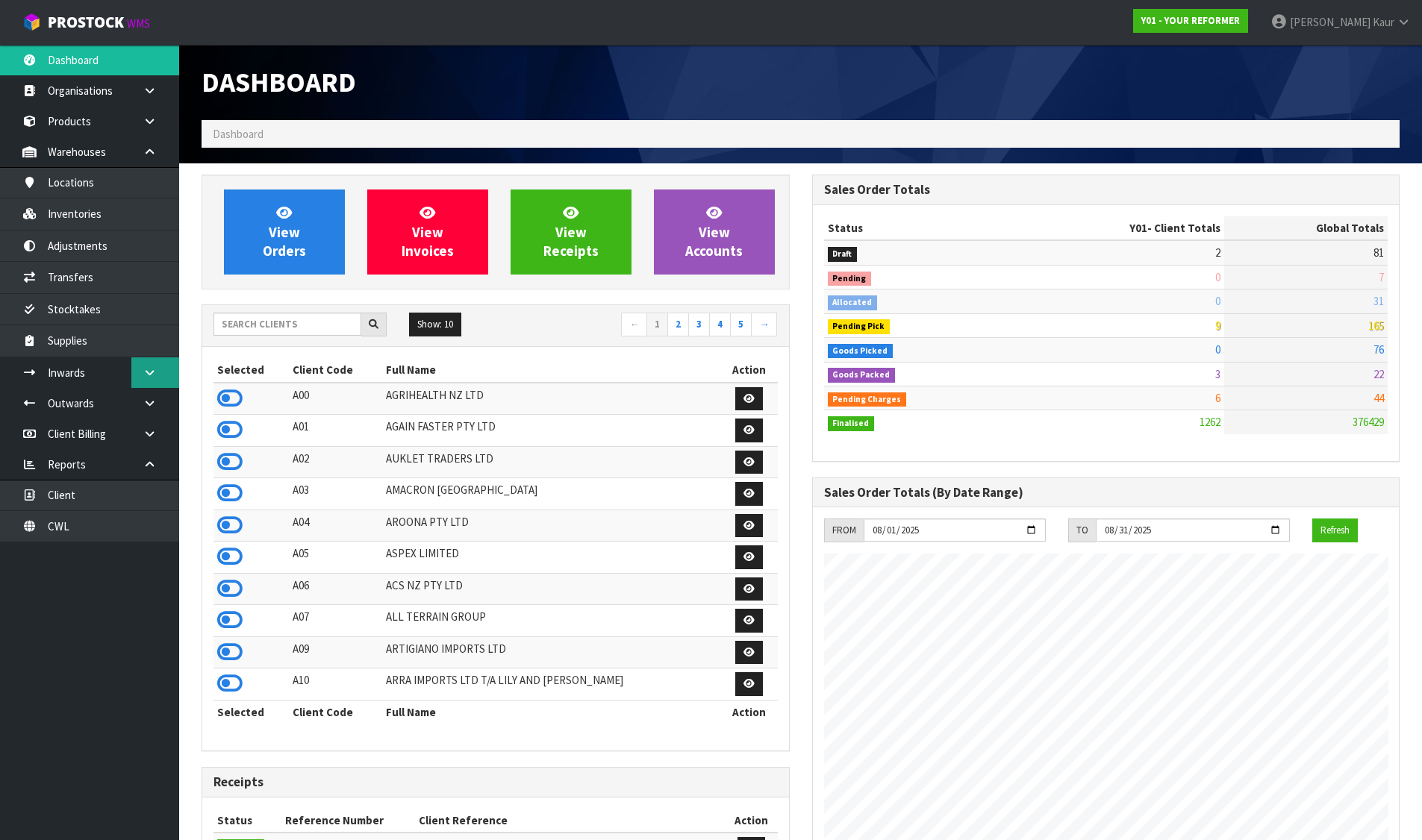
click at [161, 372] on link at bounding box center [155, 373] width 48 height 31
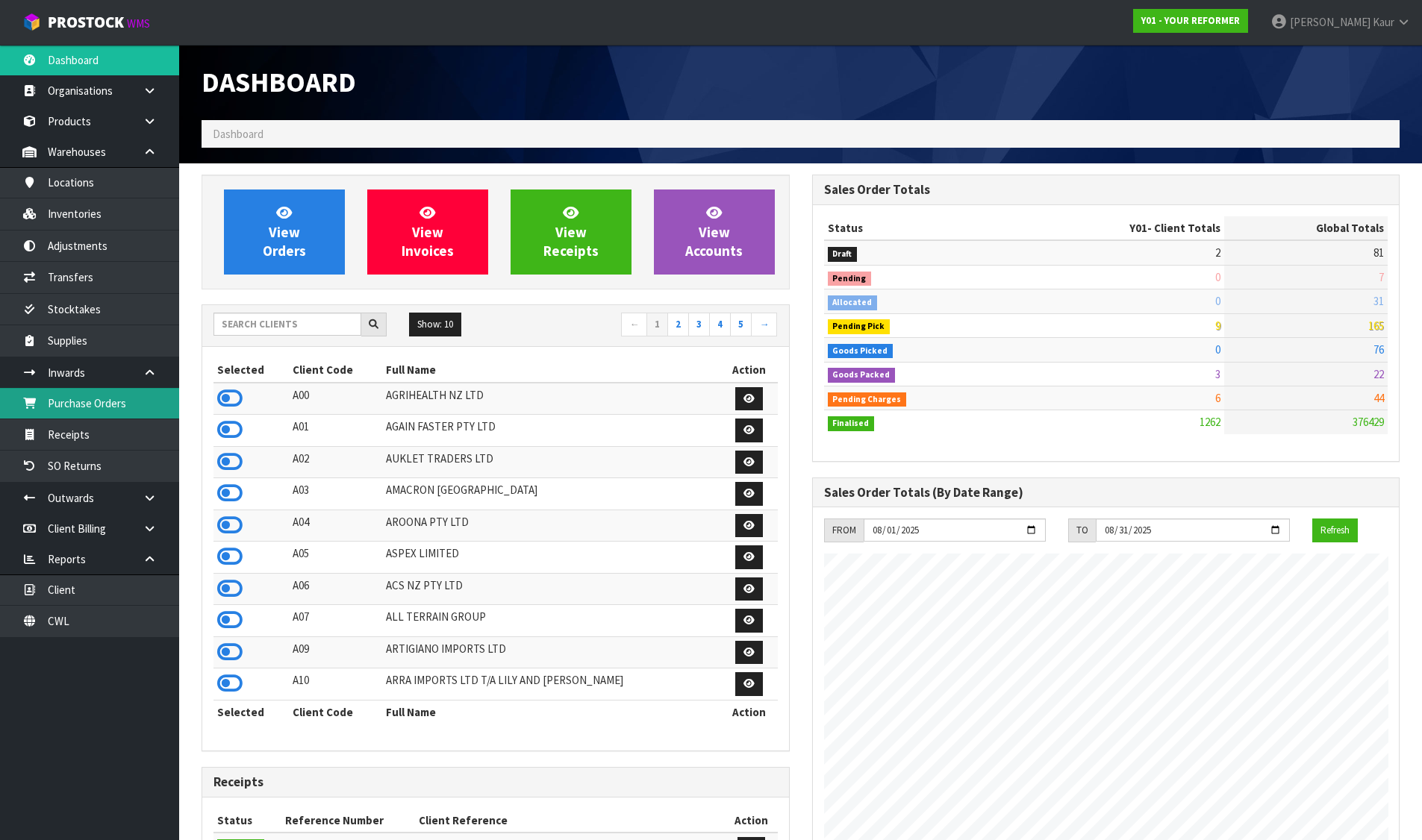
click at [127, 396] on link "Purchase Orders" at bounding box center [90, 404] width 179 height 31
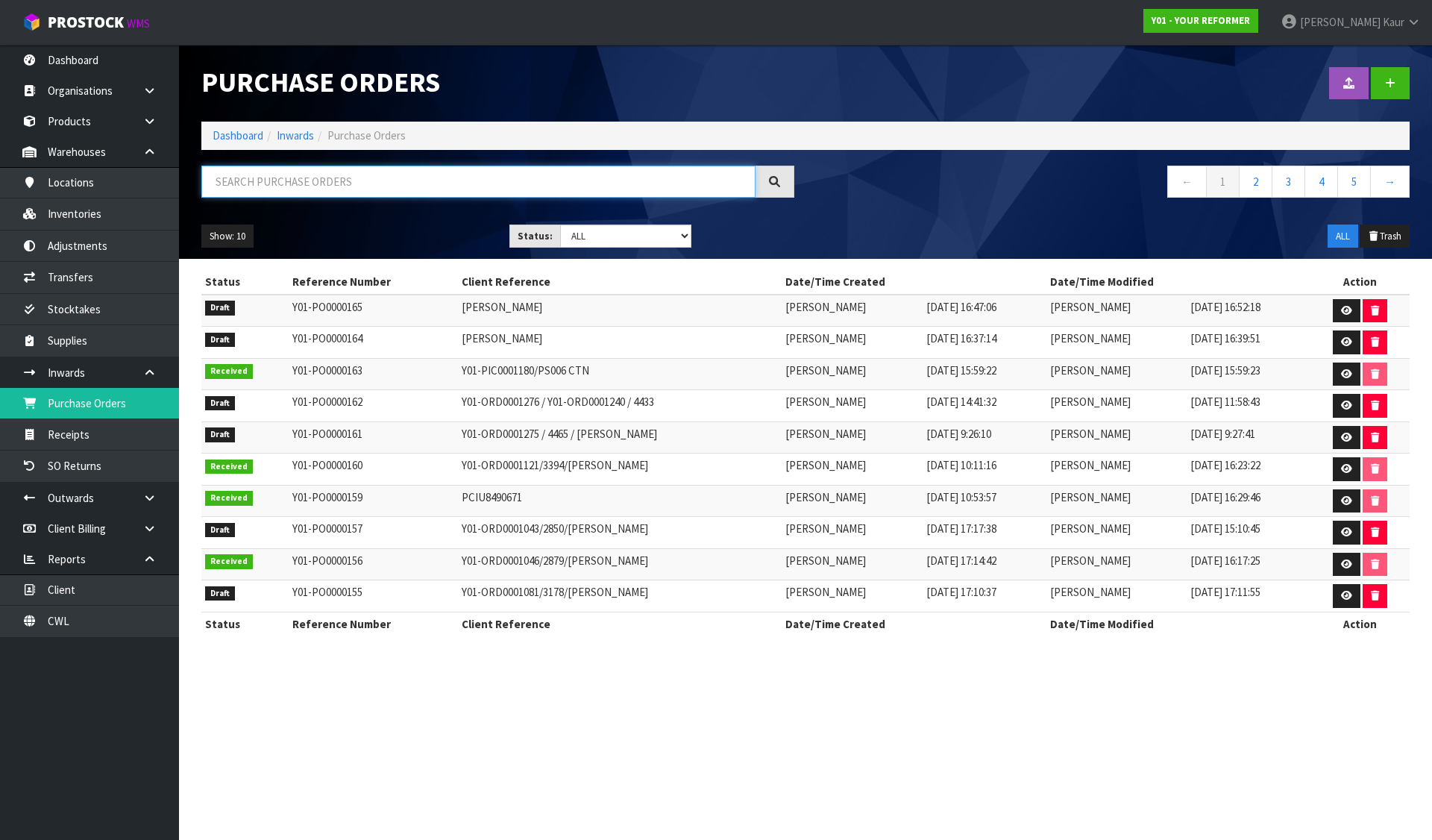
click at [518, 188] on input "text" at bounding box center [479, 181] width 554 height 32
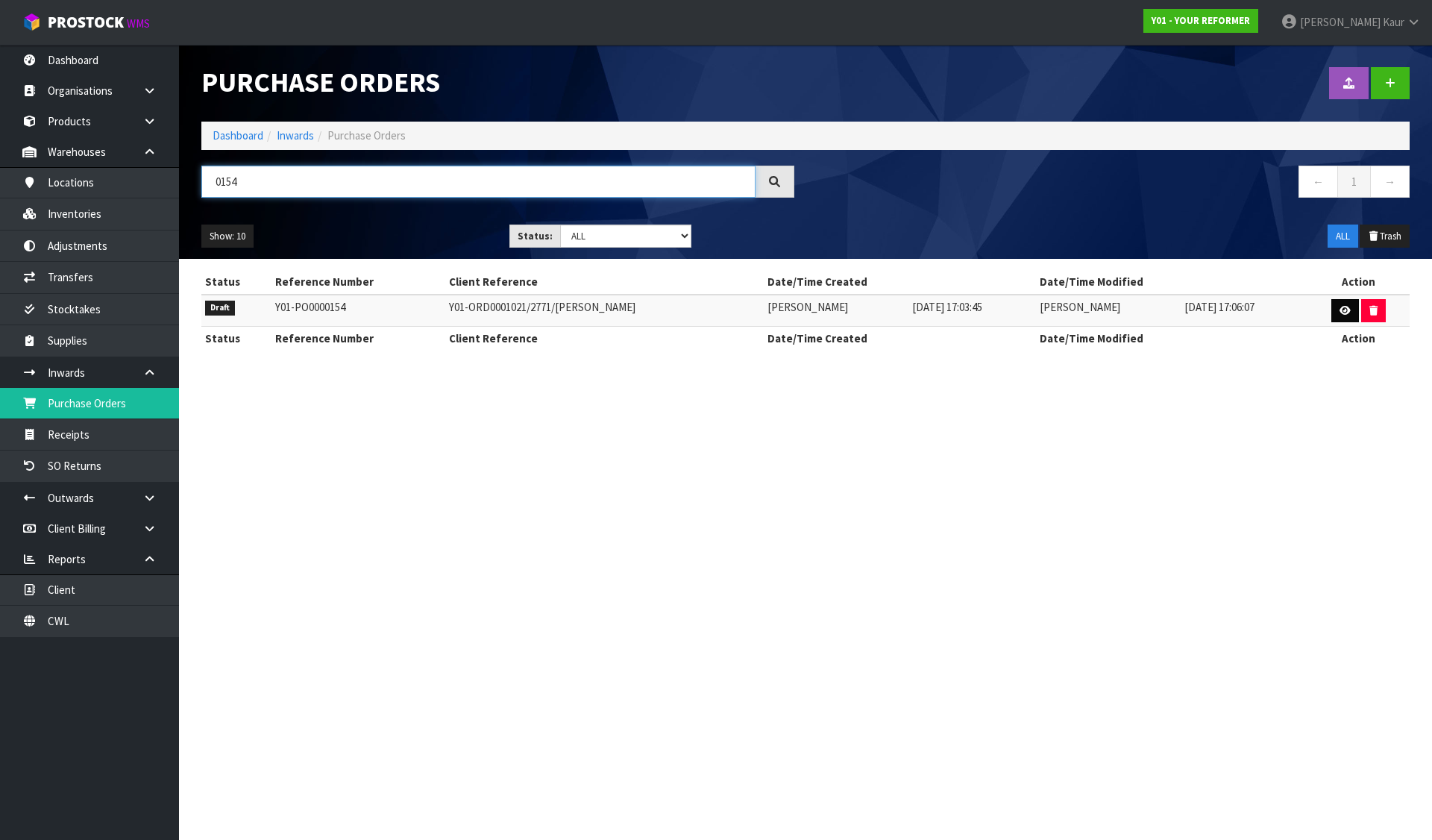
type input "0154"
click at [1349, 311] on icon at bounding box center [1345, 310] width 11 height 10
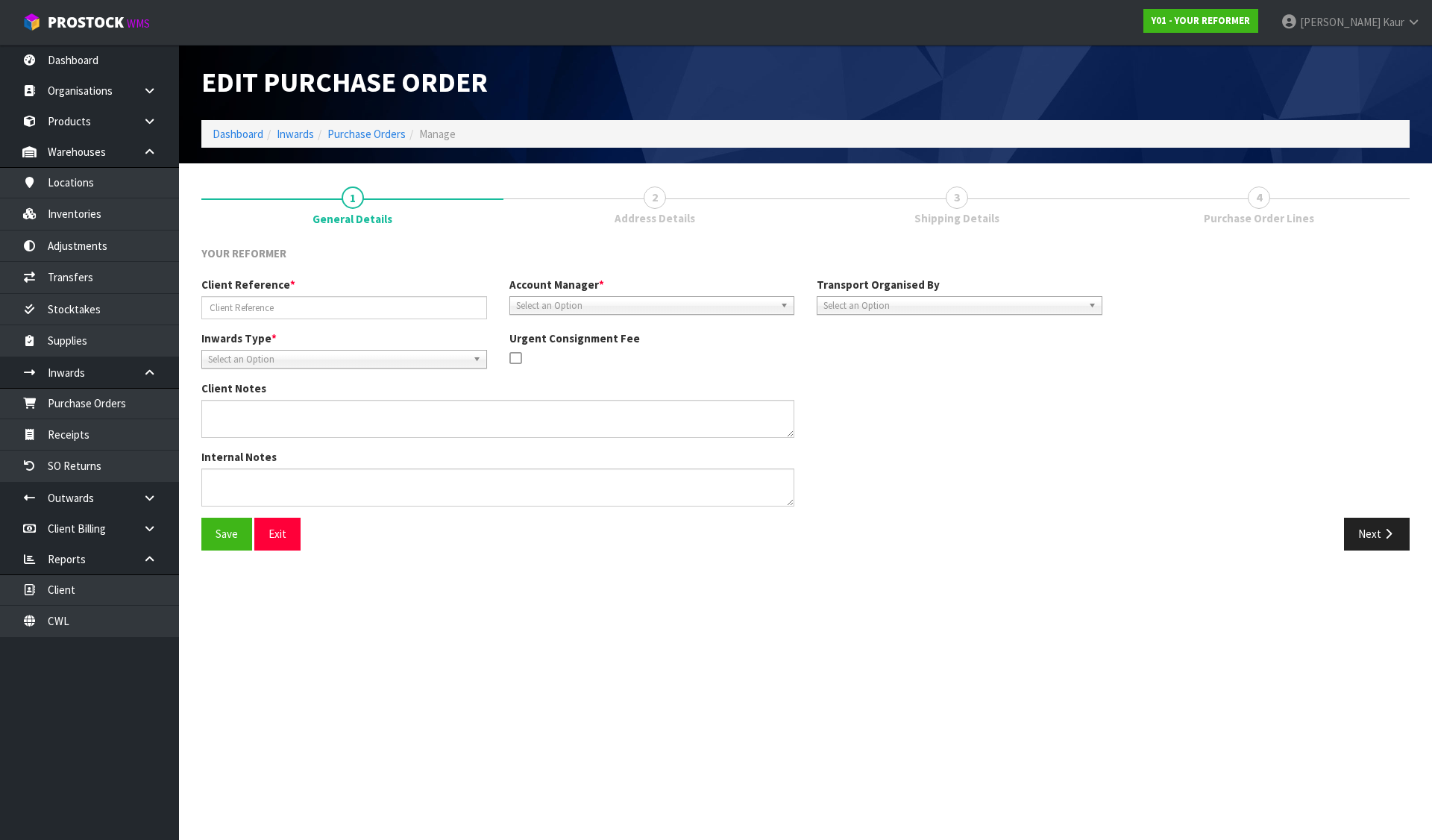
type input "Y01-ORD0001021/2771/SARAH DRUCKER"
type textarea "Y01-ORD00010 SARAH DRUCKER TOBAGO PLACE 12/8 AUK SUNNYNOOK 0620 NEW ZEALAND +64…"
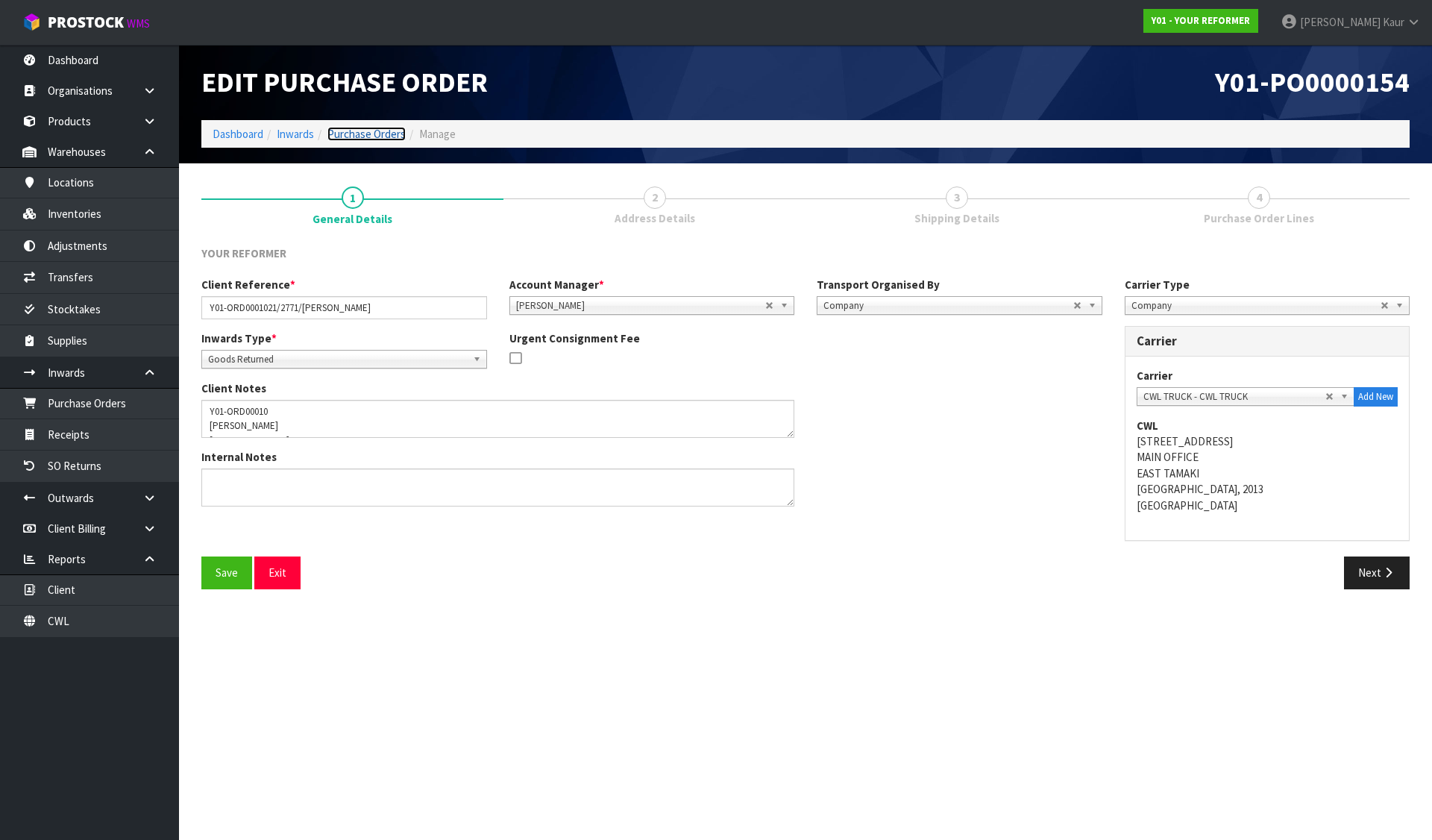
click at [362, 133] on link "Purchase Orders" at bounding box center [367, 134] width 78 height 15
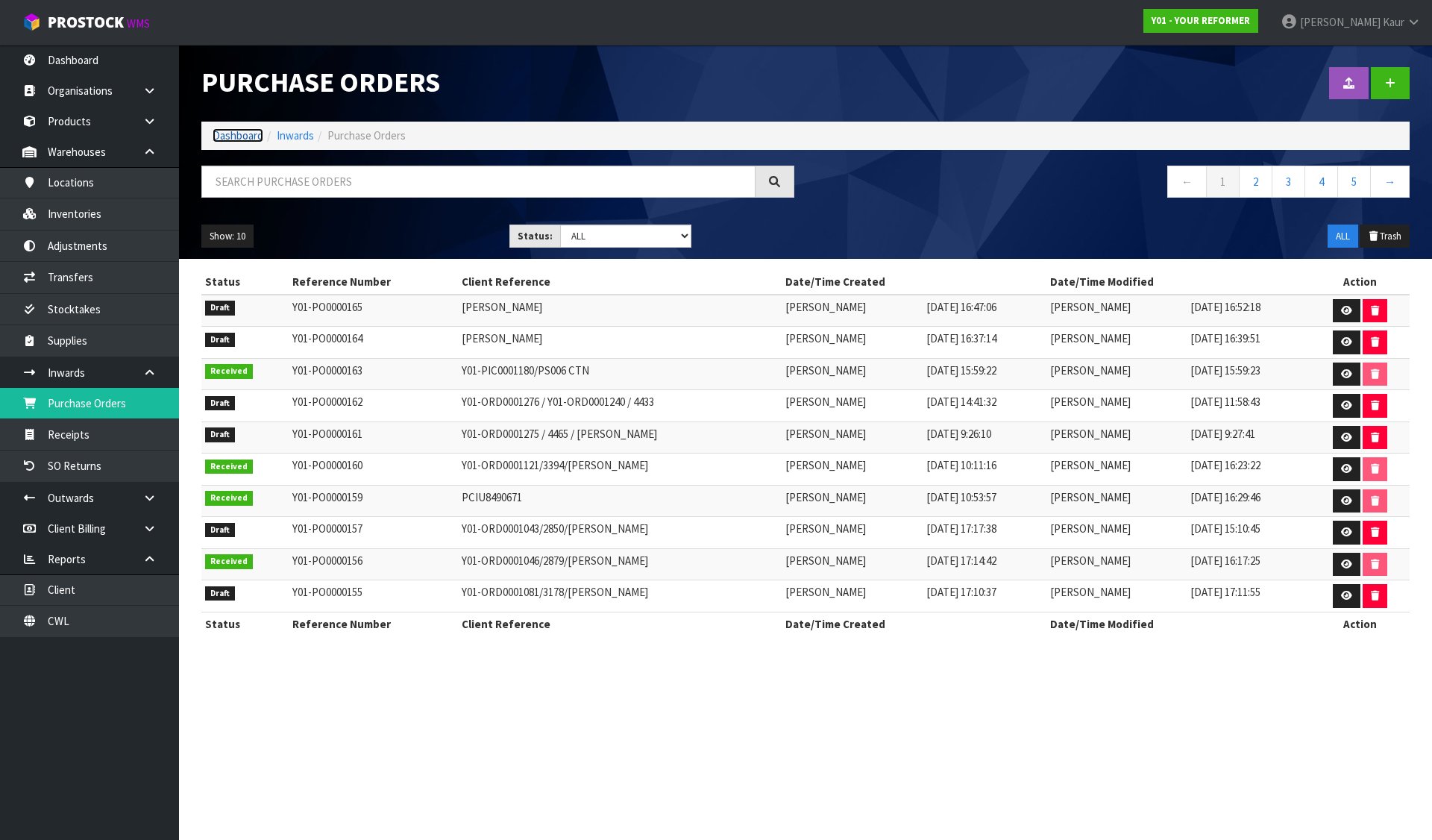
click at [241, 134] on link "Dashboard" at bounding box center [238, 136] width 51 height 15
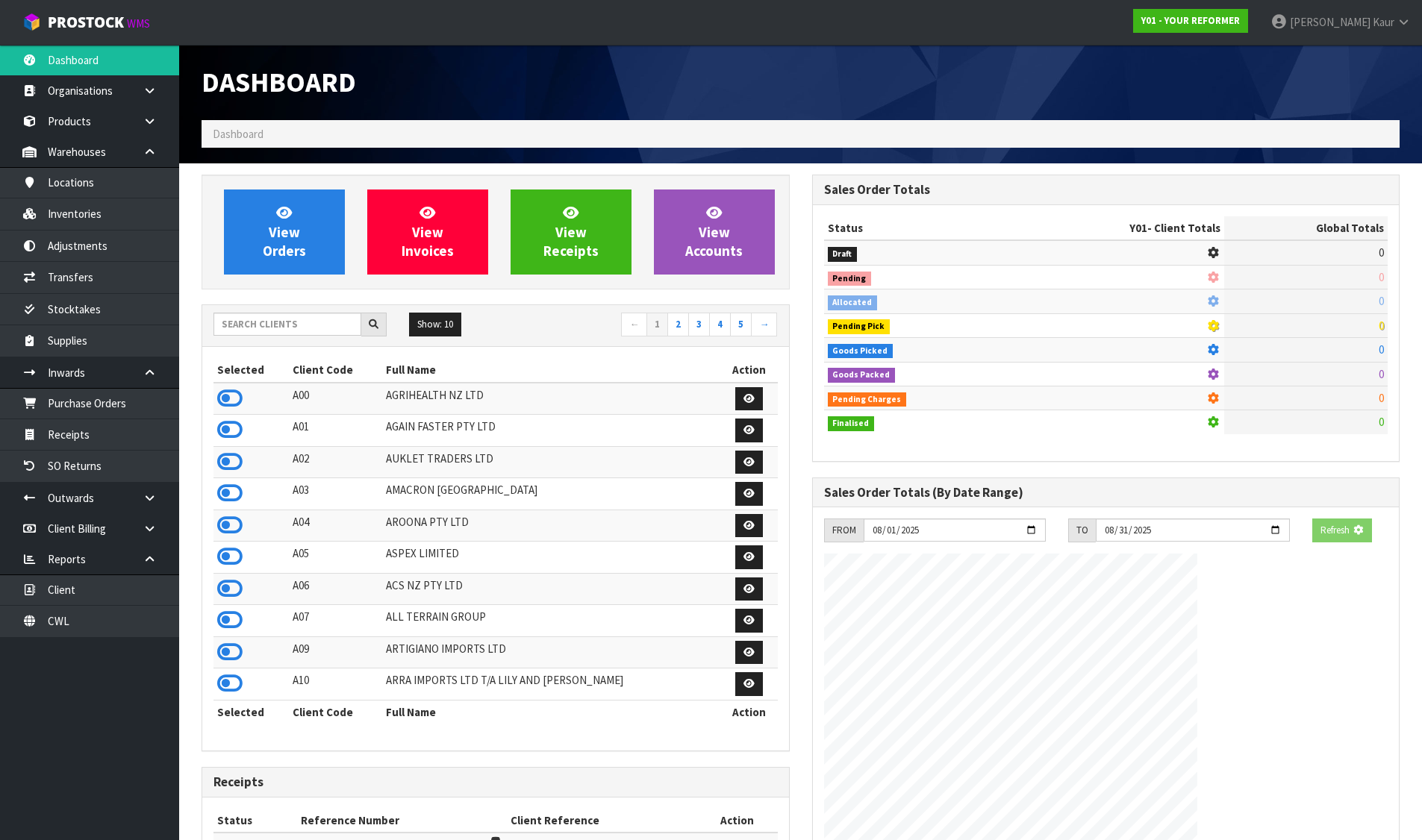
click at [312, 276] on div "View Orders View Invoices View Receipts View Accounts" at bounding box center [496, 232] width 588 height 115
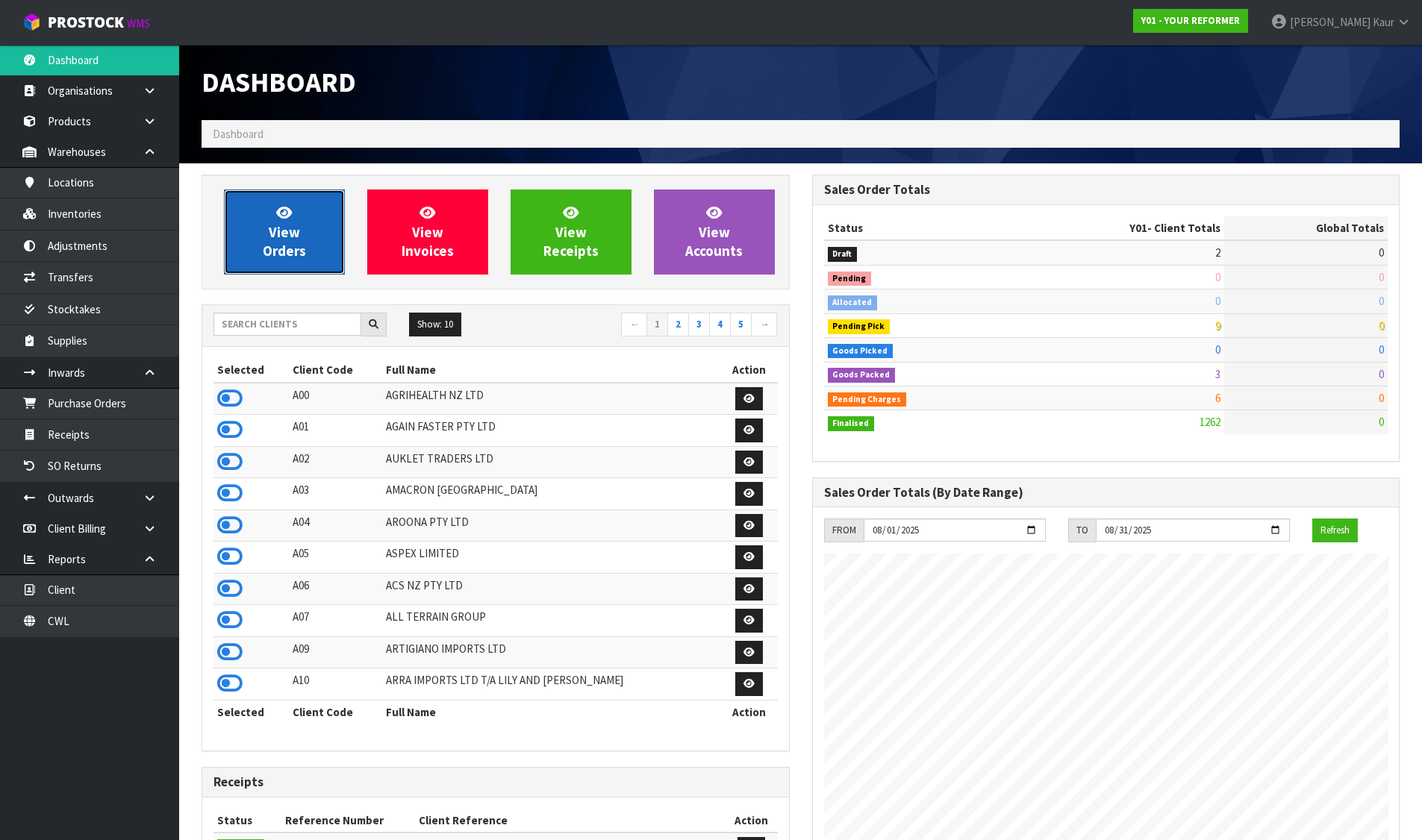
scroll to position [1130, 610]
click at [316, 256] on link "View Orders" at bounding box center [284, 231] width 121 height 85
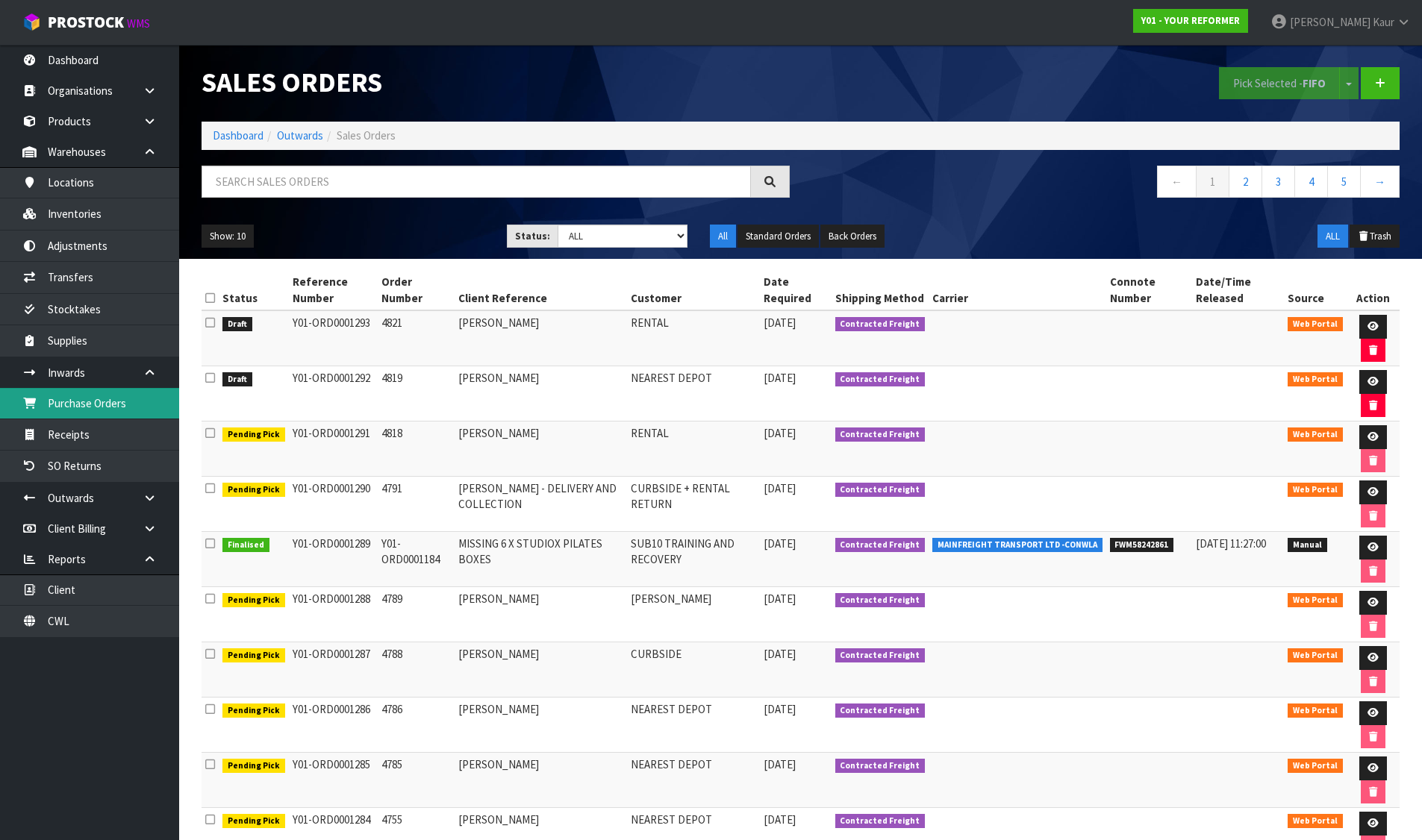
click at [91, 410] on link "Purchase Orders" at bounding box center [90, 404] width 179 height 31
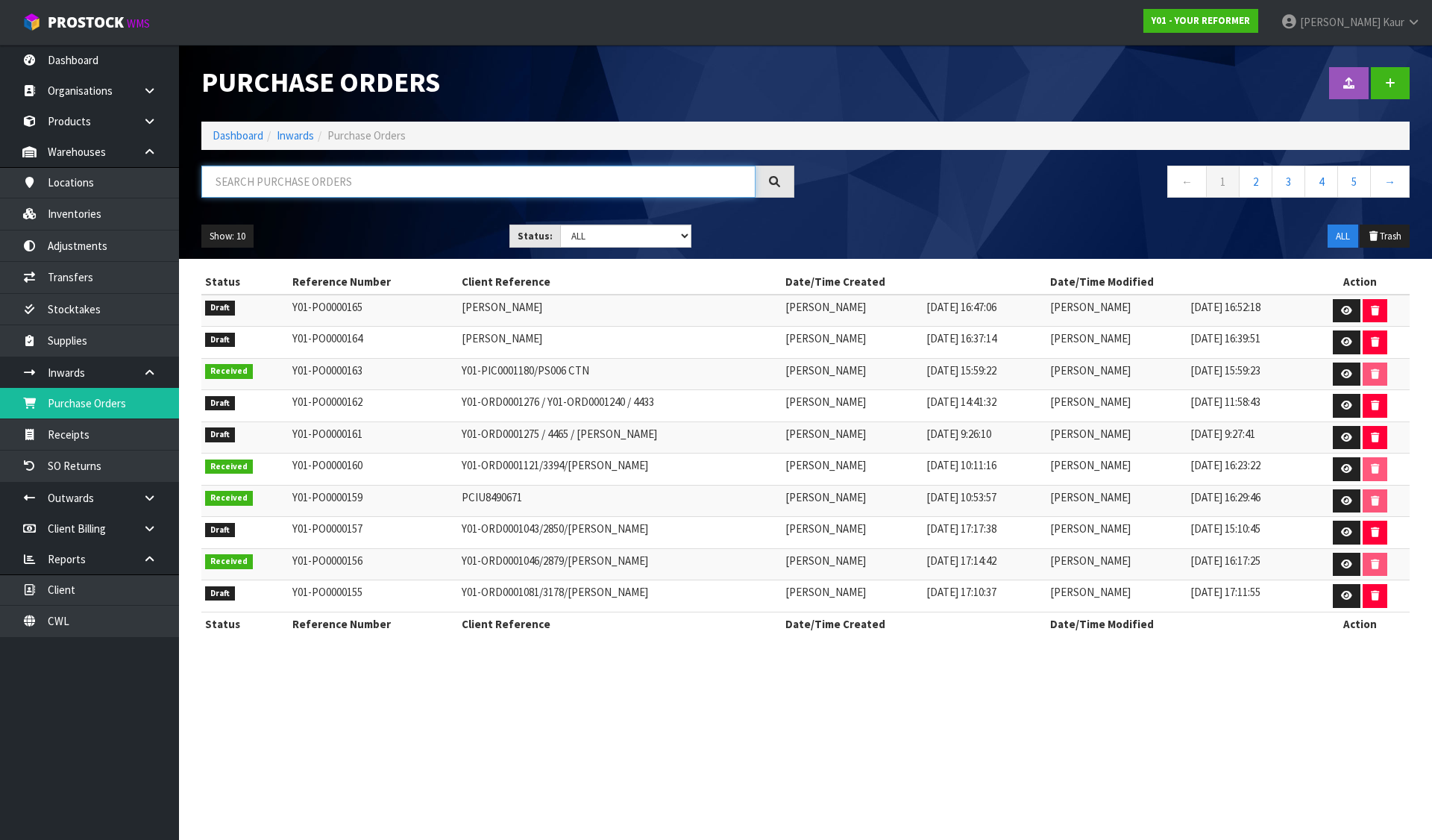
click at [425, 173] on input "text" at bounding box center [479, 181] width 554 height 32
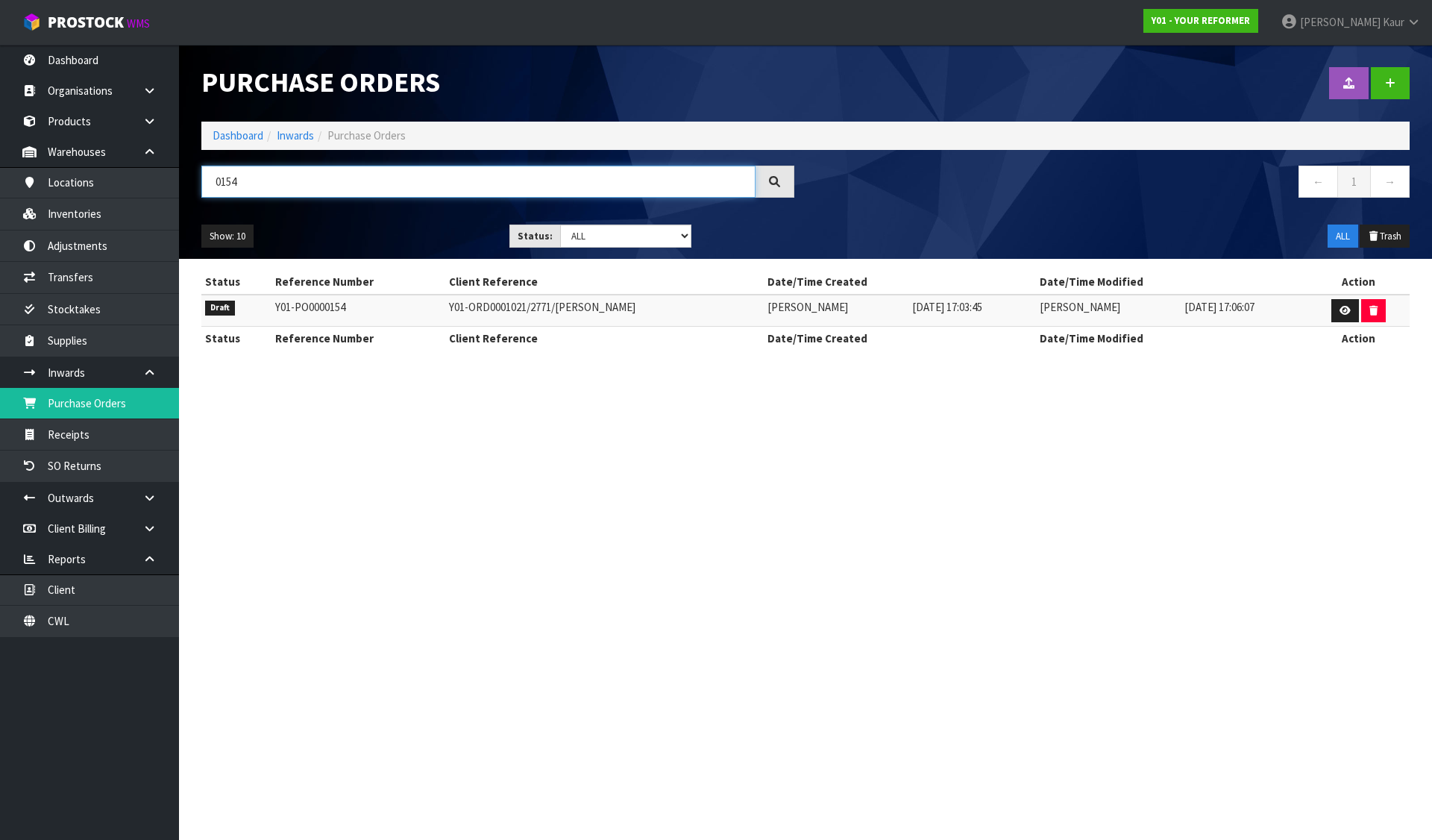
type input "0154"
drag, startPoint x: 543, startPoint y: 310, endPoint x: 634, endPoint y: 304, distance: 91.2
click at [634, 304] on td "Y01-ORD0001021/2771/SARAH DRUCKER" at bounding box center [605, 311] width 319 height 32
copy td "SARAH DRUCKER"
click at [1333, 306] on link at bounding box center [1345, 311] width 28 height 24
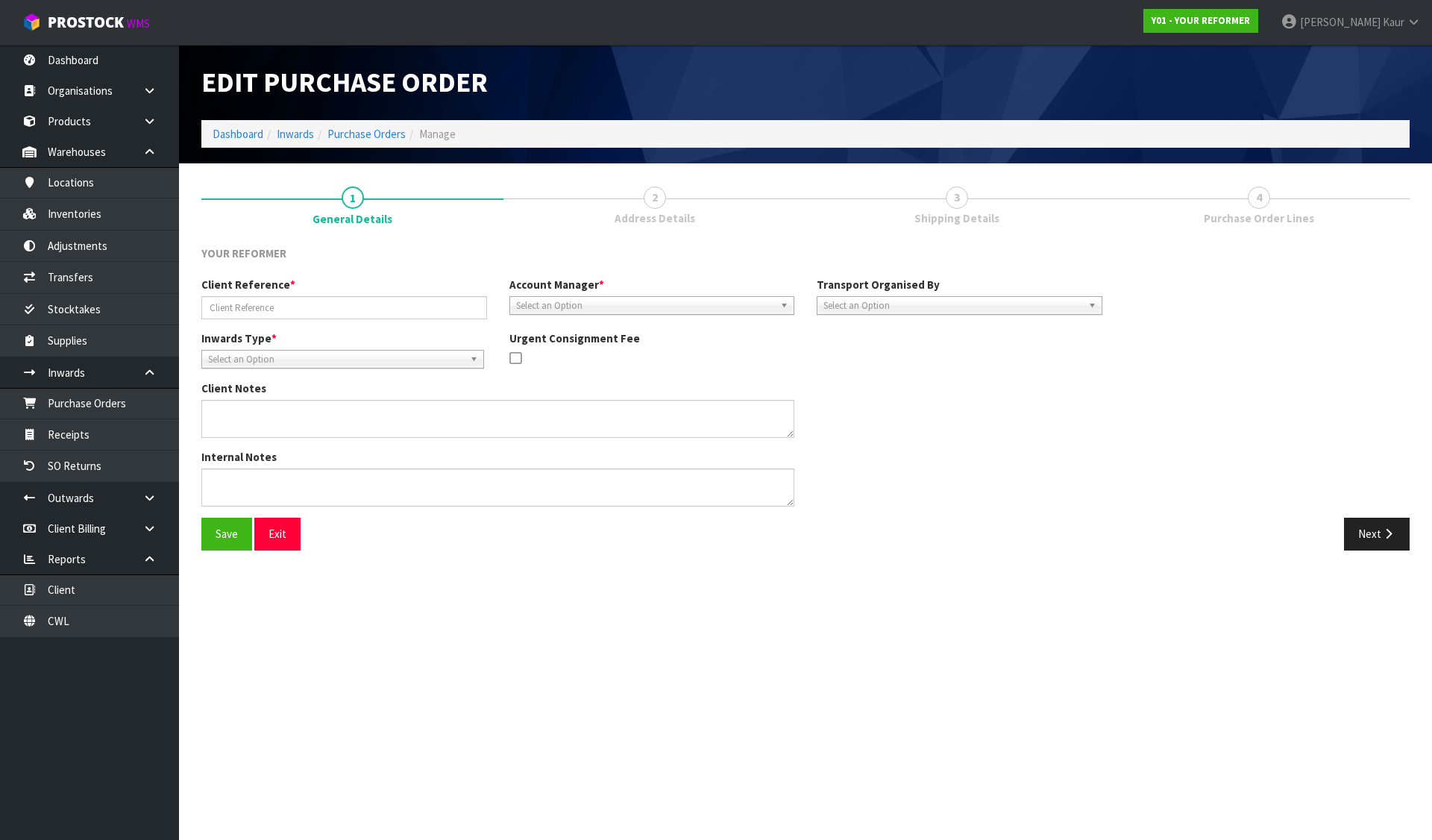
type input "Y01-ORD0001021/2771/SARAH DRUCKER"
type textarea "Y01-ORD00010 SARAH DRUCKER TOBAGO PLACE 12/8 AUK SUNNYNOOK 0620 NEW ZEALAND +64…"
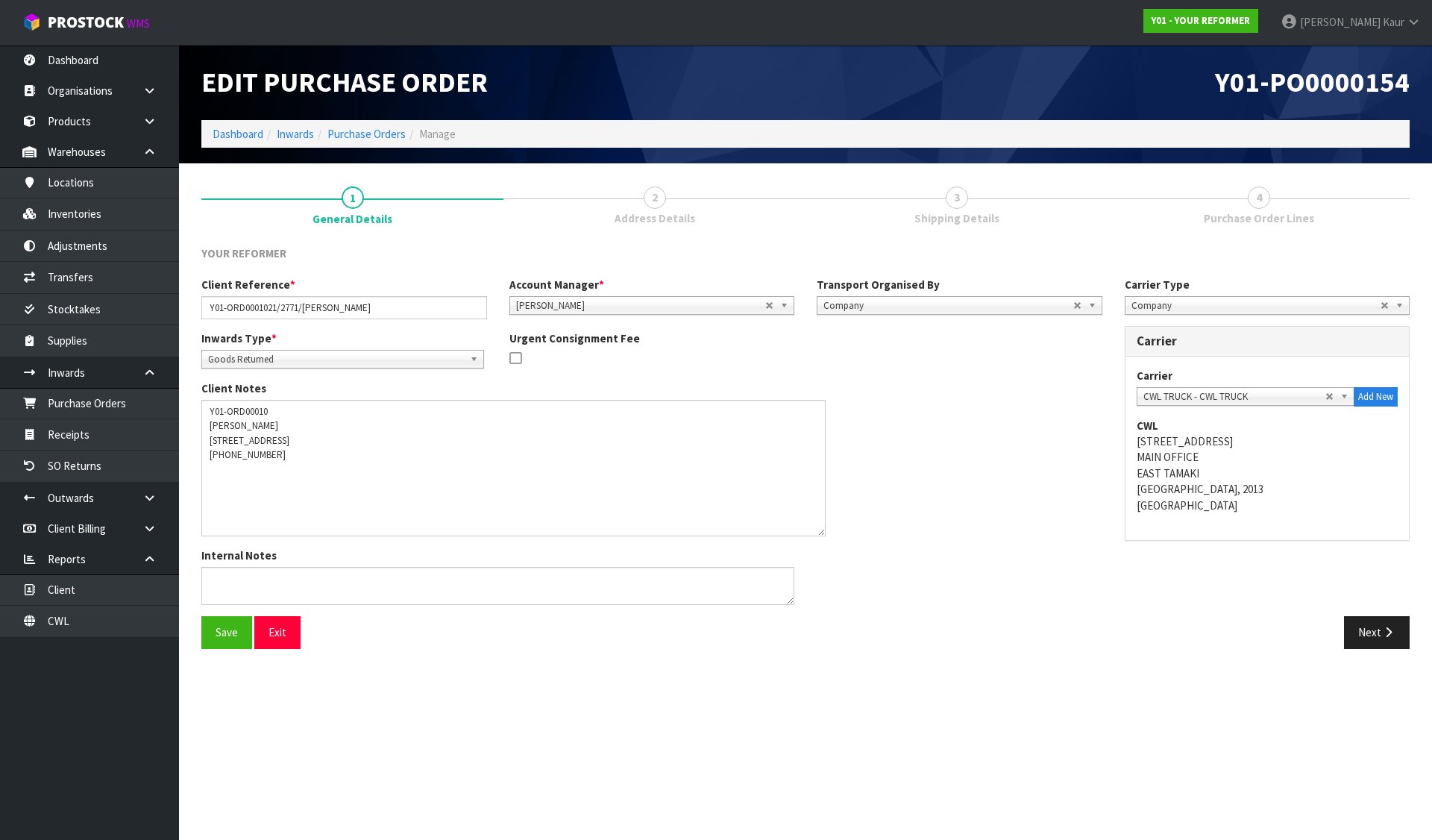
drag, startPoint x: 785, startPoint y: 429, endPoint x: 816, endPoint y: 528, distance: 103.7
click at [816, 528] on textarea at bounding box center [513, 468] width 624 height 136
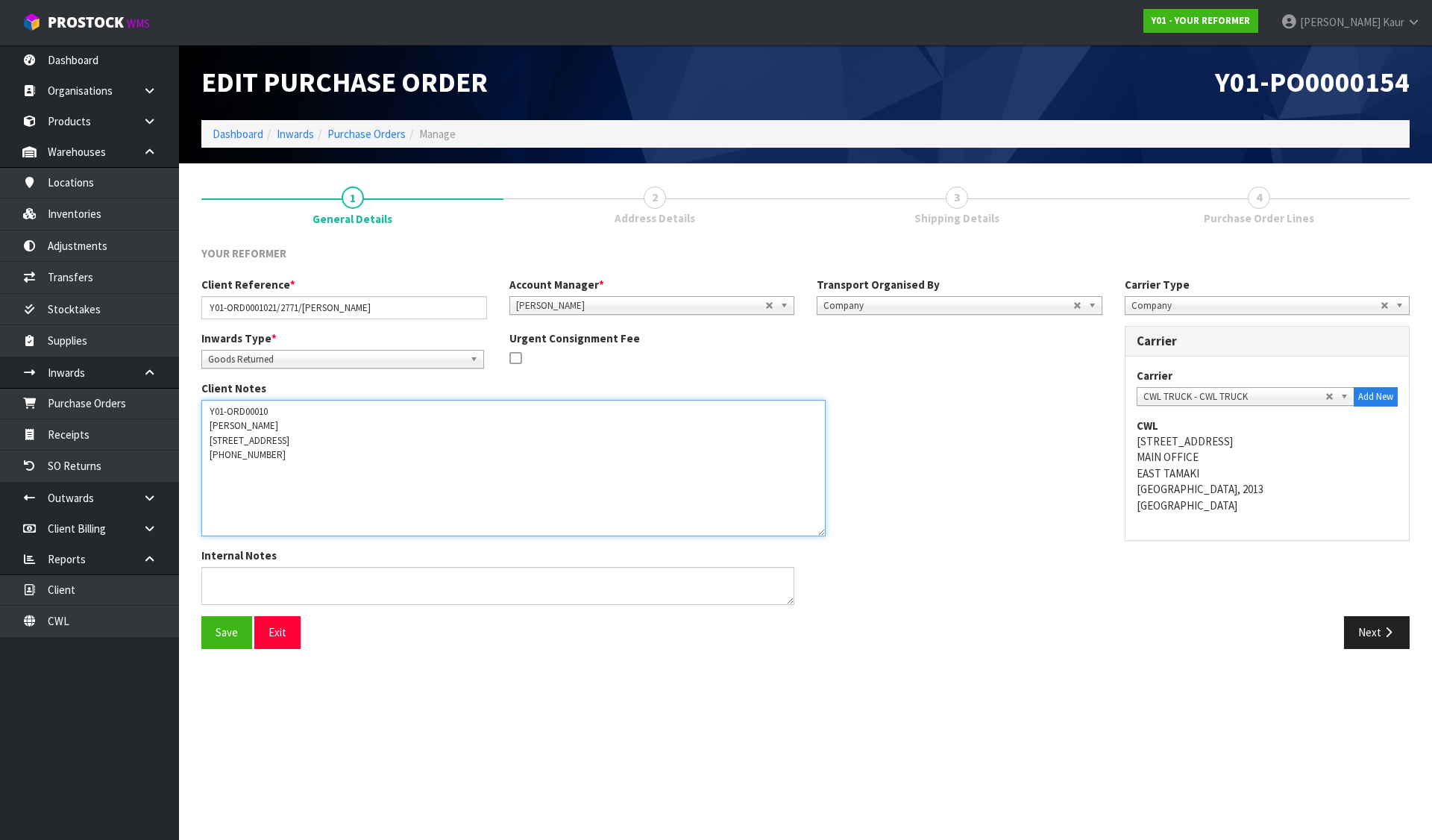
drag, startPoint x: 204, startPoint y: 516, endPoint x: 297, endPoint y: 515, distance: 93.0
click at [297, 515] on textarea at bounding box center [513, 468] width 624 height 136
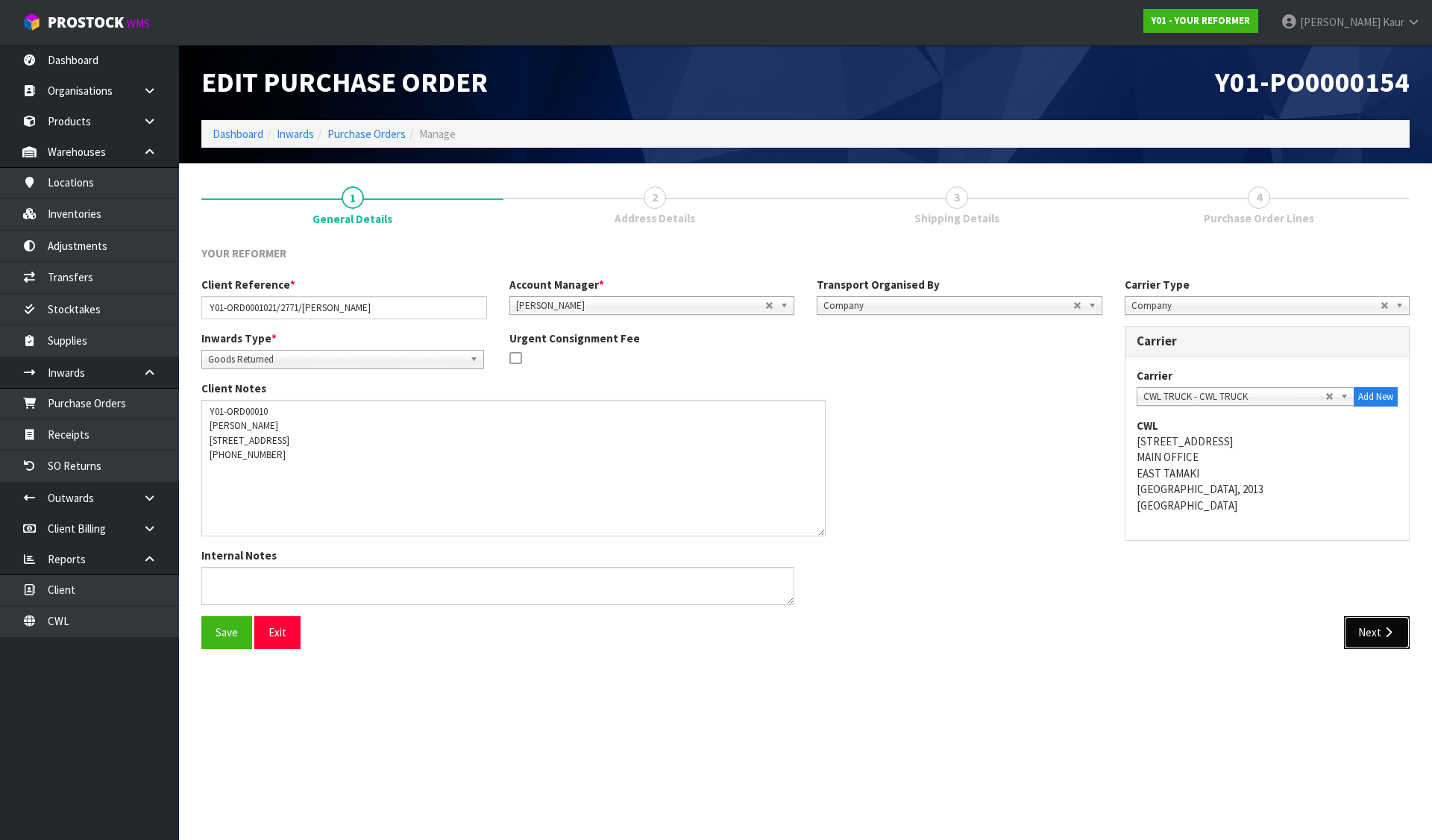
click at [1385, 637] on icon "button" at bounding box center [1388, 632] width 15 height 11
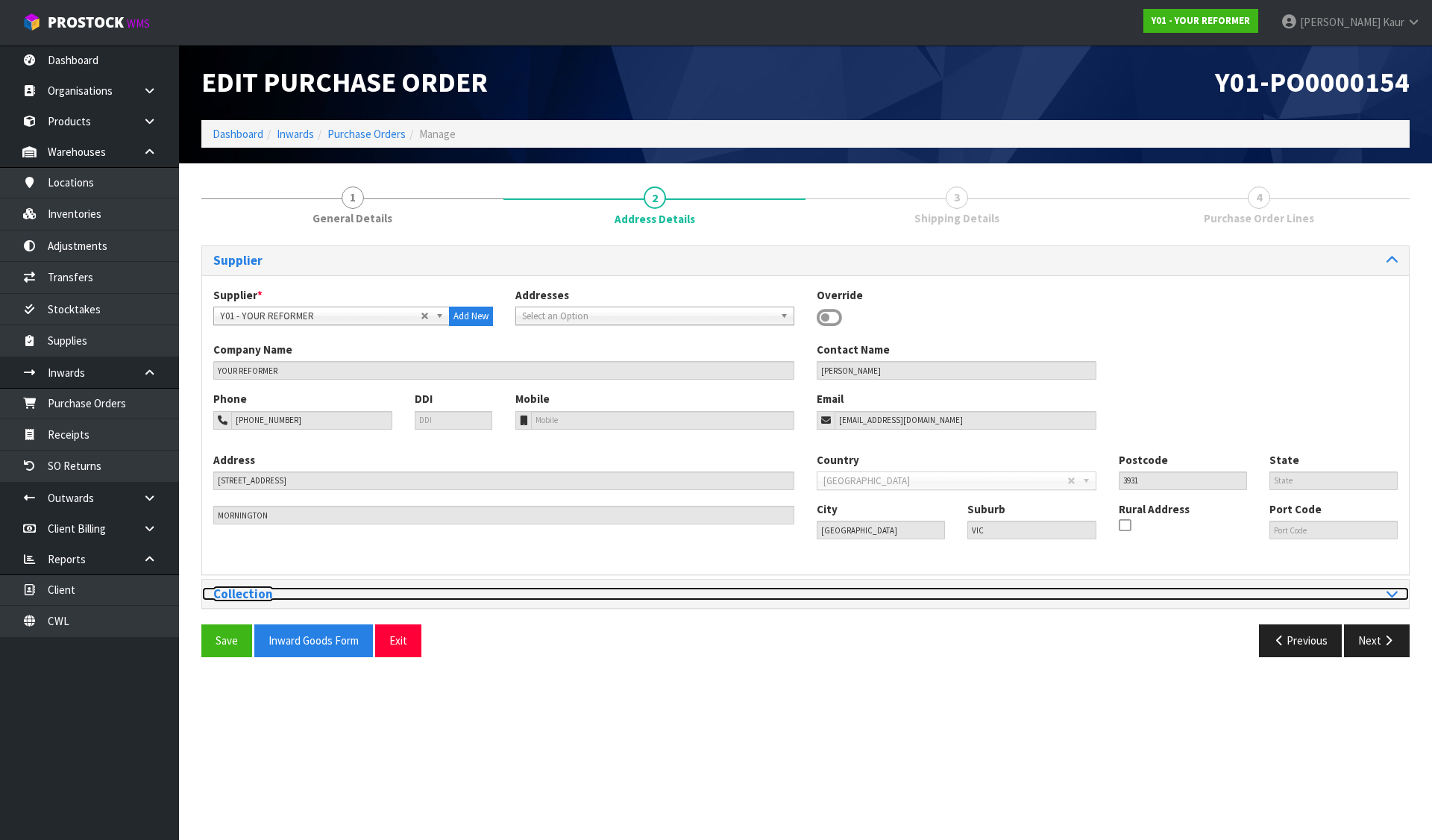
click at [235, 593] on h3 "Collection" at bounding box center [504, 594] width 581 height 15
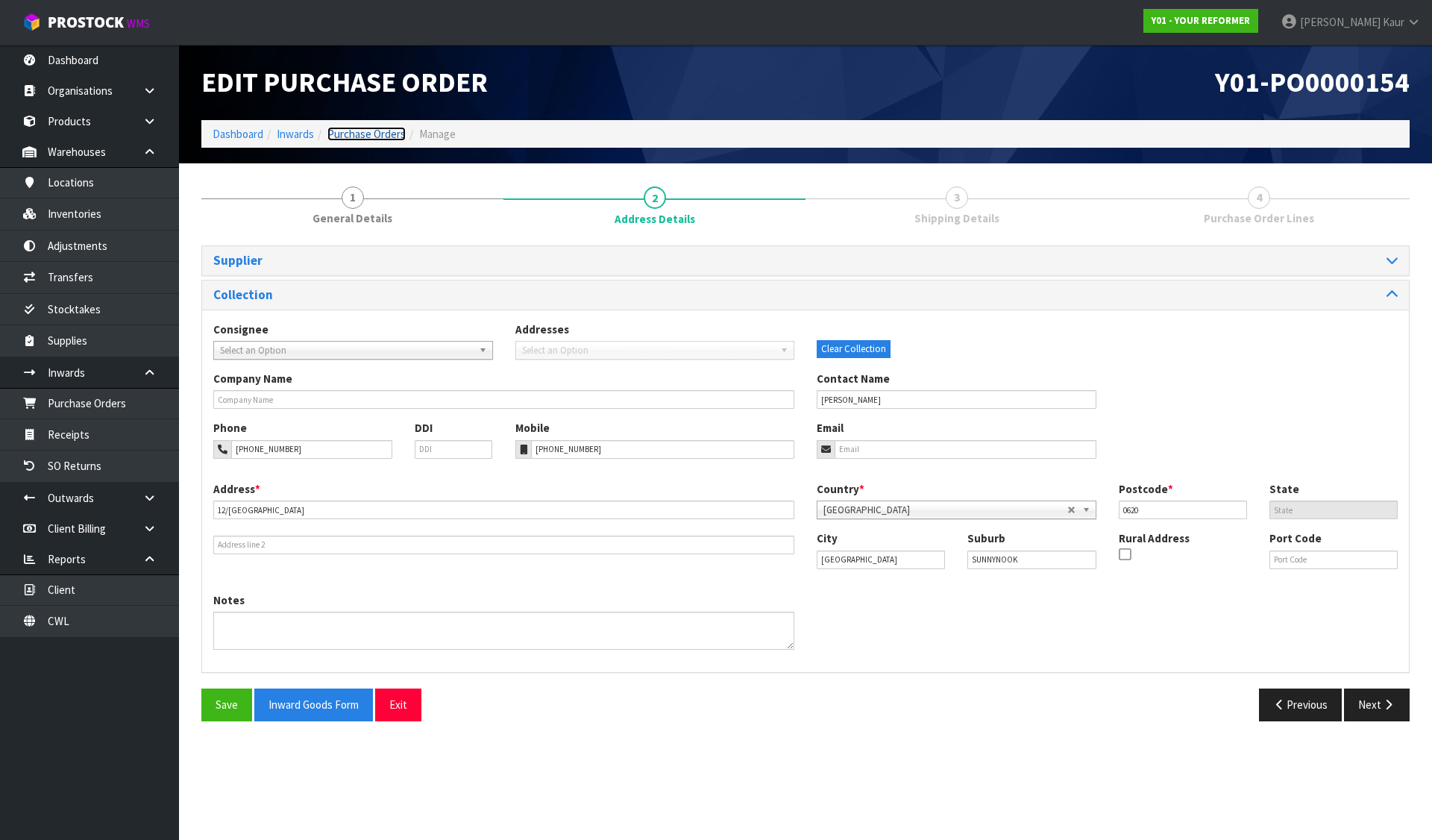
click at [355, 136] on link "Purchase Orders" at bounding box center [367, 134] width 78 height 15
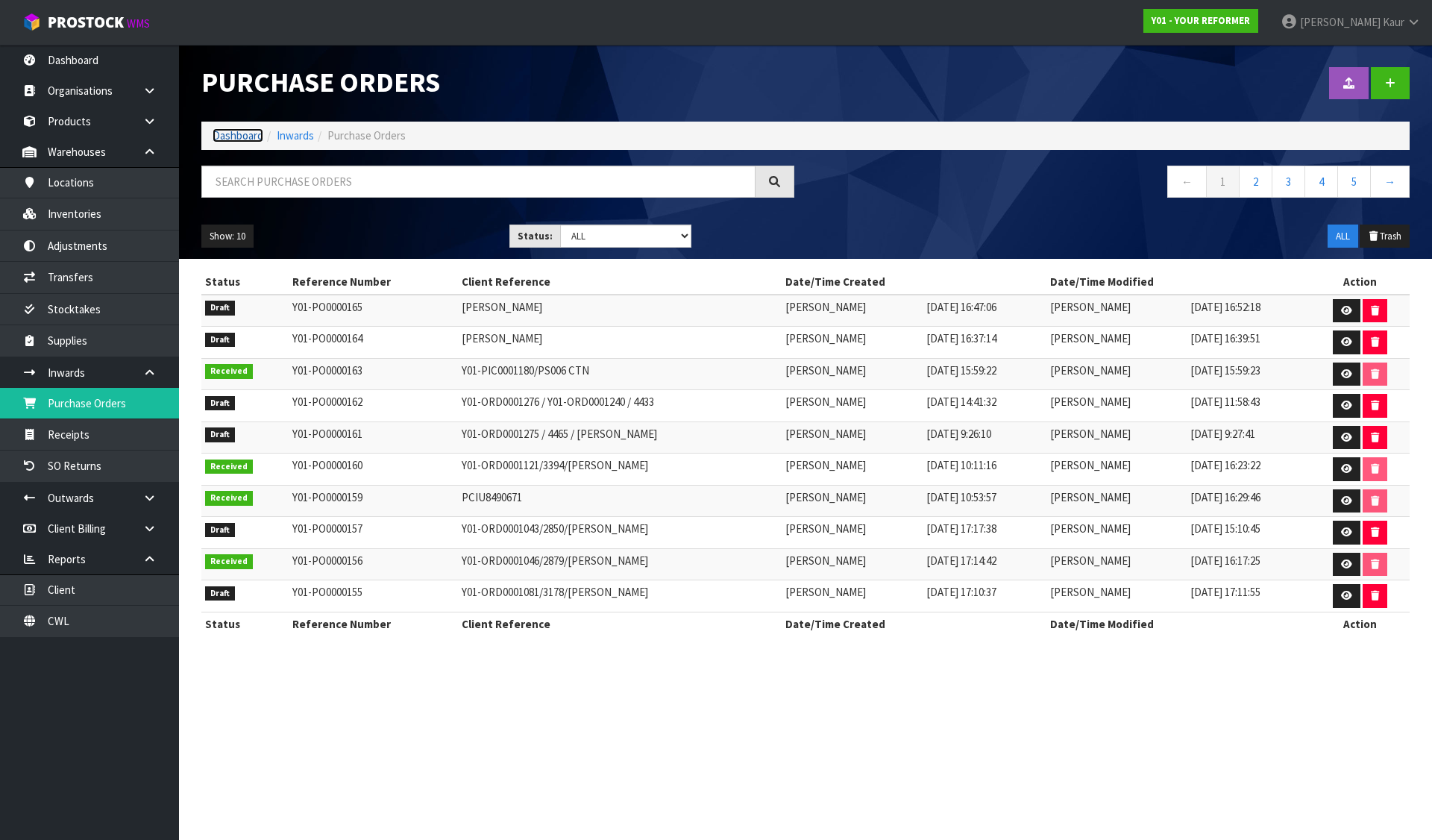
click at [234, 139] on link "Dashboard" at bounding box center [238, 136] width 51 height 15
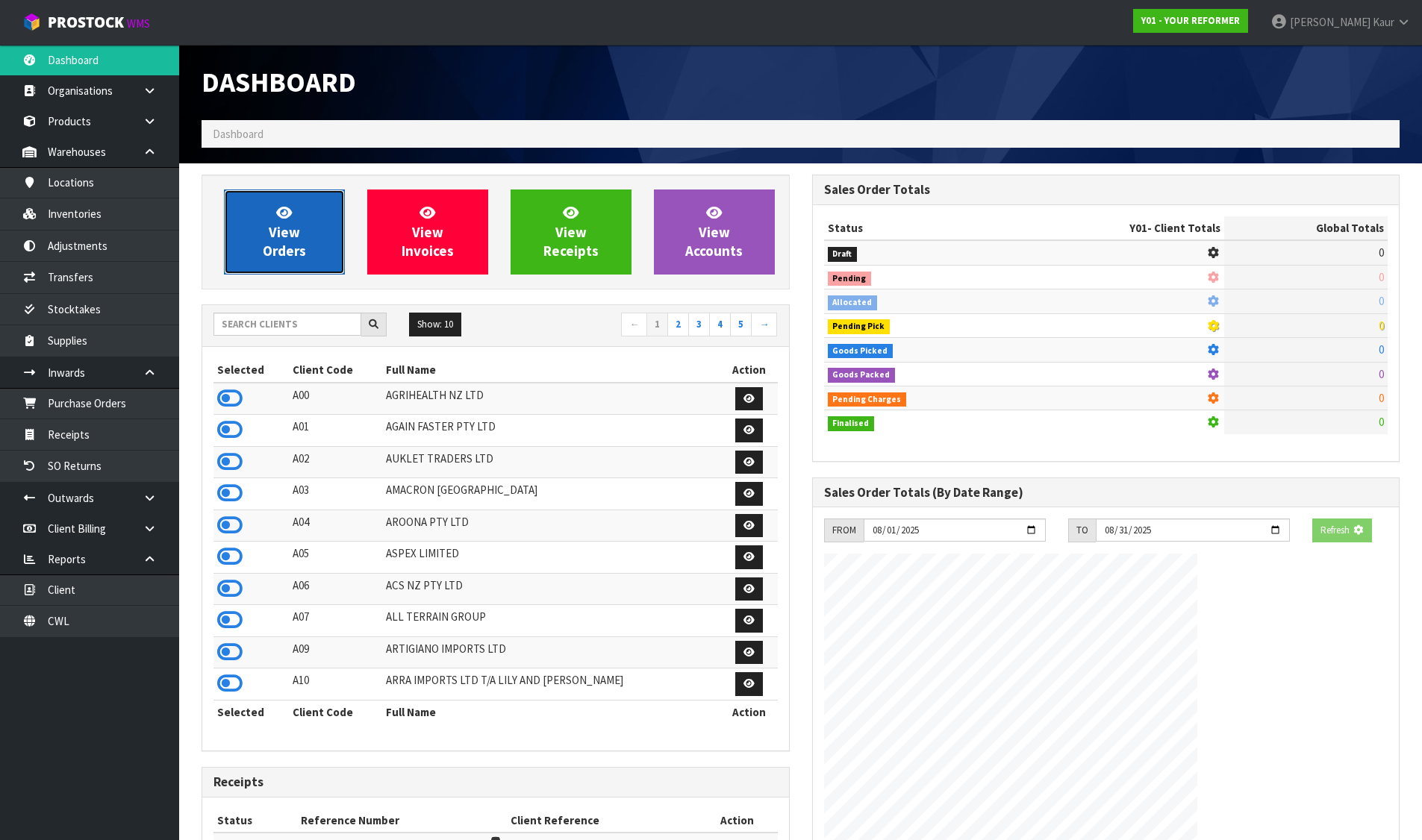
click at [290, 213] on icon at bounding box center [283, 212] width 15 height 15
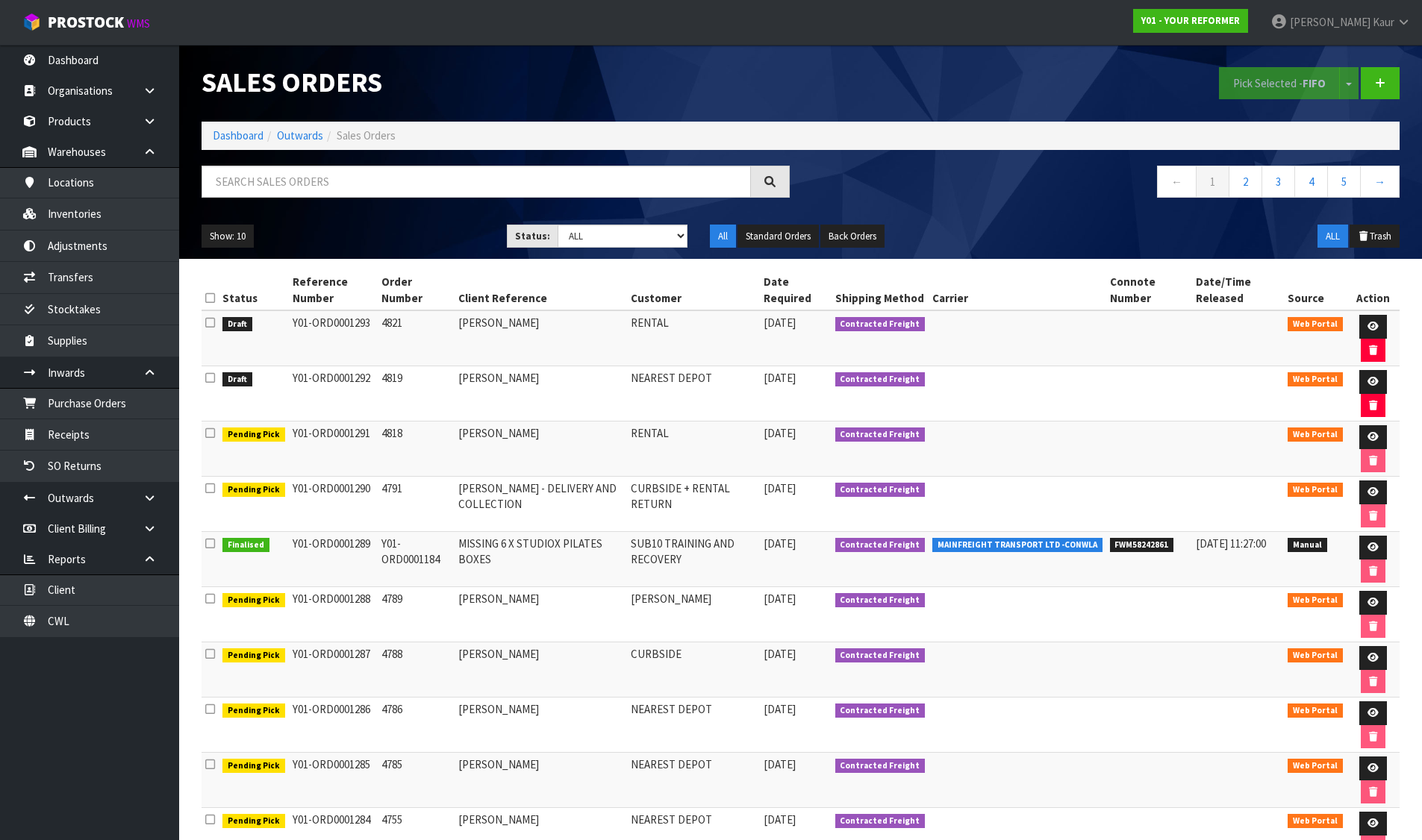
click at [395, 487] on td "4791" at bounding box center [416, 504] width 77 height 55
copy td "4791"
click at [463, 493] on td "KATY COWPER - DELIVERY AND COLLECTION" at bounding box center [540, 504] width 172 height 55
drag, startPoint x: 464, startPoint y: 488, endPoint x: 532, endPoint y: 488, distance: 68.0
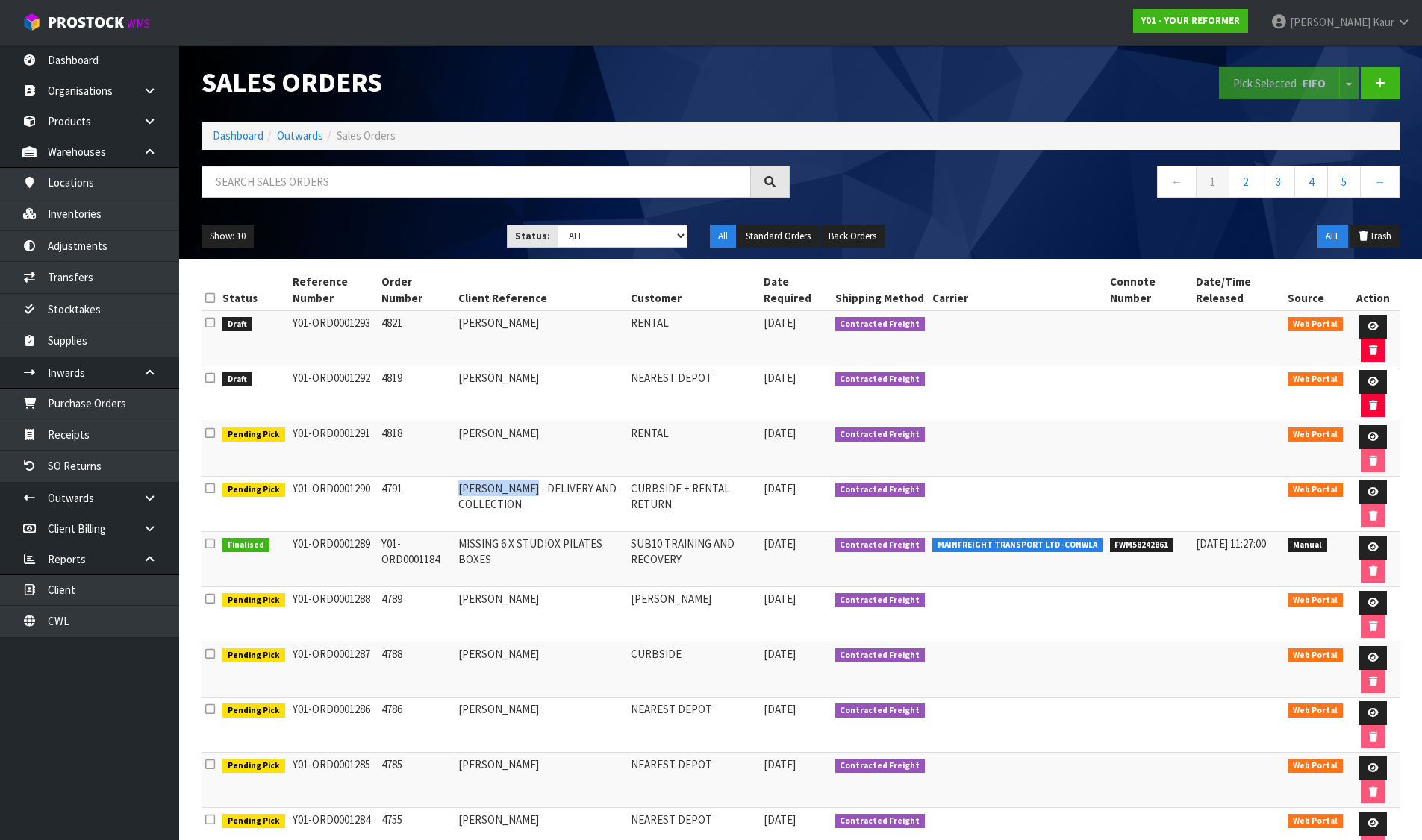
click at [532, 488] on td "KATY COWPER - DELIVERY AND COLLECTION" at bounding box center [540, 504] width 172 height 55
copy td "KATY COWPER -"
drag, startPoint x: 287, startPoint y: 488, endPoint x: 380, endPoint y: 488, distance: 93.0
click at [380, 488] on tr "Pending Pick Y01-ORD0001290 4791 KATY COWPER - DELIVERY AND COLLECTION CURBSIDE…" at bounding box center [800, 504] width 1198 height 55
copy tr "Y01-ORD0001290"
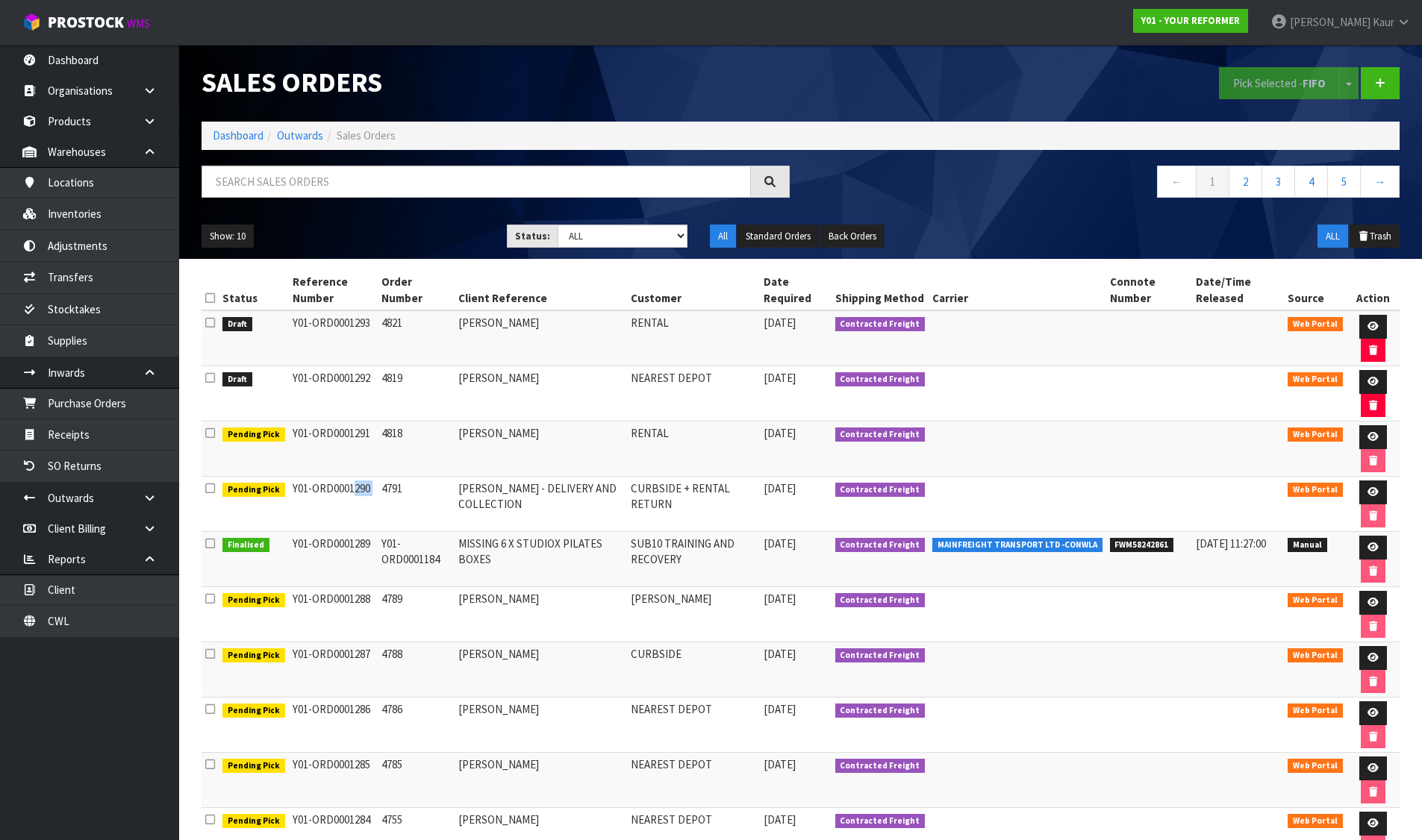
click at [658, 487] on td "CURBSIDE + RENTAL RETURN" at bounding box center [693, 504] width 133 height 55
copy td "CURBSIDE"
click at [1378, 600] on link at bounding box center [1373, 602] width 28 height 24
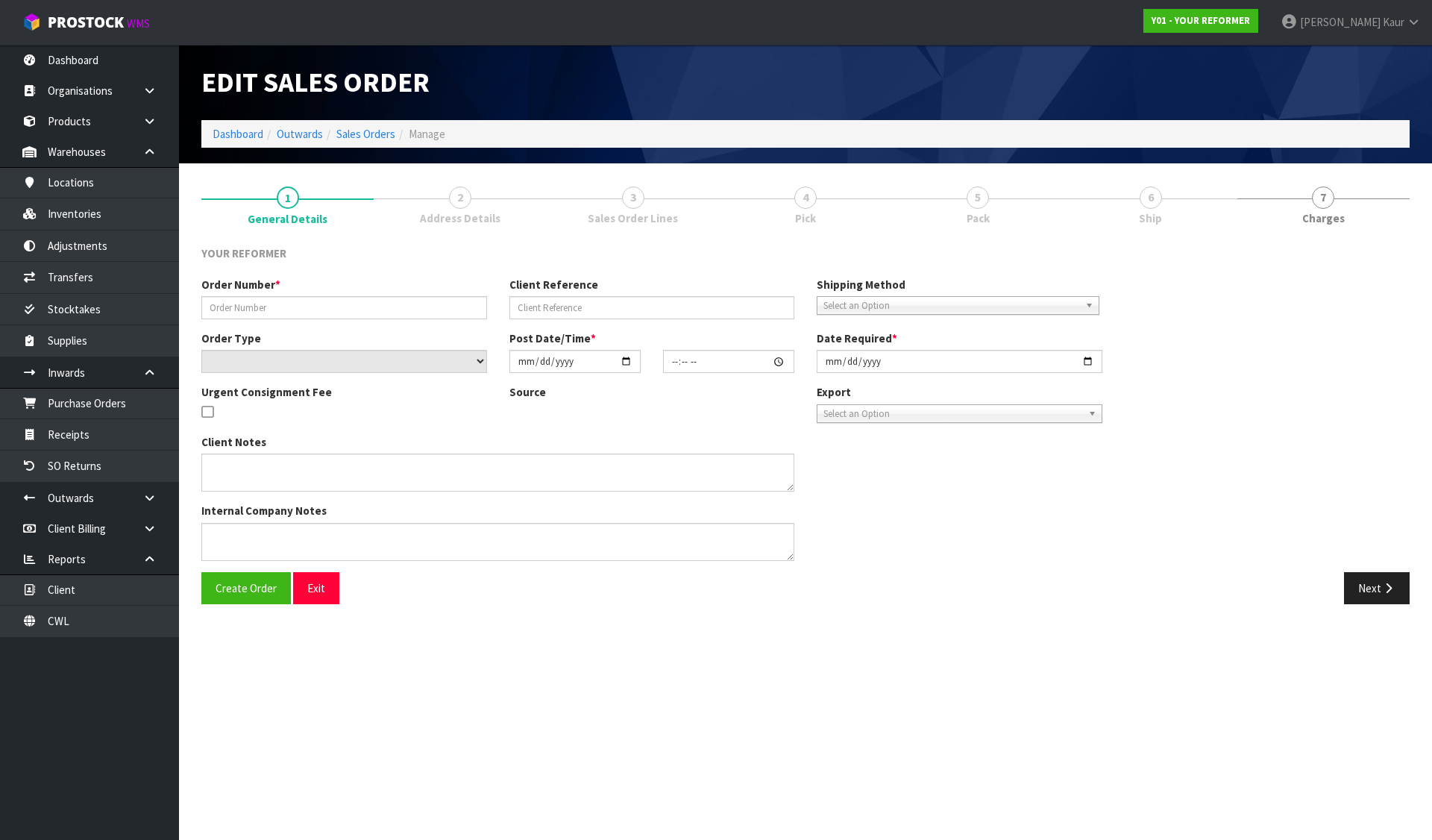
type input "4789"
type input "STEPH GEDDES"
select select "number:0"
type input "2025-08-11"
type input "15:33:00.000"
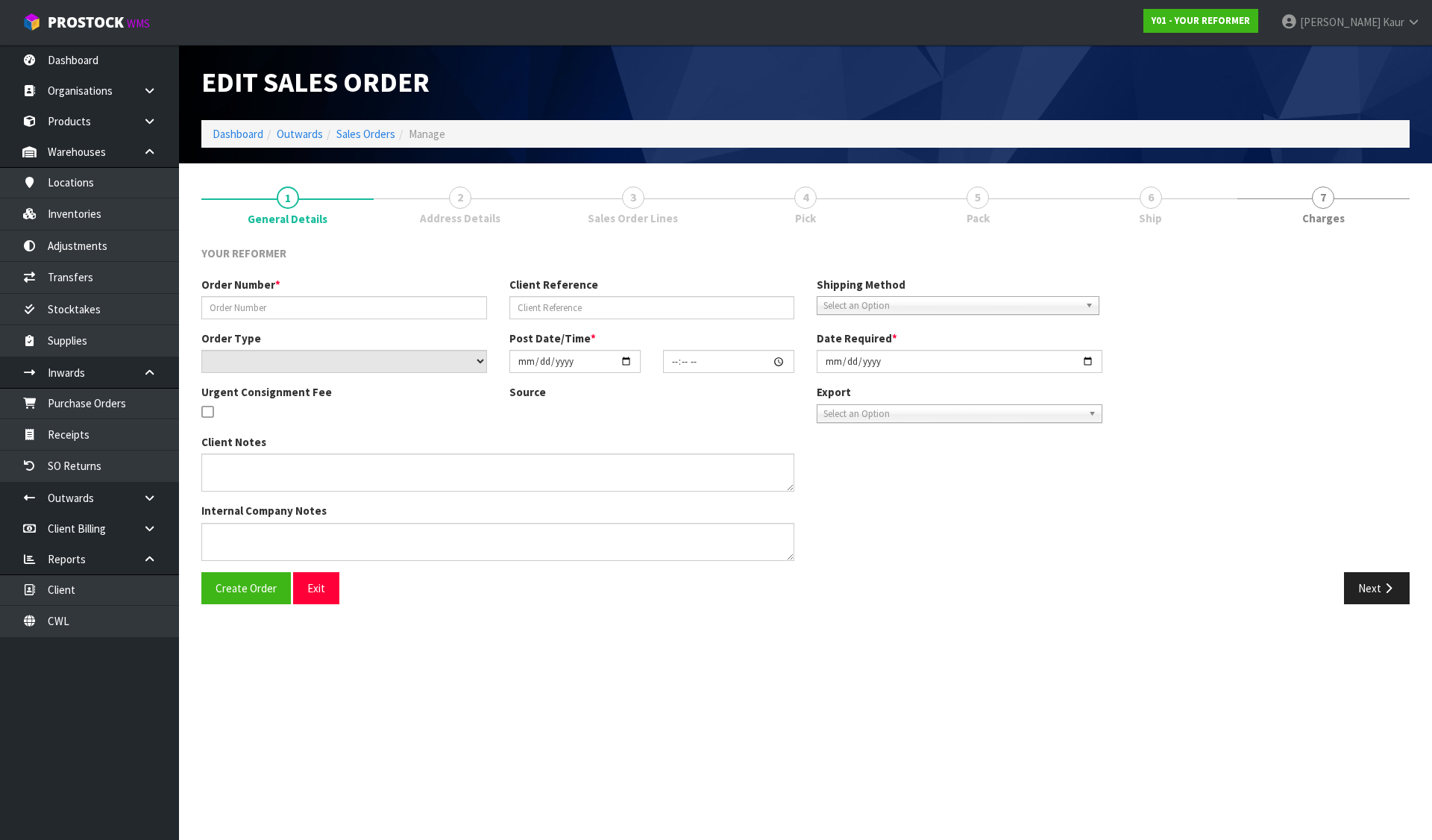
type input "2025-08-12"
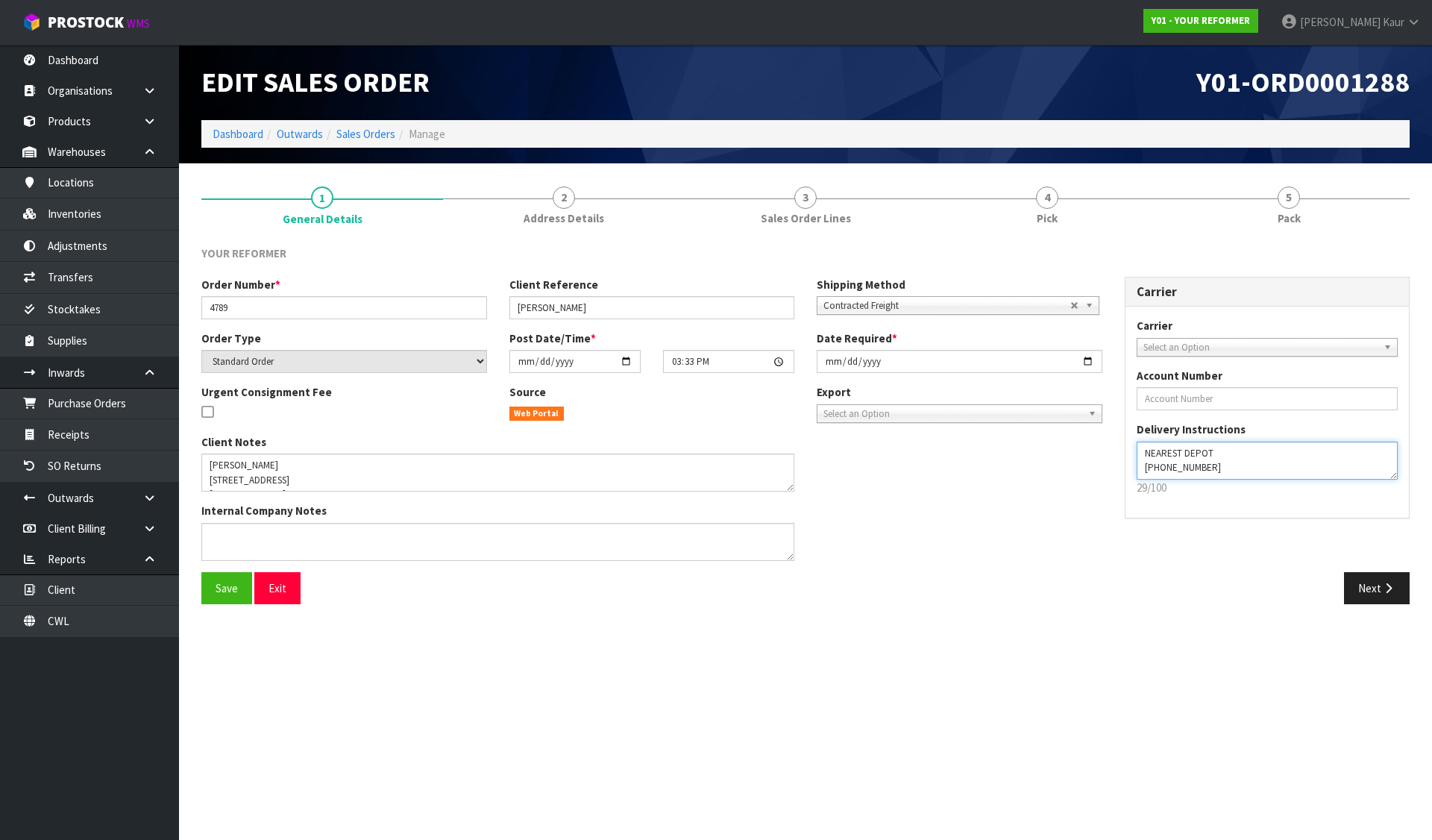
drag, startPoint x: 1141, startPoint y: 452, endPoint x: 1218, endPoint y: 447, distance: 77.2
click at [1218, 447] on textarea at bounding box center [1267, 461] width 262 height 38
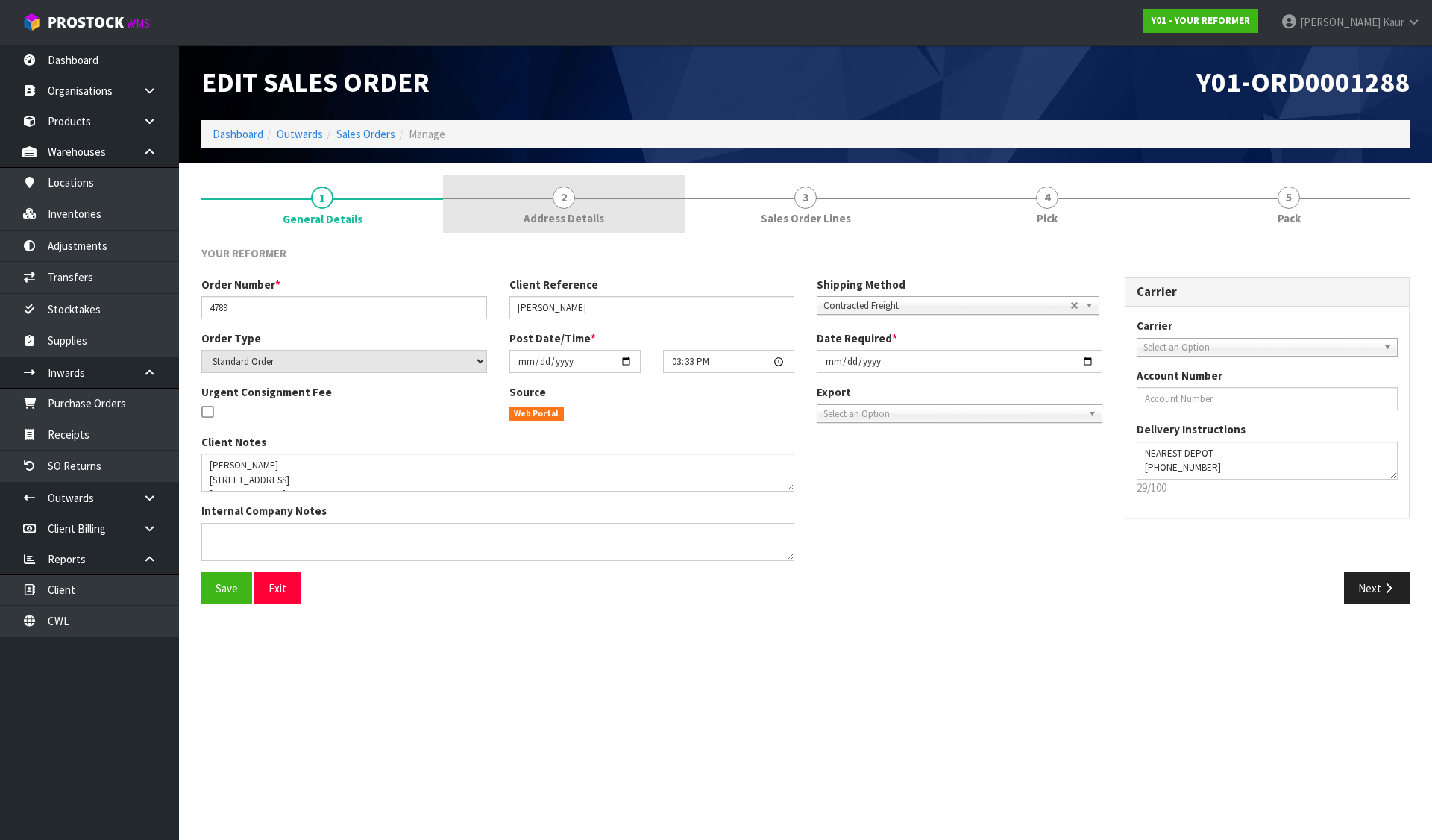
click at [564, 206] on span "2" at bounding box center [564, 198] width 22 height 22
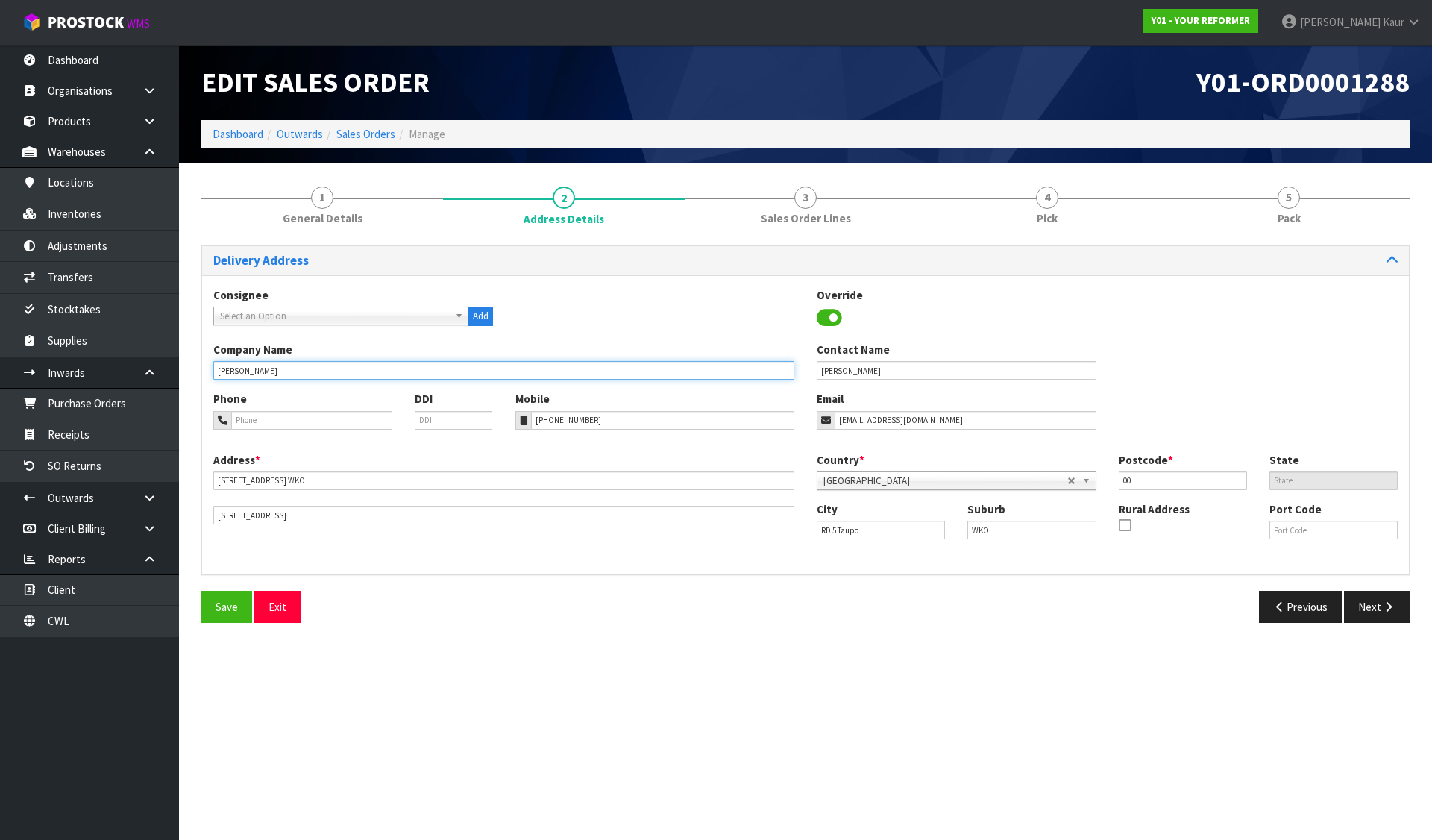
drag, startPoint x: 361, startPoint y: 369, endPoint x: 190, endPoint y: 379, distance: 171.3
click at [190, 379] on div "1 General Details 2 Address Details 3 Sales Order Lines 4 Pick 5 Pack Delivery …" at bounding box center [805, 404] width 1231 height 459
paste input "NEAREST DEPOT"
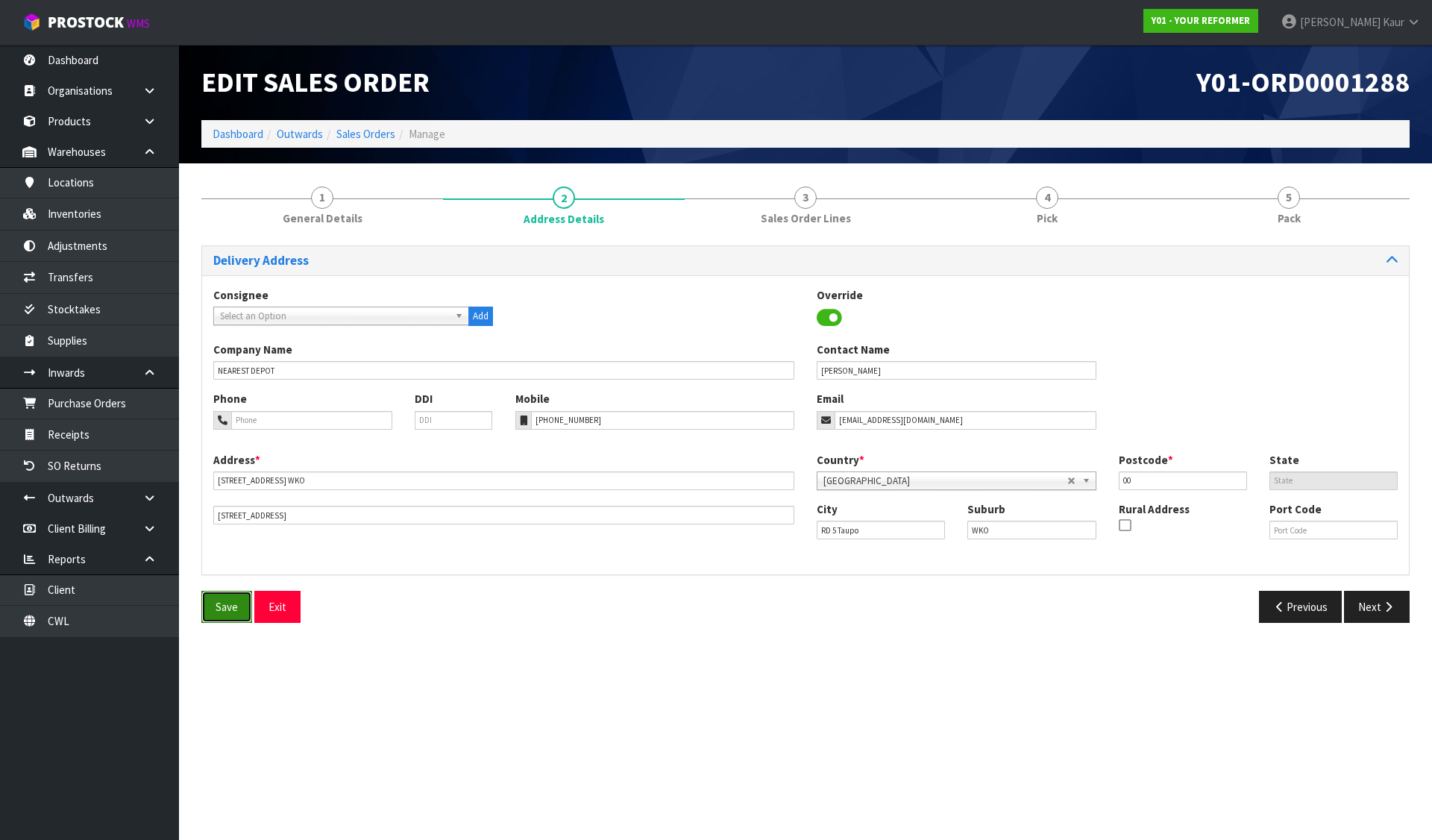
click at [234, 606] on span "Save" at bounding box center [227, 606] width 22 height 15
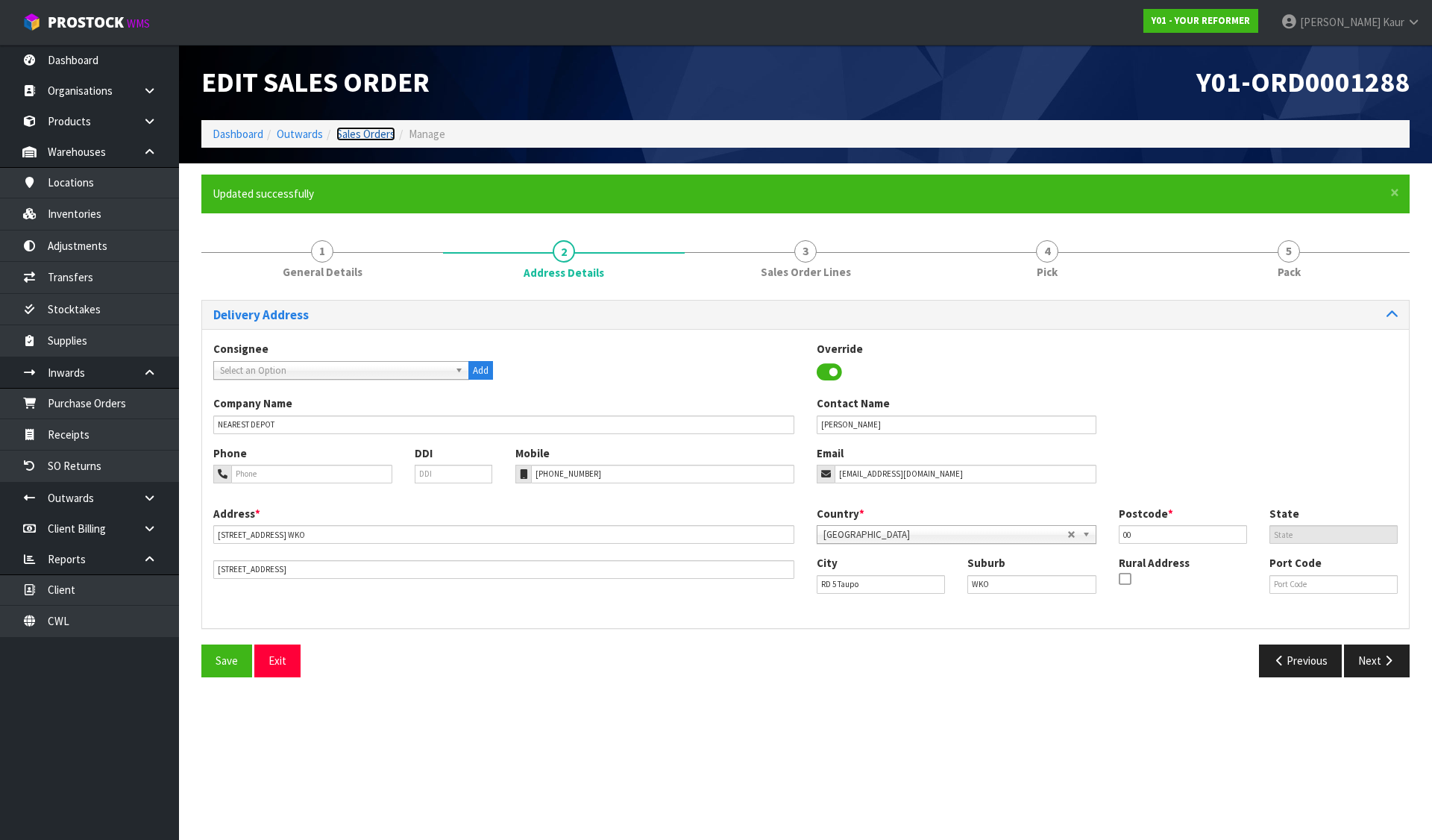
click at [366, 138] on link "Sales Orders" at bounding box center [365, 134] width 59 height 15
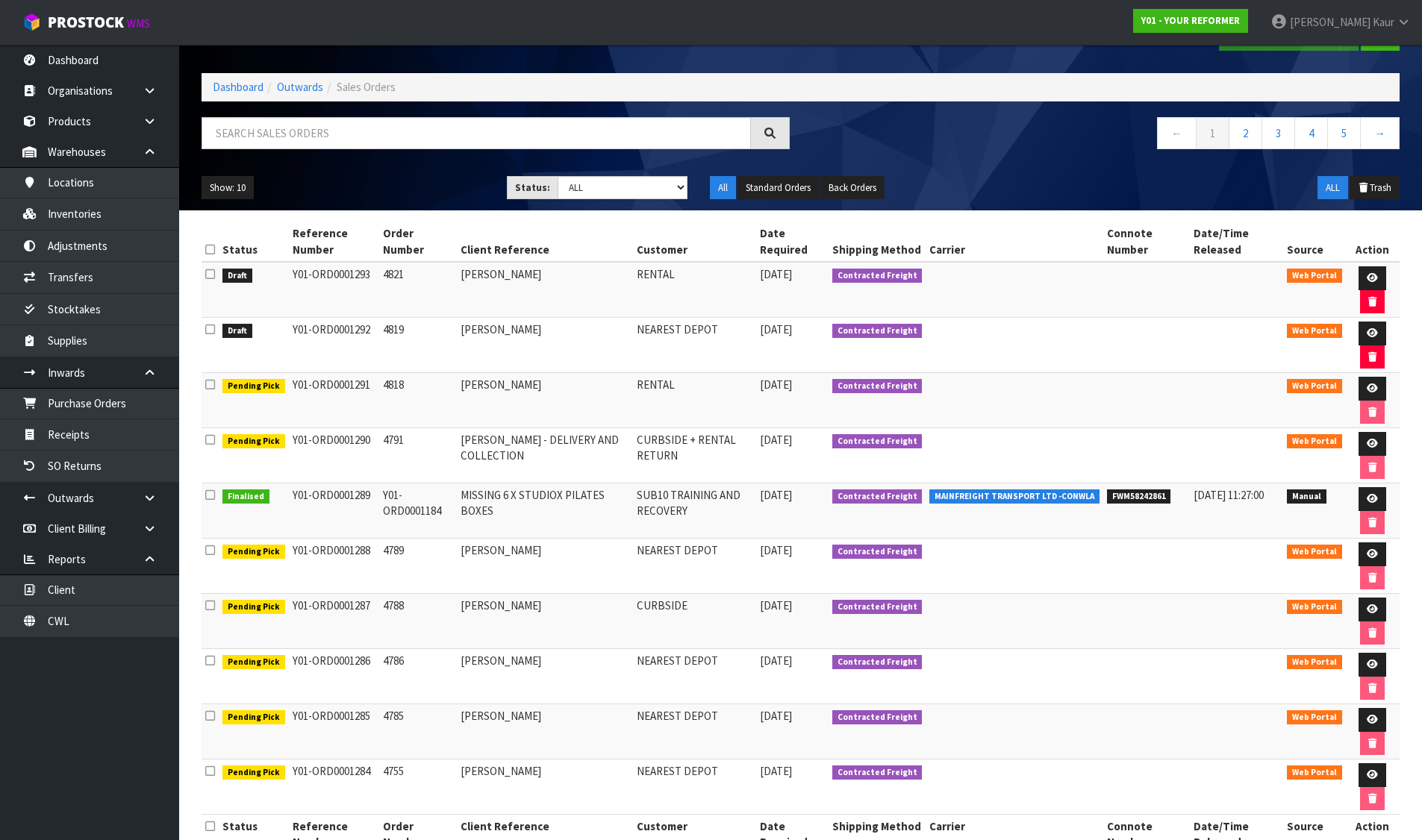
scroll to position [74, 0]
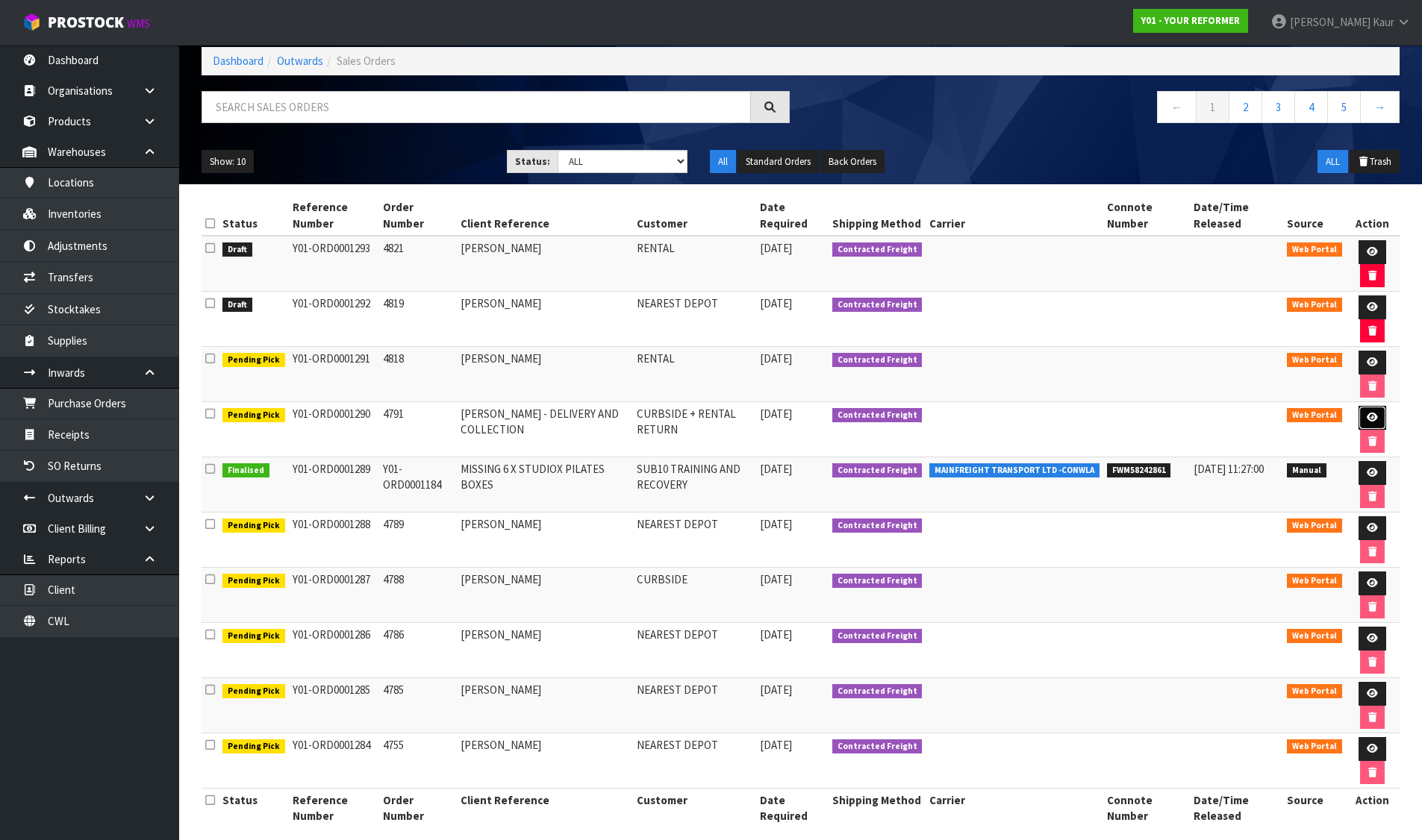
click at [1371, 414] on icon at bounding box center [1372, 417] width 11 height 10
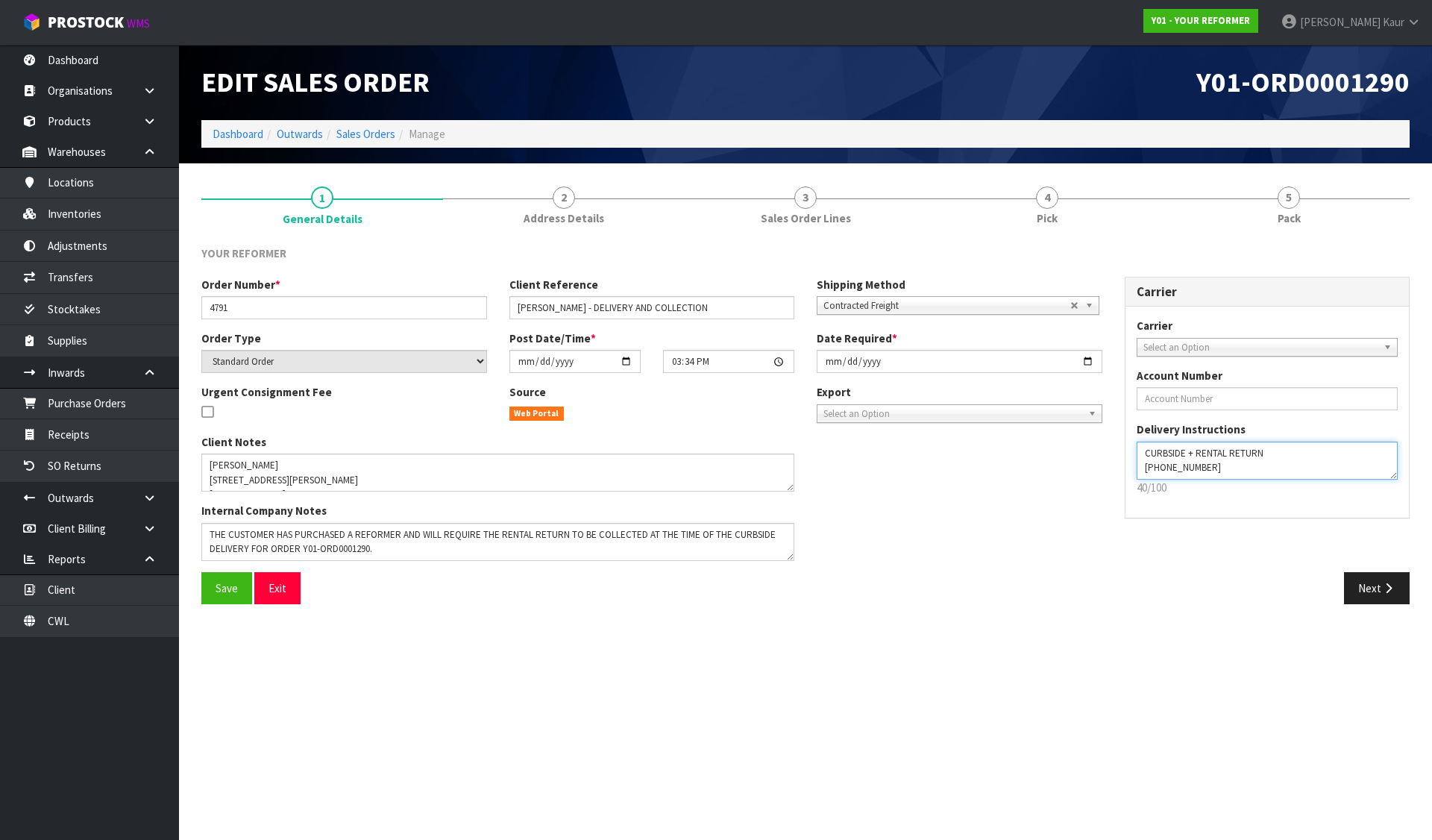
drag, startPoint x: 1221, startPoint y: 471, endPoint x: 1133, endPoint y: 474, distance: 88.1
click at [1136, 475] on textarea at bounding box center [1267, 461] width 262 height 38
click at [383, 134] on link "Sales Orders" at bounding box center [365, 134] width 59 height 15
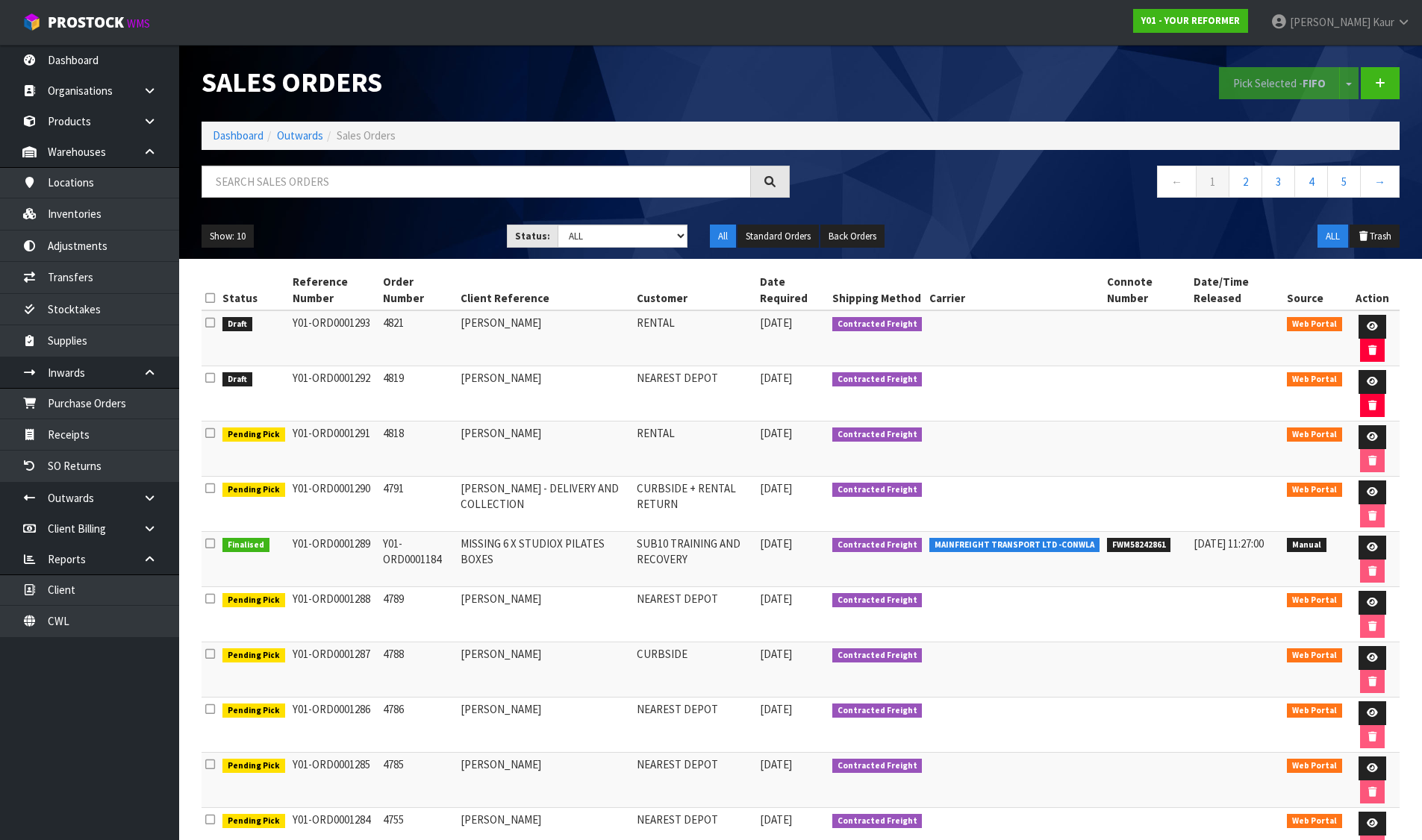
click at [359, 436] on td "Y01-ORD0001291" at bounding box center [334, 449] width 90 height 55
drag, startPoint x: 370, startPoint y: 431, endPoint x: 289, endPoint y: 440, distance: 81.5
click at [289, 440] on td "Y01-ORD0001291" at bounding box center [334, 449] width 90 height 55
click at [652, 429] on td "RENTAL" at bounding box center [694, 449] width 123 height 55
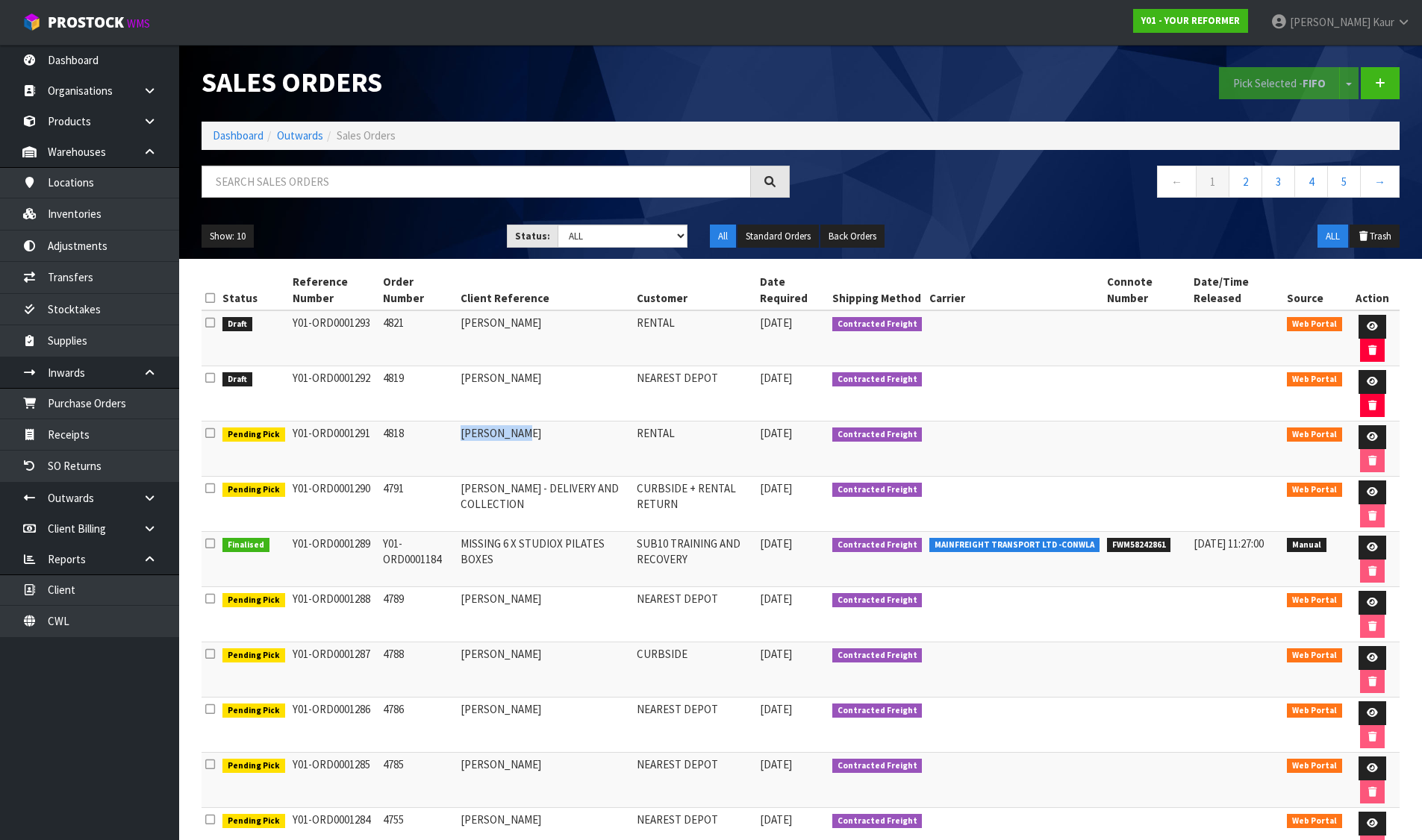
drag, startPoint x: 458, startPoint y: 430, endPoint x: 536, endPoint y: 433, distance: 78.1
click at [536, 433] on td "ANGELA MOON" at bounding box center [545, 449] width 176 height 55
drag, startPoint x: 463, startPoint y: 319, endPoint x: 530, endPoint y: 324, distance: 67.2
click at [530, 324] on td "MAREE LEITH" at bounding box center [545, 338] width 176 height 56
drag, startPoint x: 287, startPoint y: 322, endPoint x: 366, endPoint y: 322, distance: 79.0
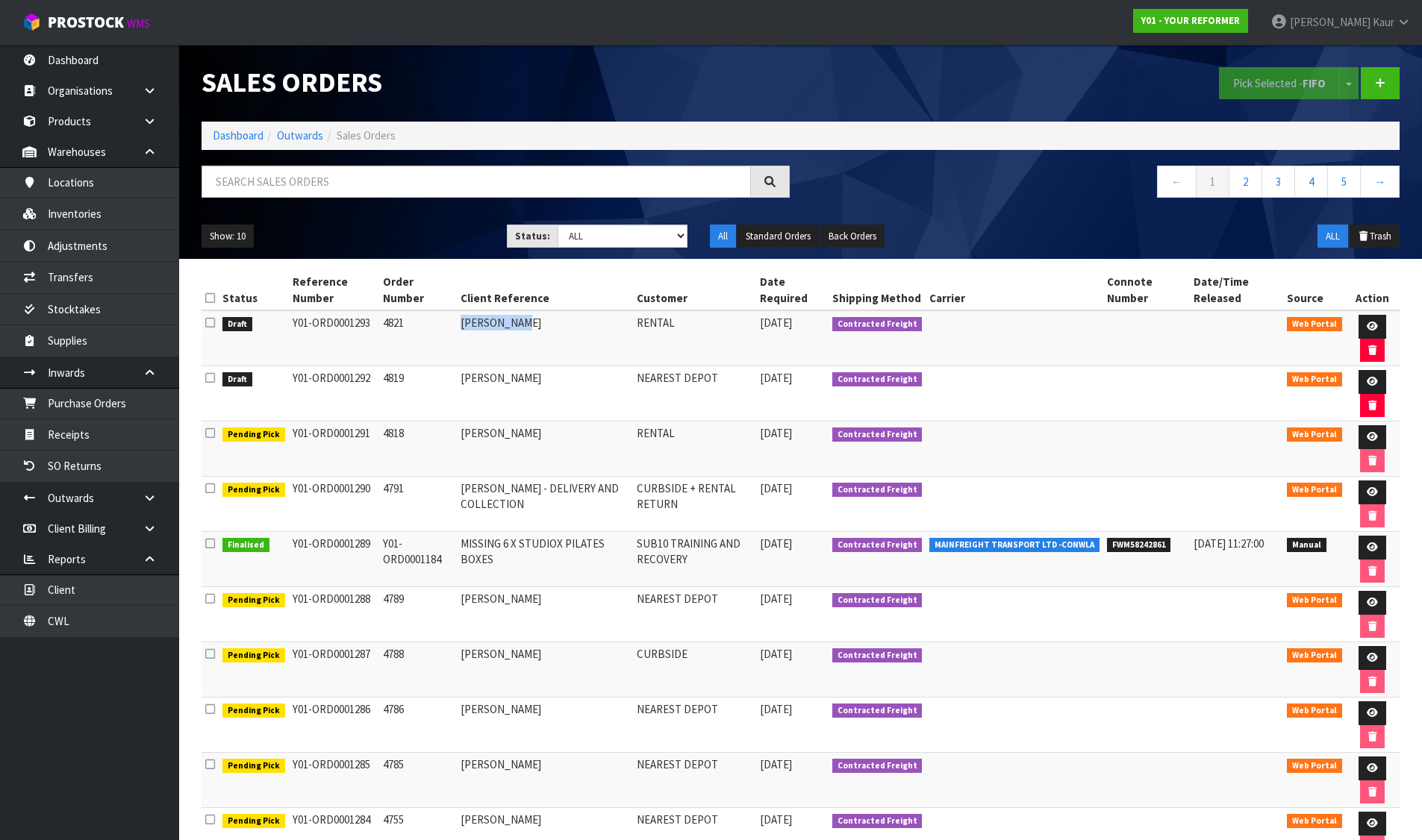
click at [366, 322] on td "Y01-ORD0001293" at bounding box center [334, 338] width 90 height 56
click at [1362, 326] on link at bounding box center [1372, 326] width 28 height 24
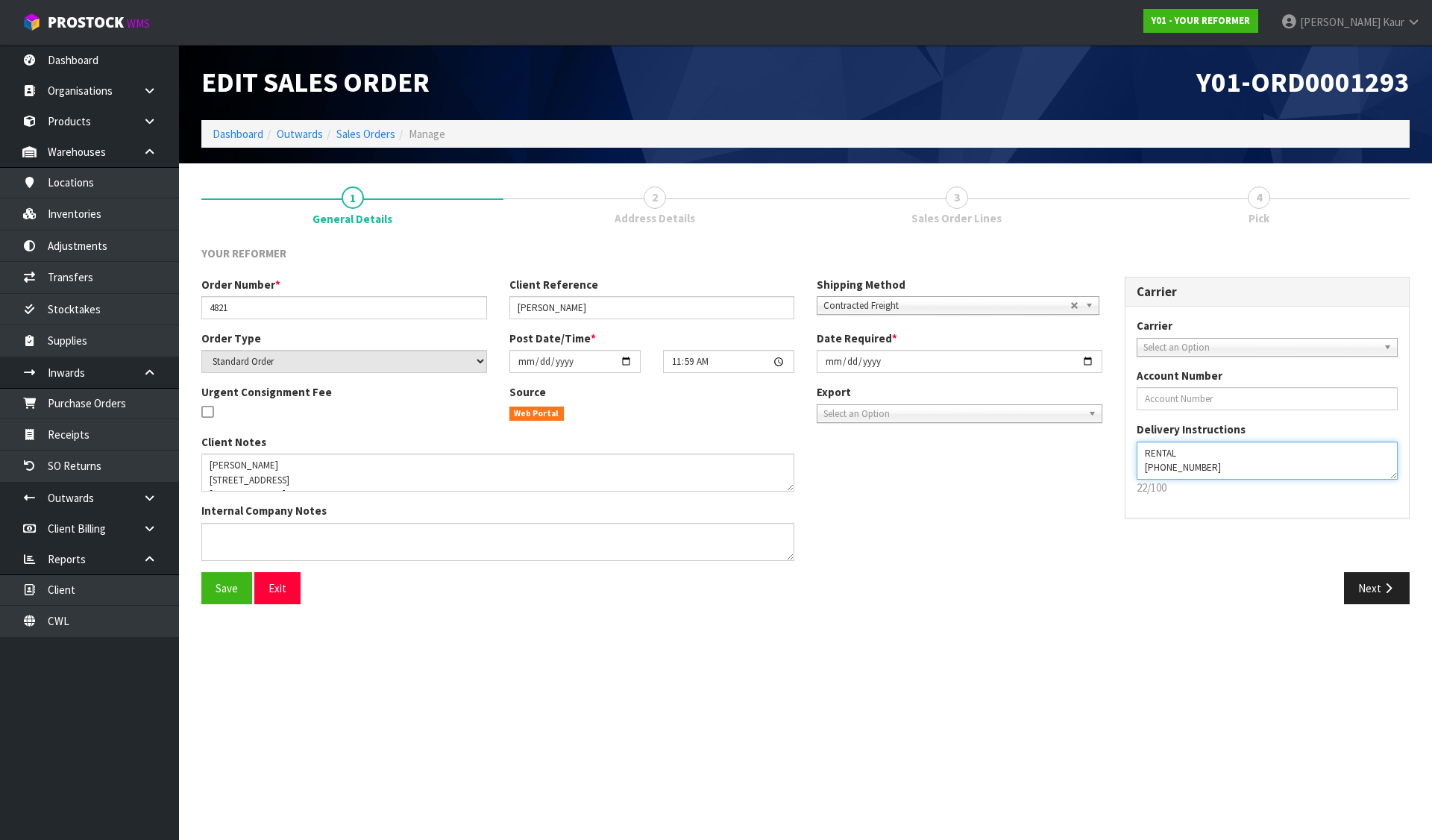
drag, startPoint x: 1228, startPoint y: 469, endPoint x: 1128, endPoint y: 475, distance: 100.2
click at [1128, 475] on div "Carrier ANGEL - ANGEL TRANSPORT CONROY - CONROY REMOVALS DEAEXPAKL - DEADLINE E…" at bounding box center [1267, 412] width 284 height 211
click at [355, 134] on link "Sales Orders" at bounding box center [365, 134] width 59 height 15
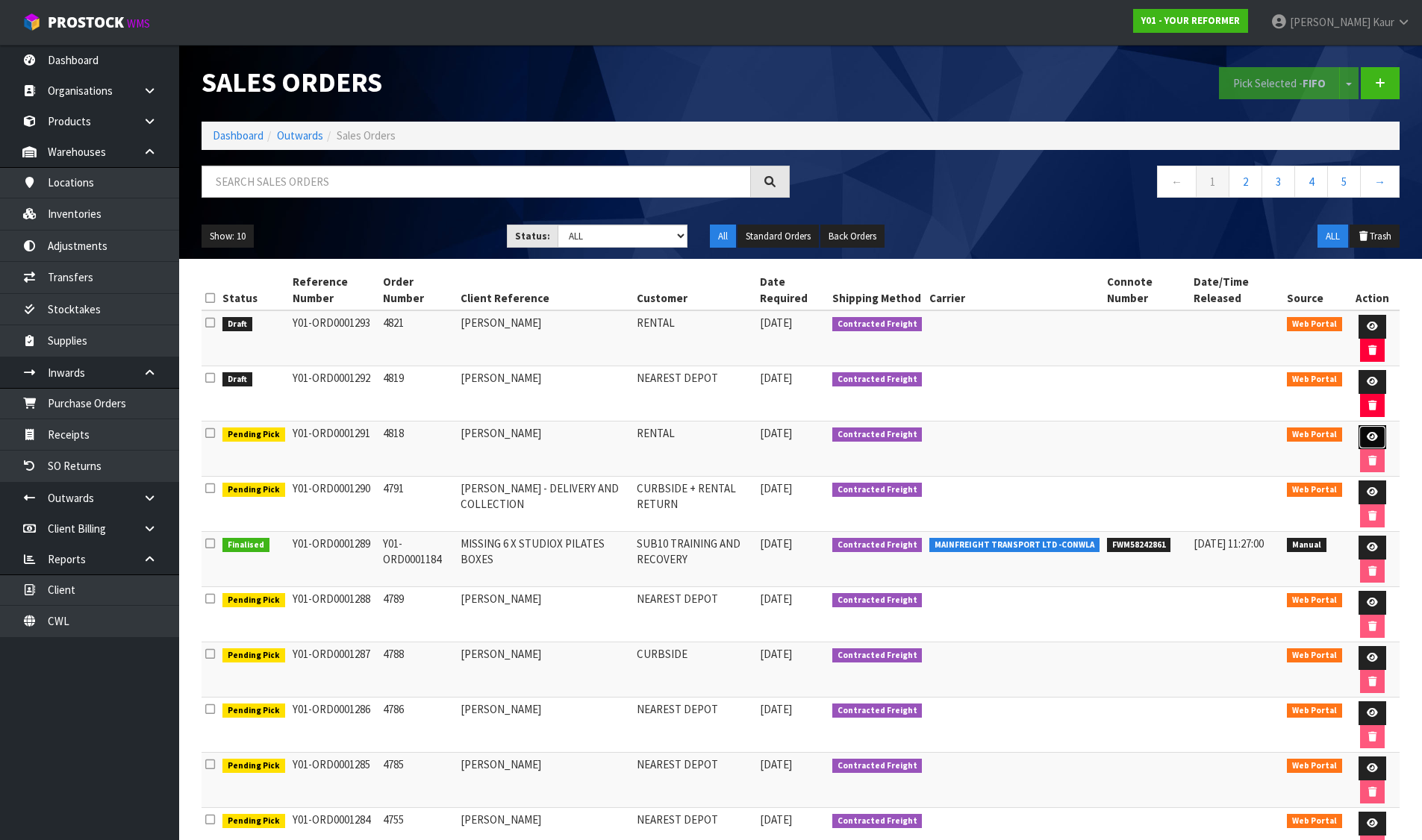
click at [1363, 437] on link at bounding box center [1372, 436] width 28 height 24
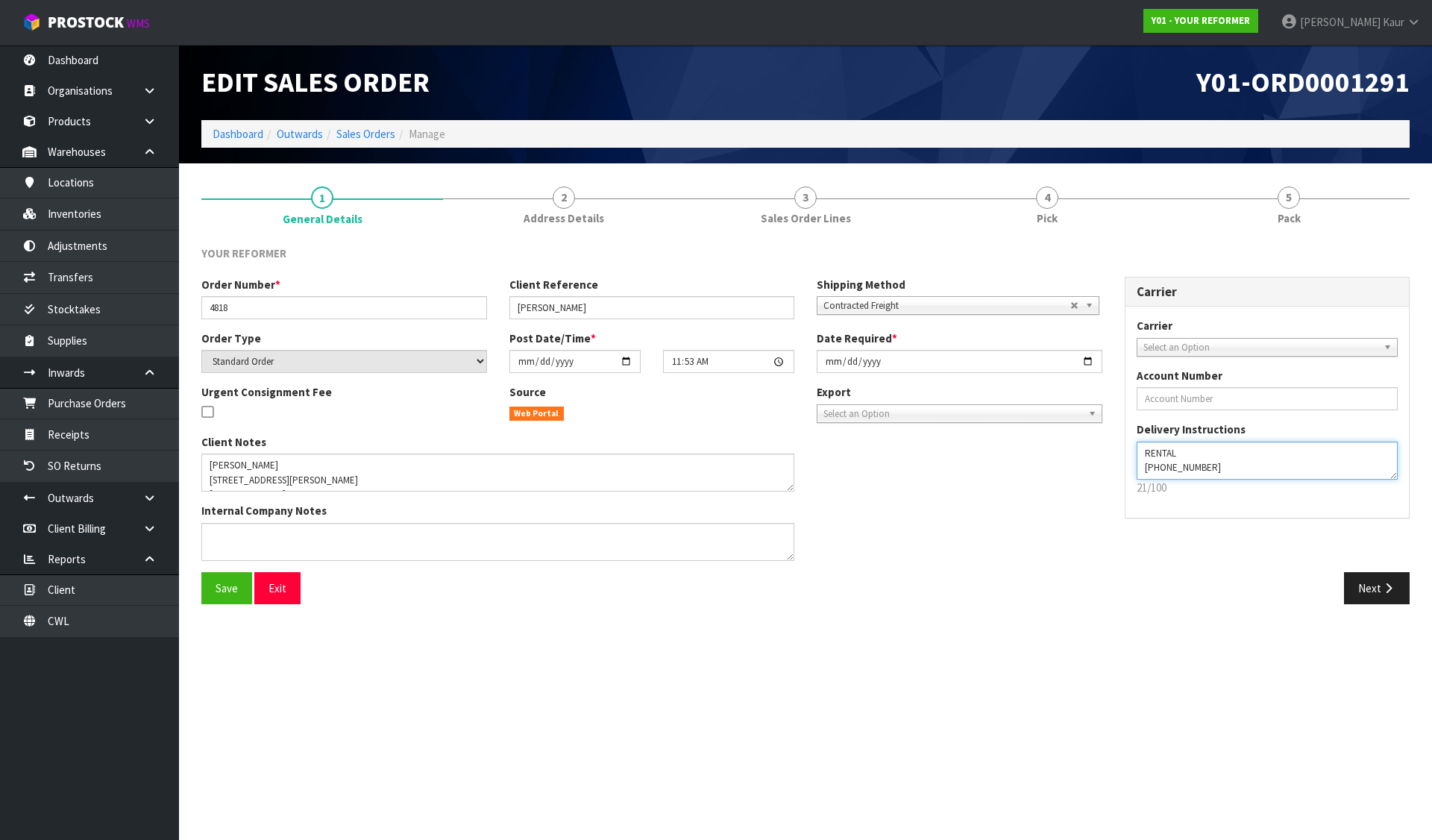
drag, startPoint x: 1175, startPoint y: 476, endPoint x: 1128, endPoint y: 479, distance: 47.1
click at [1128, 479] on div "Carrier ANGEL - ANGEL TRANSPORT CONROY - CONROY REMOVALS DEAEXPAKL - DEADLINE E…" at bounding box center [1267, 412] width 284 height 211
click at [347, 132] on link "Sales Orders" at bounding box center [365, 134] width 59 height 15
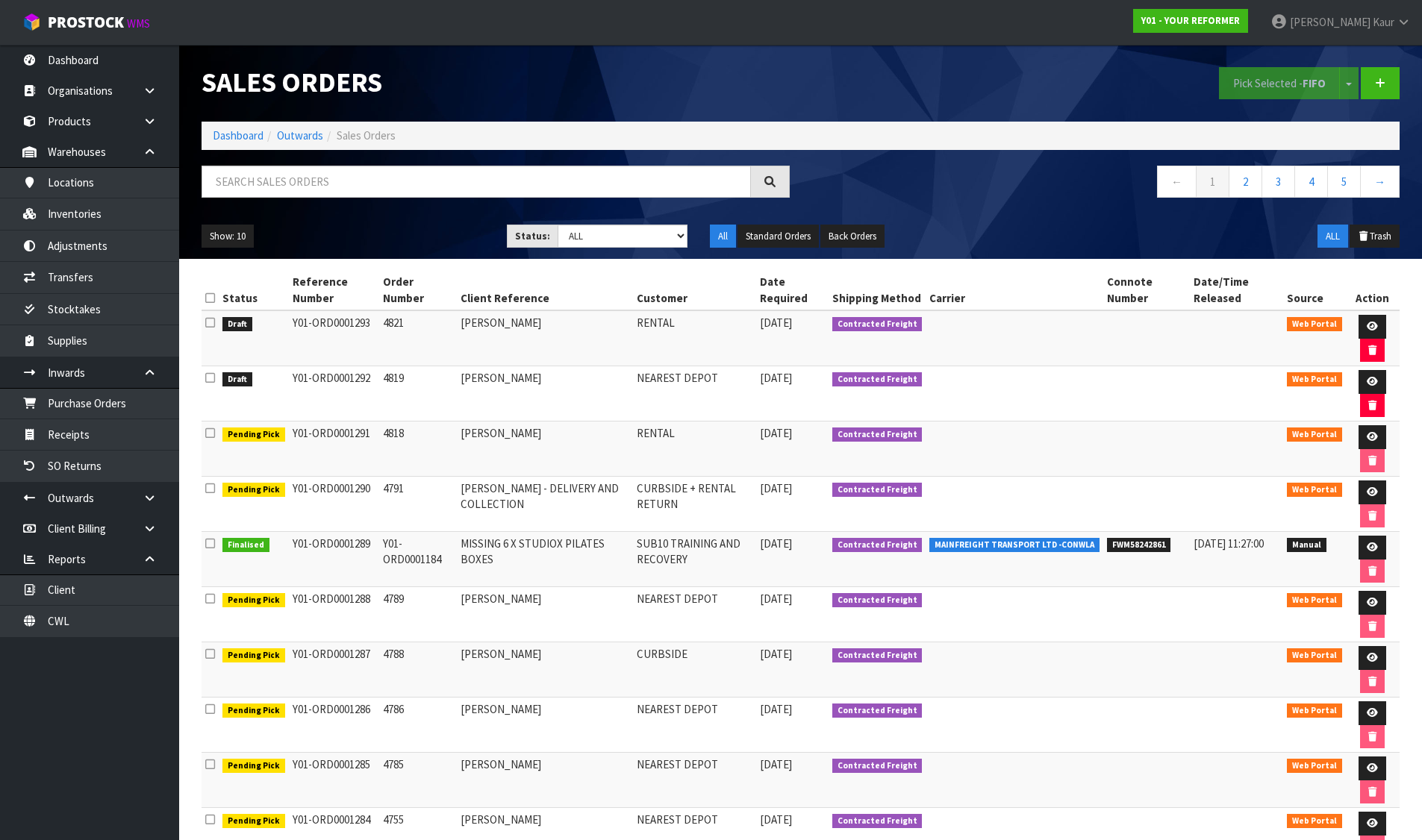
click at [214, 322] on icon at bounding box center [210, 322] width 10 height 11
click at [0, 0] on input "checkbox" at bounding box center [0, 0] width 0 height 0
click at [1253, 80] on button "Pick Selected - FIFO" at bounding box center [1279, 83] width 121 height 32
click at [1368, 323] on icon at bounding box center [1372, 326] width 11 height 10
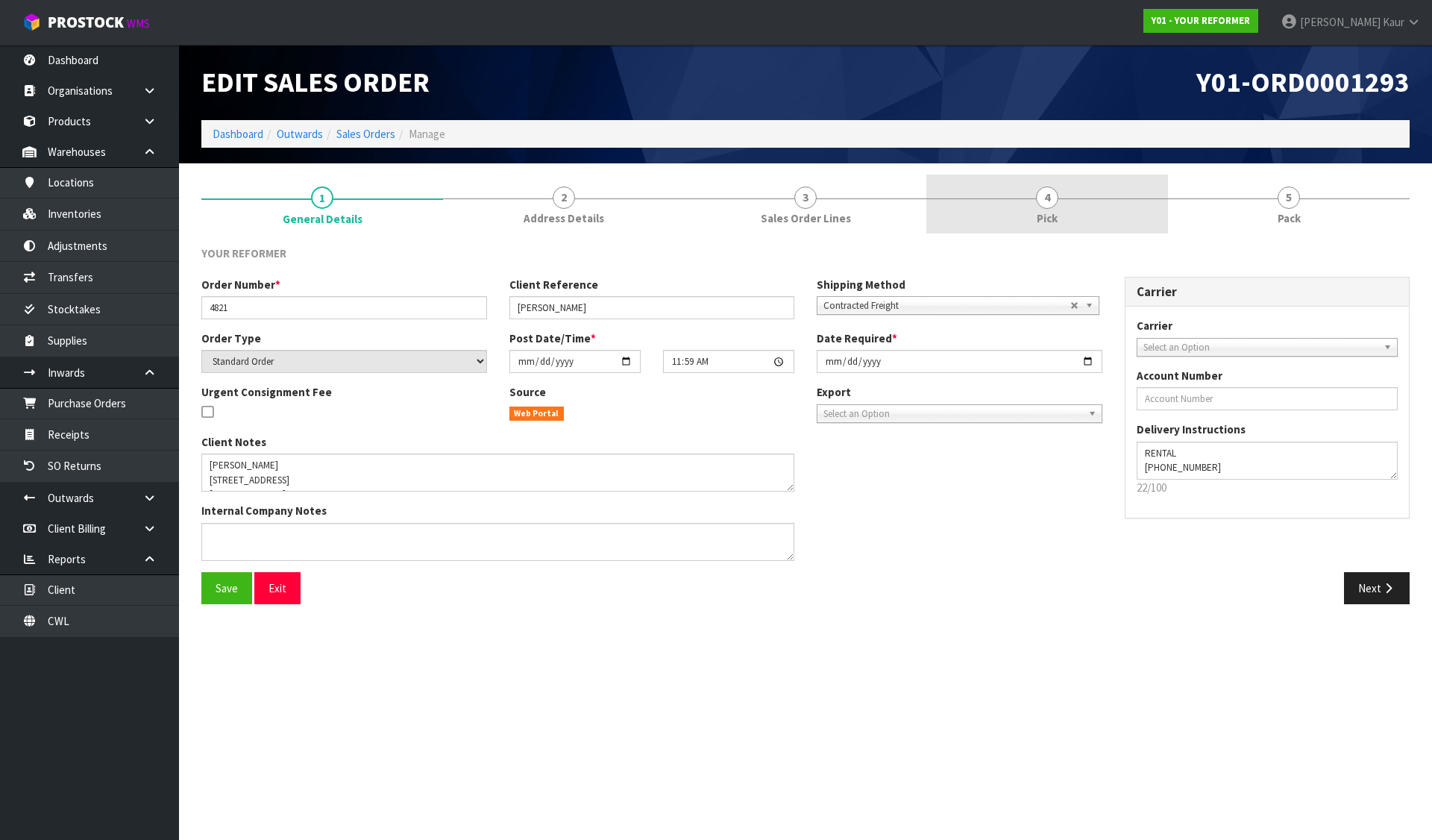
click at [989, 194] on link "4 Pick" at bounding box center [1048, 204] width 242 height 59
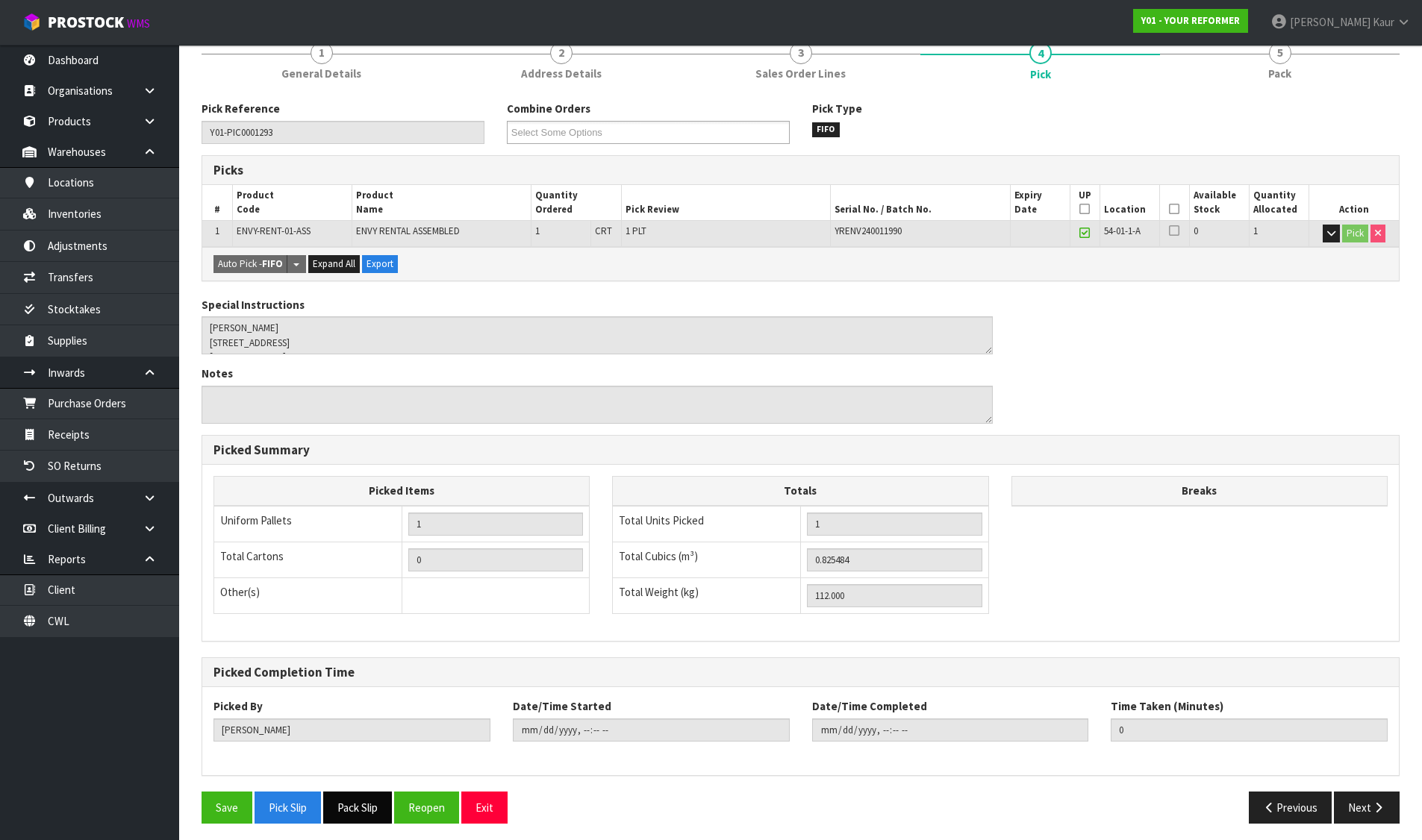
scroll to position [151, 0]
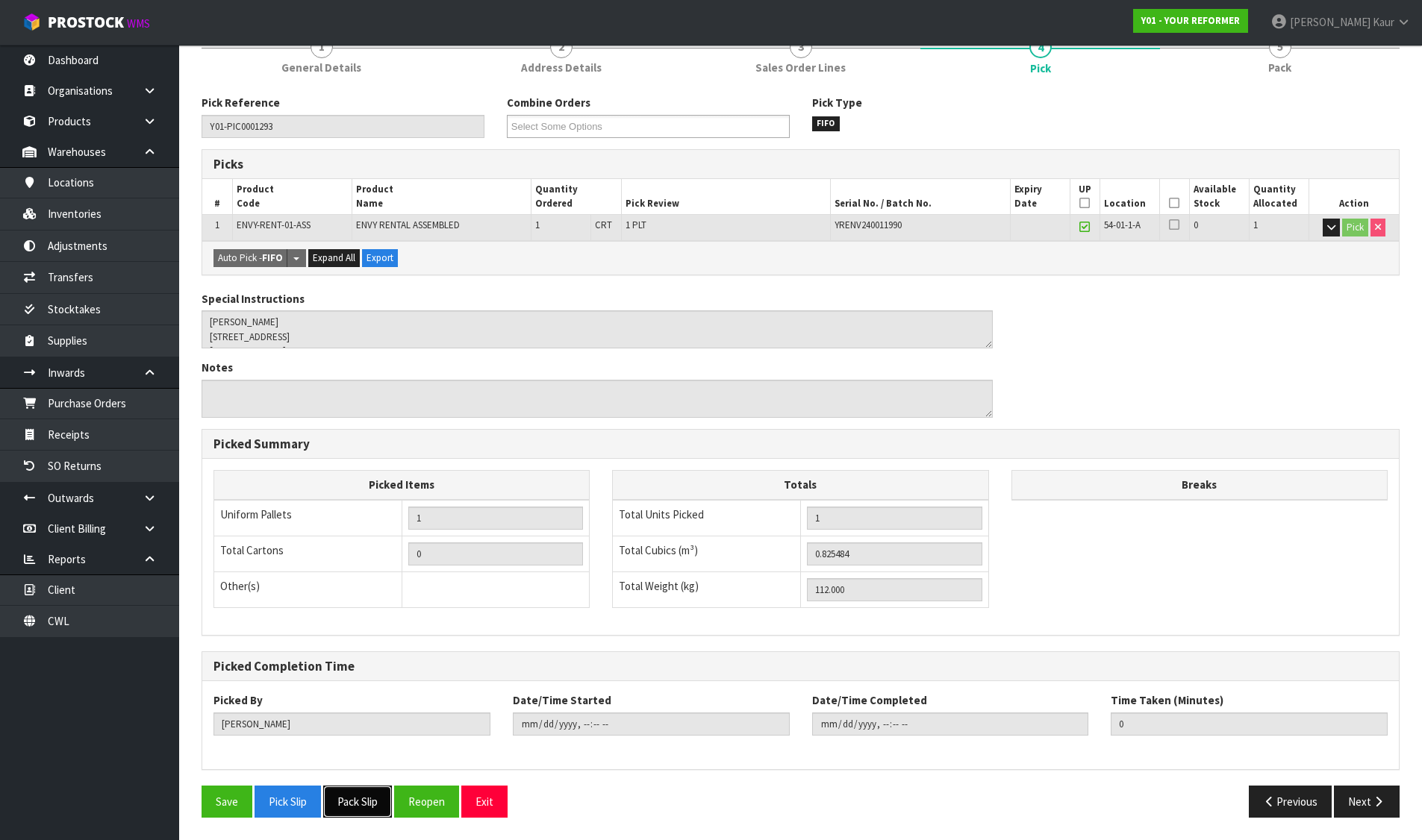
click at [345, 802] on button "Pack Slip" at bounding box center [358, 802] width 69 height 32
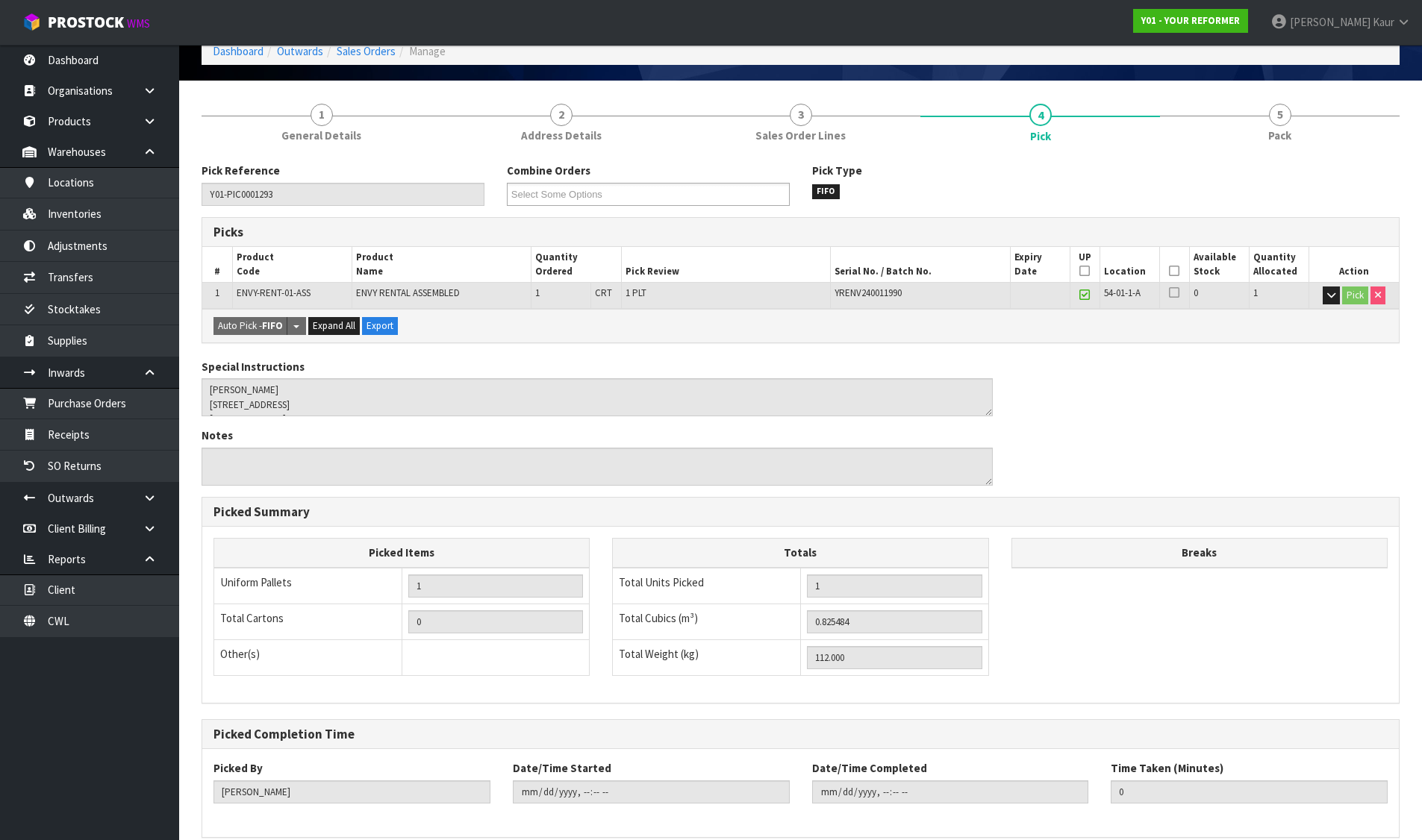
scroll to position [0, 0]
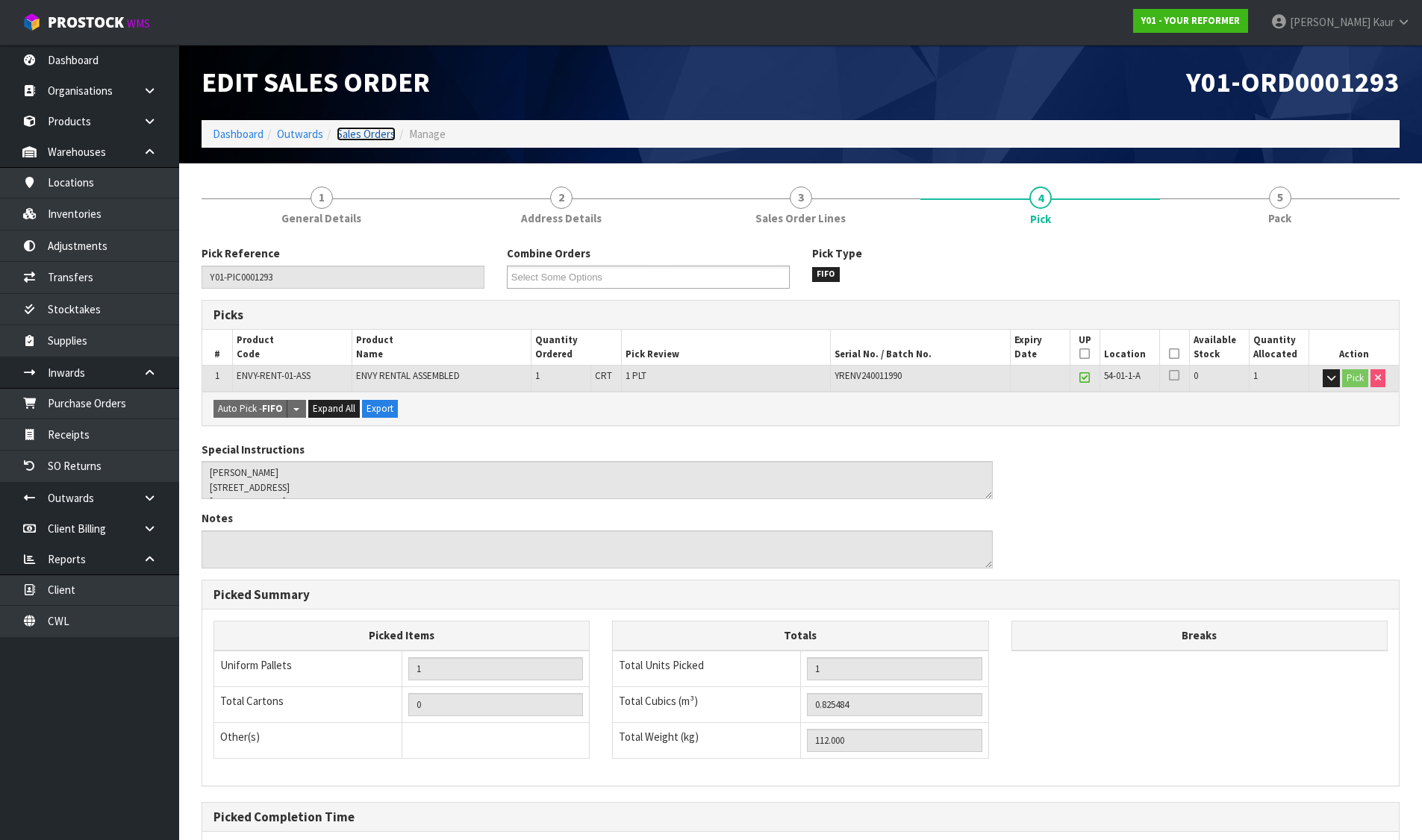
click at [363, 137] on link "Sales Orders" at bounding box center [365, 134] width 59 height 15
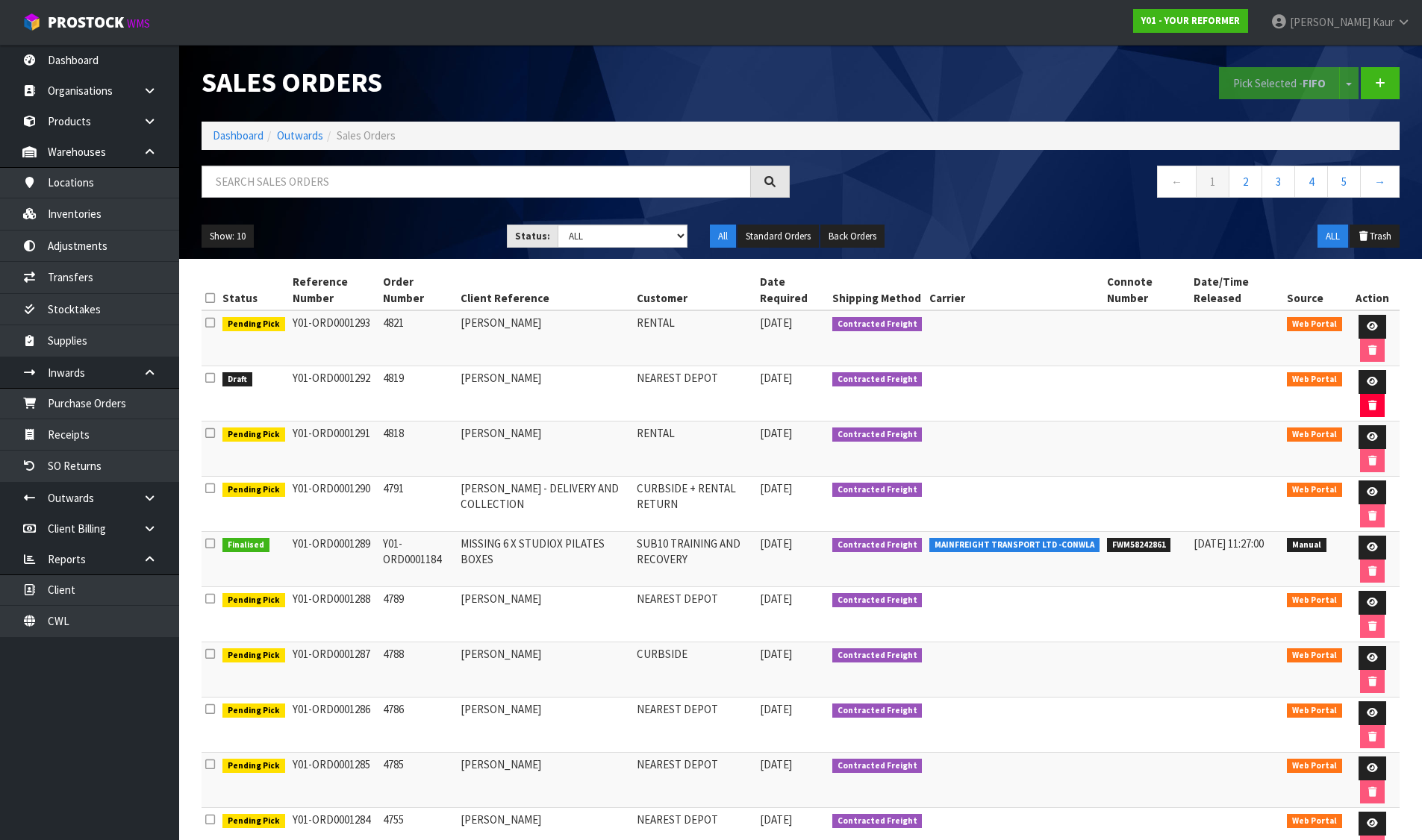
click at [211, 379] on icon at bounding box center [210, 378] width 10 height 11
click at [0, 0] on input "checkbox" at bounding box center [0, 0] width 0 height 0
click at [1254, 79] on button "Pick Selected - FIFO" at bounding box center [1279, 83] width 121 height 32
click at [1374, 378] on icon at bounding box center [1372, 381] width 11 height 10
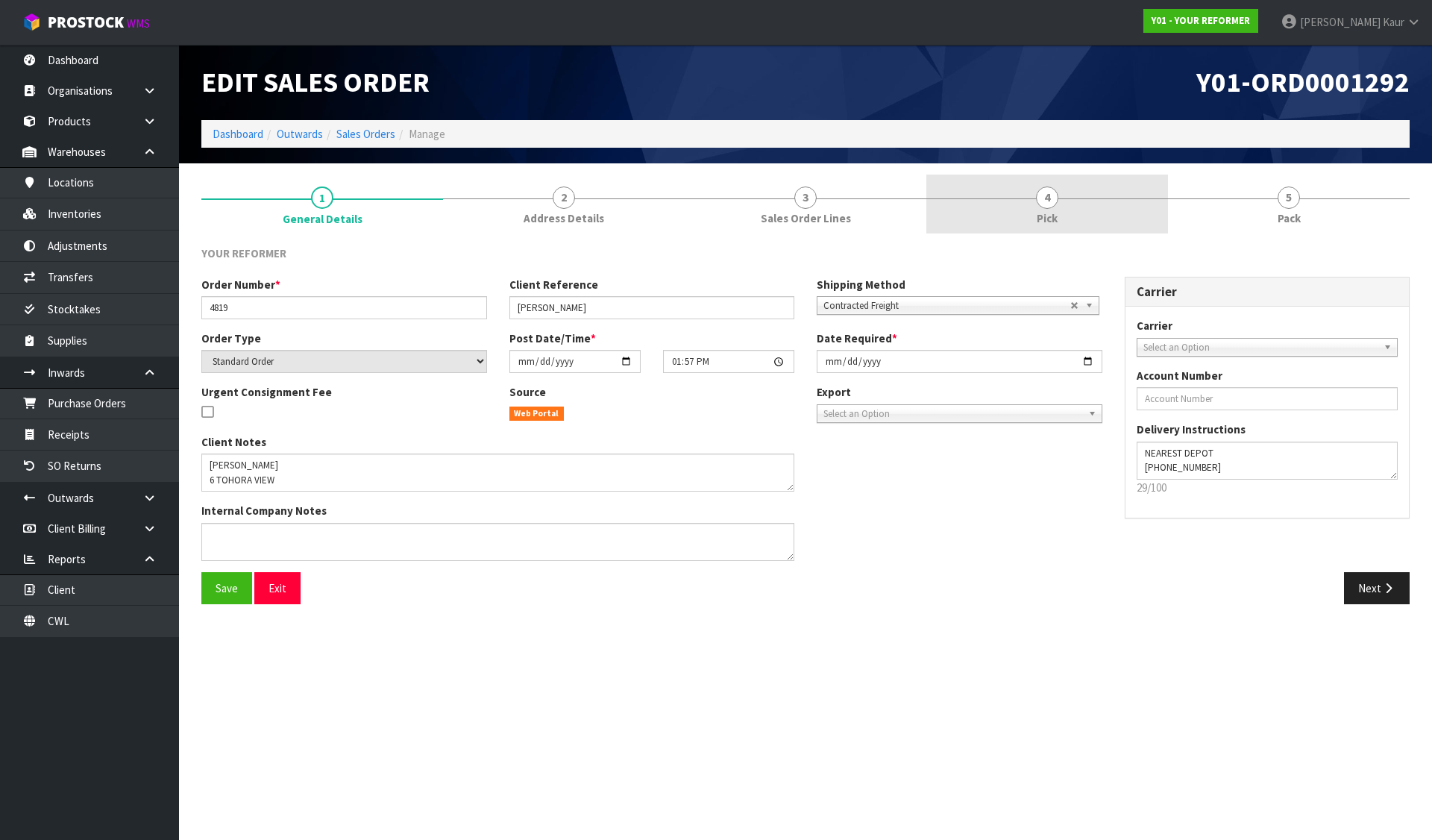
click at [1044, 205] on span "4" at bounding box center [1047, 198] width 22 height 22
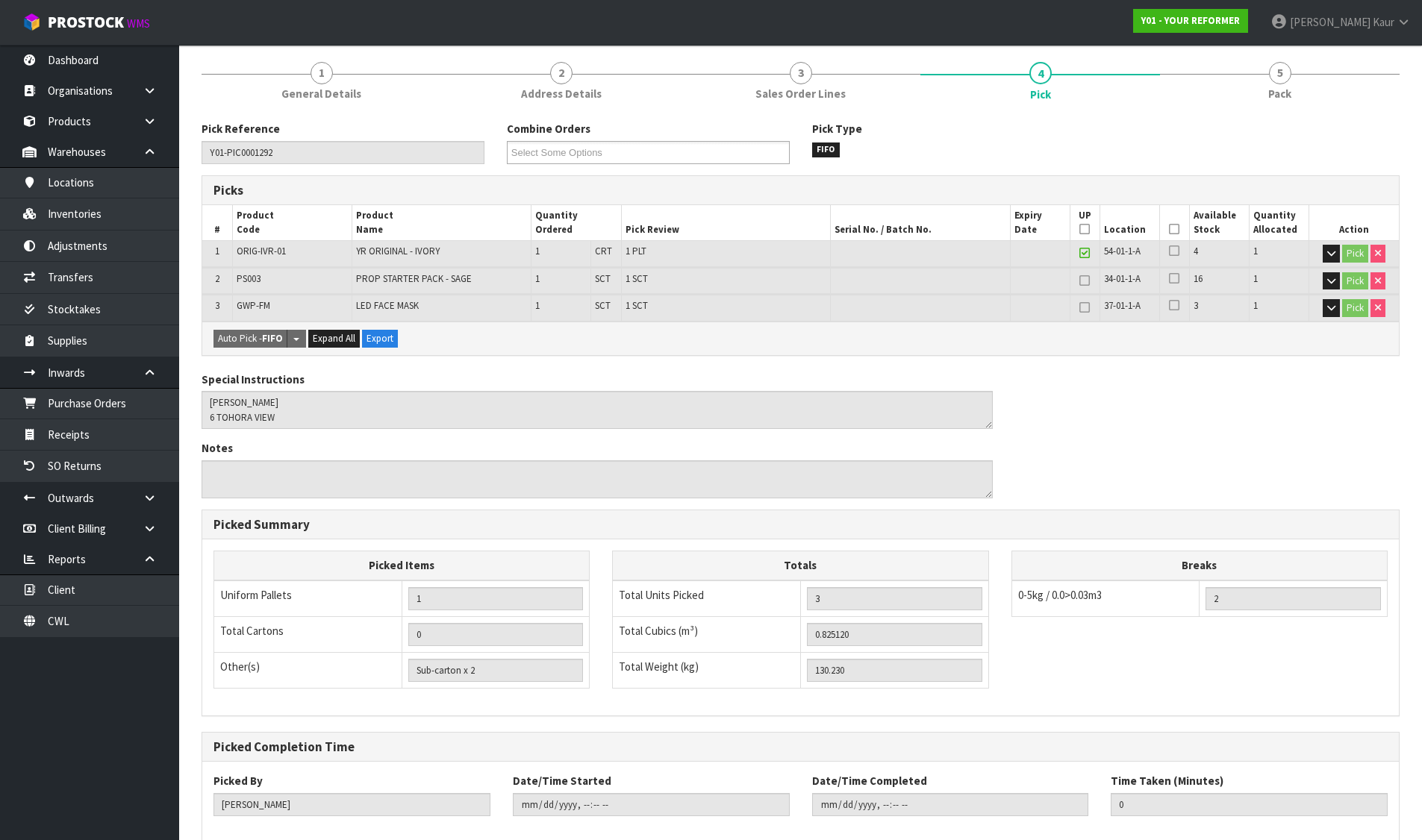
scroll to position [205, 0]
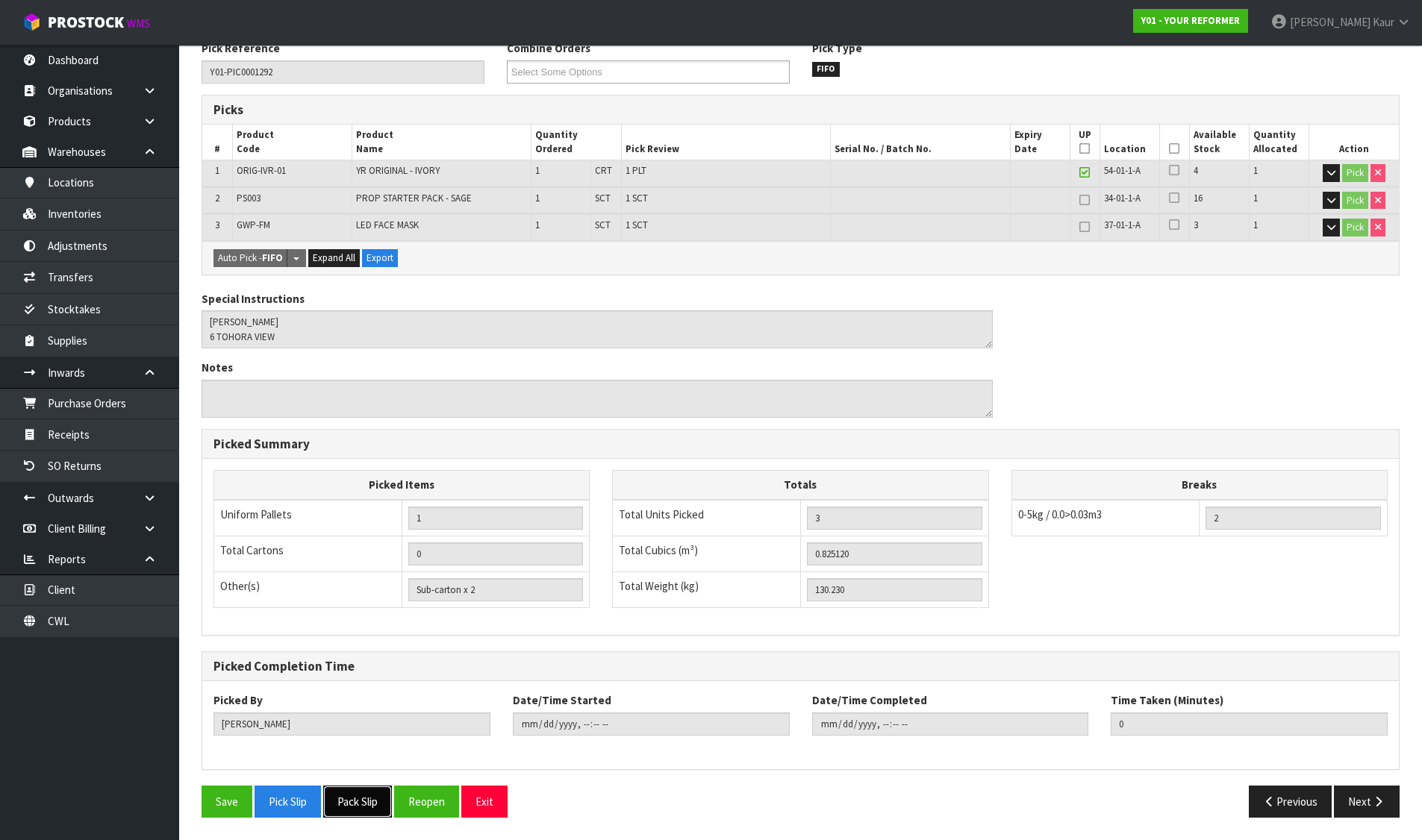
click at [363, 810] on button "Pack Slip" at bounding box center [358, 802] width 69 height 32
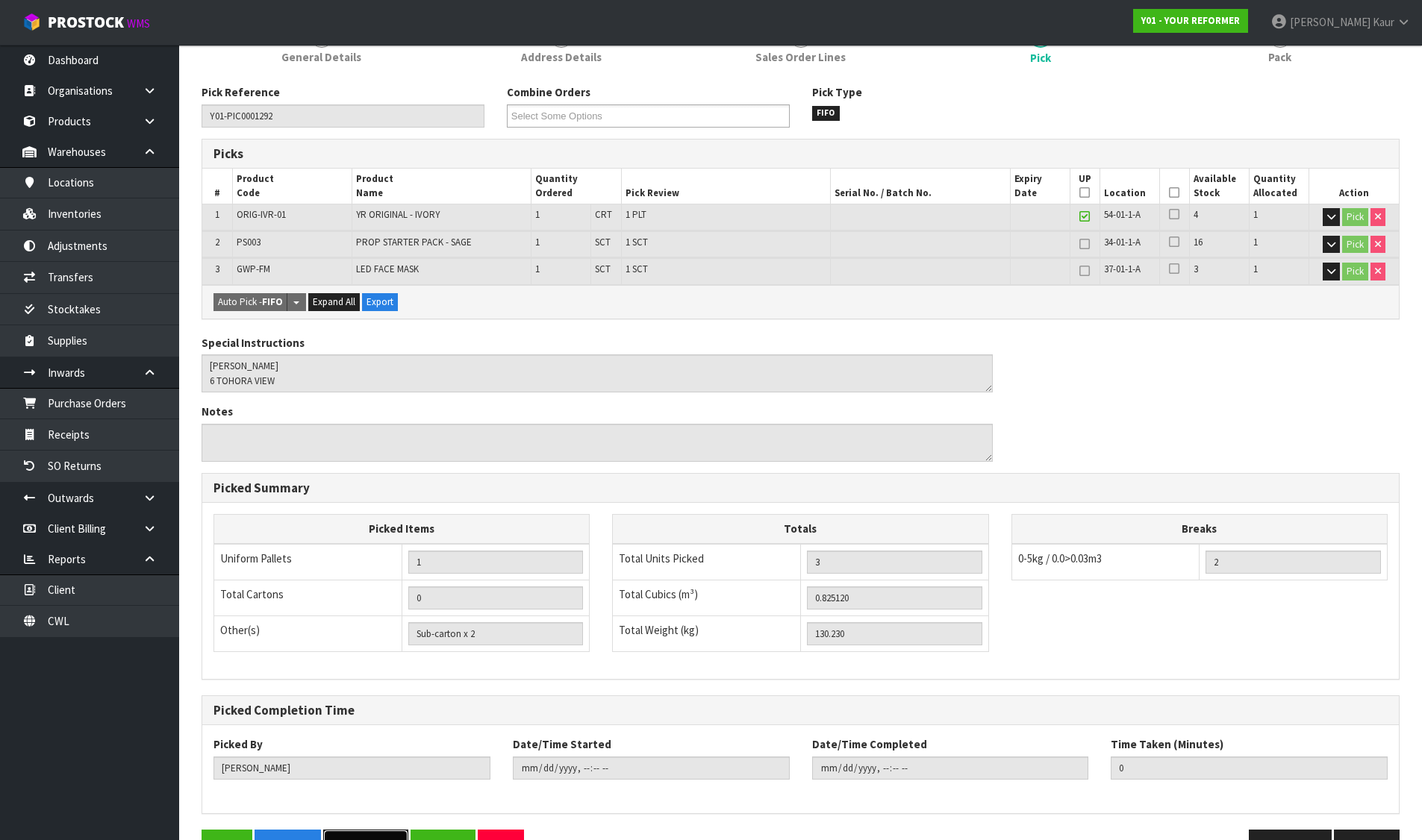
scroll to position [0, 0]
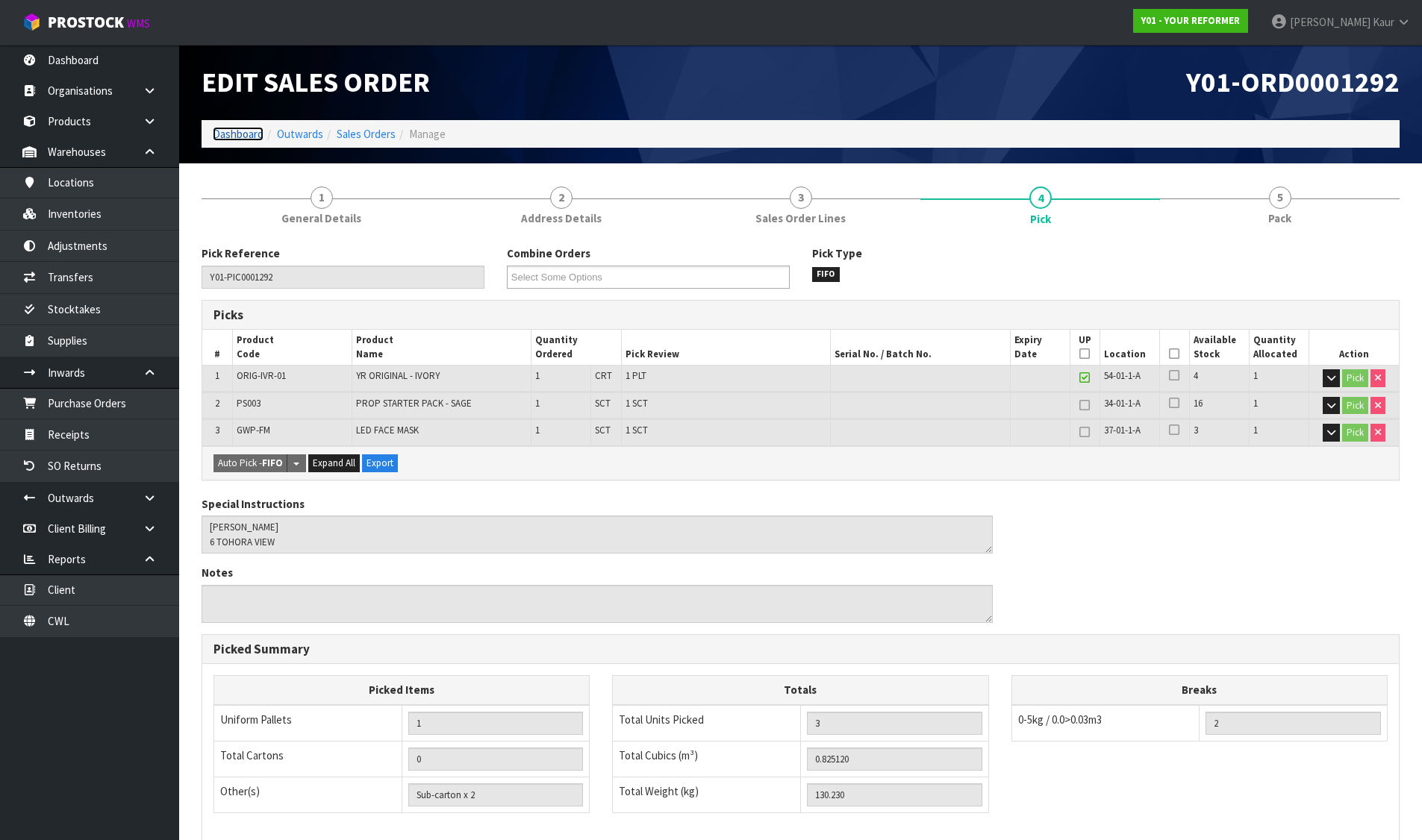
click at [228, 129] on link "Dashboard" at bounding box center [238, 134] width 51 height 15
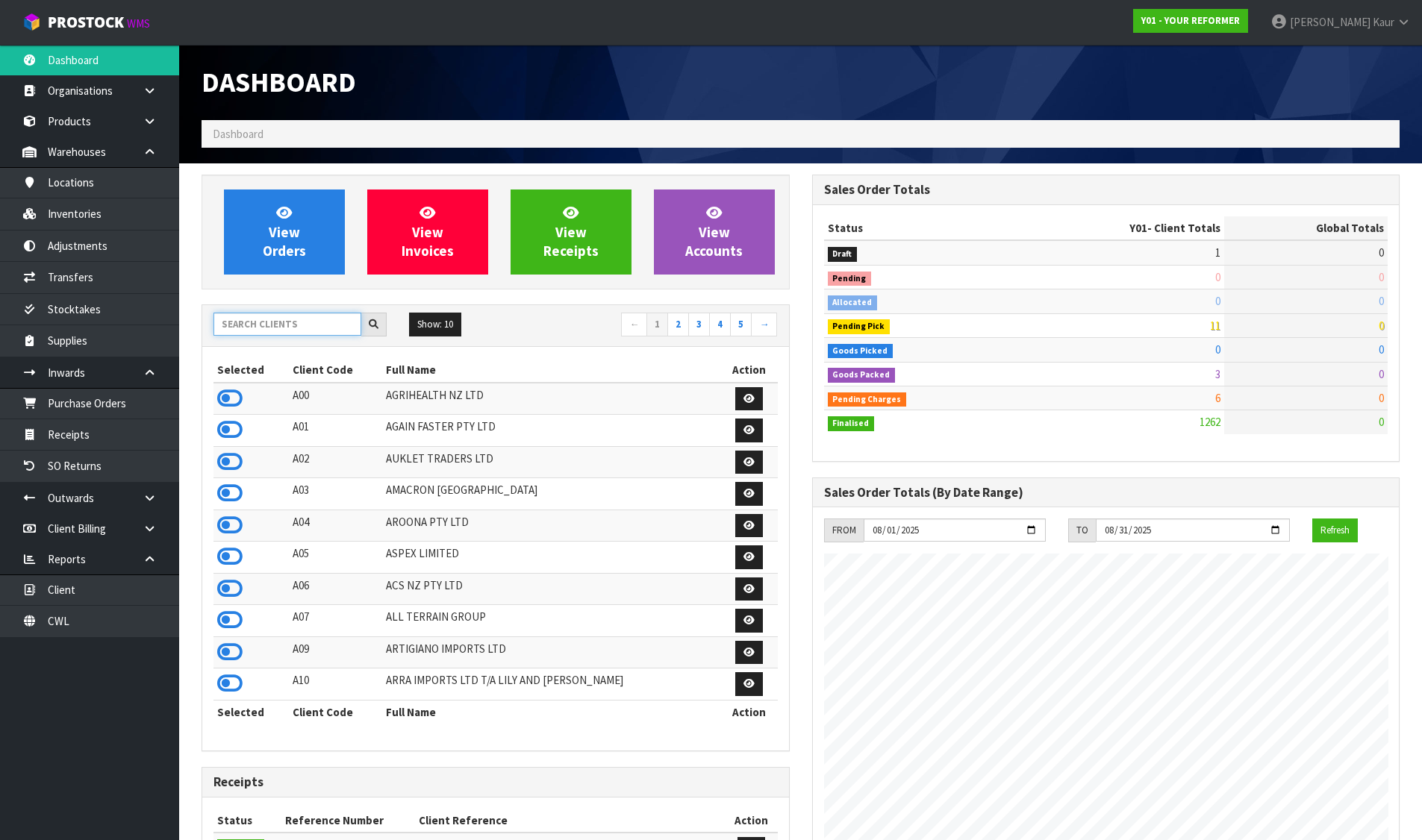
click at [299, 328] on input "text" at bounding box center [287, 324] width 148 height 23
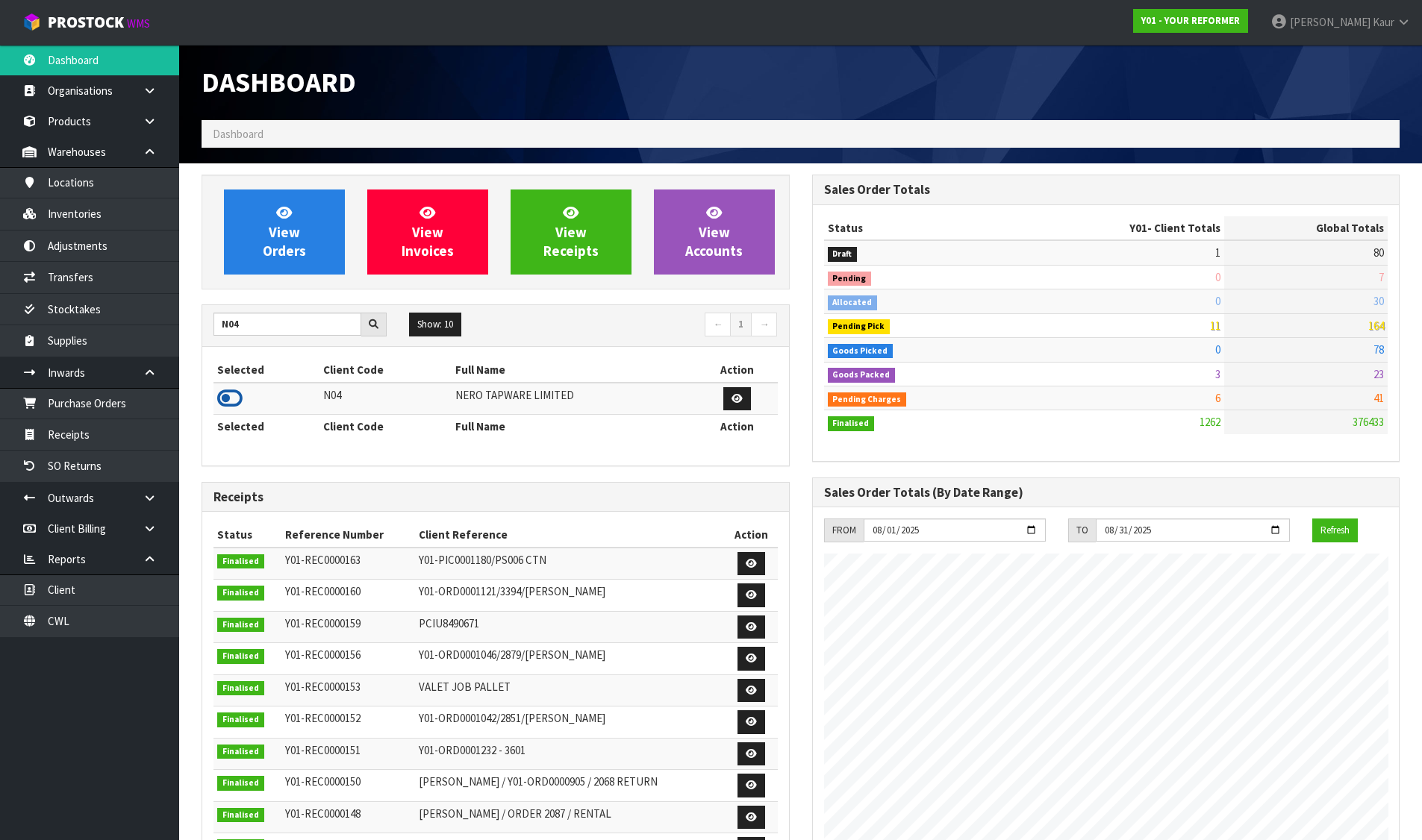
click at [232, 399] on icon at bounding box center [229, 398] width 25 height 22
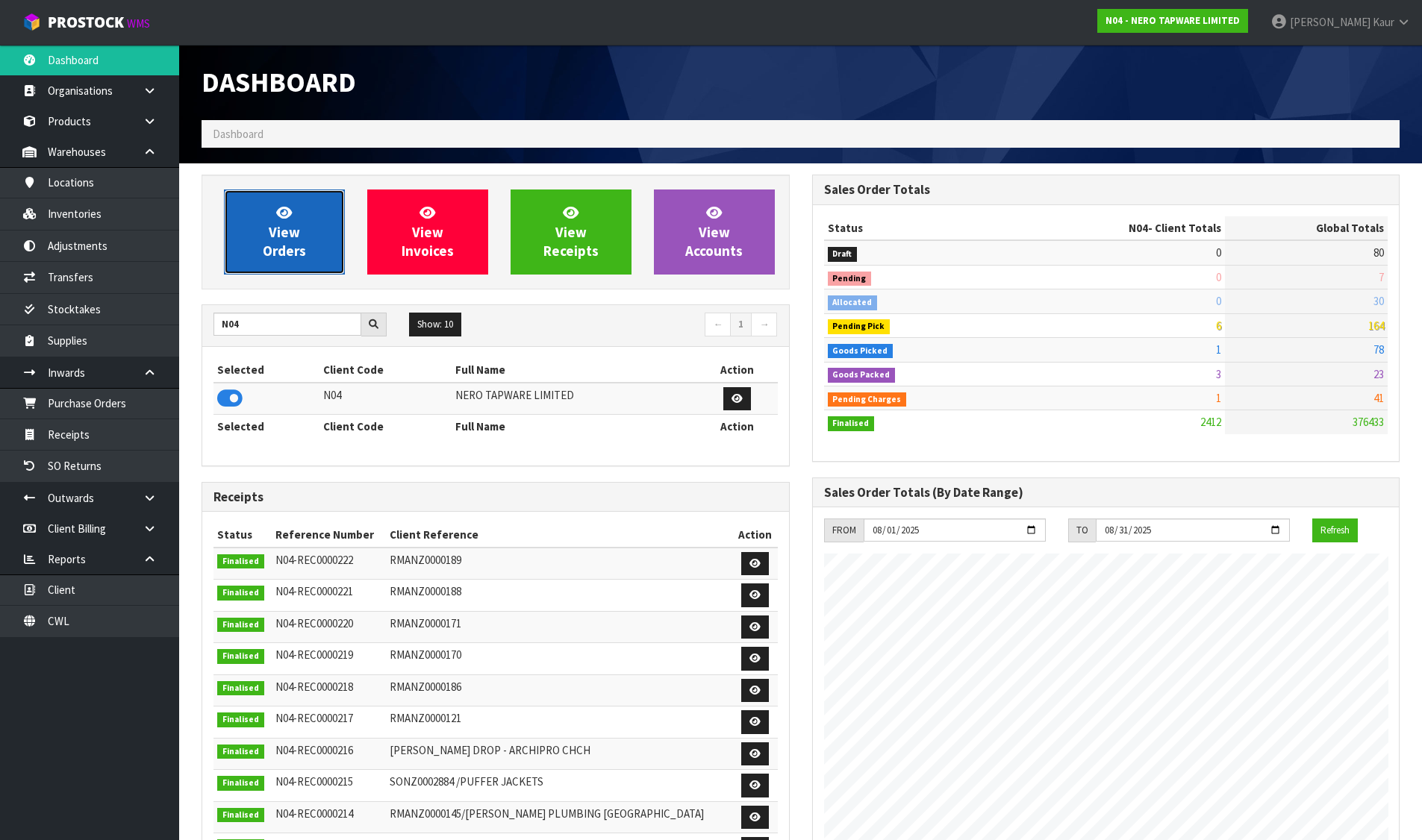
click at [326, 233] on link "View Orders" at bounding box center [284, 231] width 121 height 85
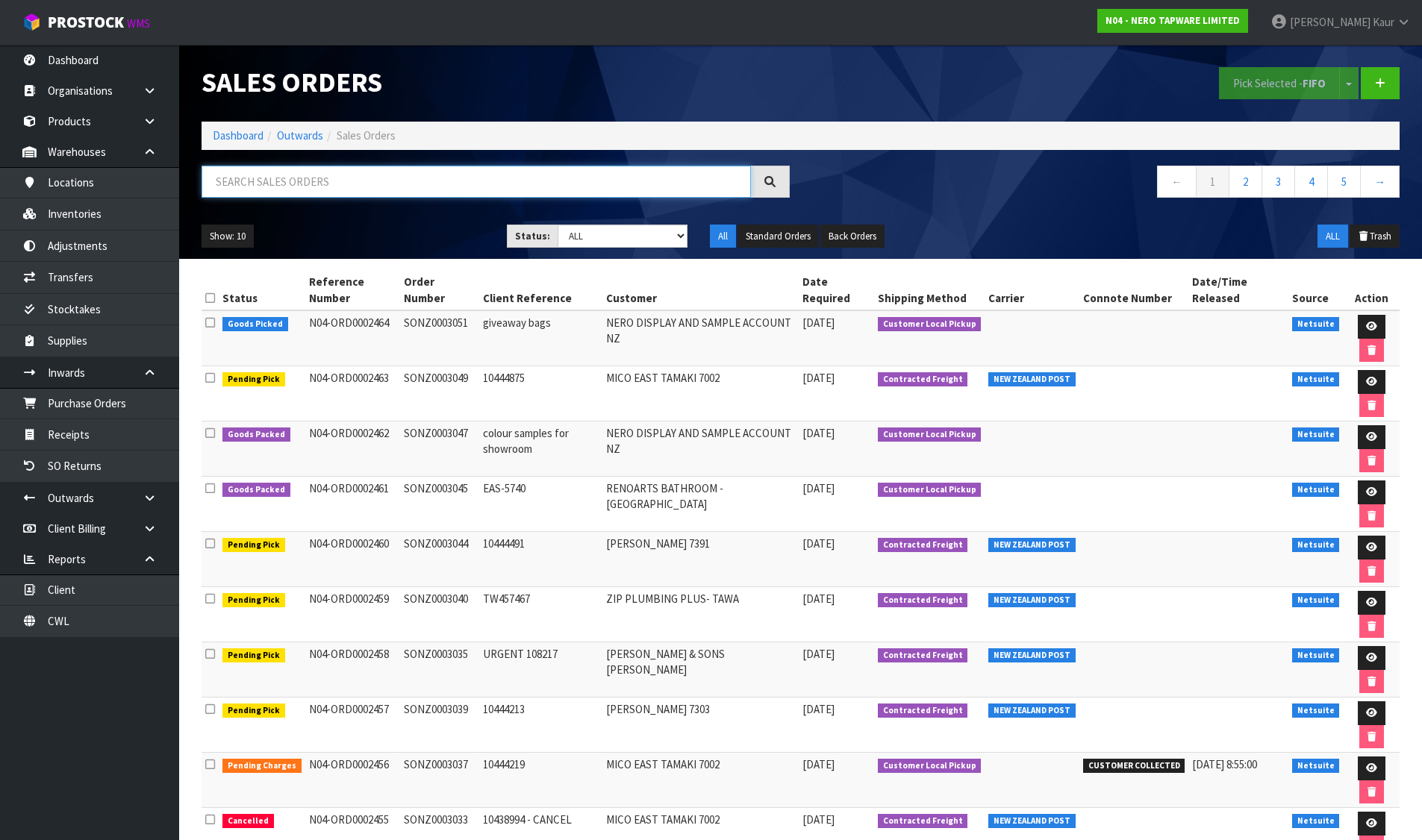
click at [236, 178] on input "text" at bounding box center [476, 181] width 549 height 32
click at [1368, 322] on icon at bounding box center [1371, 326] width 11 height 10
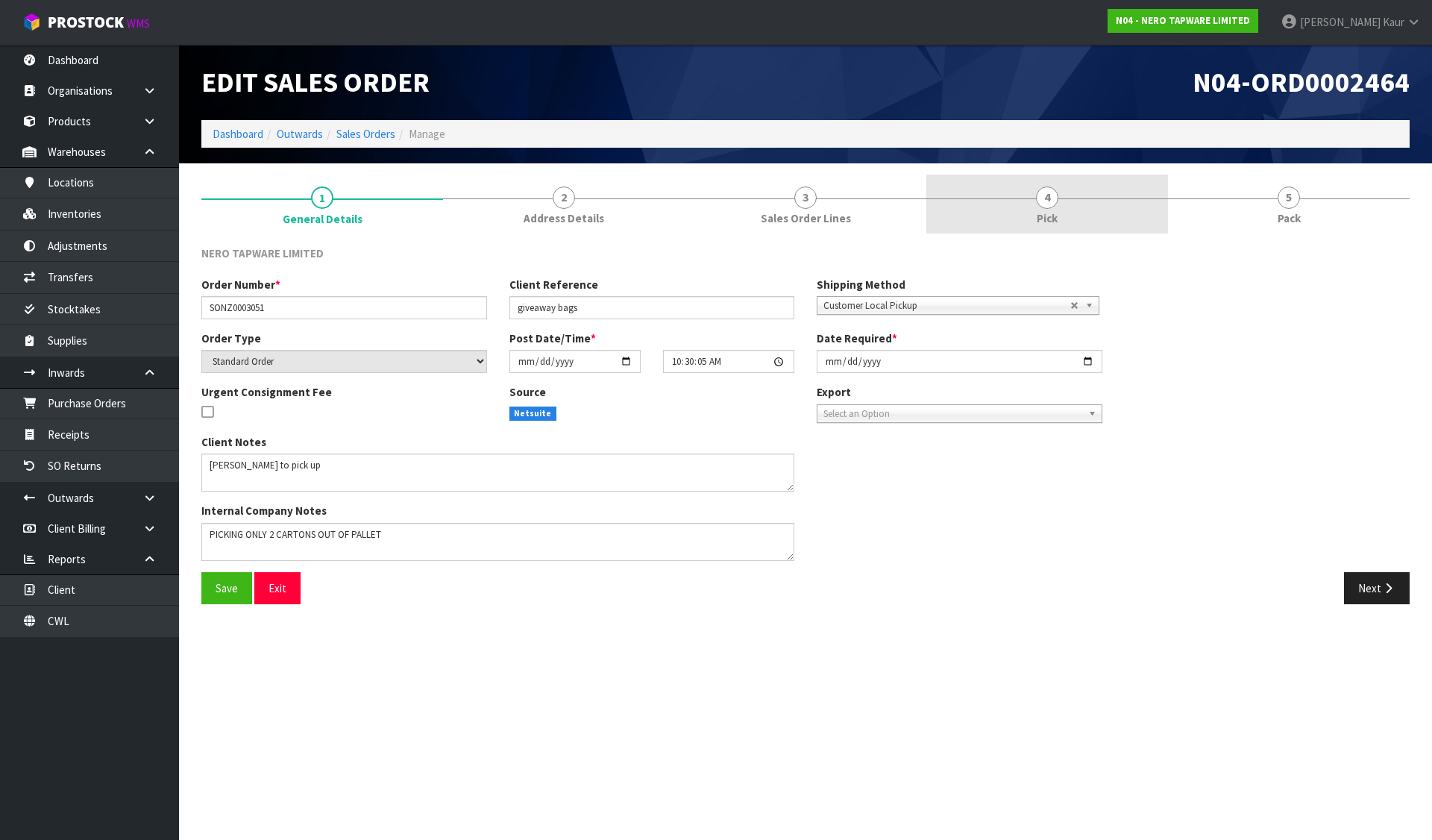
click at [1052, 205] on span "4" at bounding box center [1047, 198] width 22 height 22
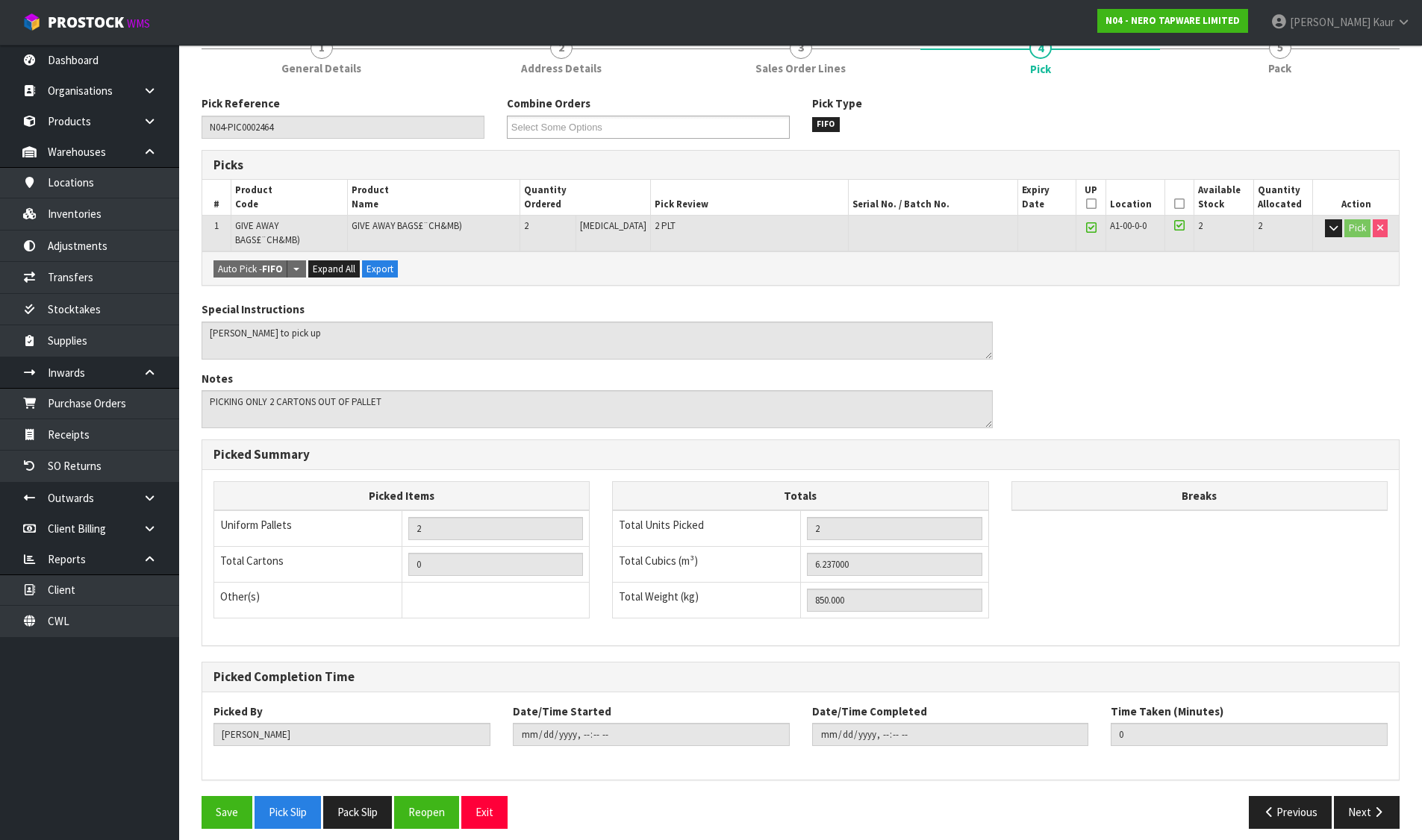
scroll to position [151, 0]
click at [1357, 795] on button "Next" at bounding box center [1367, 811] width 66 height 32
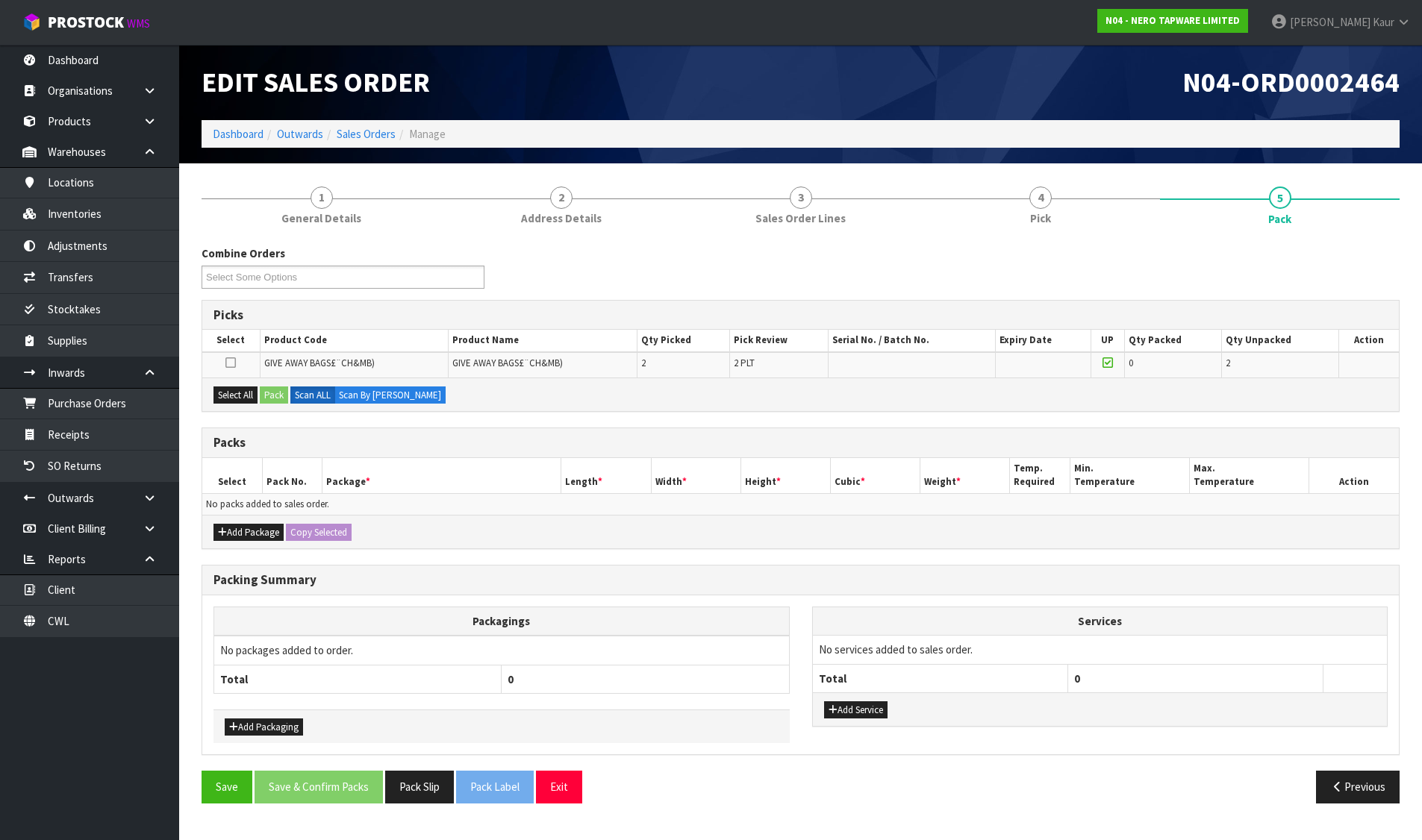
scroll to position [0, 0]
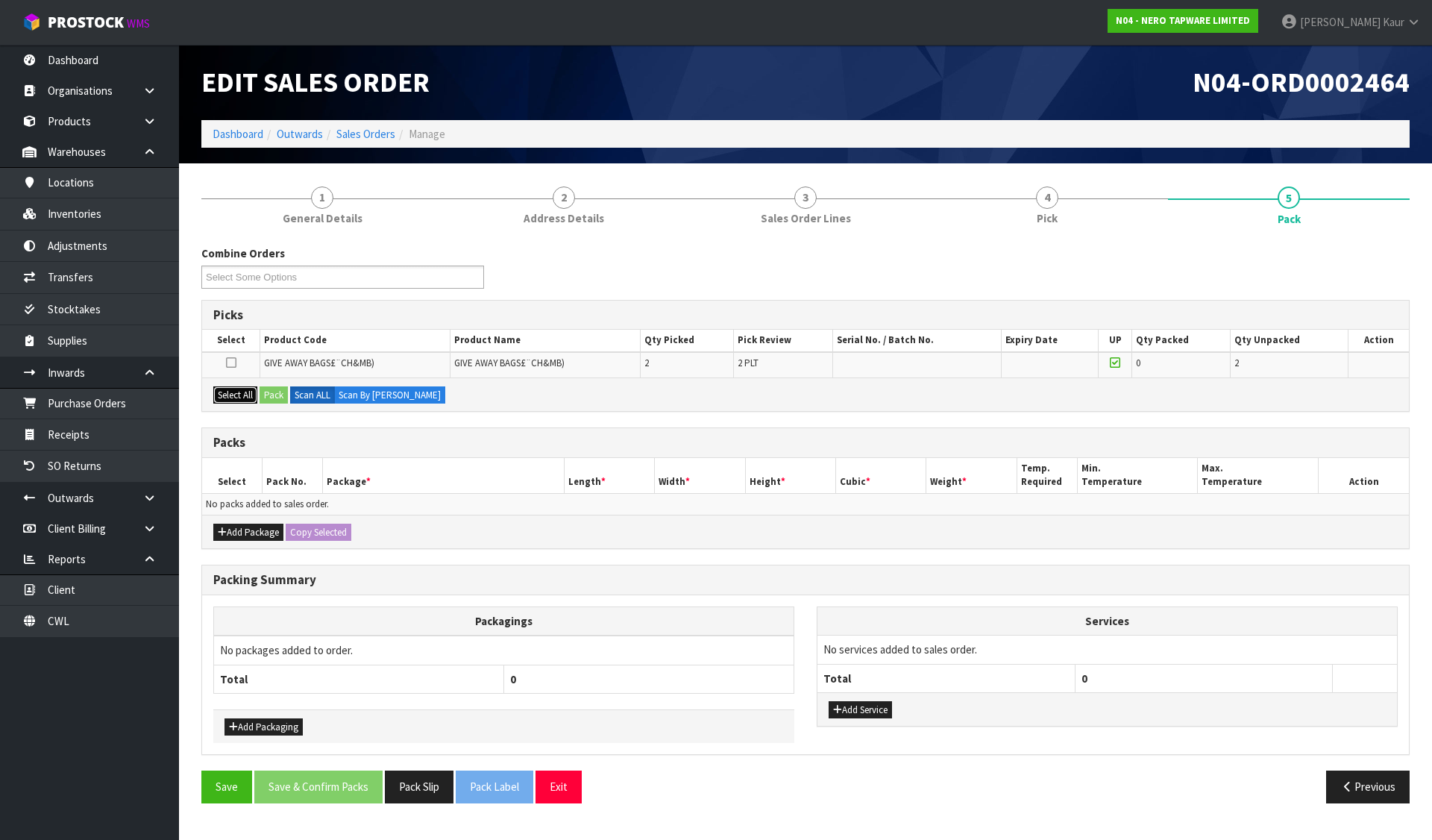
click at [243, 396] on button "Select All" at bounding box center [235, 395] width 44 height 18
click at [273, 400] on button "Pack" at bounding box center [273, 395] width 28 height 18
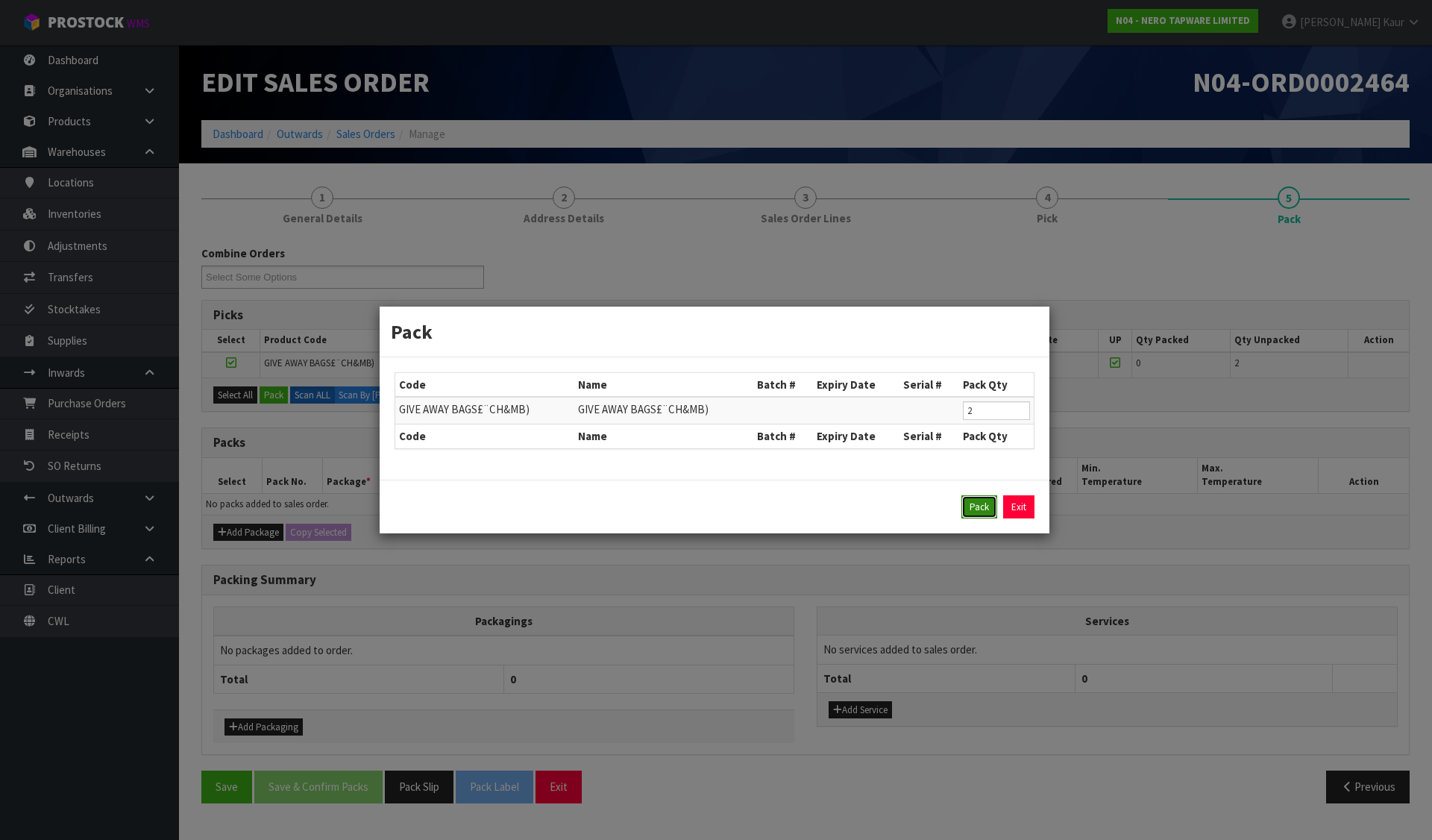
click at [971, 503] on button "Pack" at bounding box center [979, 507] width 36 height 24
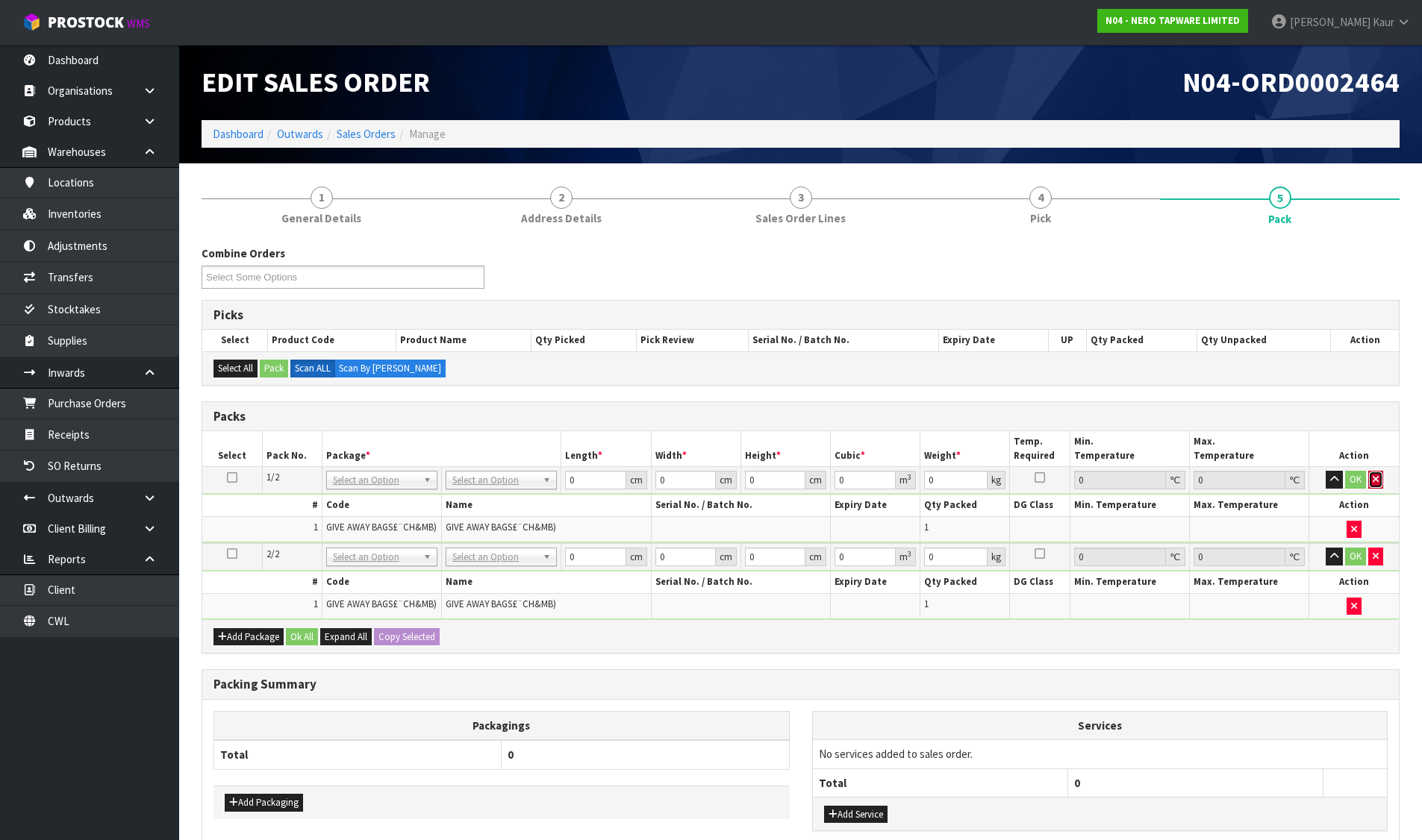
click at [1375, 479] on icon "button" at bounding box center [1375, 479] width 6 height 10
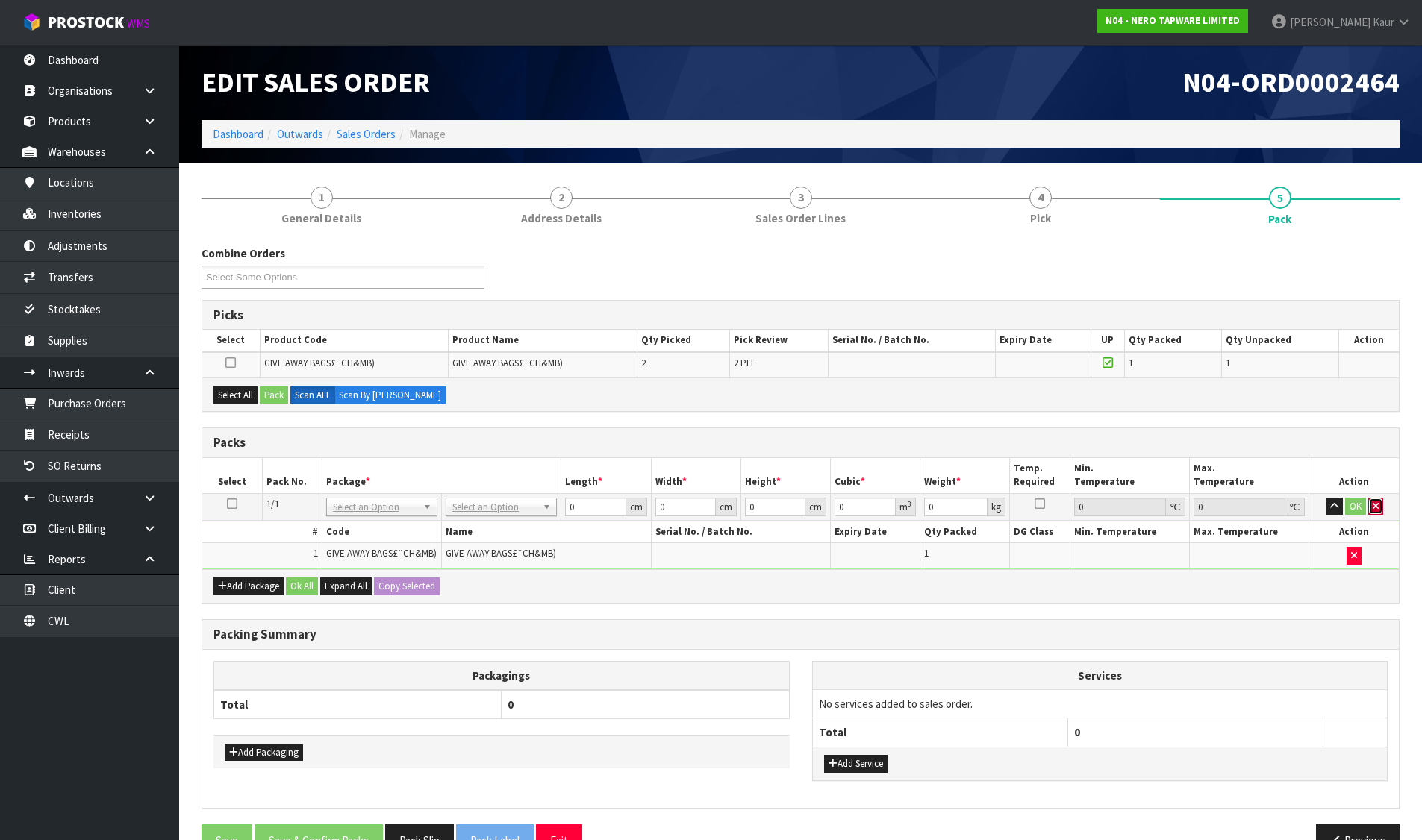
click at [1374, 505] on icon "button" at bounding box center [1375, 506] width 6 height 10
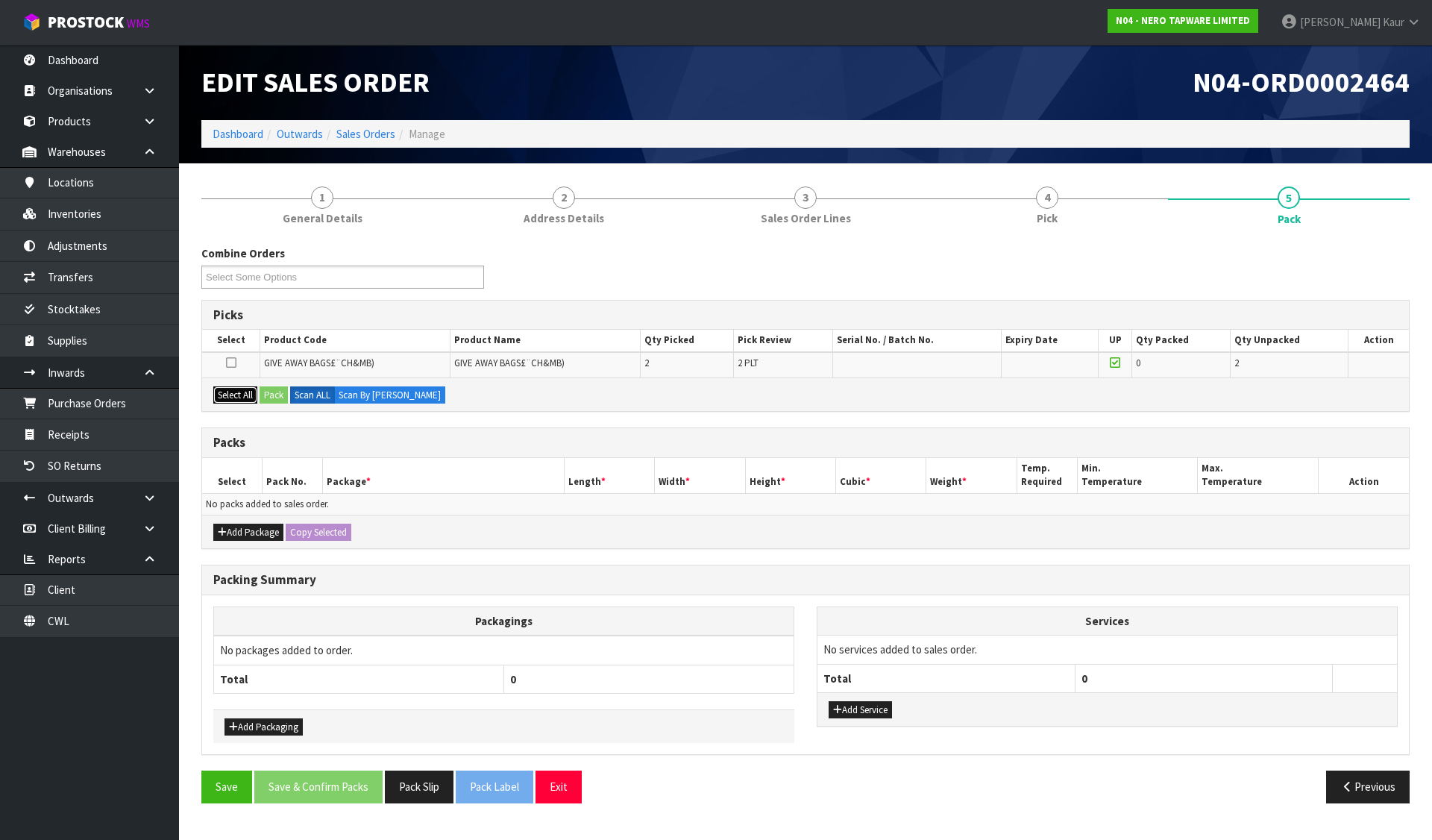
click at [234, 394] on button "Select All" at bounding box center [235, 395] width 44 height 18
click at [254, 532] on button "Add Package" at bounding box center [249, 532] width 70 height 18
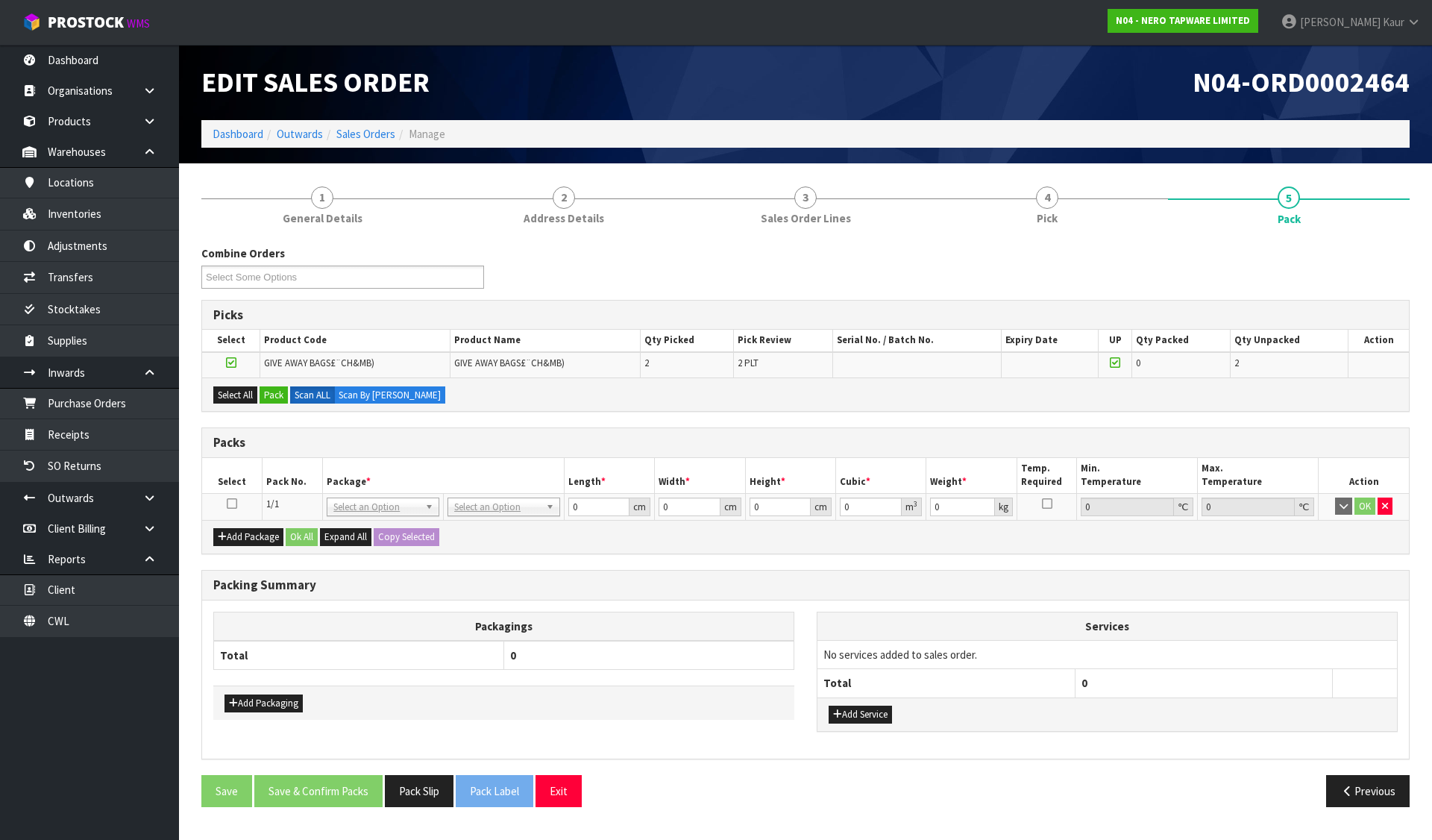
click at [230, 503] on icon at bounding box center [232, 503] width 11 height 1
click at [275, 391] on button "Pack" at bounding box center [273, 395] width 28 height 18
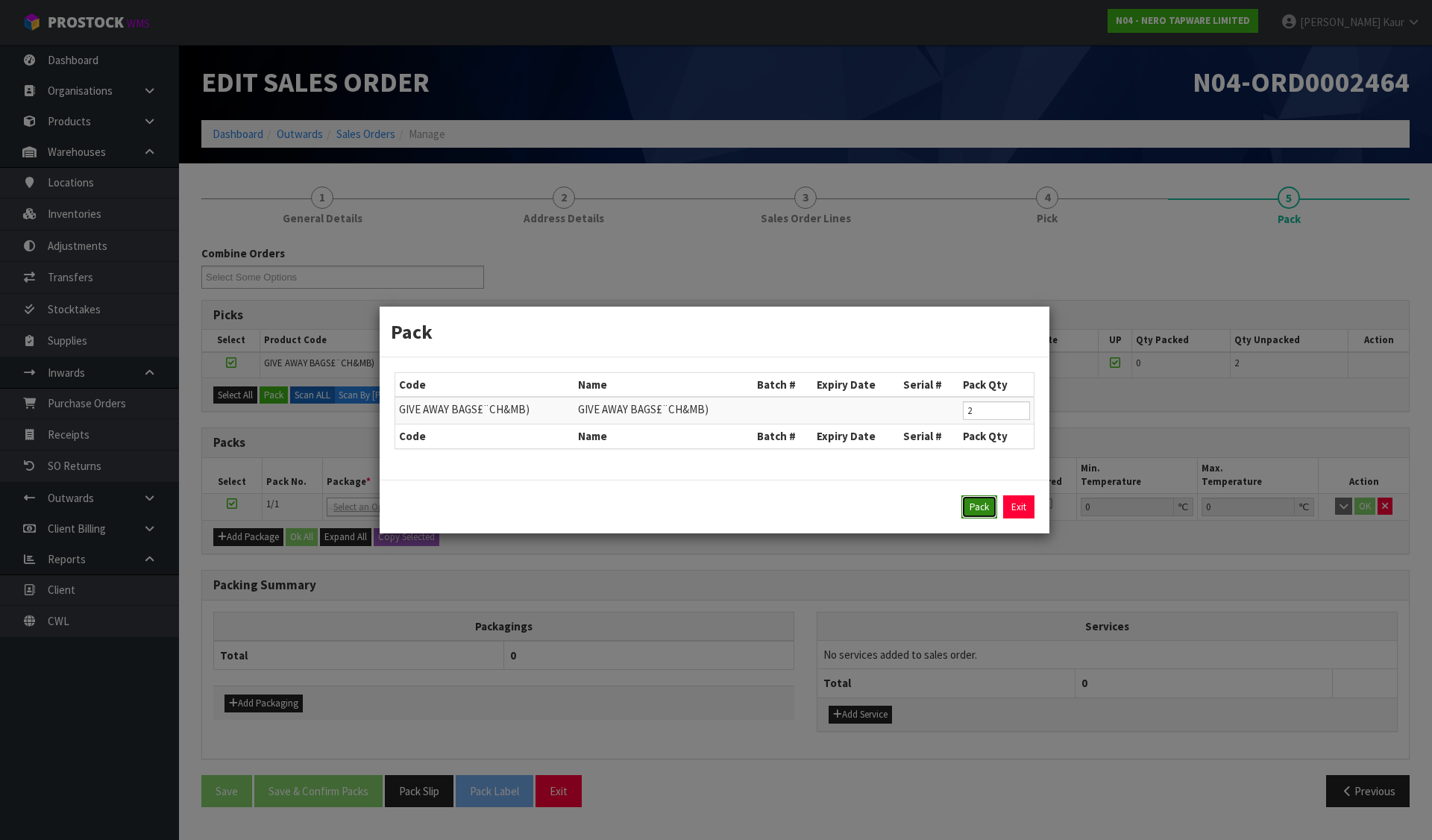
click at [985, 503] on button "Pack" at bounding box center [979, 507] width 36 height 24
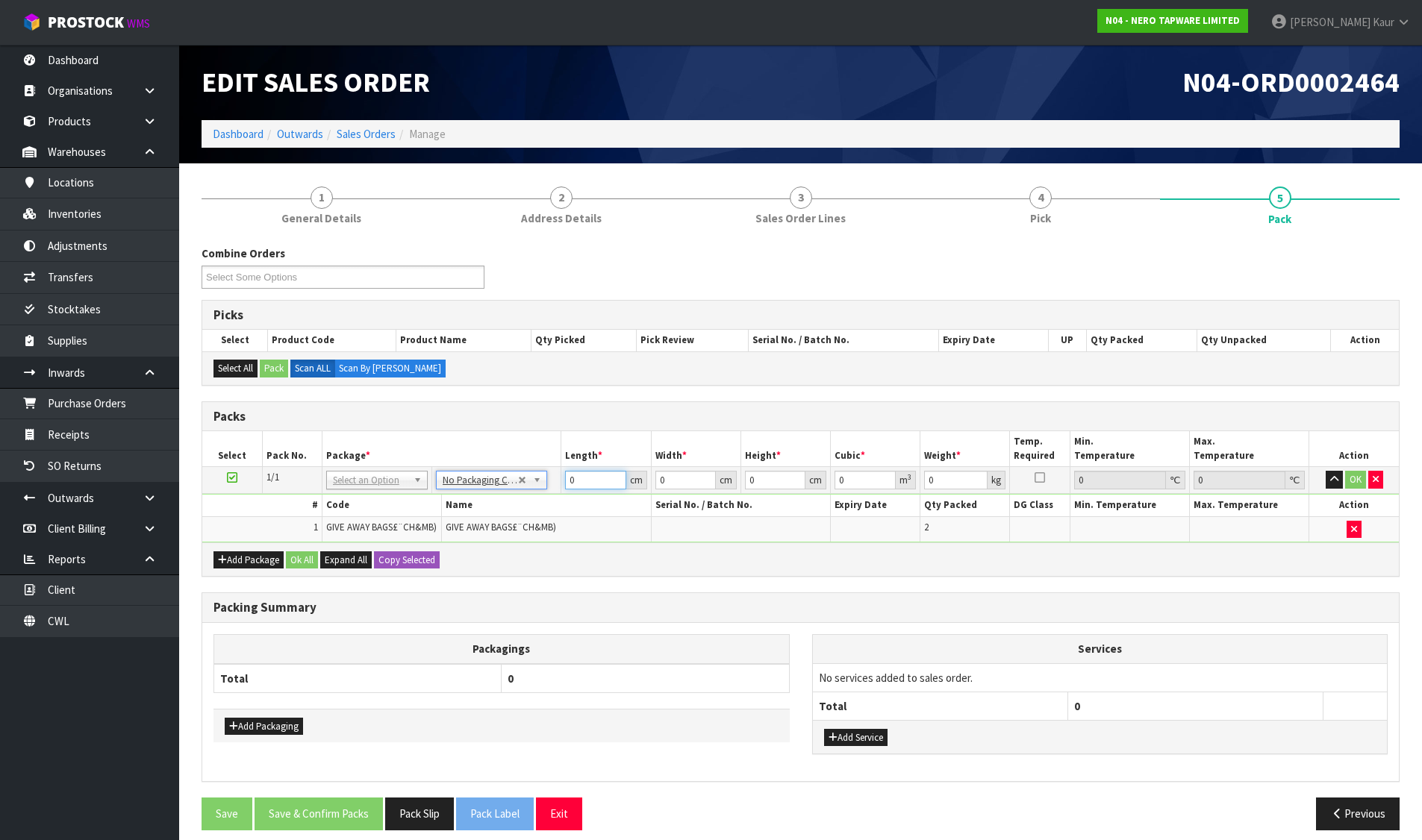
drag, startPoint x: 597, startPoint y: 477, endPoint x: 513, endPoint y: 484, distance: 84.3
click at [513, 484] on tr "1/1 NONE 007-001 007-002 007-004 007-009 007-013 007-014 007-015 007-017 007-01…" at bounding box center [800, 480] width 1196 height 27
click at [1032, 212] on span "Pick" at bounding box center [1040, 218] width 21 height 15
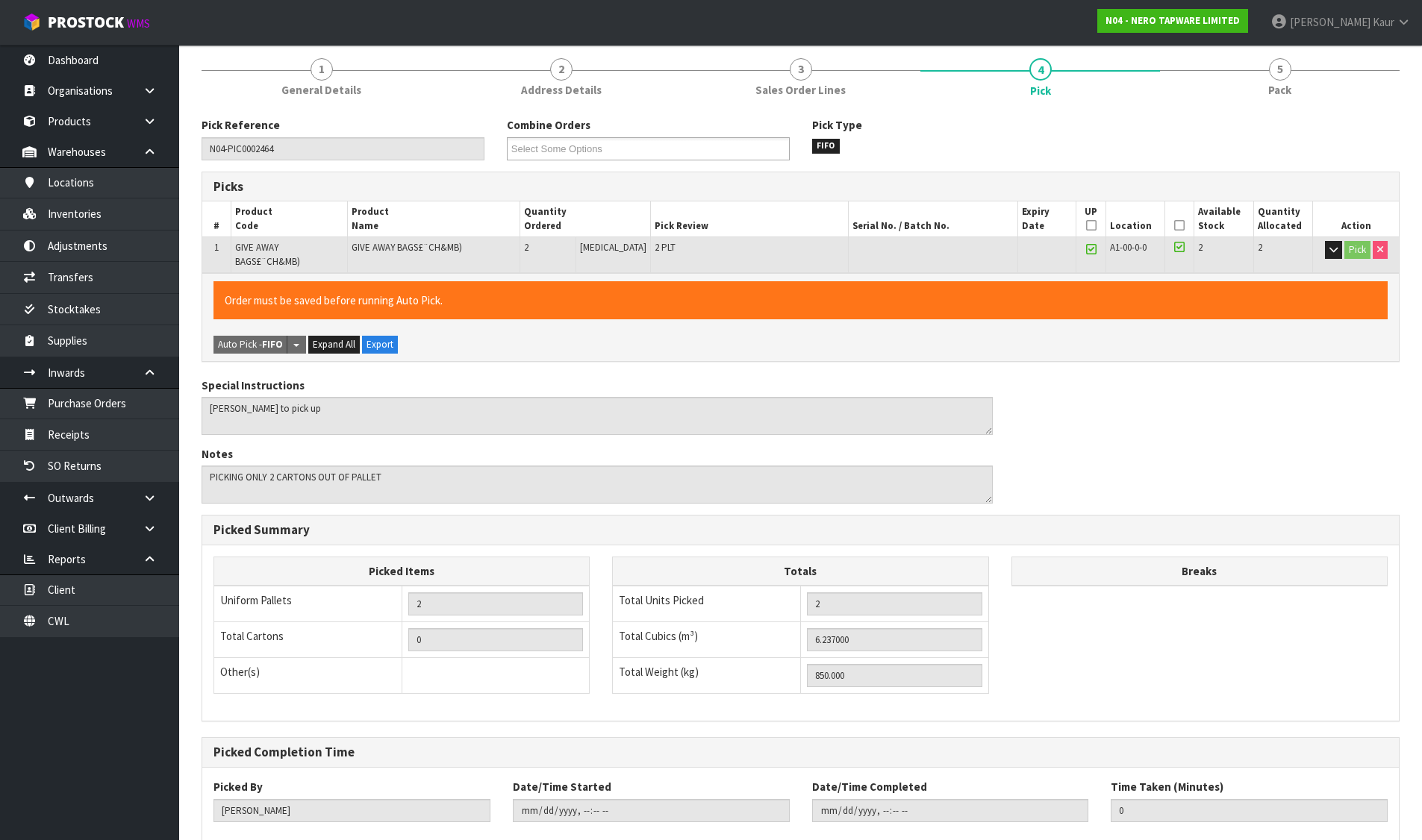
scroll to position [205, 0]
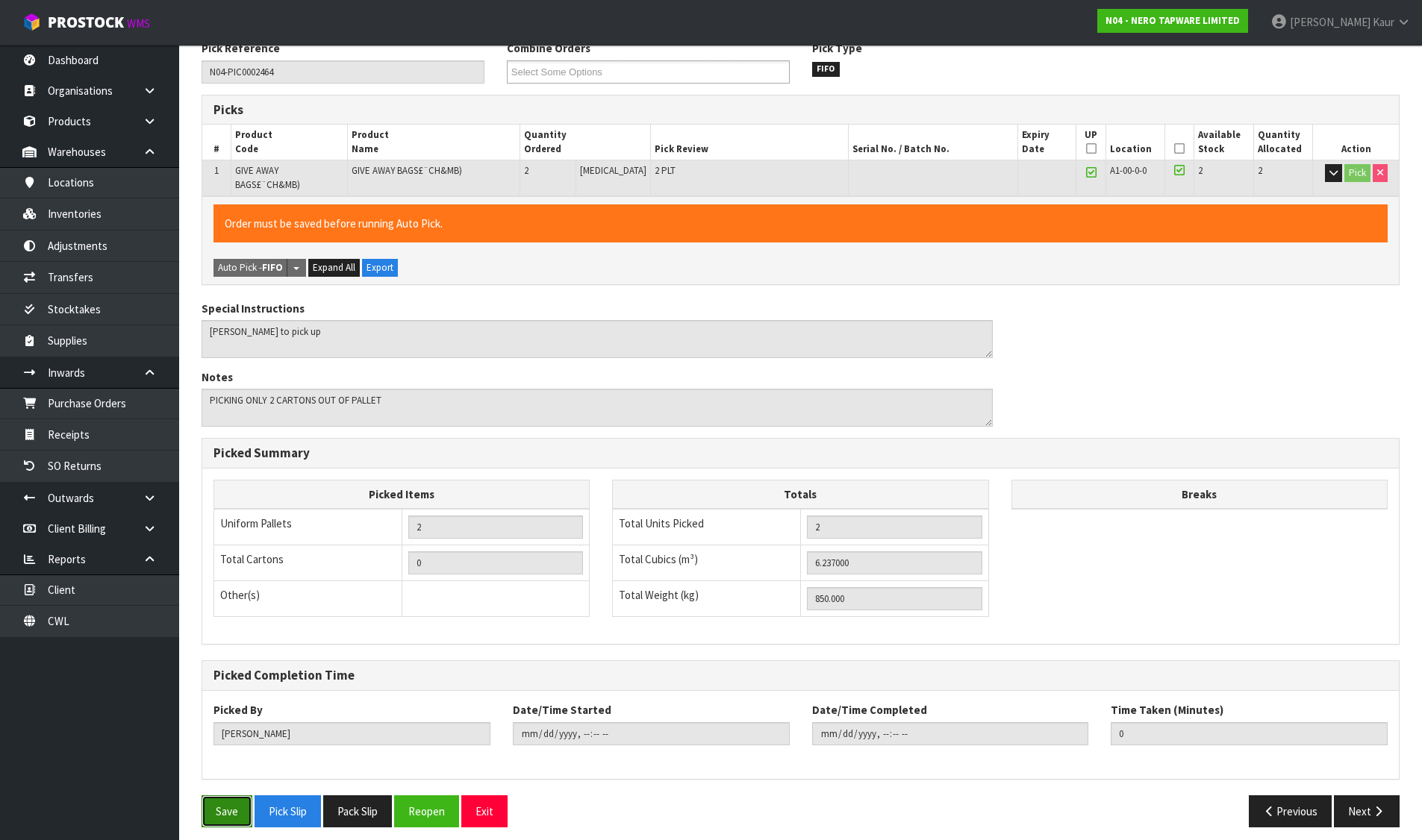
click at [223, 810] on button "Save" at bounding box center [227, 811] width 51 height 32
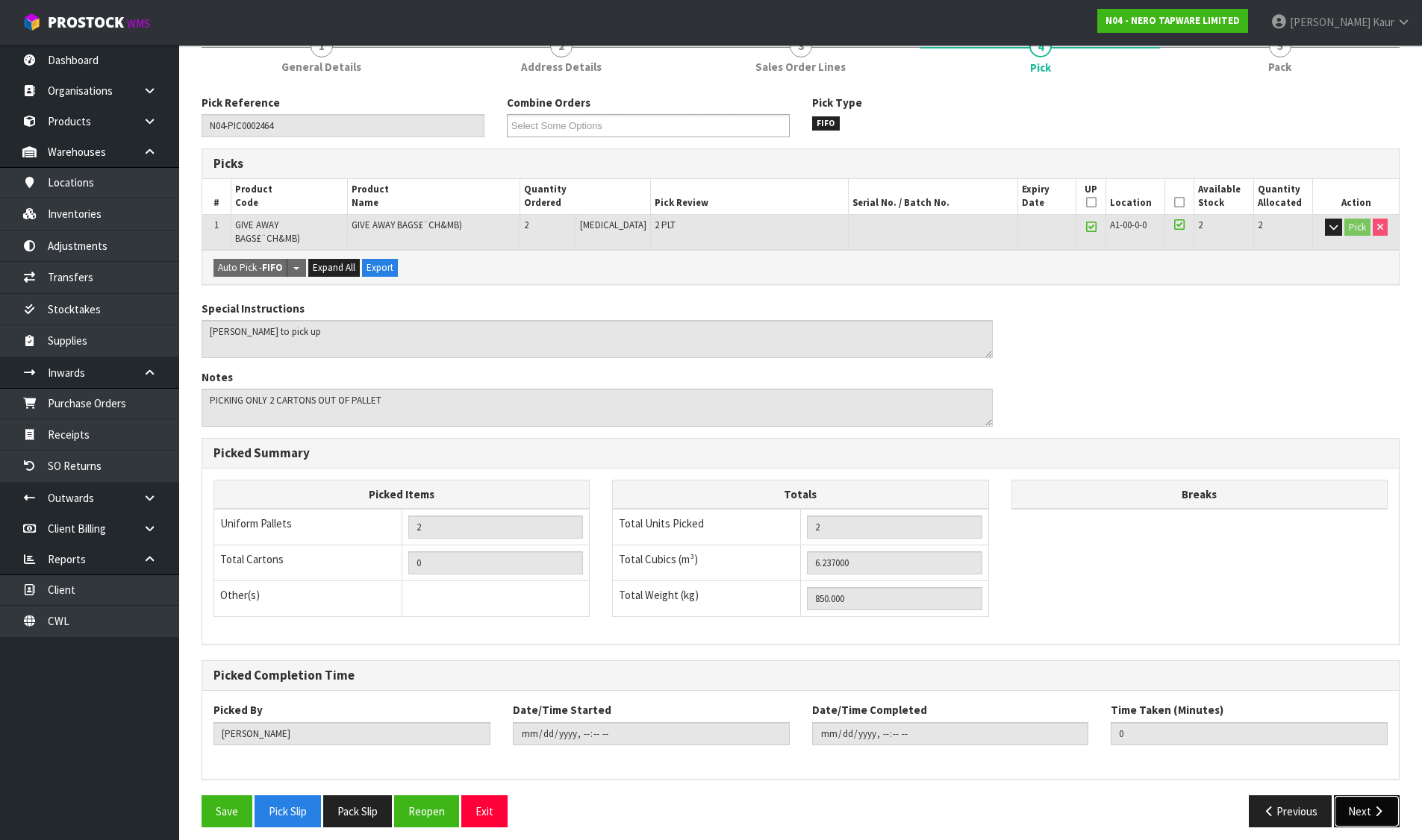
click at [1352, 800] on button "Next" at bounding box center [1367, 811] width 66 height 32
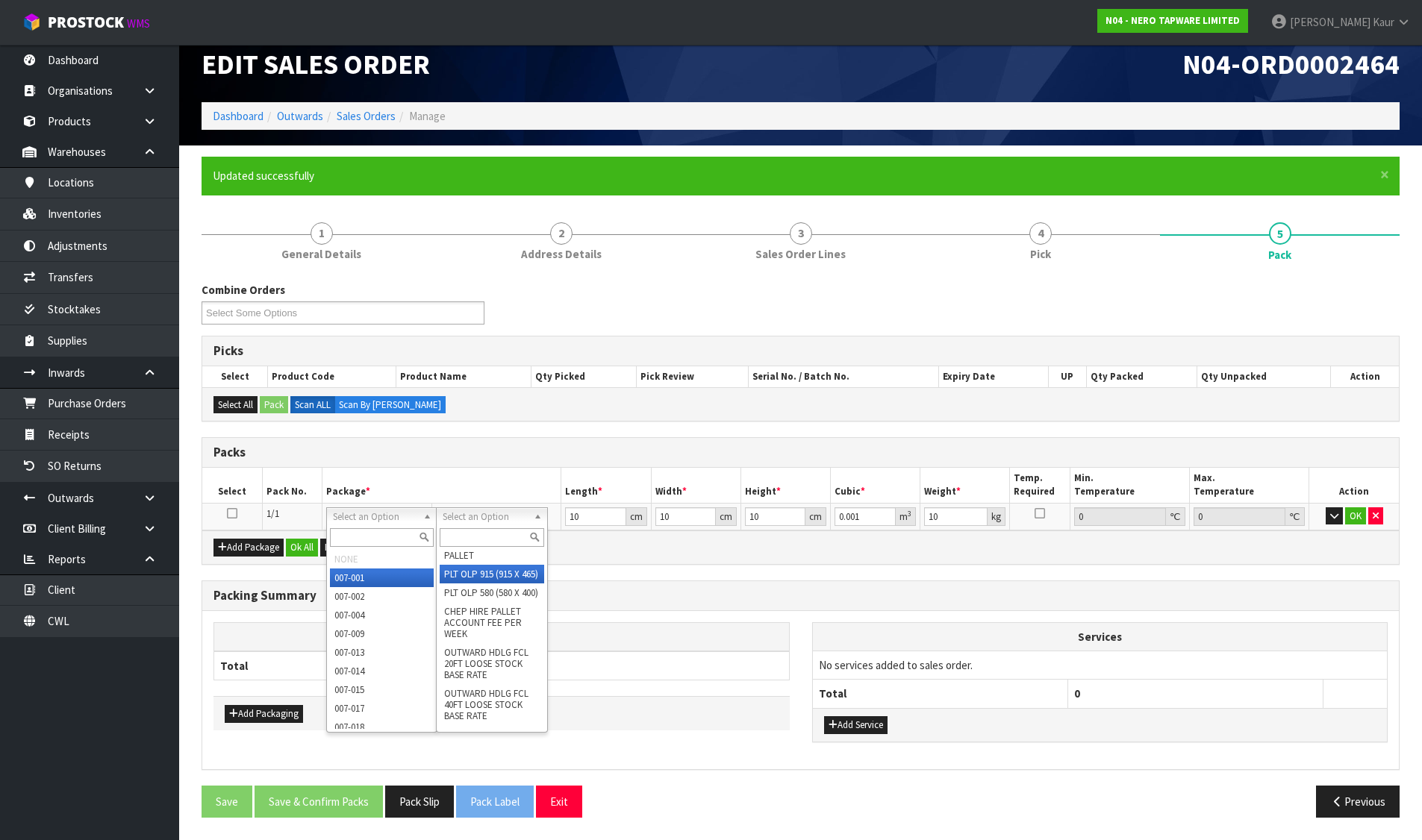
scroll to position [0, 0]
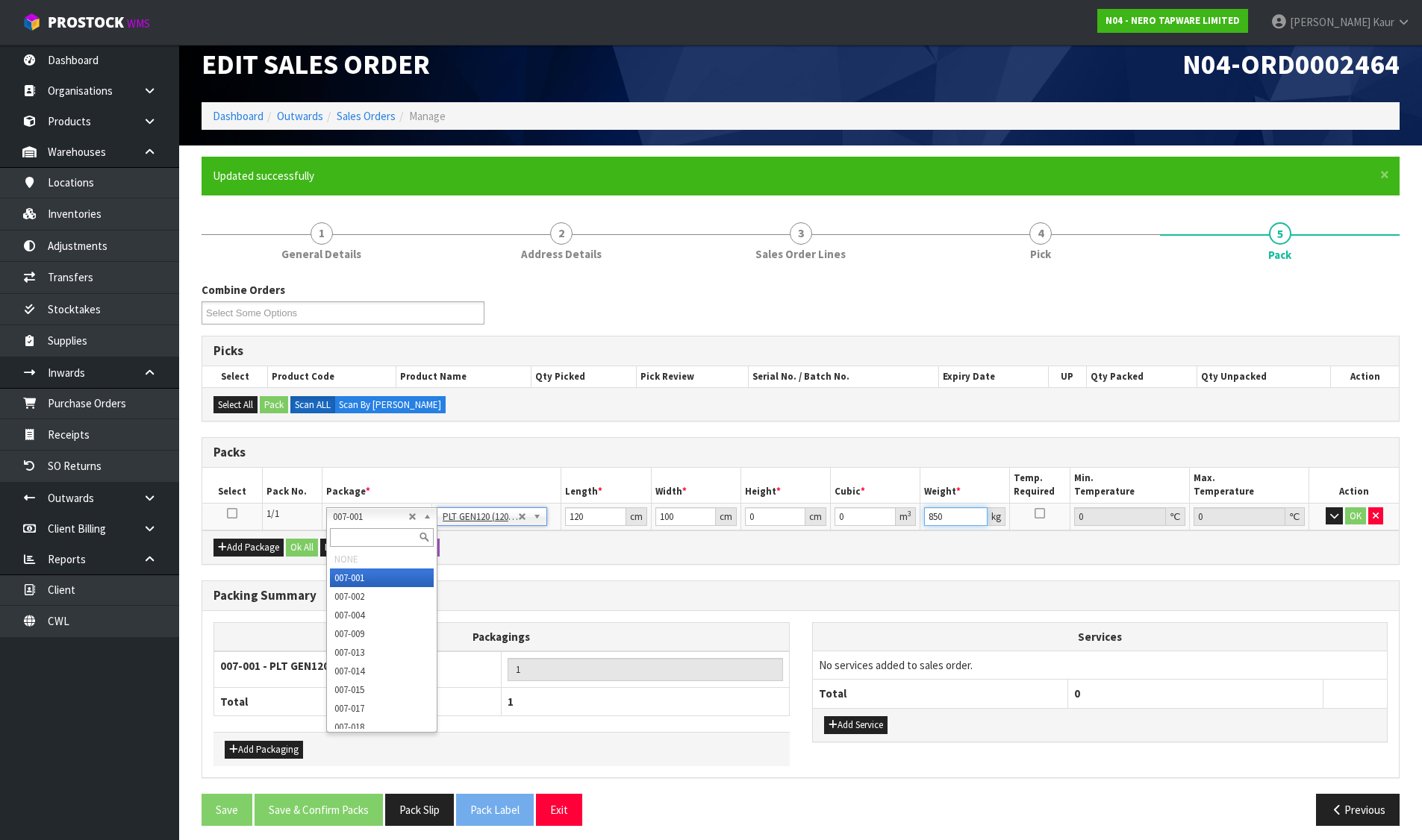
drag, startPoint x: 955, startPoint y: 521, endPoint x: 916, endPoint y: 518, distance: 39.1
click at [919, 518] on tr "1/1 NONE 007-001 007-002 007-004 007-009 007-013 007-014 007-015 007-017 007-01…" at bounding box center [800, 516] width 1196 height 27
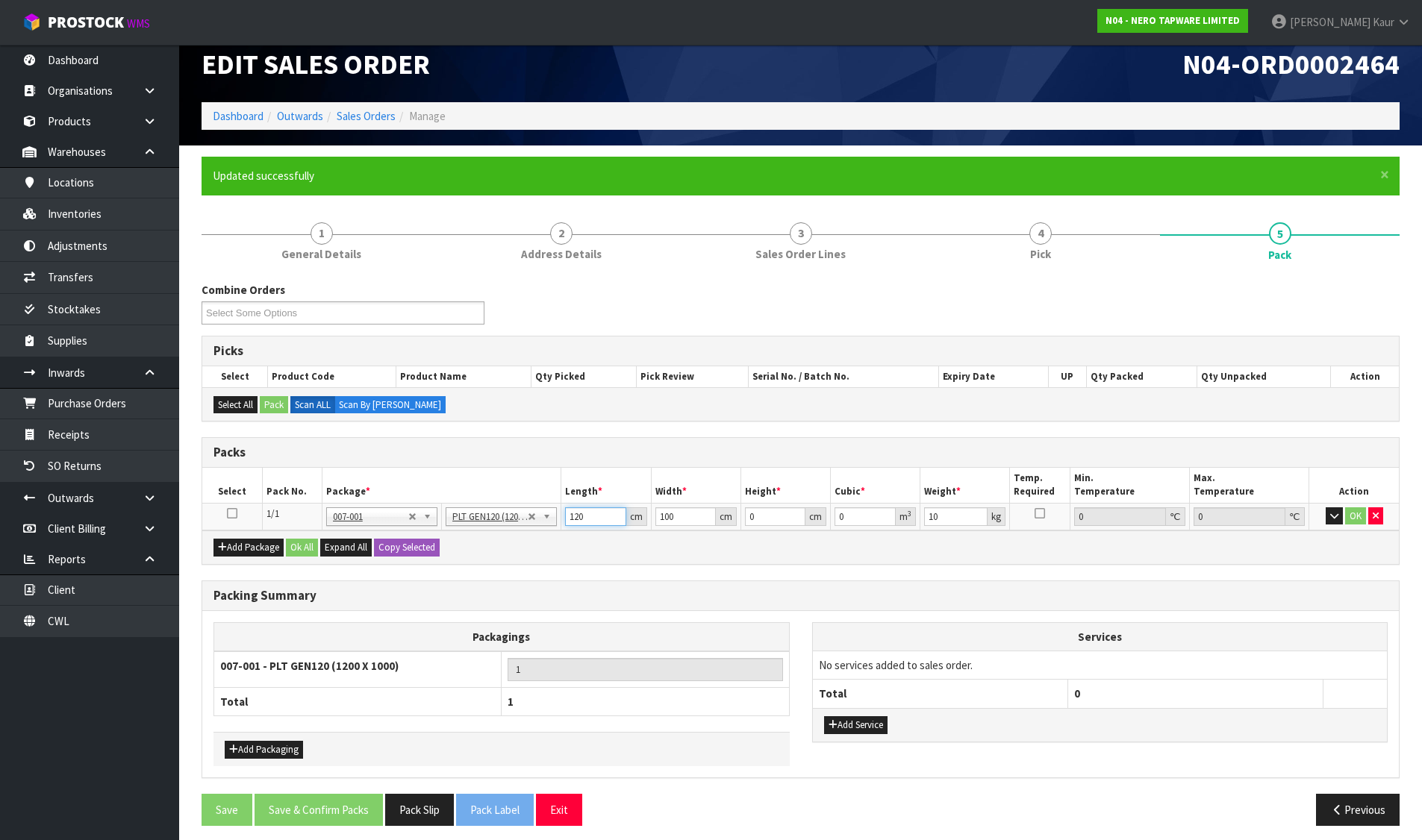
click at [580, 515] on input "120" at bounding box center [595, 516] width 61 height 18
click at [306, 546] on button "Ok All" at bounding box center [302, 547] width 32 height 18
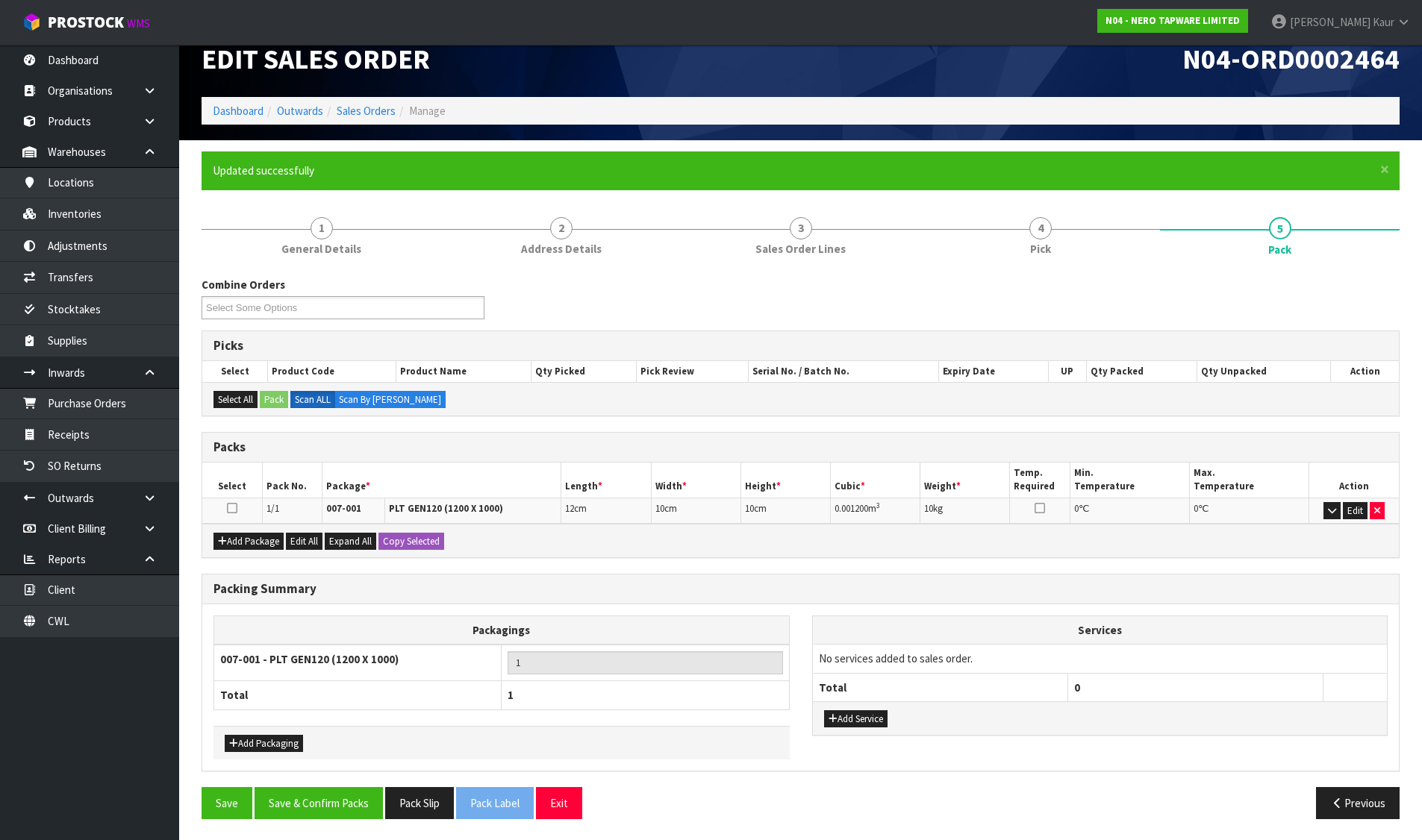
scroll to position [25, 0]
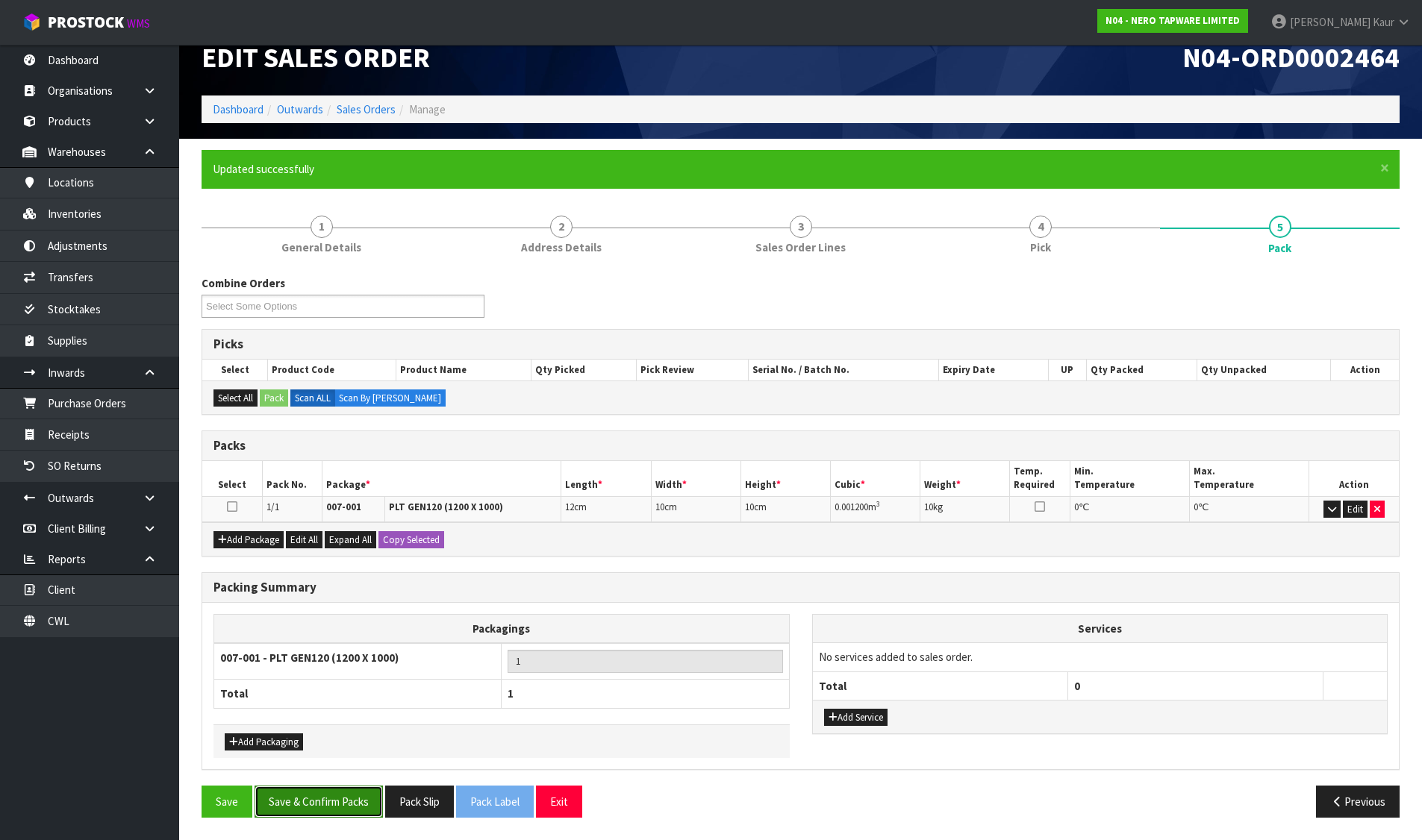
click at [361, 809] on button "Save & Confirm Packs" at bounding box center [319, 802] width 129 height 32
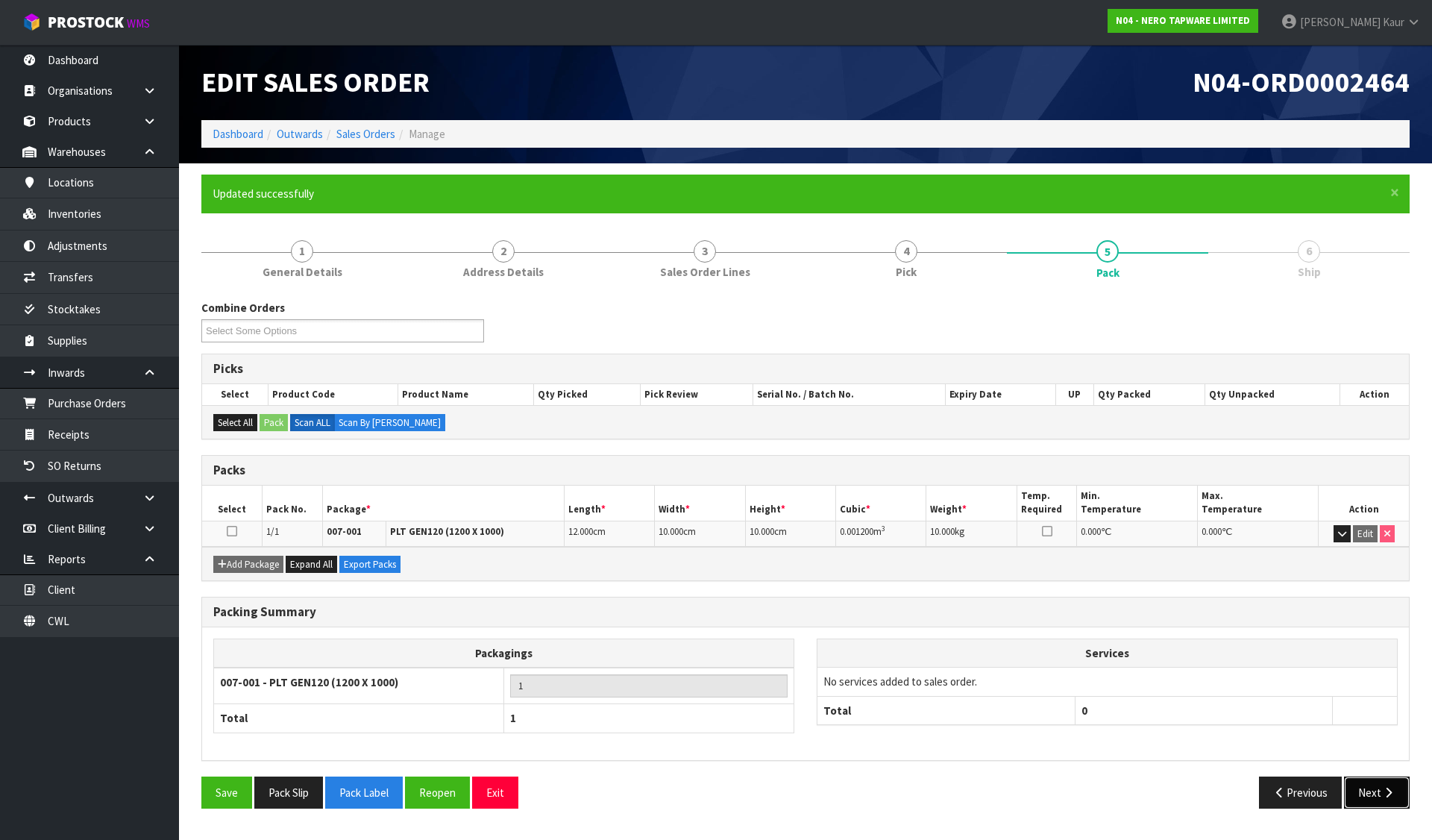
click at [1394, 784] on button "Next" at bounding box center [1377, 793] width 66 height 32
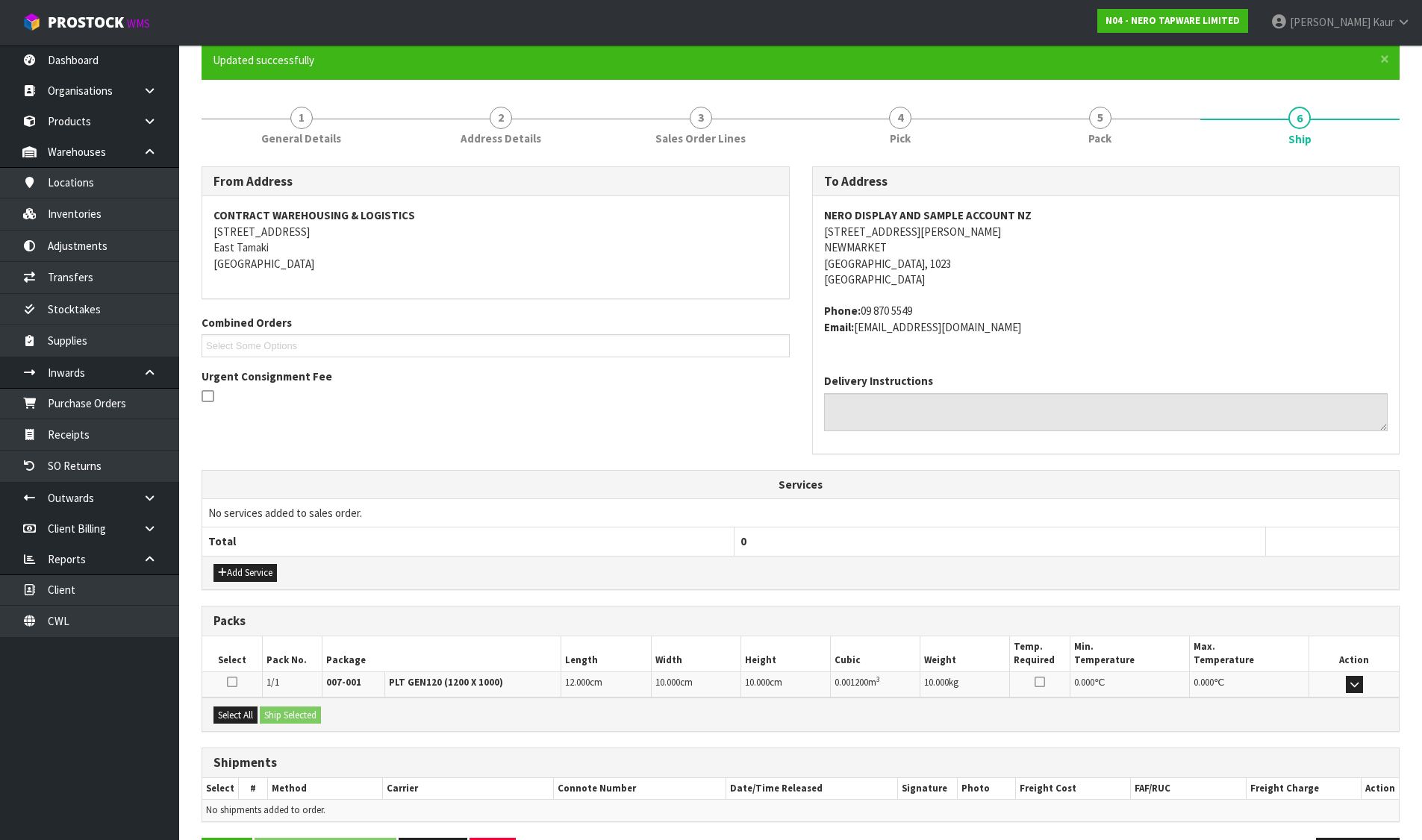
scroll to position [186, 0]
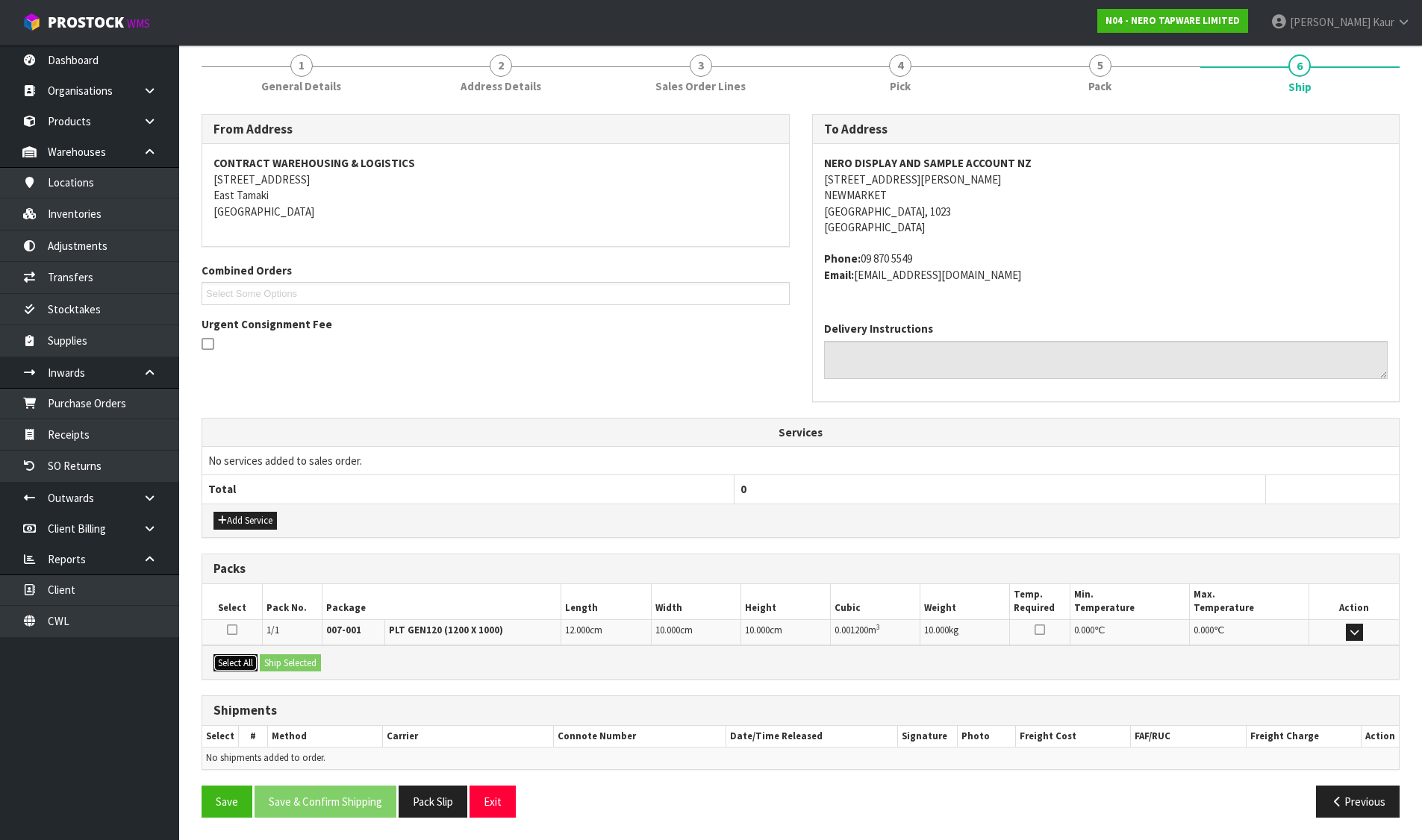
drag, startPoint x: 230, startPoint y: 665, endPoint x: 341, endPoint y: 669, distance: 111.1
click at [238, 664] on button "Select All" at bounding box center [235, 662] width 44 height 18
click at [308, 664] on button "Ship Selected" at bounding box center [290, 662] width 61 height 18
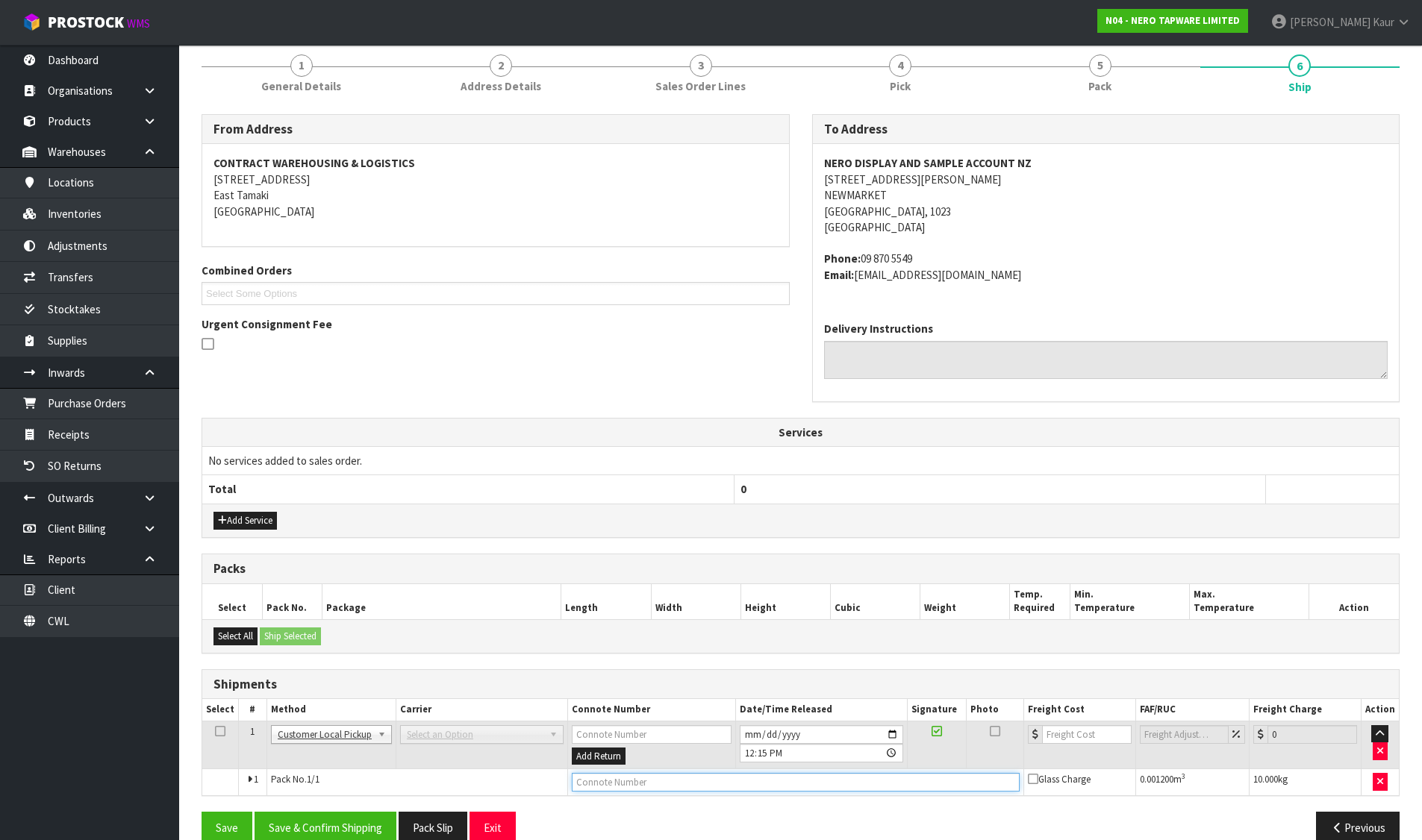
drag, startPoint x: 588, startPoint y: 786, endPoint x: 613, endPoint y: 778, distance: 26.2
click at [590, 786] on input "text" at bounding box center [795, 782] width 447 height 18
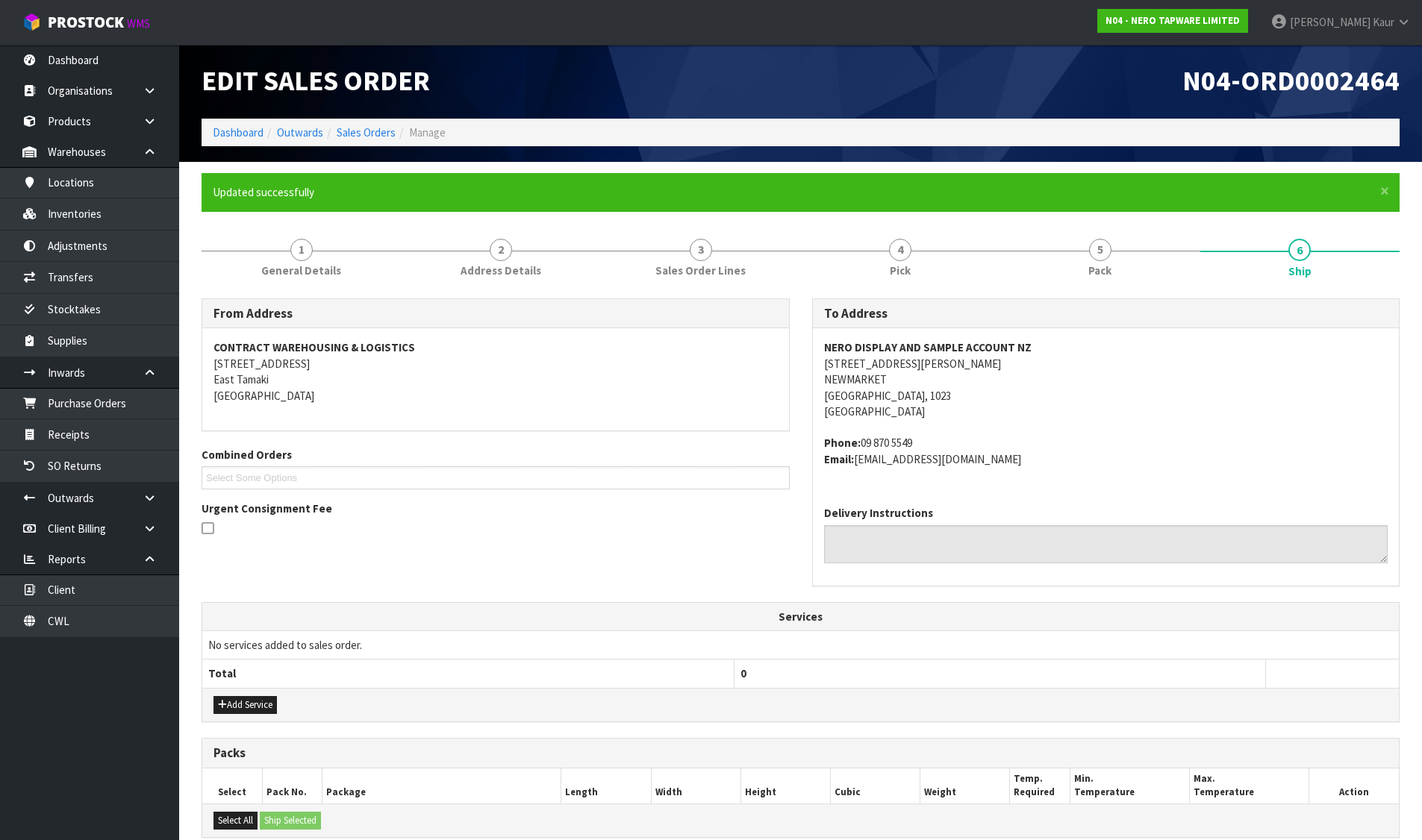
scroll to position [0, 0]
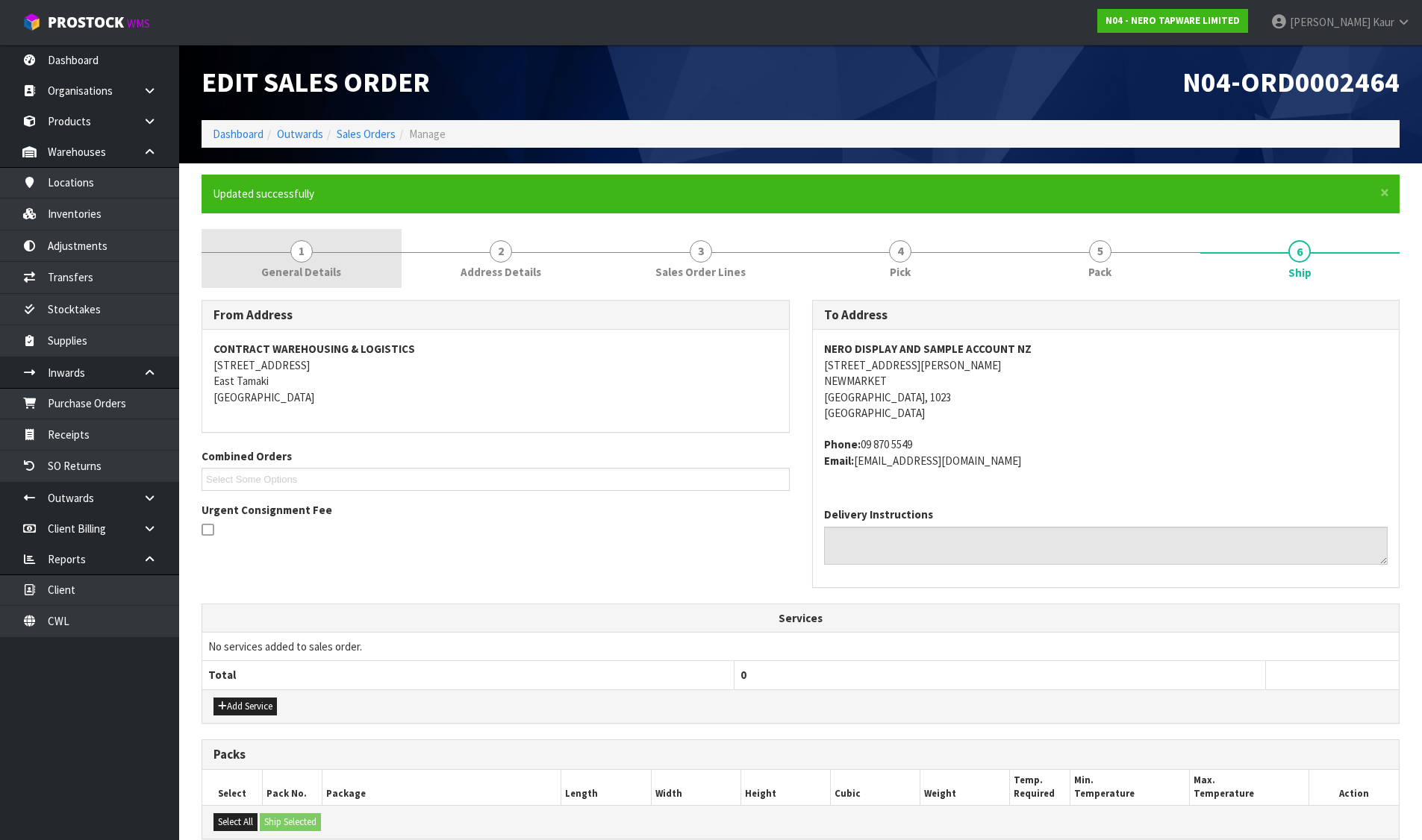
click at [360, 260] on link "1 General Details" at bounding box center [301, 258] width 200 height 59
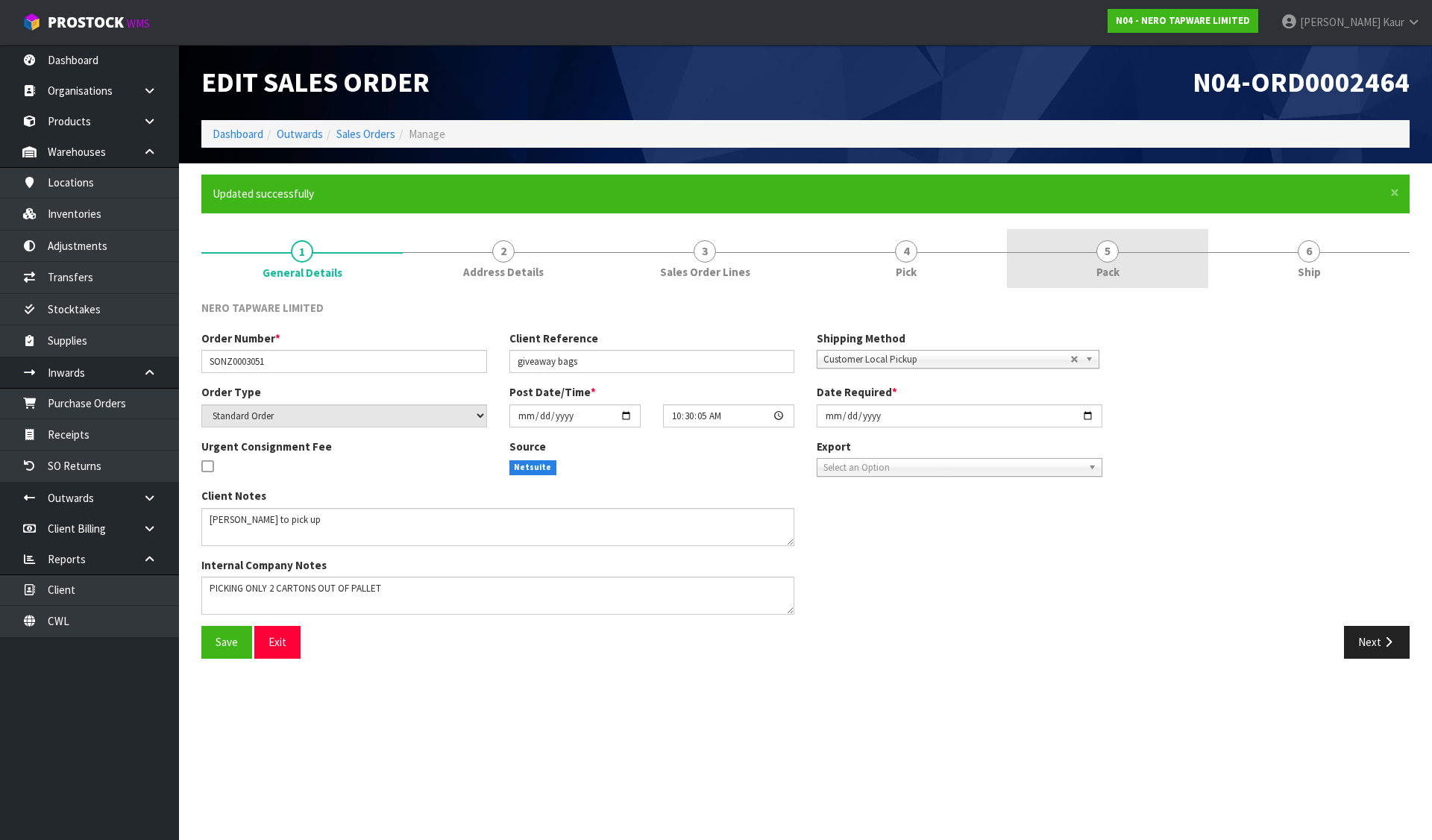
click at [1116, 266] on span "Pack" at bounding box center [1108, 272] width 23 height 15
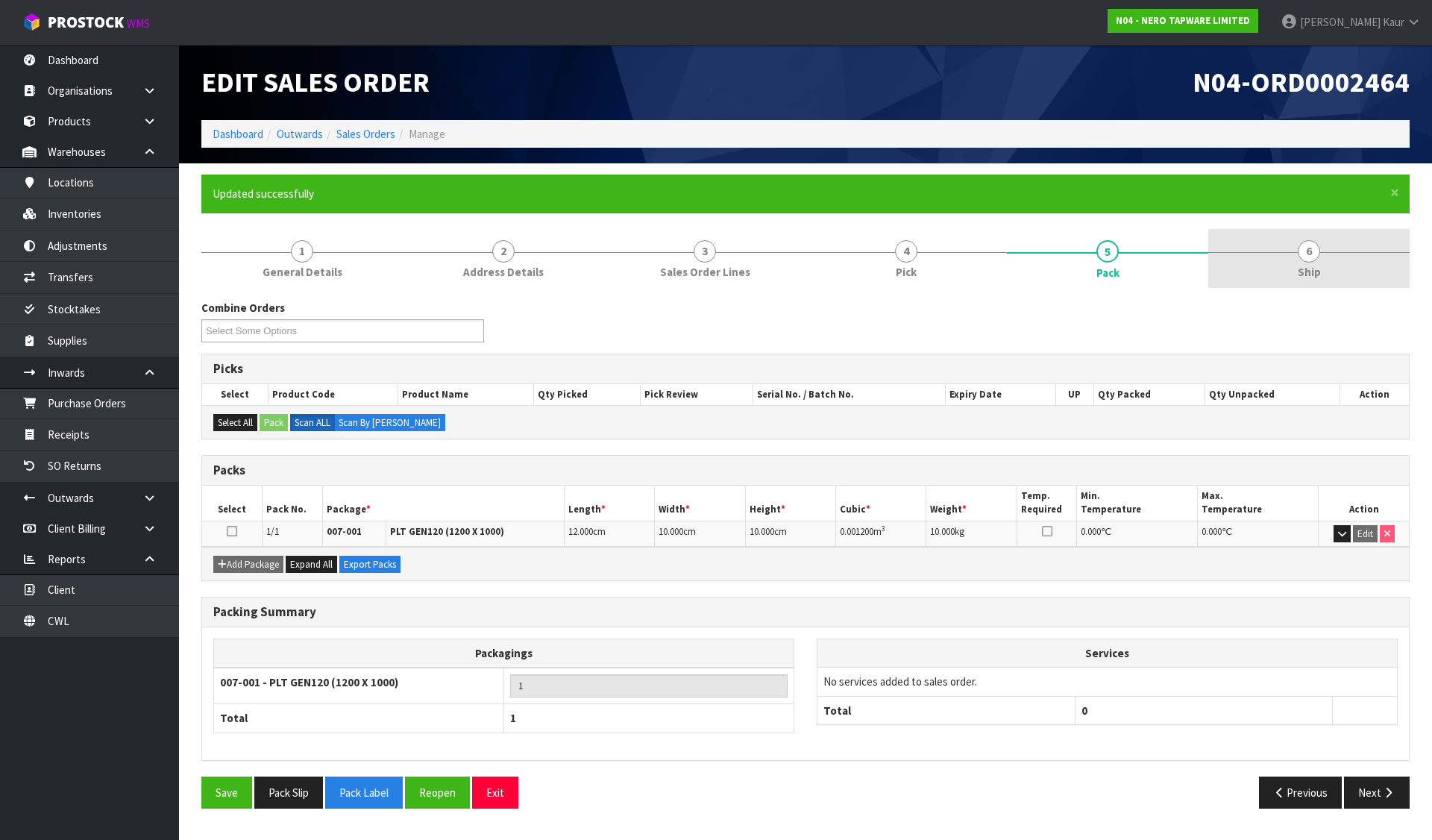
click at [1296, 253] on link "6 Ship" at bounding box center [1309, 258] width 201 height 59
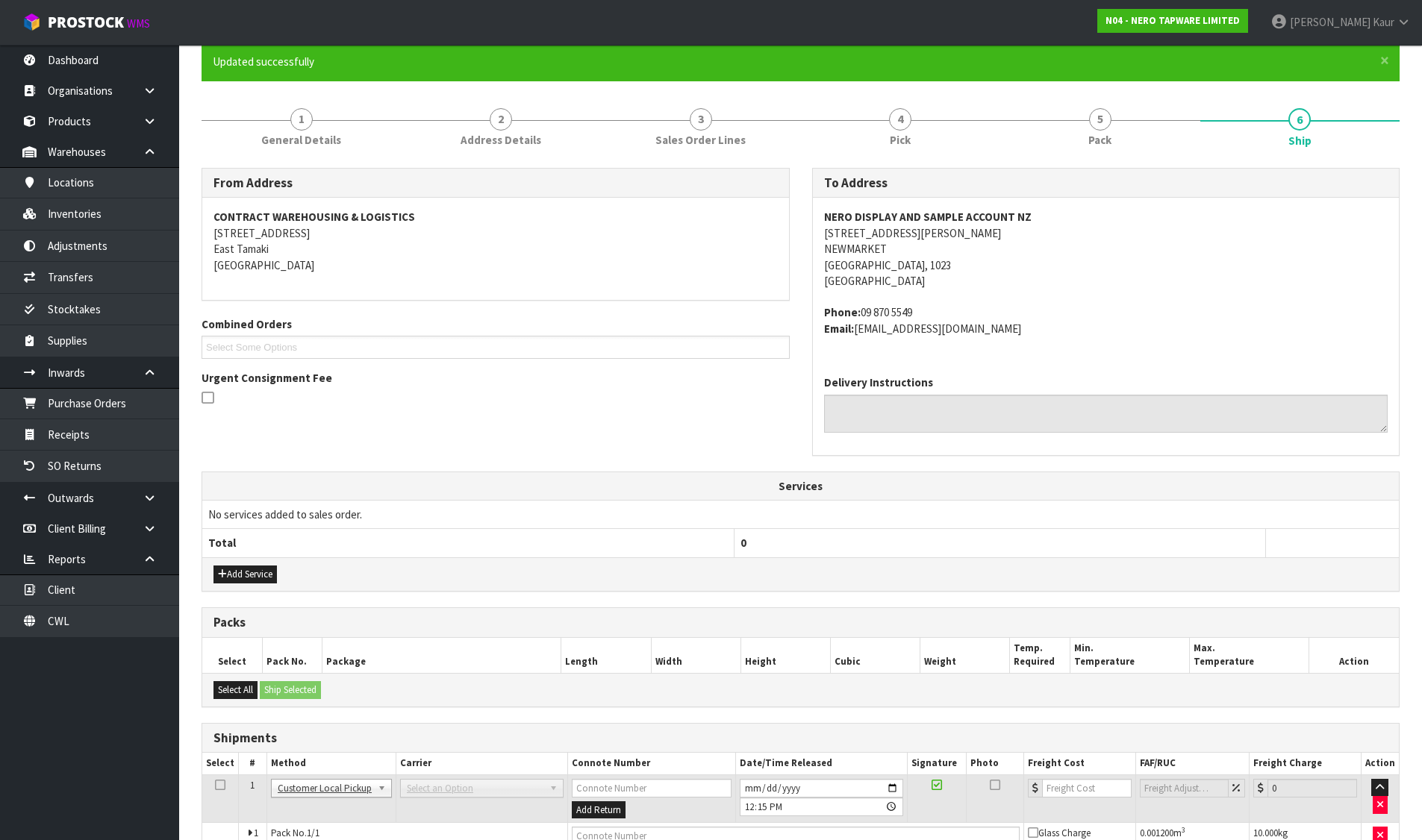
scroll to position [213, 0]
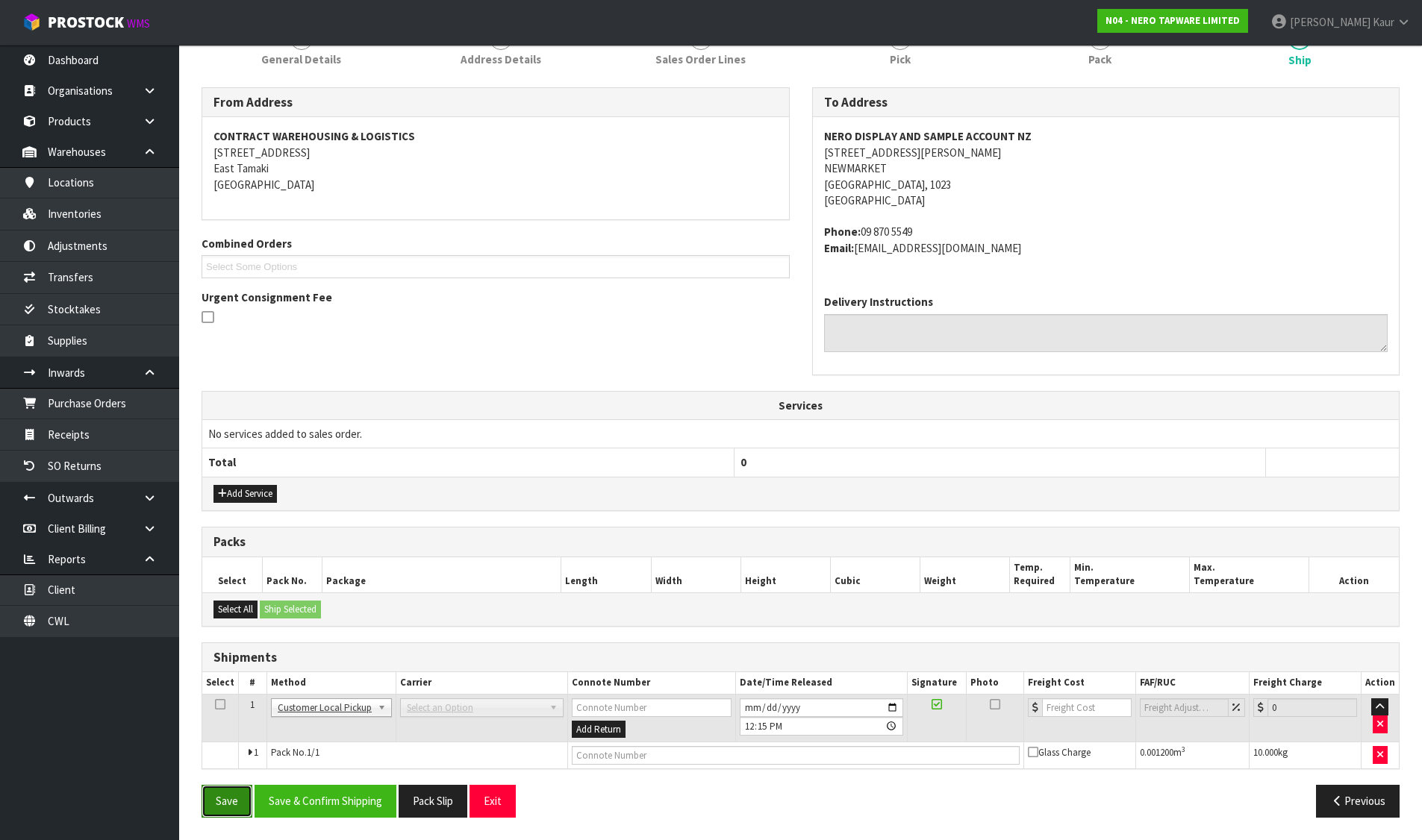
click at [234, 798] on button "Save" at bounding box center [227, 801] width 51 height 32
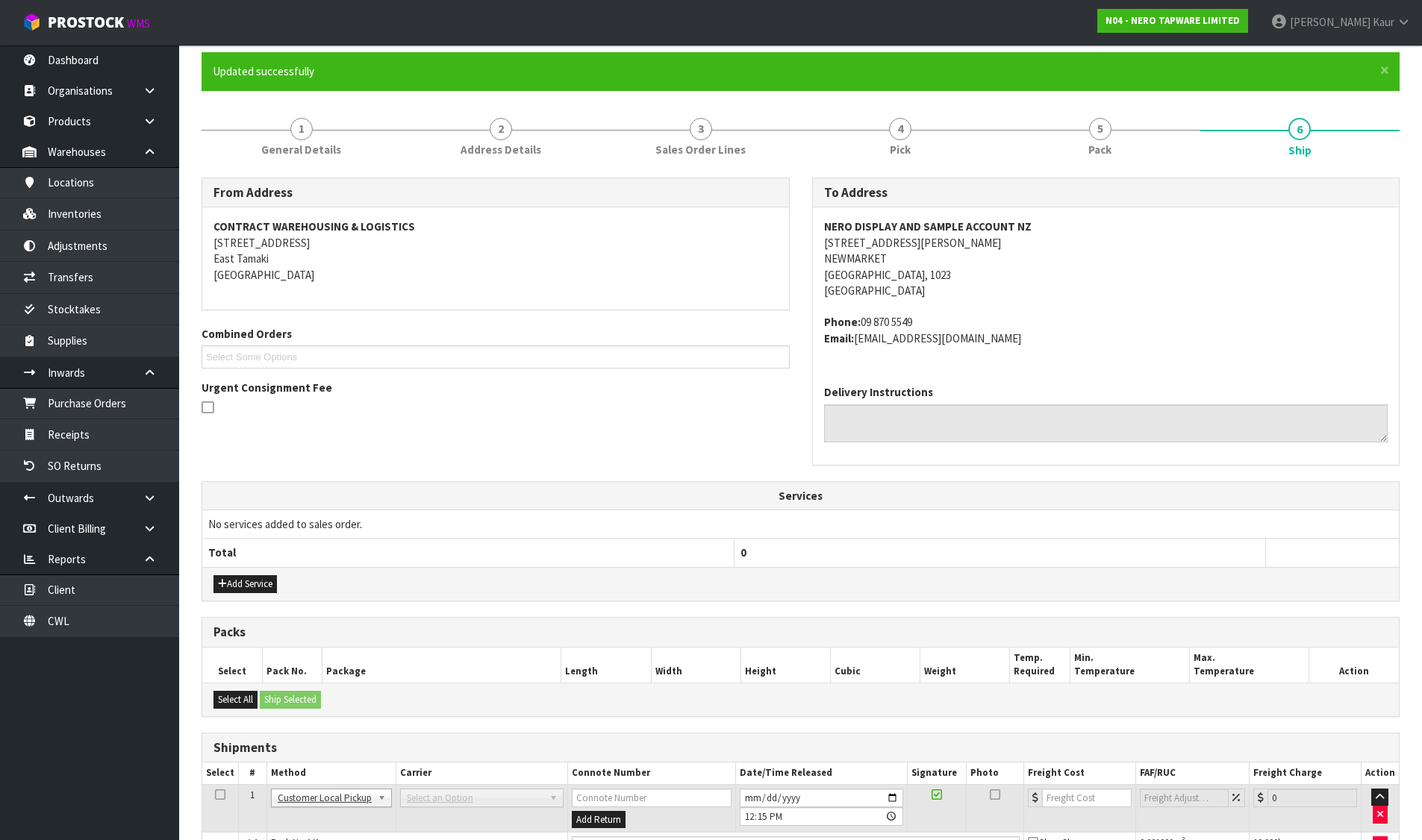
scroll to position [0, 0]
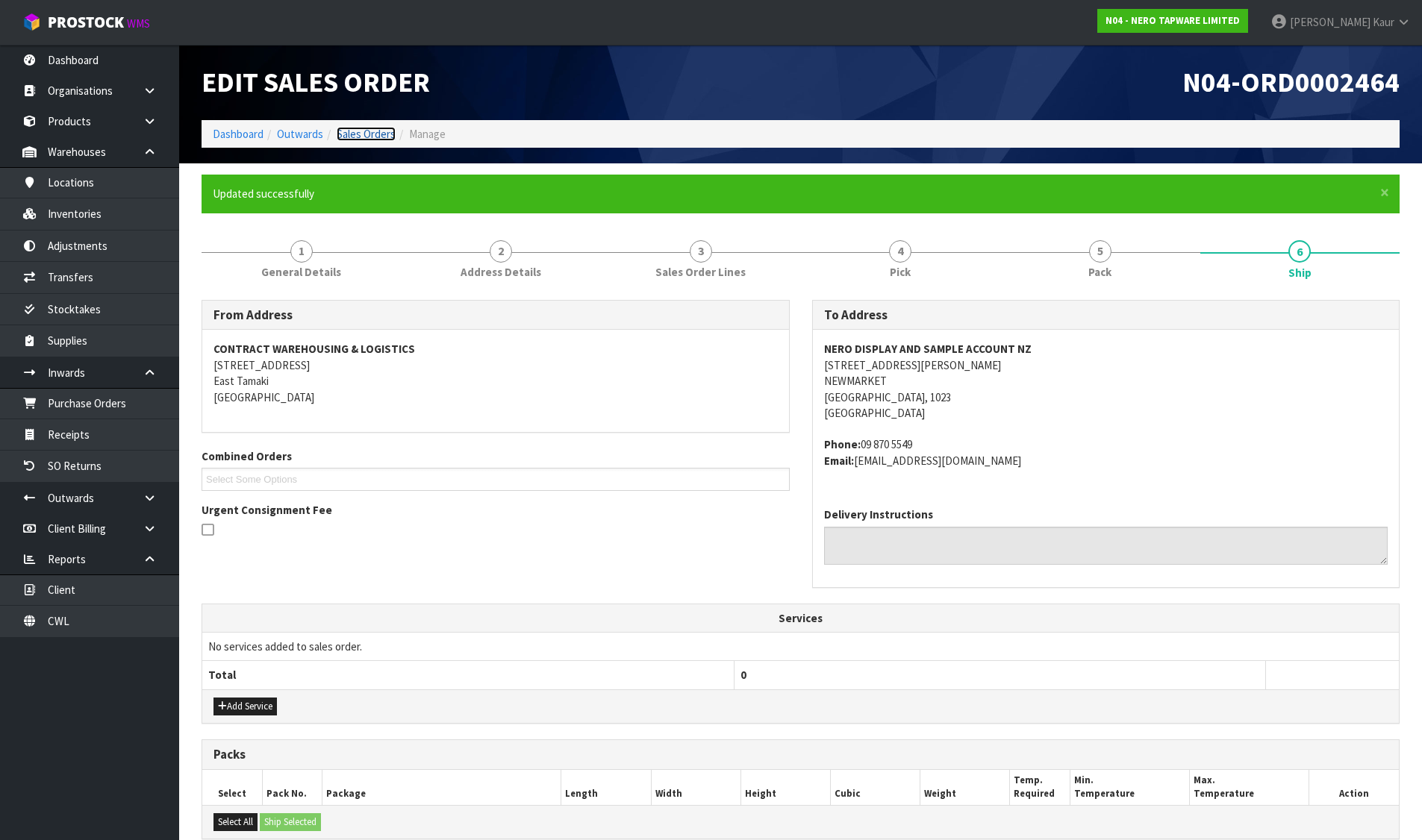
click at [387, 135] on link "Sales Orders" at bounding box center [365, 134] width 59 height 15
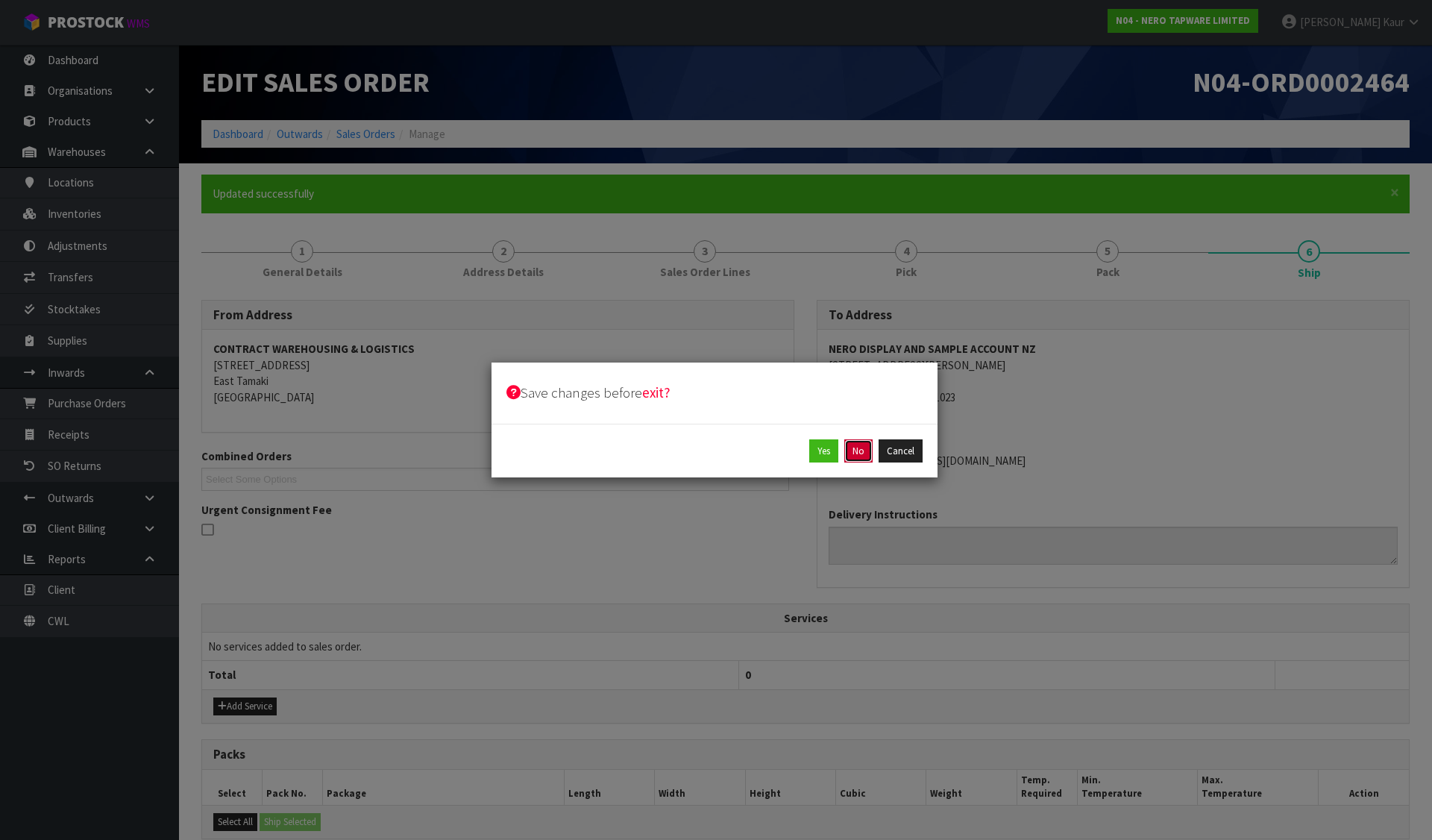
click at [853, 453] on button "No" at bounding box center [858, 451] width 28 height 24
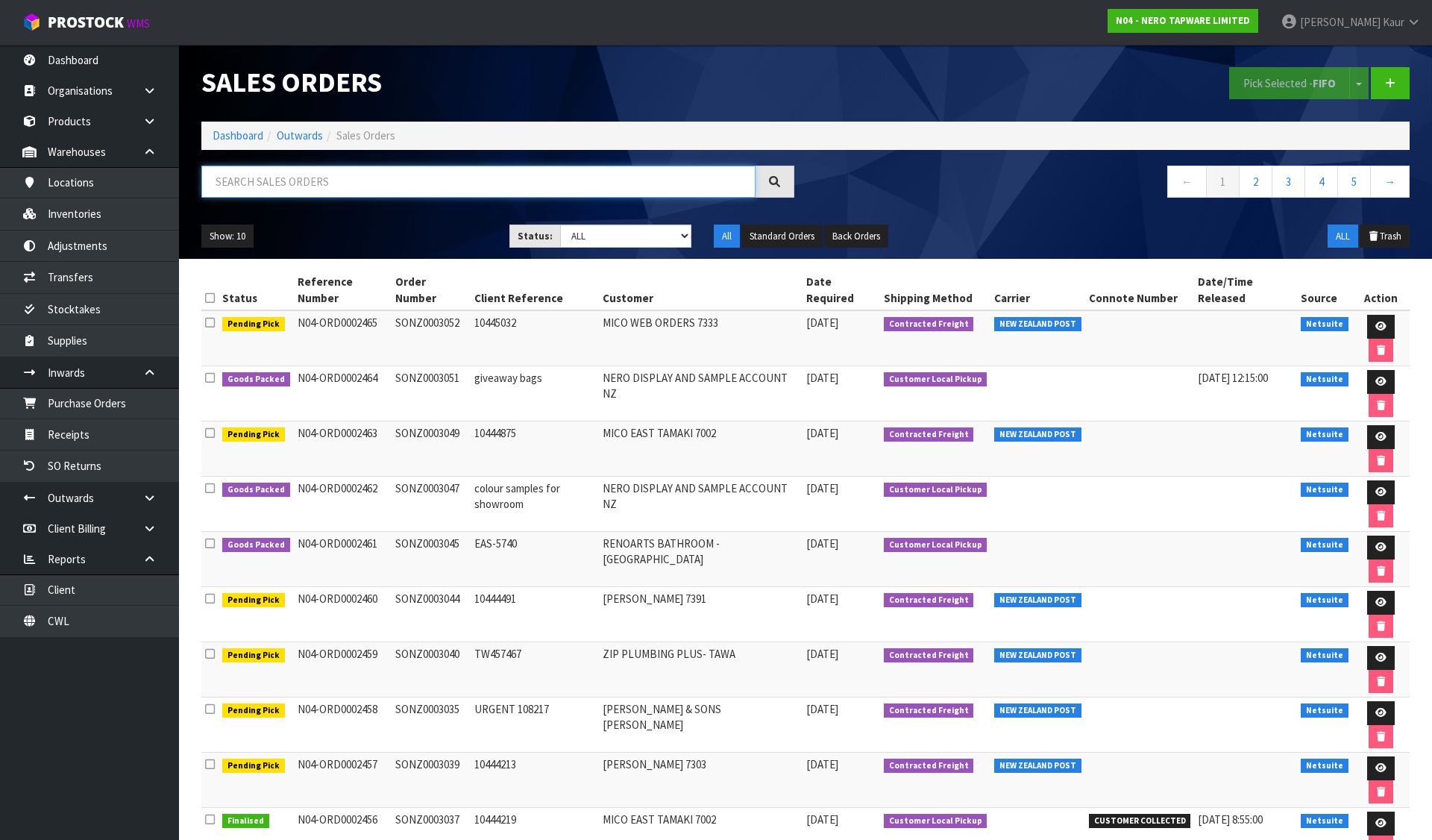
click at [367, 188] on input "text" at bounding box center [479, 181] width 554 height 32
click at [1375, 377] on icon at bounding box center [1381, 381] width 11 height 10
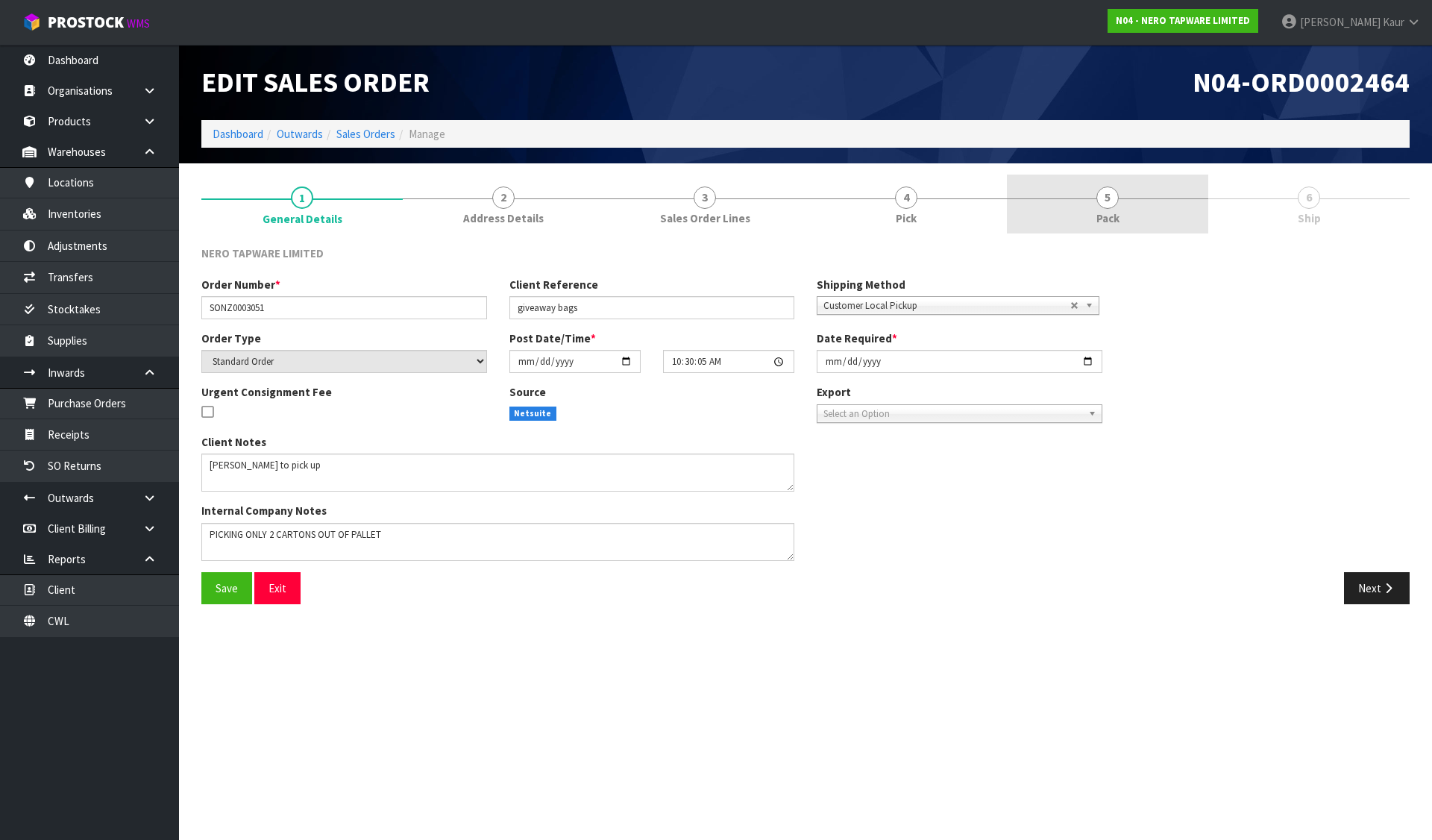
click at [1084, 194] on link "5 Pack" at bounding box center [1107, 204] width 201 height 59
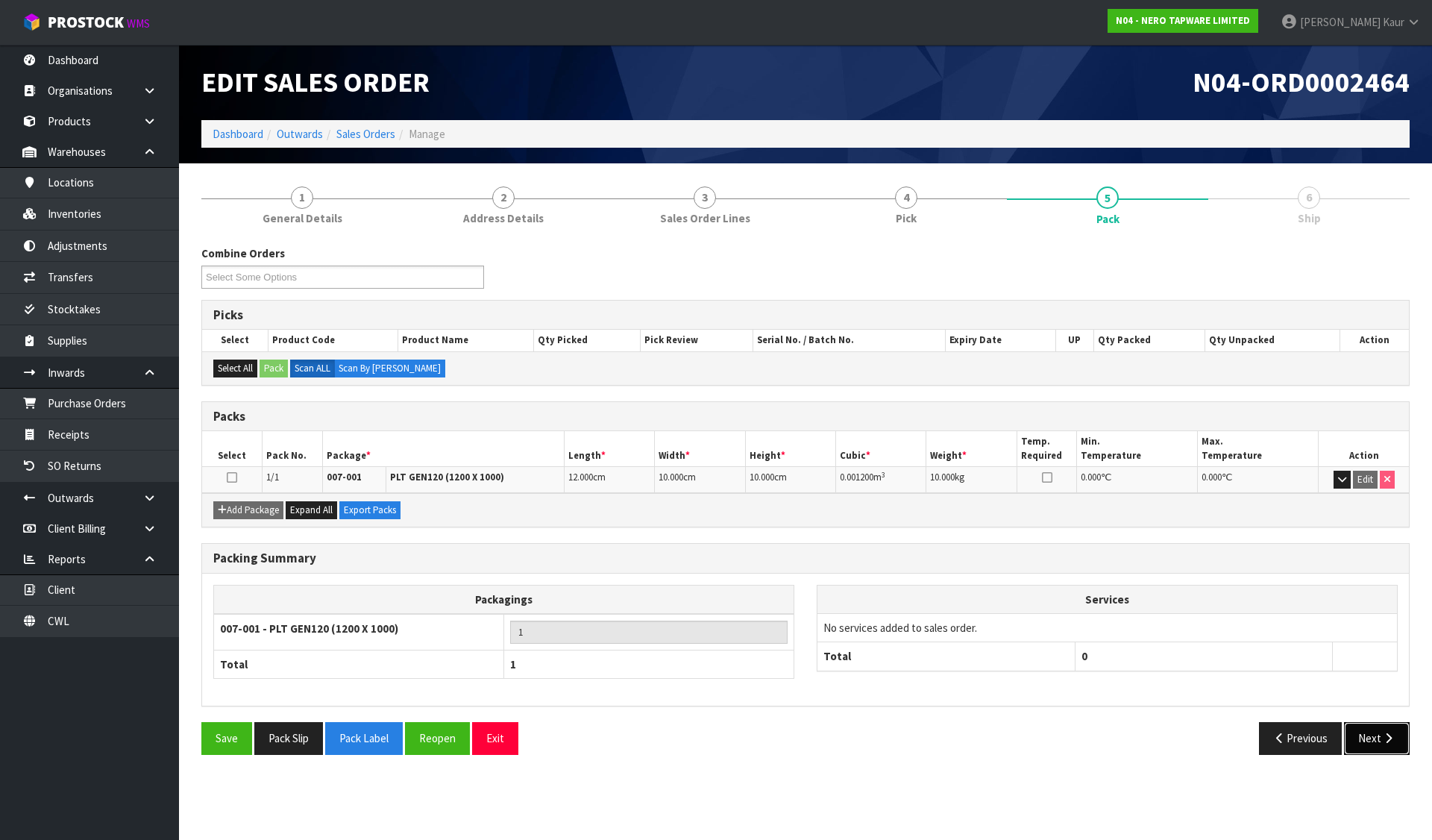
click at [1366, 731] on button "Next" at bounding box center [1377, 738] width 66 height 32
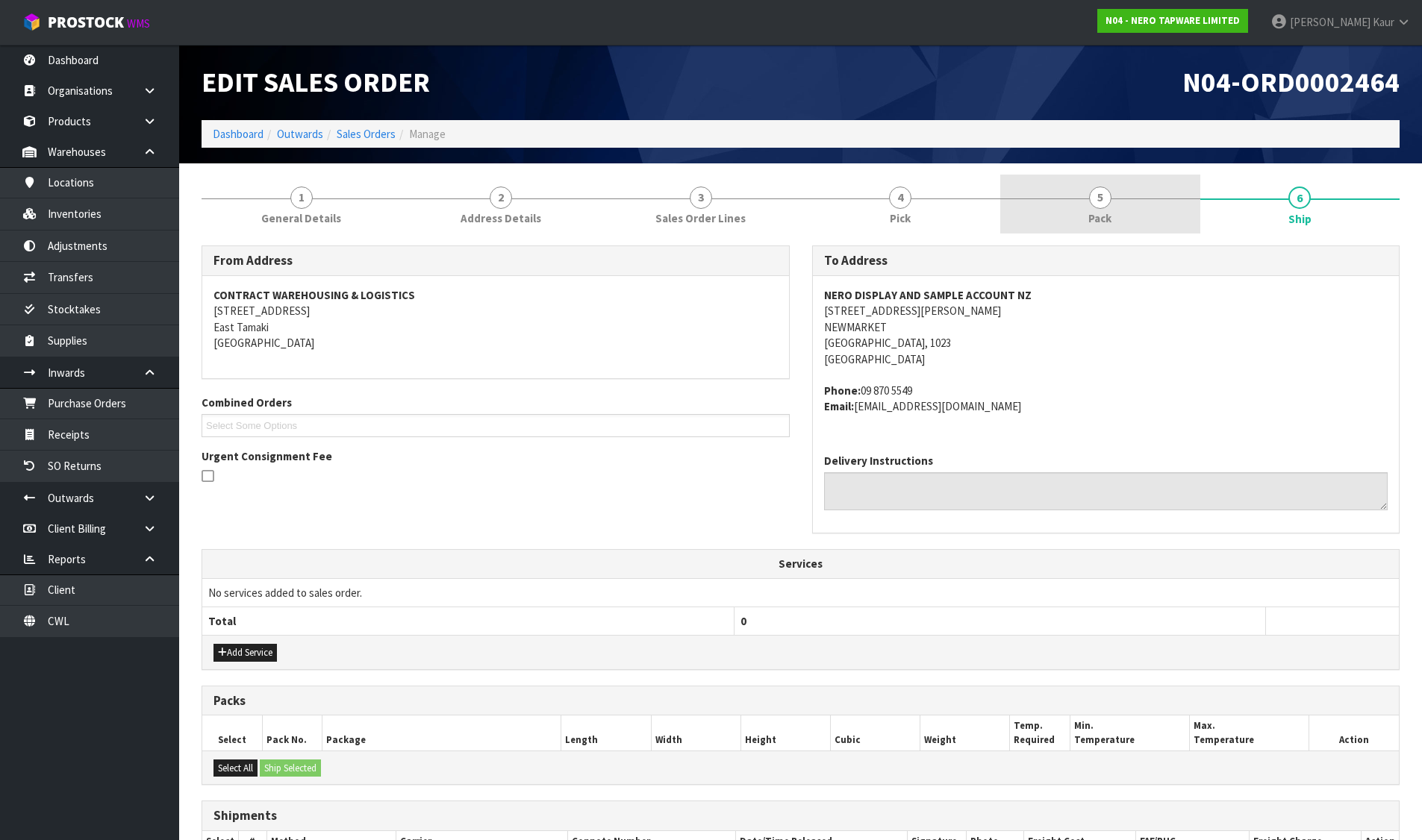
click at [1102, 190] on span "5" at bounding box center [1099, 198] width 22 height 22
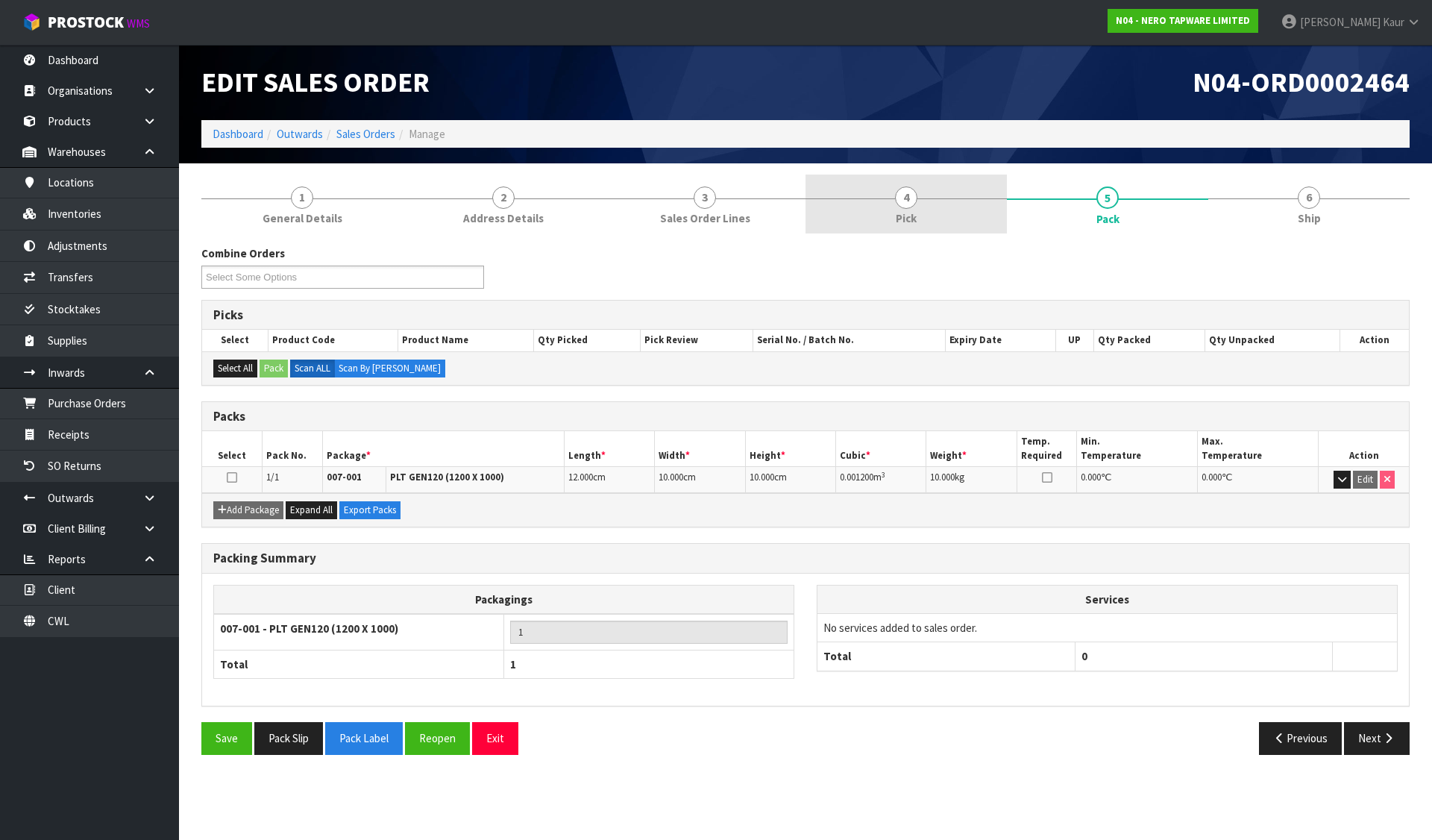
click at [930, 194] on link "4 Pick" at bounding box center [906, 204] width 201 height 59
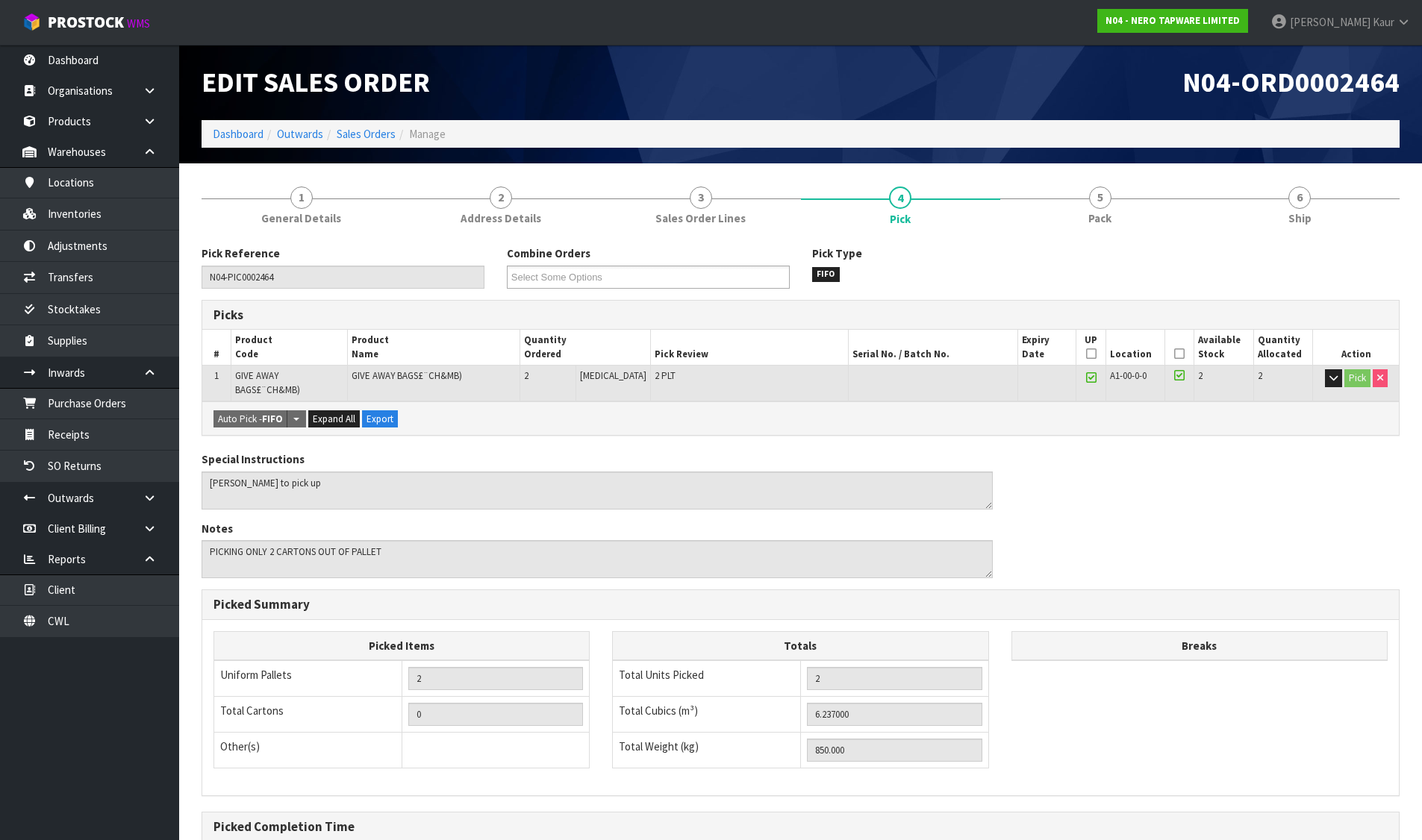
click at [1086, 354] on icon at bounding box center [1091, 354] width 11 height 1
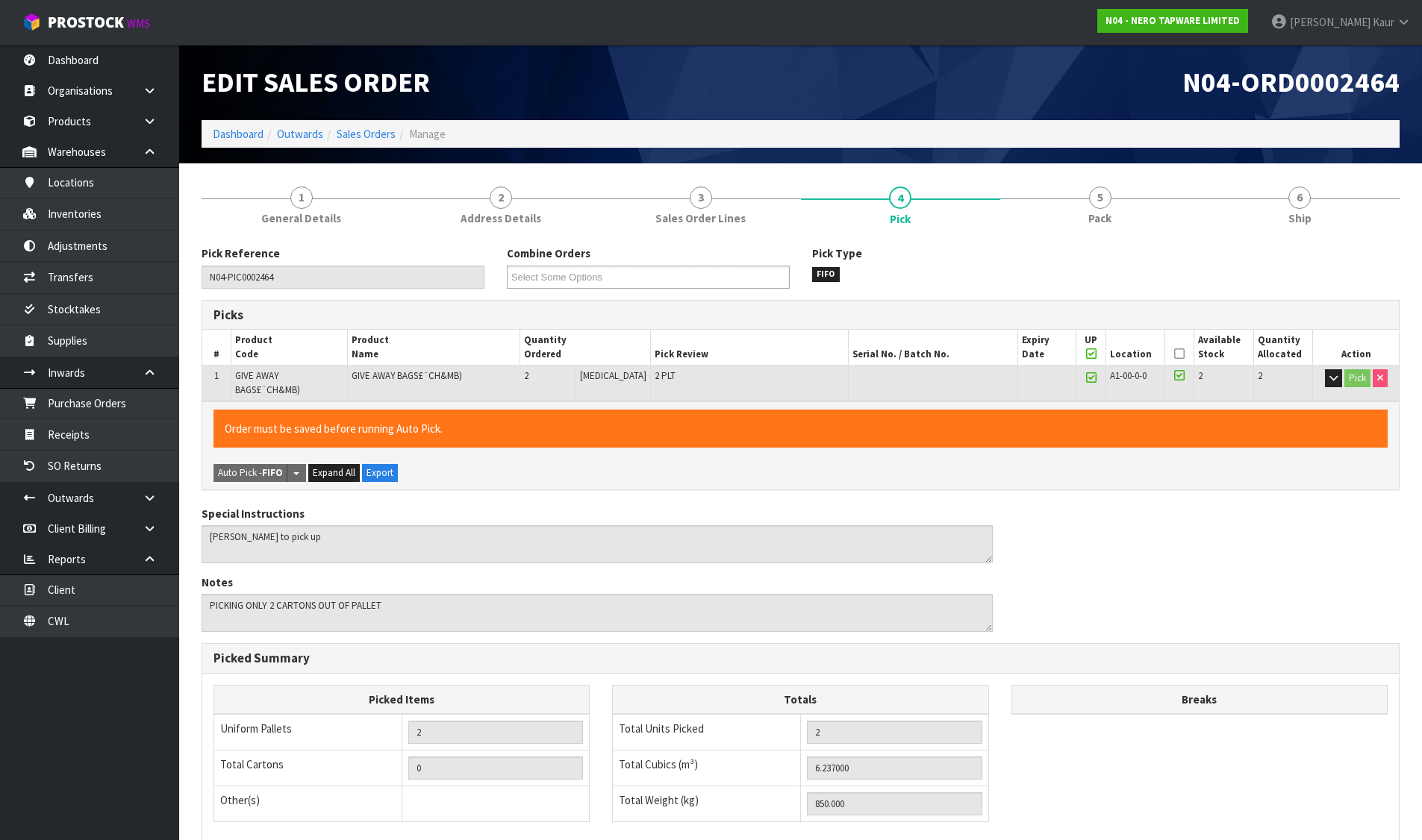
click at [1086, 354] on icon at bounding box center [1091, 354] width 11 height 1
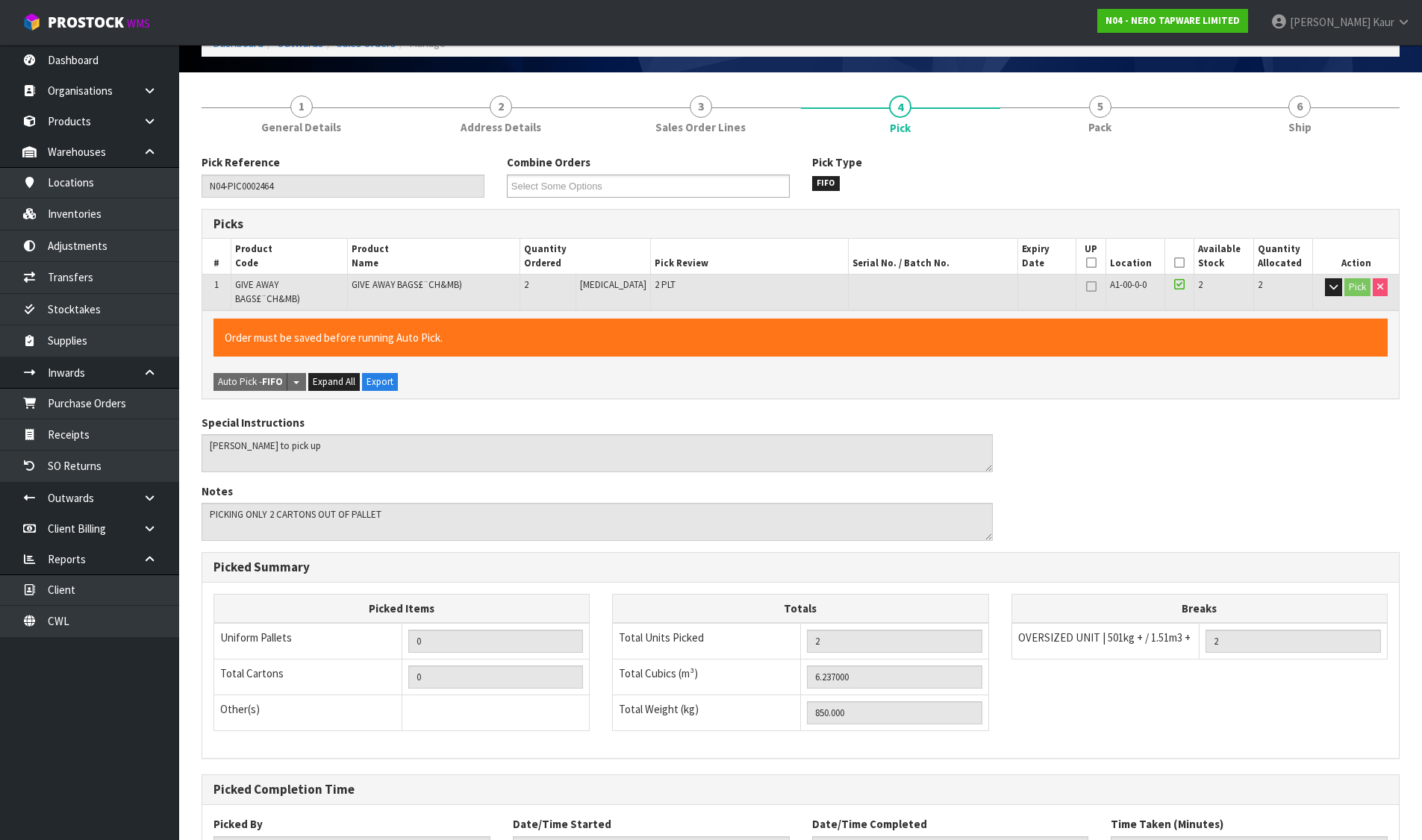
scroll to position [205, 0]
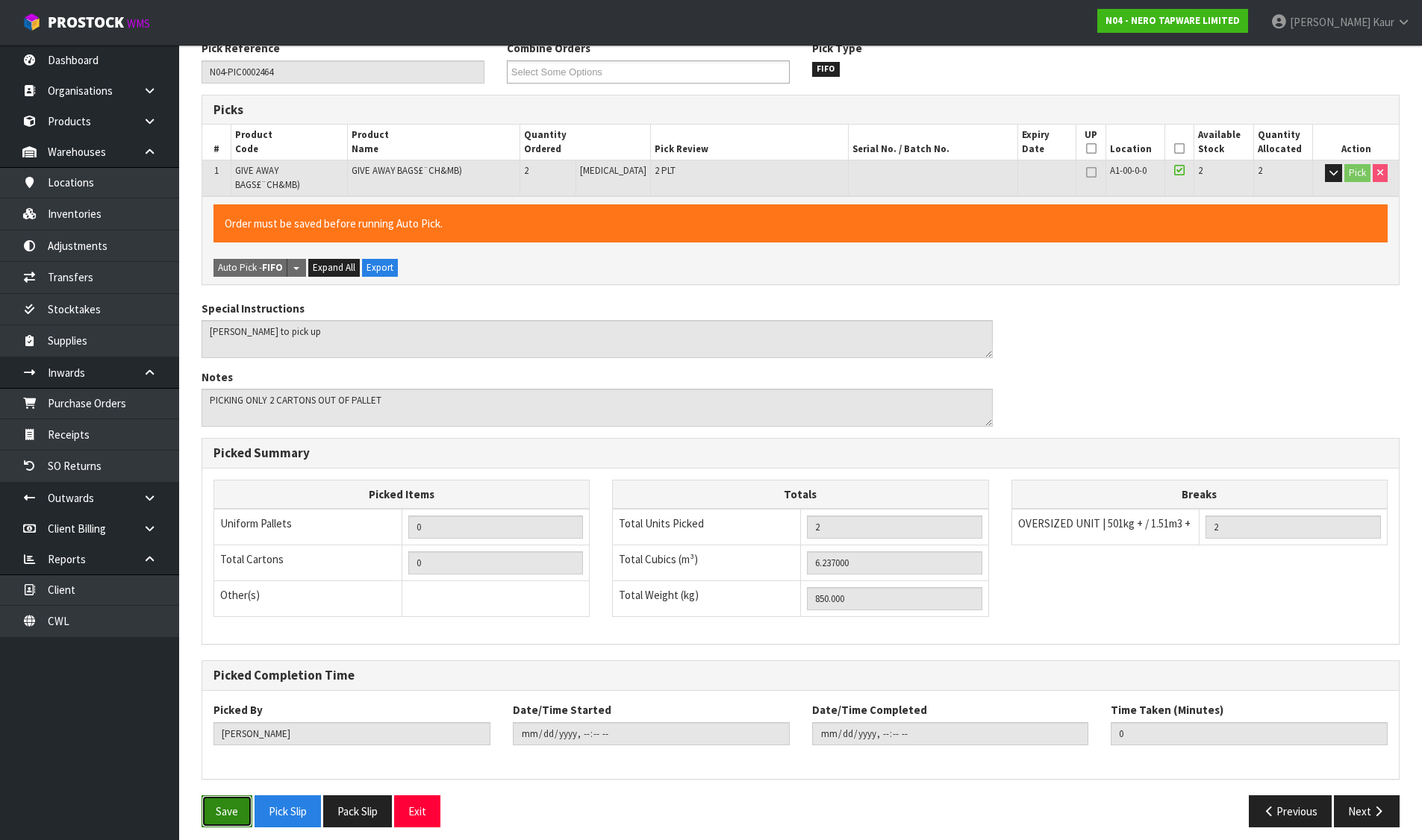
click at [218, 795] on button "Save" at bounding box center [227, 811] width 51 height 32
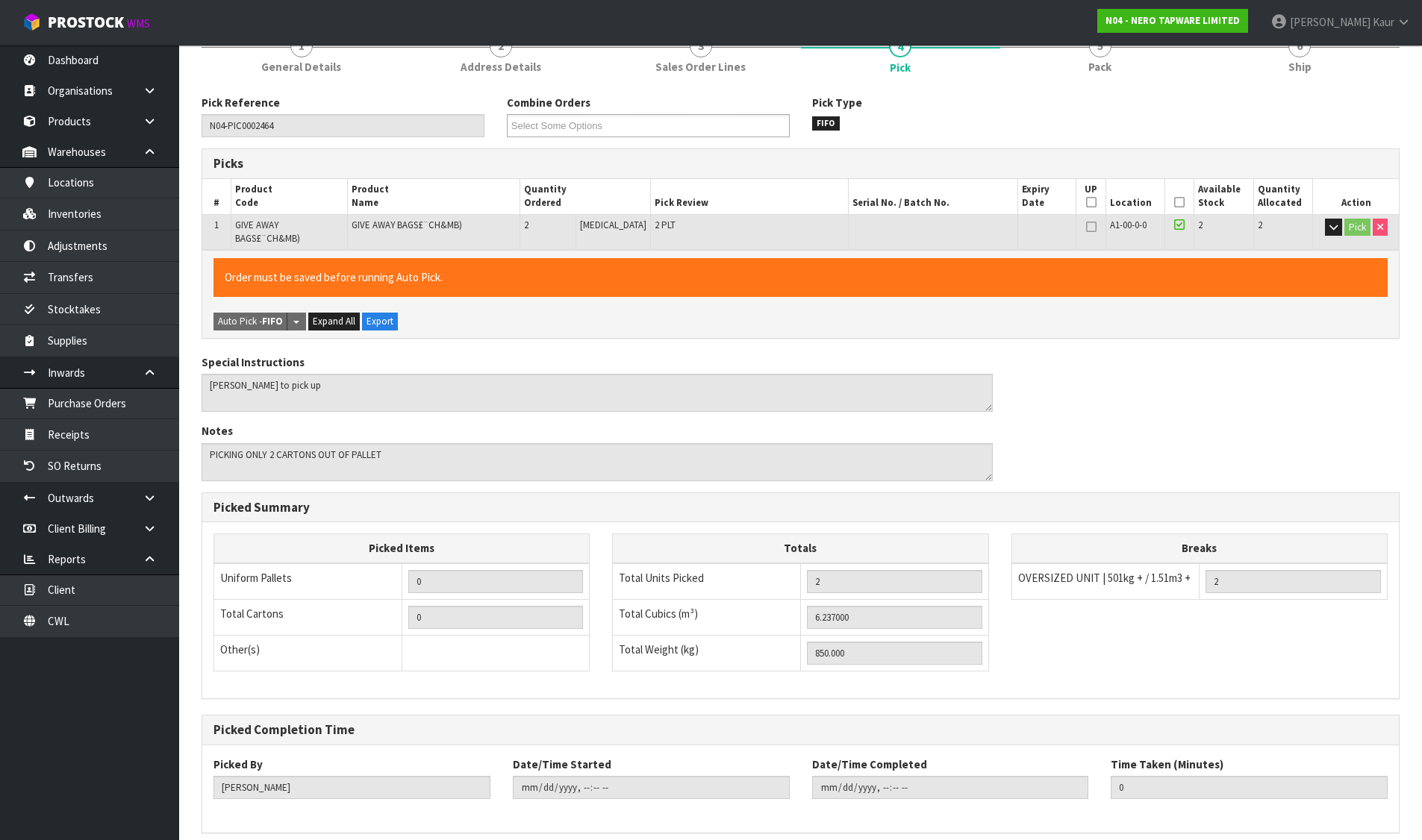
scroll to position [0, 0]
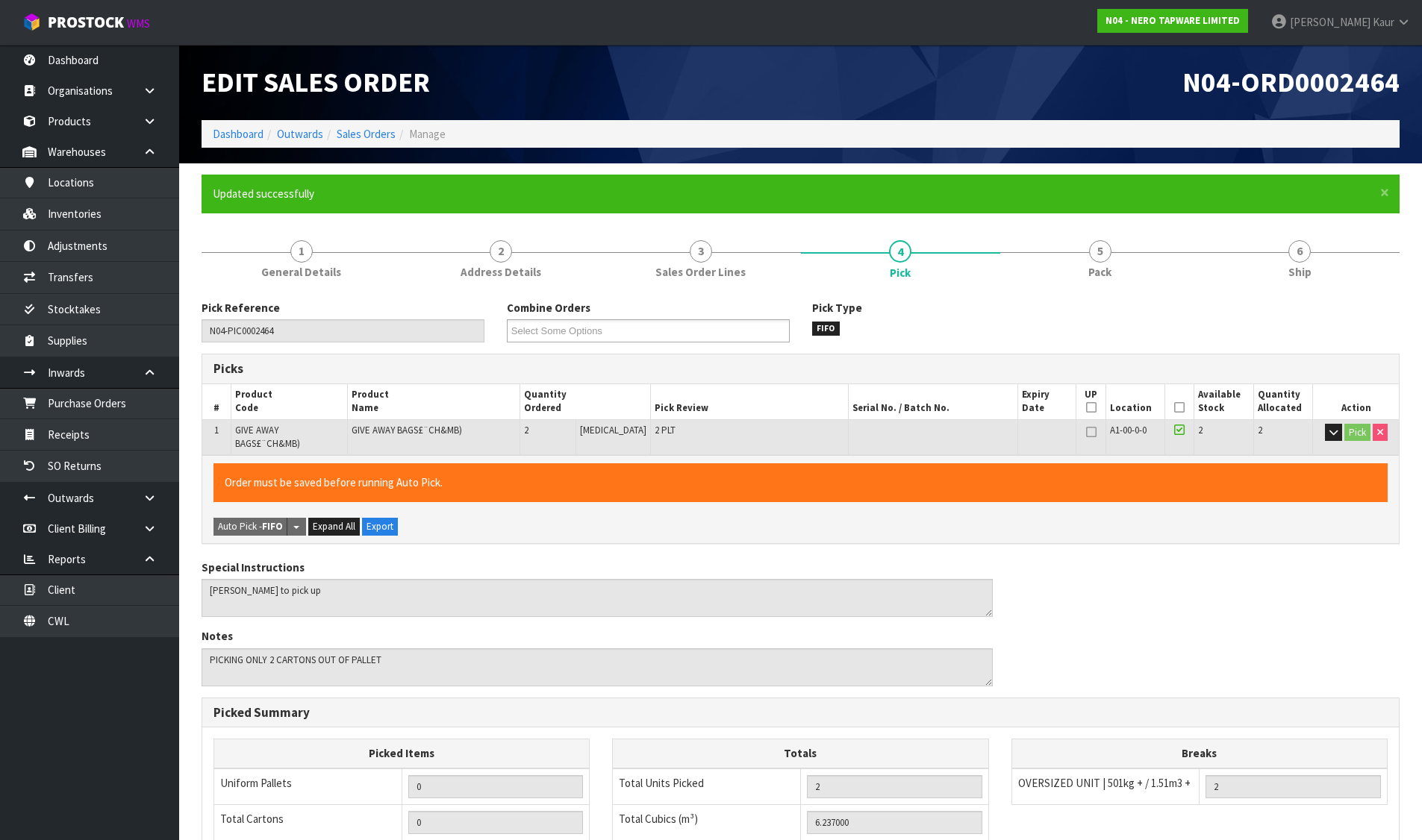
click at [1365, 806] on div "Breaks 0-5kg / 0.0>0.03m3 0 6-25kg / 0.031>0.07m3 0 26-50kg / 0.08>0.15m3 0 51-…" at bounding box center [1199, 779] width 376 height 81
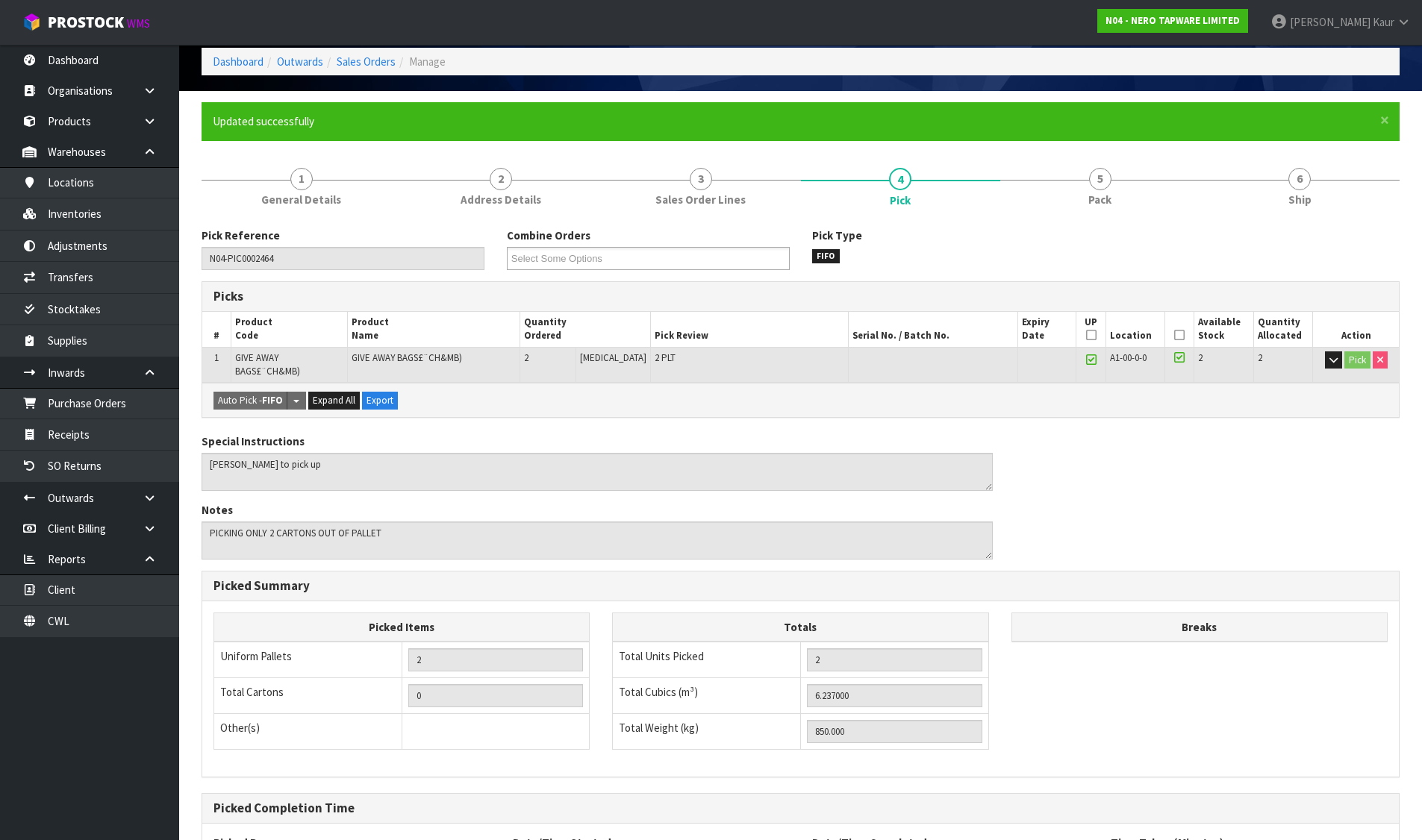
scroll to position [205, 0]
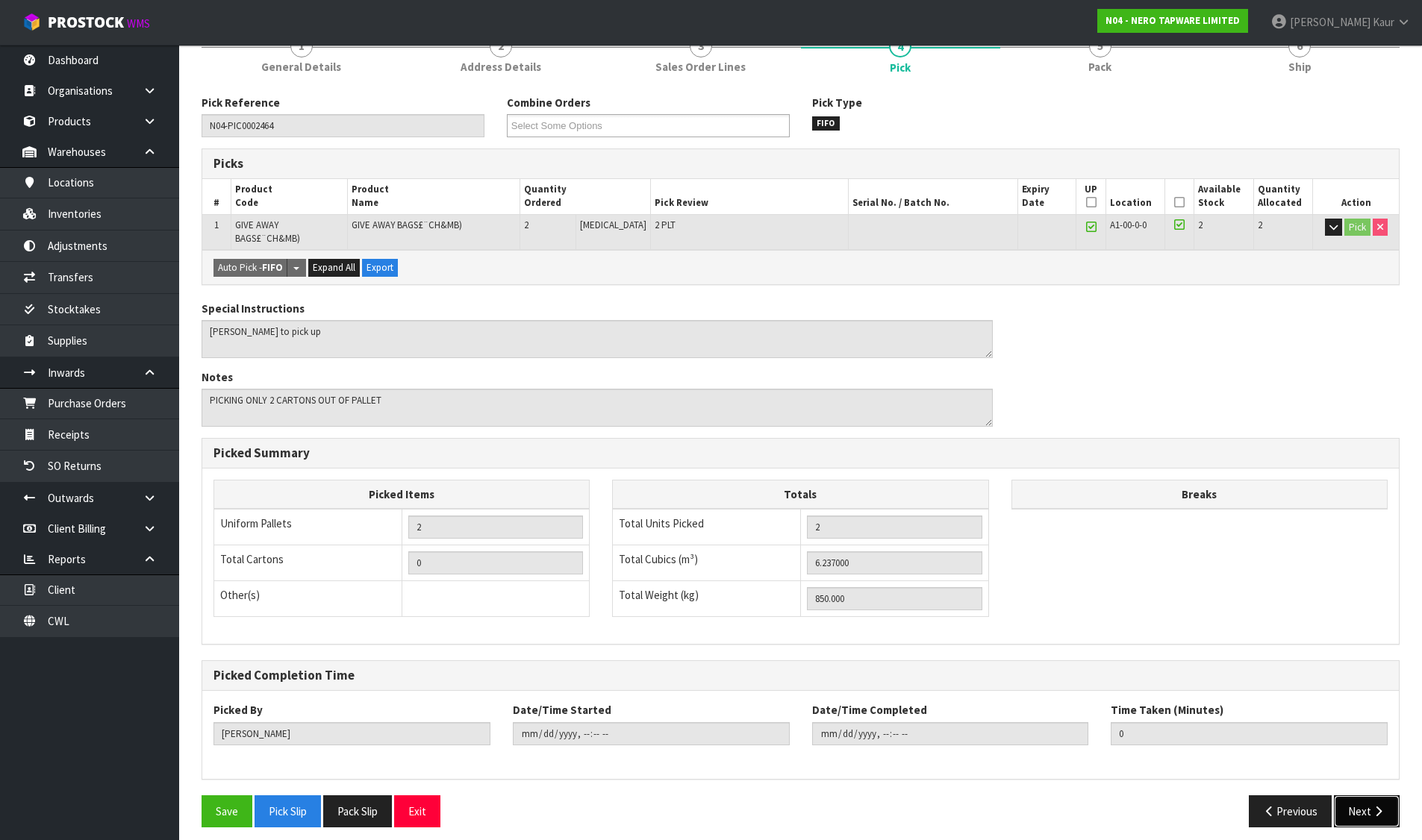
click at [1388, 809] on button "Next" at bounding box center [1367, 811] width 66 height 32
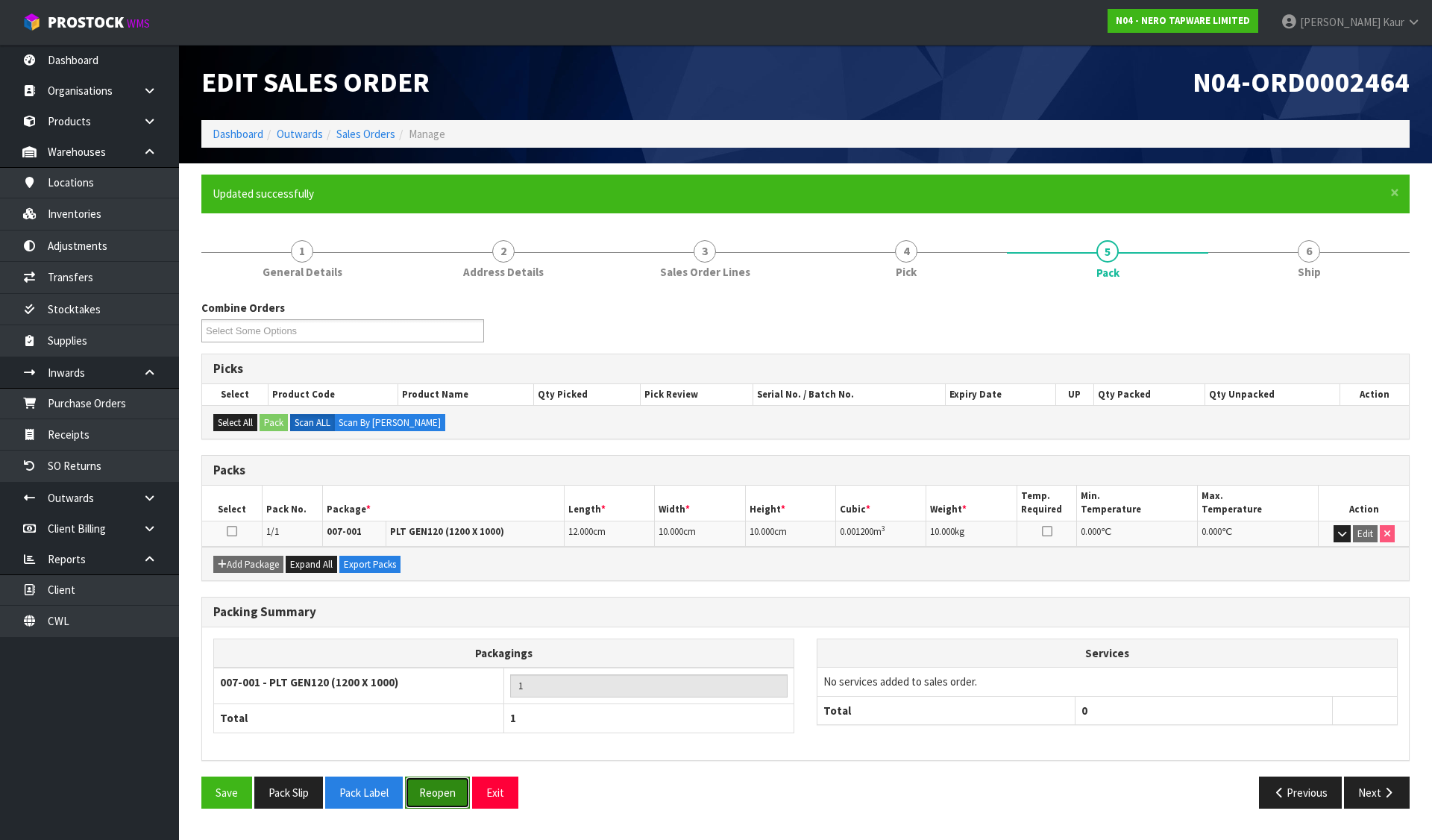
click at [439, 784] on button "Reopen" at bounding box center [437, 793] width 65 height 32
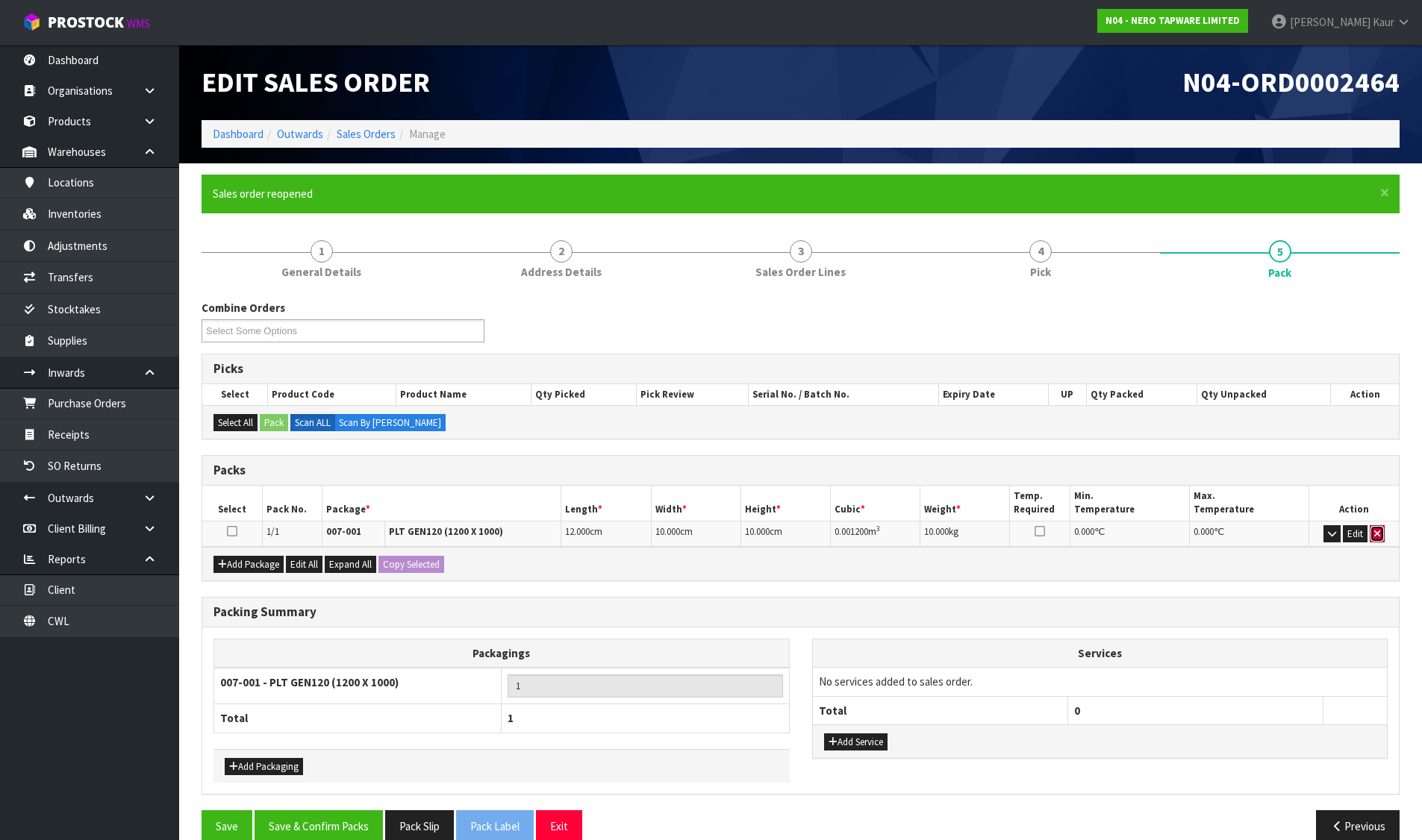
click at [1372, 525] on button "button" at bounding box center [1376, 534] width 15 height 18
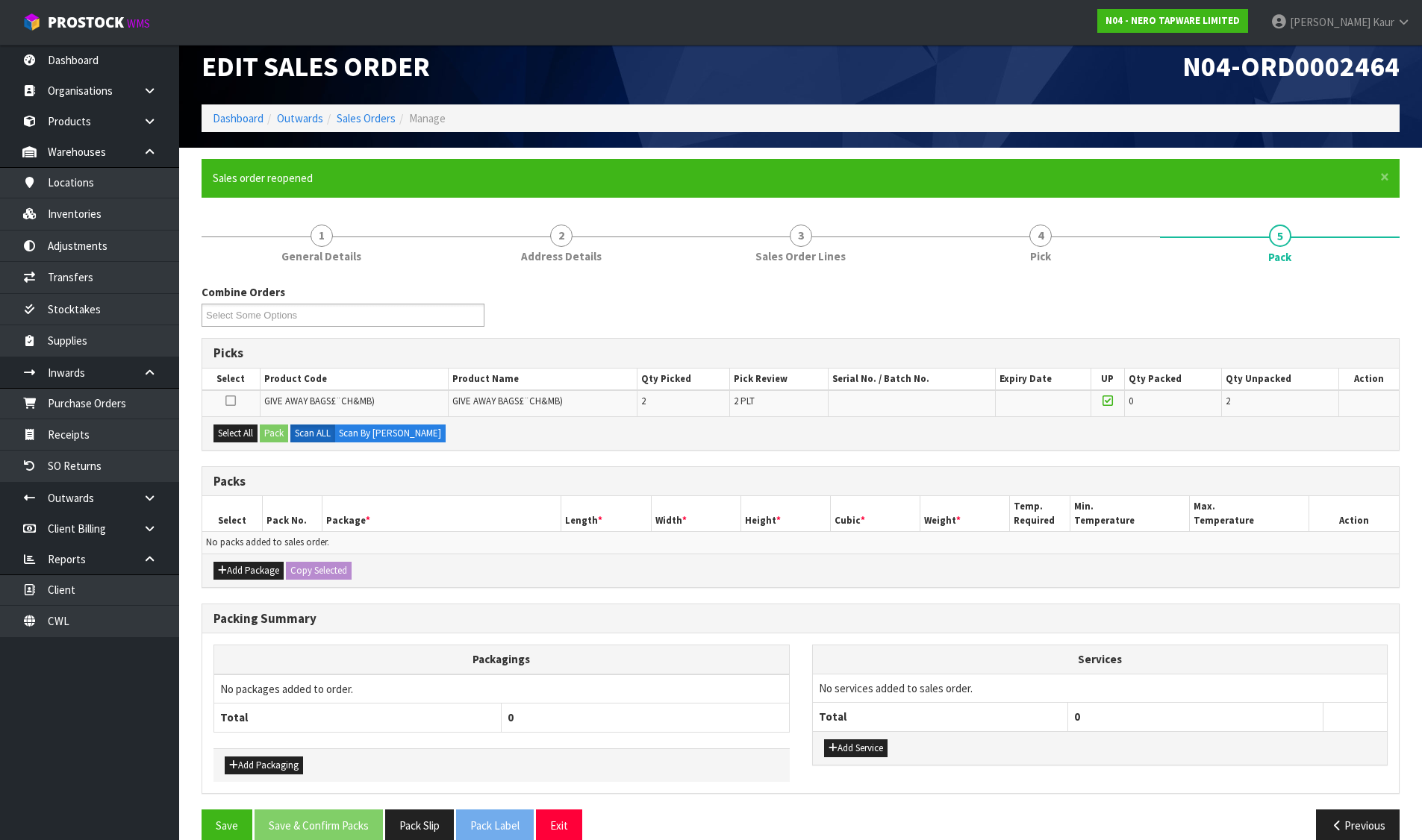
scroll to position [40, 0]
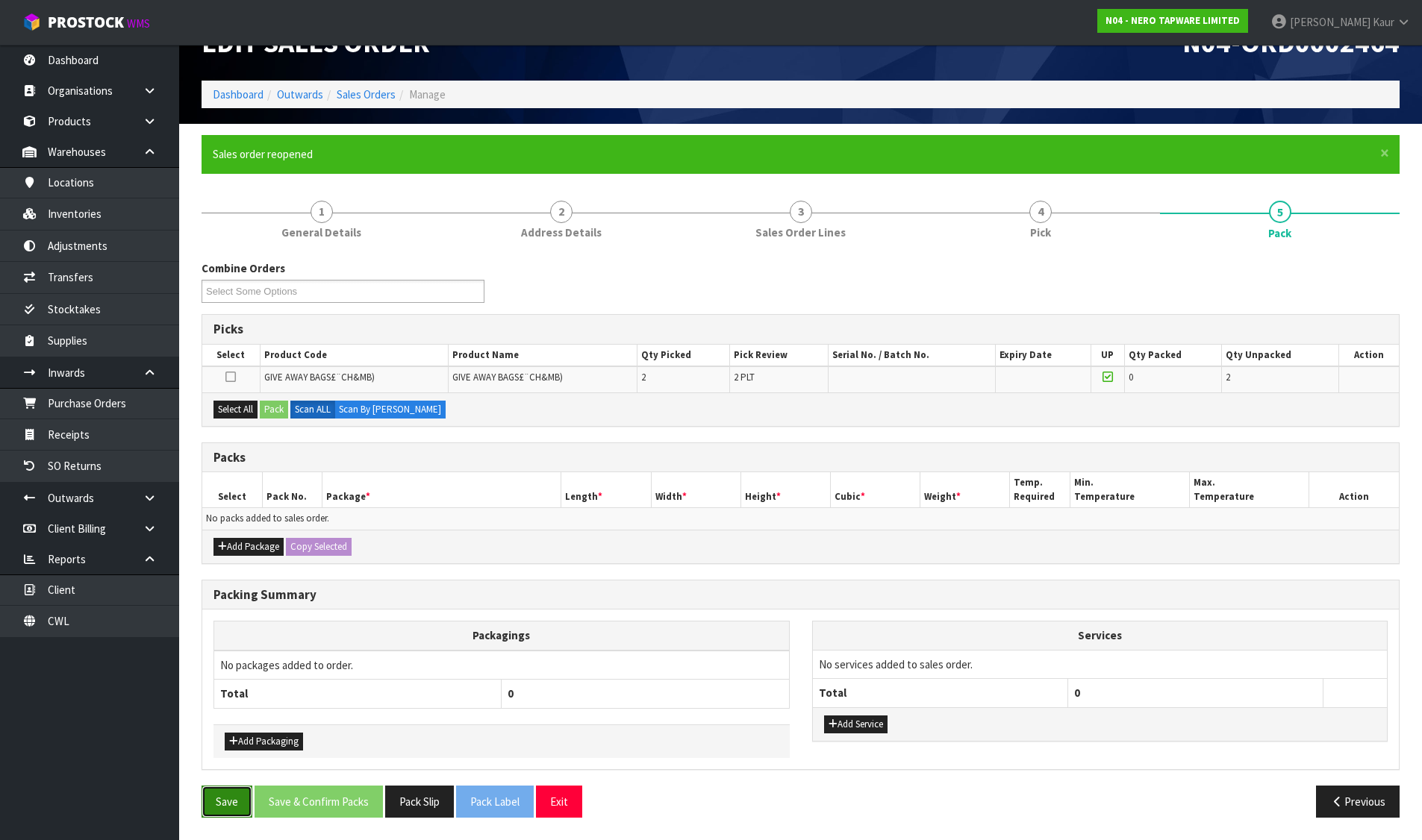
click at [207, 809] on button "Save" at bounding box center [227, 802] width 51 height 32
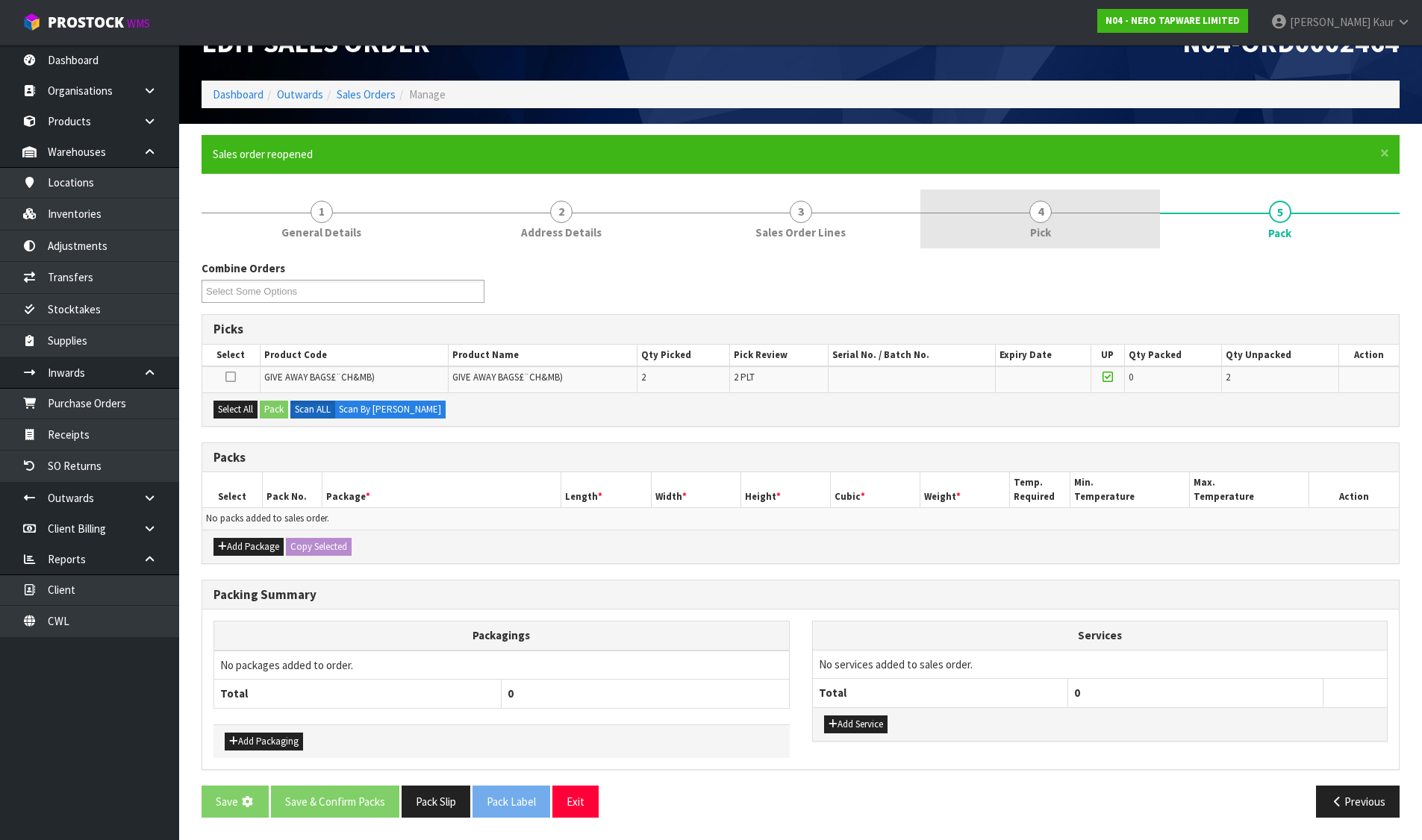
click at [1062, 219] on link "4 Pick" at bounding box center [1040, 218] width 240 height 59
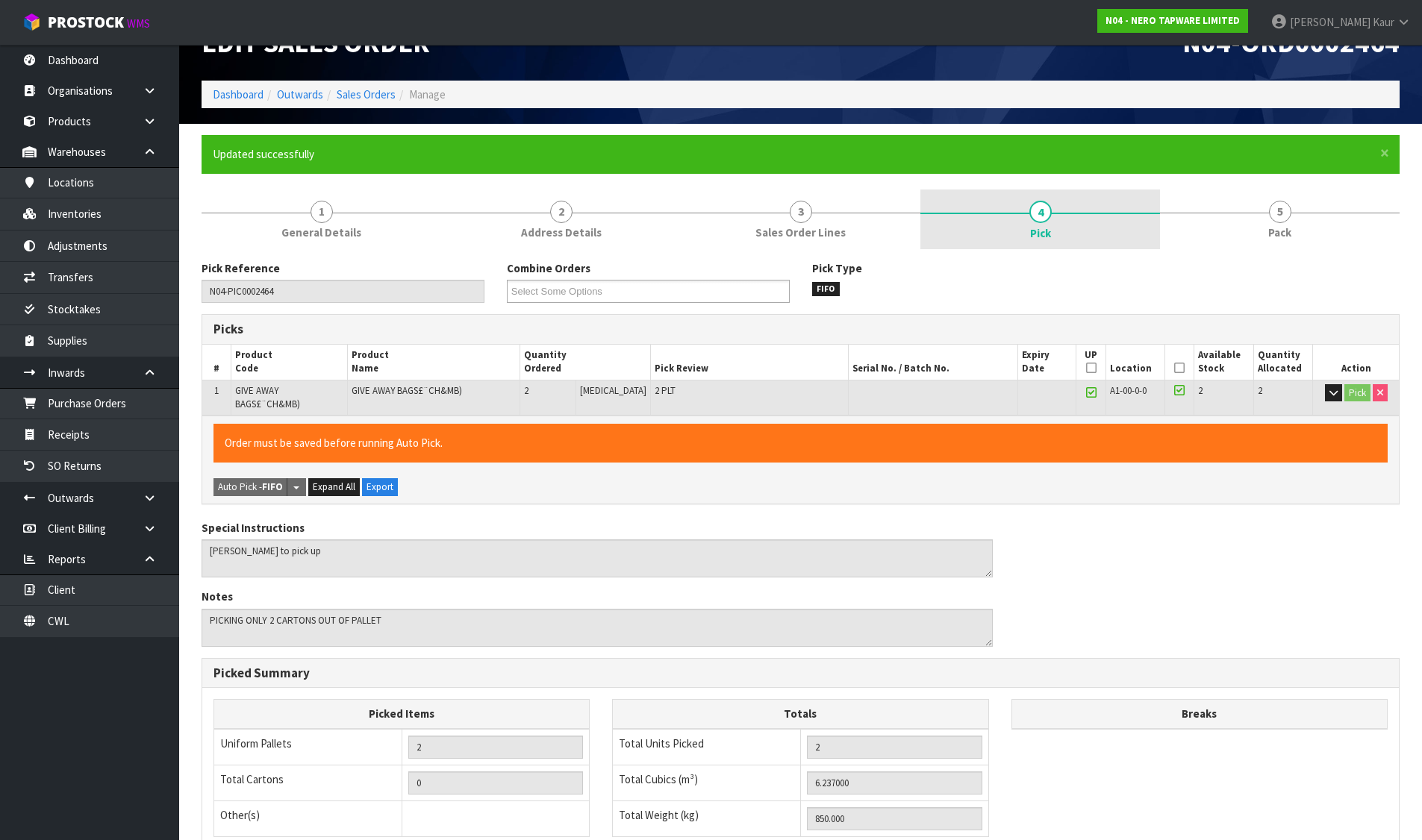
scroll to position [0, 0]
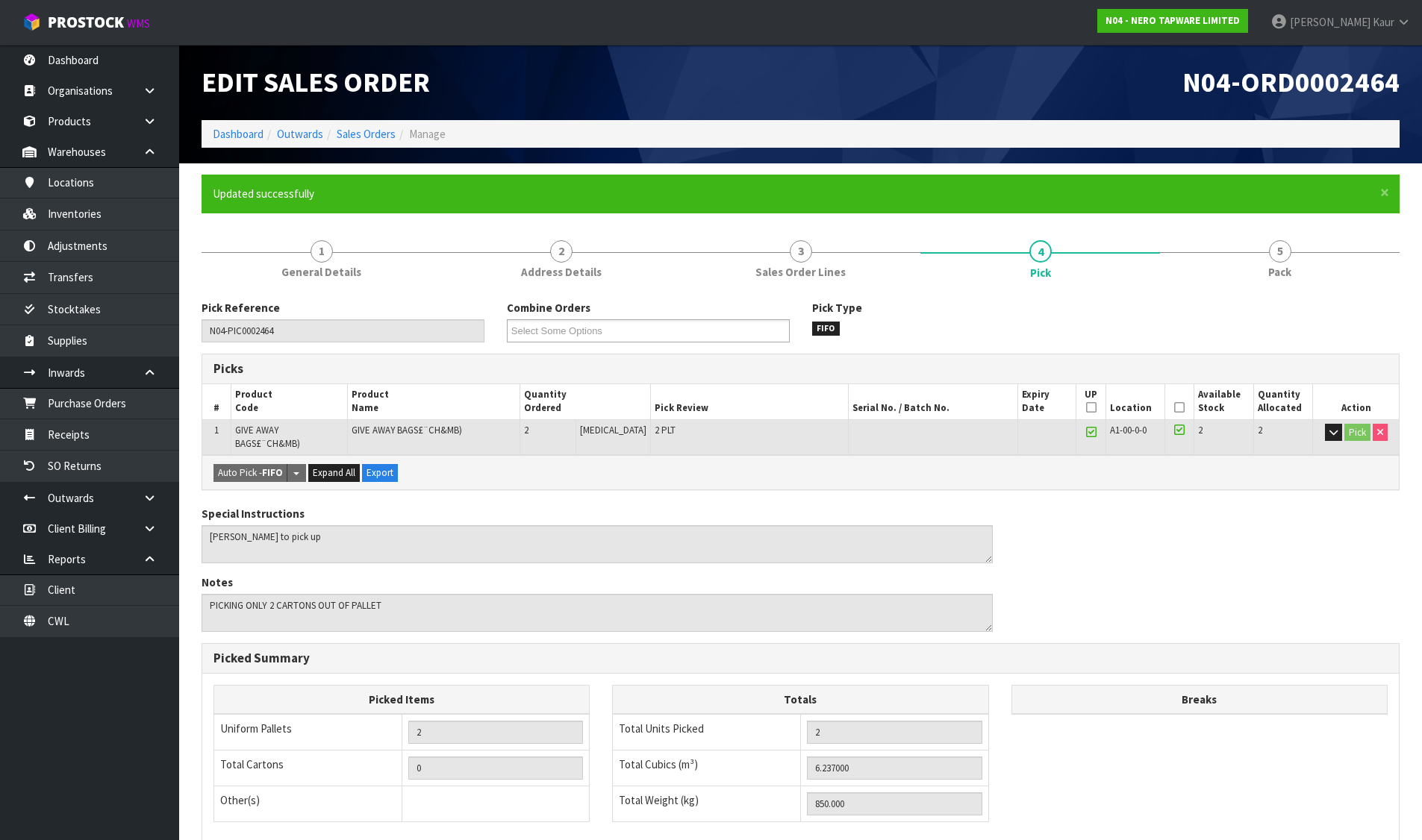
click at [1086, 407] on icon at bounding box center [1091, 407] width 11 height 1
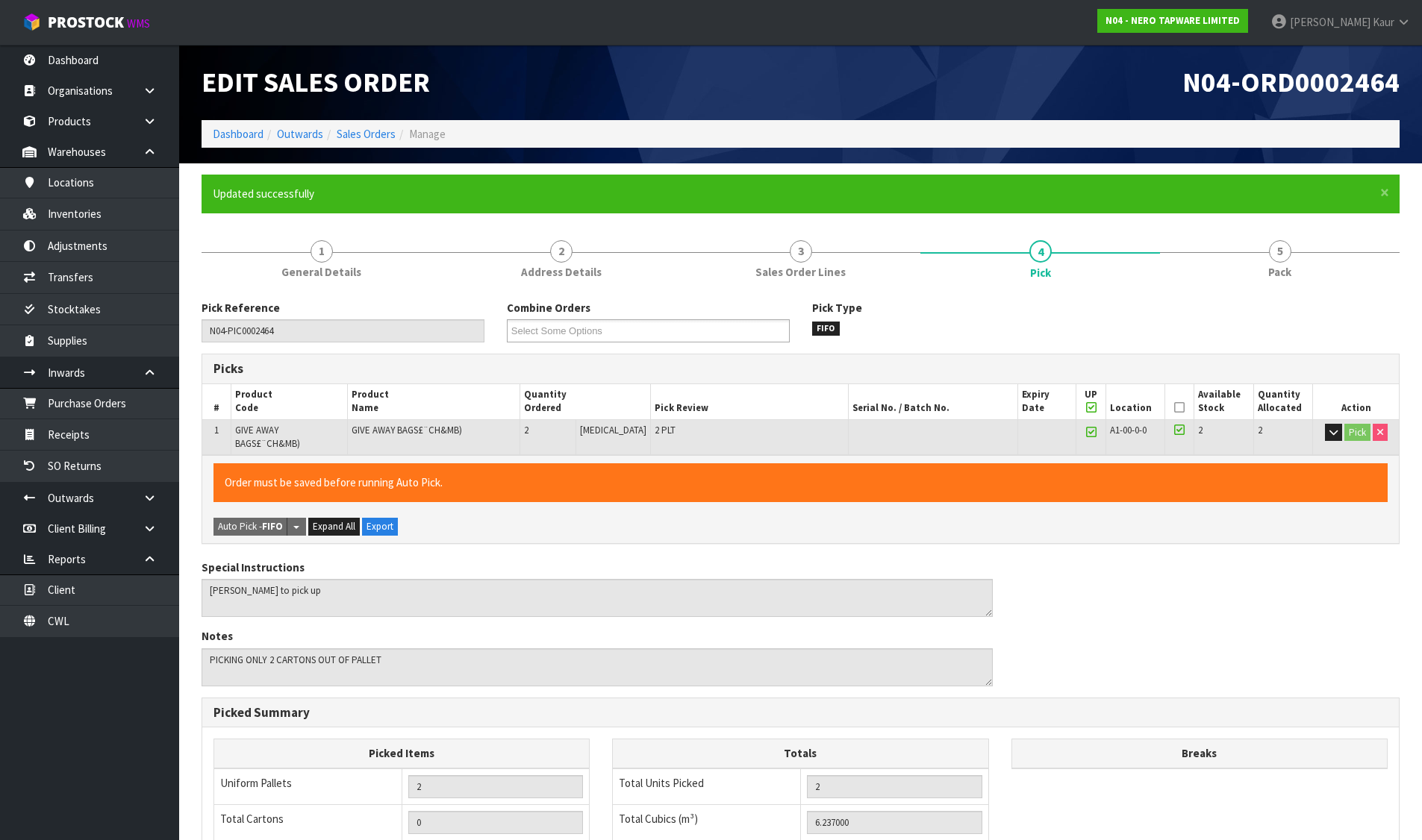
click at [1086, 407] on icon at bounding box center [1091, 407] width 11 height 1
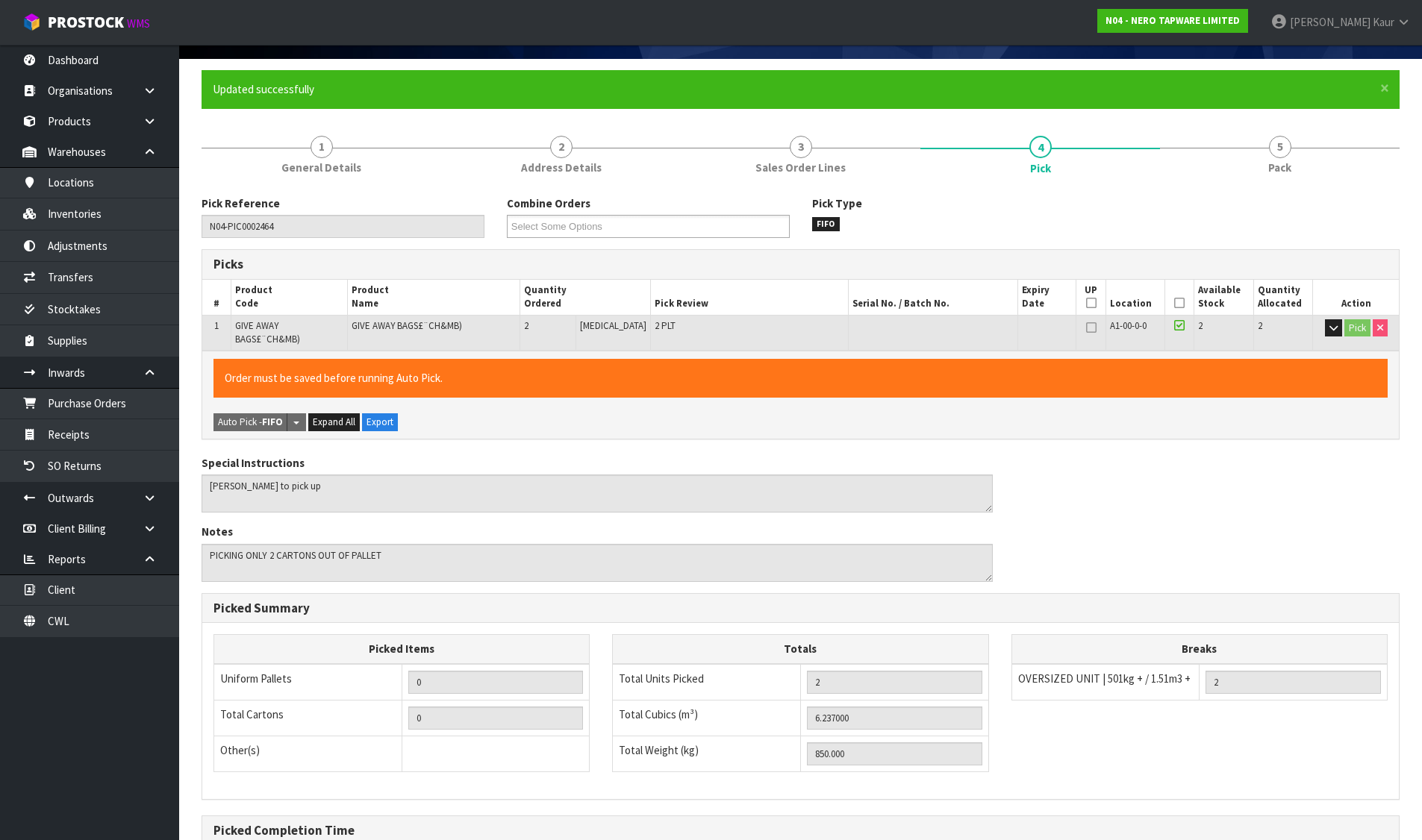
scroll to position [259, 0]
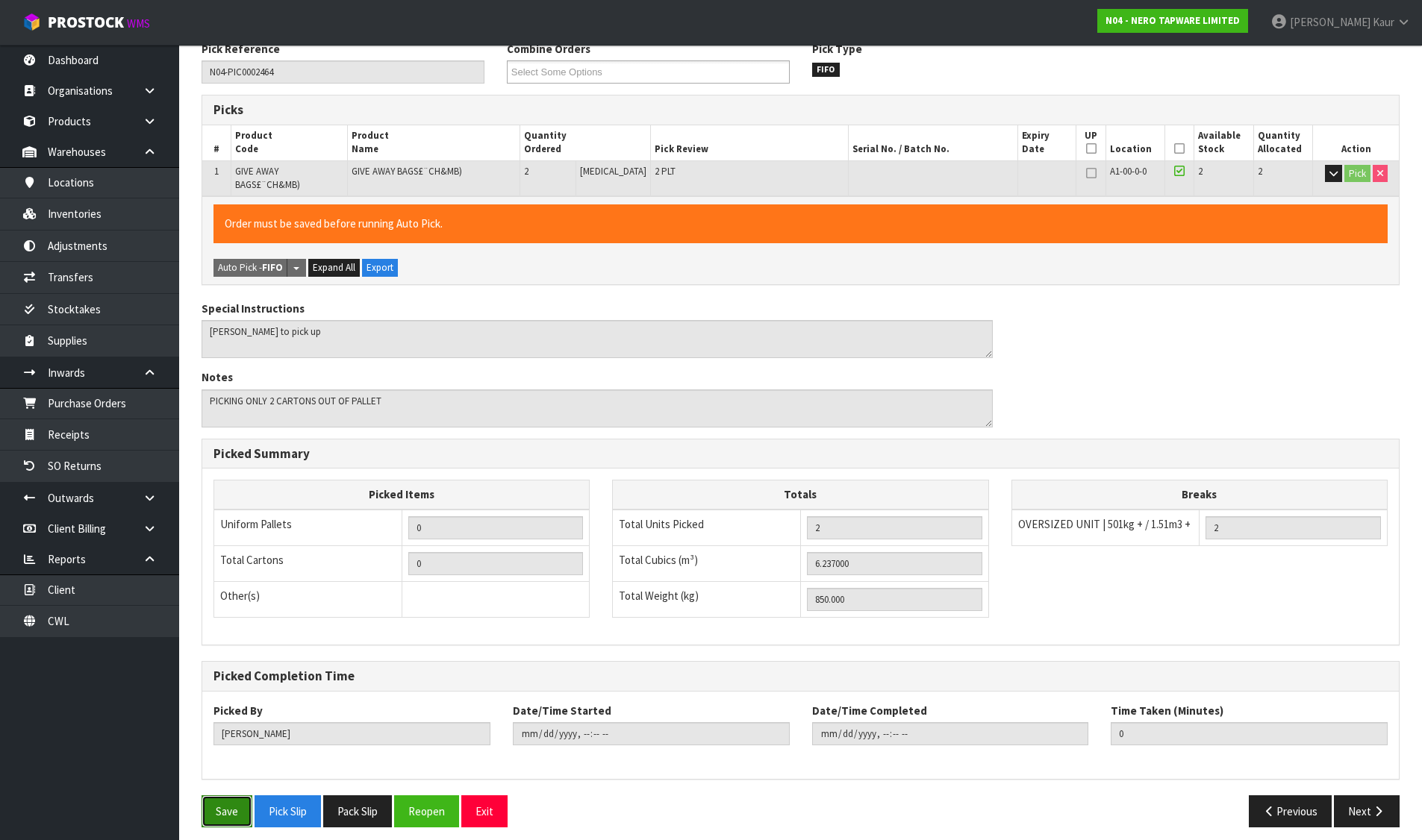
click at [215, 798] on button "Save" at bounding box center [227, 811] width 51 height 32
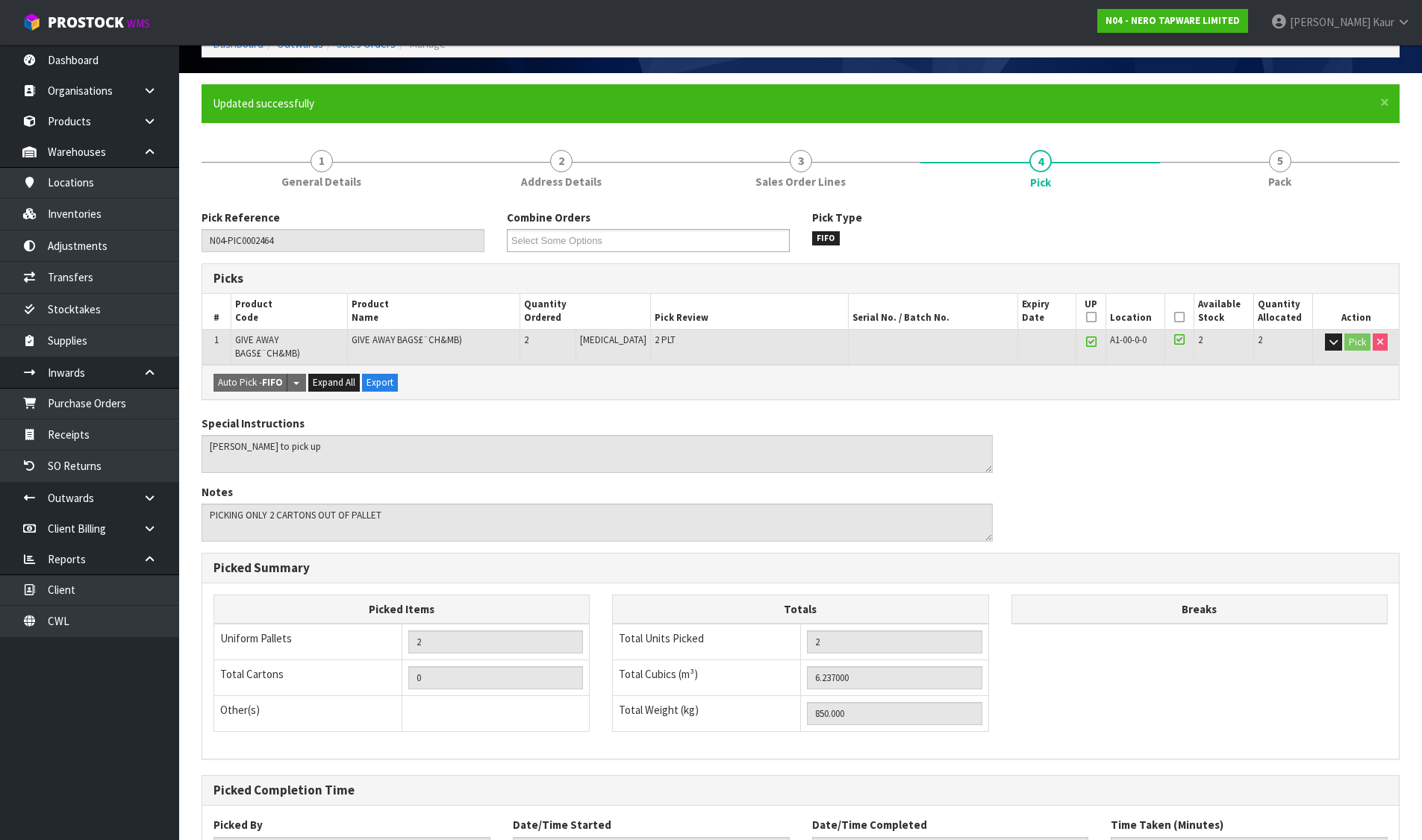
scroll to position [205, 0]
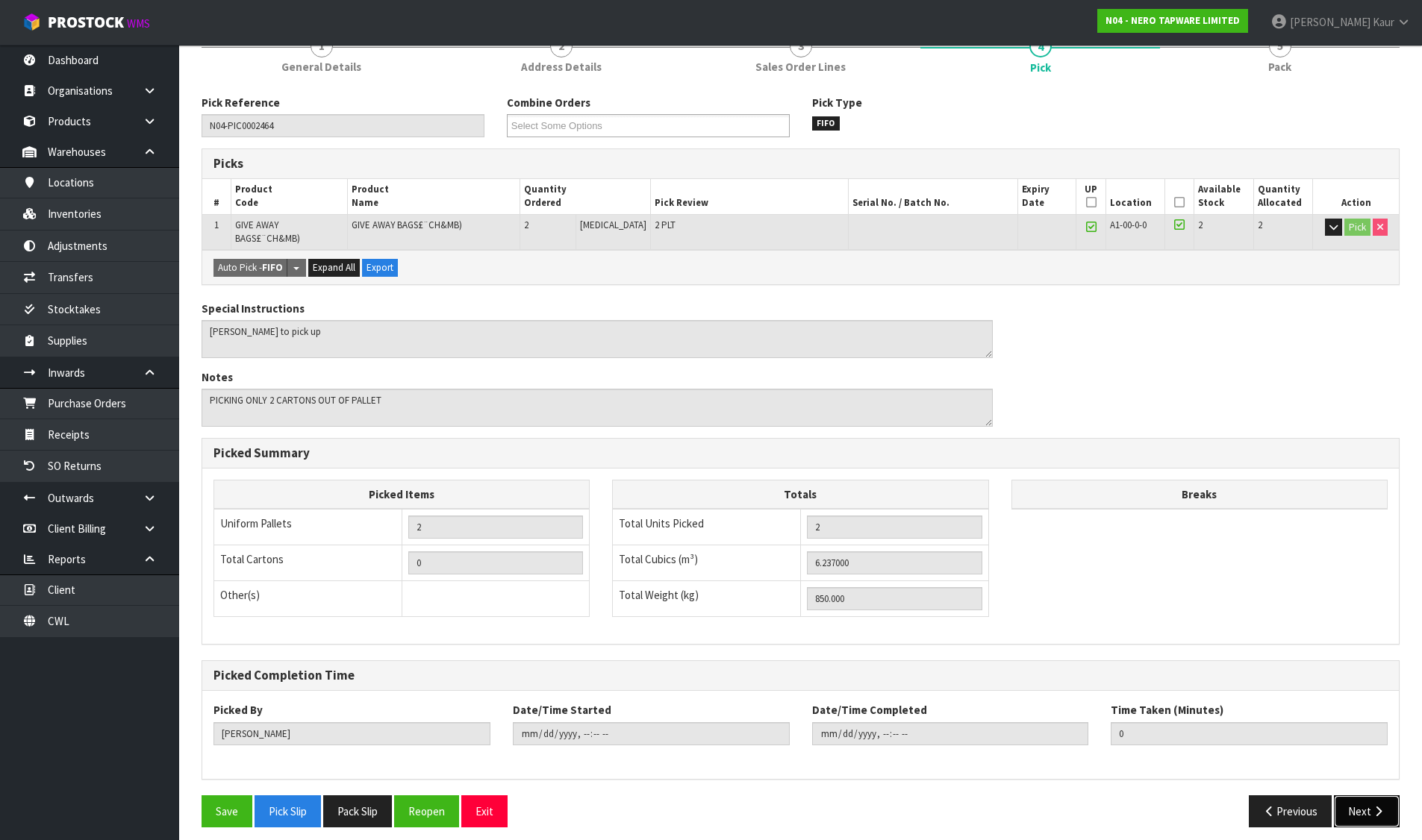
click at [1368, 799] on button "Next" at bounding box center [1367, 811] width 66 height 32
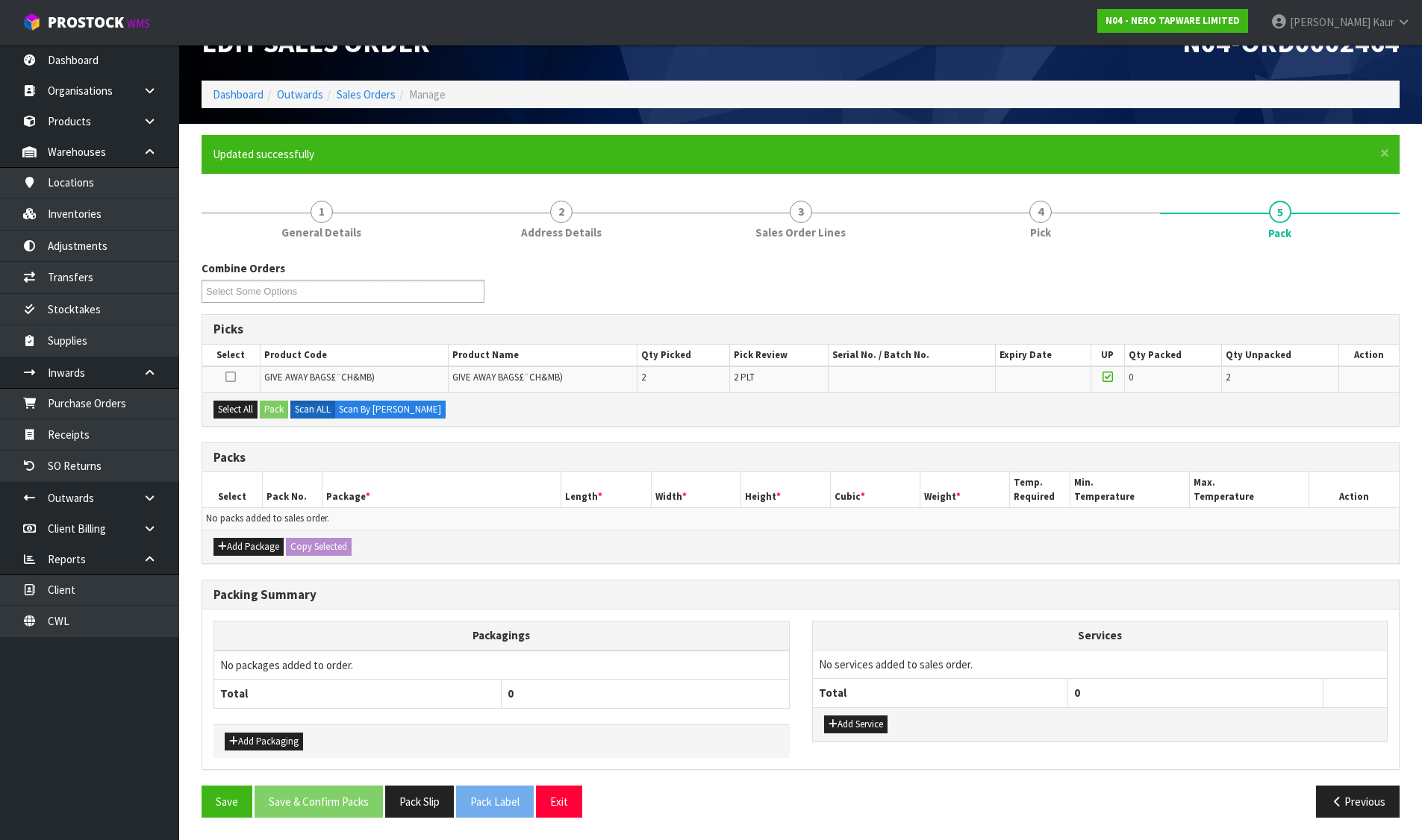
scroll to position [40, 0]
click at [245, 403] on button "Select All" at bounding box center [235, 409] width 44 height 18
click at [280, 408] on button "Pack" at bounding box center [274, 409] width 28 height 18
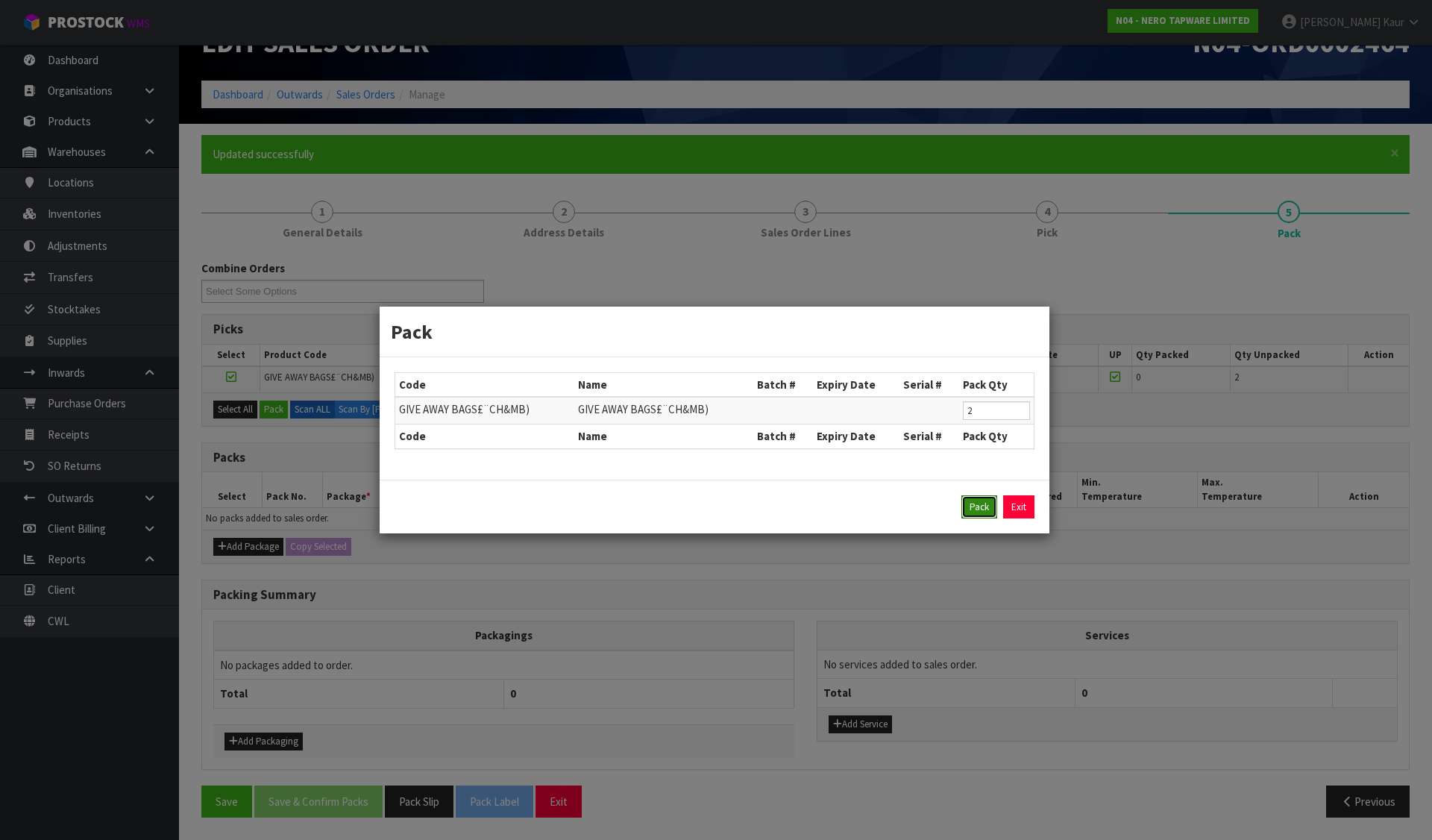
click at [975, 509] on button "Pack" at bounding box center [979, 507] width 36 height 24
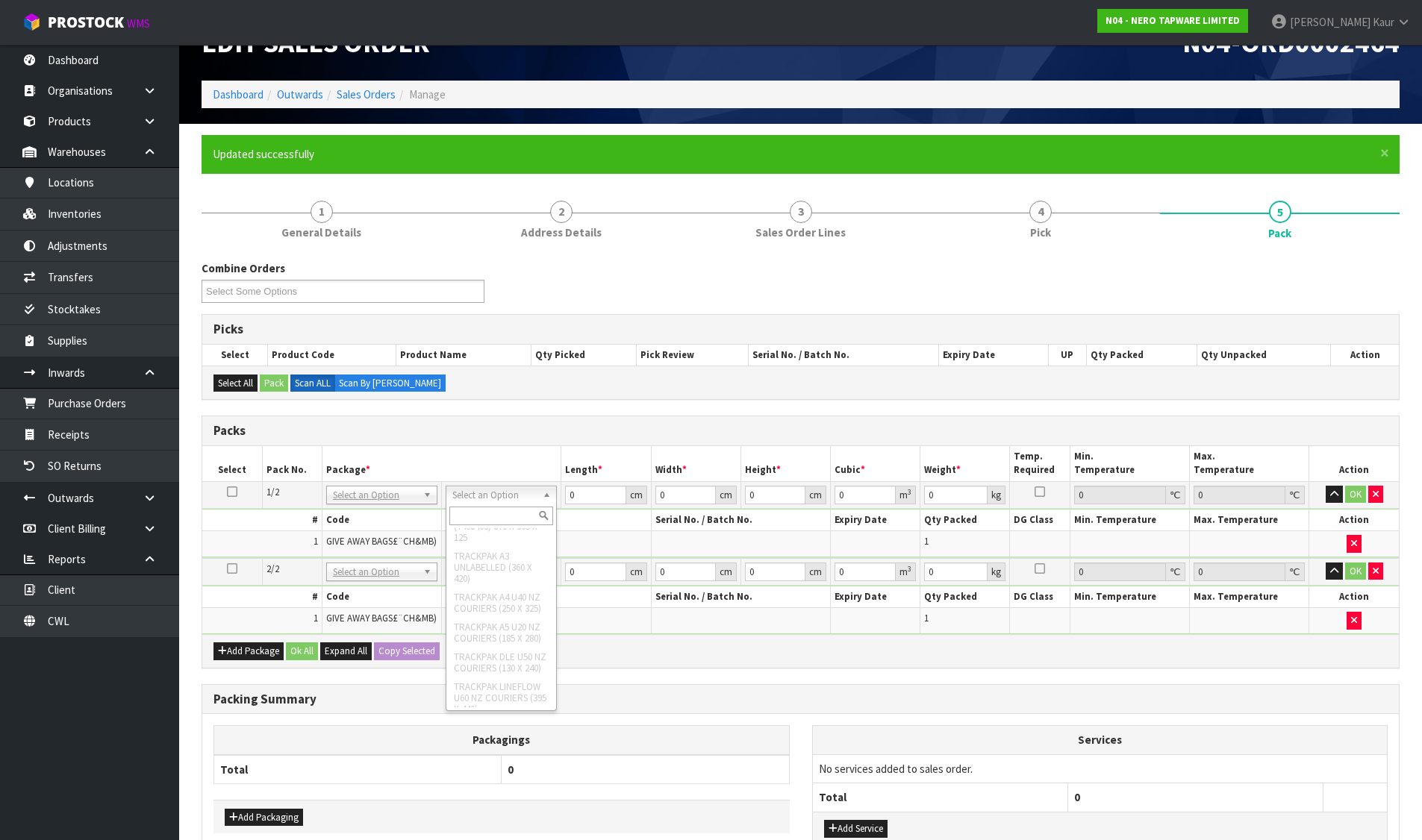
scroll to position [2088, 0]
click at [464, 523] on input "text" at bounding box center [500, 515] width 103 height 18
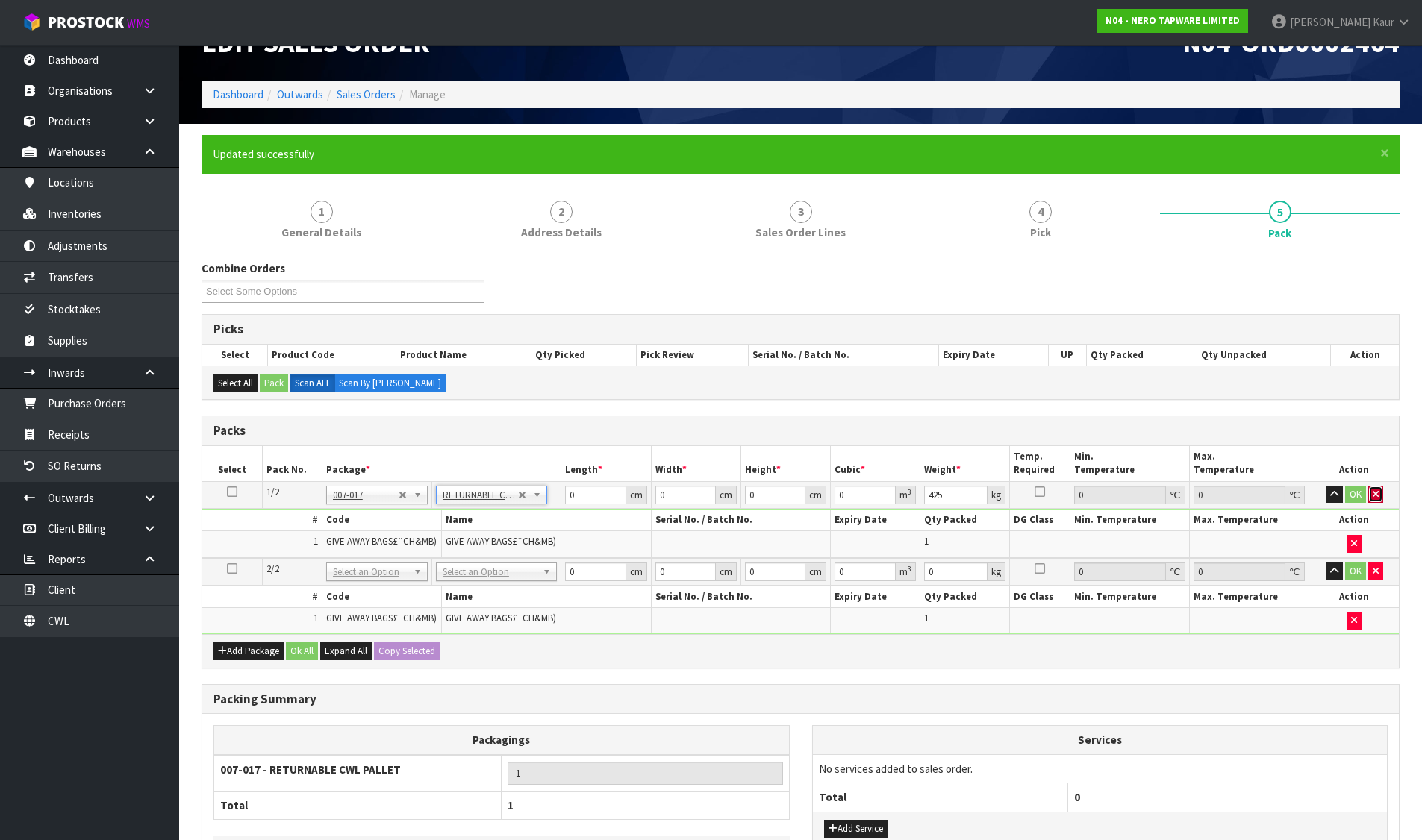
click at [1379, 494] on button "button" at bounding box center [1374, 494] width 15 height 18
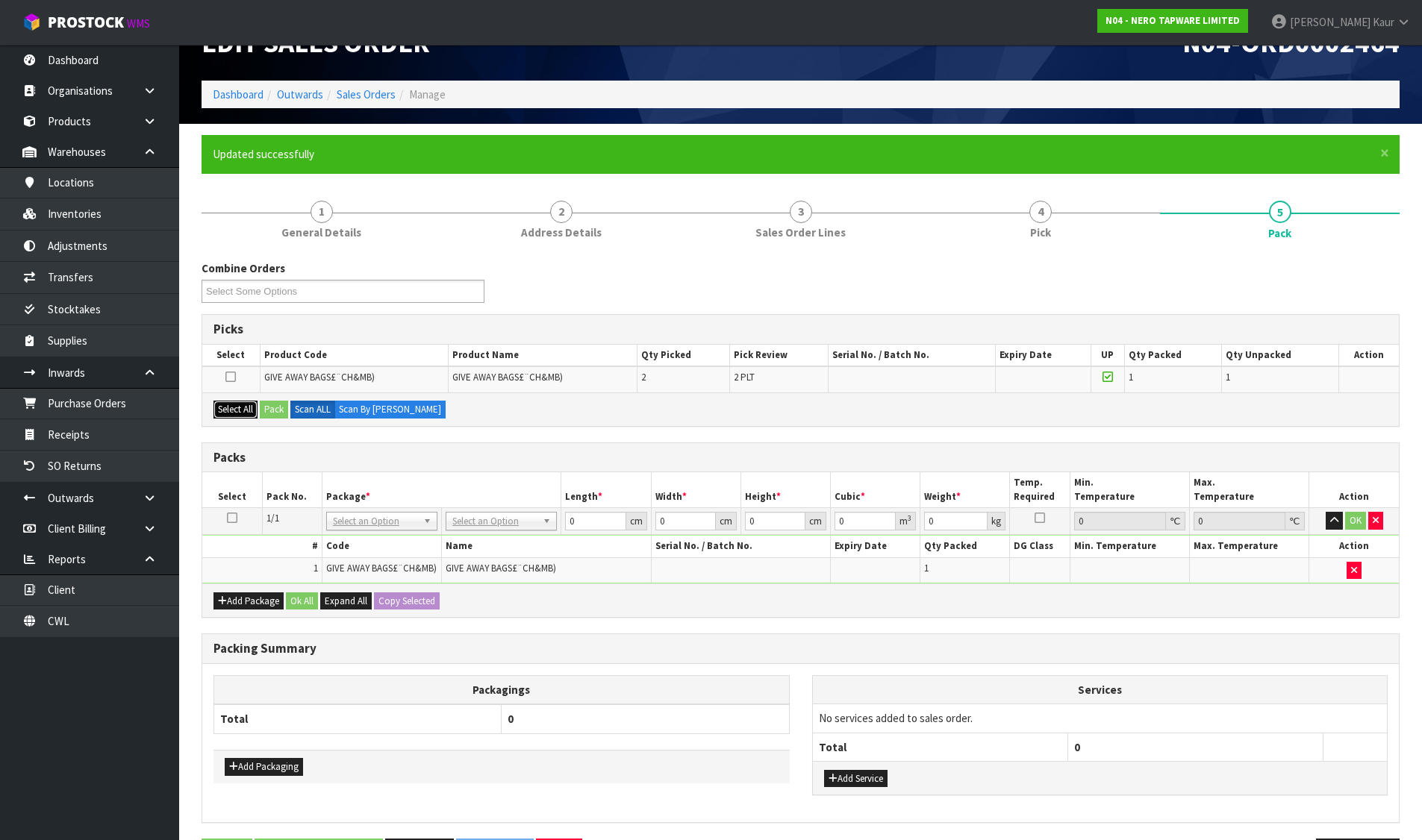
click at [228, 403] on button "Select All" at bounding box center [235, 409] width 44 height 18
click at [234, 518] on icon at bounding box center [232, 518] width 11 height 1
click at [264, 412] on button "Pack" at bounding box center [274, 409] width 28 height 18
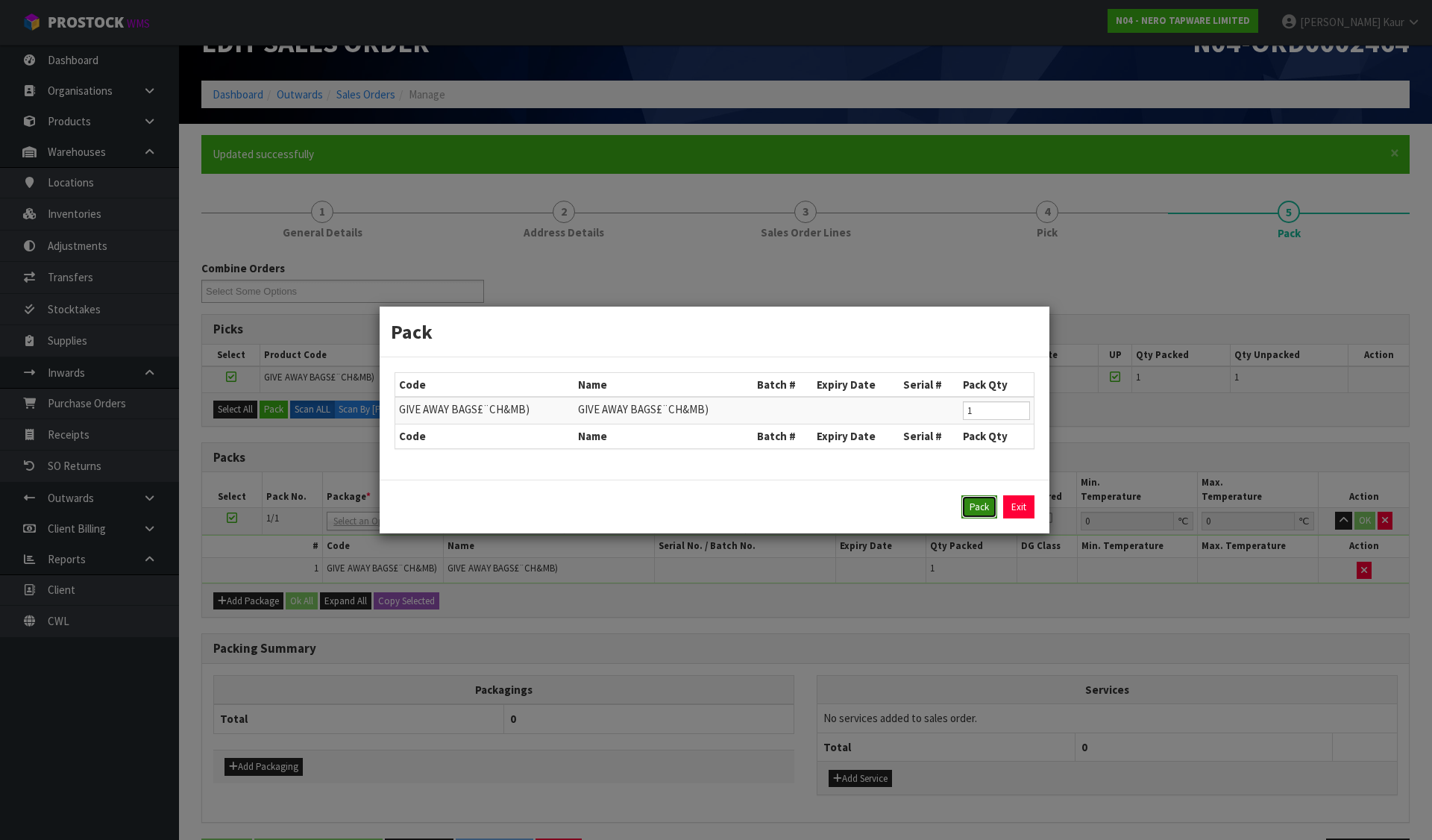
click at [968, 504] on button "Pack" at bounding box center [979, 507] width 36 height 24
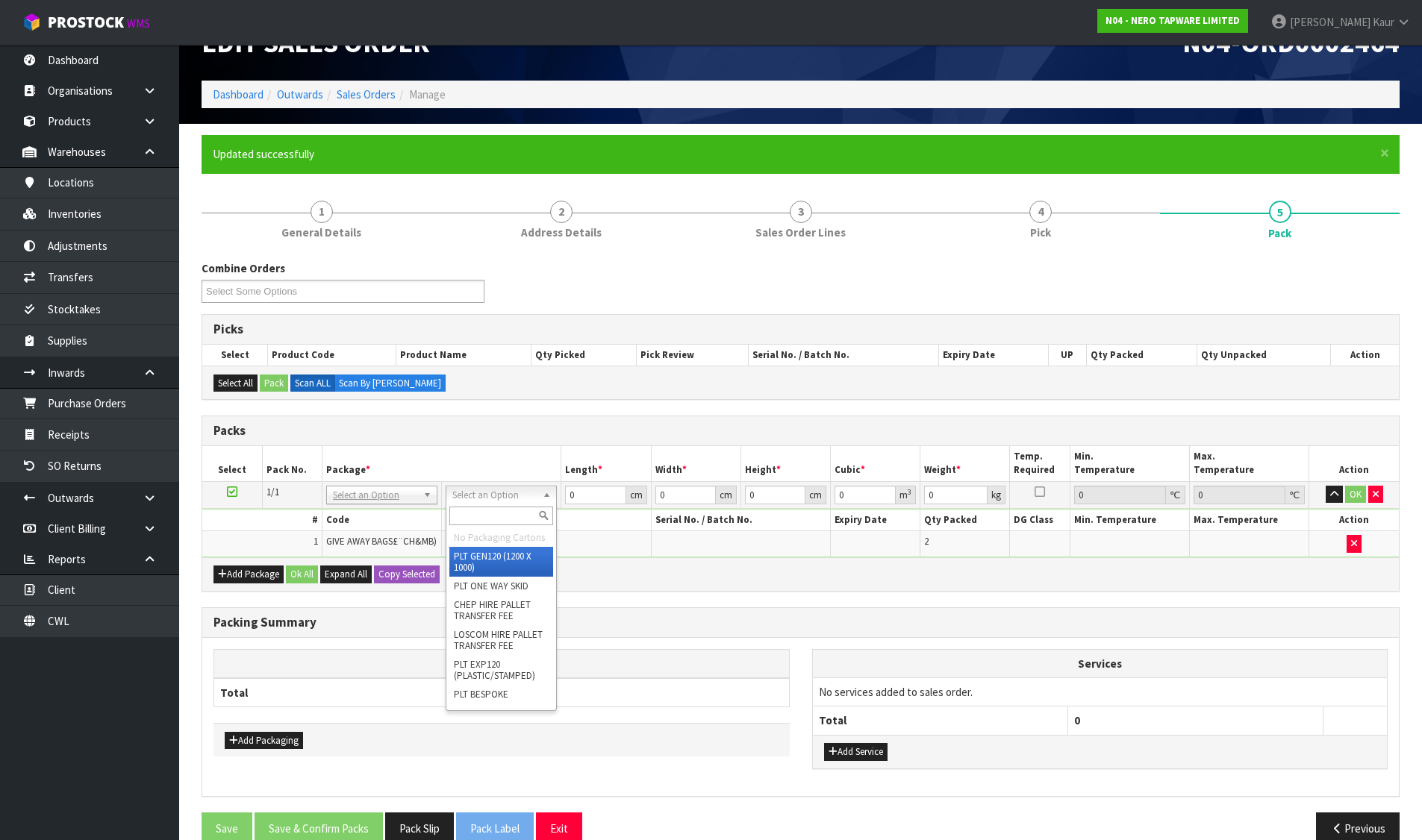
click at [488, 515] on input "text" at bounding box center [500, 515] width 103 height 18
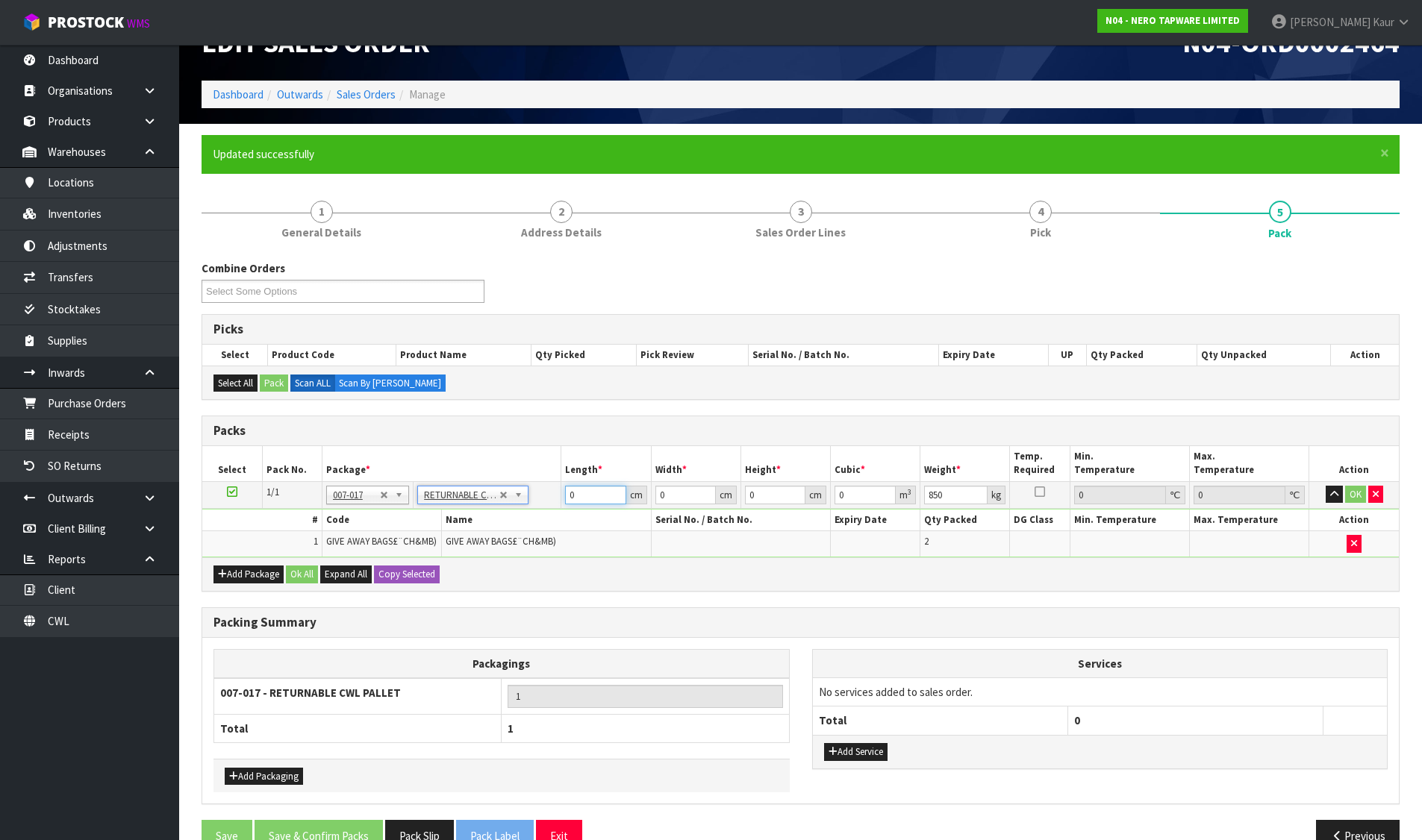
drag, startPoint x: 570, startPoint y: 494, endPoint x: 600, endPoint y: 494, distance: 30.0
click at [600, 494] on input "0" at bounding box center [595, 495] width 61 height 18
click at [297, 572] on button "Ok All" at bounding box center [302, 574] width 32 height 18
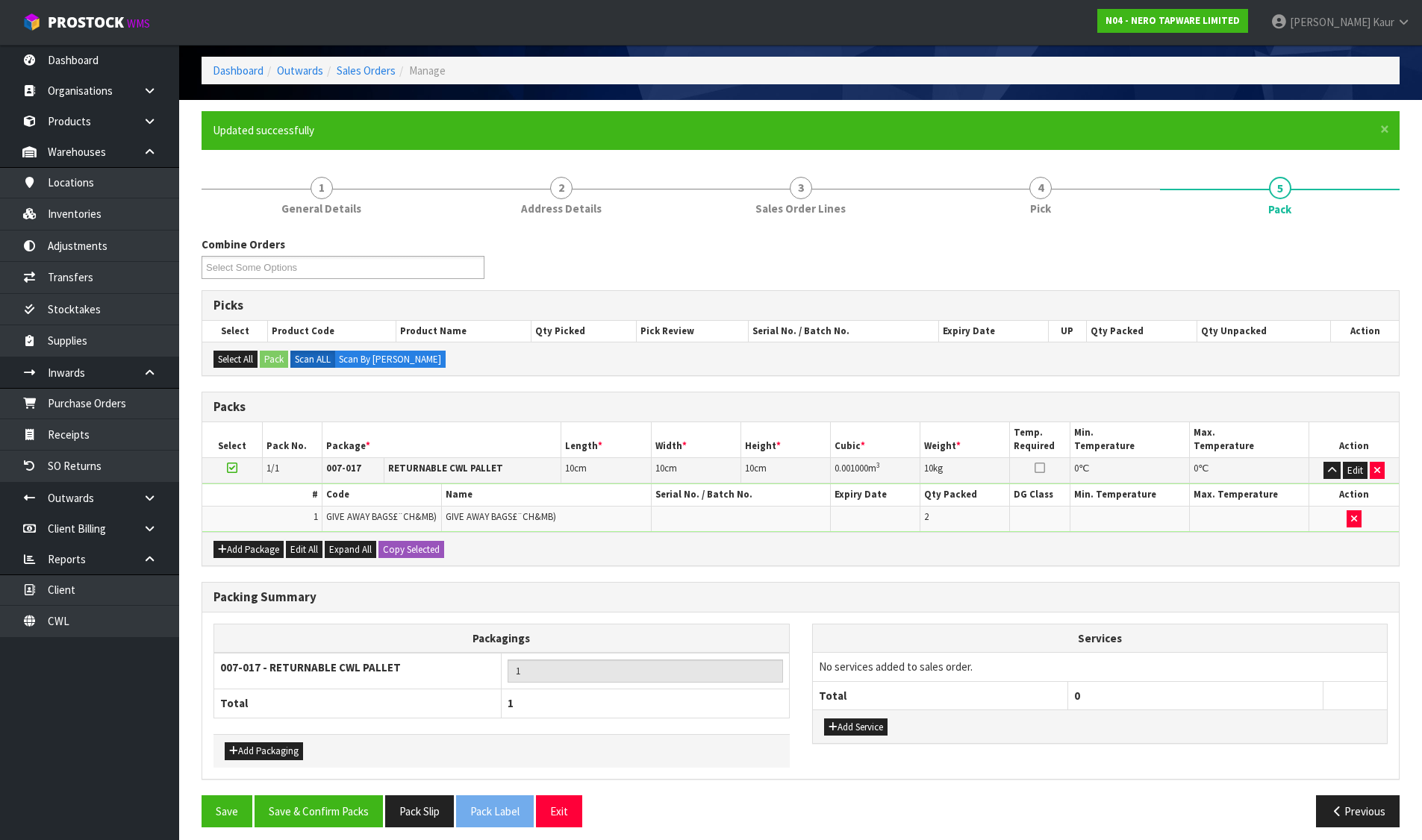
scroll to position [73, 0]
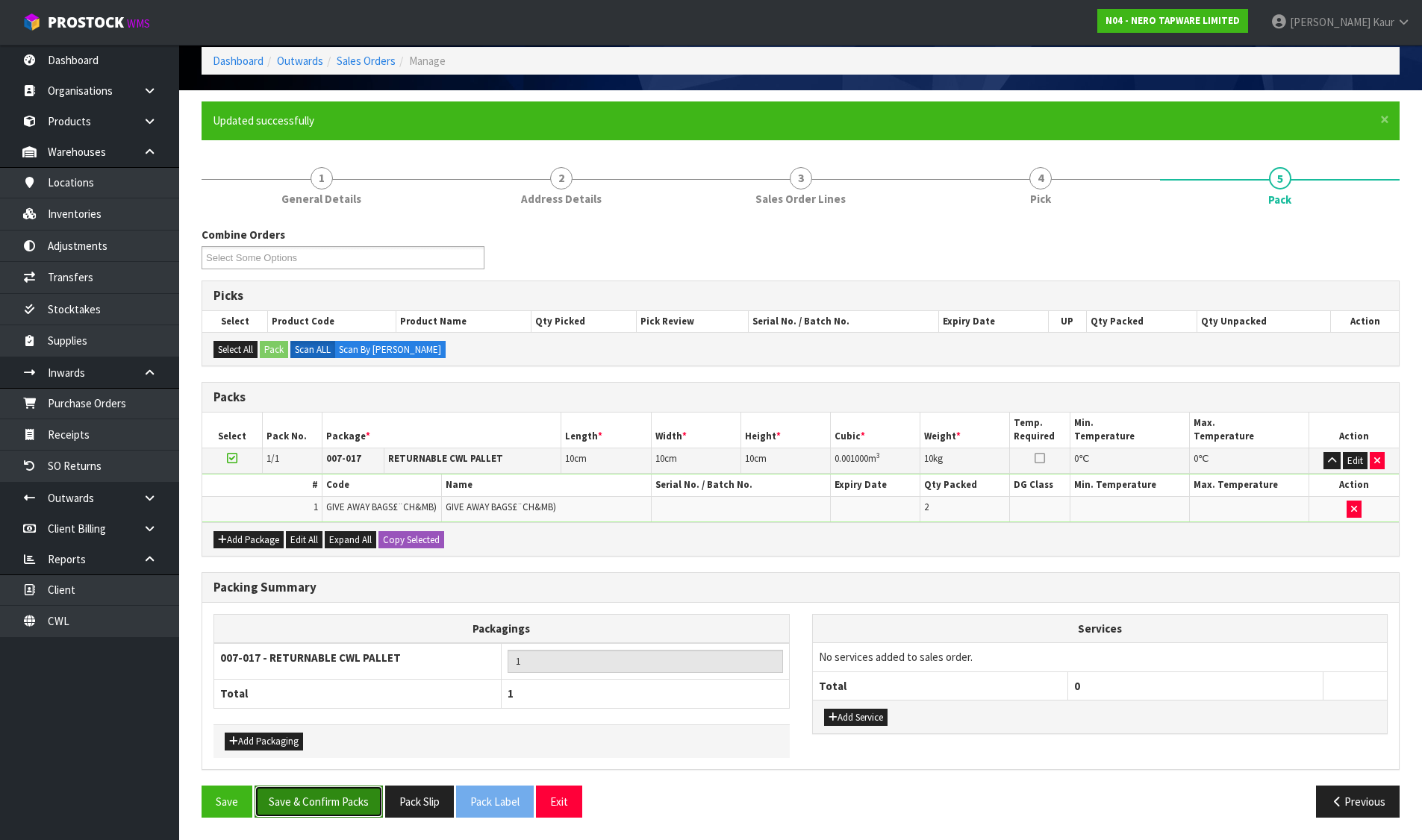
click at [329, 791] on button "Save & Confirm Packs" at bounding box center [319, 802] width 129 height 32
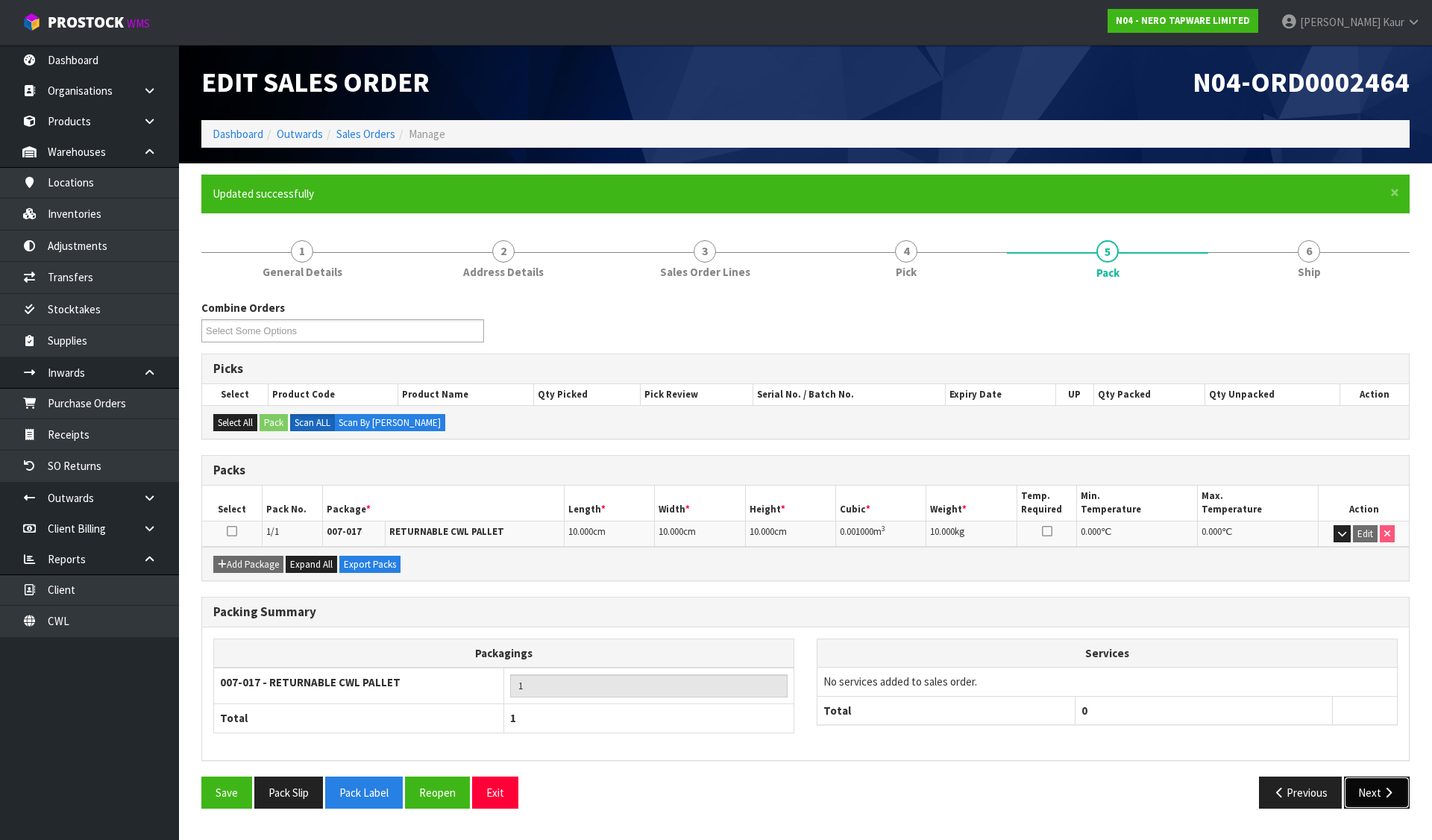
click at [1384, 784] on button "Next" at bounding box center [1377, 793] width 66 height 32
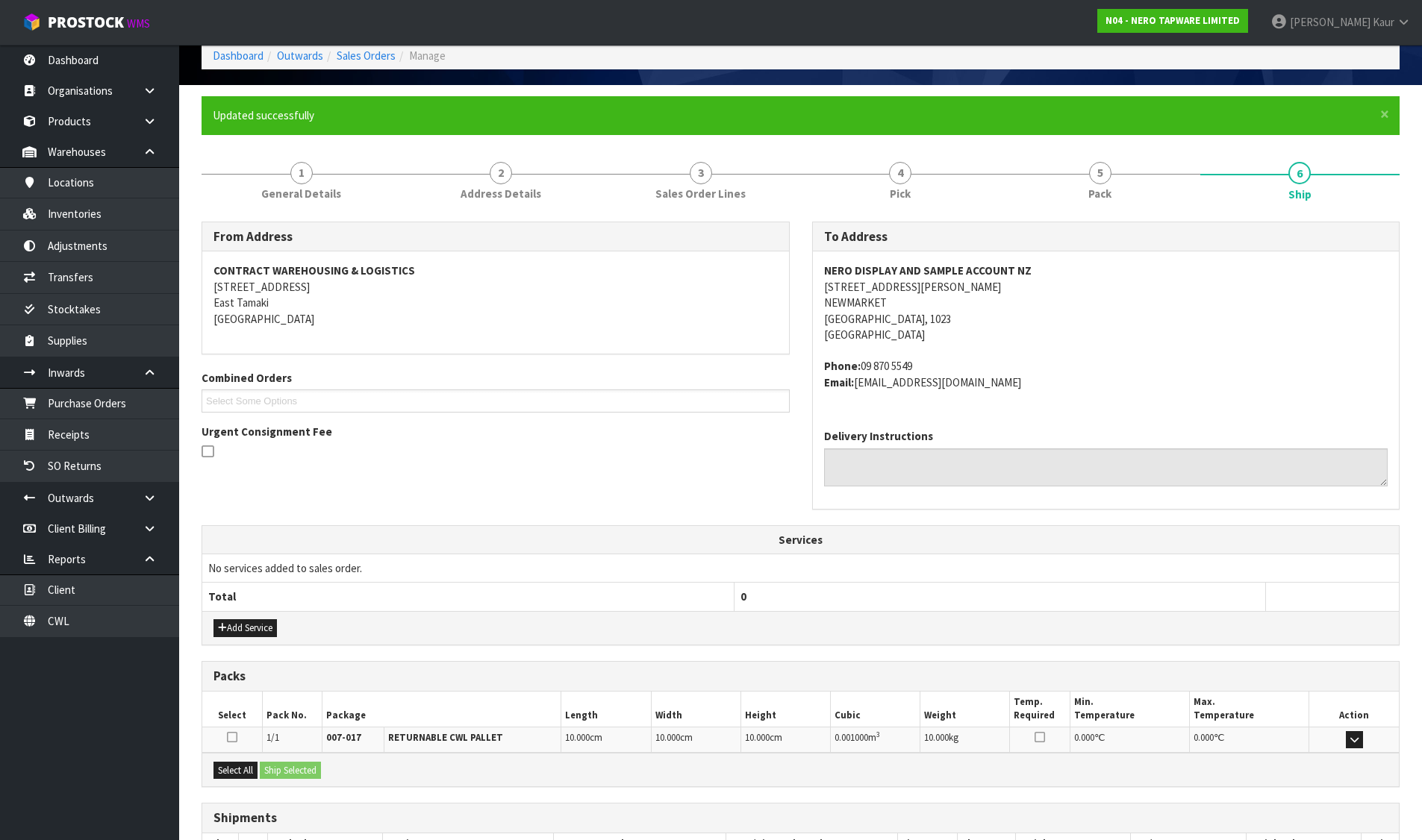
scroll to position [186, 0]
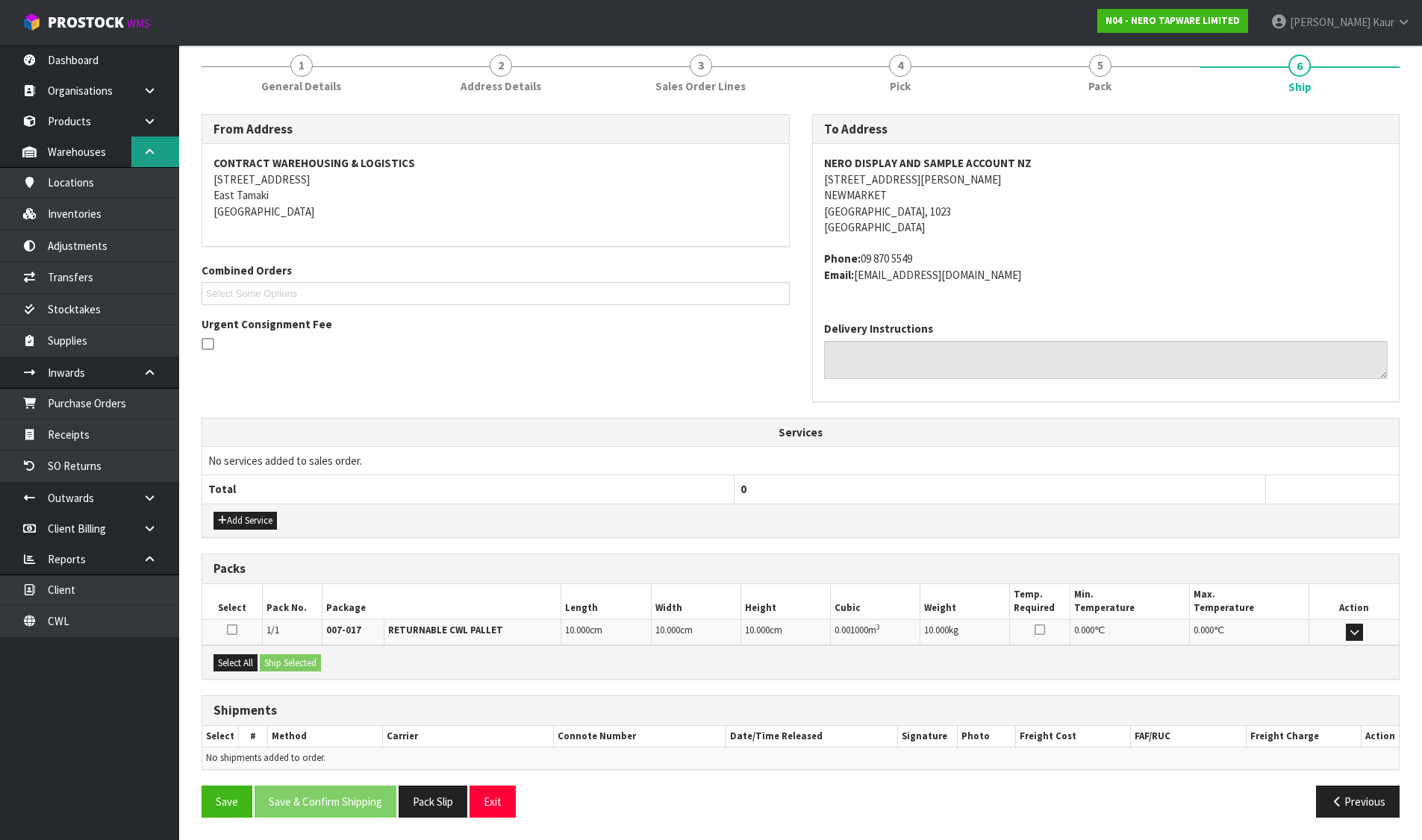
click at [152, 149] on icon at bounding box center [149, 152] width 15 height 11
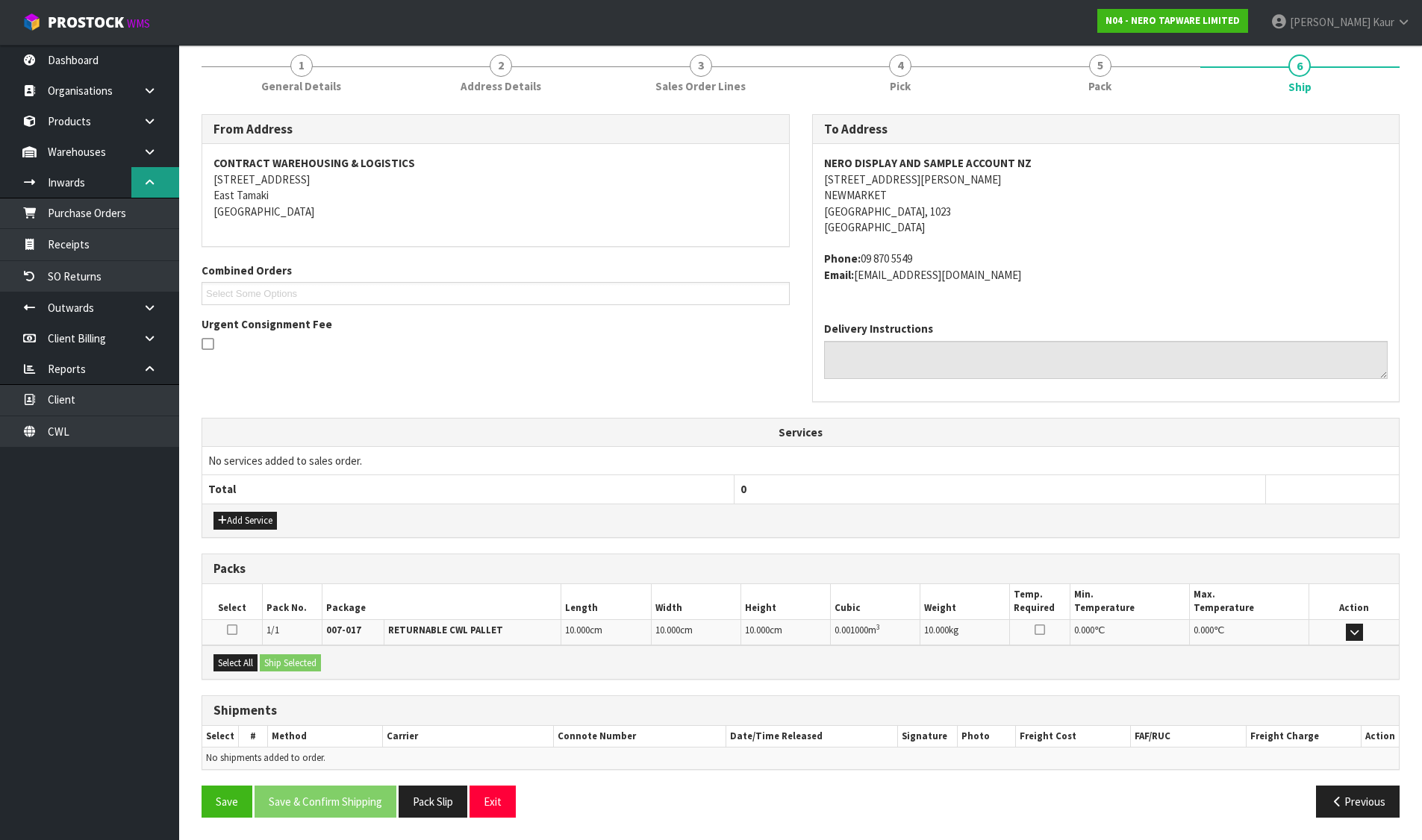
click at [149, 167] on link at bounding box center [155, 182] width 48 height 31
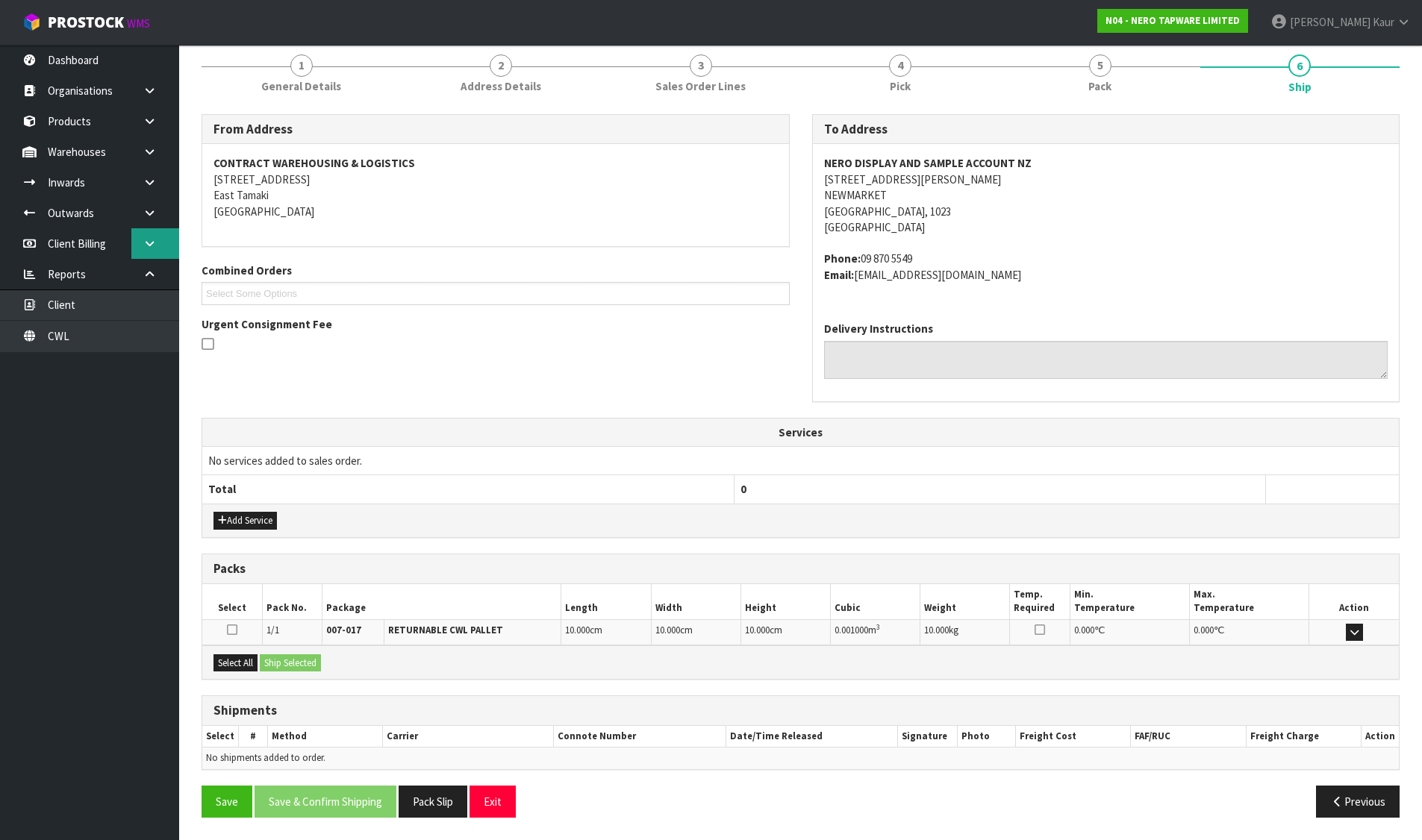
click at [149, 240] on icon at bounding box center [149, 244] width 15 height 11
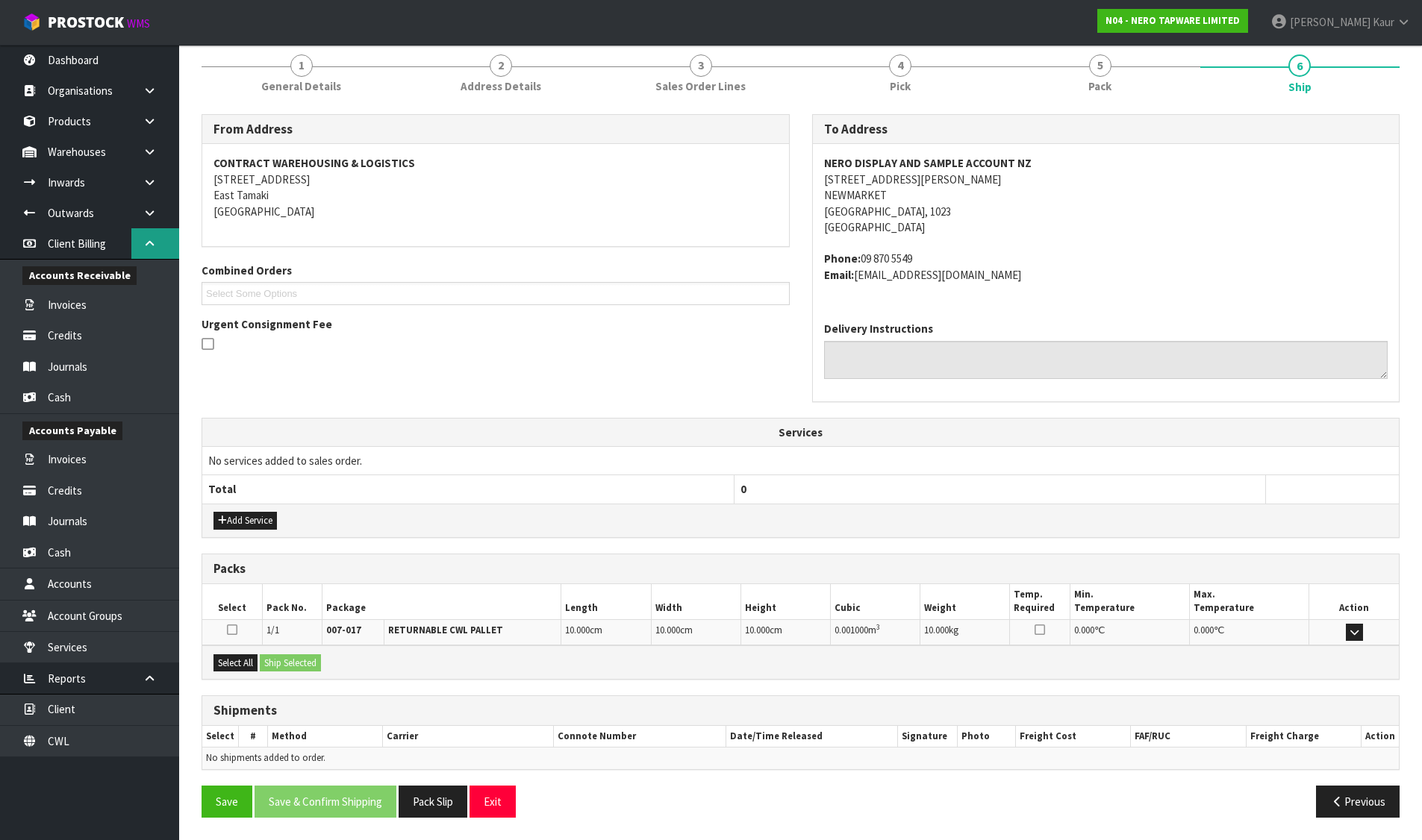
click at [148, 244] on icon at bounding box center [149, 244] width 15 height 11
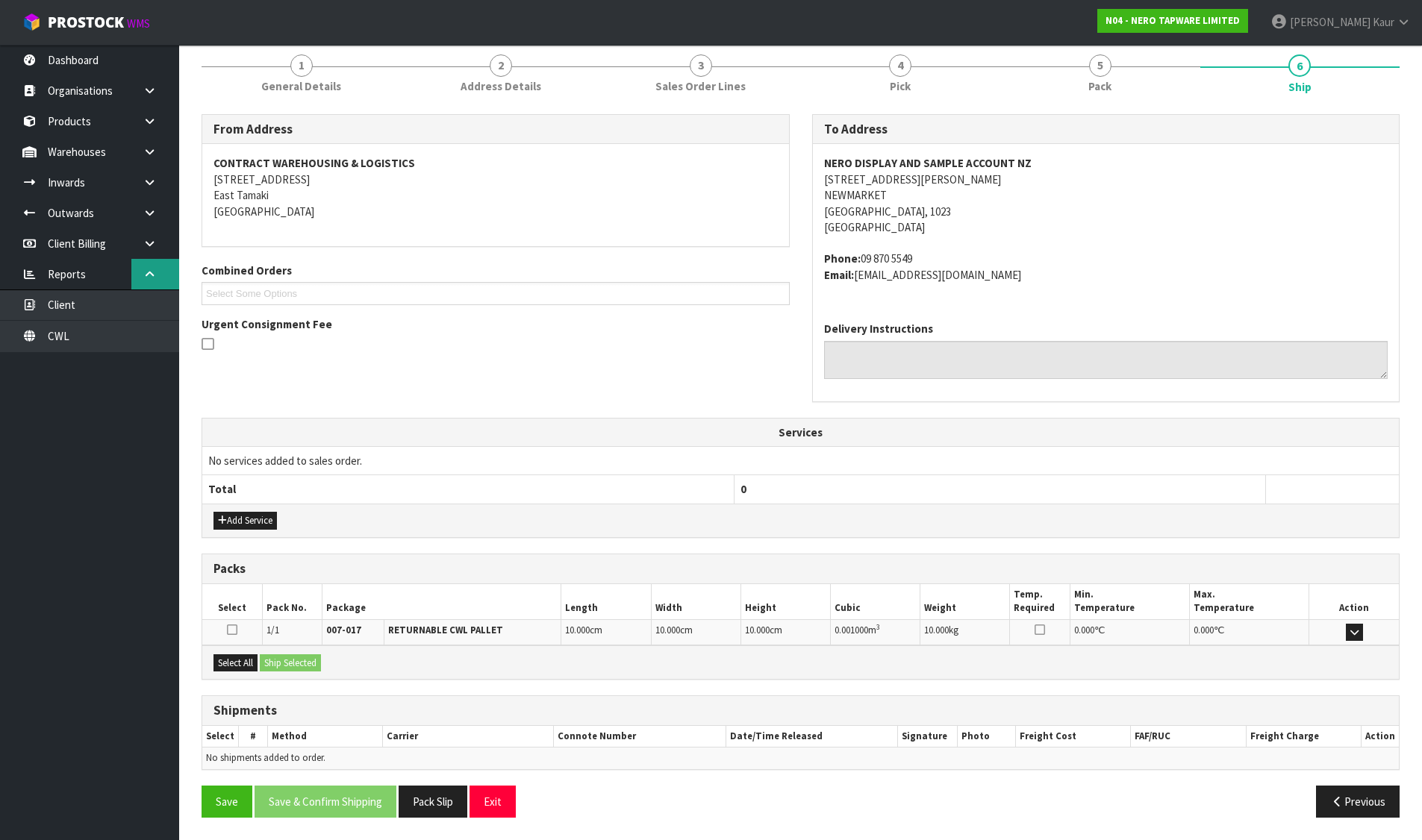
click at [145, 270] on icon at bounding box center [149, 274] width 15 height 11
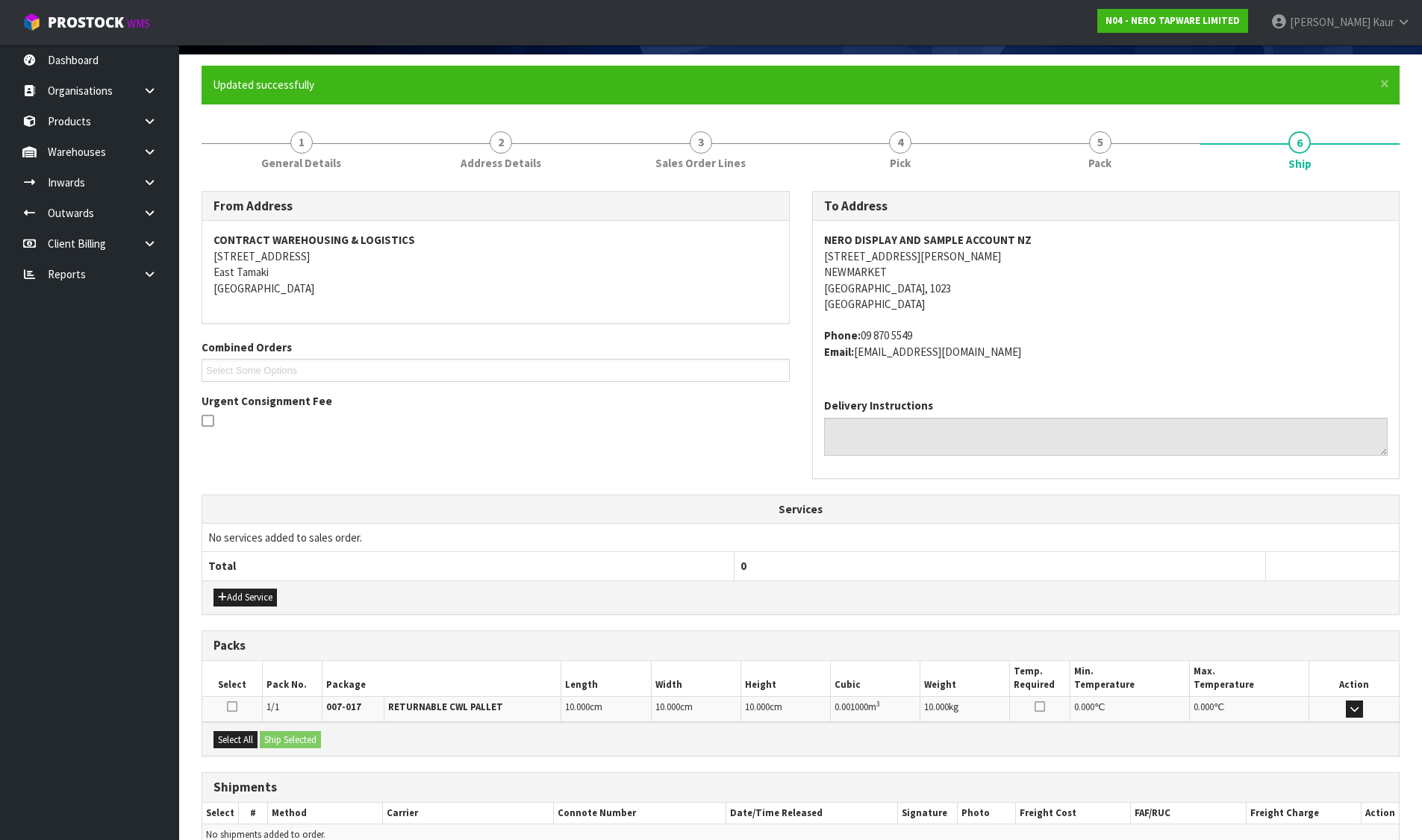
scroll to position [0, 0]
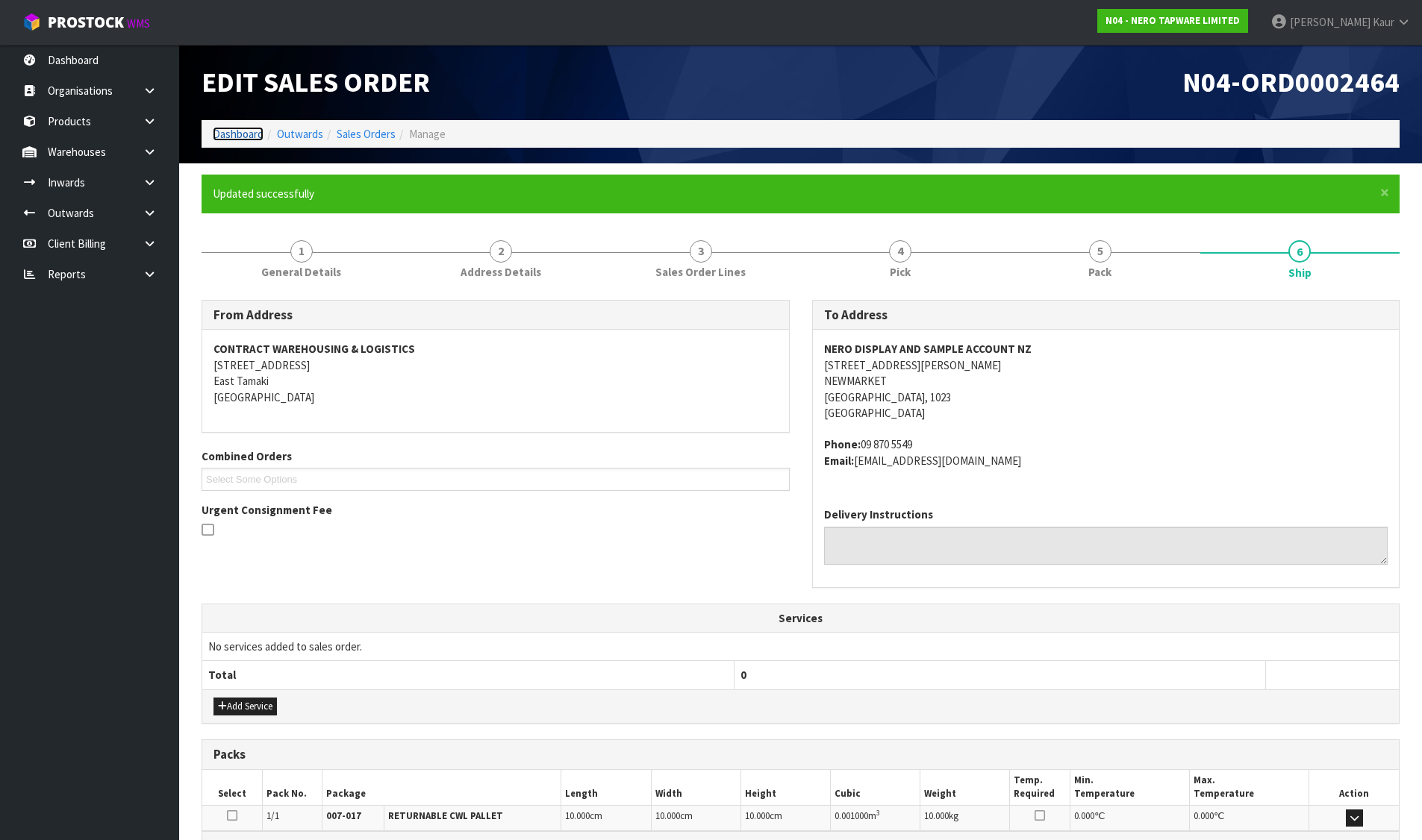
click at [228, 131] on link "Dashboard" at bounding box center [238, 134] width 51 height 15
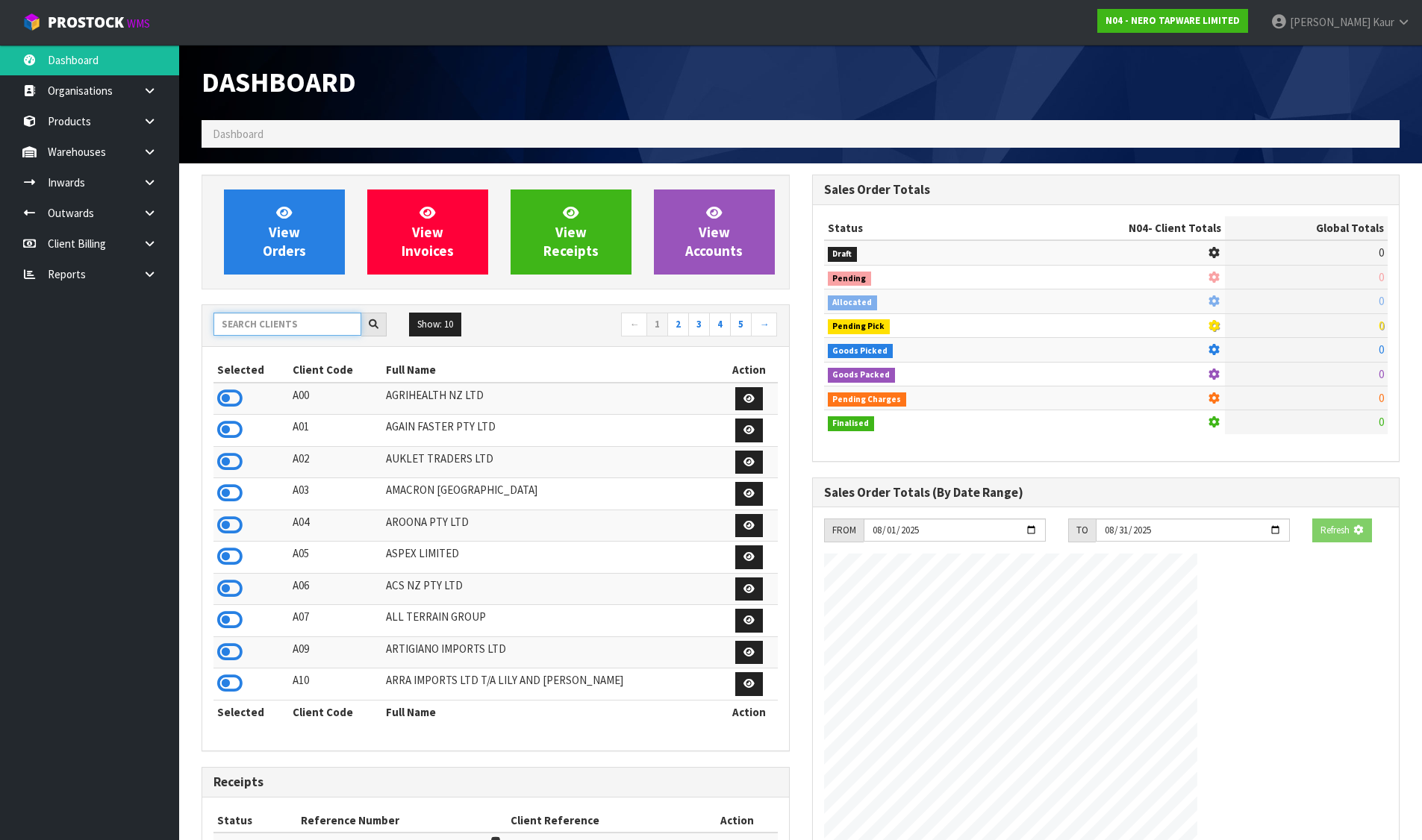
click at [254, 329] on input "text" at bounding box center [287, 324] width 148 height 23
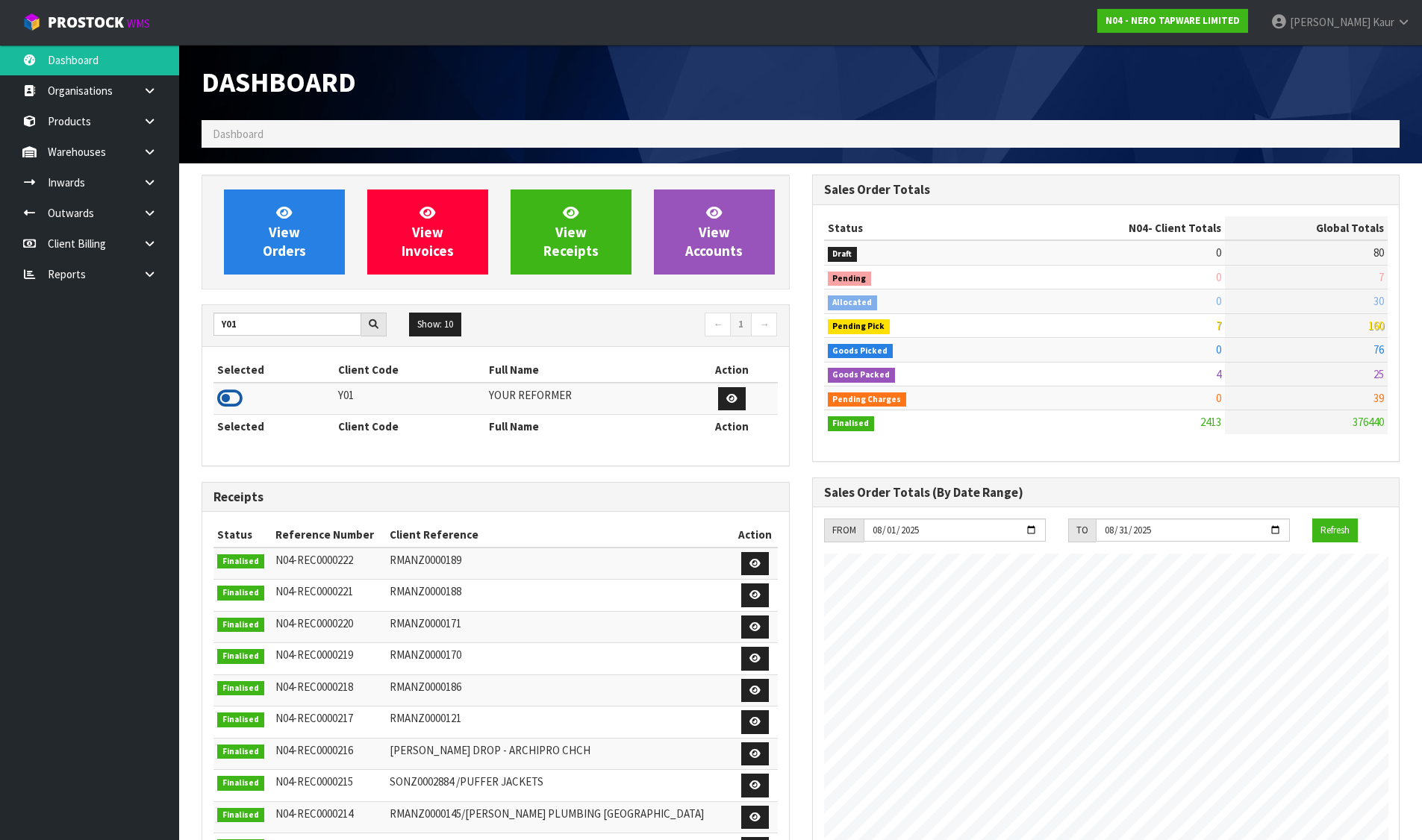
click at [225, 400] on icon at bounding box center [229, 398] width 25 height 22
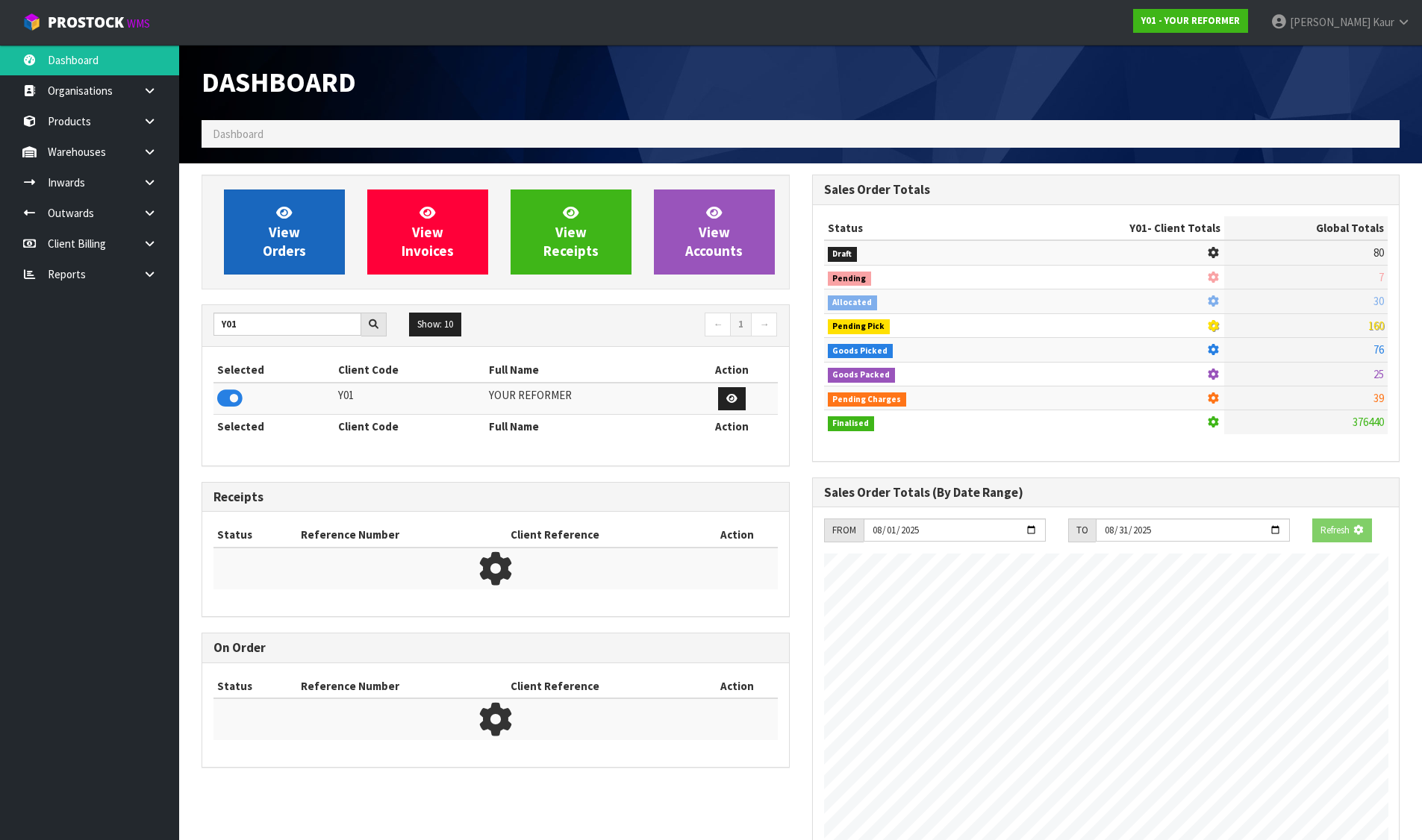
scroll to position [930, 610]
click at [270, 254] on span "View Orders" at bounding box center [284, 231] width 43 height 56
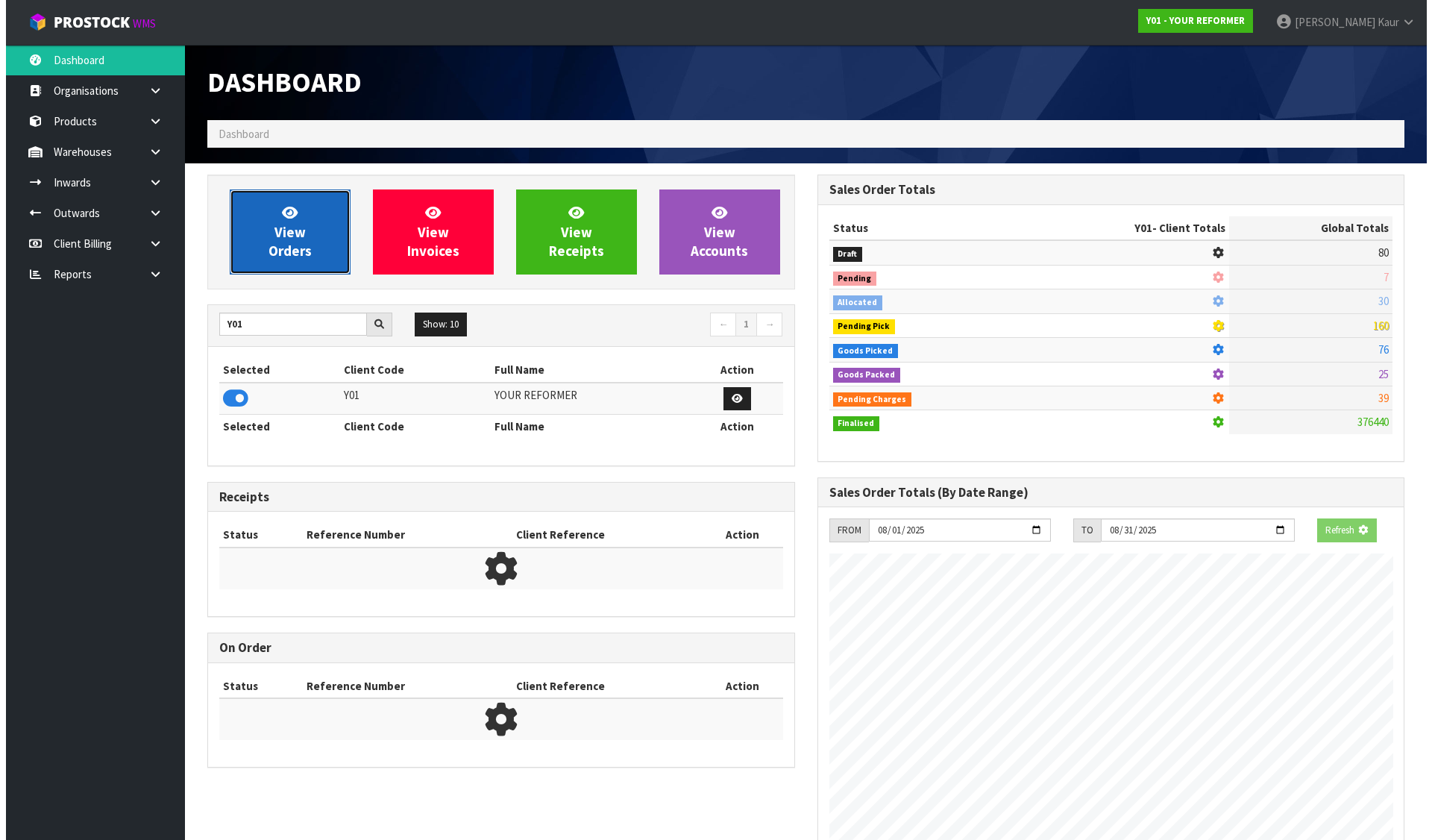
scroll to position [1130, 610]
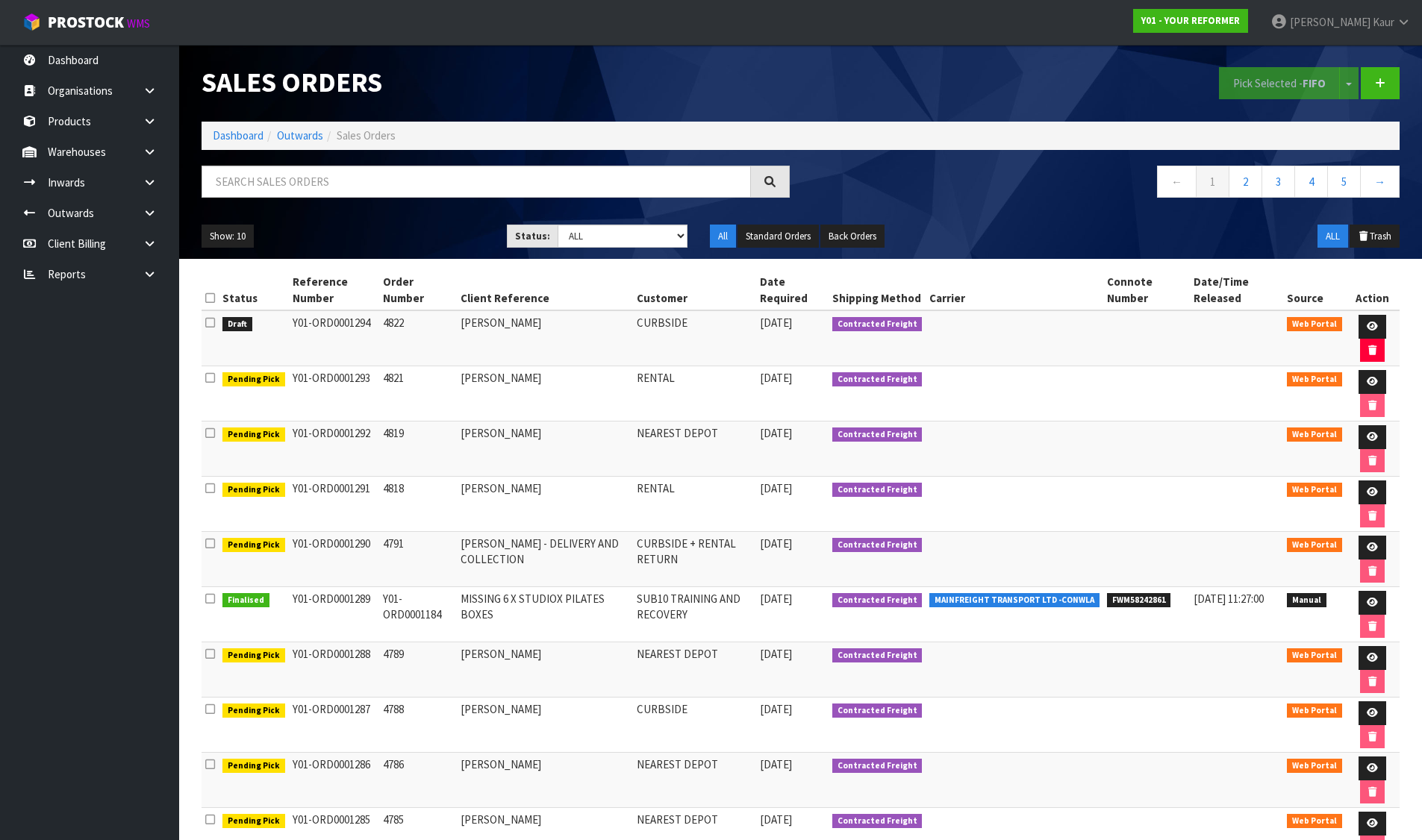
click at [211, 322] on icon at bounding box center [210, 322] width 10 height 11
click at [0, 0] on input "checkbox" at bounding box center [0, 0] width 0 height 0
click at [1290, 72] on button "Pick Selected - FIFO" at bounding box center [1279, 83] width 121 height 32
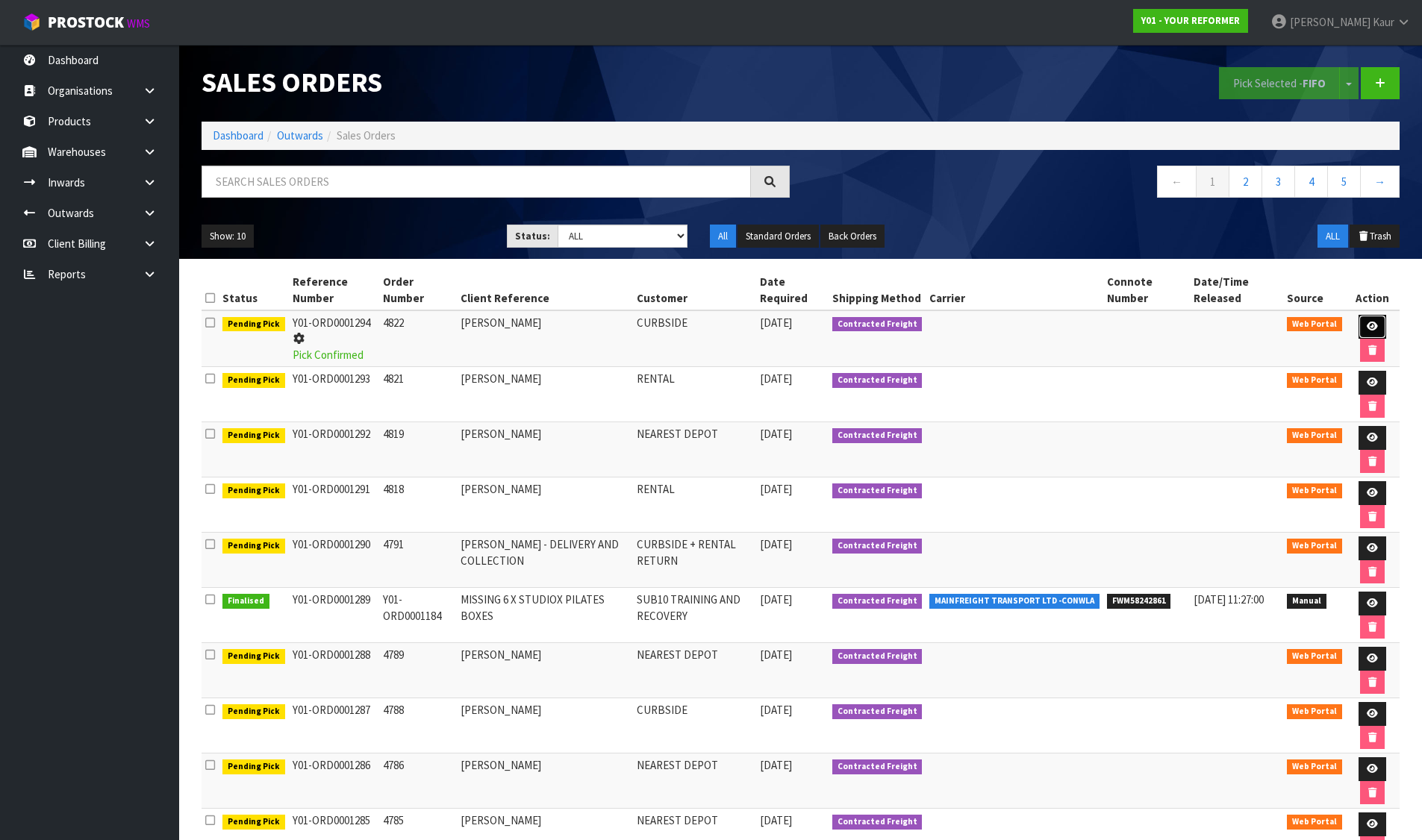
click at [1359, 322] on link at bounding box center [1372, 326] width 28 height 24
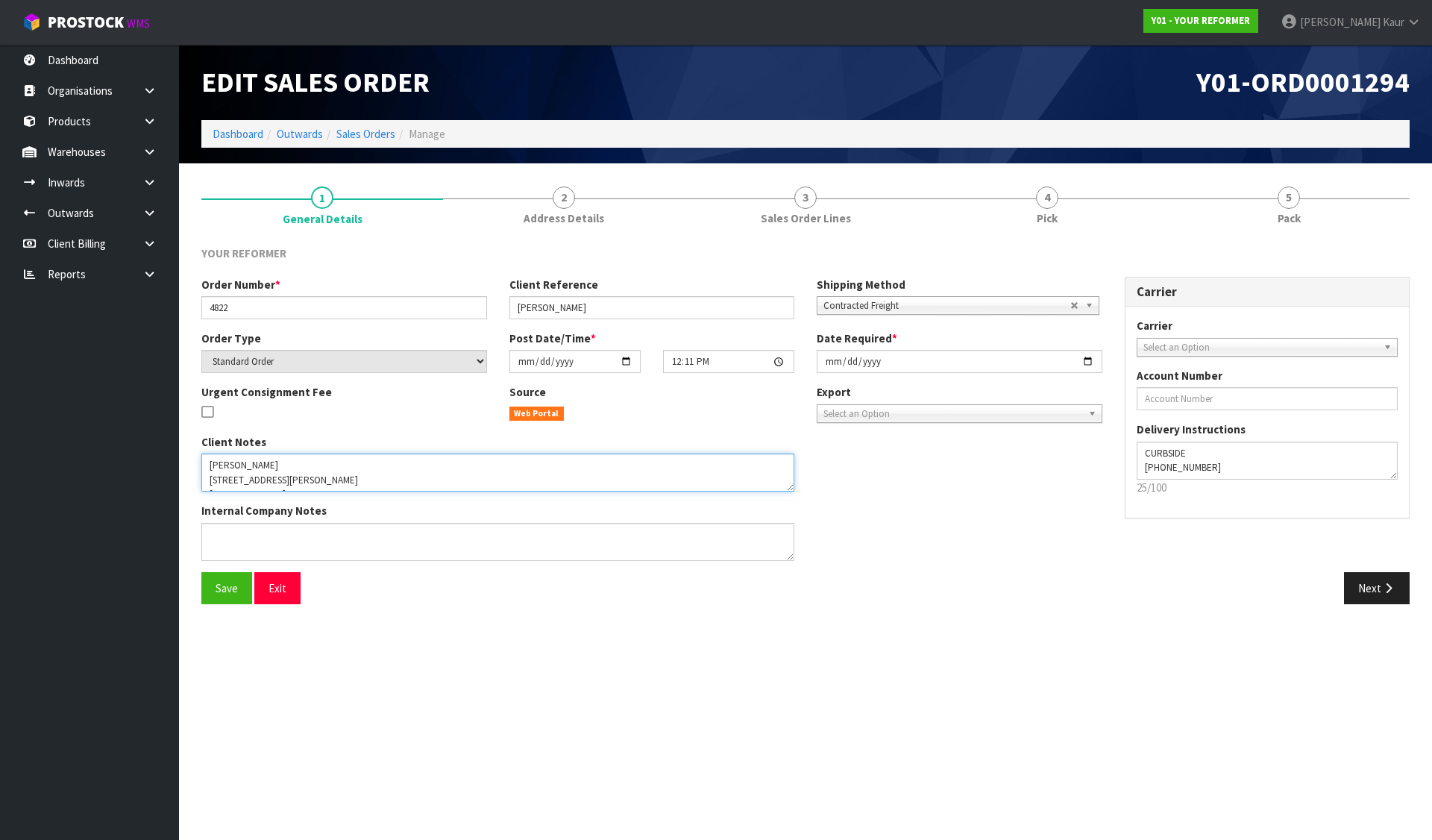
drag, startPoint x: 780, startPoint y: 487, endPoint x: 796, endPoint y: 492, distance: 16.8
click at [795, 491] on div "Client Notes Internal Company Notes" at bounding box center [498, 503] width 616 height 138
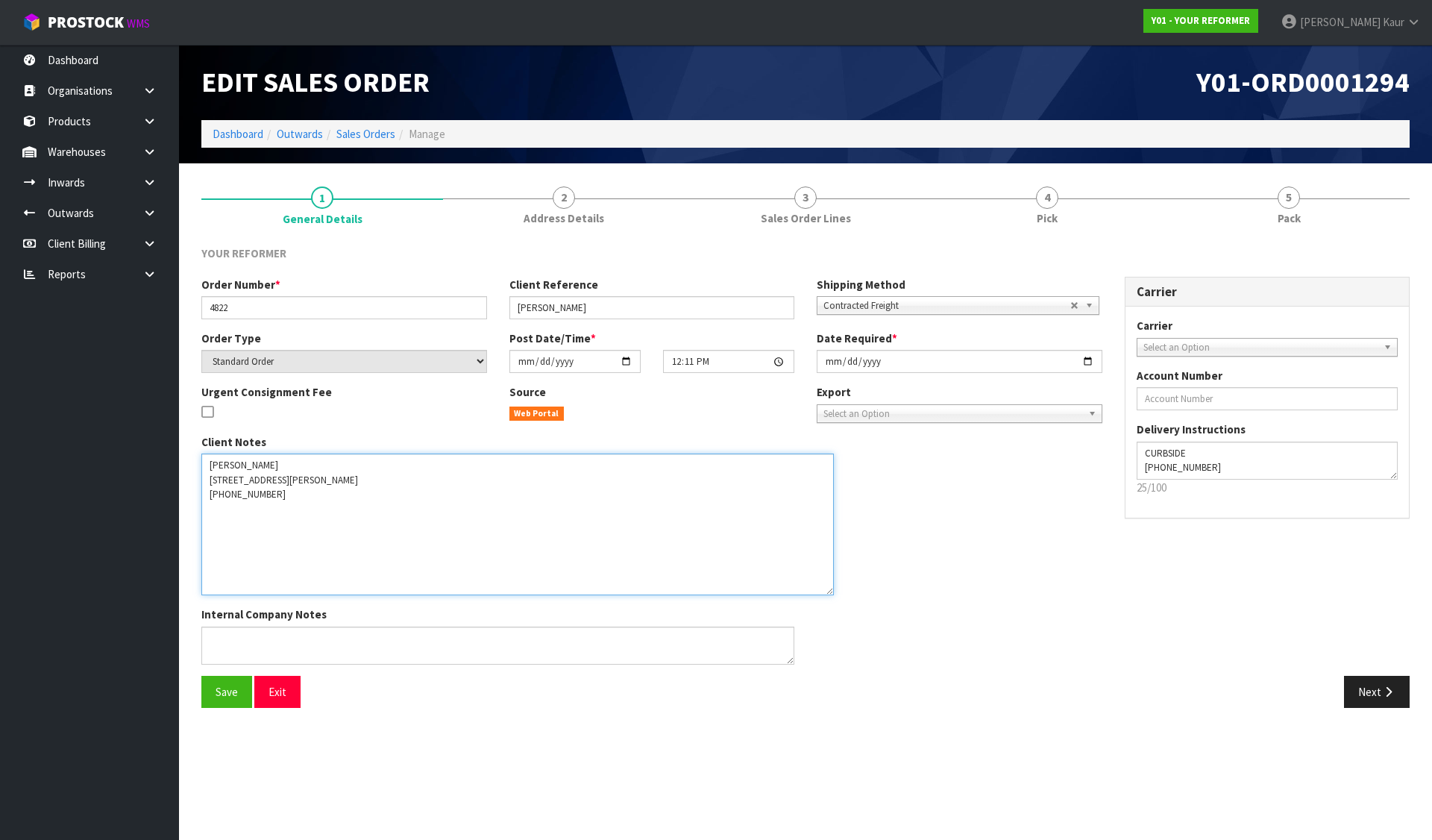
drag, startPoint x: 791, startPoint y: 485, endPoint x: 830, endPoint y: 589, distance: 111.1
click at [830, 589] on textarea at bounding box center [518, 524] width 633 height 142
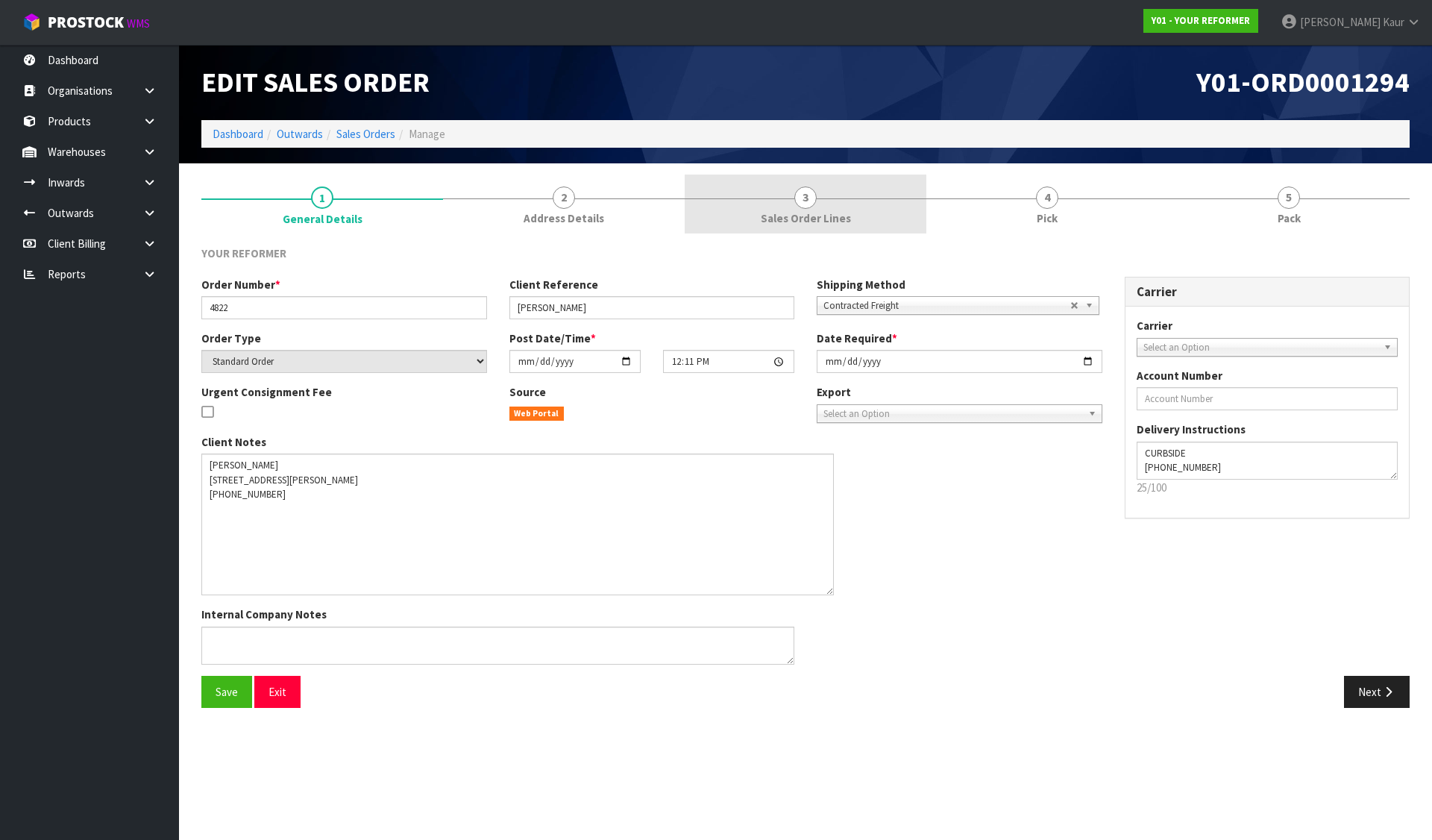
click at [625, 207] on link "2 Address Details" at bounding box center [564, 204] width 242 height 59
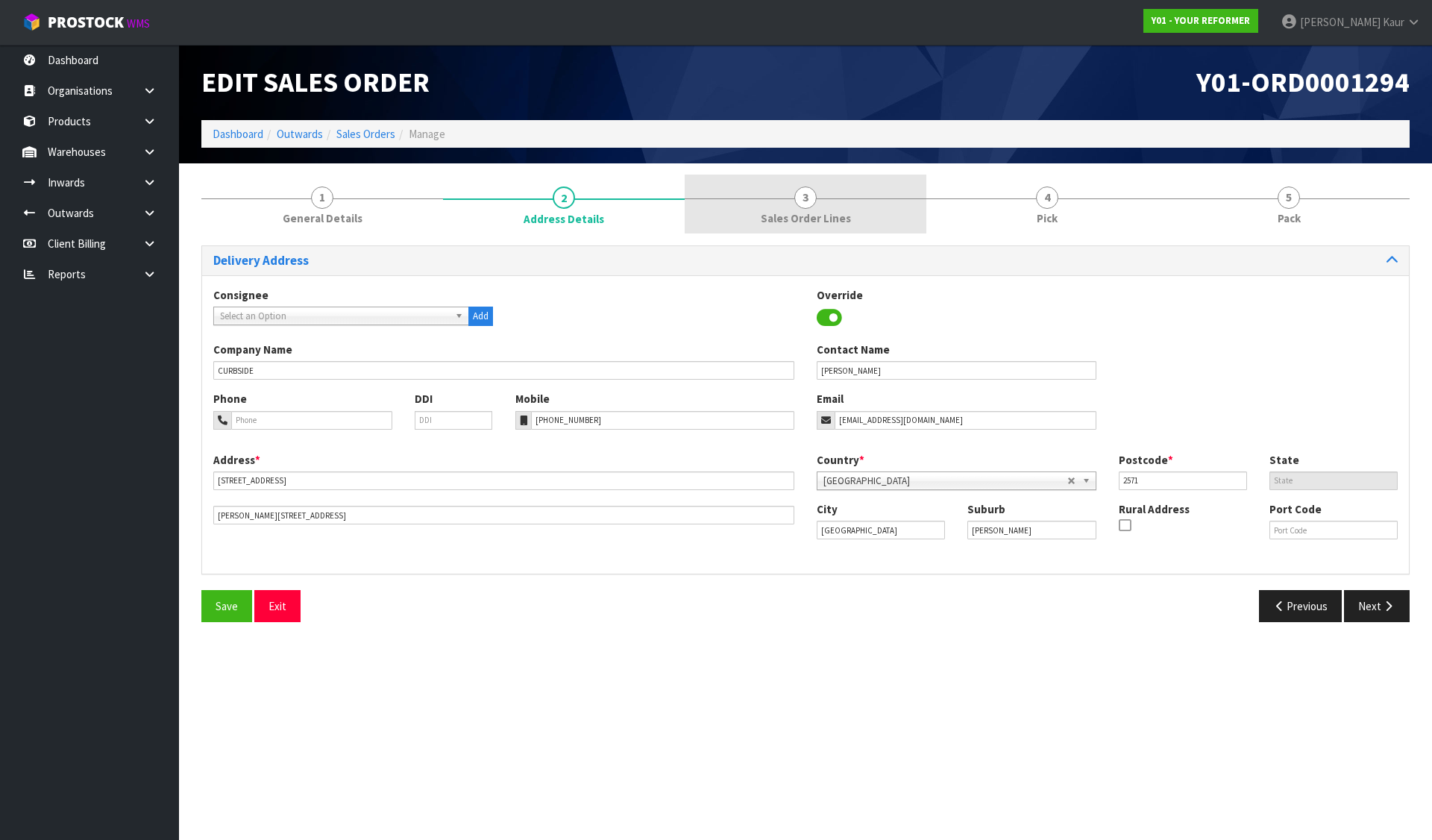
click at [808, 208] on span "3" at bounding box center [805, 198] width 22 height 22
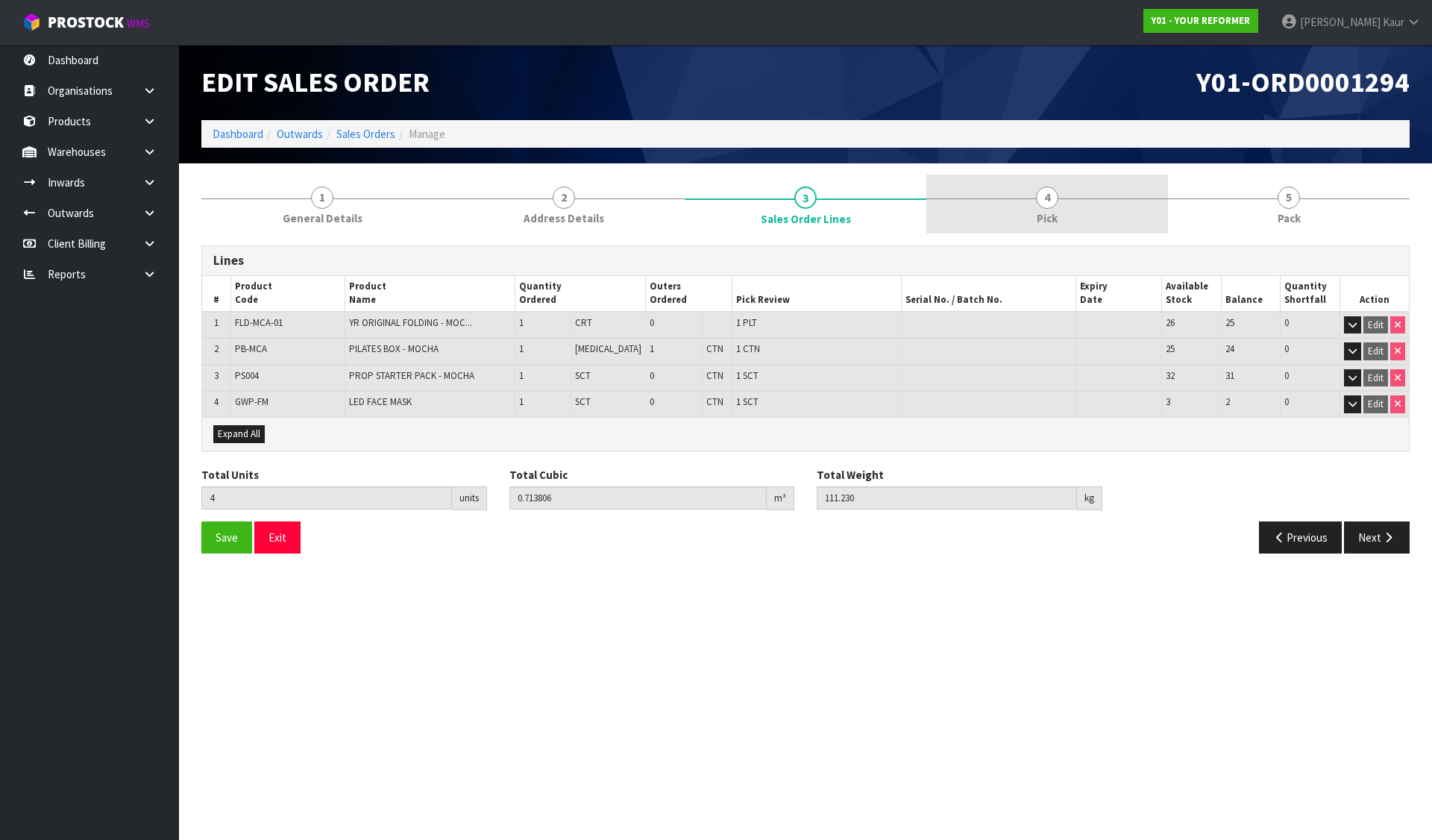
click at [1031, 190] on link "4 Pick" at bounding box center [1048, 204] width 242 height 59
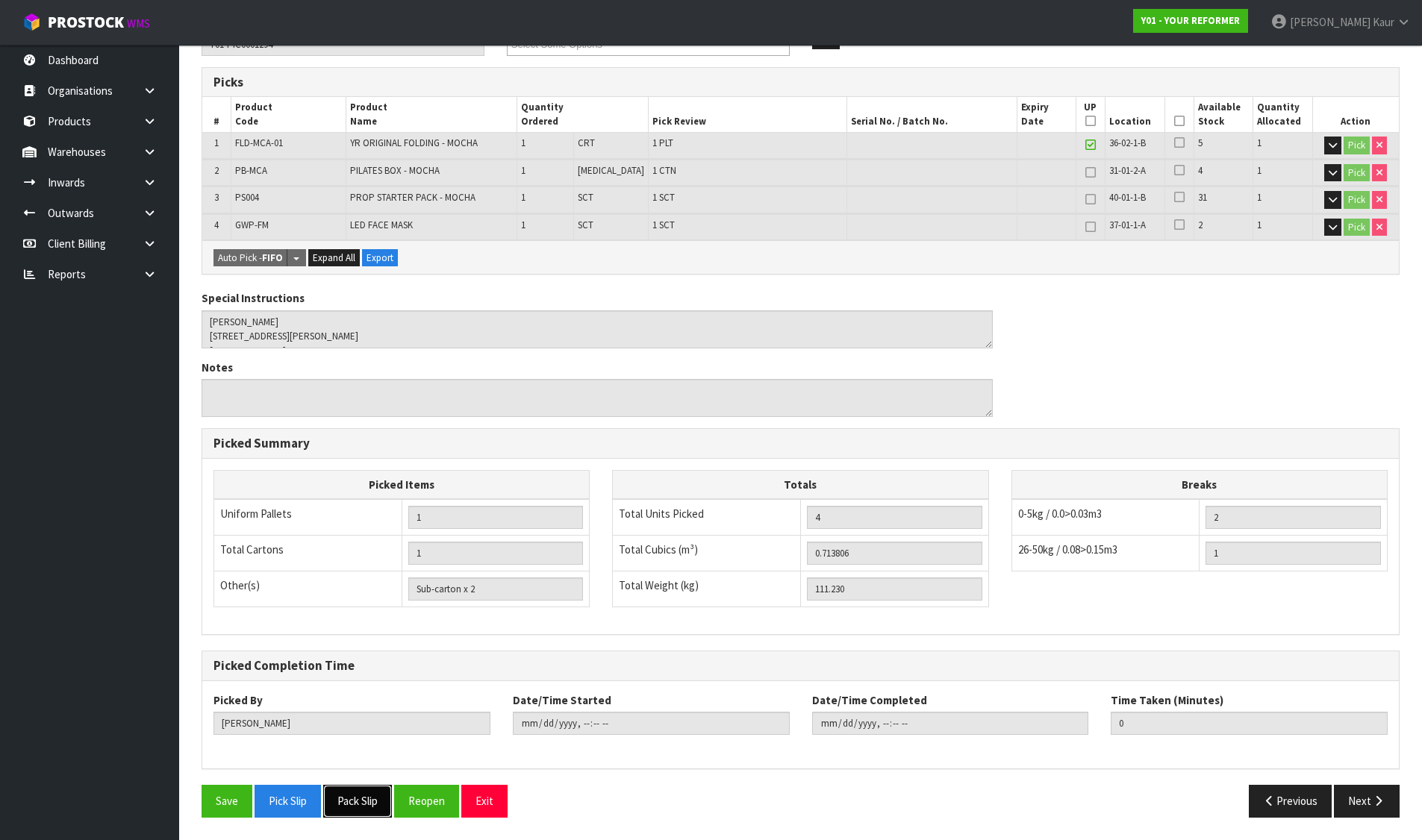
click at [354, 805] on button "Pack Slip" at bounding box center [358, 801] width 69 height 32
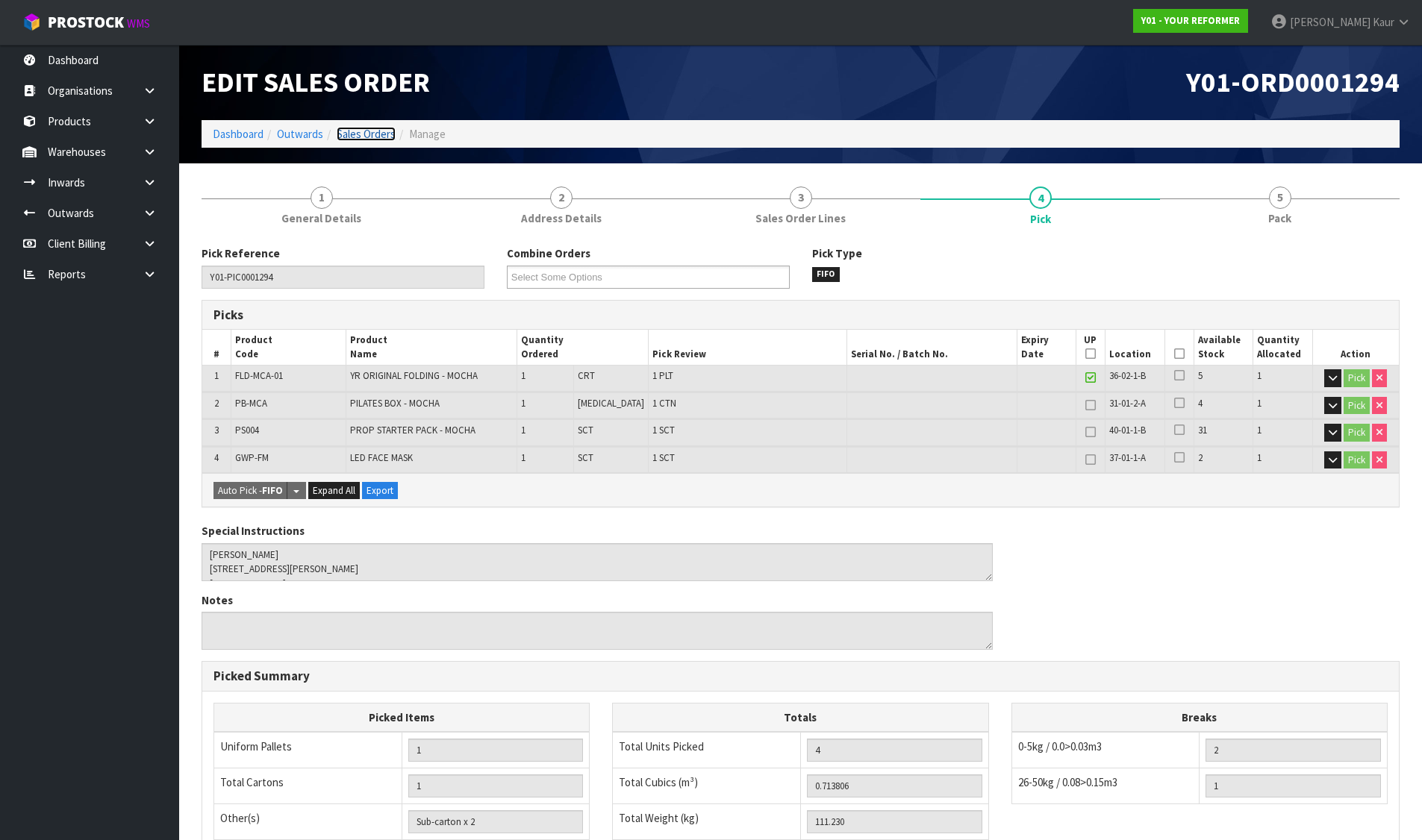
click at [360, 129] on link "Sales Orders" at bounding box center [365, 134] width 59 height 15
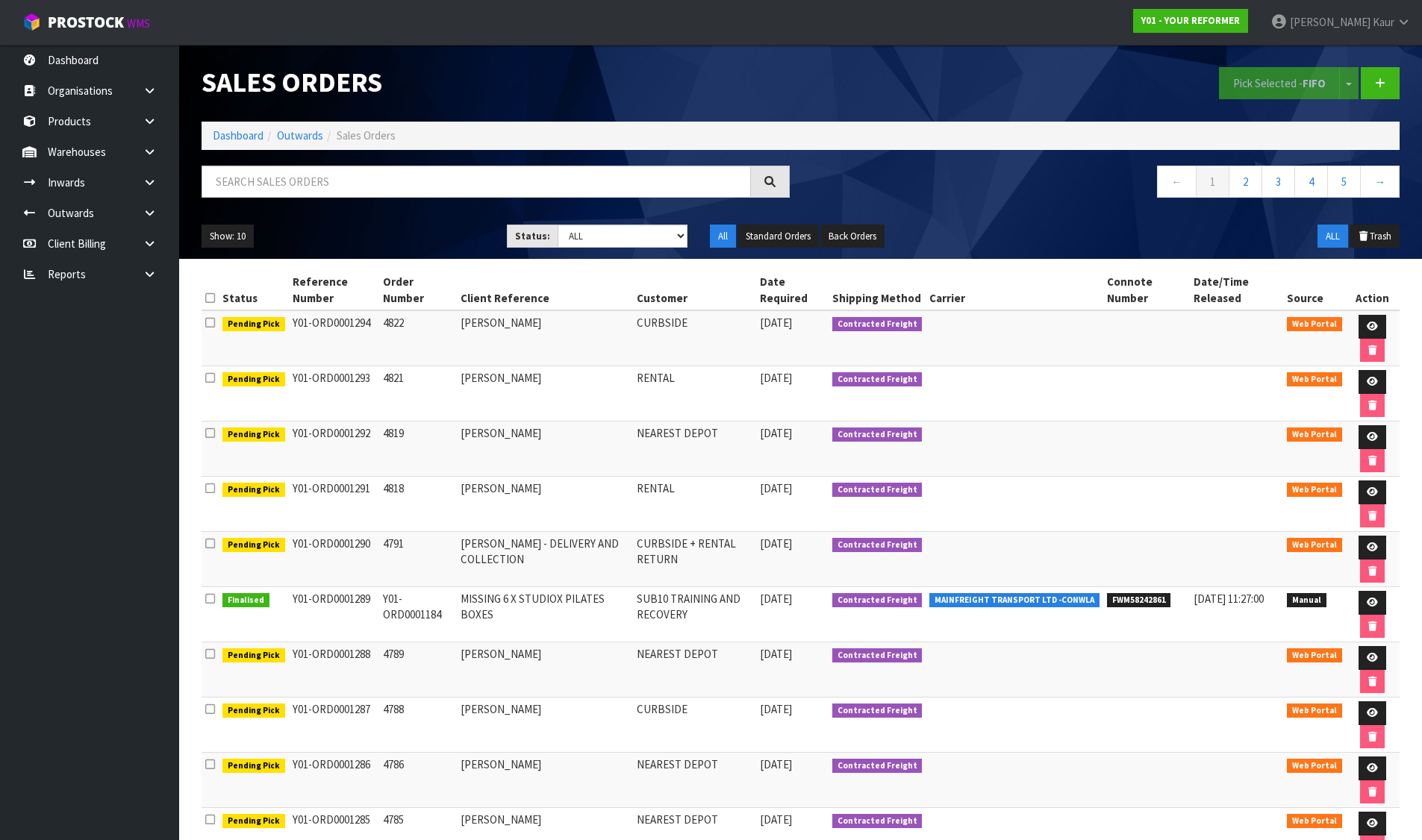
drag, startPoint x: 288, startPoint y: 323, endPoint x: 368, endPoint y: 328, distance: 80.2
click at [368, 328] on td "Y01-ORD0001294" at bounding box center [334, 338] width 90 height 56
drag, startPoint x: 460, startPoint y: 326, endPoint x: 552, endPoint y: 328, distance: 92.0
click at [552, 328] on td "GURPREET KAUR" at bounding box center [545, 338] width 176 height 56
click at [650, 315] on td "CURBSIDE" at bounding box center [694, 338] width 123 height 56
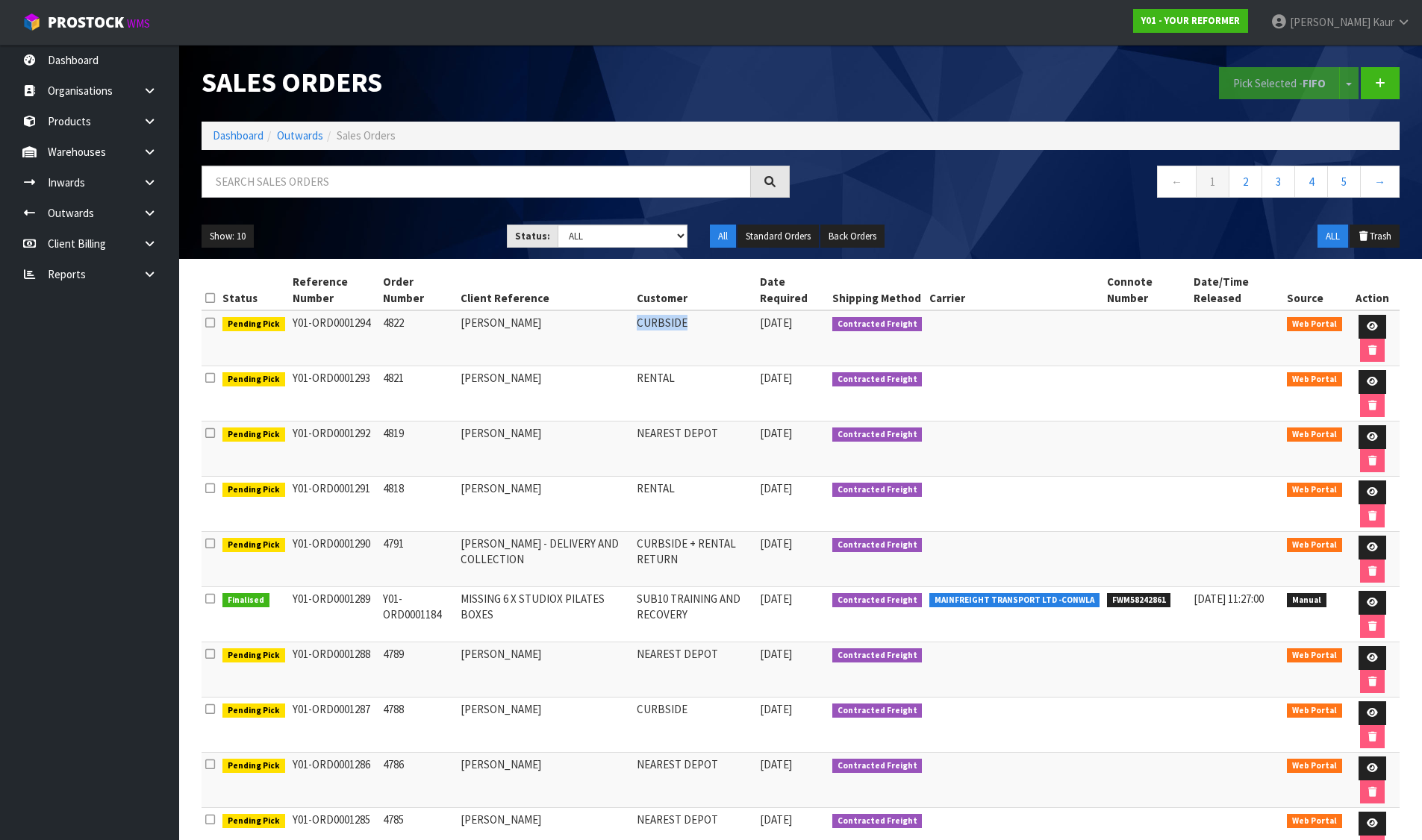
click at [650, 315] on td "CURBSIDE" at bounding box center [694, 338] width 123 height 56
click at [1370, 322] on icon at bounding box center [1372, 326] width 11 height 10
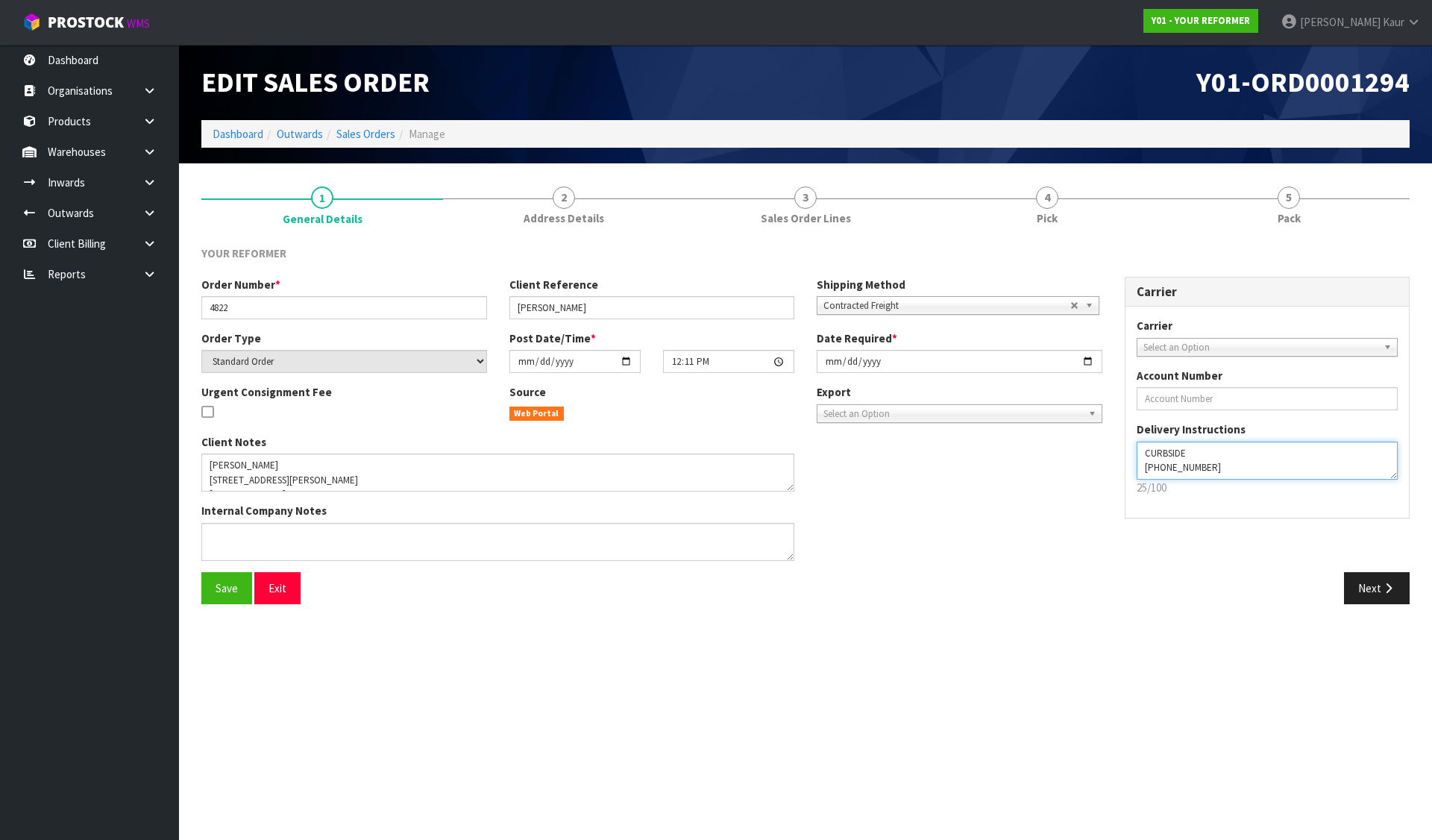
drag, startPoint x: 1222, startPoint y: 472, endPoint x: 1120, endPoint y: 472, distance: 102.0
click at [1120, 472] on div "Carrier Carrier ANGEL - ANGEL TRANSPORT CONROY - CONROY REMOVALS DEAEXPAKL - DE…" at bounding box center [1267, 405] width 308 height 257
click at [247, 590] on button "Save" at bounding box center [227, 588] width 51 height 32
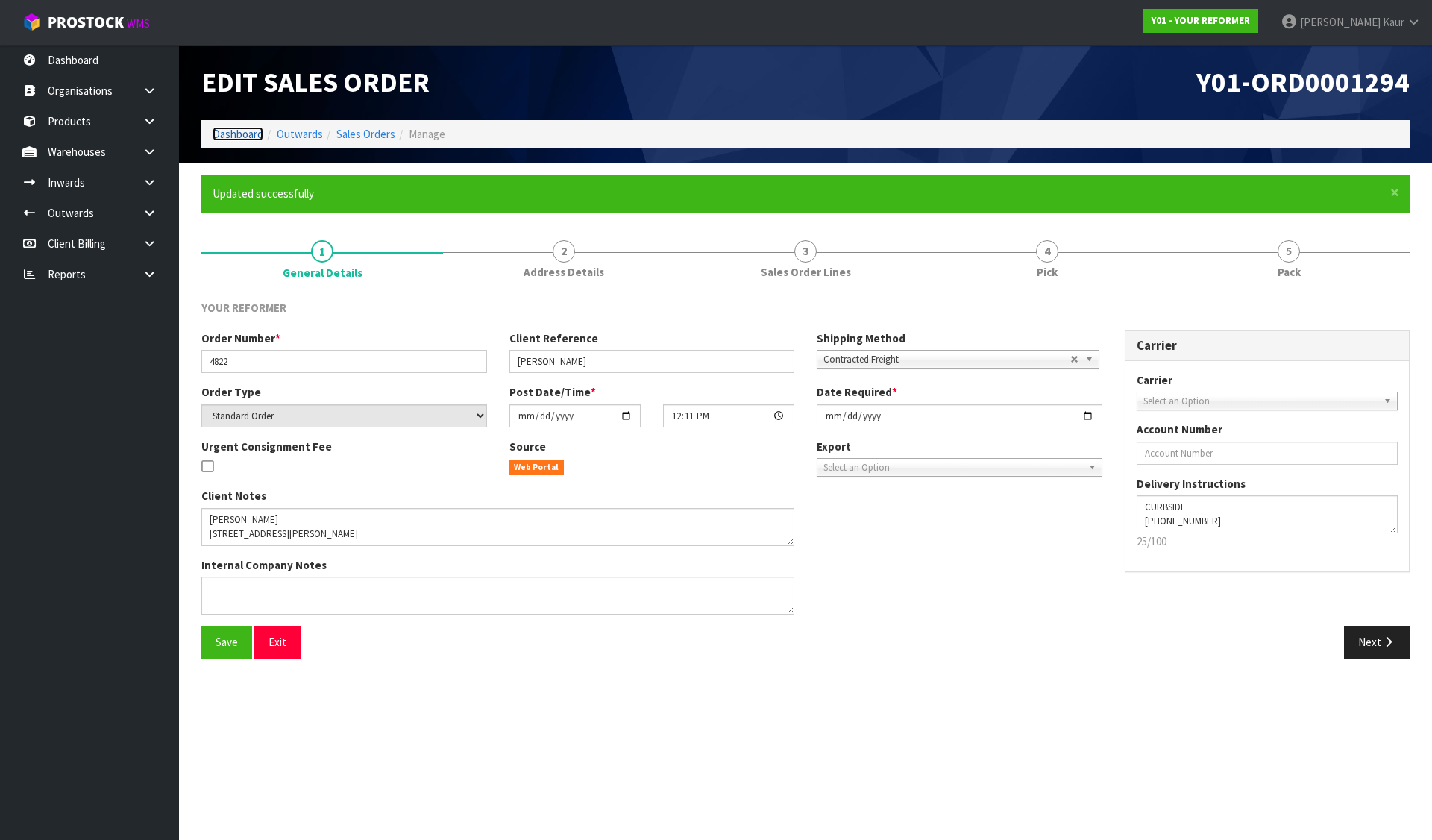
click at [236, 133] on link "Dashboard" at bounding box center [238, 134] width 51 height 15
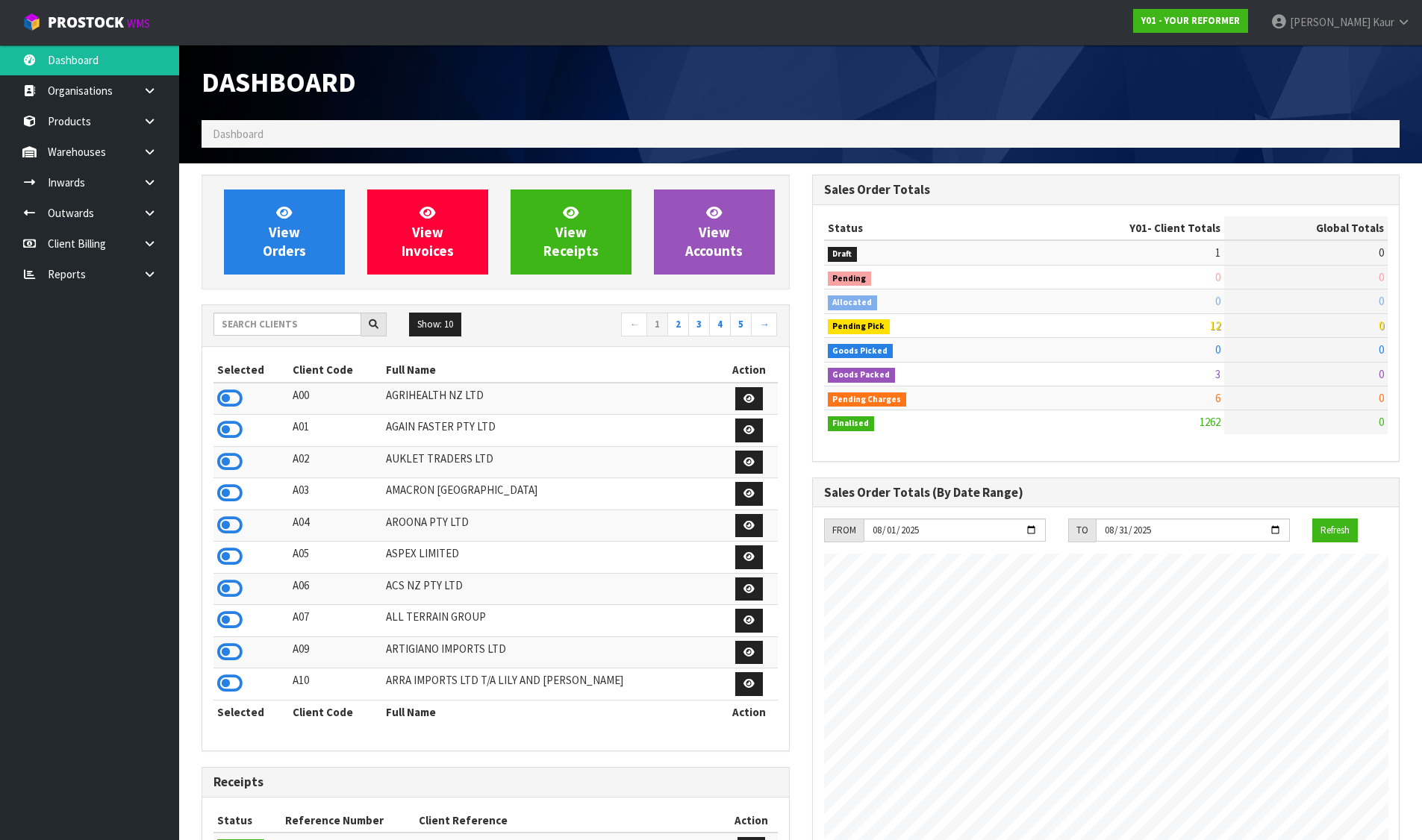
scroll to position [1130, 610]
click at [279, 325] on input "text" at bounding box center [287, 324] width 148 height 23
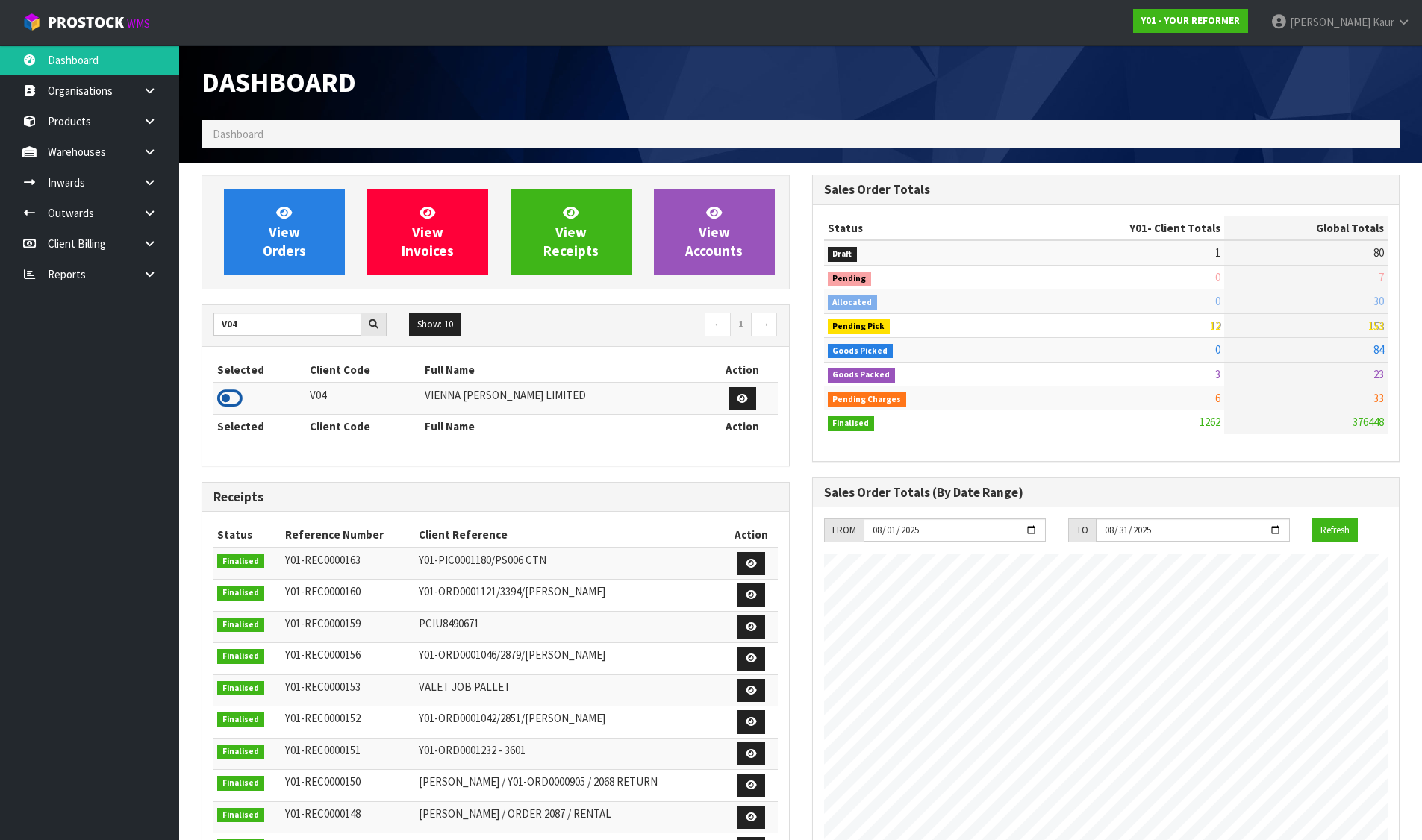
click at [221, 394] on icon at bounding box center [229, 398] width 25 height 22
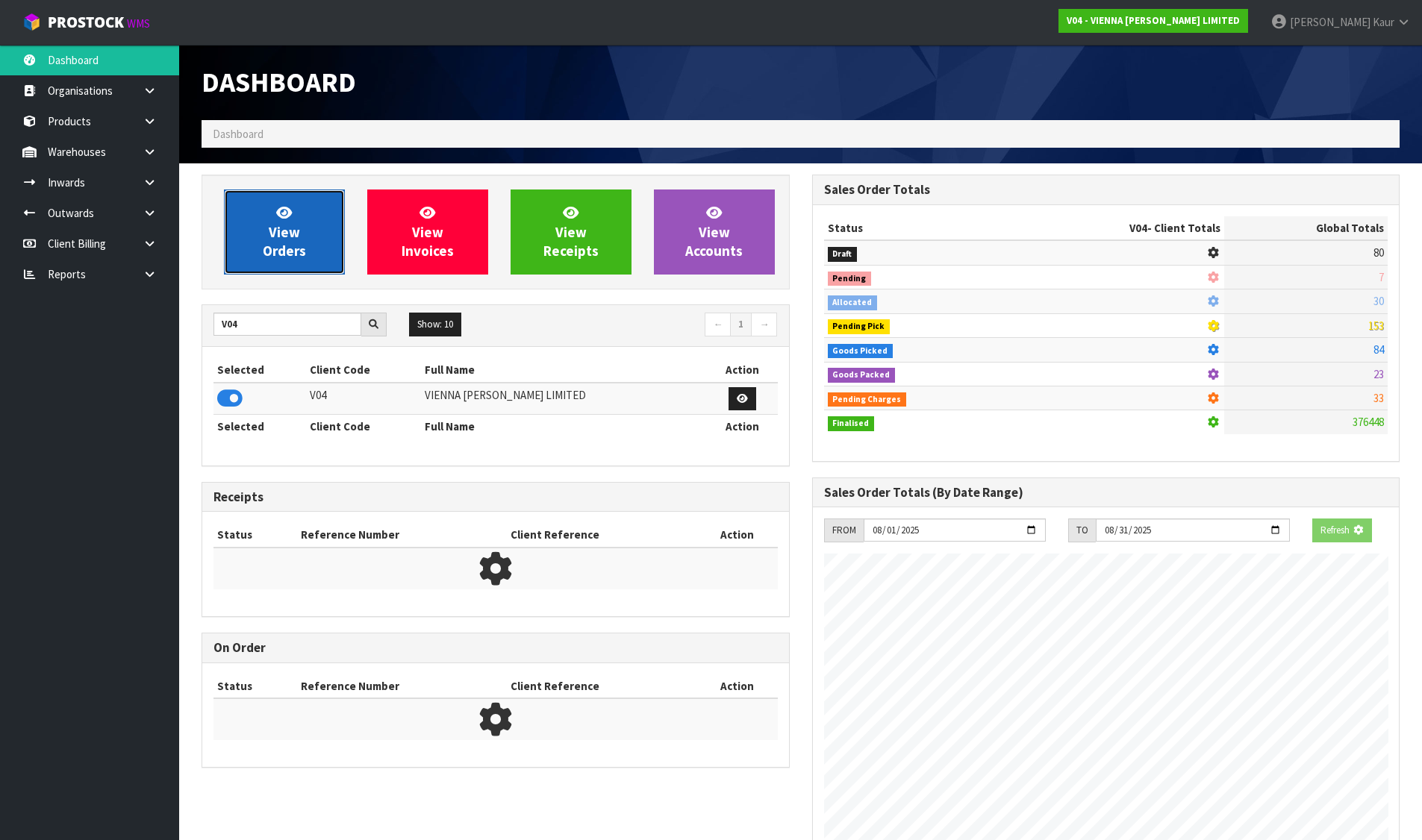
click at [287, 240] on span "View Orders" at bounding box center [284, 231] width 43 height 56
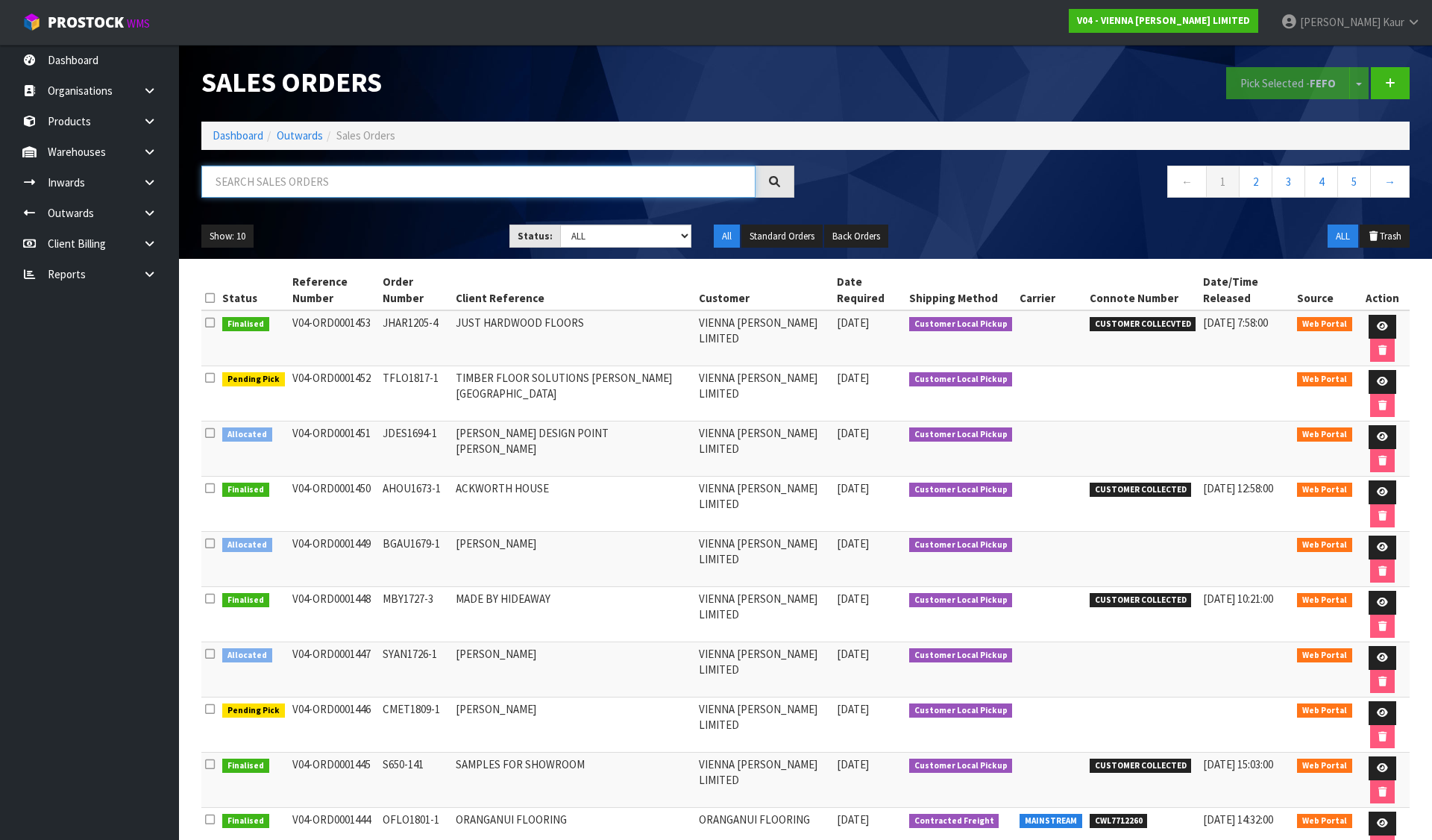
click at [361, 187] on input "text" at bounding box center [479, 181] width 554 height 32
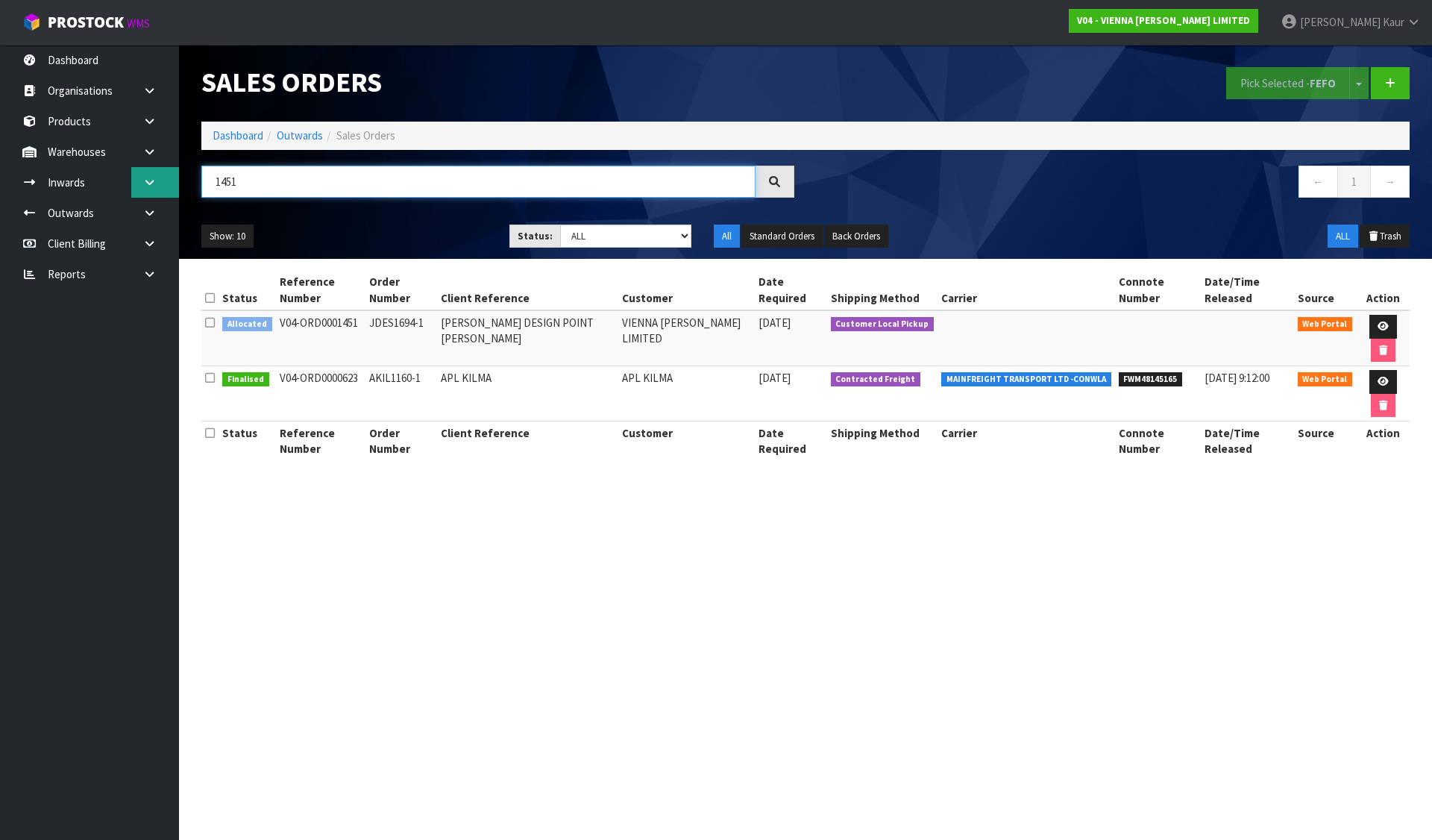
drag, startPoint x: 211, startPoint y: 178, endPoint x: 156, endPoint y: 171, distance: 55.4
click at [156, 171] on body "Toggle navigation ProStock WMS V04 - VIENNA WOODS LIMITED Divjot Kaur Logout Da…" at bounding box center [716, 420] width 1432 height 840
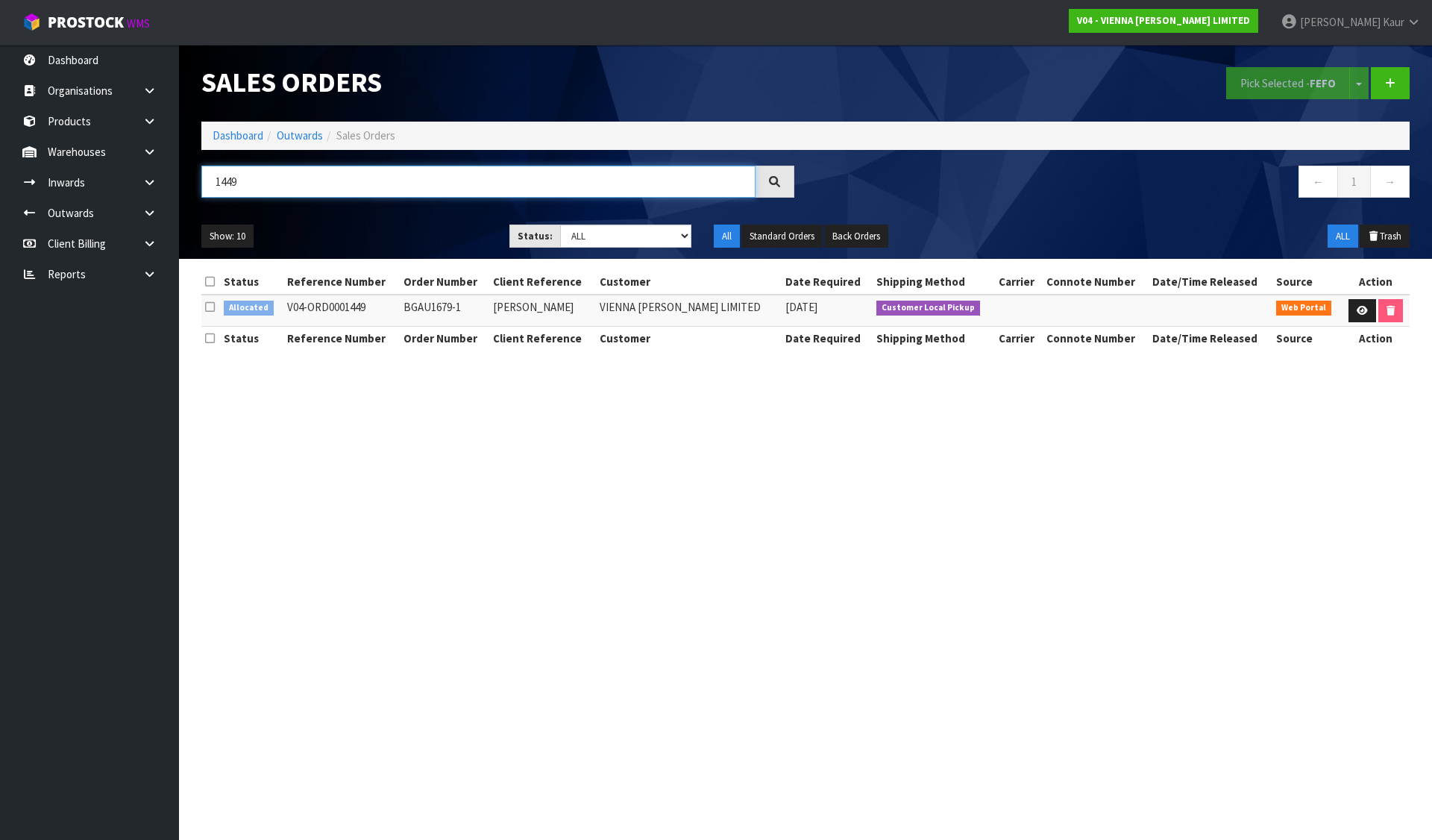
drag, startPoint x: 253, startPoint y: 181, endPoint x: 182, endPoint y: 183, distance: 71.0
click at [182, 183] on header "Sales Orders Pick Selected - FEFO Split button! FIFO - First In First Out FEFO …" at bounding box center [806, 152] width 1253 height 214
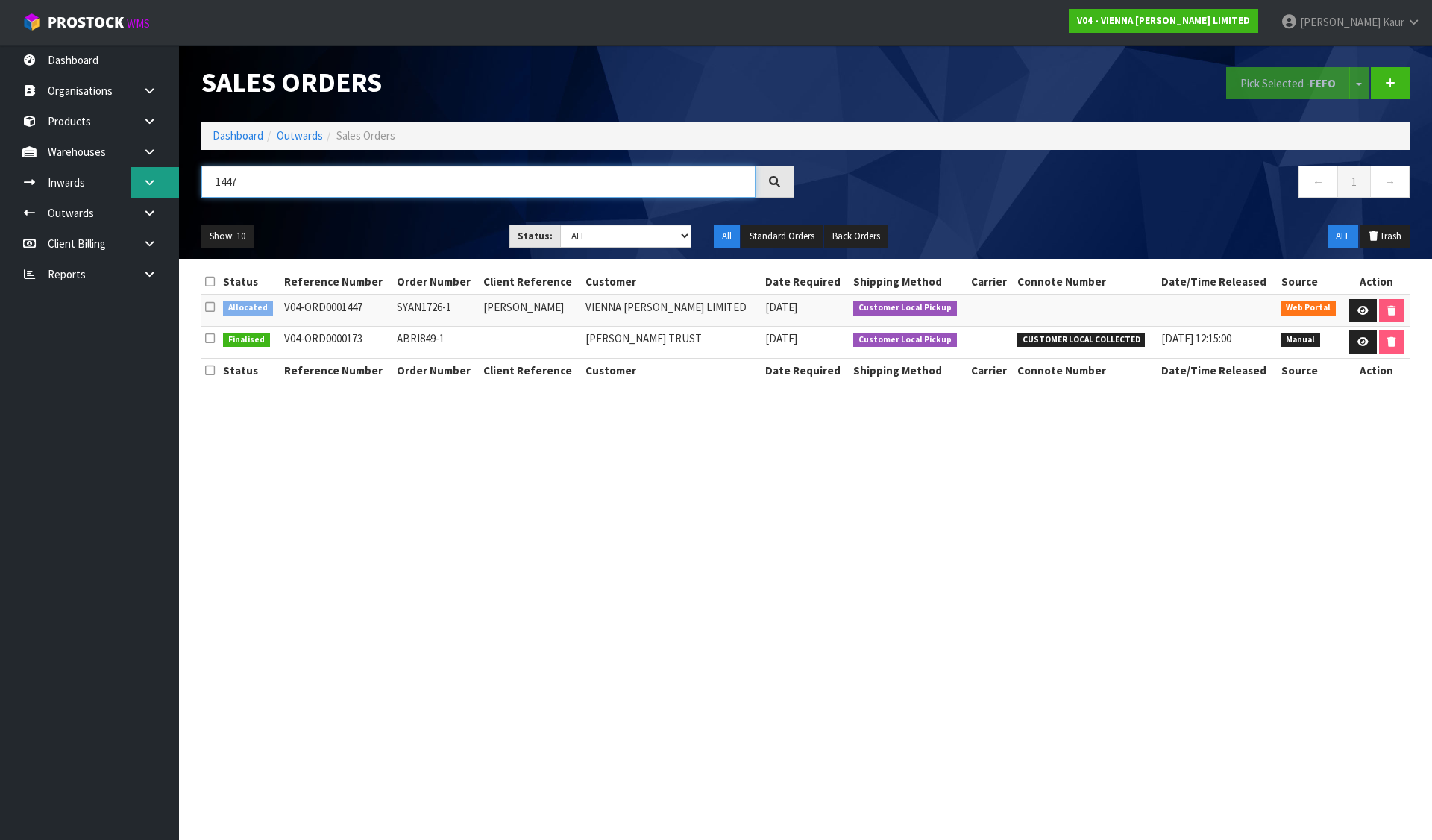
drag, startPoint x: 277, startPoint y: 188, endPoint x: 168, endPoint y: 178, distance: 109.5
click at [168, 178] on body "Toggle navigation ProStock WMS V04 - VIENNA WOODS LIMITED Divjot Kaur Logout Da…" at bounding box center [716, 420] width 1432 height 840
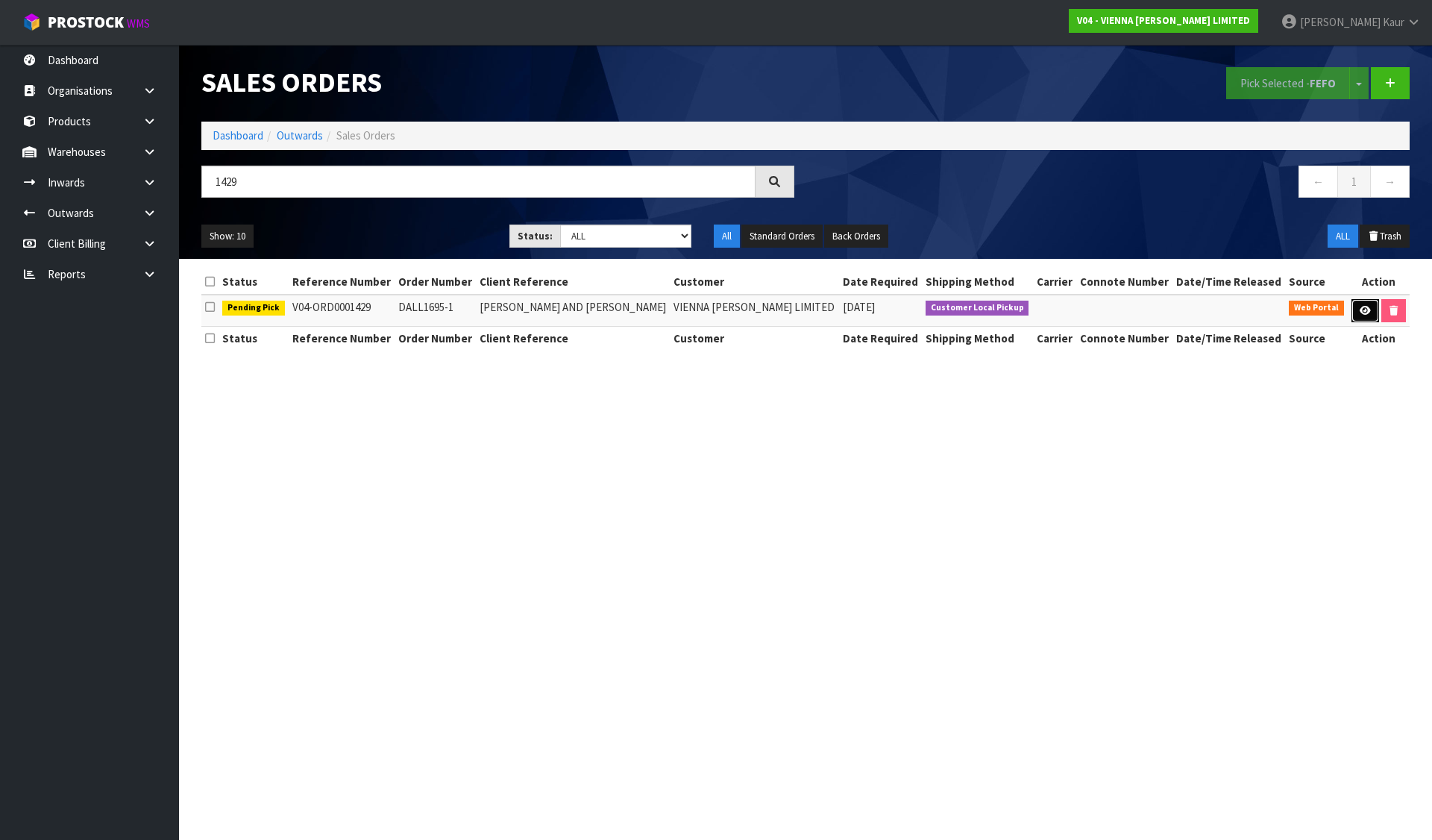
click at [1360, 306] on icon at bounding box center [1365, 310] width 11 height 10
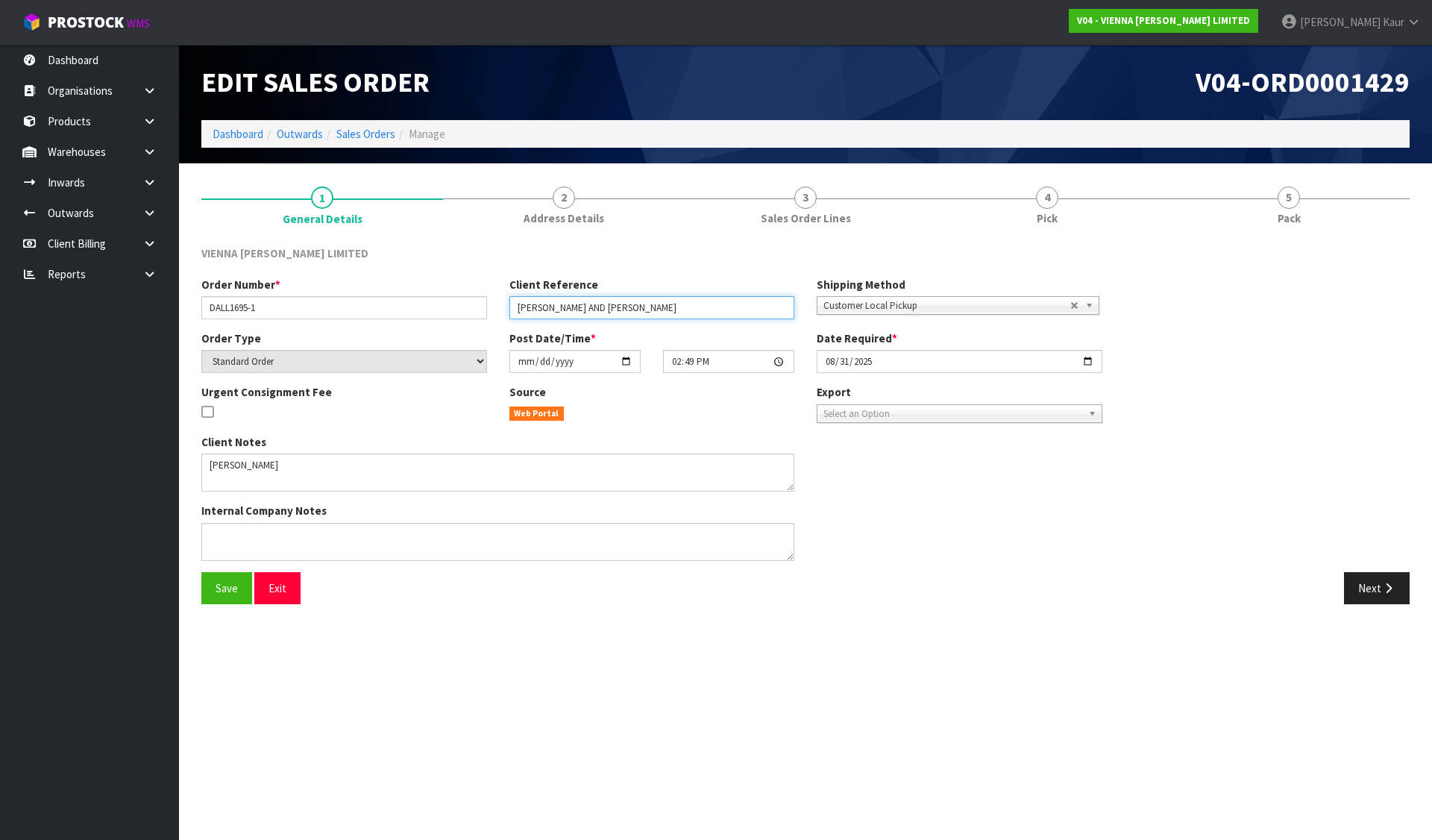
click at [690, 313] on input "[PERSON_NAME] AND [PERSON_NAME]" at bounding box center [652, 308] width 286 height 23
click at [208, 583] on button "Save" at bounding box center [227, 588] width 51 height 32
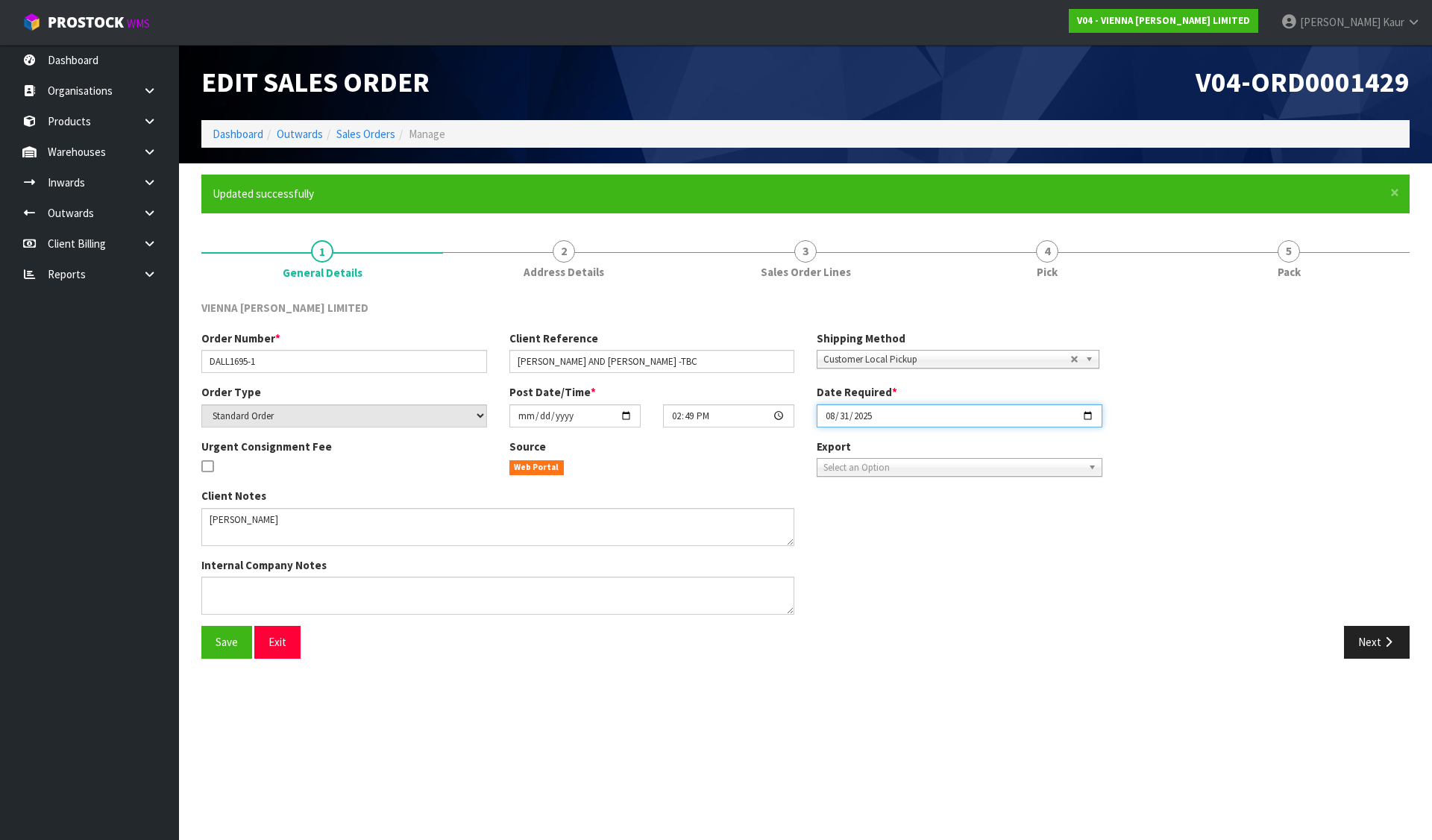
click at [1090, 413] on input "2025-08-31" at bounding box center [960, 416] width 286 height 23
click at [228, 643] on span "Save" at bounding box center [227, 642] width 22 height 15
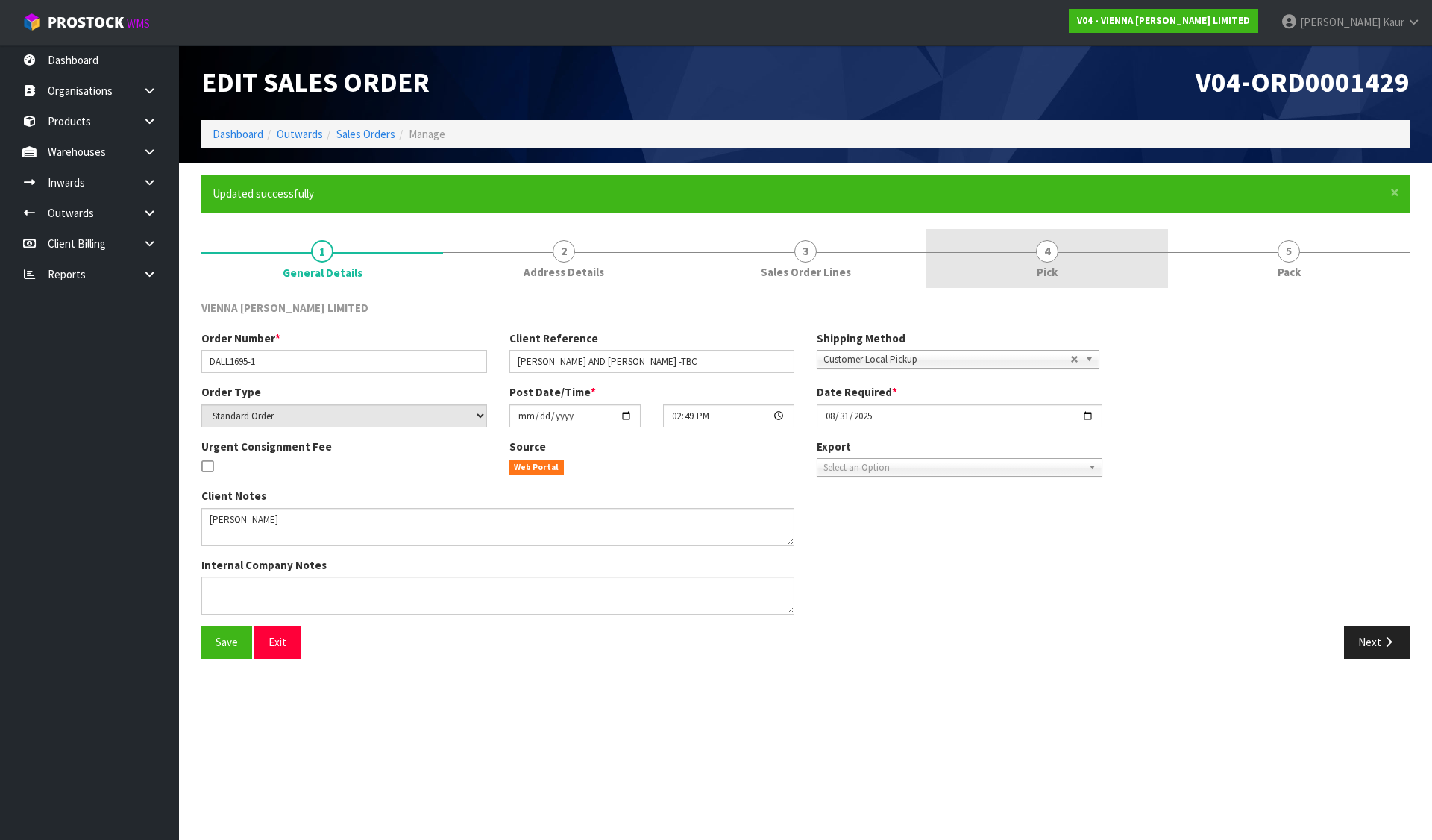
click at [1097, 261] on link "4 Pick" at bounding box center [1048, 258] width 242 height 59
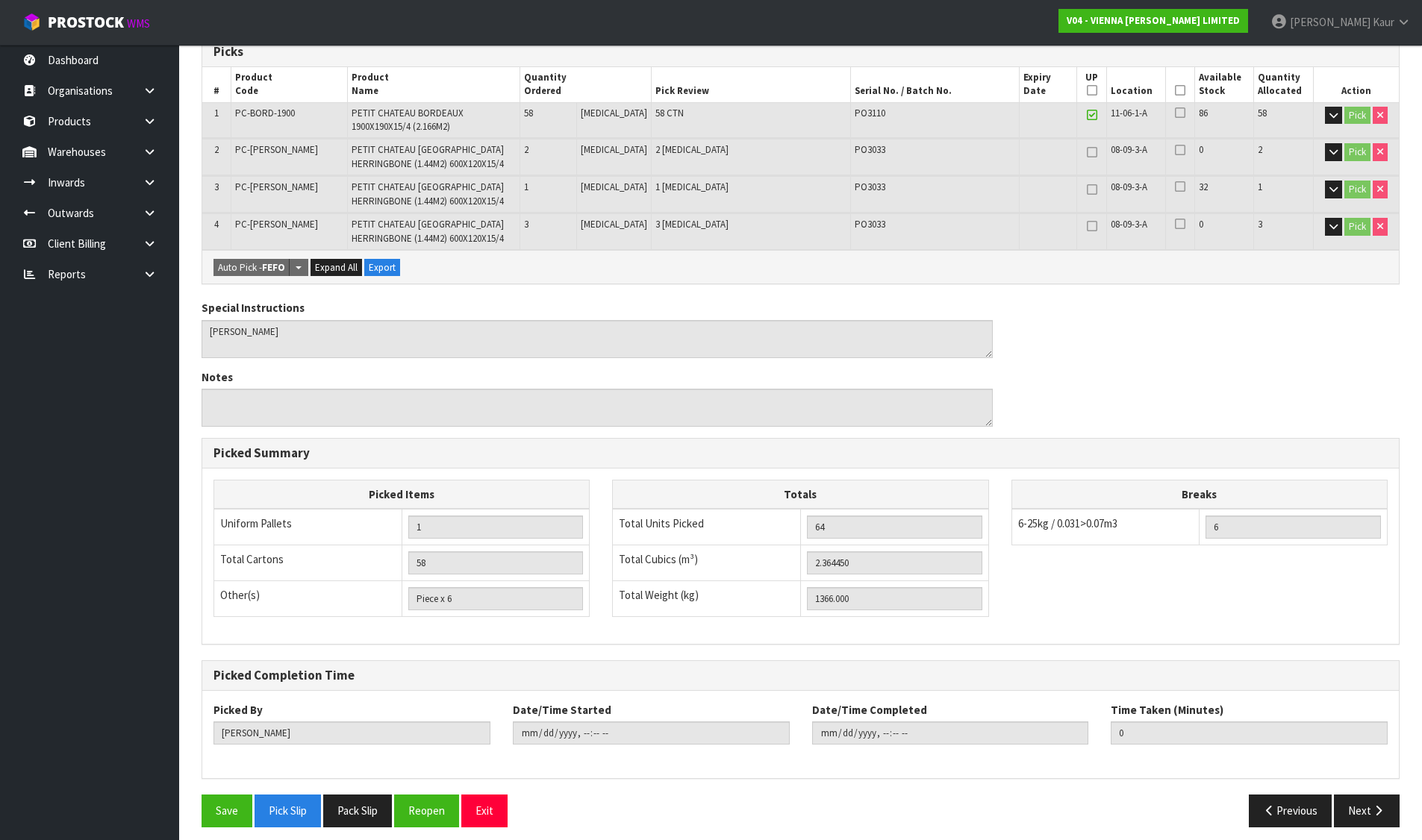
scroll to position [327, 0]
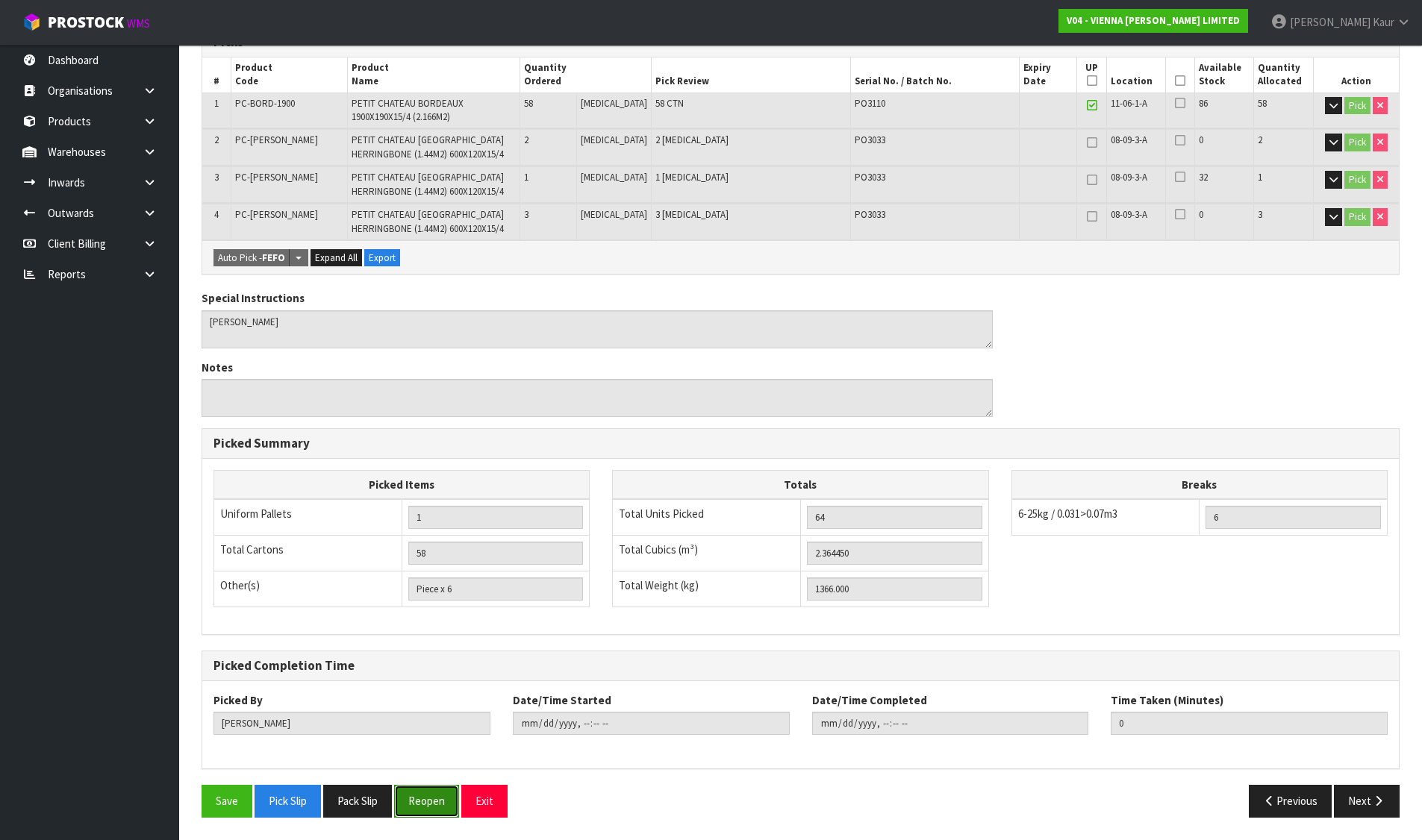
click at [428, 800] on button "Reopen" at bounding box center [426, 801] width 65 height 32
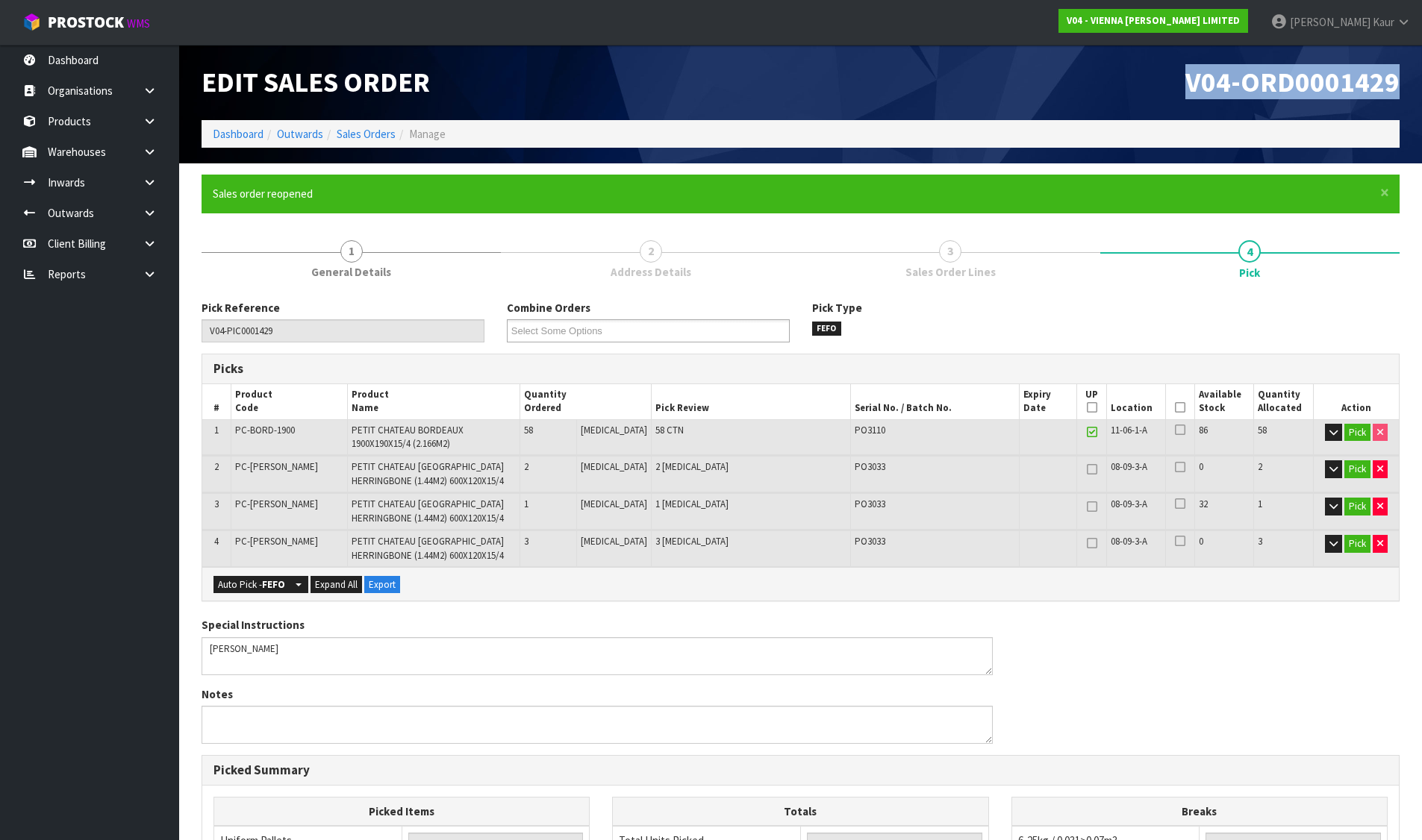
drag, startPoint x: 1223, startPoint y: 86, endPoint x: 1424, endPoint y: 81, distance: 201.1
click at [1422, 81] on html "Toggle navigation ProStock WMS V04 - VIENNA WOODS LIMITED Divjot Kaur Logout Da…" at bounding box center [711, 420] width 1422 height 840
click at [362, 134] on link "Sales Orders" at bounding box center [365, 134] width 59 height 15
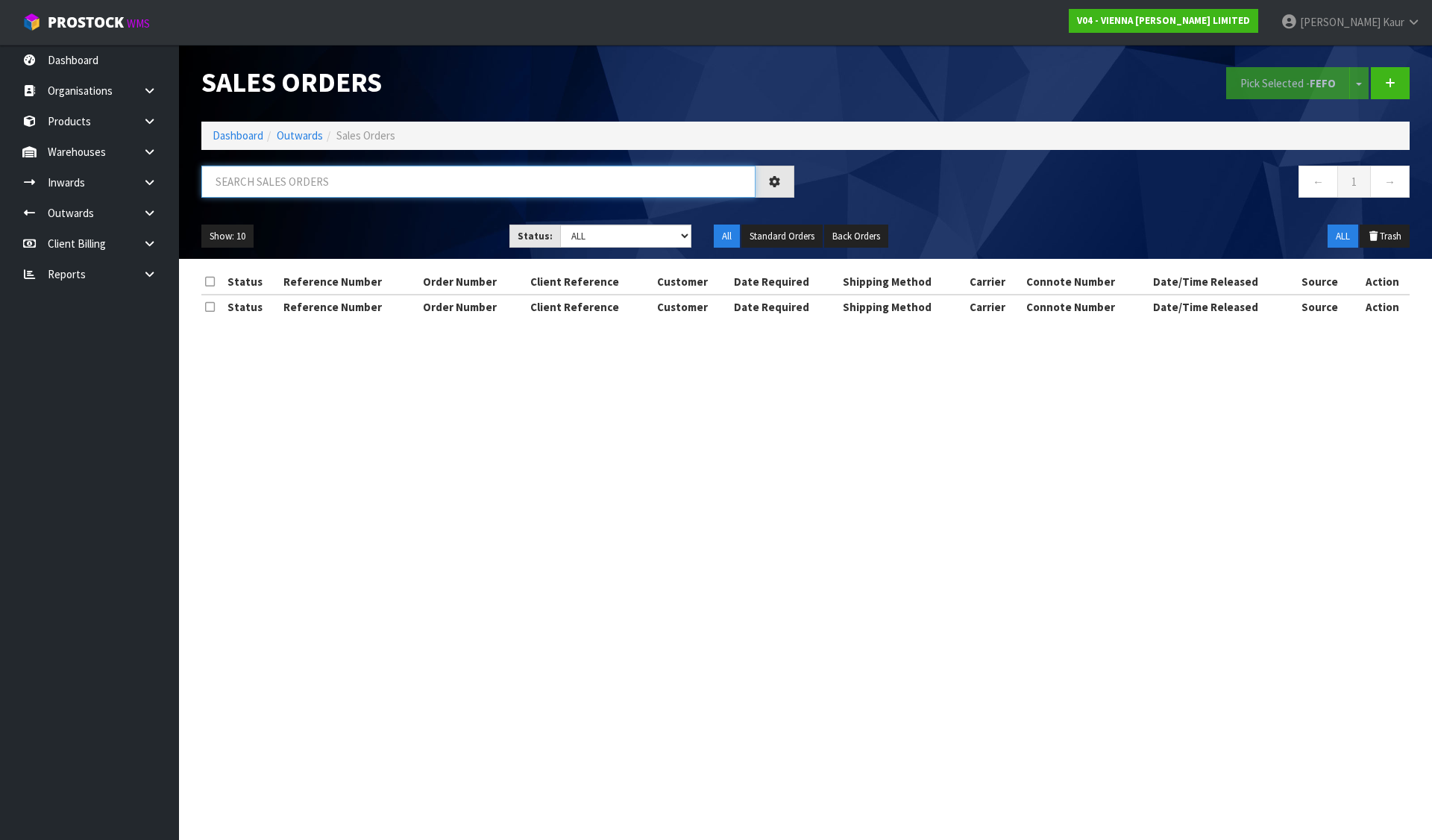
click at [368, 174] on input "text" at bounding box center [479, 181] width 554 height 32
paste input "1324"
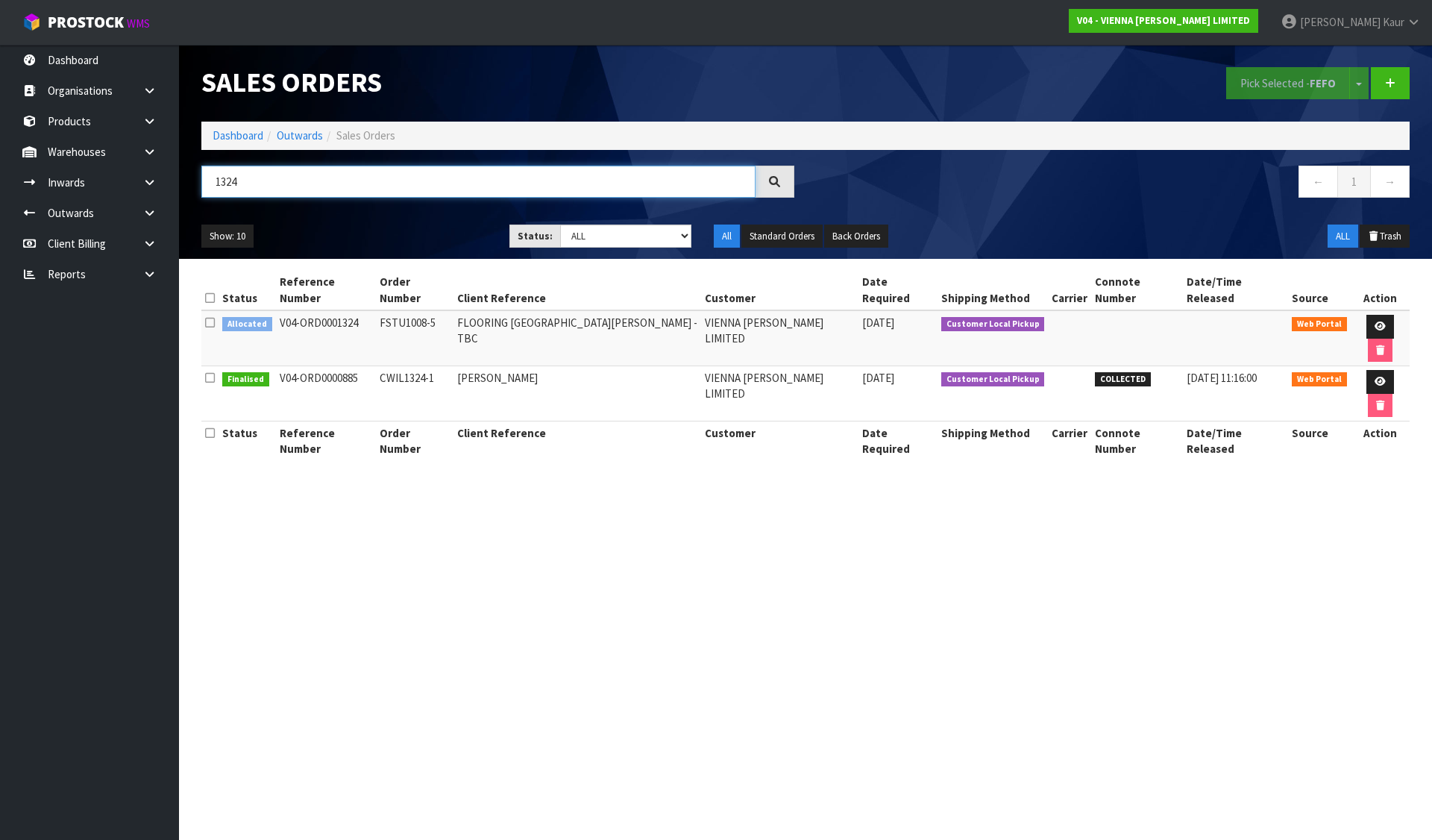
click at [225, 181] on input "1324" at bounding box center [479, 181] width 554 height 32
paste input "128"
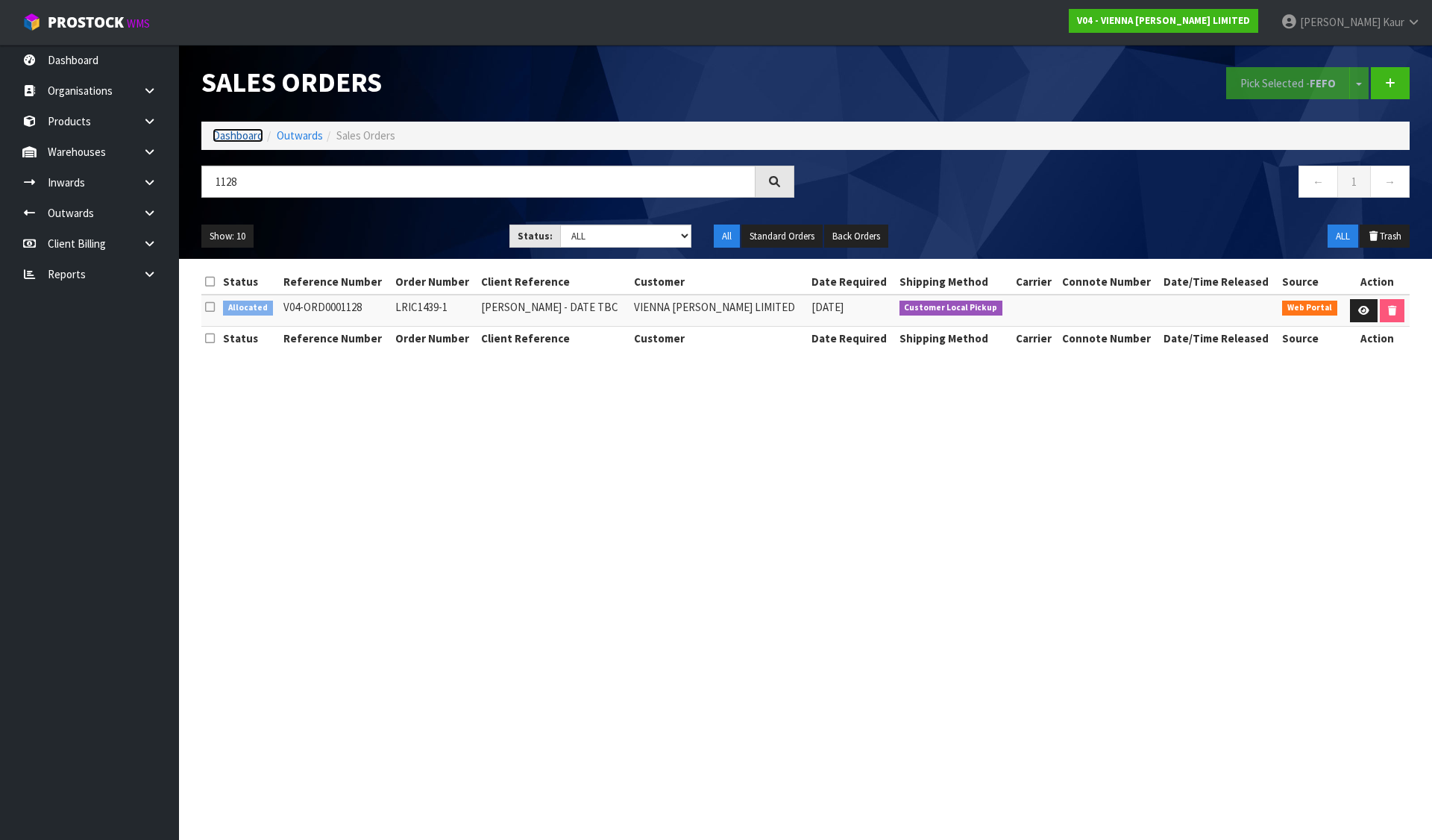
click at [233, 135] on link "Dashboard" at bounding box center [238, 136] width 51 height 15
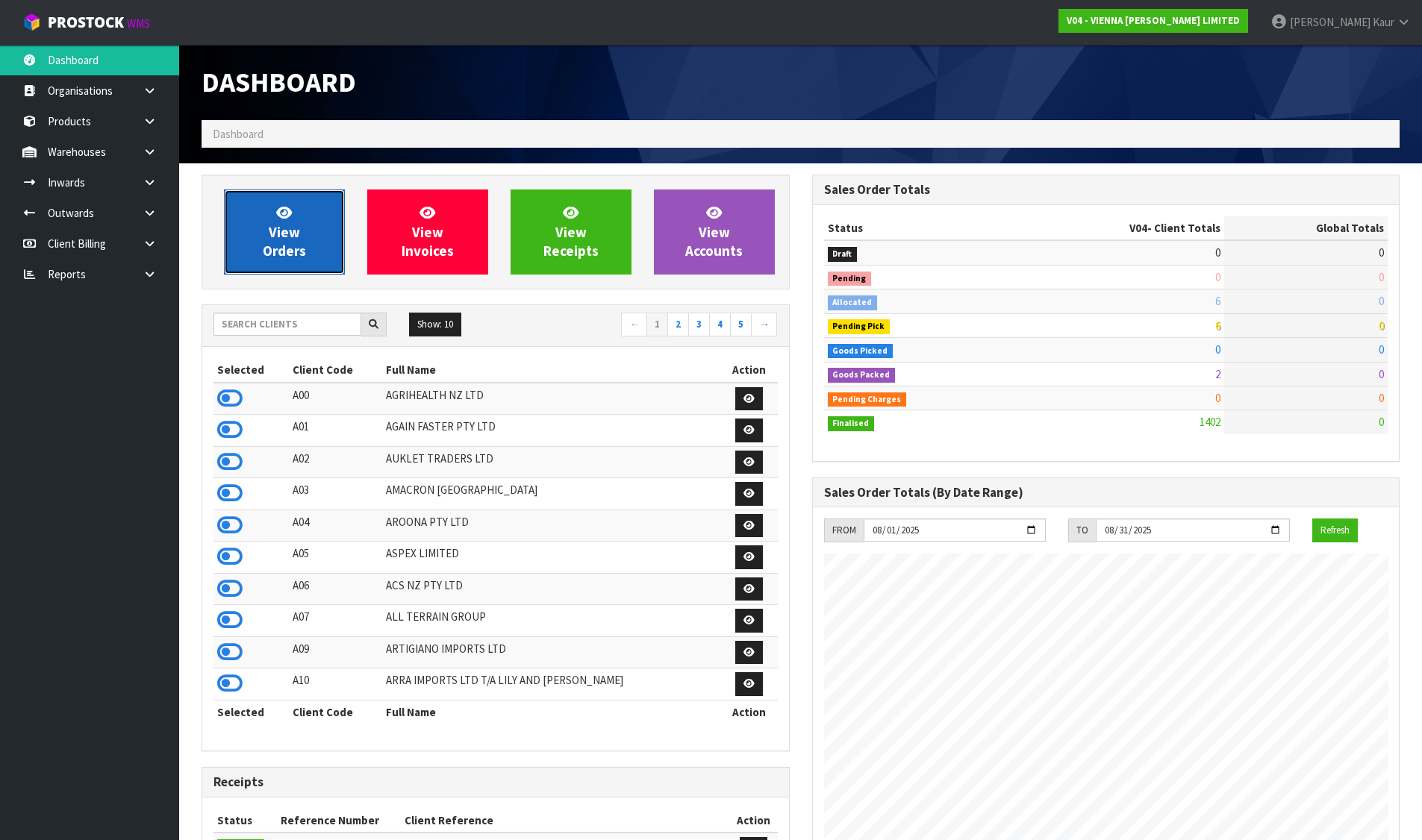
click at [251, 214] on link "View Orders" at bounding box center [284, 231] width 121 height 85
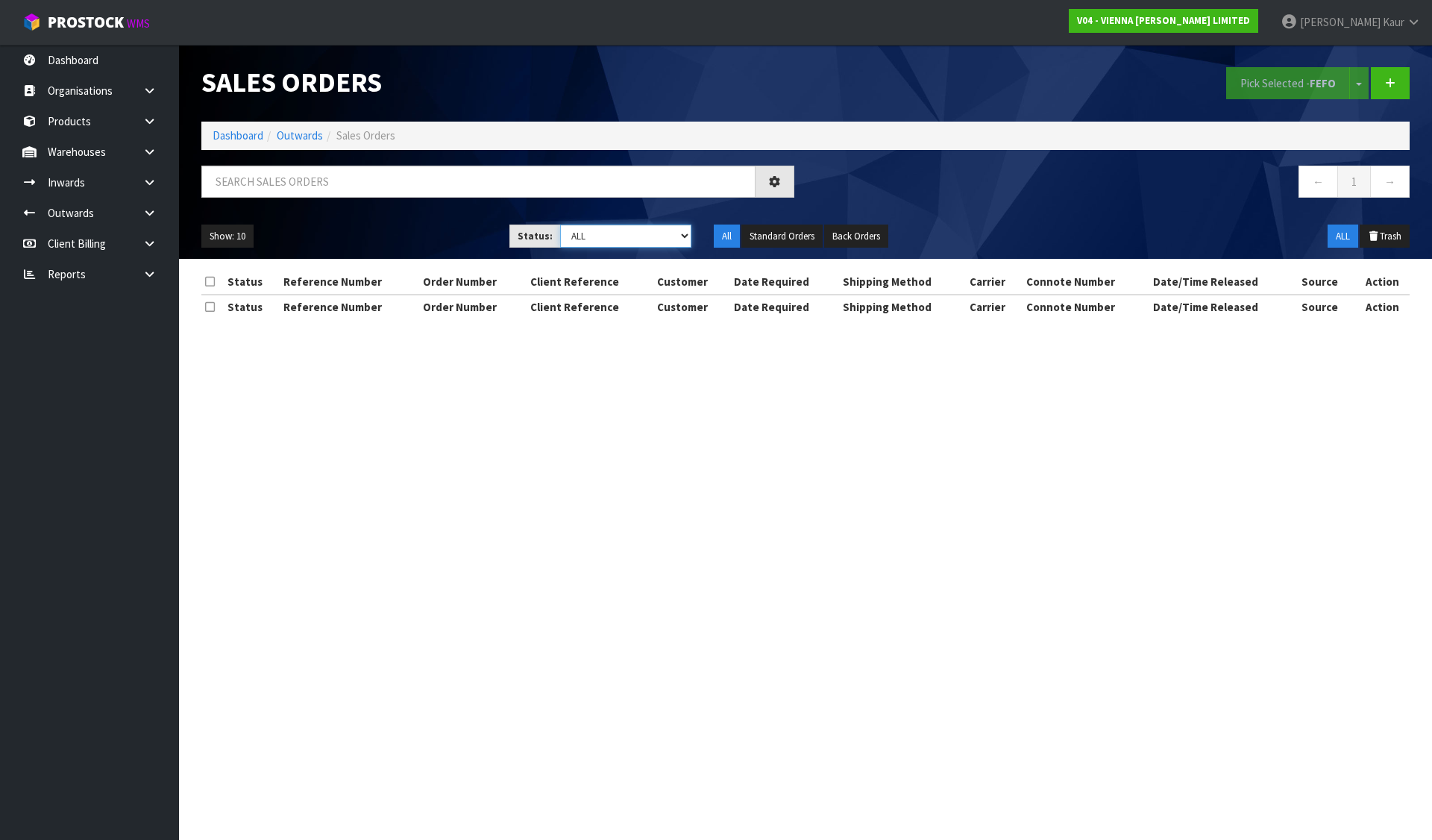
click at [601, 237] on select "Draft Pending Allocated Pending Pick Goods Picked Goods Packed Pending Charges …" at bounding box center [626, 236] width 132 height 23
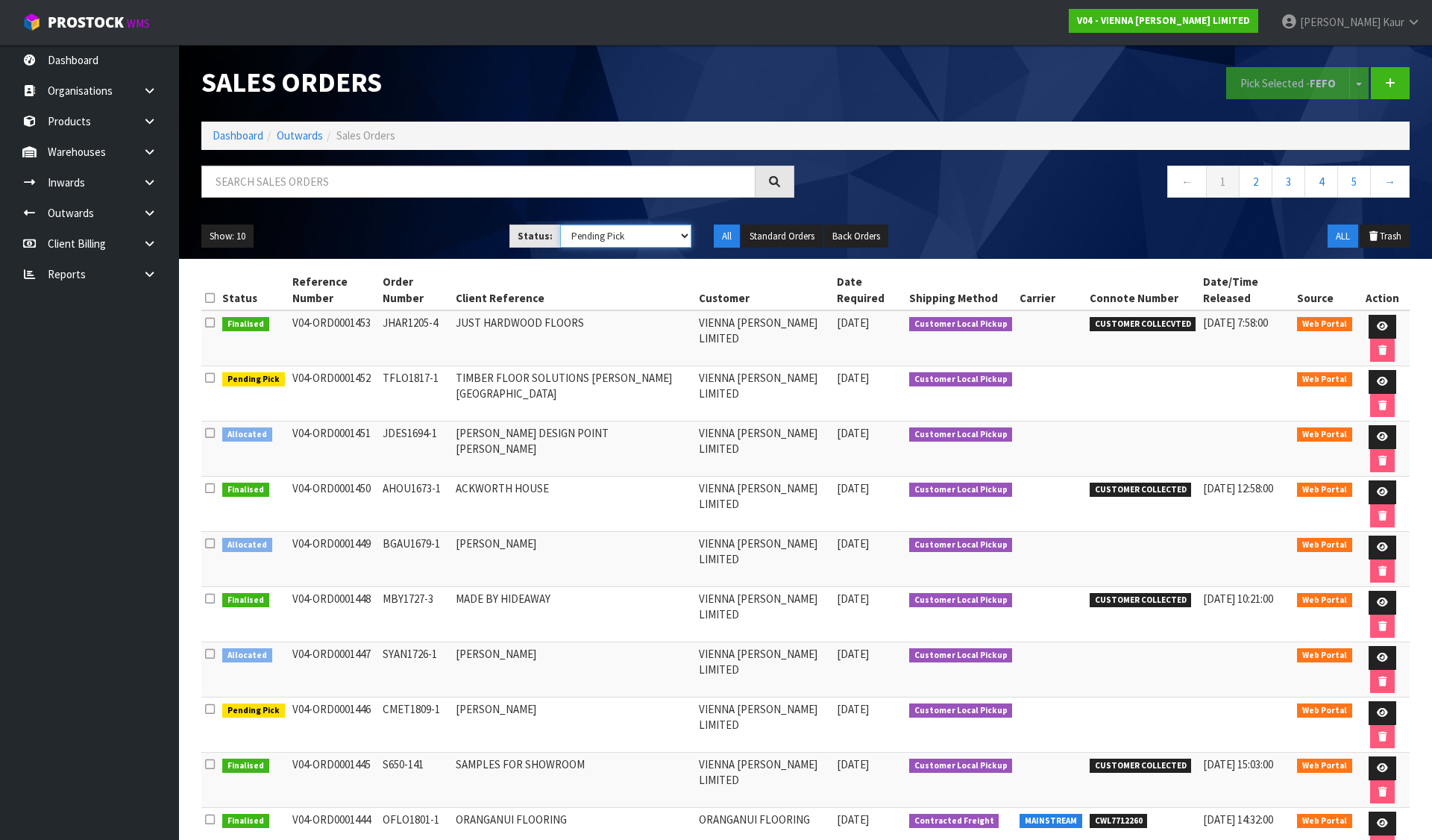
click at [561, 224] on select "Draft Pending Allocated Pending Pick Goods Picked Goods Packed Pending Charges …" at bounding box center [626, 236] width 132 height 23
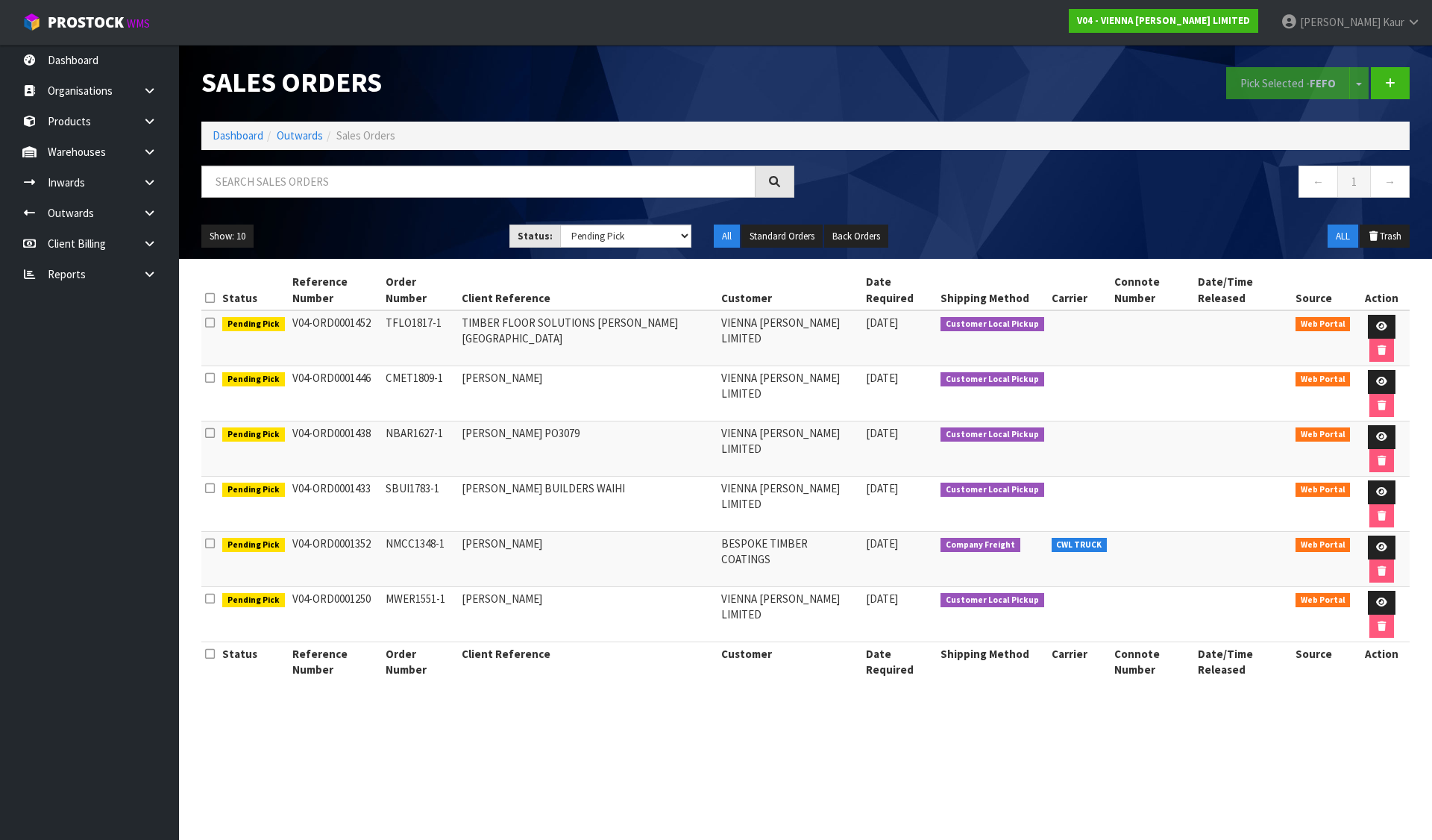
click at [395, 573] on section "Sales Orders Pick Selected - FEFO Split button! FIFO - First In First Out FEFO …" at bounding box center [716, 420] width 1432 height 840
click at [1376, 322] on icon at bounding box center [1381, 326] width 11 height 10
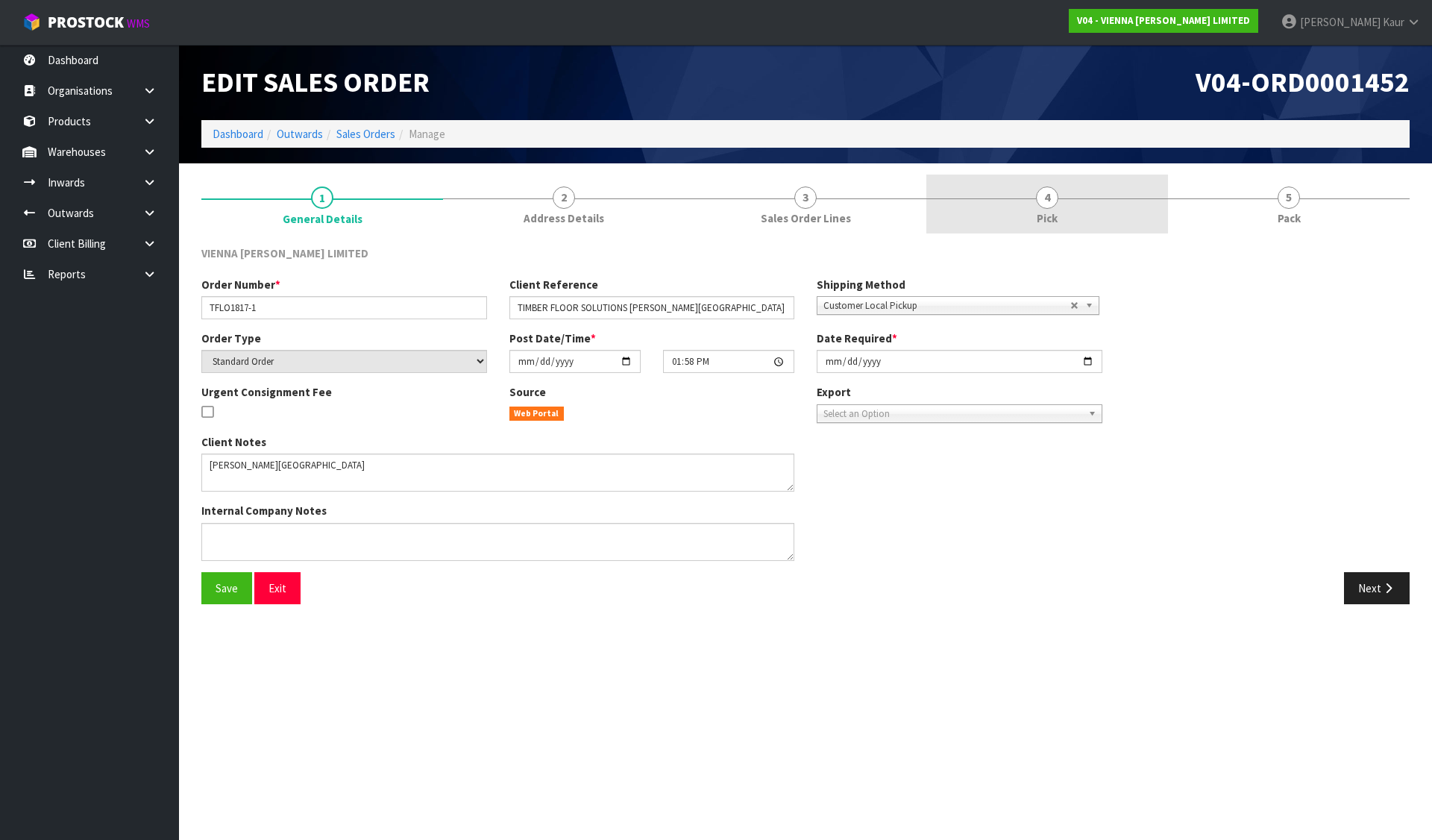
click at [1071, 213] on link "4 Pick" at bounding box center [1048, 204] width 242 height 59
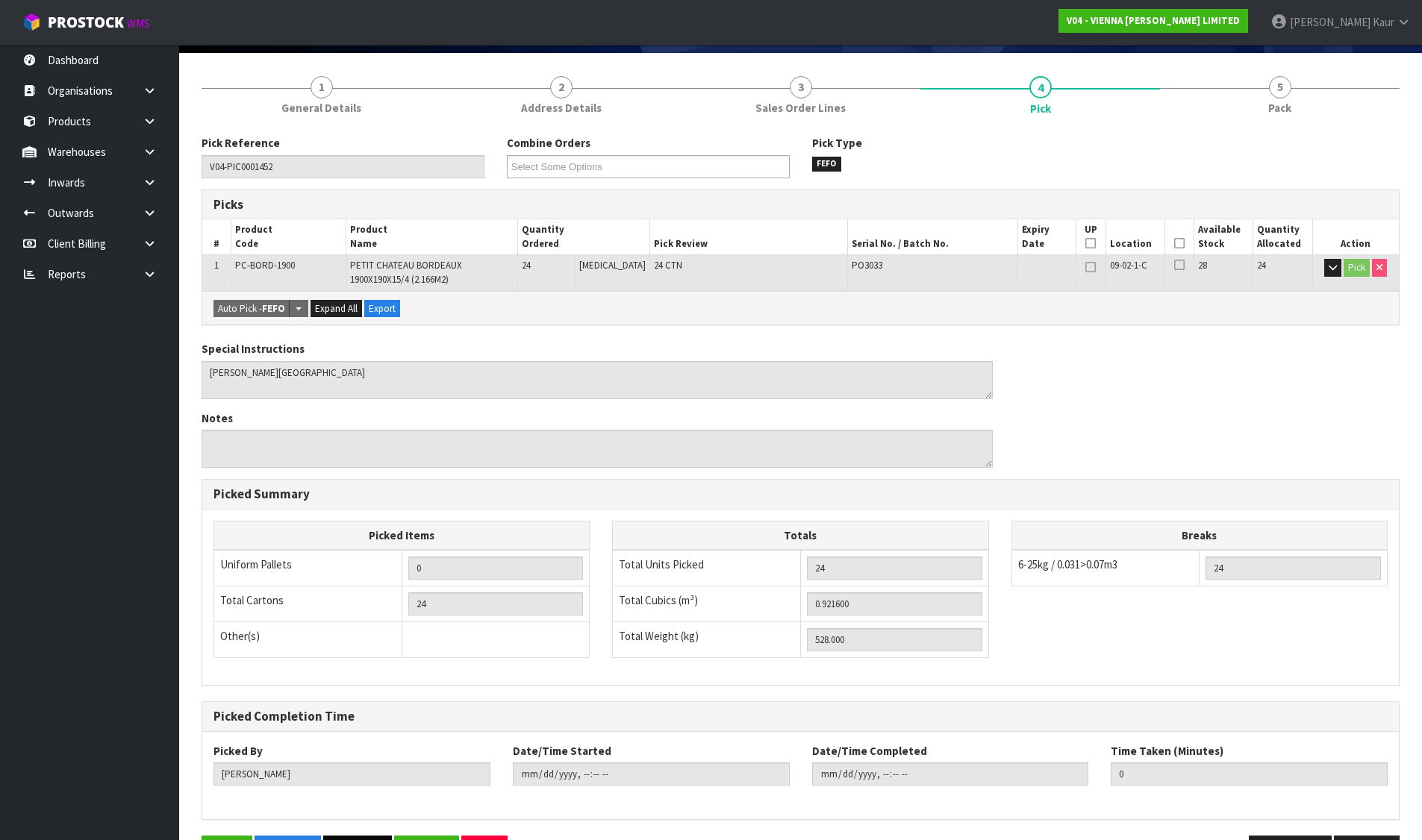
scroll to position [161, 0]
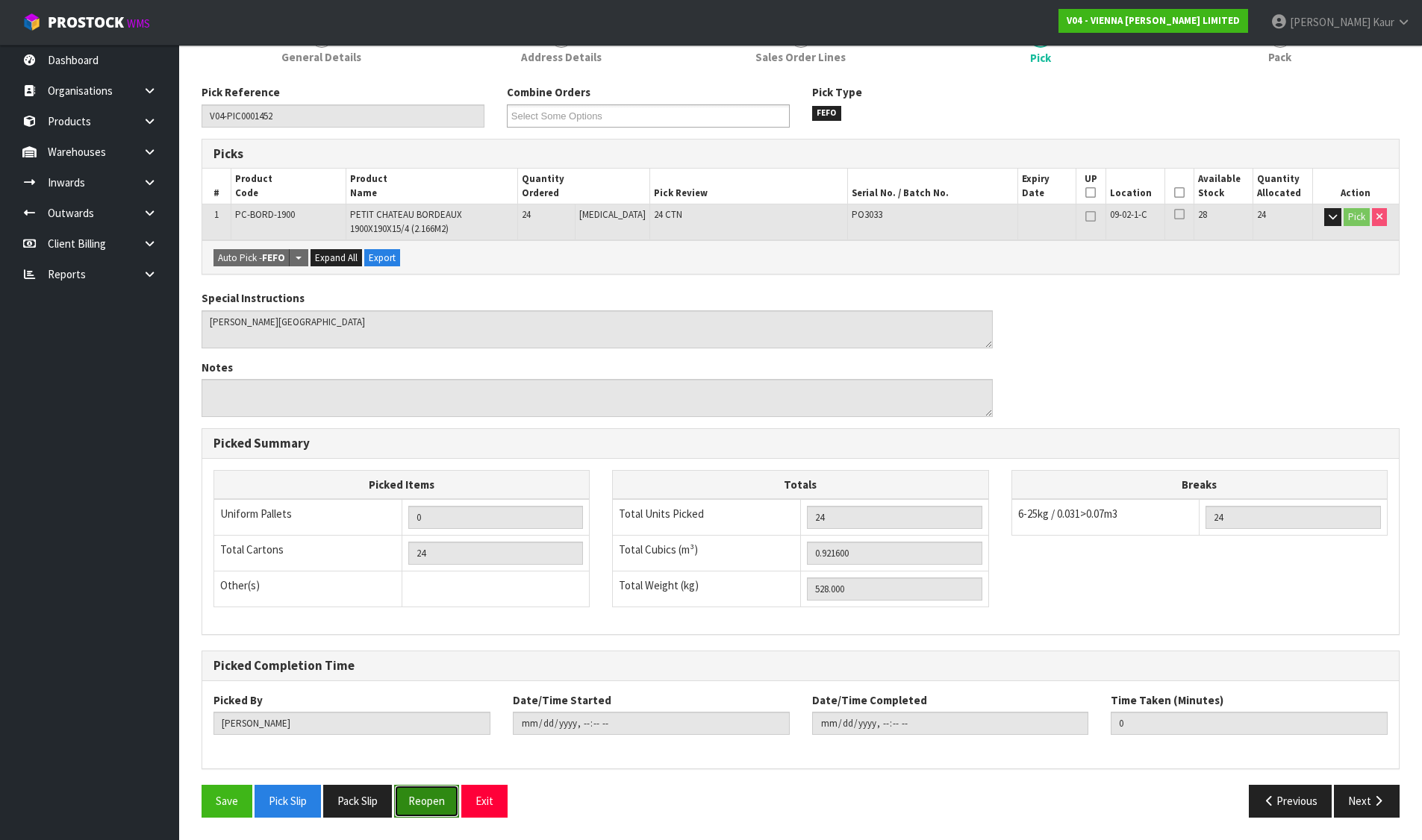
click at [418, 811] on button "Reopen" at bounding box center [426, 801] width 65 height 32
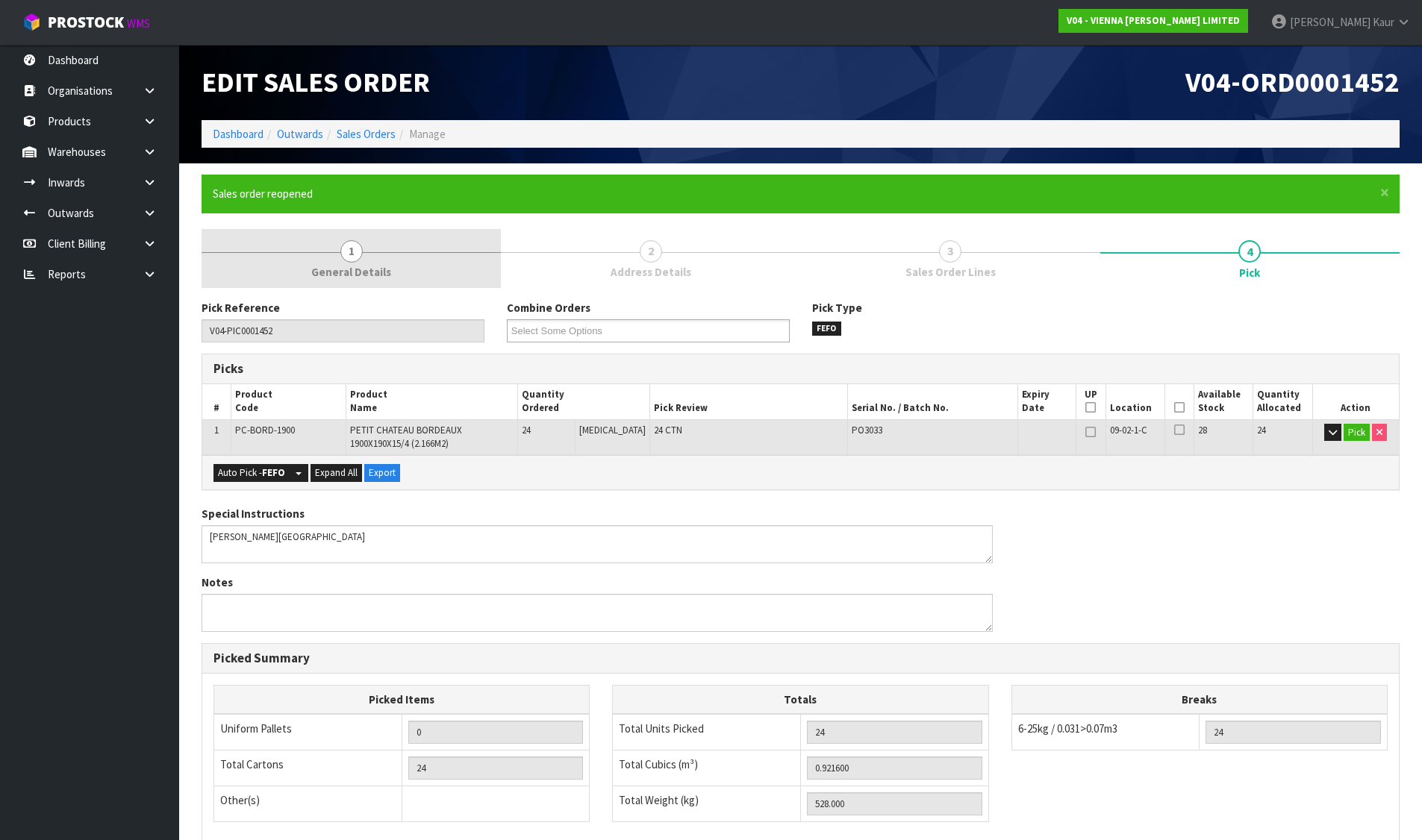
click at [355, 239] on link "1 General Details" at bounding box center [351, 258] width 300 height 59
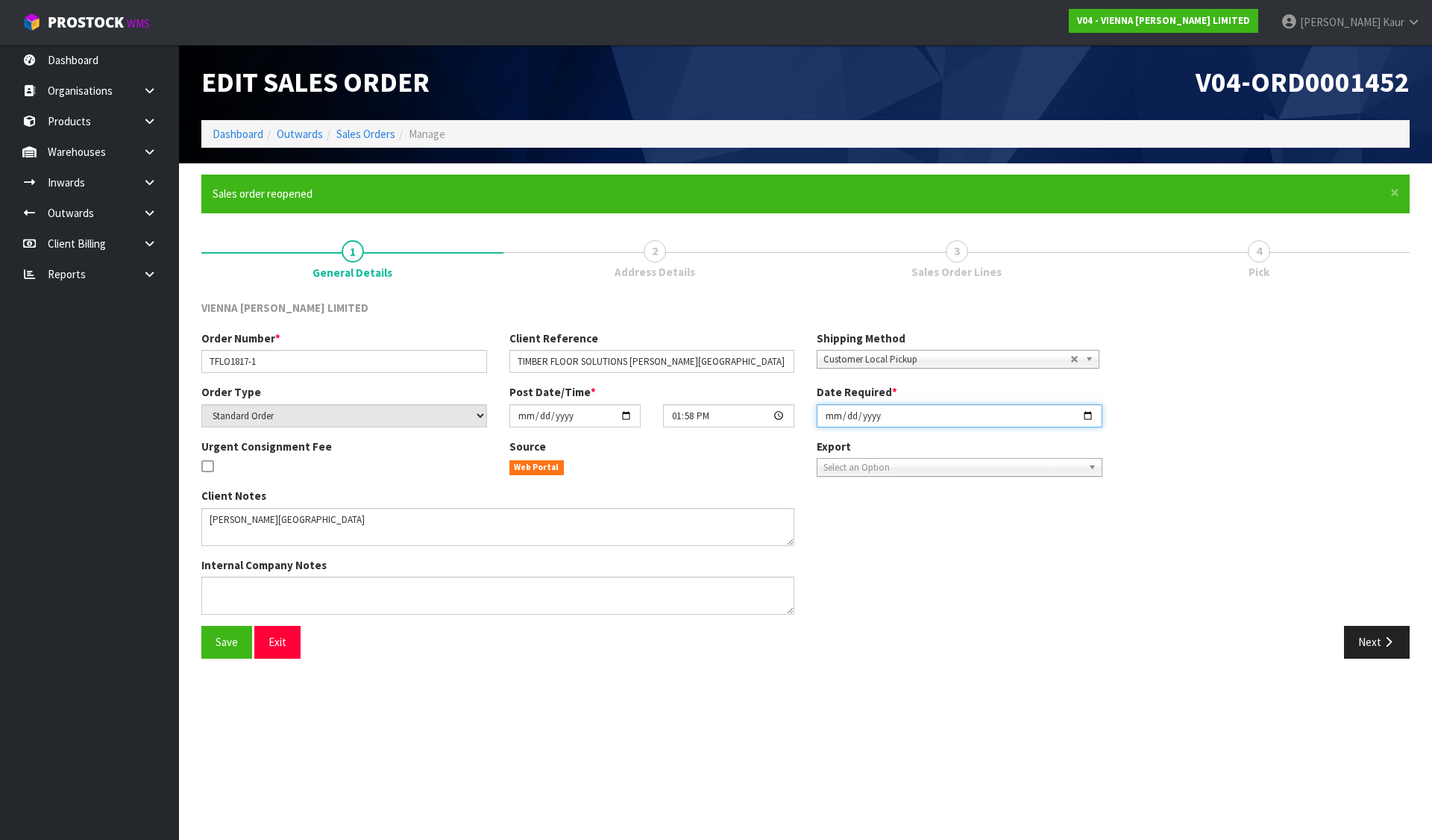
click at [1090, 418] on input "2025-08-25" at bounding box center [960, 416] width 286 height 23
click at [244, 648] on button "Save" at bounding box center [227, 642] width 51 height 32
click at [383, 135] on link "Sales Orders" at bounding box center [365, 134] width 59 height 15
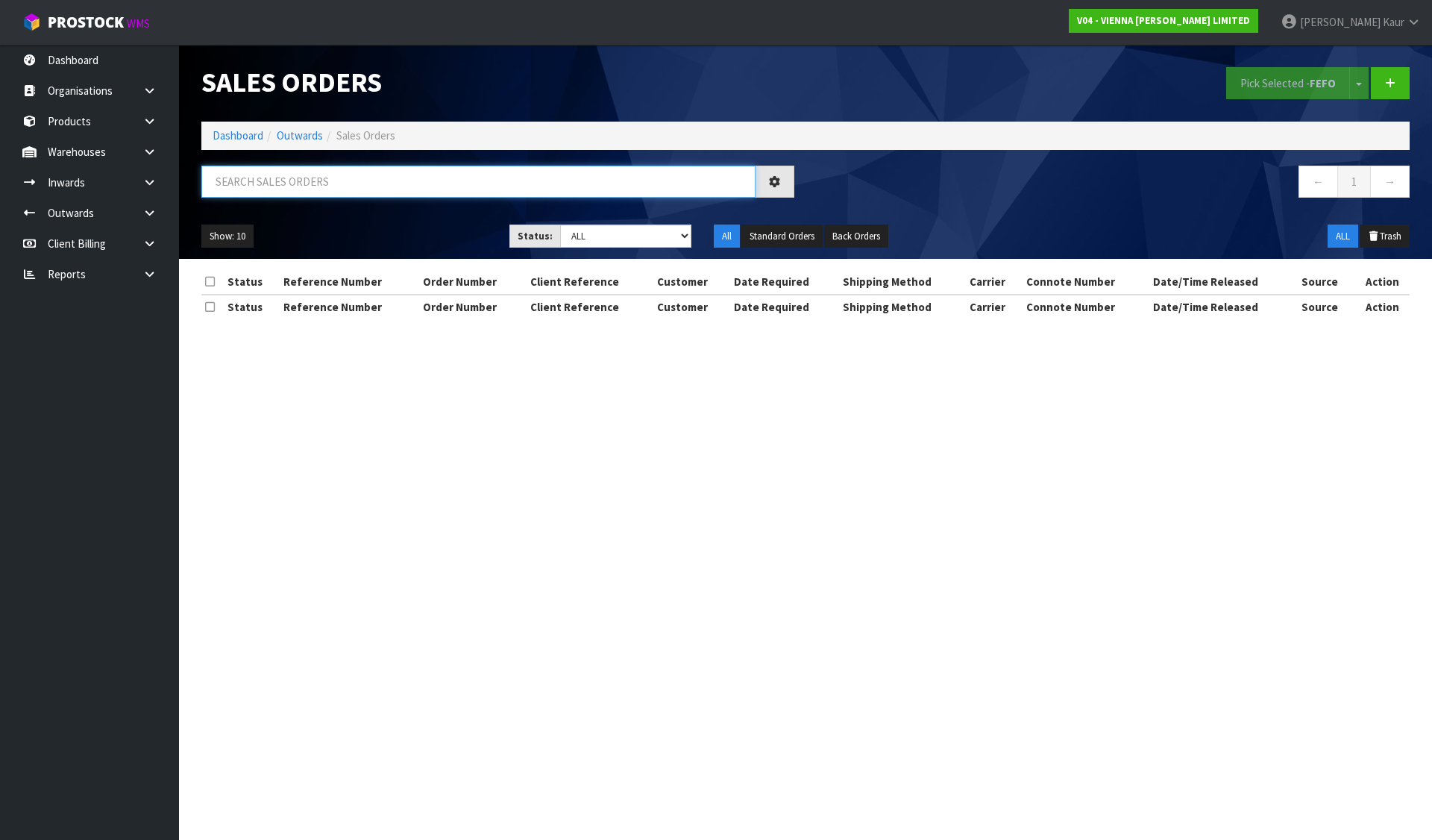
click at [383, 182] on input "text" at bounding box center [479, 181] width 554 height 32
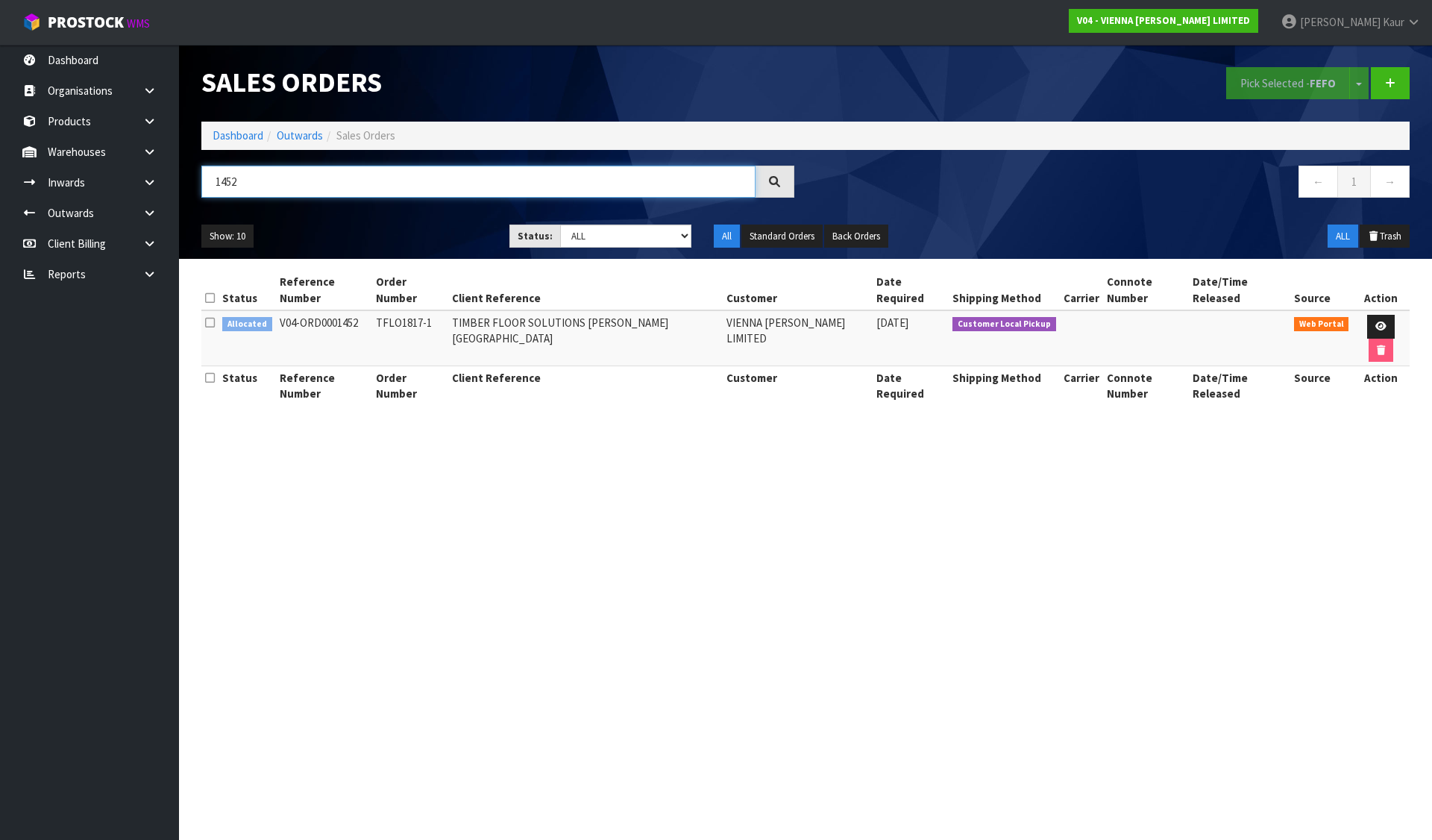
drag, startPoint x: 272, startPoint y: 188, endPoint x: 188, endPoint y: 192, distance: 84.1
click at [188, 192] on header "Sales Orders Pick Selected - FEFO Split button! FIFO - First In First Out FEFO …" at bounding box center [806, 152] width 1253 height 214
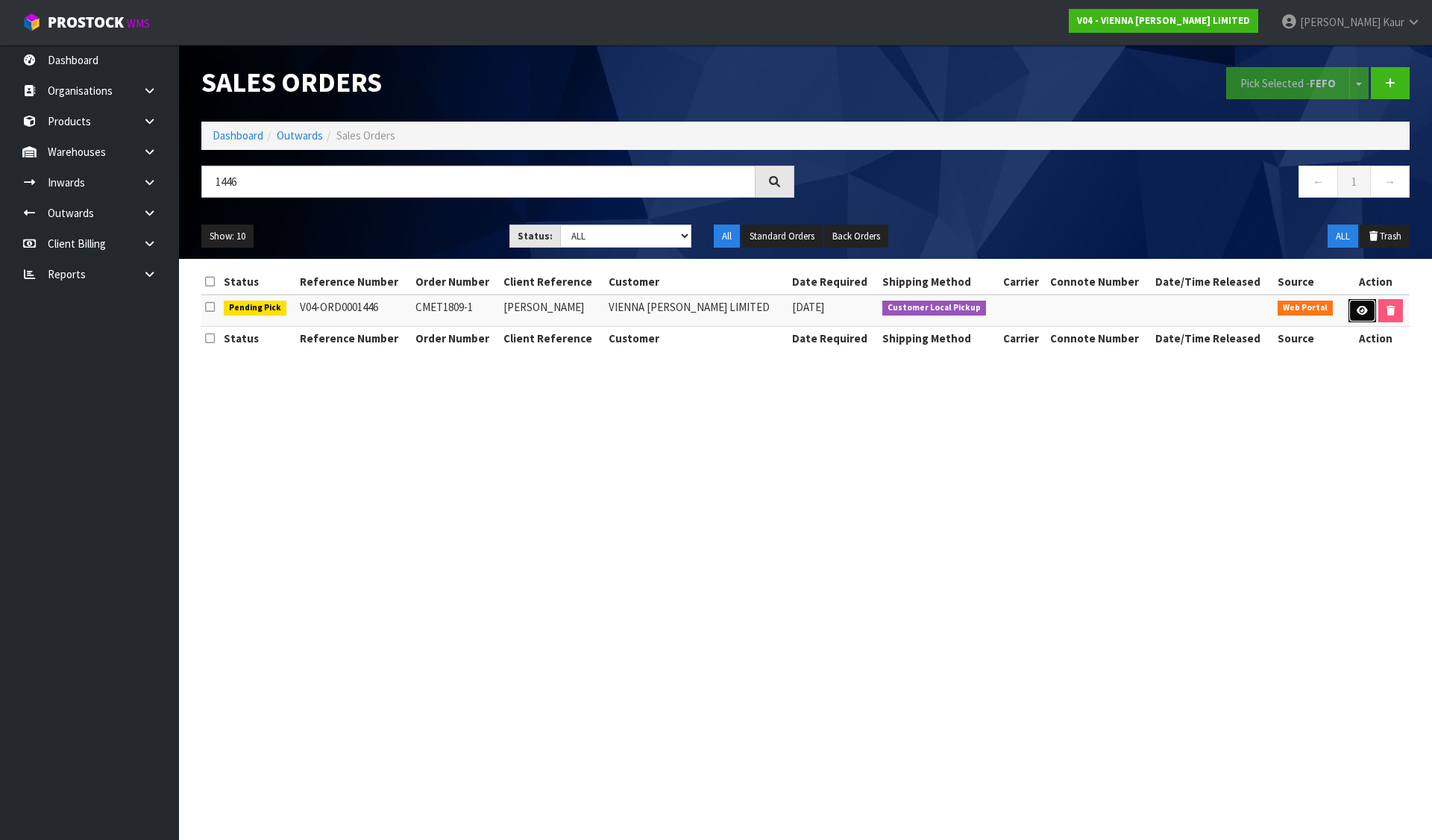
click at [1358, 312] on icon at bounding box center [1362, 310] width 11 height 10
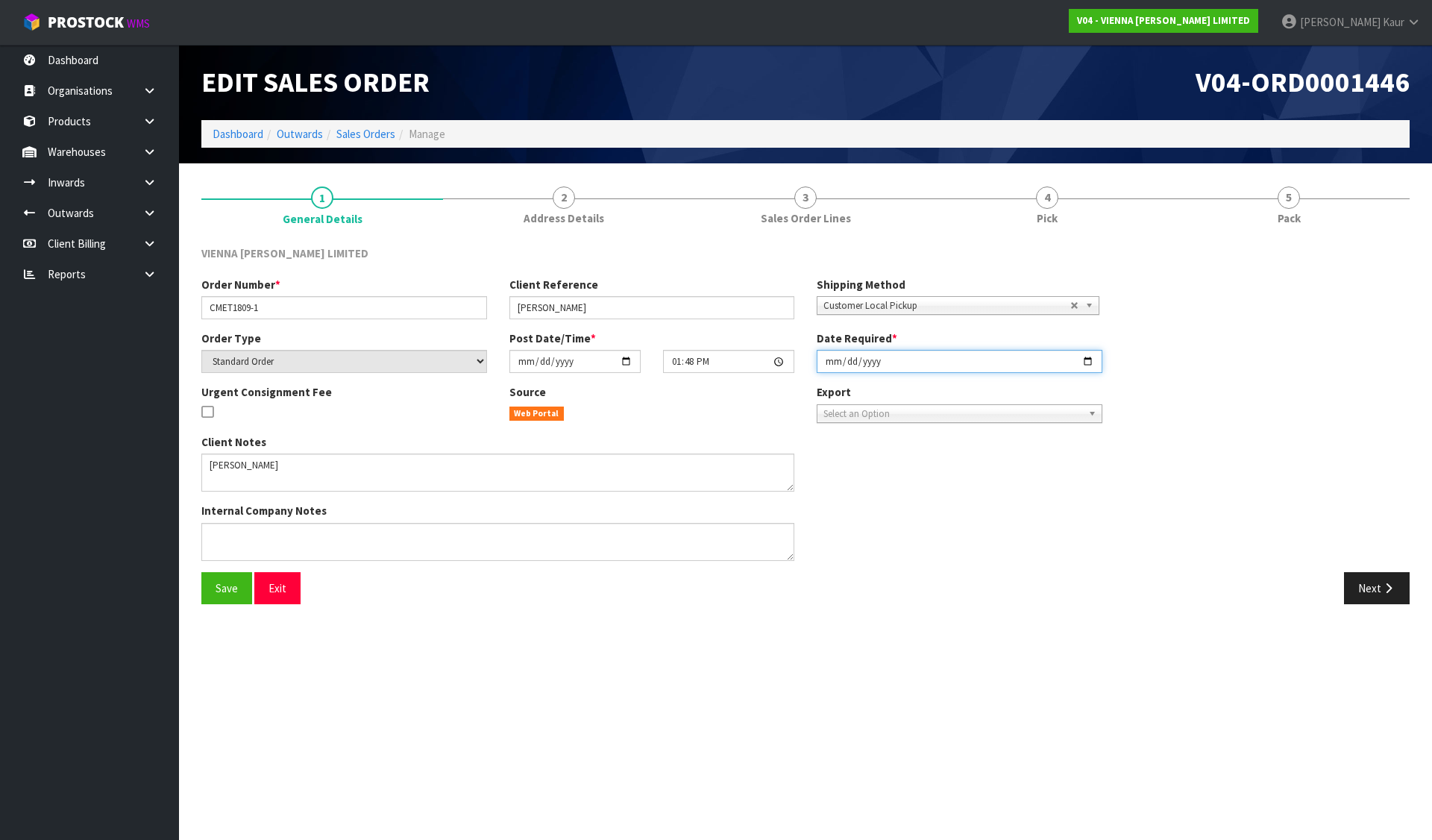
click at [1084, 361] on input "2025-08-30" at bounding box center [960, 361] width 286 height 23
click at [221, 581] on span "Save" at bounding box center [227, 588] width 22 height 15
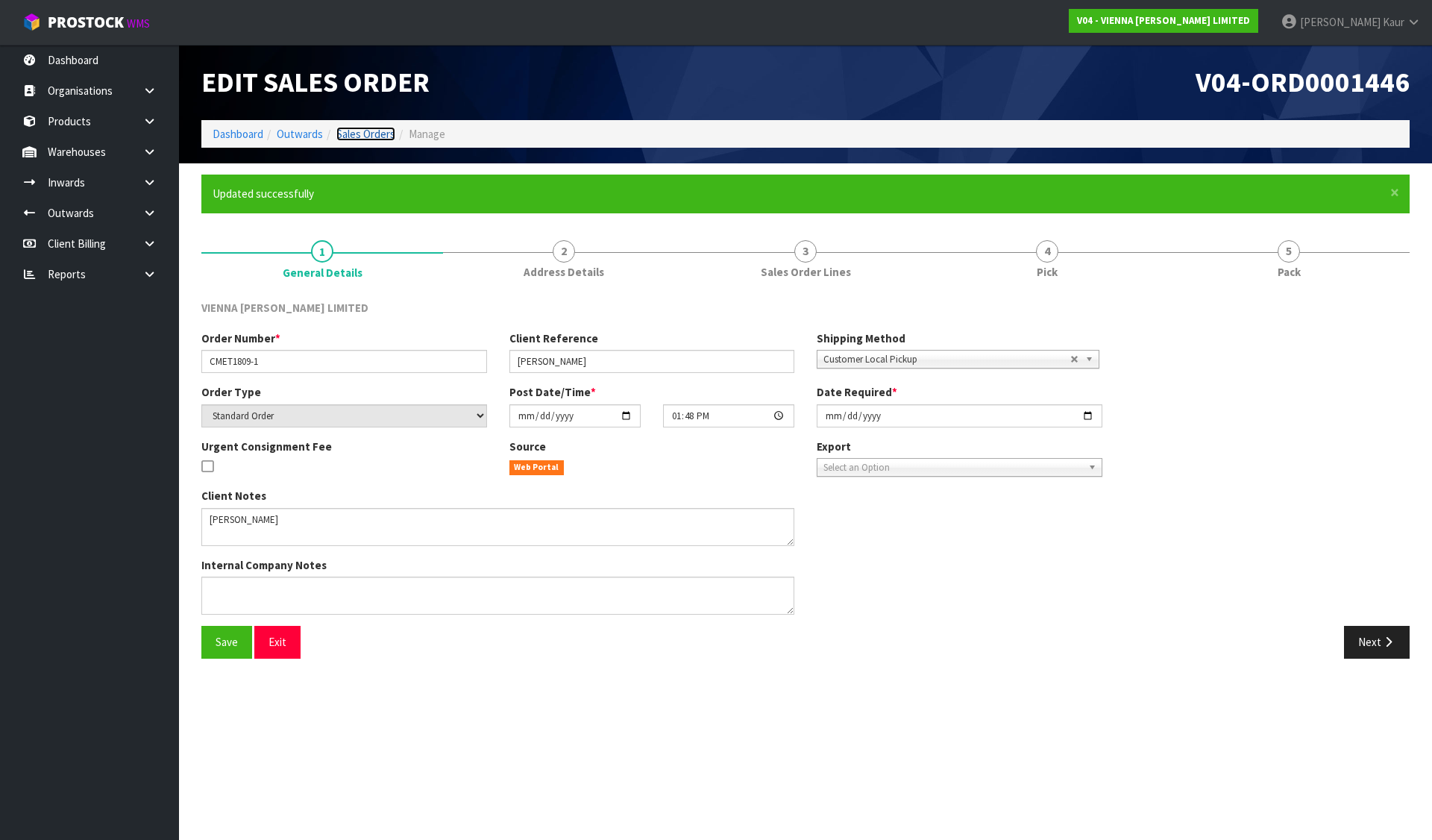
click at [379, 131] on link "Sales Orders" at bounding box center [365, 134] width 59 height 15
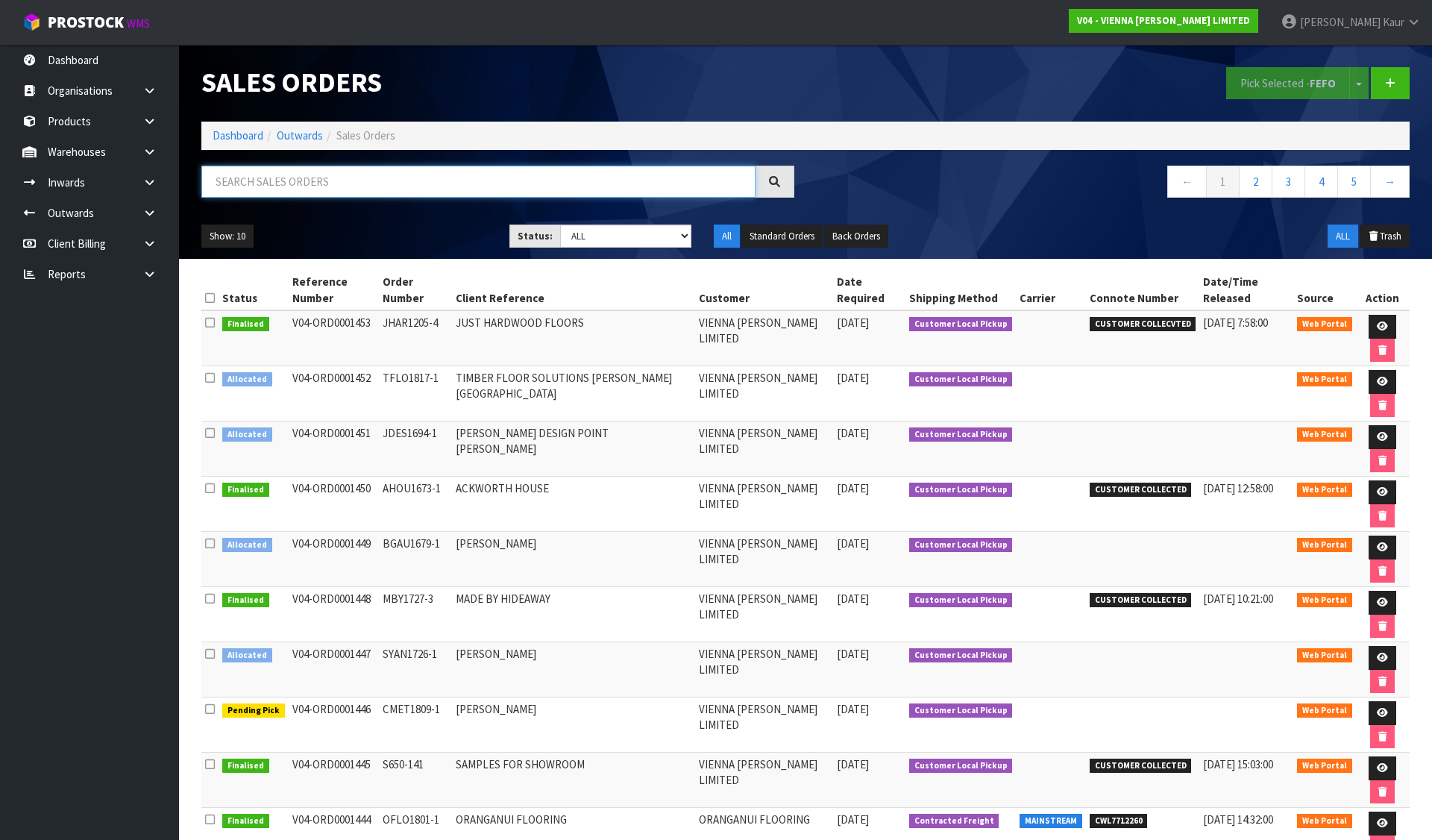
click at [390, 185] on input "text" at bounding box center [479, 181] width 554 height 32
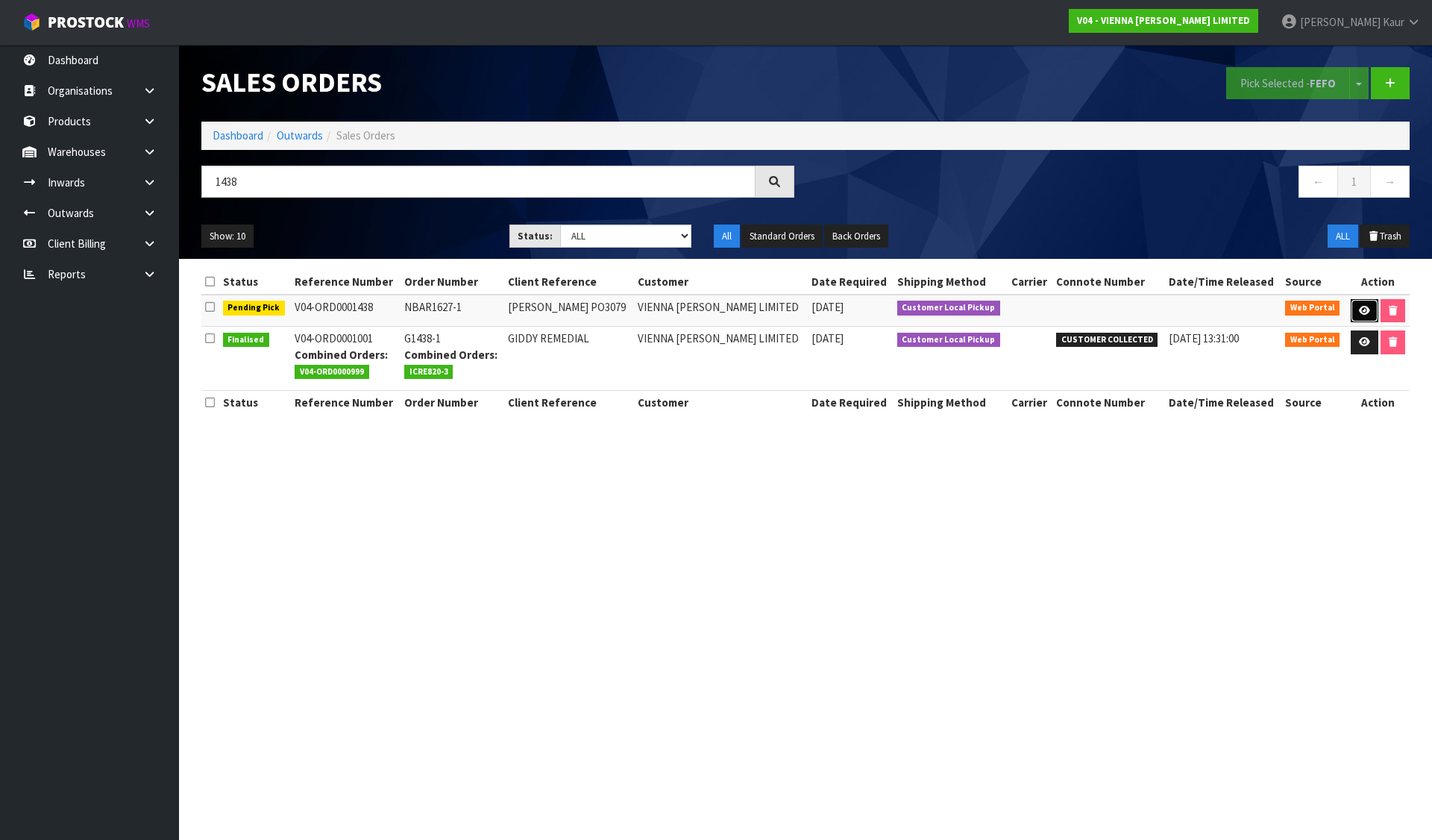
click at [1359, 303] on link at bounding box center [1365, 311] width 28 height 24
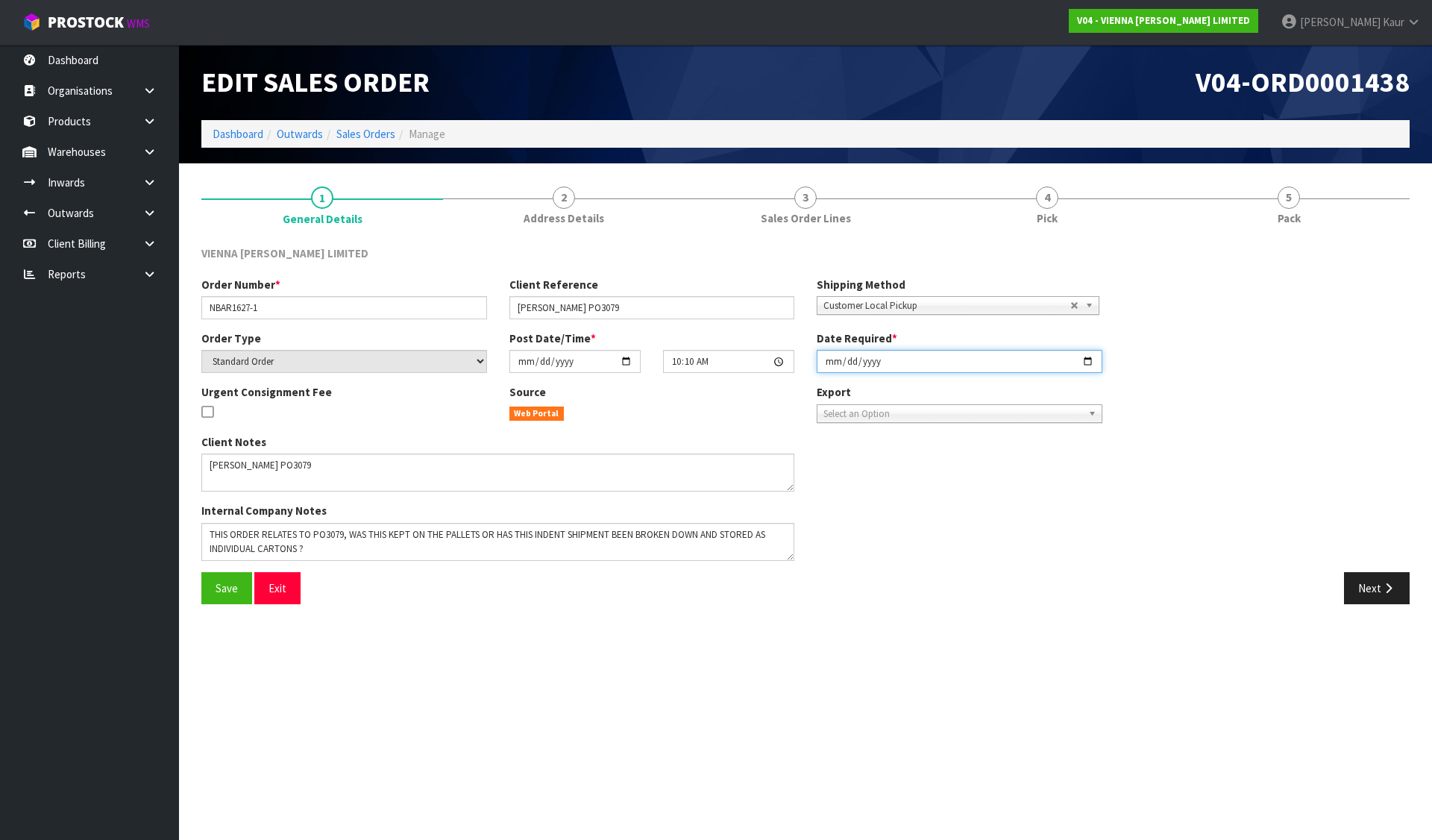
click at [1090, 357] on input "2025-08-25" at bounding box center [960, 361] width 286 height 23
click at [212, 595] on button "Save" at bounding box center [227, 588] width 51 height 32
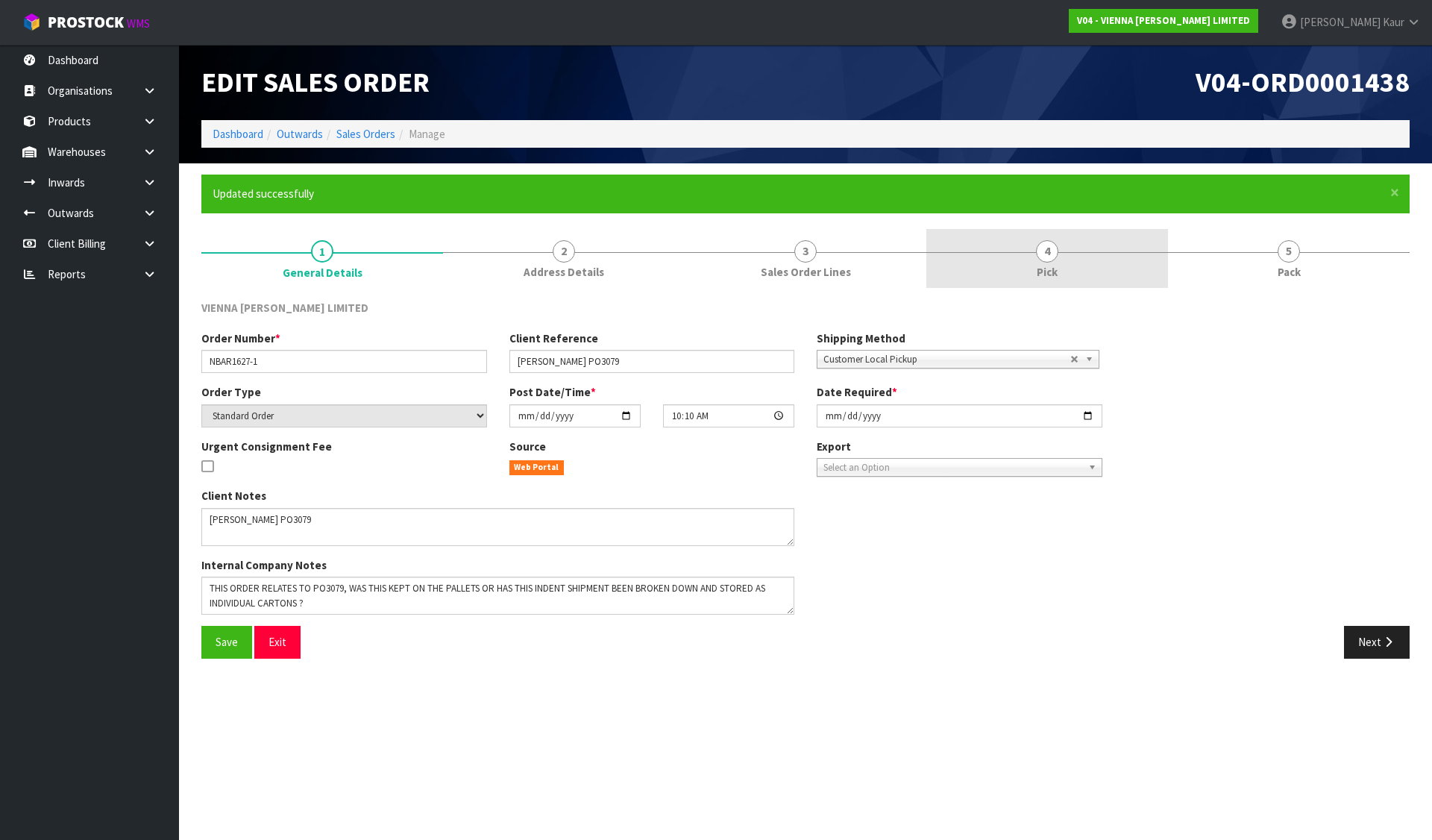
click at [1025, 261] on link "4 Pick" at bounding box center [1048, 258] width 242 height 59
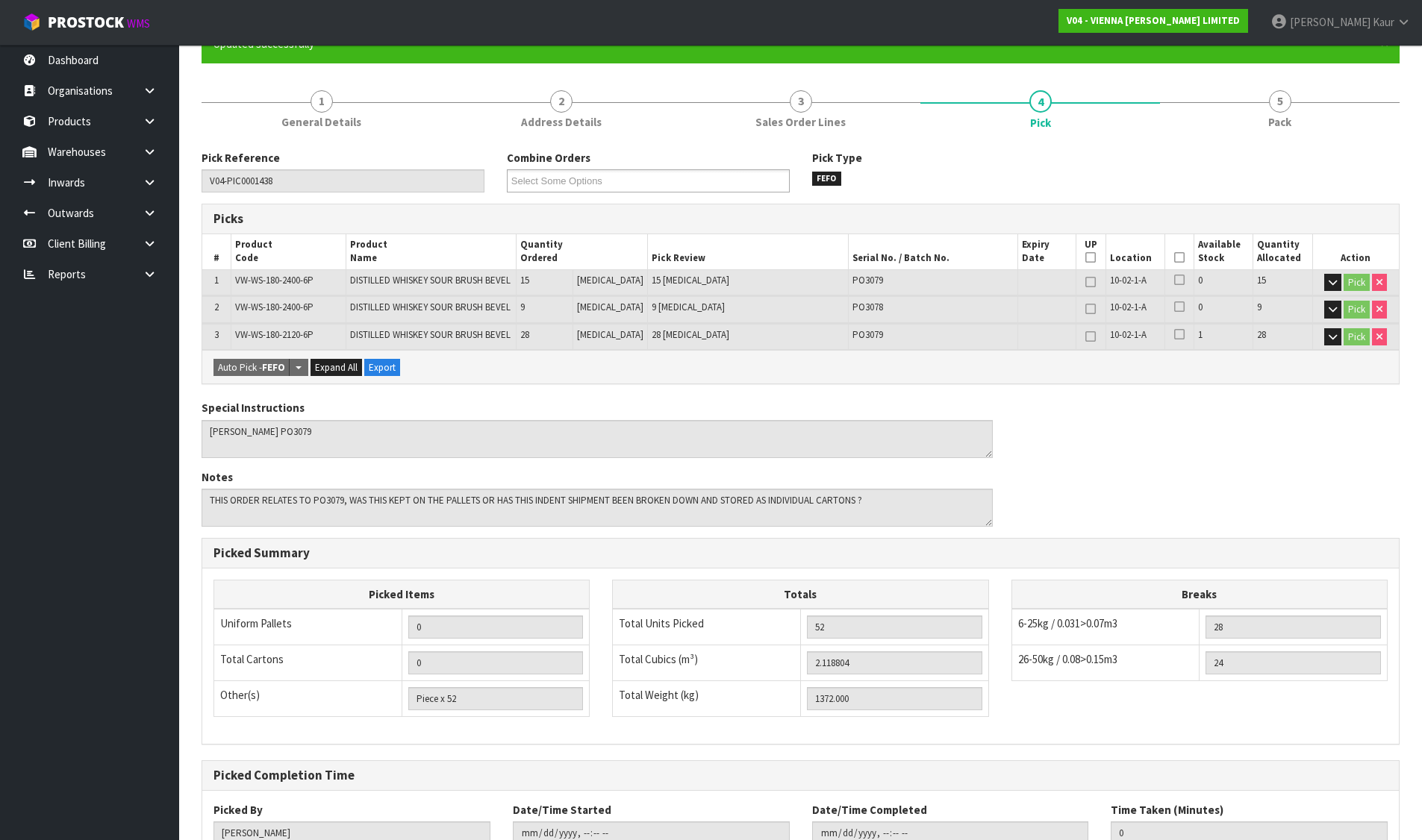
scroll to position [260, 0]
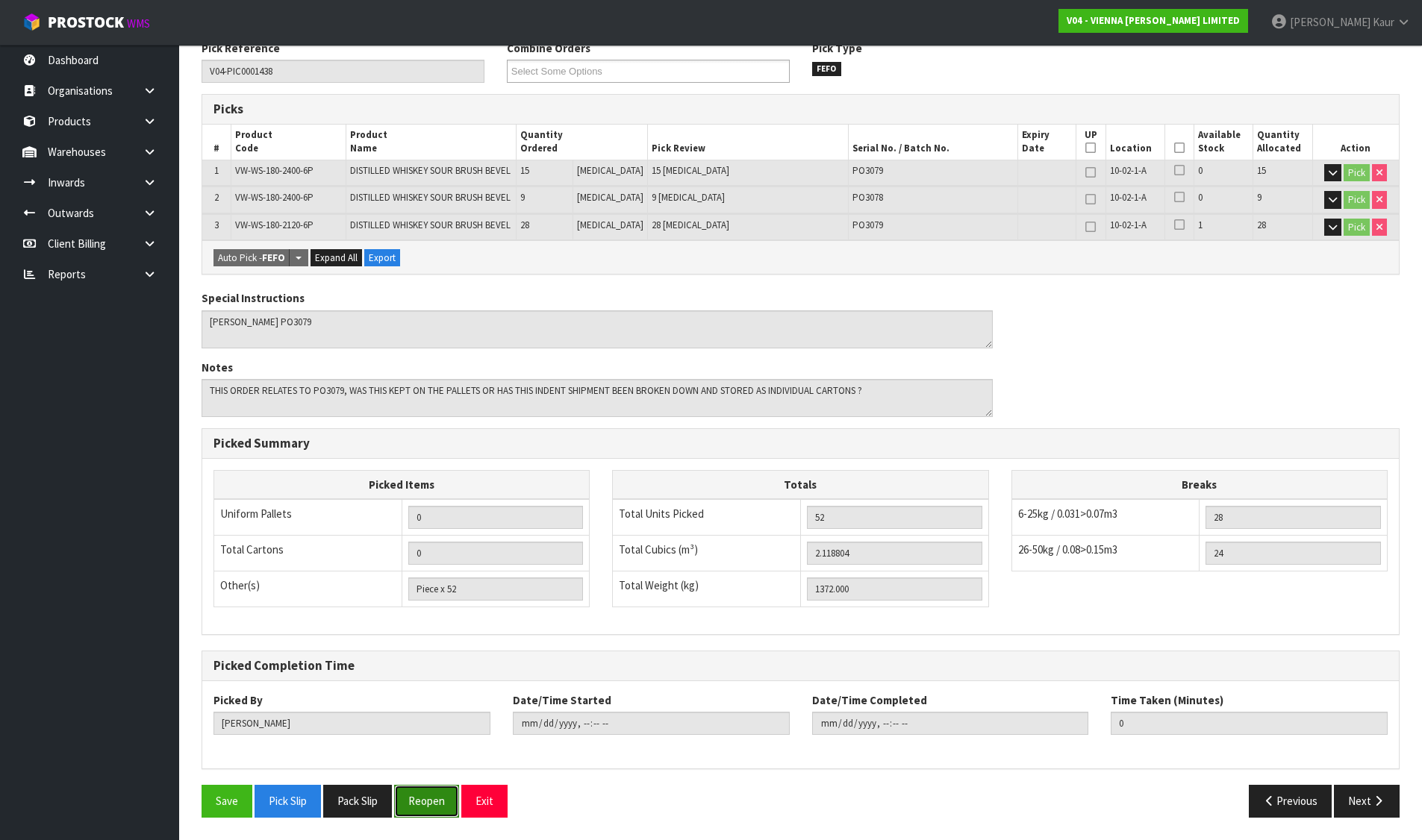
click at [414, 791] on button "Reopen" at bounding box center [426, 801] width 65 height 32
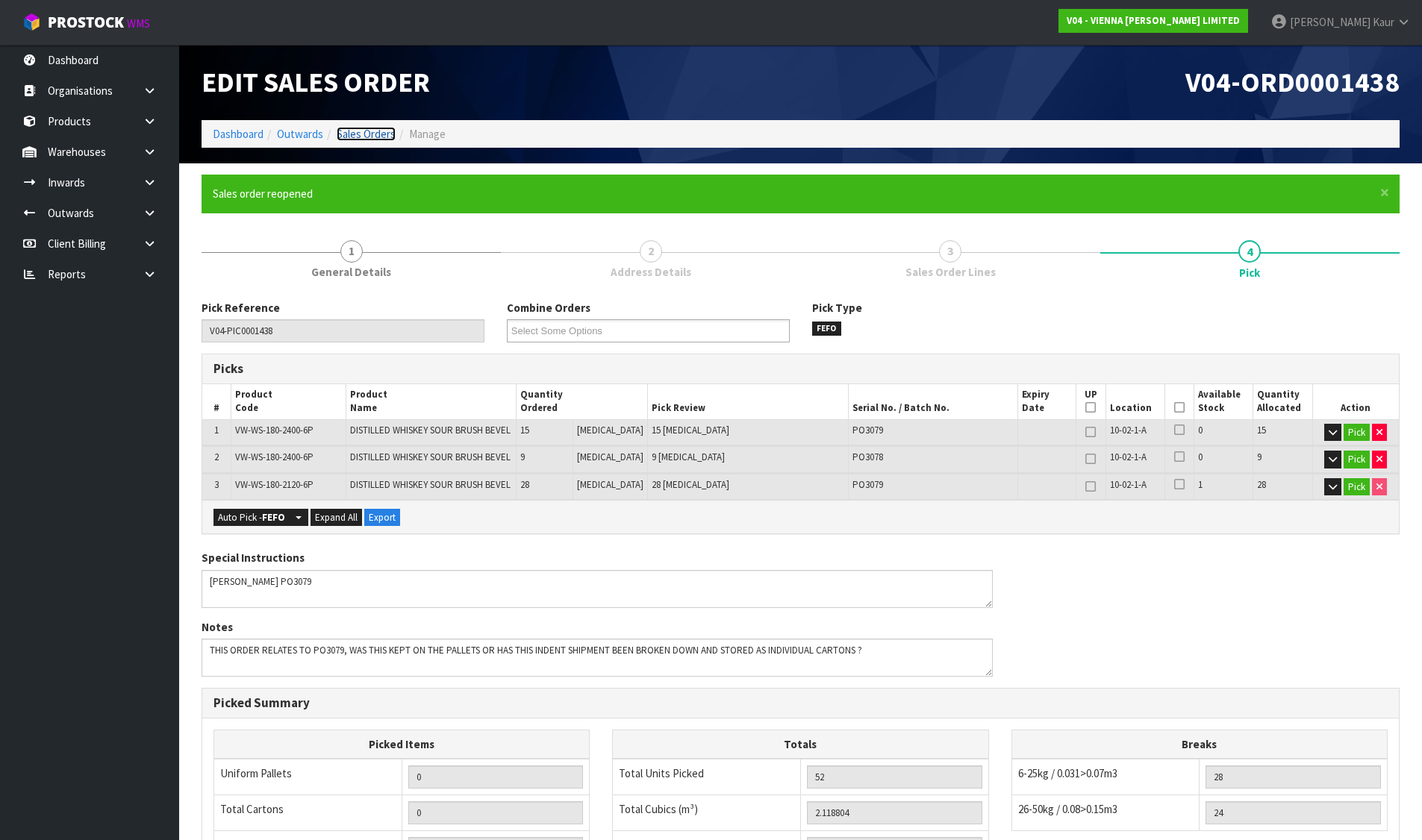
click at [374, 129] on link "Sales Orders" at bounding box center [365, 134] width 59 height 15
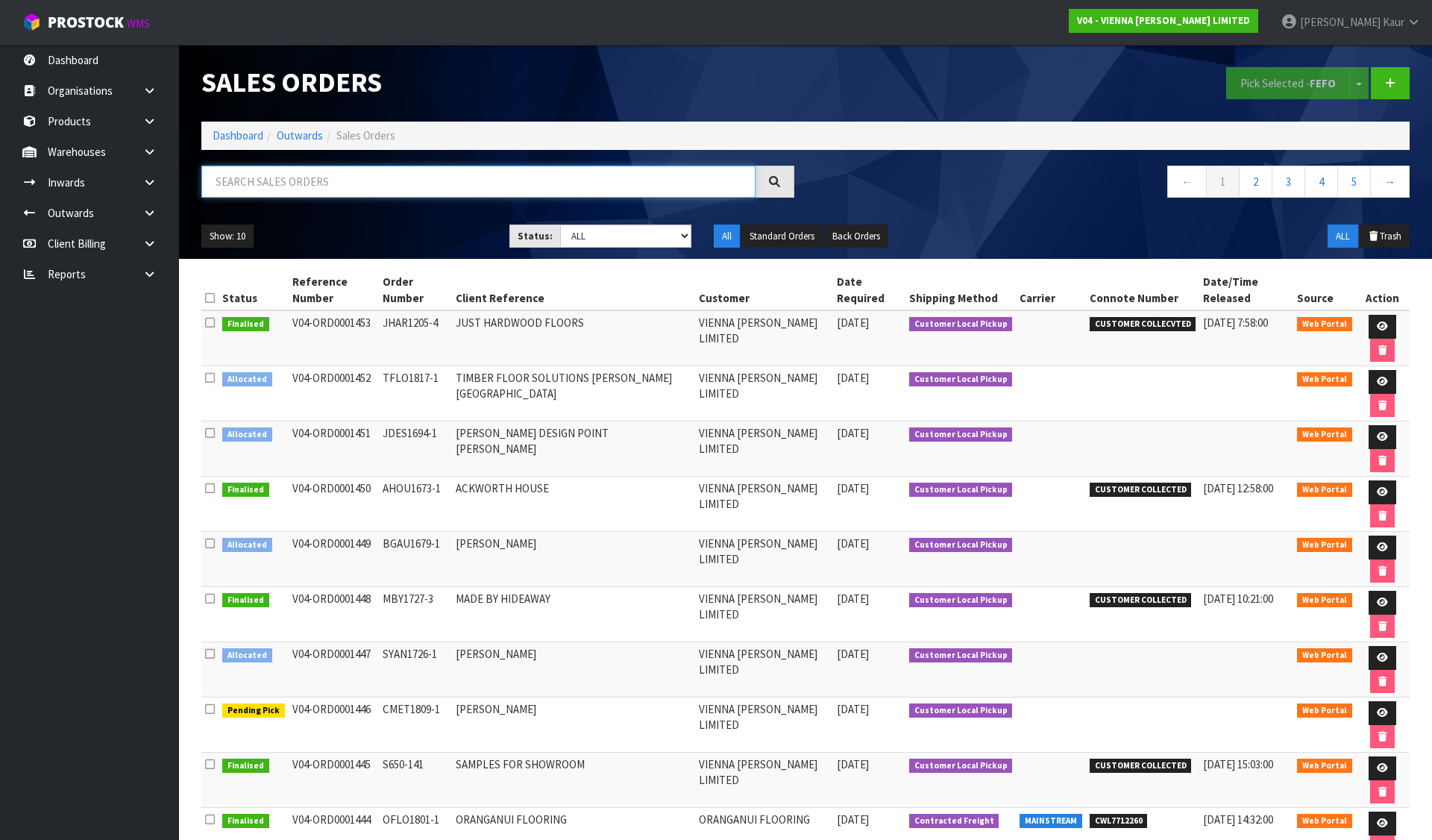
click at [381, 174] on input "text" at bounding box center [479, 181] width 554 height 32
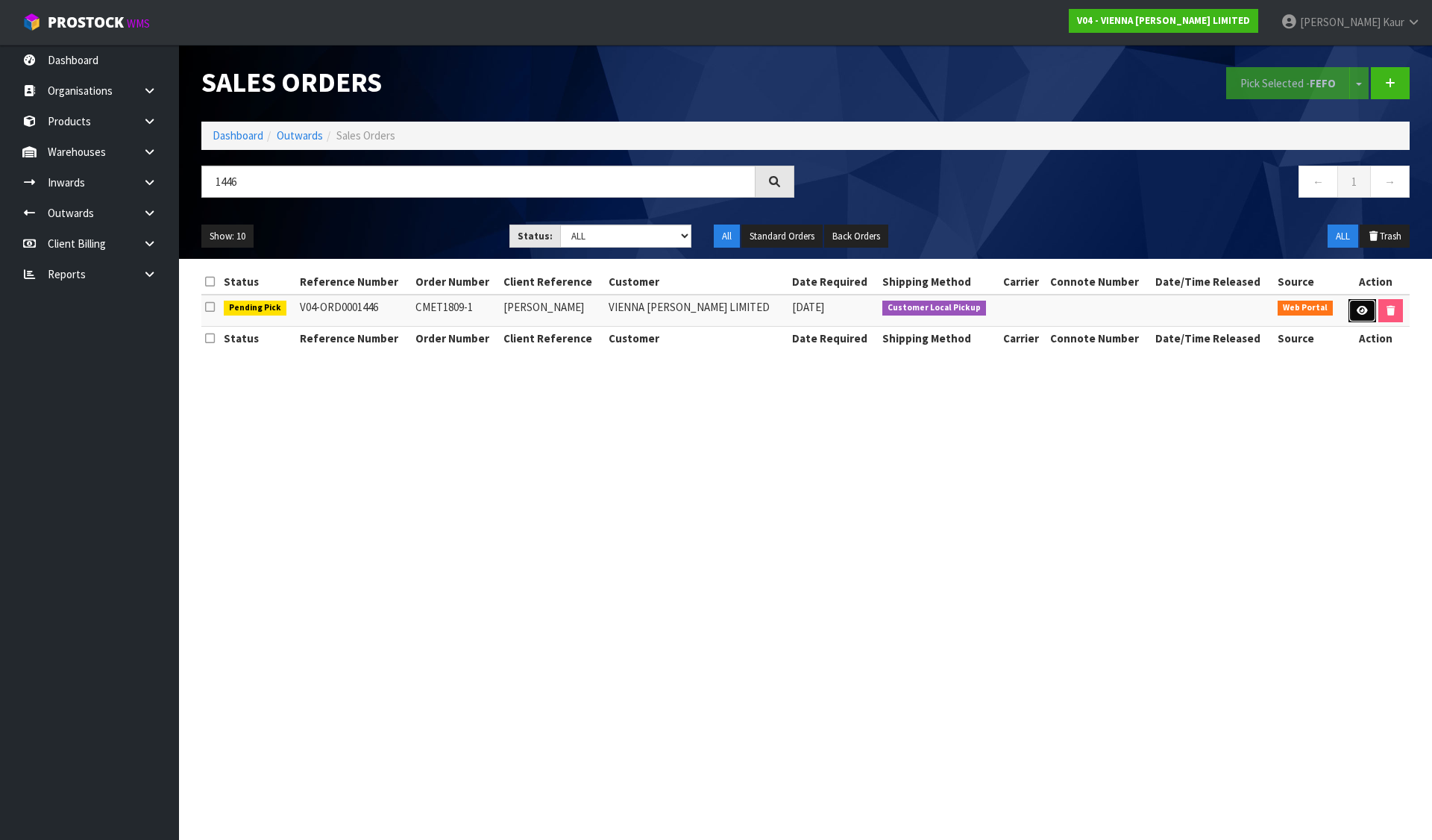
click at [1358, 306] on icon at bounding box center [1362, 310] width 11 height 10
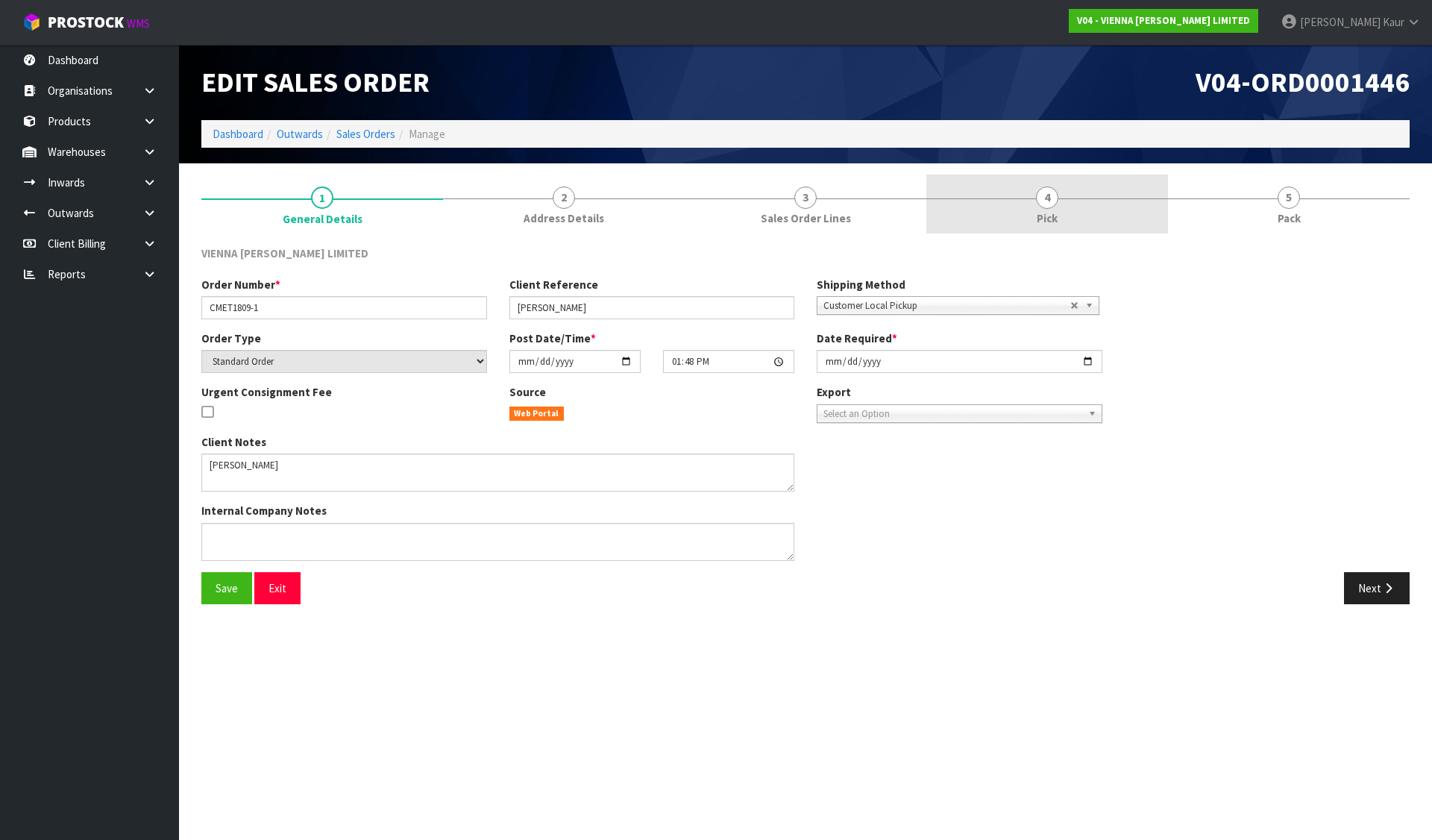
click at [1124, 188] on link "4 Pick" at bounding box center [1048, 204] width 242 height 59
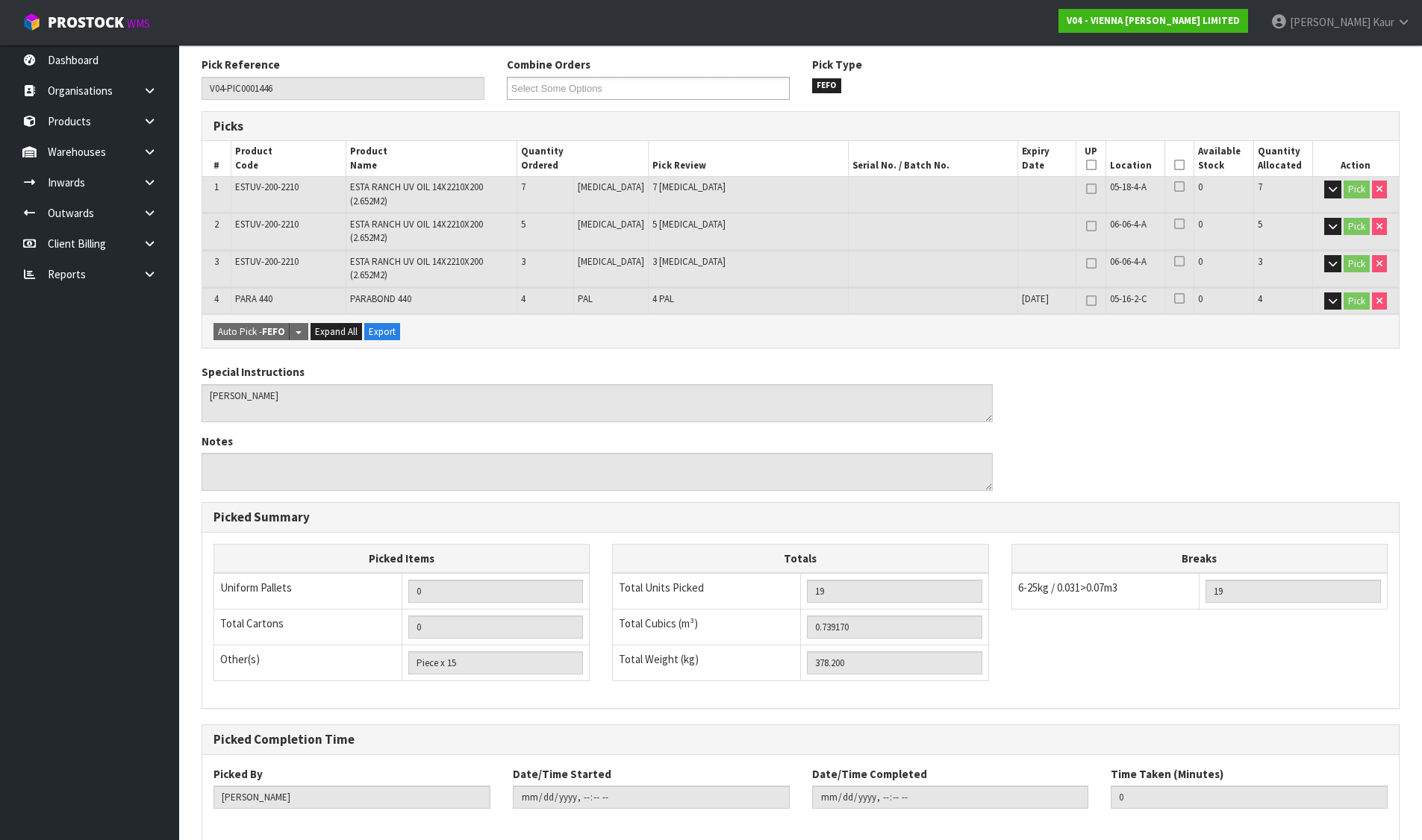
scroll to position [263, 0]
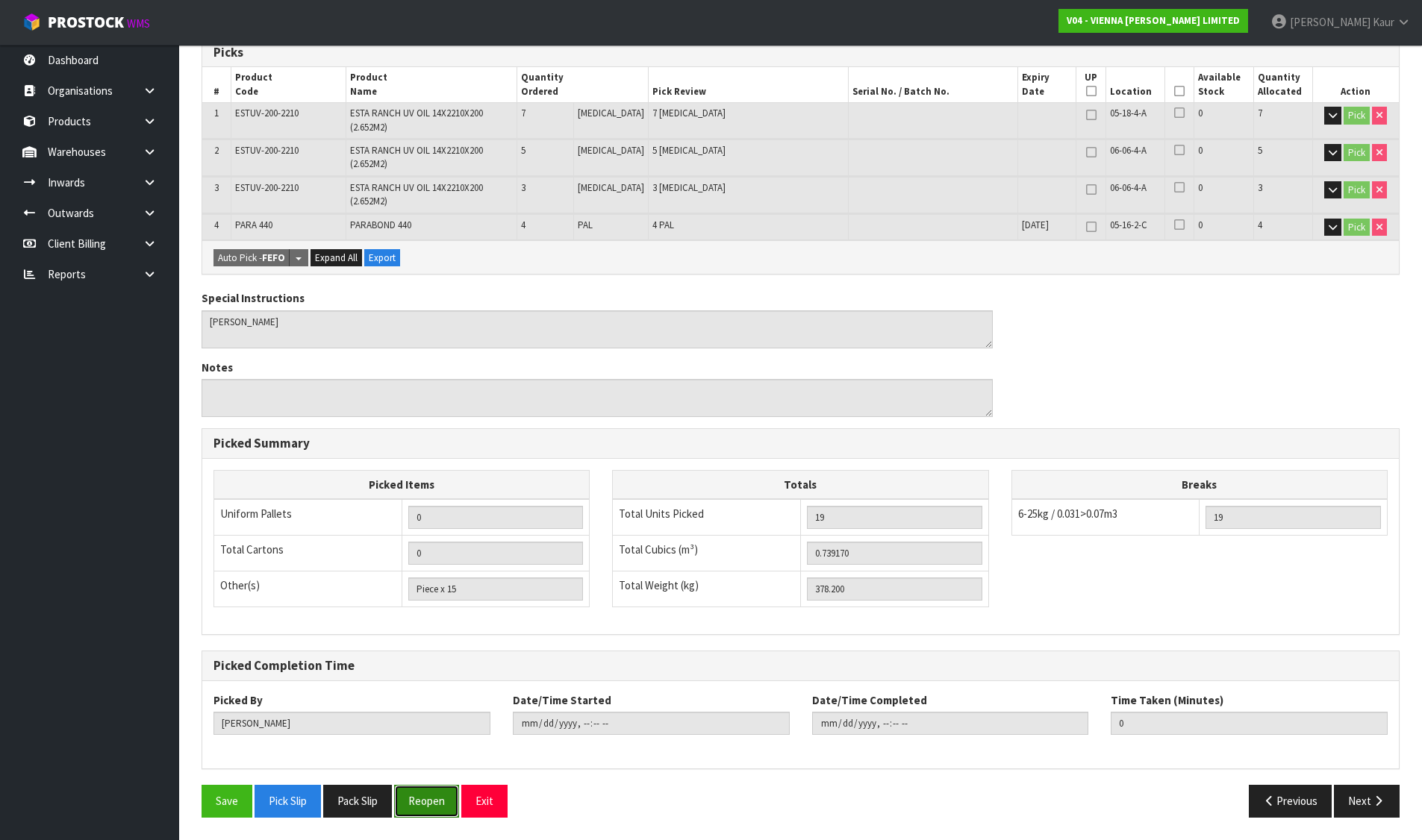
click at [427, 805] on button "Reopen" at bounding box center [426, 801] width 65 height 32
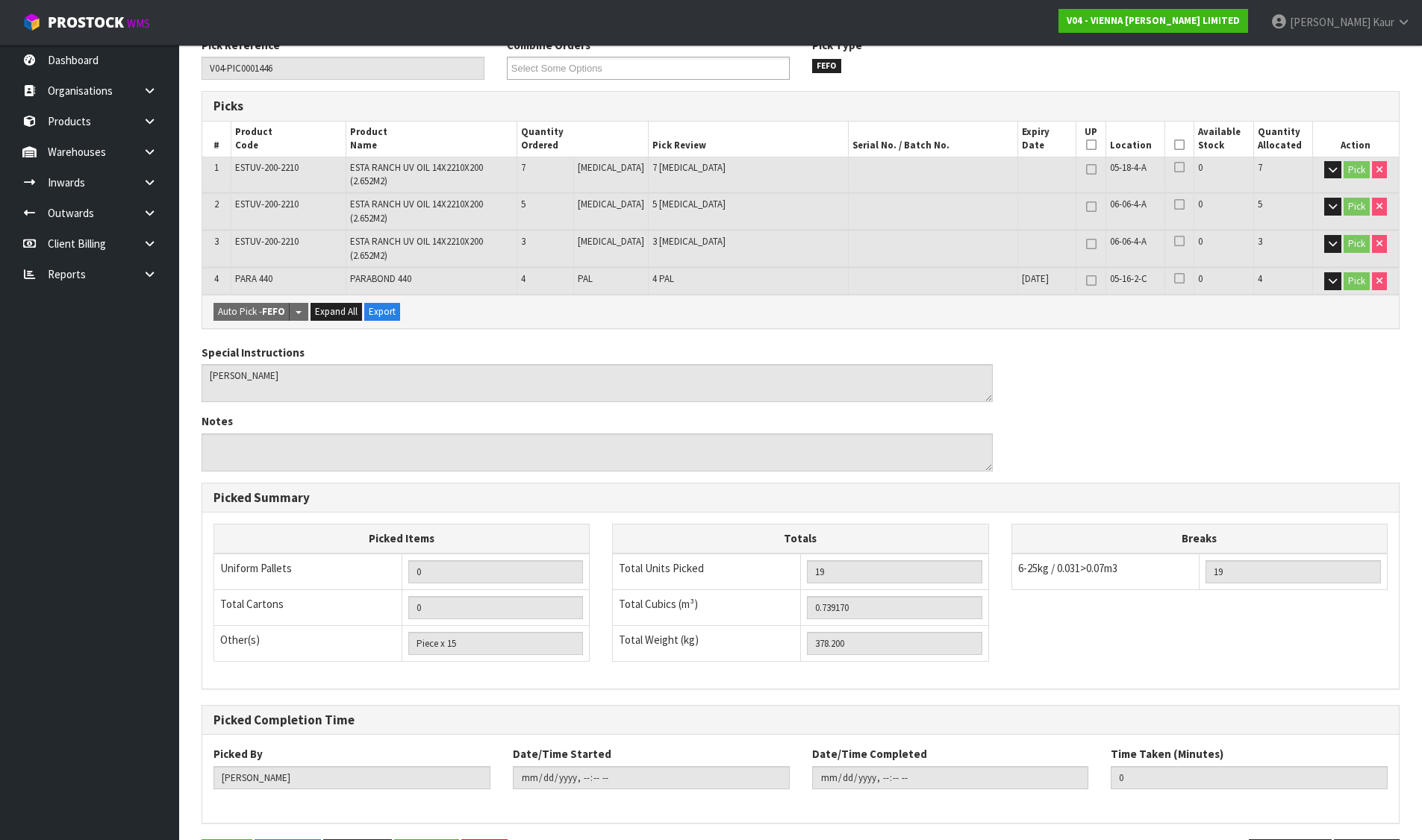
scroll to position [0, 0]
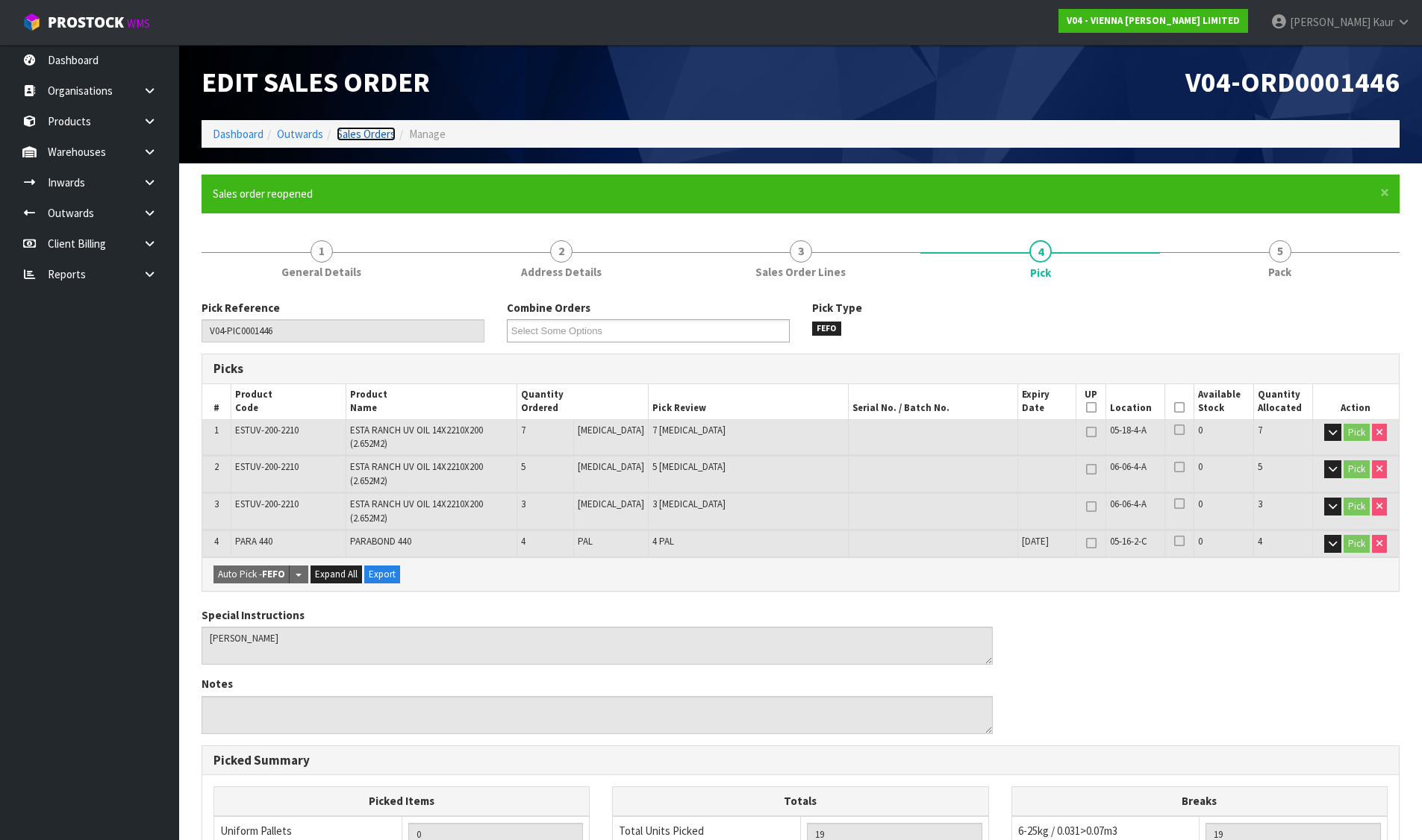
click at [356, 129] on link "Sales Orders" at bounding box center [365, 134] width 59 height 15
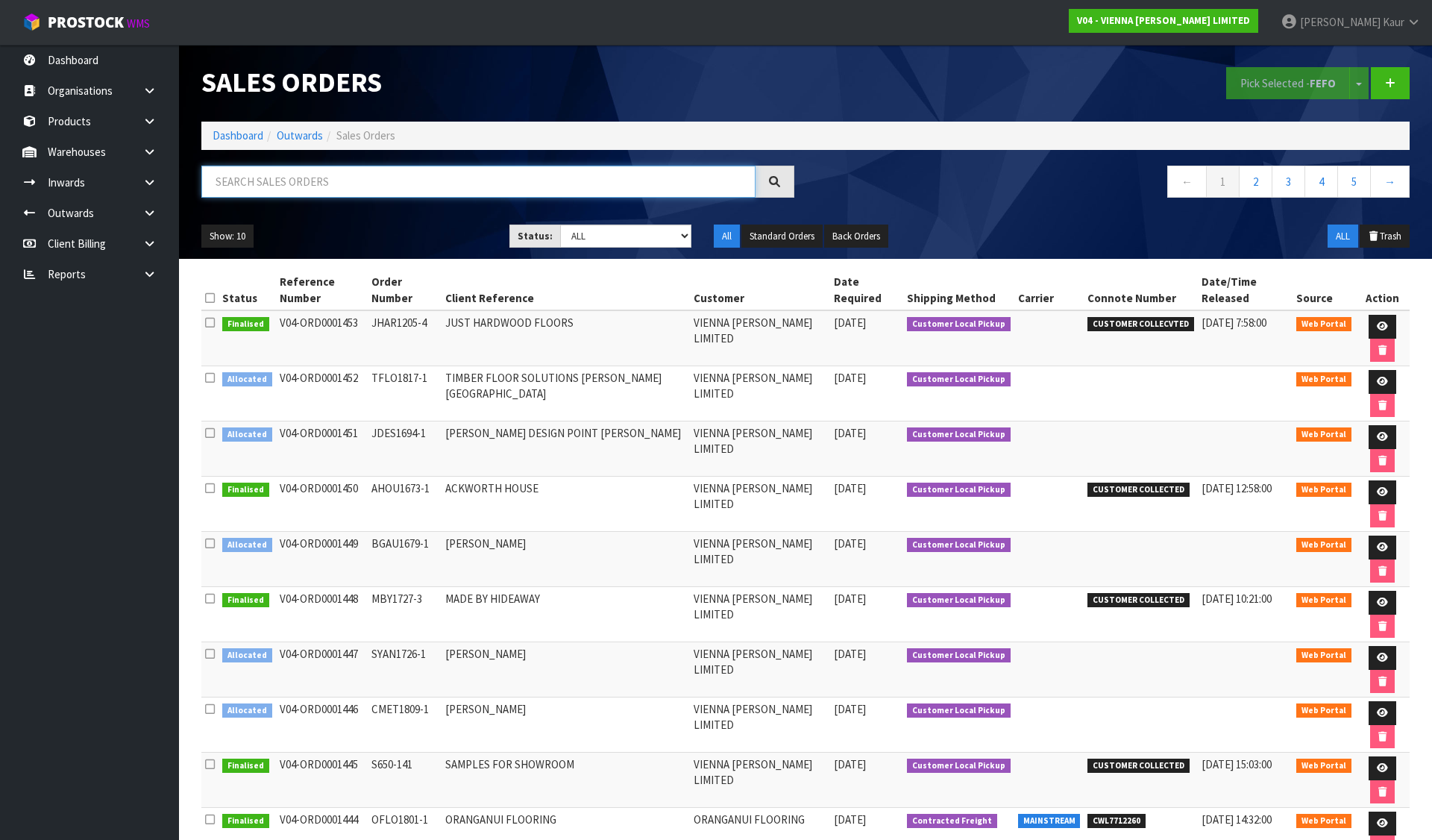
click at [373, 185] on input "text" at bounding box center [479, 181] width 554 height 32
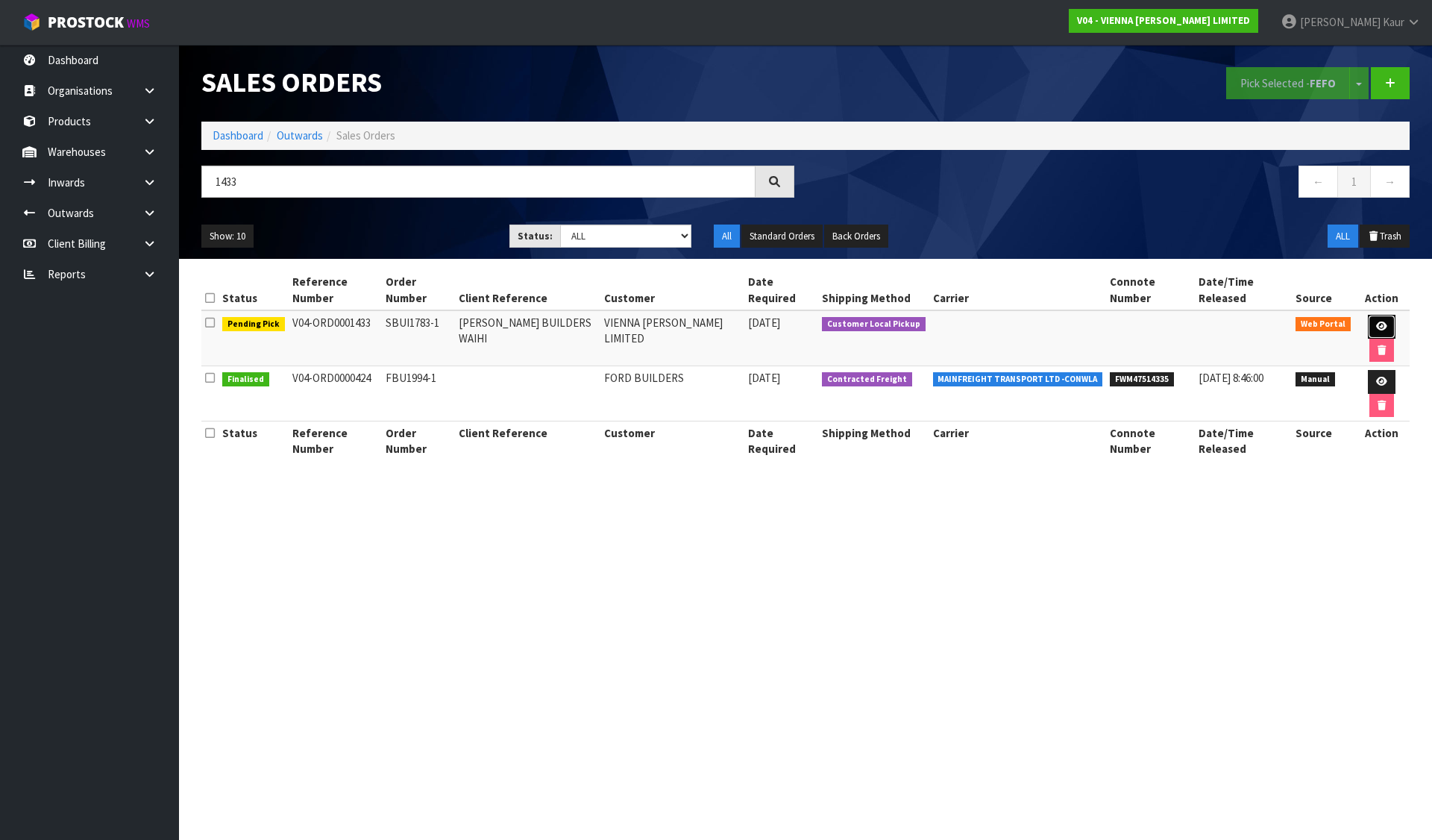
click at [1376, 322] on icon at bounding box center [1381, 326] width 11 height 10
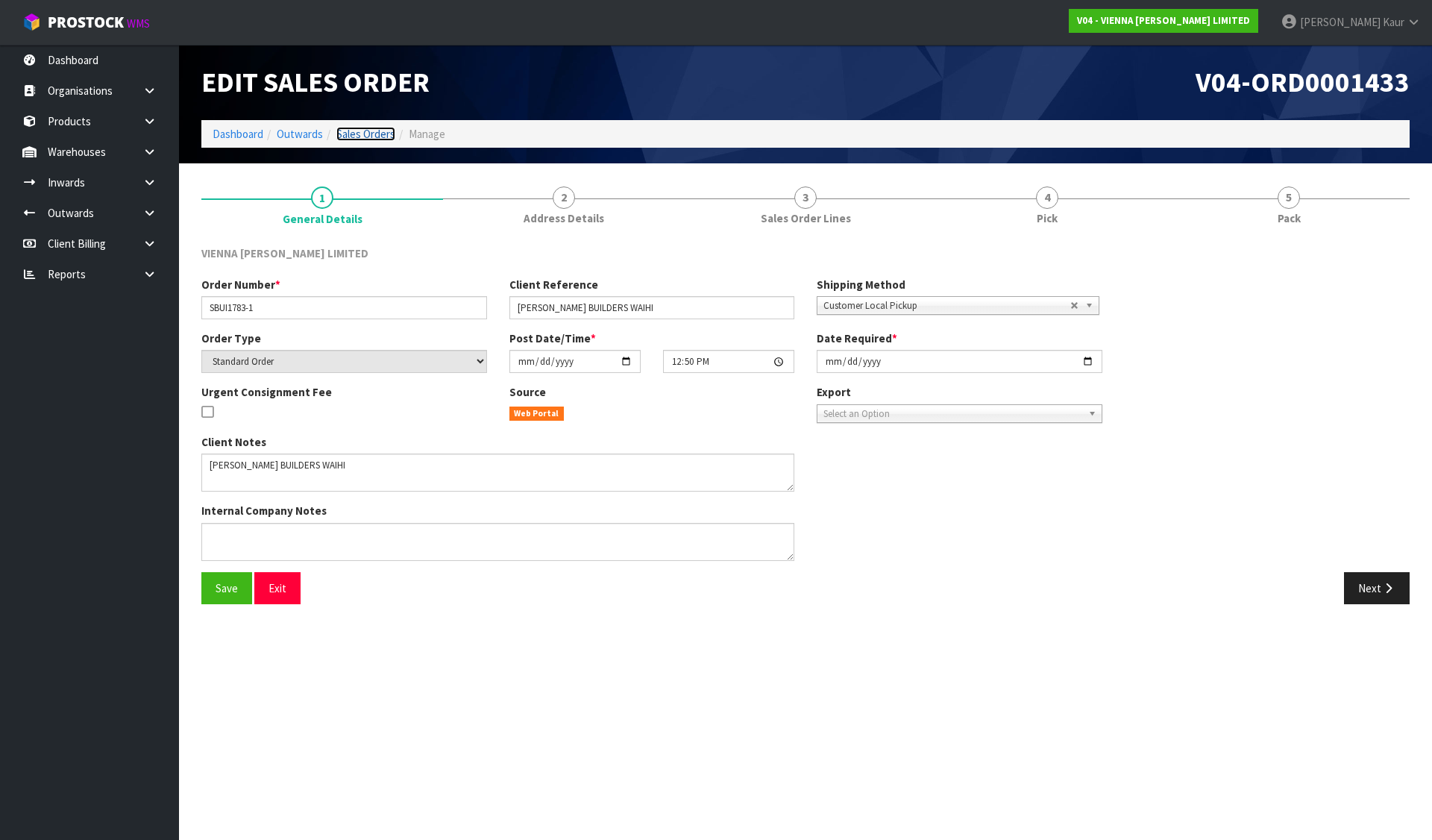
click at [360, 127] on link "Sales Orders" at bounding box center [365, 134] width 59 height 15
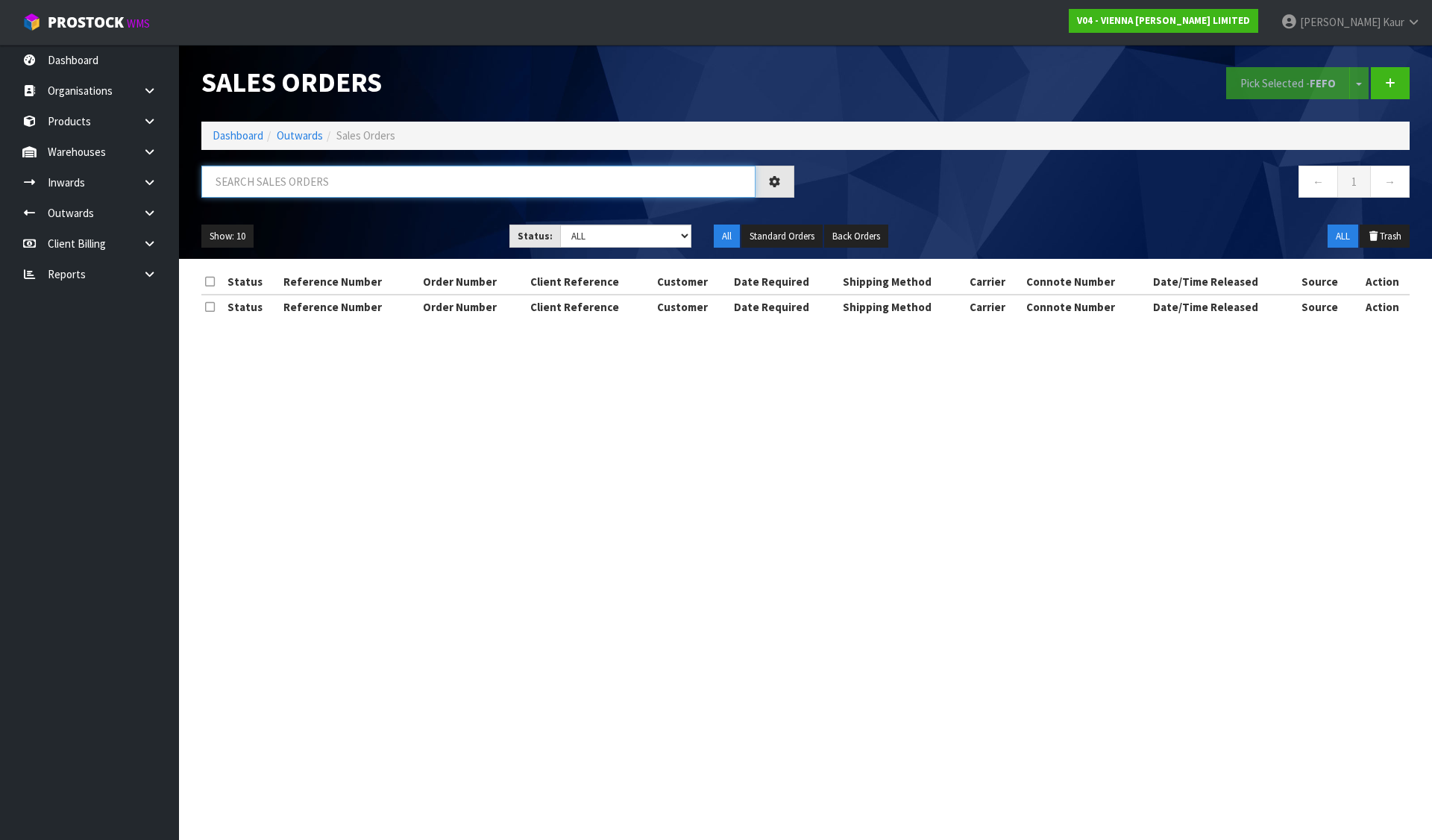
click at [381, 181] on input "text" at bounding box center [479, 181] width 554 height 32
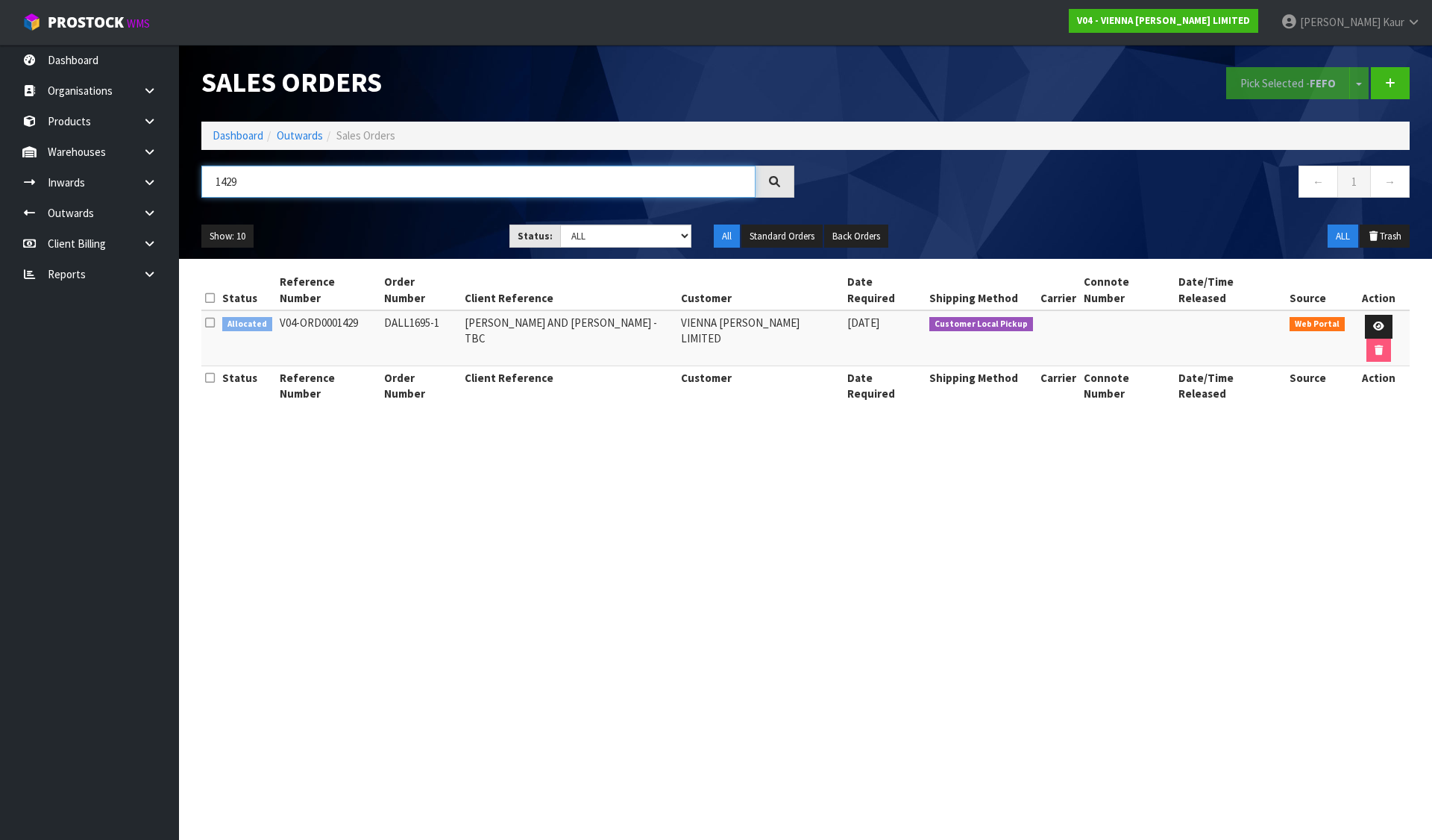
drag, startPoint x: 246, startPoint y: 183, endPoint x: 193, endPoint y: 183, distance: 53.0
click at [193, 183] on div "1429" at bounding box center [498, 187] width 616 height 43
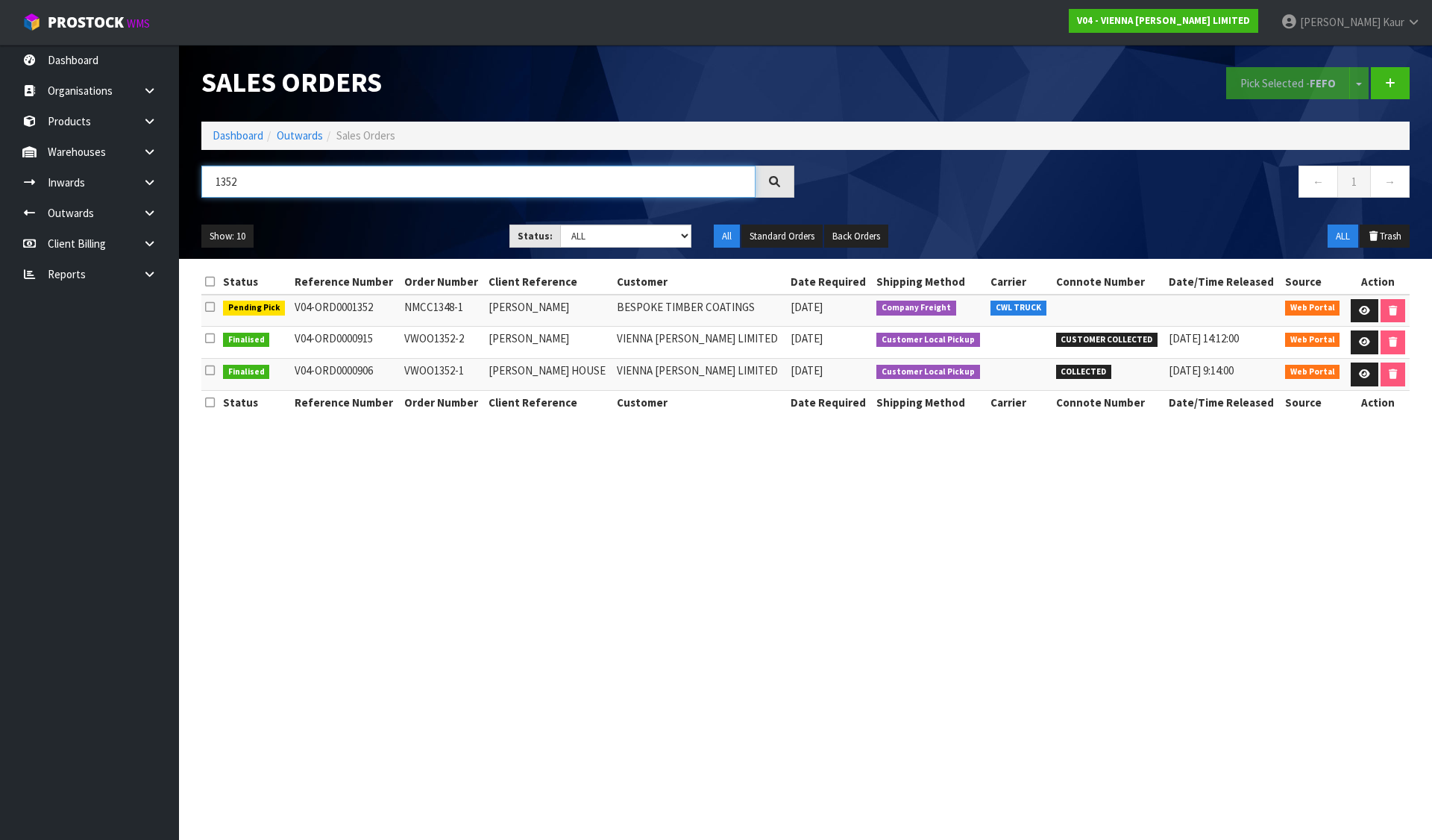
drag, startPoint x: 217, startPoint y: 186, endPoint x: 181, endPoint y: 182, distance: 36.2
click at [181, 182] on header "Sales Orders Pick Selected - FEFO Split button! FIFO - First In First Out FEFO …" at bounding box center [806, 152] width 1253 height 214
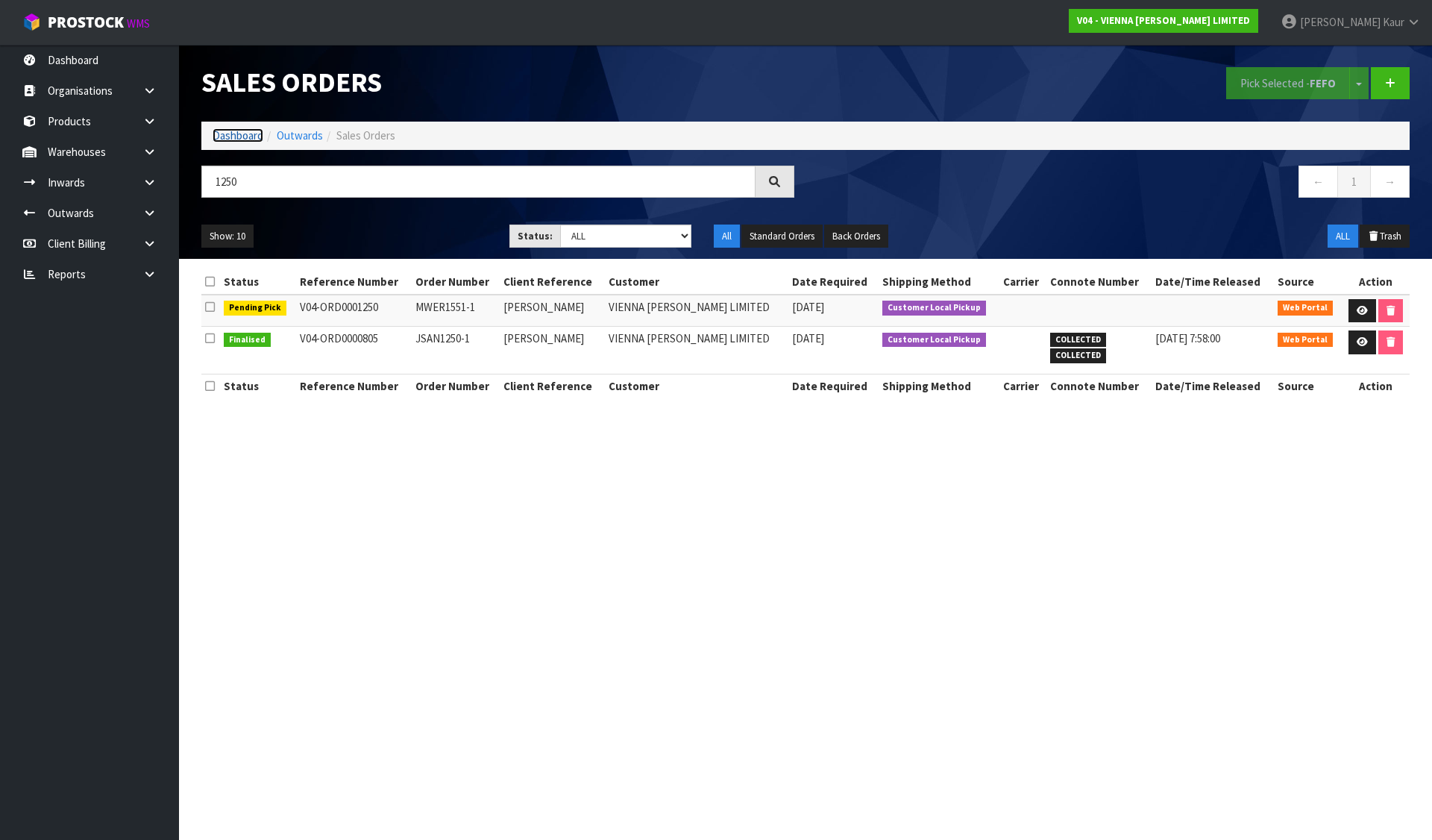
click at [245, 134] on link "Dashboard" at bounding box center [238, 136] width 51 height 15
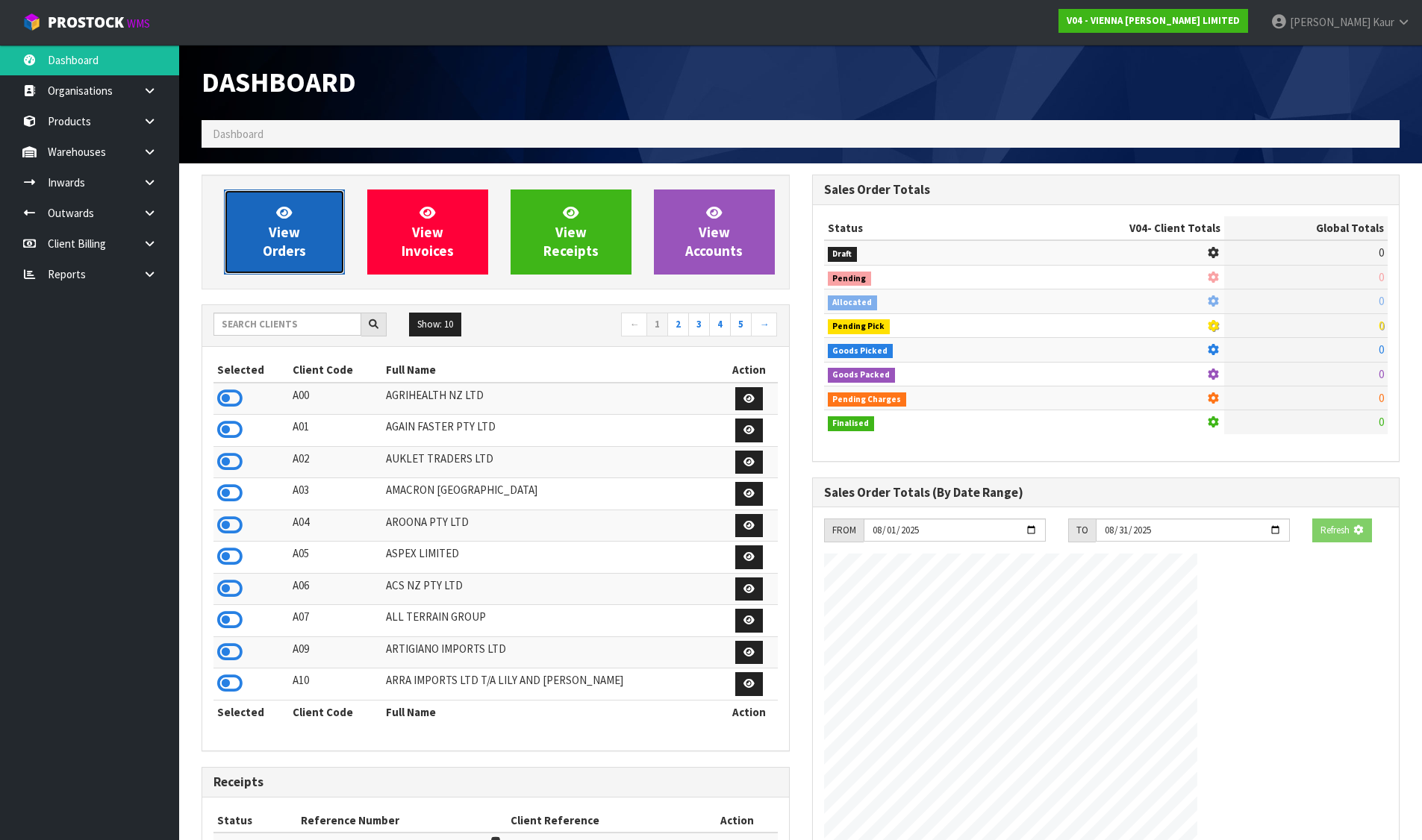
click at [277, 211] on icon at bounding box center [283, 212] width 15 height 15
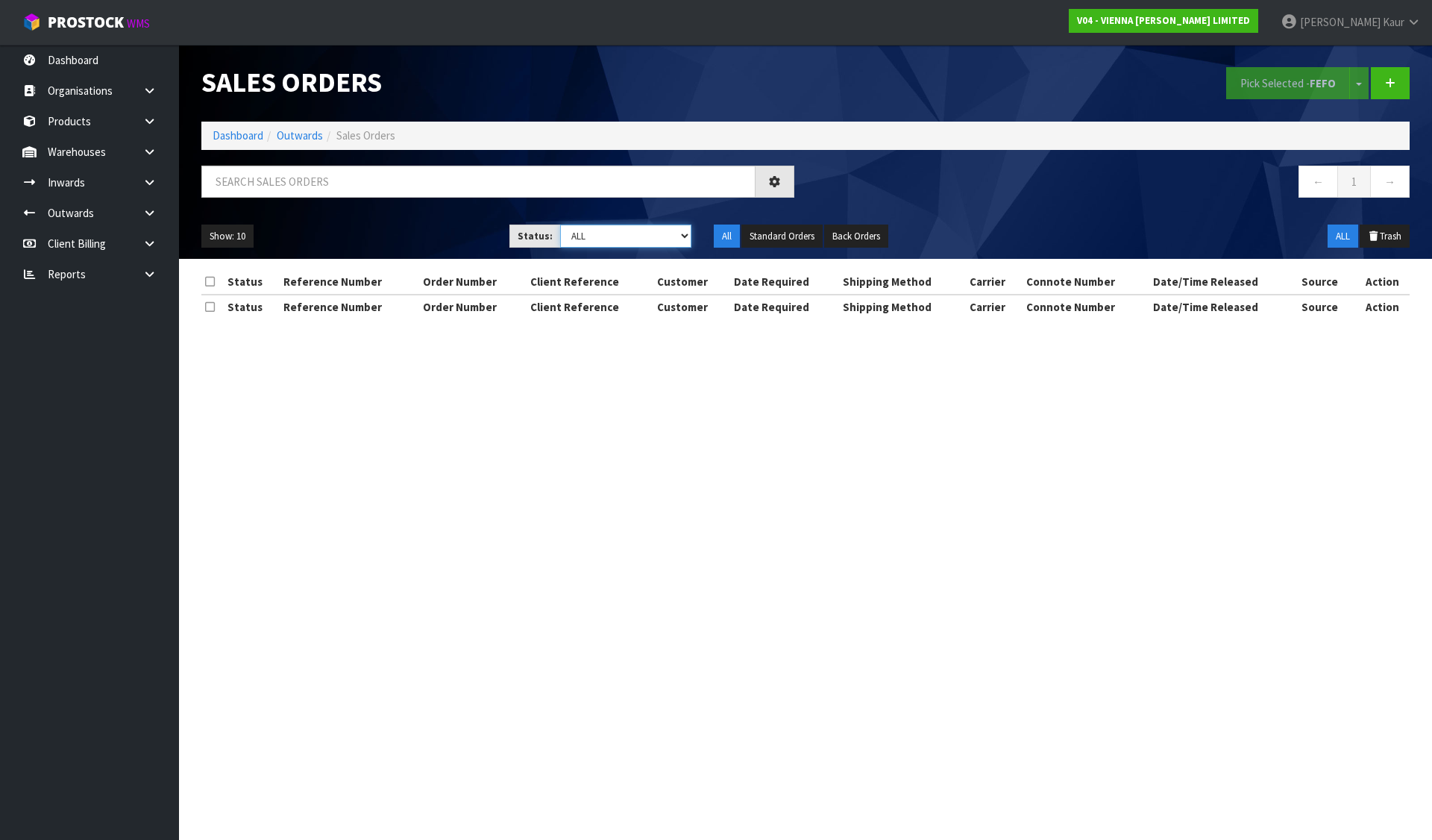
click at [595, 238] on select "Draft Pending Allocated Pending Pick Goods Picked Goods Packed Pending Charges …" at bounding box center [626, 236] width 132 height 23
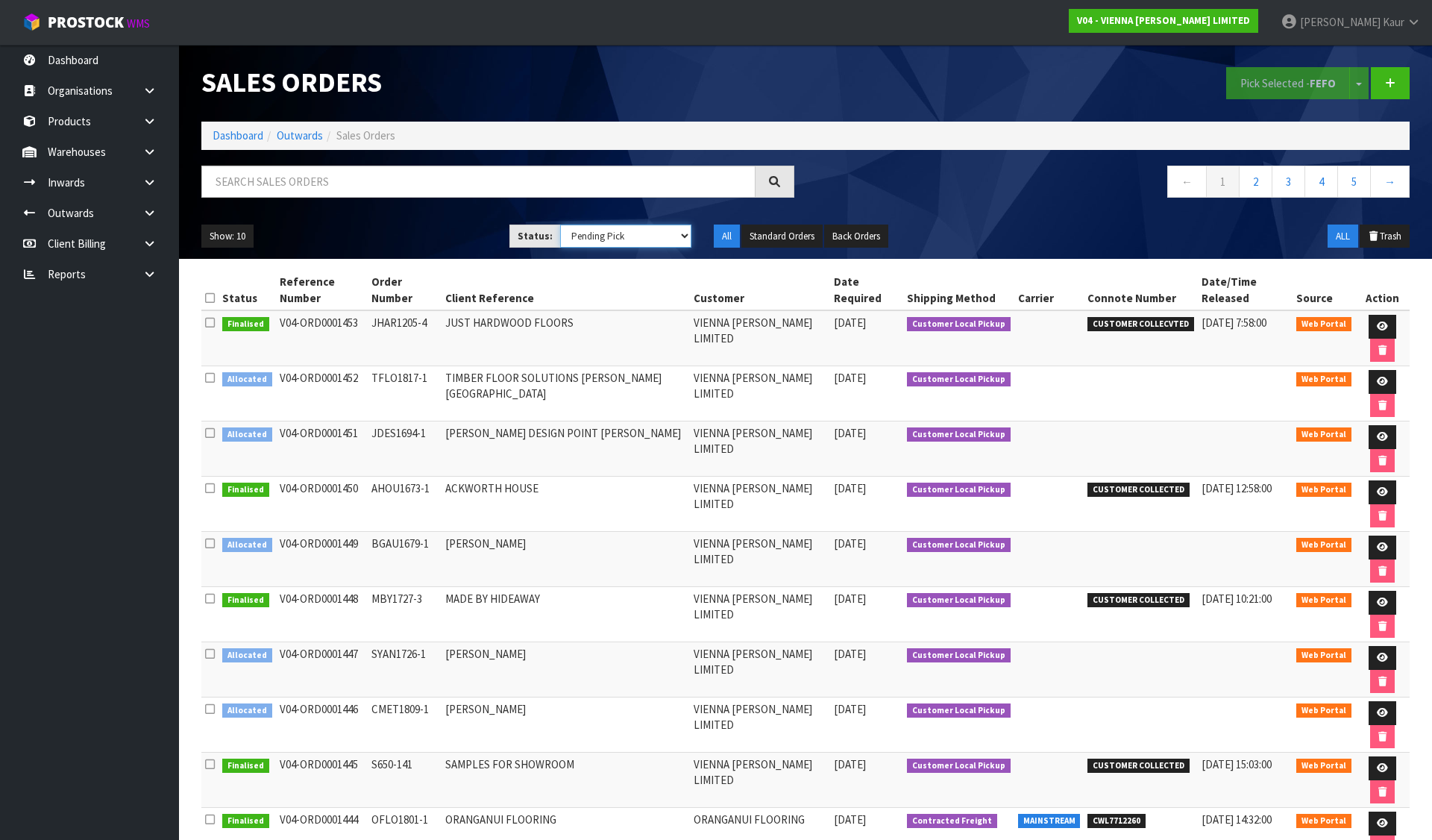
click at [561, 224] on select "Draft Pending Allocated Pending Pick Goods Picked Goods Packed Pending Charges …" at bounding box center [626, 236] width 132 height 23
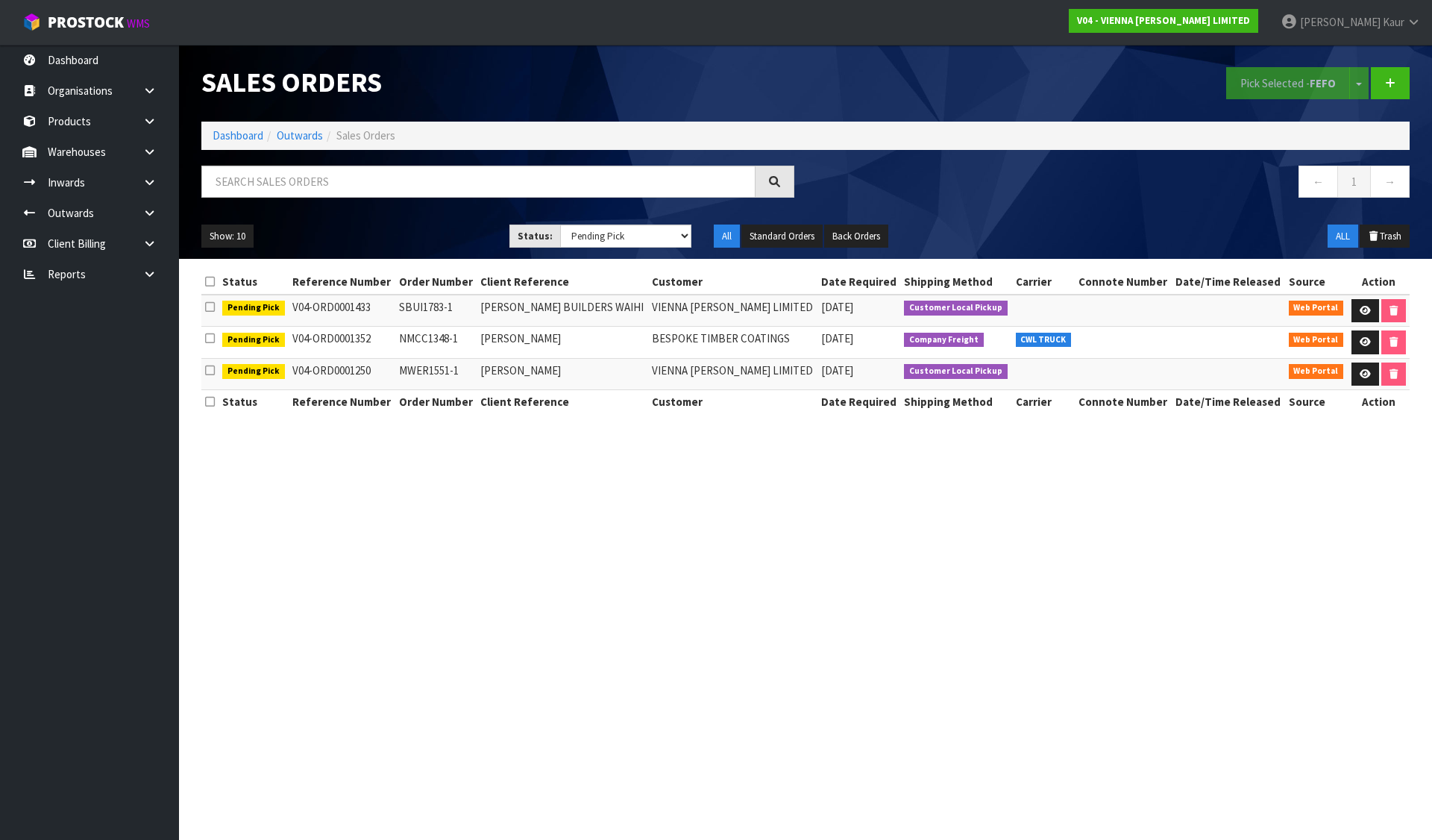
drag, startPoint x: 348, startPoint y: 511, endPoint x: 568, endPoint y: 234, distance: 353.7
click at [348, 511] on section "Sales Orders Pick Selected - FEFO Split button! FIFO - First In First Out FEFO …" at bounding box center [716, 420] width 1432 height 840
click at [590, 228] on select "Draft Pending Allocated Pending Pick Goods Picked Goods Packed Pending Charges …" at bounding box center [626, 236] width 132 height 23
click at [561, 224] on select "Draft Pending Allocated Pending Pick Goods Picked Goods Packed Pending Charges …" at bounding box center [626, 236] width 132 height 23
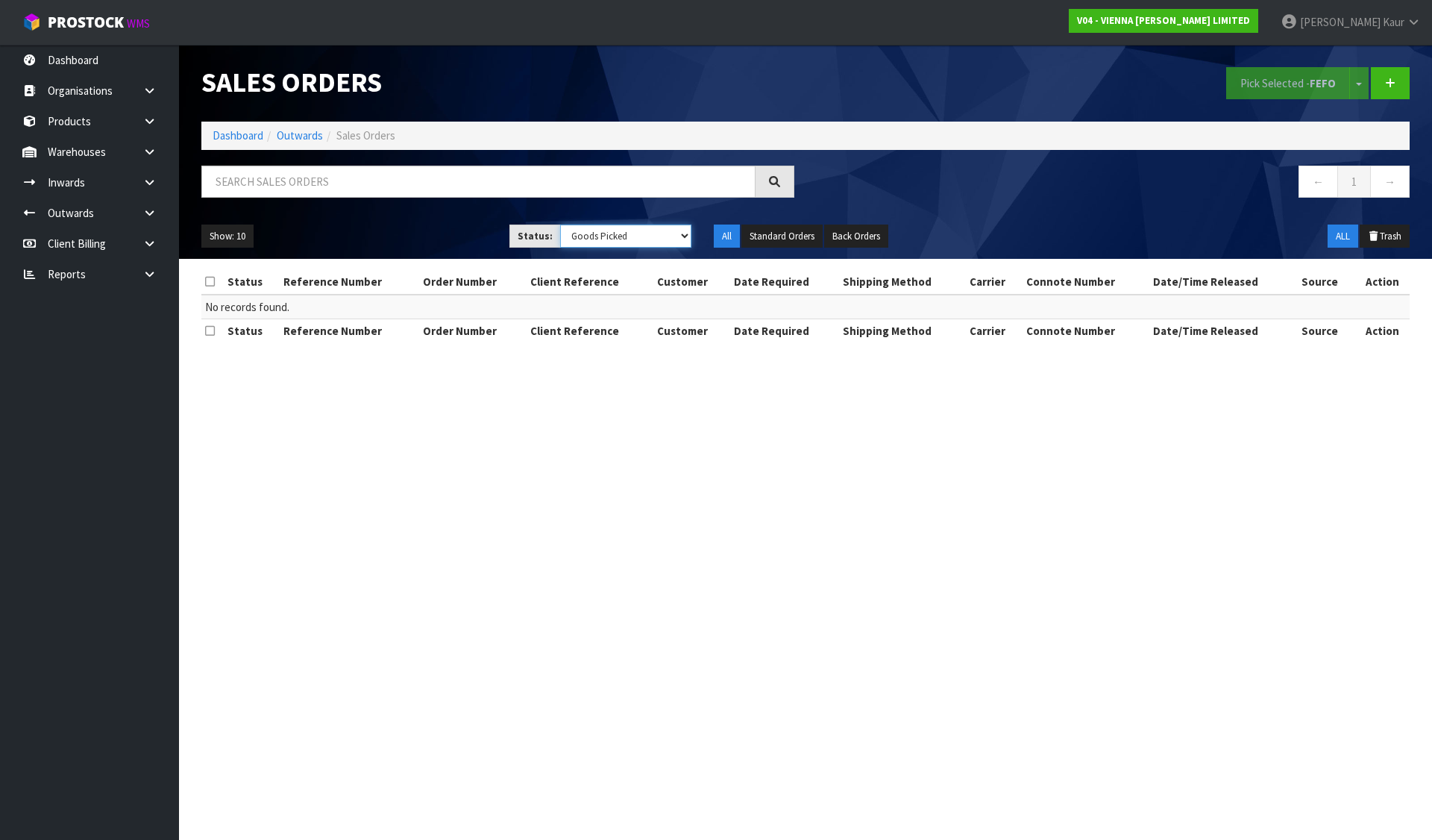
click at [655, 235] on select "Draft Pending Allocated Pending Pick Goods Picked Goods Packed Pending Charges …" at bounding box center [626, 236] width 132 height 23
click at [561, 224] on select "Draft Pending Allocated Pending Pick Goods Picked Goods Packed Pending Charges …" at bounding box center [626, 236] width 132 height 23
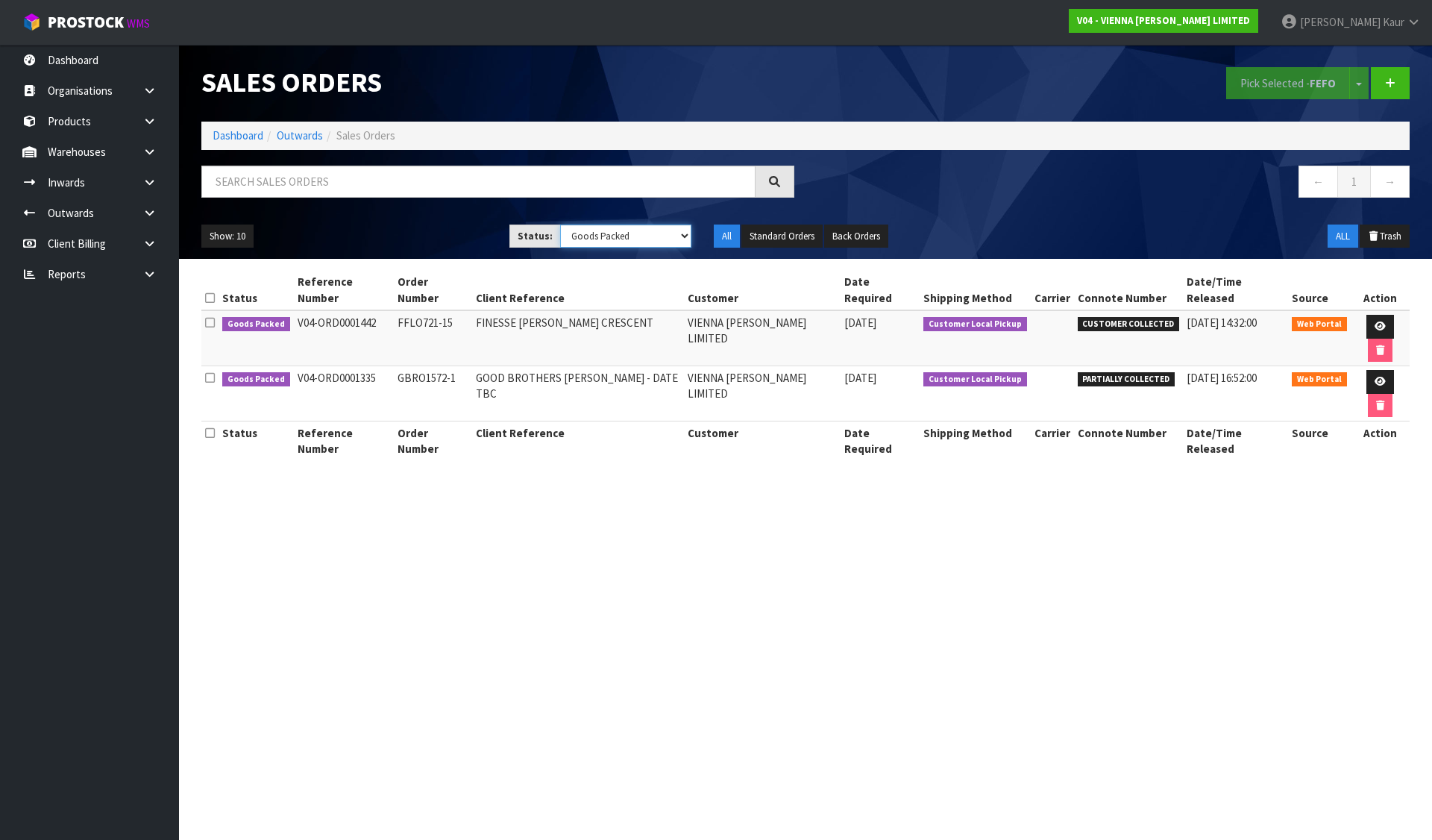
drag, startPoint x: 632, startPoint y: 245, endPoint x: 624, endPoint y: 234, distance: 13.6
click at [629, 241] on select "Draft Pending Allocated Pending Pick Goods Picked Goods Packed Pending Charges …" at bounding box center [626, 236] width 132 height 23
click at [561, 224] on select "Draft Pending Allocated Pending Pick Goods Picked Goods Packed Pending Charges …" at bounding box center [626, 236] width 132 height 23
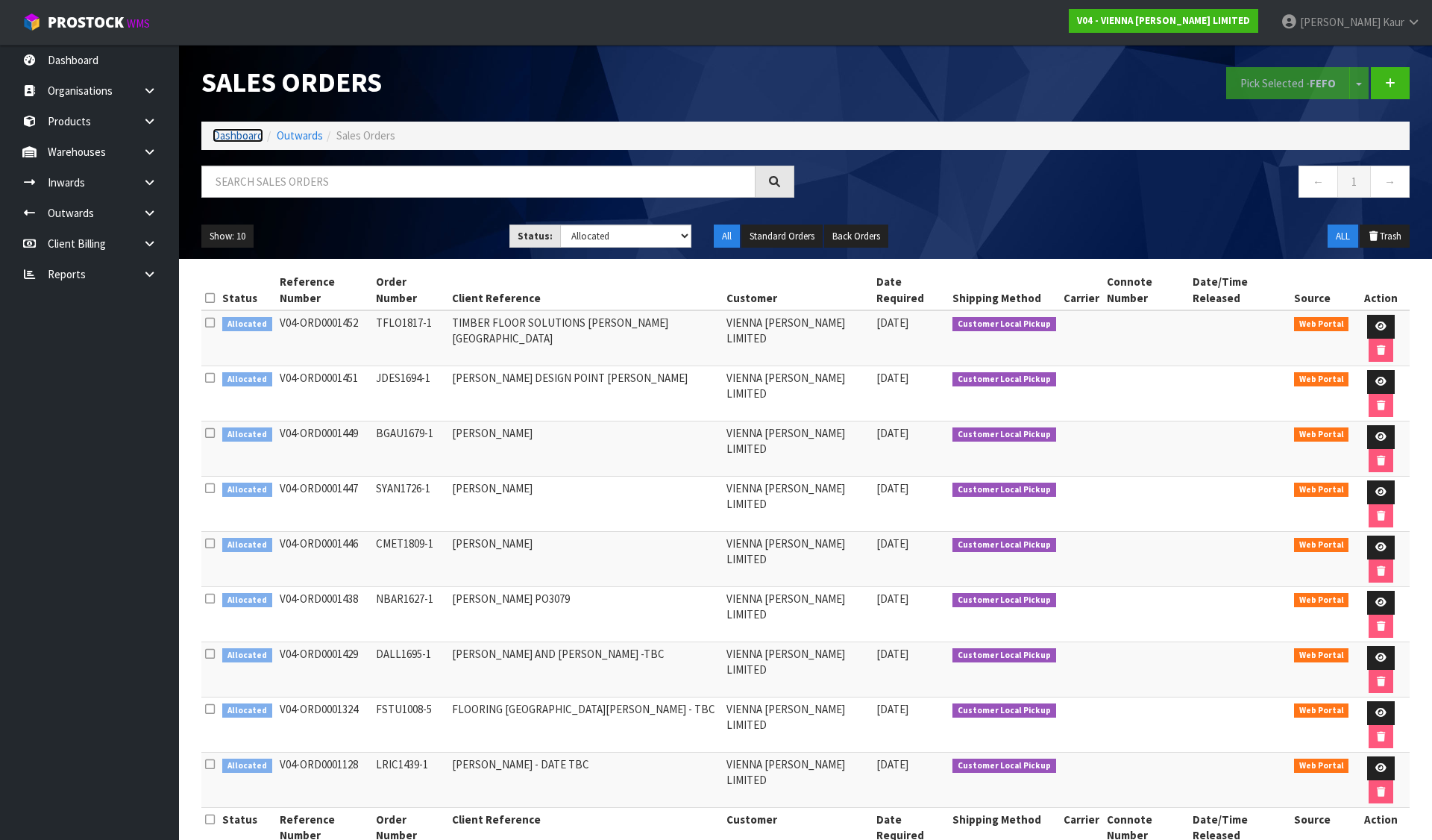
click at [246, 139] on link "Dashboard" at bounding box center [238, 136] width 51 height 15
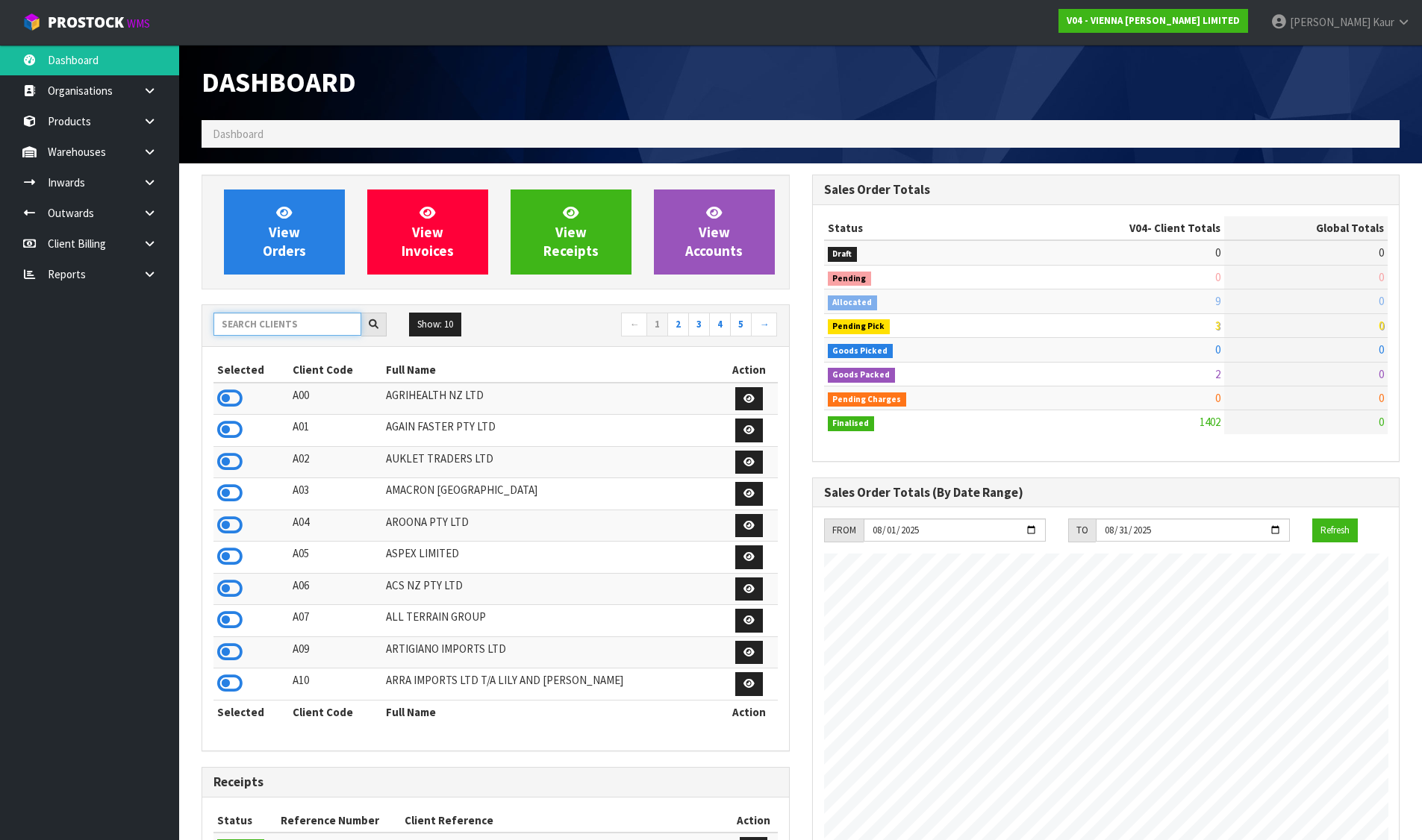
click at [287, 314] on input "text" at bounding box center [287, 324] width 148 height 23
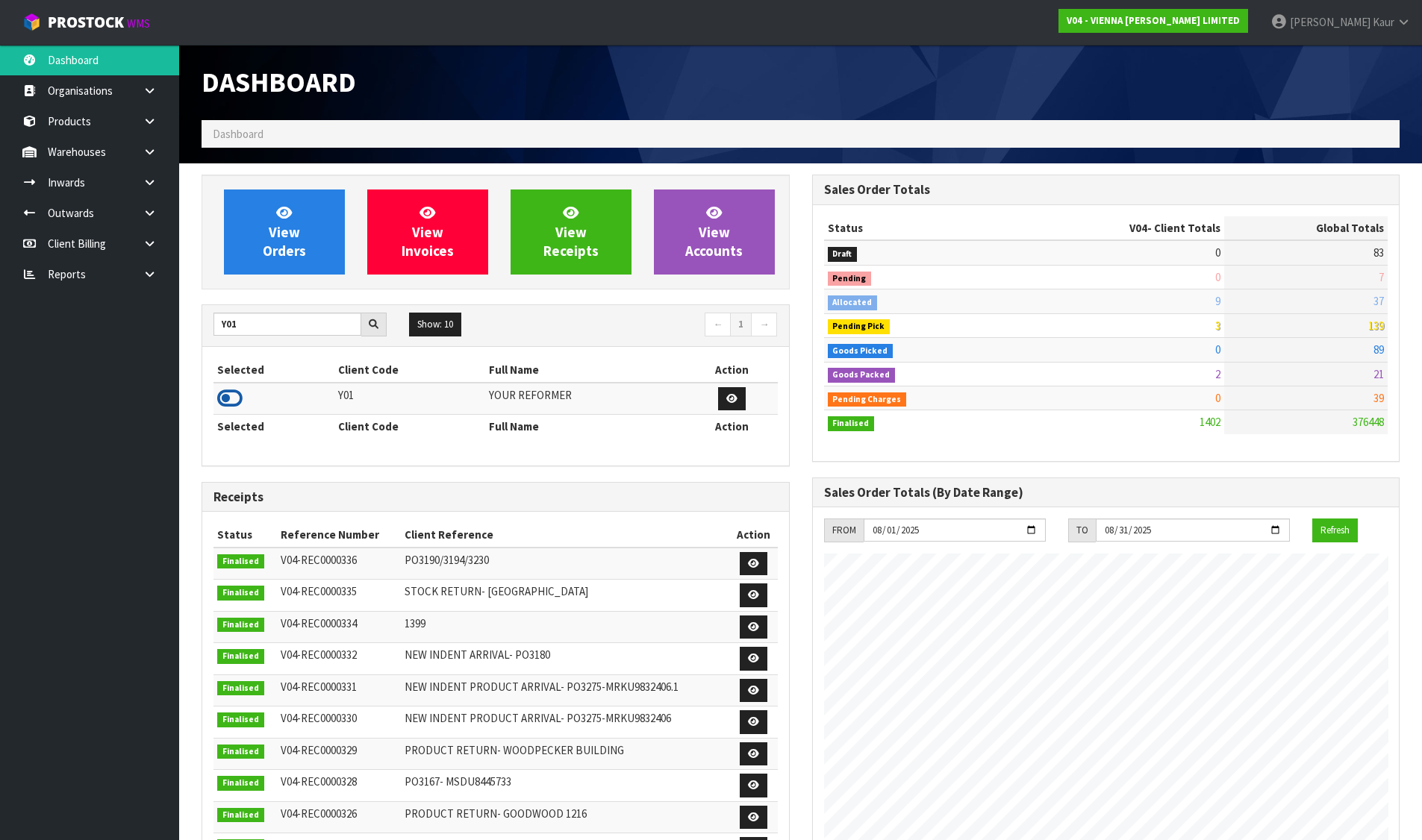
click at [237, 397] on icon at bounding box center [229, 398] width 25 height 22
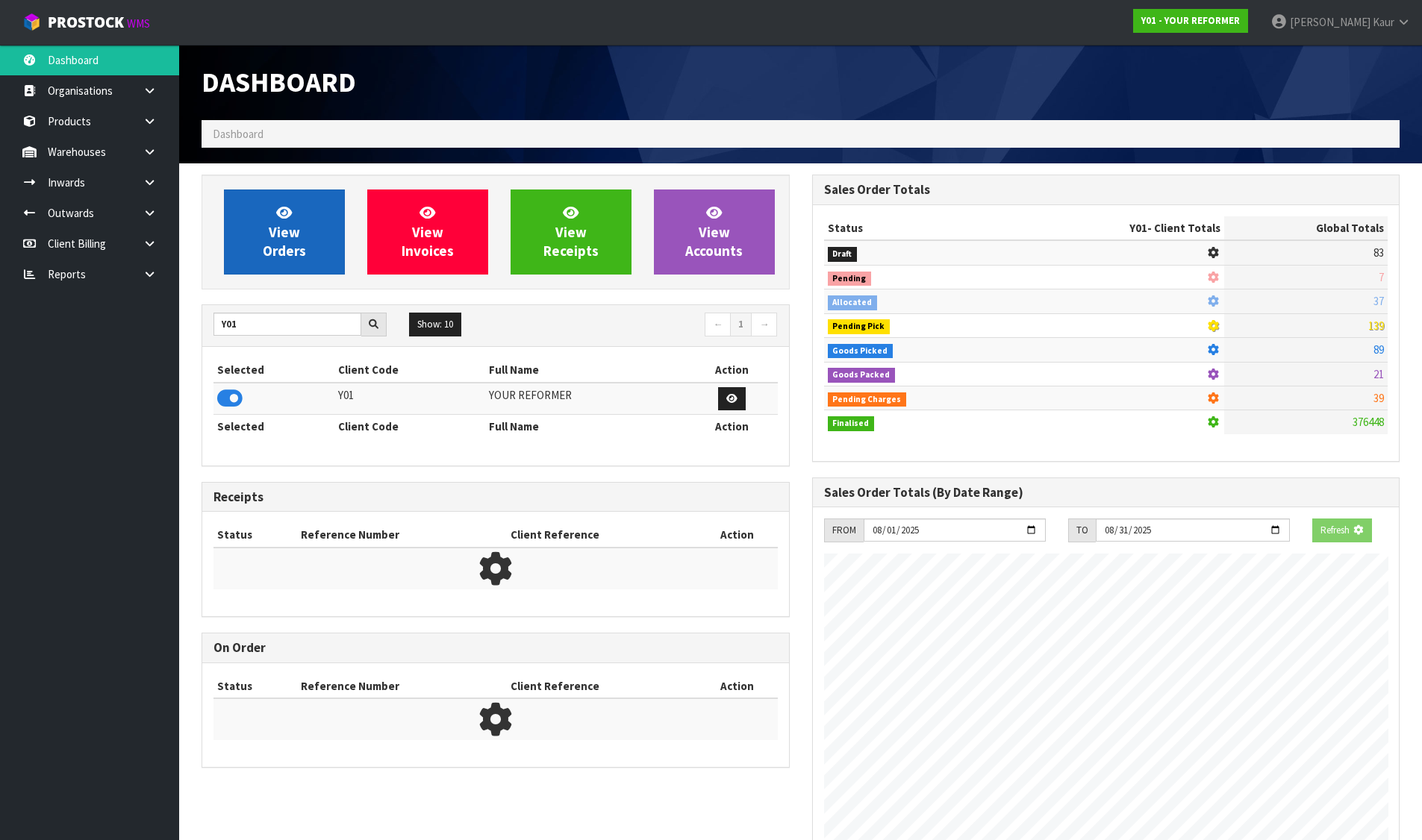
scroll to position [1130, 610]
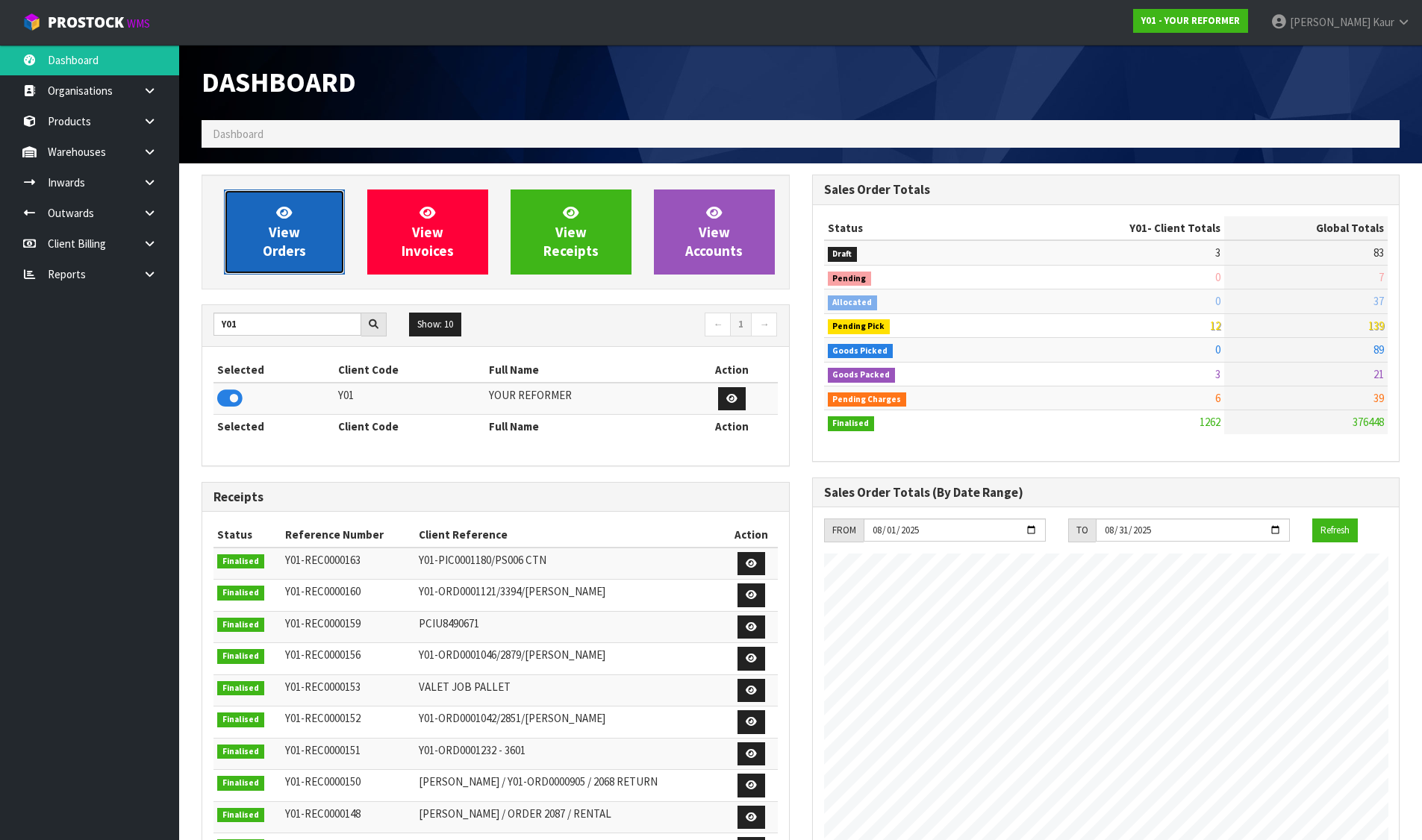
click at [280, 254] on span "View Orders" at bounding box center [284, 231] width 43 height 56
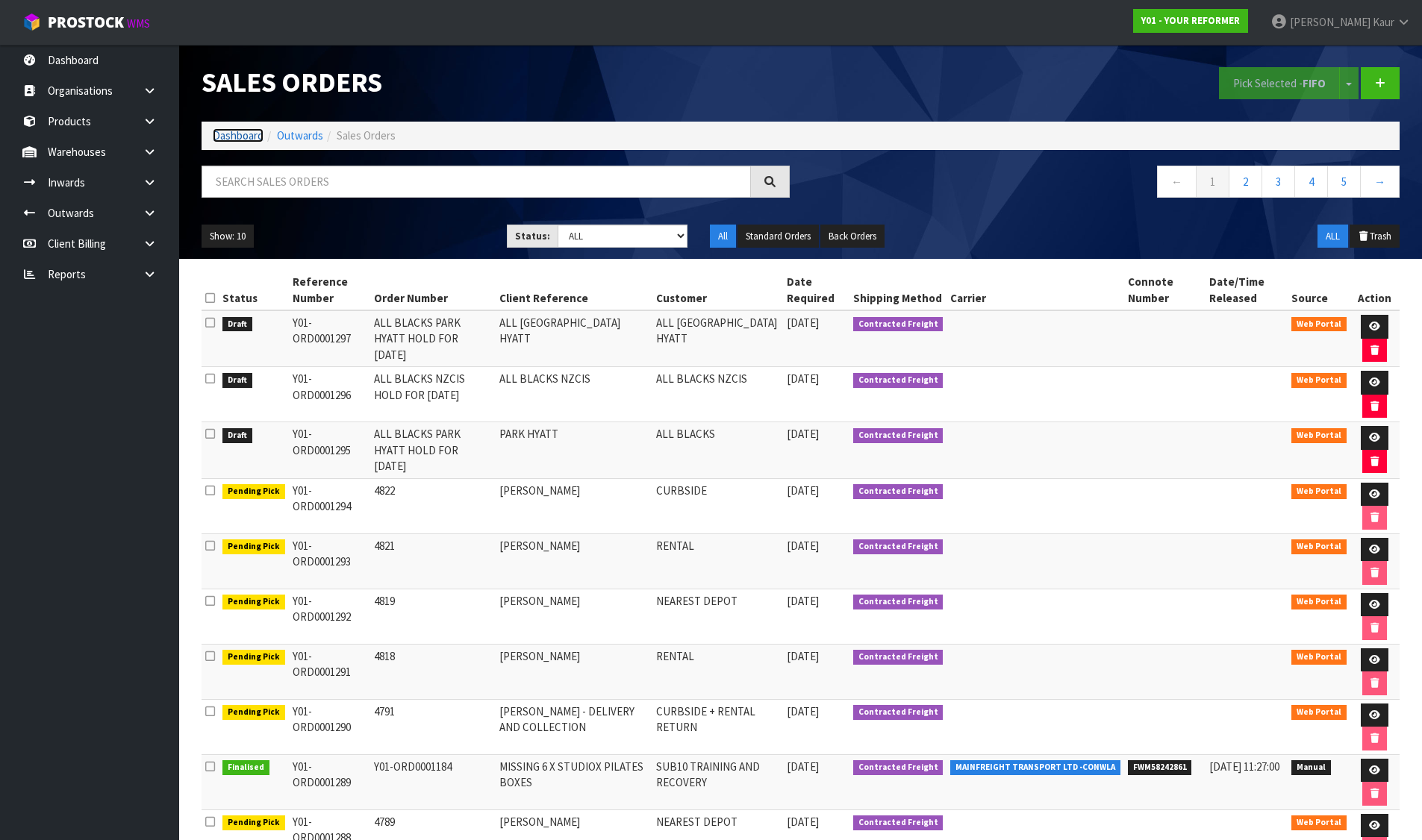
click at [233, 132] on link "Dashboard" at bounding box center [238, 136] width 51 height 15
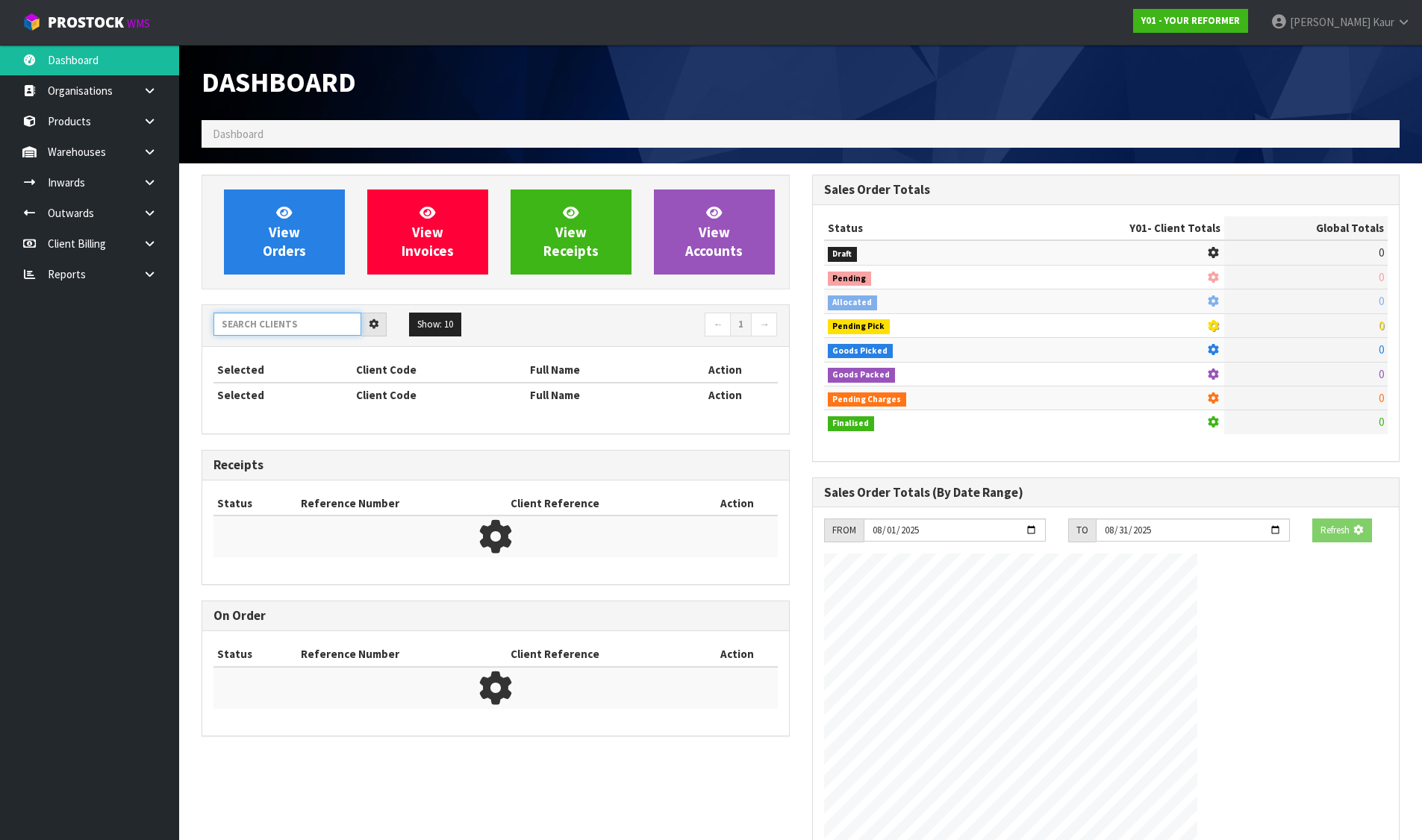
click at [294, 328] on input "text" at bounding box center [287, 324] width 148 height 23
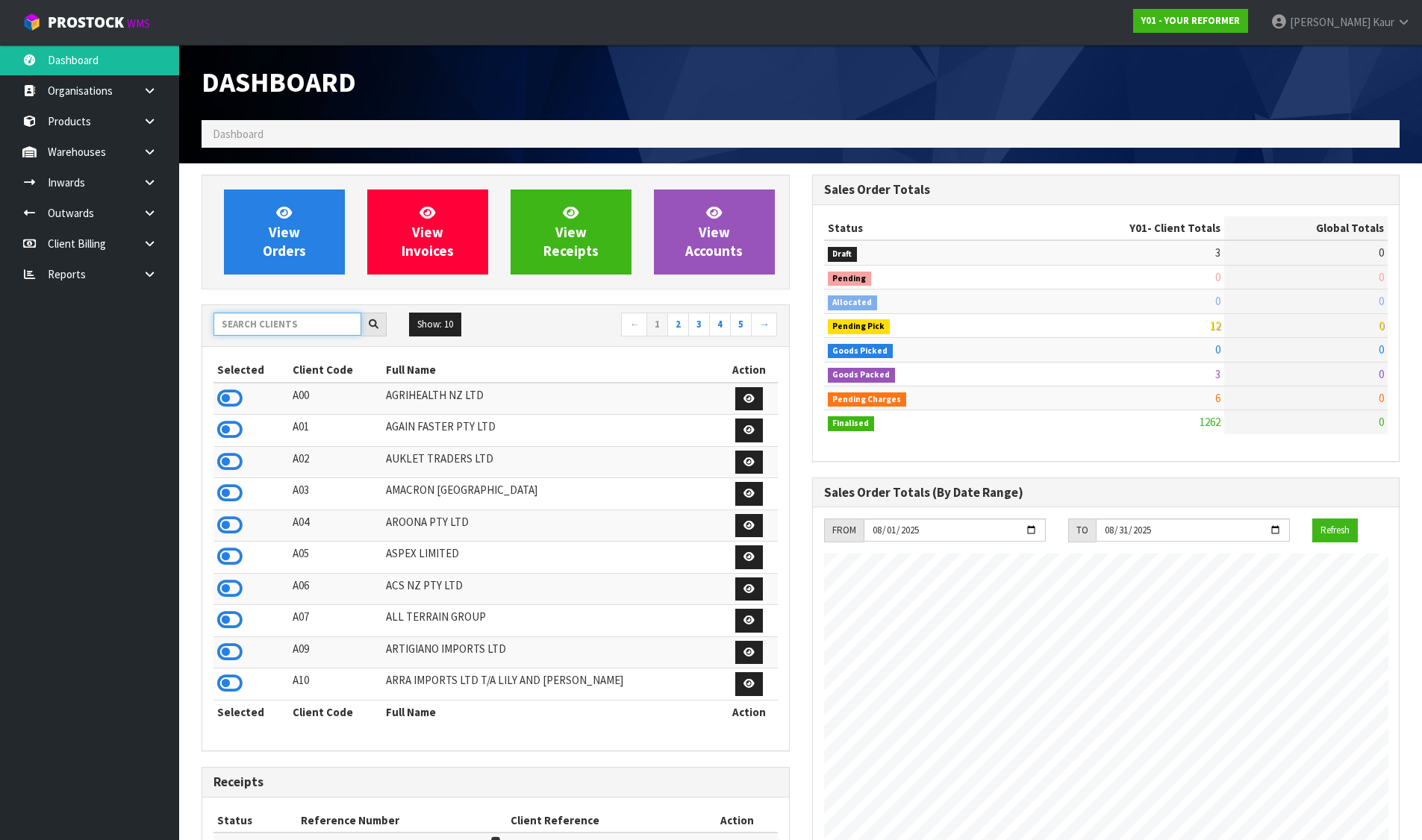
scroll to position [1130, 610]
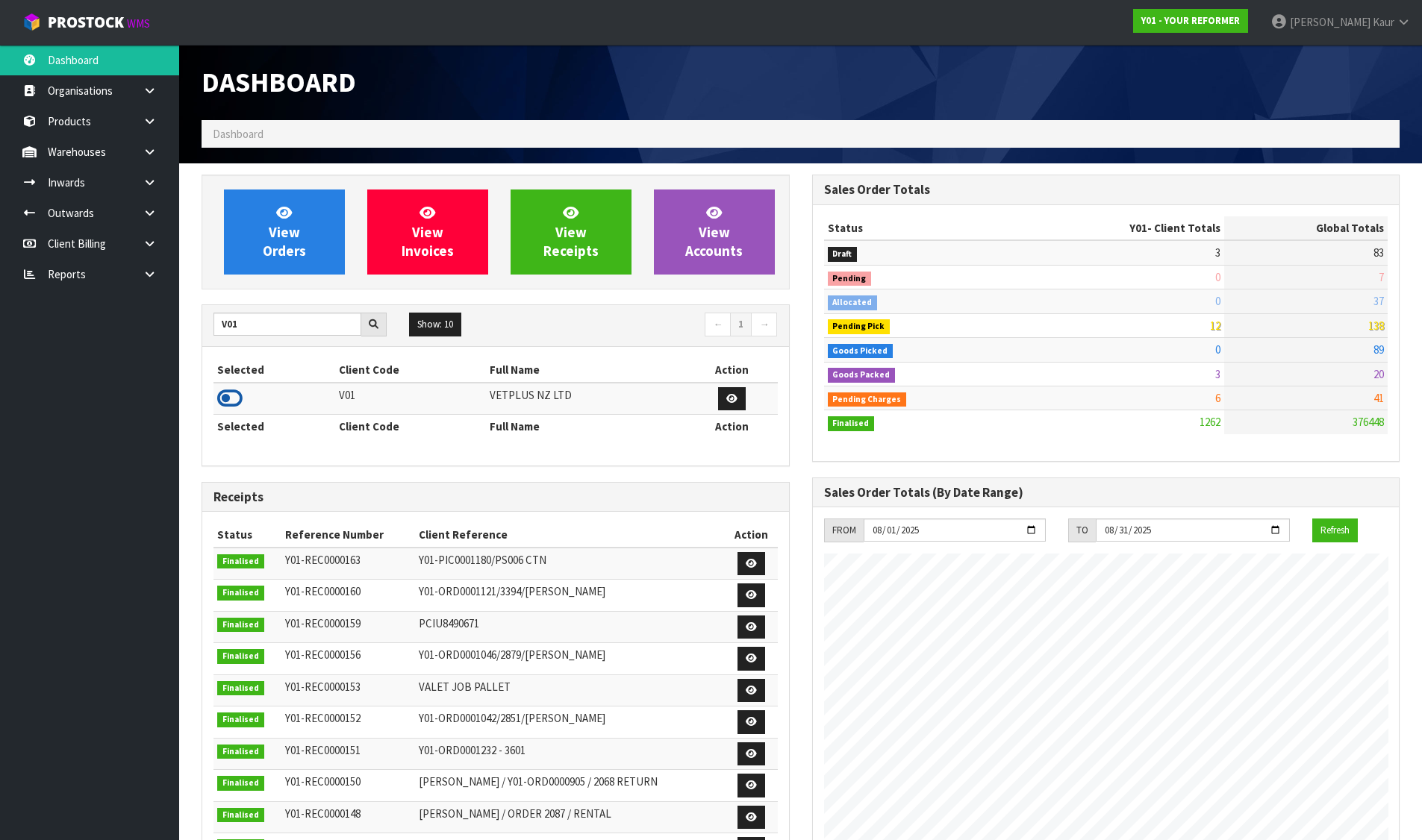
click at [231, 402] on icon at bounding box center [229, 398] width 25 height 22
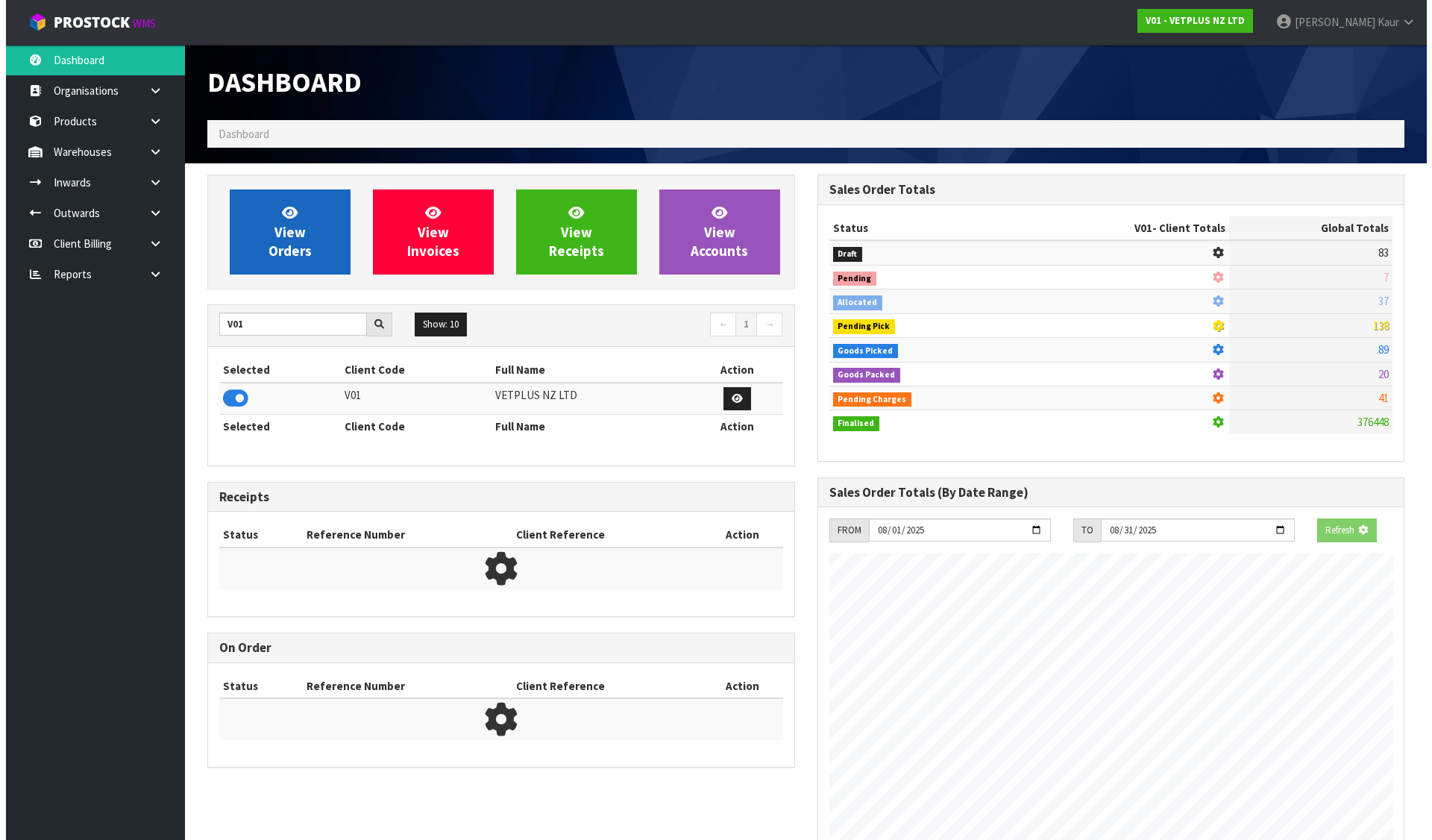
scroll to position [744935, 745304]
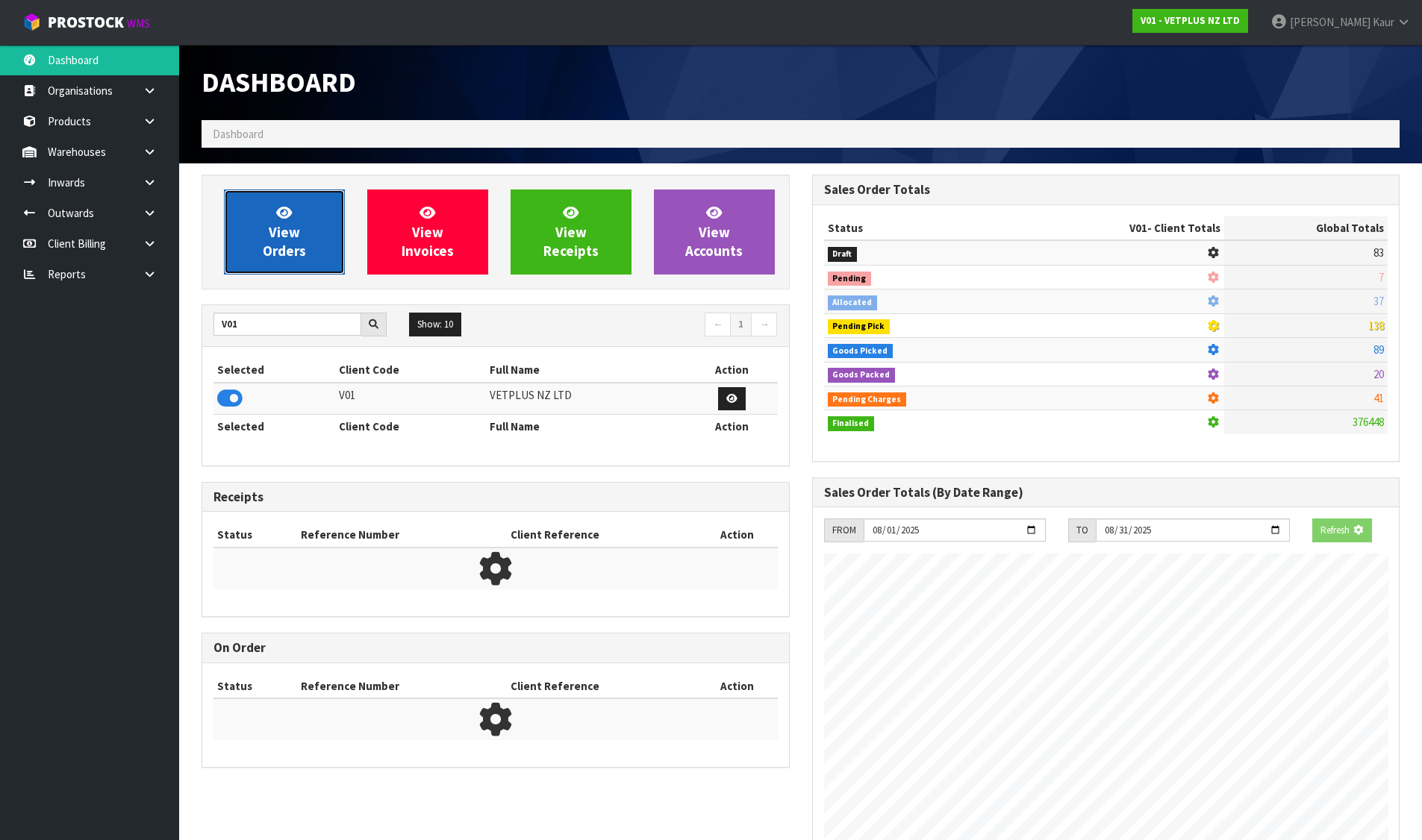
click at [280, 258] on span "View Orders" at bounding box center [284, 231] width 43 height 56
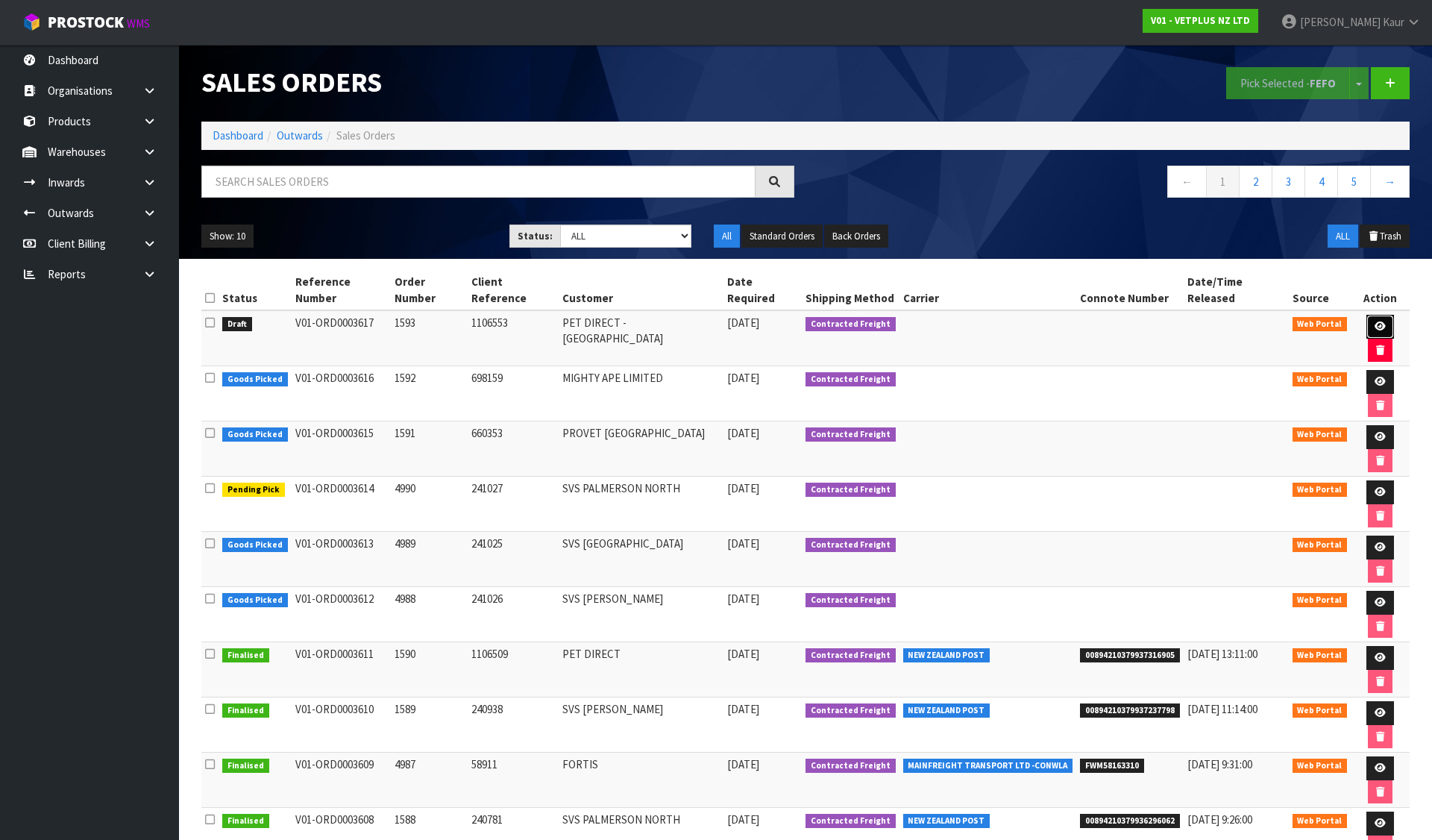
click at [1369, 315] on link at bounding box center [1380, 326] width 28 height 24
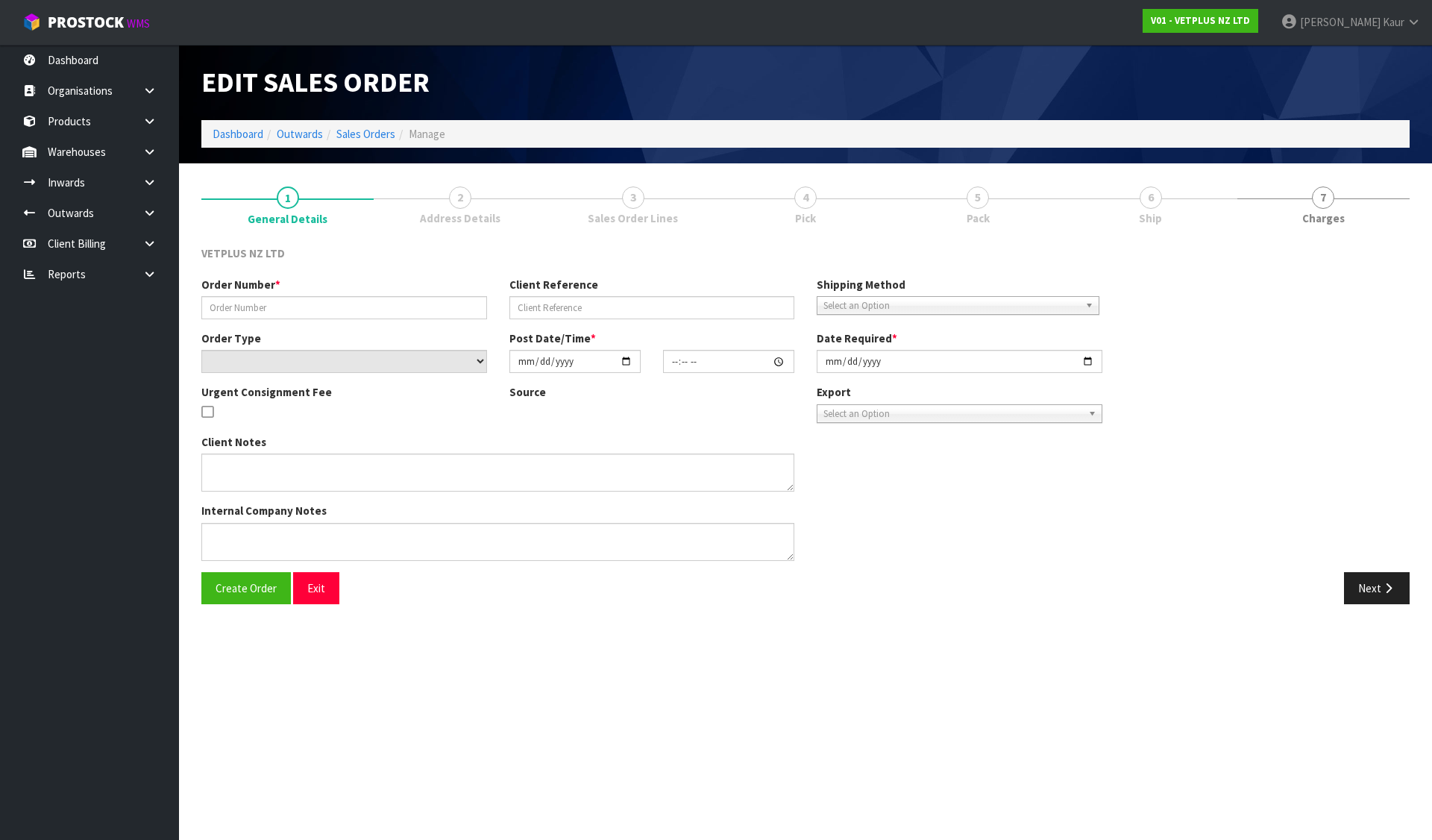
type input "1593"
type input "1106553"
select select "number:0"
type input "[DATE]"
type input "12:28:00.000"
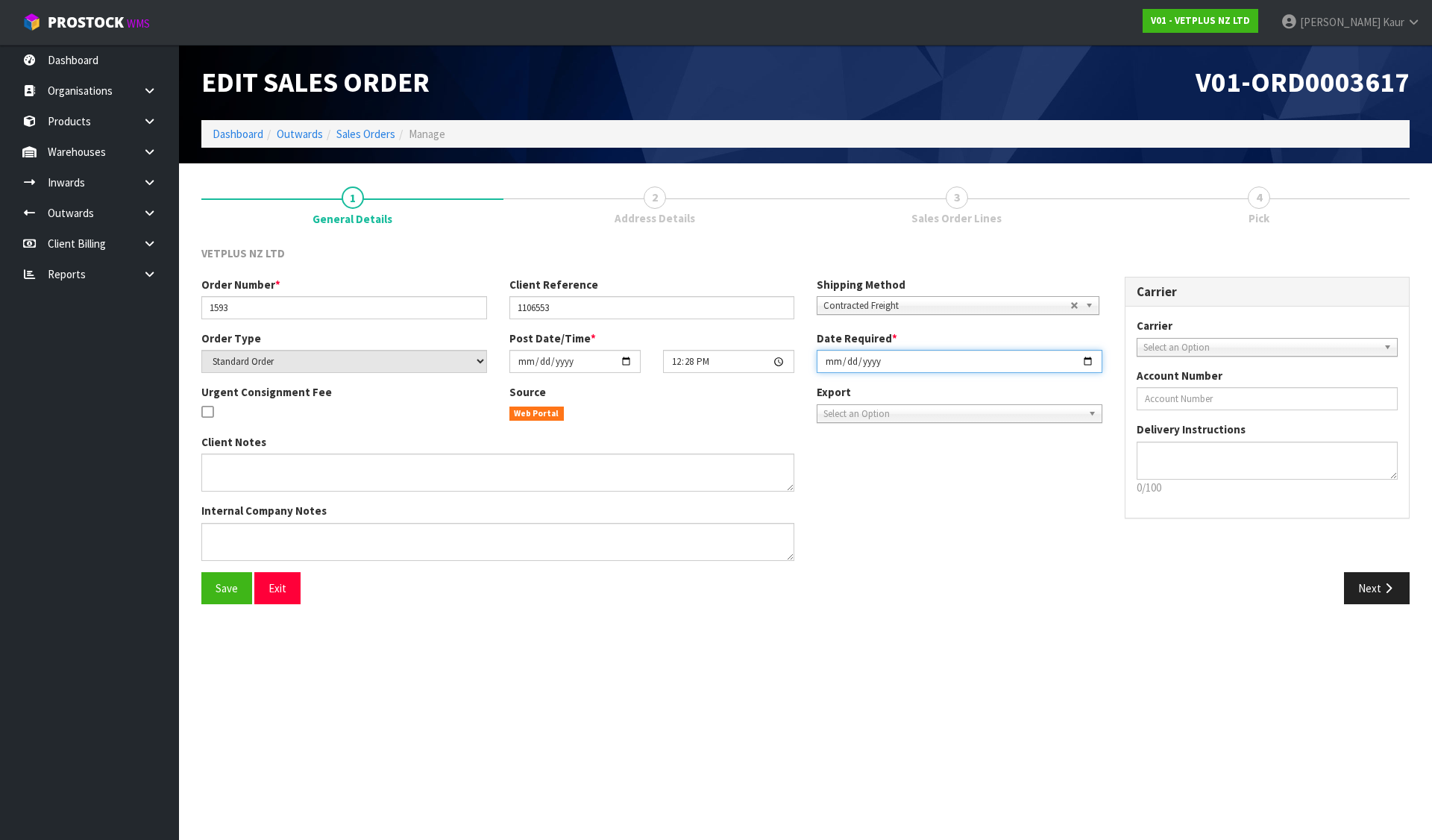
click at [825, 363] on input "[DATE]" at bounding box center [960, 361] width 286 height 23
type input "[DATE]"
click at [219, 576] on button "Save" at bounding box center [227, 588] width 51 height 32
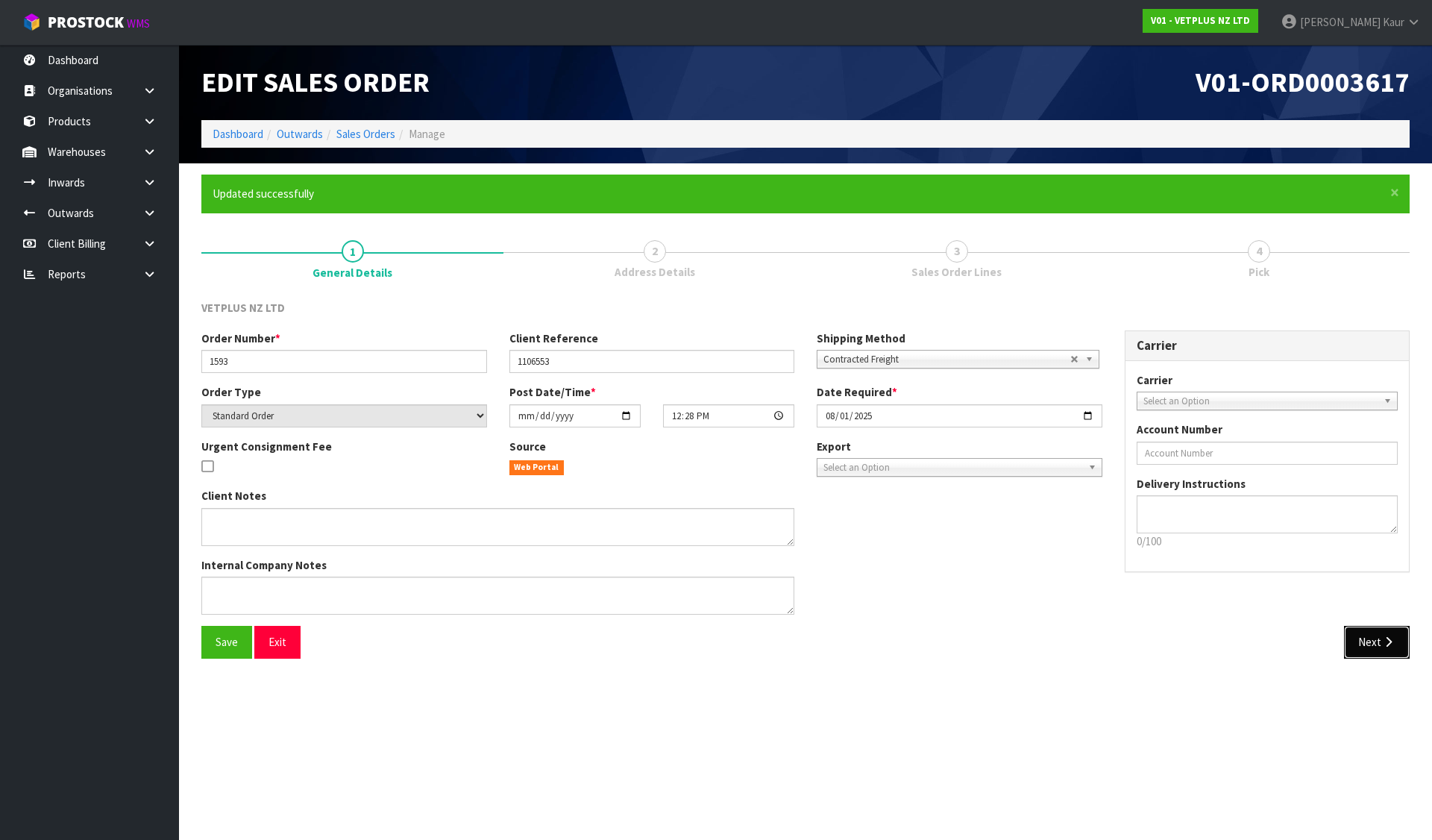
click at [1365, 653] on button "Next" at bounding box center [1377, 642] width 66 height 32
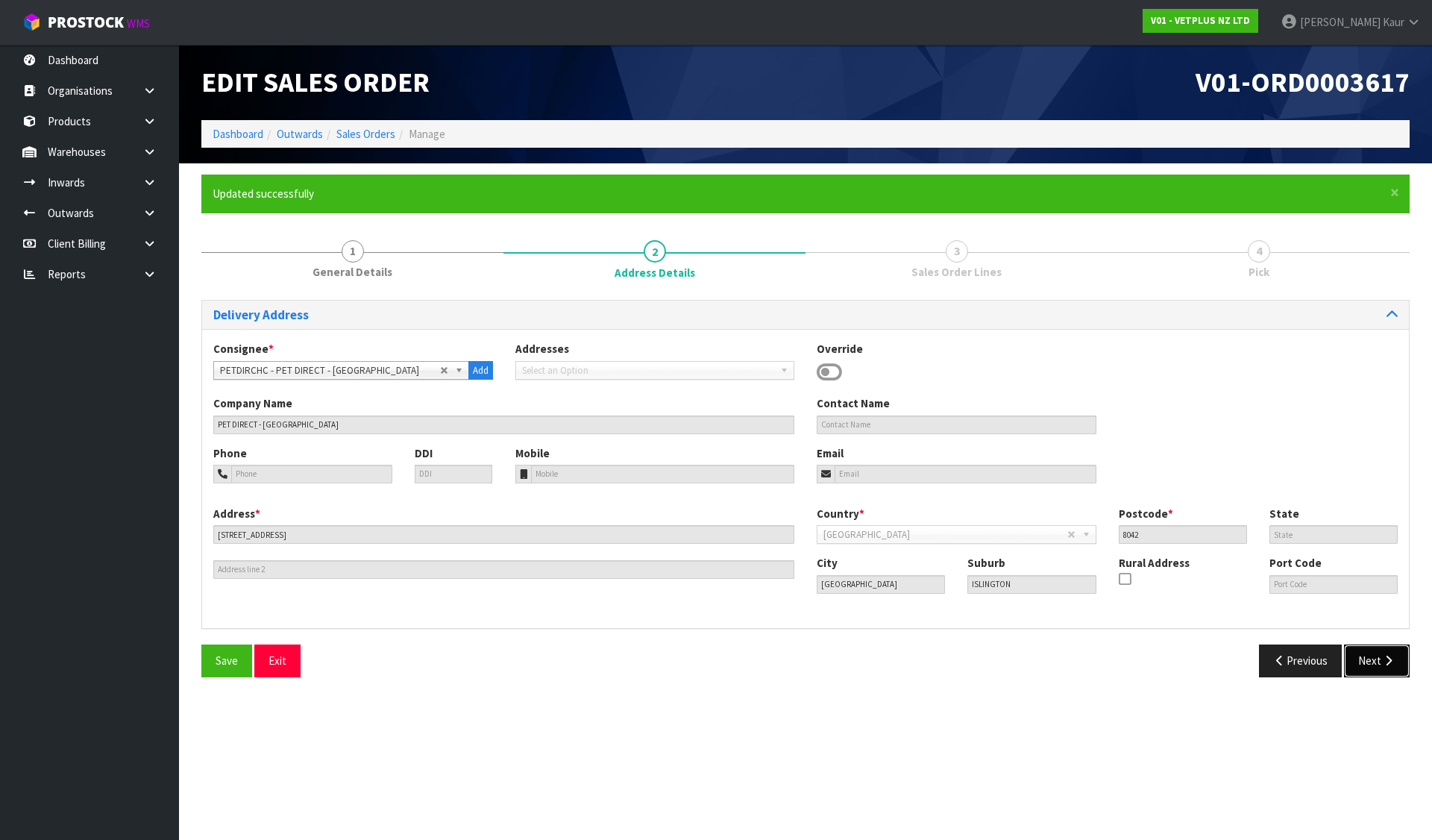
click at [1385, 655] on icon "button" at bounding box center [1388, 660] width 15 height 11
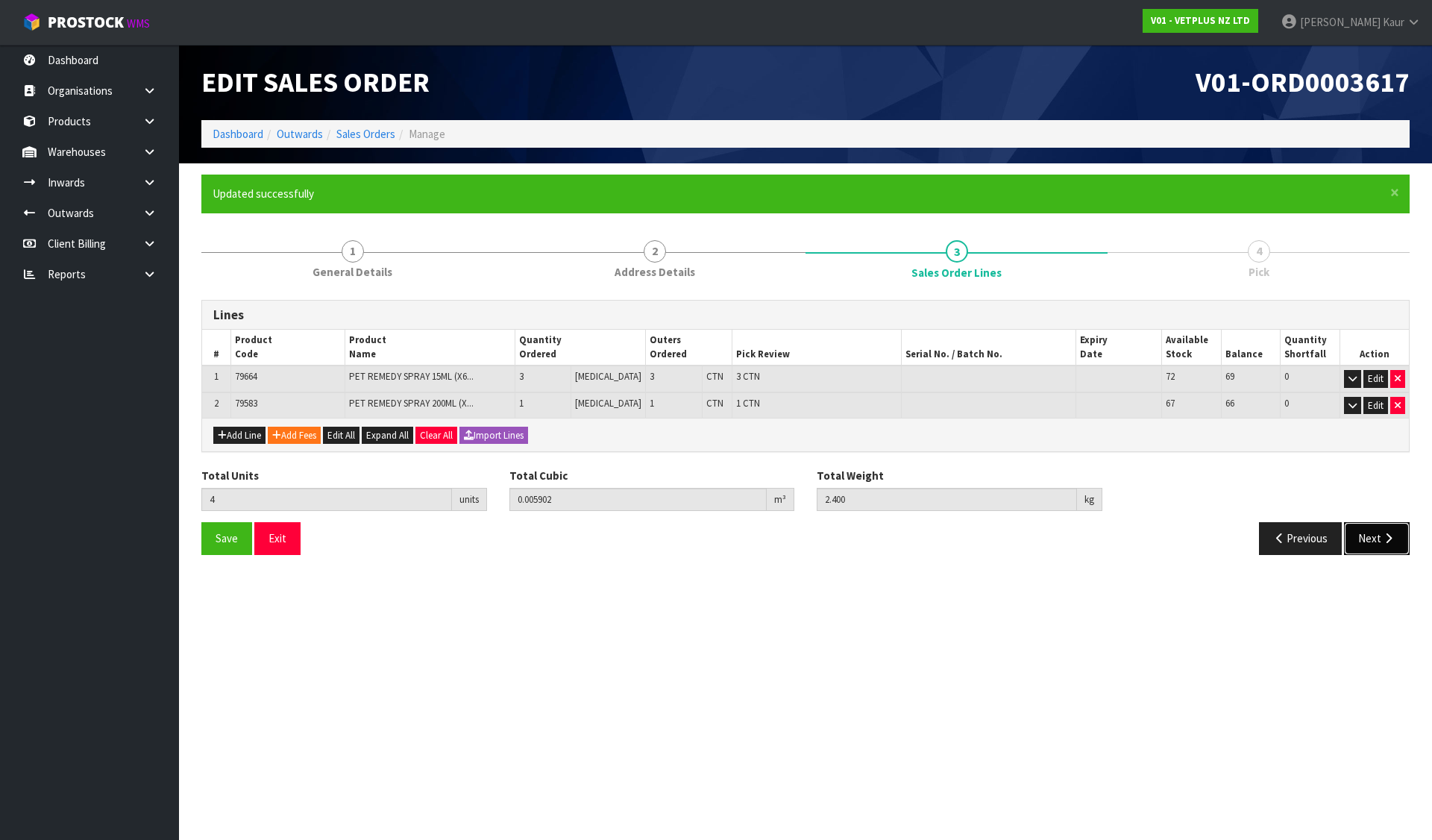
click at [1377, 532] on button "Next" at bounding box center [1377, 538] width 66 height 32
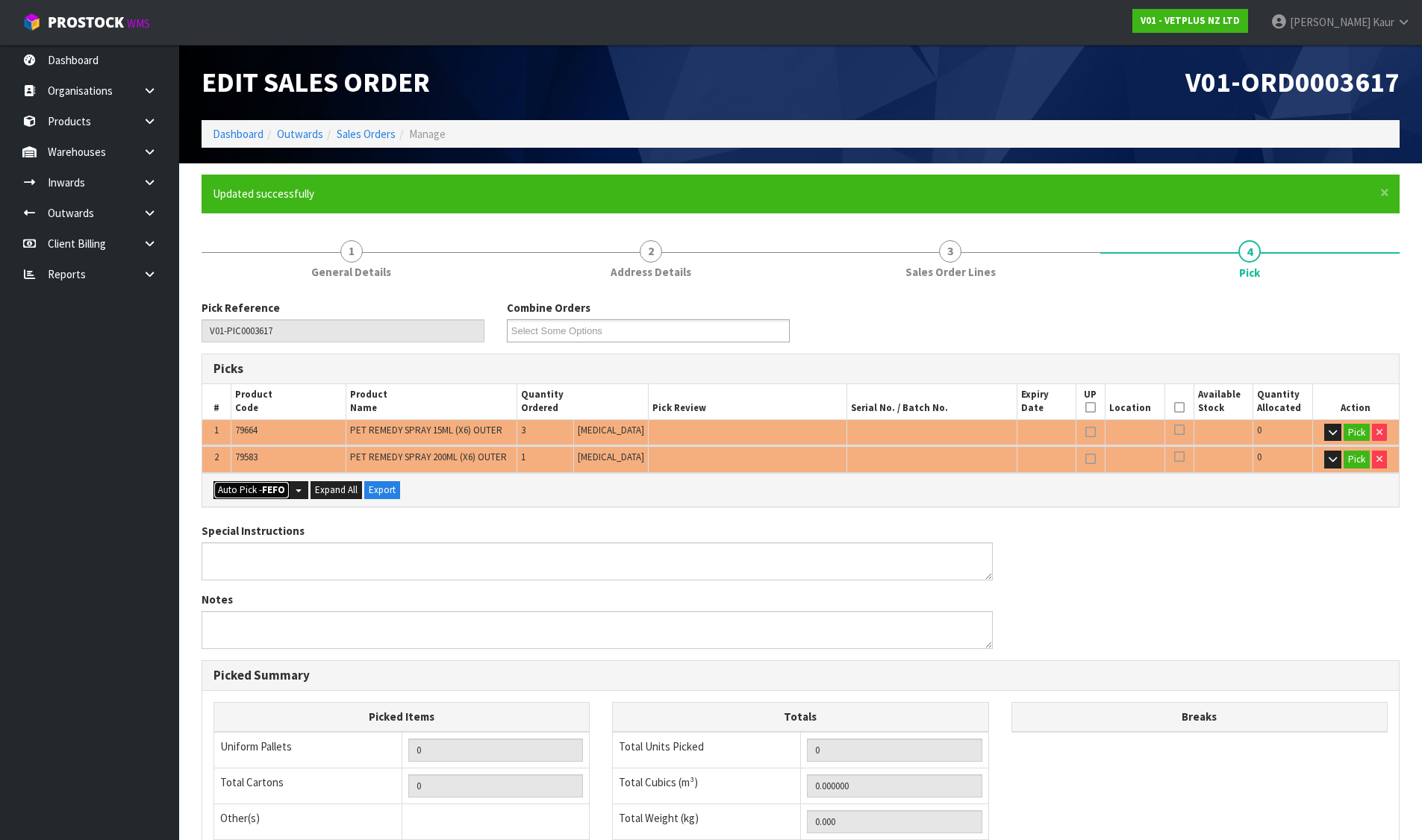
click at [253, 496] on button "Auto Pick - FEFO" at bounding box center [251, 489] width 76 height 18
type input "4"
type input "0.005902"
type input "2.400"
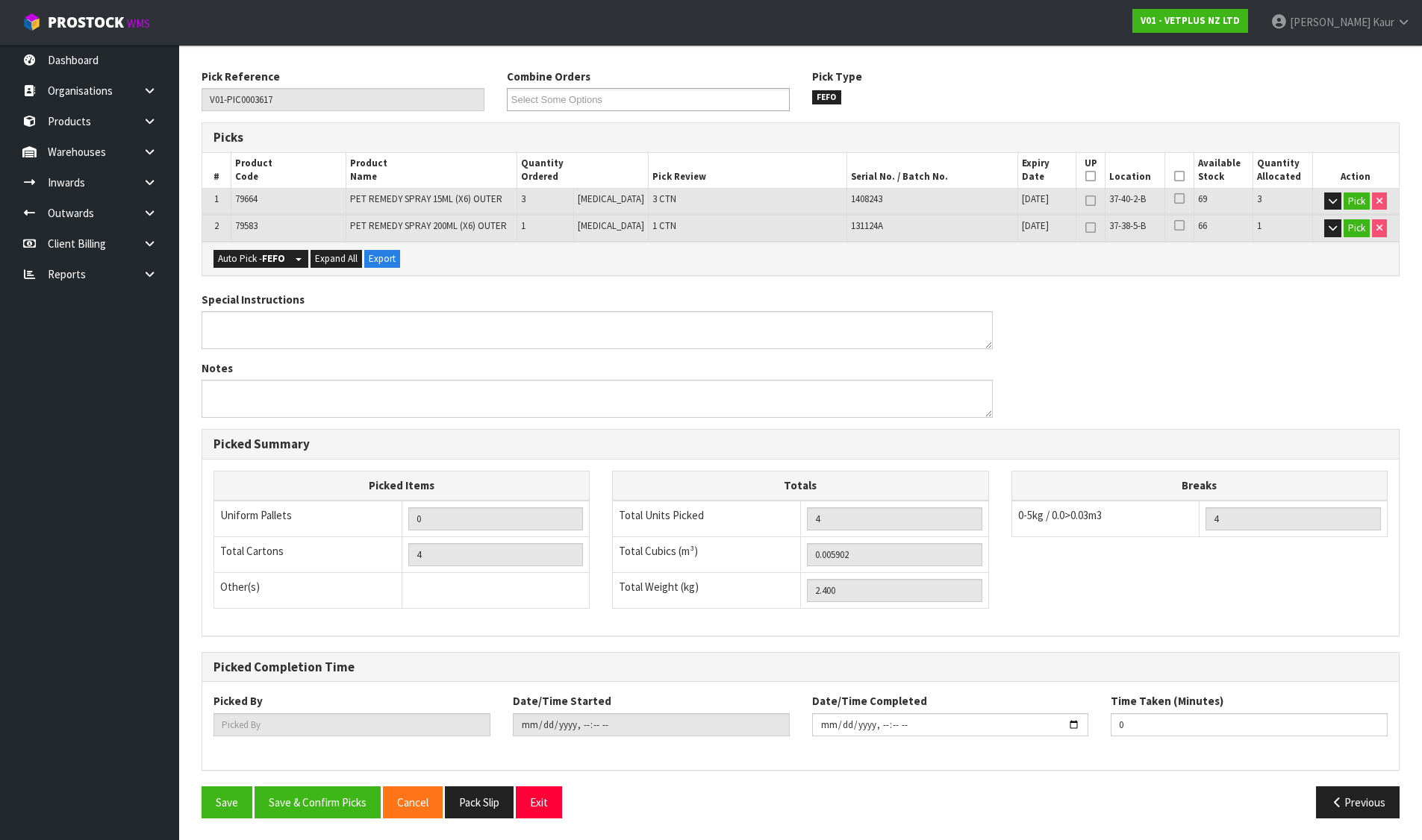
scroll to position [232, 0]
click at [326, 810] on button "Save & Confirm Picks" at bounding box center [317, 802] width 126 height 32
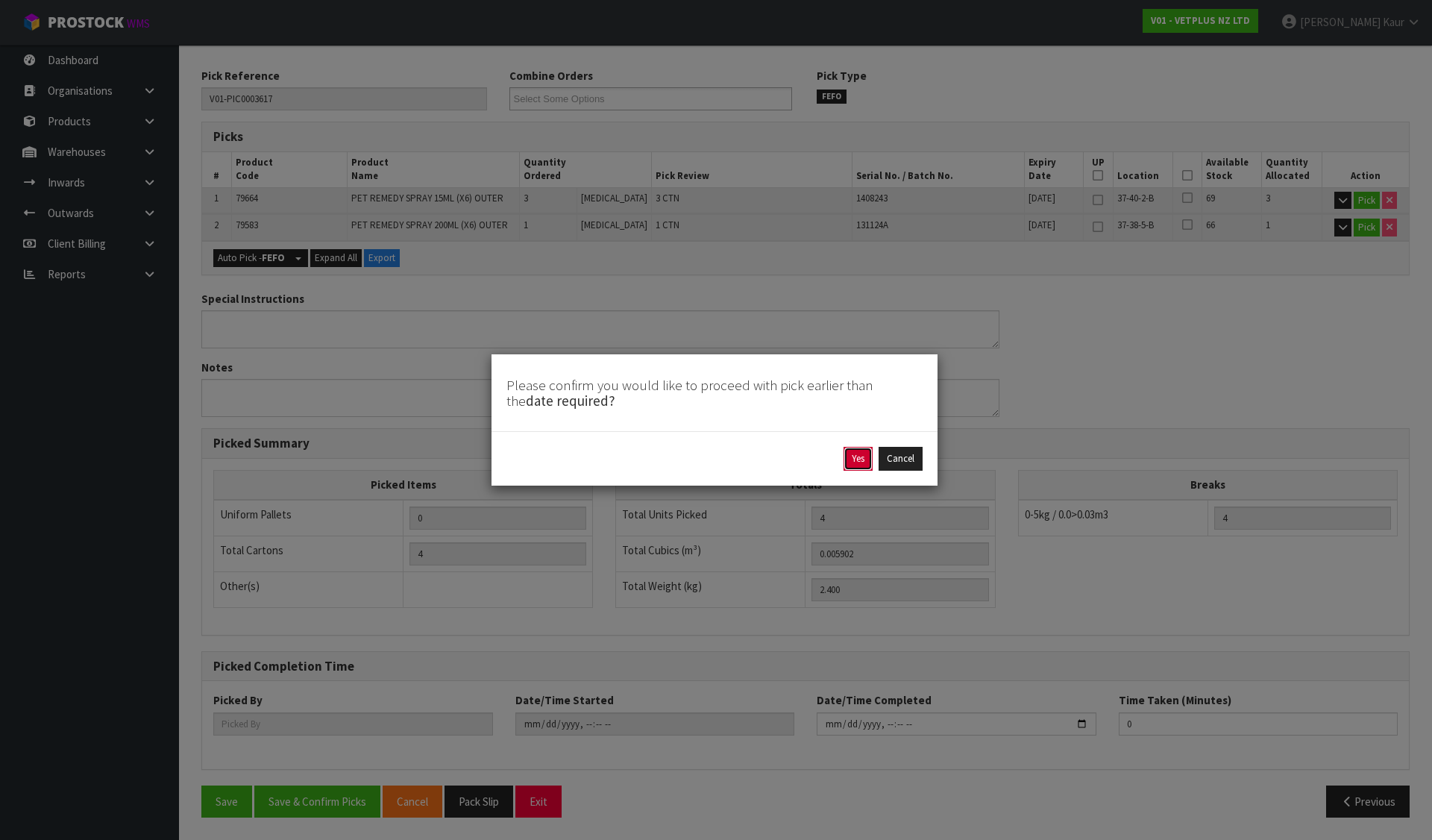
click at [851, 458] on button "Yes" at bounding box center [858, 458] width 29 height 24
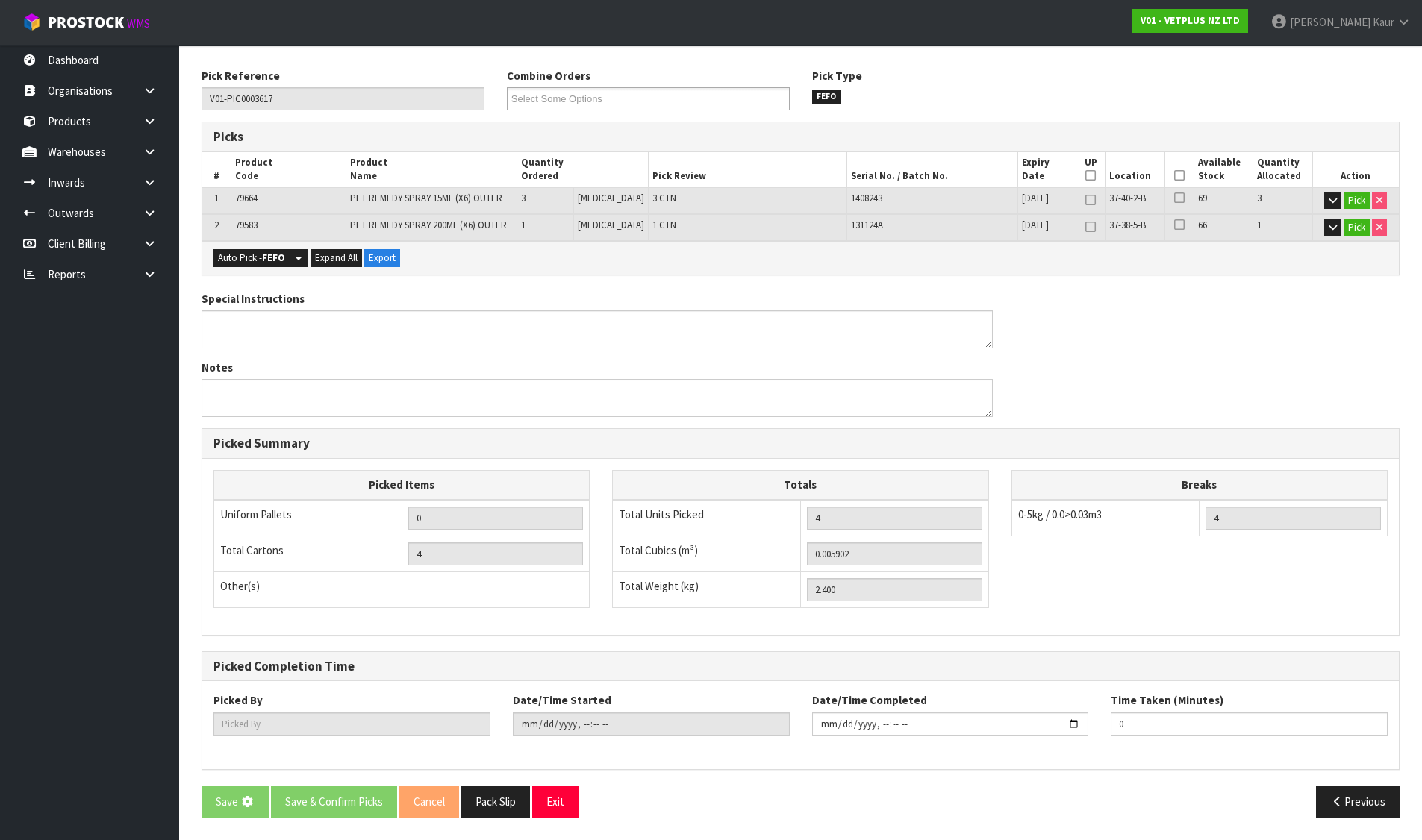
scroll to position [0, 0]
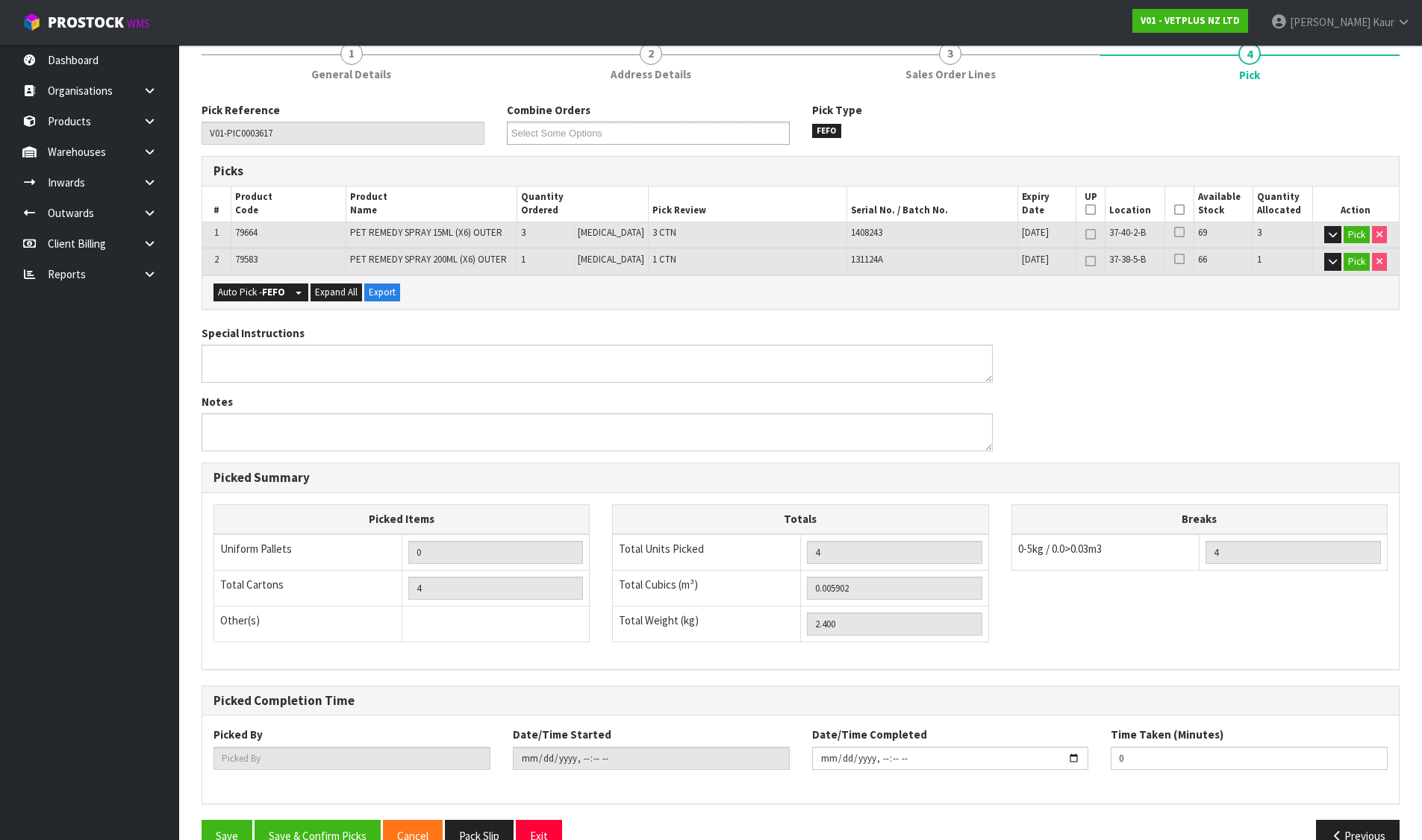
type input "[PERSON_NAME]"
type input "[DATE]T12:39:43"
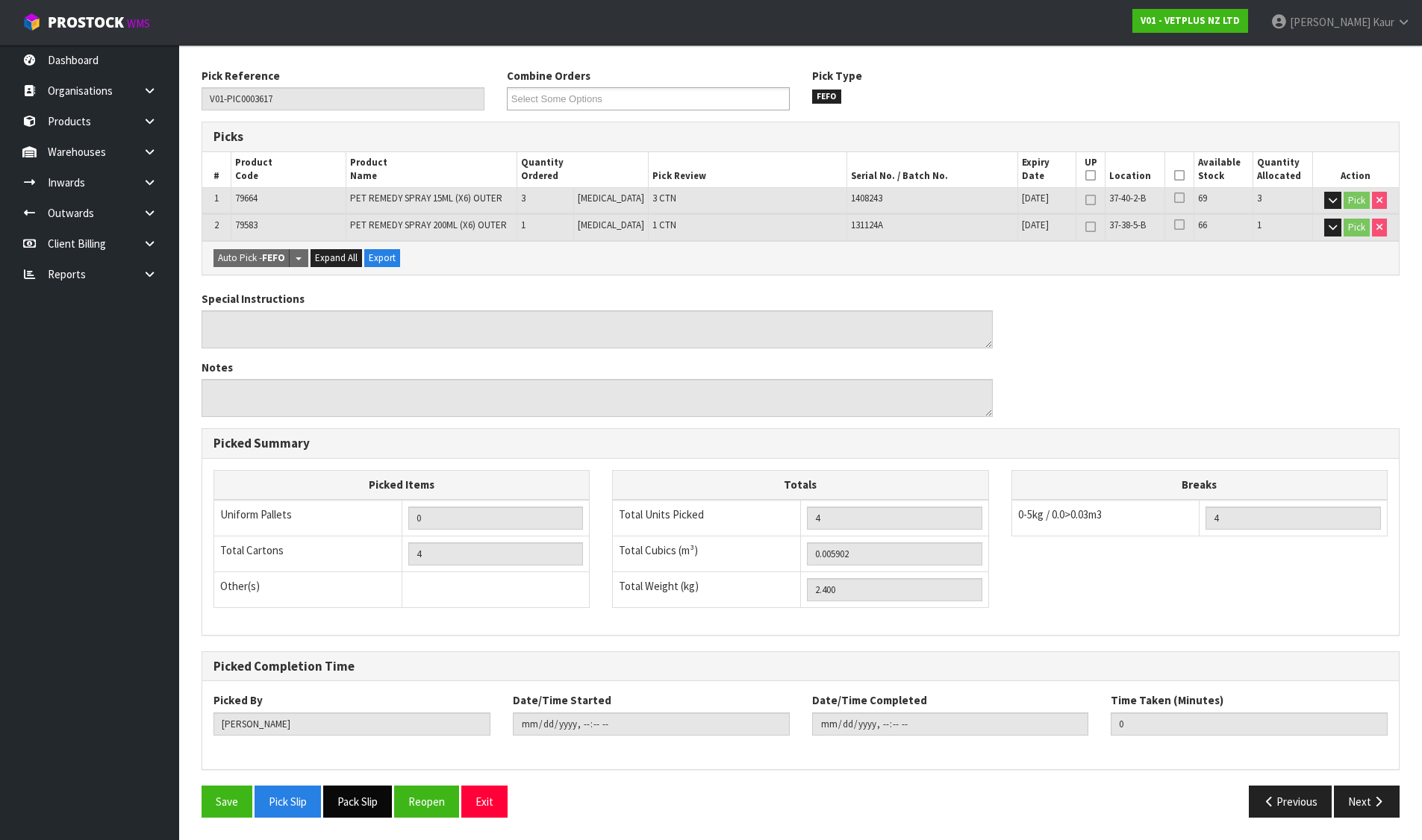
click at [356, 801] on button "Pack Slip" at bounding box center [358, 802] width 69 height 32
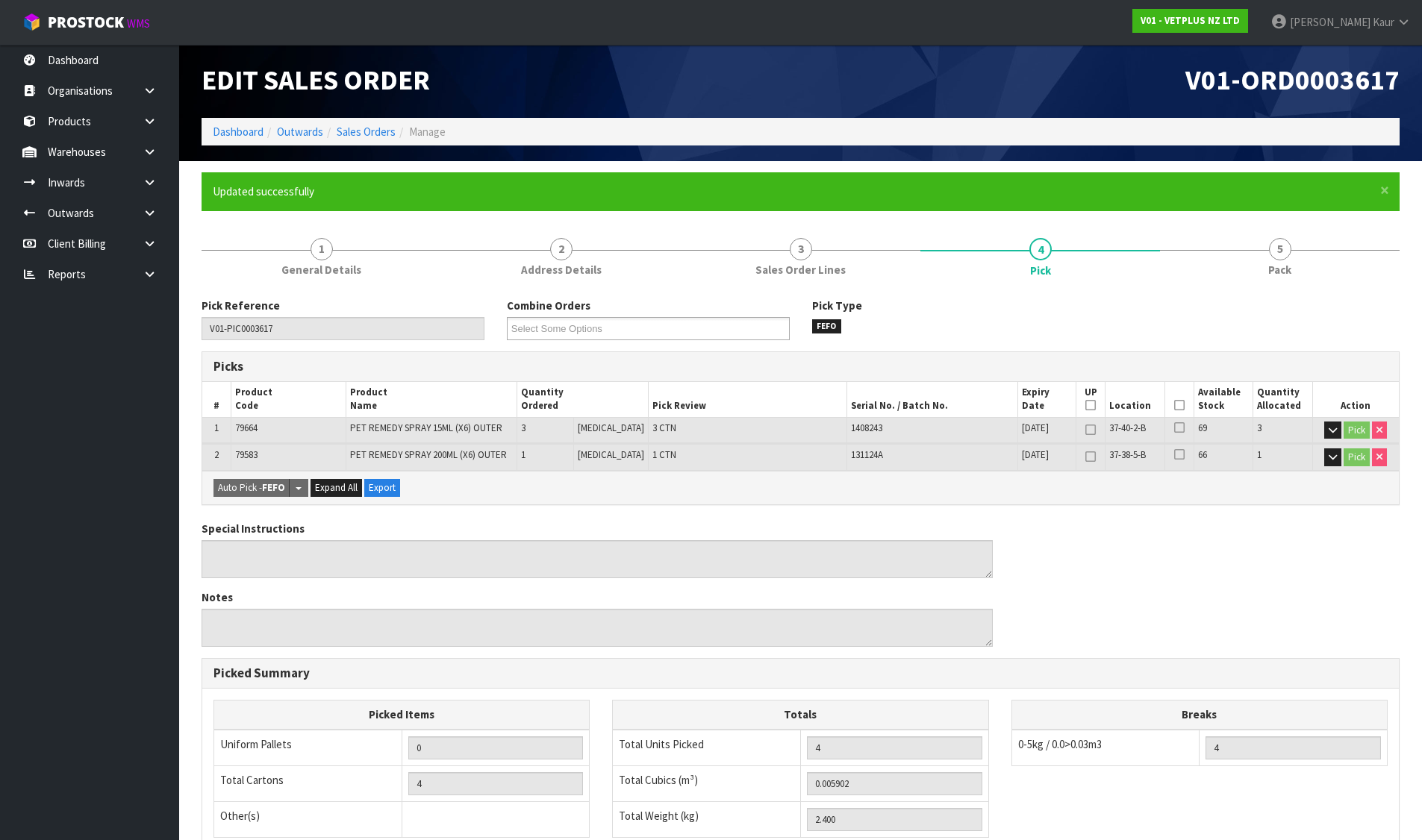
scroll to position [0, 0]
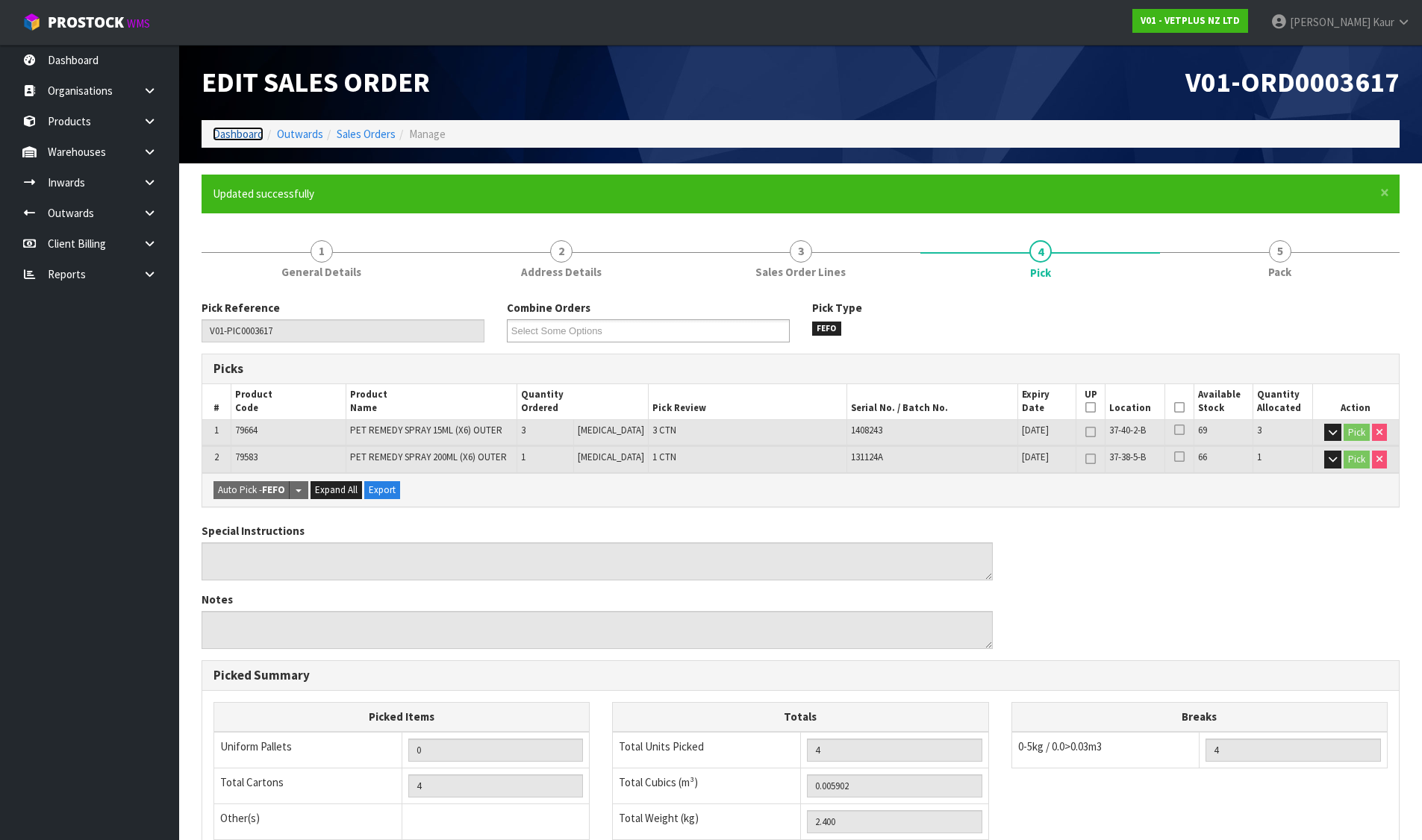
click at [244, 129] on link "Dashboard" at bounding box center [238, 134] width 51 height 15
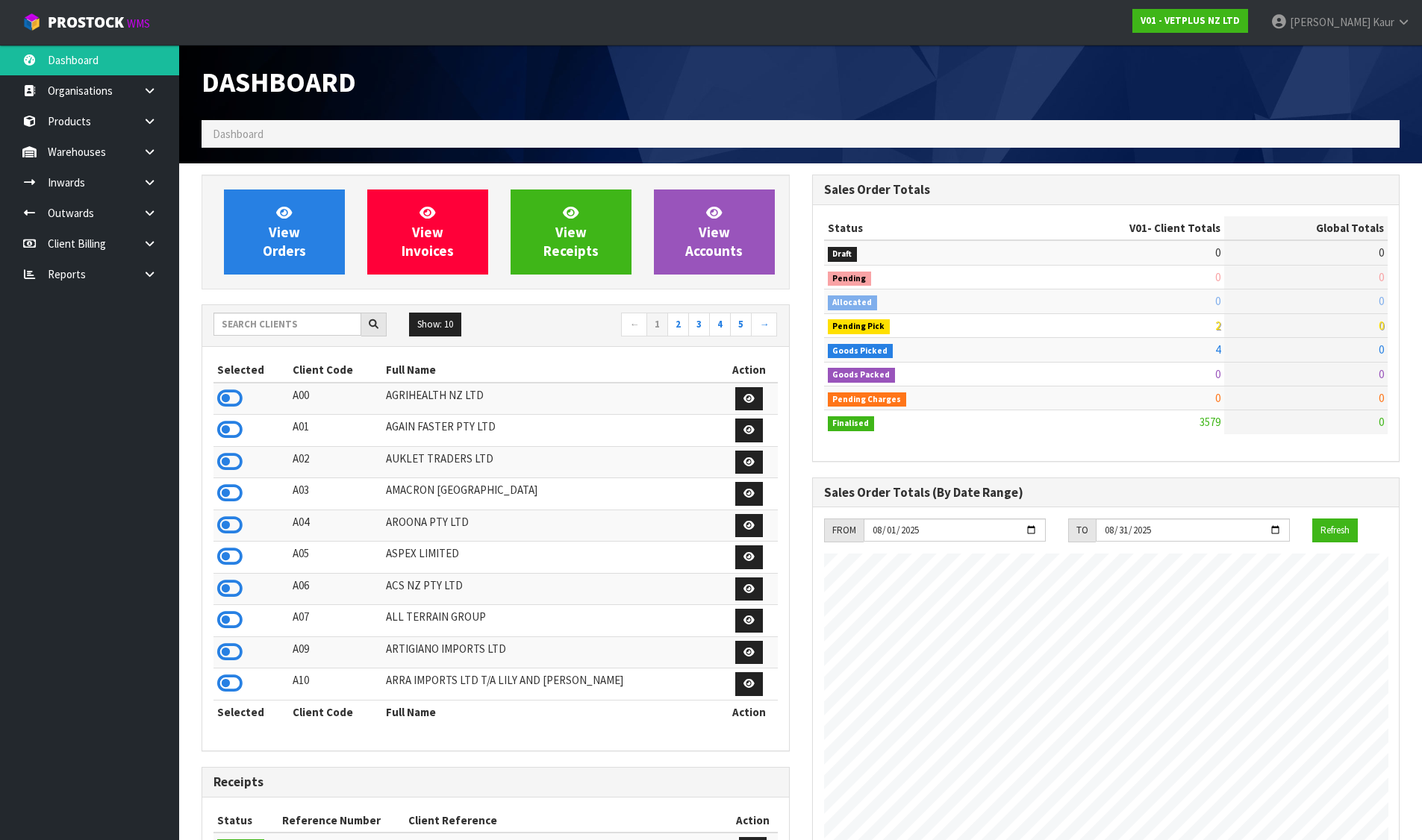
scroll to position [1130, 610]
click at [151, 270] on icon at bounding box center [149, 274] width 15 height 11
click at [64, 332] on link "CWL" at bounding box center [90, 336] width 179 height 31
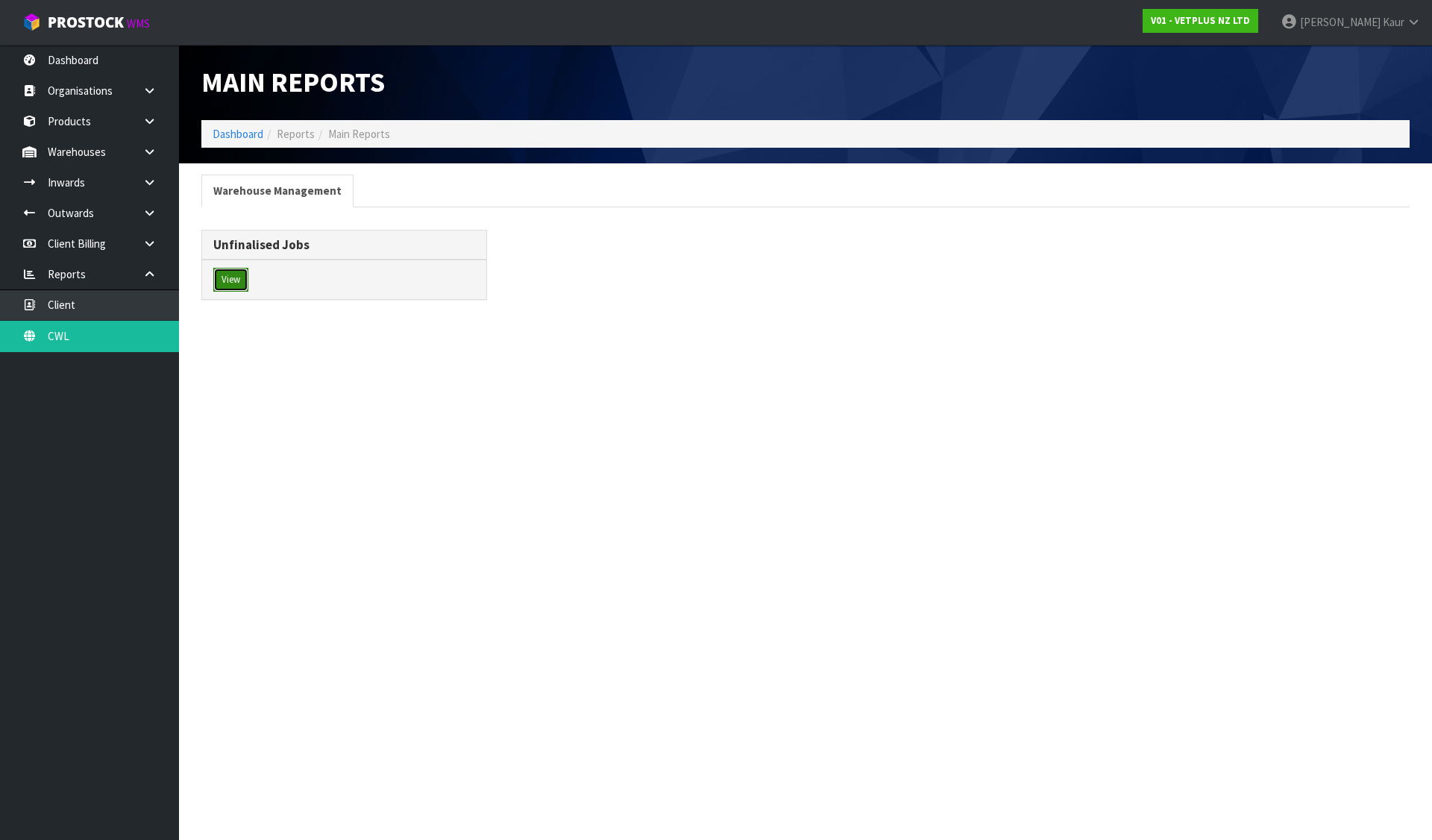
click at [229, 280] on button "View" at bounding box center [231, 279] width 35 height 24
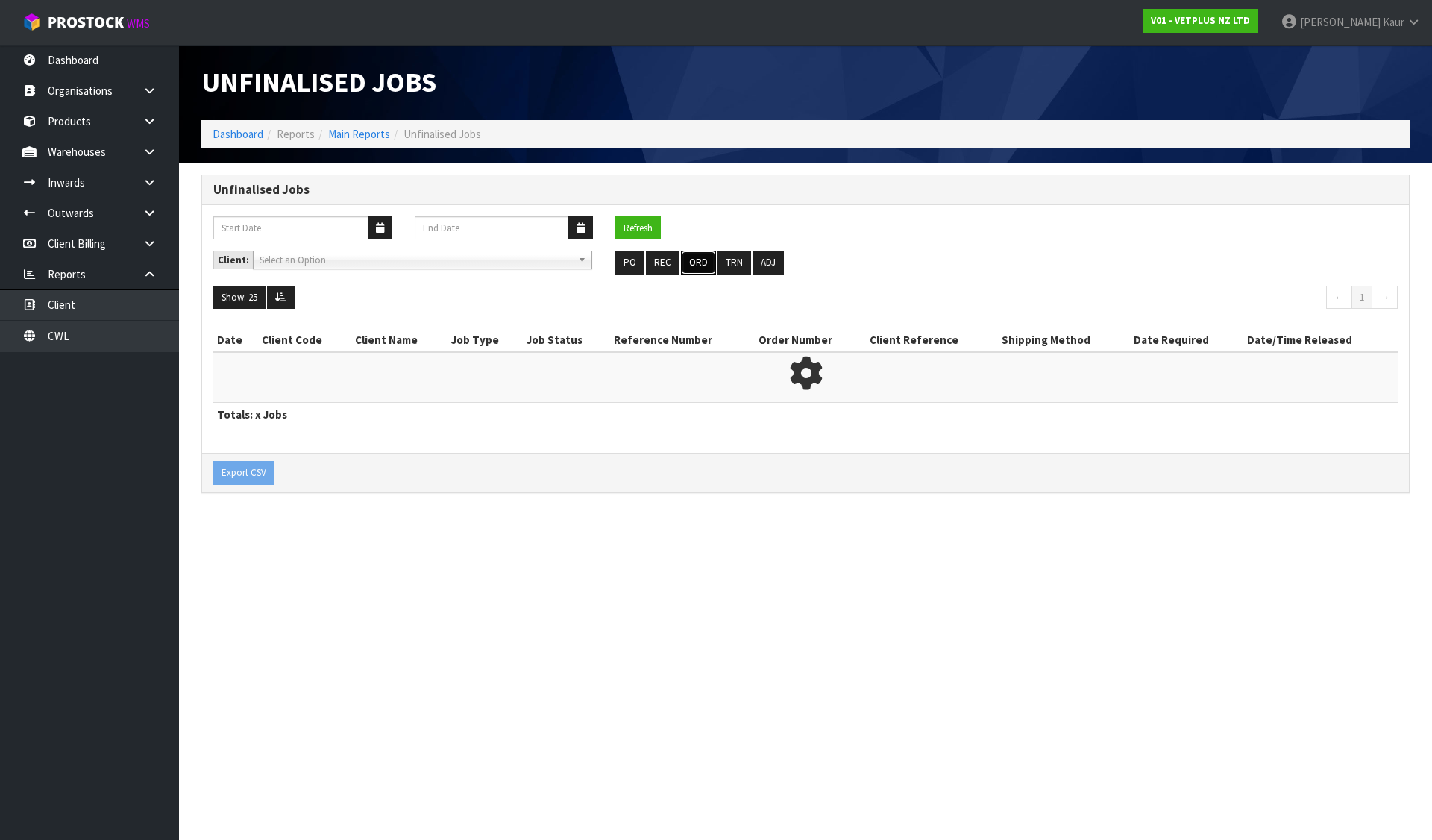
click at [693, 263] on button "ORD" at bounding box center [698, 262] width 35 height 24
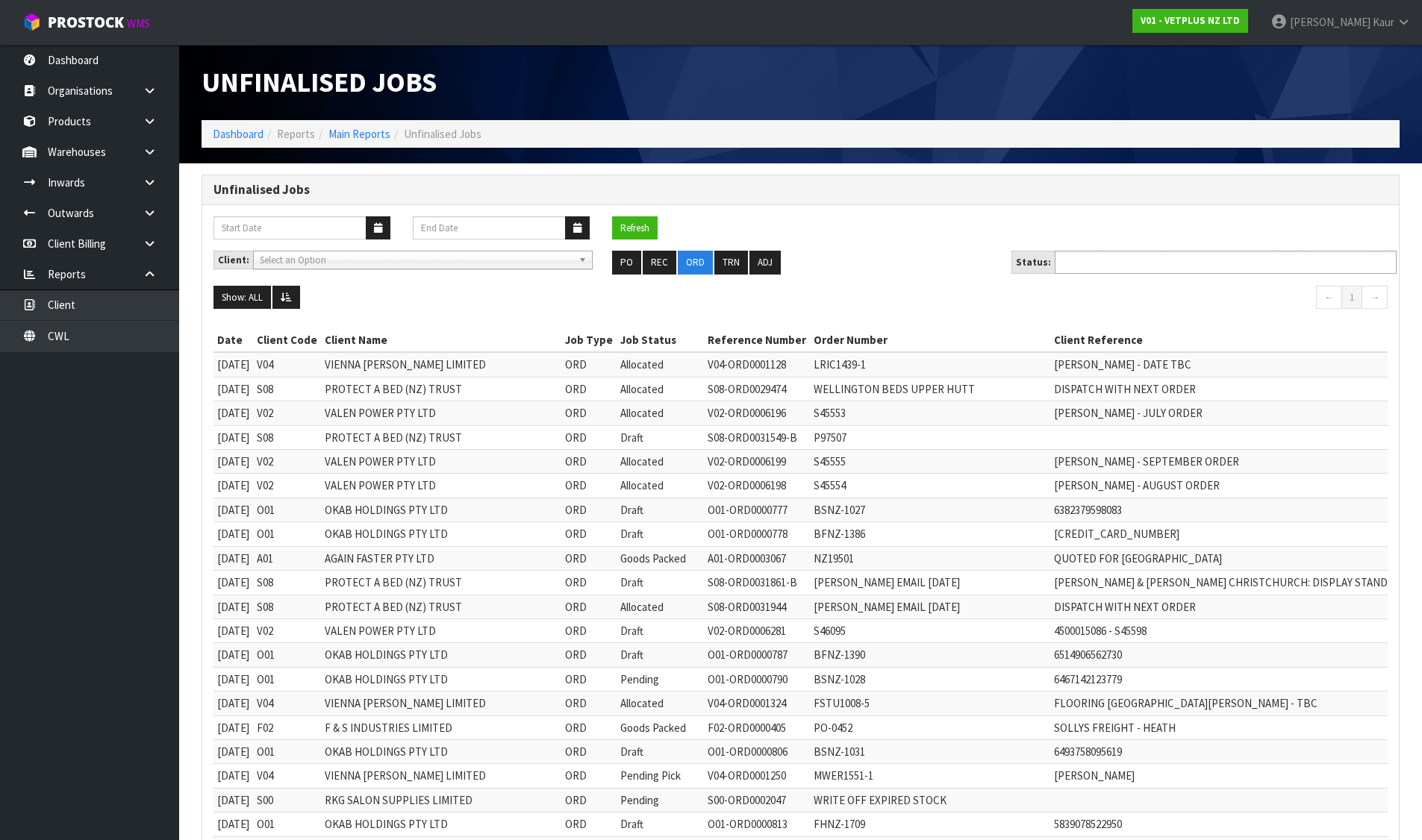
click at [1088, 260] on input "text" at bounding box center [1113, 262] width 110 height 18
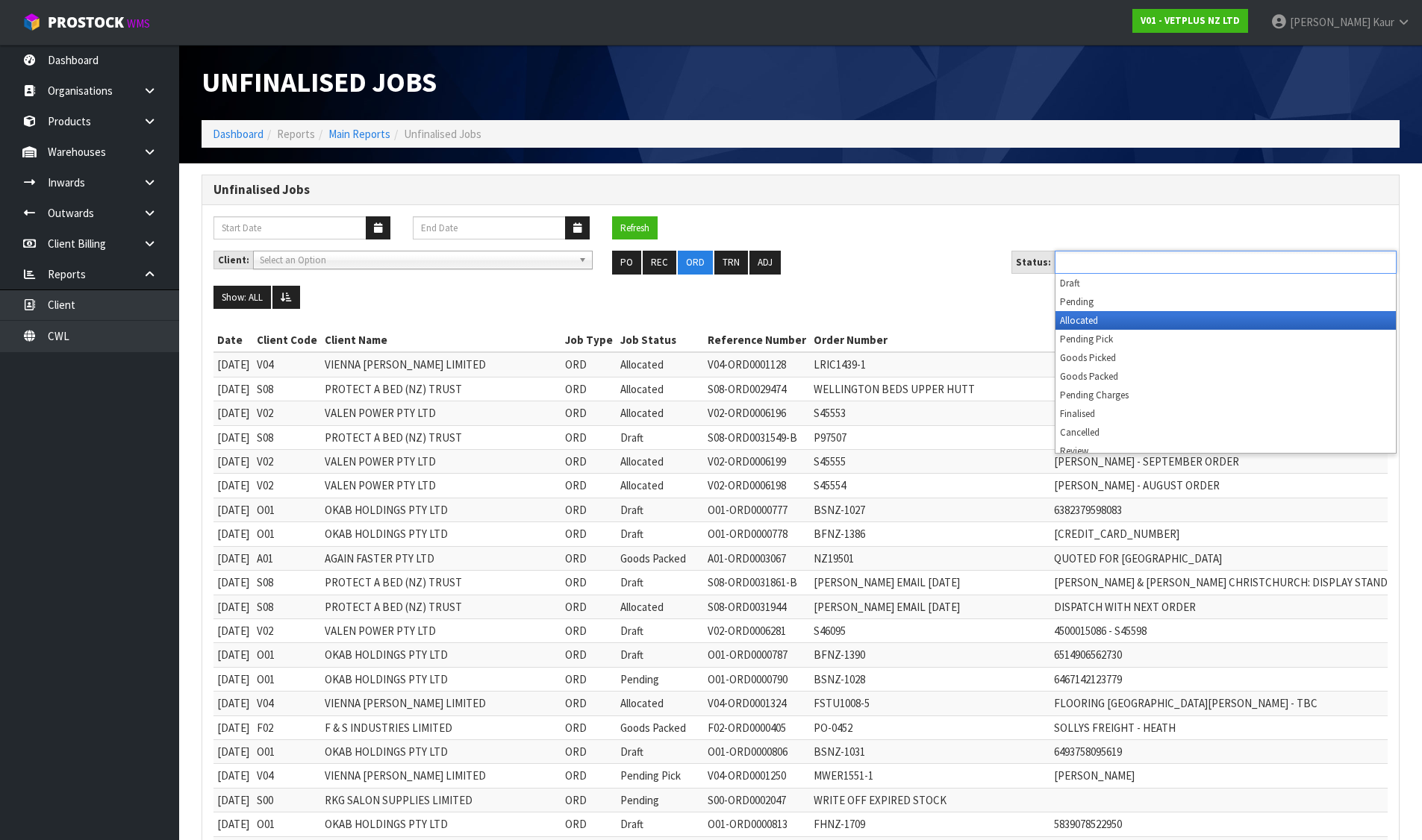
click at [1086, 316] on li "Allocated" at bounding box center [1225, 320] width 340 height 18
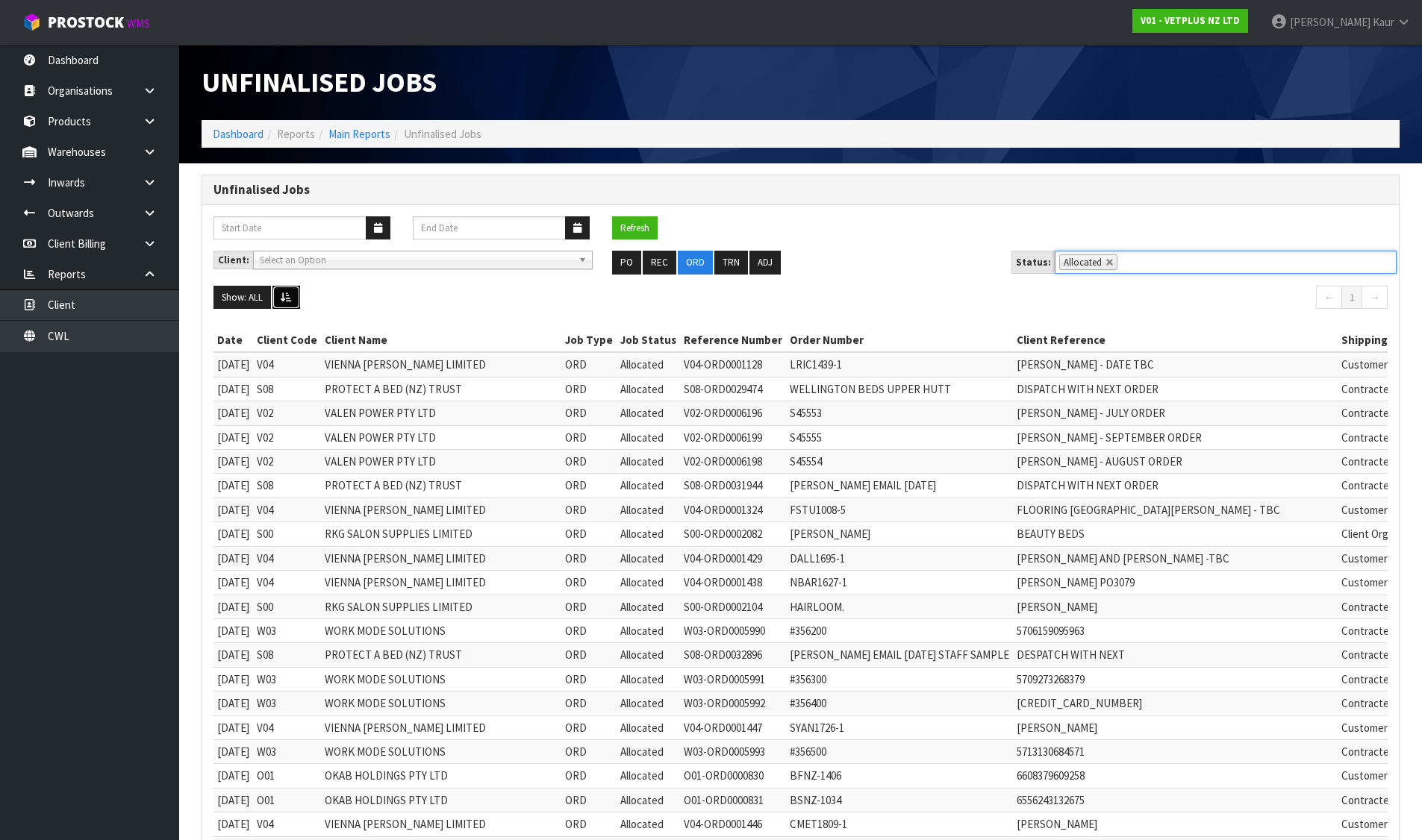
click at [283, 299] on icon at bounding box center [286, 297] width 11 height 10
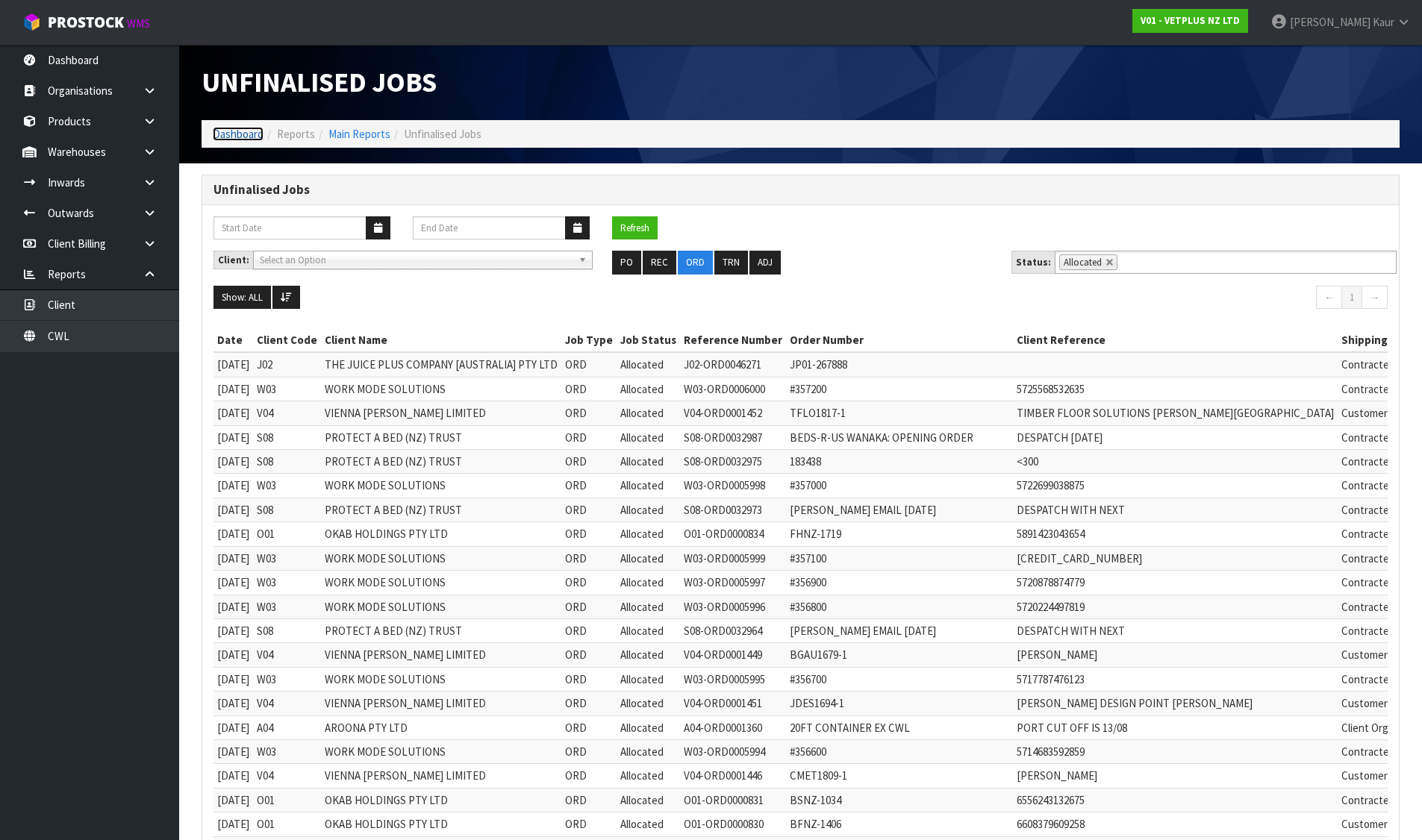
click at [229, 136] on link "Dashboard" at bounding box center [238, 134] width 51 height 15
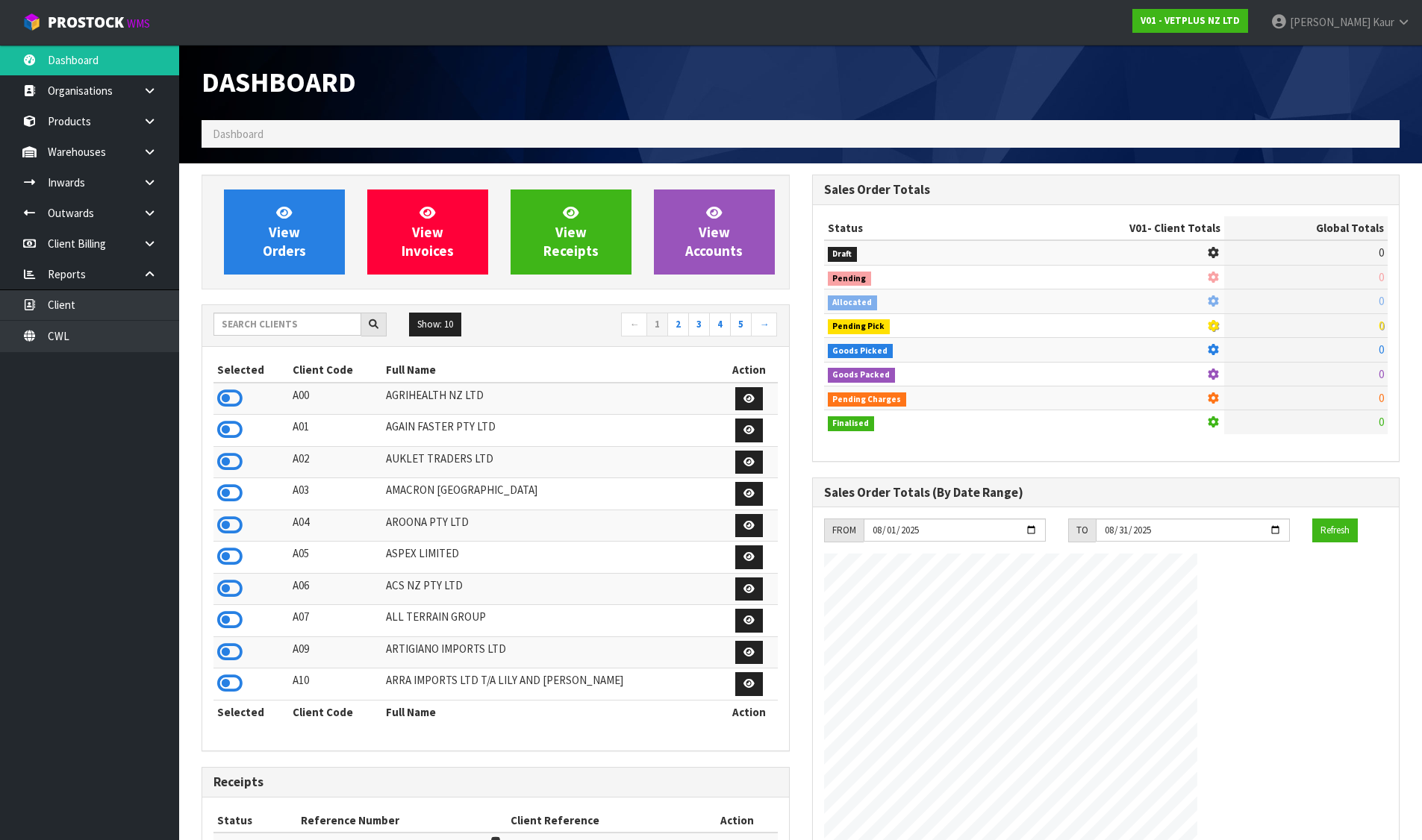
scroll to position [1130, 610]
click at [276, 325] on input "text" at bounding box center [287, 324] width 148 height 23
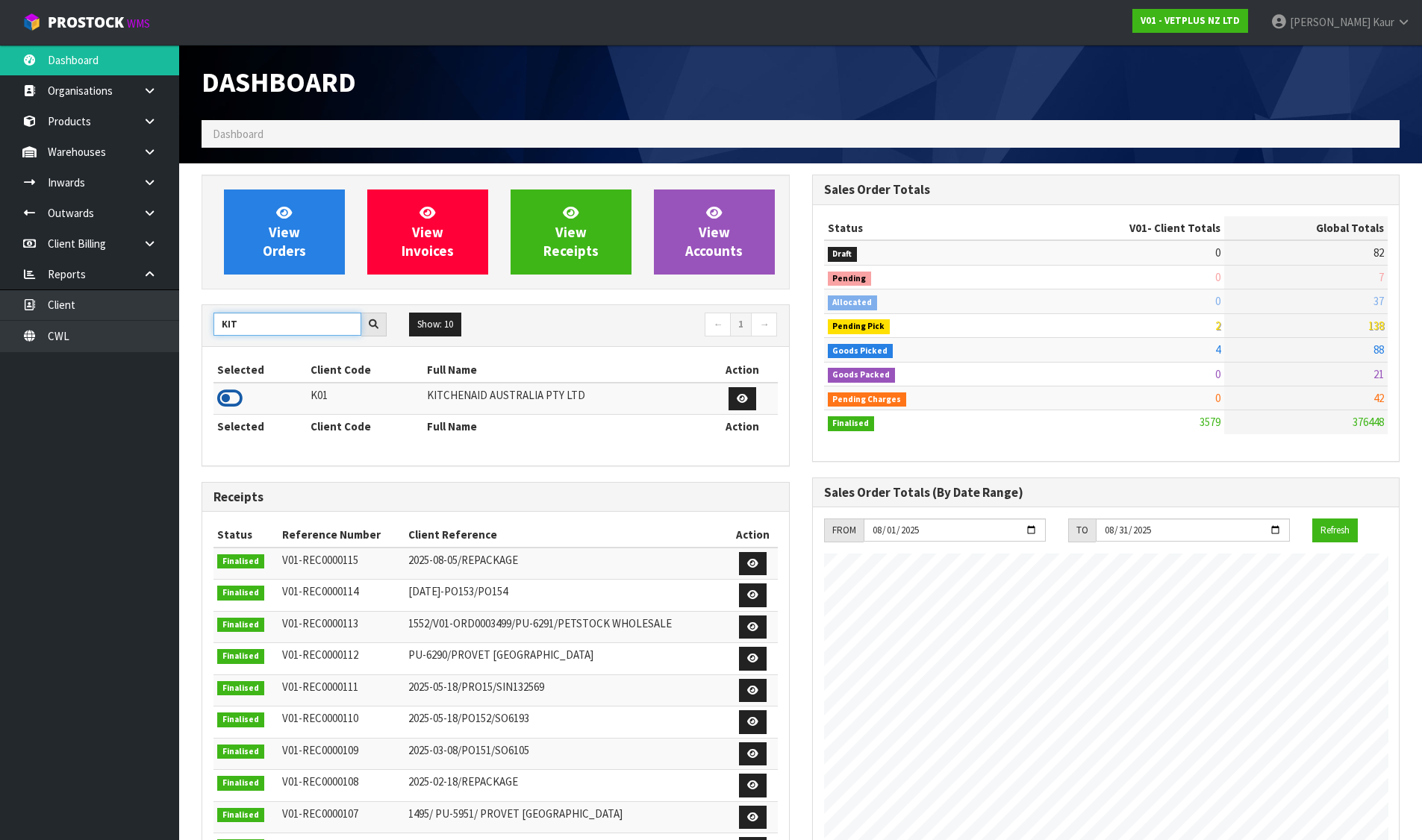
type input "KIT"
click at [230, 388] on icon at bounding box center [229, 398] width 25 height 22
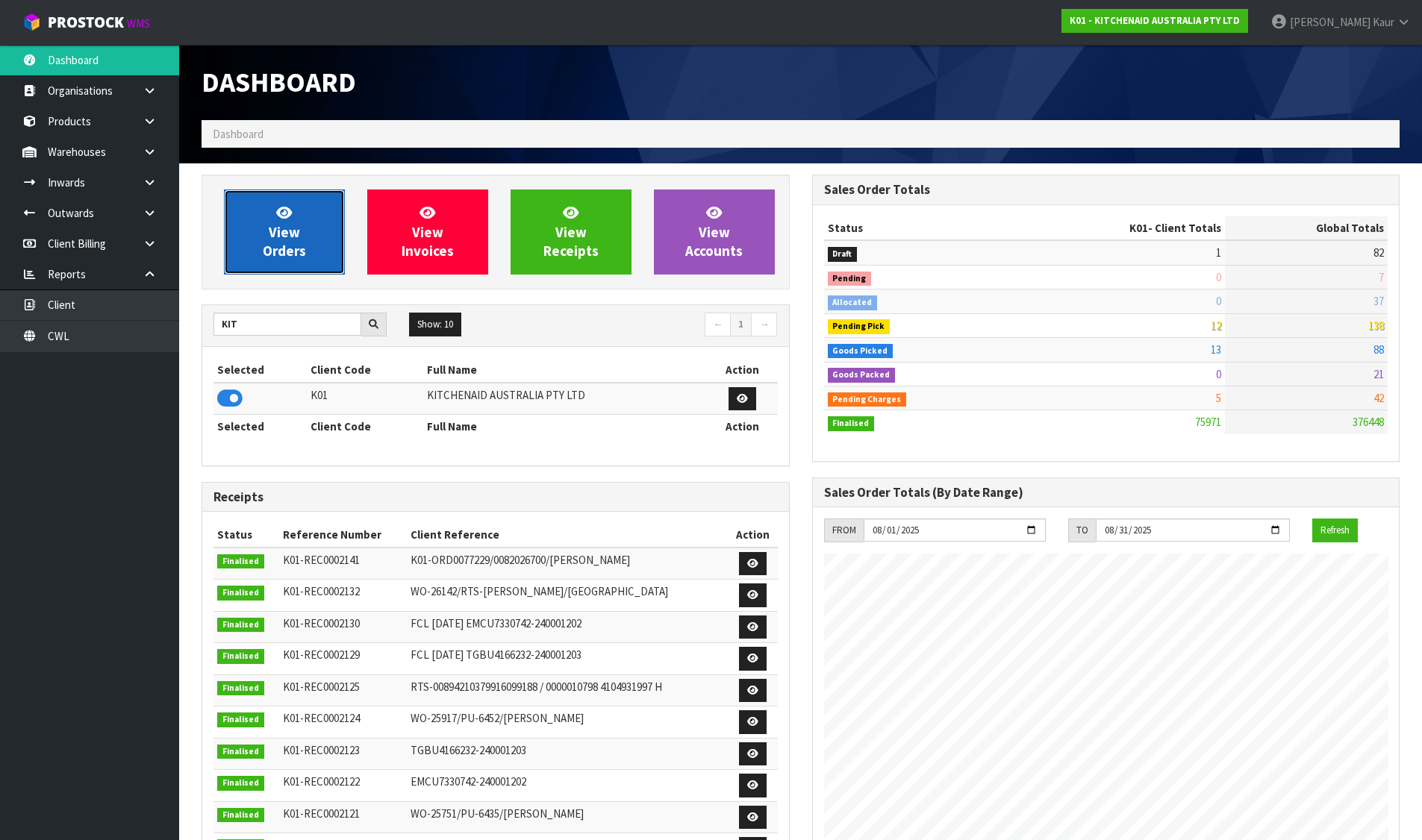
click at [285, 229] on span "View Orders" at bounding box center [284, 231] width 43 height 56
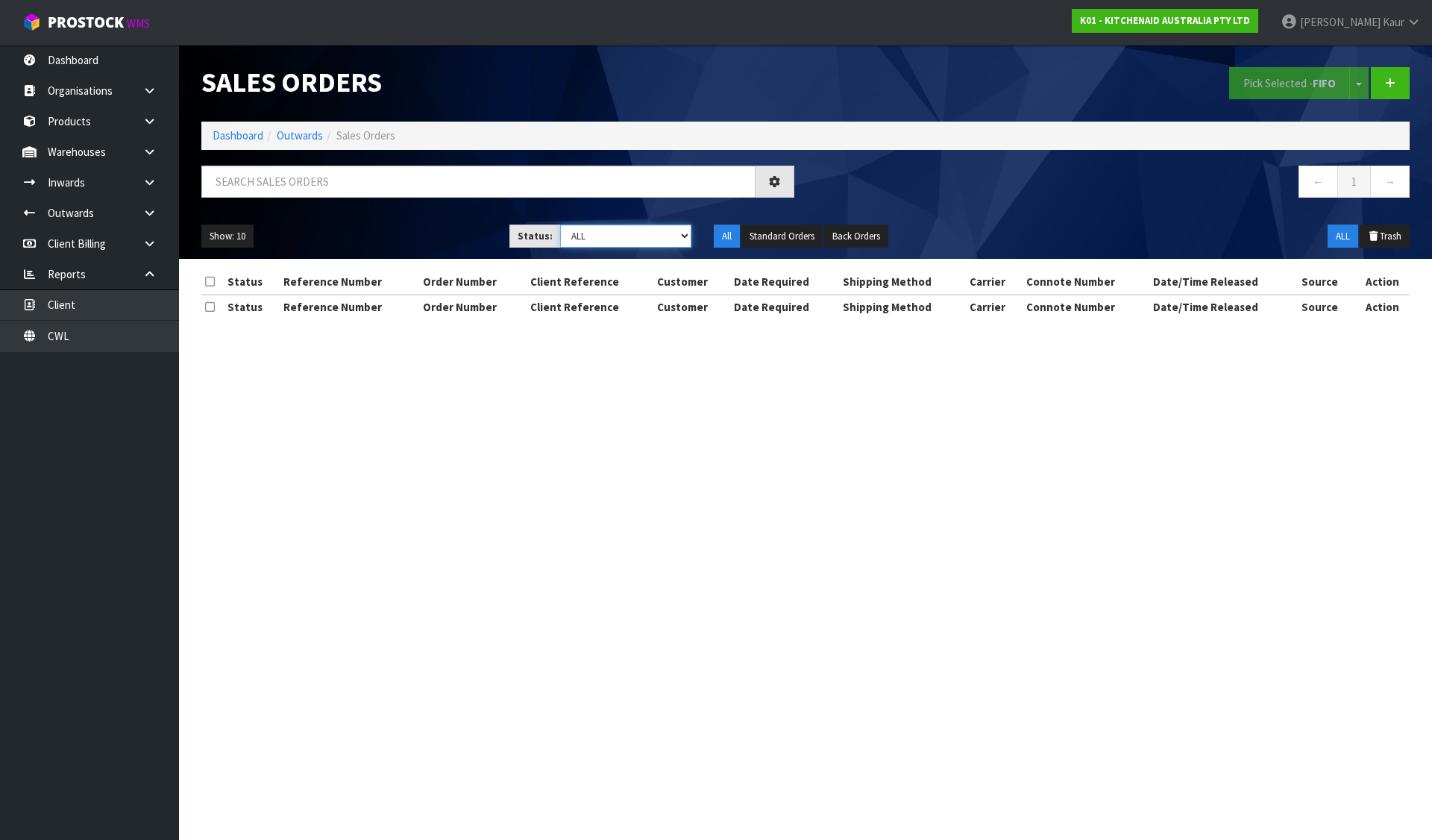
click at [640, 239] on select "Draft Pending Allocated Pending Pick Goods Picked Goods Packed Pending Charges …" at bounding box center [626, 236] width 132 height 23
select select "string:6"
click at [561, 224] on select "Draft Pending Allocated Pending Pick Goods Picked Goods Packed Pending Charges …" at bounding box center [626, 236] width 132 height 23
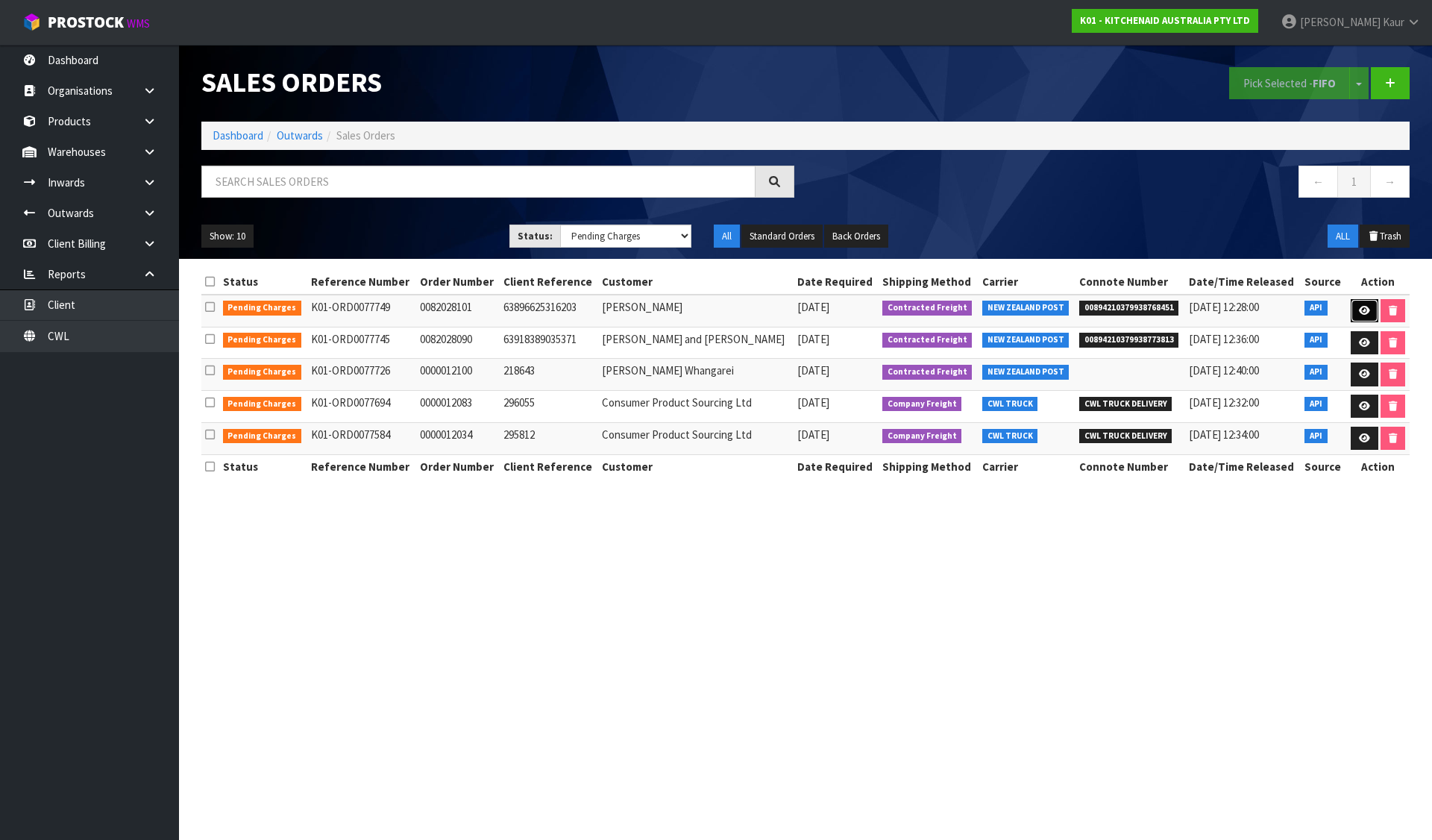
click at [1368, 310] on link at bounding box center [1365, 311] width 28 height 24
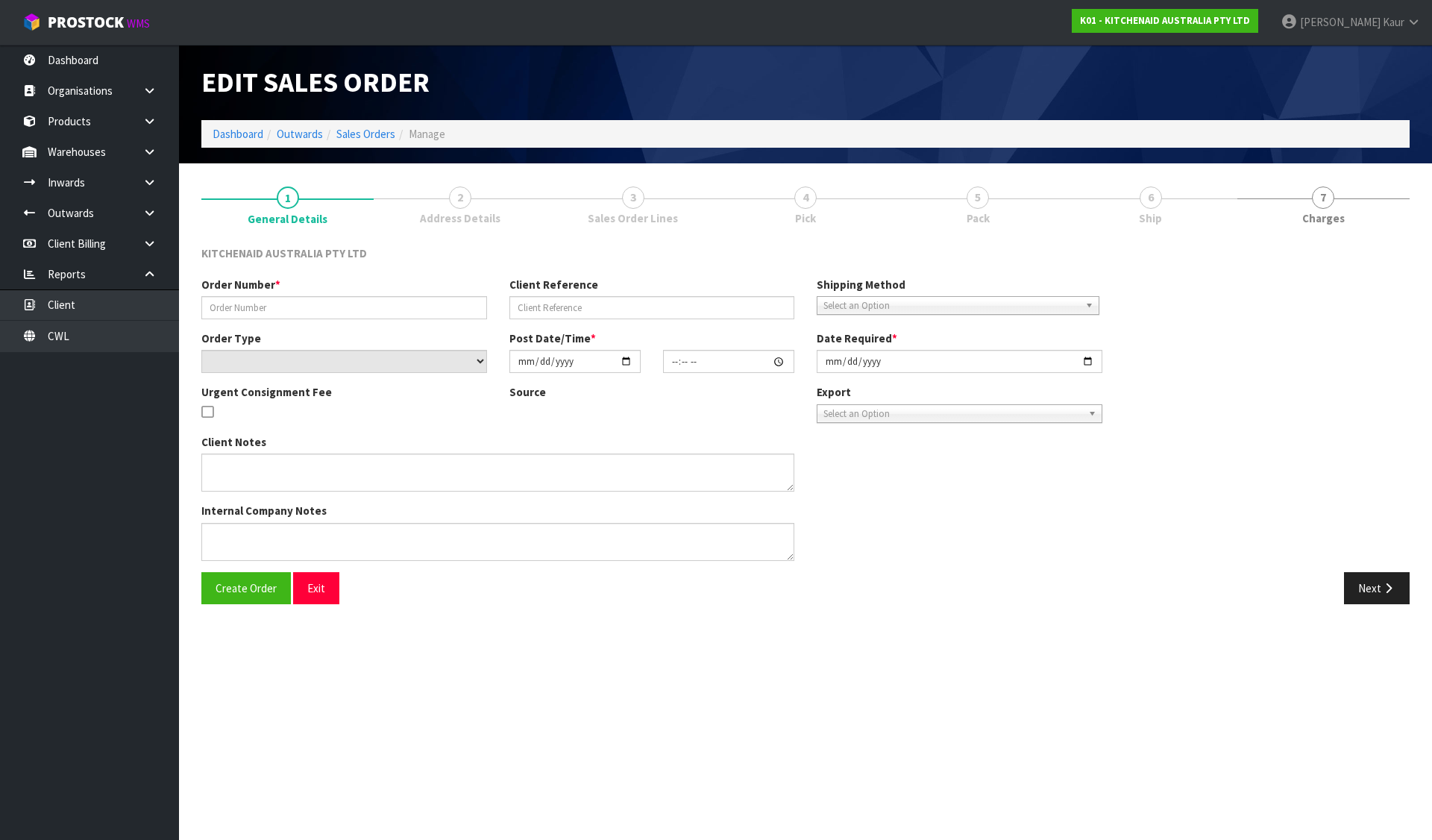
type input "0082028101"
type input "63896625316203"
select select "number:0"
type input "[DATE]"
type input "21:37:43.000"
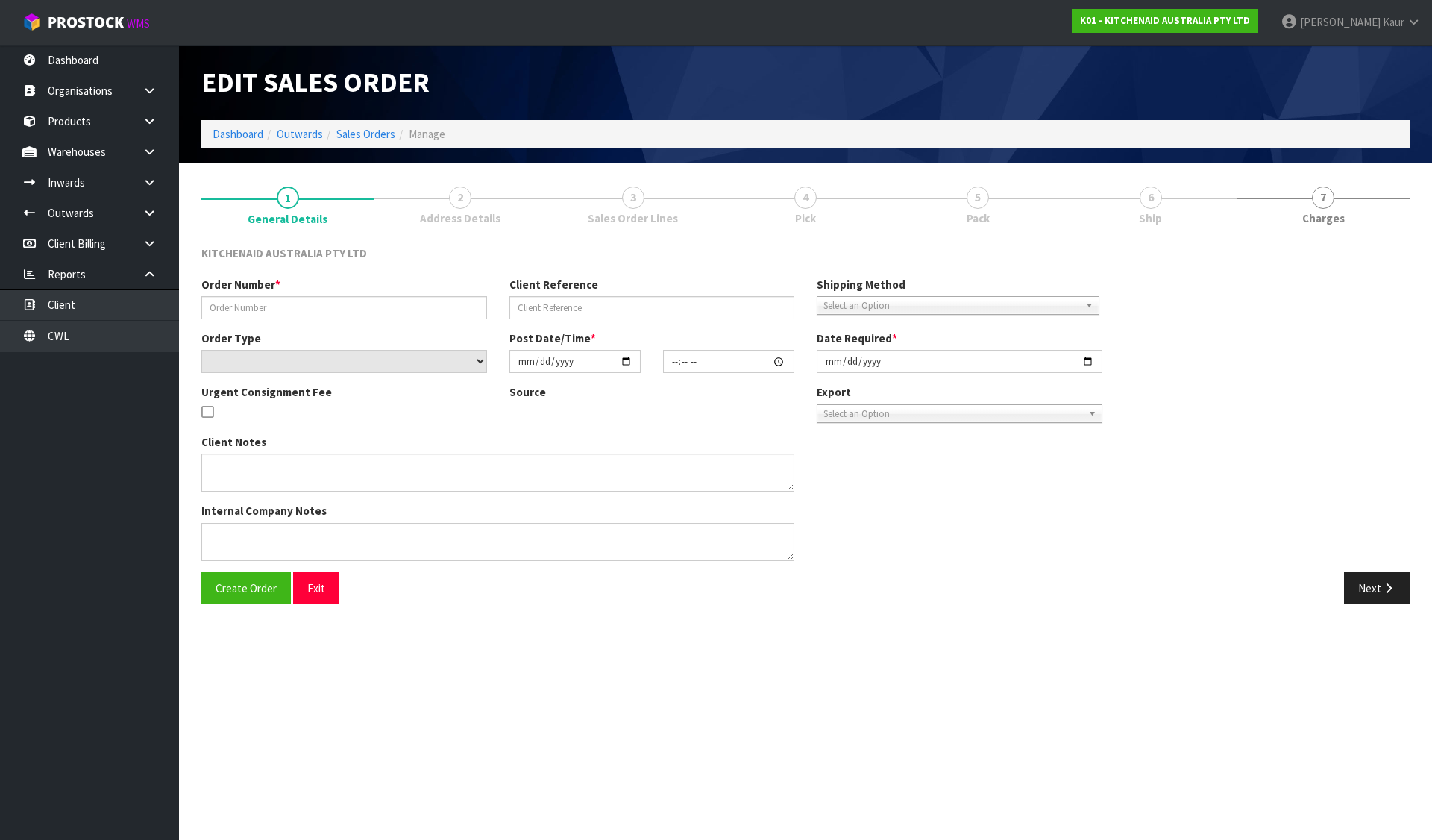
type input "[DATE]"
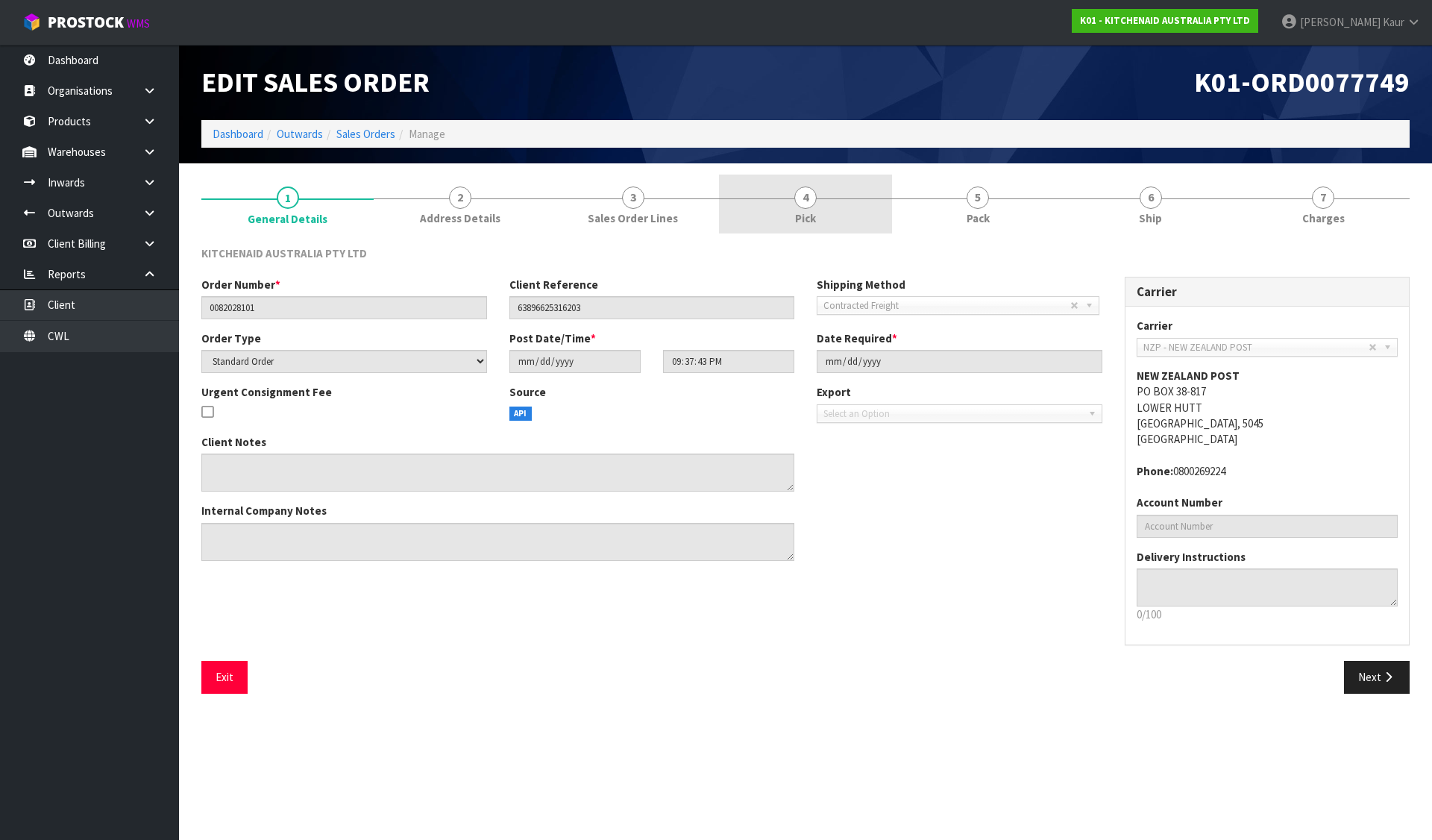
click at [824, 193] on link "4 Pick" at bounding box center [805, 204] width 172 height 59
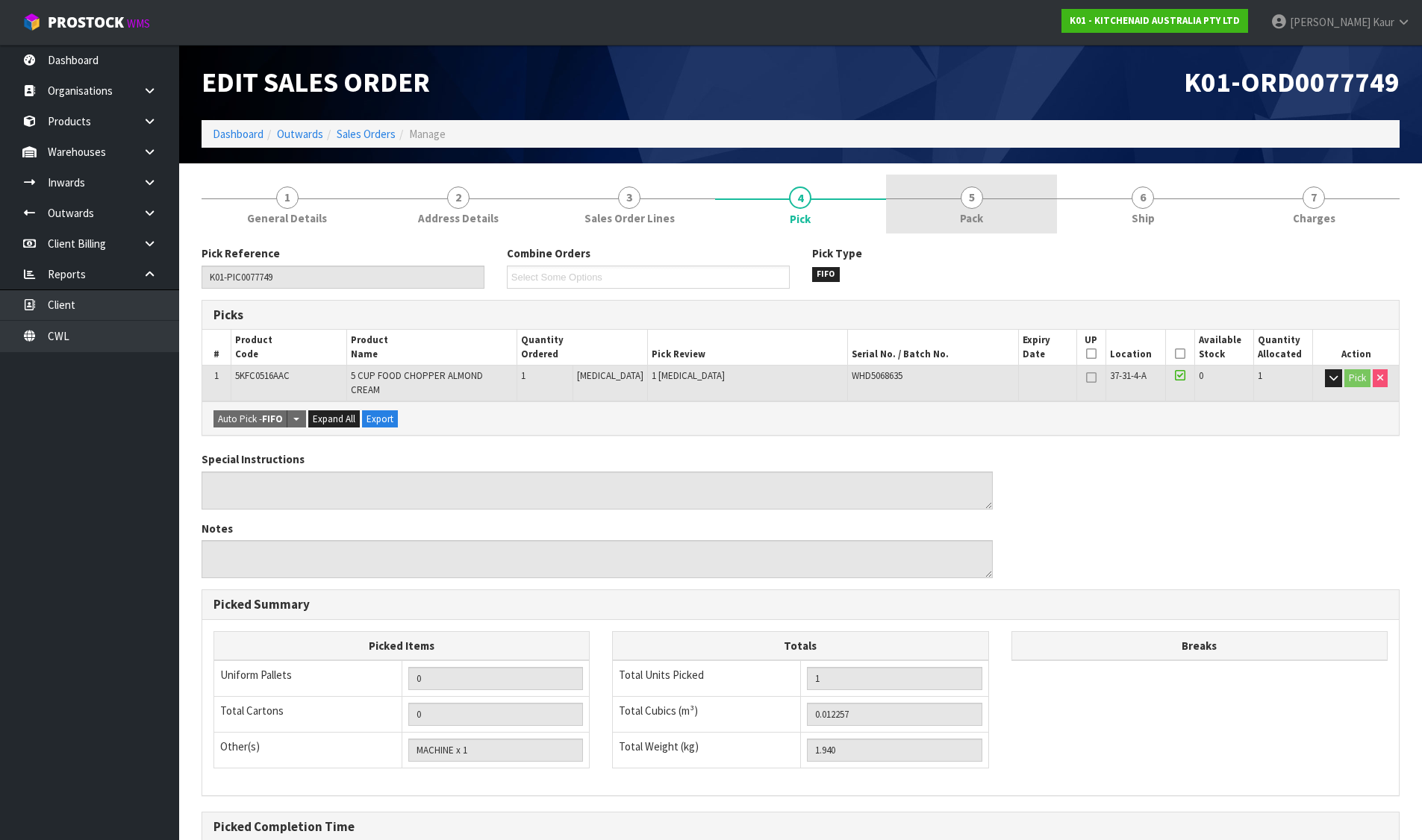
click at [935, 191] on link "5 Pack" at bounding box center [971, 204] width 171 height 59
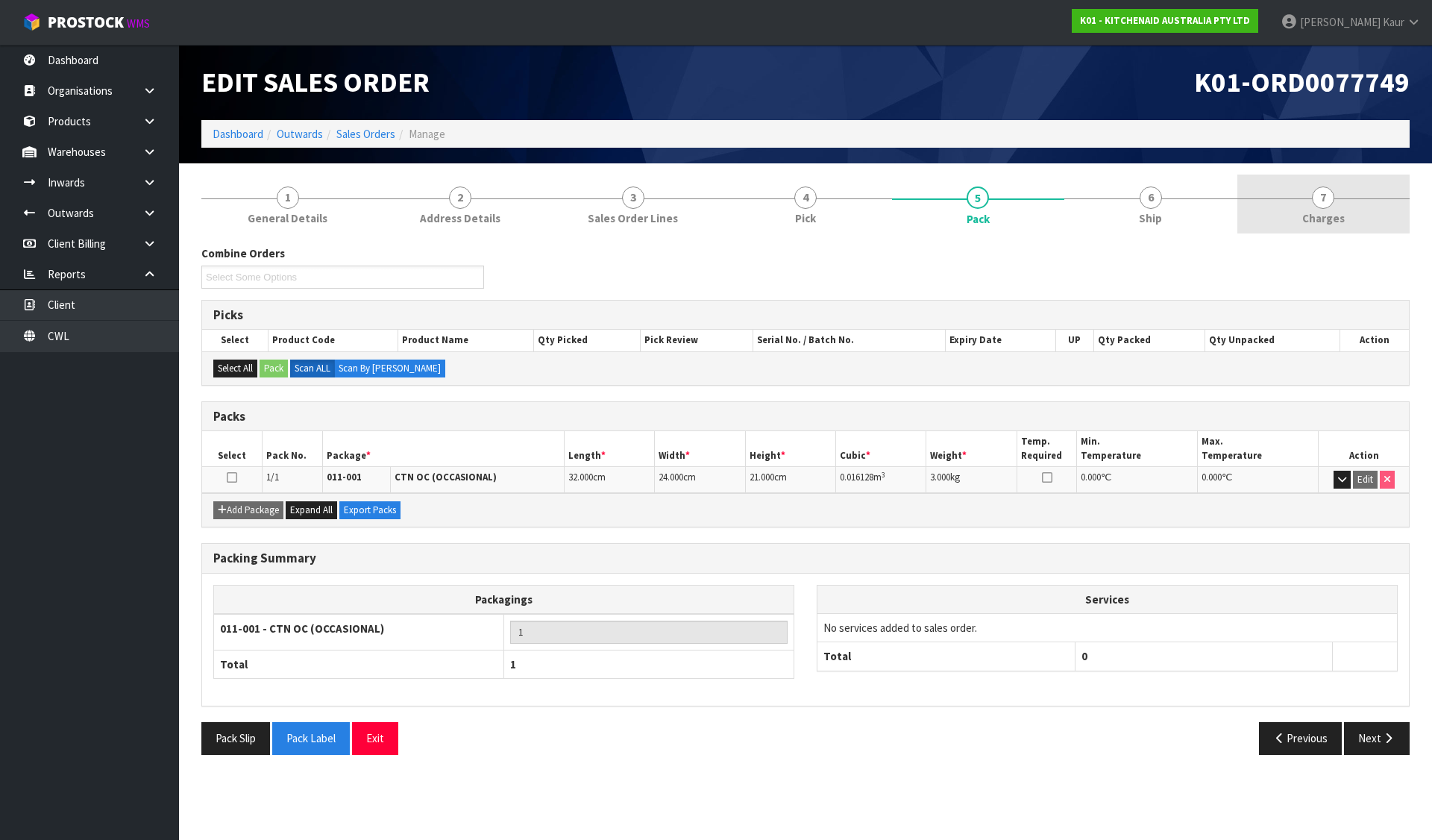
click at [1293, 199] on link "7 [GEOGRAPHIC_DATA]" at bounding box center [1323, 204] width 172 height 59
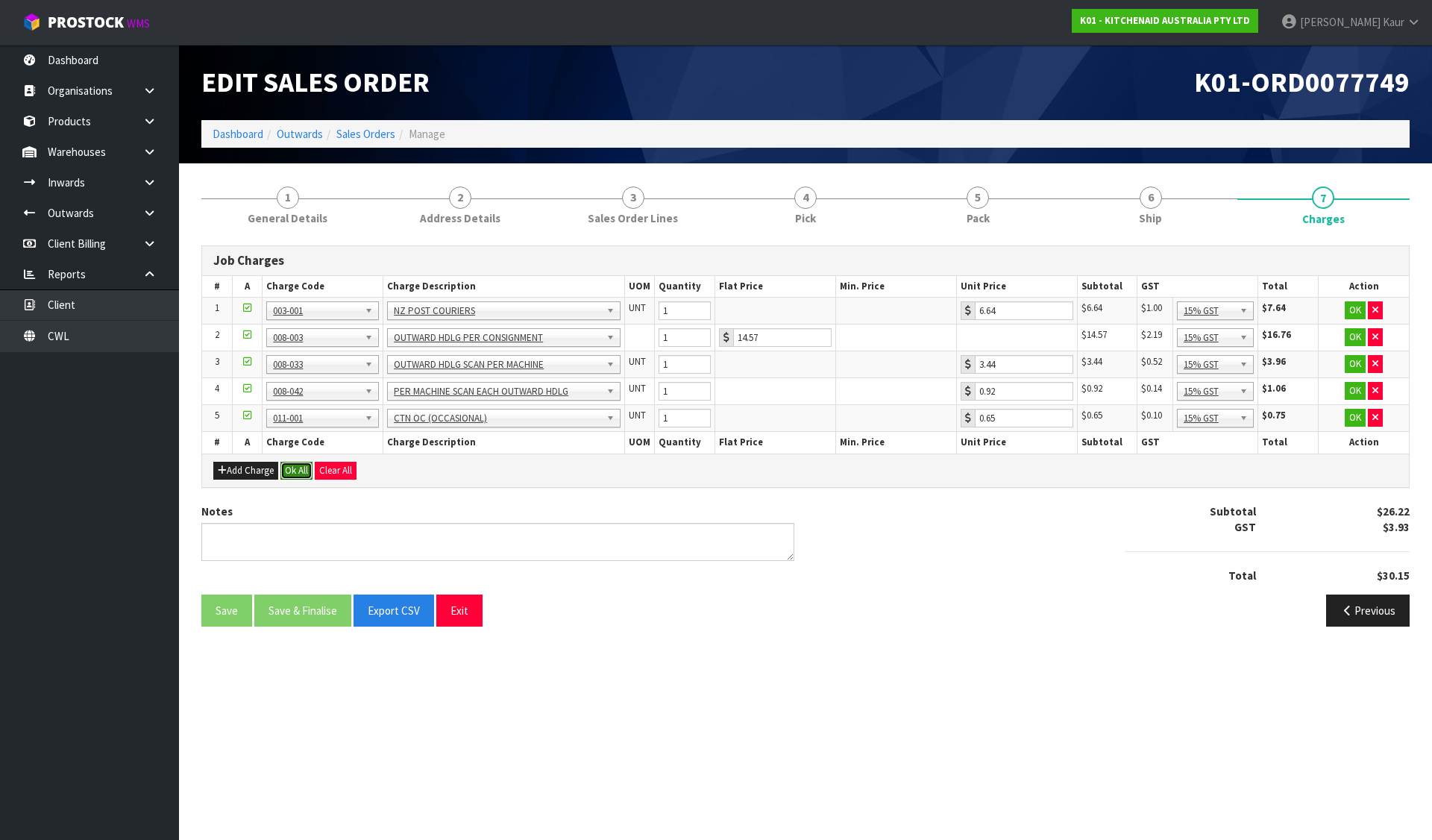
click at [294, 466] on button "Ok All" at bounding box center [296, 470] width 32 height 18
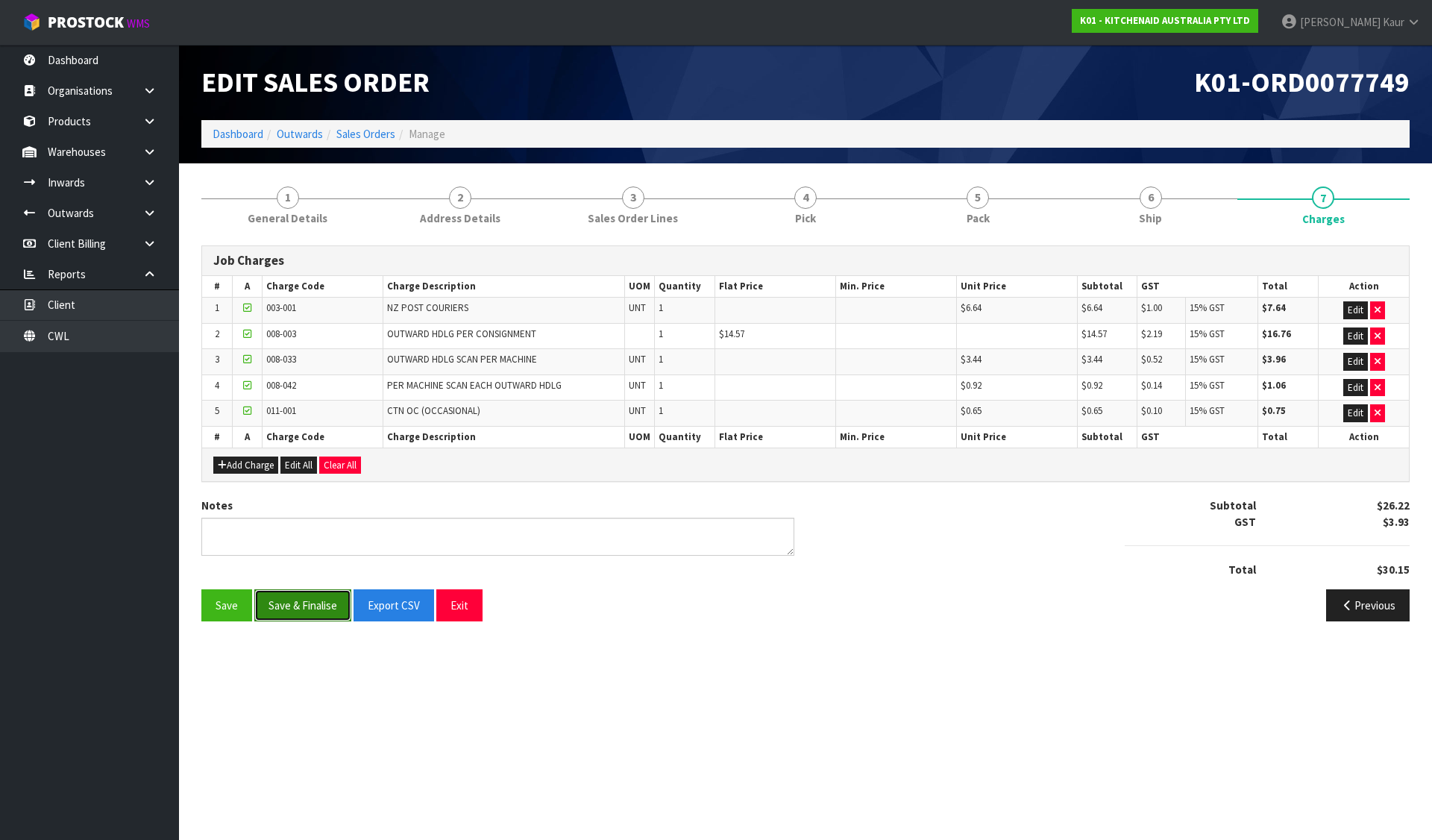
click at [300, 617] on button "Save & Finalise" at bounding box center [302, 606] width 97 height 32
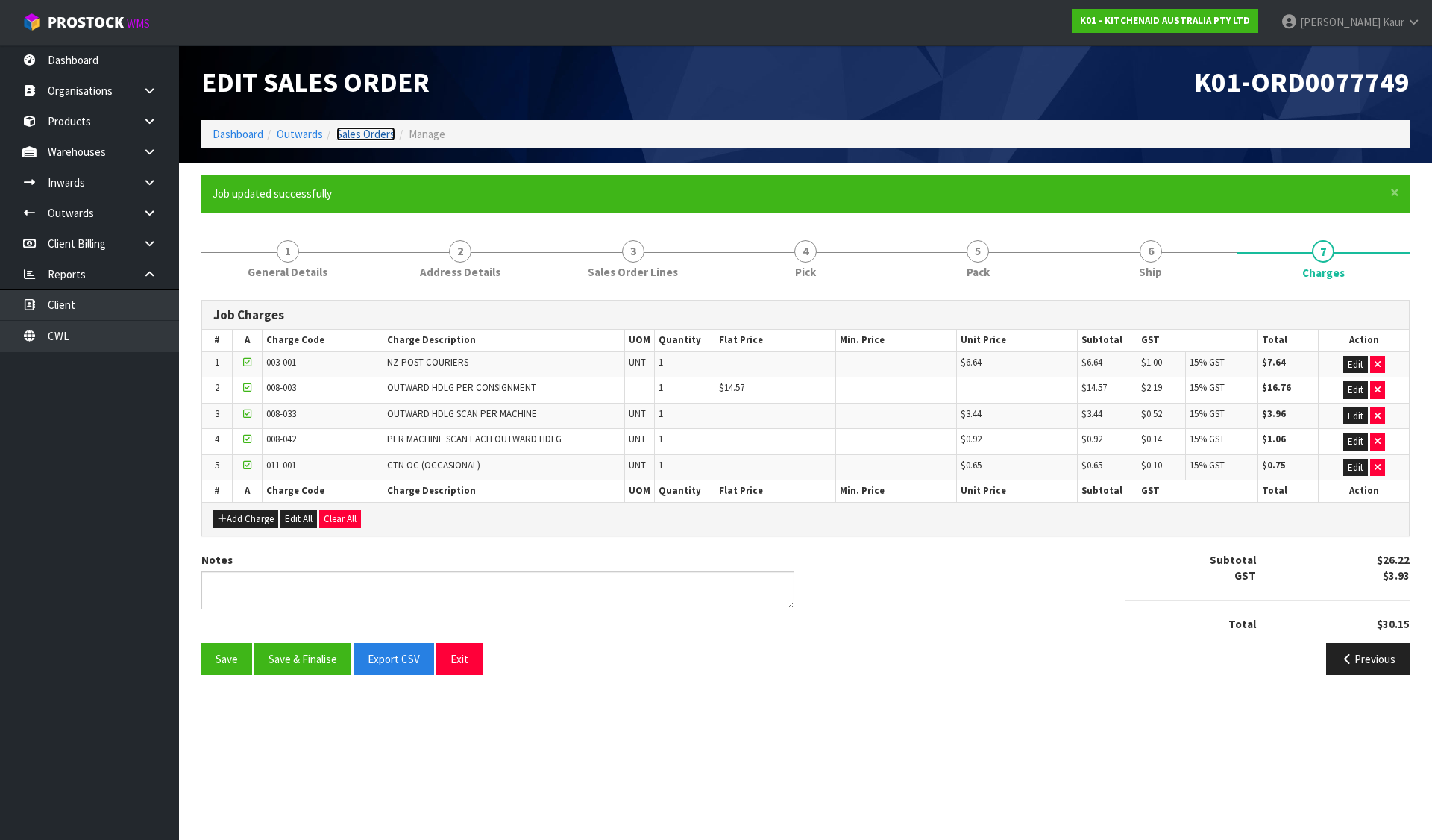
click at [365, 129] on link "Sales Orders" at bounding box center [365, 134] width 59 height 15
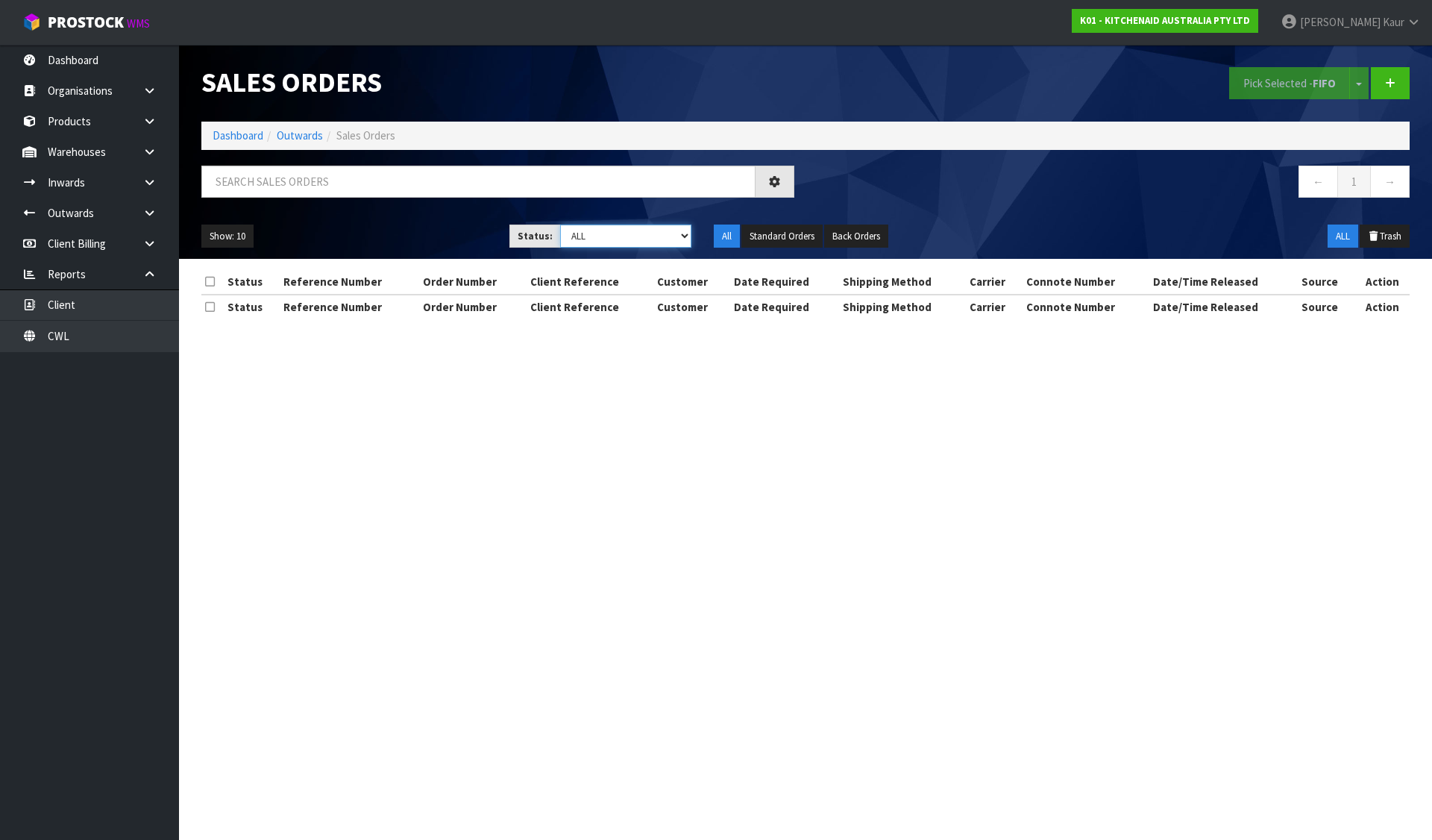
click at [576, 234] on select "Draft Pending Allocated Pending Pick Goods Picked Goods Packed Pending Charges …" at bounding box center [626, 236] width 132 height 23
select select "string:6"
click at [561, 224] on select "Draft Pending Allocated Pending Pick Goods Picked Goods Packed Pending Charges …" at bounding box center [626, 236] width 132 height 23
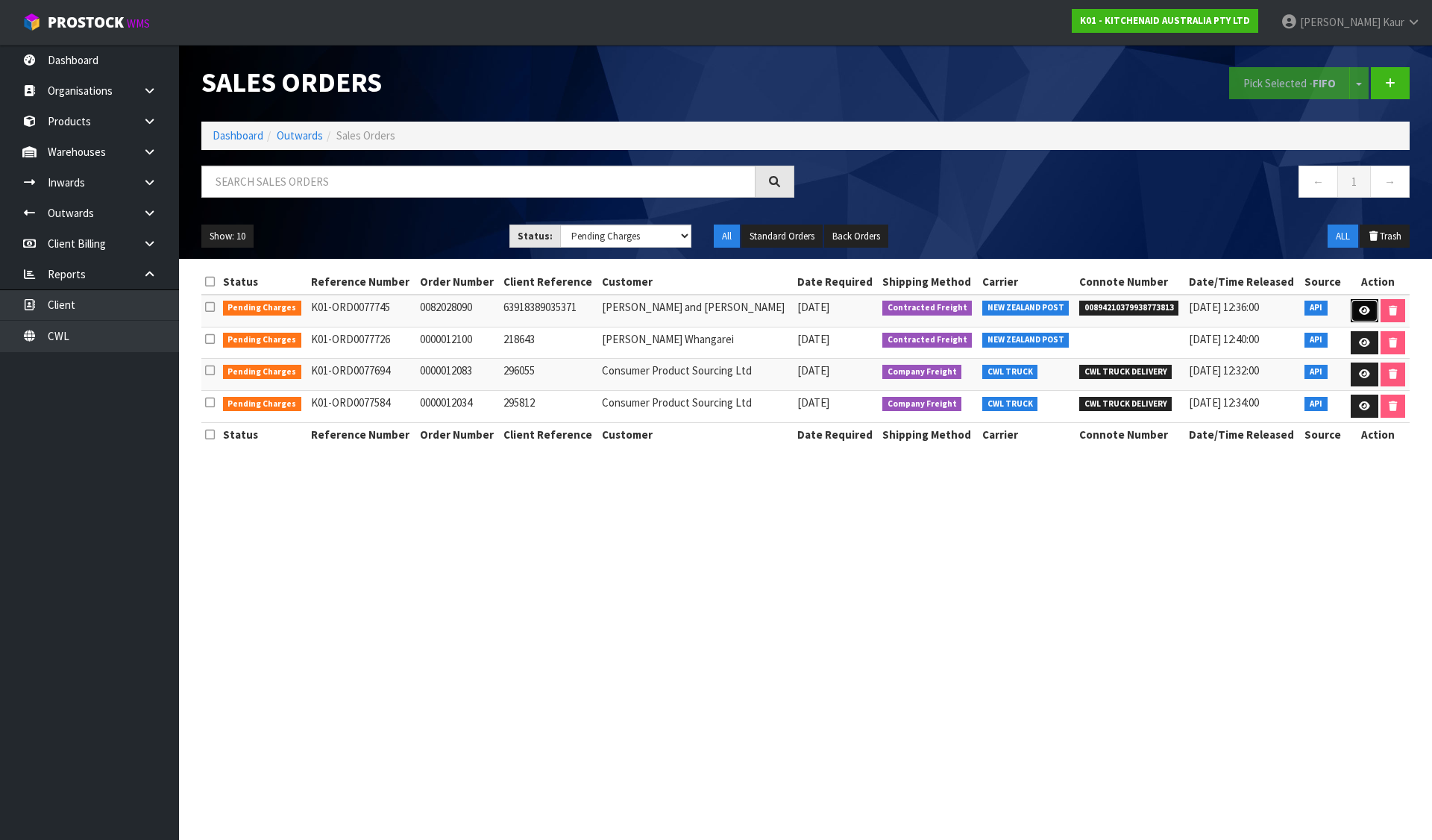
click at [1352, 309] on link at bounding box center [1365, 311] width 28 height 24
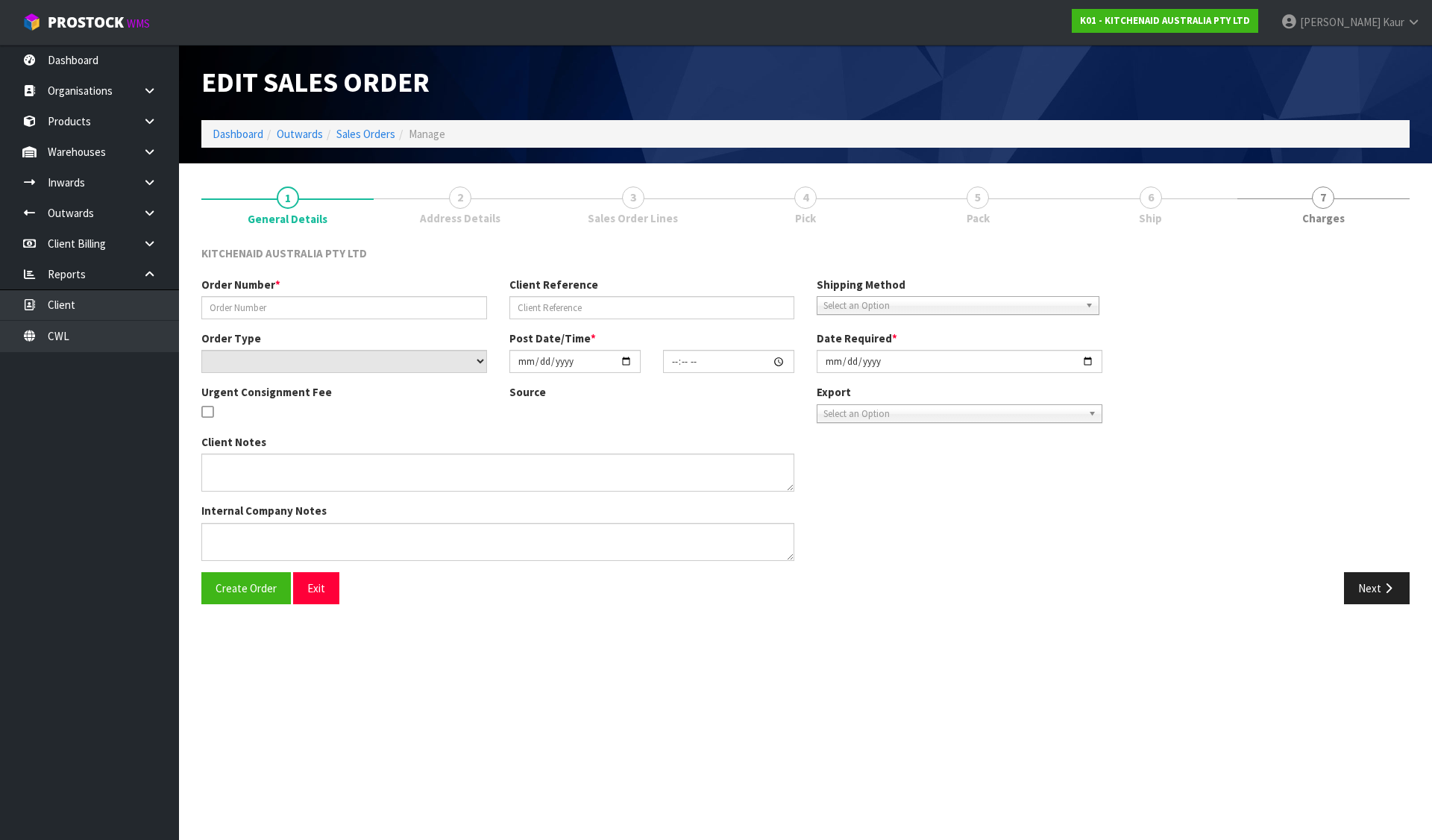
type input "0082028090"
type input "63918389035371"
select select "number:0"
type input "[DATE]"
type input "17:38:54.000"
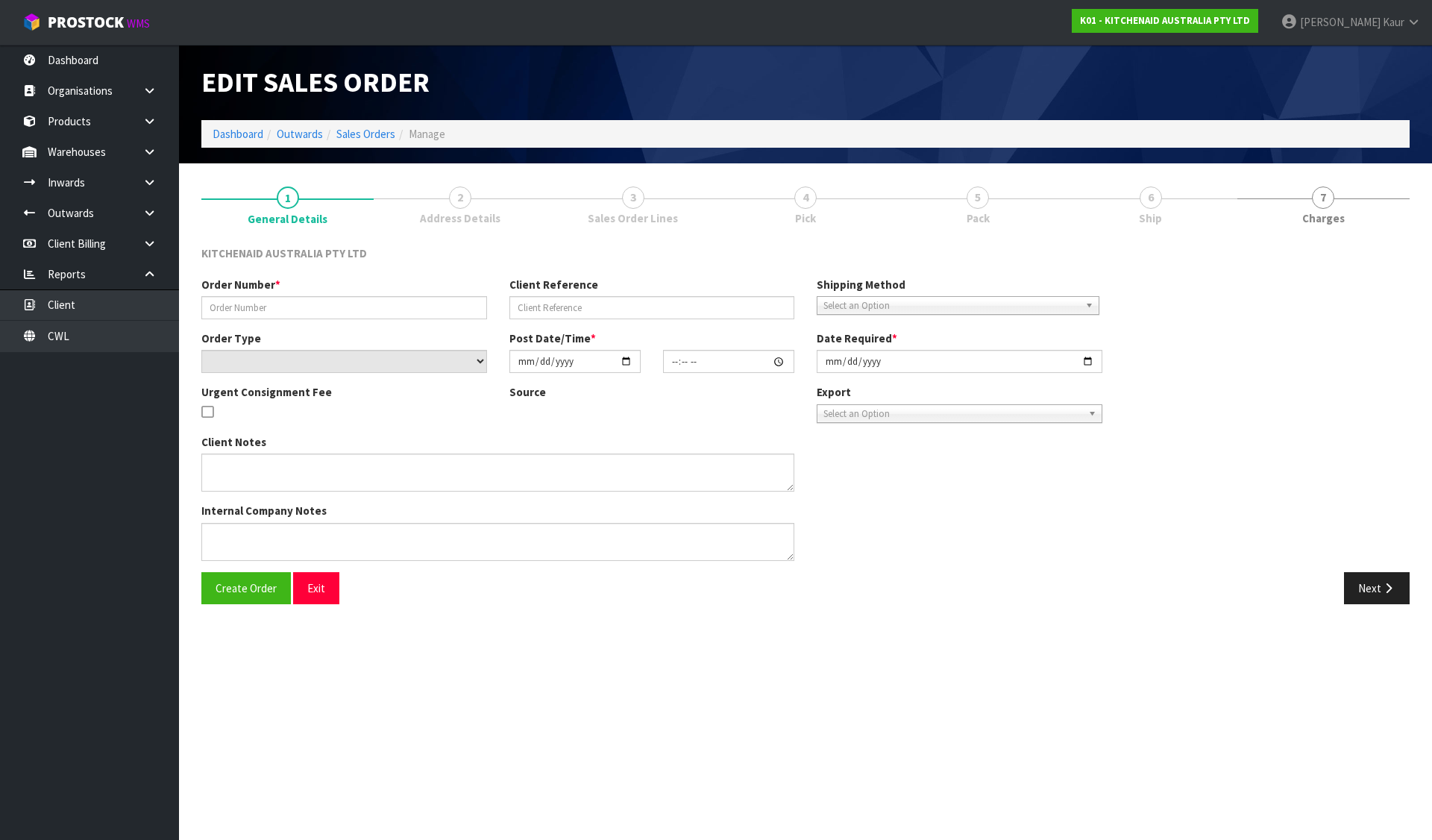
type input "[DATE]"
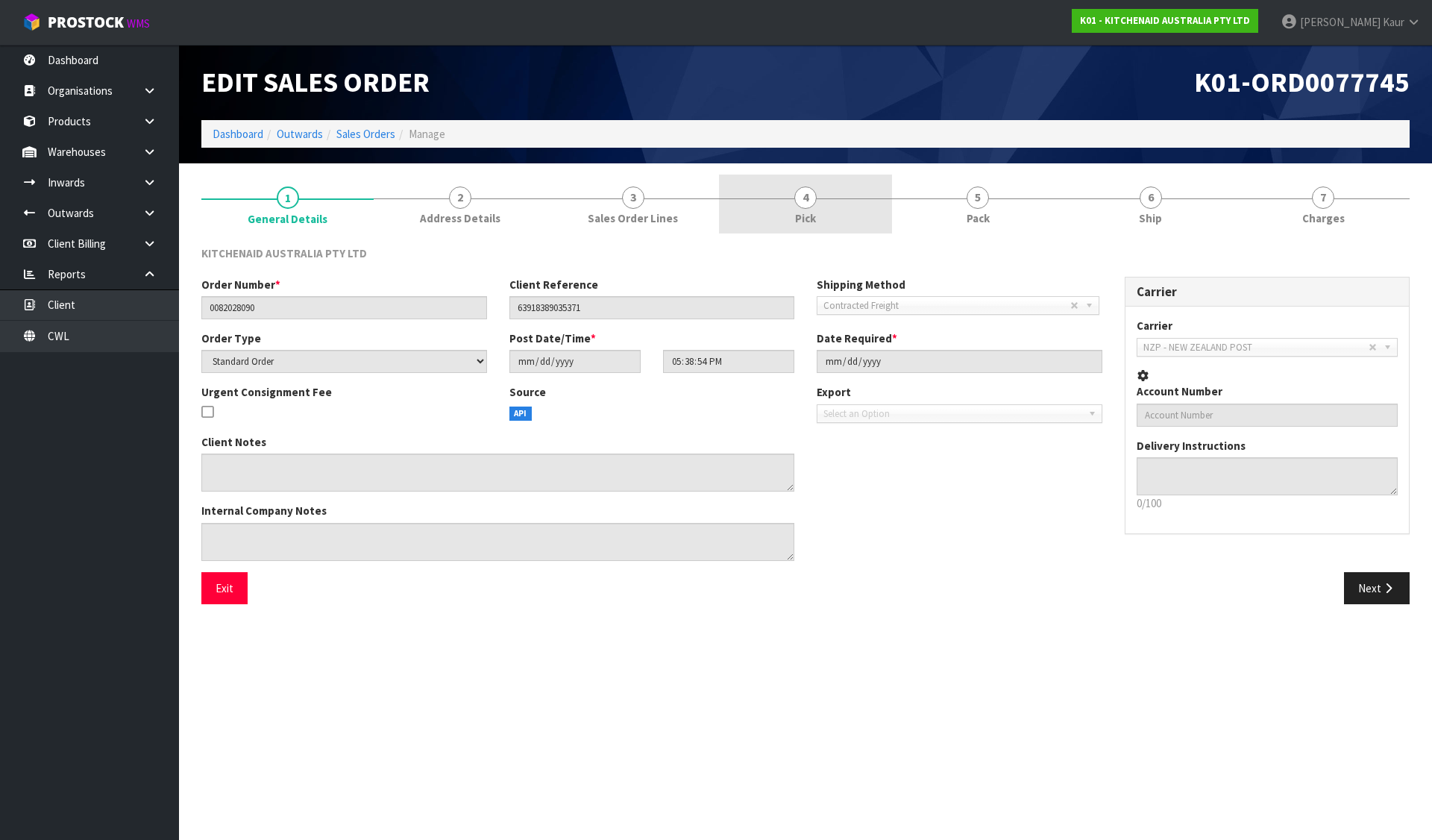
click at [848, 212] on link "4 Pick" at bounding box center [805, 204] width 172 height 59
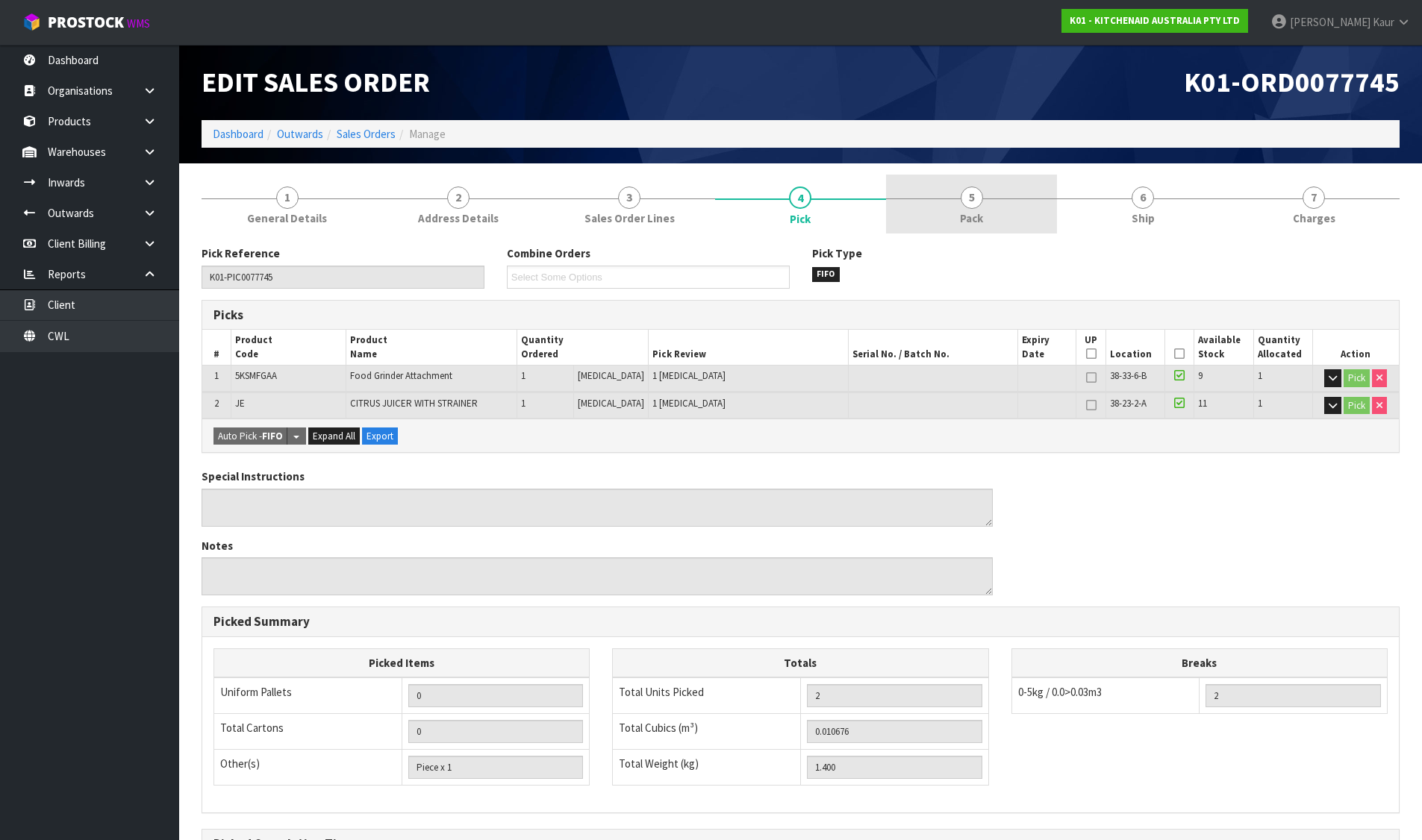
click at [1012, 210] on link "5 Pack" at bounding box center [971, 204] width 171 height 59
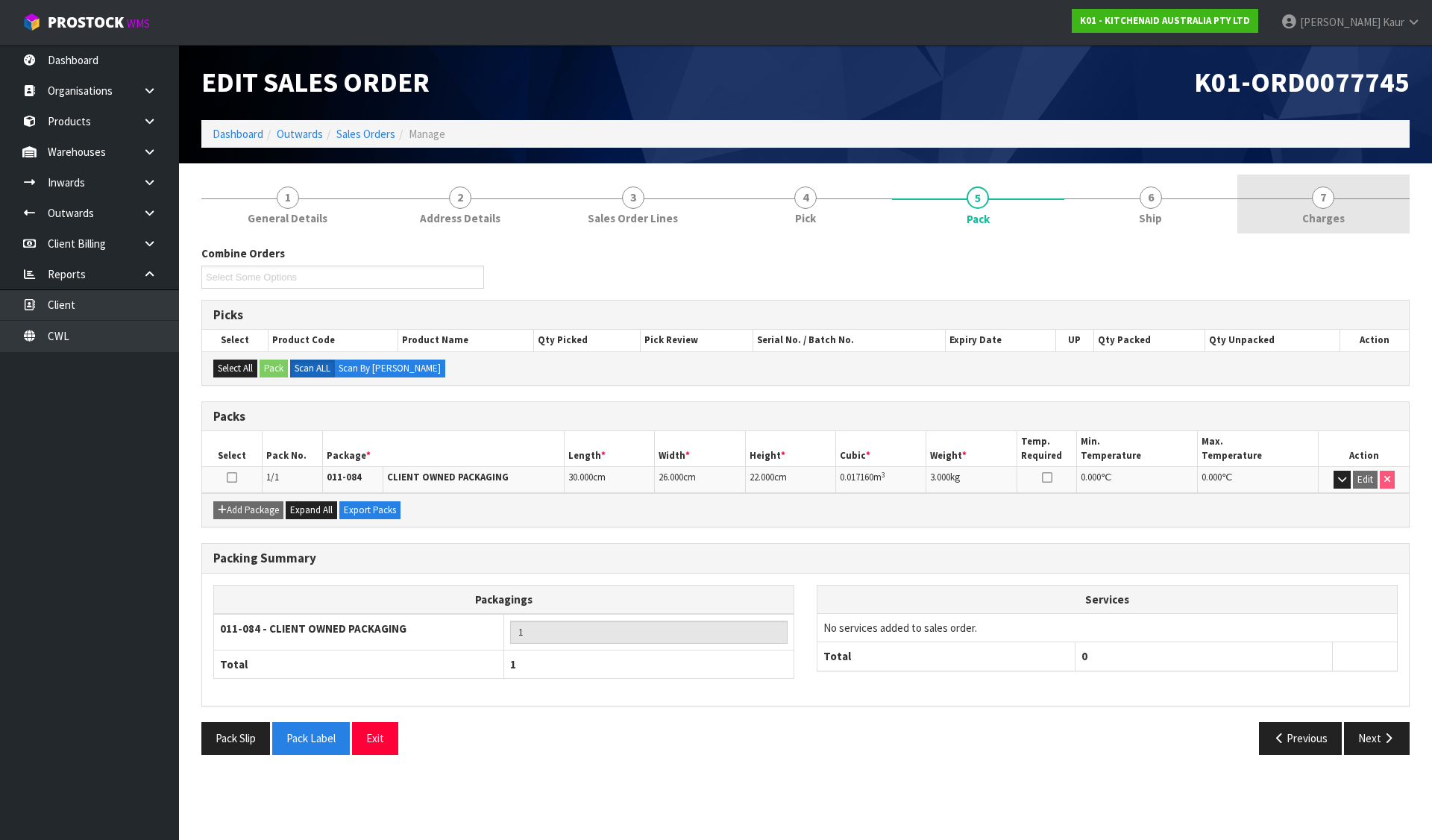
click at [1342, 207] on link "7 [GEOGRAPHIC_DATA]" at bounding box center [1323, 204] width 172 height 59
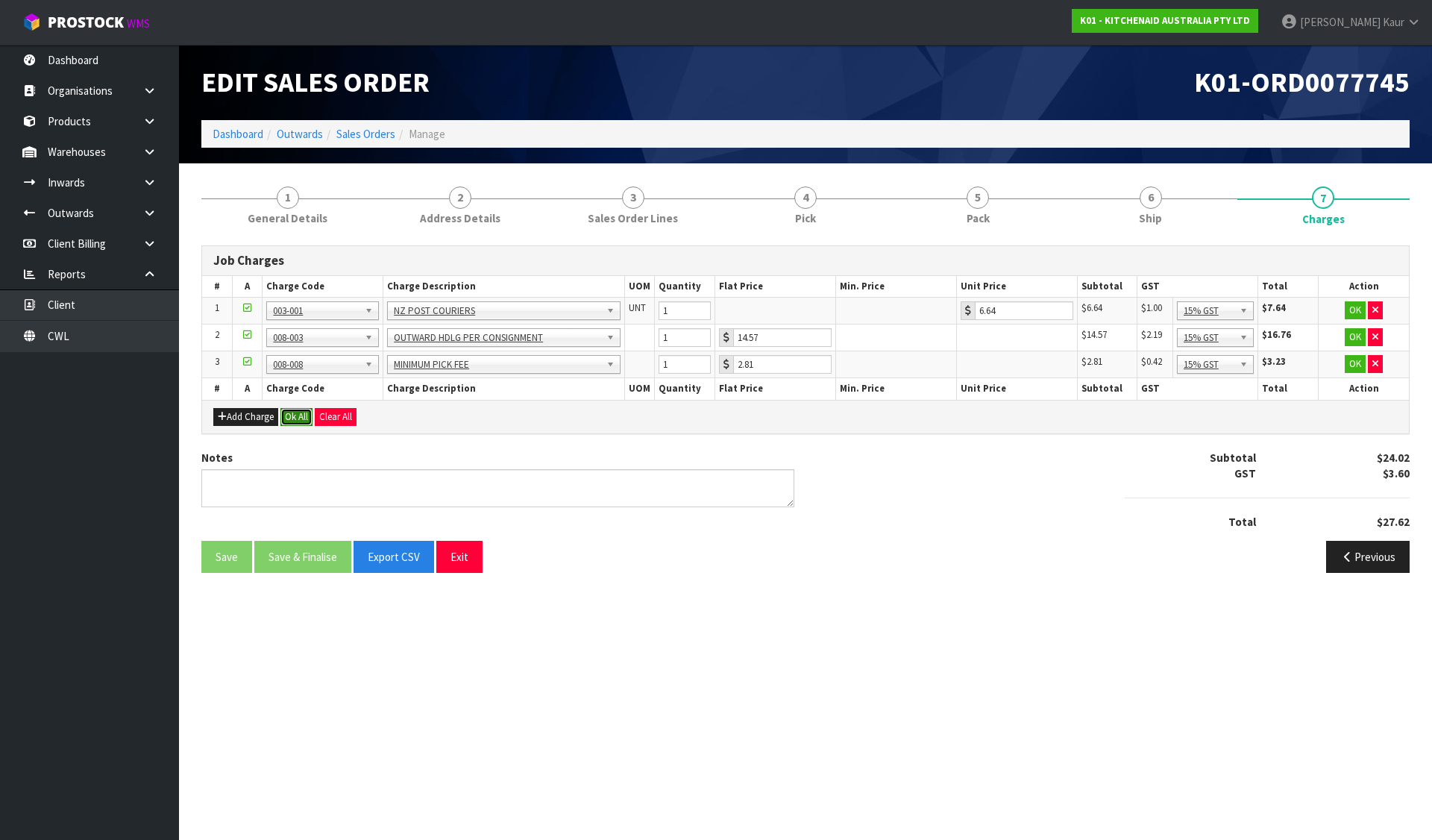
click at [288, 420] on button "Ok All" at bounding box center [296, 417] width 32 height 18
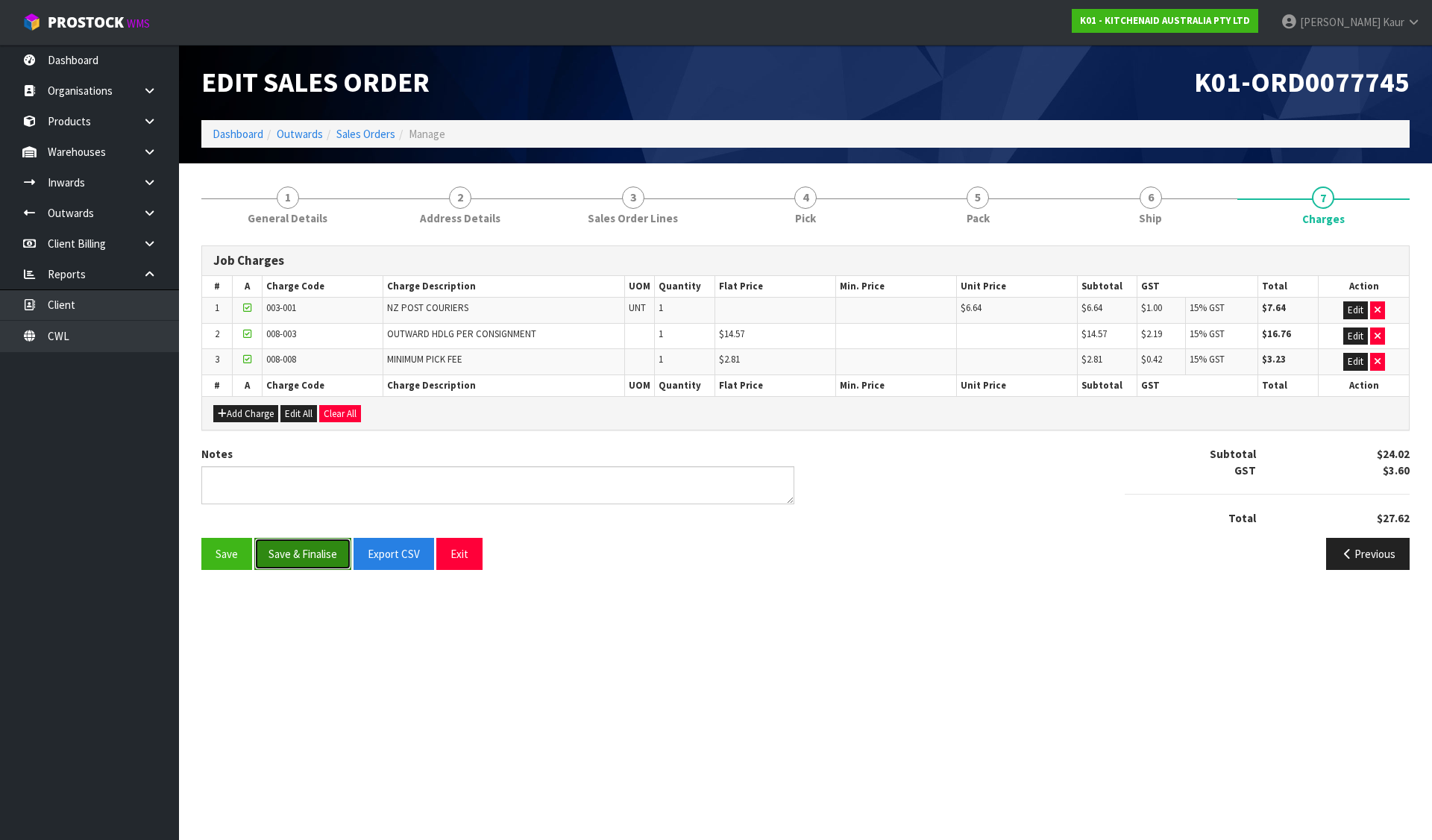
click at [309, 548] on button "Save & Finalise" at bounding box center [302, 554] width 97 height 32
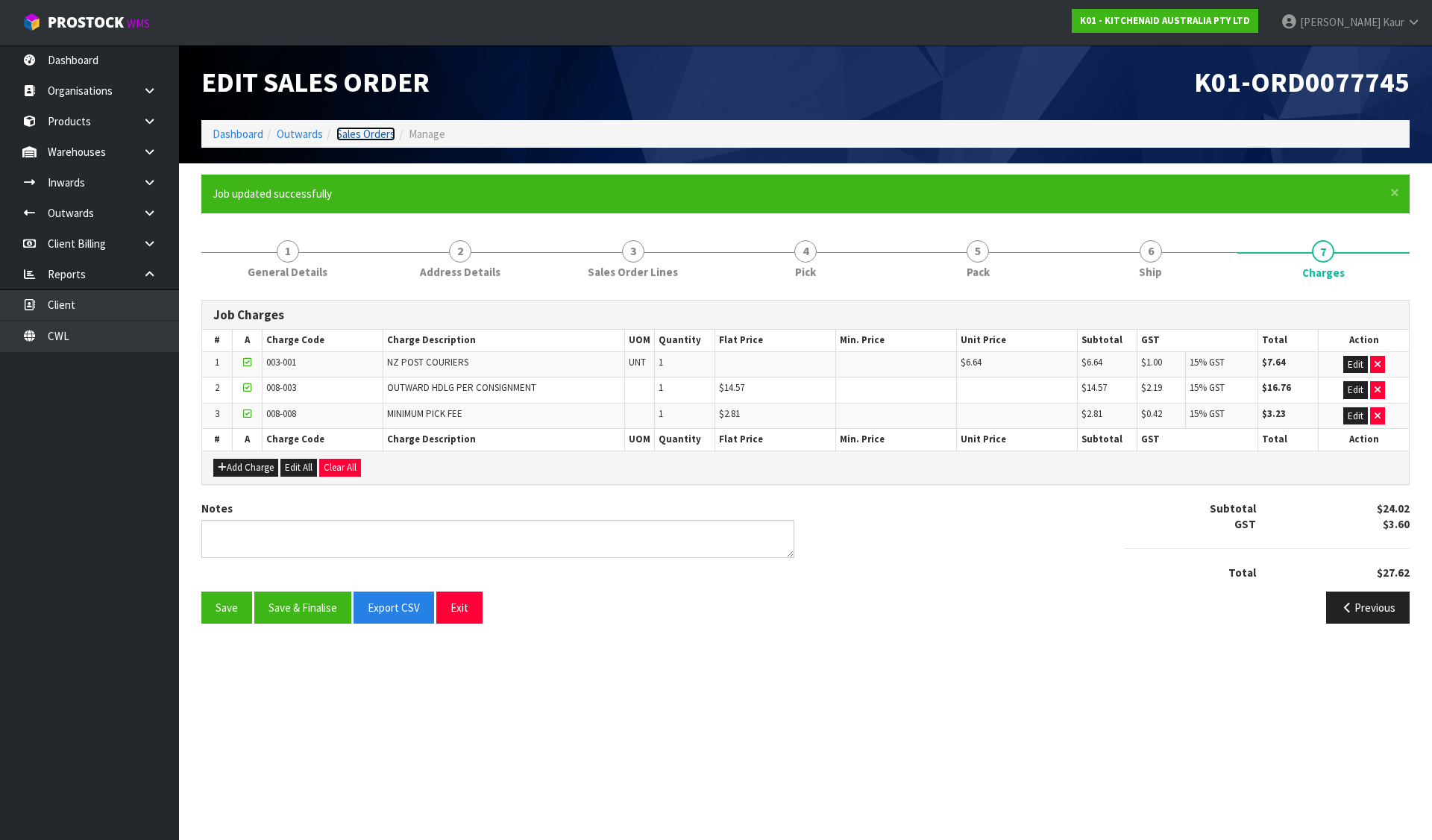
click at [369, 136] on link "Sales Orders" at bounding box center [365, 134] width 59 height 15
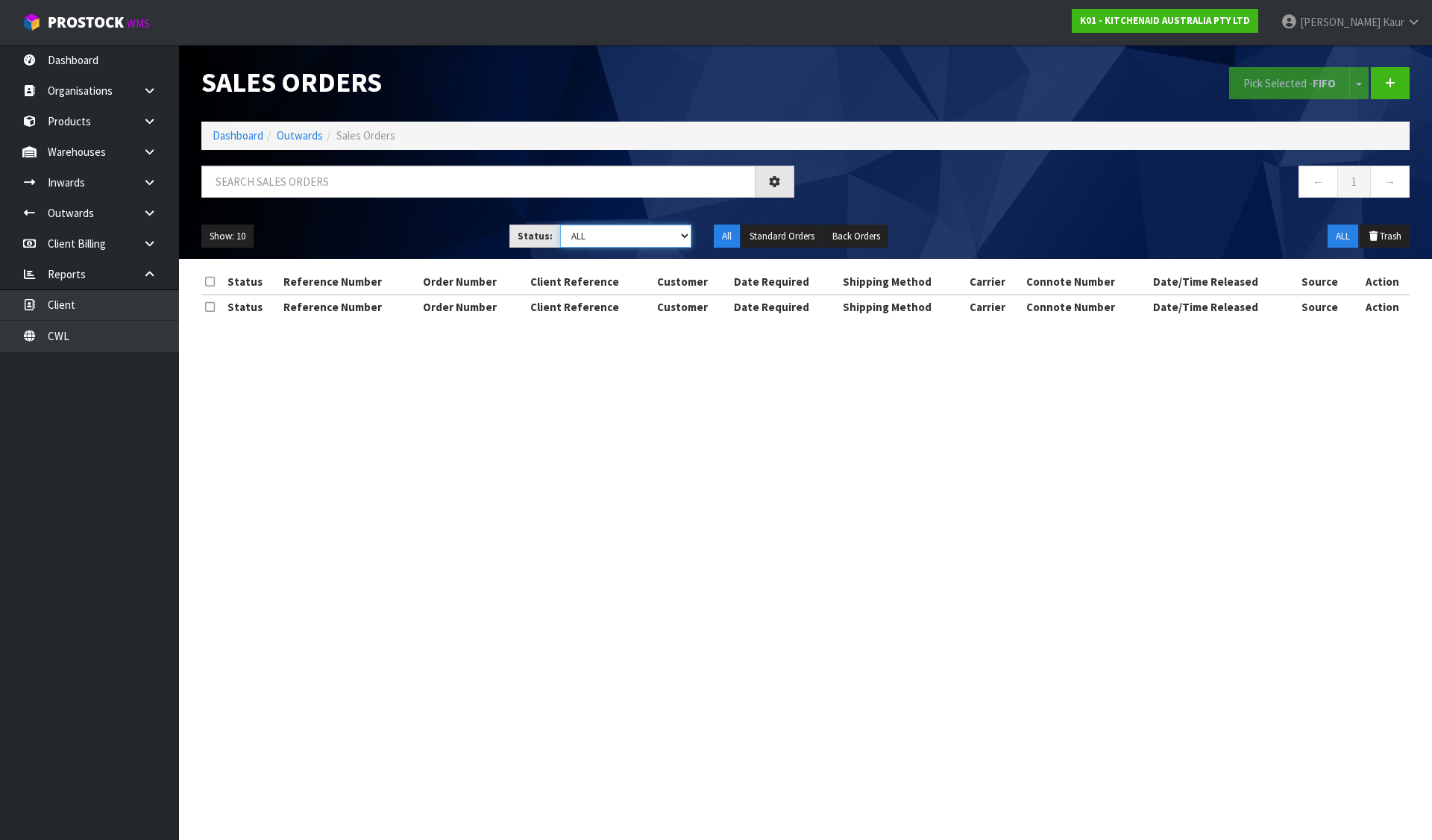
drag, startPoint x: 646, startPoint y: 230, endPoint x: 637, endPoint y: 245, distance: 17.5
click at [646, 231] on select "Draft Pending Allocated Pending Pick Goods Picked Goods Packed Pending Charges …" at bounding box center [626, 236] width 132 height 23
select select "string:6"
click at [561, 224] on select "Draft Pending Allocated Pending Pick Goods Picked Goods Packed Pending Charges …" at bounding box center [626, 236] width 132 height 23
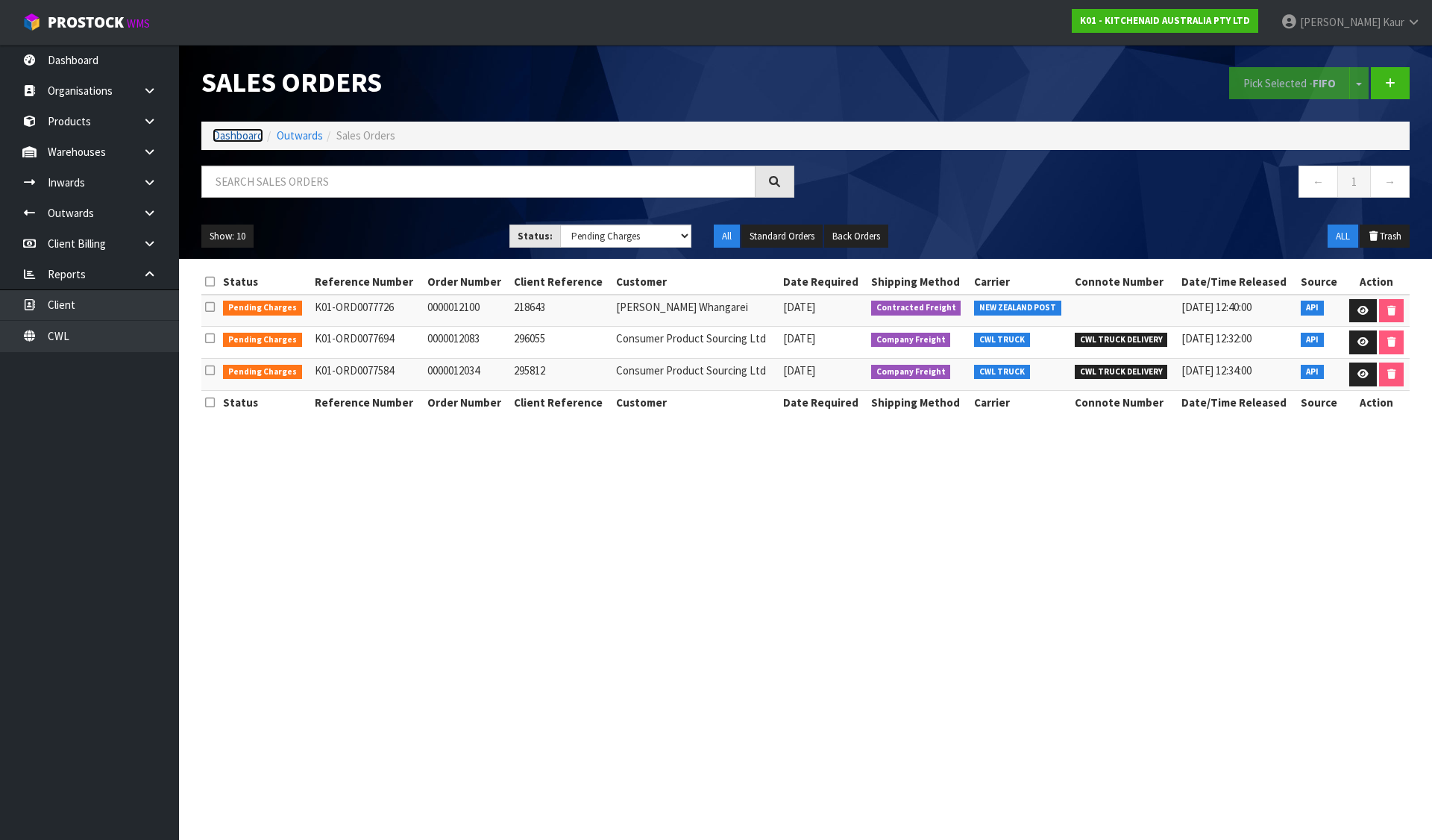
click at [244, 130] on link "Dashboard" at bounding box center [238, 136] width 51 height 15
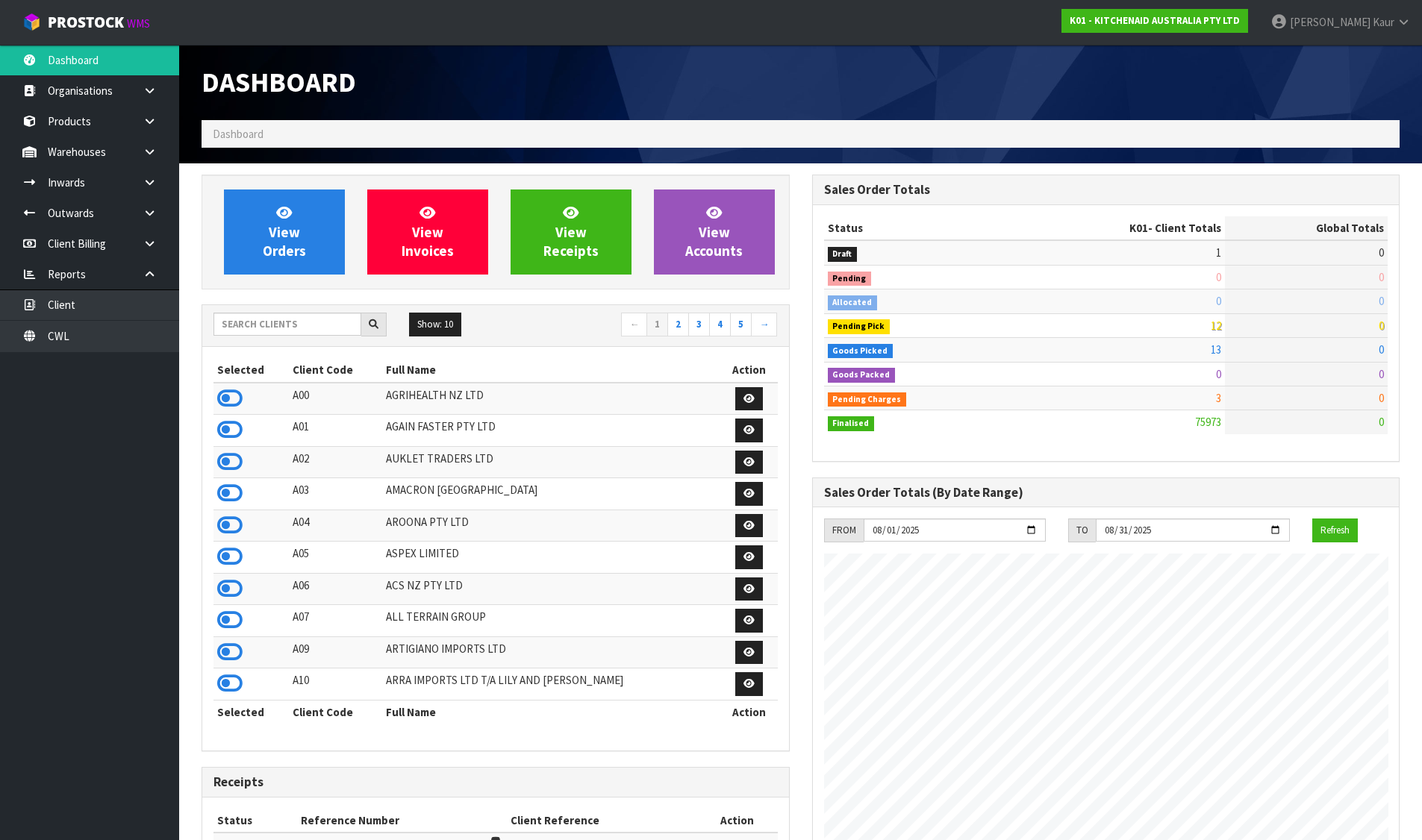
scroll to position [1130, 610]
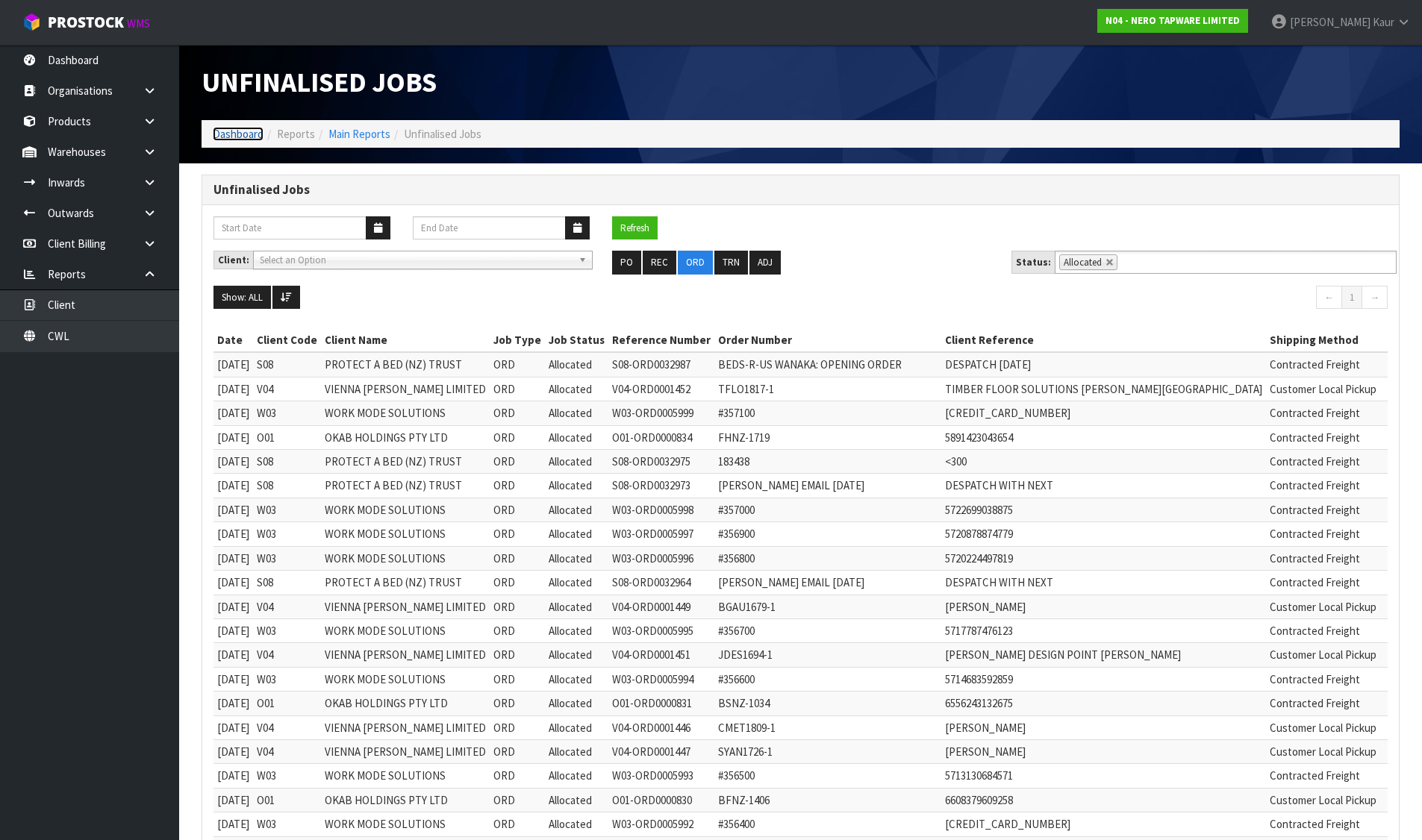
click at [239, 127] on link "Dashboard" at bounding box center [238, 134] width 51 height 15
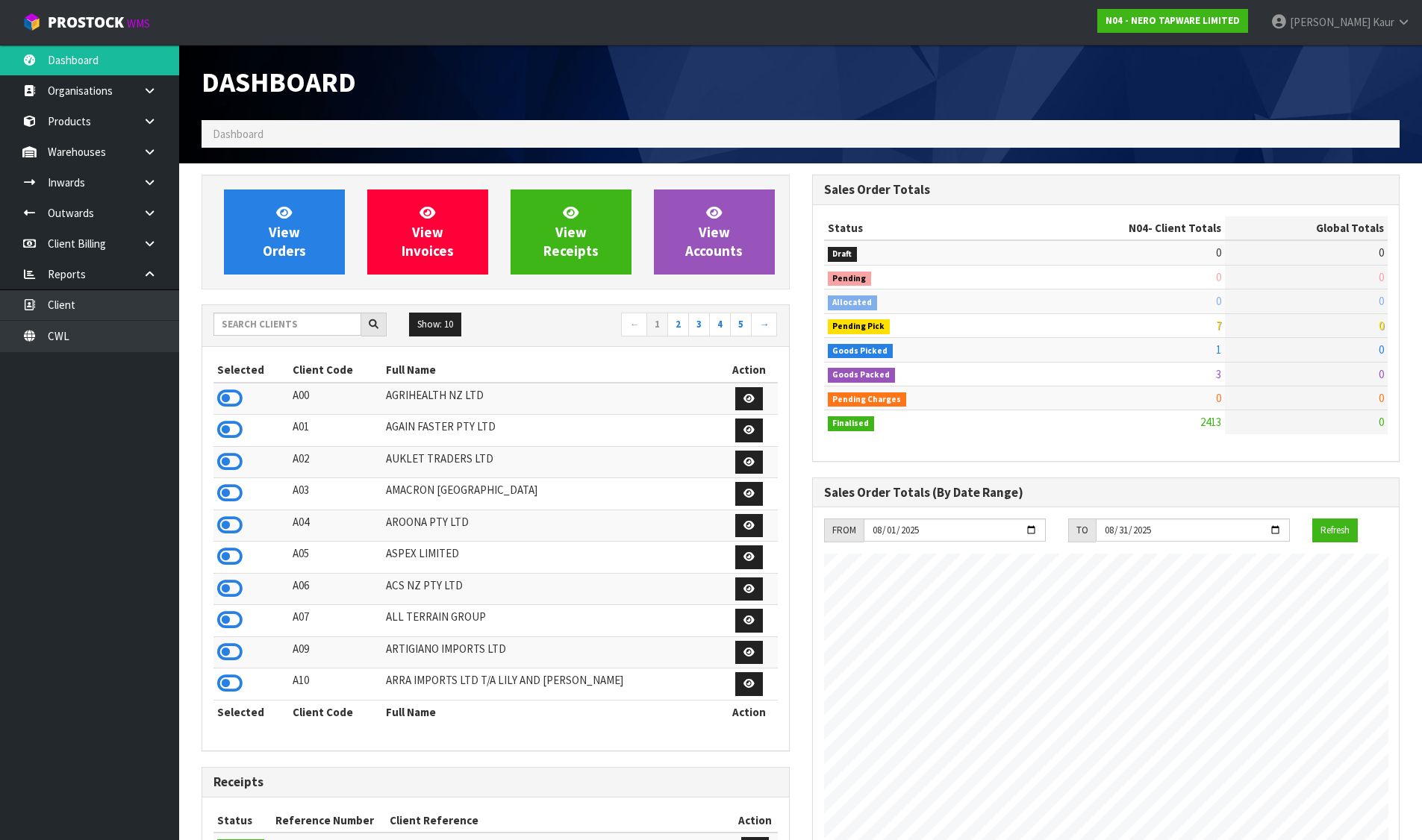
scroll to position [1130, 610]
